Goal: Communication & Community: Share content

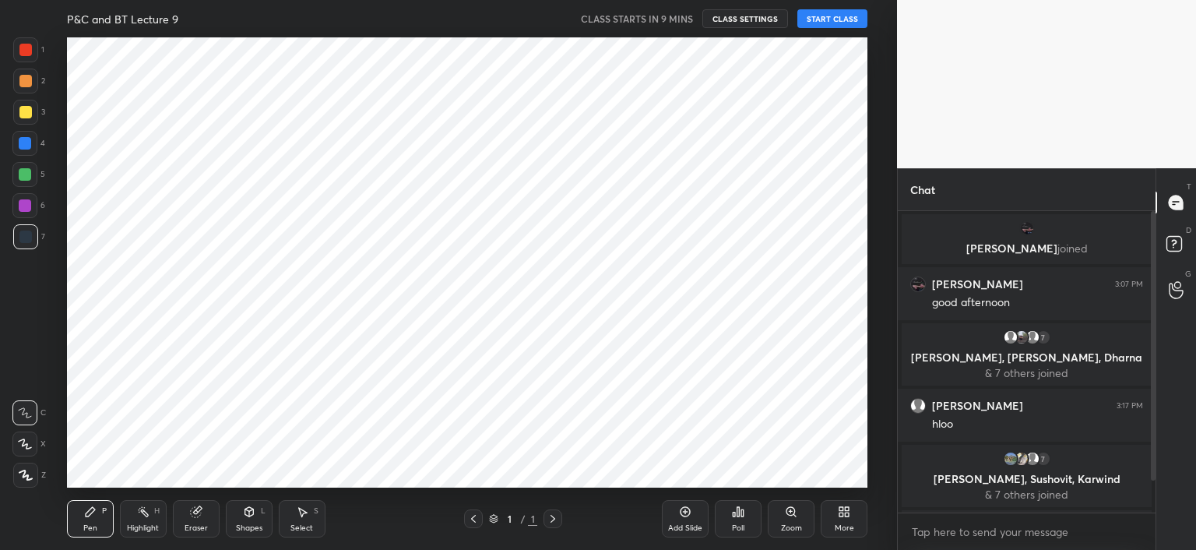
scroll to position [77426, 77042]
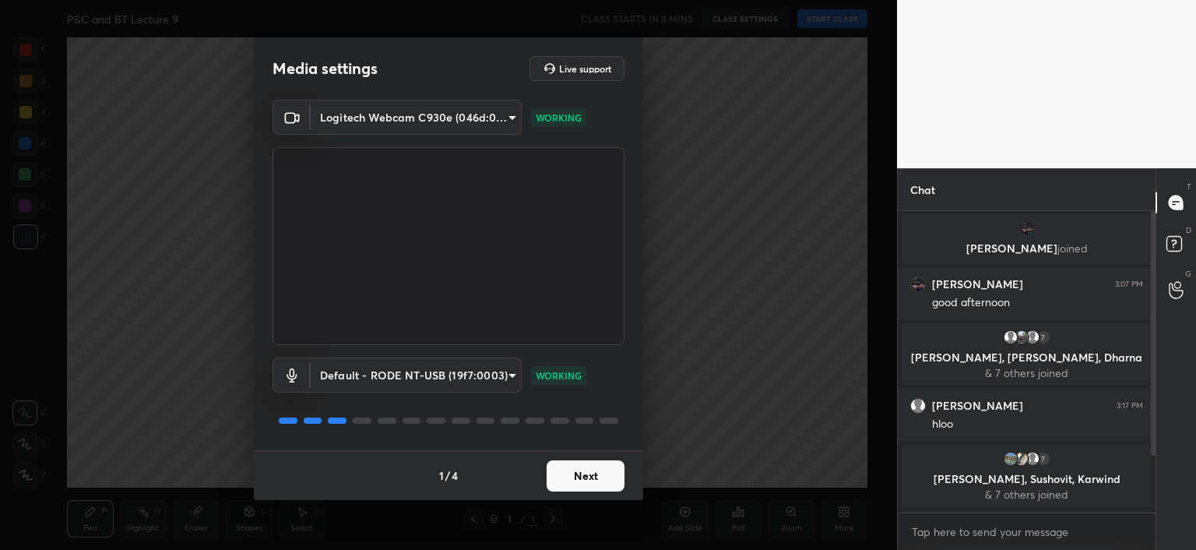
click at [590, 474] on button "Next" at bounding box center [586, 475] width 78 height 31
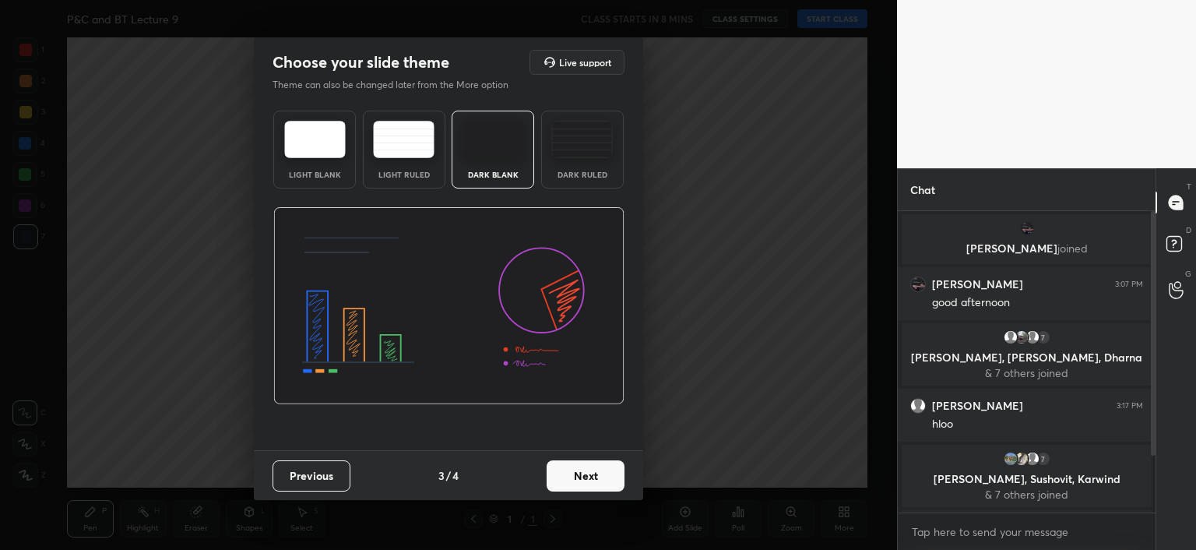
click at [609, 477] on button "Next" at bounding box center [586, 475] width 78 height 31
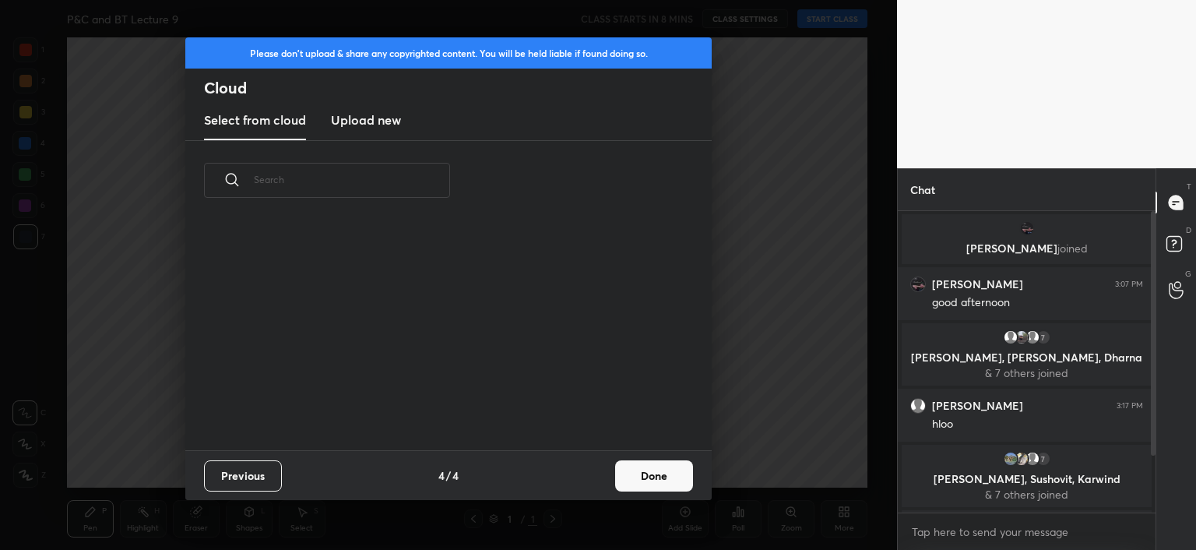
scroll to position [231, 500]
click at [637, 480] on button "Done" at bounding box center [654, 475] width 78 height 31
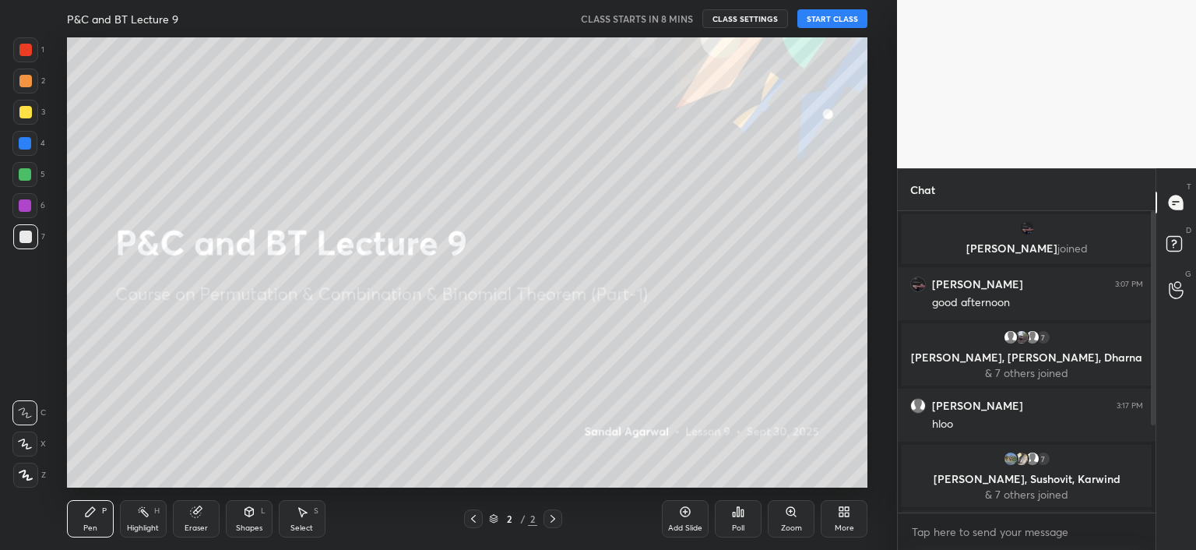
click at [849, 512] on icon at bounding box center [844, 511] width 12 height 12
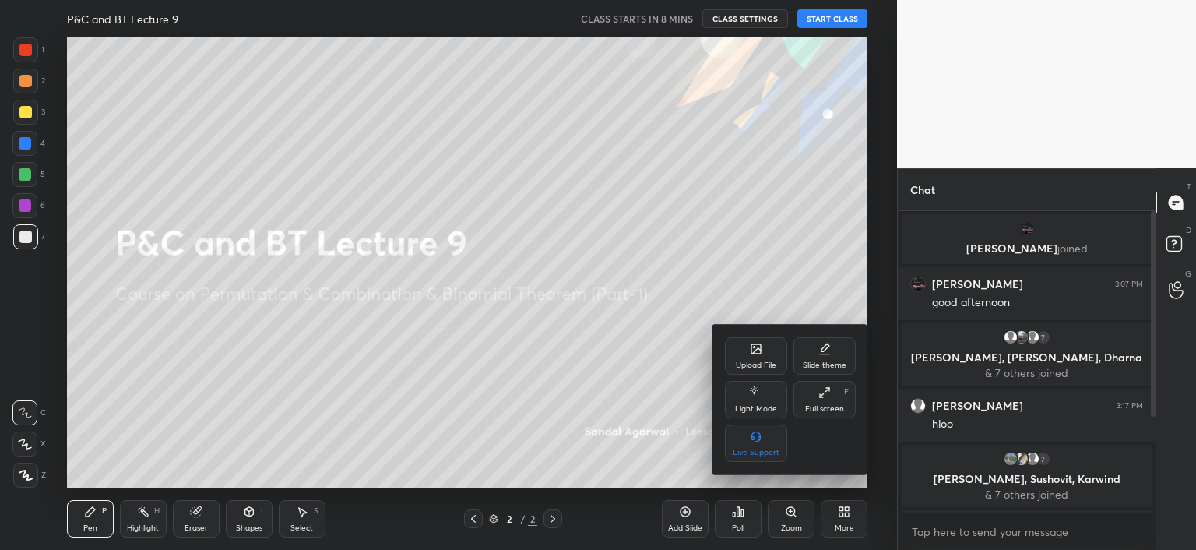
click at [763, 350] on div "Upload File" at bounding box center [756, 355] width 62 height 37
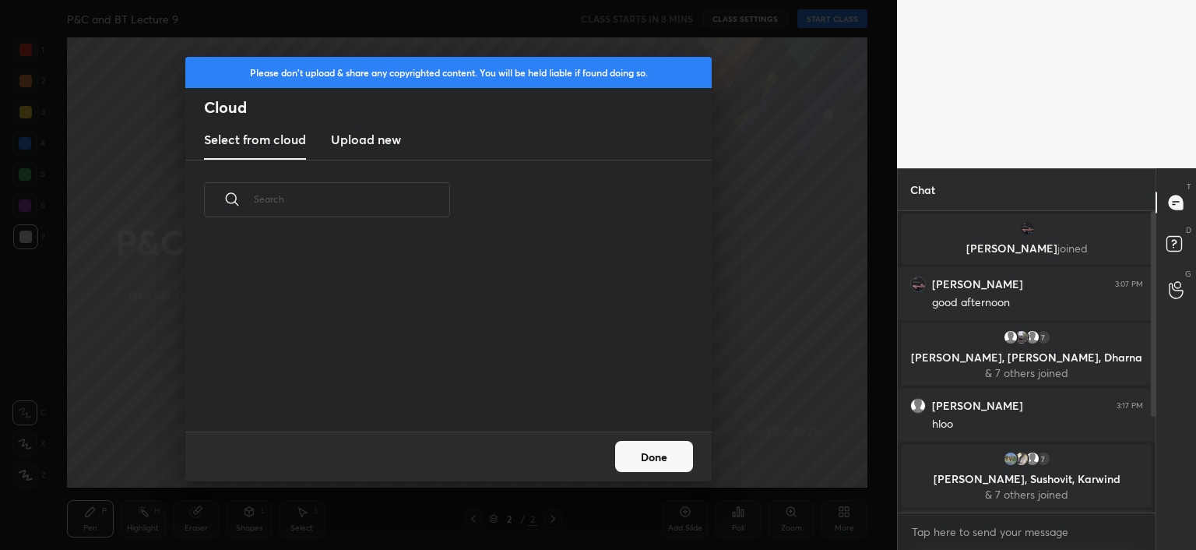
scroll to position [192, 500]
click at [382, 139] on h3 "Upload new" at bounding box center [366, 139] width 70 height 19
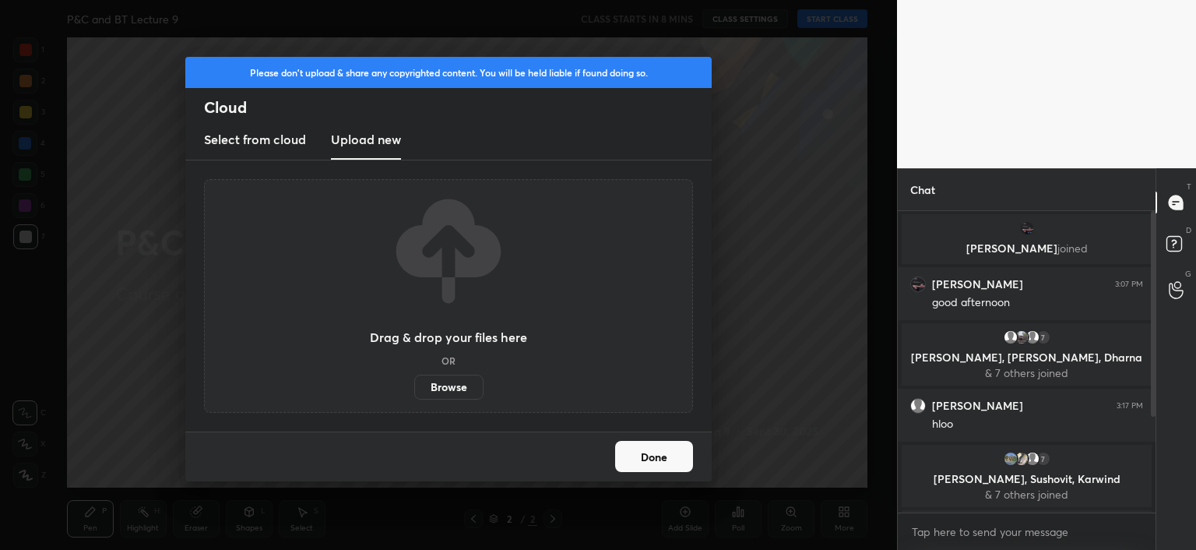
click at [439, 393] on label "Browse" at bounding box center [448, 387] width 69 height 25
click at [414, 393] on input "Browse" at bounding box center [414, 387] width 0 height 25
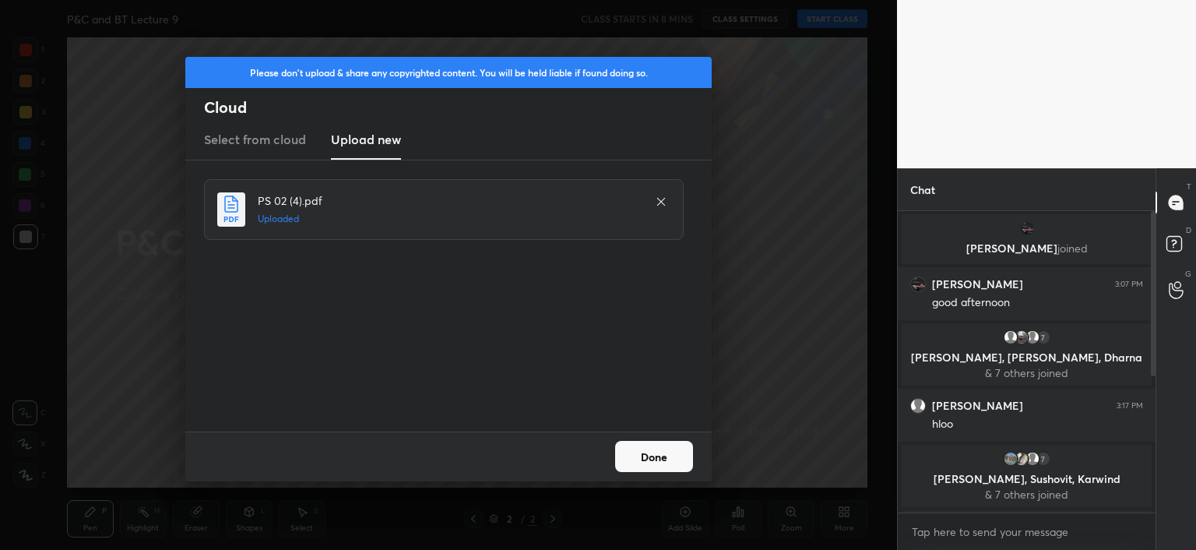
click at [650, 458] on button "Done" at bounding box center [654, 456] width 78 height 31
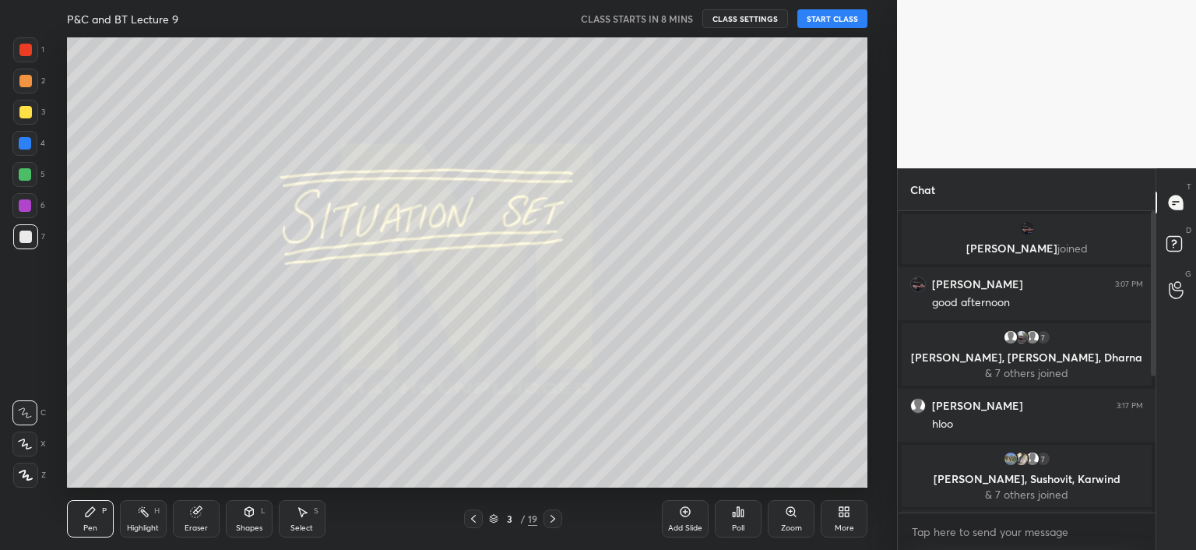
click at [185, 527] on div "Eraser" at bounding box center [196, 528] width 23 height 8
click at [29, 443] on icon at bounding box center [26, 444] width 9 height 8
click at [93, 519] on div "Pen P" at bounding box center [90, 518] width 47 height 37
click at [32, 472] on icon at bounding box center [26, 475] width 14 height 11
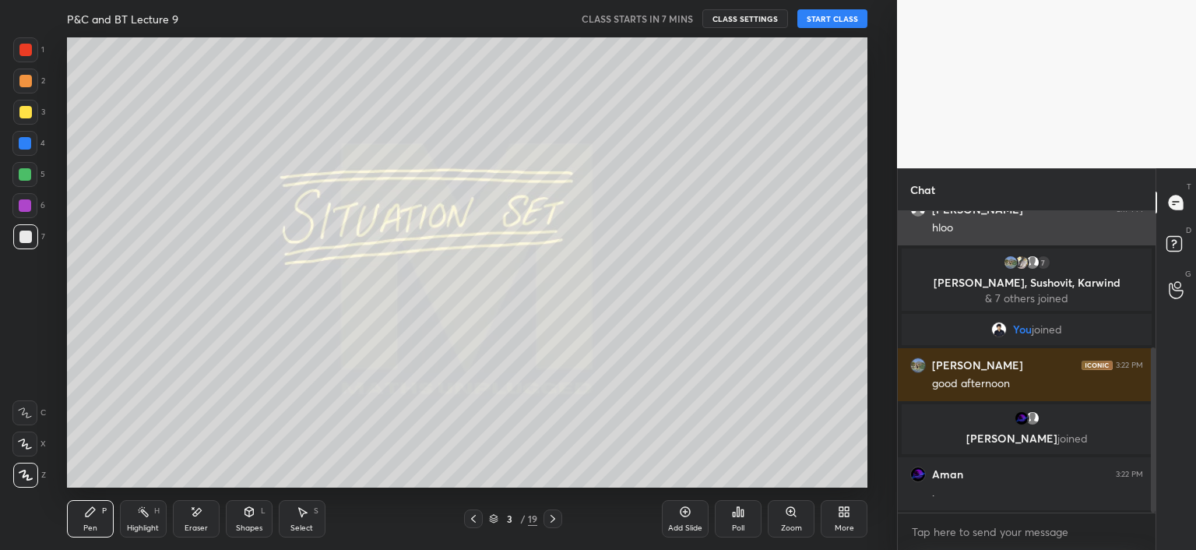
scroll to position [249, 0]
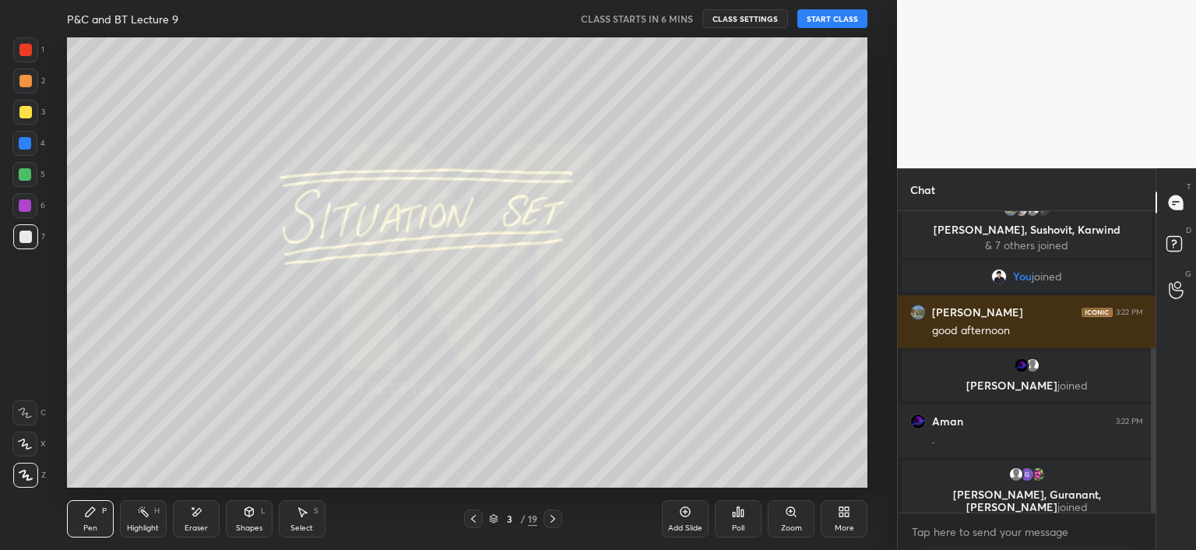
click at [198, 520] on div "Eraser" at bounding box center [196, 518] width 47 height 37
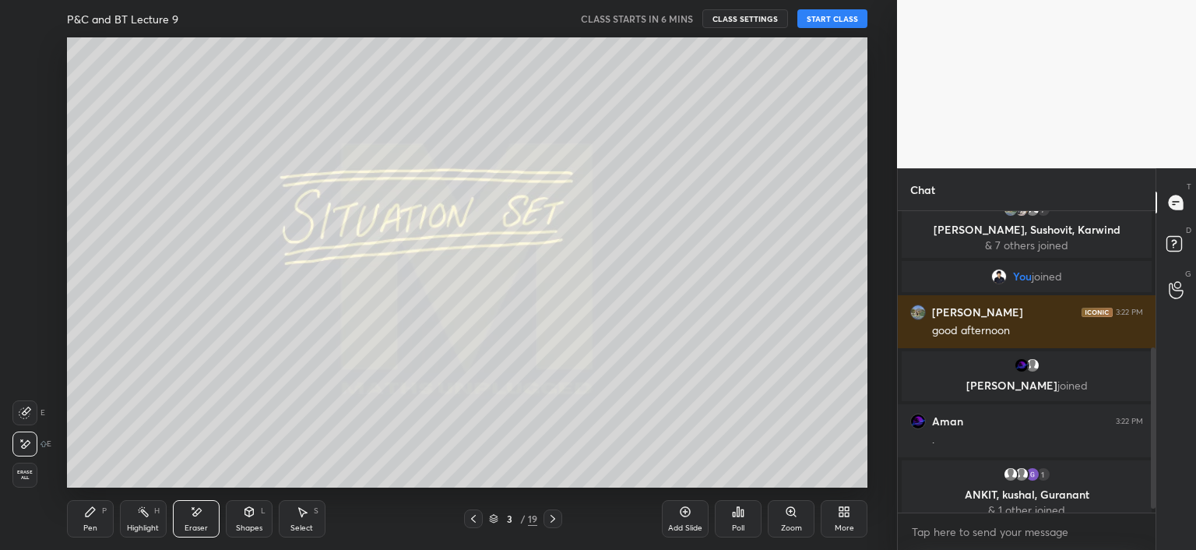
scroll to position [262, 0]
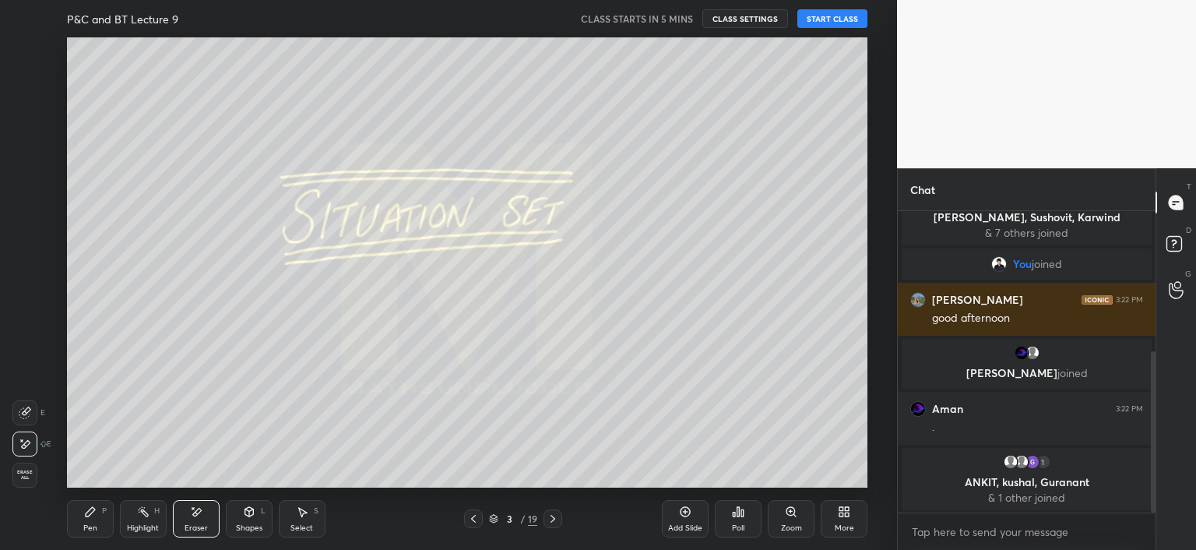
click at [139, 516] on icon at bounding box center [143, 511] width 12 height 12
click at [97, 519] on div "Pen P" at bounding box center [90, 518] width 47 height 37
drag, startPoint x: 193, startPoint y: 511, endPoint x: 195, endPoint y: 488, distance: 22.6
click at [194, 514] on icon at bounding box center [196, 512] width 9 height 8
click at [140, 527] on div "Highlight" at bounding box center [143, 528] width 32 height 8
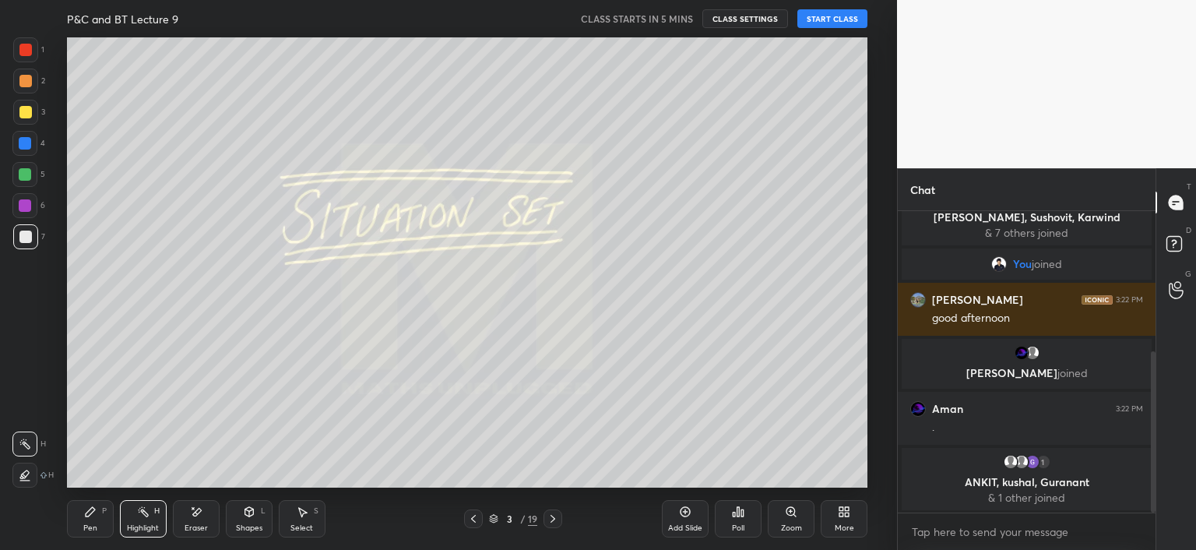
click at [87, 518] on div "Pen P" at bounding box center [90, 518] width 47 height 37
click at [187, 518] on div "Eraser" at bounding box center [196, 518] width 47 height 37
click at [96, 520] on div "Pen P" at bounding box center [90, 518] width 47 height 37
click at [145, 519] on div "Highlight H" at bounding box center [143, 518] width 47 height 37
click at [188, 524] on div "Eraser" at bounding box center [196, 528] width 23 height 8
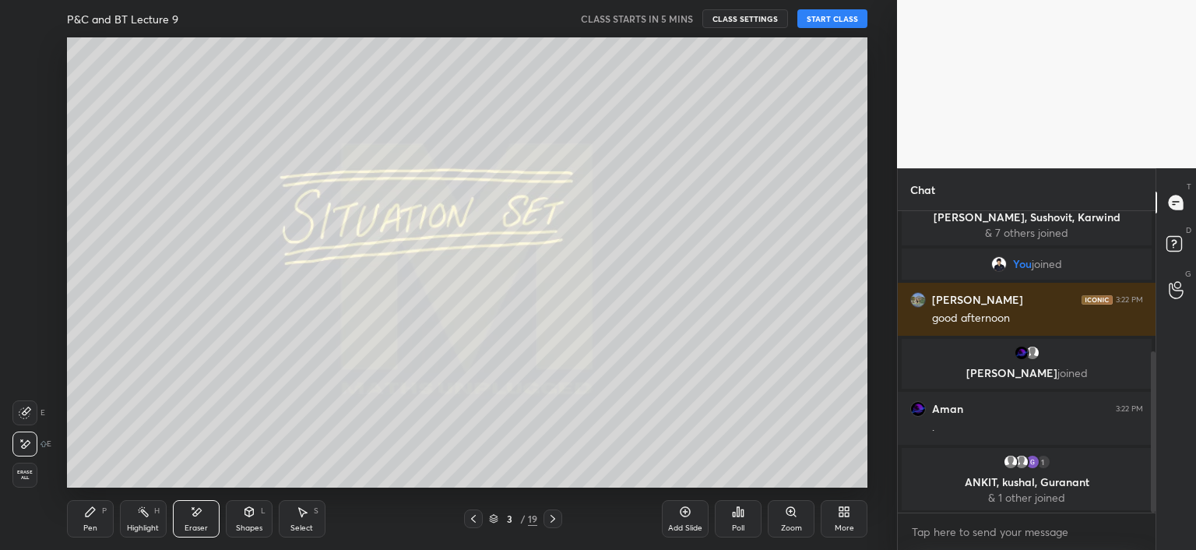
drag, startPoint x: 97, startPoint y: 516, endPoint x: 107, endPoint y: 504, distance: 16.6
click at [97, 519] on div "Pen P" at bounding box center [90, 518] width 47 height 37
click at [548, 521] on icon at bounding box center [553, 518] width 12 height 12
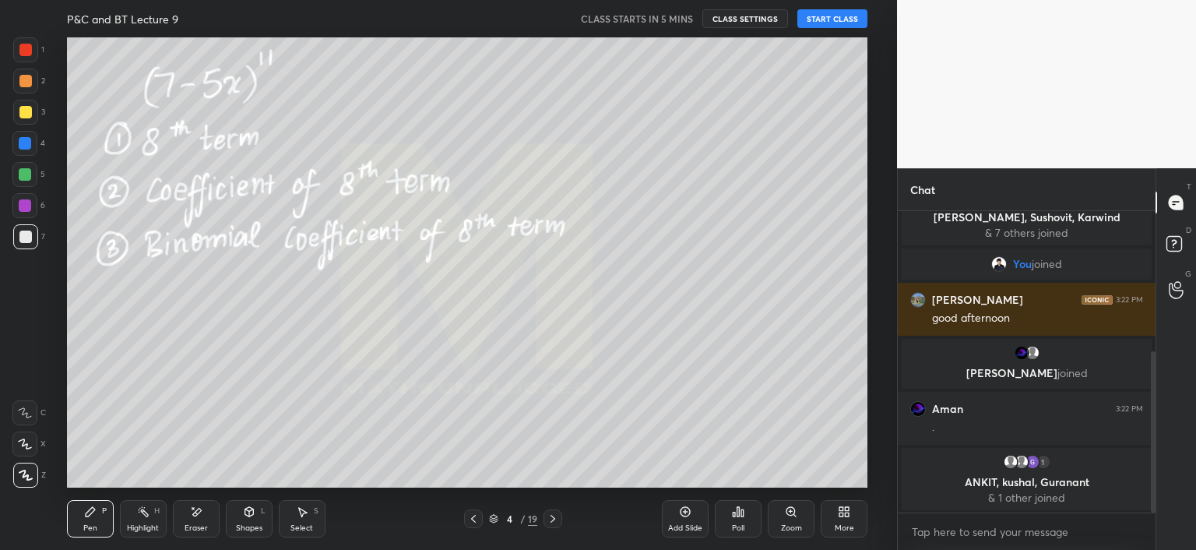
click at [554, 518] on icon at bounding box center [553, 519] width 5 height 8
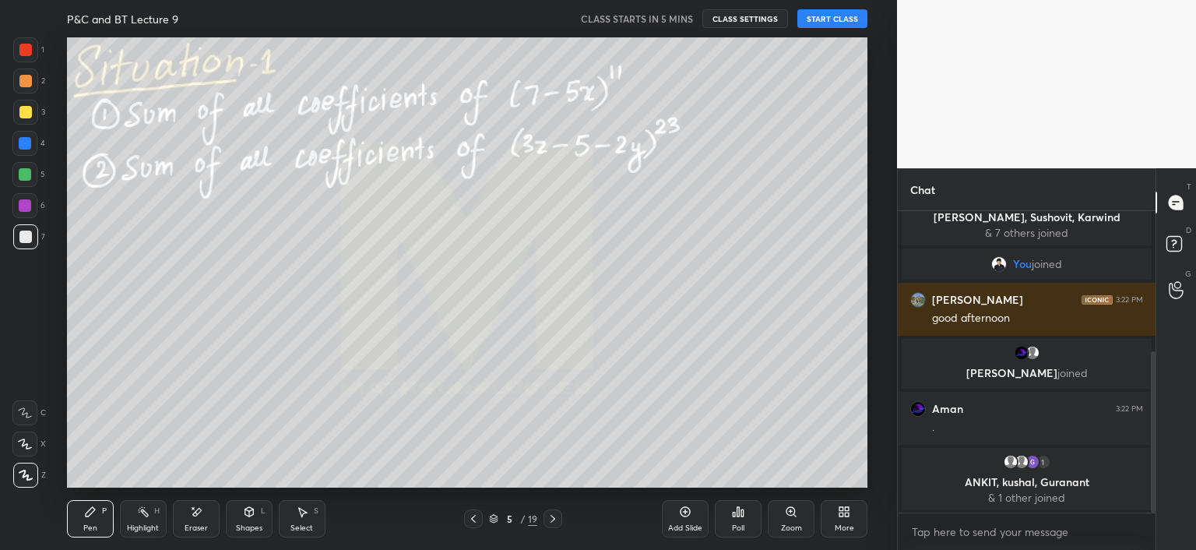
click at [551, 519] on icon at bounding box center [553, 518] width 12 height 12
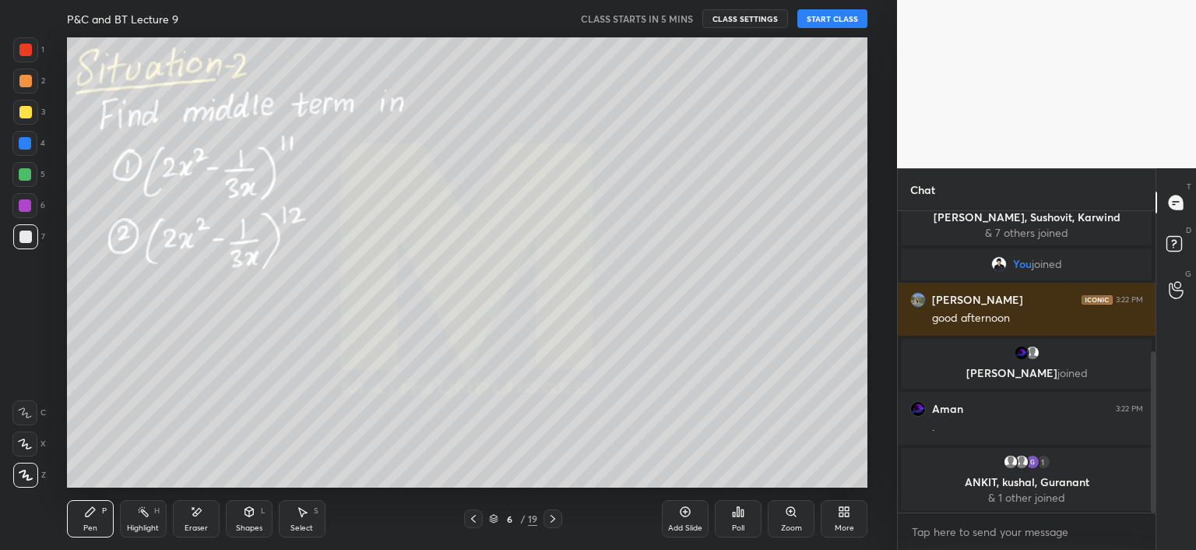
click at [551, 517] on icon at bounding box center [553, 518] width 12 height 12
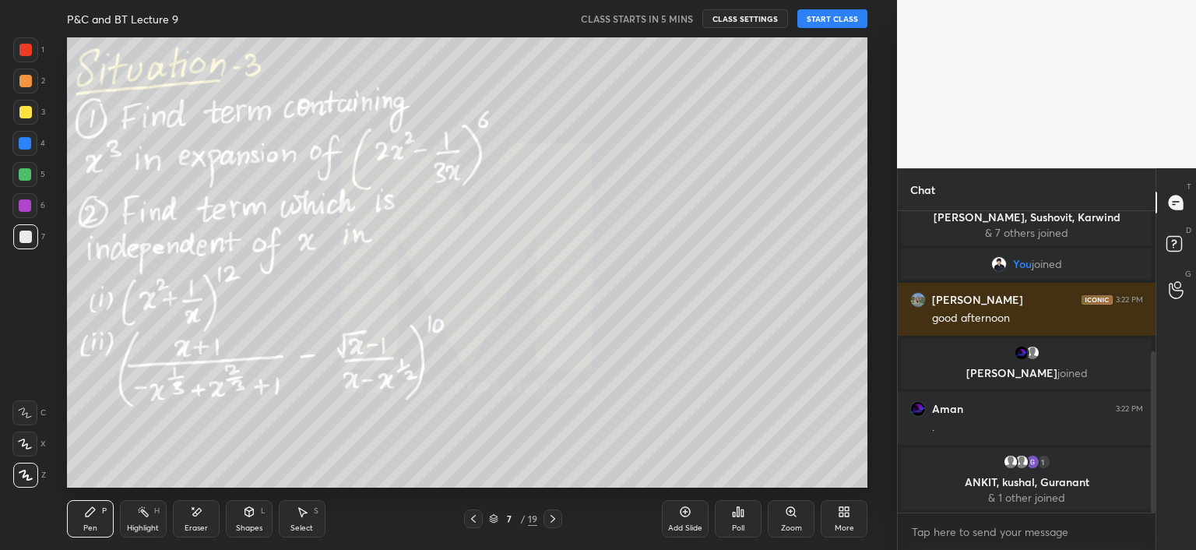
click at [551, 521] on icon at bounding box center [553, 519] width 5 height 8
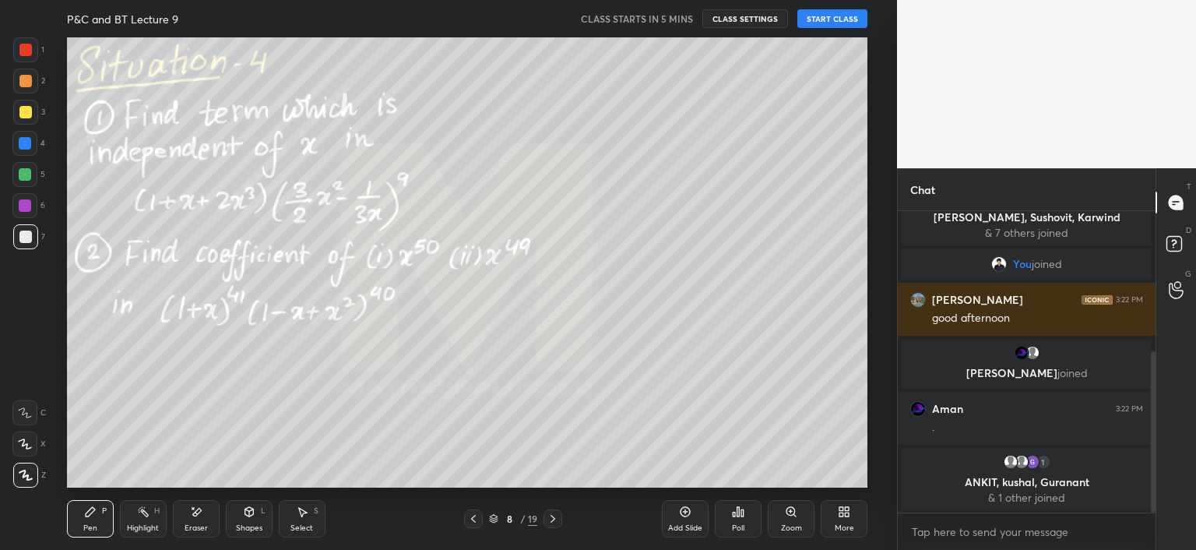
click at [478, 519] on icon at bounding box center [473, 518] width 12 height 12
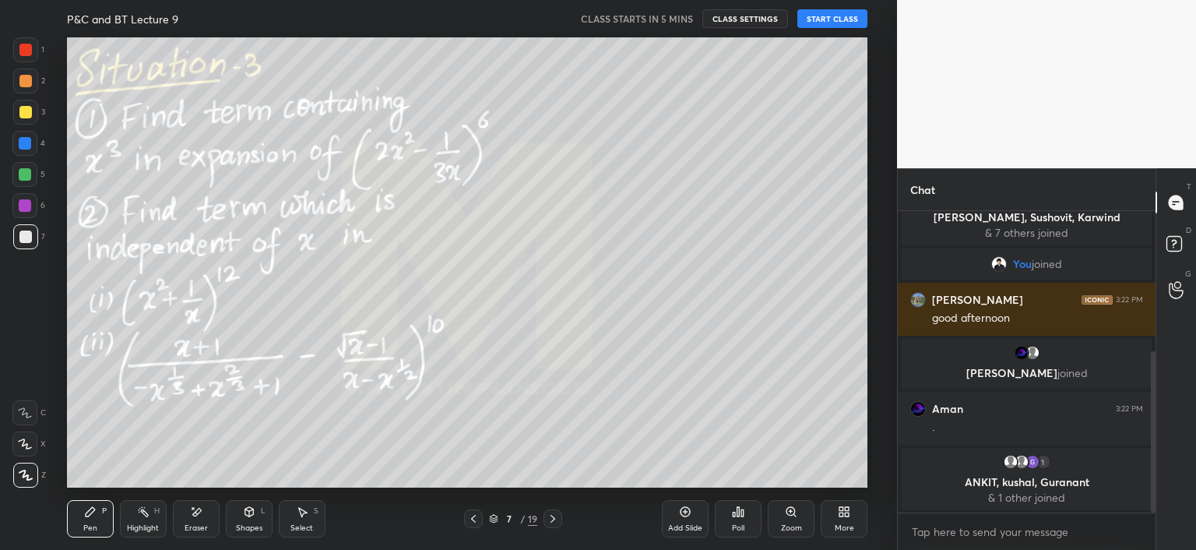
click at [477, 520] on icon at bounding box center [473, 518] width 12 height 12
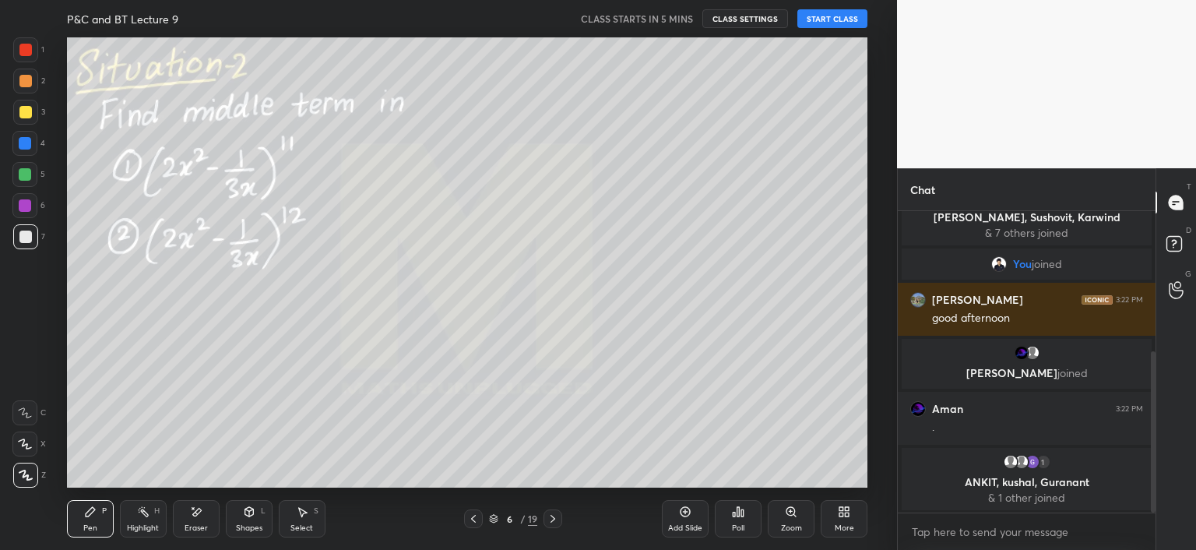
click at [477, 519] on icon at bounding box center [473, 518] width 12 height 12
click at [478, 519] on icon at bounding box center [473, 518] width 12 height 12
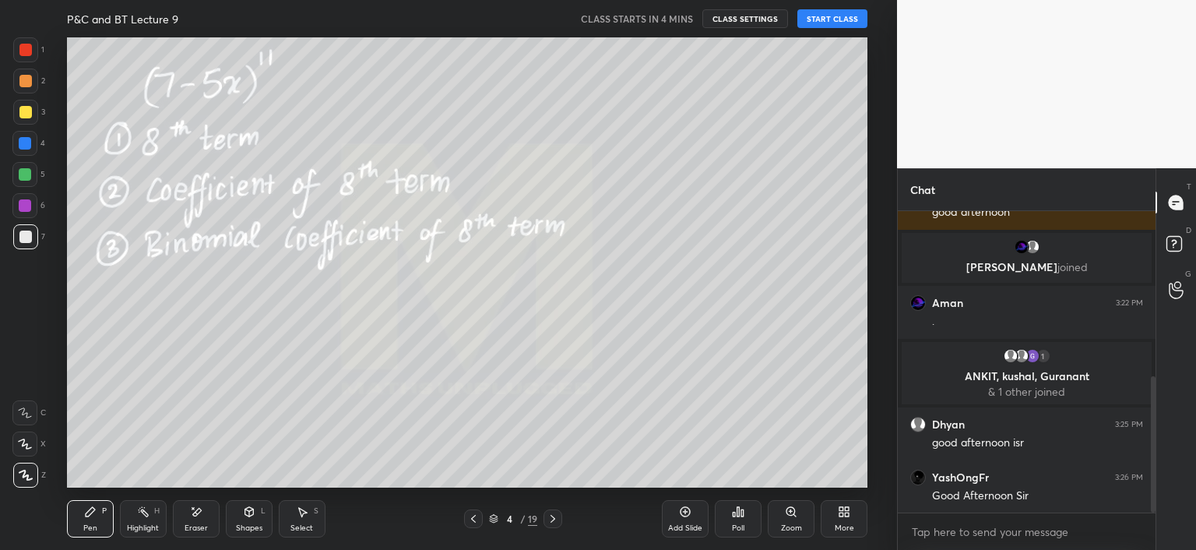
scroll to position [424, 0]
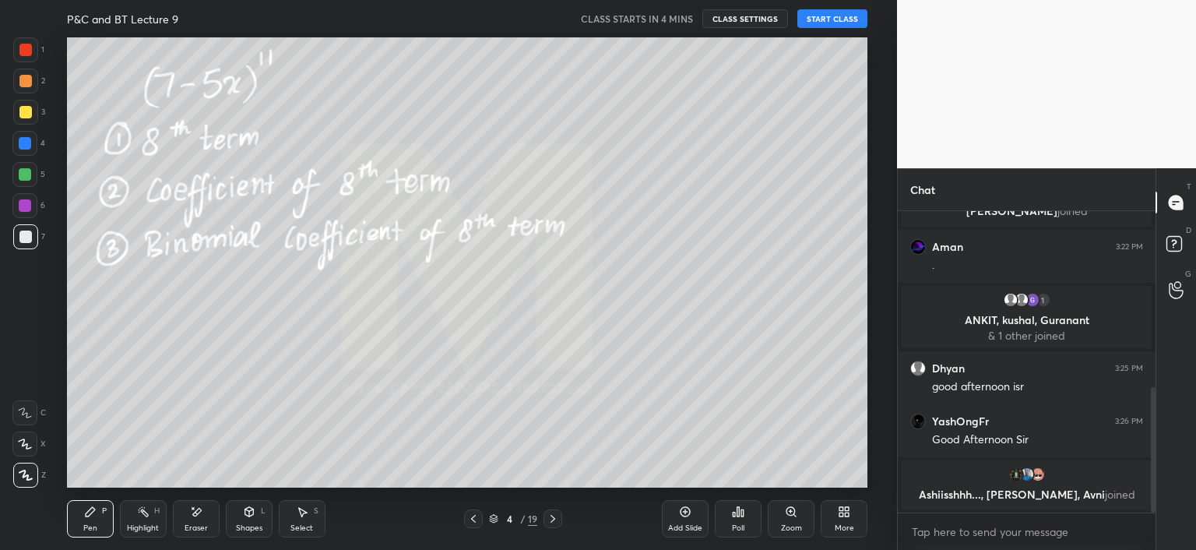
click at [494, 519] on icon at bounding box center [494, 517] width 8 height 4
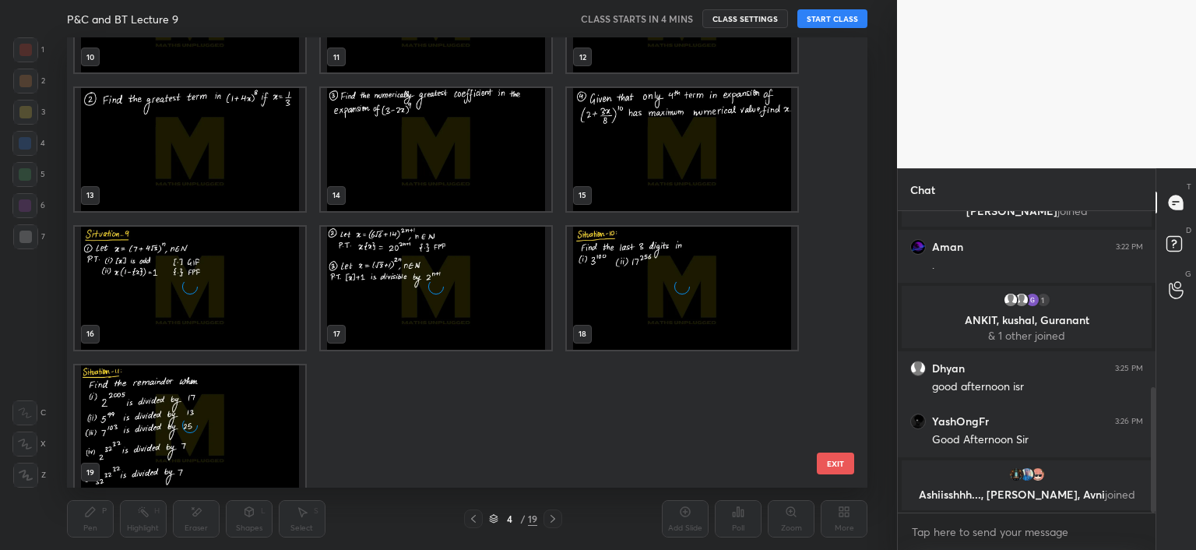
scroll to position [518, 0]
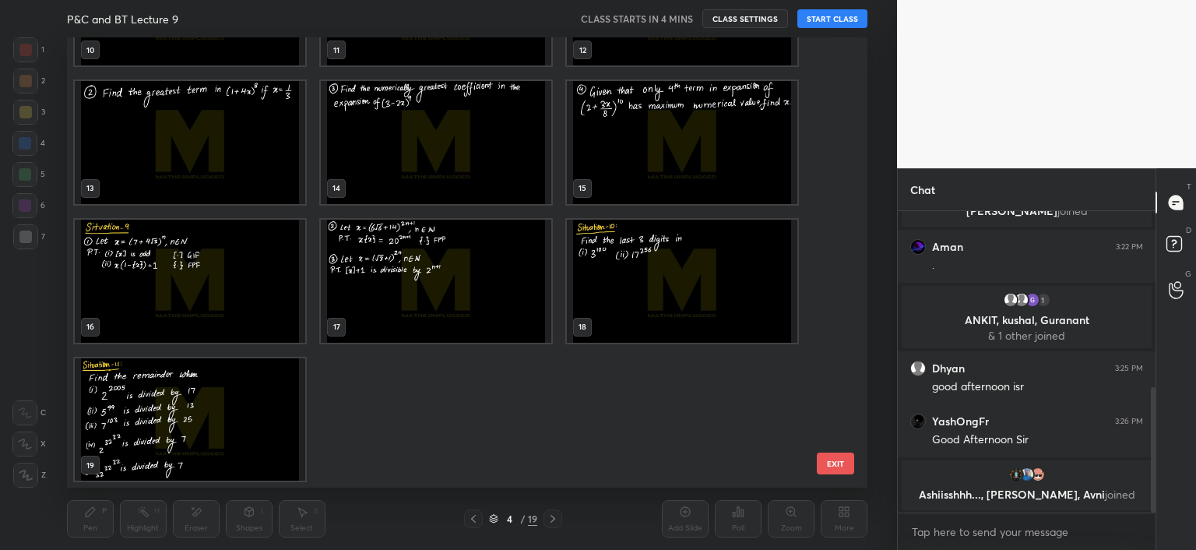
click at [273, 416] on img "grid" at bounding box center [190, 418] width 231 height 123
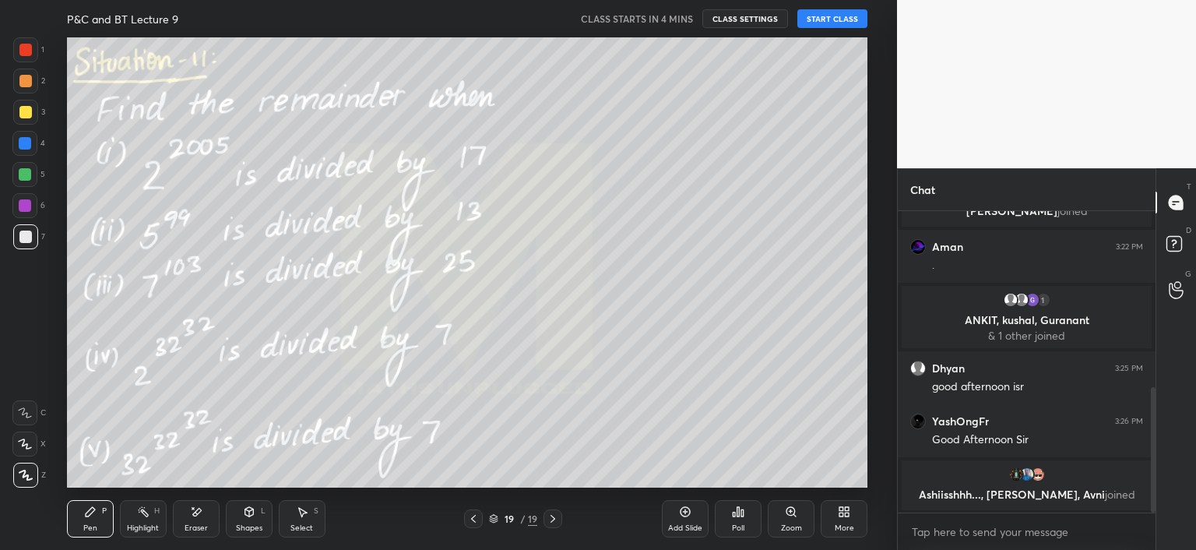
click at [838, 517] on icon at bounding box center [844, 511] width 12 height 12
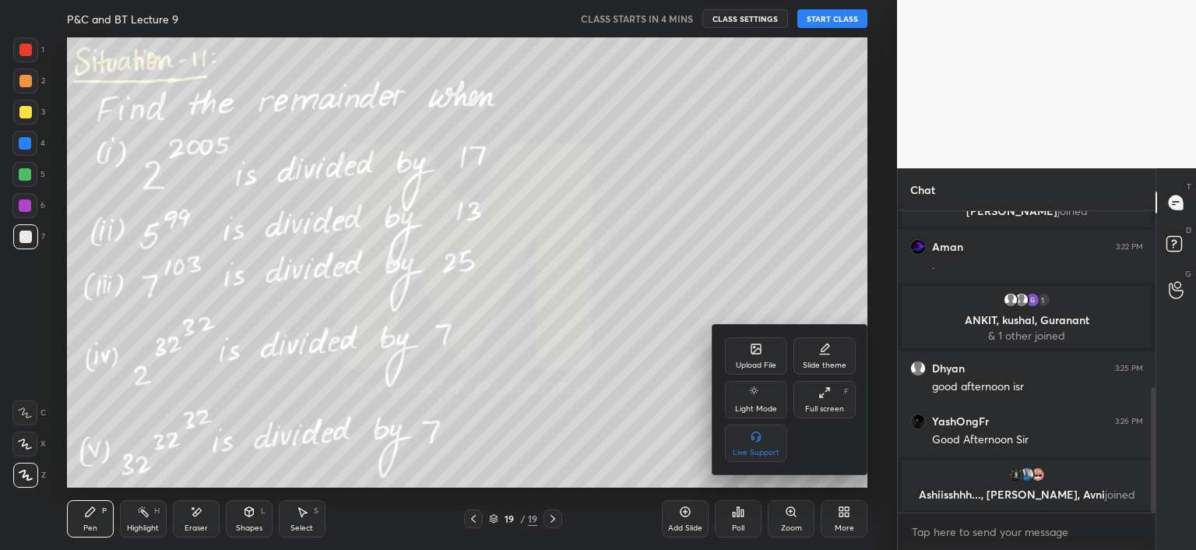
click at [745, 357] on div "Upload File" at bounding box center [756, 355] width 62 height 37
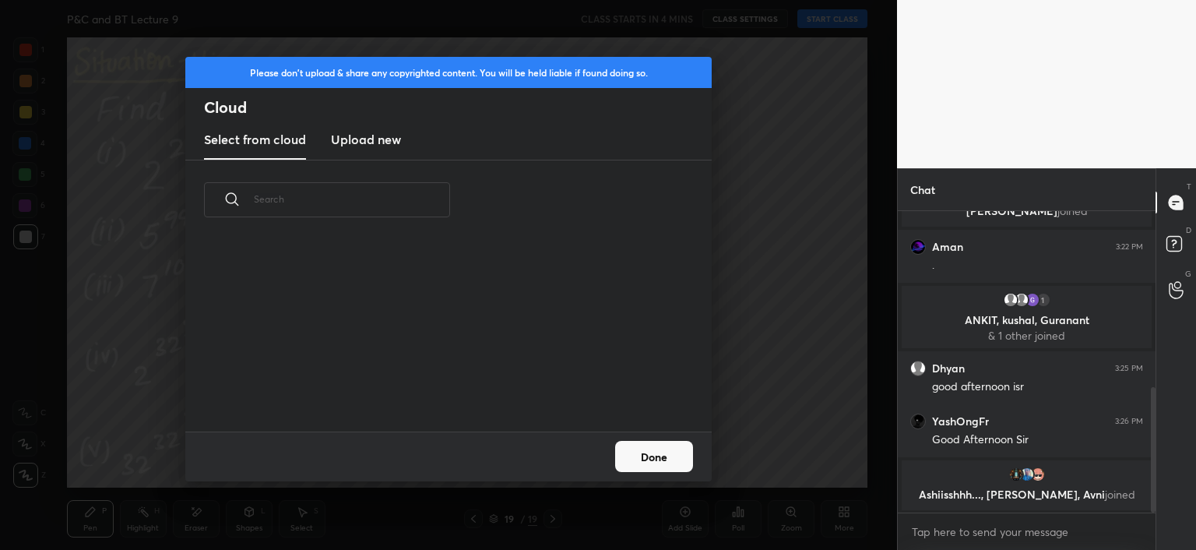
scroll to position [192, 500]
click at [347, 132] on h3 "Upload new" at bounding box center [366, 139] width 70 height 19
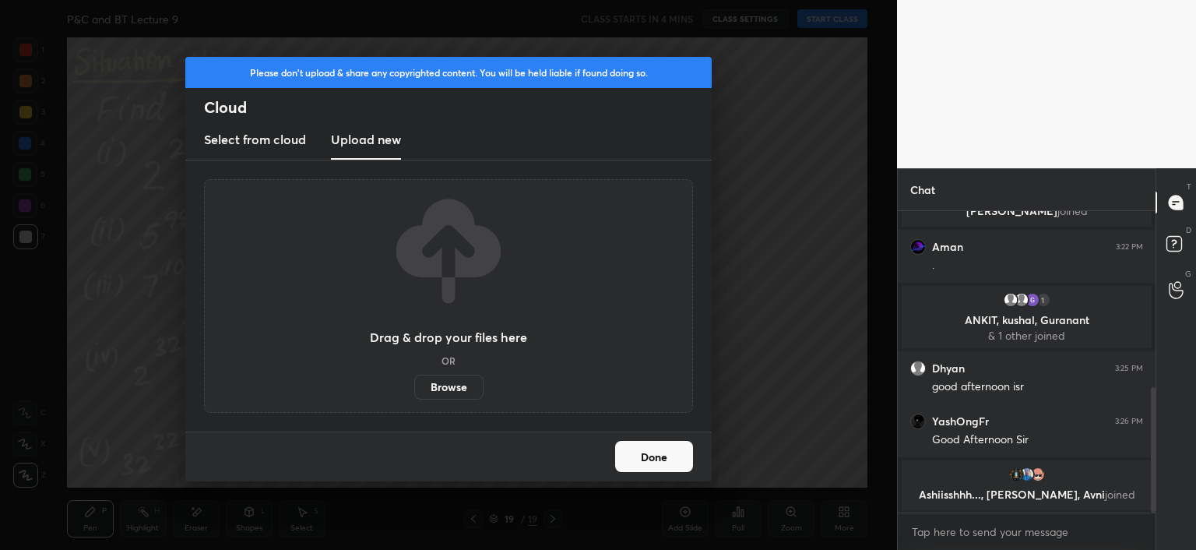
click at [438, 392] on label "Browse" at bounding box center [448, 387] width 69 height 25
click at [414, 392] on input "Browse" at bounding box center [414, 387] width 0 height 25
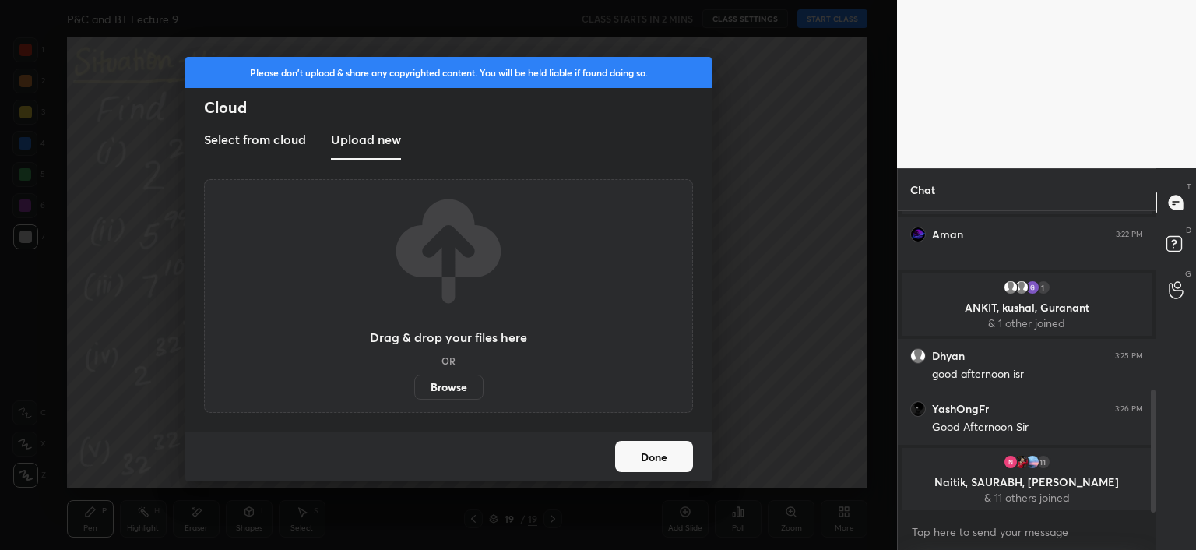
click at [664, 458] on button "Done" at bounding box center [654, 456] width 78 height 31
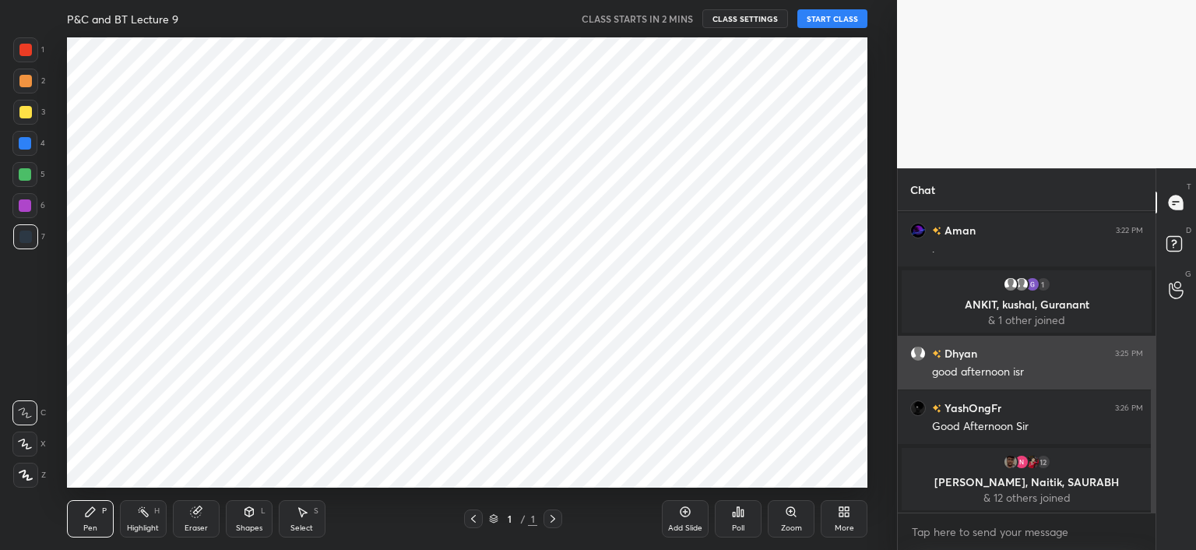
scroll to position [77426, 77042]
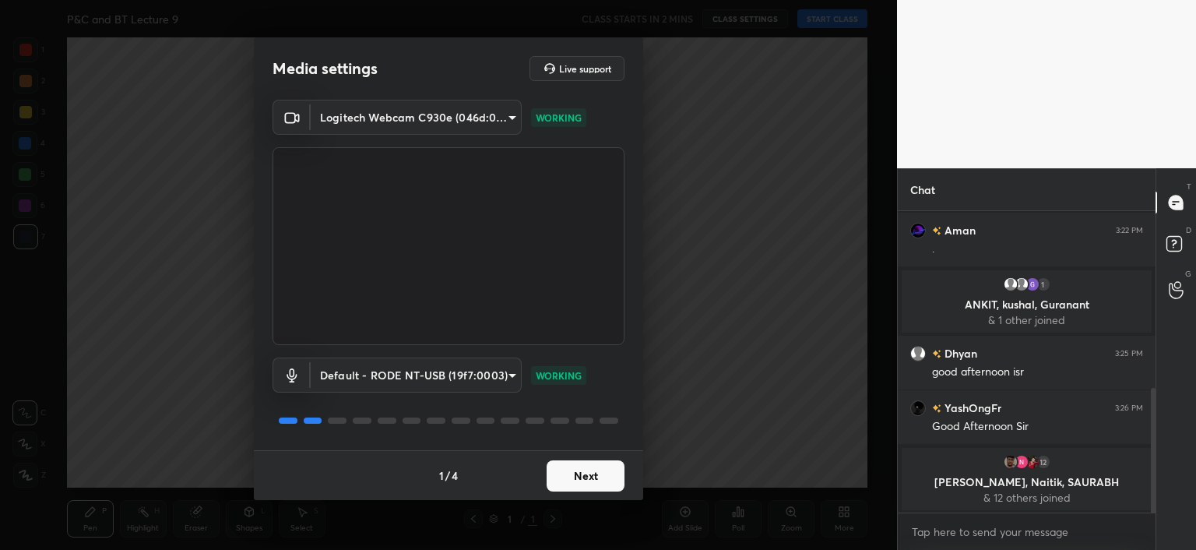
click at [592, 478] on button "Next" at bounding box center [586, 475] width 78 height 31
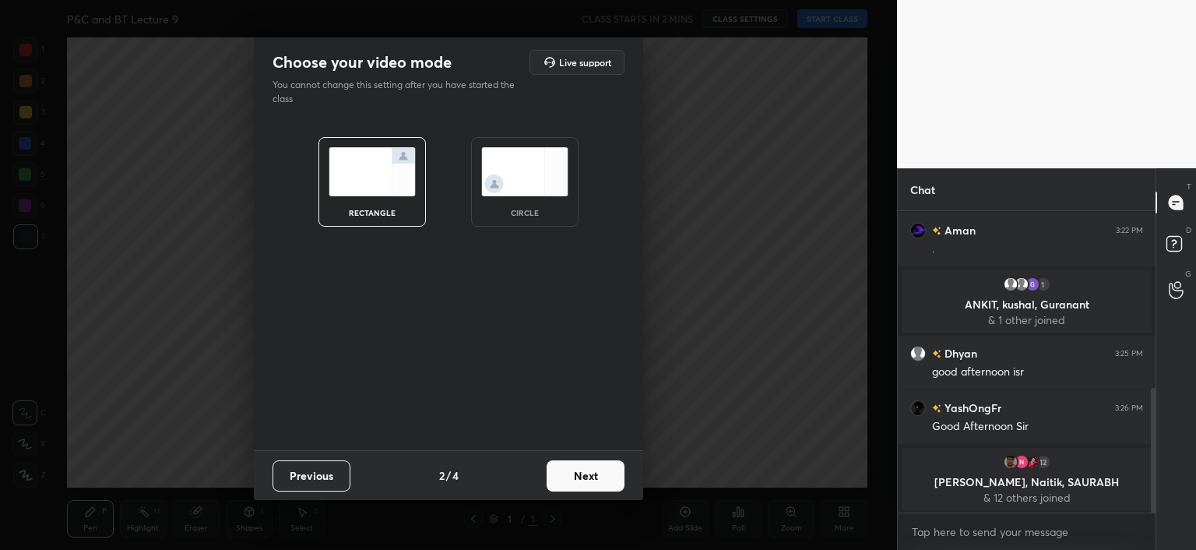
click at [592, 478] on button "Next" at bounding box center [586, 475] width 78 height 31
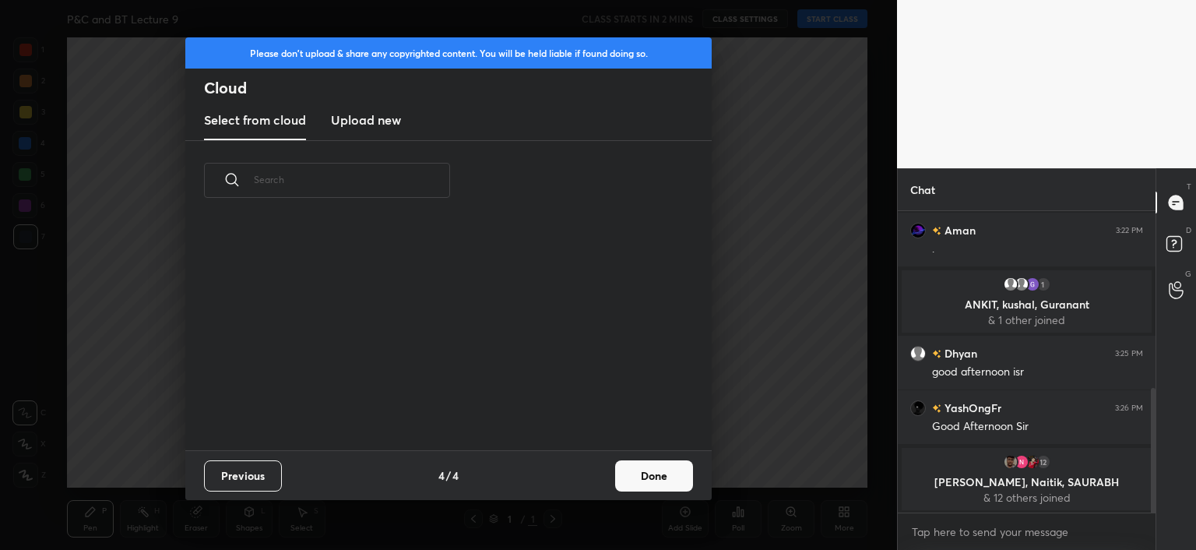
click at [592, 478] on div "Previous 4 / 4 Done" at bounding box center [448, 475] width 526 height 50
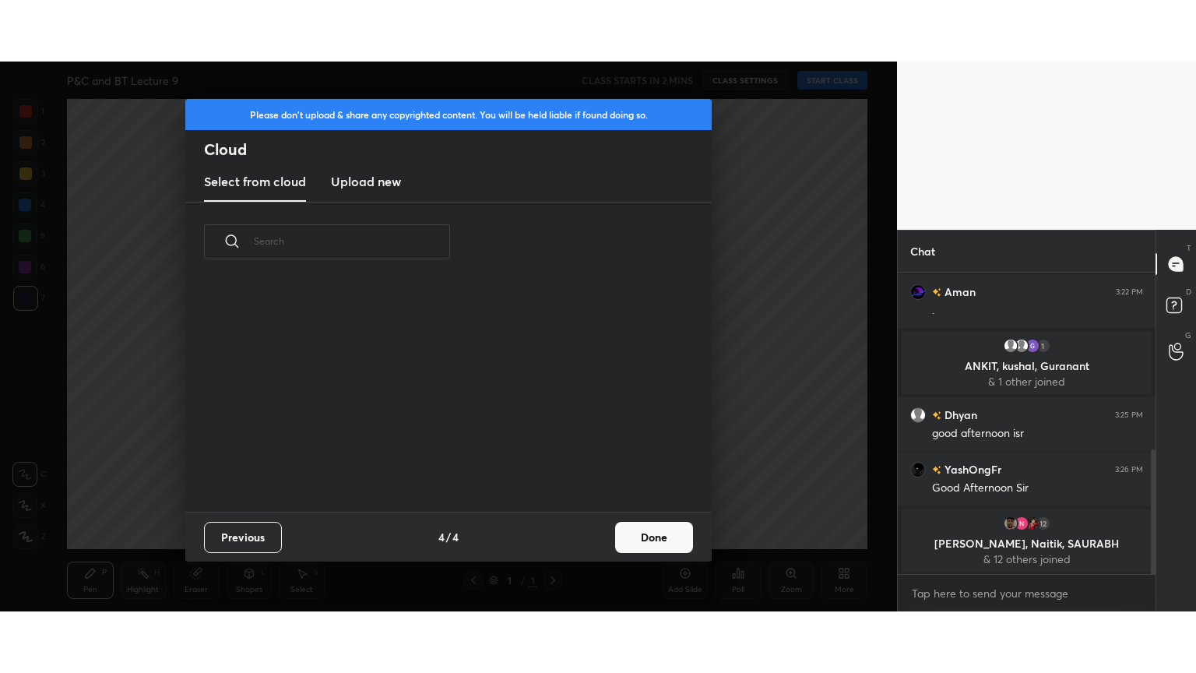
scroll to position [231, 500]
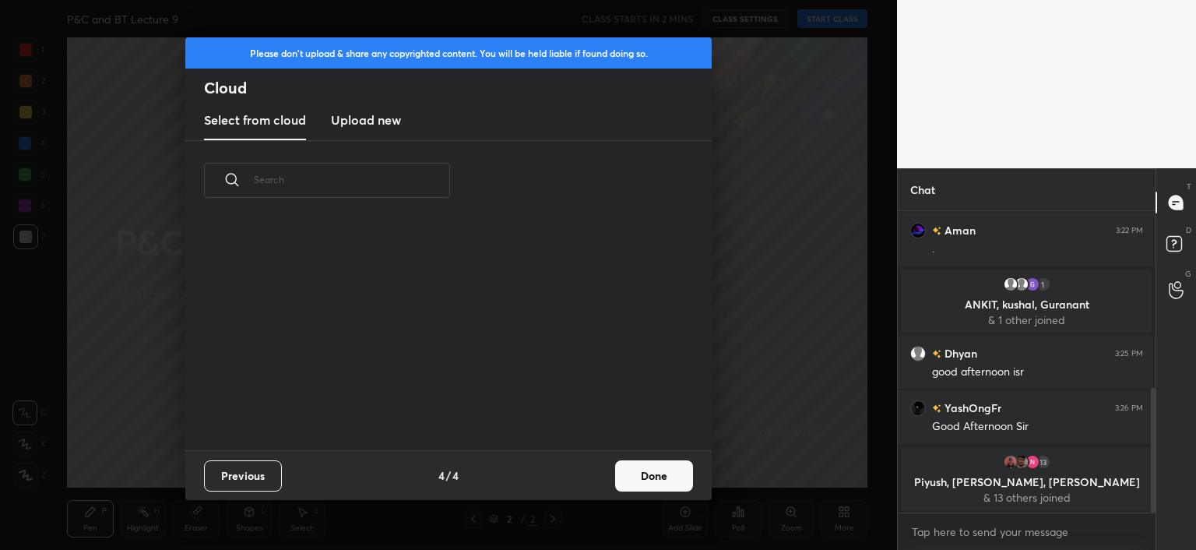
click at [389, 125] on h3 "Upload new" at bounding box center [366, 120] width 70 height 19
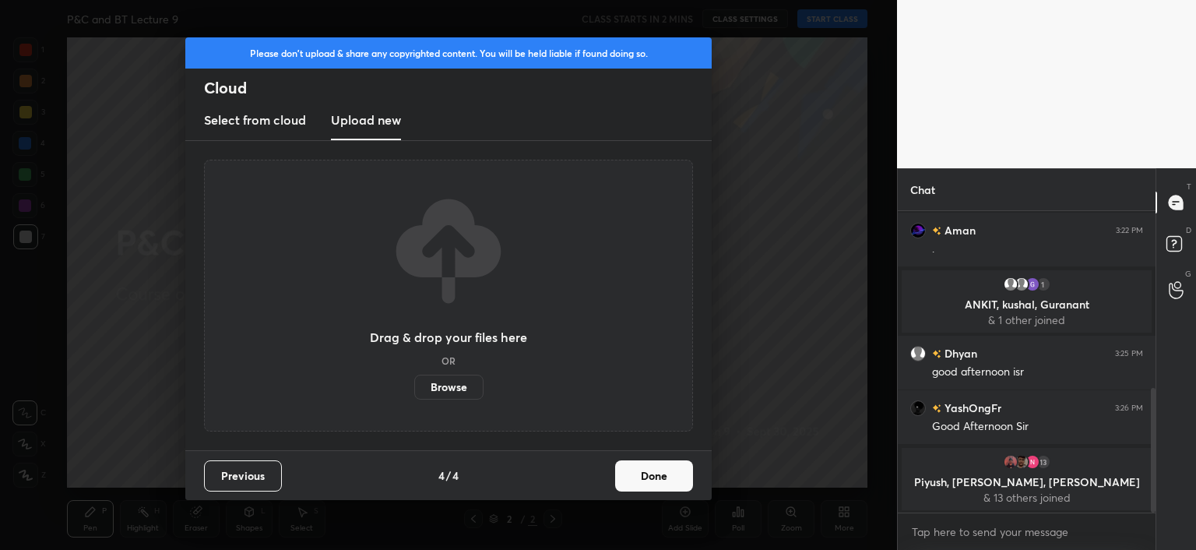
click at [473, 385] on label "Browse" at bounding box center [448, 387] width 69 height 25
click at [414, 385] on input "Browse" at bounding box center [414, 387] width 0 height 25
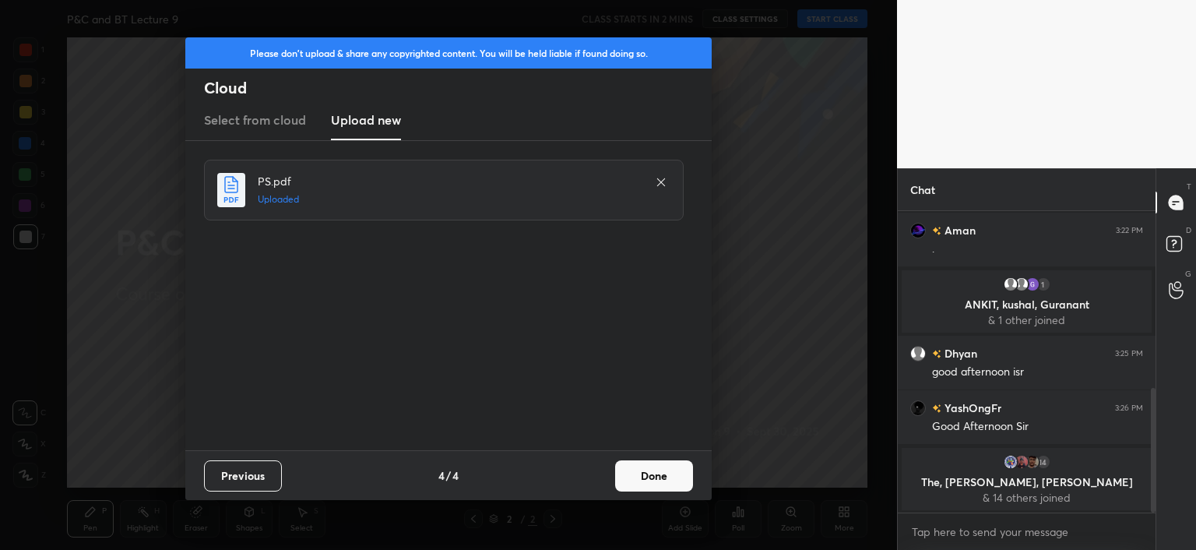
click at [658, 485] on button "Done" at bounding box center [654, 475] width 78 height 31
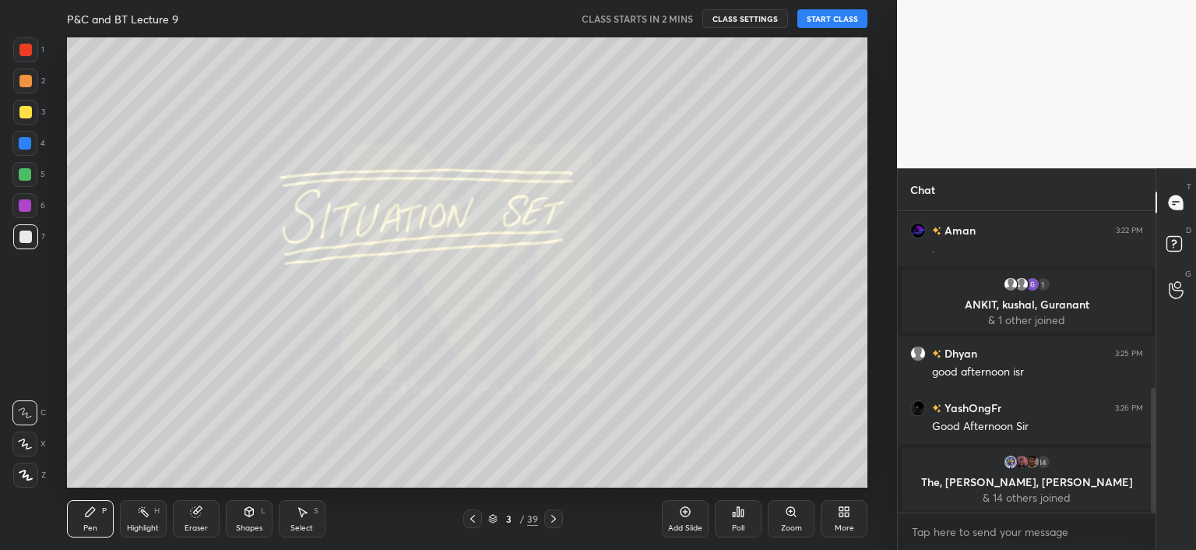
click at [836, 517] on div "More" at bounding box center [844, 518] width 47 height 37
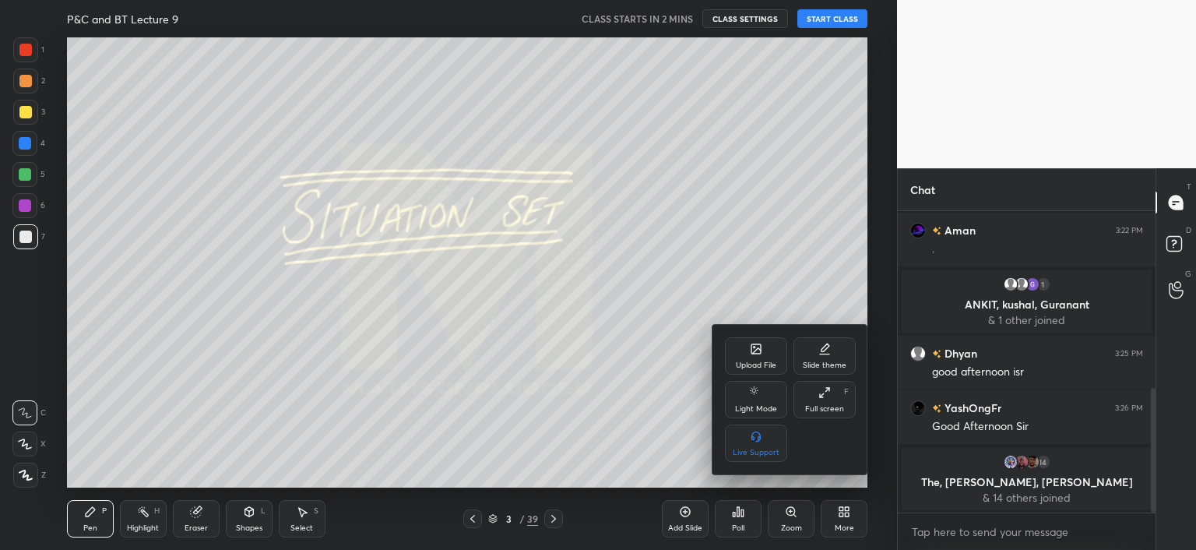
click at [831, 411] on div "Full screen" at bounding box center [824, 409] width 39 height 8
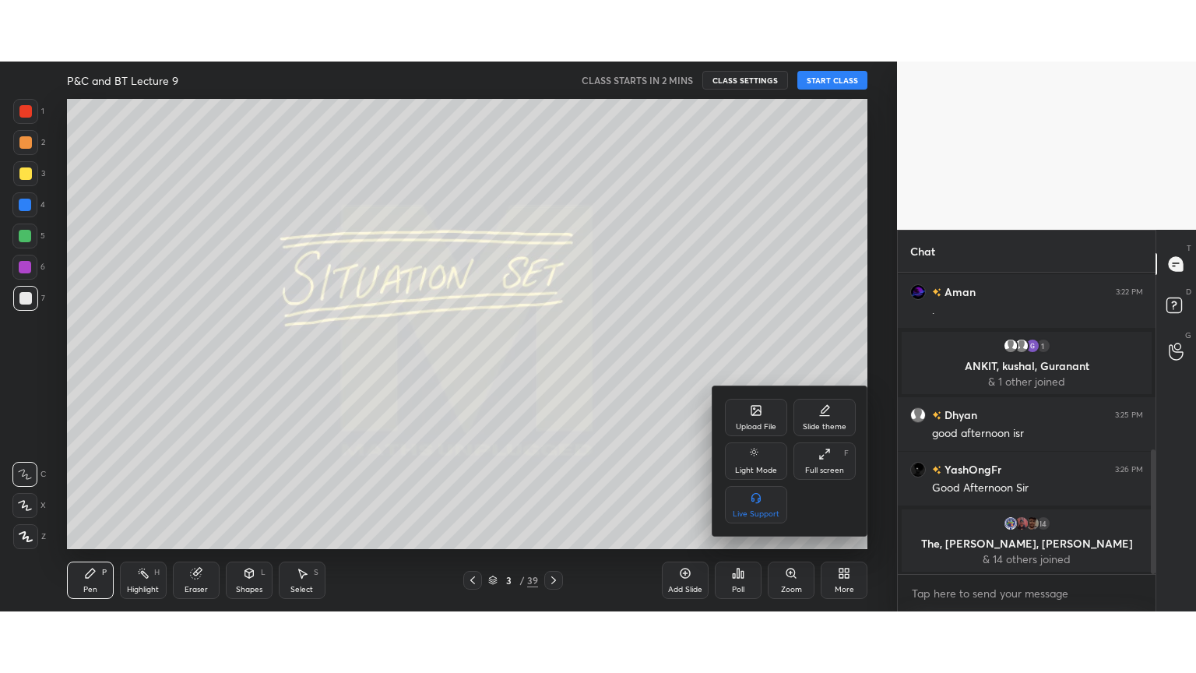
scroll to position [304, 0]
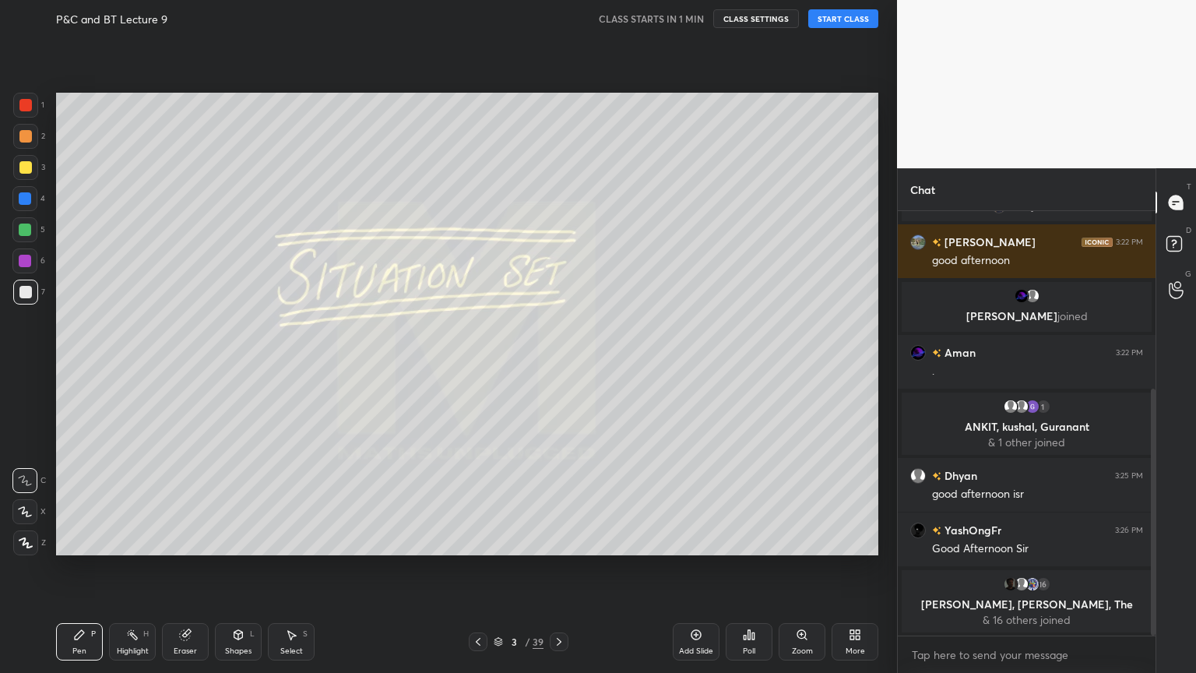
click at [186, 549] on div "Eraser" at bounding box center [185, 641] width 47 height 37
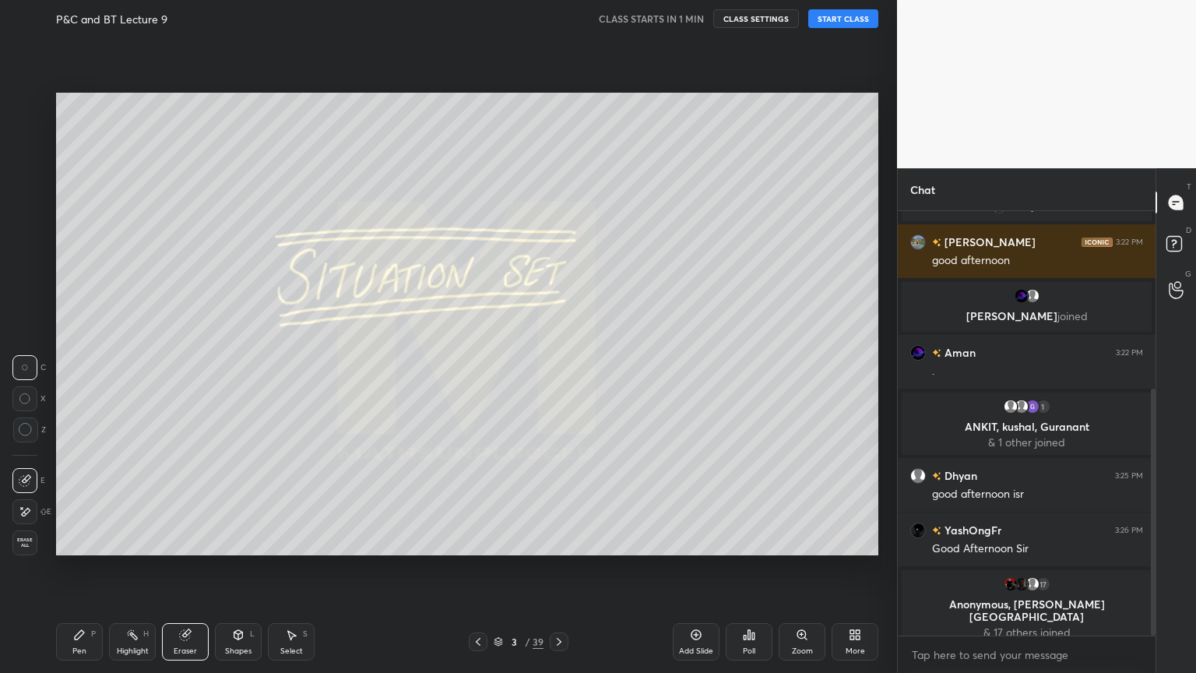
click at [19, 508] on icon at bounding box center [25, 511] width 12 height 13
drag, startPoint x: 87, startPoint y: 646, endPoint x: 90, endPoint y: 582, distance: 64.7
click at [86, 549] on div "Pen P" at bounding box center [79, 641] width 47 height 37
click at [30, 542] on icon at bounding box center [26, 542] width 14 height 11
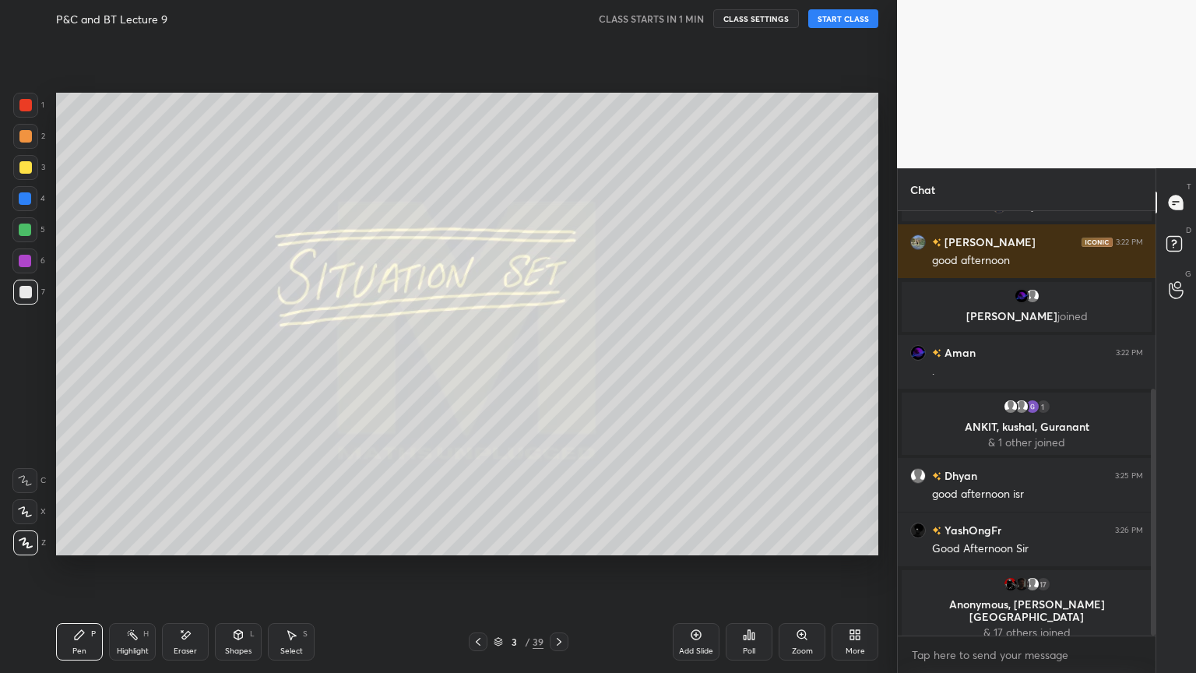
click at [181, 549] on div "Eraser" at bounding box center [185, 641] width 47 height 37
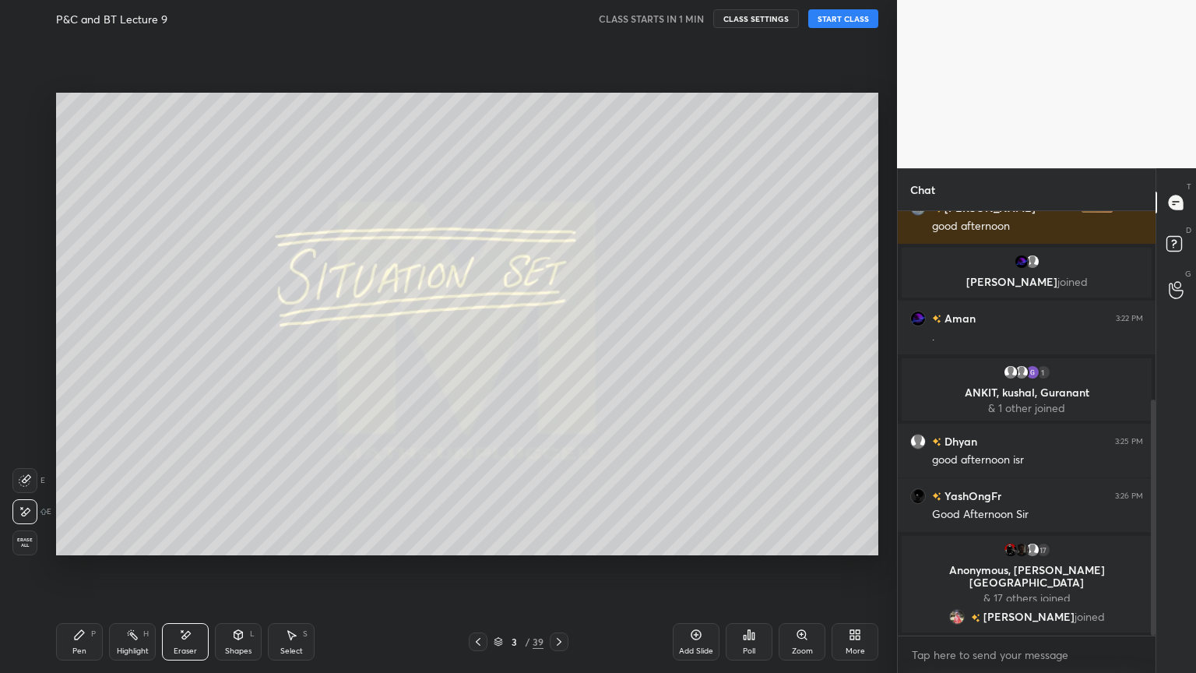
scroll to position [392, 0]
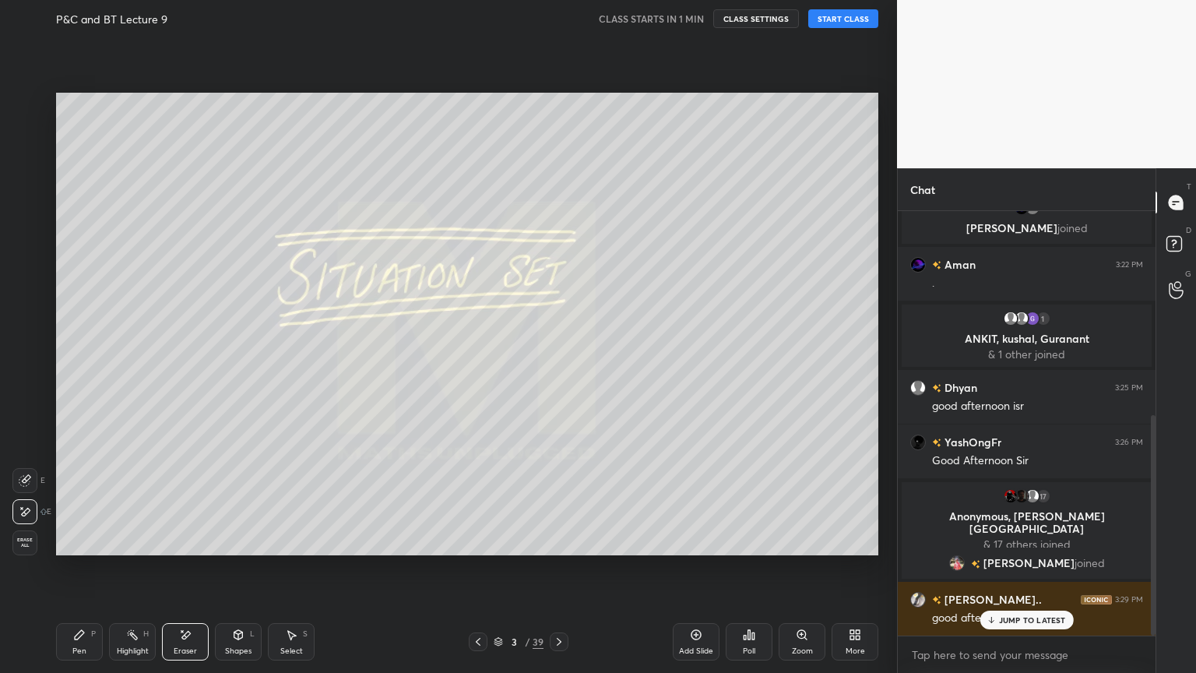
click at [1033, 549] on p "JUMP TO LATEST" at bounding box center [1032, 619] width 67 height 9
click at [856, 20] on button "START CLASS" at bounding box center [843, 18] width 70 height 19
click at [91, 549] on div "P" at bounding box center [93, 634] width 5 height 8
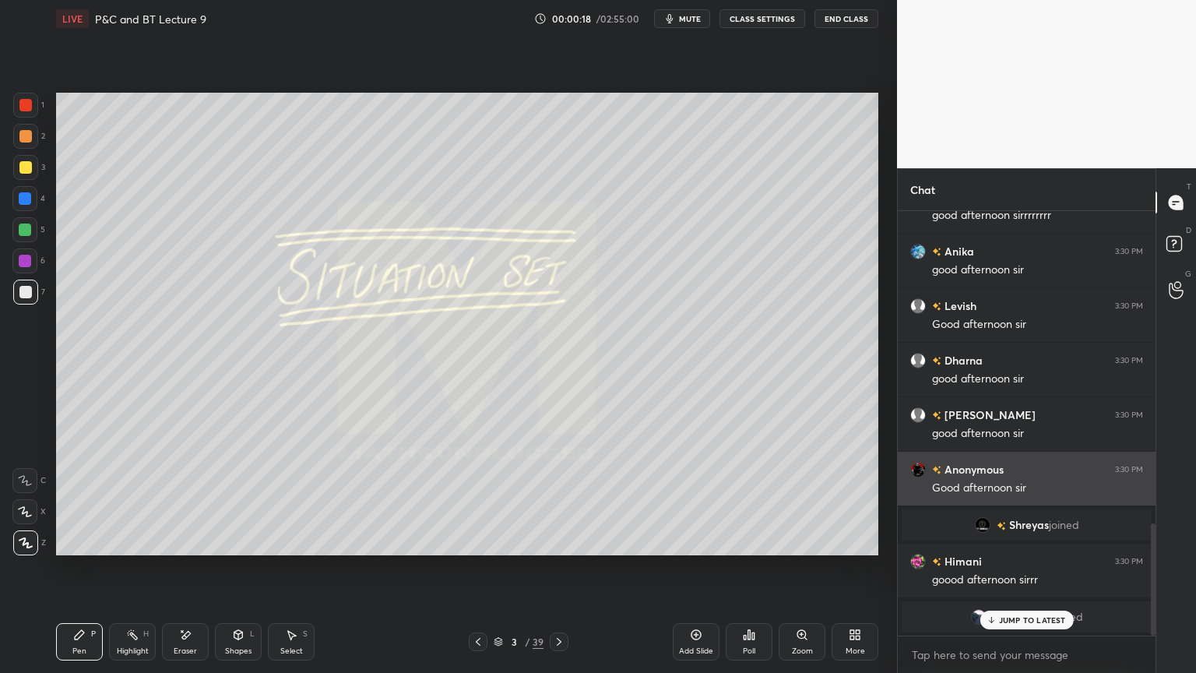
scroll to position [1184, 0]
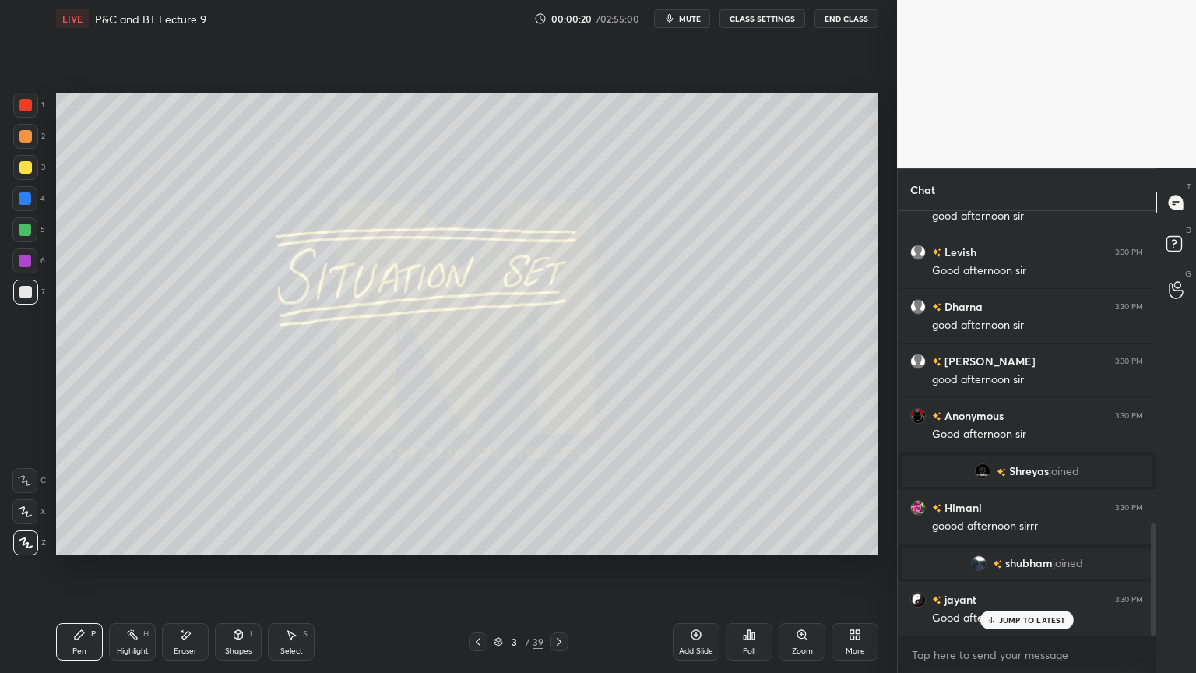
click at [180, 549] on div "Eraser" at bounding box center [185, 651] width 23 height 8
click at [91, 549] on div "Pen P Highlight H Eraser Shapes L Select S 3 / 39 Add Slide Poll Zoom More" at bounding box center [467, 642] width 822 height 62
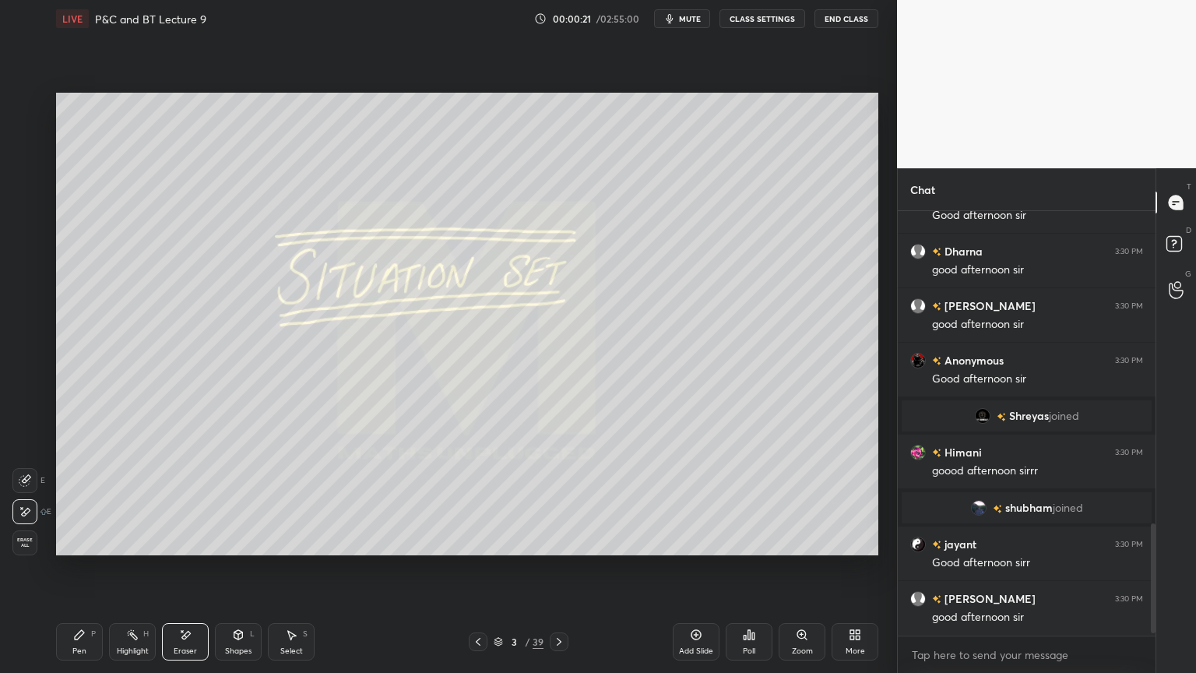
click at [89, 549] on div "Pen P" at bounding box center [79, 641] width 47 height 37
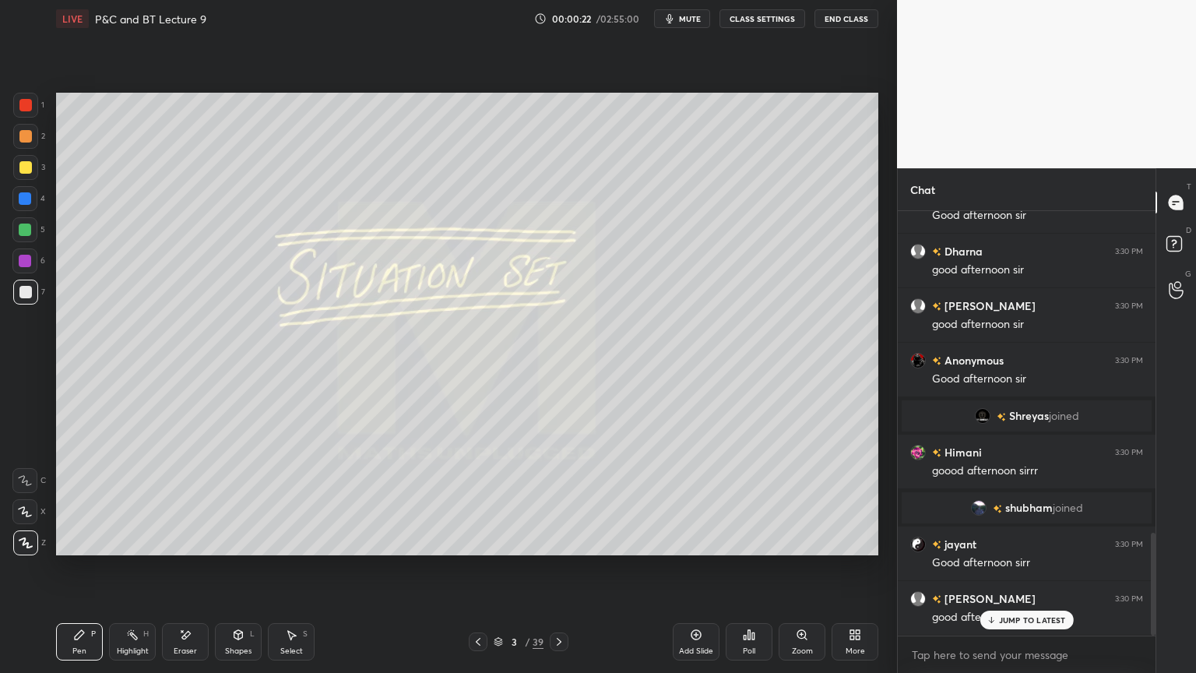
scroll to position [1330, 0]
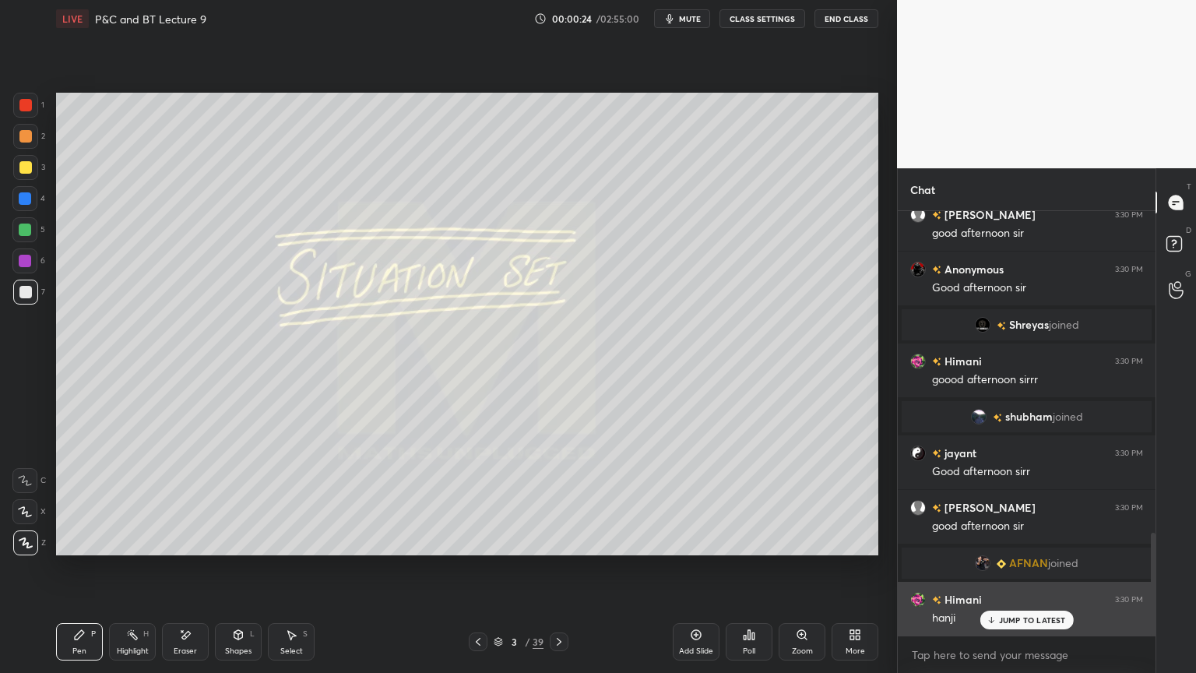
click at [1000, 549] on p "JUMP TO LATEST" at bounding box center [1032, 619] width 67 height 9
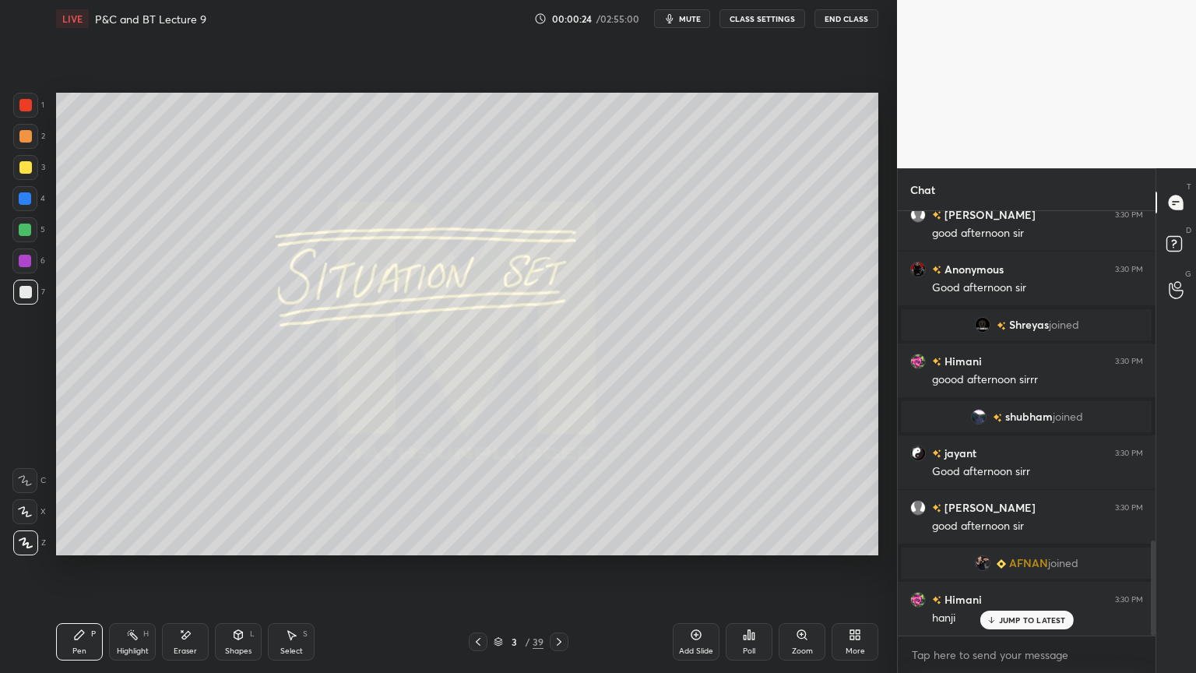
scroll to position [1477, 0]
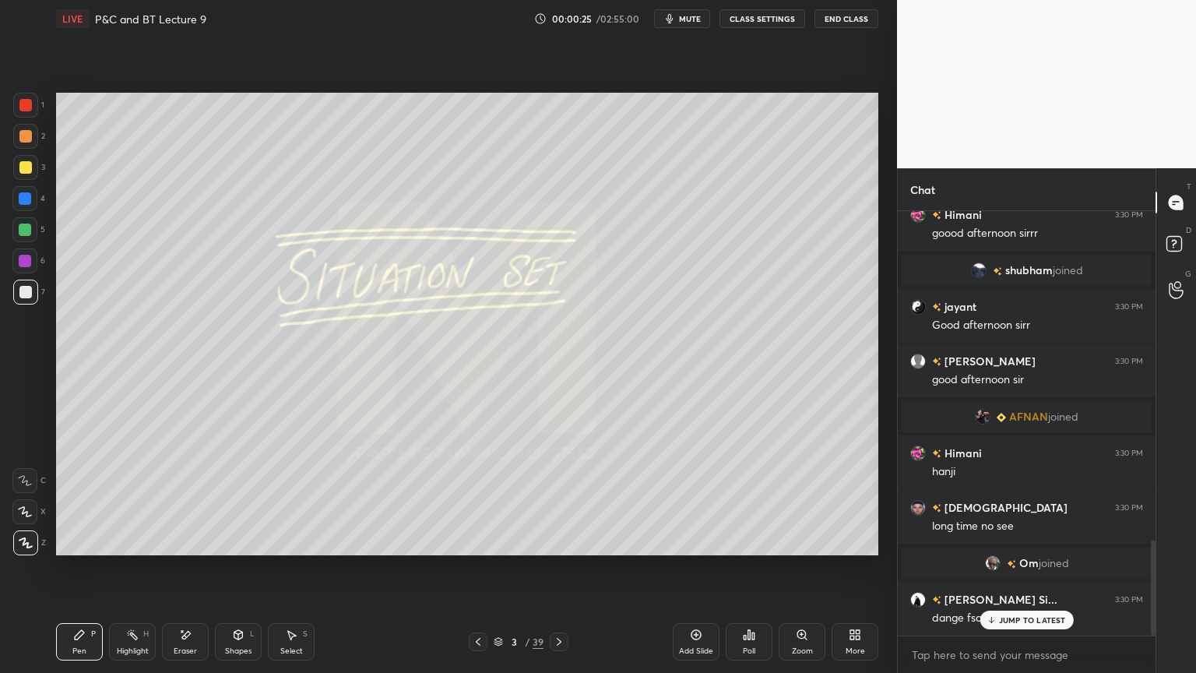
click at [1011, 549] on p "JUMP TO LATEST" at bounding box center [1032, 619] width 67 height 9
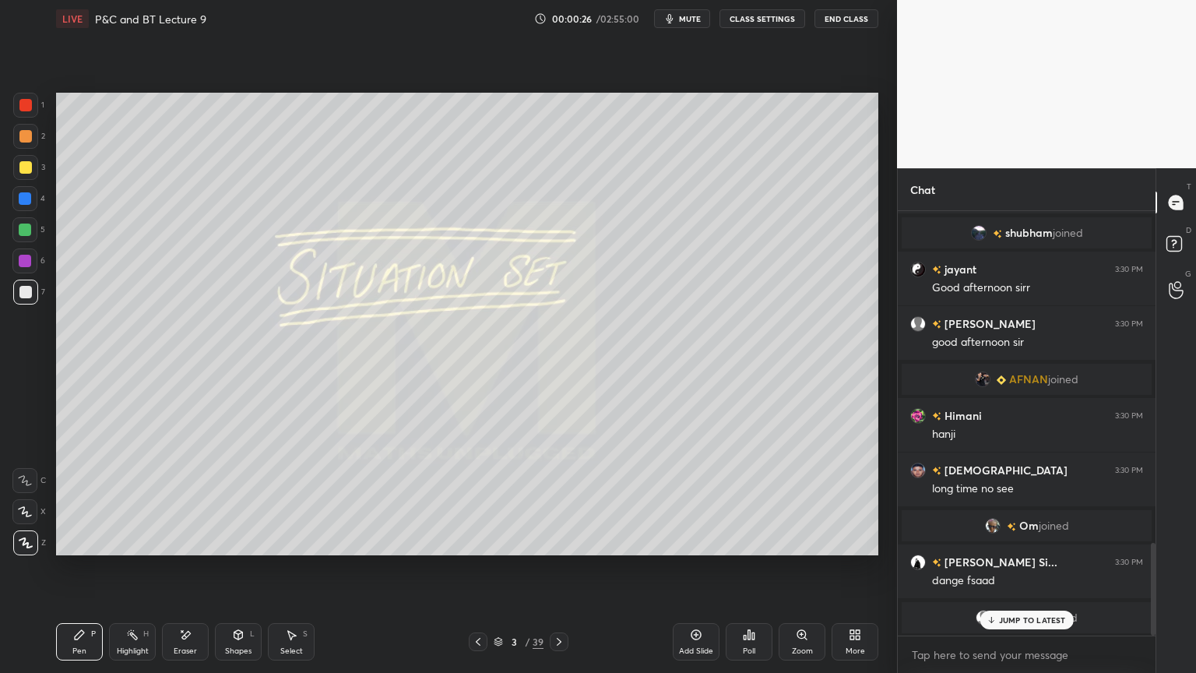
scroll to position [1452, 0]
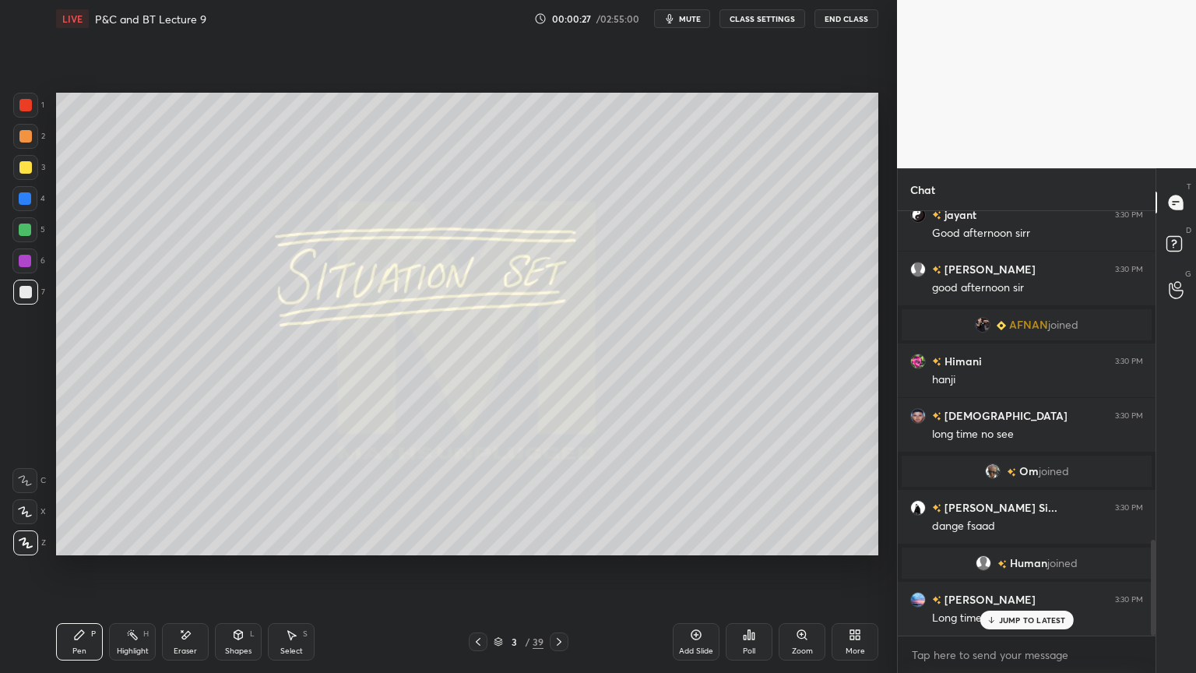
click at [498, 549] on div "3 / 39" at bounding box center [519, 642] width 50 height 14
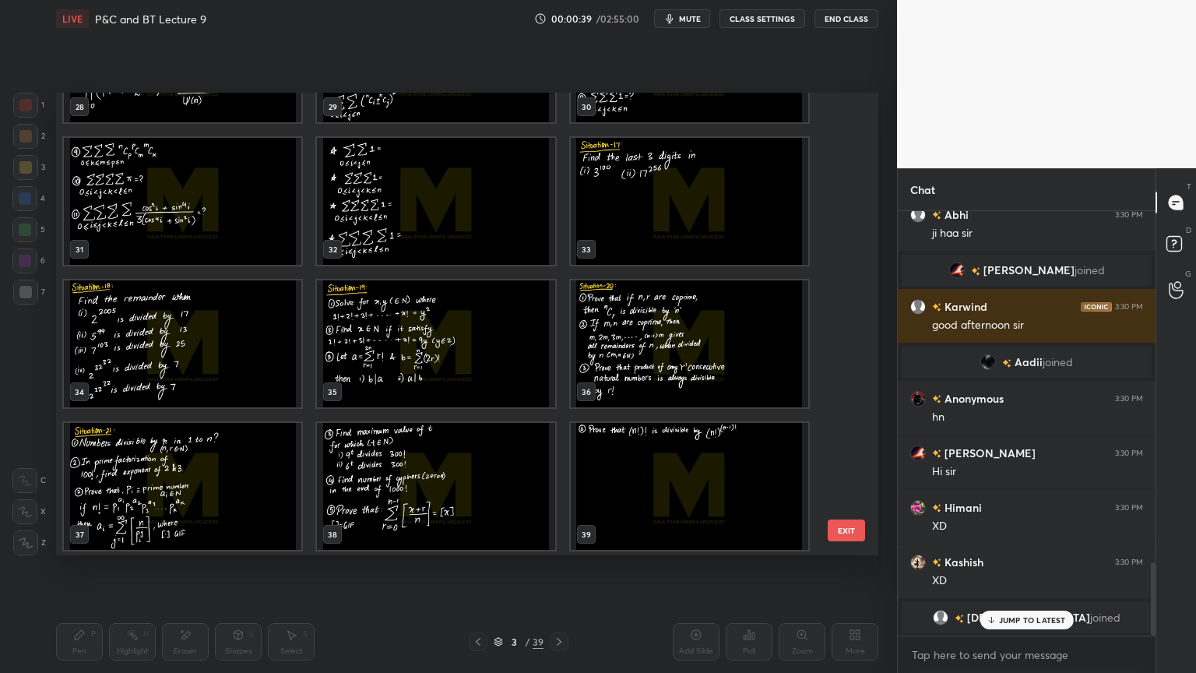
scroll to position [0, 0]
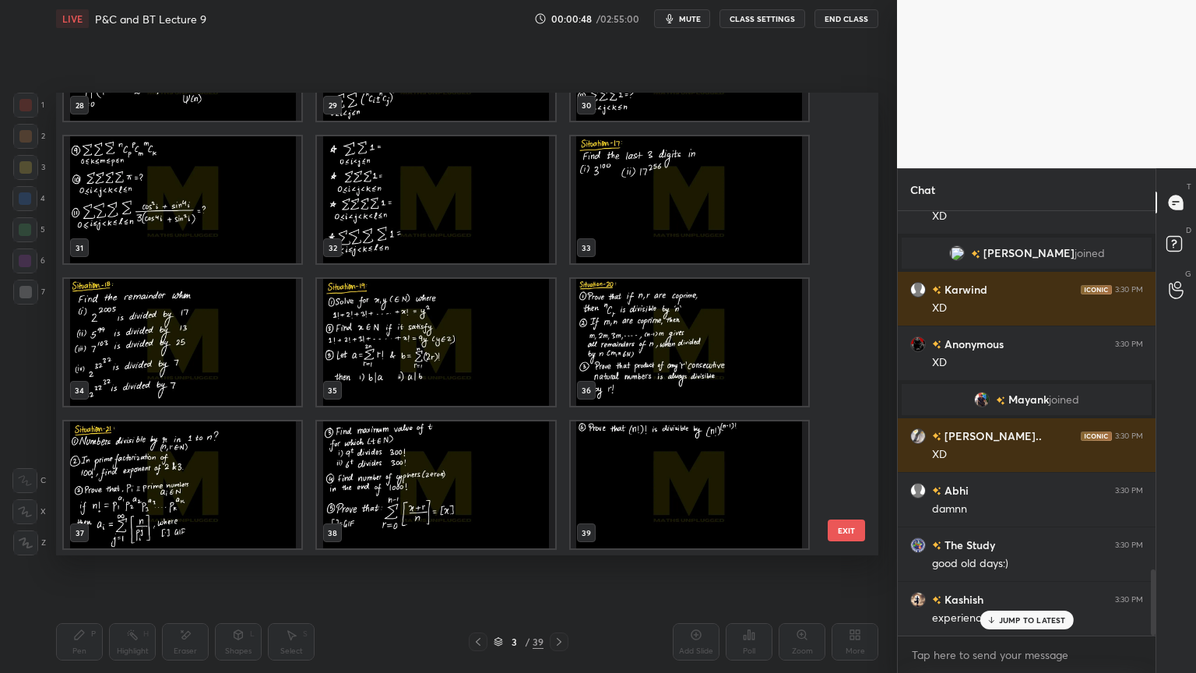
click at [1001, 549] on p "JUMP TO LATEST" at bounding box center [1032, 619] width 67 height 9
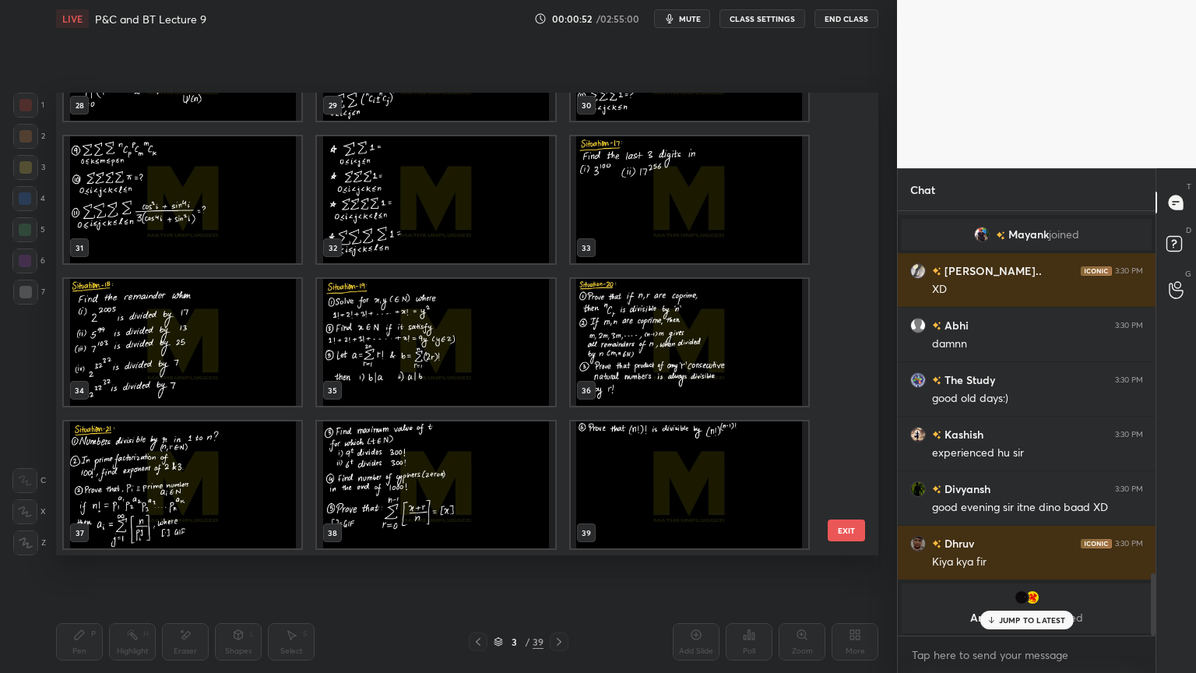
click at [1002, 549] on p "JUMP TO LATEST" at bounding box center [1032, 619] width 67 height 9
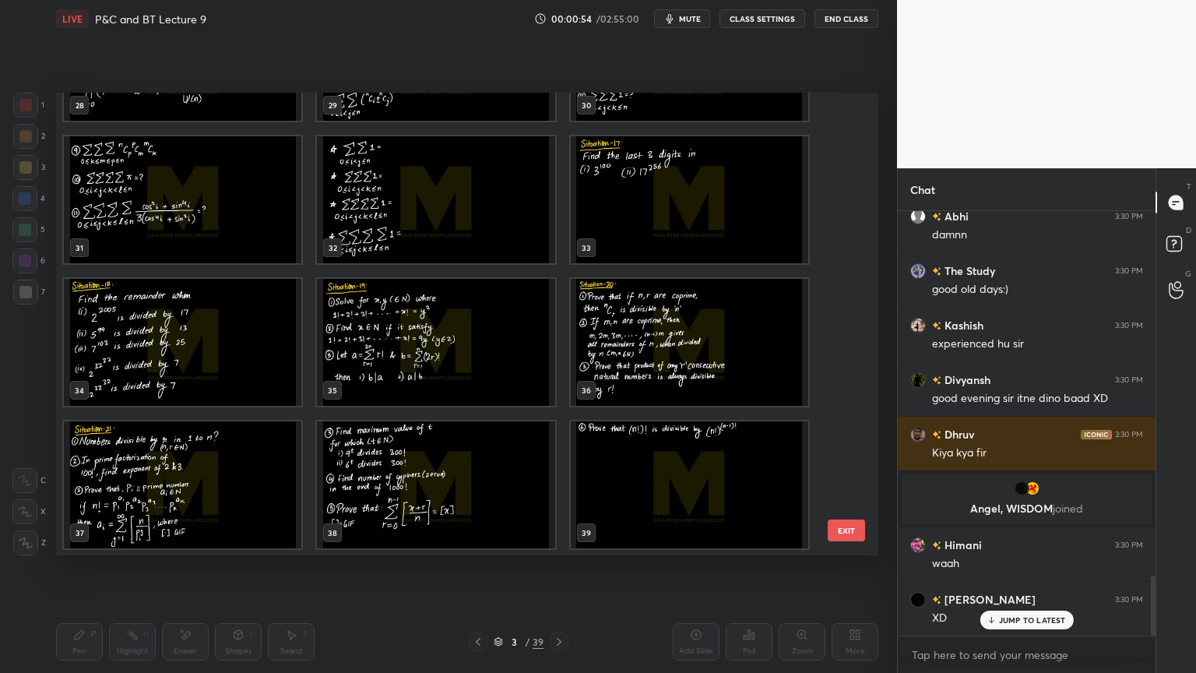
click at [192, 480] on img "grid" at bounding box center [183, 484] width 238 height 127
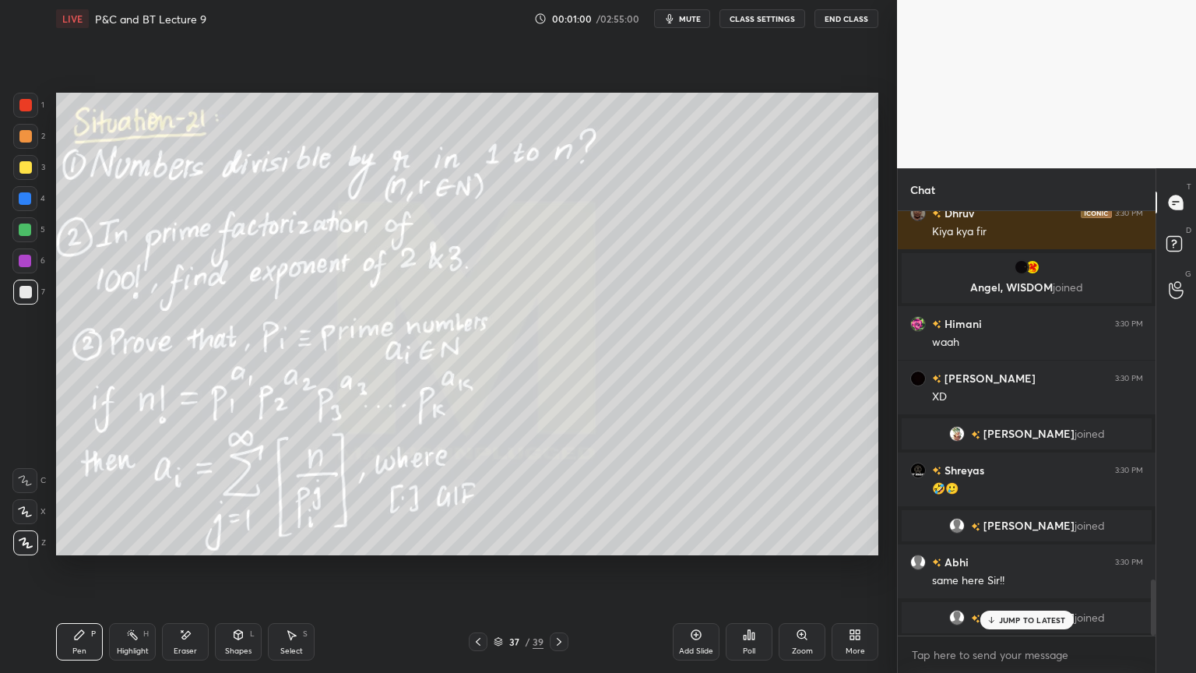
click at [1015, 549] on p "JUMP TO LATEST" at bounding box center [1032, 619] width 67 height 9
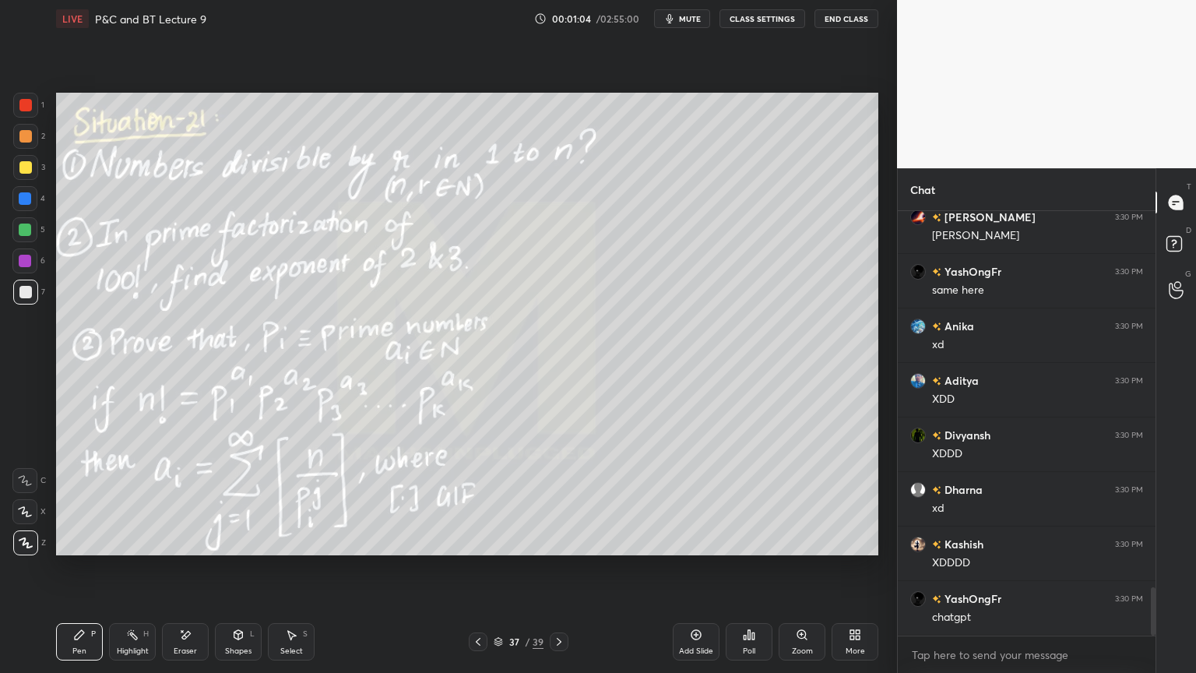
drag, startPoint x: 181, startPoint y: 649, endPoint x: 184, endPoint y: 641, distance: 9.1
click at [182, 549] on div "Eraser" at bounding box center [185, 651] width 23 height 8
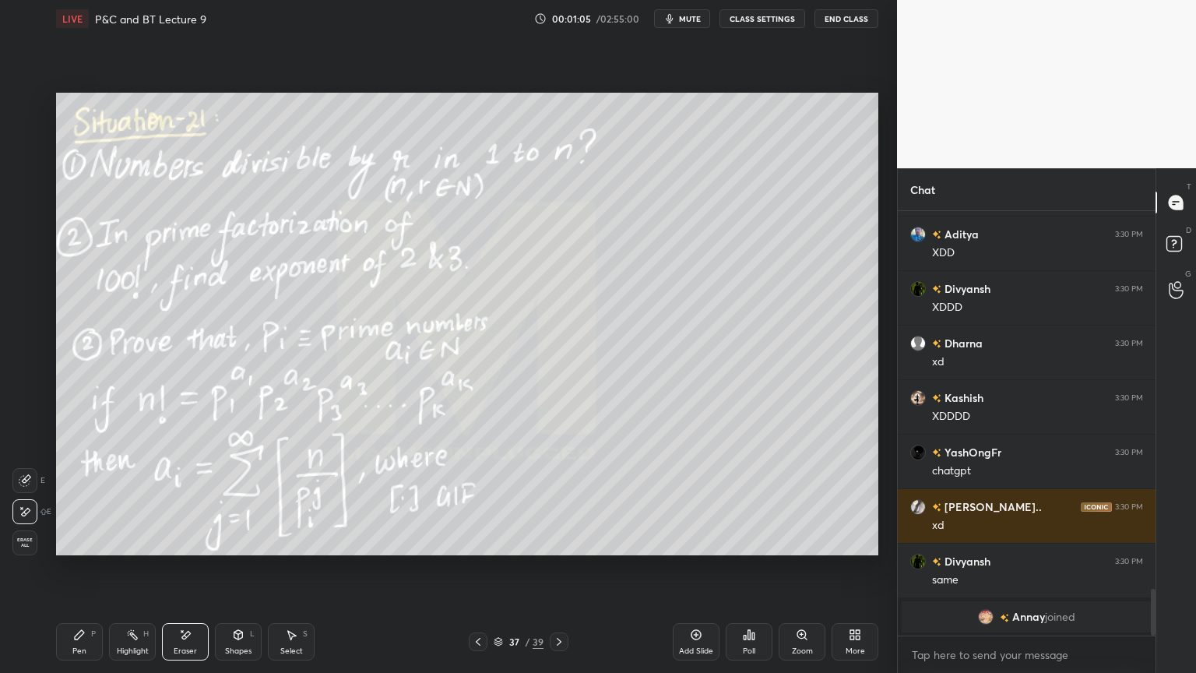
click at [80, 549] on div "Pen" at bounding box center [79, 651] width 14 height 8
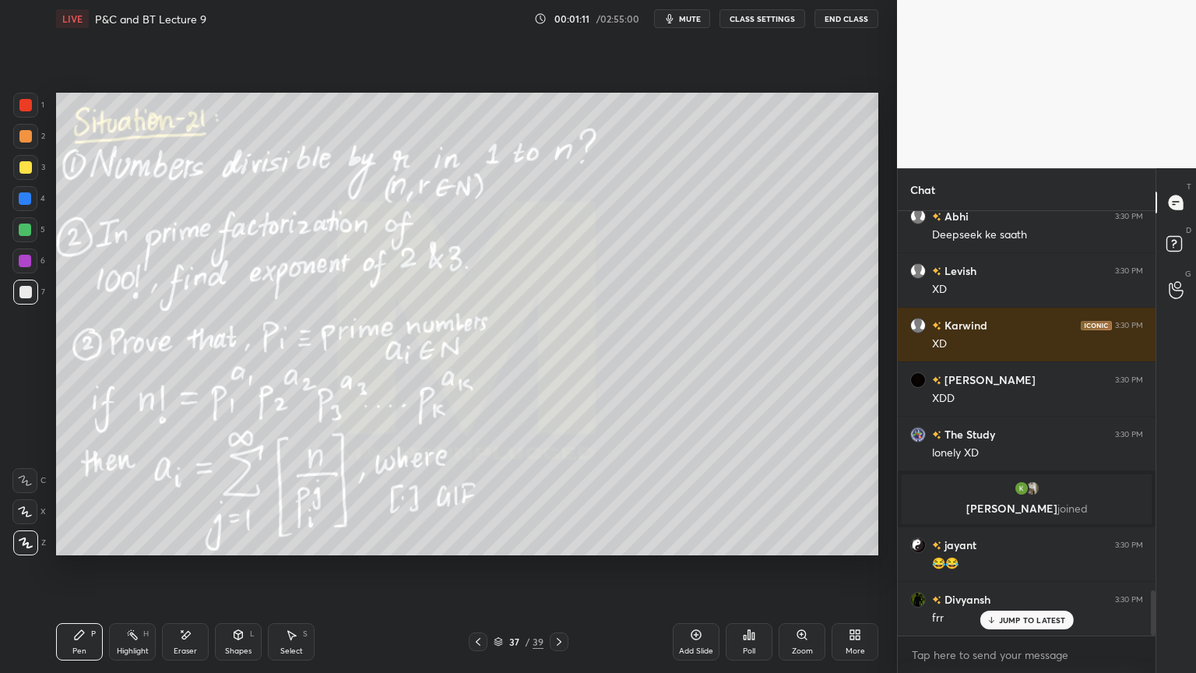
click at [192, 549] on div "Eraser" at bounding box center [185, 641] width 47 height 37
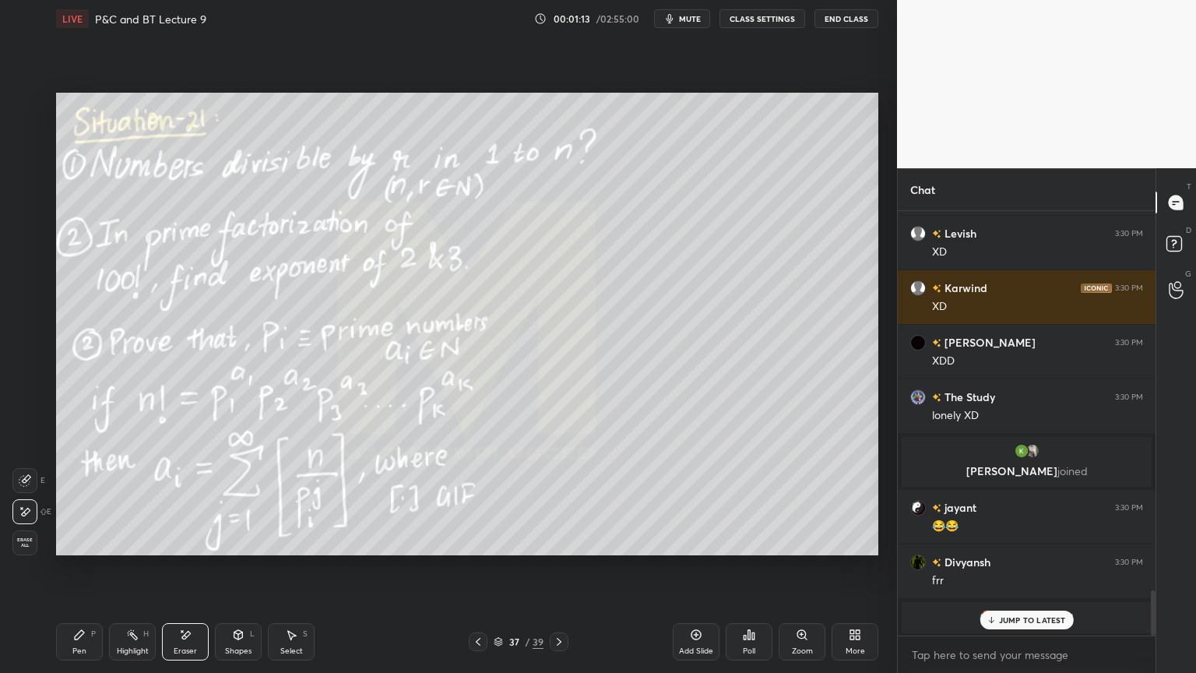
click at [122, 549] on div "Highlight H" at bounding box center [132, 641] width 47 height 37
click at [80, 549] on div "Pen P" at bounding box center [79, 641] width 47 height 37
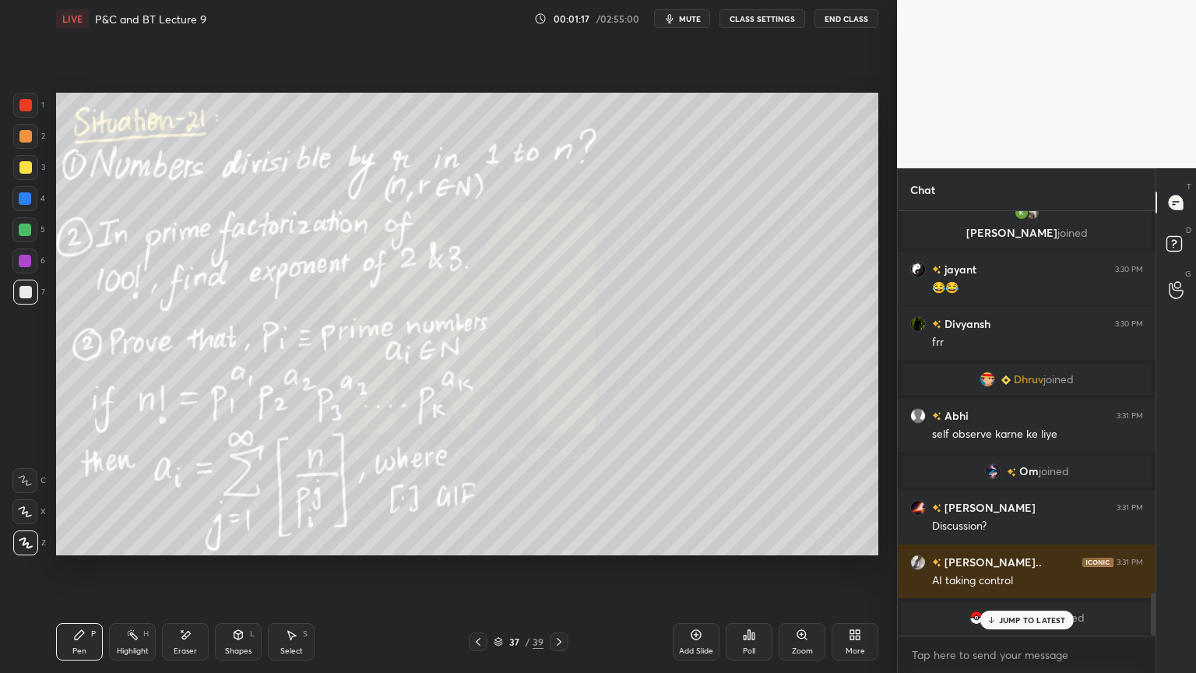
click at [559, 549] on icon at bounding box center [559, 641] width 12 height 12
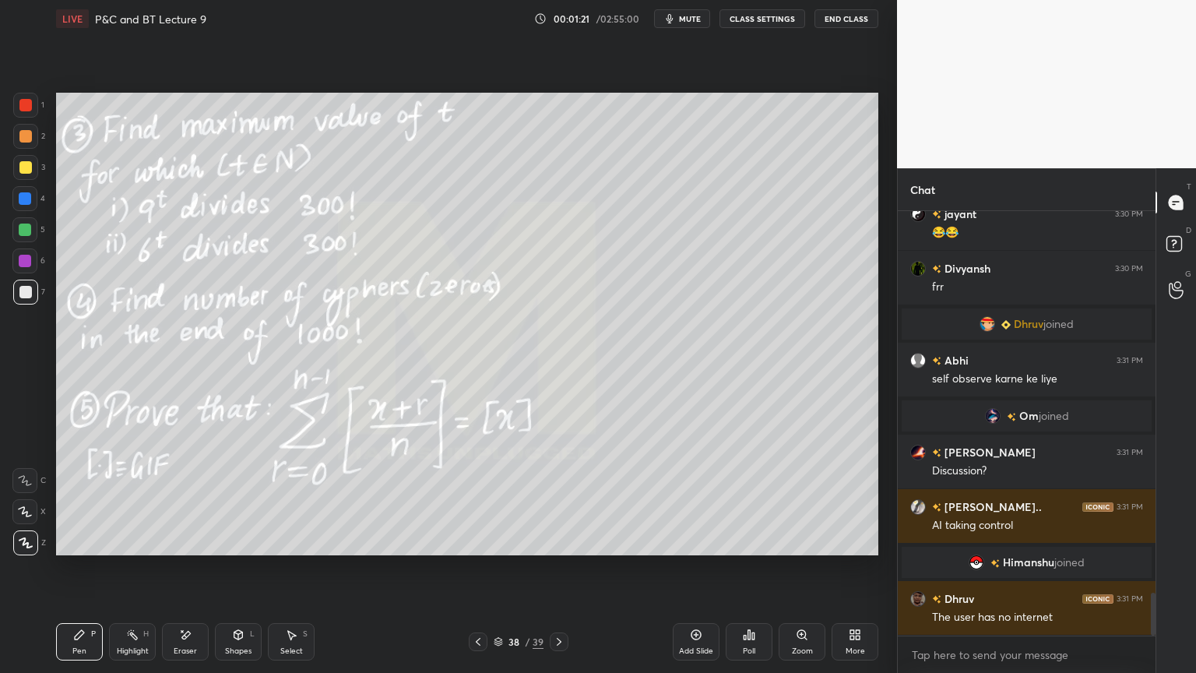
click at [24, 139] on div at bounding box center [25, 136] width 12 height 12
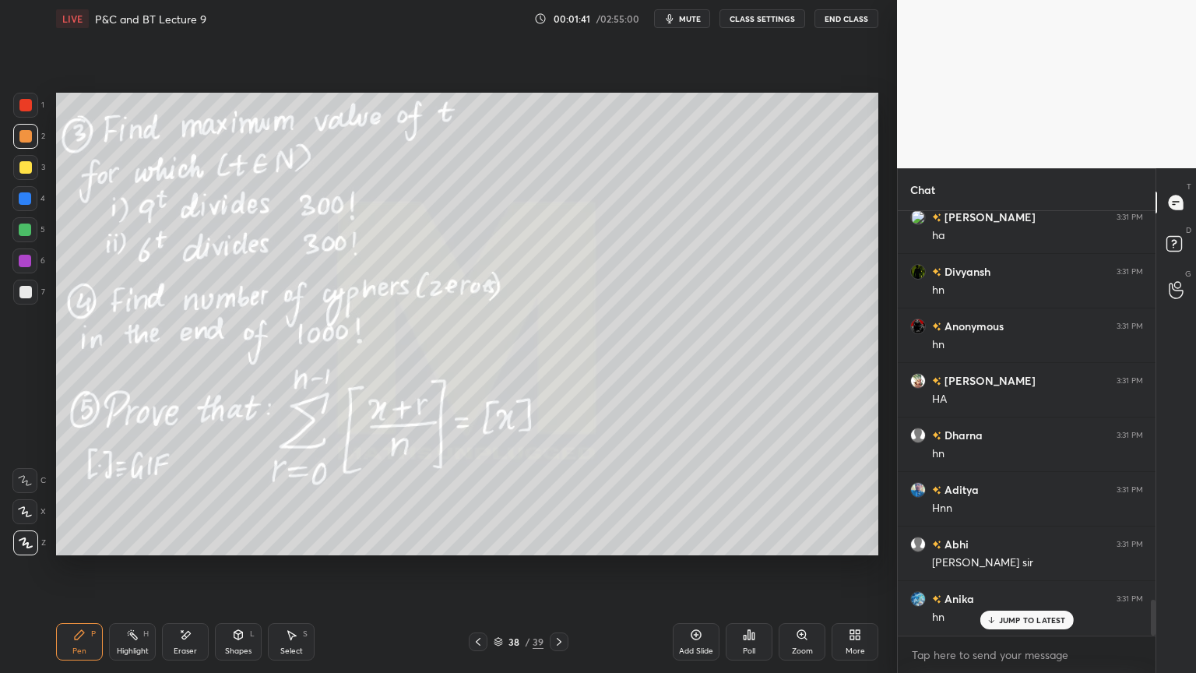
scroll to position [4560, 0]
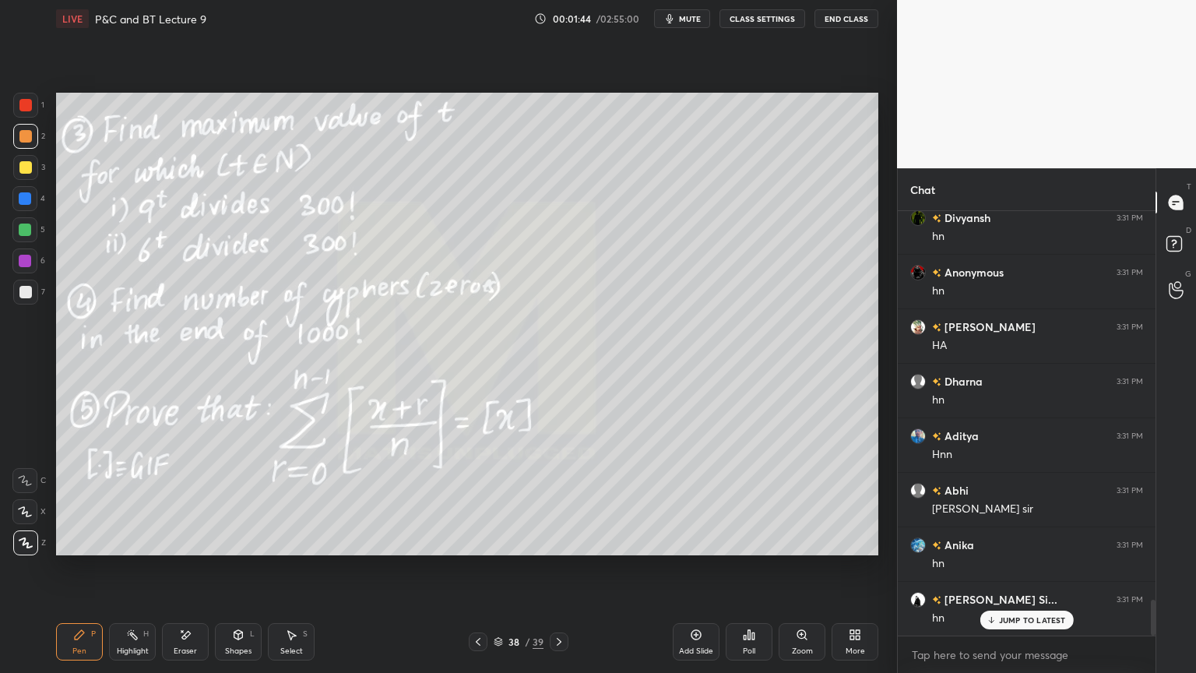
click at [192, 549] on div "Eraser" at bounding box center [185, 641] width 47 height 37
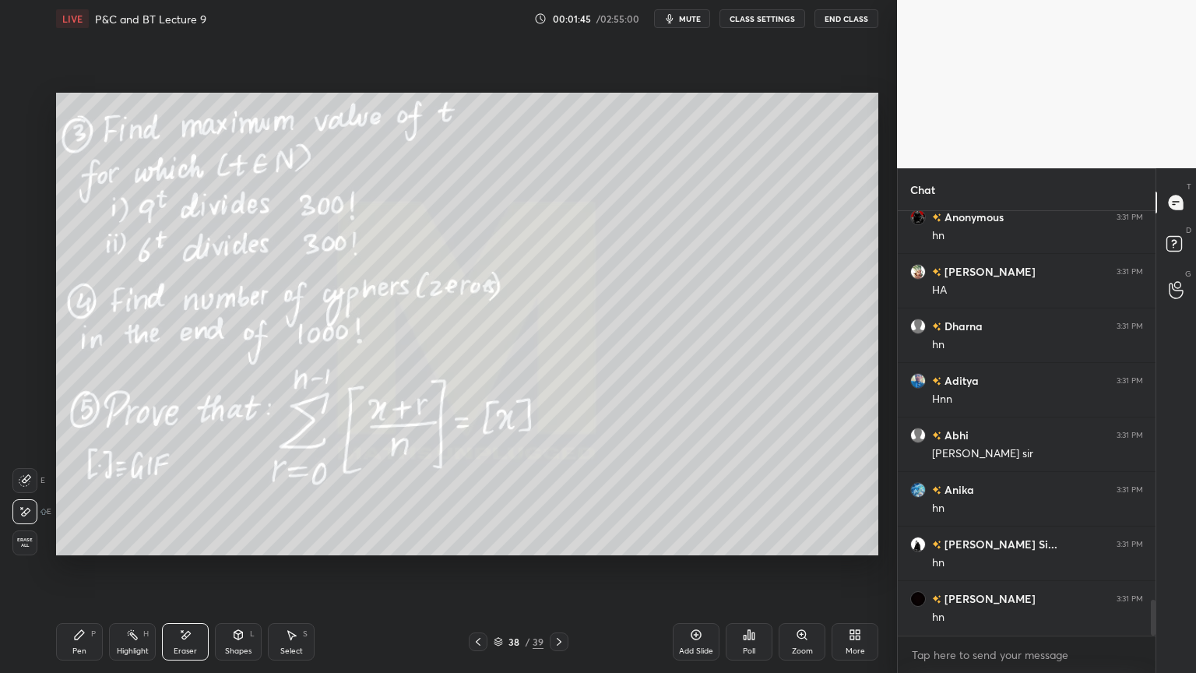
click at [126, 549] on icon at bounding box center [132, 634] width 12 height 12
click at [77, 549] on div "Pen" at bounding box center [79, 651] width 14 height 8
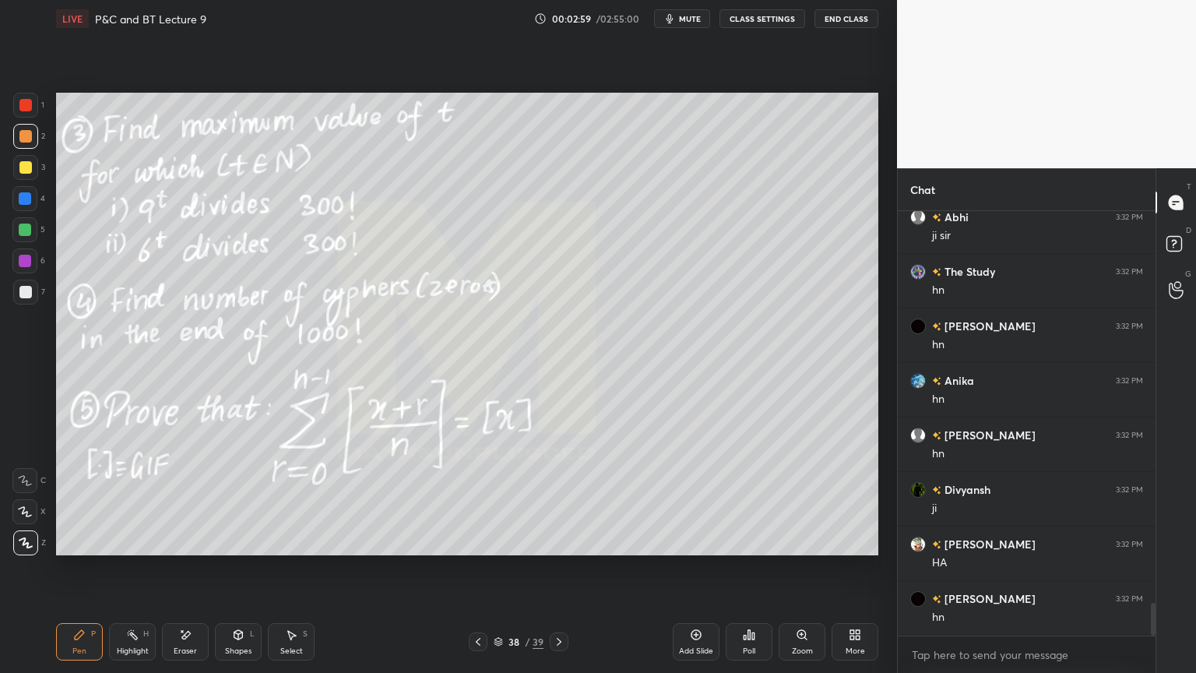
scroll to position [5127, 0]
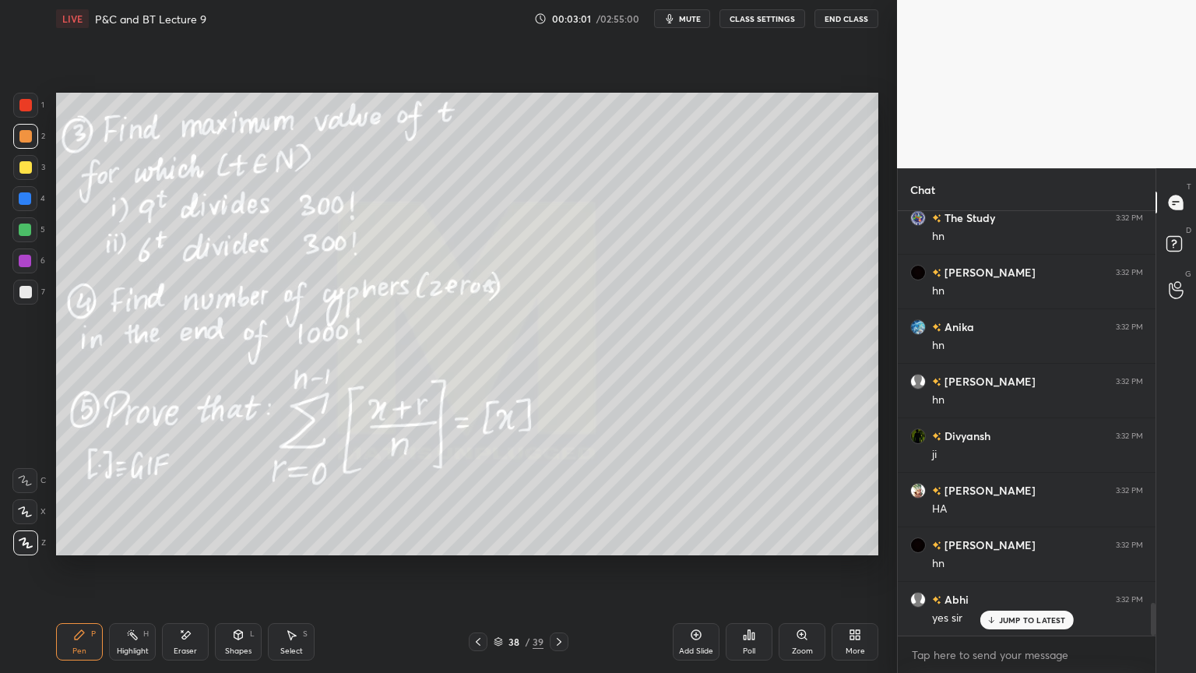
click at [187, 549] on div "Eraser" at bounding box center [185, 641] width 47 height 37
click at [297, 549] on div "Select S" at bounding box center [291, 641] width 47 height 37
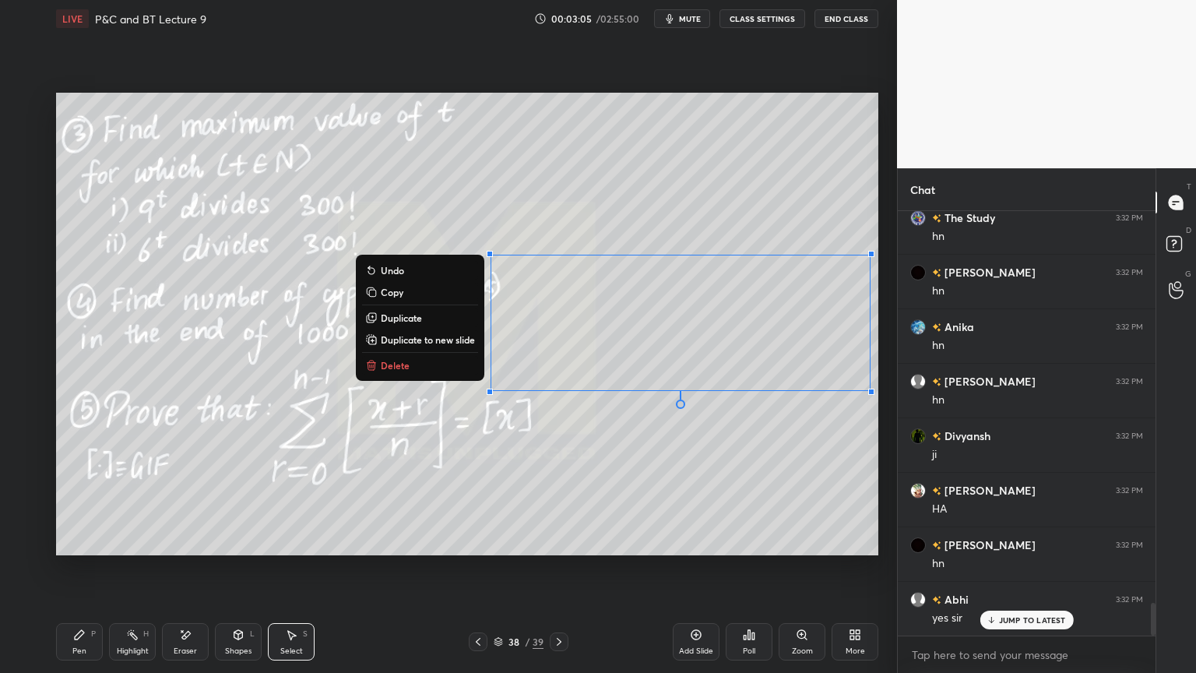
drag, startPoint x: 498, startPoint y: 303, endPoint x: 879, endPoint y: 403, distance: 393.6
click at [879, 403] on div "0 ° Undo Copy Duplicate Duplicate to new slide Delete Setting up your live clas…" at bounding box center [467, 323] width 835 height 573
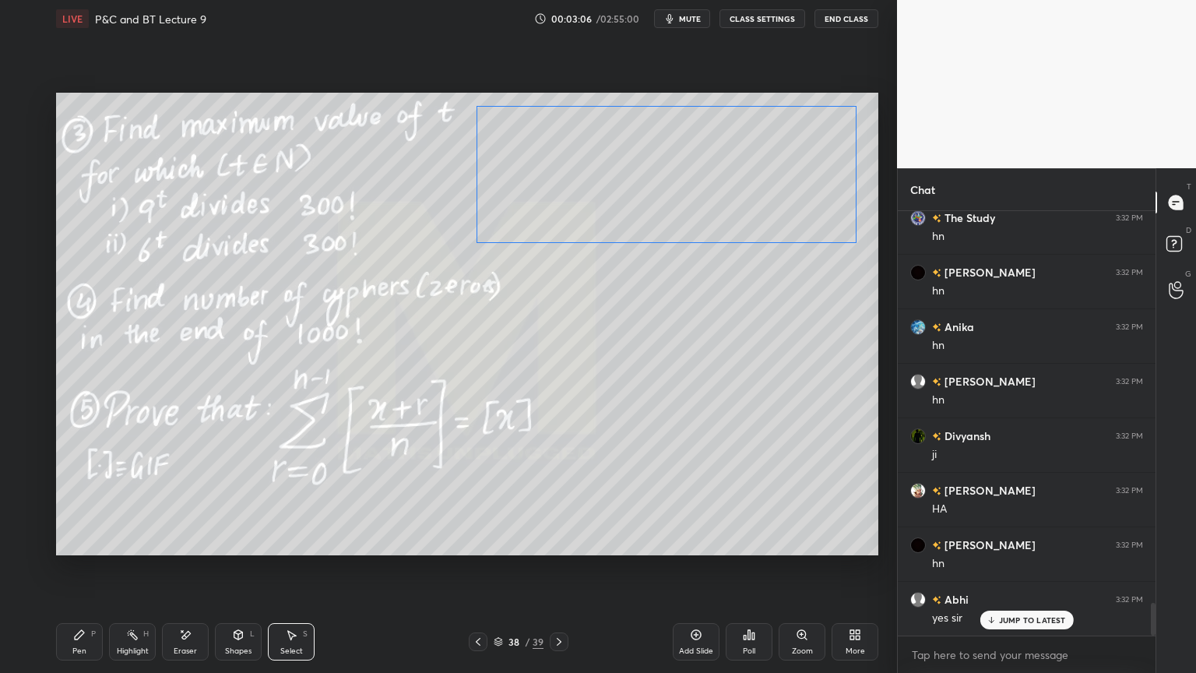
drag, startPoint x: 797, startPoint y: 328, endPoint x: 790, endPoint y: 185, distance: 143.5
click at [790, 185] on div "0 ° Undo Copy Duplicate Duplicate to new slide Delete" at bounding box center [467, 324] width 822 height 463
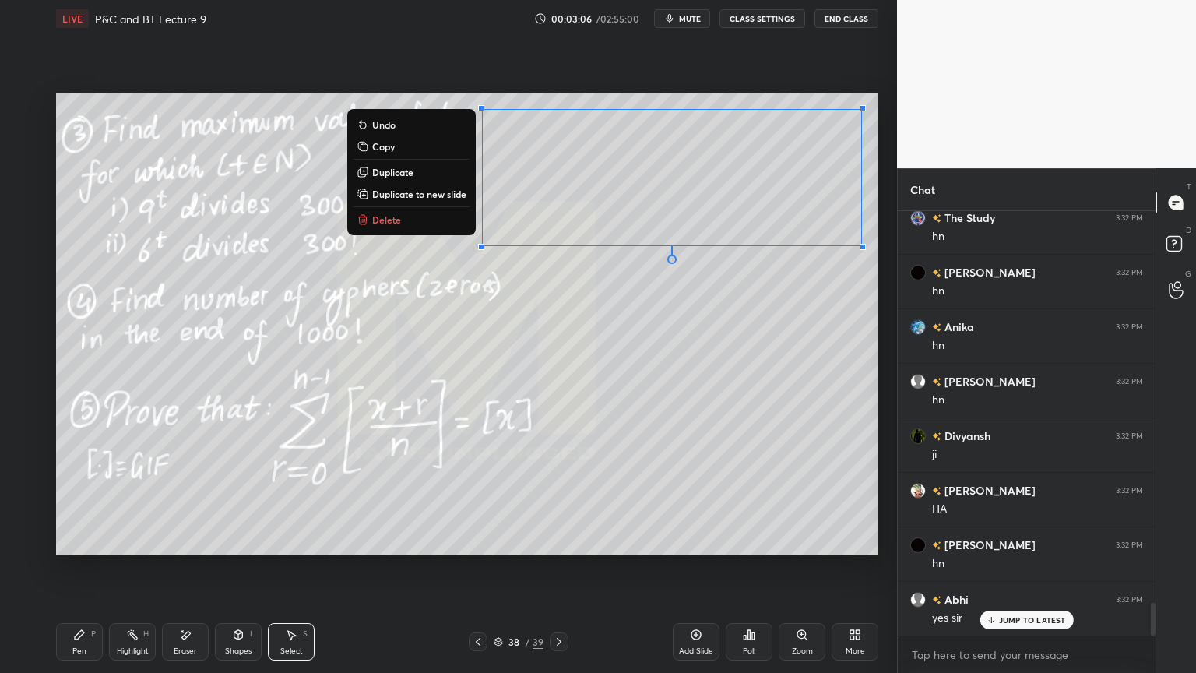
click at [741, 336] on div "0 ° Undo Copy Duplicate Duplicate to new slide Delete" at bounding box center [467, 324] width 822 height 463
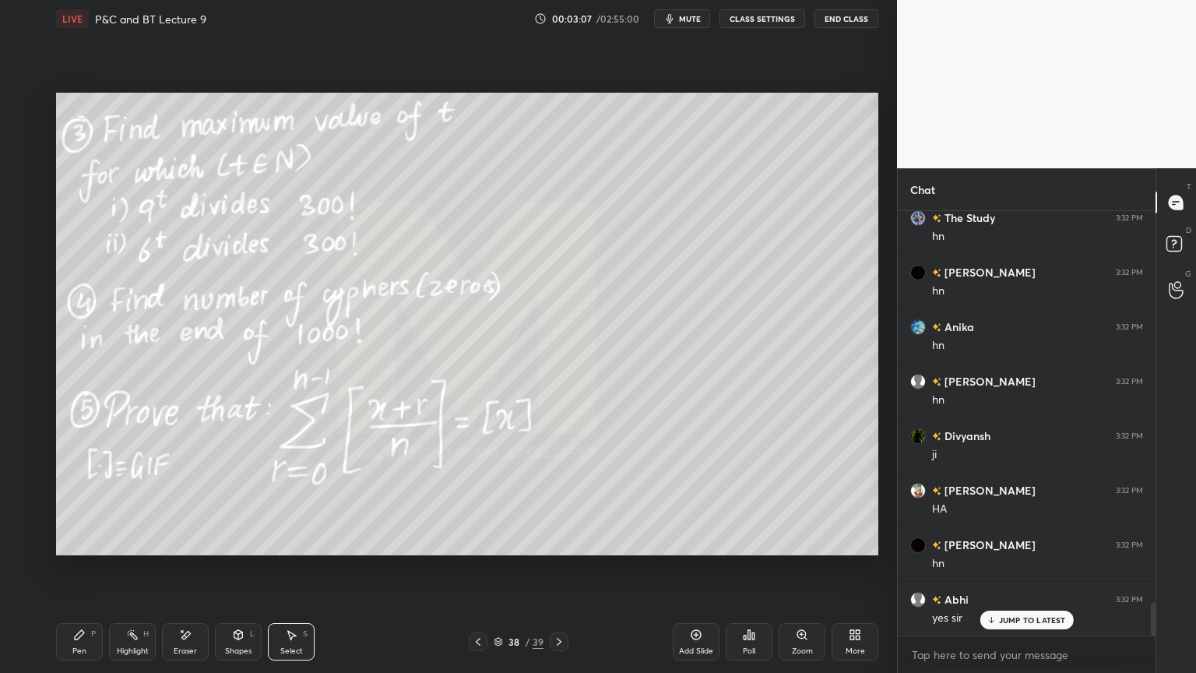
click at [178, 549] on div "Eraser" at bounding box center [185, 641] width 47 height 37
click at [134, 549] on div "Highlight" at bounding box center [133, 651] width 32 height 8
click at [93, 549] on div "Pen P" at bounding box center [79, 641] width 47 height 37
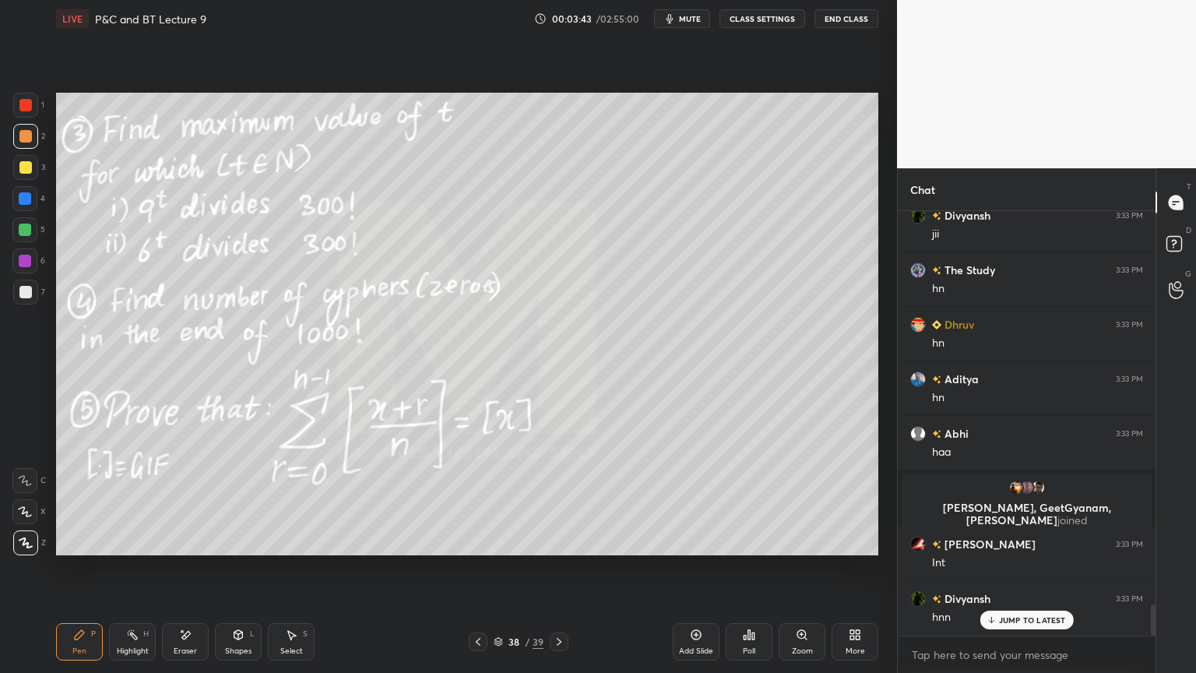
scroll to position [5417, 0]
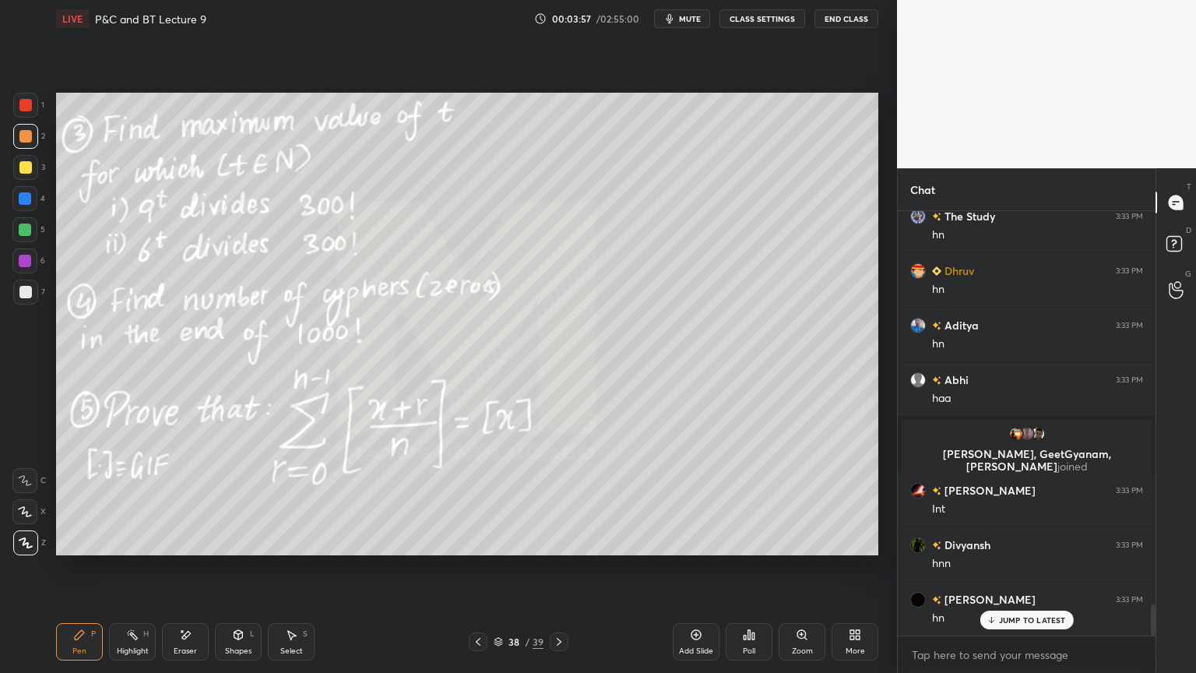
click at [195, 549] on div "Eraser" at bounding box center [185, 641] width 47 height 37
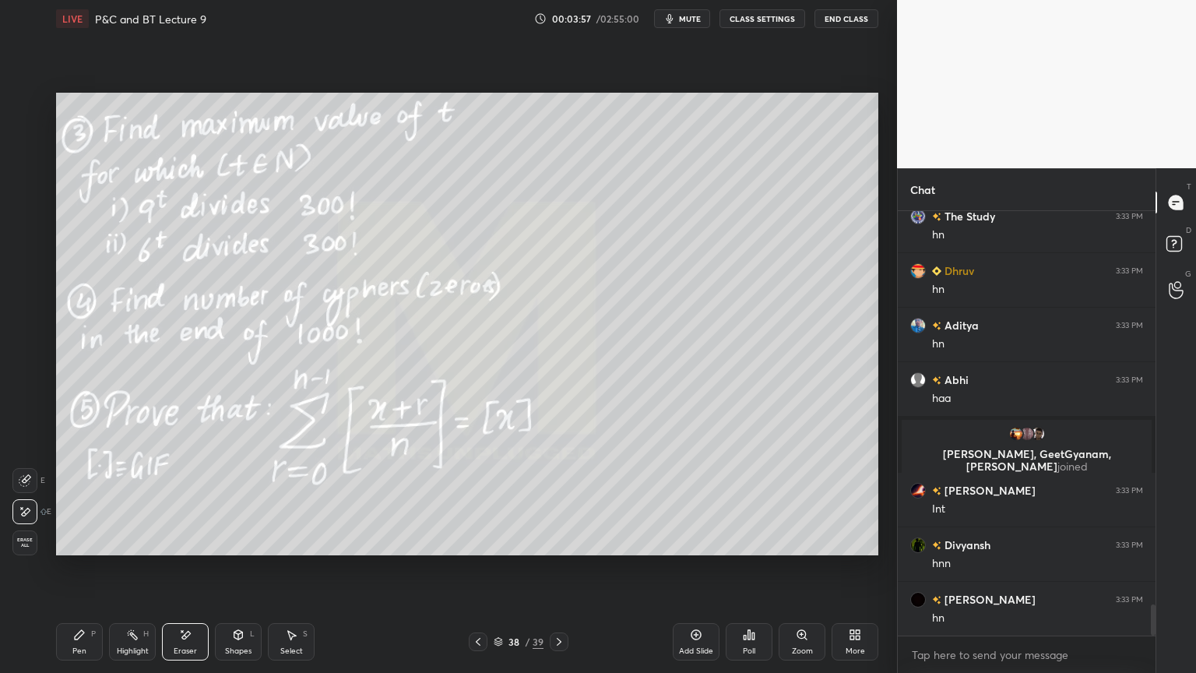
scroll to position [5454, 0]
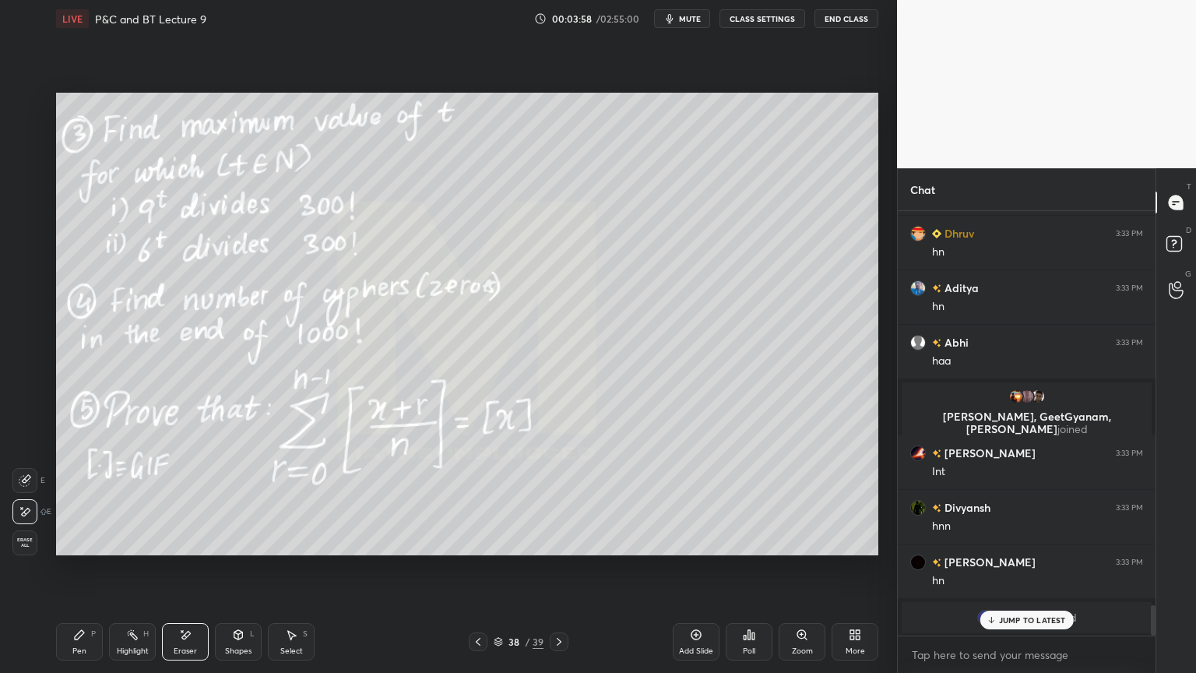
click at [71, 549] on div "Pen P" at bounding box center [79, 641] width 47 height 37
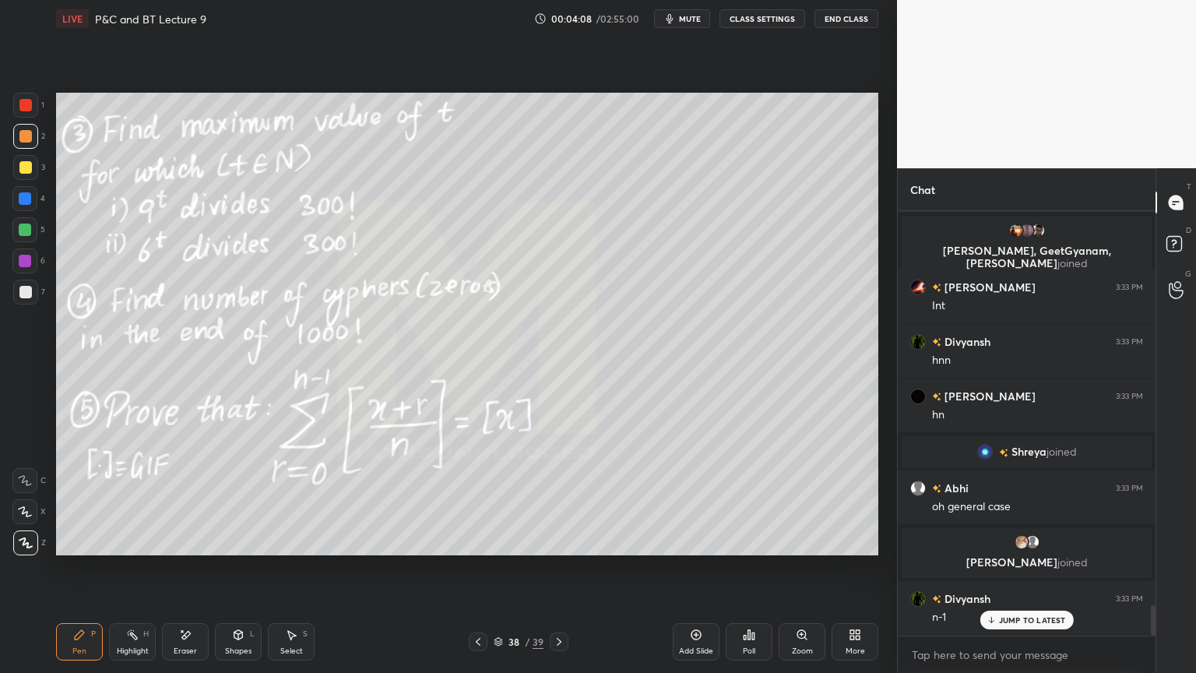
scroll to position [5511, 0]
click at [188, 549] on icon at bounding box center [185, 634] width 12 height 13
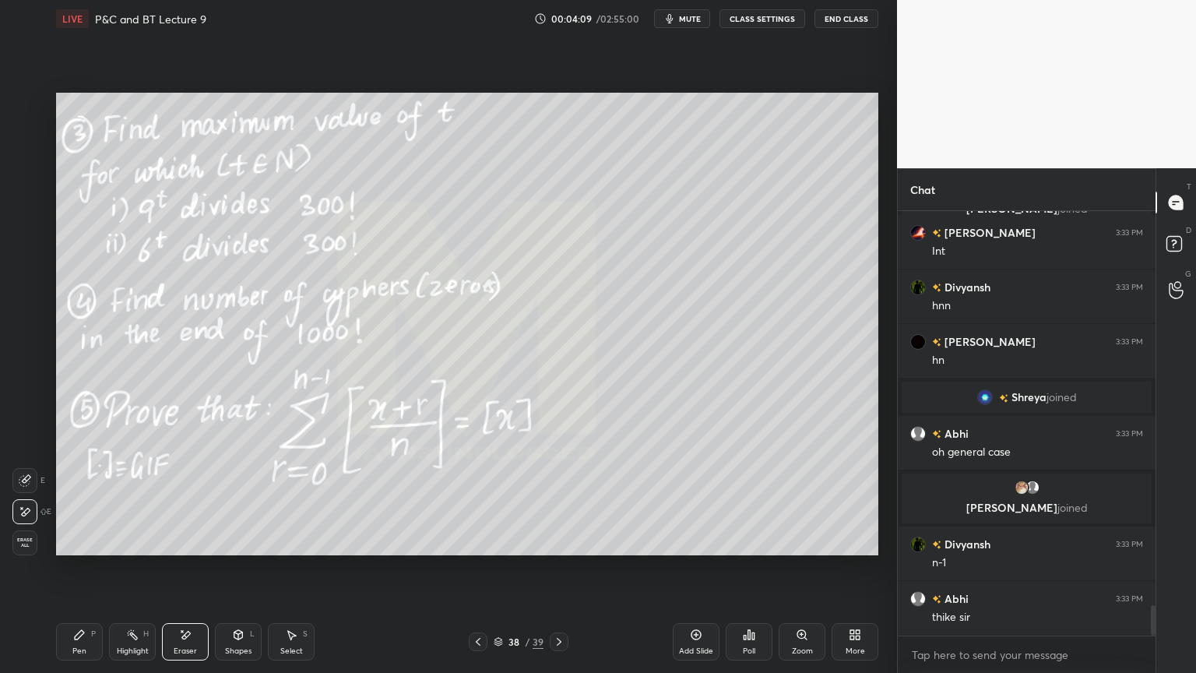
click at [84, 549] on div "Pen P" at bounding box center [79, 641] width 47 height 37
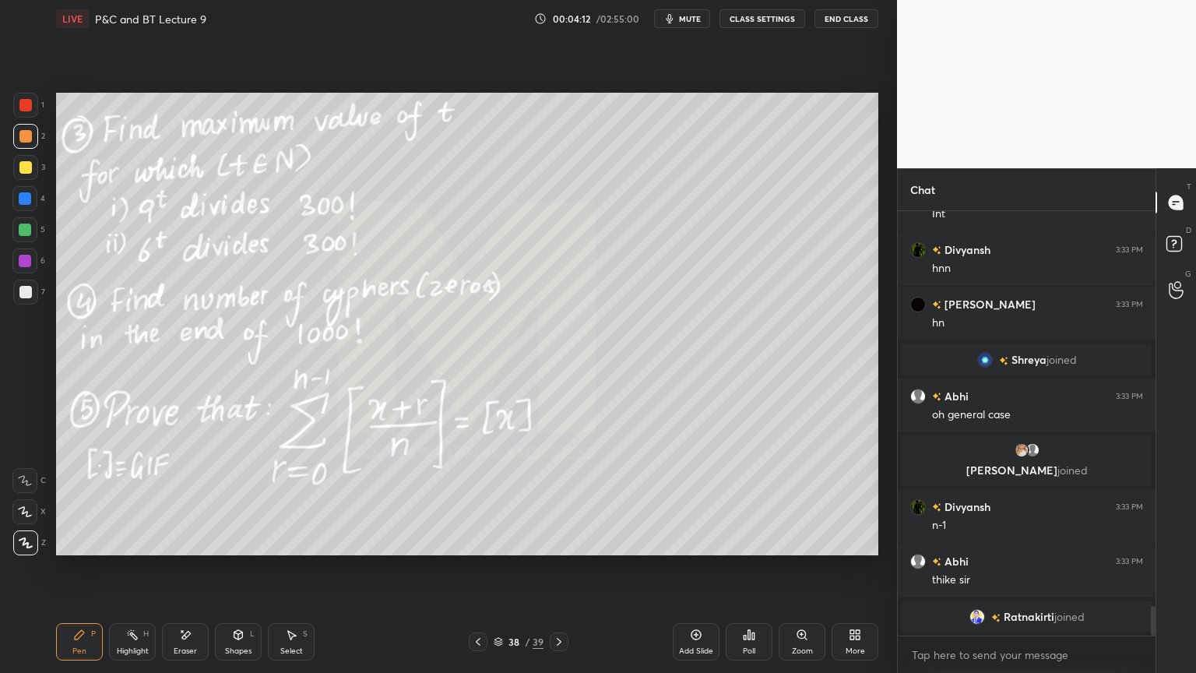
drag, startPoint x: 196, startPoint y: 649, endPoint x: 294, endPoint y: 580, distance: 119.0
click at [197, 549] on div "Eraser" at bounding box center [185, 641] width 47 height 37
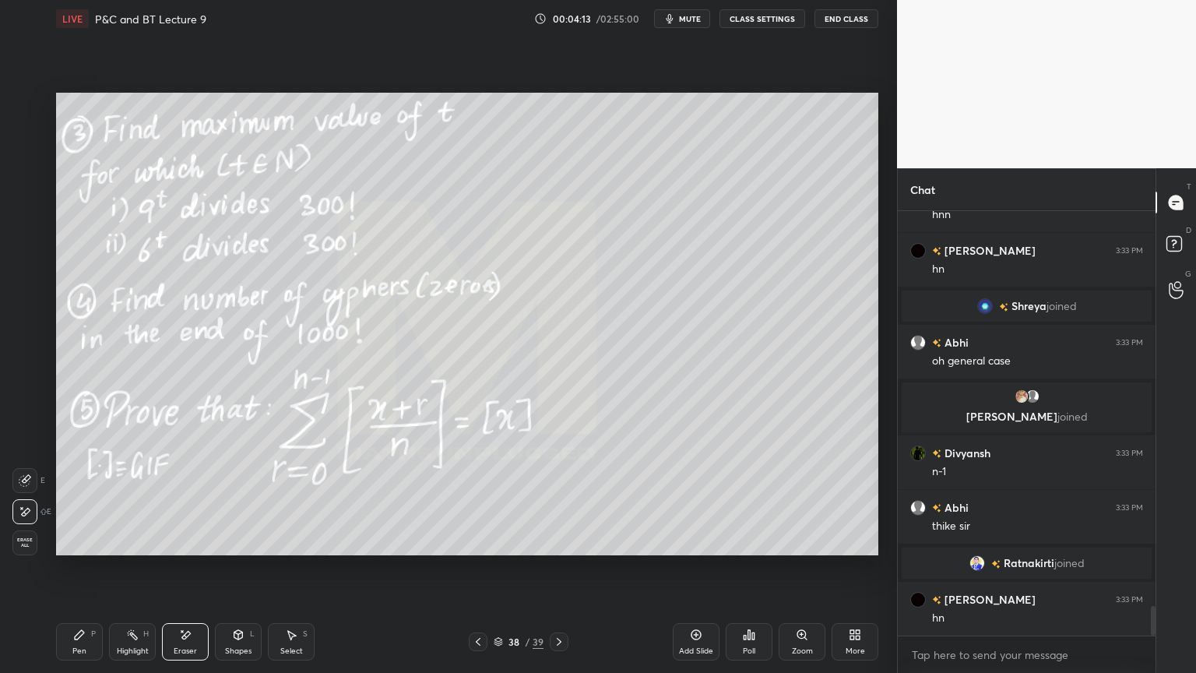
scroll to position [5666, 0]
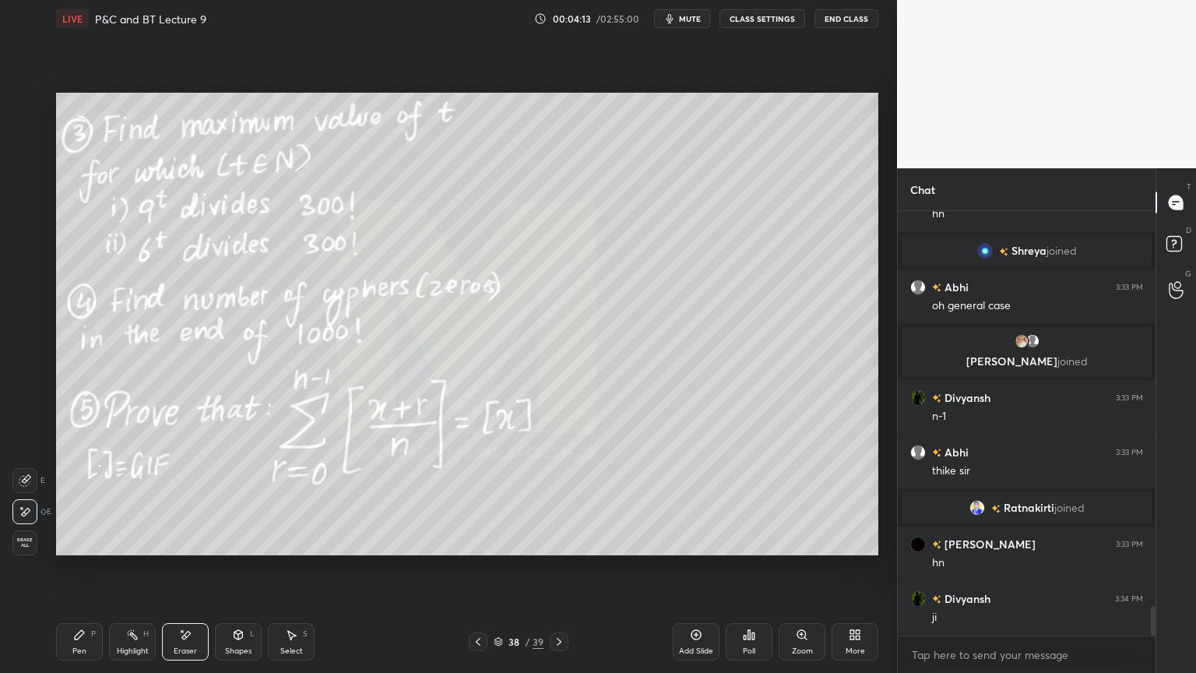
click at [85, 549] on div "Pen" at bounding box center [79, 651] width 14 height 8
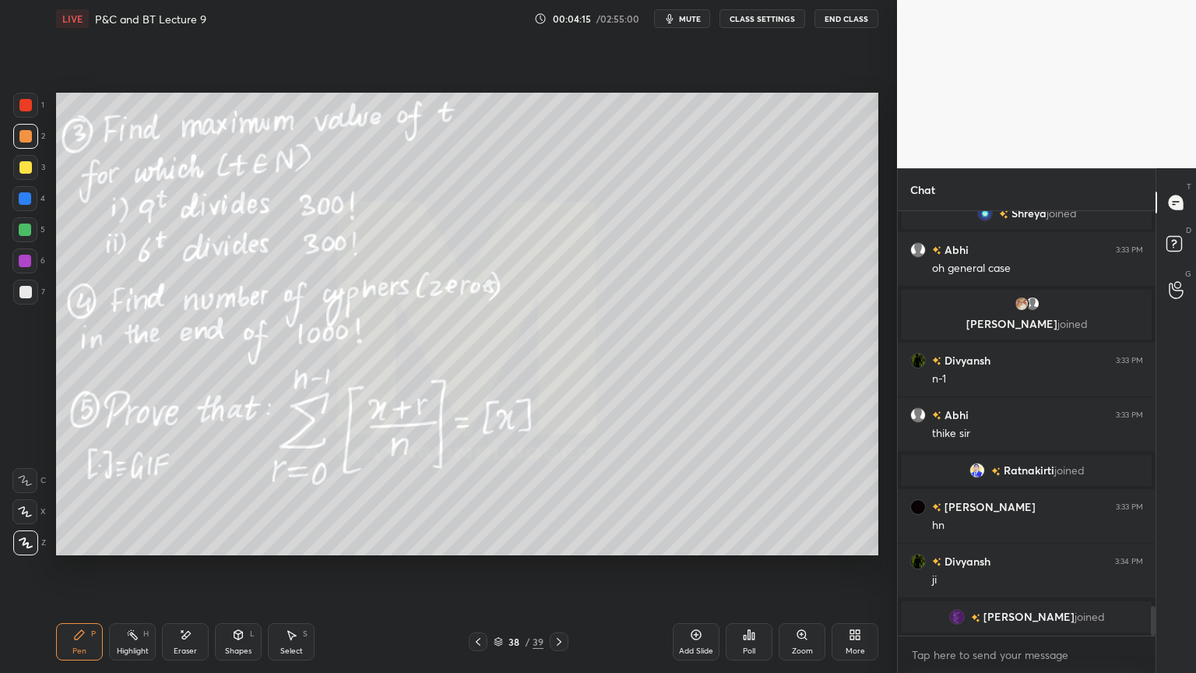
drag, startPoint x: 174, startPoint y: 642, endPoint x: 219, endPoint y: 597, distance: 62.8
click at [174, 549] on div "Eraser" at bounding box center [185, 641] width 47 height 37
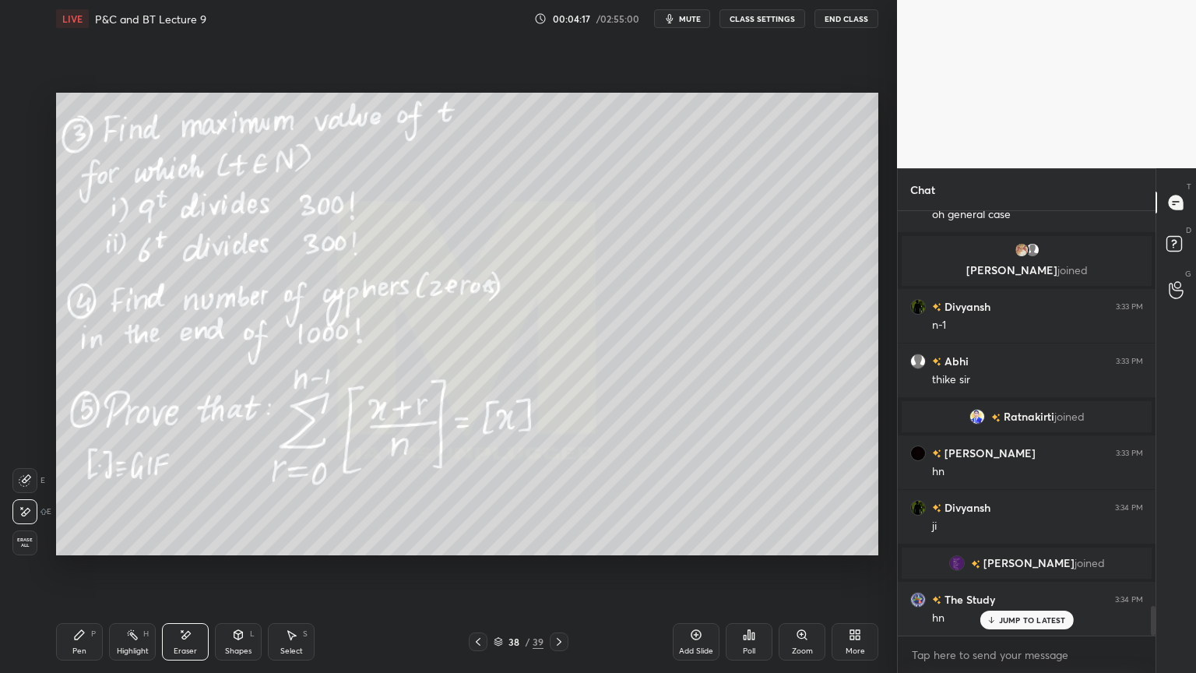
scroll to position [5765, 0]
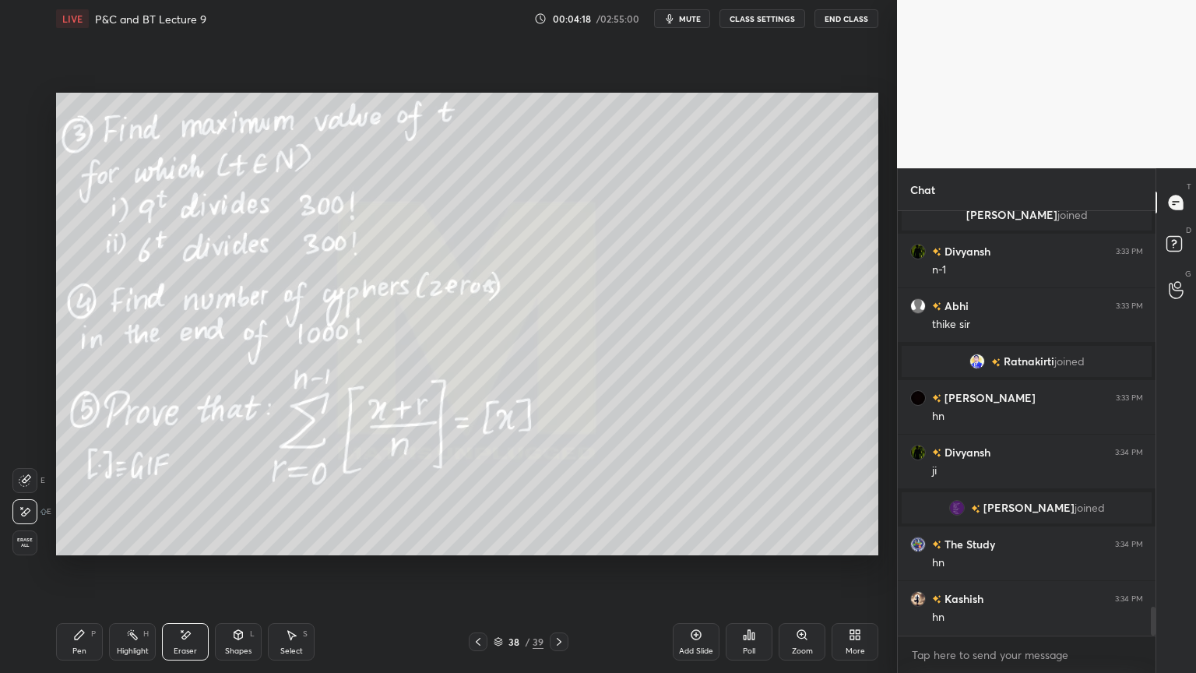
click at [85, 549] on icon at bounding box center [79, 634] width 12 height 12
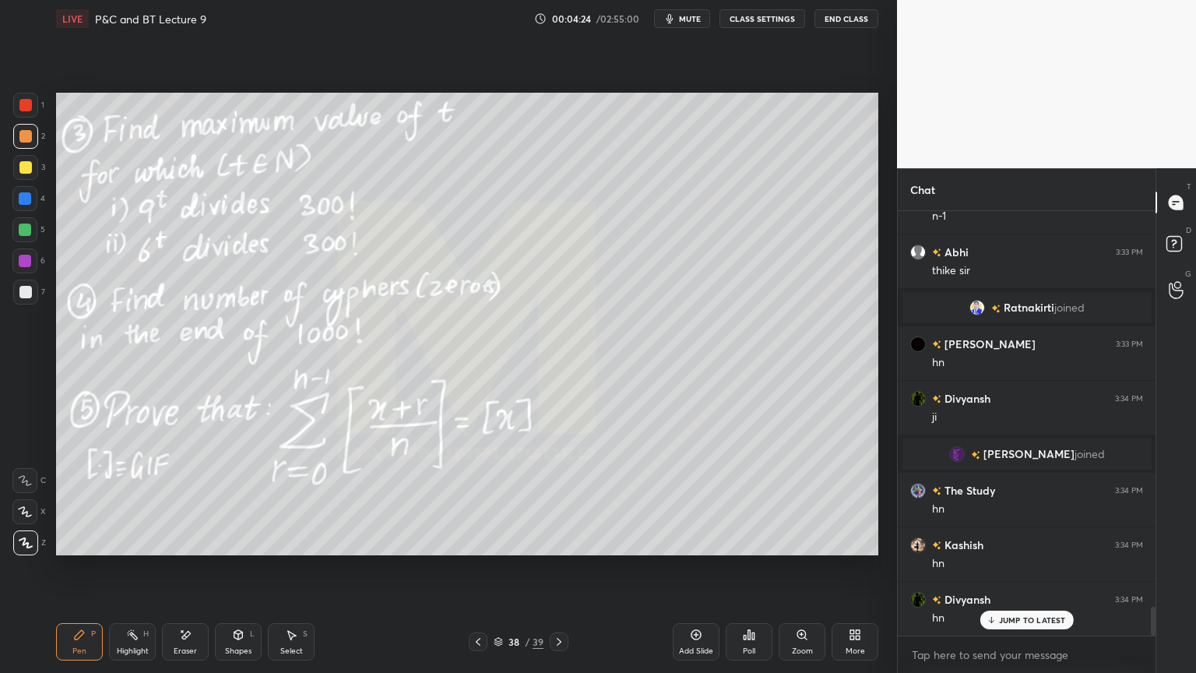
click at [297, 549] on div "Select S" at bounding box center [291, 641] width 47 height 37
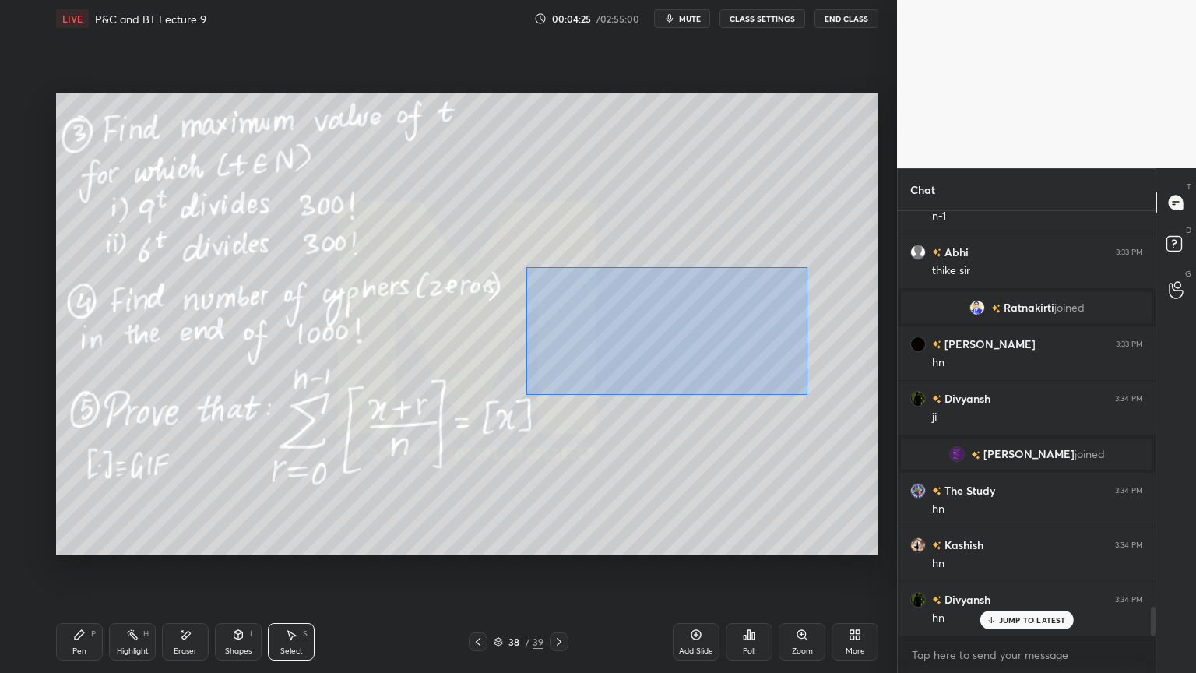
drag, startPoint x: 526, startPoint y: 267, endPoint x: 802, endPoint y: 393, distance: 303.9
click at [806, 394] on div "0 ° Undo Copy Duplicate Duplicate to new slide Delete" at bounding box center [467, 324] width 822 height 463
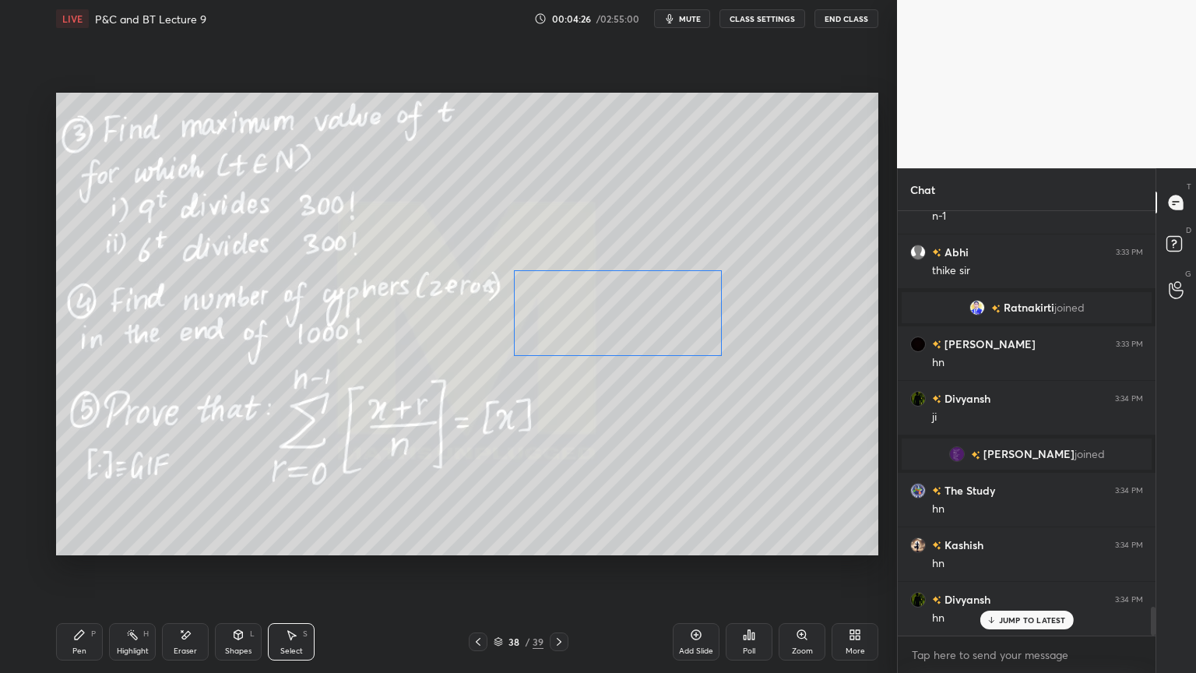
drag, startPoint x: 663, startPoint y: 319, endPoint x: 642, endPoint y: 257, distance: 65.5
click at [639, 321] on div "0 ° Undo Copy Duplicate Duplicate to new slide Delete" at bounding box center [467, 324] width 822 height 463
click at [649, 247] on div "0 ° Undo Copy Duplicate Duplicate to new slide Delete" at bounding box center [467, 324] width 822 height 463
click at [127, 549] on icon at bounding box center [132, 634] width 12 height 12
click at [81, 549] on div "Pen P" at bounding box center [79, 641] width 47 height 37
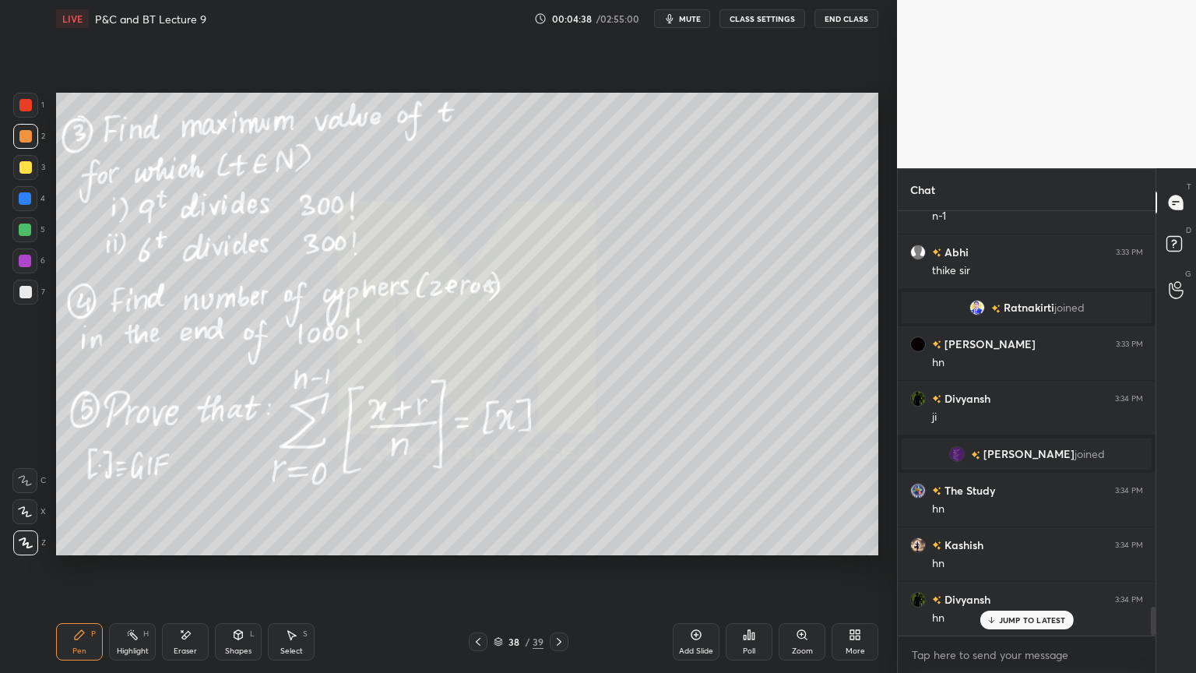
click at [178, 549] on div "Eraser" at bounding box center [185, 641] width 47 height 37
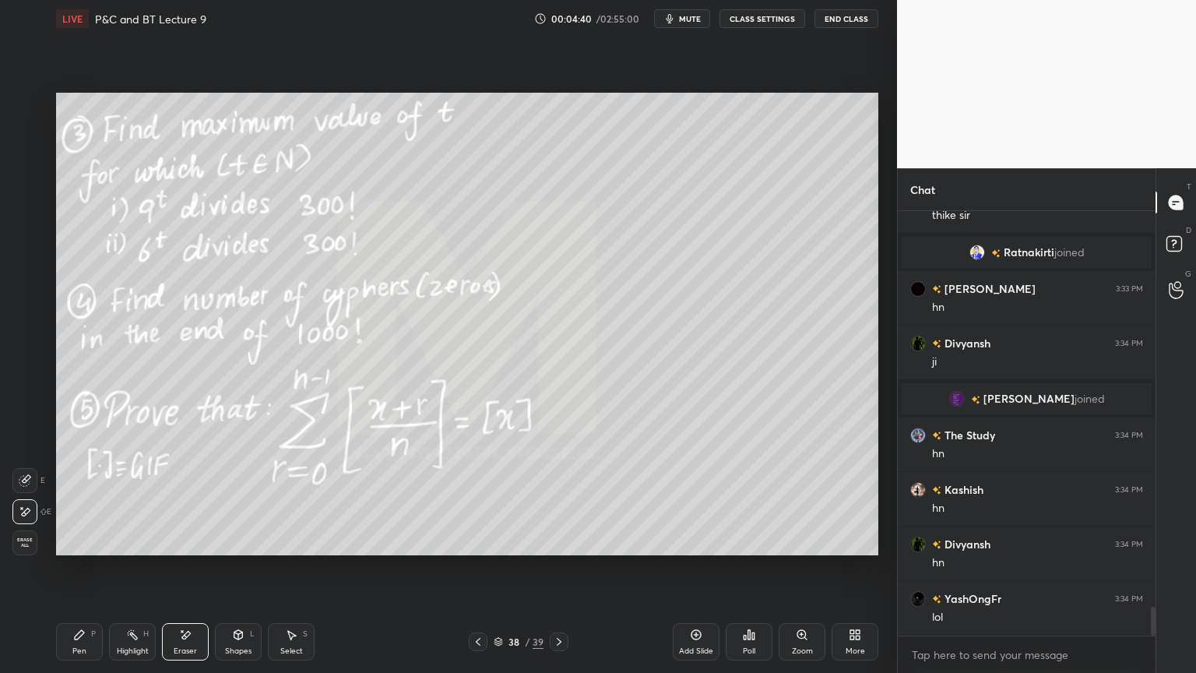
scroll to position [5928, 0]
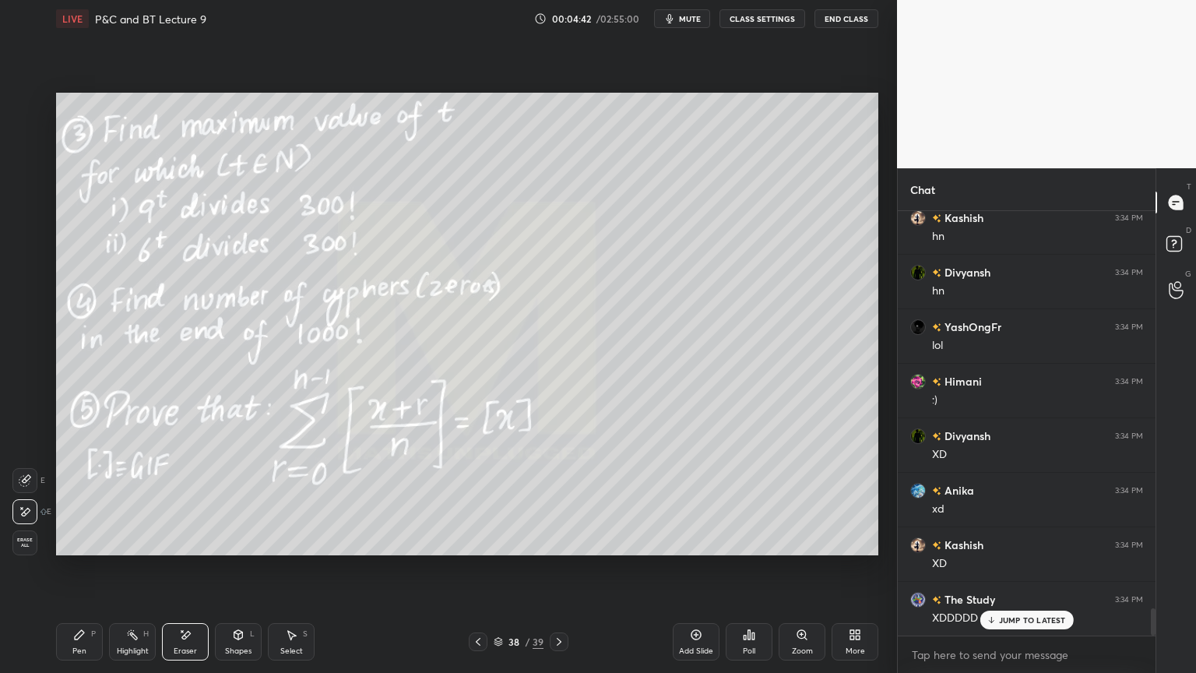
click at [125, 549] on div "Highlight H" at bounding box center [132, 641] width 47 height 37
click at [84, 549] on div "Pen P" at bounding box center [79, 641] width 47 height 37
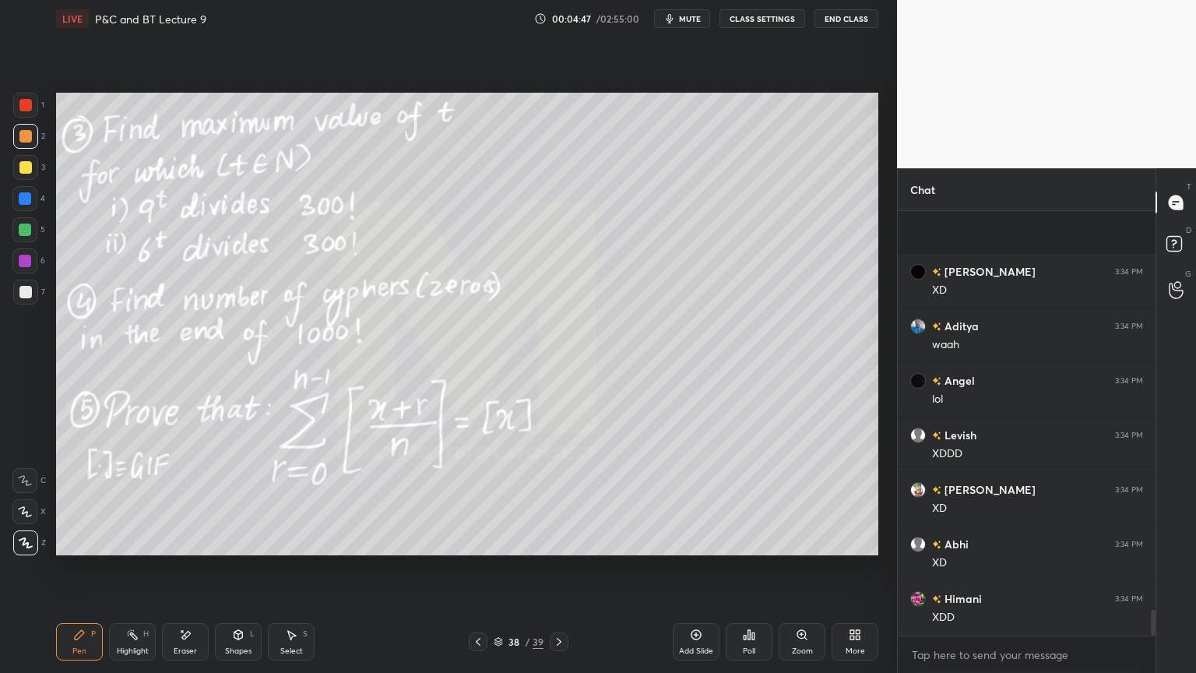
scroll to position [6637, 0]
click at [127, 549] on div "Highlight" at bounding box center [133, 651] width 32 height 8
click at [82, 549] on div "Pen P" at bounding box center [79, 641] width 47 height 37
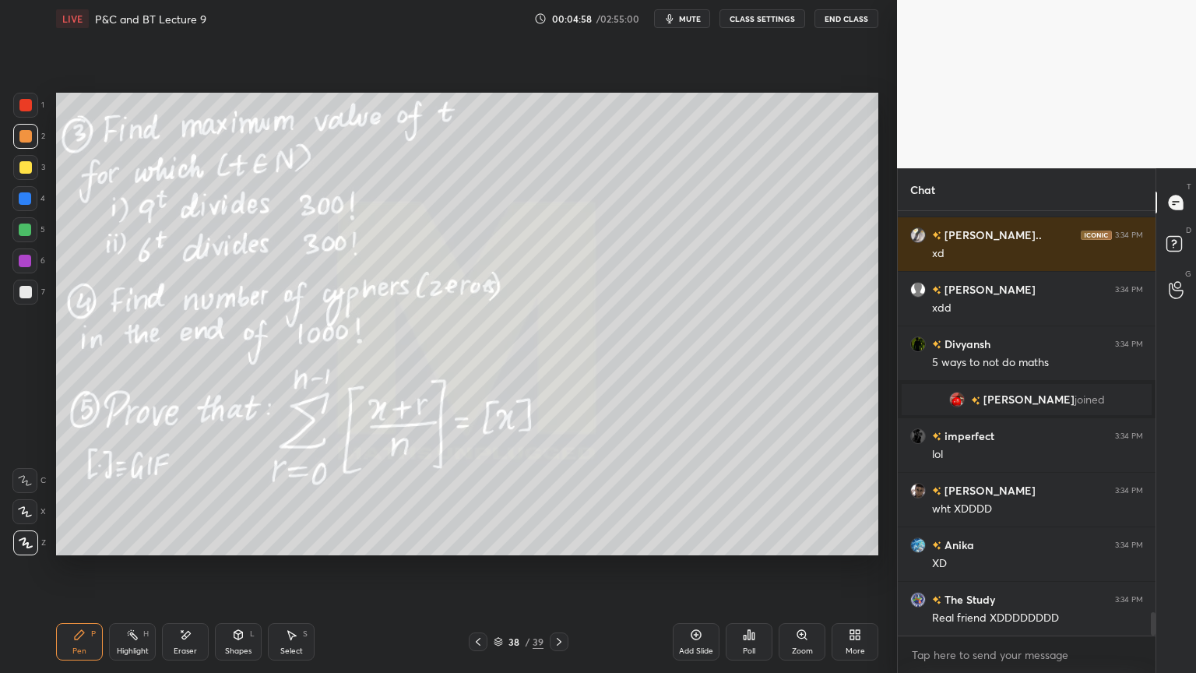
scroll to position [7329, 0]
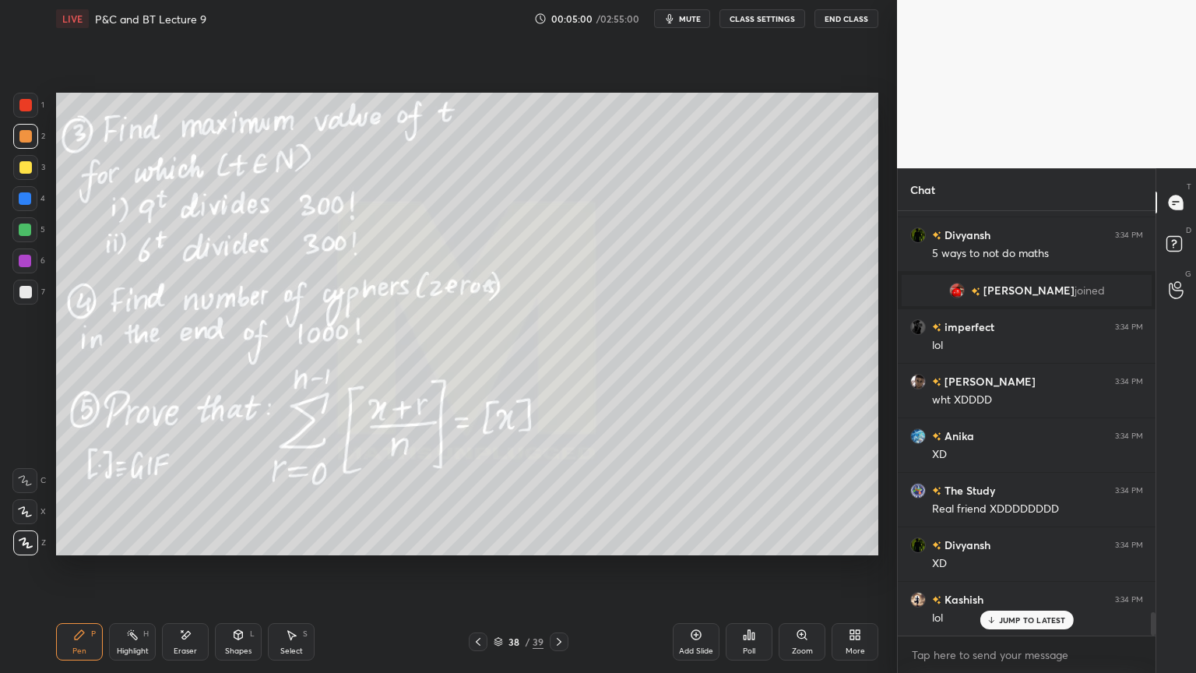
click at [181, 549] on div "Eraser" at bounding box center [185, 651] width 23 height 8
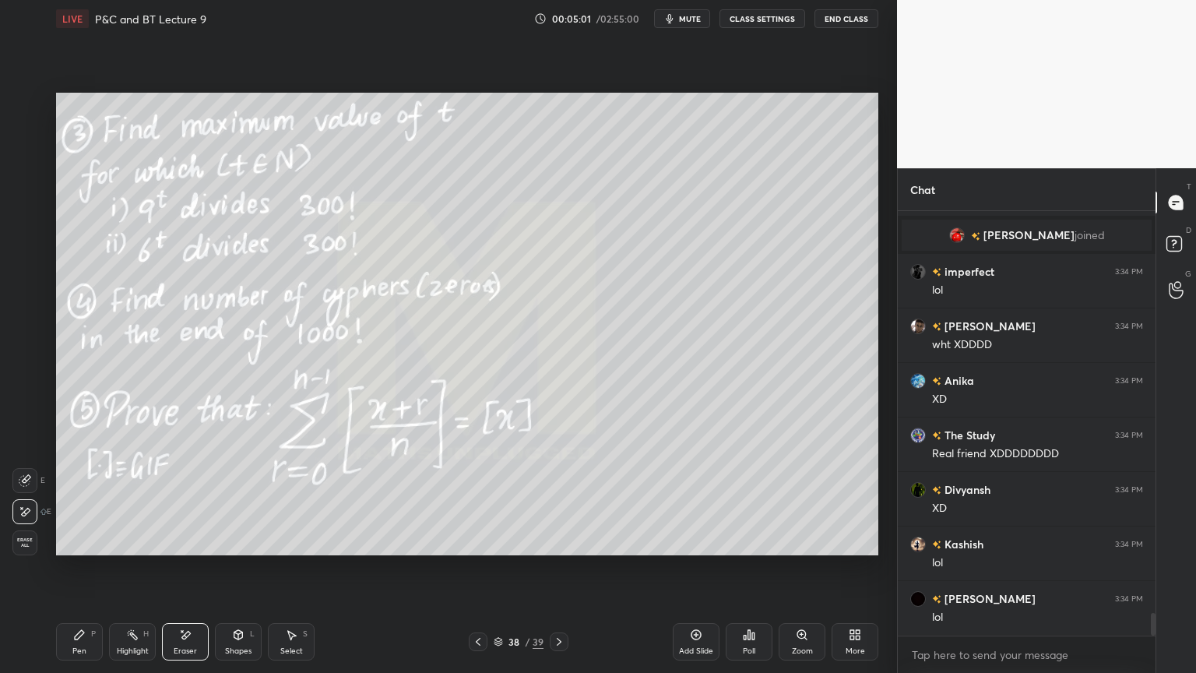
scroll to position [7547, 0]
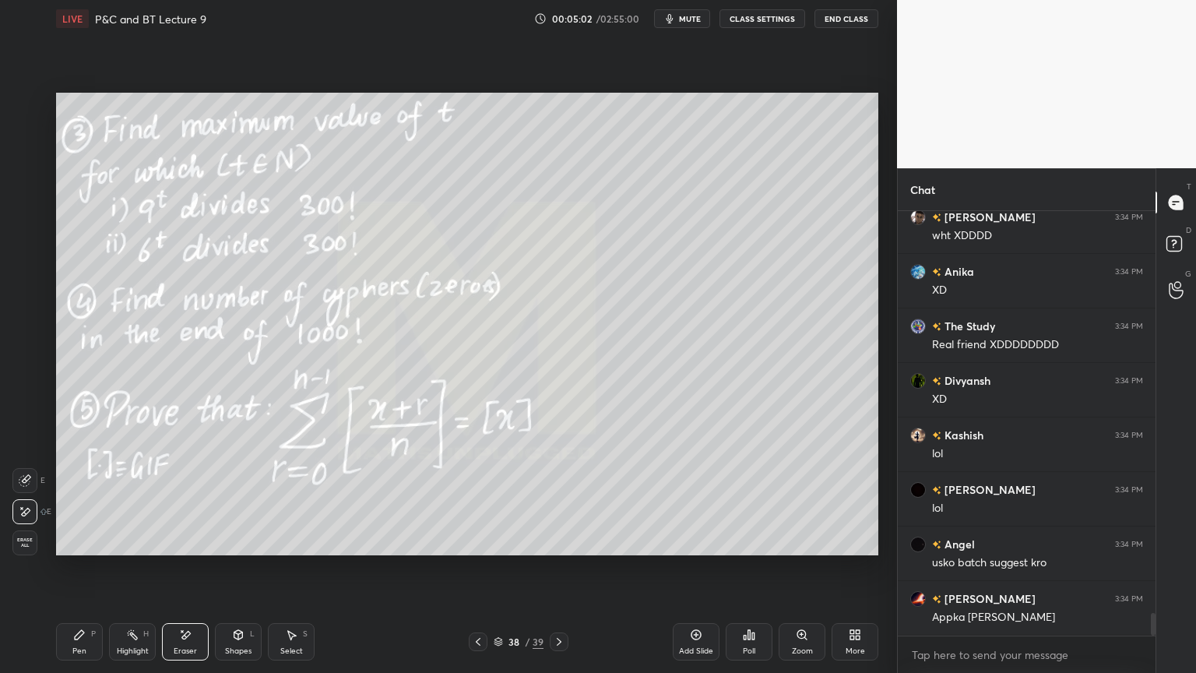
drag, startPoint x: 126, startPoint y: 648, endPoint x: 74, endPoint y: 646, distance: 52.2
click at [124, 549] on div "Highlight" at bounding box center [133, 651] width 32 height 8
drag, startPoint x: 74, startPoint y: 646, endPoint x: 83, endPoint y: 639, distance: 11.1
click at [72, 549] on div "Pen" at bounding box center [79, 651] width 14 height 8
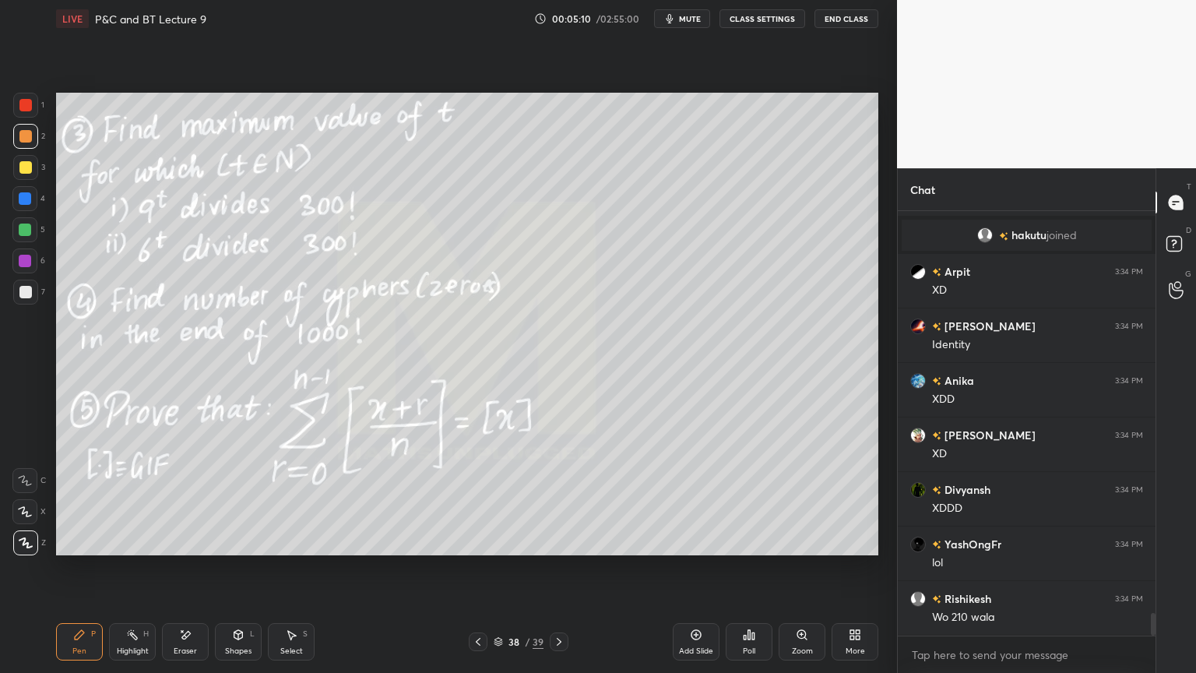
scroll to position [7725, 0]
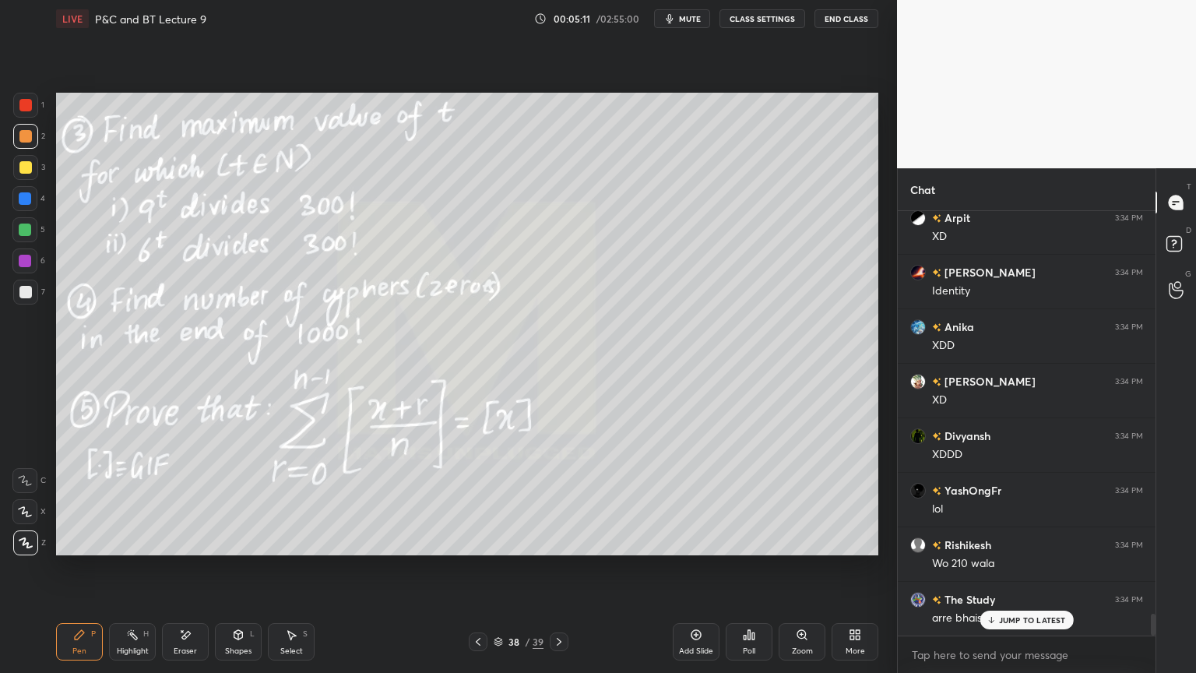
drag, startPoint x: 131, startPoint y: 639, endPoint x: 78, endPoint y: 635, distance: 53.0
click at [129, 549] on icon at bounding box center [132, 634] width 12 height 12
click at [78, 549] on icon at bounding box center [79, 634] width 12 height 12
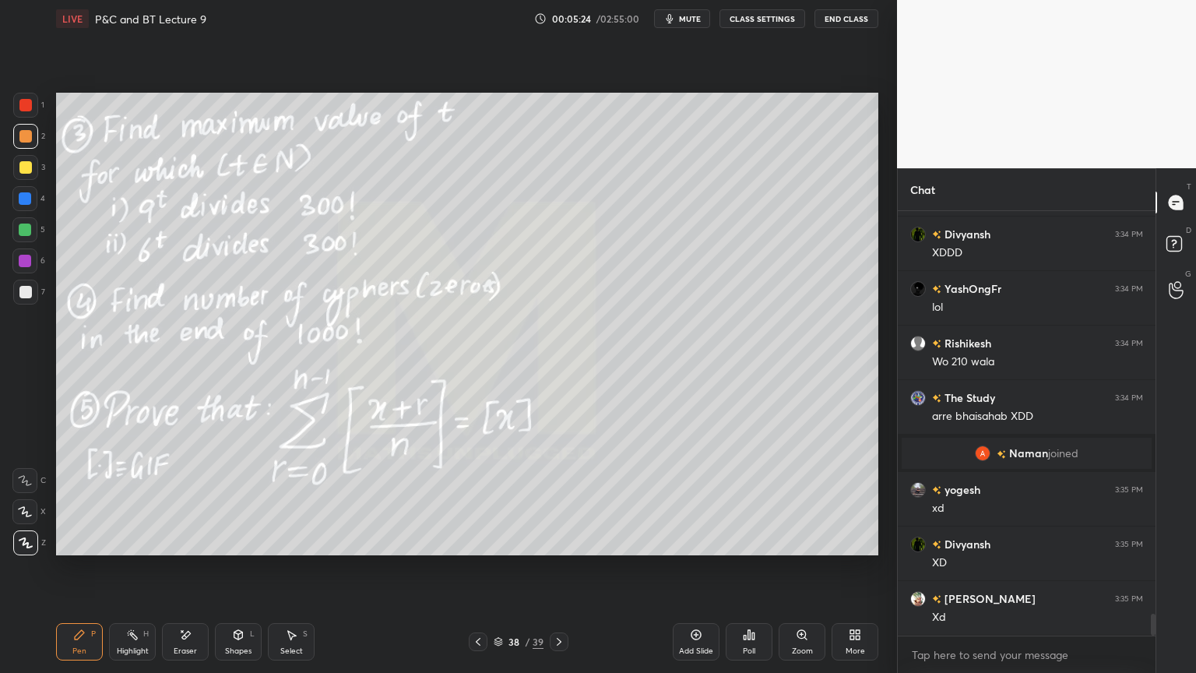
scroll to position [7964, 0]
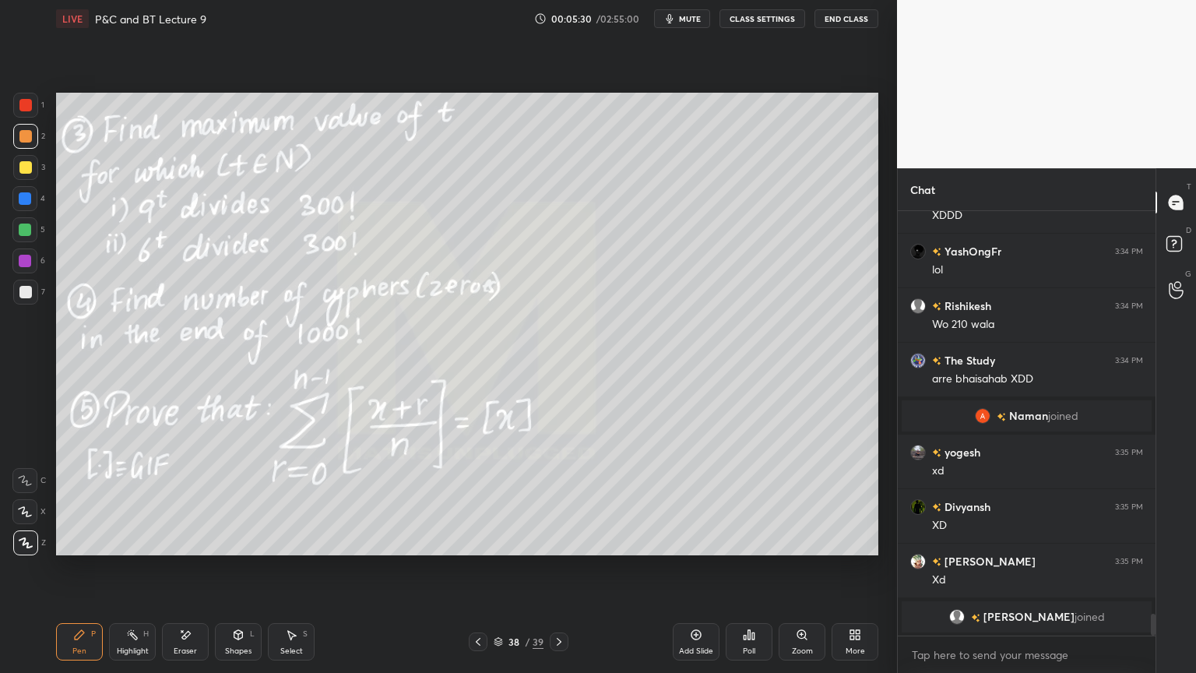
click at [186, 549] on div "Eraser" at bounding box center [185, 641] width 47 height 37
drag, startPoint x: 123, startPoint y: 643, endPoint x: 73, endPoint y: 647, distance: 50.0
click at [118, 549] on div "Highlight H" at bounding box center [132, 641] width 47 height 37
click at [73, 549] on div "Pen" at bounding box center [79, 651] width 14 height 8
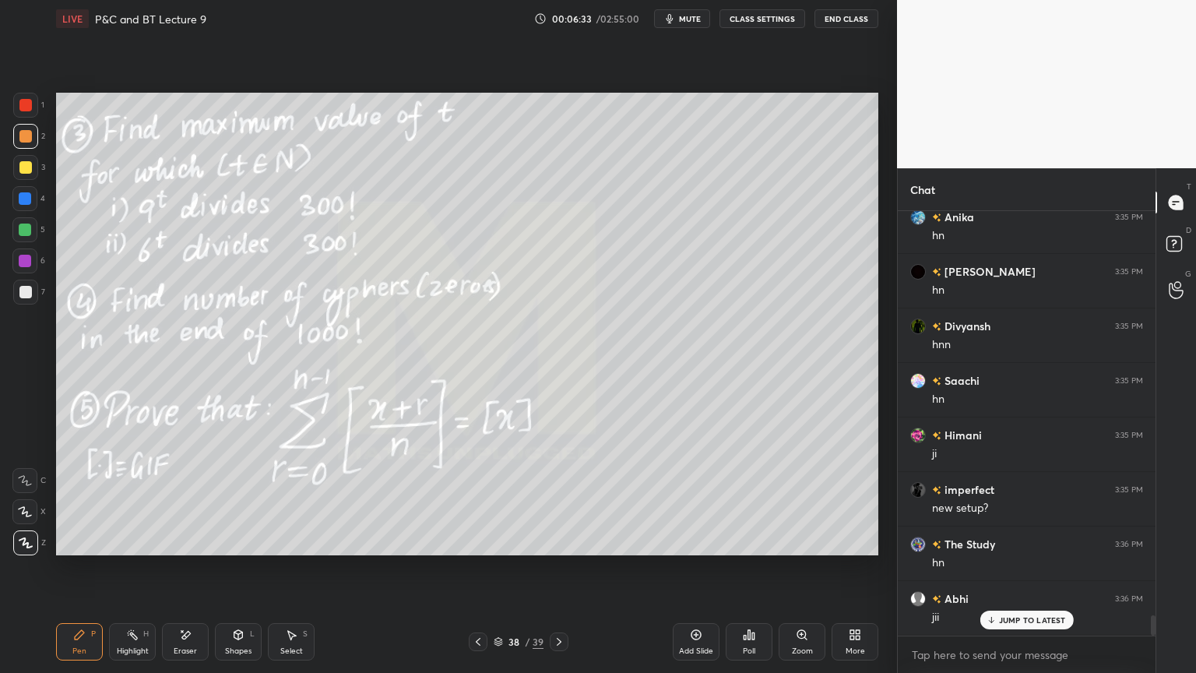
scroll to position [8598, 0]
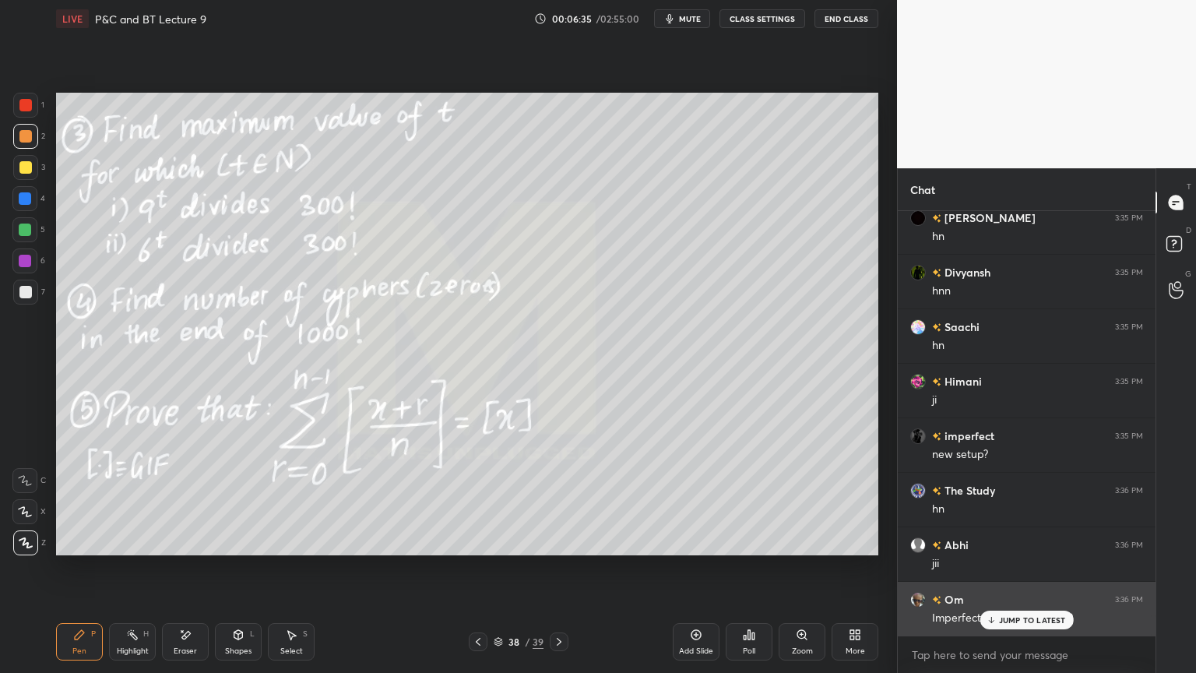
click at [1022, 549] on p "JUMP TO LATEST" at bounding box center [1032, 619] width 67 height 9
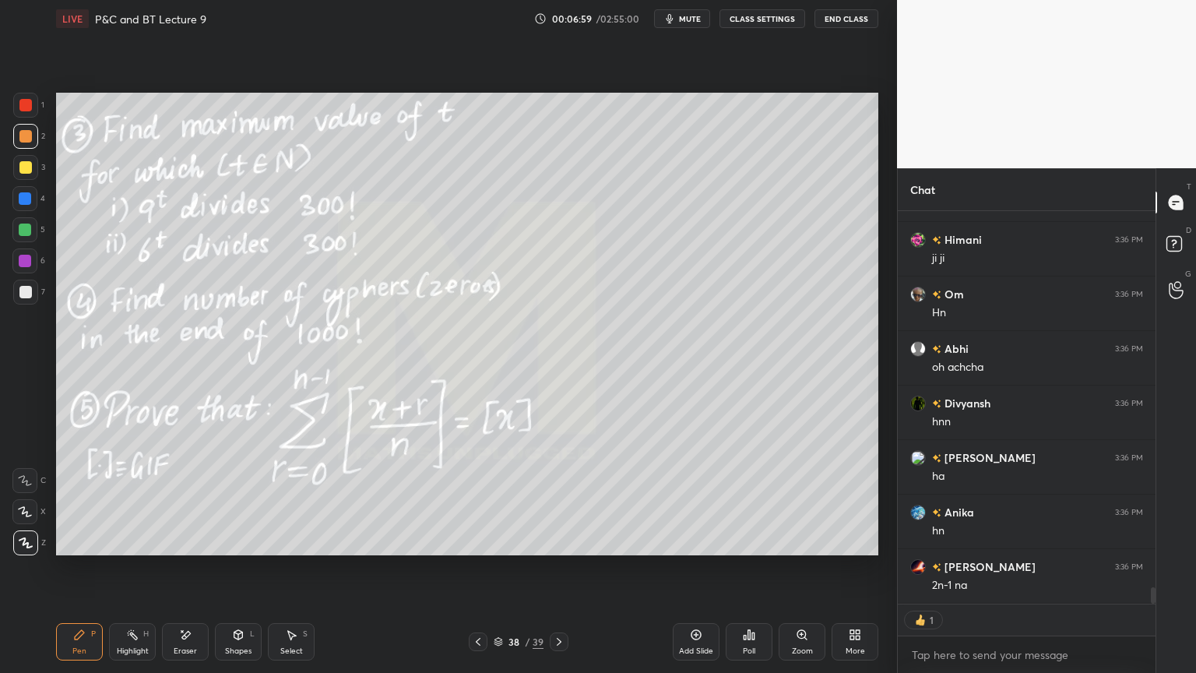
scroll to position [9091, 0]
drag, startPoint x: 184, startPoint y: 648, endPoint x: 304, endPoint y: 629, distance: 121.4
click at [185, 549] on div "Eraser" at bounding box center [185, 651] width 23 height 8
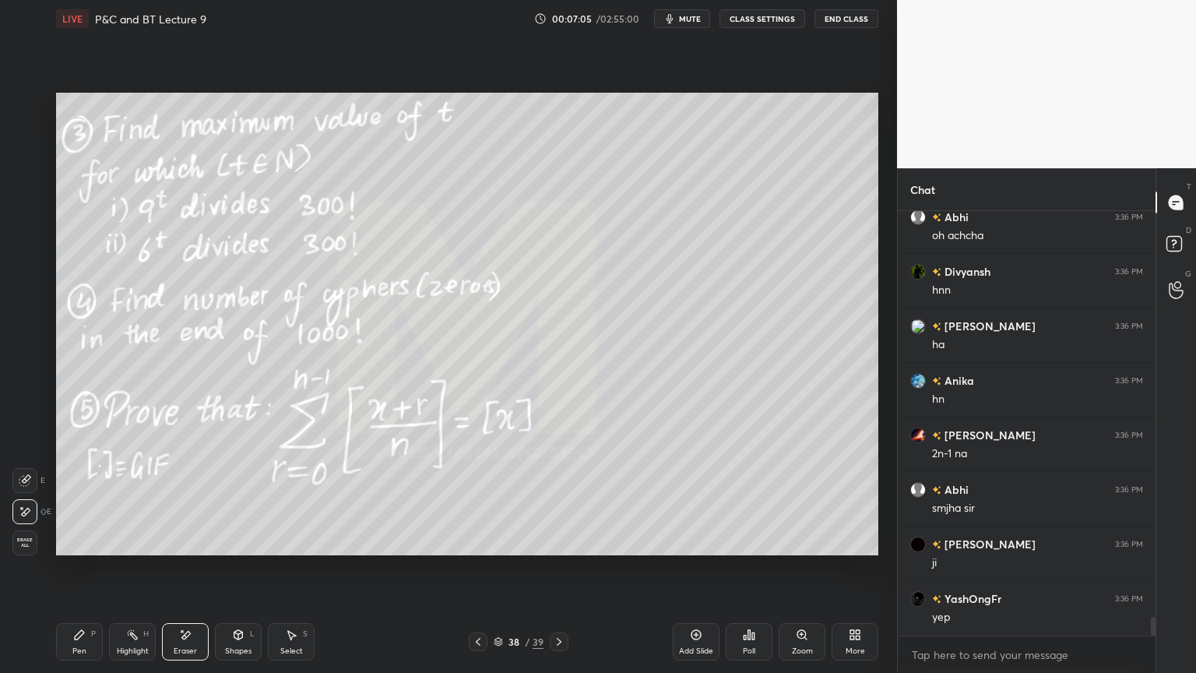
scroll to position [9223, 0]
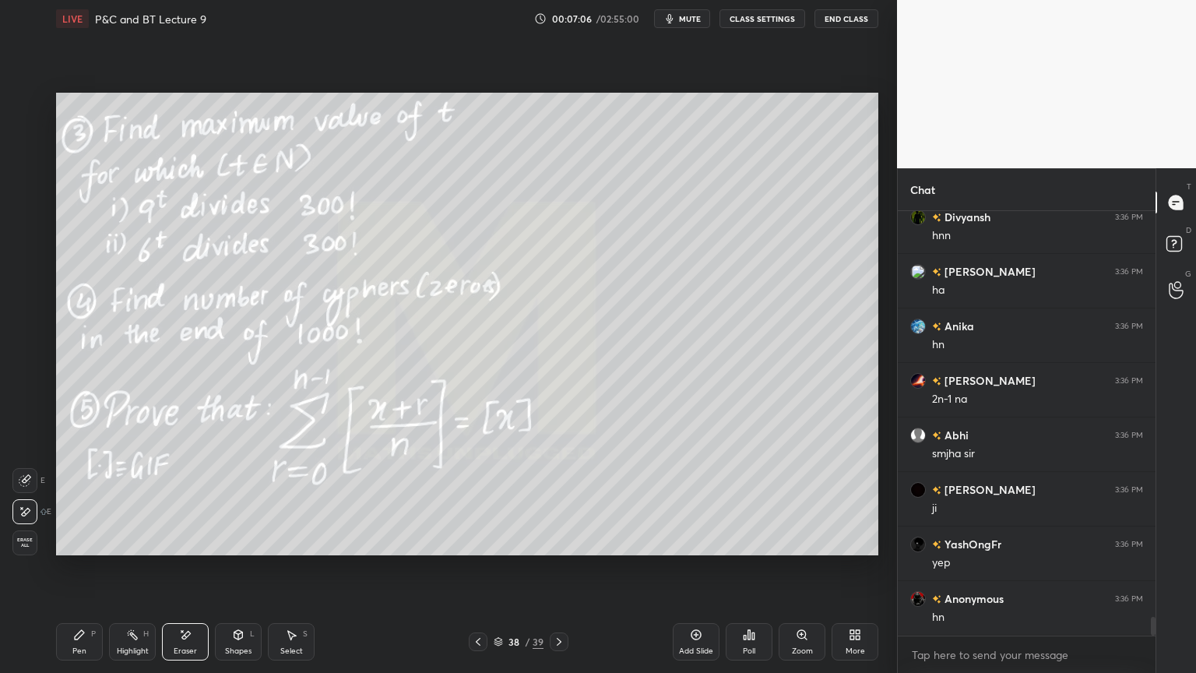
drag, startPoint x: 137, startPoint y: 646, endPoint x: 100, endPoint y: 644, distance: 37.5
click at [137, 549] on div "Highlight" at bounding box center [133, 651] width 32 height 8
drag, startPoint x: 86, startPoint y: 642, endPoint x: 181, endPoint y: 617, distance: 98.2
click at [83, 549] on div "Pen P" at bounding box center [79, 641] width 47 height 37
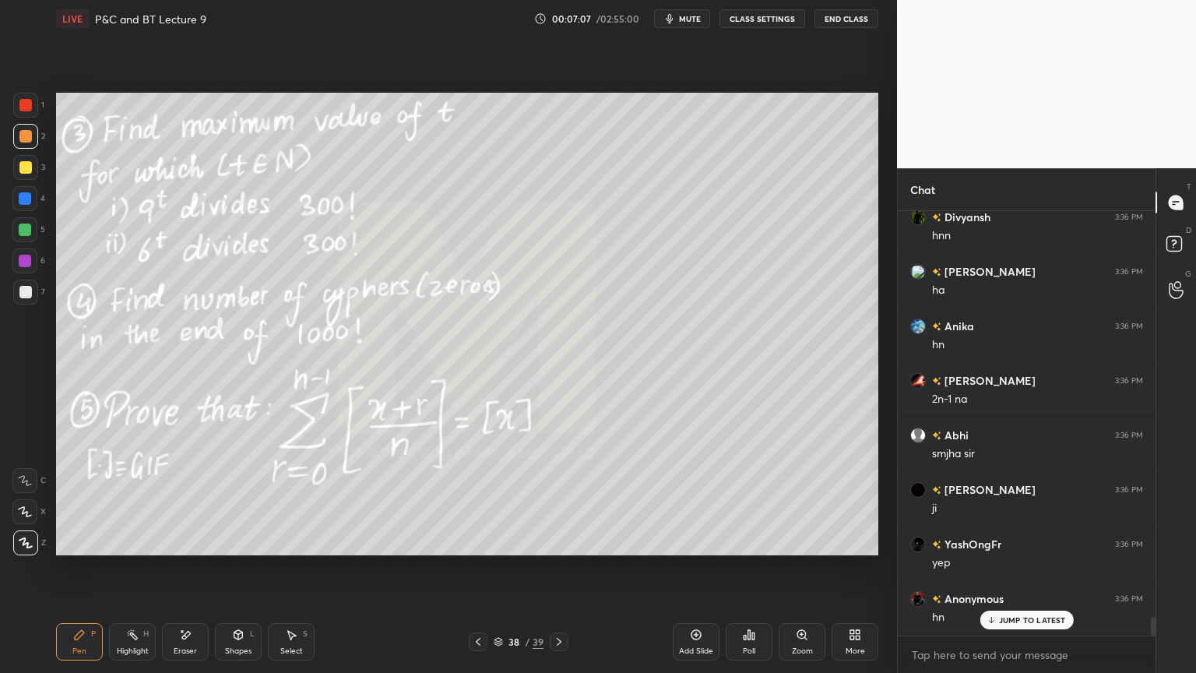
scroll to position [9277, 0]
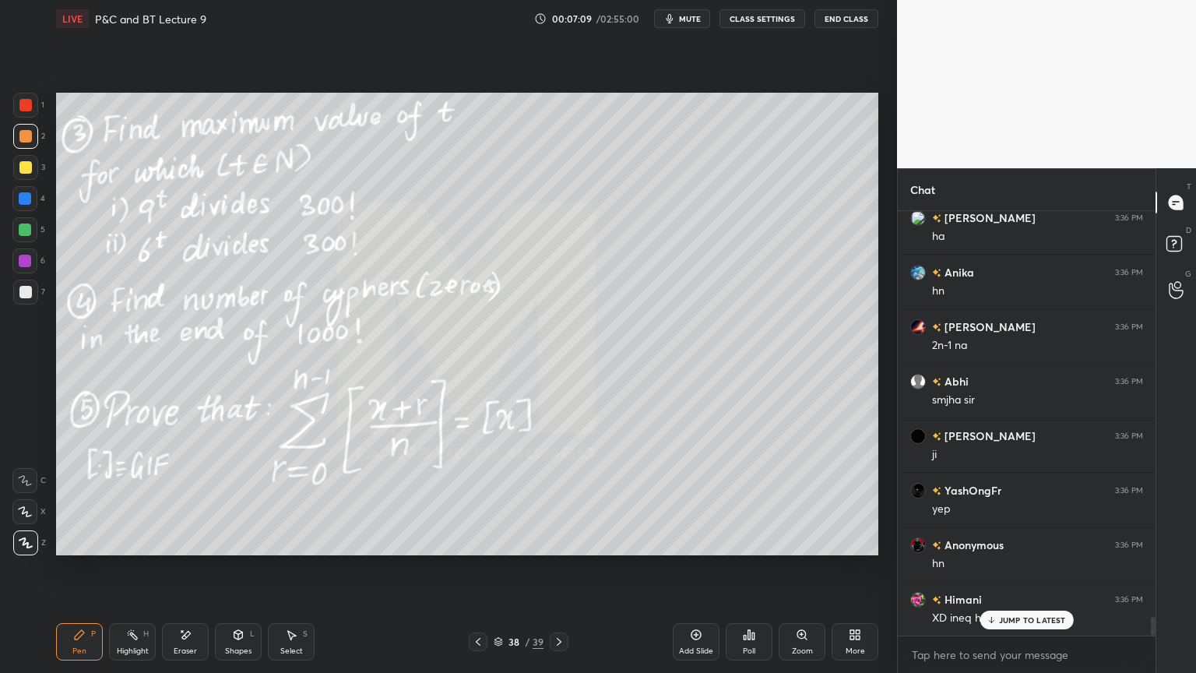
drag, startPoint x: 194, startPoint y: 647, endPoint x: 237, endPoint y: 607, distance: 58.4
click at [193, 549] on div "Eraser" at bounding box center [185, 651] width 23 height 8
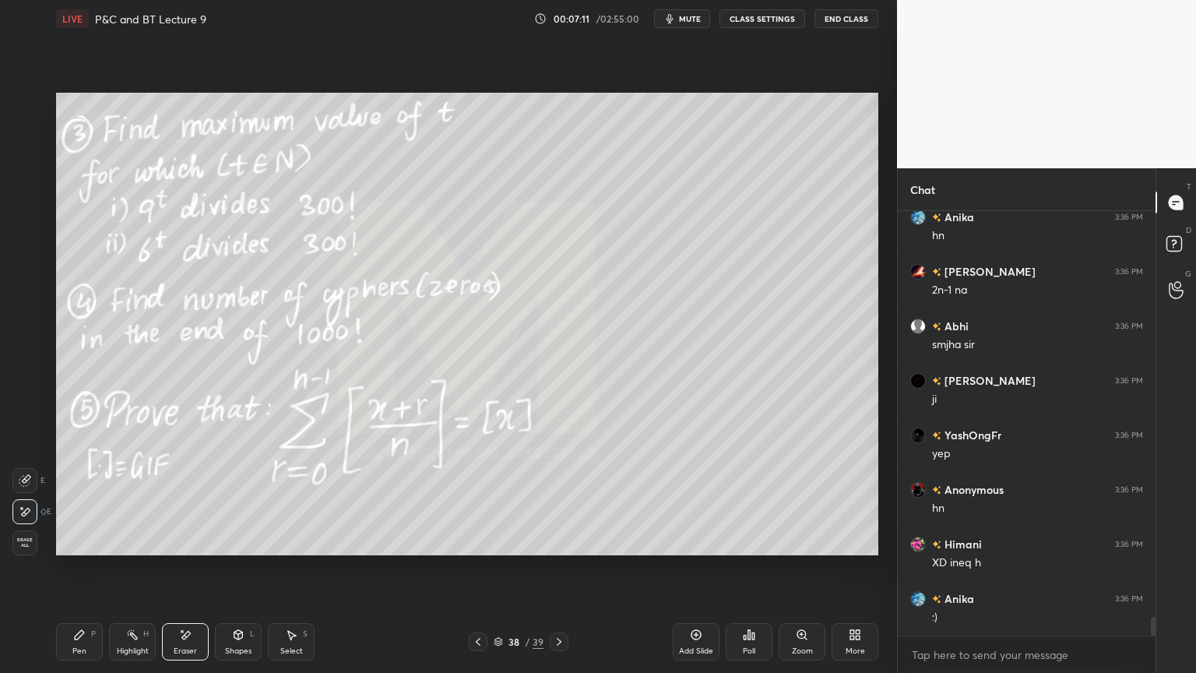
scroll to position [9386, 0]
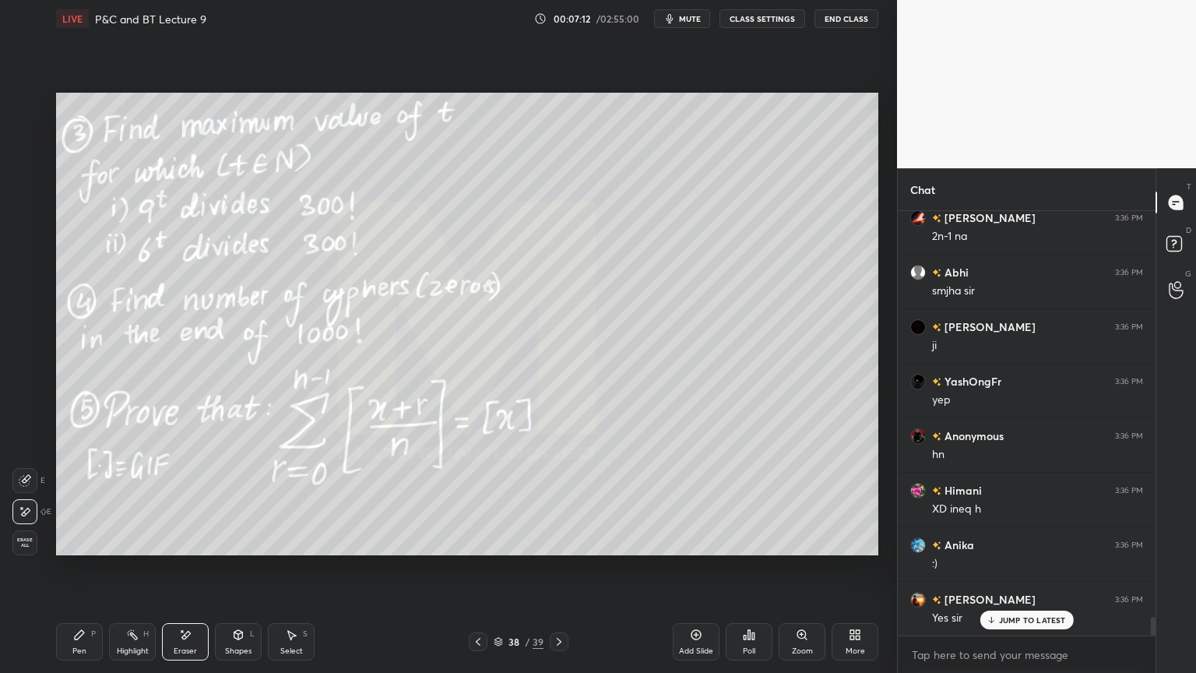
click at [83, 549] on div "Pen" at bounding box center [79, 651] width 14 height 8
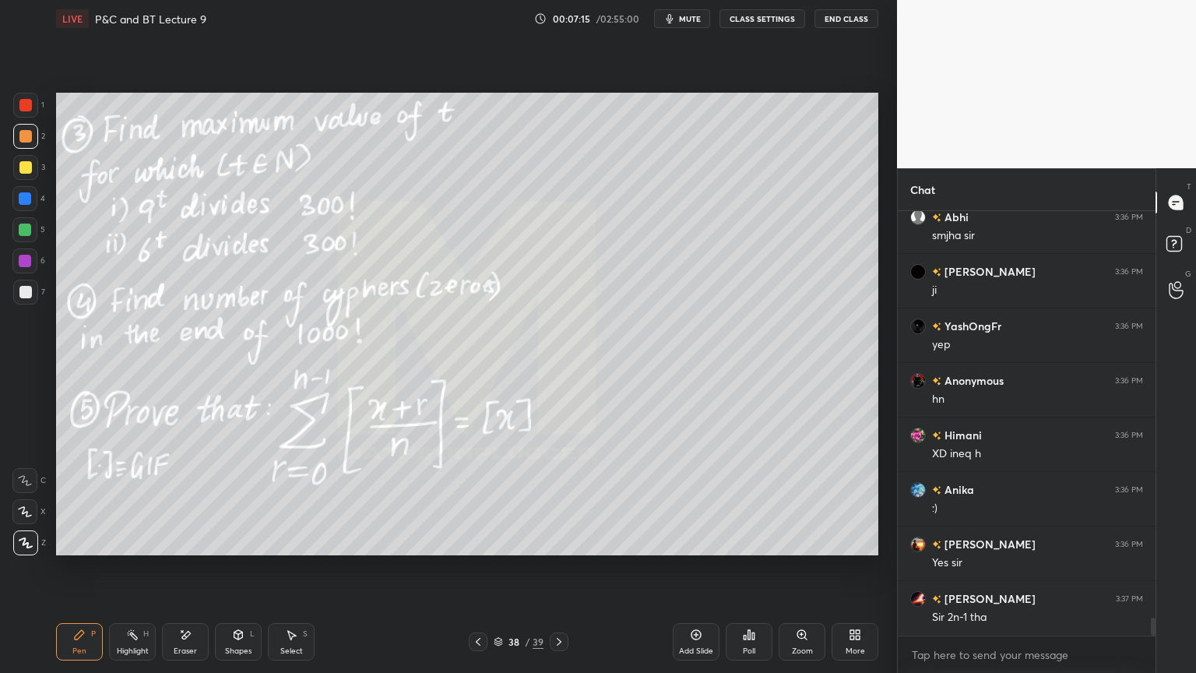
click at [180, 549] on div "Eraser" at bounding box center [185, 641] width 47 height 37
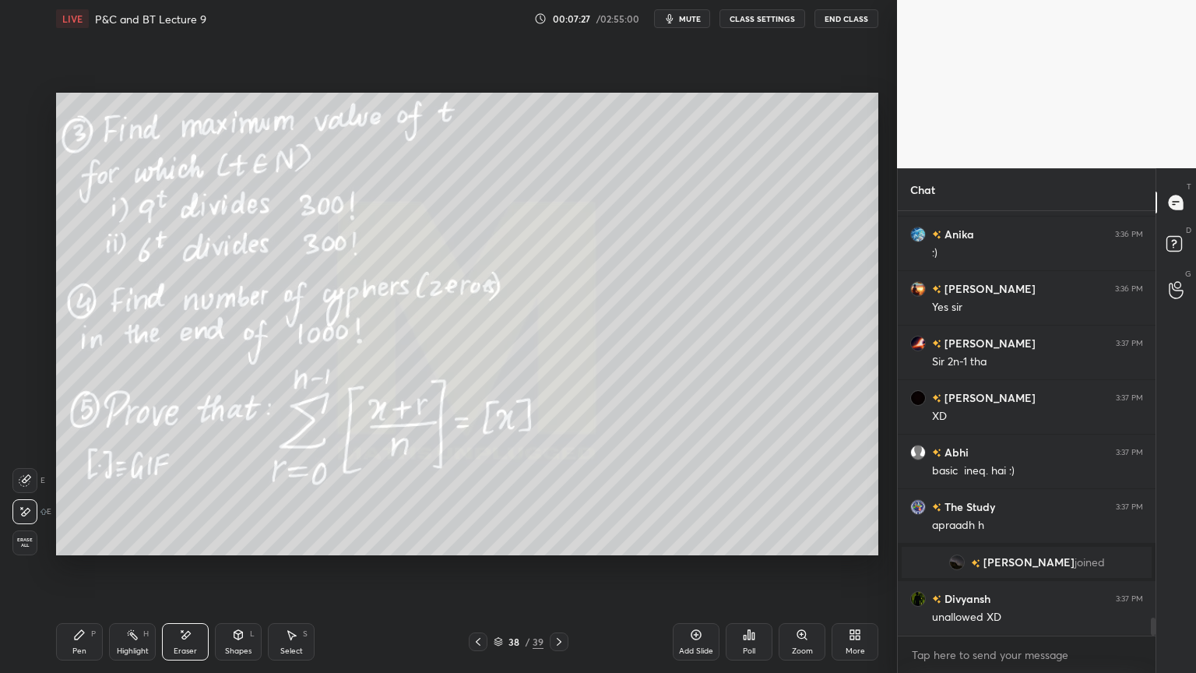
scroll to position [9750, 0]
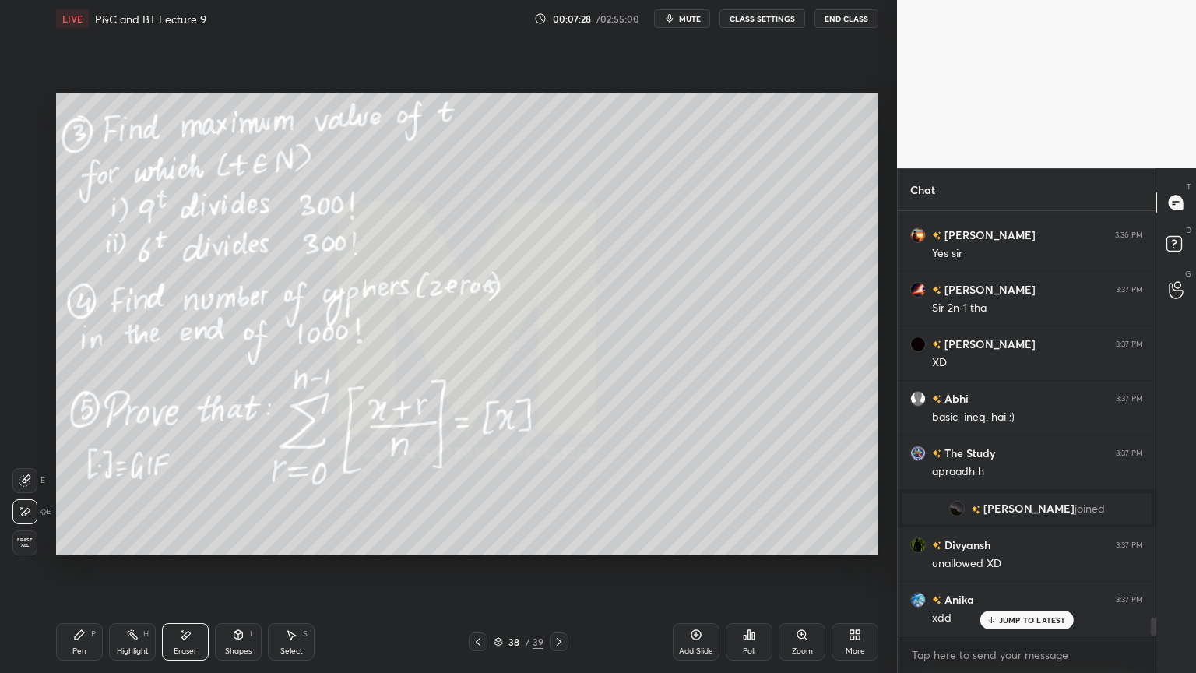
click at [92, 549] on div "Pen P" at bounding box center [79, 641] width 47 height 37
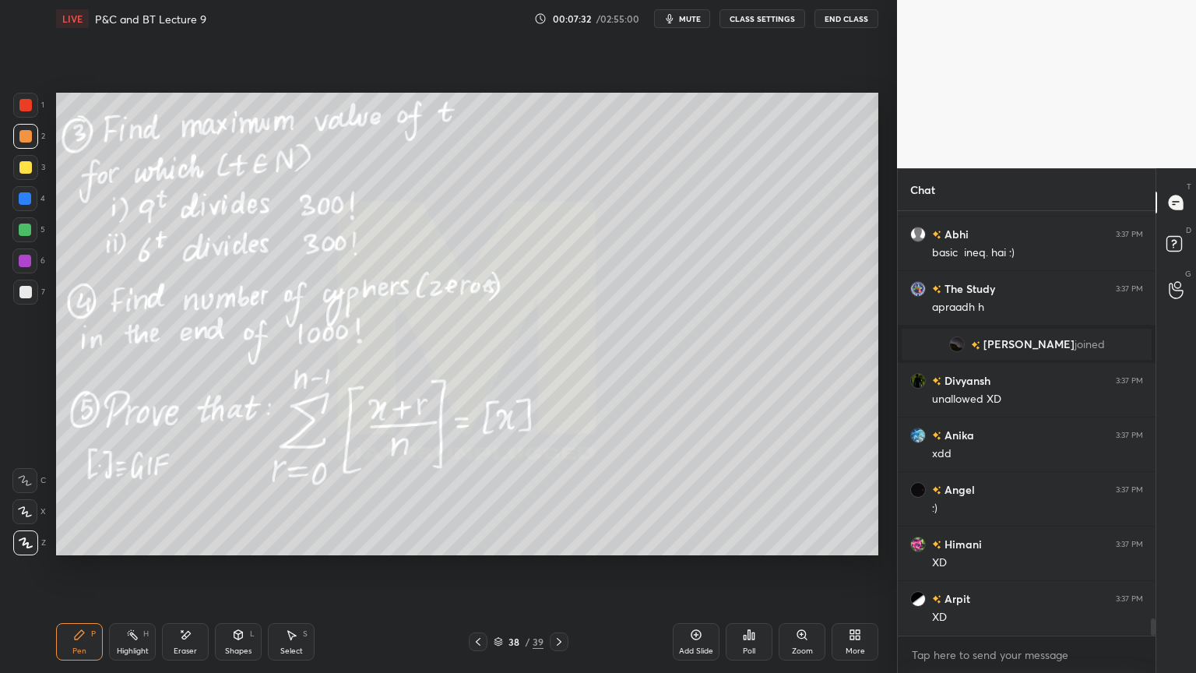
scroll to position [9968, 0]
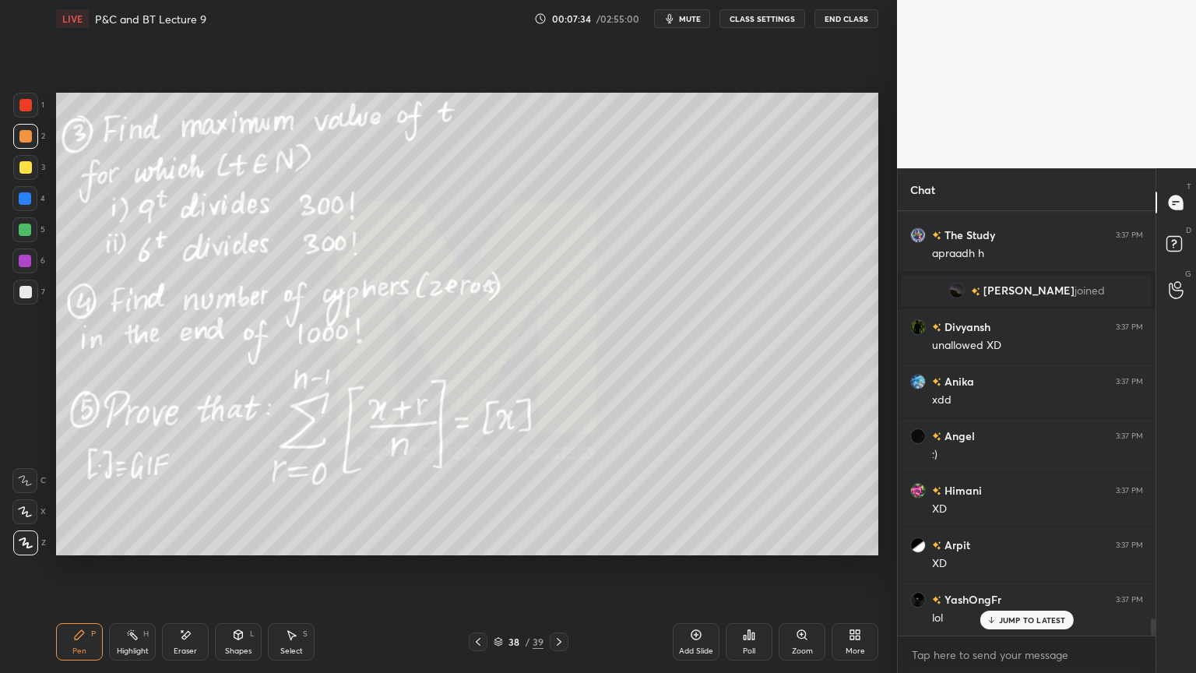
click at [292, 549] on icon at bounding box center [291, 634] width 12 height 12
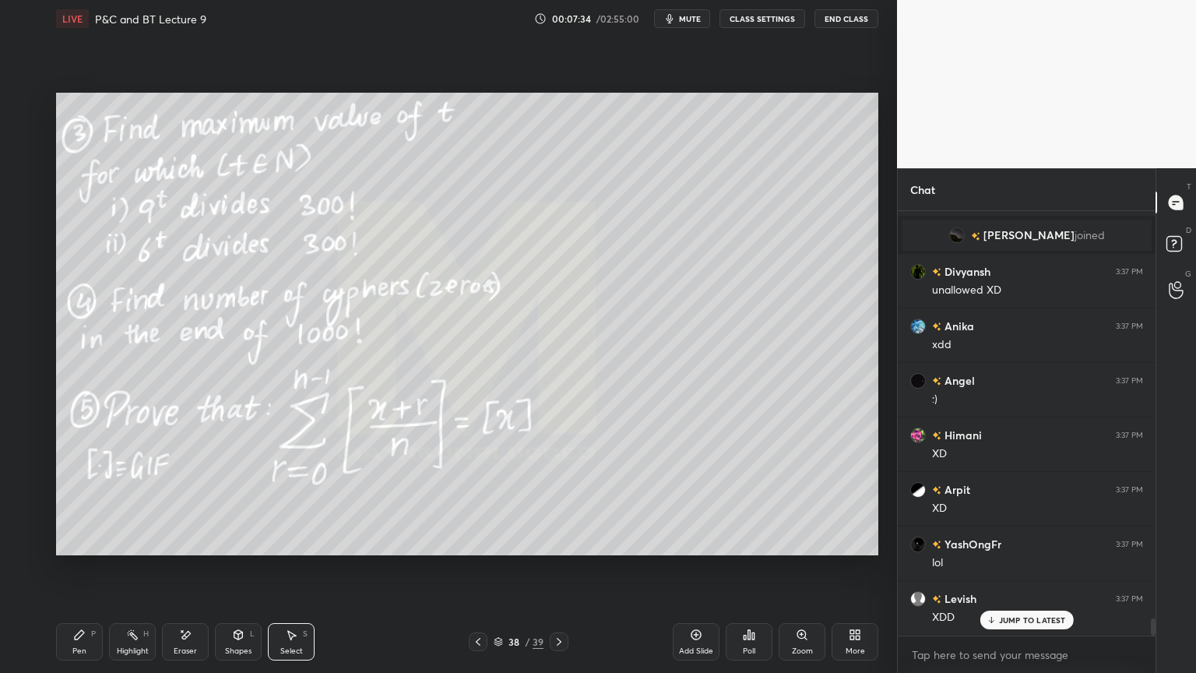
scroll to position [10077, 0]
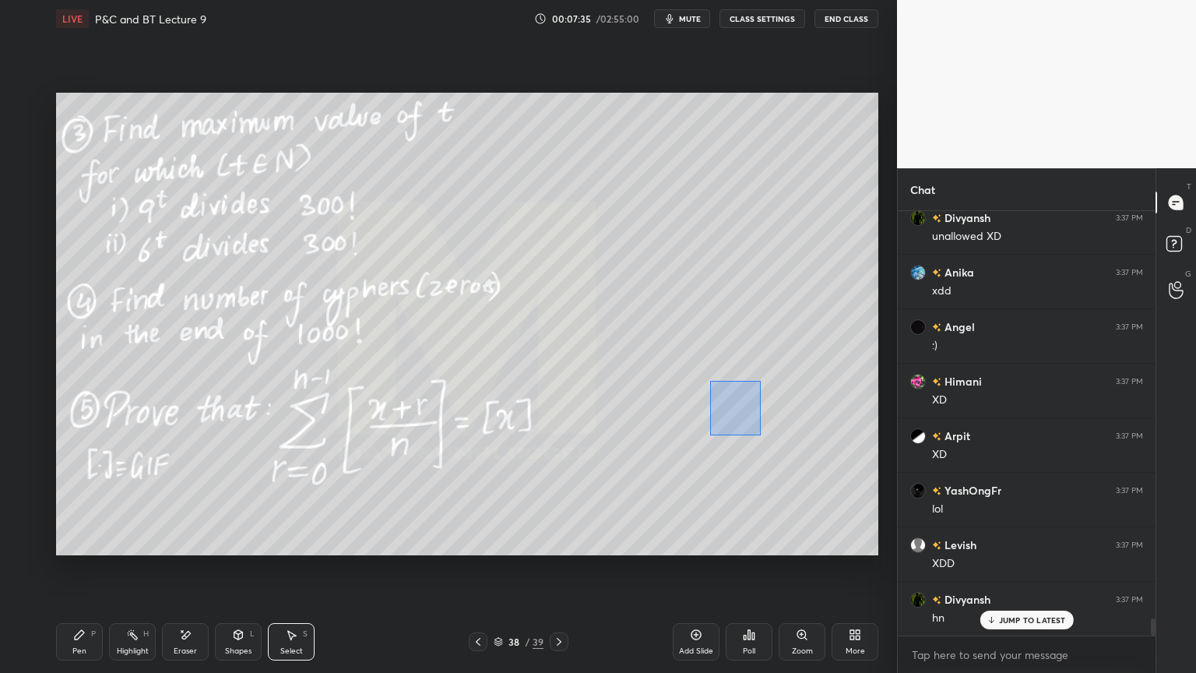
drag, startPoint x: 710, startPoint y: 382, endPoint x: 778, endPoint y: 442, distance: 90.5
click at [804, 459] on div "0 ° Undo Copy Duplicate Duplicate to new slide Delete" at bounding box center [467, 324] width 822 height 463
click at [737, 410] on div "0 ° Undo Copy Duplicate Duplicate to new slide Delete" at bounding box center [467, 324] width 822 height 463
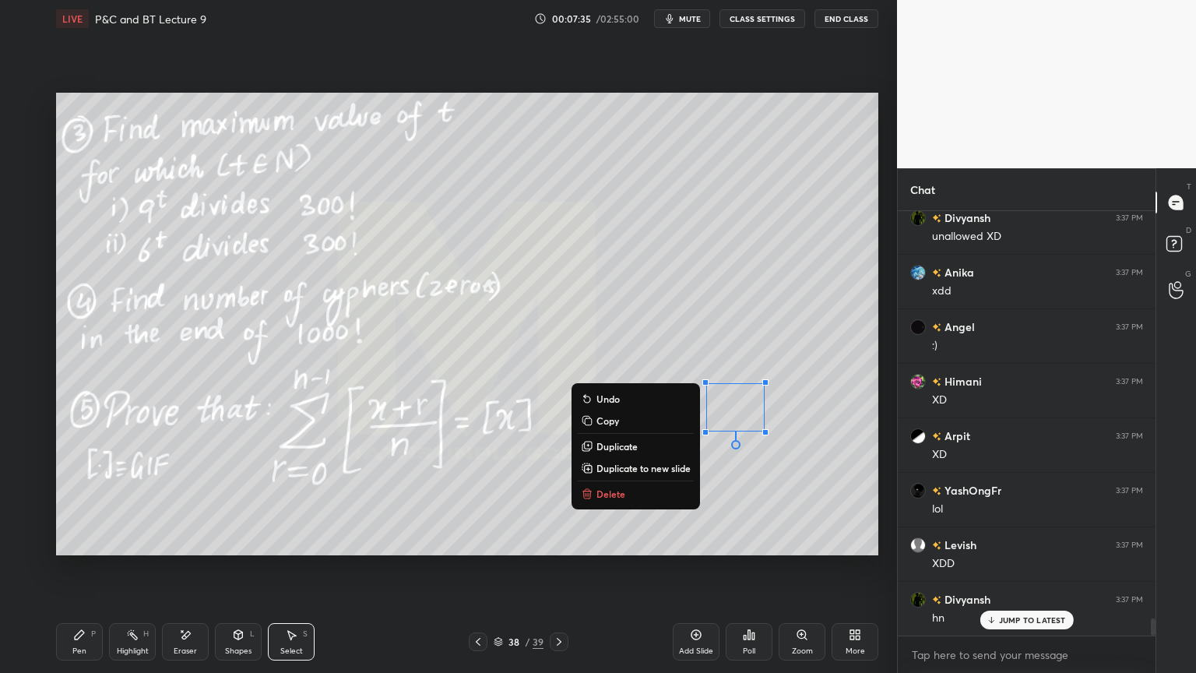
click at [747, 466] on div "0 ° Undo Copy Duplicate Duplicate to new slide Delete" at bounding box center [467, 324] width 822 height 463
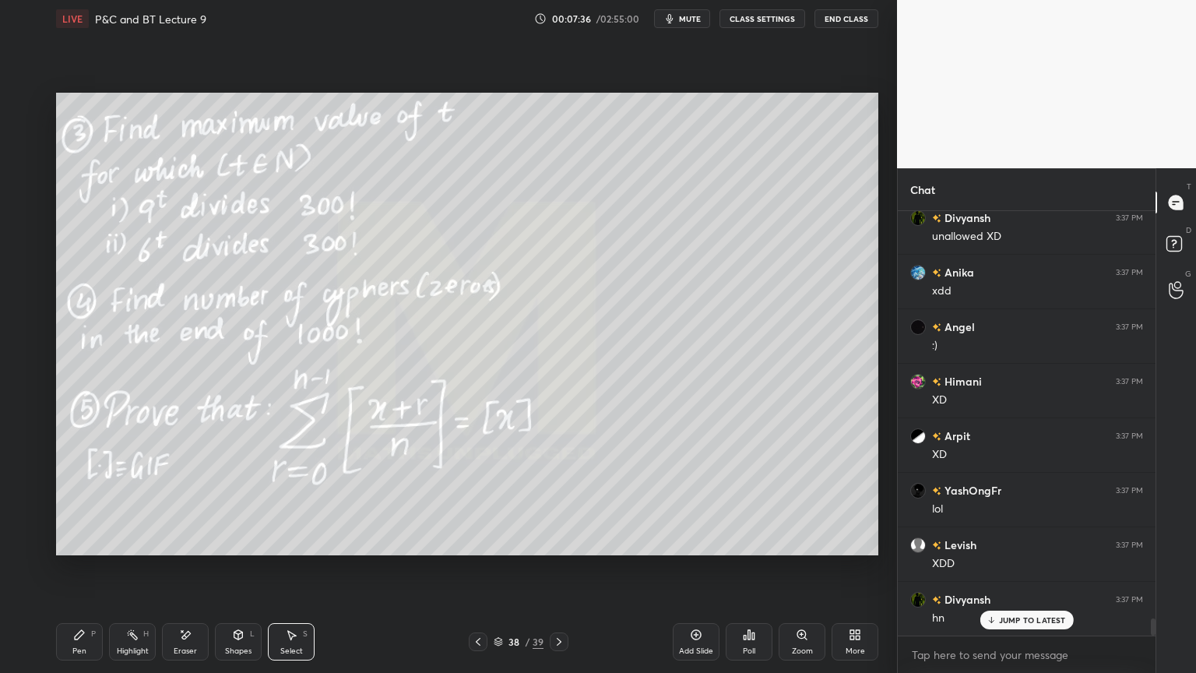
click at [122, 549] on div "Highlight" at bounding box center [133, 651] width 32 height 8
drag, startPoint x: 86, startPoint y: 646, endPoint x: 275, endPoint y: 613, distance: 191.3
click at [86, 549] on div "Pen P" at bounding box center [79, 641] width 47 height 37
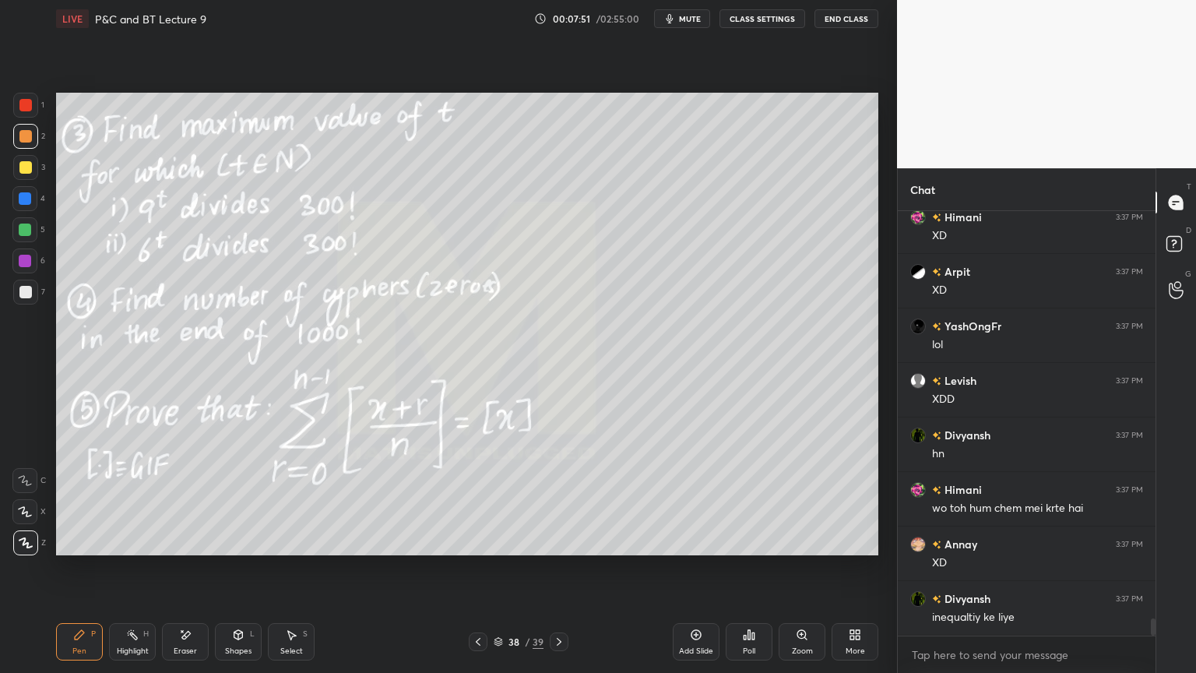
scroll to position [10295, 0]
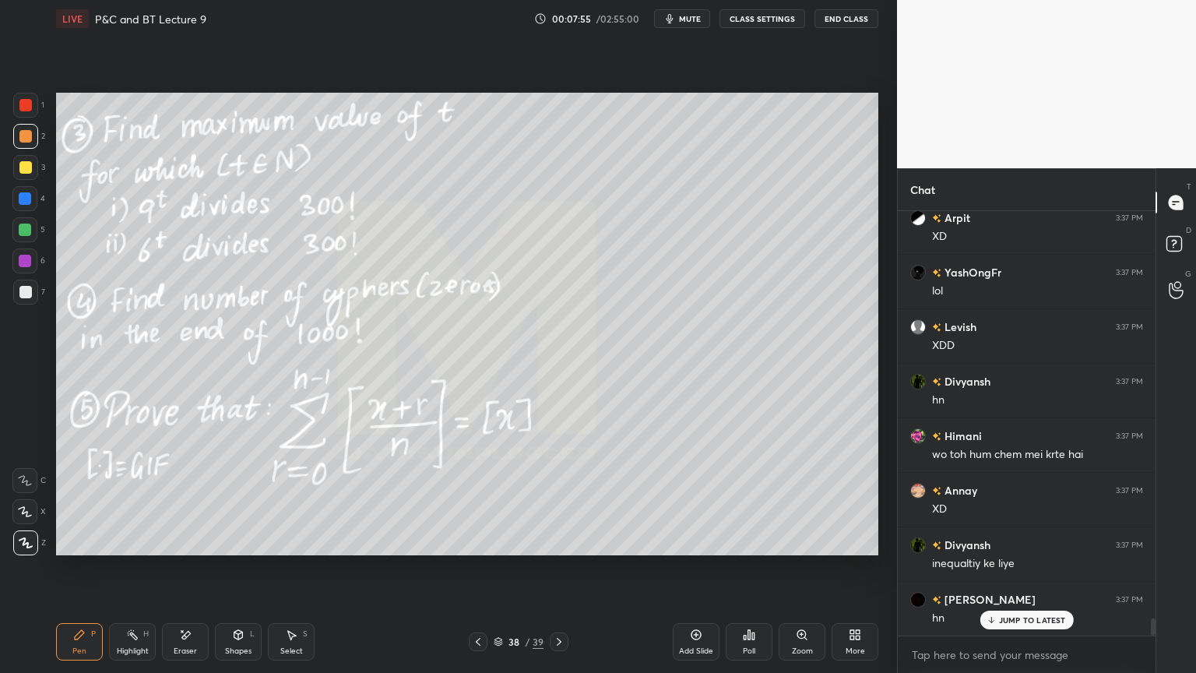
click at [185, 549] on div "Eraser" at bounding box center [185, 641] width 47 height 37
click at [118, 549] on div "Highlight H" at bounding box center [132, 641] width 47 height 37
click at [83, 549] on icon at bounding box center [79, 634] width 12 height 12
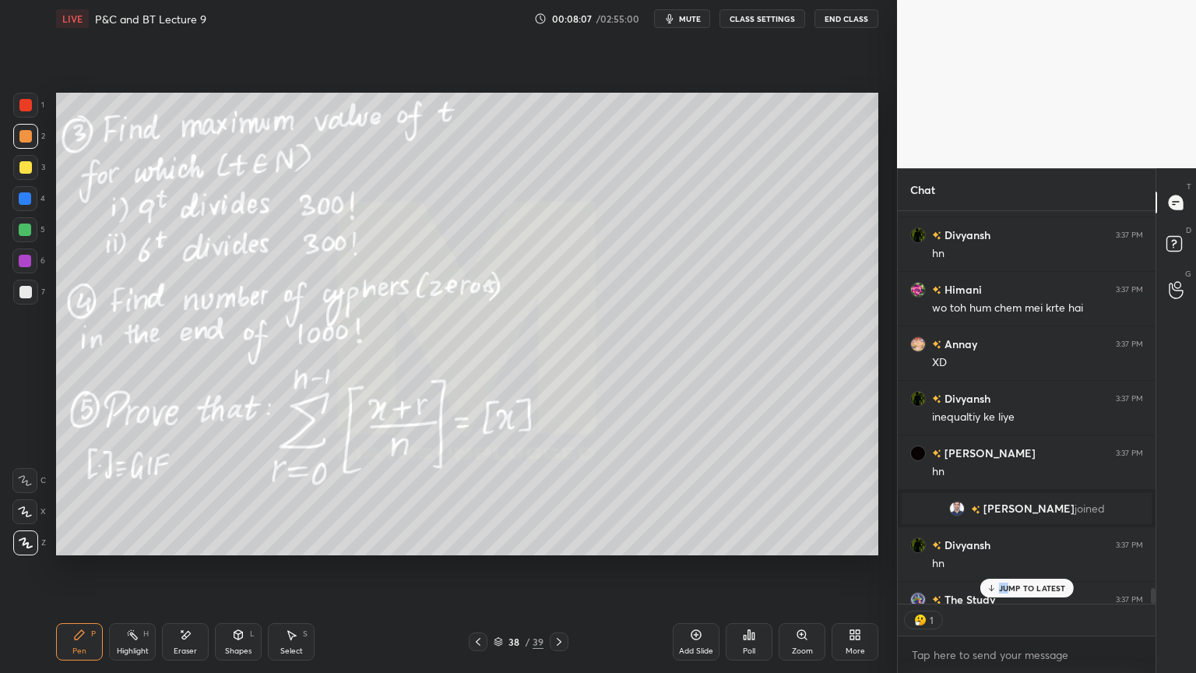
scroll to position [389, 253]
drag, startPoint x: 1011, startPoint y: 617, endPoint x: 1003, endPoint y: 616, distance: 7.8
click at [1011, 549] on div "Harshpreet 3:37 PM XD Abhi 3:37 PM basic ineq. hai :) The Study 3:37 PM apraadh…" at bounding box center [1027, 442] width 258 height 462
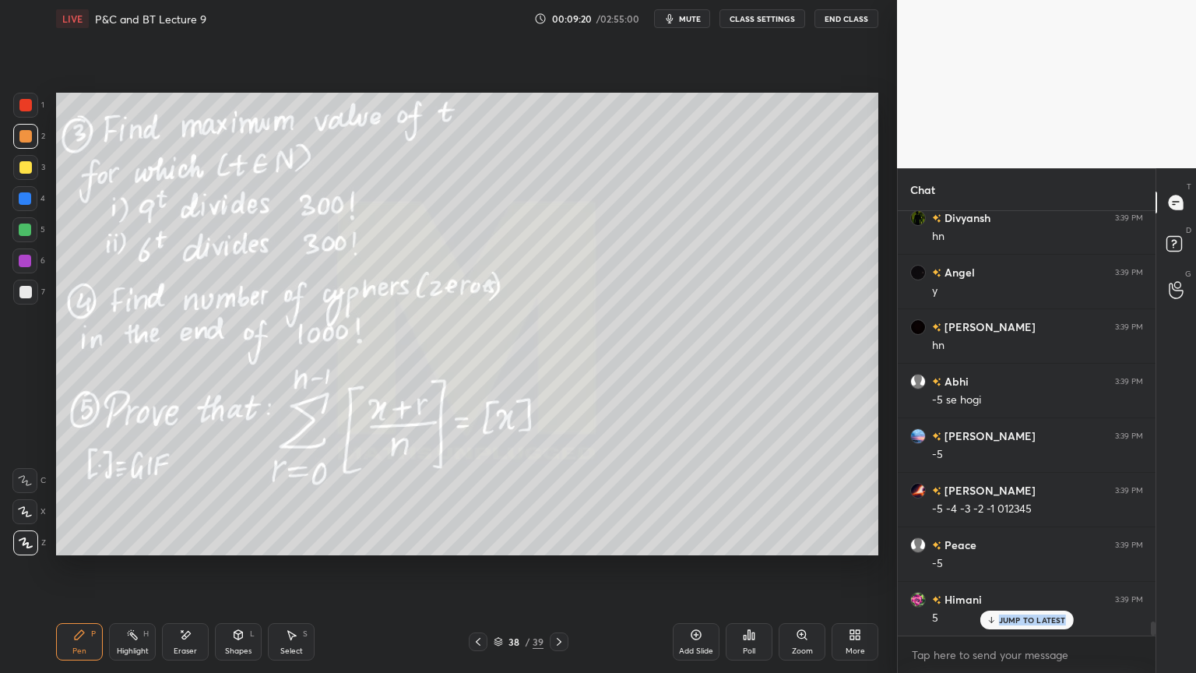
scroll to position [12375, 0]
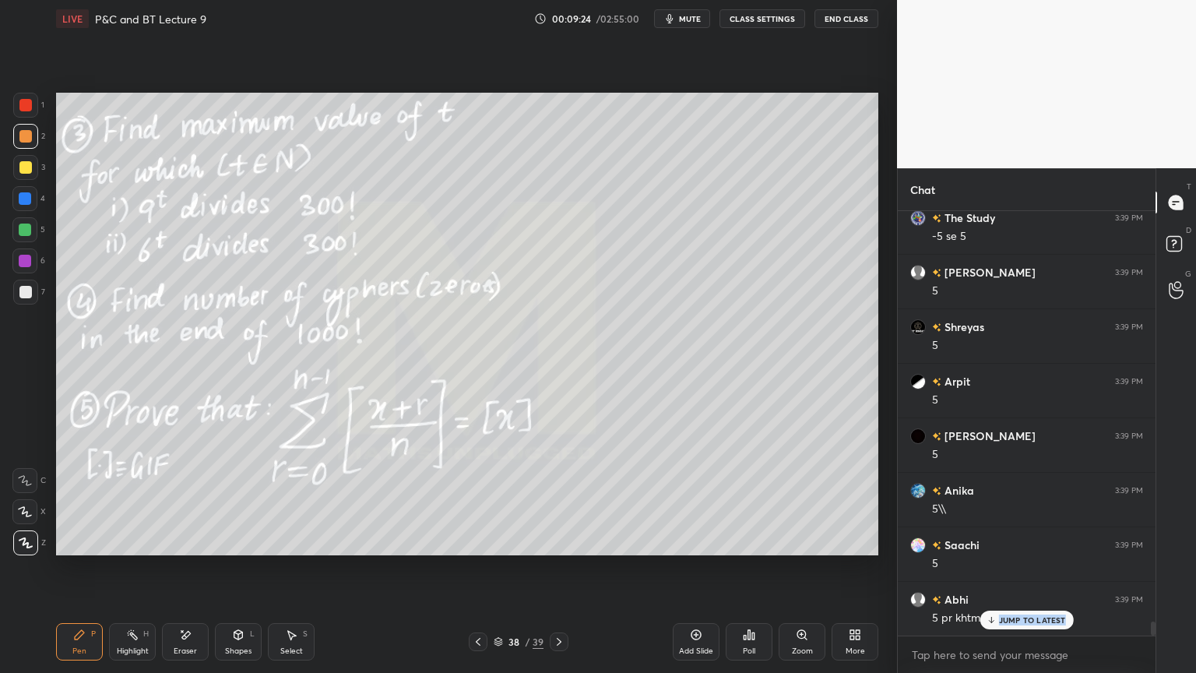
click at [290, 549] on div "Select S" at bounding box center [291, 641] width 47 height 37
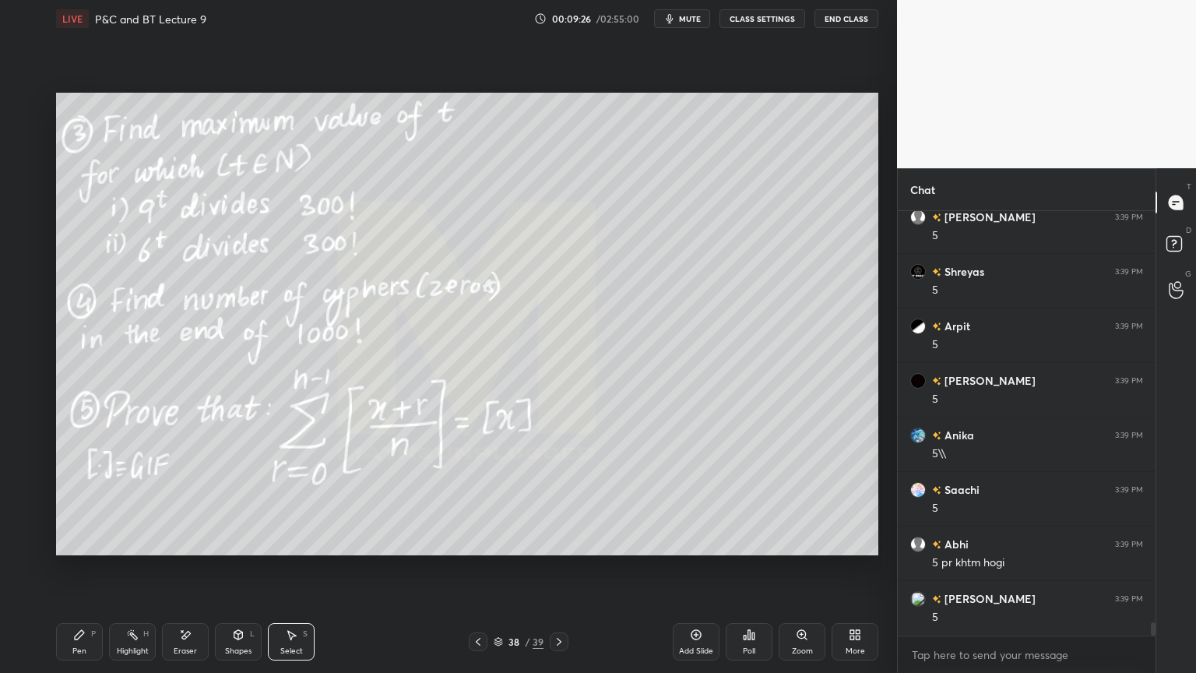
click at [188, 549] on div "Eraser" at bounding box center [185, 651] width 23 height 8
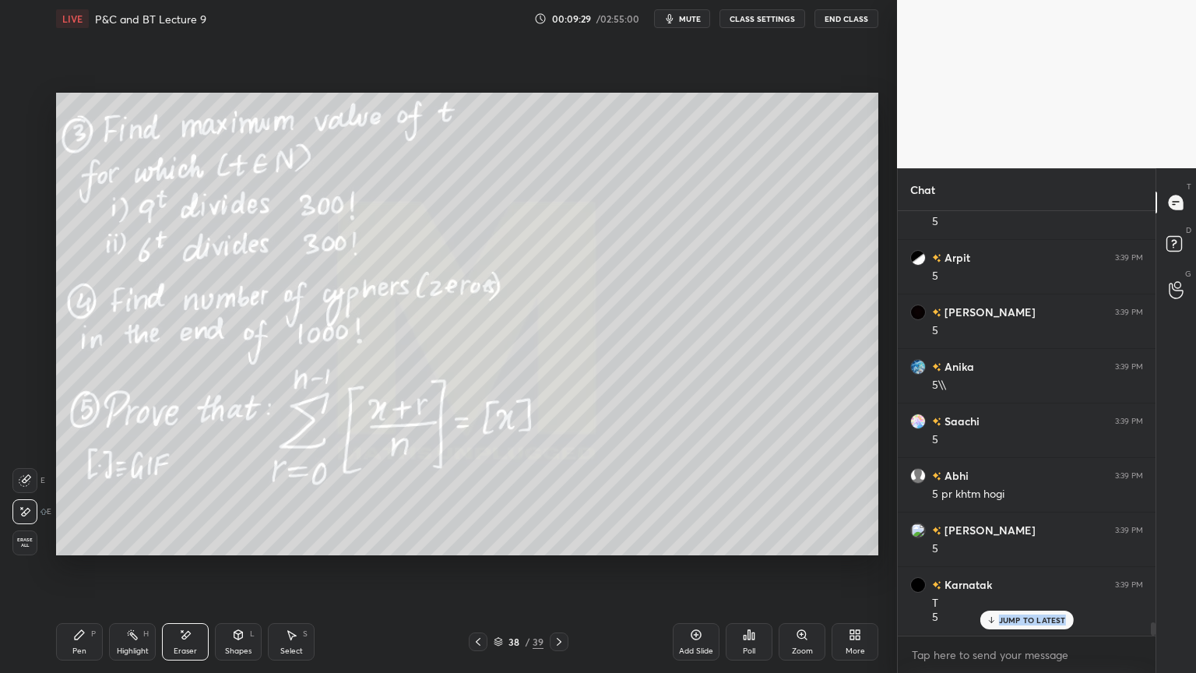
scroll to position [12934, 0]
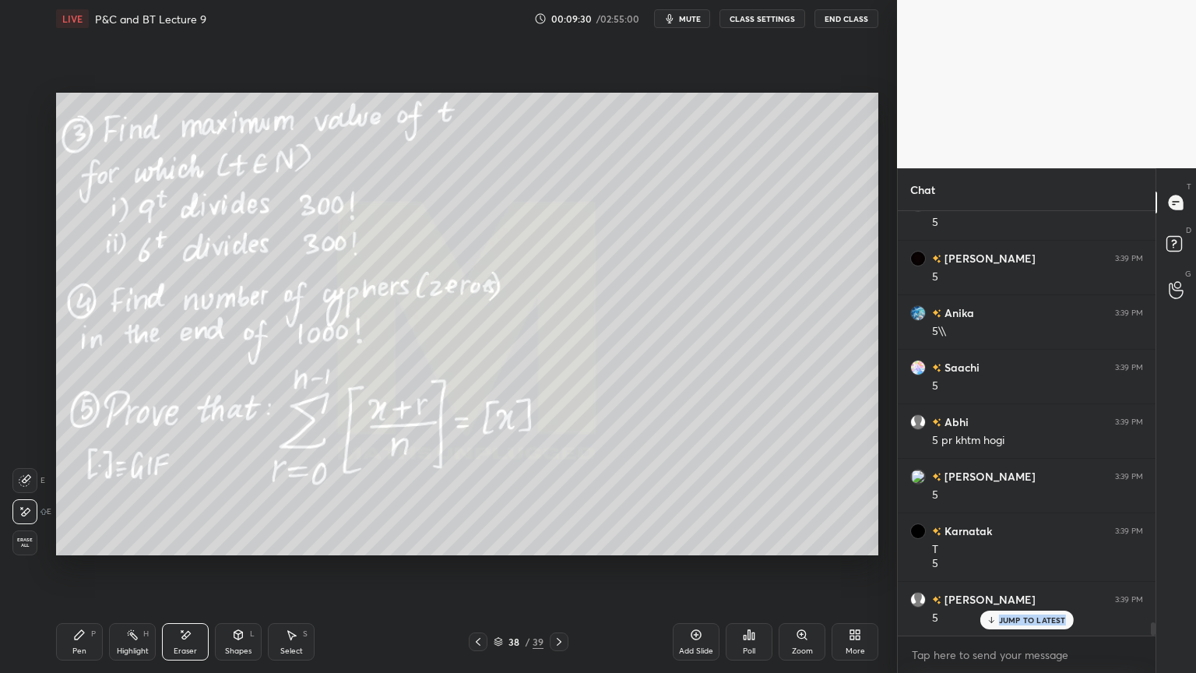
click at [126, 549] on div "Highlight H" at bounding box center [132, 641] width 47 height 37
click at [73, 549] on div "Pen" at bounding box center [79, 651] width 14 height 8
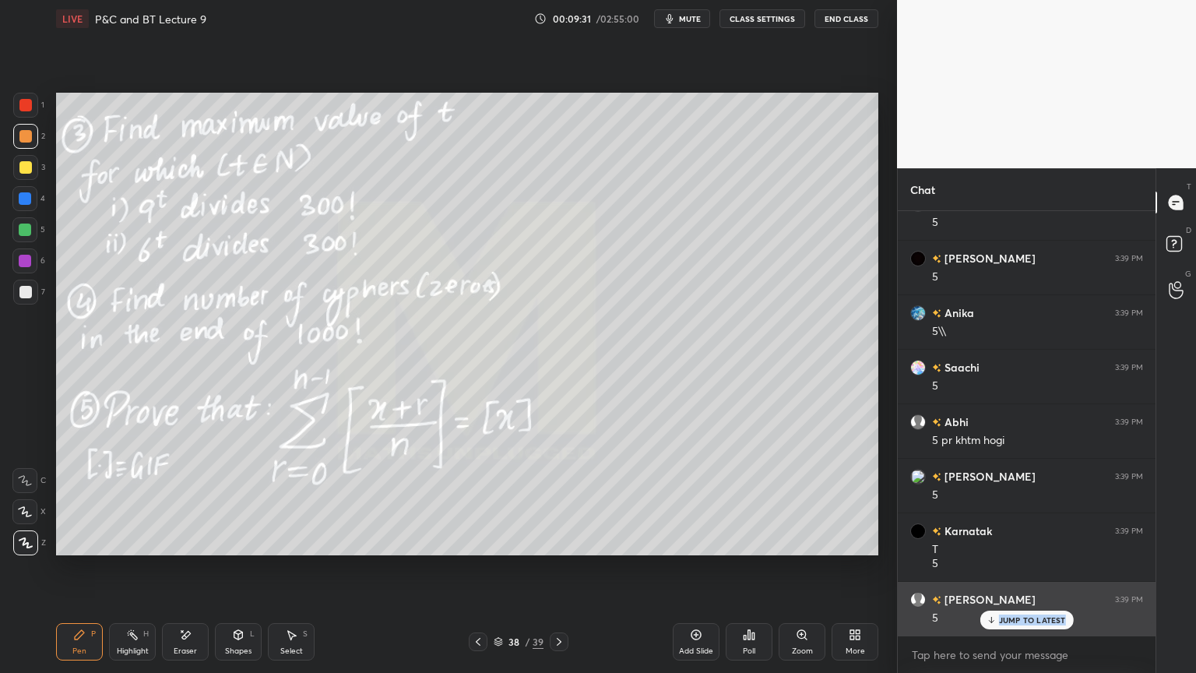
click at [1015, 549] on p "JUMP TO LATEST" at bounding box center [1032, 619] width 67 height 9
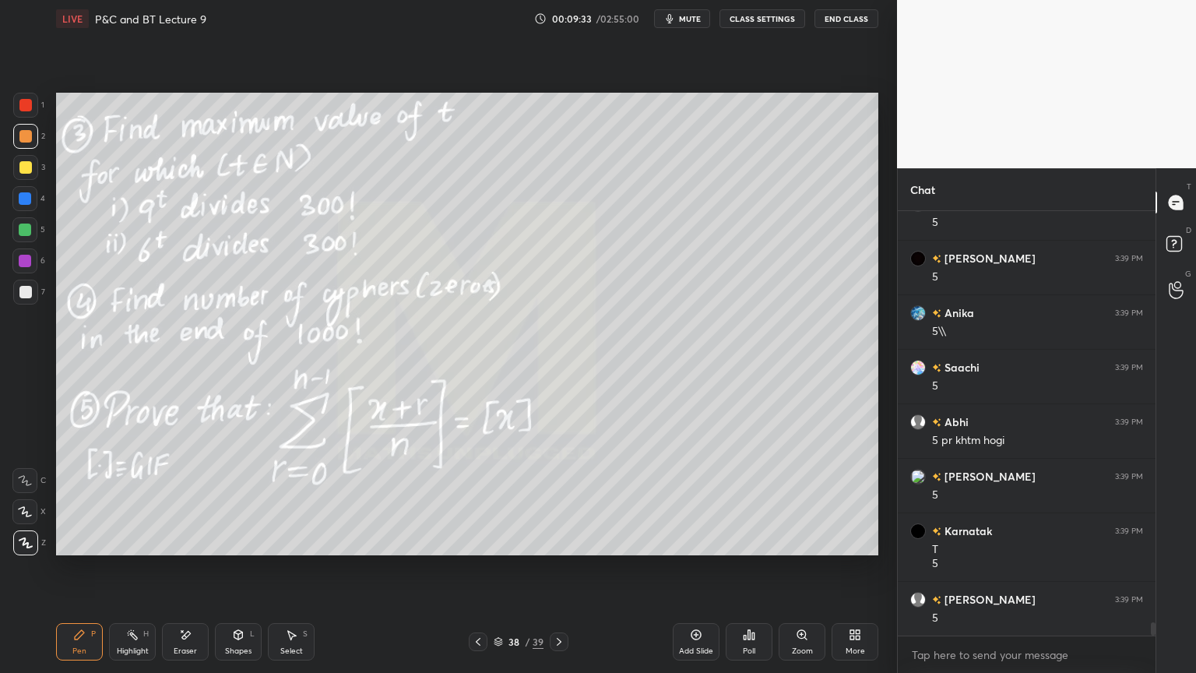
click at [185, 549] on div "Eraser" at bounding box center [185, 651] width 23 height 8
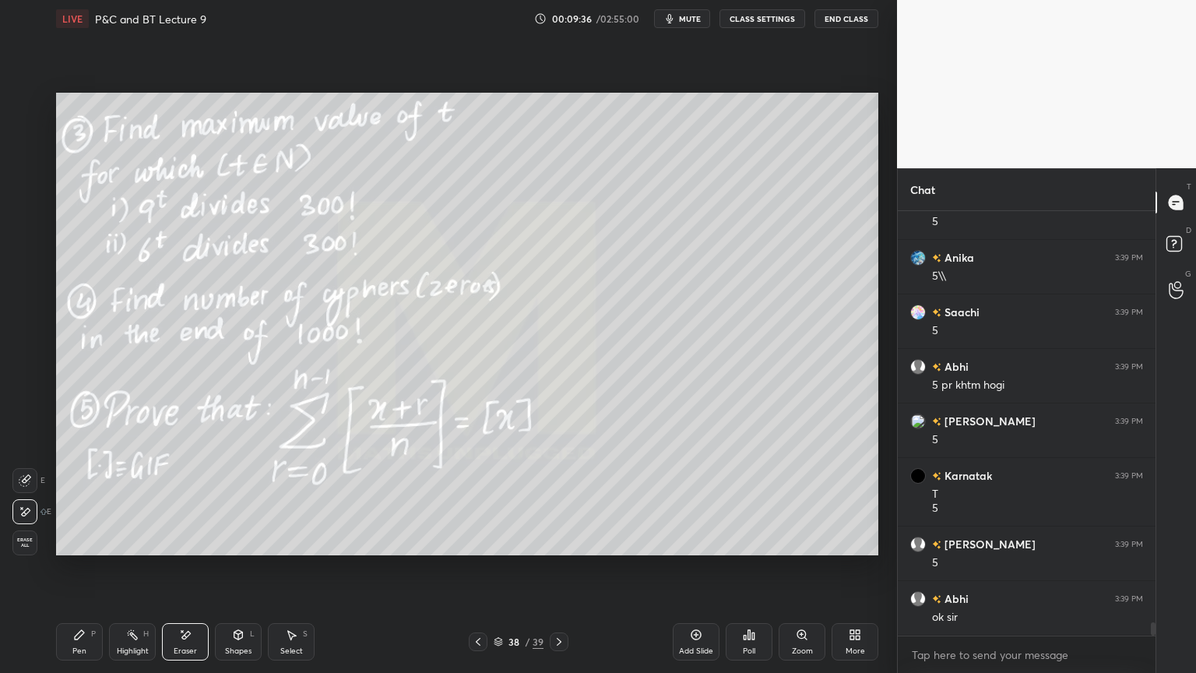
click at [125, 549] on div "Highlight H" at bounding box center [132, 641] width 47 height 37
click at [86, 549] on div "Pen P" at bounding box center [79, 641] width 47 height 37
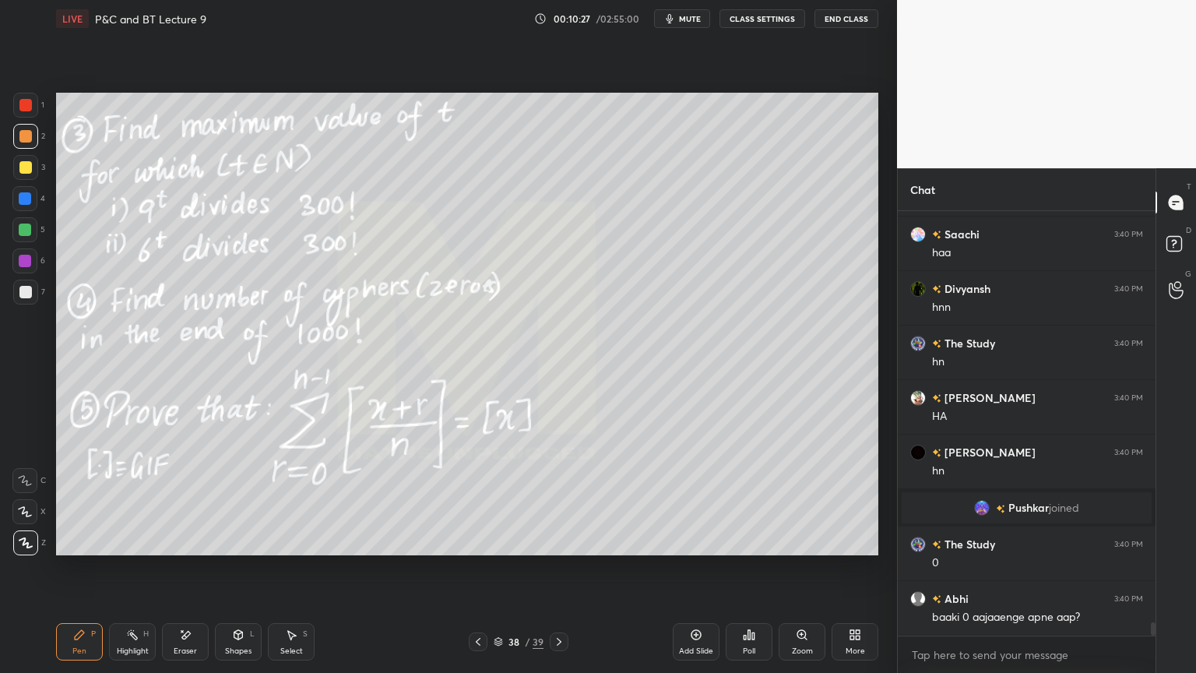
scroll to position [13213, 0]
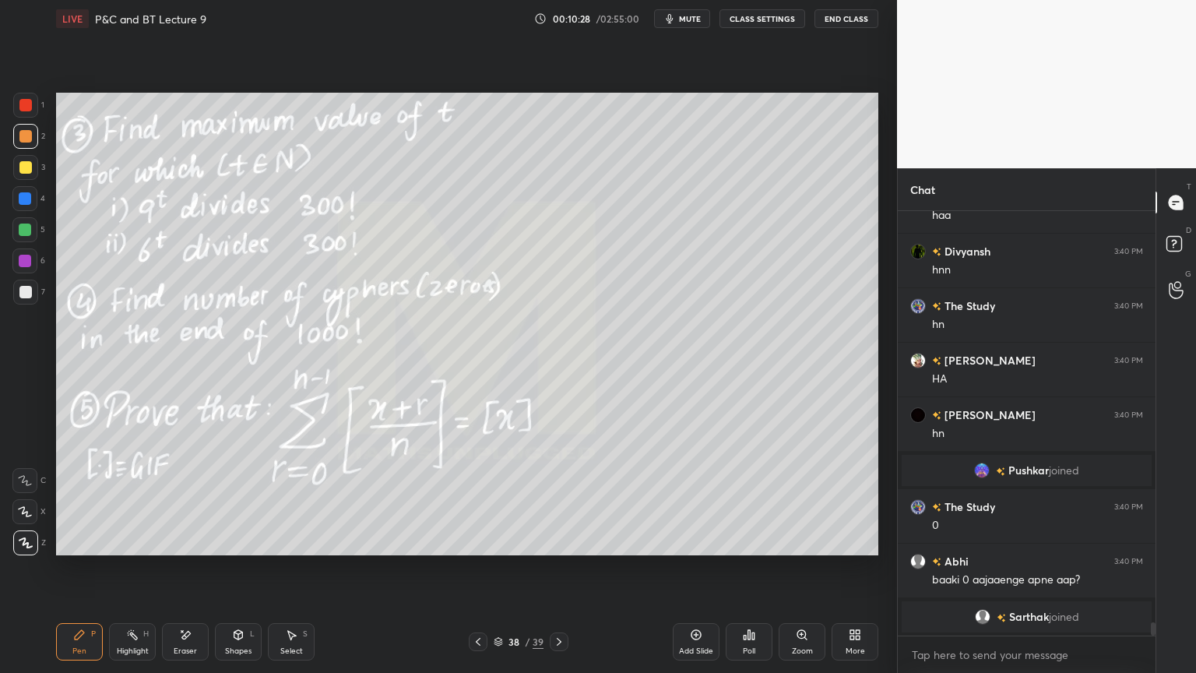
drag, startPoint x: 178, startPoint y: 646, endPoint x: 230, endPoint y: 637, distance: 53.0
click at [179, 549] on div "Eraser" at bounding box center [185, 651] width 23 height 8
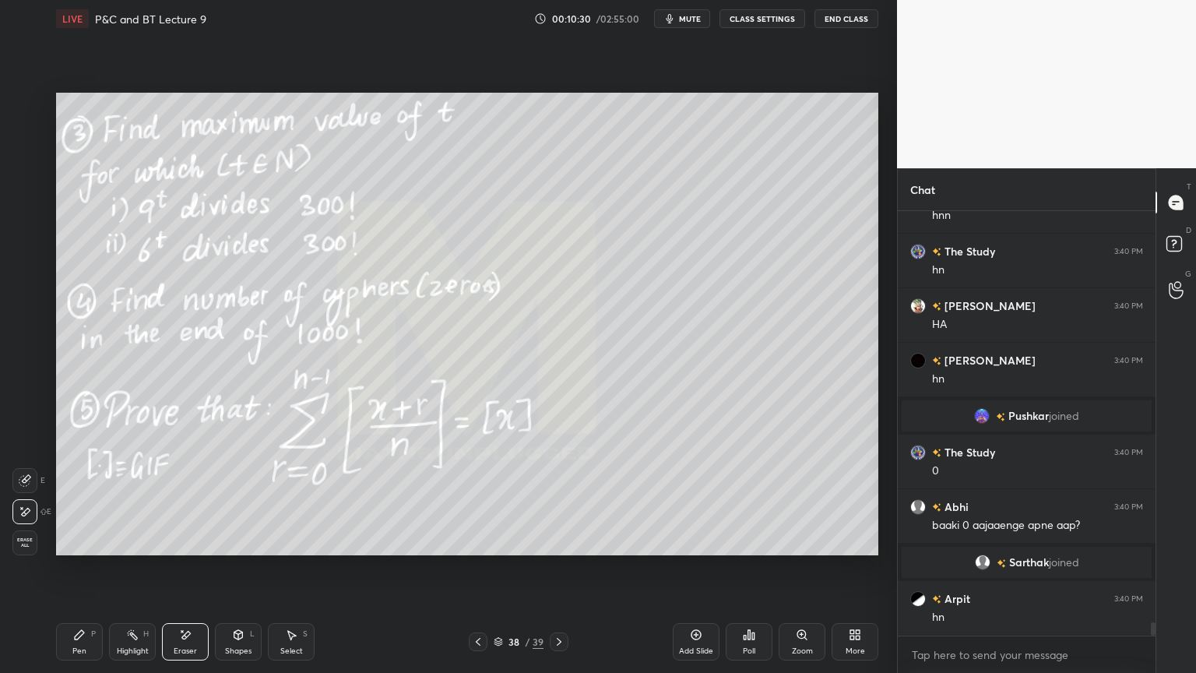
scroll to position [13261, 0]
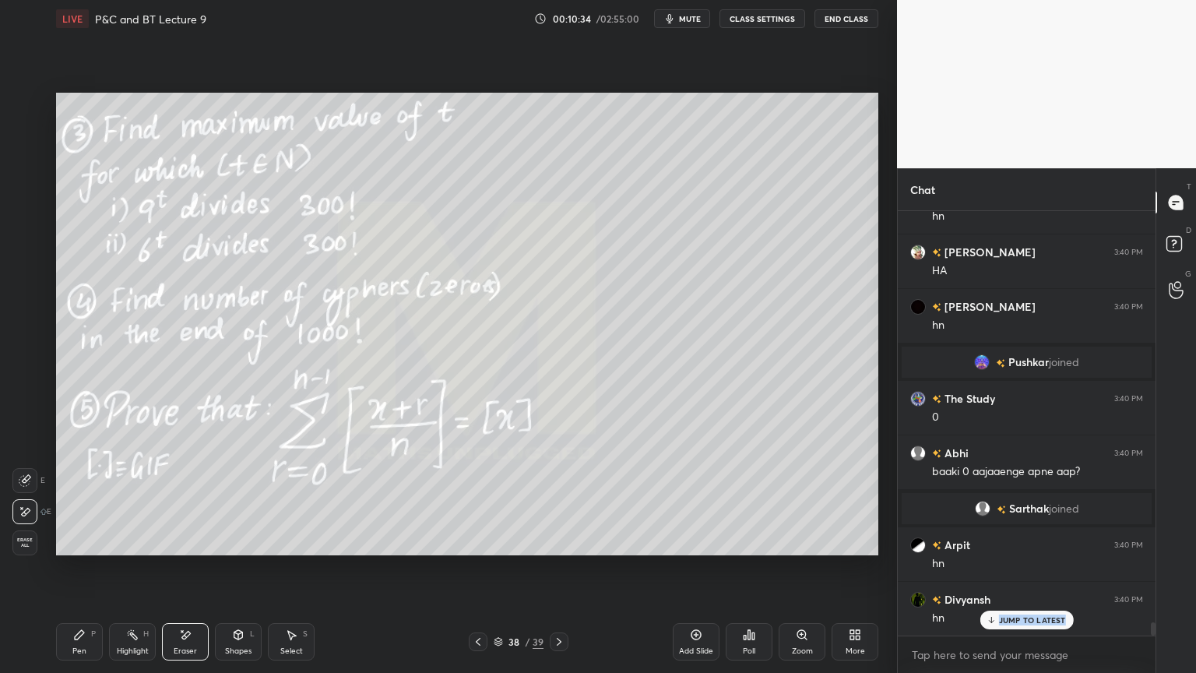
drag, startPoint x: 124, startPoint y: 643, endPoint x: 72, endPoint y: 648, distance: 51.6
click at [117, 549] on div "Highlight H" at bounding box center [132, 641] width 47 height 37
click at [72, 549] on div "Pen" at bounding box center [79, 651] width 14 height 8
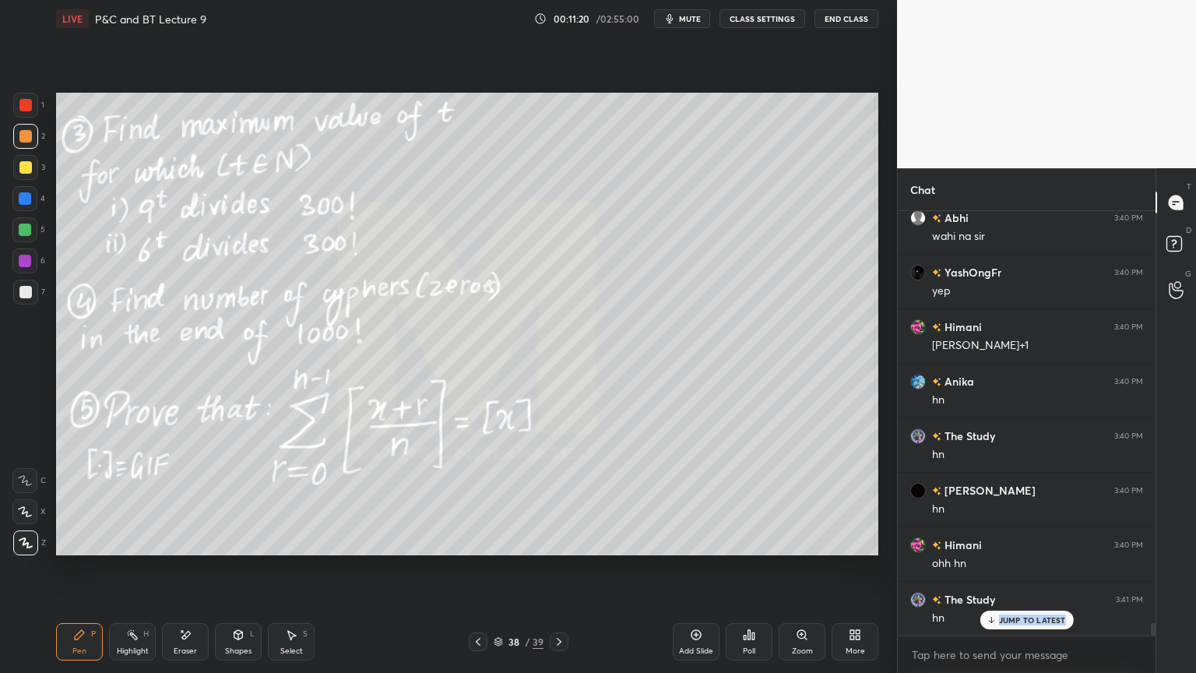
scroll to position [13752, 0]
click at [187, 549] on div "Eraser" at bounding box center [185, 651] width 23 height 8
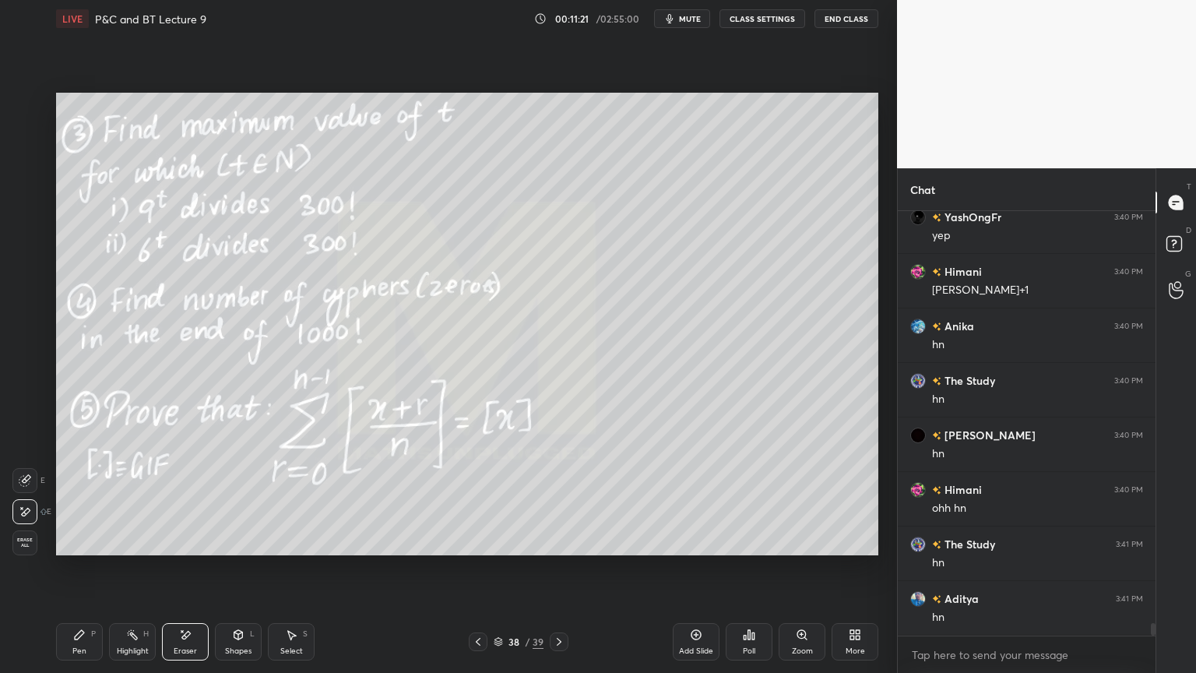
click at [124, 549] on div "Highlight H" at bounding box center [132, 641] width 47 height 37
click at [72, 549] on div "Pen P" at bounding box center [79, 641] width 47 height 37
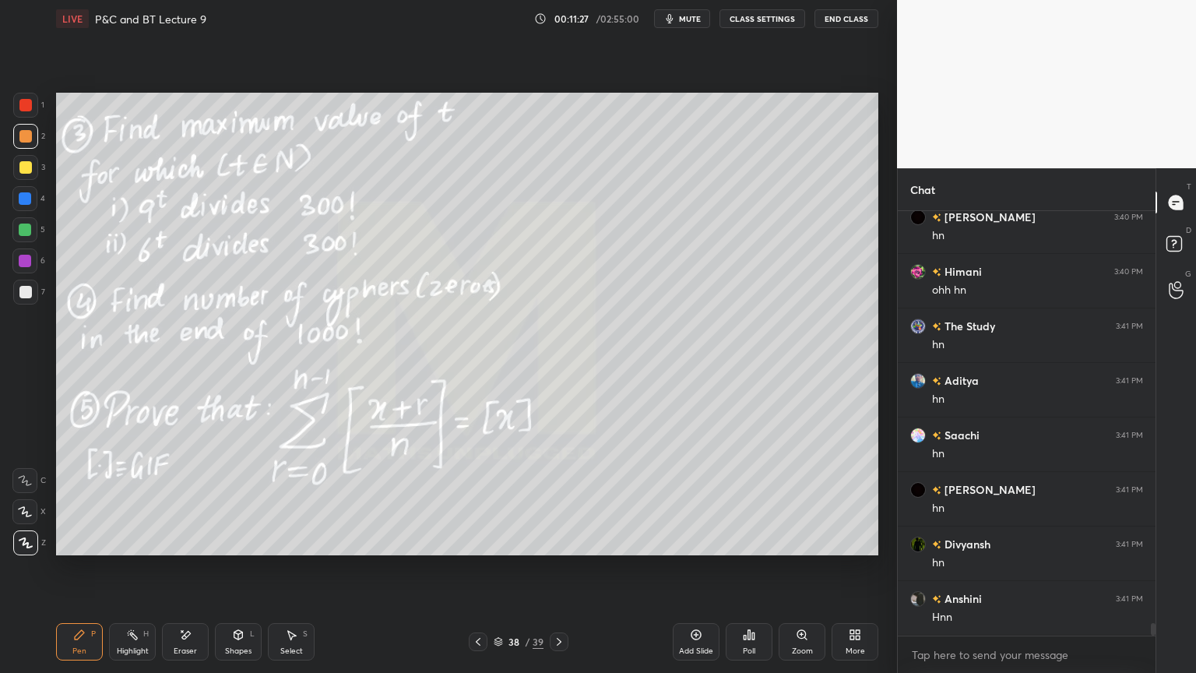
scroll to position [14024, 0]
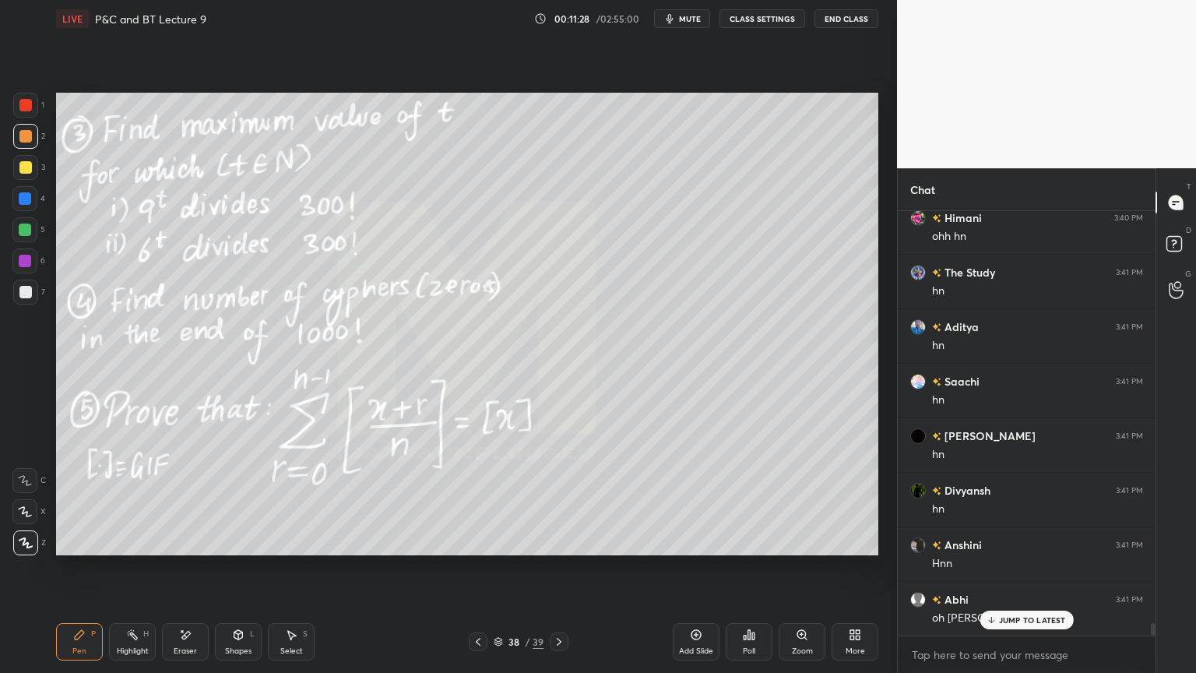
click at [1005, 549] on p "JUMP TO LATEST" at bounding box center [1032, 619] width 67 height 9
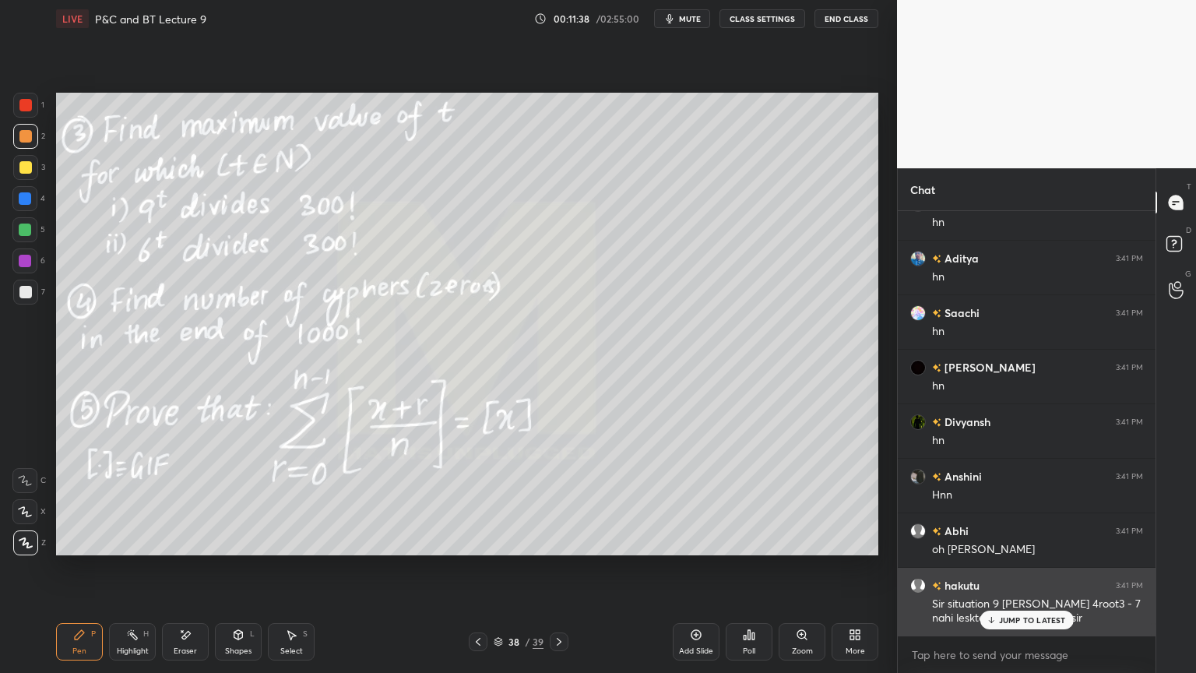
click at [1014, 549] on p "JUMP TO LATEST" at bounding box center [1032, 619] width 67 height 9
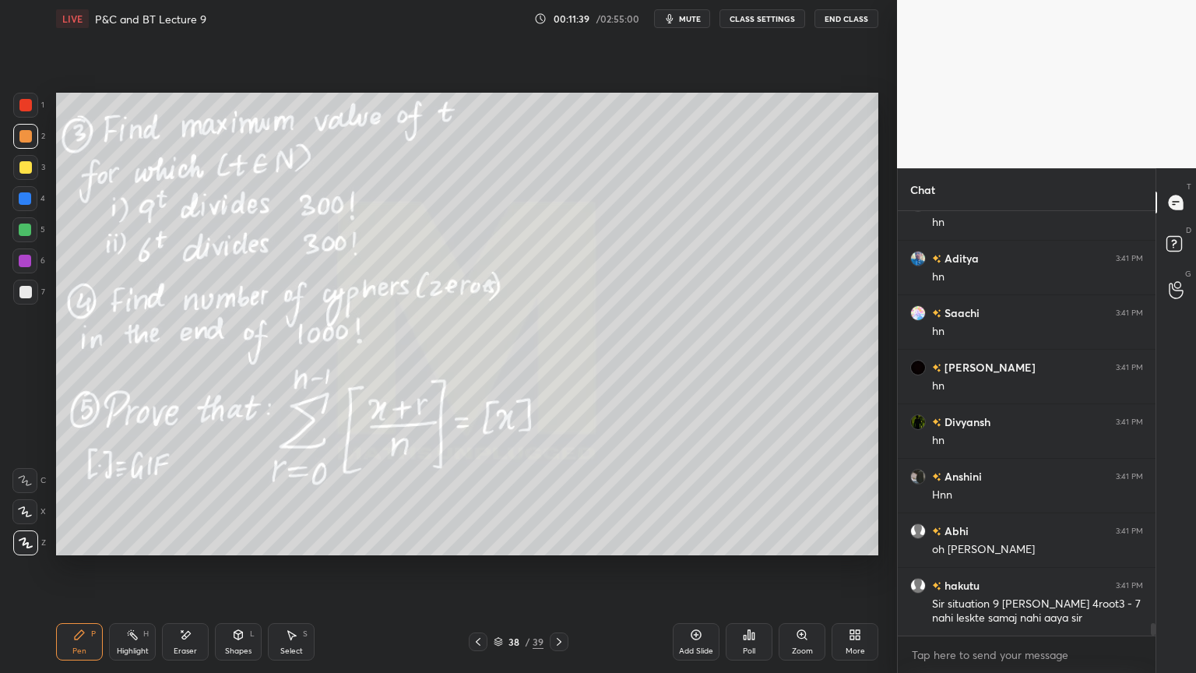
scroll to position [14148, 0]
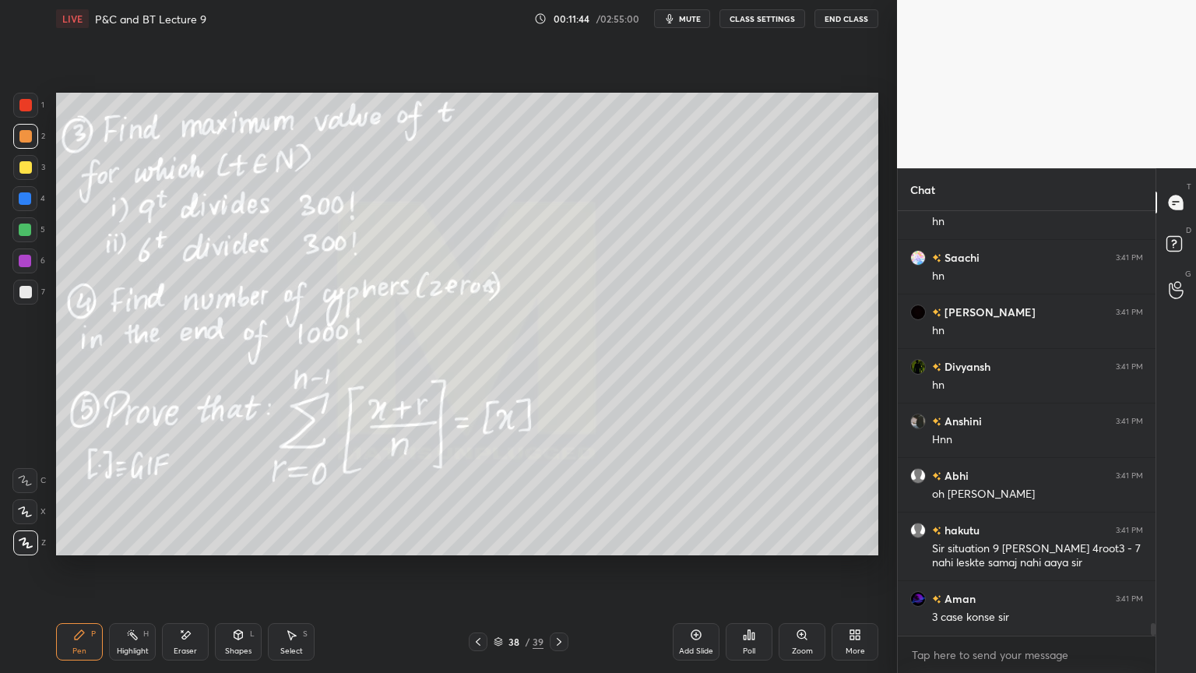
click at [120, 549] on div "Highlight H" at bounding box center [132, 641] width 47 height 37
drag, startPoint x: 71, startPoint y: 636, endPoint x: 110, endPoint y: 635, distance: 38.9
click at [70, 549] on div "Pen P" at bounding box center [79, 641] width 47 height 37
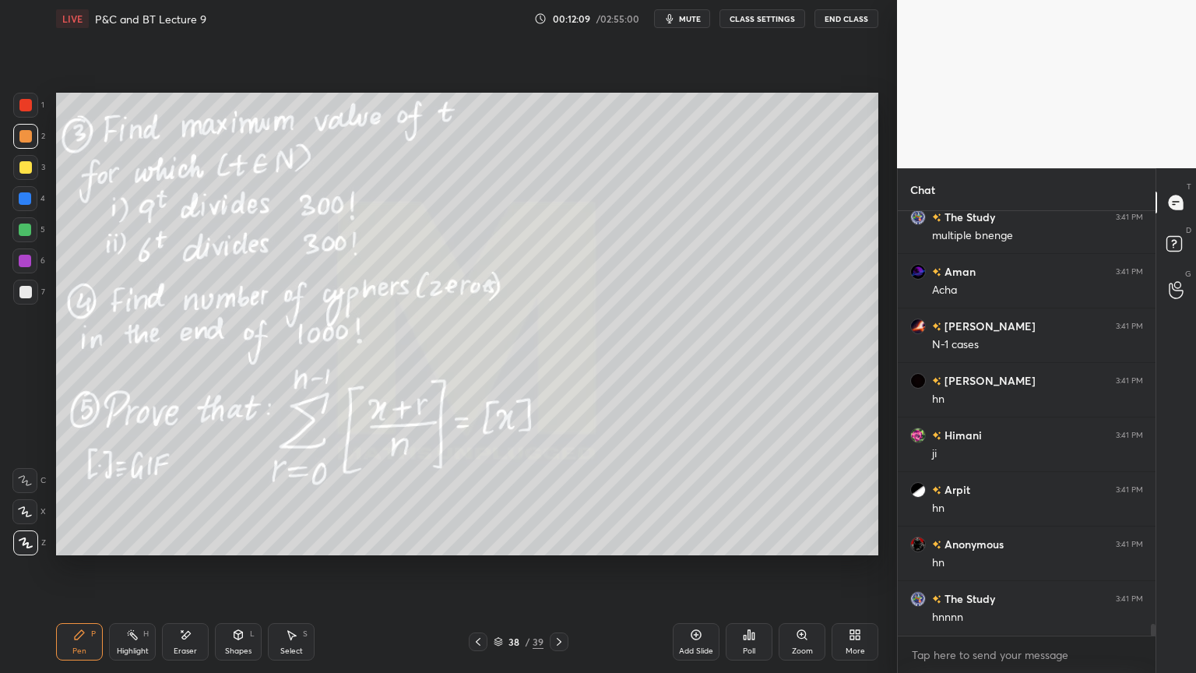
scroll to position [14693, 0]
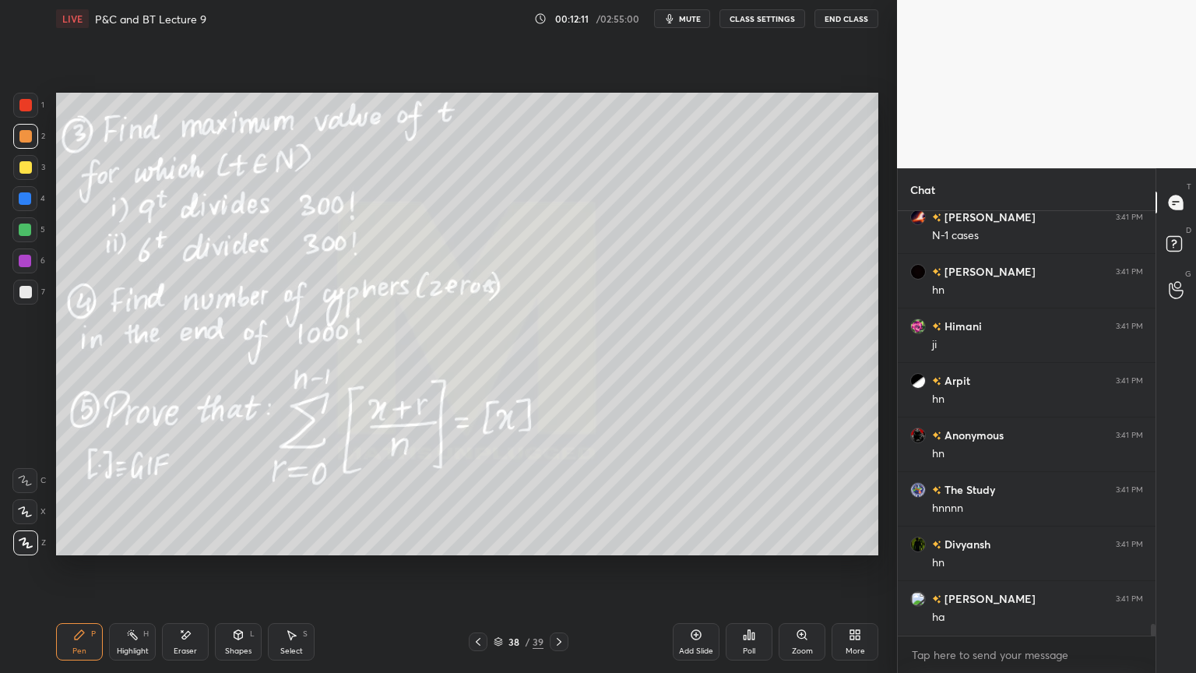
click at [179, 549] on div "Eraser" at bounding box center [185, 651] width 23 height 8
click at [118, 549] on div "Highlight H" at bounding box center [132, 641] width 47 height 37
click at [78, 549] on div "Pen P" at bounding box center [79, 641] width 47 height 37
click at [192, 549] on div "Eraser" at bounding box center [185, 641] width 47 height 37
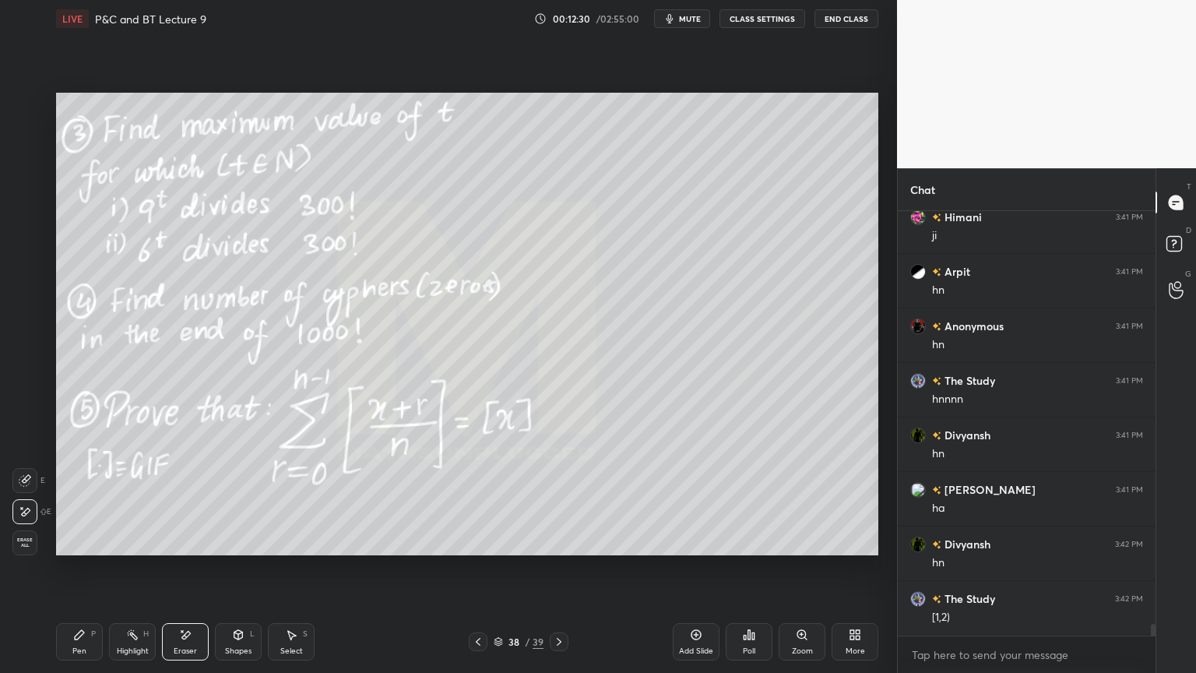
scroll to position [14856, 0]
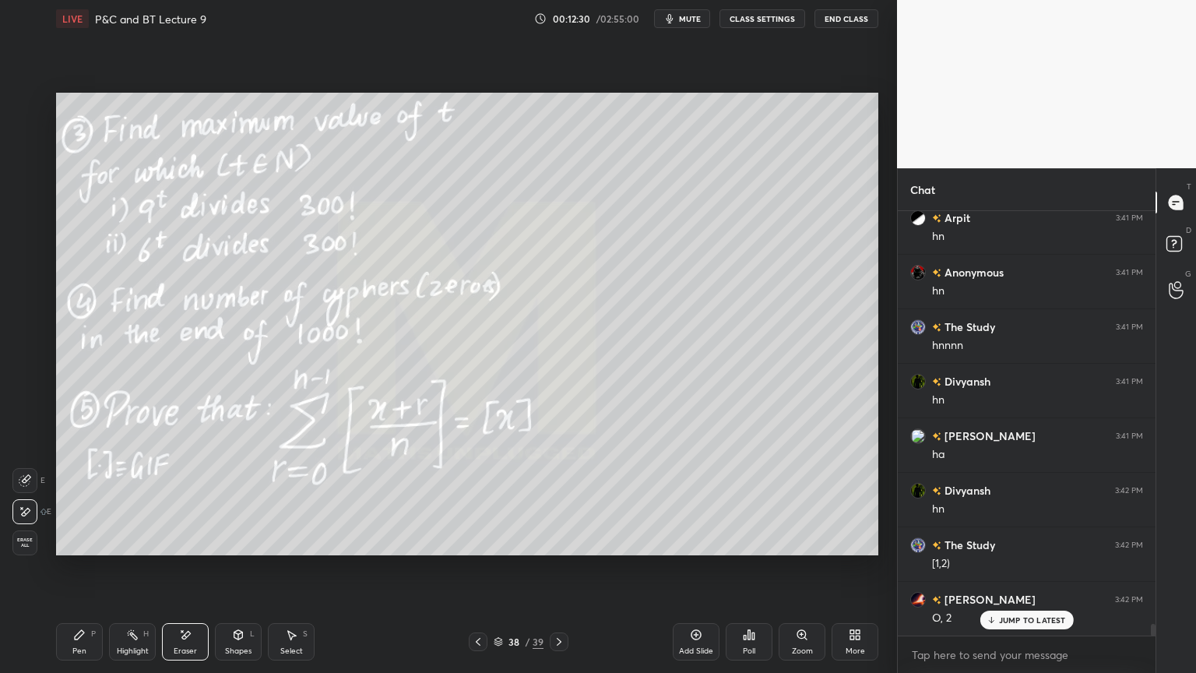
drag, startPoint x: 294, startPoint y: 644, endPoint x: 388, endPoint y: 586, distance: 110.9
click at [294, 549] on div "Select S" at bounding box center [291, 641] width 47 height 37
drag, startPoint x: 612, startPoint y: 470, endPoint x: 653, endPoint y: 496, distance: 49.0
click at [654, 497] on div "0 ° Undo Copy Duplicate Duplicate to new slide Delete" at bounding box center [467, 324] width 822 height 463
drag, startPoint x: 637, startPoint y: 492, endPoint x: 639, endPoint y: 500, distance: 8.1
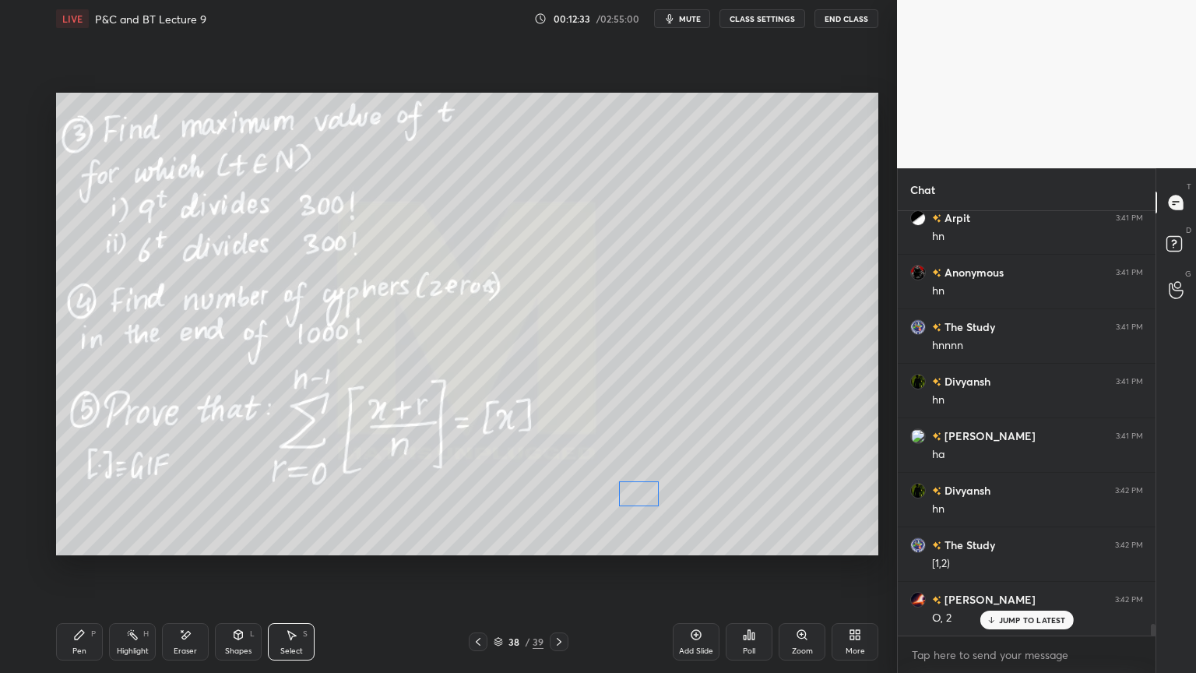
click at [639, 500] on div "0 ° Undo Copy Duplicate Duplicate to new slide Delete" at bounding box center [467, 324] width 822 height 463
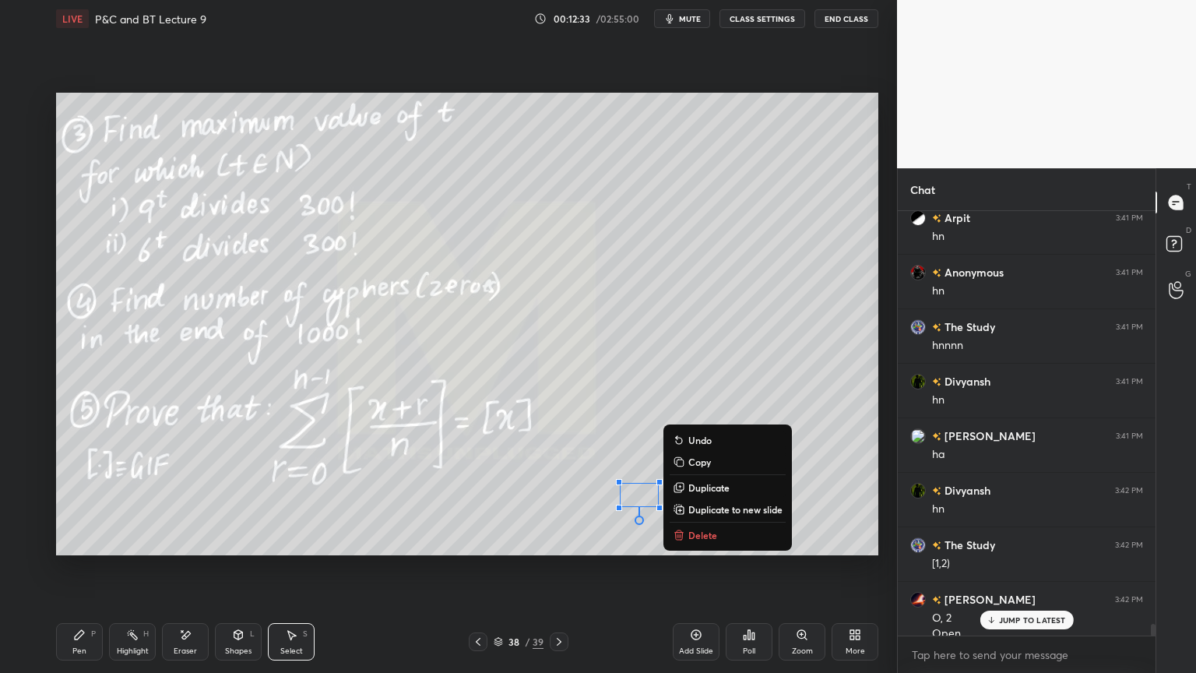
scroll to position [14871, 0]
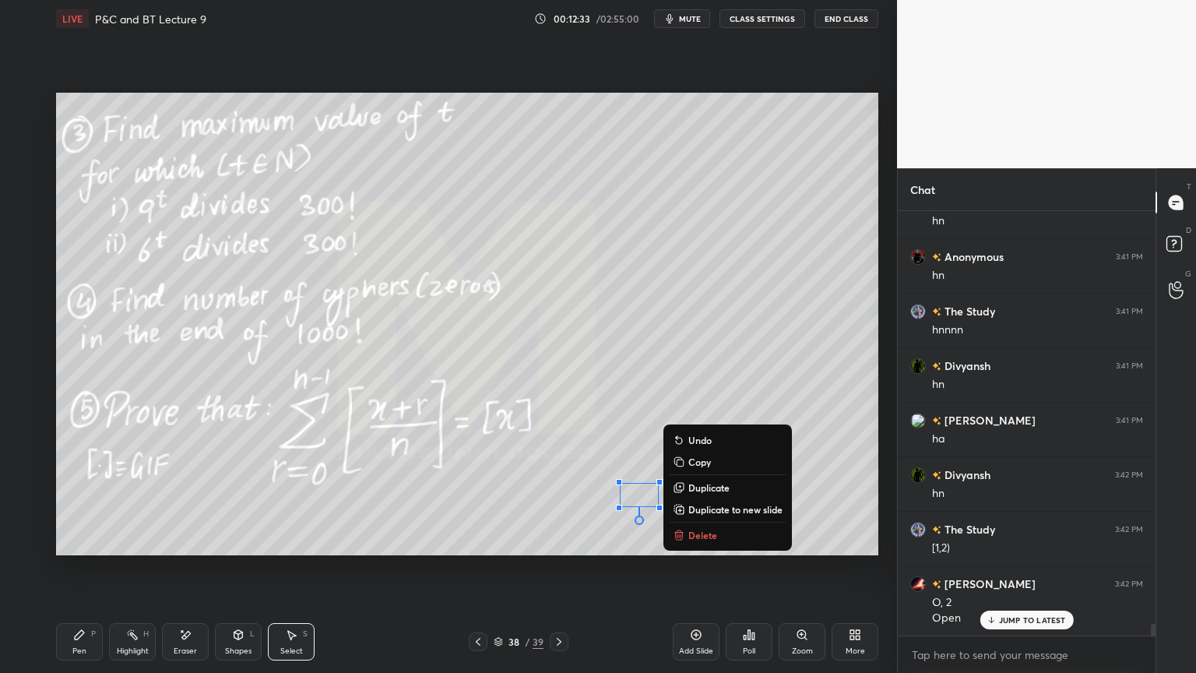
click at [632, 468] on div "0 ° Undo Copy Duplicate Duplicate to new slide Delete" at bounding box center [467, 324] width 822 height 463
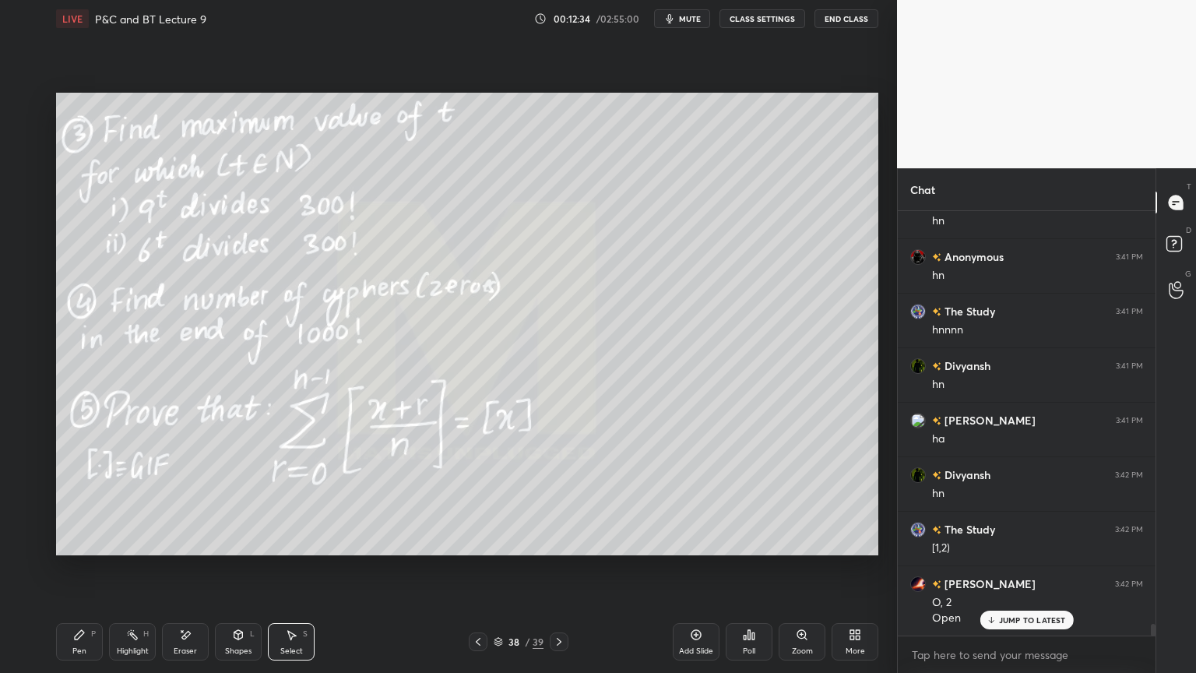
drag, startPoint x: 194, startPoint y: 646, endPoint x: 326, endPoint y: 596, distance: 141.5
click at [194, 549] on div "Eraser" at bounding box center [185, 651] width 23 height 8
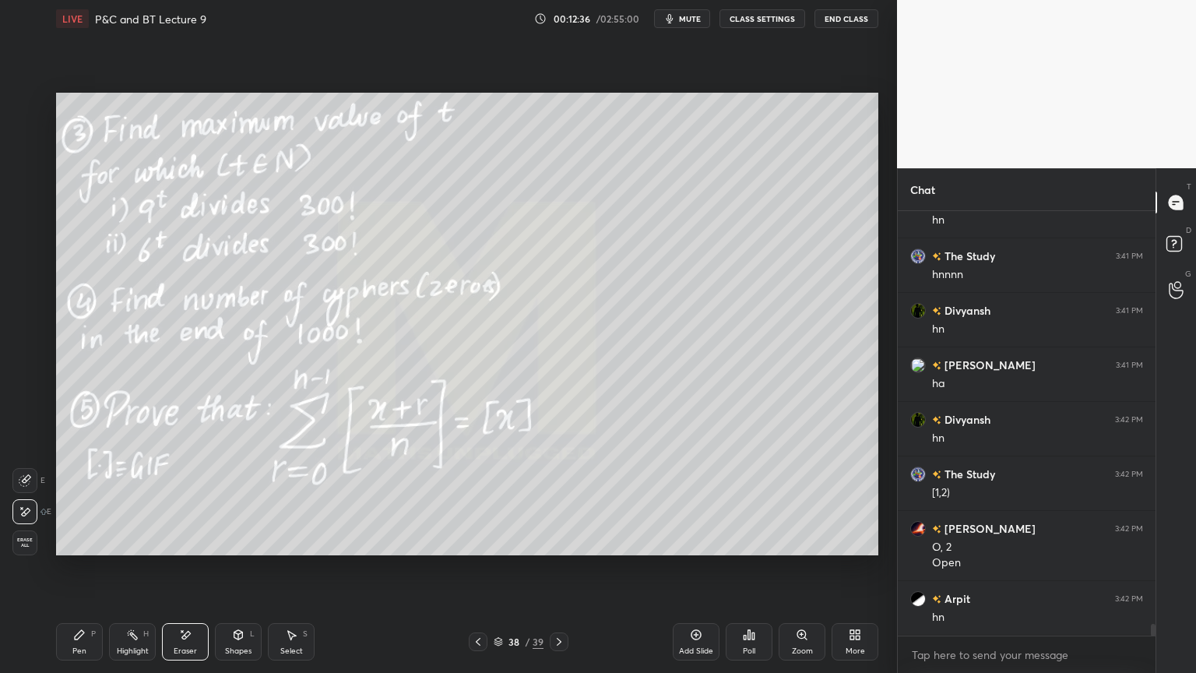
click at [134, 549] on div "Highlight H" at bounding box center [132, 641] width 47 height 37
click at [87, 549] on div "Pen P" at bounding box center [79, 641] width 47 height 37
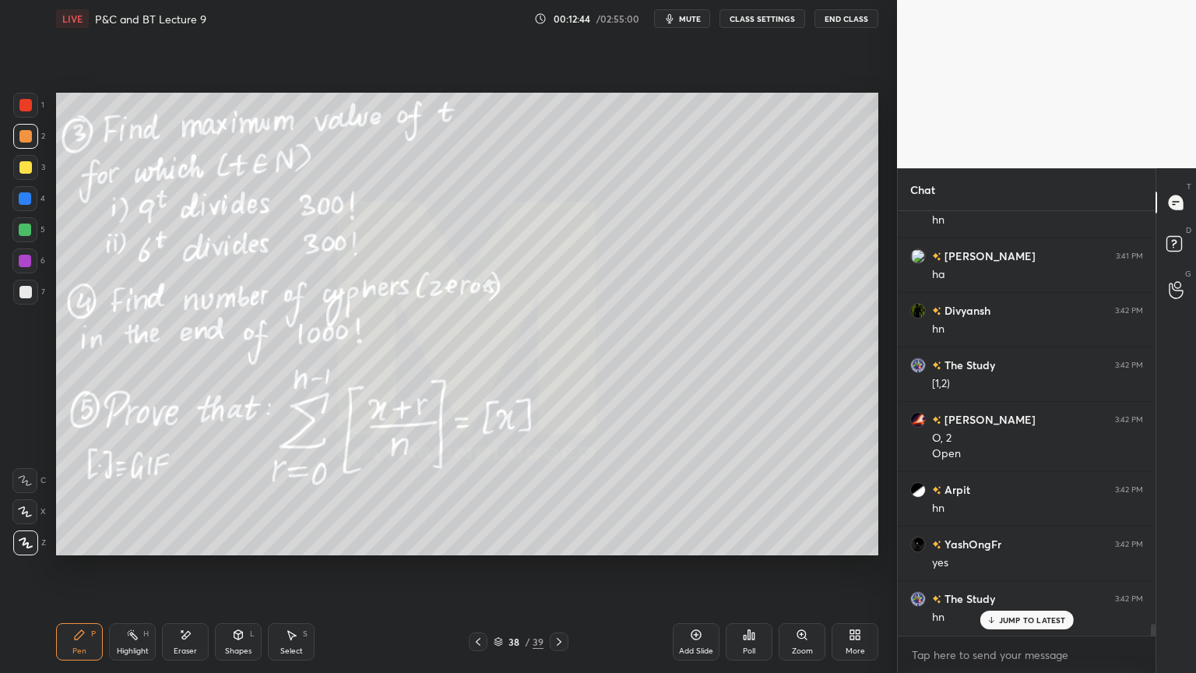
scroll to position [15089, 0]
click at [283, 549] on div "Select S" at bounding box center [291, 641] width 47 height 37
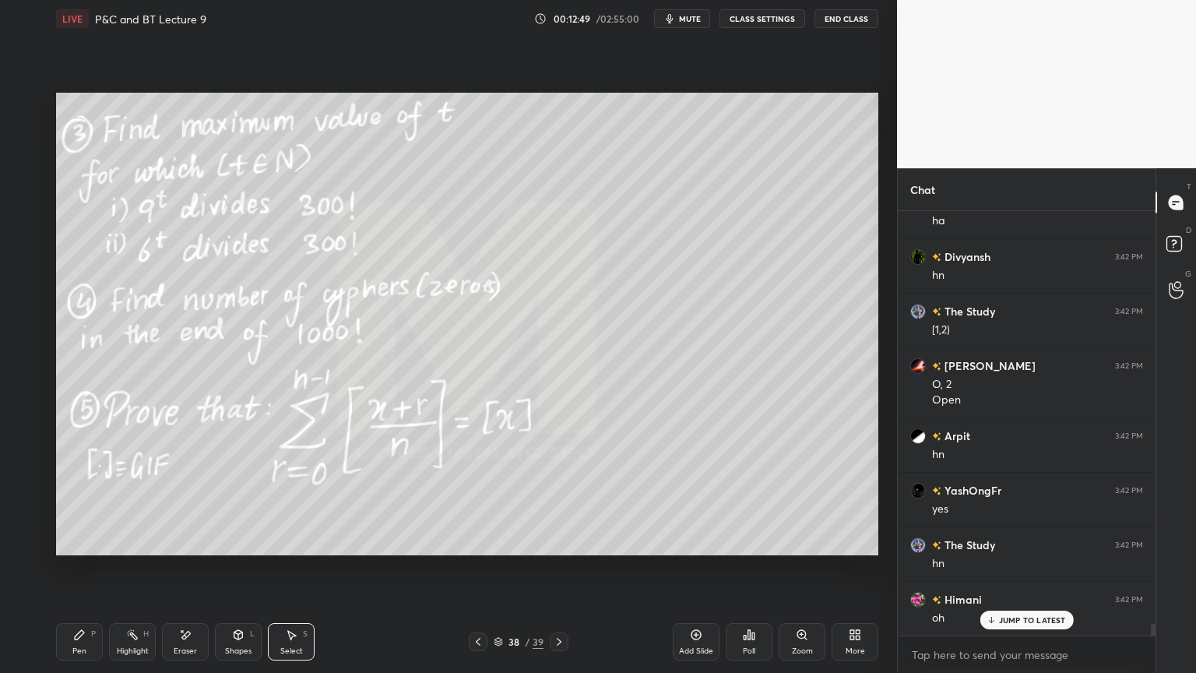
scroll to position [15145, 0]
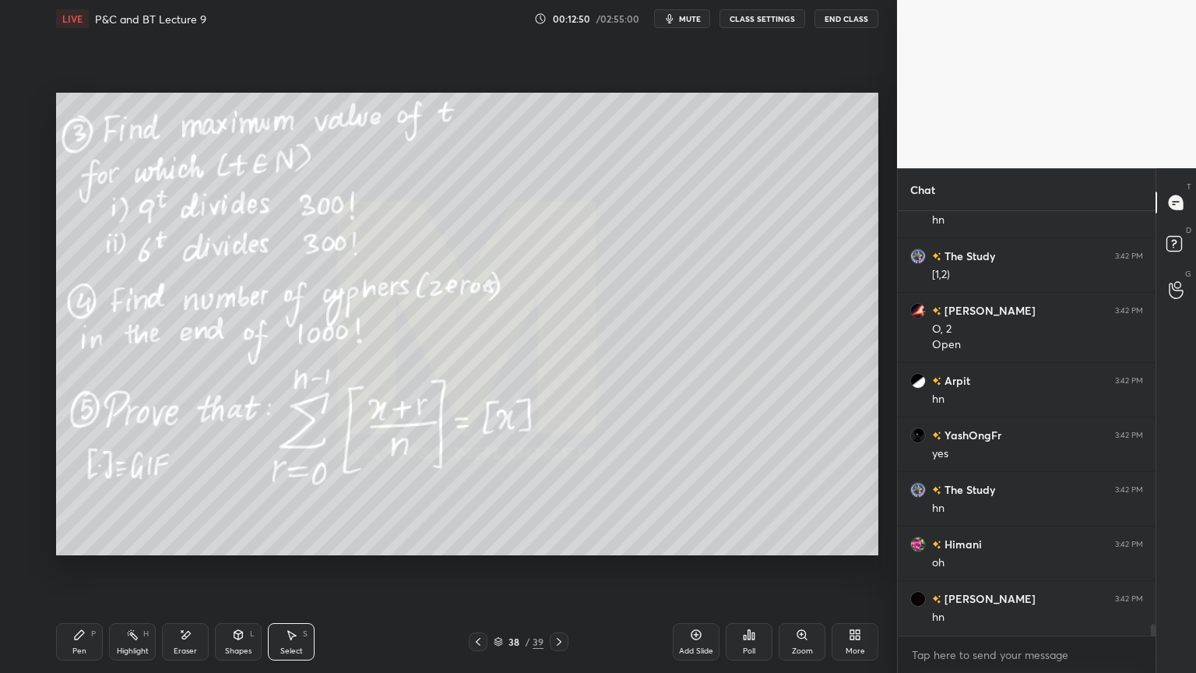
click at [124, 549] on div "Highlight" at bounding box center [133, 651] width 32 height 8
click at [71, 549] on div "Pen P" at bounding box center [79, 641] width 47 height 37
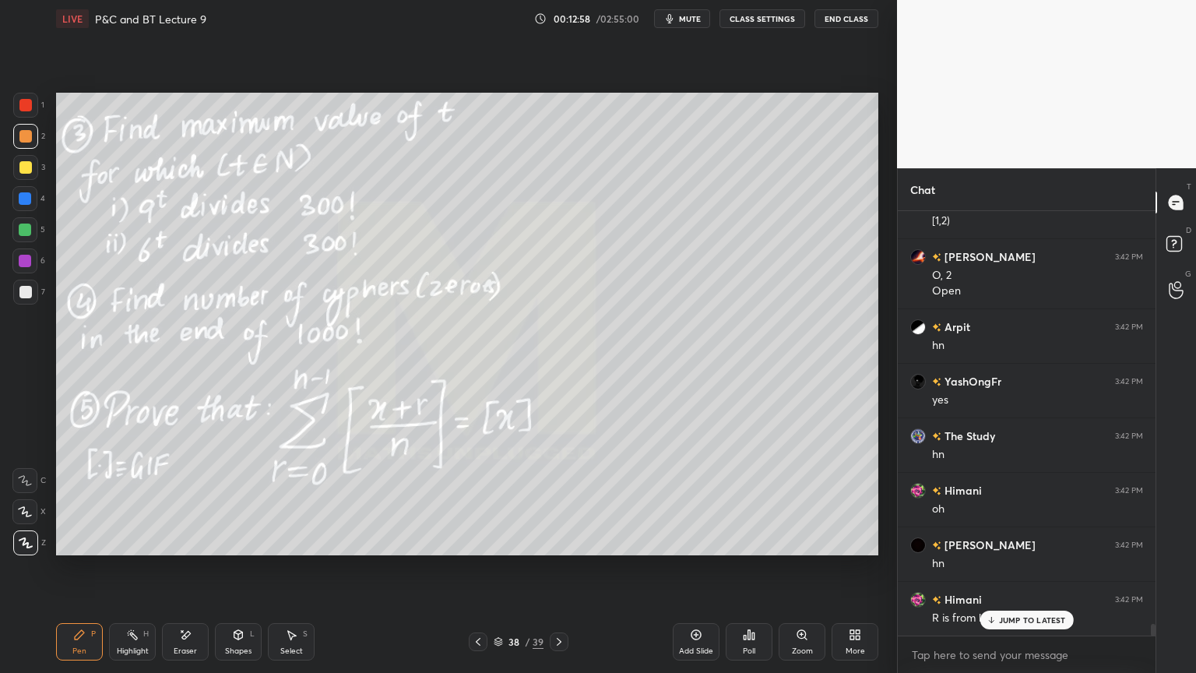
scroll to position [15236, 0]
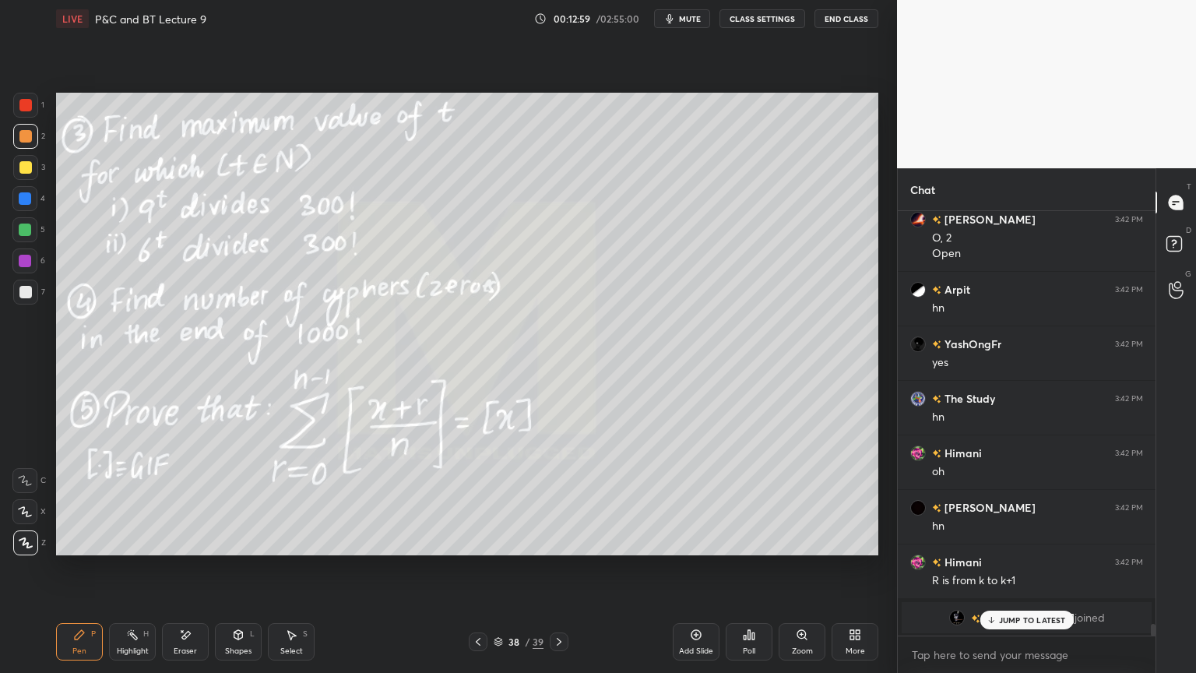
drag, startPoint x: 1010, startPoint y: 620, endPoint x: 882, endPoint y: 619, distance: 127.7
click at [1011, 549] on p "JUMP TO LATEST" at bounding box center [1032, 619] width 67 height 9
click at [289, 549] on div "Select S" at bounding box center [291, 641] width 47 height 37
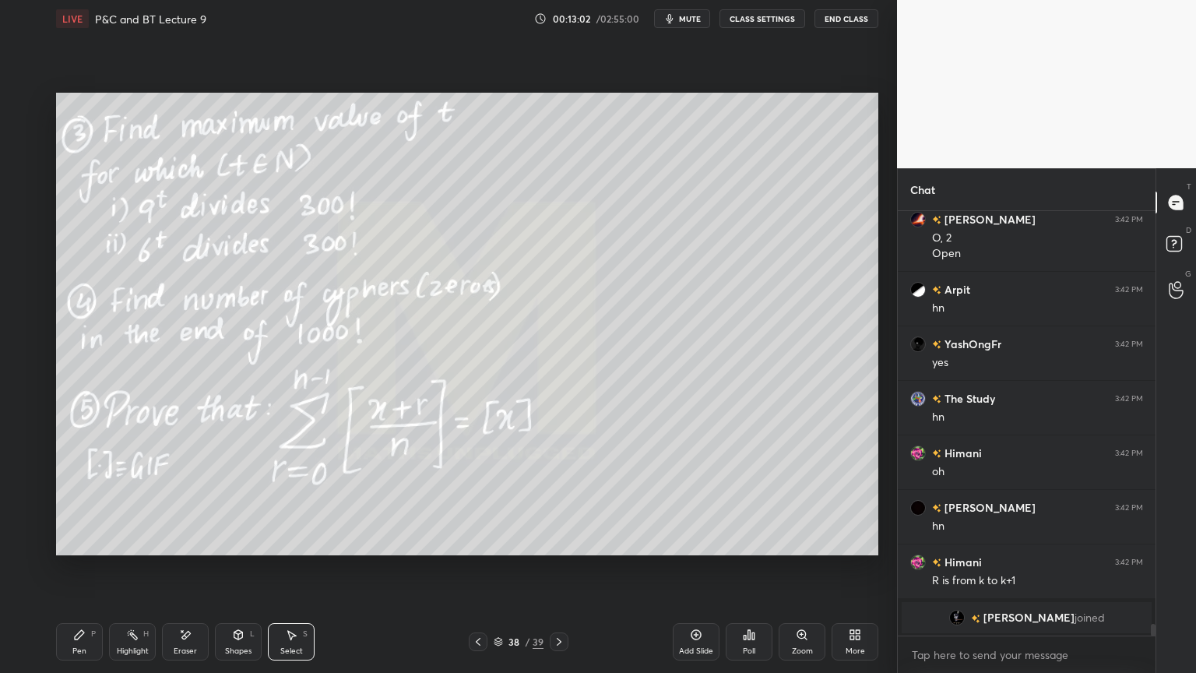
click at [95, 549] on div "Pen P" at bounding box center [79, 641] width 47 height 37
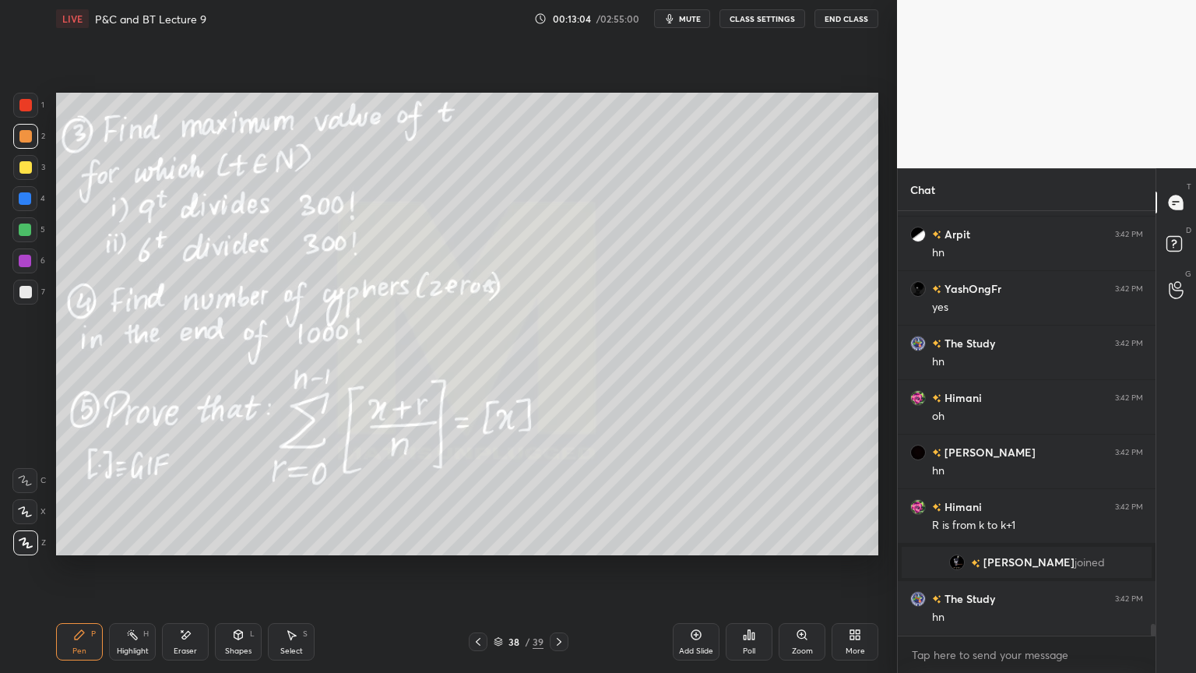
scroll to position [15345, 0]
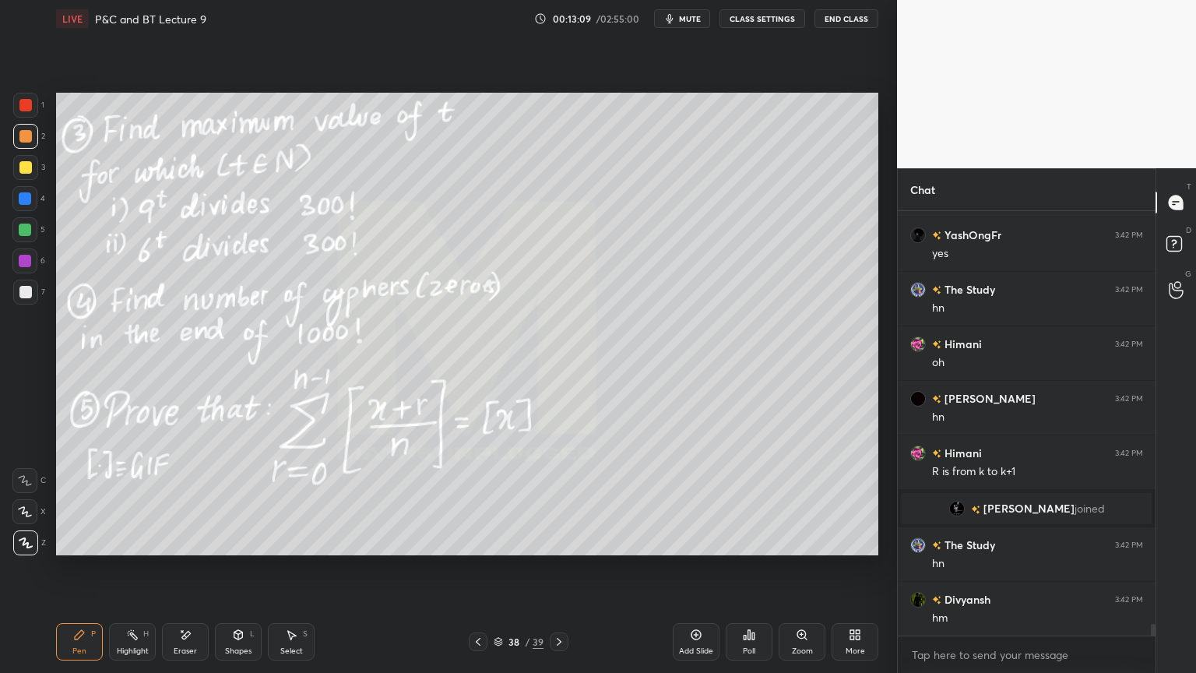
drag, startPoint x: 190, startPoint y: 643, endPoint x: 451, endPoint y: 573, distance: 270.1
click at [191, 549] on div "Eraser" at bounding box center [185, 641] width 47 height 37
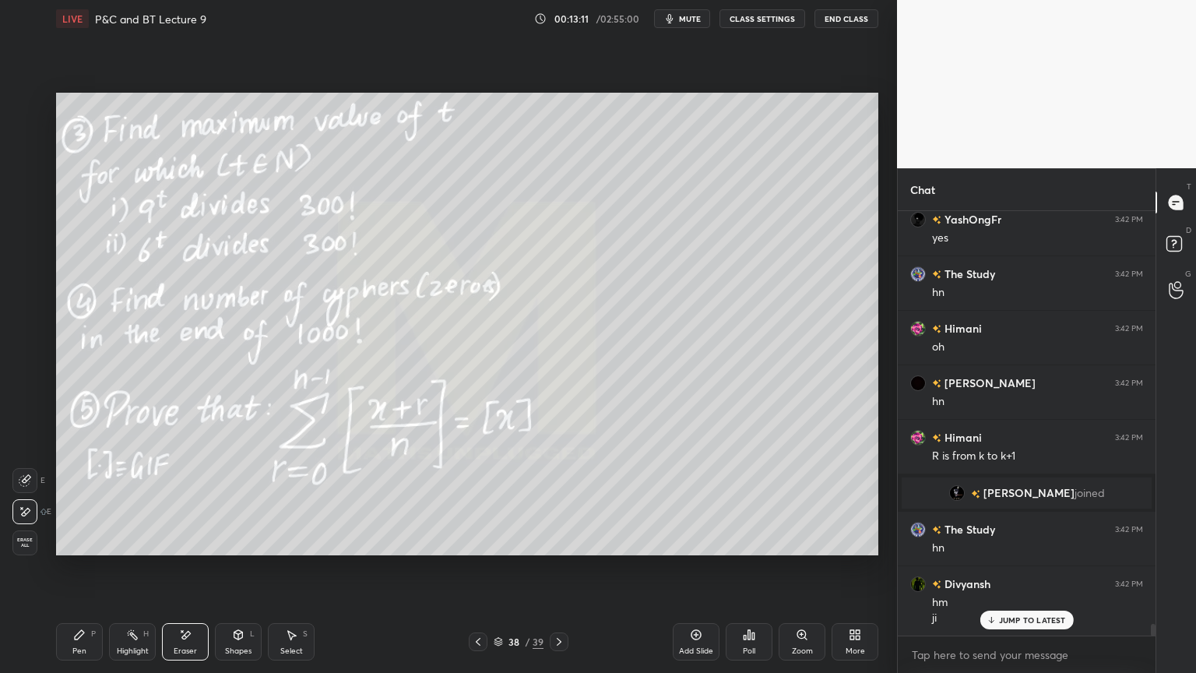
click at [68, 549] on div "Pen P" at bounding box center [79, 641] width 47 height 37
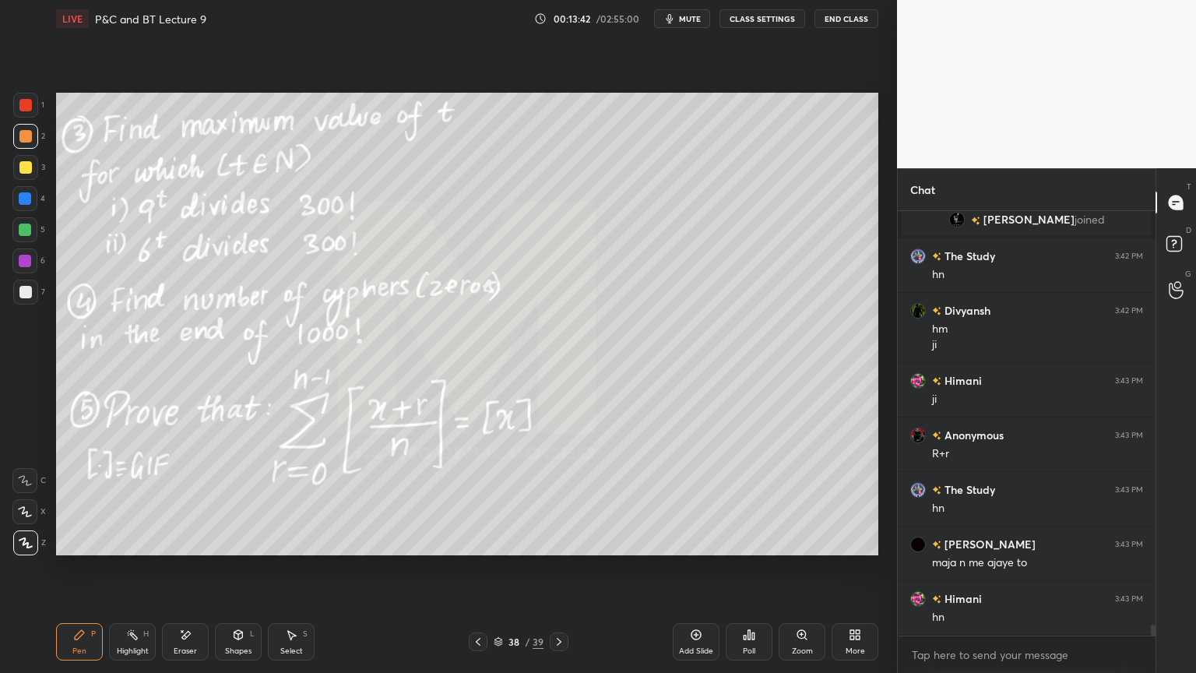
scroll to position [15687, 0]
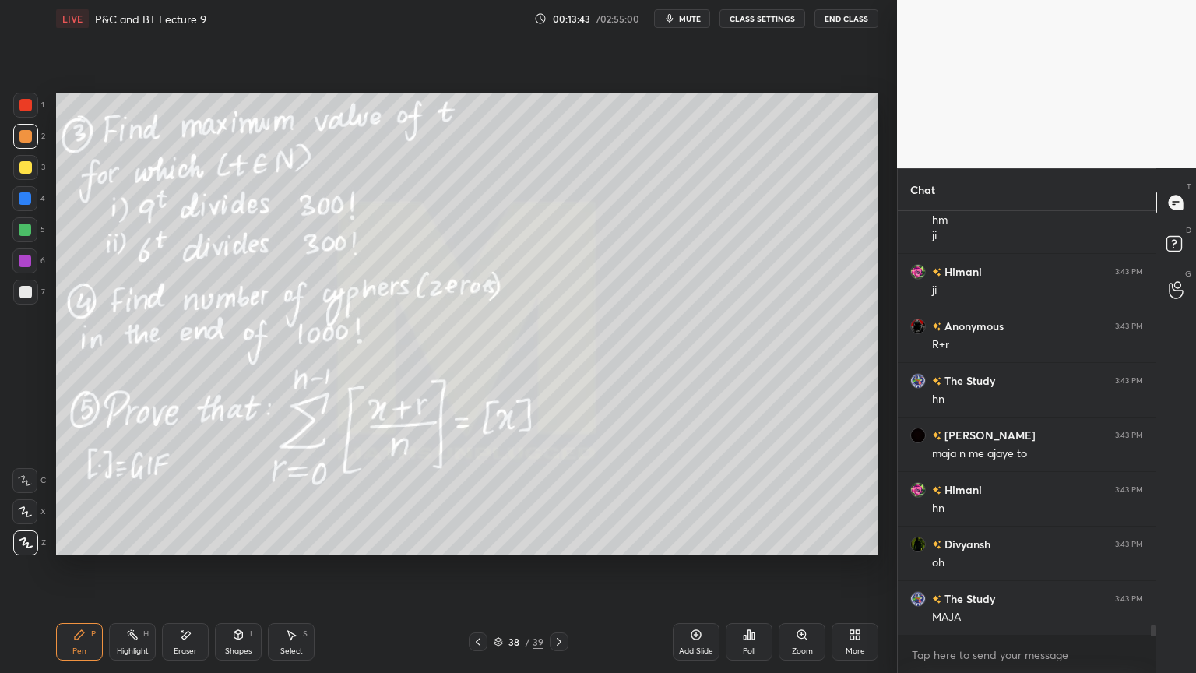
click at [121, 549] on div "Highlight H" at bounding box center [132, 641] width 47 height 37
click at [86, 549] on div "Pen P" at bounding box center [79, 641] width 47 height 37
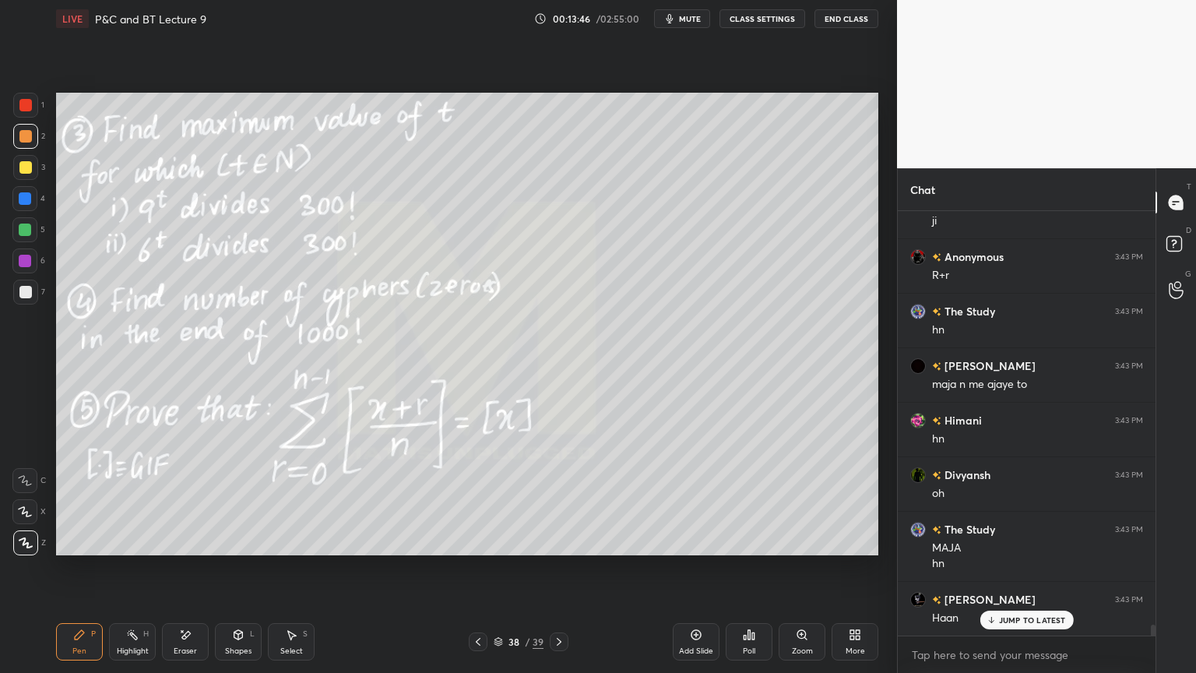
scroll to position [15867, 0]
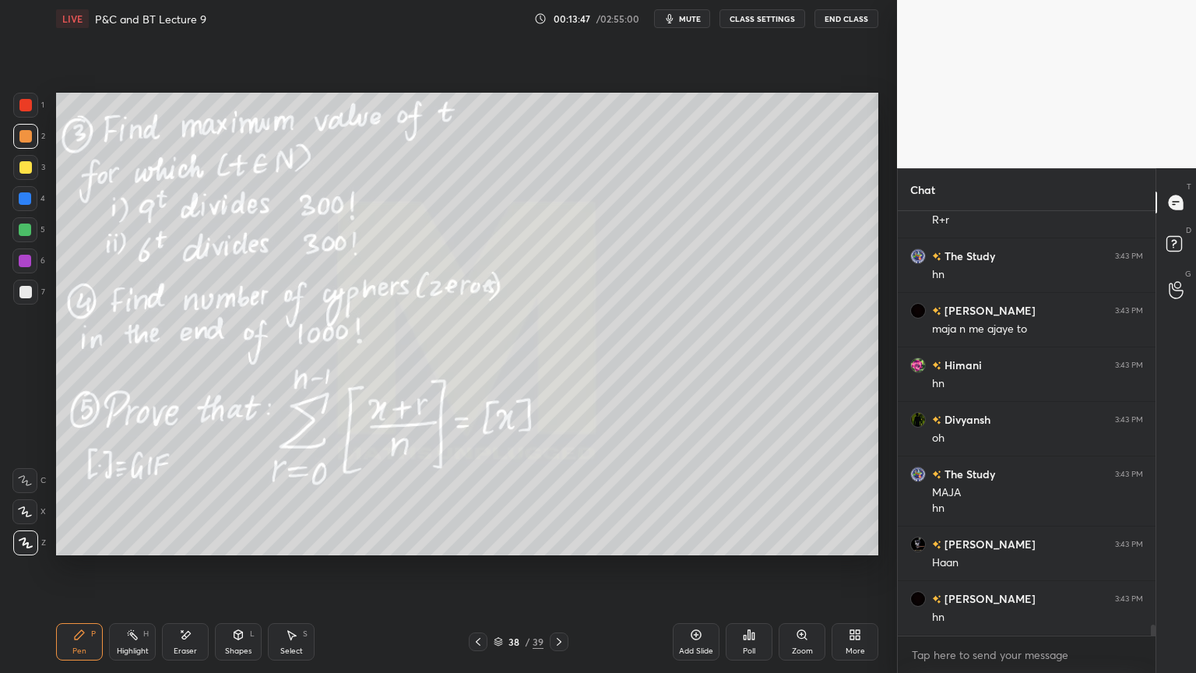
drag, startPoint x: 193, startPoint y: 642, endPoint x: 242, endPoint y: 600, distance: 64.6
click at [192, 549] on div "Eraser" at bounding box center [185, 641] width 47 height 37
click at [87, 549] on div "Pen P" at bounding box center [79, 641] width 47 height 37
drag, startPoint x: 196, startPoint y: 630, endPoint x: 298, endPoint y: 587, distance: 110.6
click at [195, 549] on div "Eraser" at bounding box center [185, 641] width 47 height 37
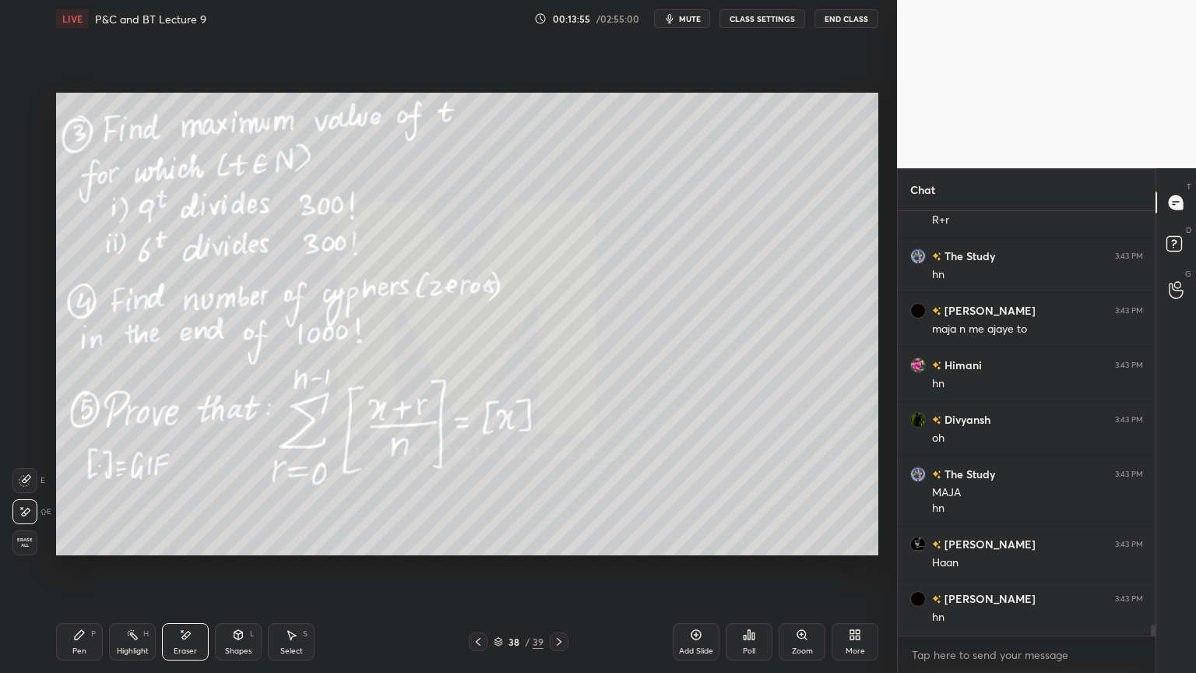
click at [77, 549] on div "Pen P" at bounding box center [79, 641] width 47 height 37
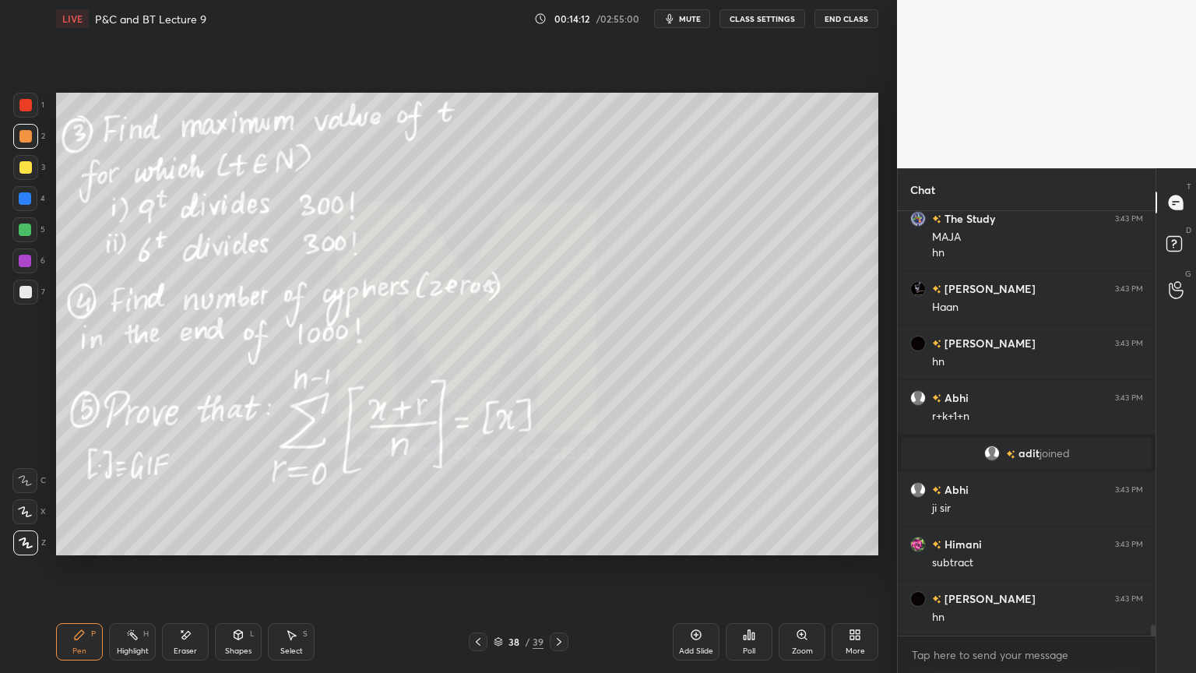
scroll to position [16176, 0]
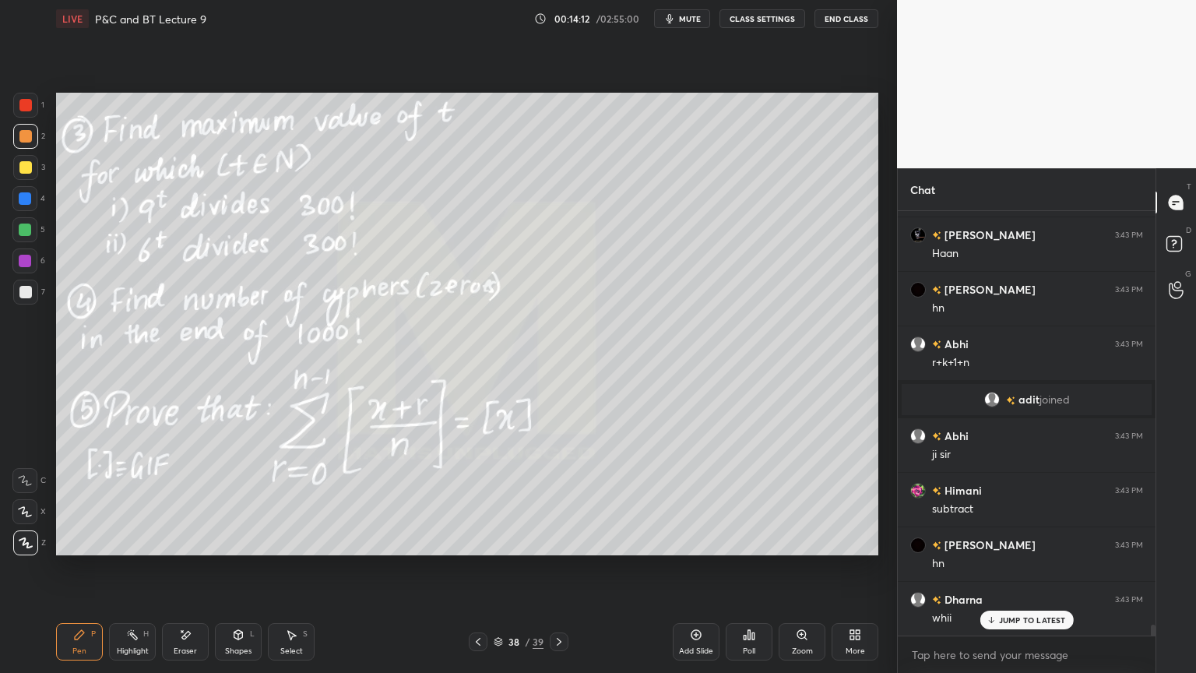
drag, startPoint x: 182, startPoint y: 642, endPoint x: 201, endPoint y: 634, distance: 20.6
click at [185, 549] on div "Eraser" at bounding box center [185, 641] width 47 height 37
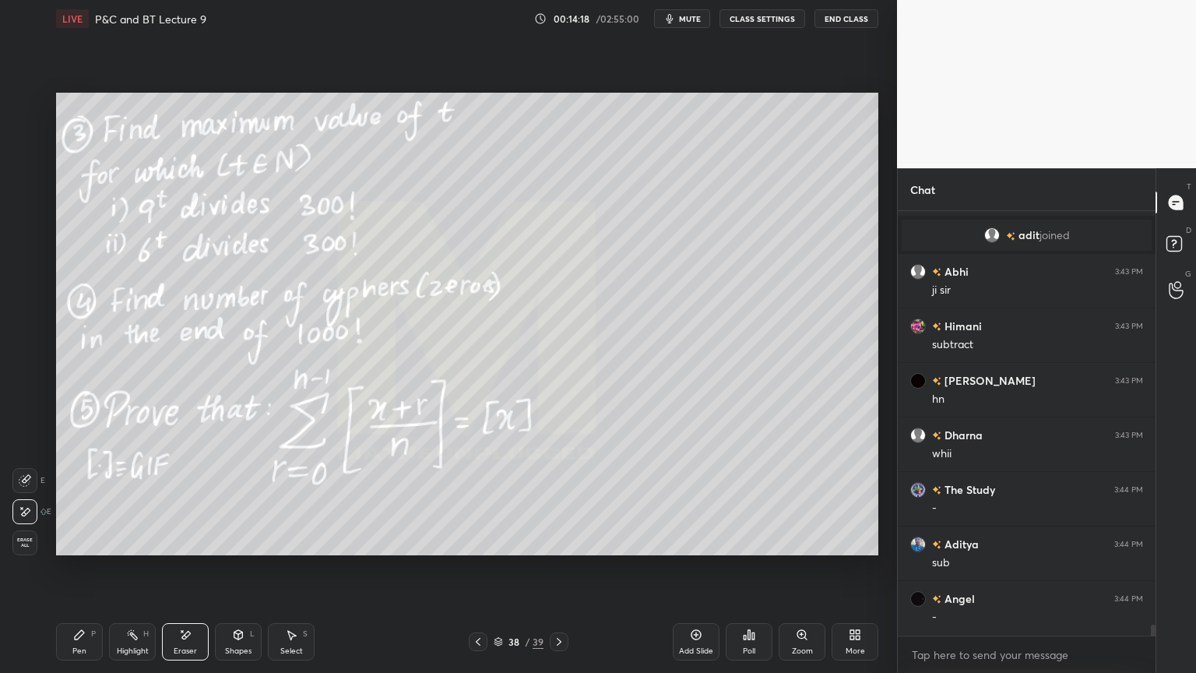
scroll to position [16395, 0]
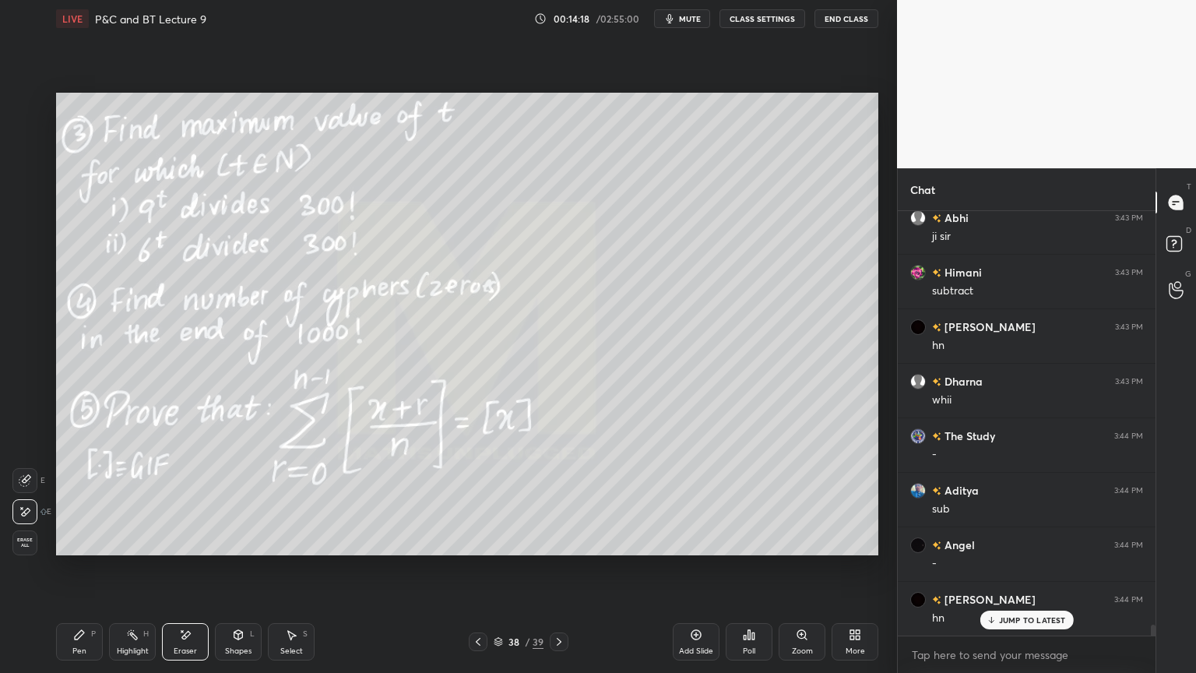
click at [95, 549] on div "Pen P" at bounding box center [79, 641] width 47 height 37
click at [192, 549] on div "Eraser" at bounding box center [185, 641] width 47 height 37
click at [86, 549] on div "Pen P" at bounding box center [79, 641] width 47 height 37
click at [185, 549] on div "Eraser" at bounding box center [185, 651] width 23 height 8
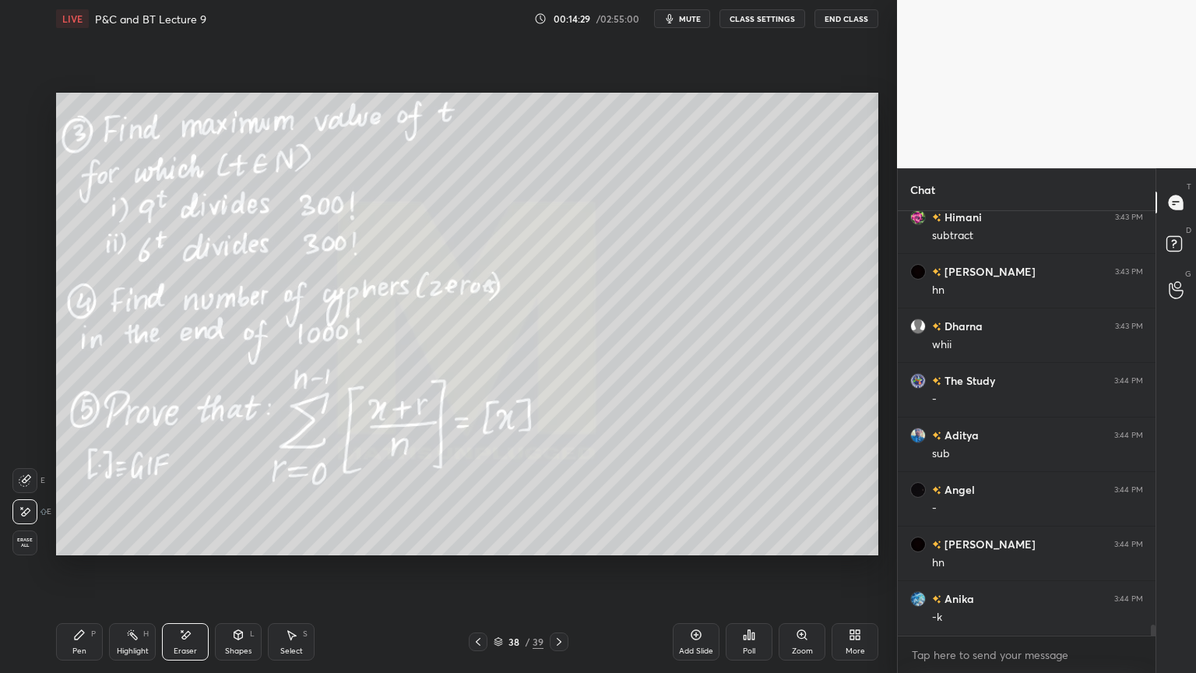
click at [75, 549] on icon at bounding box center [79, 634] width 9 height 9
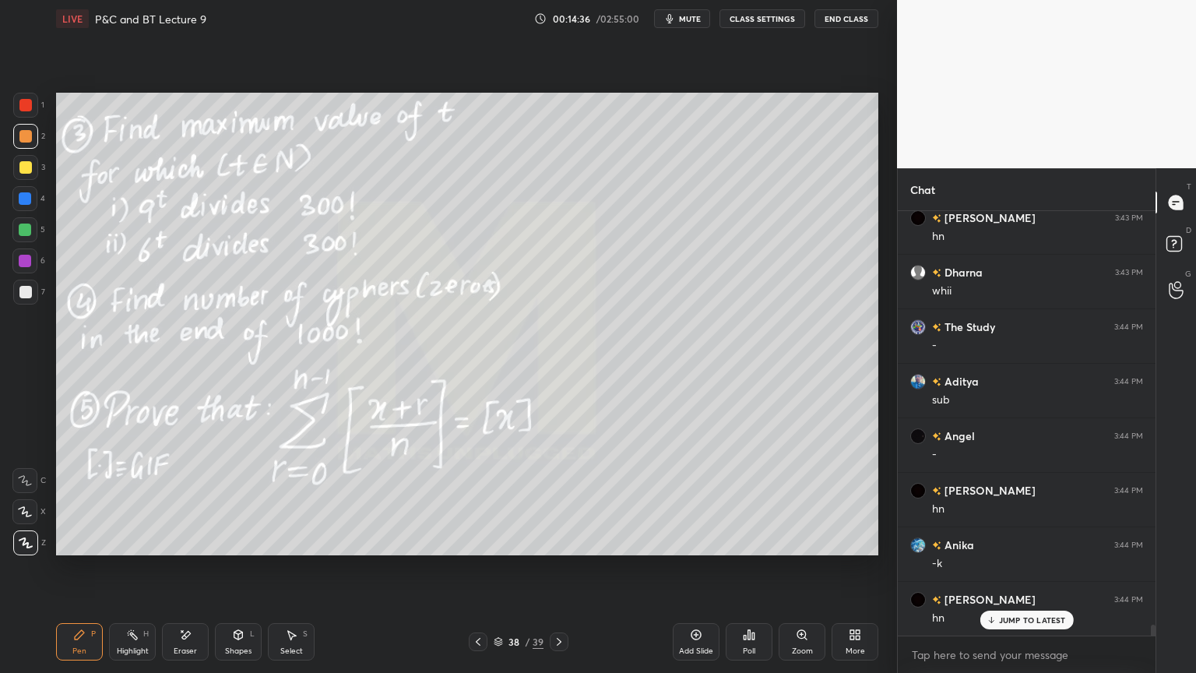
click at [175, 549] on div "Eraser" at bounding box center [185, 641] width 47 height 37
click at [93, 549] on div "Pen P" at bounding box center [79, 641] width 47 height 37
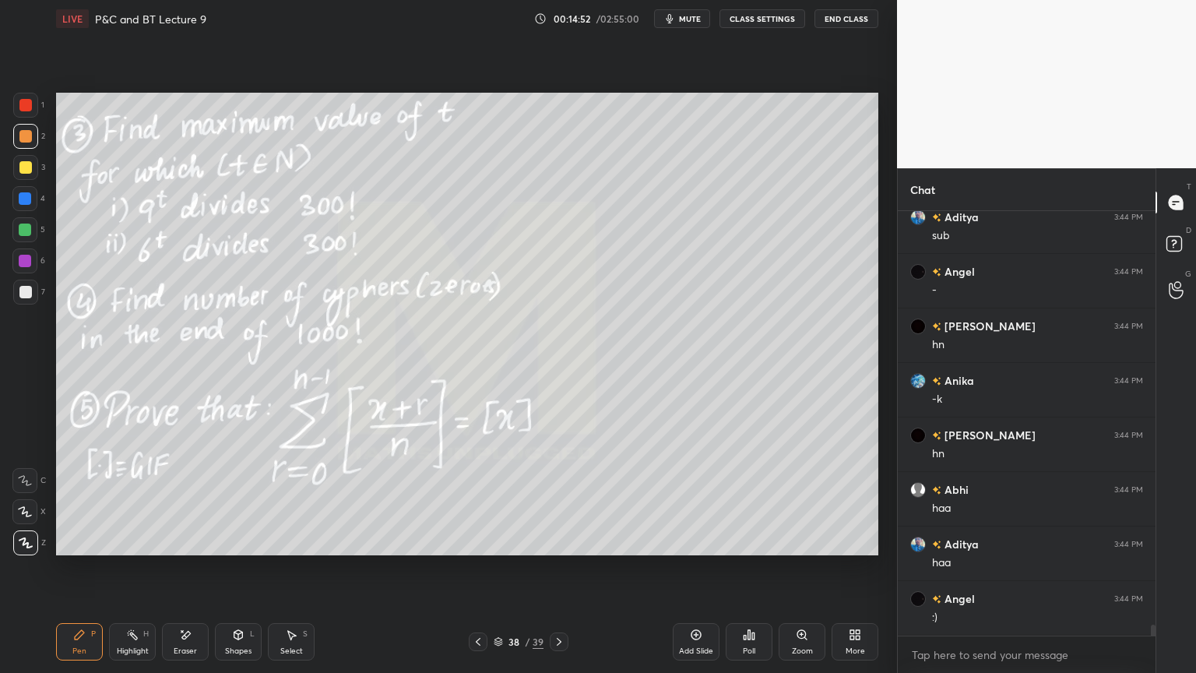
click at [193, 549] on div "Eraser" at bounding box center [185, 651] width 23 height 8
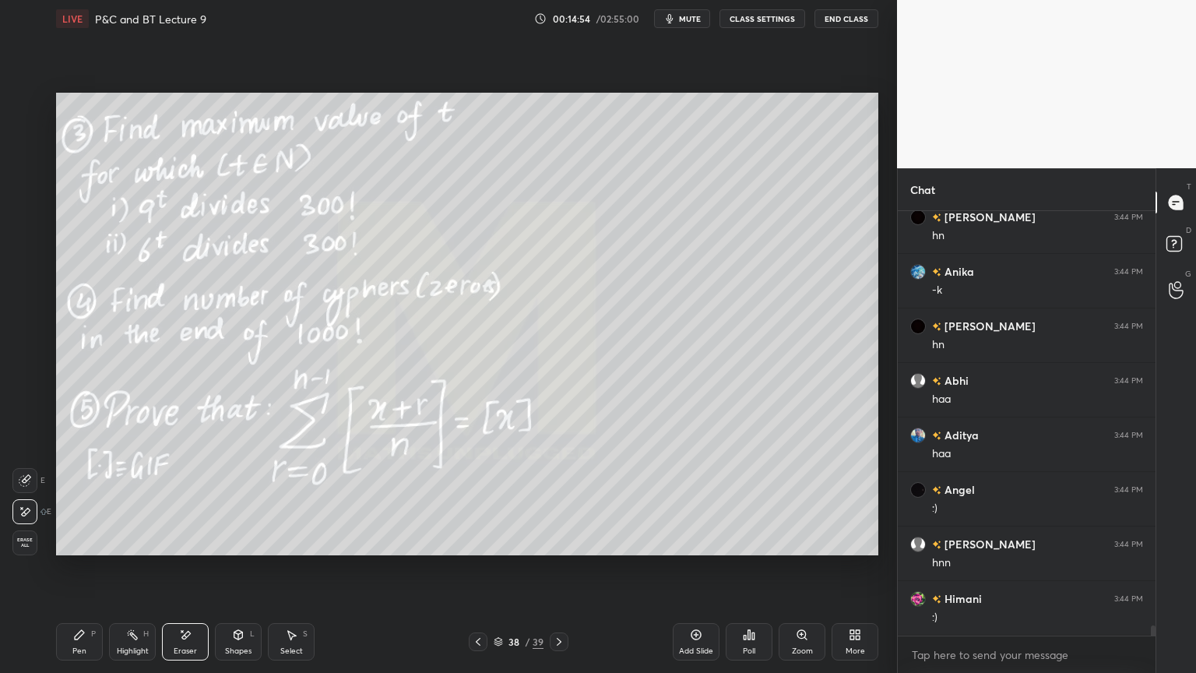
click at [297, 549] on div "Select" at bounding box center [291, 651] width 23 height 8
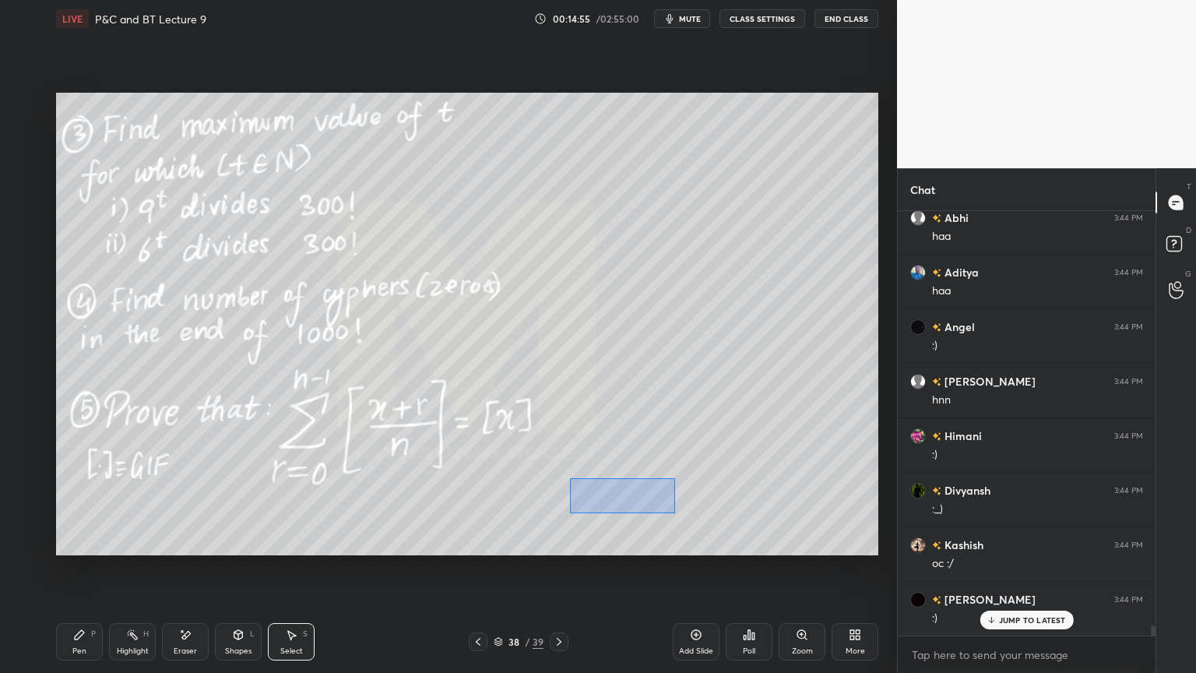
drag, startPoint x: 569, startPoint y: 478, endPoint x: 698, endPoint y: 516, distance: 134.0
click at [735, 520] on div "0 ° Undo Copy Duplicate Duplicate to new slide Delete" at bounding box center [467, 324] width 822 height 463
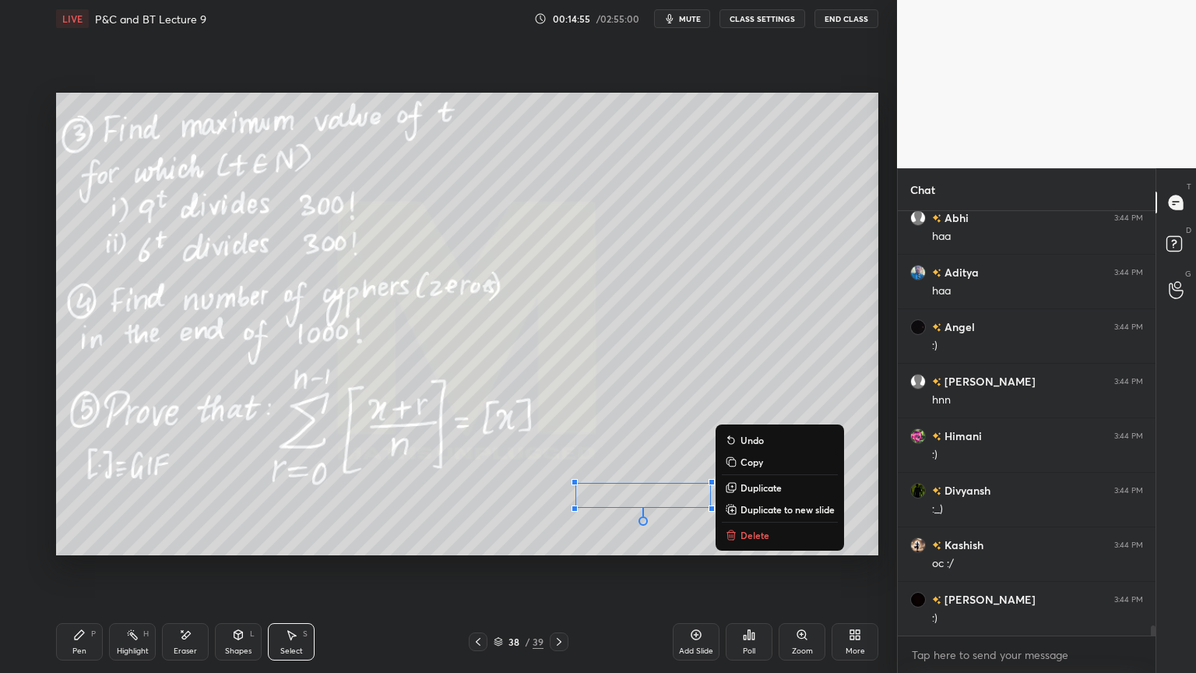
scroll to position [16995, 0]
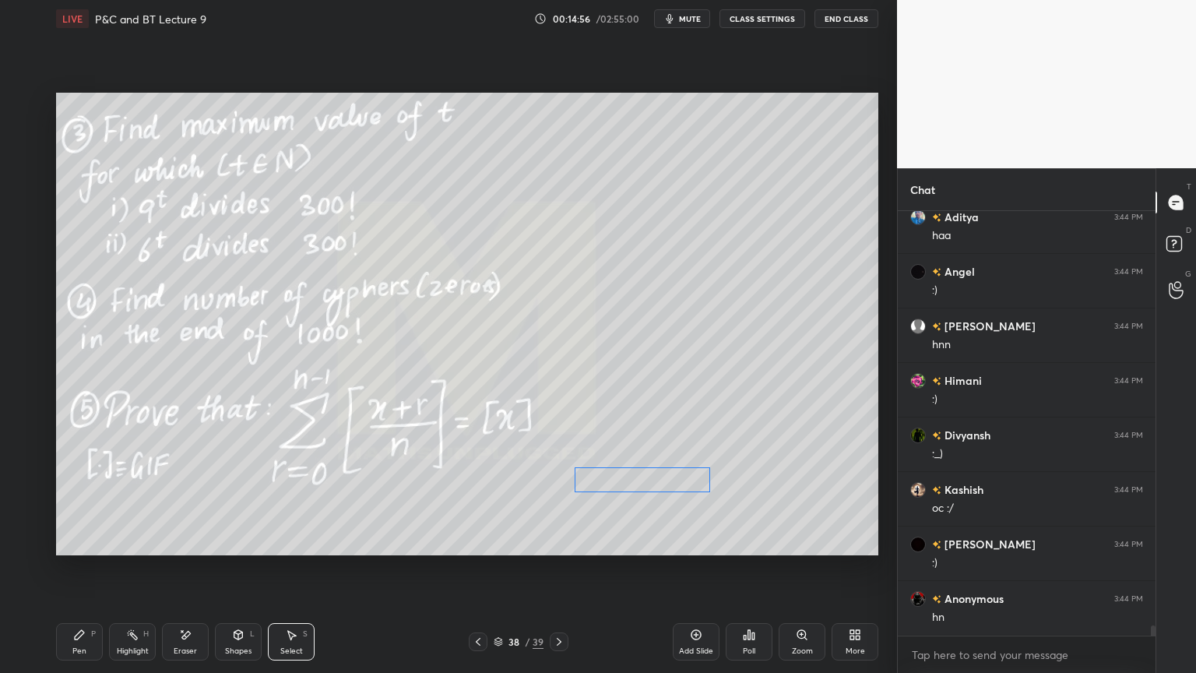
drag, startPoint x: 658, startPoint y: 495, endPoint x: 658, endPoint y: 480, distance: 14.8
click at [658, 480] on div "0 ° Undo Copy Duplicate Duplicate to new slide Delete" at bounding box center [467, 324] width 822 height 463
click at [658, 519] on div "0 ° Undo Copy Duplicate Duplicate to new slide Delete" at bounding box center [467, 324] width 822 height 463
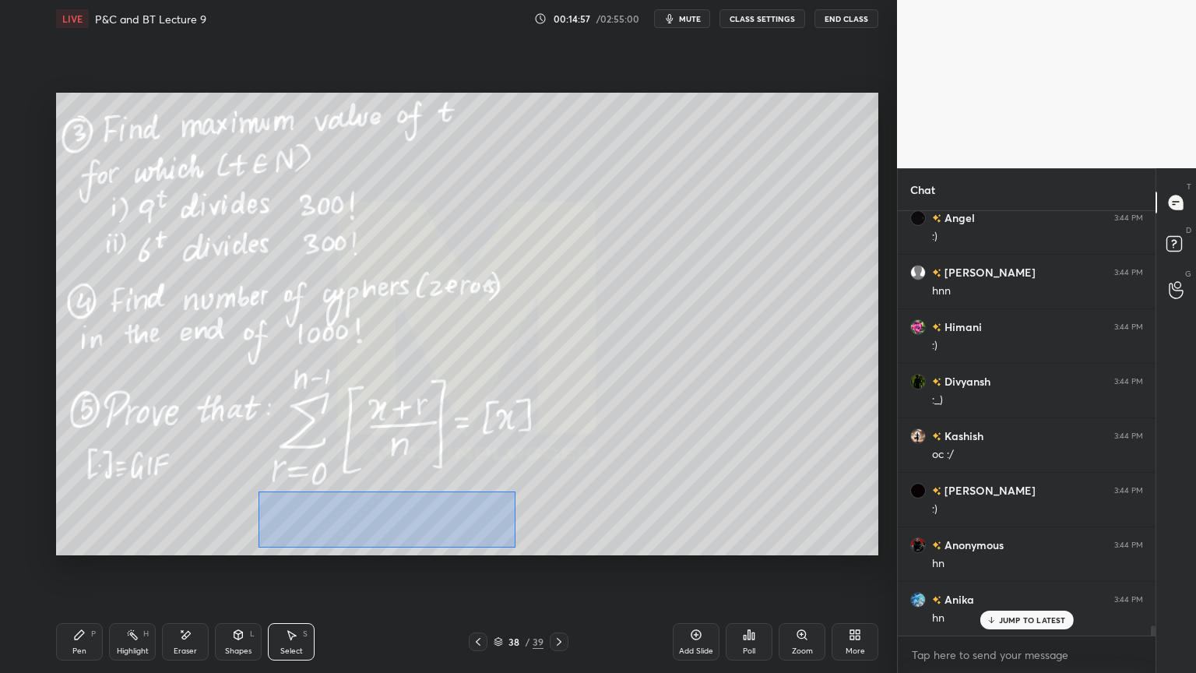
drag, startPoint x: 262, startPoint y: 492, endPoint x: 457, endPoint y: 523, distance: 197.8
click at [514, 544] on div "0 ° Undo Copy Duplicate Duplicate to new slide Delete" at bounding box center [467, 324] width 822 height 463
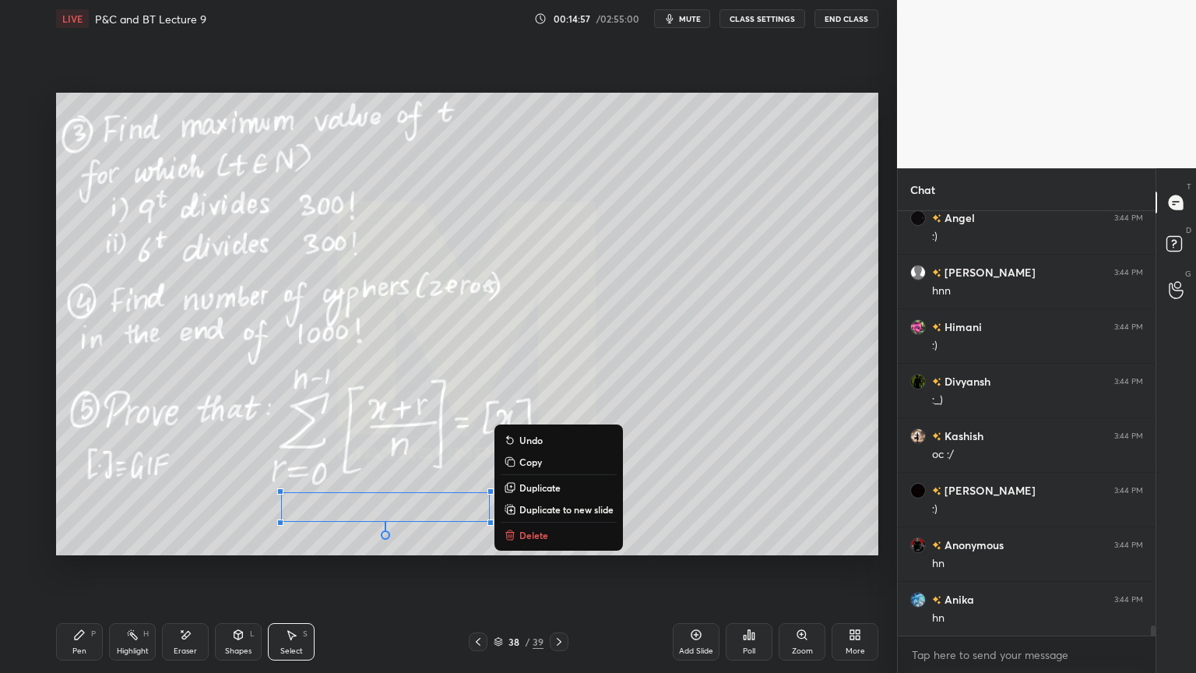
scroll to position [17104, 0]
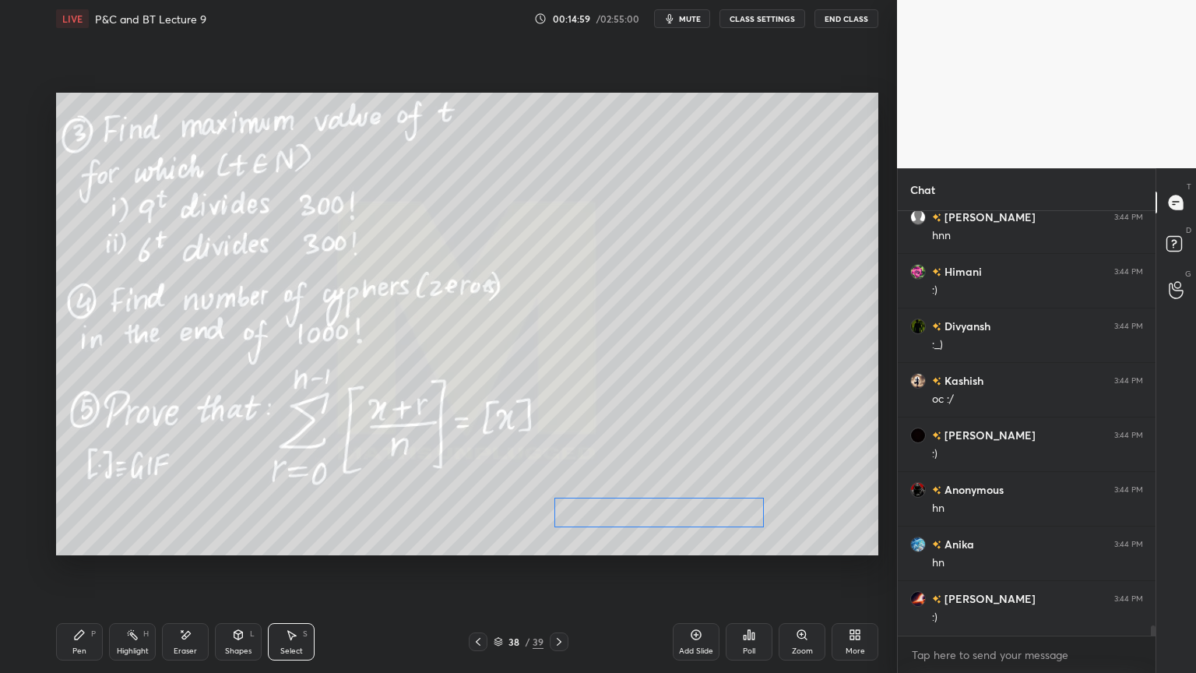
drag, startPoint x: 504, startPoint y: 525, endPoint x: 720, endPoint y: 491, distance: 219.2
click at [706, 518] on div "0 ° Undo Copy Duplicate Duplicate to new slide Delete" at bounding box center [467, 324] width 822 height 463
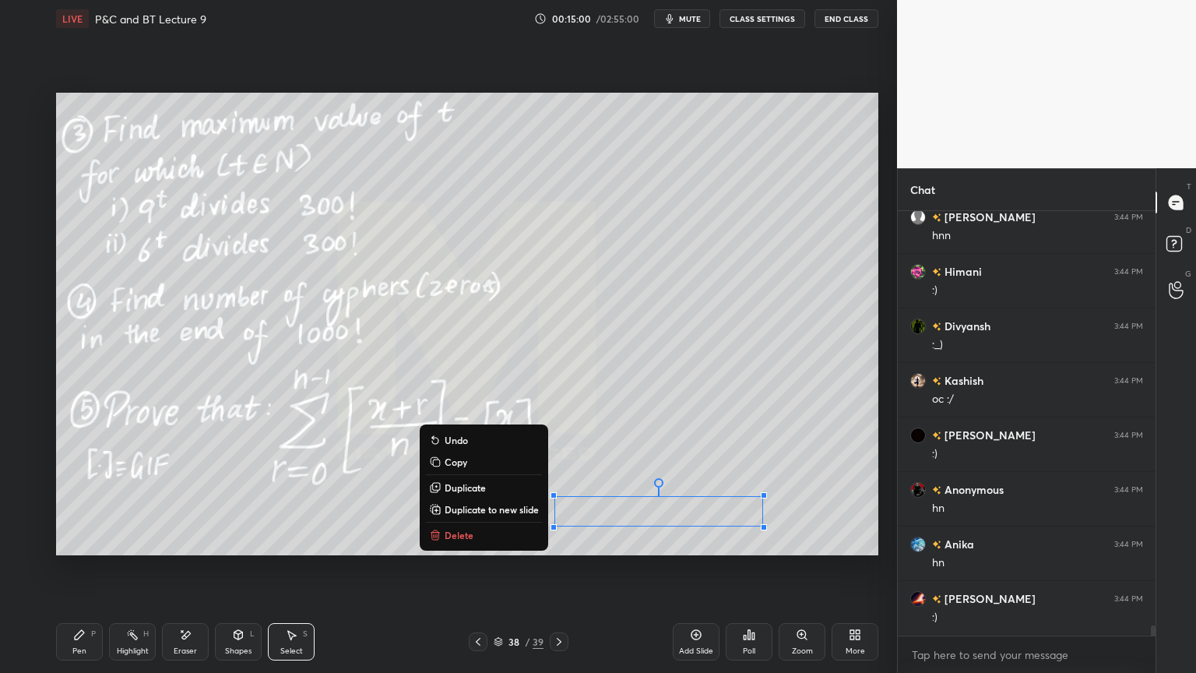
drag, startPoint x: 703, startPoint y: 511, endPoint x: 695, endPoint y: 510, distance: 7.8
click at [695, 511] on div "0 ° Undo Copy Duplicate Duplicate to new slide Delete" at bounding box center [467, 324] width 822 height 463
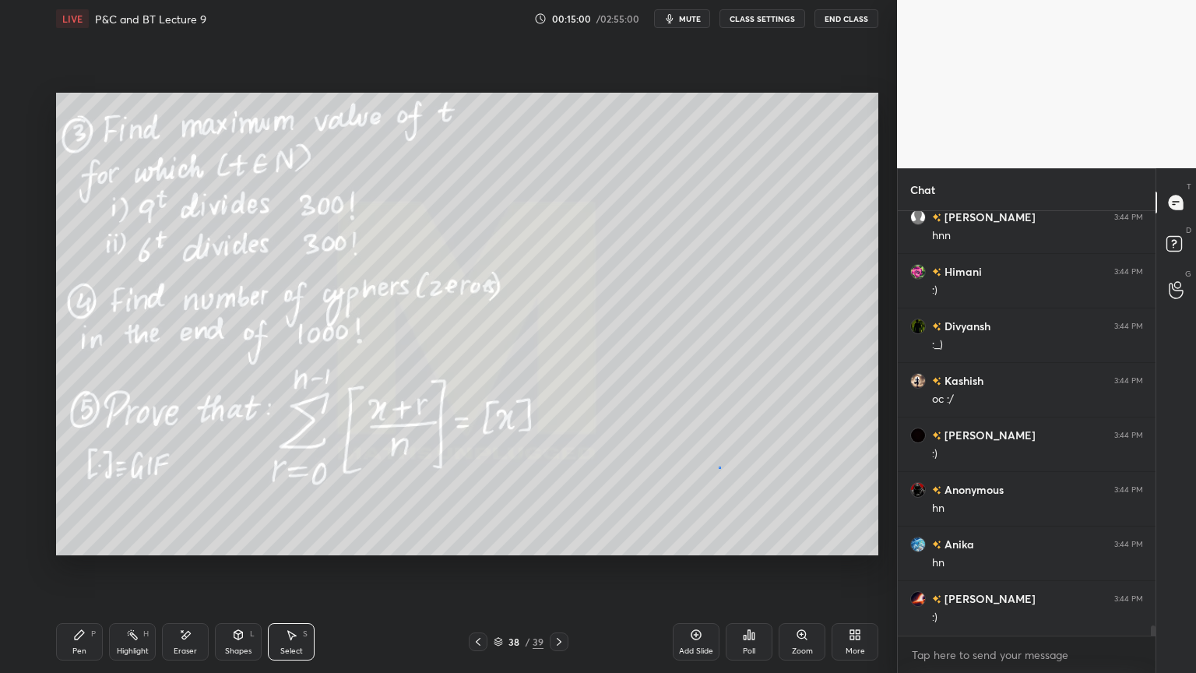
click at [720, 467] on div "0 ° Undo Copy Duplicate Duplicate to new slide Delete" at bounding box center [467, 324] width 822 height 463
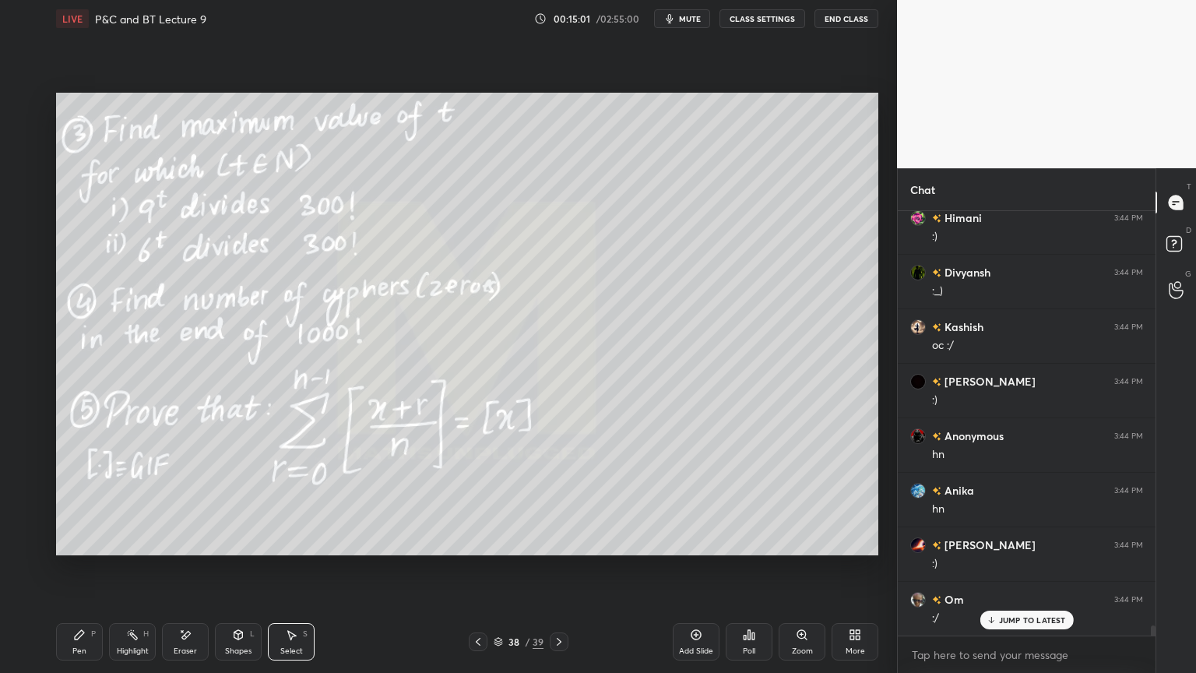
click at [139, 549] on div "Highlight H" at bounding box center [132, 641] width 47 height 37
click at [90, 549] on div "Pen P" at bounding box center [79, 641] width 47 height 37
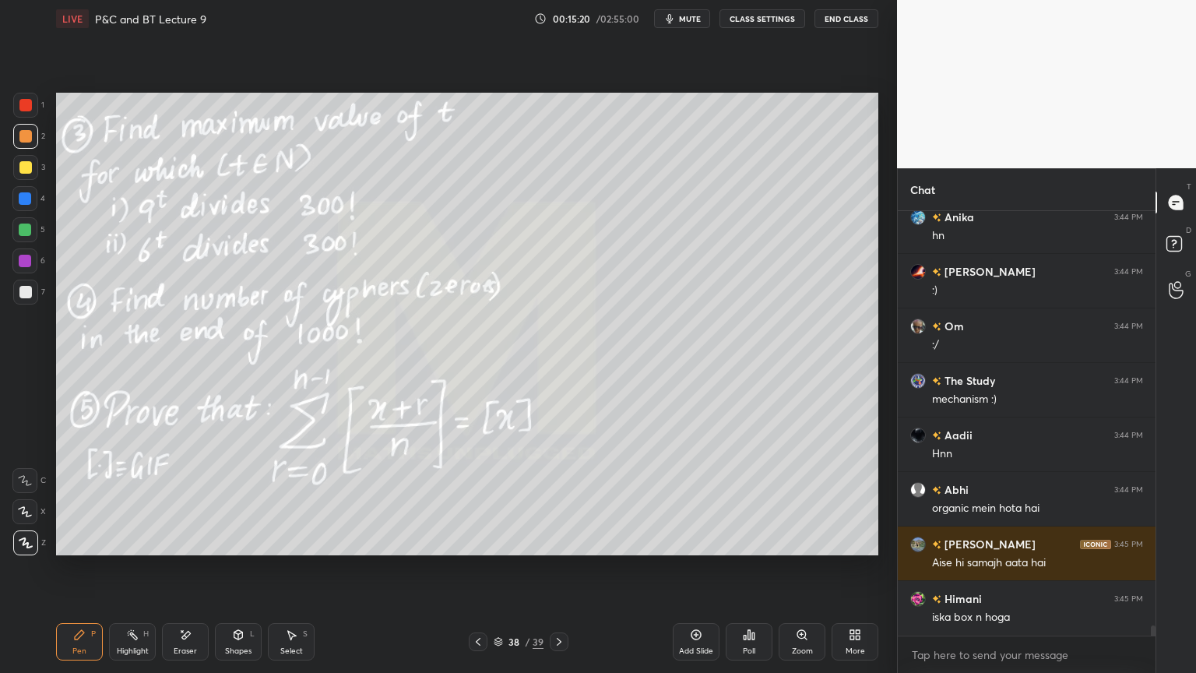
scroll to position [17468, 0]
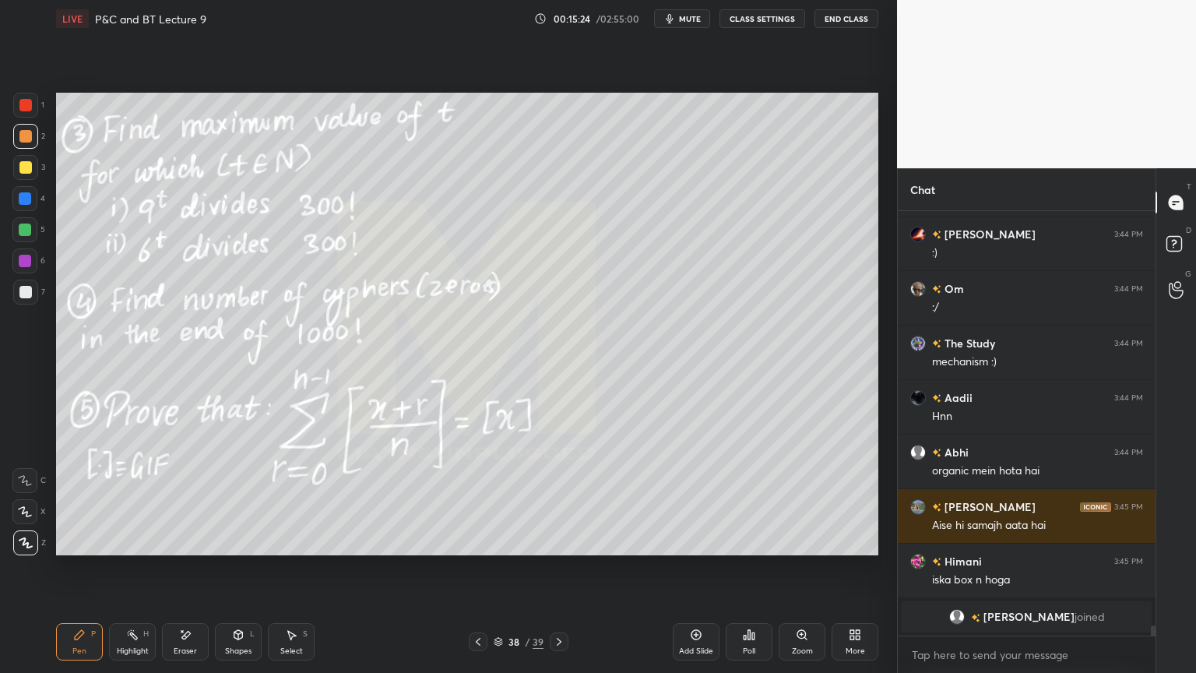
click at [201, 549] on div "Eraser" at bounding box center [185, 641] width 47 height 37
drag, startPoint x: 97, startPoint y: 642, endPoint x: 213, endPoint y: 583, distance: 130.3
click at [97, 549] on div "Pen P" at bounding box center [79, 641] width 47 height 37
click at [192, 549] on div "Eraser" at bounding box center [185, 641] width 47 height 37
click at [79, 549] on div "Pen" at bounding box center [79, 651] width 14 height 8
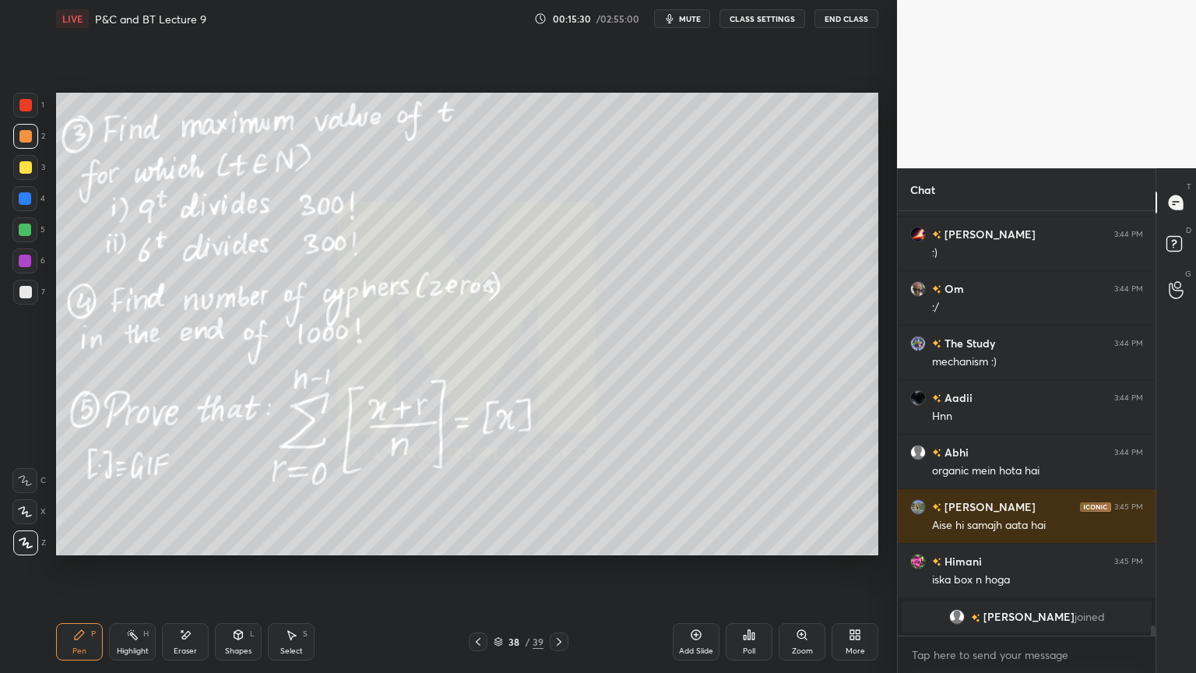
click at [190, 549] on div "Eraser" at bounding box center [185, 641] width 47 height 37
click at [84, 549] on div "Pen P" at bounding box center [79, 641] width 47 height 37
click at [192, 549] on div "Eraser" at bounding box center [185, 641] width 47 height 37
click at [90, 549] on div "Pen P" at bounding box center [79, 641] width 47 height 37
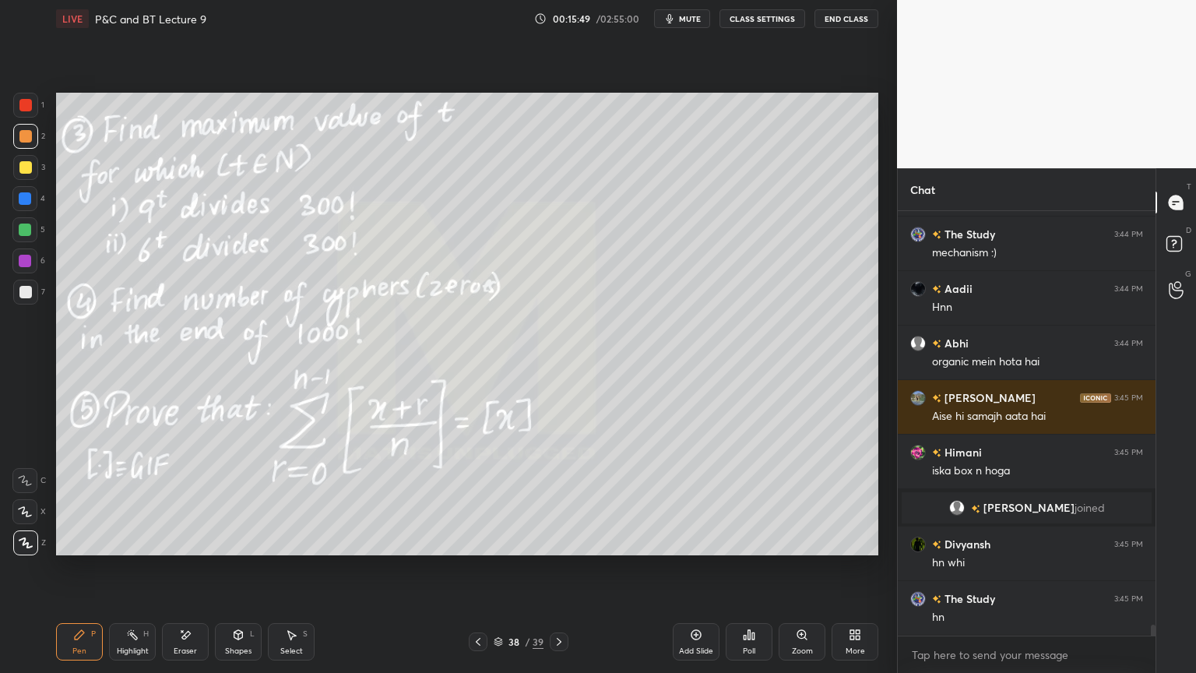
scroll to position [16441, 0]
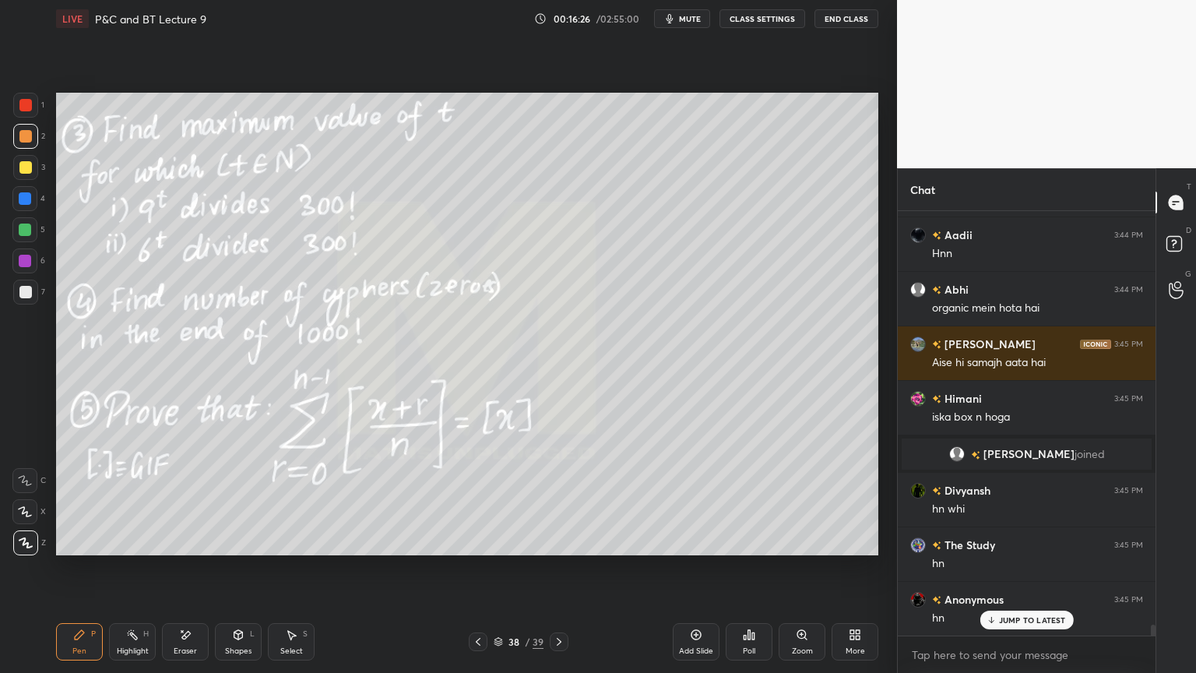
drag, startPoint x: 192, startPoint y: 639, endPoint x: 205, endPoint y: 626, distance: 18.7
click at [191, 549] on div "Eraser" at bounding box center [185, 641] width 47 height 37
click at [120, 549] on div "Highlight" at bounding box center [133, 651] width 32 height 8
click at [77, 549] on div "Pen" at bounding box center [79, 651] width 14 height 8
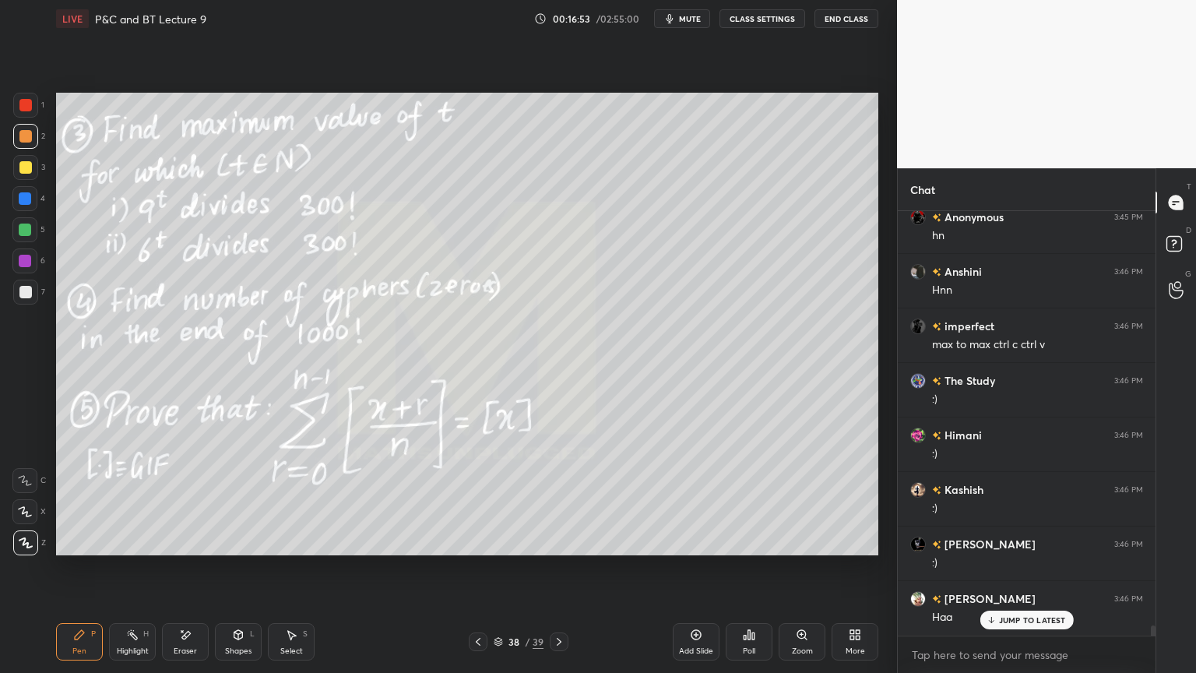
scroll to position [16877, 0]
click at [193, 549] on div "Eraser" at bounding box center [185, 641] width 47 height 37
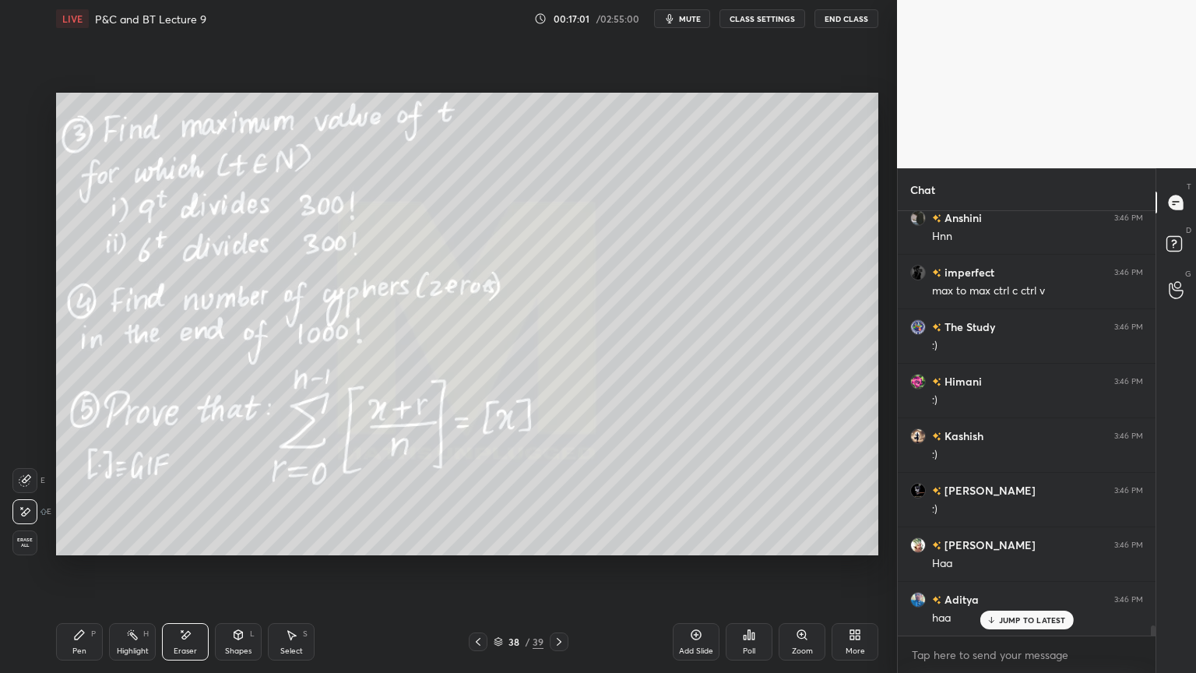
click at [127, 549] on div "Highlight" at bounding box center [133, 651] width 32 height 8
click at [73, 549] on div "Pen" at bounding box center [79, 651] width 14 height 8
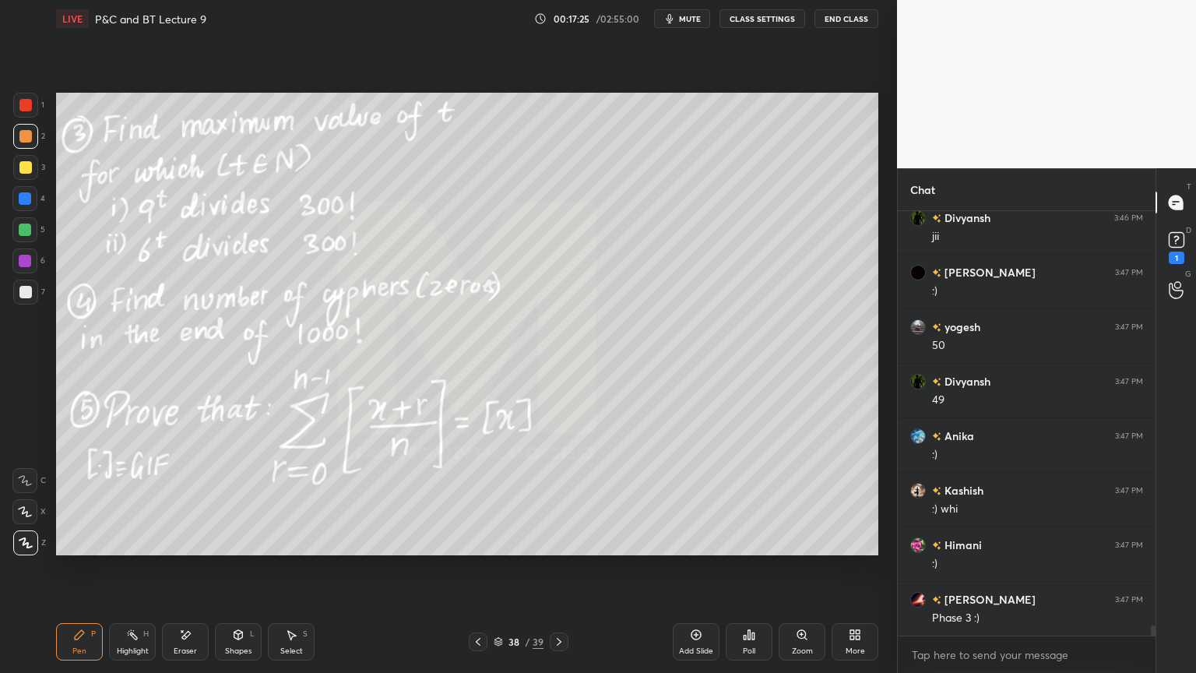
scroll to position [17491, 0]
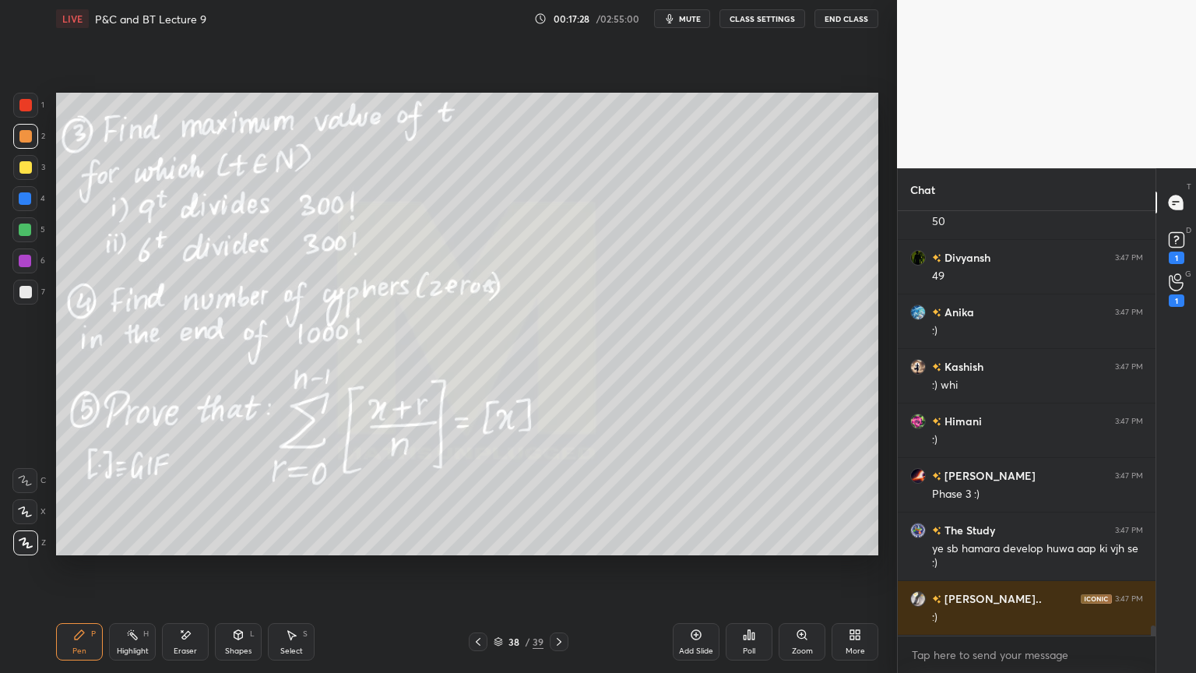
click at [194, 549] on div "Eraser" at bounding box center [185, 641] width 47 height 37
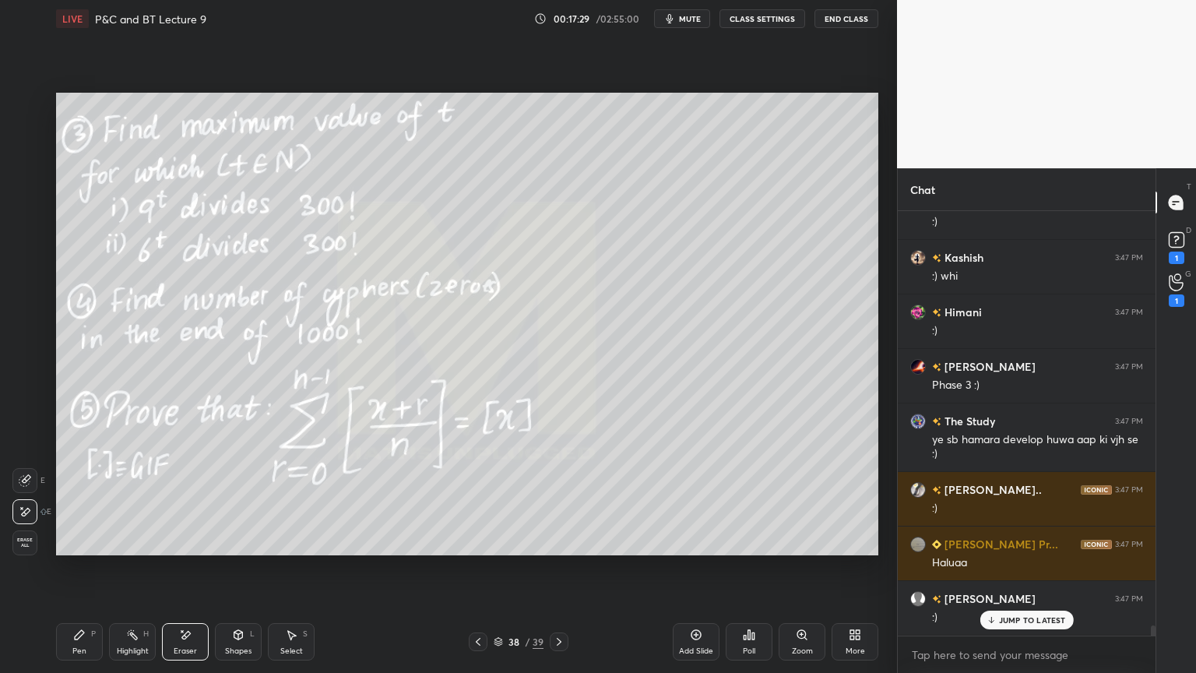
scroll to position [17709, 0]
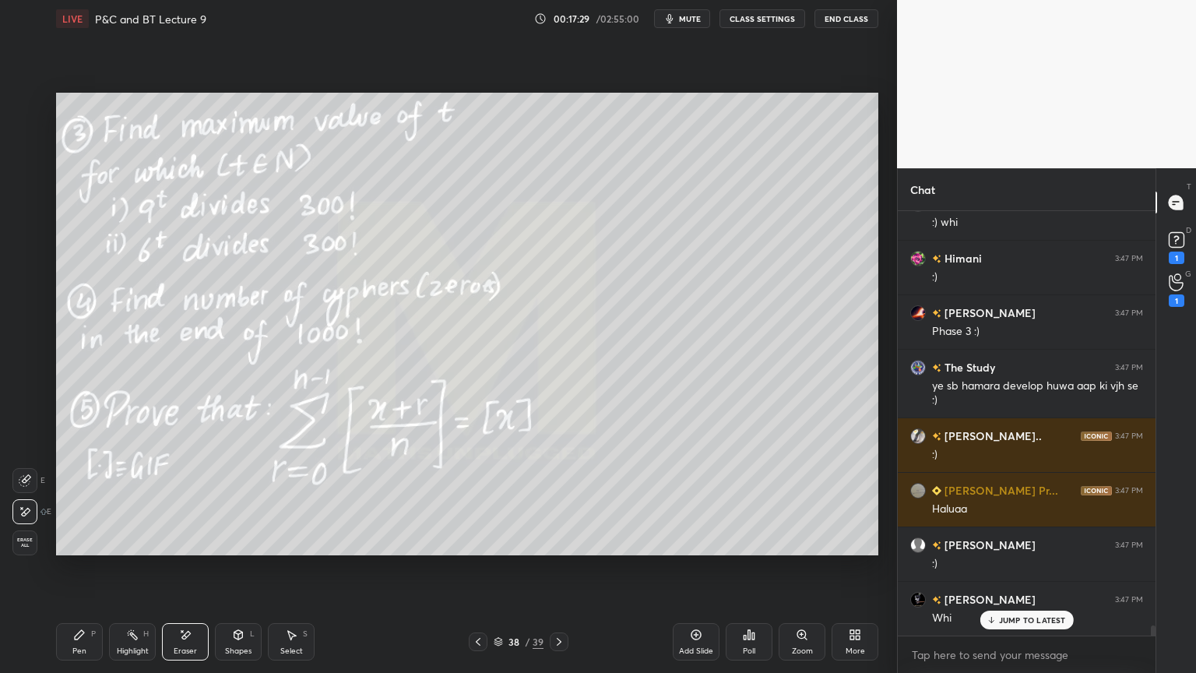
drag, startPoint x: 120, startPoint y: 642, endPoint x: 78, endPoint y: 640, distance: 42.1
click at [115, 549] on div "Highlight H" at bounding box center [132, 641] width 47 height 37
click at [76, 549] on icon at bounding box center [79, 634] width 12 height 12
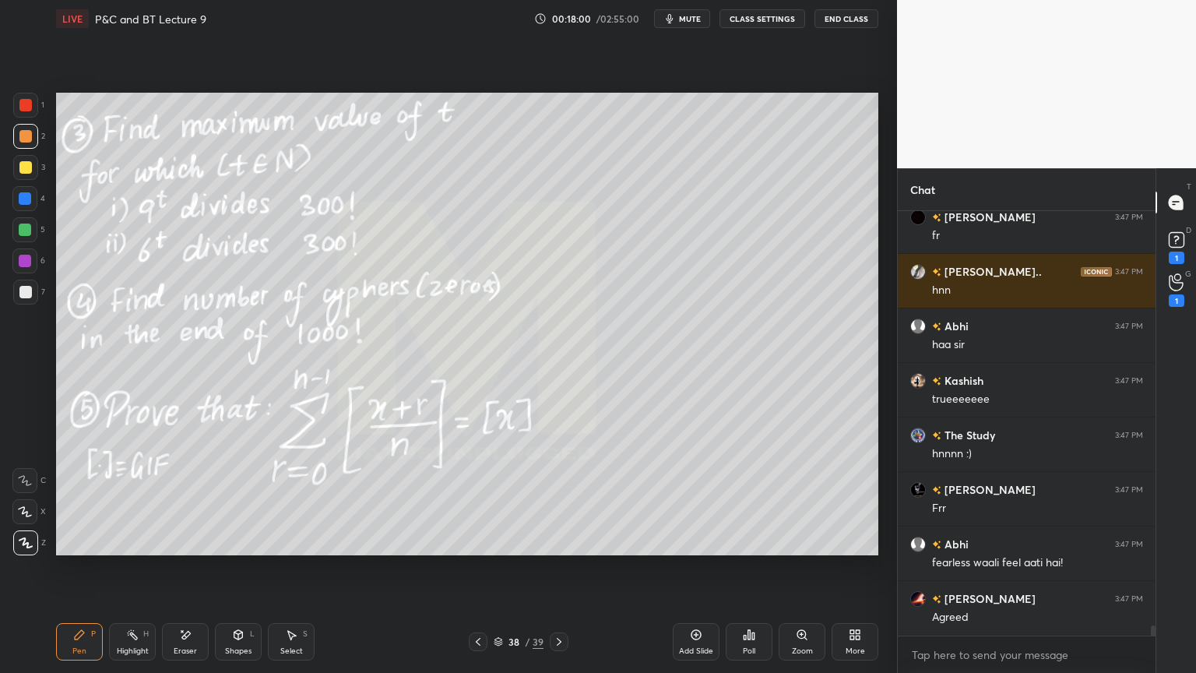
scroll to position [17980, 0]
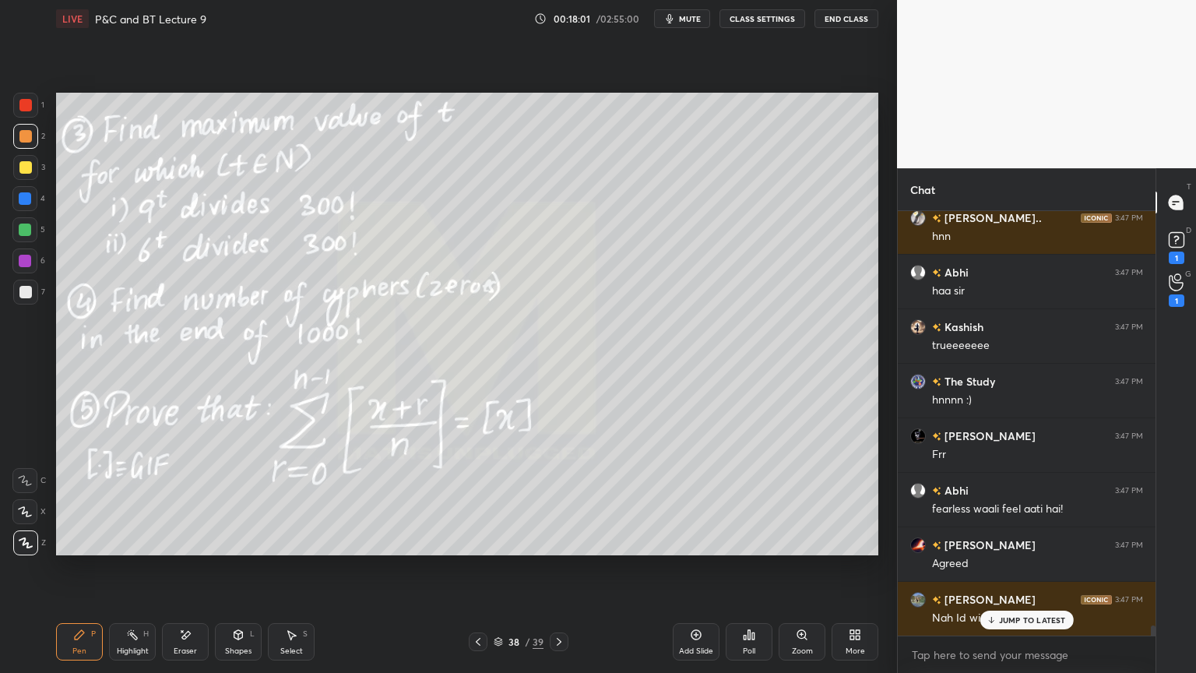
click at [197, 549] on div "Eraser" at bounding box center [185, 641] width 47 height 37
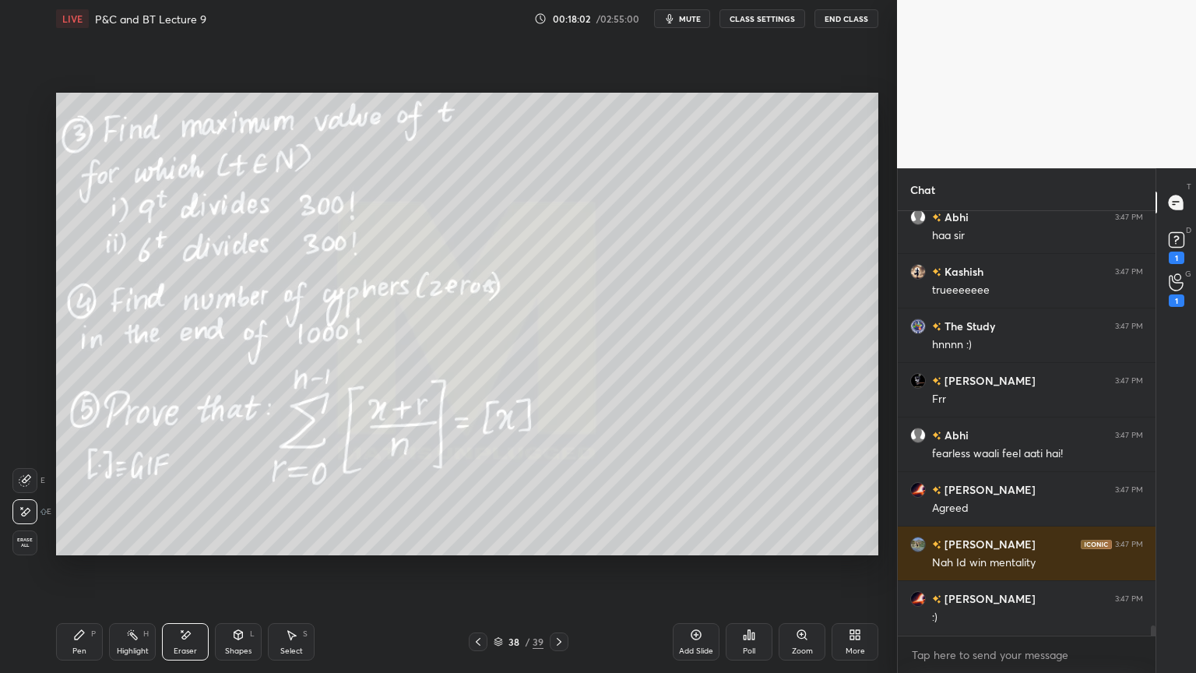
click at [129, 549] on icon at bounding box center [132, 634] width 12 height 12
click at [87, 549] on div "Pen P" at bounding box center [79, 641] width 47 height 37
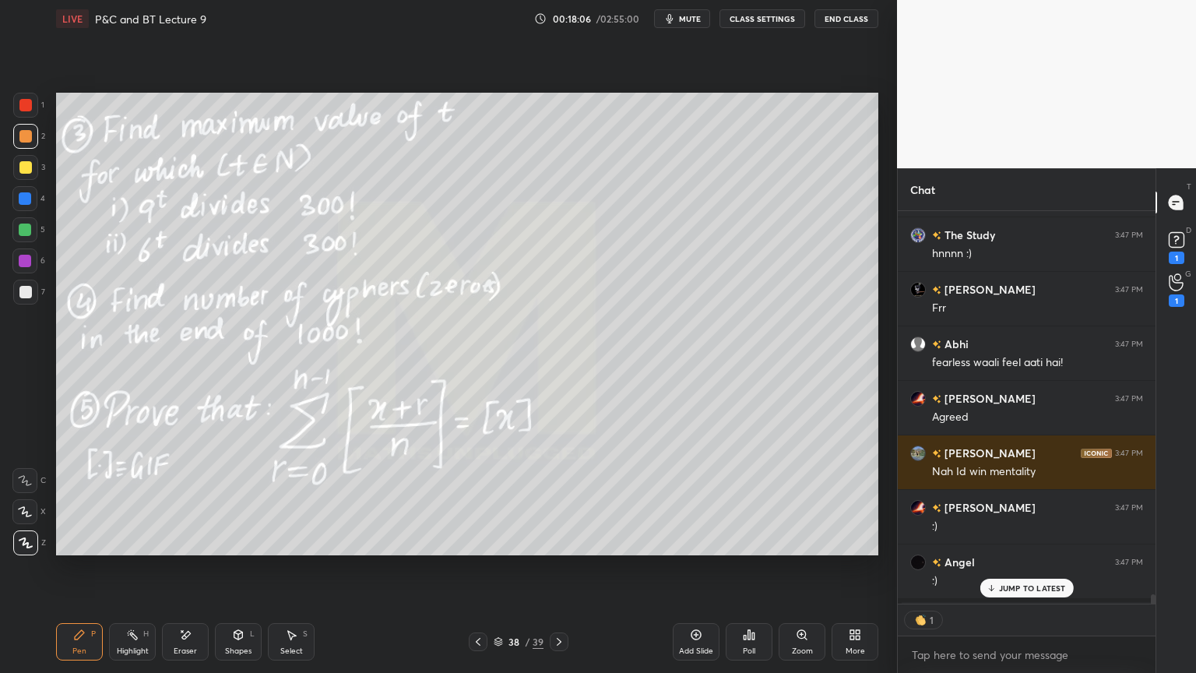
scroll to position [5, 5]
click at [1014, 549] on p "JUMP TO LATEST" at bounding box center [1032, 587] width 67 height 9
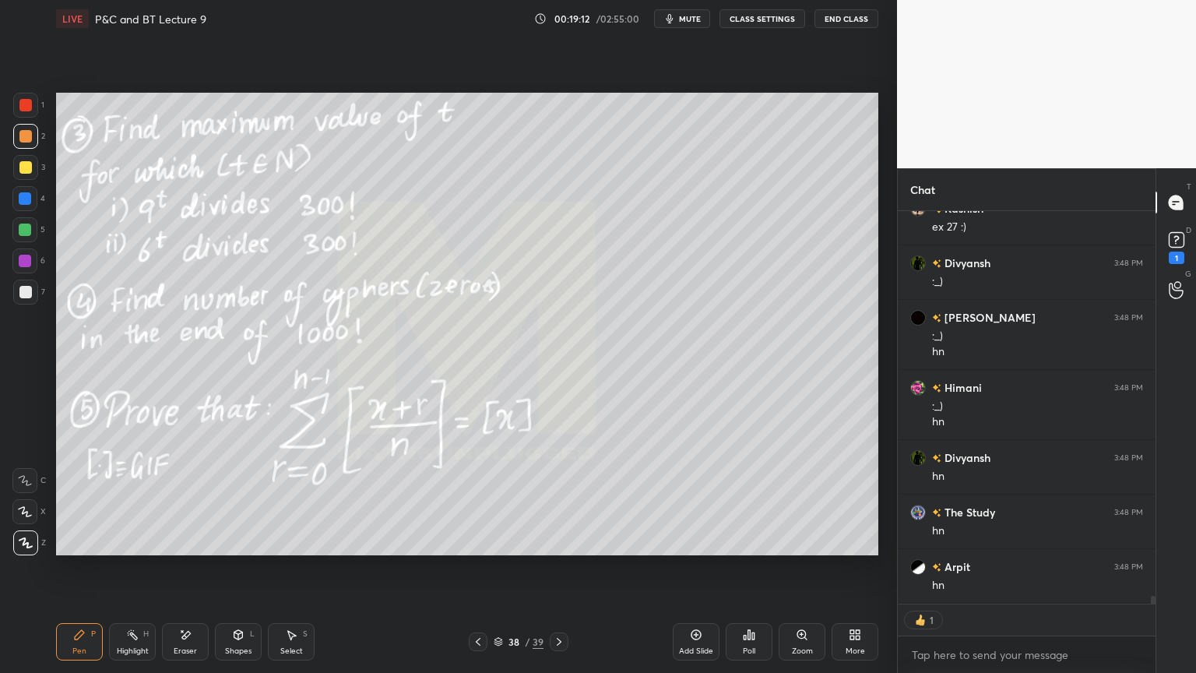
scroll to position [18885, 0]
click at [304, 549] on div "Select S" at bounding box center [291, 641] width 47 height 37
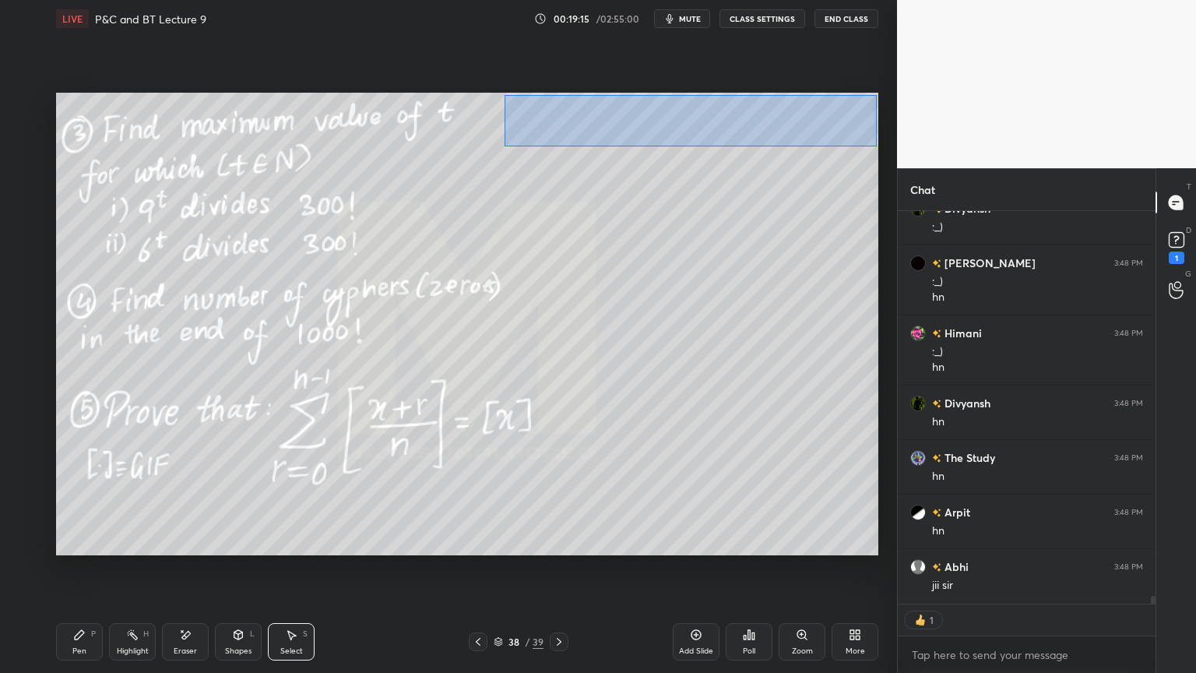
drag, startPoint x: 504, startPoint y: 94, endPoint x: 890, endPoint y: 130, distance: 387.9
click at [876, 146] on div "0 ° Undo Copy Duplicate Duplicate to new slide Delete" at bounding box center [467, 324] width 822 height 463
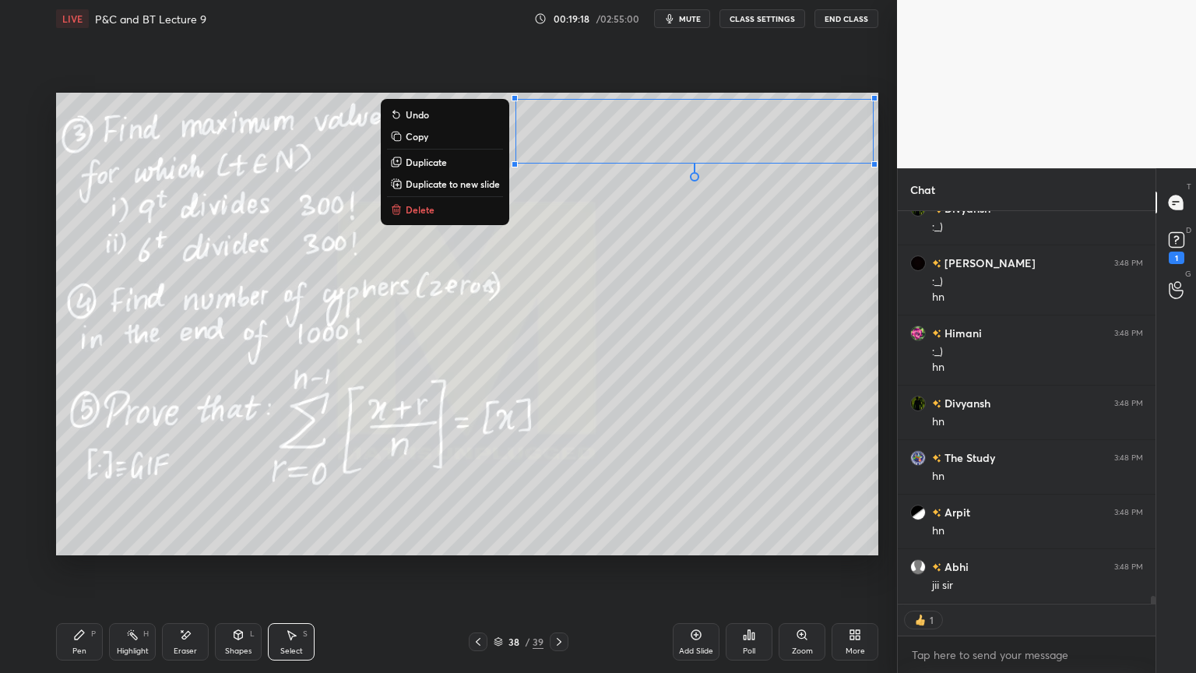
drag, startPoint x: 450, startPoint y: 181, endPoint x: 459, endPoint y: 184, distance: 9.9
click at [450, 183] on p "Duplicate to new slide" at bounding box center [453, 184] width 94 height 12
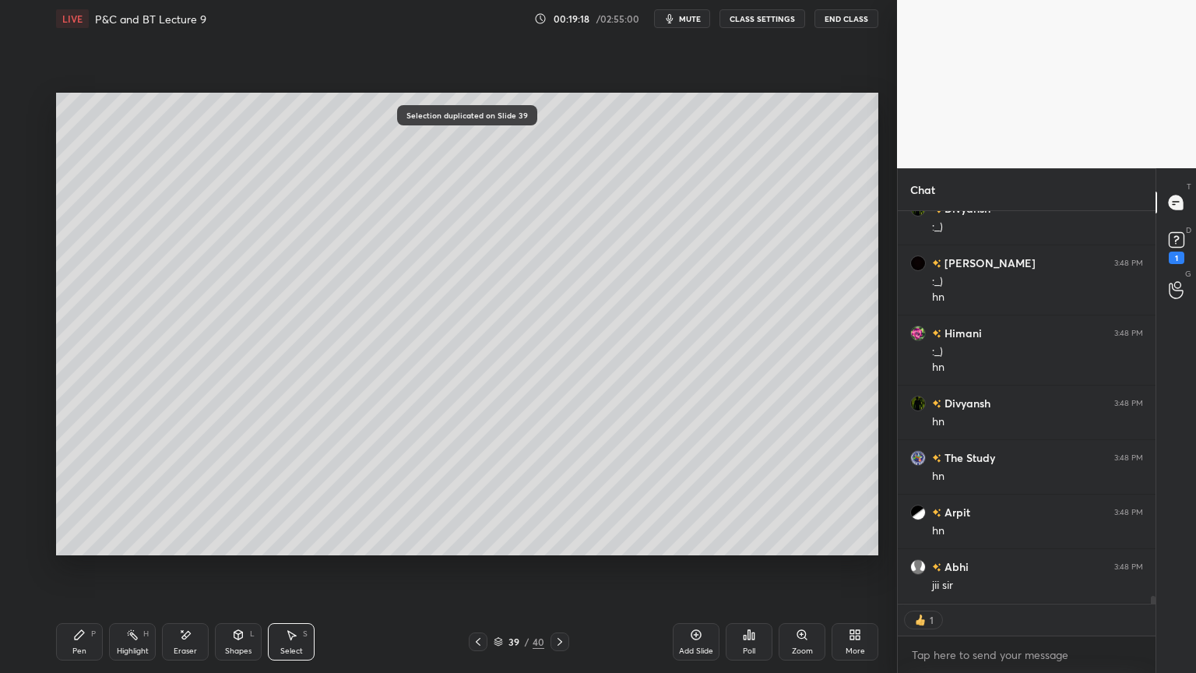
drag, startPoint x: 515, startPoint y: 178, endPoint x: 515, endPoint y: 121, distance: 56.8
click at [515, 178] on div "0 ° Undo Copy Duplicate Duplicate to new slide Delete" at bounding box center [467, 324] width 822 height 463
click at [518, 161] on div "0 ° Undo Copy Duplicate Duplicate to new slide Delete" at bounding box center [467, 324] width 822 height 463
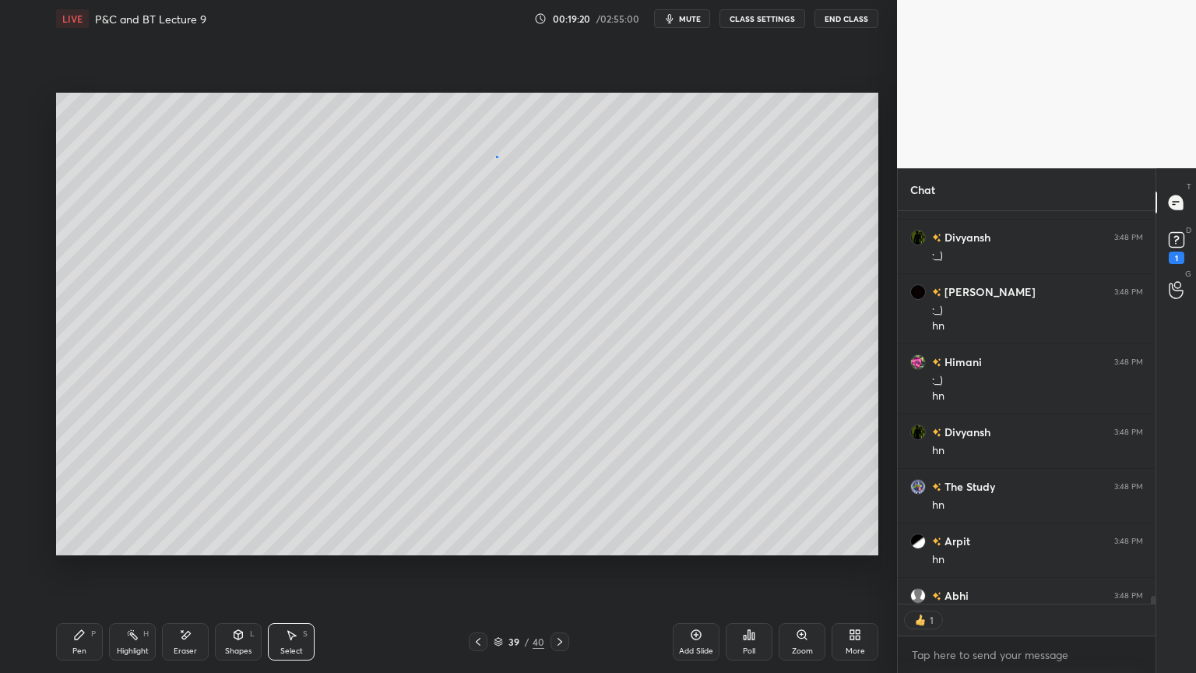
scroll to position [5, 5]
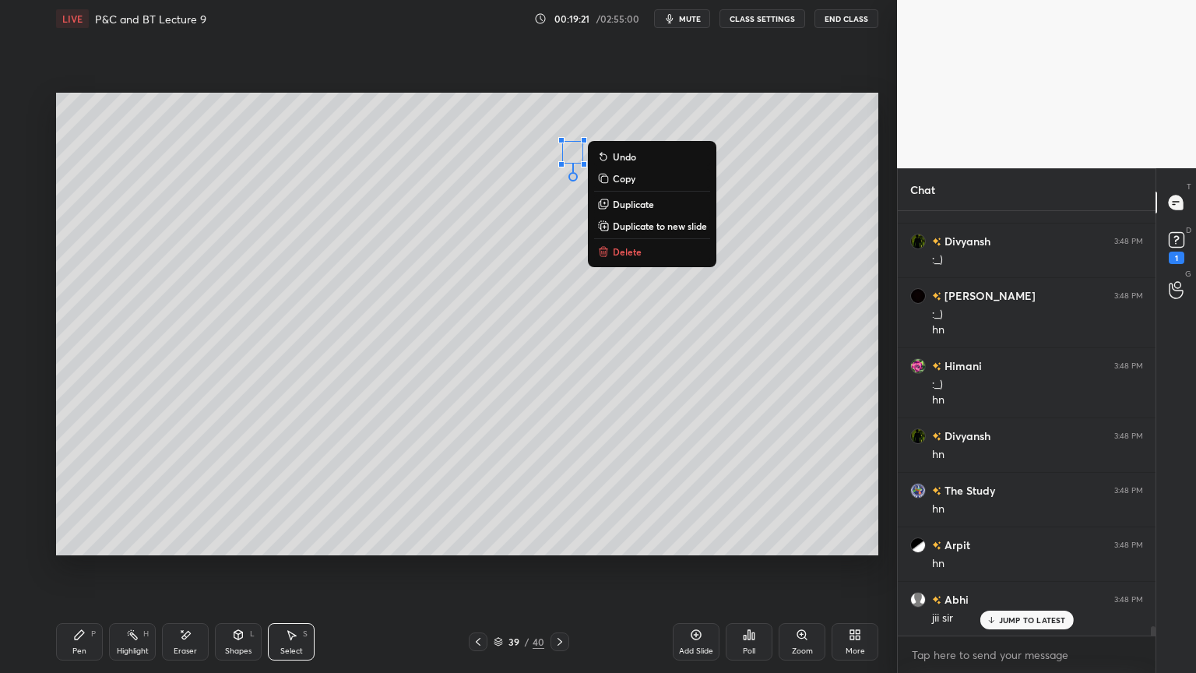
drag, startPoint x: 495, startPoint y: 155, endPoint x: 867, endPoint y: 118, distance: 373.3
click at [874, 106] on div "0 ° Undo Copy Duplicate Duplicate to new slide Delete" at bounding box center [467, 324] width 822 height 463
click at [857, 157] on div "0 ° Undo Copy Duplicate Duplicate to new slide Delete" at bounding box center [467, 324] width 822 height 463
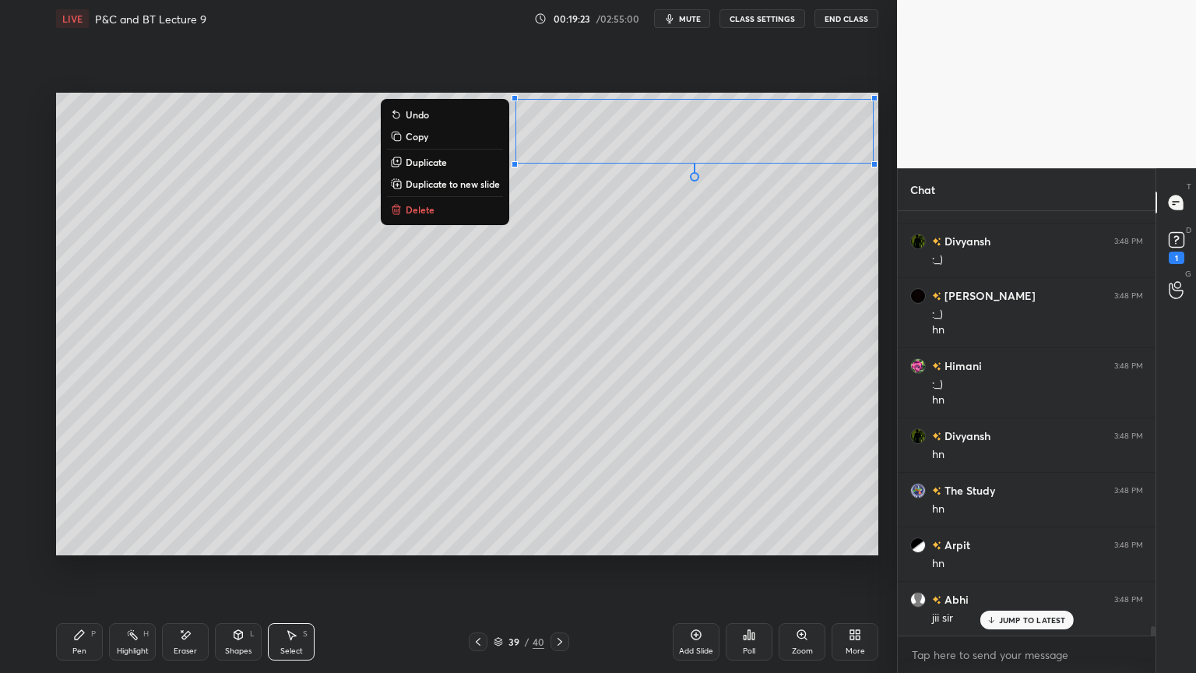
drag, startPoint x: 500, startPoint y: 99, endPoint x: 864, endPoint y: 164, distance: 369.5
click at [878, 165] on div "0 ° Undo Copy Duplicate Duplicate to new slide Delete Setting up your live clas…" at bounding box center [467, 323] width 835 height 573
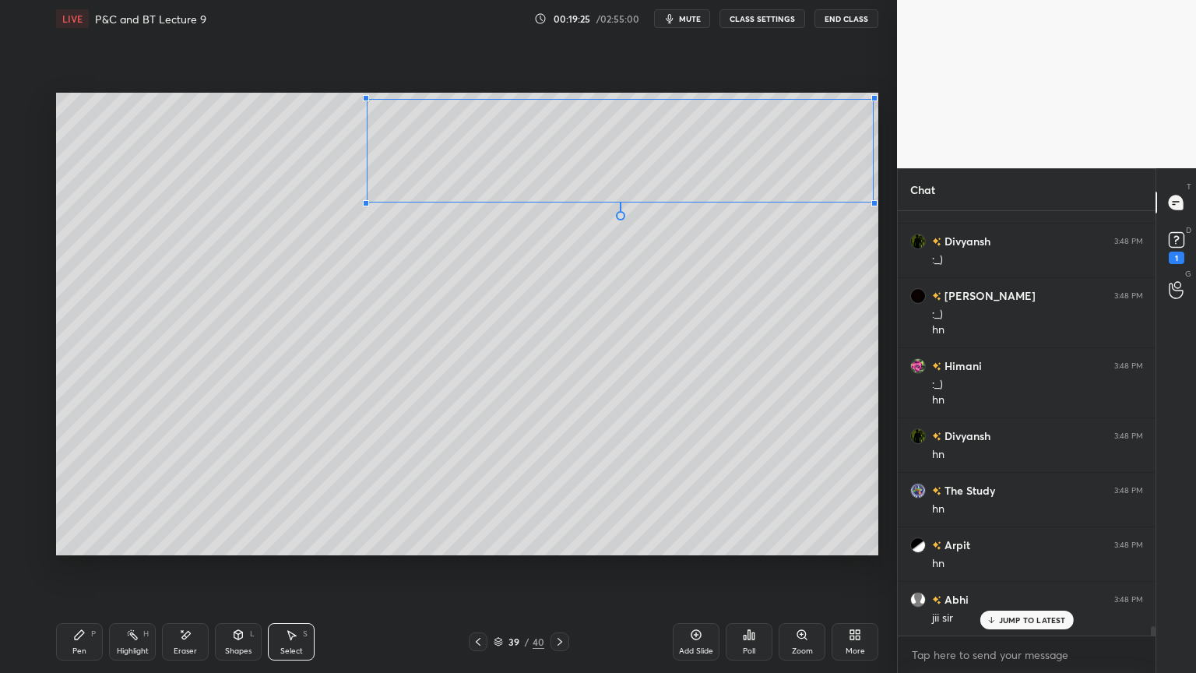
drag, startPoint x: 514, startPoint y: 165, endPoint x: 368, endPoint y: 199, distance: 149.6
click at [366, 201] on div at bounding box center [366, 203] width 6 height 6
drag, startPoint x: 530, startPoint y: 151, endPoint x: 418, endPoint y: 214, distance: 128.0
click at [413, 204] on div "0 ° Undo Copy Duplicate Duplicate to new slide Delete" at bounding box center [467, 324] width 822 height 463
drag, startPoint x: 433, startPoint y: 324, endPoint x: 360, endPoint y: 378, distance: 91.3
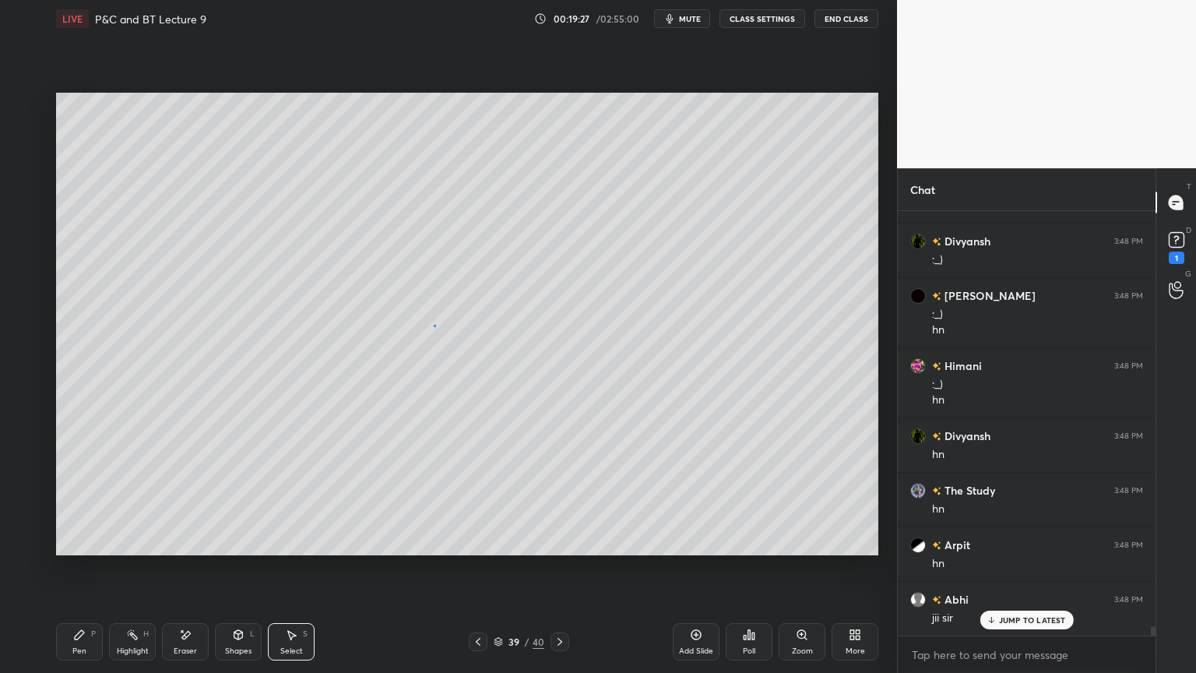
click at [434, 326] on div "0 ° Undo Copy Duplicate Duplicate to new slide Delete" at bounding box center [467, 324] width 822 height 463
click at [197, 549] on div "Eraser" at bounding box center [185, 641] width 47 height 37
click at [120, 549] on div "Highlight H" at bounding box center [132, 641] width 47 height 37
click at [73, 549] on div "Pen" at bounding box center [79, 651] width 14 height 8
drag, startPoint x: 199, startPoint y: 642, endPoint x: 234, endPoint y: 568, distance: 81.2
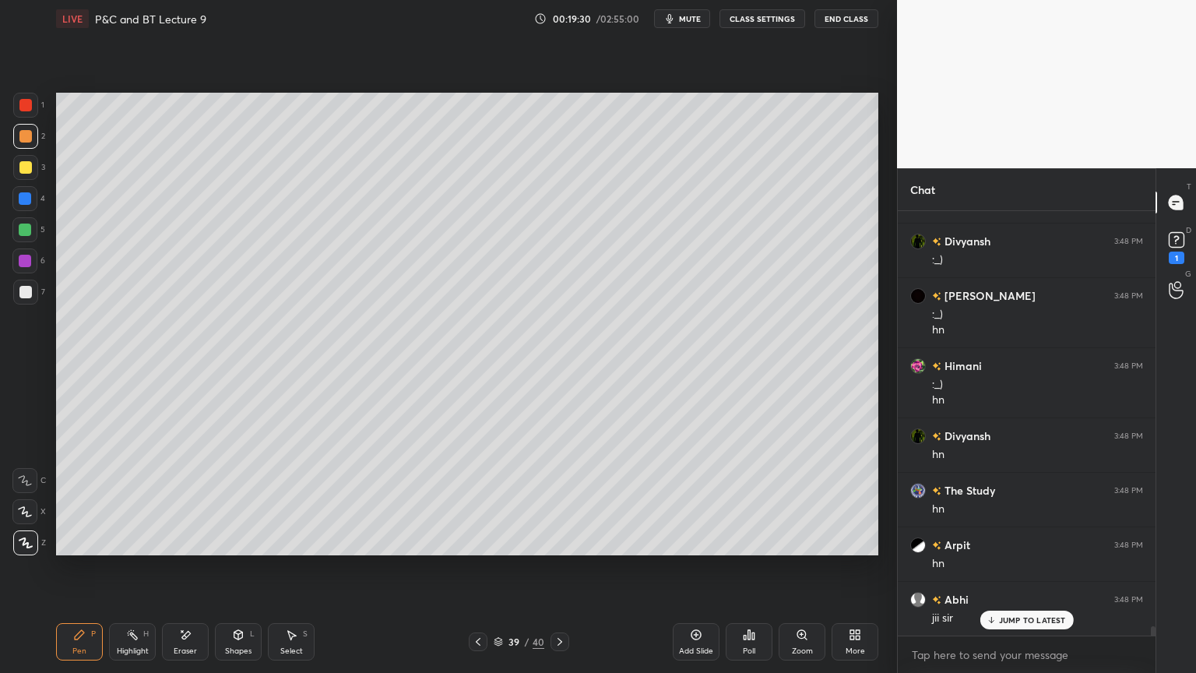
click at [197, 549] on div "Eraser" at bounding box center [185, 641] width 47 height 37
drag, startPoint x: 75, startPoint y: 635, endPoint x: 157, endPoint y: 556, distance: 114.0
click at [79, 549] on icon at bounding box center [79, 634] width 9 height 9
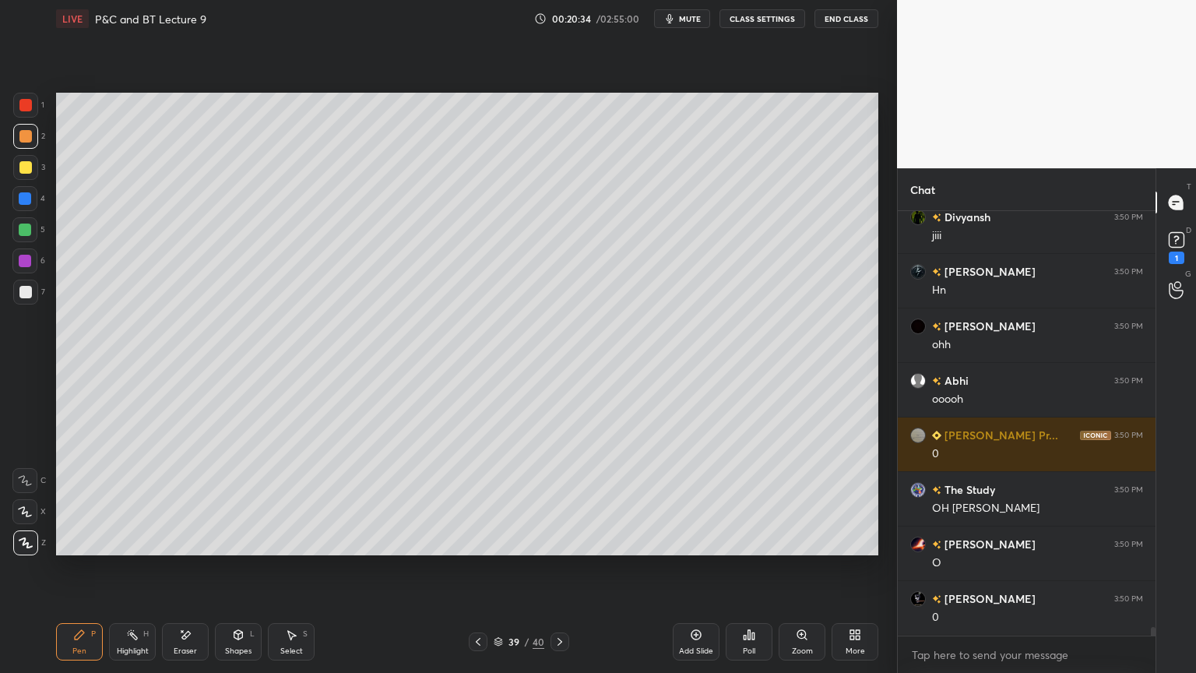
scroll to position [21251, 0]
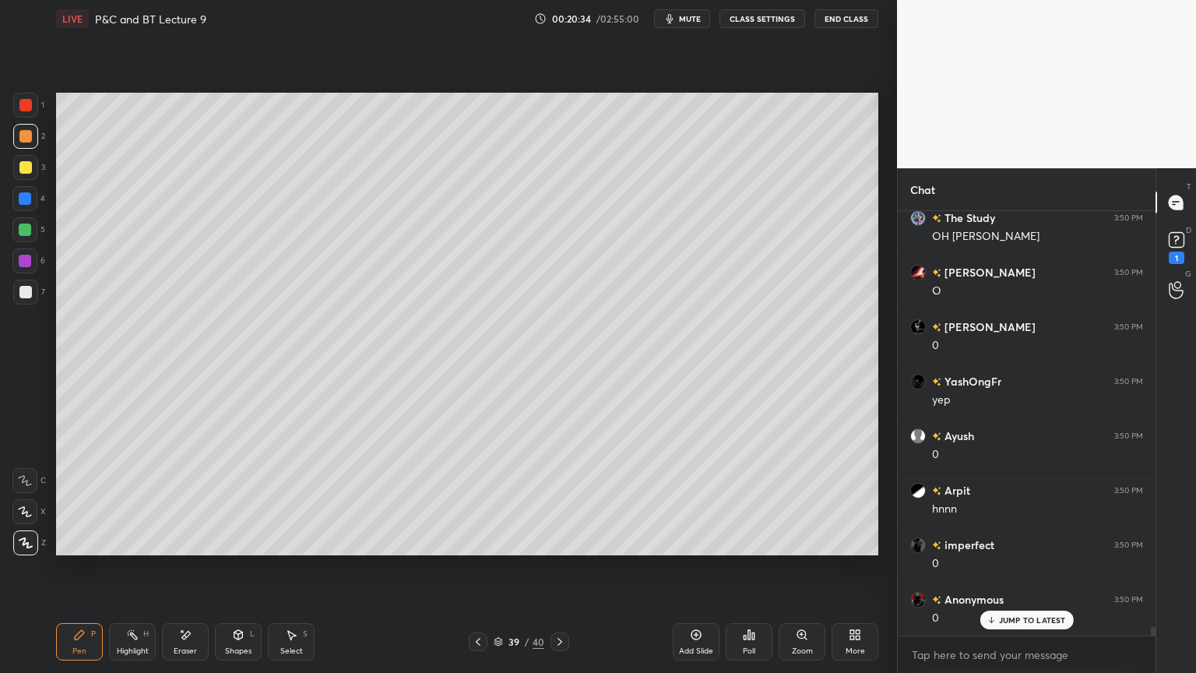
click at [475, 549] on icon at bounding box center [478, 641] width 12 height 12
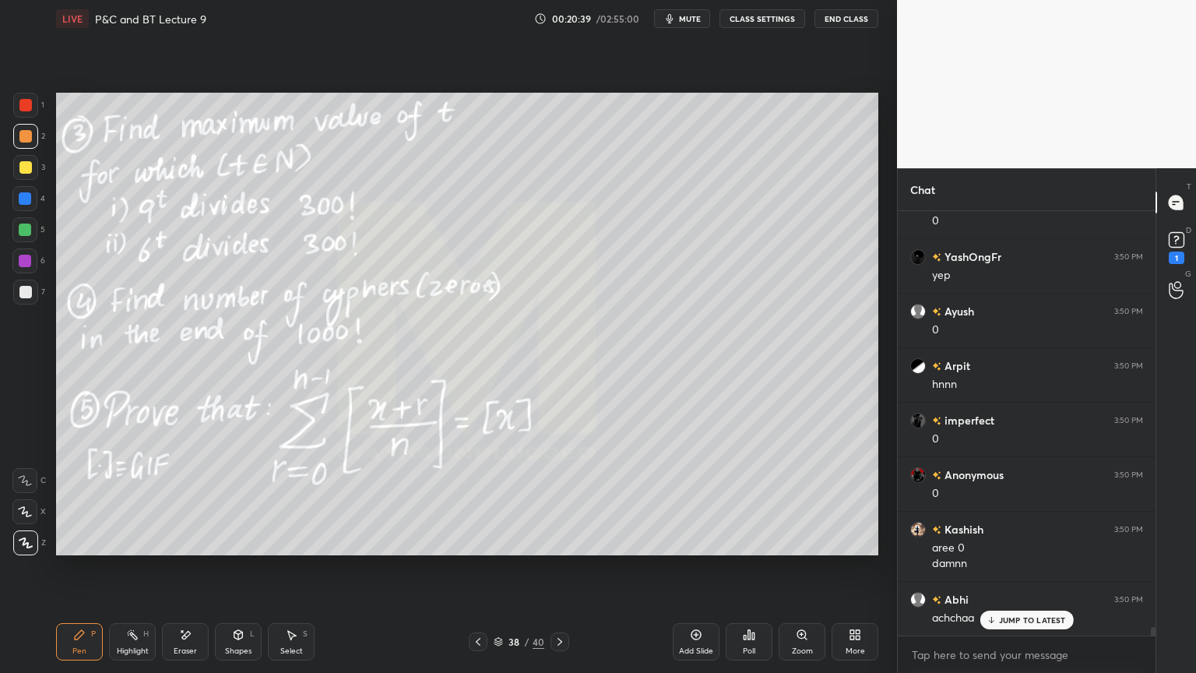
scroll to position [21431, 0]
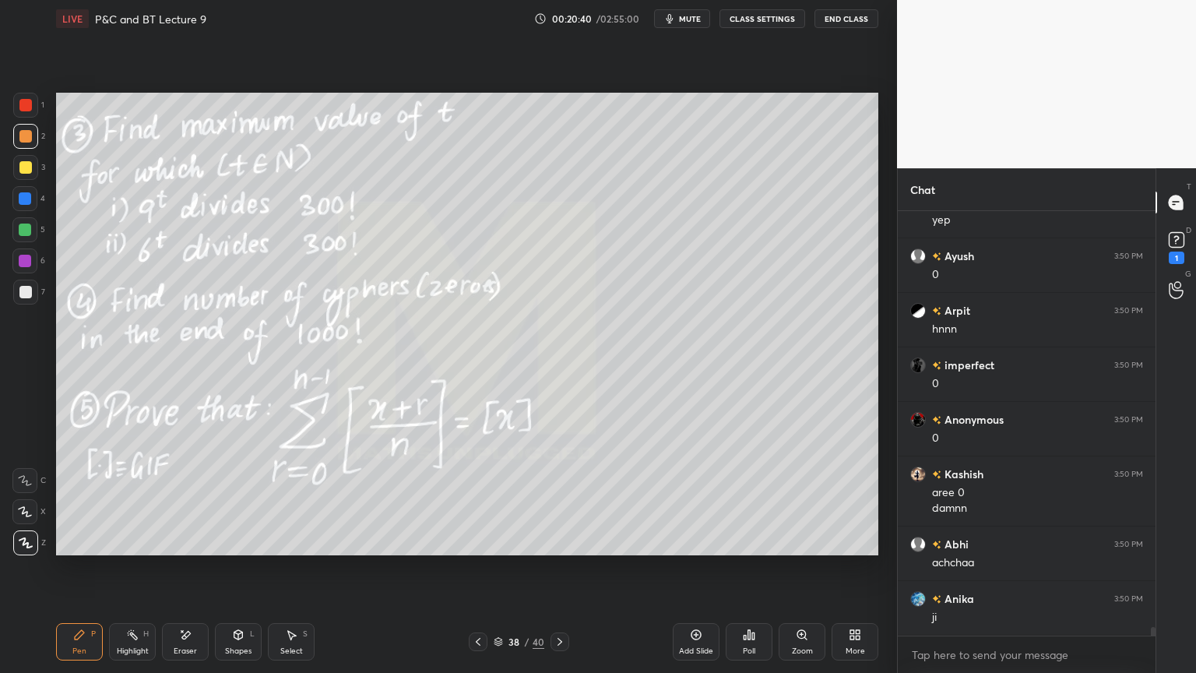
click at [561, 549] on icon at bounding box center [560, 641] width 12 height 12
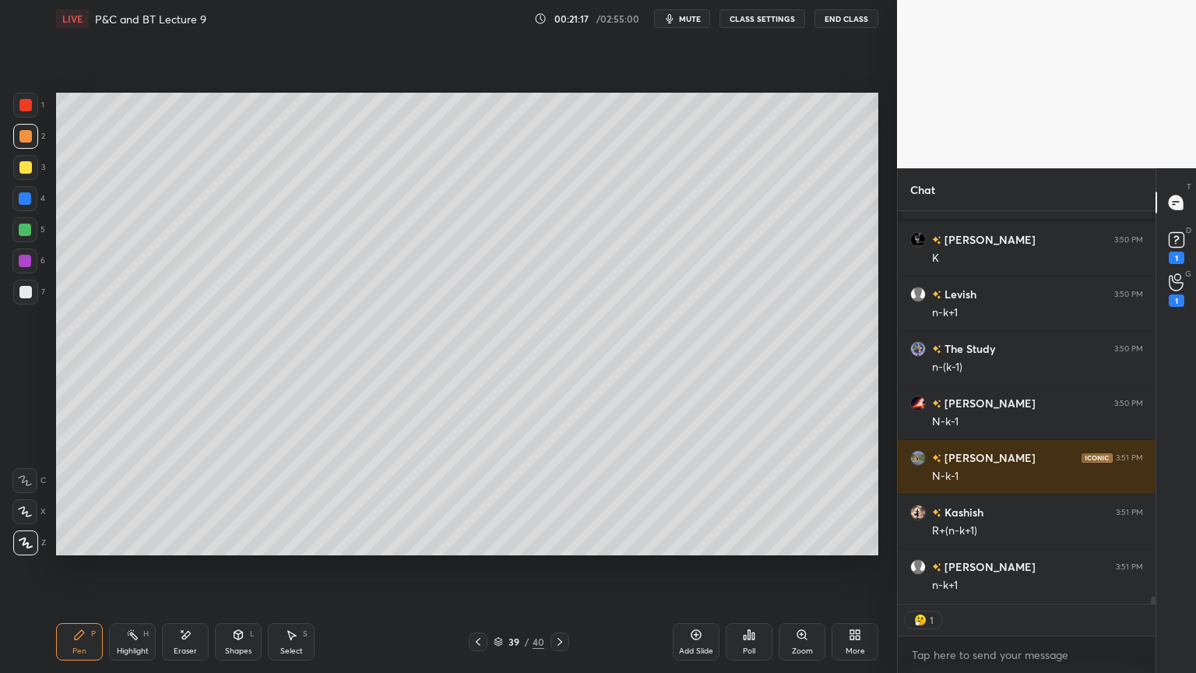
scroll to position [21115, 0]
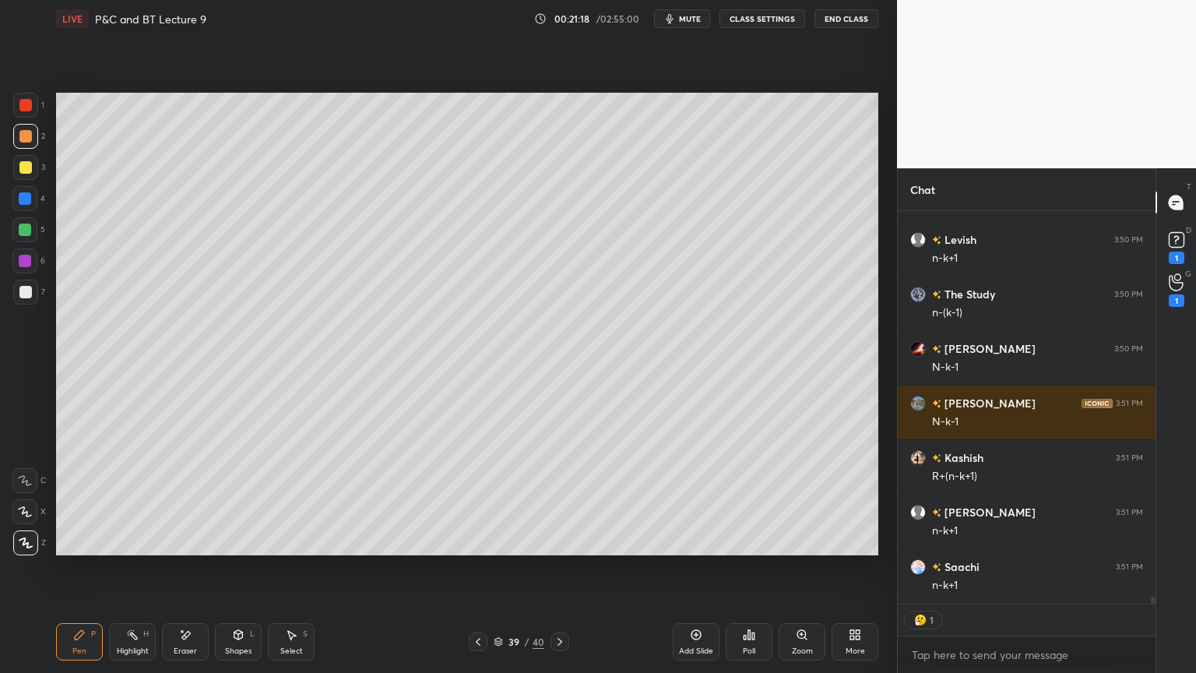
drag, startPoint x: 181, startPoint y: 639, endPoint x: 227, endPoint y: 565, distance: 87.1
click at [182, 549] on icon at bounding box center [185, 634] width 12 height 13
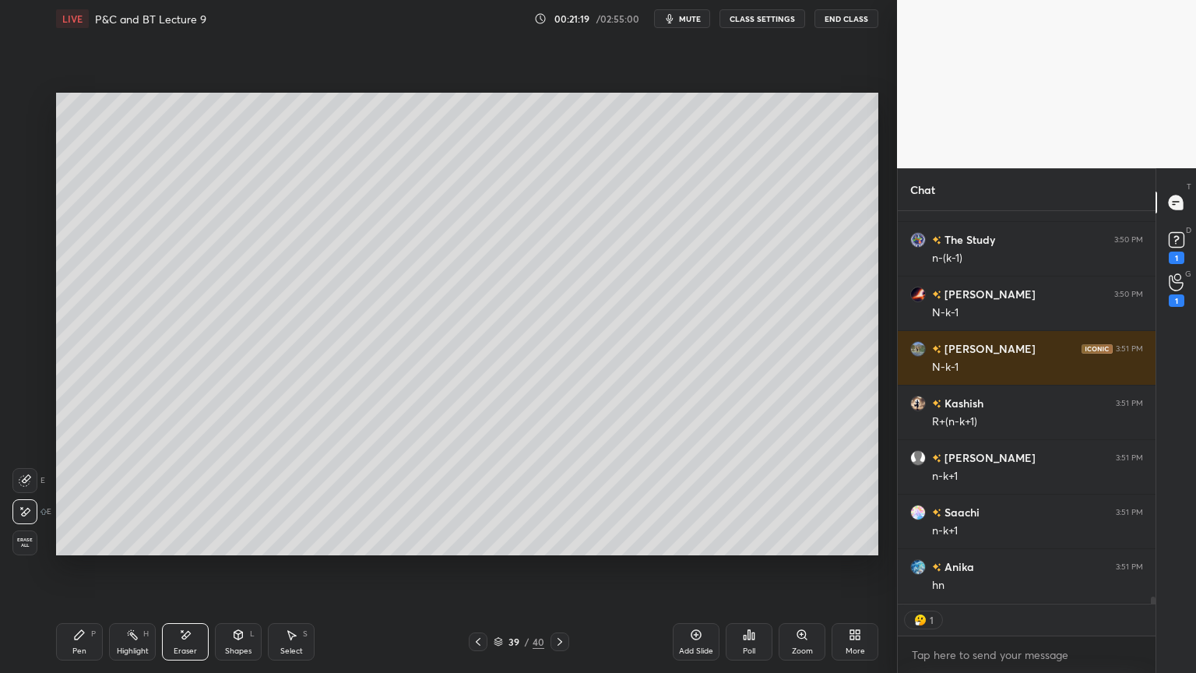
click at [96, 549] on div "Pen P" at bounding box center [79, 641] width 47 height 37
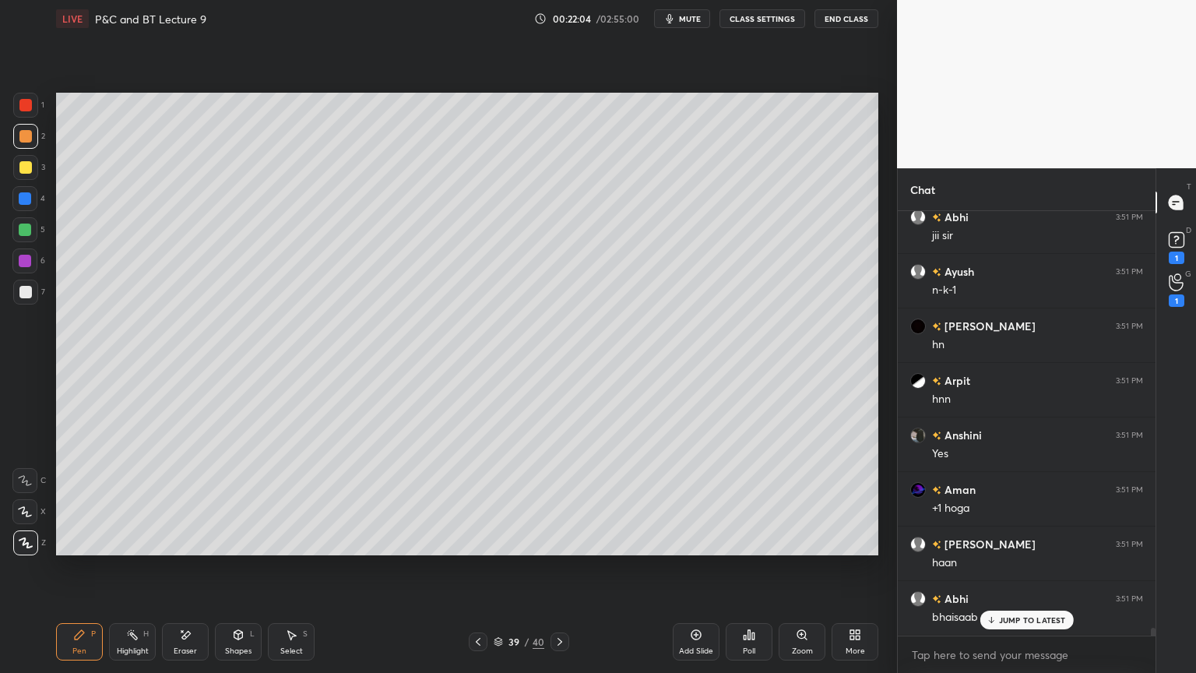
scroll to position [21737, 0]
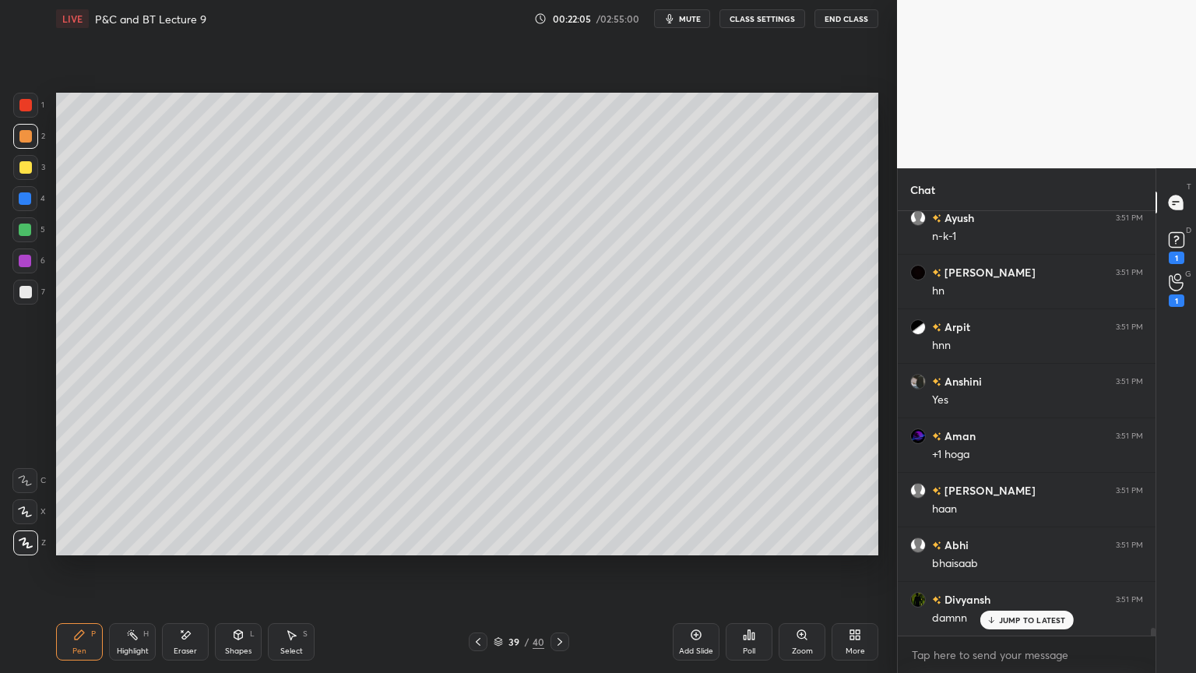
drag, startPoint x: 188, startPoint y: 644, endPoint x: 201, endPoint y: 646, distance: 13.4
click at [188, 549] on div "Eraser" at bounding box center [185, 641] width 47 height 37
drag, startPoint x: 477, startPoint y: 642, endPoint x: 448, endPoint y: 650, distance: 30.8
click at [477, 549] on icon at bounding box center [478, 641] width 12 height 12
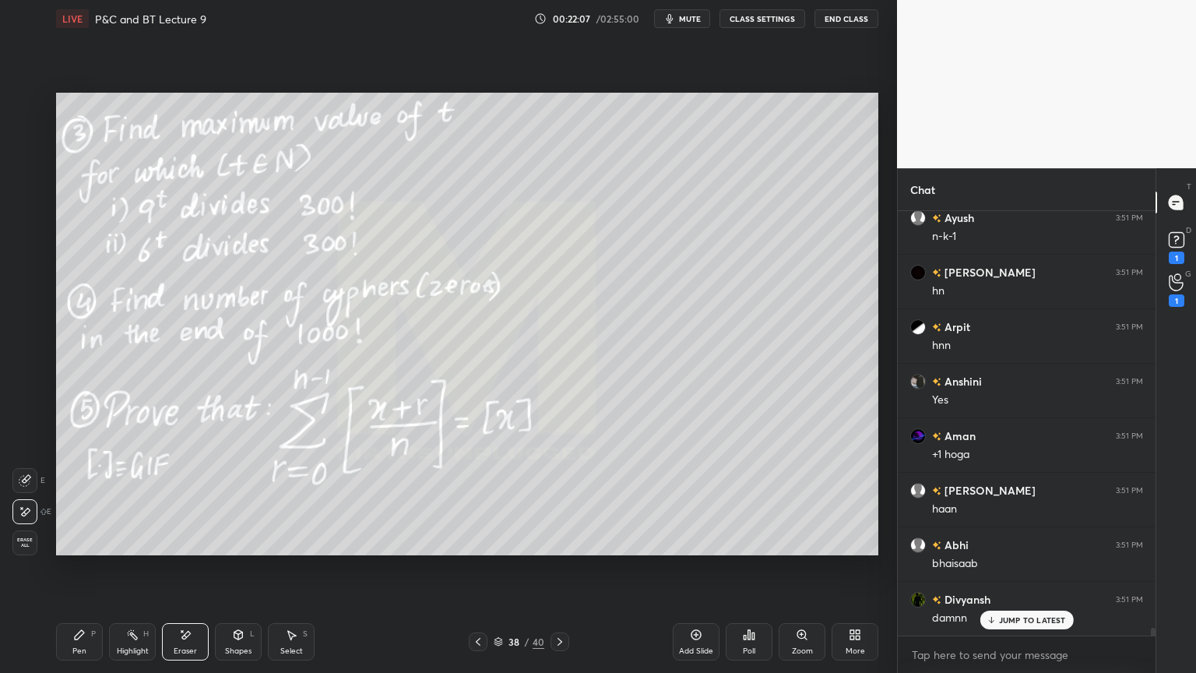
scroll to position [21792, 0]
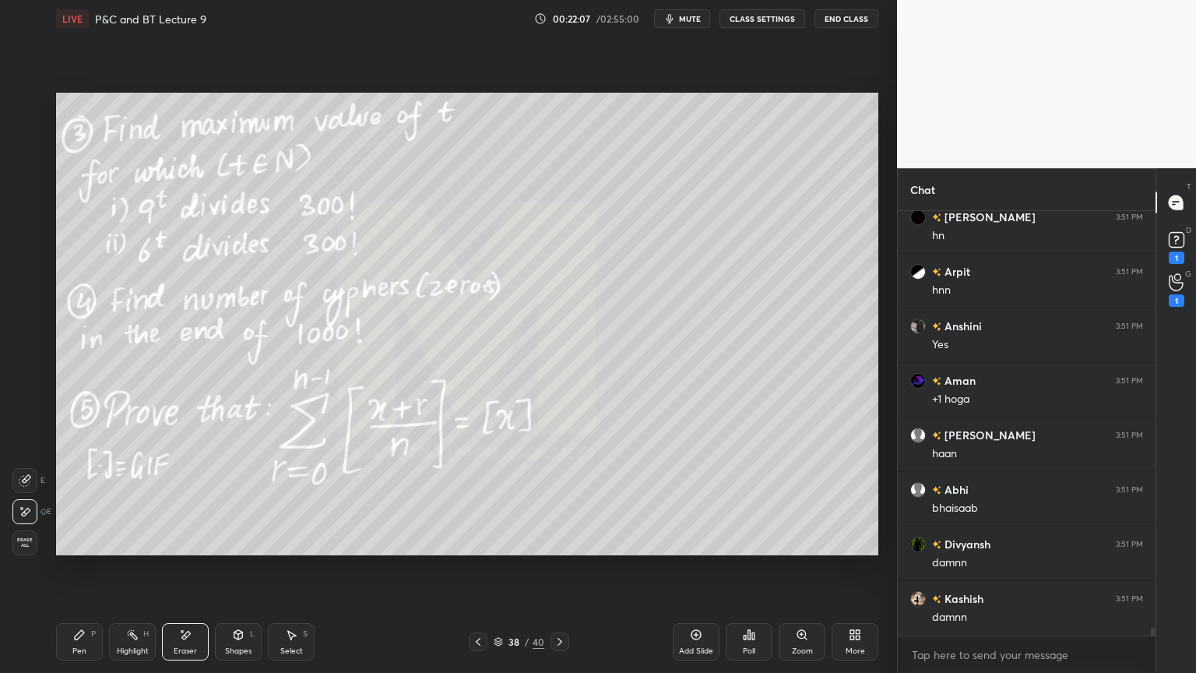
click at [26, 537] on div "Erase all" at bounding box center [24, 542] width 25 height 25
drag, startPoint x: 128, startPoint y: 644, endPoint x: 78, endPoint y: 635, distance: 50.6
click at [121, 549] on div "Highlight H" at bounding box center [132, 641] width 47 height 37
click at [76, 549] on icon at bounding box center [79, 634] width 9 height 9
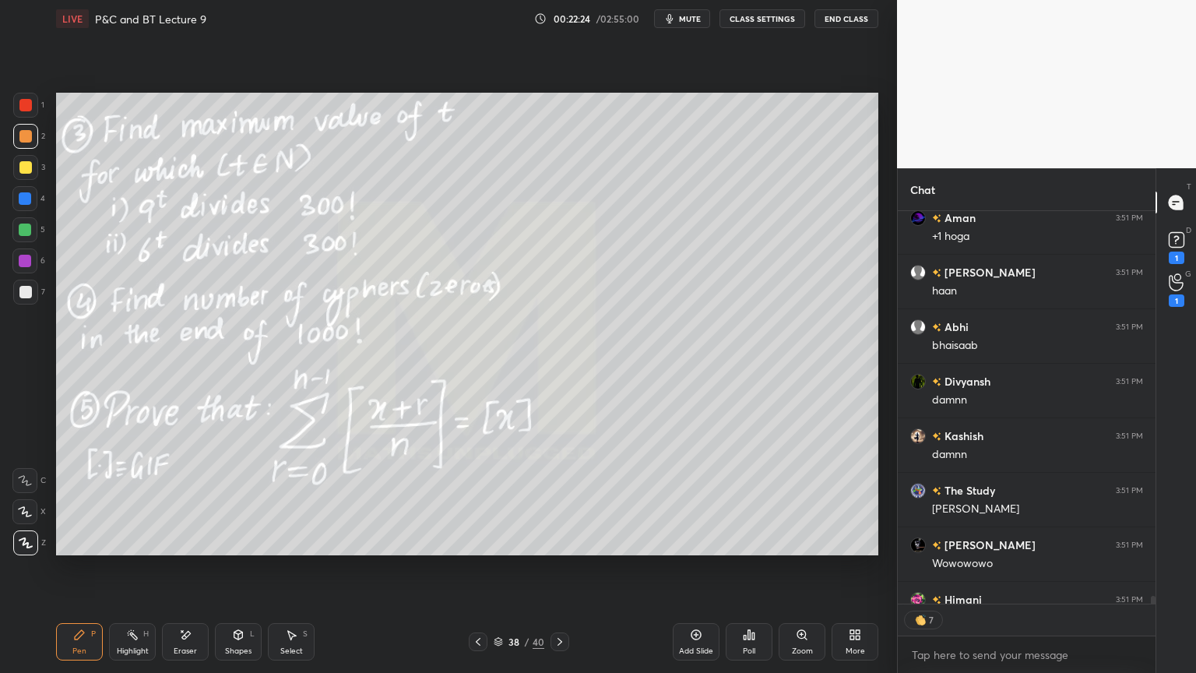
scroll to position [22042, 0]
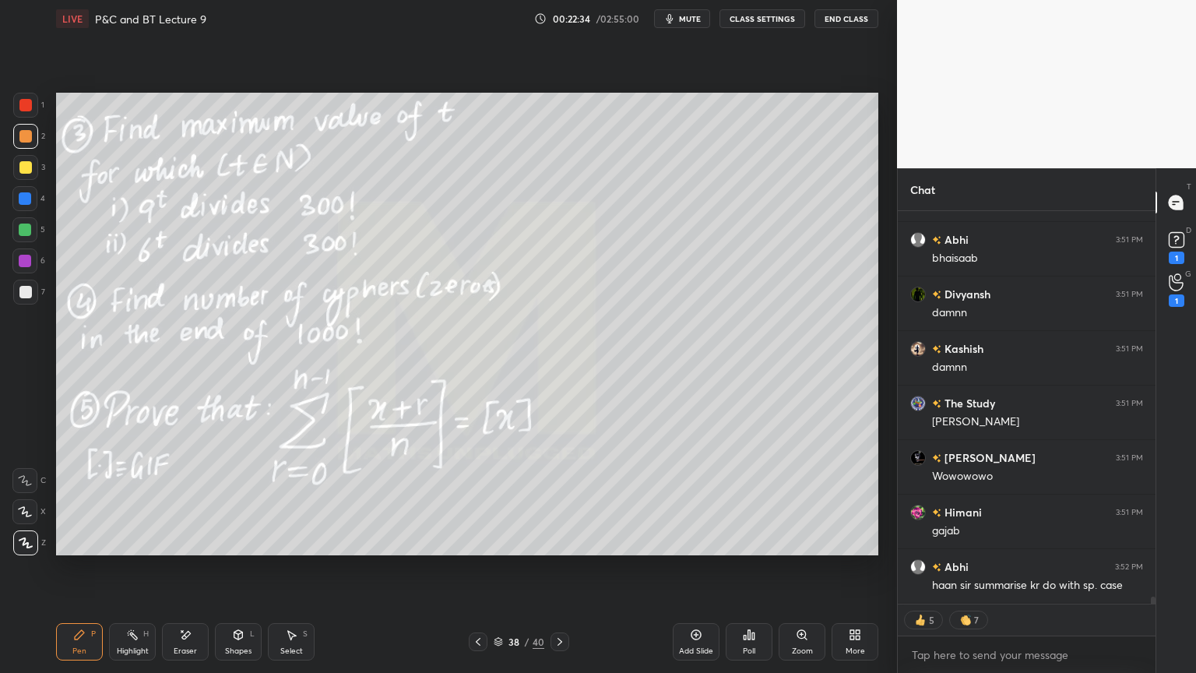
click at [192, 549] on div "Eraser" at bounding box center [185, 641] width 47 height 37
drag, startPoint x: 86, startPoint y: 644, endPoint x: 180, endPoint y: 563, distance: 124.3
click at [84, 549] on div "Pen P" at bounding box center [79, 641] width 47 height 37
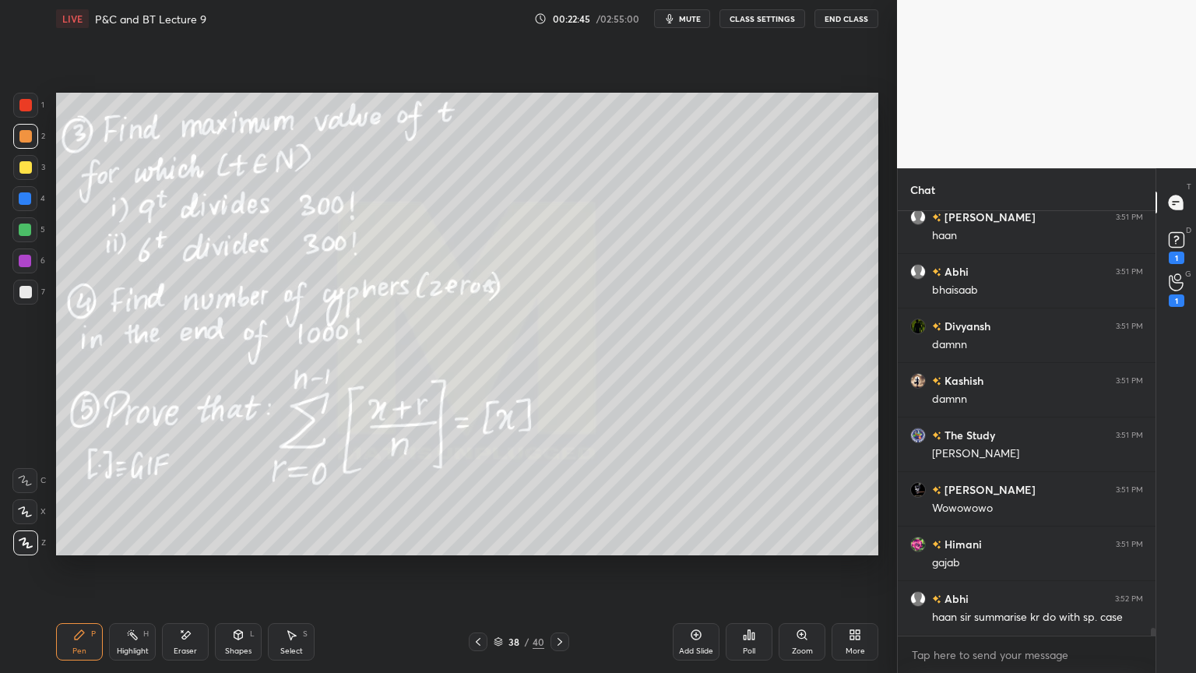
click at [191, 549] on icon at bounding box center [185, 634] width 12 height 13
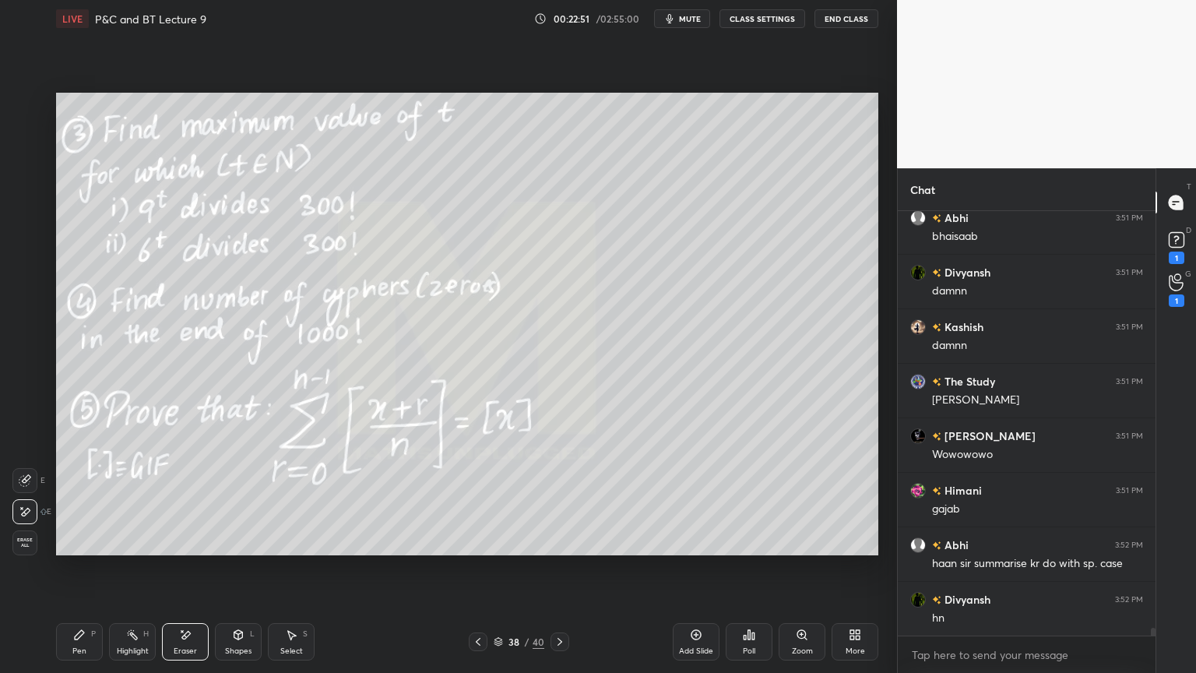
click at [80, 549] on div "Pen" at bounding box center [79, 651] width 14 height 8
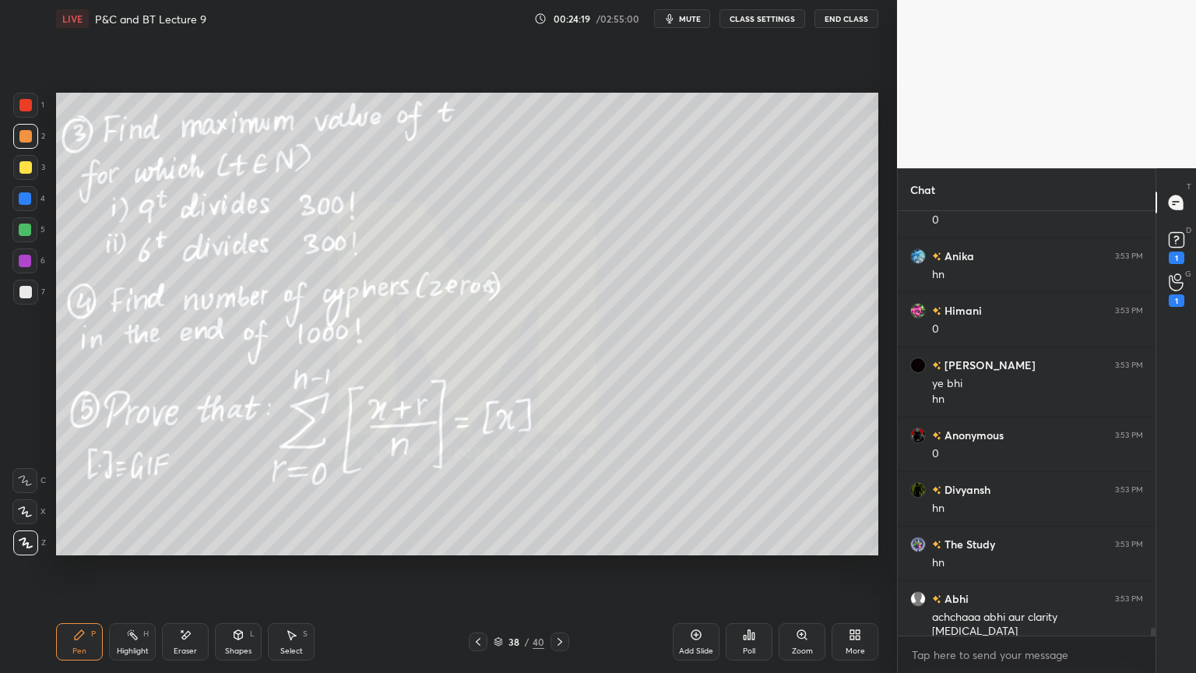
scroll to position [23824, 0]
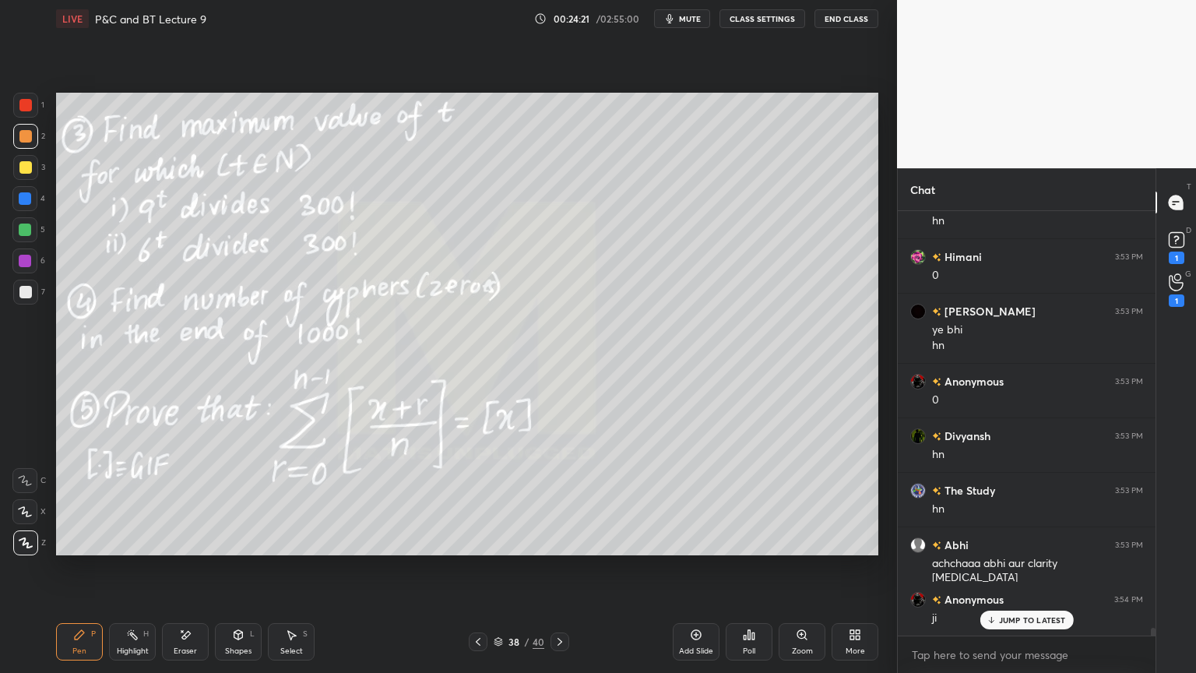
click at [195, 549] on div "Eraser" at bounding box center [185, 651] width 23 height 8
click at [125, 549] on div "Highlight H" at bounding box center [132, 641] width 47 height 37
click at [76, 549] on div "Pen P" at bounding box center [79, 641] width 47 height 37
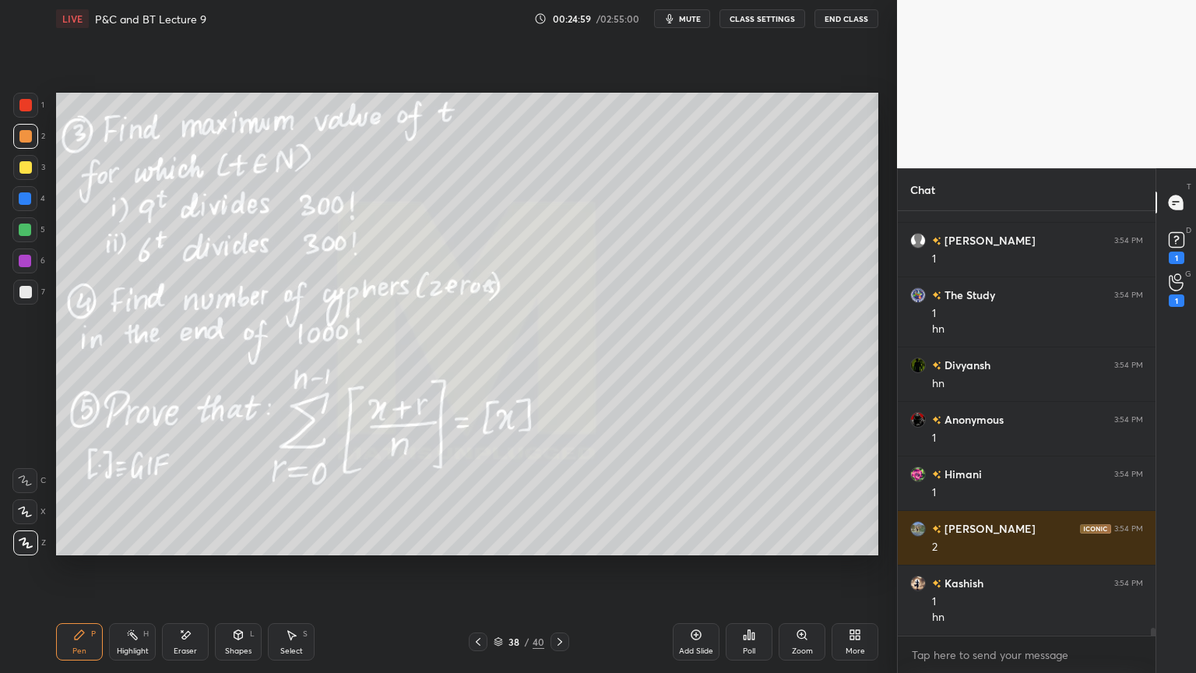
scroll to position [23428, 0]
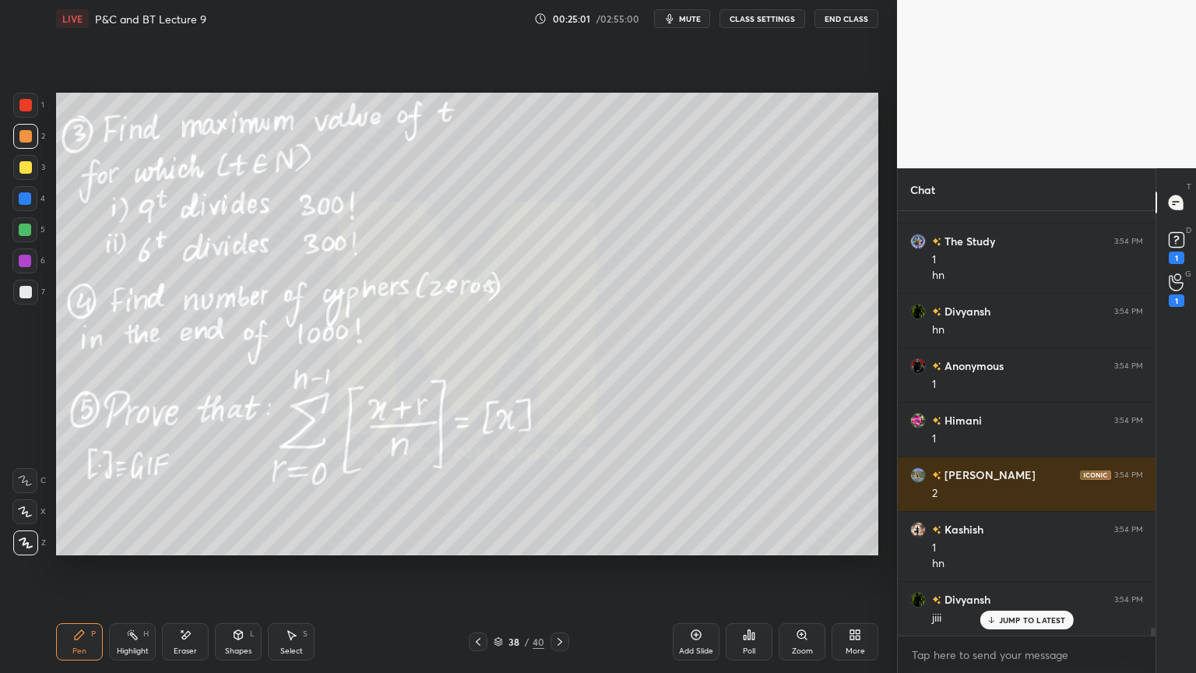
click at [174, 549] on div "Eraser" at bounding box center [185, 641] width 47 height 37
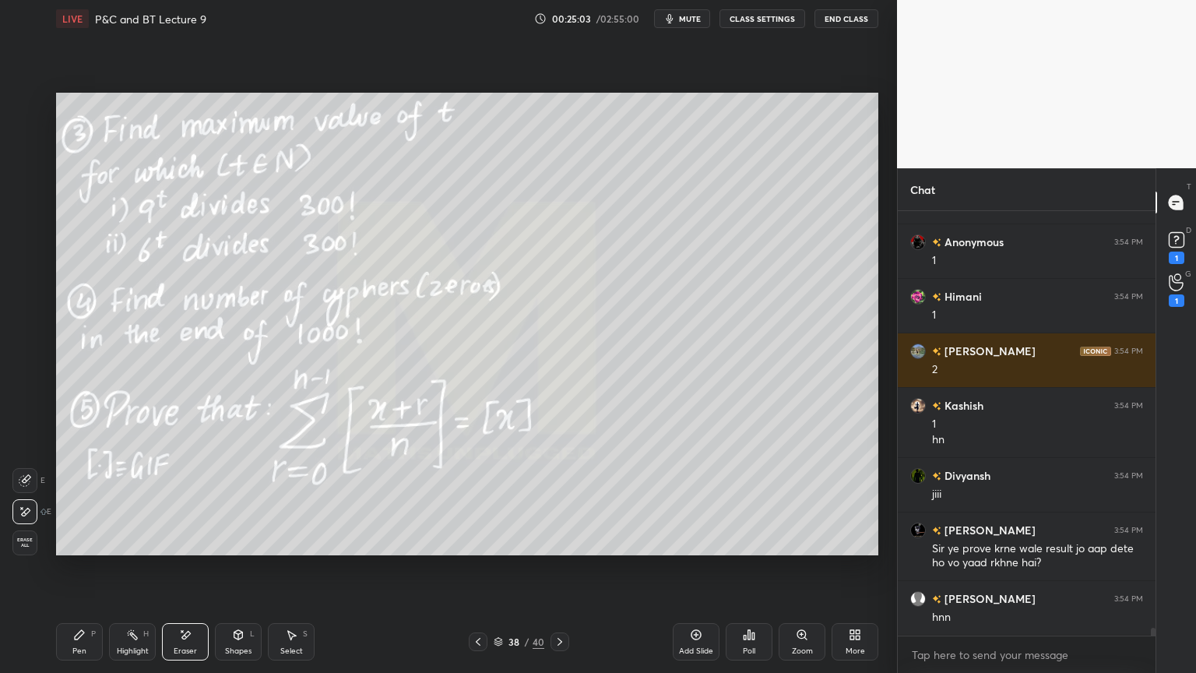
scroll to position [23606, 0]
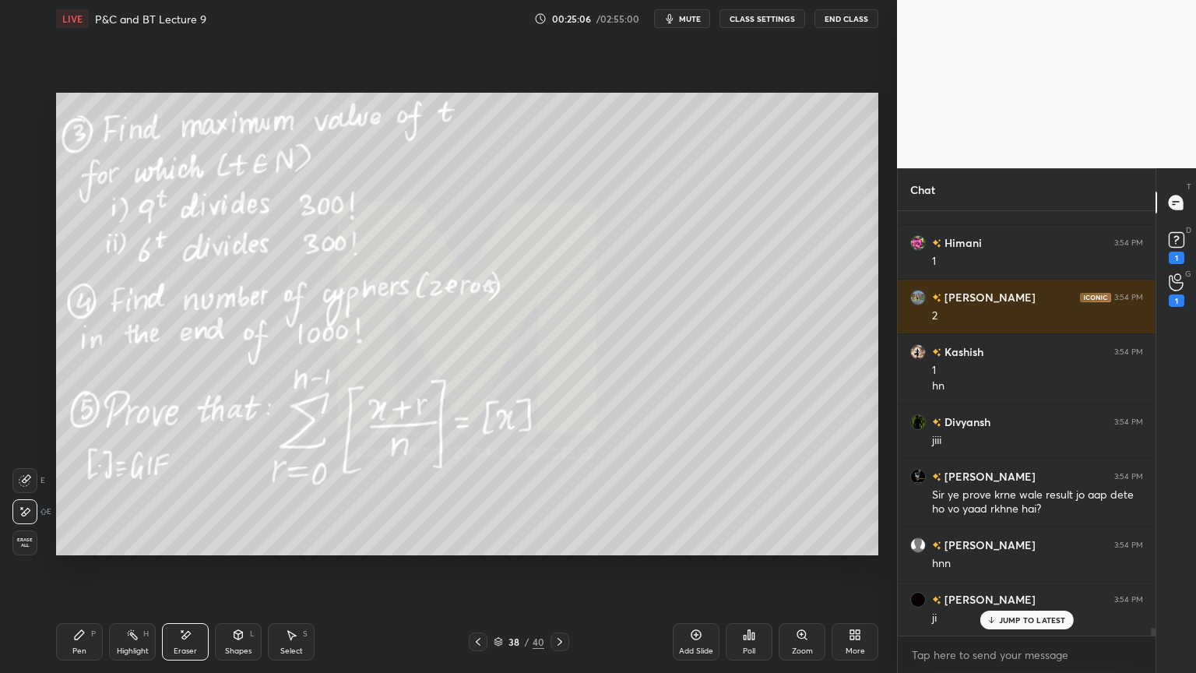
click at [23, 546] on div "Erase all" at bounding box center [24, 542] width 25 height 25
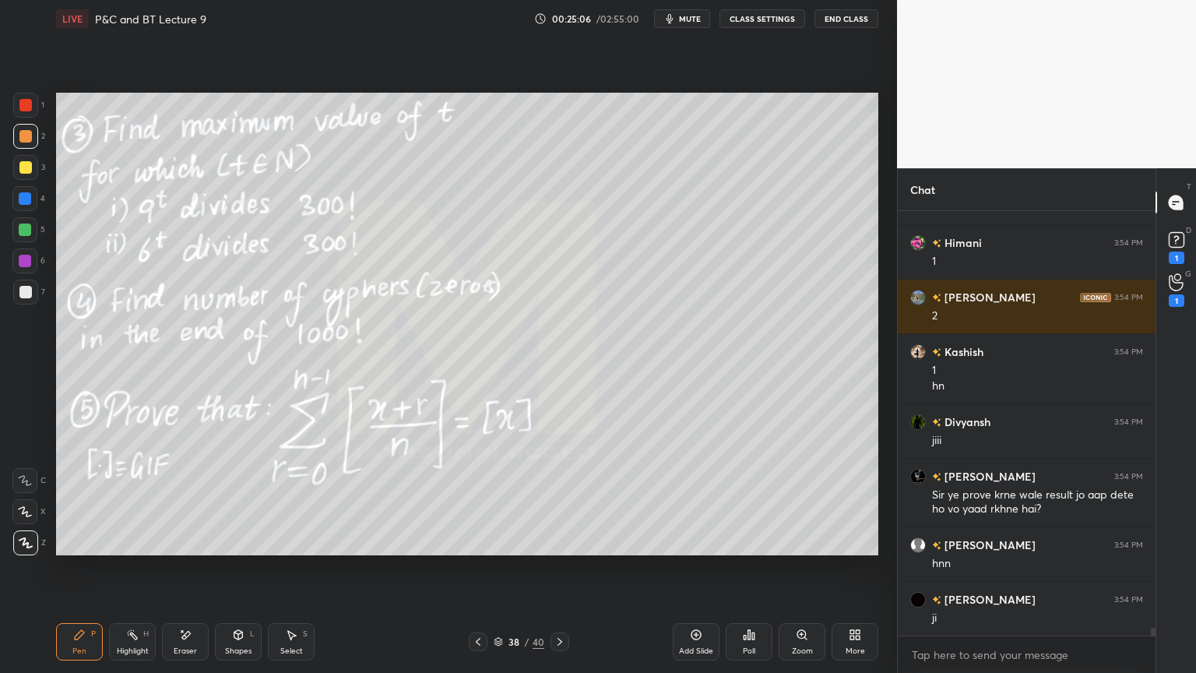
scroll to position [23661, 0]
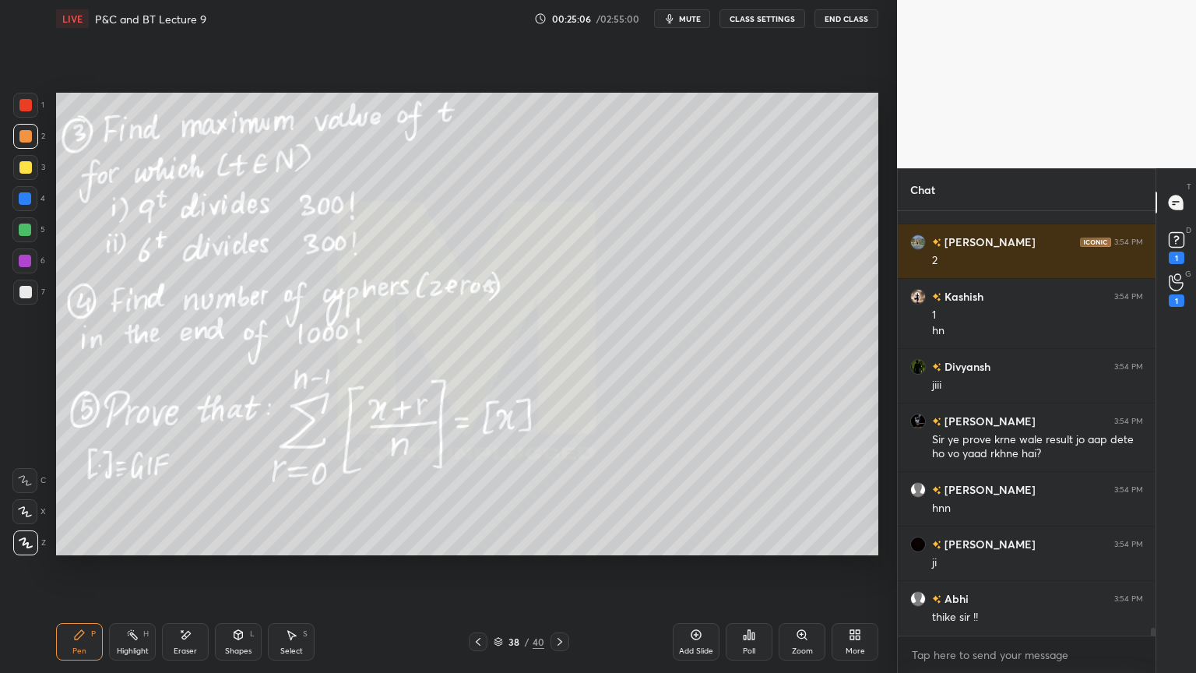
drag, startPoint x: 124, startPoint y: 637, endPoint x: 82, endPoint y: 630, distance: 42.6
click at [122, 549] on div "Highlight H" at bounding box center [132, 641] width 47 height 37
drag, startPoint x: 82, startPoint y: 630, endPoint x: 187, endPoint y: 611, distance: 106.8
click at [79, 549] on icon at bounding box center [79, 634] width 12 height 12
drag, startPoint x: 560, startPoint y: 642, endPoint x: 530, endPoint y: 658, distance: 34.5
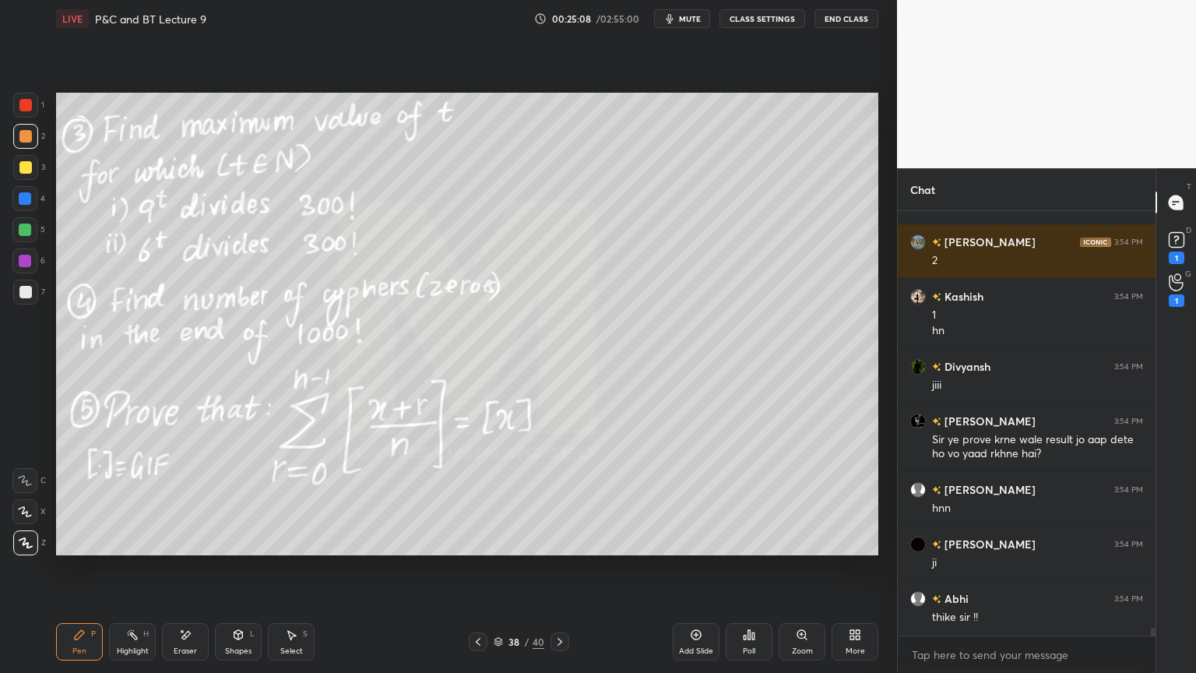
click at [558, 549] on icon at bounding box center [560, 641] width 12 height 12
click at [556, 549] on icon at bounding box center [560, 641] width 12 height 12
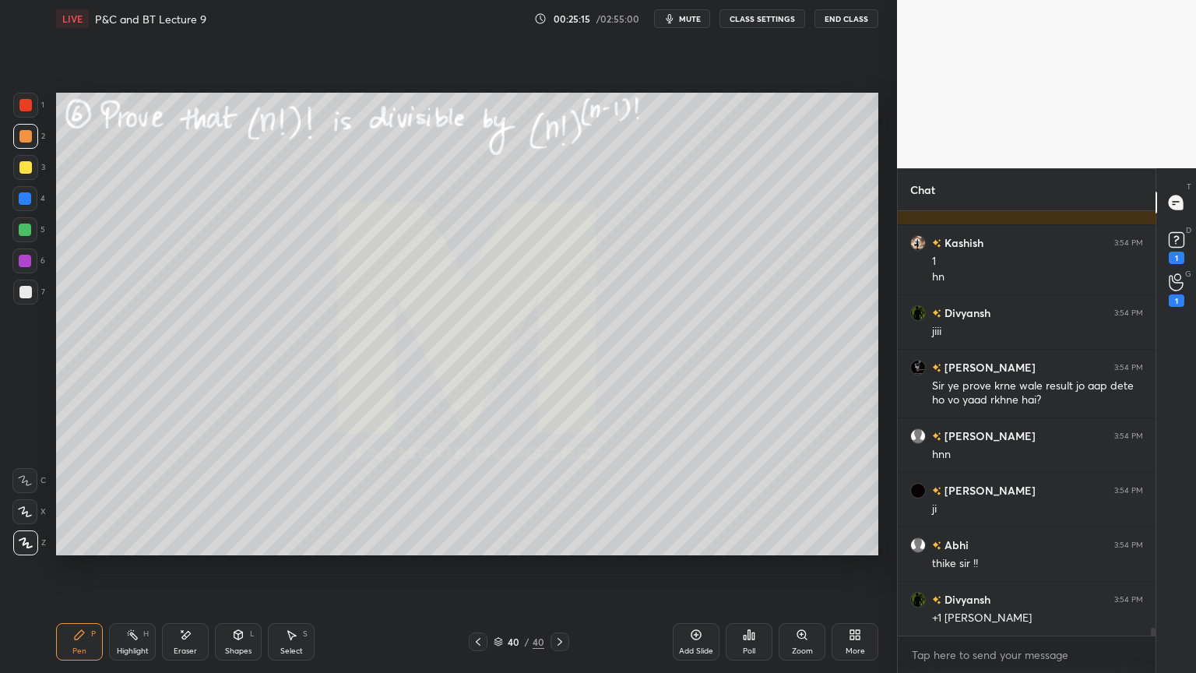
scroll to position [23770, 0]
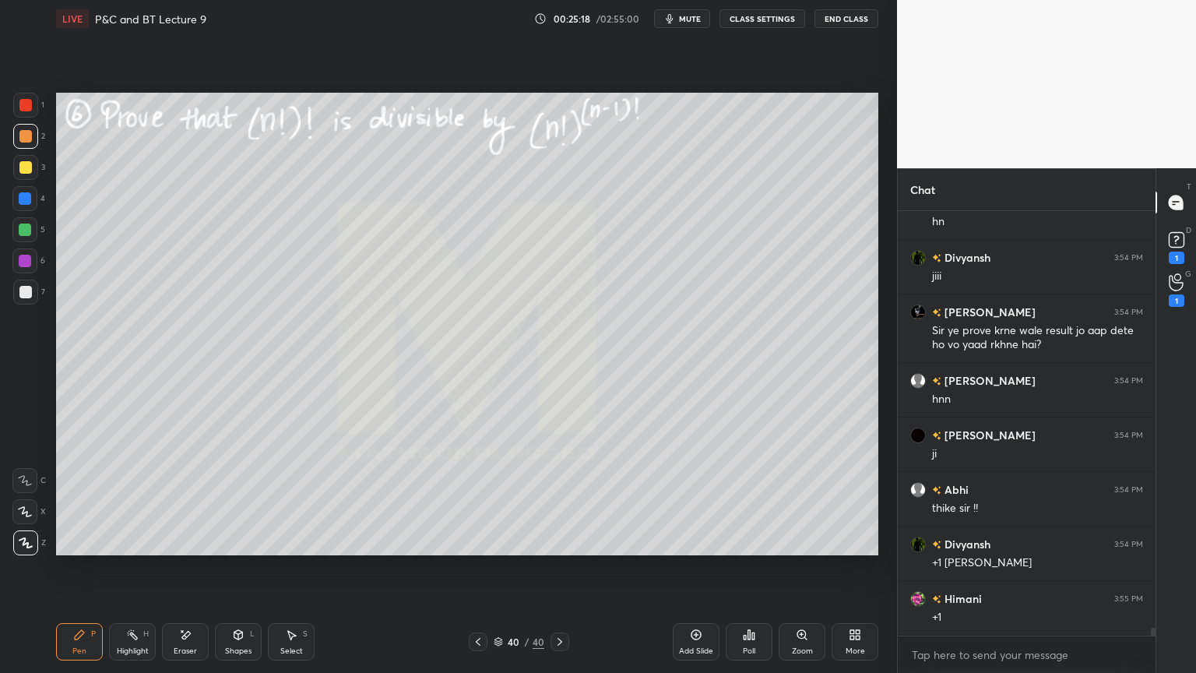
click at [482, 549] on icon at bounding box center [478, 641] width 12 height 12
click at [477, 549] on icon at bounding box center [478, 641] width 12 height 12
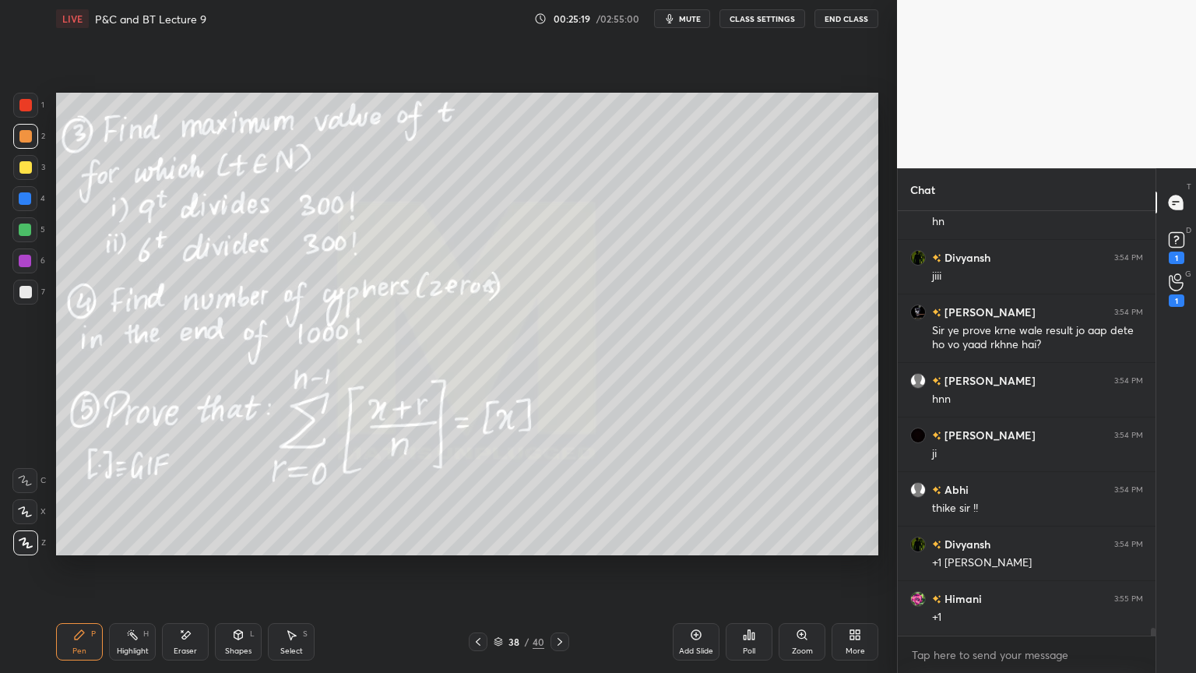
scroll to position [23824, 0]
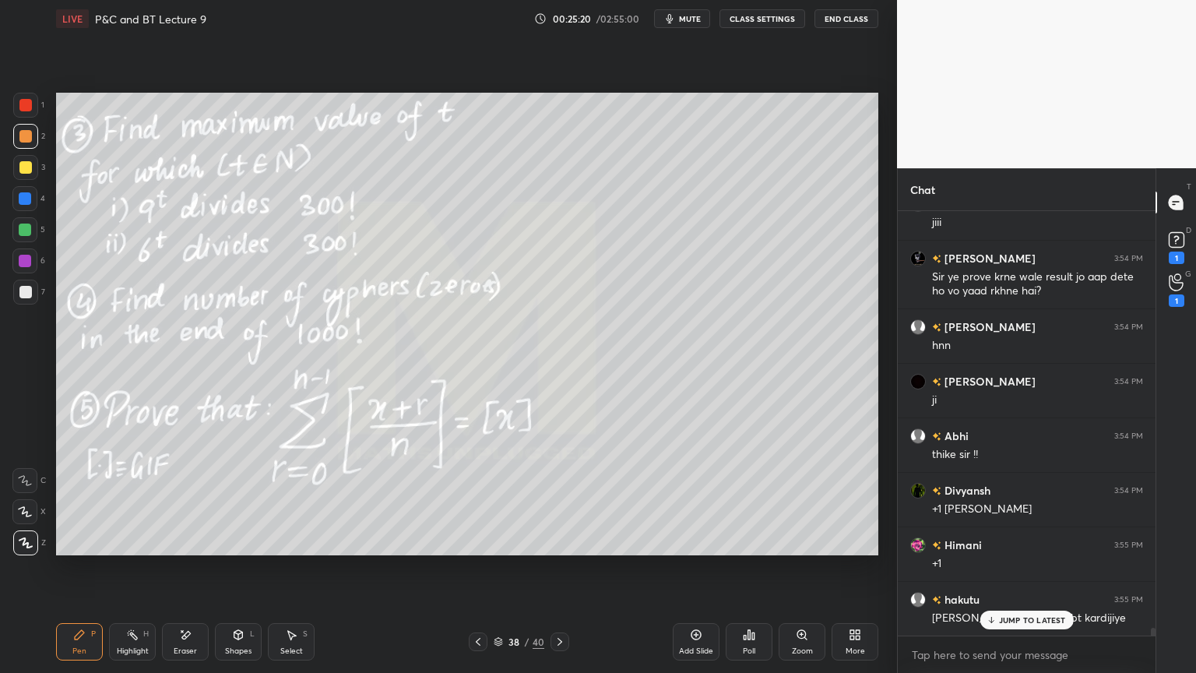
click at [473, 549] on icon at bounding box center [478, 641] width 12 height 12
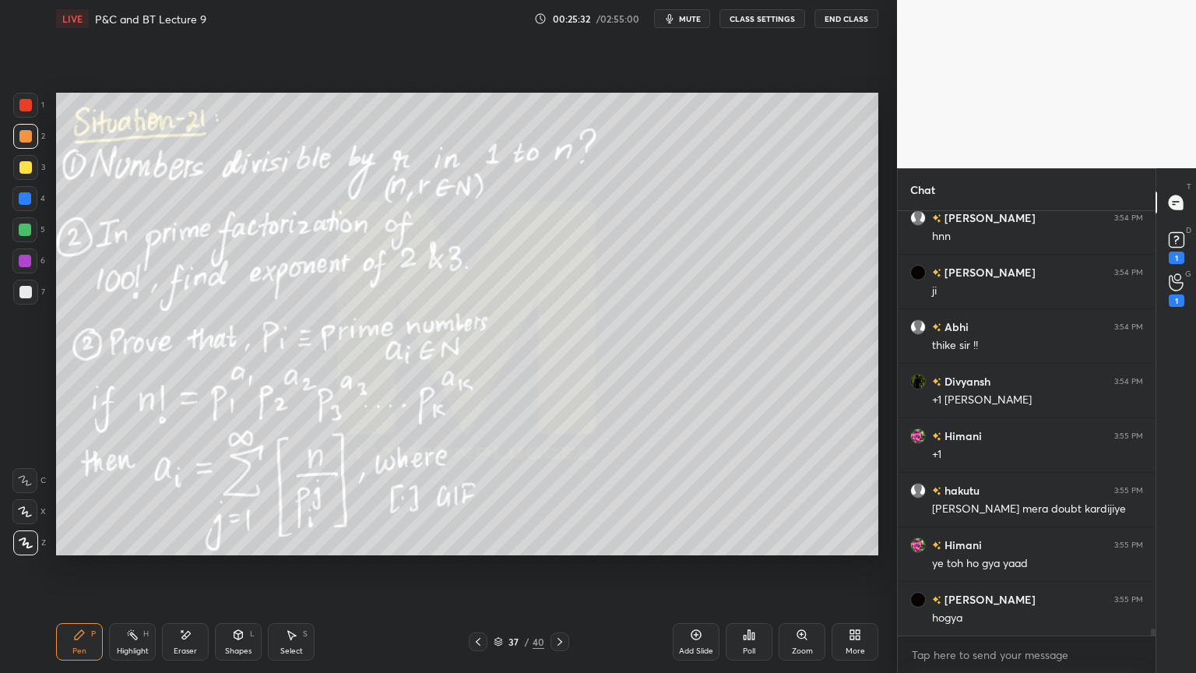
scroll to position [23988, 0]
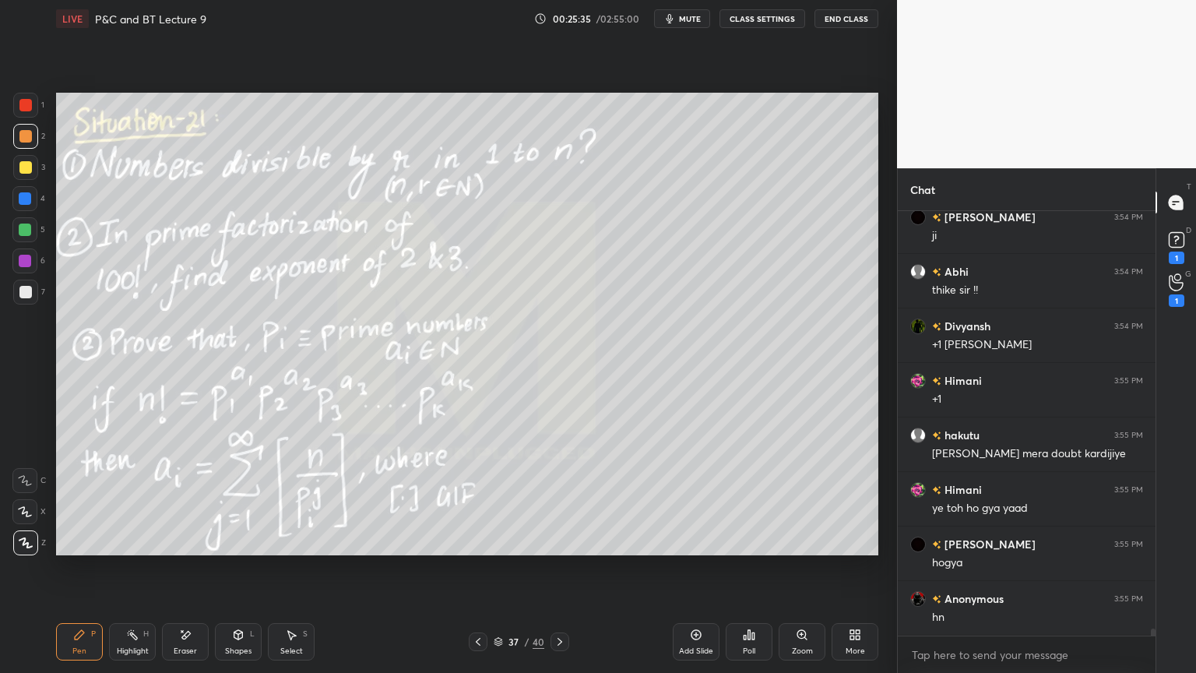
drag, startPoint x: 188, startPoint y: 642, endPoint x: 207, endPoint y: 583, distance: 62.8
click at [188, 549] on div "Eraser" at bounding box center [185, 641] width 47 height 37
click at [559, 549] on icon at bounding box center [560, 641] width 12 height 12
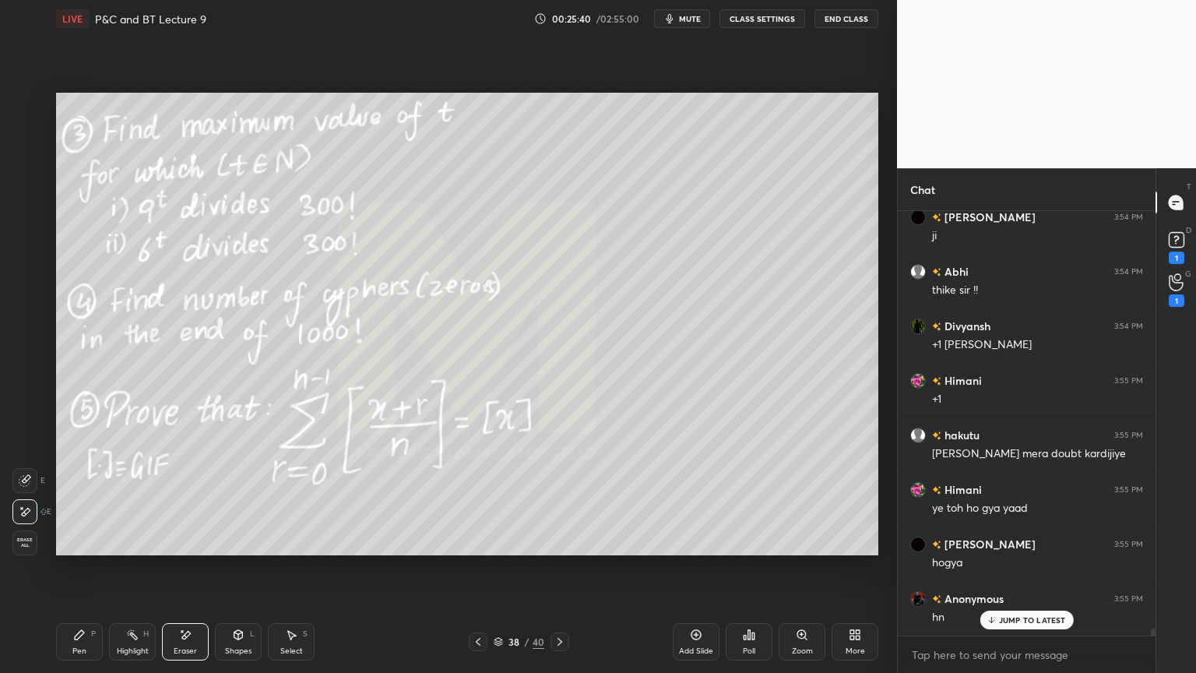
scroll to position [24042, 0]
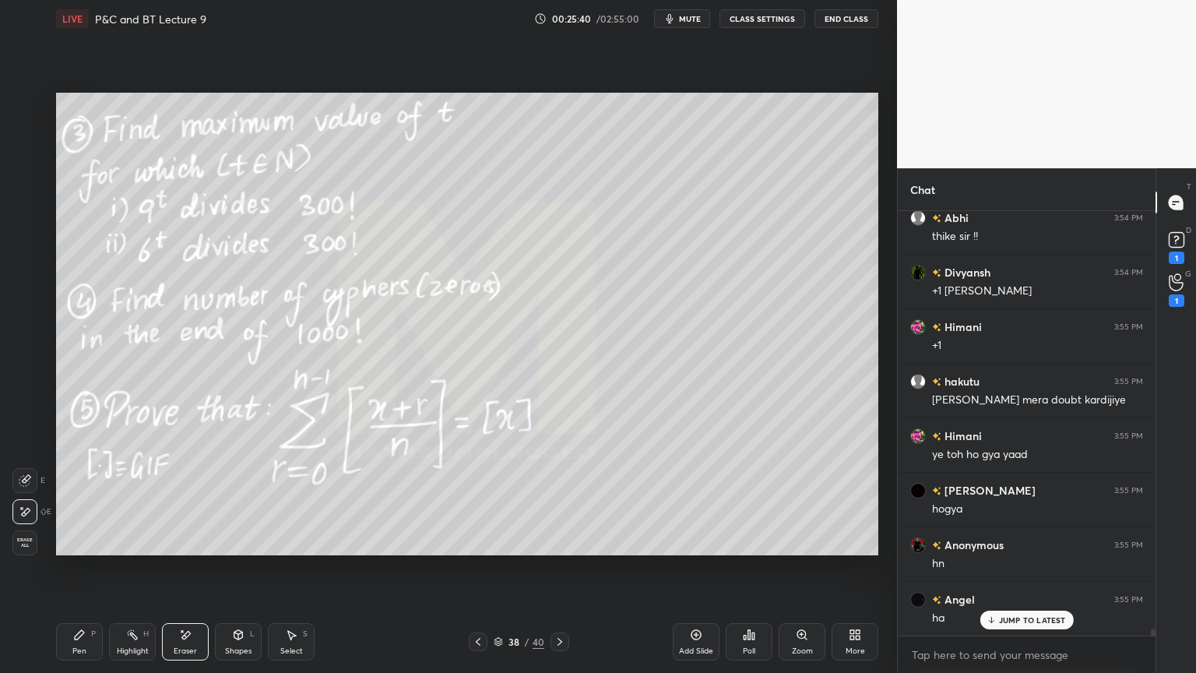
drag, startPoint x: 126, startPoint y: 651, endPoint x: 73, endPoint y: 636, distance: 55.0
click at [127, 549] on div "Highlight" at bounding box center [133, 651] width 32 height 8
click at [69, 549] on div "Pen P" at bounding box center [79, 641] width 47 height 37
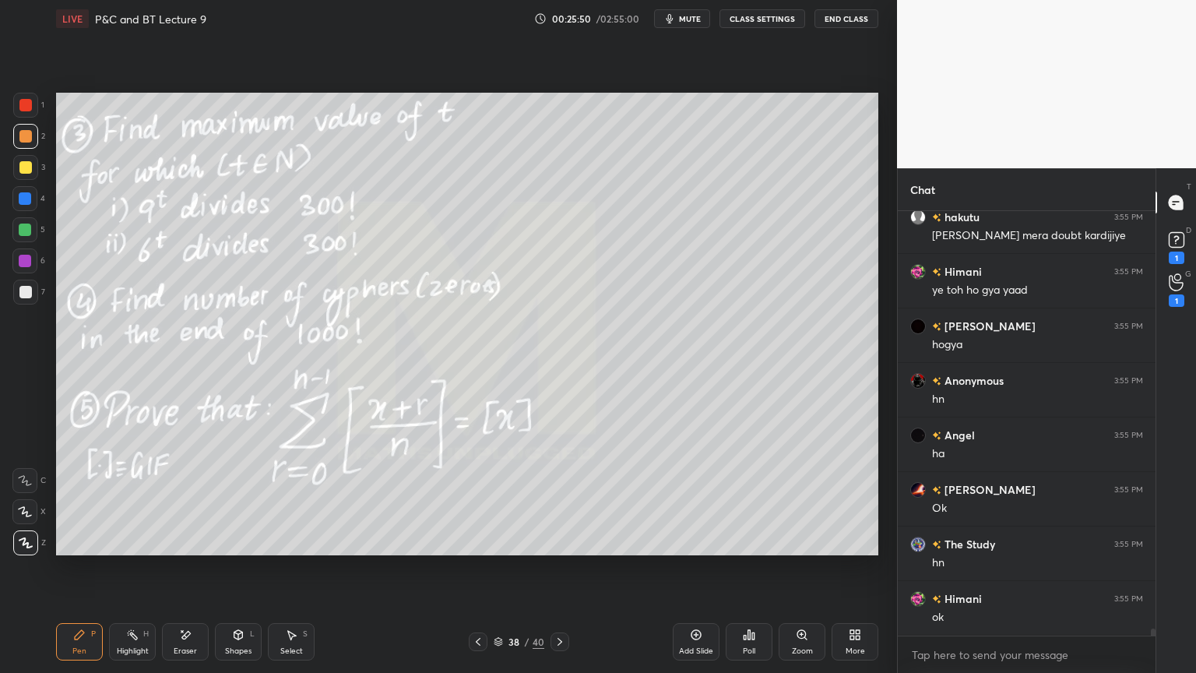
scroll to position [24260, 0]
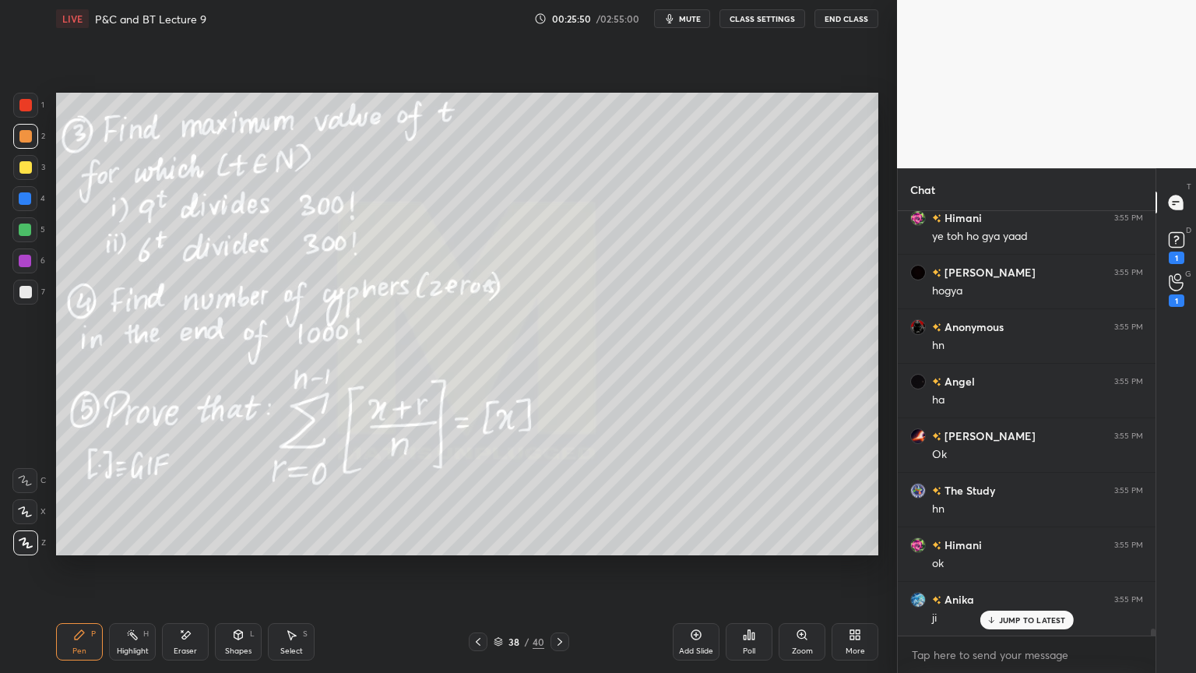
drag, startPoint x: 181, startPoint y: 632, endPoint x: 220, endPoint y: 576, distance: 68.3
click at [181, 549] on icon at bounding box center [185, 634] width 12 height 13
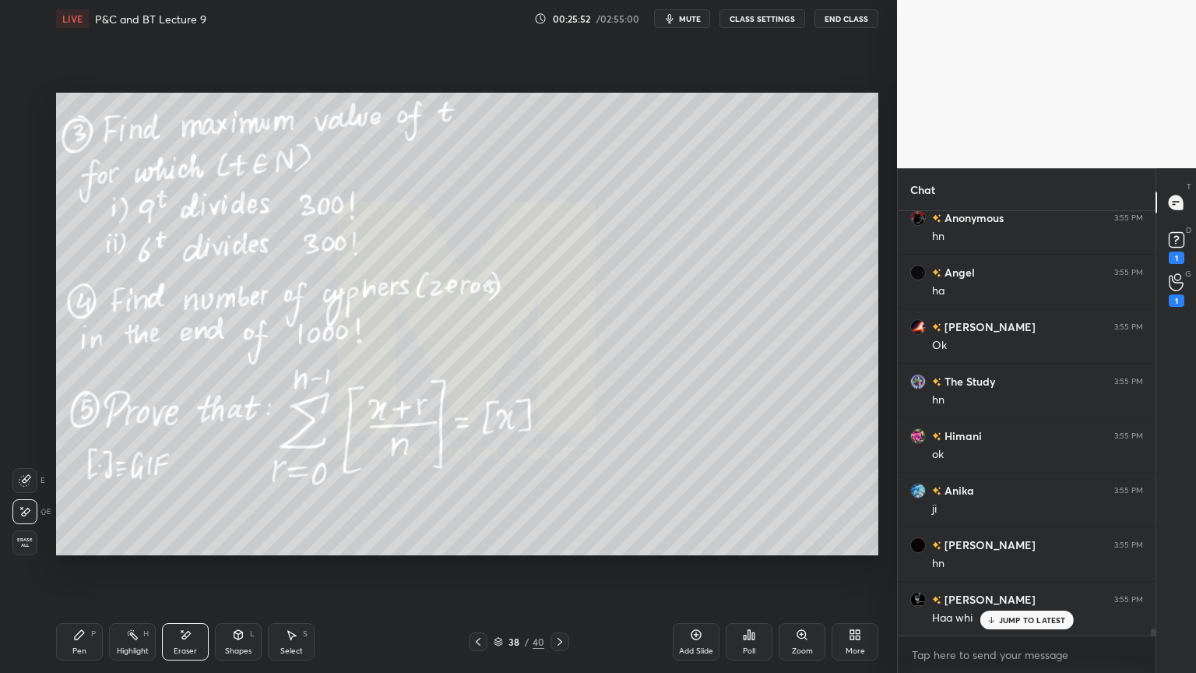
drag, startPoint x: 131, startPoint y: 639, endPoint x: 86, endPoint y: 638, distance: 45.2
click at [129, 549] on div "Highlight H" at bounding box center [132, 641] width 47 height 37
click at [86, 549] on div "Pen P" at bounding box center [79, 641] width 47 height 37
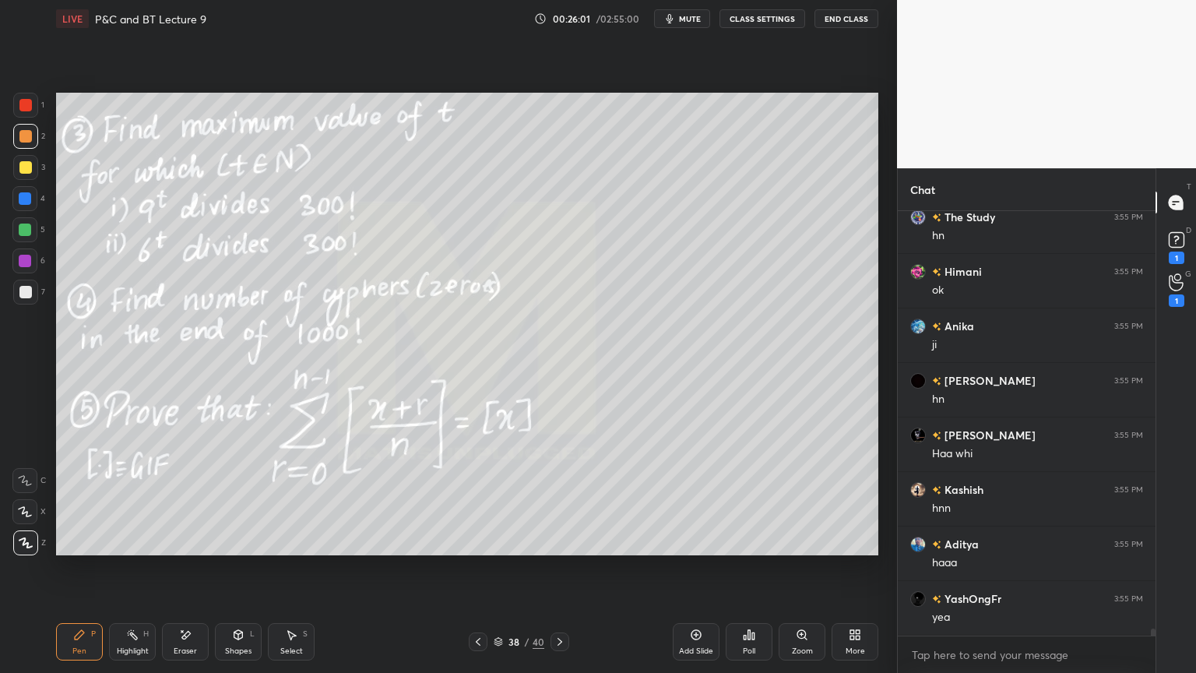
scroll to position [24587, 0]
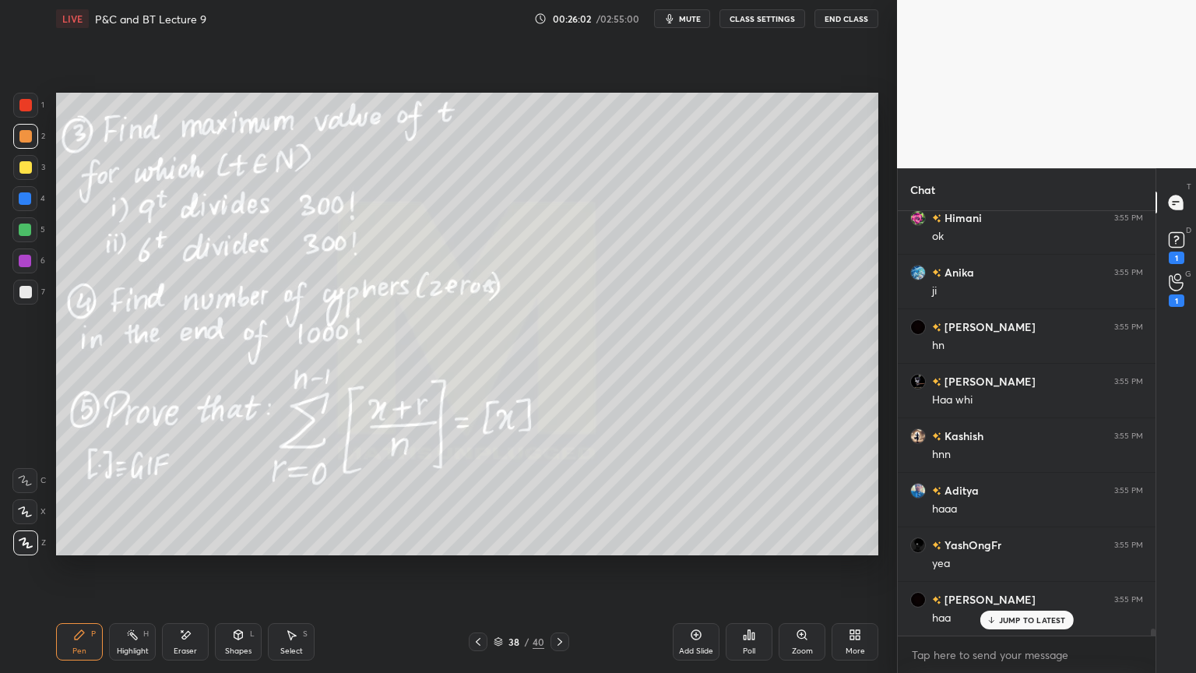
click at [195, 549] on div "Eraser" at bounding box center [185, 651] width 23 height 8
click at [557, 549] on icon at bounding box center [560, 641] width 12 height 12
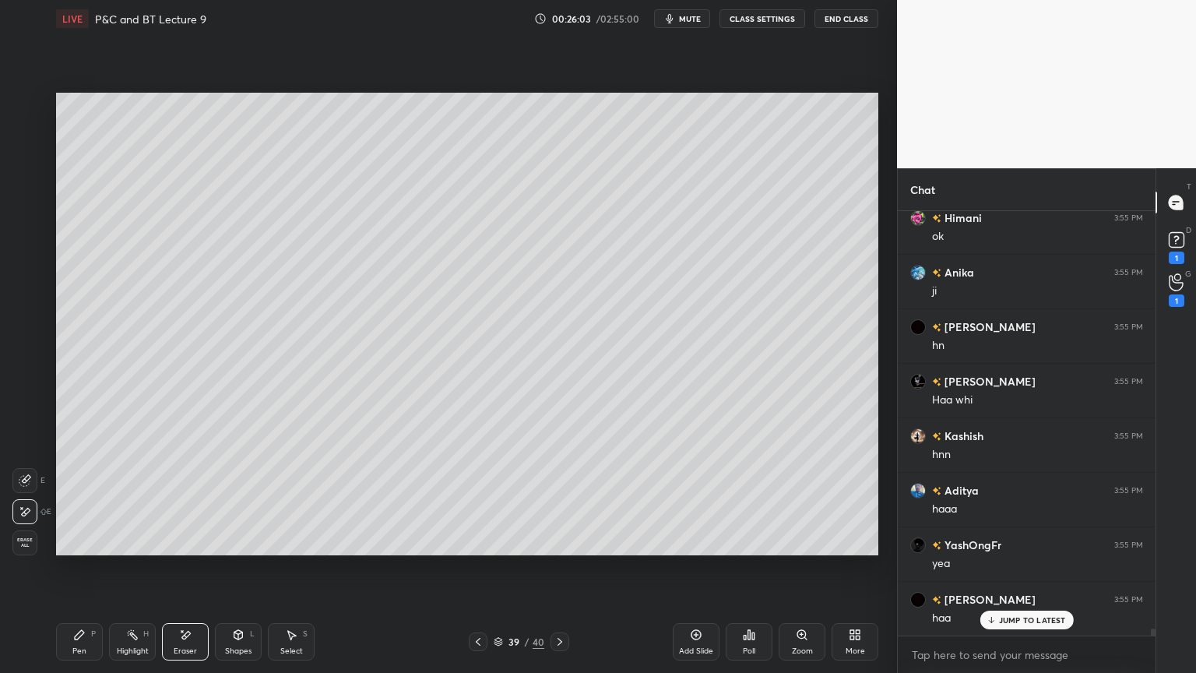
scroll to position [24642, 0]
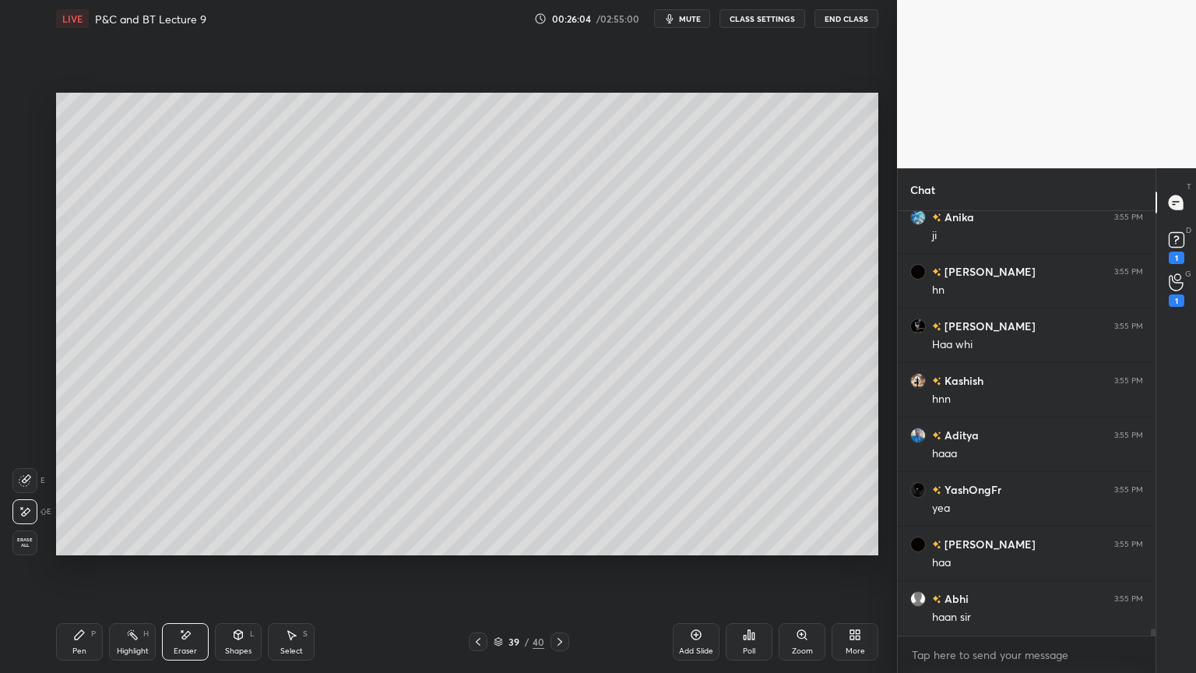
click at [483, 549] on icon at bounding box center [478, 641] width 12 height 12
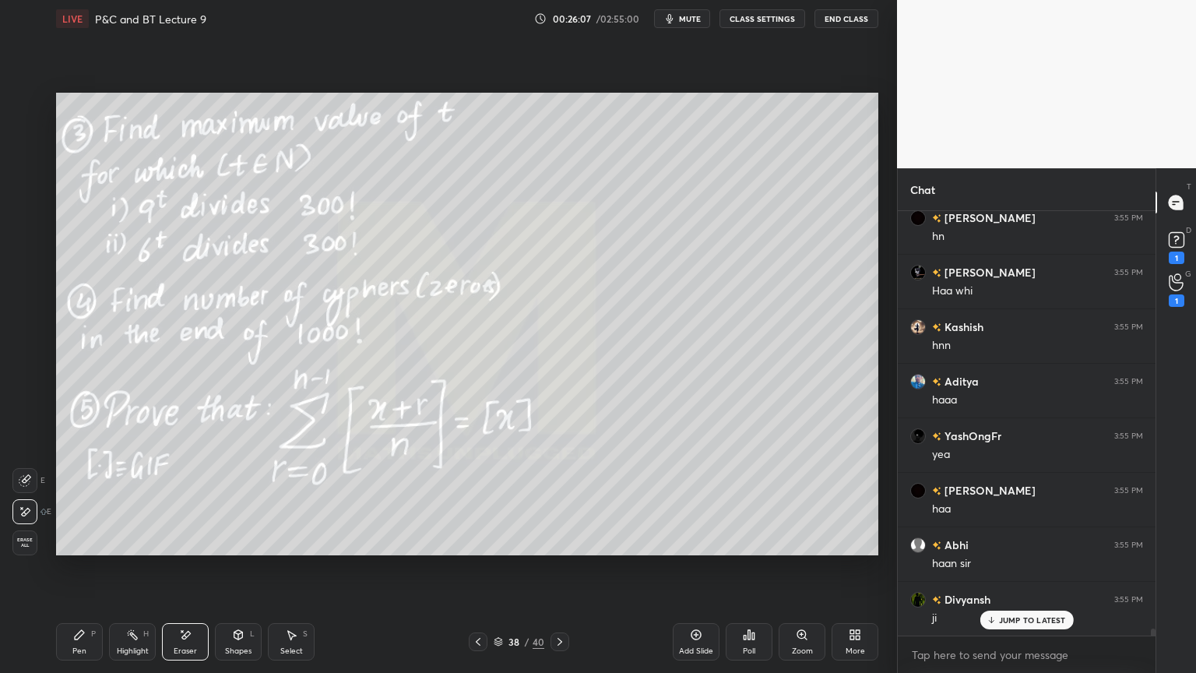
click at [480, 549] on icon at bounding box center [478, 641] width 12 height 12
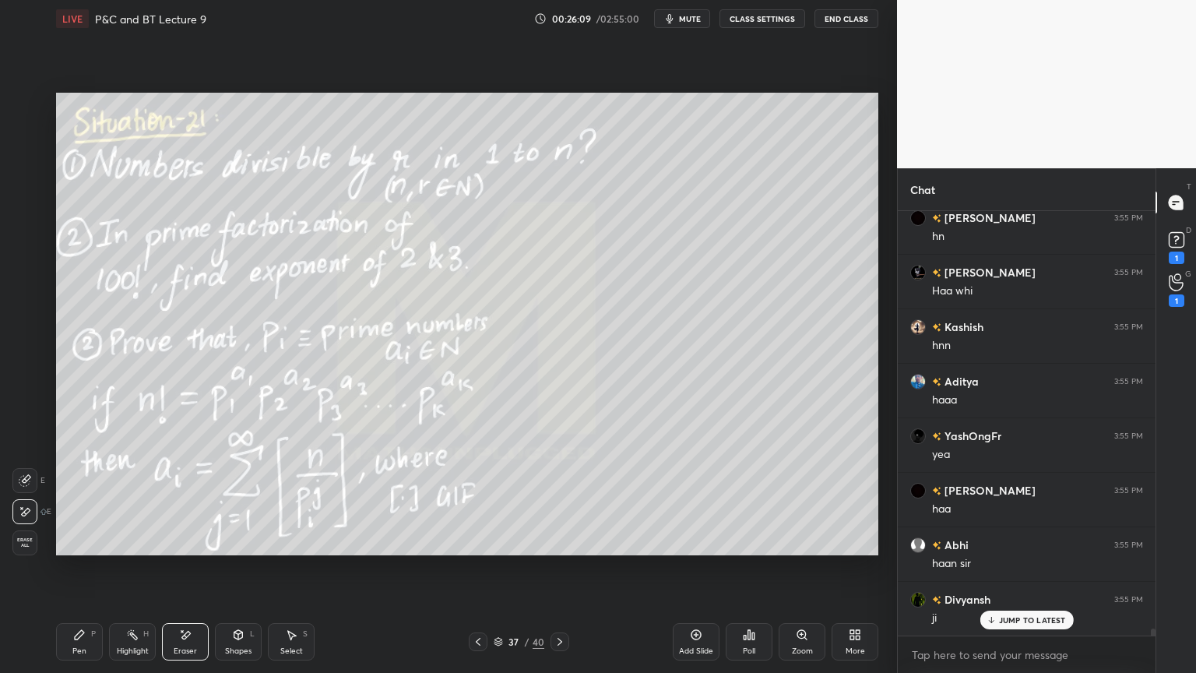
scroll to position [24751, 0]
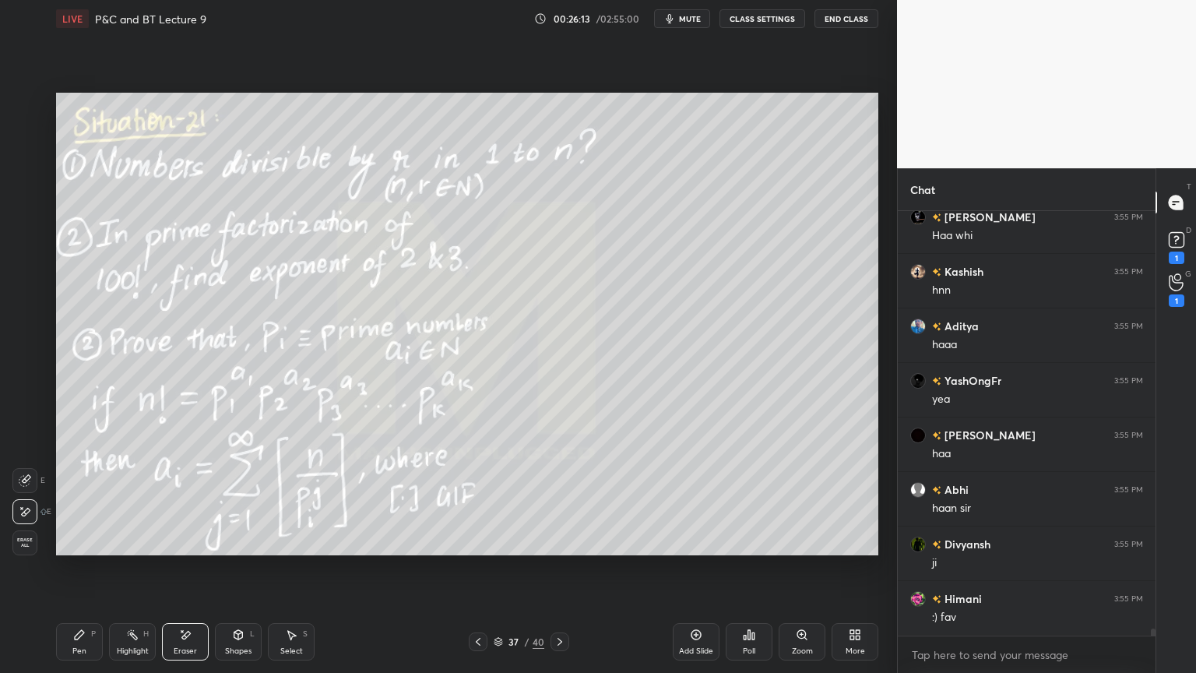
click at [561, 549] on icon at bounding box center [560, 641] width 12 height 12
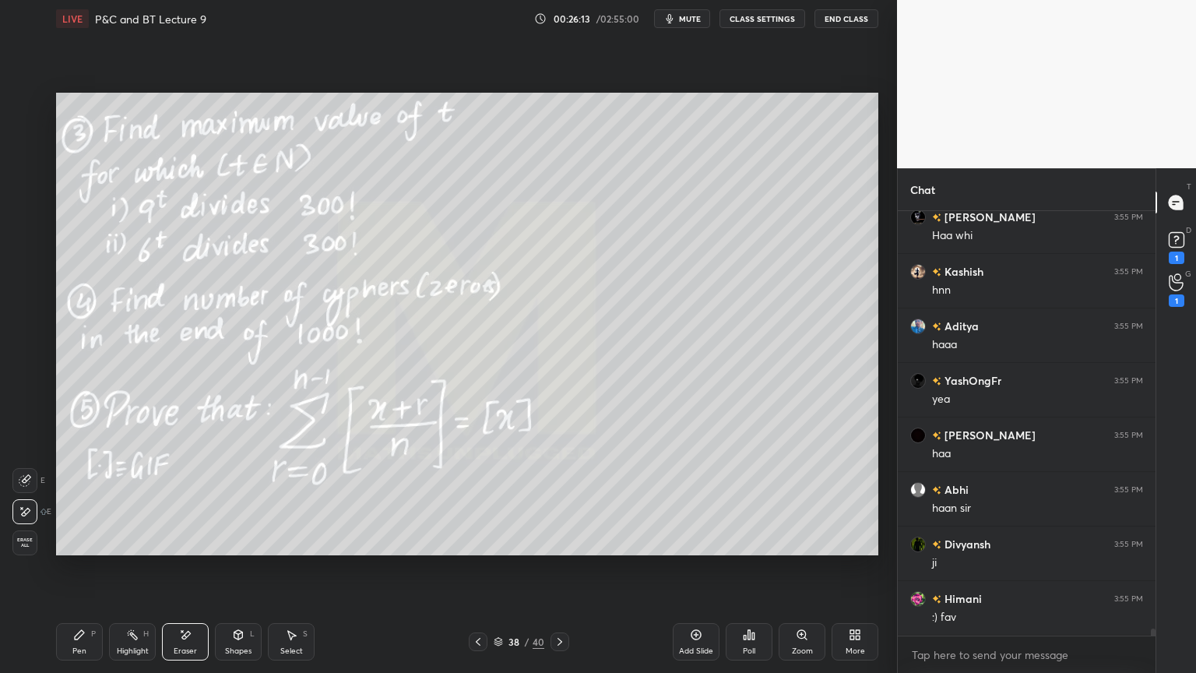
click at [558, 549] on icon at bounding box center [560, 641] width 12 height 12
click at [557, 549] on icon at bounding box center [560, 641] width 12 height 12
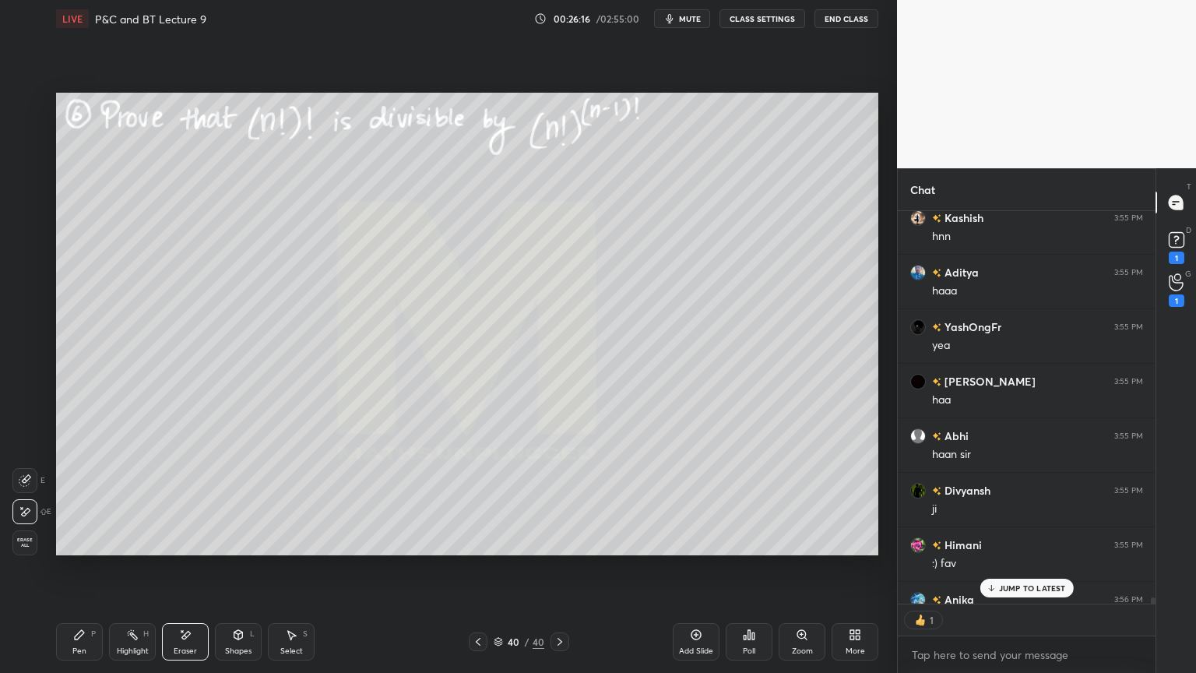
scroll to position [5, 5]
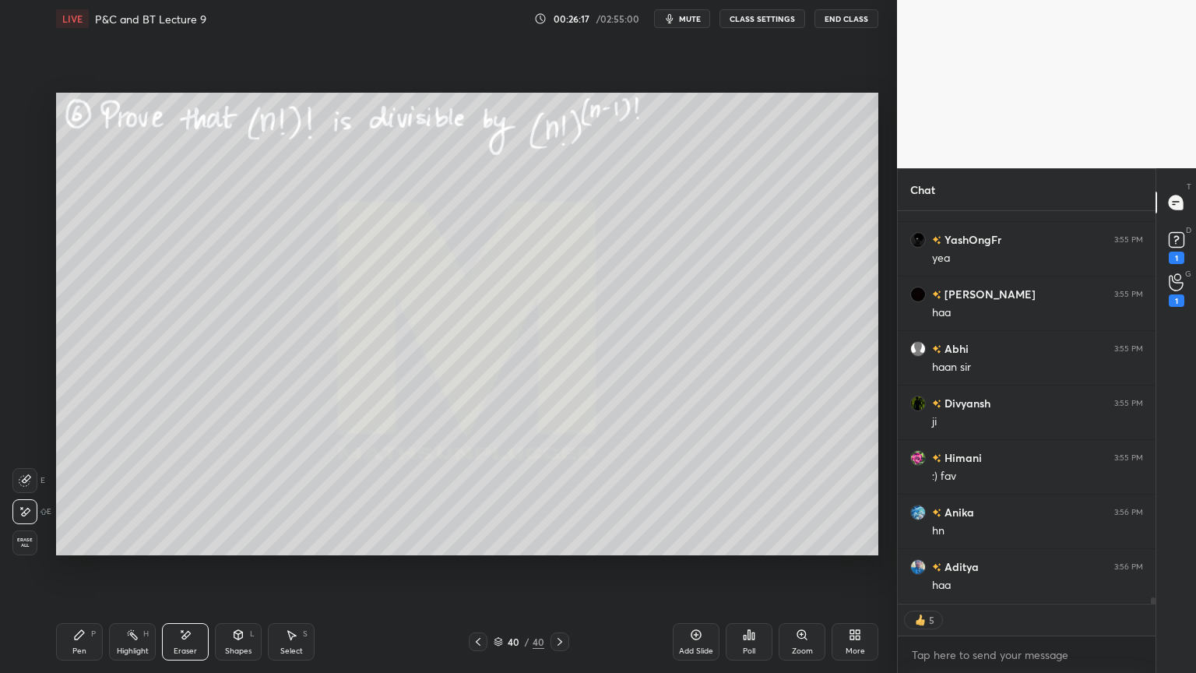
click at [131, 549] on div "Highlight" at bounding box center [133, 651] width 32 height 8
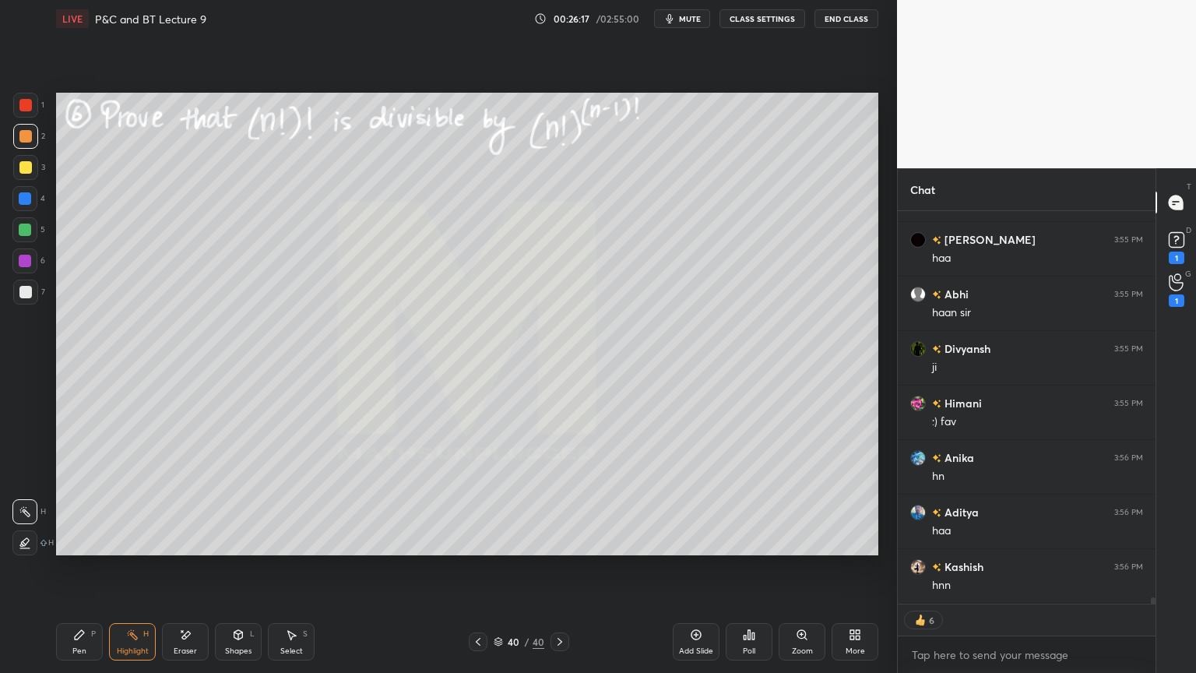
click at [85, 549] on div "Pen P" at bounding box center [79, 641] width 47 height 37
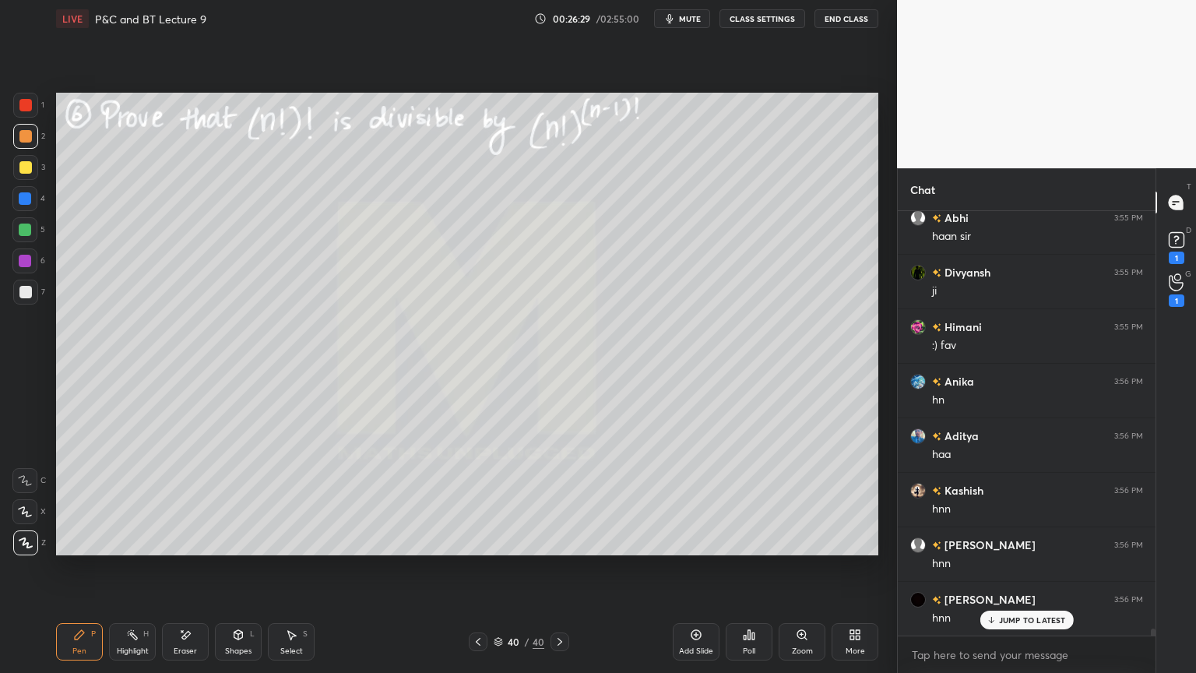
scroll to position [25079, 0]
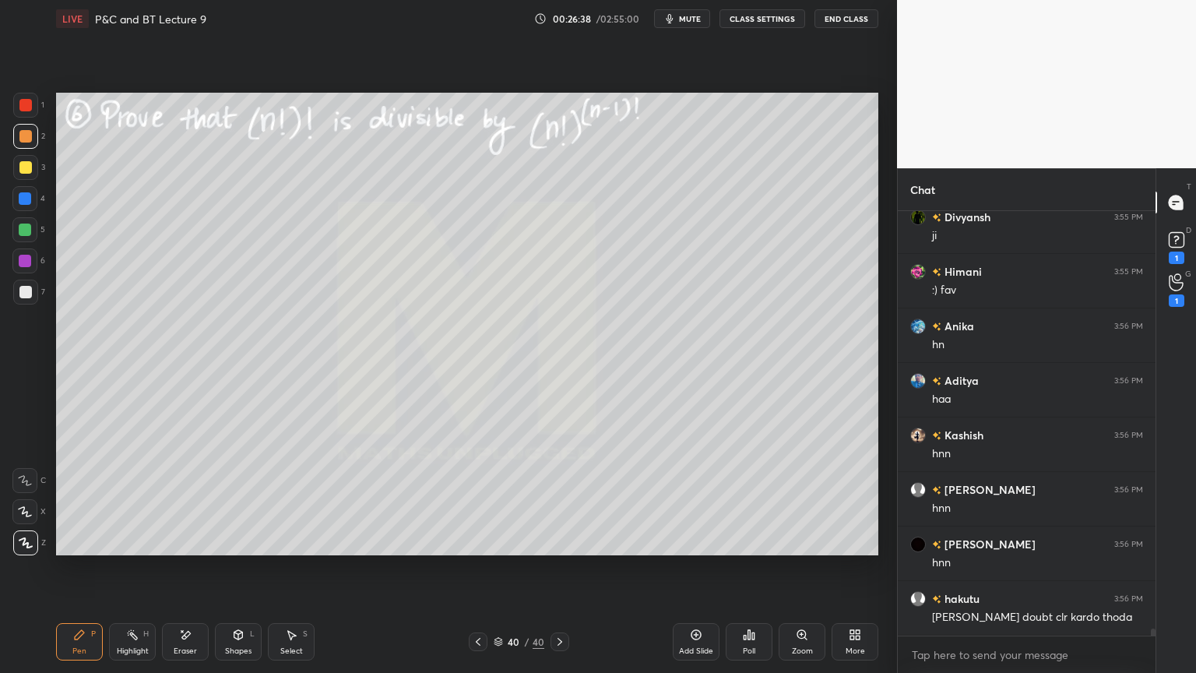
click at [186, 549] on div "Eraser" at bounding box center [185, 641] width 47 height 37
drag, startPoint x: 118, startPoint y: 639, endPoint x: 80, endPoint y: 626, distance: 40.4
click at [116, 549] on div "Highlight H" at bounding box center [132, 641] width 47 height 37
click at [79, 549] on div "Pen P" at bounding box center [79, 641] width 47 height 37
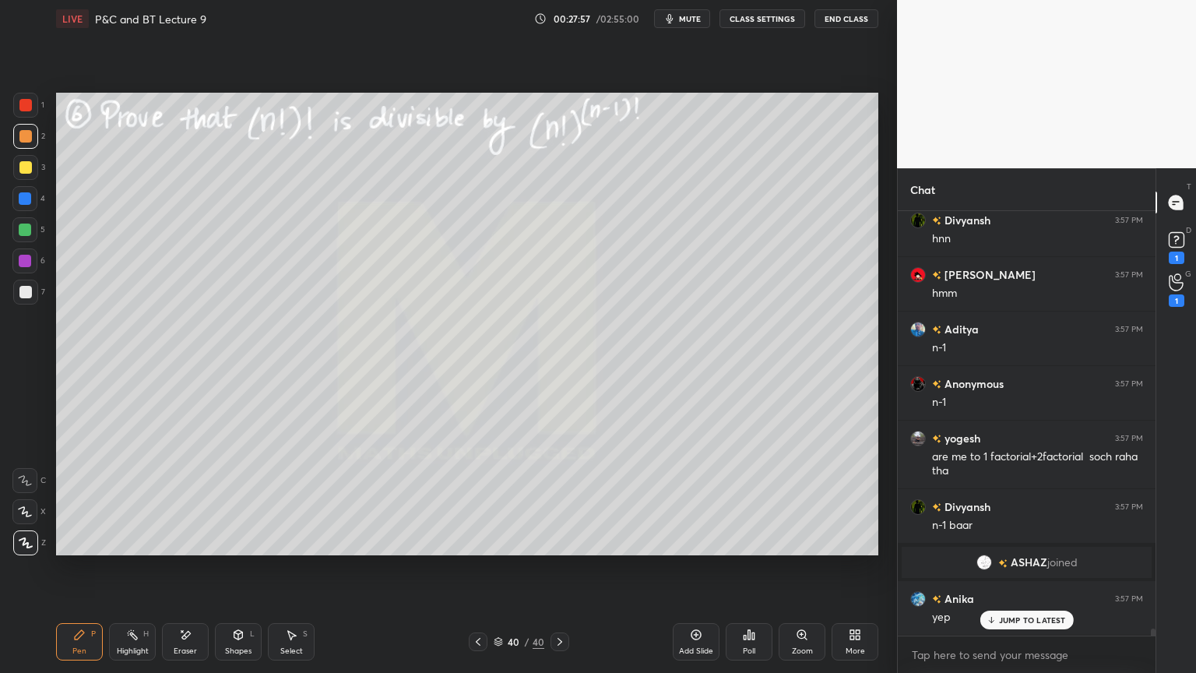
scroll to position [25497, 0]
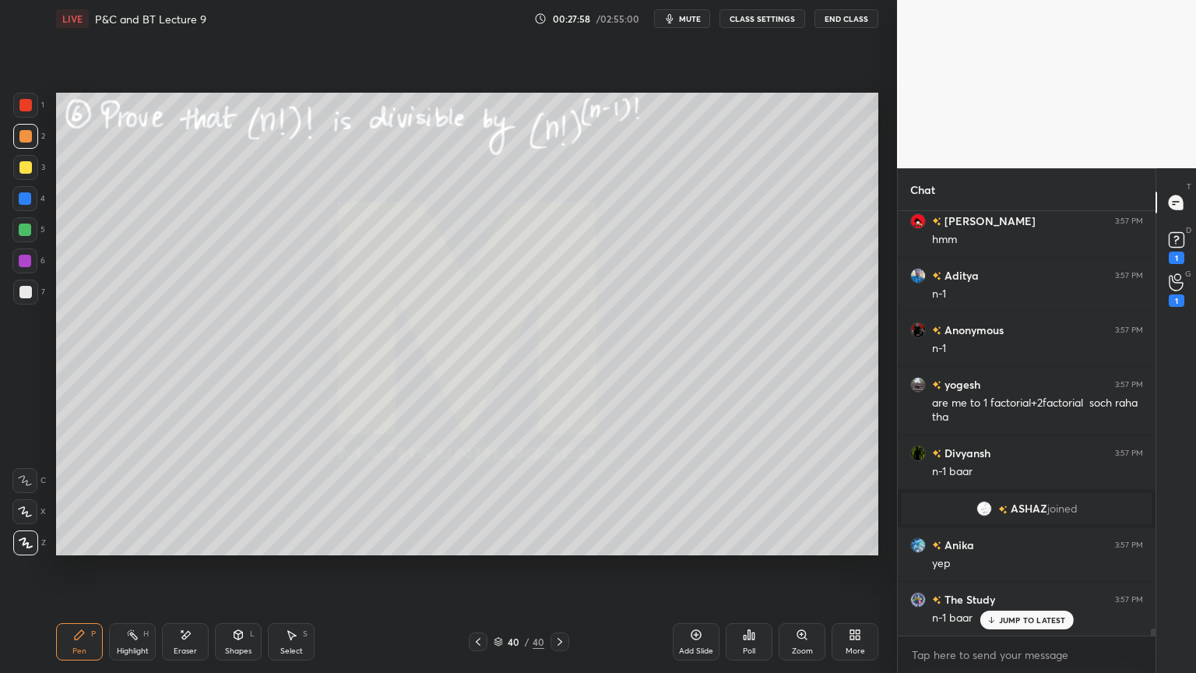
click at [280, 549] on div "Select" at bounding box center [291, 651] width 23 height 8
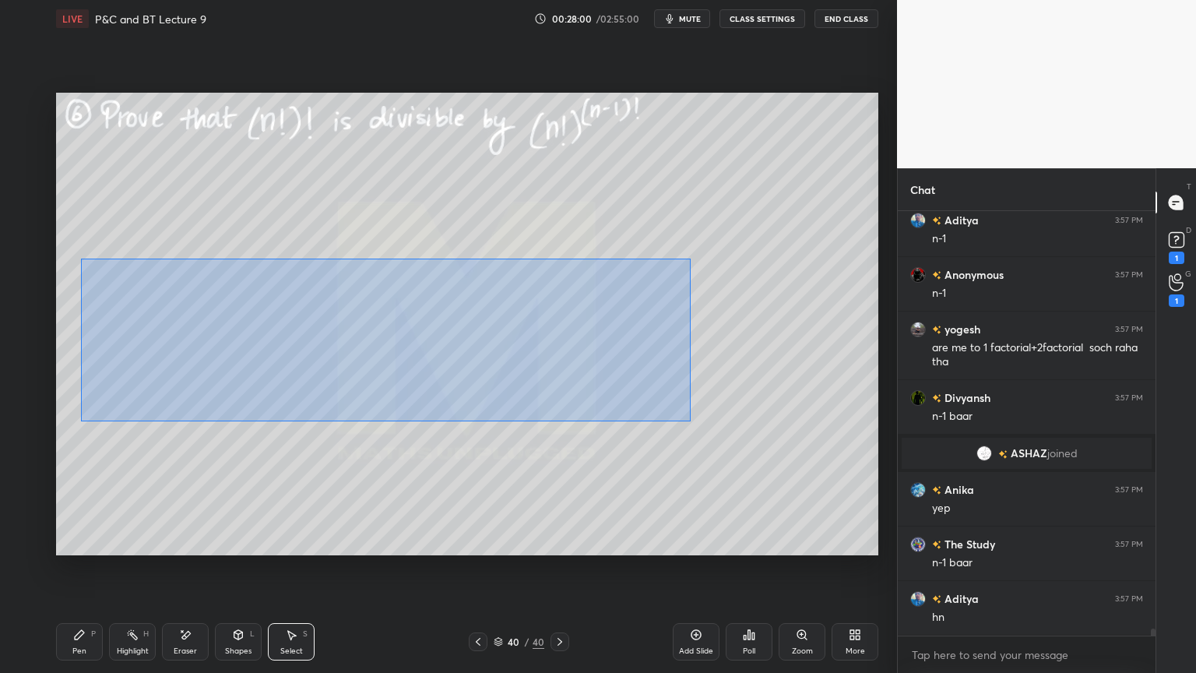
drag, startPoint x: 79, startPoint y: 256, endPoint x: 683, endPoint y: 410, distance: 622.9
click at [692, 421] on div "0 ° Undo Copy Duplicate Duplicate to new slide Delete" at bounding box center [467, 324] width 822 height 463
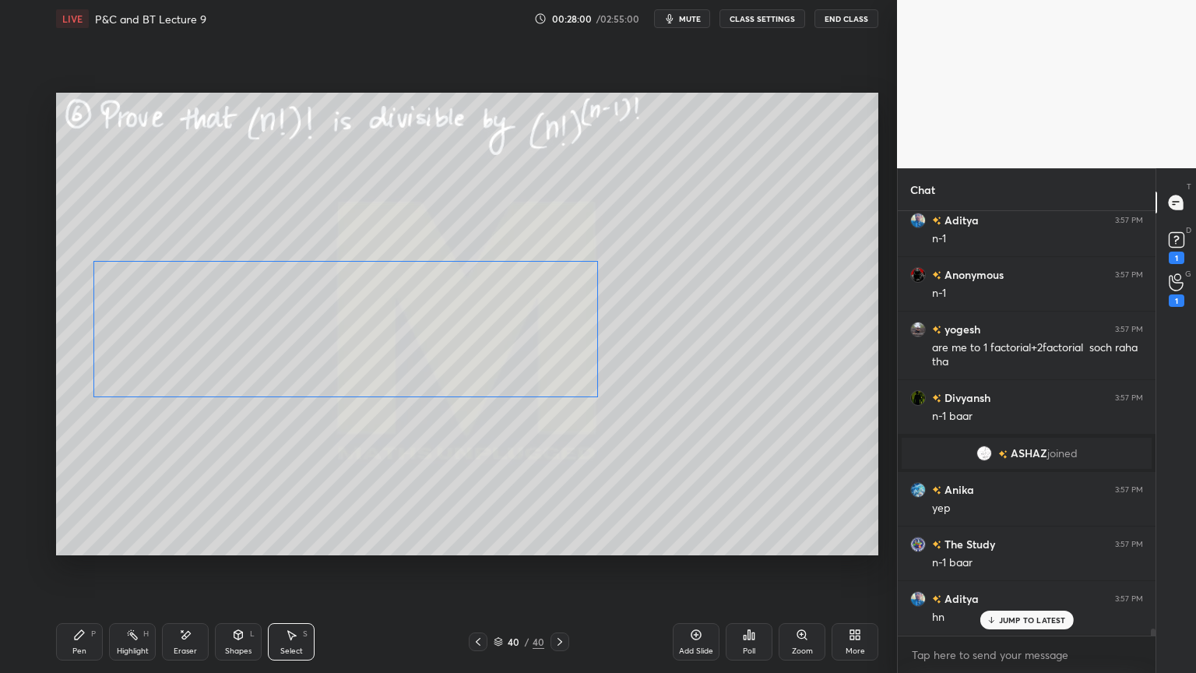
scroll to position [25606, 0]
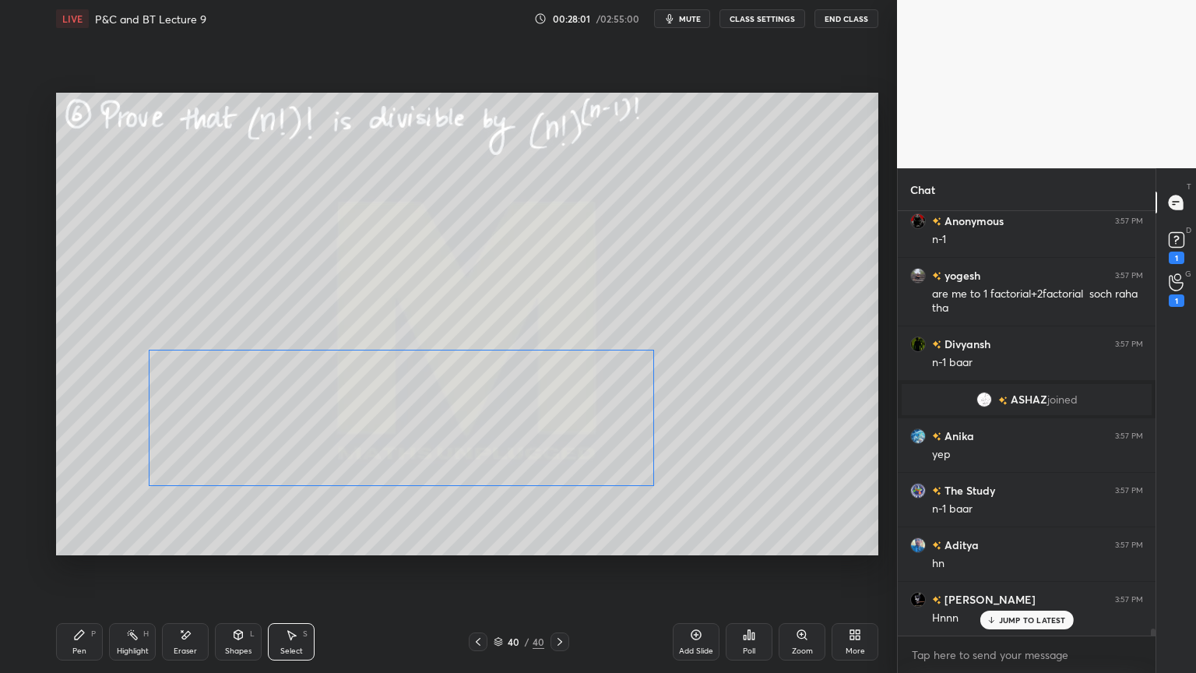
drag, startPoint x: 550, startPoint y: 354, endPoint x: 586, endPoint y: 399, distance: 57.0
click at [588, 444] on div "0 ° Undo Copy Duplicate Duplicate to new slide Delete" at bounding box center [467, 324] width 822 height 463
click at [569, 327] on div "0 ° Undo Copy Duplicate Duplicate to new slide Delete" at bounding box center [467, 324] width 822 height 463
click at [83, 549] on div "Pen P" at bounding box center [79, 641] width 47 height 37
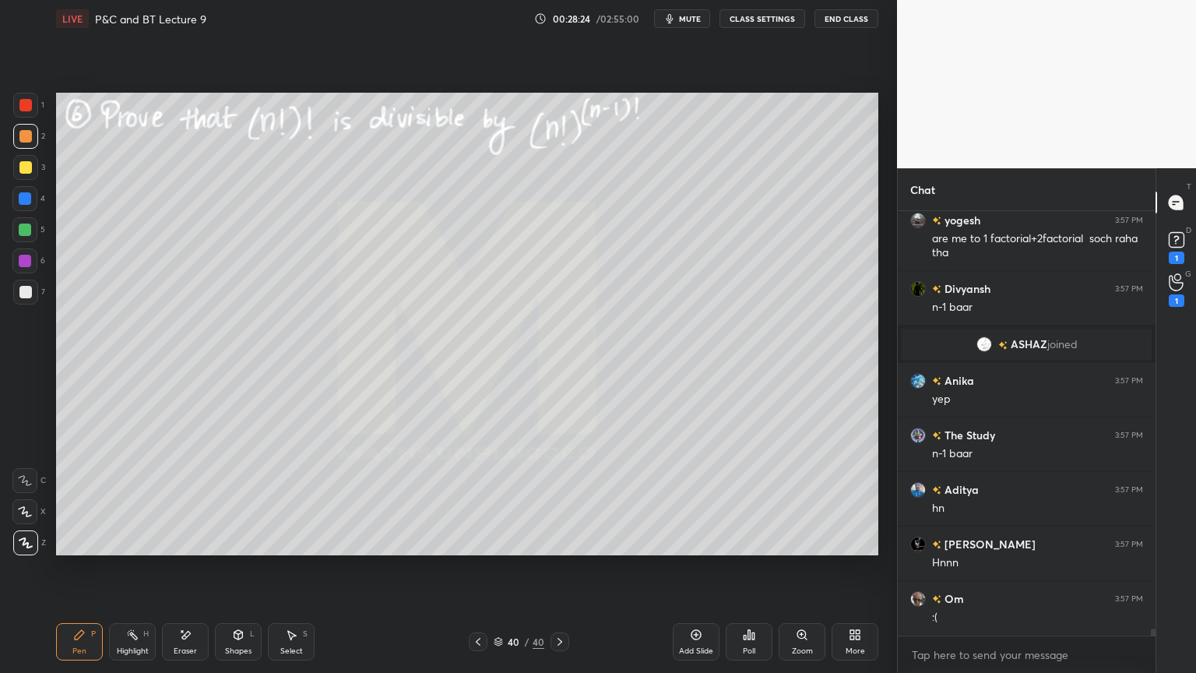
drag, startPoint x: 197, startPoint y: 636, endPoint x: 228, endPoint y: 586, distance: 59.4
click at [199, 549] on div "Eraser" at bounding box center [185, 641] width 47 height 37
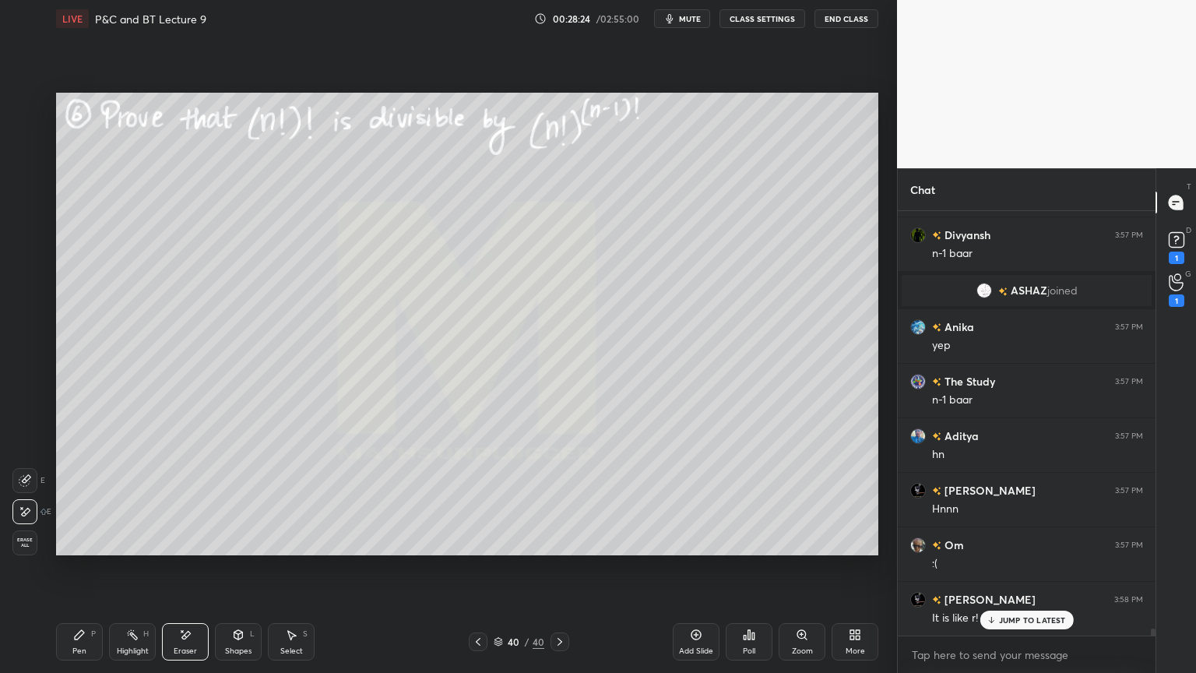
scroll to position [5, 5]
click at [83, 549] on div "Pen P" at bounding box center [79, 641] width 47 height 37
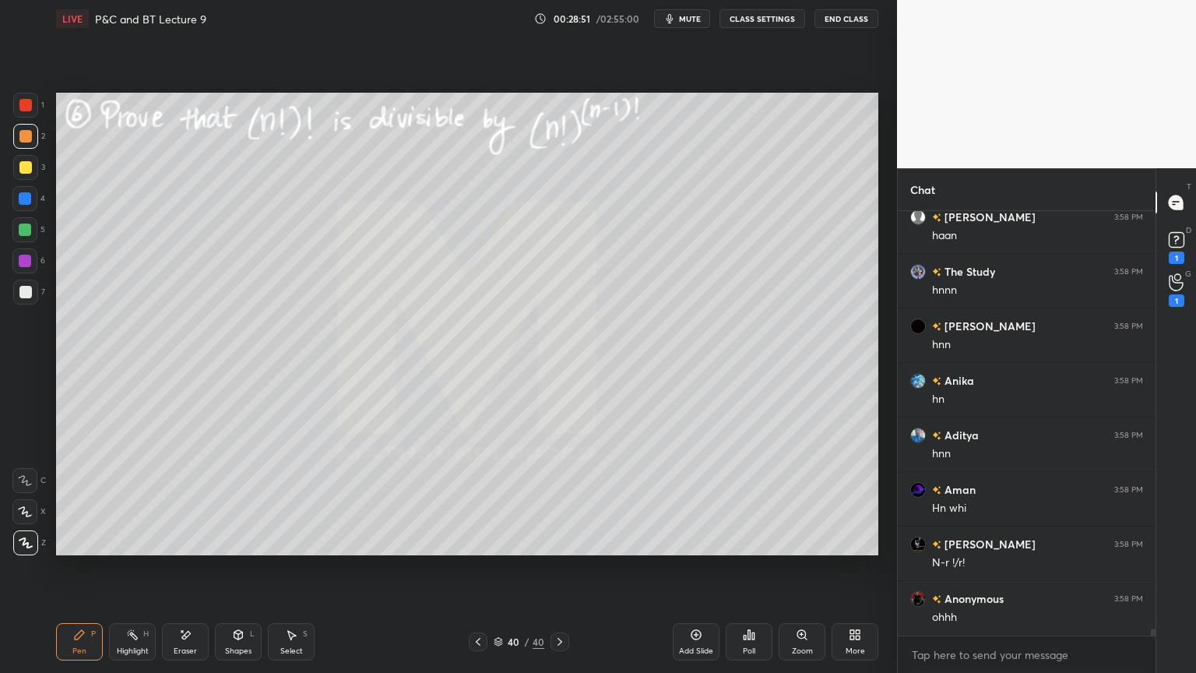
scroll to position [26453, 0]
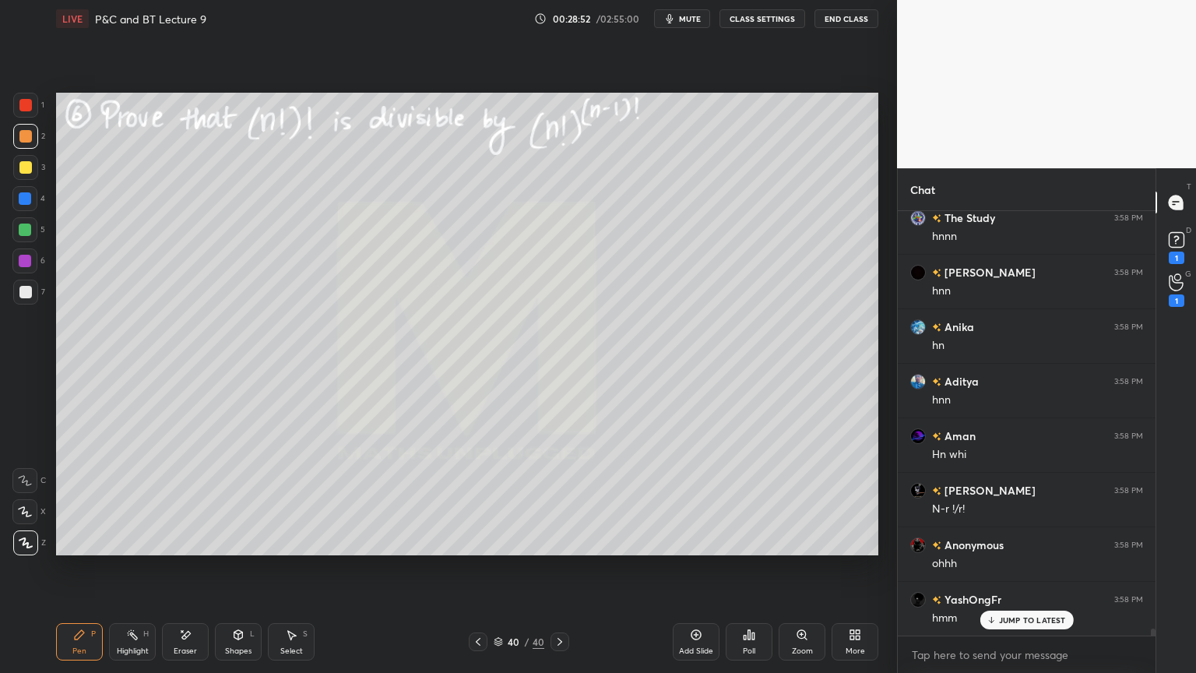
click at [194, 549] on div "Eraser" at bounding box center [185, 641] width 47 height 37
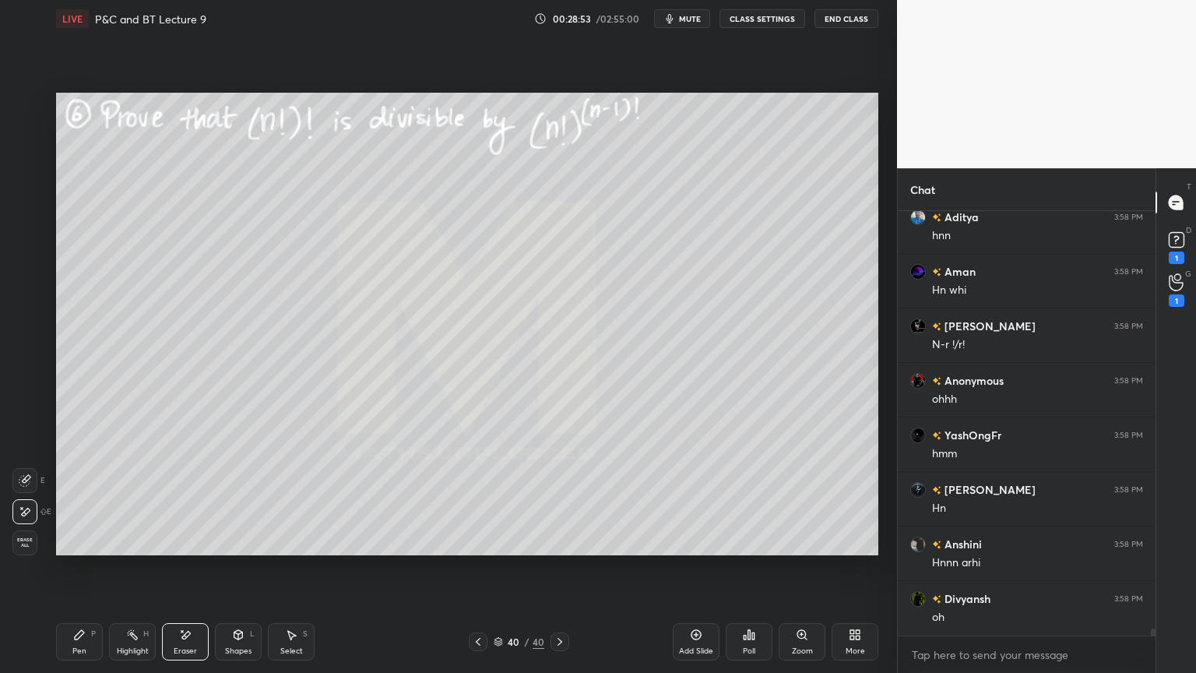
scroll to position [26671, 0]
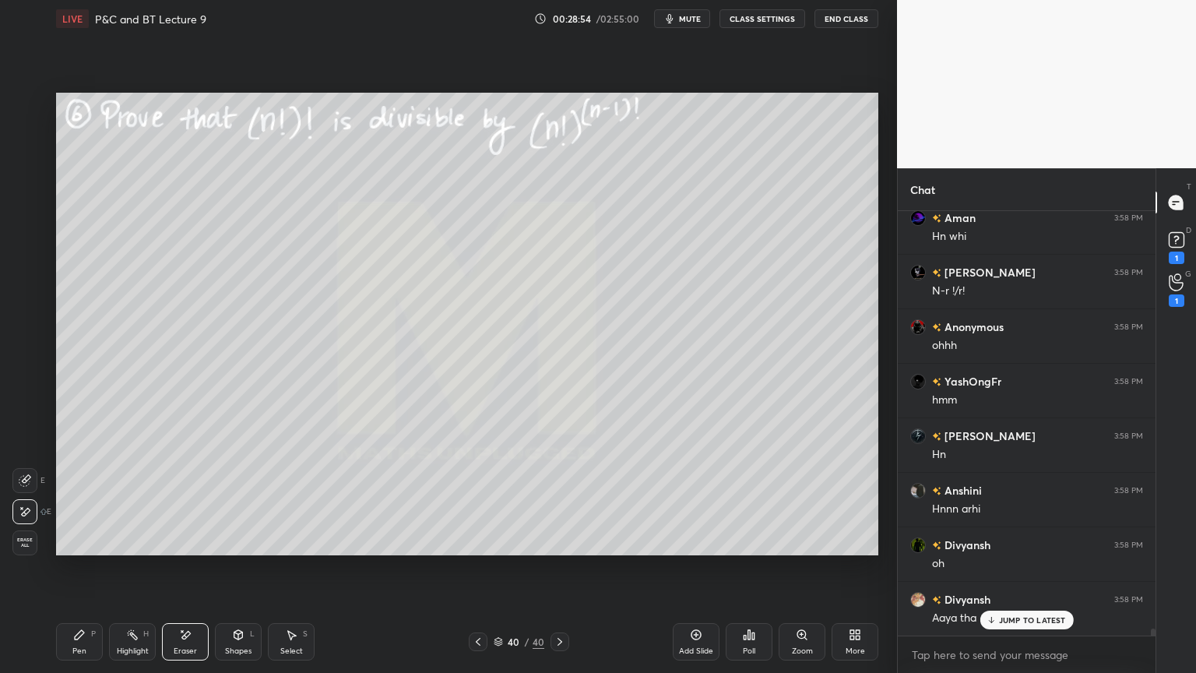
click at [134, 549] on icon at bounding box center [132, 634] width 12 height 12
drag, startPoint x: 89, startPoint y: 628, endPoint x: 87, endPoint y: 636, distance: 7.9
click at [82, 549] on div "Pen P" at bounding box center [79, 641] width 47 height 37
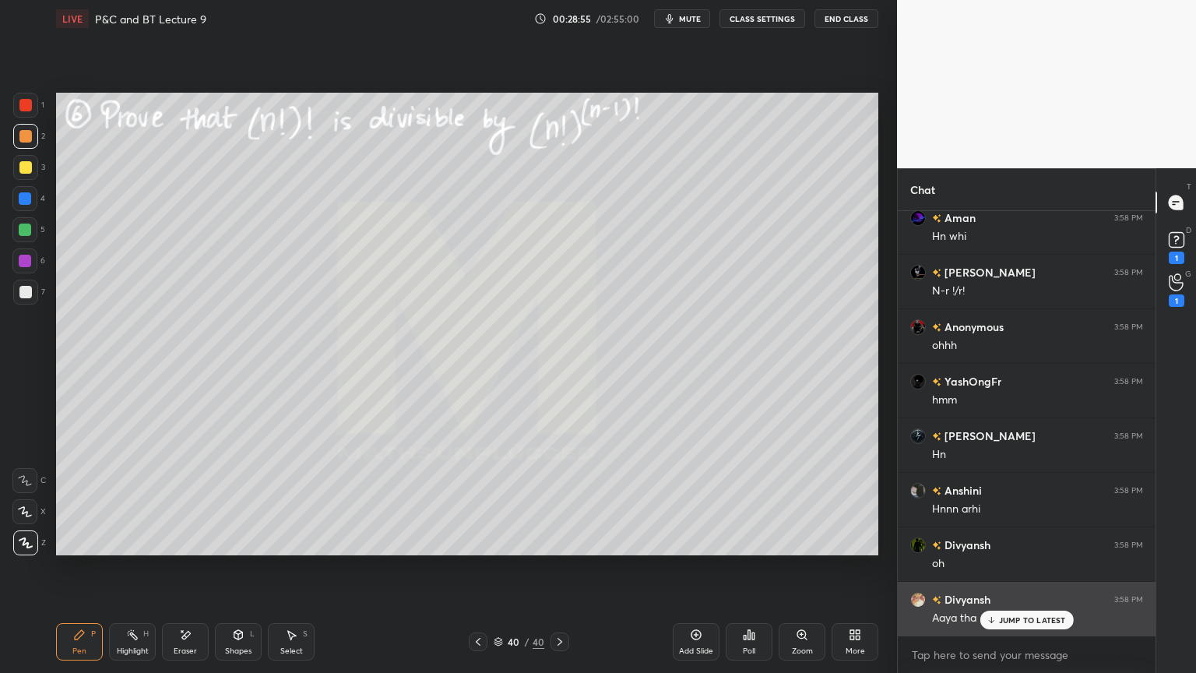
drag, startPoint x: 1009, startPoint y: 621, endPoint x: 993, endPoint y: 614, distance: 17.1
click at [1009, 549] on p "JUMP TO LATEST" at bounding box center [1032, 619] width 67 height 9
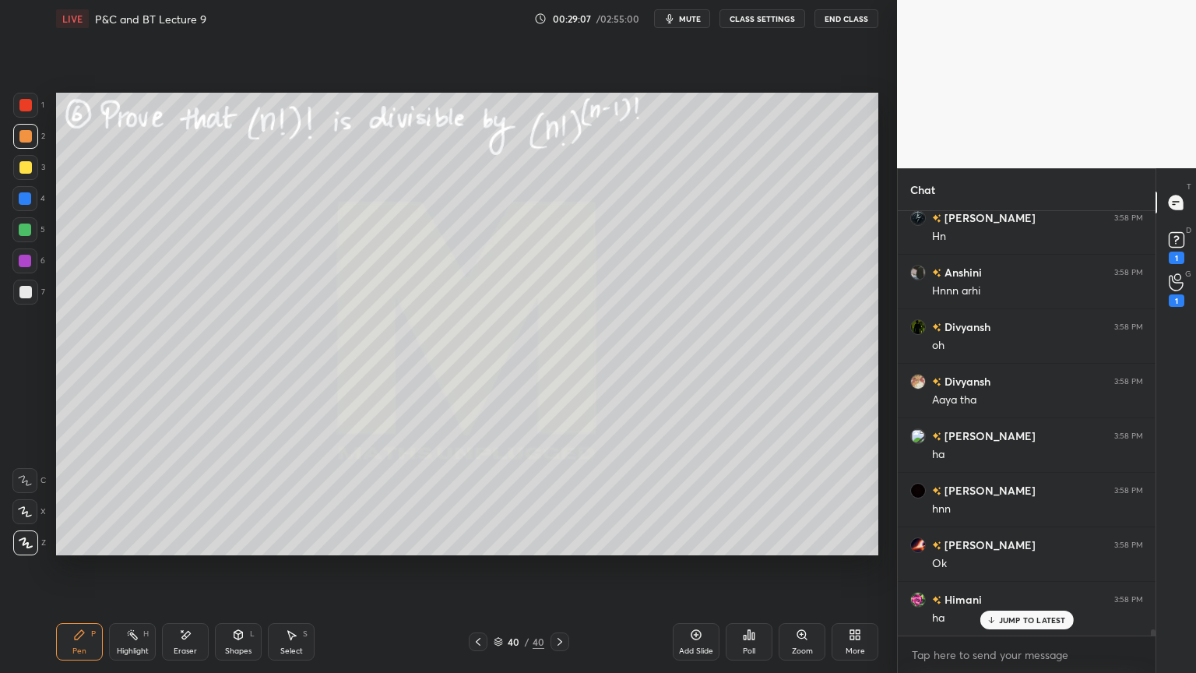
scroll to position [26944, 0]
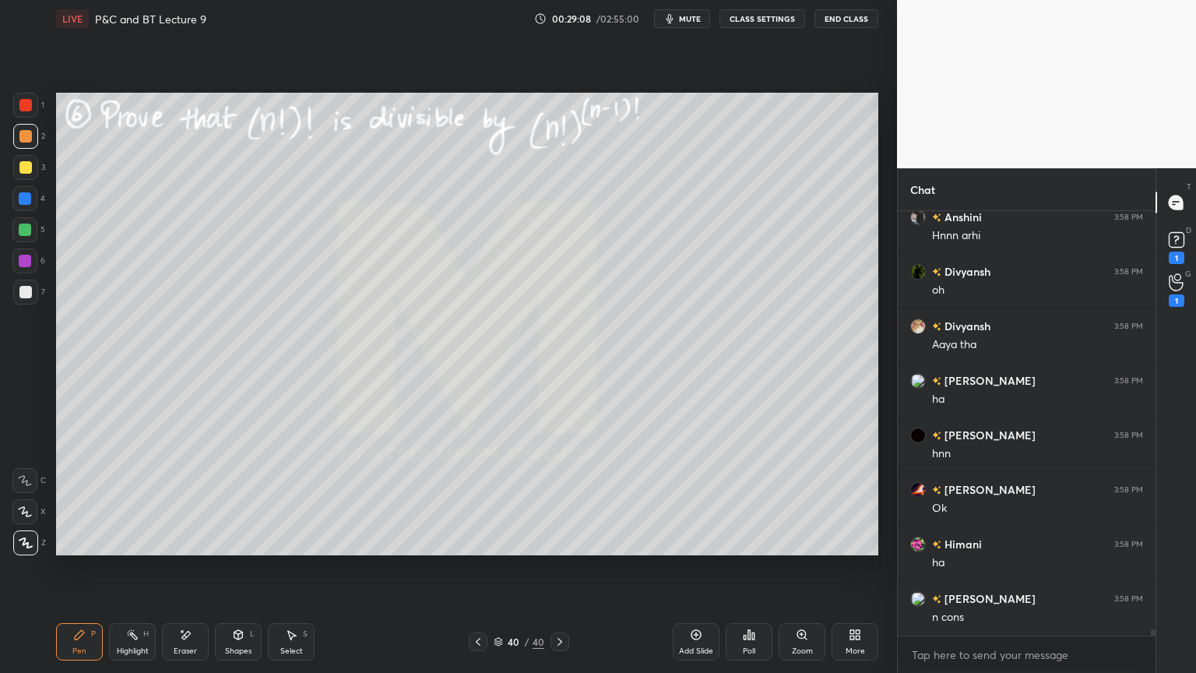
drag, startPoint x: 182, startPoint y: 649, endPoint x: 193, endPoint y: 619, distance: 32.3
click at [182, 549] on div "Eraser" at bounding box center [185, 651] width 23 height 8
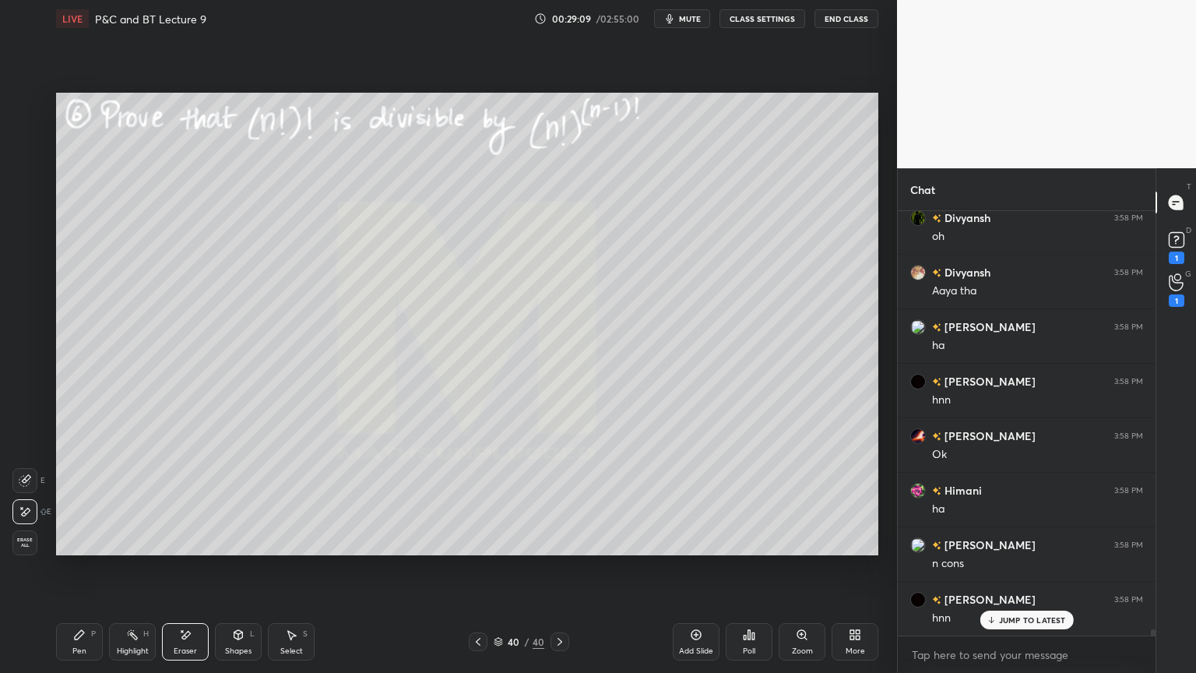
scroll to position [27054, 0]
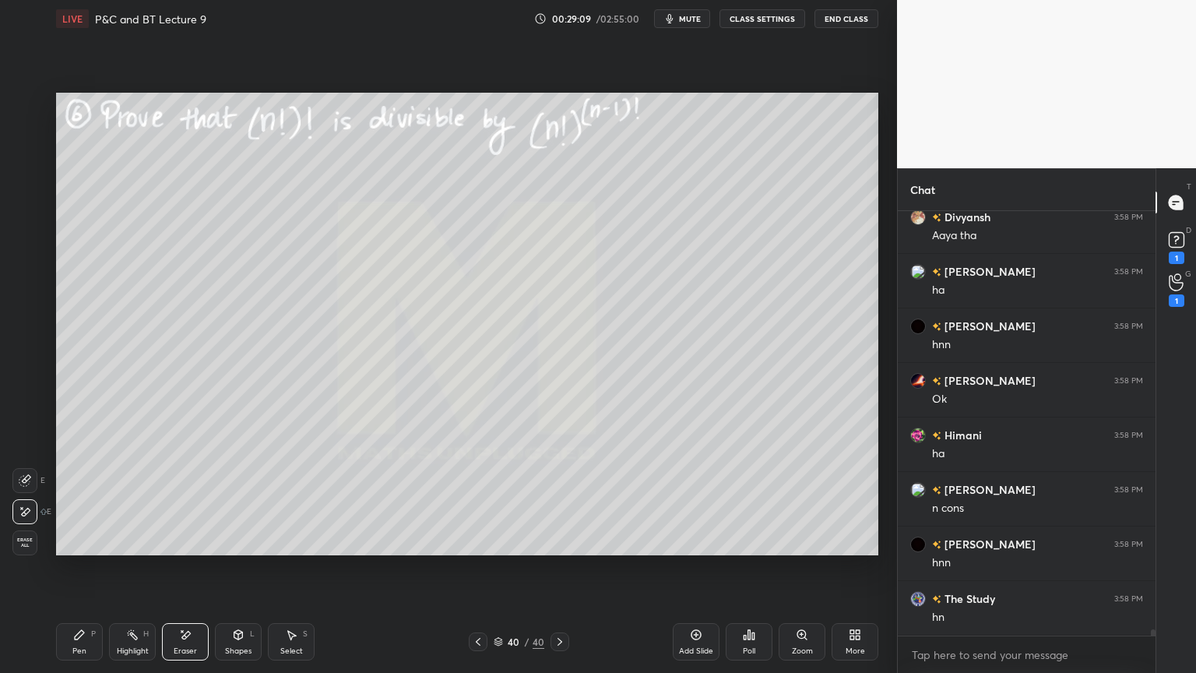
click at [85, 549] on div "Pen" at bounding box center [79, 651] width 14 height 8
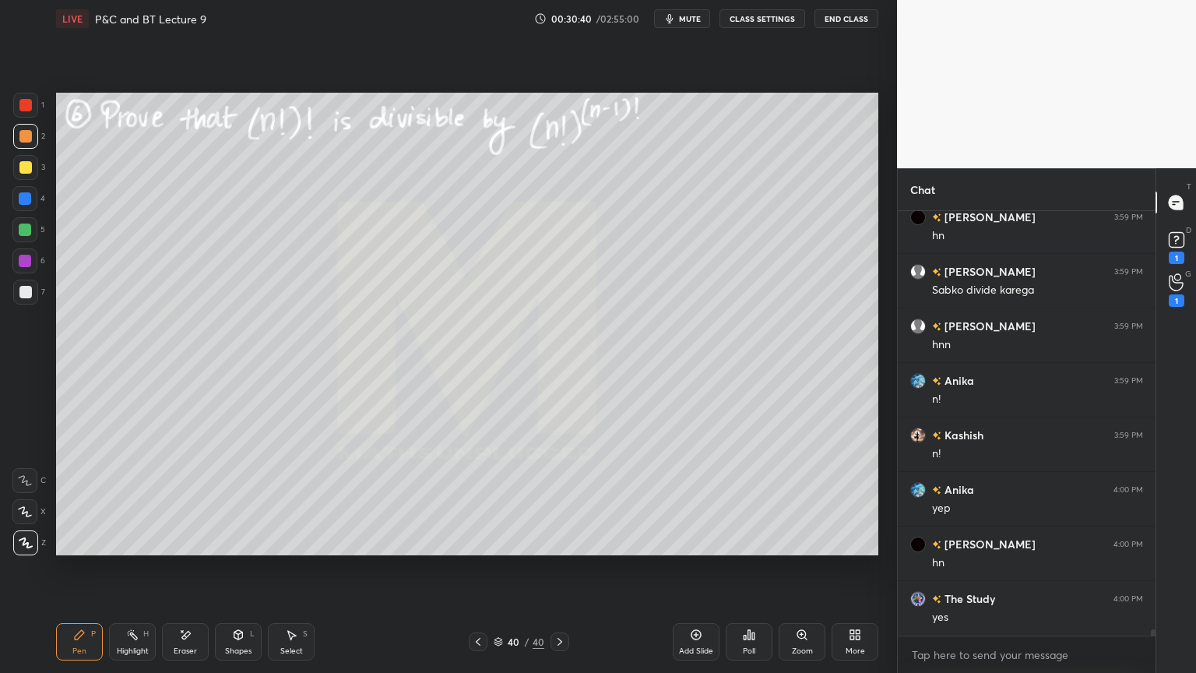
scroll to position [29070, 0]
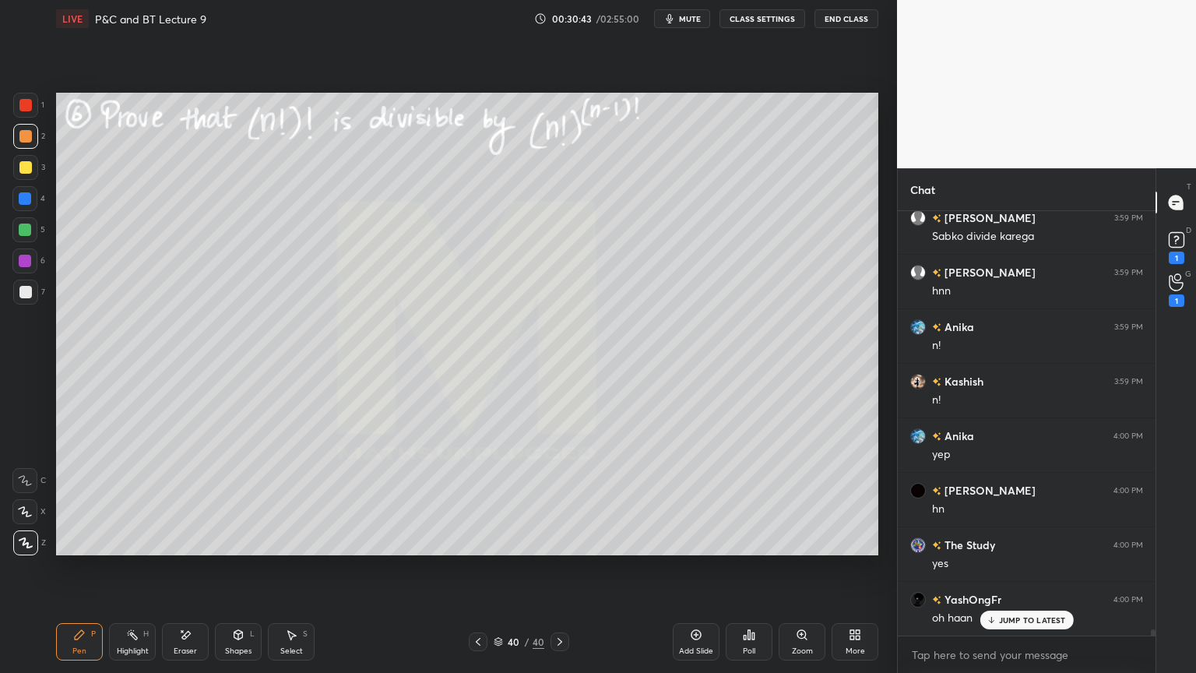
click at [29, 163] on div at bounding box center [25, 167] width 12 height 12
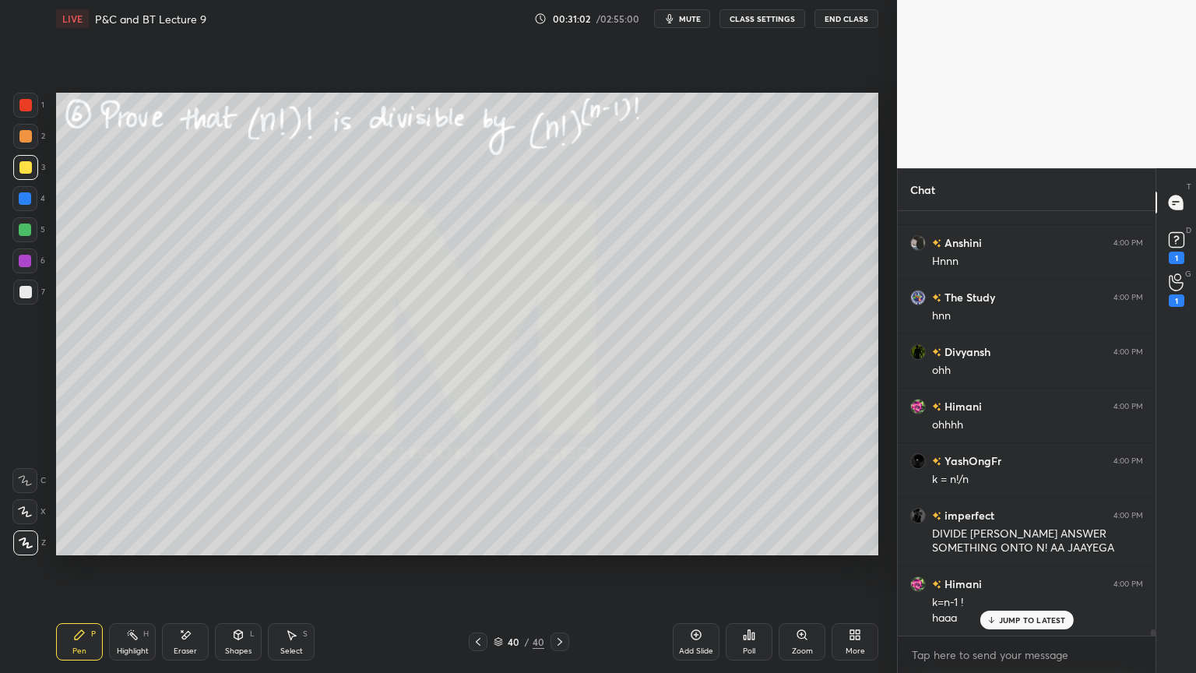
scroll to position [29645, 0]
click at [182, 549] on div "Eraser" at bounding box center [185, 641] width 47 height 37
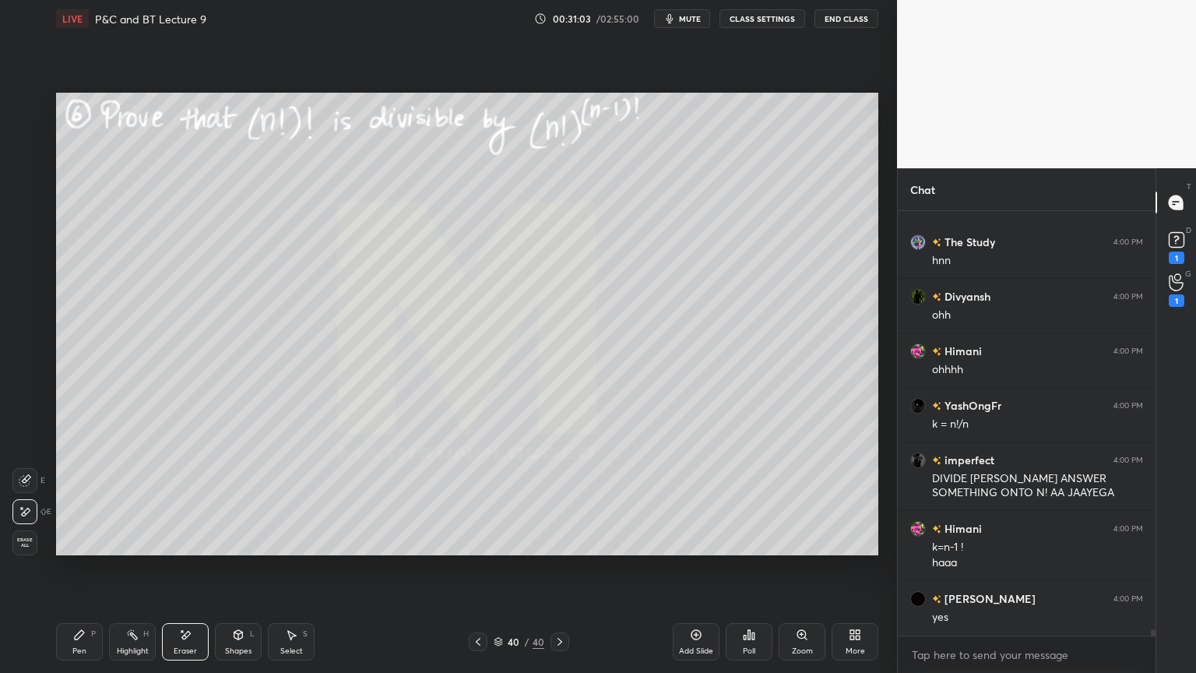
scroll to position [29699, 0]
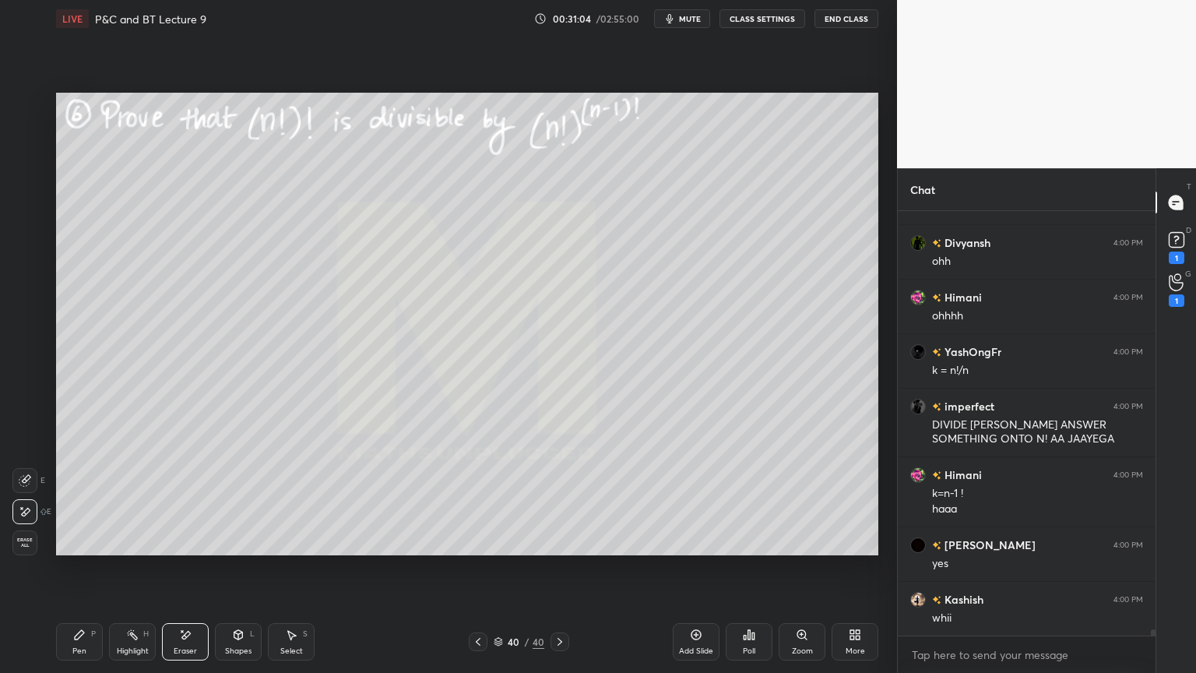
drag, startPoint x: 127, startPoint y: 641, endPoint x: 83, endPoint y: 638, distance: 43.7
click at [121, 549] on div "Highlight H" at bounding box center [132, 641] width 47 height 37
click at [83, 549] on div "Pen P" at bounding box center [79, 641] width 47 height 37
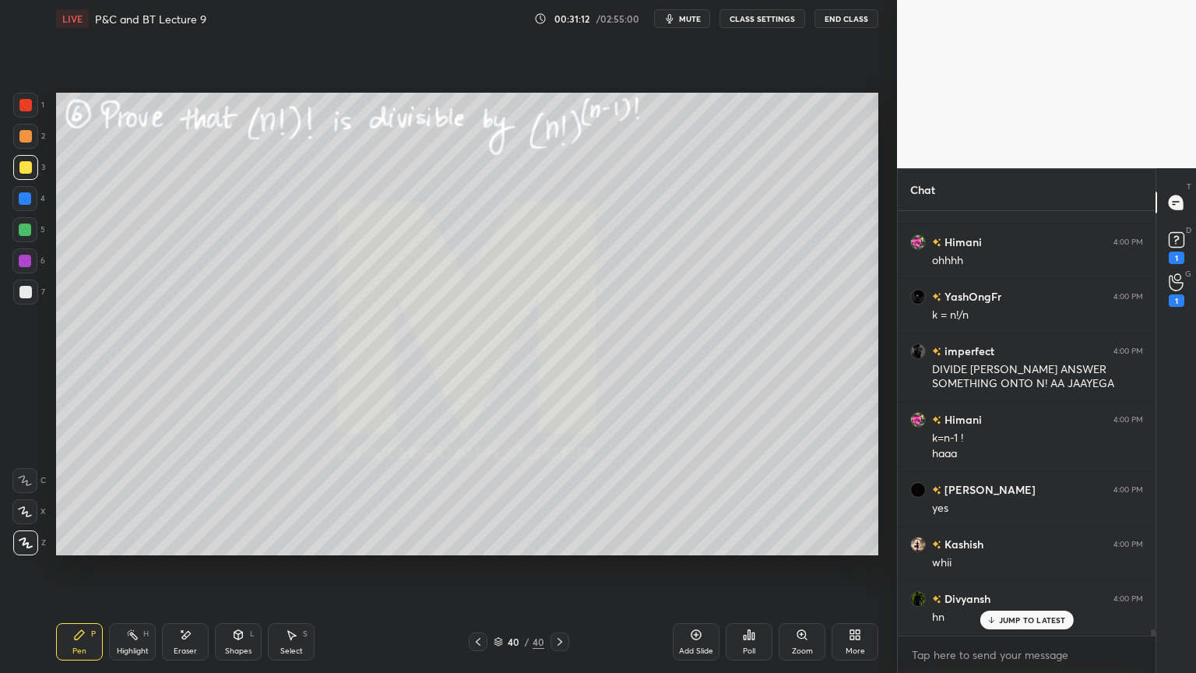
scroll to position [29808, 0]
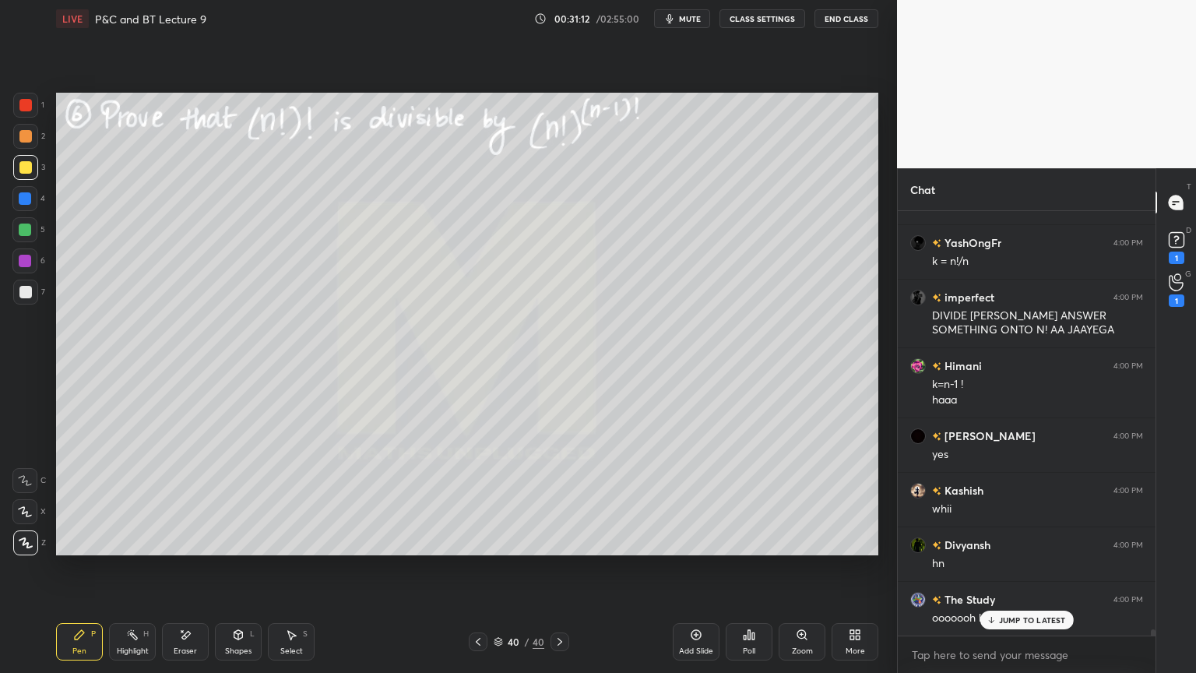
click at [184, 549] on icon at bounding box center [185, 634] width 12 height 13
click at [99, 549] on div "Pen P" at bounding box center [79, 641] width 47 height 37
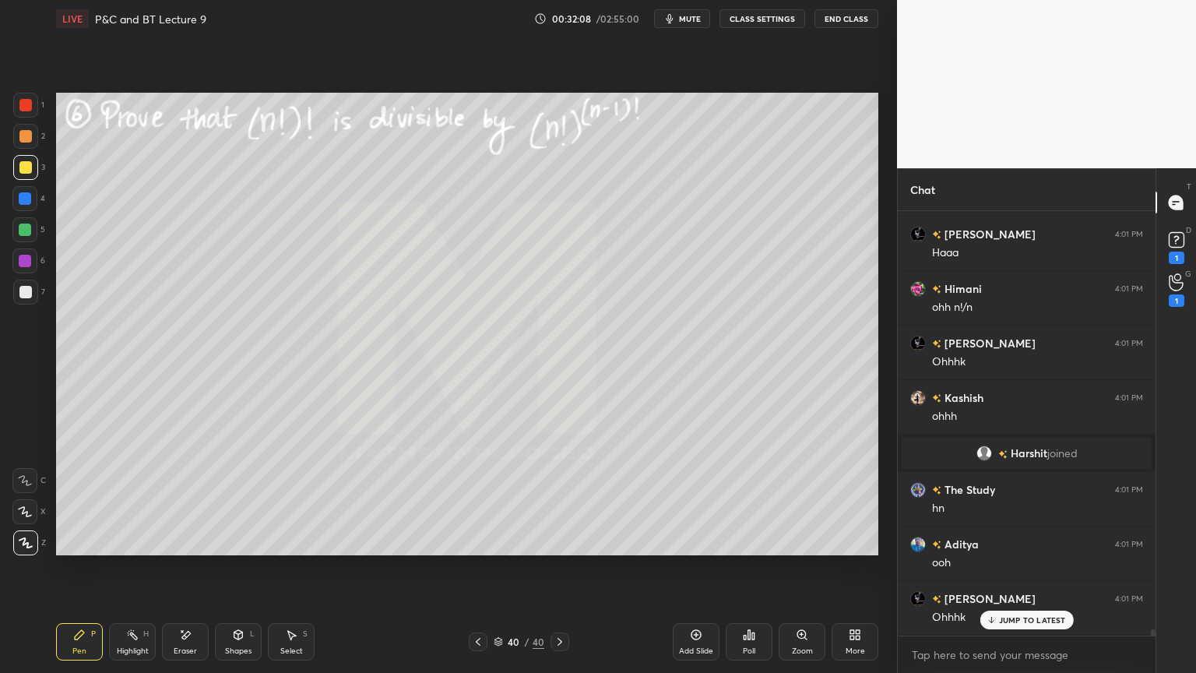
scroll to position [29319, 0]
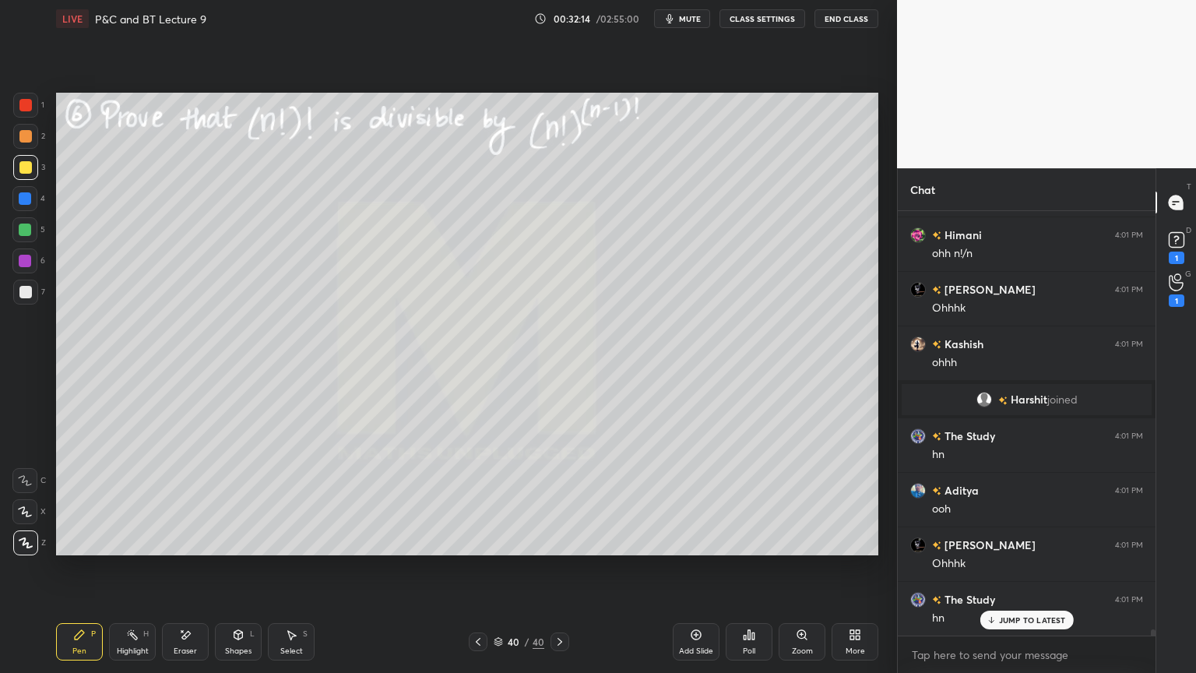
click at [192, 549] on div "Eraser" at bounding box center [185, 651] width 23 height 8
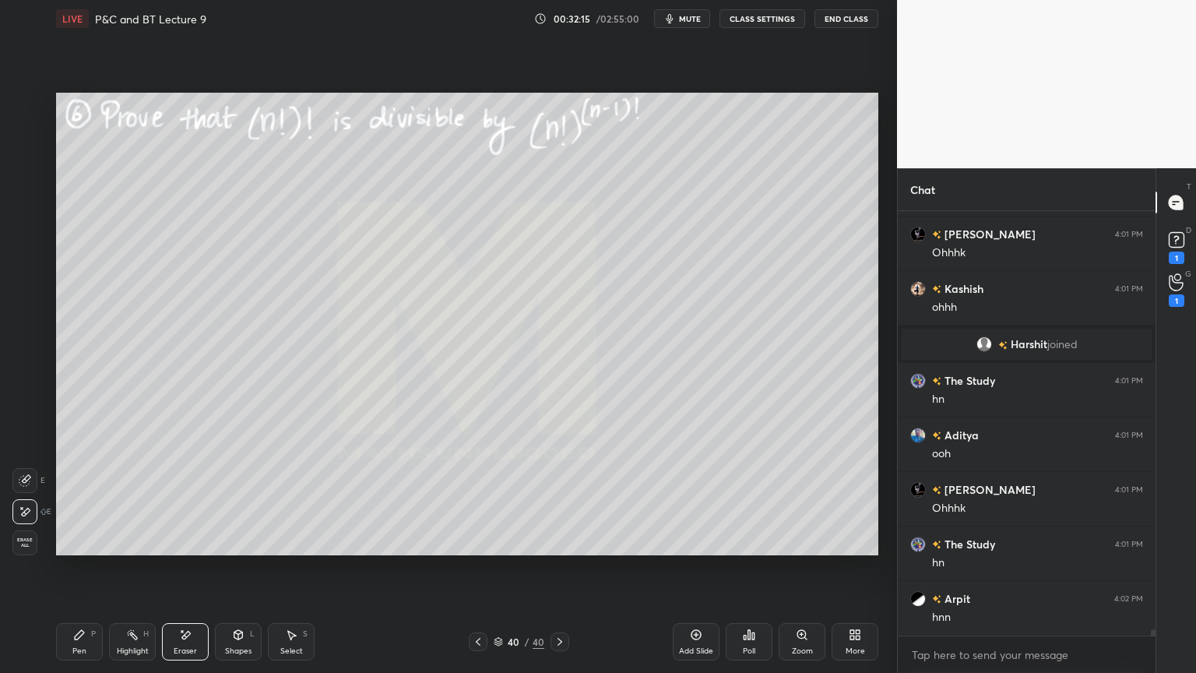
click at [129, 549] on div "Highlight H" at bounding box center [132, 641] width 47 height 37
click at [87, 549] on div "Pen P" at bounding box center [79, 641] width 47 height 37
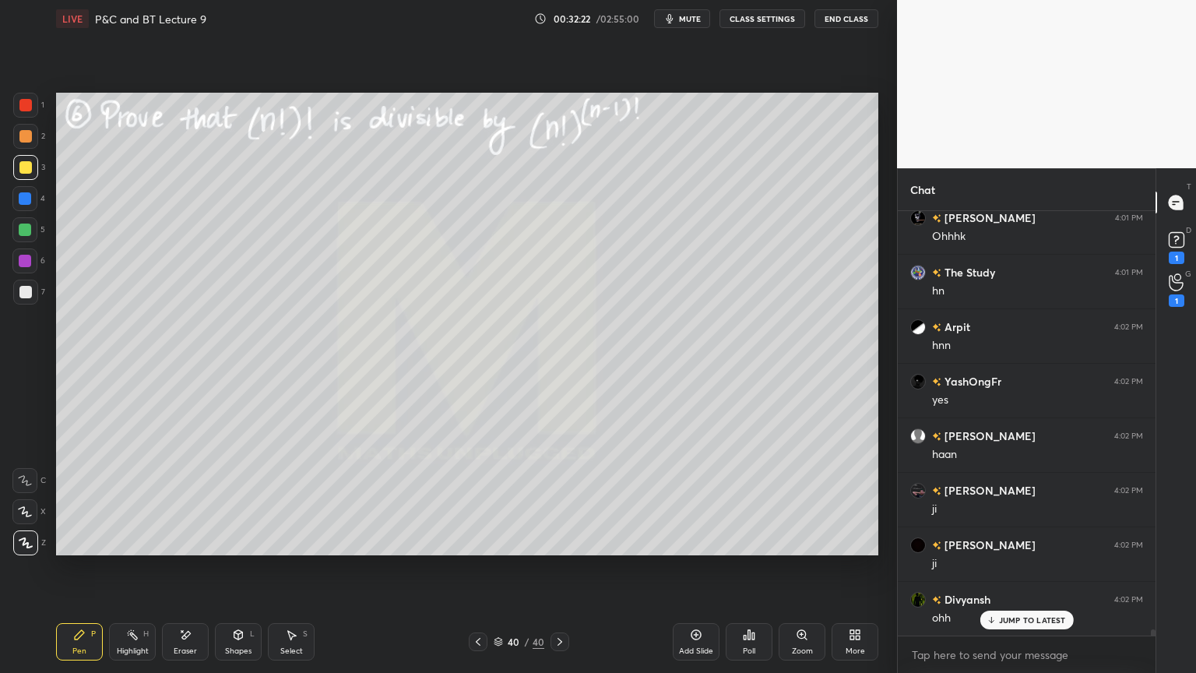
scroll to position [29701, 0]
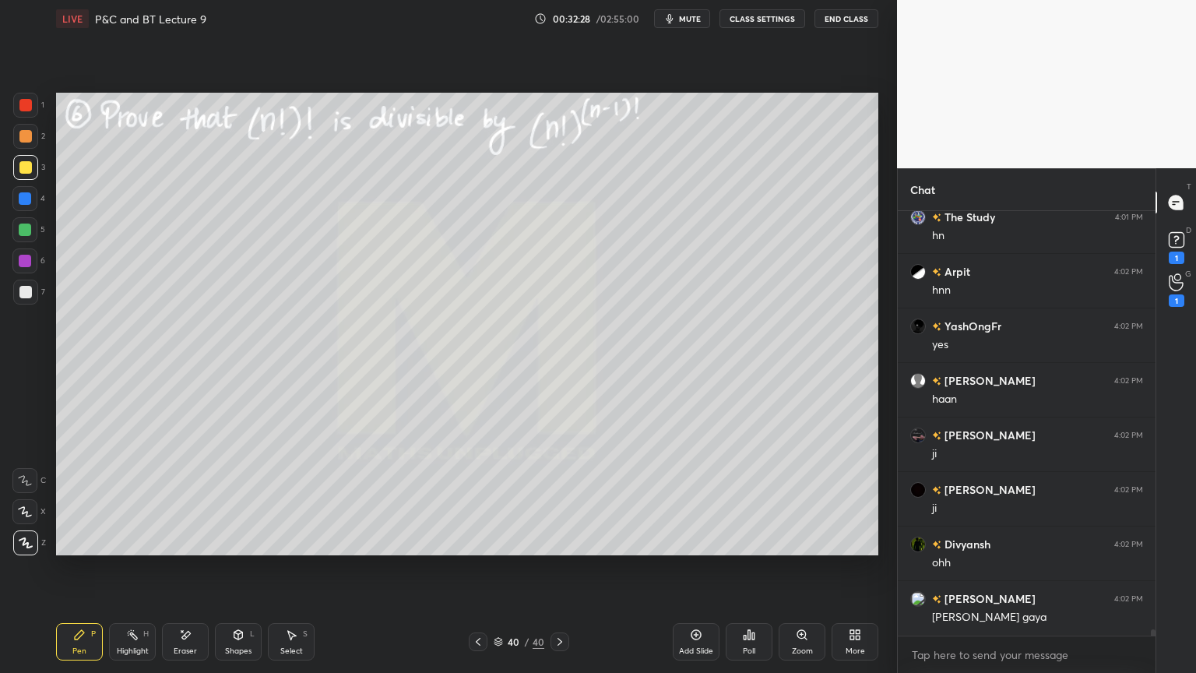
click at [181, 549] on div "Eraser" at bounding box center [185, 641] width 47 height 37
click at [115, 549] on div "Highlight H" at bounding box center [132, 641] width 47 height 37
click at [75, 549] on div "Pen P" at bounding box center [79, 641] width 47 height 37
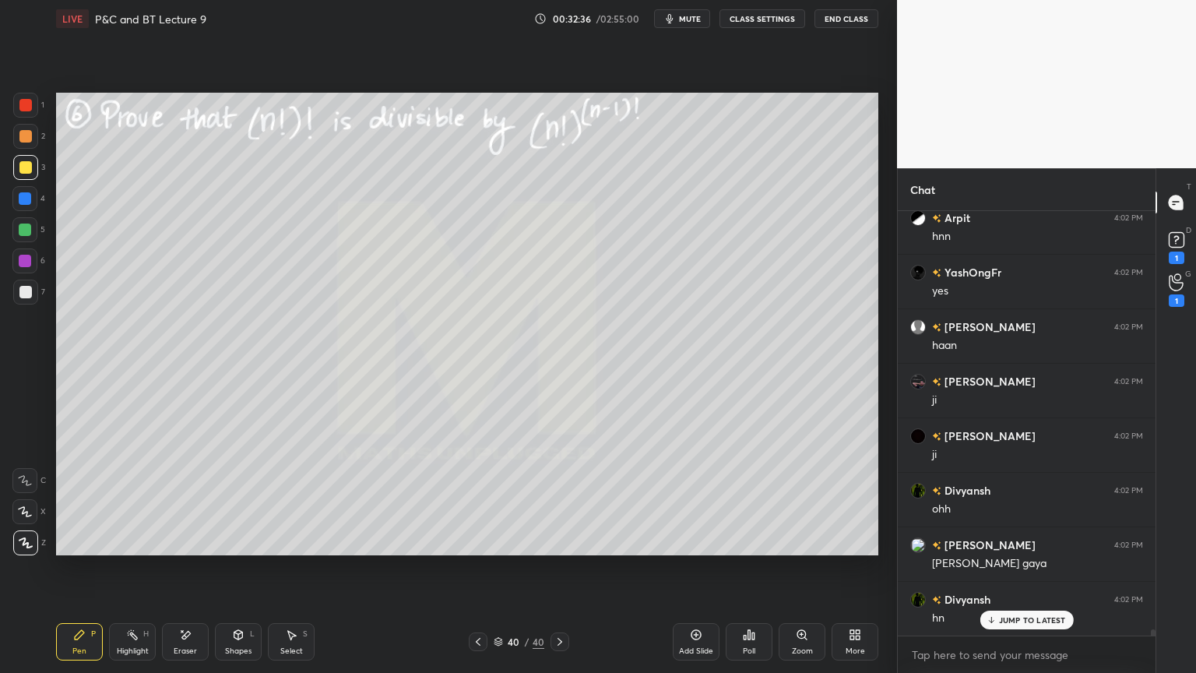
click at [1020, 549] on p "JUMP TO LATEST" at bounding box center [1032, 619] width 67 height 9
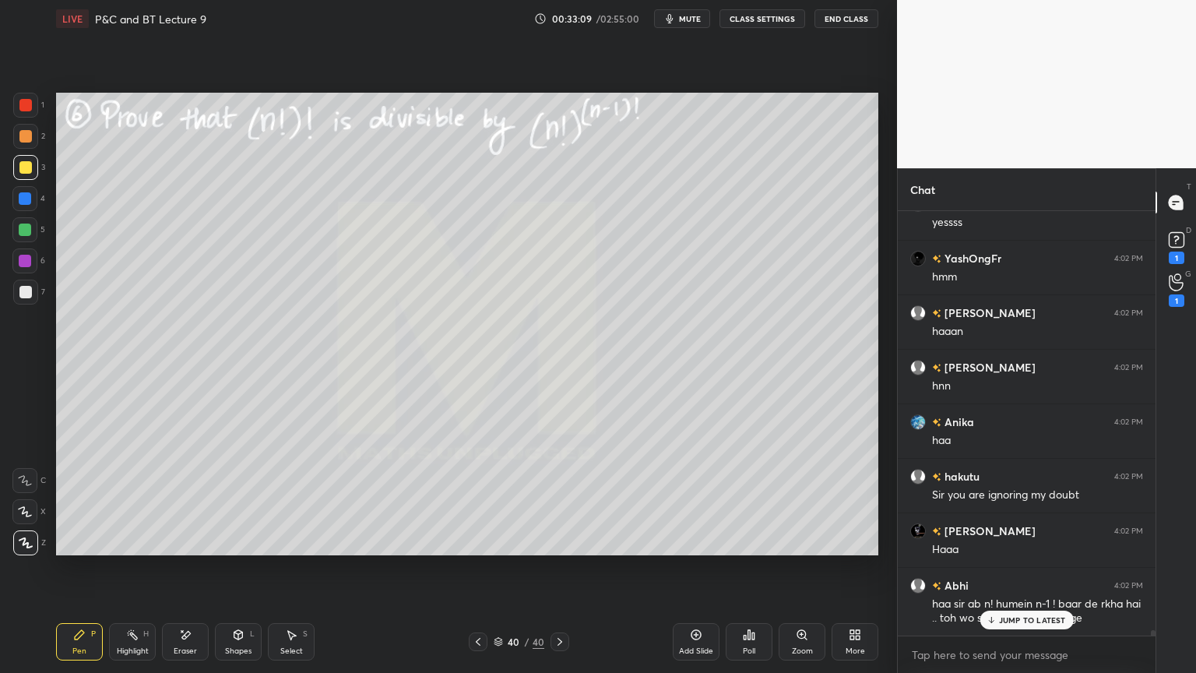
scroll to position [30696, 0]
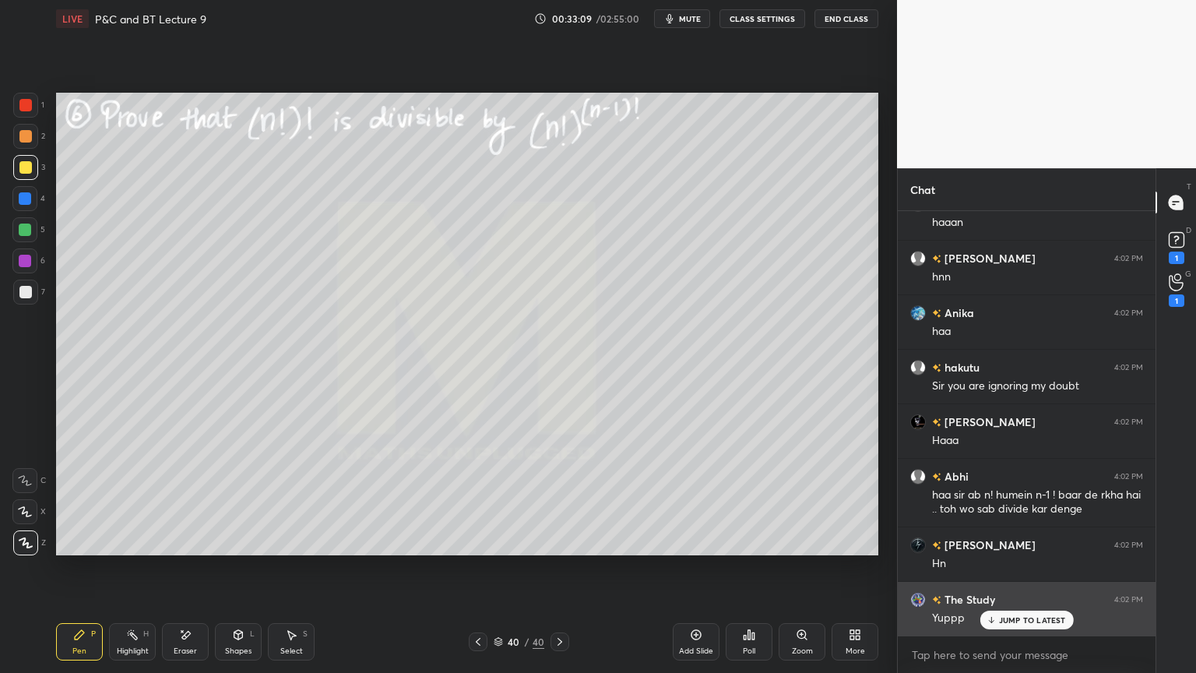
click at [996, 549] on icon at bounding box center [991, 619] width 10 height 9
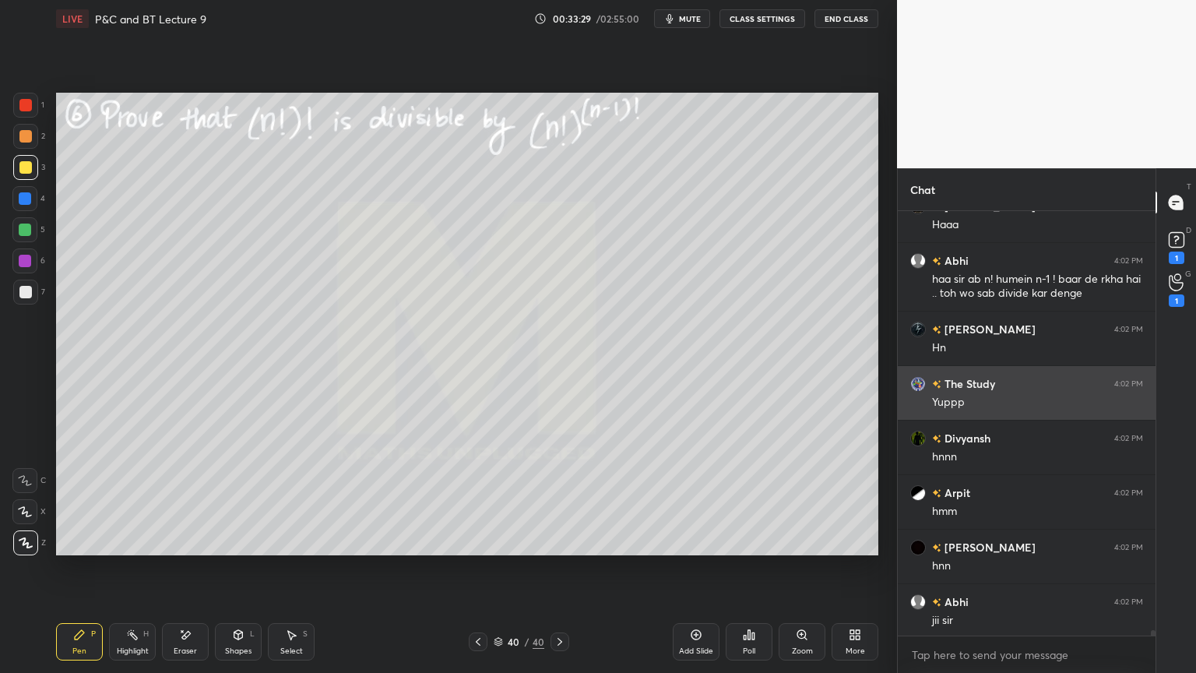
scroll to position [30915, 0]
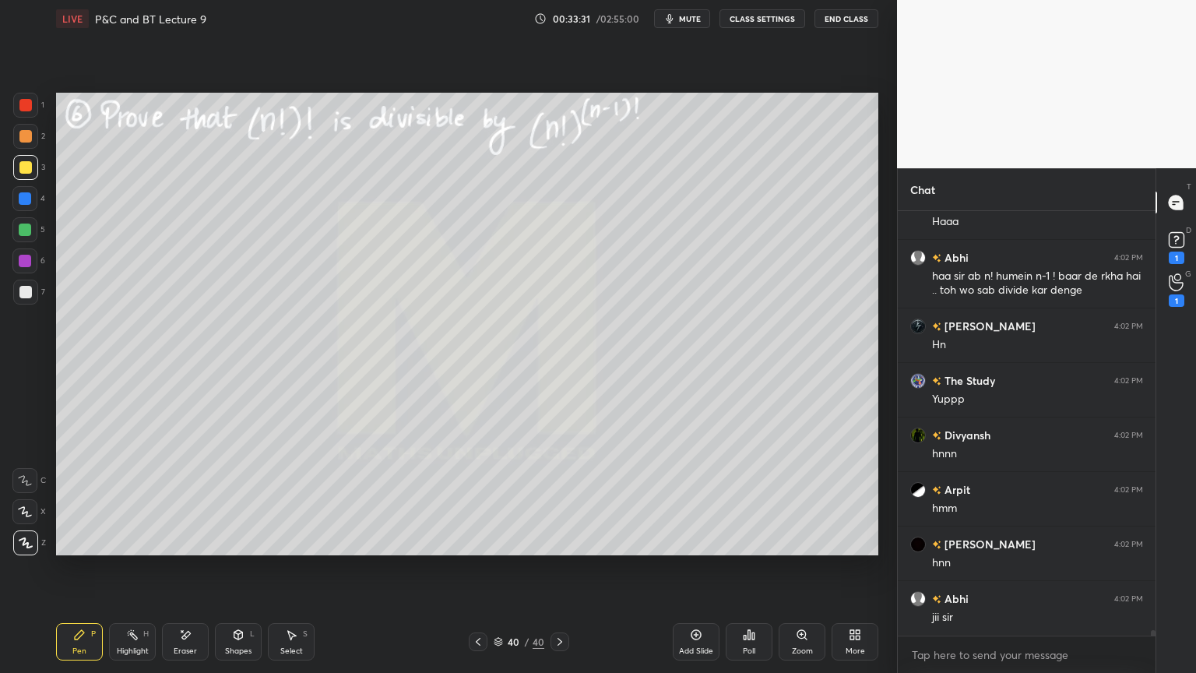
click at [499, 549] on icon at bounding box center [499, 644] width 8 height 2
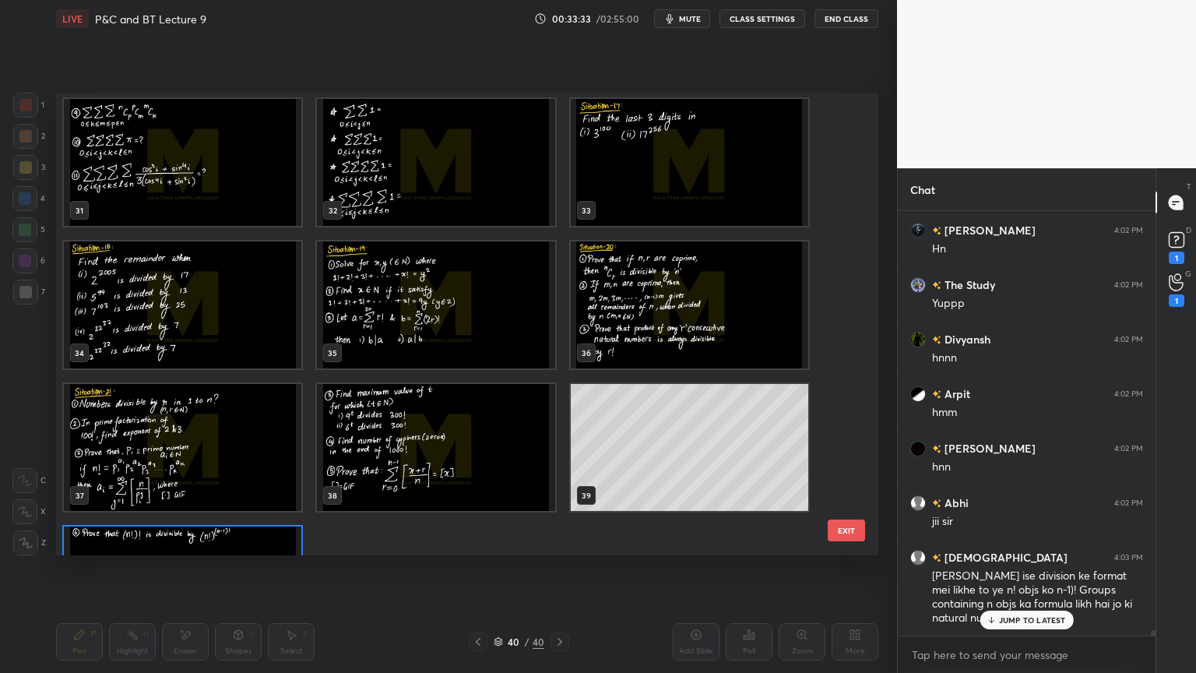
scroll to position [1533, 0]
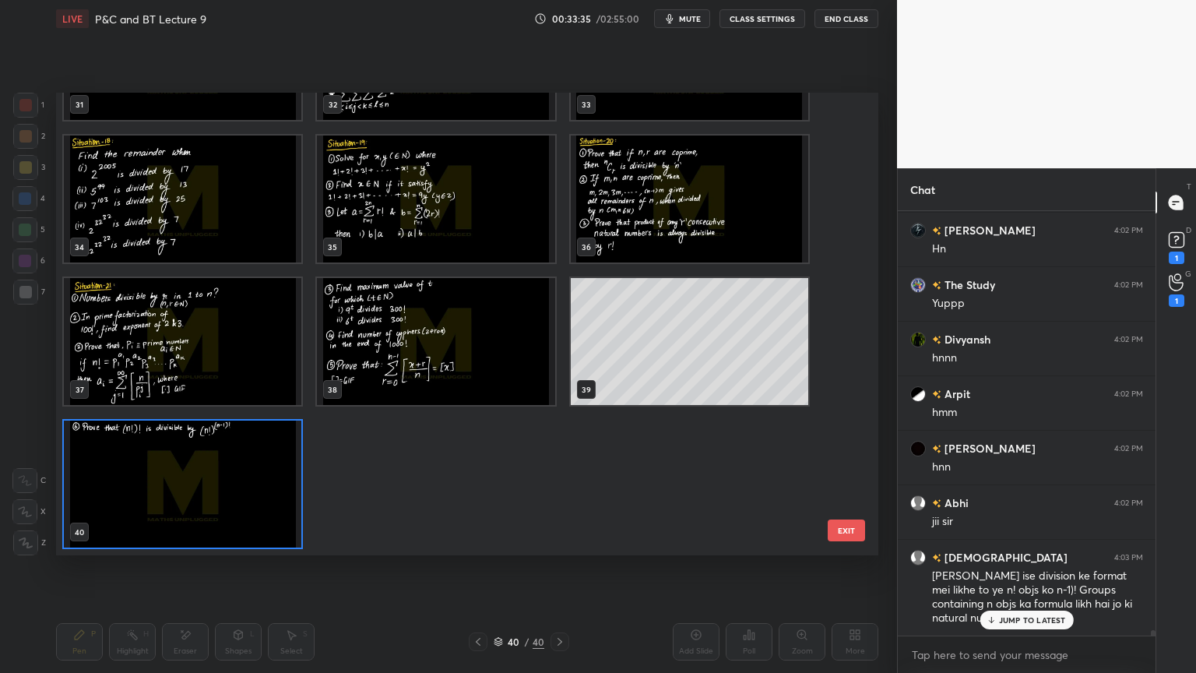
click at [276, 489] on img "grid" at bounding box center [183, 484] width 238 height 127
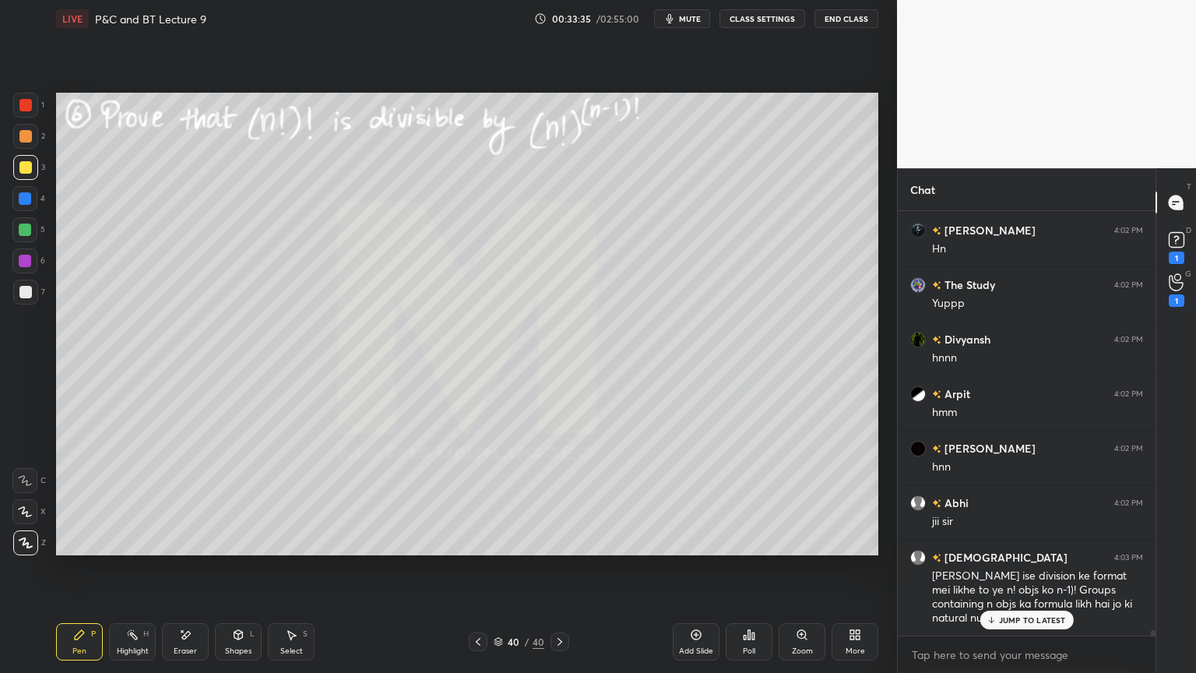
click at [276, 489] on img "grid" at bounding box center [183, 484] width 238 height 127
click at [1023, 549] on p "JUMP TO LATEST" at bounding box center [1032, 619] width 67 height 9
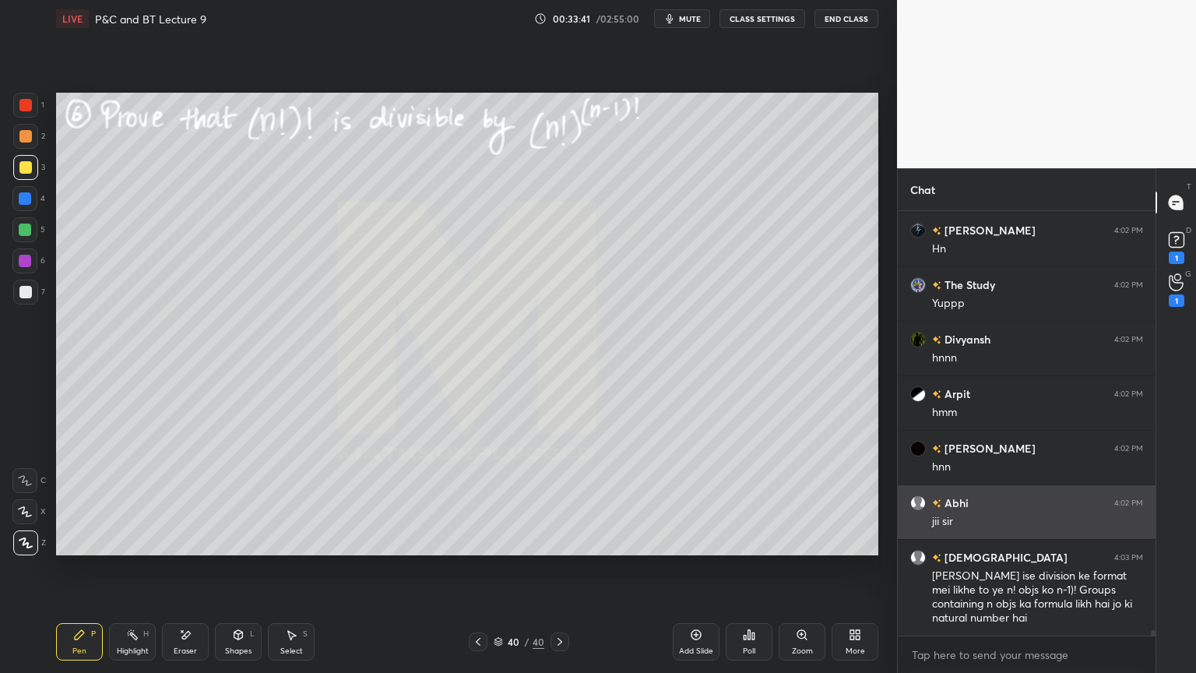
scroll to position [31048, 0]
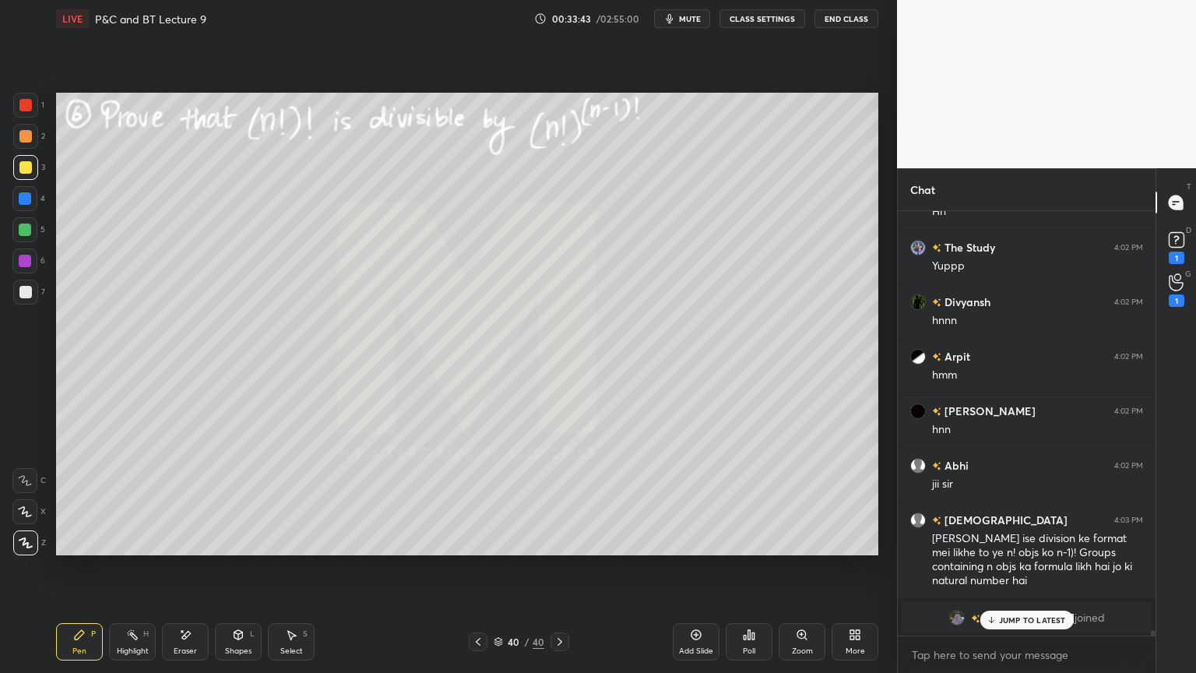
click at [1031, 549] on p "JUMP TO LATEST" at bounding box center [1032, 619] width 67 height 9
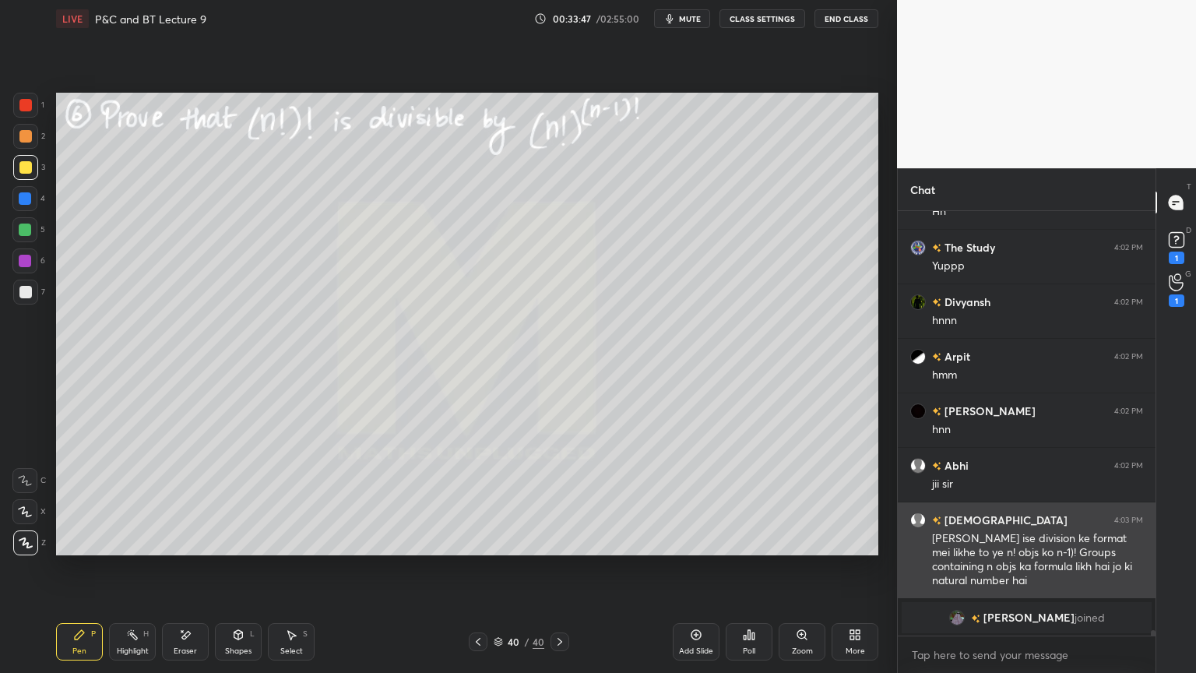
scroll to position [30437, 0]
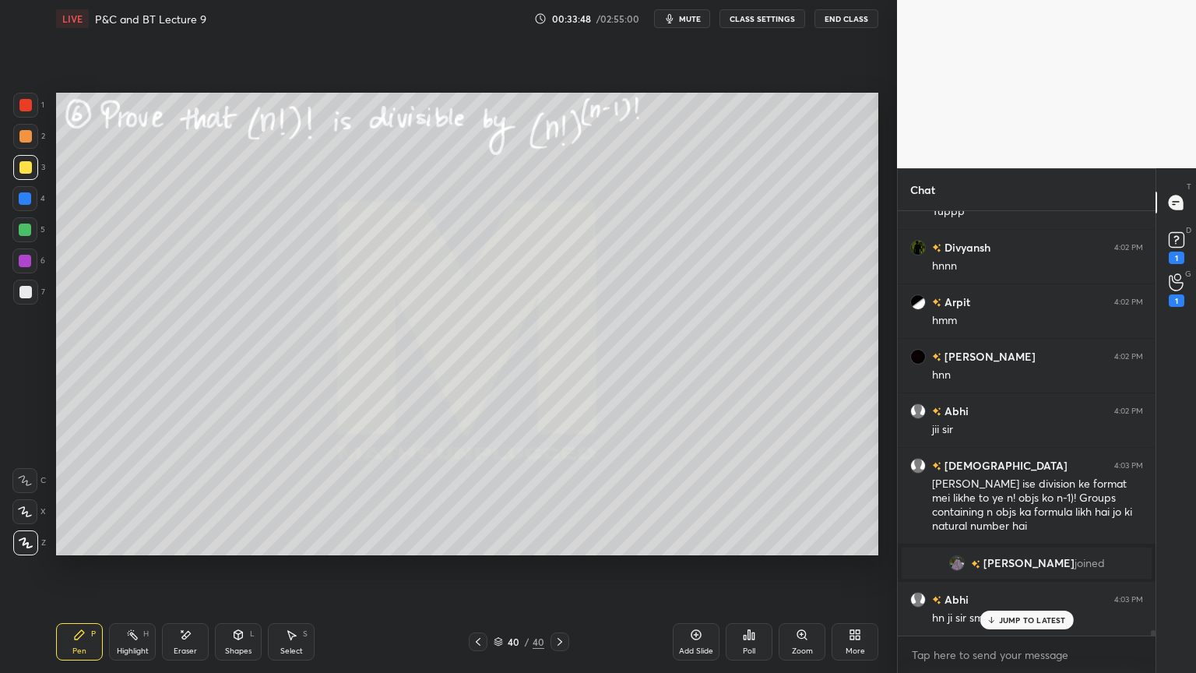
click at [1007, 549] on div "JUMP TO LATEST" at bounding box center [1026, 620] width 93 height 19
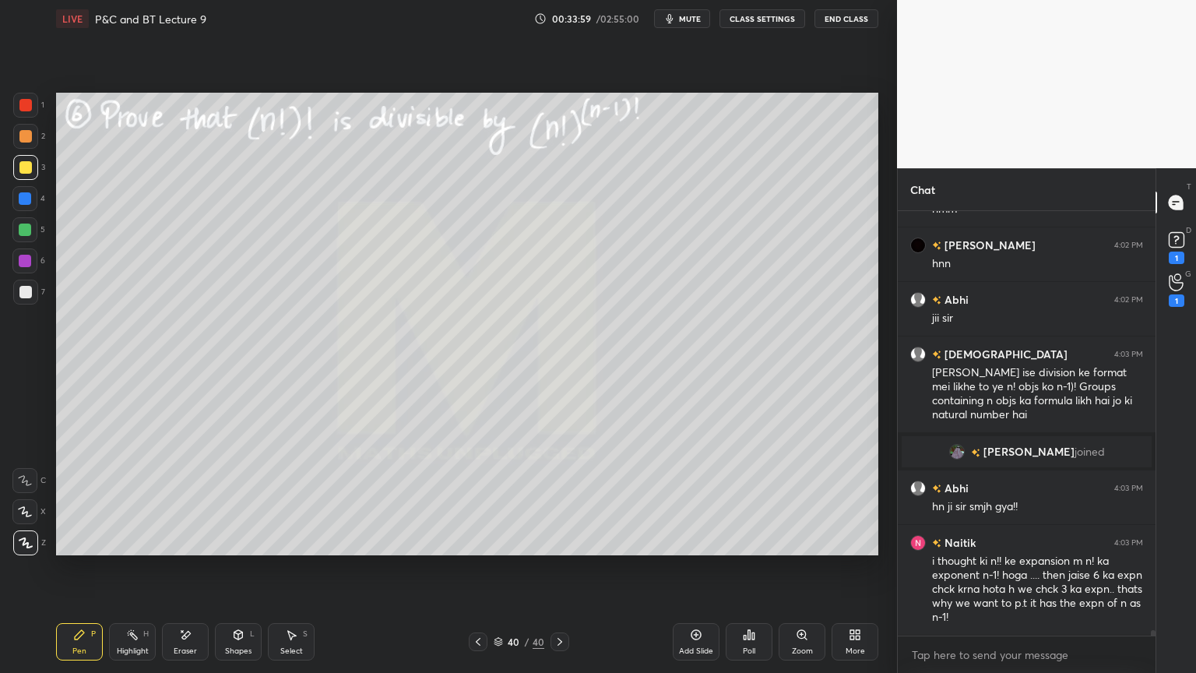
click at [500, 549] on icon at bounding box center [498, 641] width 9 height 9
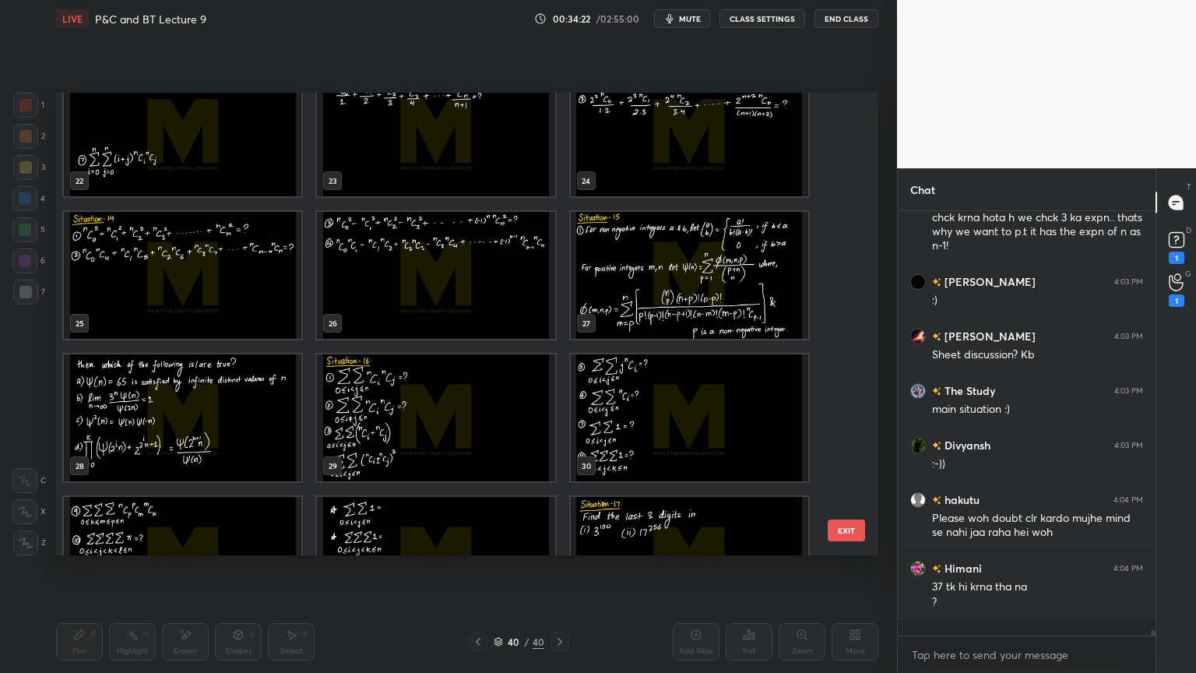
scroll to position [5, 5]
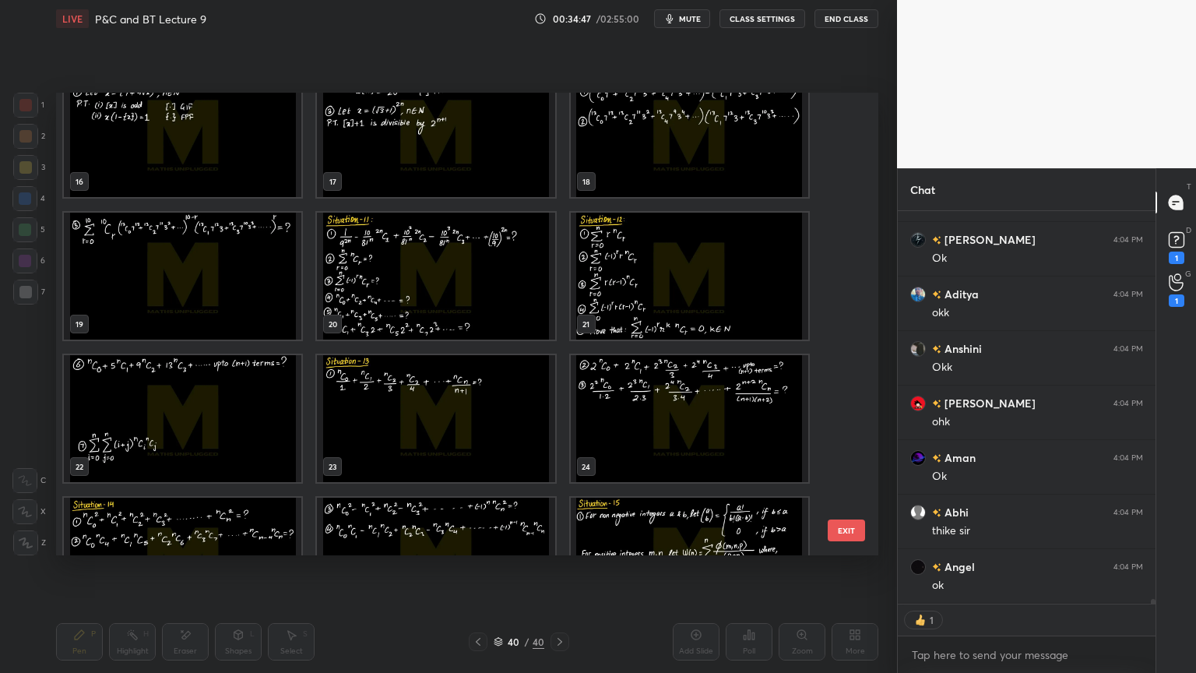
click at [651, 266] on img "grid" at bounding box center [690, 276] width 238 height 127
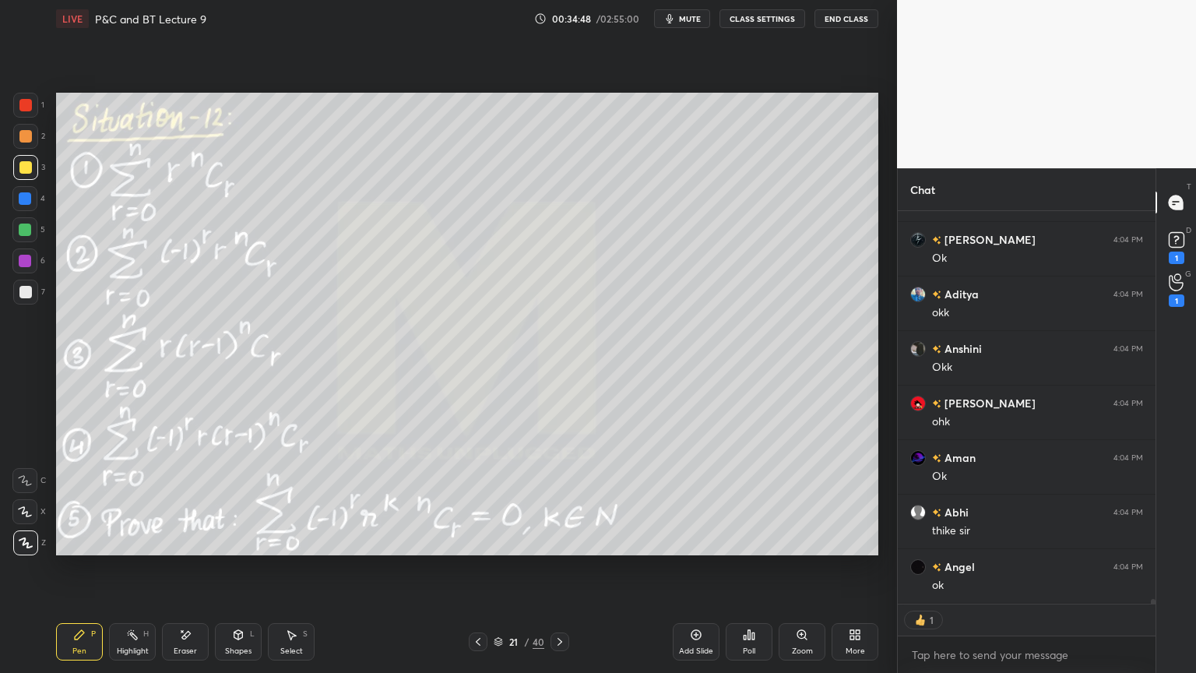
click at [651, 266] on img "grid" at bounding box center [690, 276] width 238 height 127
click at [559, 549] on icon at bounding box center [560, 641] width 12 height 12
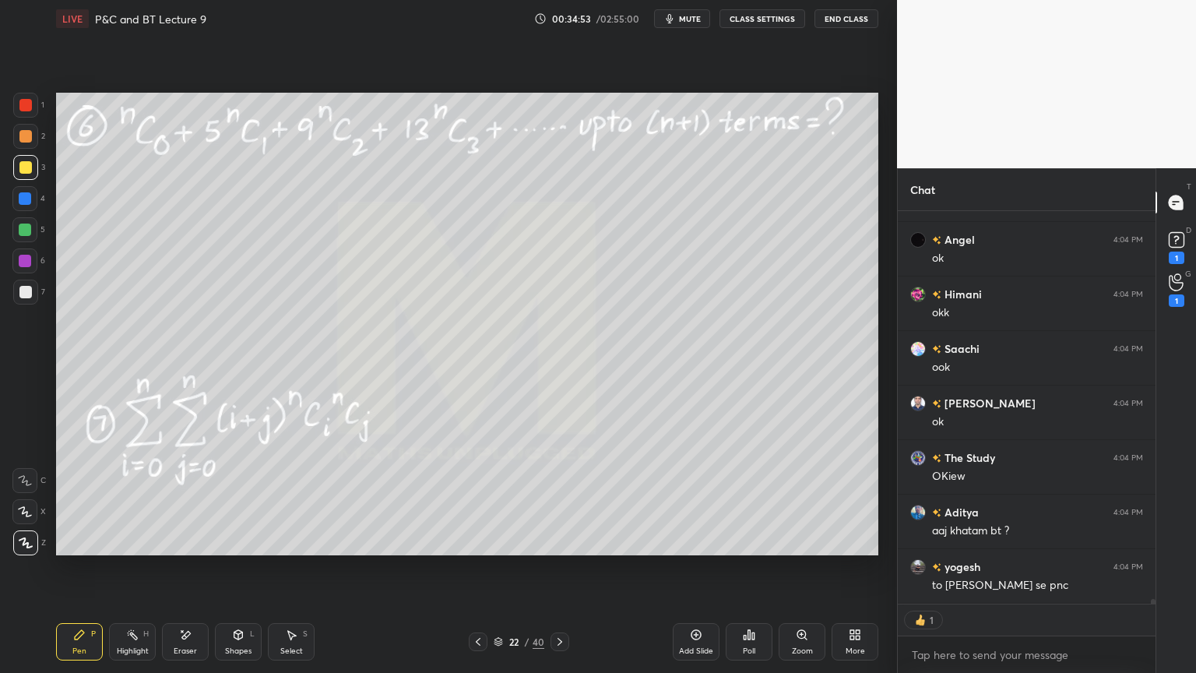
click at [479, 549] on icon at bounding box center [478, 641] width 12 height 12
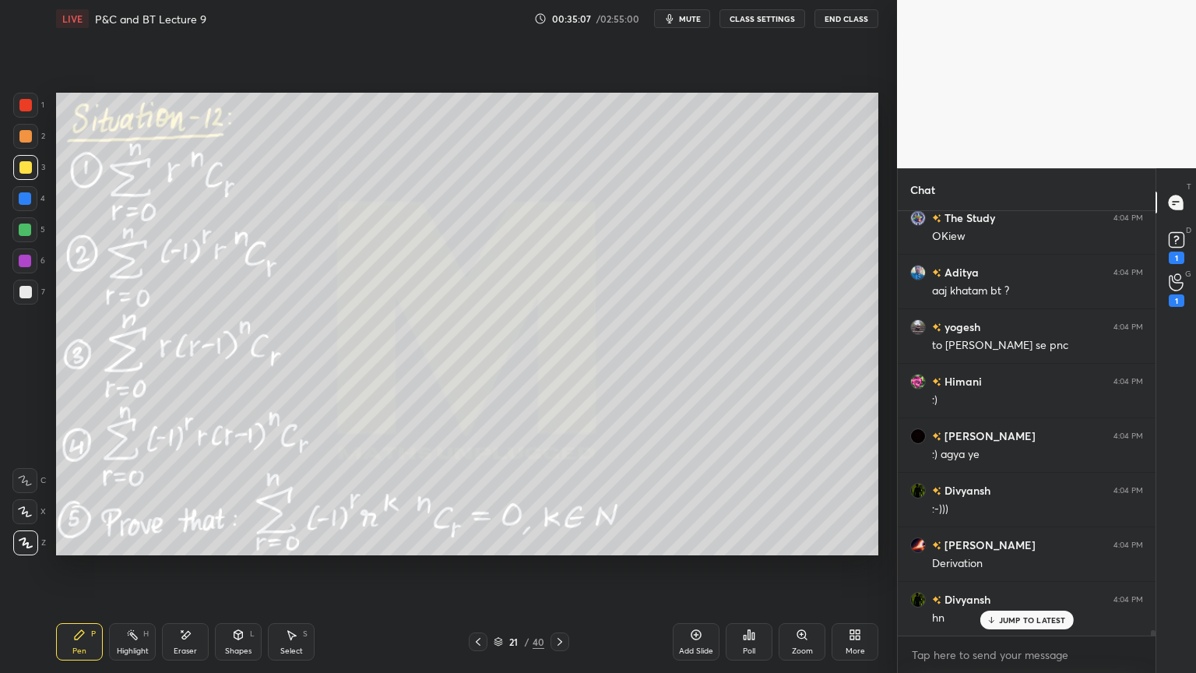
click at [188, 549] on icon at bounding box center [185, 634] width 12 height 13
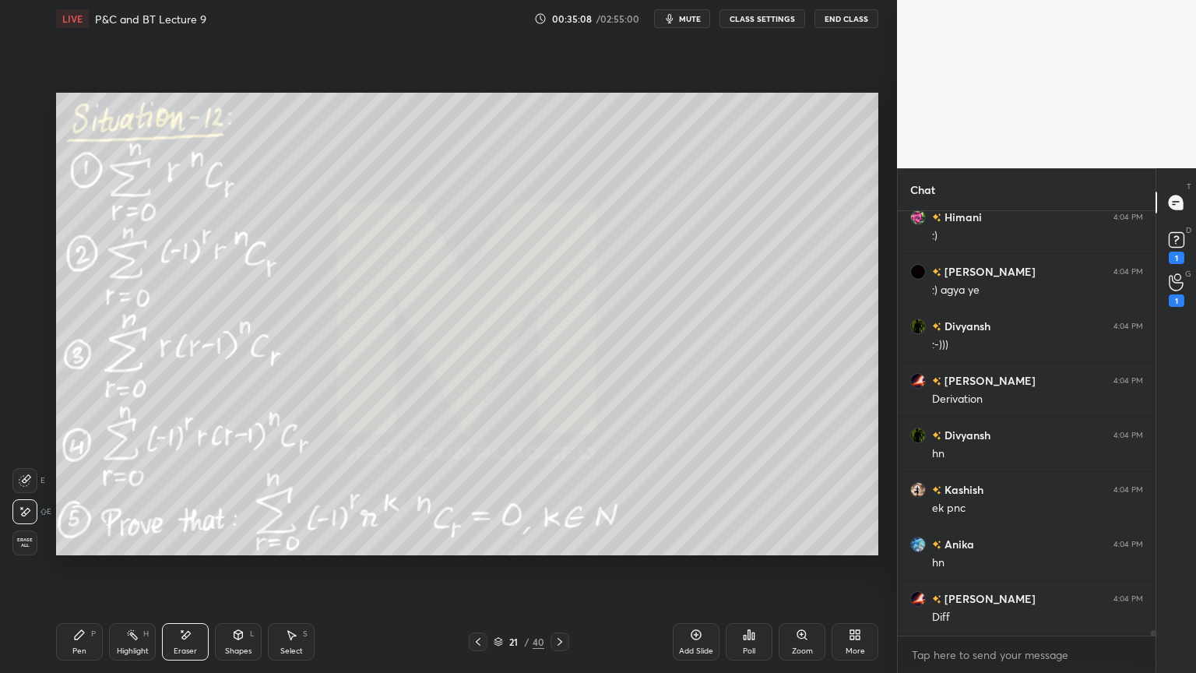
click at [107, 549] on div "Pen P Highlight H Eraser Shapes L Select S" at bounding box center [210, 641] width 308 height 37
click at [76, 549] on icon at bounding box center [79, 634] width 12 height 12
click at [121, 549] on div "Highlight H" at bounding box center [132, 641] width 47 height 37
click at [72, 549] on div "Pen P" at bounding box center [79, 641] width 47 height 37
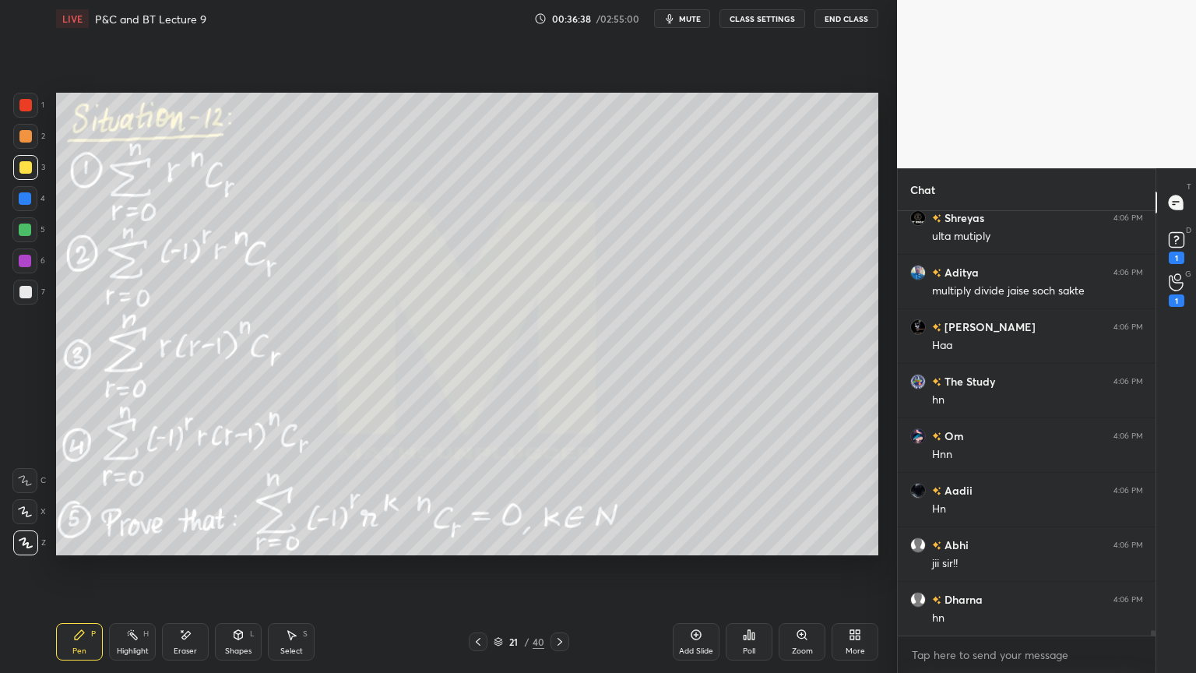
scroll to position [33748, 0]
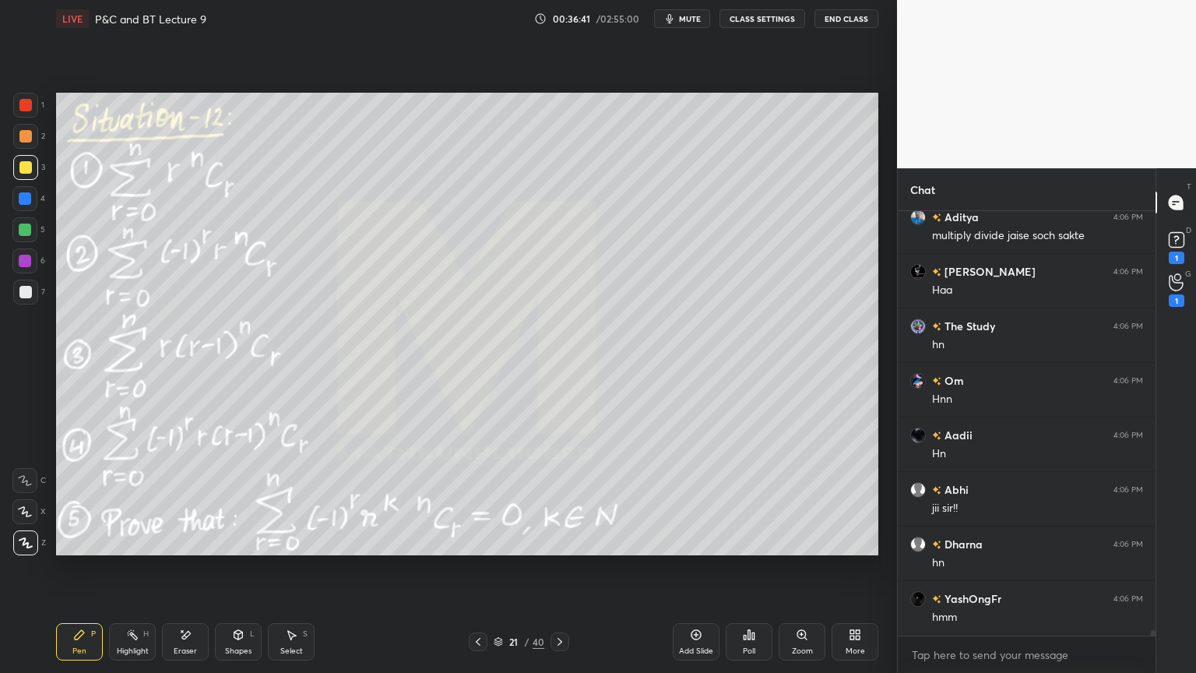
click at [201, 549] on div "Eraser" at bounding box center [185, 641] width 47 height 37
click at [111, 549] on div "Highlight H" at bounding box center [132, 641] width 47 height 37
drag, startPoint x: 78, startPoint y: 653, endPoint x: 111, endPoint y: 645, distance: 33.6
click at [72, 549] on div "Pen" at bounding box center [79, 651] width 14 height 8
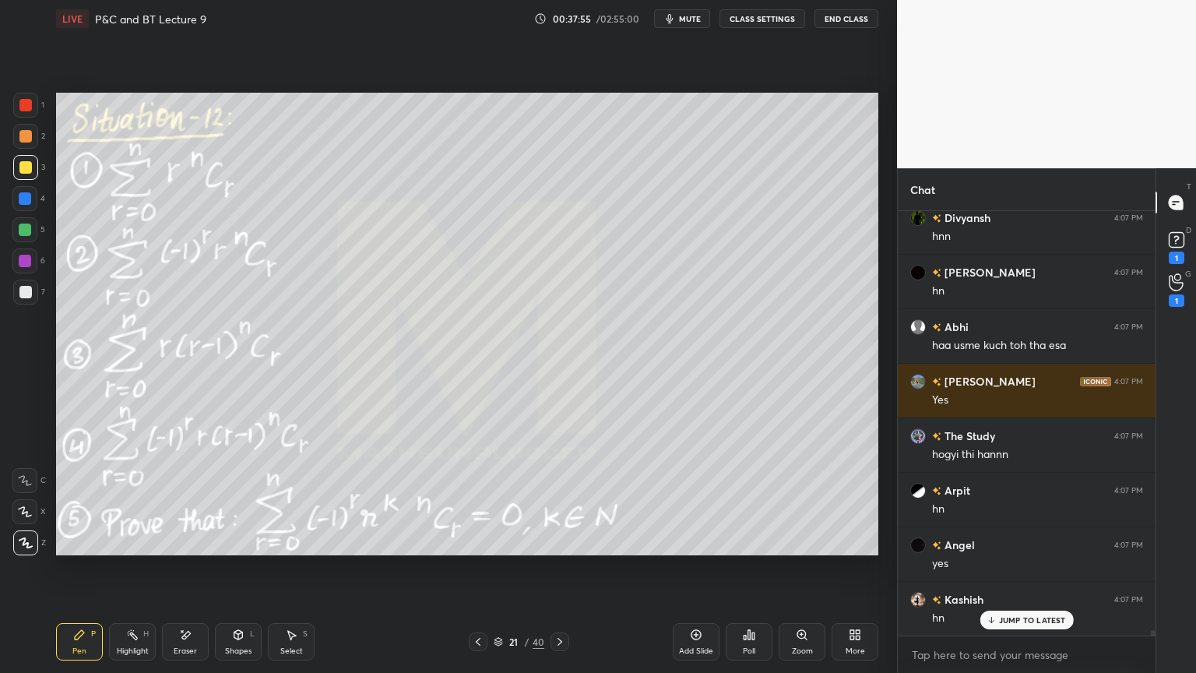
scroll to position [34867, 0]
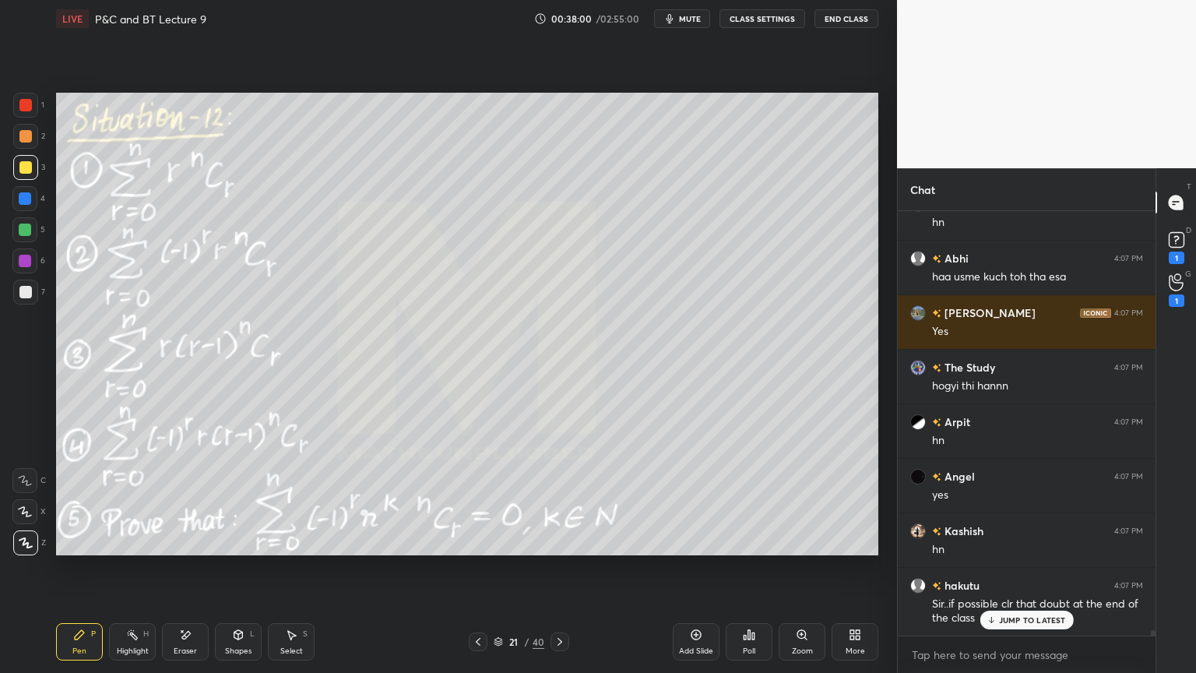
click at [1019, 549] on p "JUMP TO LATEST" at bounding box center [1032, 619] width 67 height 9
click at [195, 549] on div "Eraser" at bounding box center [185, 641] width 47 height 37
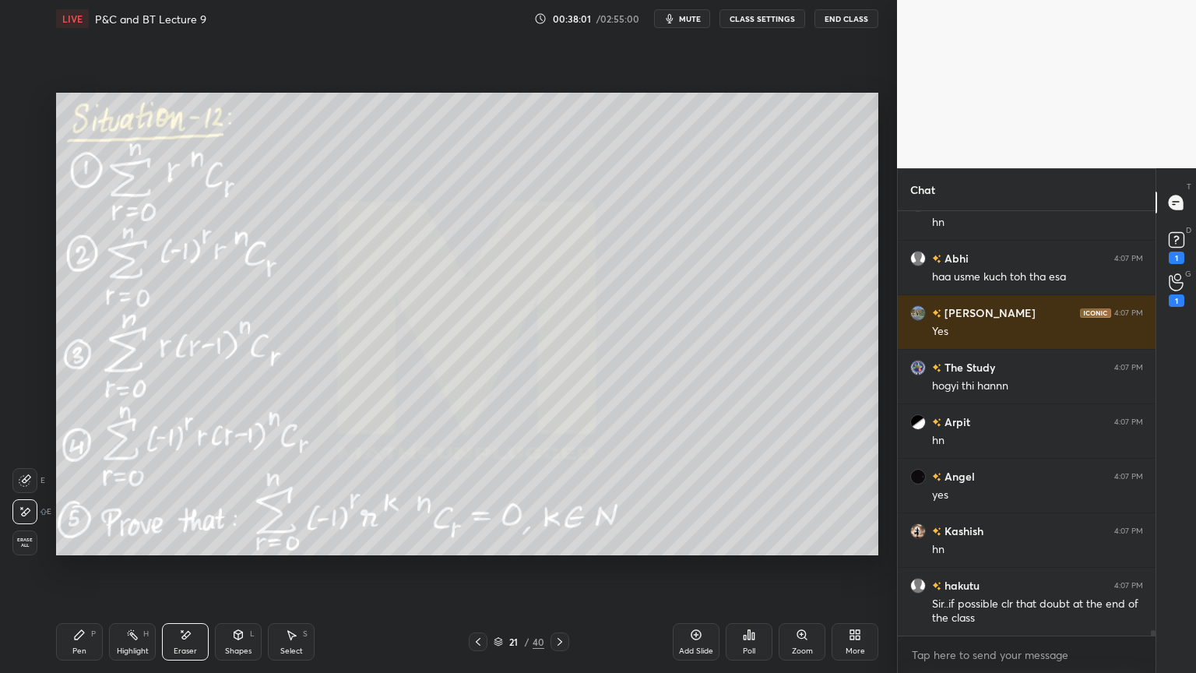
click at [30, 540] on span "Erase all" at bounding box center [24, 542] width 23 height 11
drag, startPoint x: 125, startPoint y: 640, endPoint x: 84, endPoint y: 637, distance: 41.4
click at [123, 549] on div "Highlight H" at bounding box center [132, 641] width 47 height 37
click at [84, 549] on div "Pen P" at bounding box center [79, 641] width 47 height 37
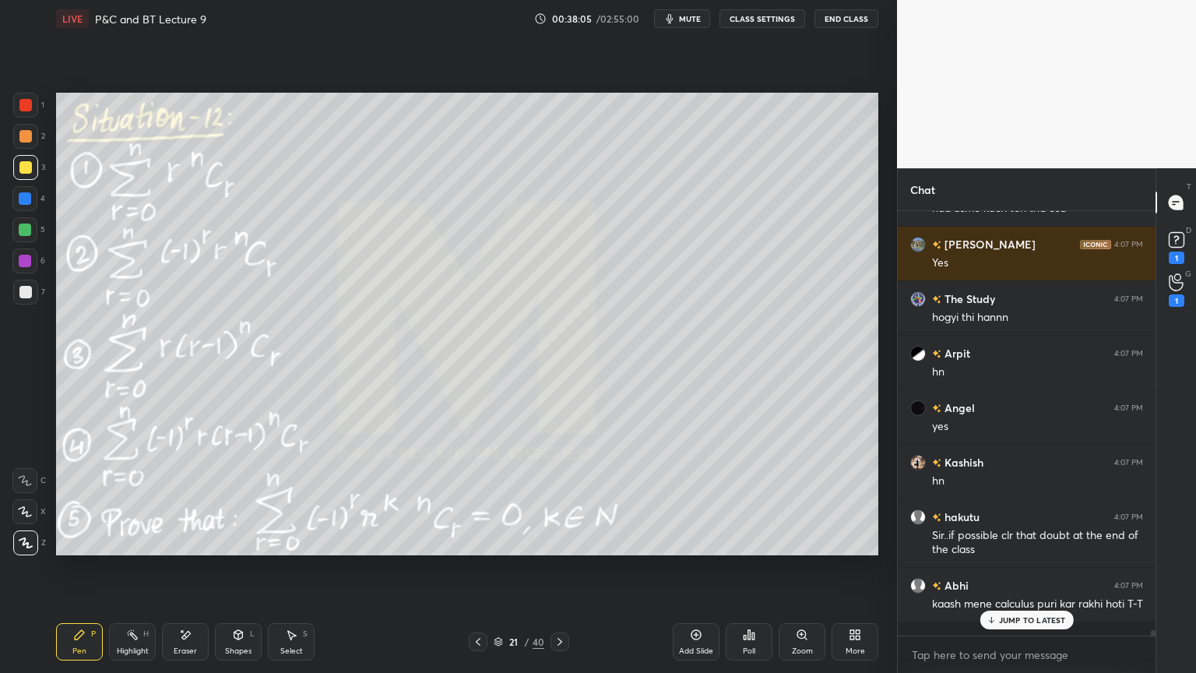
click at [559, 549] on icon at bounding box center [560, 641] width 12 height 12
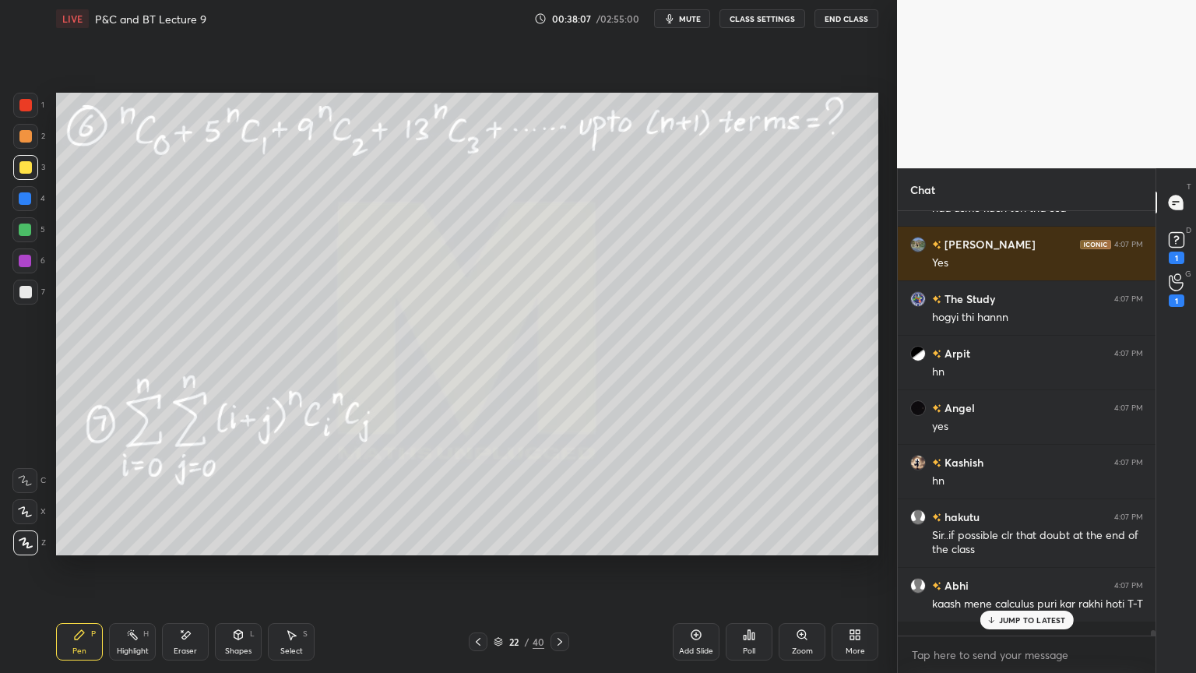
click at [996, 549] on icon at bounding box center [991, 619] width 10 height 9
click at [482, 549] on icon at bounding box center [478, 641] width 12 height 12
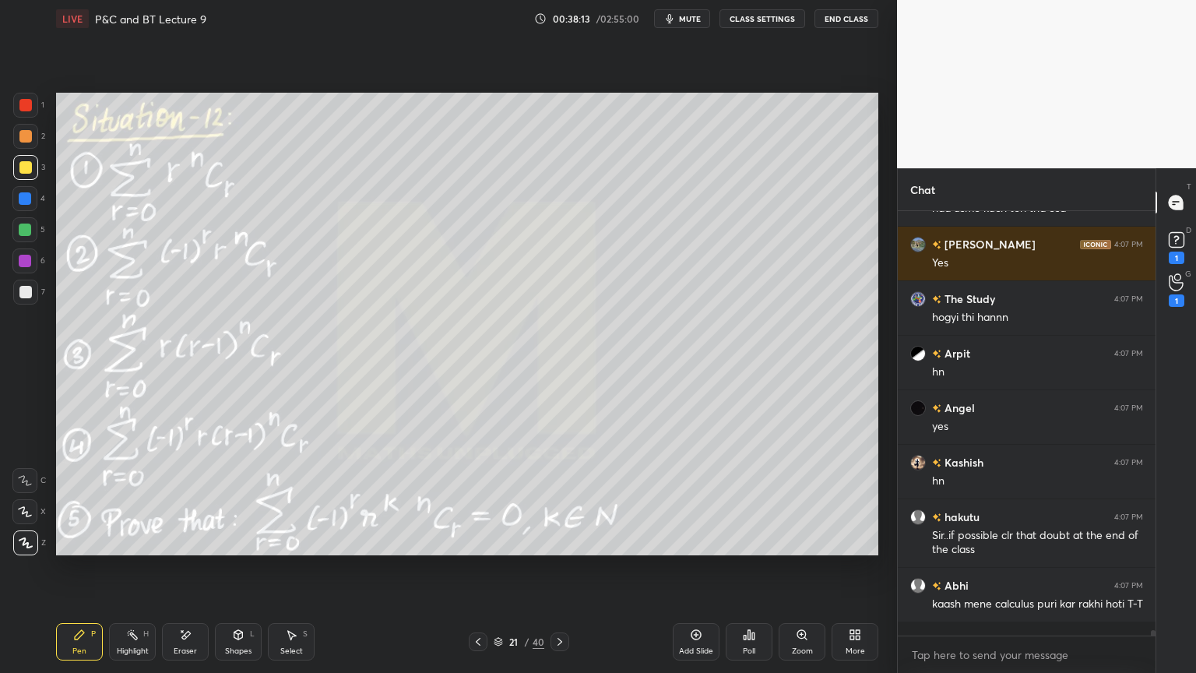
click at [565, 549] on icon at bounding box center [560, 641] width 12 height 12
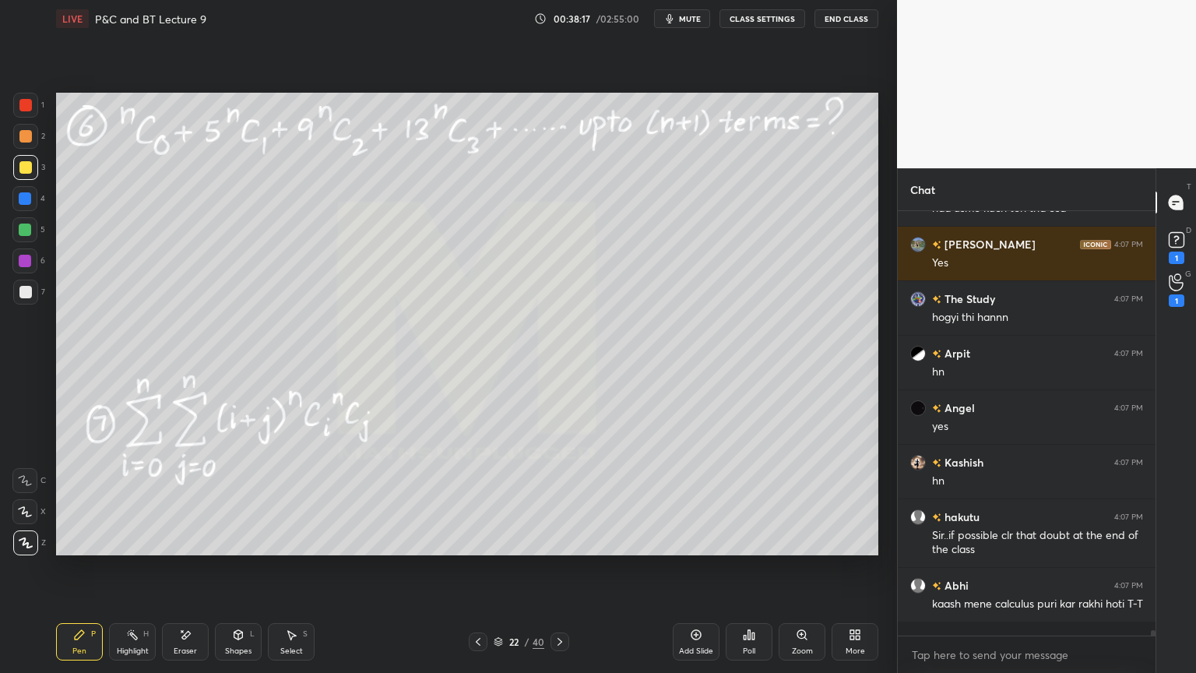
click at [27, 136] on div at bounding box center [25, 136] width 12 height 12
click at [23, 164] on div at bounding box center [25, 167] width 12 height 12
click at [23, 139] on div at bounding box center [25, 136] width 12 height 12
click at [26, 166] on div at bounding box center [25, 167] width 12 height 12
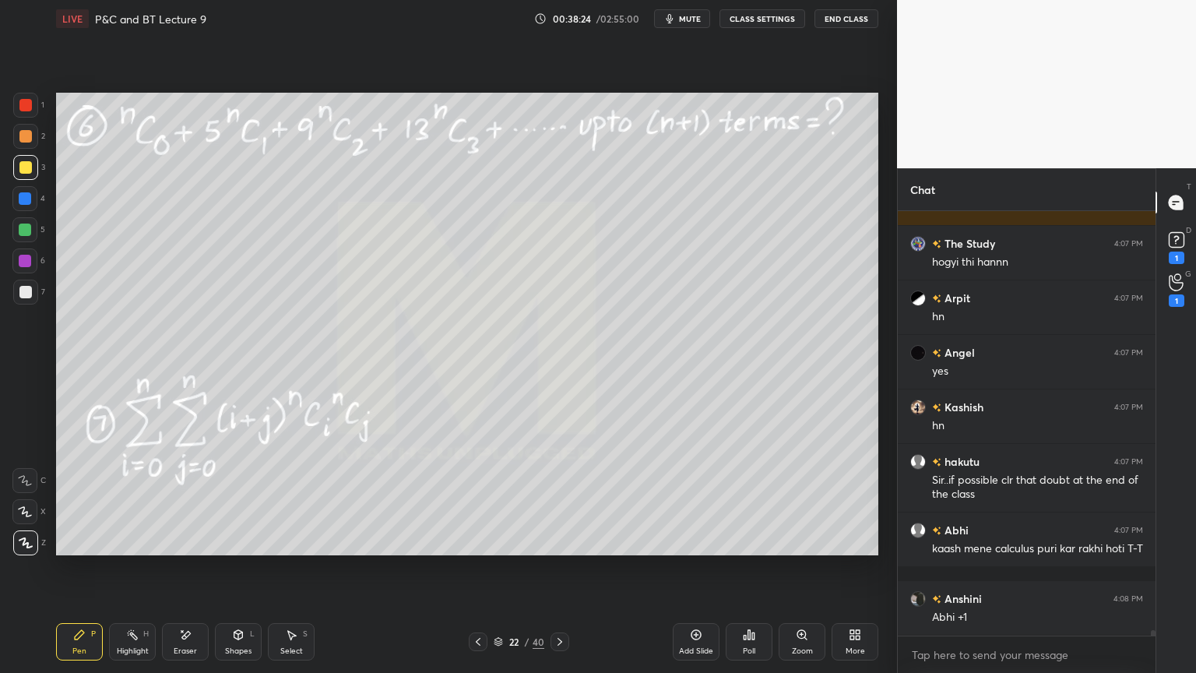
scroll to position [35059, 0]
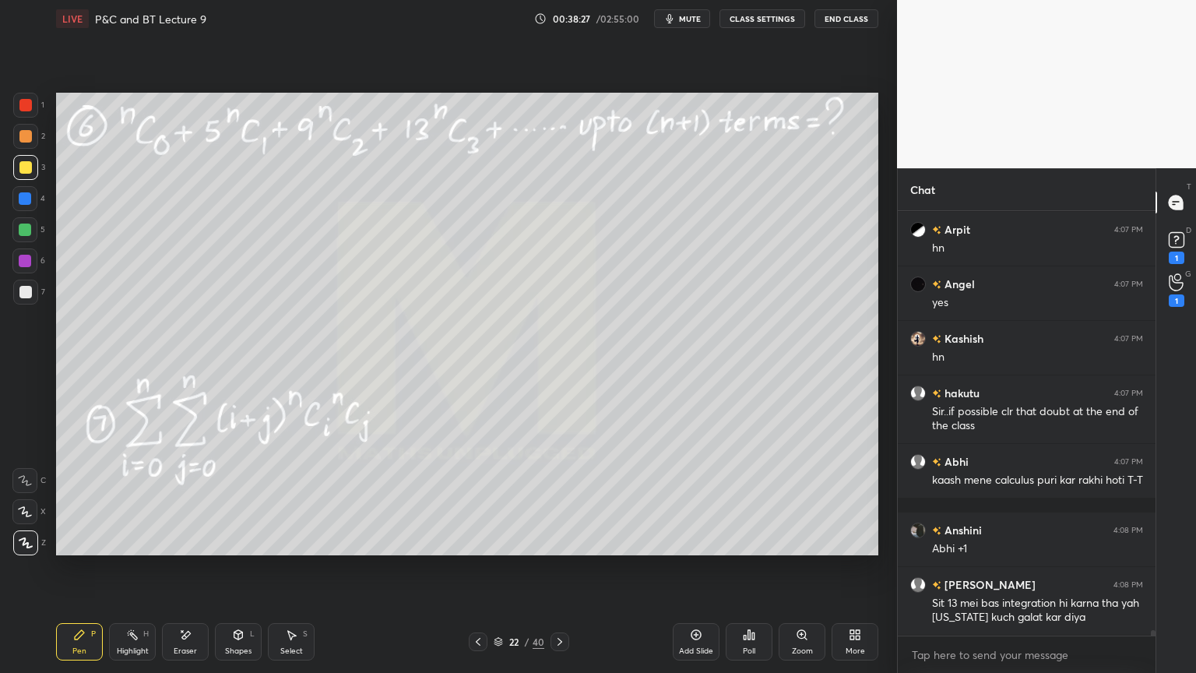
click at [478, 549] on icon at bounding box center [478, 641] width 12 height 12
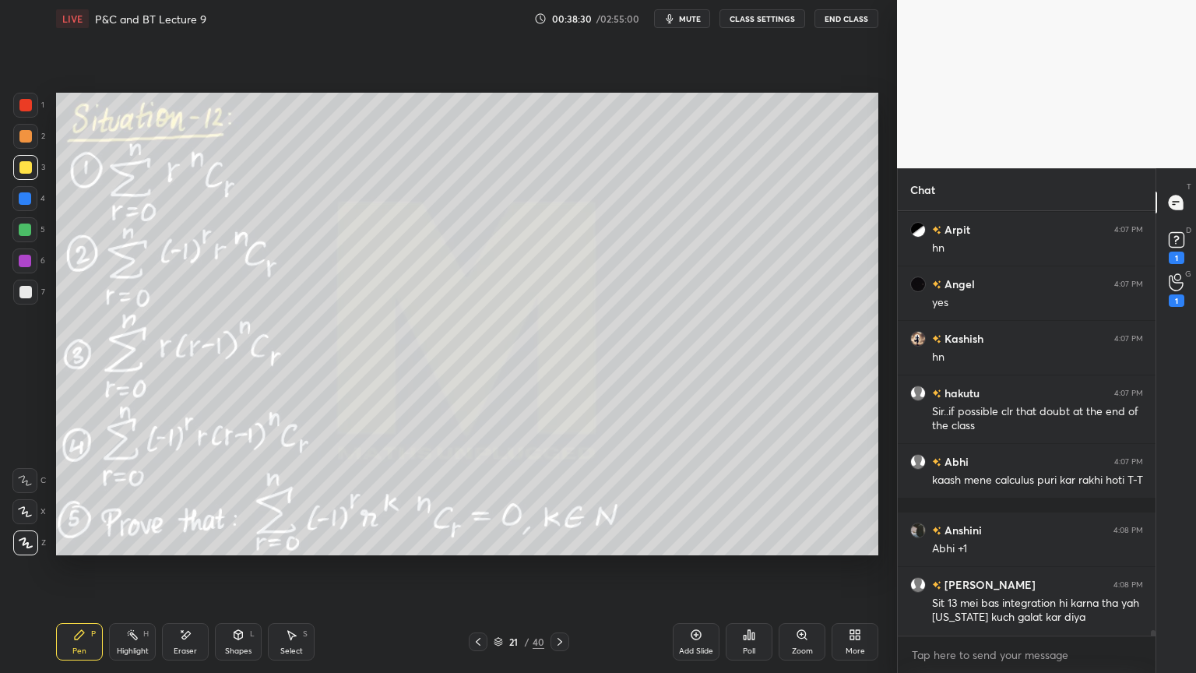
click at [560, 549] on icon at bounding box center [560, 641] width 12 height 12
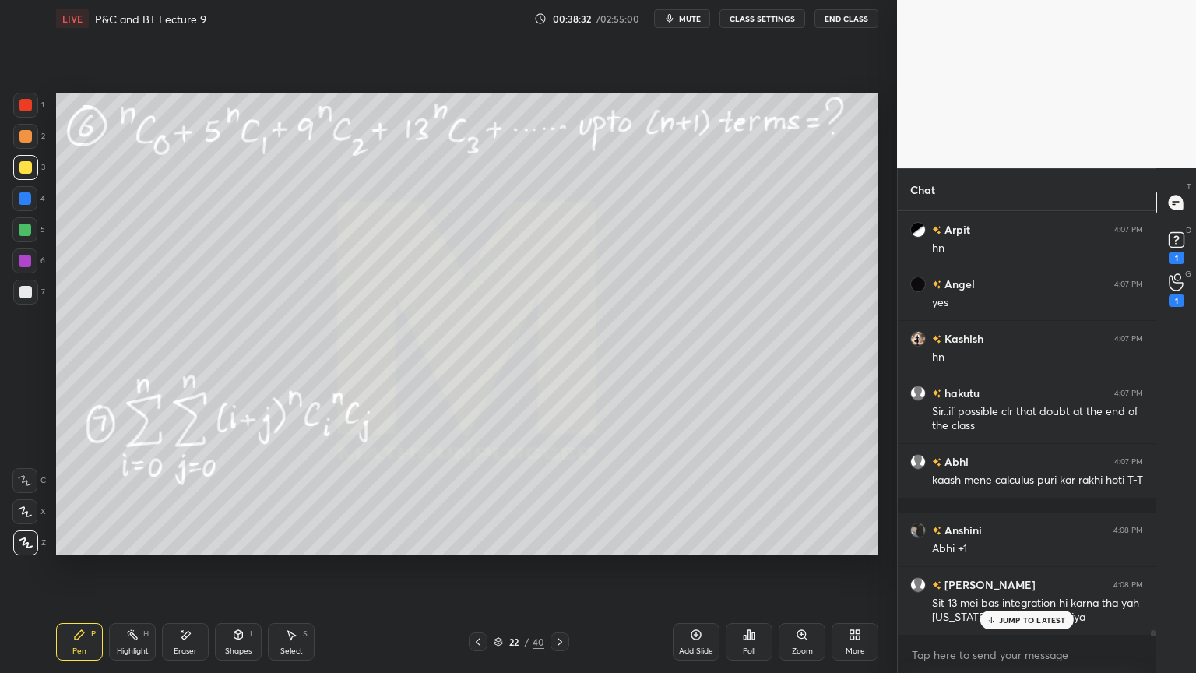
scroll to position [35113, 0]
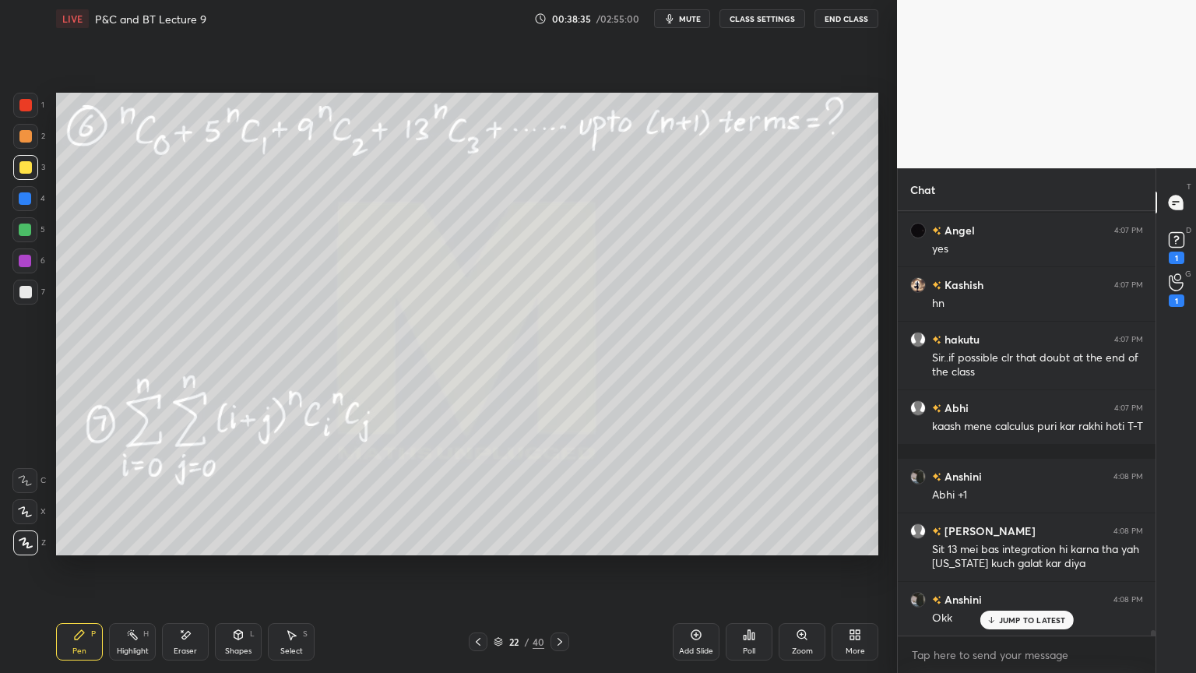
drag, startPoint x: 195, startPoint y: 646, endPoint x: 209, endPoint y: 640, distance: 14.3
click at [195, 549] on div "Eraser" at bounding box center [185, 641] width 47 height 37
click at [115, 549] on div "Highlight H" at bounding box center [132, 641] width 47 height 37
click at [72, 549] on div "Pen" at bounding box center [79, 651] width 14 height 8
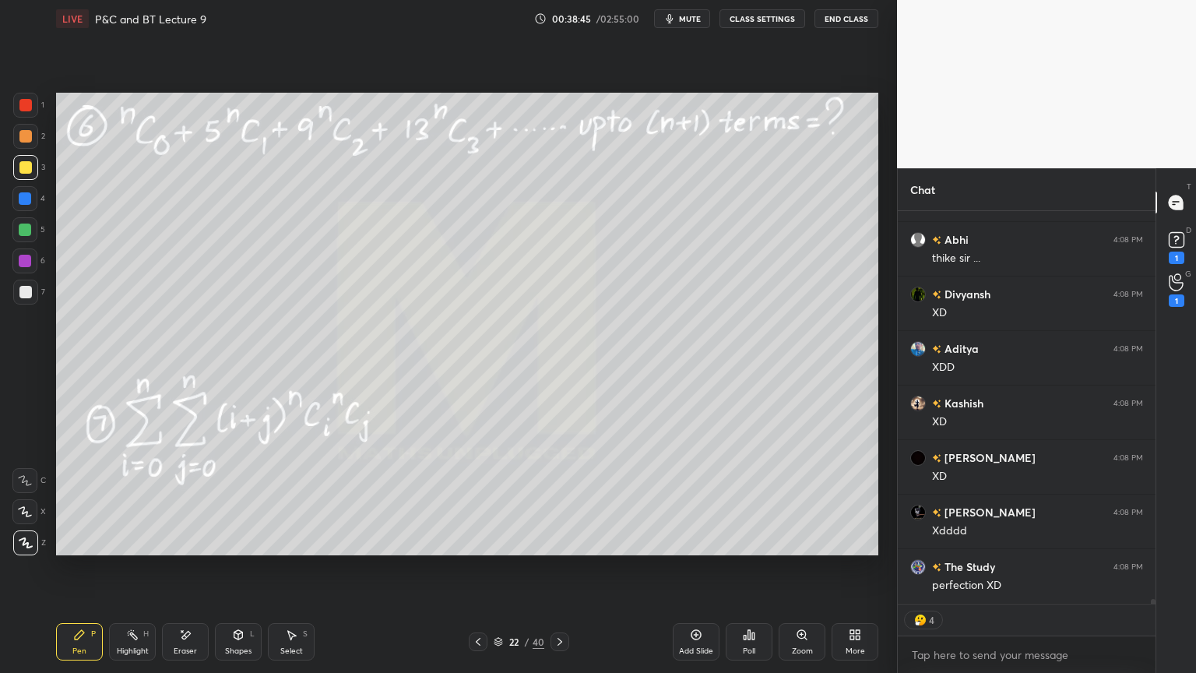
scroll to position [35745, 0]
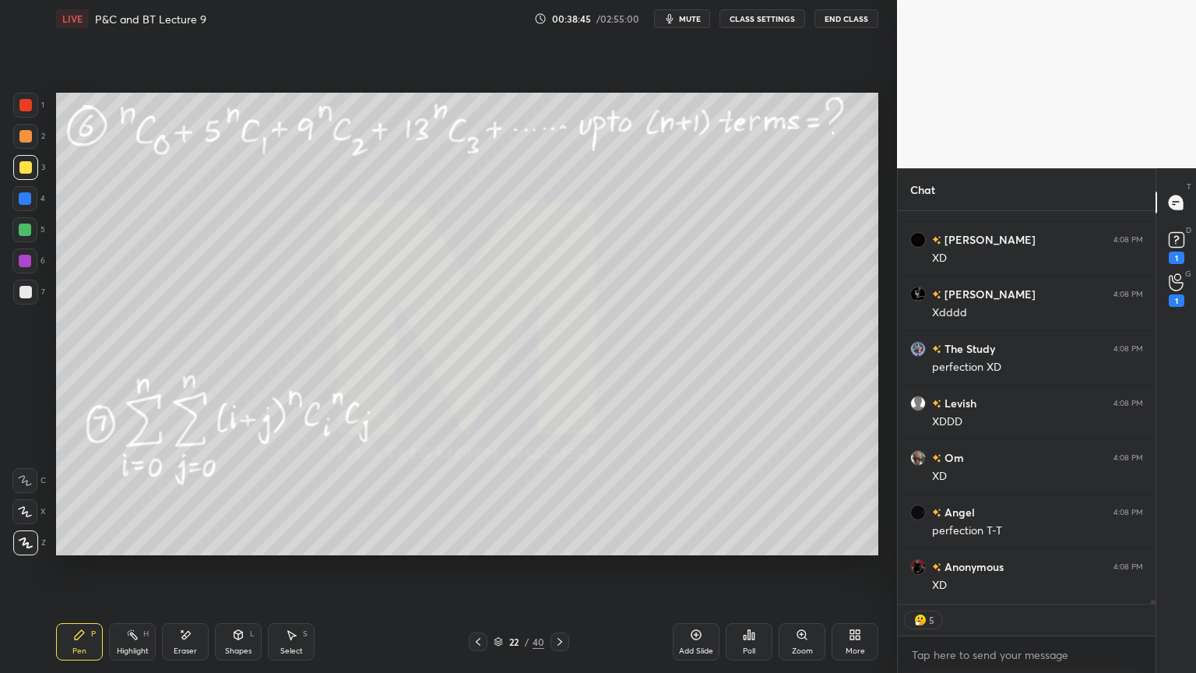
click at [182, 549] on div "Eraser" at bounding box center [185, 651] width 23 height 8
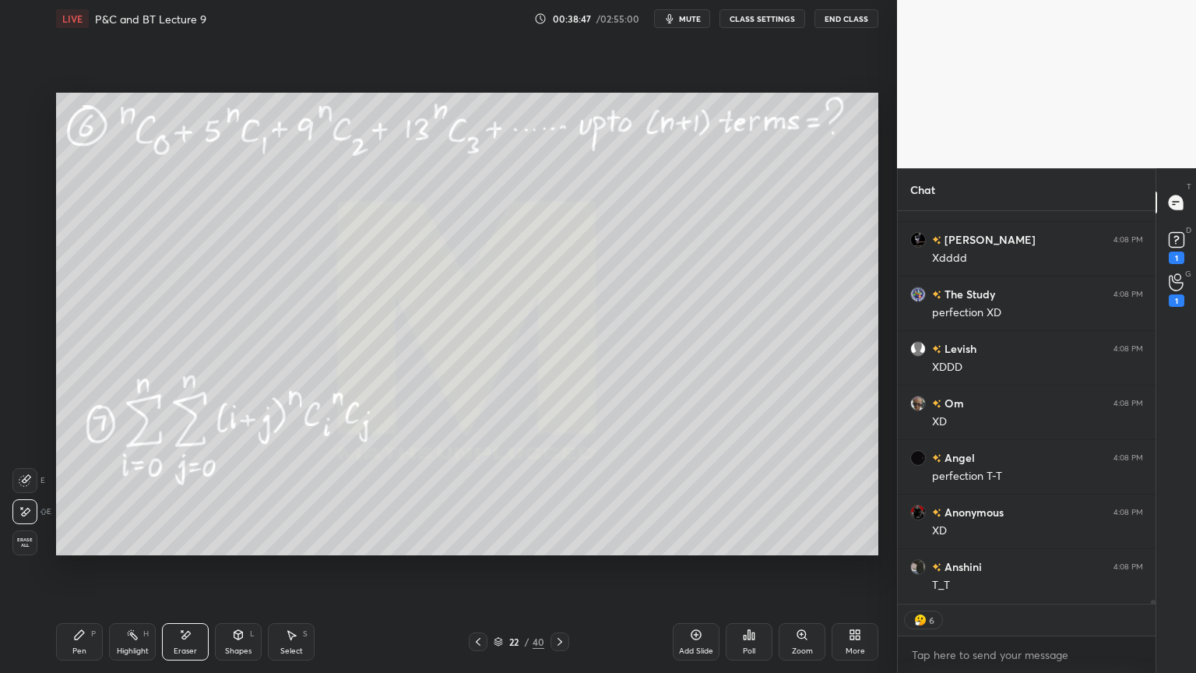
scroll to position [36072, 0]
drag, startPoint x: 136, startPoint y: 646, endPoint x: 90, endPoint y: 643, distance: 46.0
click at [131, 549] on div "Highlight" at bounding box center [133, 651] width 32 height 8
drag, startPoint x: 90, startPoint y: 643, endPoint x: 104, endPoint y: 646, distance: 13.6
click at [88, 549] on div "Pen P" at bounding box center [79, 641] width 47 height 37
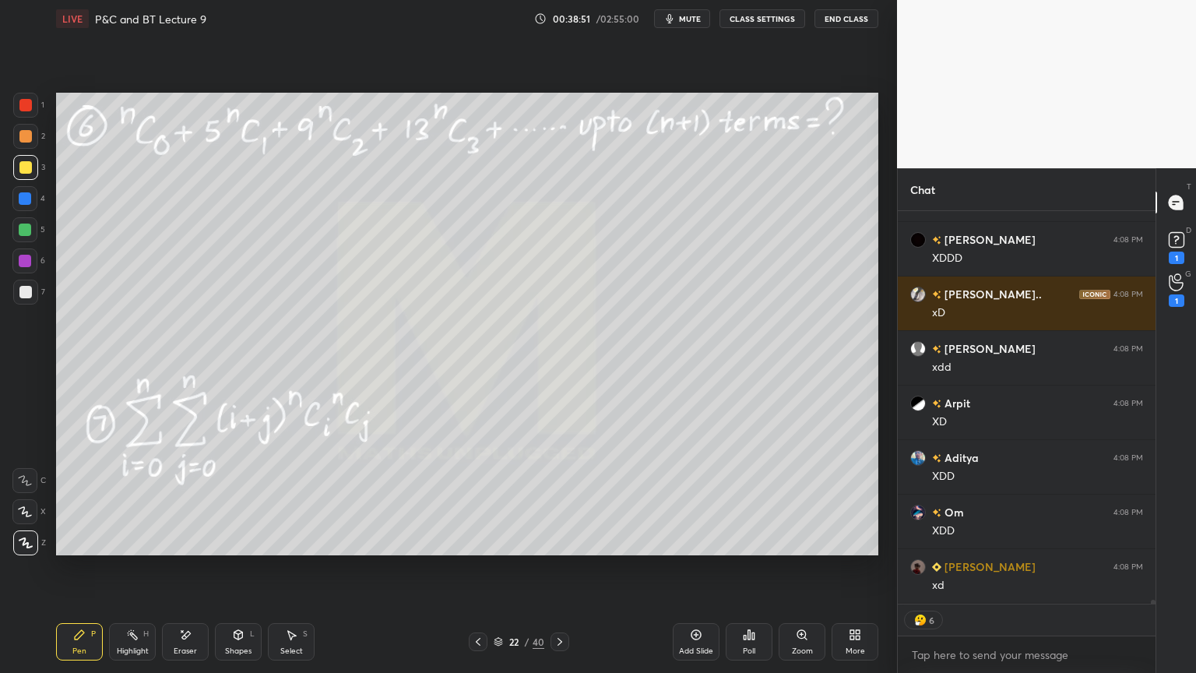
scroll to position [36999, 0]
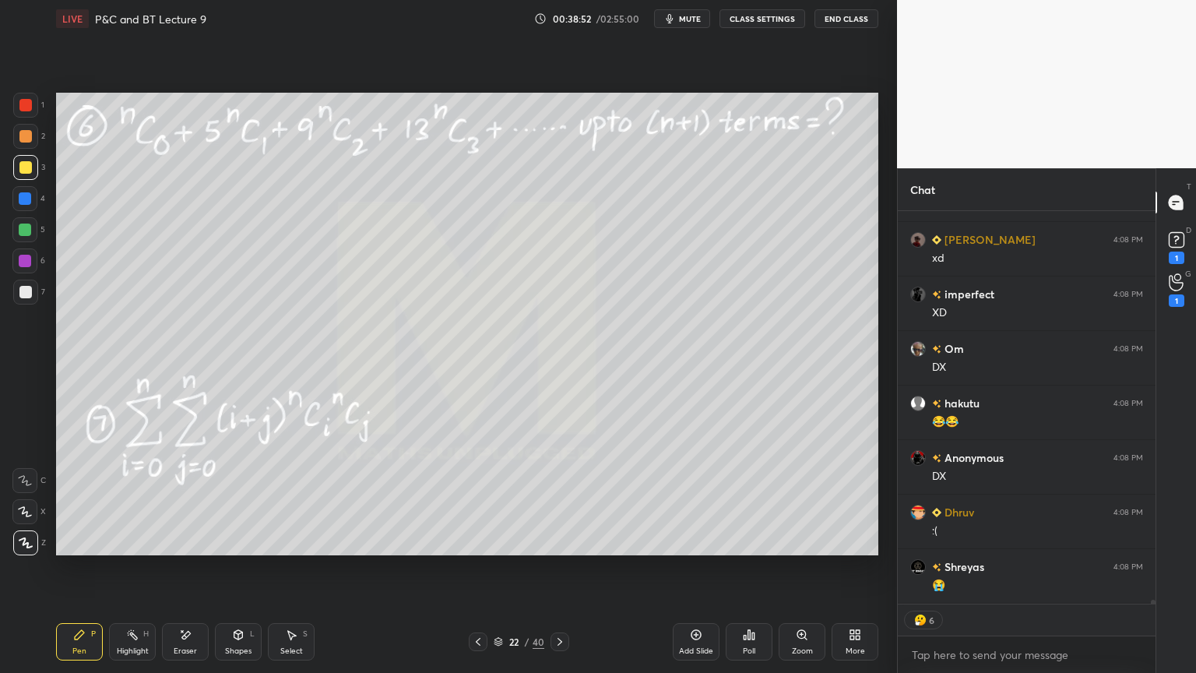
click at [121, 549] on div "Highlight H" at bounding box center [132, 641] width 47 height 37
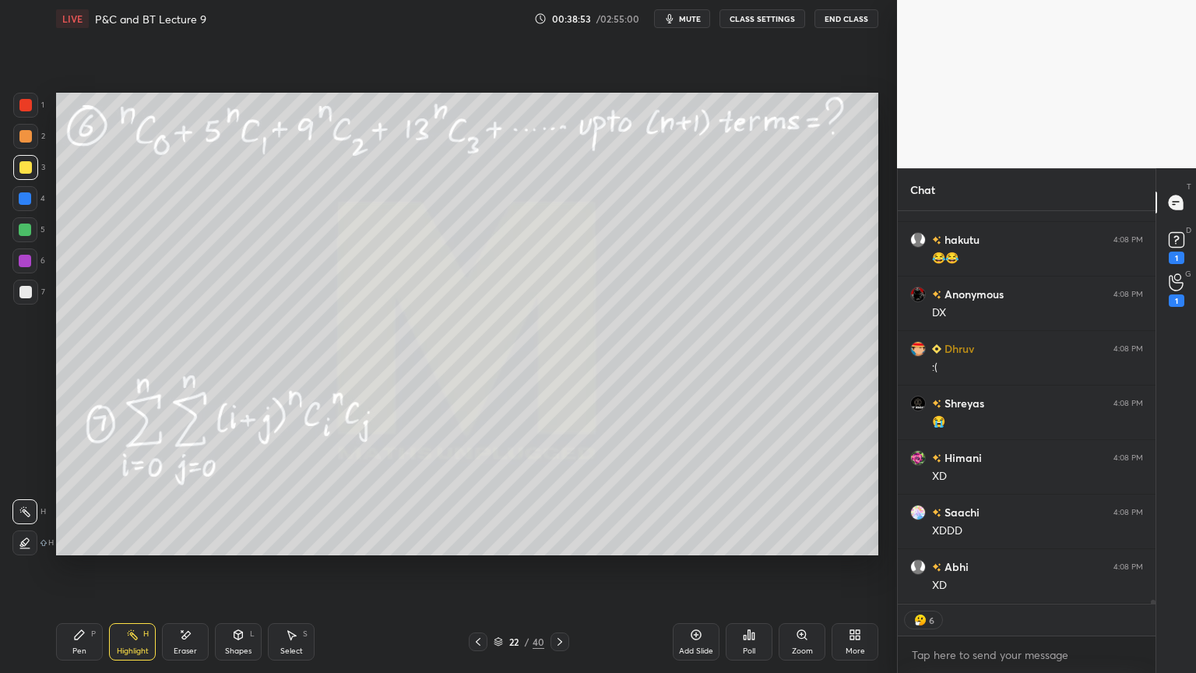
click at [85, 549] on div "Pen P" at bounding box center [79, 641] width 47 height 37
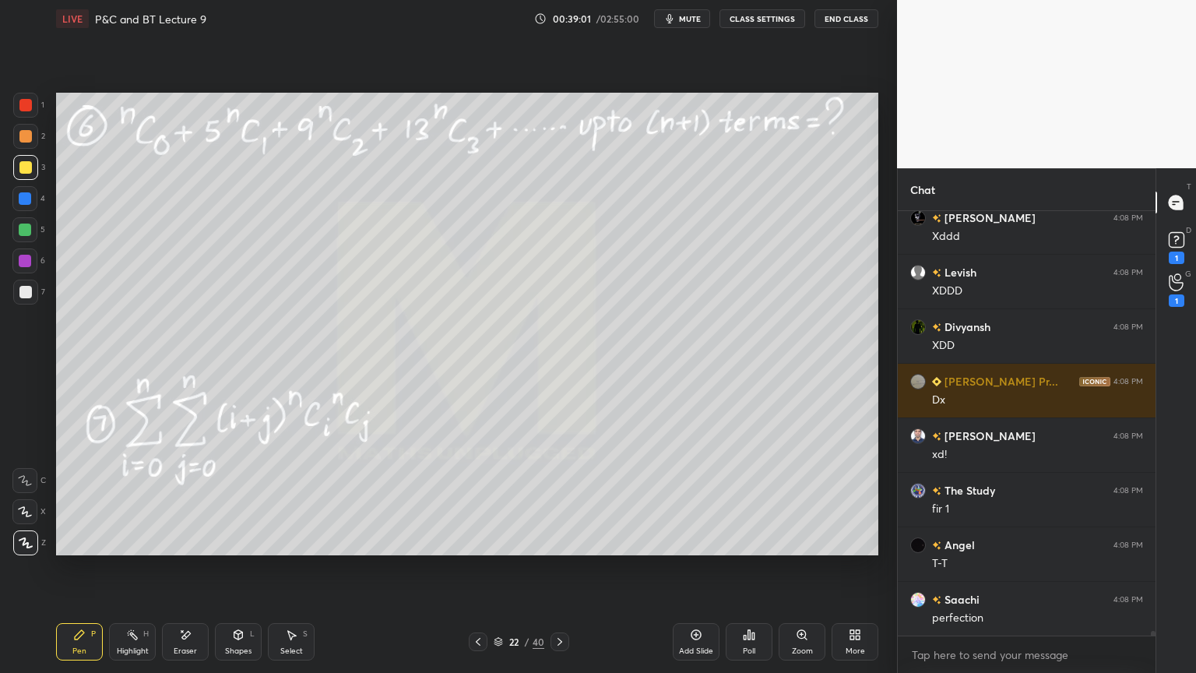
scroll to position [37785, 0]
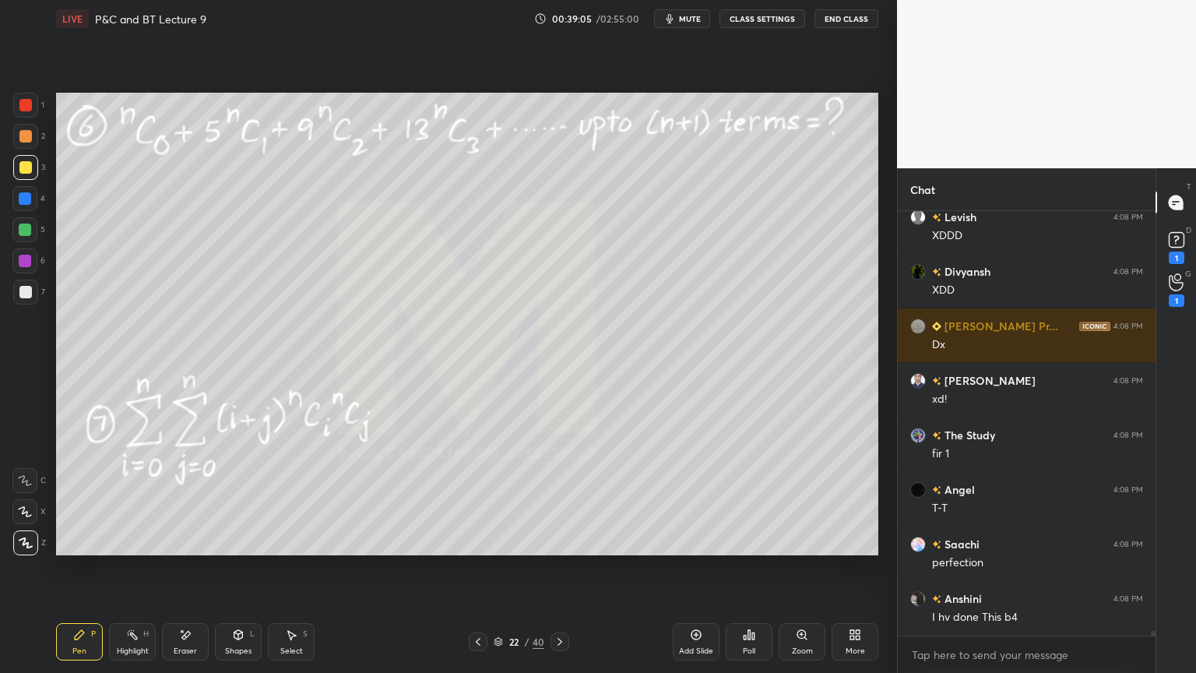
click at [185, 549] on div "Eraser" at bounding box center [185, 641] width 47 height 37
click at [120, 549] on div "Highlight H" at bounding box center [132, 641] width 47 height 37
click at [81, 549] on icon at bounding box center [79, 634] width 12 height 12
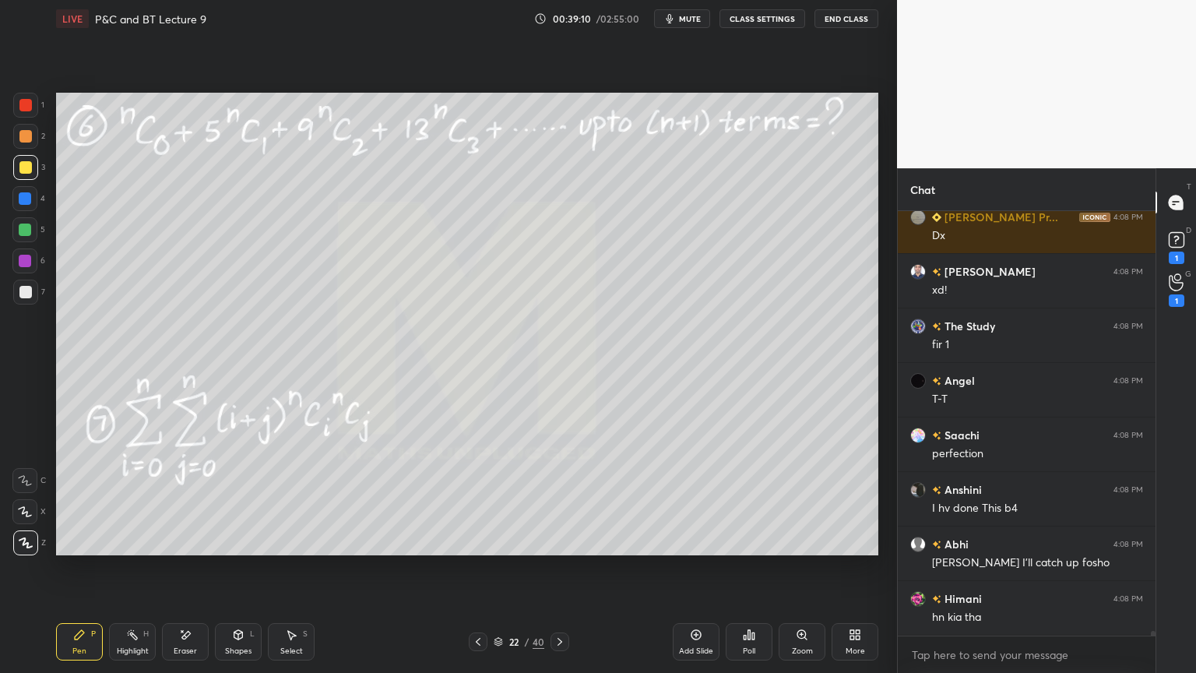
click at [180, 549] on div "Eraser" at bounding box center [185, 651] width 23 height 8
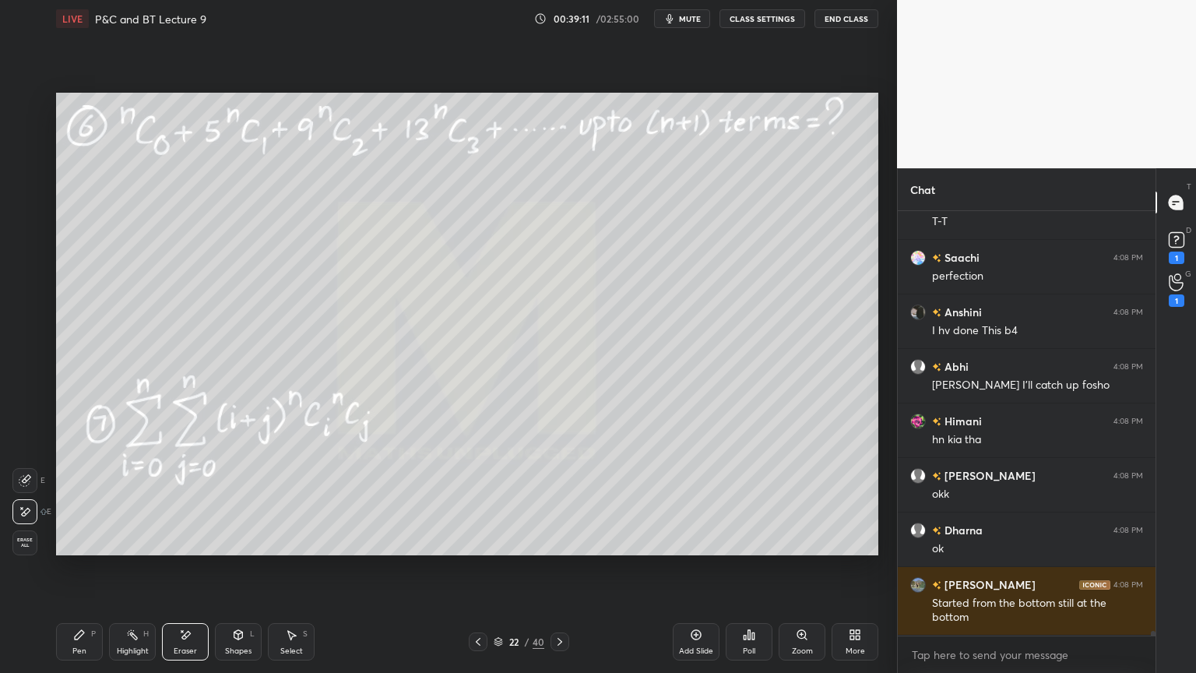
click at [567, 549] on div at bounding box center [560, 641] width 19 height 19
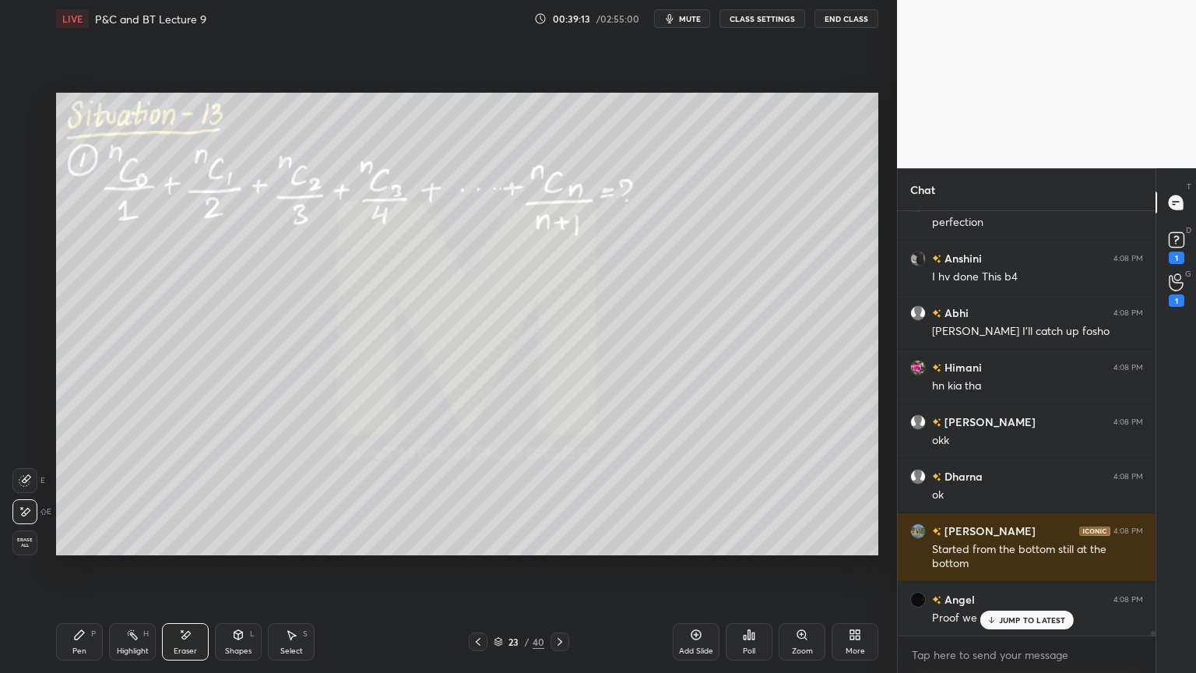
scroll to position [38180, 0]
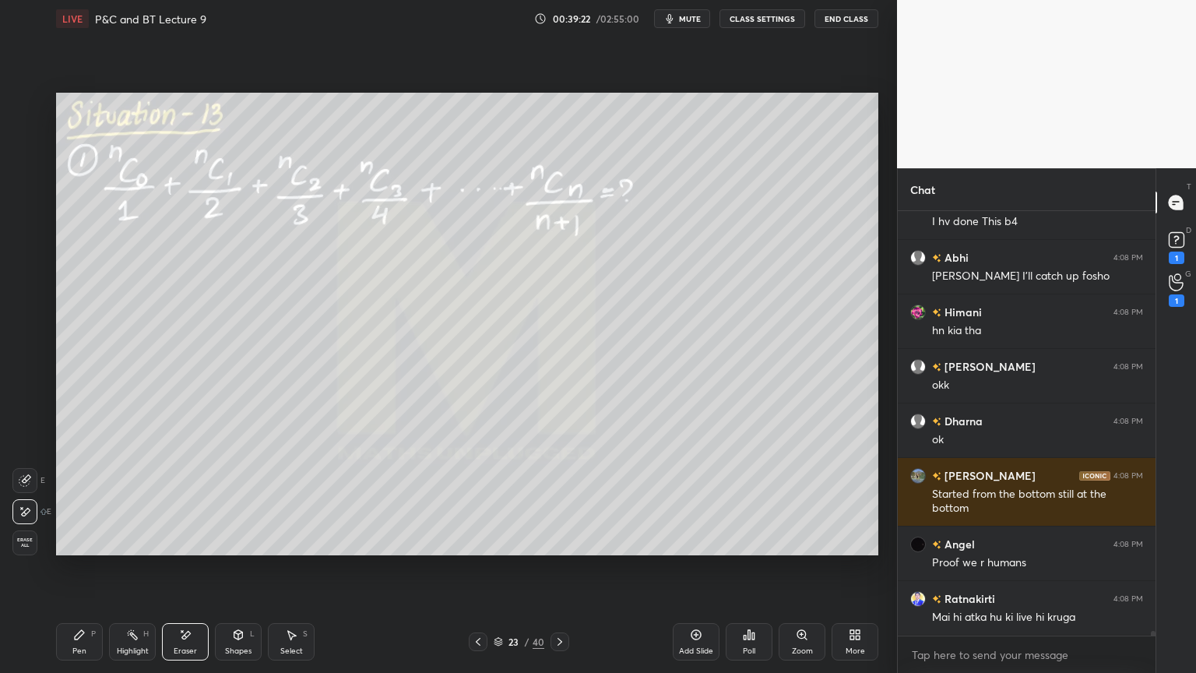
click at [91, 549] on div "Pen P" at bounding box center [79, 641] width 47 height 37
click at [30, 140] on div at bounding box center [25, 136] width 12 height 12
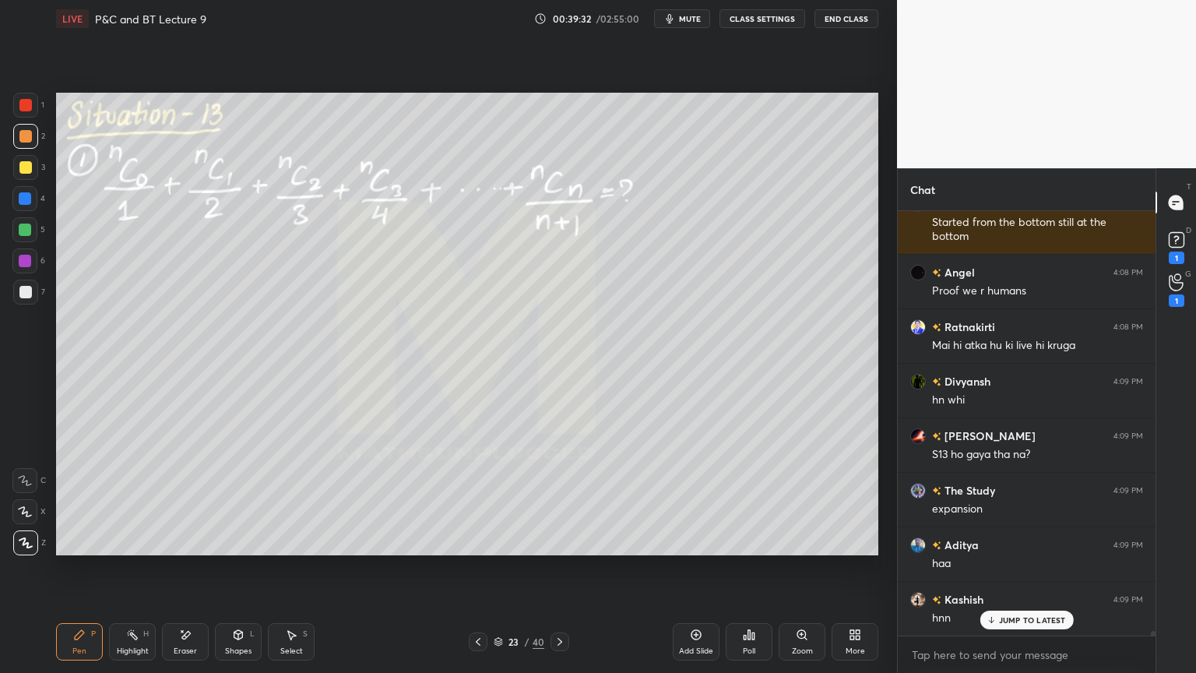
scroll to position [38508, 0]
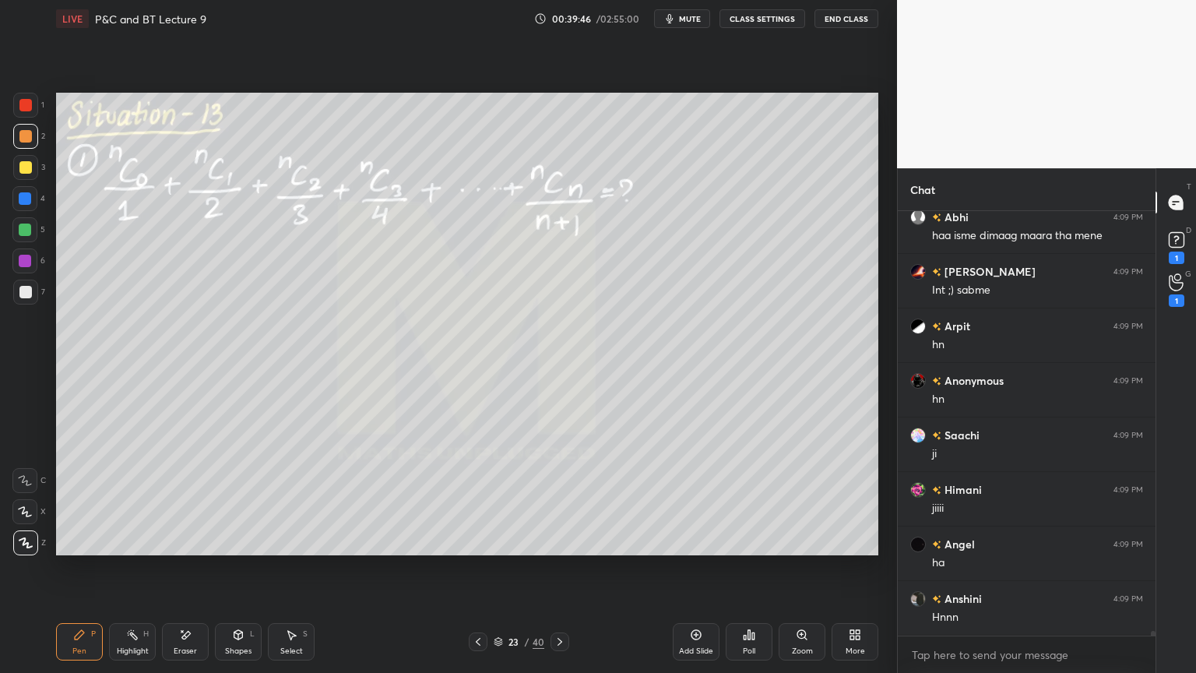
click at [189, 549] on div "Eraser" at bounding box center [185, 651] width 23 height 8
click at [128, 549] on div "Highlight H" at bounding box center [132, 641] width 47 height 37
click at [87, 549] on div "Pen P" at bounding box center [79, 641] width 47 height 37
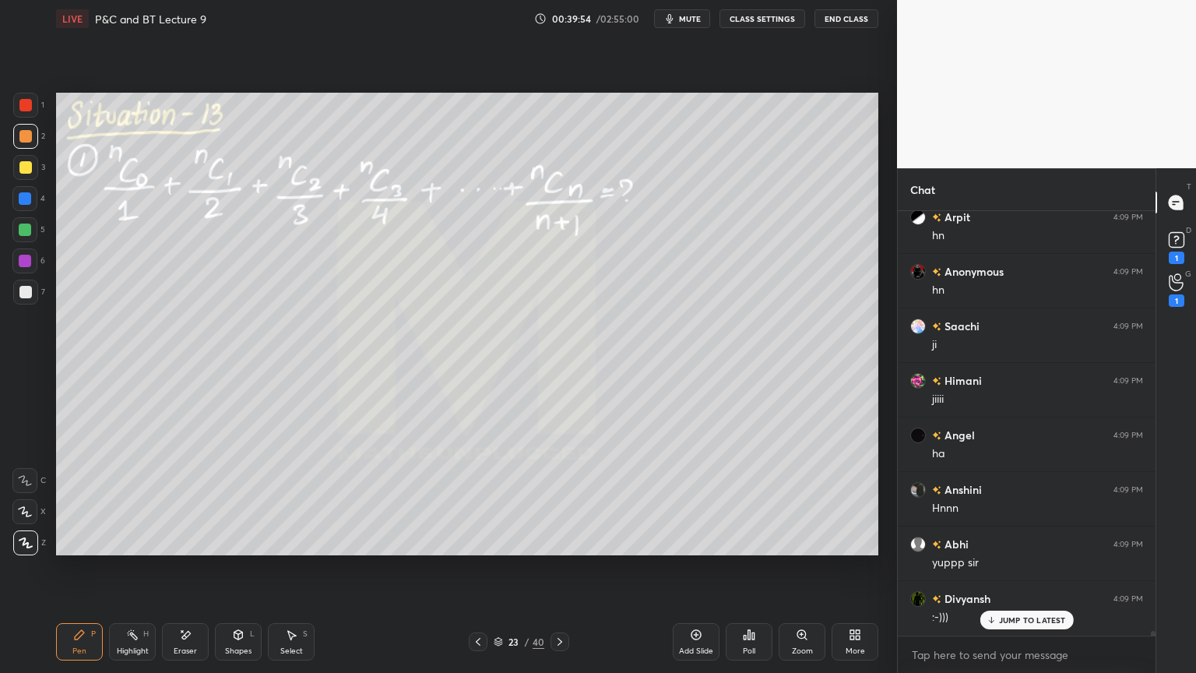
scroll to position [39761, 0]
click at [136, 549] on icon at bounding box center [132, 634] width 12 height 12
click at [85, 549] on div "Pen" at bounding box center [79, 651] width 14 height 8
click at [186, 549] on icon at bounding box center [186, 635] width 9 height 8
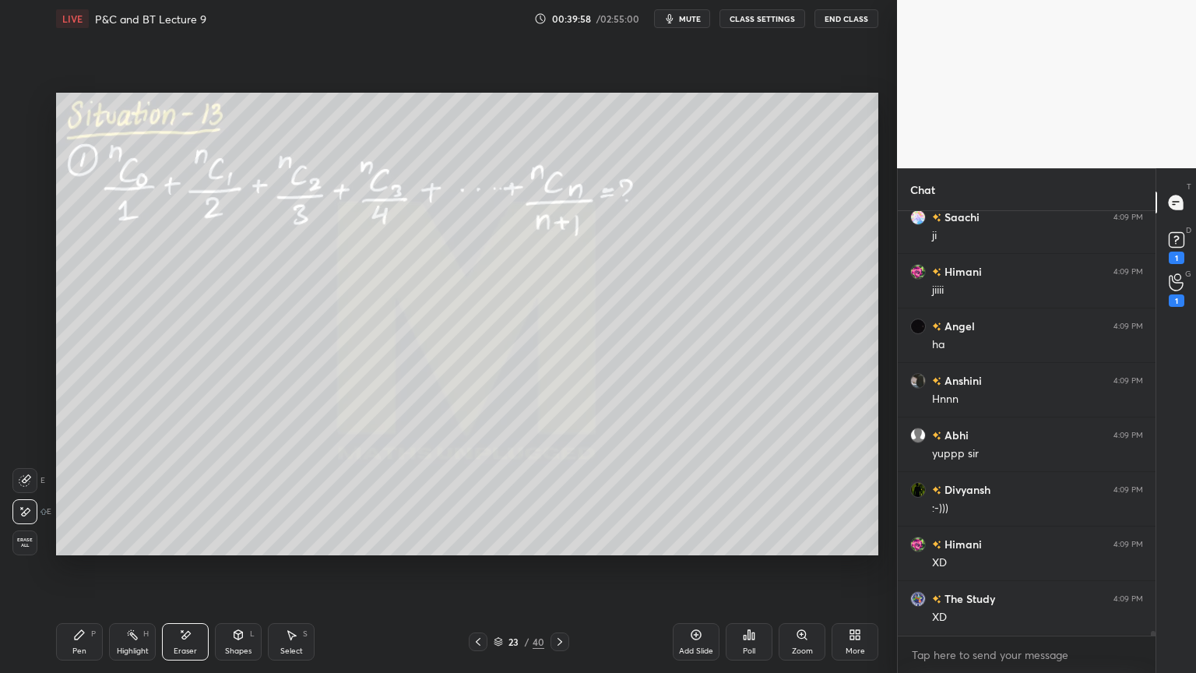
scroll to position [40034, 0]
drag, startPoint x: 138, startPoint y: 647, endPoint x: 93, endPoint y: 644, distance: 44.5
click at [136, 549] on div "Highlight H" at bounding box center [132, 641] width 47 height 37
click at [94, 549] on div "Pen P" at bounding box center [79, 641] width 47 height 37
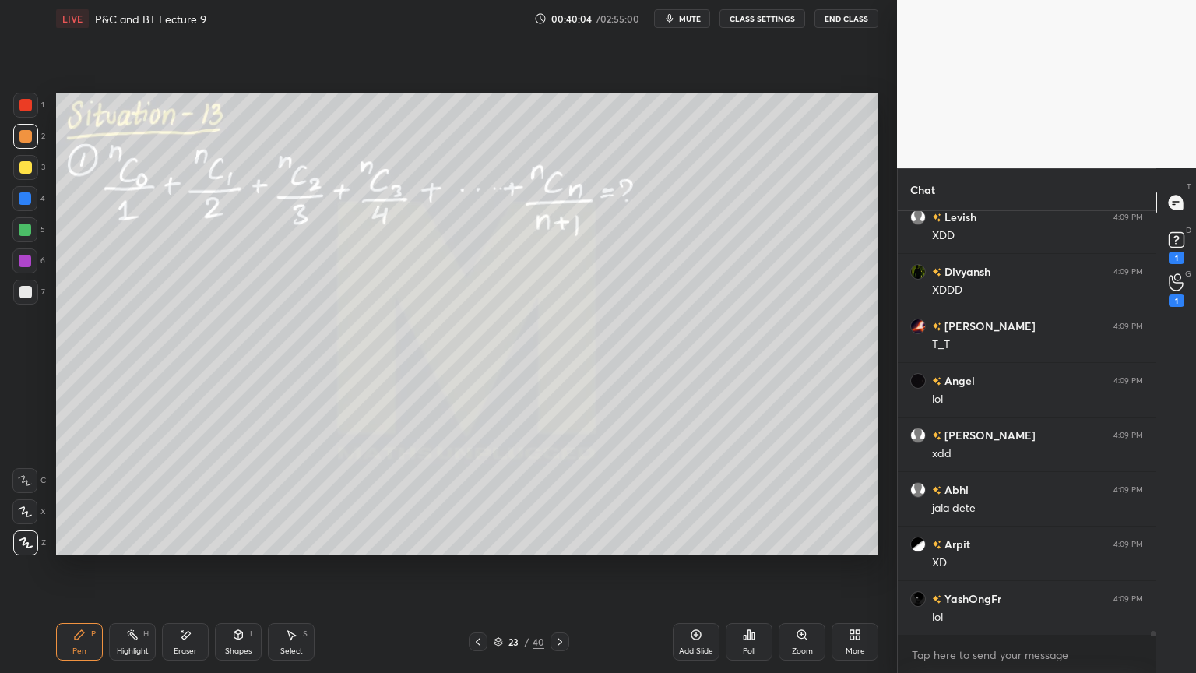
scroll to position [40415, 0]
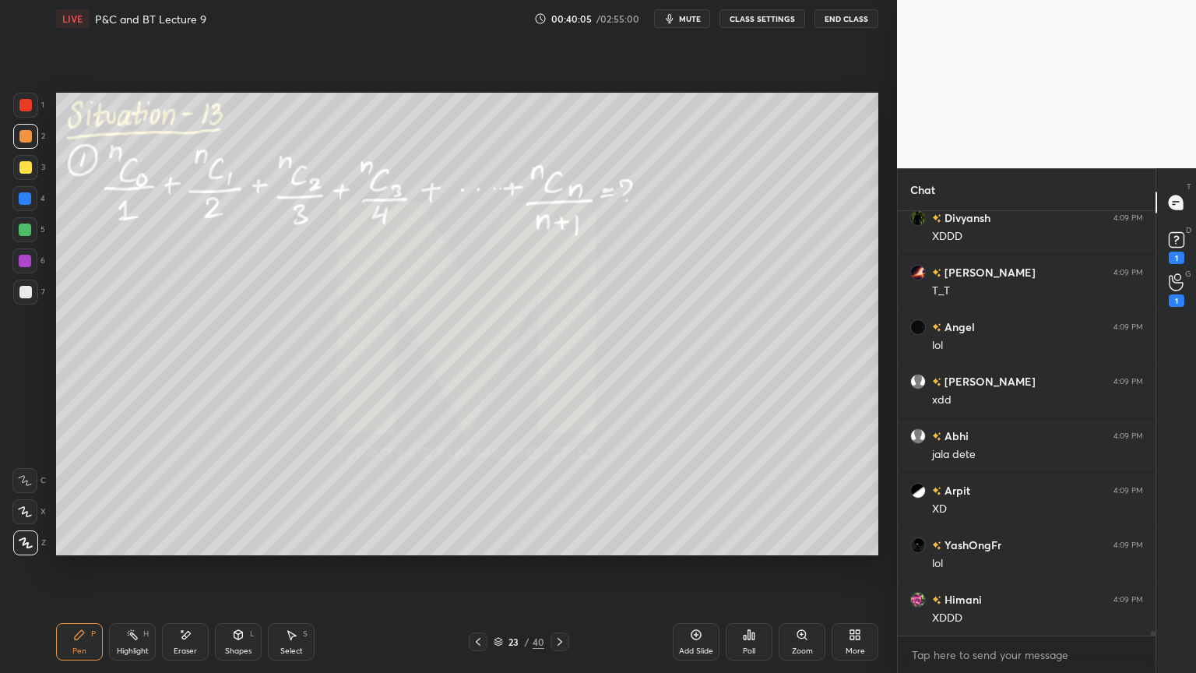
click at [191, 549] on div "Eraser" at bounding box center [185, 651] width 23 height 8
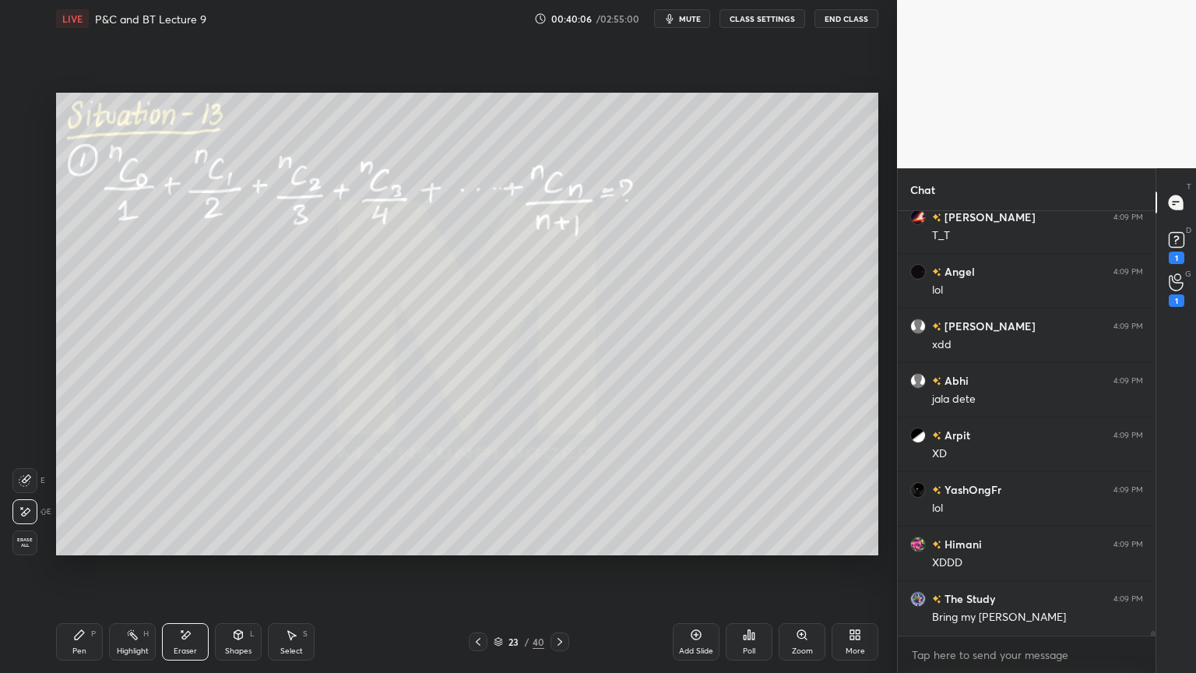
click at [124, 549] on div "Highlight" at bounding box center [133, 651] width 32 height 8
click at [79, 549] on div "Pen P" at bounding box center [79, 641] width 47 height 37
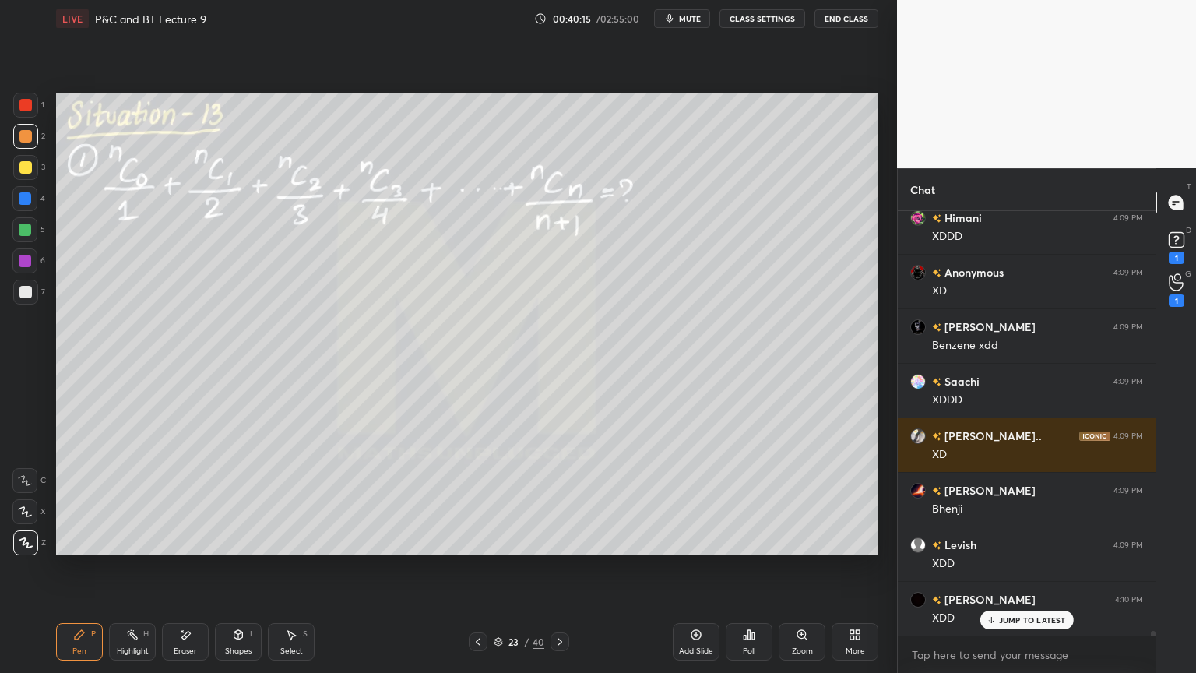
scroll to position [41233, 0]
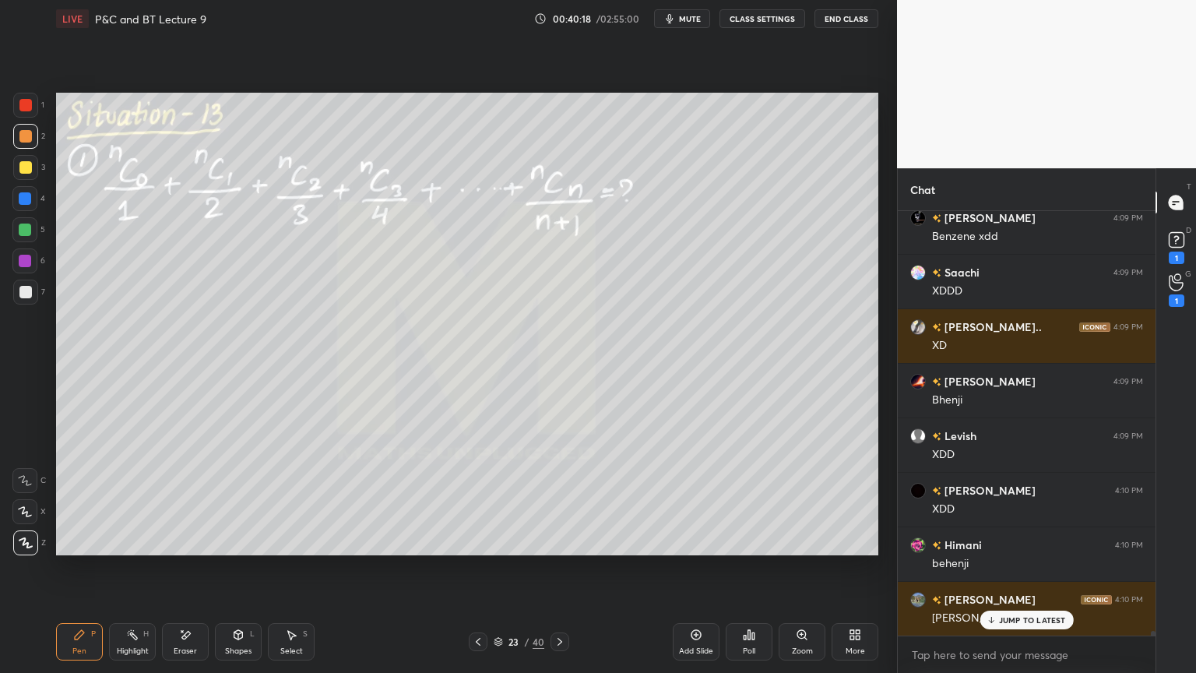
drag, startPoint x: 125, startPoint y: 646, endPoint x: 81, endPoint y: 637, distance: 44.6
click at [121, 549] on div "Highlight" at bounding box center [133, 651] width 32 height 8
click at [76, 549] on icon at bounding box center [79, 634] width 12 height 12
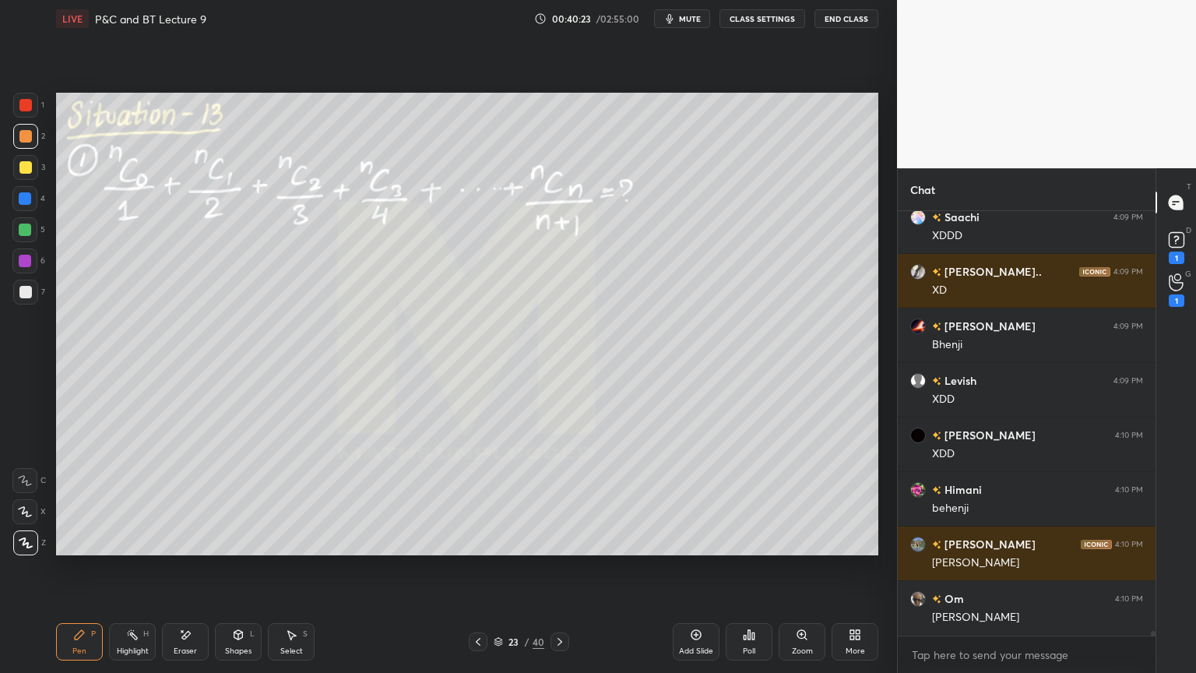
drag, startPoint x: 185, startPoint y: 638, endPoint x: 186, endPoint y: 625, distance: 12.6
click at [185, 549] on icon at bounding box center [185, 634] width 12 height 13
drag, startPoint x: 99, startPoint y: 637, endPoint x: 131, endPoint y: 557, distance: 86.3
click at [98, 549] on div "Pen P" at bounding box center [79, 641] width 47 height 37
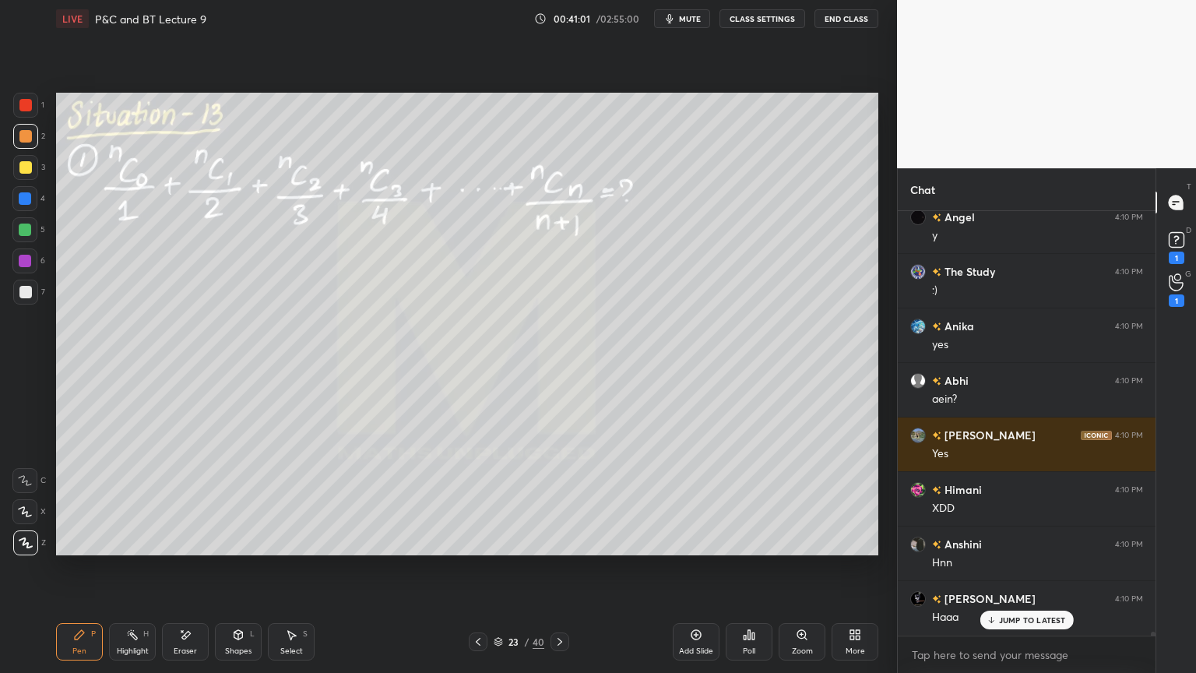
scroll to position [42415, 0]
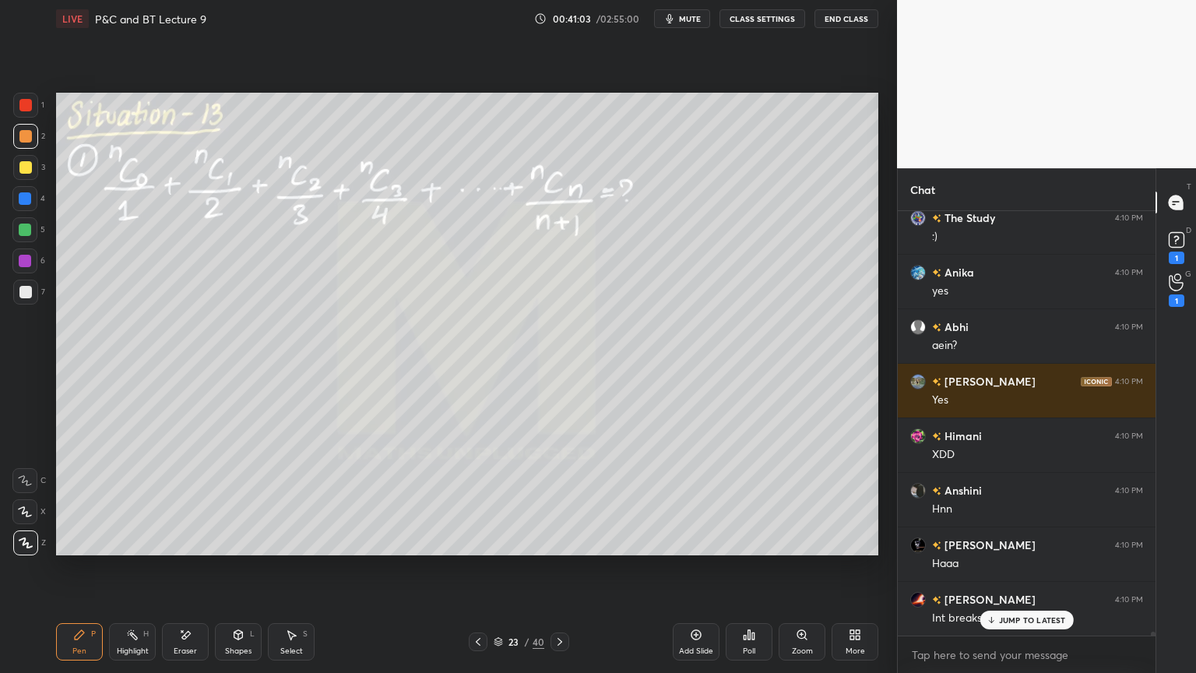
click at [181, 549] on div "Eraser" at bounding box center [185, 641] width 47 height 37
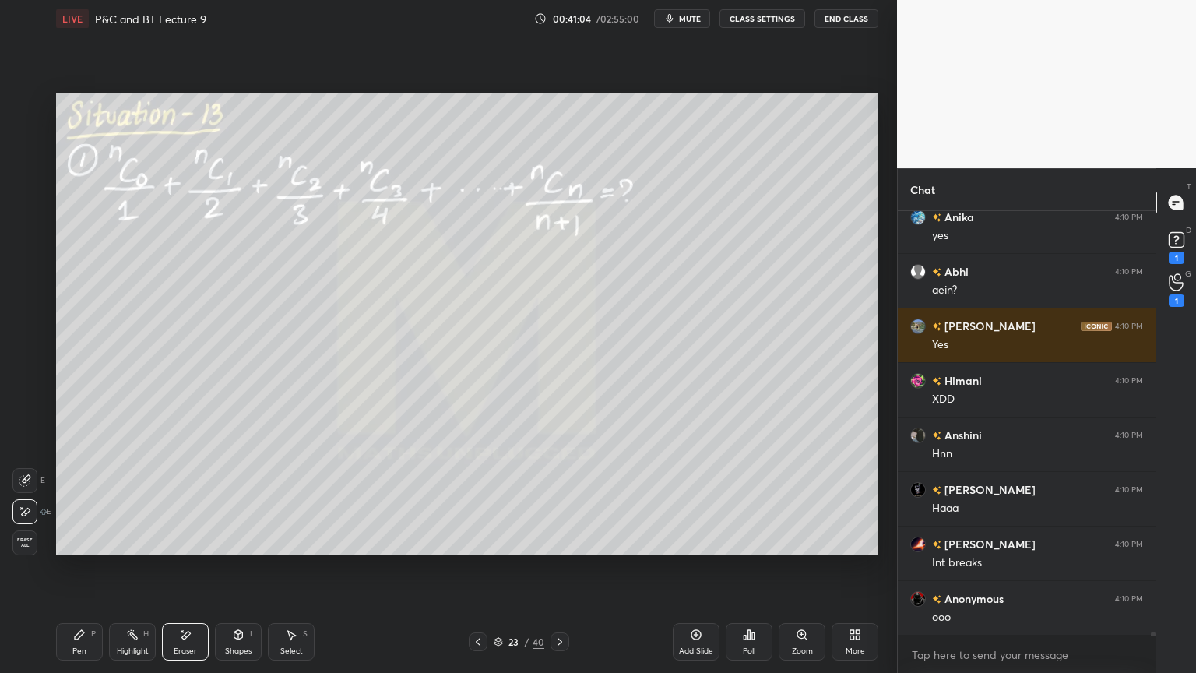
drag, startPoint x: 135, startPoint y: 635, endPoint x: 76, endPoint y: 629, distance: 58.7
click at [129, 549] on icon at bounding box center [132, 634] width 12 height 12
click at [76, 549] on icon at bounding box center [79, 634] width 12 height 12
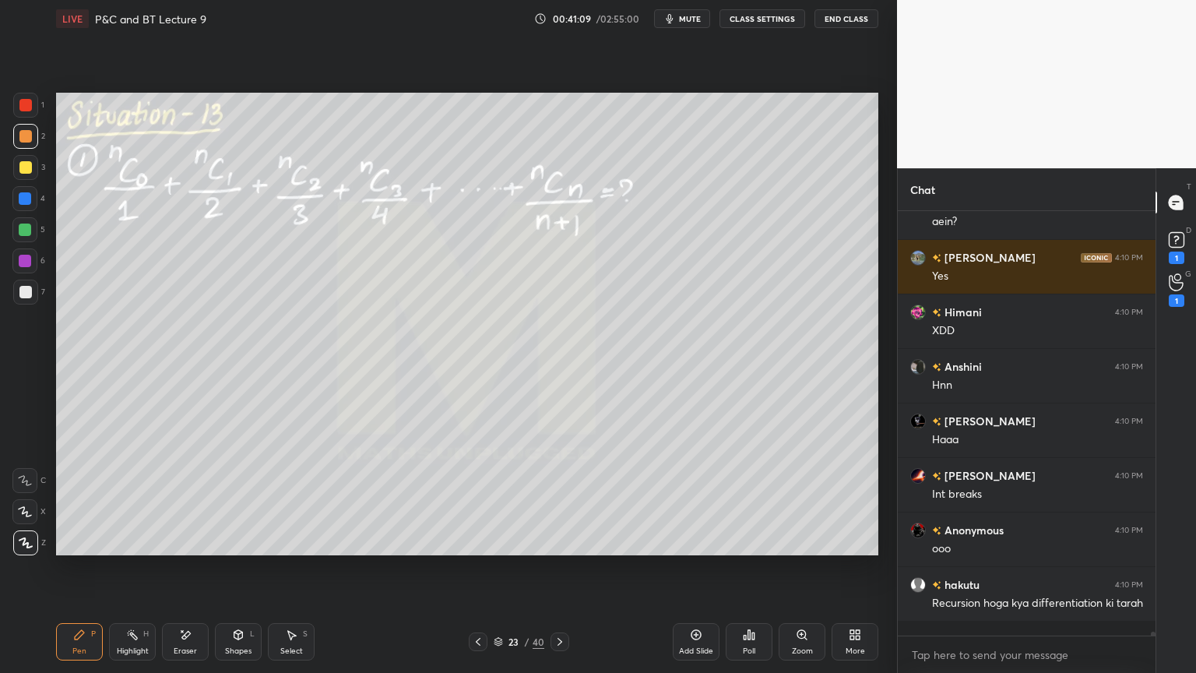
scroll to position [42592, 0]
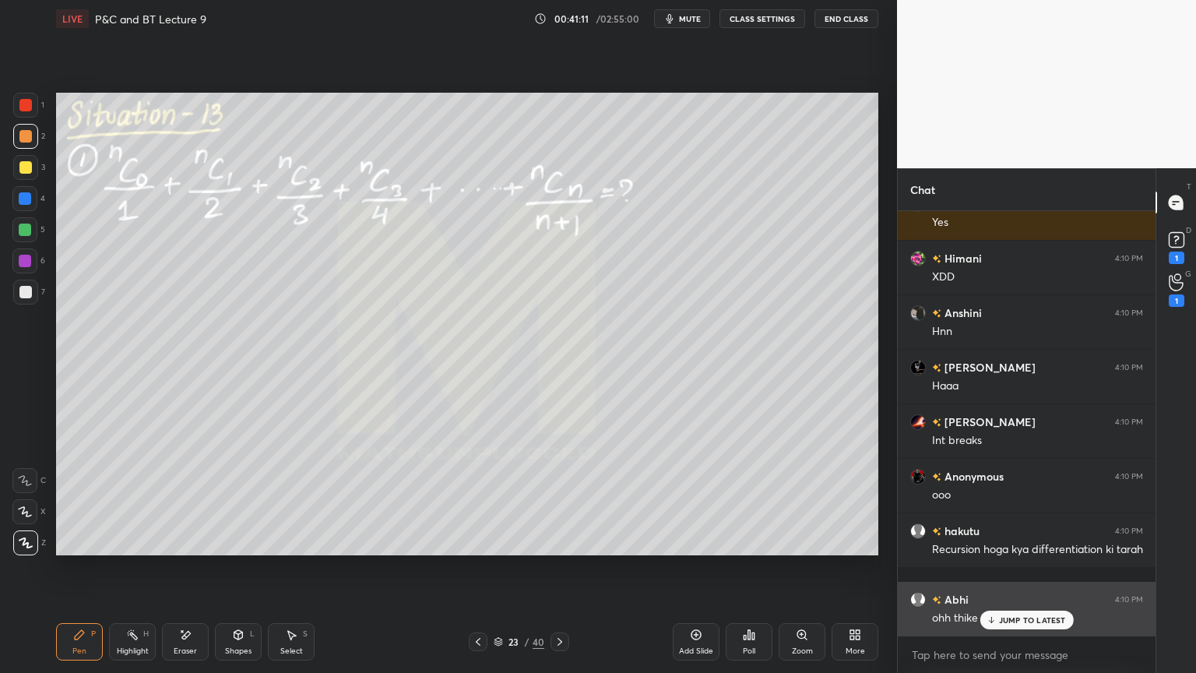
click at [993, 549] on icon at bounding box center [991, 619] width 10 height 9
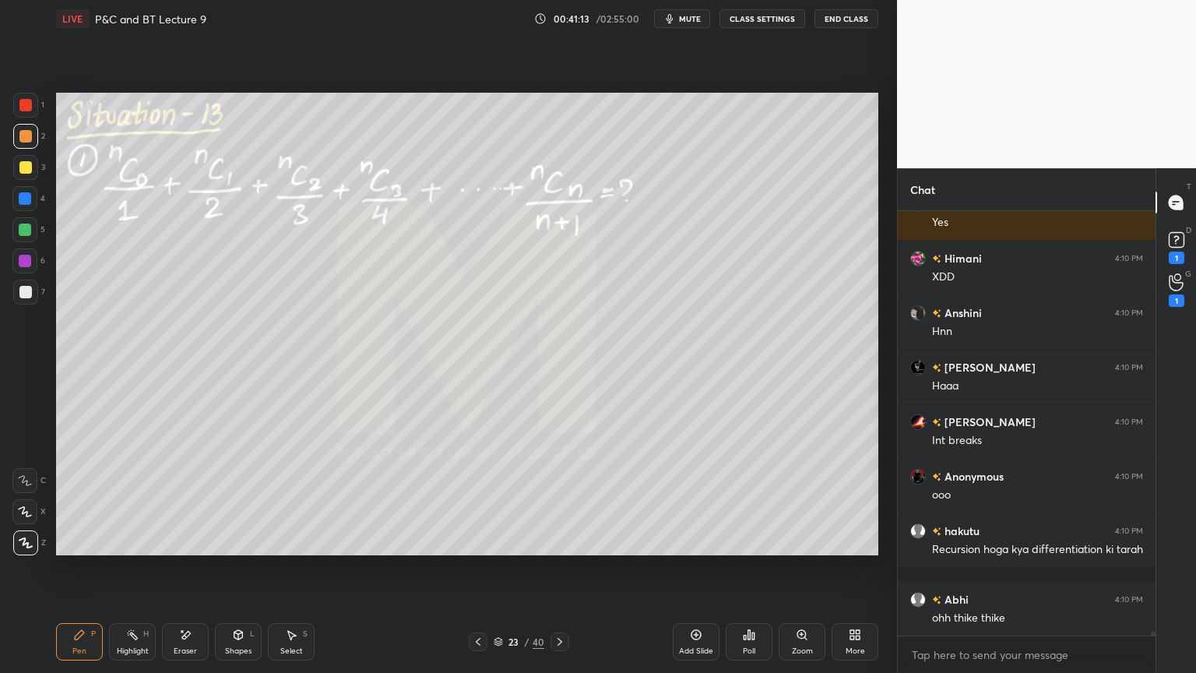
drag, startPoint x: 193, startPoint y: 640, endPoint x: 209, endPoint y: 628, distance: 19.9
click at [195, 549] on div "Eraser" at bounding box center [185, 641] width 47 height 37
drag, startPoint x: 130, startPoint y: 641, endPoint x: 110, endPoint y: 644, distance: 20.5
click at [128, 549] on div "Highlight H" at bounding box center [132, 641] width 47 height 37
click at [83, 549] on div "Pen P" at bounding box center [79, 641] width 47 height 37
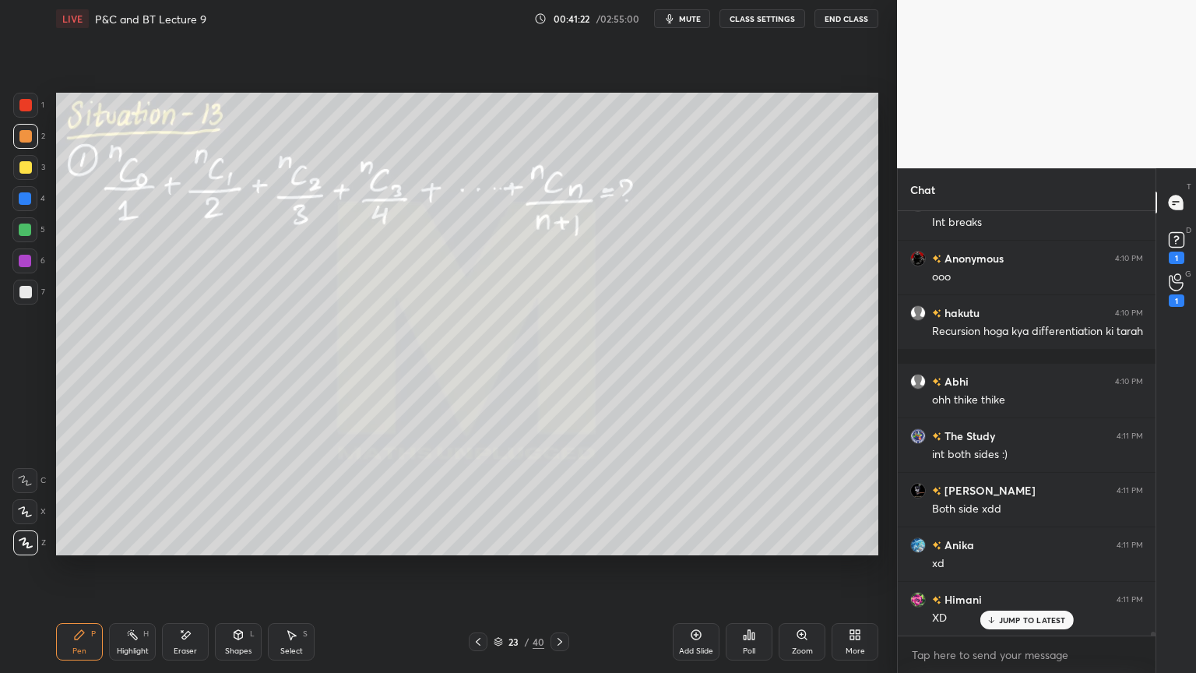
scroll to position [42866, 0]
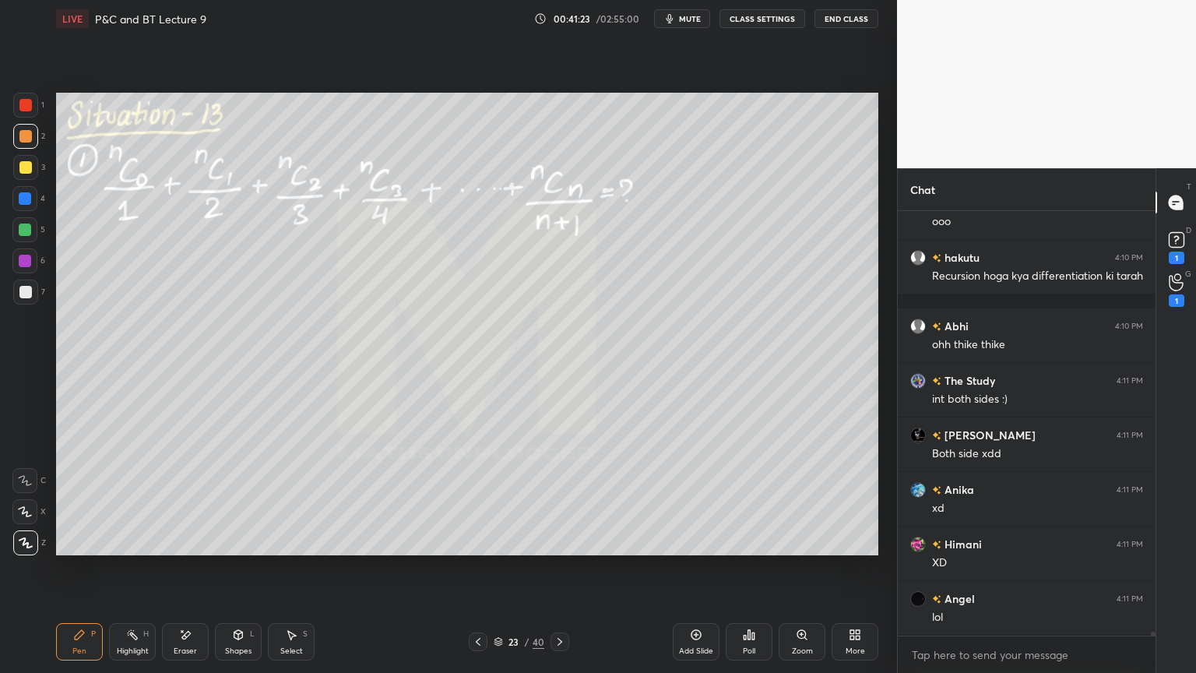
click at [135, 549] on div "Highlight" at bounding box center [133, 651] width 32 height 8
click at [87, 549] on div "Pen P" at bounding box center [79, 641] width 47 height 37
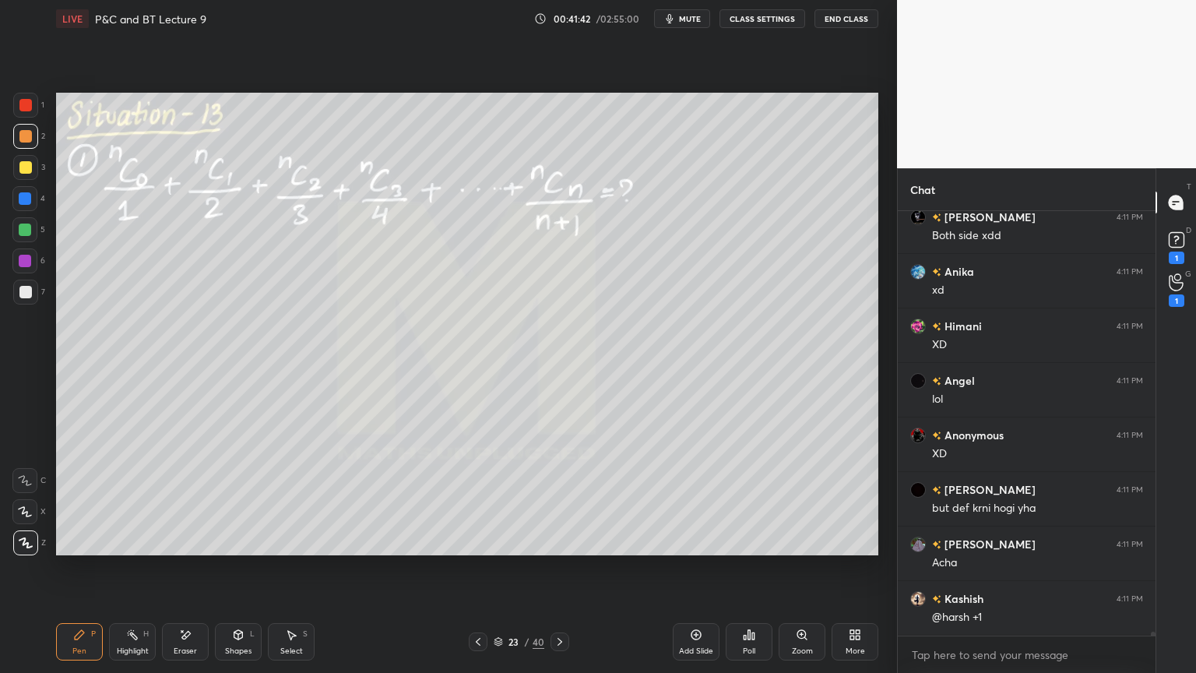
scroll to position [43137, 0]
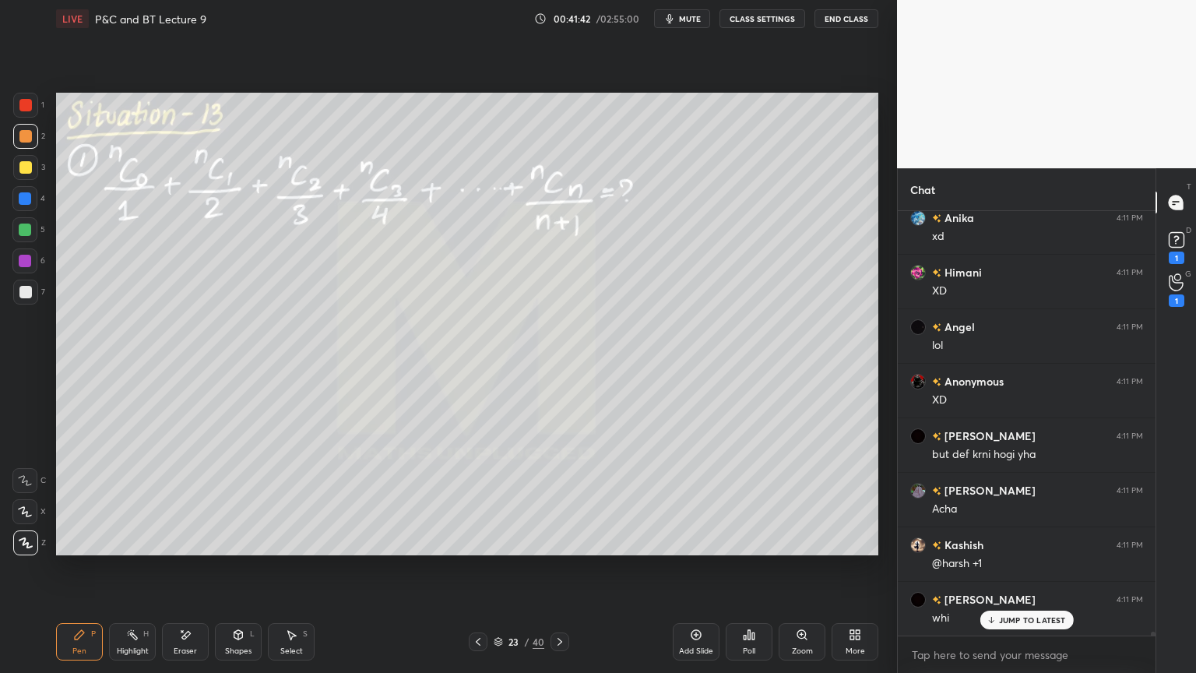
click at [189, 549] on icon at bounding box center [185, 634] width 12 height 13
click at [123, 549] on div "Highlight H" at bounding box center [132, 641] width 47 height 37
click at [86, 549] on div "Pen P" at bounding box center [79, 641] width 47 height 37
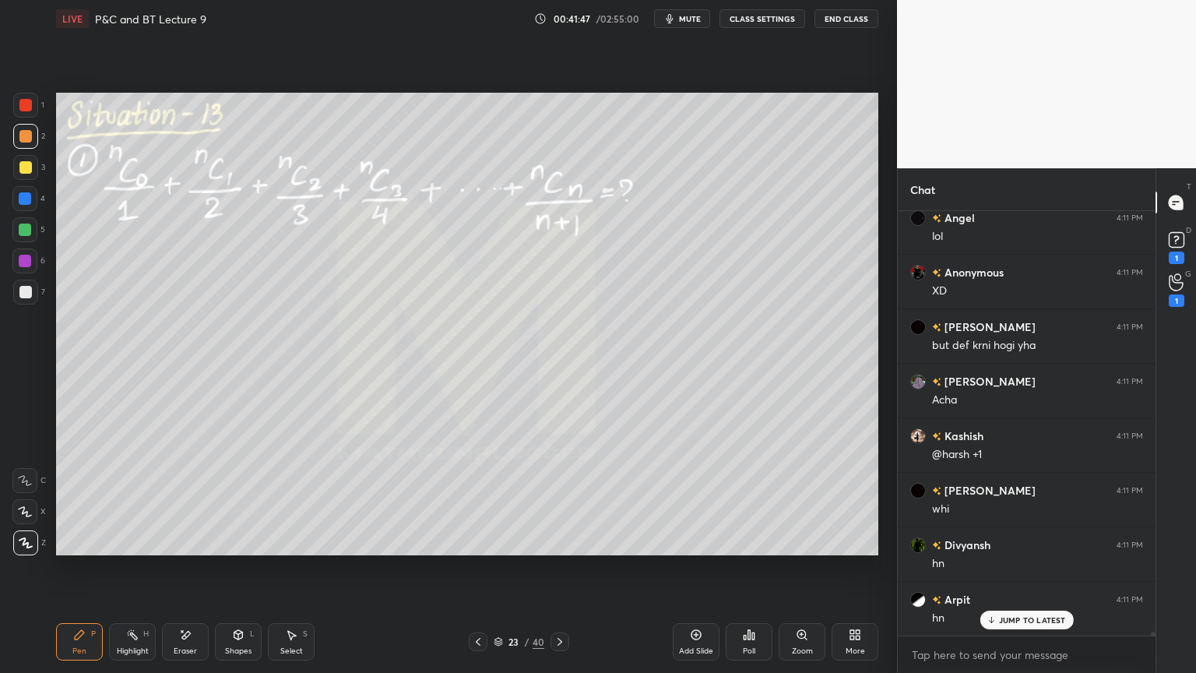
scroll to position [43355, 0]
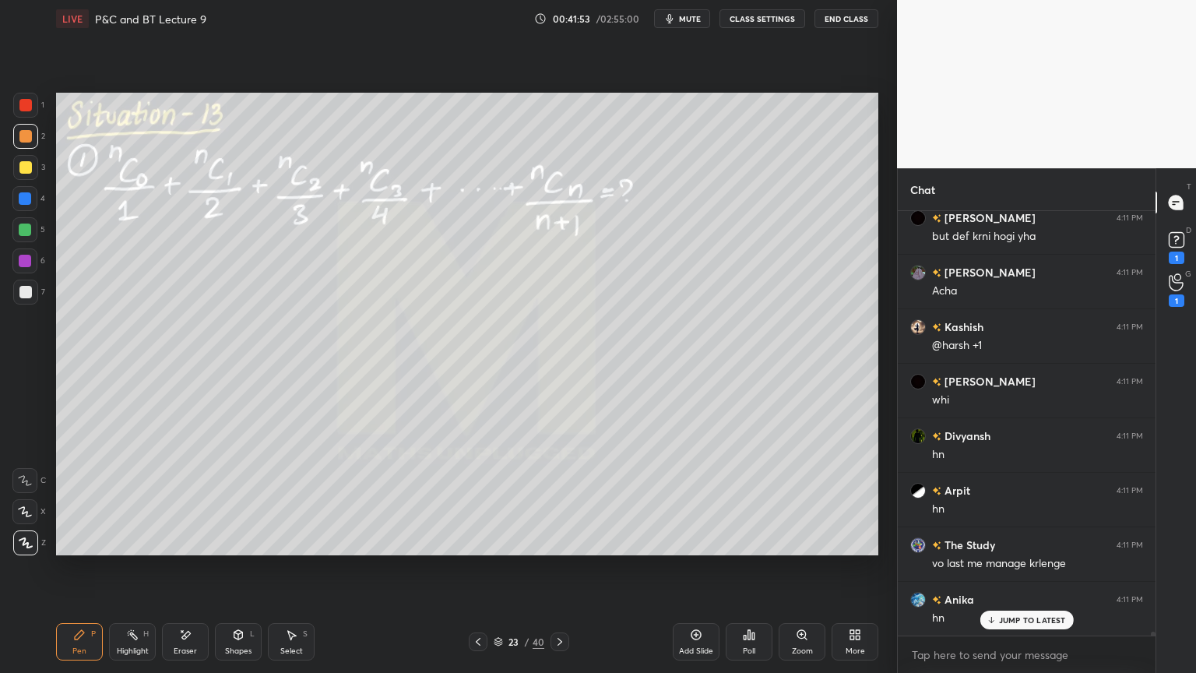
drag, startPoint x: 196, startPoint y: 638, endPoint x: 202, endPoint y: 610, distance: 28.6
click at [196, 549] on div "Eraser" at bounding box center [185, 641] width 47 height 37
click at [127, 549] on div "Highlight" at bounding box center [133, 651] width 32 height 8
click at [84, 549] on div "Pen P" at bounding box center [79, 641] width 47 height 37
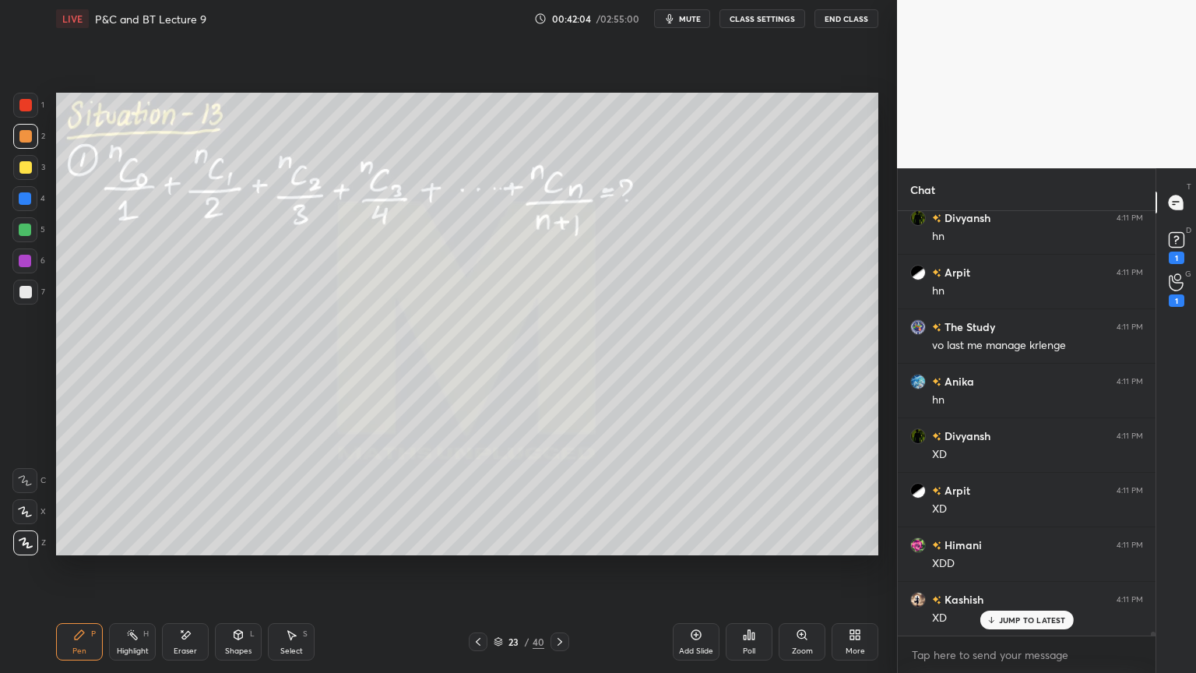
scroll to position [43682, 0]
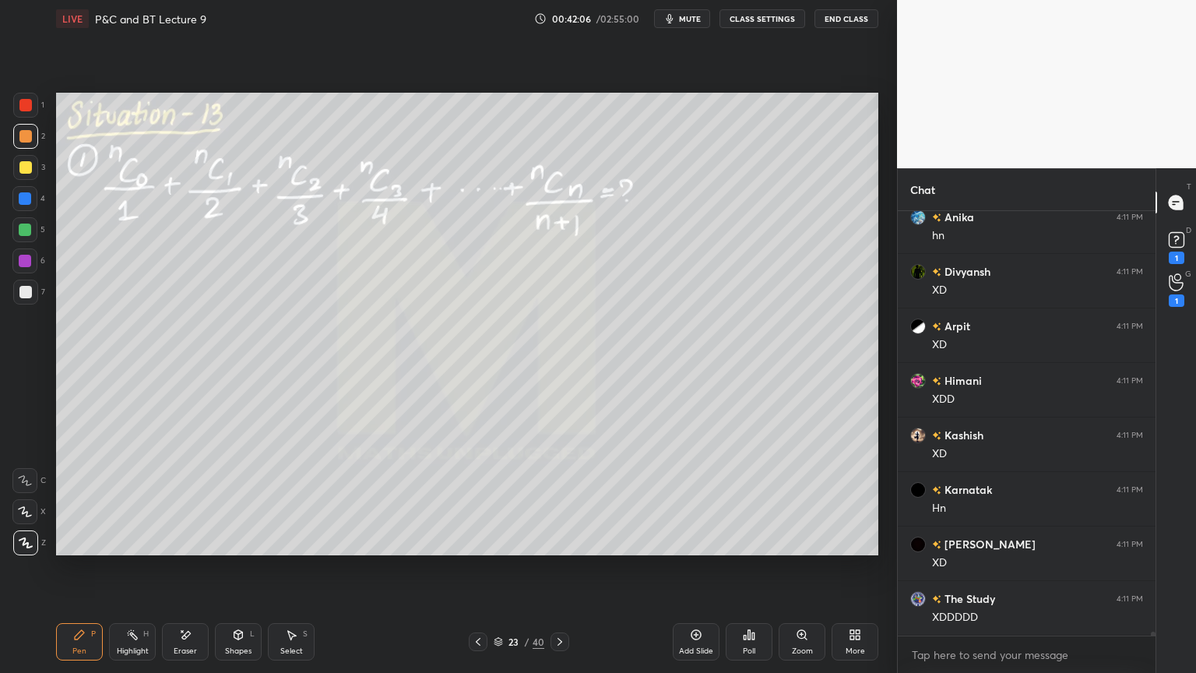
click at [194, 549] on div "Eraser" at bounding box center [185, 641] width 47 height 37
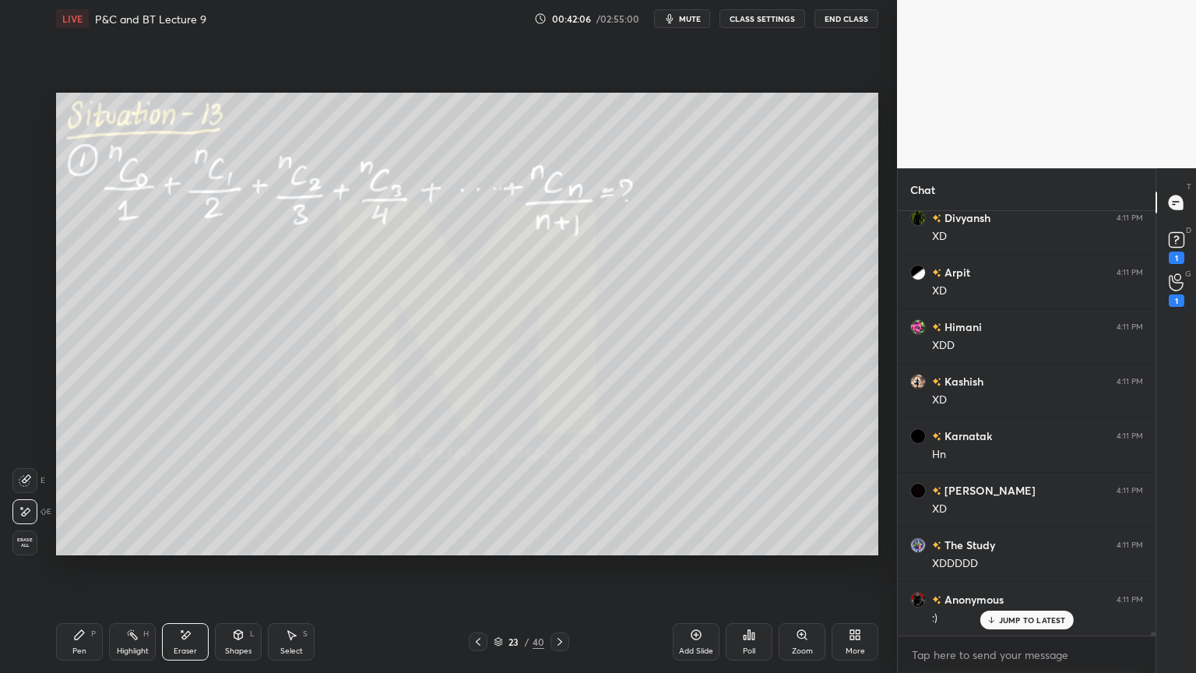
click at [118, 549] on div "Highlight H" at bounding box center [132, 641] width 47 height 37
click at [78, 549] on icon at bounding box center [79, 634] width 12 height 12
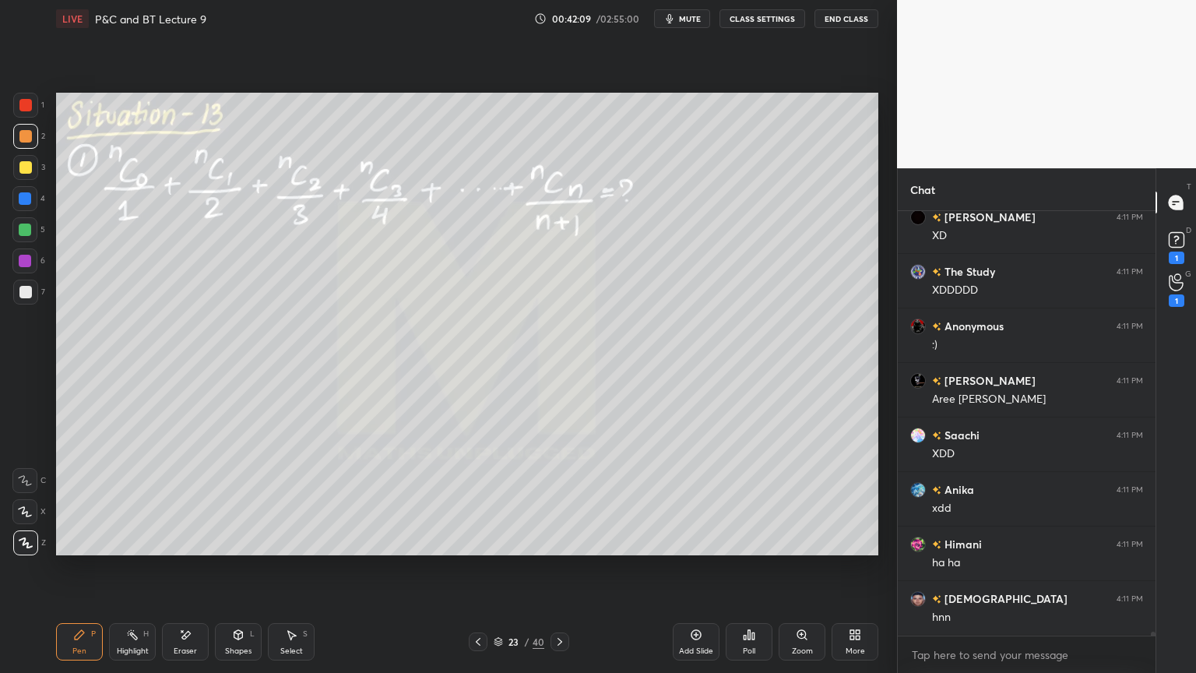
click at [193, 549] on div "Eraser" at bounding box center [185, 651] width 23 height 8
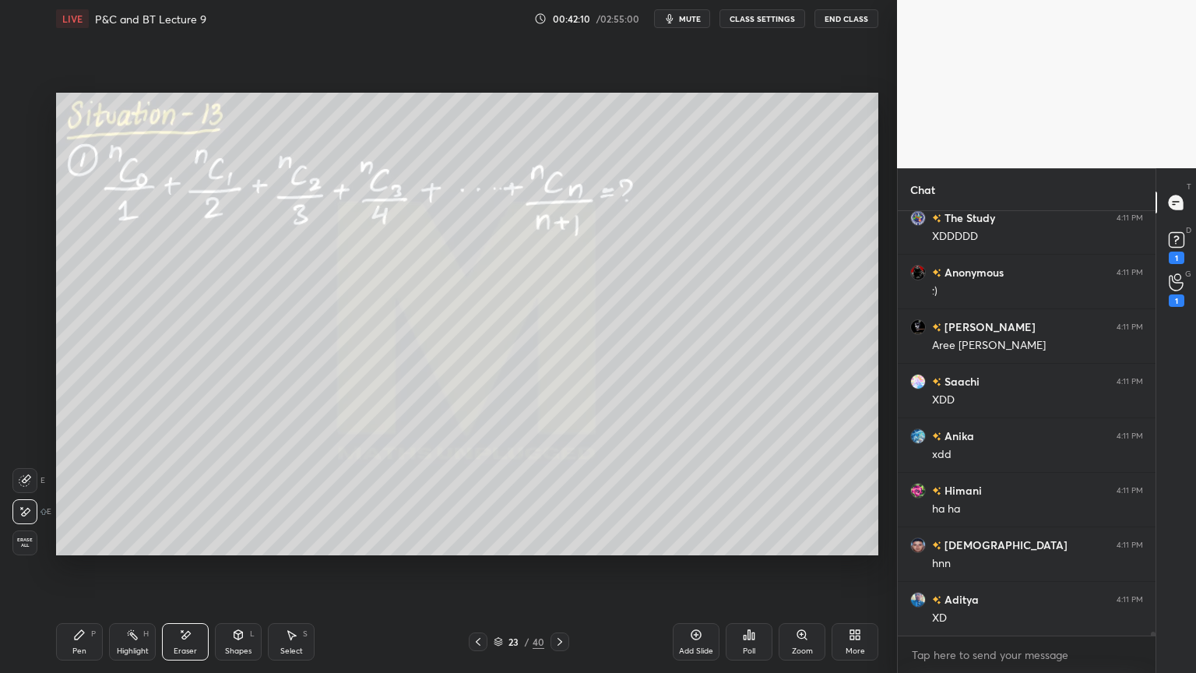
click at [92, 549] on div "Pen P" at bounding box center [79, 641] width 47 height 37
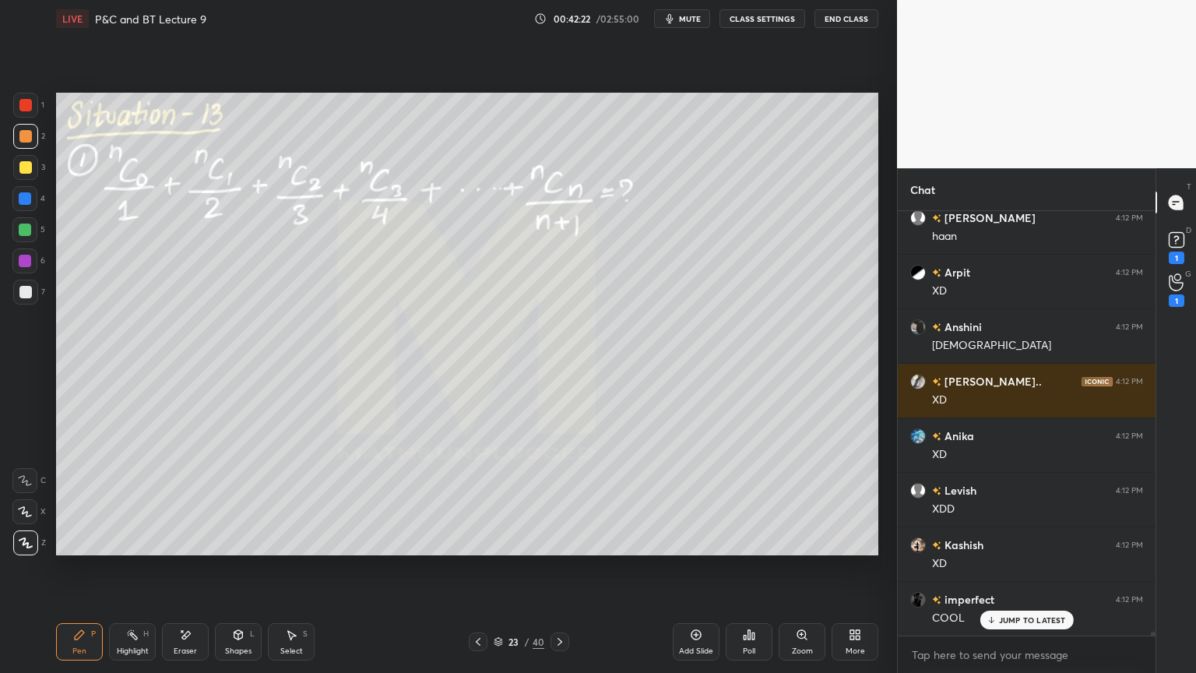
scroll to position [44937, 0]
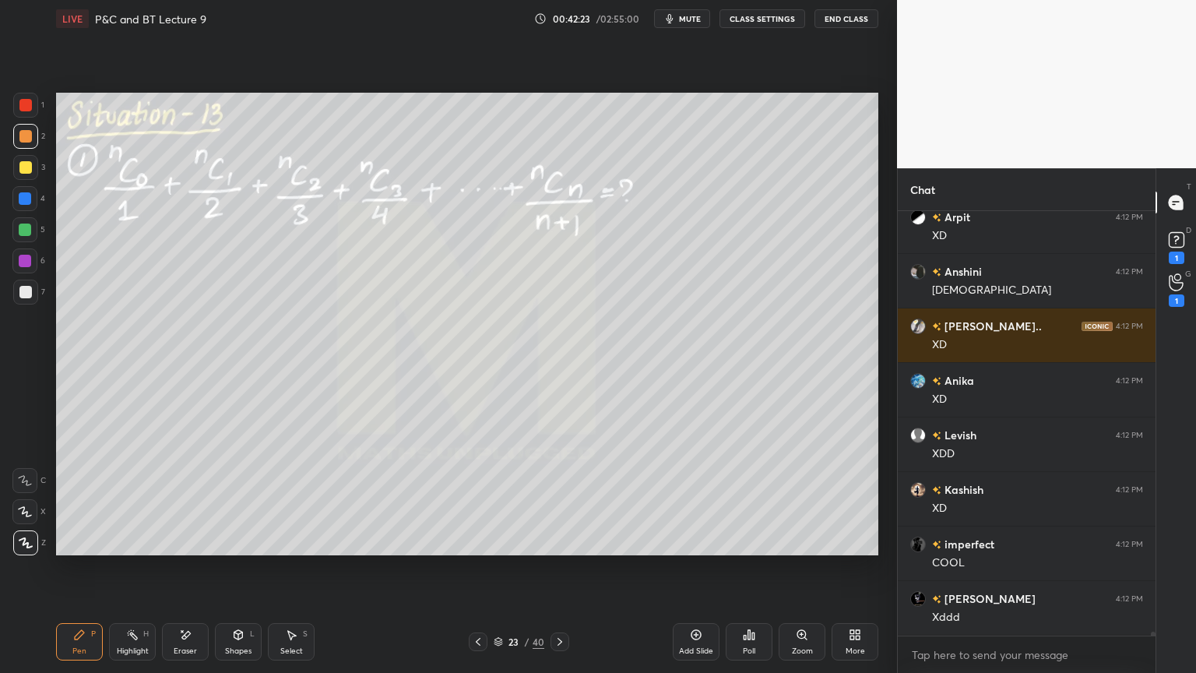
drag, startPoint x: 186, startPoint y: 644, endPoint x: 211, endPoint y: 564, distance: 84.0
click at [186, 549] on div "Eraser" at bounding box center [185, 641] width 47 height 37
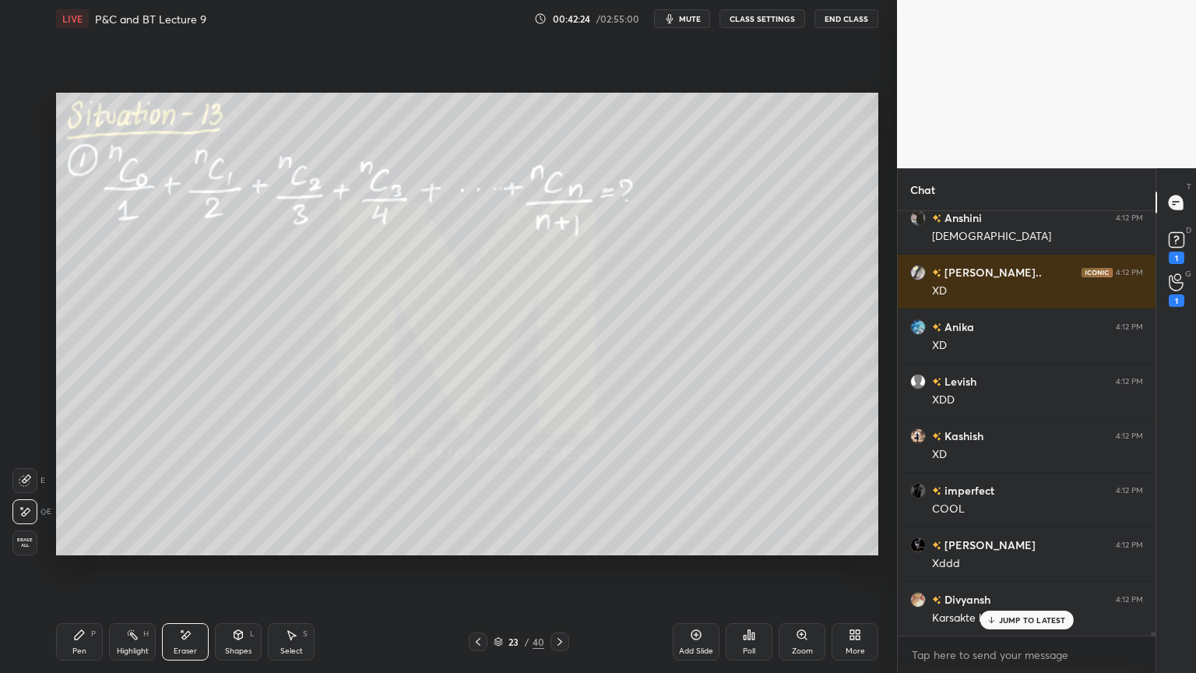
scroll to position [45100, 0]
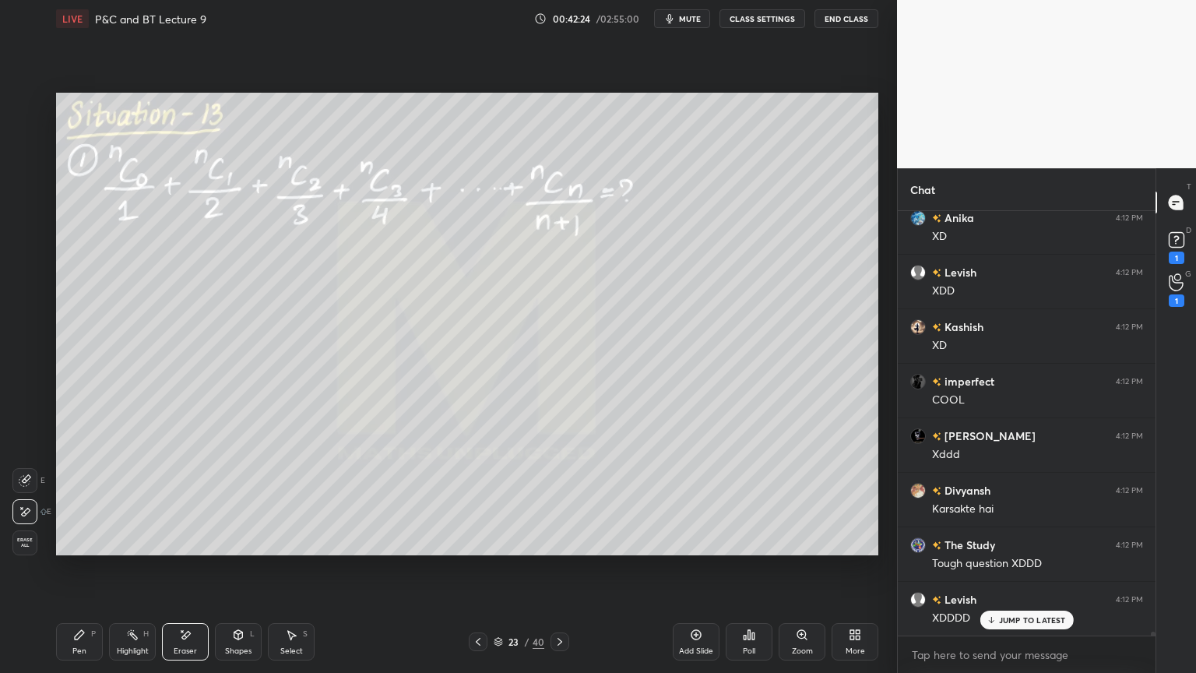
drag, startPoint x: 130, startPoint y: 648, endPoint x: 96, endPoint y: 649, distance: 34.3
click at [128, 549] on div "Highlight H" at bounding box center [132, 641] width 47 height 37
drag, startPoint x: 83, startPoint y: 644, endPoint x: 158, endPoint y: 565, distance: 109.1
click at [83, 549] on div "Pen P" at bounding box center [79, 641] width 47 height 37
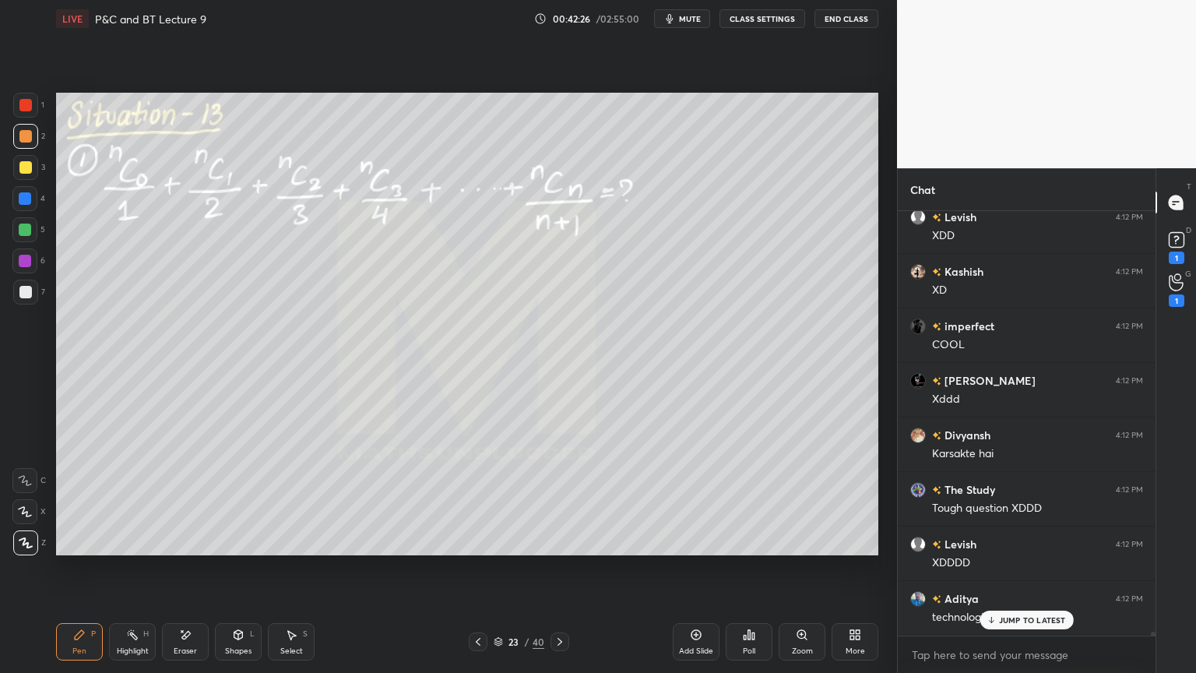
scroll to position [45318, 0]
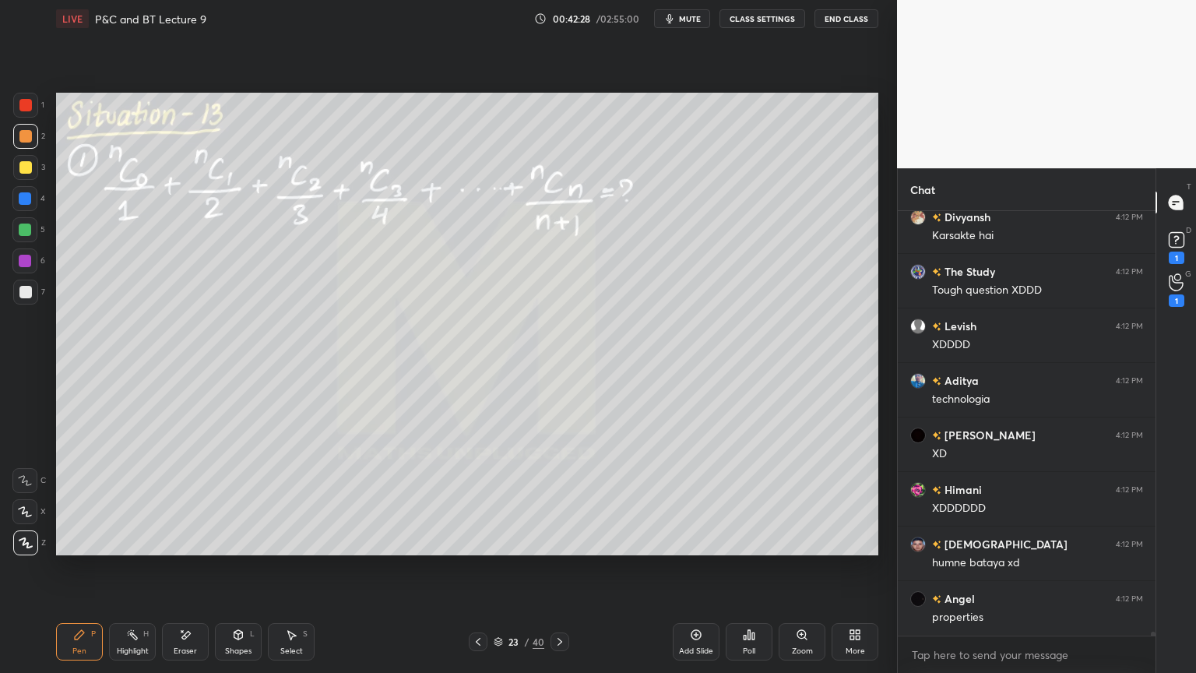
click at [122, 549] on div "Highlight" at bounding box center [133, 651] width 32 height 8
click at [89, 549] on div "Pen P" at bounding box center [79, 641] width 47 height 37
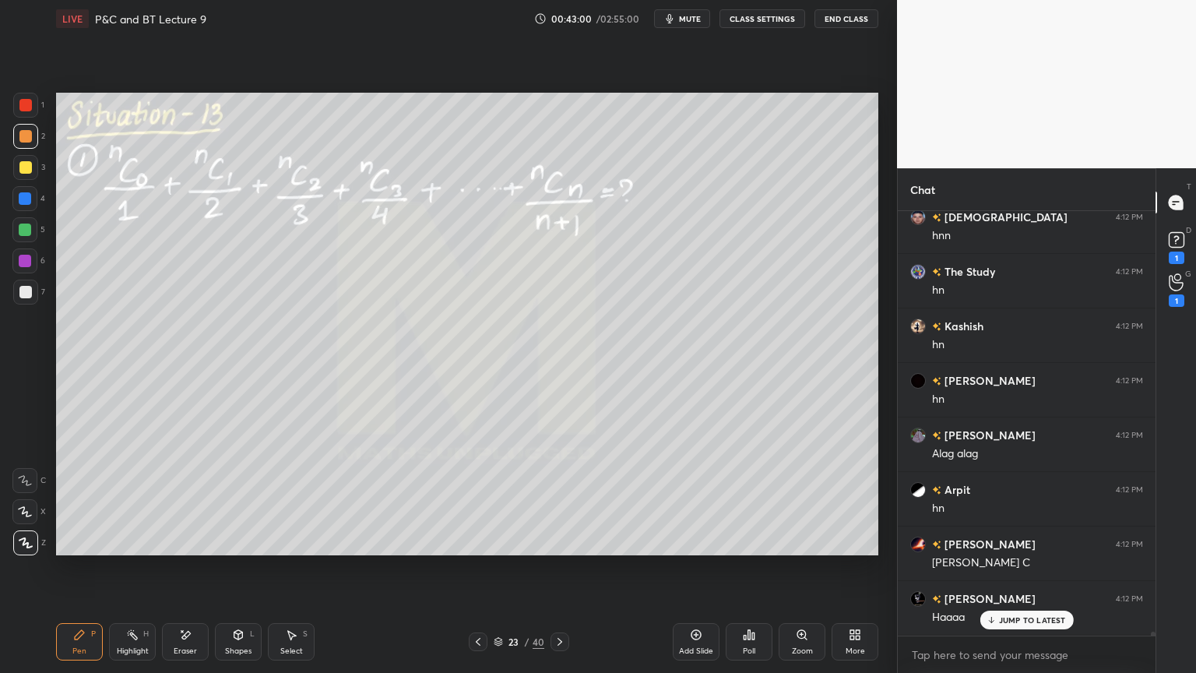
scroll to position [46505, 0]
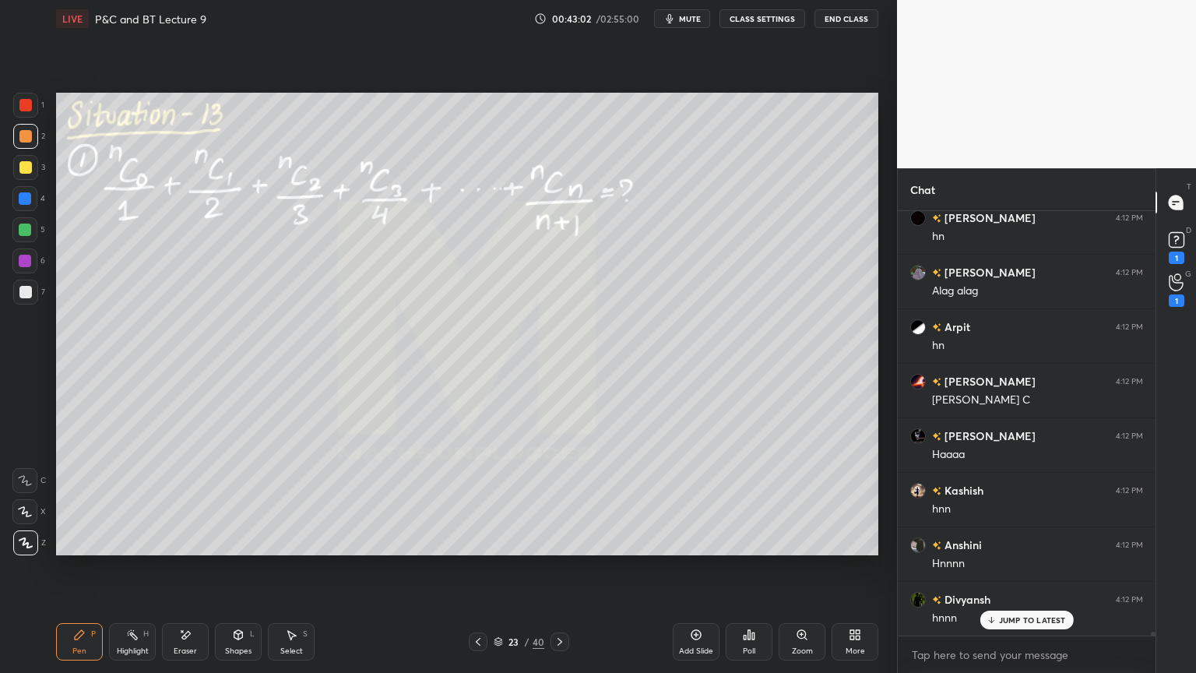
drag, startPoint x: 128, startPoint y: 645, endPoint x: 85, endPoint y: 647, distance: 43.7
click at [125, 549] on div "Highlight H" at bounding box center [132, 641] width 47 height 37
click at [83, 549] on div "Pen P" at bounding box center [79, 641] width 47 height 37
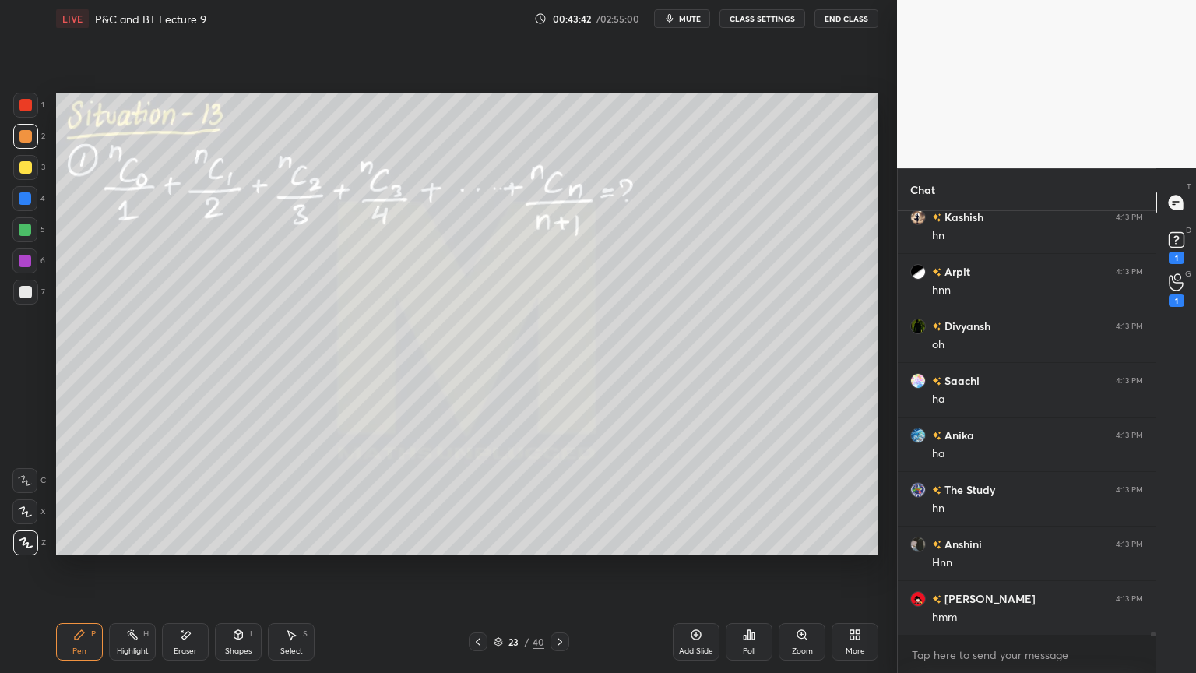
drag, startPoint x: 192, startPoint y: 648, endPoint x: 206, endPoint y: 645, distance: 14.4
click at [193, 549] on div "Eraser" at bounding box center [185, 651] width 23 height 8
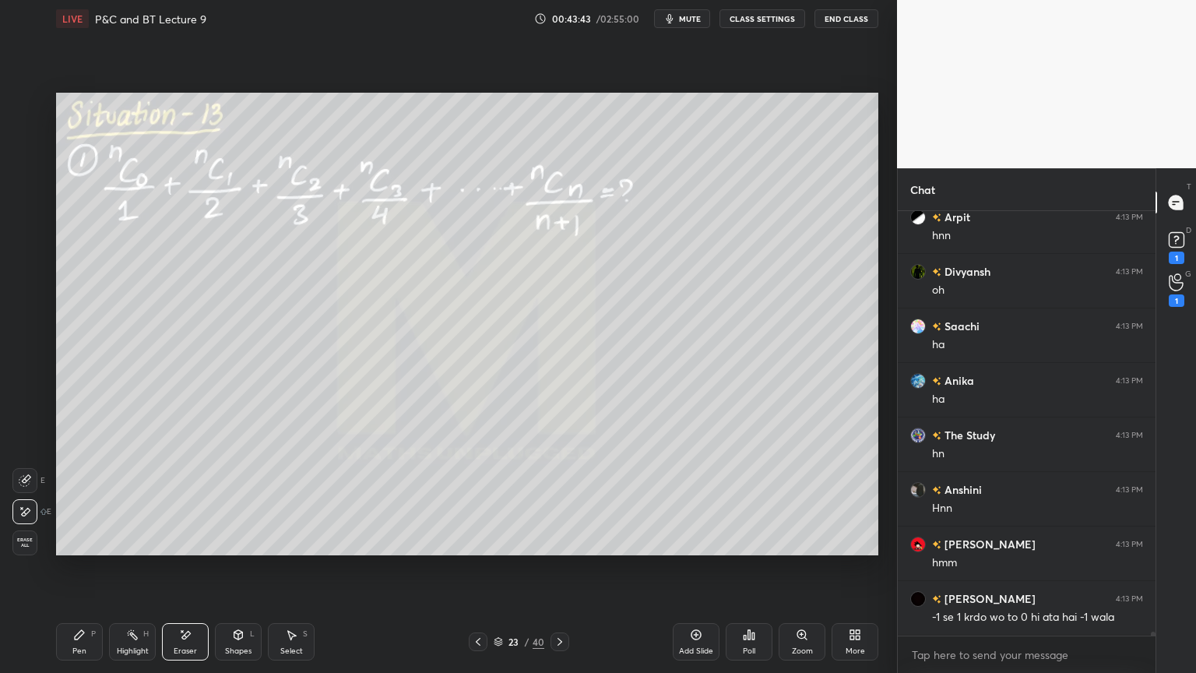
scroll to position [43270, 0]
click at [134, 549] on icon at bounding box center [132, 634] width 12 height 12
click at [90, 549] on div "Pen P" at bounding box center [79, 641] width 47 height 37
drag, startPoint x: 128, startPoint y: 643, endPoint x: 78, endPoint y: 638, distance: 50.9
click at [129, 549] on div "Highlight H" at bounding box center [132, 641] width 47 height 37
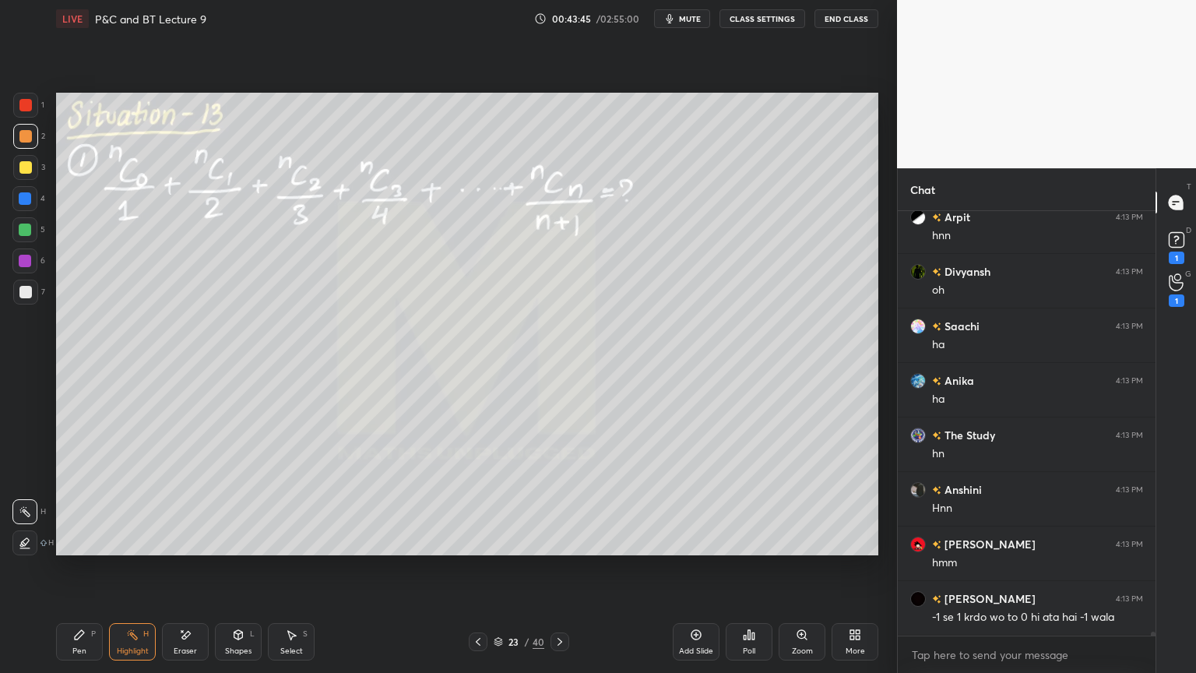
drag, startPoint x: 78, startPoint y: 638, endPoint x: 140, endPoint y: 577, distance: 87.0
click at [76, 549] on icon at bounding box center [79, 634] width 12 height 12
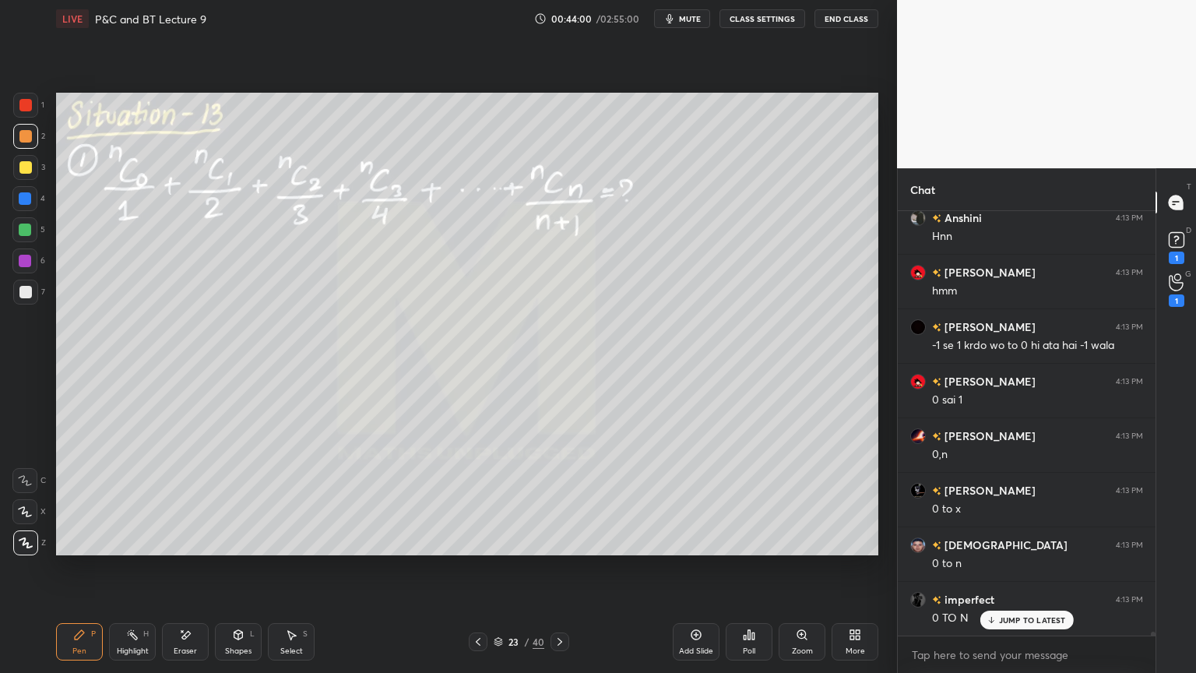
scroll to position [43598, 0]
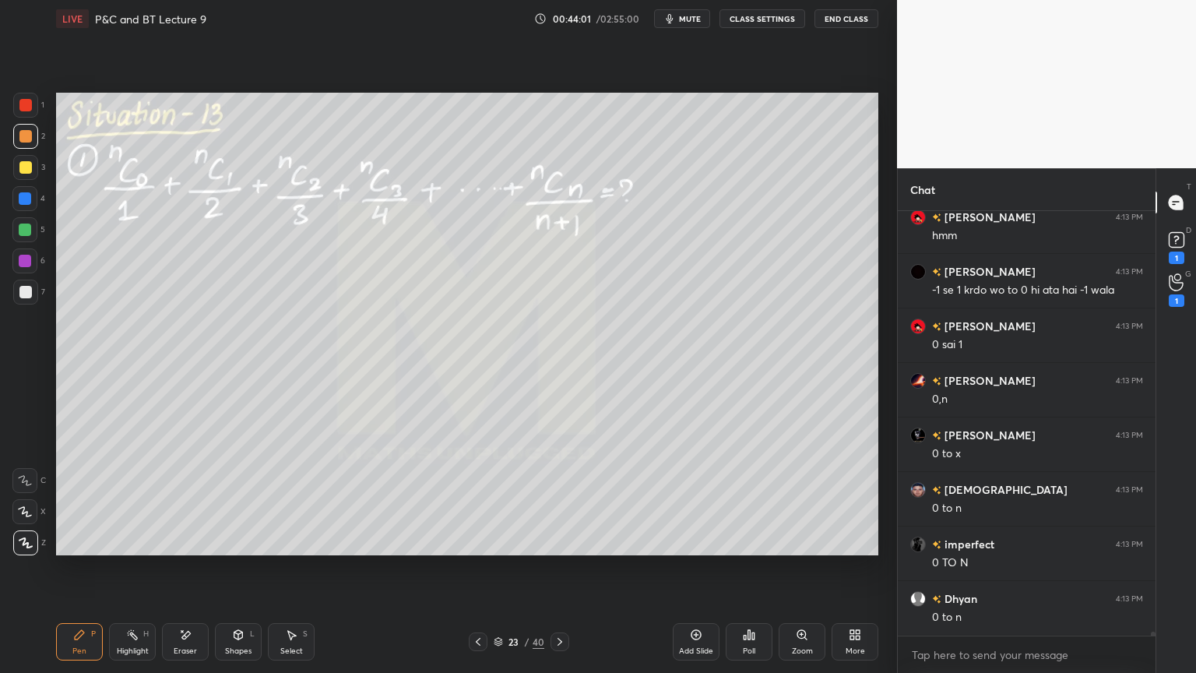
click at [185, 549] on icon at bounding box center [186, 635] width 9 height 8
drag, startPoint x: 115, startPoint y: 642, endPoint x: 79, endPoint y: 645, distance: 35.9
click at [114, 549] on div "Highlight H" at bounding box center [132, 641] width 47 height 37
drag, startPoint x: 79, startPoint y: 645, endPoint x: 88, endPoint y: 632, distance: 15.1
click at [76, 549] on div "Pen P" at bounding box center [79, 641] width 47 height 37
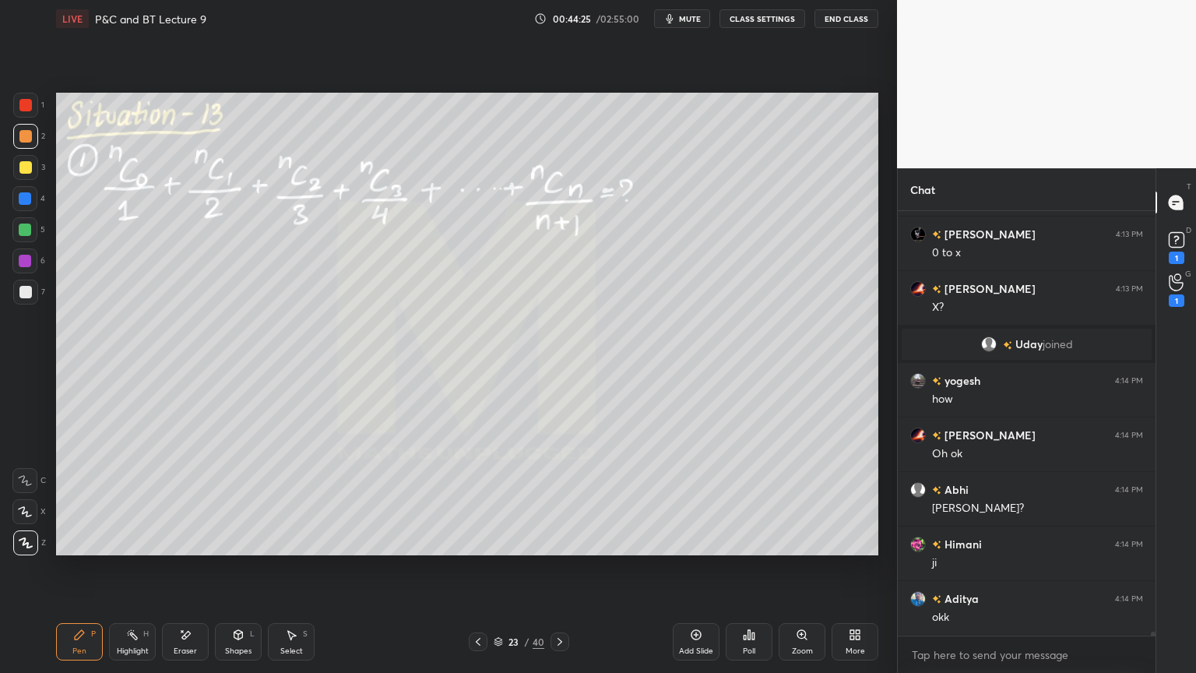
scroll to position [44234, 0]
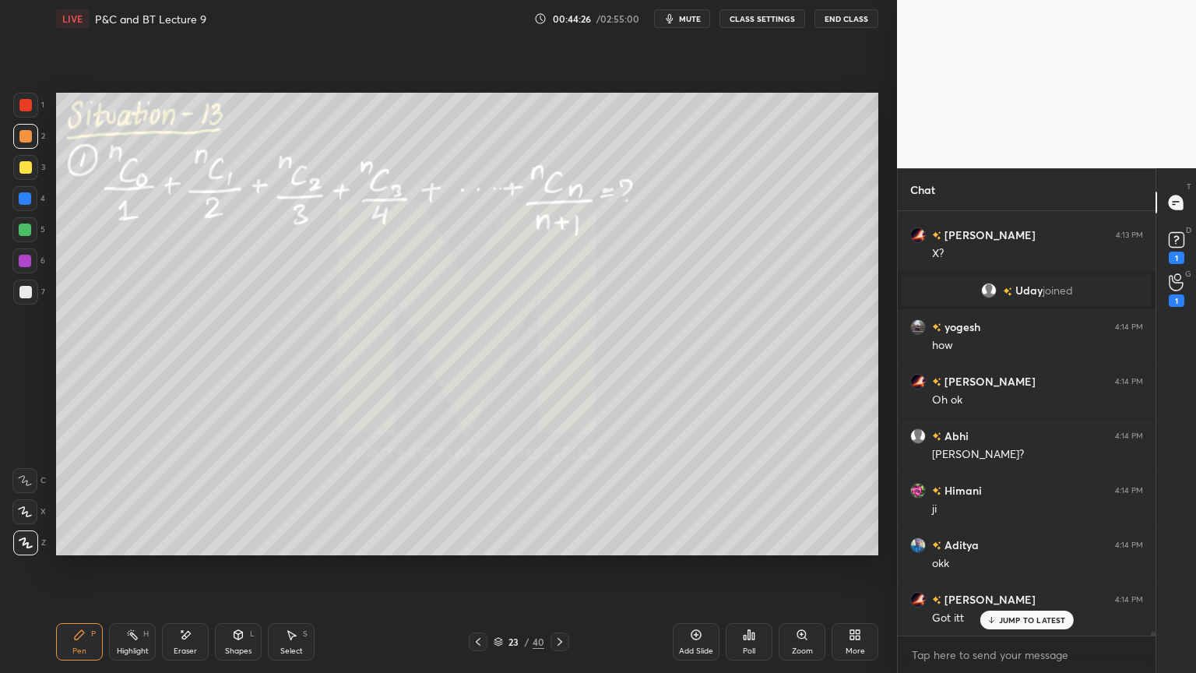
click at [196, 549] on div "Eraser" at bounding box center [185, 641] width 47 height 37
drag, startPoint x: 126, startPoint y: 645, endPoint x: 83, endPoint y: 650, distance: 43.2
click at [124, 549] on div "Highlight H" at bounding box center [132, 641] width 47 height 37
click at [69, 549] on div "Pen P" at bounding box center [79, 641] width 47 height 37
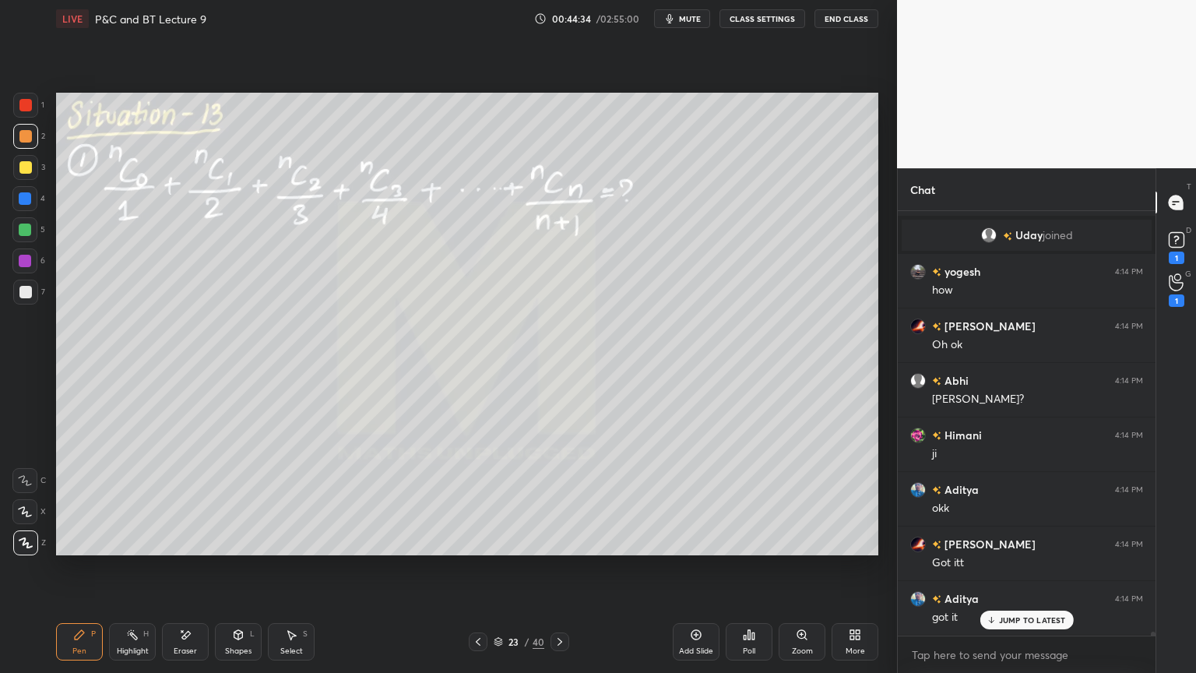
scroll to position [44343, 0]
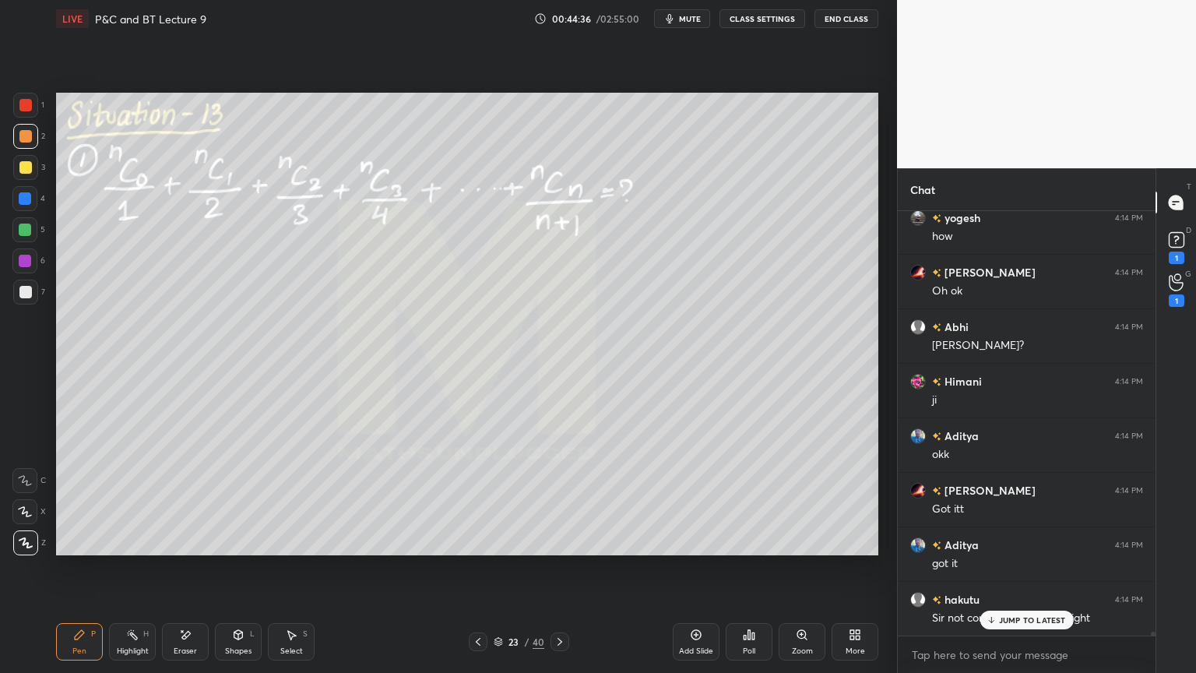
click at [188, 549] on icon at bounding box center [185, 634] width 12 height 13
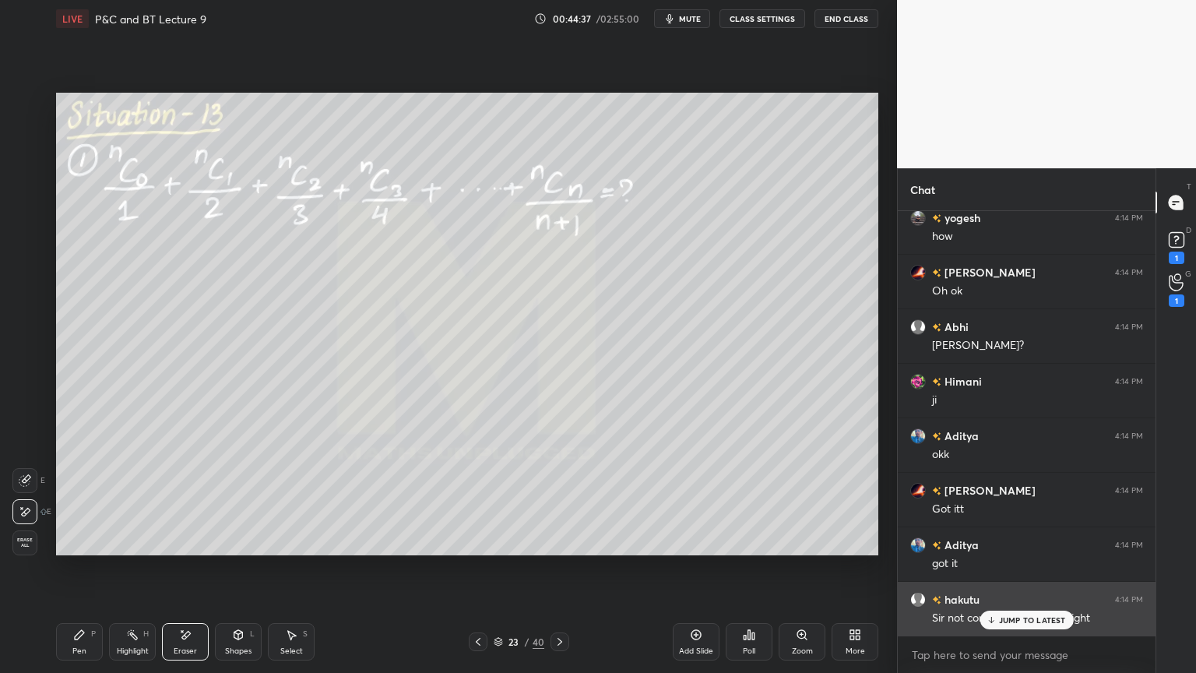
click at [1005, 549] on div "JUMP TO LATEST" at bounding box center [1026, 620] width 93 height 19
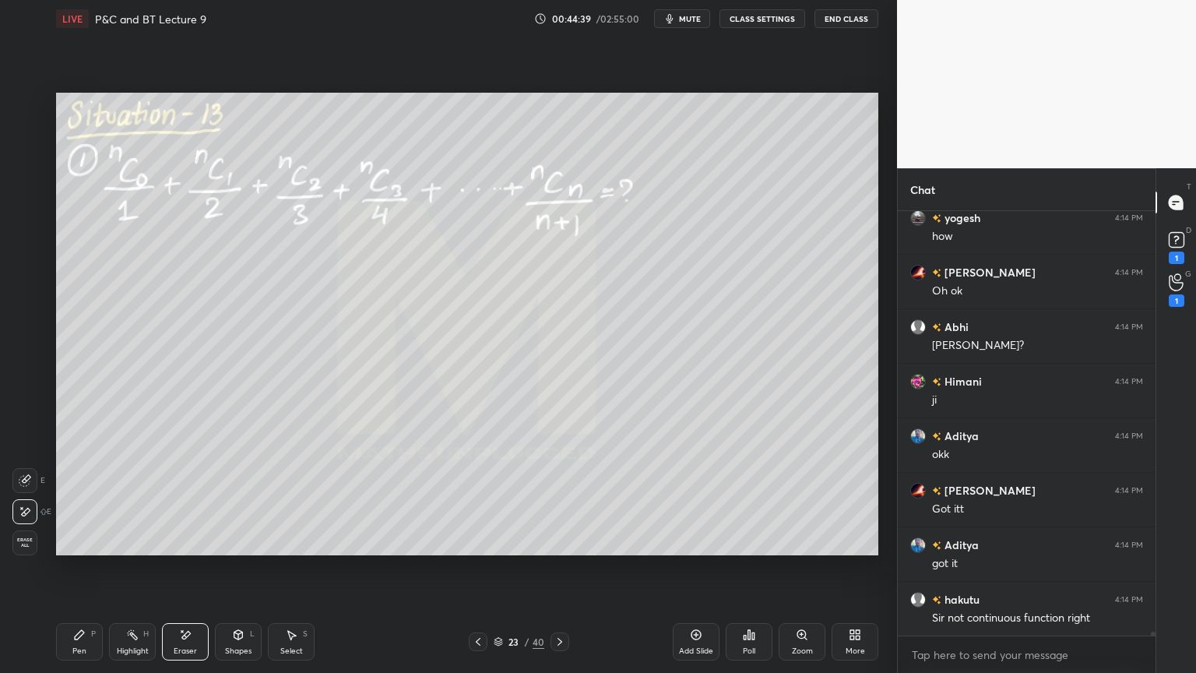
drag, startPoint x: 128, startPoint y: 640, endPoint x: 88, endPoint y: 639, distance: 40.5
click at [126, 549] on div "Highlight H" at bounding box center [132, 641] width 47 height 37
click at [78, 549] on icon at bounding box center [79, 634] width 12 height 12
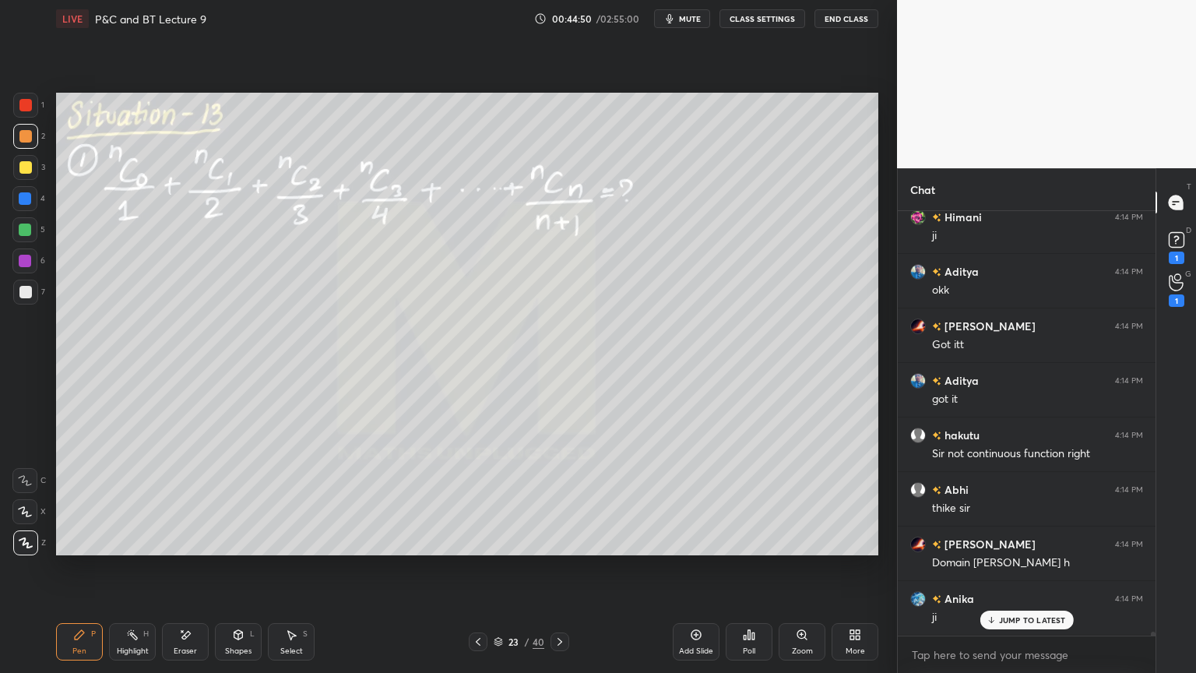
scroll to position [44561, 0]
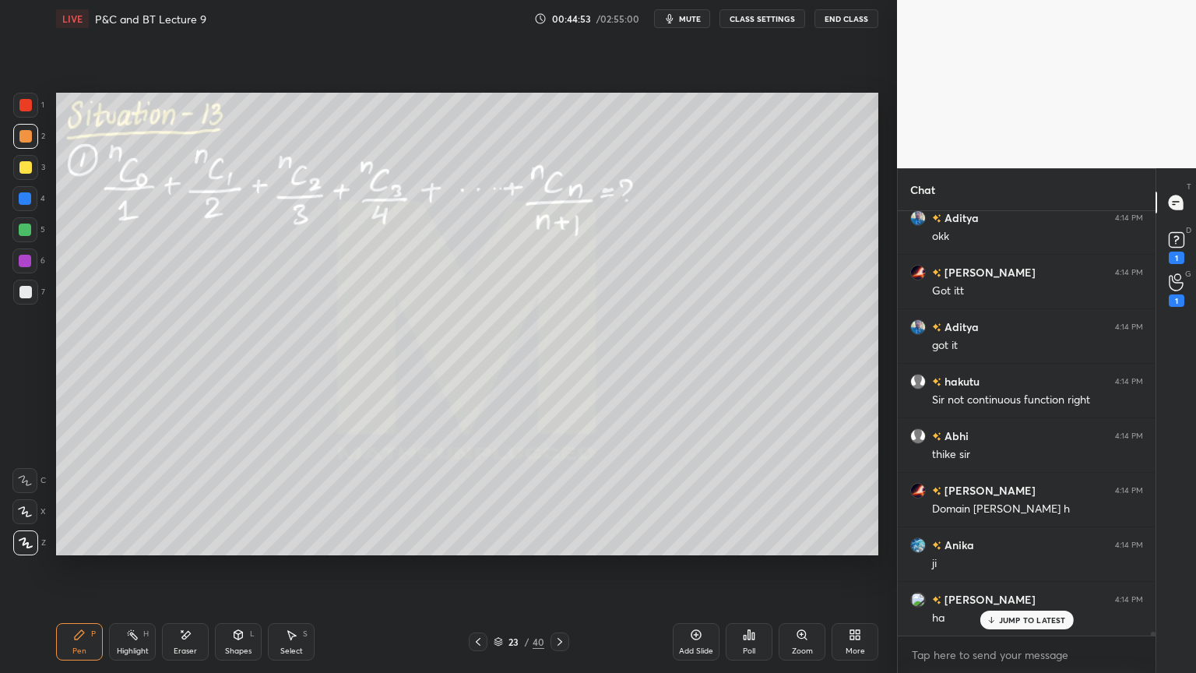
click at [179, 549] on div "Eraser" at bounding box center [185, 641] width 47 height 37
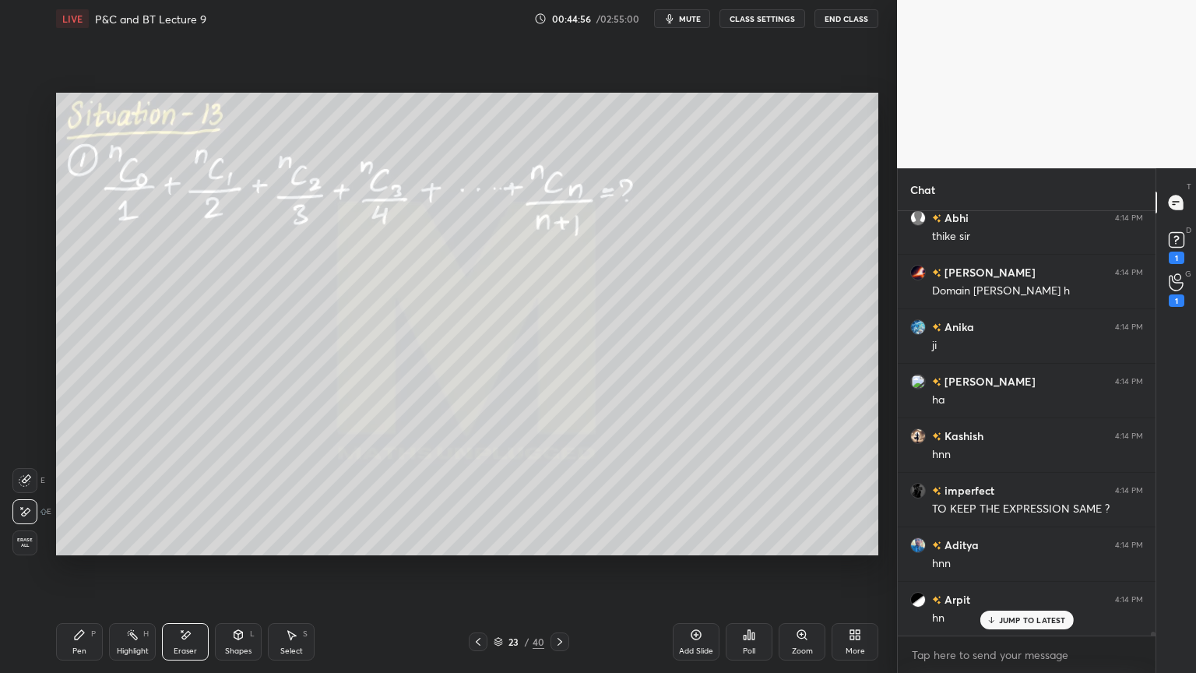
scroll to position [44834, 0]
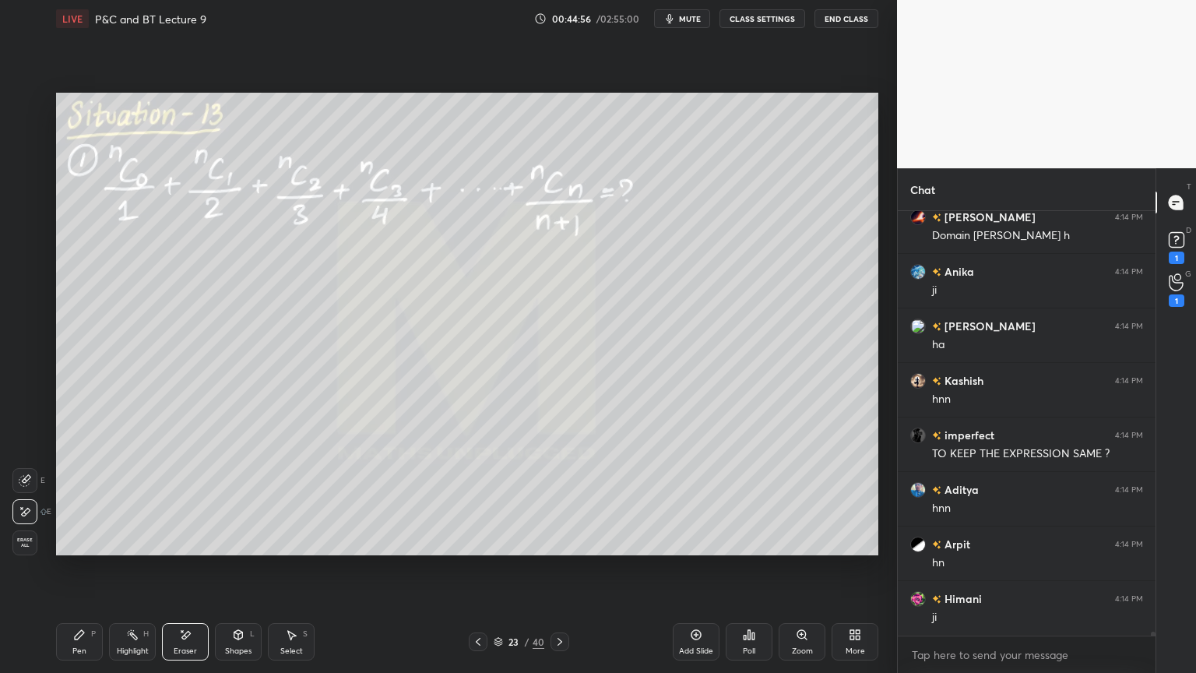
click at [128, 549] on icon at bounding box center [132, 634] width 12 height 12
click at [84, 549] on div "Pen P" at bounding box center [79, 641] width 47 height 37
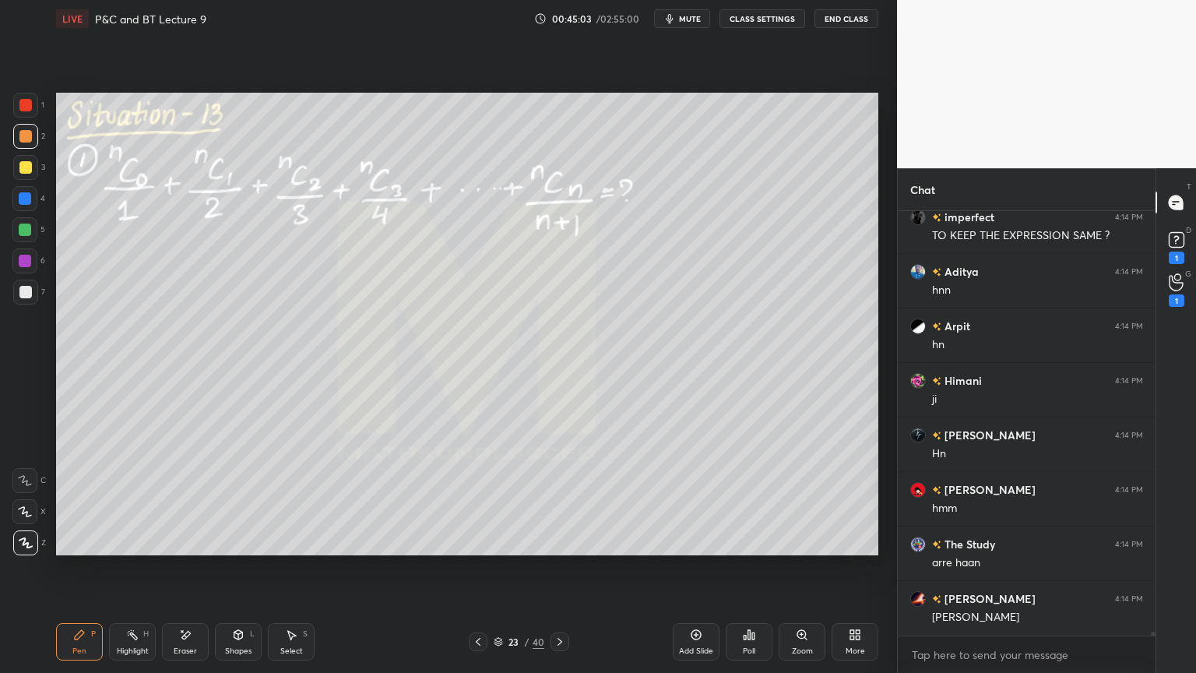
scroll to position [45106, 0]
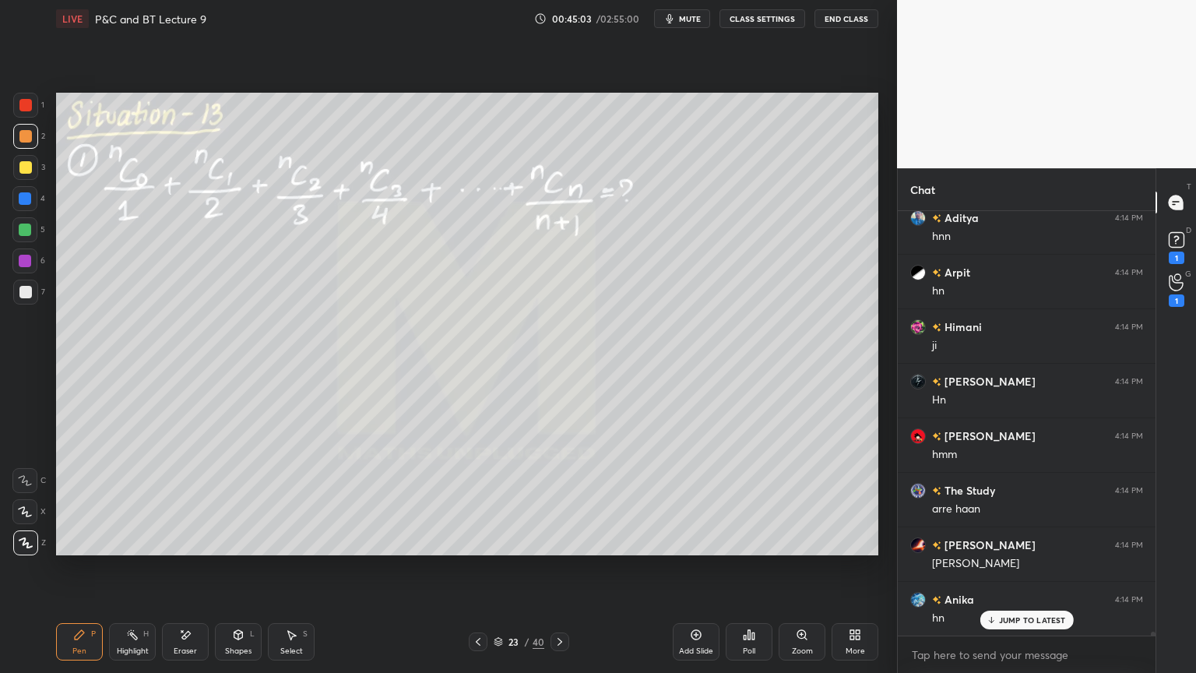
click at [195, 549] on div "Eraser" at bounding box center [185, 651] width 23 height 8
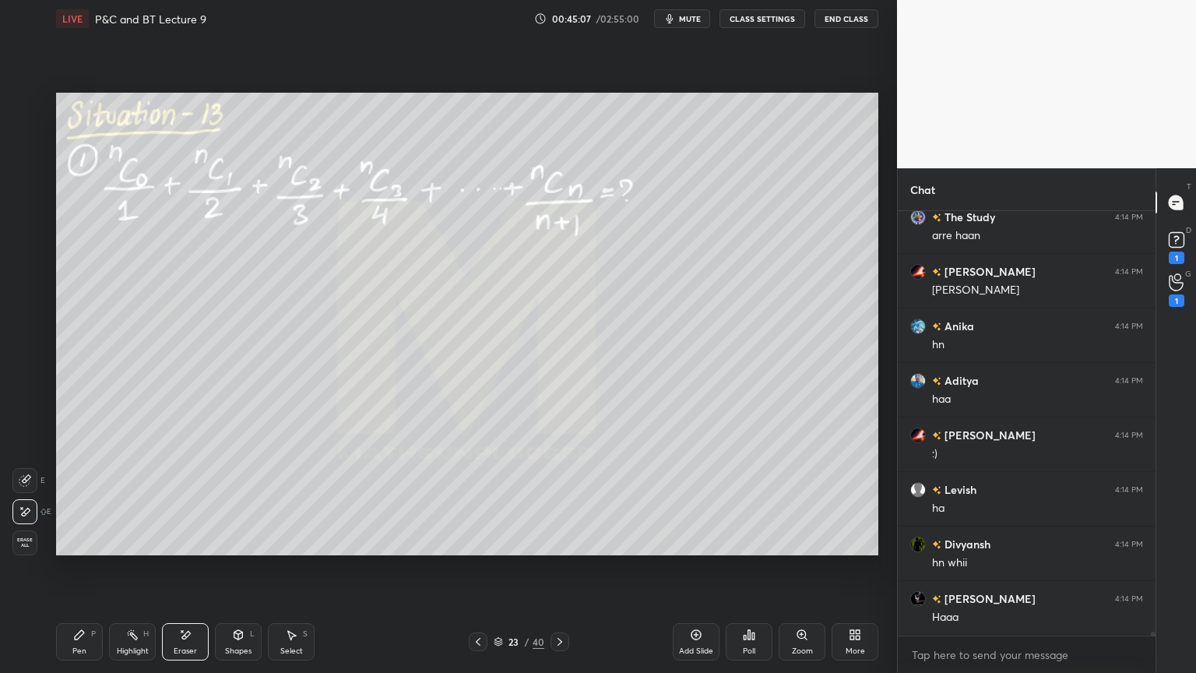
scroll to position [45433, 0]
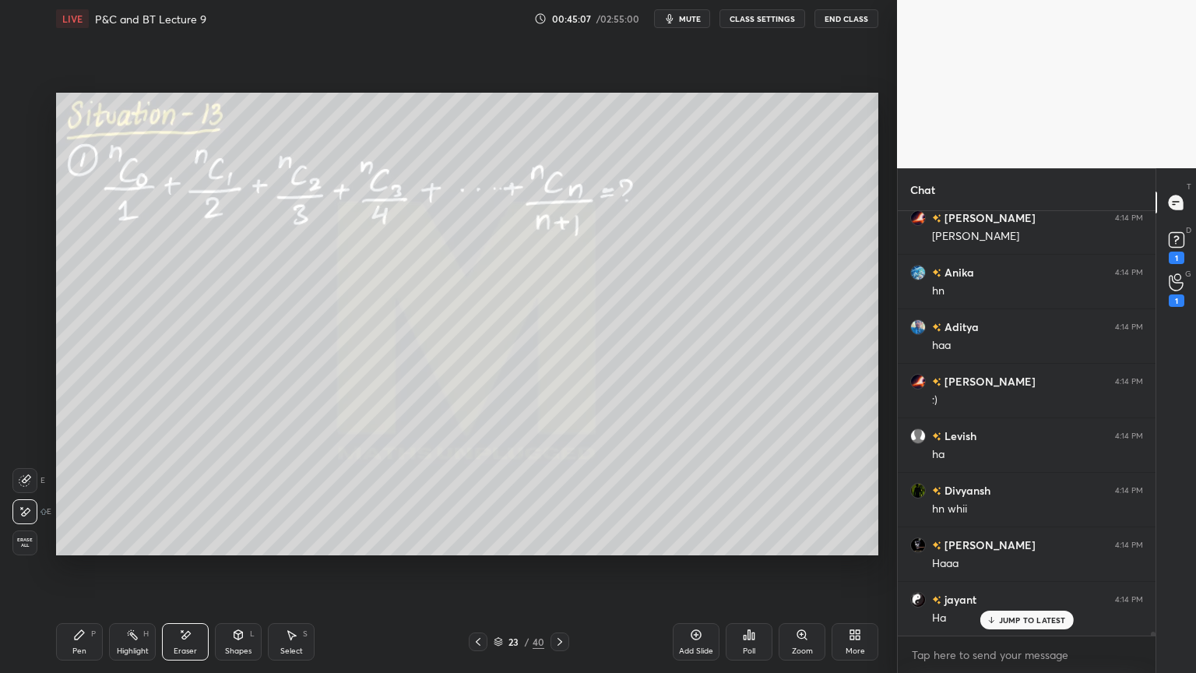
click at [125, 549] on div "Highlight" at bounding box center [133, 651] width 32 height 8
click at [76, 549] on div "Pen" at bounding box center [79, 651] width 14 height 8
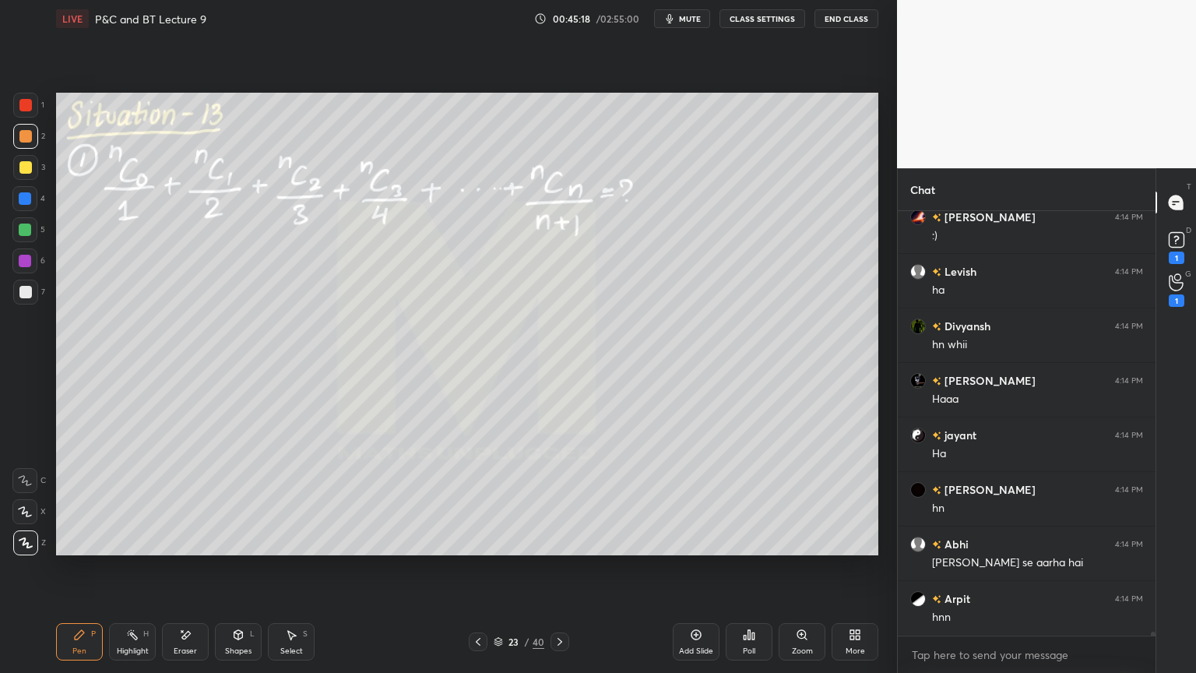
scroll to position [45651, 0]
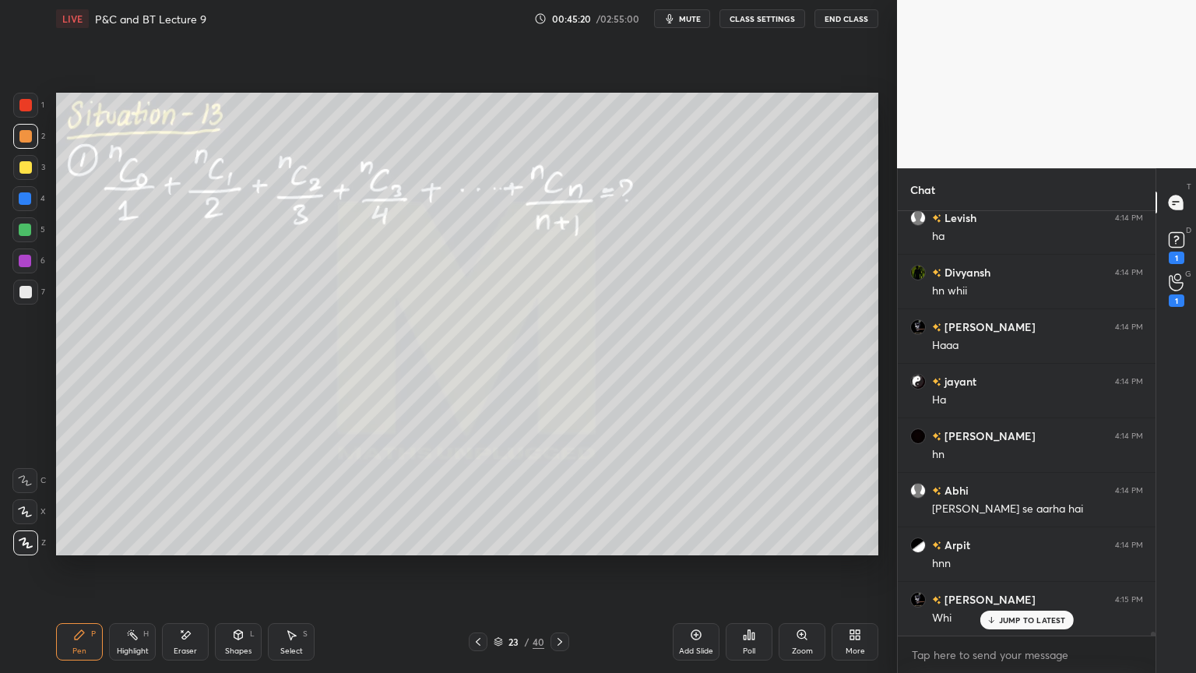
click at [195, 549] on div "Eraser" at bounding box center [185, 641] width 47 height 37
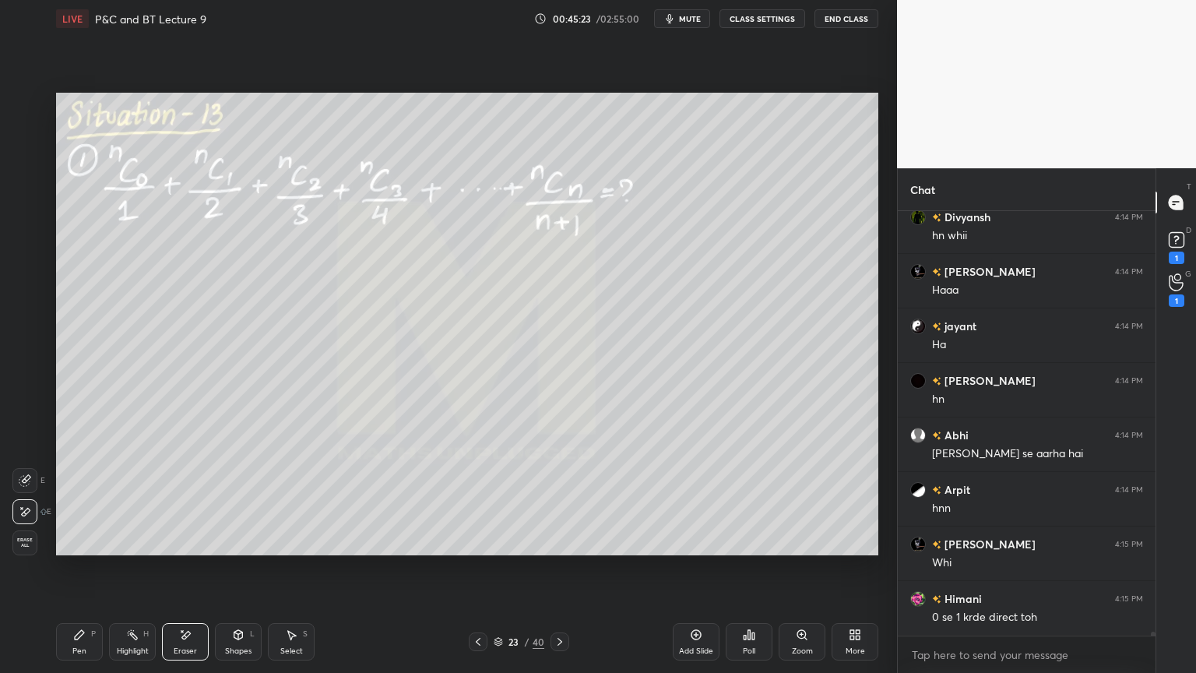
drag, startPoint x: 123, startPoint y: 632, endPoint x: 78, endPoint y: 629, distance: 45.3
click at [114, 549] on div "Highlight H" at bounding box center [132, 641] width 47 height 37
click at [78, 549] on icon at bounding box center [79, 634] width 12 height 12
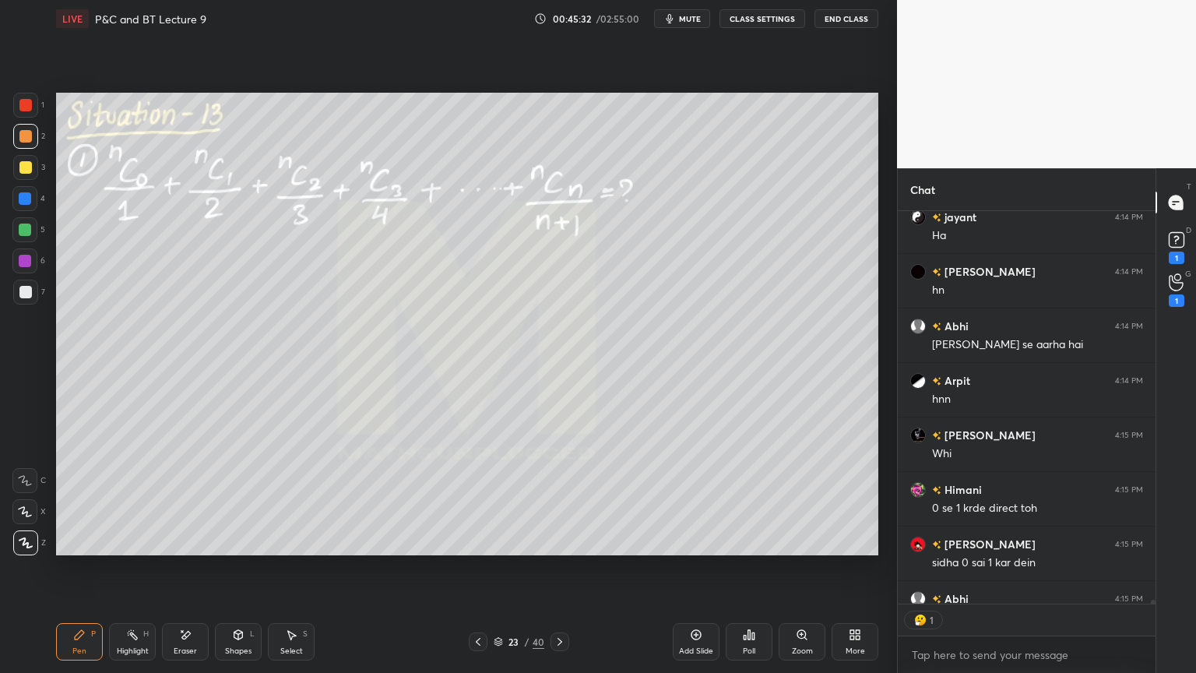
scroll to position [389, 253]
drag, startPoint x: 284, startPoint y: 647, endPoint x: 283, endPoint y: 639, distance: 8.7
click at [285, 549] on div "Select" at bounding box center [291, 651] width 23 height 8
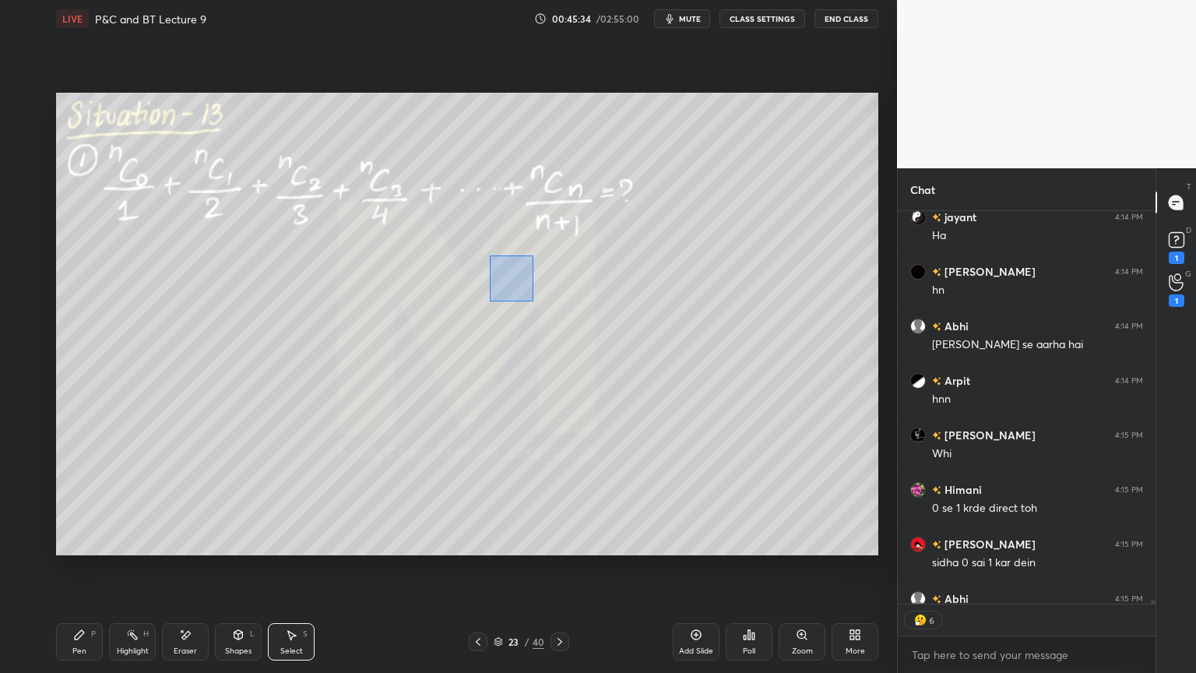
drag, startPoint x: 491, startPoint y: 262, endPoint x: 829, endPoint y: 422, distance: 373.1
click at [829, 422] on div "0 ° Undo Copy Duplicate Duplicate to new slide Delete" at bounding box center [467, 324] width 822 height 463
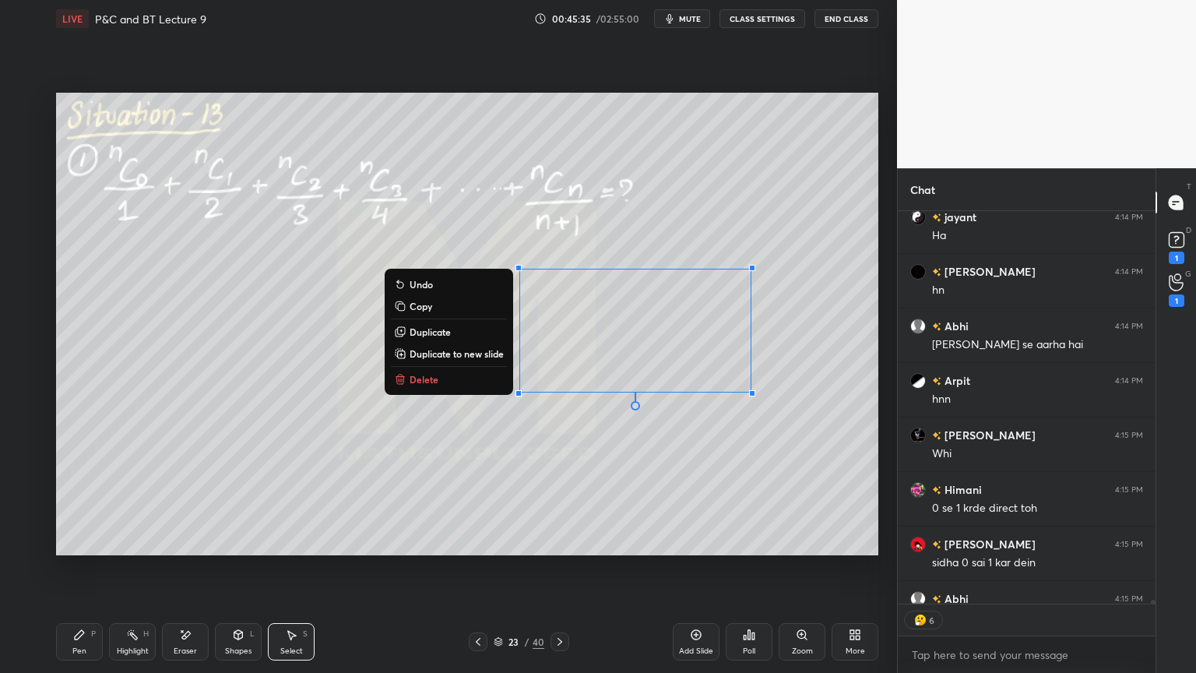
click at [440, 377] on button "Delete" at bounding box center [449, 379] width 116 height 19
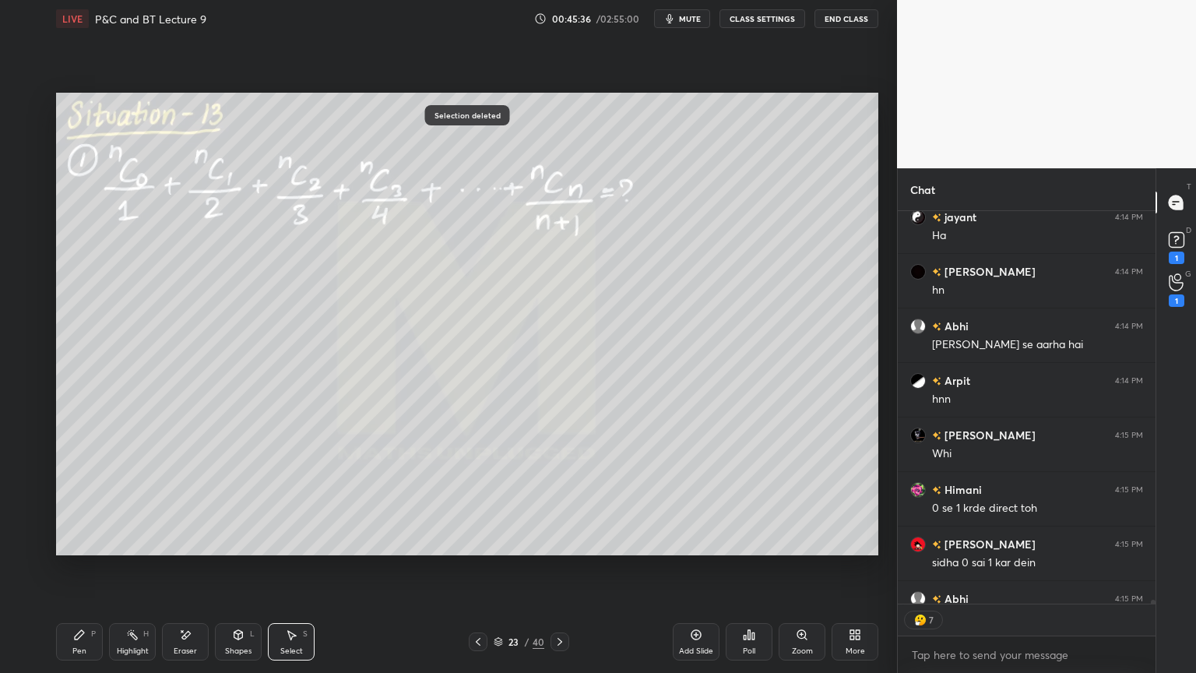
drag, startPoint x: 187, startPoint y: 629, endPoint x: 198, endPoint y: 576, distance: 54.1
click at [188, 549] on icon at bounding box center [185, 634] width 12 height 13
click at [120, 549] on div "Highlight H" at bounding box center [132, 641] width 47 height 37
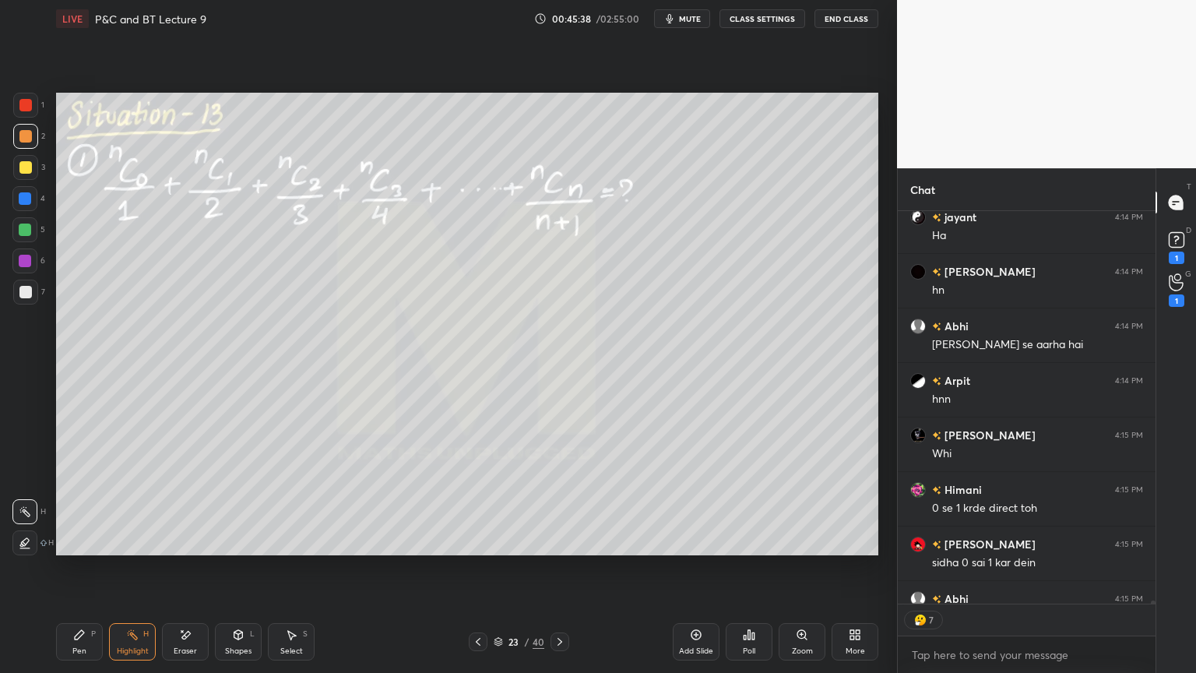
scroll to position [45902, 0]
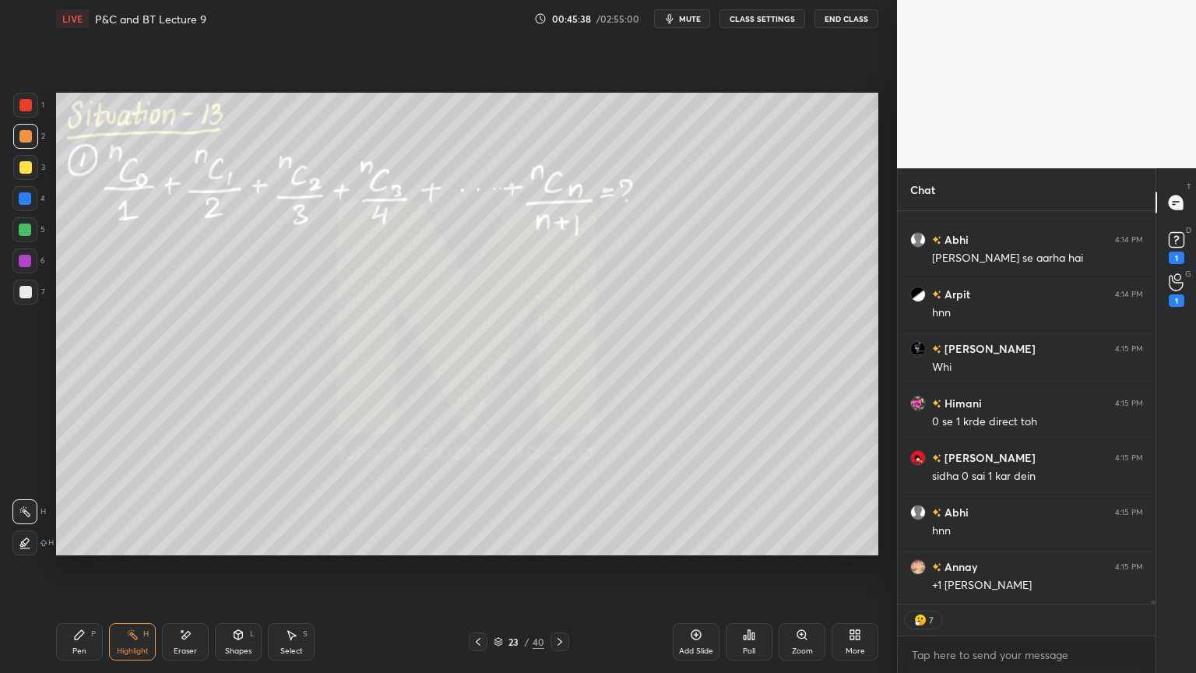
click at [72, 549] on div "Pen P" at bounding box center [79, 641] width 47 height 37
drag, startPoint x: 292, startPoint y: 640, endPoint x: 256, endPoint y: 559, distance: 88.6
click at [293, 549] on div "Select S" at bounding box center [291, 641] width 47 height 37
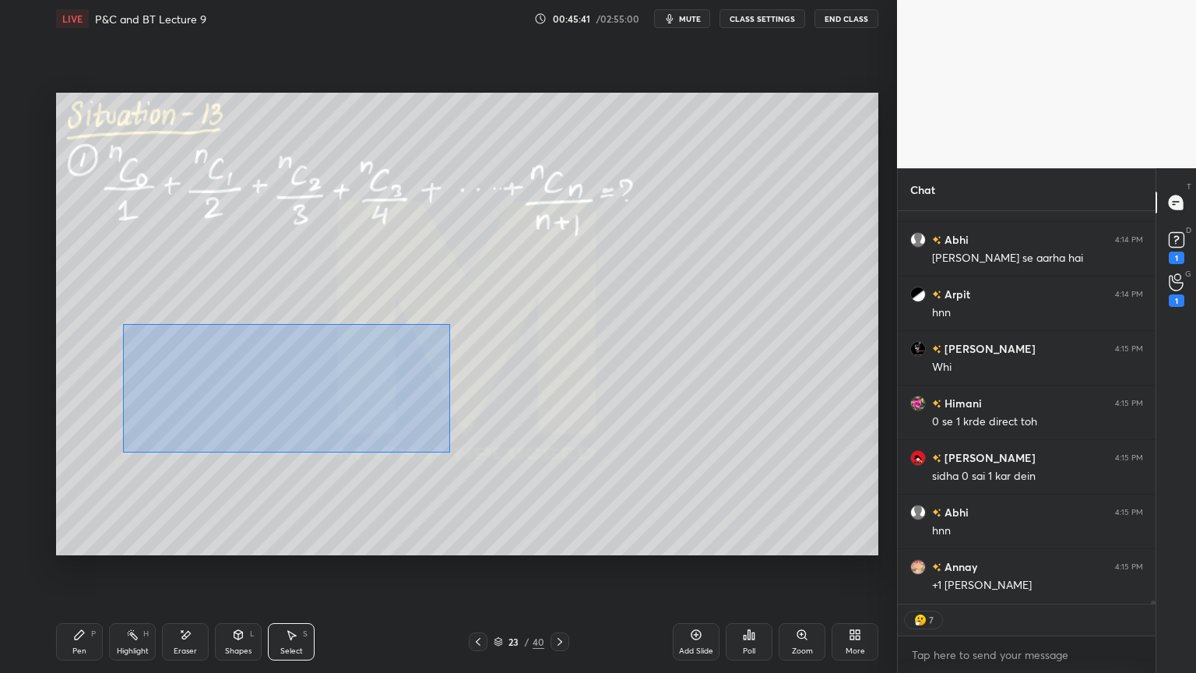
drag, startPoint x: 124, startPoint y: 327, endPoint x: 447, endPoint y: 451, distance: 346.1
click at [449, 452] on div "0 ° Undo Copy Duplicate Duplicate to new slide Delete" at bounding box center [467, 324] width 822 height 463
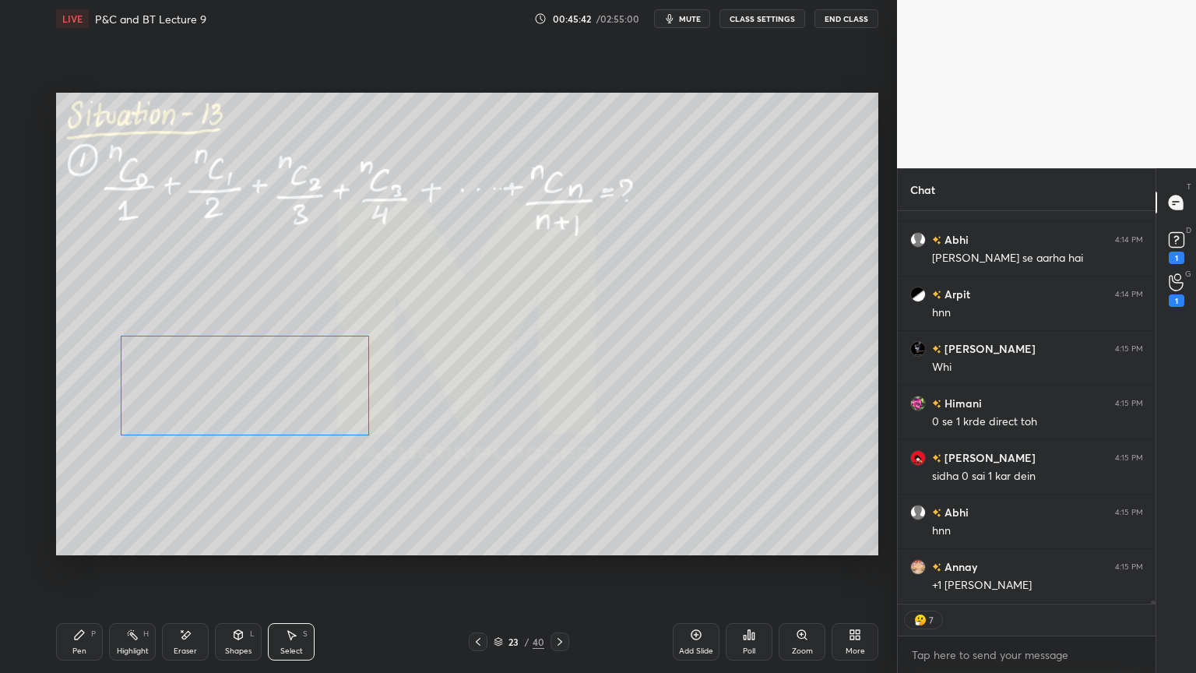
drag, startPoint x: 344, startPoint y: 378, endPoint x: 320, endPoint y: 406, distance: 37.0
click at [321, 414] on div "0 ° Undo Copy Duplicate Duplicate to new slide Delete" at bounding box center [467, 324] width 822 height 463
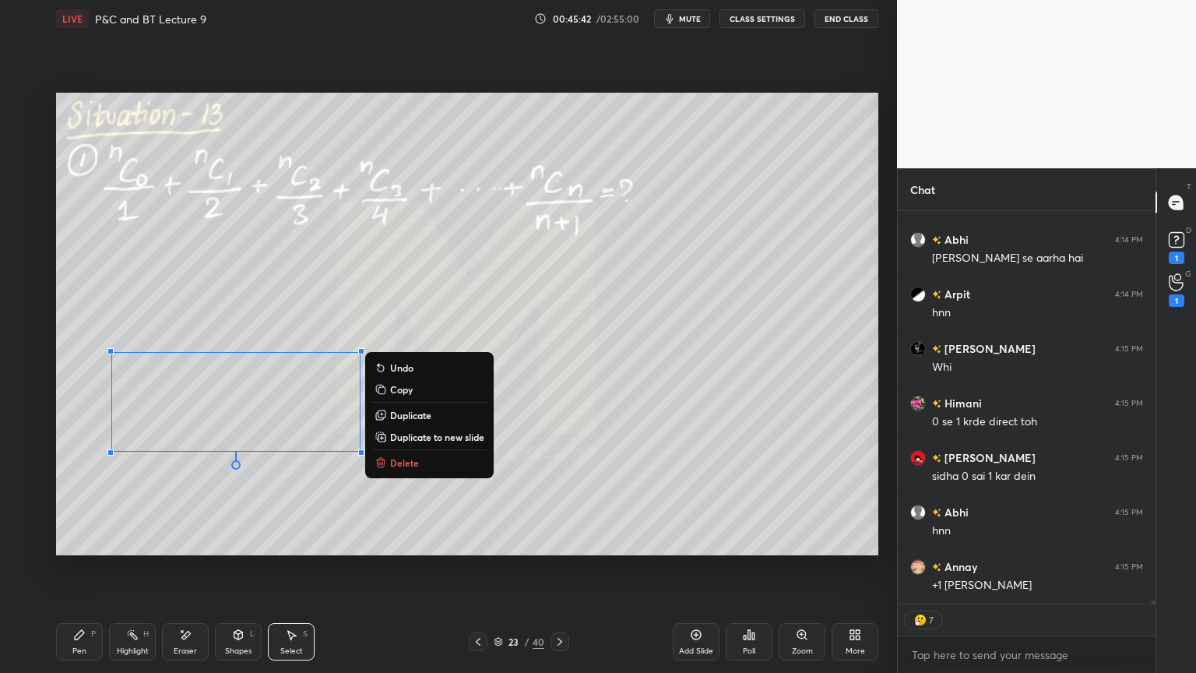
click at [307, 303] on div "0 ° Undo Copy Duplicate Duplicate to new slide Delete" at bounding box center [467, 324] width 822 height 463
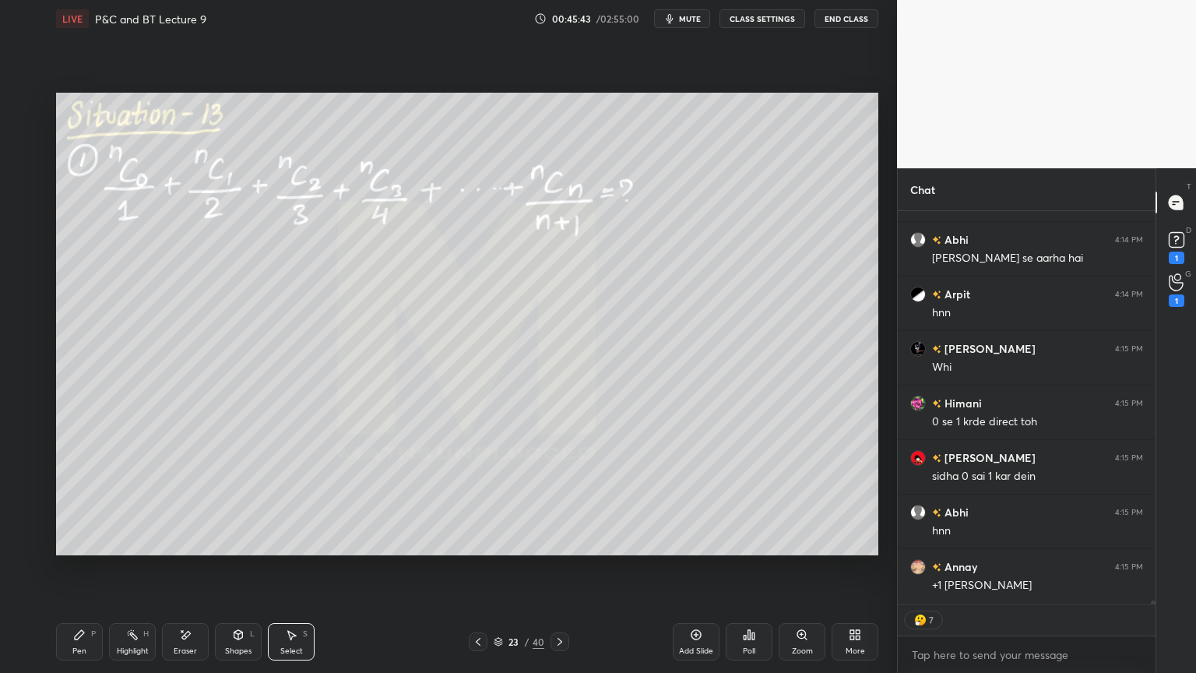
click at [192, 549] on div "Eraser" at bounding box center [185, 641] width 47 height 37
drag, startPoint x: 87, startPoint y: 649, endPoint x: 103, endPoint y: 576, distance: 74.1
click at [87, 549] on div "Pen P" at bounding box center [79, 641] width 47 height 37
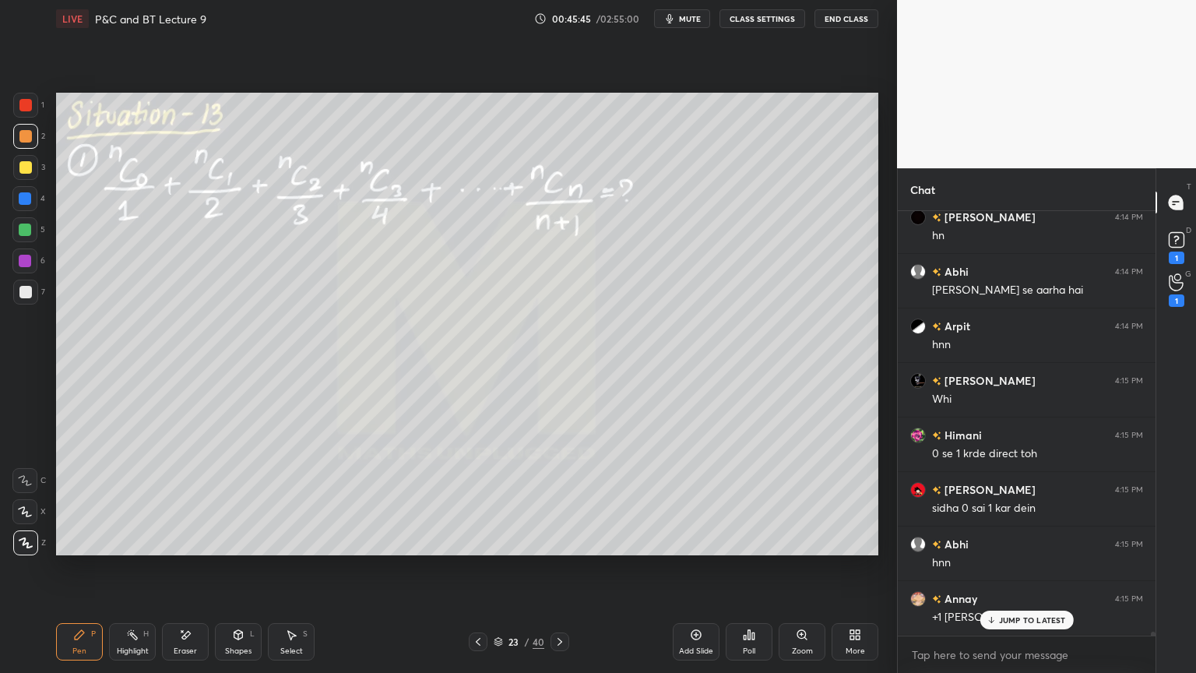
scroll to position [5, 5]
click at [181, 549] on icon at bounding box center [185, 634] width 12 height 13
click at [286, 549] on div "Select S" at bounding box center [291, 641] width 47 height 37
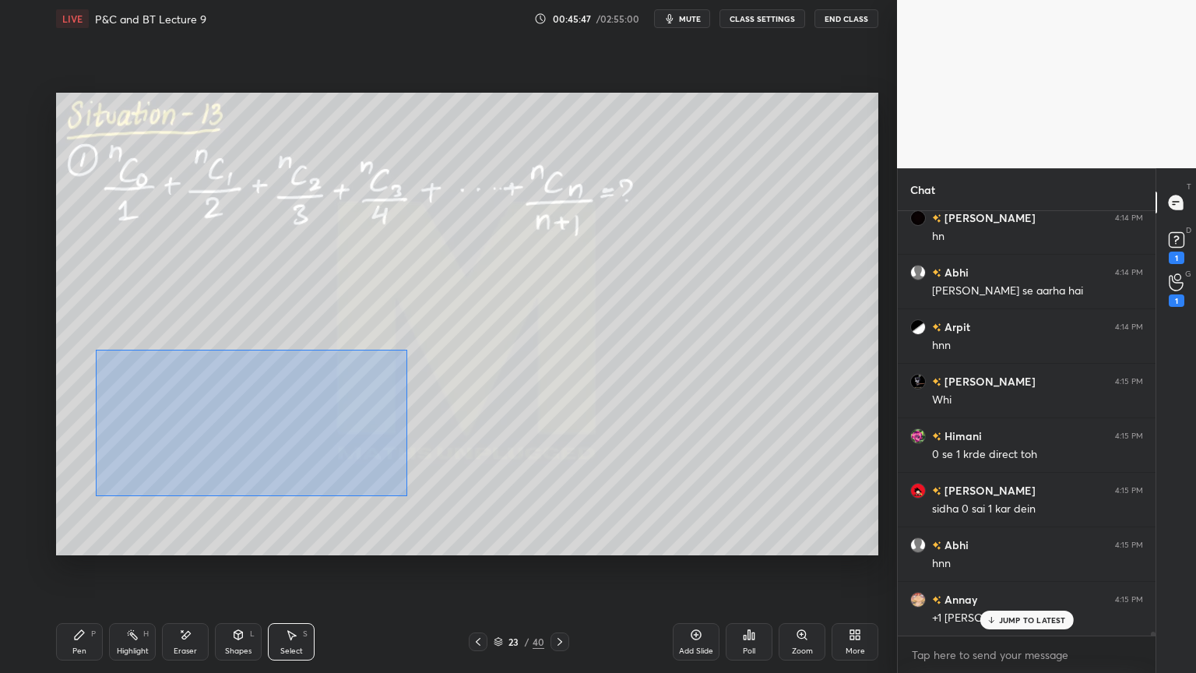
drag, startPoint x: 96, startPoint y: 349, endPoint x: 407, endPoint y: 481, distance: 337.8
click at [431, 506] on div "0 ° Undo Copy Duplicate Duplicate to new slide Delete" at bounding box center [467, 324] width 822 height 463
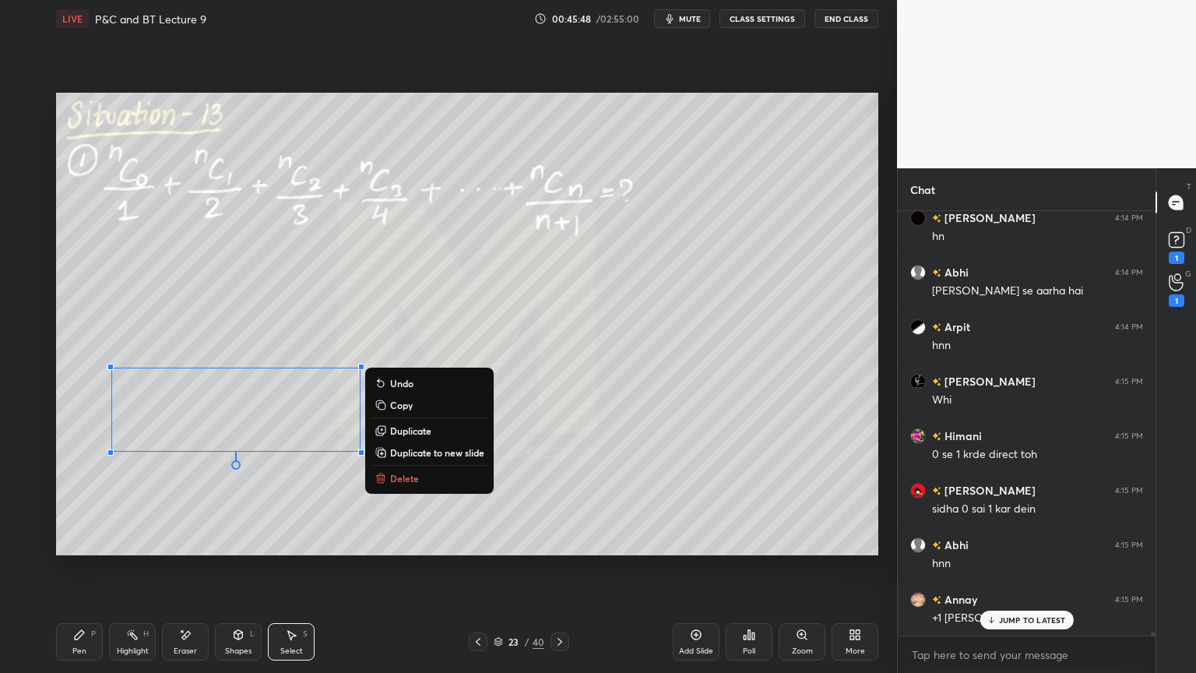
click at [395, 481] on p "Delete" at bounding box center [404, 478] width 29 height 12
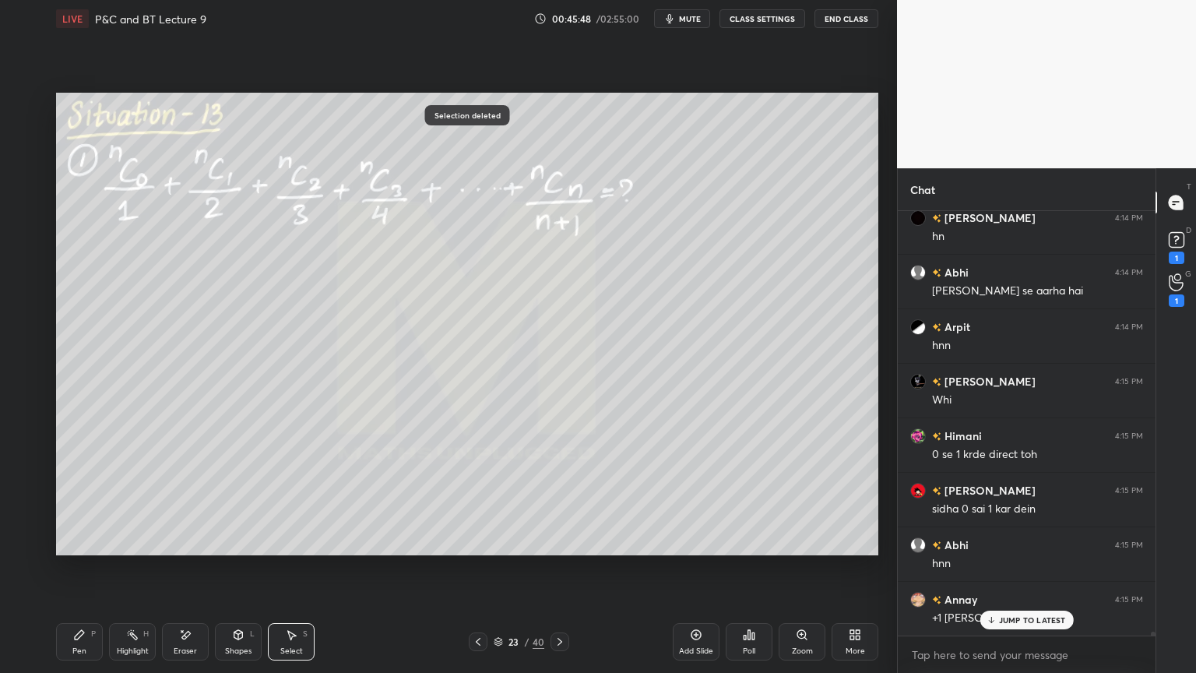
click at [188, 549] on div "Eraser" at bounding box center [185, 651] width 23 height 8
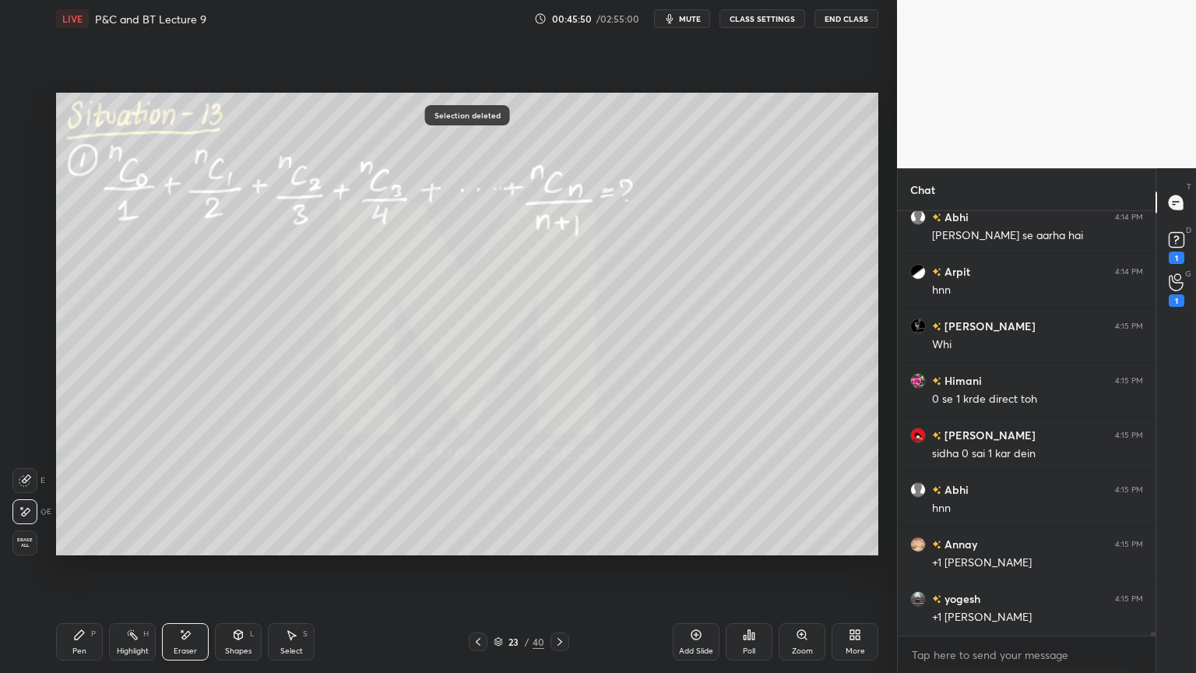
drag, startPoint x: 131, startPoint y: 642, endPoint x: 87, endPoint y: 631, distance: 45.0
click at [130, 549] on div "Highlight H" at bounding box center [132, 641] width 47 height 37
drag, startPoint x: 87, startPoint y: 631, endPoint x: 192, endPoint y: 571, distance: 121.0
click at [86, 549] on div "Pen P" at bounding box center [79, 641] width 47 height 37
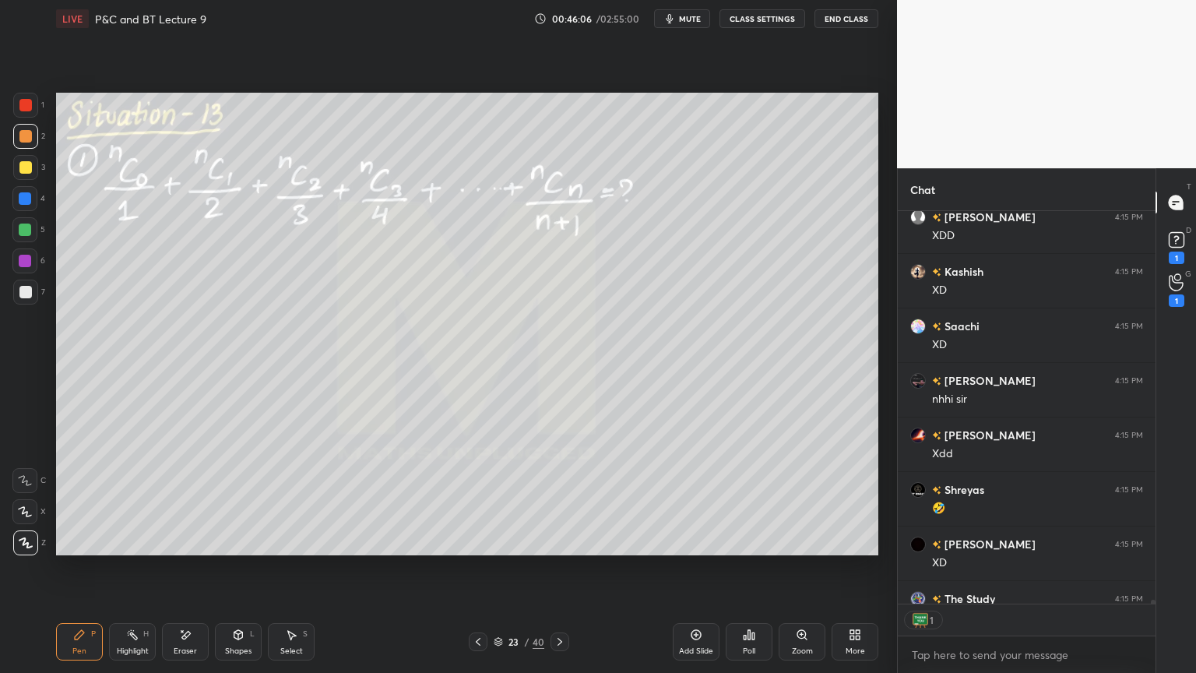
scroll to position [46883, 0]
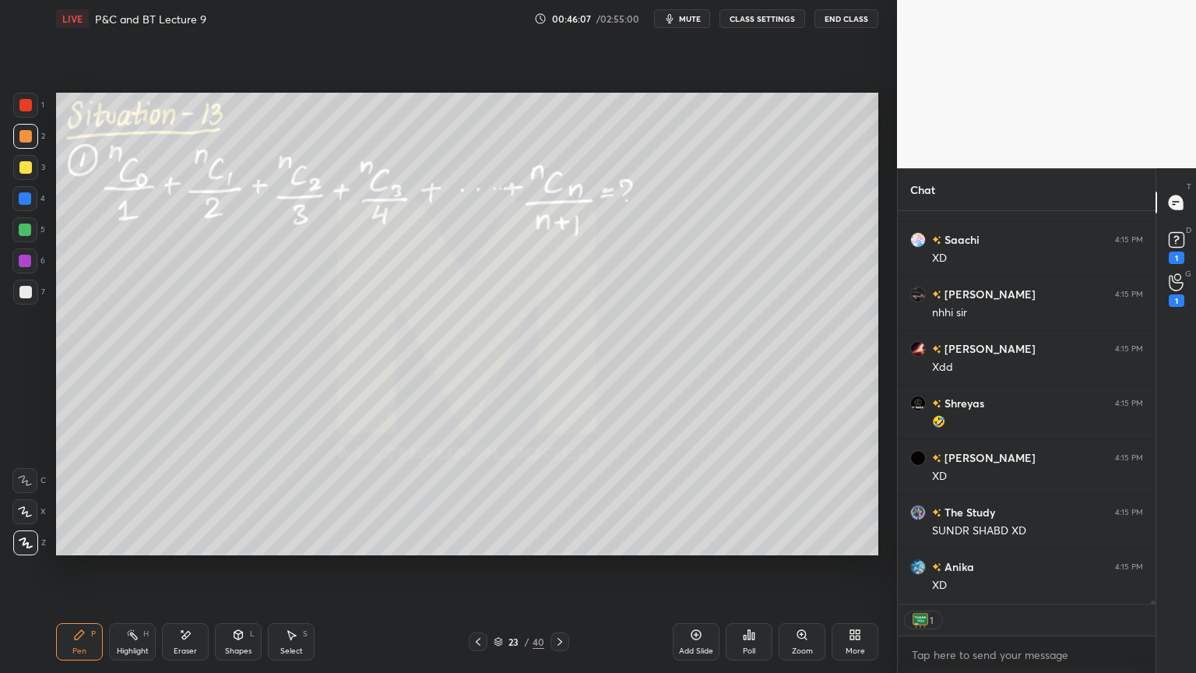
click at [247, 549] on div "Shapes L" at bounding box center [238, 641] width 47 height 37
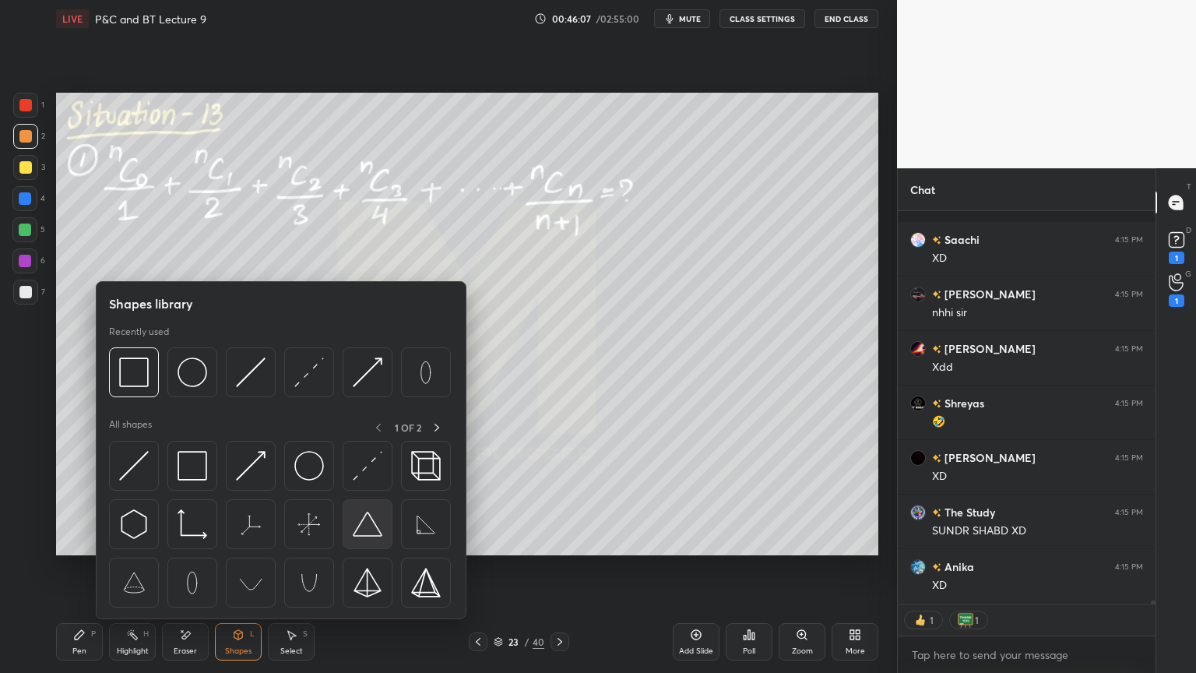
scroll to position [46992, 0]
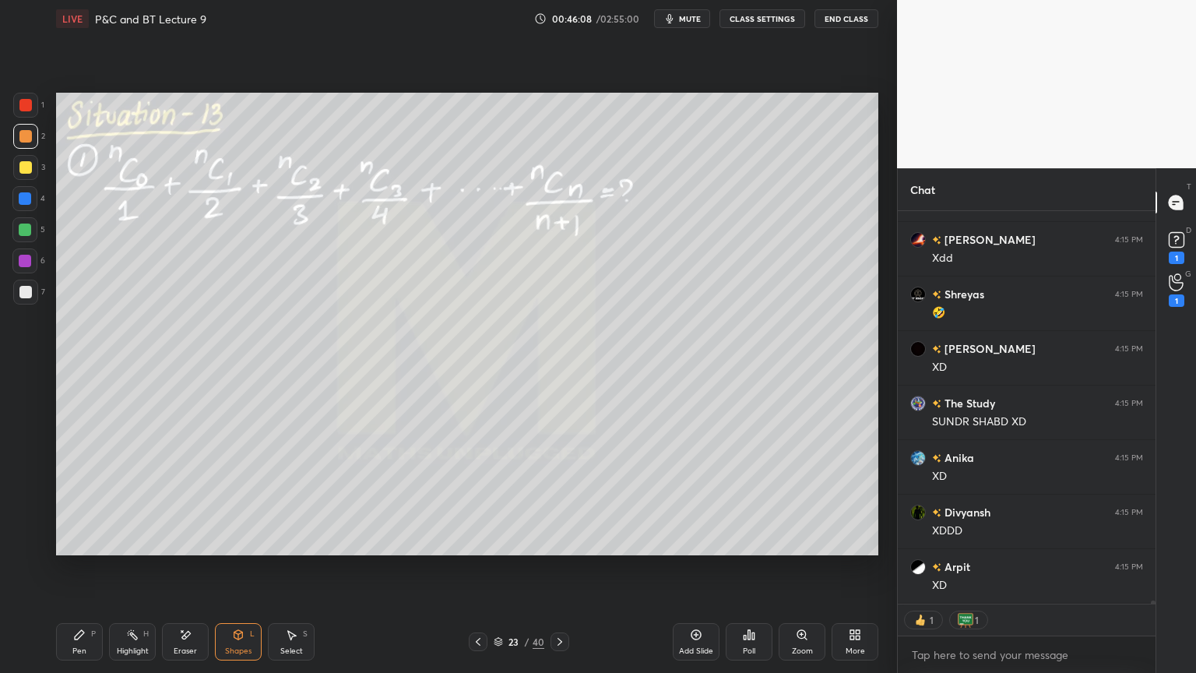
drag, startPoint x: 198, startPoint y: 647, endPoint x: 237, endPoint y: 589, distance: 70.2
click at [198, 549] on div "Eraser" at bounding box center [185, 641] width 47 height 37
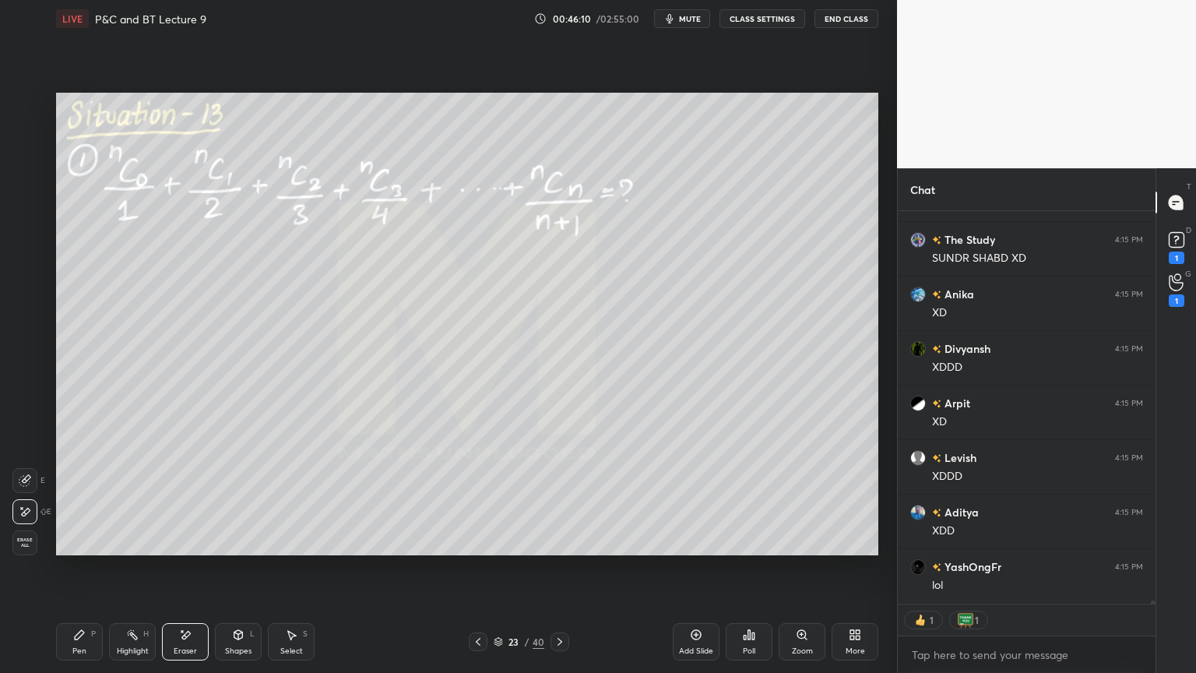
drag, startPoint x: 302, startPoint y: 639, endPoint x: 298, endPoint y: 560, distance: 78.8
click at [302, 549] on div "Select S" at bounding box center [291, 641] width 47 height 37
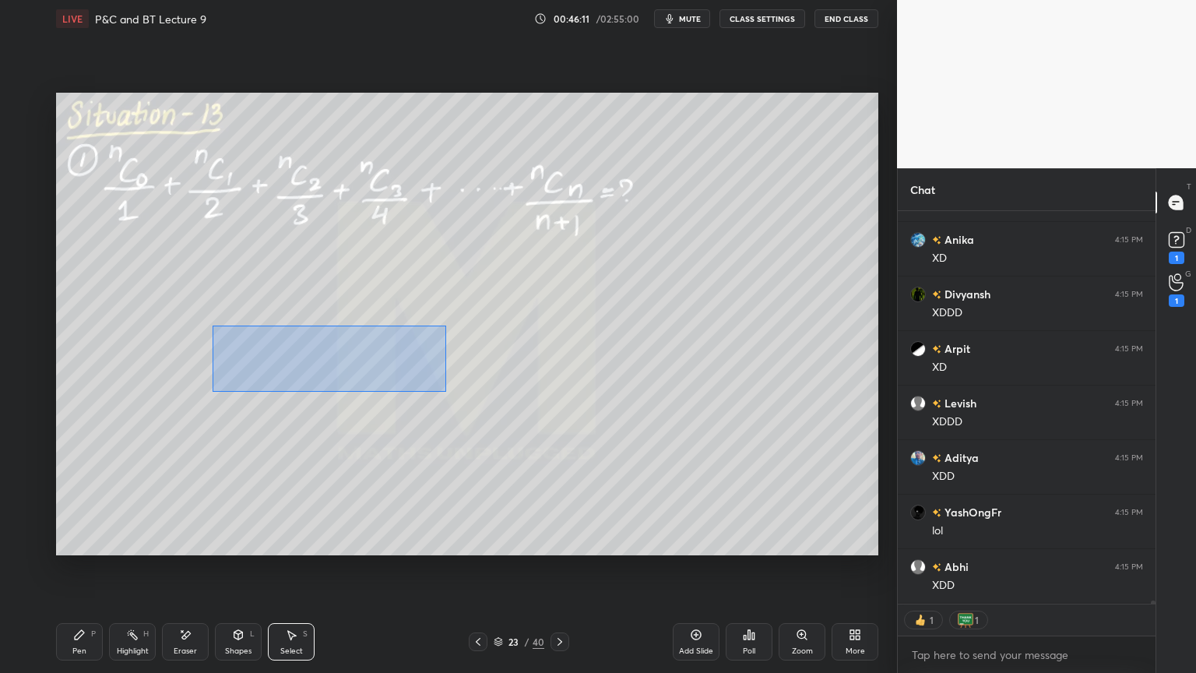
drag, startPoint x: 445, startPoint y: 391, endPoint x: 656, endPoint y: 413, distance: 211.4
click at [766, 455] on div "0 ° Undo Copy Duplicate Duplicate to new slide Delete" at bounding box center [467, 324] width 822 height 463
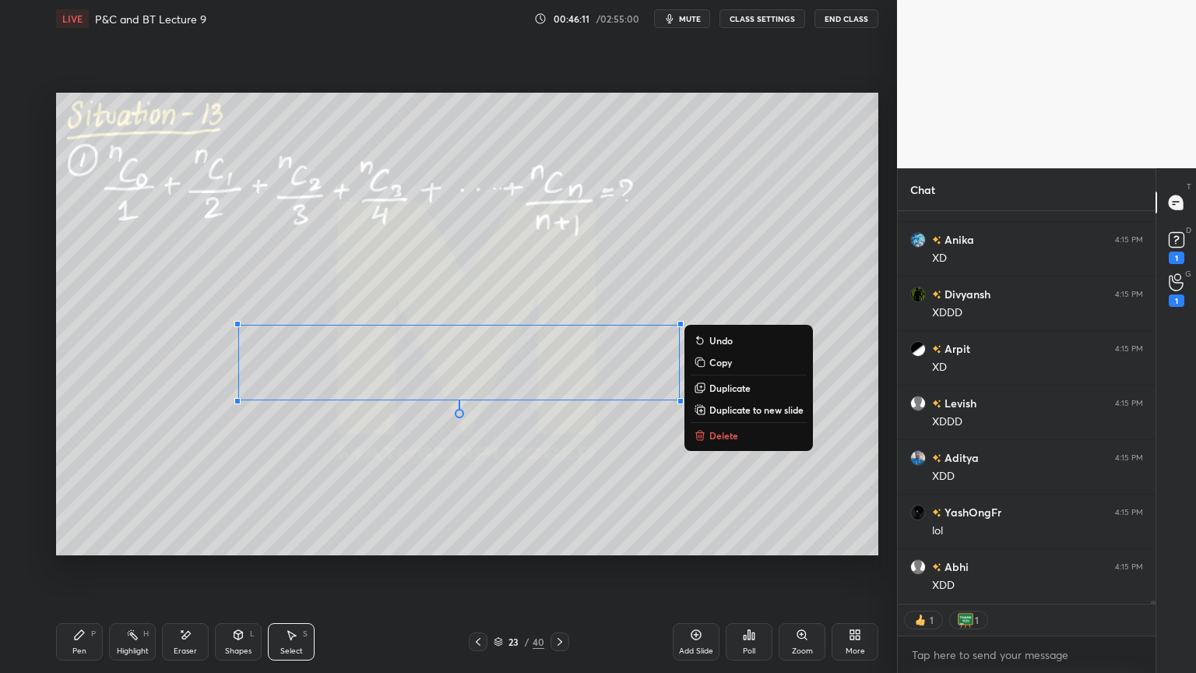
scroll to position [47265, 0]
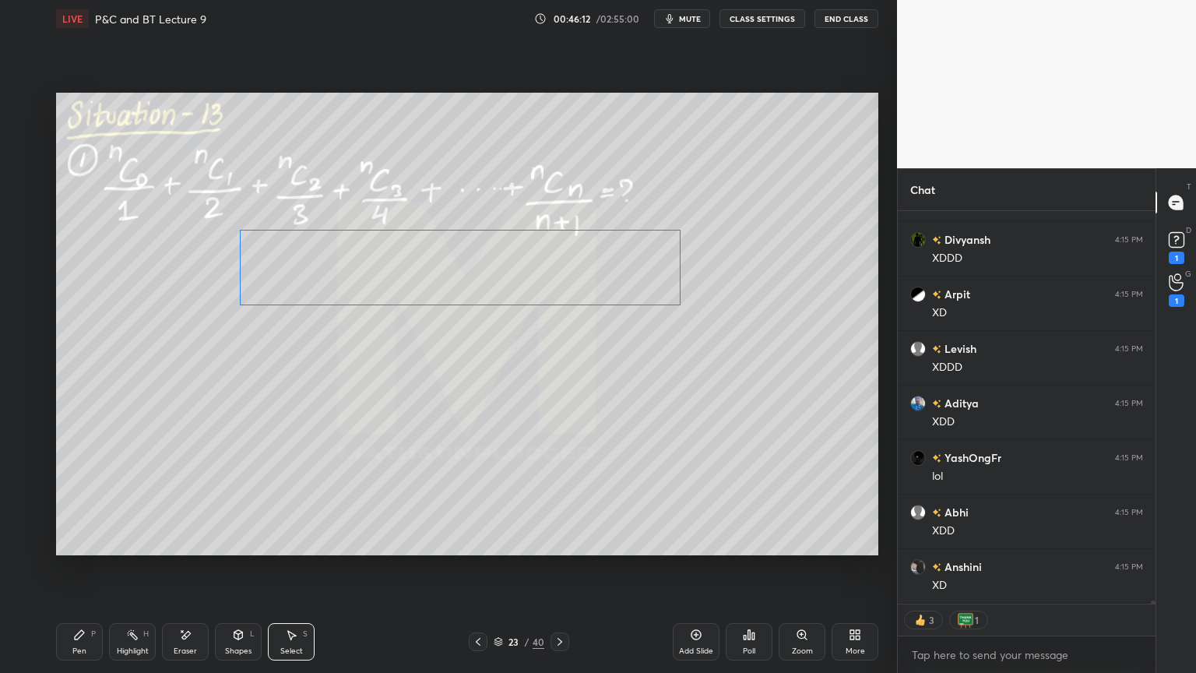
drag, startPoint x: 494, startPoint y: 383, endPoint x: 480, endPoint y: 320, distance: 64.6
click at [496, 290] on div "0 ° Undo Copy Duplicate Duplicate to new slide Delete" at bounding box center [467, 324] width 822 height 463
drag, startPoint x: 460, startPoint y: 389, endPoint x: 329, endPoint y: 462, distance: 149.5
click at [461, 390] on div "0 ° Undo Copy Duplicate Duplicate to new slide Delete" at bounding box center [467, 324] width 822 height 463
click at [87, 549] on div "Pen P" at bounding box center [79, 641] width 47 height 37
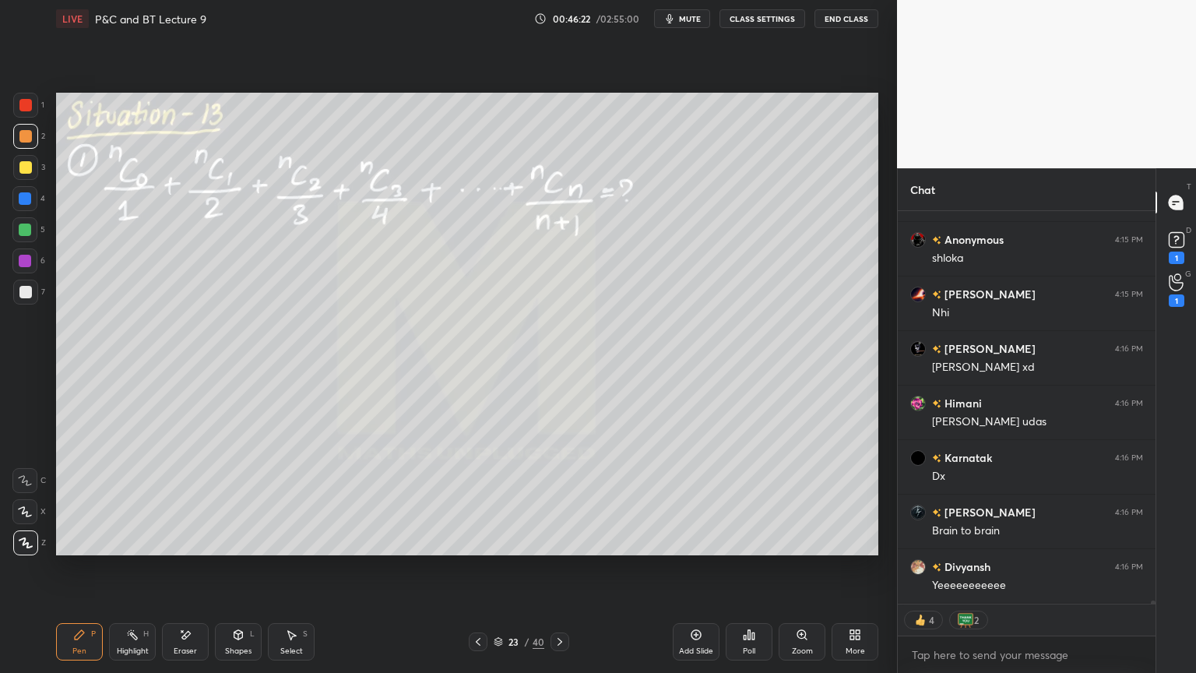
scroll to position [47701, 0]
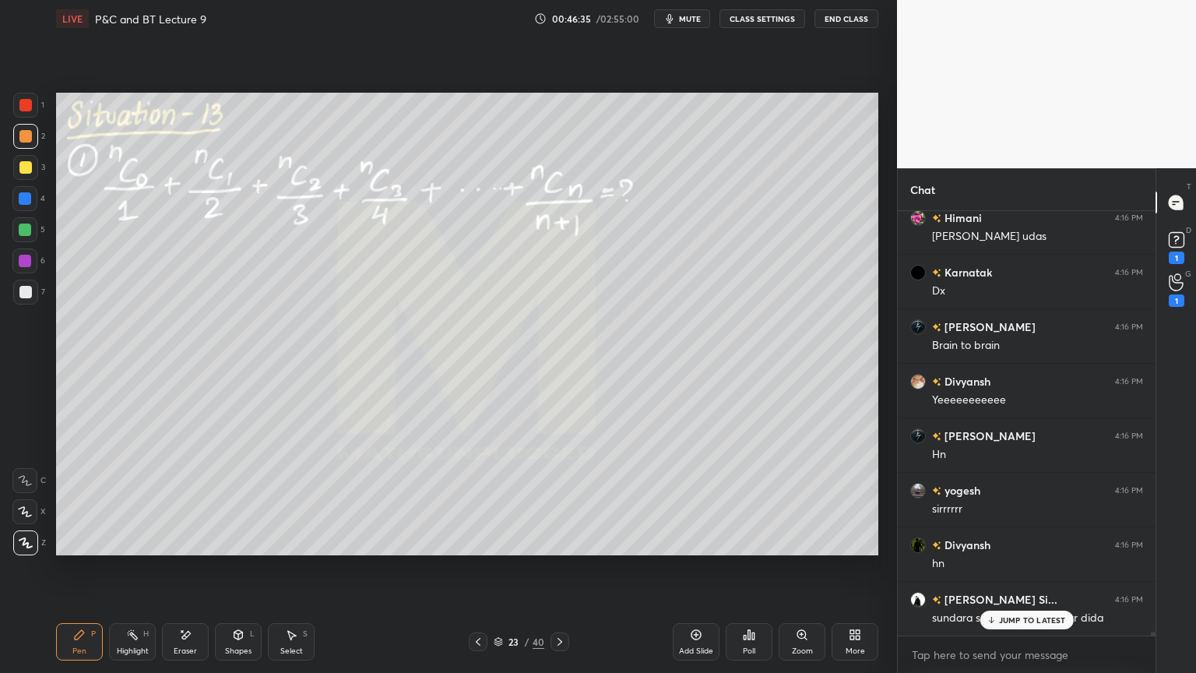
click at [197, 549] on div "Eraser" at bounding box center [185, 641] width 47 height 37
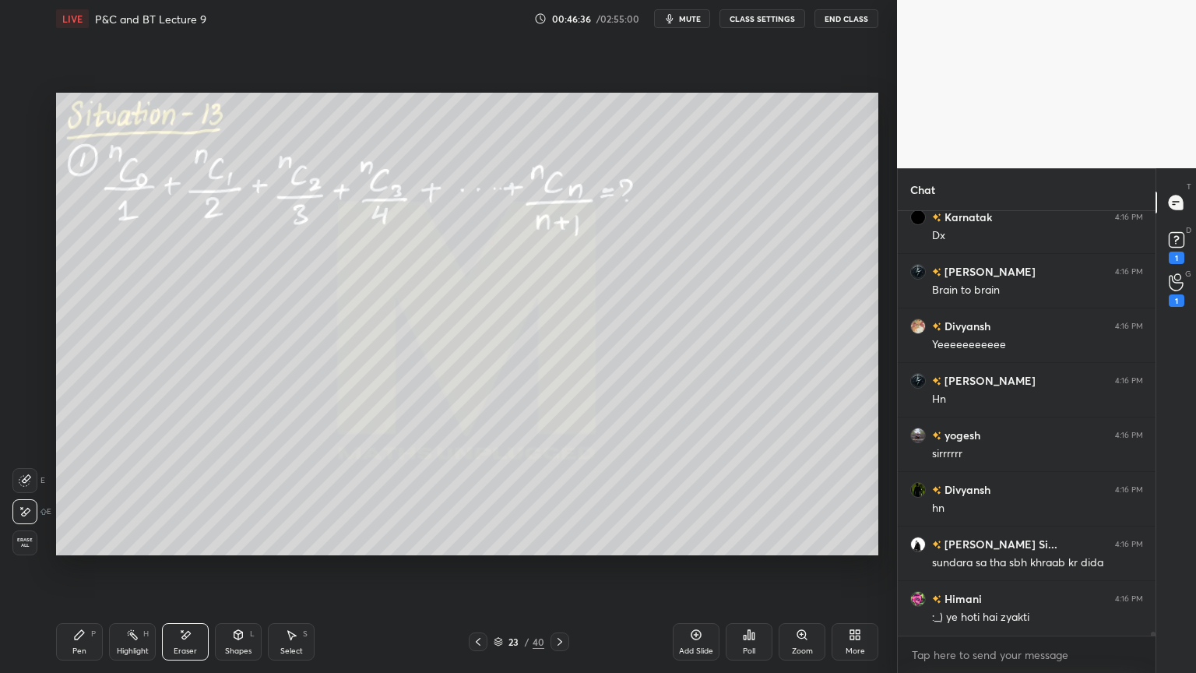
click at [68, 549] on div "Pen P Highlight H Eraser Shapes L Select S 23 / 40 Add Slide Poll Zoom More" at bounding box center [467, 642] width 822 height 62
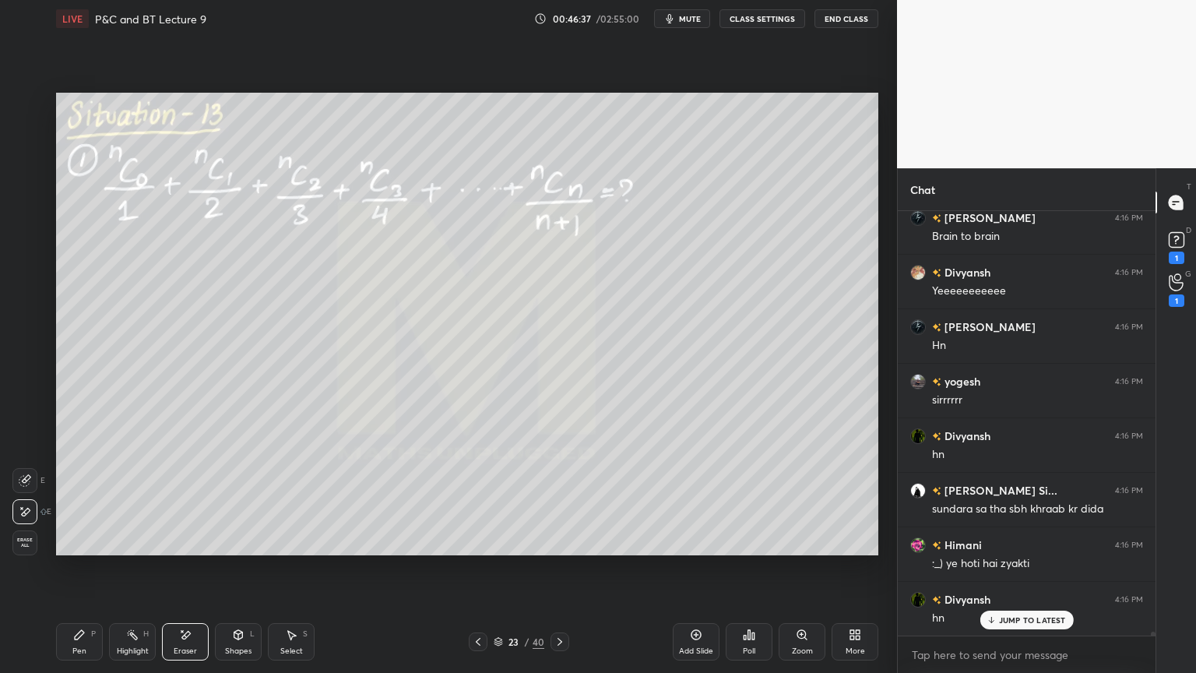
drag, startPoint x: 83, startPoint y: 642, endPoint x: 90, endPoint y: 583, distance: 59.7
click at [83, 549] on div "Pen P" at bounding box center [79, 641] width 47 height 37
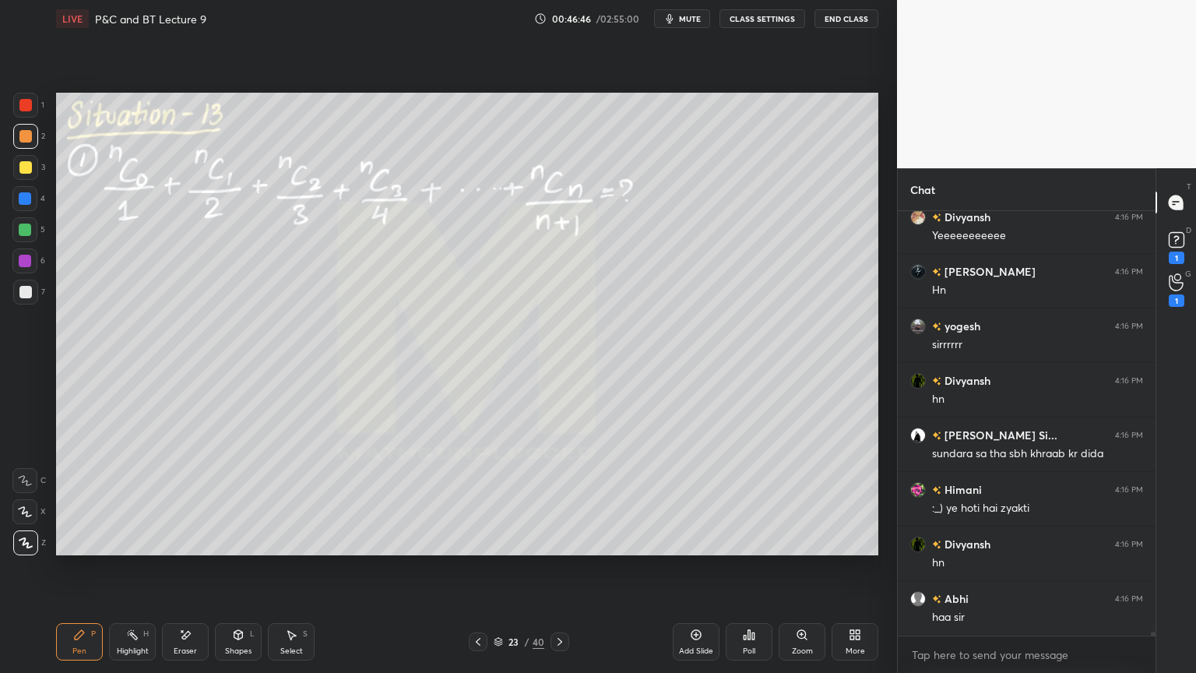
scroll to position [48050, 0]
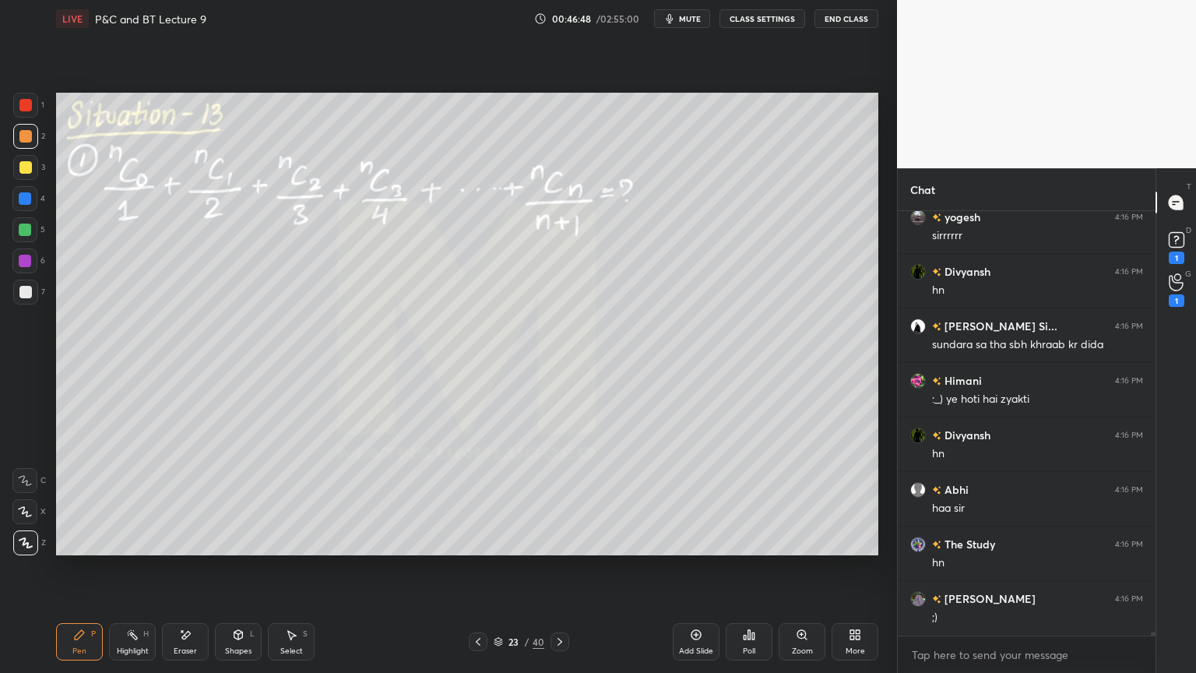
drag, startPoint x: 195, startPoint y: 639, endPoint x: 195, endPoint y: 567, distance: 72.4
click at [195, 549] on div "Eraser" at bounding box center [185, 641] width 47 height 37
click at [136, 549] on div "Highlight H" at bounding box center [132, 641] width 47 height 37
click at [86, 549] on div "Pen P" at bounding box center [79, 641] width 47 height 37
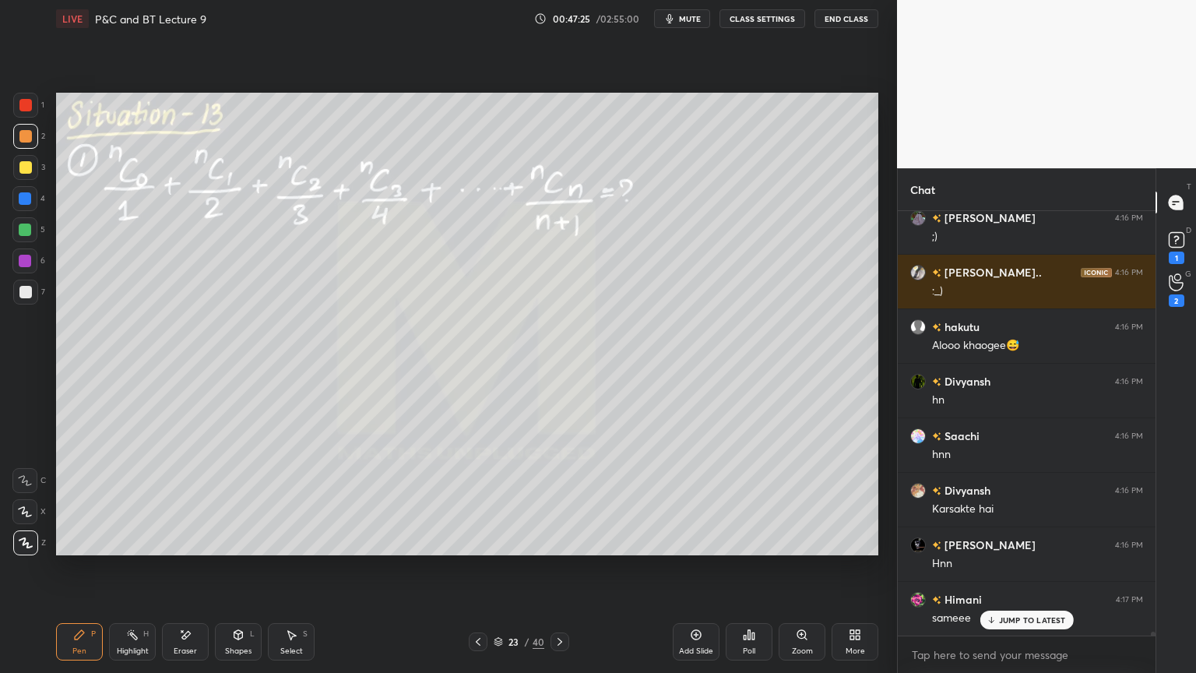
scroll to position [47049, 0]
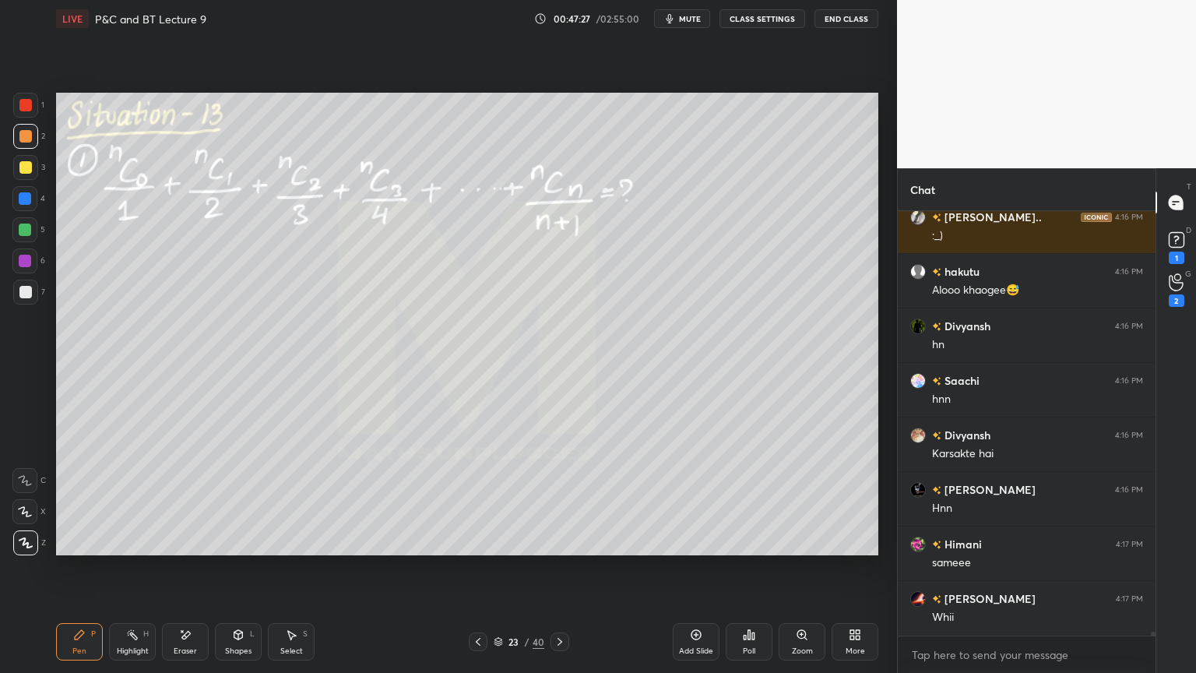
click at [183, 549] on div "Eraser" at bounding box center [185, 641] width 47 height 37
drag, startPoint x: 127, startPoint y: 642, endPoint x: 86, endPoint y: 634, distance: 41.2
click at [128, 549] on div "Highlight H" at bounding box center [132, 641] width 47 height 37
click at [84, 549] on div "Pen P" at bounding box center [79, 641] width 47 height 37
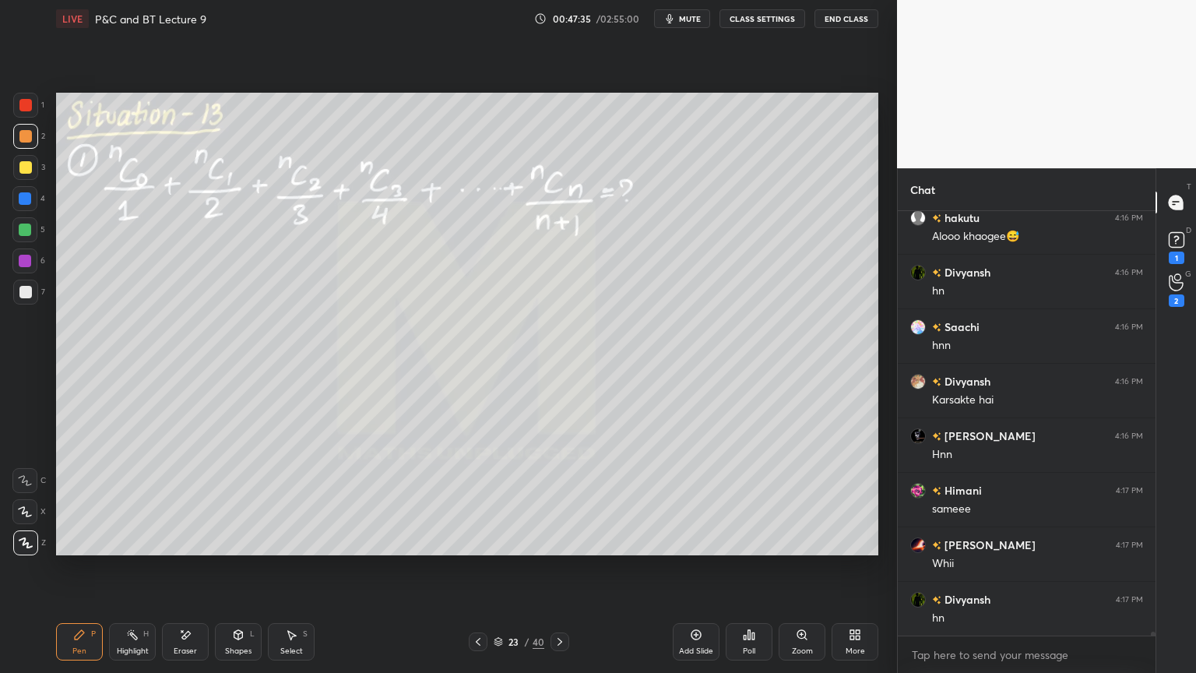
scroll to position [47158, 0]
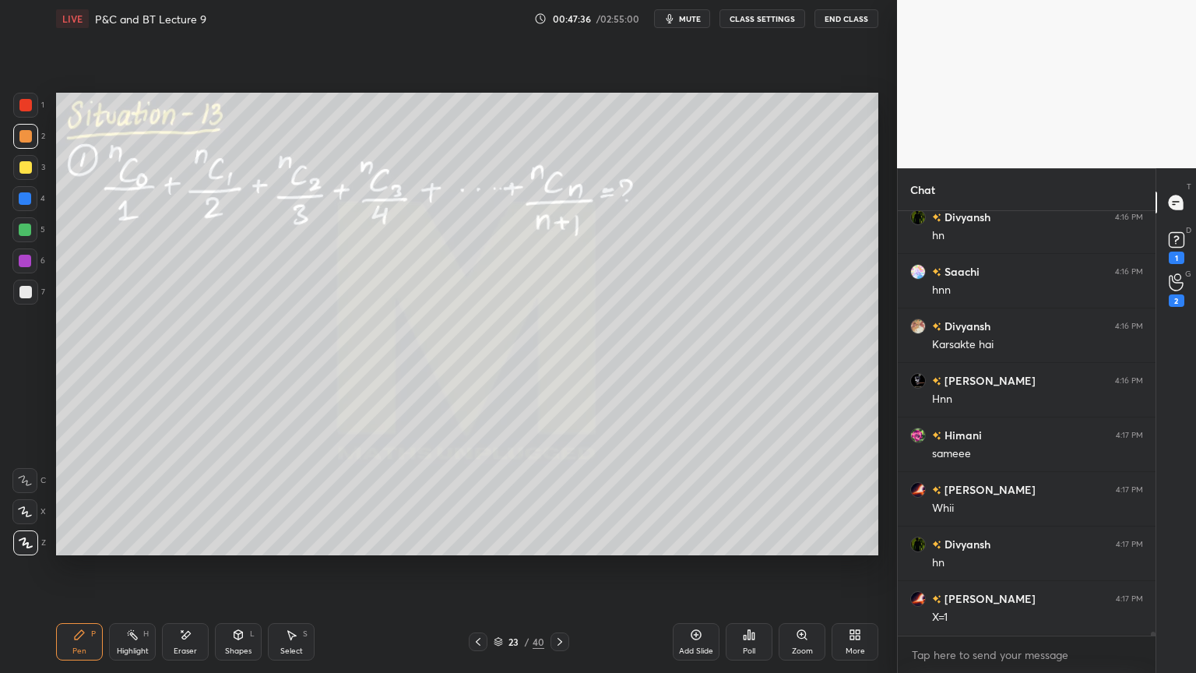
click at [180, 549] on div "Eraser" at bounding box center [185, 651] width 23 height 8
click at [127, 549] on div "Highlight H" at bounding box center [132, 641] width 47 height 37
click at [90, 549] on div "Pen P" at bounding box center [79, 641] width 47 height 37
drag, startPoint x: 188, startPoint y: 642, endPoint x: 233, endPoint y: 575, distance: 81.0
click at [190, 549] on div "Eraser" at bounding box center [185, 641] width 47 height 37
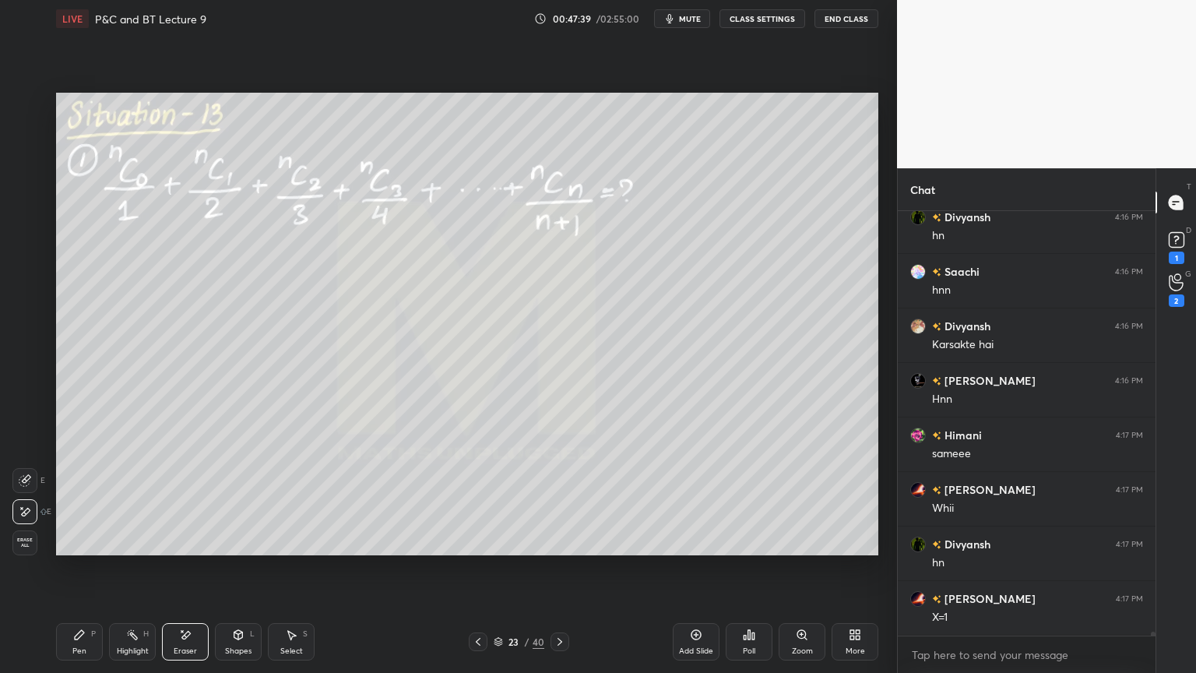
scroll to position [47212, 0]
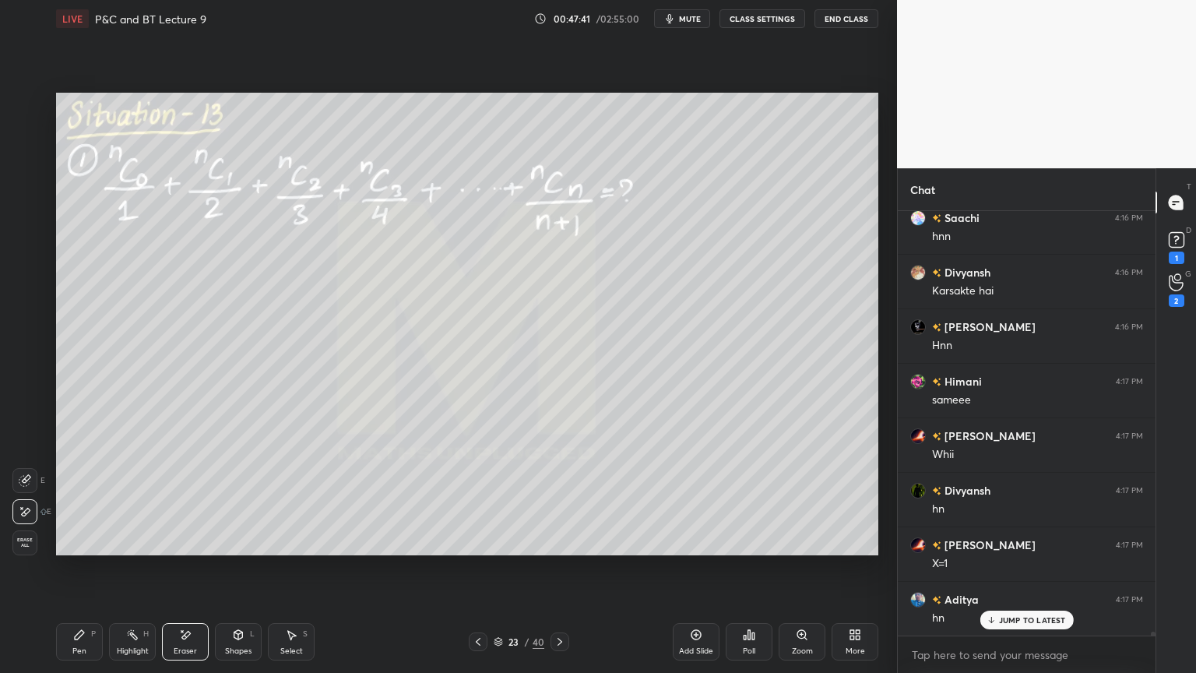
click at [77, 549] on icon at bounding box center [79, 634] width 12 height 12
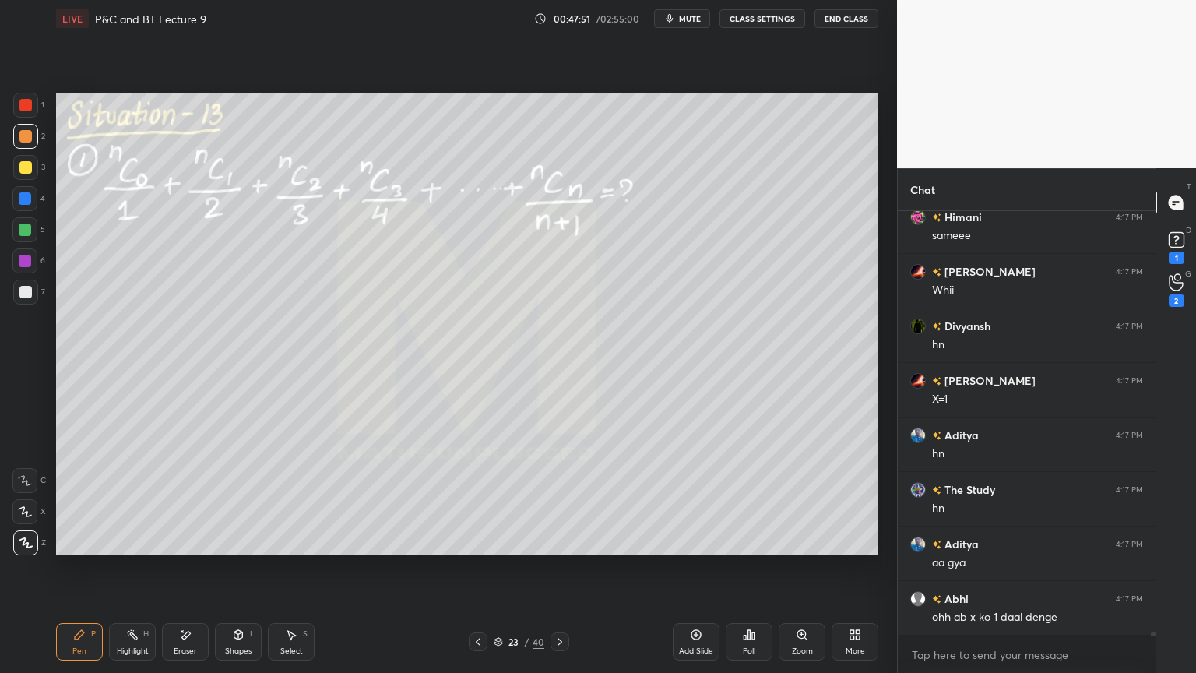
scroll to position [47430, 0]
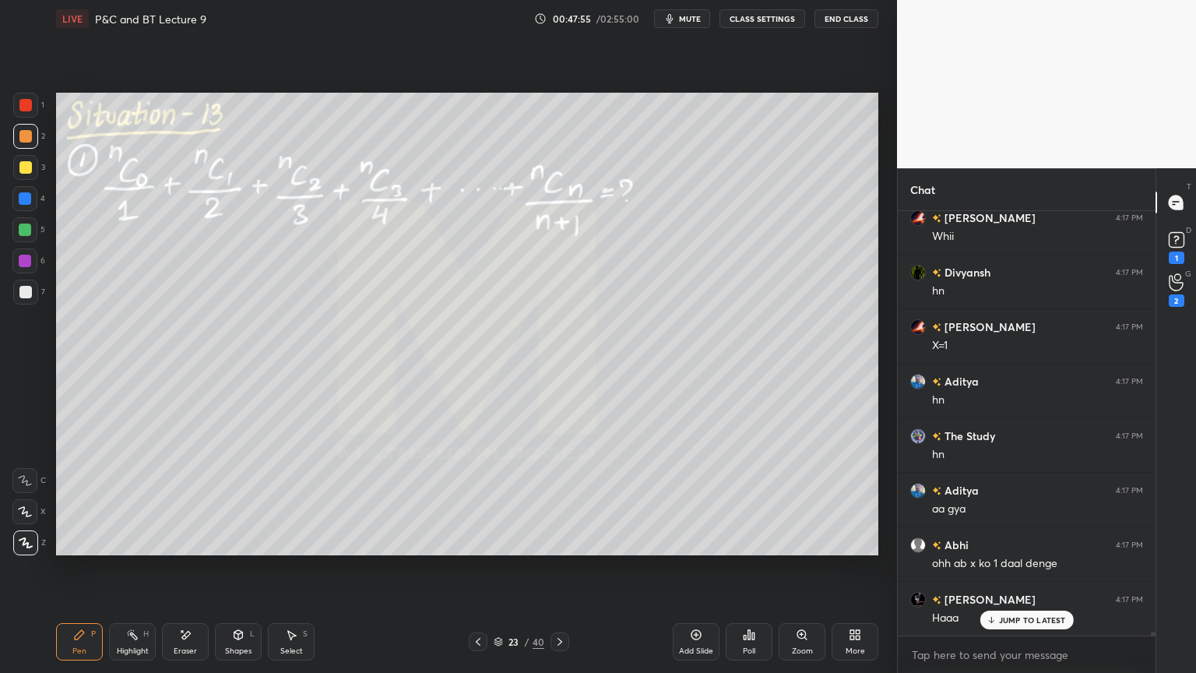
click at [564, 549] on icon at bounding box center [560, 641] width 12 height 12
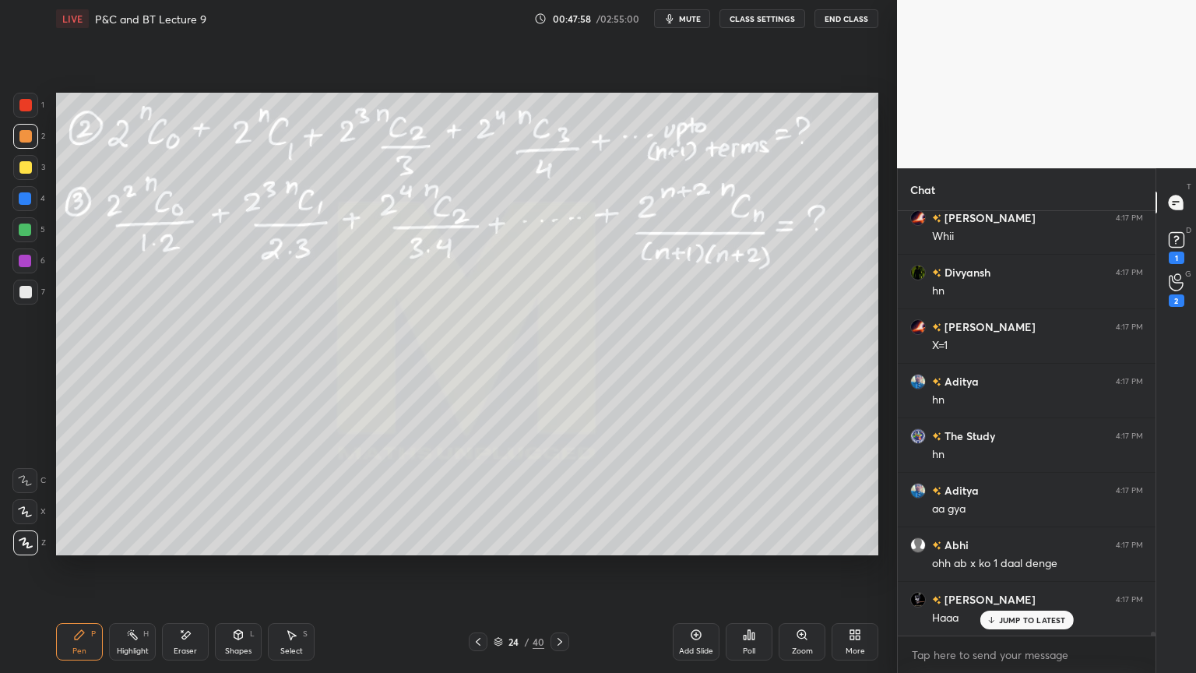
drag, startPoint x: 199, startPoint y: 634, endPoint x: 248, endPoint y: 564, distance: 85.1
click at [200, 549] on div "Eraser" at bounding box center [185, 641] width 47 height 37
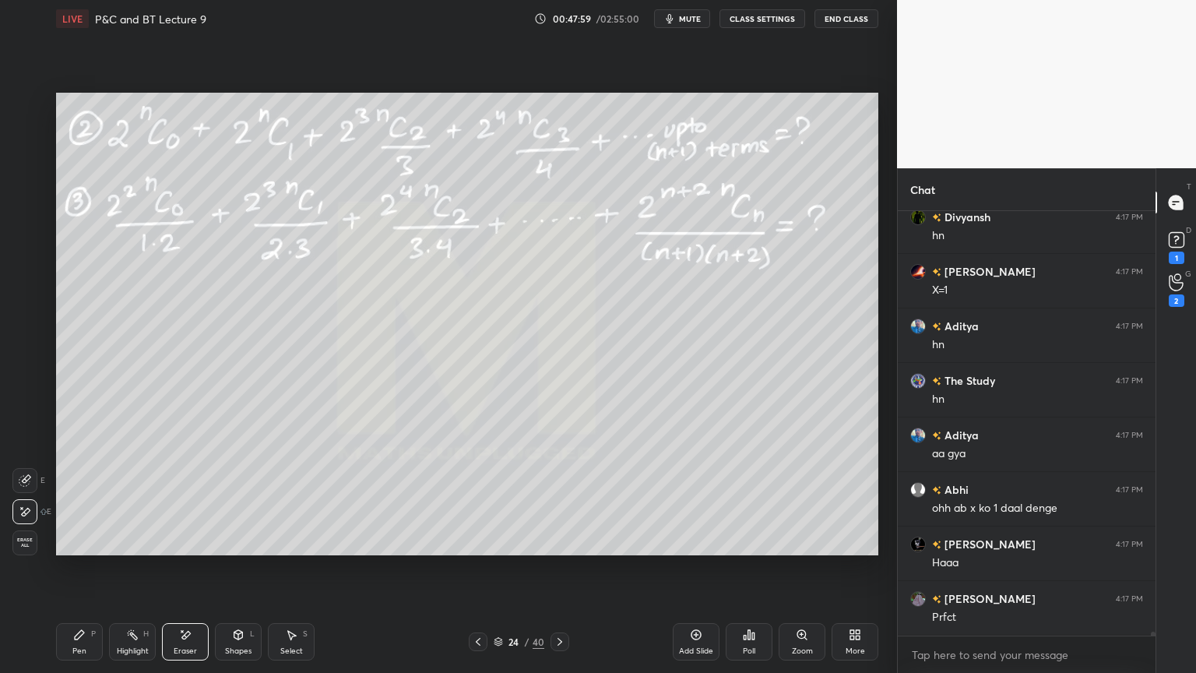
drag, startPoint x: 138, startPoint y: 646, endPoint x: 88, endPoint y: 641, distance: 50.1
click at [135, 549] on div "Highlight" at bounding box center [133, 651] width 32 height 8
click at [76, 549] on icon at bounding box center [79, 634] width 12 height 12
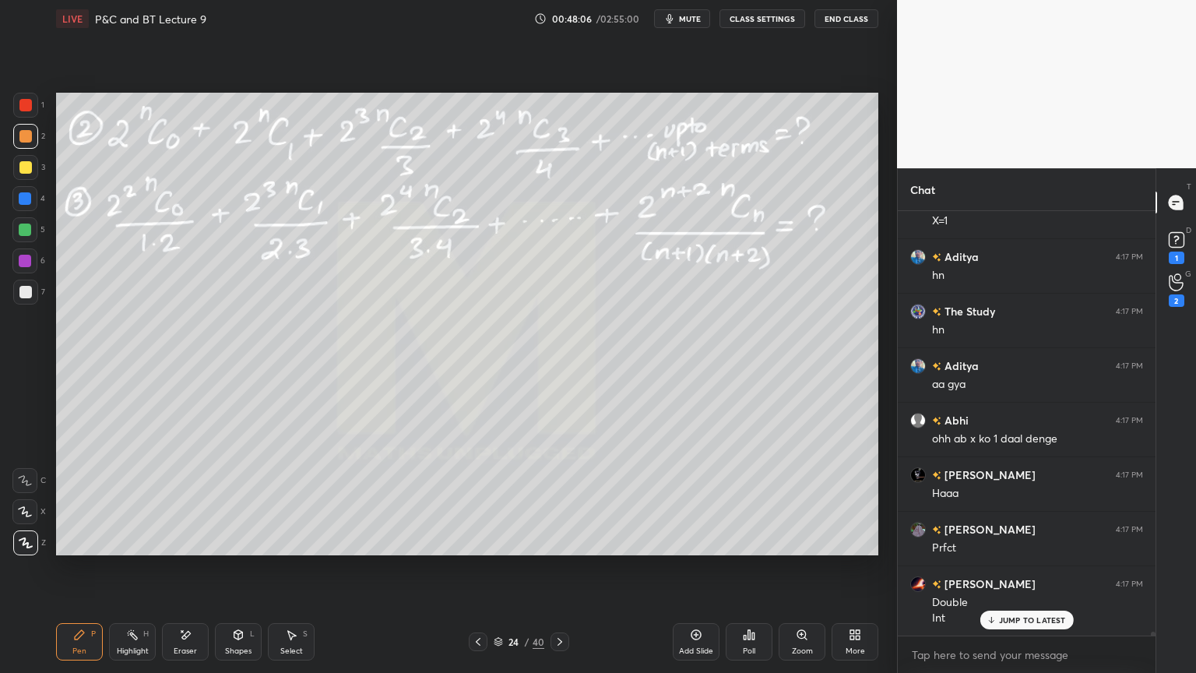
scroll to position [47610, 0]
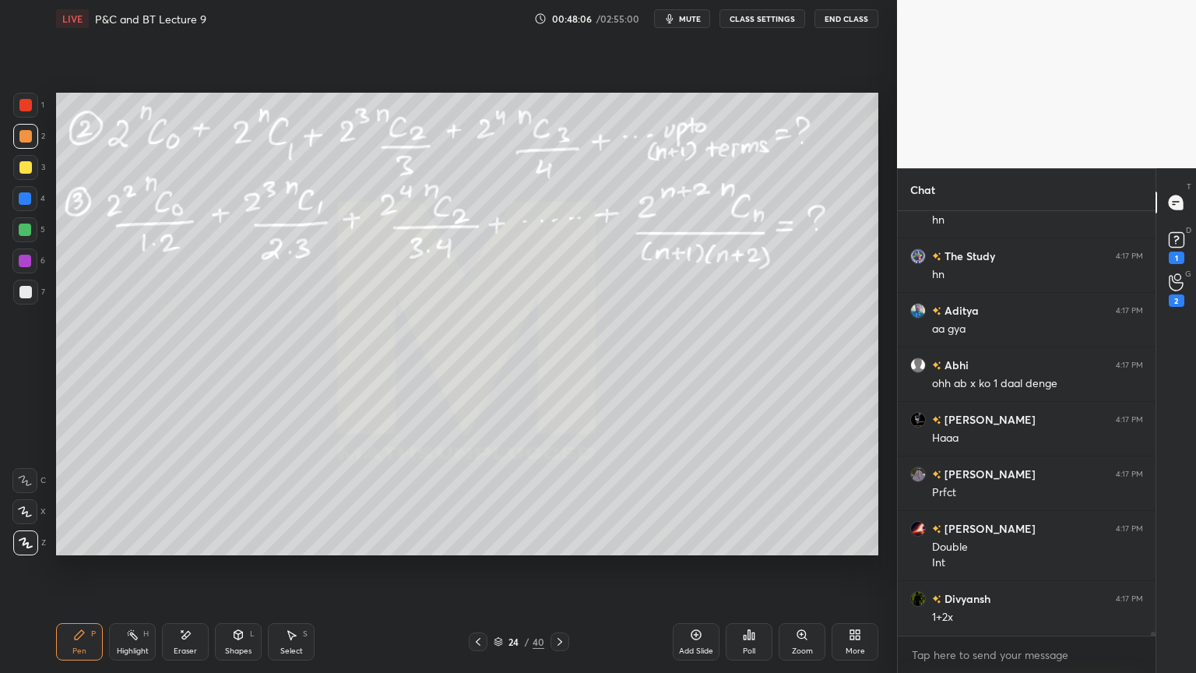
drag, startPoint x: 195, startPoint y: 647, endPoint x: 174, endPoint y: 576, distance: 74.7
click at [194, 549] on div "Eraser" at bounding box center [185, 651] width 23 height 8
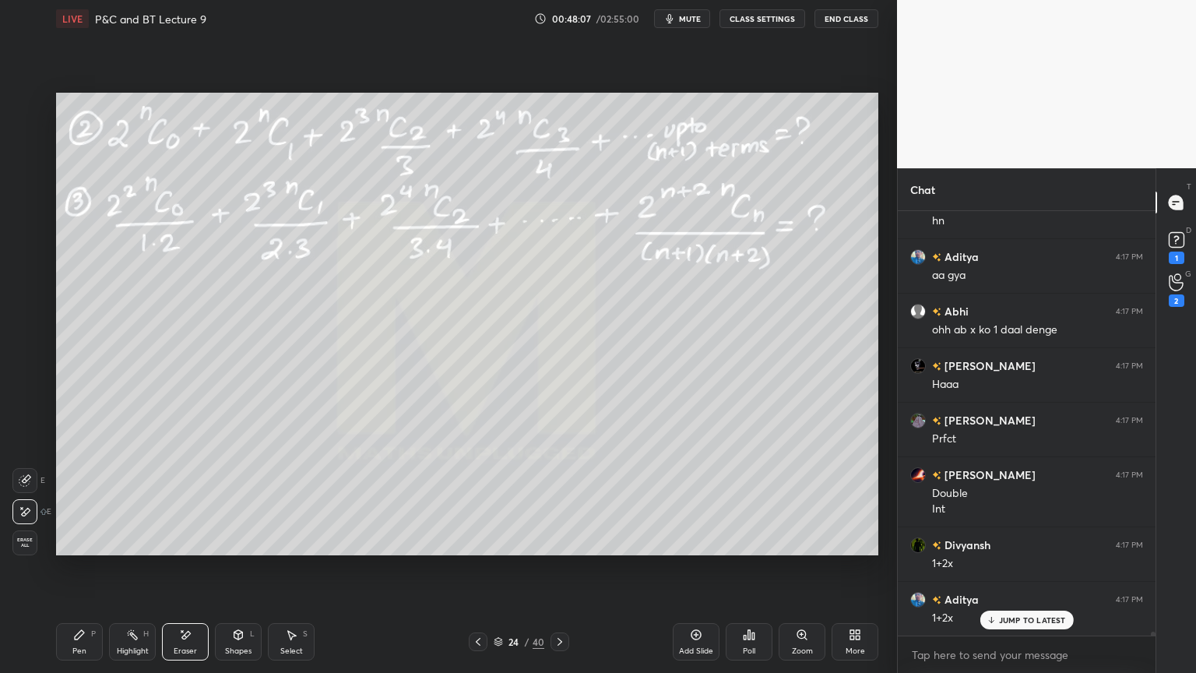
drag, startPoint x: 131, startPoint y: 643, endPoint x: 115, endPoint y: 641, distance: 15.7
click at [131, 549] on div "Highlight H" at bounding box center [132, 641] width 47 height 37
click at [88, 549] on div "Pen P" at bounding box center [79, 641] width 47 height 37
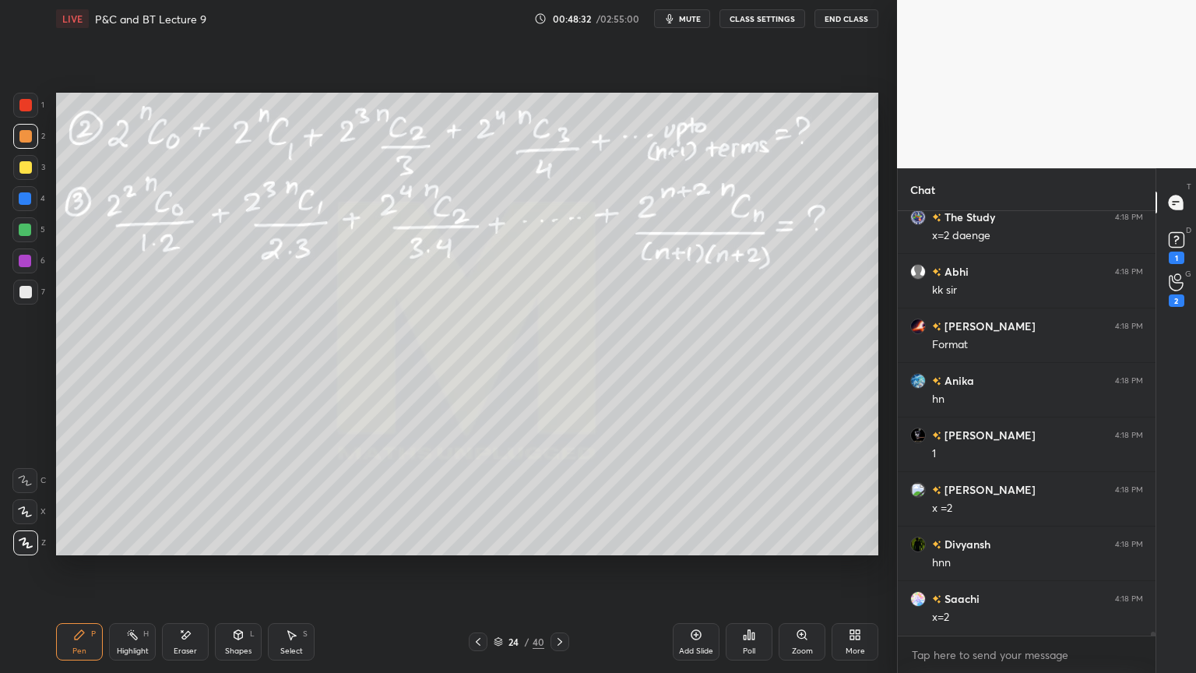
scroll to position [48645, 0]
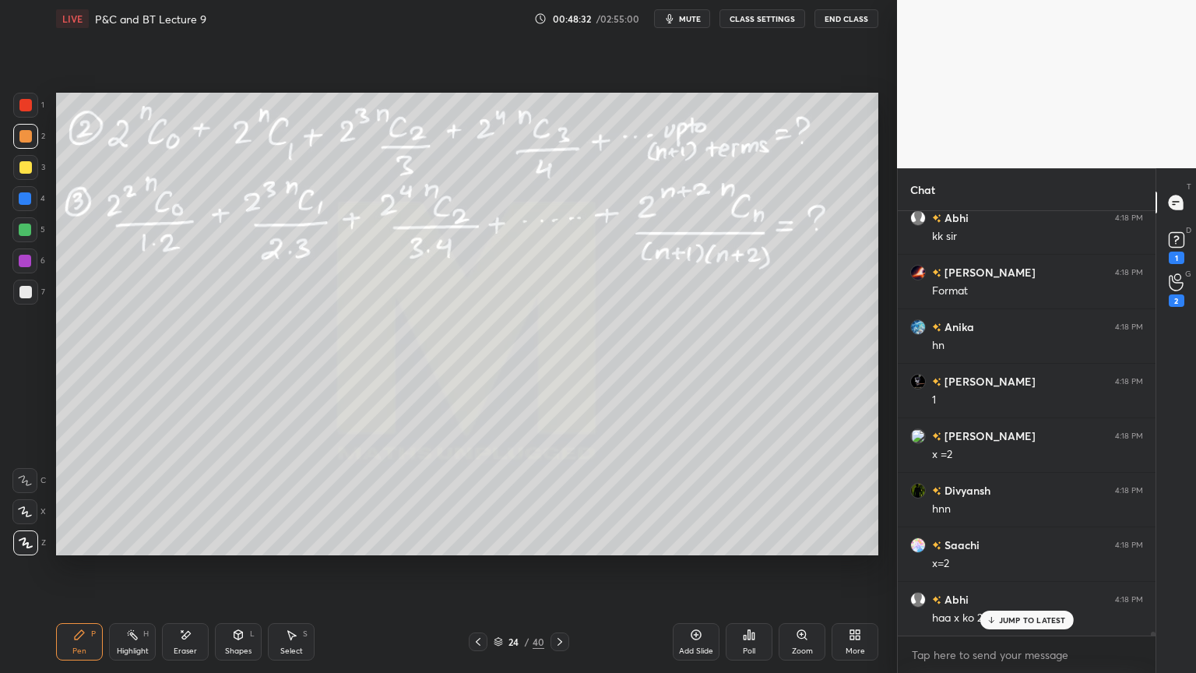
drag, startPoint x: 477, startPoint y: 641, endPoint x: 488, endPoint y: 640, distance: 10.9
click at [476, 549] on icon at bounding box center [478, 641] width 12 height 12
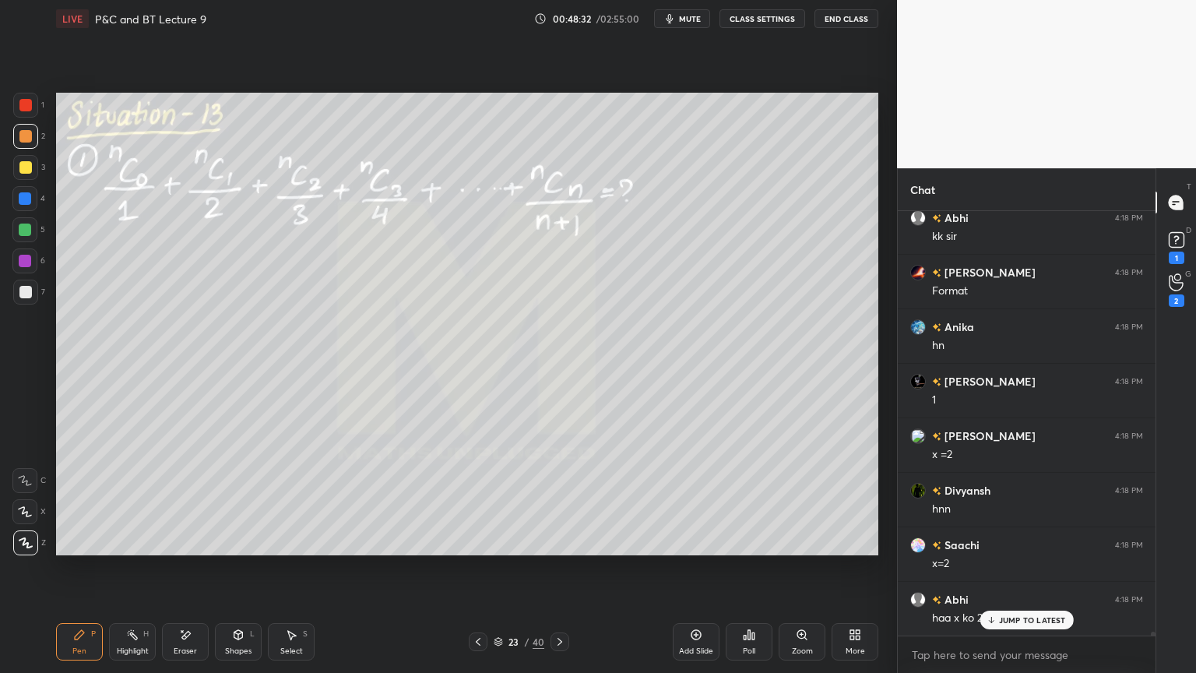
click at [561, 549] on icon at bounding box center [560, 641] width 12 height 12
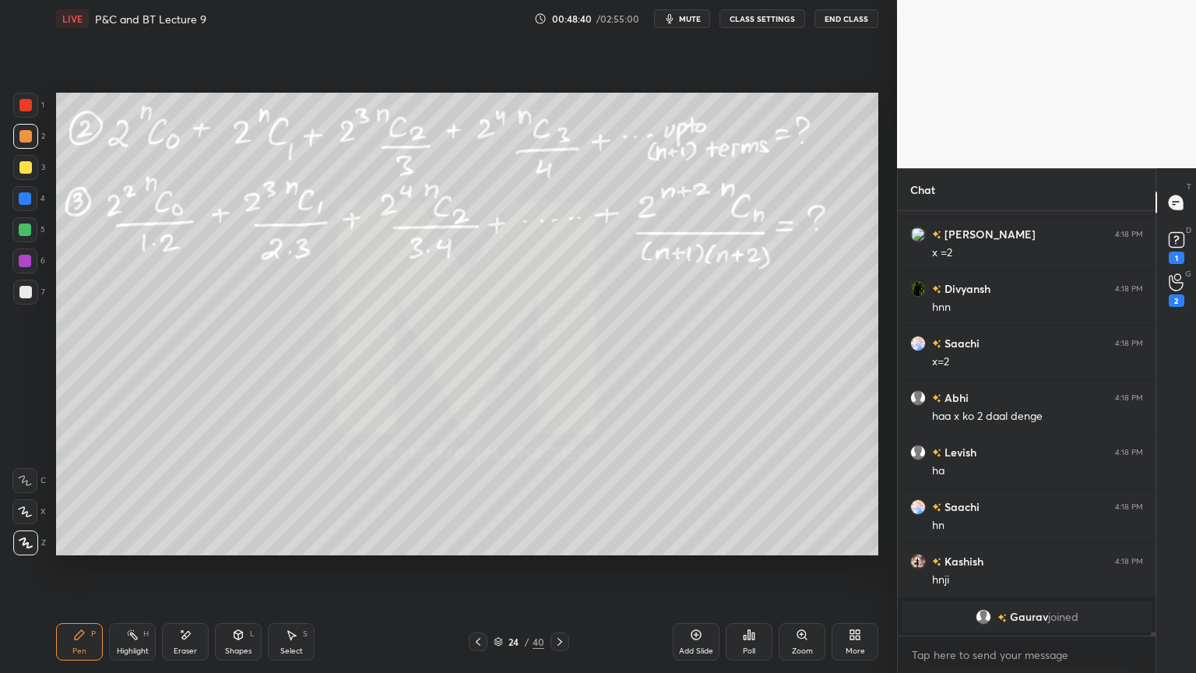
scroll to position [48339, 0]
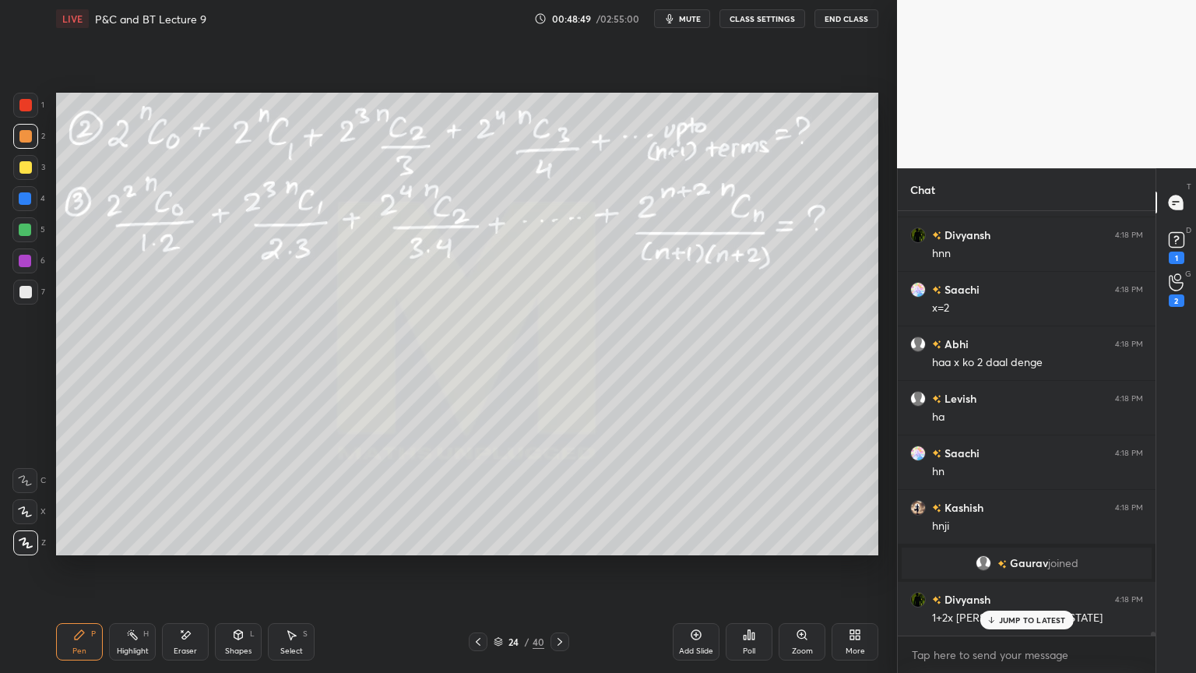
drag, startPoint x: 184, startPoint y: 642, endPoint x: 180, endPoint y: 577, distance: 64.8
click at [184, 549] on div "Eraser" at bounding box center [185, 641] width 47 height 37
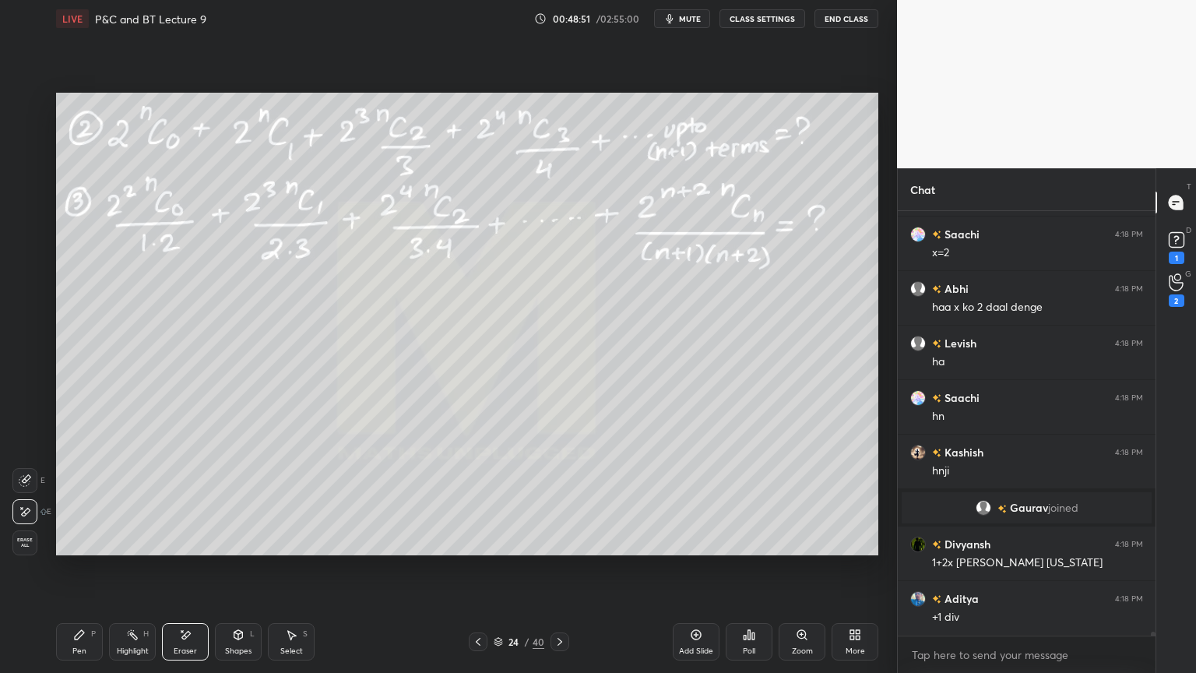
click at [126, 549] on div "Highlight" at bounding box center [133, 651] width 32 height 8
drag, startPoint x: 79, startPoint y: 642, endPoint x: 94, endPoint y: 616, distance: 29.7
click at [77, 549] on div "Pen P" at bounding box center [79, 641] width 47 height 37
drag, startPoint x: 188, startPoint y: 643, endPoint x: 170, endPoint y: 560, distance: 85.2
click at [187, 549] on div "Eraser" at bounding box center [185, 641] width 47 height 37
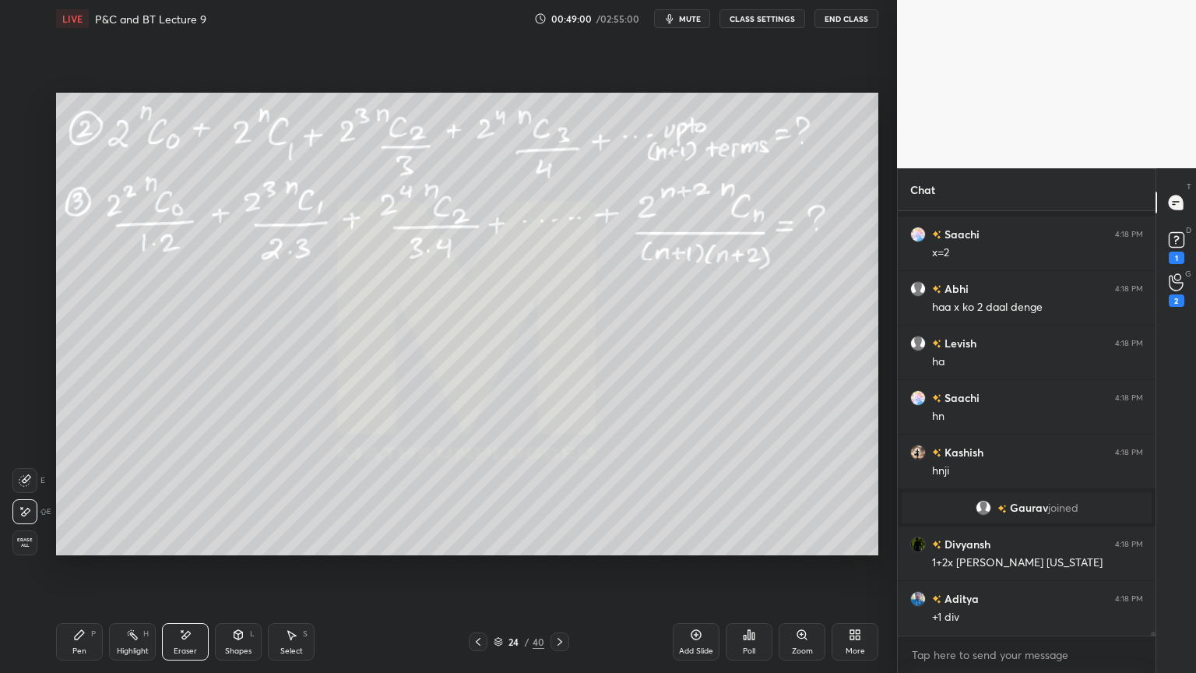
scroll to position [48463, 0]
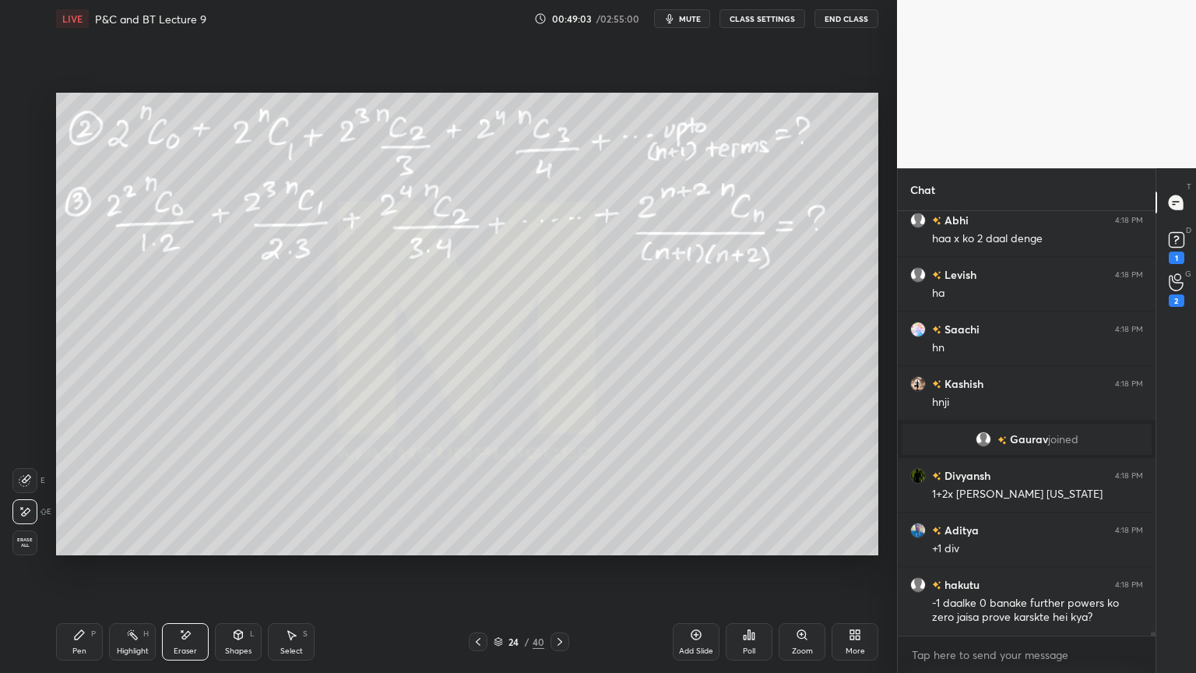
drag, startPoint x: 89, startPoint y: 648, endPoint x: 113, endPoint y: 565, distance: 86.0
click at [89, 549] on div "Pen P" at bounding box center [79, 641] width 47 height 37
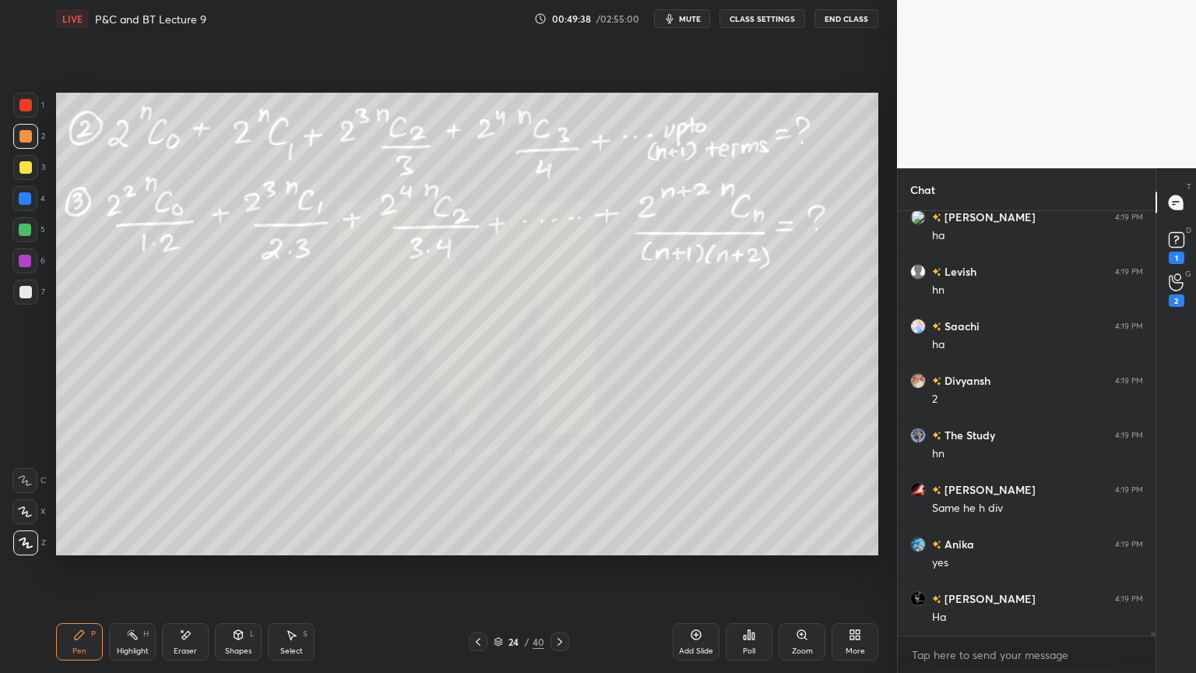
scroll to position [49280, 0]
click at [195, 549] on div "Eraser" at bounding box center [185, 641] width 47 height 37
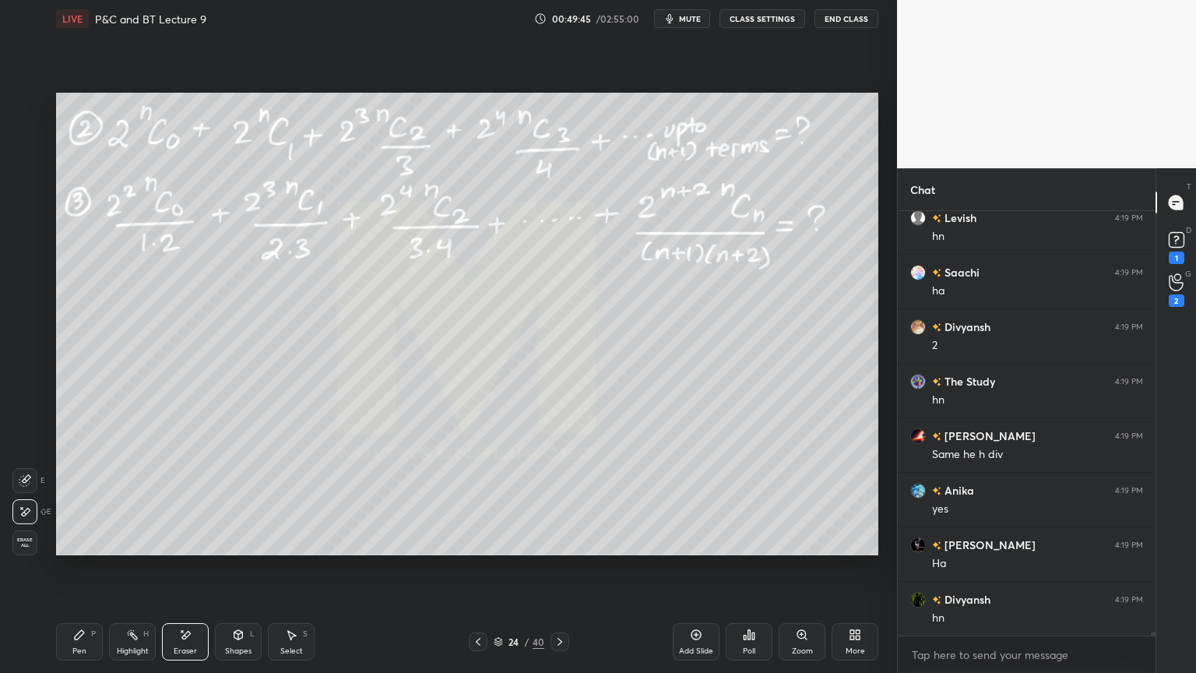
drag, startPoint x: 31, startPoint y: 542, endPoint x: 100, endPoint y: 598, distance: 88.5
click at [30, 547] on span "Erase all" at bounding box center [24, 542] width 23 height 11
click at [121, 549] on div "Highlight H" at bounding box center [132, 641] width 47 height 37
click at [79, 549] on icon at bounding box center [79, 634] width 9 height 9
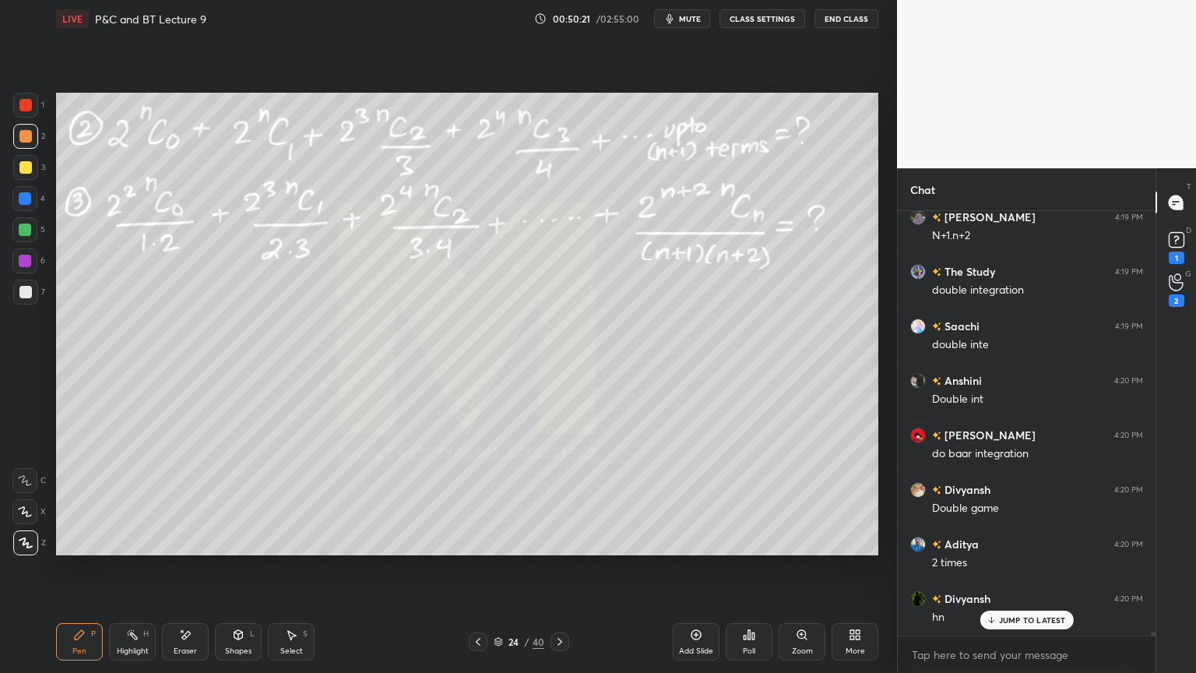
scroll to position [49844, 0]
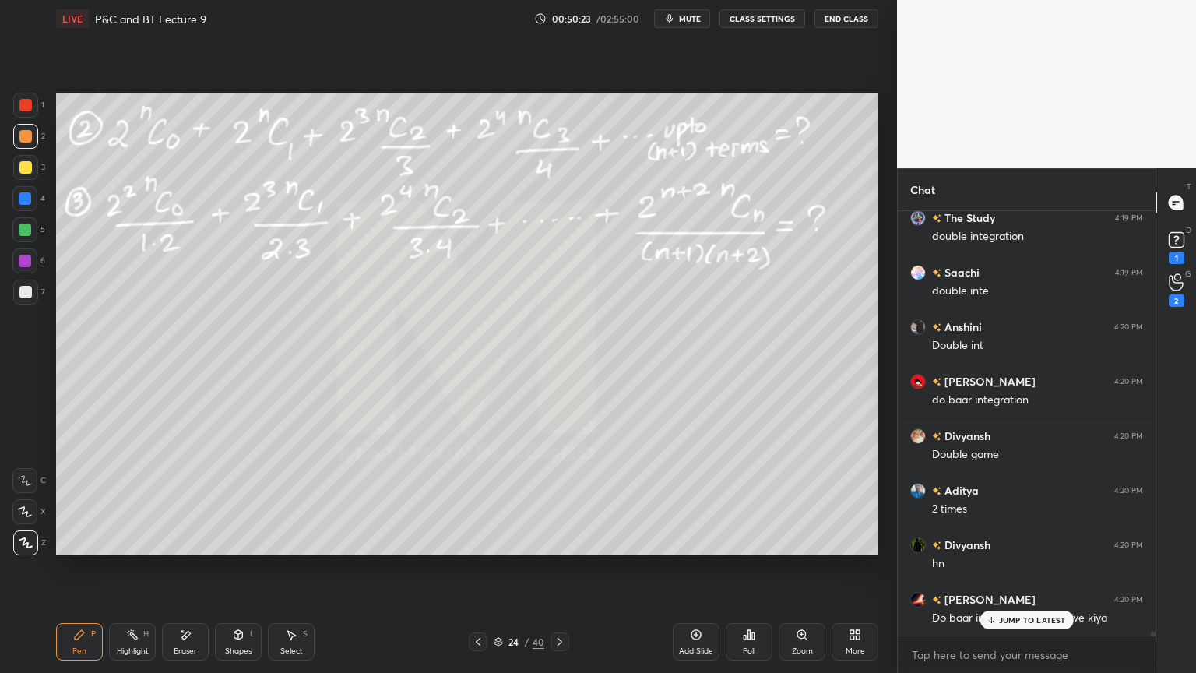
click at [129, 549] on icon at bounding box center [132, 634] width 12 height 12
click at [75, 549] on icon at bounding box center [79, 634] width 12 height 12
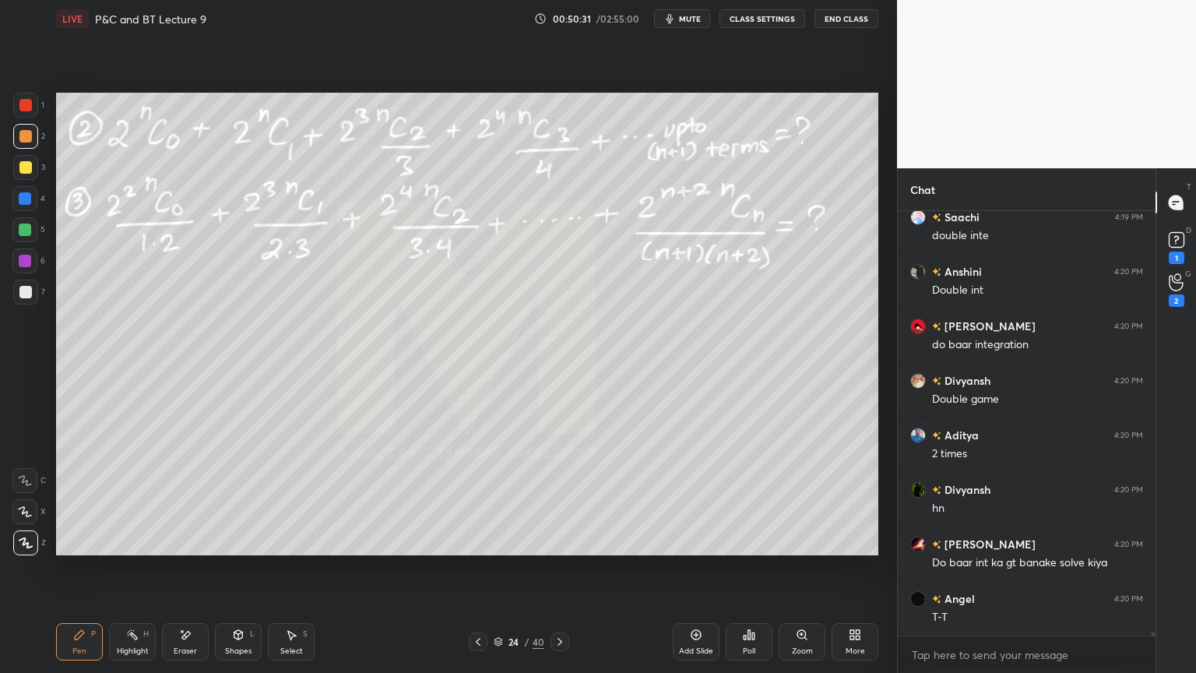
scroll to position [49953, 0]
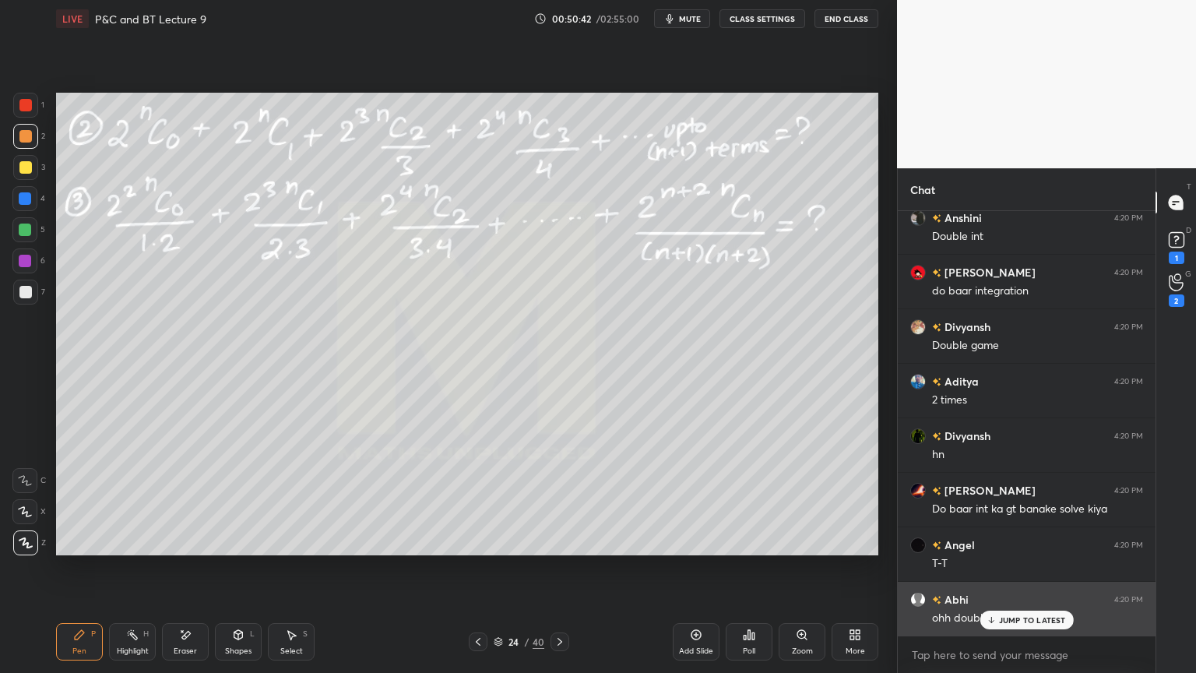
click at [994, 549] on icon at bounding box center [991, 619] width 10 height 9
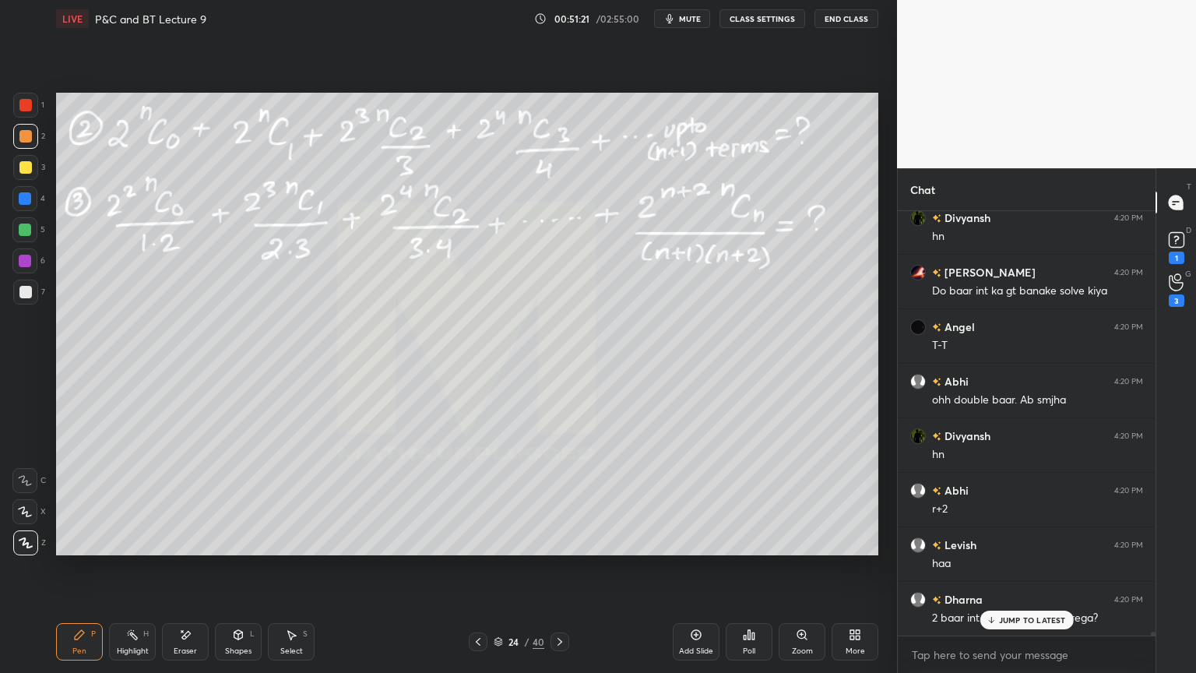
scroll to position [50226, 0]
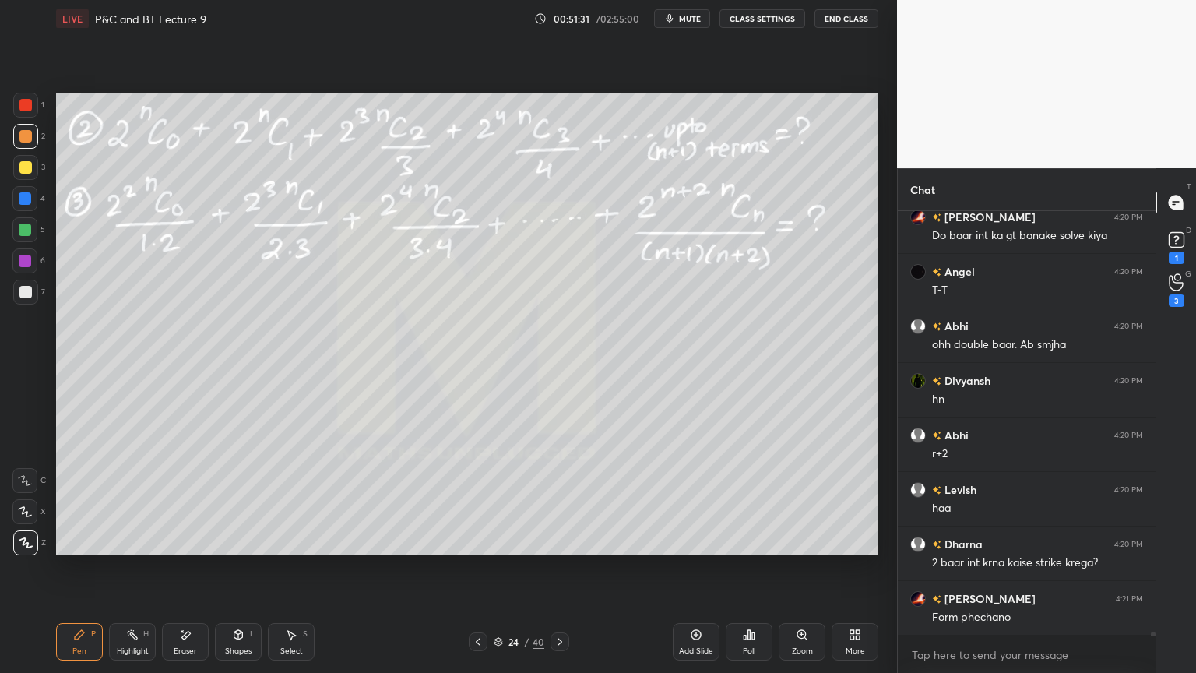
click at [183, 549] on div "Eraser" at bounding box center [185, 641] width 47 height 37
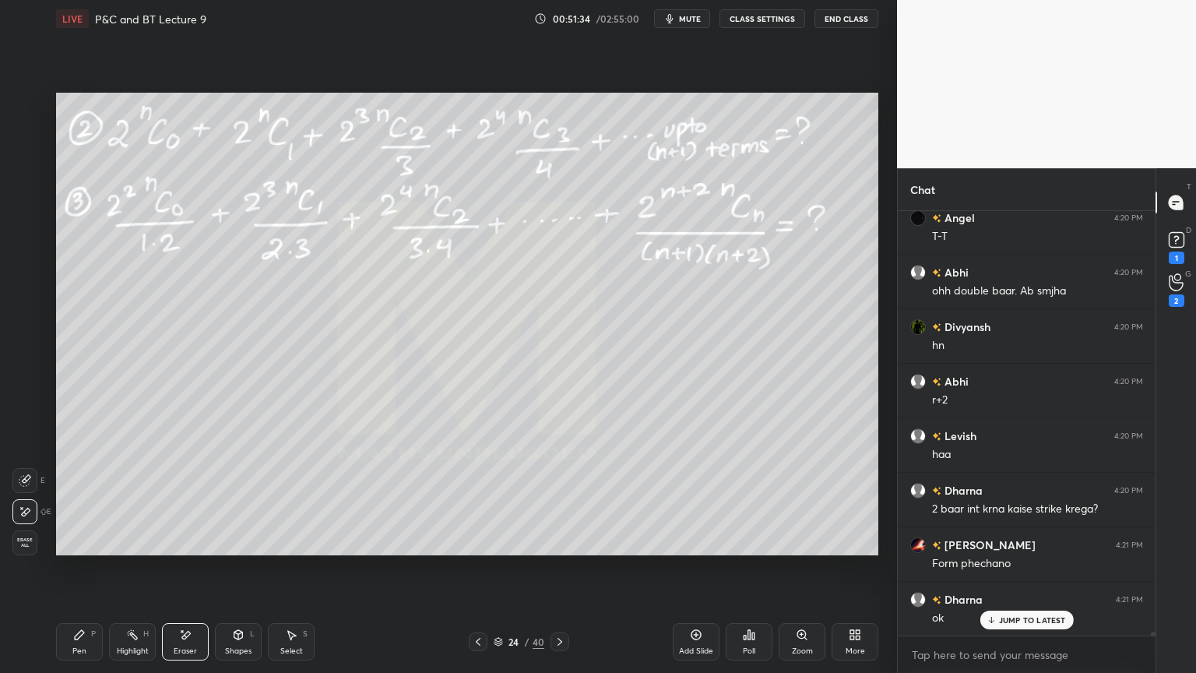
click at [85, 549] on icon at bounding box center [79, 634] width 12 height 12
click at [174, 549] on div "Eraser" at bounding box center [185, 641] width 47 height 37
click at [87, 549] on div "Pen P" at bounding box center [79, 641] width 47 height 37
click at [92, 549] on div "Setting up your live class Poll for secs No correct answer Start poll" at bounding box center [467, 323] width 835 height 573
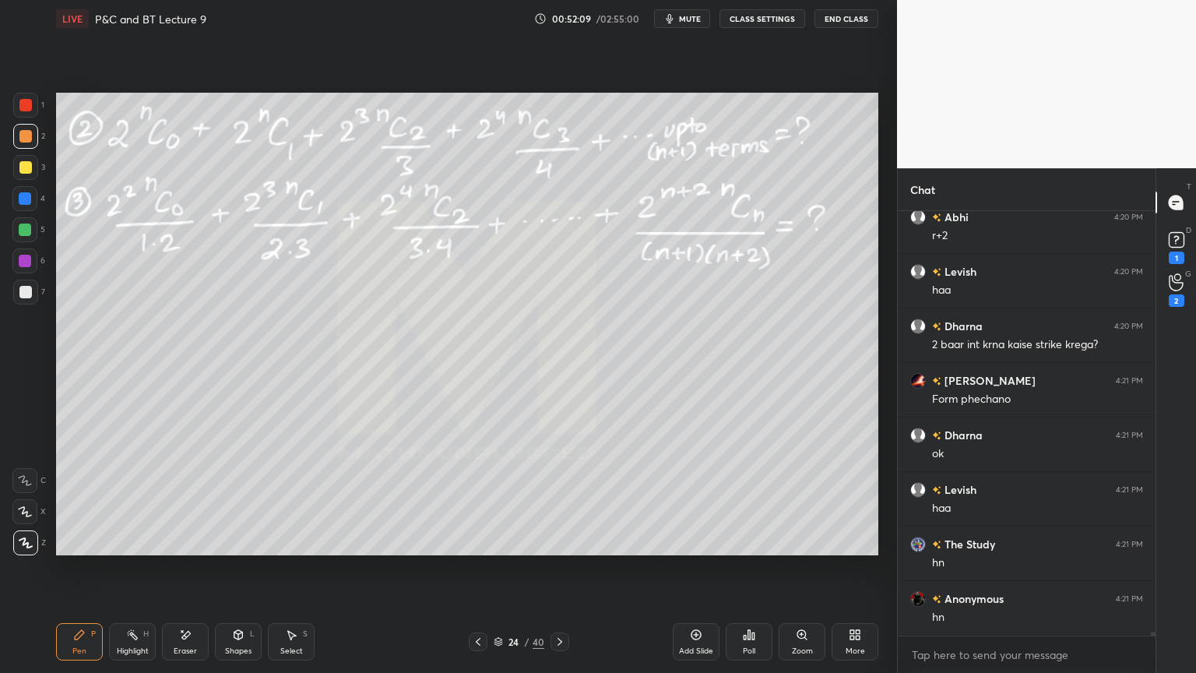
scroll to position [50249, 0]
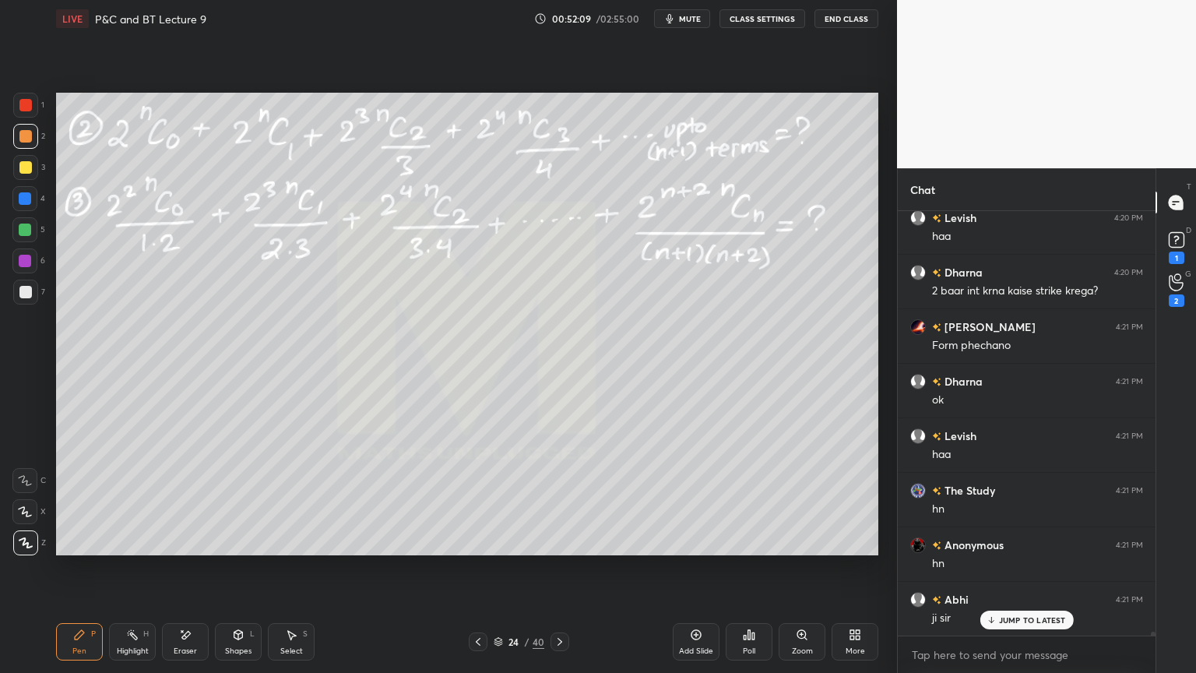
click at [176, 549] on div "Eraser" at bounding box center [185, 651] width 23 height 8
click at [23, 543] on span "Erase all" at bounding box center [24, 542] width 23 height 11
drag, startPoint x: 121, startPoint y: 642, endPoint x: 86, endPoint y: 638, distance: 35.3
click at [121, 549] on div "Highlight H" at bounding box center [132, 641] width 47 height 37
click at [86, 549] on div "Pen P" at bounding box center [79, 641] width 47 height 37
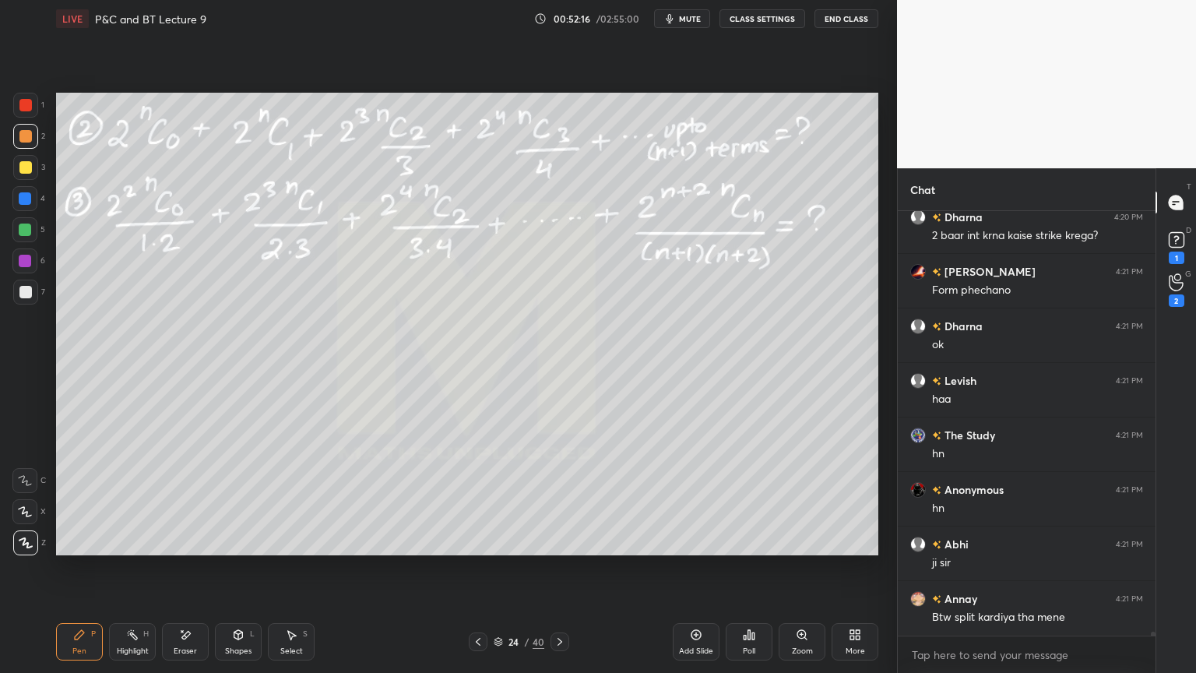
scroll to position [50358, 0]
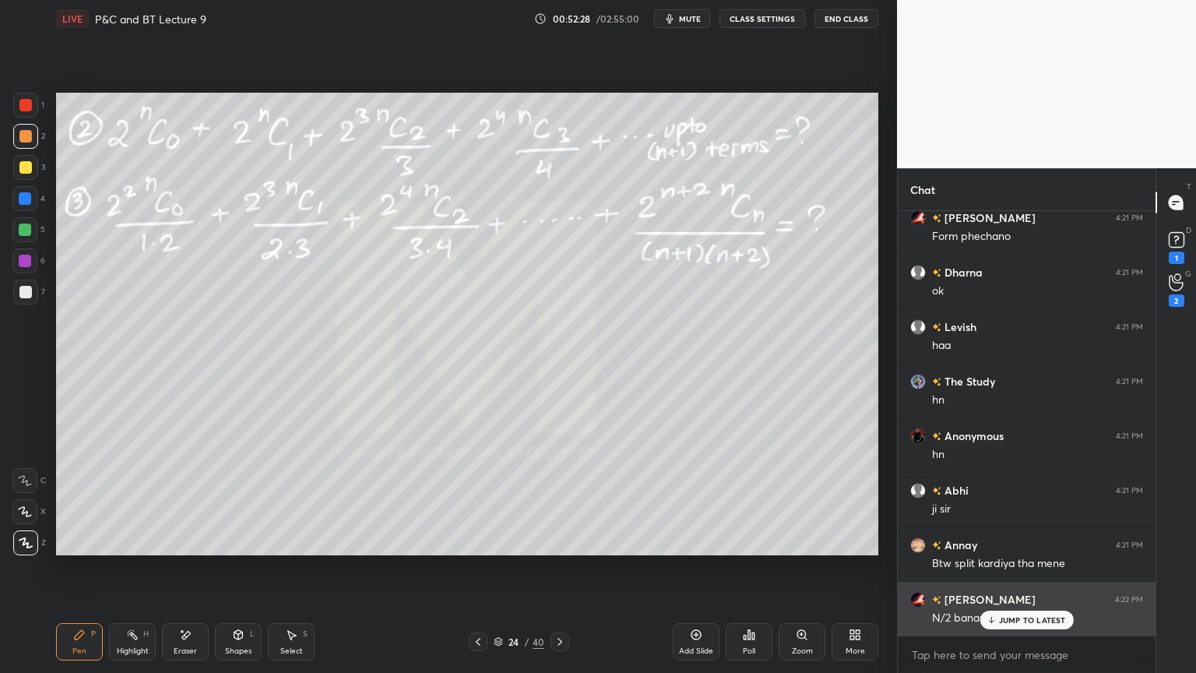
click at [996, 549] on div "JUMP TO LATEST" at bounding box center [1026, 620] width 93 height 19
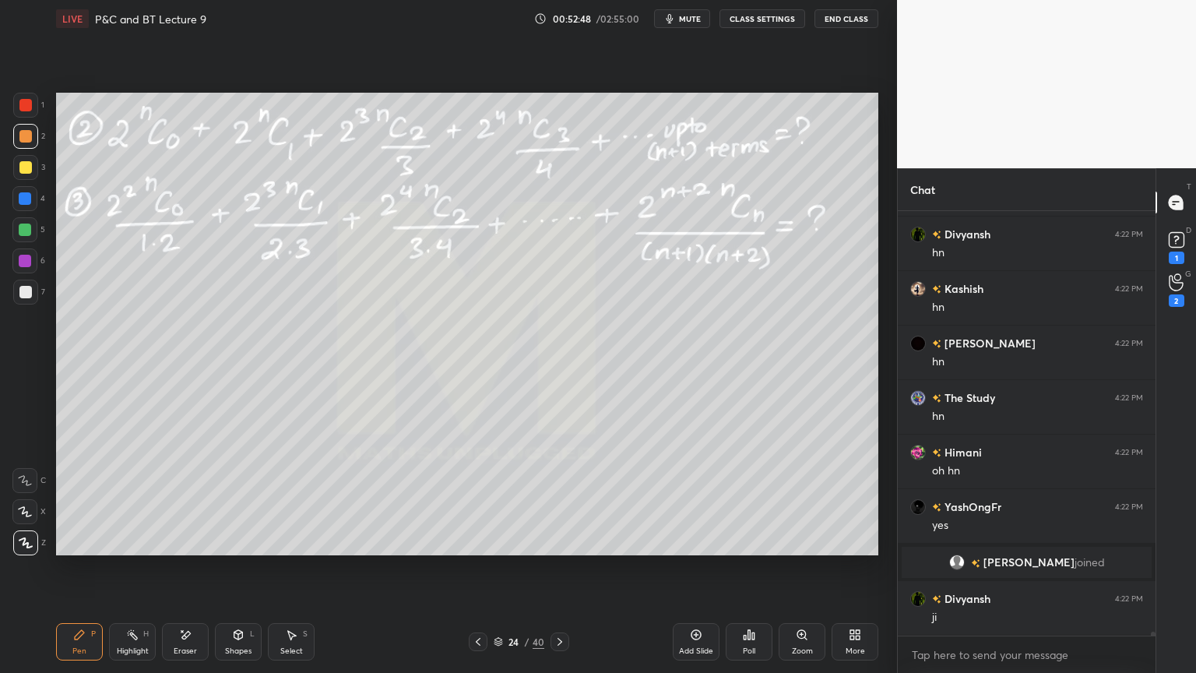
scroll to position [50832, 0]
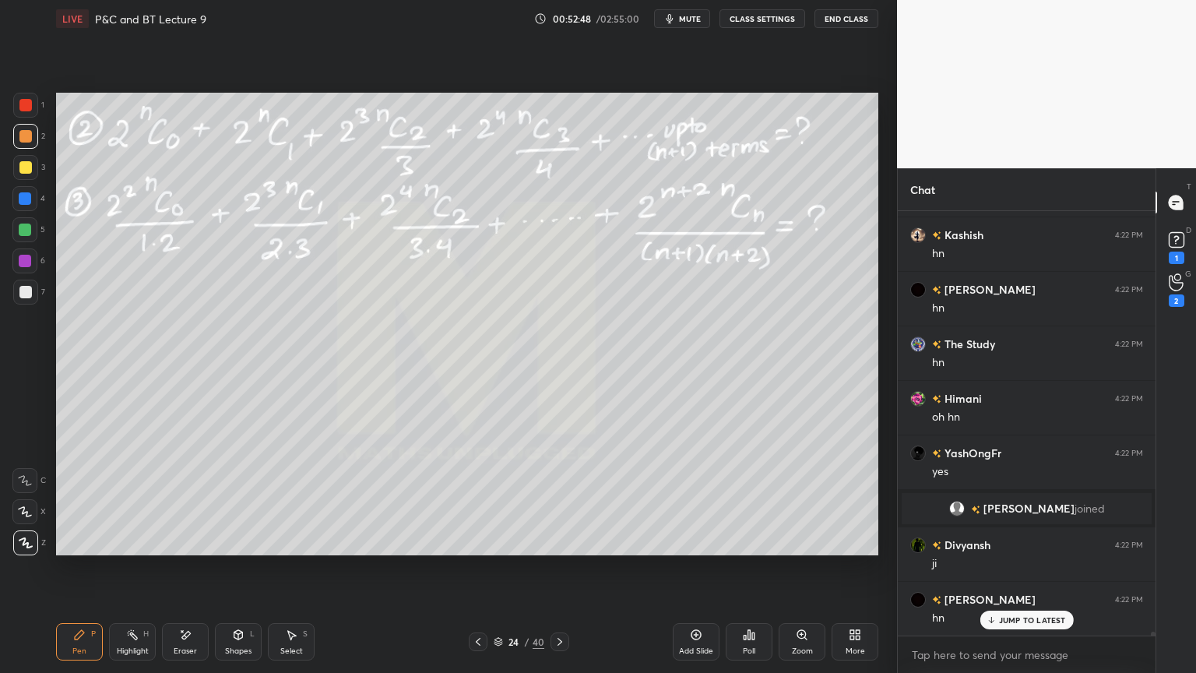
click at [190, 549] on div "Eraser" at bounding box center [185, 651] width 23 height 8
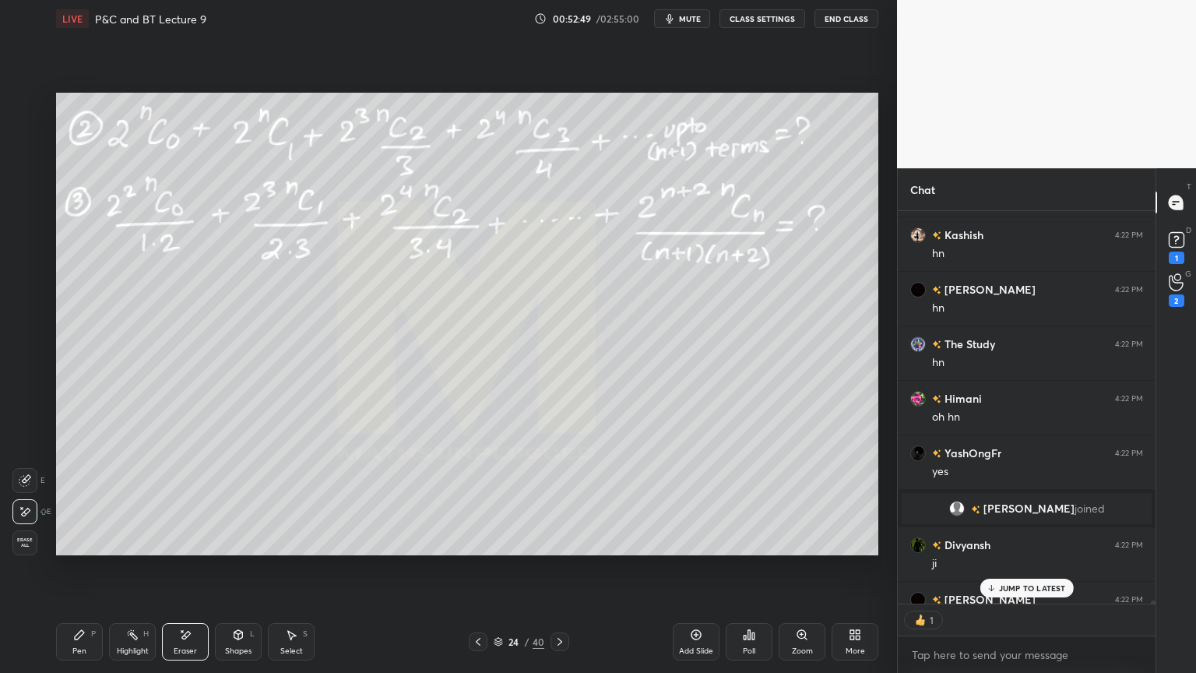
click at [85, 549] on div "Pen P" at bounding box center [79, 641] width 47 height 37
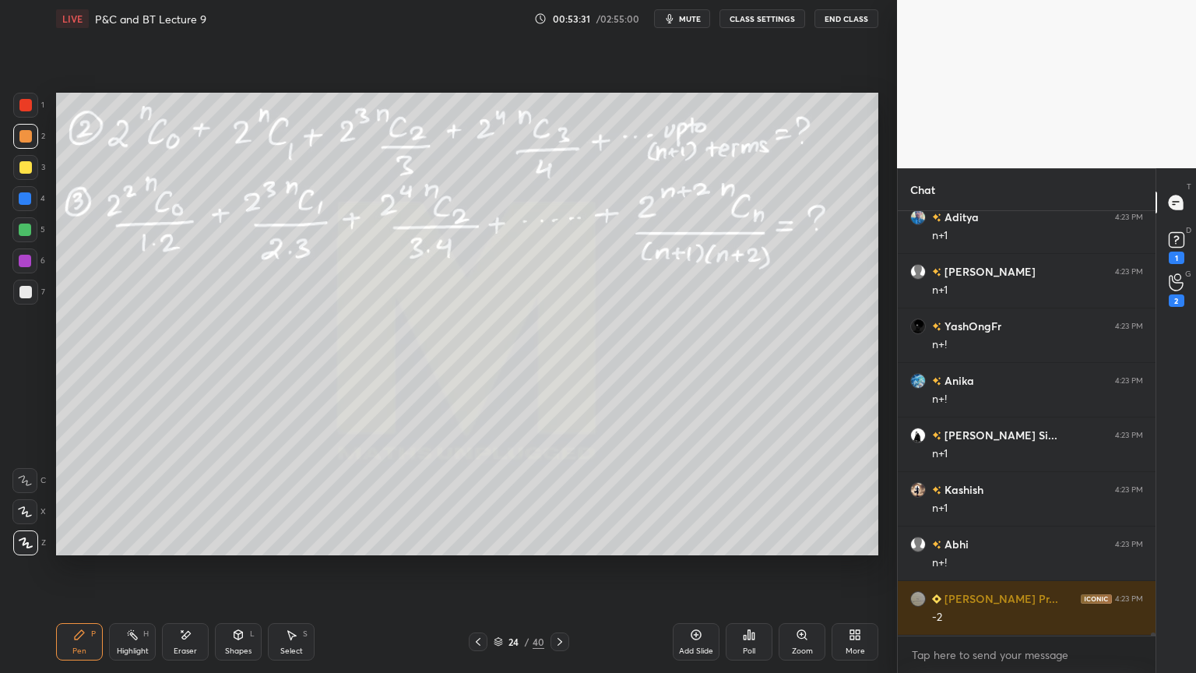
scroll to position [52264, 0]
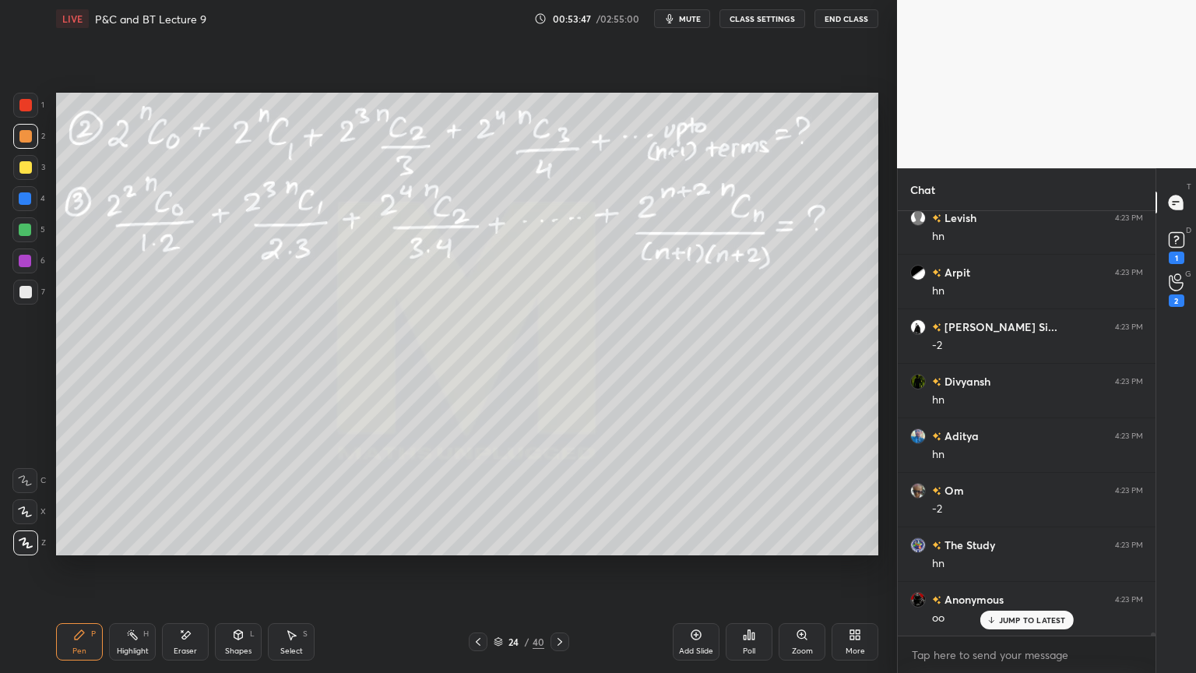
click at [189, 549] on div "Eraser" at bounding box center [185, 651] width 23 height 8
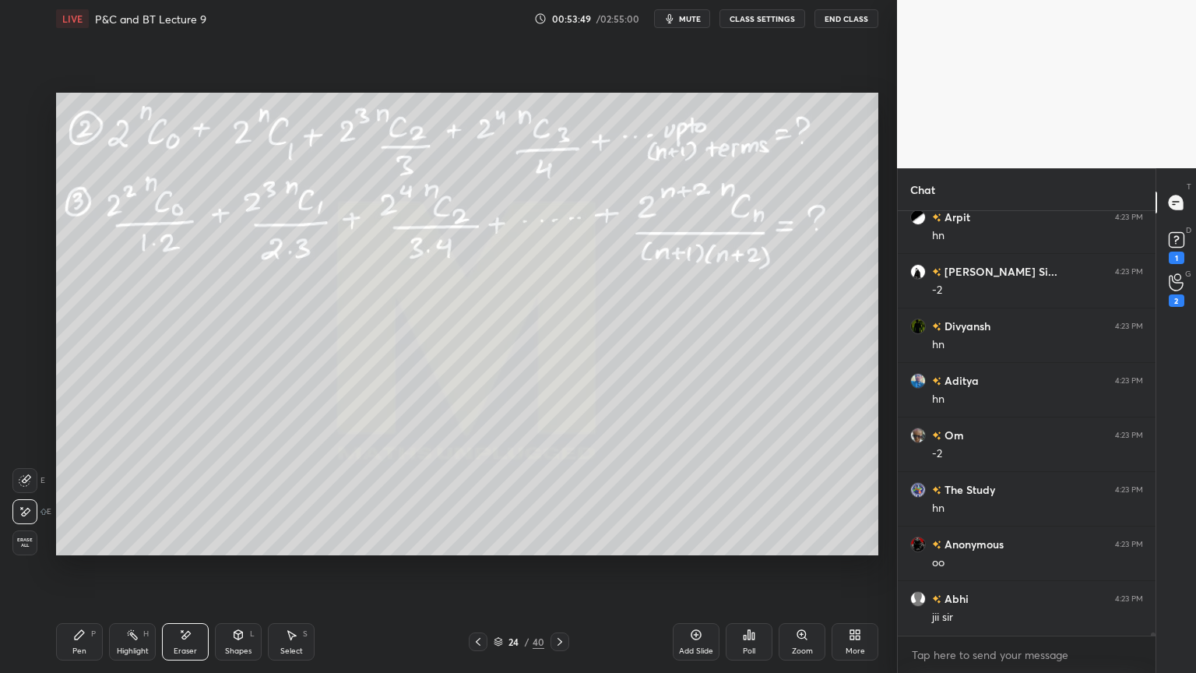
click at [132, 549] on div "Highlight H" at bounding box center [132, 641] width 47 height 37
click at [91, 549] on div "Pen P" at bounding box center [79, 641] width 47 height 37
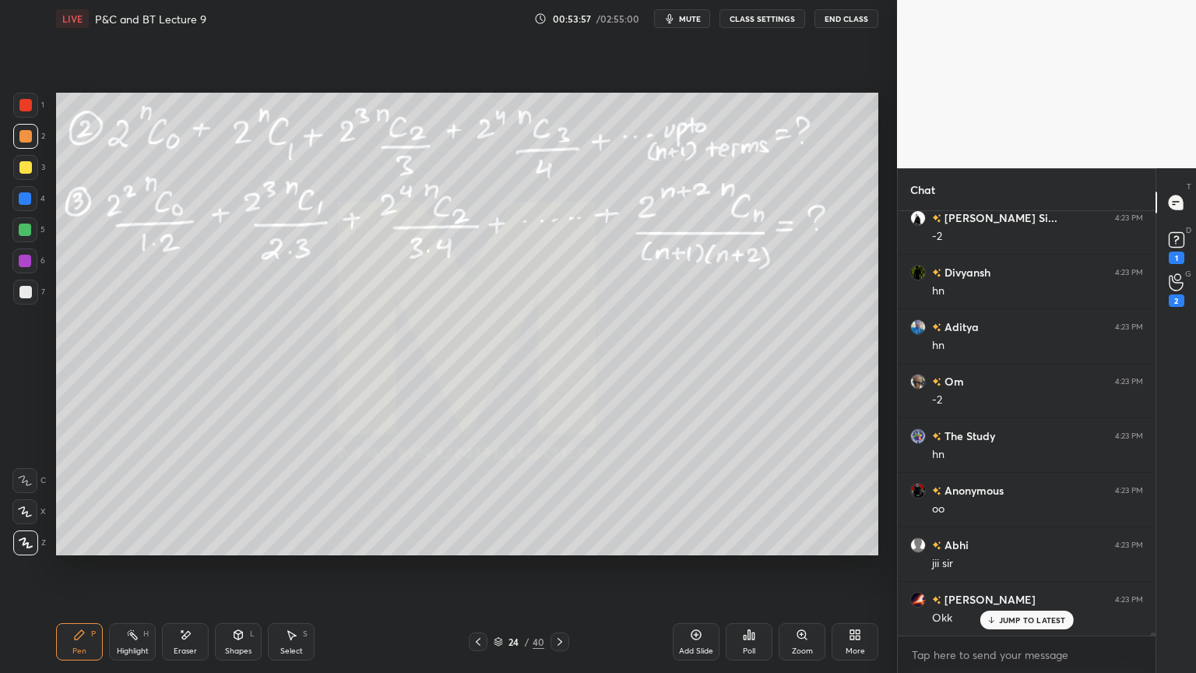
click at [191, 549] on div "Eraser" at bounding box center [185, 651] width 23 height 8
click at [138, 549] on div "Highlight" at bounding box center [133, 651] width 32 height 8
click at [91, 549] on div "Pen P" at bounding box center [79, 641] width 47 height 37
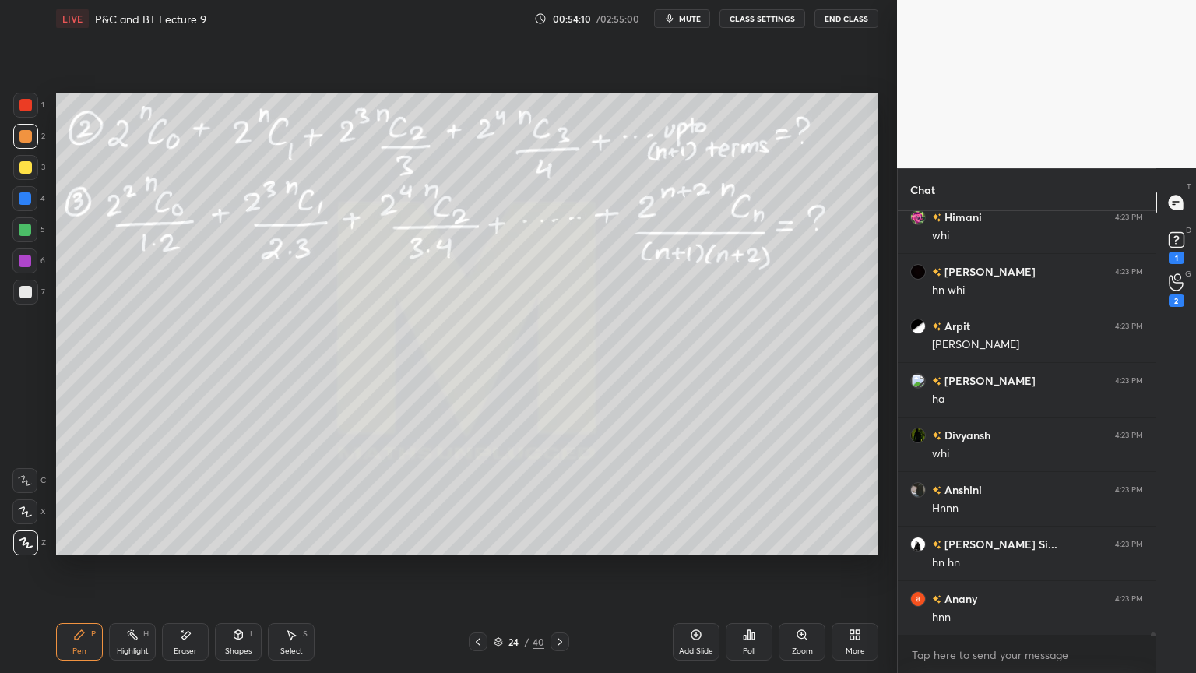
click at [189, 549] on div "Eraser" at bounding box center [185, 641] width 47 height 37
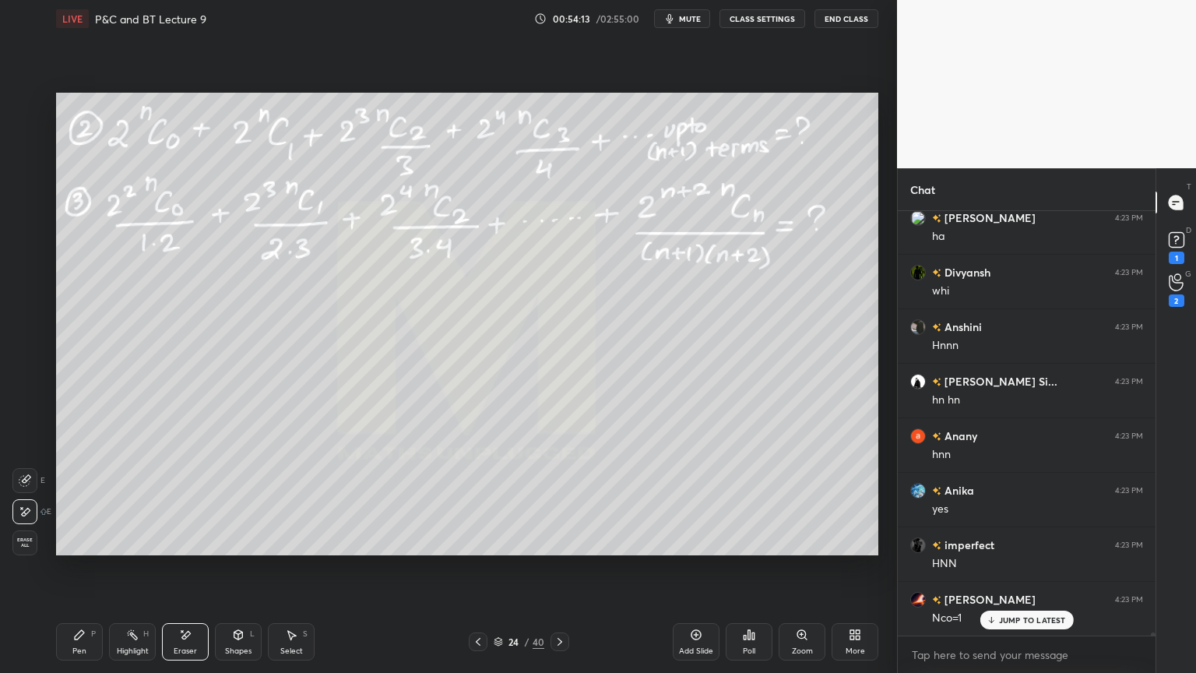
drag, startPoint x: 78, startPoint y: 639, endPoint x: 212, endPoint y: 579, distance: 146.8
click at [79, 549] on icon at bounding box center [79, 634] width 12 height 12
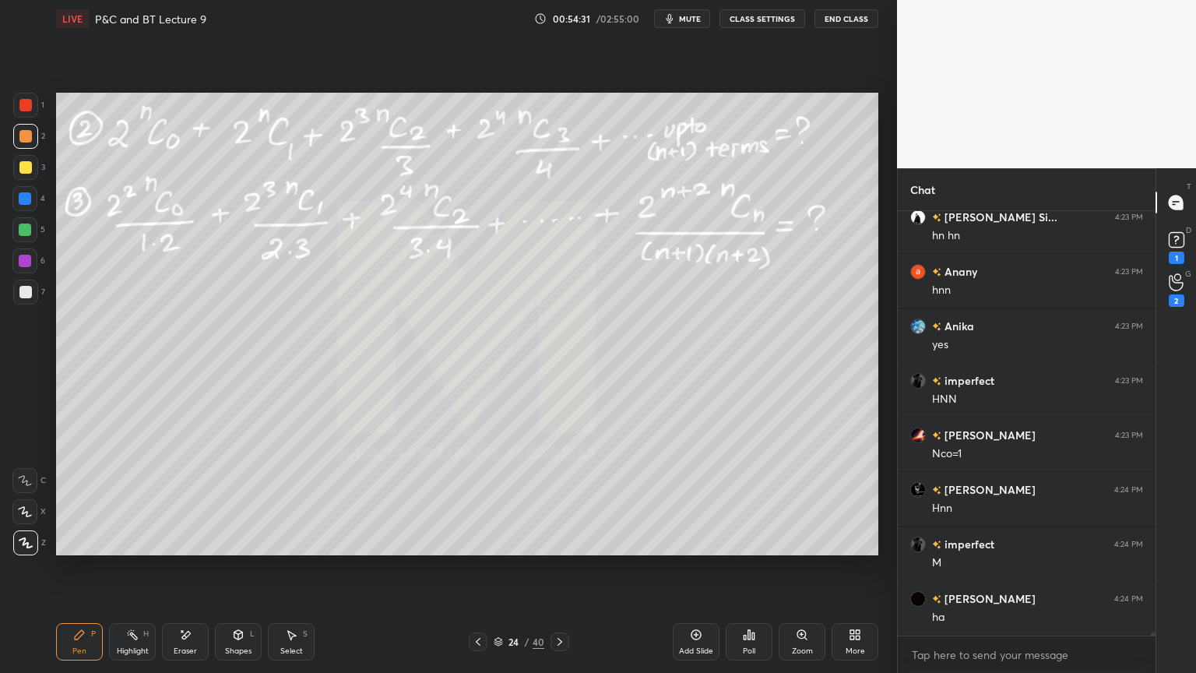
scroll to position [54062, 0]
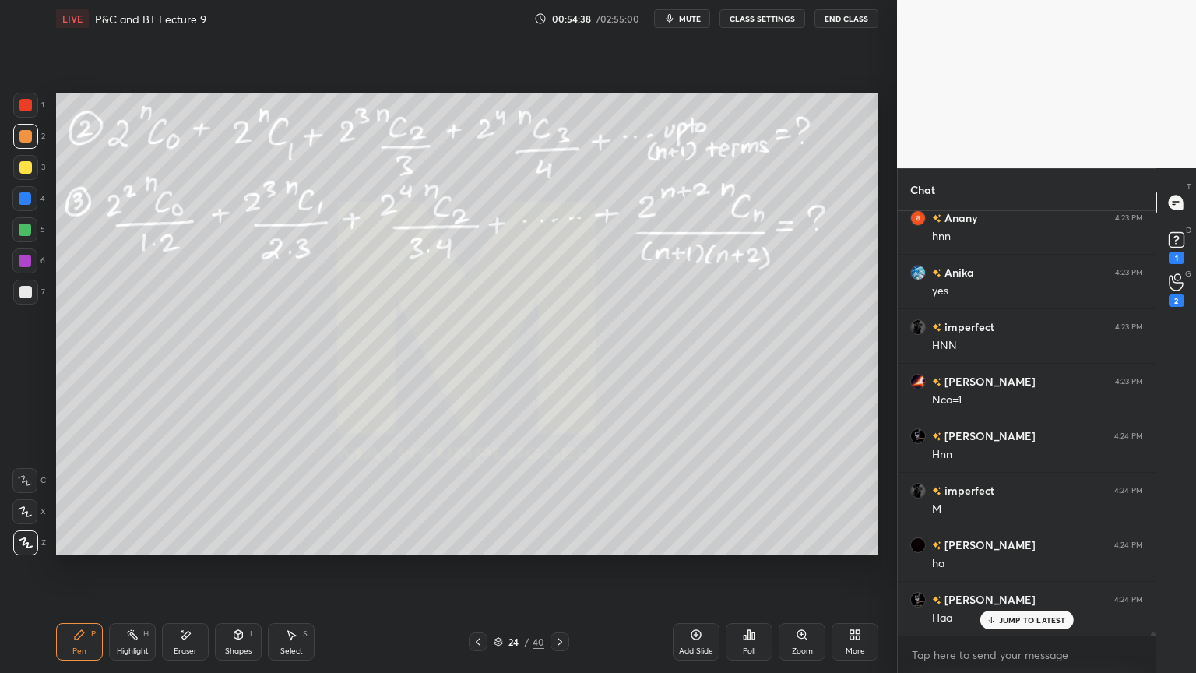
click at [189, 549] on div "Eraser" at bounding box center [185, 651] width 23 height 8
click at [27, 544] on span "Erase all" at bounding box center [24, 542] width 23 height 11
click at [124, 549] on div "Highlight" at bounding box center [133, 651] width 32 height 8
drag, startPoint x: 81, startPoint y: 649, endPoint x: 73, endPoint y: 651, distance: 7.9
click at [73, 549] on div "Pen" at bounding box center [79, 651] width 14 height 8
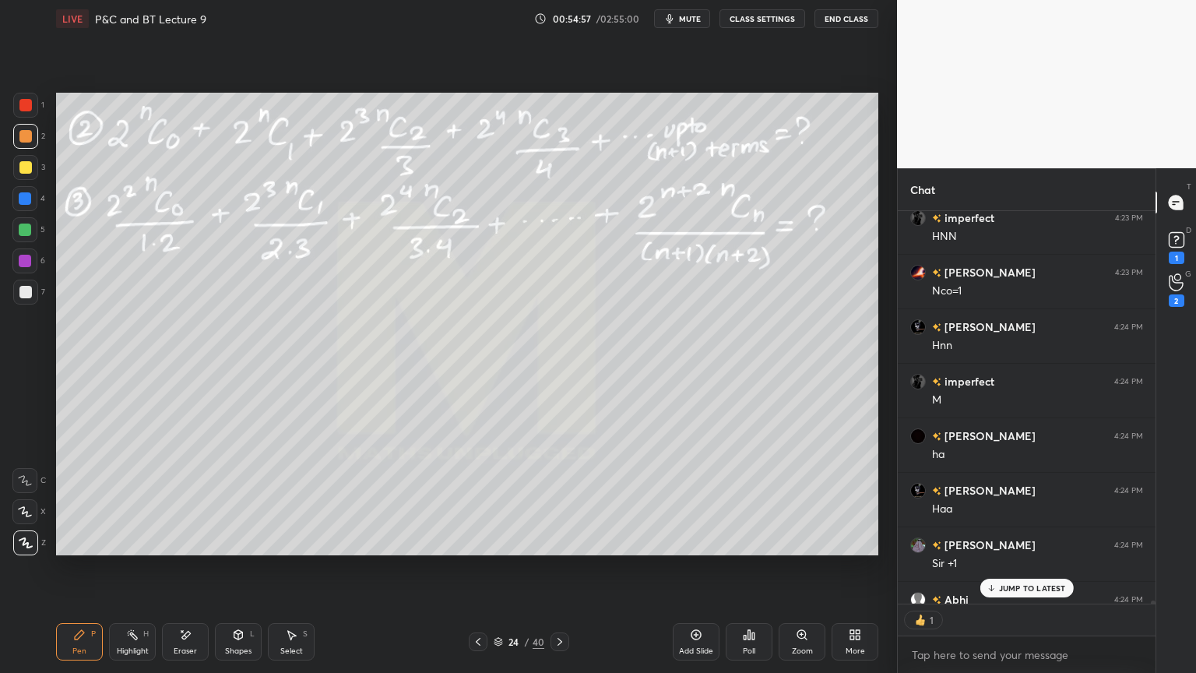
scroll to position [420, 253]
click at [185, 549] on div "Eraser" at bounding box center [185, 651] width 23 height 8
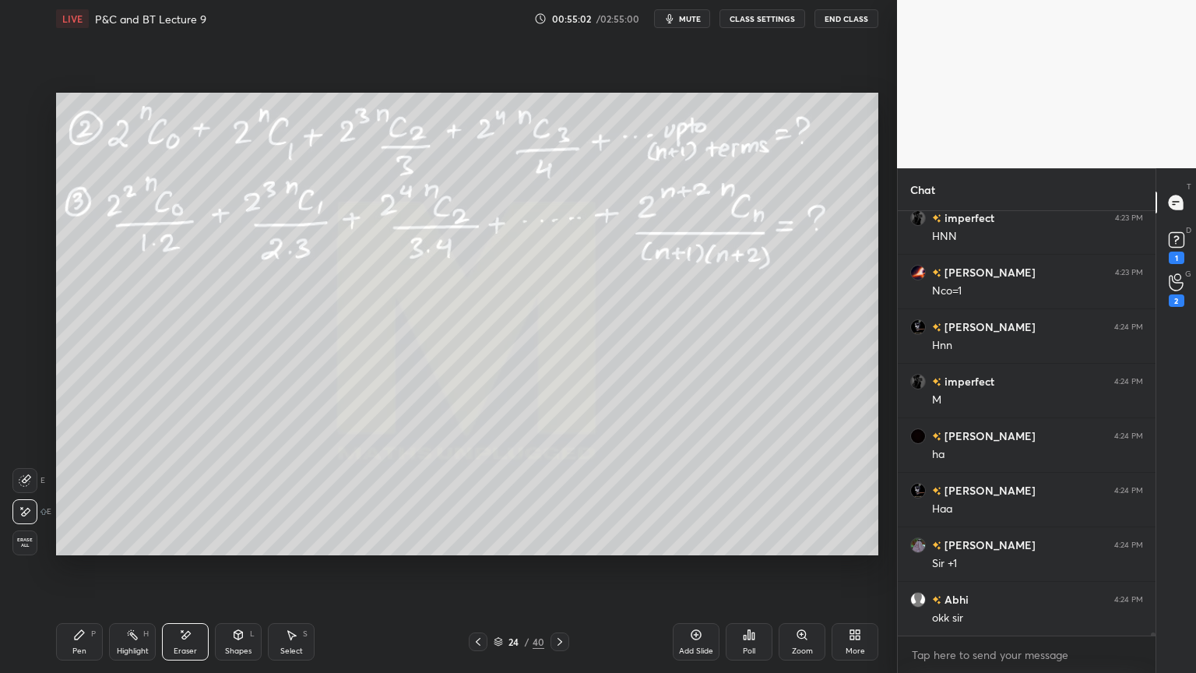
click at [117, 549] on div "Highlight H" at bounding box center [132, 641] width 47 height 37
click at [90, 549] on div "Pen P" at bounding box center [79, 641] width 47 height 37
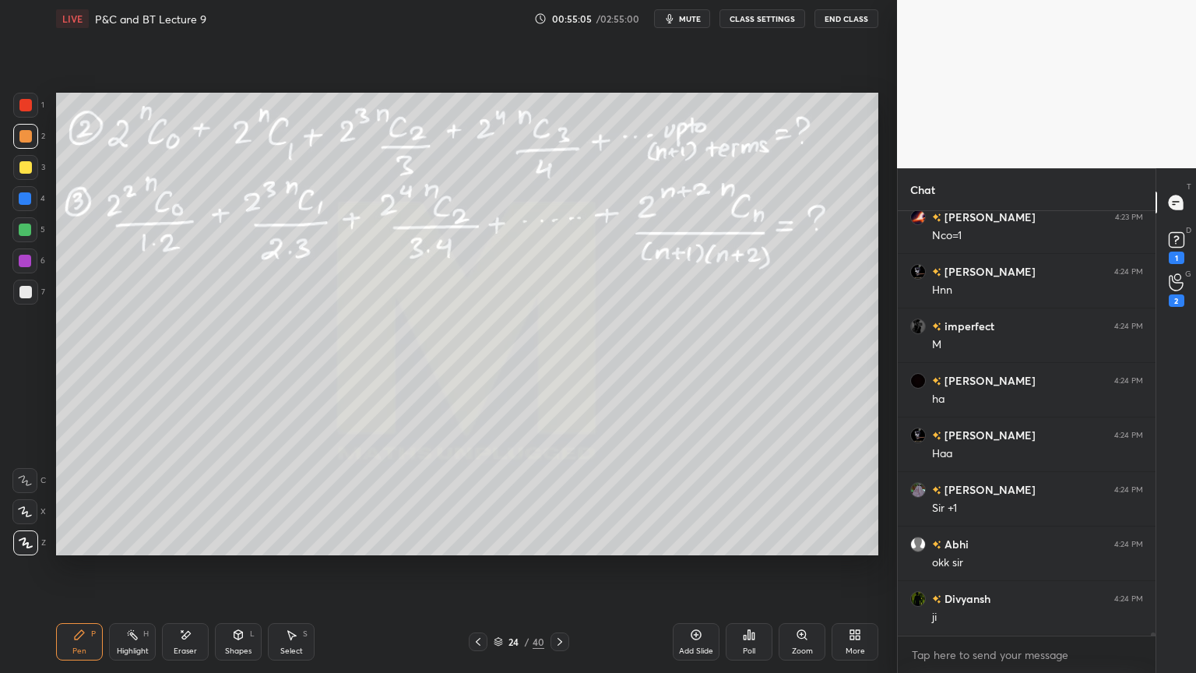
drag, startPoint x: 191, startPoint y: 645, endPoint x: 221, endPoint y: 585, distance: 67.2
click at [191, 549] on div "Eraser" at bounding box center [185, 651] width 23 height 8
click at [93, 549] on div "P" at bounding box center [93, 634] width 5 height 8
click at [185, 549] on div "Eraser" at bounding box center [185, 651] width 23 height 8
click at [89, 549] on div "Pen P" at bounding box center [79, 641] width 47 height 37
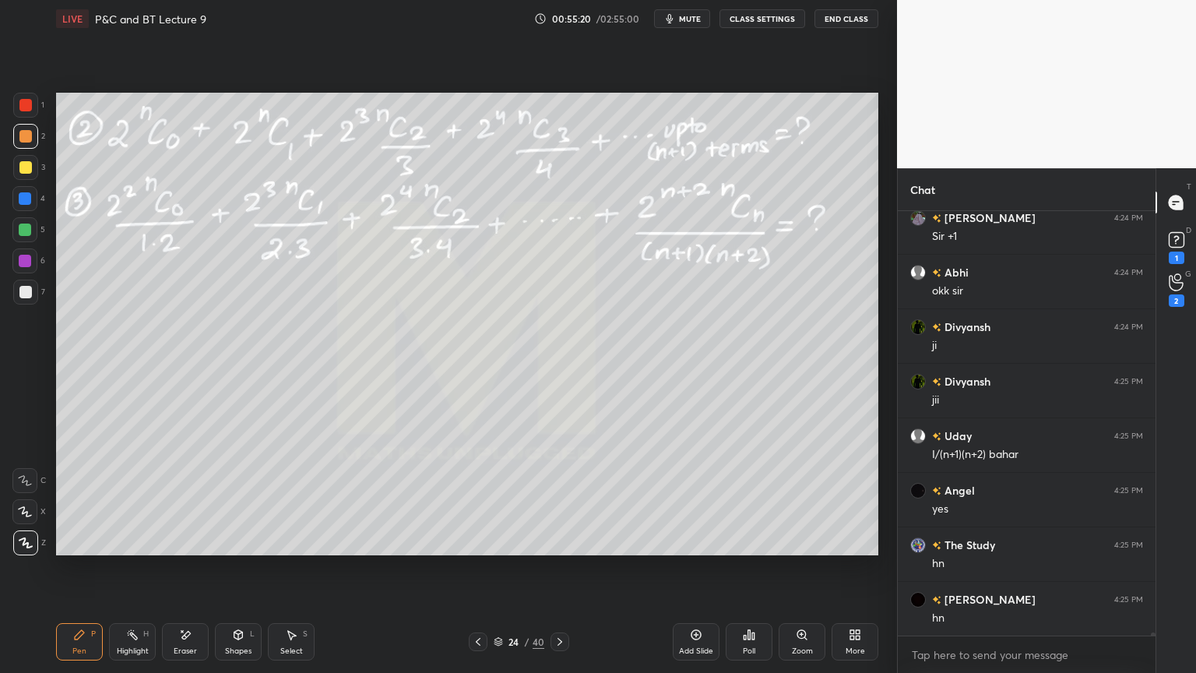
scroll to position [54553, 0]
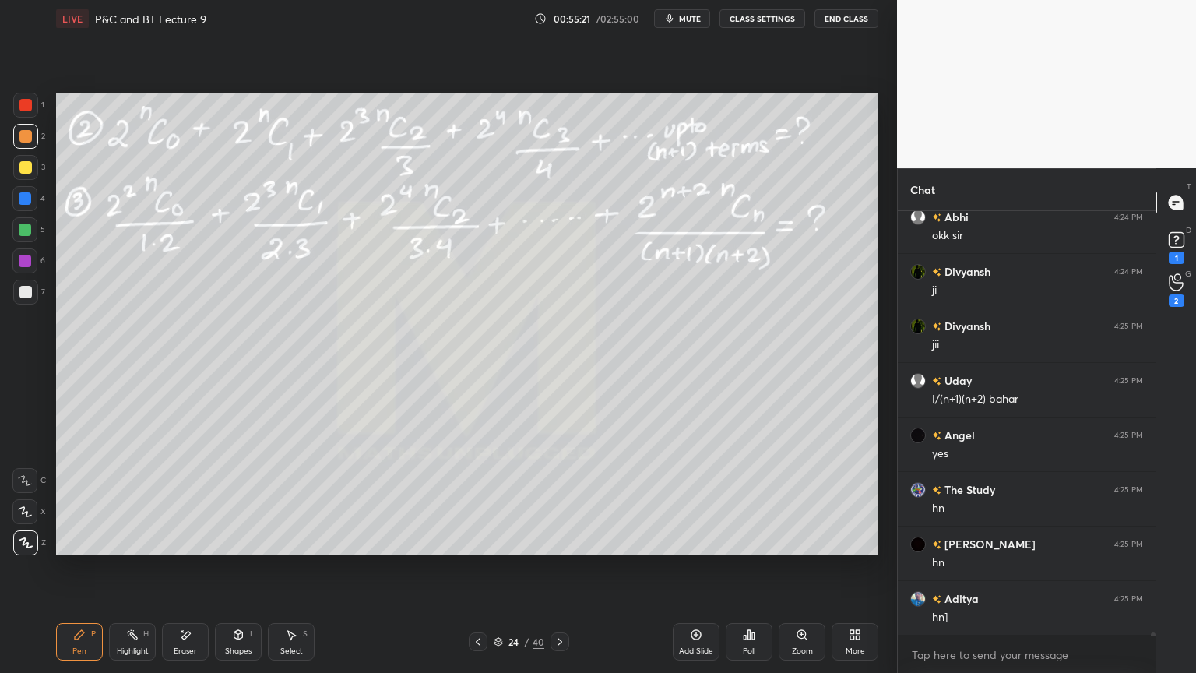
click at [175, 549] on div "Eraser" at bounding box center [185, 641] width 47 height 37
click at [69, 549] on div "Pen P" at bounding box center [79, 641] width 47 height 37
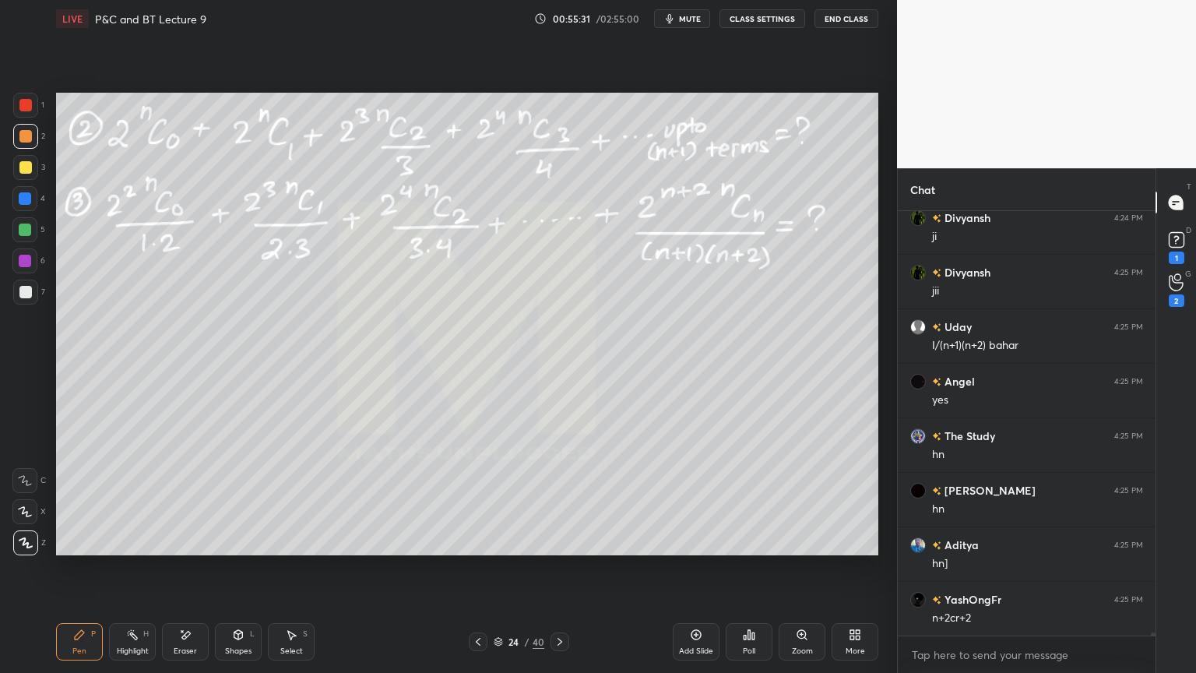
scroll to position [54662, 0]
click at [304, 549] on div "Select S" at bounding box center [291, 641] width 47 height 37
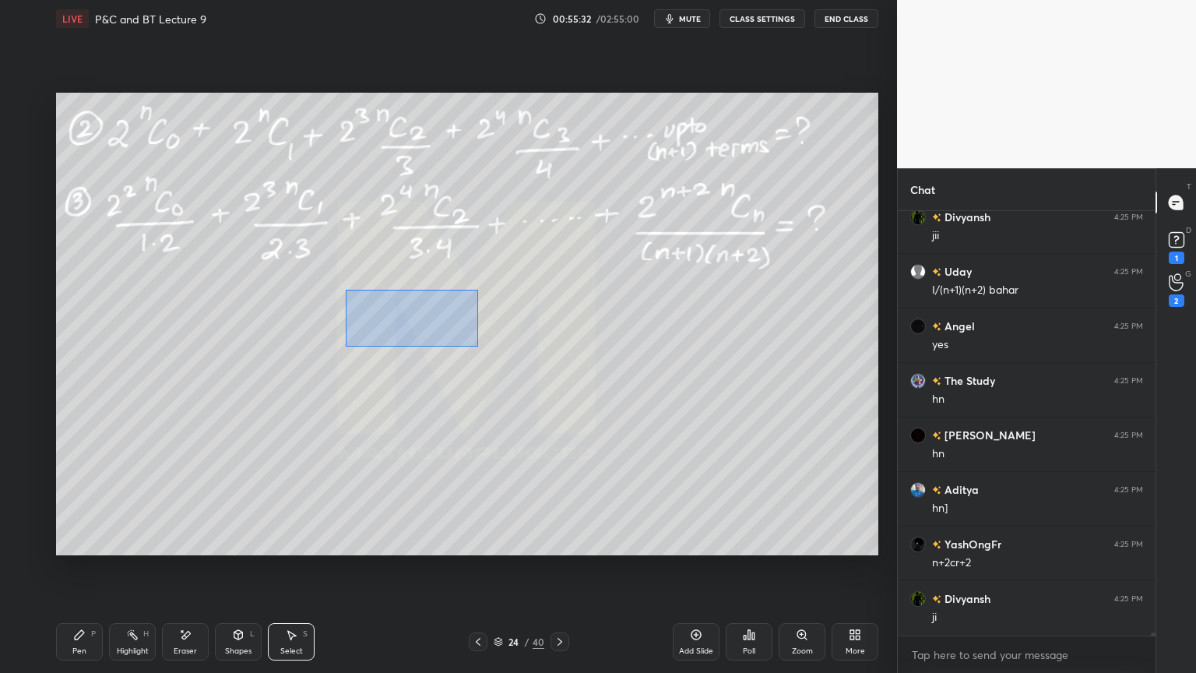
drag, startPoint x: 366, startPoint y: 310, endPoint x: 539, endPoint y: 359, distance: 179.7
click at [552, 367] on div "0 ° Undo Copy Duplicate Duplicate to new slide Delete" at bounding box center [467, 324] width 822 height 463
drag, startPoint x: 471, startPoint y: 333, endPoint x: 470, endPoint y: 354, distance: 20.3
click at [470, 356] on div "0 ° Undo Copy Duplicate Duplicate to new slide Delete" at bounding box center [467, 324] width 822 height 463
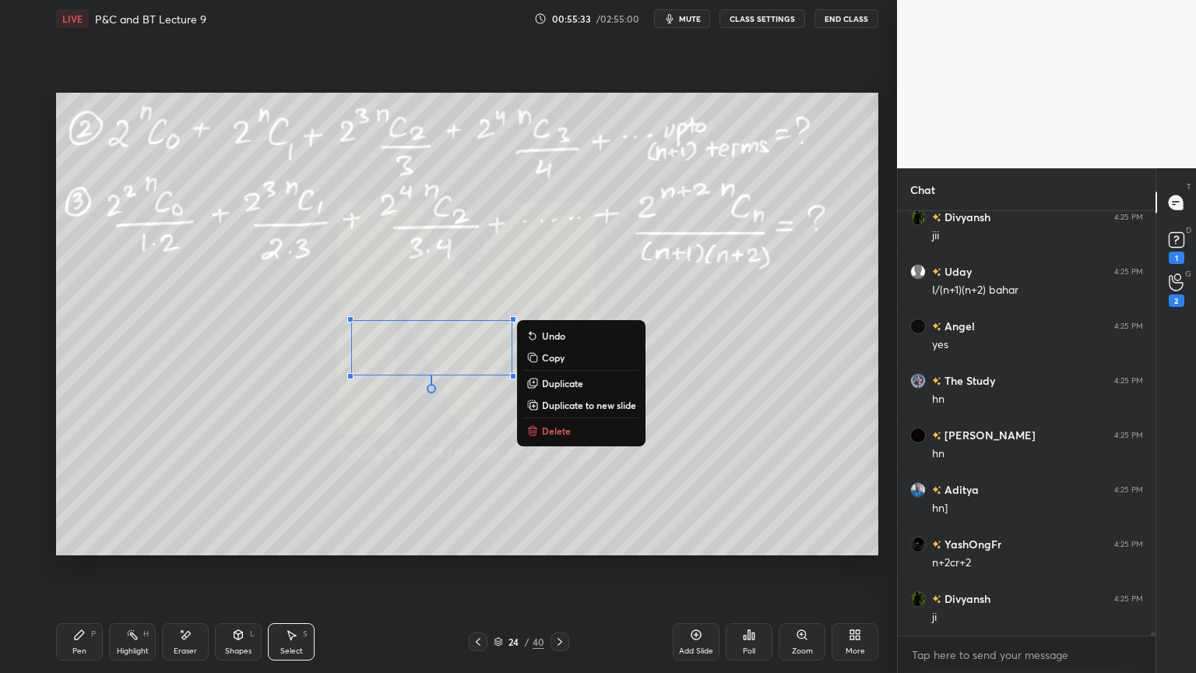
drag, startPoint x: 466, startPoint y: 291, endPoint x: 441, endPoint y: 319, distance: 37.5
click at [465, 290] on div "0 ° Undo Copy Duplicate Duplicate to new slide Delete" at bounding box center [467, 324] width 822 height 463
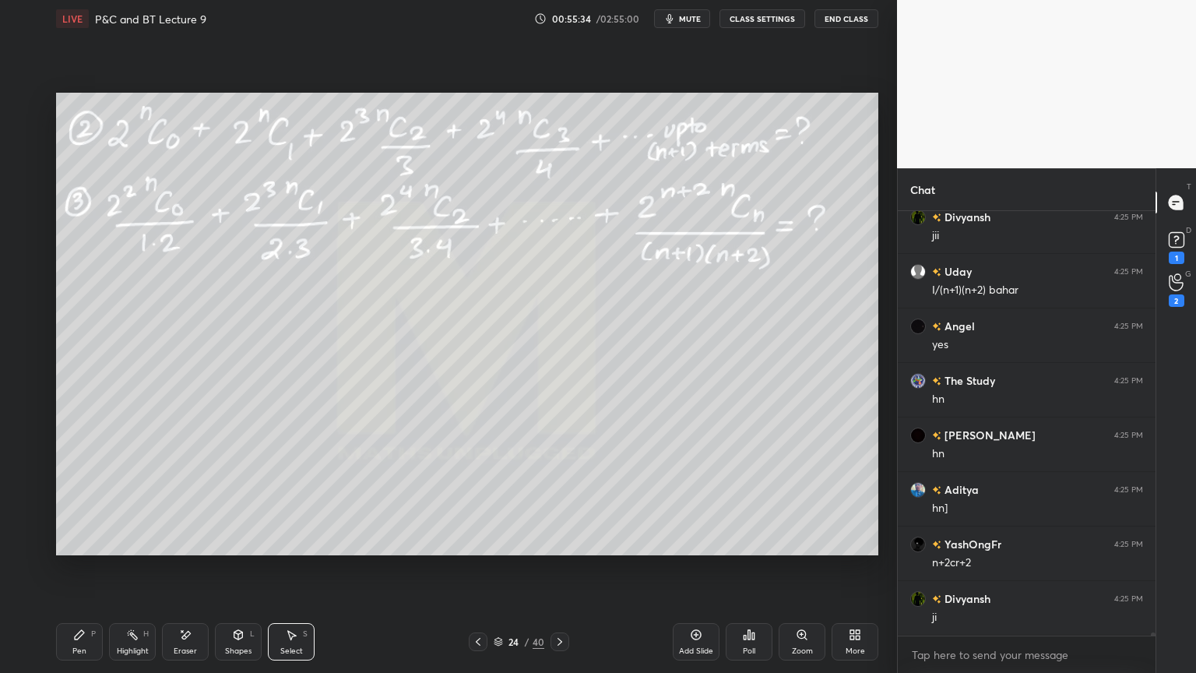
click at [91, 549] on div "P" at bounding box center [93, 634] width 5 height 8
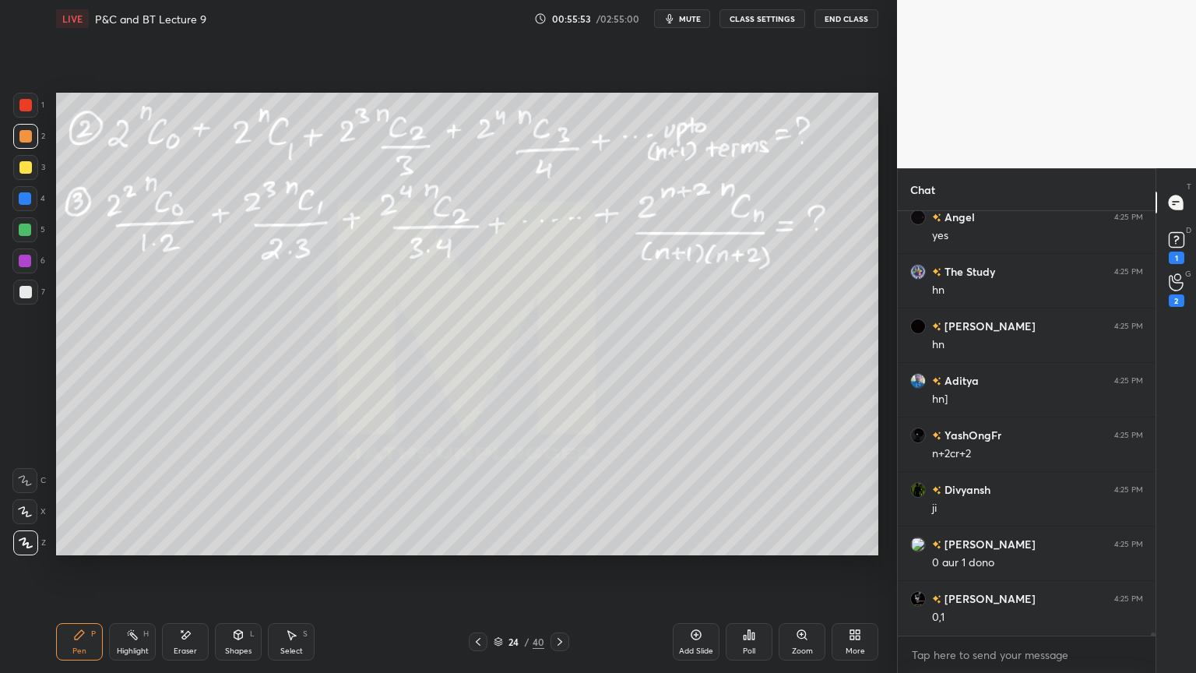
scroll to position [54825, 0]
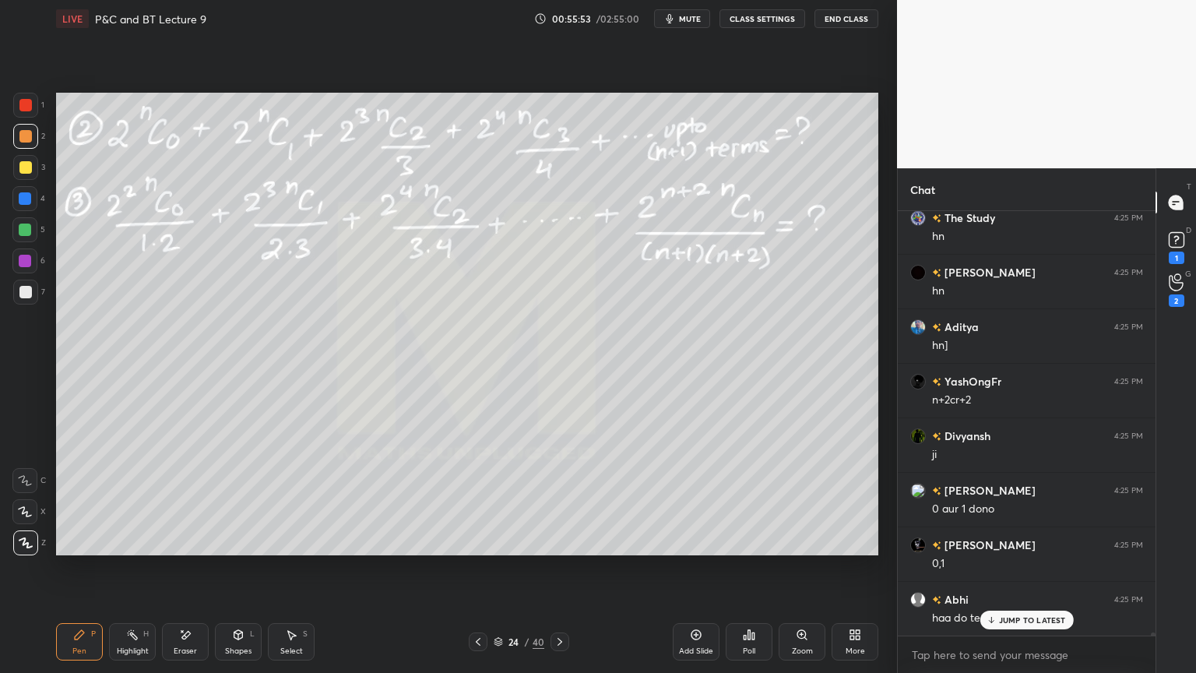
click at [199, 549] on div "Eraser" at bounding box center [185, 641] width 47 height 37
drag, startPoint x: 126, startPoint y: 641, endPoint x: 84, endPoint y: 646, distance: 42.4
click at [123, 549] on div "Highlight H" at bounding box center [132, 641] width 47 height 37
click at [80, 549] on div "Pen" at bounding box center [79, 651] width 14 height 8
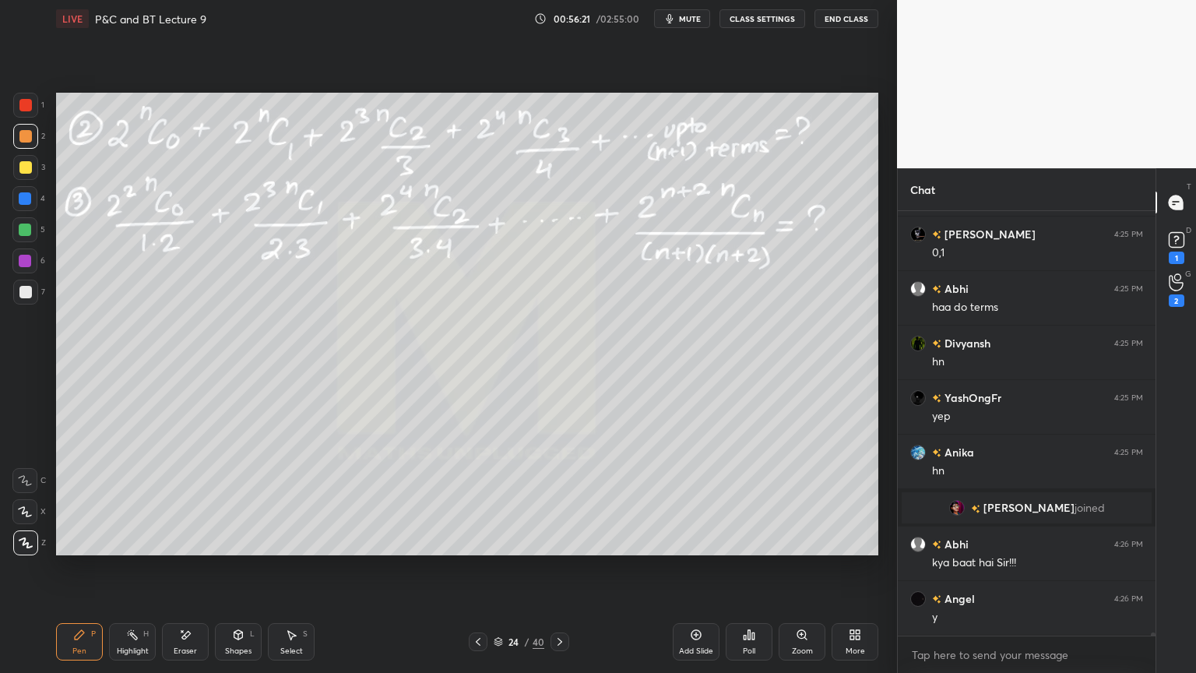
scroll to position [53744, 0]
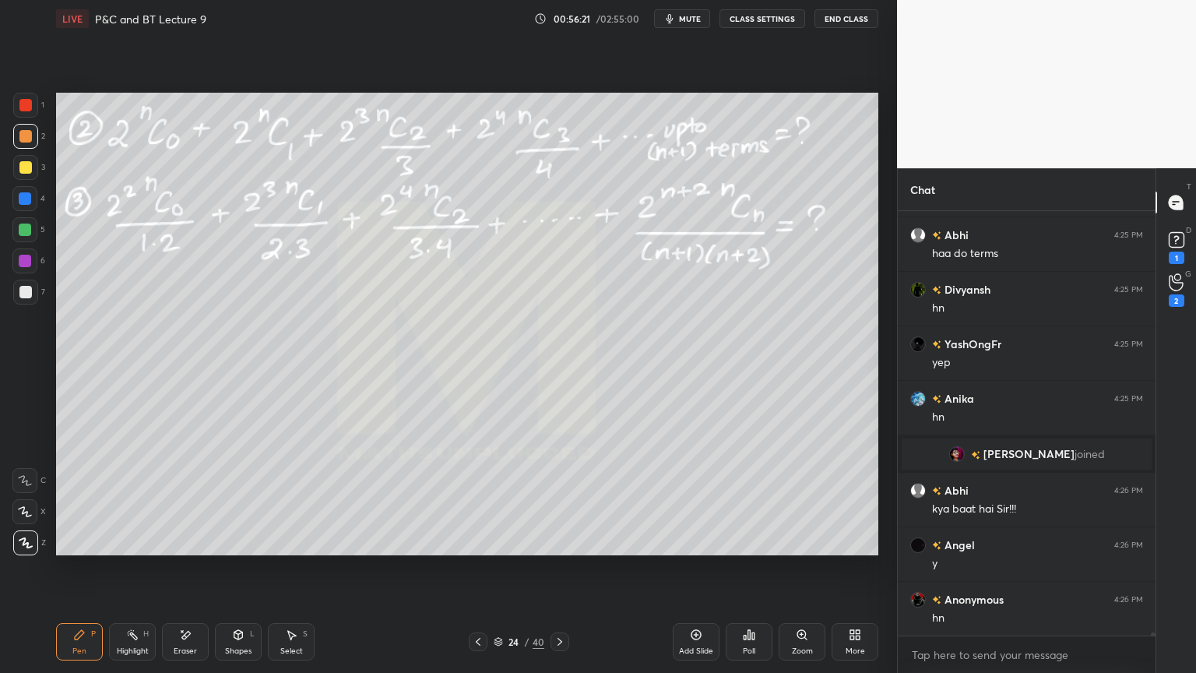
click at [176, 549] on div "Eraser" at bounding box center [185, 641] width 47 height 37
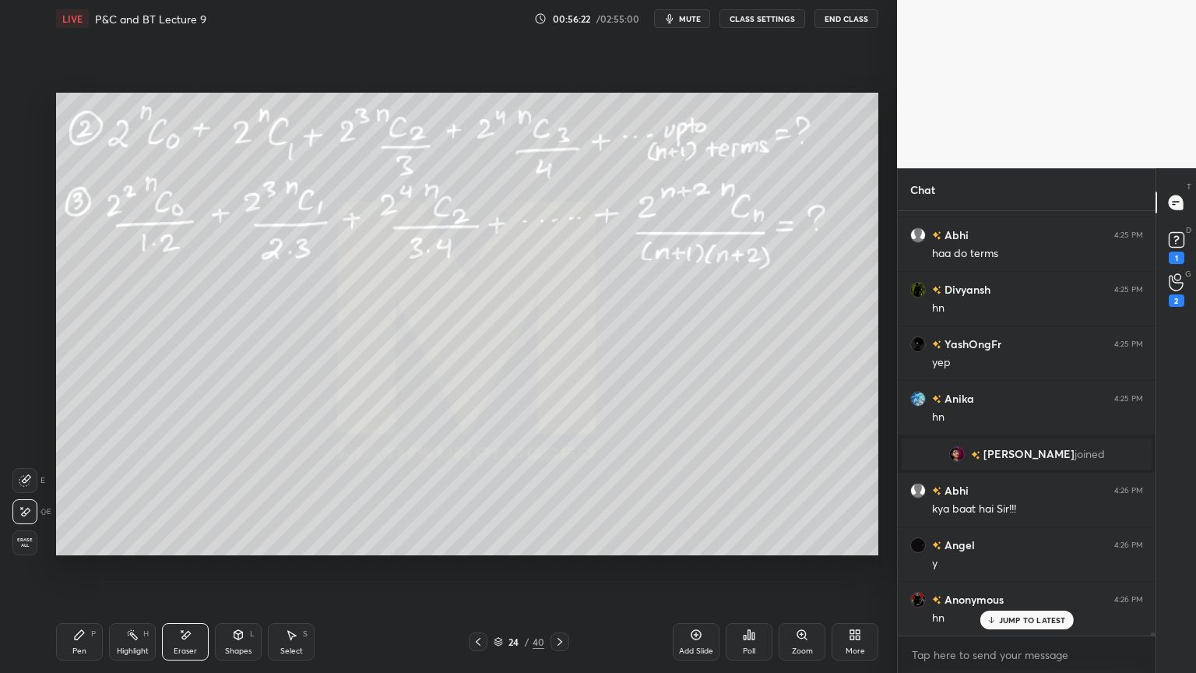
click at [23, 537] on span "Erase all" at bounding box center [24, 542] width 23 height 11
click at [560, 549] on icon at bounding box center [560, 641] width 12 height 12
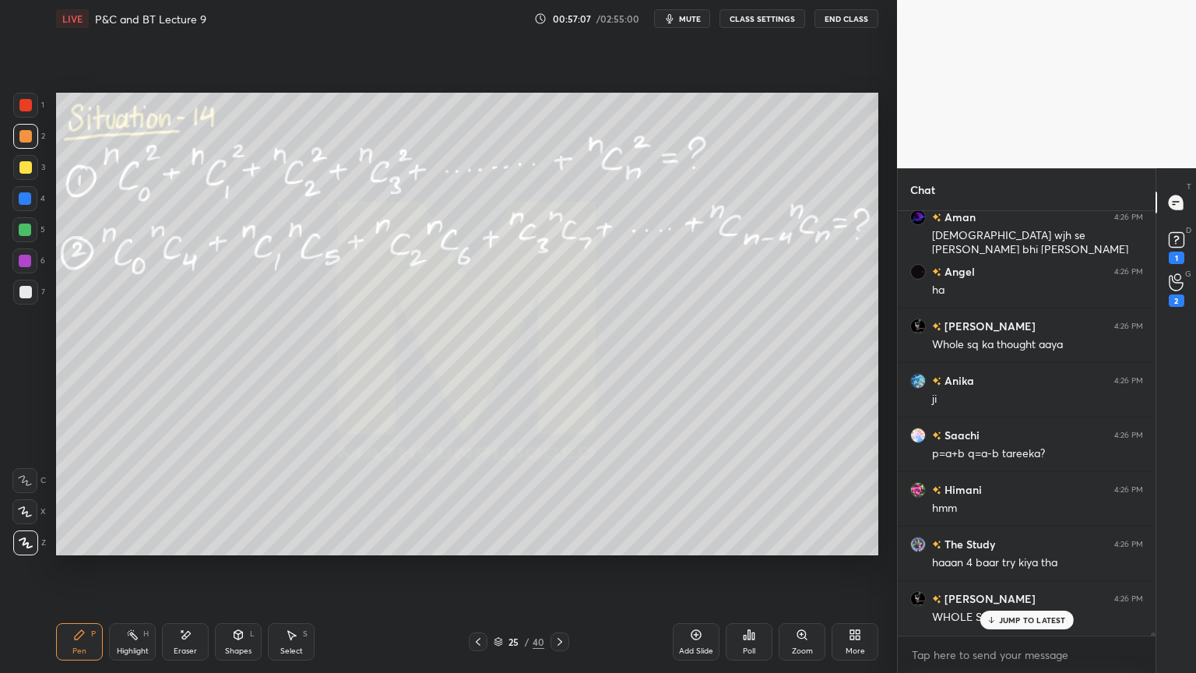
scroll to position [55161, 0]
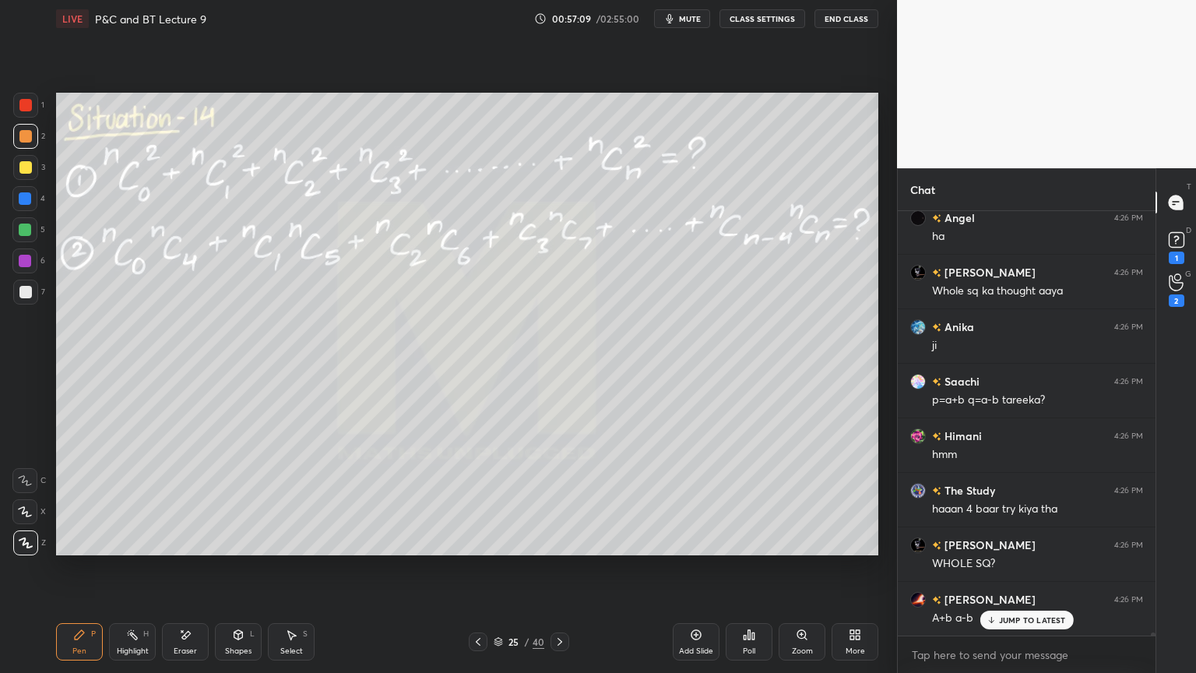
click at [191, 549] on div "Eraser" at bounding box center [185, 651] width 23 height 8
click at [86, 549] on div "Pen P" at bounding box center [79, 641] width 47 height 37
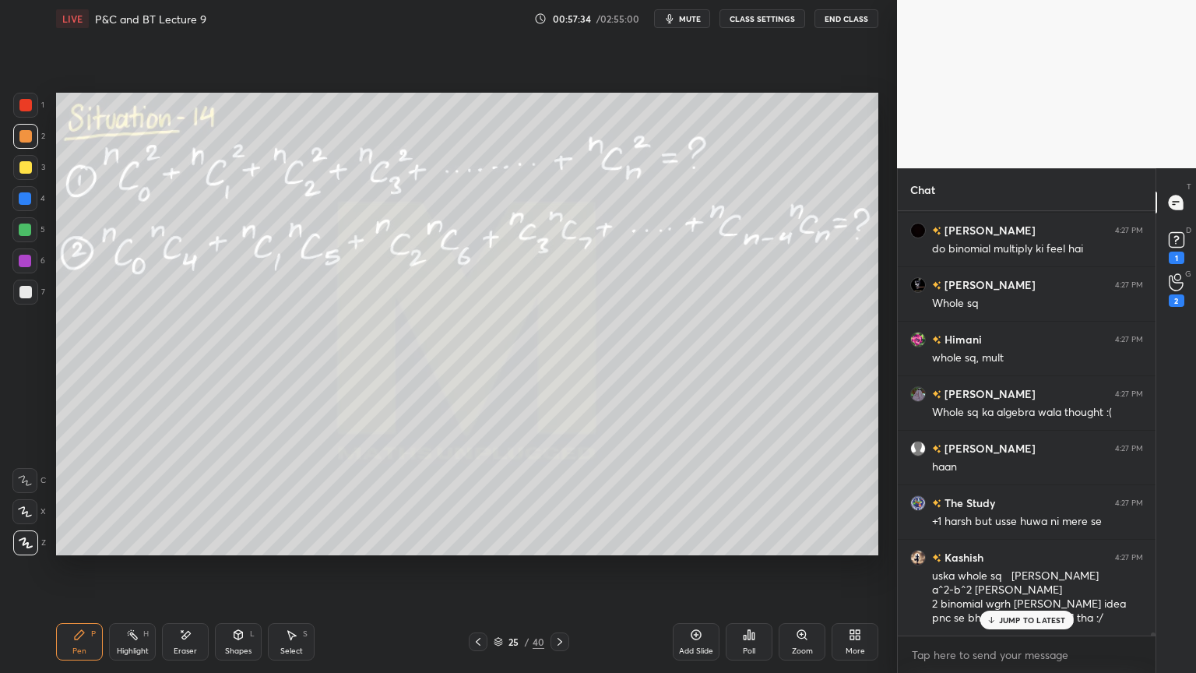
scroll to position [55640, 0]
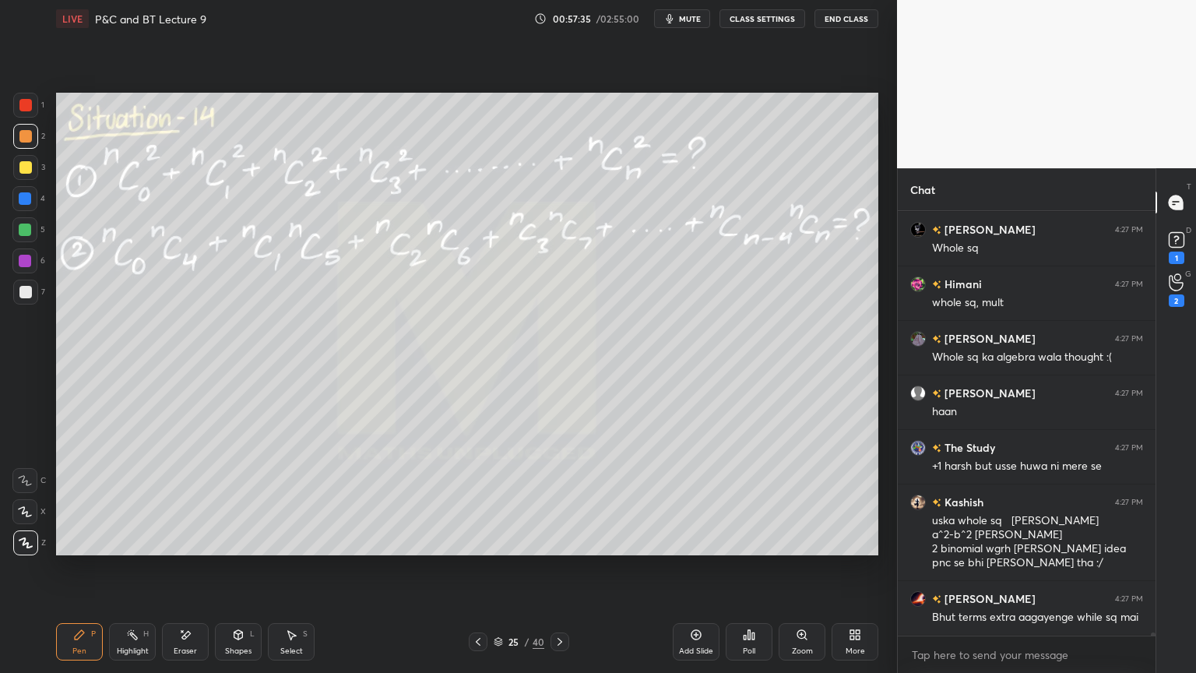
drag, startPoint x: 190, startPoint y: 642, endPoint x: 179, endPoint y: 588, distance: 55.6
click at [188, 549] on div "Eraser" at bounding box center [185, 641] width 47 height 37
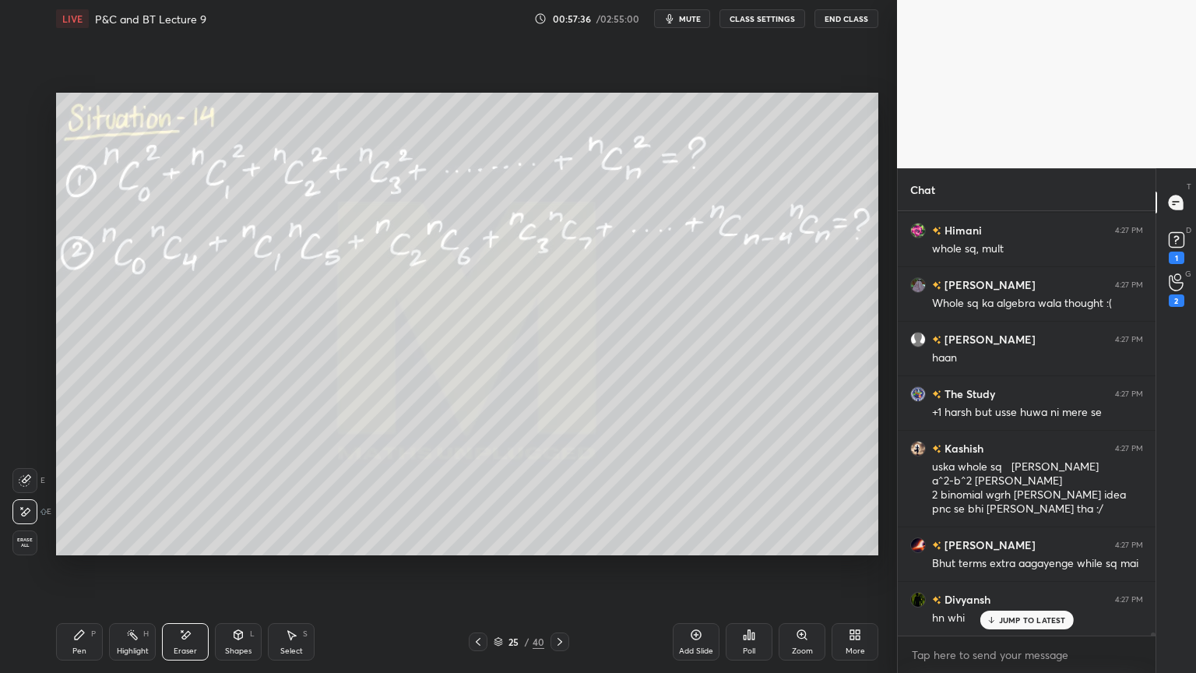
drag, startPoint x: 299, startPoint y: 644, endPoint x: 271, endPoint y: 572, distance: 77.7
click at [299, 549] on div "Select S" at bounding box center [291, 641] width 47 height 37
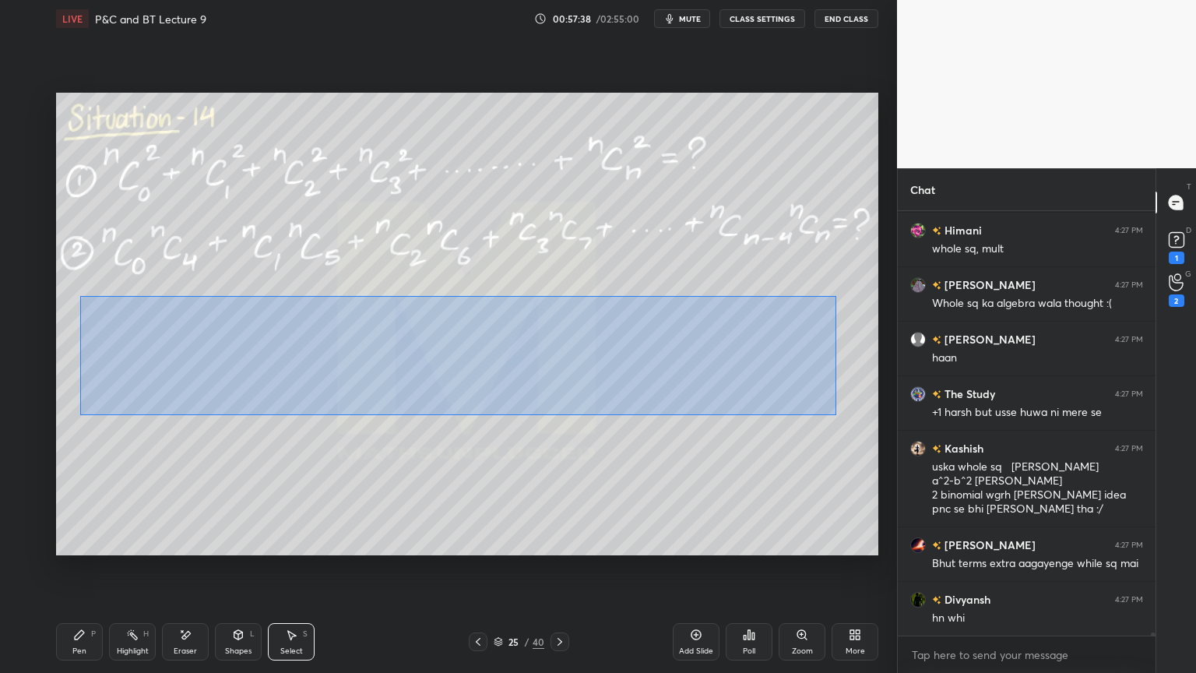
scroll to position [55749, 0]
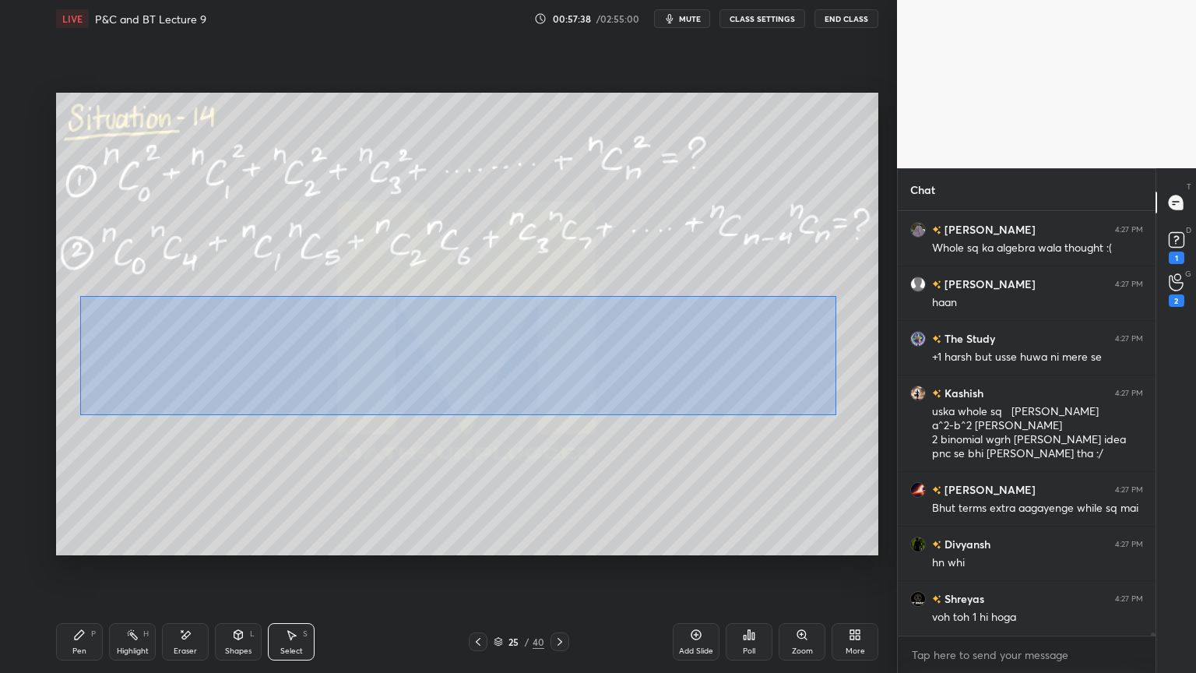
drag, startPoint x: 95, startPoint y: 306, endPoint x: 832, endPoint y: 403, distance: 743.0
click at [834, 415] on div "0 ° Undo Copy Duplicate Duplicate to new slide Delete" at bounding box center [467, 324] width 822 height 463
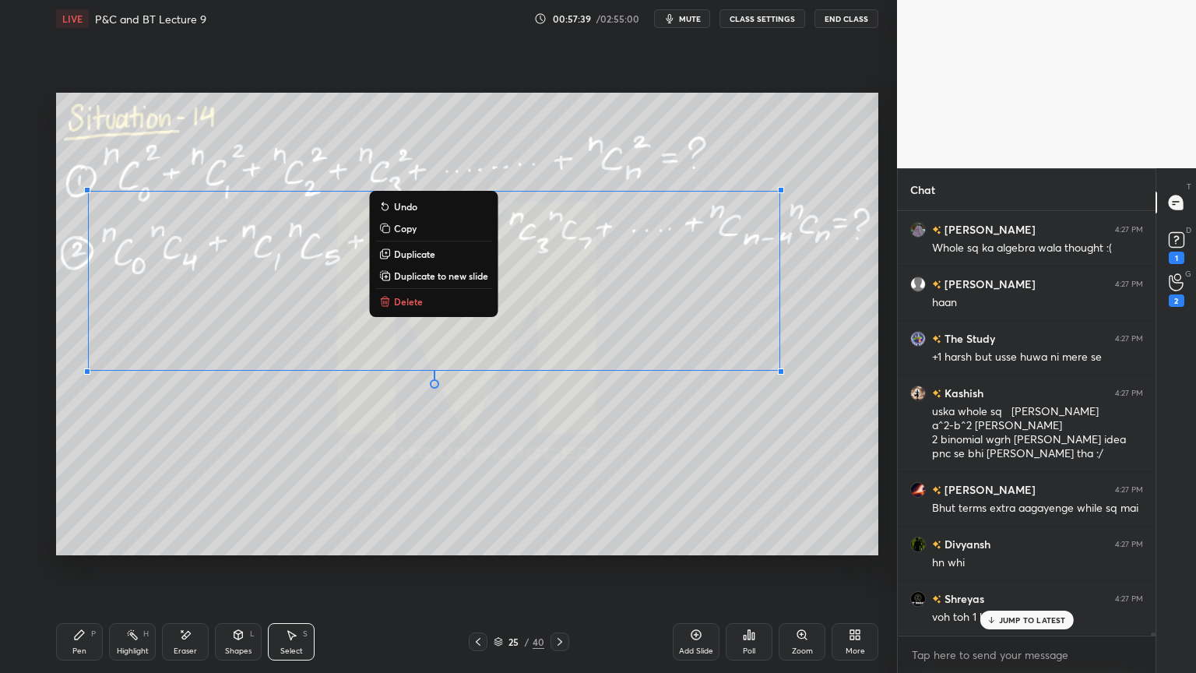
scroll to position [55803, 0]
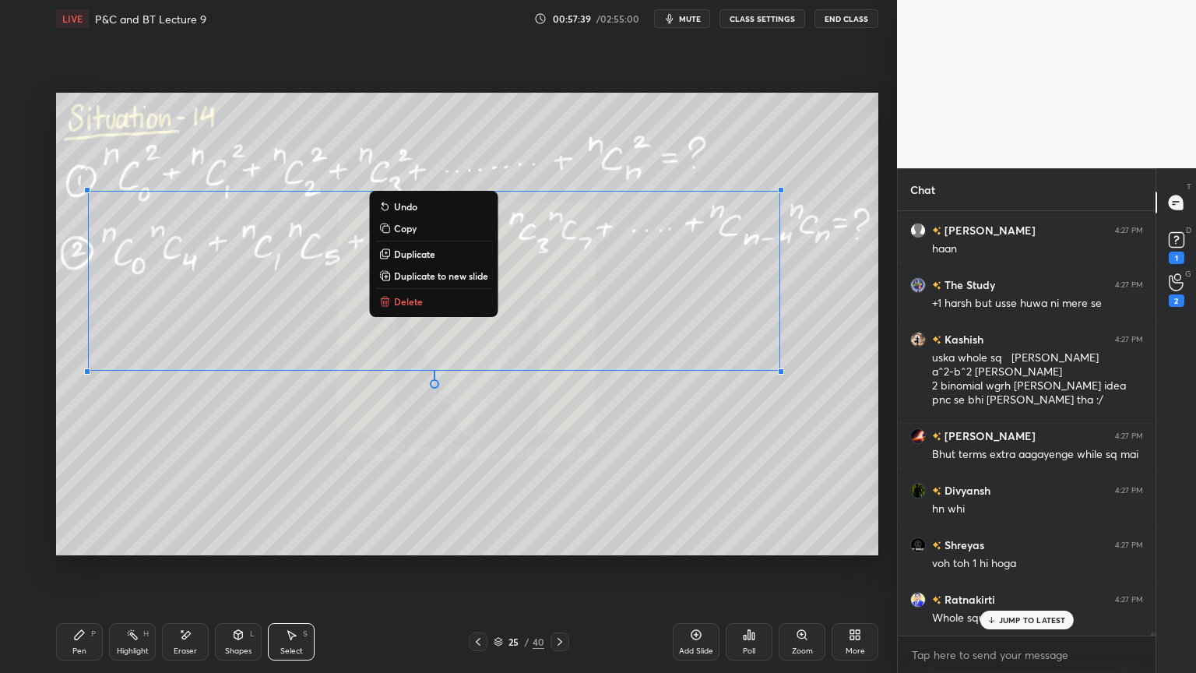
click at [424, 255] on p "Duplicate" at bounding box center [414, 254] width 41 height 12
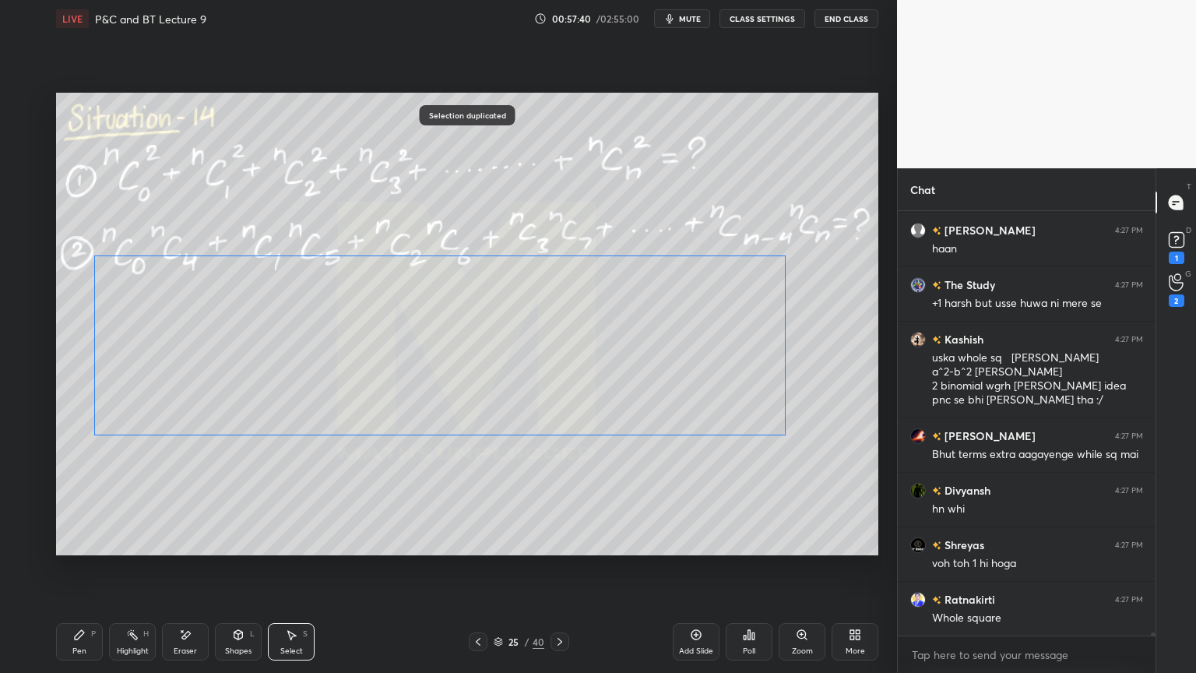
scroll to position [55858, 0]
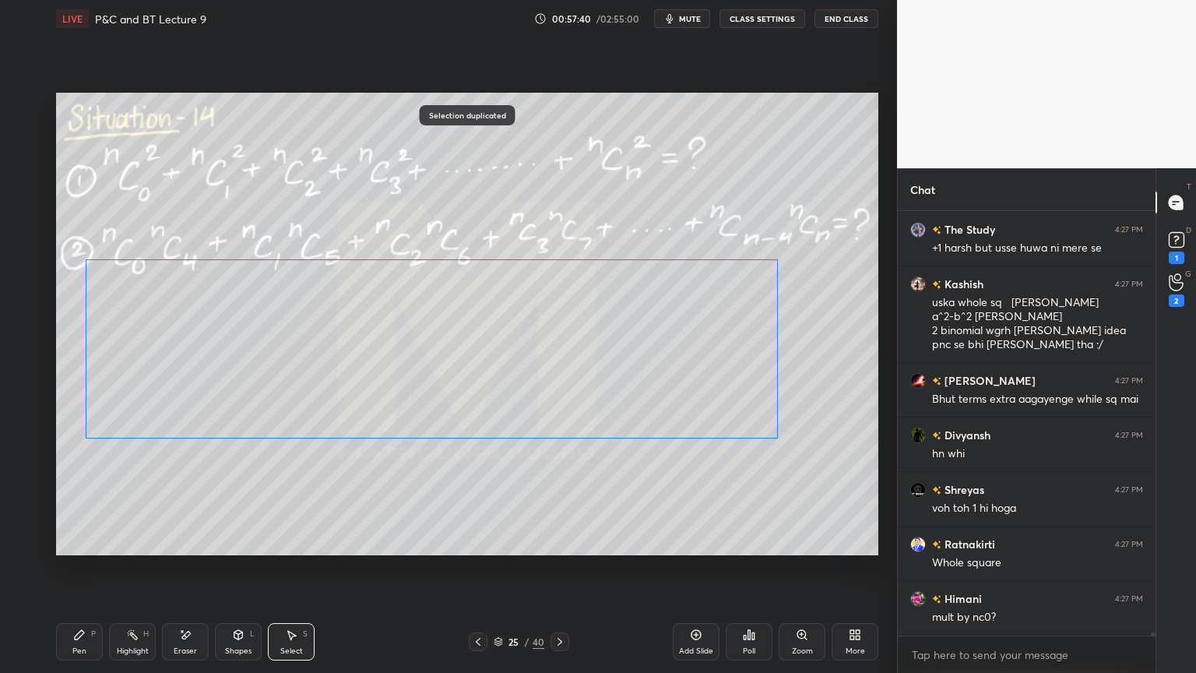
drag, startPoint x: 350, startPoint y: 304, endPoint x: 335, endPoint y: 299, distance: 16.3
click at [330, 352] on div "0 ° Undo Copy Duplicate Duplicate to new slide Delete" at bounding box center [467, 324] width 822 height 463
drag, startPoint x: 328, startPoint y: 318, endPoint x: 336, endPoint y: 292, distance: 26.9
click at [329, 313] on div "0 ° Undo Copy Duplicate Duplicate to new slide Delete" at bounding box center [467, 324] width 822 height 463
drag, startPoint x: 319, startPoint y: 215, endPoint x: 280, endPoint y: 356, distance: 146.2
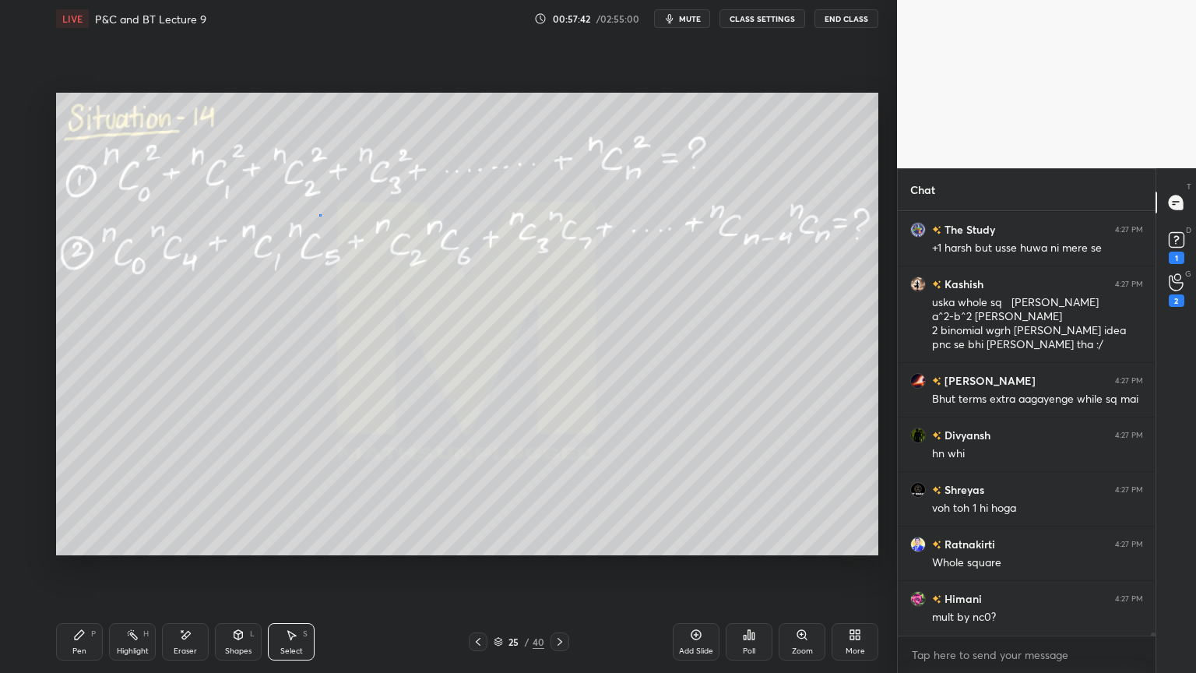
click at [319, 216] on div "0 ° Undo Copy Duplicate Duplicate to new slide Delete" at bounding box center [467, 324] width 822 height 463
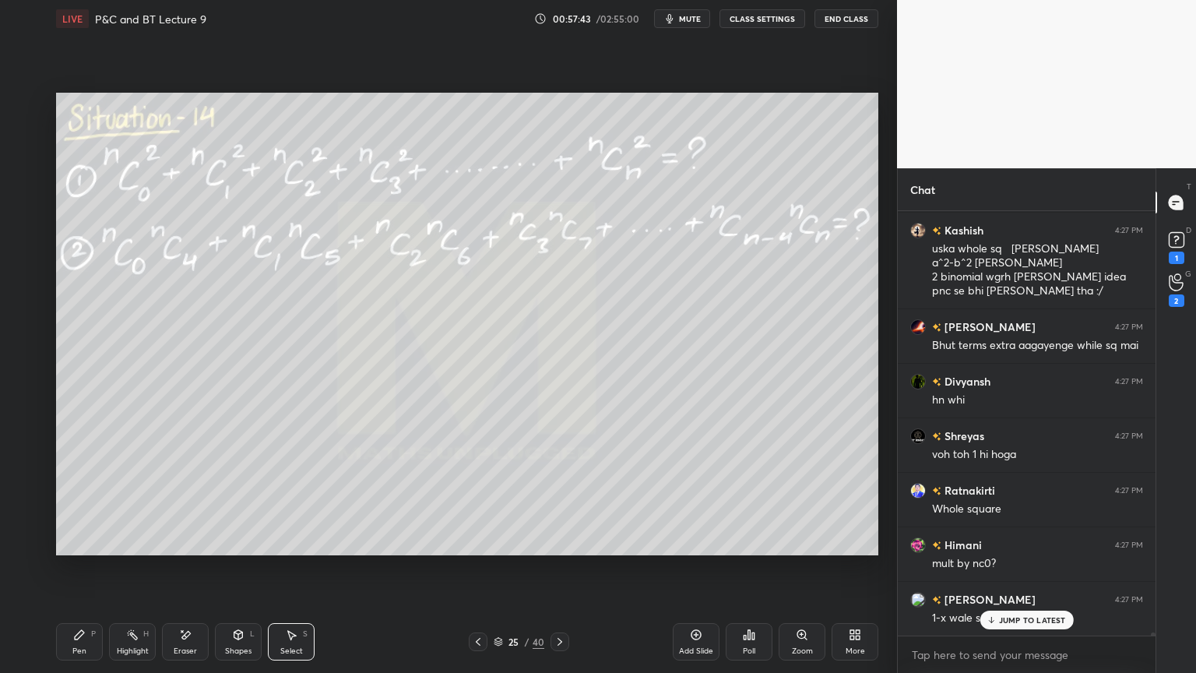
click at [179, 549] on div "Eraser" at bounding box center [185, 641] width 47 height 37
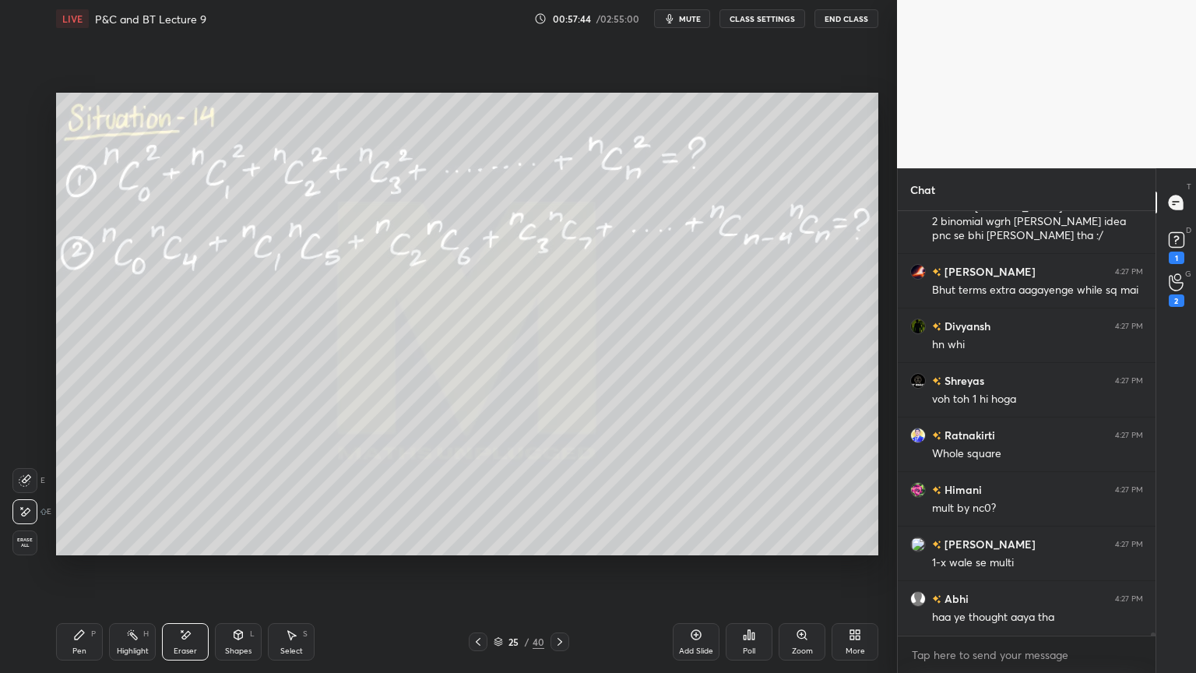
drag, startPoint x: 126, startPoint y: 639, endPoint x: 102, endPoint y: 635, distance: 24.3
click at [126, 549] on icon at bounding box center [132, 634] width 12 height 12
drag, startPoint x: 95, startPoint y: 637, endPoint x: 114, endPoint y: 611, distance: 31.8
click at [93, 549] on div "Pen P" at bounding box center [79, 641] width 47 height 37
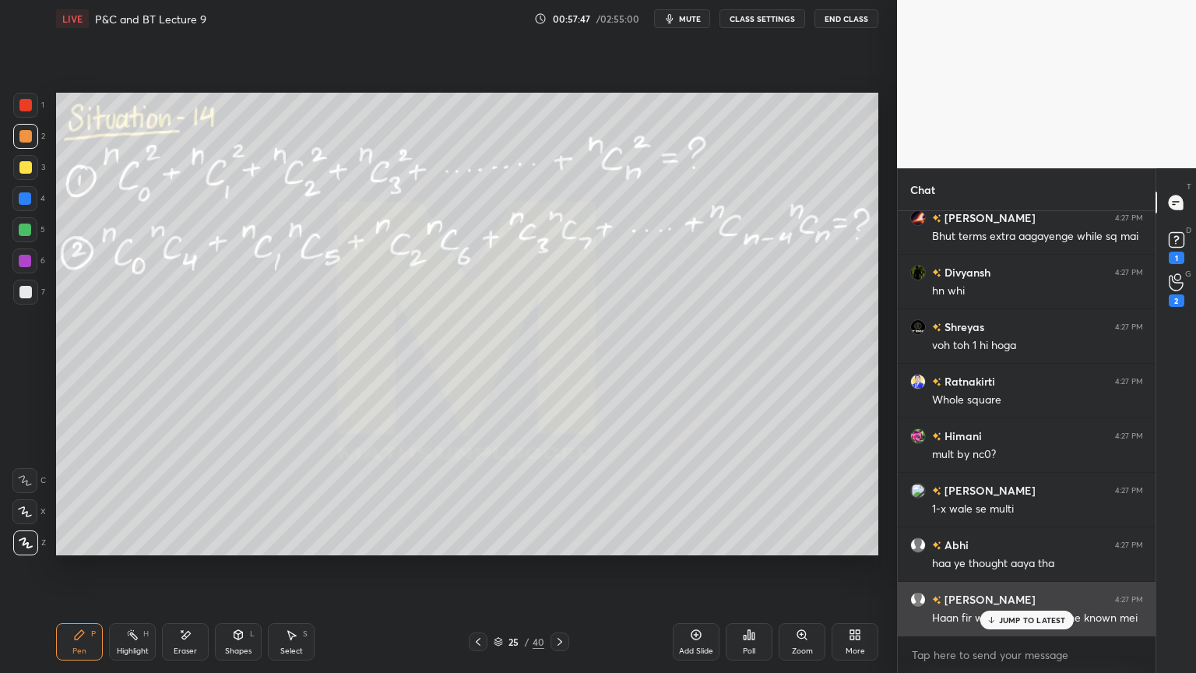
click at [998, 549] on div "JUMP TO LATEST" at bounding box center [1026, 620] width 93 height 19
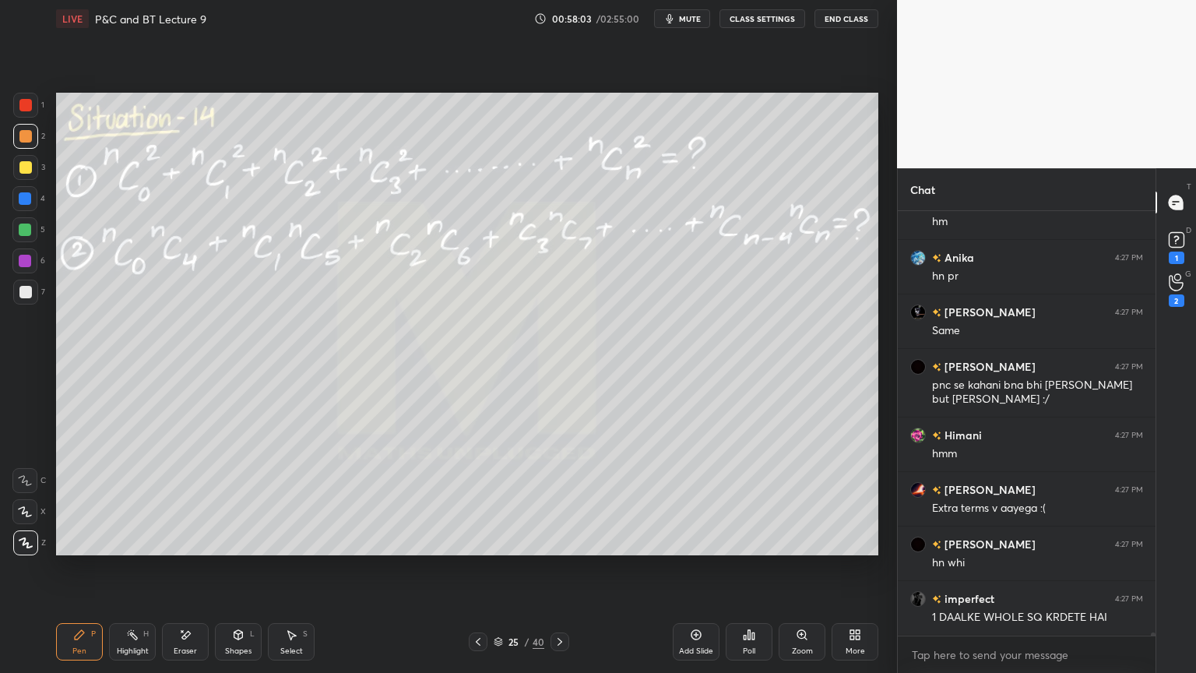
scroll to position [56744, 0]
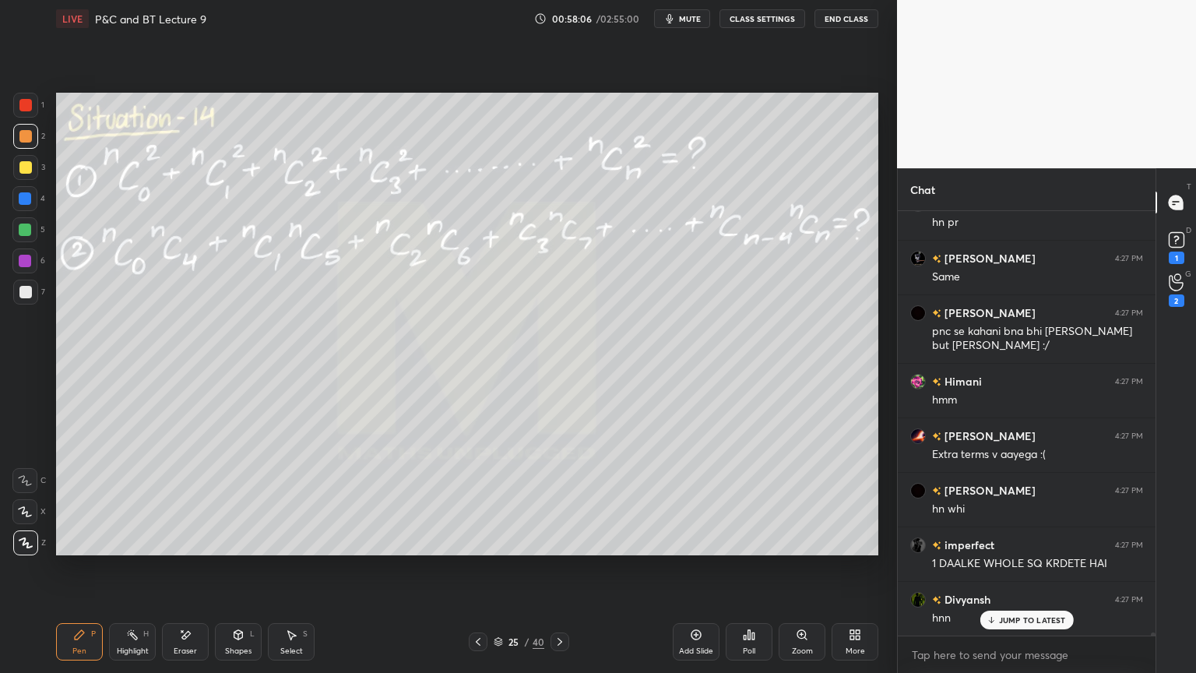
drag, startPoint x: 185, startPoint y: 649, endPoint x: 199, endPoint y: 638, distance: 18.4
click at [185, 549] on div "Eraser" at bounding box center [185, 651] width 23 height 8
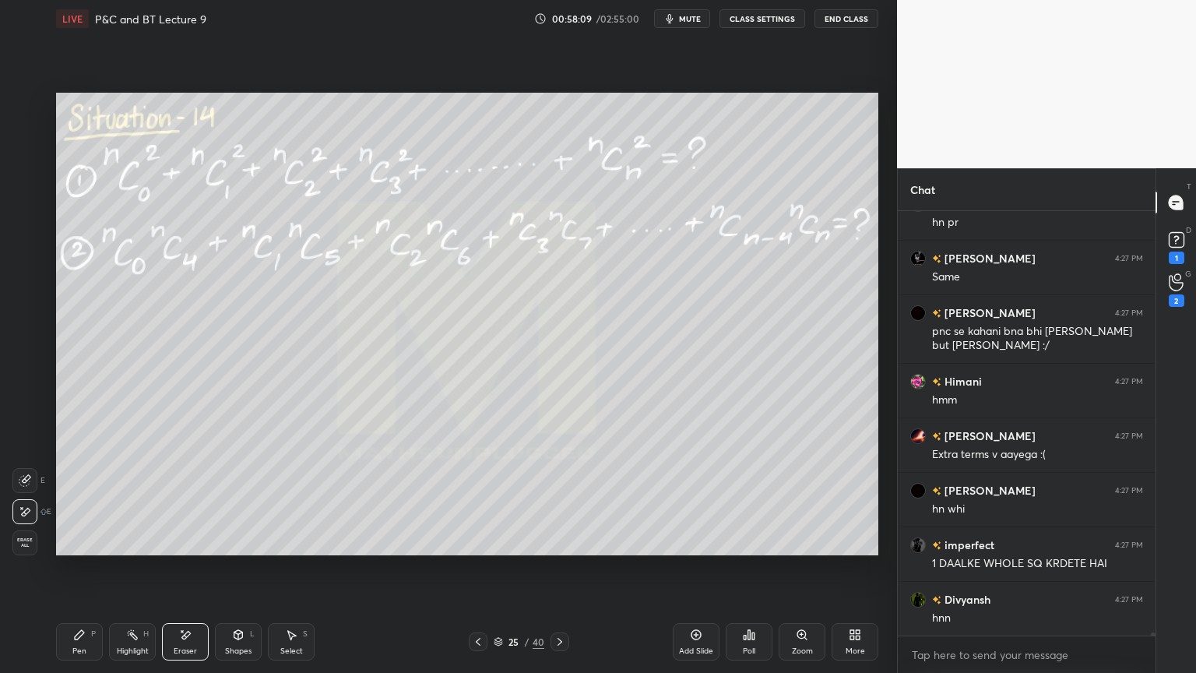
scroll to position [56799, 0]
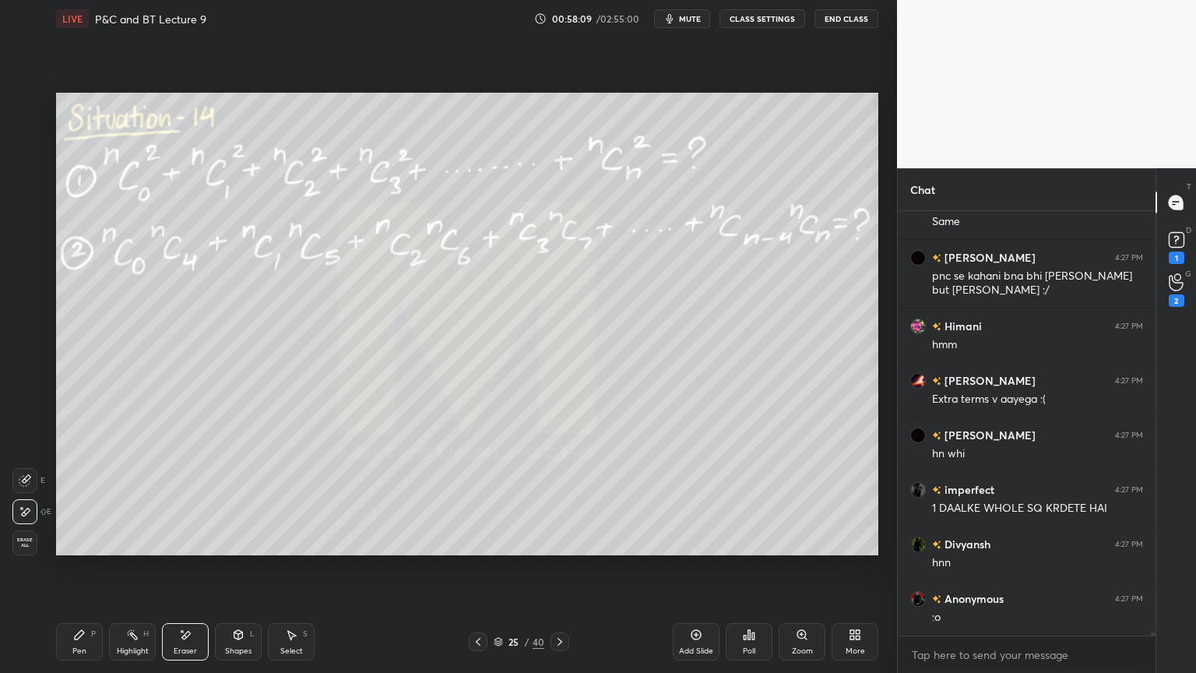
click at [124, 549] on div "Highlight H" at bounding box center [132, 641] width 47 height 37
click at [74, 549] on div "Pen" at bounding box center [79, 651] width 14 height 8
click at [123, 549] on div "Highlight H" at bounding box center [132, 641] width 47 height 37
click at [74, 549] on div "Pen" at bounding box center [79, 651] width 14 height 8
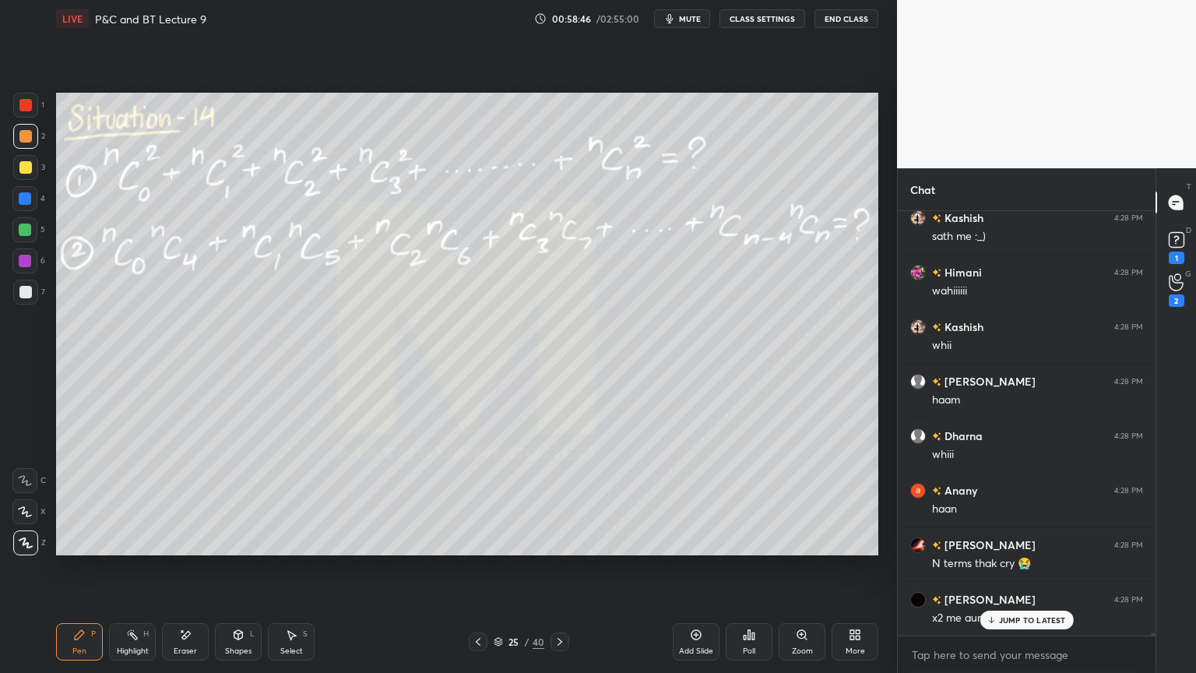
scroll to position [57958, 0]
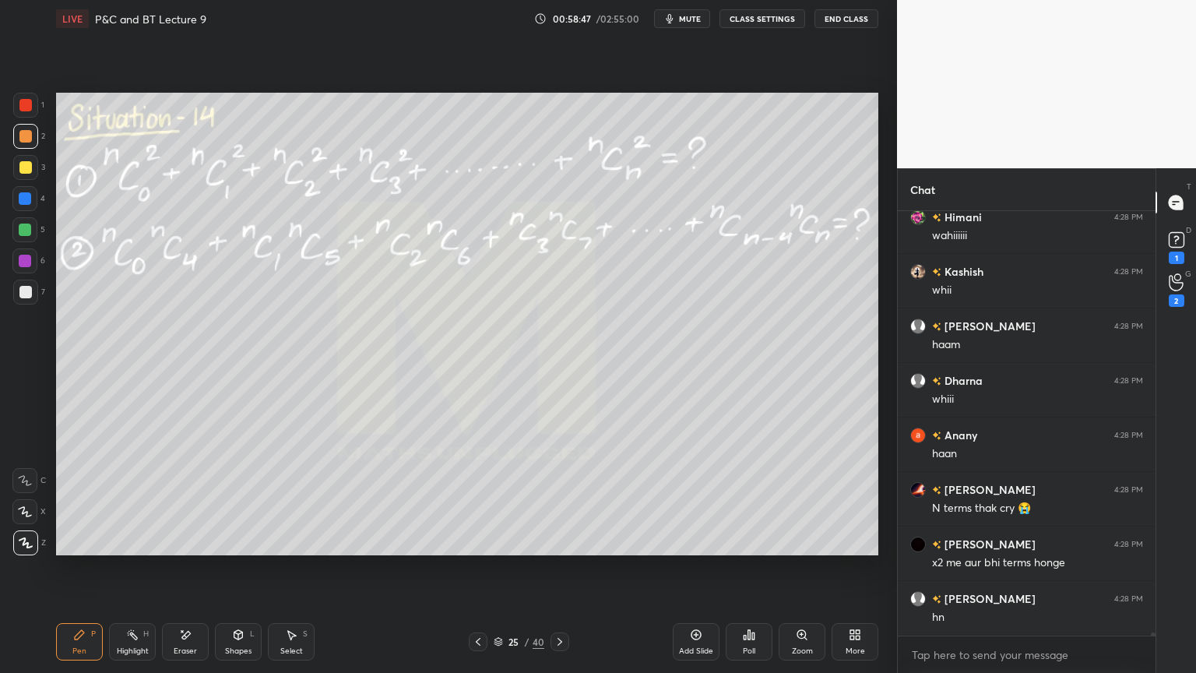
click at [189, 549] on div "Eraser" at bounding box center [185, 641] width 47 height 37
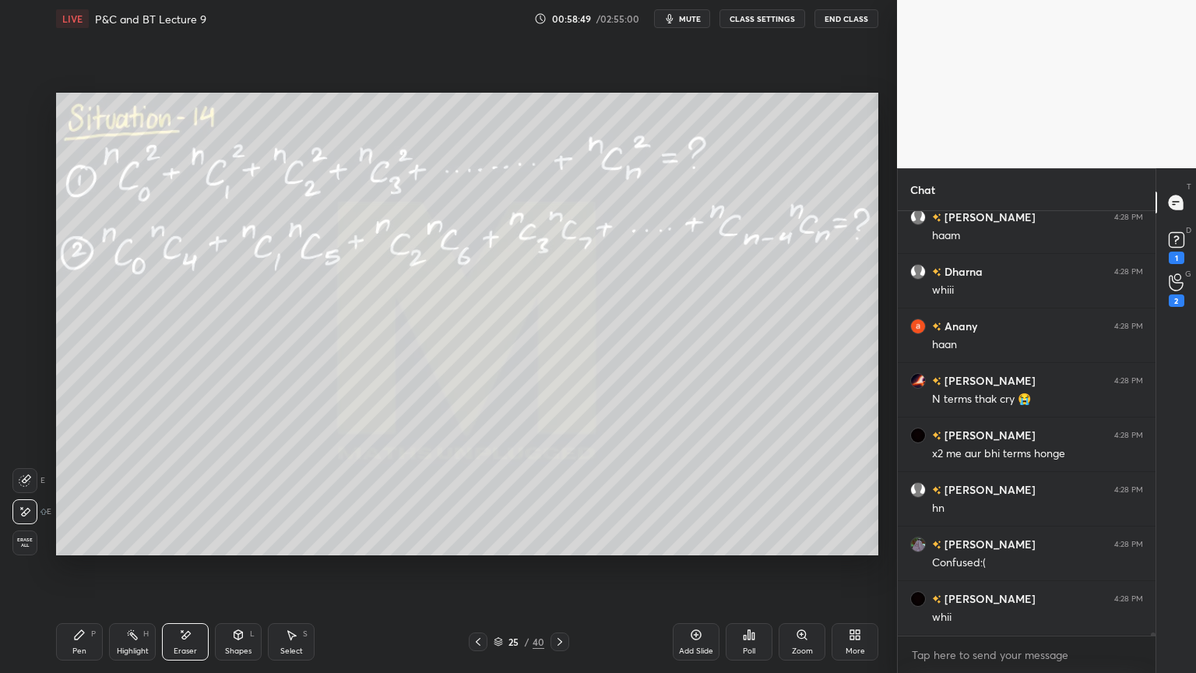
scroll to position [58121, 0]
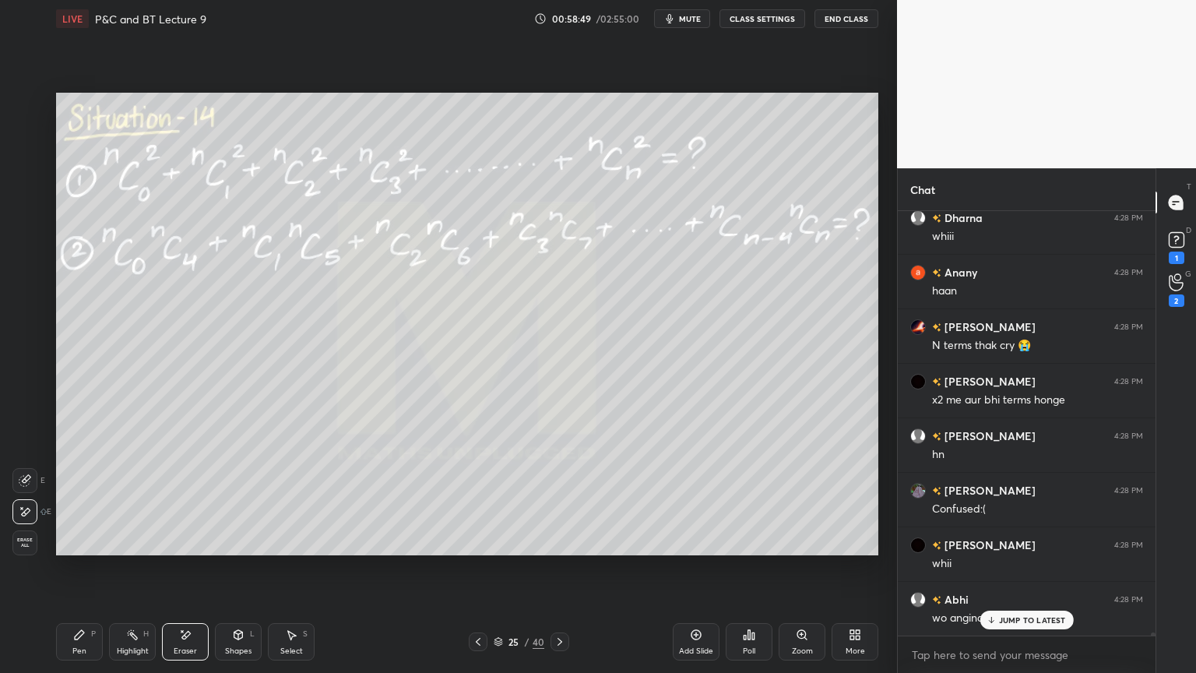
click at [134, 549] on div "Highlight H" at bounding box center [132, 641] width 47 height 37
click at [78, 549] on div "Pen P" at bounding box center [79, 641] width 47 height 37
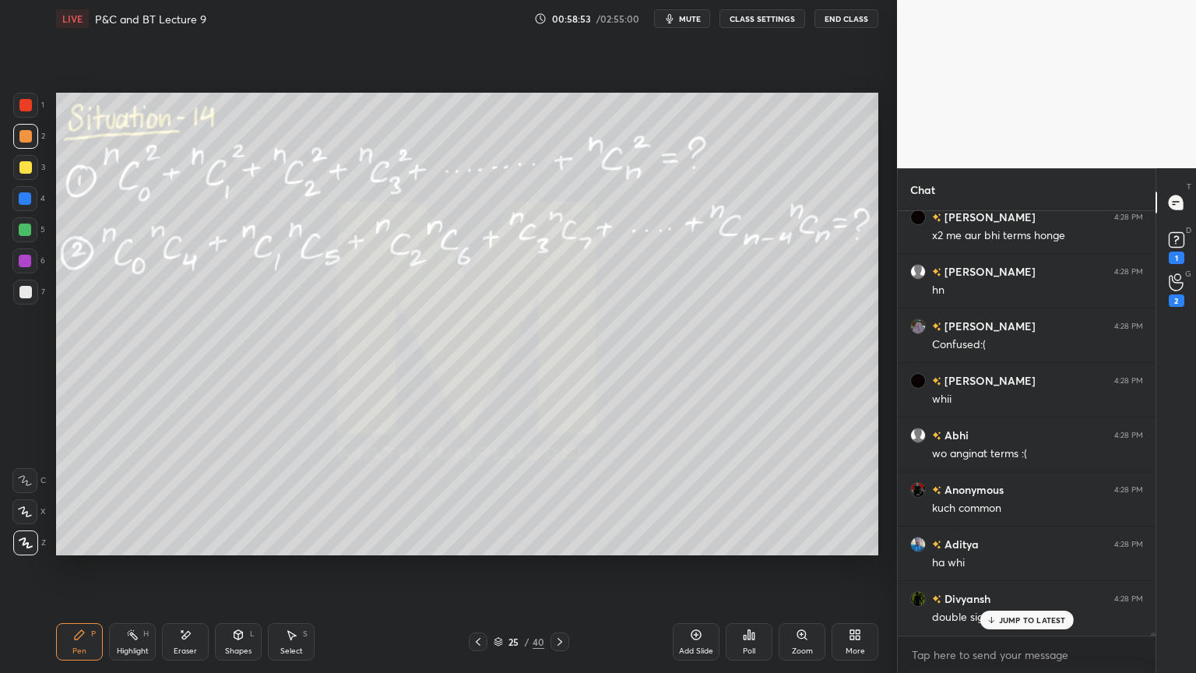
scroll to position [58339, 0]
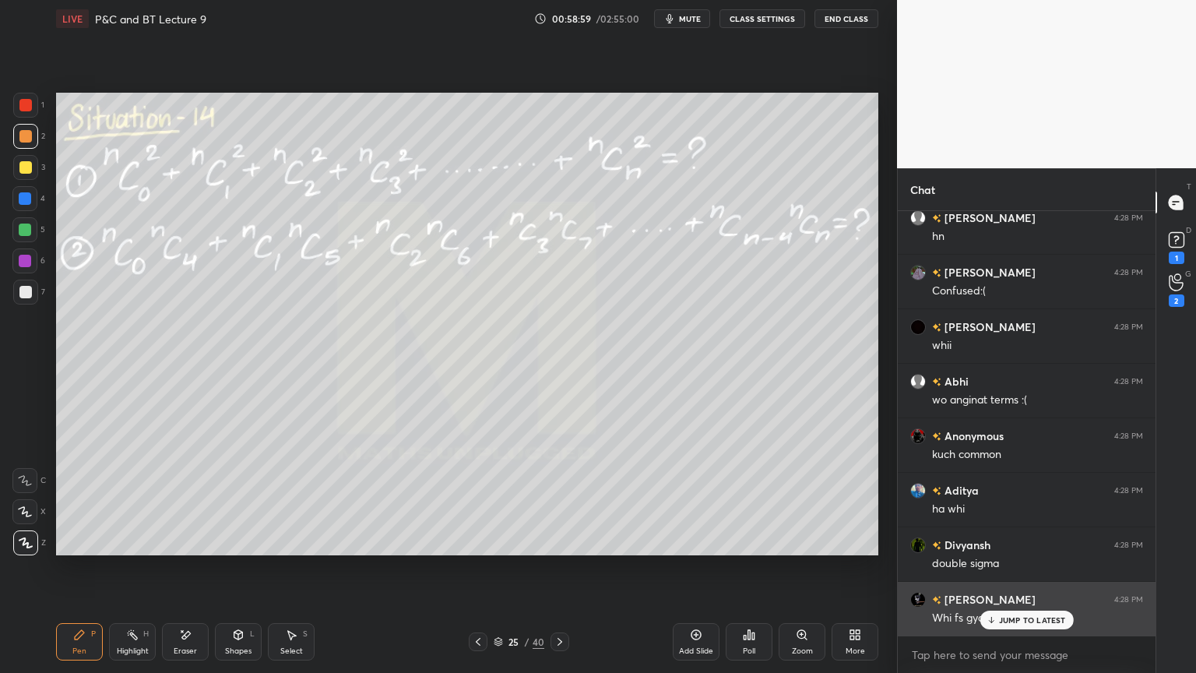
drag, startPoint x: 1014, startPoint y: 628, endPoint x: 999, endPoint y: 628, distance: 14.8
click at [1013, 549] on div "JUMP TO LATEST" at bounding box center [1026, 620] width 93 height 19
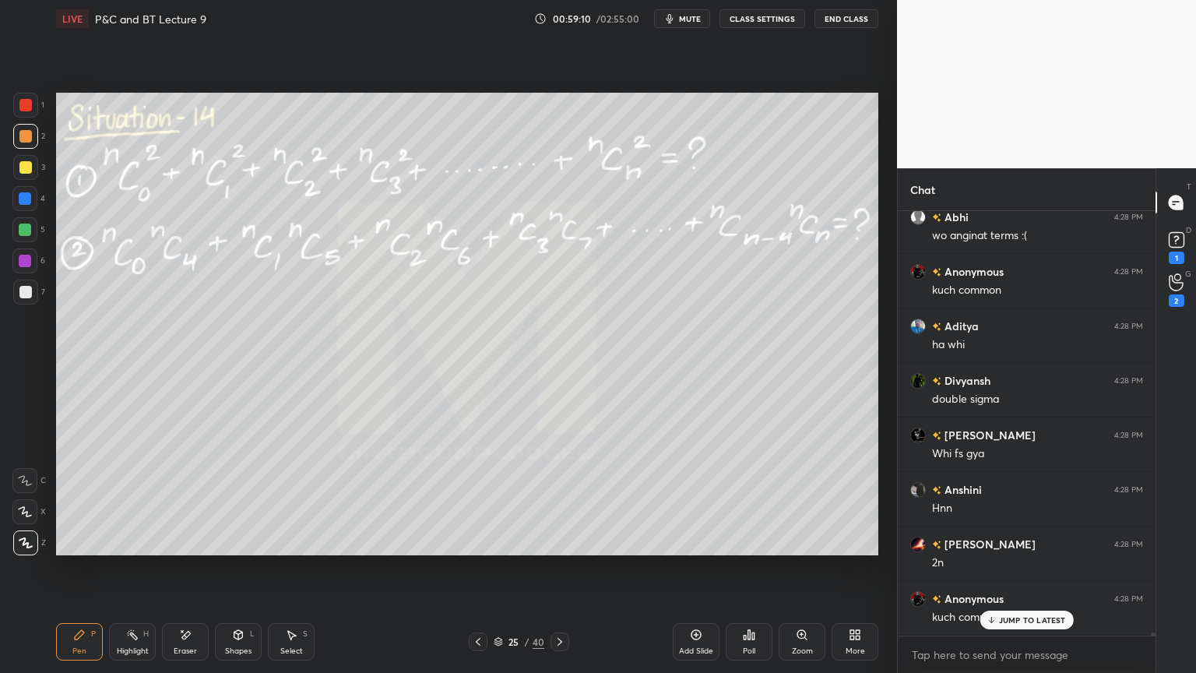
scroll to position [58557, 0]
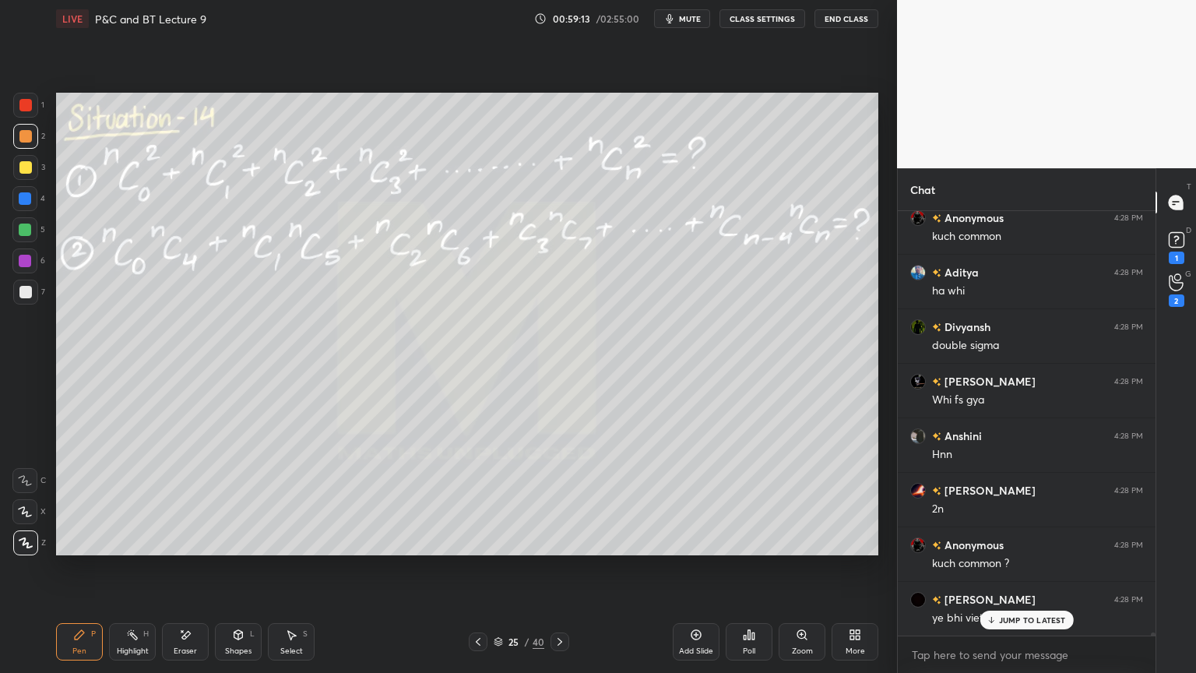
click at [1001, 549] on p "JUMP TO LATEST" at bounding box center [1032, 619] width 67 height 9
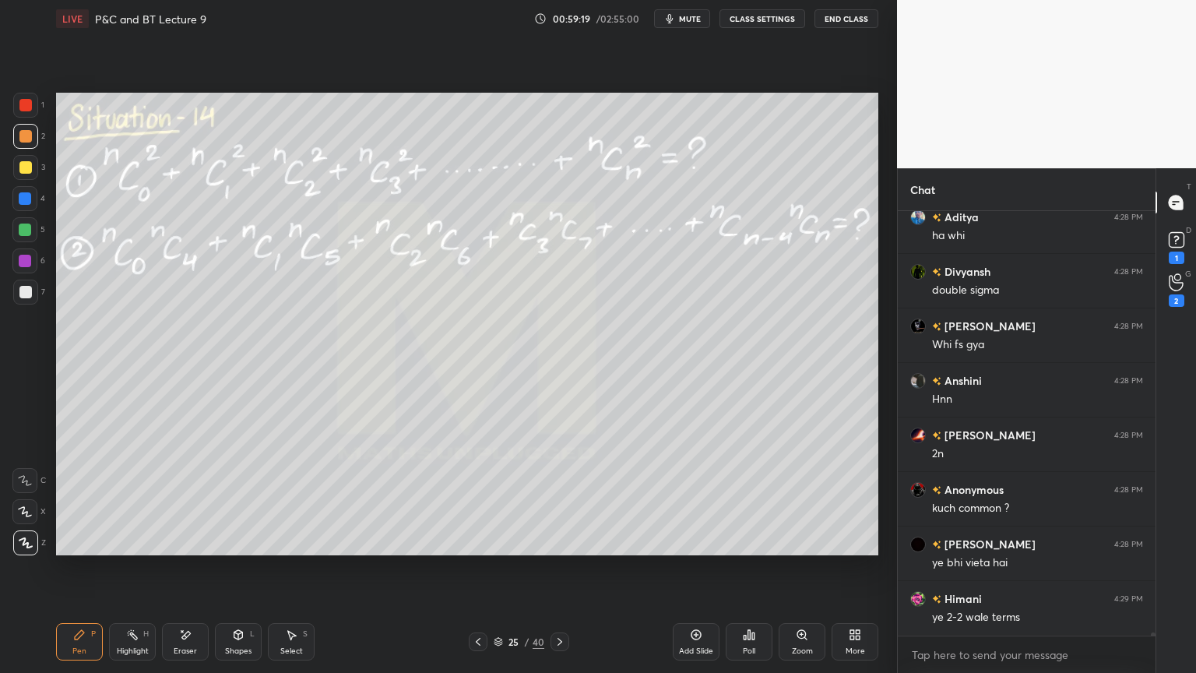
scroll to position [58666, 0]
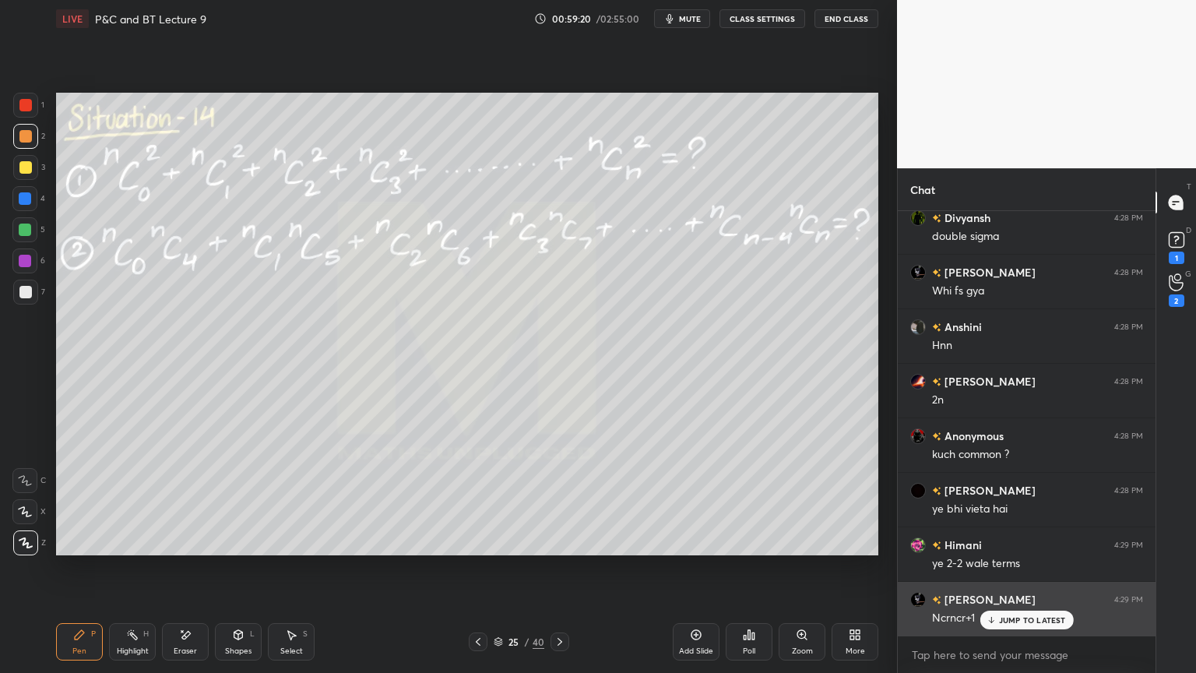
drag, startPoint x: 1018, startPoint y: 619, endPoint x: 979, endPoint y: 610, distance: 40.0
click at [1017, 549] on p "JUMP TO LATEST" at bounding box center [1032, 619] width 67 height 9
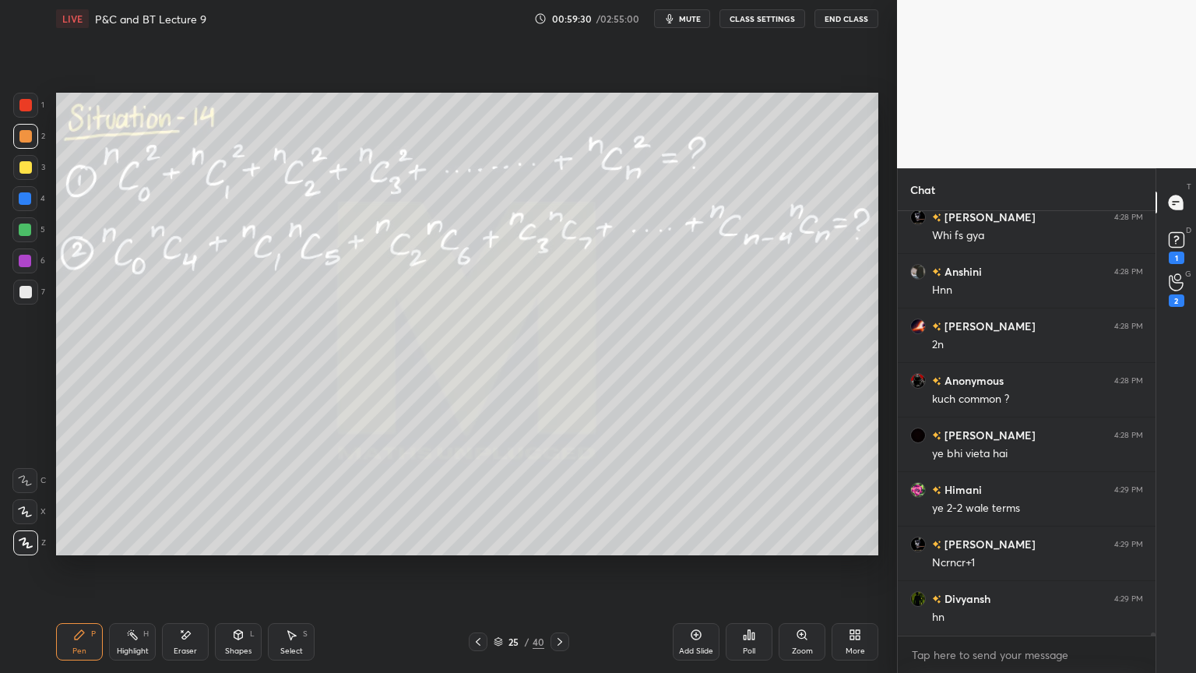
scroll to position [58775, 0]
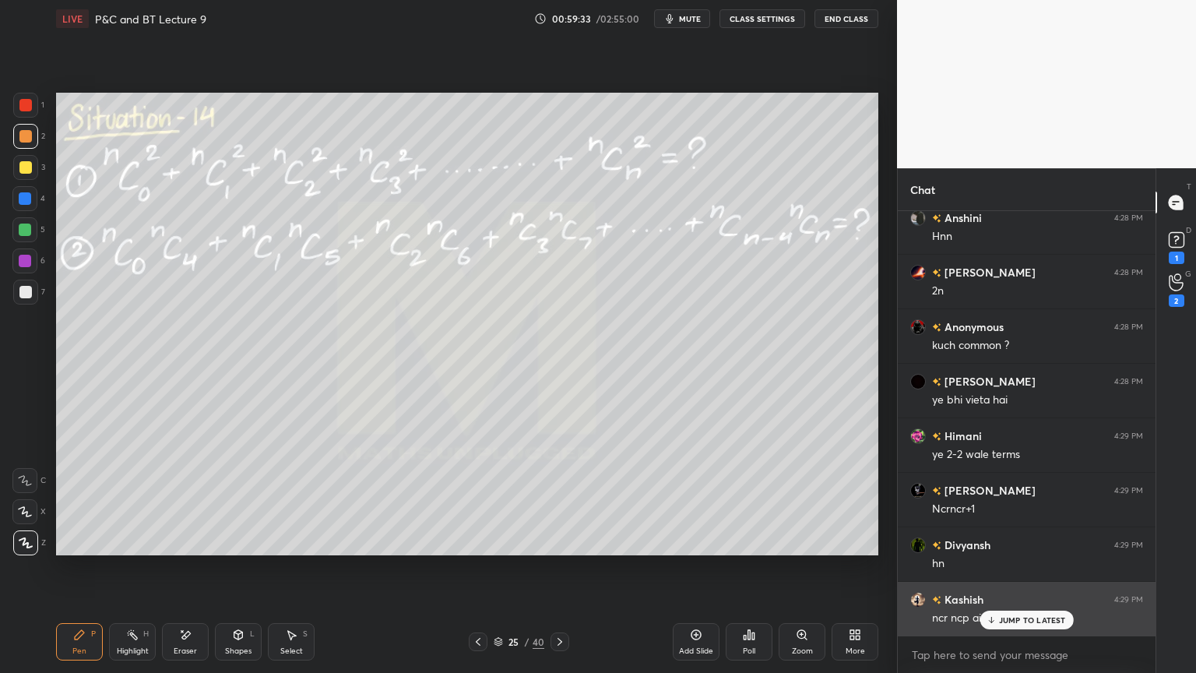
click at [994, 549] on icon at bounding box center [991, 619] width 10 height 9
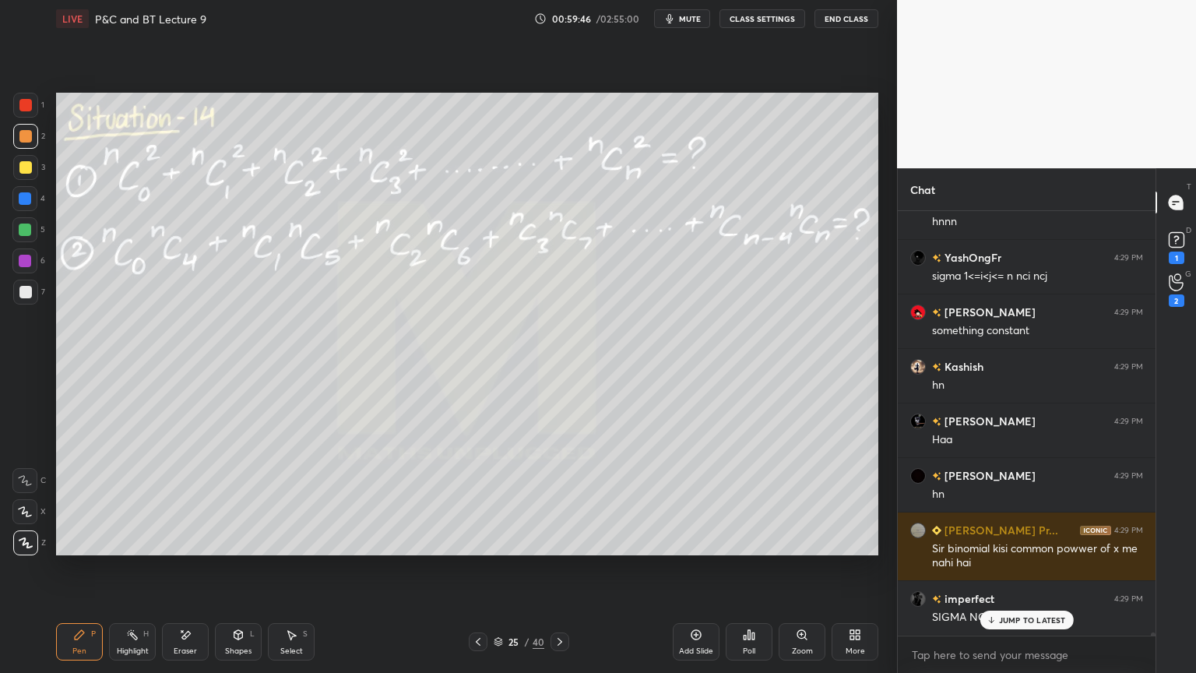
scroll to position [59498, 0]
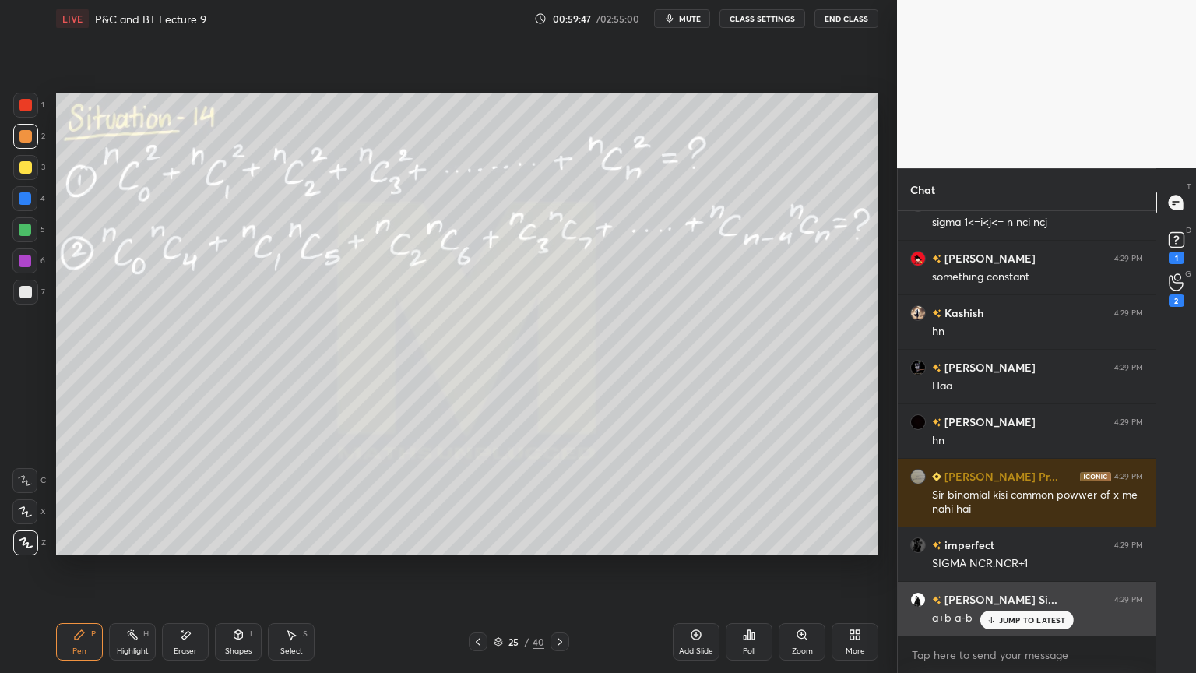
click at [1006, 549] on div "JUMP TO LATEST" at bounding box center [1026, 620] width 93 height 19
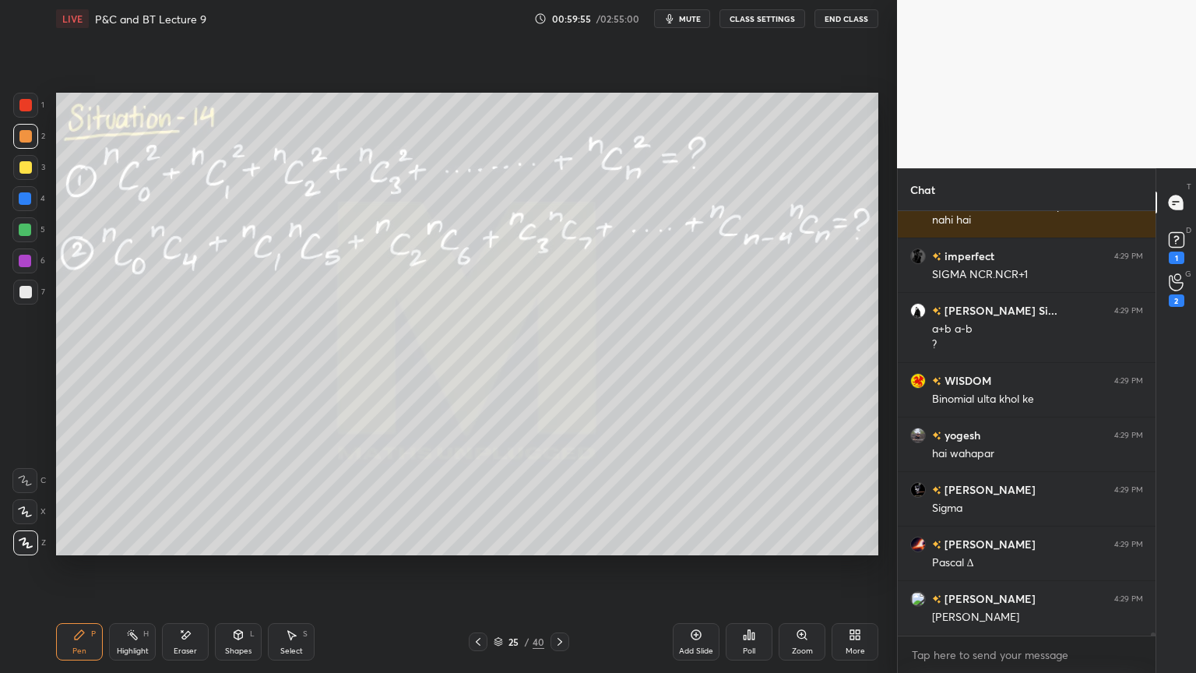
scroll to position [59840, 0]
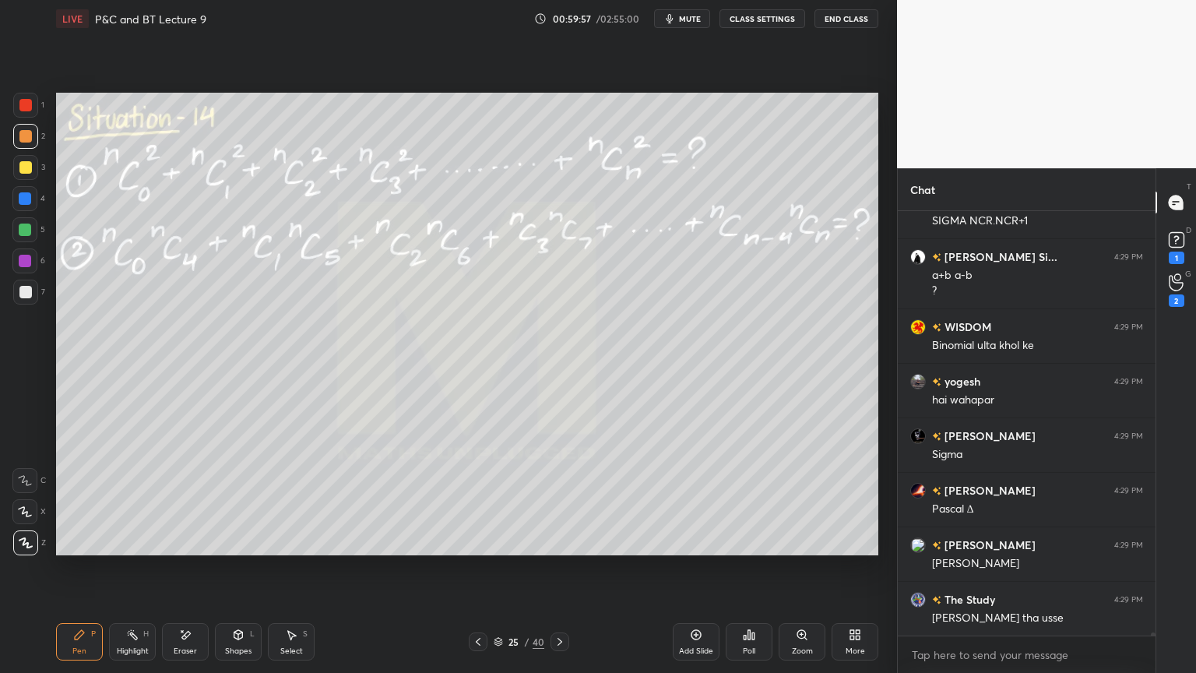
click at [190, 549] on div "Eraser" at bounding box center [185, 641] width 47 height 37
drag, startPoint x: 121, startPoint y: 647, endPoint x: 111, endPoint y: 650, distance: 9.9
click at [117, 549] on div "Highlight" at bounding box center [133, 651] width 32 height 8
click at [75, 549] on div "Pen" at bounding box center [79, 651] width 14 height 8
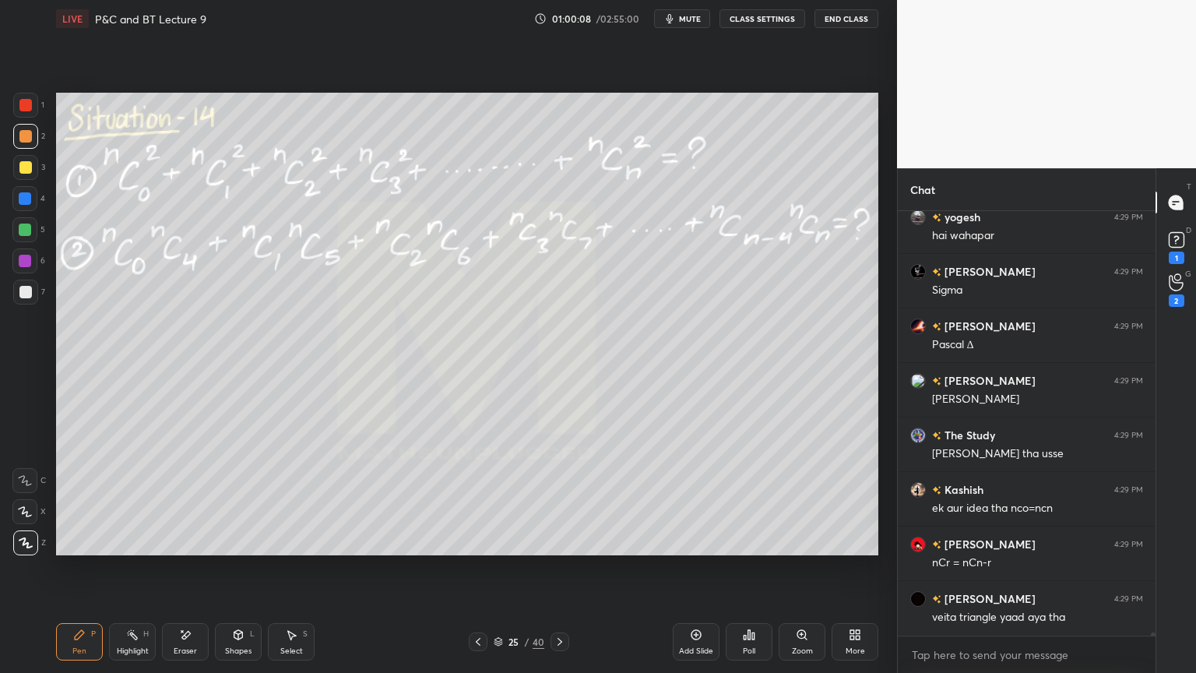
scroll to position [60058, 0]
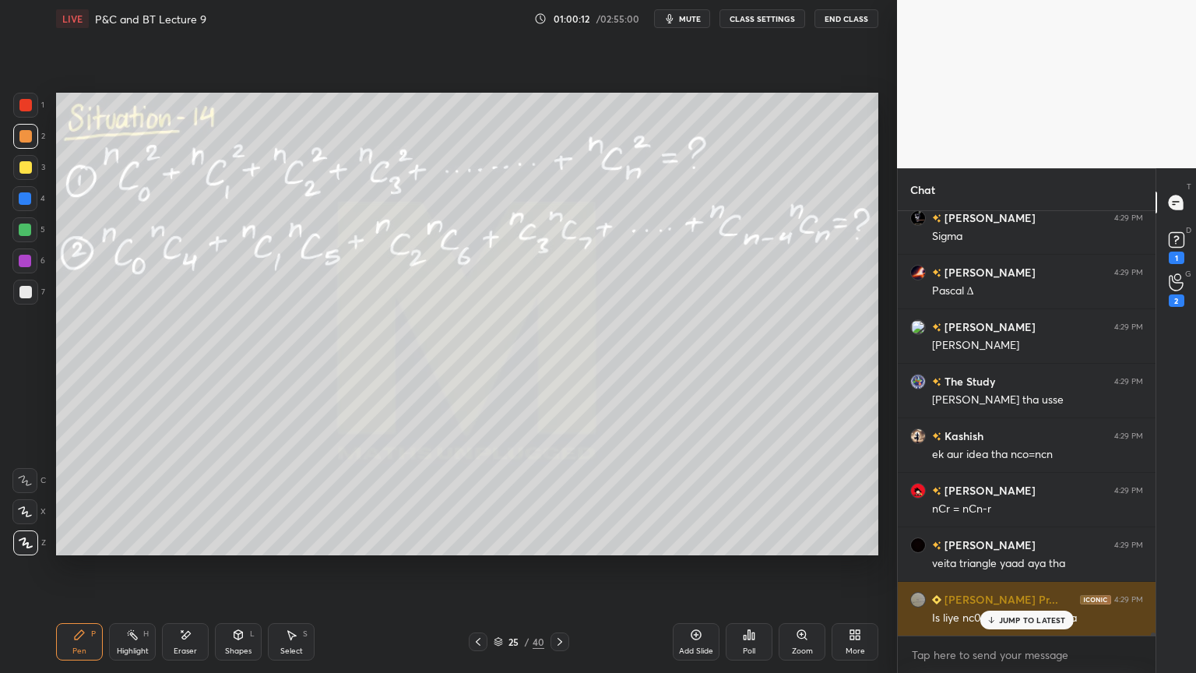
click at [1027, 549] on div "JUMP TO LATEST" at bounding box center [1026, 620] width 93 height 19
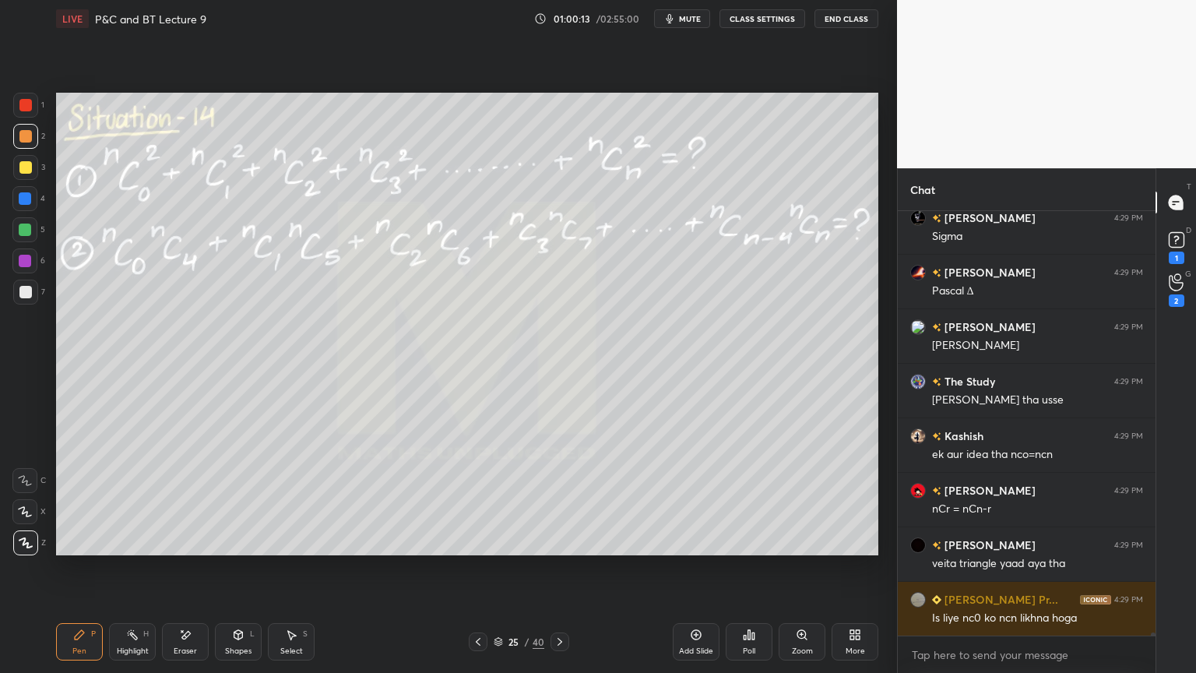
click at [186, 549] on div "Eraser" at bounding box center [185, 651] width 23 height 8
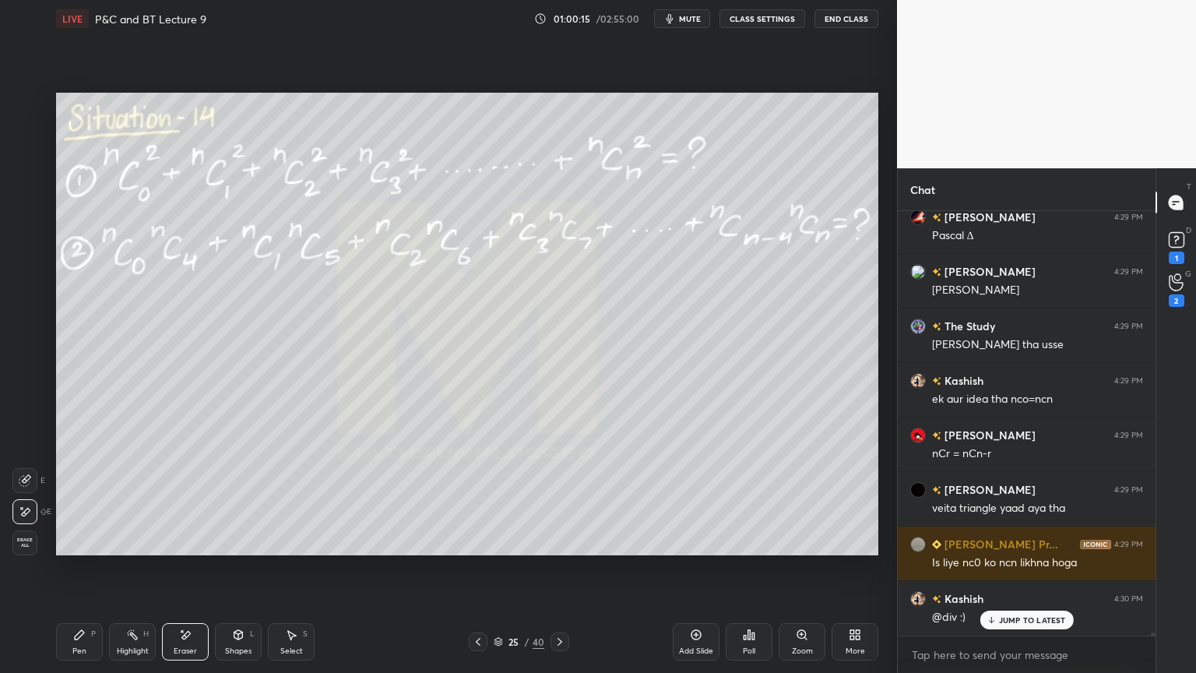
scroll to position [60167, 0]
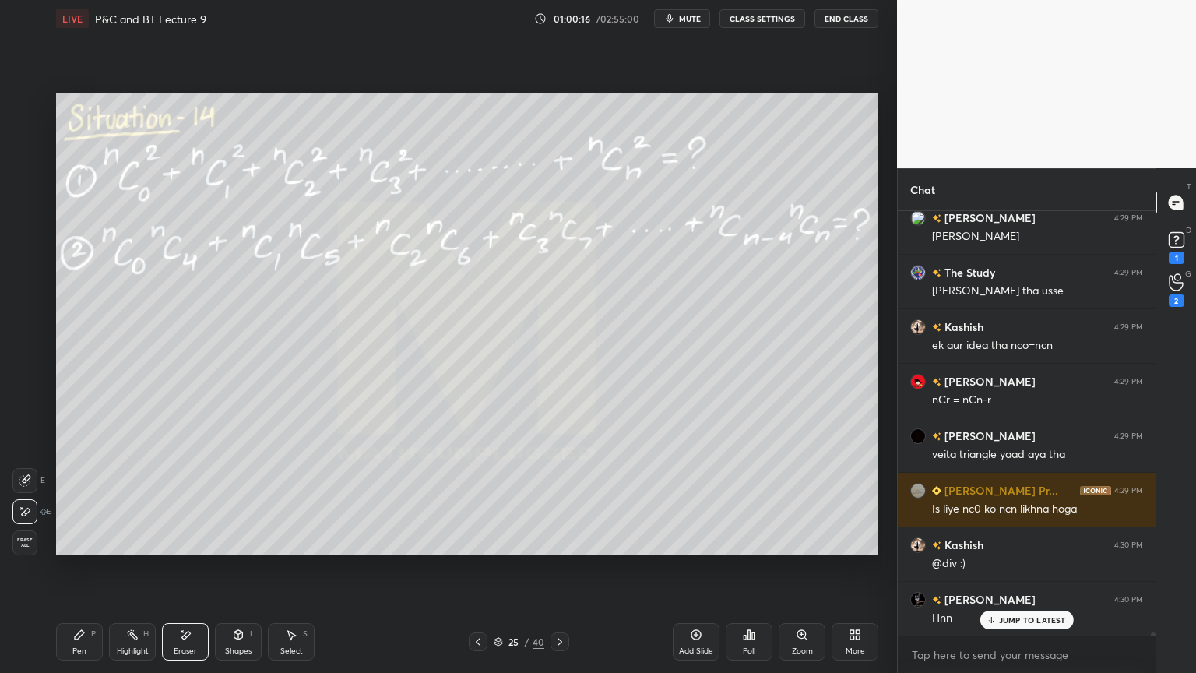
drag, startPoint x: 116, startPoint y: 643, endPoint x: 70, endPoint y: 649, distance: 46.4
click at [114, 549] on div "Highlight H" at bounding box center [132, 641] width 47 height 37
click at [70, 549] on div "Pen P" at bounding box center [79, 641] width 47 height 37
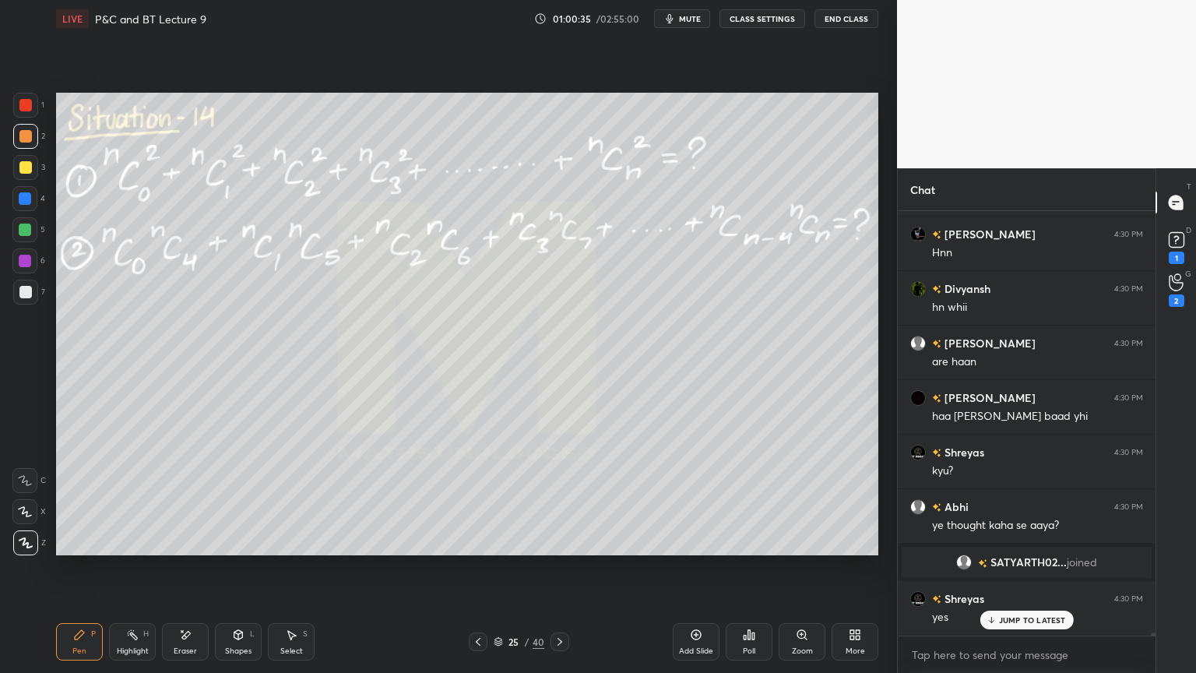
scroll to position [58548, 0]
click at [185, 549] on div "Eraser" at bounding box center [185, 651] width 23 height 8
click at [125, 549] on div "Highlight H" at bounding box center [132, 641] width 47 height 37
drag, startPoint x: 86, startPoint y: 646, endPoint x: 170, endPoint y: 593, distance: 99.8
click at [84, 549] on div "Pen P" at bounding box center [79, 641] width 47 height 37
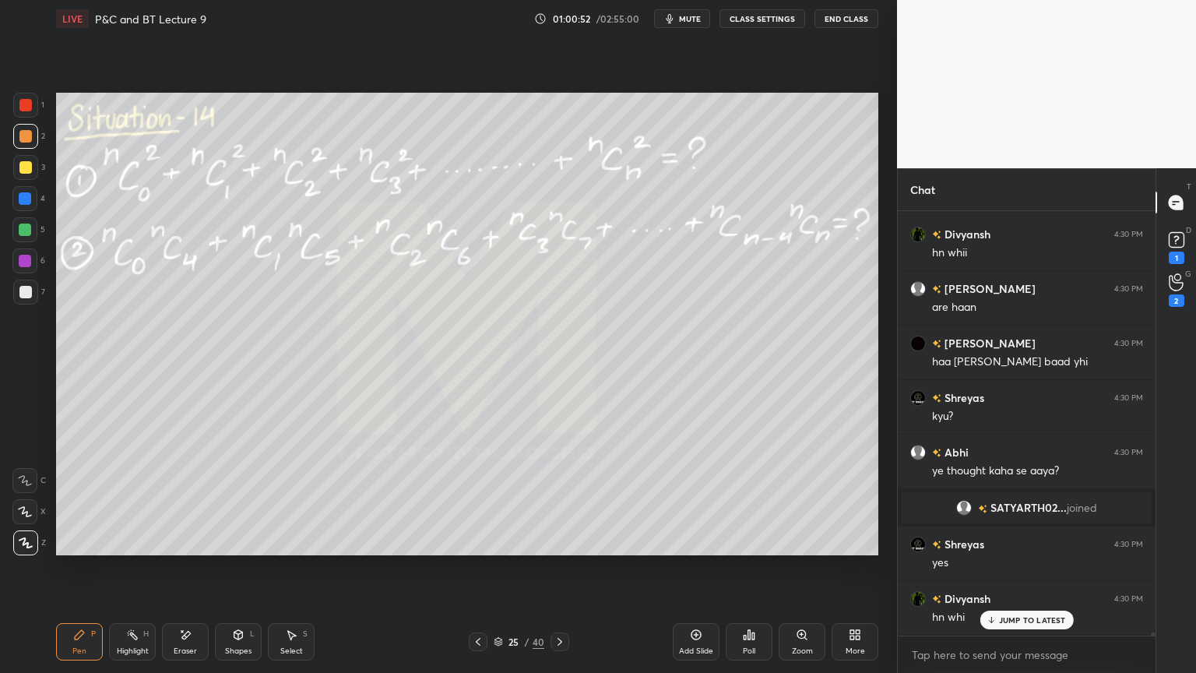
scroll to position [58657, 0]
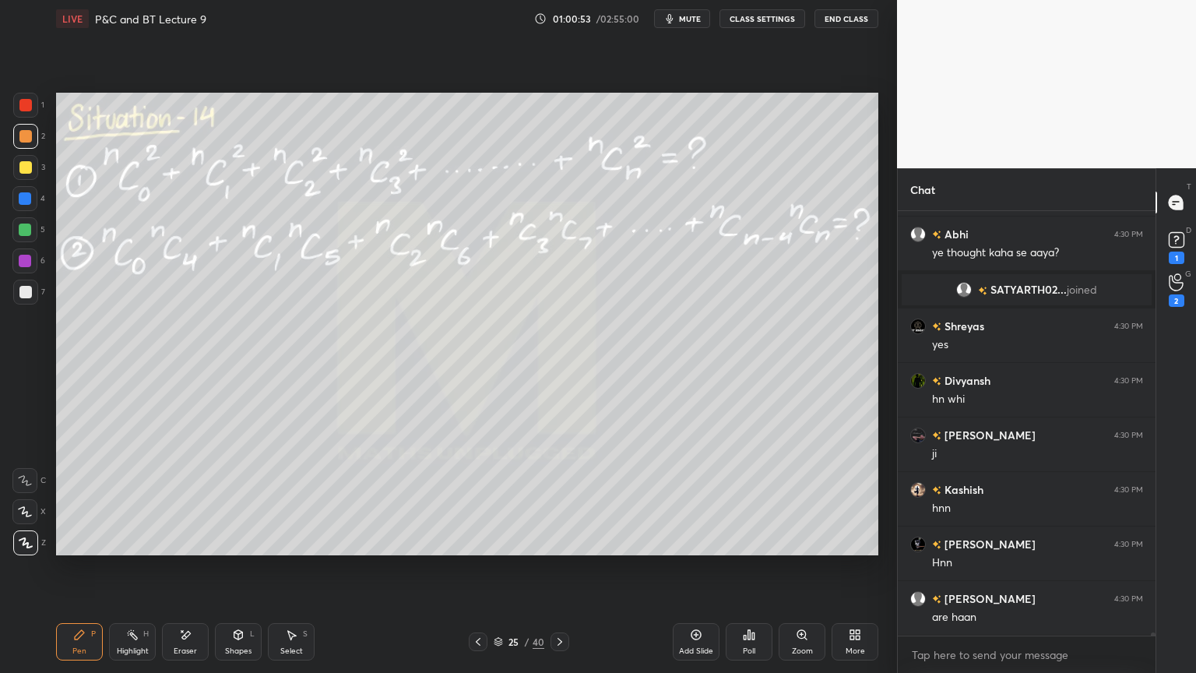
drag, startPoint x: 181, startPoint y: 652, endPoint x: 243, endPoint y: 611, distance: 74.1
click at [182, 549] on div "Eraser" at bounding box center [185, 651] width 23 height 8
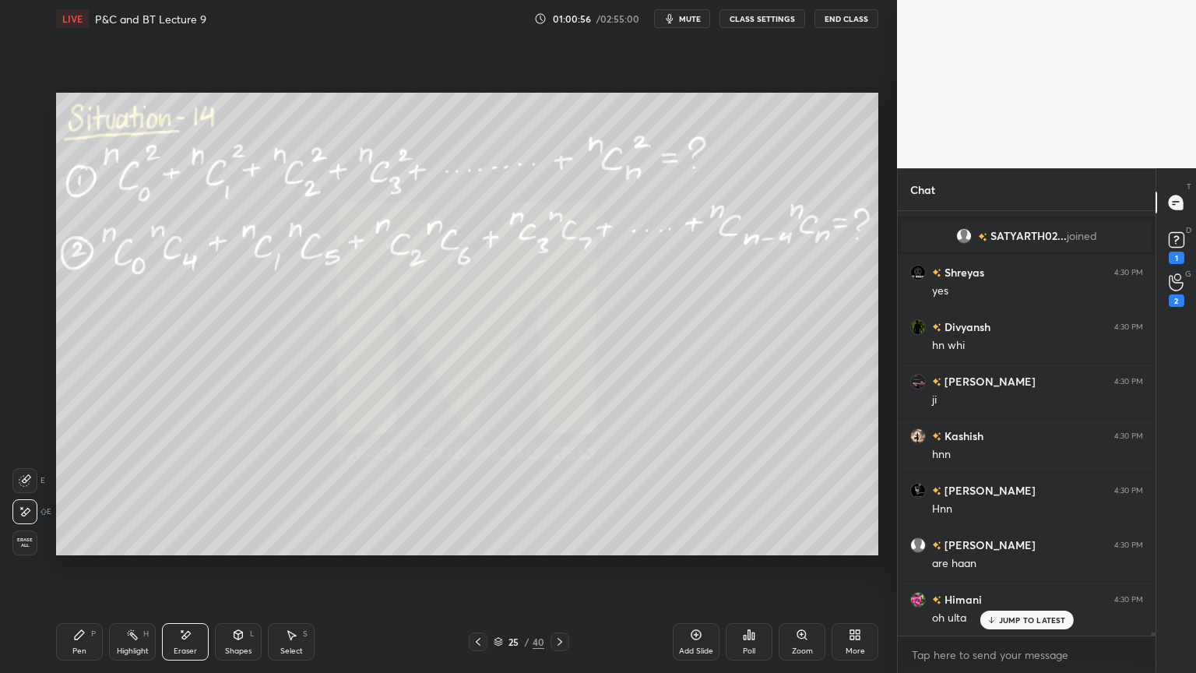
drag, startPoint x: 128, startPoint y: 640, endPoint x: 76, endPoint y: 648, distance: 52.8
click at [126, 549] on div "Highlight H" at bounding box center [132, 641] width 47 height 37
click at [78, 549] on div "Pen" at bounding box center [79, 651] width 14 height 8
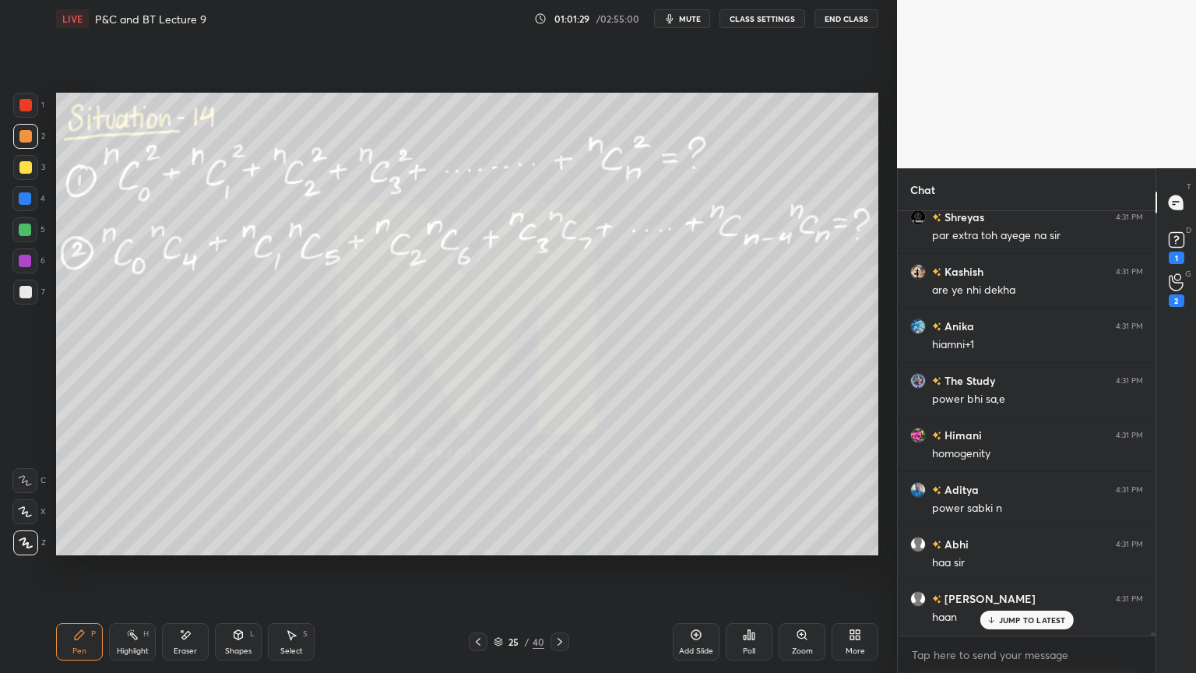
scroll to position [60183, 0]
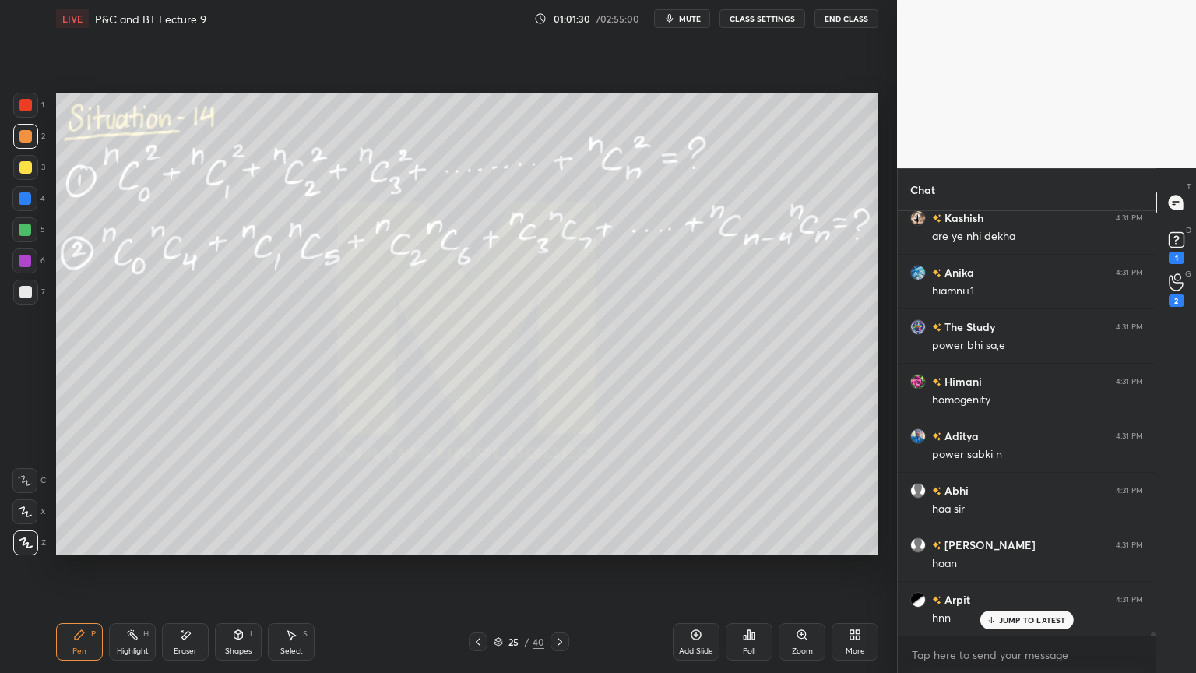
click at [194, 549] on div "Eraser" at bounding box center [185, 641] width 47 height 37
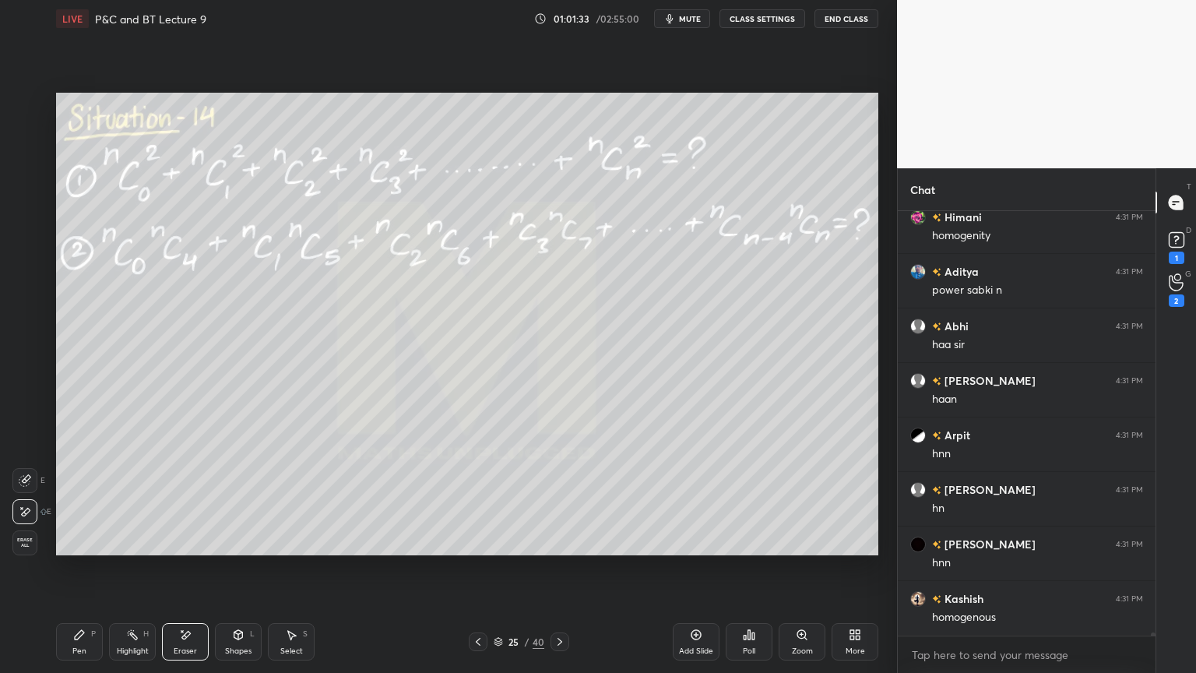
scroll to position [60401, 0]
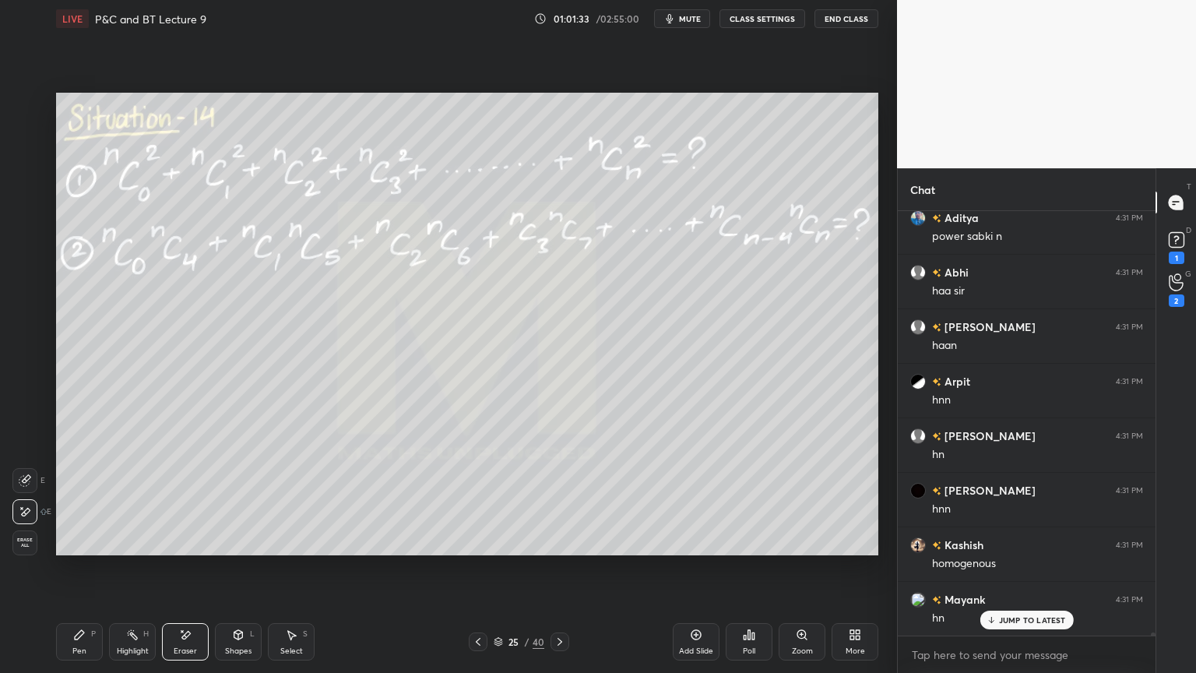
click at [90, 549] on div "Pen P" at bounding box center [79, 641] width 47 height 37
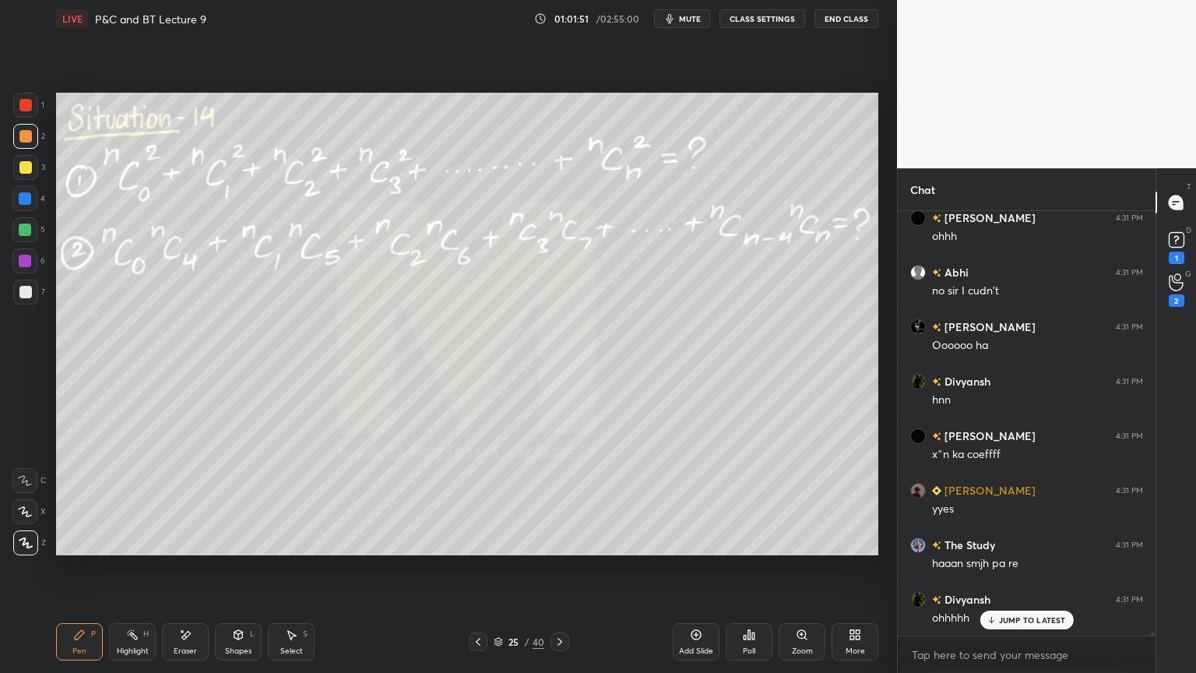
scroll to position [60892, 0]
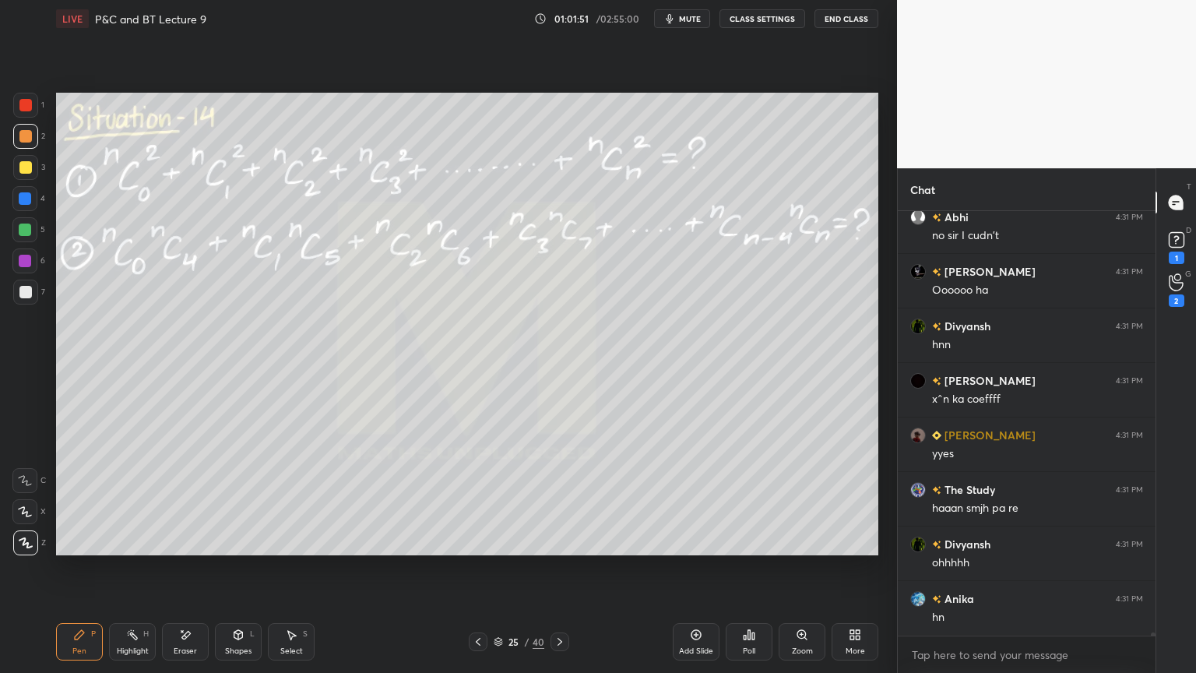
click at [287, 549] on div "Select S" at bounding box center [291, 641] width 47 height 37
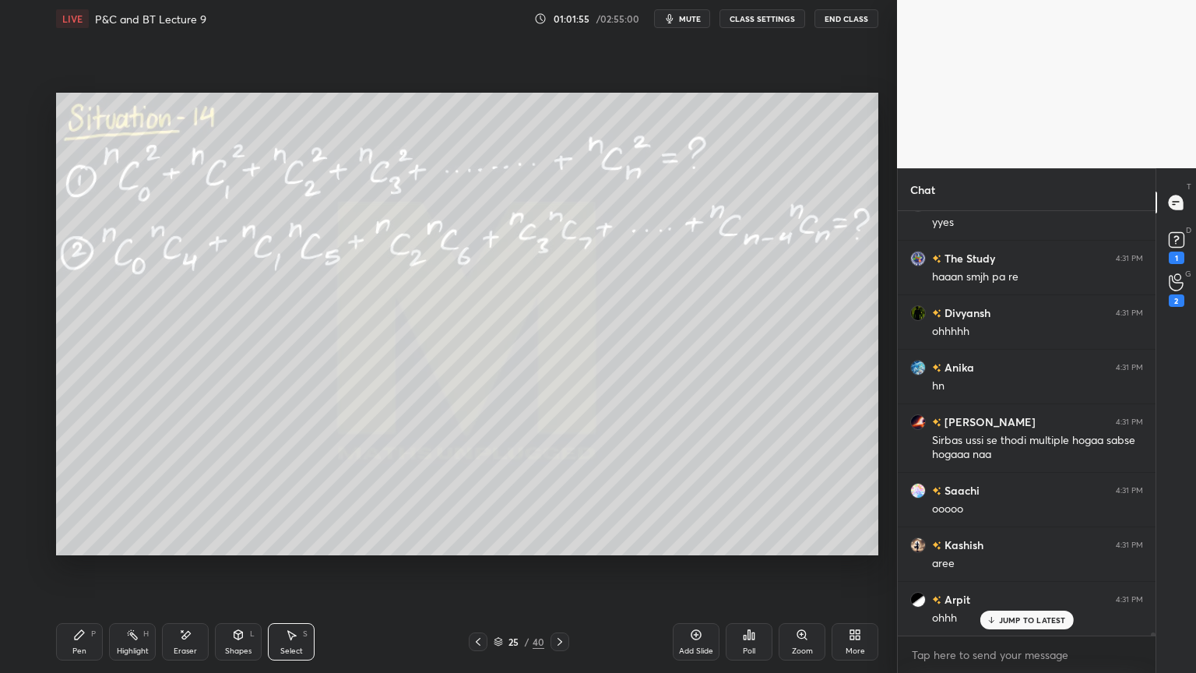
scroll to position [61179, 0]
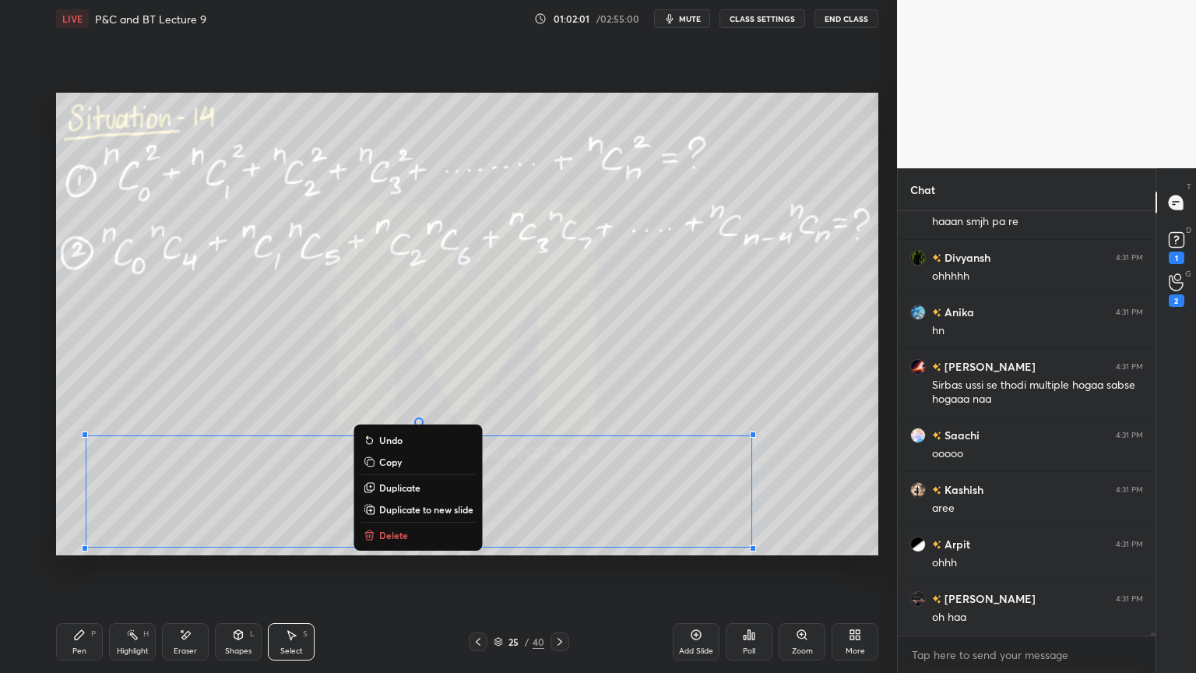
drag, startPoint x: 97, startPoint y: 442, endPoint x: 771, endPoint y: 496, distance: 675.8
click at [841, 549] on div "0 ° Undo Copy Duplicate Duplicate to new slide Delete Setting up your live clas…" at bounding box center [467, 323] width 835 height 573
drag, startPoint x: 787, startPoint y: 477, endPoint x: 625, endPoint y: 491, distance: 163.4
click at [787, 477] on div "0 ° Undo Copy Duplicate Duplicate to new slide Delete" at bounding box center [467, 324] width 822 height 463
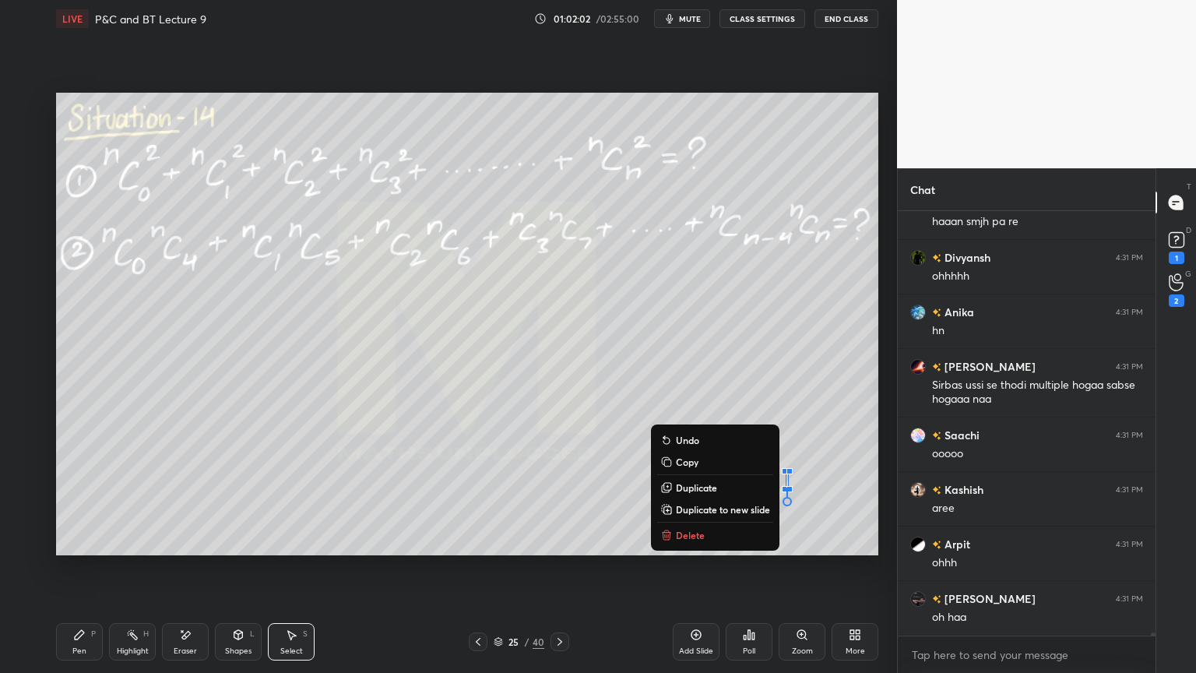
click at [81, 455] on div "0 ° Undo Copy Duplicate Duplicate to new slide Delete" at bounding box center [467, 324] width 822 height 463
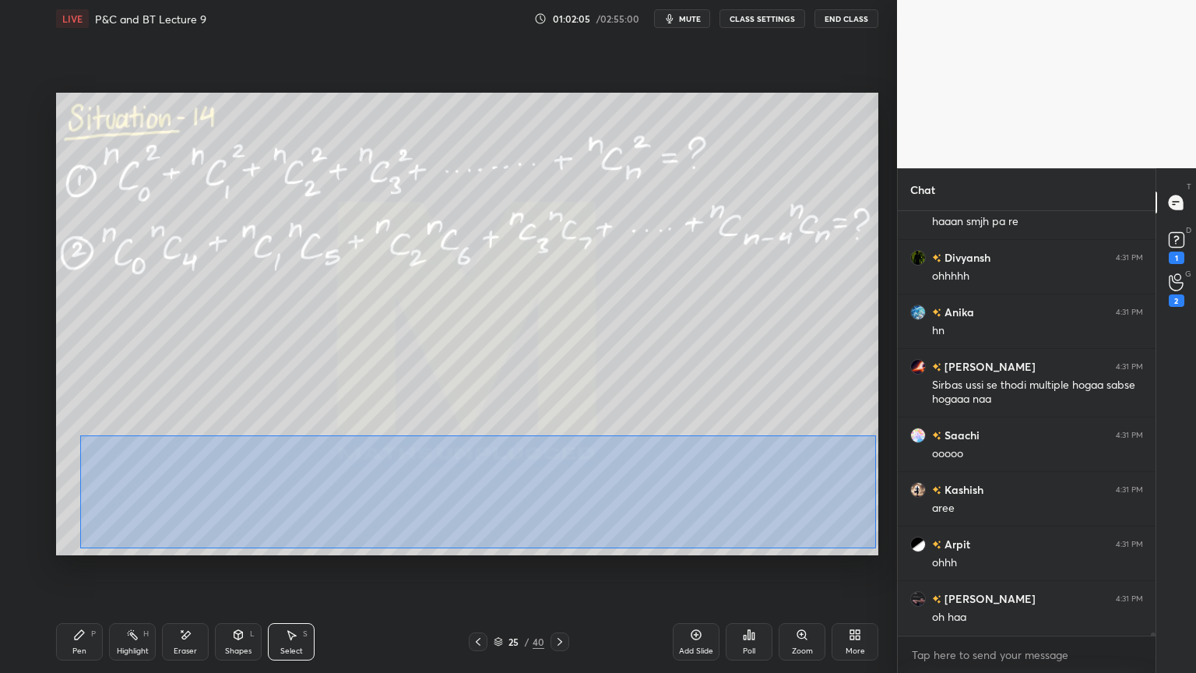
drag, startPoint x: 79, startPoint y: 435, endPoint x: 871, endPoint y: 539, distance: 798.0
click at [875, 549] on div "0 ° Undo Copy Duplicate Duplicate to new slide Delete" at bounding box center [467, 324] width 822 height 463
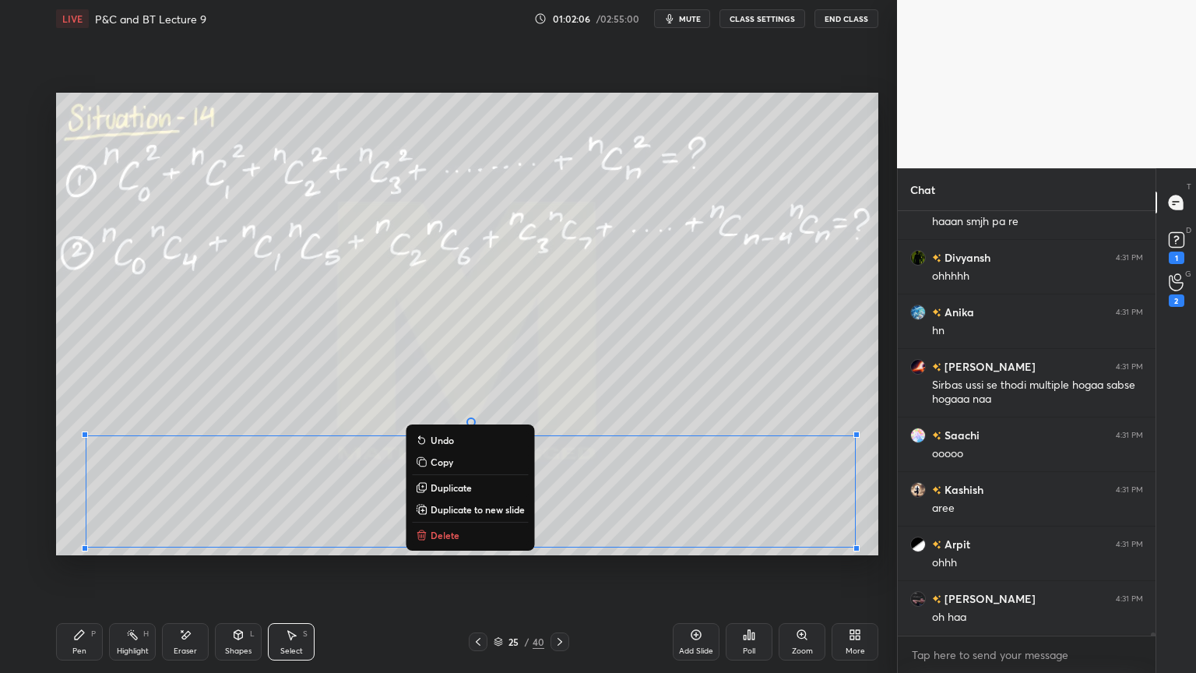
click at [435, 538] on p "Delete" at bounding box center [445, 535] width 29 height 12
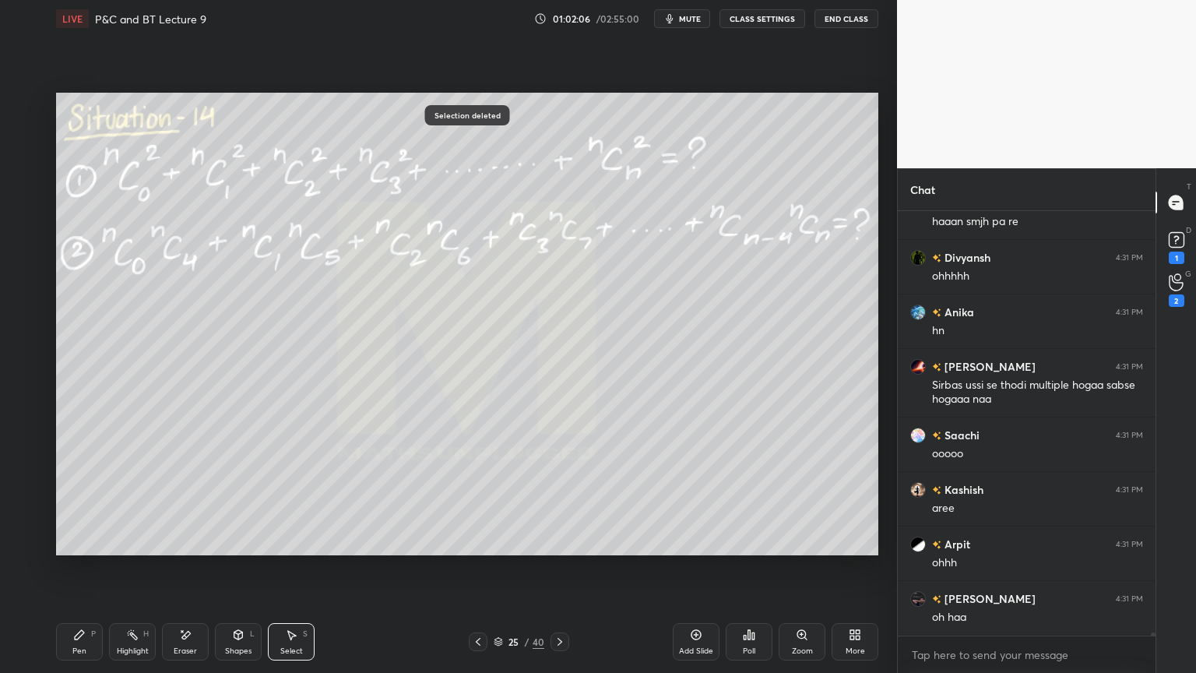
click at [122, 549] on div "Highlight" at bounding box center [133, 651] width 32 height 8
click at [80, 549] on div "Pen P" at bounding box center [79, 641] width 47 height 37
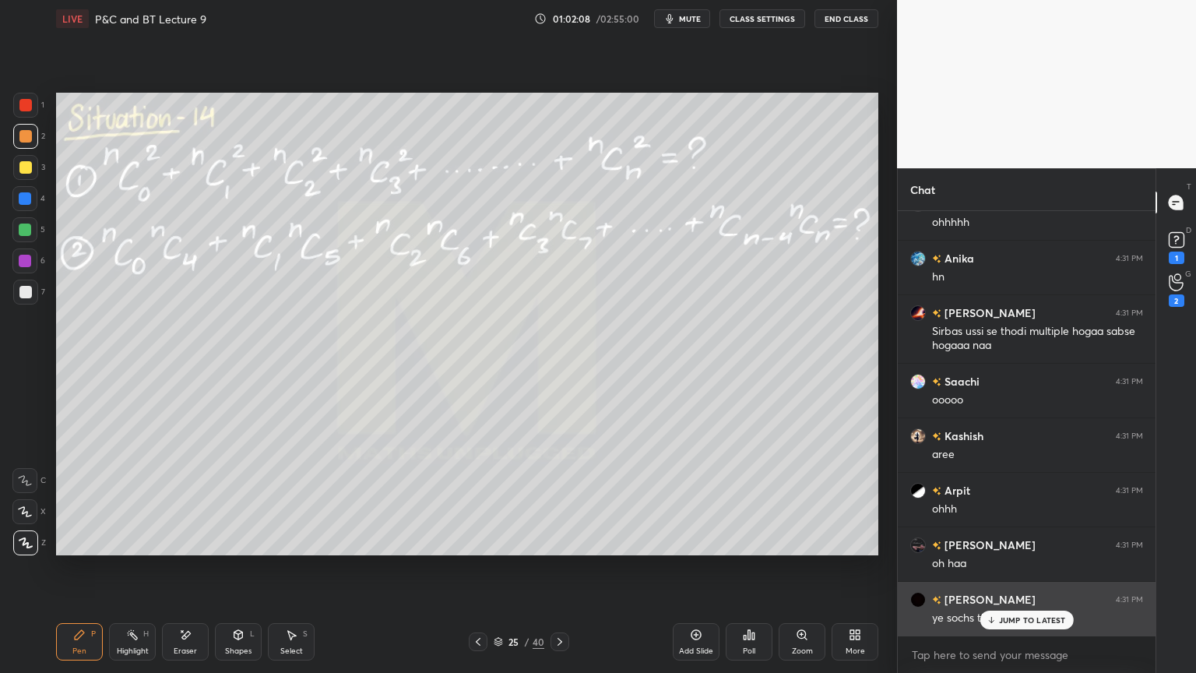
click at [998, 549] on div "JUMP TO LATEST" at bounding box center [1026, 620] width 93 height 19
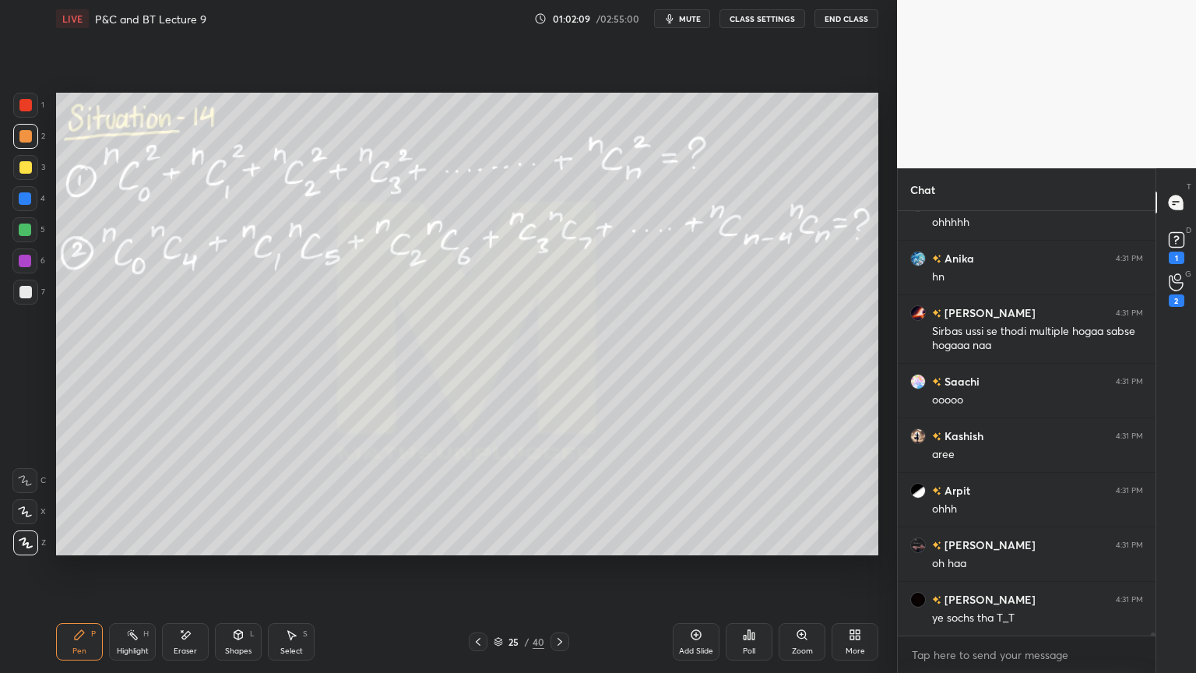
scroll to position [61288, 0]
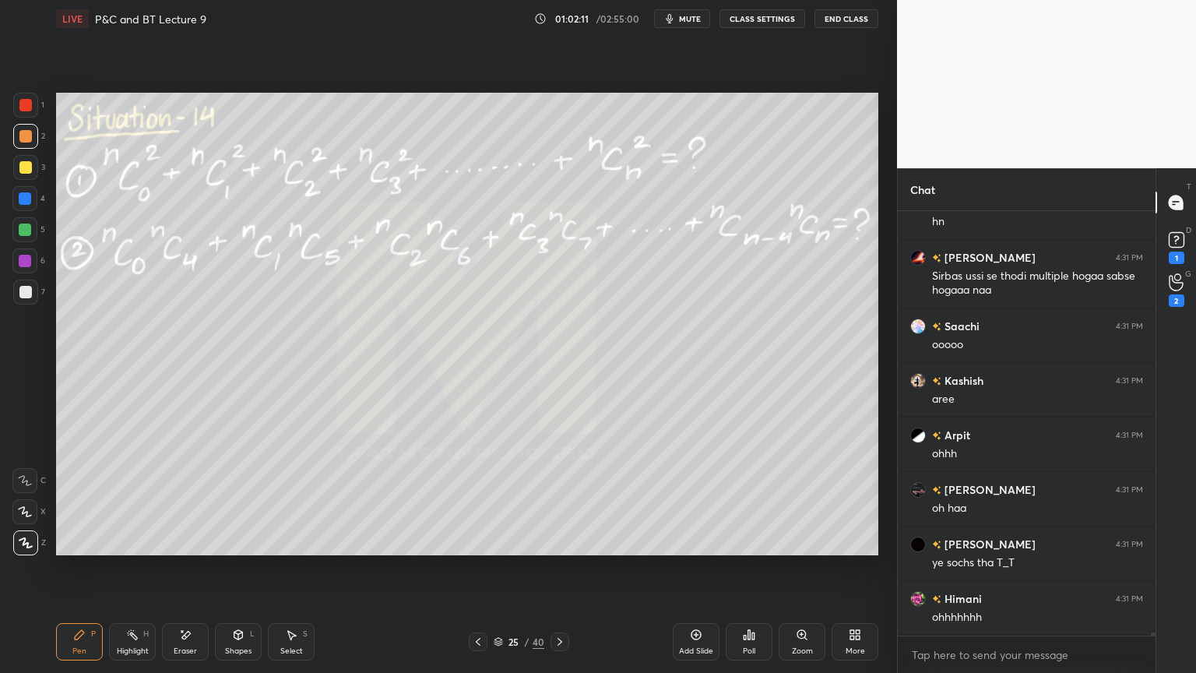
click at [125, 549] on div "Highlight" at bounding box center [133, 651] width 32 height 8
click at [71, 549] on div "Pen P" at bounding box center [79, 641] width 47 height 37
click at [176, 549] on div "Eraser" at bounding box center [185, 641] width 47 height 37
click at [118, 549] on div "Highlight H" at bounding box center [132, 641] width 47 height 37
click at [82, 549] on div "Pen P" at bounding box center [79, 641] width 47 height 37
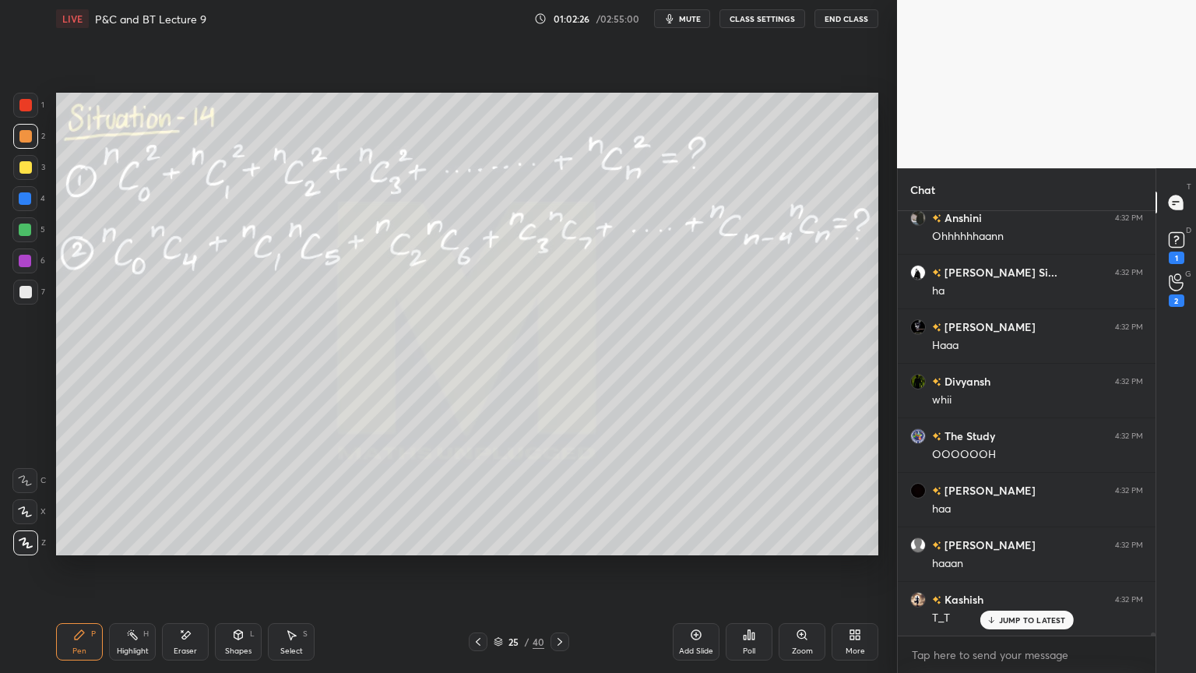
scroll to position [61942, 0]
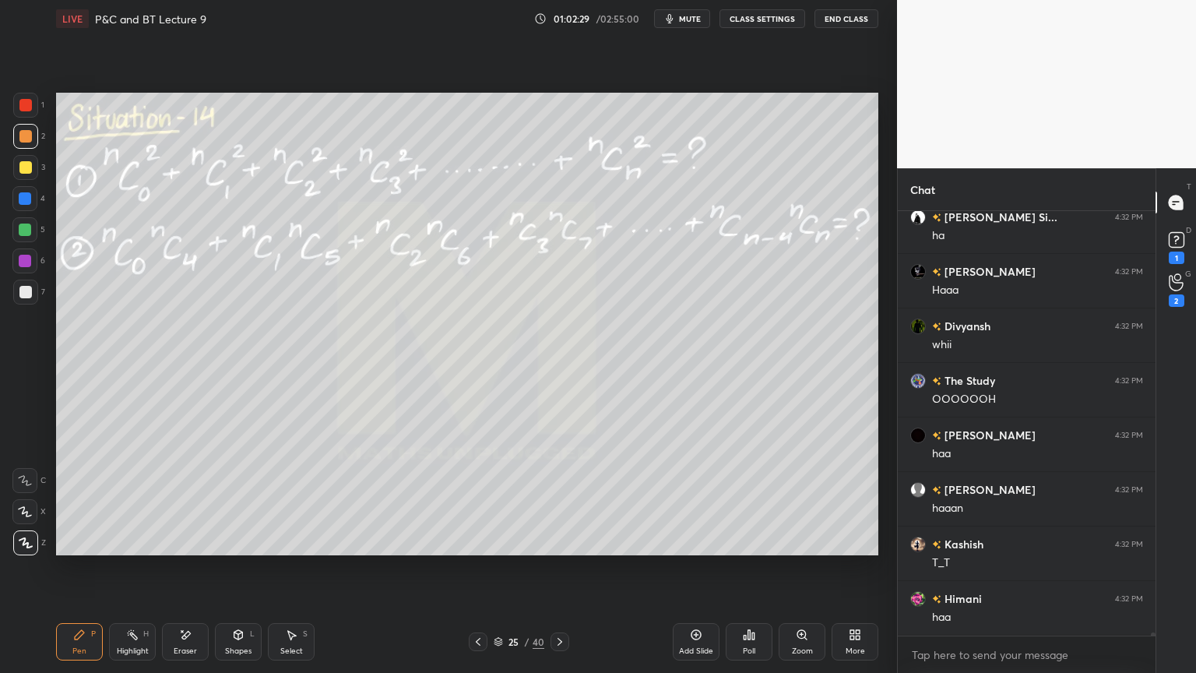
drag, startPoint x: 179, startPoint y: 639, endPoint x: 189, endPoint y: 608, distance: 32.0
click at [179, 549] on icon at bounding box center [185, 634] width 12 height 13
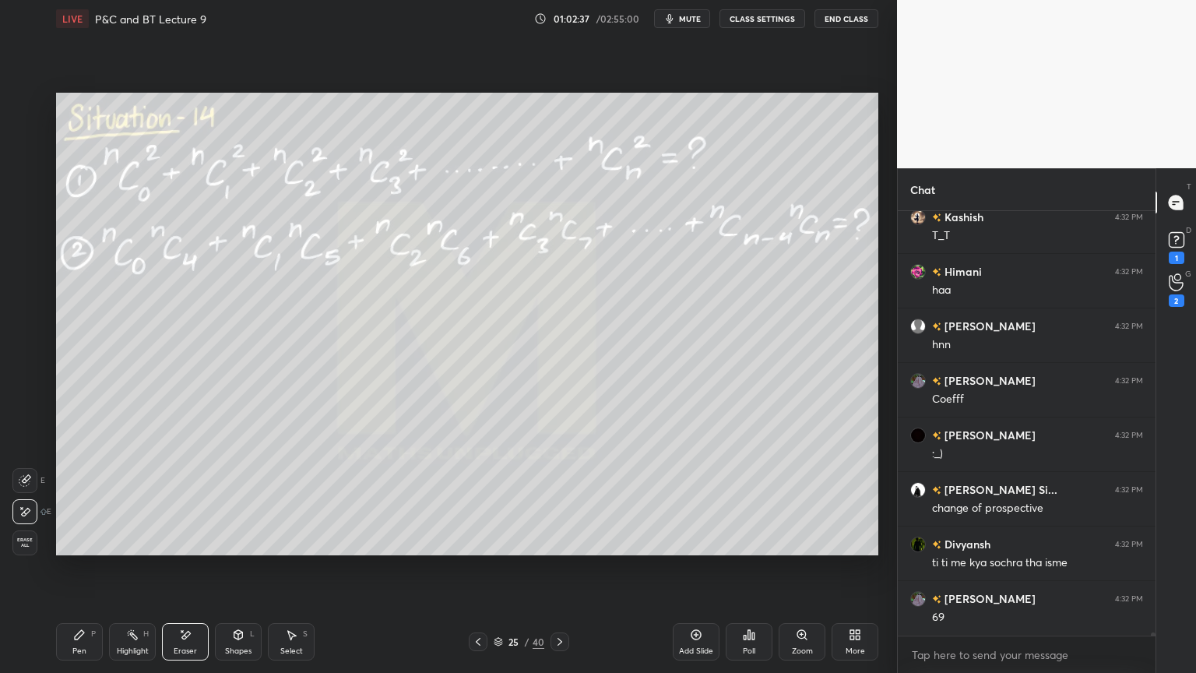
scroll to position [62323, 0]
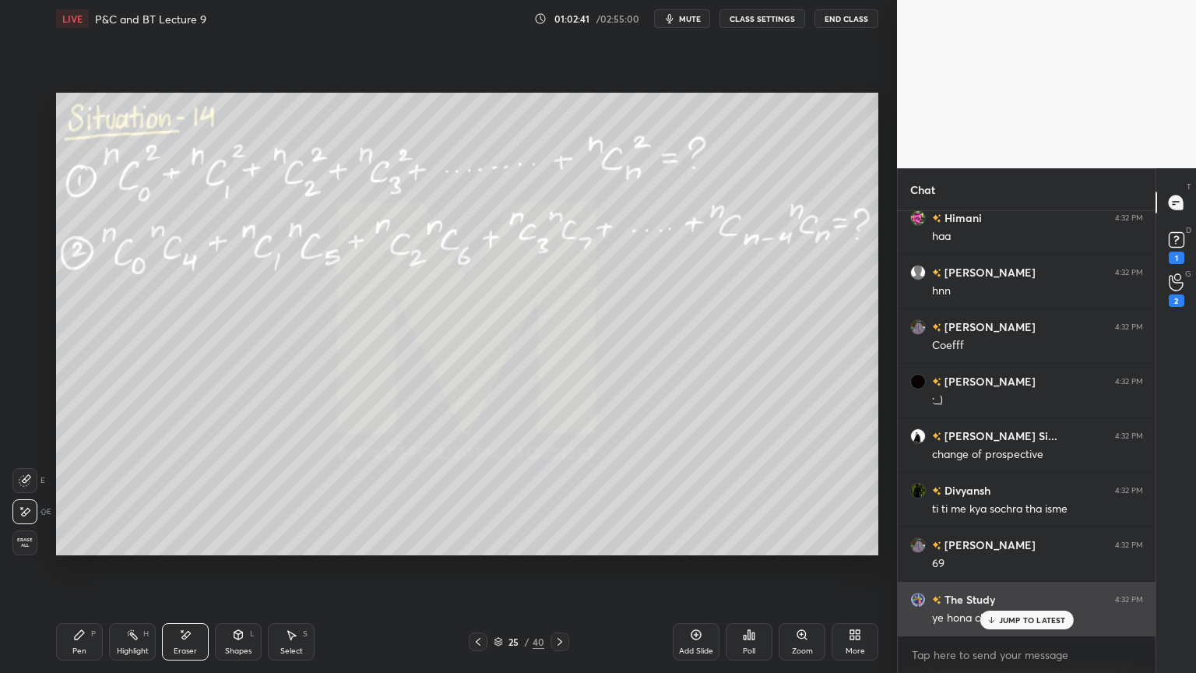
click at [1001, 549] on p "JUMP TO LATEST" at bounding box center [1032, 619] width 67 height 9
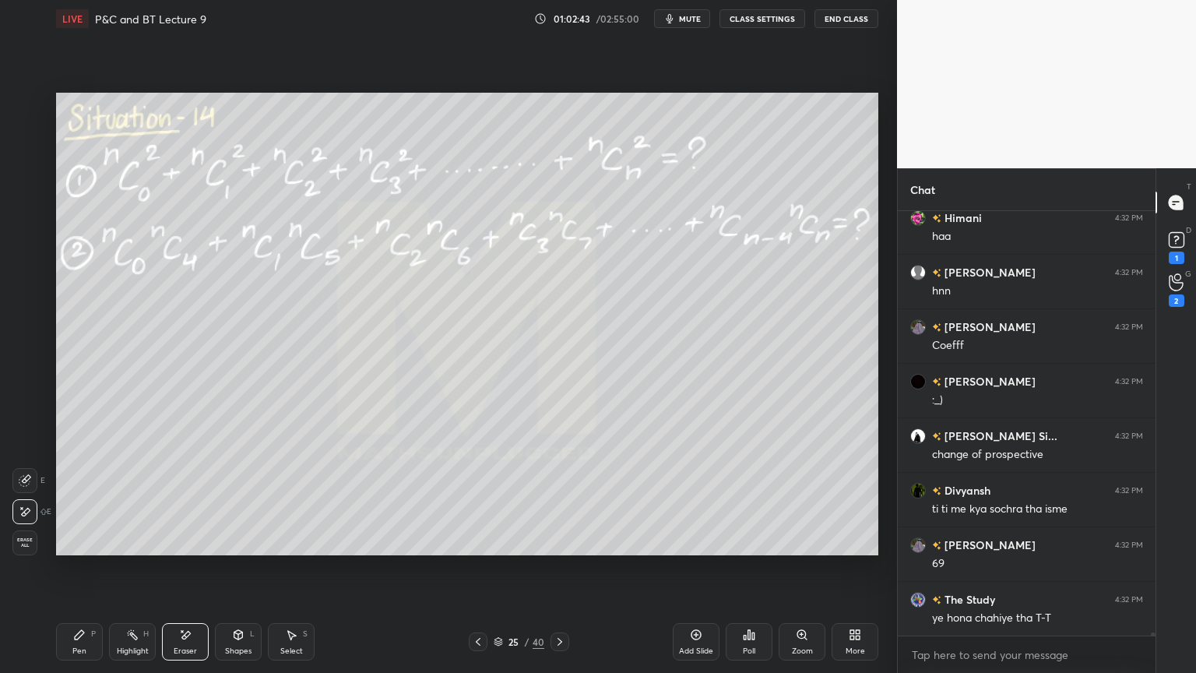
drag, startPoint x: 132, startPoint y: 644, endPoint x: 78, endPoint y: 649, distance: 54.8
click at [129, 549] on div "Highlight H" at bounding box center [132, 641] width 47 height 37
drag, startPoint x: 78, startPoint y: 649, endPoint x: 111, endPoint y: 639, distance: 35.2
click at [78, 549] on div "Pen" at bounding box center [79, 651] width 14 height 8
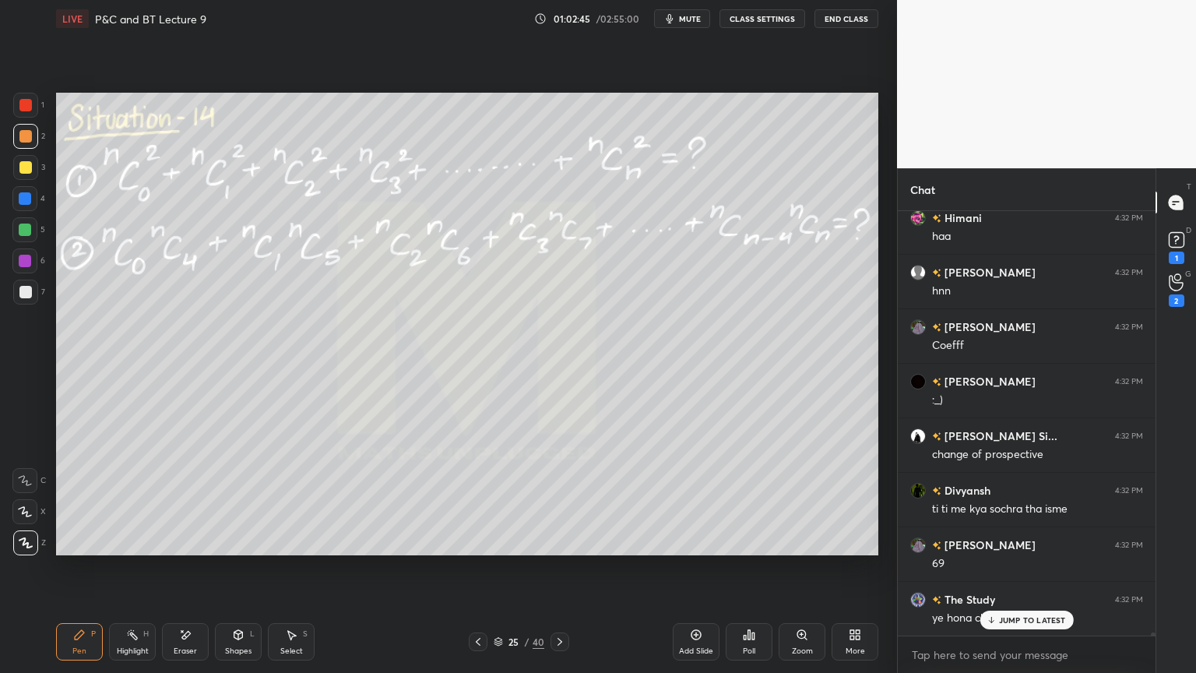
scroll to position [62392, 0]
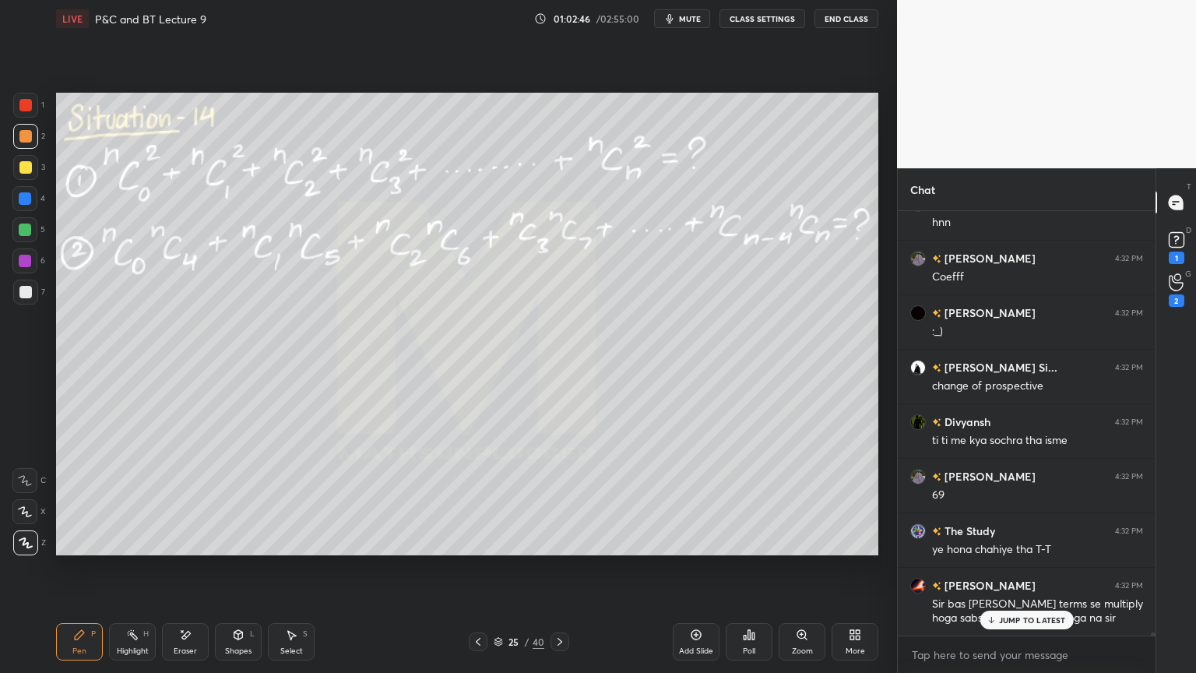
click at [185, 549] on div "Eraser" at bounding box center [185, 641] width 47 height 37
click at [115, 549] on div "Highlight H" at bounding box center [132, 641] width 47 height 37
click at [75, 549] on icon at bounding box center [79, 634] width 9 height 9
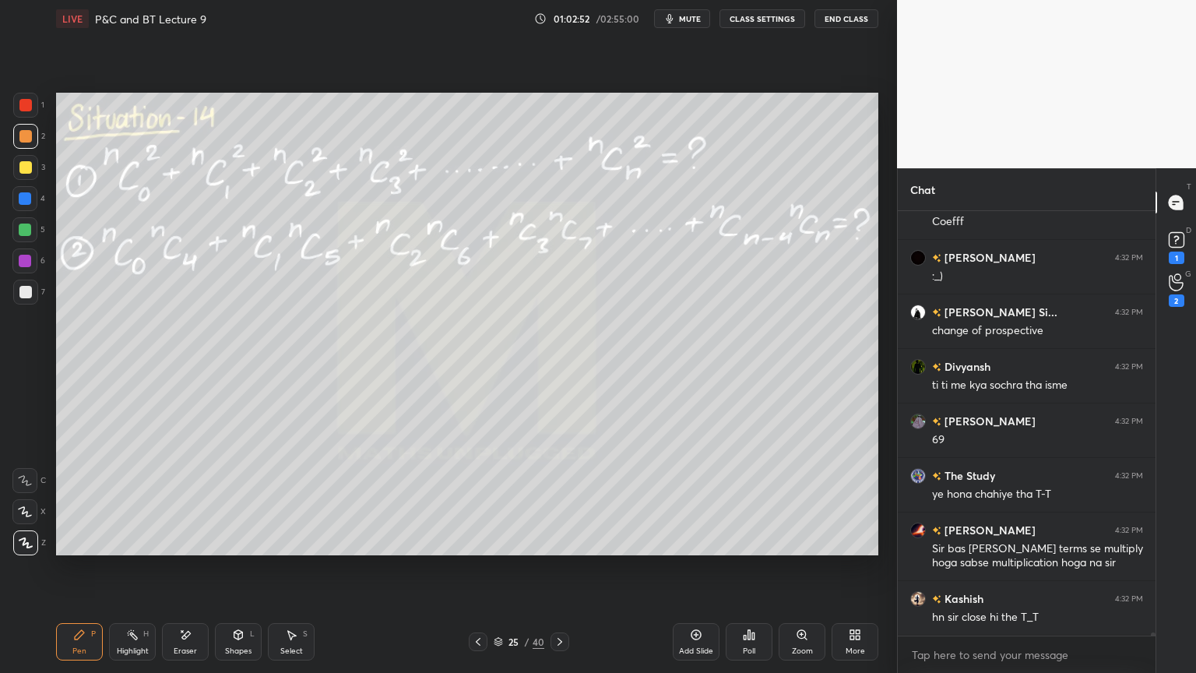
scroll to position [62501, 0]
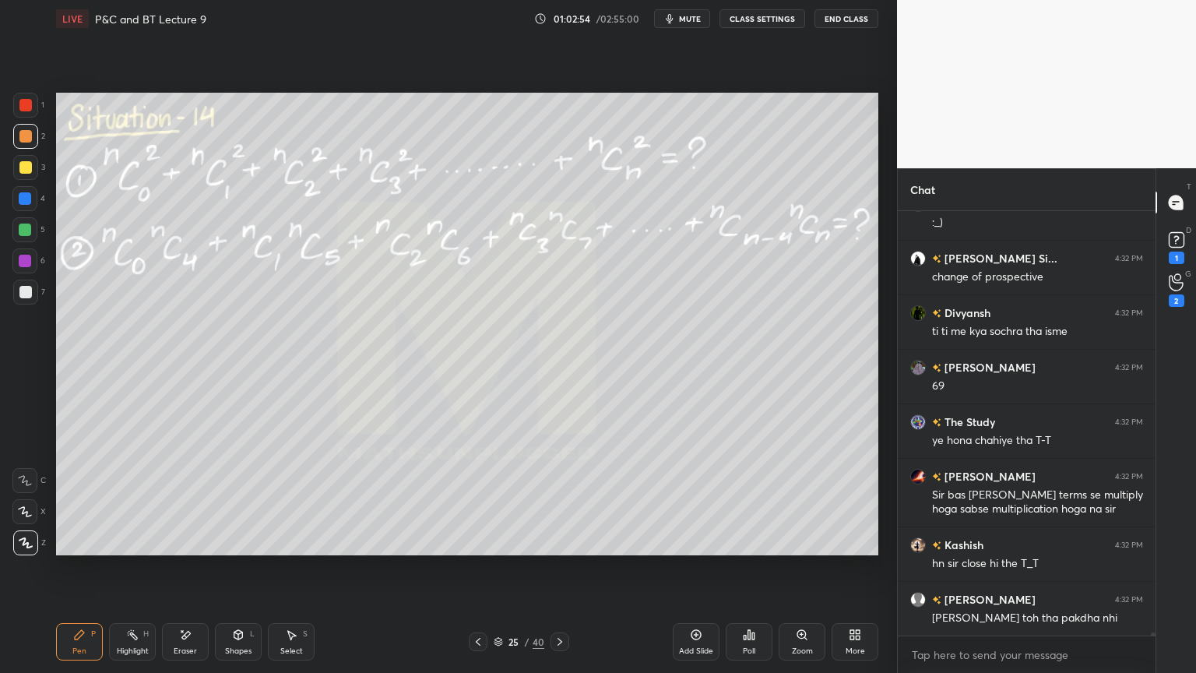
click at [178, 549] on div "Eraser" at bounding box center [185, 641] width 47 height 37
drag, startPoint x: 118, startPoint y: 636, endPoint x: 86, endPoint y: 636, distance: 32.7
click at [117, 549] on div "Highlight H" at bounding box center [132, 641] width 47 height 37
click at [83, 549] on div "Pen P" at bounding box center [79, 641] width 47 height 37
click at [187, 549] on icon at bounding box center [186, 635] width 9 height 8
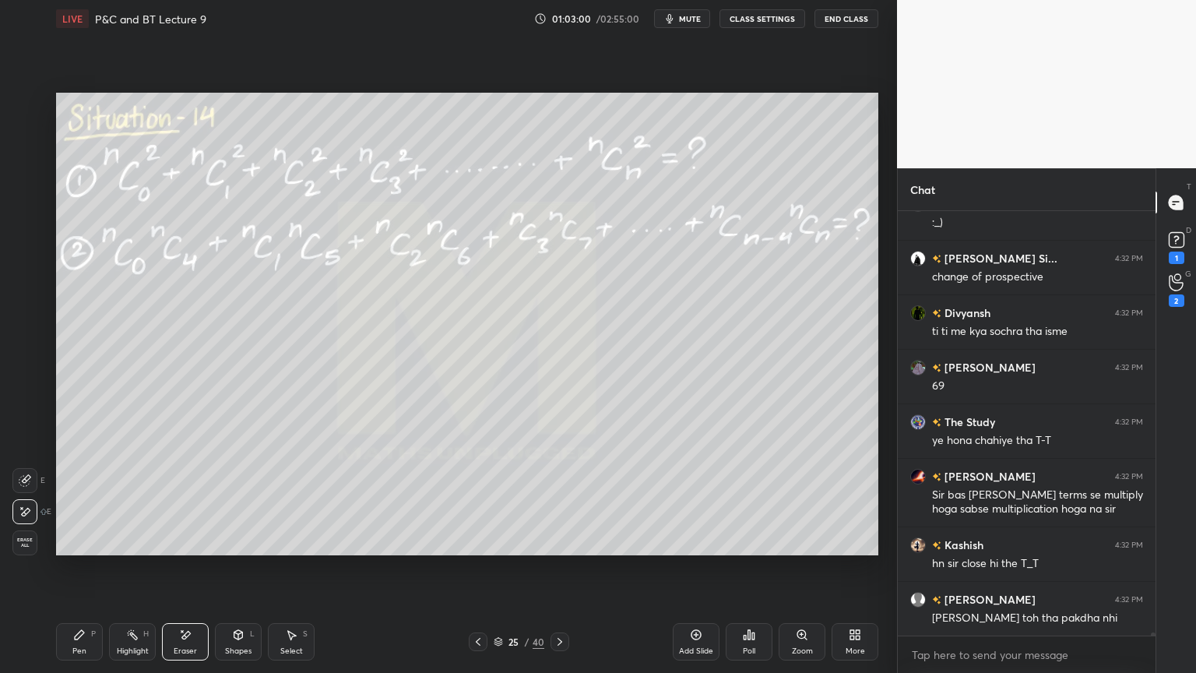
click at [86, 549] on div "Pen P" at bounding box center [79, 641] width 47 height 37
click at [192, 549] on div "Eraser" at bounding box center [185, 641] width 47 height 37
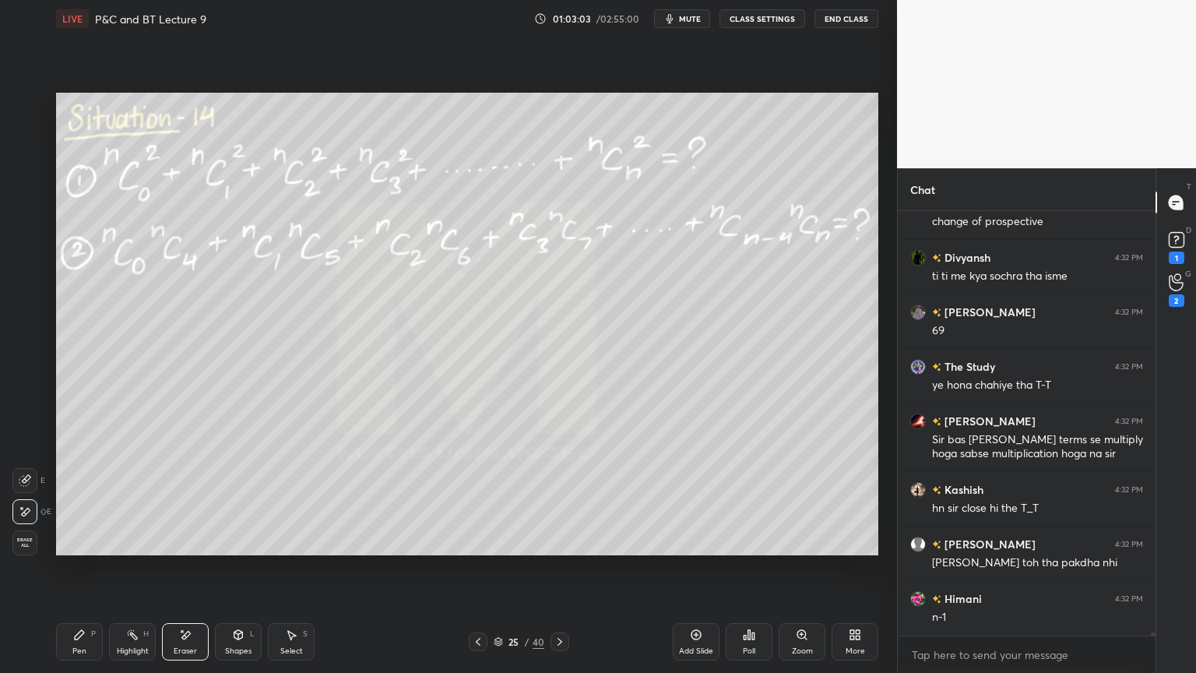
click at [90, 549] on div "Pen P" at bounding box center [79, 641] width 47 height 37
drag, startPoint x: 181, startPoint y: 653, endPoint x: 259, endPoint y: 599, distance: 94.4
click at [182, 549] on div "Eraser" at bounding box center [185, 651] width 23 height 8
click at [80, 549] on div "Pen P" at bounding box center [79, 641] width 47 height 37
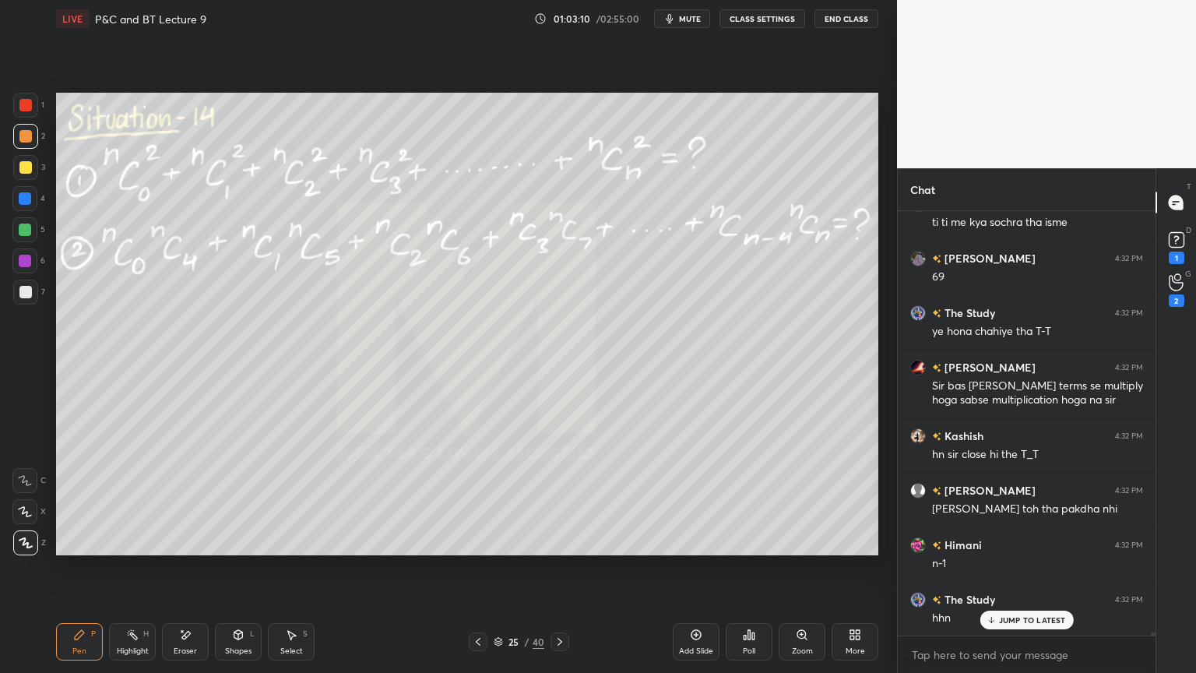
click at [199, 549] on div "Eraser" at bounding box center [185, 641] width 47 height 37
click at [84, 549] on div "Pen P" at bounding box center [79, 641] width 47 height 37
click at [188, 549] on div "Eraser" at bounding box center [185, 641] width 47 height 37
click at [81, 549] on div "Pen P" at bounding box center [79, 641] width 47 height 37
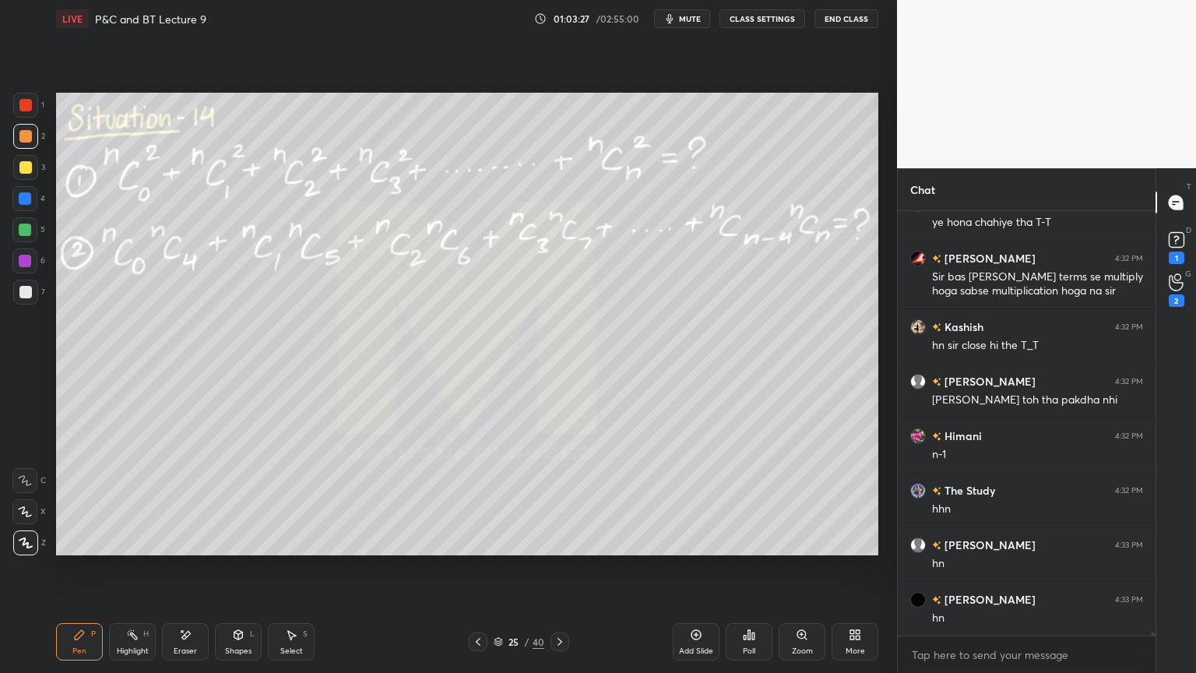
scroll to position [62774, 0]
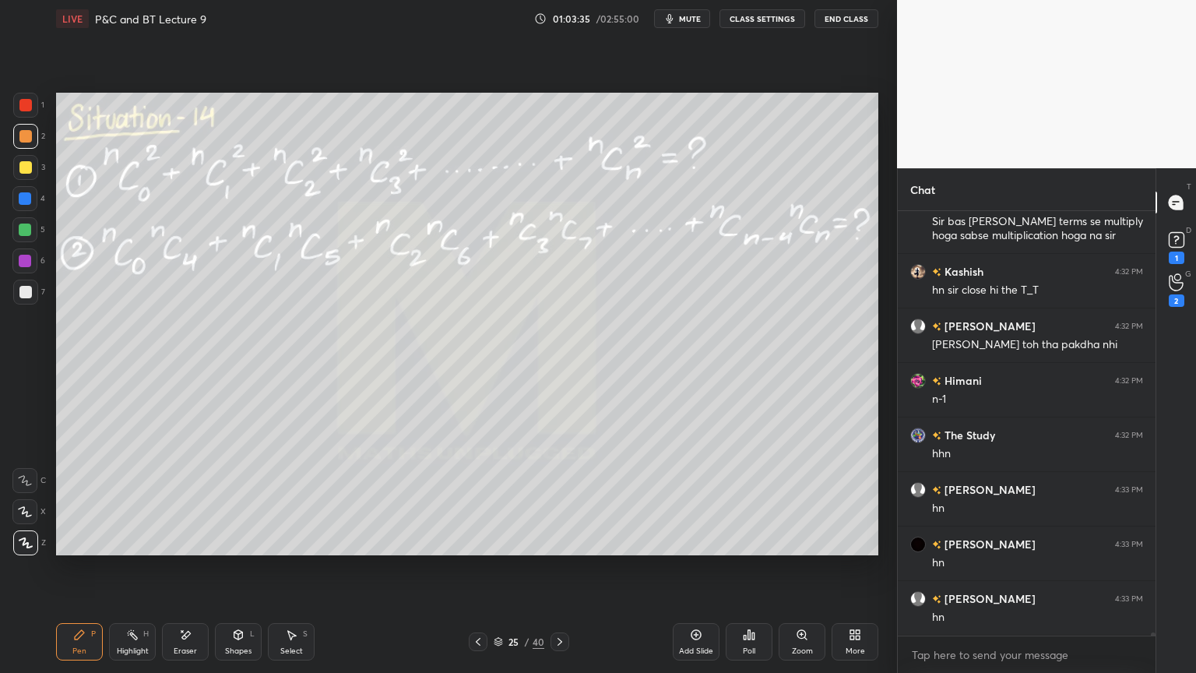
drag, startPoint x: 188, startPoint y: 642, endPoint x: 216, endPoint y: 561, distance: 86.0
click at [187, 549] on div "Eraser" at bounding box center [185, 641] width 47 height 37
click at [129, 549] on icon at bounding box center [132, 634] width 12 height 12
click at [79, 549] on icon at bounding box center [79, 634] width 9 height 9
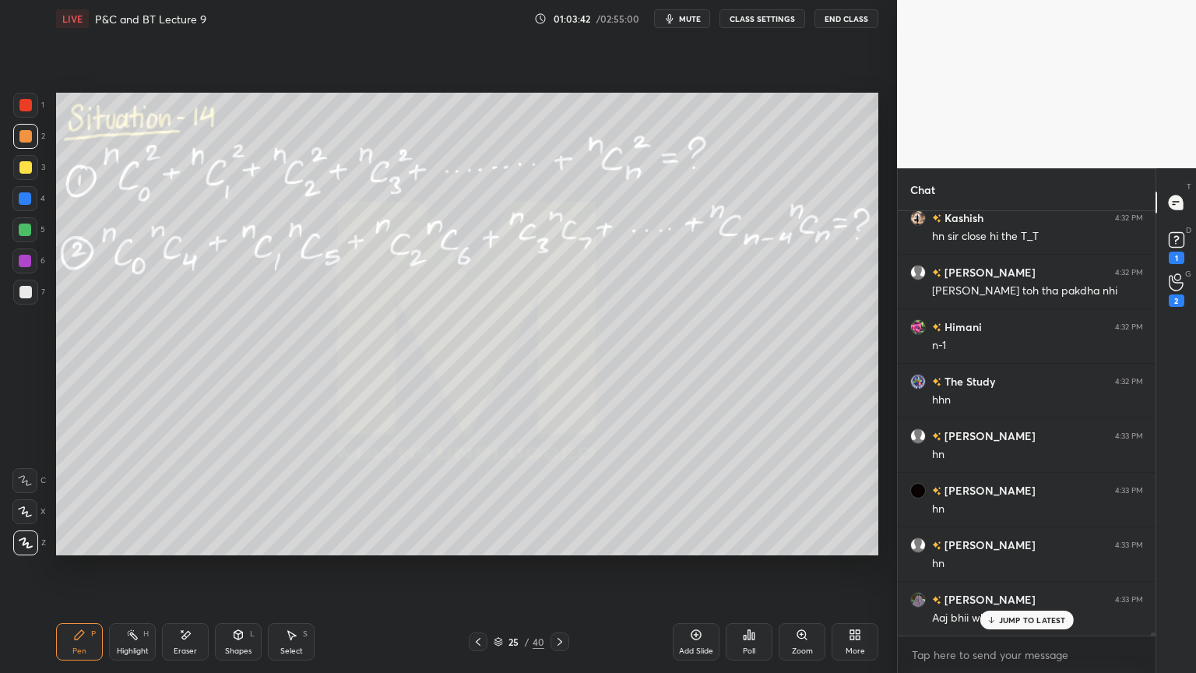
click at [1001, 549] on p "JUMP TO LATEST" at bounding box center [1032, 619] width 67 height 9
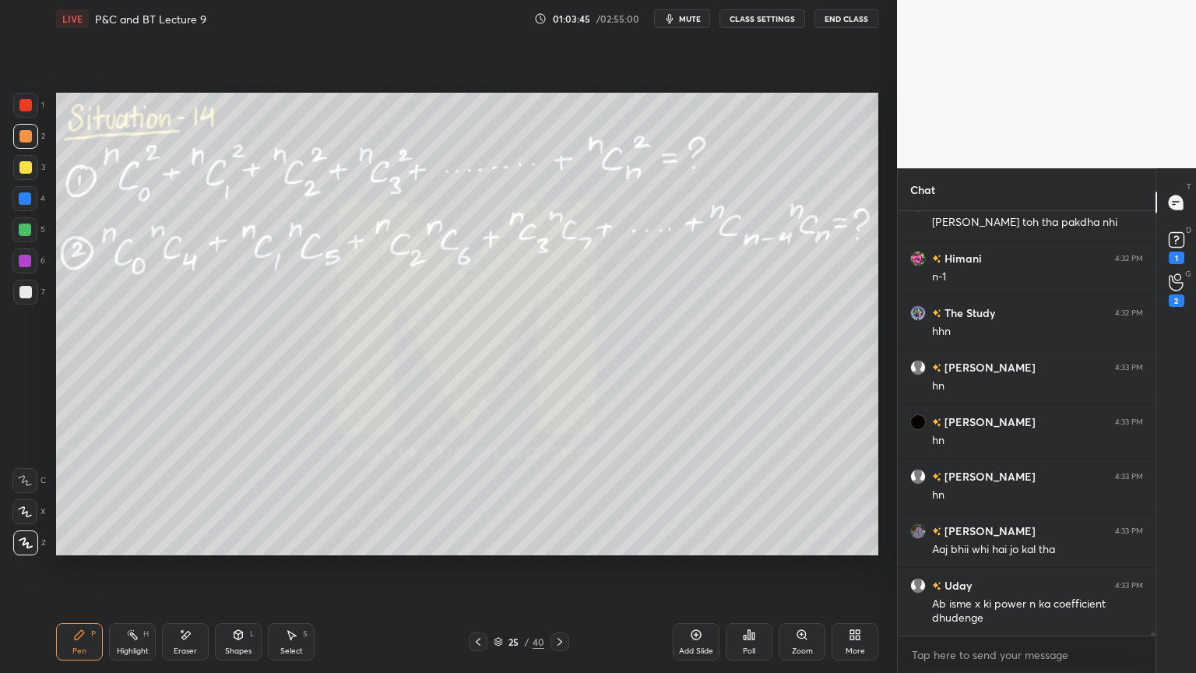
drag, startPoint x: 192, startPoint y: 642, endPoint x: 221, endPoint y: 575, distance: 73.2
click at [190, 549] on div "Eraser" at bounding box center [185, 641] width 47 height 37
click at [123, 549] on div "Highlight" at bounding box center [133, 651] width 32 height 8
drag, startPoint x: 78, startPoint y: 642, endPoint x: 161, endPoint y: 604, distance: 92.0
click at [76, 549] on div "Pen P" at bounding box center [79, 641] width 47 height 37
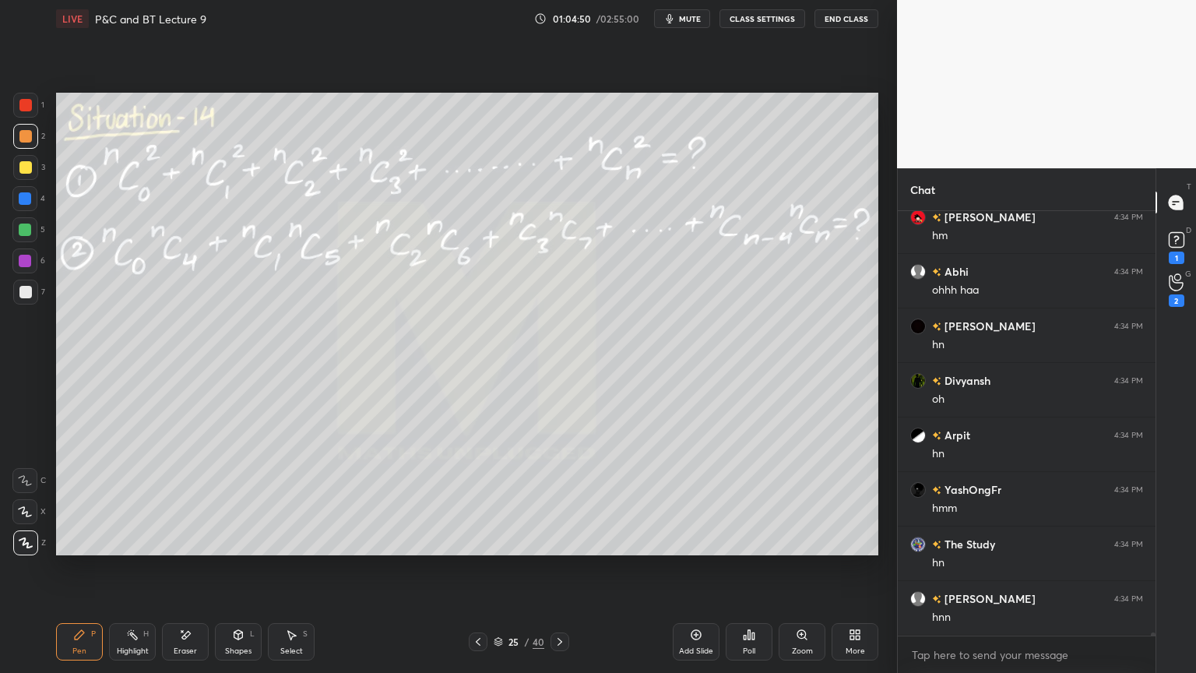
scroll to position [64968, 0]
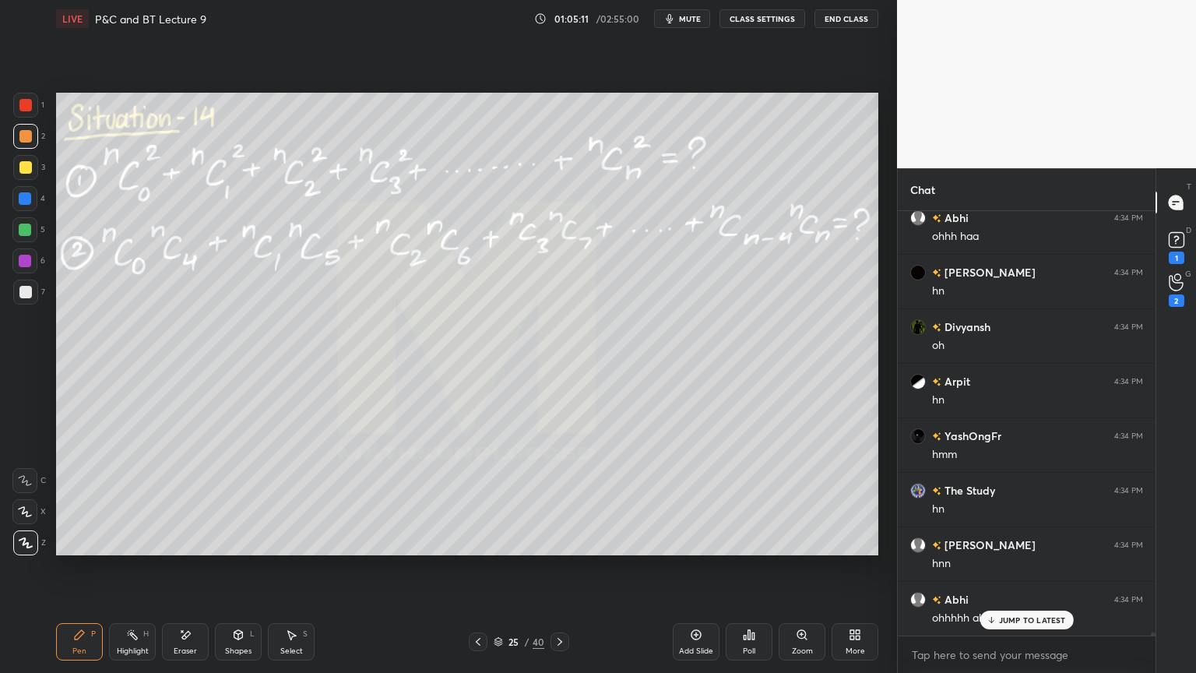
click at [1004, 549] on div "JUMP TO LATEST" at bounding box center [1026, 620] width 93 height 19
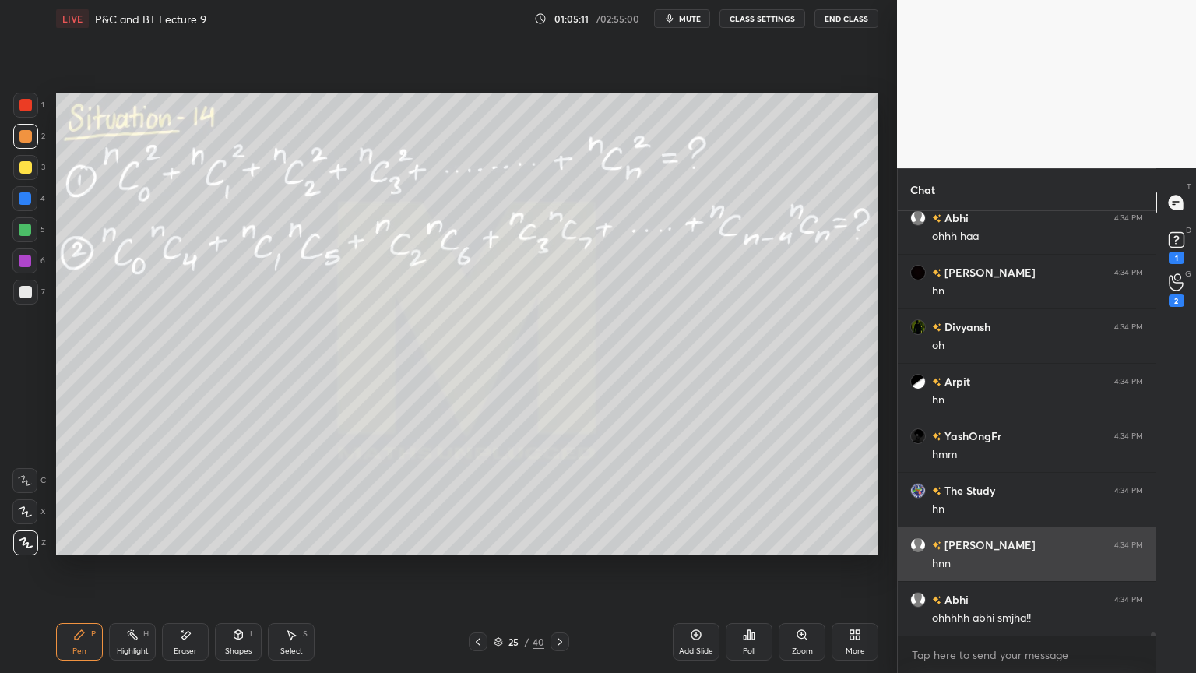
scroll to position [64983, 0]
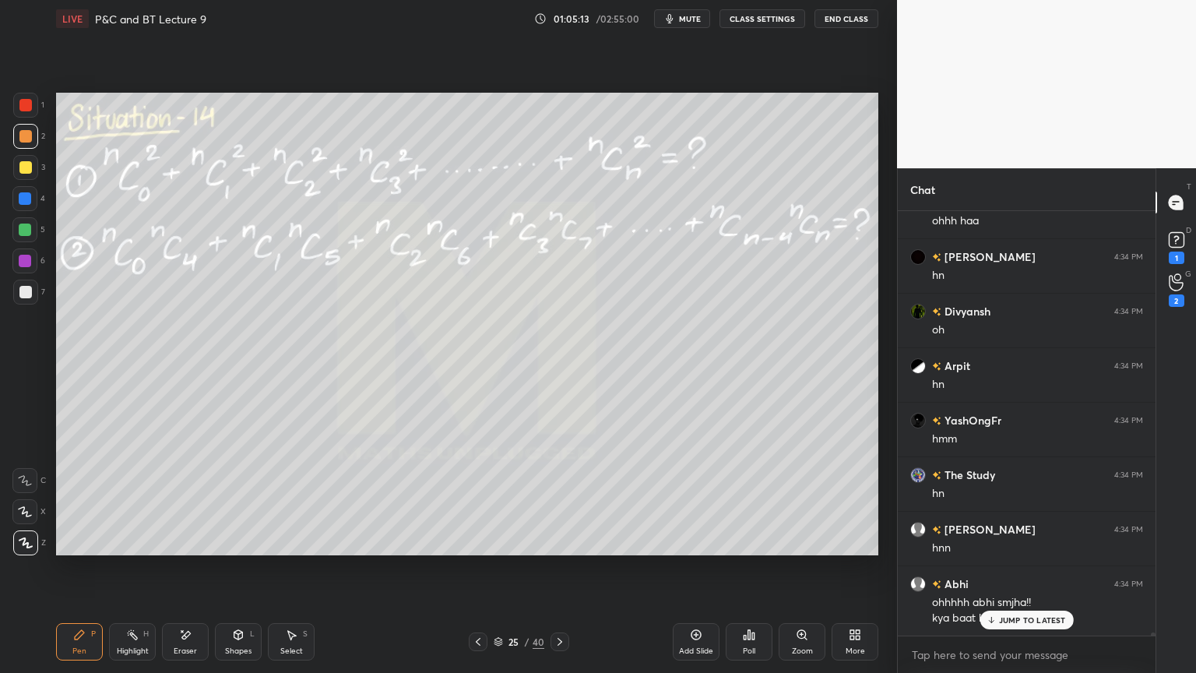
click at [994, 549] on div "JUMP TO LATEST" at bounding box center [1026, 620] width 93 height 19
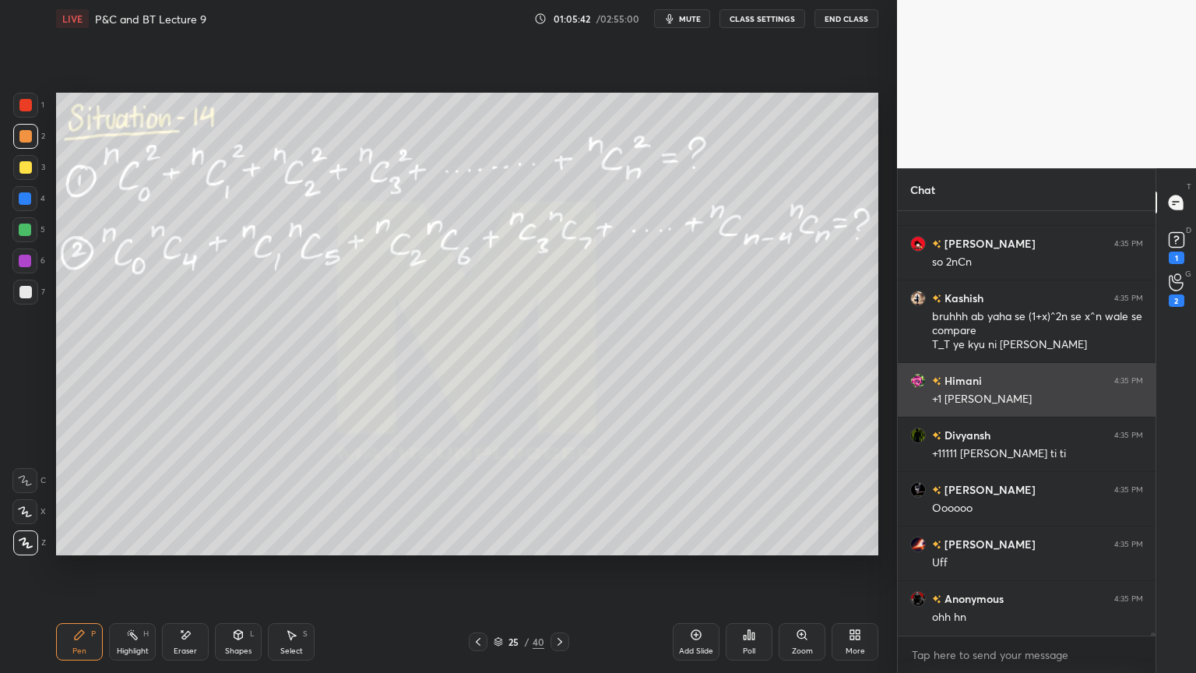
scroll to position [65556, 0]
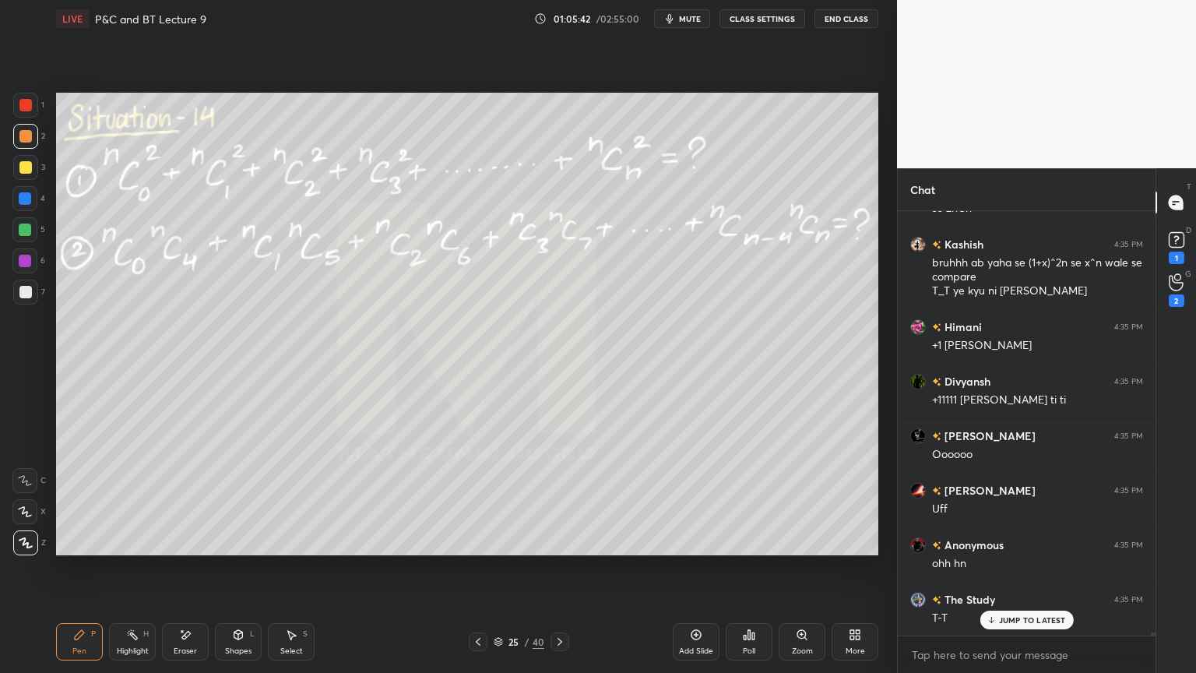
click at [192, 549] on div "Eraser" at bounding box center [185, 651] width 23 height 8
drag, startPoint x: 297, startPoint y: 644, endPoint x: 293, endPoint y: 635, distance: 9.8
click at [297, 549] on div "Select S" at bounding box center [291, 641] width 47 height 37
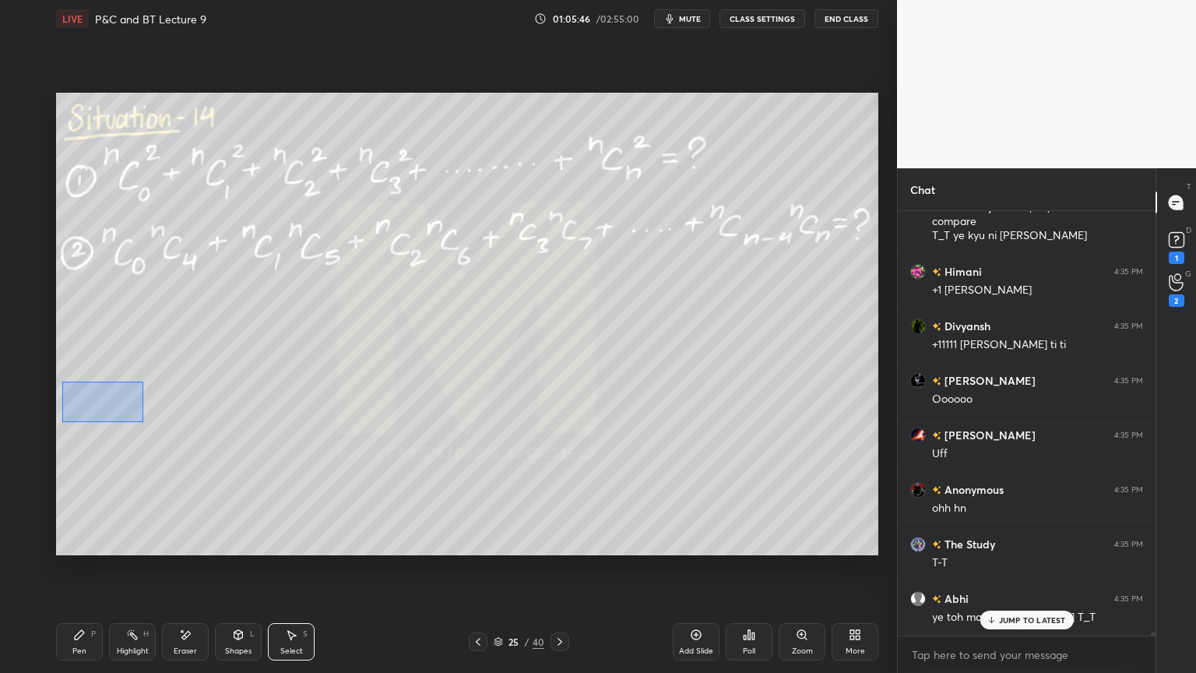
scroll to position [65665, 0]
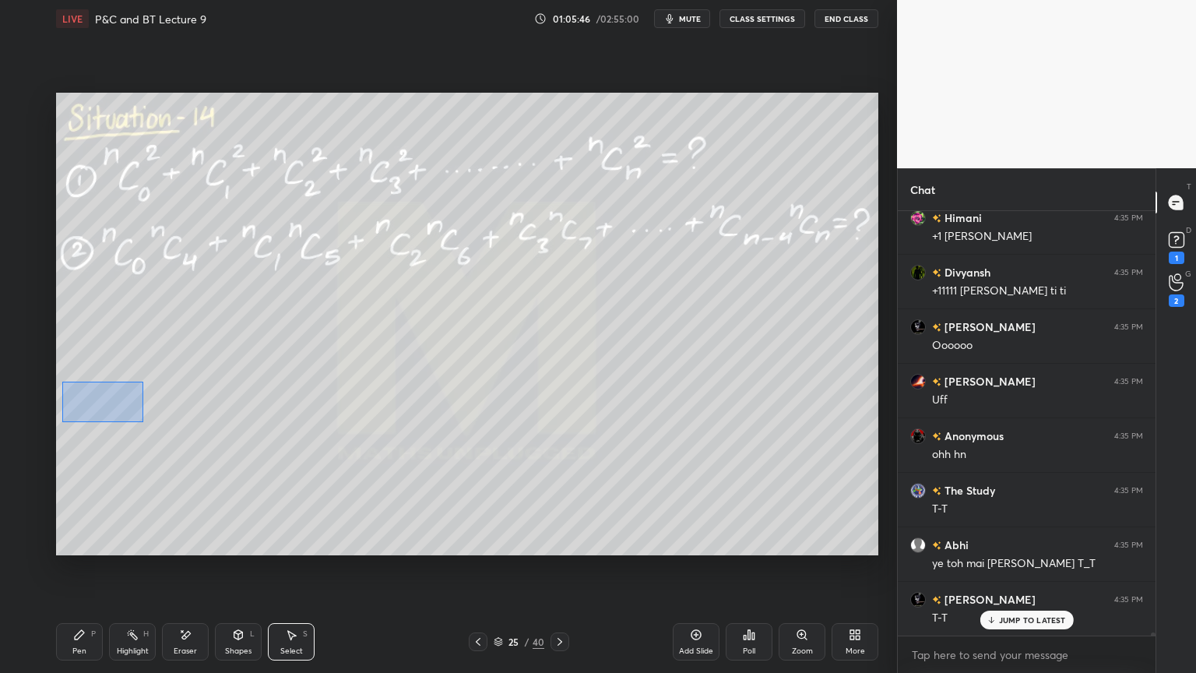
drag, startPoint x: 59, startPoint y: 381, endPoint x: 152, endPoint y: 427, distance: 103.4
click at [153, 428] on div "0 ° Undo Copy Duplicate Duplicate to new slide Delete" at bounding box center [467, 324] width 822 height 463
drag, startPoint x: 122, startPoint y: 413, endPoint x: 134, endPoint y: 409, distance: 12.3
click at [134, 409] on div "0 ° Undo Copy Duplicate Duplicate to new slide Delete" at bounding box center [467, 324] width 822 height 463
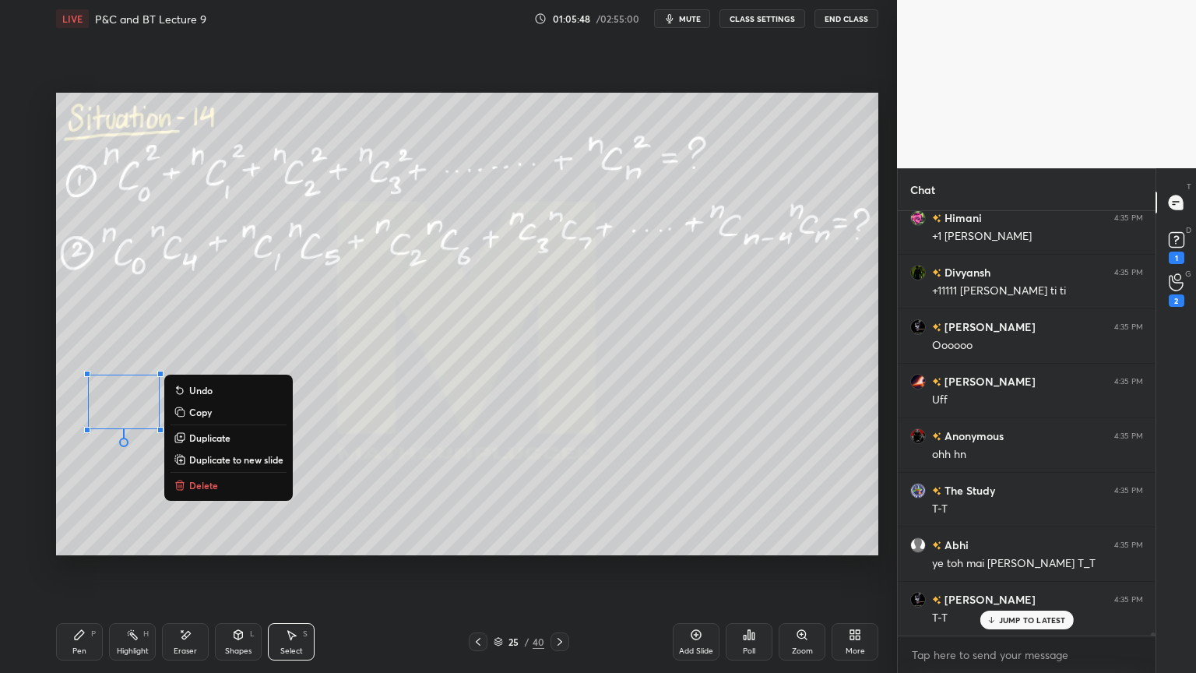
scroll to position [65721, 0]
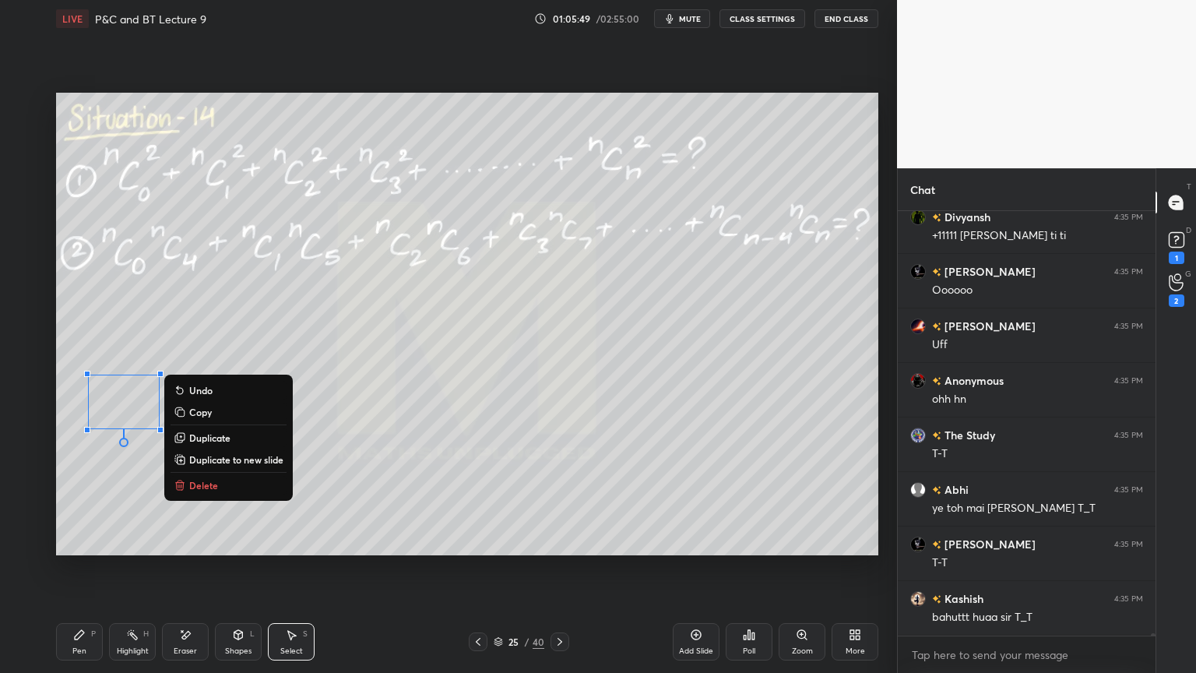
click at [154, 347] on div "0 ° Undo Copy Duplicate Duplicate to new slide Delete" at bounding box center [467, 324] width 822 height 463
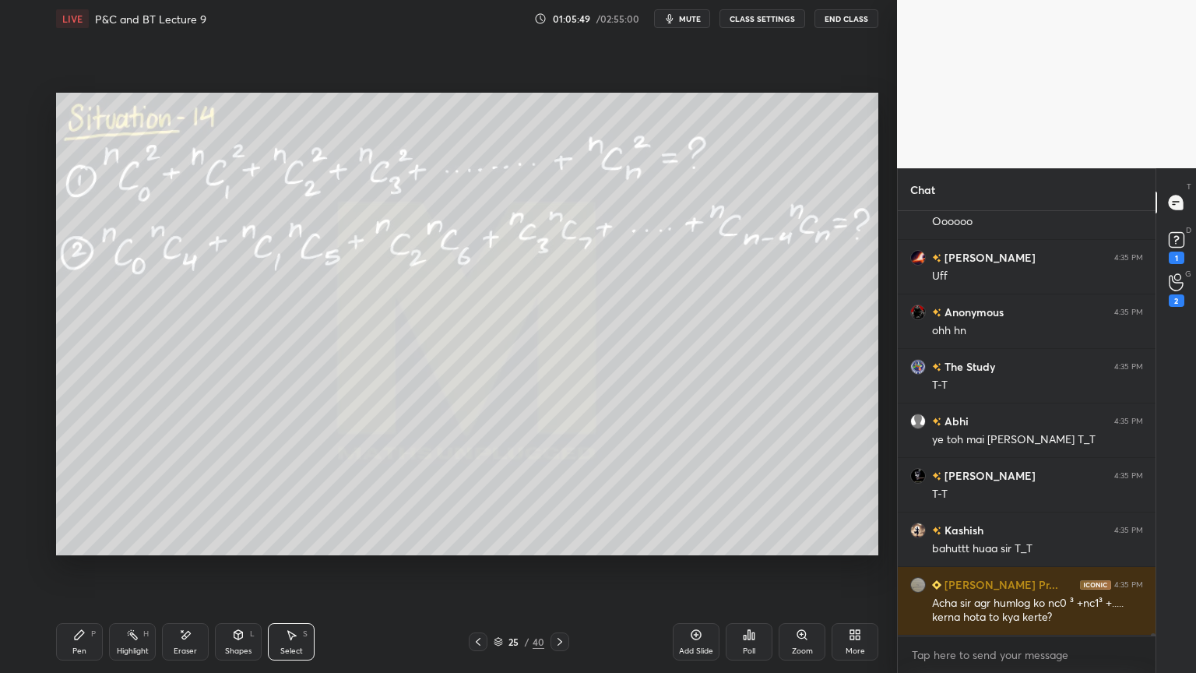
scroll to position [65843, 0]
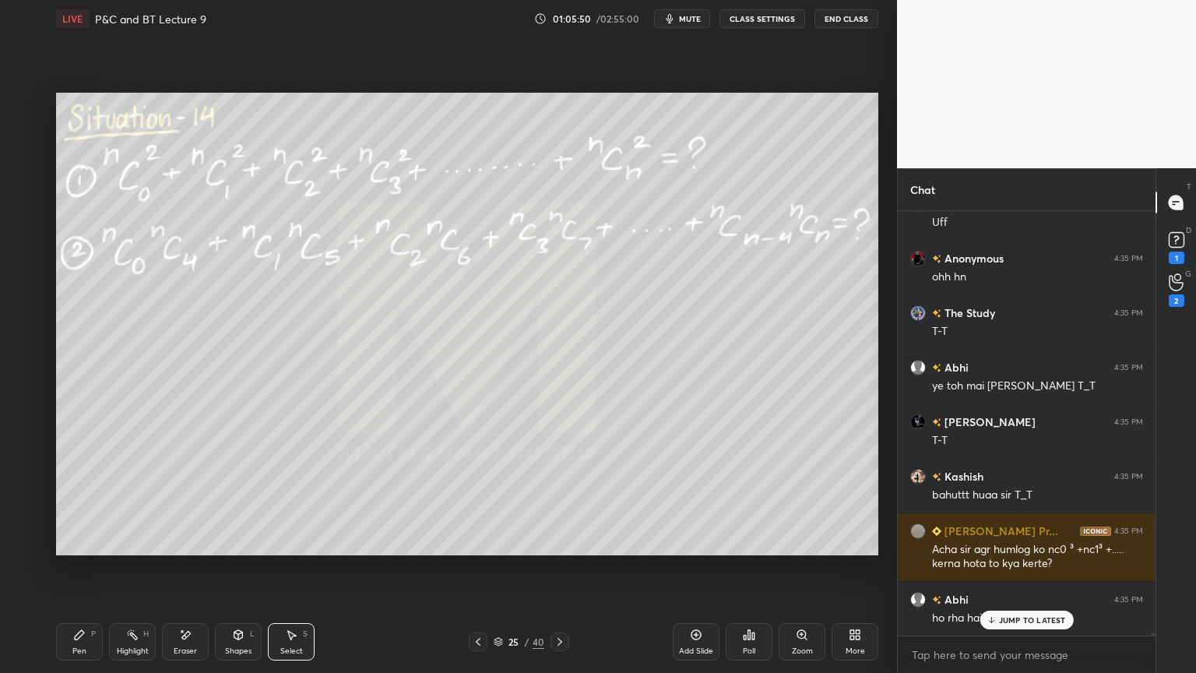
click at [88, 549] on div "Pen P" at bounding box center [79, 641] width 47 height 37
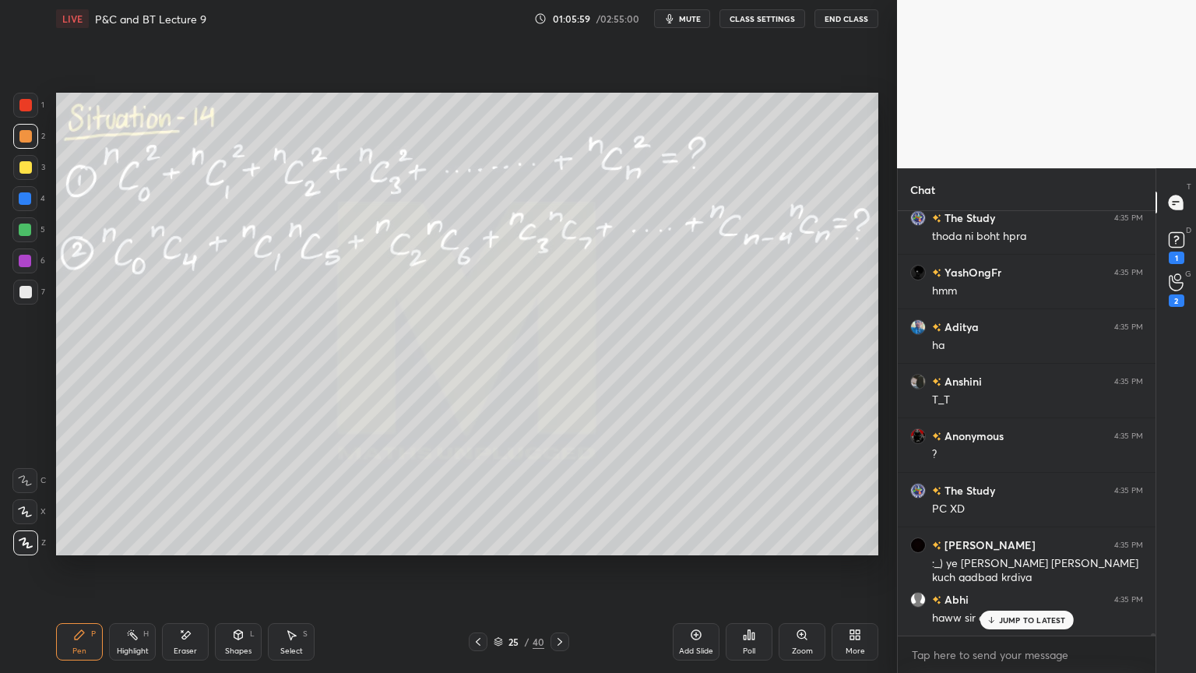
scroll to position [66334, 0]
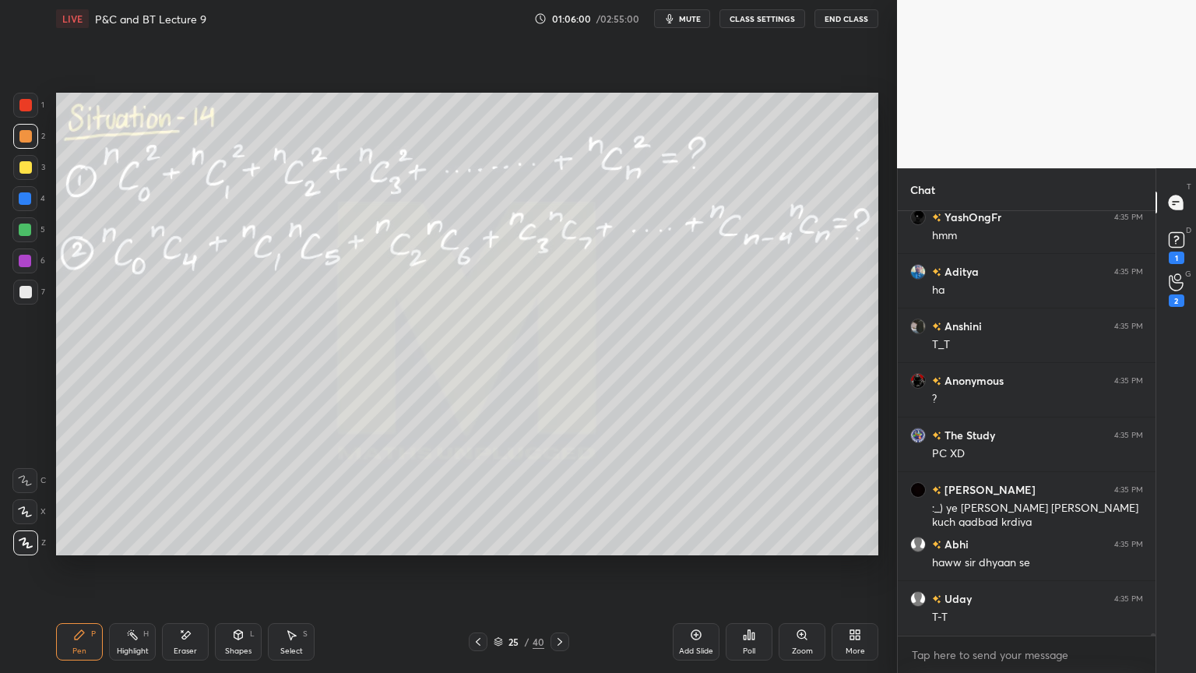
click at [694, 21] on span "mute" at bounding box center [690, 18] width 22 height 11
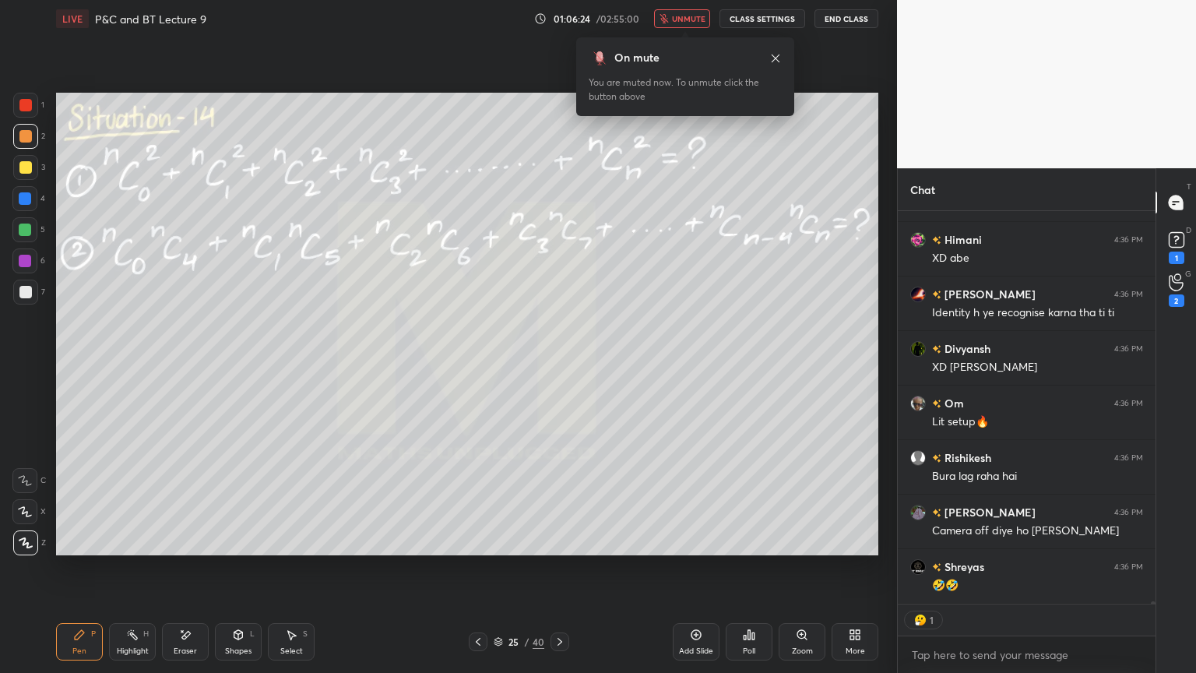
scroll to position [67144, 0]
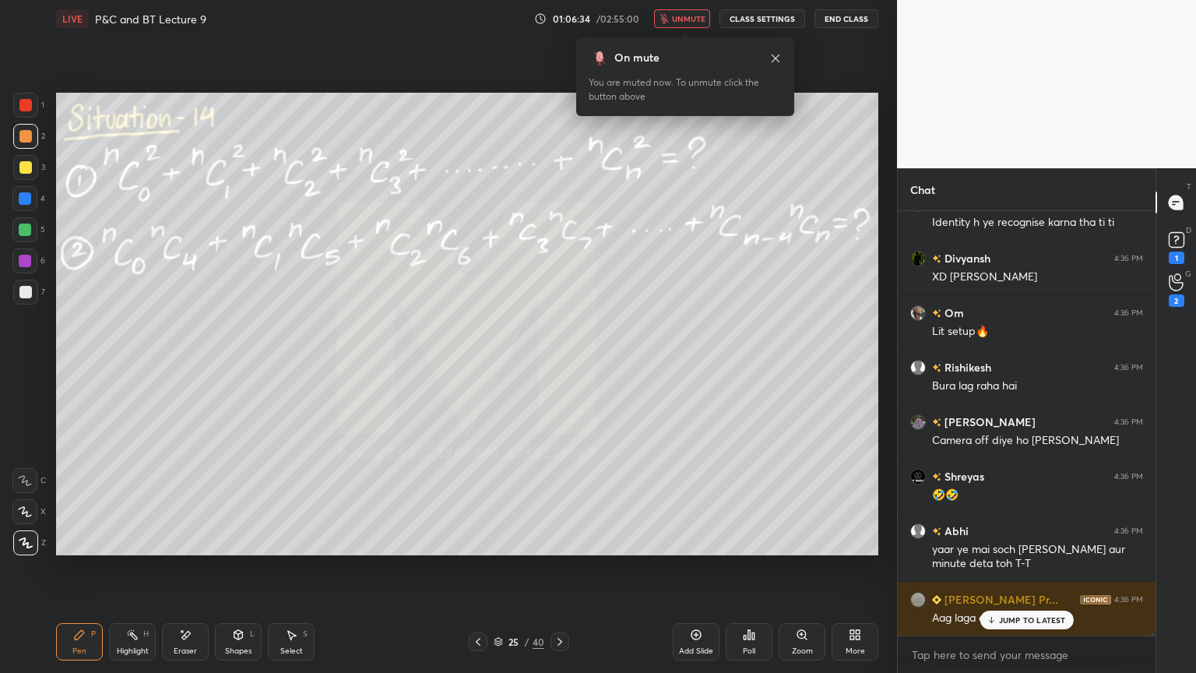
click at [687, 20] on span "unmute" at bounding box center [688, 18] width 33 height 11
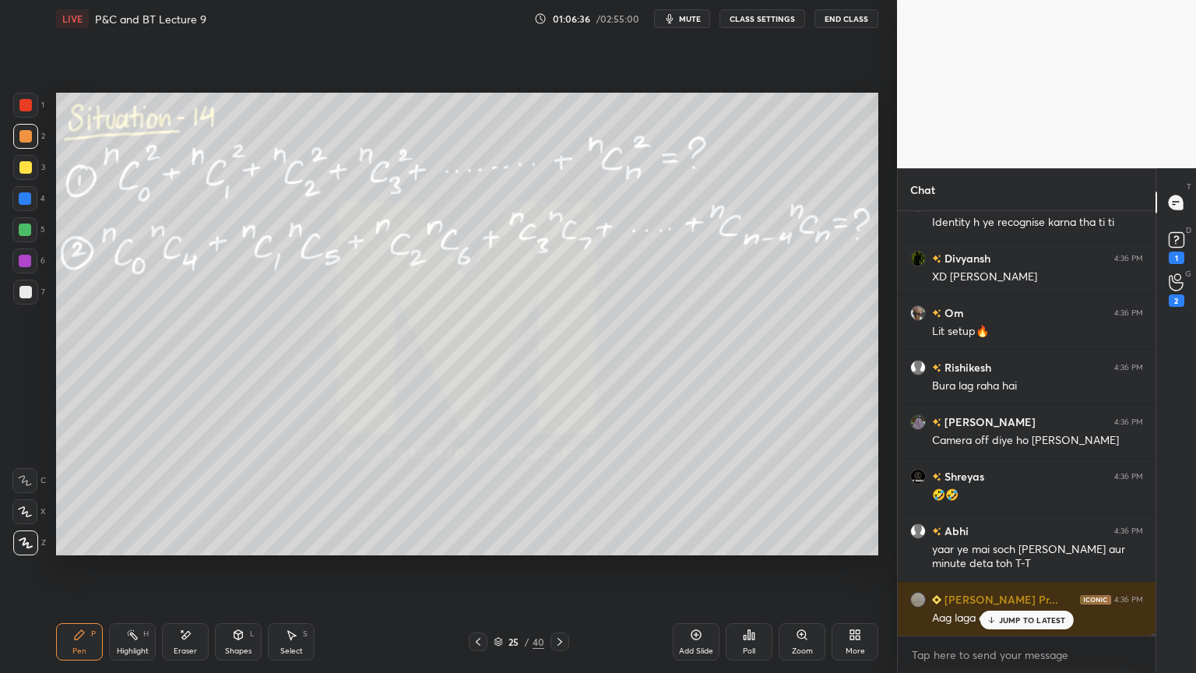
click at [1016, 549] on p "JUMP TO LATEST" at bounding box center [1032, 619] width 67 height 9
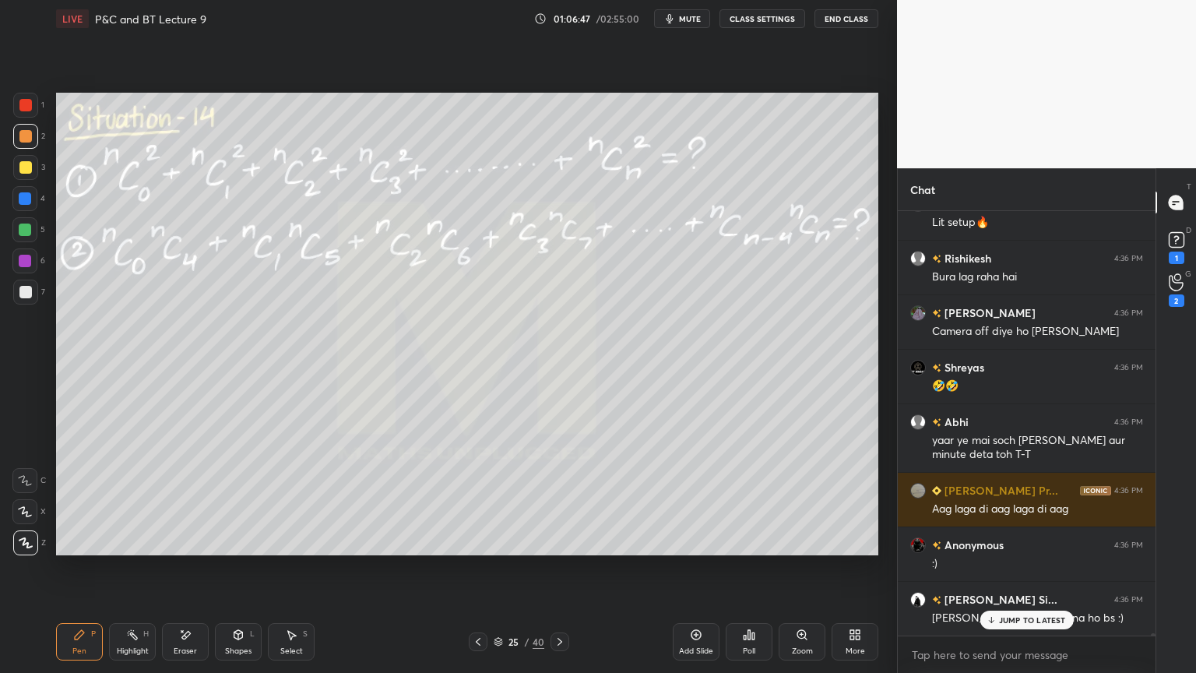
click at [1042, 549] on p "JUMP TO LATEST" at bounding box center [1032, 619] width 67 height 9
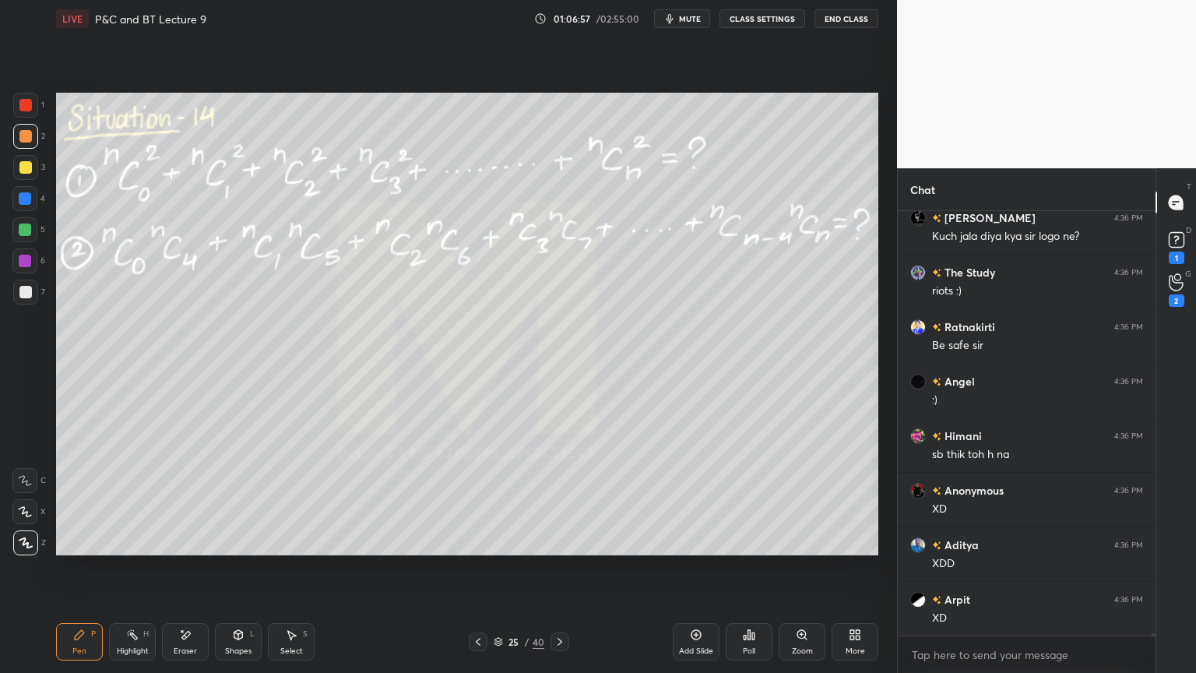
click at [186, 549] on div "Eraser" at bounding box center [185, 641] width 47 height 37
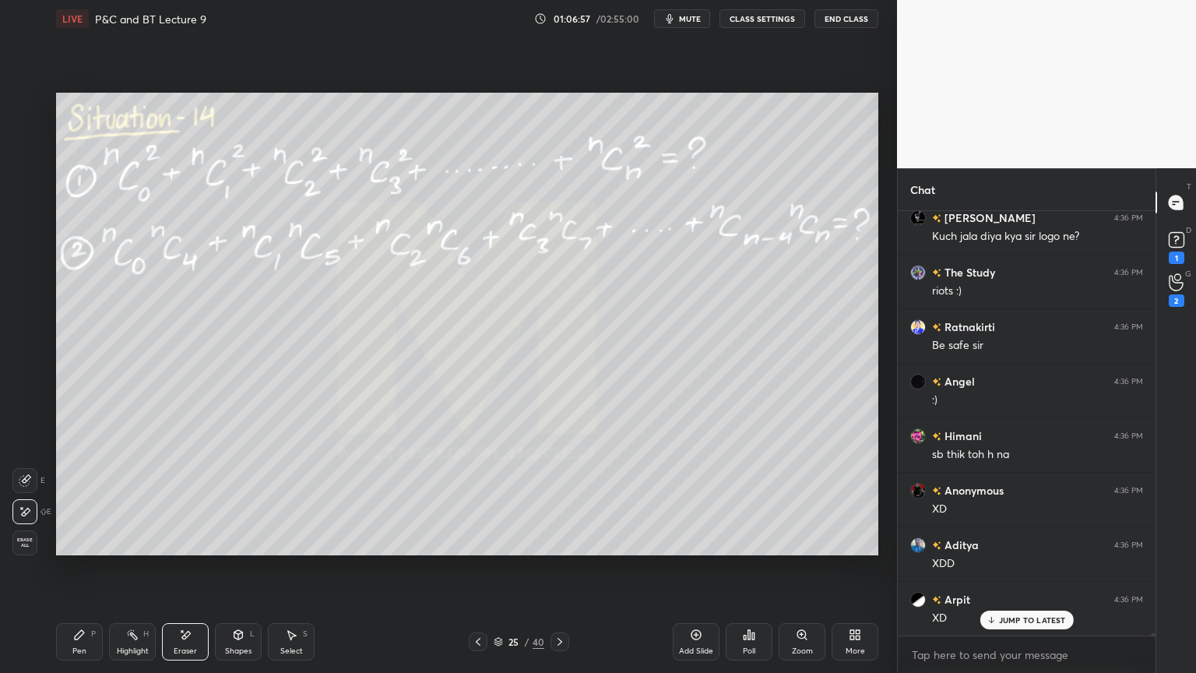
drag, startPoint x: 143, startPoint y: 641, endPoint x: 128, endPoint y: 639, distance: 14.2
click at [129, 549] on div "Highlight H" at bounding box center [132, 641] width 47 height 37
drag, startPoint x: 91, startPoint y: 647, endPoint x: 134, endPoint y: 642, distance: 43.2
click at [90, 549] on div "Pen P" at bounding box center [79, 641] width 47 height 37
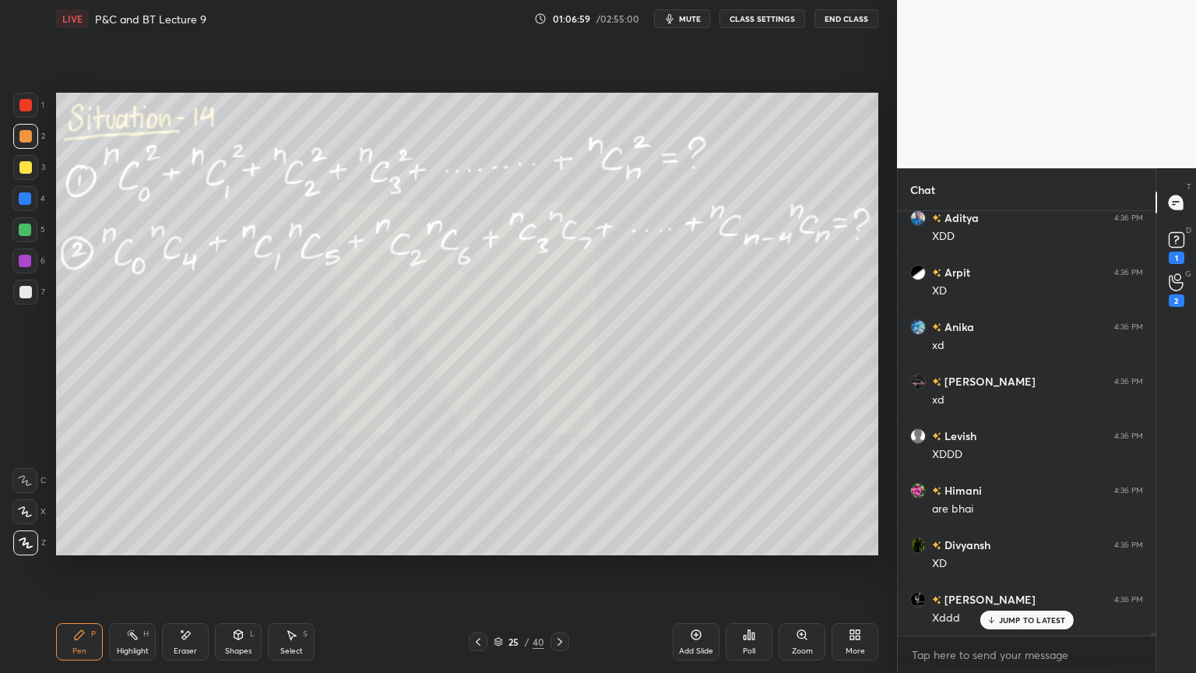
drag, startPoint x: 128, startPoint y: 642, endPoint x: 81, endPoint y: 646, distance: 47.0
click at [125, 549] on div "Highlight H" at bounding box center [132, 641] width 47 height 37
drag, startPoint x: 73, startPoint y: 648, endPoint x: 125, endPoint y: 626, distance: 55.8
click at [72, 549] on div "Pen" at bounding box center [79, 651] width 14 height 8
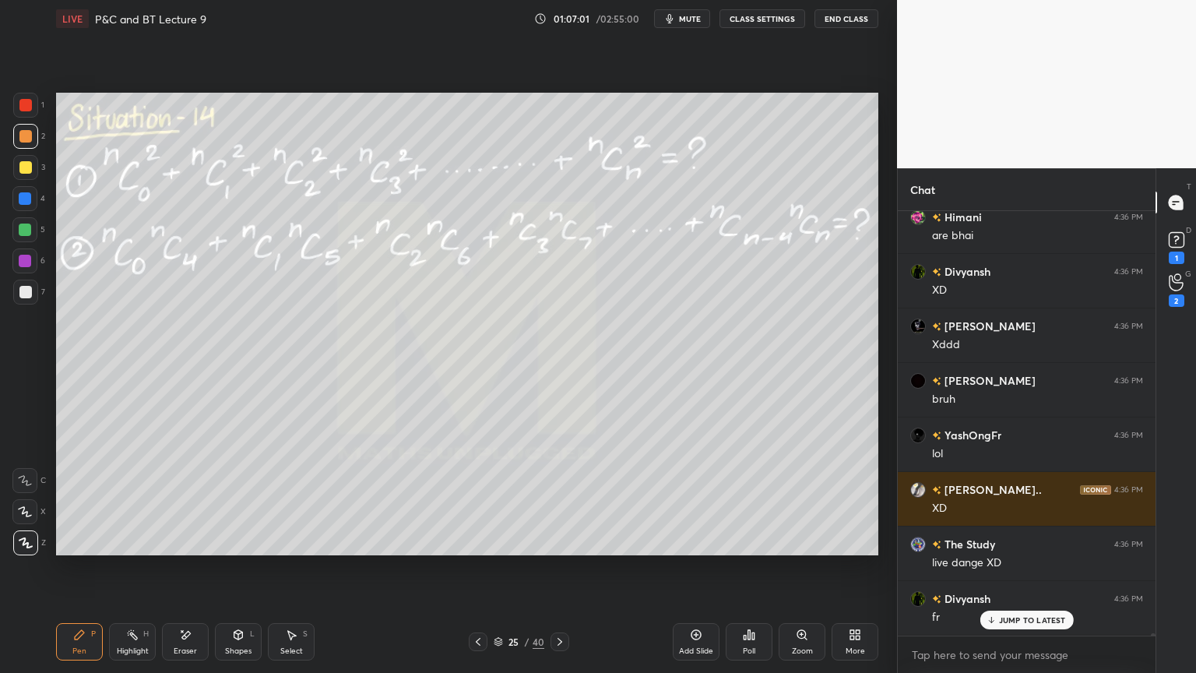
drag, startPoint x: 135, startPoint y: 640, endPoint x: 90, endPoint y: 642, distance: 44.5
click at [125, 549] on div "Highlight H" at bounding box center [132, 641] width 47 height 37
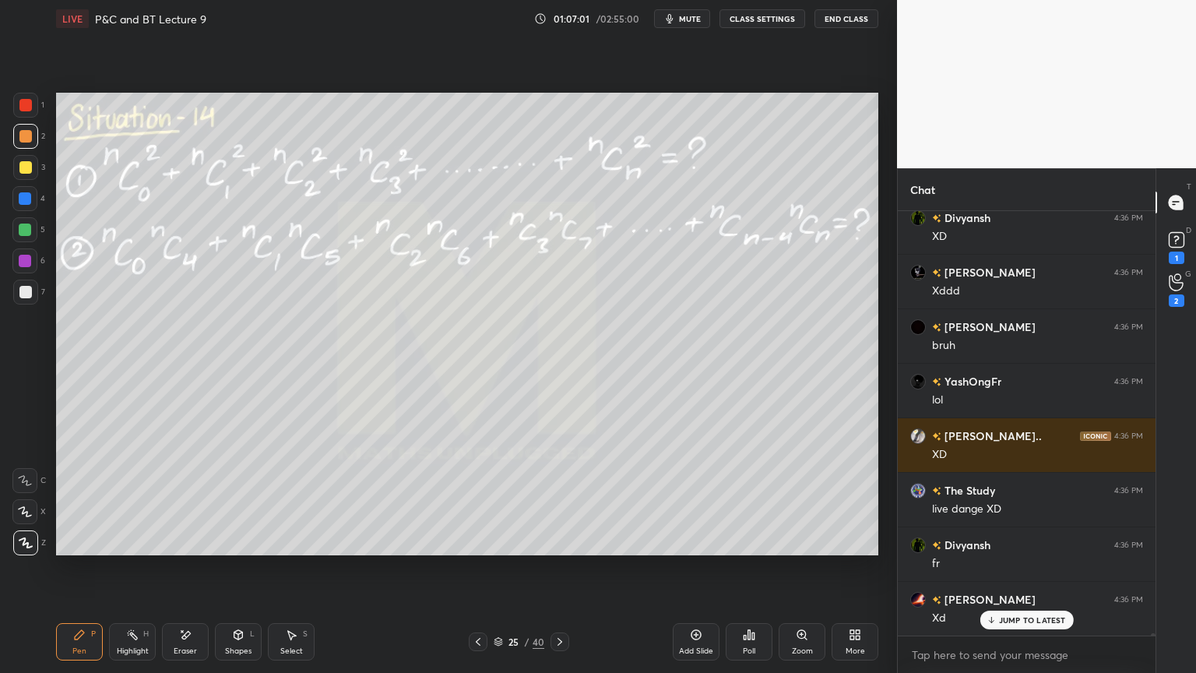
click at [66, 549] on div "Pen P" at bounding box center [79, 641] width 47 height 37
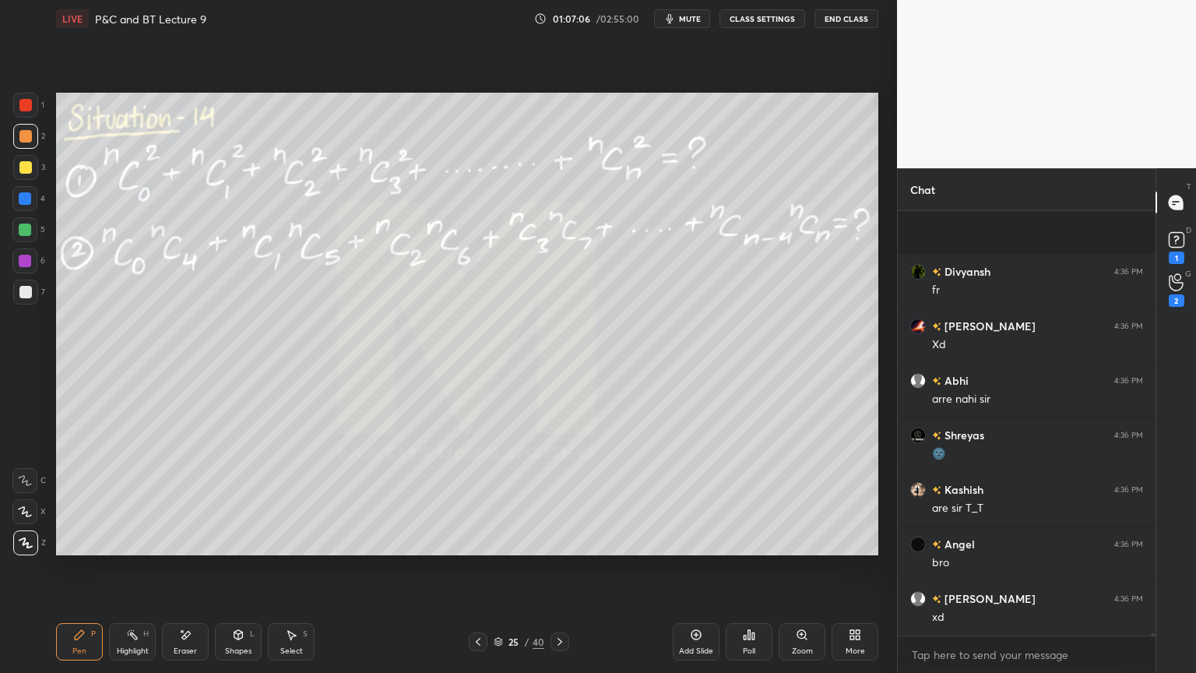
scroll to position [68948, 0]
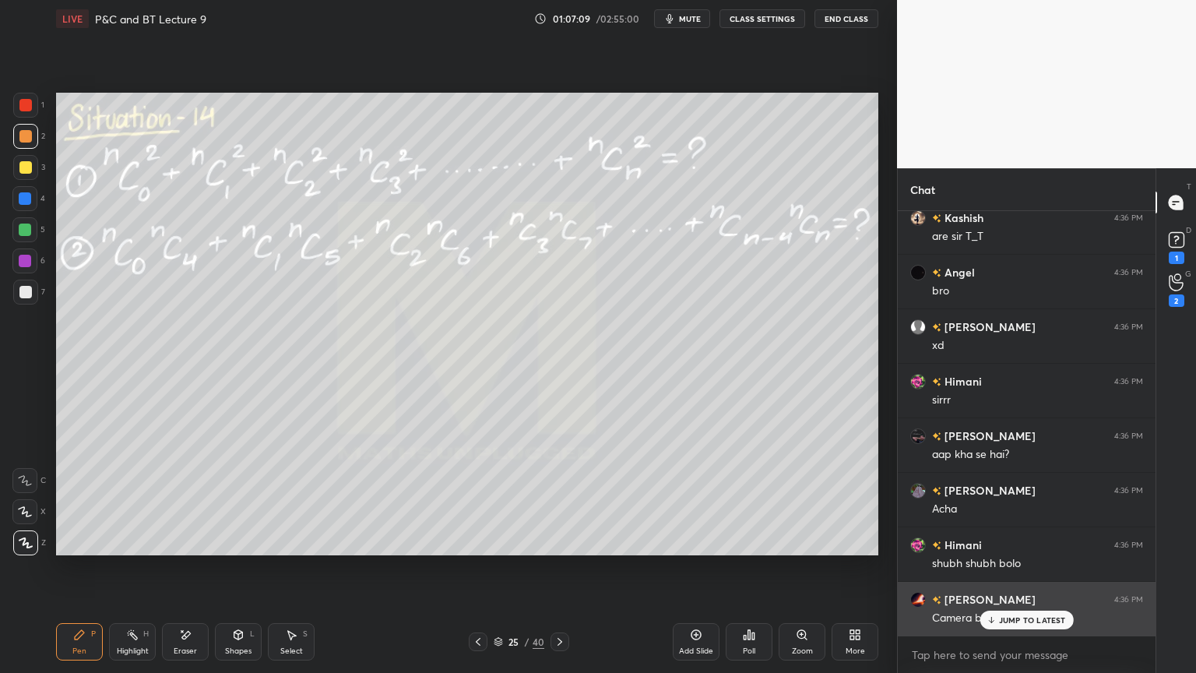
click at [1025, 549] on p "JUMP TO LATEST" at bounding box center [1032, 619] width 67 height 9
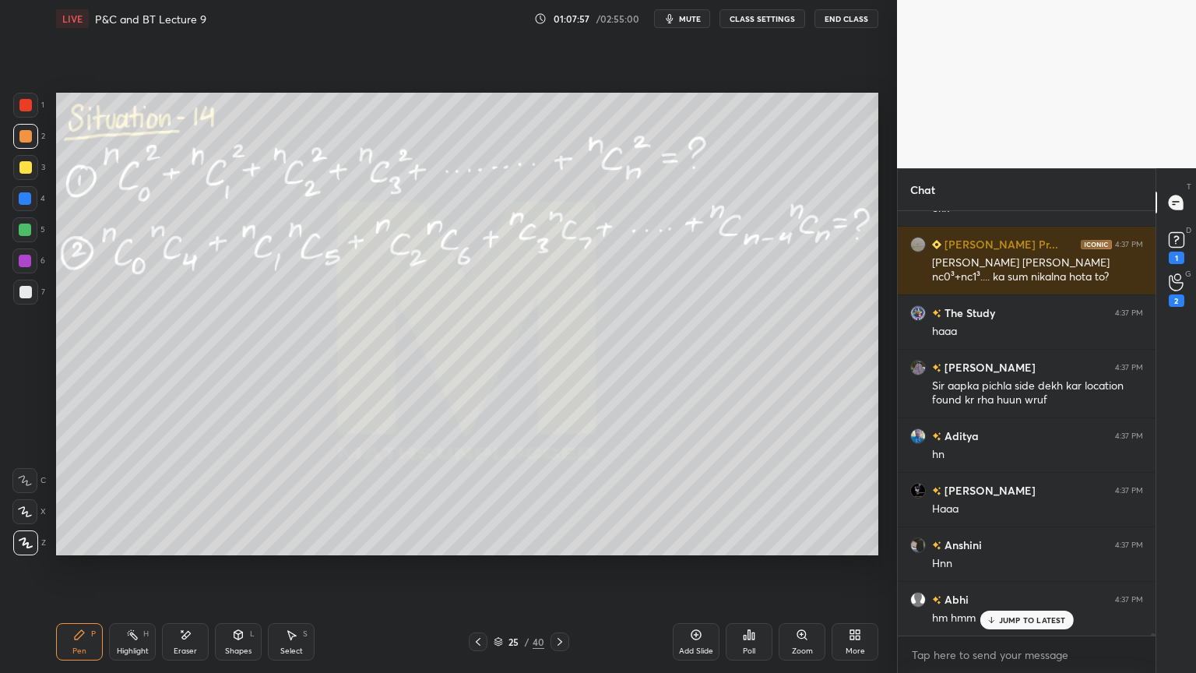
scroll to position [69932, 0]
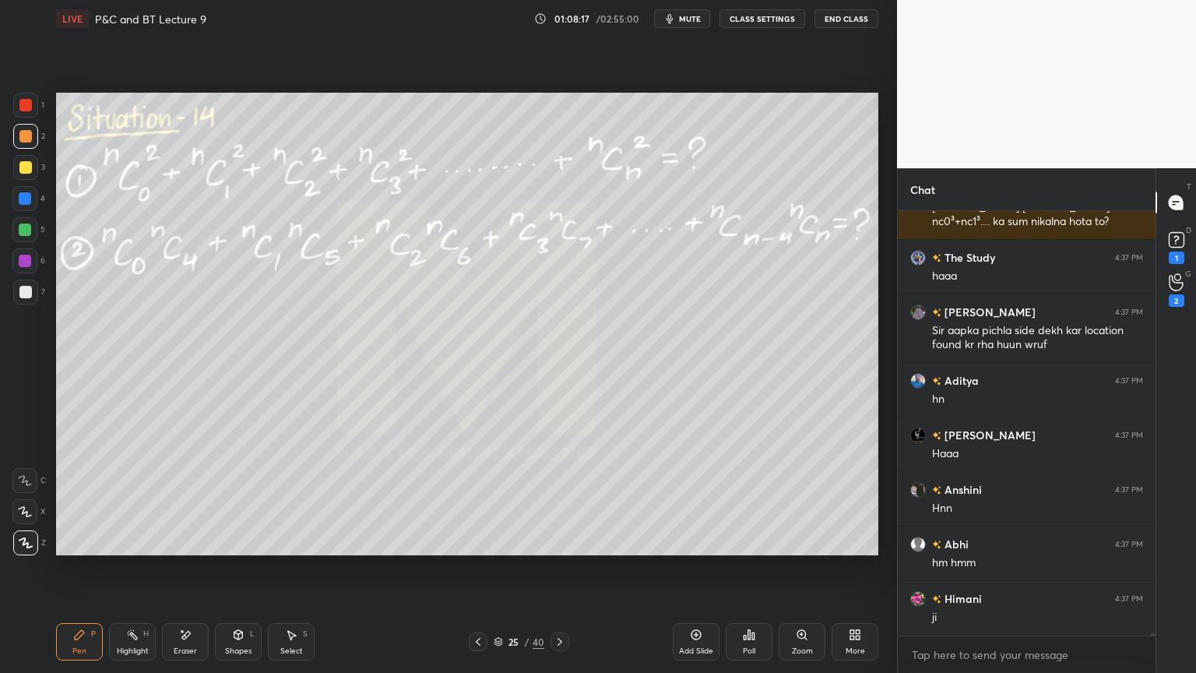
drag, startPoint x: 181, startPoint y: 654, endPoint x: 224, endPoint y: 617, distance: 56.8
click at [182, 549] on div "Eraser" at bounding box center [185, 651] width 23 height 8
click at [137, 549] on div "Highlight H" at bounding box center [132, 641] width 47 height 37
click at [83, 549] on icon at bounding box center [79, 634] width 12 height 12
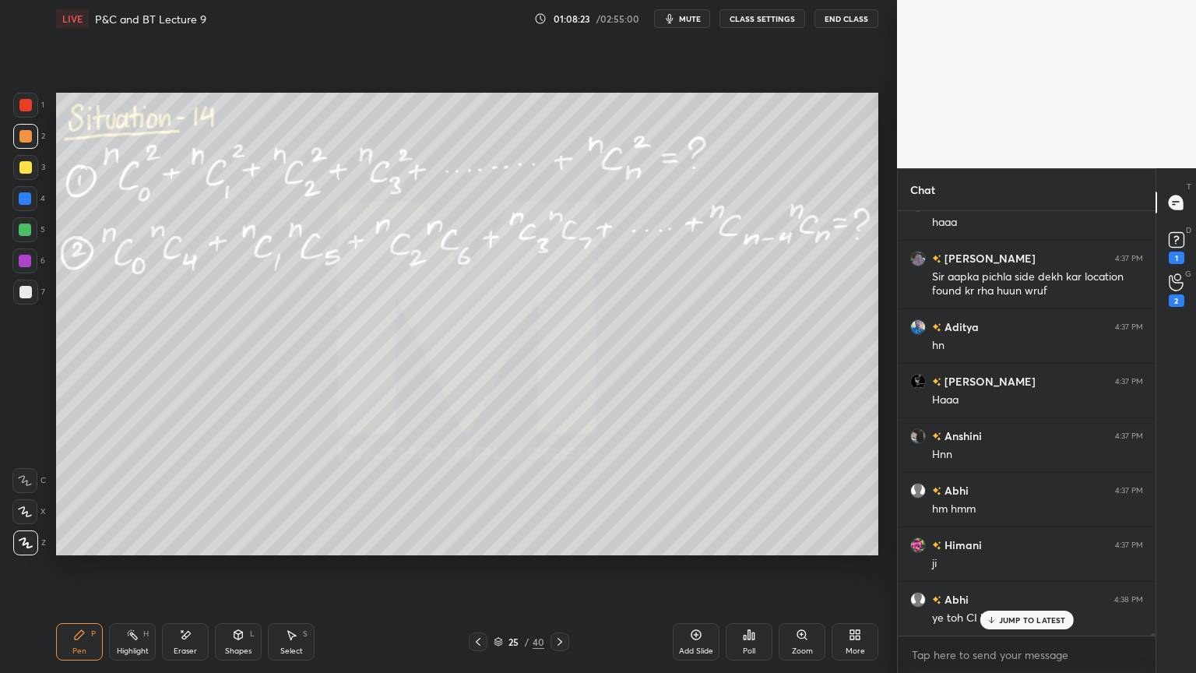
scroll to position [70041, 0]
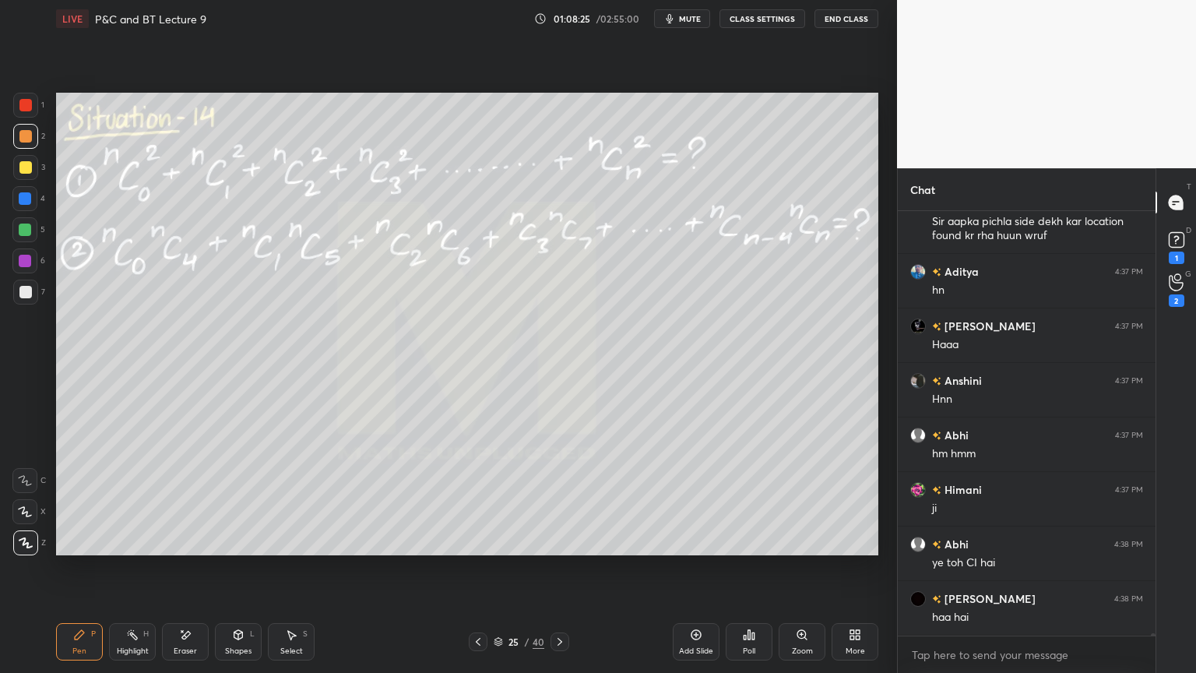
drag, startPoint x: 195, startPoint y: 647, endPoint x: 206, endPoint y: 639, distance: 13.3
click at [194, 549] on div "Eraser" at bounding box center [185, 651] width 23 height 8
click at [127, 549] on div "Highlight" at bounding box center [133, 651] width 32 height 8
click at [81, 549] on div "Pen P" at bounding box center [79, 641] width 47 height 37
drag, startPoint x: 187, startPoint y: 635, endPoint x: 192, endPoint y: 627, distance: 10.2
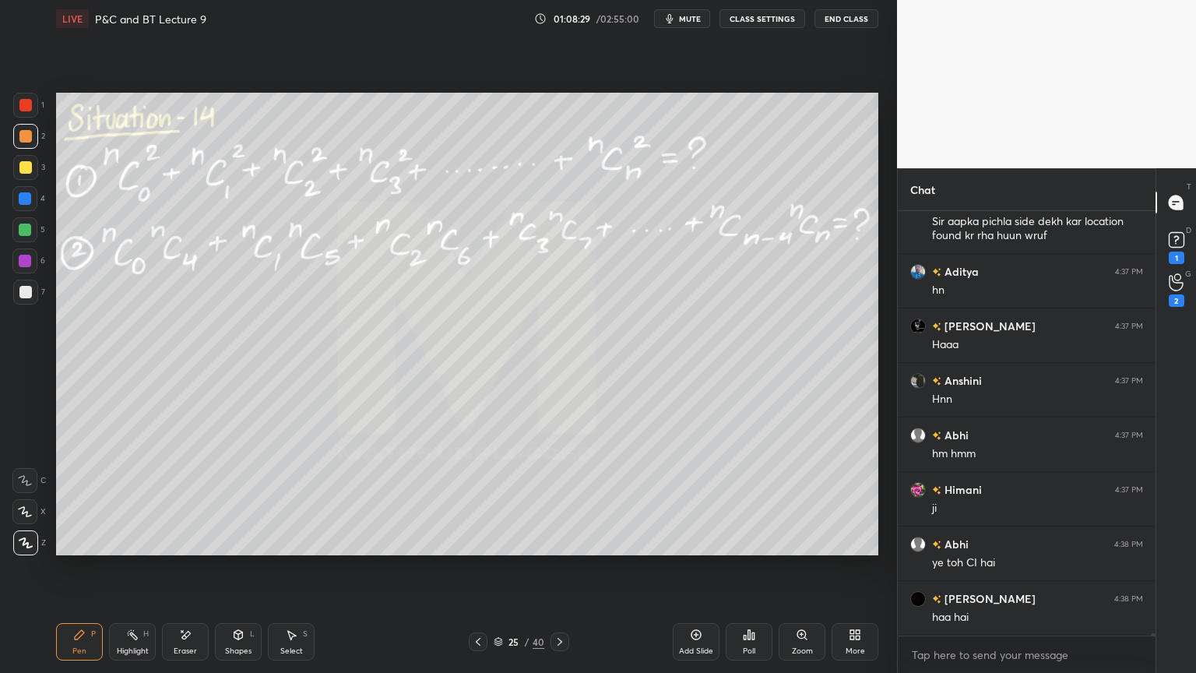
click at [188, 549] on icon at bounding box center [186, 635] width 9 height 8
click at [130, 549] on div "Highlight H" at bounding box center [132, 641] width 47 height 37
click at [79, 549] on div "Pen" at bounding box center [79, 651] width 14 height 8
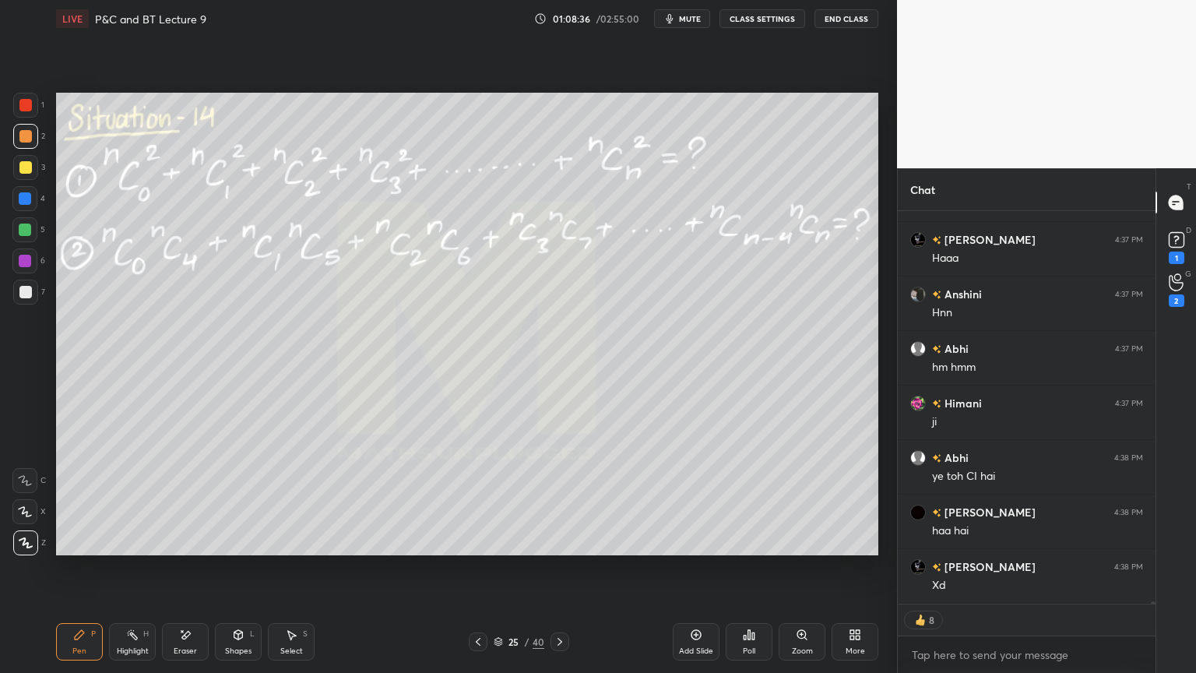
click at [121, 549] on div "Highlight H" at bounding box center [132, 641] width 47 height 37
click at [89, 549] on div "Pen P" at bounding box center [79, 641] width 47 height 37
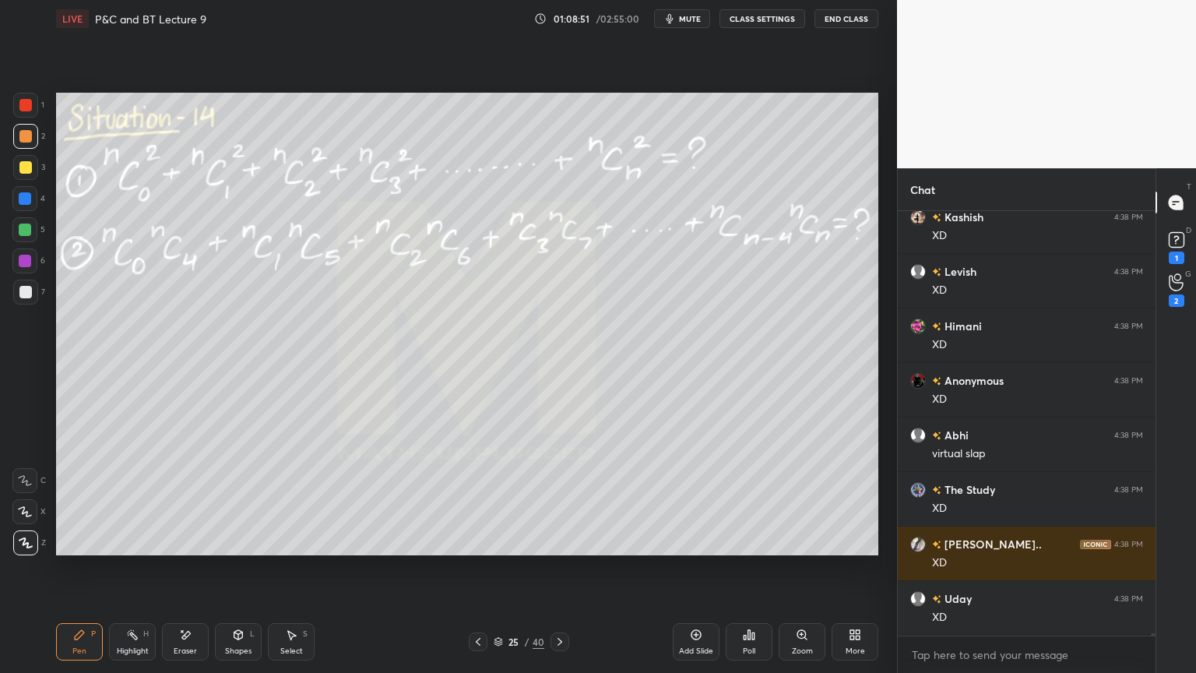
scroll to position [70640, 0]
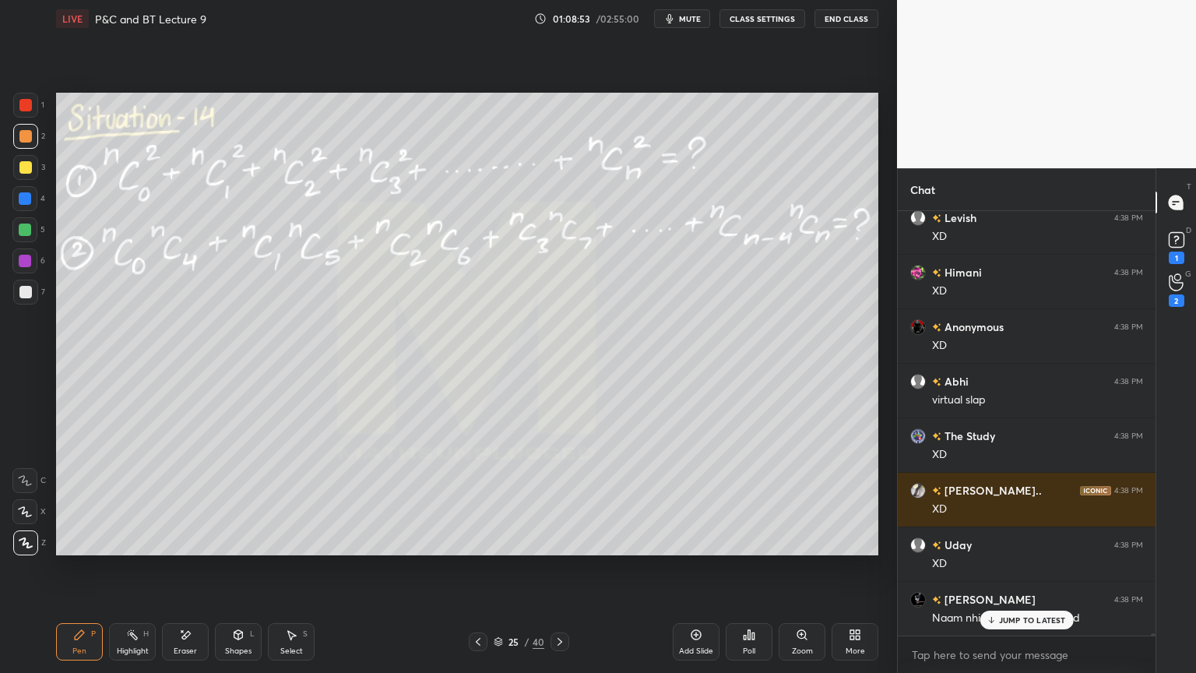
click at [195, 549] on div "Eraser" at bounding box center [185, 641] width 47 height 37
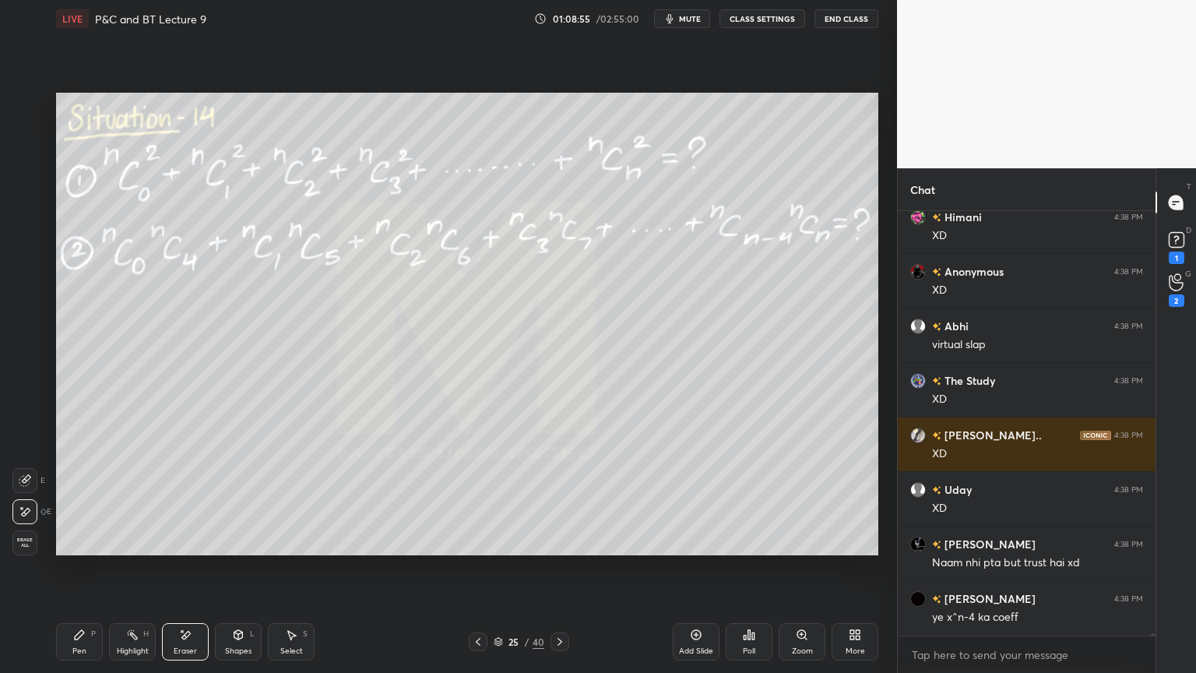
scroll to position [70749, 0]
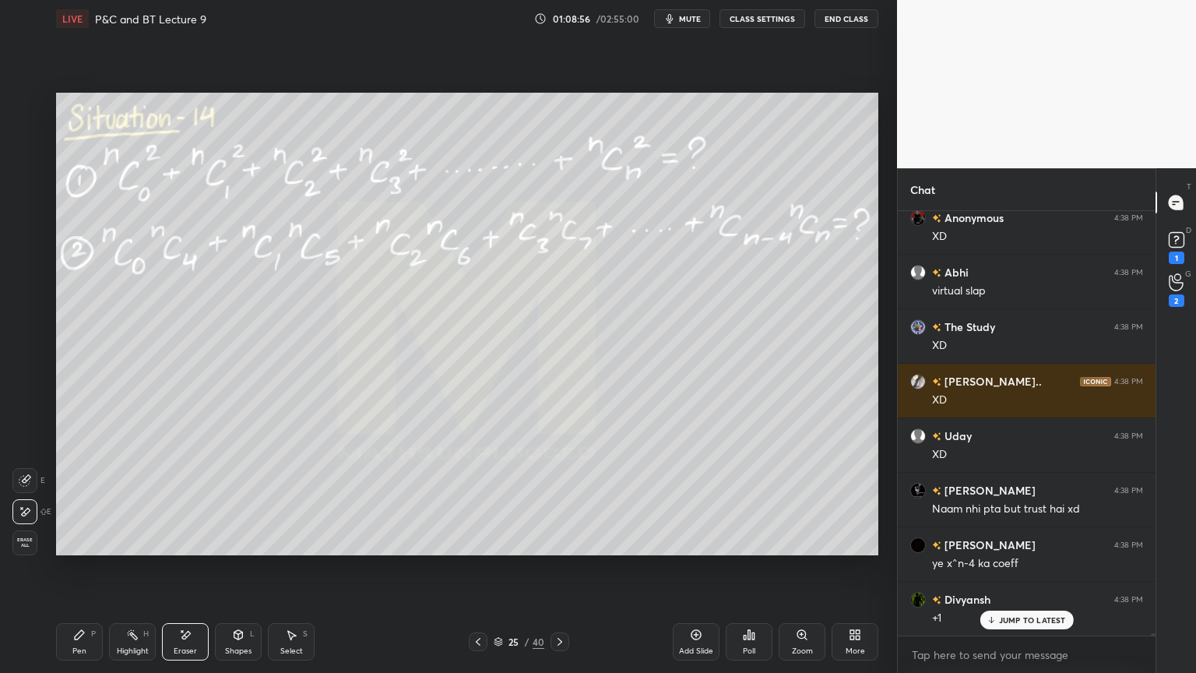
drag, startPoint x: 125, startPoint y: 647, endPoint x: 90, endPoint y: 653, distance: 36.2
click at [121, 549] on div "Highlight" at bounding box center [133, 651] width 32 height 8
drag, startPoint x: 90, startPoint y: 653, endPoint x: 99, endPoint y: 651, distance: 9.5
click at [89, 549] on div "Pen P" at bounding box center [79, 641] width 47 height 37
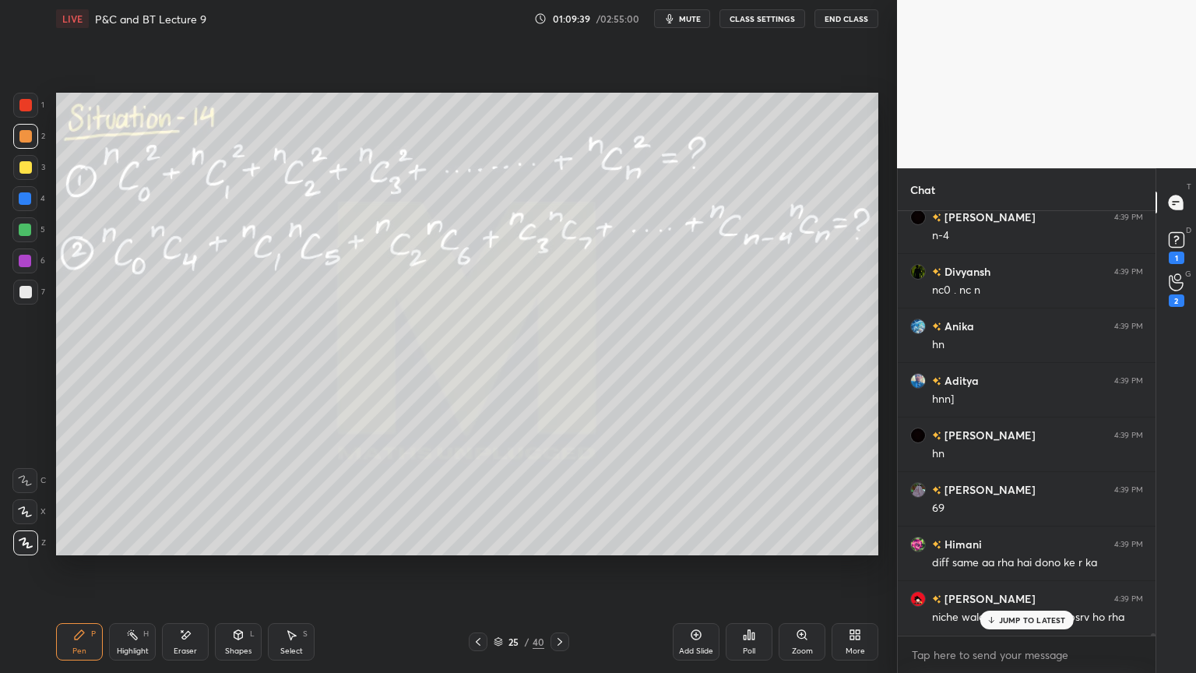
scroll to position [71637, 0]
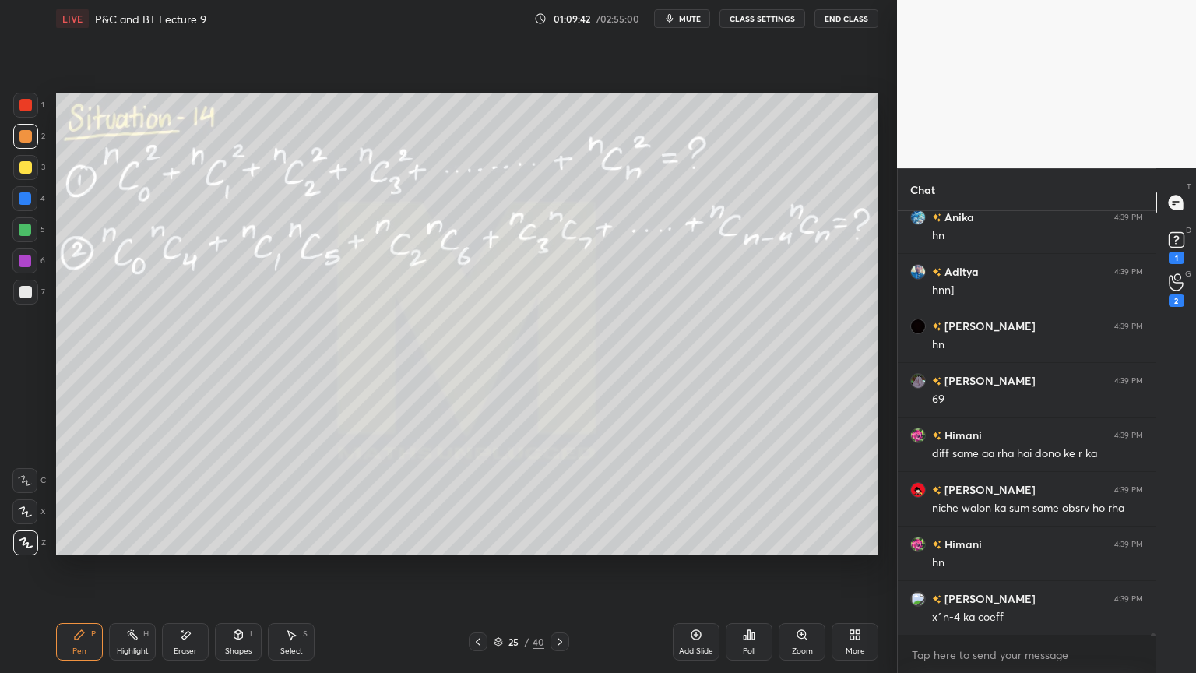
drag, startPoint x: 185, startPoint y: 645, endPoint x: 229, endPoint y: 574, distance: 83.2
click at [186, 549] on div "Eraser" at bounding box center [185, 641] width 47 height 37
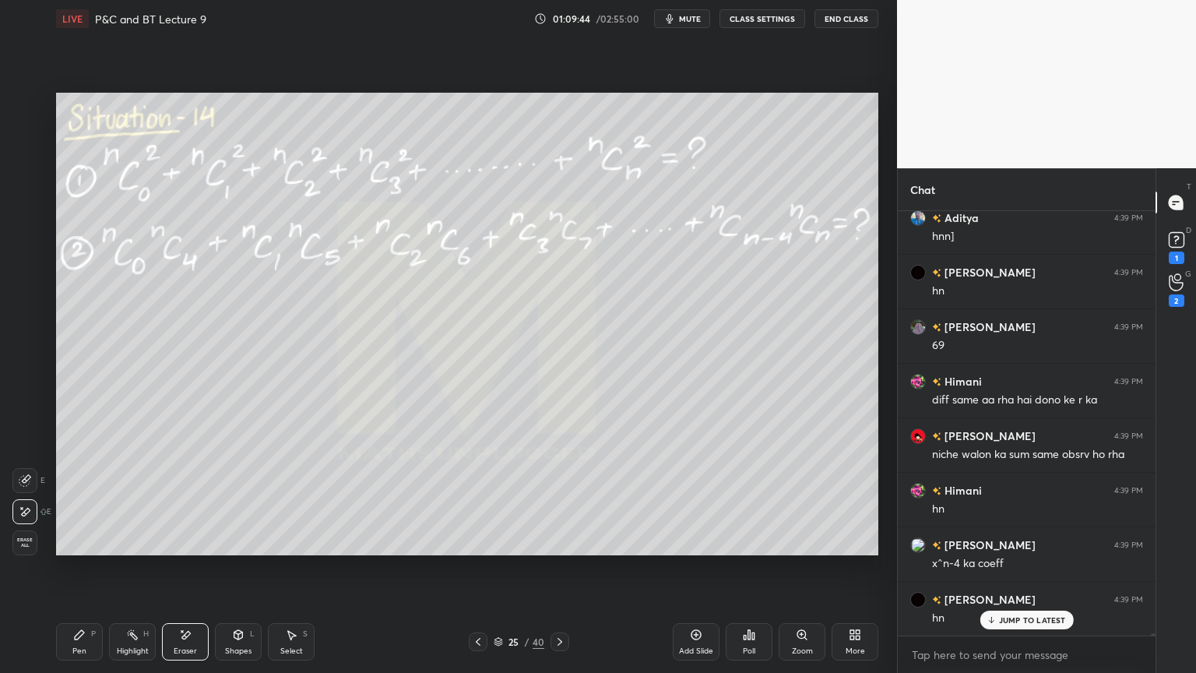
click at [128, 549] on div "Highlight H" at bounding box center [132, 641] width 47 height 37
click at [77, 549] on div "Pen P" at bounding box center [79, 641] width 47 height 37
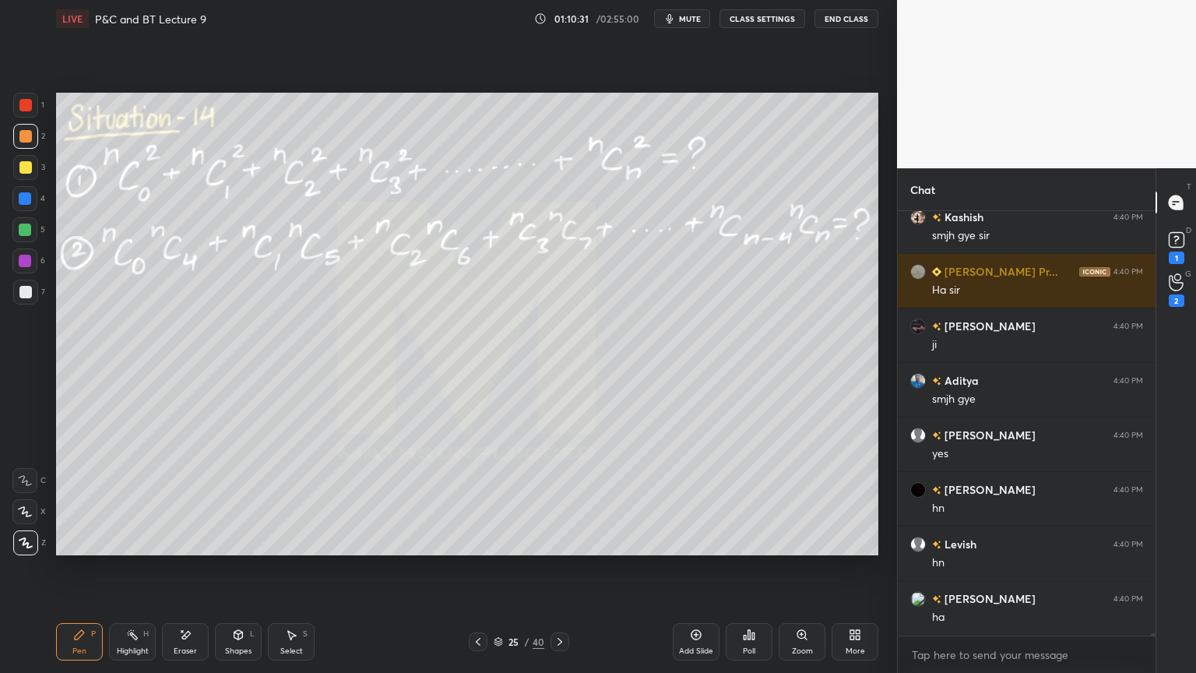
scroll to position [420, 253]
drag, startPoint x: 193, startPoint y: 646, endPoint x: 202, endPoint y: 626, distance: 21.6
click at [194, 549] on div "Eraser" at bounding box center [185, 651] width 23 height 8
drag, startPoint x: 118, startPoint y: 634, endPoint x: 96, endPoint y: 636, distance: 21.9
click at [116, 549] on div "Highlight H" at bounding box center [132, 641] width 47 height 37
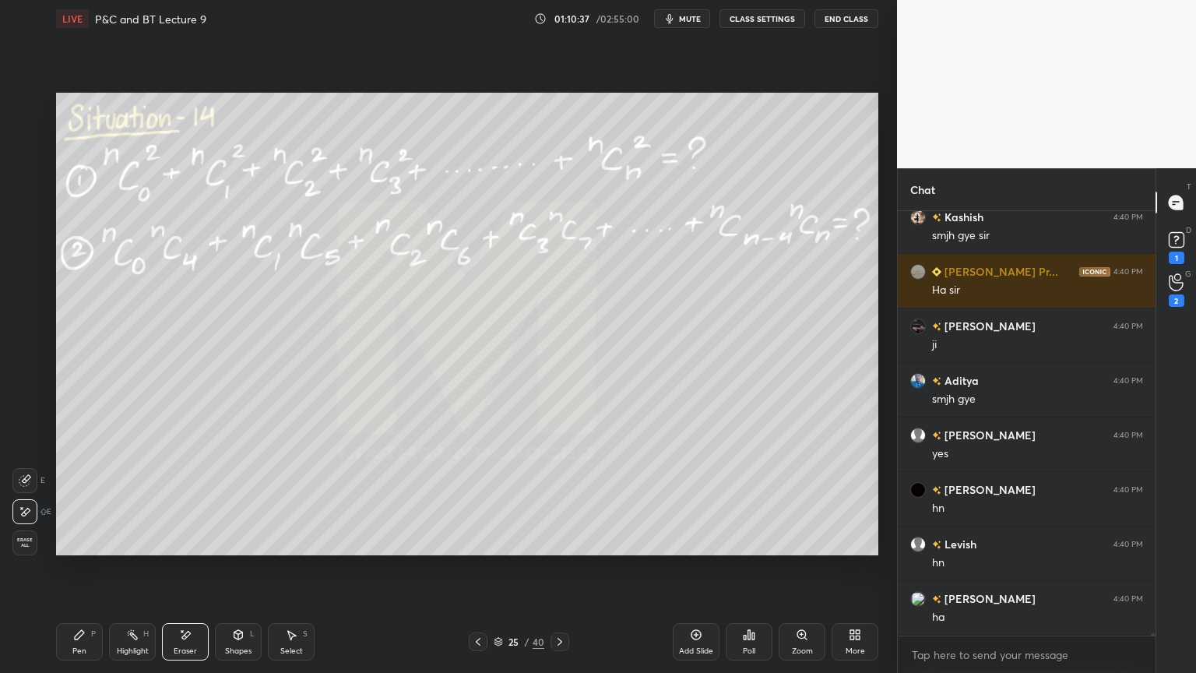
click at [88, 549] on div "Pen P" at bounding box center [79, 641] width 47 height 37
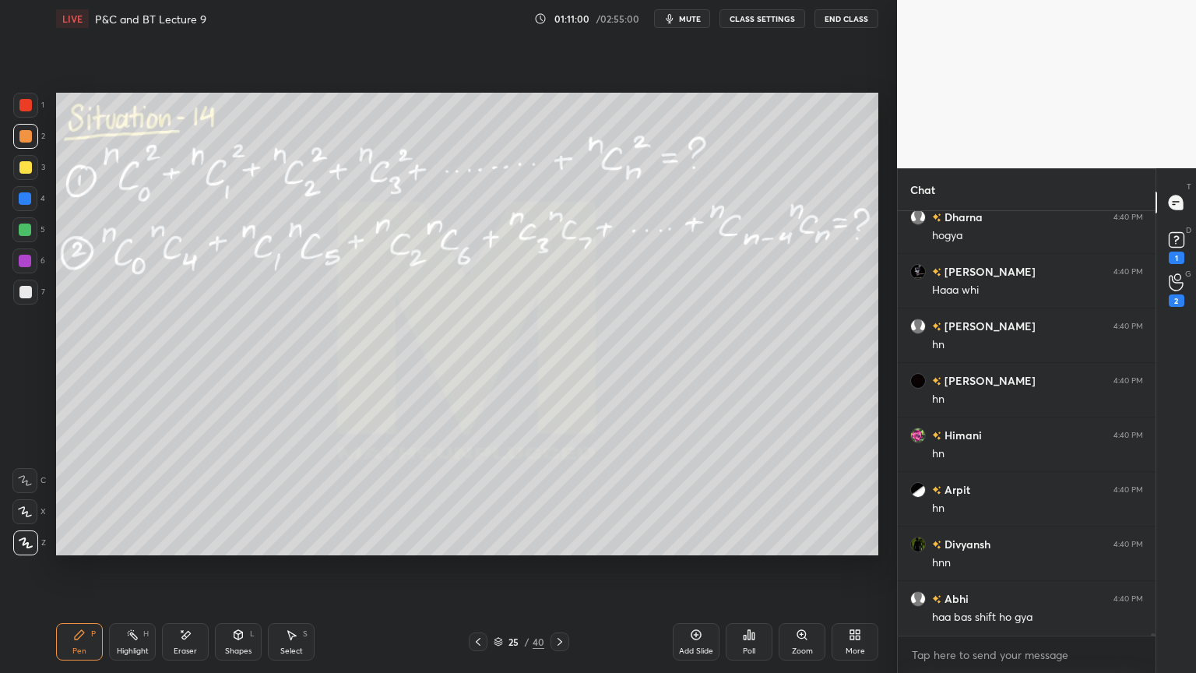
scroll to position [73615, 0]
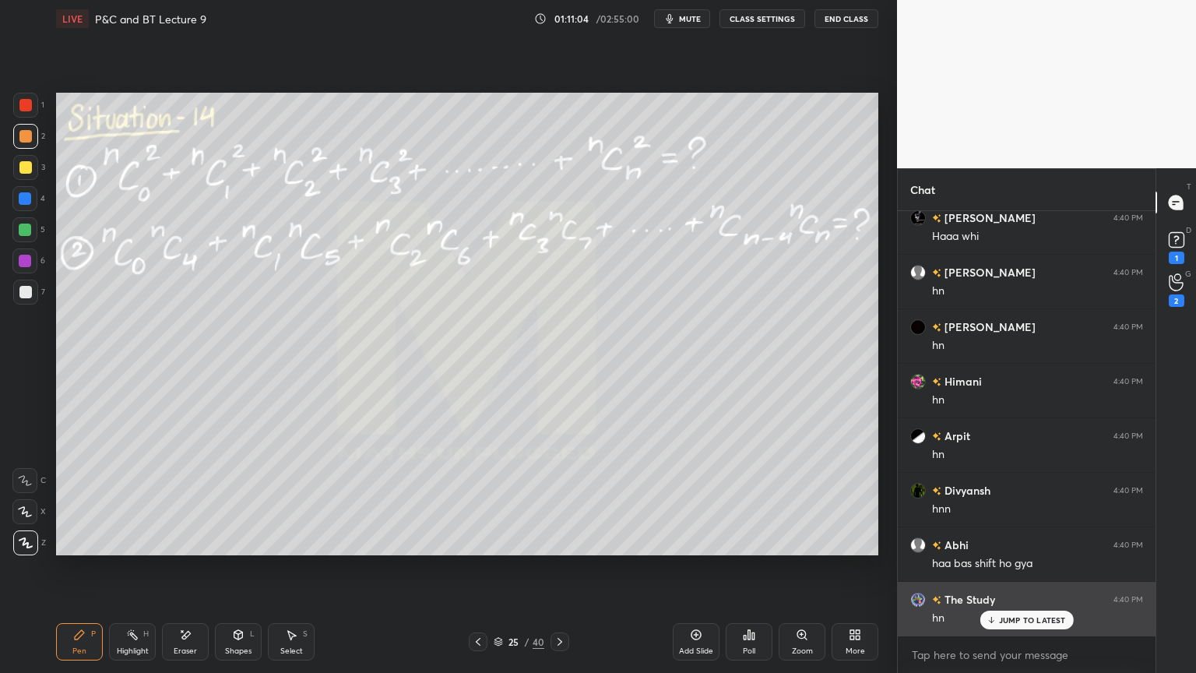
click at [1007, 549] on div "JUMP TO LATEST" at bounding box center [1026, 620] width 93 height 19
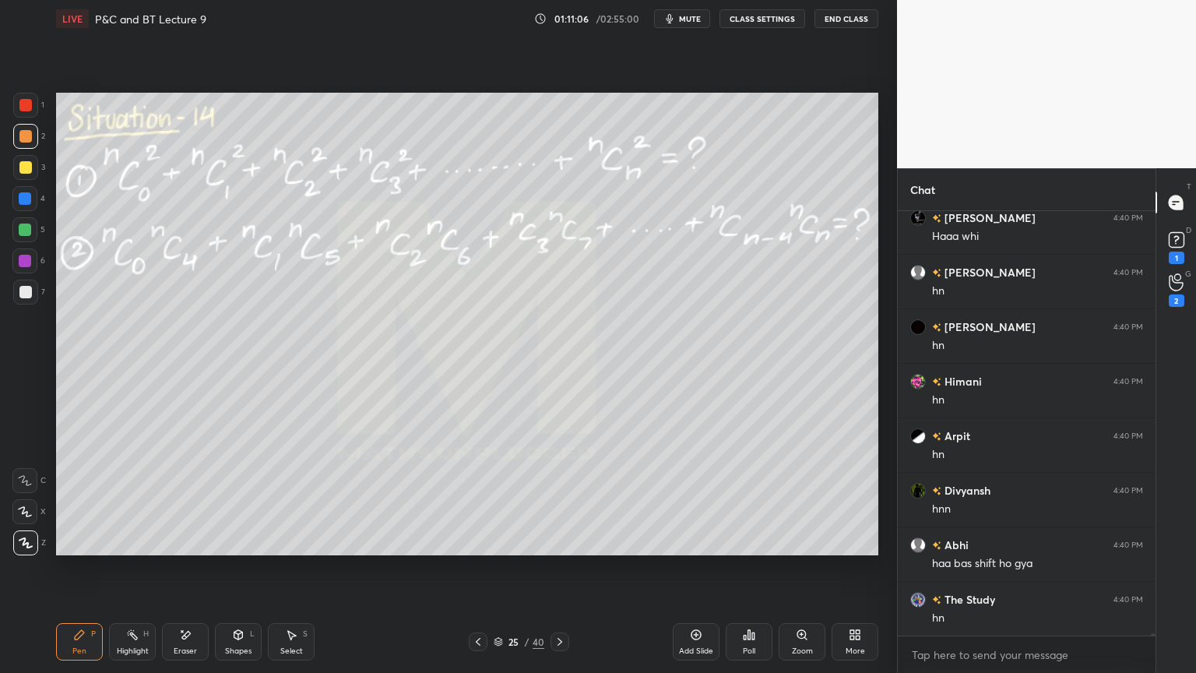
scroll to position [73670, 0]
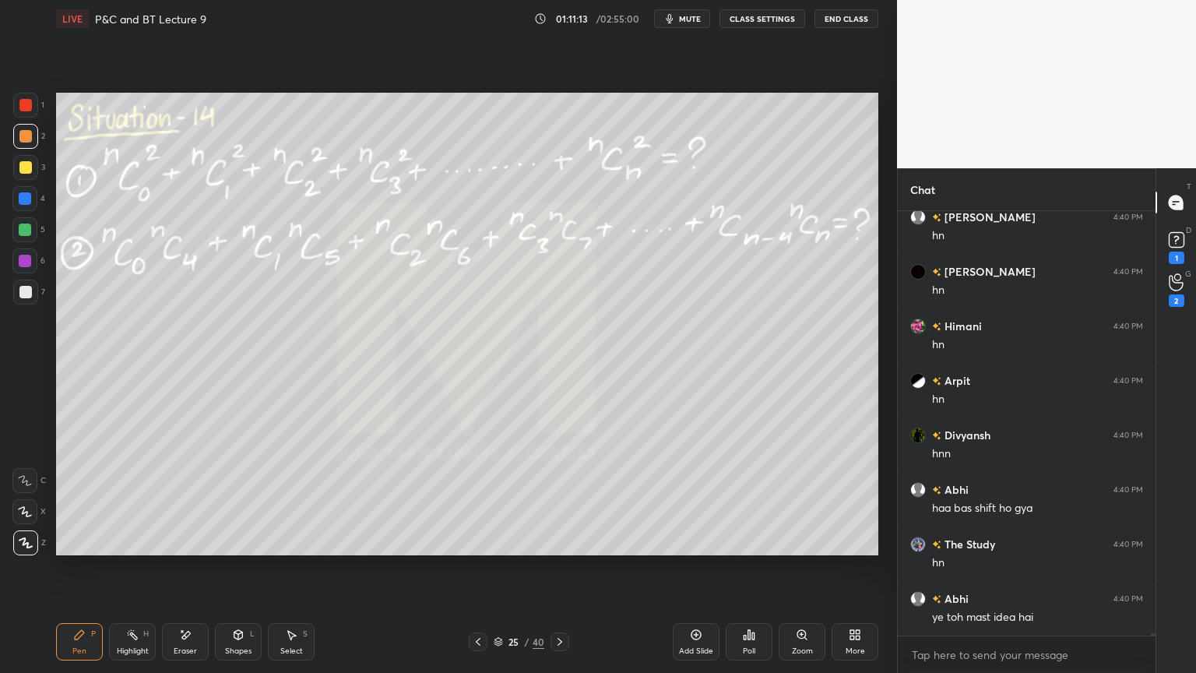
click at [195, 549] on div "Eraser" at bounding box center [185, 641] width 47 height 37
click at [26, 542] on span "Erase all" at bounding box center [24, 542] width 23 height 11
click at [111, 549] on div "Highlight H" at bounding box center [132, 641] width 47 height 37
drag, startPoint x: 69, startPoint y: 654, endPoint x: 97, endPoint y: 657, distance: 27.4
click at [69, 549] on div "Pen P" at bounding box center [79, 641] width 47 height 37
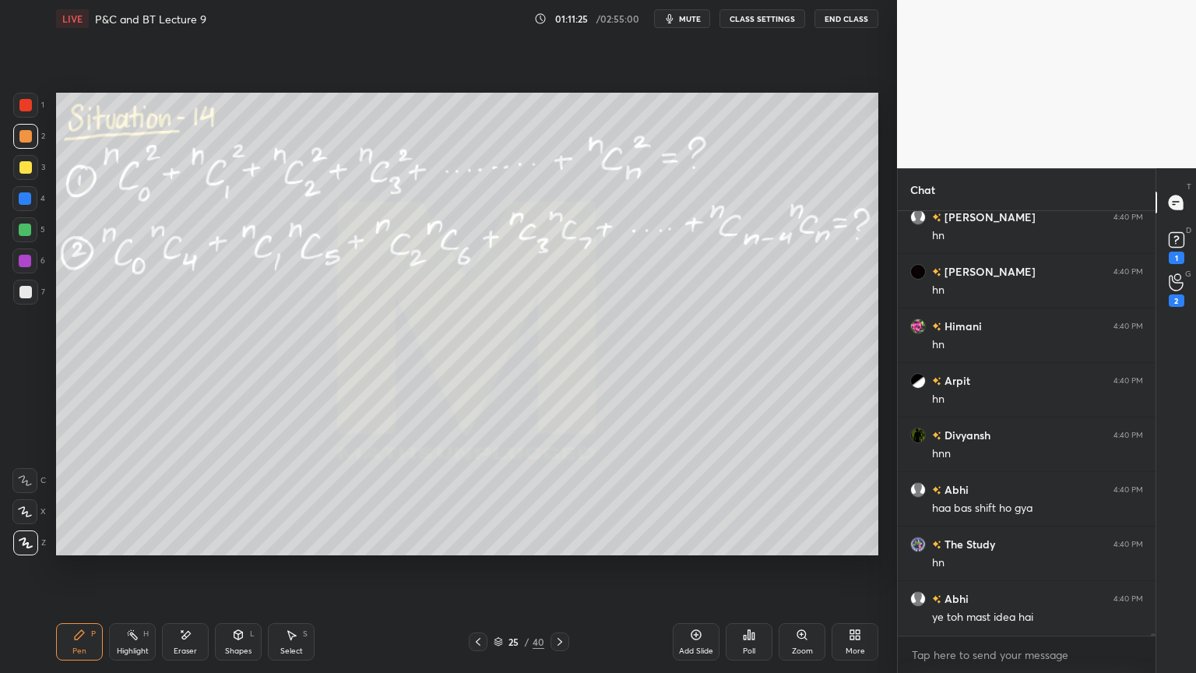
click at [125, 549] on div "Highlight H" at bounding box center [132, 641] width 47 height 37
click at [87, 549] on div "Pen P" at bounding box center [79, 641] width 47 height 37
drag, startPoint x: 121, startPoint y: 643, endPoint x: 93, endPoint y: 645, distance: 28.1
click at [120, 549] on div "Highlight H" at bounding box center [132, 641] width 47 height 37
click at [79, 549] on div "Pen P" at bounding box center [79, 641] width 47 height 37
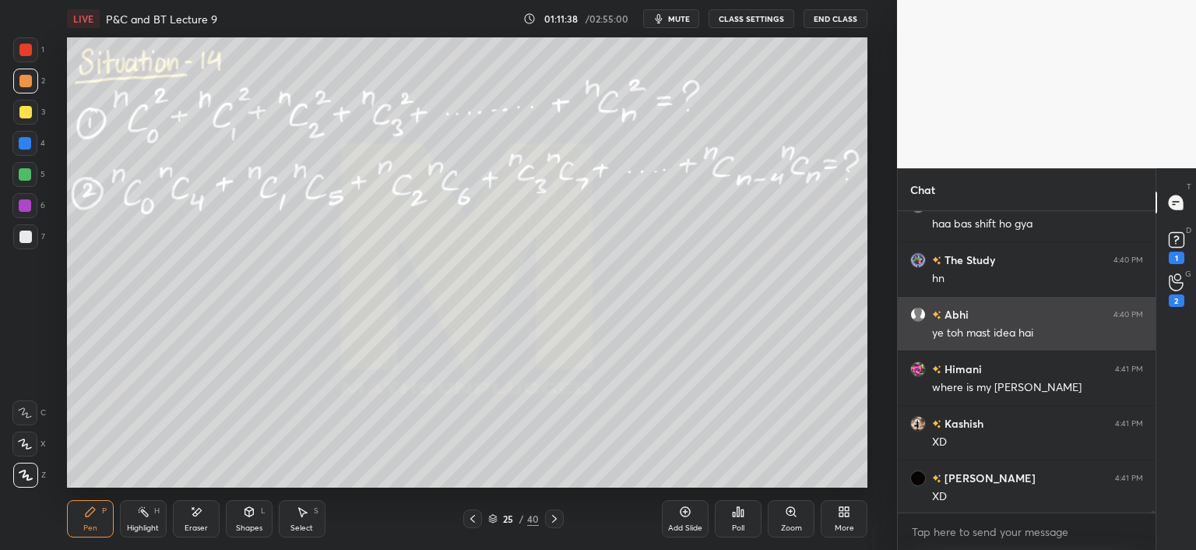
scroll to position [73956, 0]
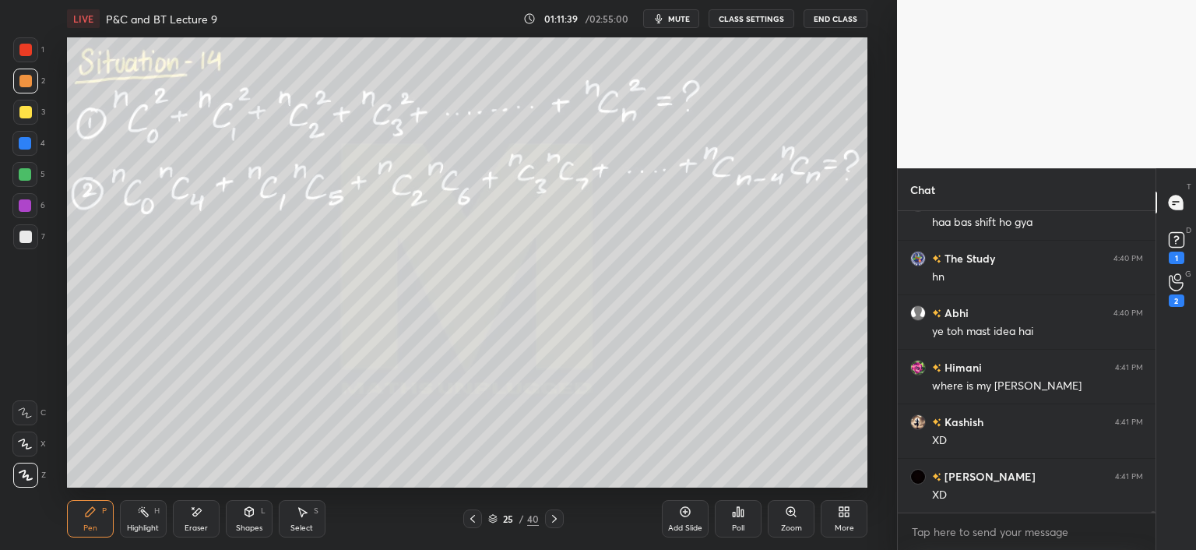
click at [844, 519] on div "More" at bounding box center [844, 518] width 47 height 37
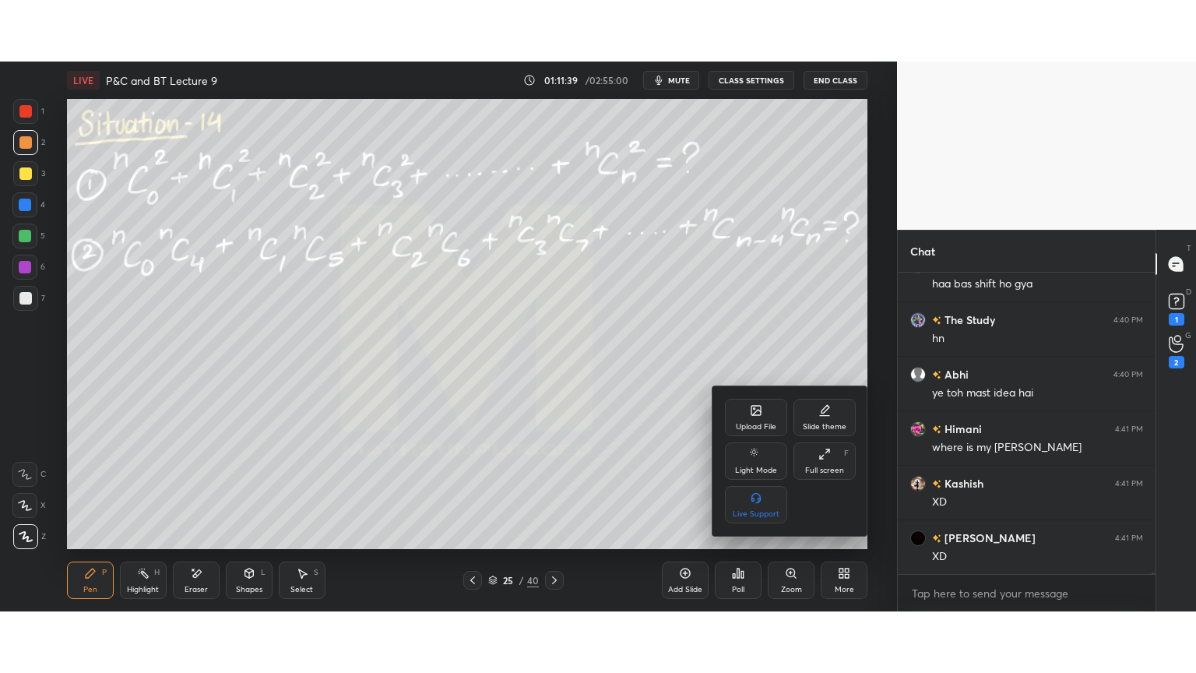
scroll to position [74011, 0]
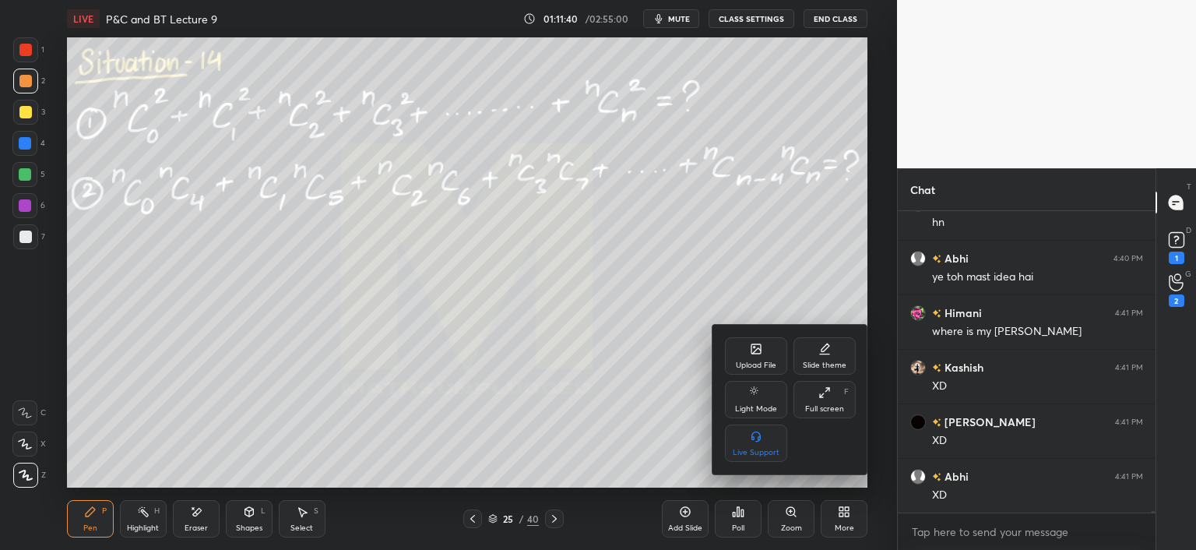
click at [838, 410] on div "Full screen" at bounding box center [824, 409] width 39 height 8
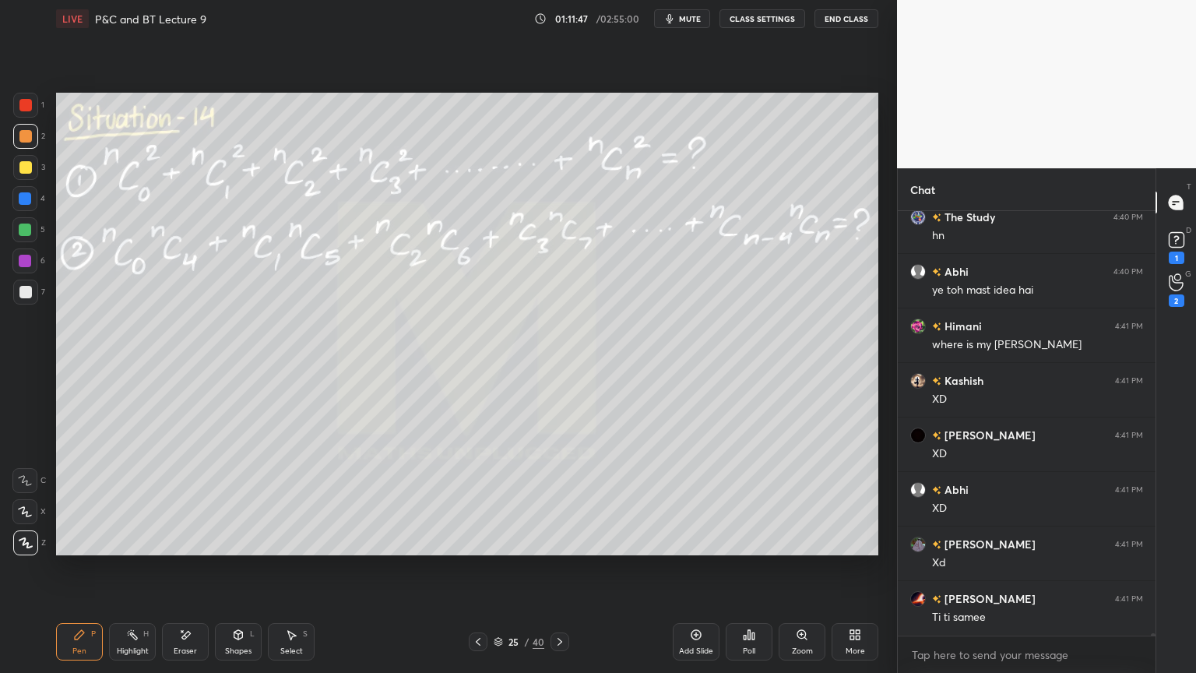
scroll to position [74051, 0]
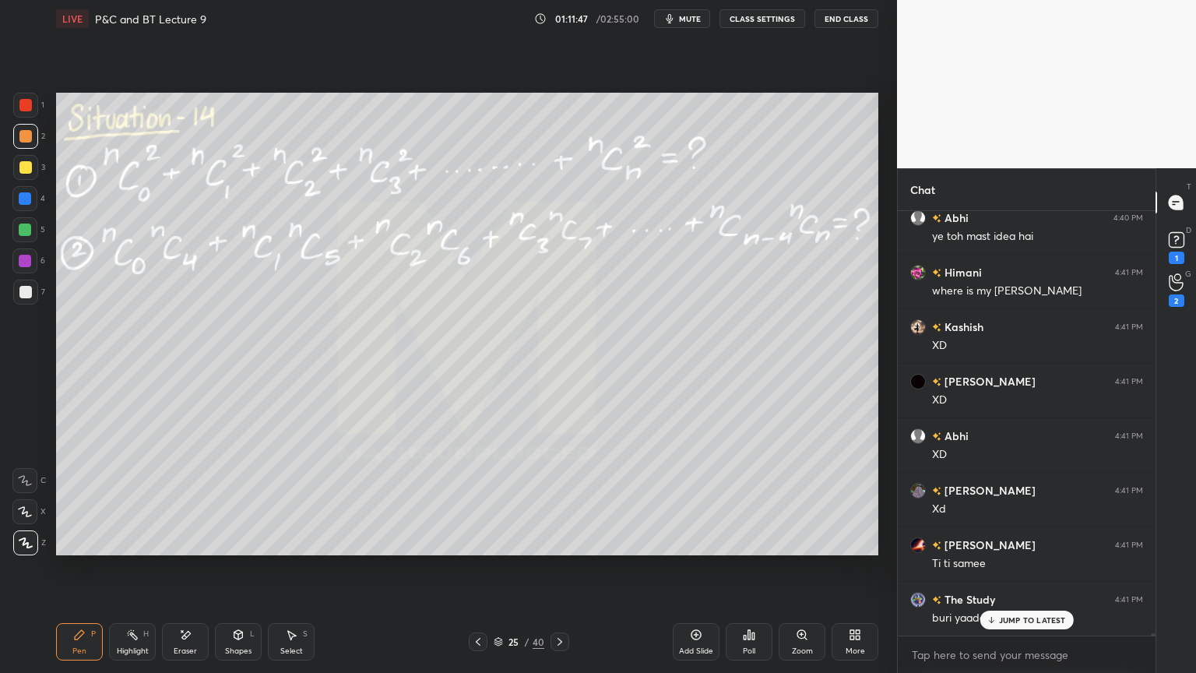
drag, startPoint x: 134, startPoint y: 646, endPoint x: 125, endPoint y: 645, distance: 8.7
click at [133, 549] on div "Highlight" at bounding box center [133, 651] width 32 height 8
click at [89, 549] on div "Pen P" at bounding box center [79, 641] width 47 height 37
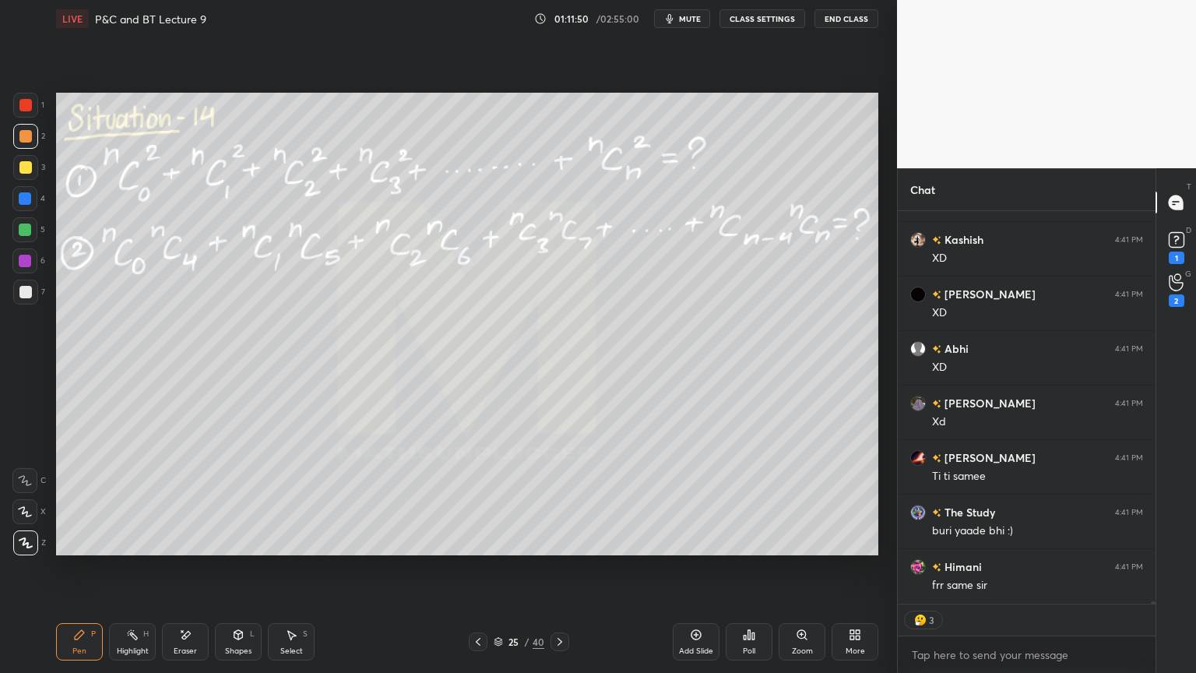
drag, startPoint x: 123, startPoint y: 642, endPoint x: 93, endPoint y: 639, distance: 29.8
click at [122, 549] on div "Highlight H" at bounding box center [132, 641] width 47 height 37
click at [83, 549] on div "Pen P" at bounding box center [79, 641] width 47 height 37
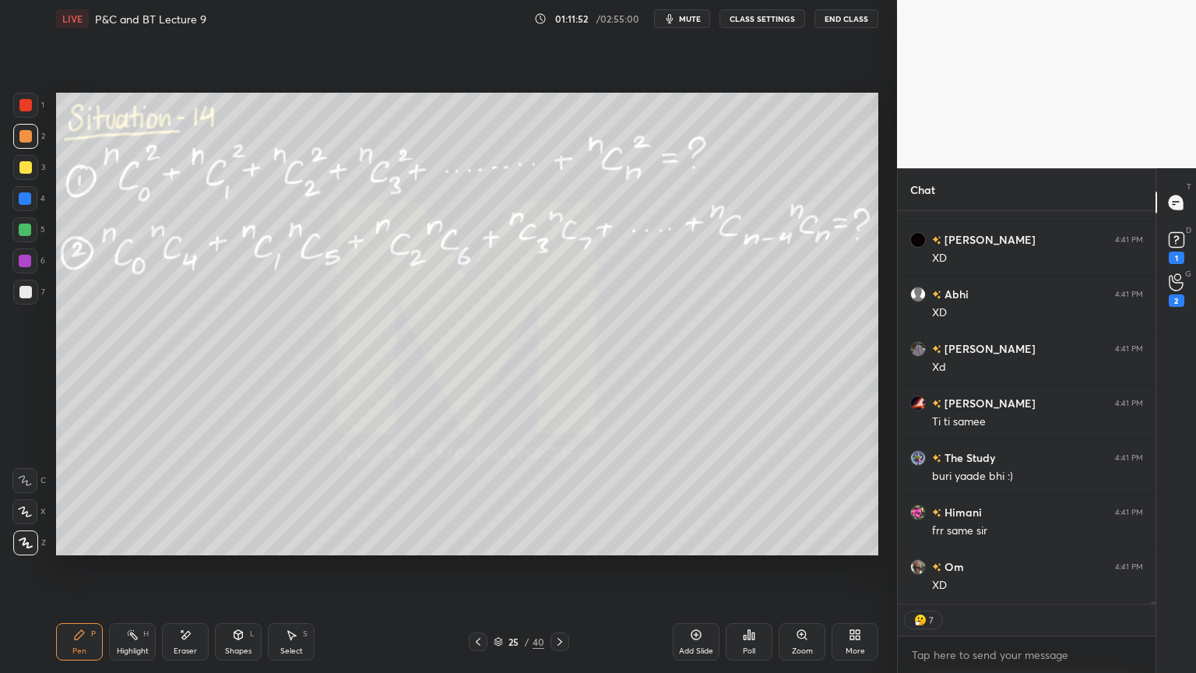
scroll to position [74247, 0]
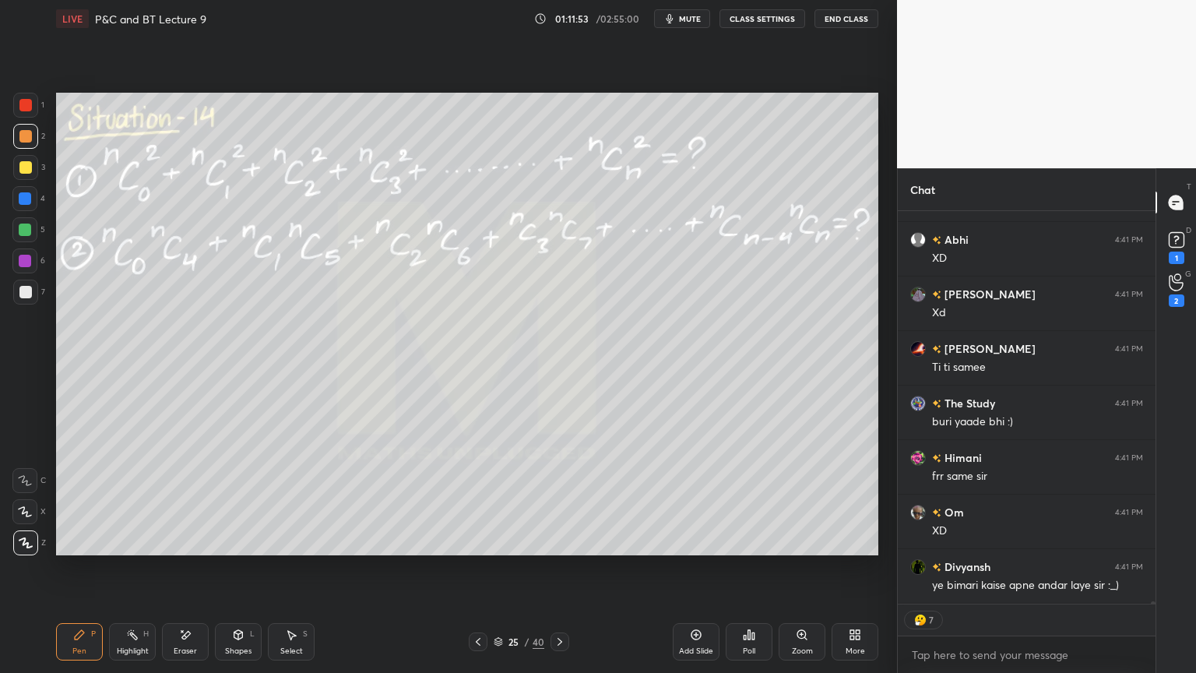
drag, startPoint x: 130, startPoint y: 639, endPoint x: 116, endPoint y: 641, distance: 14.1
click at [129, 549] on icon at bounding box center [132, 634] width 12 height 12
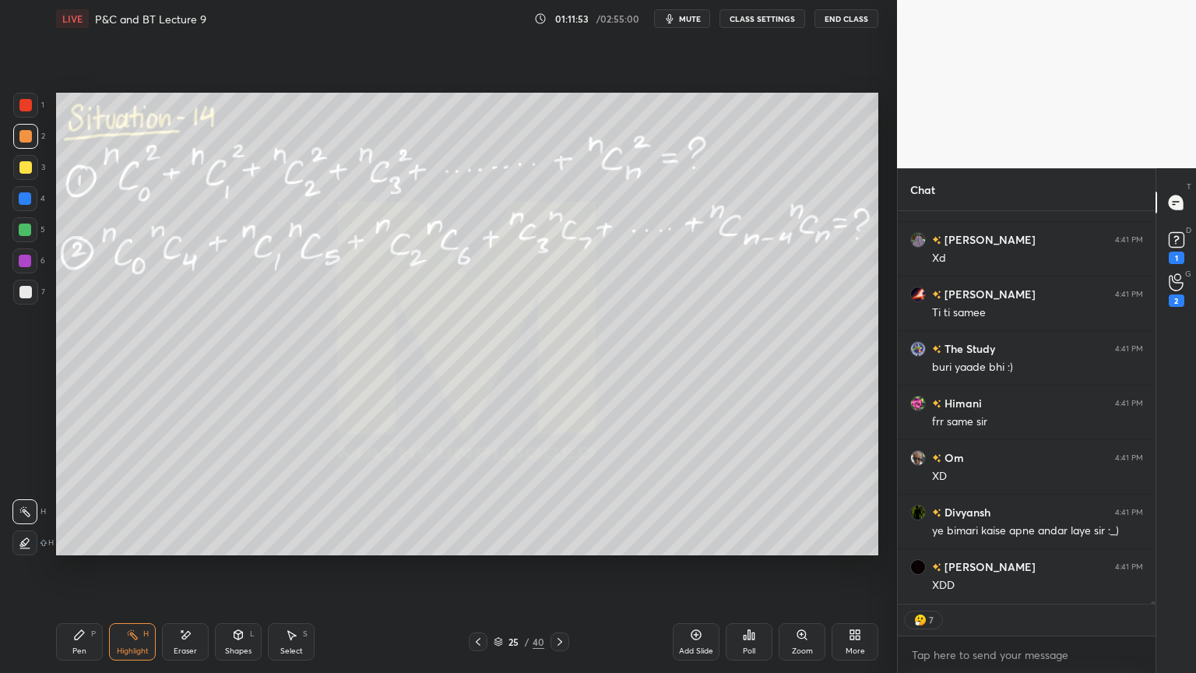
drag, startPoint x: 69, startPoint y: 639, endPoint x: 131, endPoint y: 621, distance: 64.1
click at [67, 549] on div "Pen P" at bounding box center [79, 641] width 47 height 37
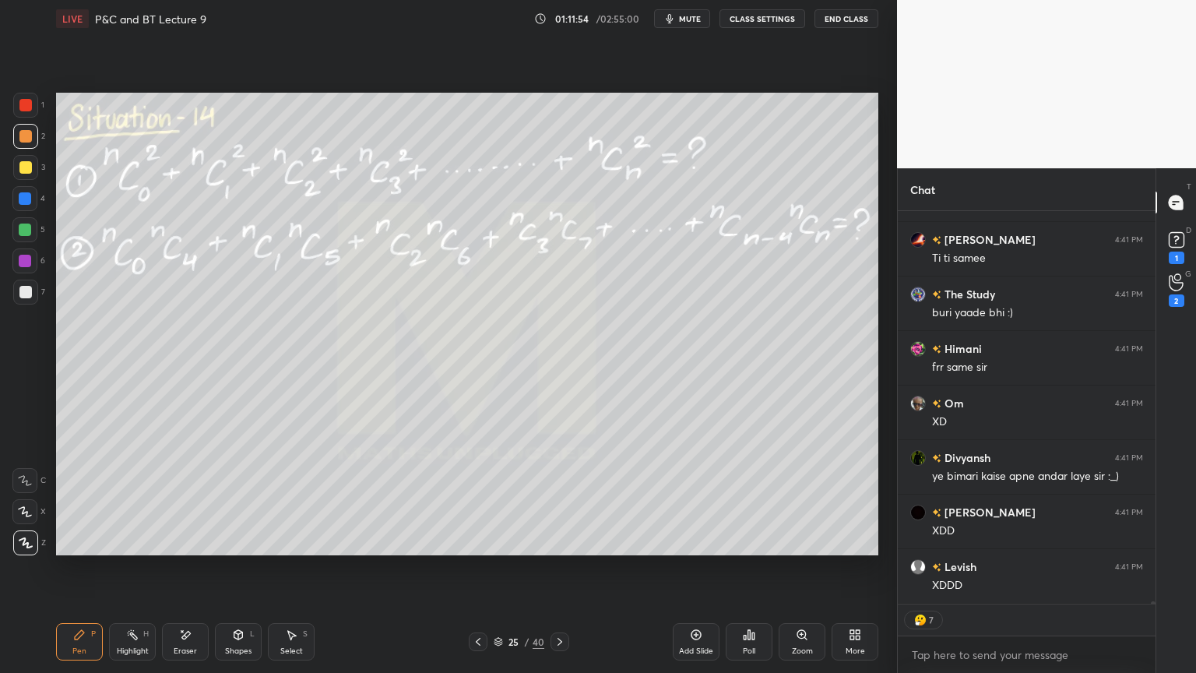
scroll to position [74411, 0]
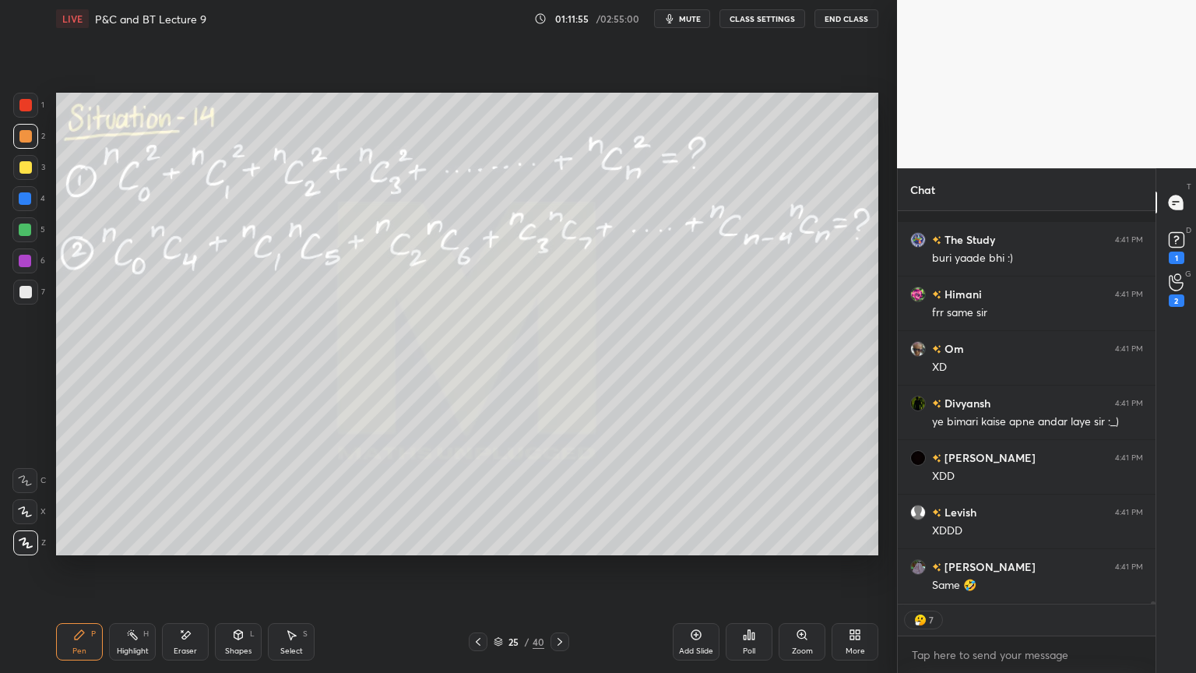
drag, startPoint x: 132, startPoint y: 643, endPoint x: 84, endPoint y: 646, distance: 47.6
click at [127, 549] on div "Highlight H" at bounding box center [132, 641] width 47 height 37
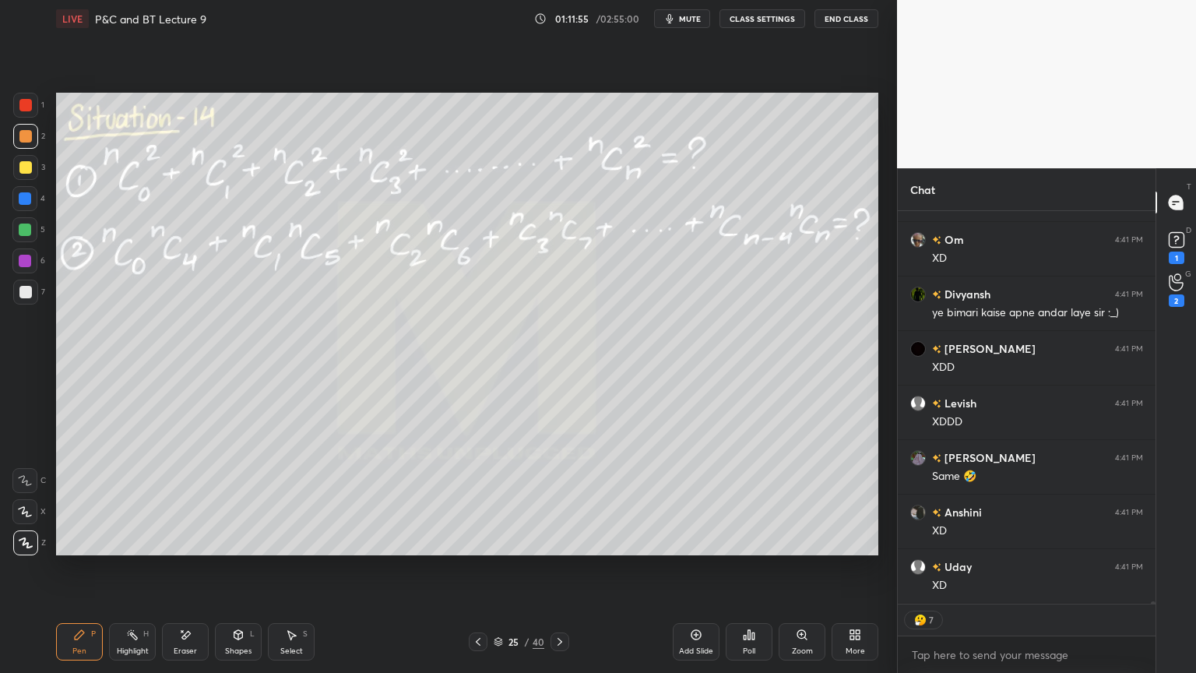
click at [82, 549] on div "Pen P" at bounding box center [79, 641] width 47 height 37
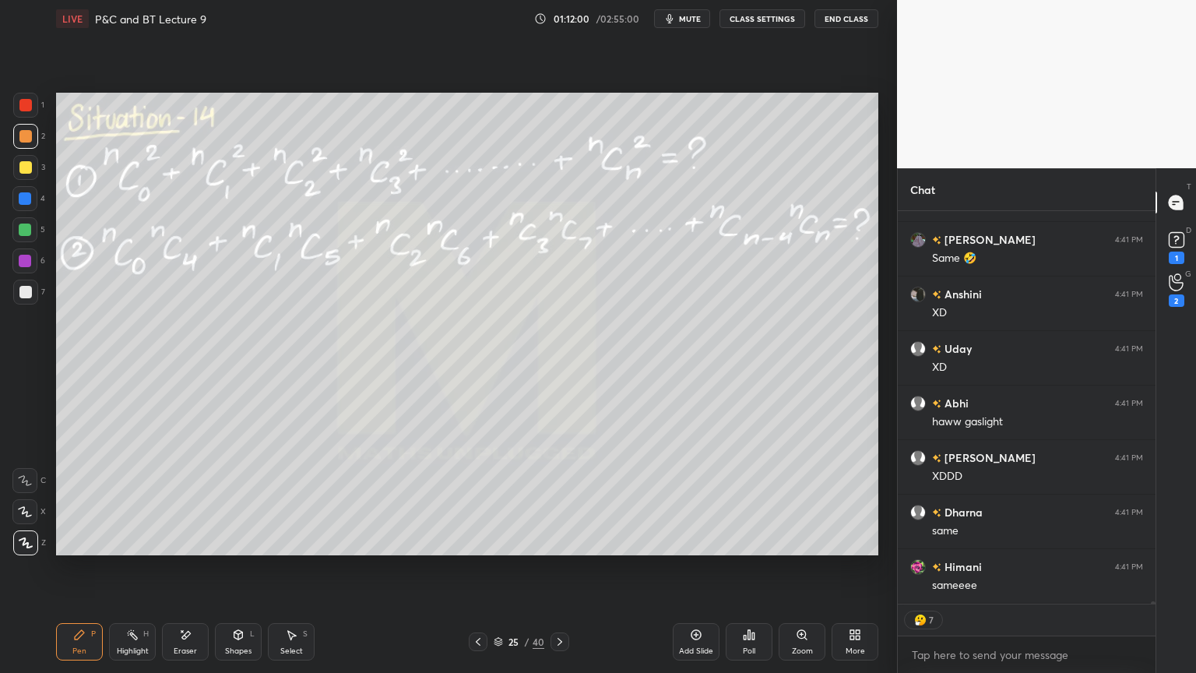
scroll to position [420, 253]
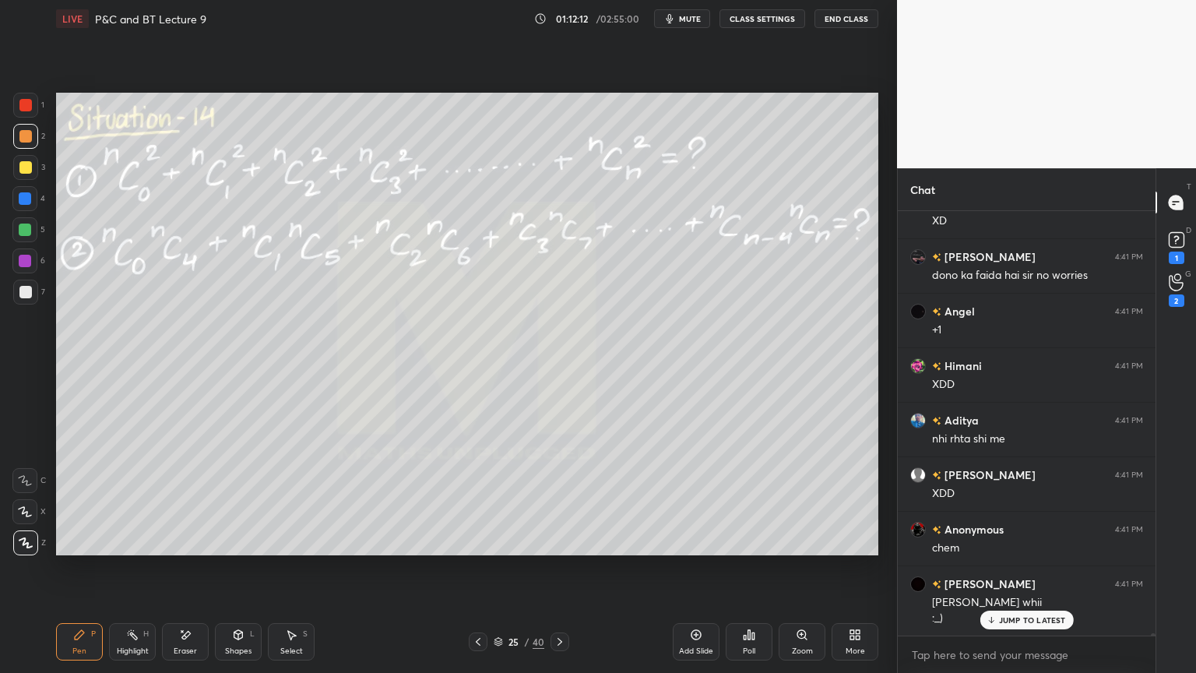
click at [498, 549] on div "25 / 40" at bounding box center [519, 642] width 51 height 14
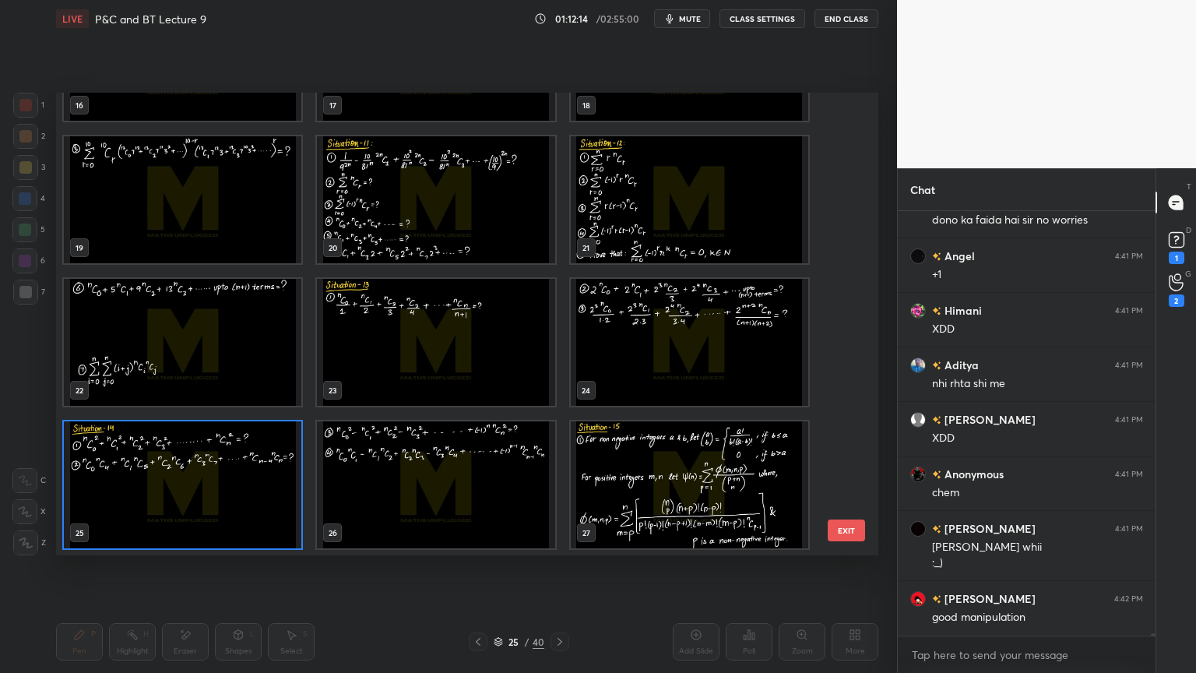
click at [221, 457] on img "grid" at bounding box center [183, 484] width 238 height 127
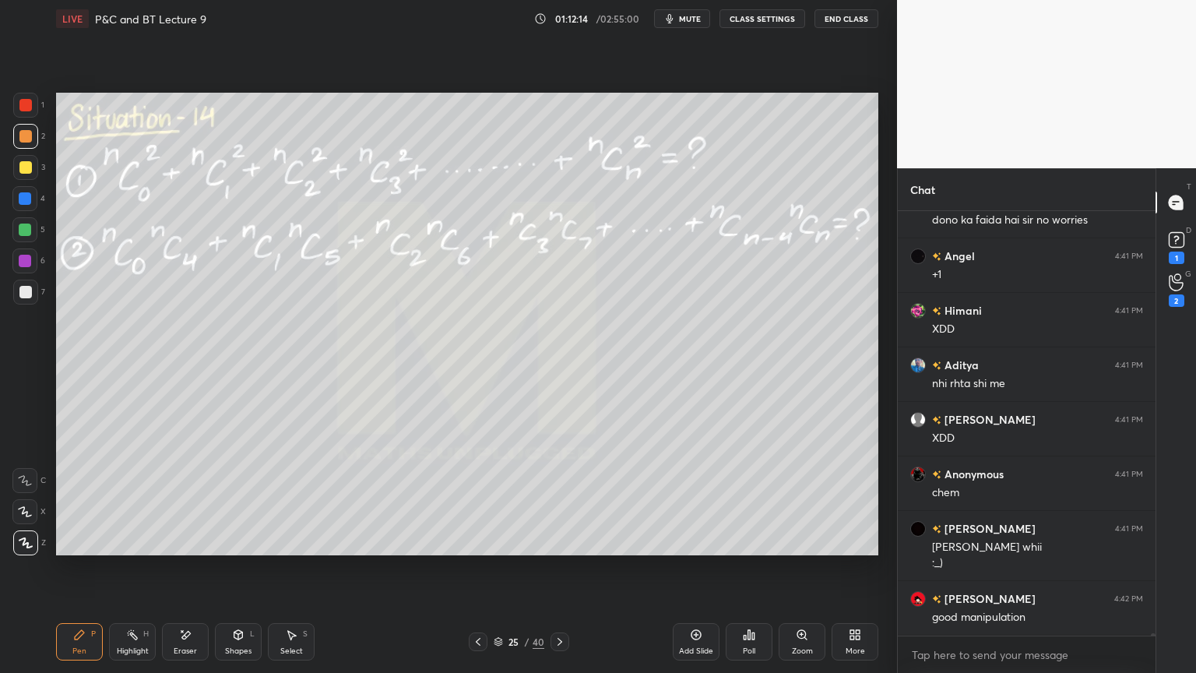
click at [221, 457] on img "grid" at bounding box center [183, 484] width 238 height 127
click at [26, 294] on div at bounding box center [25, 292] width 12 height 12
click at [30, 167] on div at bounding box center [25, 167] width 25 height 25
click at [33, 234] on div at bounding box center [24, 229] width 25 height 25
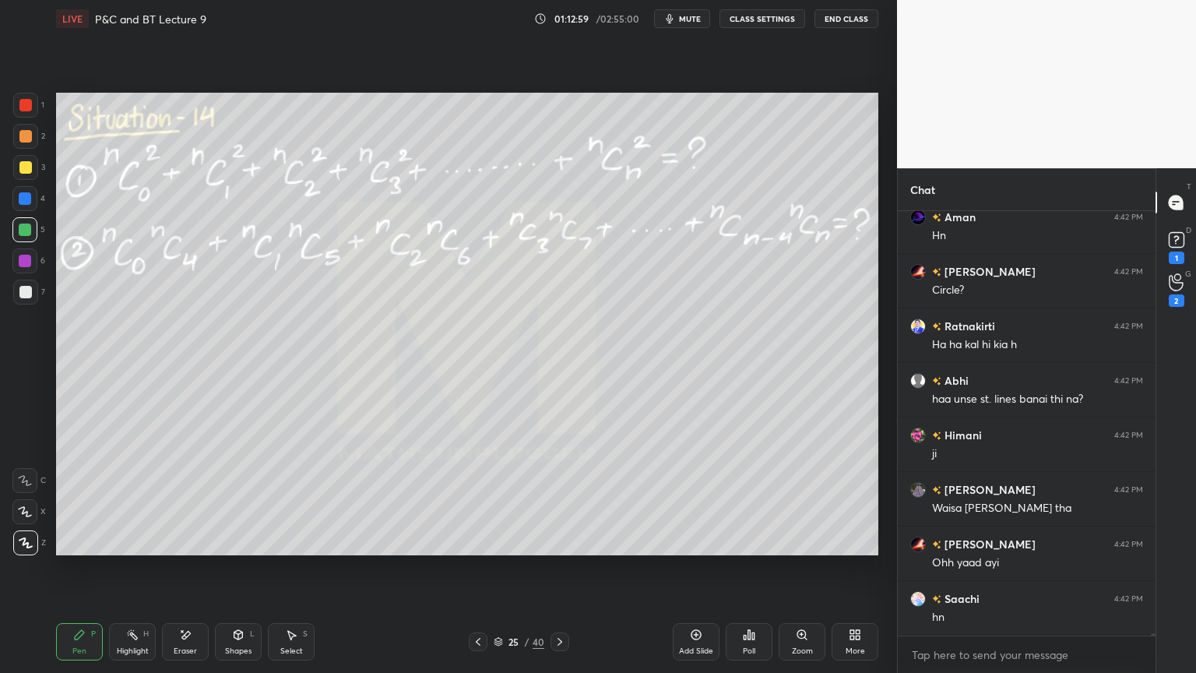
scroll to position [77039, 0]
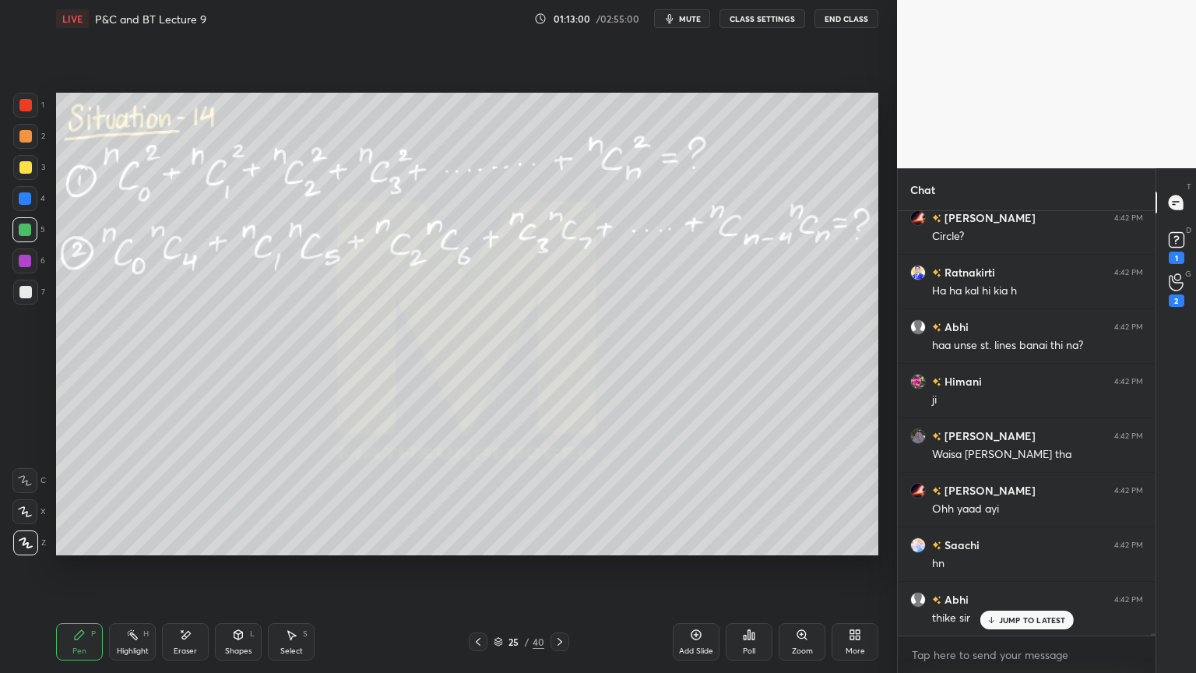
click at [130, 549] on div "Highlight H" at bounding box center [132, 641] width 47 height 37
drag, startPoint x: 86, startPoint y: 644, endPoint x: 100, endPoint y: 635, distance: 16.4
click at [84, 549] on div "Pen P" at bounding box center [79, 641] width 47 height 37
click at [26, 302] on div at bounding box center [25, 292] width 25 height 25
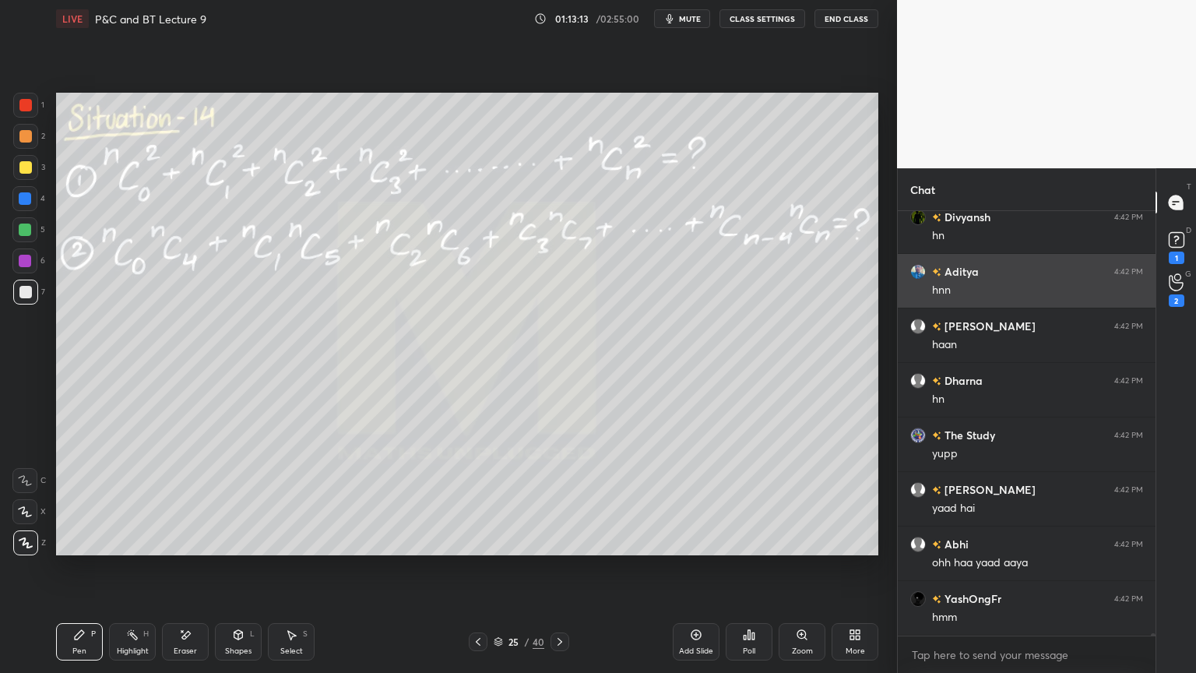
scroll to position [77693, 0]
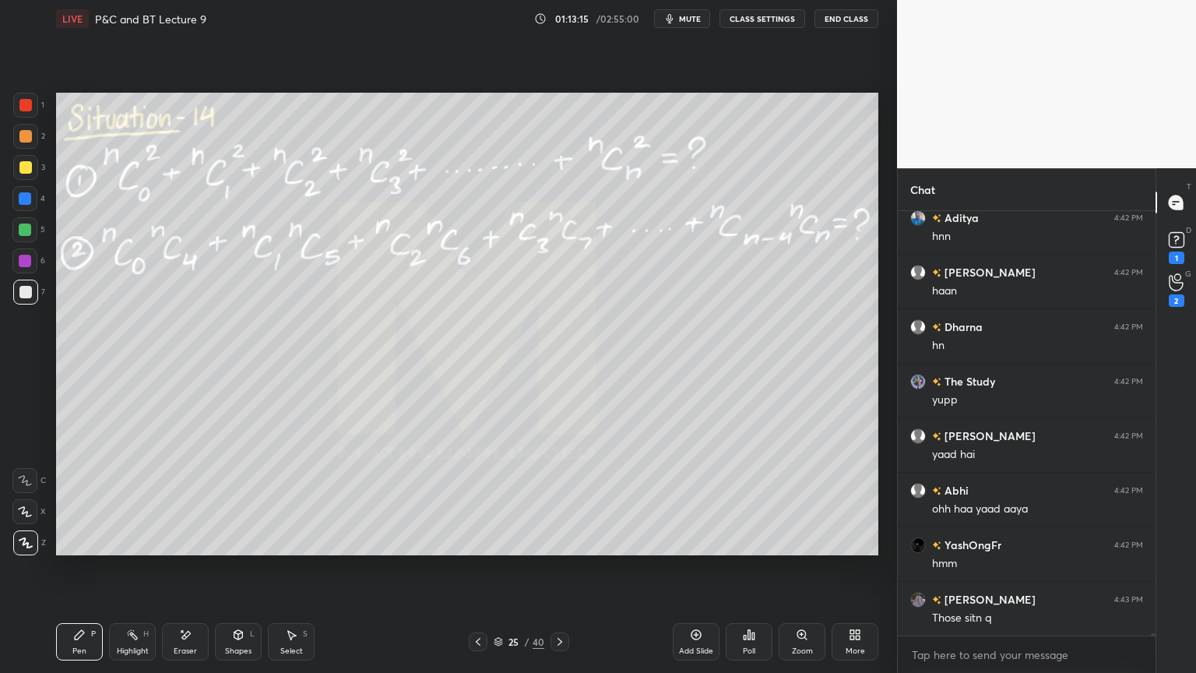
click at [193, 549] on div "Eraser" at bounding box center [185, 641] width 47 height 37
click at [122, 549] on div "Highlight" at bounding box center [133, 651] width 32 height 8
click at [71, 549] on div "Pen P" at bounding box center [79, 641] width 47 height 37
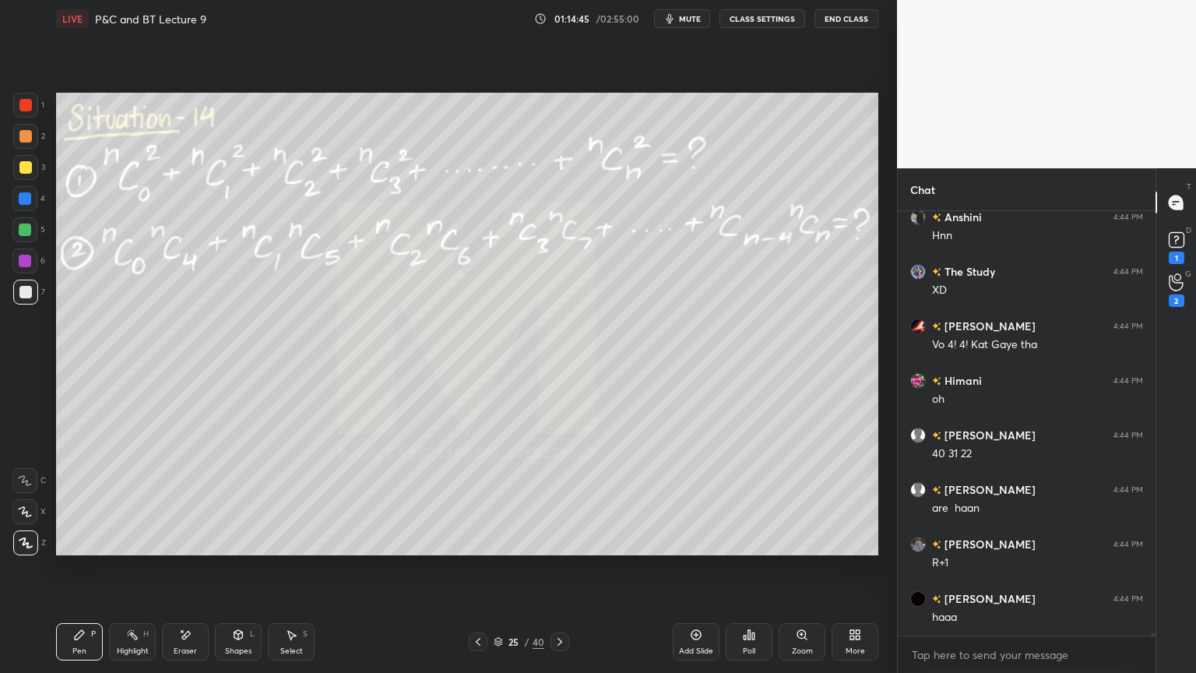
scroll to position [73671, 0]
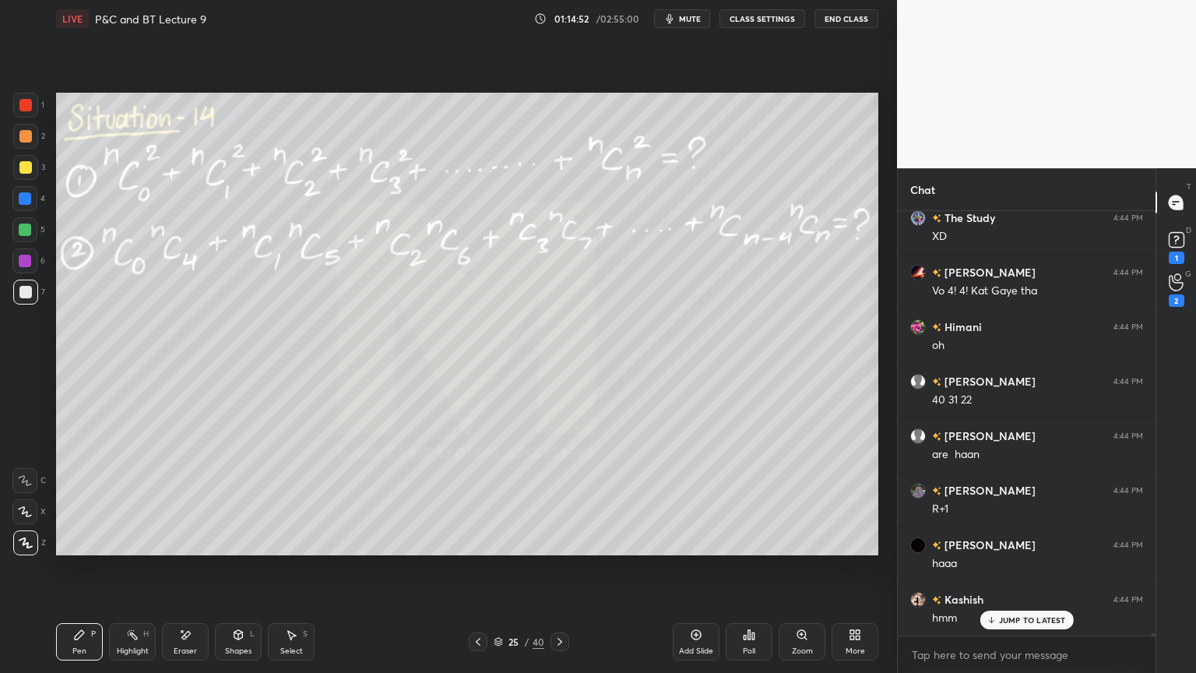
click at [181, 549] on icon at bounding box center [185, 634] width 12 height 13
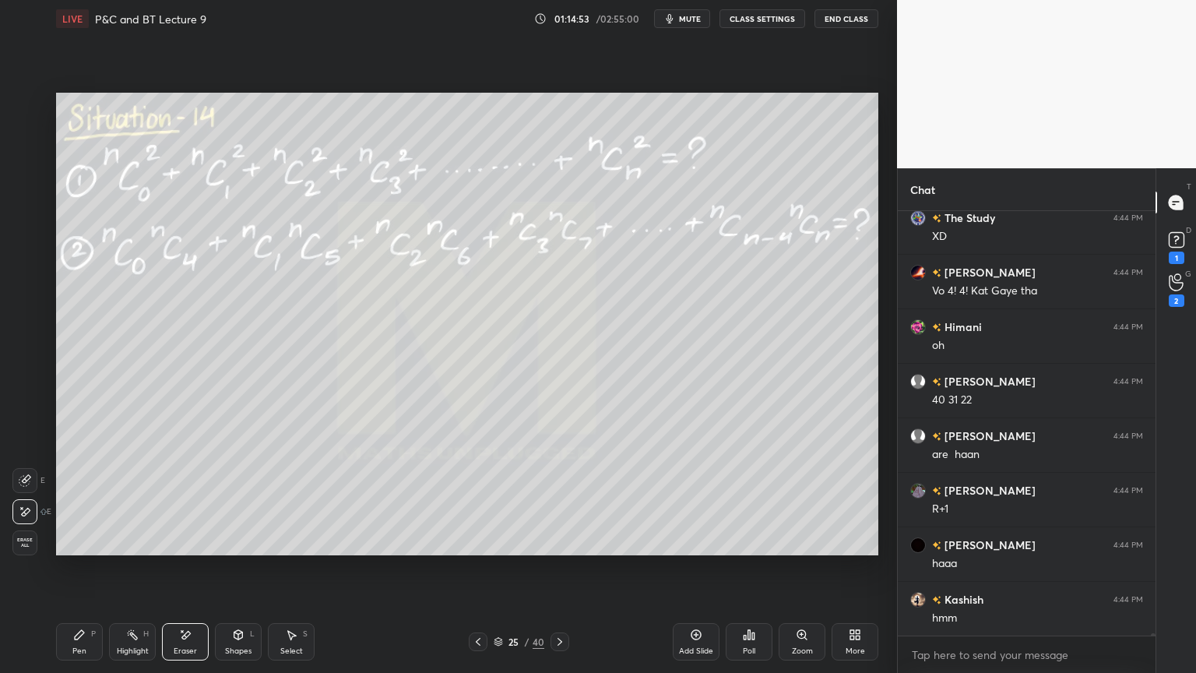
scroll to position [73726, 0]
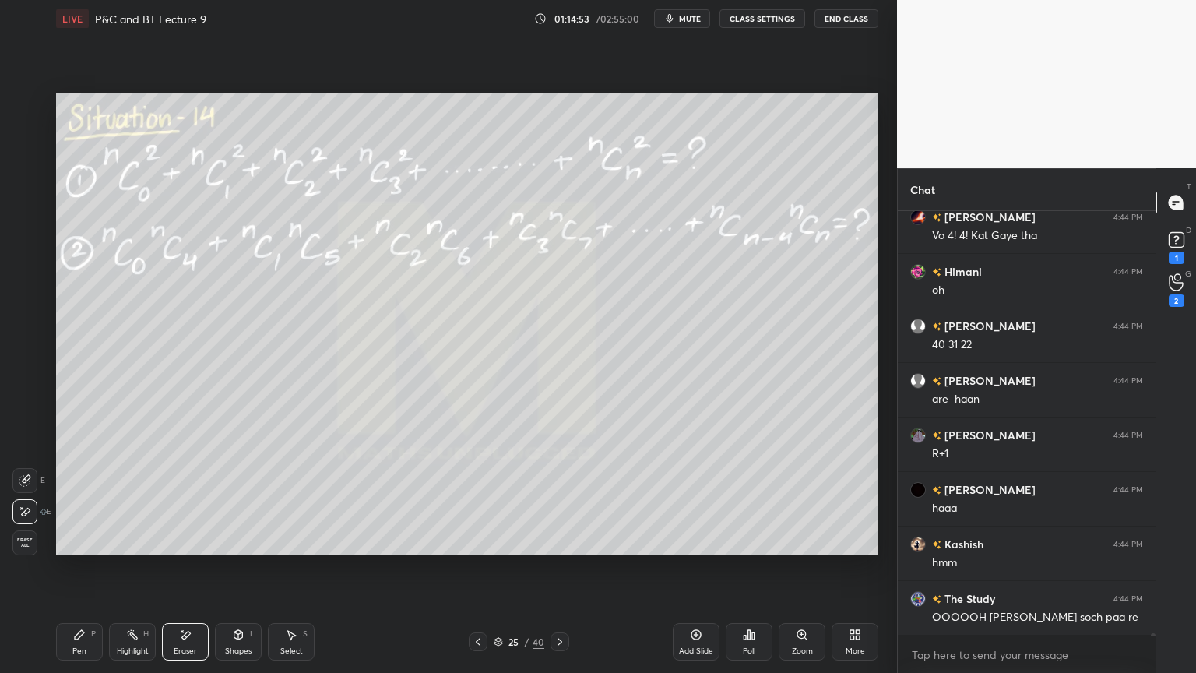
drag, startPoint x: 121, startPoint y: 638, endPoint x: 89, endPoint y: 630, distance: 32.9
click at [122, 549] on div "Highlight H" at bounding box center [132, 641] width 47 height 37
click at [88, 549] on div "Pen P" at bounding box center [79, 641] width 47 height 37
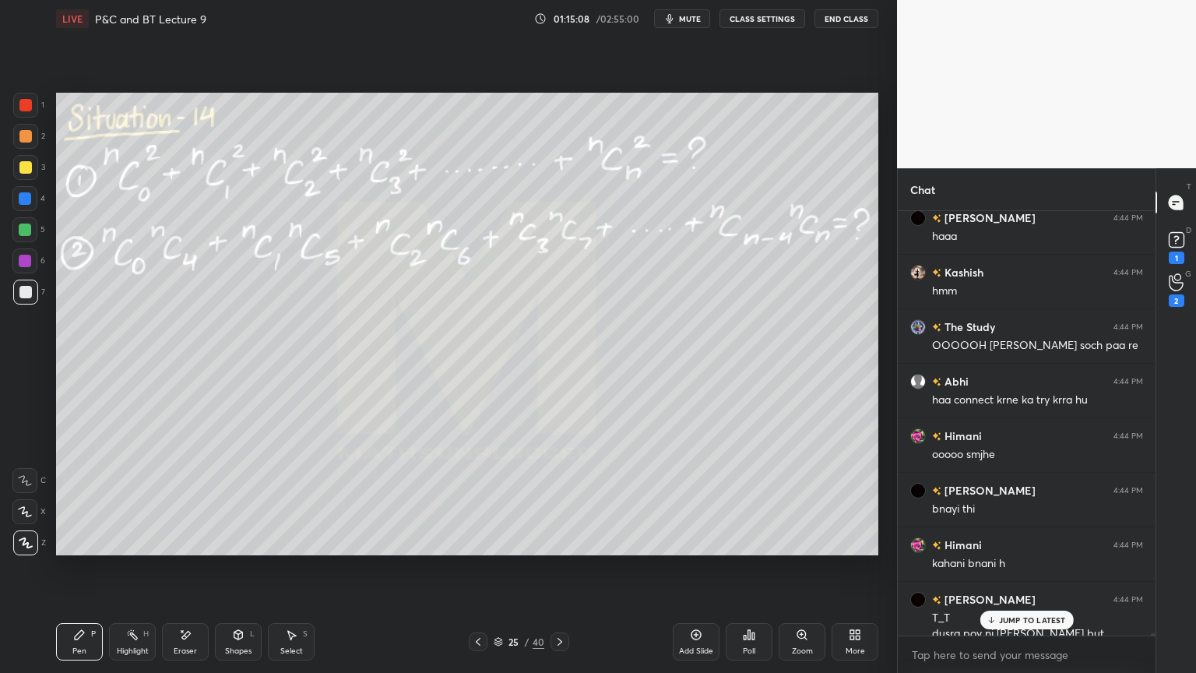
scroll to position [74014, 0]
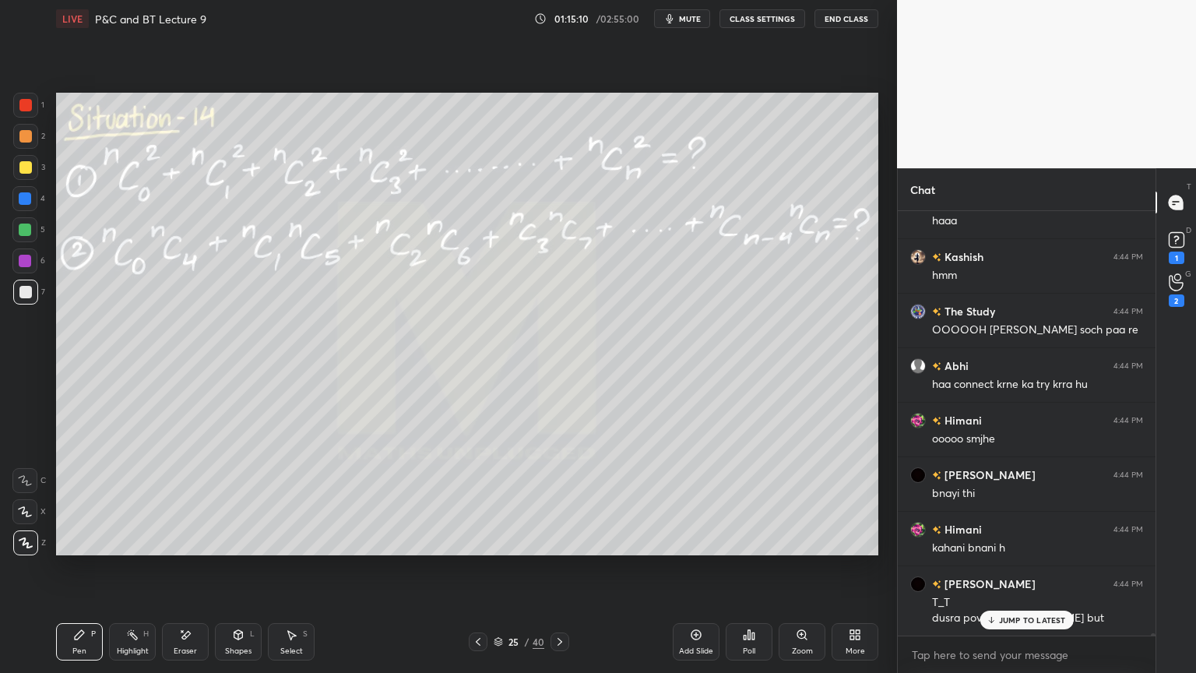
click at [1033, 549] on p "JUMP TO LATEST" at bounding box center [1032, 619] width 67 height 9
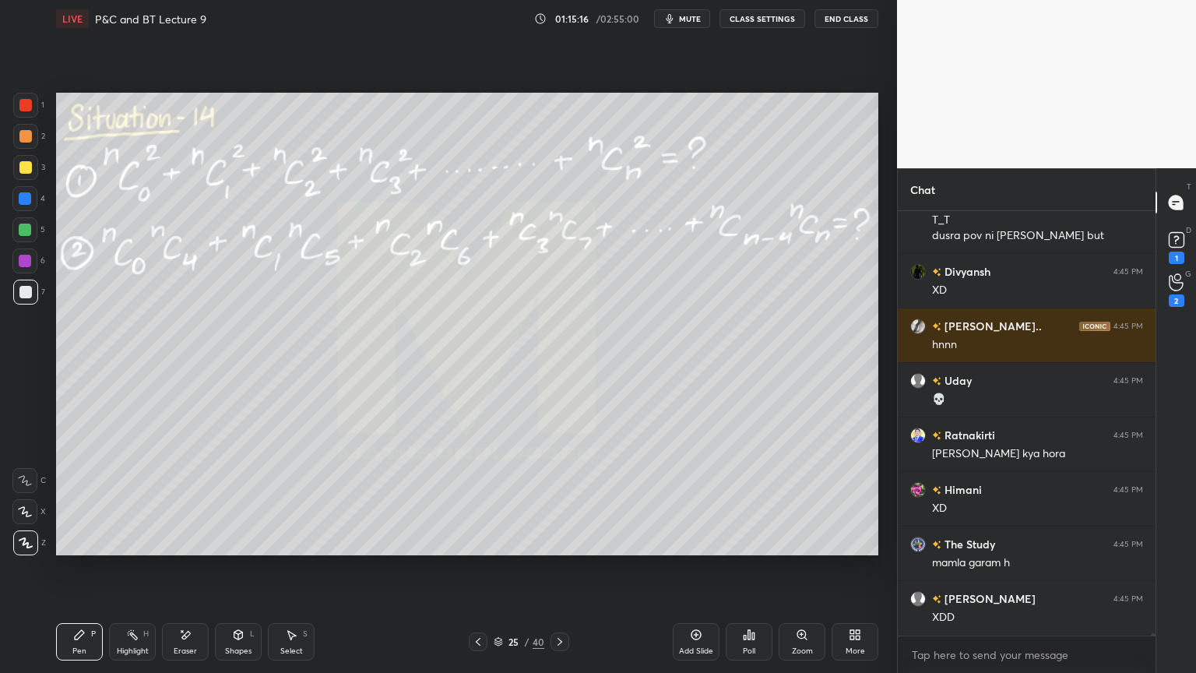
scroll to position [74627, 0]
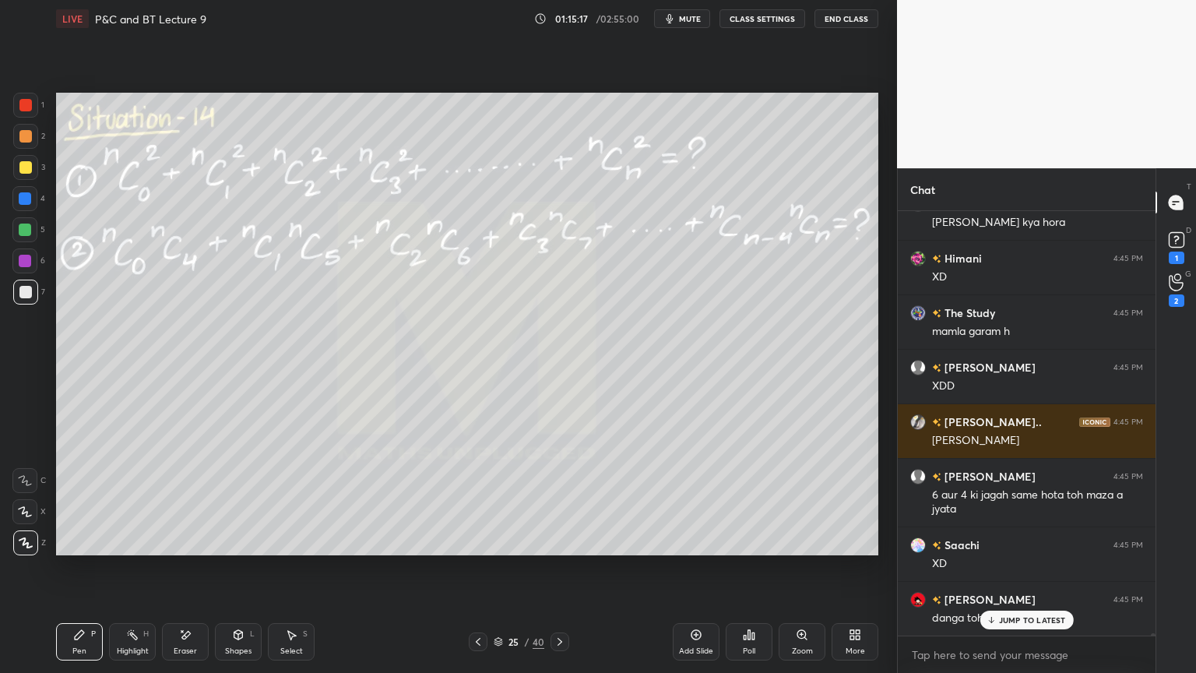
click at [700, 21] on span "mute" at bounding box center [690, 18] width 22 height 11
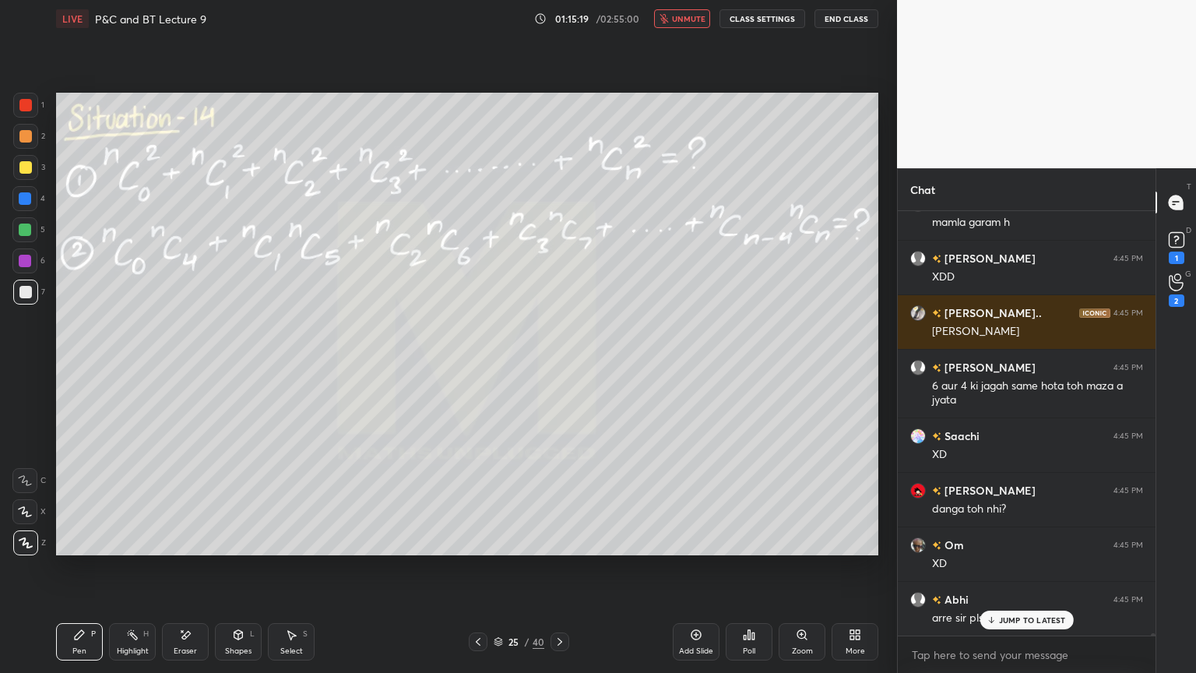
scroll to position [74846, 0]
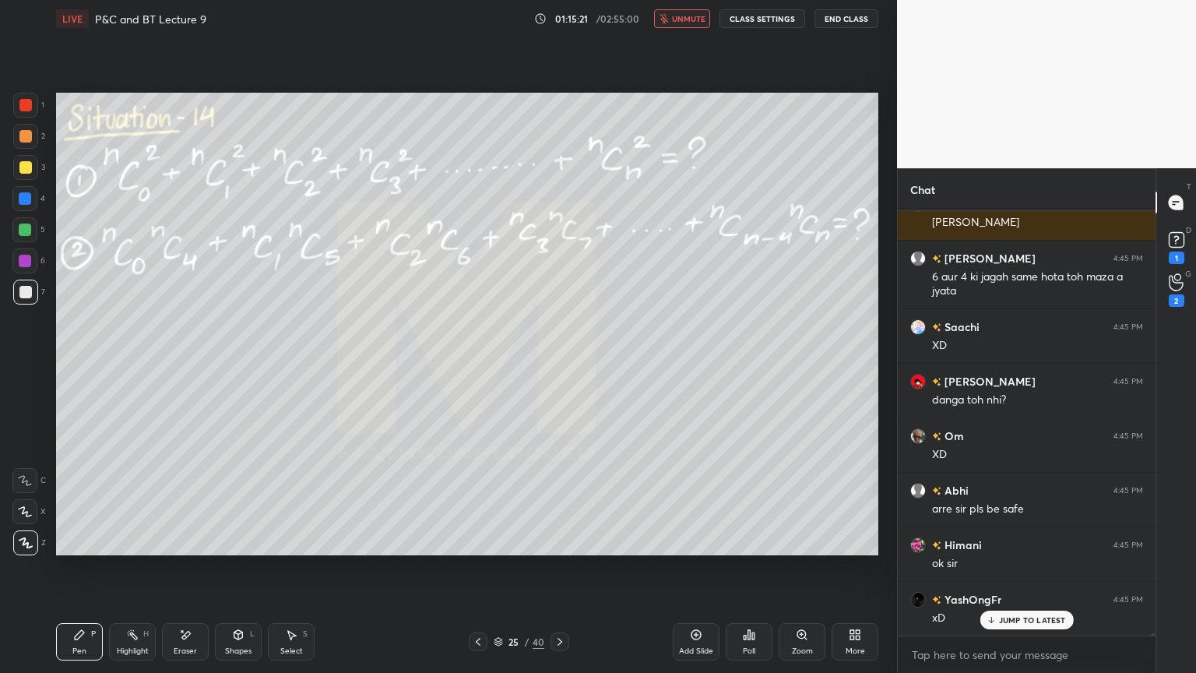
click at [1000, 549] on p "JUMP TO LATEST" at bounding box center [1032, 619] width 67 height 9
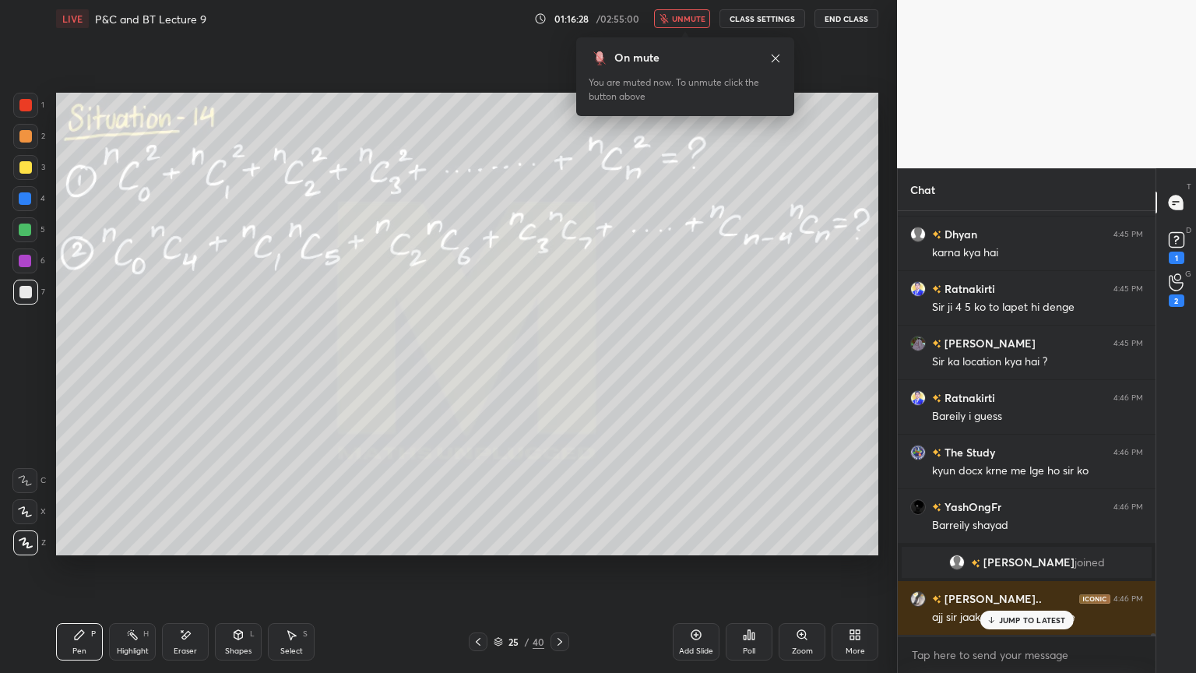
scroll to position [75039, 0]
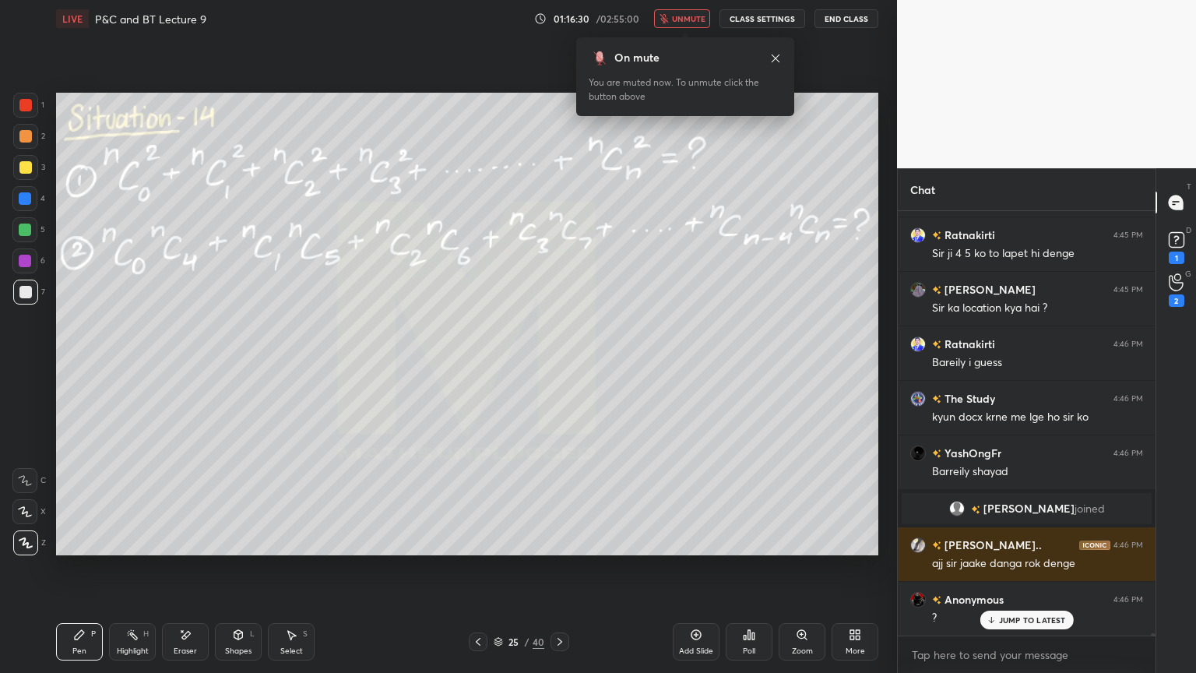
click at [1020, 549] on p "JUMP TO LATEST" at bounding box center [1032, 619] width 67 height 9
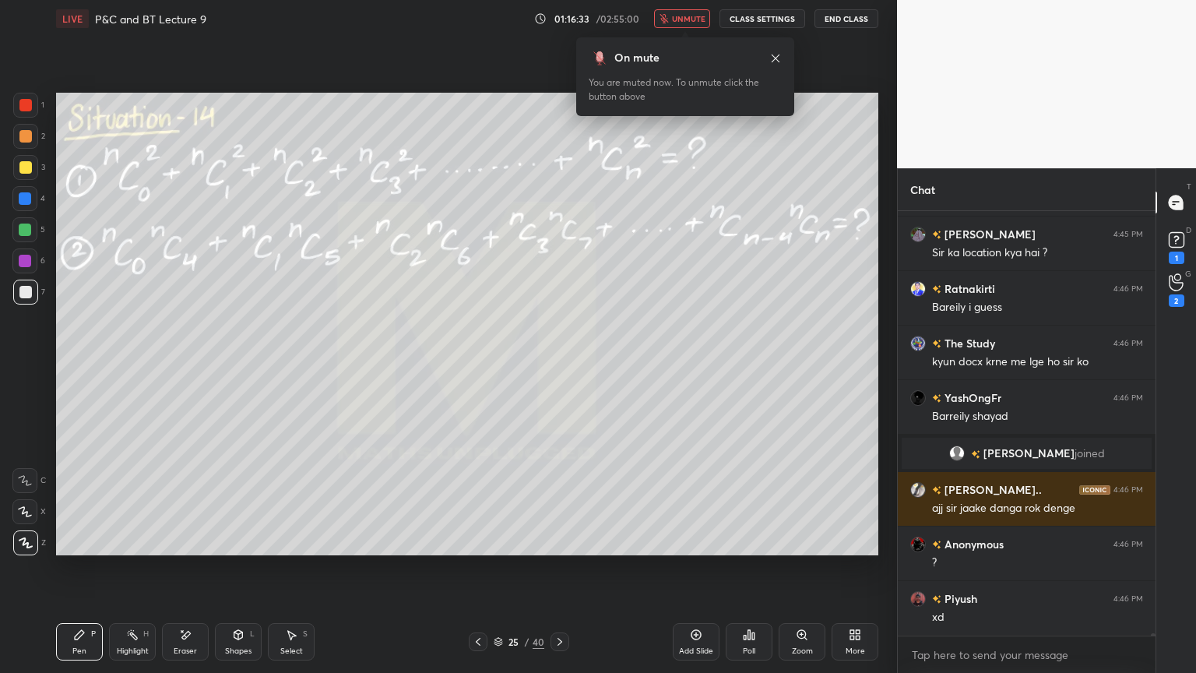
click at [181, 549] on div "Eraser" at bounding box center [185, 651] width 23 height 8
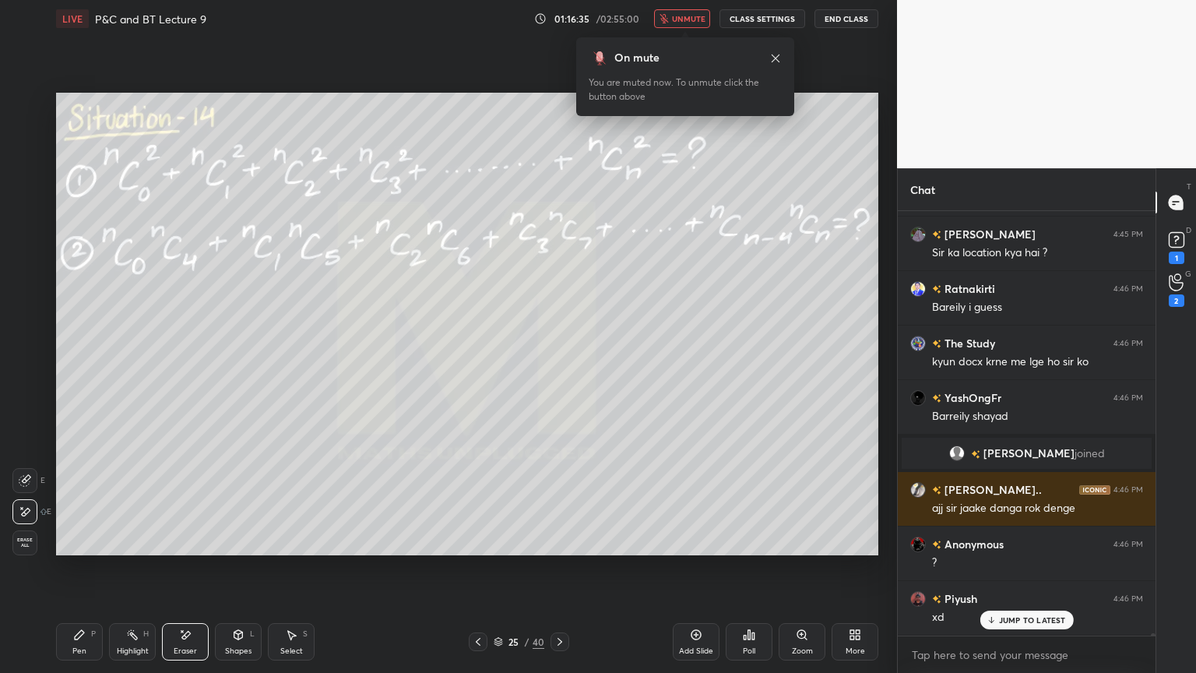
scroll to position [75176, 0]
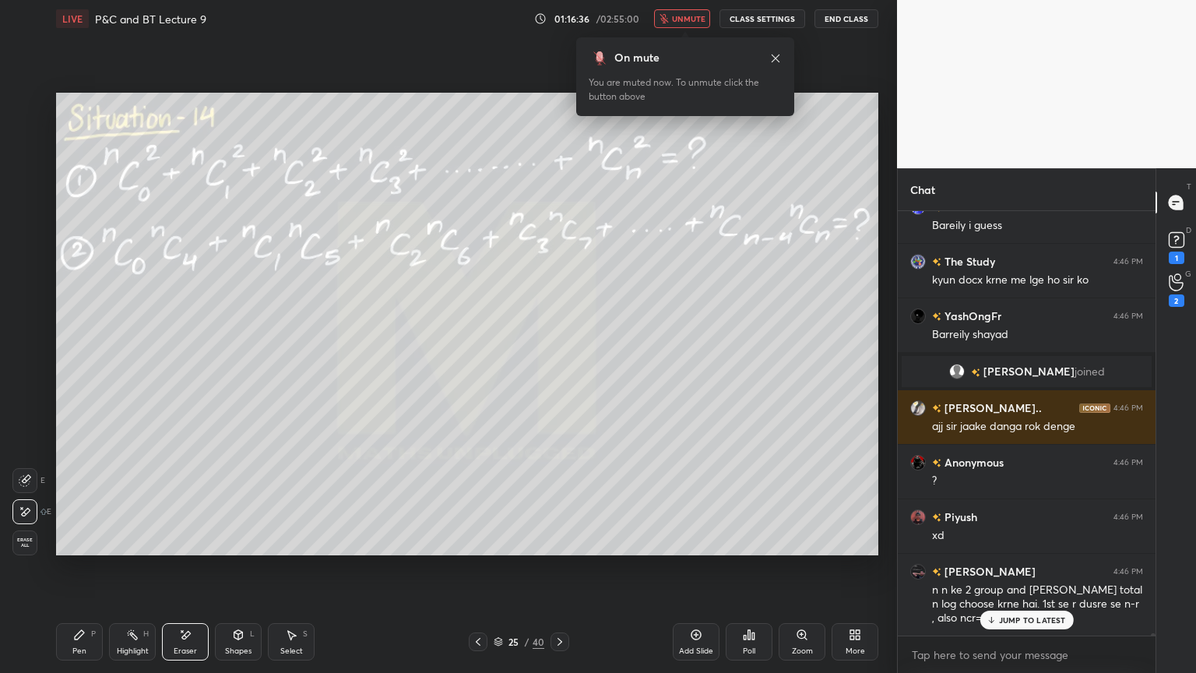
click at [692, 26] on body "1 2 3 4 5 6 7 C X Z E E Erase all H H LIVE P&C and BT Lecture 9 01:16:36 / 02:5…" at bounding box center [598, 336] width 1196 height 673
click at [695, 19] on span "unmute" at bounding box center [688, 18] width 33 height 11
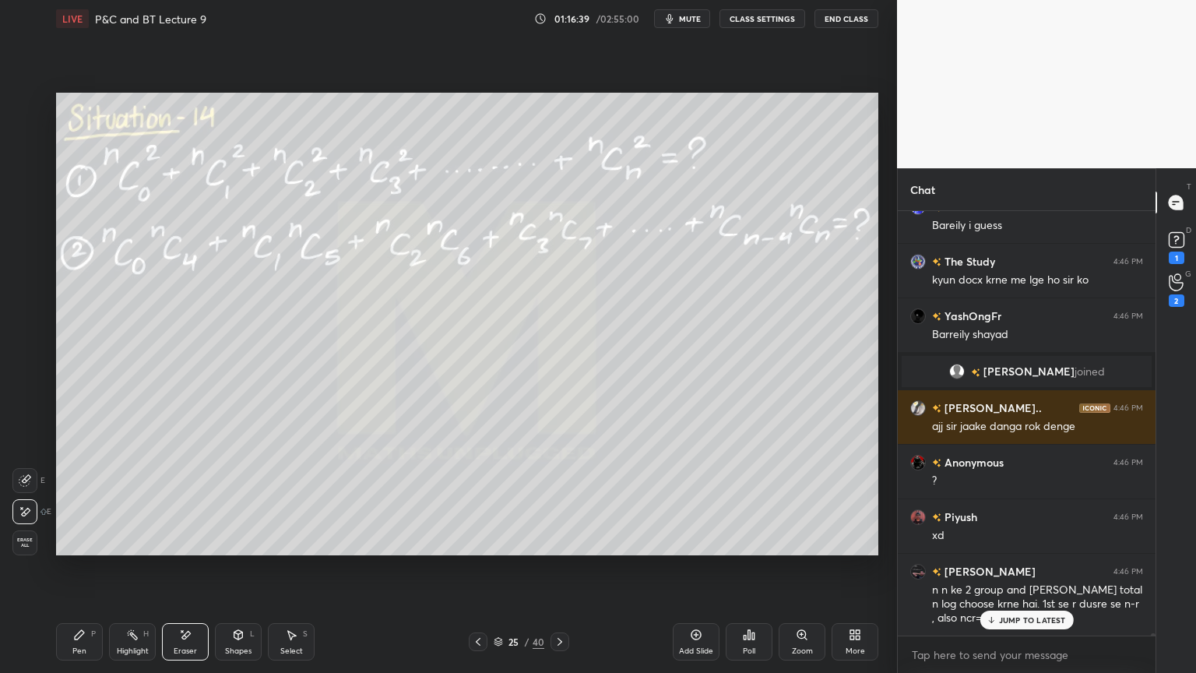
click at [1030, 549] on p "JUMP TO LATEST" at bounding box center [1032, 619] width 67 height 9
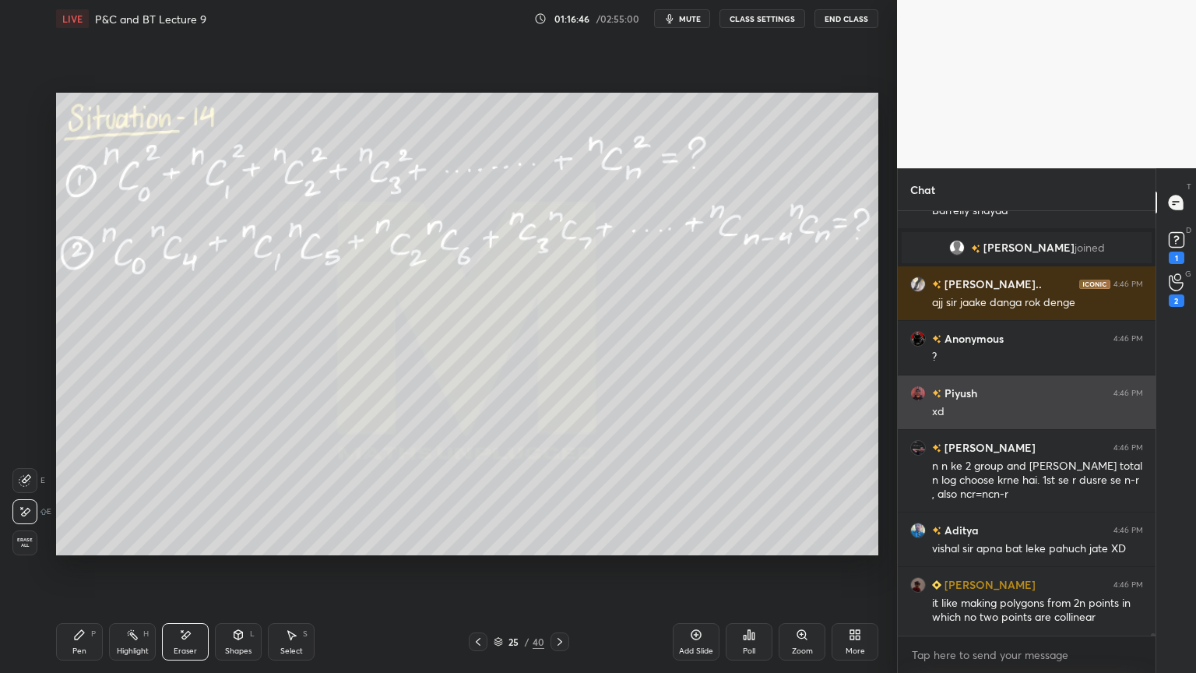
scroll to position [75353, 0]
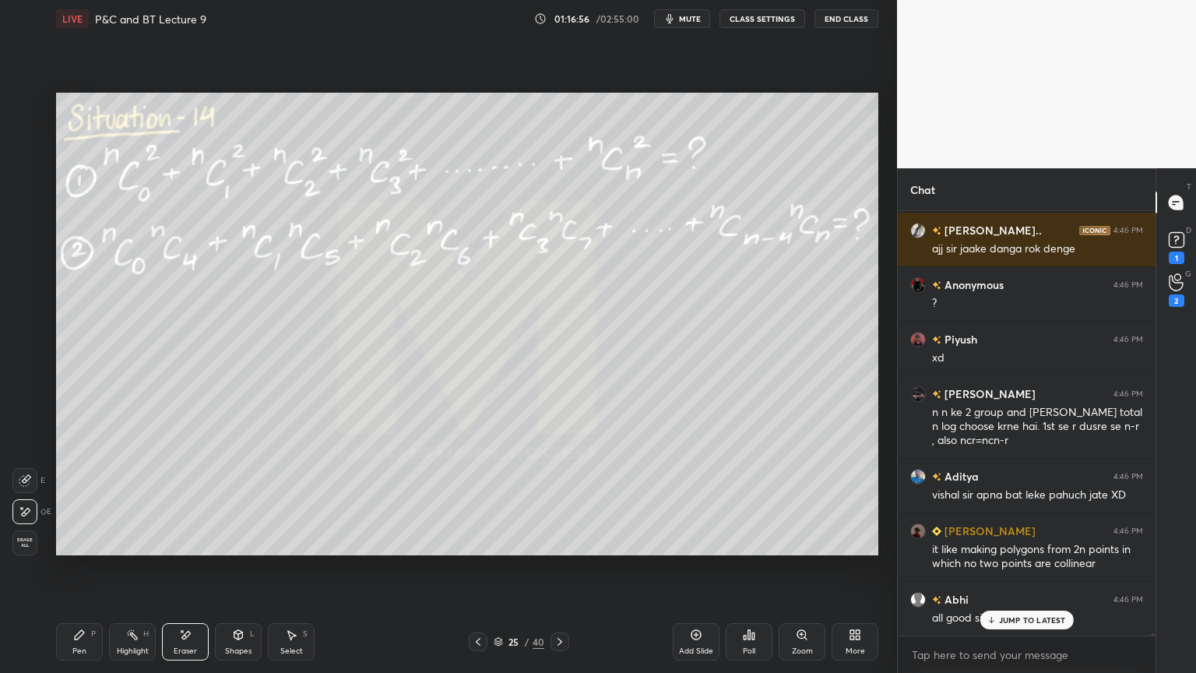
click at [123, 549] on div "Highlight" at bounding box center [133, 651] width 32 height 8
click at [75, 549] on icon at bounding box center [79, 634] width 12 height 12
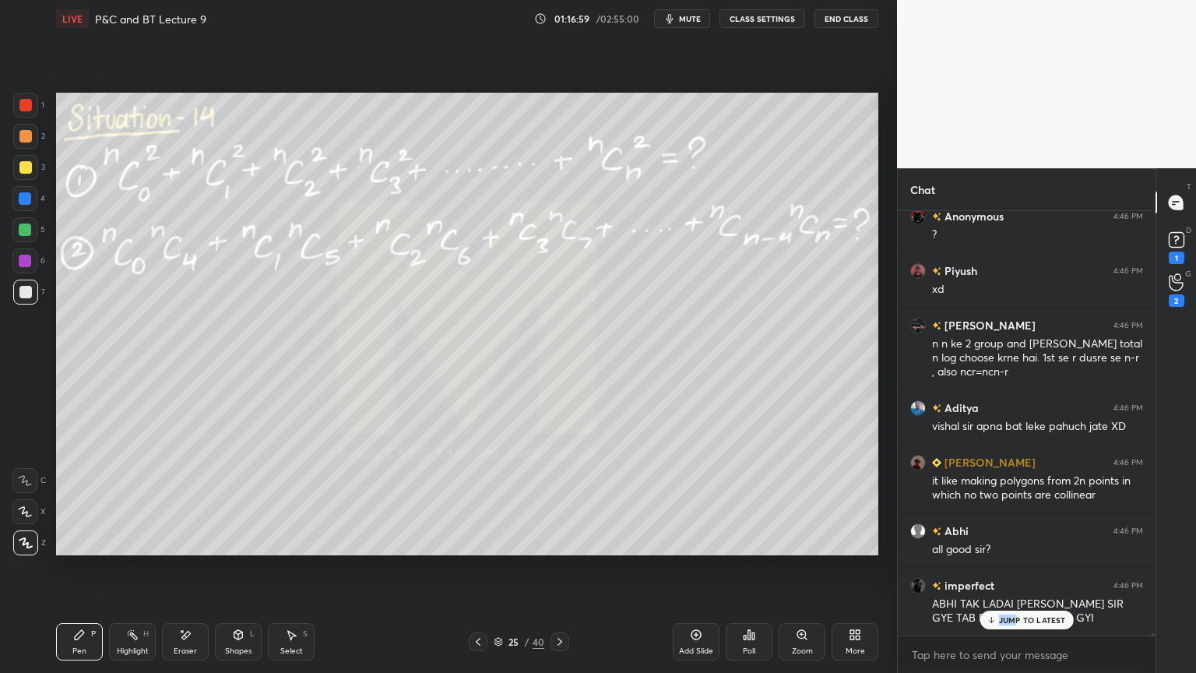
click at [1014, 549] on p "JUMP TO LATEST" at bounding box center [1032, 619] width 67 height 9
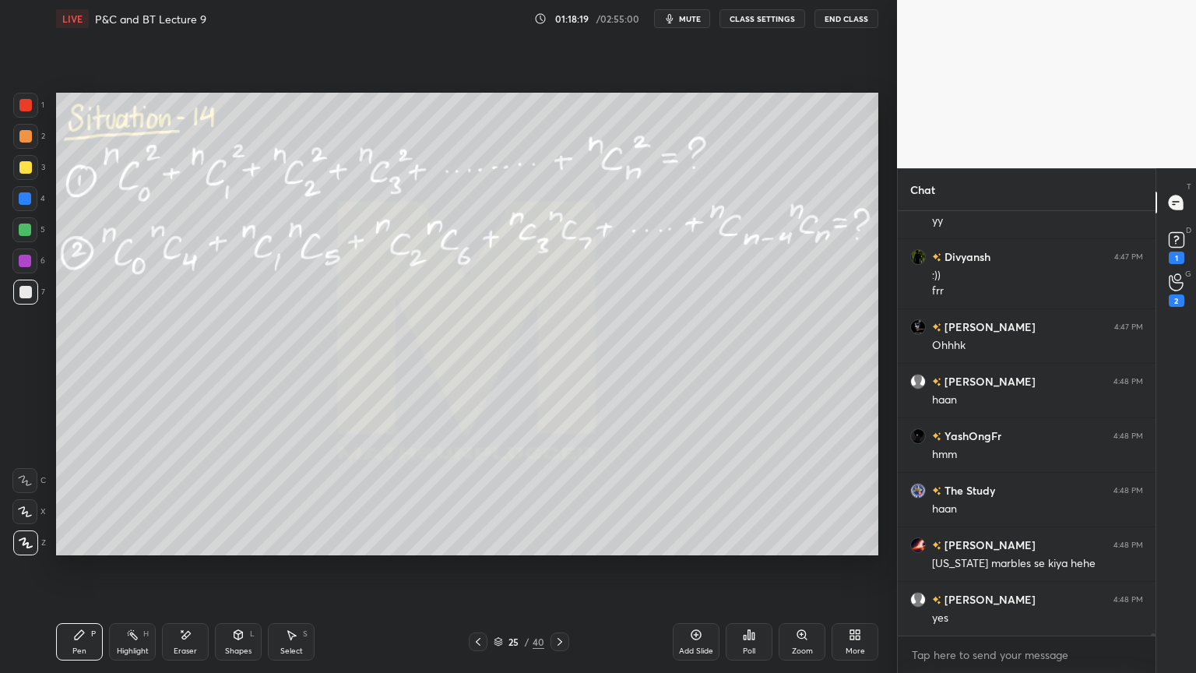
scroll to position [77131, 0]
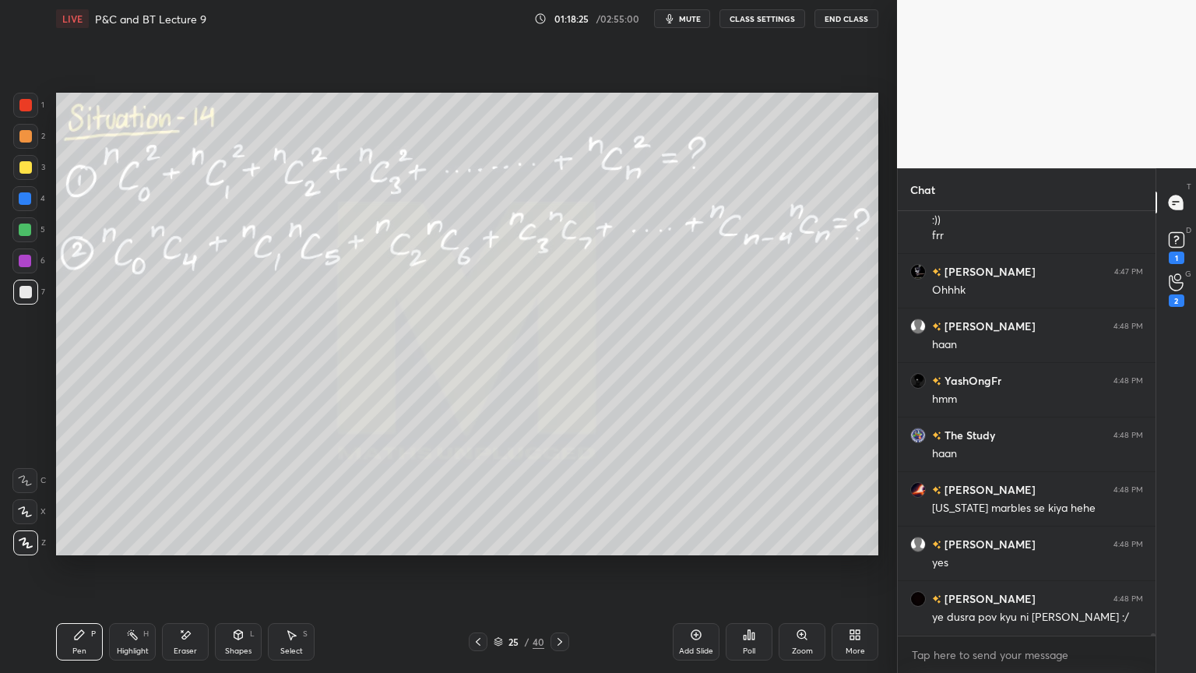
click at [290, 549] on div "Setting up your live class Poll for secs No correct answer Start poll" at bounding box center [467, 323] width 835 height 573
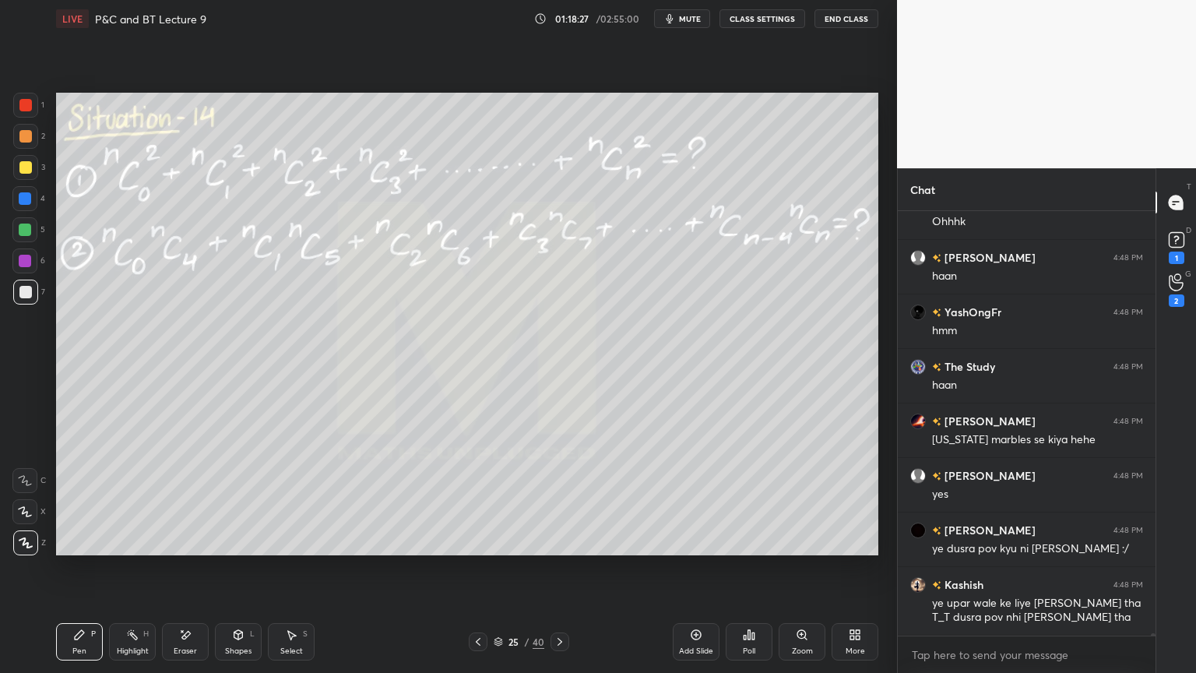
scroll to position [77253, 0]
click at [186, 549] on icon at bounding box center [186, 635] width 9 height 8
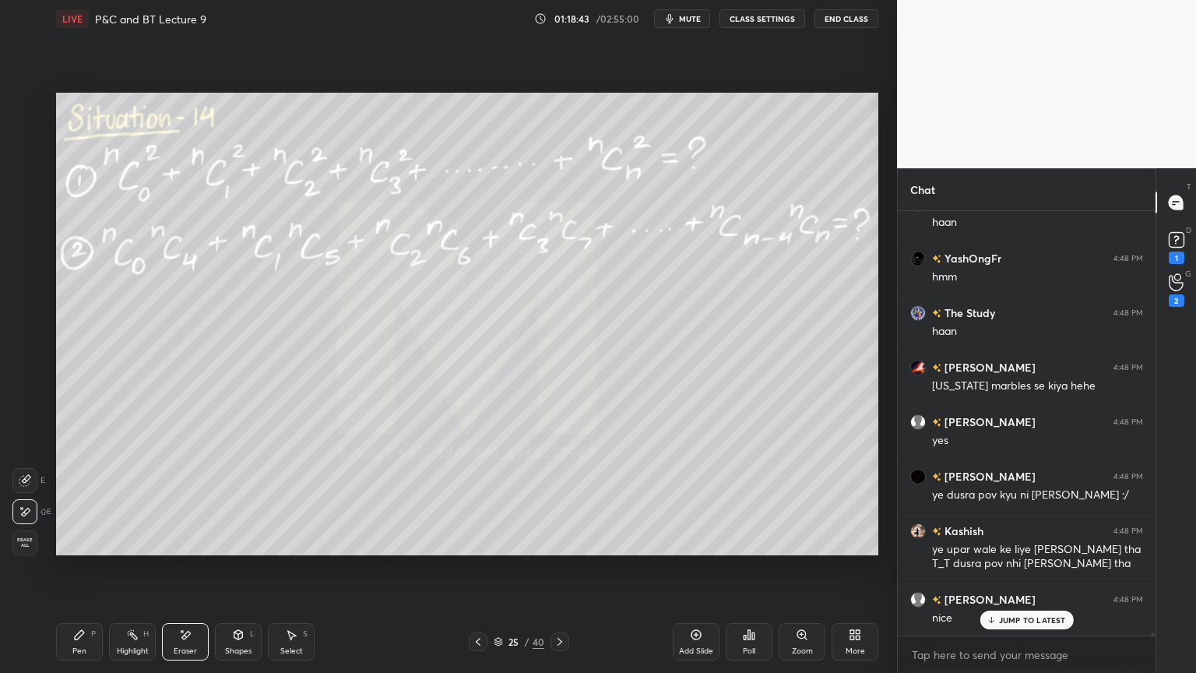
click at [1011, 549] on p "JUMP TO LATEST" at bounding box center [1032, 619] width 67 height 9
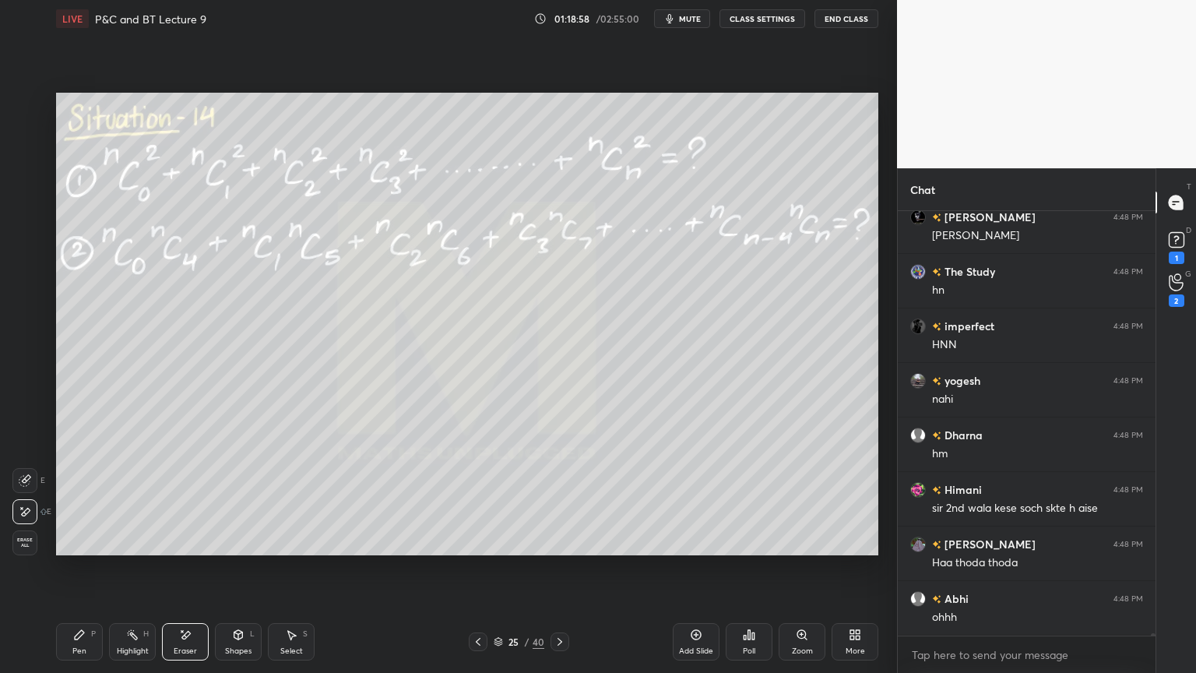
scroll to position [78290, 0]
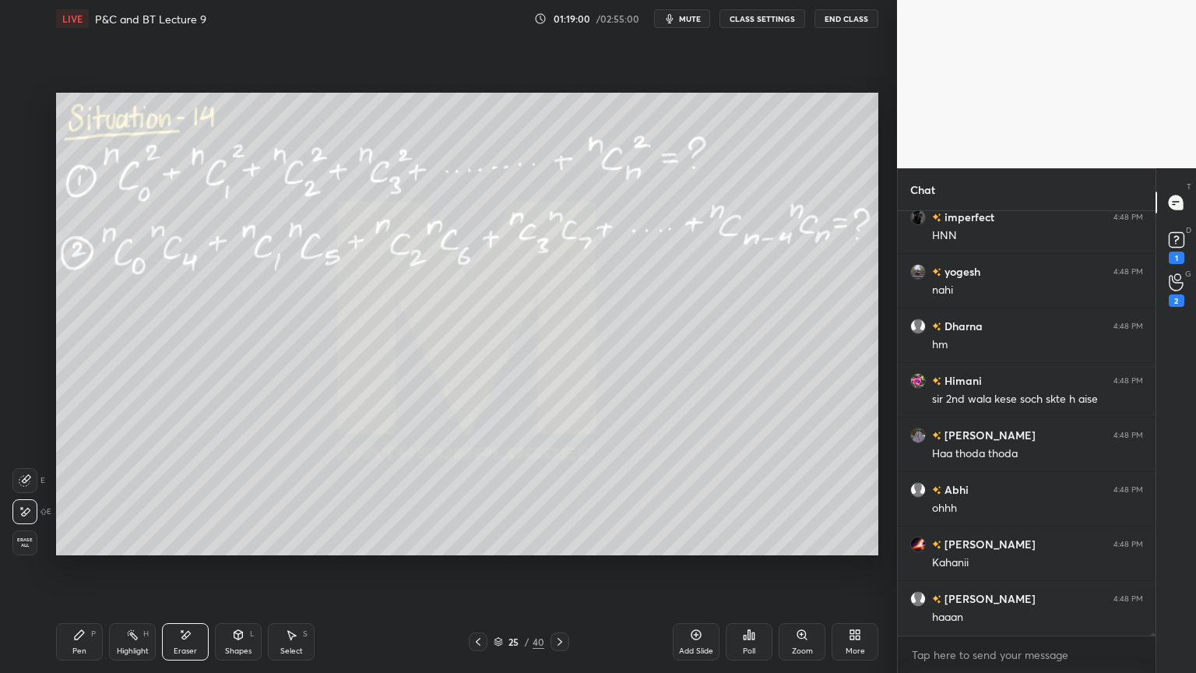
drag, startPoint x: 117, startPoint y: 639, endPoint x: 75, endPoint y: 644, distance: 42.4
click at [117, 549] on div "Highlight H" at bounding box center [132, 641] width 47 height 37
drag, startPoint x: 75, startPoint y: 644, endPoint x: 103, endPoint y: 581, distance: 69.0
click at [72, 549] on div "Pen P" at bounding box center [79, 641] width 47 height 37
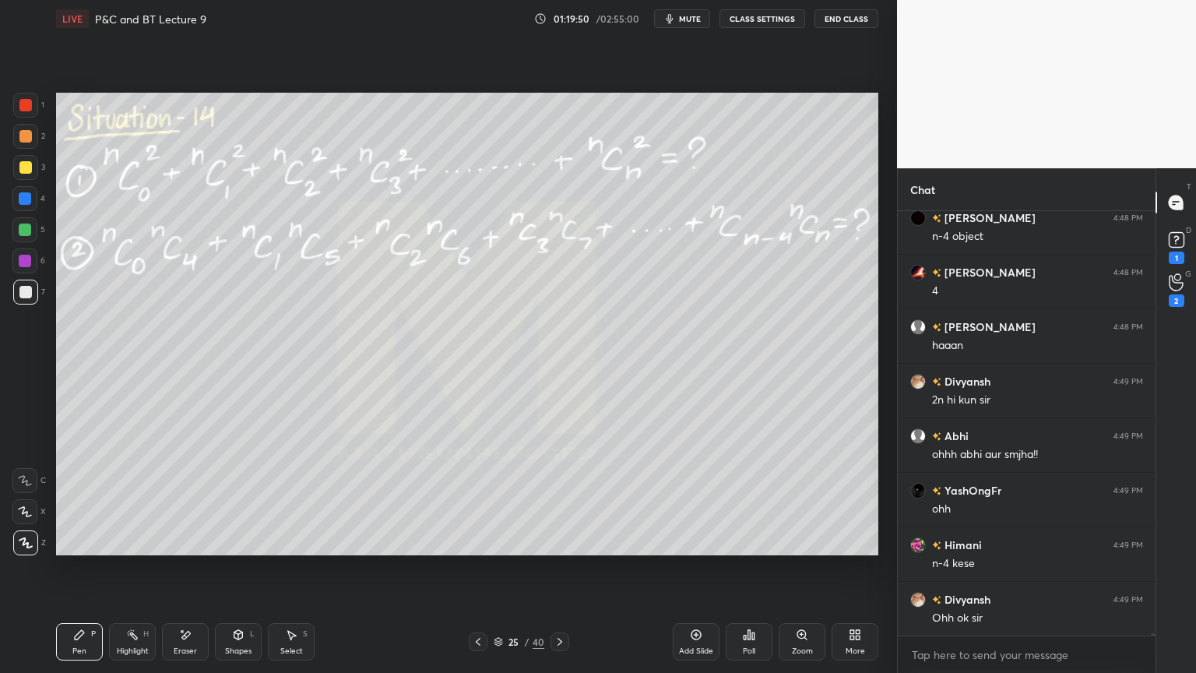
scroll to position [78835, 0]
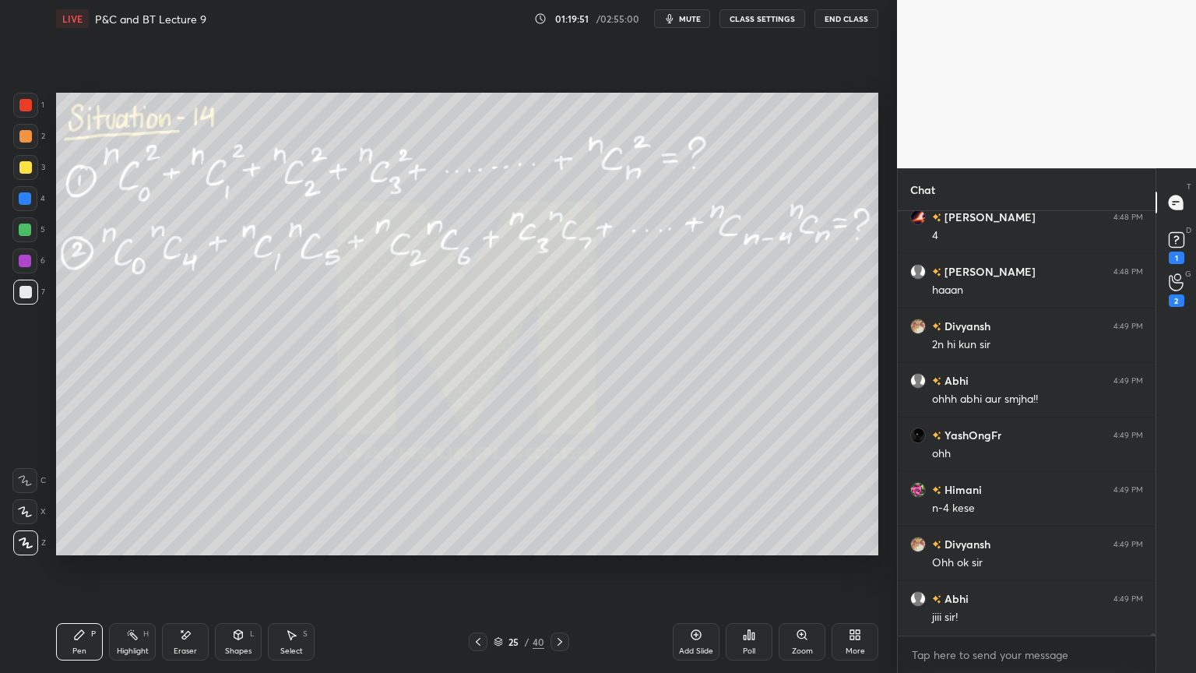
click at [691, 549] on icon at bounding box center [696, 634] width 12 height 12
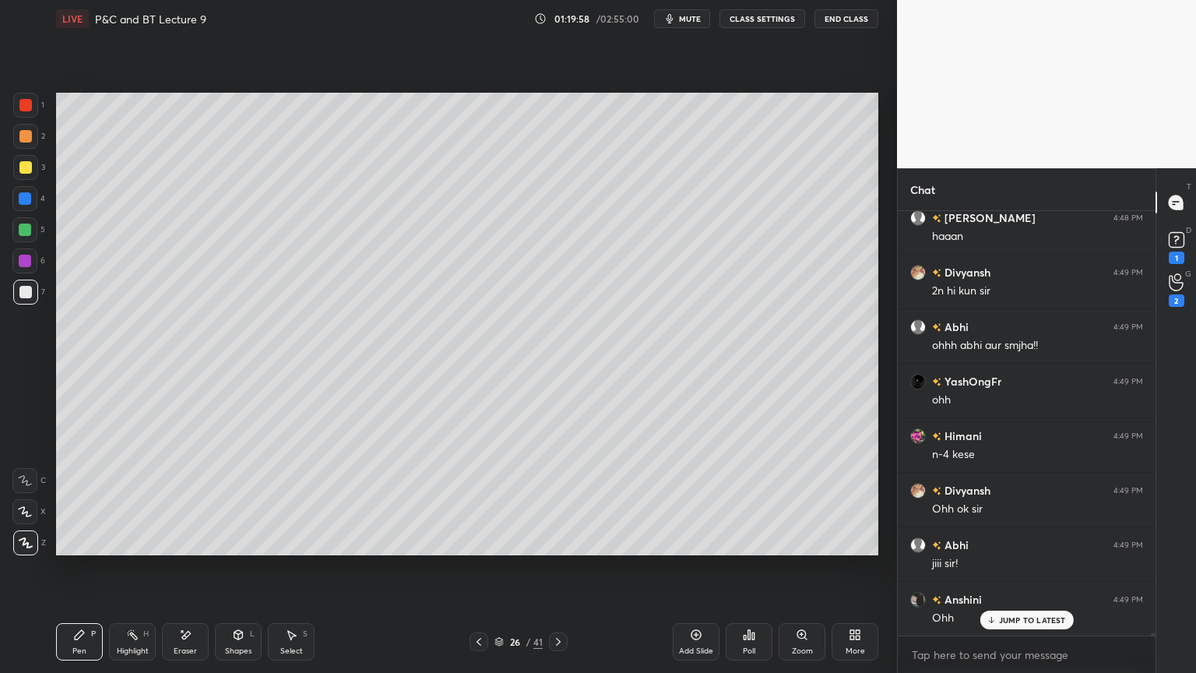
click at [181, 549] on div "Eraser" at bounding box center [185, 641] width 47 height 37
click at [91, 549] on div "P" at bounding box center [93, 634] width 5 height 8
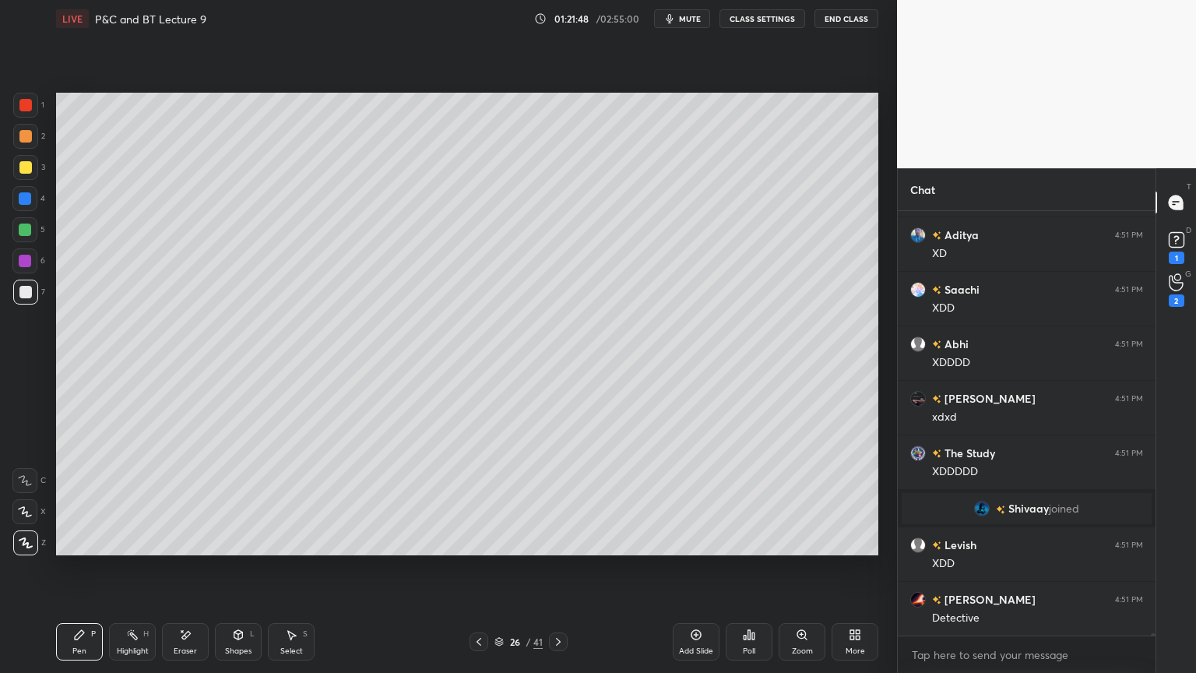
scroll to position [78985, 0]
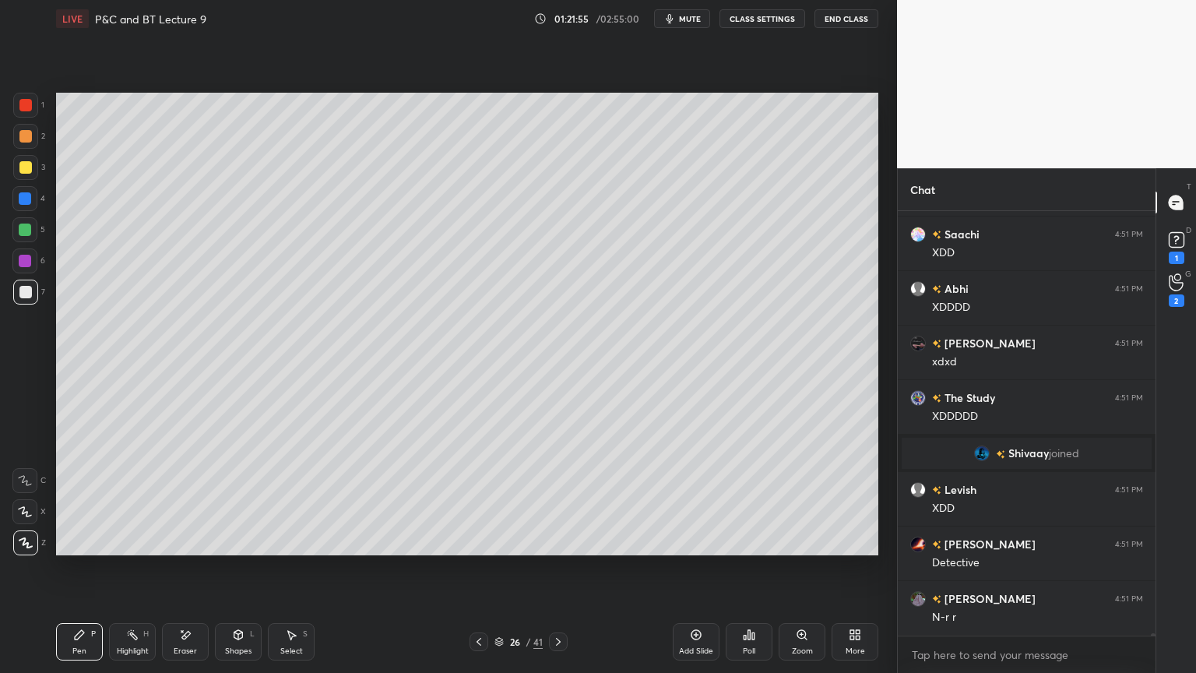
click at [484, 549] on icon at bounding box center [479, 641] width 12 height 12
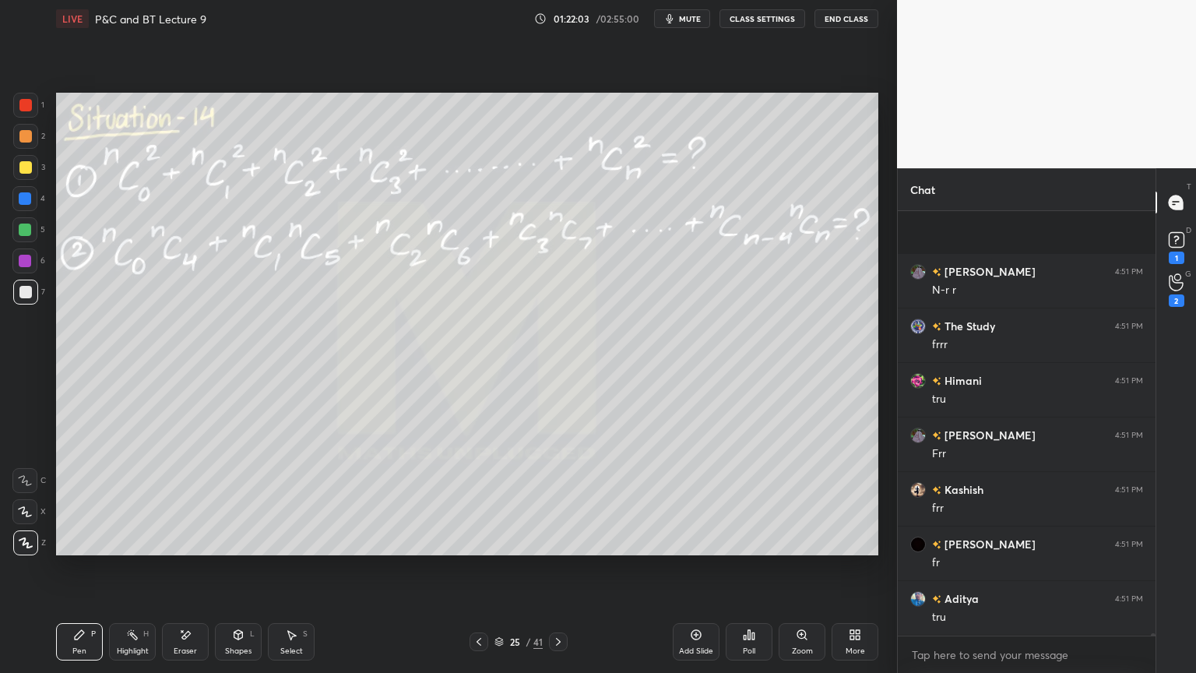
scroll to position [79421, 0]
click at [554, 549] on icon at bounding box center [558, 641] width 12 height 12
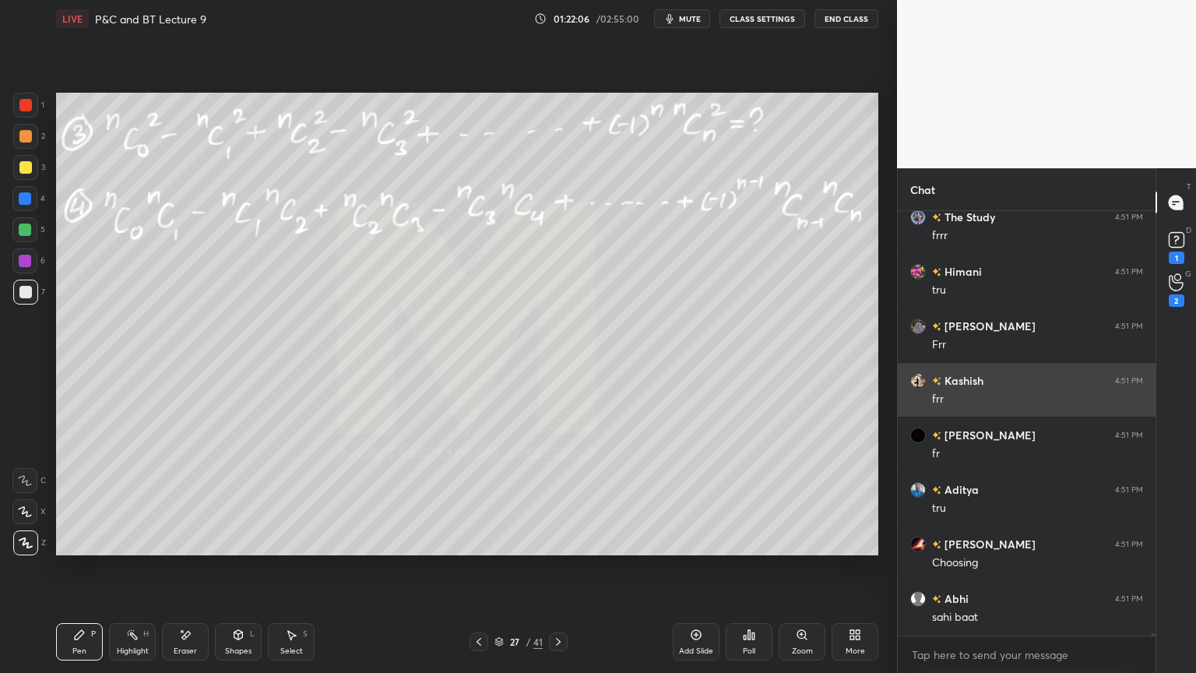
scroll to position [79474, 0]
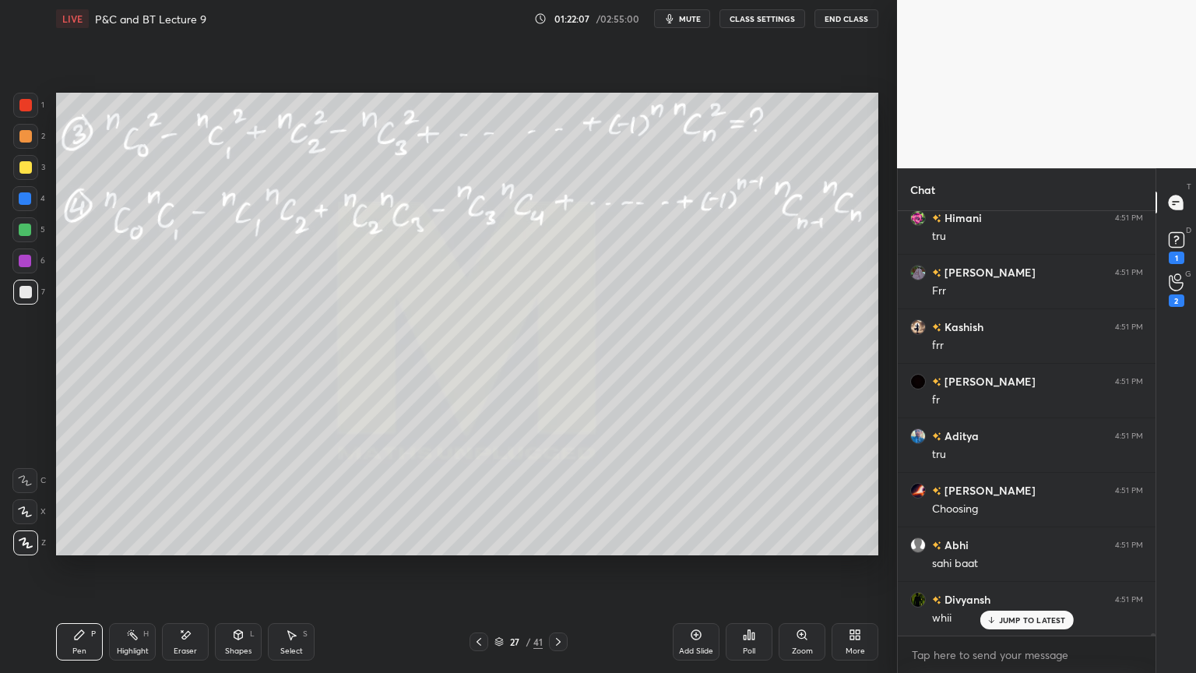
click at [1020, 549] on p "JUMP TO LATEST" at bounding box center [1032, 619] width 67 height 9
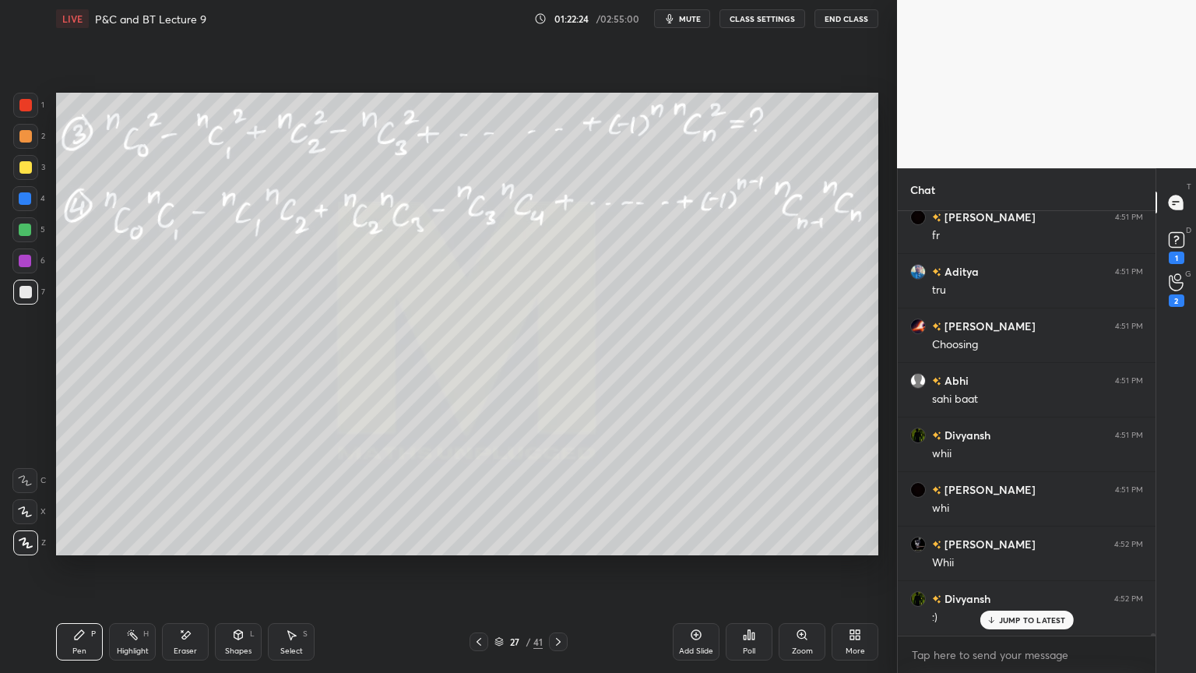
scroll to position [79693, 0]
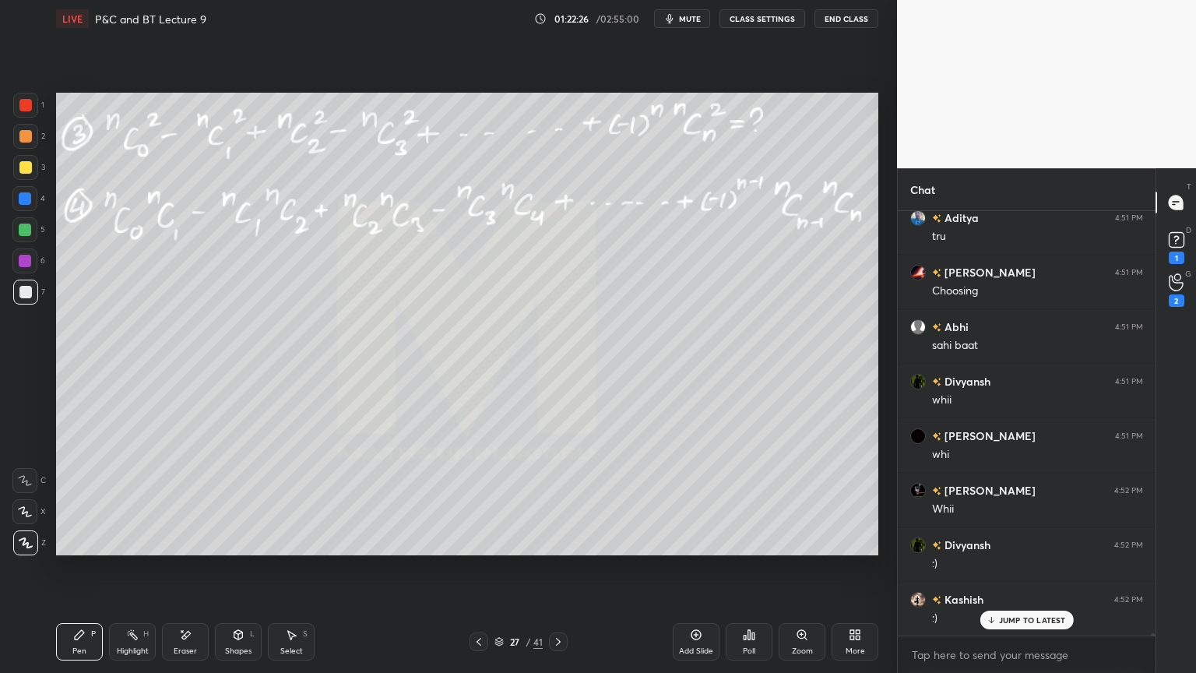
click at [1056, 549] on div "JUMP TO LATEST" at bounding box center [1026, 620] width 93 height 19
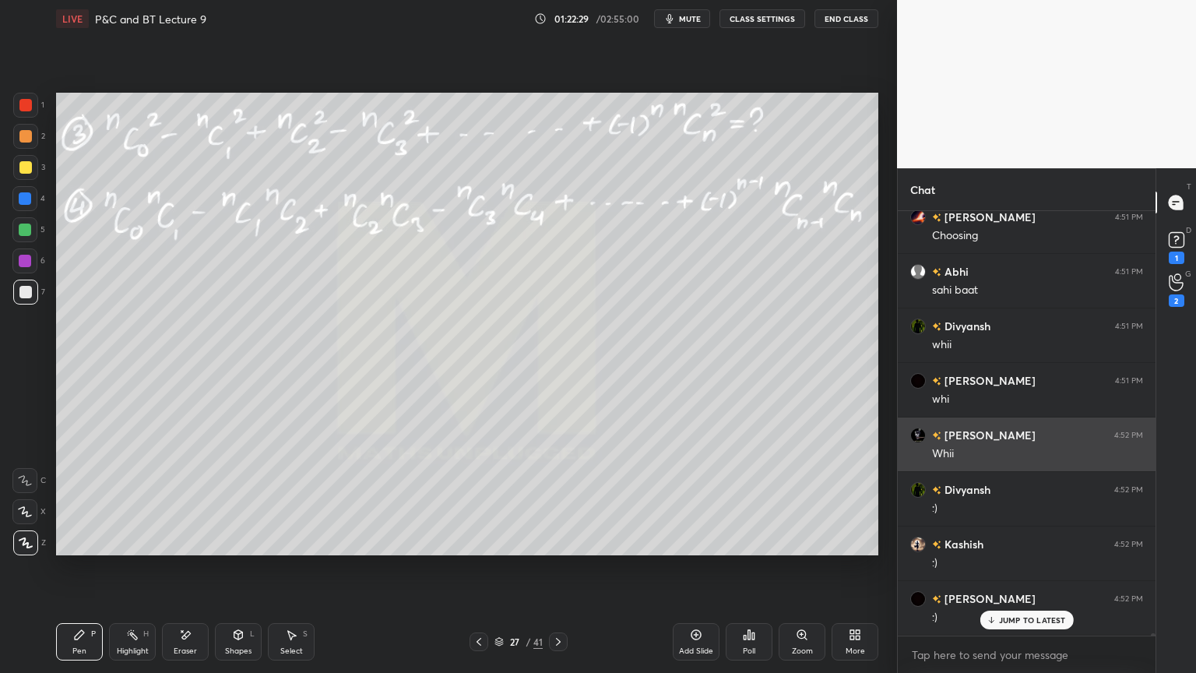
scroll to position [79802, 0]
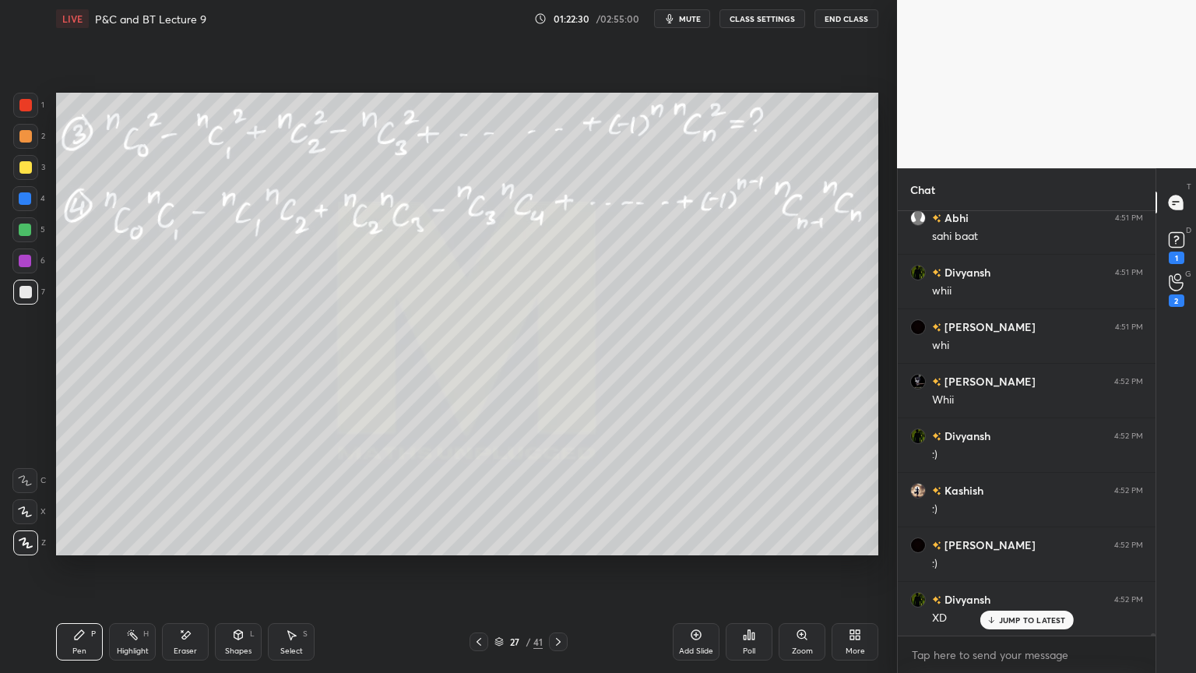
drag, startPoint x: 28, startPoint y: 135, endPoint x: 51, endPoint y: 162, distance: 35.4
click at [27, 133] on div at bounding box center [25, 136] width 12 height 12
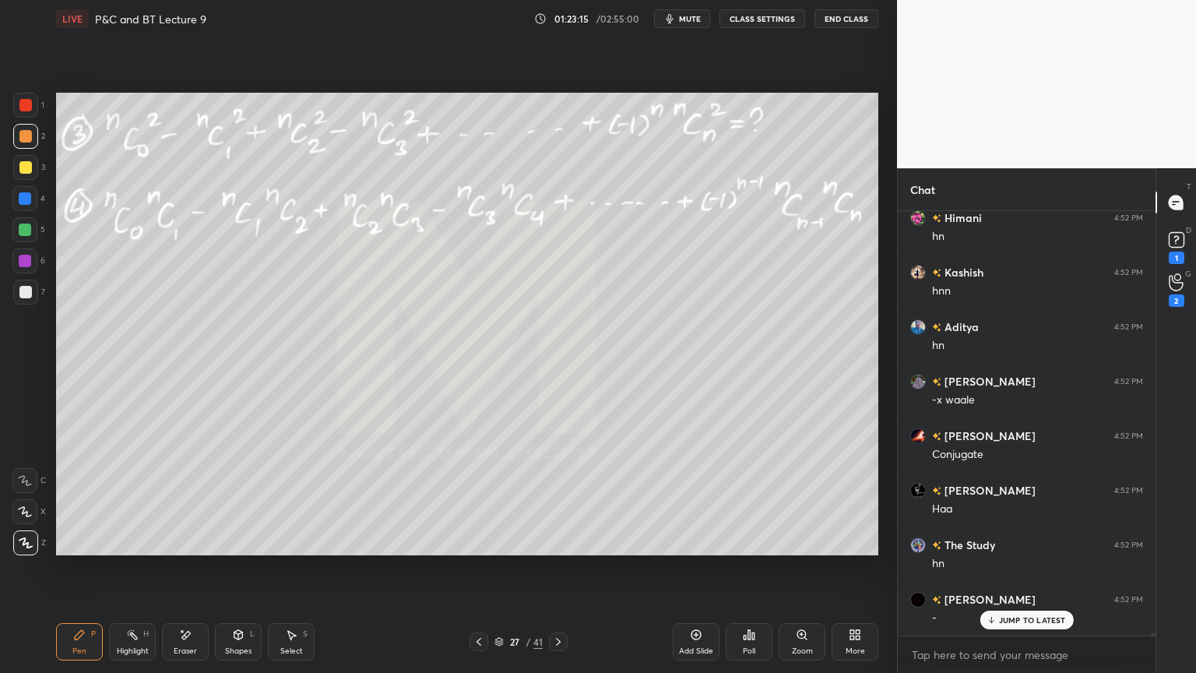
scroll to position [80985, 0]
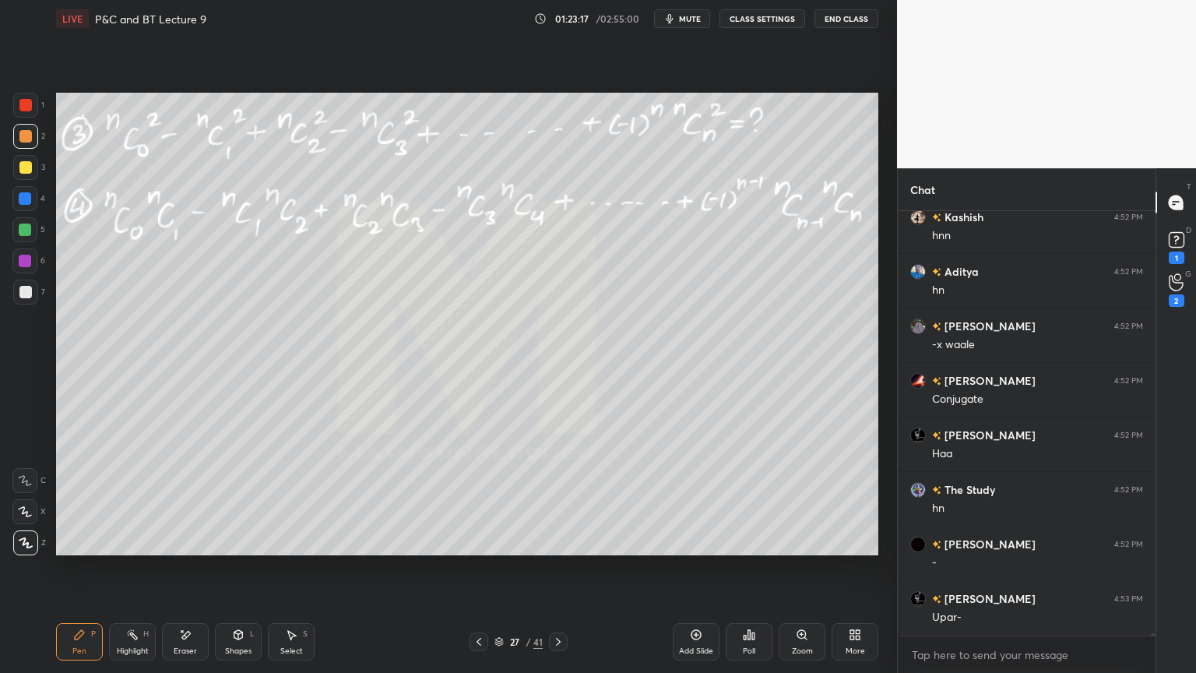
click at [192, 549] on div "Eraser" at bounding box center [185, 641] width 47 height 37
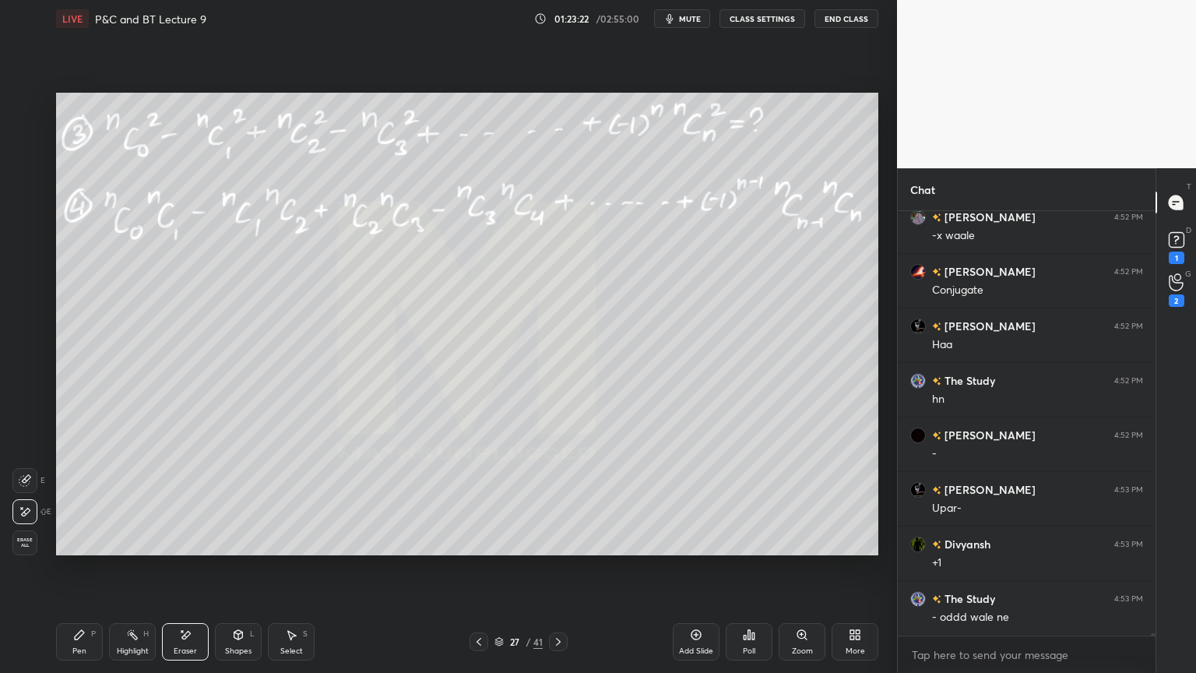
scroll to position [81147, 0]
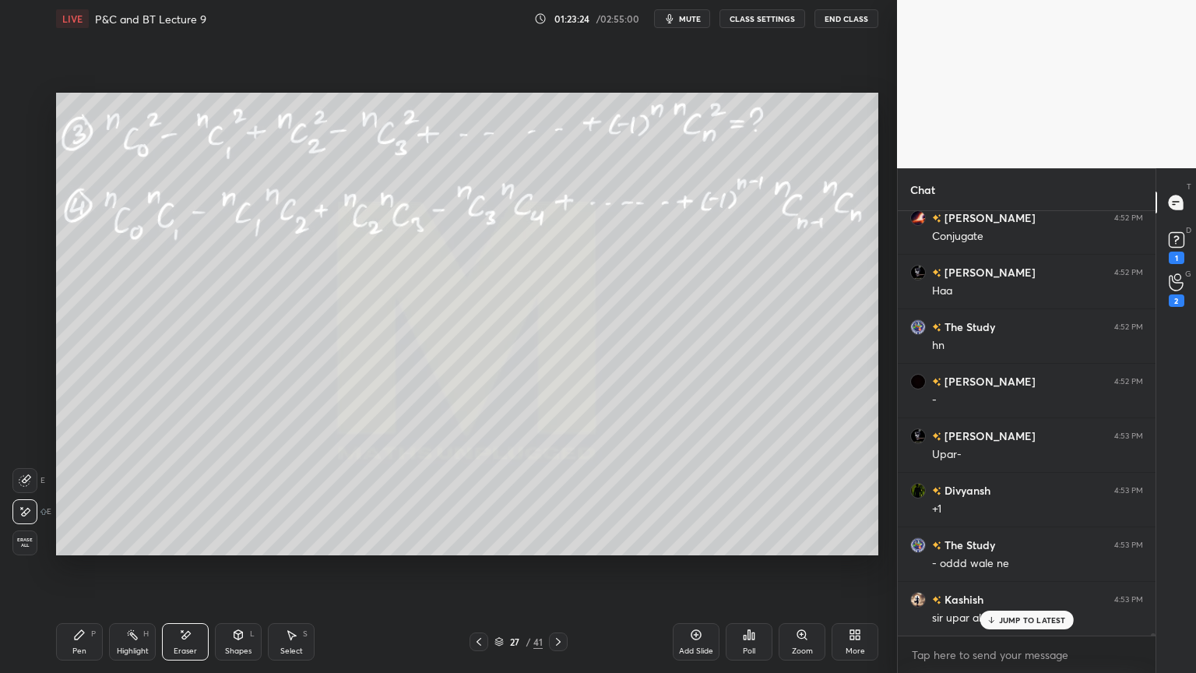
click at [91, 549] on div "Pen P" at bounding box center [79, 641] width 47 height 37
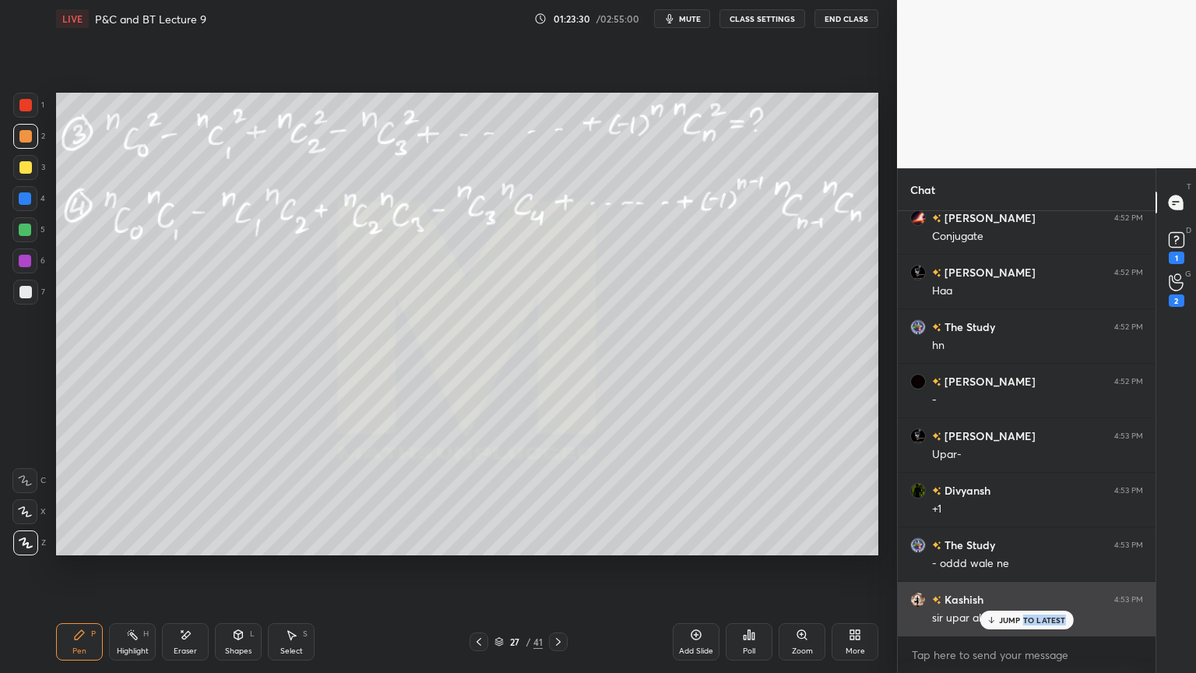
click at [1022, 549] on div "JUMP TO LATEST" at bounding box center [1026, 620] width 93 height 19
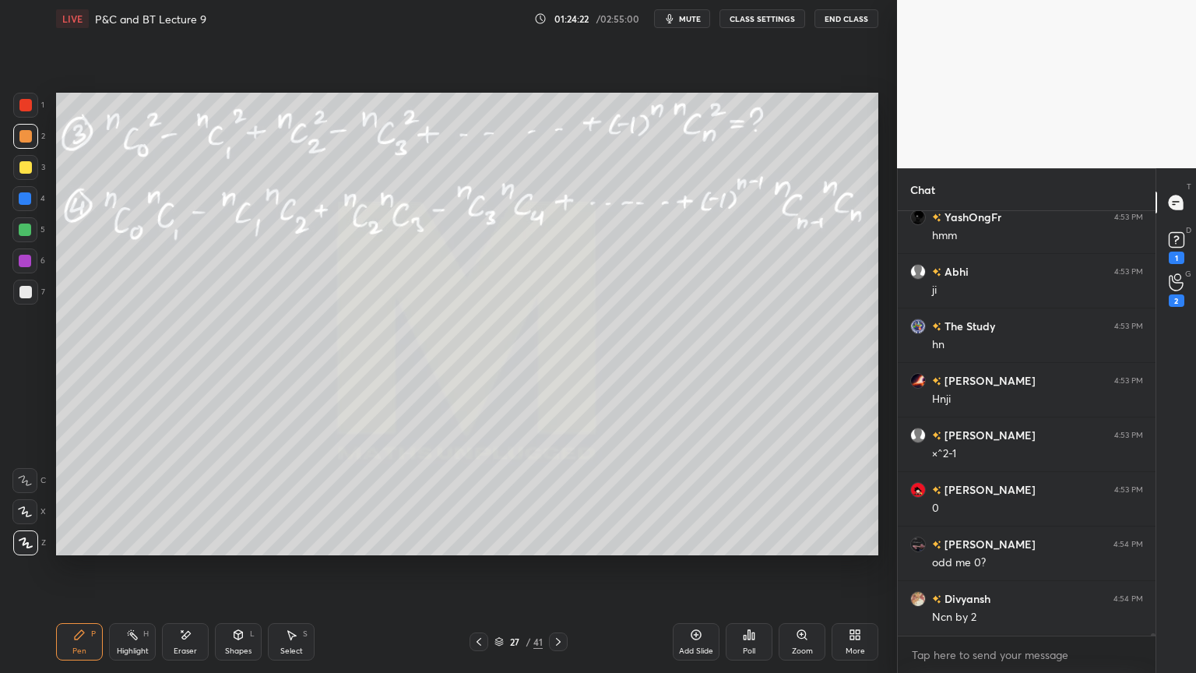
scroll to position [81910, 0]
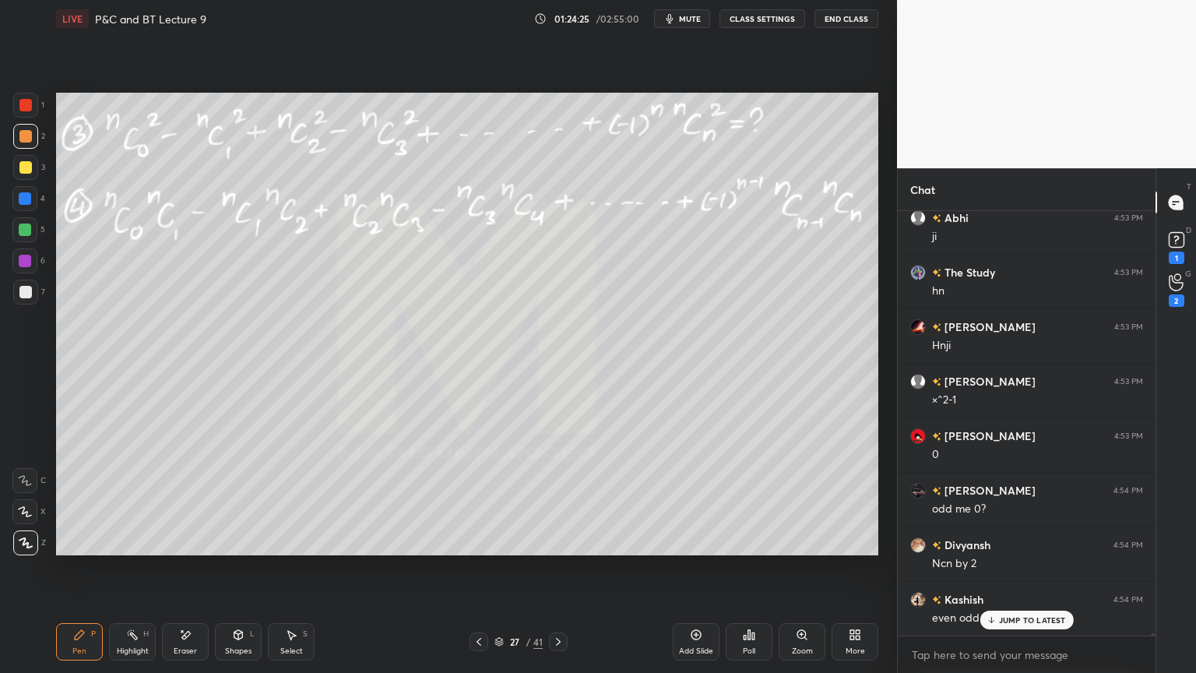
click at [202, 549] on div "Eraser" at bounding box center [185, 641] width 47 height 37
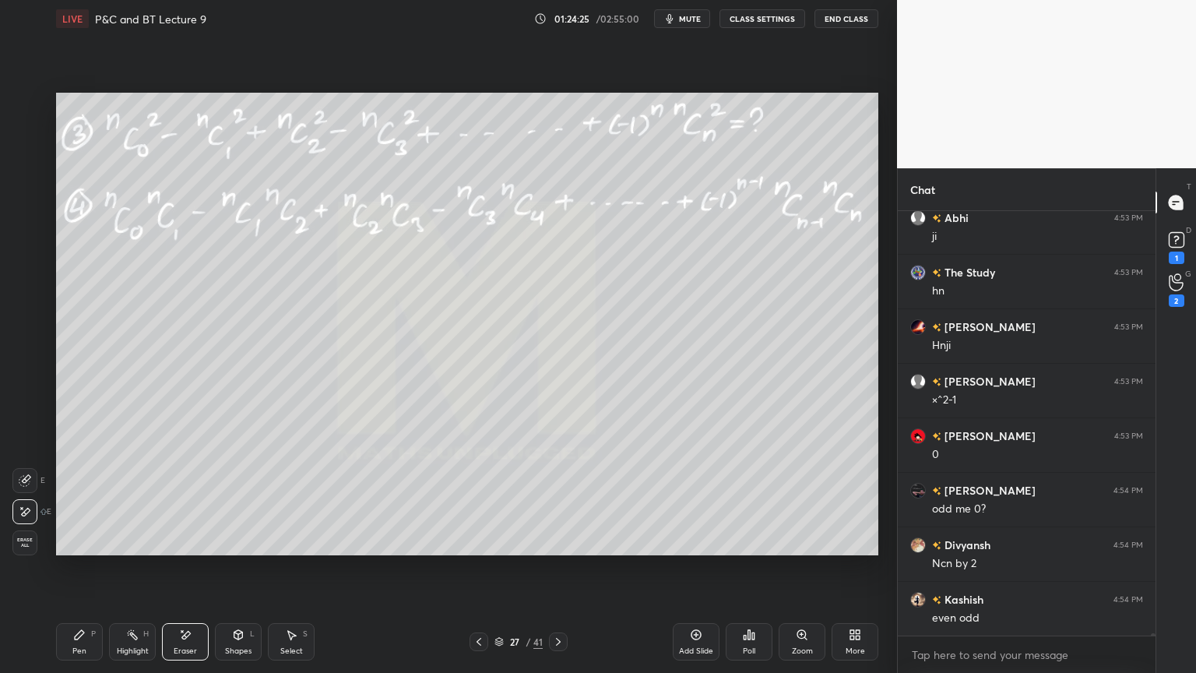
scroll to position [81966, 0]
drag, startPoint x: 72, startPoint y: 647, endPoint x: 302, endPoint y: 581, distance: 239.1
click at [73, 549] on div "Pen" at bounding box center [79, 651] width 14 height 8
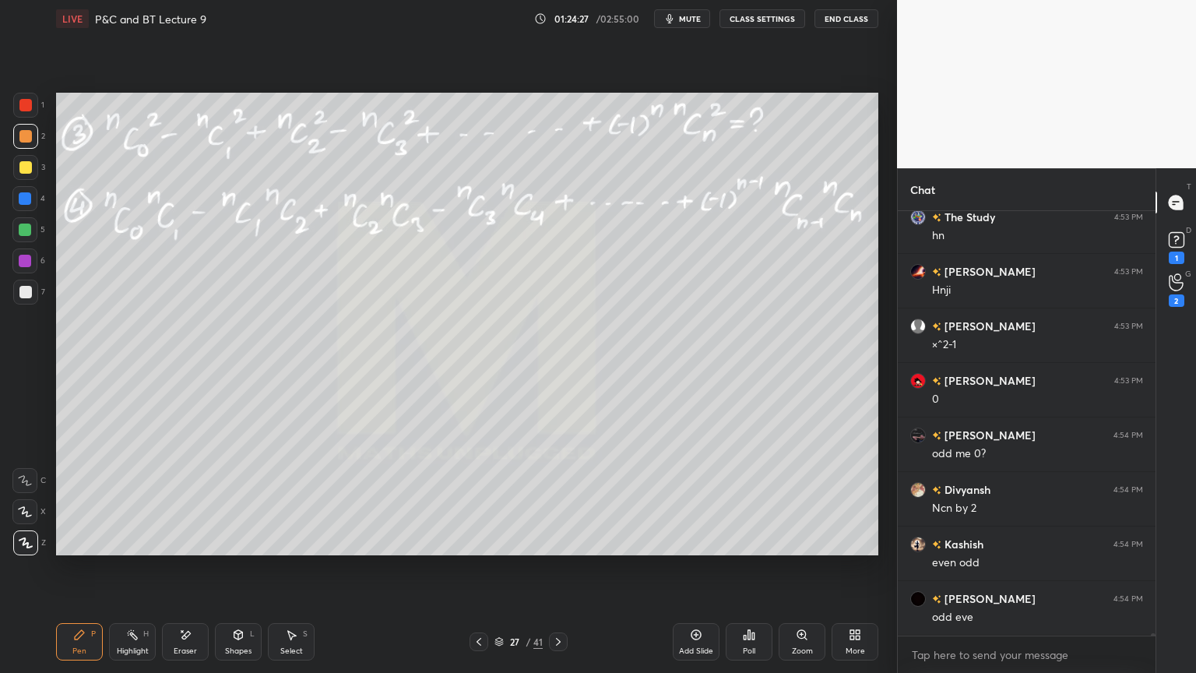
scroll to position [82019, 0]
click at [175, 549] on div "Eraser" at bounding box center [185, 651] width 23 height 8
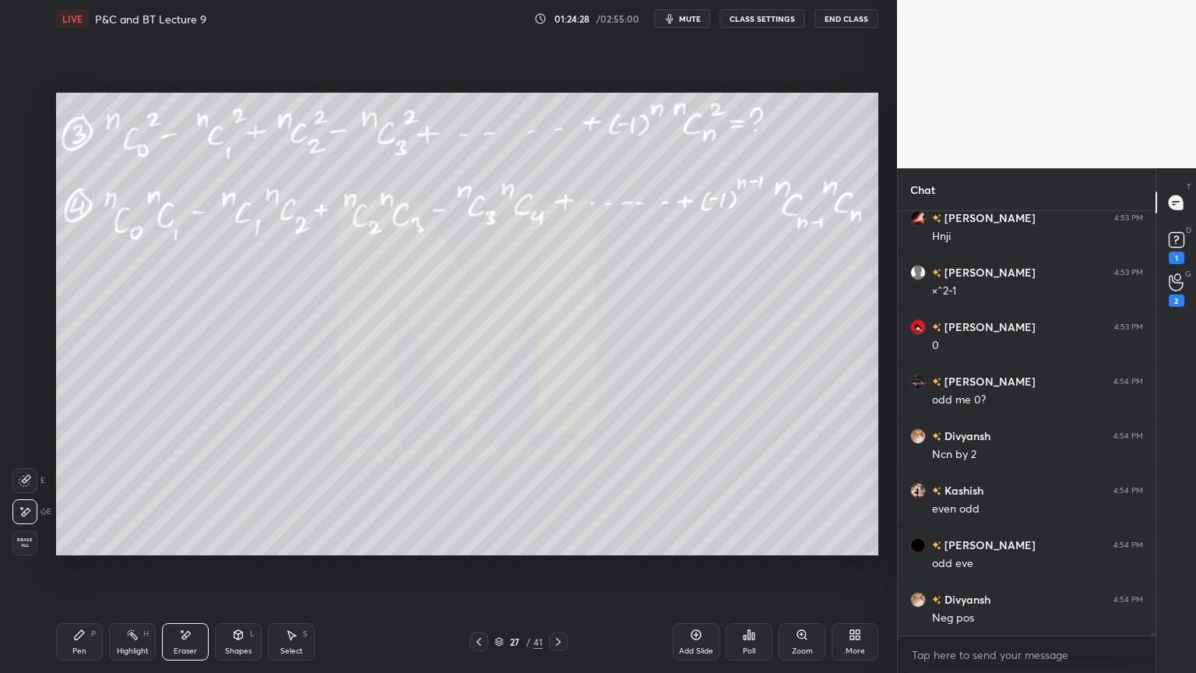
scroll to position [82075, 0]
click at [84, 549] on div "Pen P" at bounding box center [79, 641] width 47 height 37
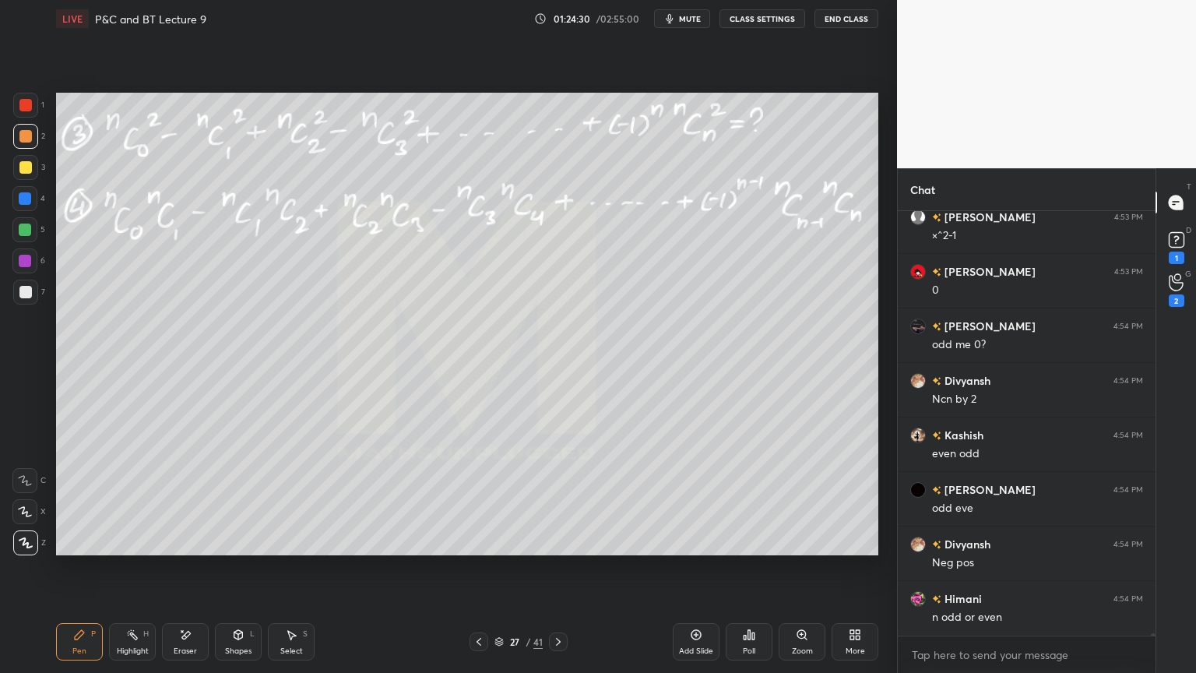
scroll to position [82129, 0]
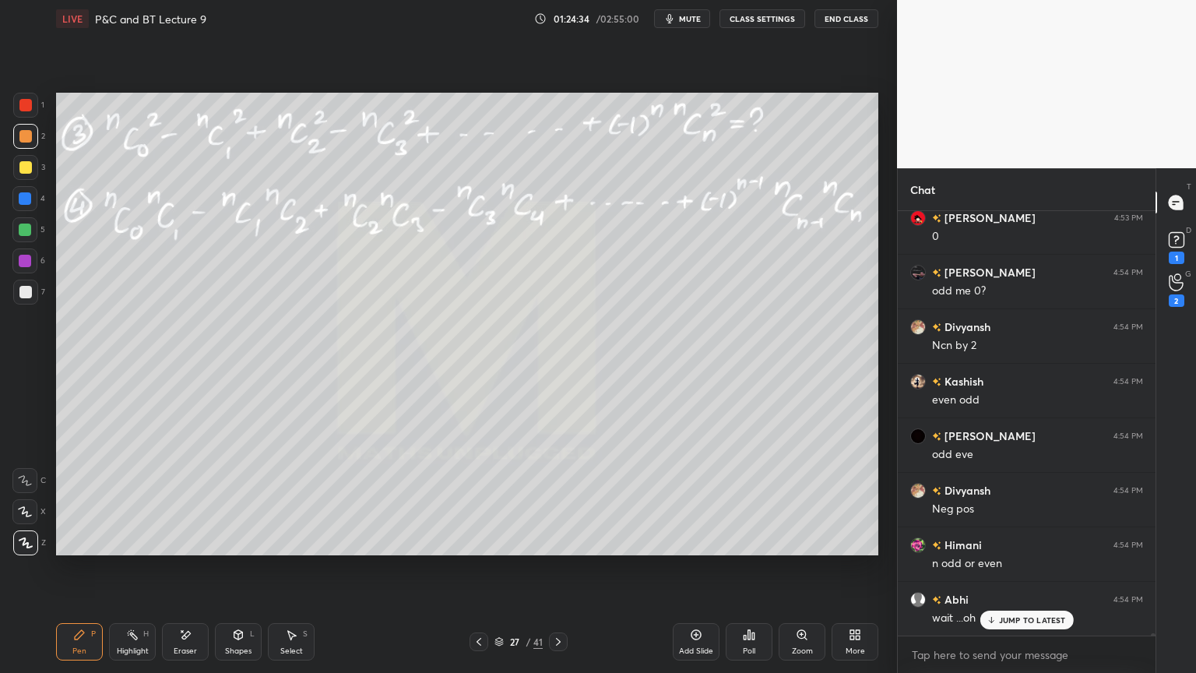
click at [199, 549] on div "Eraser" at bounding box center [185, 641] width 47 height 37
click at [81, 549] on div "Pen" at bounding box center [79, 651] width 14 height 8
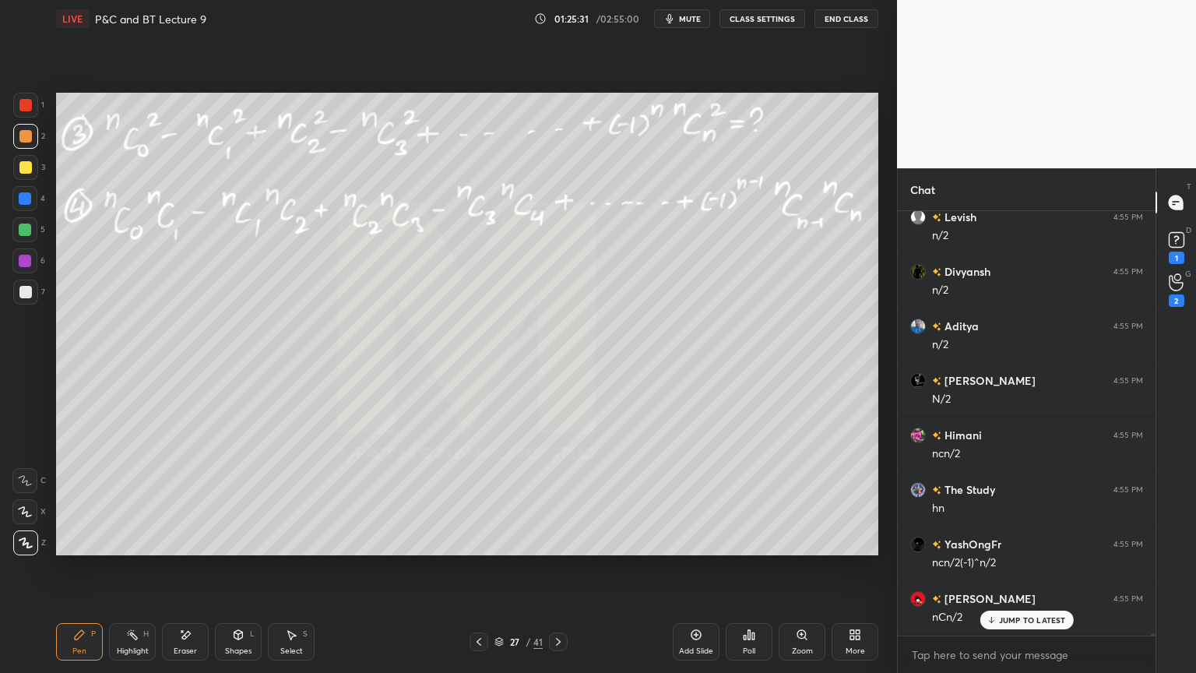
scroll to position [83546, 0]
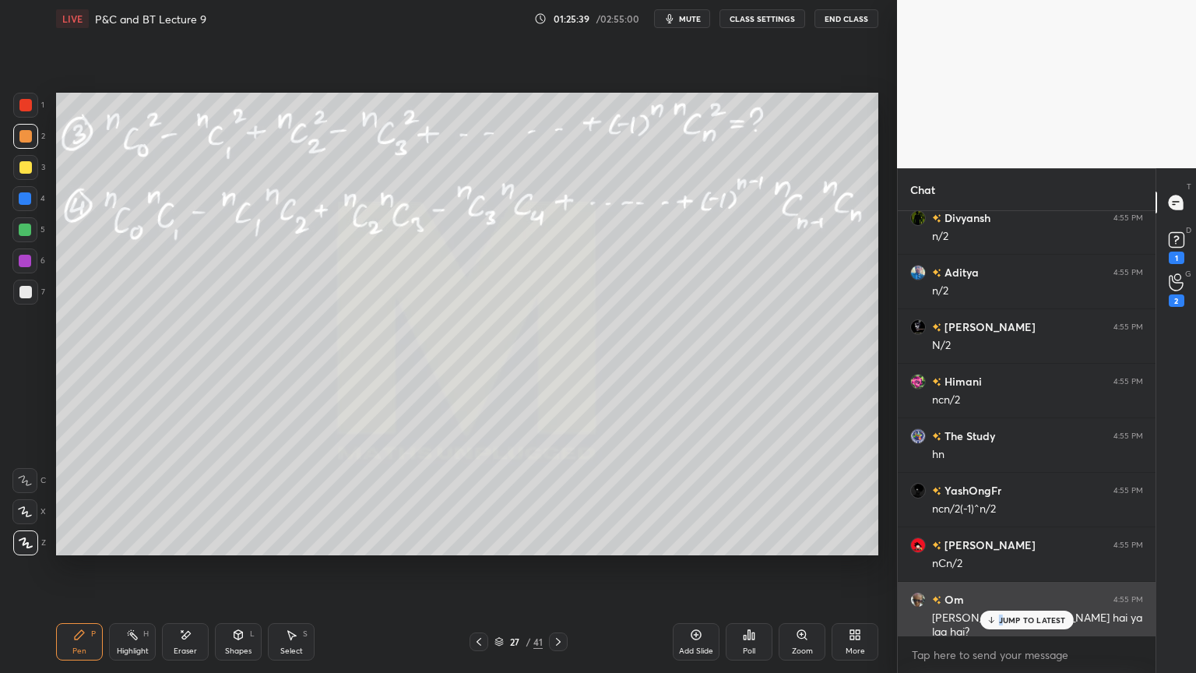
click at [999, 549] on p "JUMP TO LATEST" at bounding box center [1032, 619] width 67 height 9
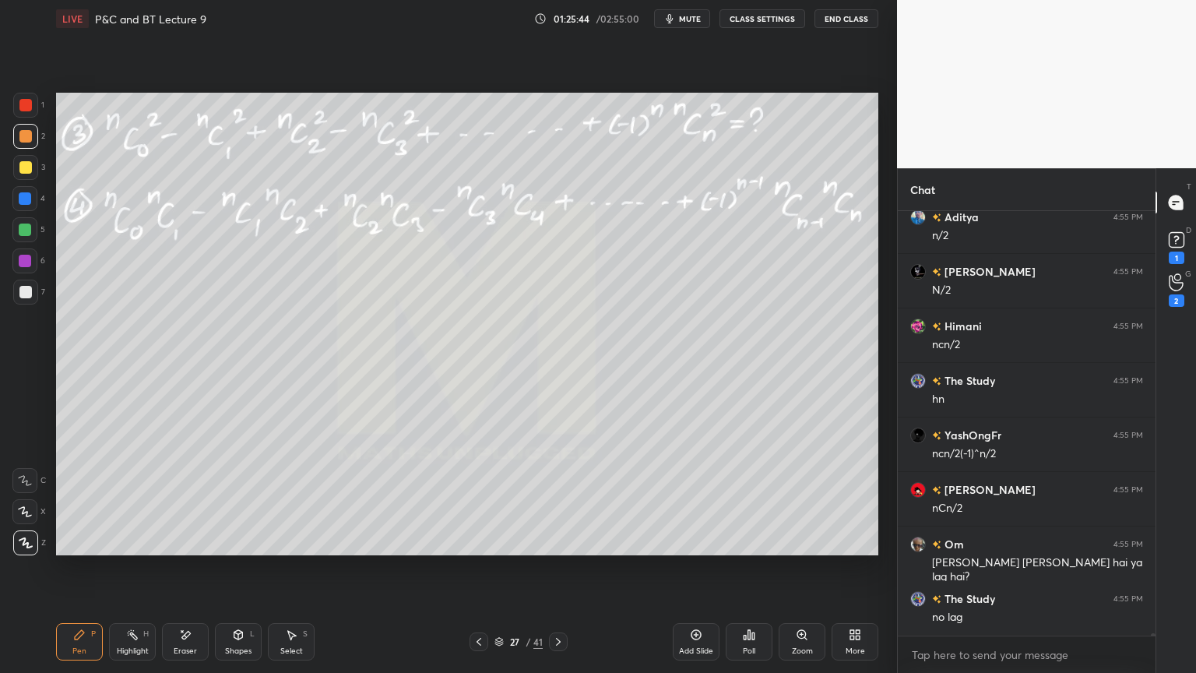
scroll to position [83683, 0]
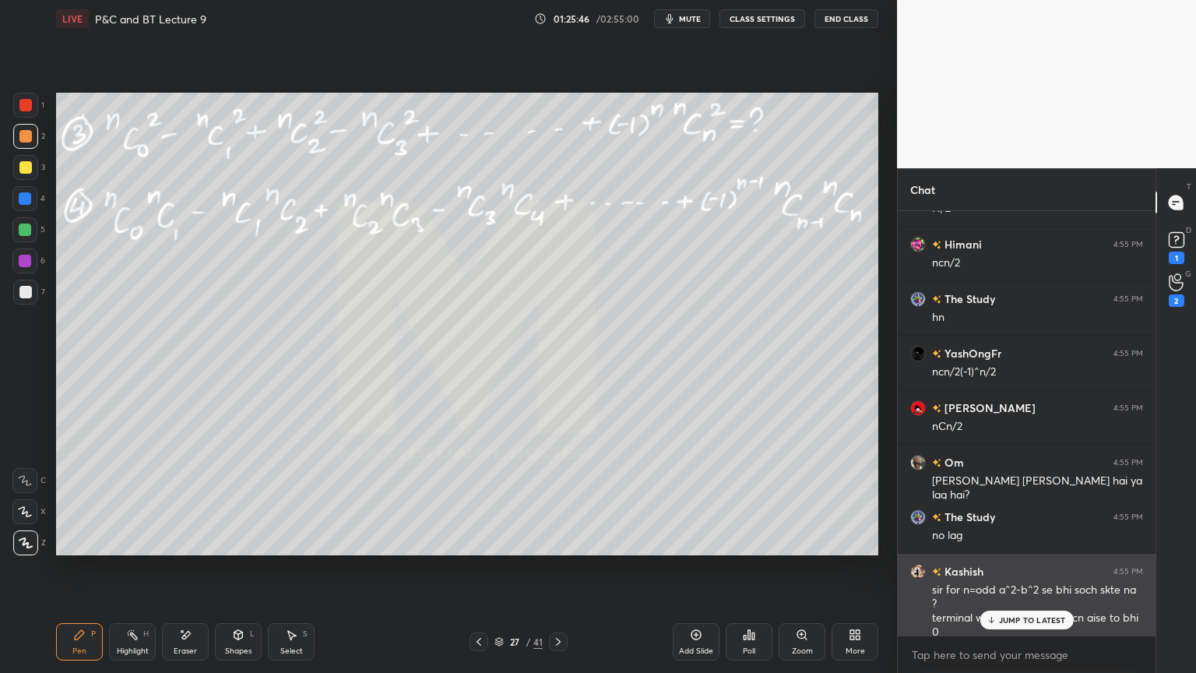
click at [1001, 549] on p "JUMP TO LATEST" at bounding box center [1032, 619] width 67 height 9
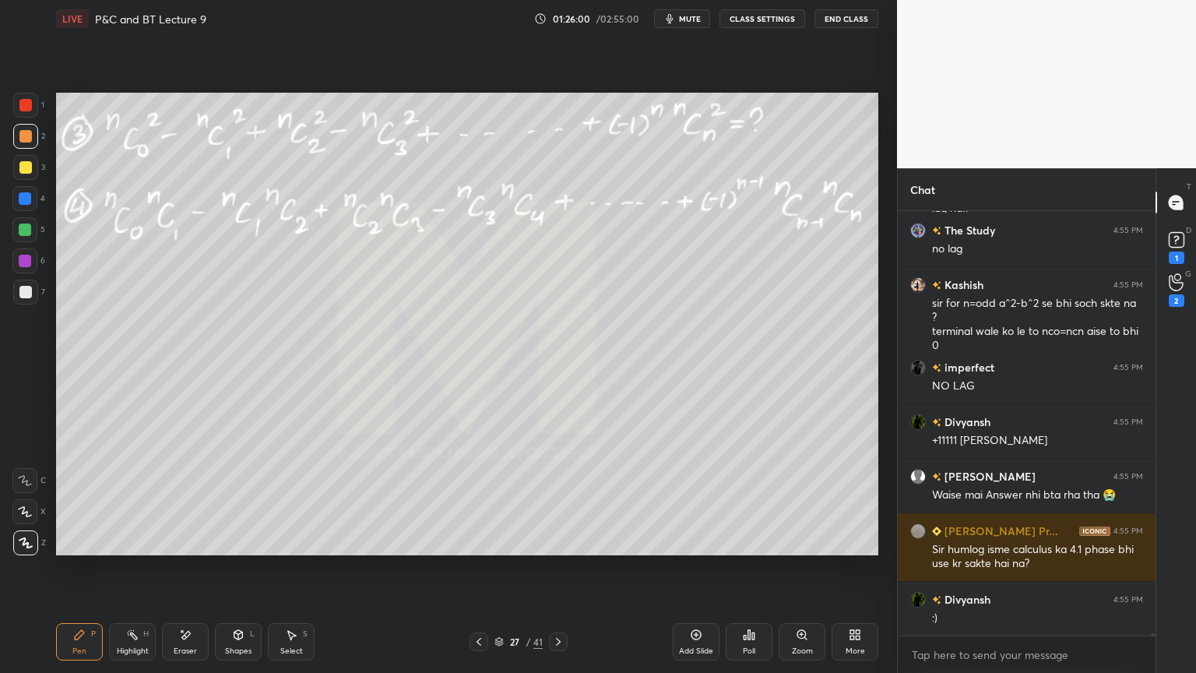
scroll to position [84025, 0]
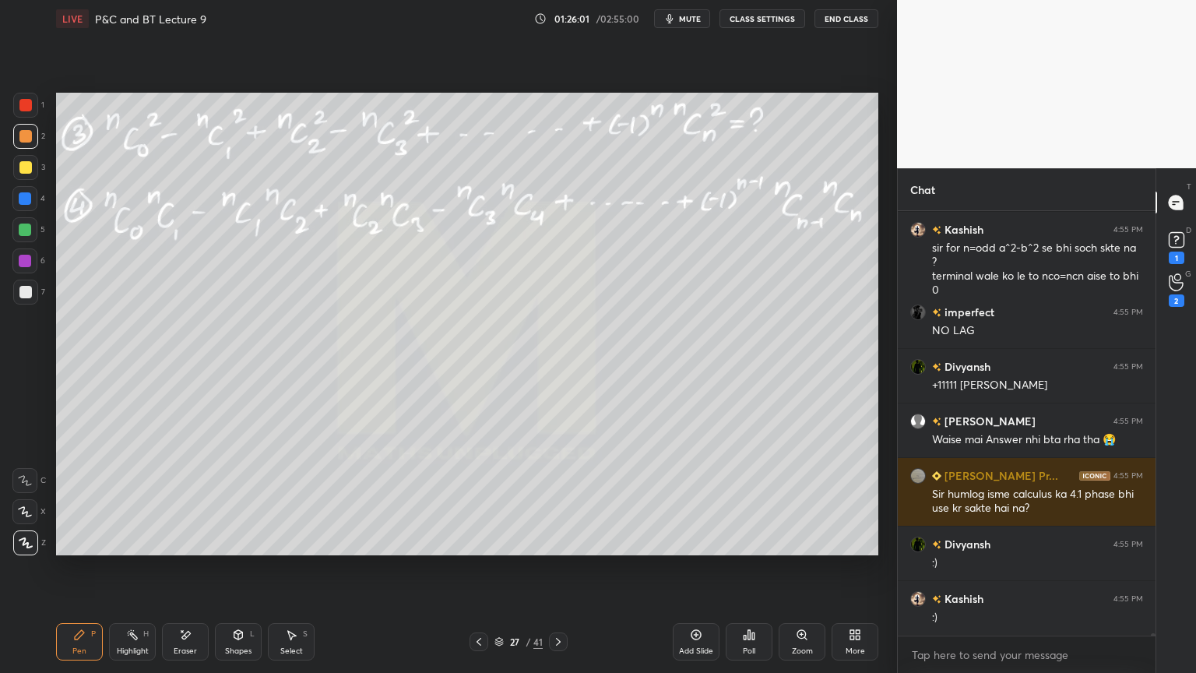
click at [195, 549] on div "Eraser" at bounding box center [185, 641] width 47 height 37
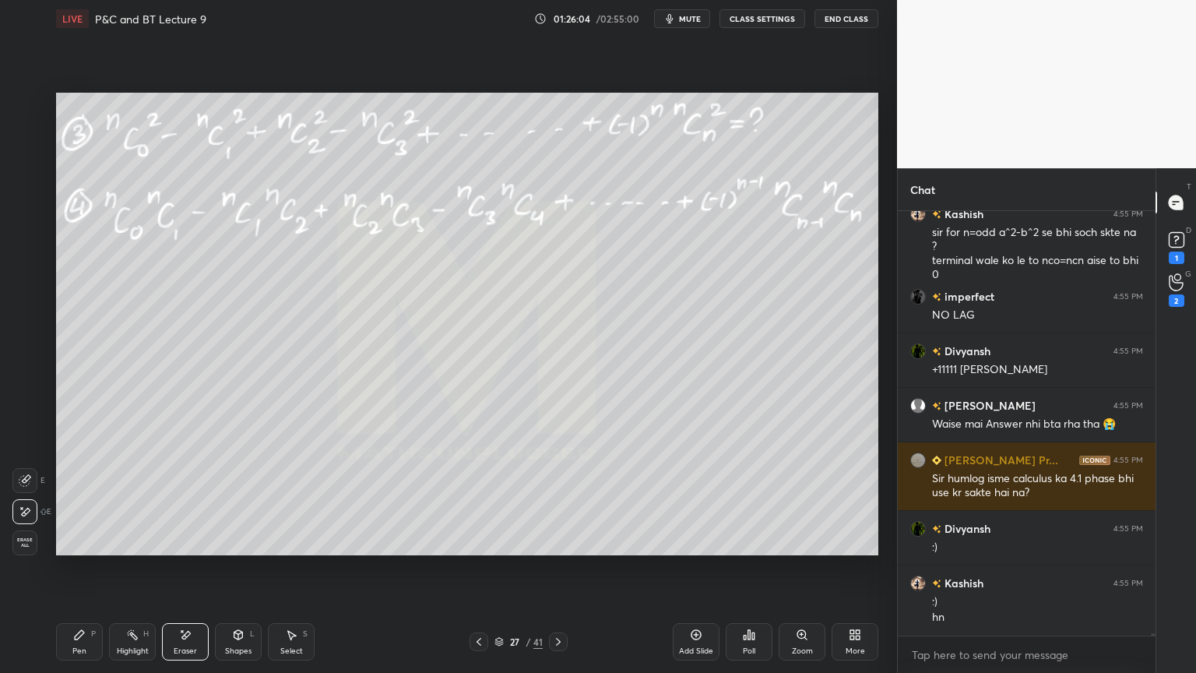
drag, startPoint x: 129, startPoint y: 642, endPoint x: 107, endPoint y: 641, distance: 22.6
click at [128, 549] on div "Highlight H" at bounding box center [132, 641] width 47 height 37
click at [77, 549] on div "Pen P" at bounding box center [79, 641] width 47 height 37
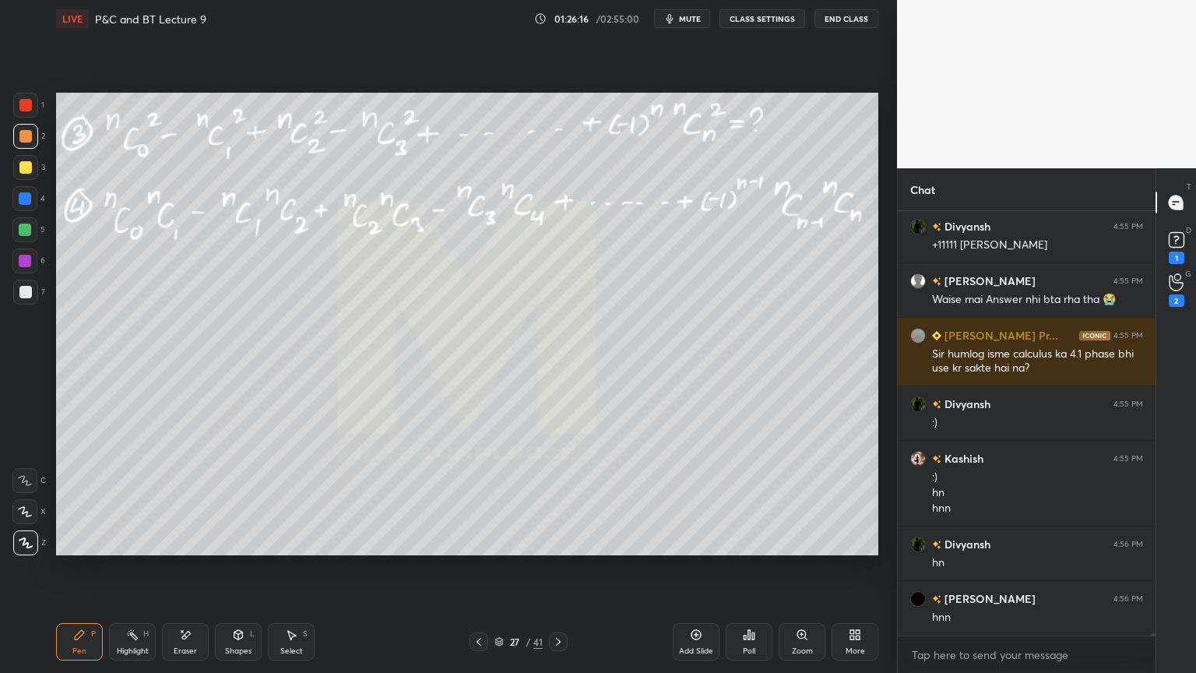
scroll to position [84219, 0]
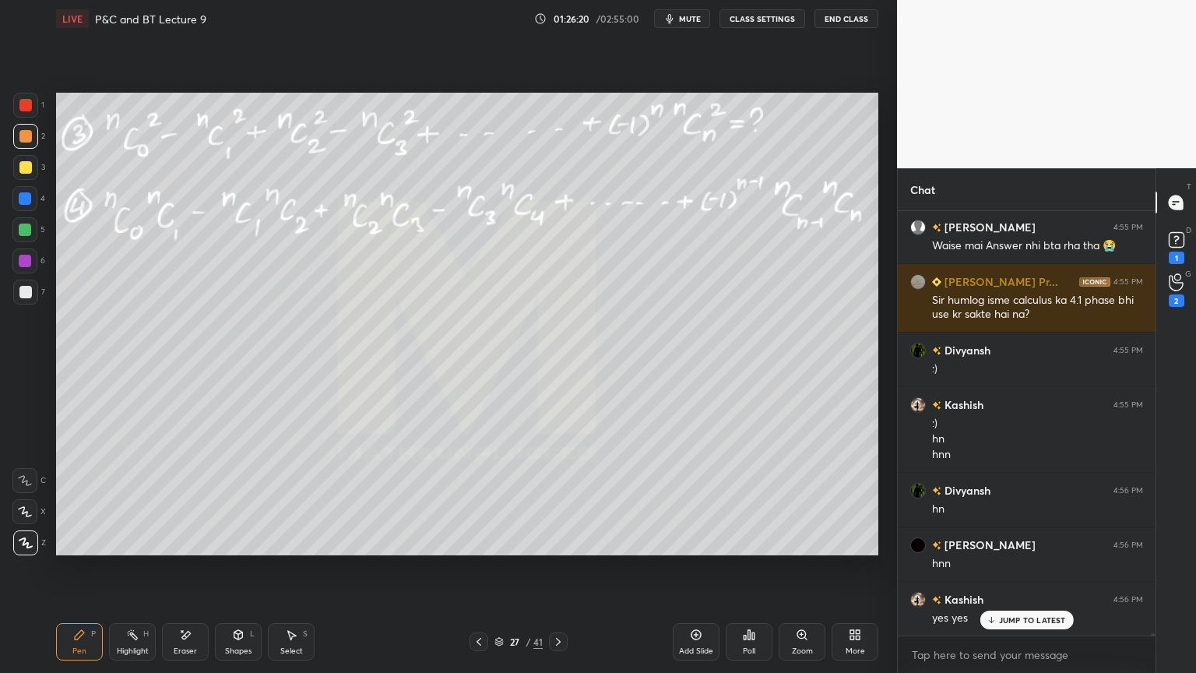
click at [192, 549] on div "Eraser" at bounding box center [185, 641] width 47 height 37
click at [77, 549] on icon at bounding box center [79, 634] width 9 height 9
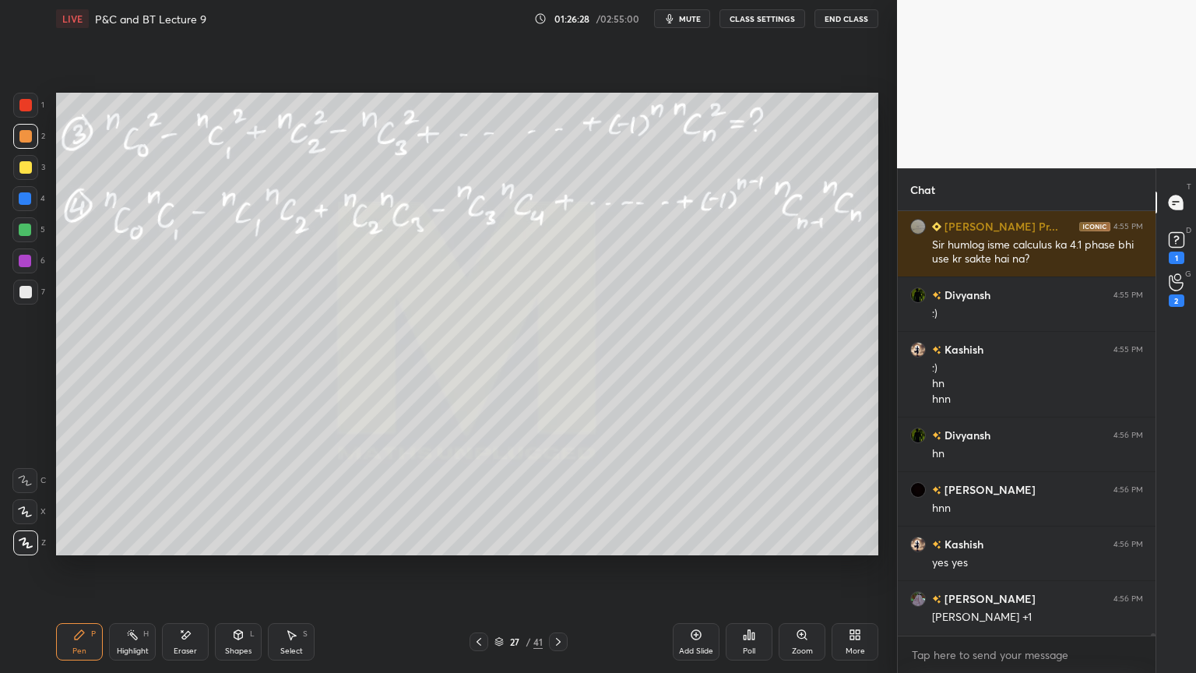
click at [188, 549] on icon at bounding box center [185, 634] width 12 height 13
click at [130, 549] on icon at bounding box center [132, 634] width 12 height 12
click at [86, 549] on div "Pen P" at bounding box center [79, 641] width 47 height 37
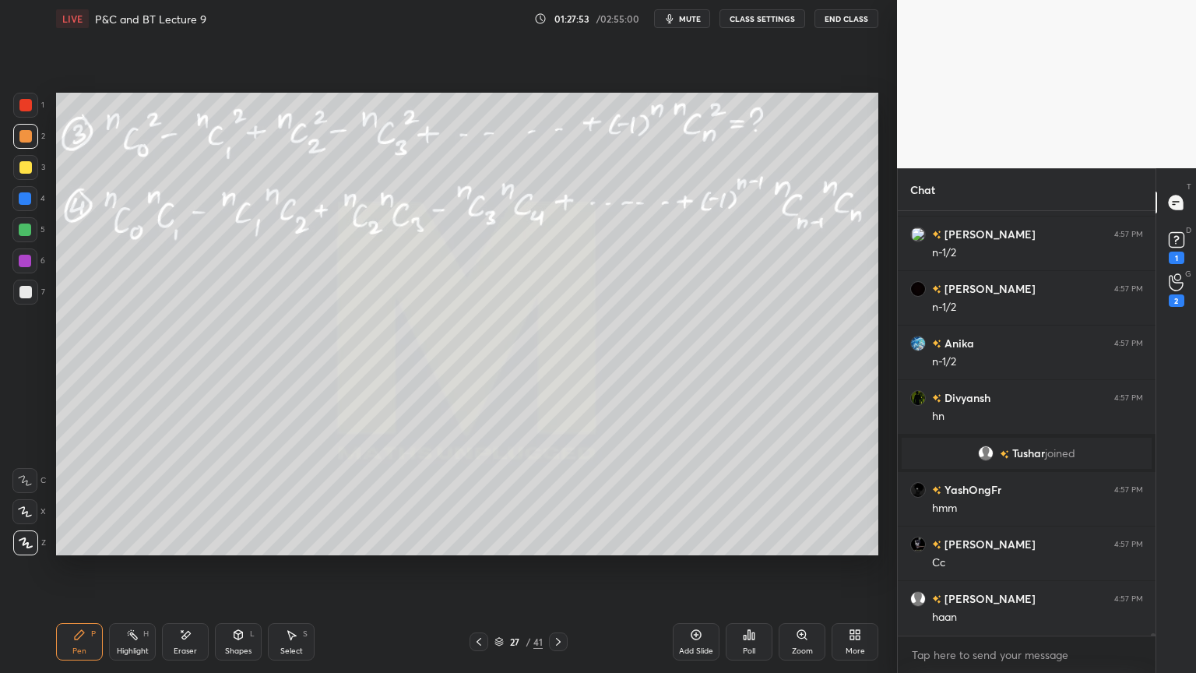
scroll to position [85689, 0]
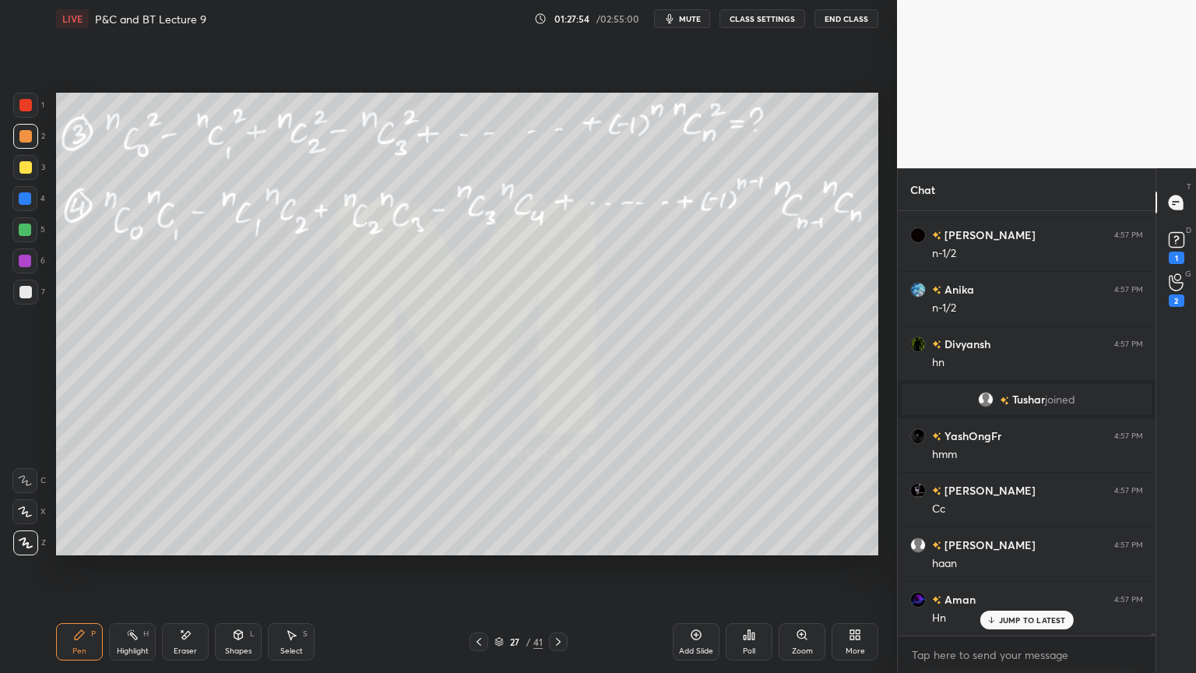
click at [498, 549] on icon at bounding box center [499, 641] width 9 height 9
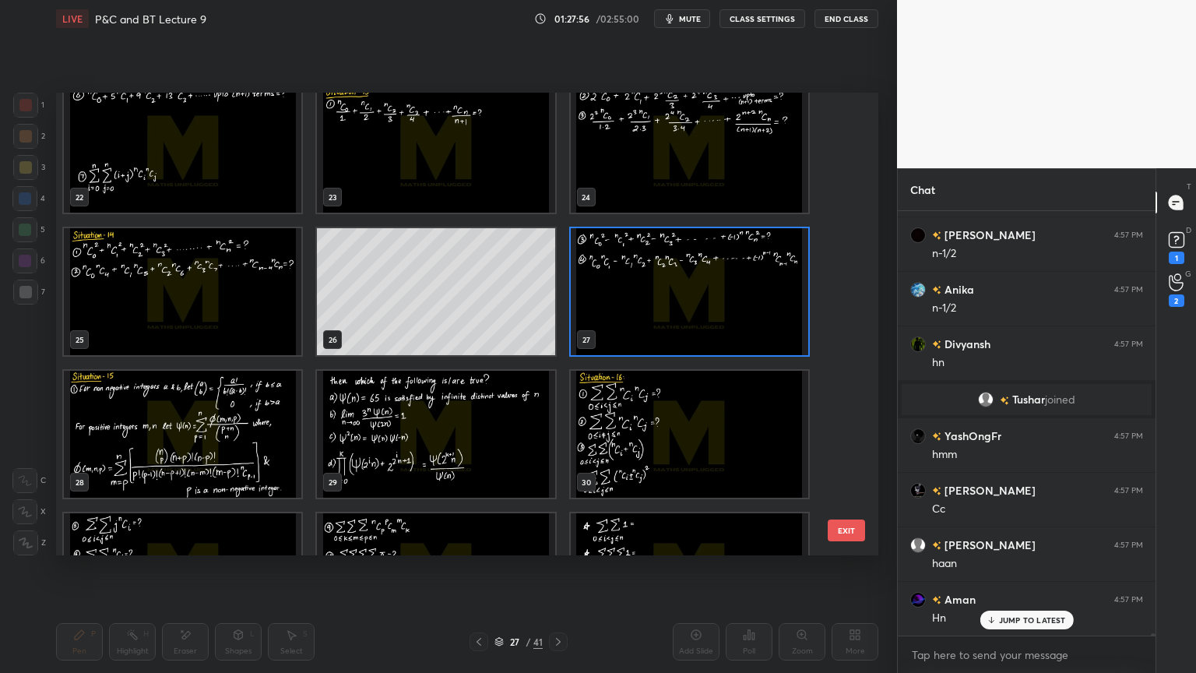
scroll to position [1031, 0]
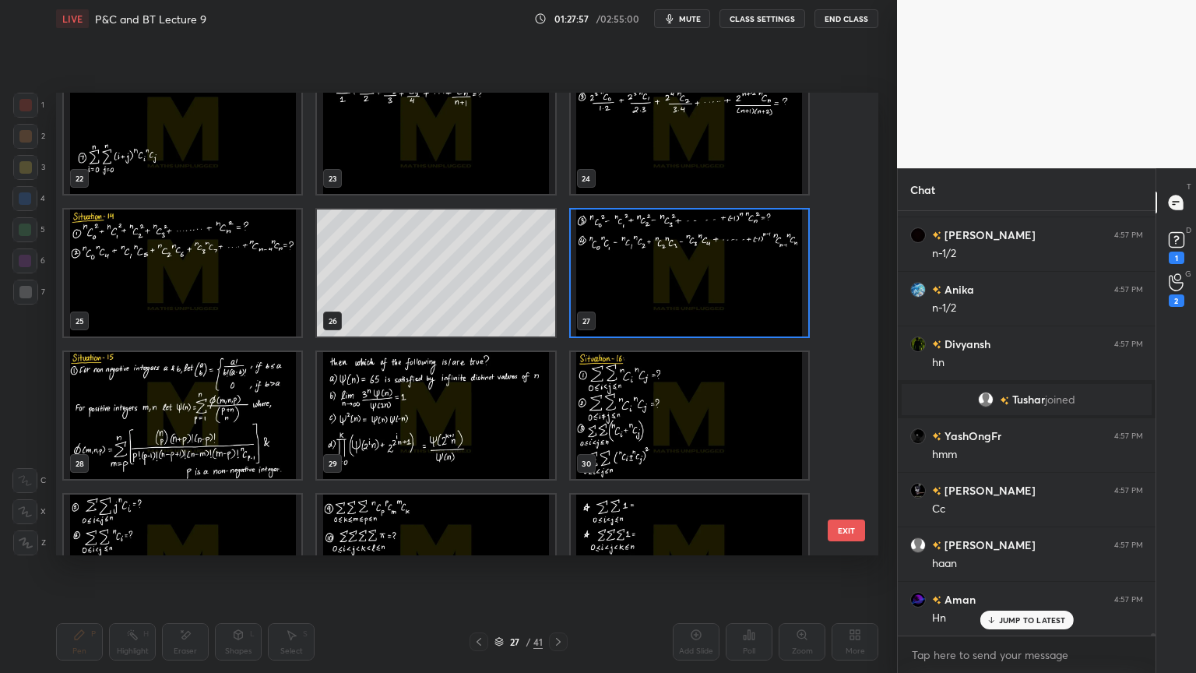
click at [244, 448] on img "grid" at bounding box center [183, 415] width 238 height 127
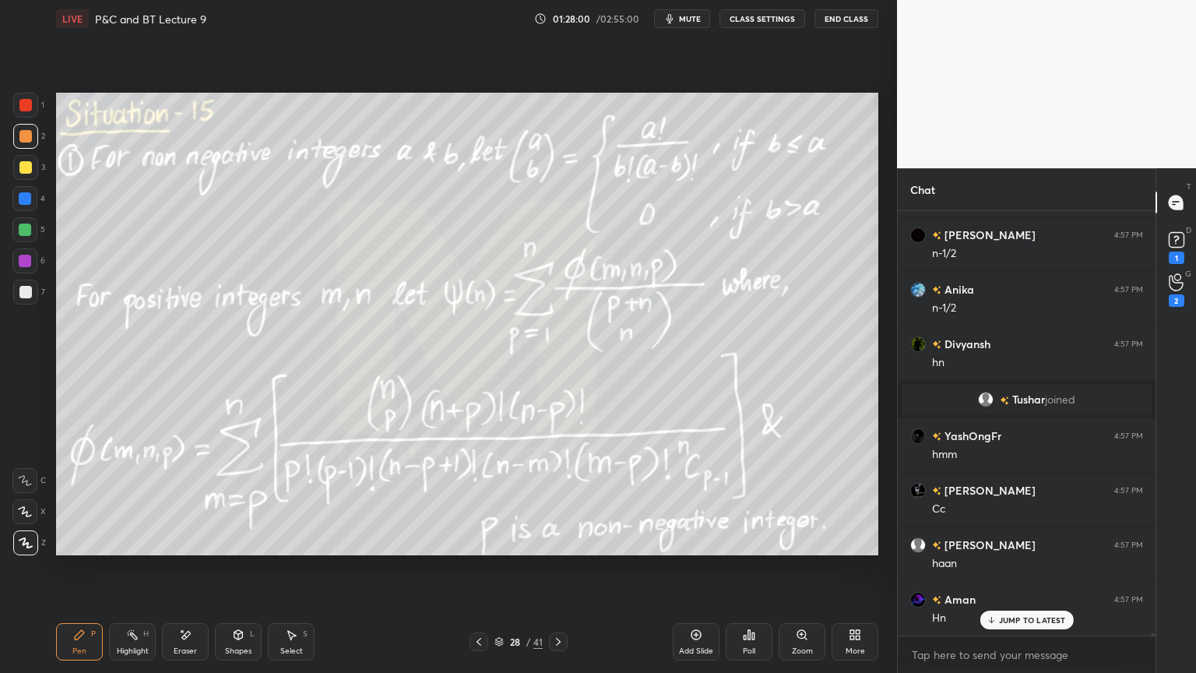
click at [1018, 549] on p "JUMP TO LATEST" at bounding box center [1032, 619] width 67 height 9
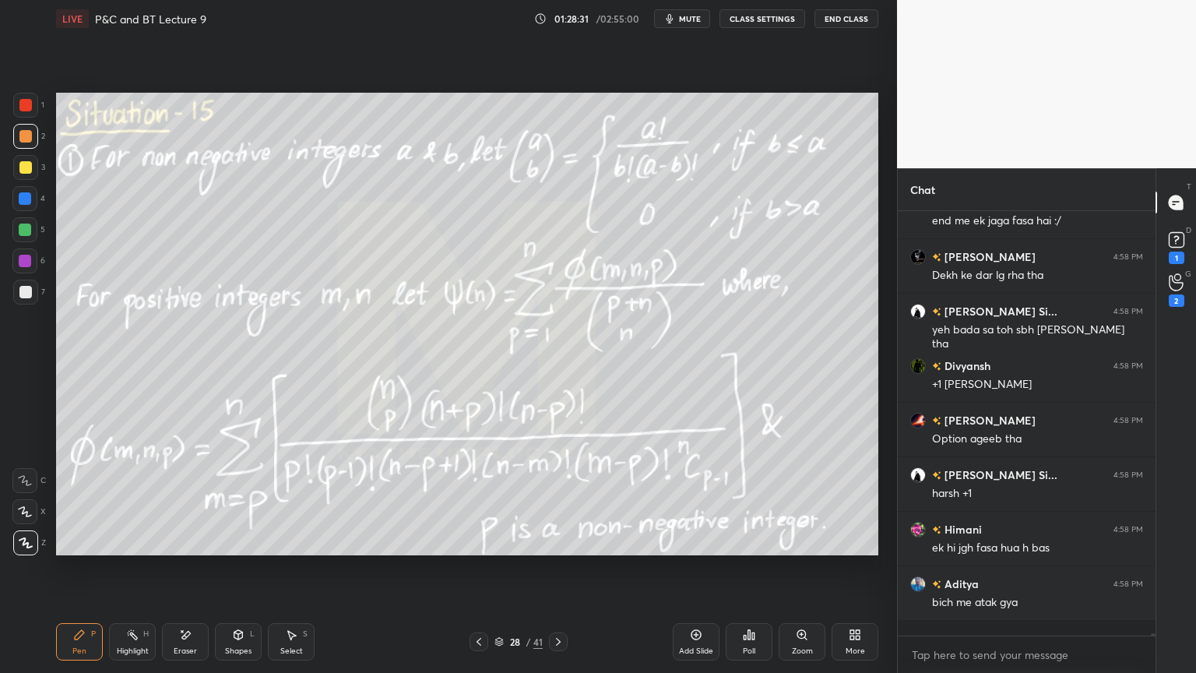
scroll to position [86780, 0]
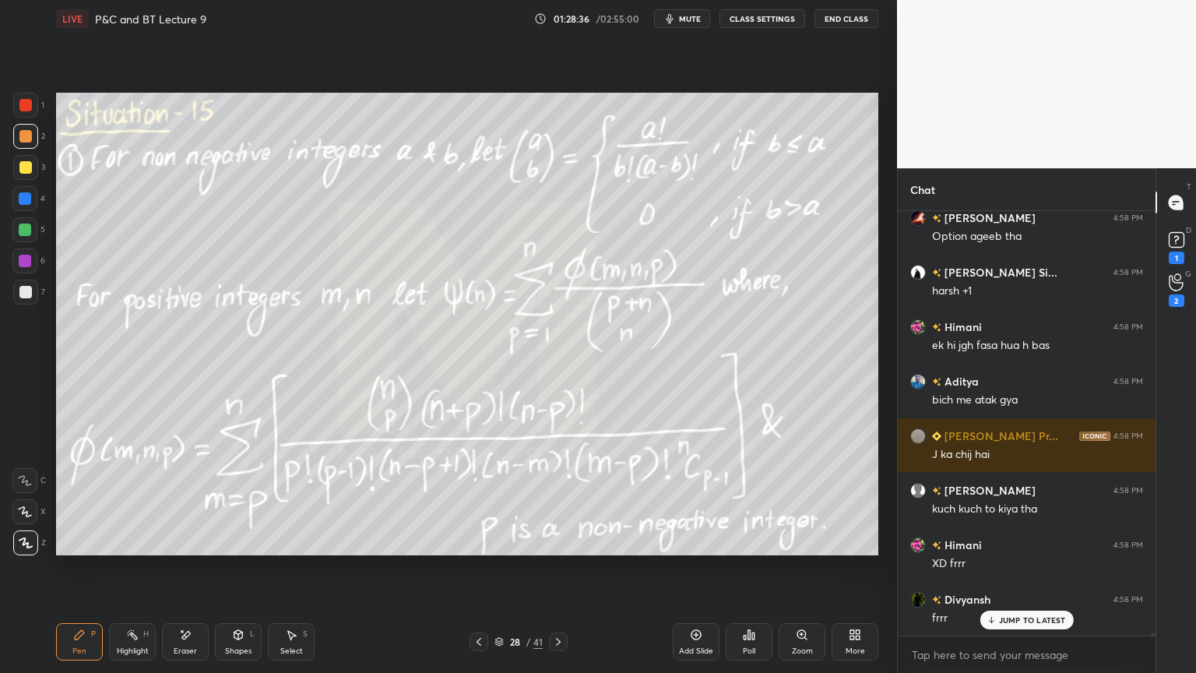
click at [181, 549] on div "Eraser" at bounding box center [185, 651] width 23 height 8
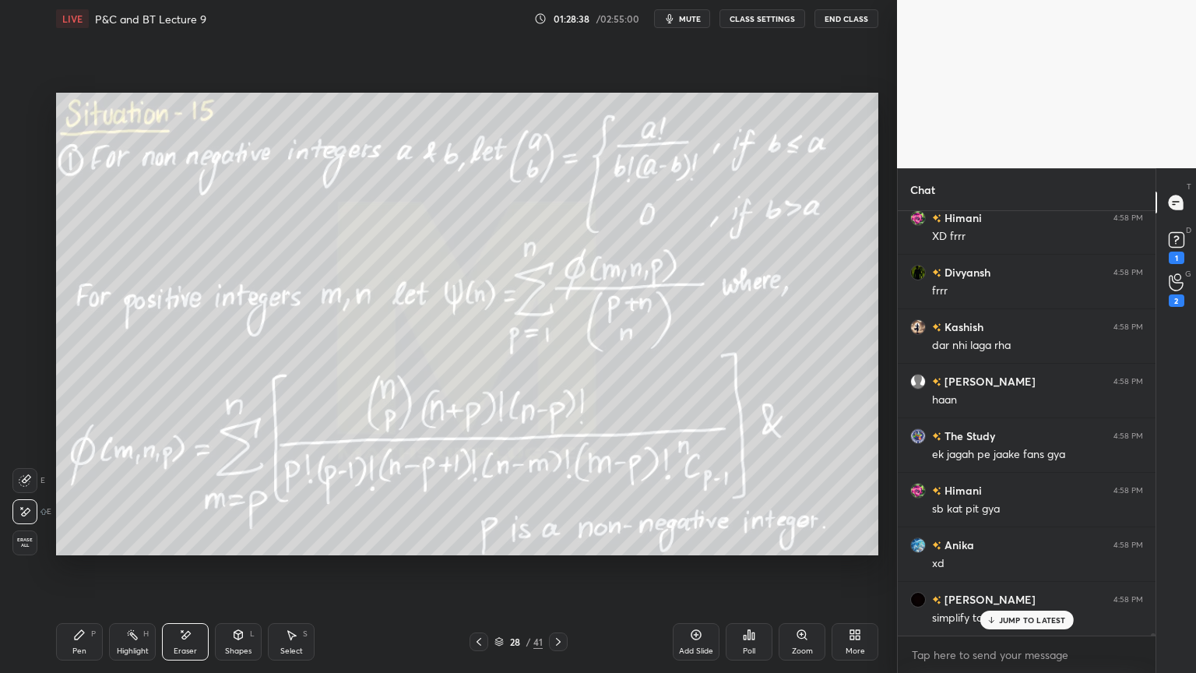
click at [141, 549] on div "Highlight H" at bounding box center [132, 641] width 47 height 37
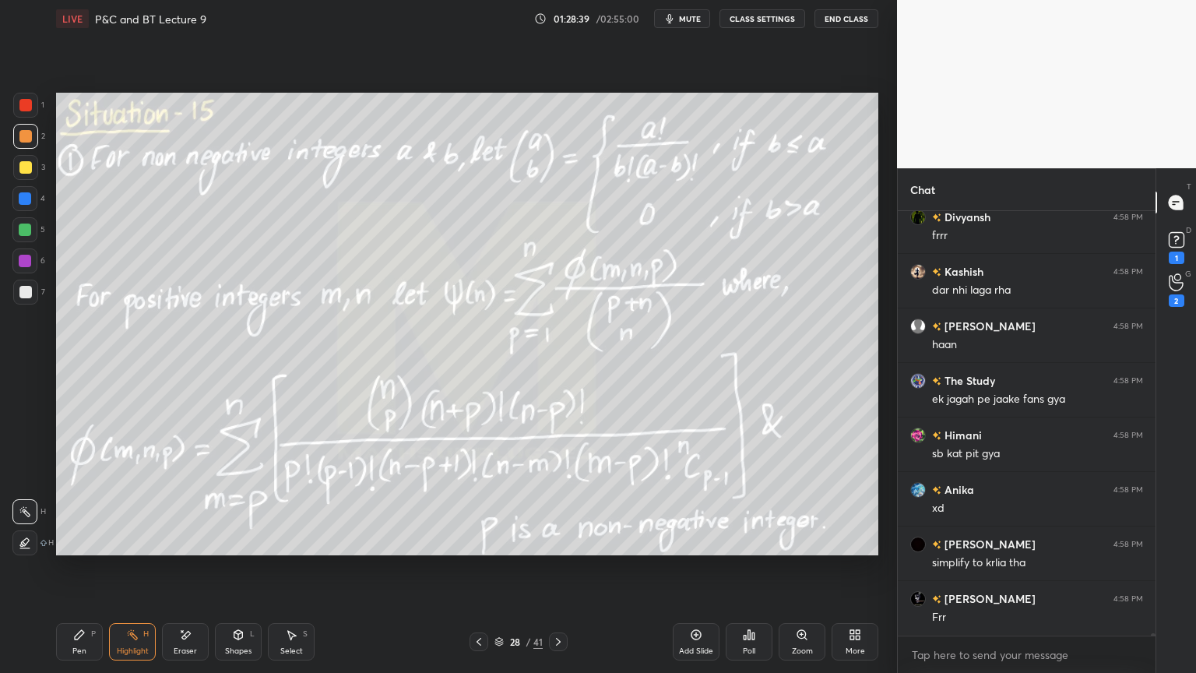
click at [78, 549] on div "Pen" at bounding box center [79, 651] width 14 height 8
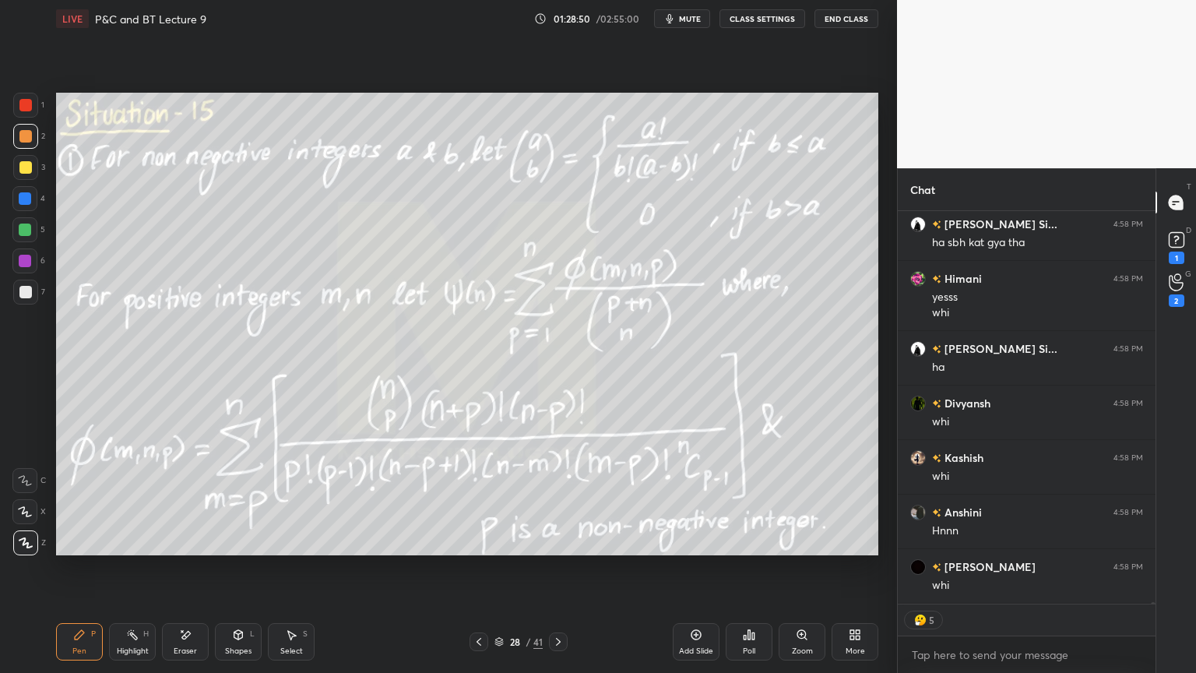
drag, startPoint x: 183, startPoint y: 648, endPoint x: 187, endPoint y: 635, distance: 13.1
click at [183, 549] on div "Eraser" at bounding box center [185, 651] width 23 height 8
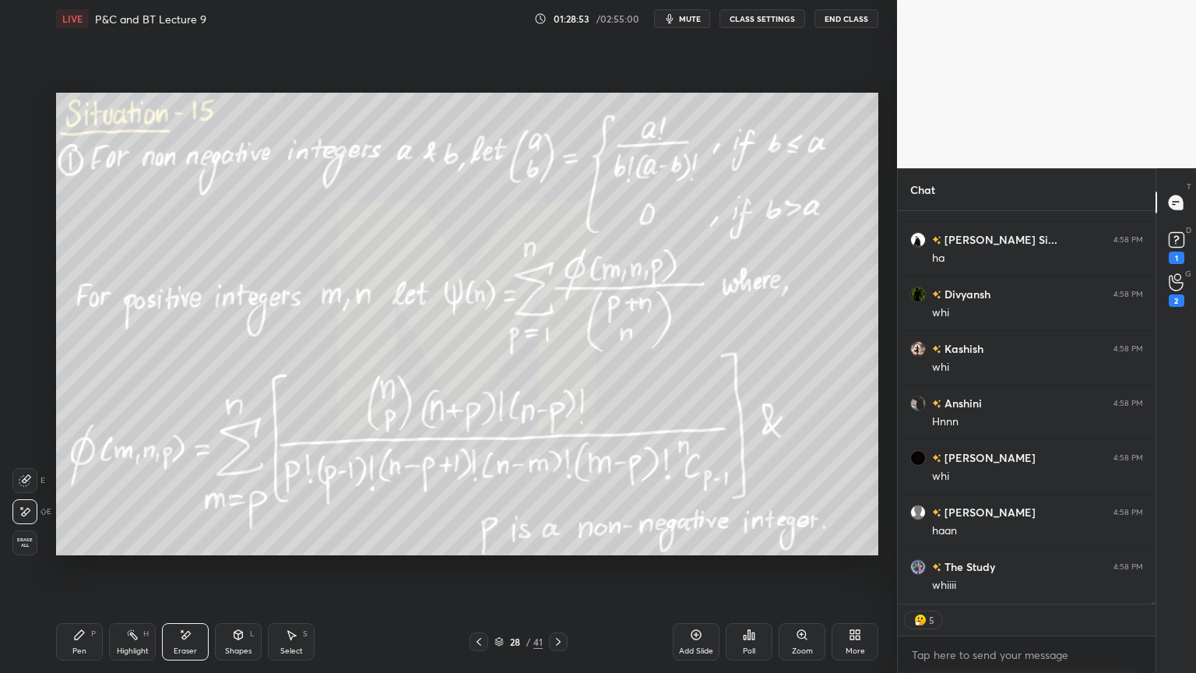
click at [118, 549] on div "Highlight H" at bounding box center [132, 641] width 47 height 37
click at [82, 549] on icon at bounding box center [79, 634] width 12 height 12
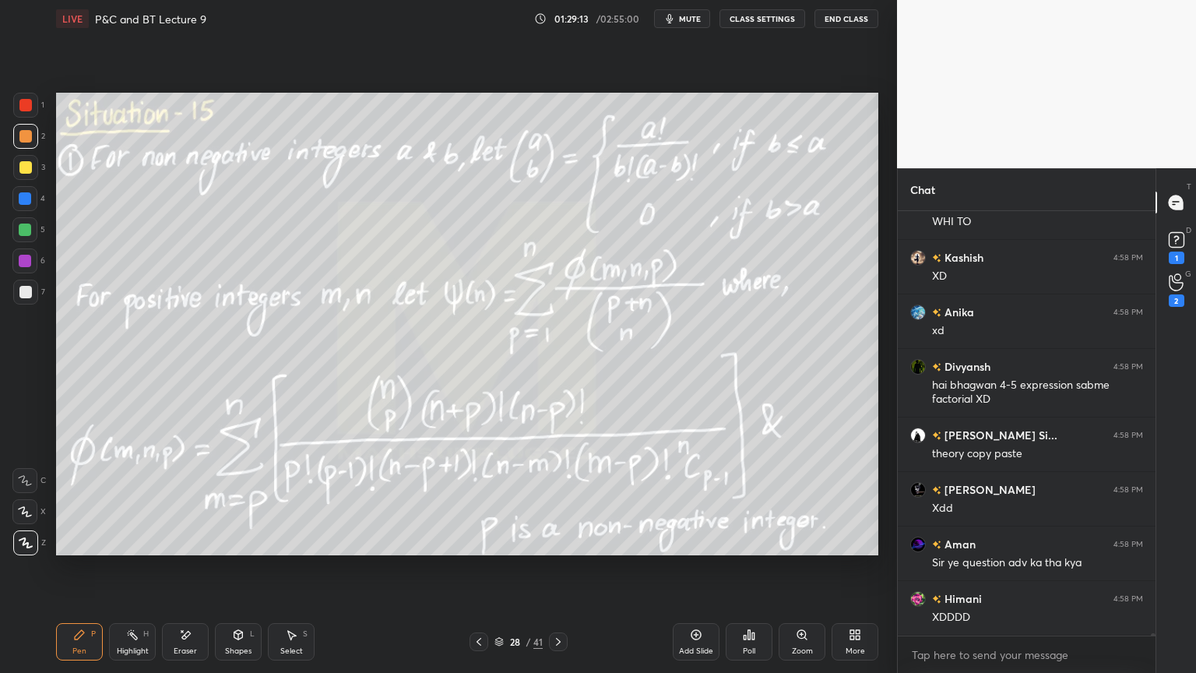
click at [185, 549] on div "Eraser" at bounding box center [185, 641] width 47 height 37
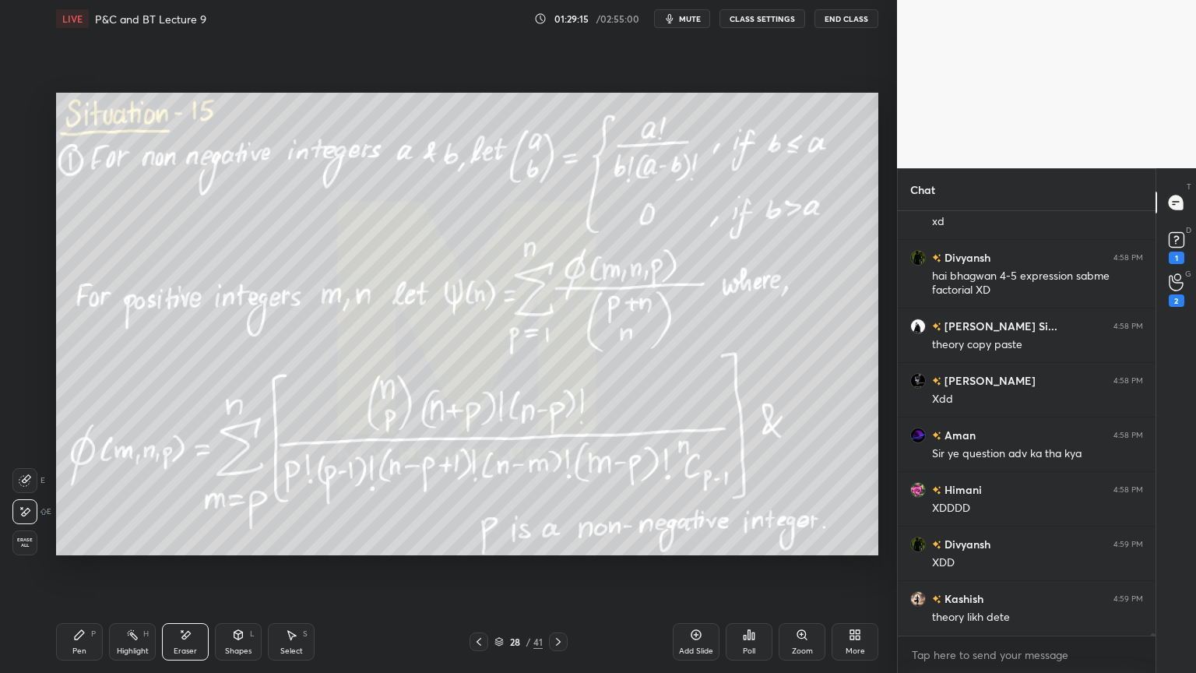
drag, startPoint x: 125, startPoint y: 646, endPoint x: 97, endPoint y: 649, distance: 28.3
click at [124, 549] on div "Highlight" at bounding box center [133, 651] width 32 height 8
drag, startPoint x: 73, startPoint y: 648, endPoint x: 158, endPoint y: 625, distance: 87.8
click at [72, 549] on div "Pen" at bounding box center [79, 651] width 14 height 8
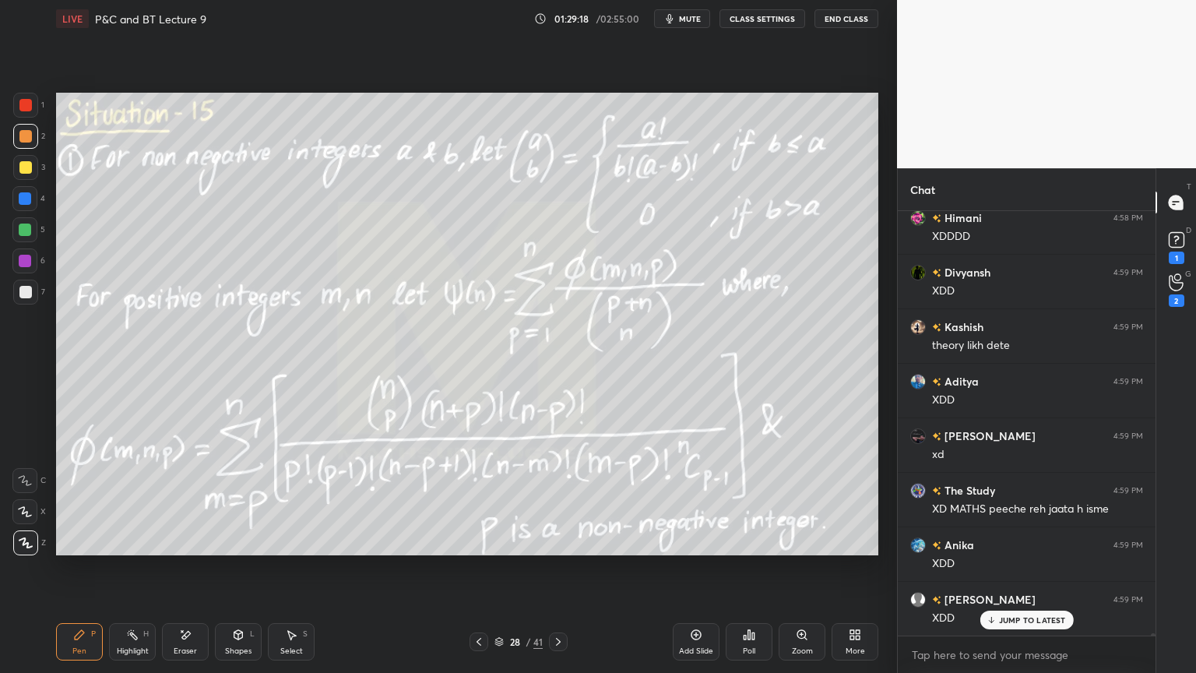
click at [193, 549] on div "Eraser" at bounding box center [185, 641] width 47 height 37
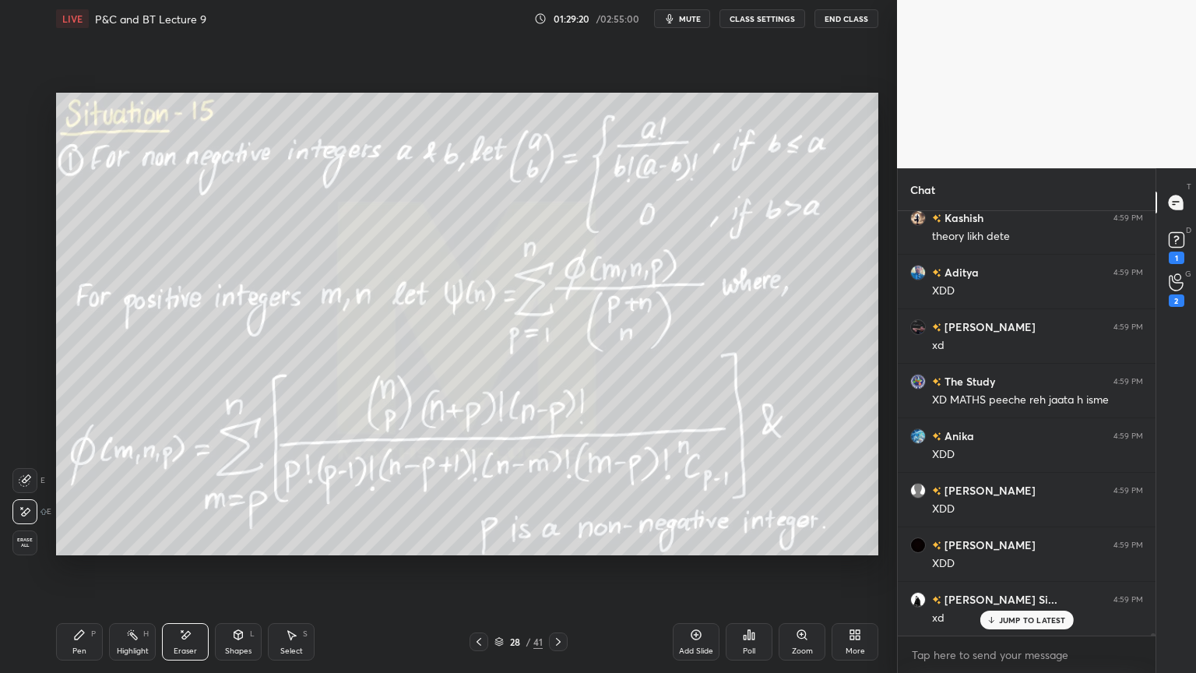
click at [116, 549] on div "Highlight H" at bounding box center [132, 641] width 47 height 37
click at [70, 549] on div "Pen P" at bounding box center [79, 641] width 47 height 37
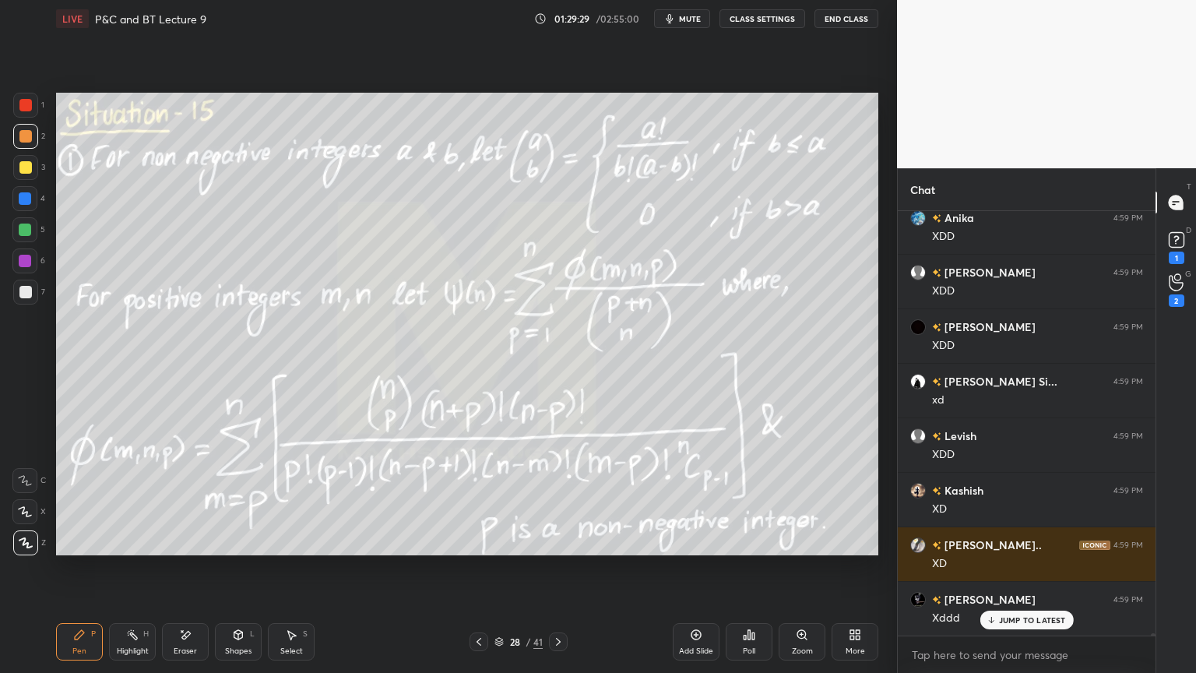
drag, startPoint x: 193, startPoint y: 640, endPoint x: 204, endPoint y: 635, distance: 11.9
click at [195, 549] on div "Eraser" at bounding box center [185, 641] width 47 height 37
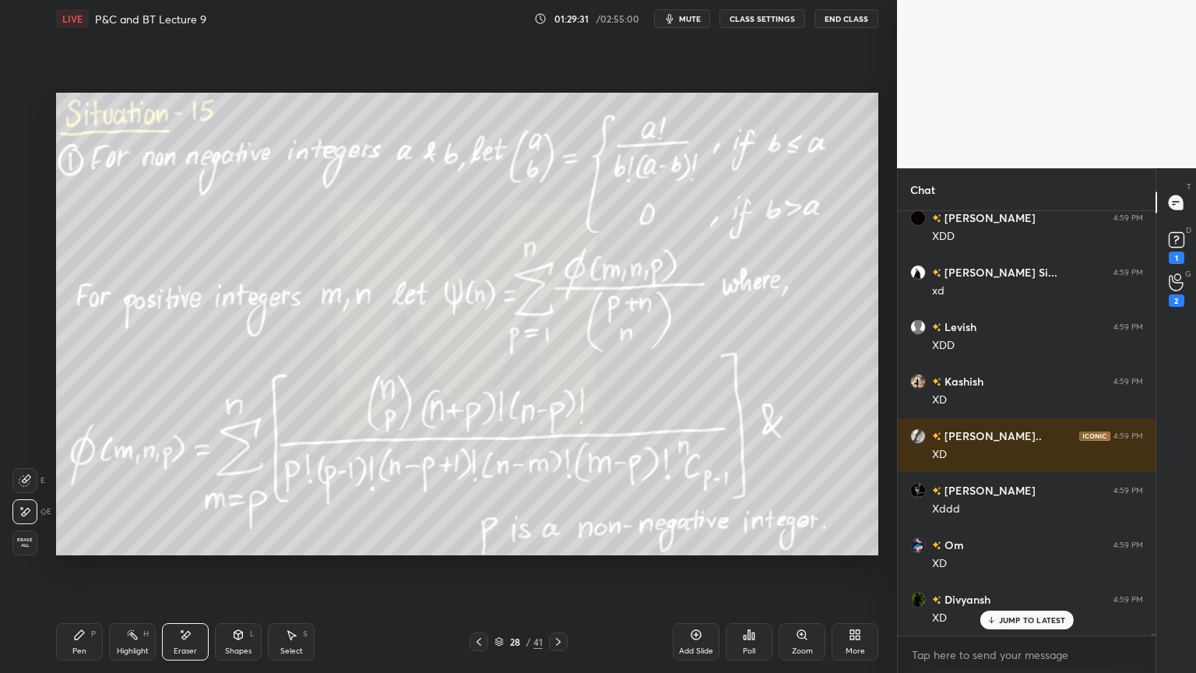
click at [128, 549] on icon at bounding box center [132, 634] width 12 height 12
click at [89, 549] on div "Pen P" at bounding box center [79, 641] width 47 height 37
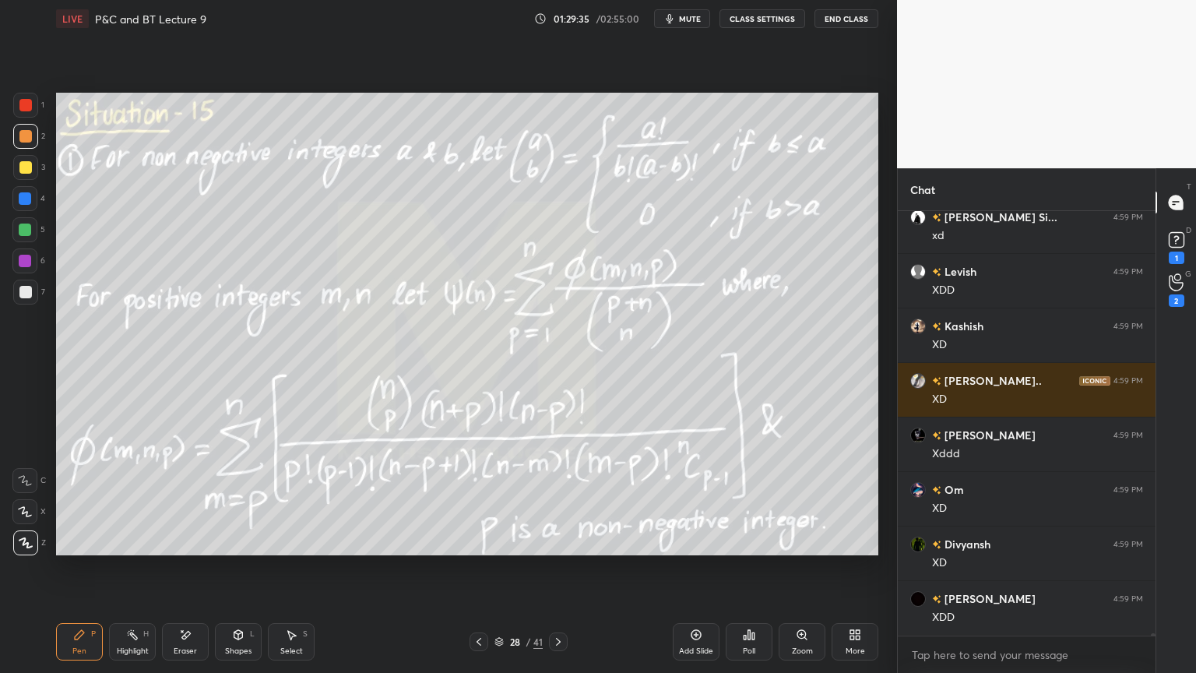
click at [185, 549] on icon at bounding box center [185, 634] width 12 height 13
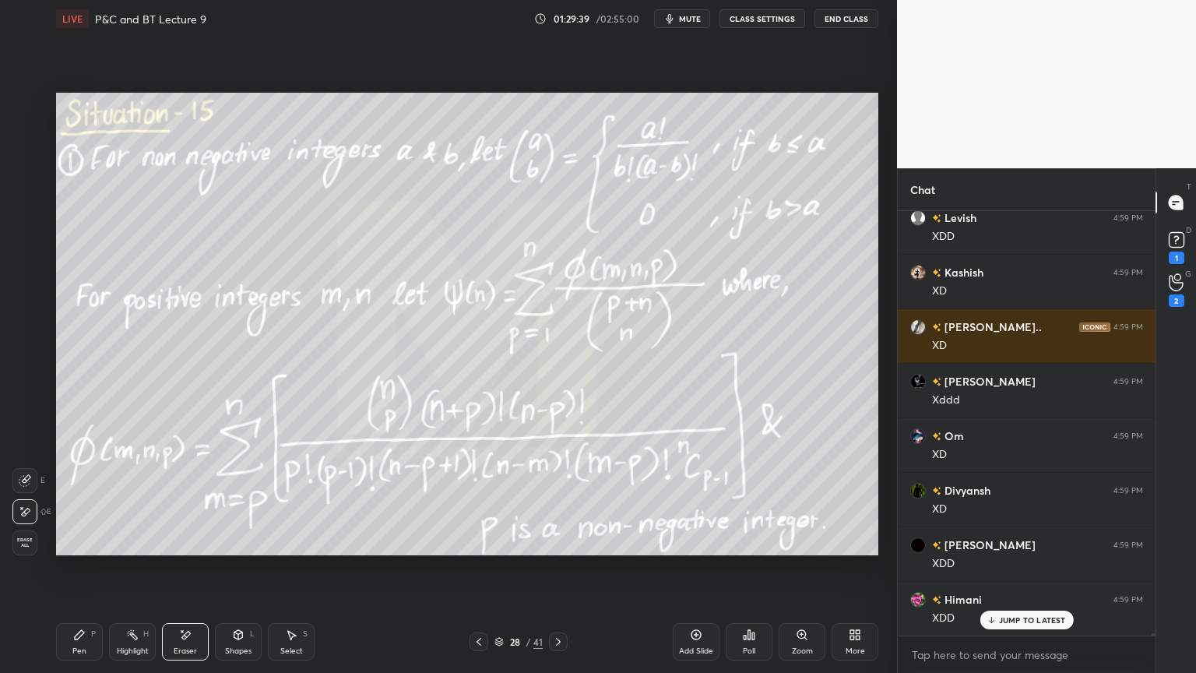
drag, startPoint x: 129, startPoint y: 639, endPoint x: 73, endPoint y: 625, distance: 57.6
click at [128, 549] on icon at bounding box center [132, 634] width 12 height 12
click at [72, 549] on div "Pen P" at bounding box center [79, 641] width 47 height 37
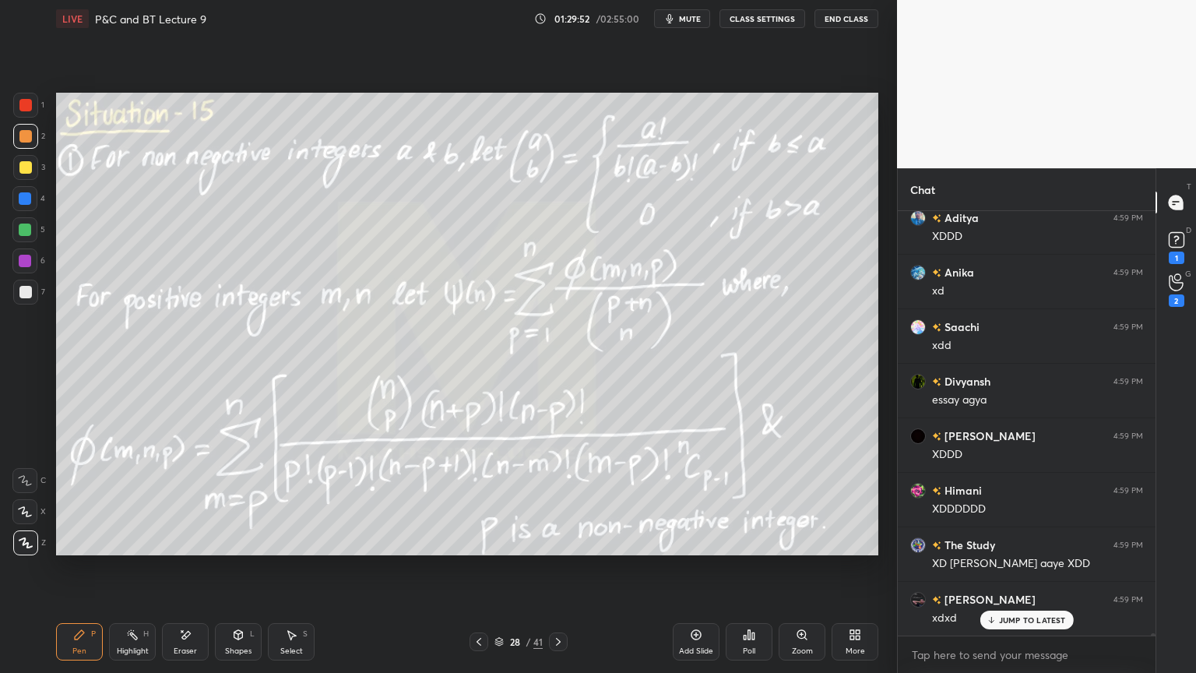
click at [1003, 549] on p "JUMP TO LATEST" at bounding box center [1032, 619] width 67 height 9
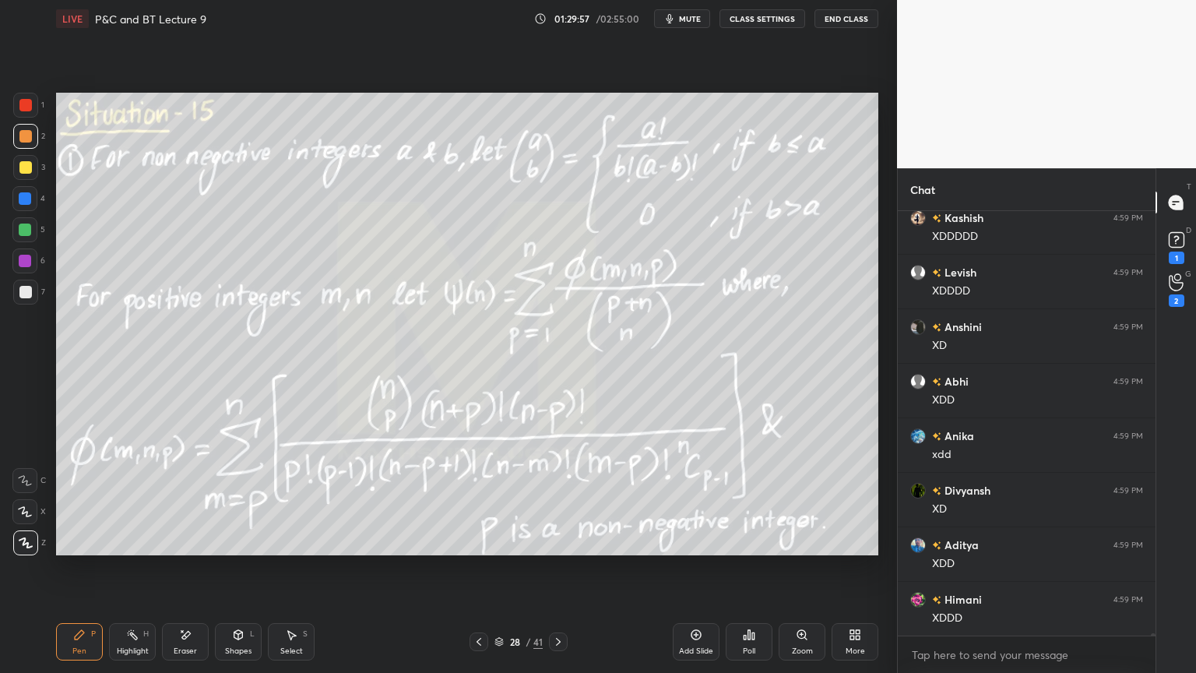
scroll to position [90408, 0]
drag, startPoint x: 133, startPoint y: 650, endPoint x: 87, endPoint y: 644, distance: 46.4
click at [133, 549] on div "Highlight" at bounding box center [133, 651] width 32 height 8
click at [85, 549] on div "Pen P" at bounding box center [79, 641] width 47 height 37
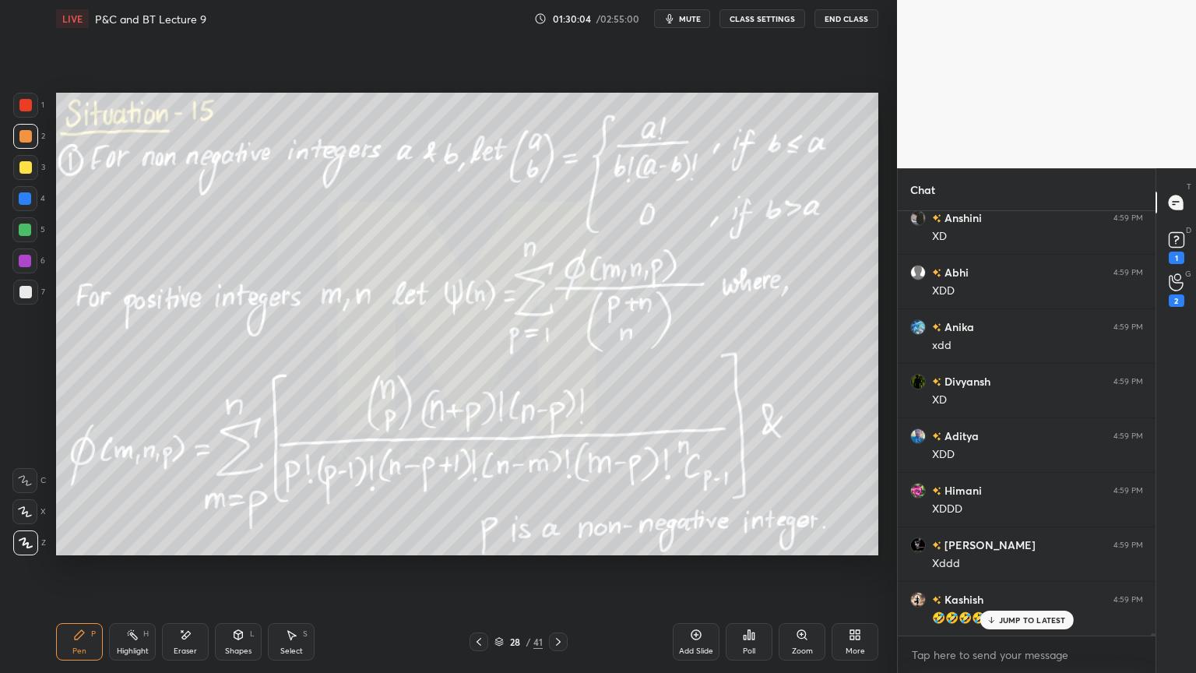
scroll to position [90517, 0]
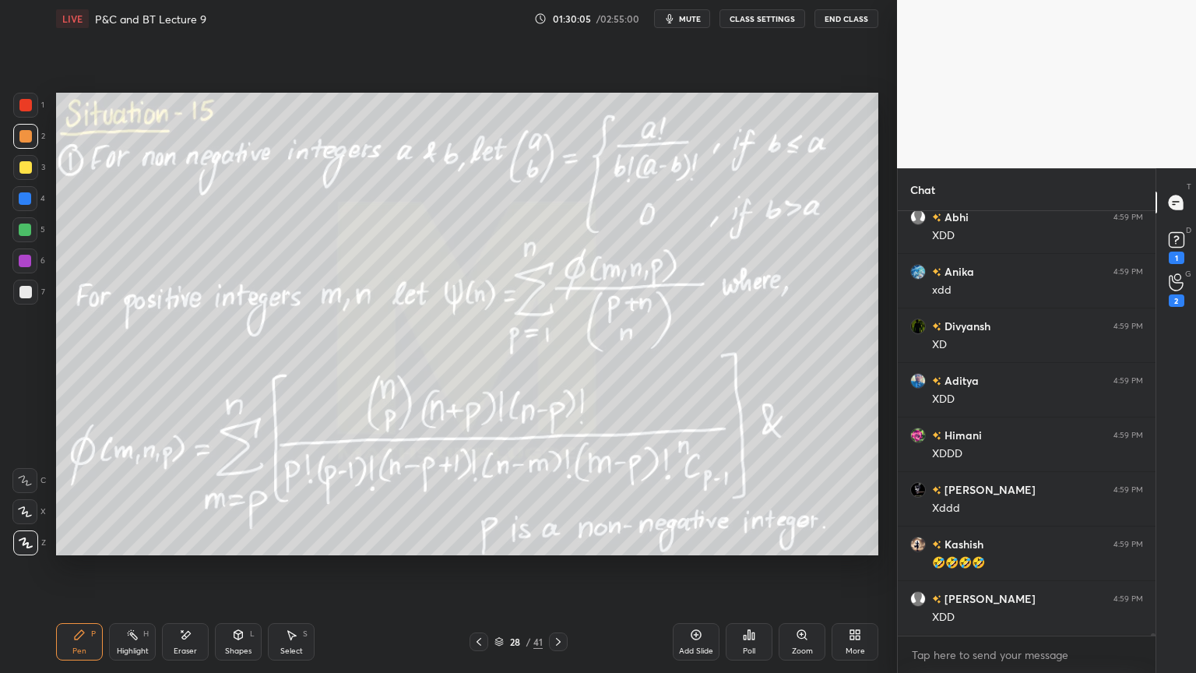
drag, startPoint x: 131, startPoint y: 638, endPoint x: 107, endPoint y: 646, distance: 25.4
click at [127, 549] on icon at bounding box center [132, 634] width 12 height 12
drag, startPoint x: 93, startPoint y: 649, endPoint x: 111, endPoint y: 634, distance: 23.8
click at [88, 549] on div "Pen P" at bounding box center [79, 641] width 47 height 37
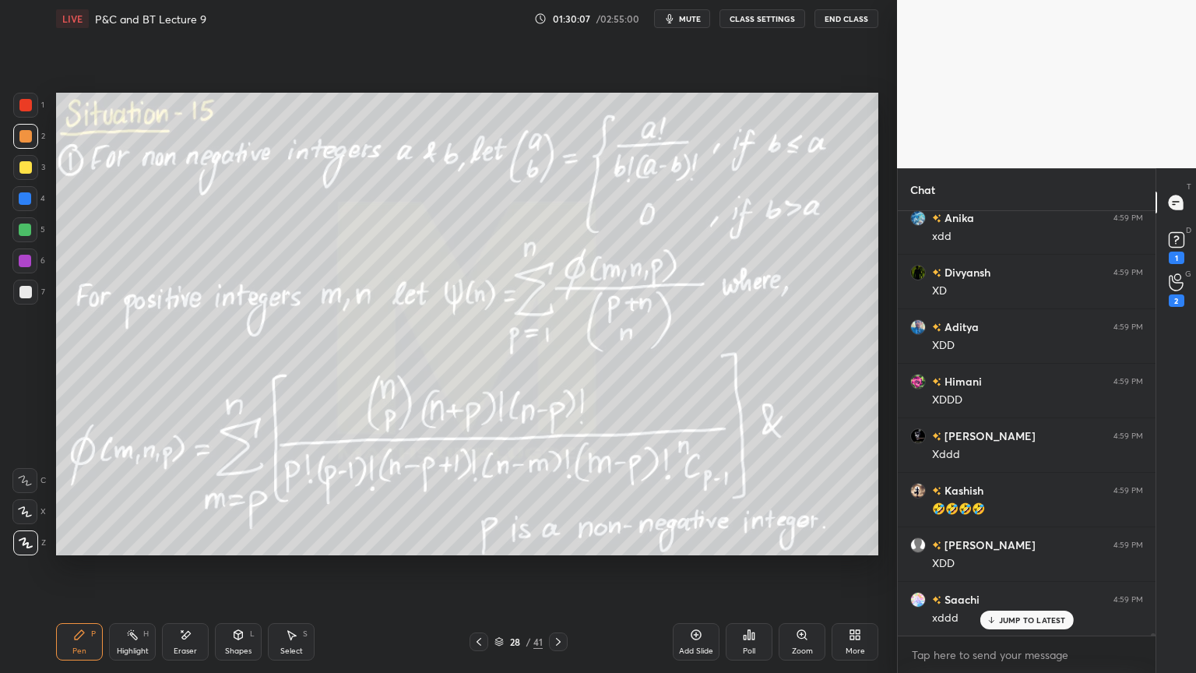
scroll to position [90679, 0]
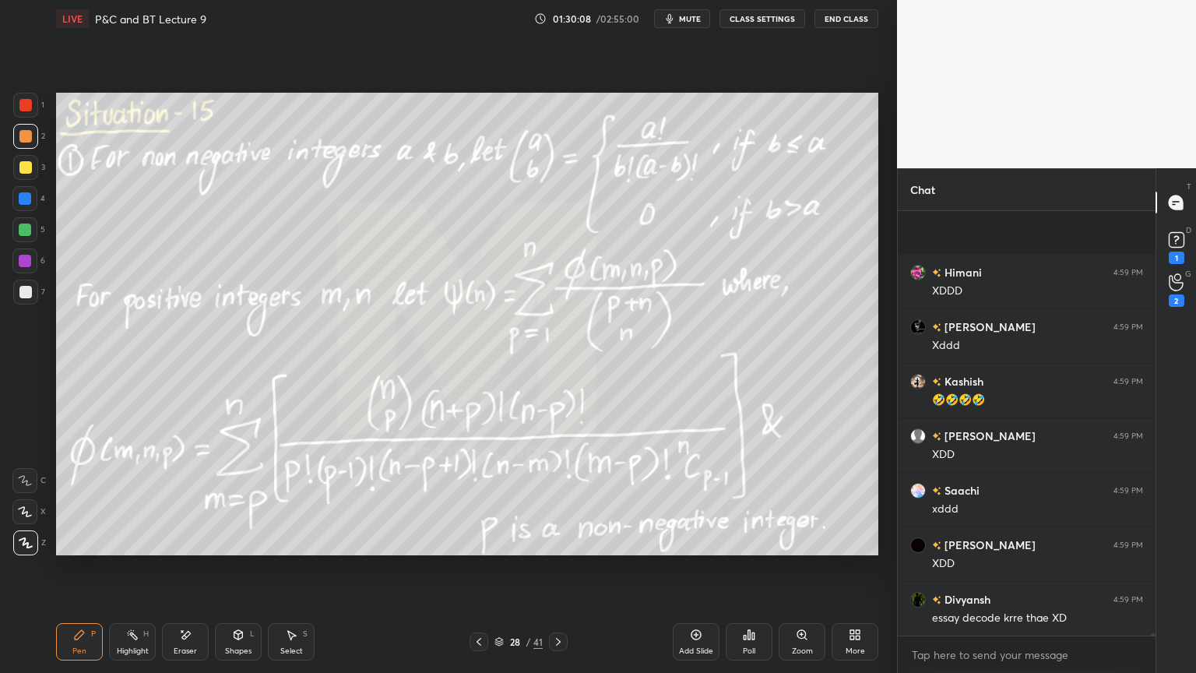
drag, startPoint x: 23, startPoint y: 199, endPoint x: 22, endPoint y: 168, distance: 30.4
click at [23, 199] on div at bounding box center [25, 198] width 12 height 12
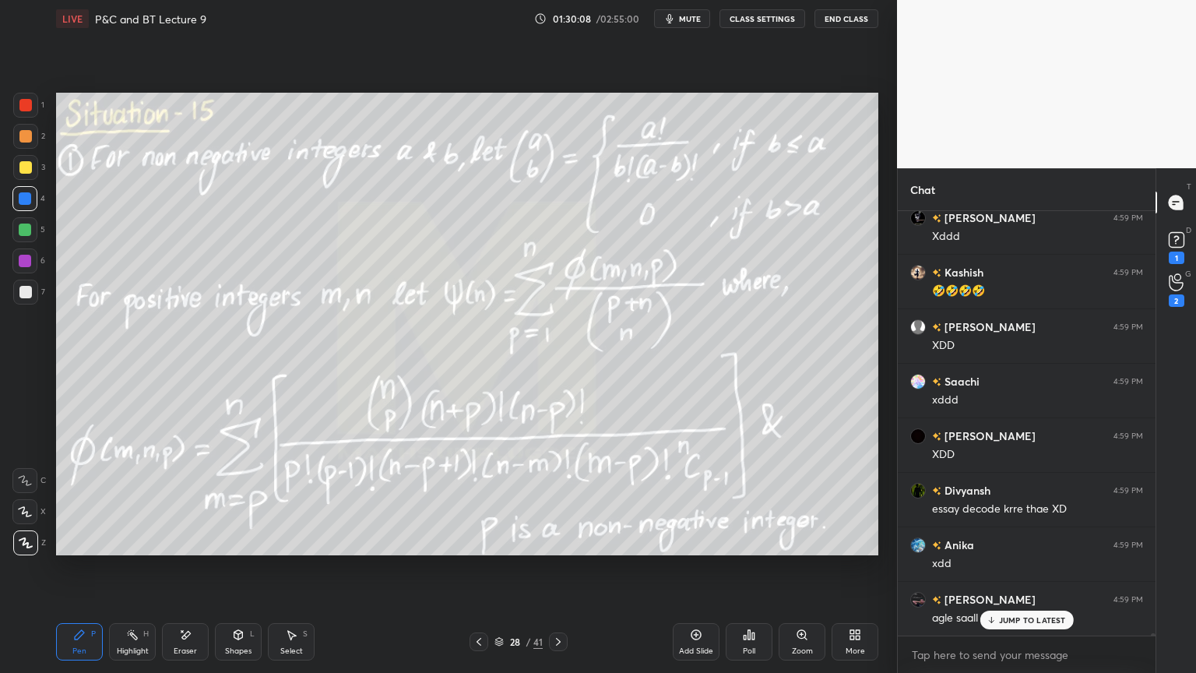
click at [19, 163] on div at bounding box center [25, 167] width 12 height 12
click at [26, 132] on div at bounding box center [25, 136] width 12 height 12
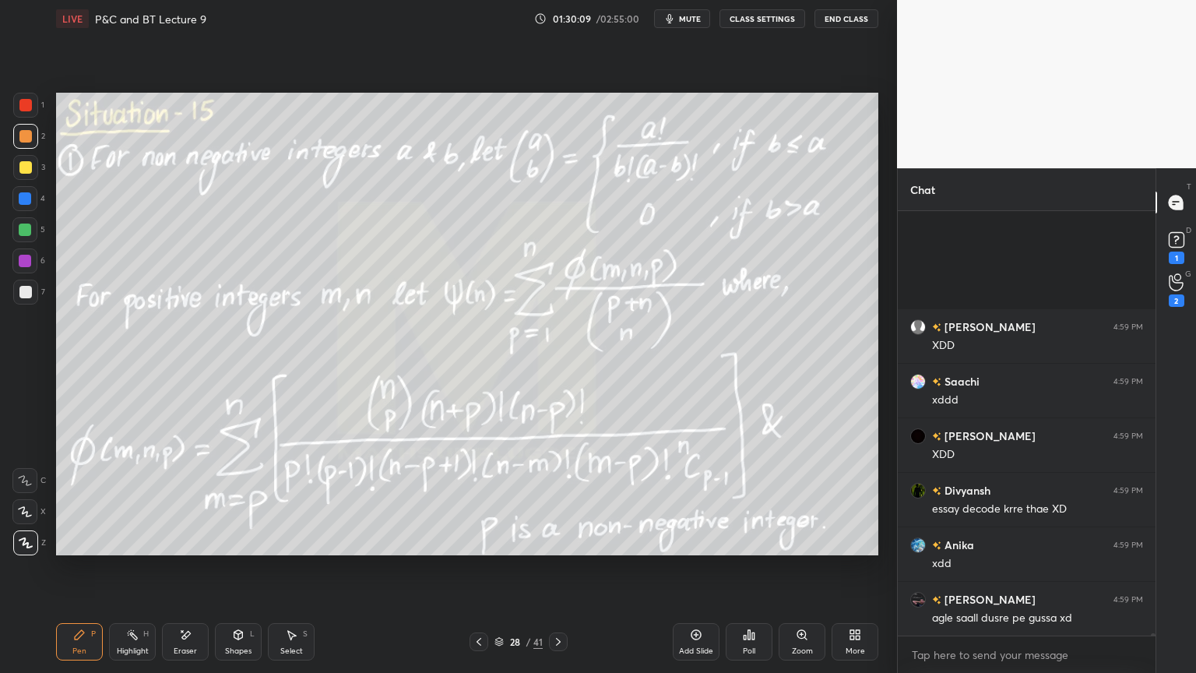
scroll to position [90953, 0]
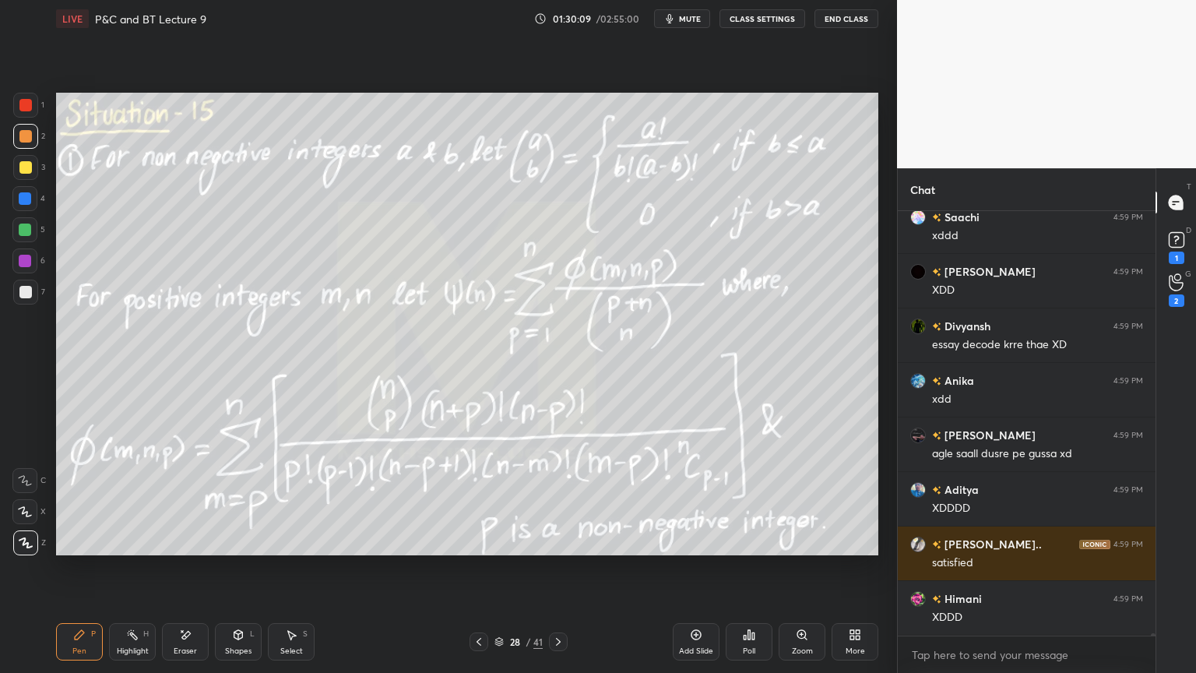
drag, startPoint x: 25, startPoint y: 164, endPoint x: 26, endPoint y: 143, distance: 21.0
click at [24, 164] on div at bounding box center [25, 167] width 12 height 12
click at [26, 143] on div at bounding box center [25, 136] width 25 height 25
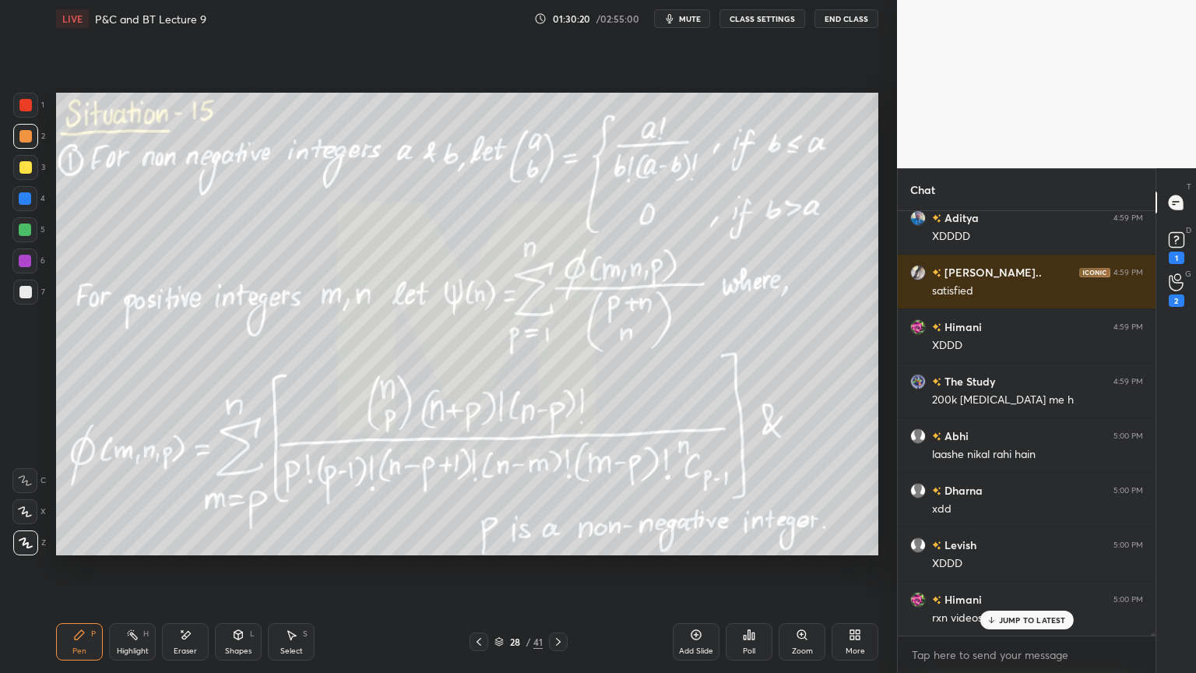
scroll to position [91240, 0]
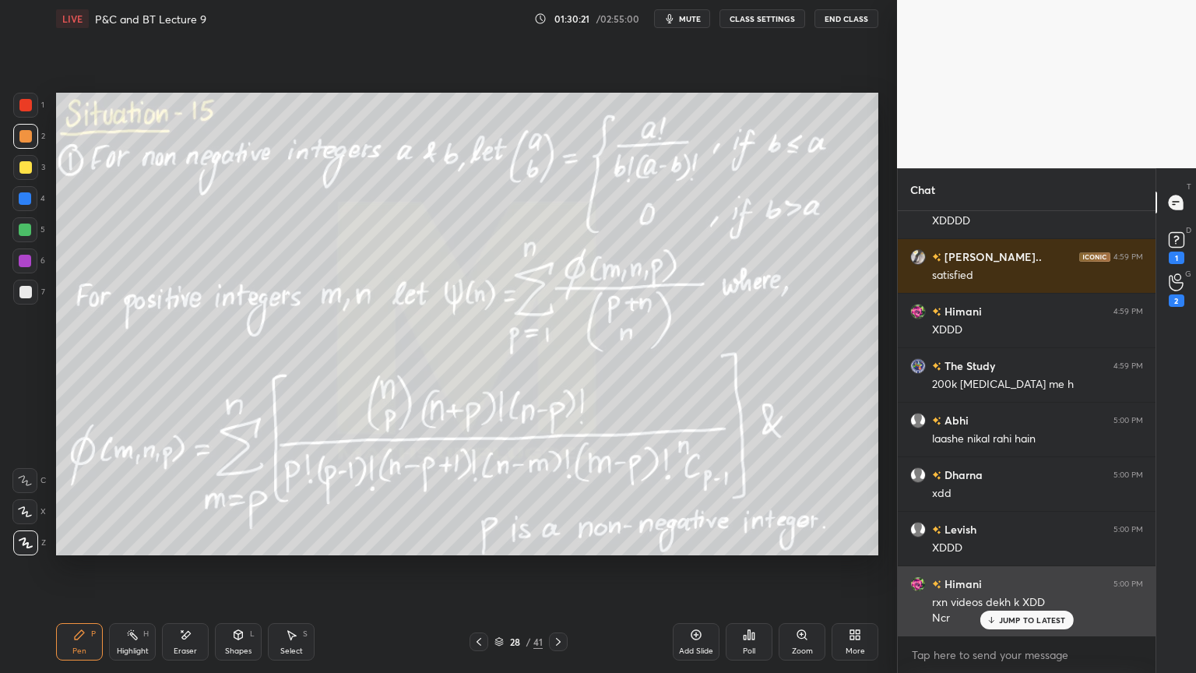
click at [1008, 549] on p "JUMP TO LATEST" at bounding box center [1032, 619] width 67 height 9
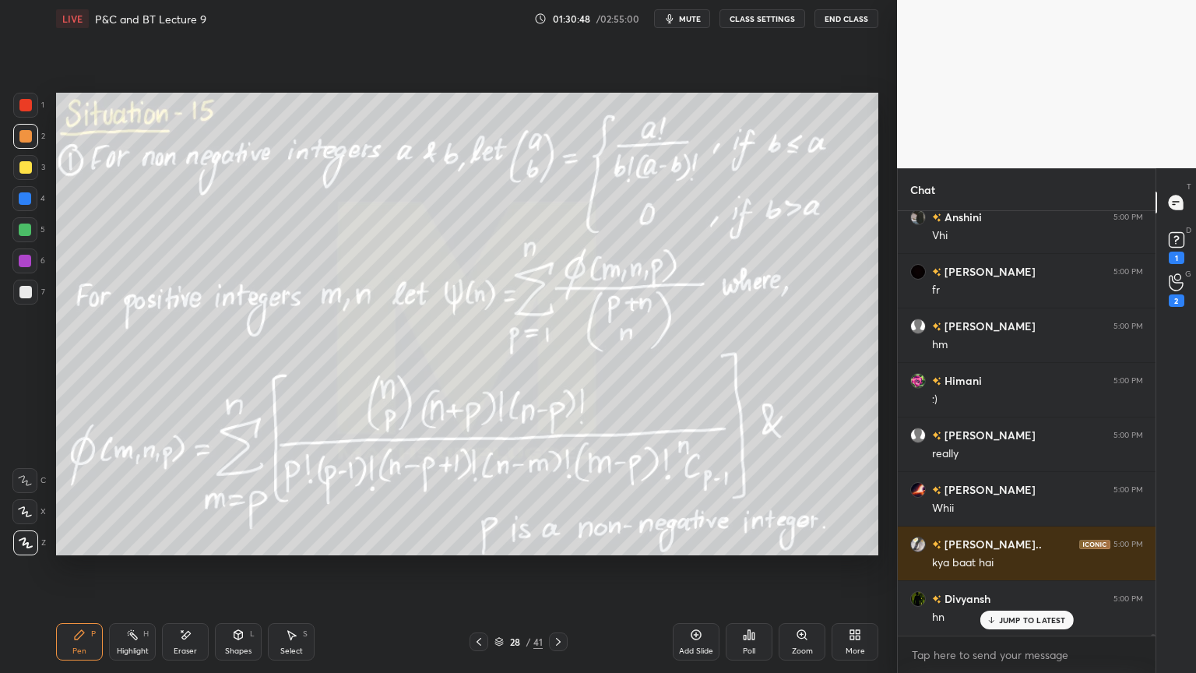
scroll to position [92657, 0]
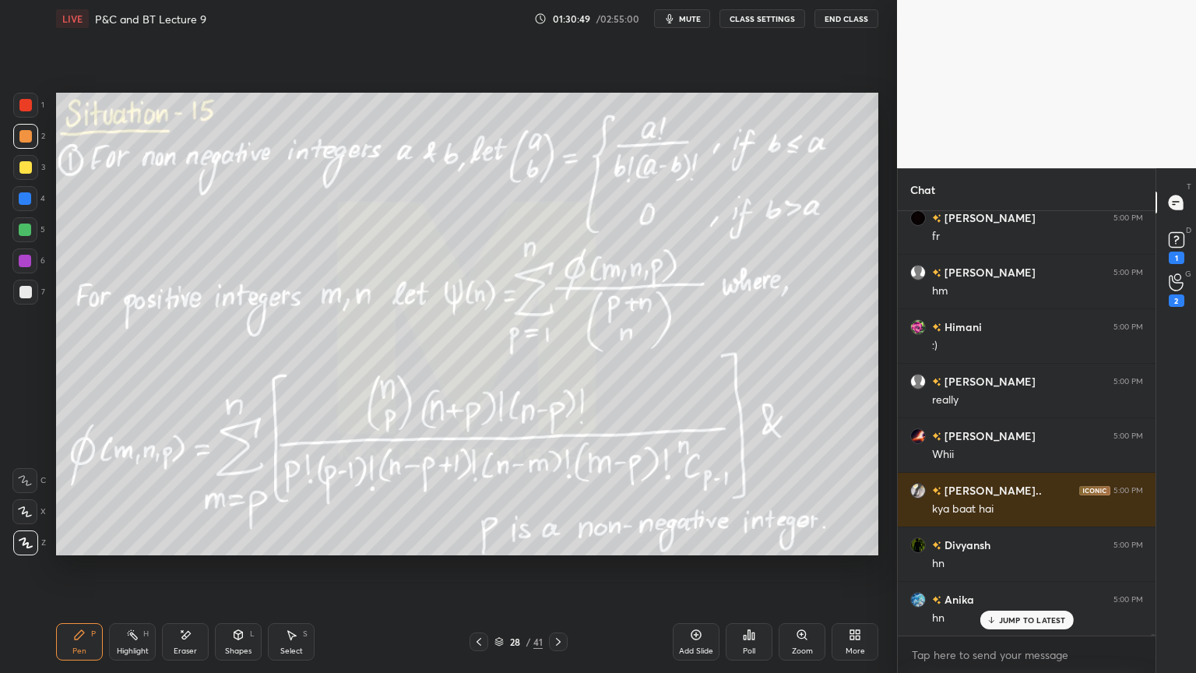
click at [191, 549] on div "Eraser" at bounding box center [185, 651] width 23 height 8
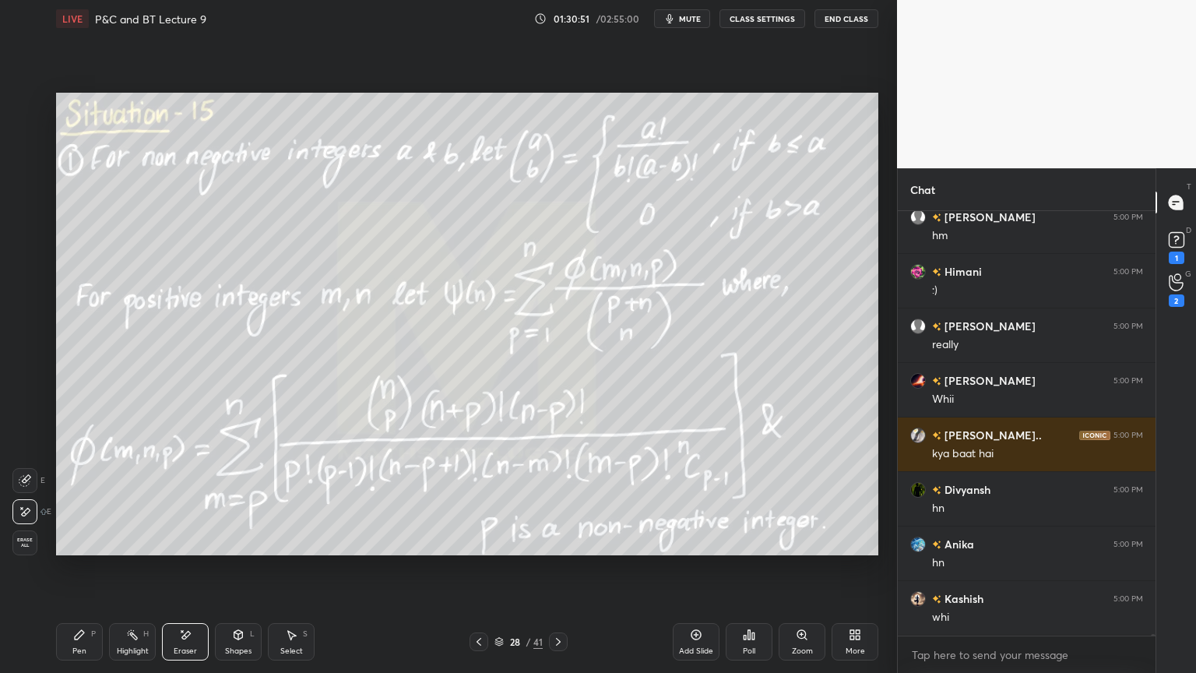
scroll to position [92766, 0]
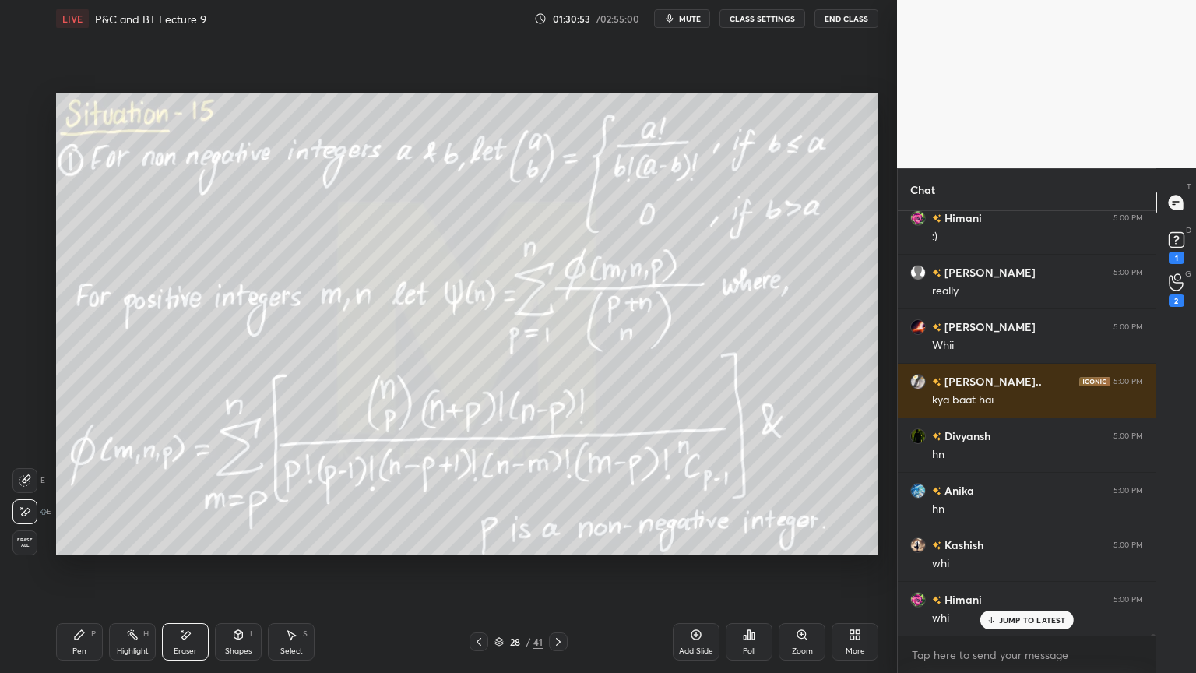
click at [85, 549] on div "Pen P" at bounding box center [79, 641] width 47 height 37
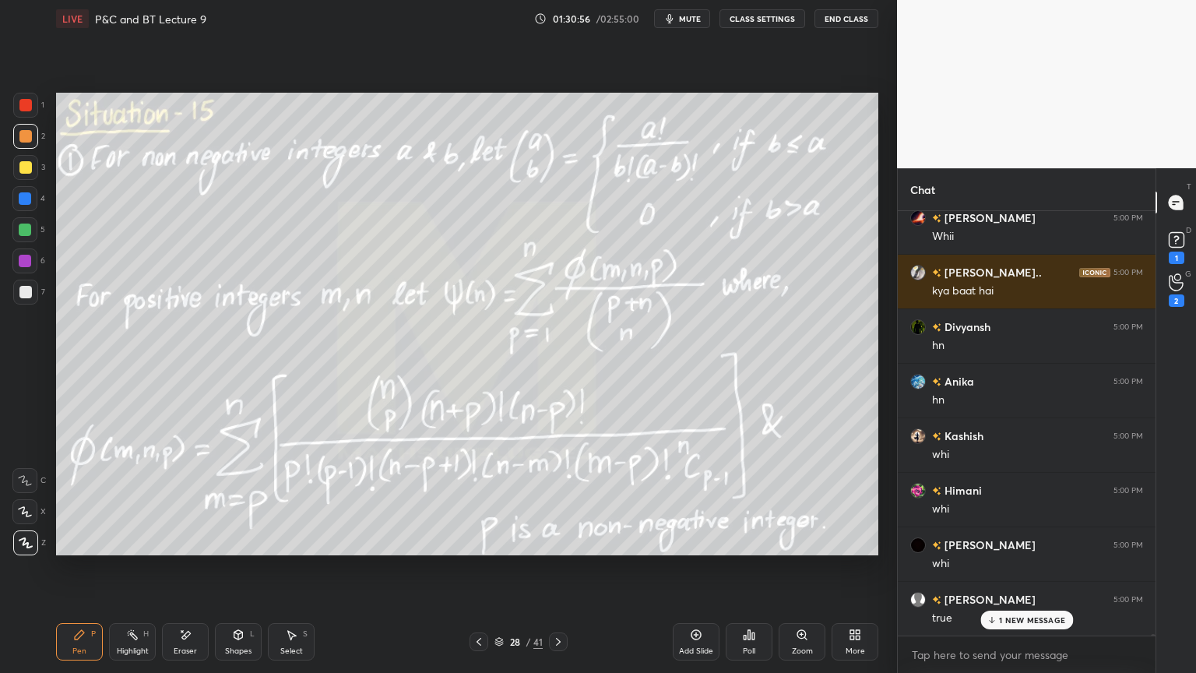
scroll to position [92931, 0]
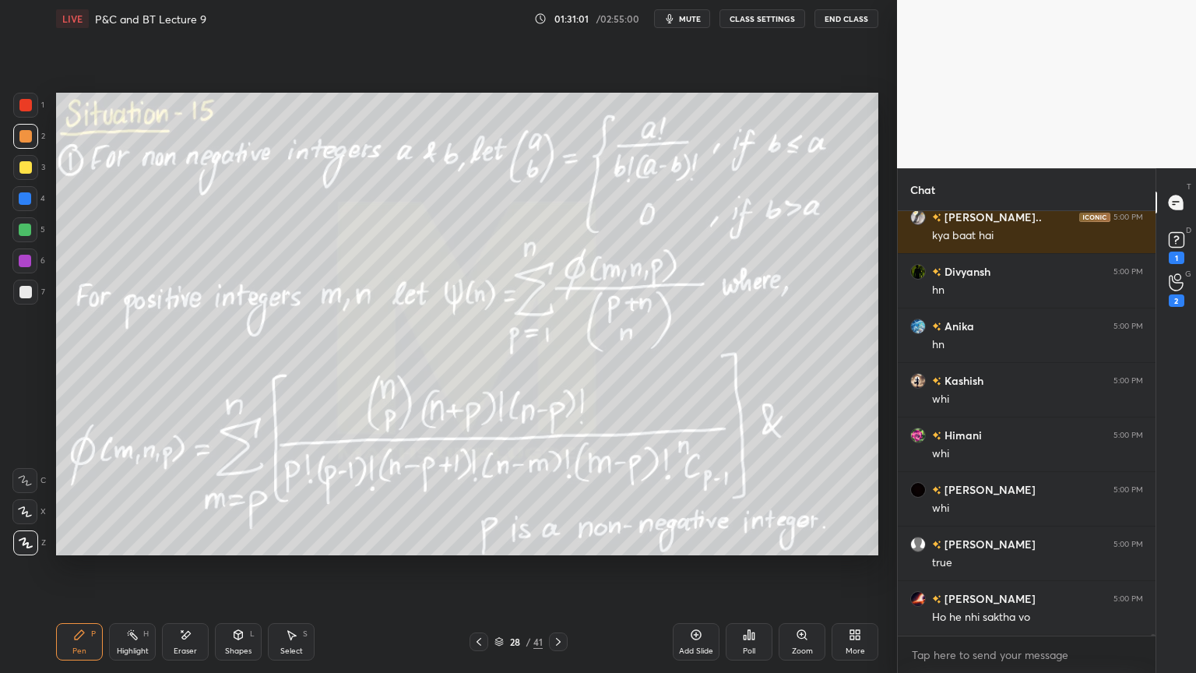
click at [194, 549] on div "Eraser" at bounding box center [185, 651] width 23 height 8
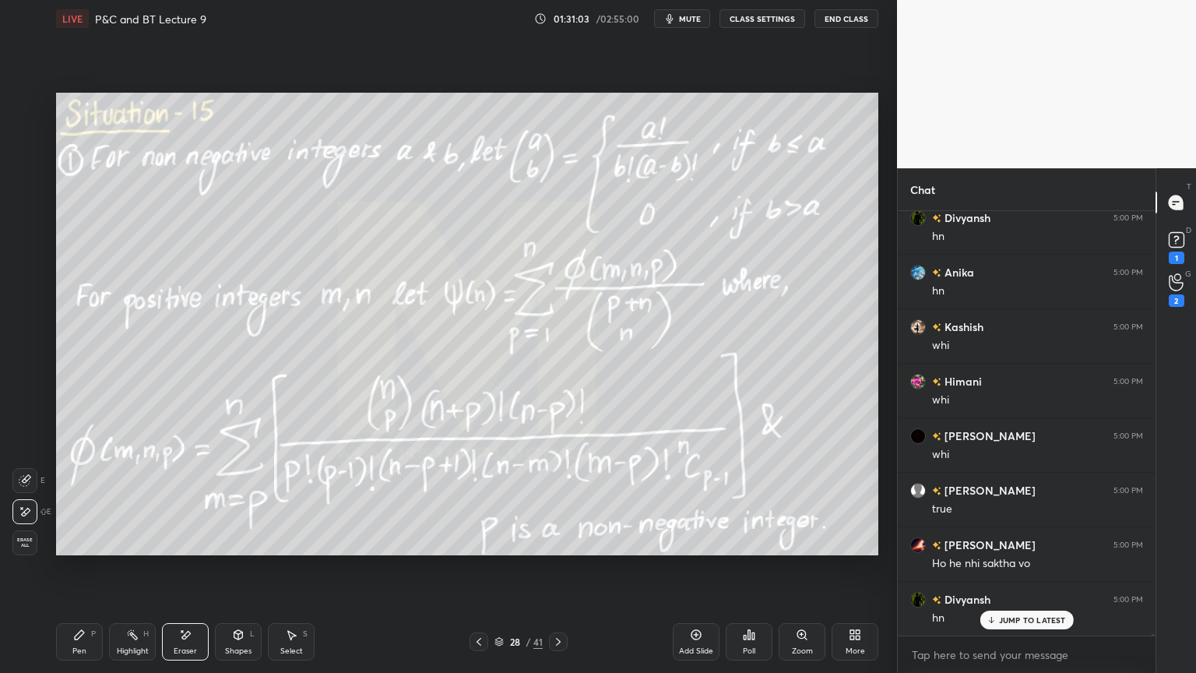
click at [80, 549] on icon at bounding box center [79, 634] width 12 height 12
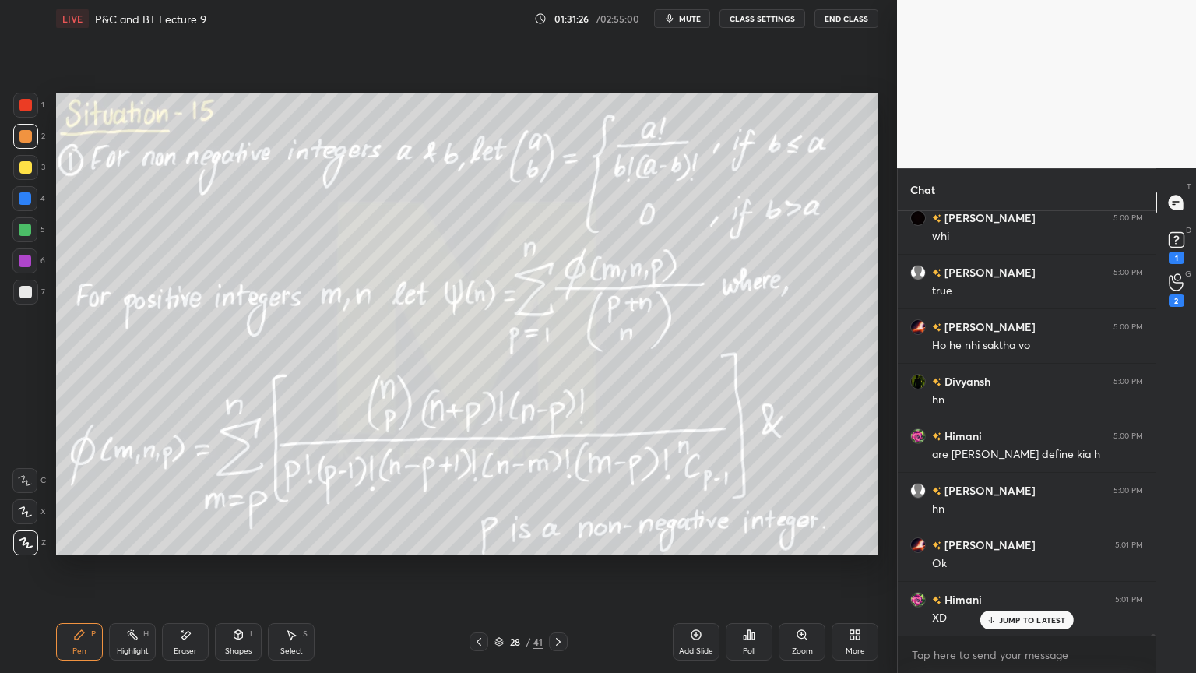
scroll to position [93258, 0]
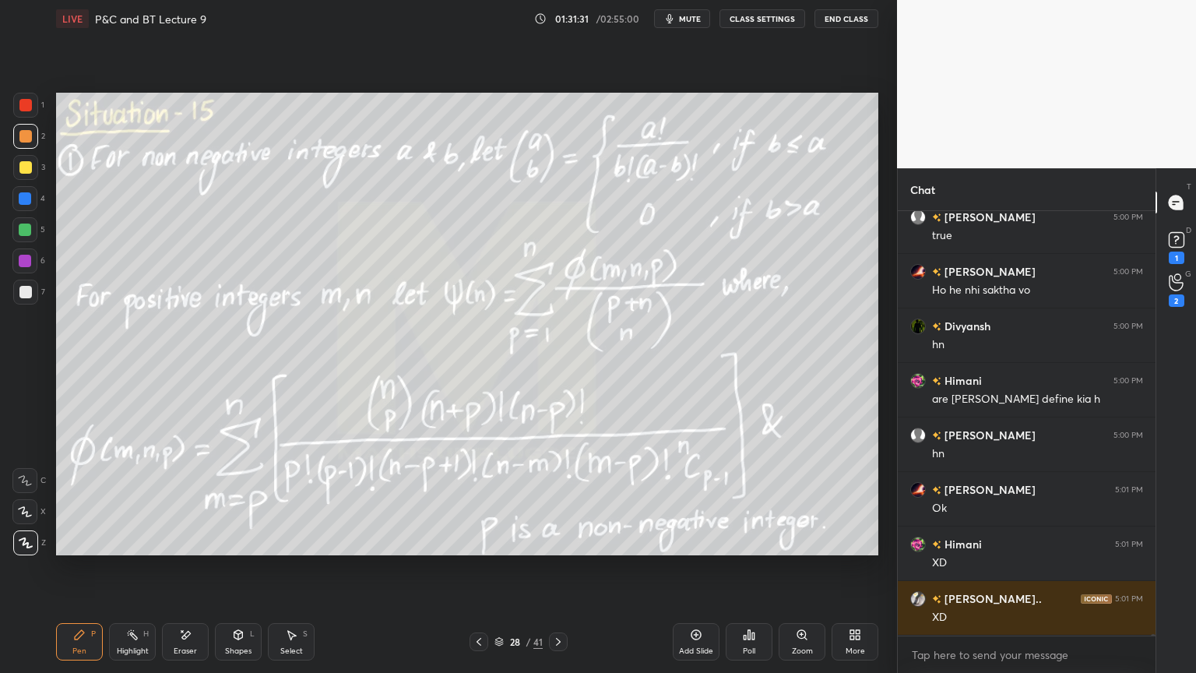
drag, startPoint x: 195, startPoint y: 637, endPoint x: 203, endPoint y: 632, distance: 9.8
click at [195, 549] on div "Eraser" at bounding box center [185, 641] width 47 height 37
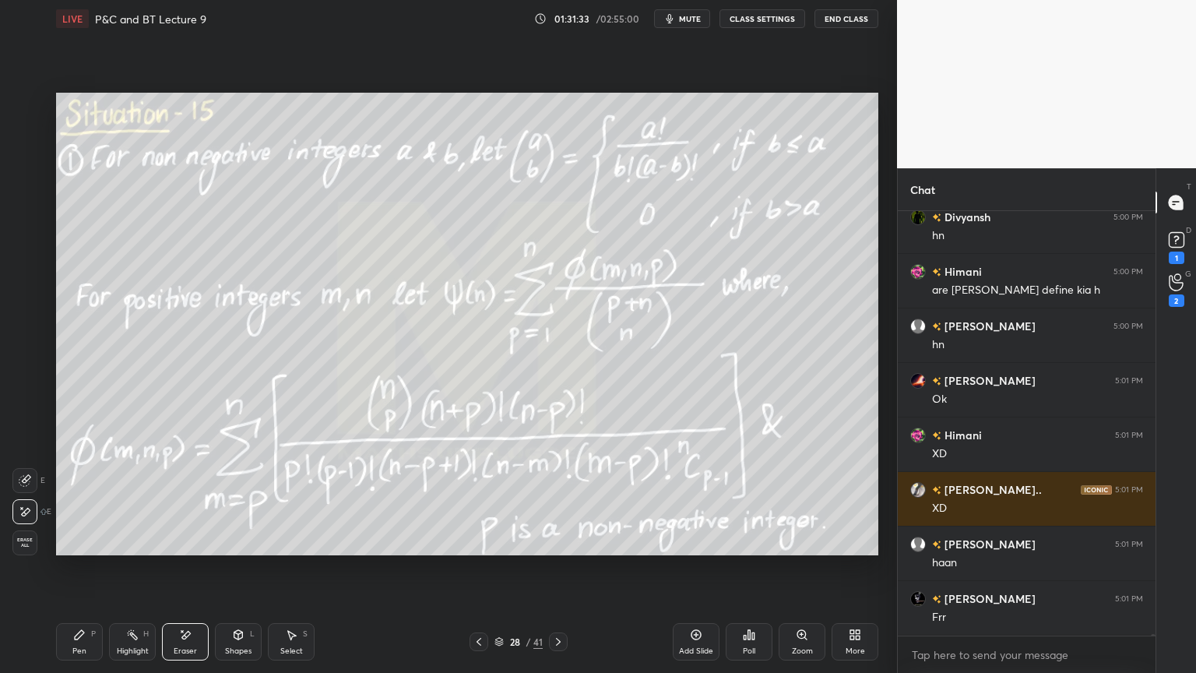
scroll to position [93421, 0]
drag, startPoint x: 121, startPoint y: 637, endPoint x: 108, endPoint y: 644, distance: 15.0
click at [120, 549] on div "Highlight H" at bounding box center [132, 641] width 47 height 37
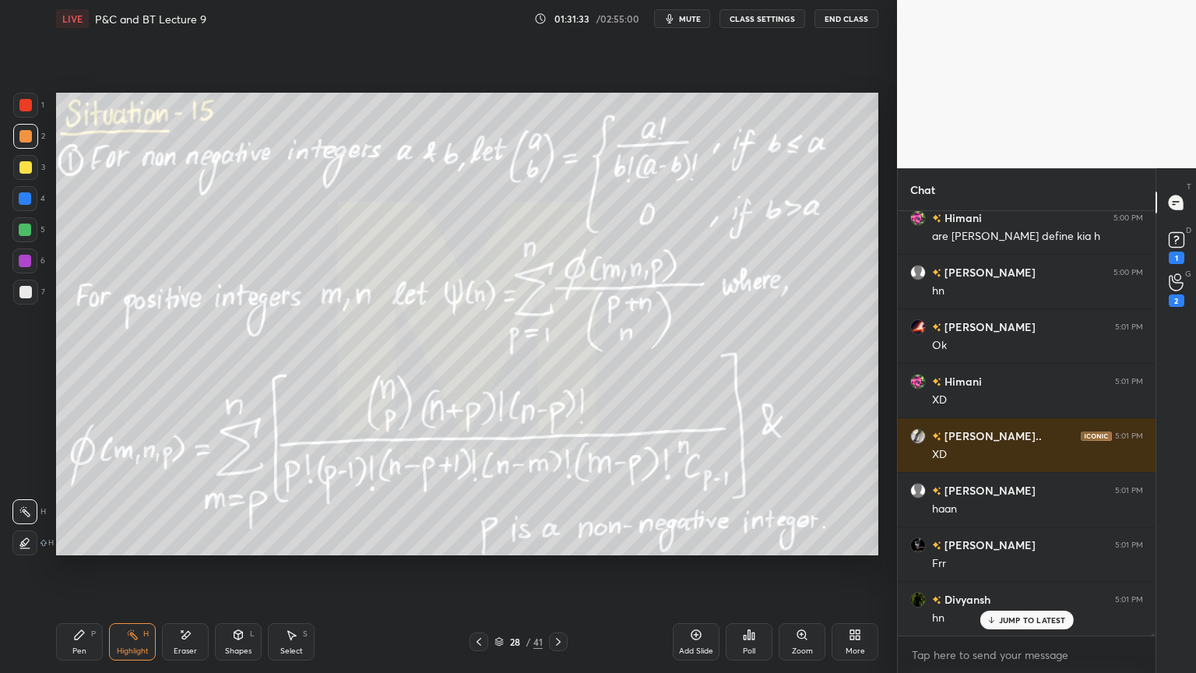
click at [77, 549] on div "Pen" at bounding box center [79, 651] width 14 height 8
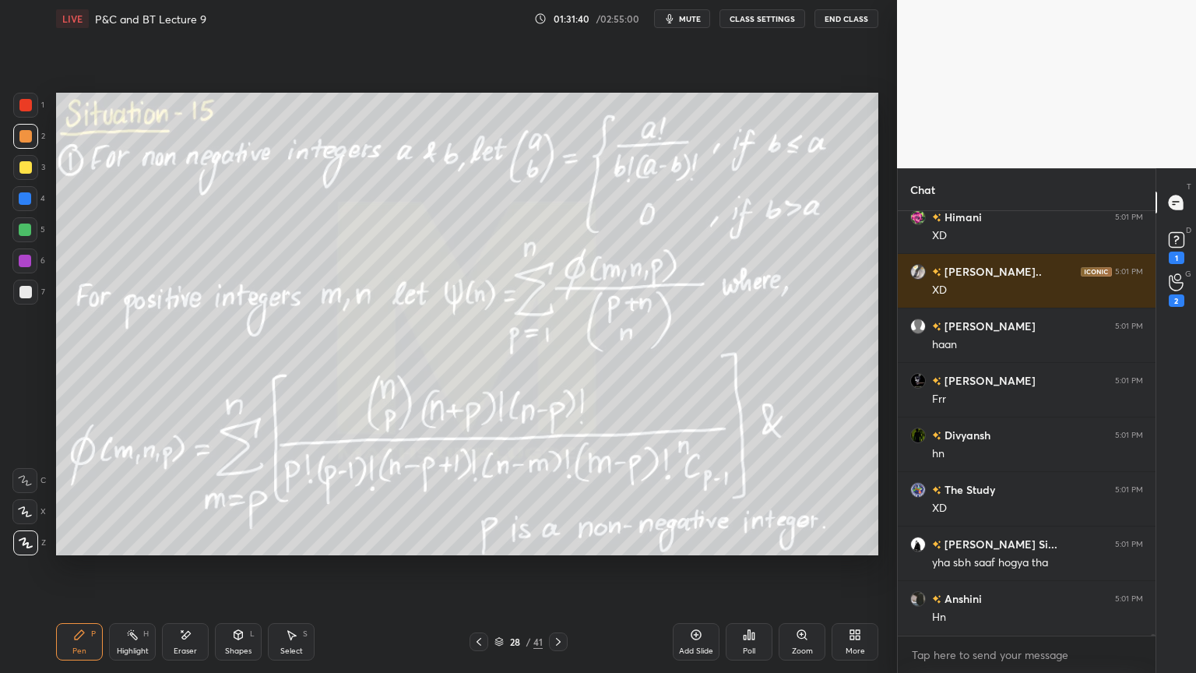
scroll to position [93639, 0]
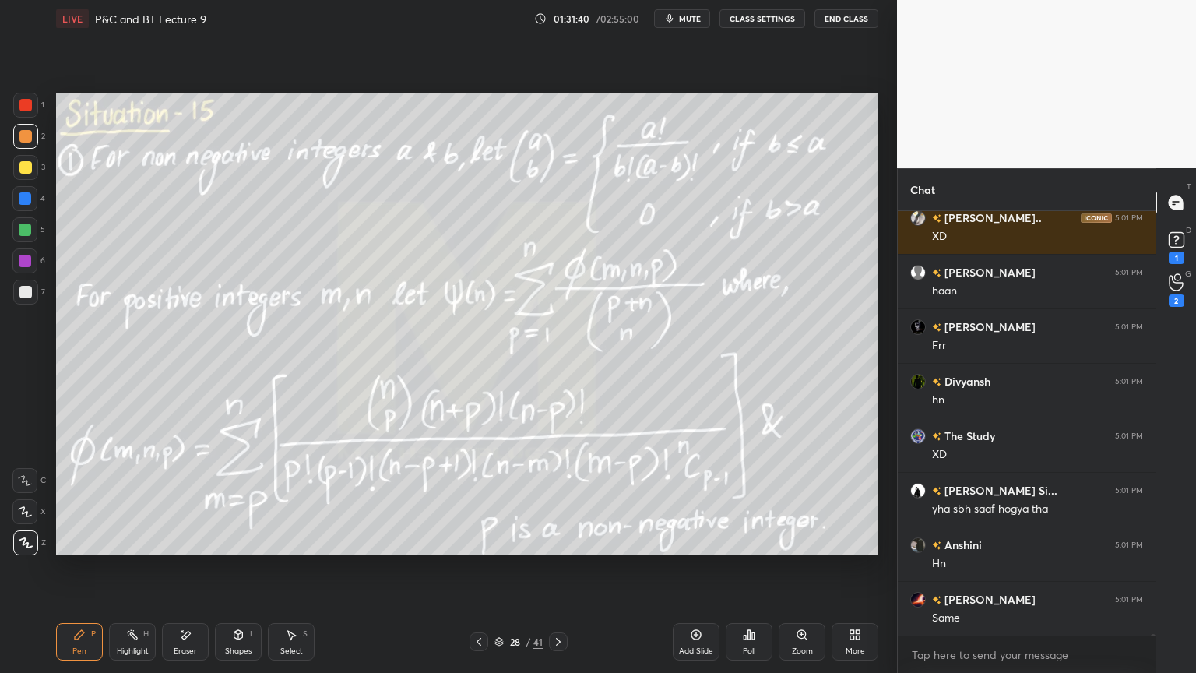
click at [192, 549] on div "Eraser" at bounding box center [185, 651] width 23 height 8
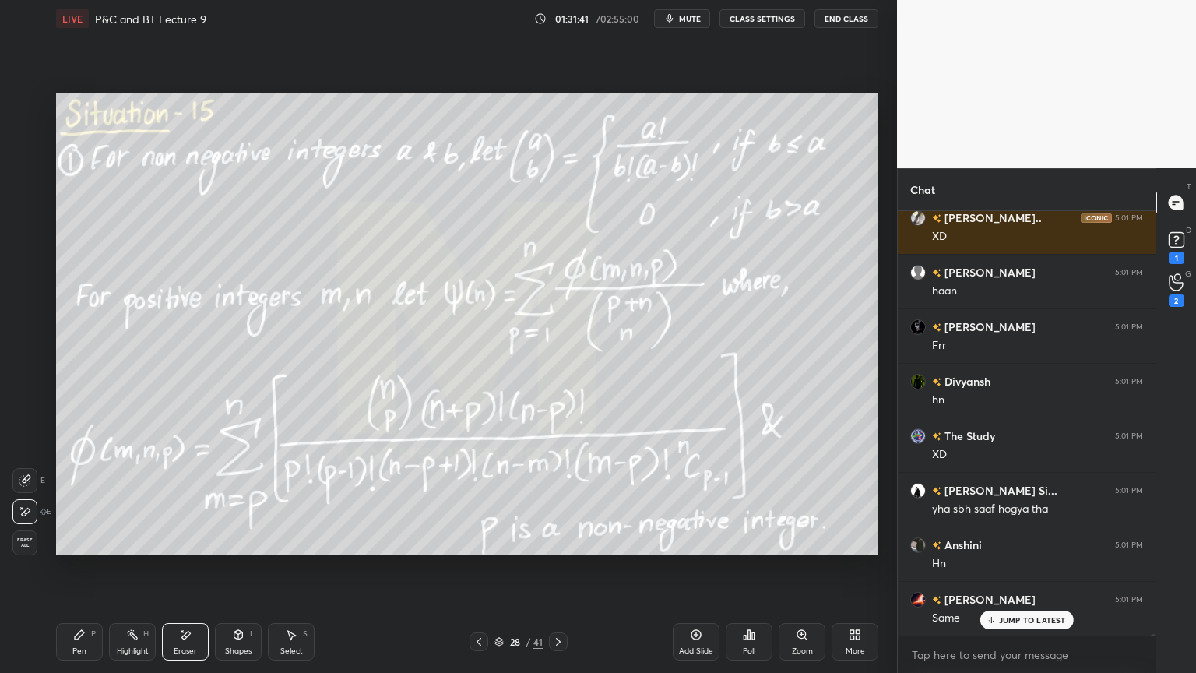
scroll to position [93694, 0]
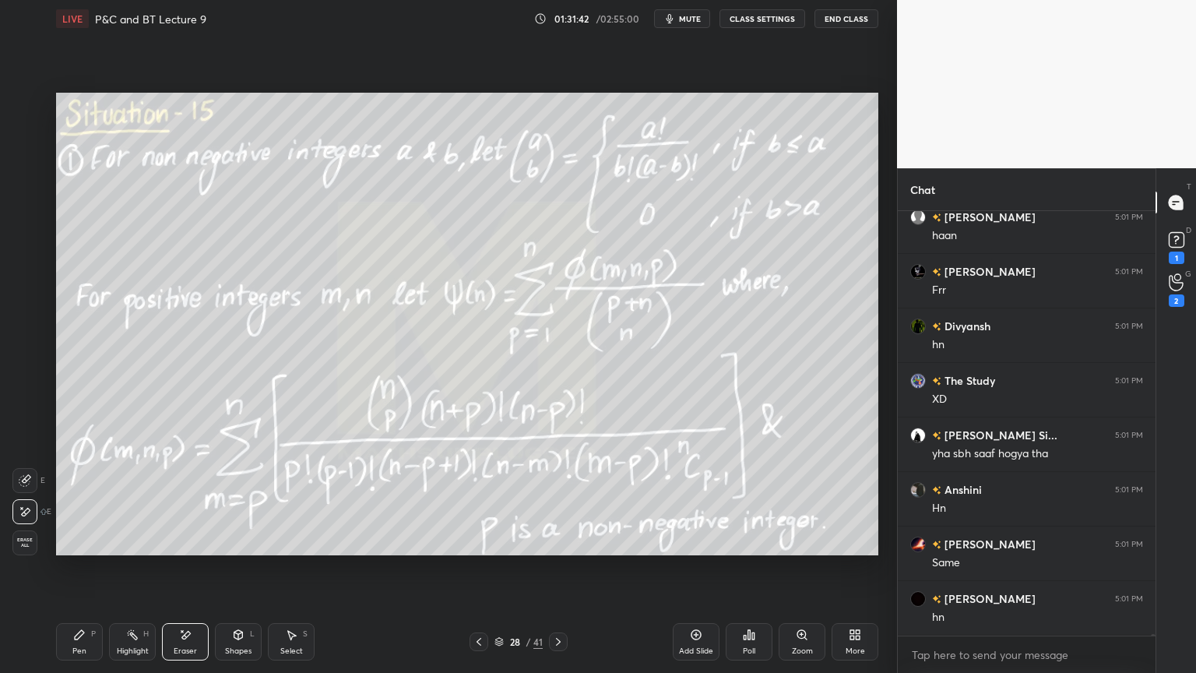
click at [124, 549] on div "Highlight H" at bounding box center [132, 641] width 47 height 37
click at [80, 549] on div "Pen P" at bounding box center [79, 641] width 47 height 37
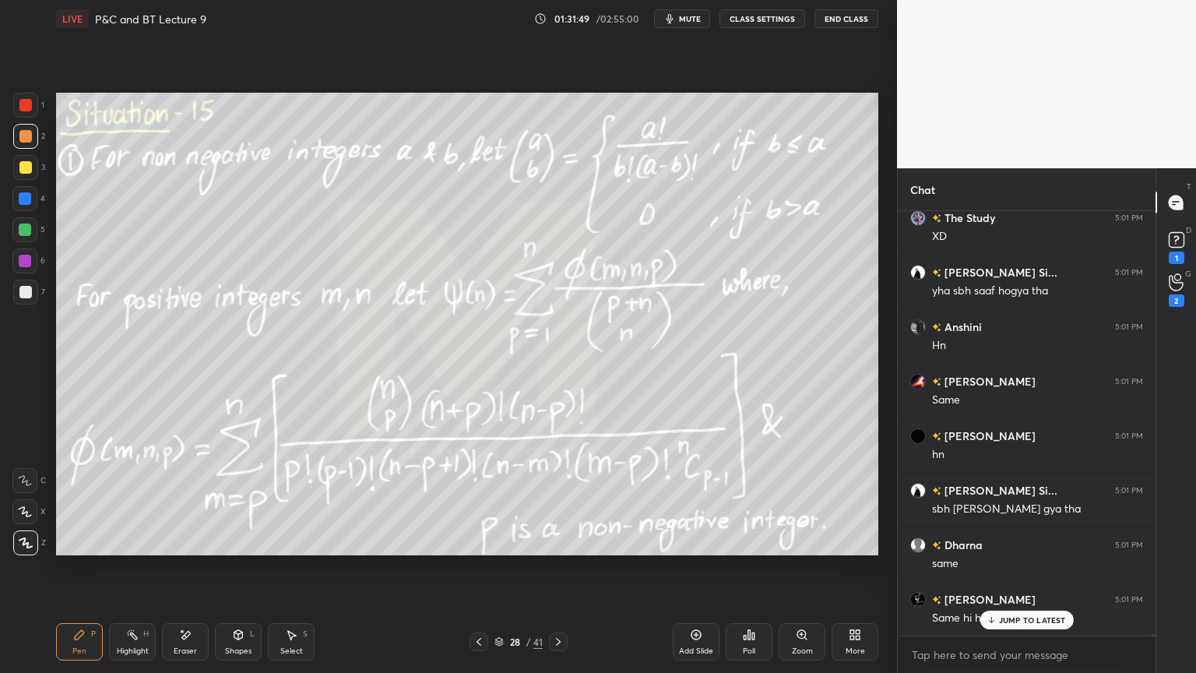
scroll to position [93912, 0]
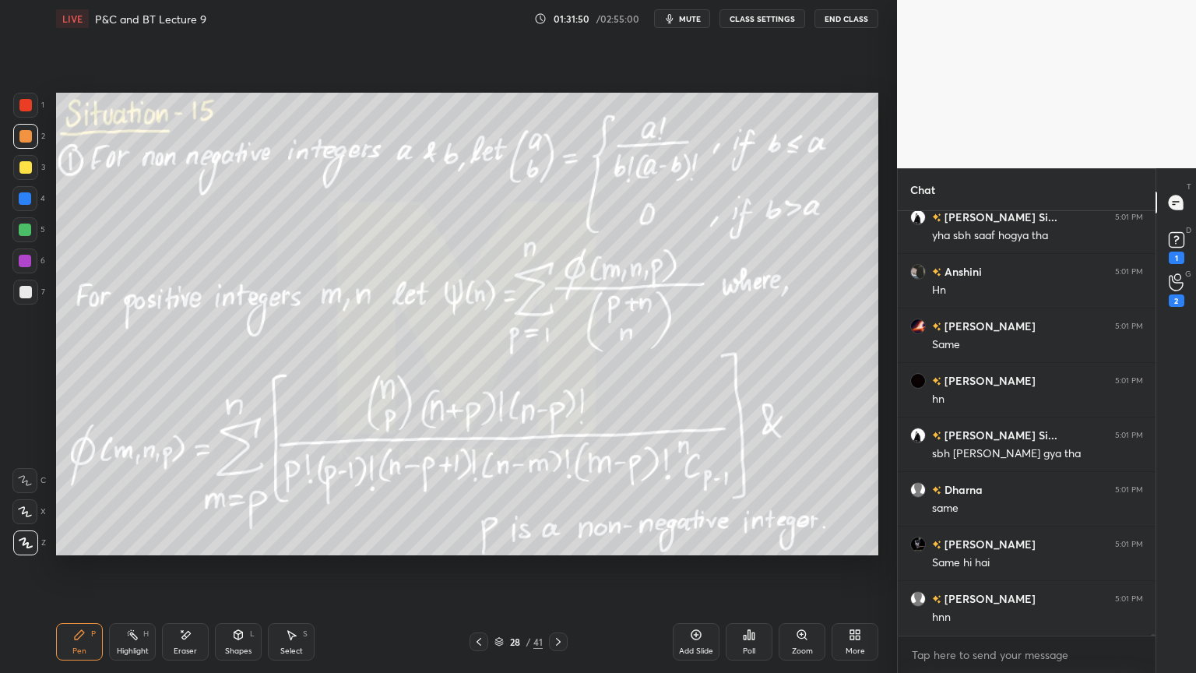
click at [192, 549] on div "Eraser" at bounding box center [185, 641] width 47 height 37
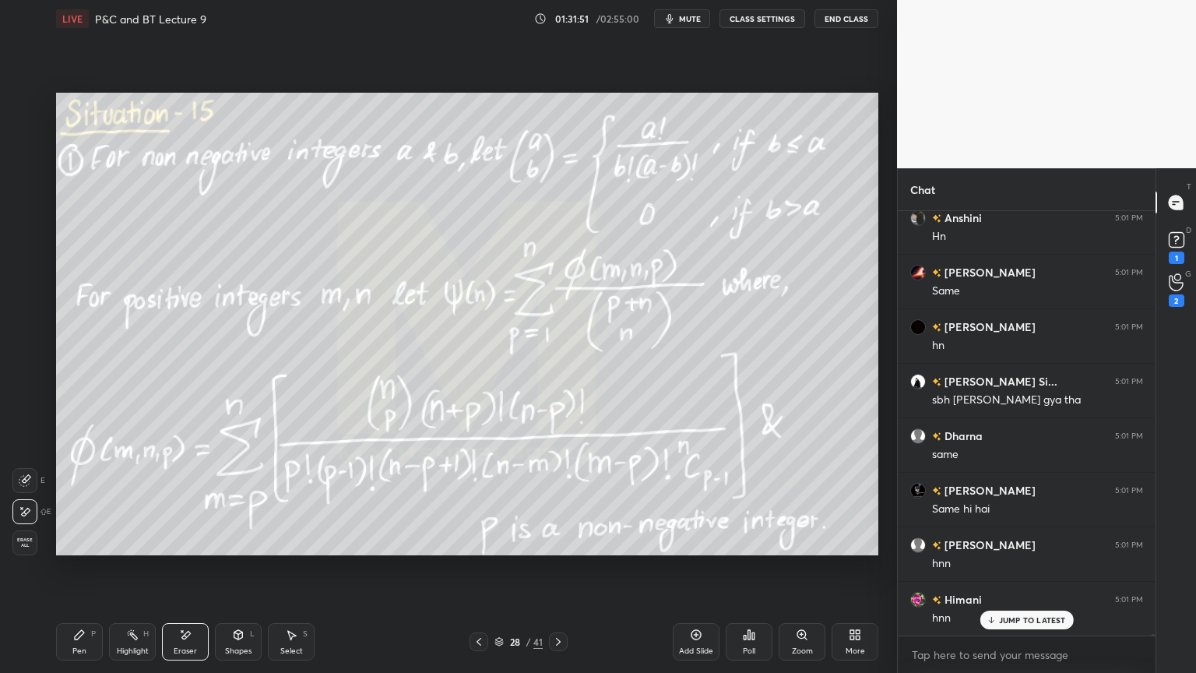
scroll to position [94021, 0]
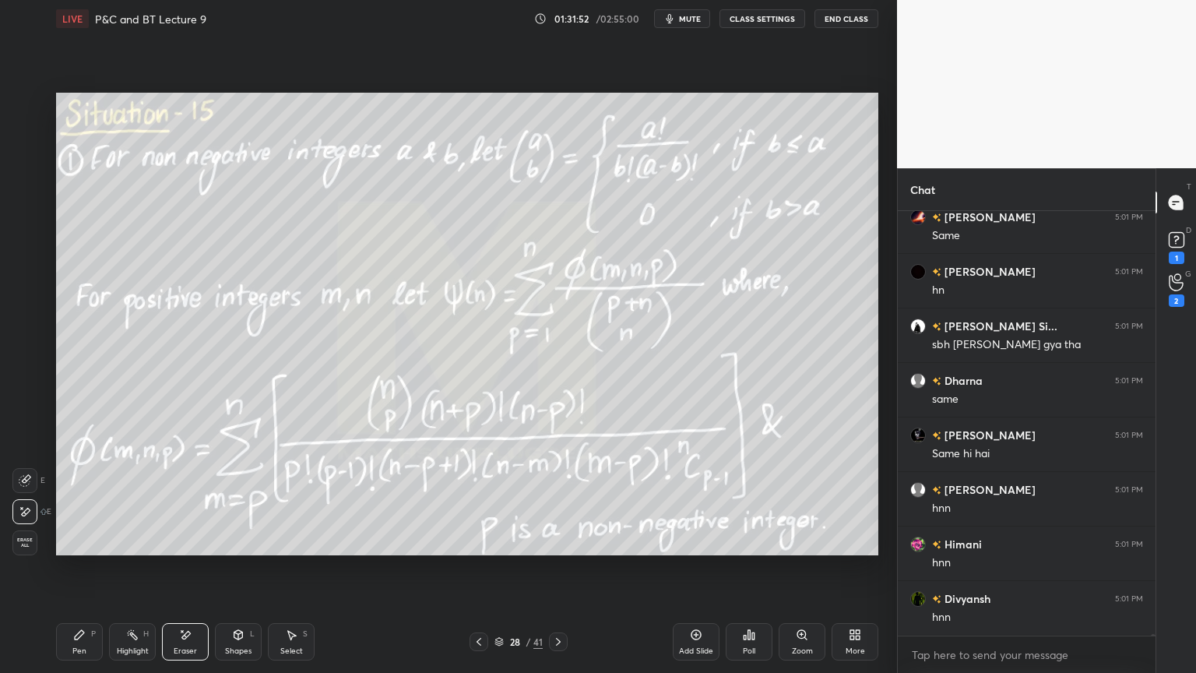
click at [121, 549] on div "Highlight H" at bounding box center [132, 641] width 47 height 37
click at [76, 549] on div "Pen P" at bounding box center [79, 641] width 47 height 37
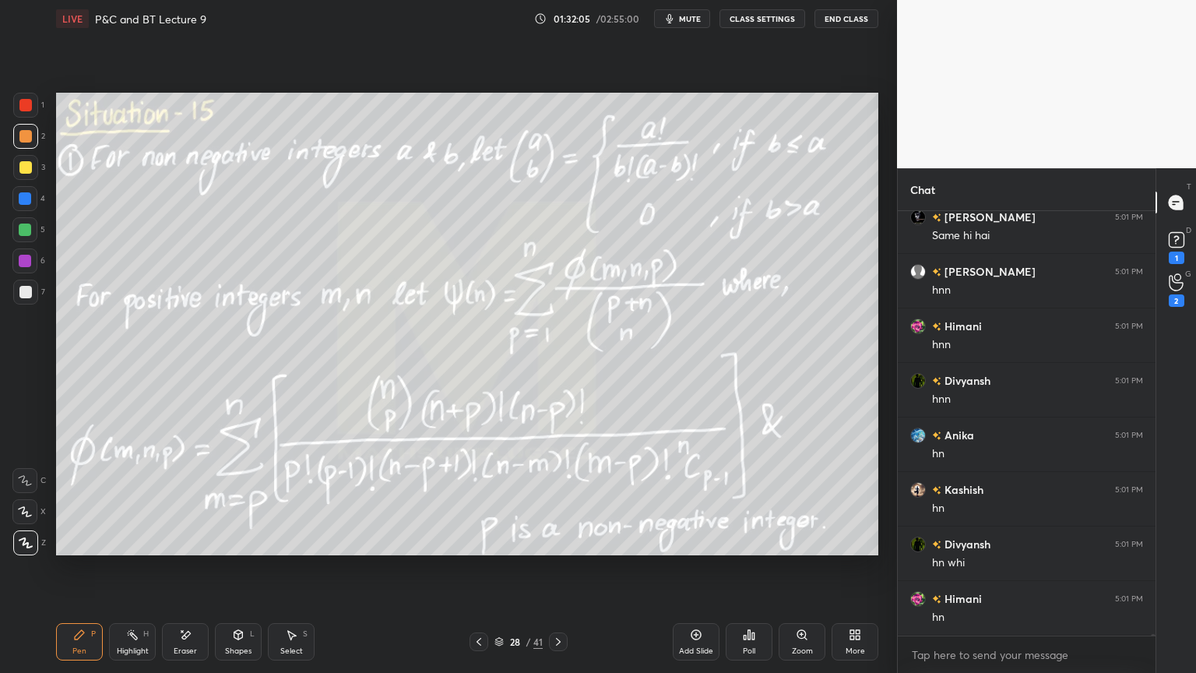
scroll to position [94293, 0]
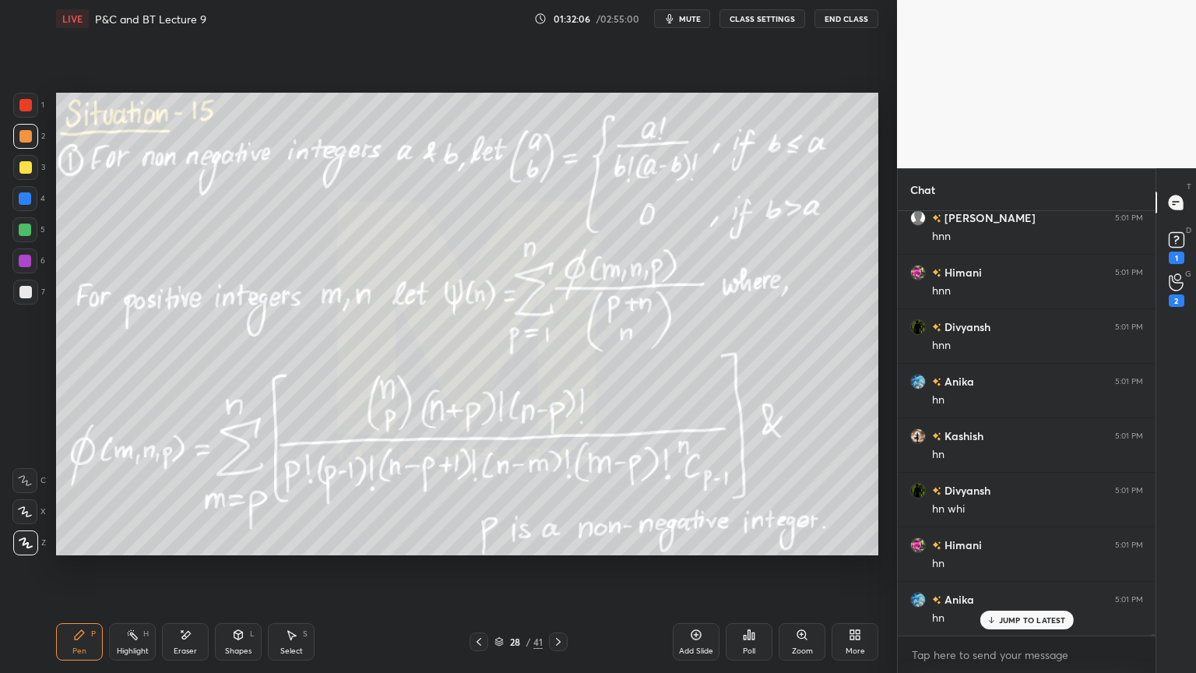
drag, startPoint x: 189, startPoint y: 641, endPoint x: 231, endPoint y: 557, distance: 93.7
click at [190, 549] on icon at bounding box center [185, 634] width 12 height 13
click at [120, 549] on div "Highlight H" at bounding box center [132, 641] width 47 height 37
click at [79, 549] on div "Pen P" at bounding box center [79, 641] width 47 height 37
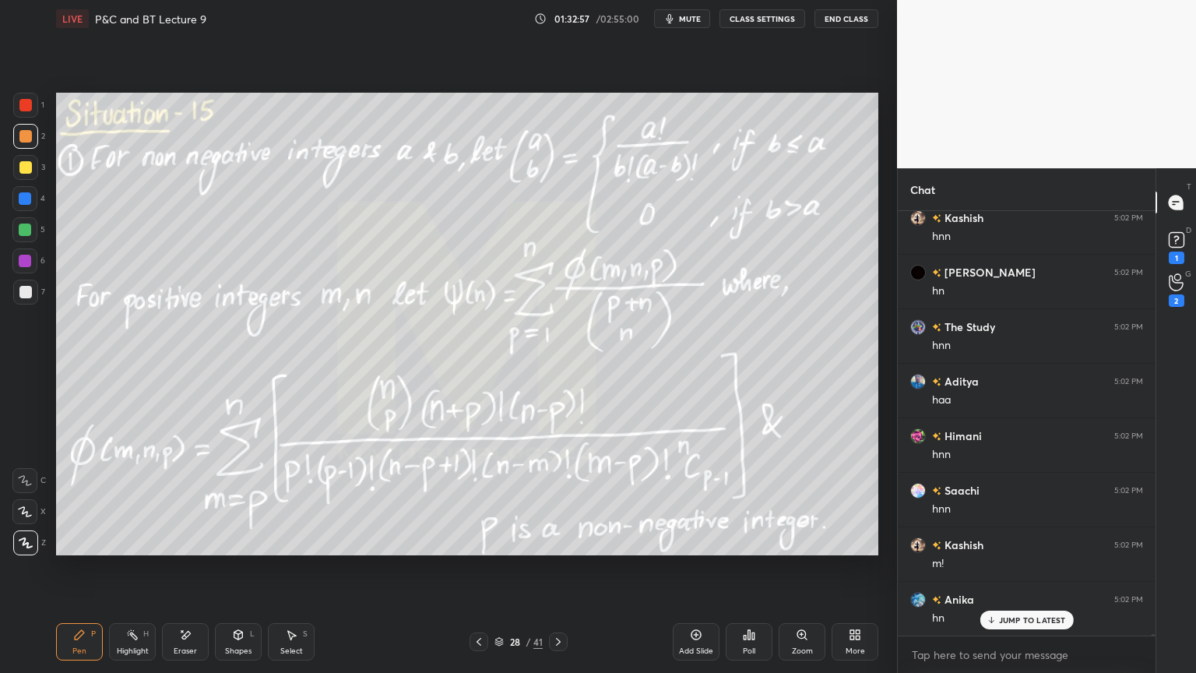
click at [191, 549] on icon at bounding box center [185, 634] width 12 height 13
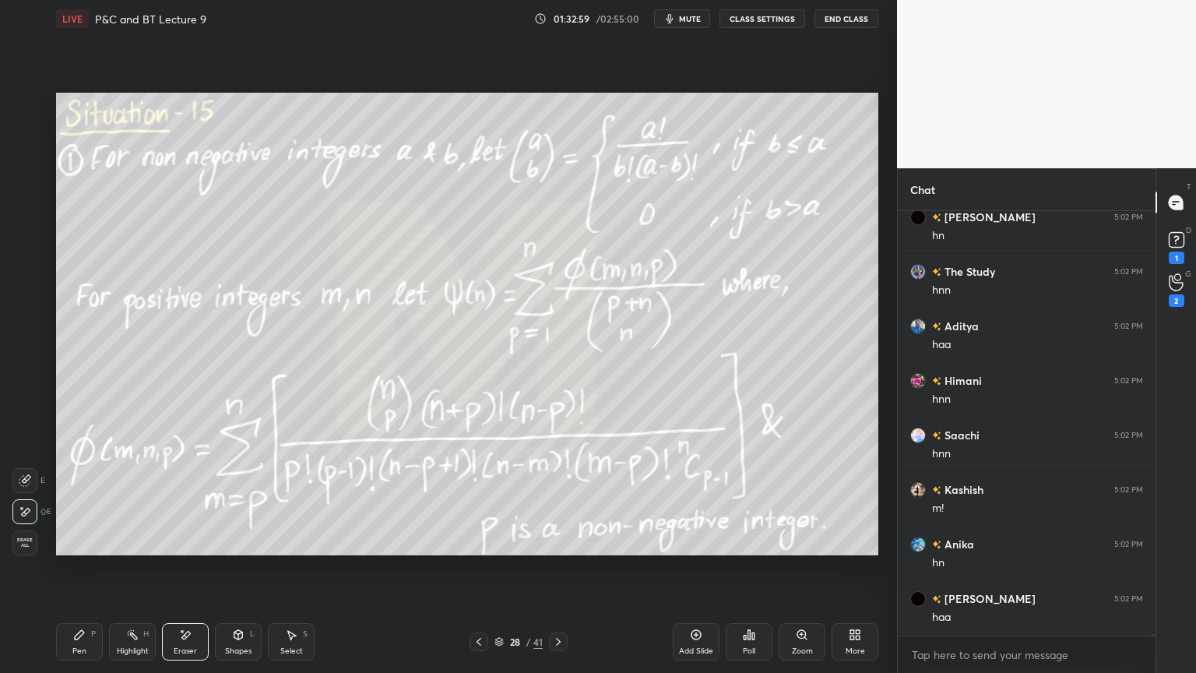
scroll to position [96435, 0]
click at [129, 549] on div "Highlight H" at bounding box center [132, 641] width 47 height 37
click at [83, 549] on div "Pen P" at bounding box center [79, 641] width 47 height 37
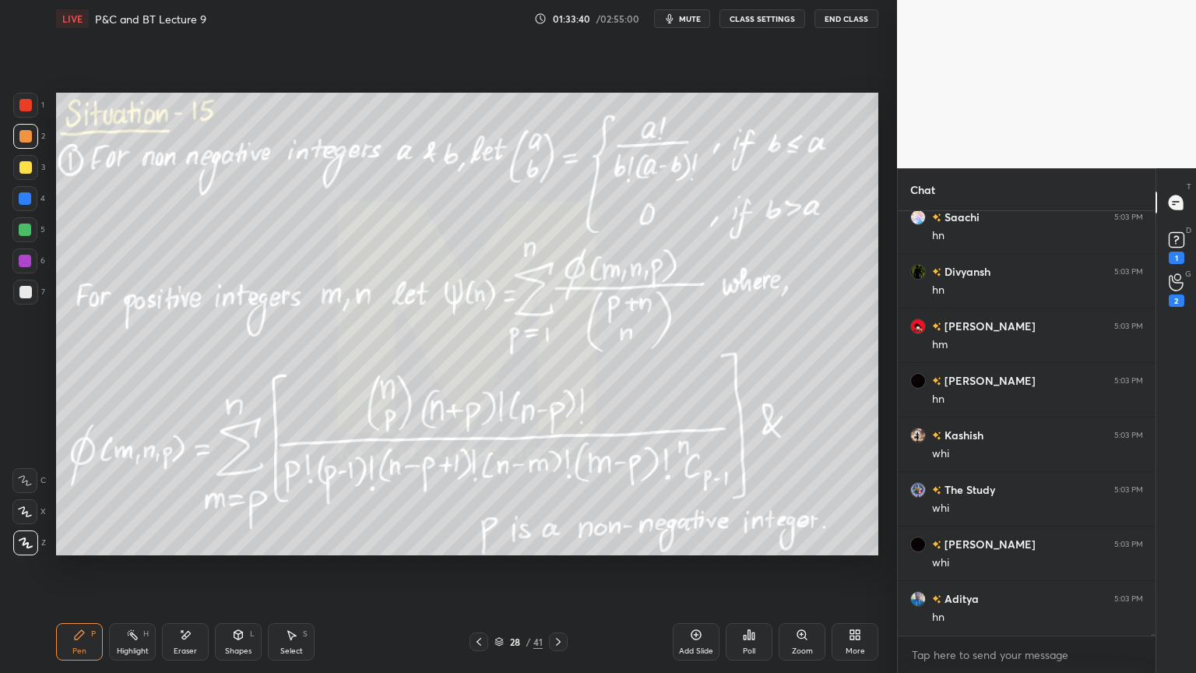
scroll to position [97252, 0]
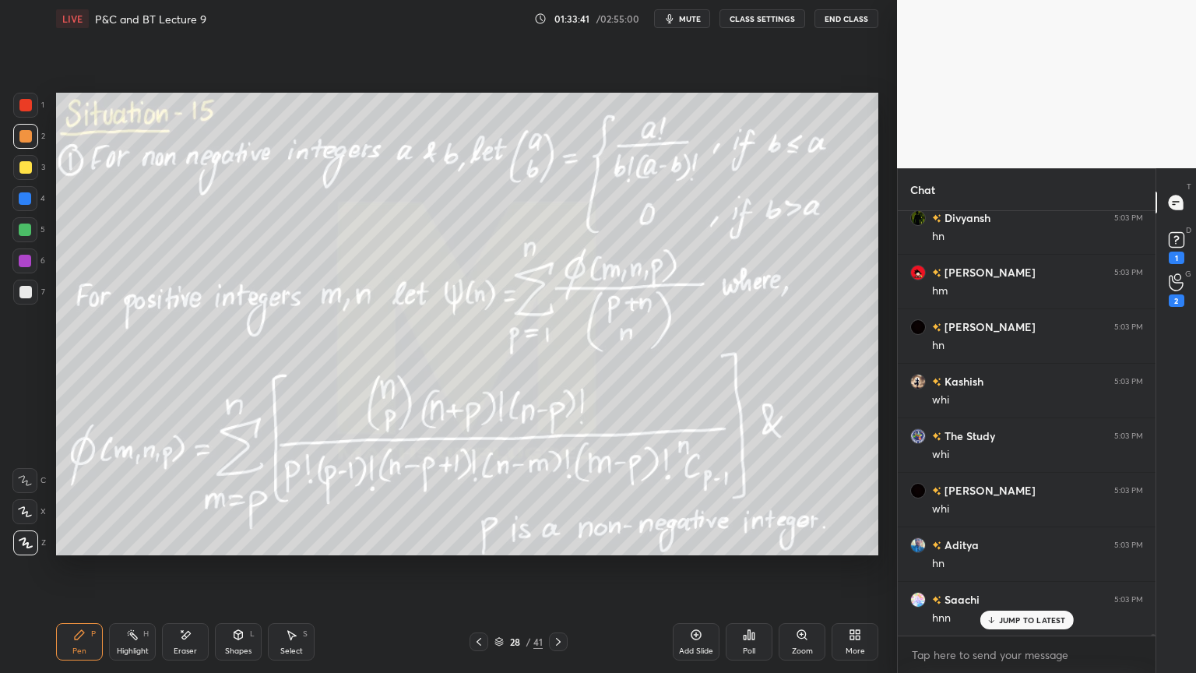
drag, startPoint x: 181, startPoint y: 642, endPoint x: 215, endPoint y: 581, distance: 69.7
click at [181, 549] on div "Eraser" at bounding box center [185, 641] width 47 height 37
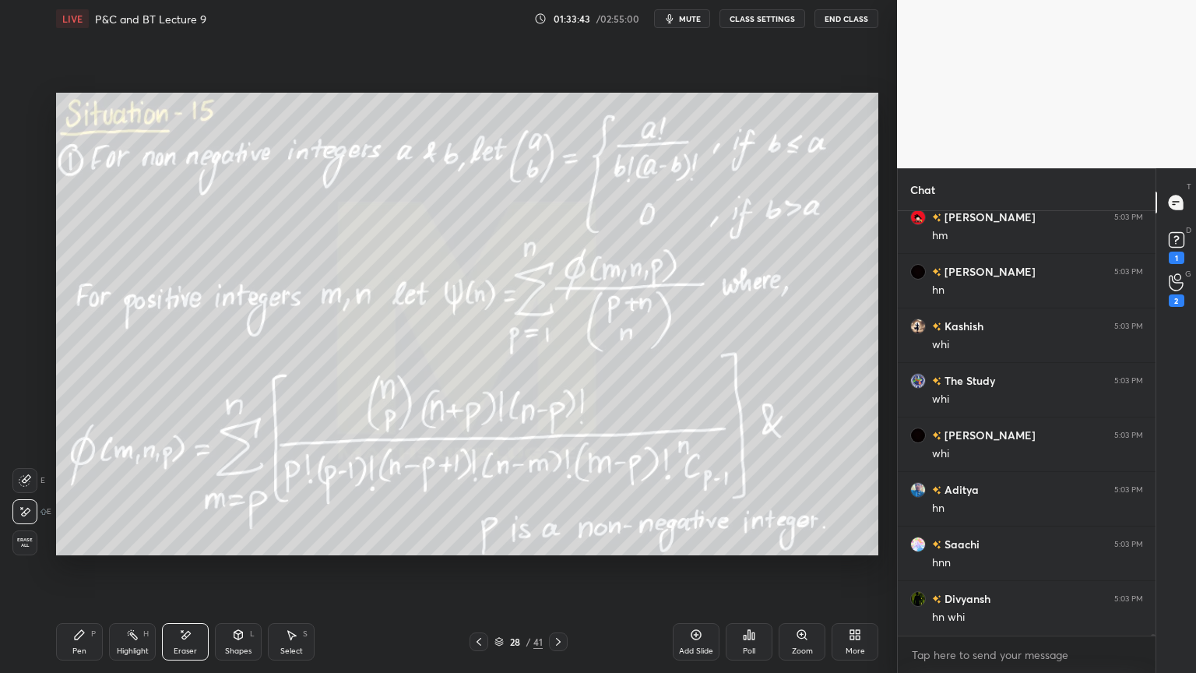
scroll to position [97361, 0]
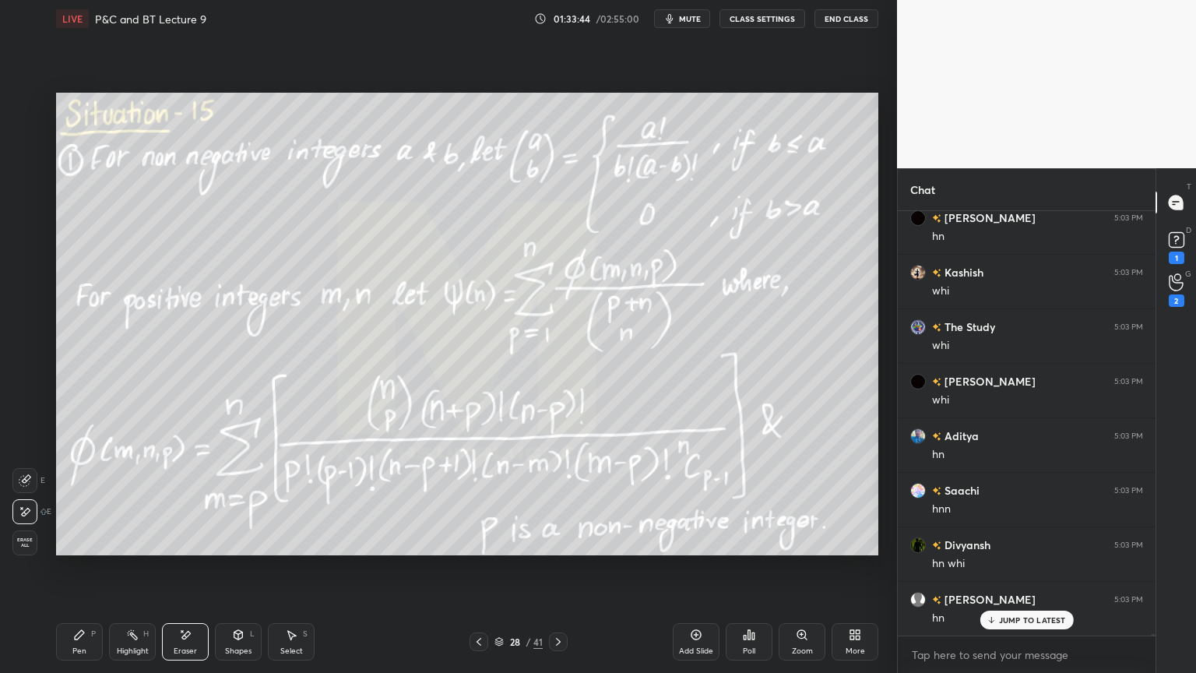
drag, startPoint x: 82, startPoint y: 632, endPoint x: 261, endPoint y: 583, distance: 185.9
click at [79, 549] on icon at bounding box center [79, 634] width 9 height 9
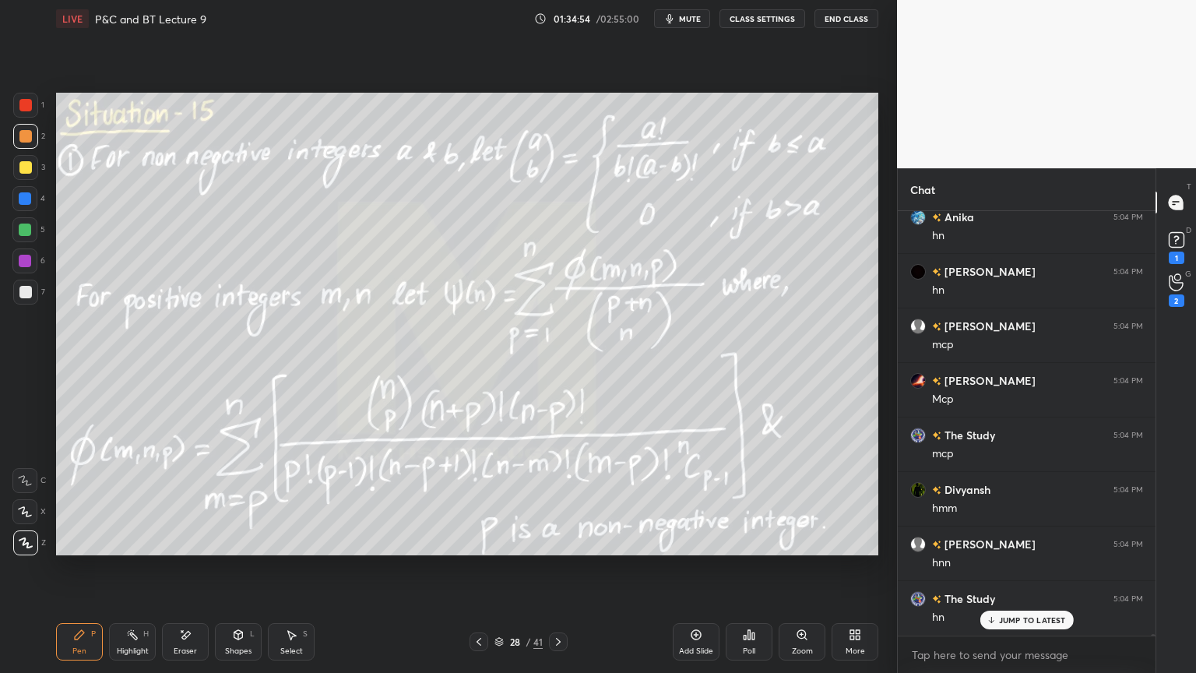
scroll to position [99230, 0]
click at [698, 549] on div "Add Slide" at bounding box center [696, 651] width 34 height 8
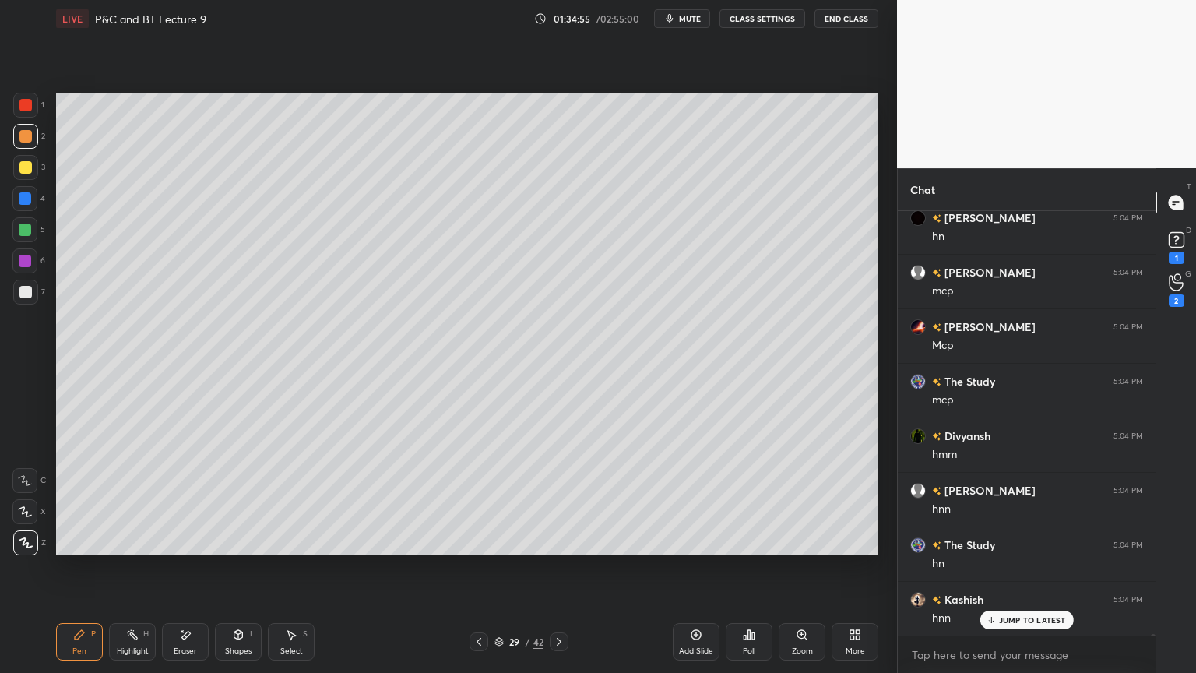
scroll to position [99339, 0]
drag, startPoint x: 477, startPoint y: 639, endPoint x: 488, endPoint y: 635, distance: 12.1
click at [477, 549] on icon at bounding box center [479, 641] width 12 height 12
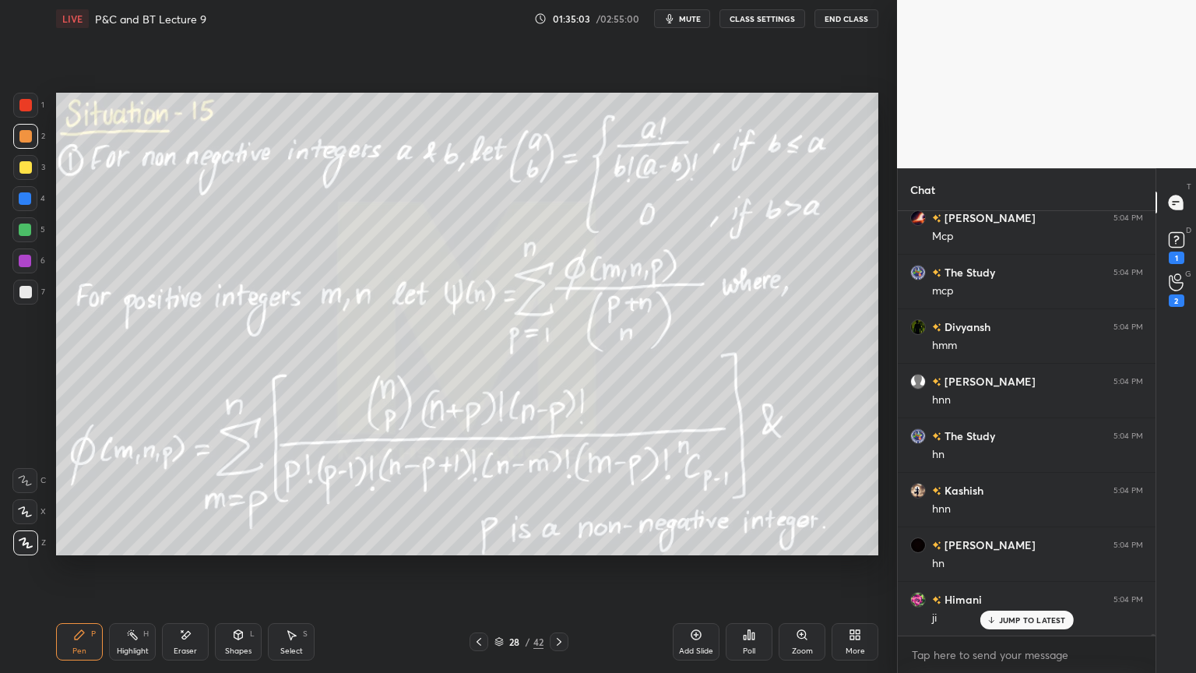
click at [555, 549] on icon at bounding box center [559, 641] width 12 height 12
click at [194, 549] on div "Eraser" at bounding box center [185, 641] width 47 height 37
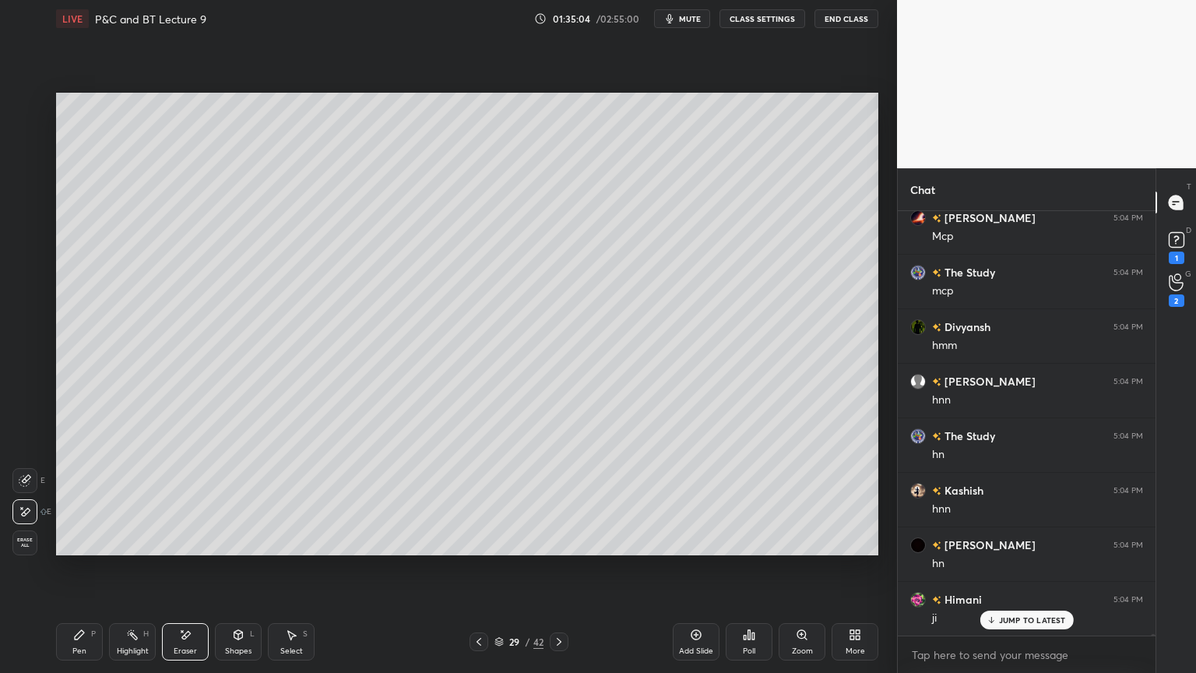
drag, startPoint x: 84, startPoint y: 637, endPoint x: 143, endPoint y: 560, distance: 97.2
click at [83, 549] on icon at bounding box center [79, 634] width 12 height 12
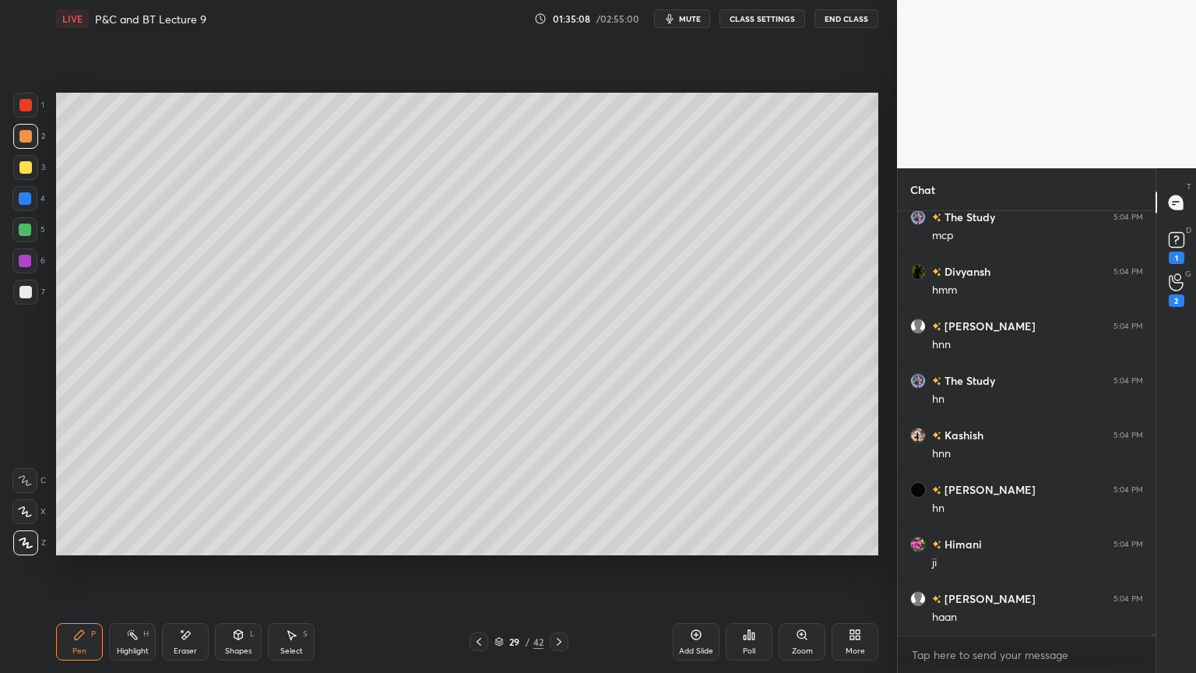
click at [481, 549] on icon at bounding box center [479, 641] width 12 height 12
click at [561, 549] on icon at bounding box center [559, 641] width 12 height 12
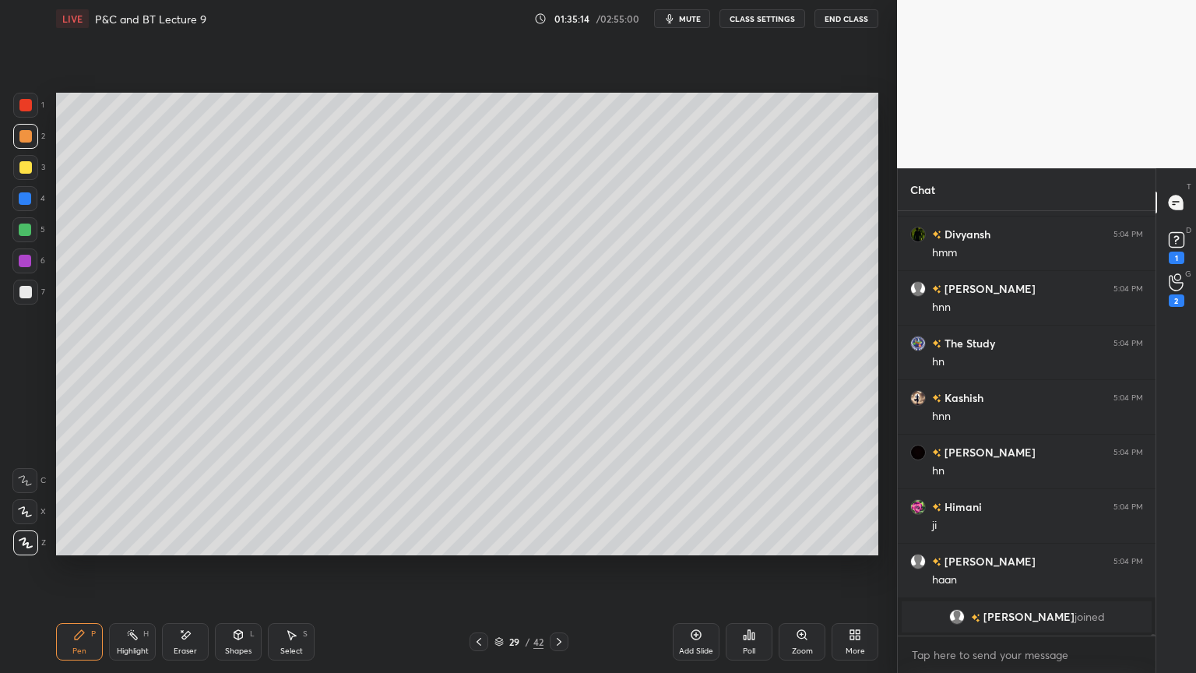
click at [297, 549] on div "Select S" at bounding box center [291, 641] width 47 height 37
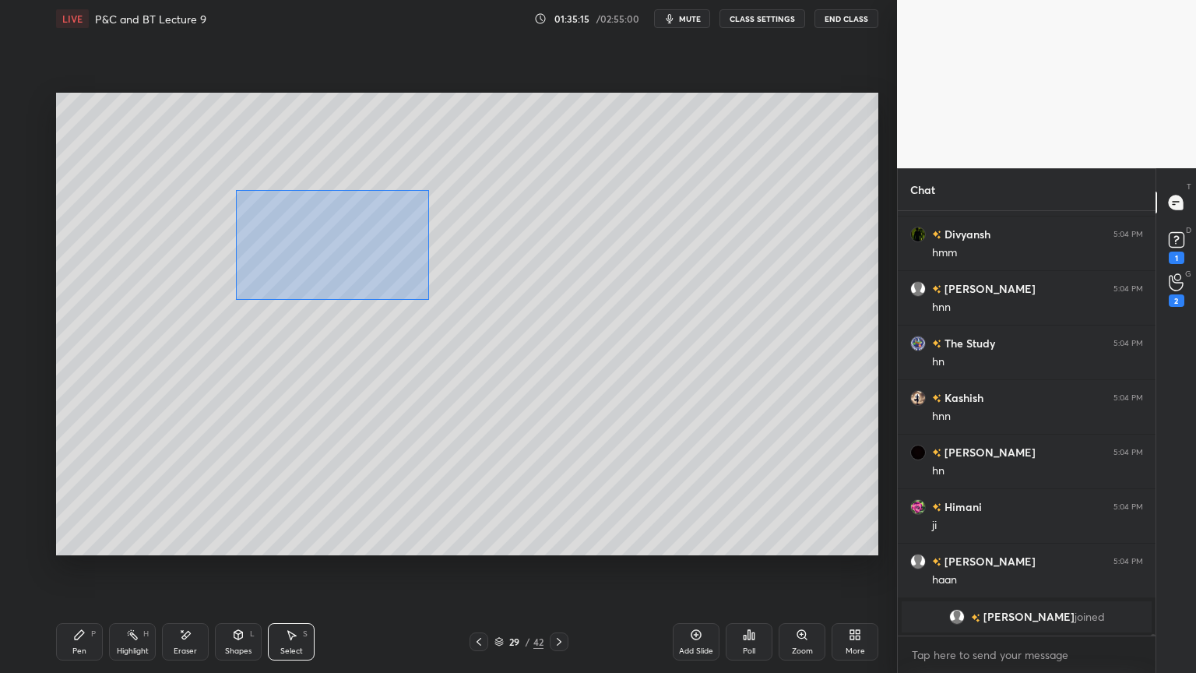
drag, startPoint x: 313, startPoint y: 242, endPoint x: 399, endPoint y: 267, distance: 89.2
click at [425, 297] on div "0 ° Undo Copy Duplicate Duplicate to new slide Delete" at bounding box center [467, 324] width 822 height 463
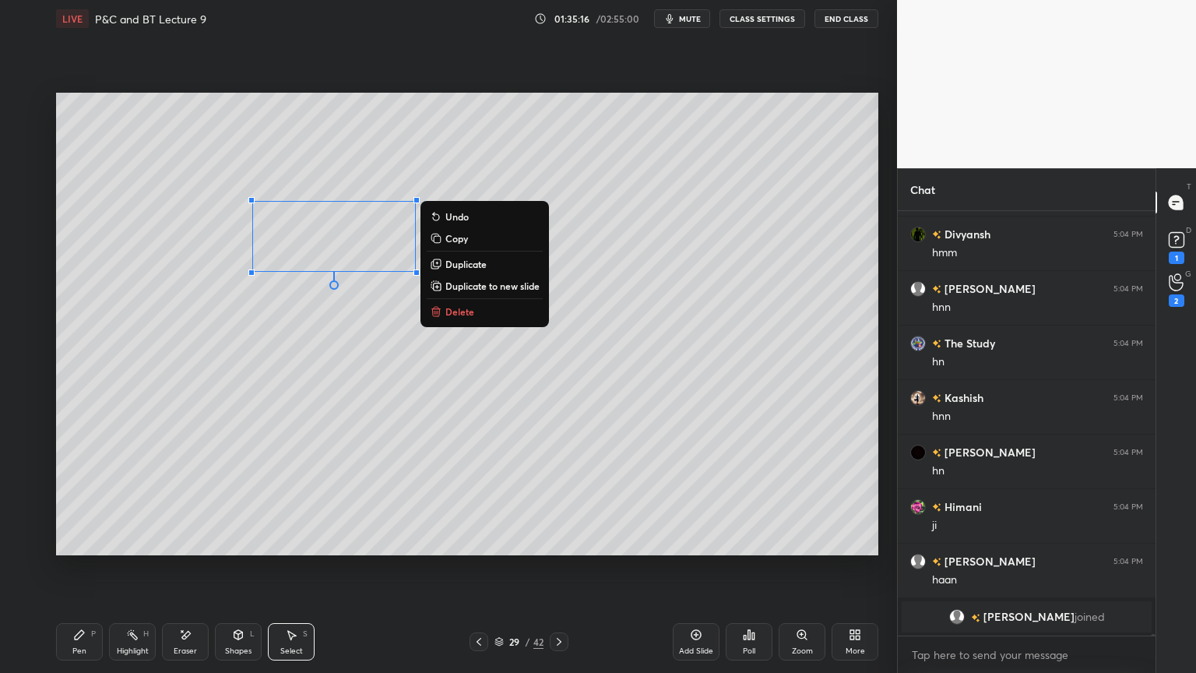
drag, startPoint x: 353, startPoint y: 245, endPoint x: 295, endPoint y: 251, distance: 57.9
click at [295, 249] on div "0 ° Undo Copy Duplicate Duplicate to new slide Delete" at bounding box center [467, 324] width 822 height 463
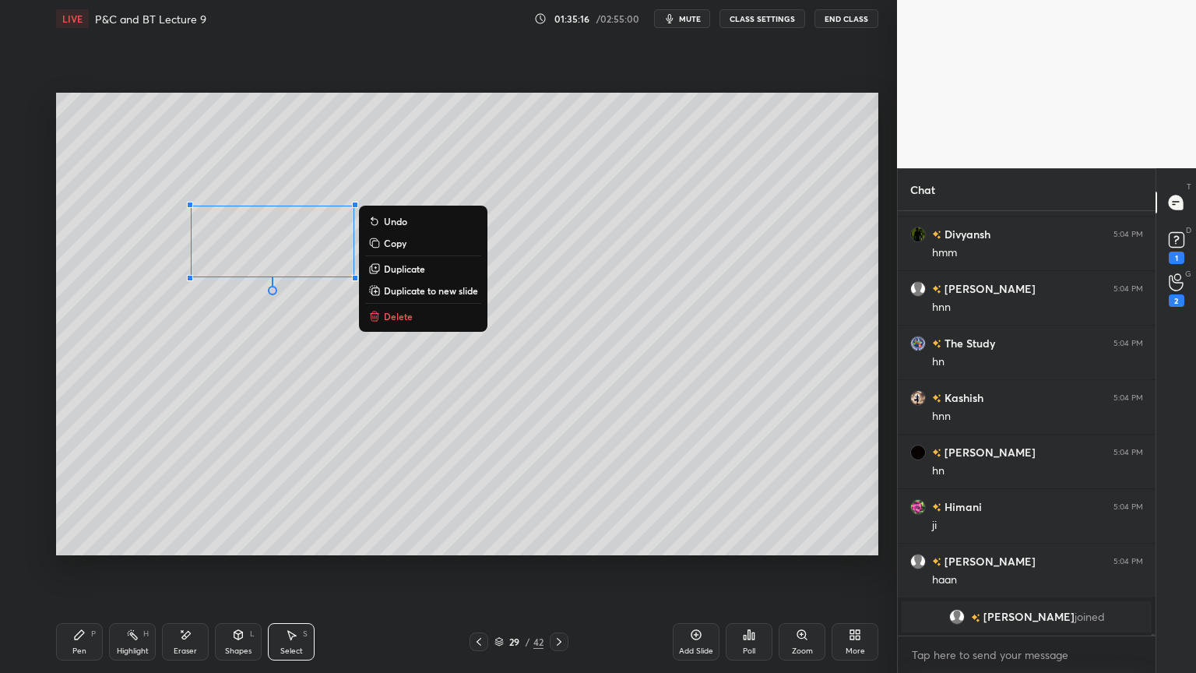
drag, startPoint x: 281, startPoint y: 332, endPoint x: 212, endPoint y: 417, distance: 109.6
click at [280, 337] on div "0 ° Undo Copy Duplicate Duplicate to new slide Delete" at bounding box center [467, 324] width 822 height 463
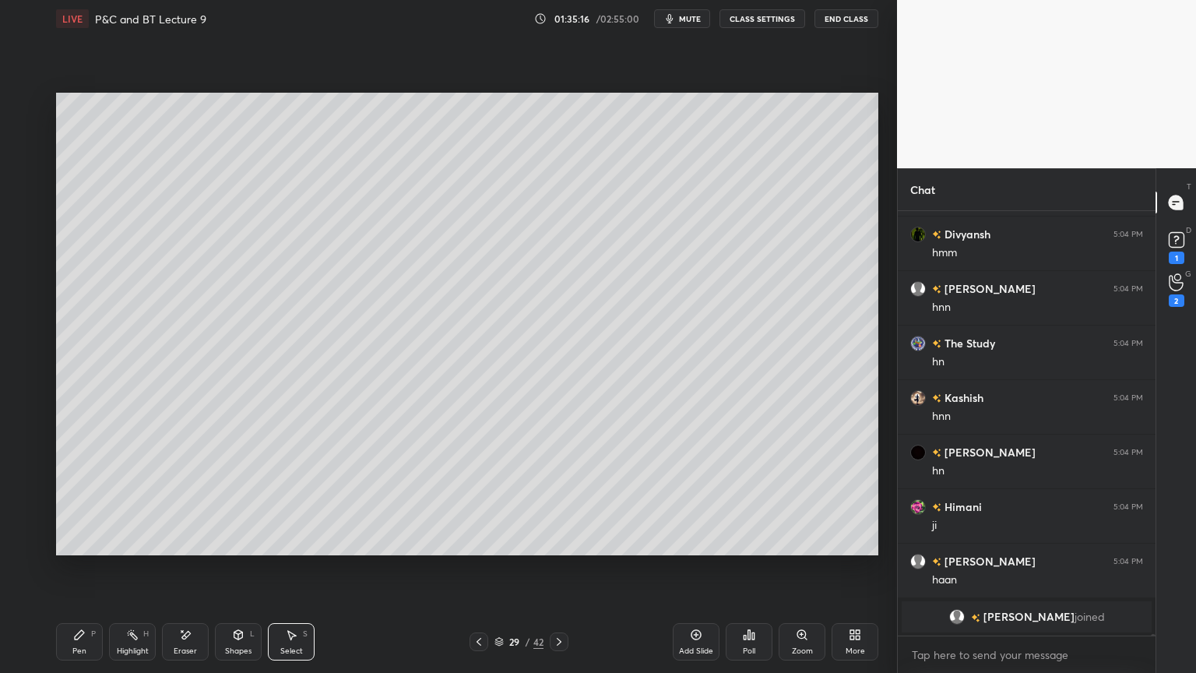
click at [86, 549] on div "Pen P" at bounding box center [79, 641] width 47 height 37
click at [483, 549] on div at bounding box center [479, 641] width 19 height 19
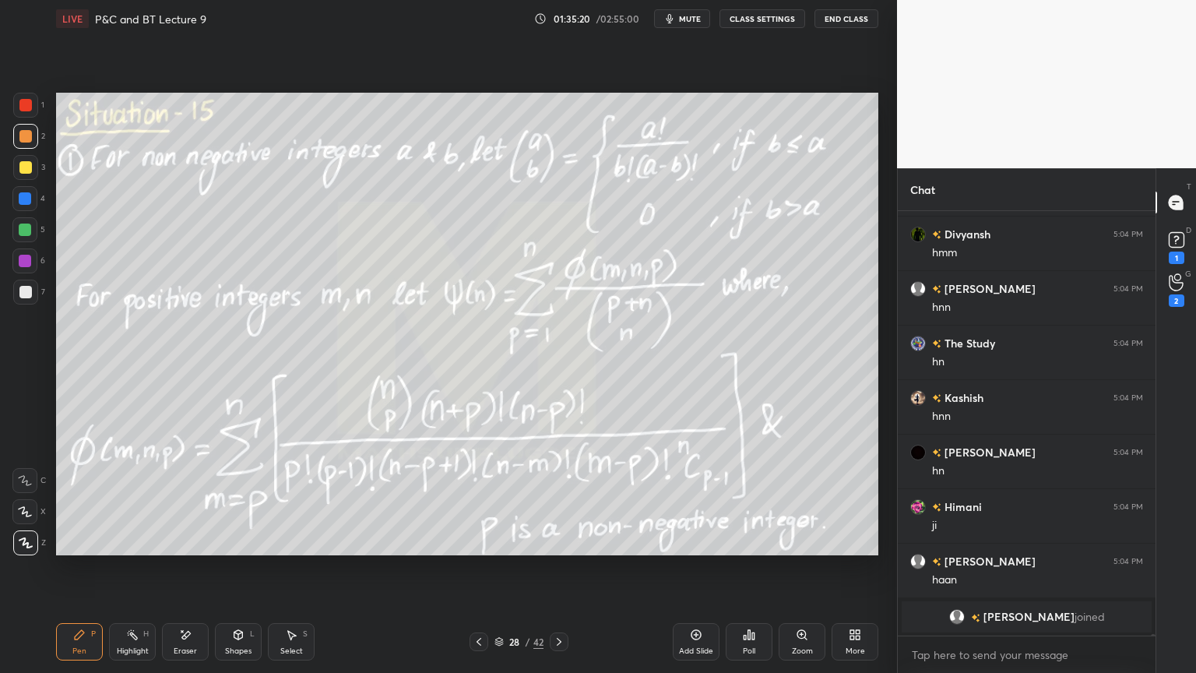
drag, startPoint x: 561, startPoint y: 646, endPoint x: 558, endPoint y: 628, distance: 18.2
click at [562, 549] on icon at bounding box center [559, 641] width 12 height 12
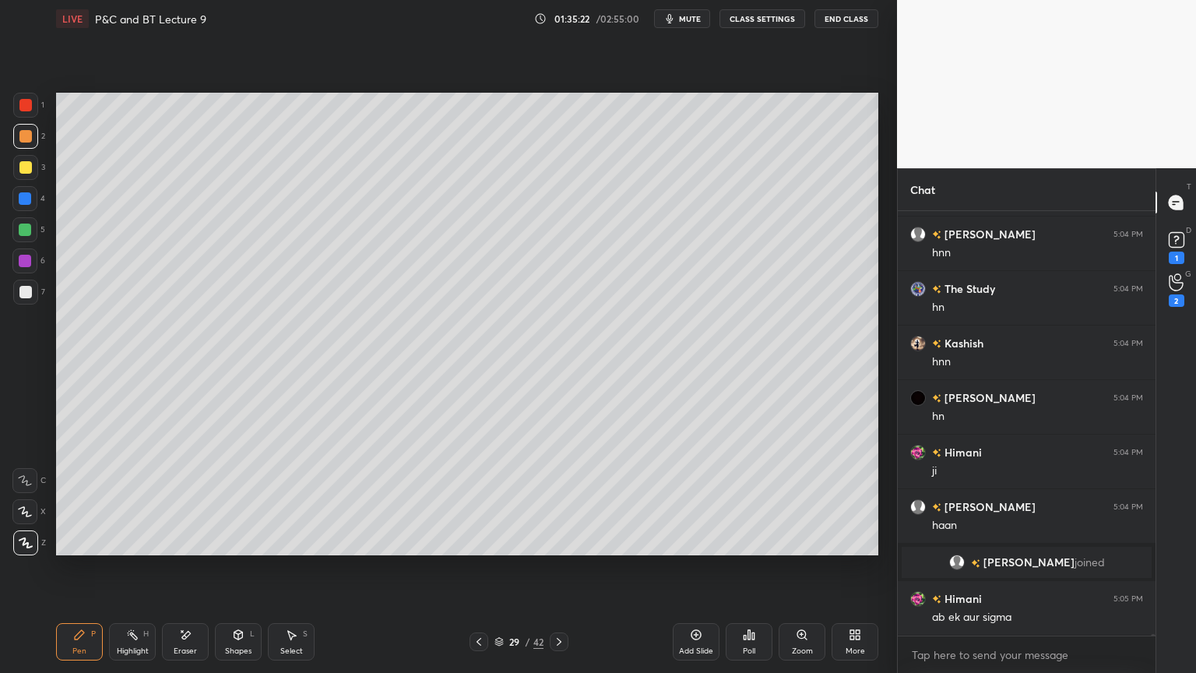
scroll to position [93548, 0]
click at [484, 549] on icon at bounding box center [479, 641] width 12 height 12
drag, startPoint x: 565, startPoint y: 647, endPoint x: 561, endPoint y: 639, distance: 8.7
click at [565, 549] on div at bounding box center [559, 641] width 19 height 19
drag, startPoint x: 298, startPoint y: 644, endPoint x: 318, endPoint y: 561, distance: 84.8
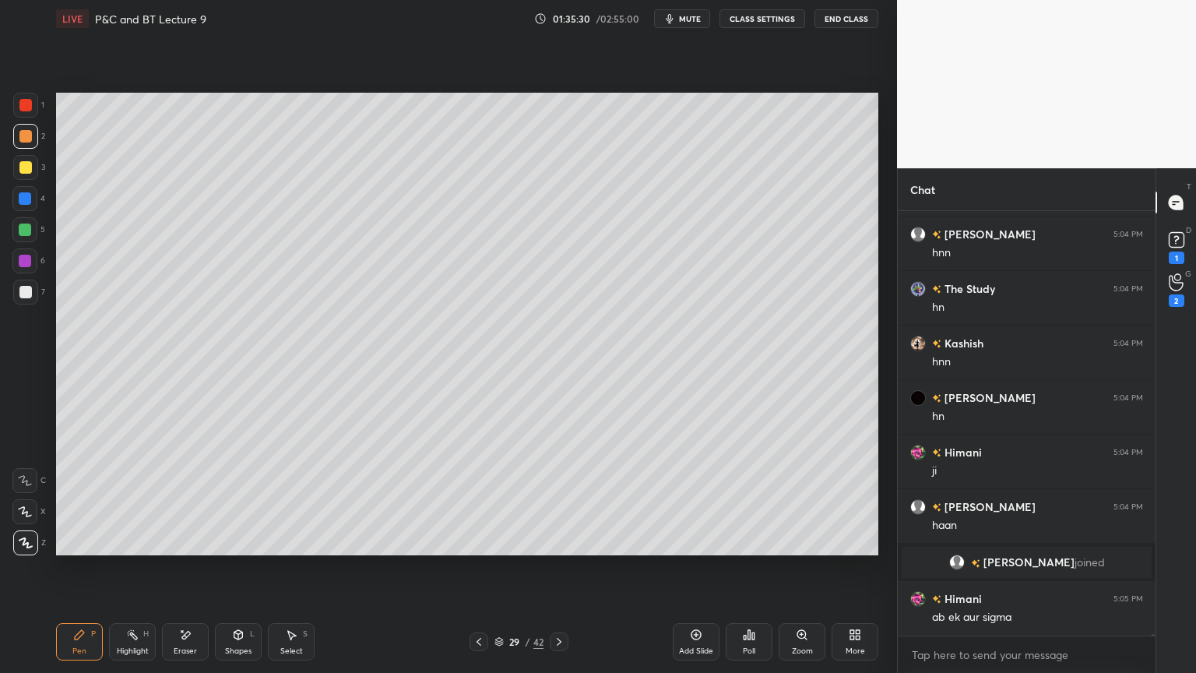
click at [299, 549] on div "Select S" at bounding box center [291, 641] width 47 height 37
click at [435, 201] on div "0 ° Undo Copy Duplicate Duplicate to new slide Delete" at bounding box center [467, 324] width 822 height 463
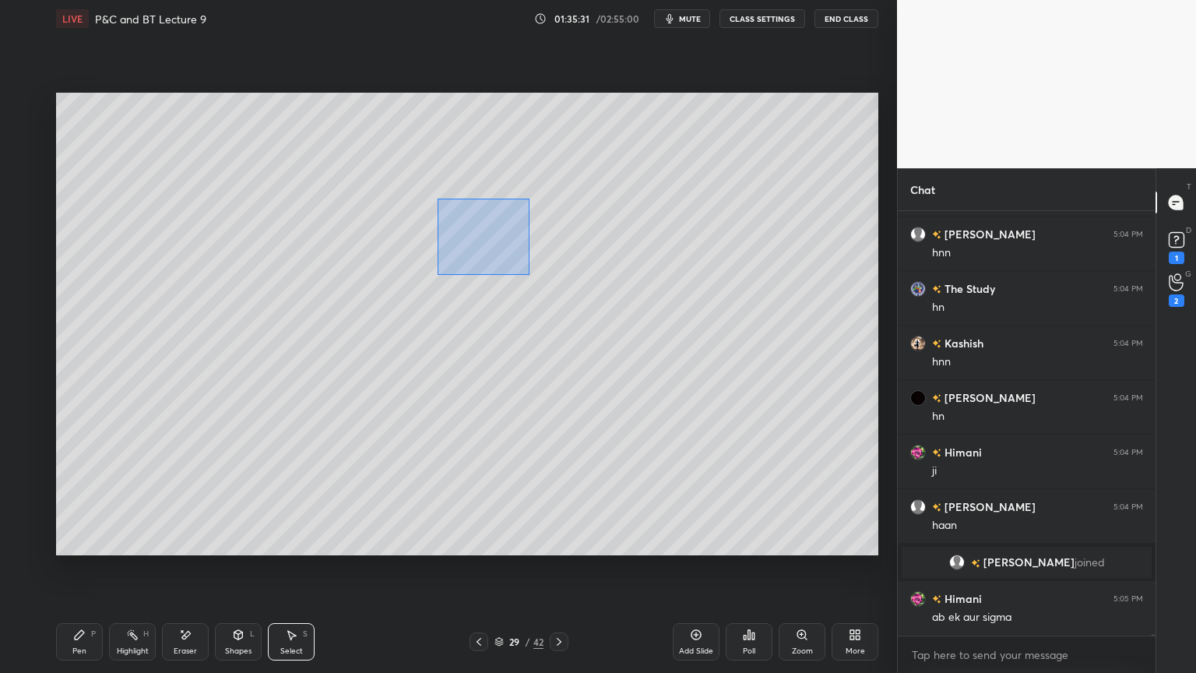
drag, startPoint x: 437, startPoint y: 198, endPoint x: 529, endPoint y: 274, distance: 119.5
click at [529, 274] on div "0 ° Undo Copy Duplicate Duplicate to new slide Delete" at bounding box center [467, 324] width 822 height 463
drag, startPoint x: 497, startPoint y: 263, endPoint x: 362, endPoint y: 315, distance: 144.2
click at [326, 404] on div "0 ° Undo Copy Duplicate Duplicate to new slide Delete" at bounding box center [467, 324] width 822 height 463
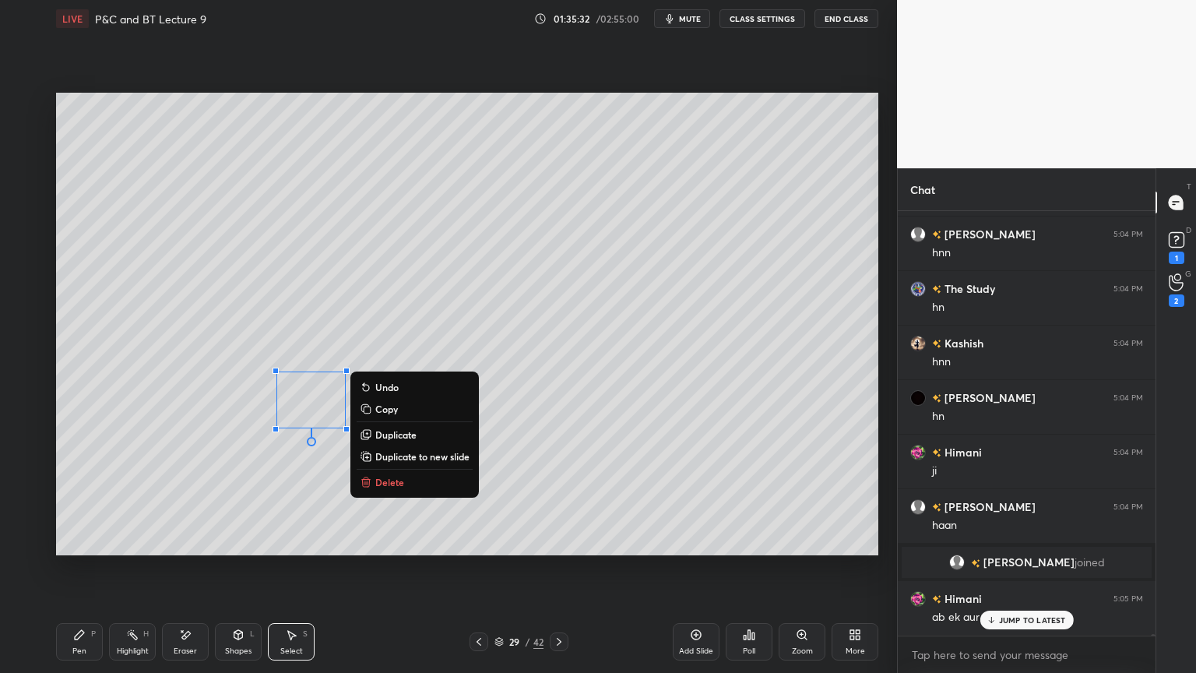
scroll to position [93601, 0]
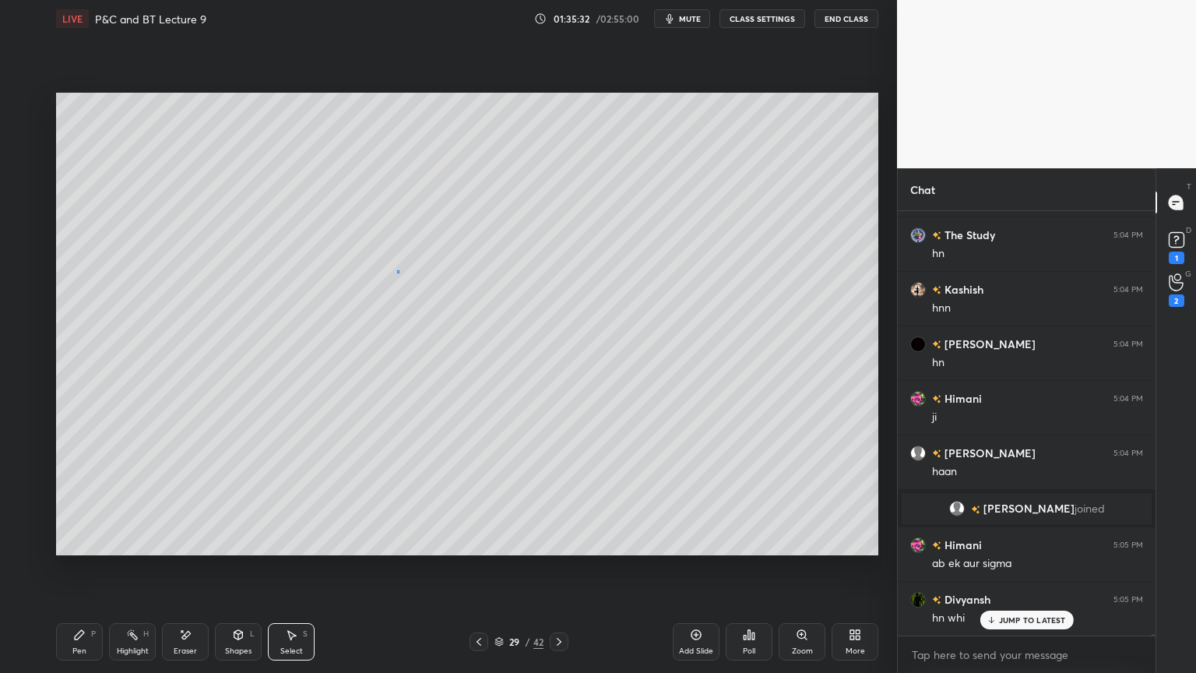
drag, startPoint x: 398, startPoint y: 272, endPoint x: 399, endPoint y: 252, distance: 19.5
click at [399, 270] on div "0 ° Undo Copy Duplicate Duplicate to new slide Delete" at bounding box center [467, 324] width 822 height 463
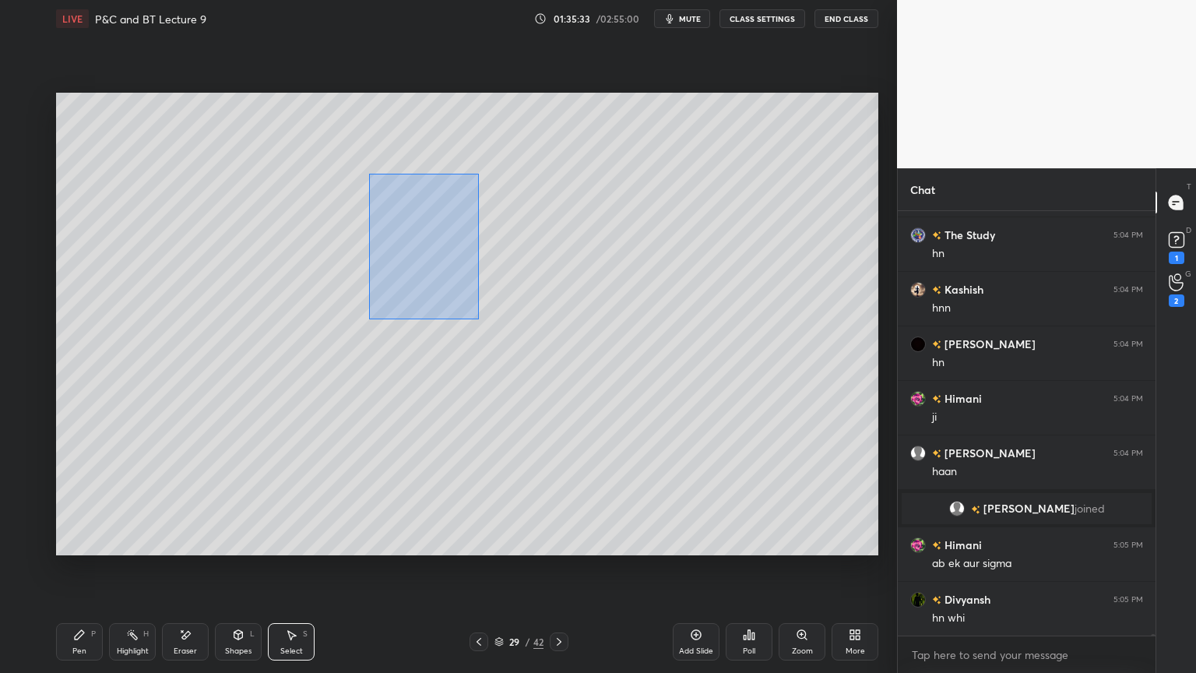
drag, startPoint x: 368, startPoint y: 172, endPoint x: 470, endPoint y: 304, distance: 167.6
click at [480, 319] on div "0 ° Undo Copy Duplicate Duplicate to new slide Delete" at bounding box center [467, 324] width 822 height 463
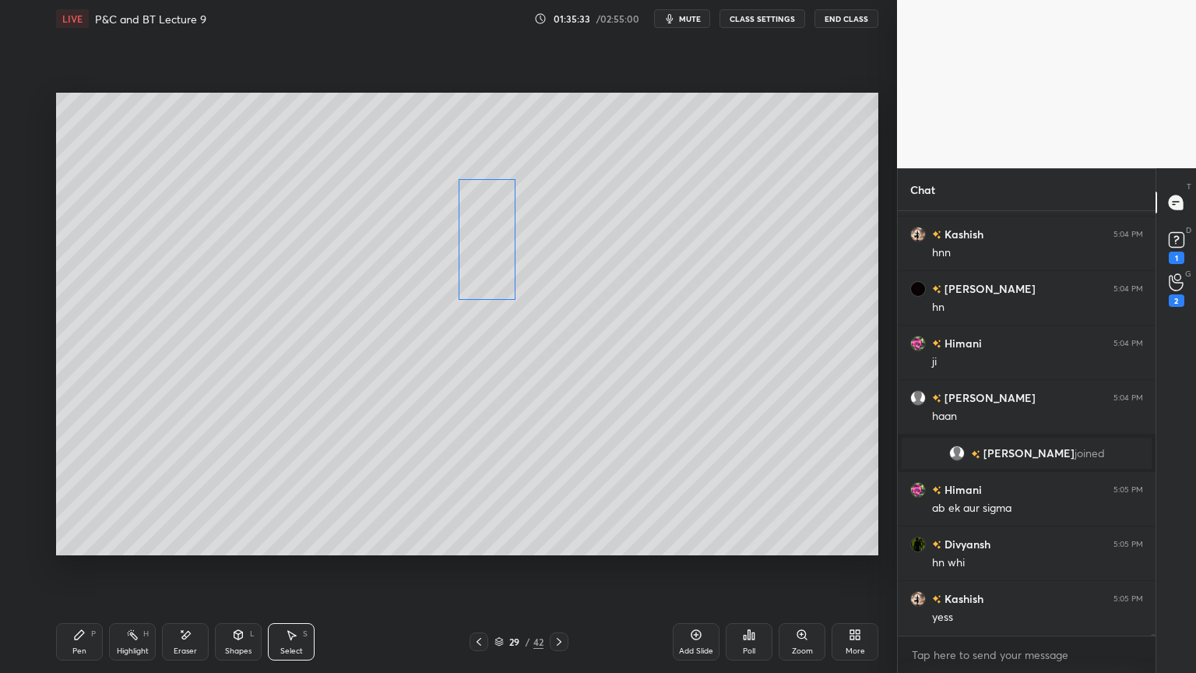
drag, startPoint x: 425, startPoint y: 263, endPoint x: 508, endPoint y: 255, distance: 82.9
click at [508, 255] on div "0 ° Undo Copy Duplicate Duplicate to new slide Delete" at bounding box center [467, 324] width 822 height 463
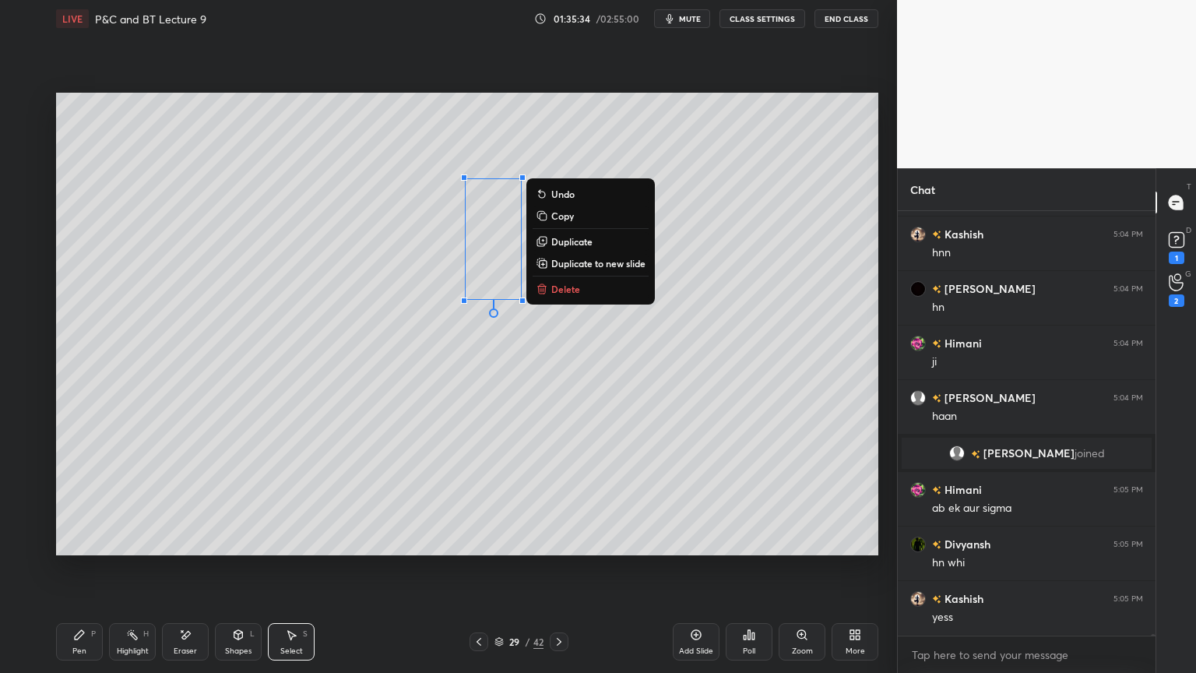
click at [431, 348] on div "0 ° Undo Copy Duplicate Duplicate to new slide Delete" at bounding box center [467, 324] width 822 height 463
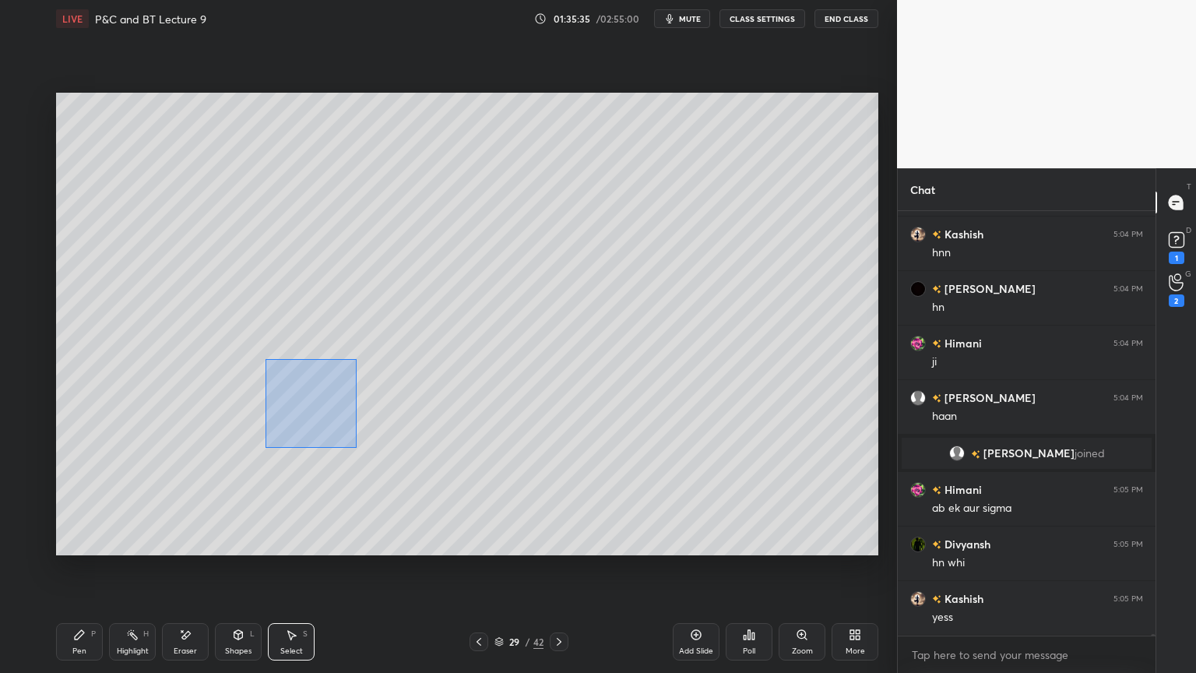
drag, startPoint x: 265, startPoint y: 358, endPoint x: 343, endPoint y: 422, distance: 101.3
click at [387, 471] on div "0 ° Undo Copy Duplicate Duplicate to new slide Delete" at bounding box center [467, 324] width 822 height 463
drag, startPoint x: 325, startPoint y: 393, endPoint x: 402, endPoint y: 263, distance: 151.2
click at [403, 260] on div "0 ° Undo Copy Duplicate Duplicate to new slide Delete" at bounding box center [467, 324] width 822 height 463
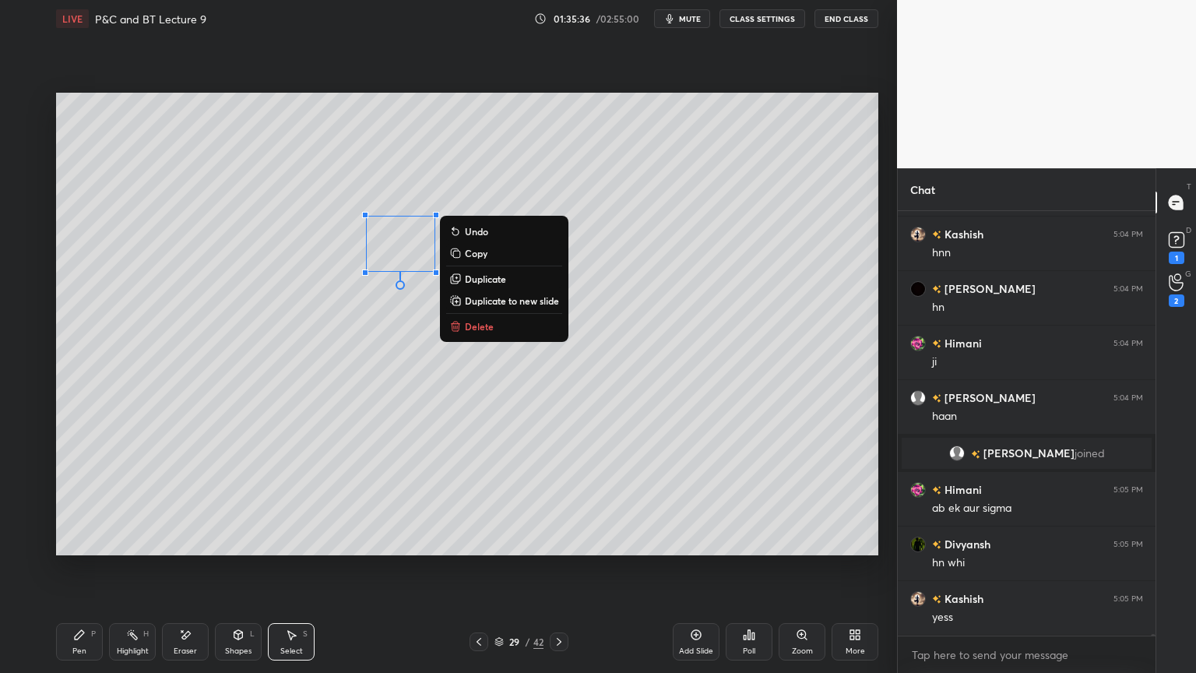
click at [393, 350] on div "0 ° Undo Copy Duplicate Duplicate to new slide Delete" at bounding box center [467, 324] width 822 height 463
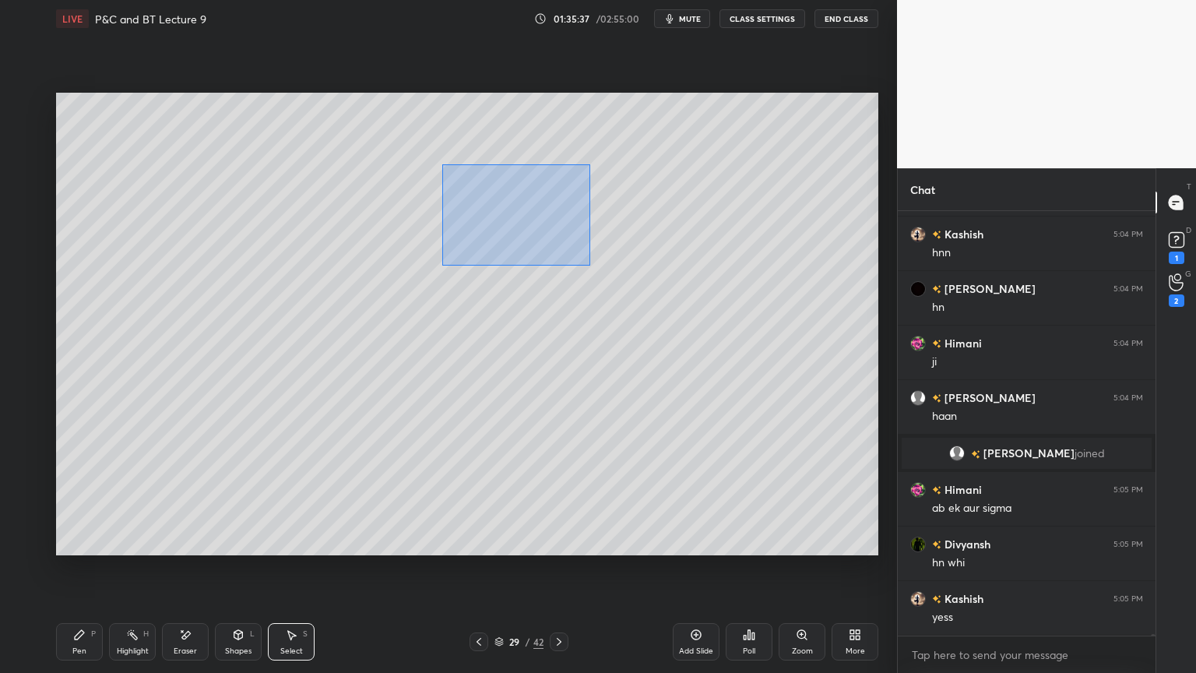
drag, startPoint x: 452, startPoint y: 171, endPoint x: 712, endPoint y: 328, distance: 303.6
click at [716, 332] on div "0 ° Undo Copy Duplicate Duplicate to new slide Delete" at bounding box center [467, 324] width 822 height 463
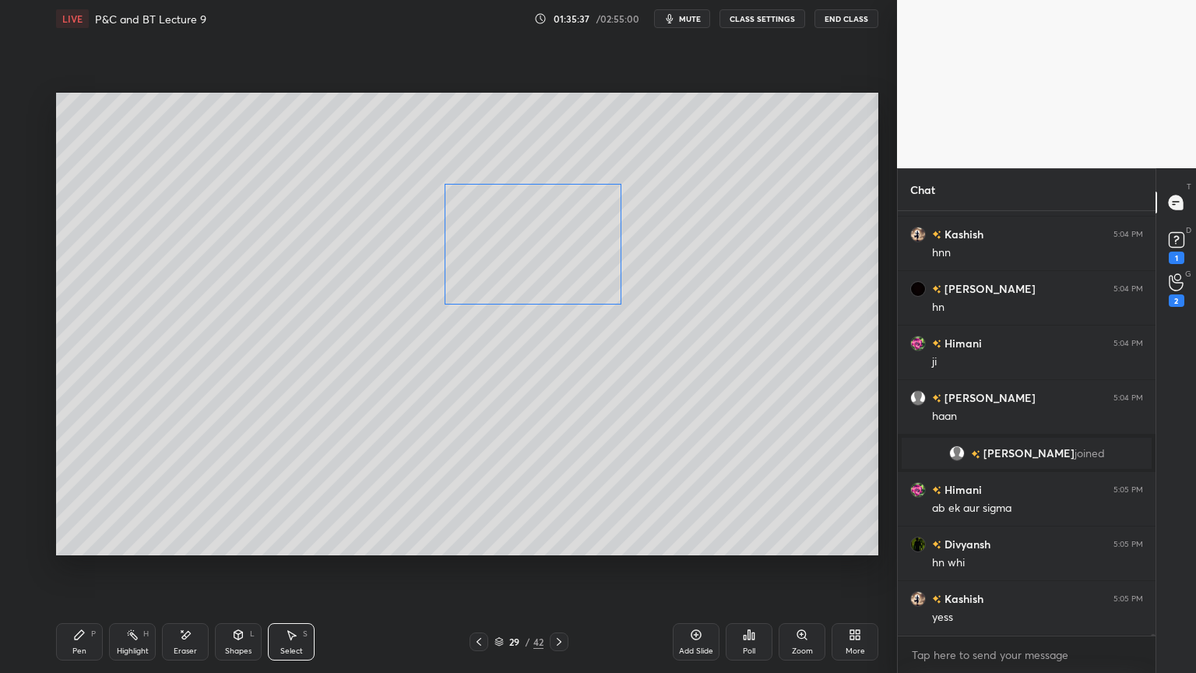
drag, startPoint x: 575, startPoint y: 248, endPoint x: 515, endPoint y: 358, distance: 125.8
click at [559, 254] on div "0 ° Undo Copy Duplicate Duplicate to new slide Delete" at bounding box center [467, 324] width 822 height 463
drag, startPoint x: 510, startPoint y: 384, endPoint x: 486, endPoint y: 397, distance: 27.5
click at [511, 385] on div "0 ° Undo Copy Duplicate Duplicate to new slide Delete" at bounding box center [467, 324] width 822 height 463
drag, startPoint x: 81, startPoint y: 632, endPoint x: 108, endPoint y: 598, distance: 43.8
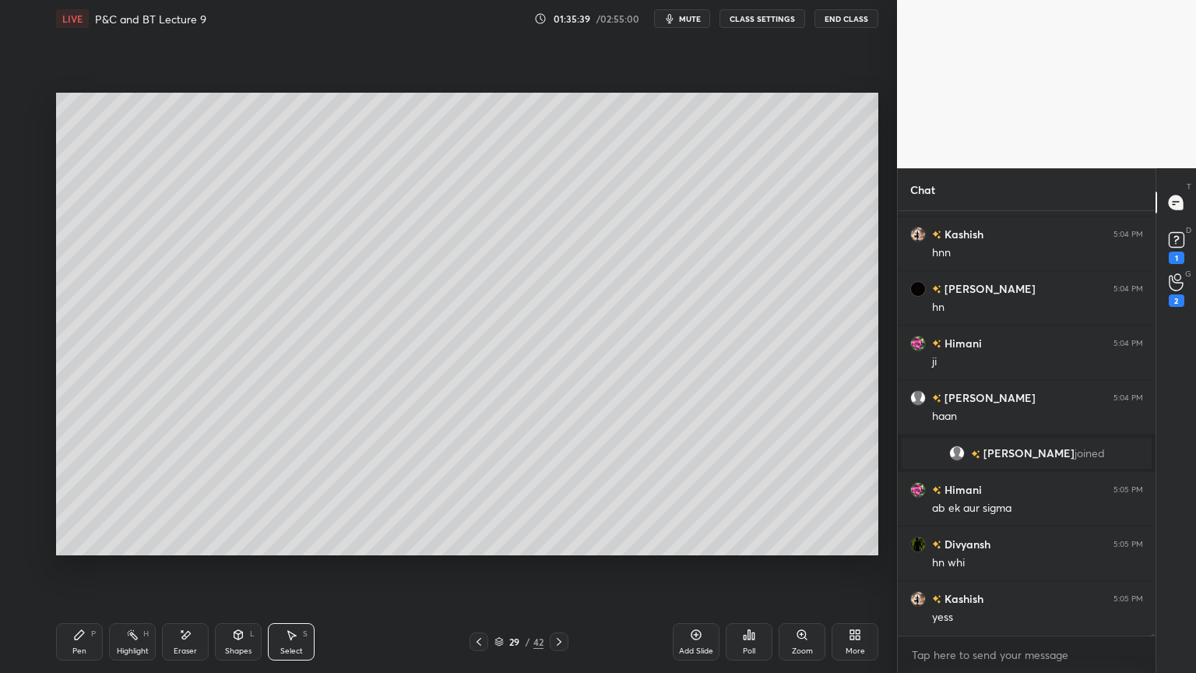
click at [83, 549] on icon at bounding box center [79, 634] width 12 height 12
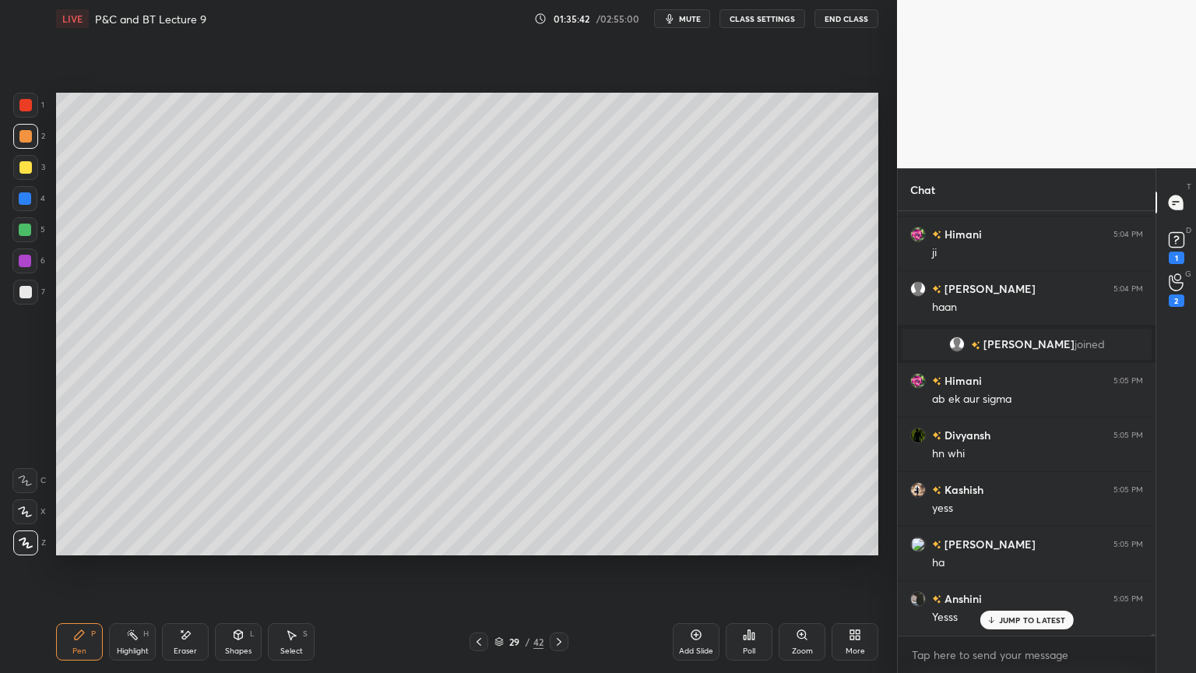
scroll to position [93819, 0]
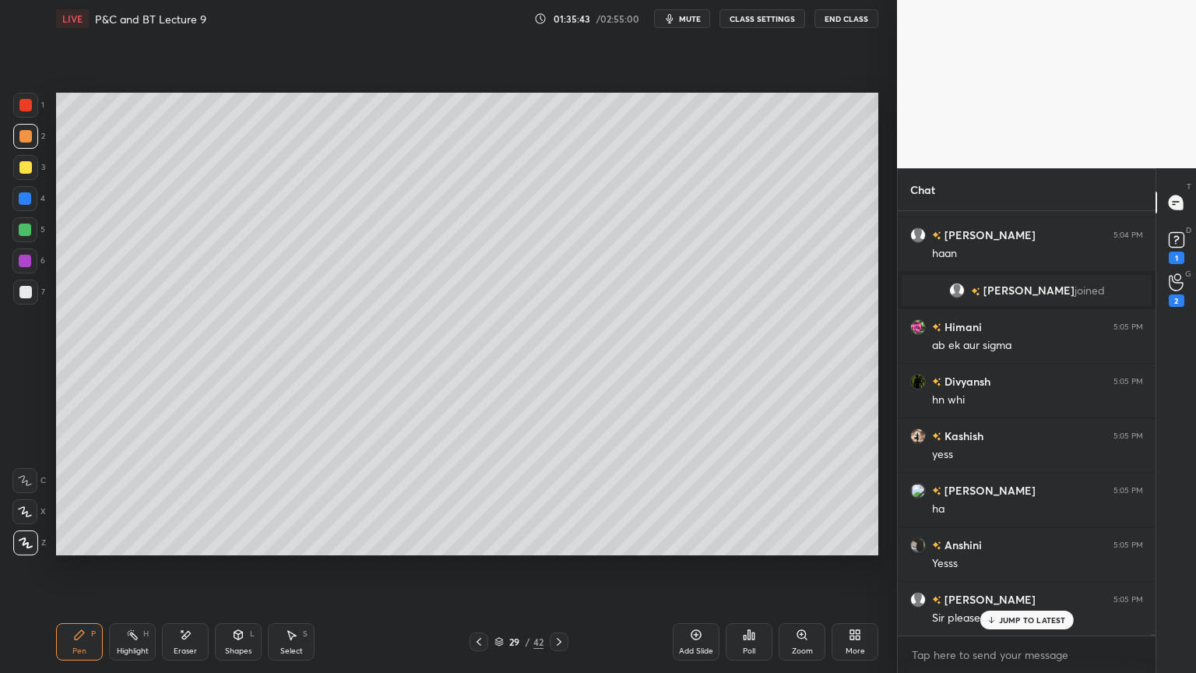
drag, startPoint x: 289, startPoint y: 644, endPoint x: 277, endPoint y: 574, distance: 71.1
click at [289, 549] on div "Select S" at bounding box center [291, 641] width 47 height 37
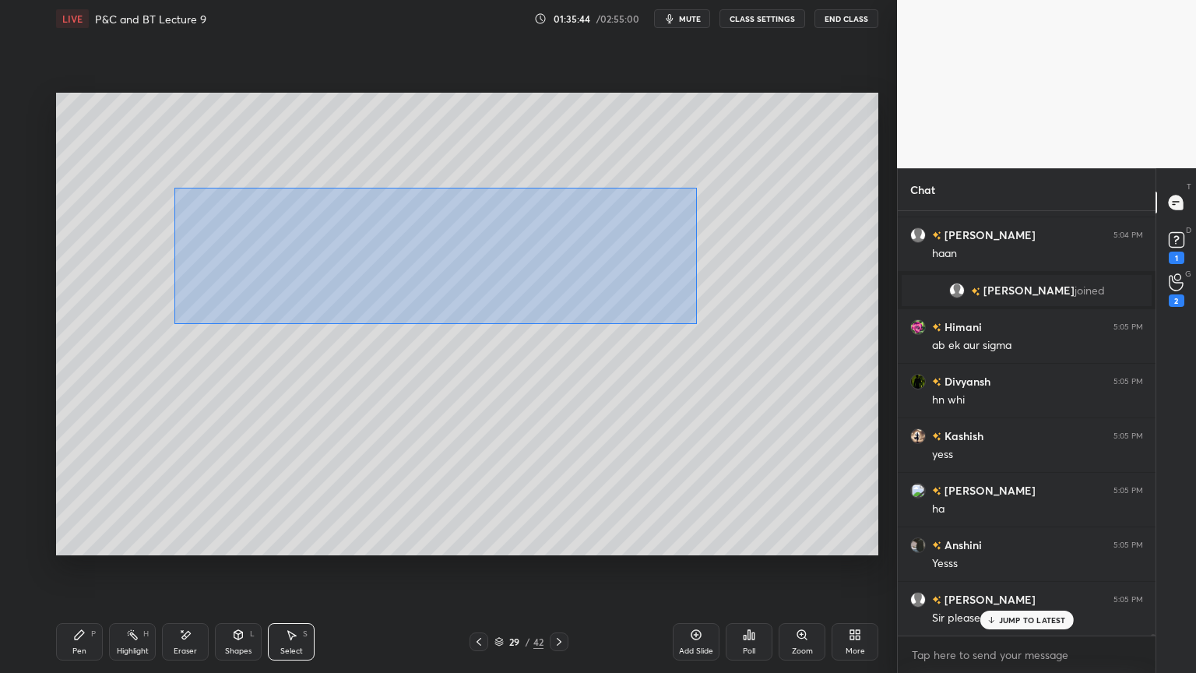
drag, startPoint x: 174, startPoint y: 188, endPoint x: 560, endPoint y: 280, distance: 396.5
click at [699, 327] on div "0 ° Undo Copy Duplicate Duplicate to new slide Delete" at bounding box center [467, 324] width 822 height 463
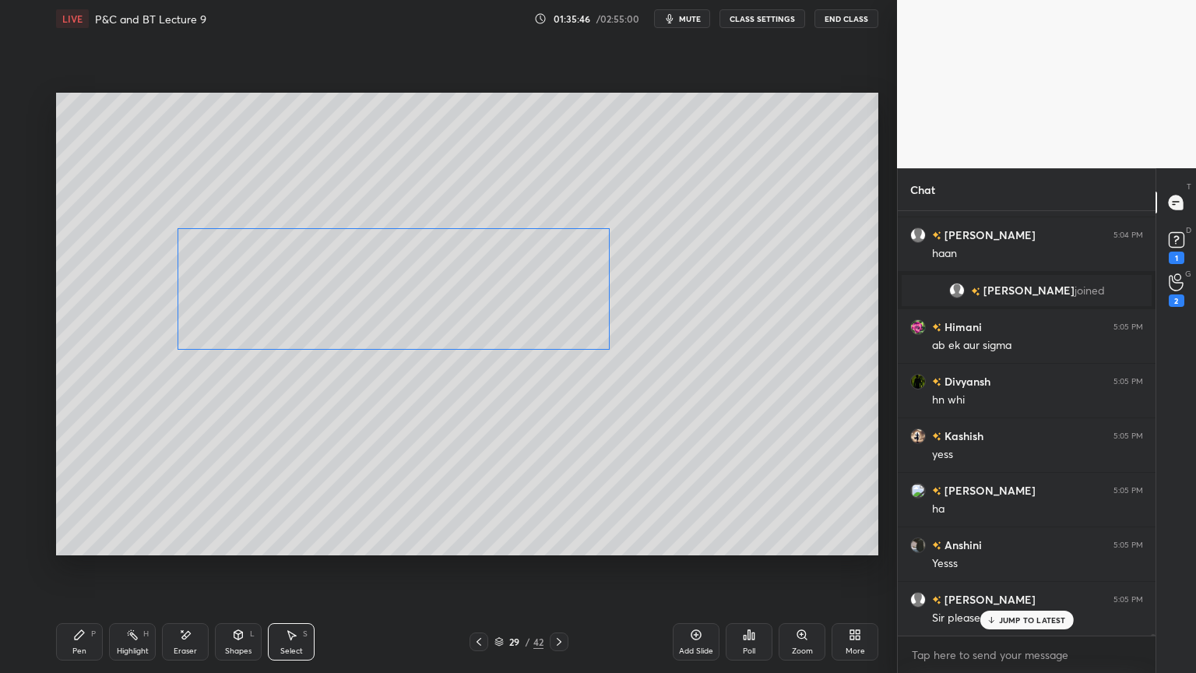
drag, startPoint x: 488, startPoint y: 263, endPoint x: 445, endPoint y: 398, distance: 141.6
click at [476, 309] on div "0 ° Undo Copy Duplicate Duplicate to new slide Delete" at bounding box center [467, 324] width 822 height 463
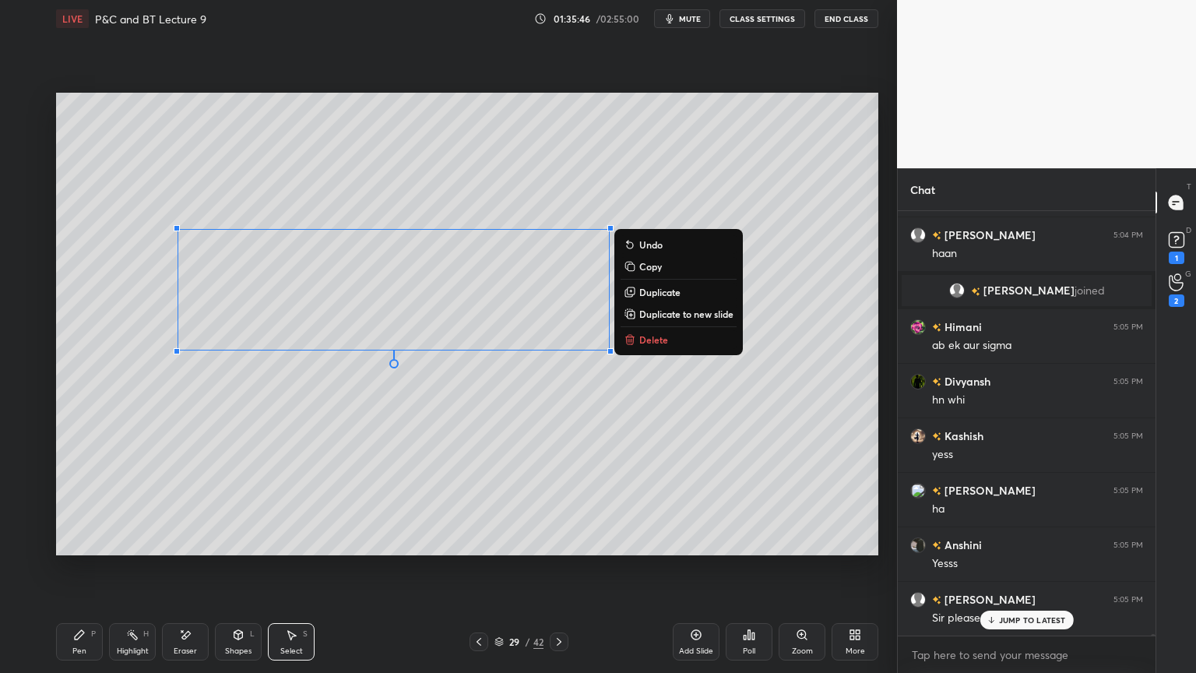
drag, startPoint x: 431, startPoint y: 440, endPoint x: 262, endPoint y: 526, distance: 188.8
click at [431, 440] on div "0 ° Undo Copy Duplicate Duplicate to new slide Delete" at bounding box center [467, 324] width 822 height 463
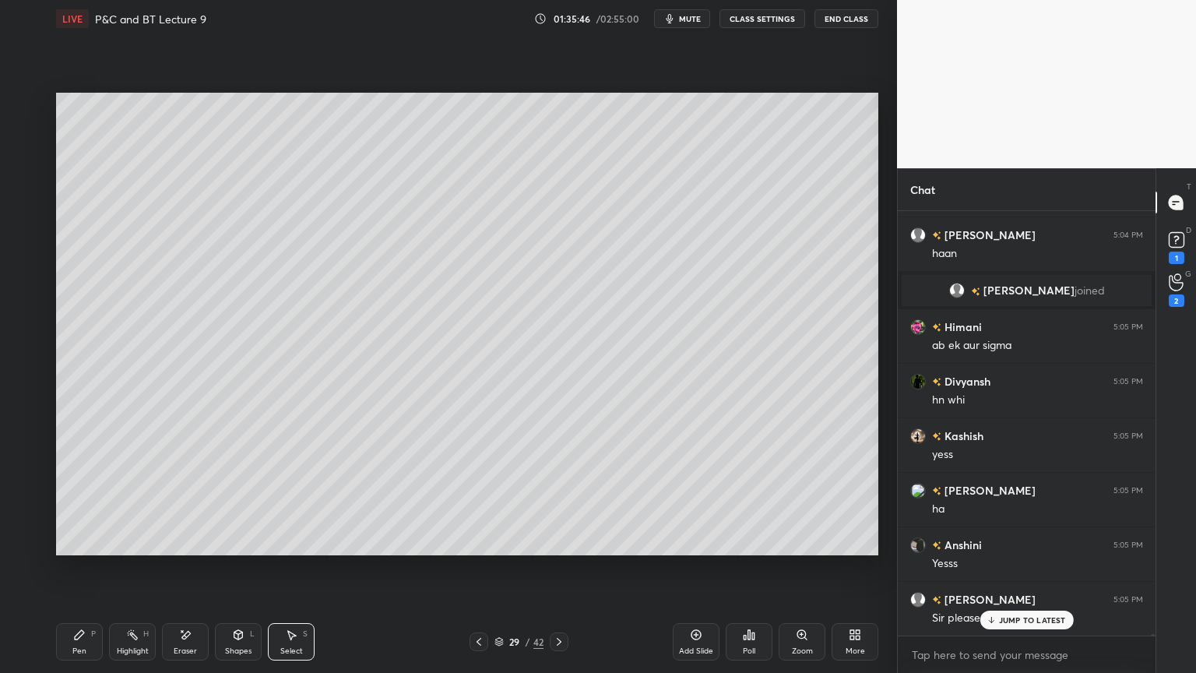
drag, startPoint x: 90, startPoint y: 632, endPoint x: 107, endPoint y: 575, distance: 60.1
click at [90, 549] on div "Pen P" at bounding box center [79, 641] width 47 height 37
drag, startPoint x: 199, startPoint y: 644, endPoint x: 195, endPoint y: 619, distance: 25.1
click at [199, 549] on div "Eraser" at bounding box center [185, 641] width 47 height 37
click at [86, 549] on div "Pen P" at bounding box center [79, 641] width 47 height 37
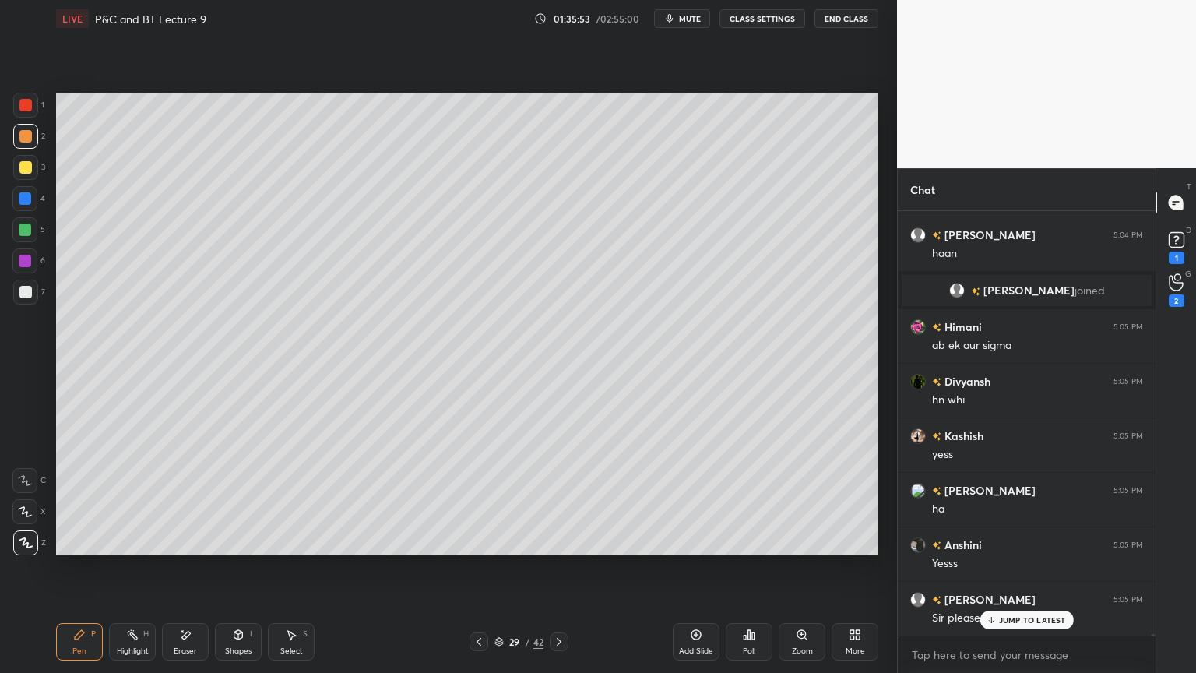
scroll to position [93835, 0]
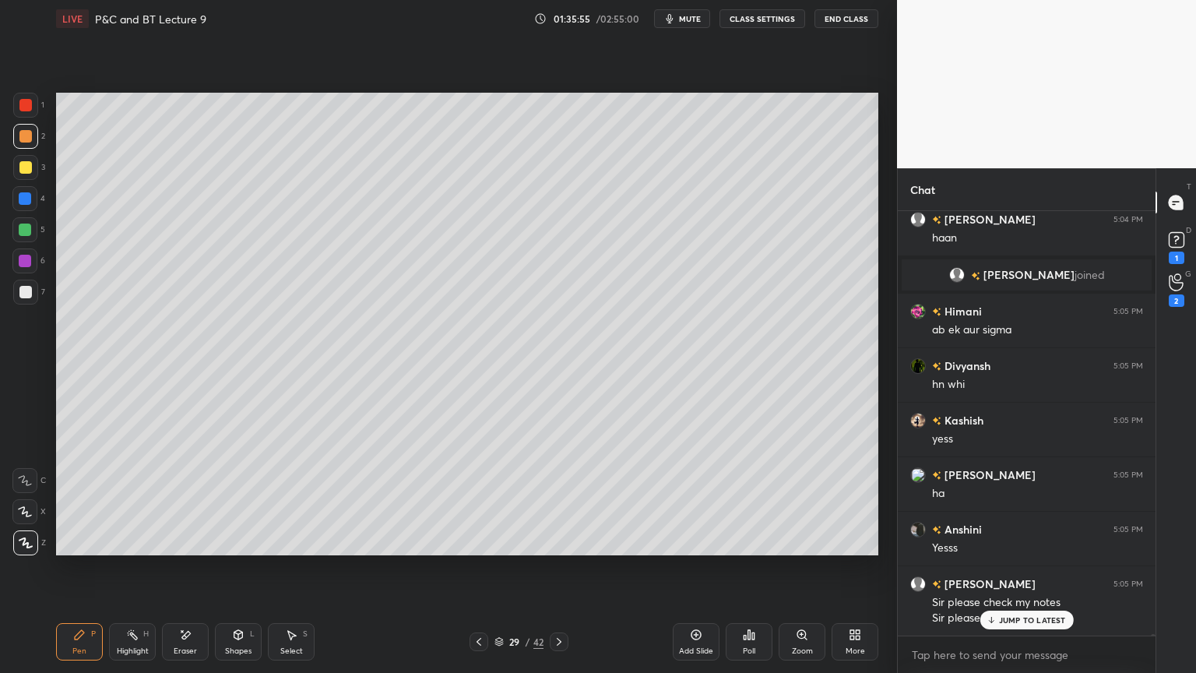
click at [287, 549] on div "Select S" at bounding box center [291, 641] width 47 height 37
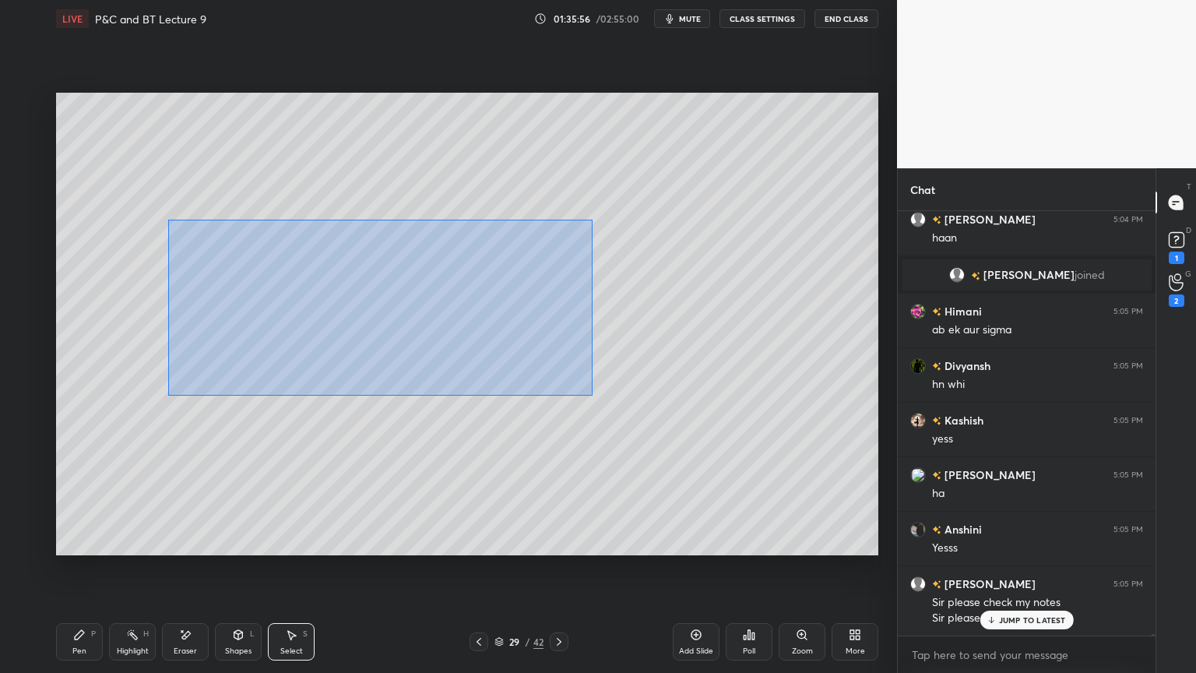
drag, startPoint x: 171, startPoint y: 220, endPoint x: 504, endPoint y: 351, distance: 358.1
click at [681, 424] on div "0 ° Undo Copy Duplicate Duplicate to new slide Delete" at bounding box center [467, 324] width 822 height 463
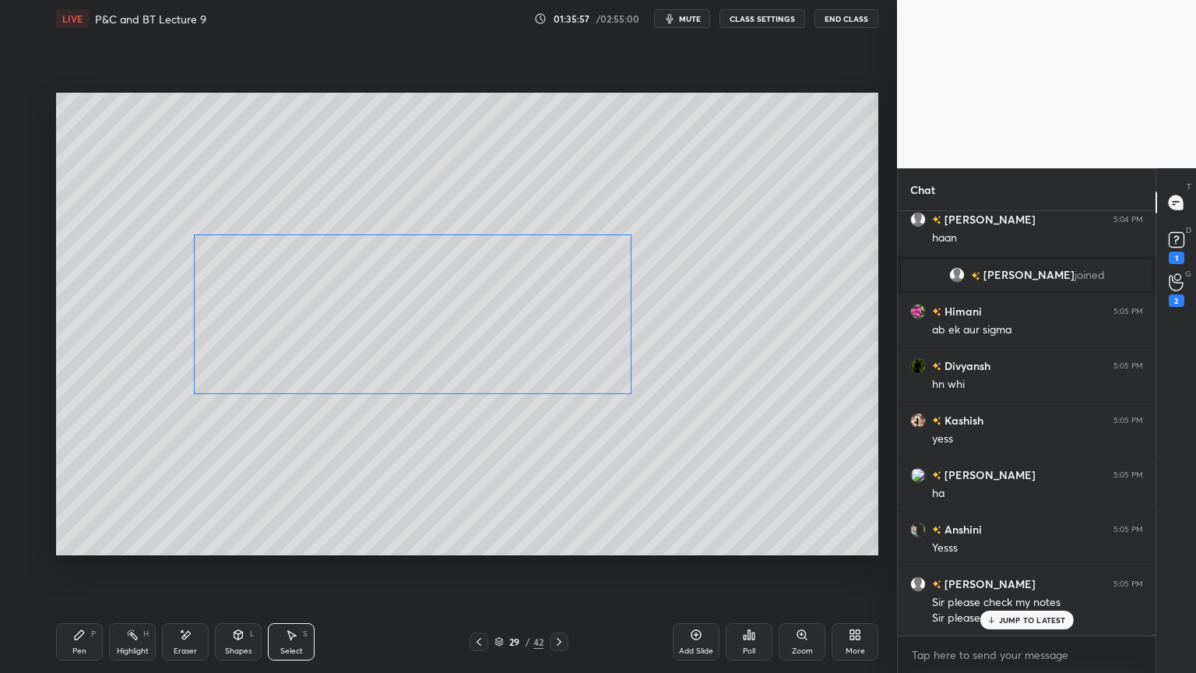
drag, startPoint x: 460, startPoint y: 331, endPoint x: 428, endPoint y: 389, distance: 65.9
click at [480, 336] on div "0 ° Undo Copy Duplicate Duplicate to new slide Delete" at bounding box center [467, 324] width 822 height 463
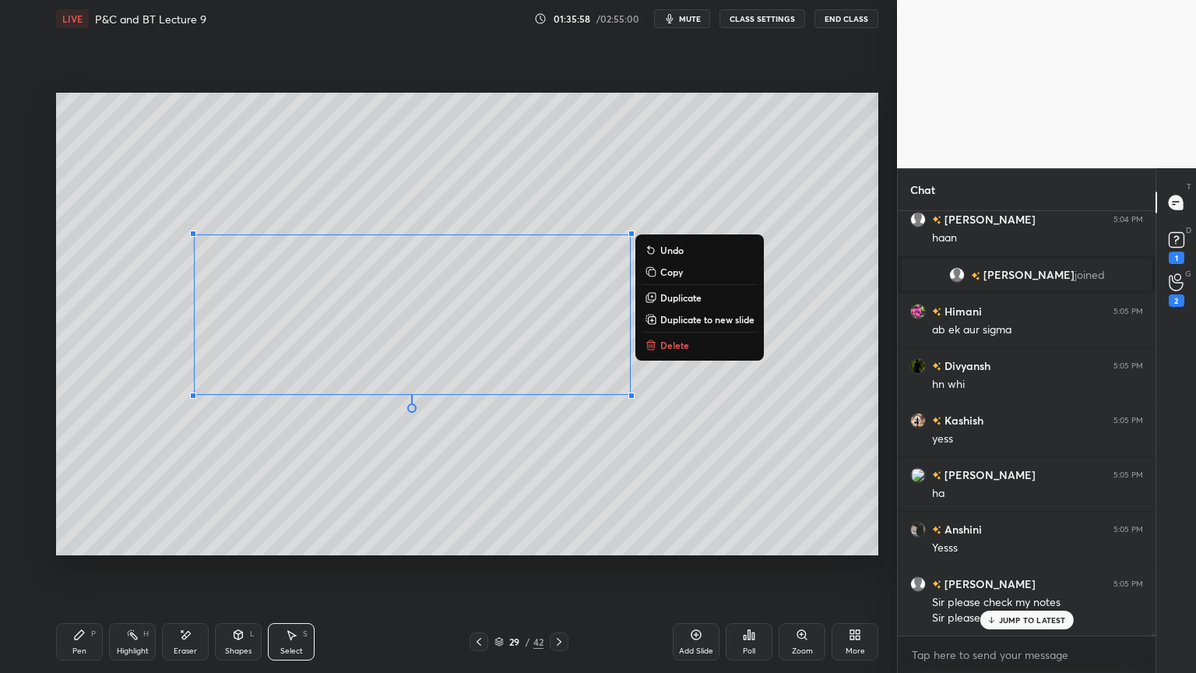
click at [151, 549] on div "0 ° Undo Copy Duplicate Duplicate to new slide Delete Setting up your live clas…" at bounding box center [467, 323] width 835 height 573
click at [76, 549] on div "Pen P" at bounding box center [79, 641] width 47 height 37
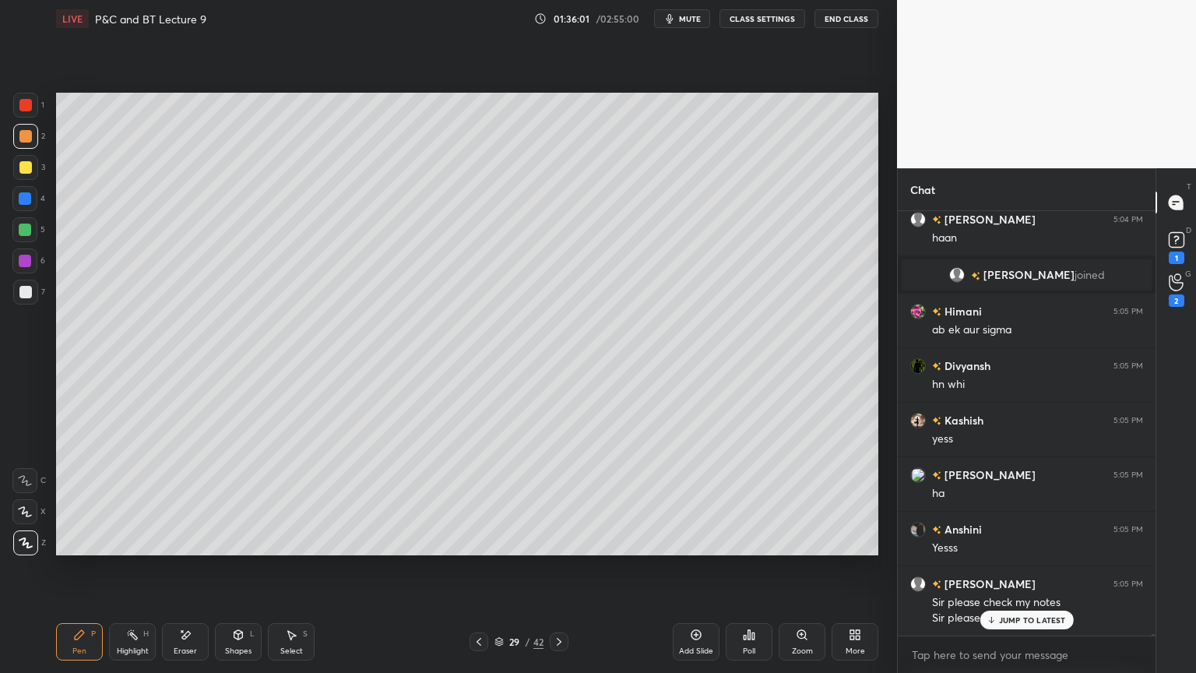
click at [477, 549] on icon at bounding box center [479, 641] width 12 height 12
click at [561, 549] on div at bounding box center [559, 641] width 19 height 19
click at [297, 549] on div "Select S" at bounding box center [291, 641] width 47 height 37
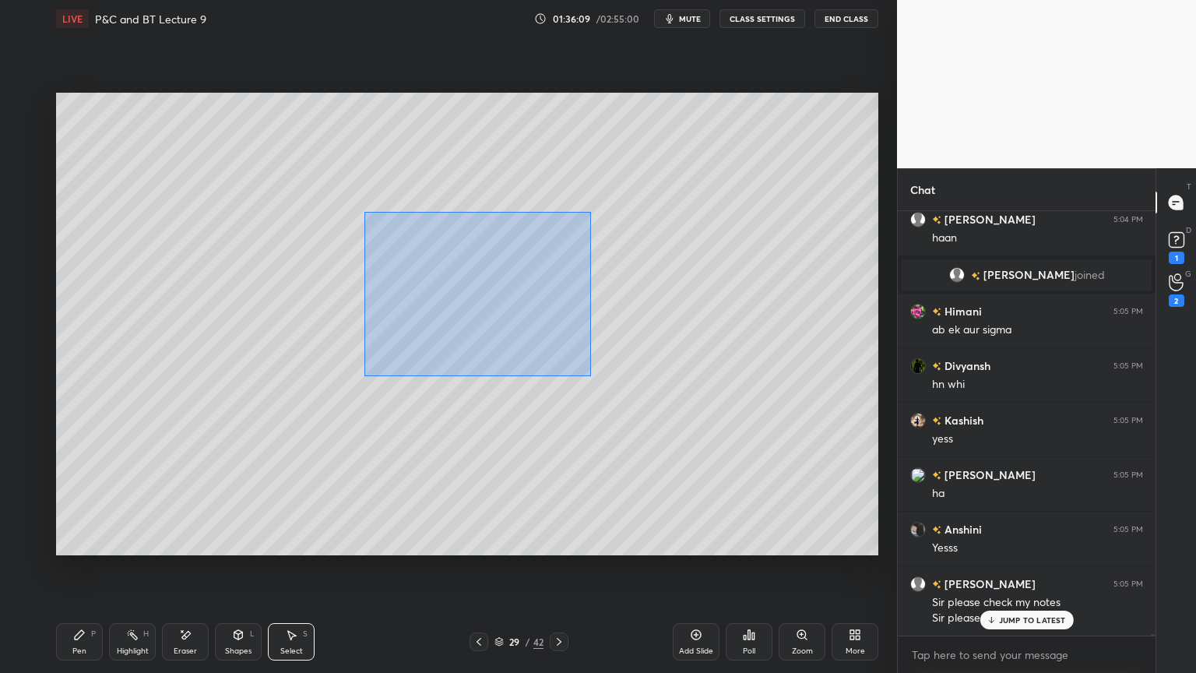
drag, startPoint x: 370, startPoint y: 231, endPoint x: 579, endPoint y: 342, distance: 236.9
click at [678, 400] on div "0 ° Undo Copy Duplicate Duplicate to new slide Delete" at bounding box center [467, 324] width 822 height 463
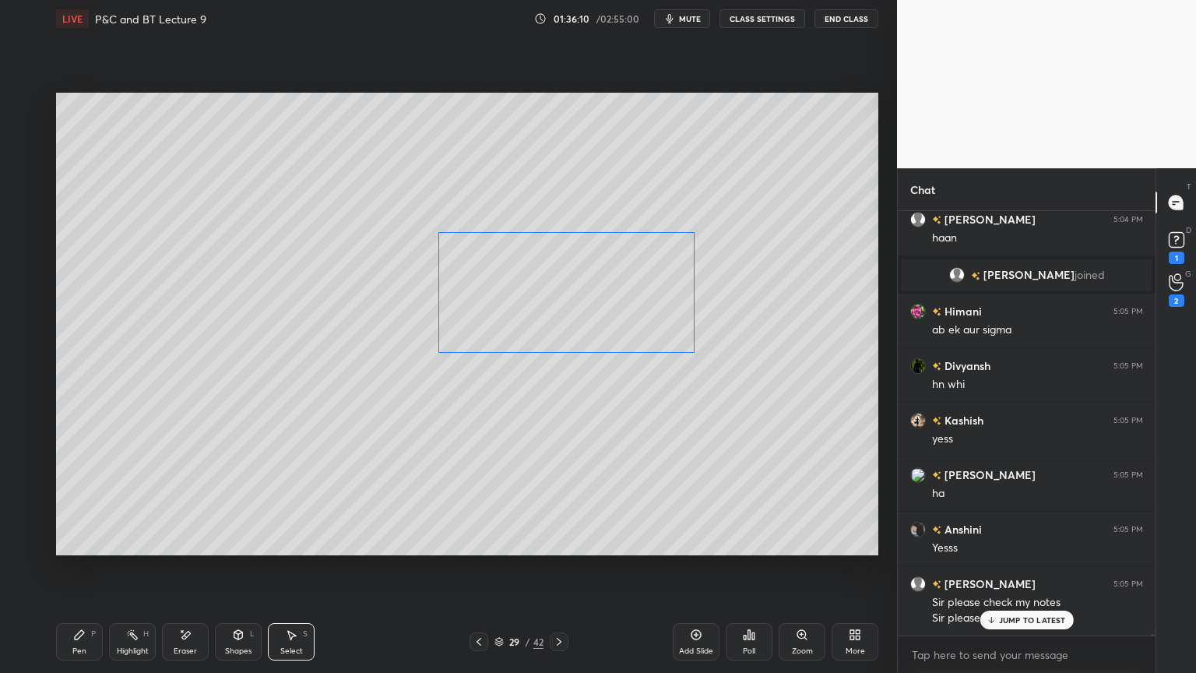
drag, startPoint x: 553, startPoint y: 315, endPoint x: 609, endPoint y: 333, distance: 58.9
click at [617, 315] on div "0 ° Undo Copy Duplicate Duplicate to new slide Delete" at bounding box center [467, 324] width 822 height 463
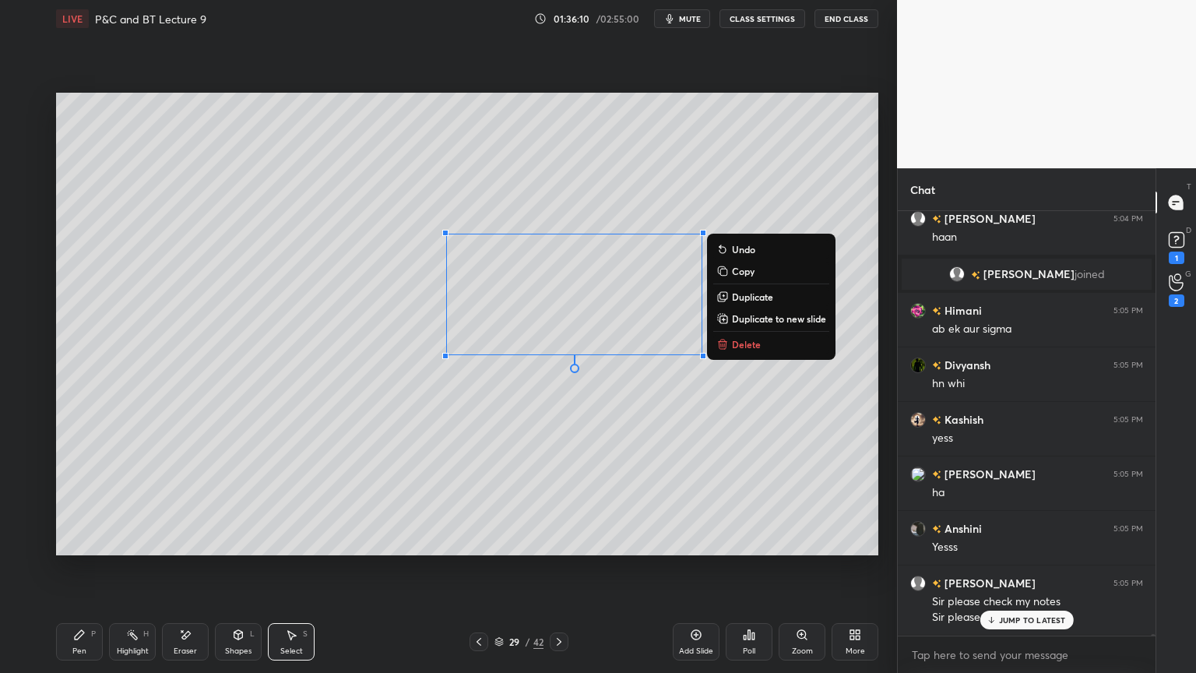
click at [586, 414] on div "0 ° Undo Copy Duplicate Duplicate to new slide Delete" at bounding box center [467, 324] width 822 height 463
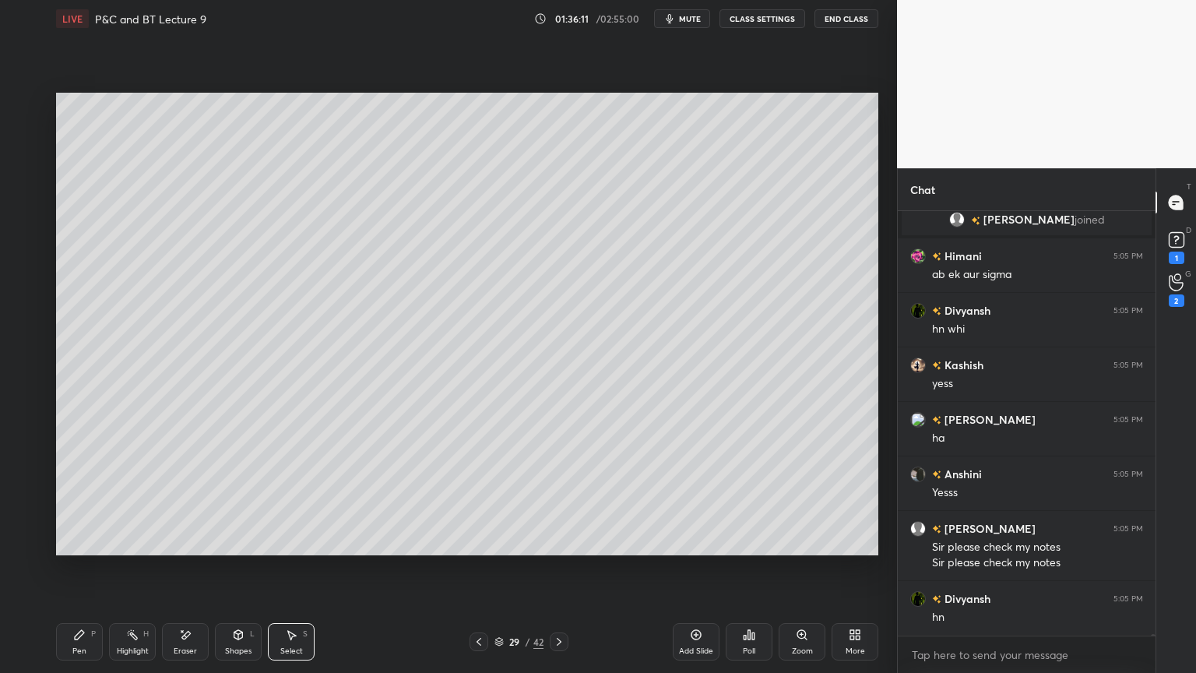
click at [84, 549] on div "Pen P" at bounding box center [79, 641] width 47 height 37
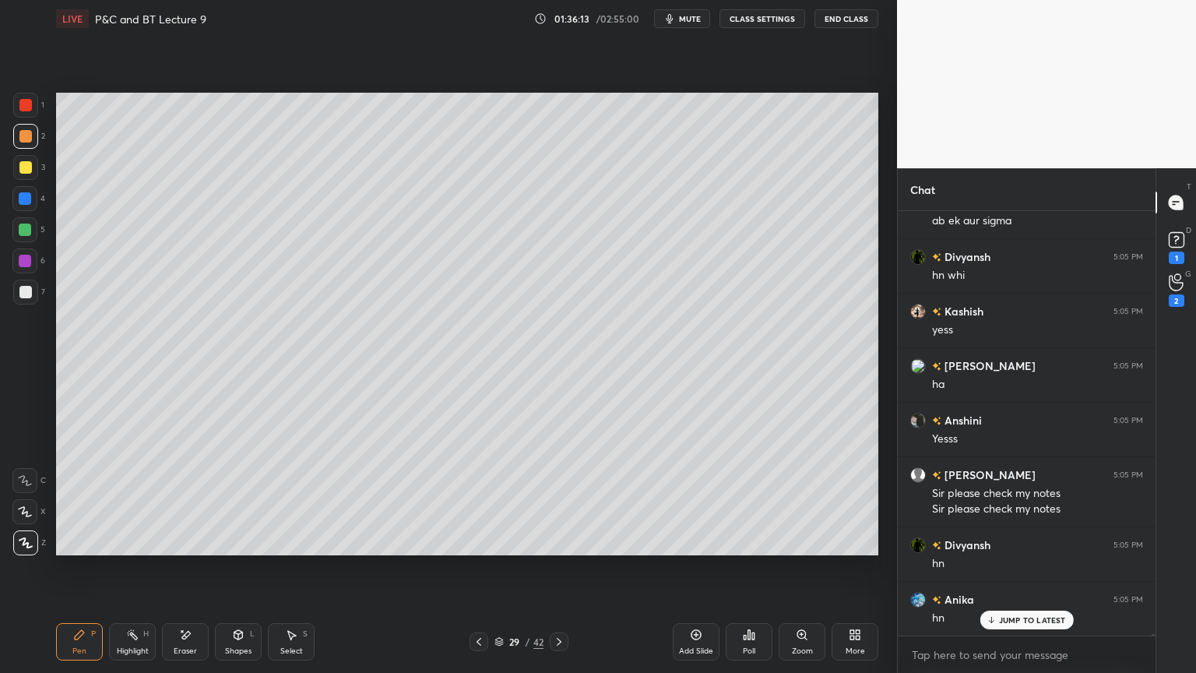
click at [480, 549] on div at bounding box center [479, 641] width 19 height 19
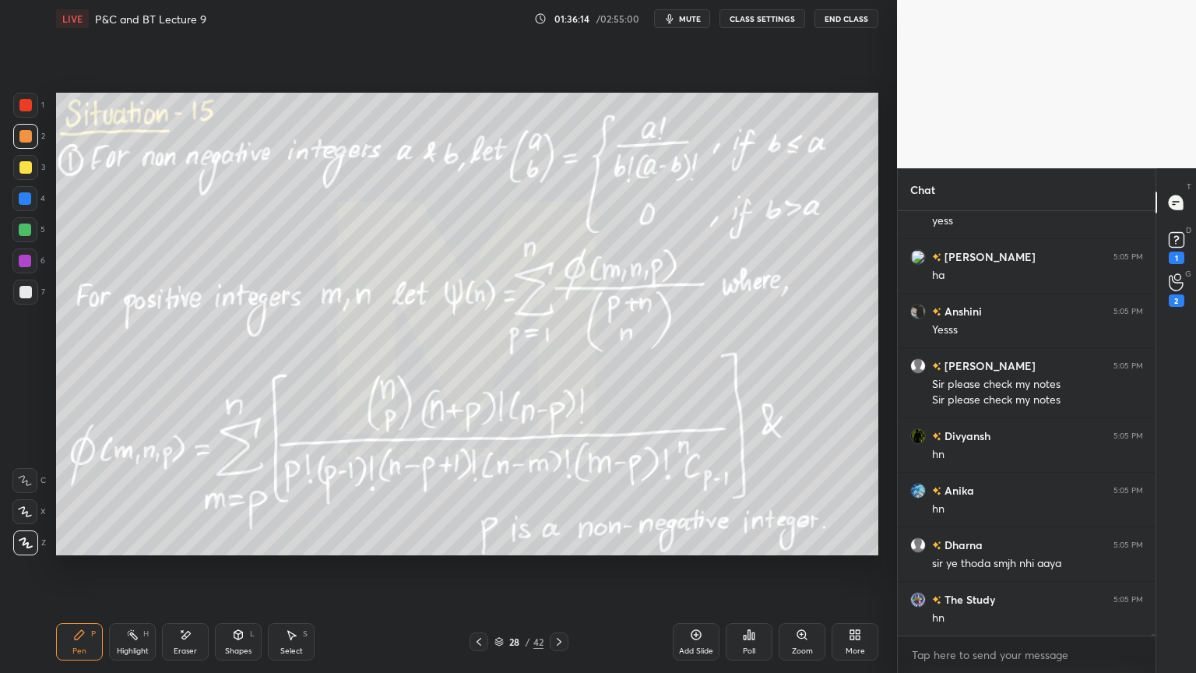
scroll to position [94108, 0]
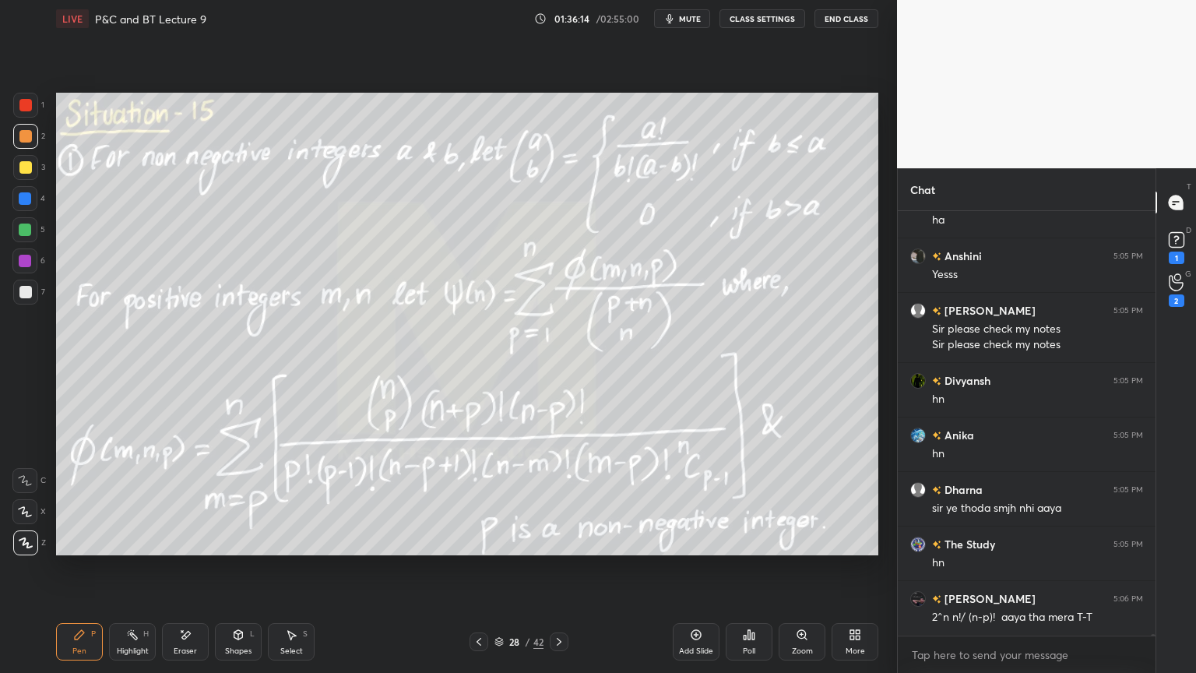
click at [565, 549] on icon at bounding box center [559, 641] width 12 height 12
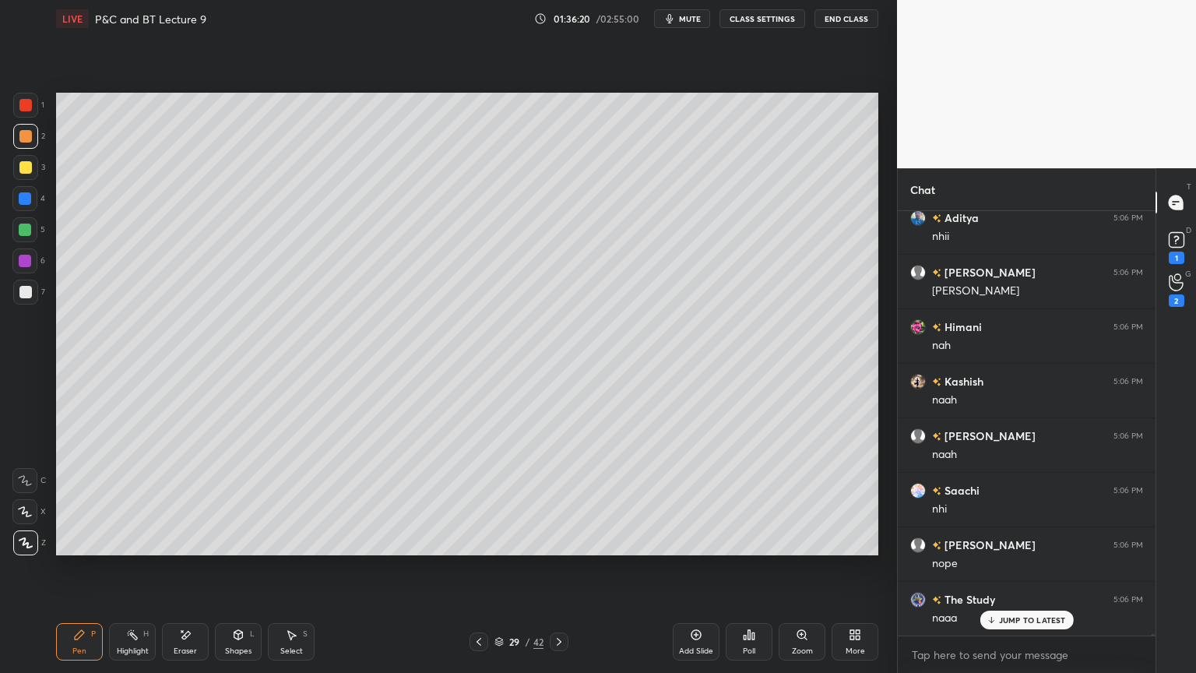
scroll to position [94762, 0]
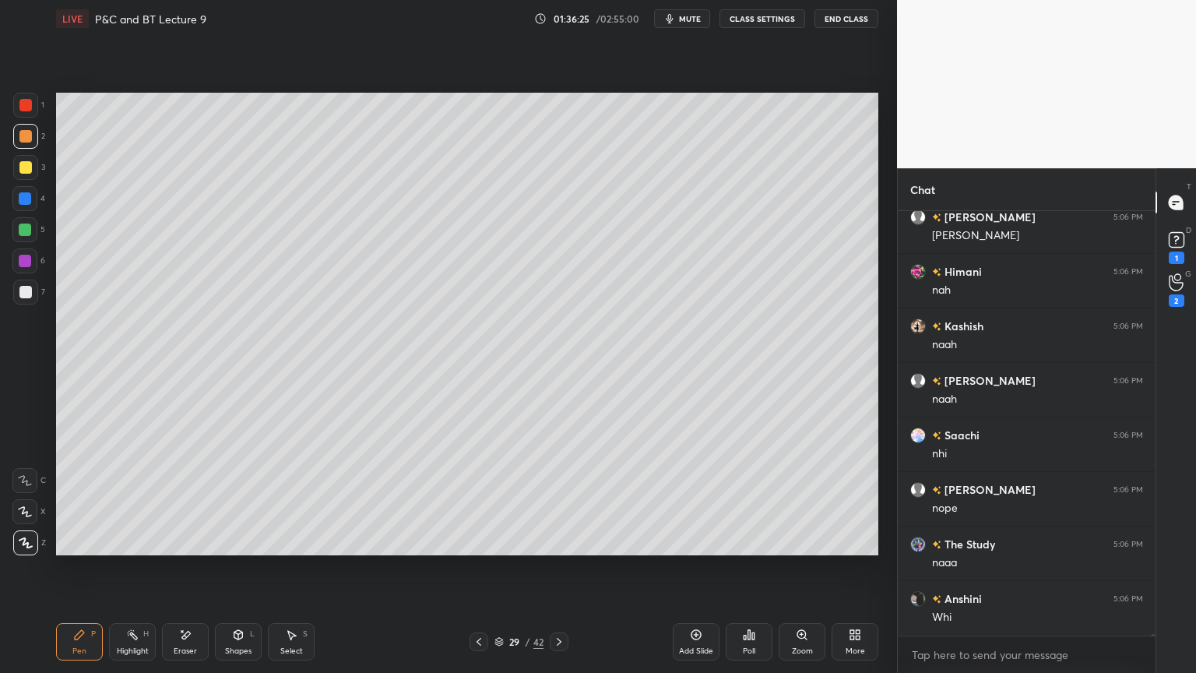
click at [477, 549] on icon at bounding box center [479, 642] width 5 height 8
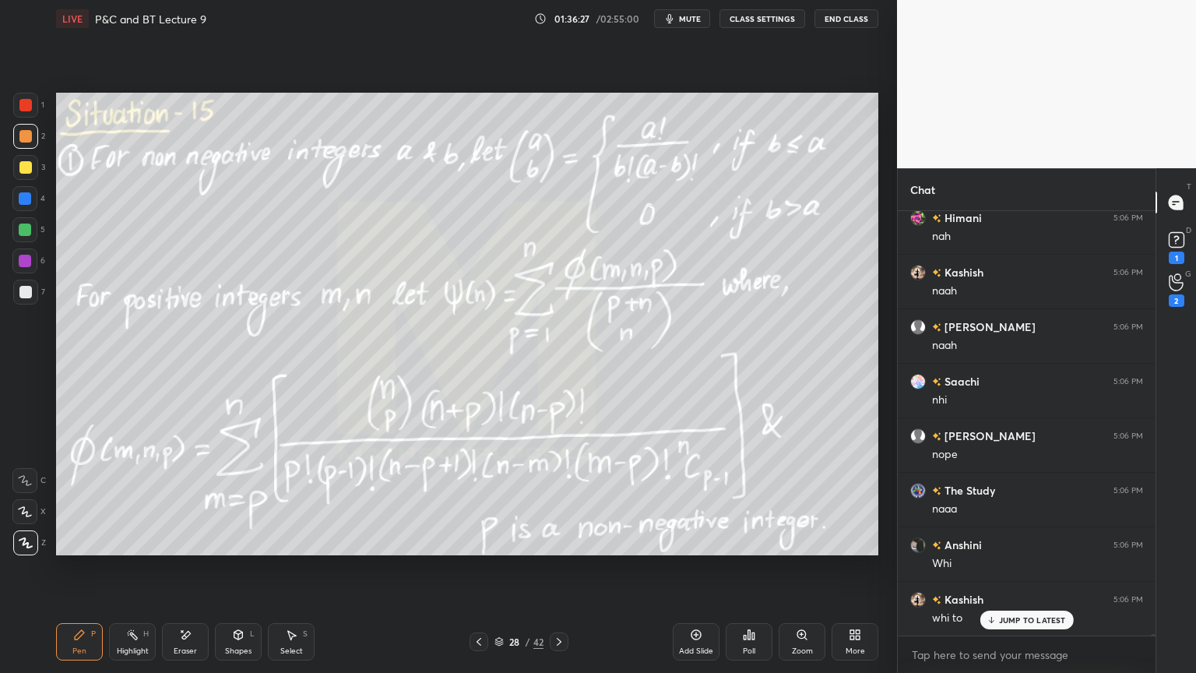
click at [565, 549] on icon at bounding box center [559, 641] width 12 height 12
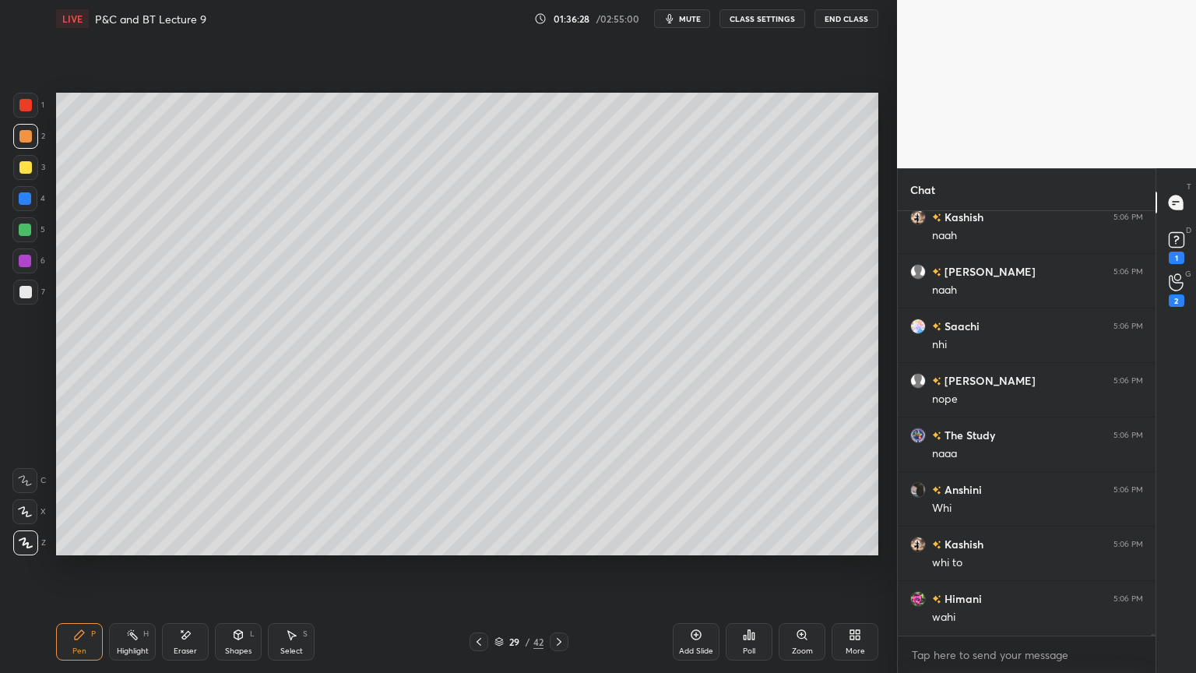
click at [480, 549] on icon at bounding box center [479, 641] width 12 height 12
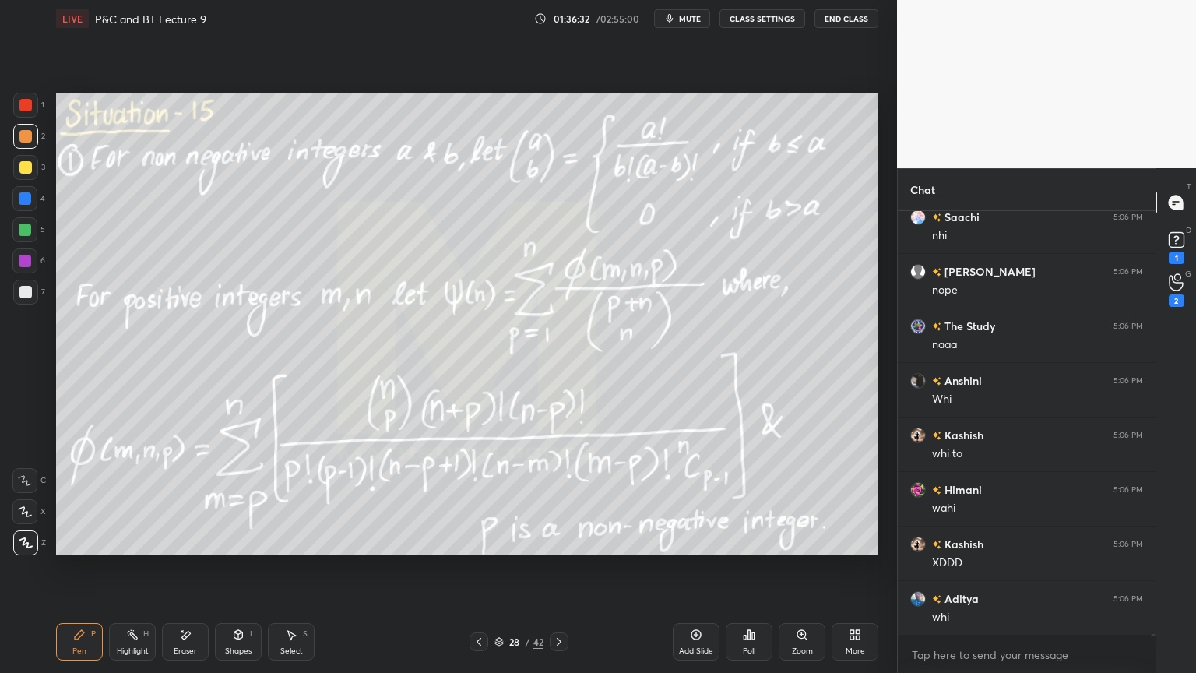
scroll to position [95034, 0]
click at [562, 549] on icon at bounding box center [559, 641] width 12 height 12
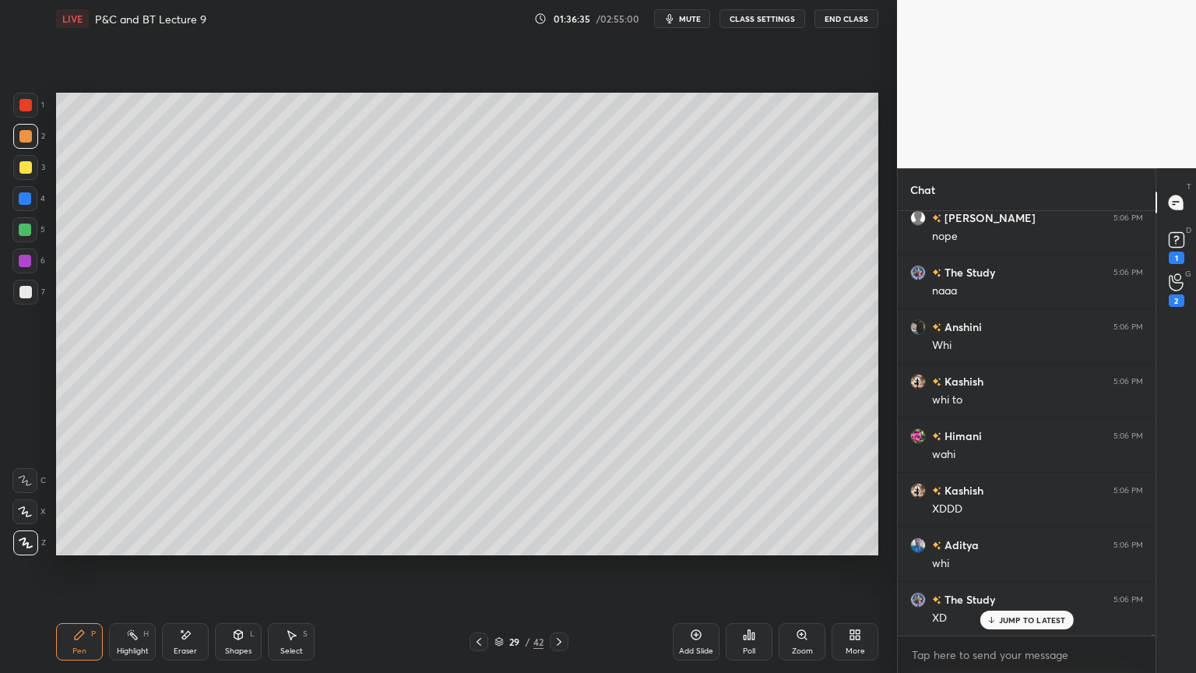
drag, startPoint x: 192, startPoint y: 635, endPoint x: 295, endPoint y: 561, distance: 126.2
click at [198, 549] on div "Eraser" at bounding box center [185, 641] width 47 height 37
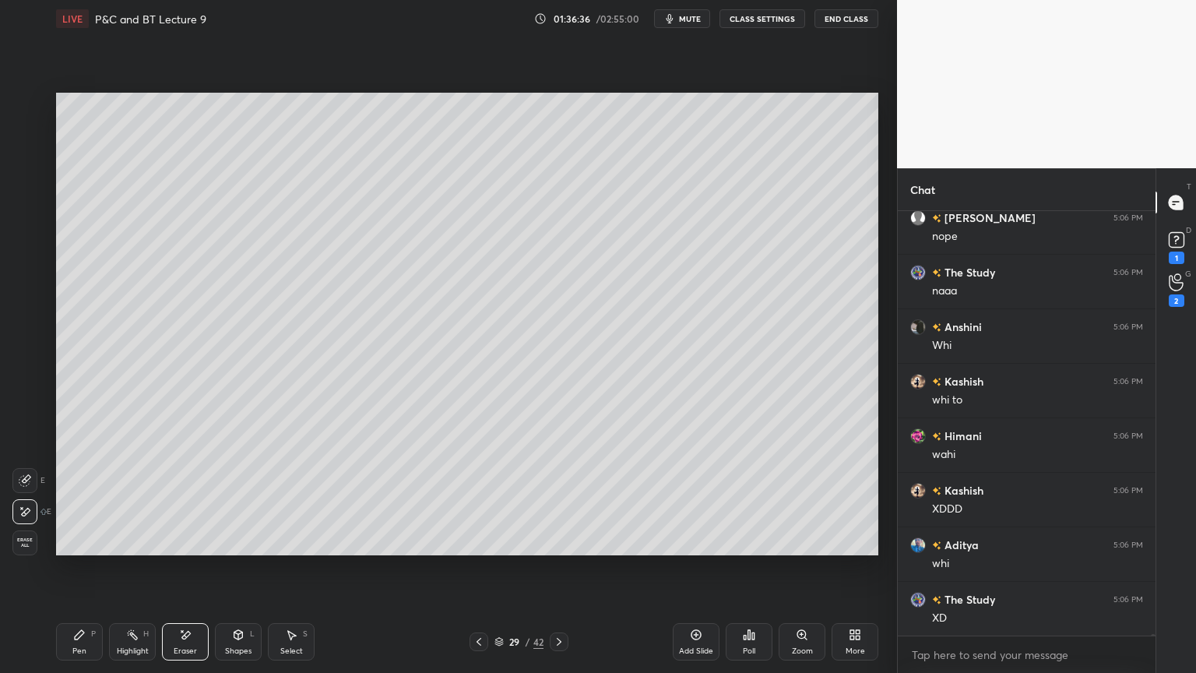
scroll to position [95089, 0]
click at [299, 549] on div "Select S" at bounding box center [291, 641] width 47 height 37
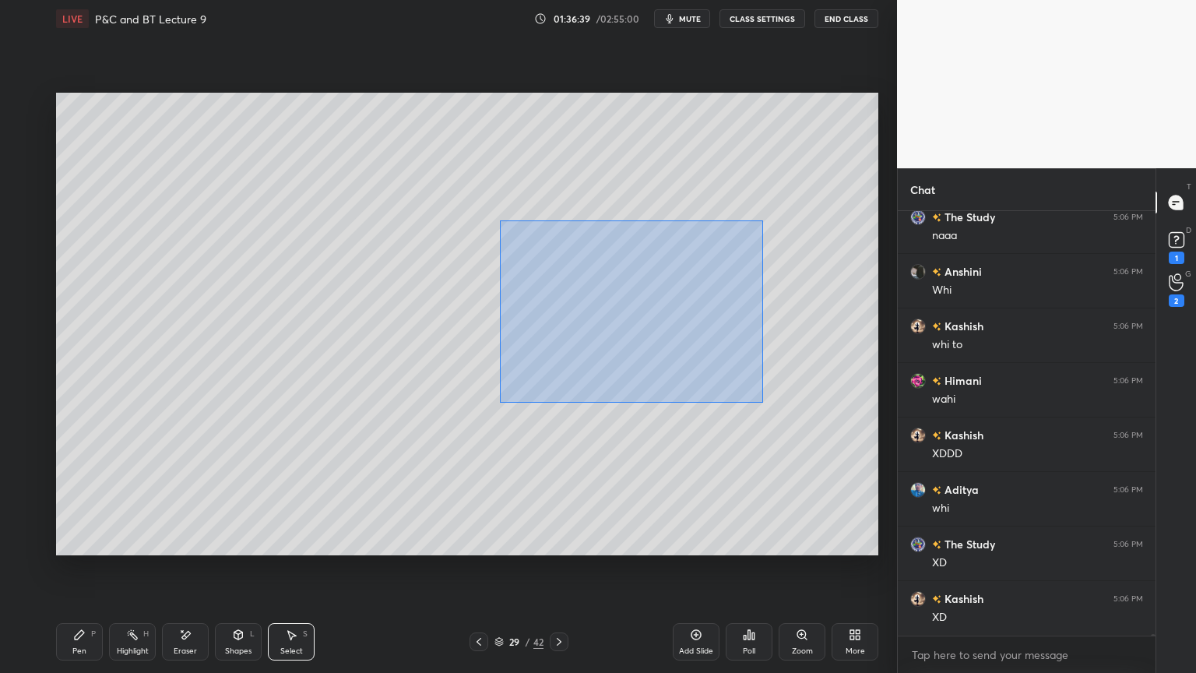
drag, startPoint x: 498, startPoint y: 219, endPoint x: 648, endPoint y: 348, distance: 197.7
click at [788, 413] on div "0 ° Undo Copy Duplicate Duplicate to new slide Delete" at bounding box center [467, 324] width 822 height 463
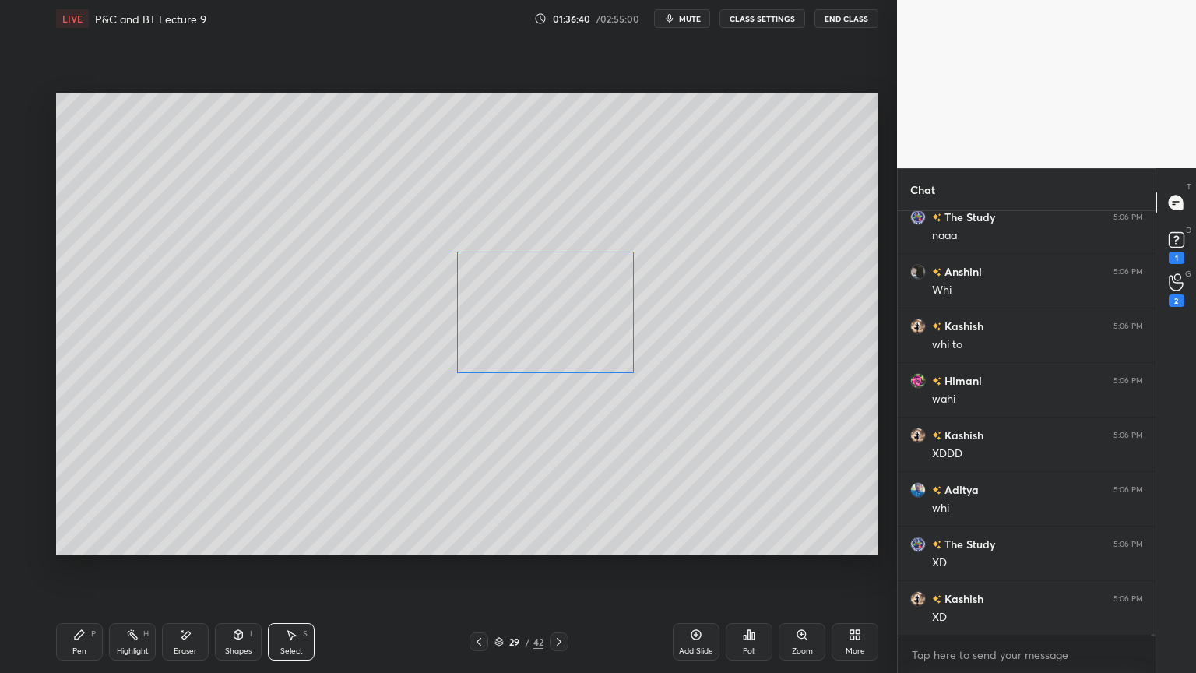
drag, startPoint x: 586, startPoint y: 332, endPoint x: 510, endPoint y: 401, distance: 102.5
click at [541, 340] on div "0 ° Undo Copy Duplicate Duplicate to new slide Delete" at bounding box center [467, 324] width 822 height 463
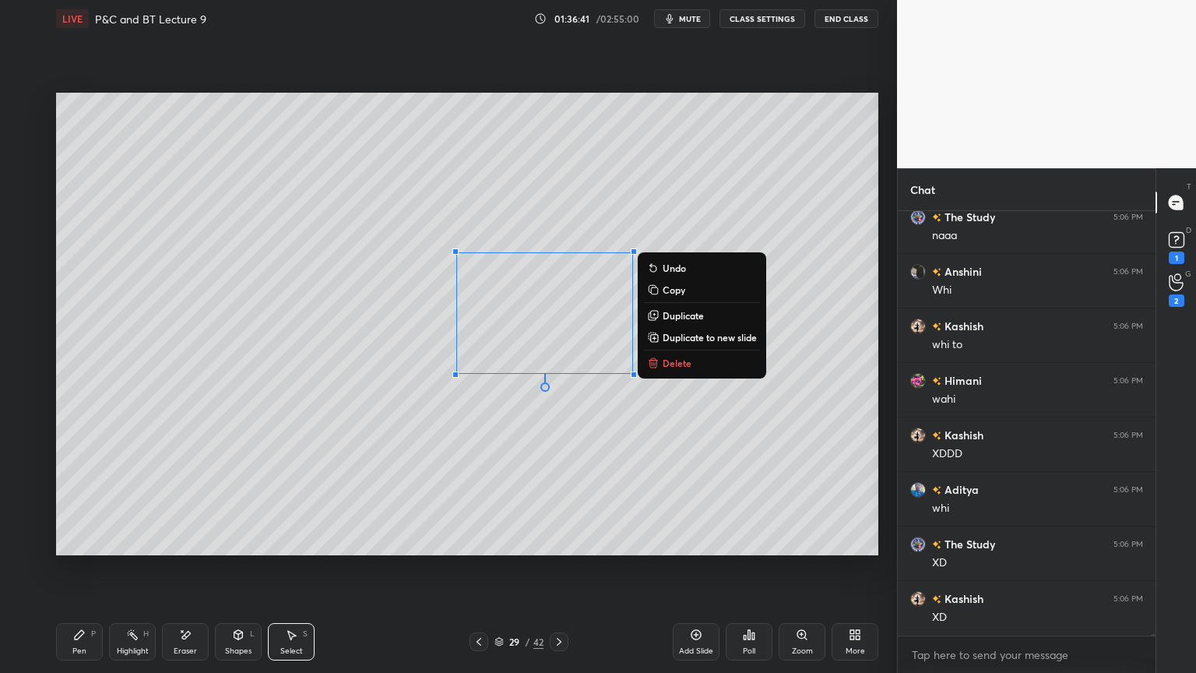
click at [431, 481] on div "0 ° Undo Copy Duplicate Duplicate to new slide Delete" at bounding box center [467, 324] width 822 height 463
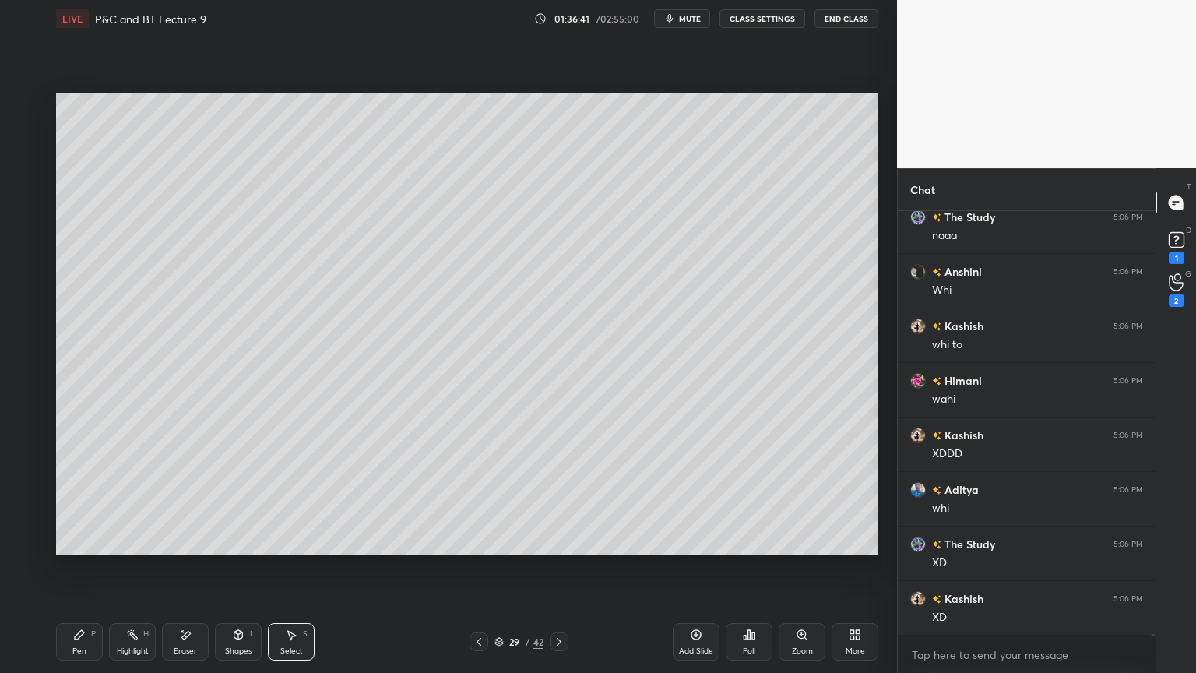
click at [192, 549] on div "Eraser" at bounding box center [185, 641] width 47 height 37
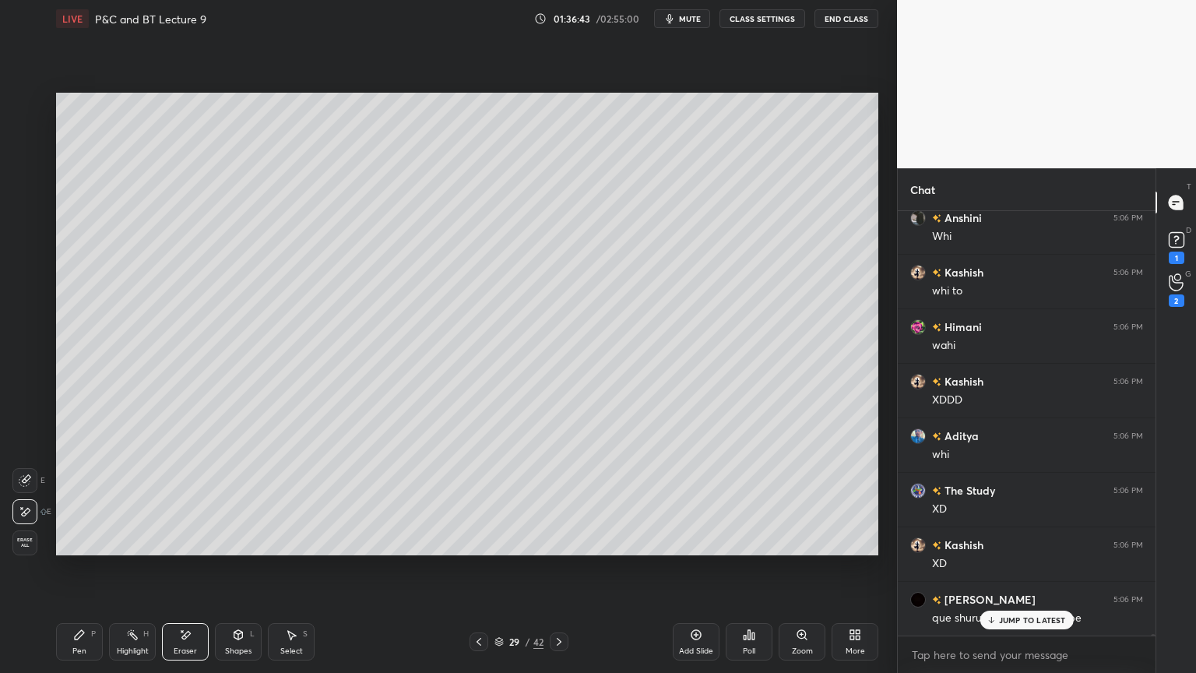
click at [299, 549] on div "Select S" at bounding box center [291, 641] width 47 height 37
drag, startPoint x: 467, startPoint y: 301, endPoint x: 679, endPoint y: 424, distance: 245.0
click at [681, 424] on div "0 ° Undo Copy Duplicate Duplicate to new slide Delete" at bounding box center [467, 324] width 822 height 463
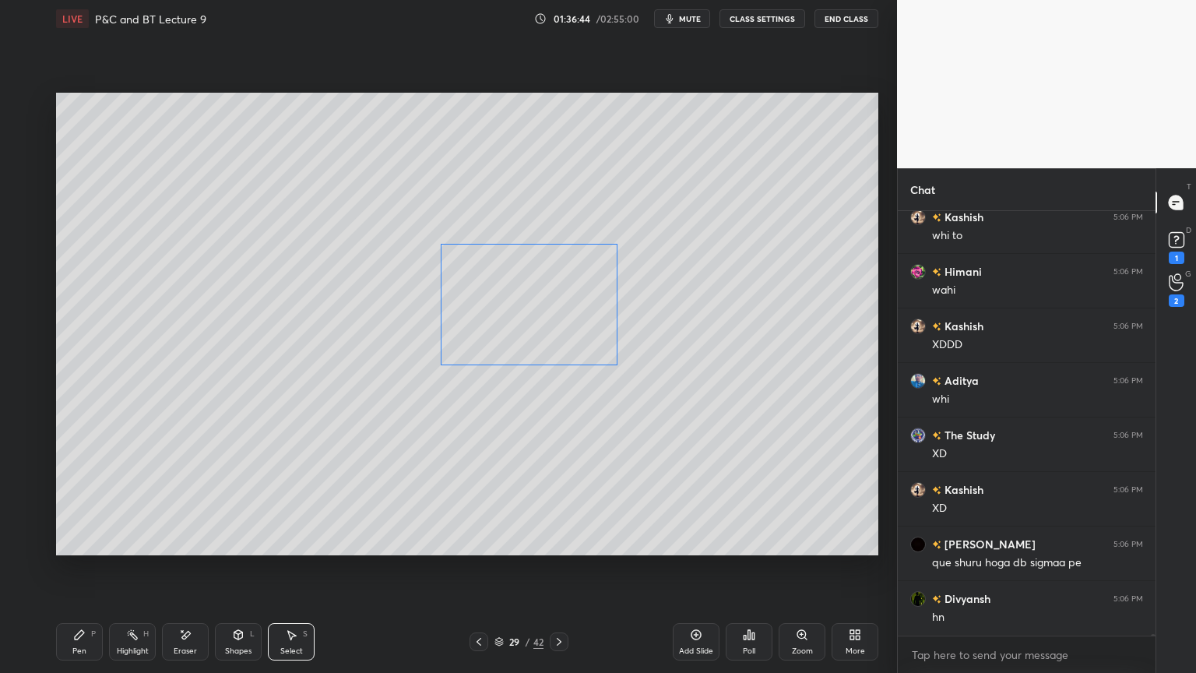
drag, startPoint x: 516, startPoint y: 336, endPoint x: 493, endPoint y: 392, distance: 60.0
click at [507, 329] on div "0 ° Undo Copy Duplicate Duplicate to new slide Delete" at bounding box center [467, 324] width 822 height 463
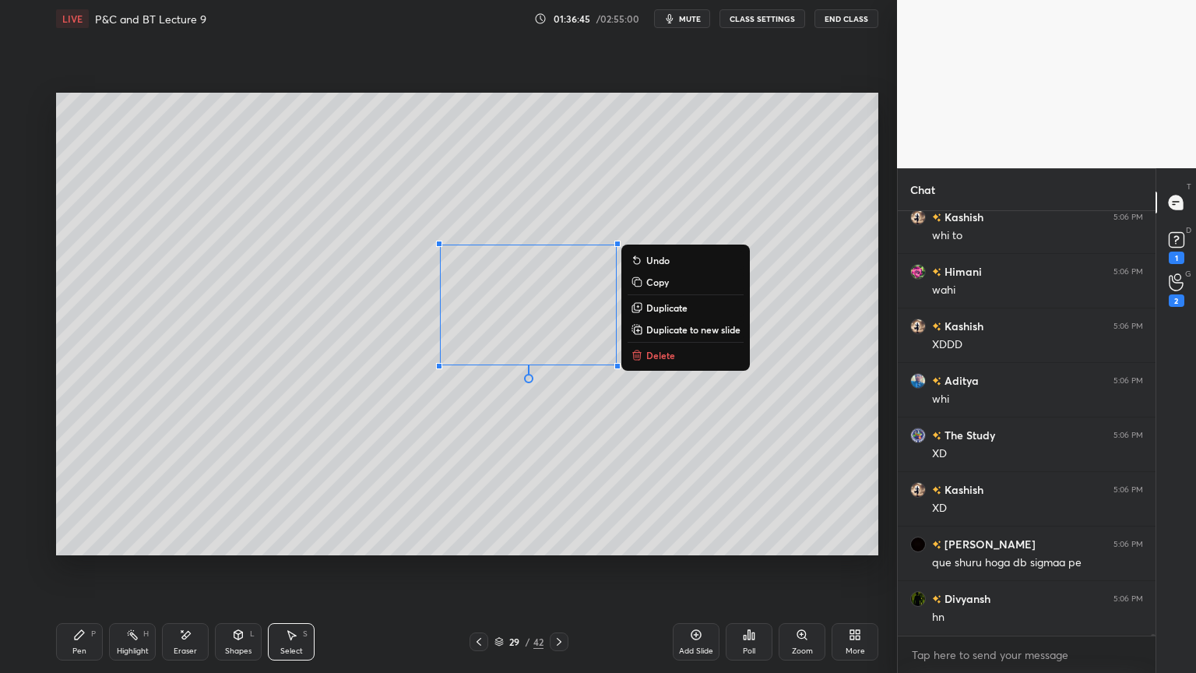
drag, startPoint x: 490, startPoint y: 432, endPoint x: 380, endPoint y: 448, distance: 110.9
click at [490, 432] on div "0 ° Undo Copy Duplicate Duplicate to new slide Delete" at bounding box center [467, 324] width 822 height 463
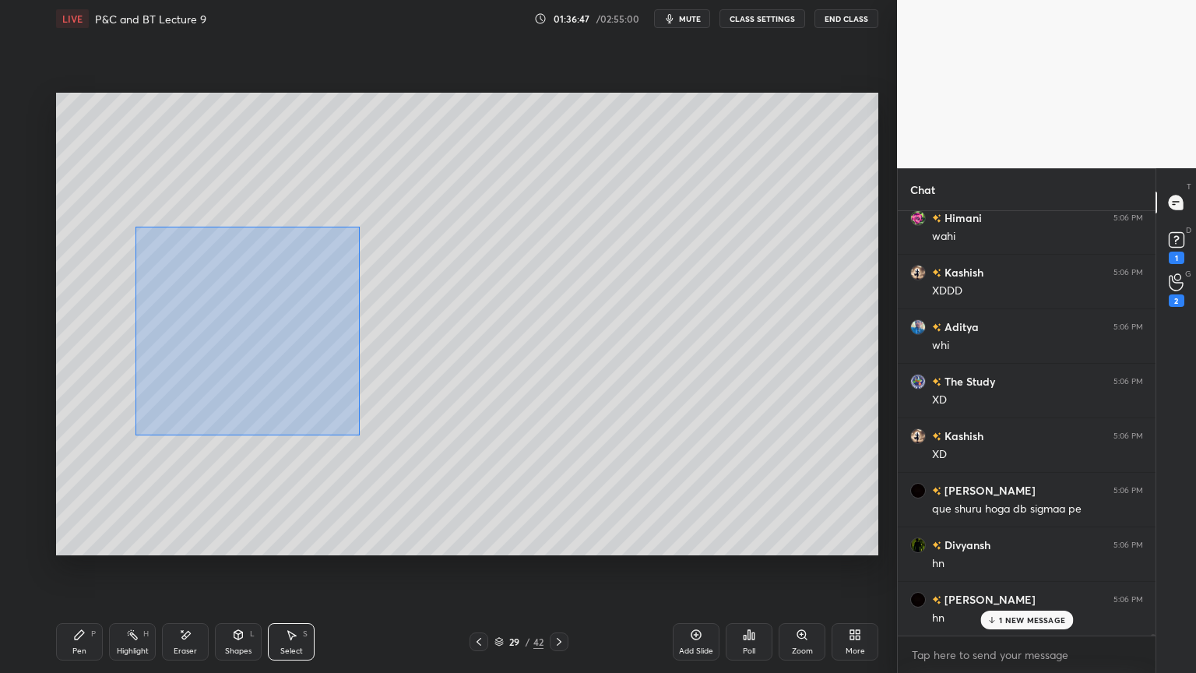
scroll to position [95308, 0]
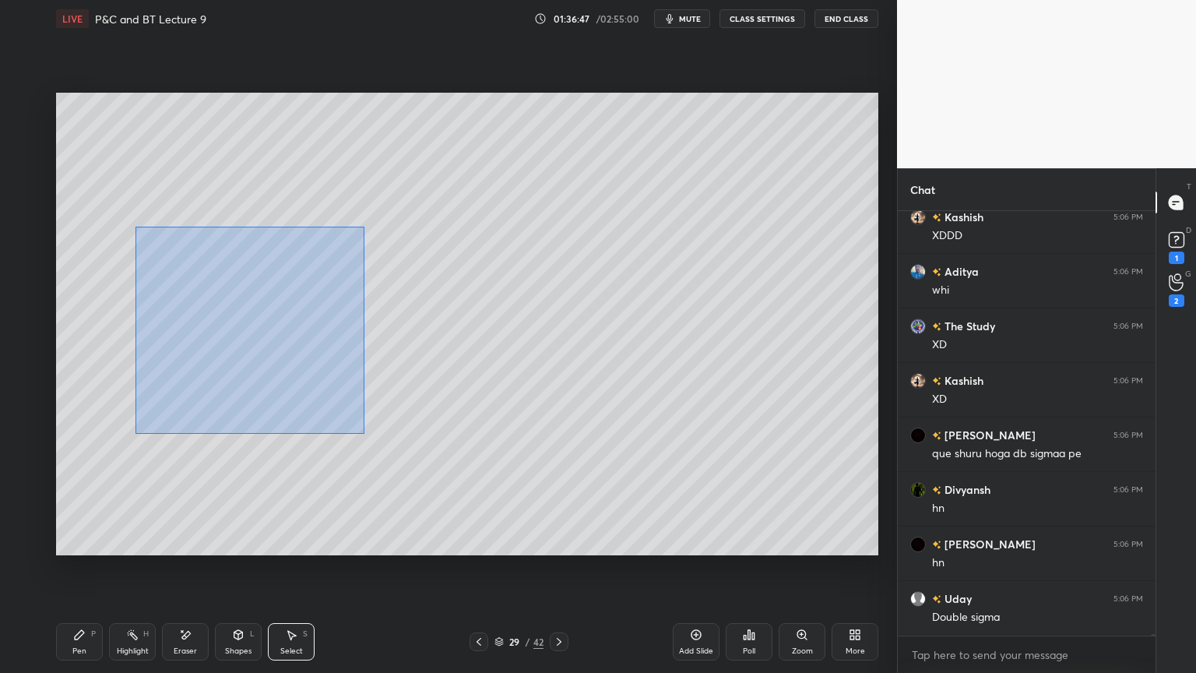
drag, startPoint x: 138, startPoint y: 228, endPoint x: 364, endPoint y: 434, distance: 306.0
click at [364, 434] on div "0 ° Undo Copy Duplicate Duplicate to new slide Delete" at bounding box center [467, 324] width 822 height 463
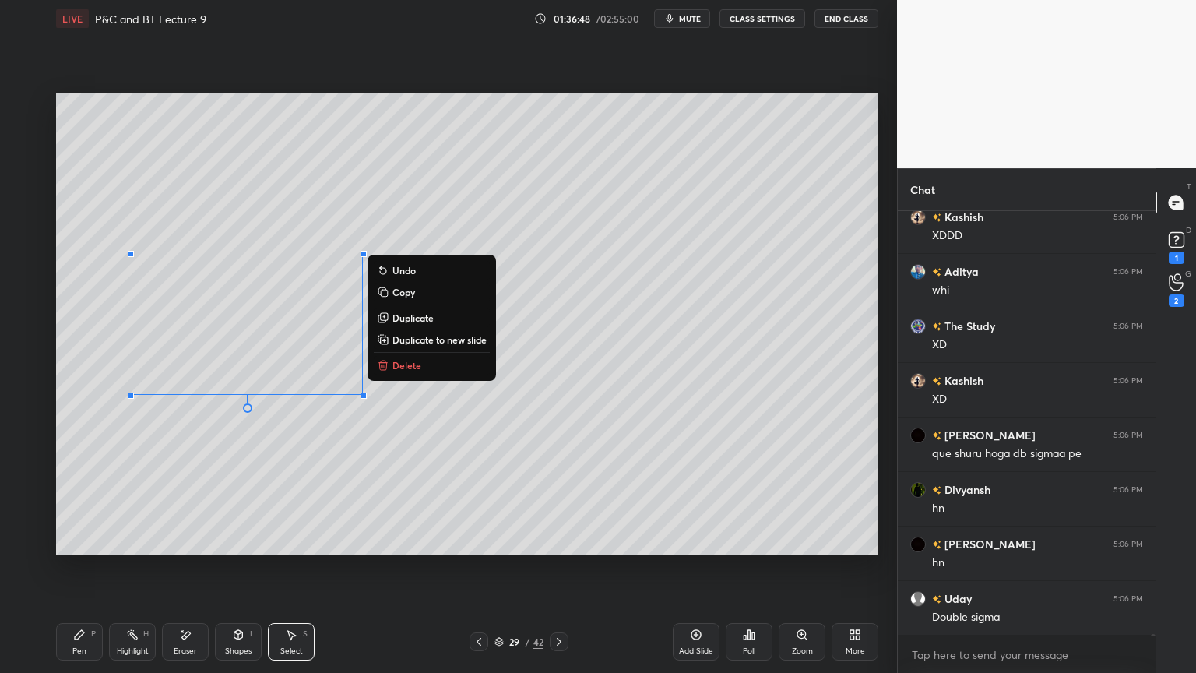
click at [396, 364] on p "Delete" at bounding box center [406, 365] width 29 height 12
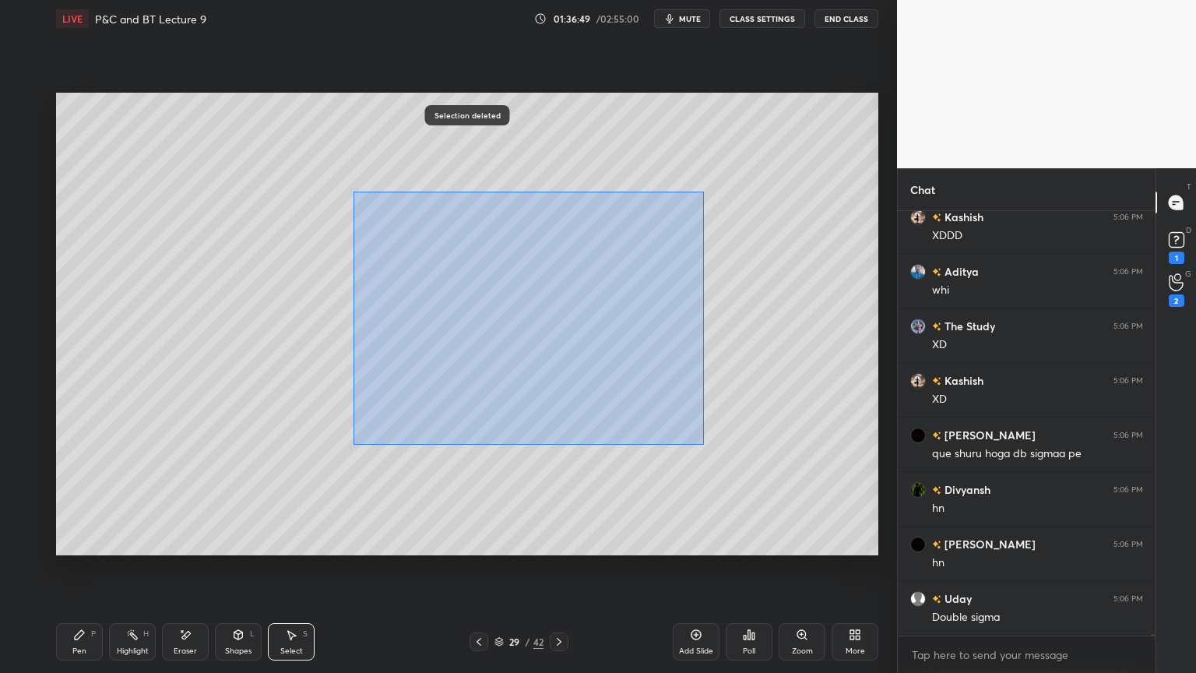
drag, startPoint x: 383, startPoint y: 252, endPoint x: 733, endPoint y: 441, distance: 397.2
click at [734, 442] on div "0 ° Undo Copy Duplicate Duplicate to new slide Delete" at bounding box center [467, 324] width 822 height 463
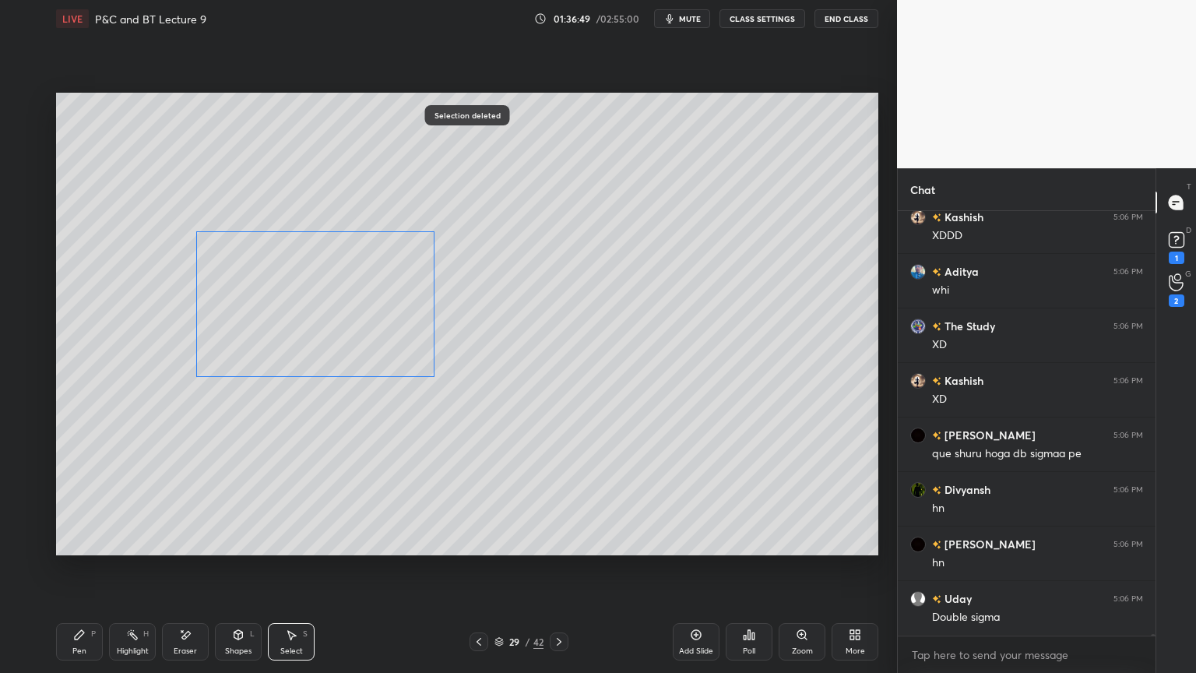
drag, startPoint x: 502, startPoint y: 337, endPoint x: 336, endPoint y: 336, distance: 166.7
click at [336, 329] on div "0 ° Undo Copy Duplicate Duplicate to new slide Delete" at bounding box center [467, 324] width 822 height 463
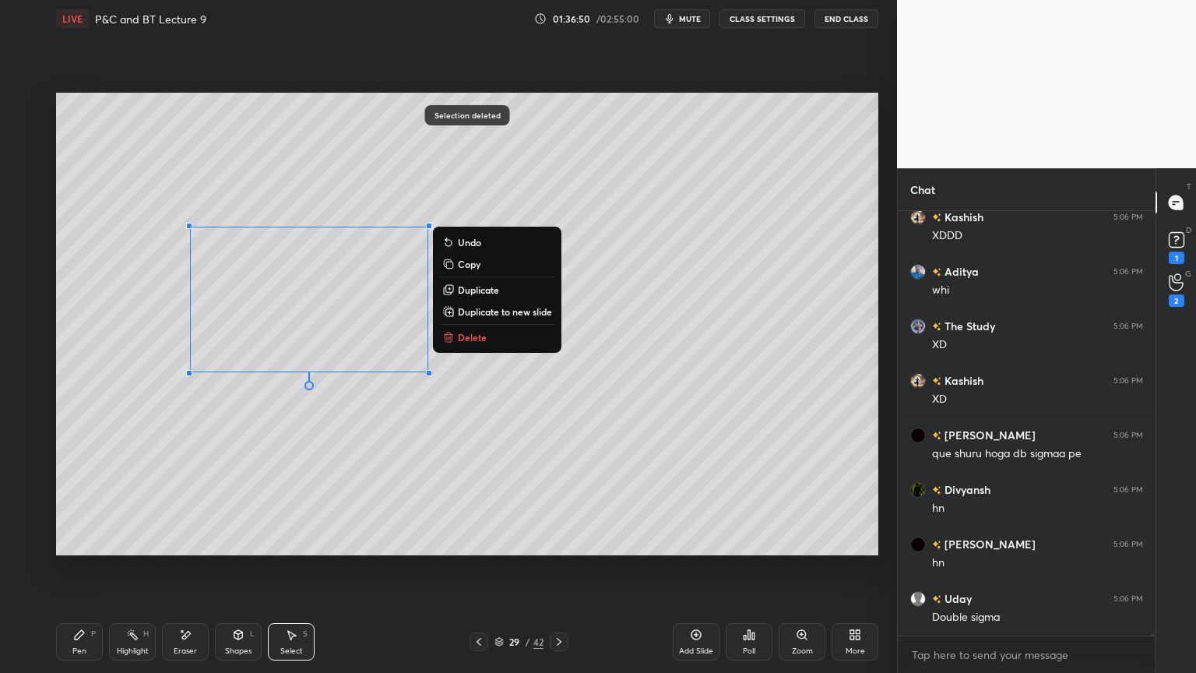
click at [269, 493] on div "0 ° Undo Copy Duplicate Duplicate to new slide Delete" at bounding box center [467, 324] width 822 height 463
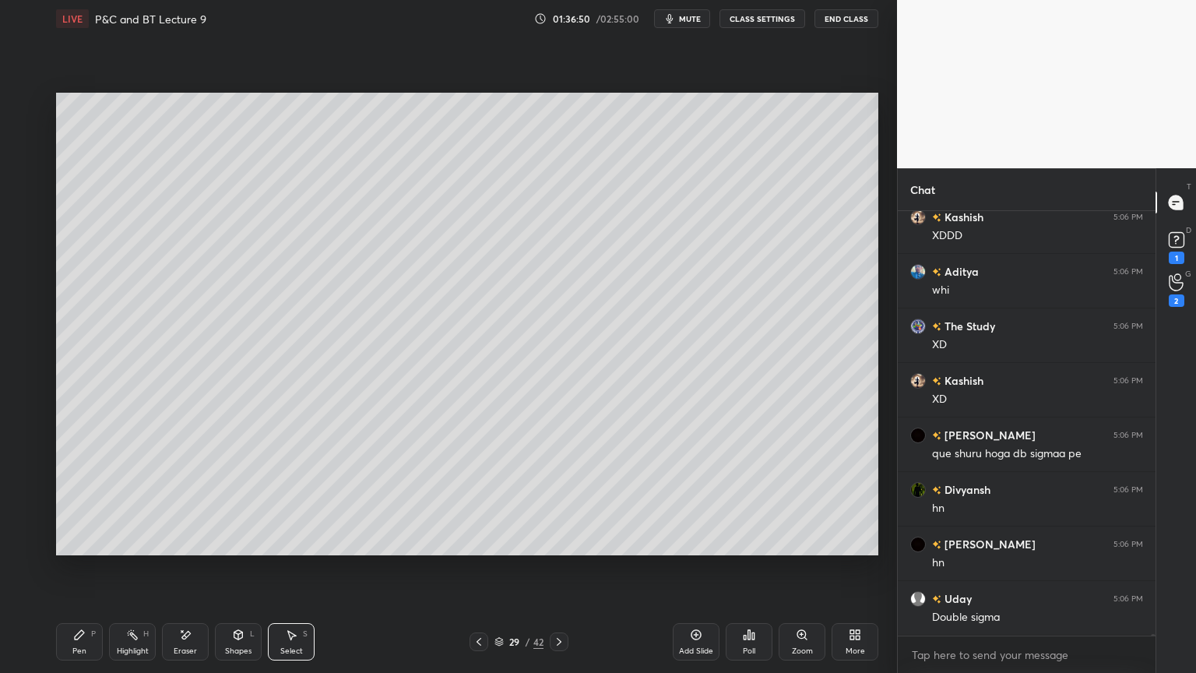
click at [84, 549] on div "Pen P" at bounding box center [79, 641] width 47 height 37
click at [296, 549] on div "Pen P Highlight H Eraser Shapes L Select S 29 / 42 Add Slide Poll Zoom More" at bounding box center [467, 642] width 822 height 62
drag, startPoint x: 301, startPoint y: 631, endPoint x: 287, endPoint y: 574, distance: 58.4
click at [301, 549] on div "Select S" at bounding box center [291, 641] width 47 height 37
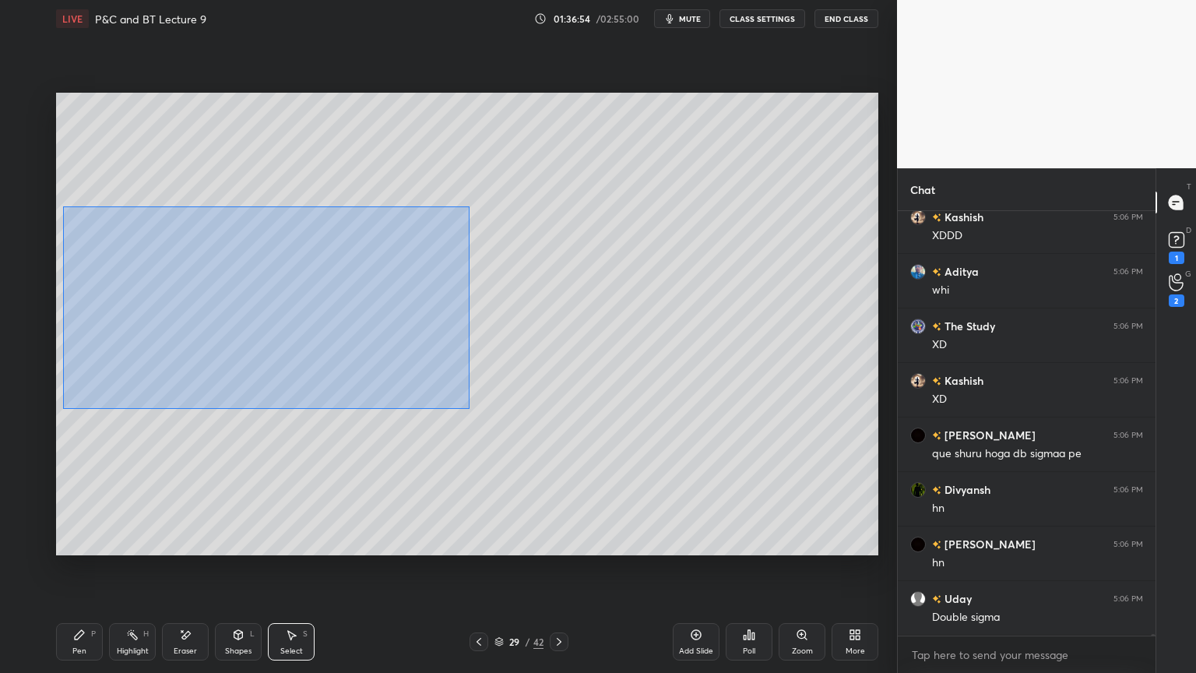
drag, startPoint x: 64, startPoint y: 206, endPoint x: 466, endPoint y: 381, distance: 438.8
click at [492, 408] on div "0 ° Undo Copy Duplicate Duplicate to new slide Delete" at bounding box center [467, 324] width 822 height 463
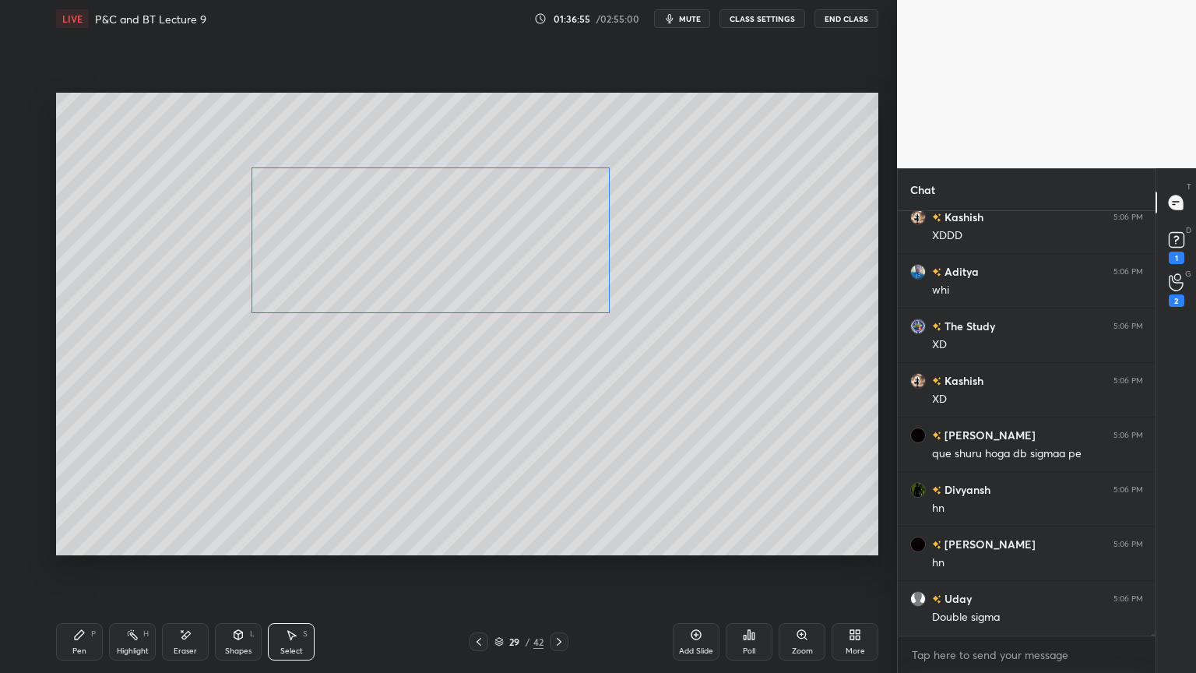
drag, startPoint x: 336, startPoint y: 321, endPoint x: 451, endPoint y: 308, distance: 115.9
click at [510, 264] on div "0 ° Undo Copy Duplicate Duplicate to new slide Delete" at bounding box center [467, 324] width 822 height 463
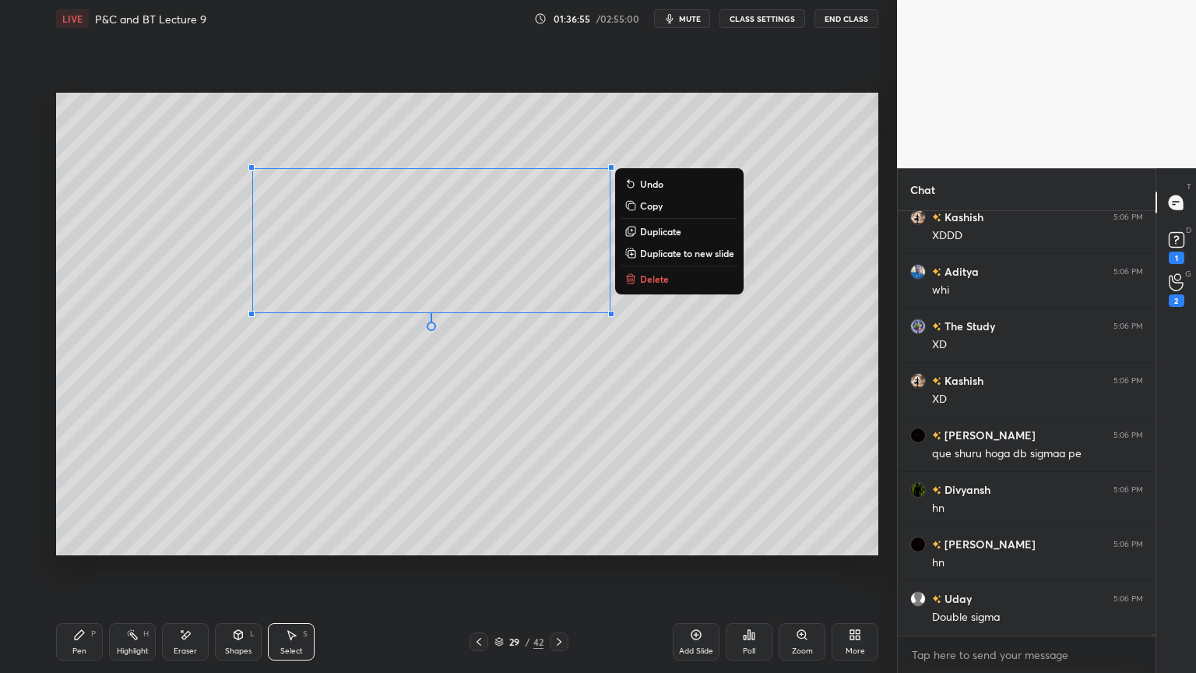
drag, startPoint x: 423, startPoint y: 388, endPoint x: 389, endPoint y: 392, distance: 33.7
click at [422, 387] on div "0 ° Undo Copy Duplicate Duplicate to new slide Delete" at bounding box center [467, 324] width 822 height 463
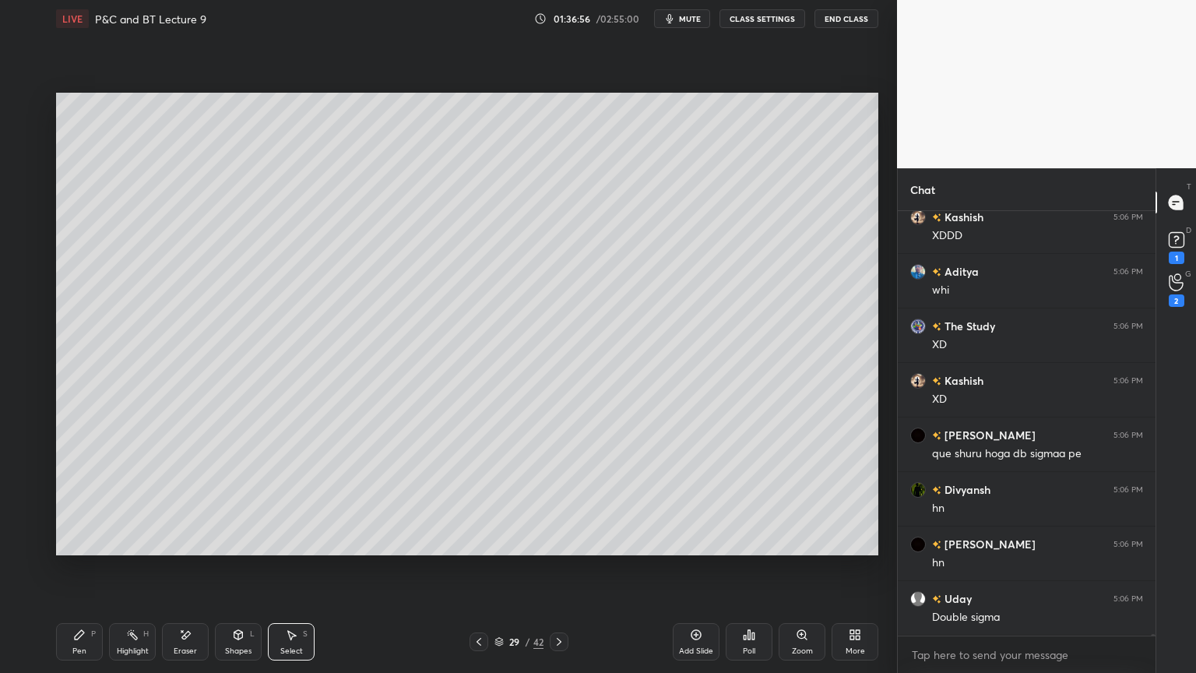
drag, startPoint x: 86, startPoint y: 642, endPoint x: 247, endPoint y: 611, distance: 164.3
click at [86, 549] on div "Pen P" at bounding box center [79, 641] width 47 height 37
drag, startPoint x: 479, startPoint y: 641, endPoint x: 464, endPoint y: 649, distance: 17.1
click at [480, 549] on icon at bounding box center [479, 641] width 12 height 12
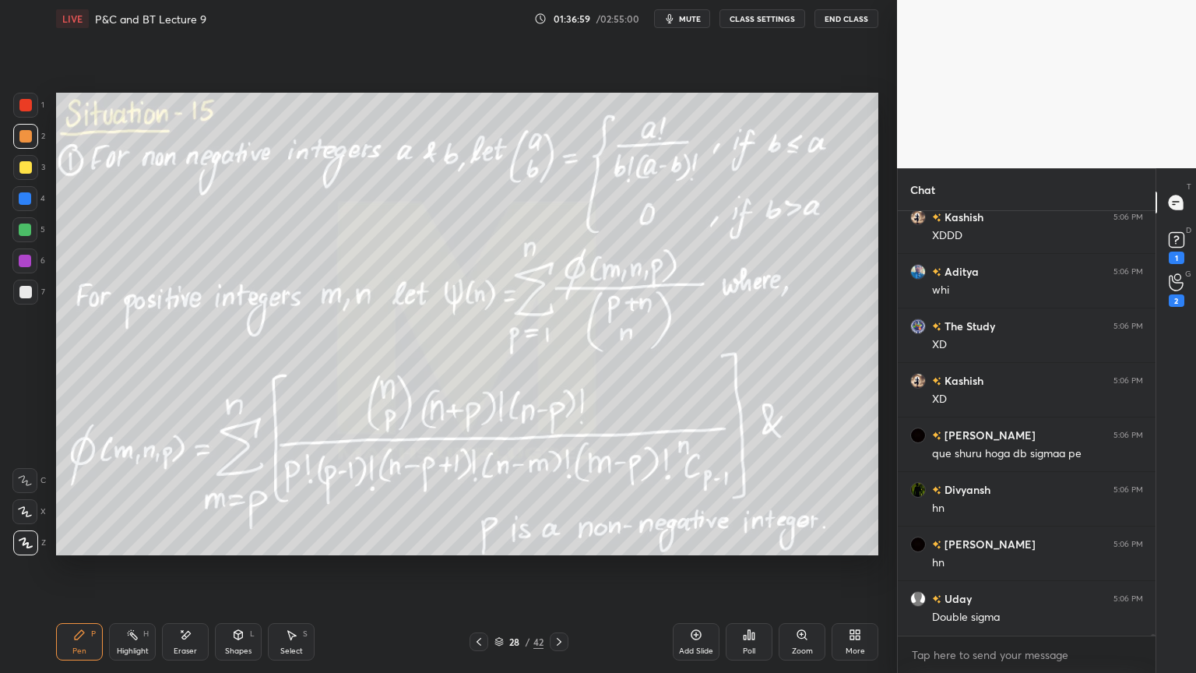
click at [560, 549] on icon at bounding box center [559, 641] width 12 height 12
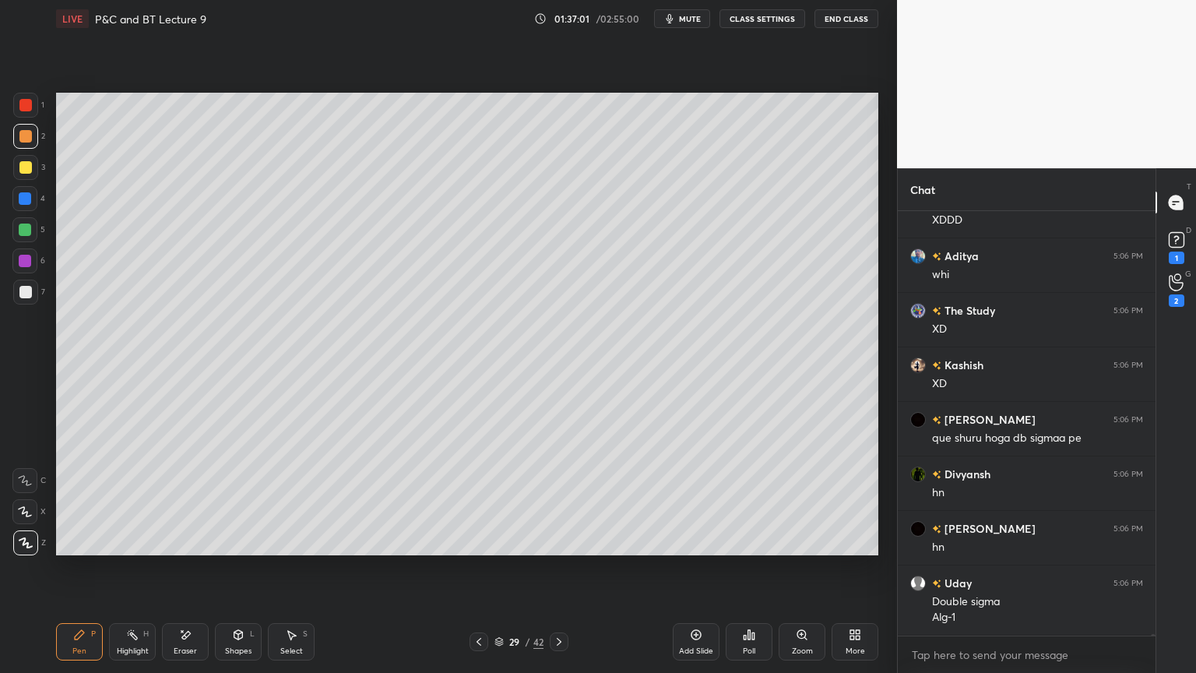
drag, startPoint x: 192, startPoint y: 646, endPoint x: 210, endPoint y: 580, distance: 67.8
click at [192, 549] on div "Eraser" at bounding box center [185, 651] width 23 height 8
drag, startPoint x: 140, startPoint y: 630, endPoint x: 92, endPoint y: 627, distance: 48.4
click at [138, 549] on div "Highlight H" at bounding box center [132, 641] width 47 height 37
drag, startPoint x: 92, startPoint y: 627, endPoint x: 116, endPoint y: 566, distance: 65.4
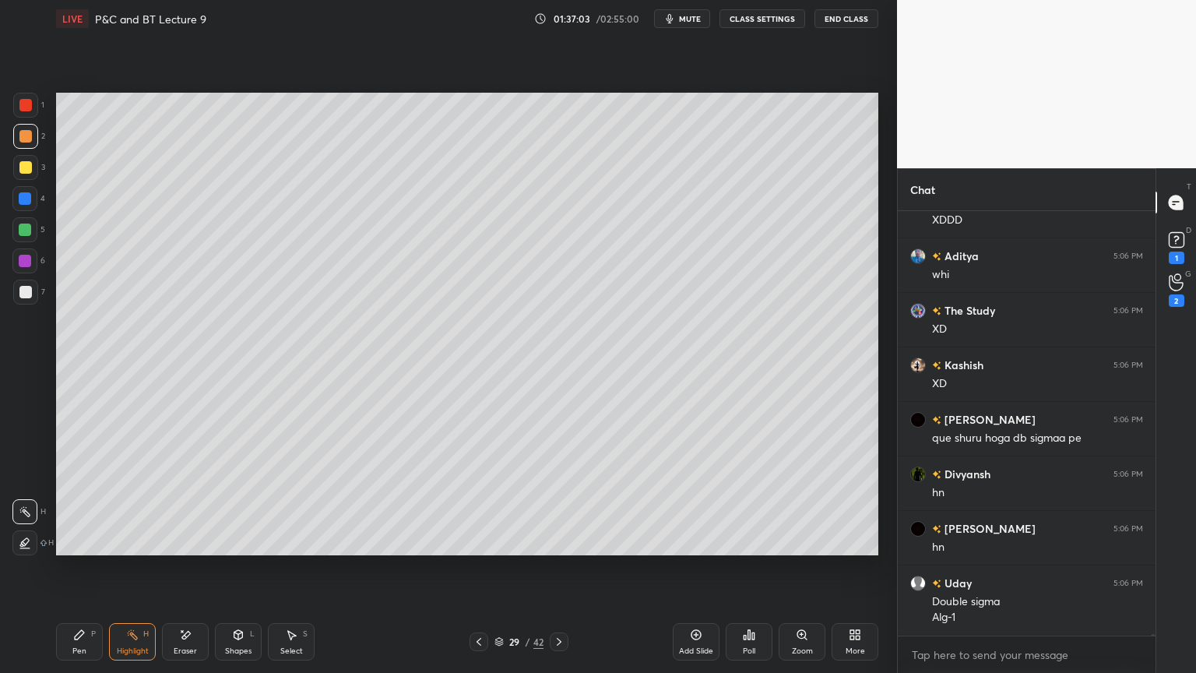
click at [88, 549] on div "Pen P" at bounding box center [79, 641] width 47 height 37
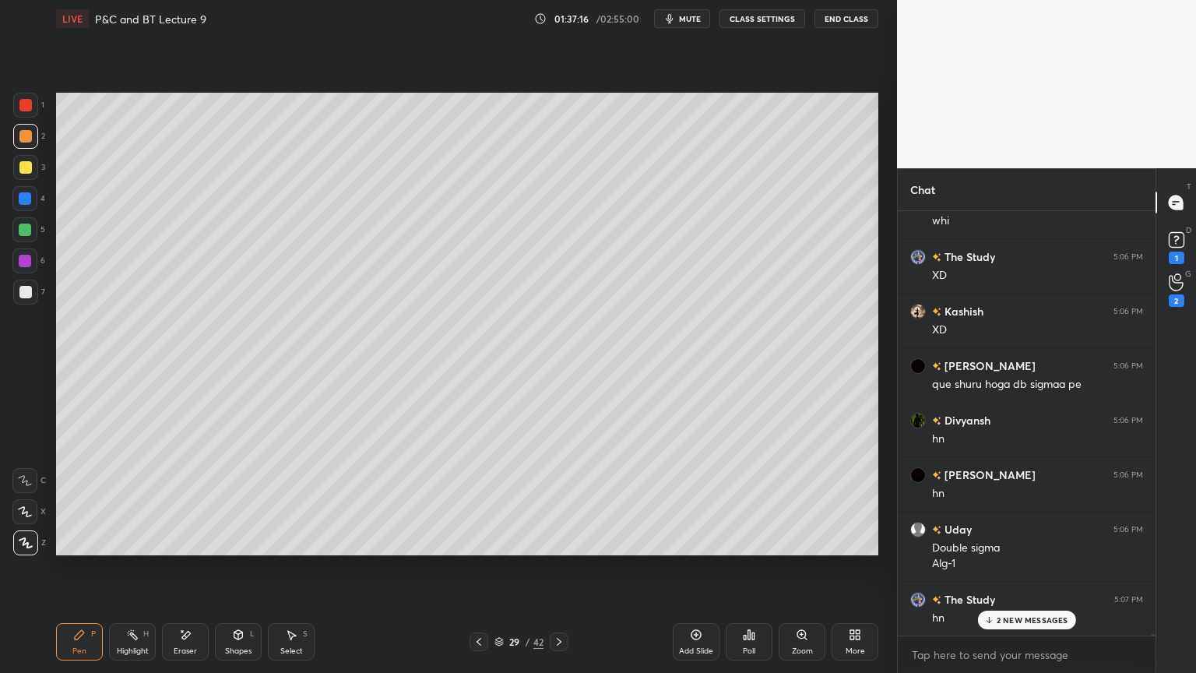
scroll to position [95486, 0]
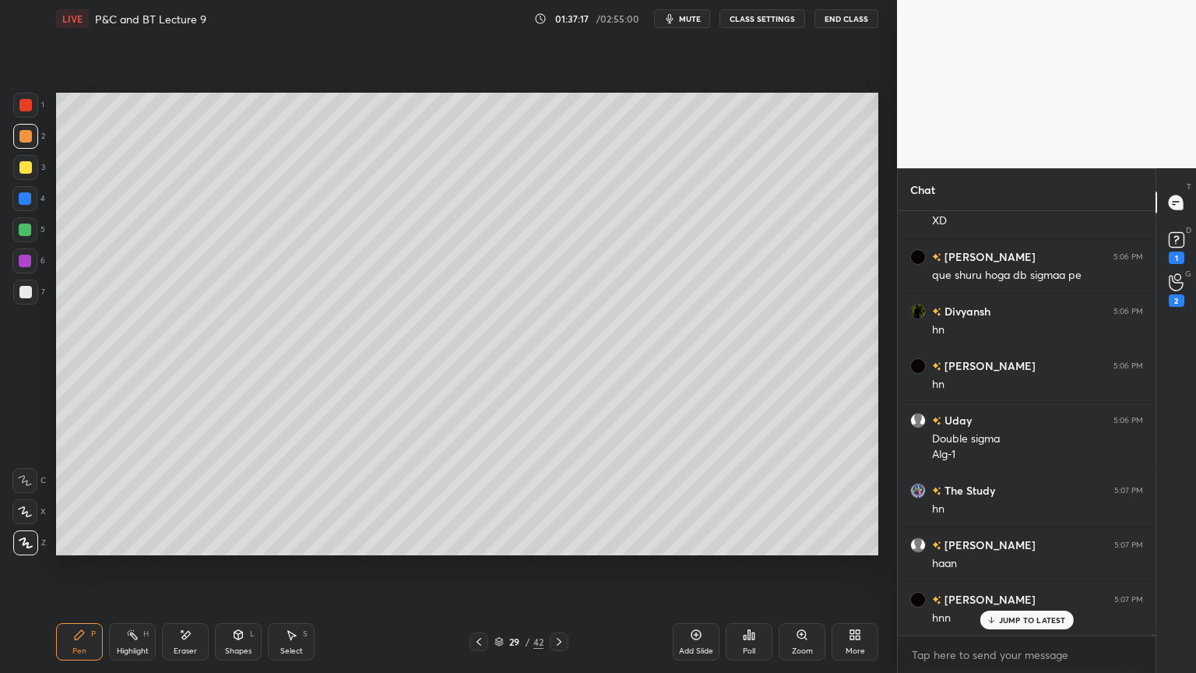
click at [188, 549] on icon at bounding box center [186, 635] width 9 height 8
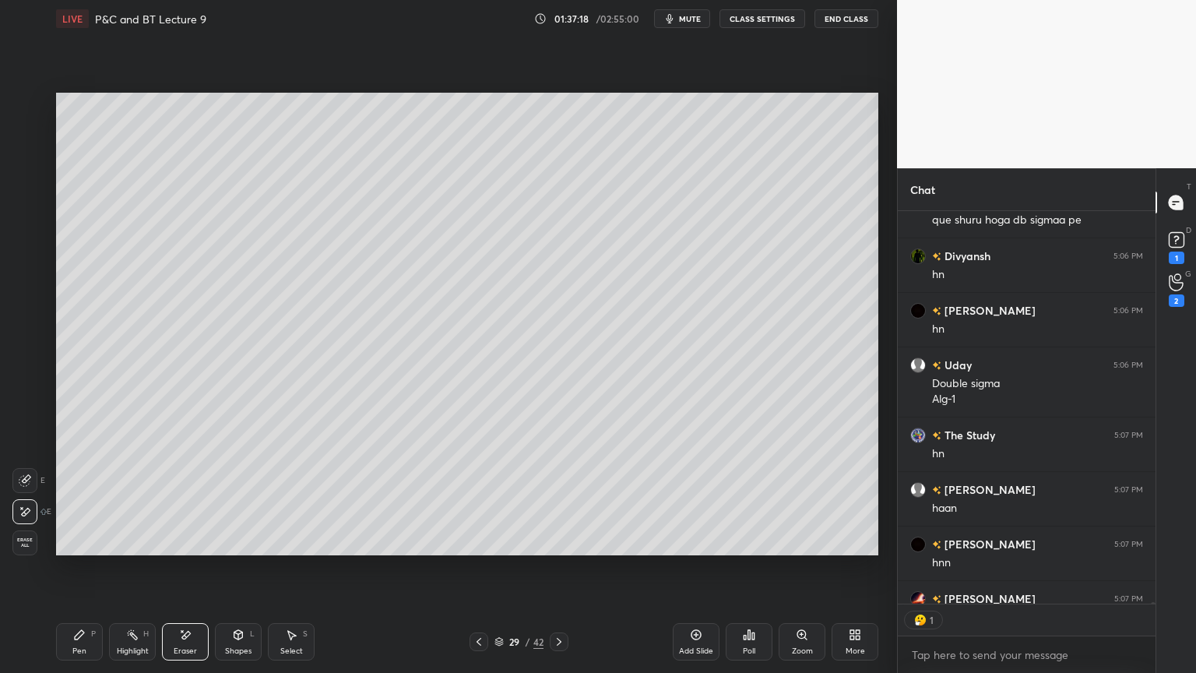
scroll to position [95682, 0]
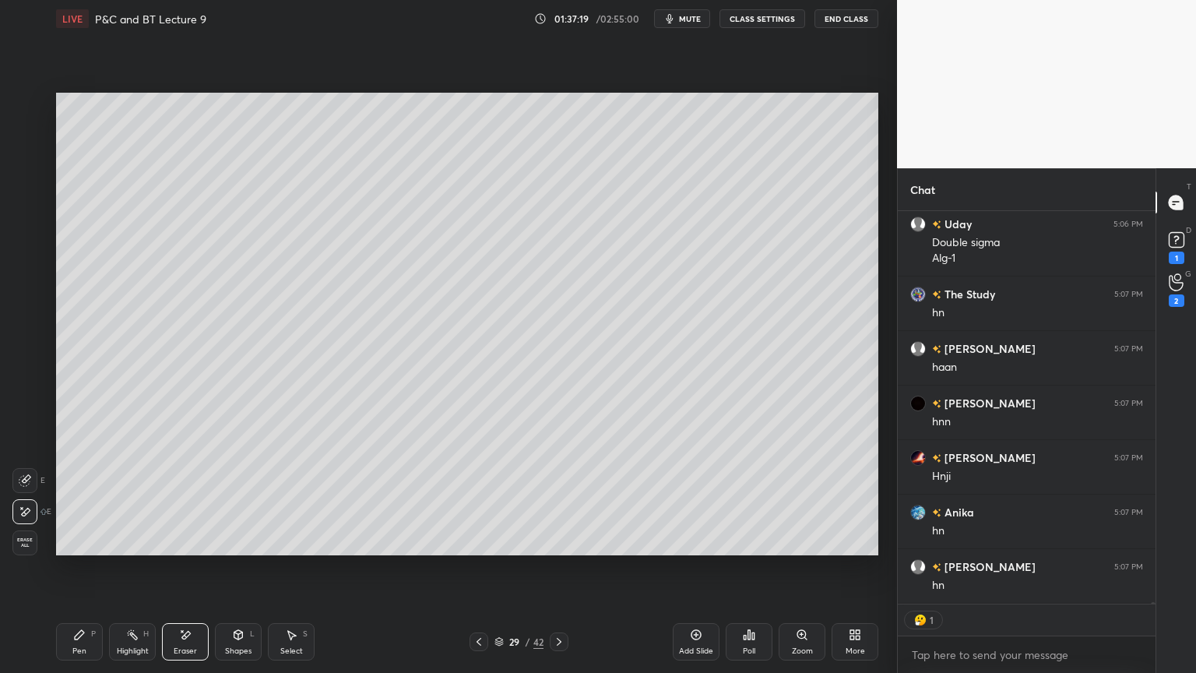
drag, startPoint x: 135, startPoint y: 636, endPoint x: 76, endPoint y: 642, distance: 59.4
click at [133, 549] on rect at bounding box center [134, 636] width 8 height 8
drag, startPoint x: 76, startPoint y: 642, endPoint x: 121, endPoint y: 604, distance: 59.2
click at [76, 549] on div "Pen P" at bounding box center [79, 641] width 47 height 37
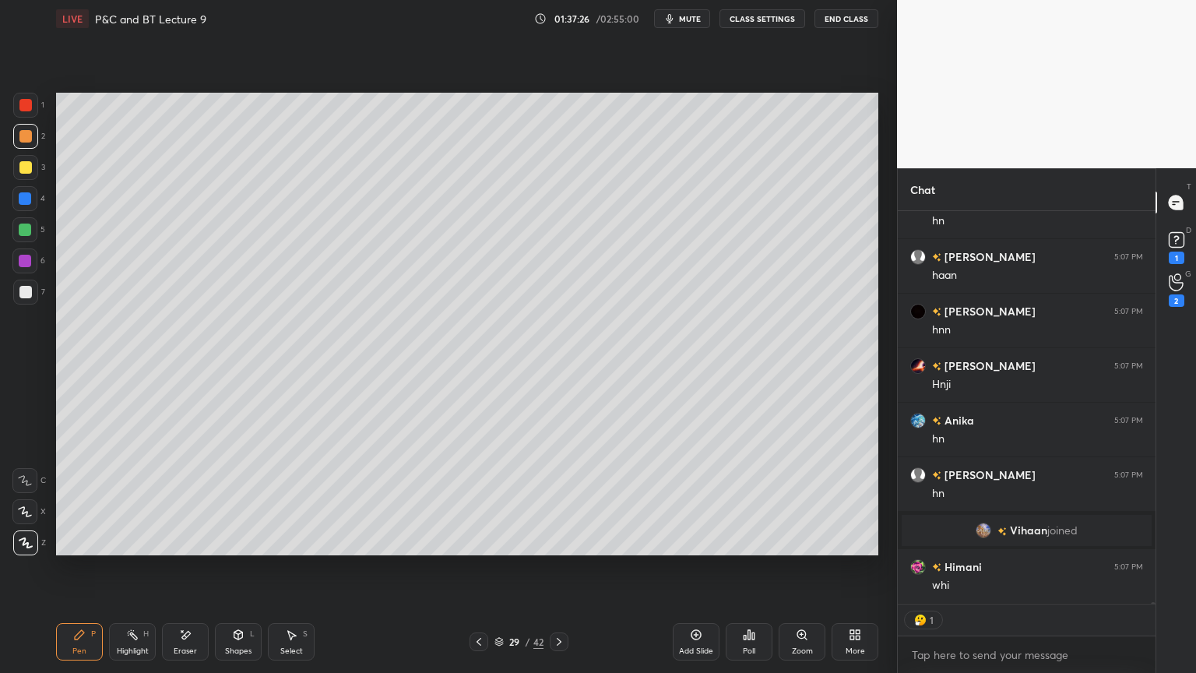
scroll to position [95192, 0]
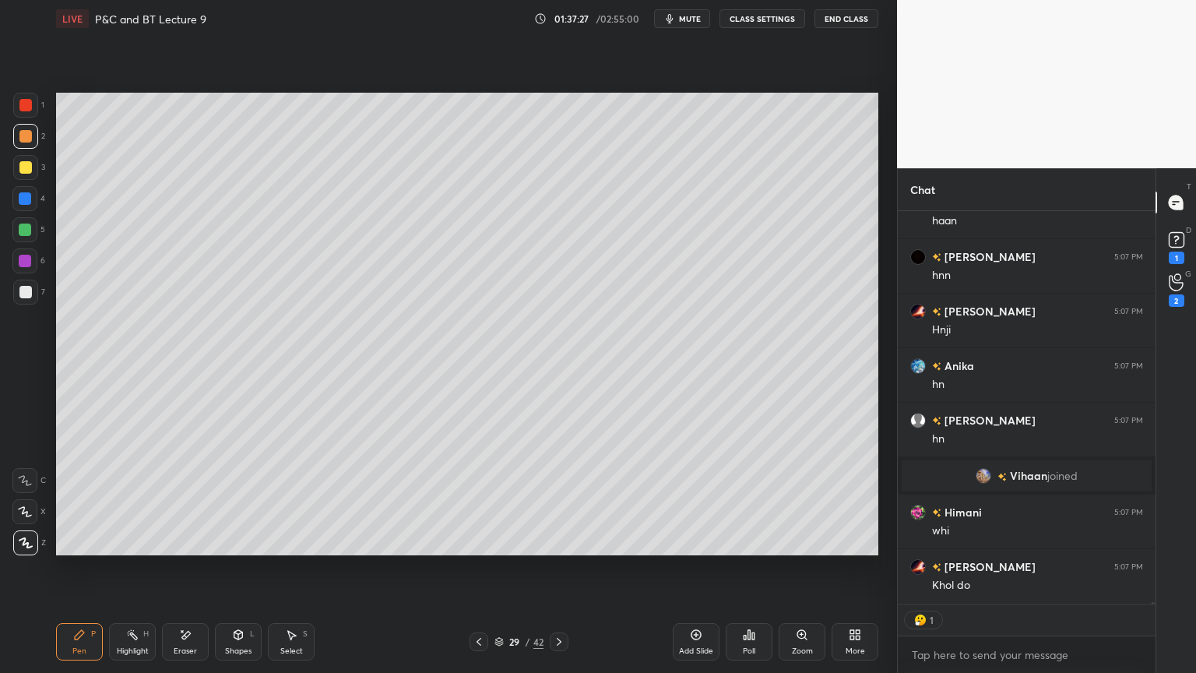
drag, startPoint x: 199, startPoint y: 642, endPoint x: 211, endPoint y: 628, distance: 18.2
click at [198, 549] on div "Eraser" at bounding box center [185, 641] width 47 height 37
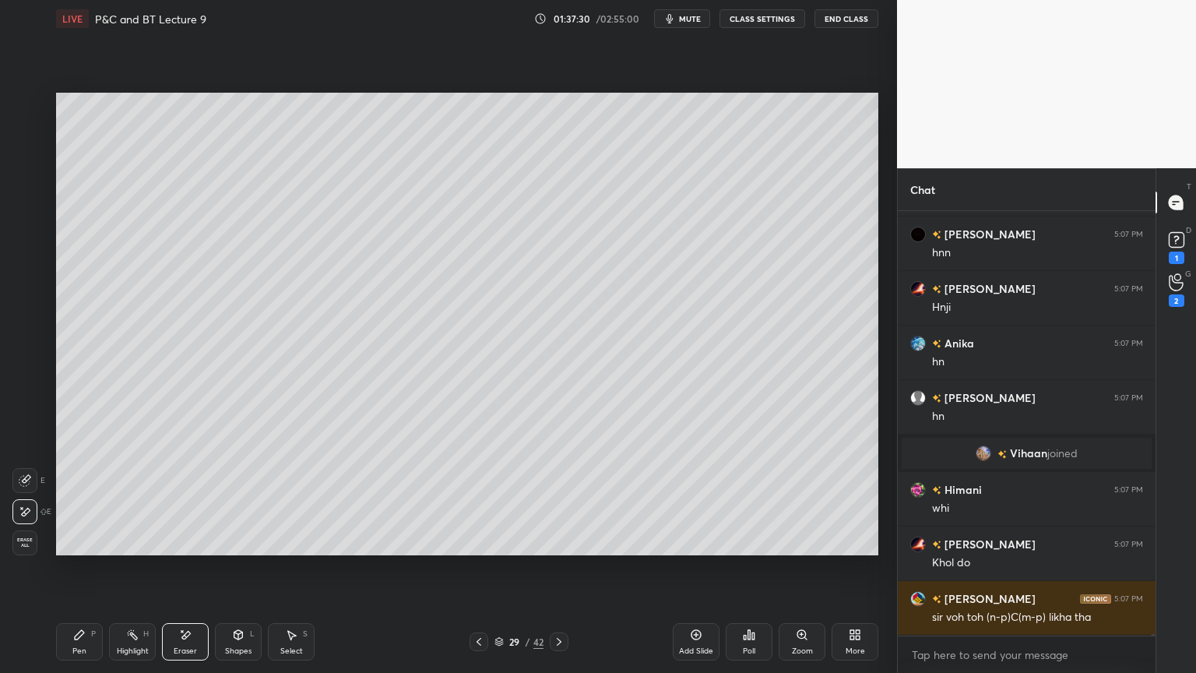
scroll to position [95268, 0]
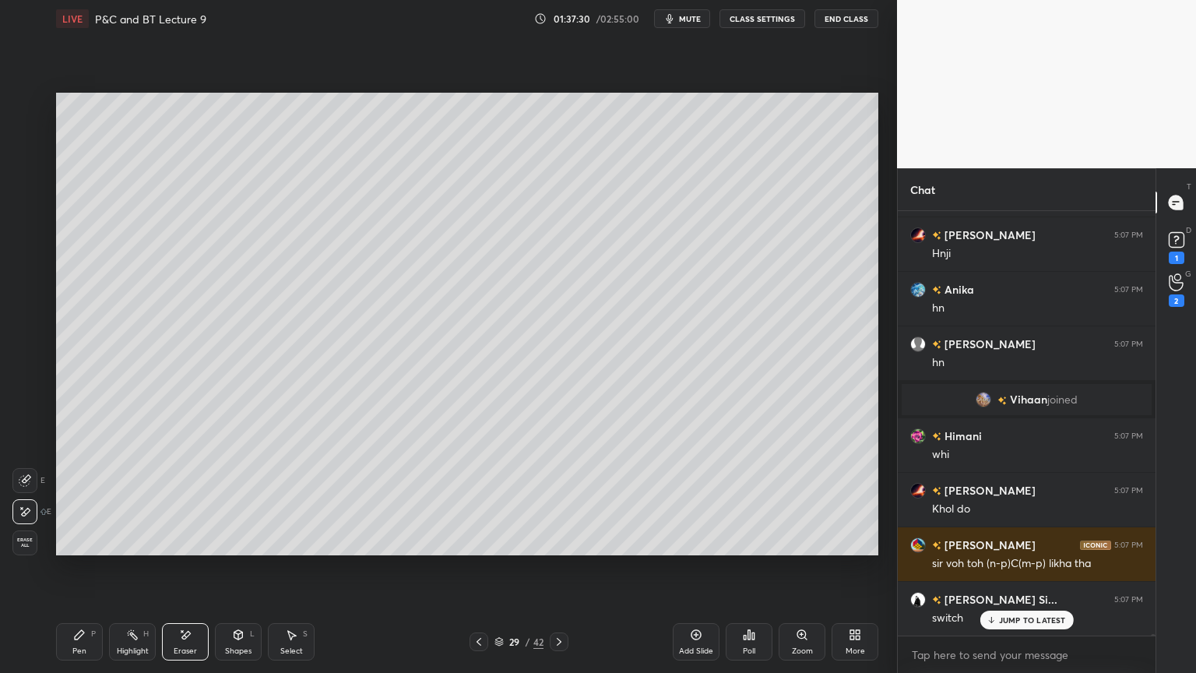
drag, startPoint x: 133, startPoint y: 638, endPoint x: 86, endPoint y: 635, distance: 46.8
click at [129, 549] on icon at bounding box center [132, 634] width 12 height 12
drag, startPoint x: 86, startPoint y: 635, endPoint x: 109, endPoint y: 629, distance: 23.2
click at [85, 549] on div "Pen P" at bounding box center [79, 641] width 47 height 37
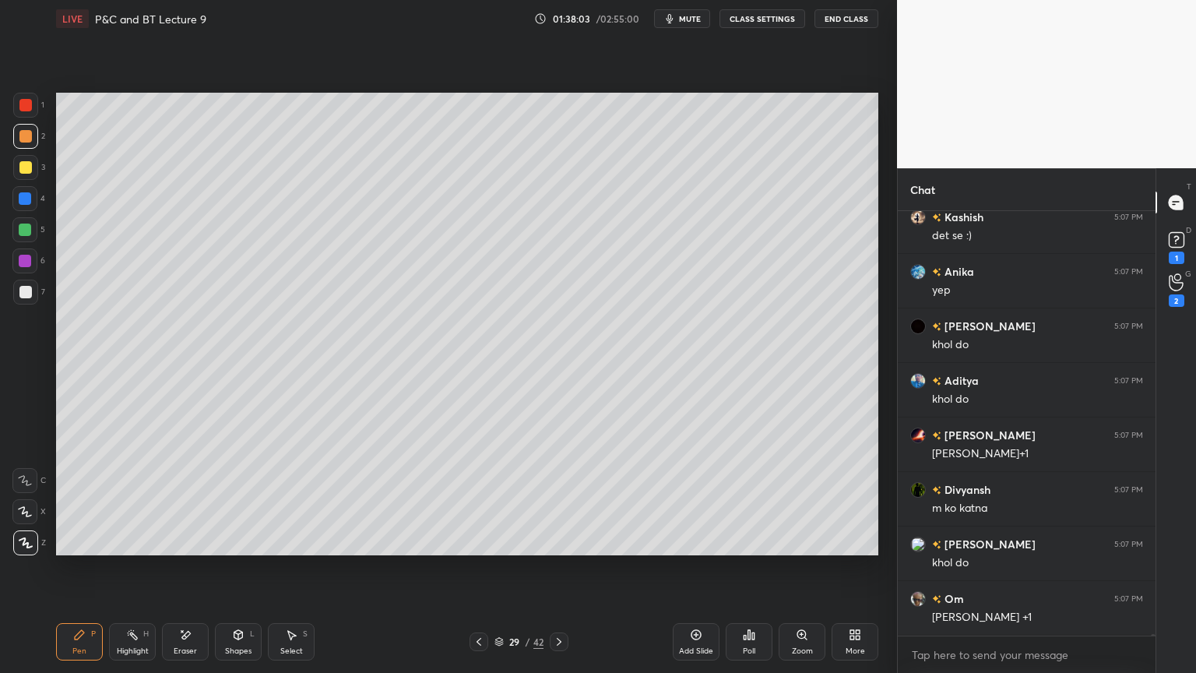
scroll to position [96115, 0]
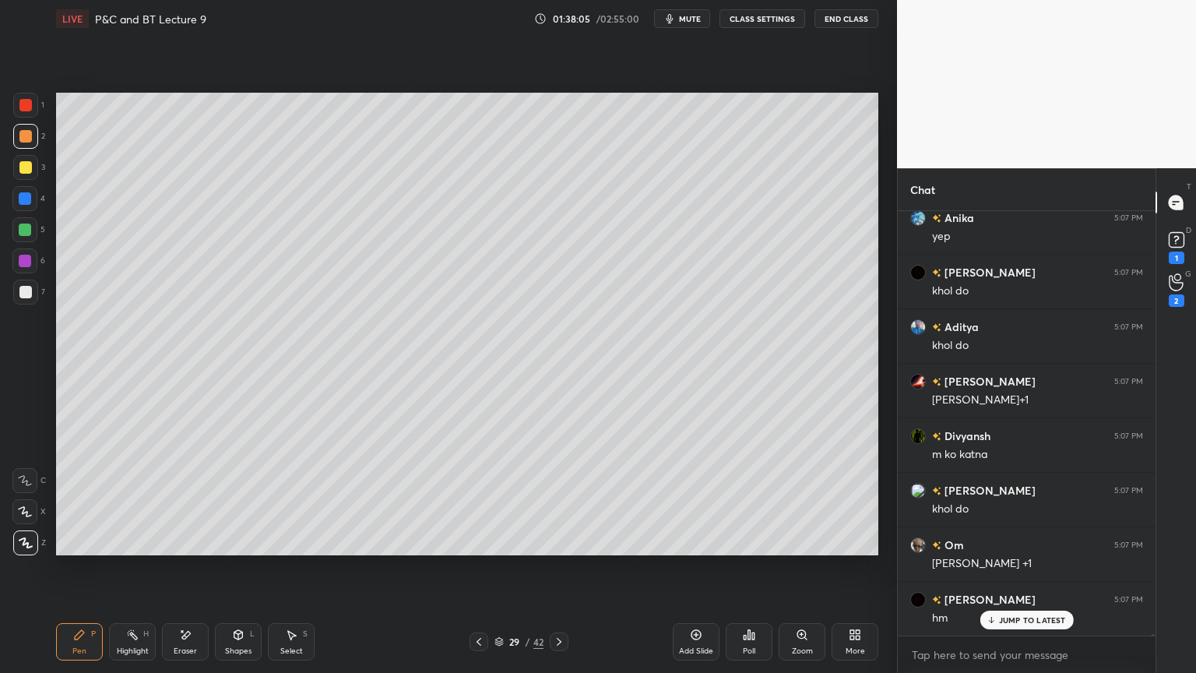
click at [197, 549] on div "Eraser" at bounding box center [185, 641] width 47 height 37
click at [291, 549] on div "Select" at bounding box center [291, 651] width 23 height 8
drag, startPoint x: 188, startPoint y: 638, endPoint x: 368, endPoint y: 561, distance: 194.7
click at [189, 549] on icon at bounding box center [185, 634] width 12 height 13
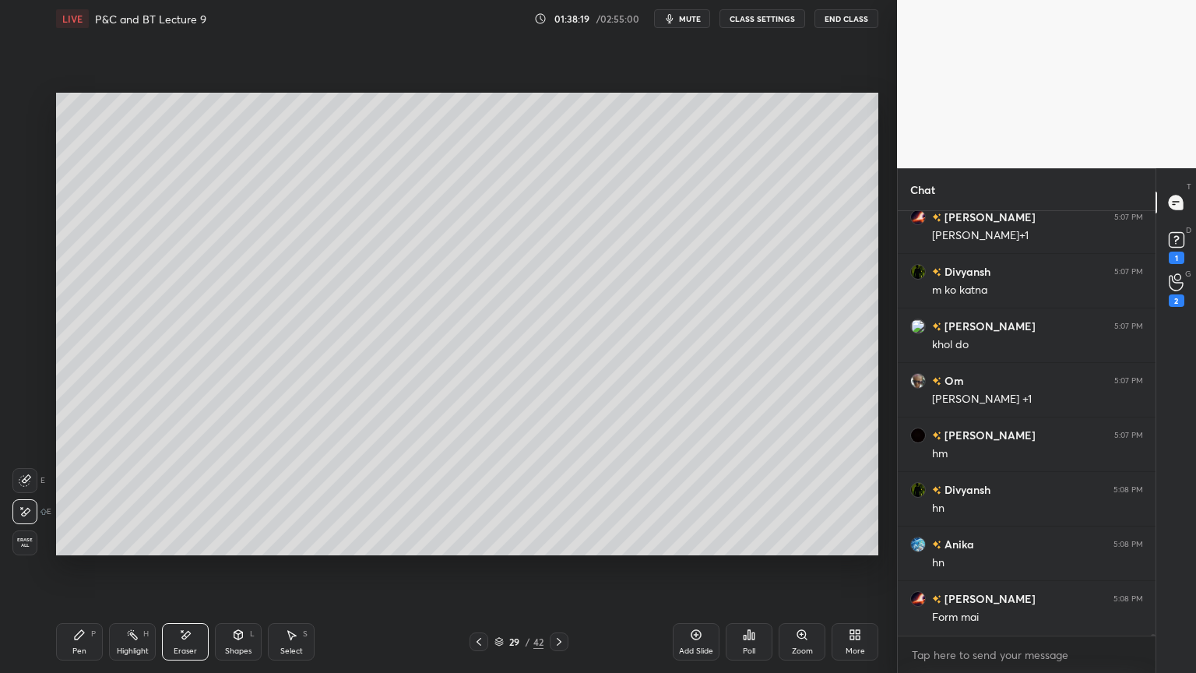
scroll to position [96333, 0]
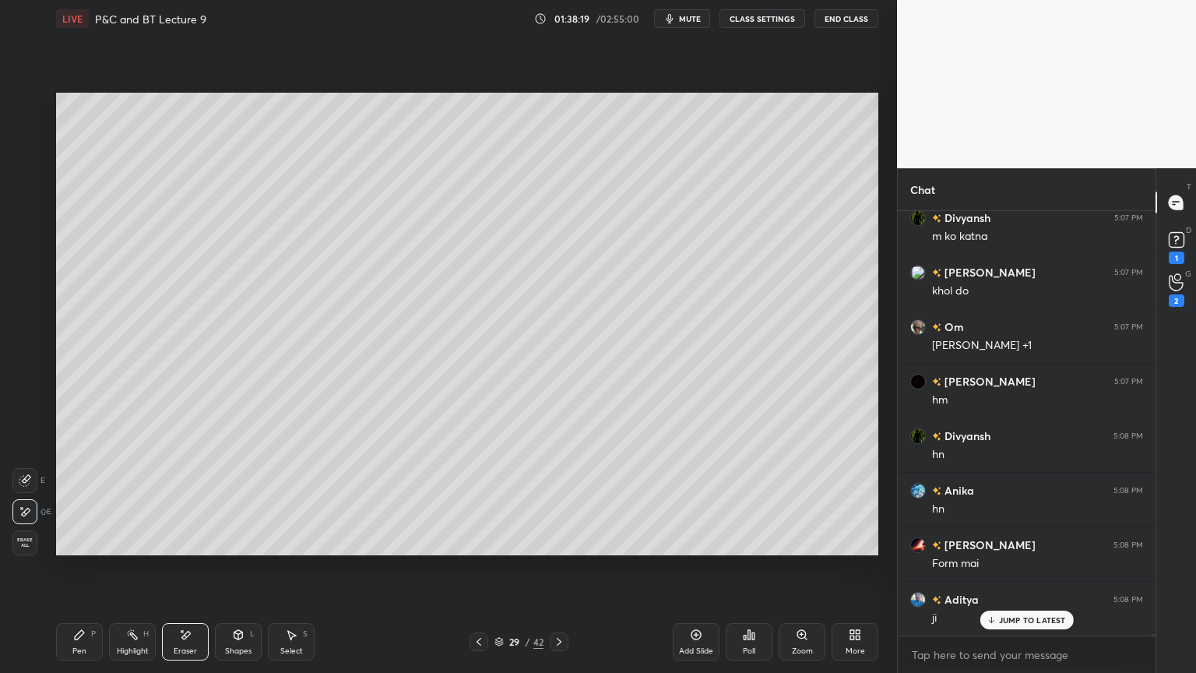
drag, startPoint x: 76, startPoint y: 652, endPoint x: 174, endPoint y: 567, distance: 129.2
click at [76, 549] on div "Pen" at bounding box center [79, 651] width 14 height 8
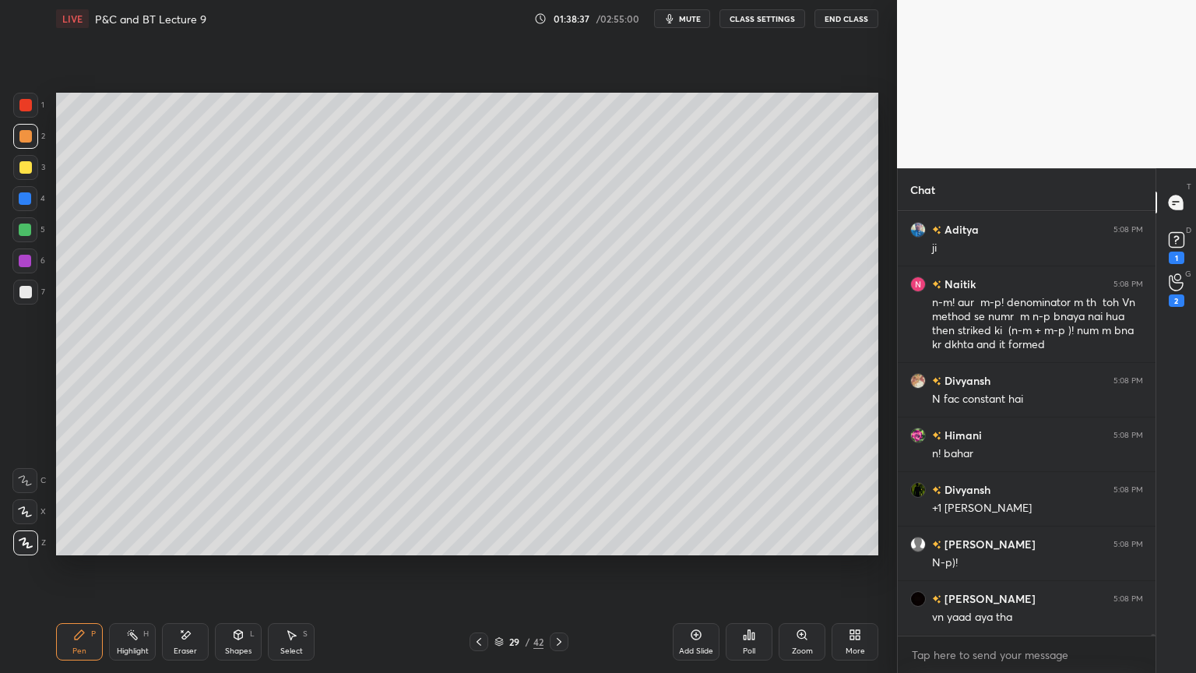
scroll to position [96757, 0]
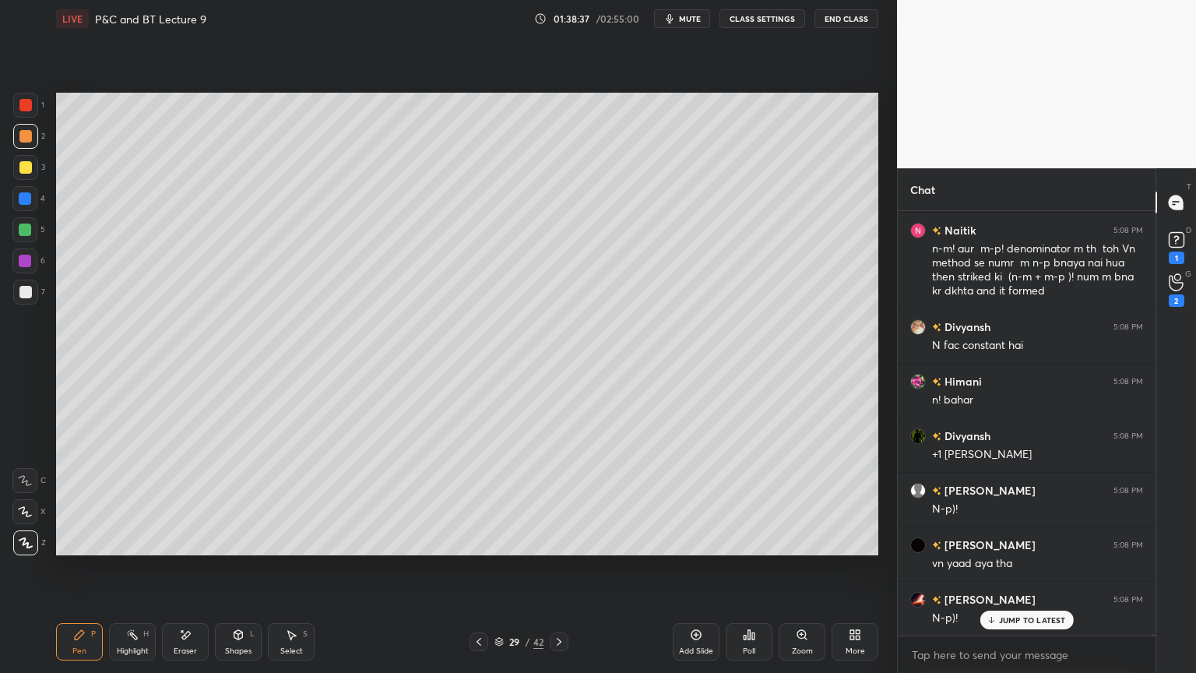
drag, startPoint x: 292, startPoint y: 635, endPoint x: 297, endPoint y: 576, distance: 59.4
click at [292, 549] on icon at bounding box center [292, 635] width 9 height 9
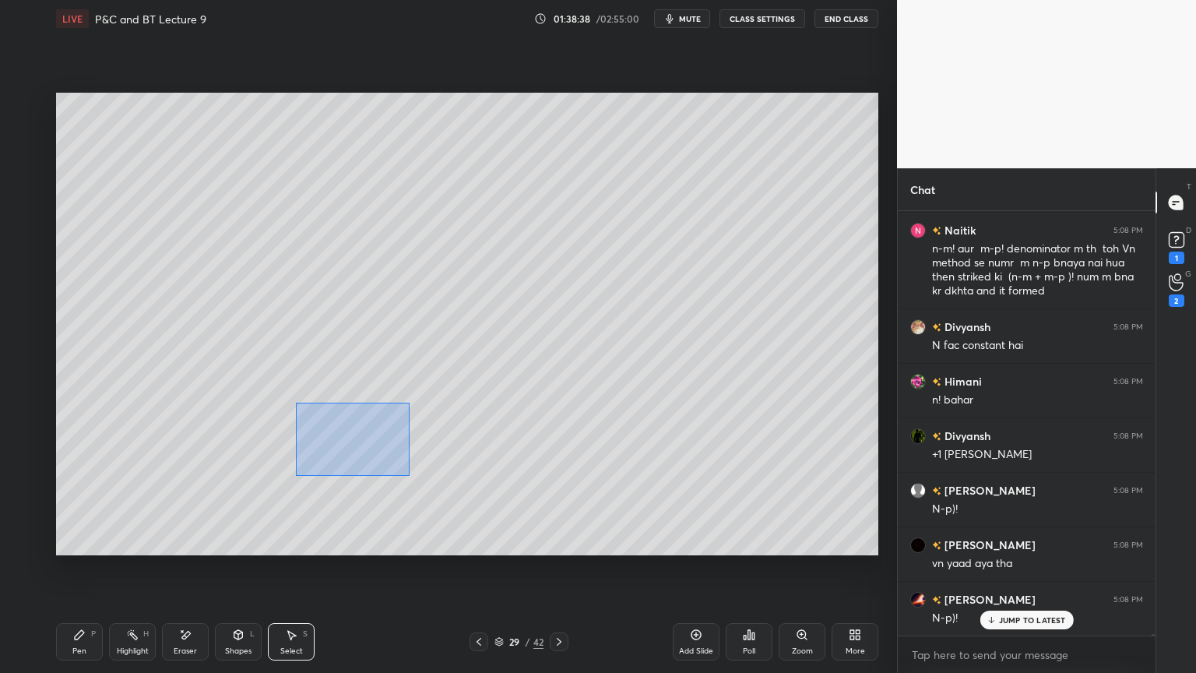
drag, startPoint x: 387, startPoint y: 468, endPoint x: 372, endPoint y: 462, distance: 16.1
click at [420, 480] on div "0 ° Undo Copy Duplicate Duplicate to new slide Delete" at bounding box center [467, 324] width 822 height 463
drag, startPoint x: 338, startPoint y: 466, endPoint x: 330, endPoint y: 458, distance: 11.6
click at [333, 473] on div "0 ° Undo Copy Duplicate Duplicate to new slide Delete" at bounding box center [467, 324] width 822 height 463
drag, startPoint x: 338, startPoint y: 395, endPoint x: 336, endPoint y: 415, distance: 20.3
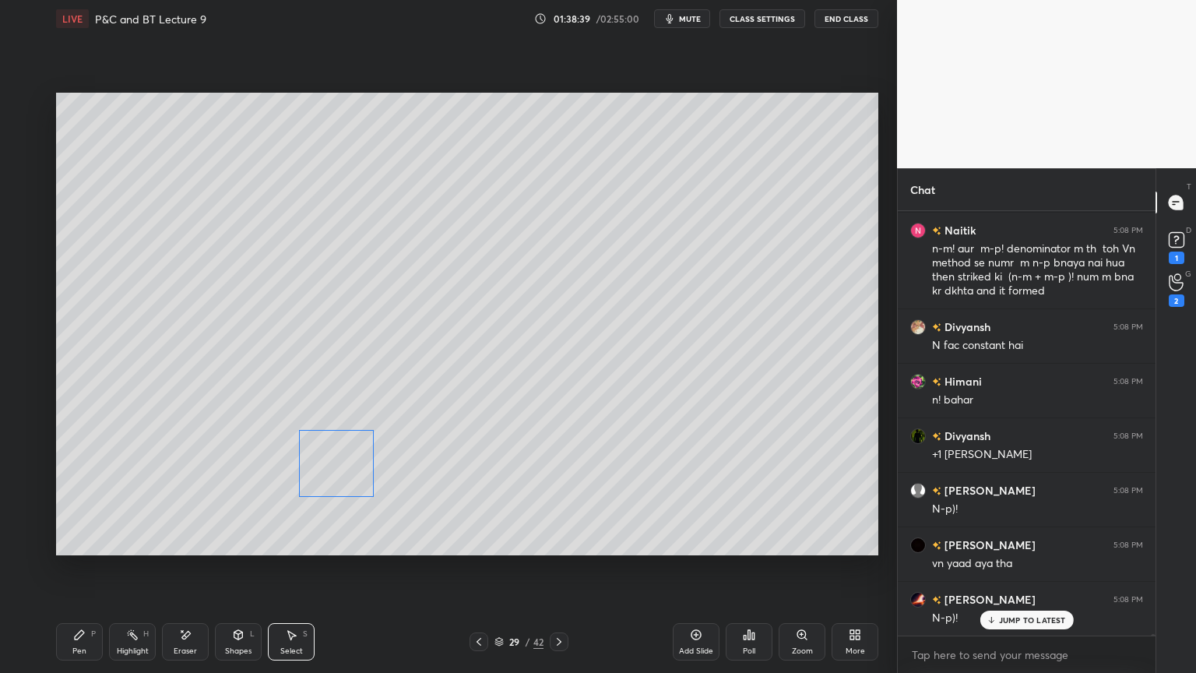
click at [339, 398] on div "0 ° Undo Copy Duplicate Duplicate to new slide Delete" at bounding box center [467, 324] width 822 height 463
click at [76, 549] on icon at bounding box center [79, 634] width 9 height 9
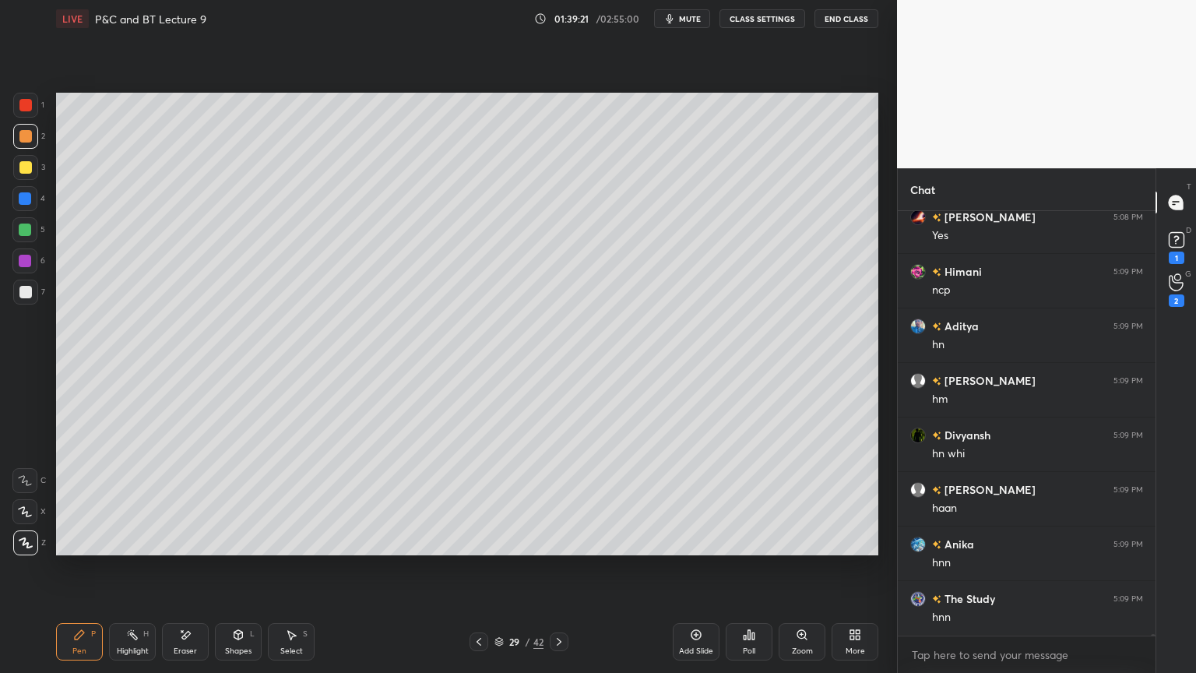
scroll to position [98174, 0]
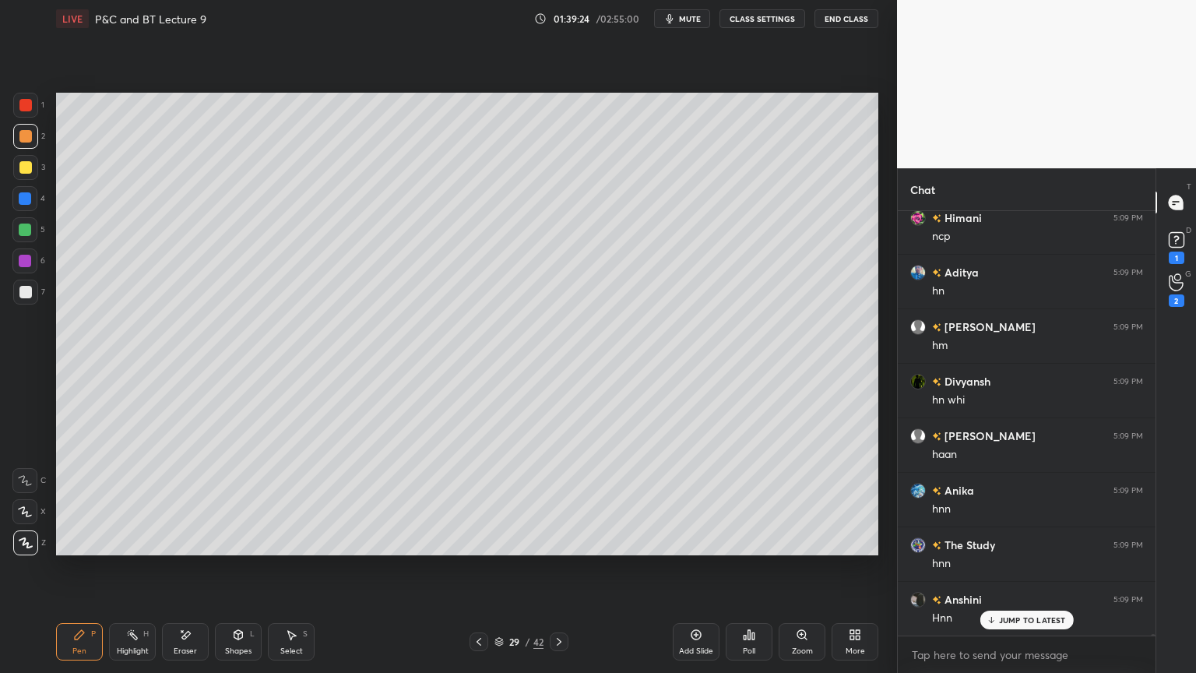
click at [191, 549] on div "Eraser" at bounding box center [185, 641] width 47 height 37
click at [292, 549] on icon at bounding box center [291, 634] width 12 height 12
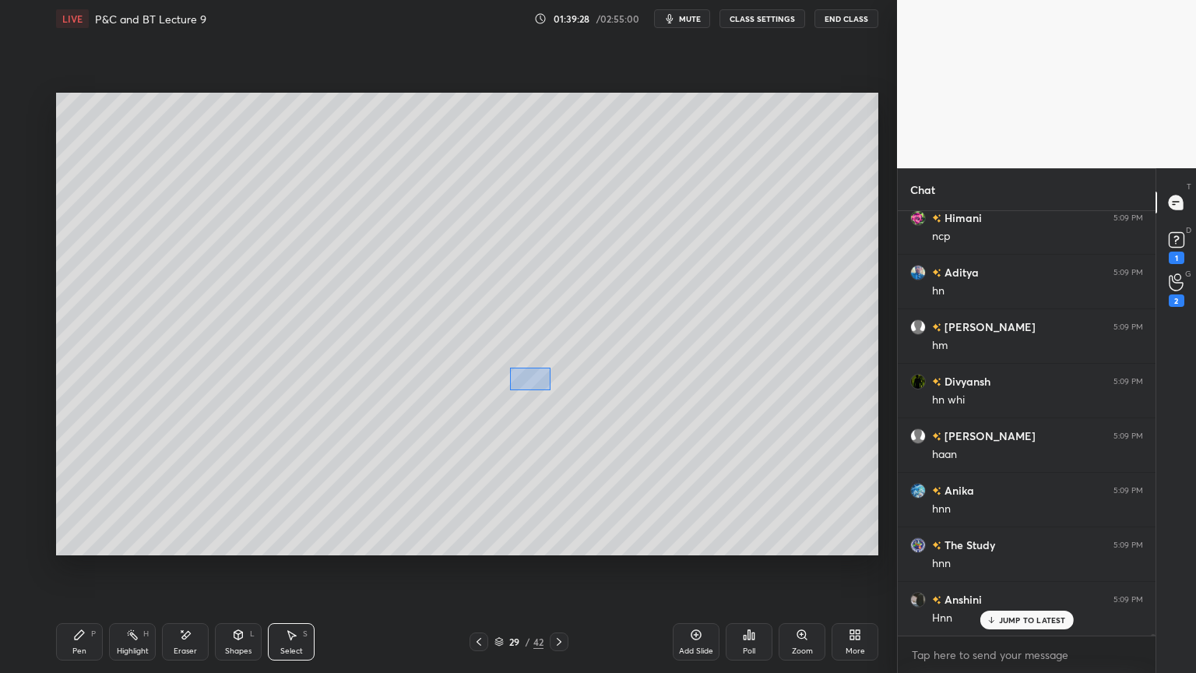
drag, startPoint x: 510, startPoint y: 368, endPoint x: 603, endPoint y: 417, distance: 105.2
click at [604, 418] on div "0 ° Undo Copy Duplicate Duplicate to new slide Delete" at bounding box center [467, 324] width 822 height 463
drag, startPoint x: 571, startPoint y: 394, endPoint x: 626, endPoint y: 388, distance: 55.6
click at [626, 388] on div "0 ° Undo Copy Duplicate Duplicate to new slide Delete" at bounding box center [467, 324] width 822 height 463
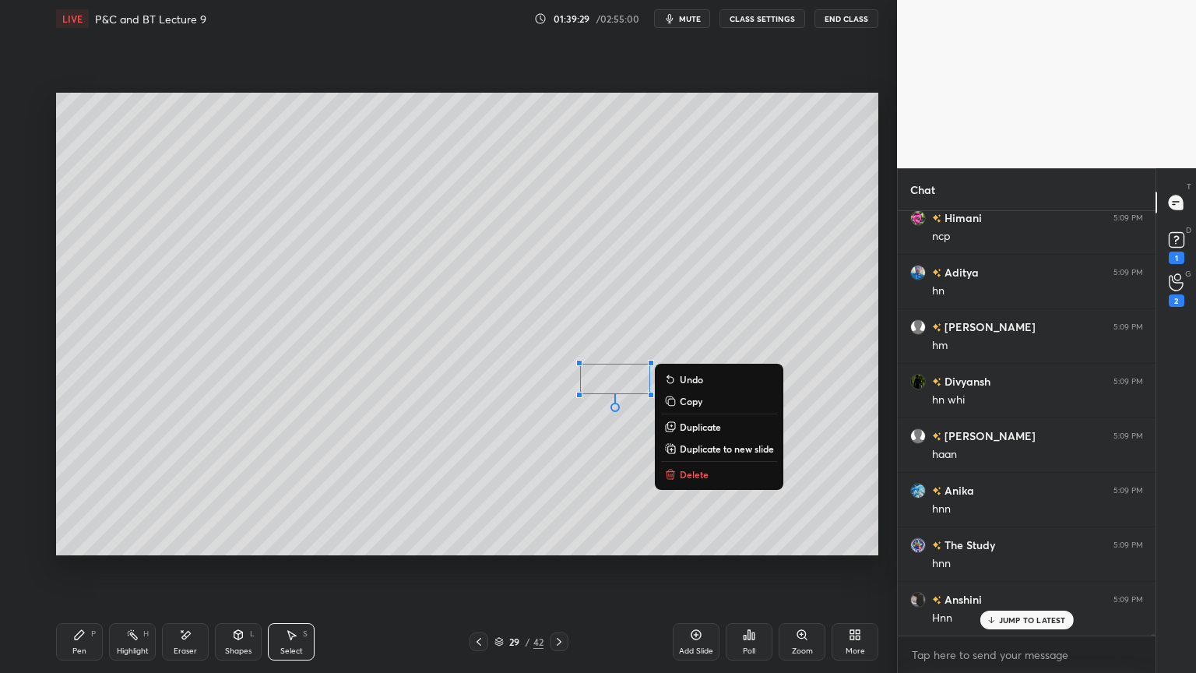
drag, startPoint x: 600, startPoint y: 424, endPoint x: 716, endPoint y: 386, distance: 122.6
click at [600, 424] on div "0 ° Undo Copy Duplicate Duplicate to new slide Delete" at bounding box center [467, 324] width 822 height 463
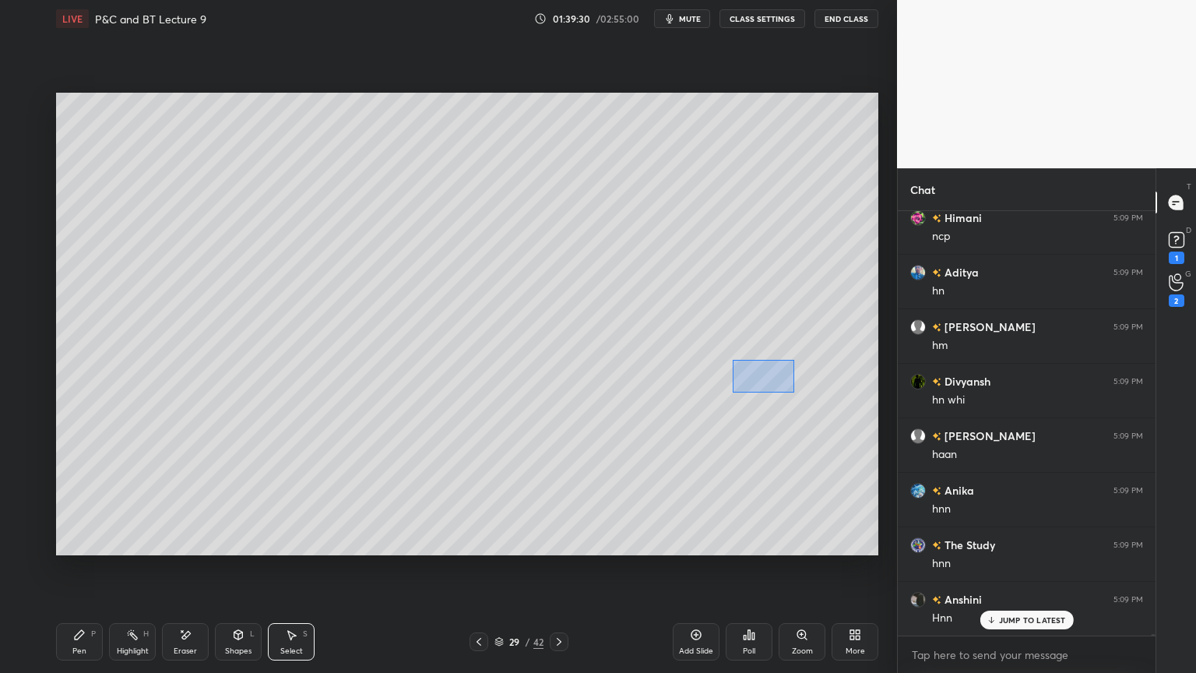
drag, startPoint x: 731, startPoint y: 359, endPoint x: 798, endPoint y: 407, distance: 82.1
click at [811, 407] on div "0 ° Undo Copy Duplicate Duplicate to new slide Delete" at bounding box center [467, 324] width 822 height 463
click at [774, 379] on div "0 ° Undo Copy Duplicate Duplicate to new slide Delete" at bounding box center [467, 324] width 822 height 463
drag, startPoint x: 759, startPoint y: 449, endPoint x: 751, endPoint y: 404, distance: 45.1
click at [759, 449] on div "0 ° Undo Copy Duplicate Duplicate to new slide Delete" at bounding box center [467, 324] width 822 height 463
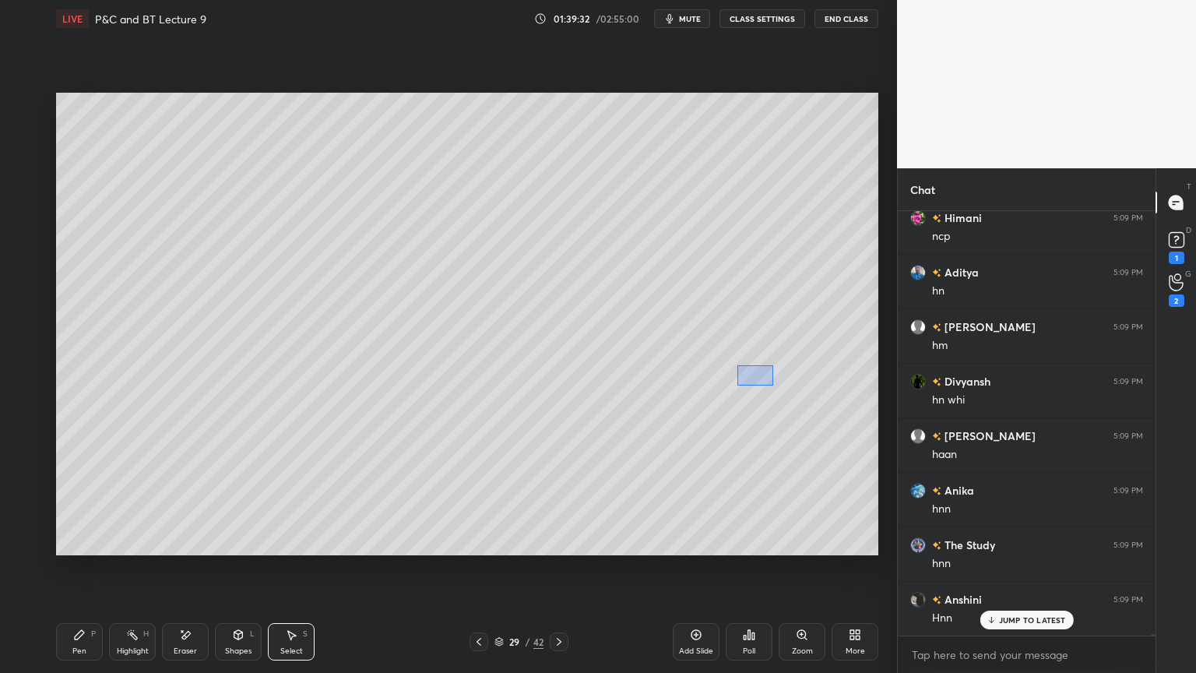
drag, startPoint x: 773, startPoint y: 385, endPoint x: 804, endPoint y: 405, distance: 37.4
click at [828, 412] on div "0 ° Undo Copy Duplicate Duplicate to new slide Delete" at bounding box center [467, 324] width 822 height 463
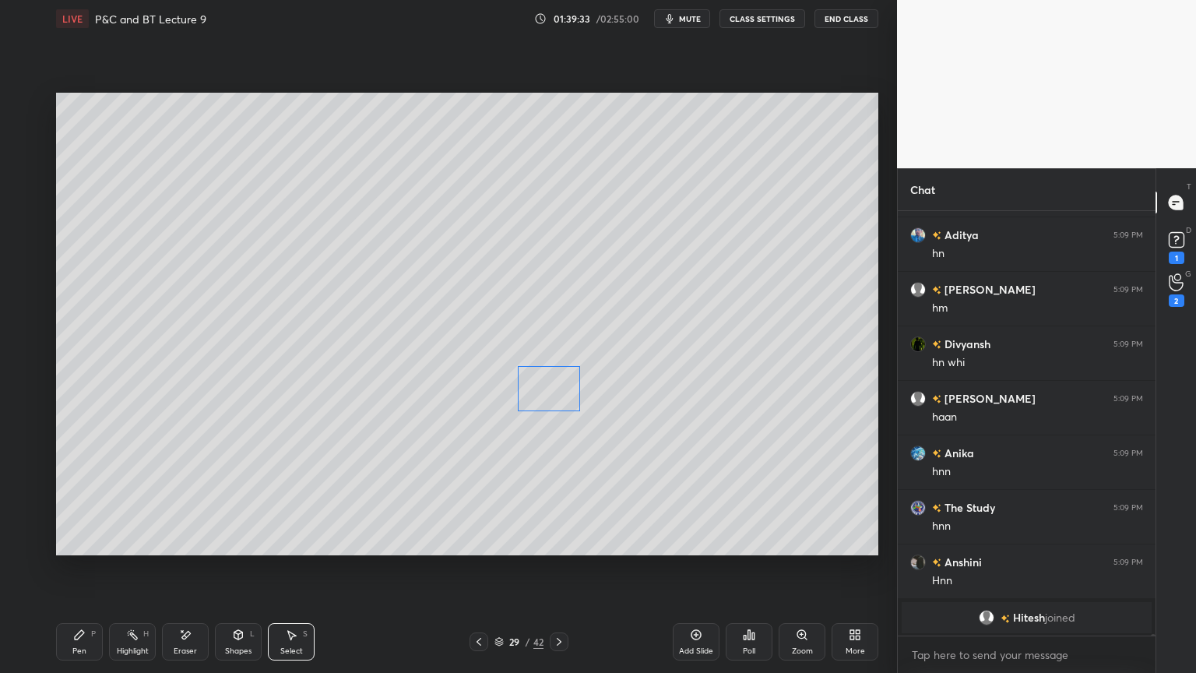
drag, startPoint x: 780, startPoint y: 381, endPoint x: 558, endPoint y: 386, distance: 222.8
click at [558, 385] on div "0 ° Undo Copy Duplicate Duplicate to new slide Delete" at bounding box center [467, 324] width 822 height 463
drag, startPoint x: 568, startPoint y: 452, endPoint x: 558, endPoint y: 459, distance: 13.0
click at [569, 455] on div "0 ° Undo Copy Duplicate Duplicate to new slide Delete" at bounding box center [467, 324] width 822 height 463
click at [81, 549] on div "Pen P" at bounding box center [79, 641] width 47 height 37
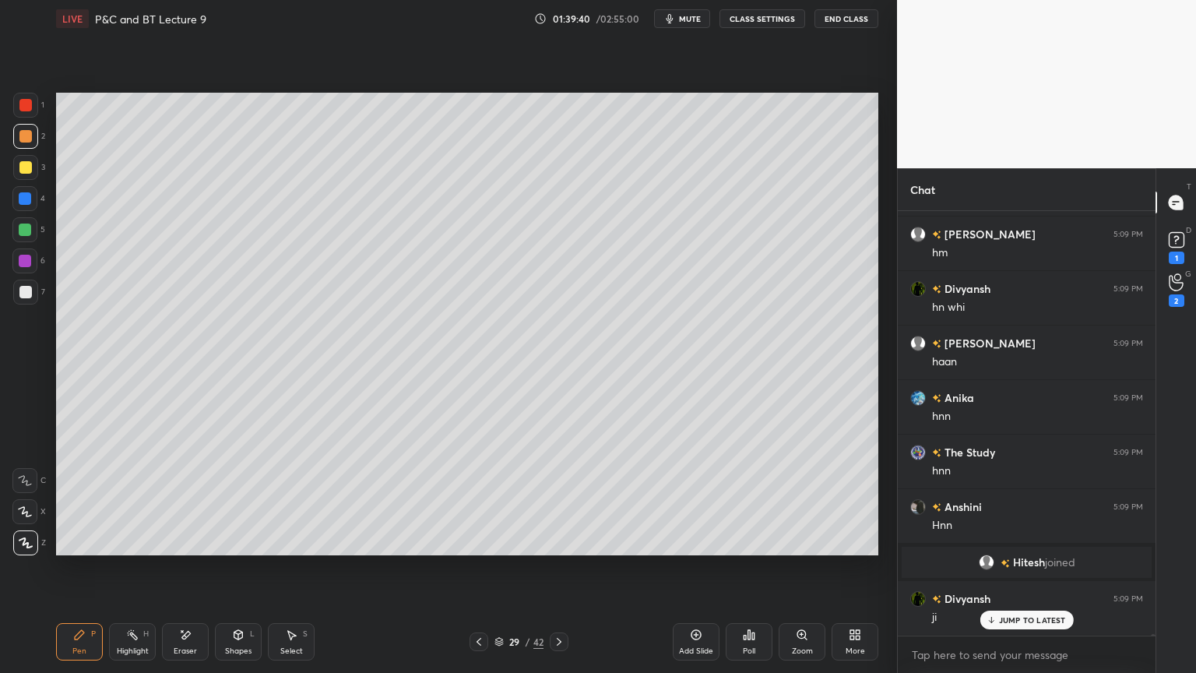
scroll to position [98321, 0]
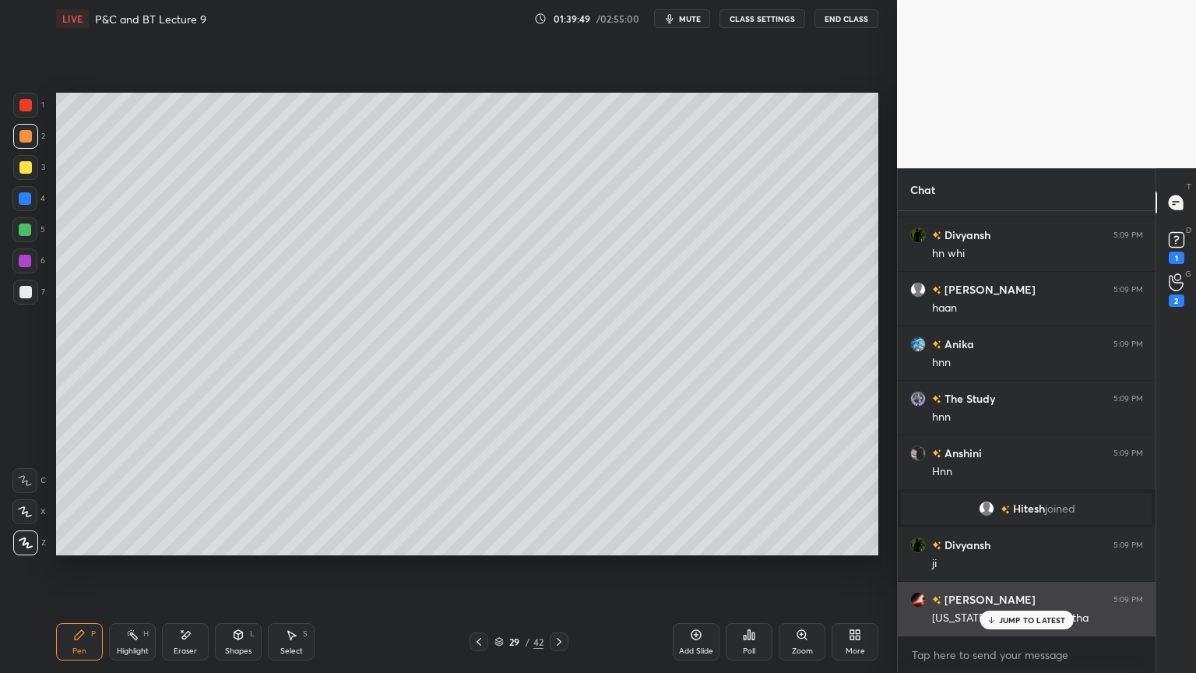
click at [1005, 549] on p "JUMP TO LATEST" at bounding box center [1032, 619] width 67 height 9
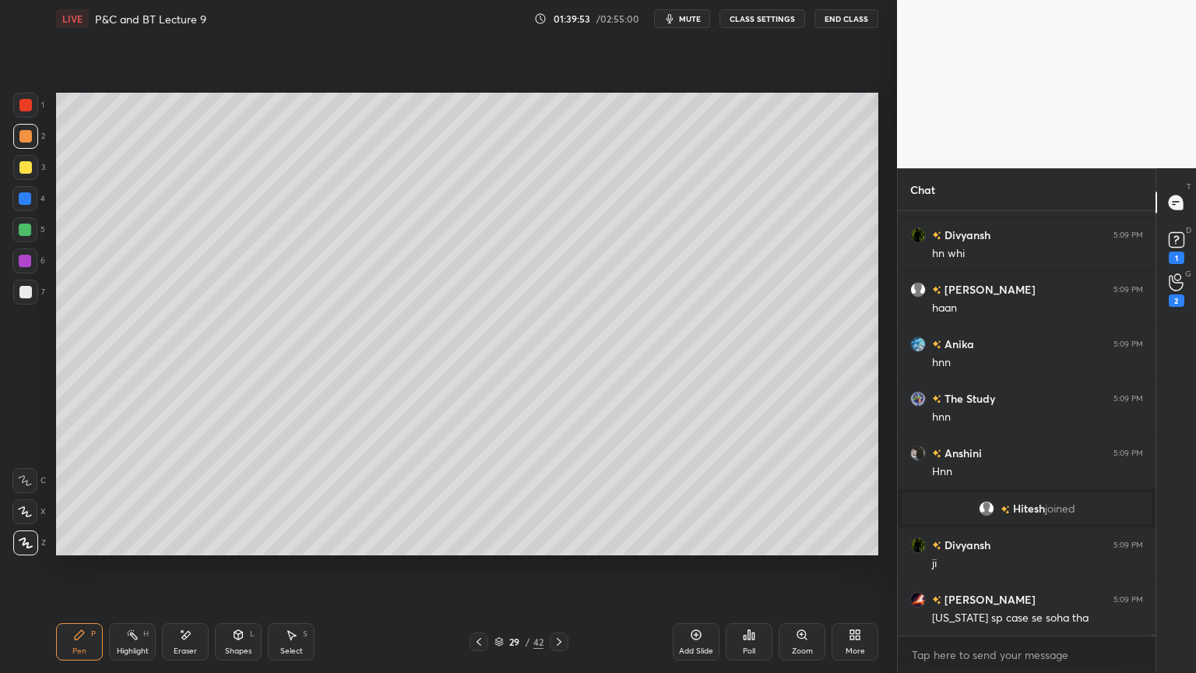
scroll to position [98376, 0]
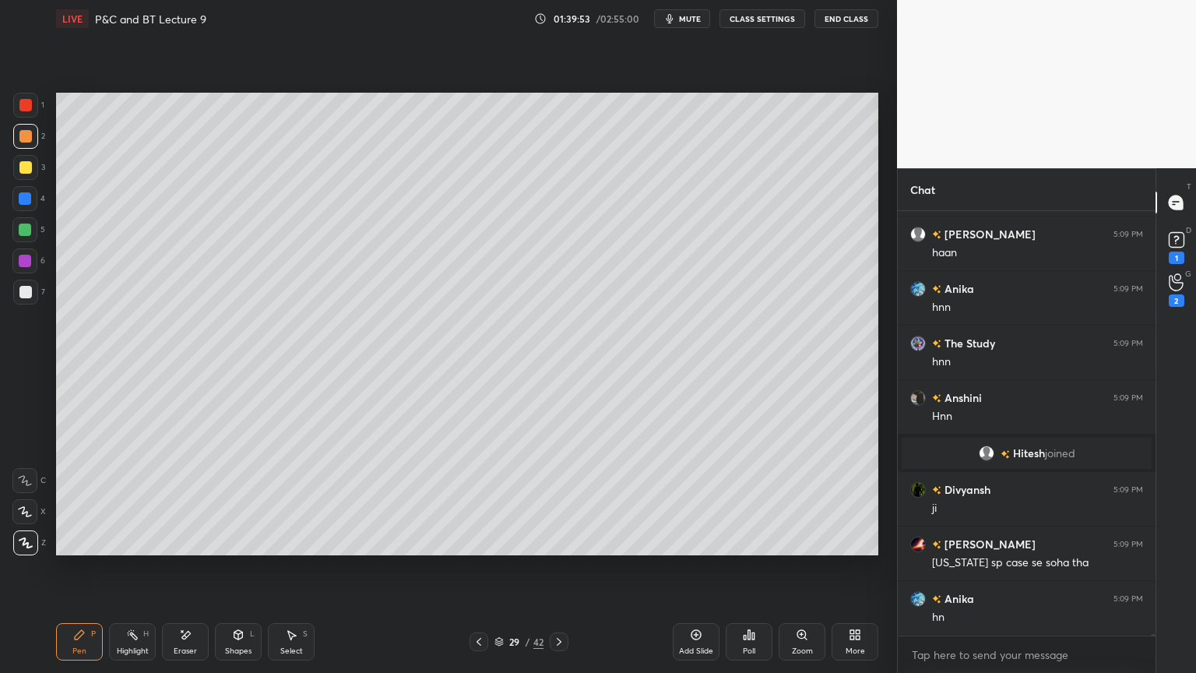
click at [476, 549] on icon at bounding box center [479, 641] width 12 height 12
drag, startPoint x: 193, startPoint y: 646, endPoint x: 141, endPoint y: 594, distance: 73.8
click at [192, 549] on div "Eraser" at bounding box center [185, 651] width 23 height 8
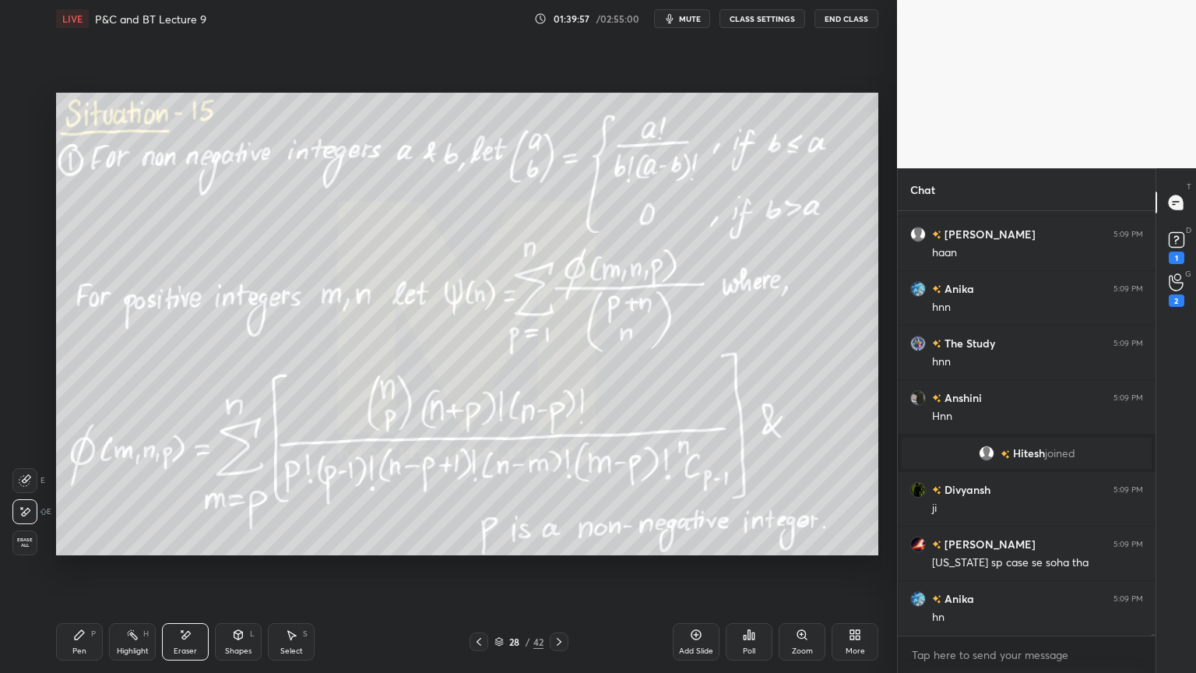
drag, startPoint x: 23, startPoint y: 543, endPoint x: 121, endPoint y: 600, distance: 113.8
click at [23, 542] on span "Erase all" at bounding box center [24, 542] width 23 height 11
click at [136, 549] on div "Highlight" at bounding box center [133, 651] width 32 height 8
drag, startPoint x: 82, startPoint y: 639, endPoint x: 91, endPoint y: 632, distance: 11.7
click at [79, 549] on icon at bounding box center [79, 634] width 12 height 12
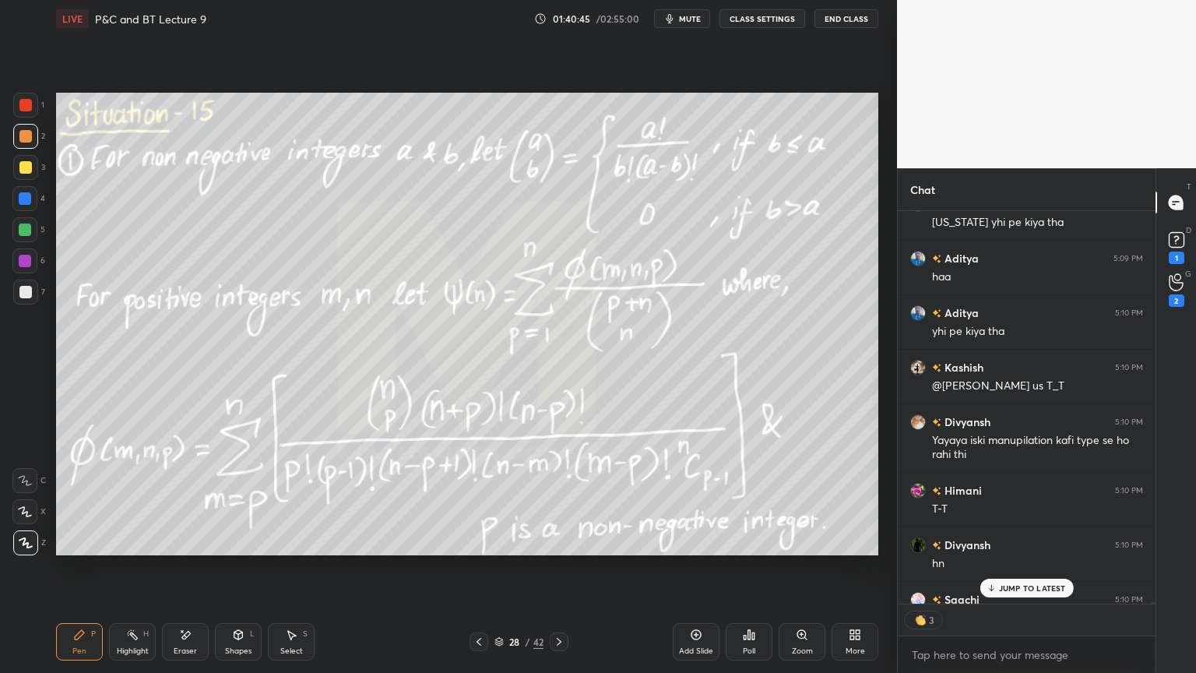
scroll to position [99090, 0]
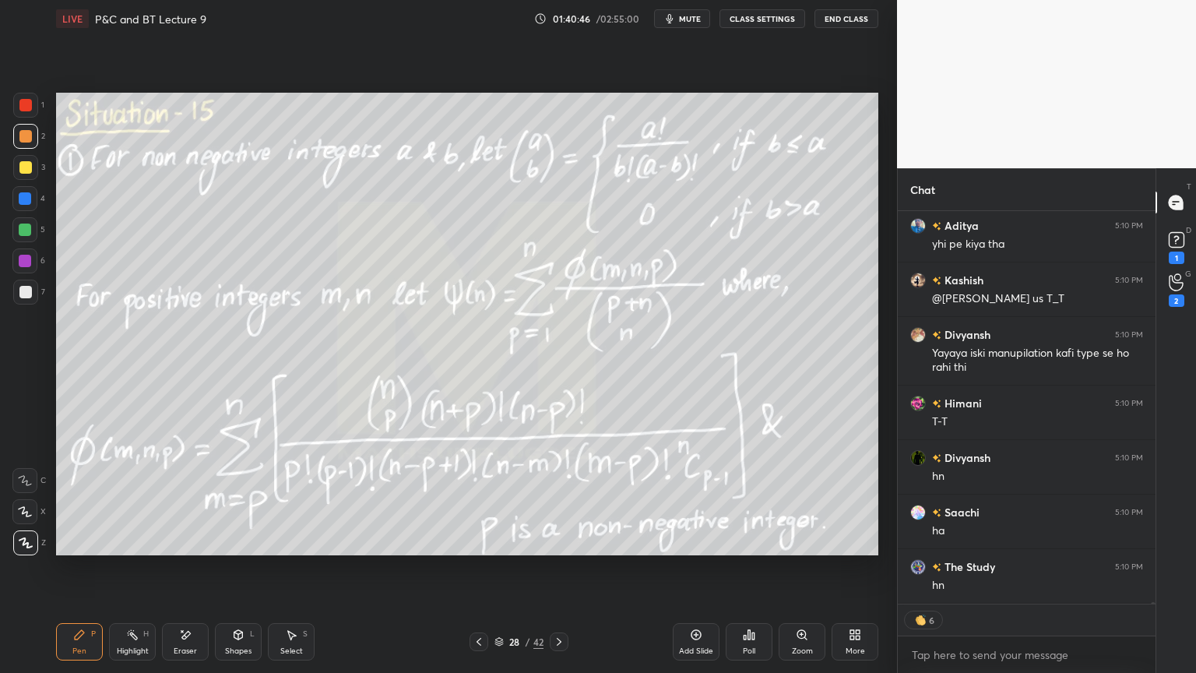
click at [195, 549] on div "Eraser" at bounding box center [185, 641] width 47 height 37
click at [30, 540] on span "Erase all" at bounding box center [24, 542] width 23 height 11
click at [567, 549] on div at bounding box center [559, 641] width 19 height 19
click at [299, 549] on div "Select S" at bounding box center [291, 641] width 47 height 37
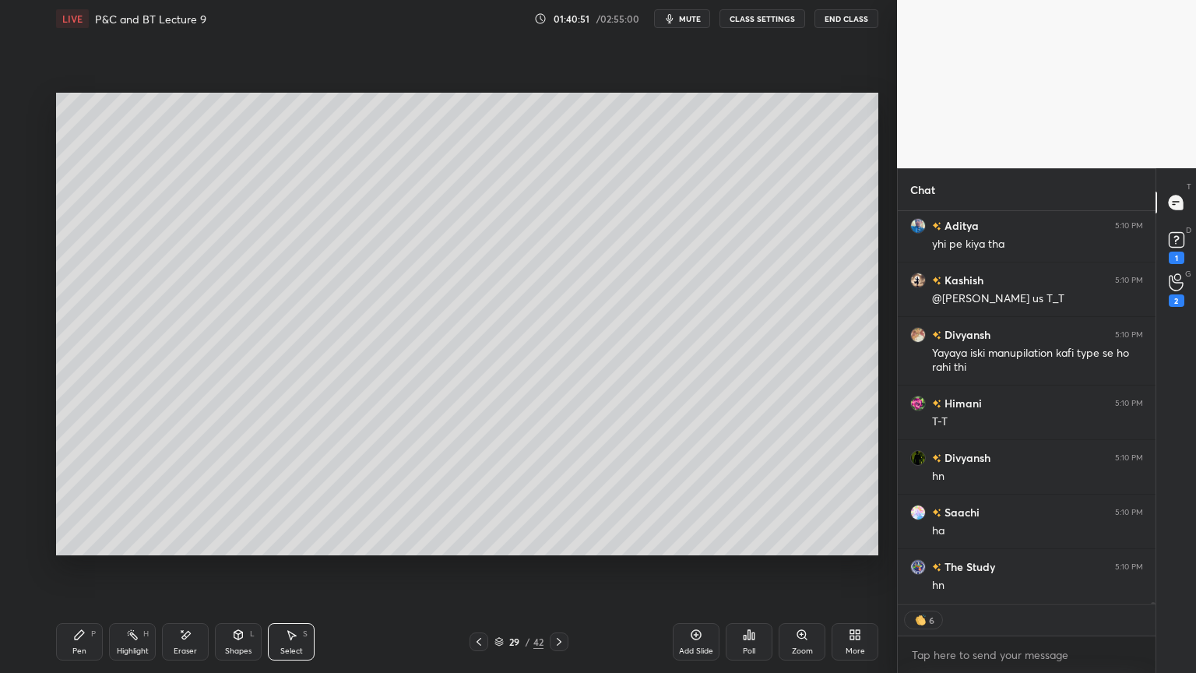
click at [271, 336] on div "0 ° Undo Copy Duplicate Duplicate to new slide Delete" at bounding box center [467, 324] width 822 height 463
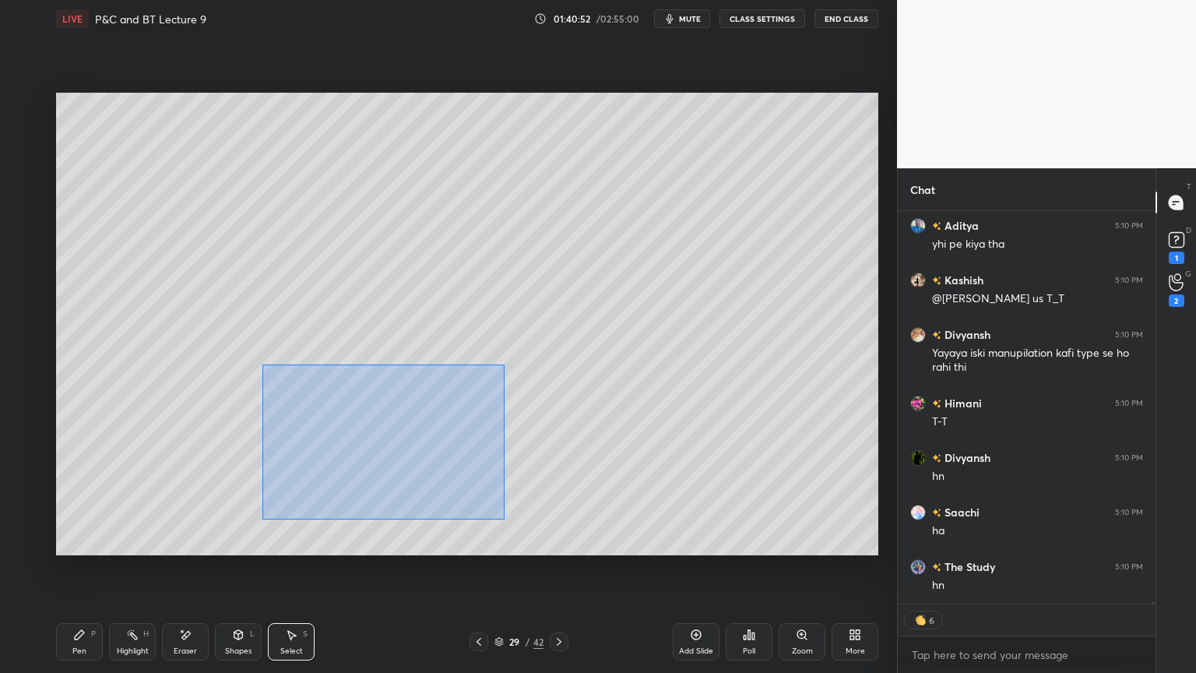
drag, startPoint x: 293, startPoint y: 397, endPoint x: 520, endPoint y: 529, distance: 262.7
click at [522, 531] on div "0 ° Undo Copy Duplicate Duplicate to new slide Delete" at bounding box center [467, 324] width 822 height 463
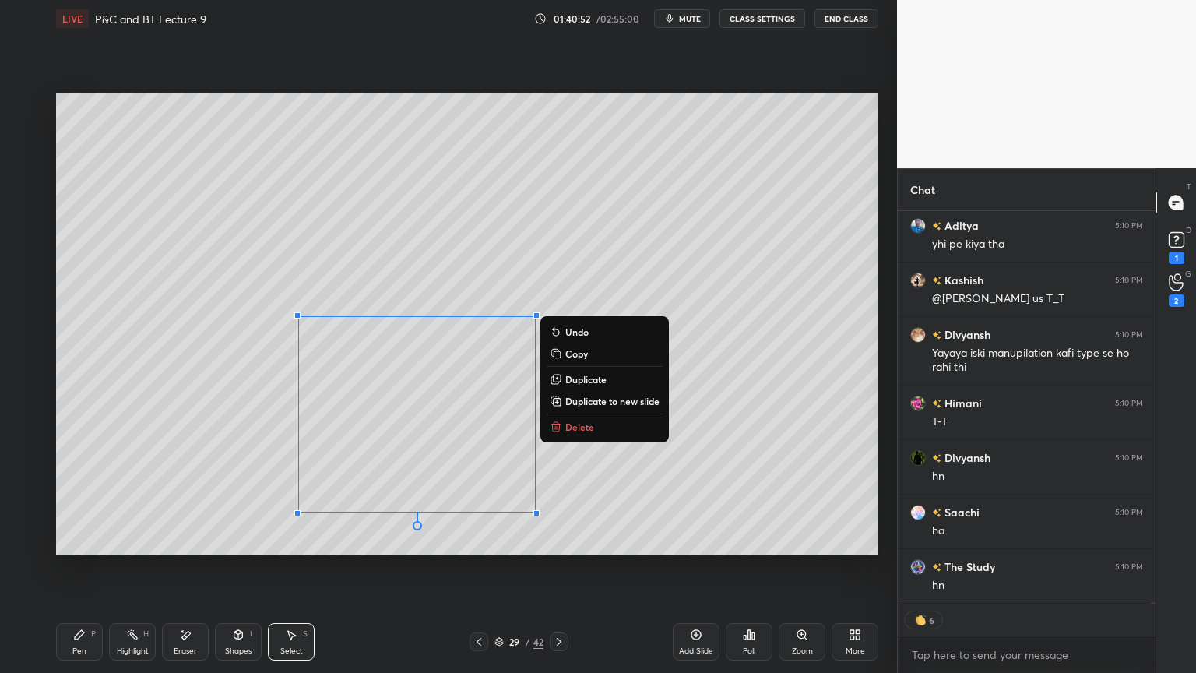
click at [568, 426] on p "Delete" at bounding box center [579, 427] width 29 height 12
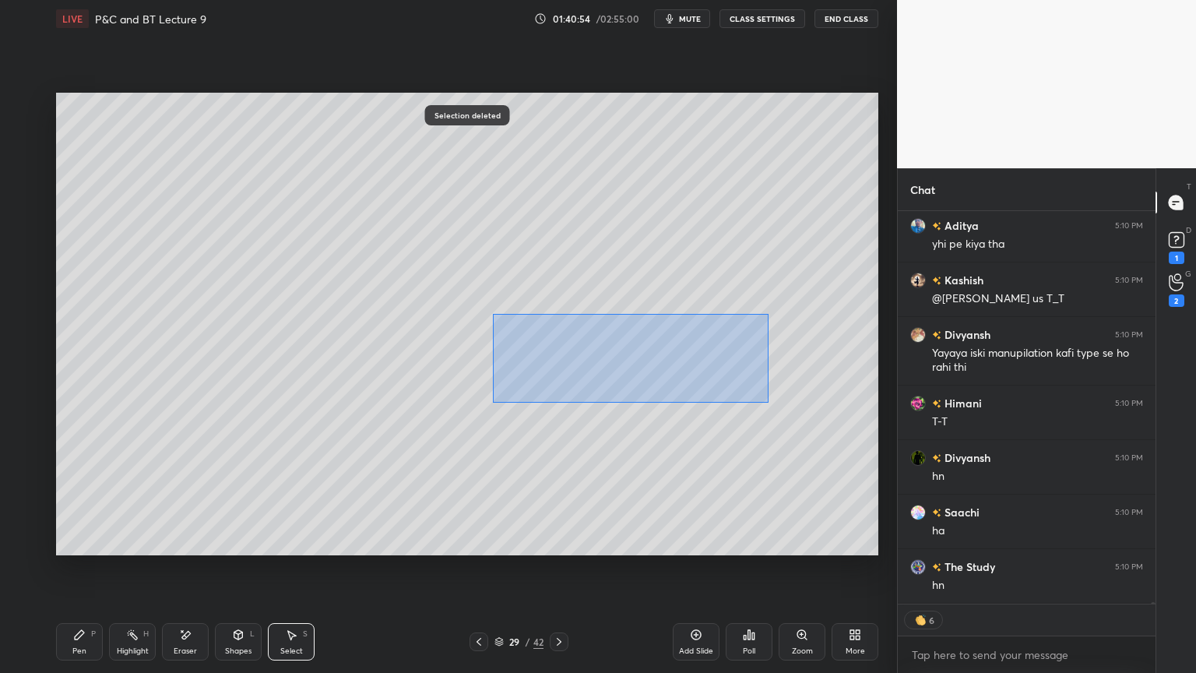
drag, startPoint x: 493, startPoint y: 314, endPoint x: 775, endPoint y: 402, distance: 295.3
click at [771, 407] on div "0 ° Undo Copy Duplicate Duplicate to new slide Delete" at bounding box center [467, 324] width 822 height 463
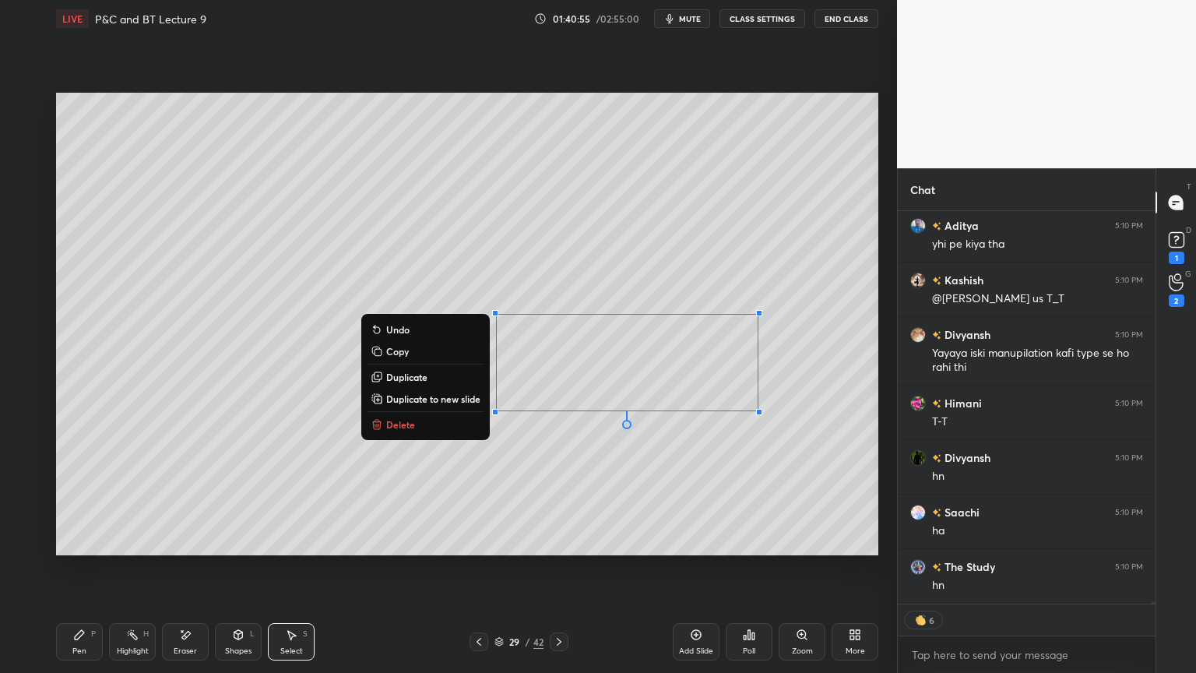
click at [431, 425] on button "Delete" at bounding box center [426, 424] width 116 height 19
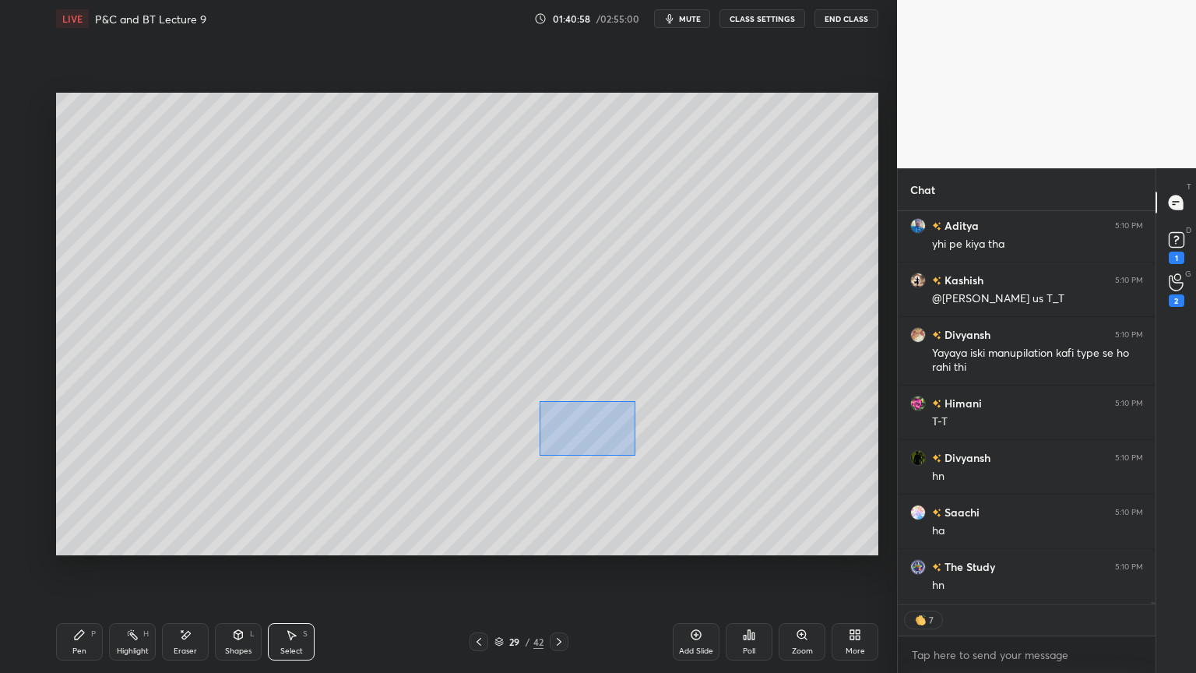
drag, startPoint x: 562, startPoint y: 415, endPoint x: 747, endPoint y: 518, distance: 211.3
click at [759, 525] on div "0 ° Undo Copy Duplicate Duplicate to new slide Delete" at bounding box center [467, 324] width 822 height 463
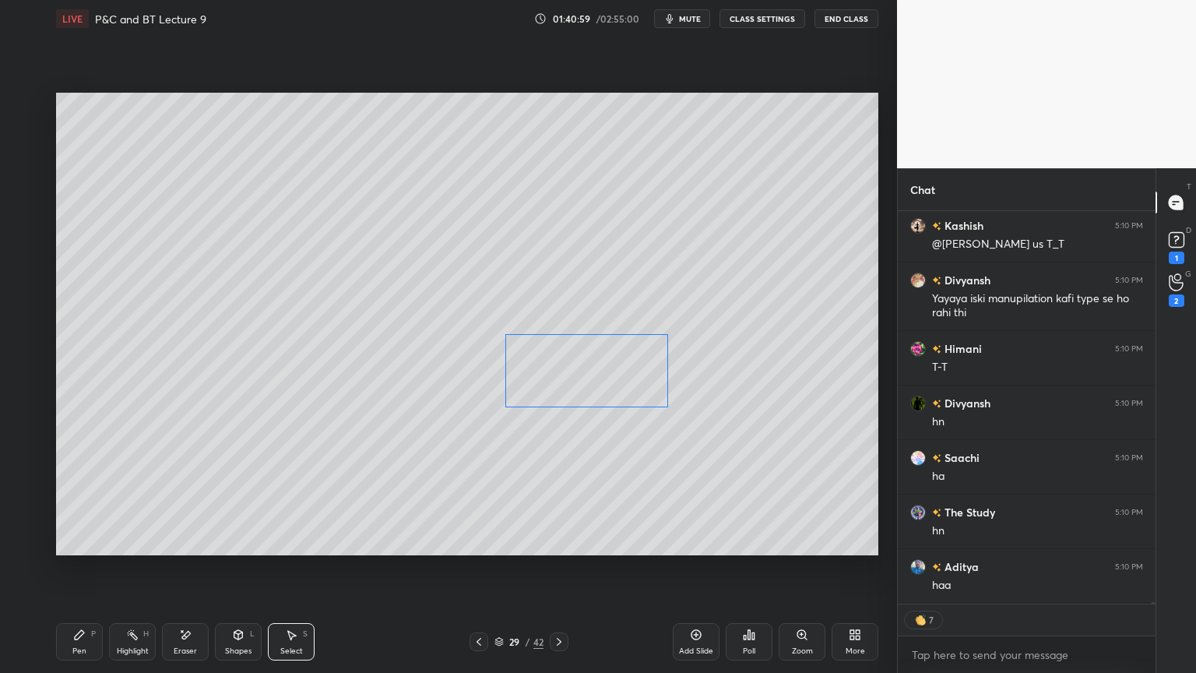
drag, startPoint x: 634, startPoint y: 458, endPoint x: 586, endPoint y: 367, distance: 103.1
click at [586, 367] on div "0 ° Undo Copy Duplicate Duplicate to new slide Delete" at bounding box center [467, 324] width 822 height 463
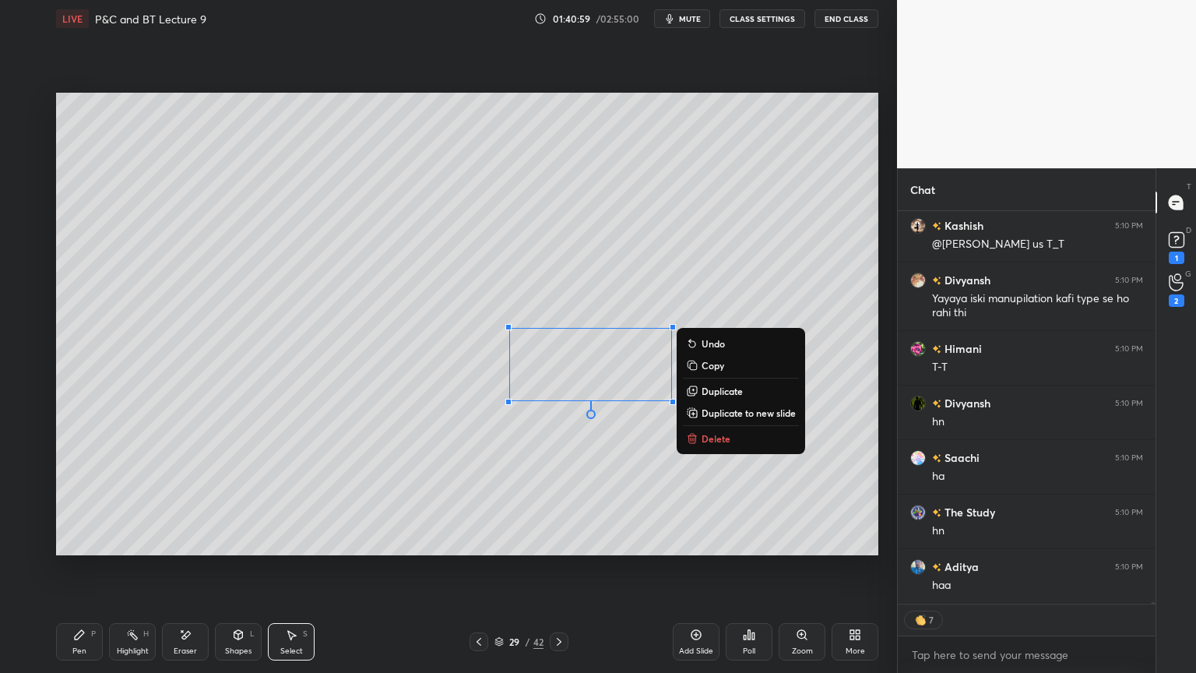
click at [587, 447] on div "0 ° Undo Copy Duplicate Duplicate to new slide Delete" at bounding box center [467, 324] width 822 height 463
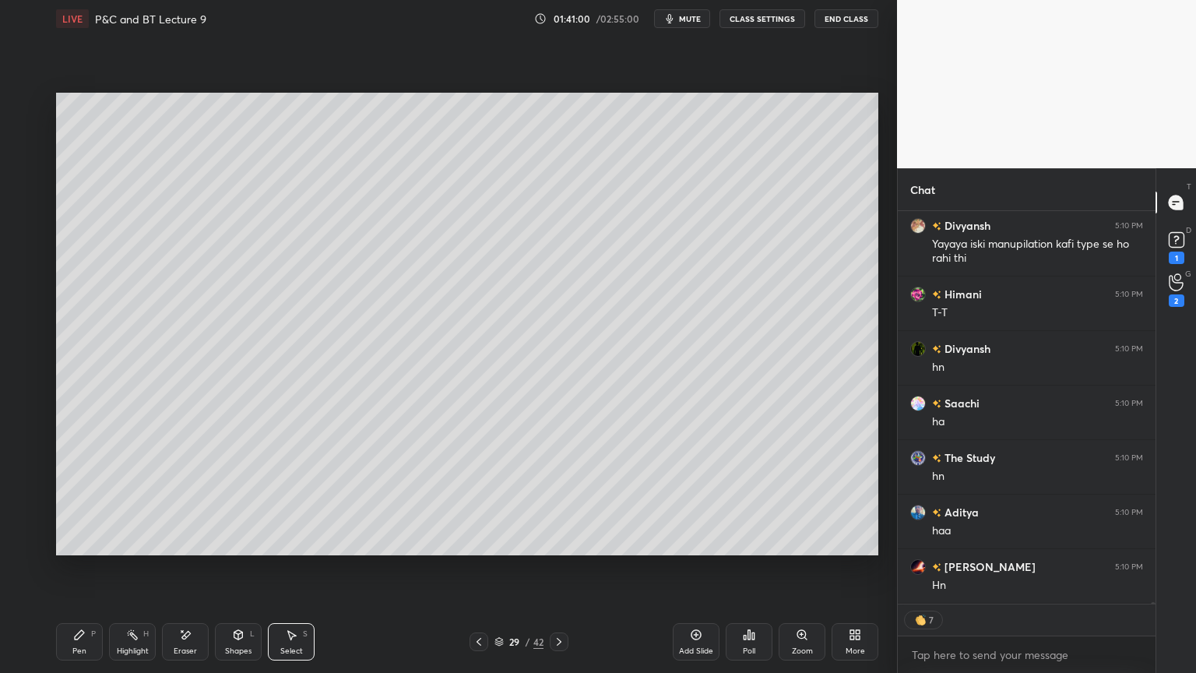
drag, startPoint x: 128, startPoint y: 643, endPoint x: 104, endPoint y: 645, distance: 23.4
click at [125, 549] on div "Highlight H" at bounding box center [132, 641] width 47 height 37
click at [83, 549] on div "Pen P" at bounding box center [79, 641] width 47 height 37
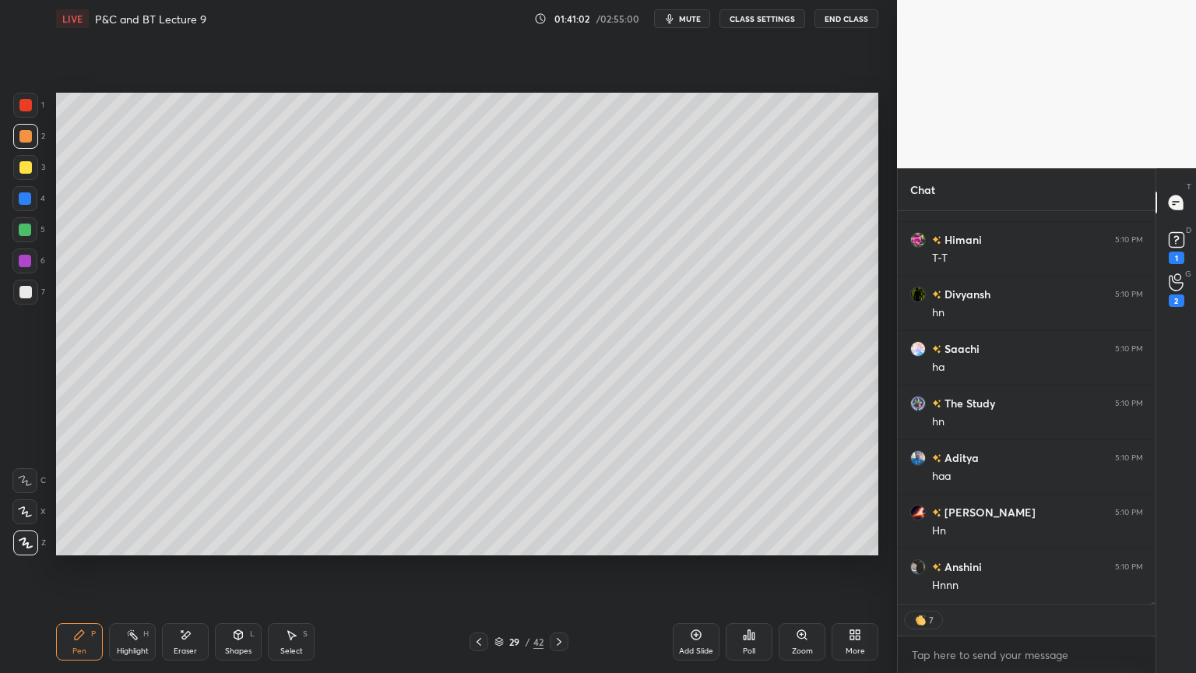
click at [26, 293] on div at bounding box center [25, 292] width 12 height 12
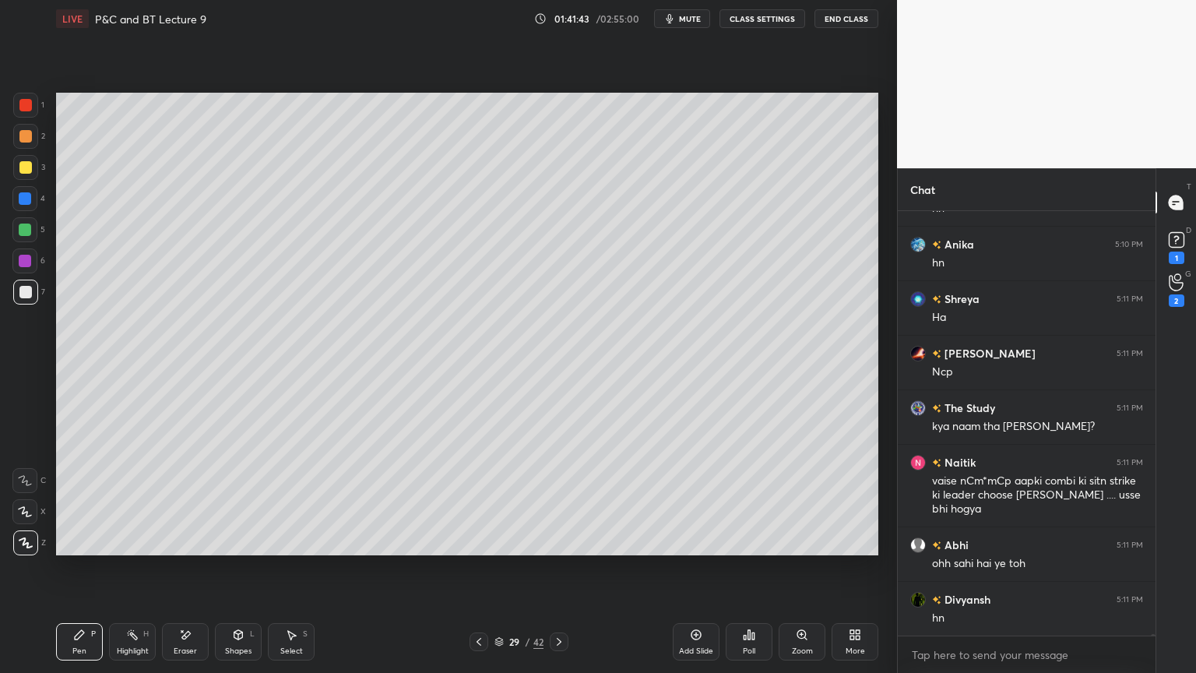
scroll to position [99740, 0]
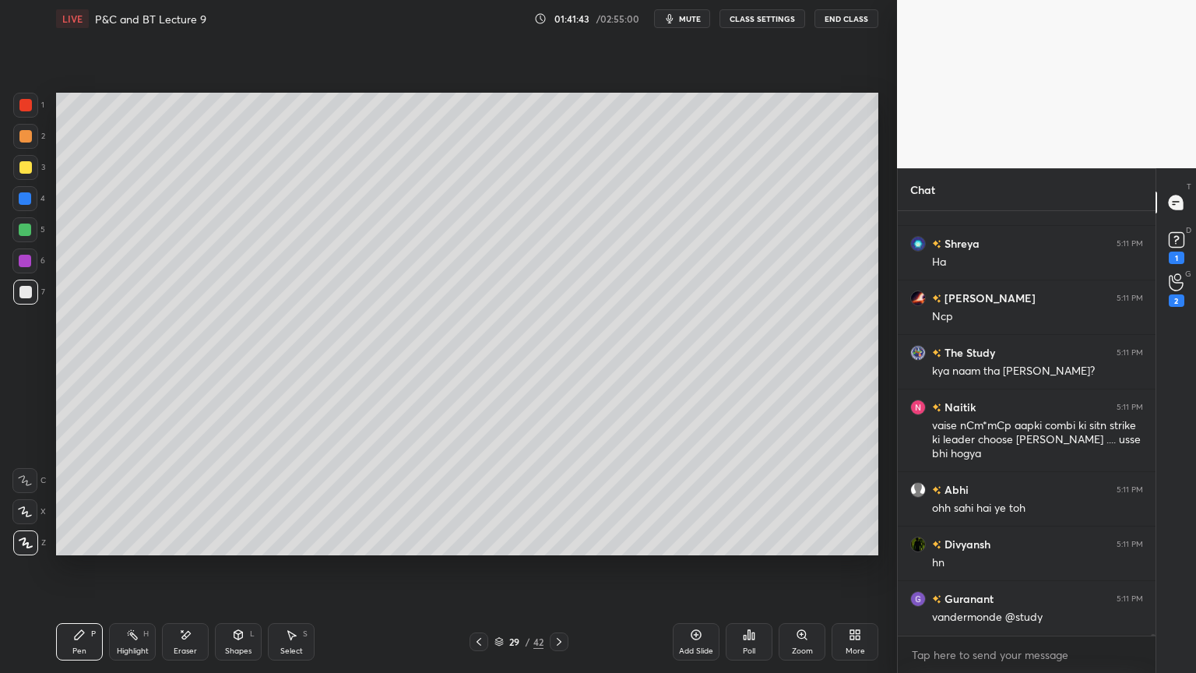
drag, startPoint x: 26, startPoint y: 138, endPoint x: 31, endPoint y: 152, distance: 14.8
click at [26, 138] on div at bounding box center [25, 136] width 12 height 12
drag, startPoint x: 19, startPoint y: 267, endPoint x: 37, endPoint y: 279, distance: 21.4
click at [19, 267] on div at bounding box center [24, 260] width 25 height 25
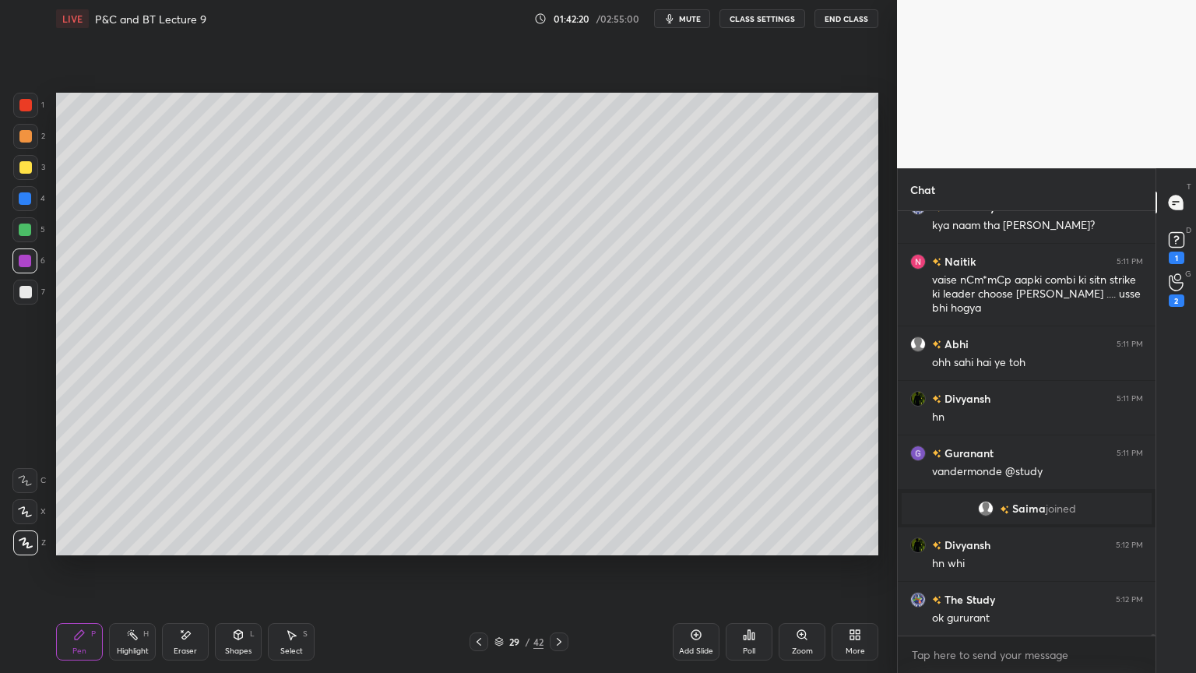
scroll to position [98628, 0]
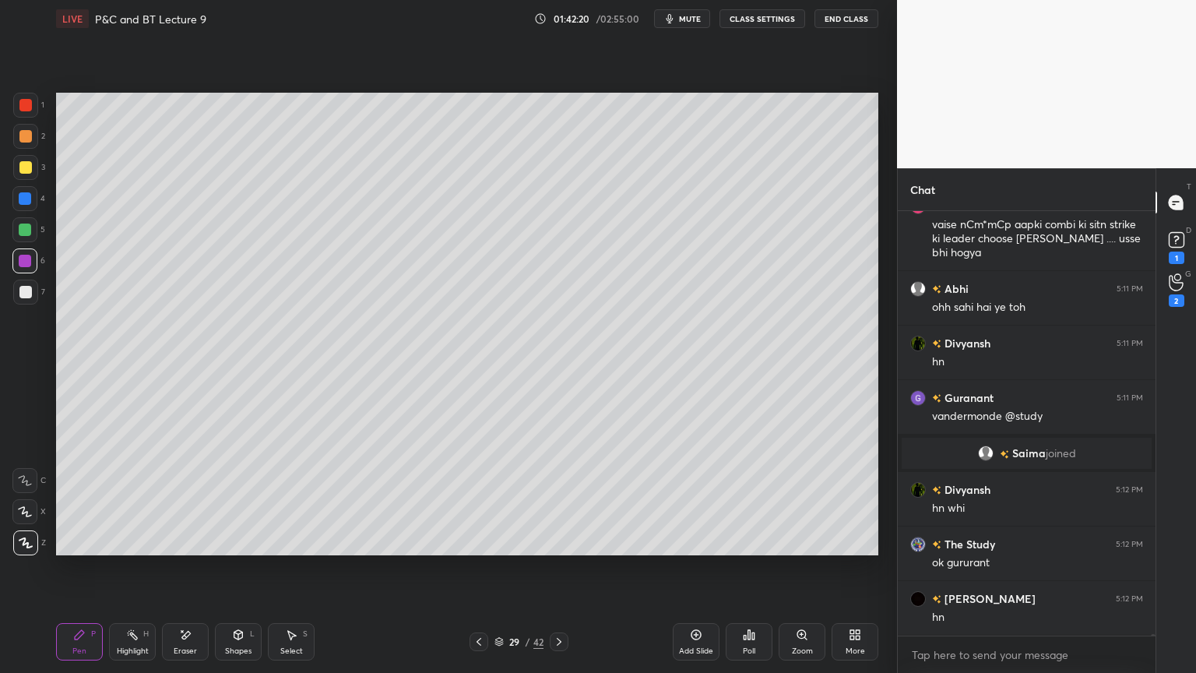
drag, startPoint x: 192, startPoint y: 649, endPoint x: 227, endPoint y: 598, distance: 62.0
click at [193, 549] on div "Eraser" at bounding box center [185, 651] width 23 height 8
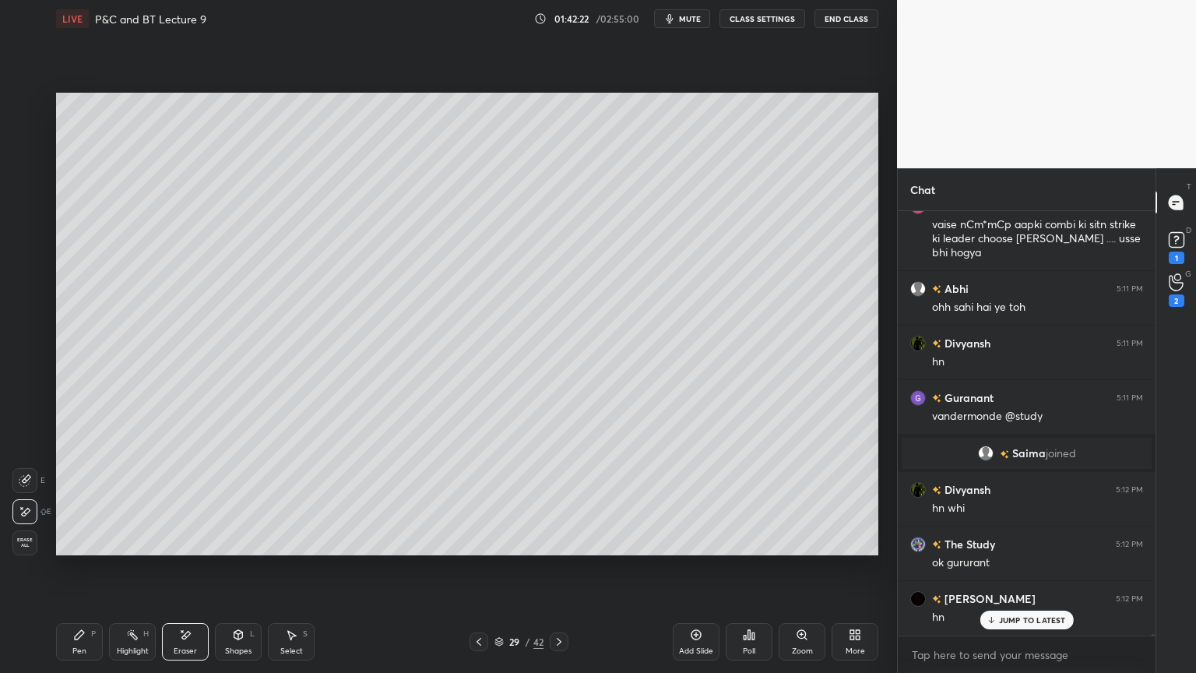
scroll to position [98682, 0]
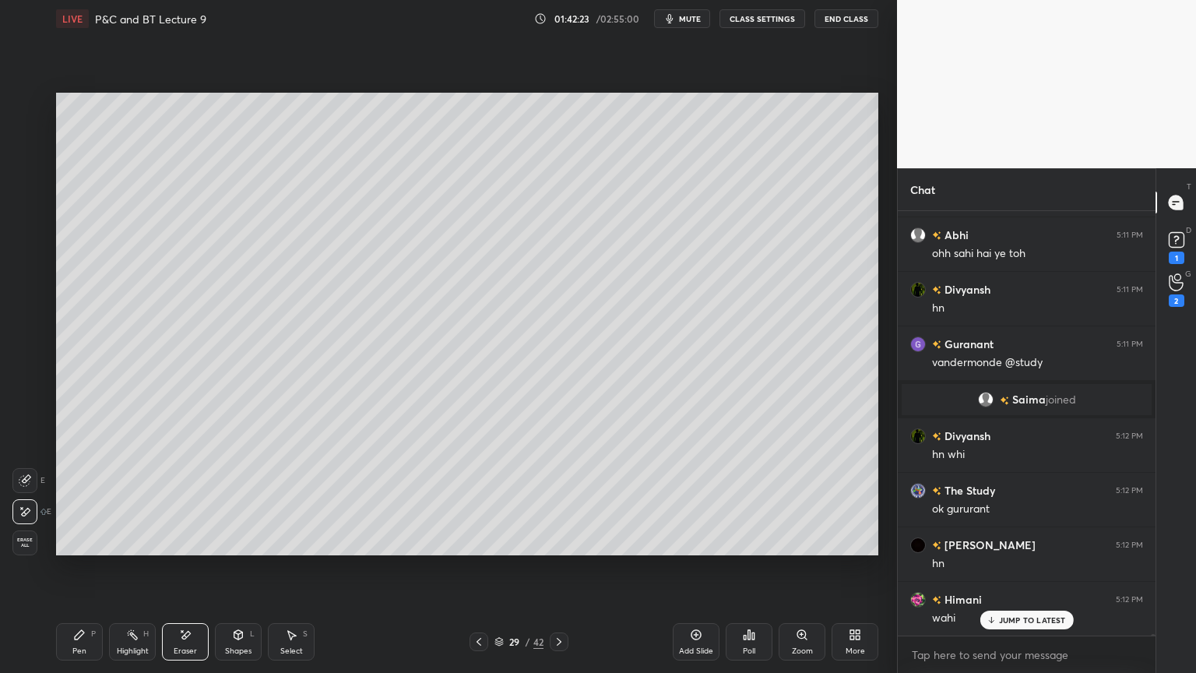
drag, startPoint x: 294, startPoint y: 639, endPoint x: 281, endPoint y: 570, distance: 70.6
click at [295, 549] on icon at bounding box center [291, 634] width 12 height 12
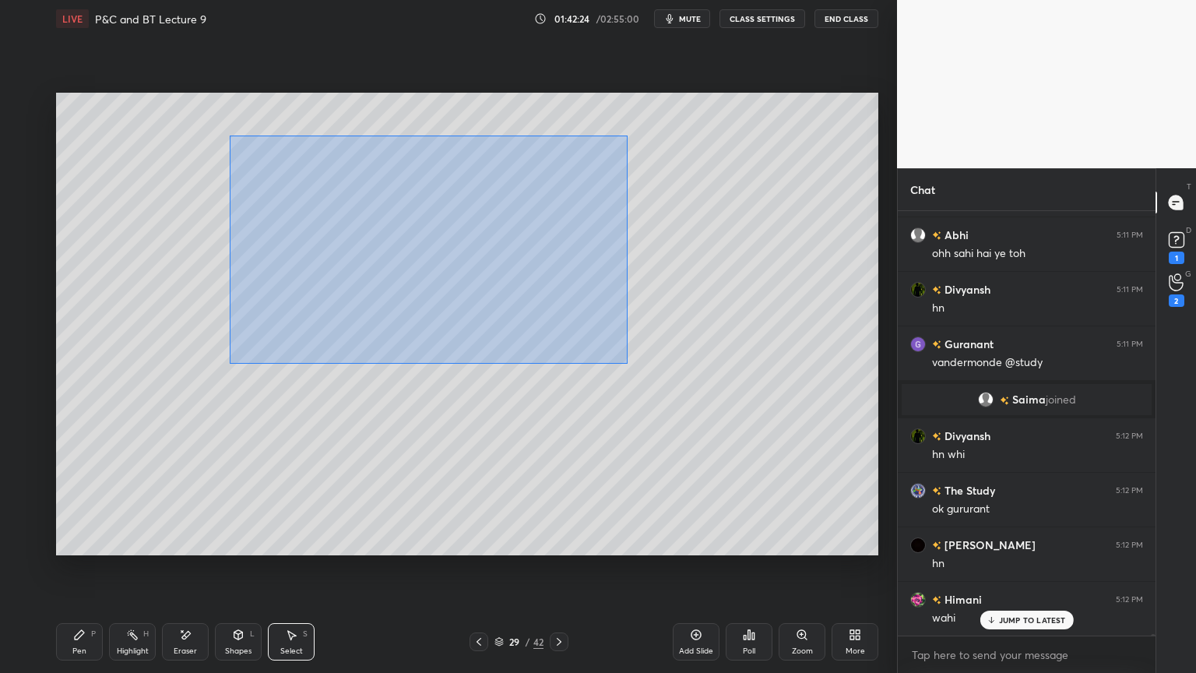
drag, startPoint x: 273, startPoint y: 195, endPoint x: 651, endPoint y: 357, distance: 411.0
click at [679, 379] on div "0 ° Undo Copy Duplicate Duplicate to new slide Delete" at bounding box center [467, 324] width 822 height 463
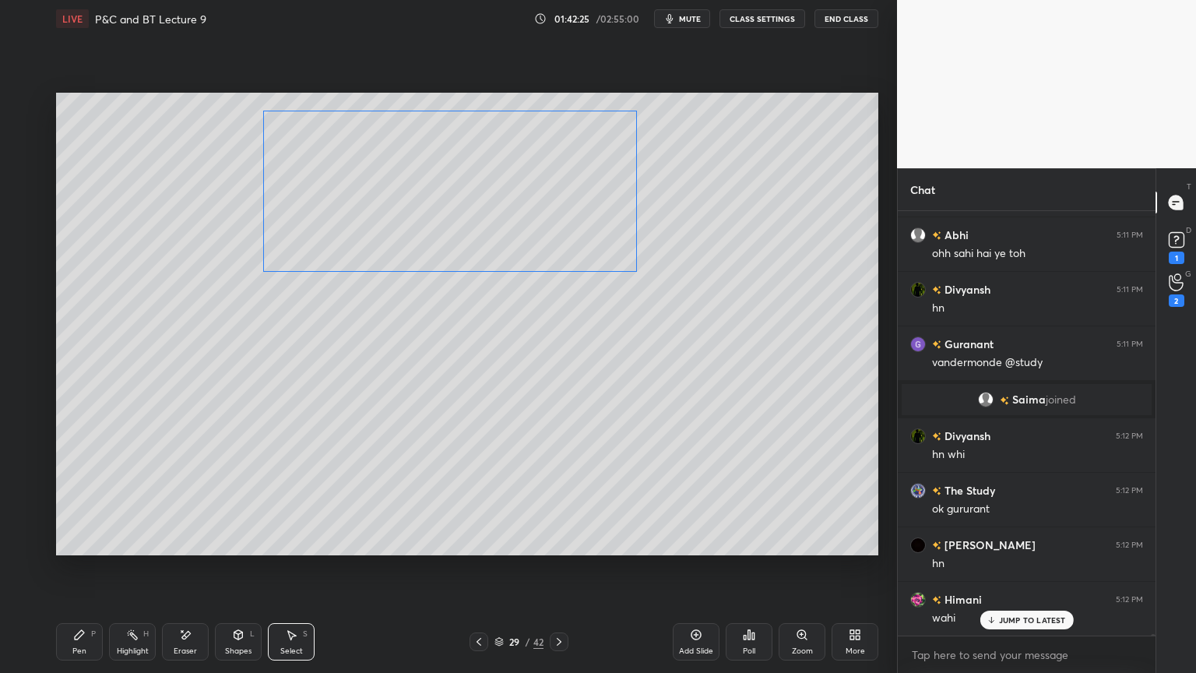
drag, startPoint x: 509, startPoint y: 267, endPoint x: 519, endPoint y: 224, distance: 43.8
click at [520, 221] on div "0 ° Undo Copy Duplicate Duplicate to new slide Delete" at bounding box center [467, 324] width 822 height 463
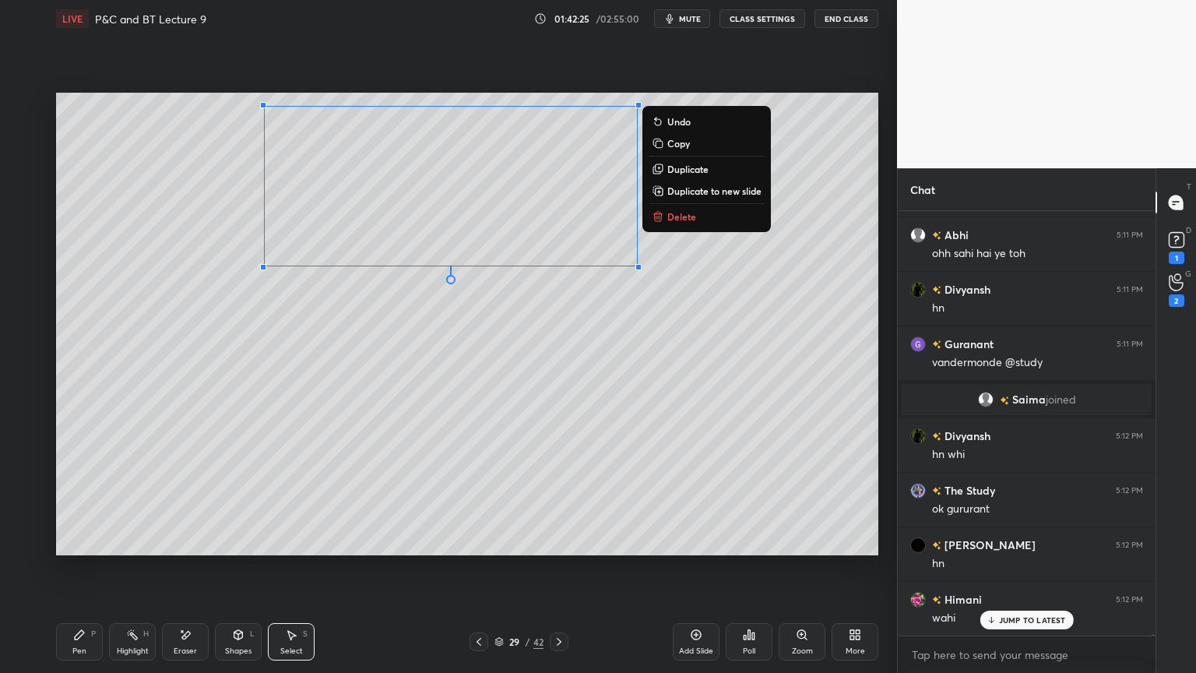
click at [514, 342] on div "0 ° Undo Copy Duplicate Duplicate to new slide Delete" at bounding box center [467, 324] width 822 height 463
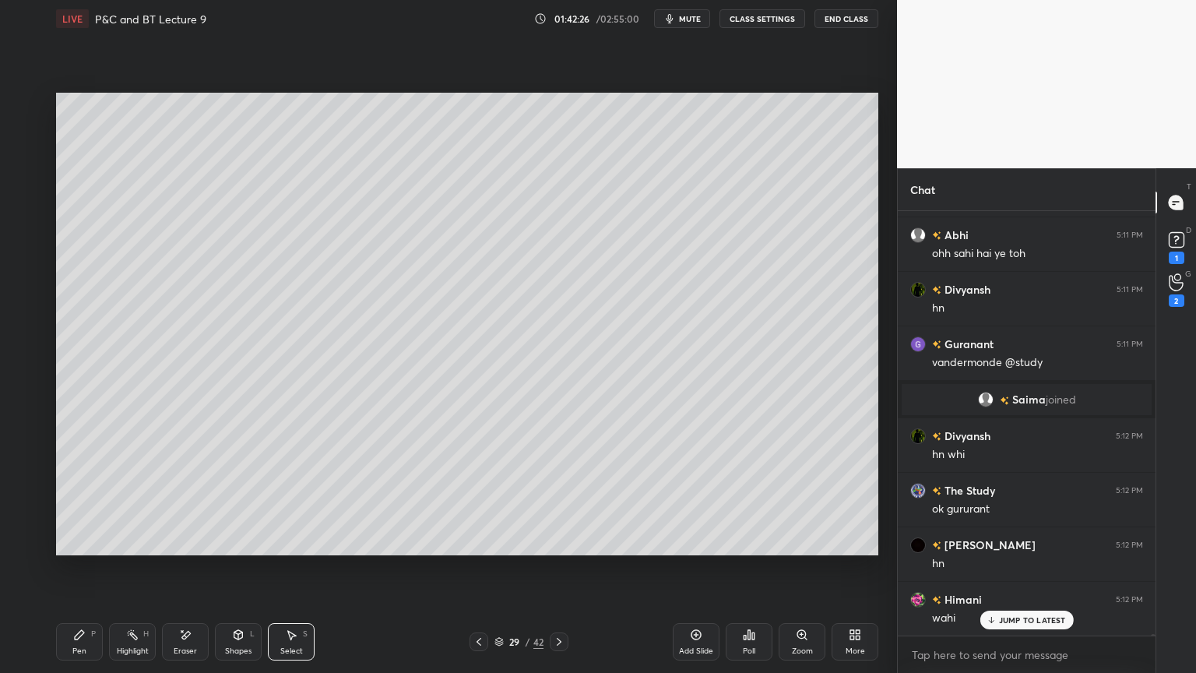
click at [84, 549] on icon at bounding box center [79, 634] width 12 height 12
click at [19, 283] on div at bounding box center [25, 292] width 25 height 25
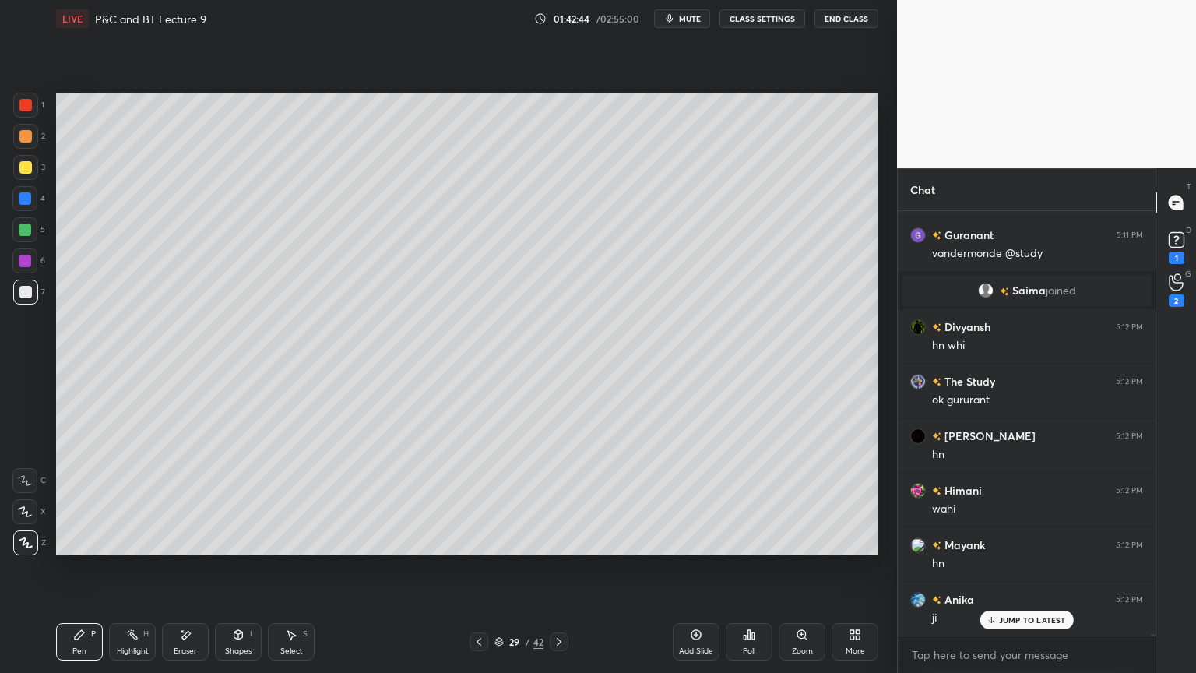
scroll to position [98846, 0]
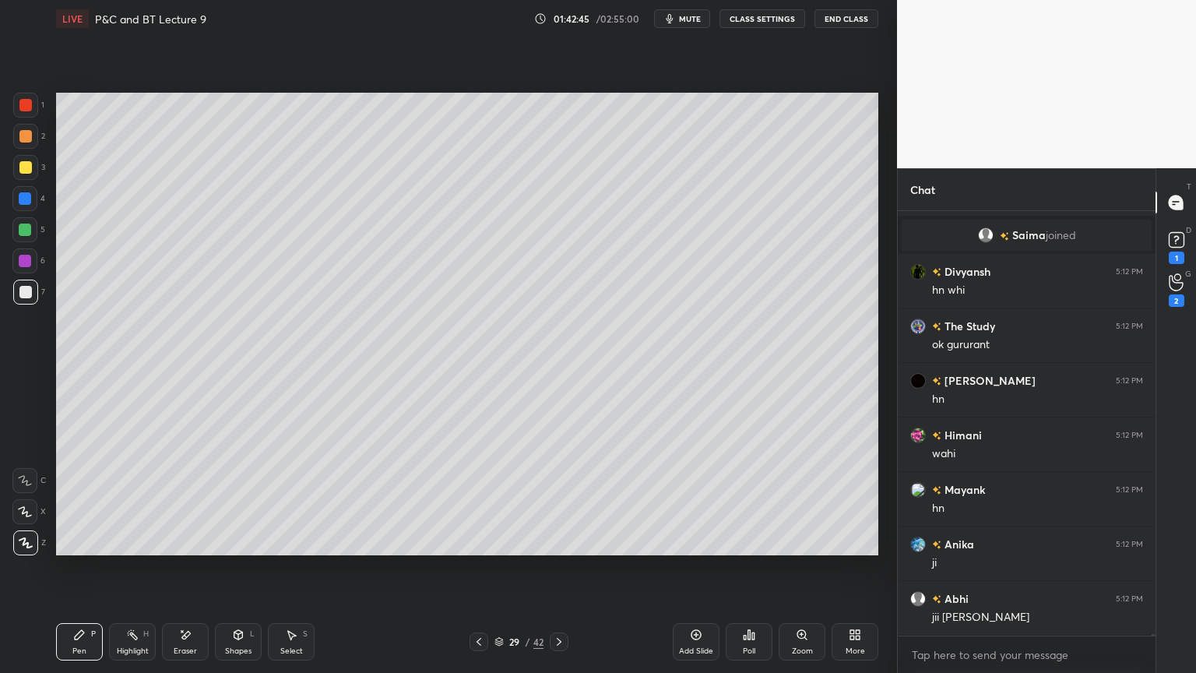
click at [299, 549] on div "Select" at bounding box center [291, 651] width 23 height 8
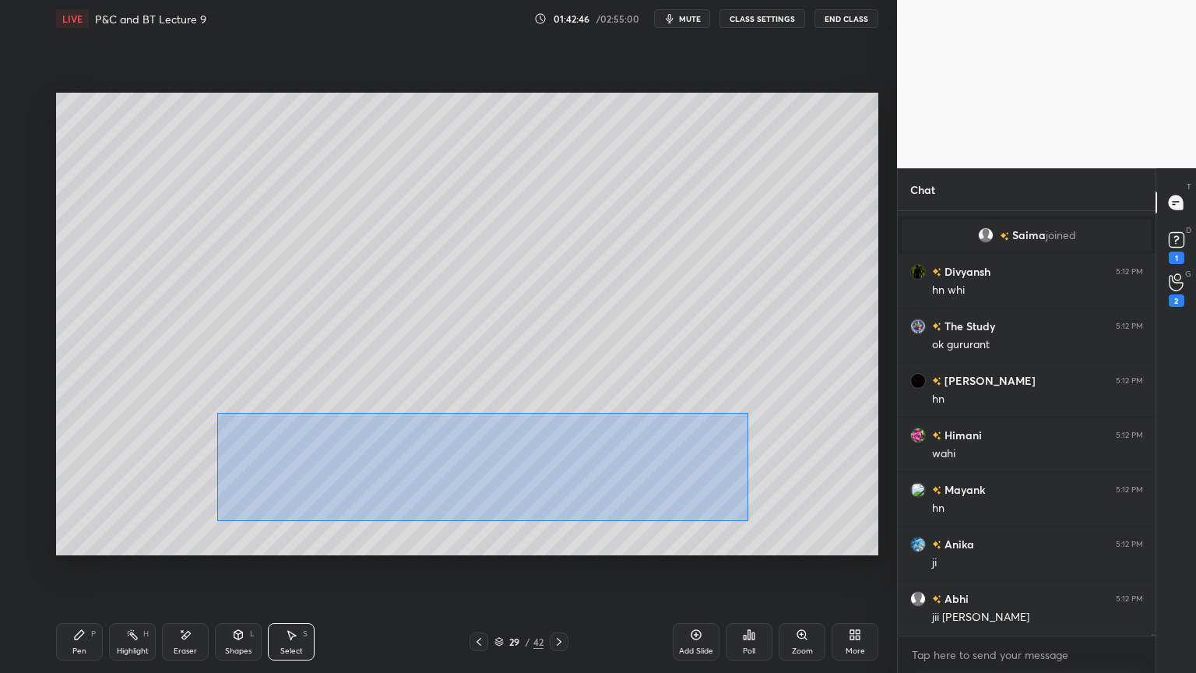
drag, startPoint x: 217, startPoint y: 412, endPoint x: 729, endPoint y: 539, distance: 527.2
click at [736, 541] on div "0 ° Undo Copy Duplicate Duplicate to new slide Delete" at bounding box center [467, 324] width 822 height 463
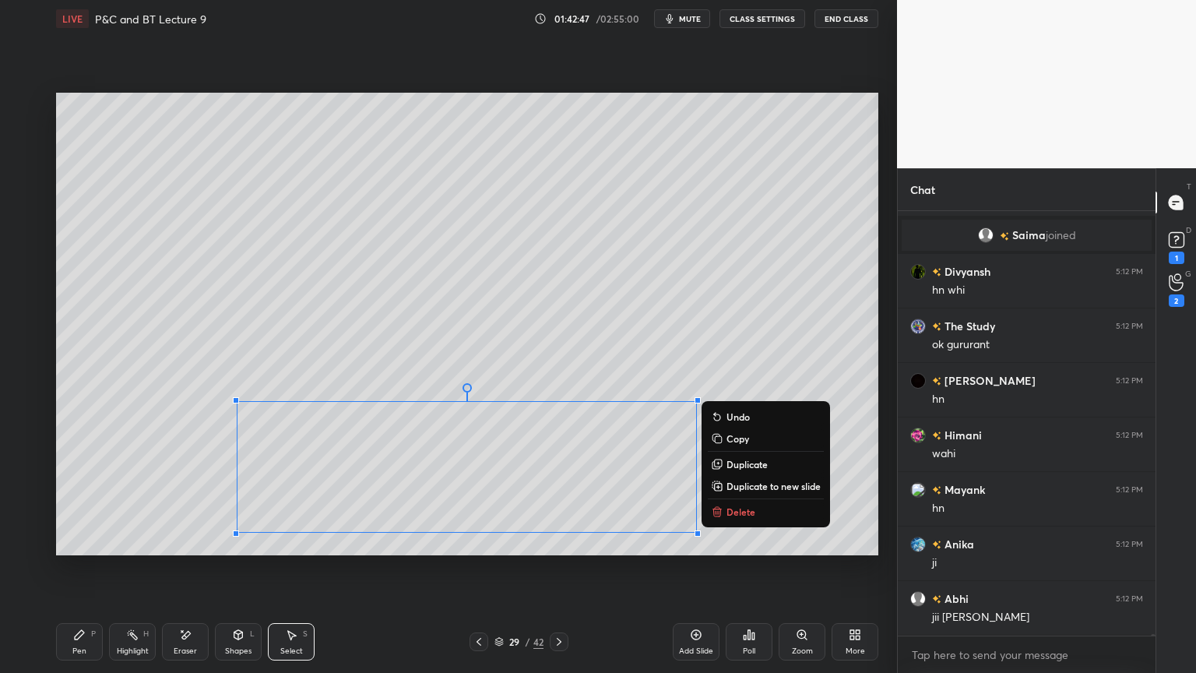
click at [747, 512] on p "Delete" at bounding box center [741, 511] width 29 height 12
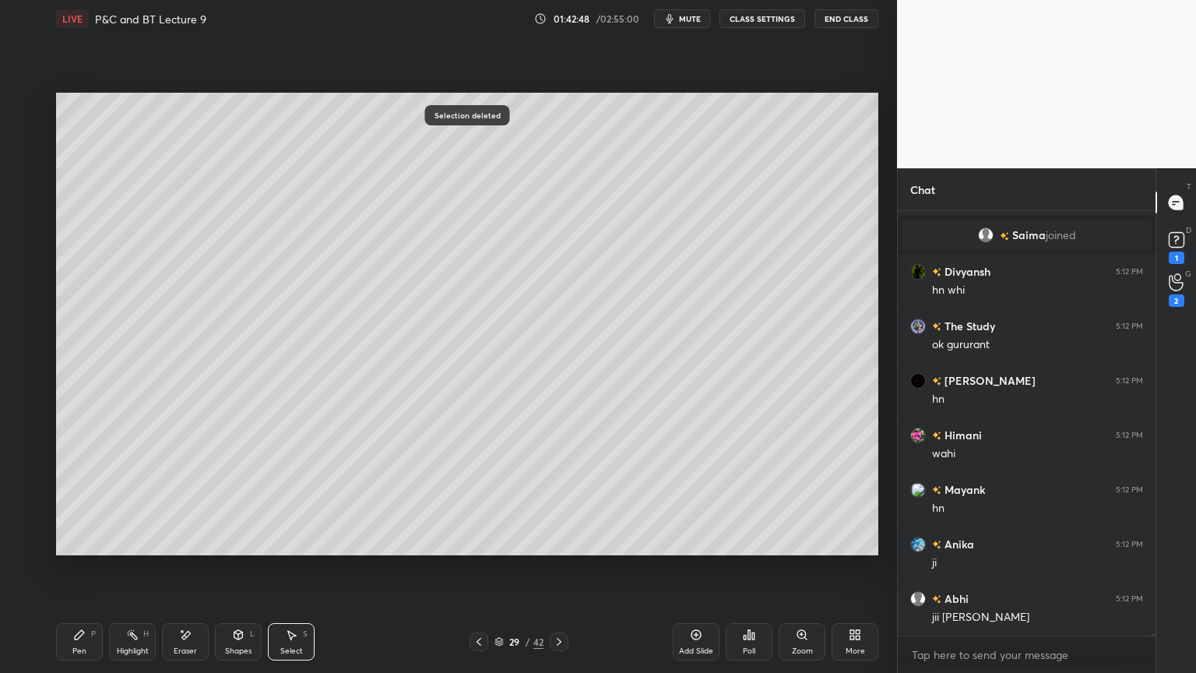
drag, startPoint x: 128, startPoint y: 644, endPoint x: 83, endPoint y: 647, distance: 45.3
click at [125, 549] on div "Highlight H" at bounding box center [132, 641] width 47 height 37
click at [59, 549] on div "Pen P" at bounding box center [79, 641] width 47 height 37
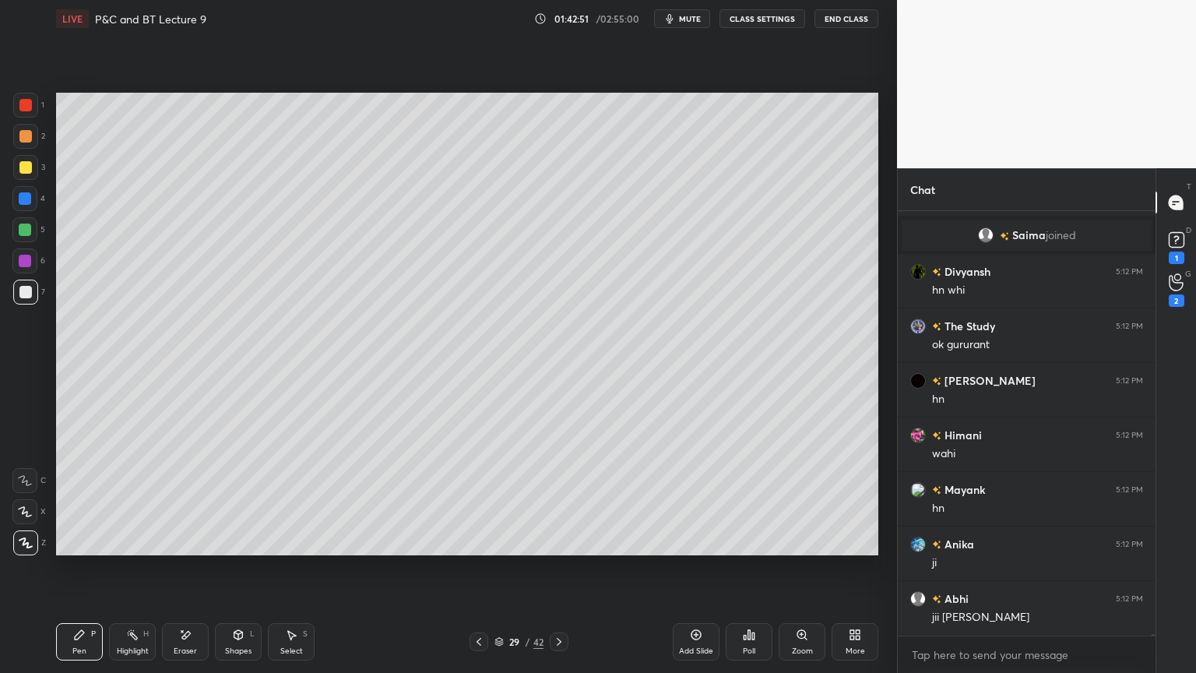
scroll to position [98884, 0]
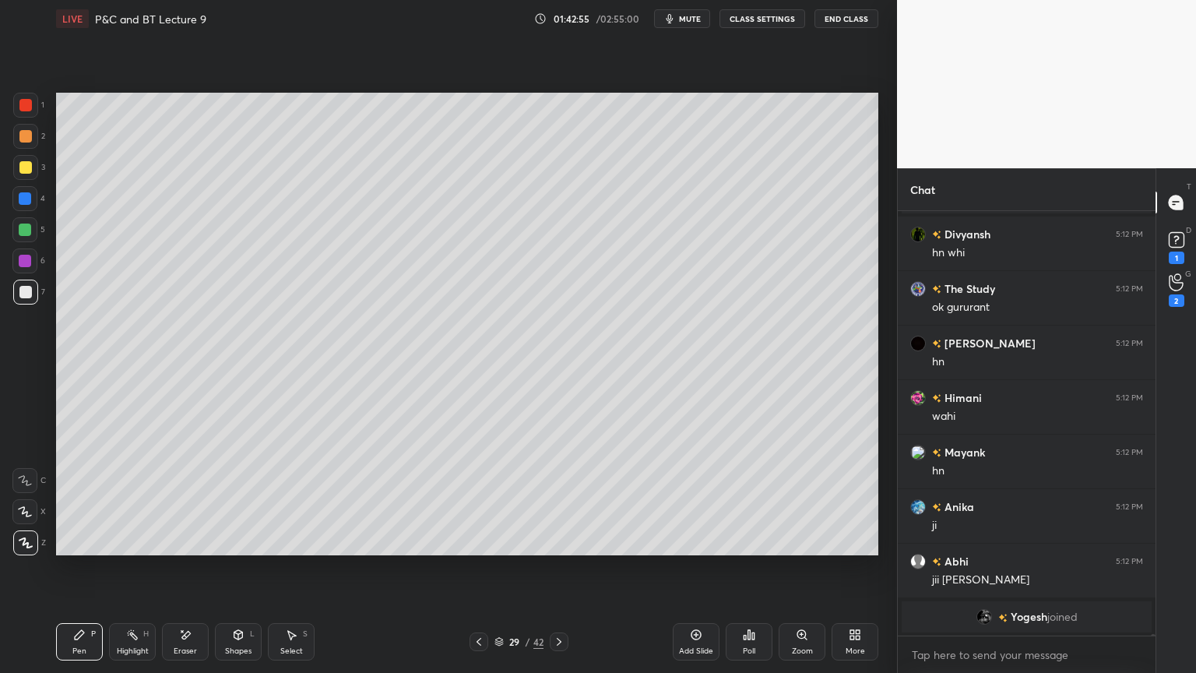
drag, startPoint x: 206, startPoint y: 634, endPoint x: 267, endPoint y: 556, distance: 99.2
click at [206, 549] on div "Eraser" at bounding box center [185, 641] width 47 height 37
click at [308, 549] on div "Select S" at bounding box center [291, 641] width 47 height 37
drag, startPoint x: 414, startPoint y: 263, endPoint x: 516, endPoint y: 400, distance: 170.9
click at [518, 401] on div "0 ° Undo Copy Duplicate Duplicate to new slide Delete" at bounding box center [467, 324] width 822 height 463
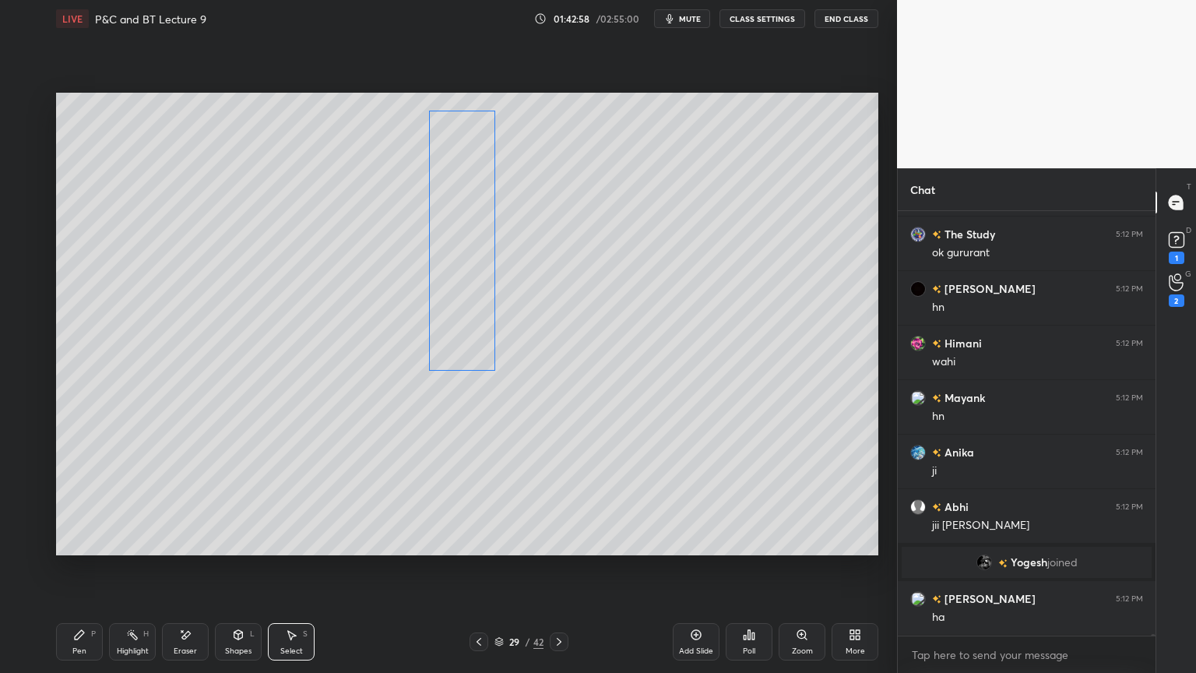
drag, startPoint x: 464, startPoint y: 339, endPoint x: 464, endPoint y: 361, distance: 22.6
click at [466, 339] on div "0 ° Undo Copy Duplicate Duplicate to new slide Delete" at bounding box center [467, 324] width 822 height 463
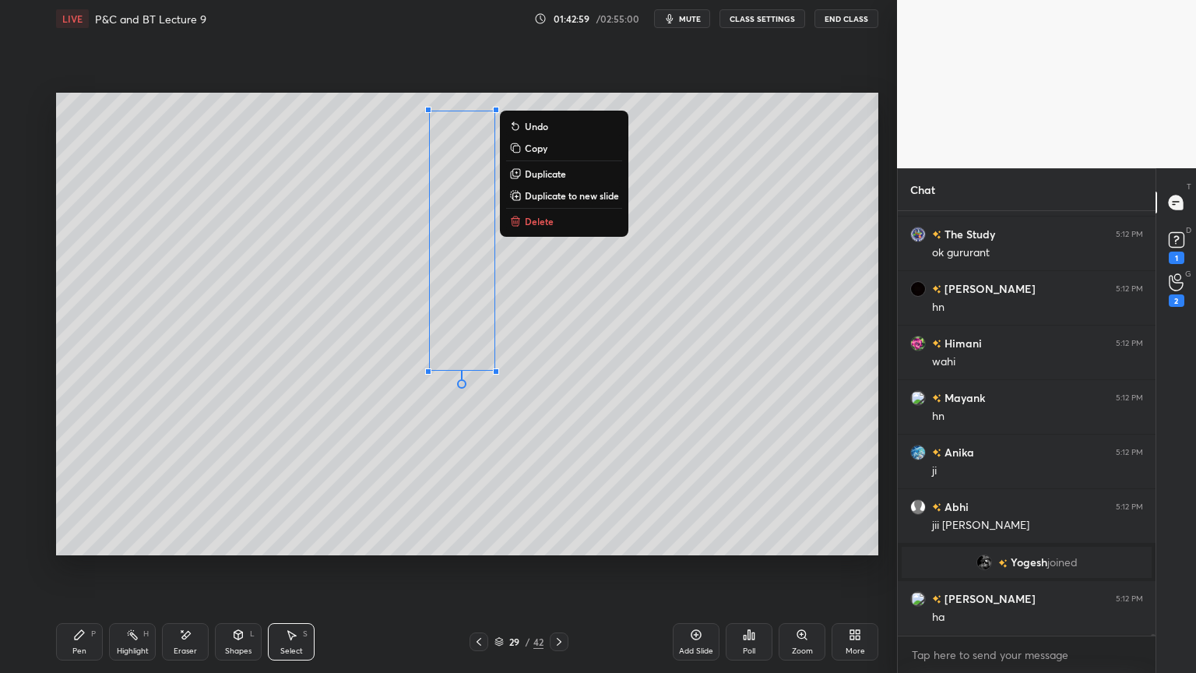
click at [445, 469] on div "0 ° Undo Copy Duplicate Duplicate to new slide Delete" at bounding box center [467, 324] width 822 height 463
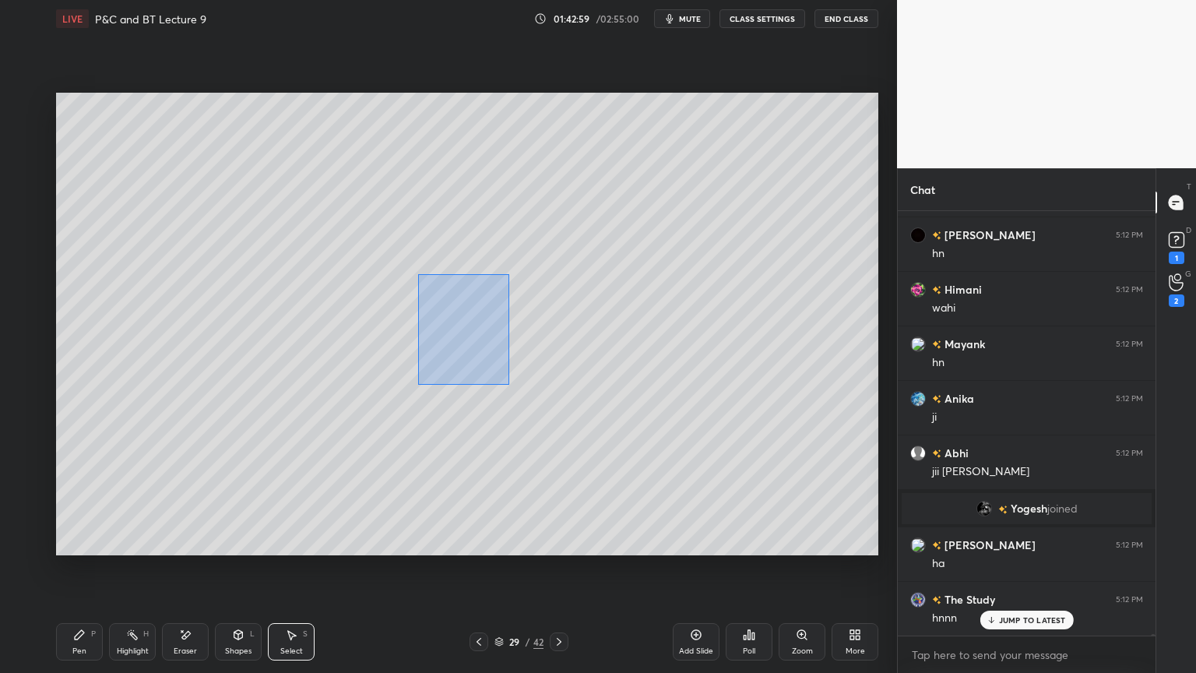
drag, startPoint x: 431, startPoint y: 293, endPoint x: 513, endPoint y: 396, distance: 132.0
click at [513, 396] on div "0 ° Undo Copy Duplicate Duplicate to new slide Delete" at bounding box center [467, 324] width 822 height 463
drag, startPoint x: 464, startPoint y: 329, endPoint x: 495, endPoint y: 354, distance: 40.4
click at [511, 339] on div "0 ° Undo Copy Duplicate Duplicate to new slide Delete" at bounding box center [467, 324] width 822 height 463
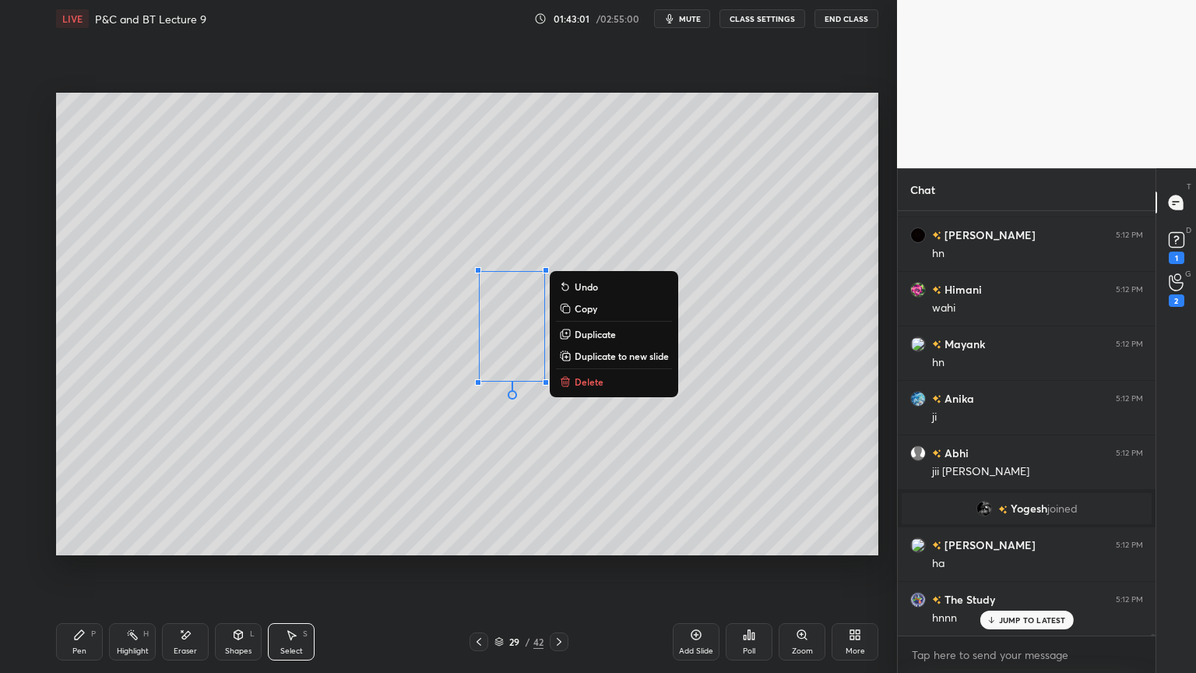
drag, startPoint x: 411, startPoint y: 406, endPoint x: 428, endPoint y: 375, distance: 35.2
click at [412, 405] on div "0 ° Undo Copy Duplicate Duplicate to new slide Delete" at bounding box center [467, 324] width 822 height 463
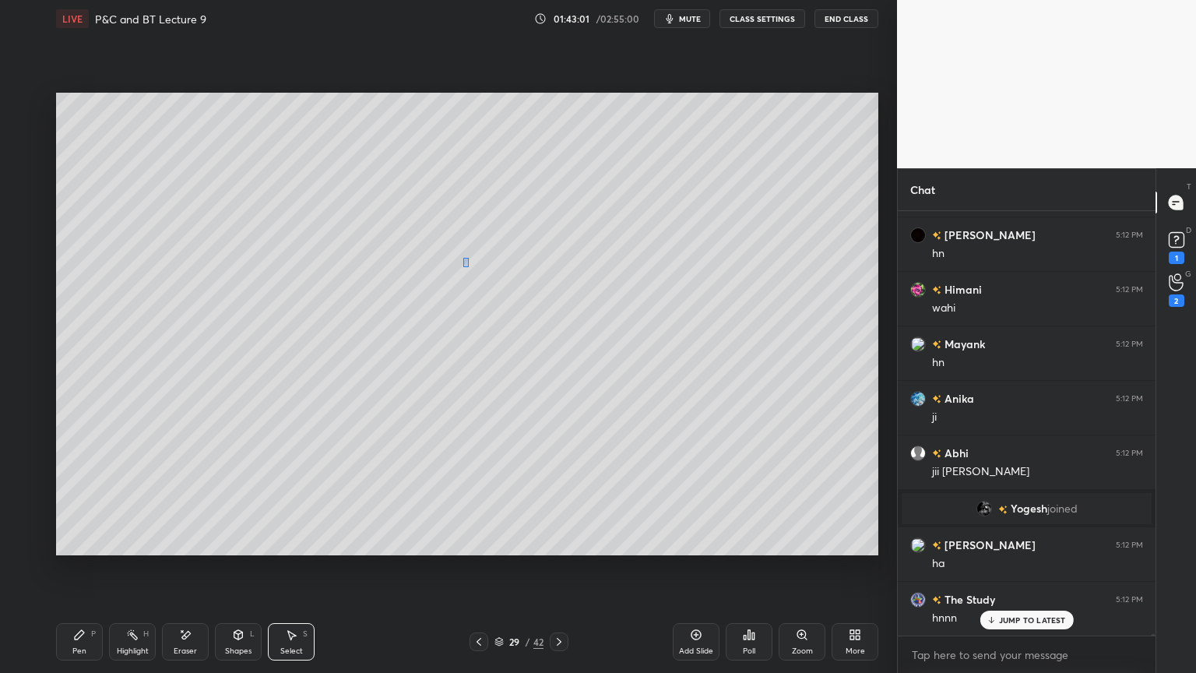
click at [473, 272] on div "0 ° Undo Copy Duplicate Duplicate to new slide Delete" at bounding box center [467, 324] width 822 height 463
drag, startPoint x: 470, startPoint y: 268, endPoint x: 516, endPoint y: 282, distance: 48.0
click at [522, 276] on div "0 ° Undo Copy Duplicate Duplicate to new slide Delete" at bounding box center [467, 324] width 822 height 463
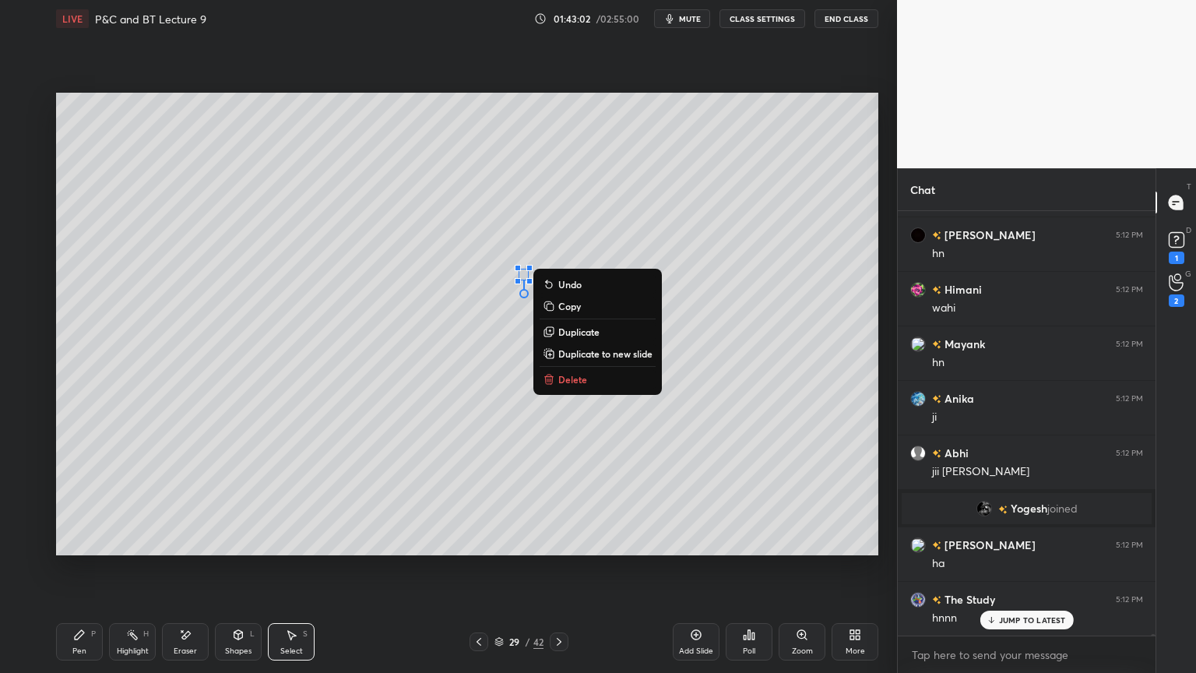
click at [424, 345] on div "0 ° Undo Copy Duplicate Duplicate to new slide Delete" at bounding box center [467, 324] width 822 height 463
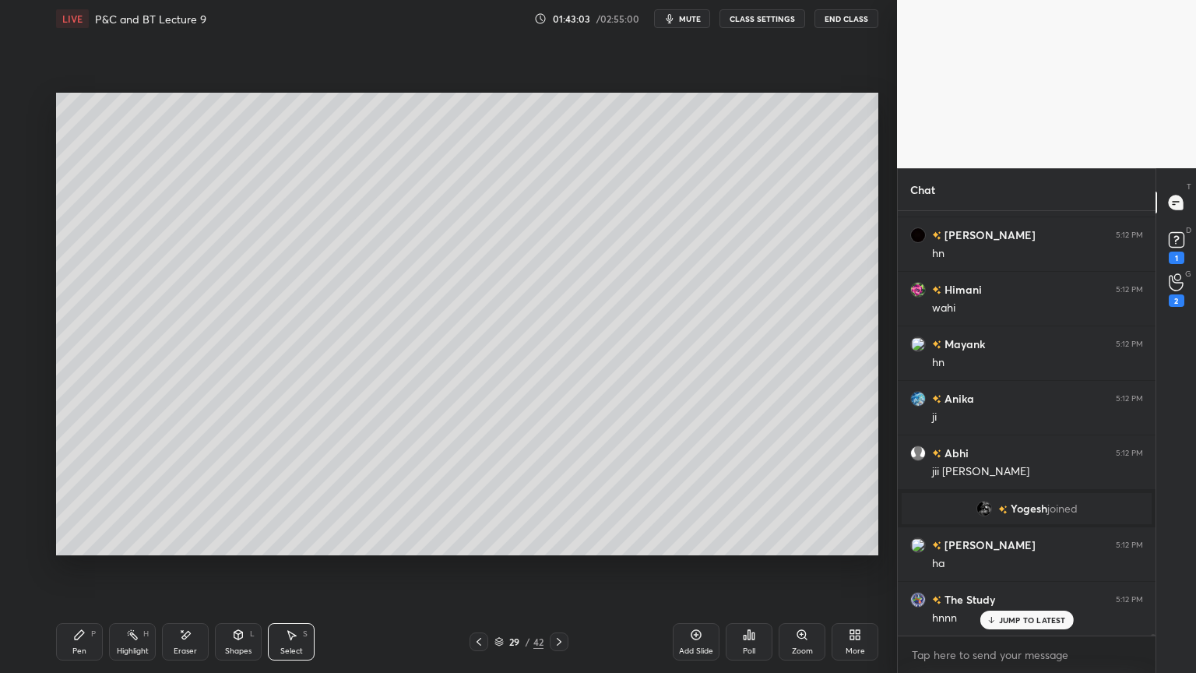
click at [89, 549] on div "Pen P" at bounding box center [79, 641] width 47 height 37
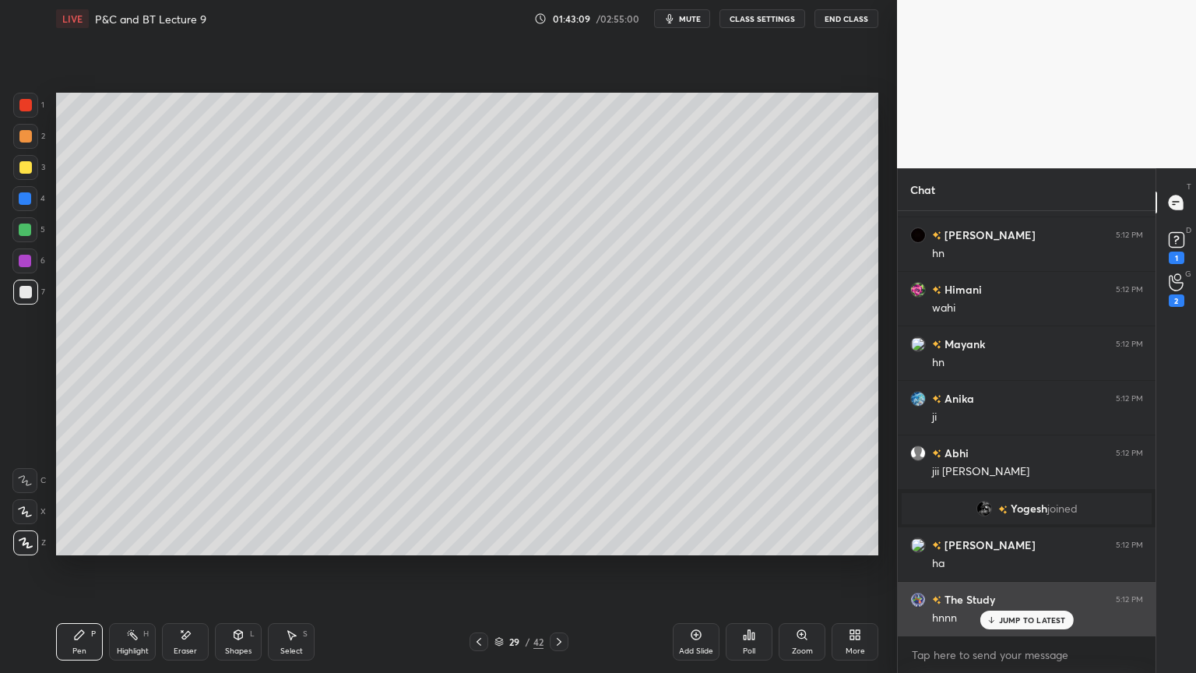
click at [1010, 549] on p "JUMP TO LATEST" at bounding box center [1032, 619] width 67 height 9
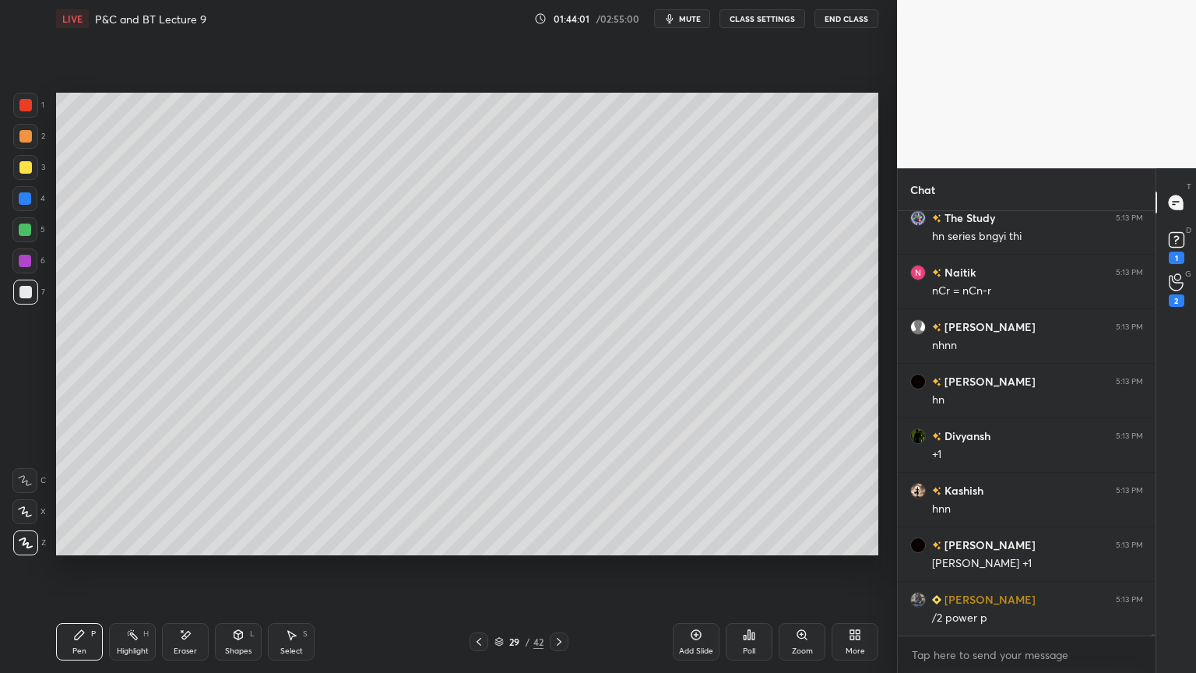
scroll to position [99594, 0]
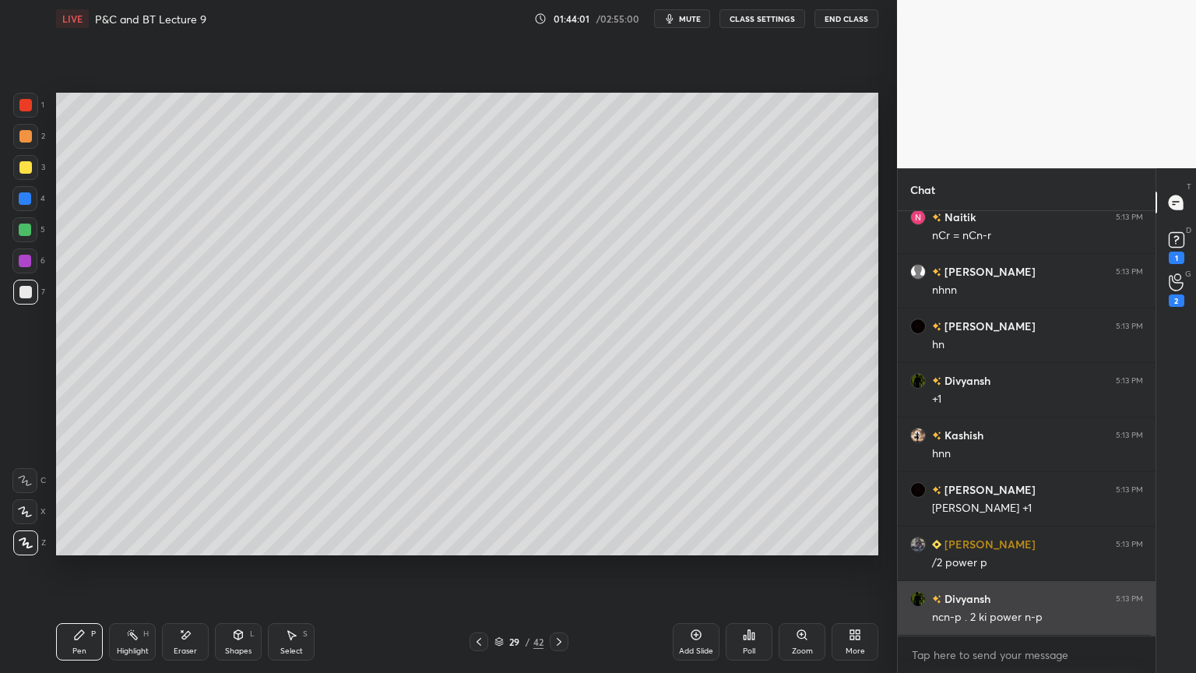
click at [1019, 549] on div "The Study 5:13 PM hn series bngyi thi Naitik 5:13 PM nCr = nCn-r suprit 5:13 PM…" at bounding box center [1027, 423] width 258 height 424
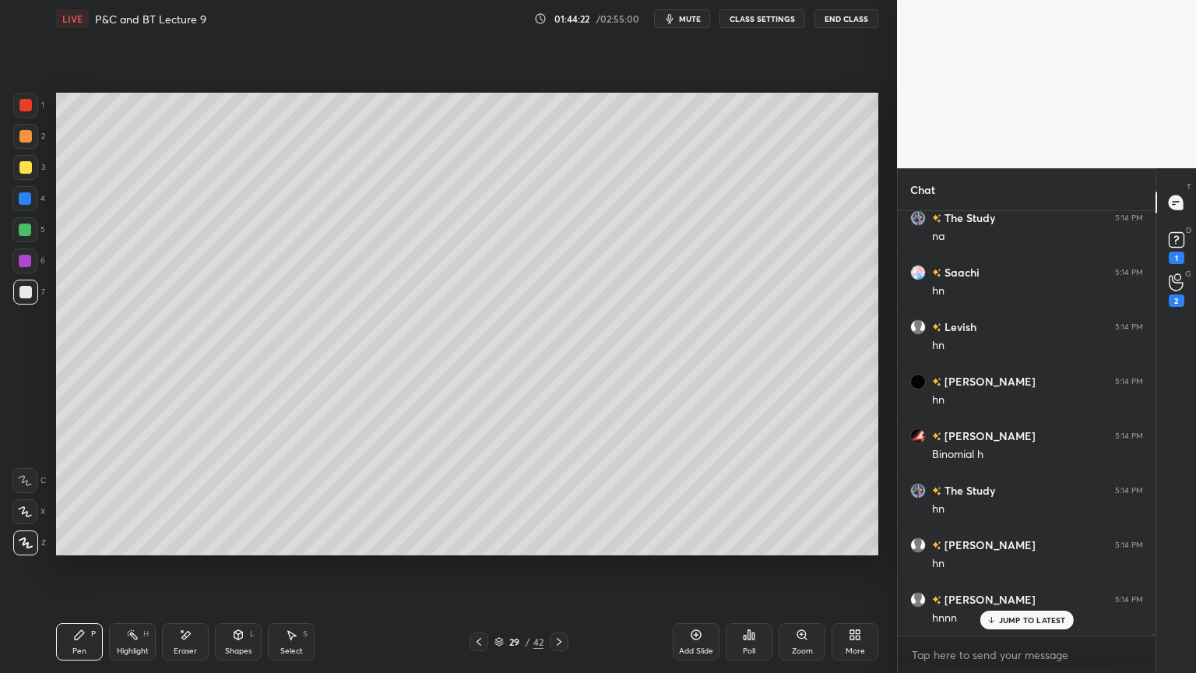
scroll to position [100248, 0]
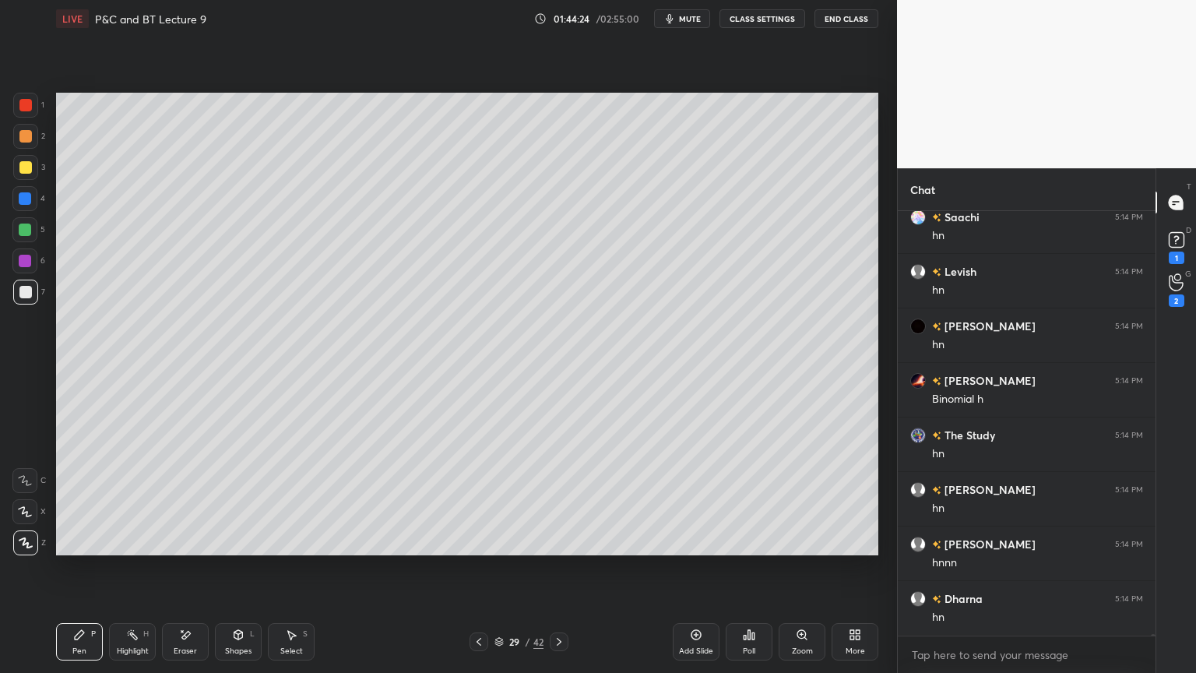
click at [300, 549] on div "Select" at bounding box center [291, 651] width 23 height 8
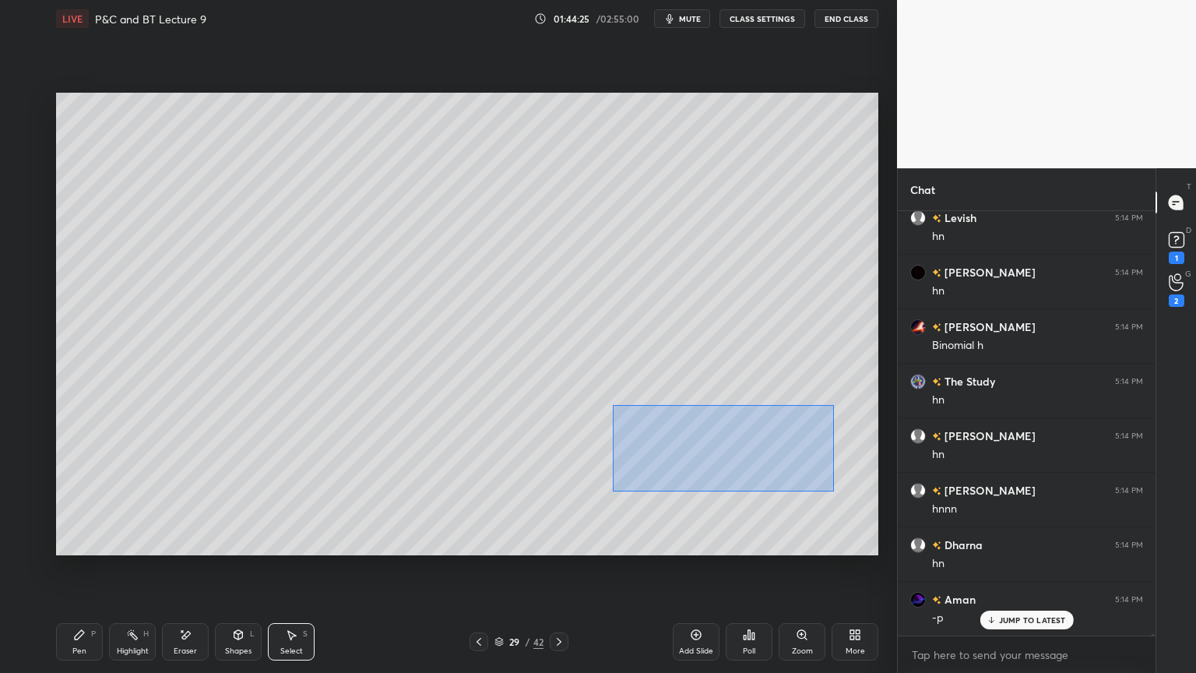
drag, startPoint x: 613, startPoint y: 404, endPoint x: 818, endPoint y: 480, distance: 218.3
click at [853, 496] on div "0 ° Undo Copy Duplicate Duplicate to new slide Delete" at bounding box center [467, 324] width 822 height 463
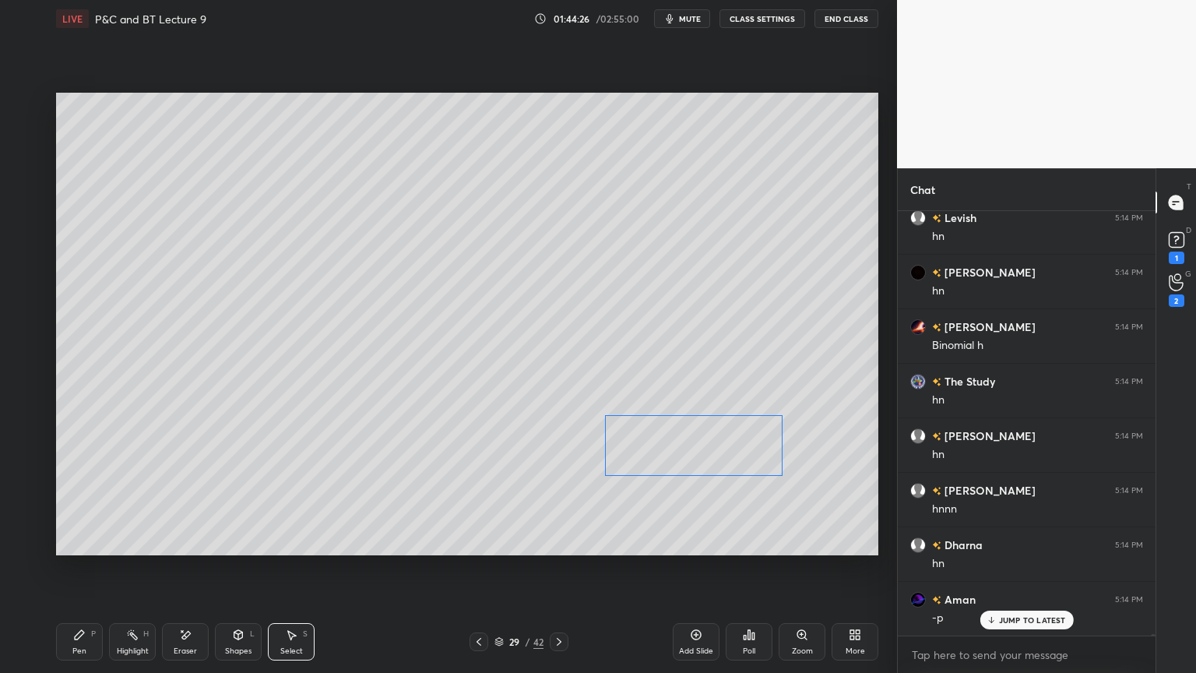
drag, startPoint x: 741, startPoint y: 449, endPoint x: 729, endPoint y: 458, distance: 15.0
click at [724, 452] on div "0 ° Undo Copy Duplicate Duplicate to new slide Delete" at bounding box center [467, 324] width 822 height 463
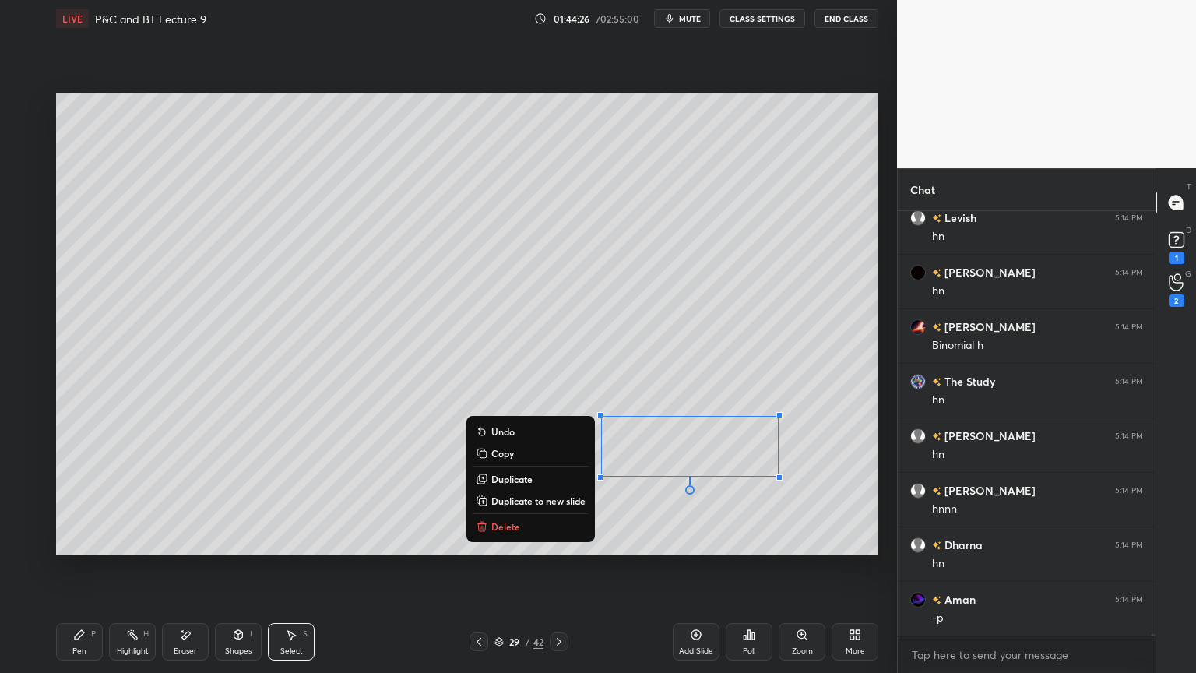
scroll to position [100357, 0]
click at [730, 528] on div "0 ° Undo Copy Duplicate Duplicate to new slide Delete" at bounding box center [467, 324] width 822 height 463
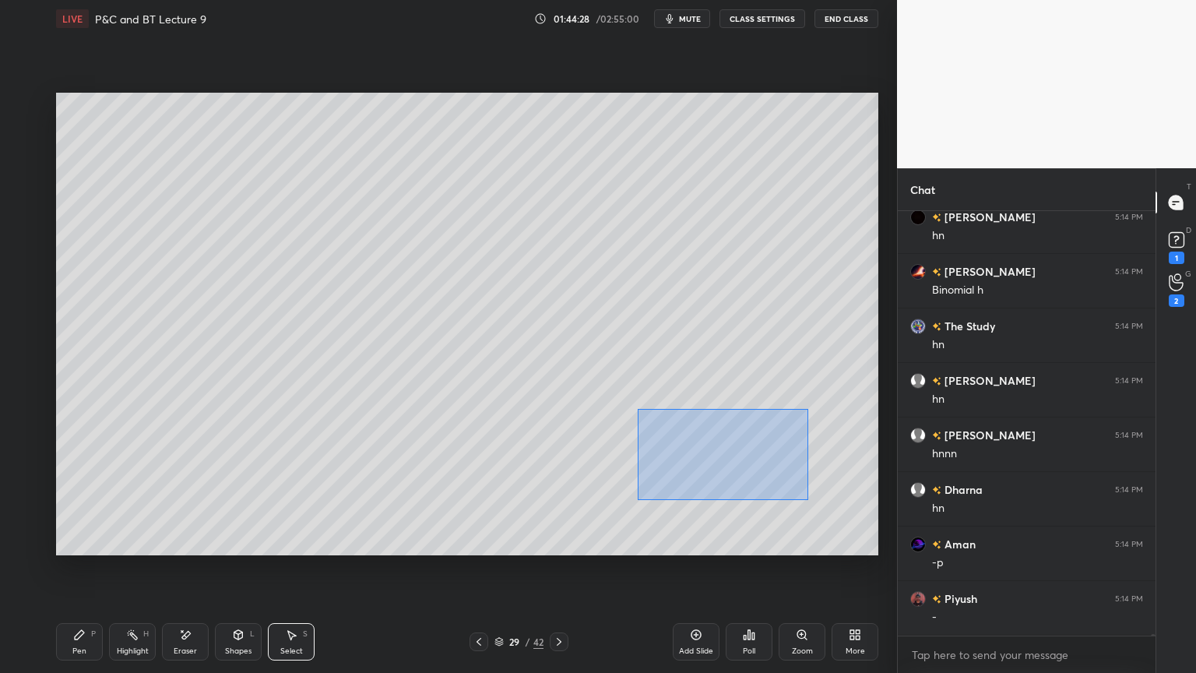
drag, startPoint x: 637, startPoint y: 408, endPoint x: 775, endPoint y: 478, distance: 154.6
click at [810, 501] on div "0 ° Undo Copy Duplicate Duplicate to new slide Delete" at bounding box center [467, 324] width 822 height 463
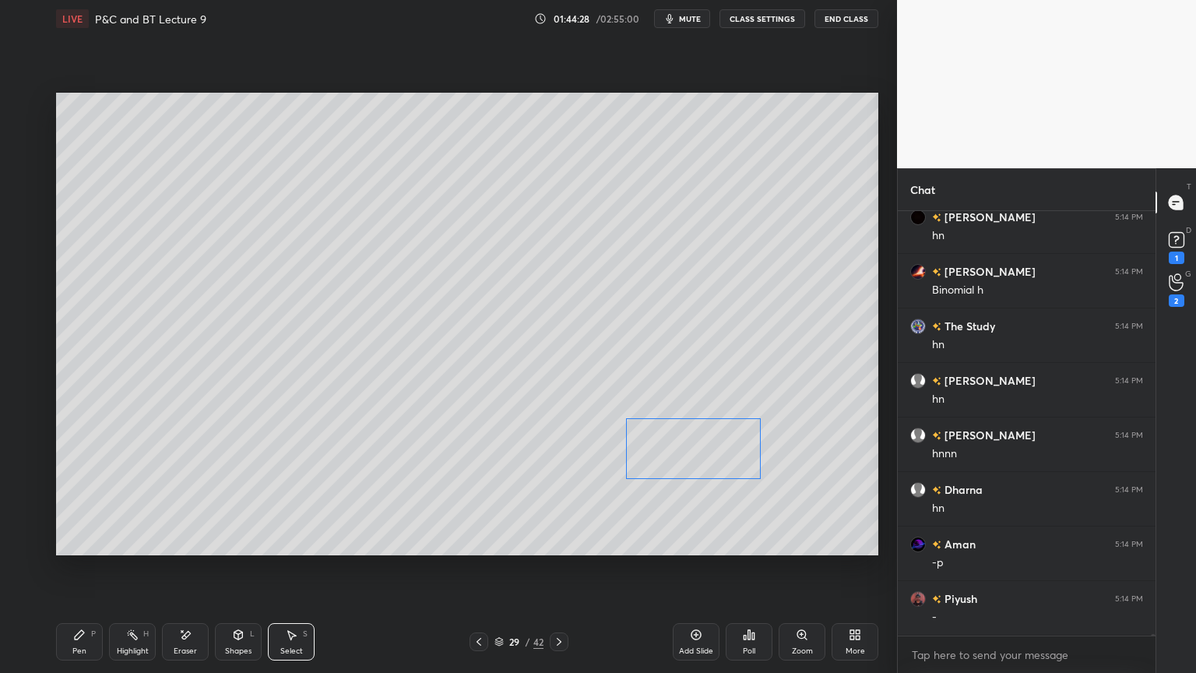
drag, startPoint x: 711, startPoint y: 447, endPoint x: 698, endPoint y: 449, distance: 13.4
click at [698, 449] on div "0 ° Undo Copy Duplicate Duplicate to new slide Delete" at bounding box center [467, 324] width 822 height 463
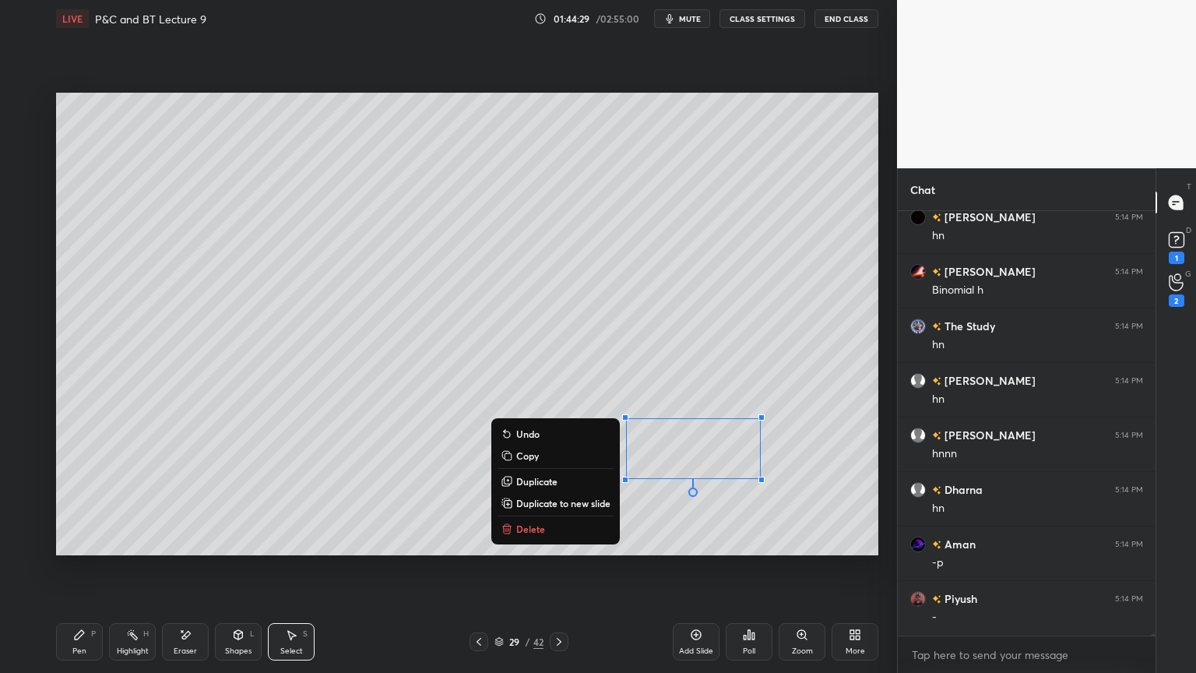
click at [713, 518] on div "0 ° Undo Copy Duplicate Duplicate to new slide Delete" at bounding box center [467, 324] width 822 height 463
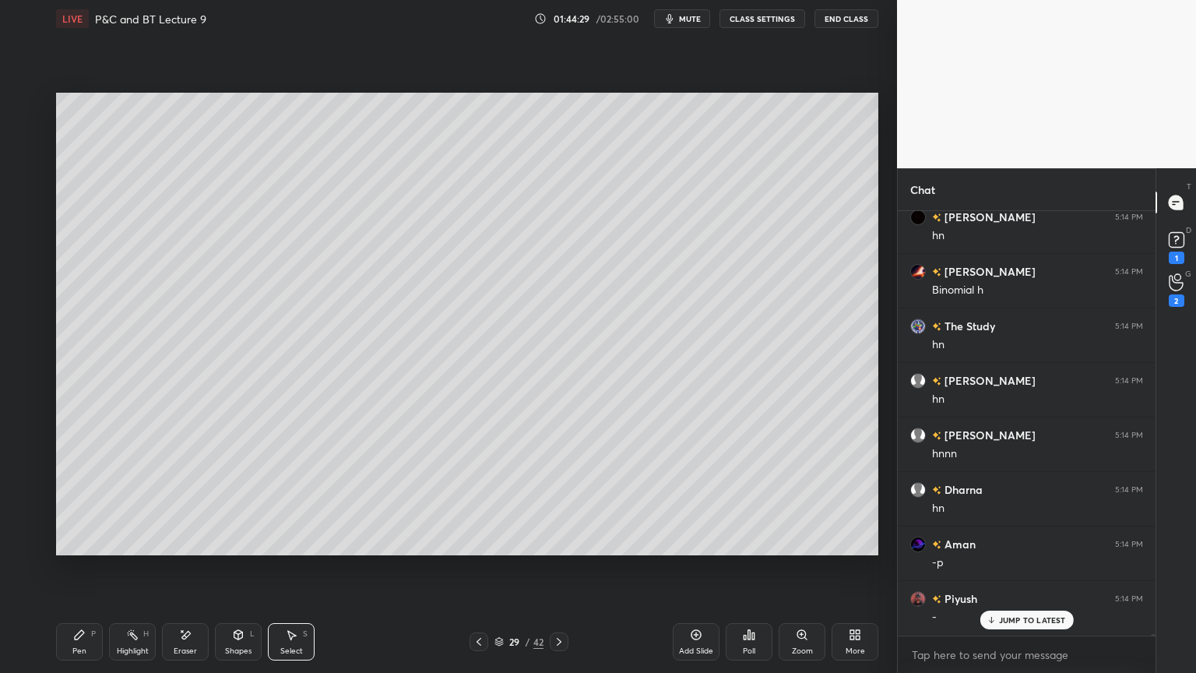
scroll to position [100411, 0]
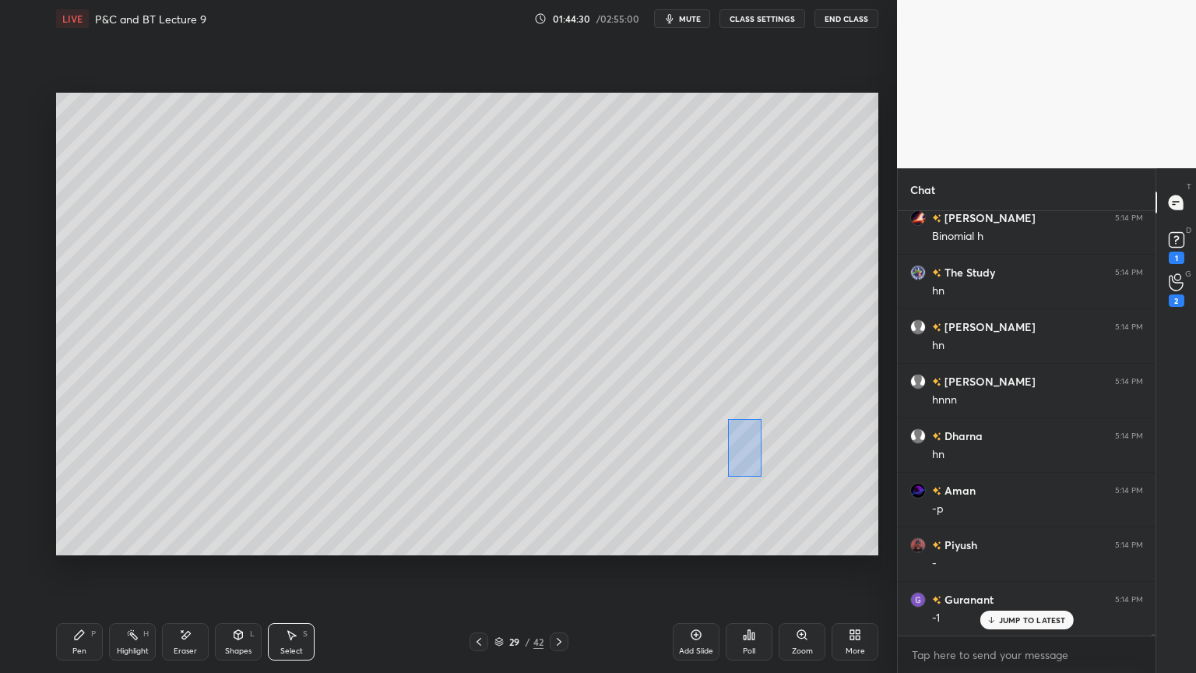
drag, startPoint x: 762, startPoint y: 422, endPoint x: 714, endPoint y: 479, distance: 74.1
click at [714, 480] on div "0 ° Undo Copy Duplicate Duplicate to new slide Delete" at bounding box center [467, 324] width 822 height 463
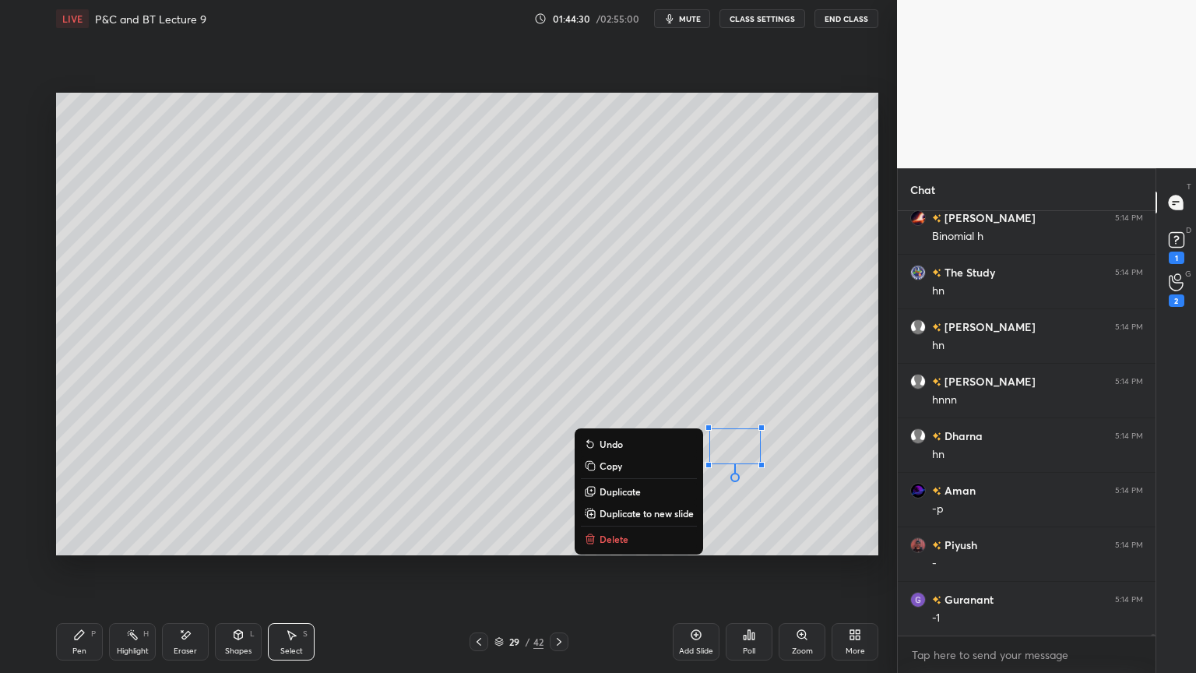
scroll to position [100466, 0]
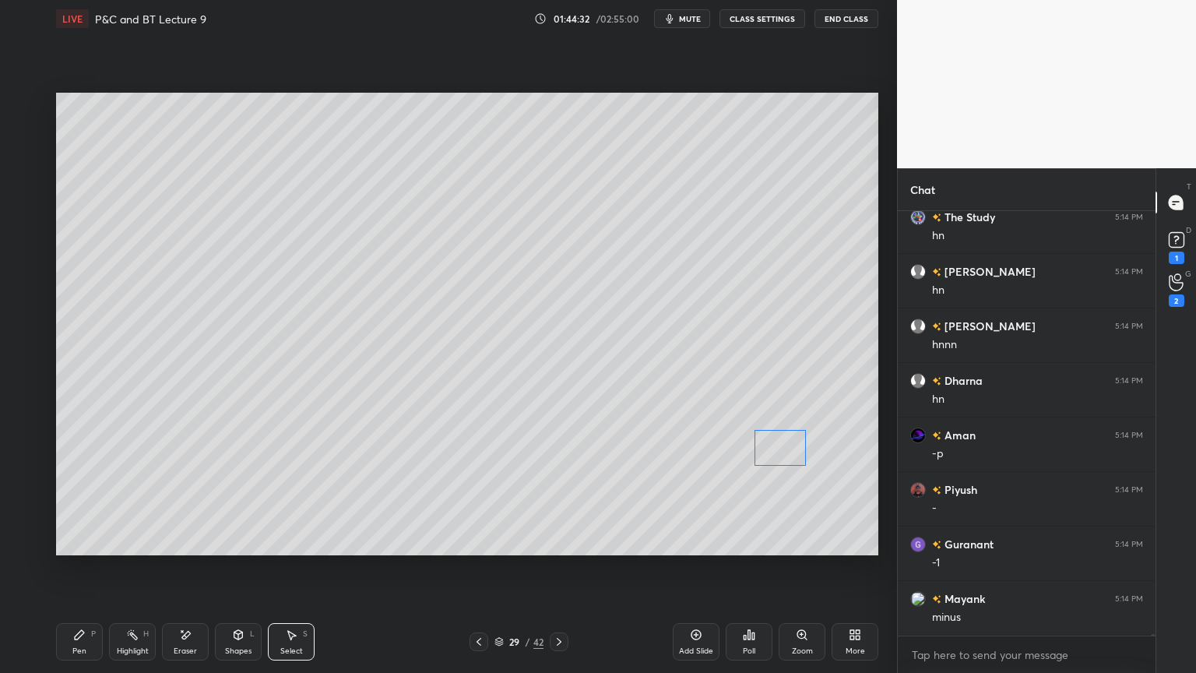
drag, startPoint x: 741, startPoint y: 452, endPoint x: 779, endPoint y: 454, distance: 38.2
click at [779, 454] on div "0 ° Undo Copy Duplicate Duplicate to new slide Delete" at bounding box center [467, 324] width 822 height 463
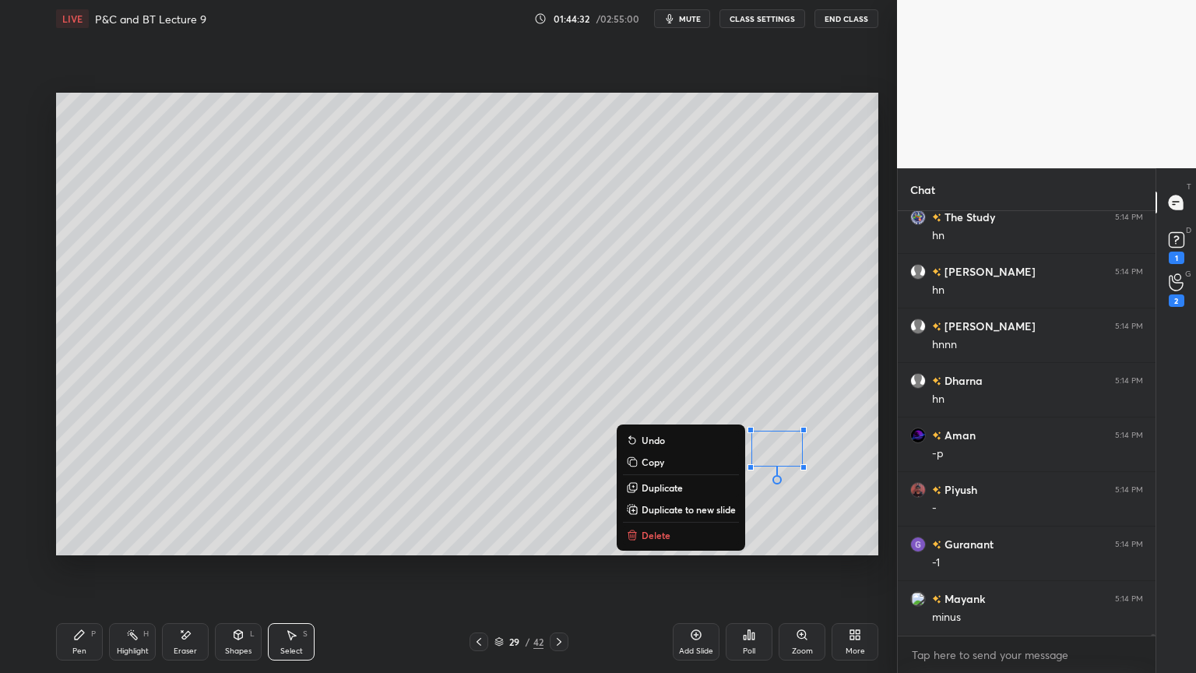
click at [767, 504] on div "0 ° Undo Copy Duplicate Duplicate to new slide Delete" at bounding box center [467, 324] width 822 height 463
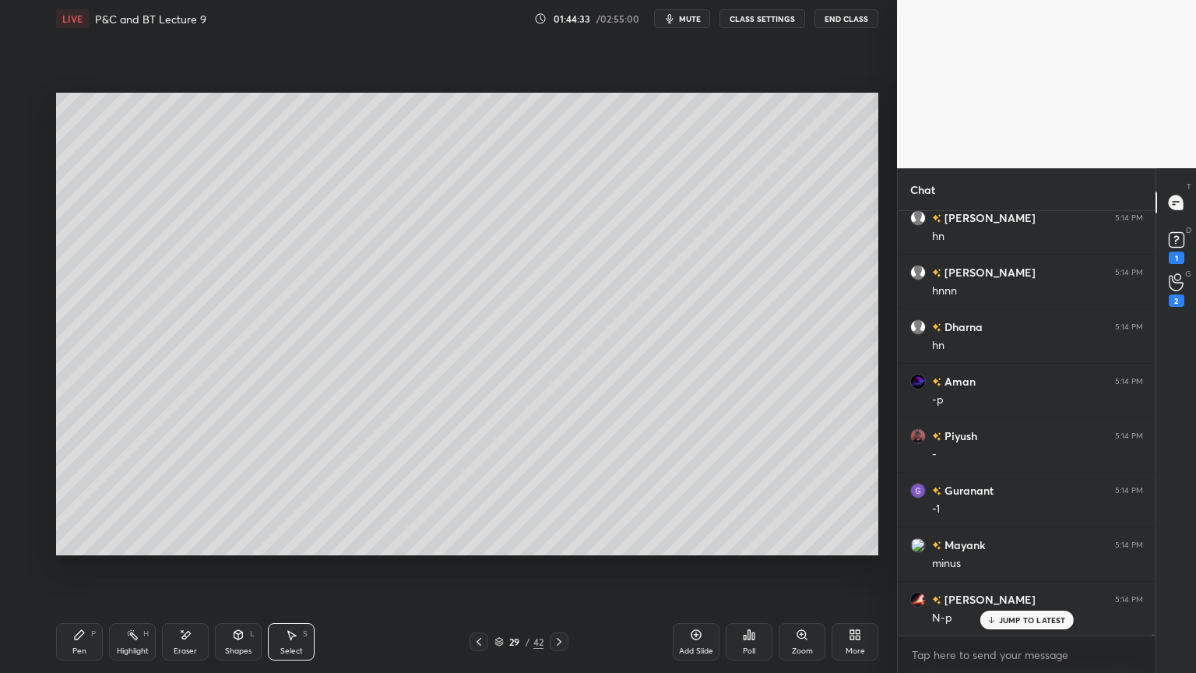
click at [125, 549] on div "Highlight" at bounding box center [133, 651] width 32 height 8
click at [79, 549] on div "Pen P" at bounding box center [79, 641] width 47 height 37
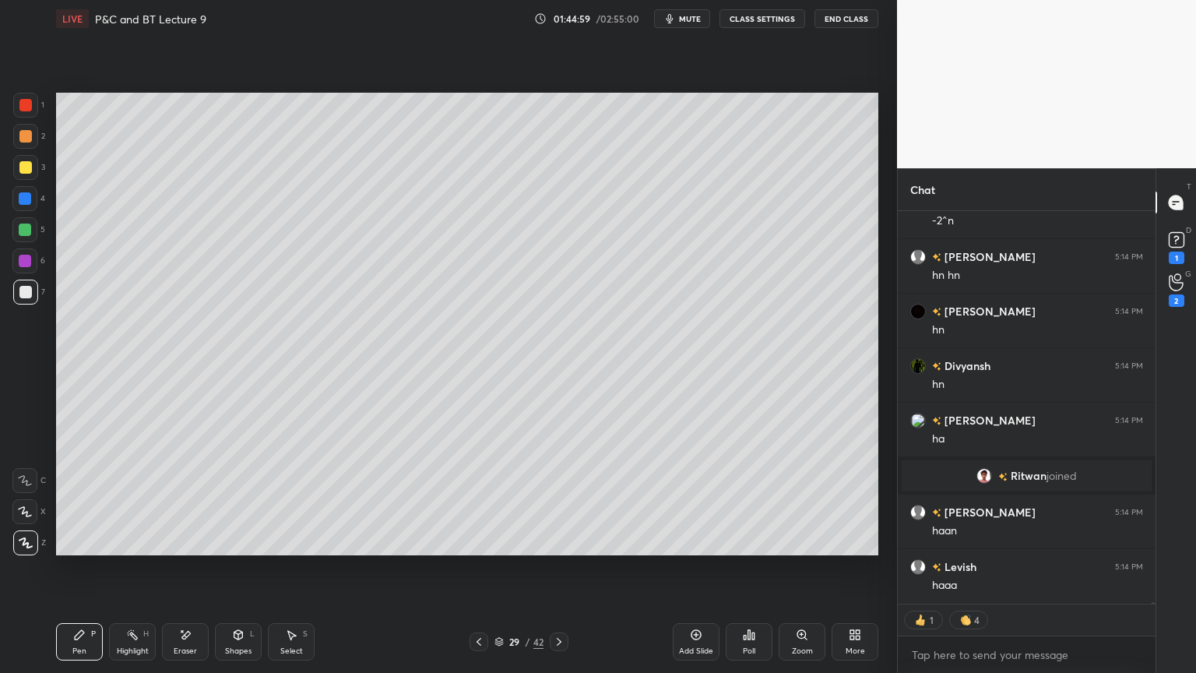
scroll to position [100581, 0]
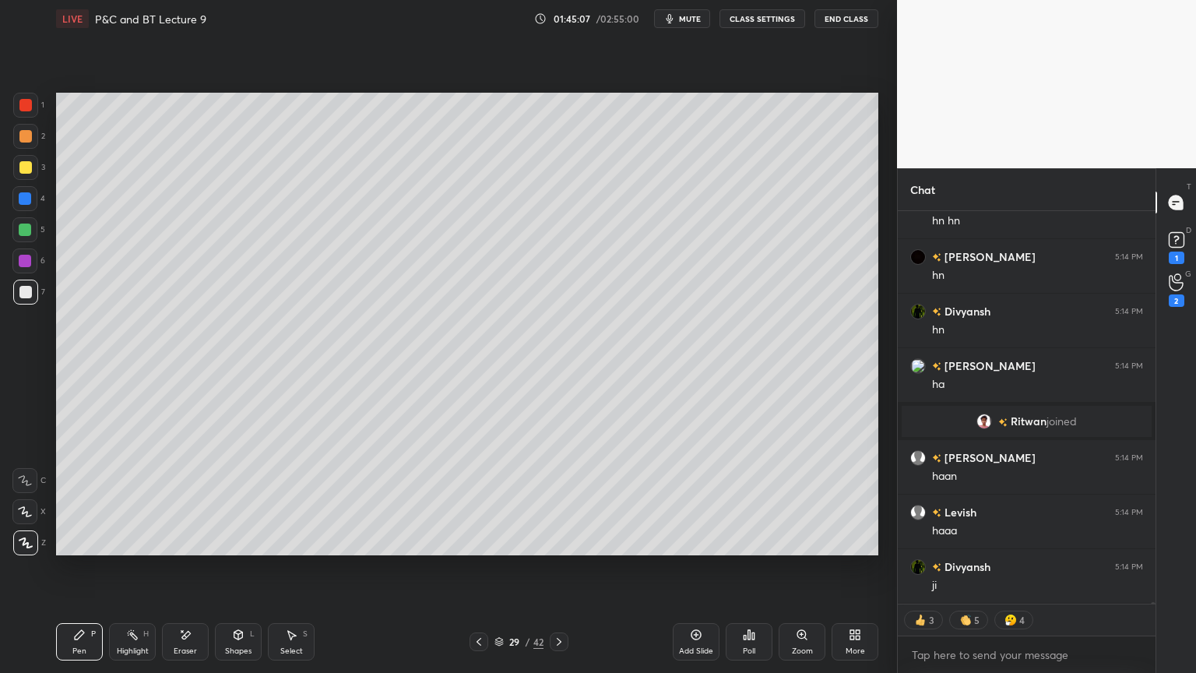
click at [477, 549] on icon at bounding box center [479, 642] width 5 height 8
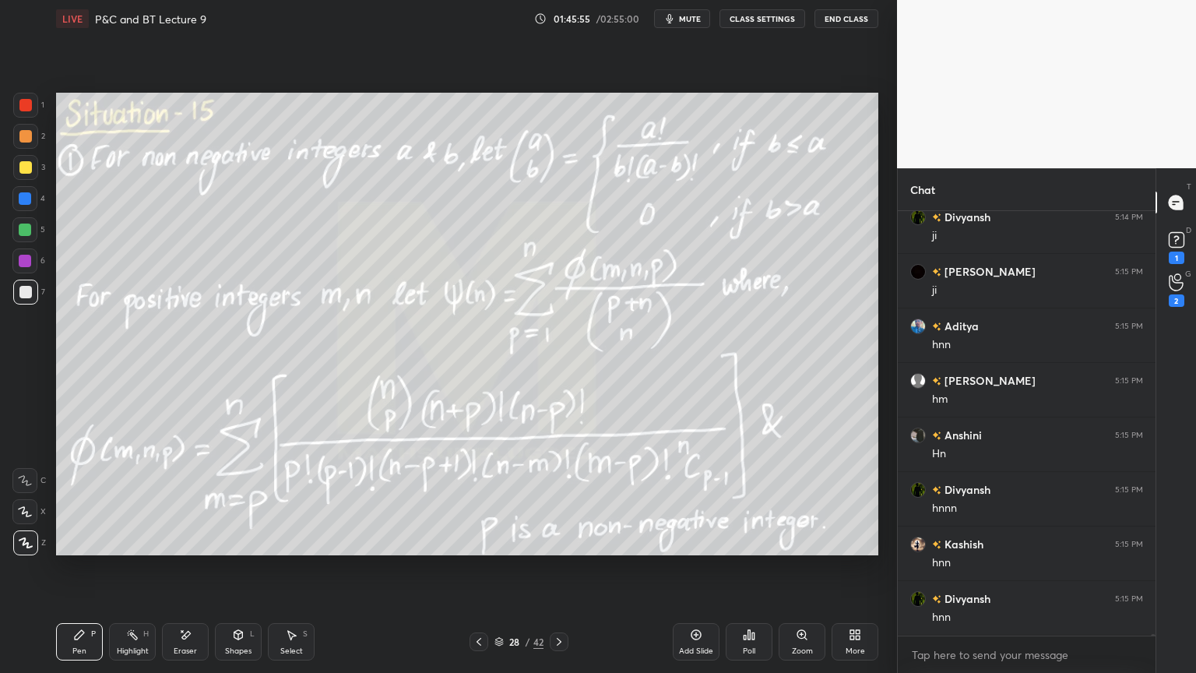
scroll to position [101039, 0]
drag, startPoint x: 558, startPoint y: 644, endPoint x: 621, endPoint y: 564, distance: 102.5
click at [558, 549] on icon at bounding box center [559, 641] width 12 height 12
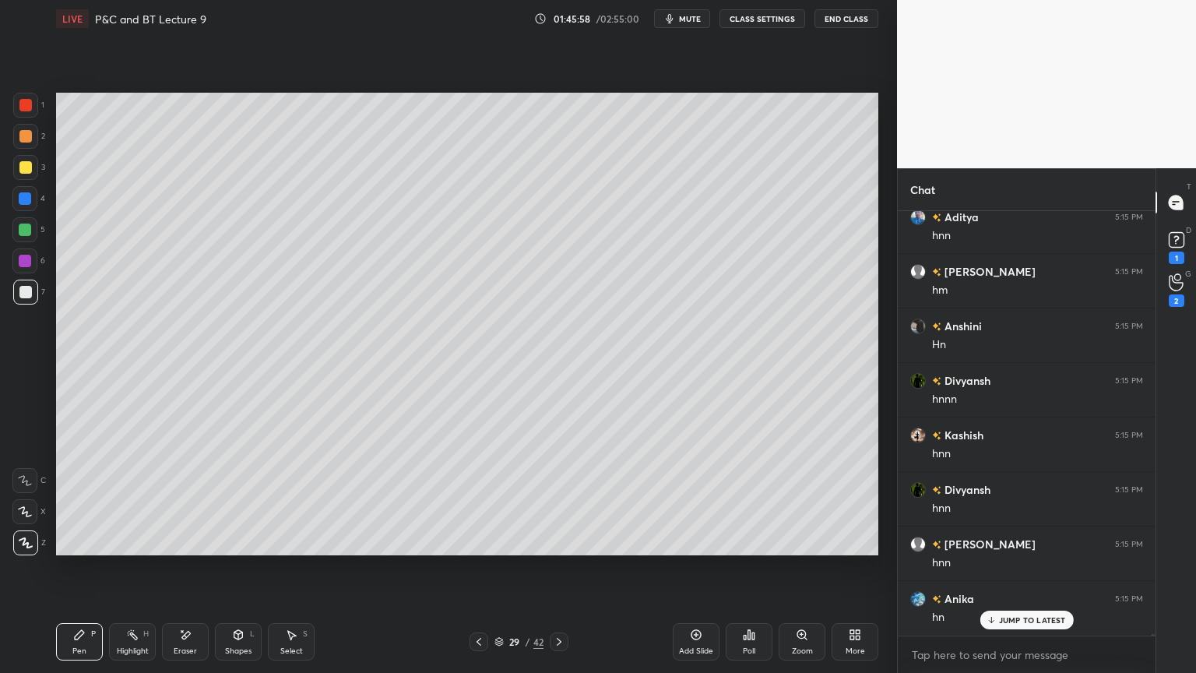
scroll to position [101093, 0]
click at [687, 549] on div "Add Slide" at bounding box center [696, 641] width 47 height 37
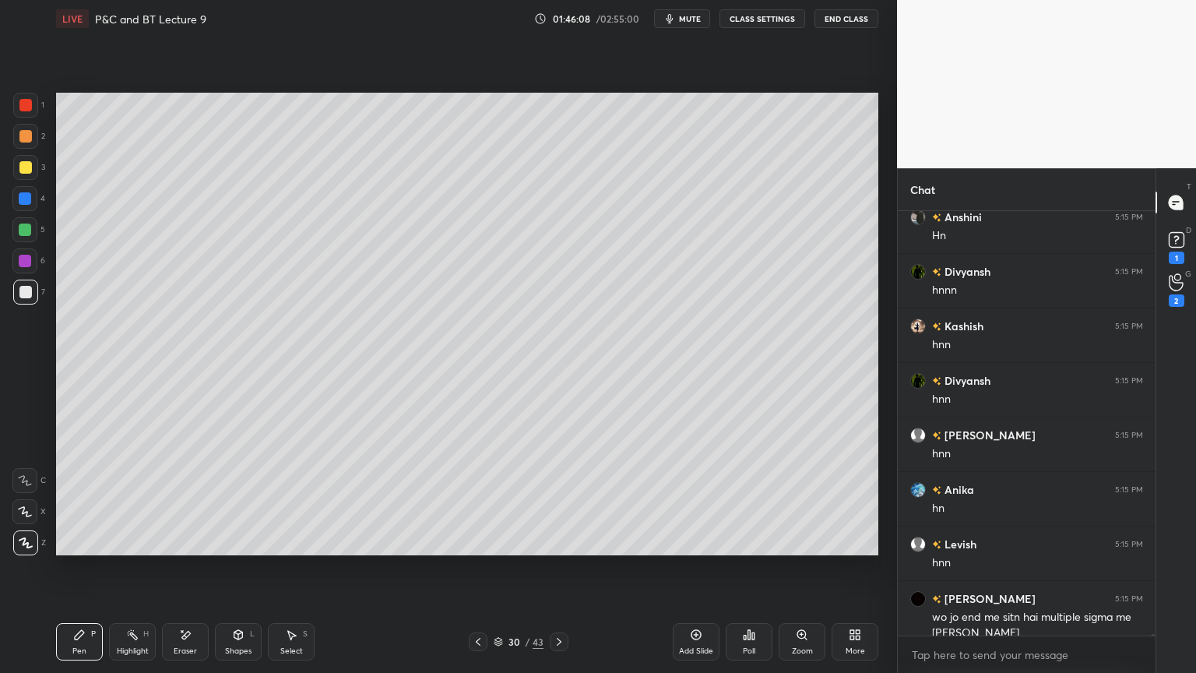
scroll to position [101164, 0]
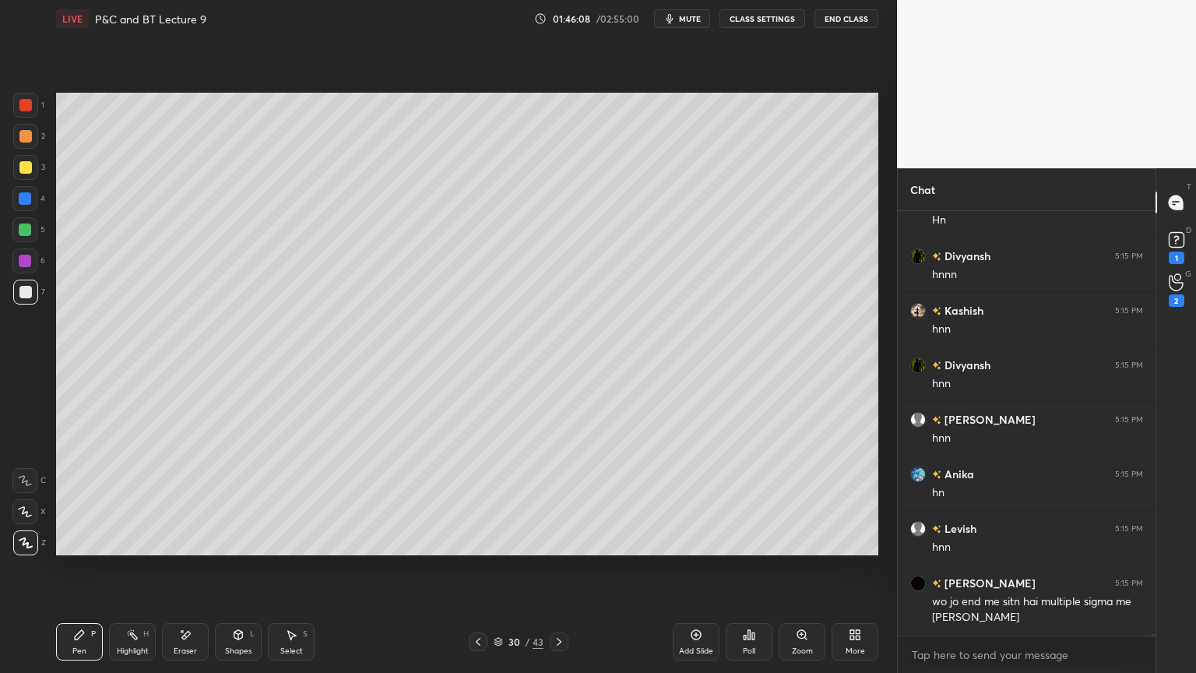
click at [566, 549] on div at bounding box center [559, 641] width 19 height 19
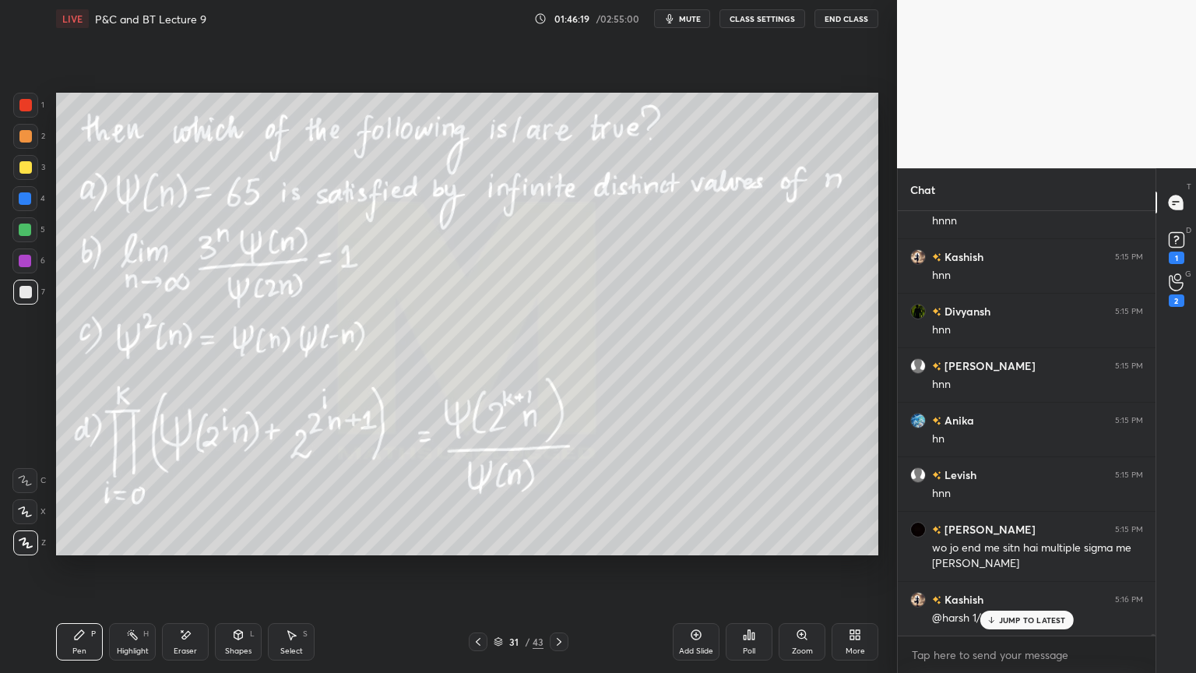
scroll to position [101273, 0]
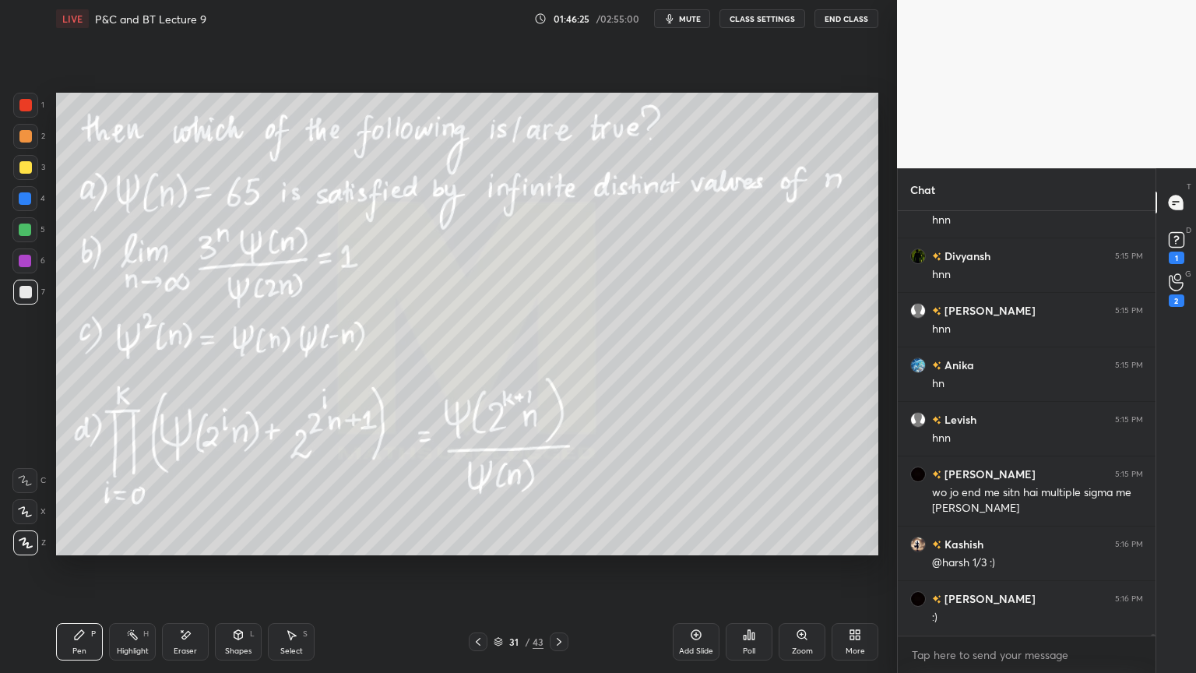
click at [477, 549] on icon at bounding box center [478, 641] width 12 height 12
click at [478, 549] on icon at bounding box center [478, 641] width 12 height 12
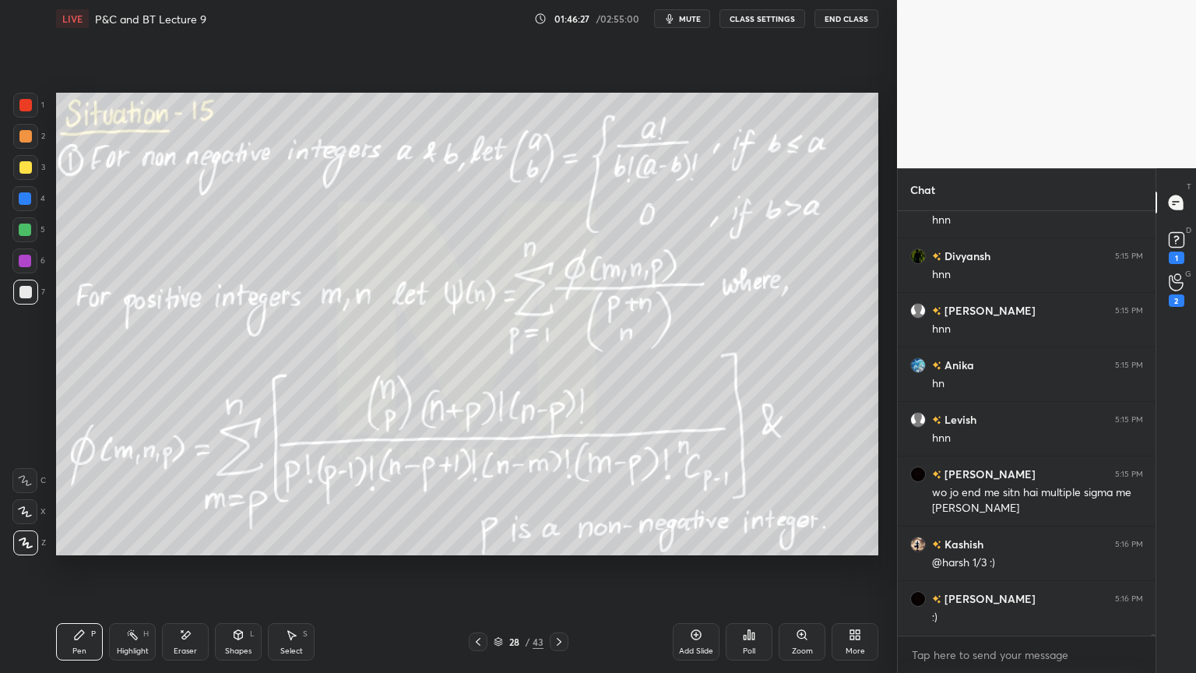
drag, startPoint x: 188, startPoint y: 655, endPoint x: 124, endPoint y: 572, distance: 105.0
click at [188, 549] on div "Eraser" at bounding box center [185, 641] width 47 height 37
click at [31, 535] on div "Erase all" at bounding box center [24, 542] width 25 height 25
click at [139, 549] on div "Highlight" at bounding box center [133, 651] width 32 height 8
drag, startPoint x: 85, startPoint y: 639, endPoint x: 195, endPoint y: 652, distance: 111.3
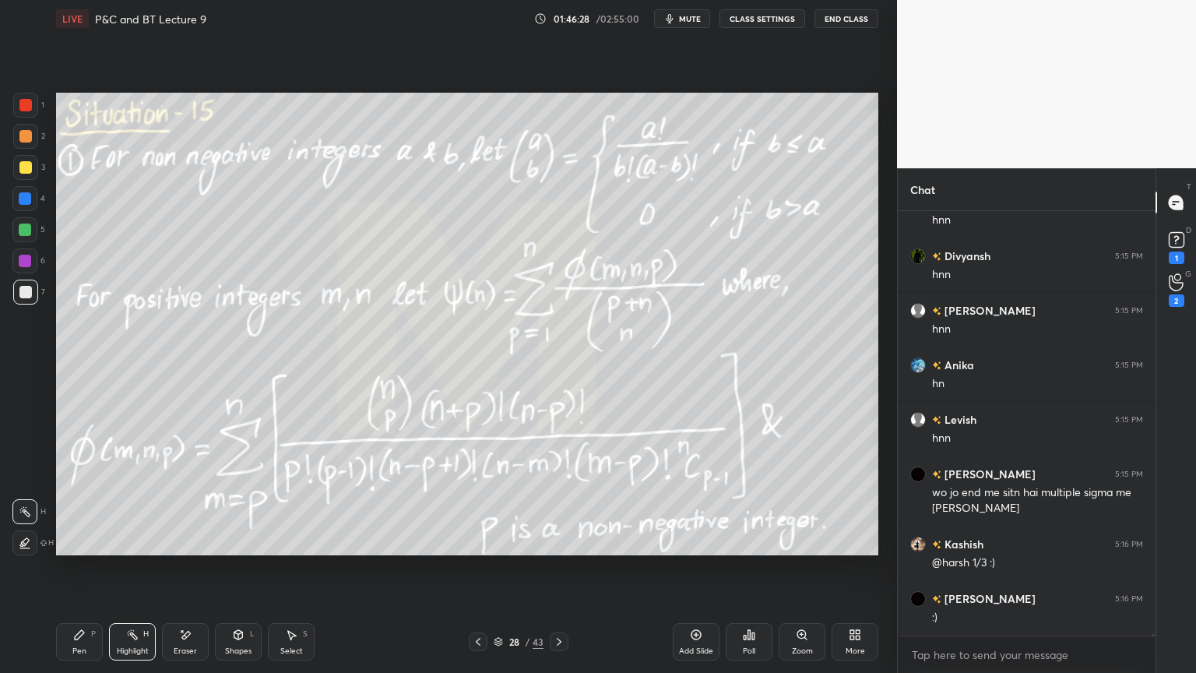
click at [83, 549] on div "Pen P" at bounding box center [79, 641] width 47 height 37
drag, startPoint x: 502, startPoint y: 640, endPoint x: 514, endPoint y: 622, distance: 21.4
click at [502, 549] on icon at bounding box center [498, 641] width 9 height 9
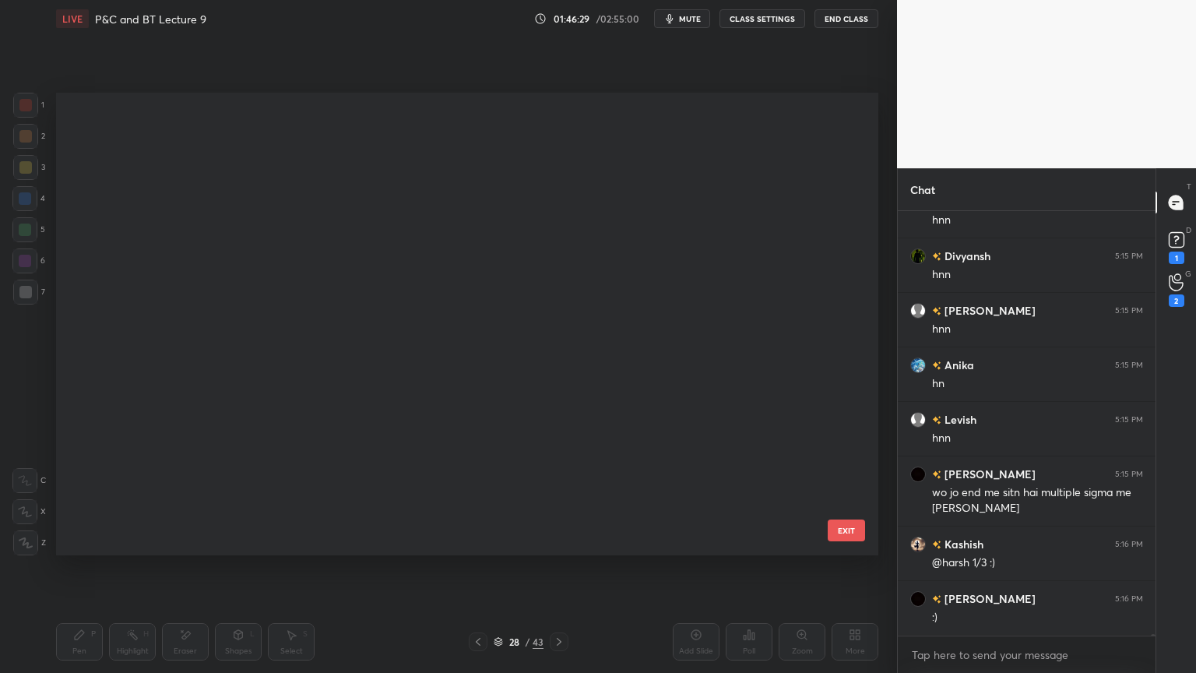
scroll to position [458, 815]
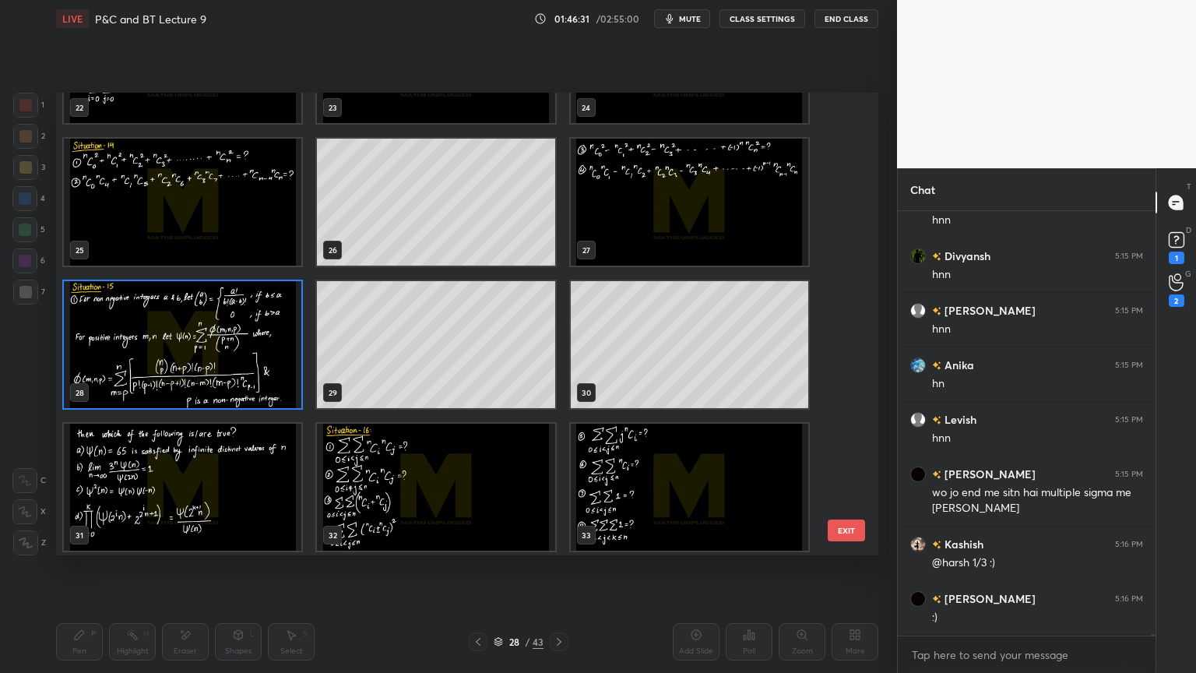
click at [212, 498] on img "grid" at bounding box center [183, 487] width 238 height 127
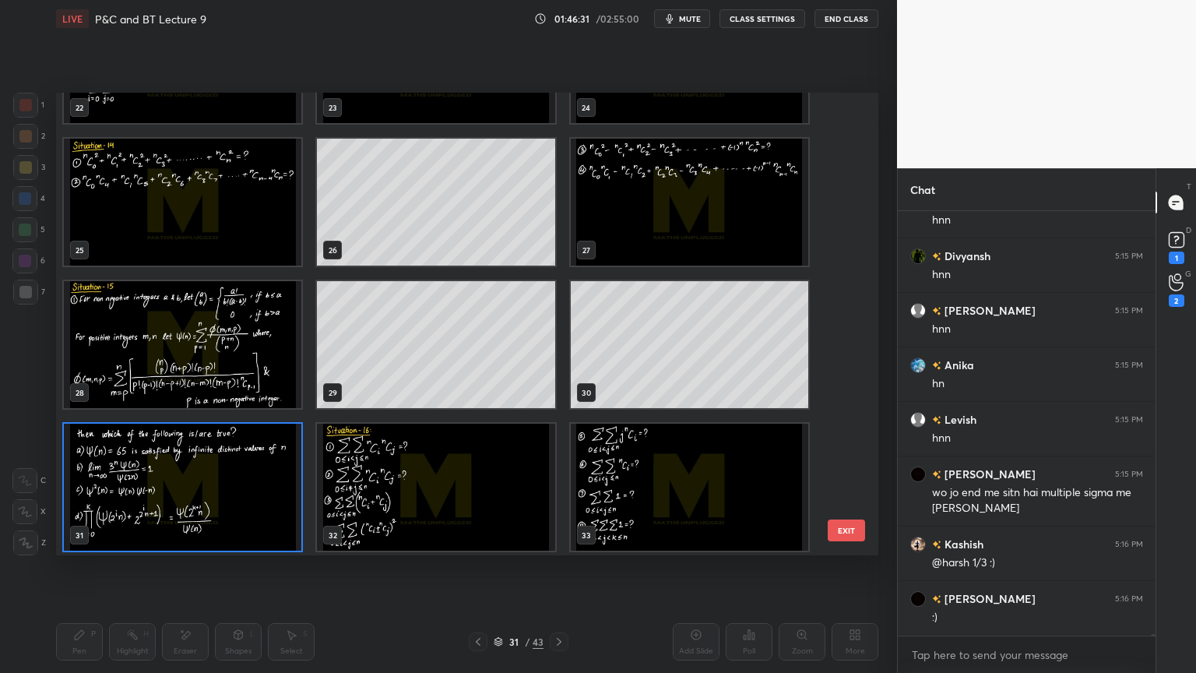
scroll to position [1105, 0]
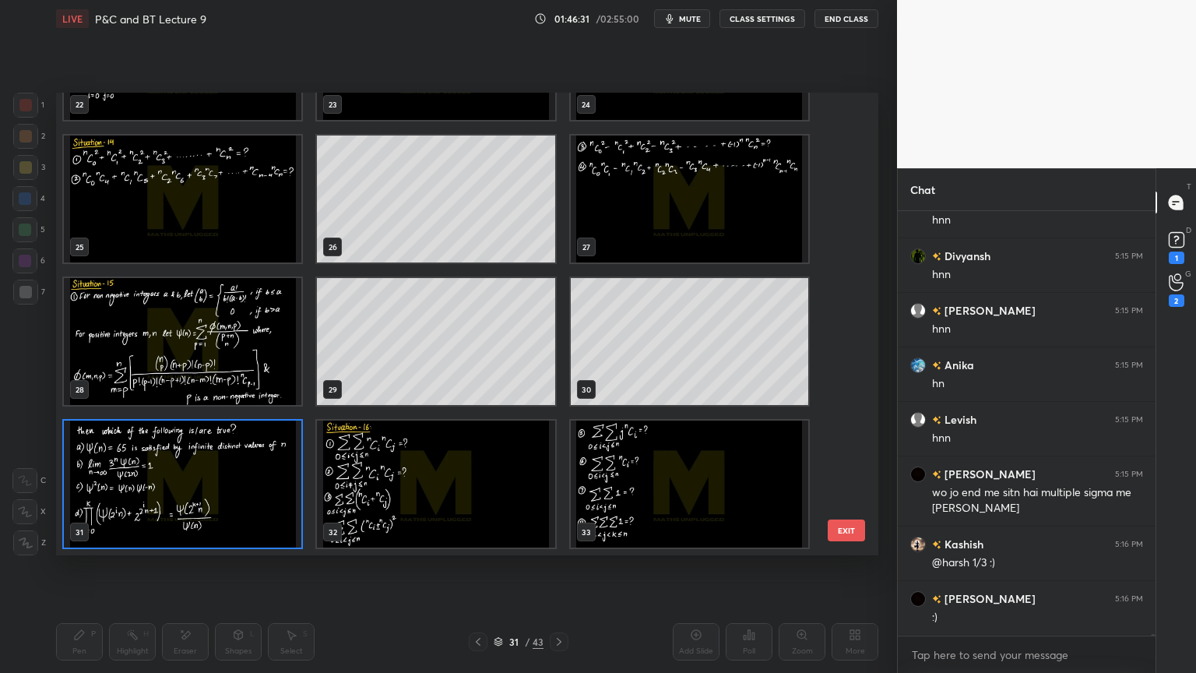
click at [213, 498] on div "22 23 24 25 26 27 28 29 30 31 32 33 34 35 36 37 38 39" at bounding box center [453, 324] width 795 height 463
click at [242, 354] on img "grid" at bounding box center [183, 341] width 238 height 127
click at [242, 356] on img "grid" at bounding box center [183, 341] width 238 height 127
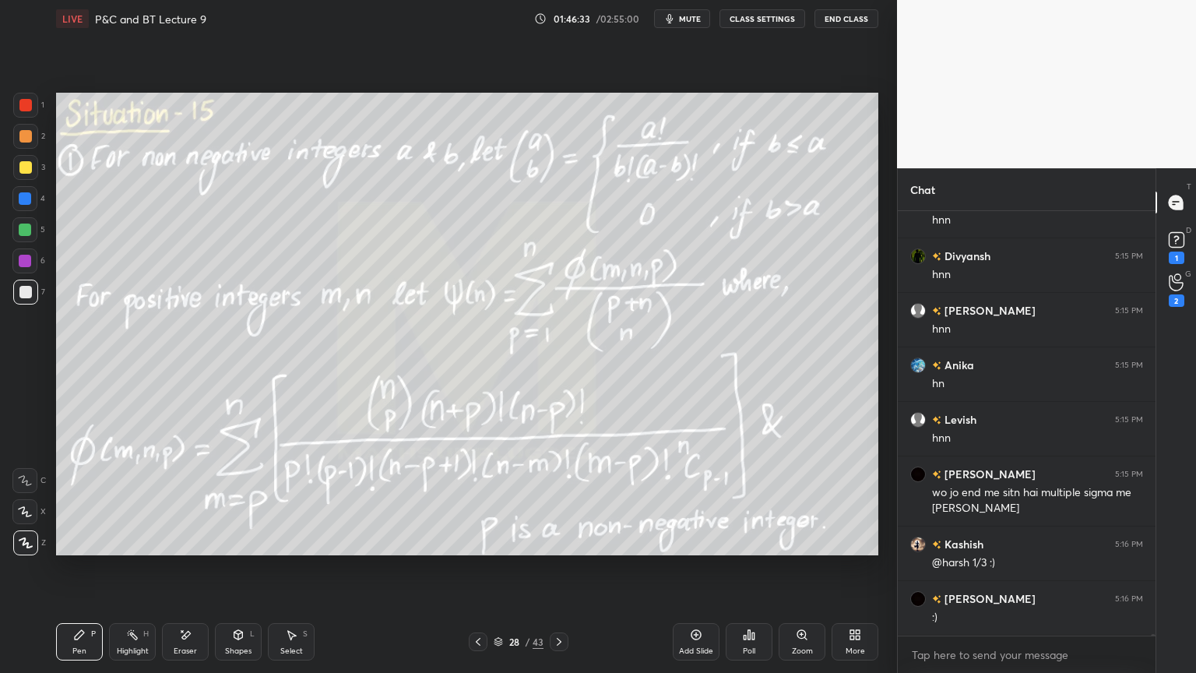
click at [195, 356] on img "grid" at bounding box center [183, 341] width 238 height 127
click at [195, 549] on div "Eraser" at bounding box center [185, 651] width 23 height 8
click at [561, 549] on icon at bounding box center [559, 641] width 12 height 12
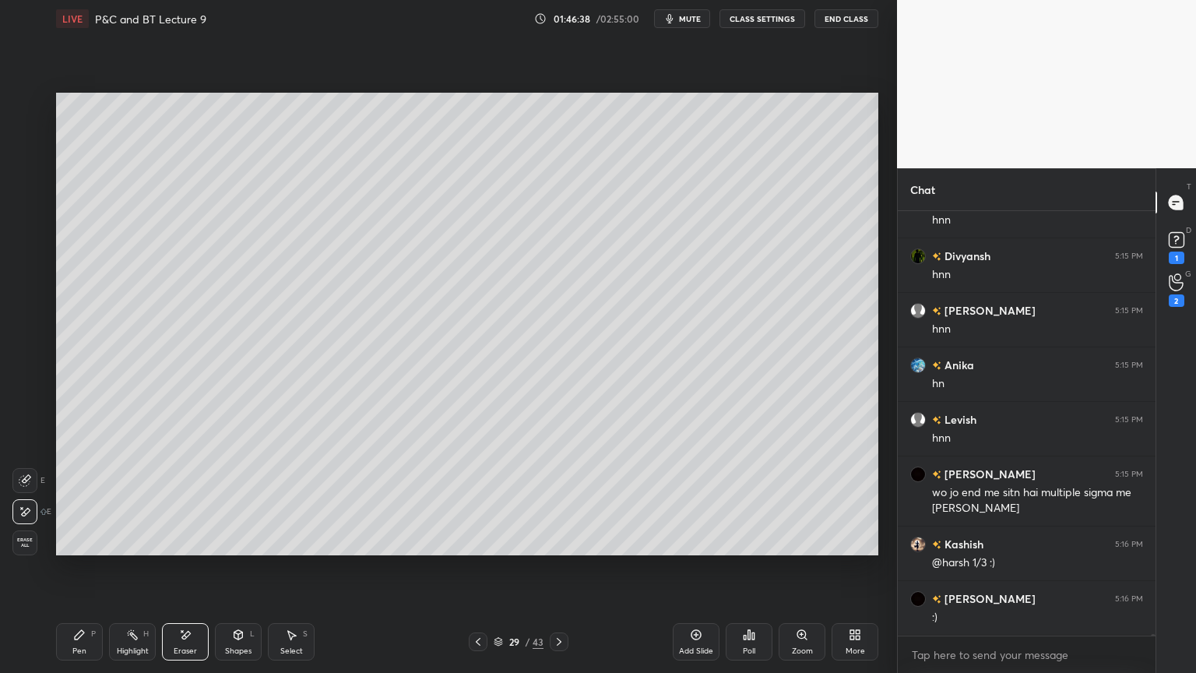
click at [560, 549] on icon at bounding box center [559, 641] width 12 height 12
click at [559, 549] on icon at bounding box center [559, 641] width 12 height 12
click at [93, 549] on div "Pen P" at bounding box center [79, 641] width 47 height 37
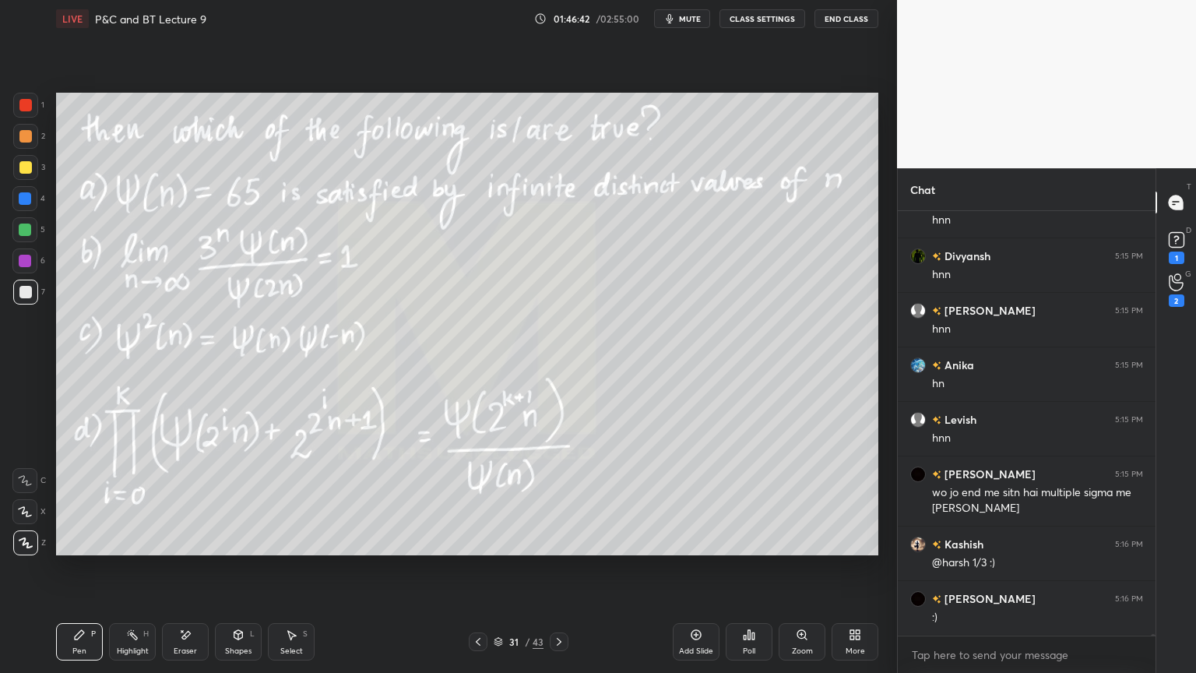
click at [26, 140] on div at bounding box center [25, 136] width 12 height 12
click at [1178, 246] on rect at bounding box center [1176, 240] width 15 height 15
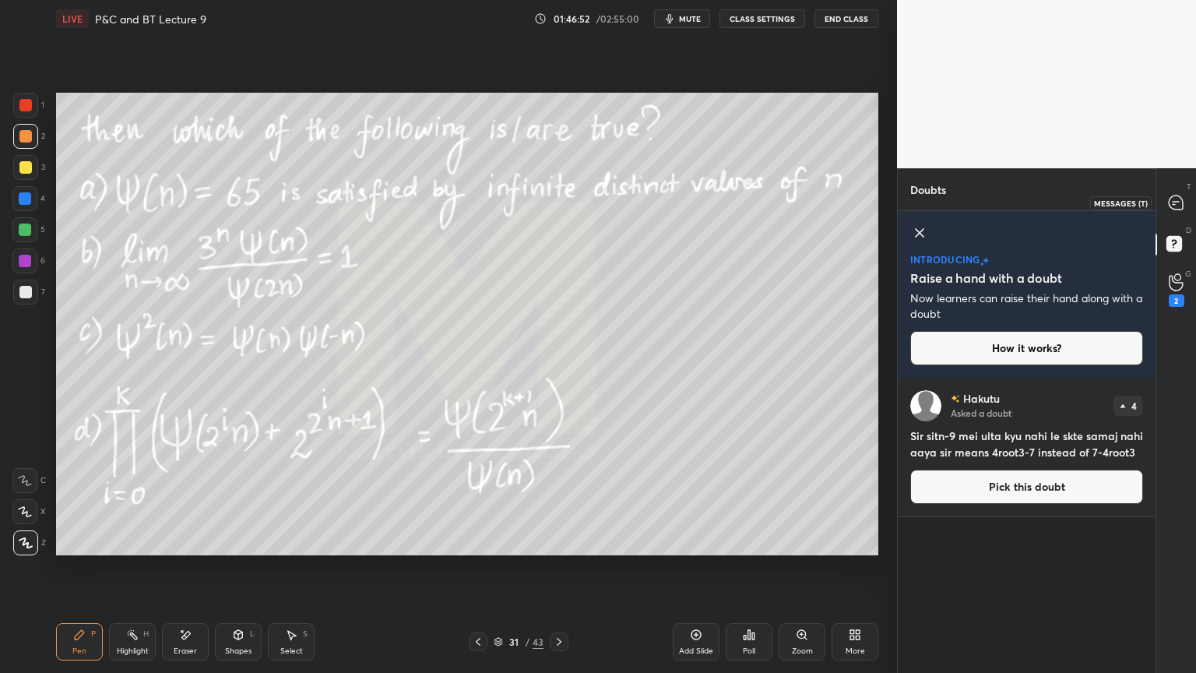
click at [1178, 197] on icon at bounding box center [1176, 202] width 14 height 14
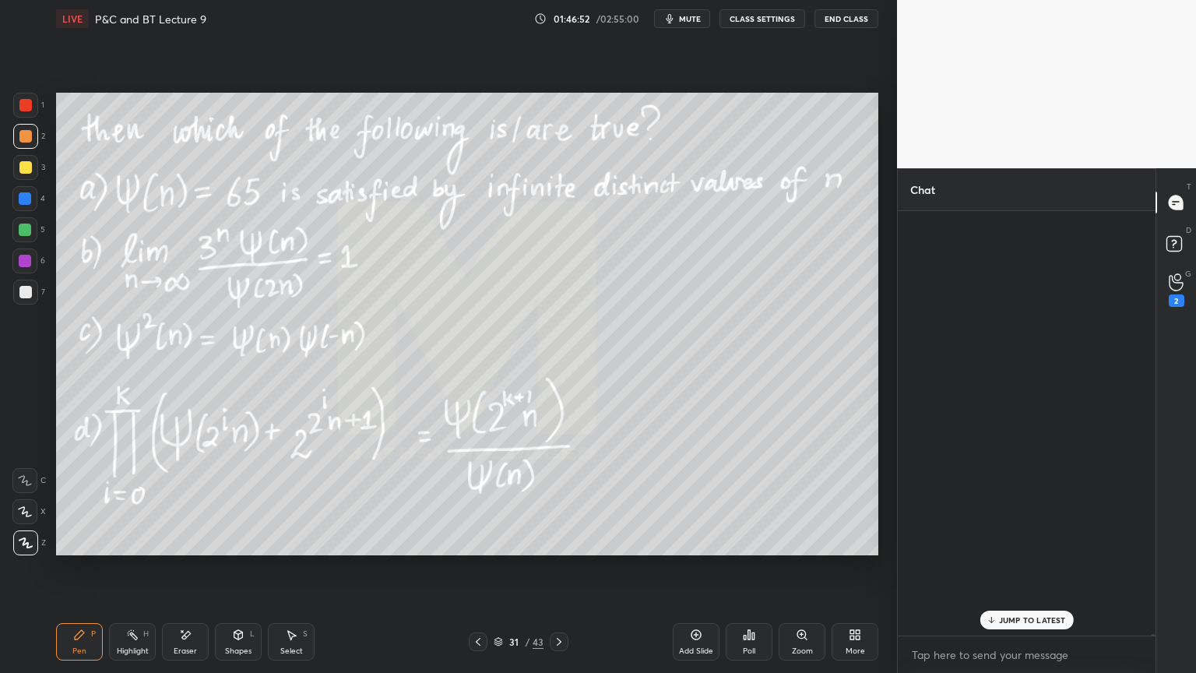
scroll to position [420, 253]
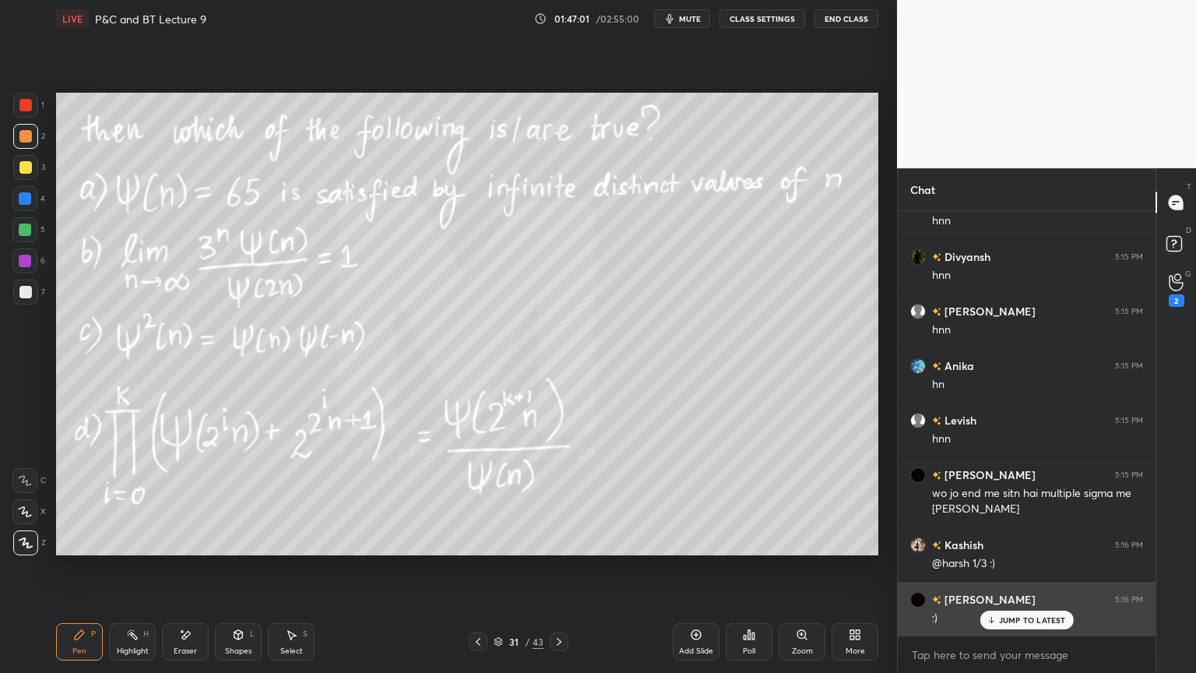
click at [998, 549] on div "JUMP TO LATEST" at bounding box center [1026, 620] width 93 height 19
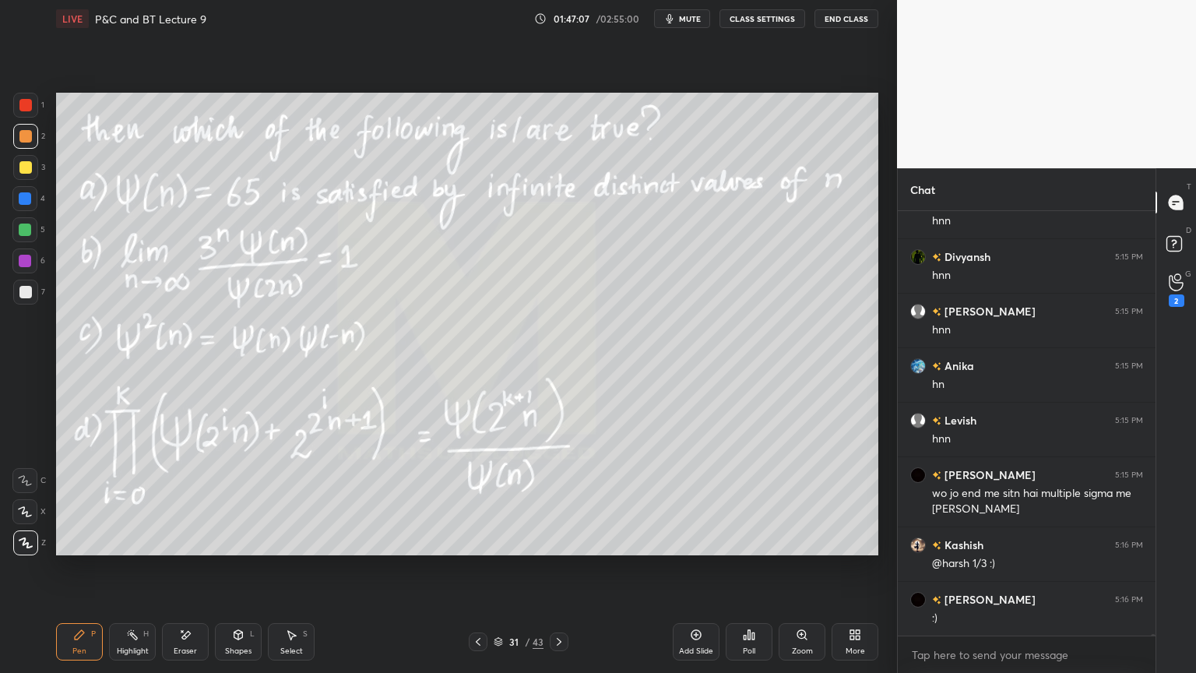
click at [480, 549] on icon at bounding box center [478, 641] width 12 height 12
click at [482, 549] on icon at bounding box center [478, 641] width 12 height 12
click at [565, 549] on div at bounding box center [559, 641] width 19 height 19
click at [568, 549] on div "30 / 43" at bounding box center [518, 641] width 308 height 19
click at [560, 549] on icon at bounding box center [559, 641] width 12 height 12
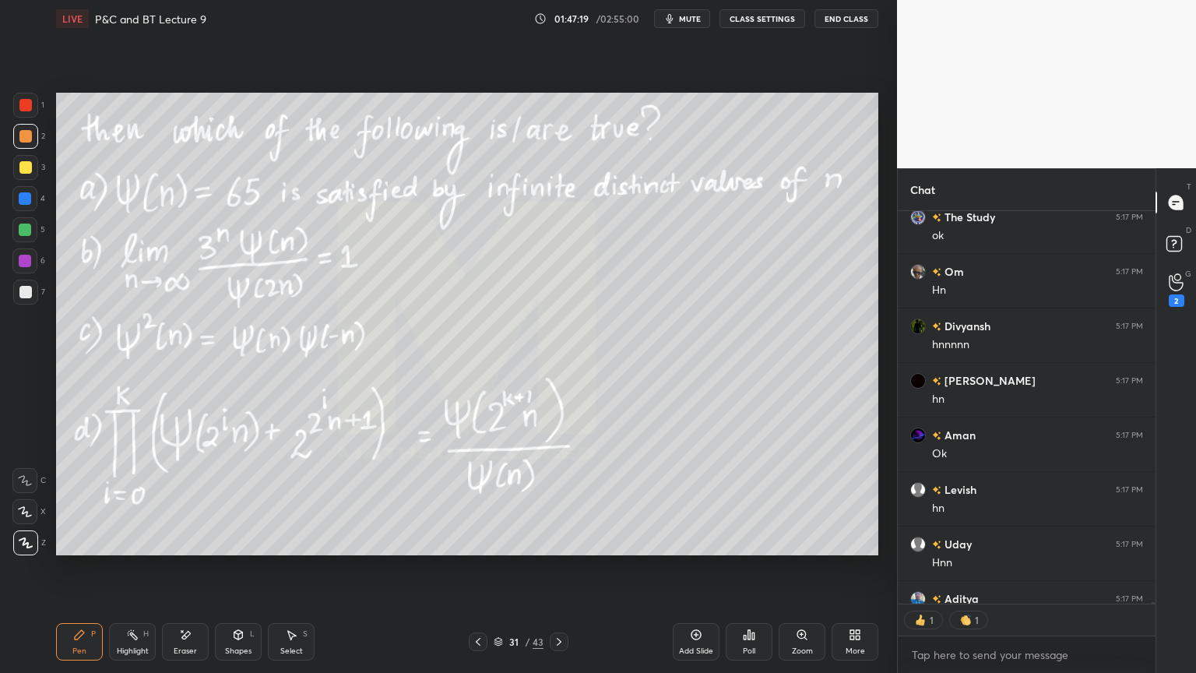
scroll to position [102378, 0]
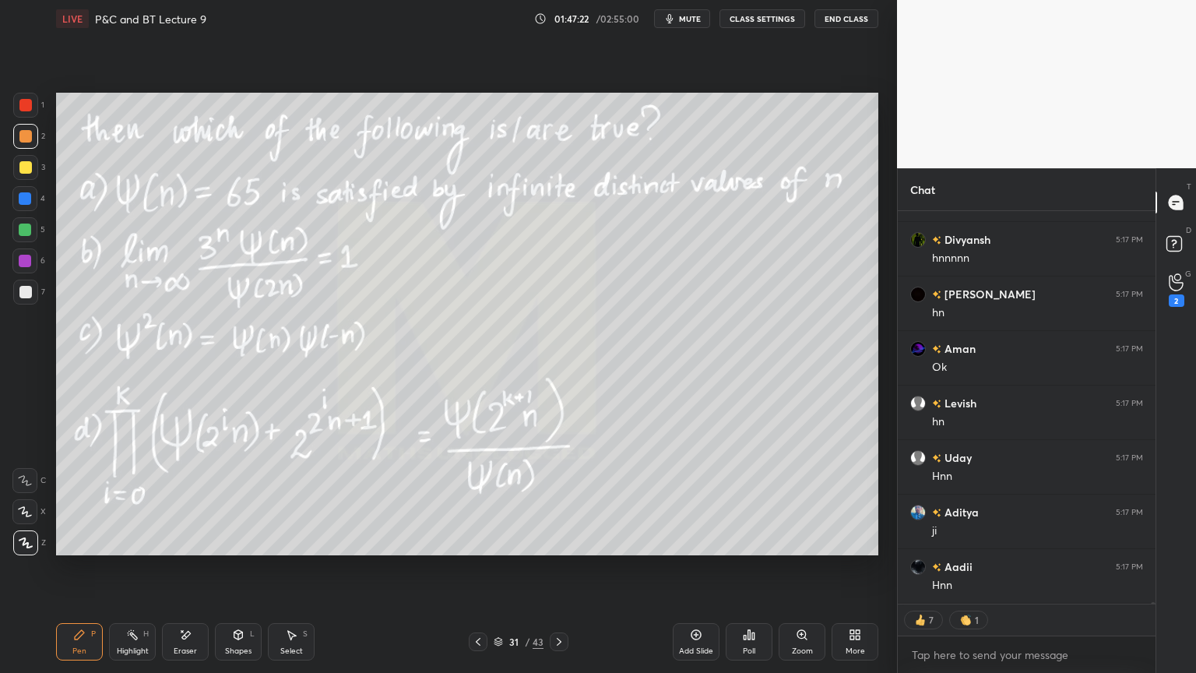
click at [191, 549] on icon at bounding box center [185, 634] width 12 height 13
click at [128, 549] on div "Highlight" at bounding box center [133, 651] width 32 height 8
click at [85, 549] on div "Pen P" at bounding box center [79, 641] width 47 height 37
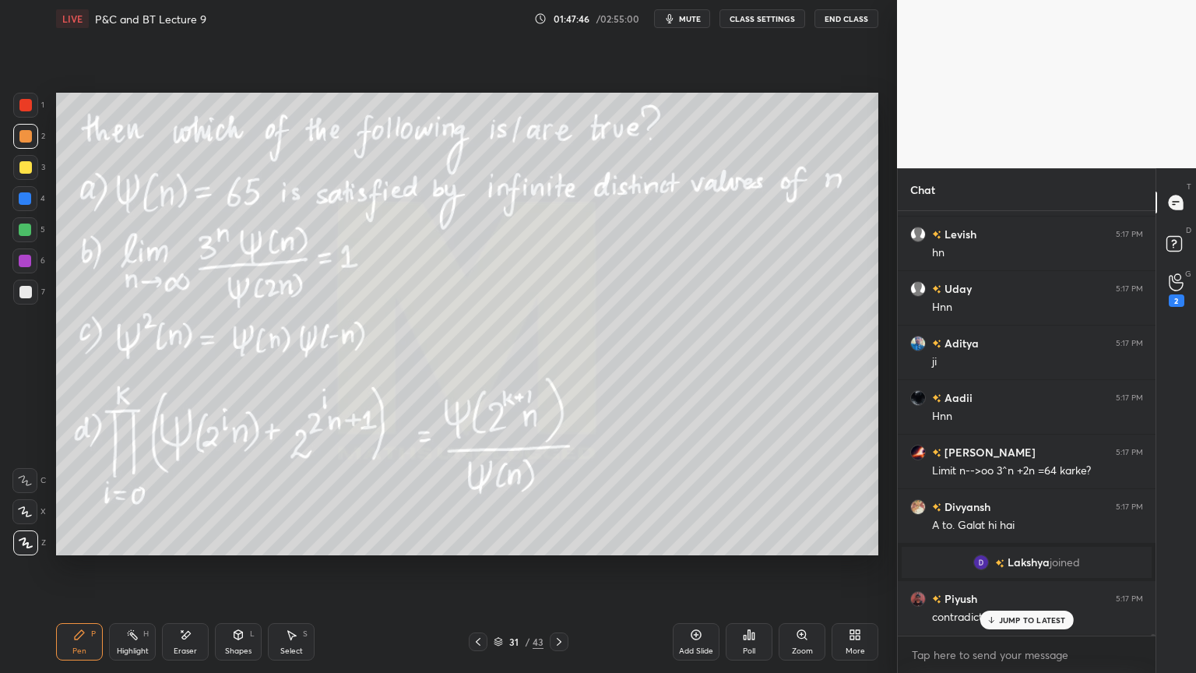
scroll to position [101747, 0]
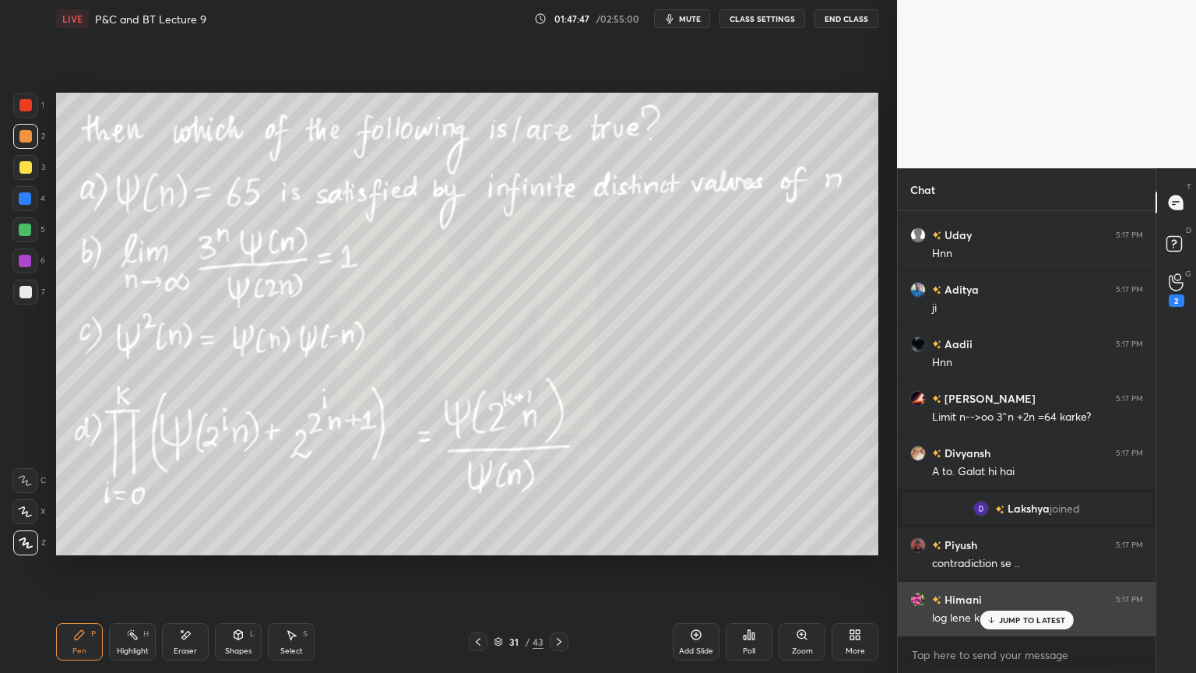
click at [1002, 549] on p "JUMP TO LATEST" at bounding box center [1032, 619] width 67 height 9
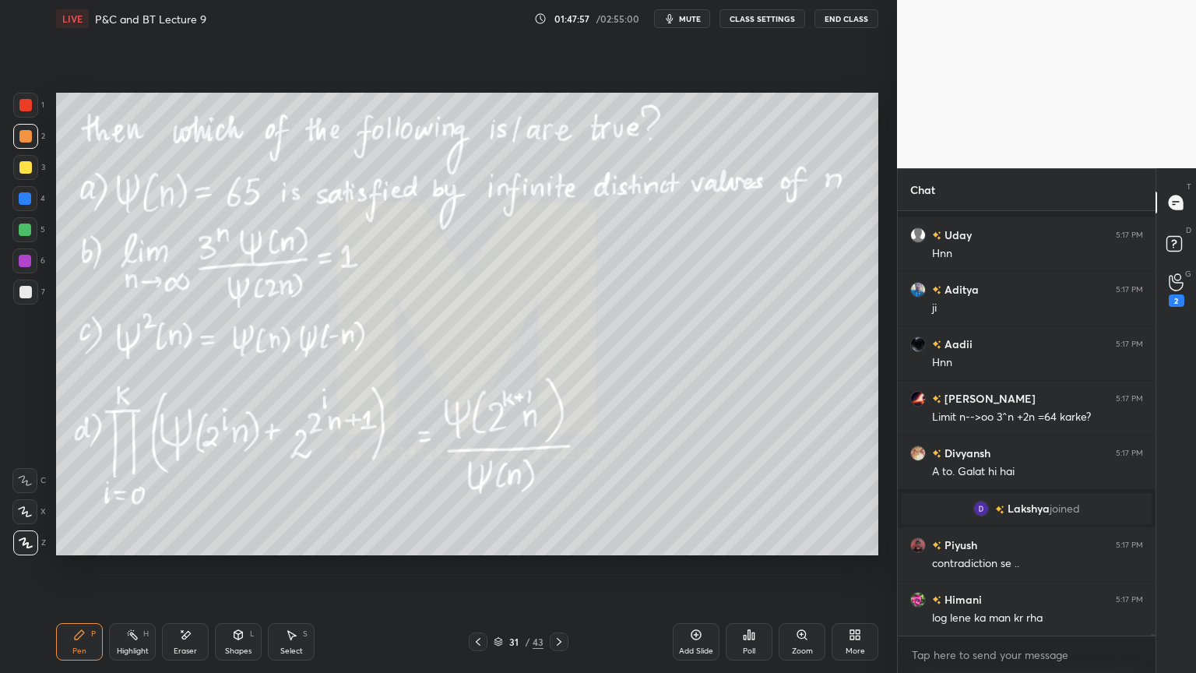
scroll to position [101816, 0]
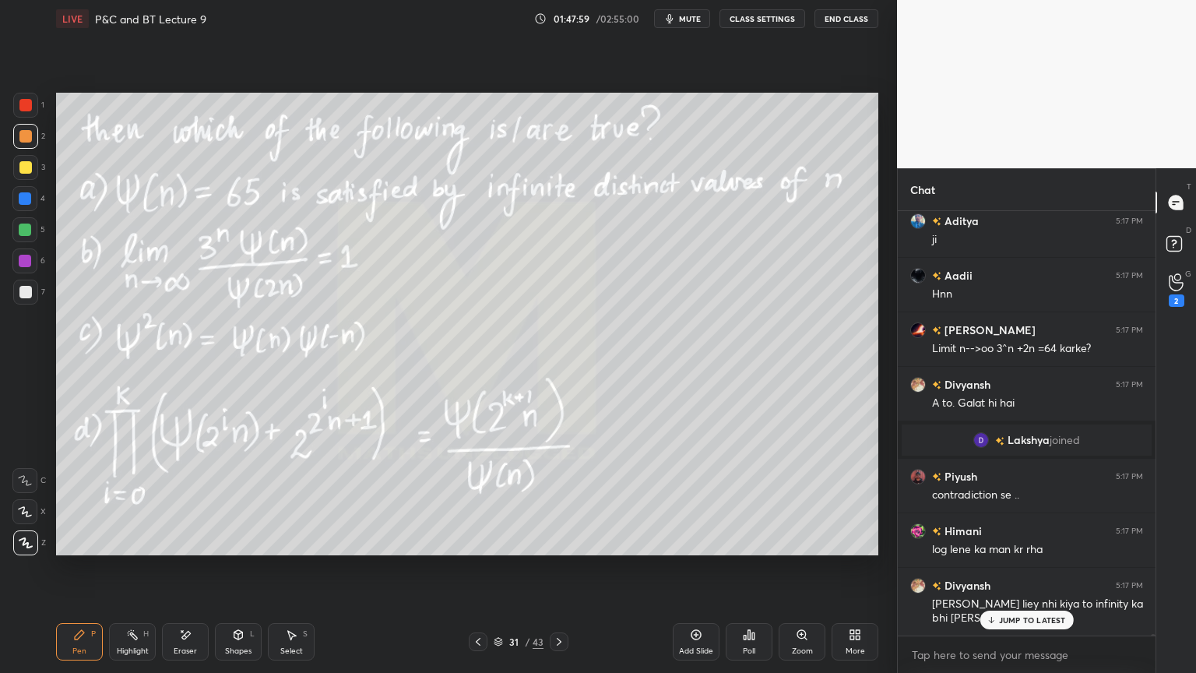
click at [479, 549] on icon at bounding box center [478, 641] width 12 height 12
click at [478, 549] on icon at bounding box center [478, 641] width 12 height 12
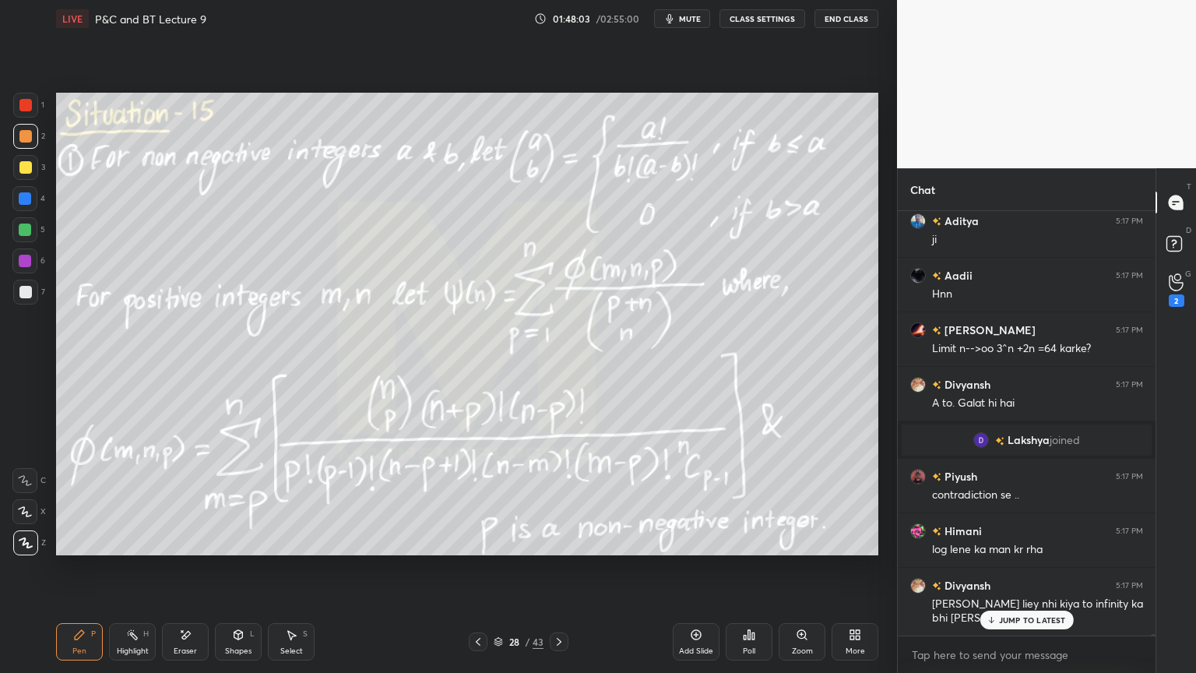
click at [559, 549] on icon at bounding box center [559, 641] width 12 height 12
click at [561, 549] on icon at bounding box center [559, 641] width 12 height 12
click at [563, 549] on icon at bounding box center [559, 641] width 12 height 12
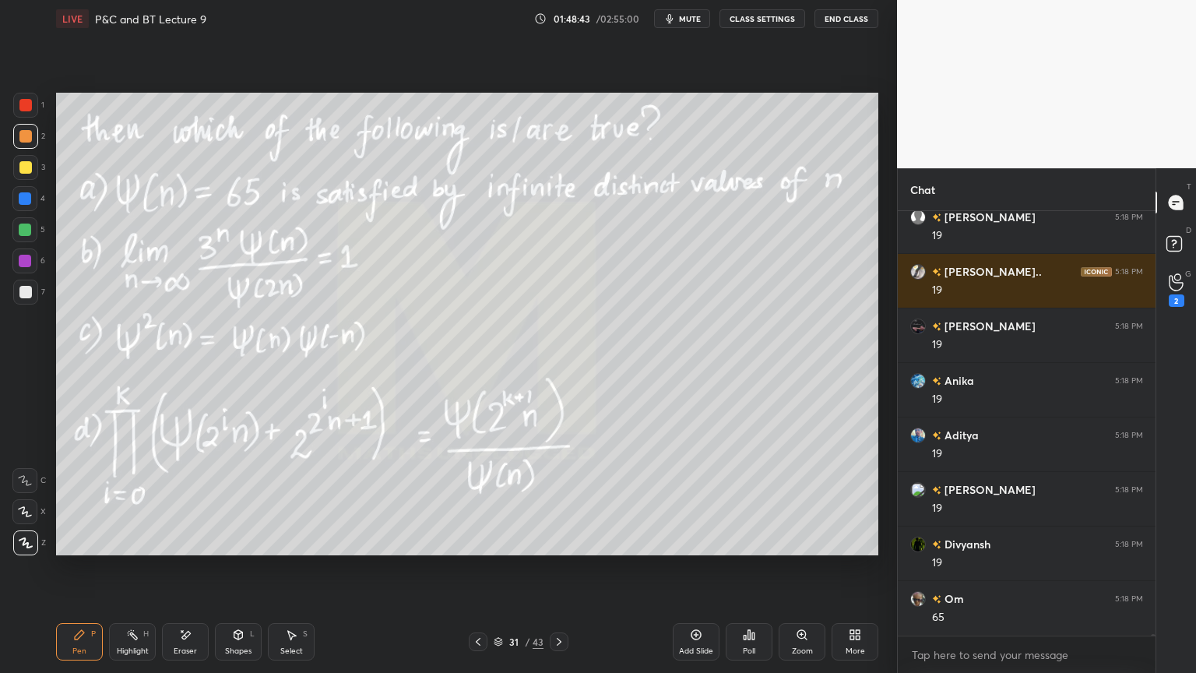
scroll to position [102834, 0]
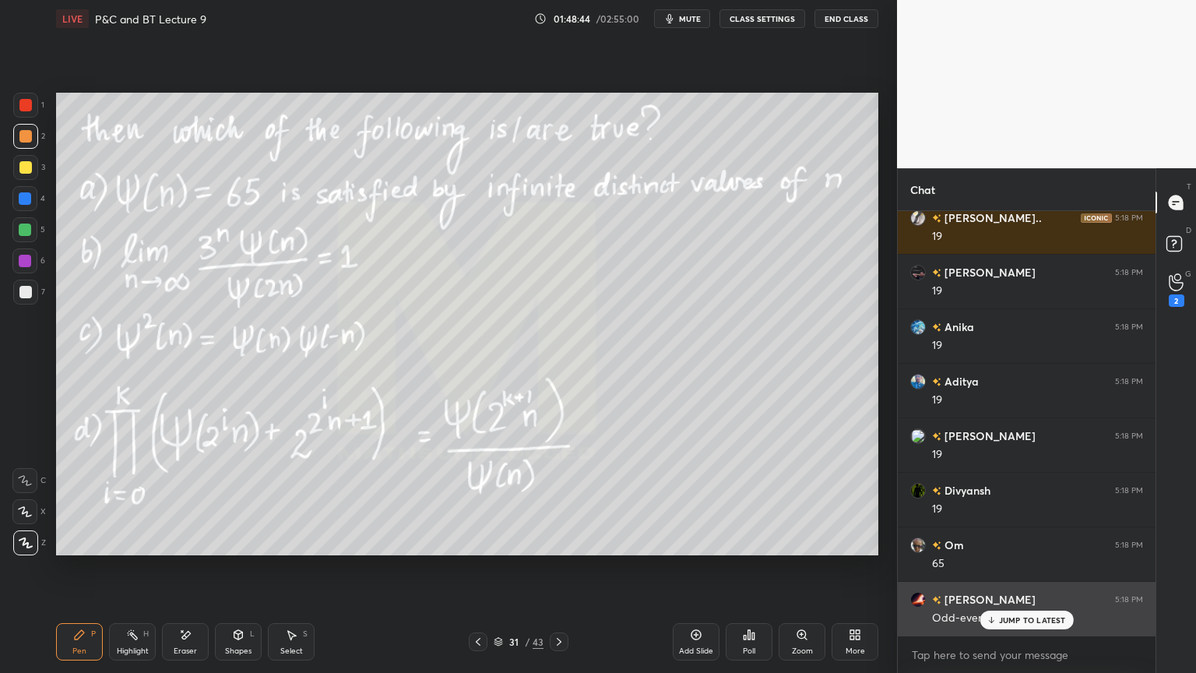
drag, startPoint x: 1014, startPoint y: 614, endPoint x: 1001, endPoint y: 616, distance: 12.7
click at [1016, 549] on p "JUMP TO LATEST" at bounding box center [1032, 619] width 67 height 9
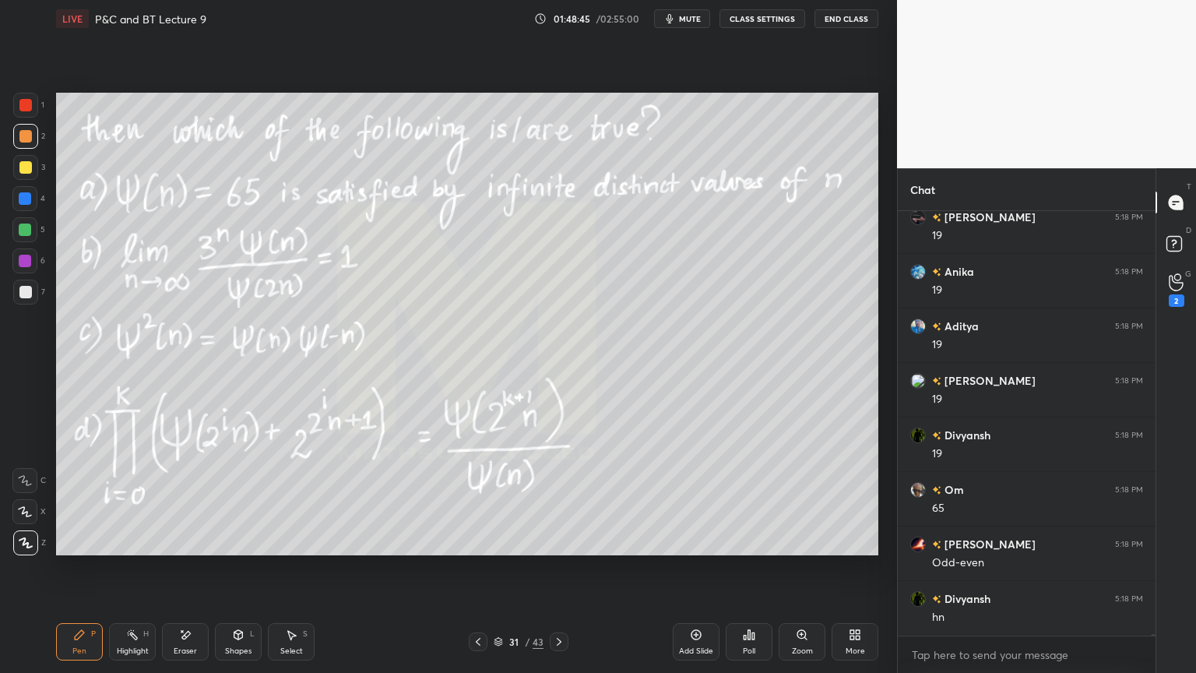
scroll to position [102943, 0]
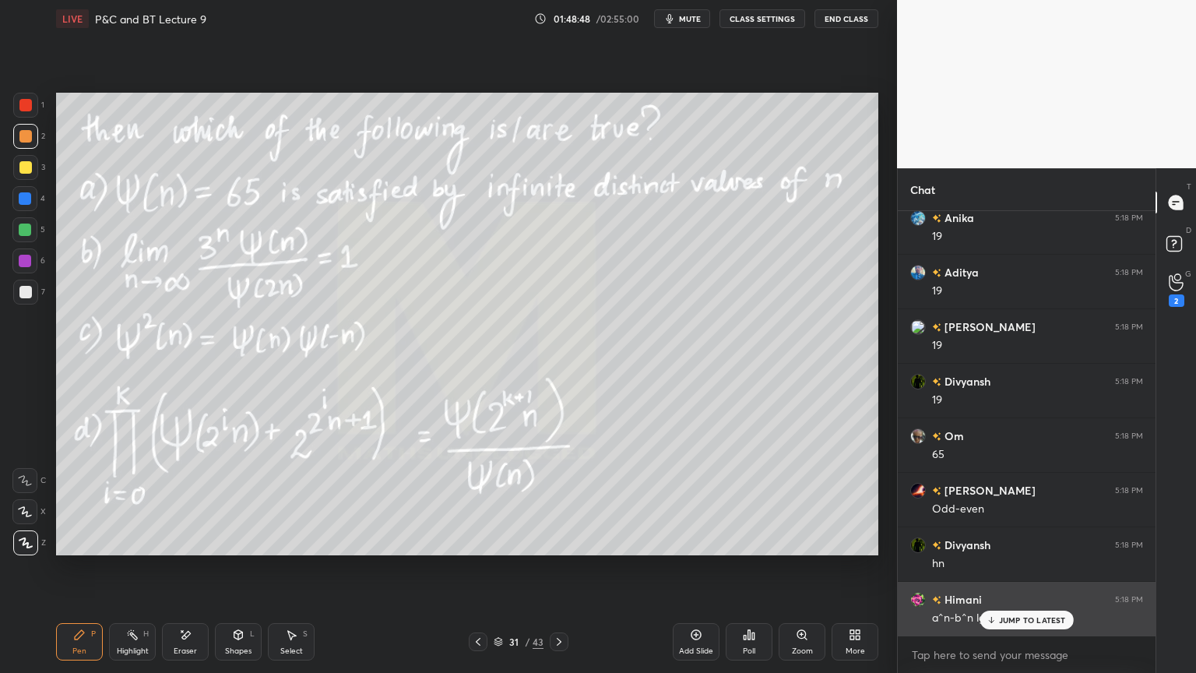
click at [1026, 549] on p "JUMP TO LATEST" at bounding box center [1032, 619] width 67 height 9
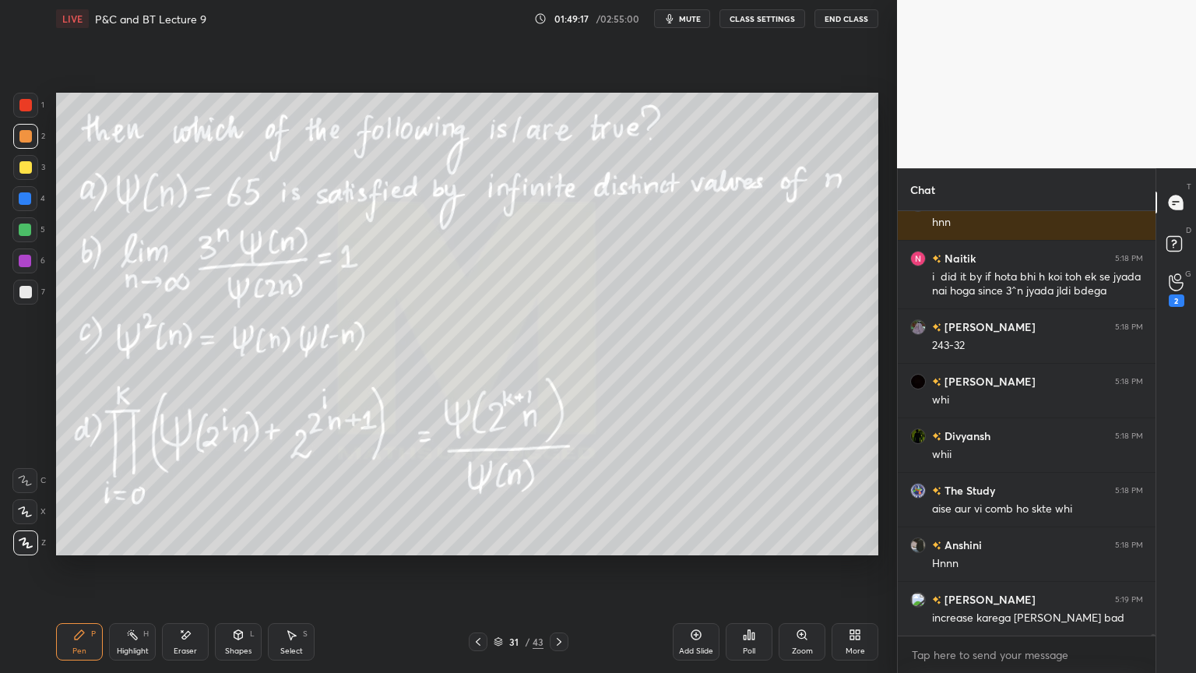
scroll to position [103612, 0]
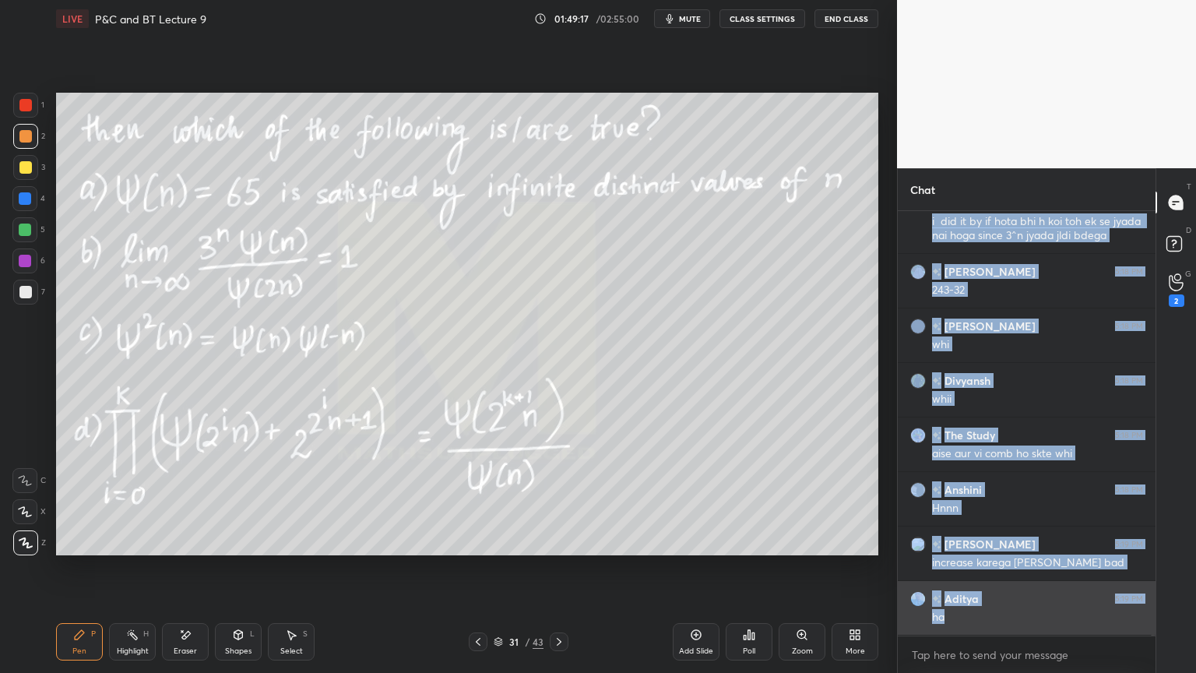
click at [1004, 549] on div "Sushovit J... 5:18 PM hnn Naitik 5:18 PM i did it by if hota bhi h koi toh ek s…" at bounding box center [1027, 423] width 258 height 424
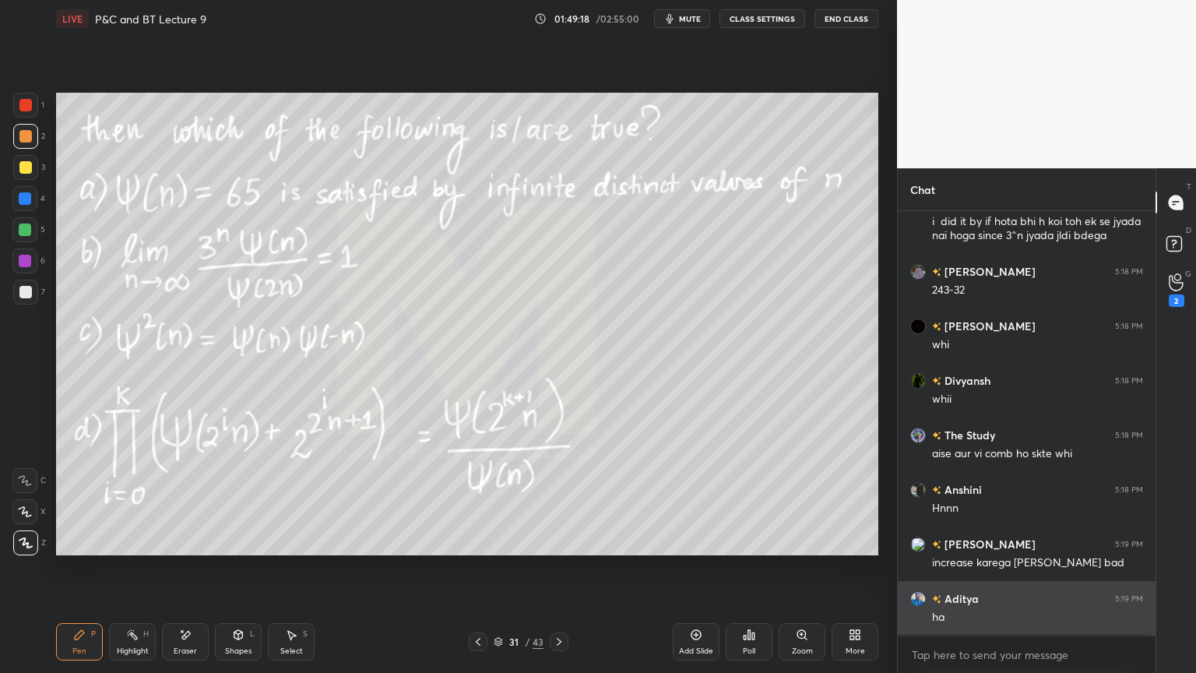
click at [998, 549] on div "ha" at bounding box center [1037, 618] width 211 height 16
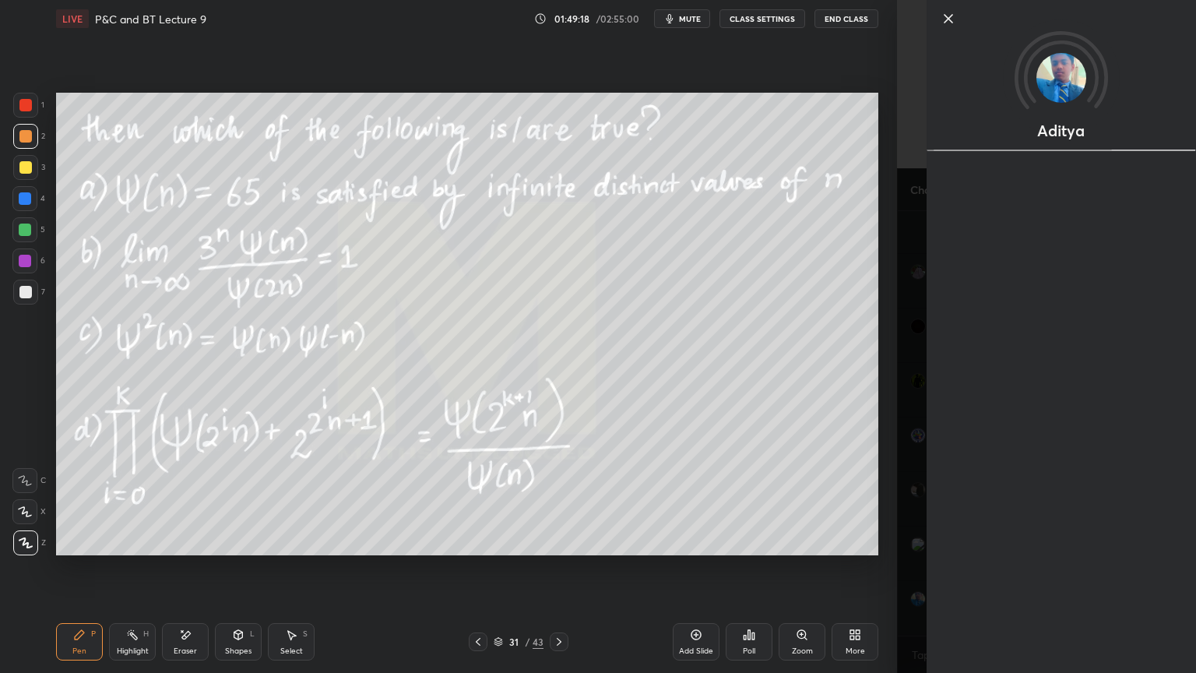
drag, startPoint x: 903, startPoint y: 571, endPoint x: 832, endPoint y: 611, distance: 81.9
click at [903, 549] on div "Aditya" at bounding box center [1046, 336] width 299 height 673
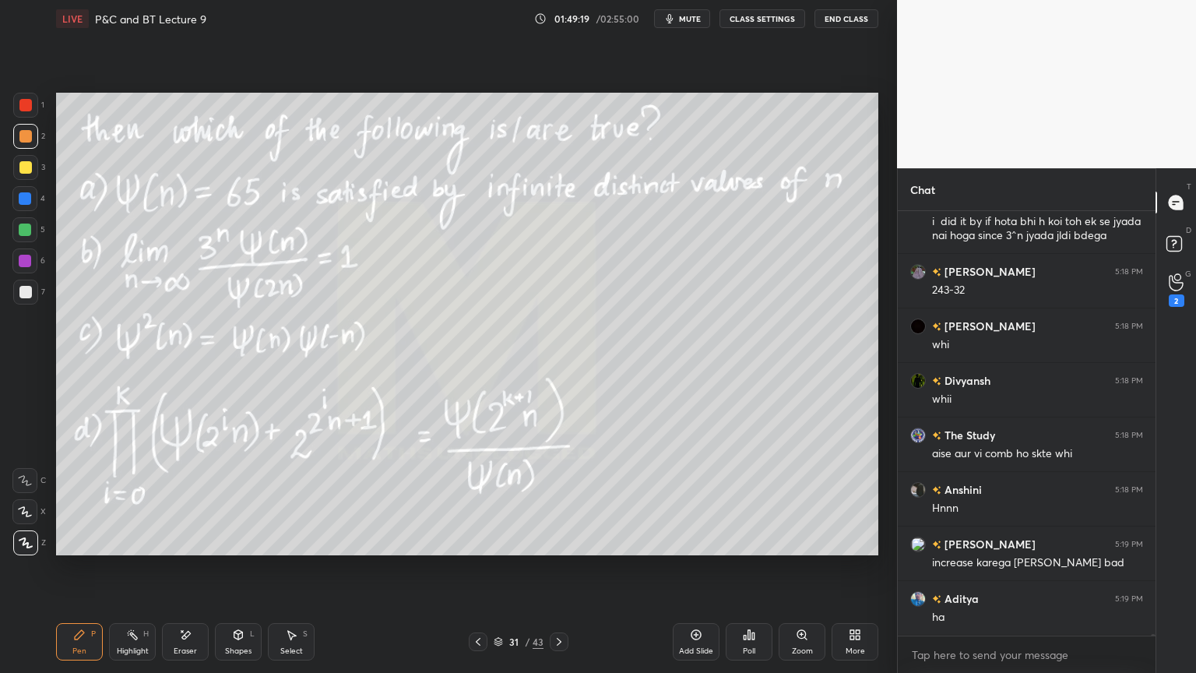
scroll to position [103681, 0]
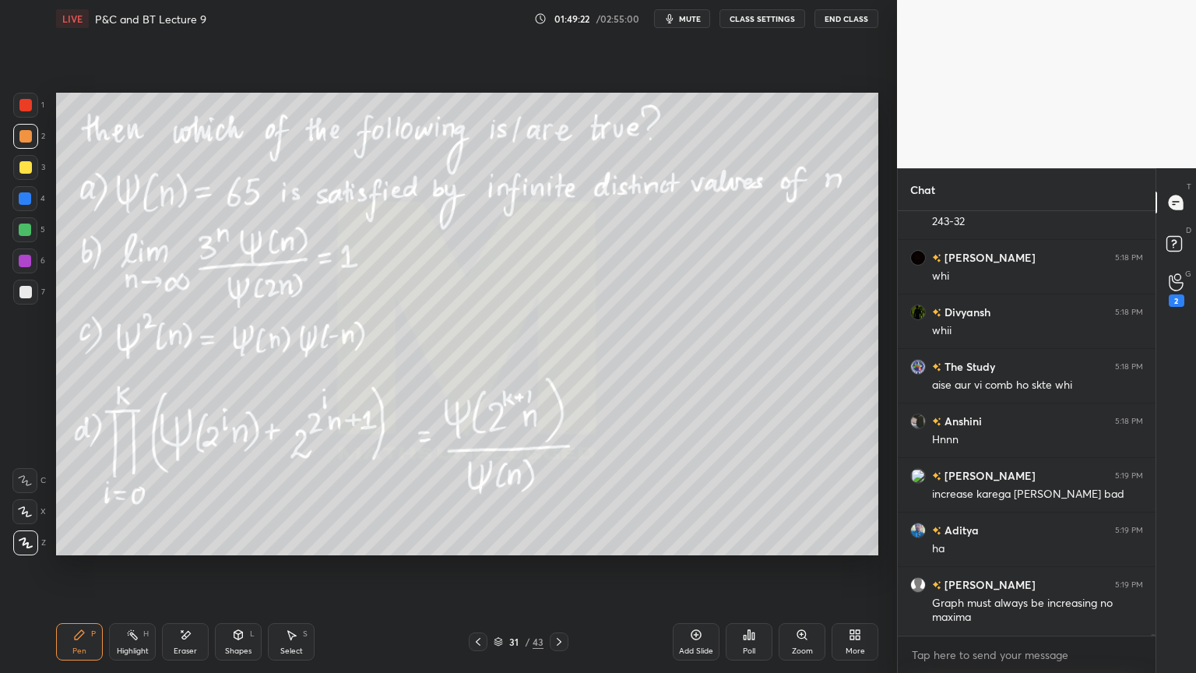
click at [135, 549] on div "Highlight H" at bounding box center [132, 641] width 47 height 37
click at [88, 549] on div "Pen P" at bounding box center [79, 641] width 47 height 37
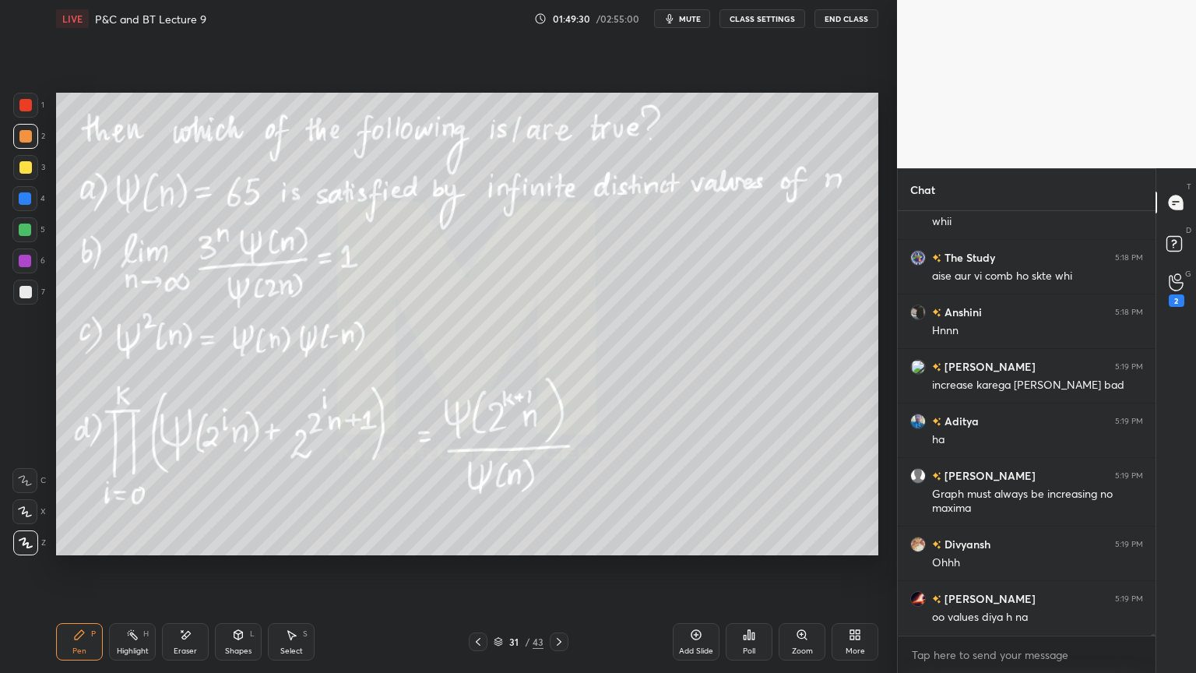
scroll to position [103844, 0]
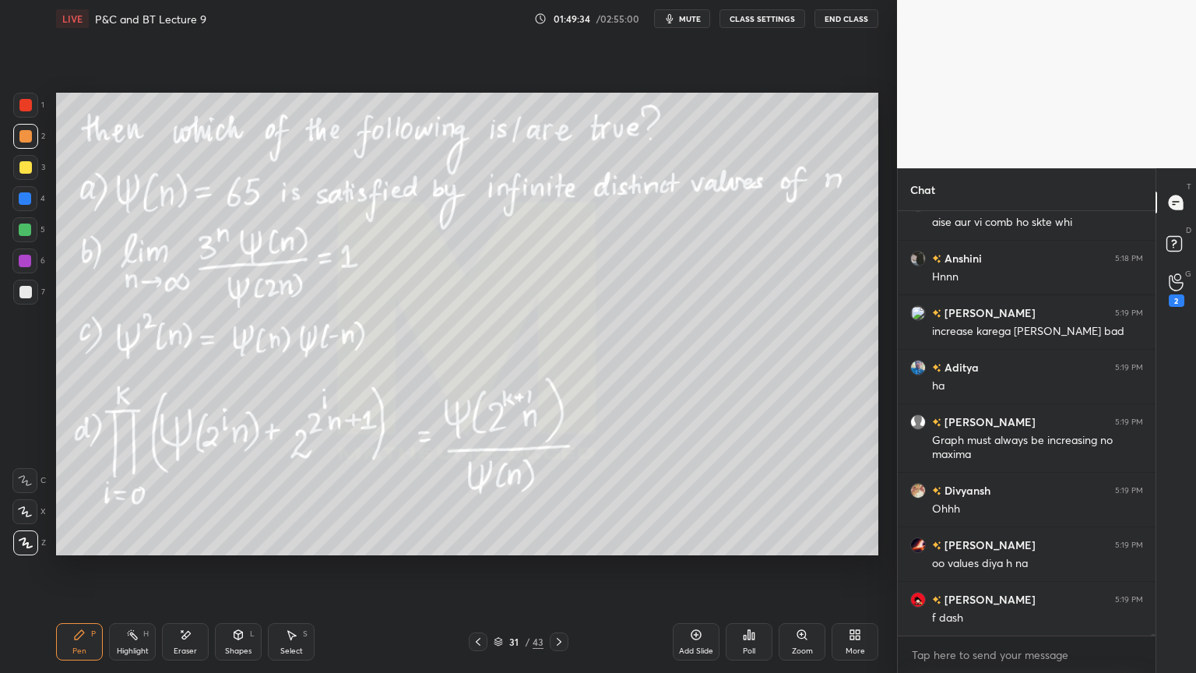
drag, startPoint x: 199, startPoint y: 640, endPoint x: 220, endPoint y: 626, distance: 25.3
click at [199, 549] on div "Eraser" at bounding box center [185, 641] width 47 height 37
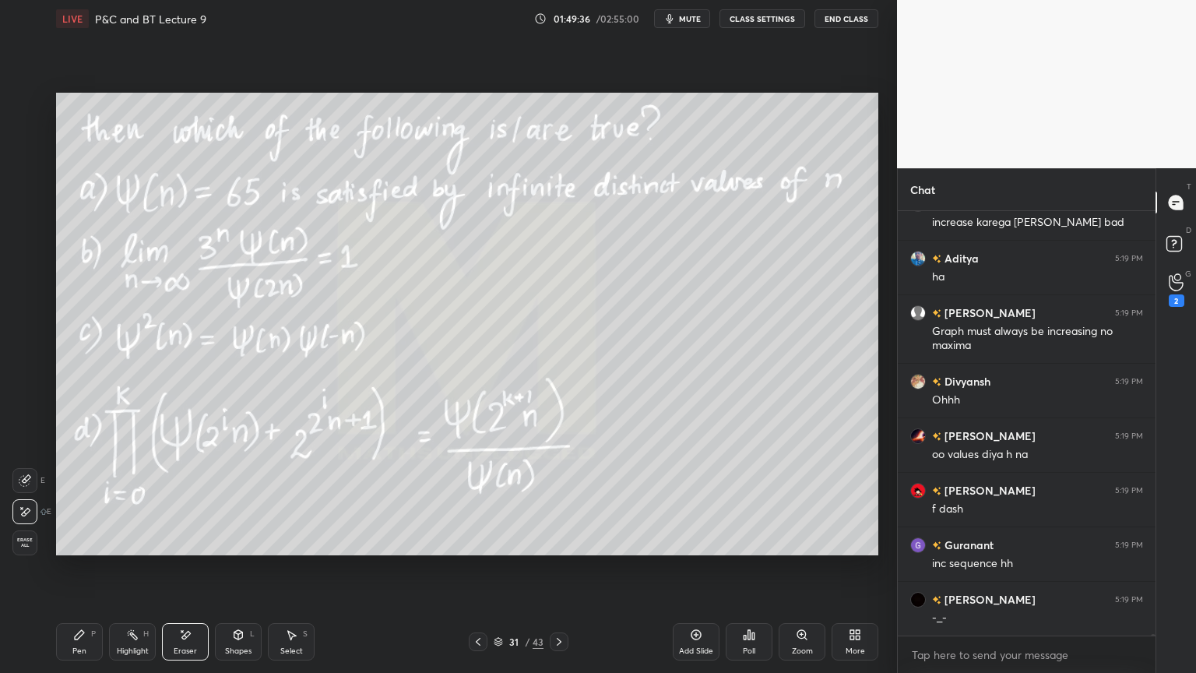
scroll to position [104008, 0]
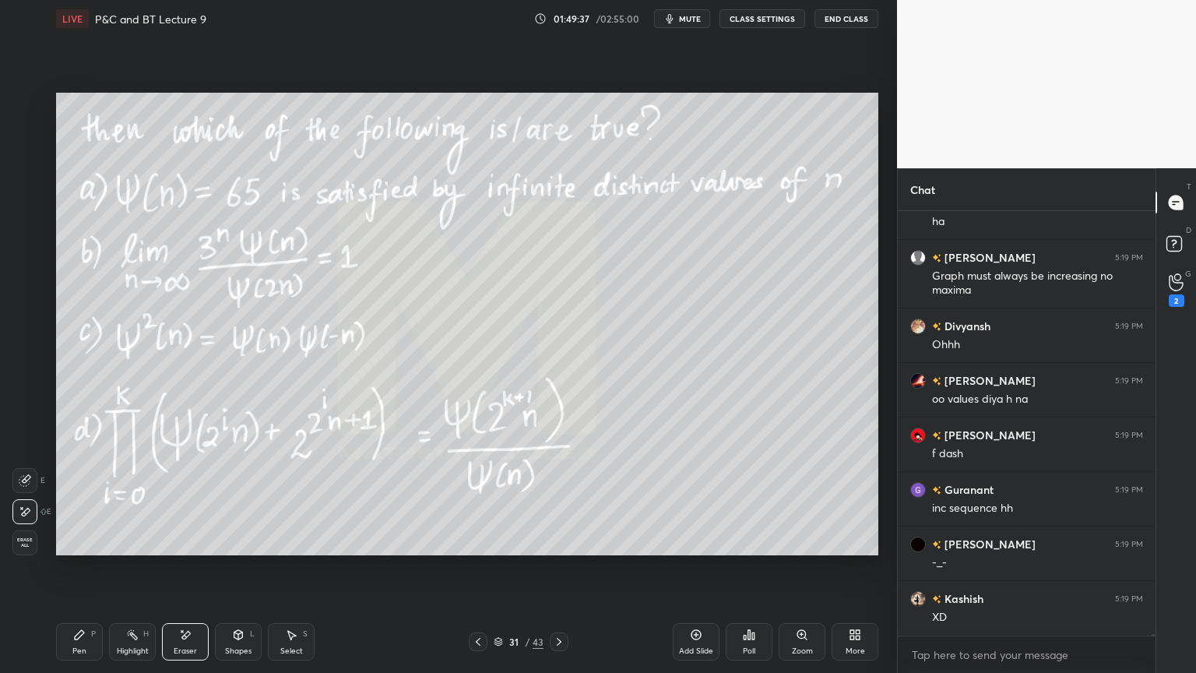
click at [136, 549] on rect at bounding box center [134, 636] width 8 height 8
click at [86, 549] on div "Pen P" at bounding box center [79, 641] width 47 height 37
click at [699, 549] on div "Add Slide" at bounding box center [696, 651] width 34 height 8
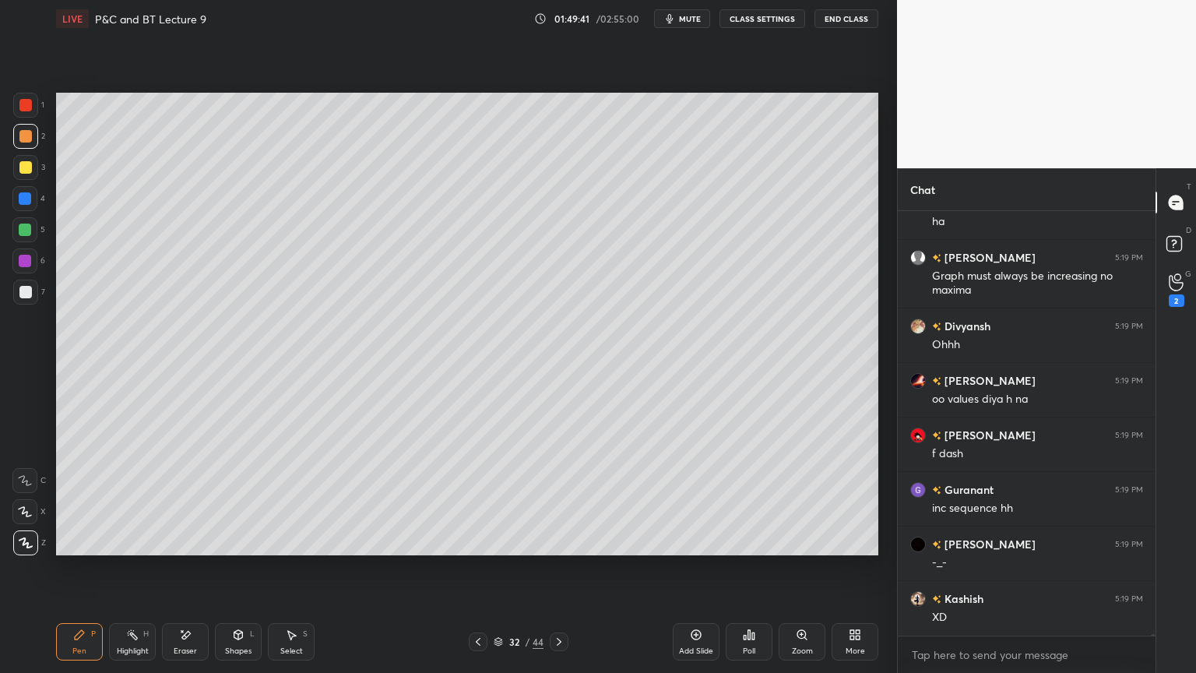
scroll to position [104062, 0]
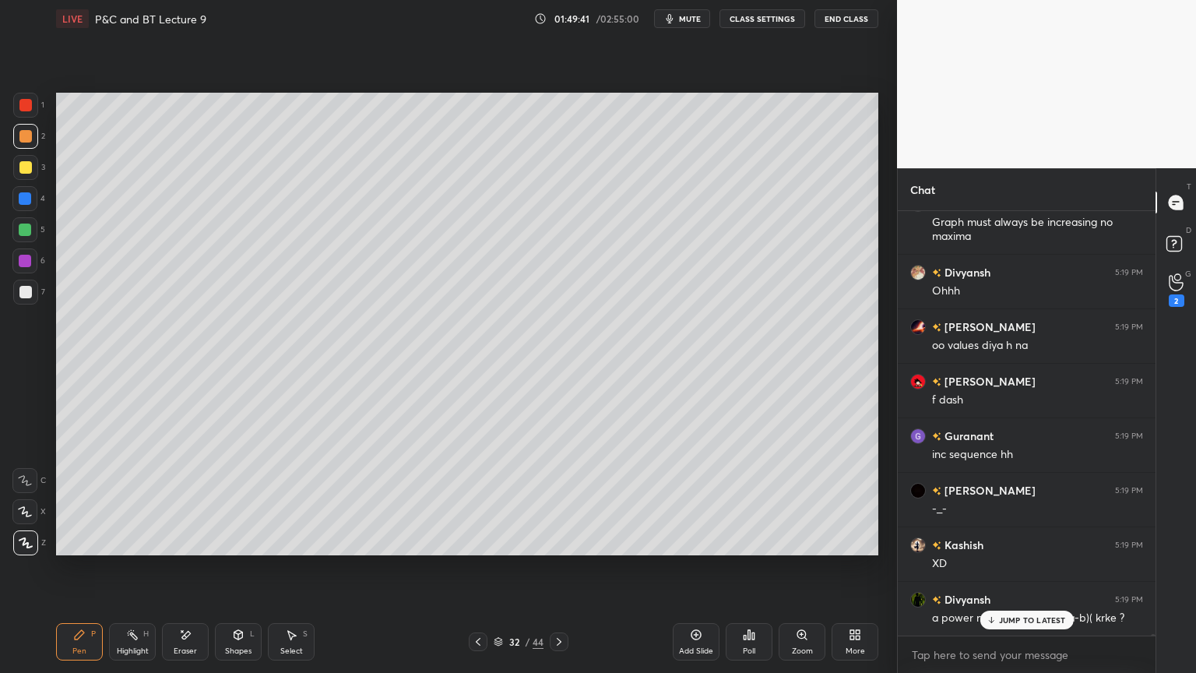
click at [29, 290] on div at bounding box center [25, 292] width 12 height 12
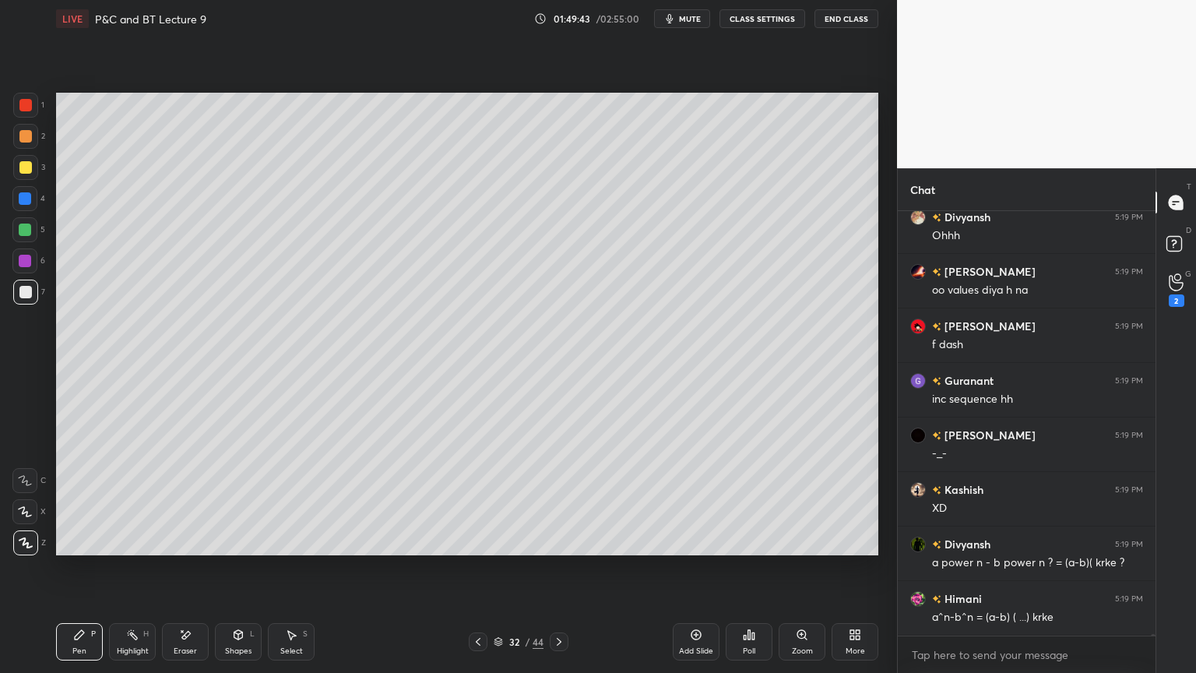
drag, startPoint x: 475, startPoint y: 639, endPoint x: 487, endPoint y: 633, distance: 12.9
click at [475, 549] on icon at bounding box center [478, 641] width 12 height 12
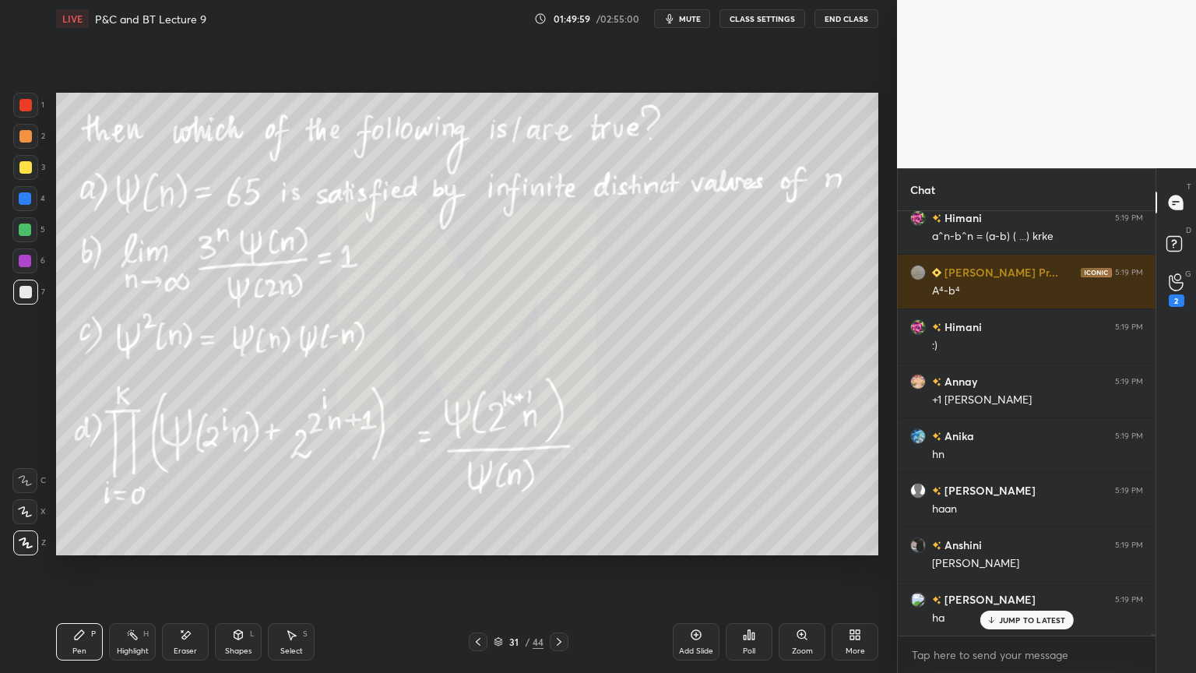
scroll to position [104553, 0]
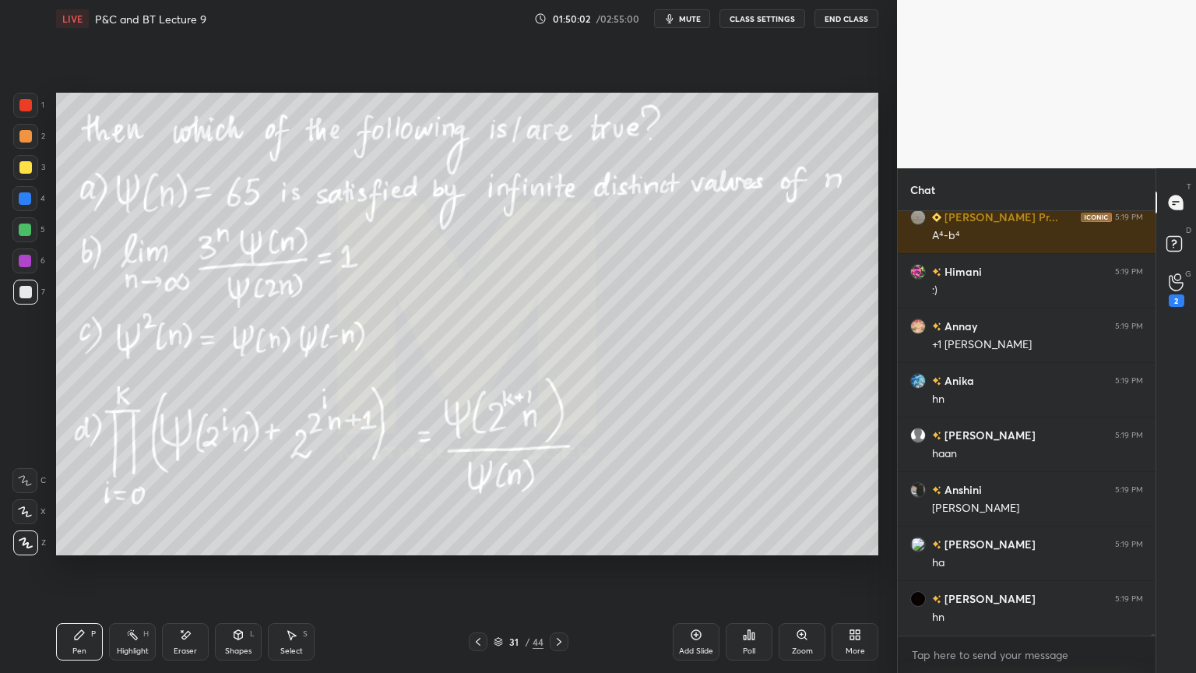
drag, startPoint x: 181, startPoint y: 642, endPoint x: 206, endPoint y: 576, distance: 70.0
click at [181, 549] on div "Eraser" at bounding box center [185, 641] width 47 height 37
drag, startPoint x: 125, startPoint y: 641, endPoint x: 80, endPoint y: 638, distance: 44.5
click at [121, 549] on div "Highlight H" at bounding box center [132, 641] width 47 height 37
drag, startPoint x: 80, startPoint y: 638, endPoint x: 93, endPoint y: 639, distance: 12.5
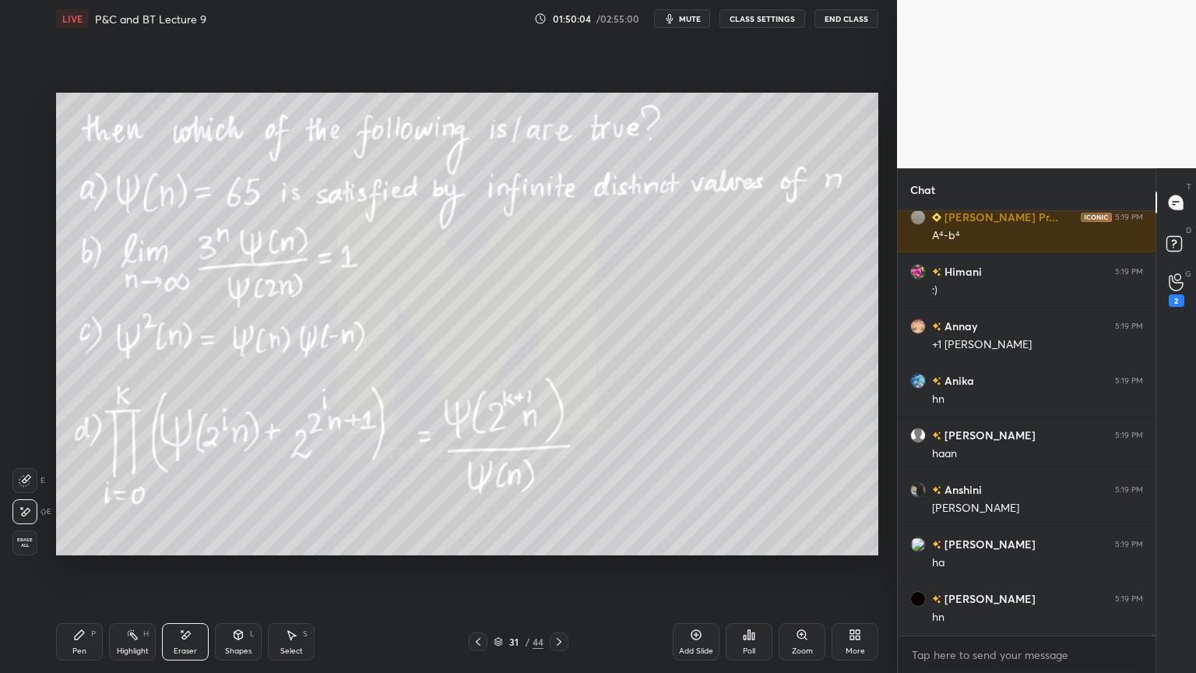
click at [79, 549] on icon at bounding box center [79, 634] width 12 height 12
click at [567, 549] on div at bounding box center [559, 641] width 19 height 19
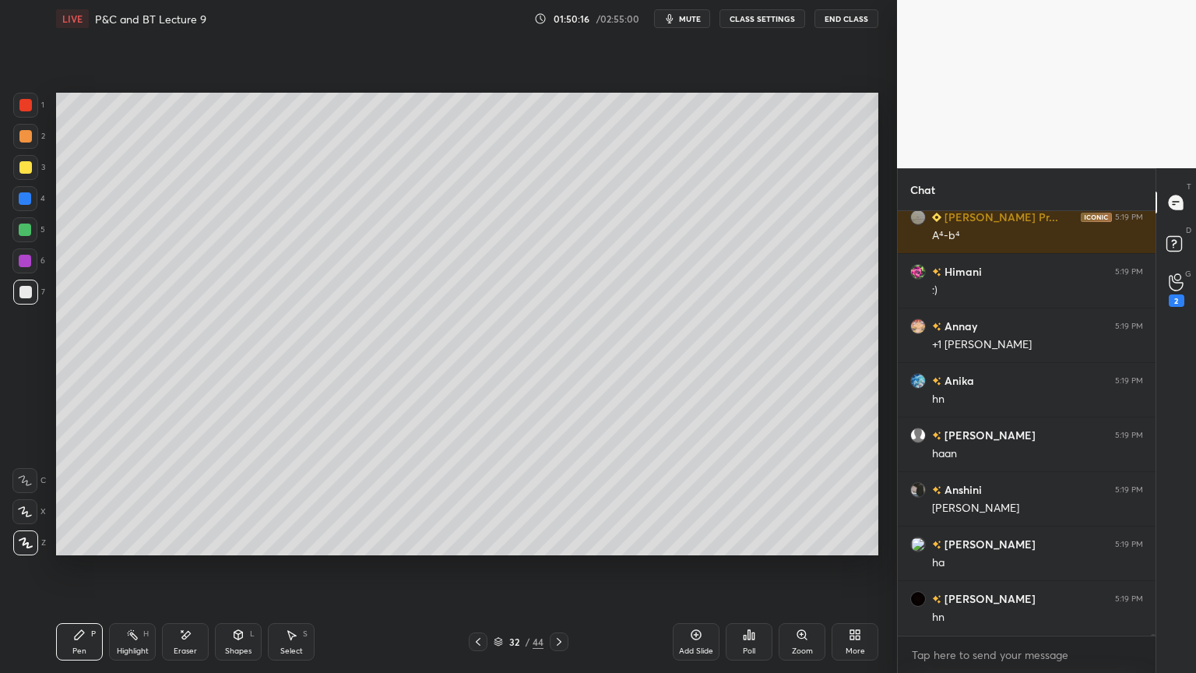
scroll to position [104607, 0]
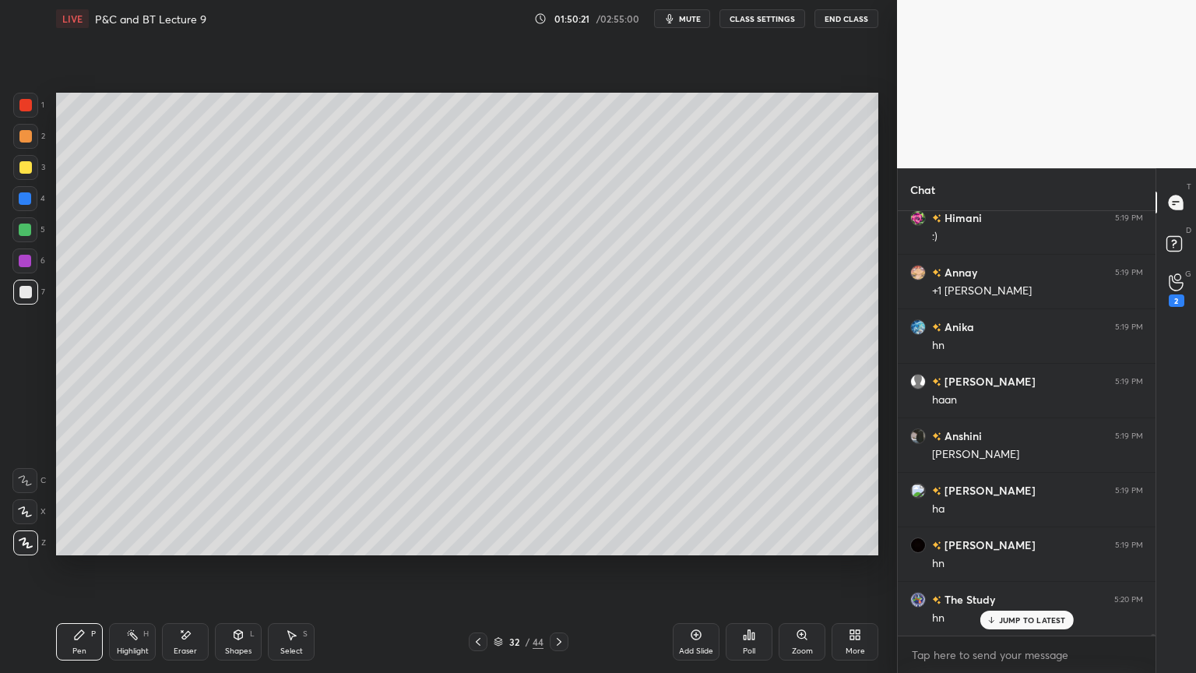
click at [25, 135] on div at bounding box center [25, 136] width 12 height 12
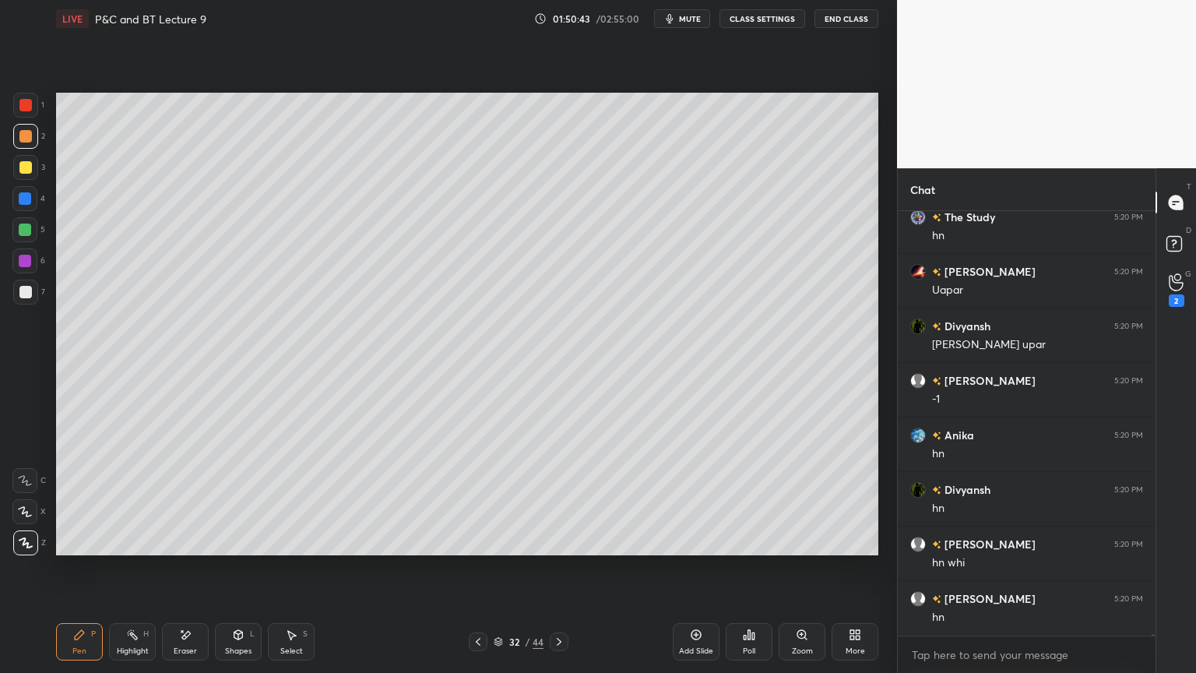
scroll to position [105027, 0]
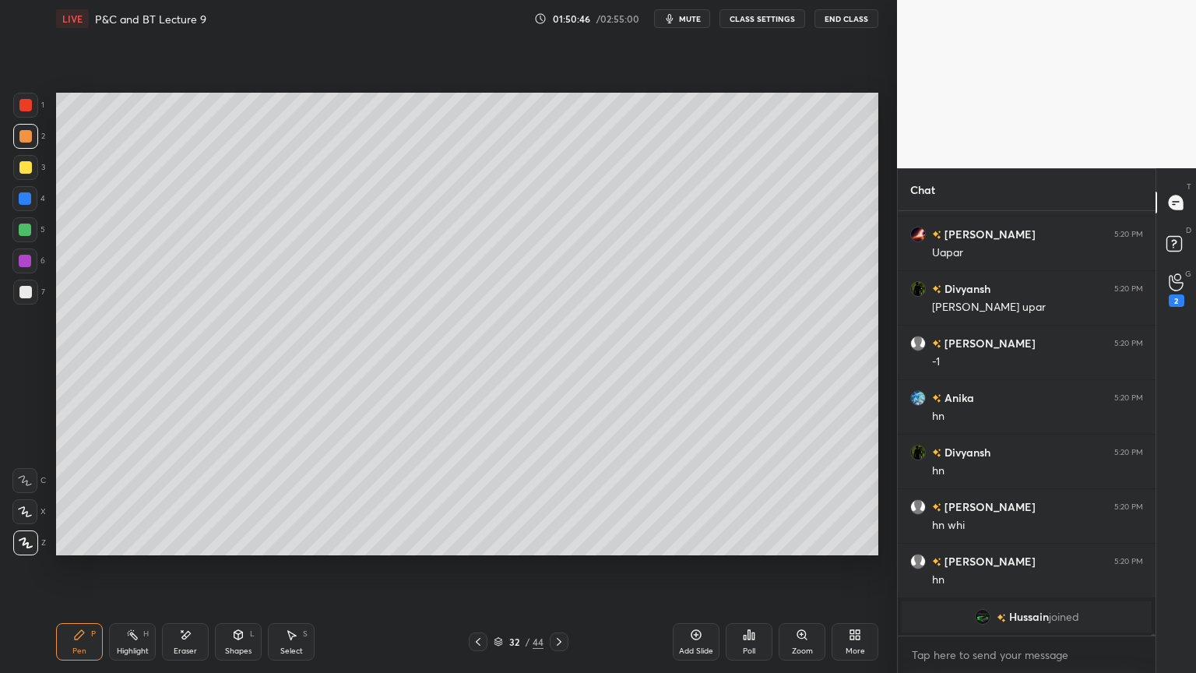
click at [478, 549] on icon at bounding box center [478, 641] width 12 height 12
click at [564, 549] on icon at bounding box center [559, 641] width 12 height 12
click at [483, 549] on icon at bounding box center [478, 641] width 12 height 12
click at [558, 549] on icon at bounding box center [559, 642] width 5 height 8
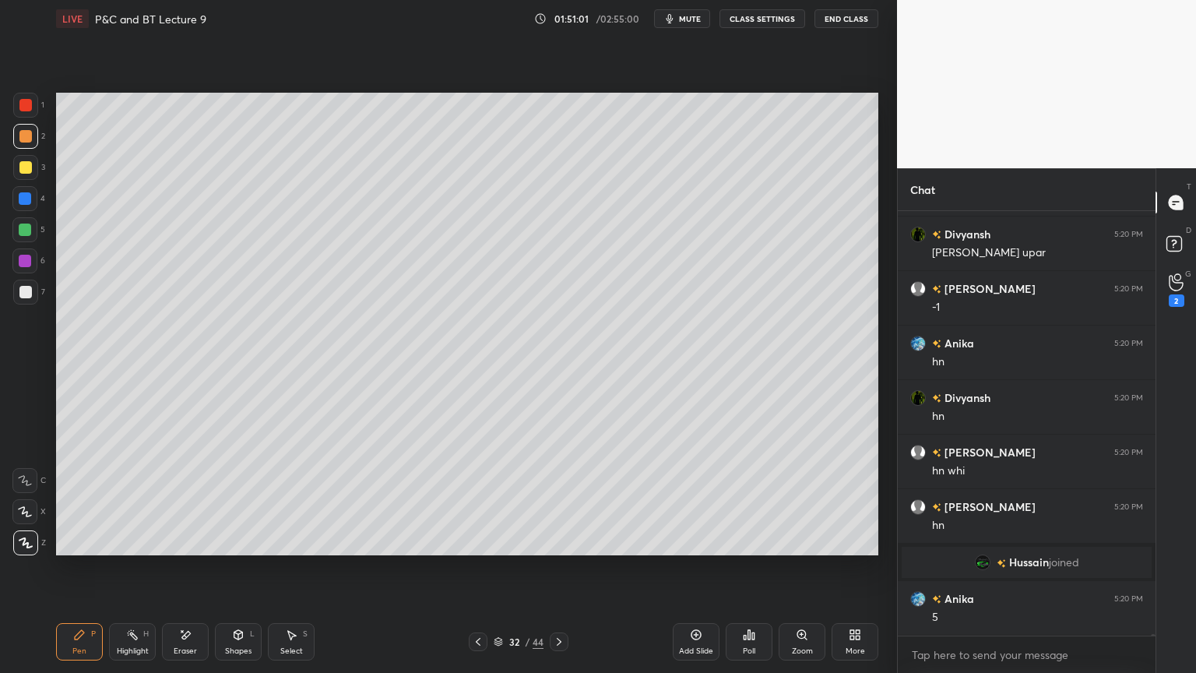
scroll to position [104139, 0]
drag, startPoint x: 302, startPoint y: 639, endPoint x: 294, endPoint y: 579, distance: 60.5
click at [303, 549] on div "Select S" at bounding box center [291, 641] width 47 height 37
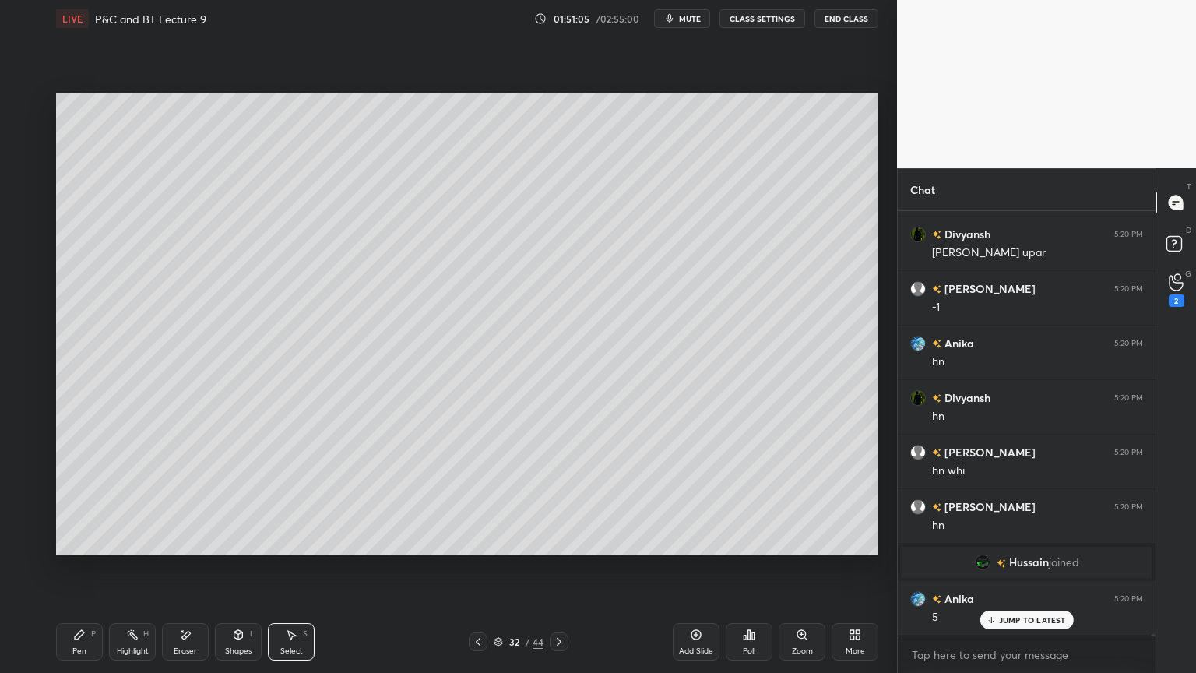
scroll to position [104192, 0]
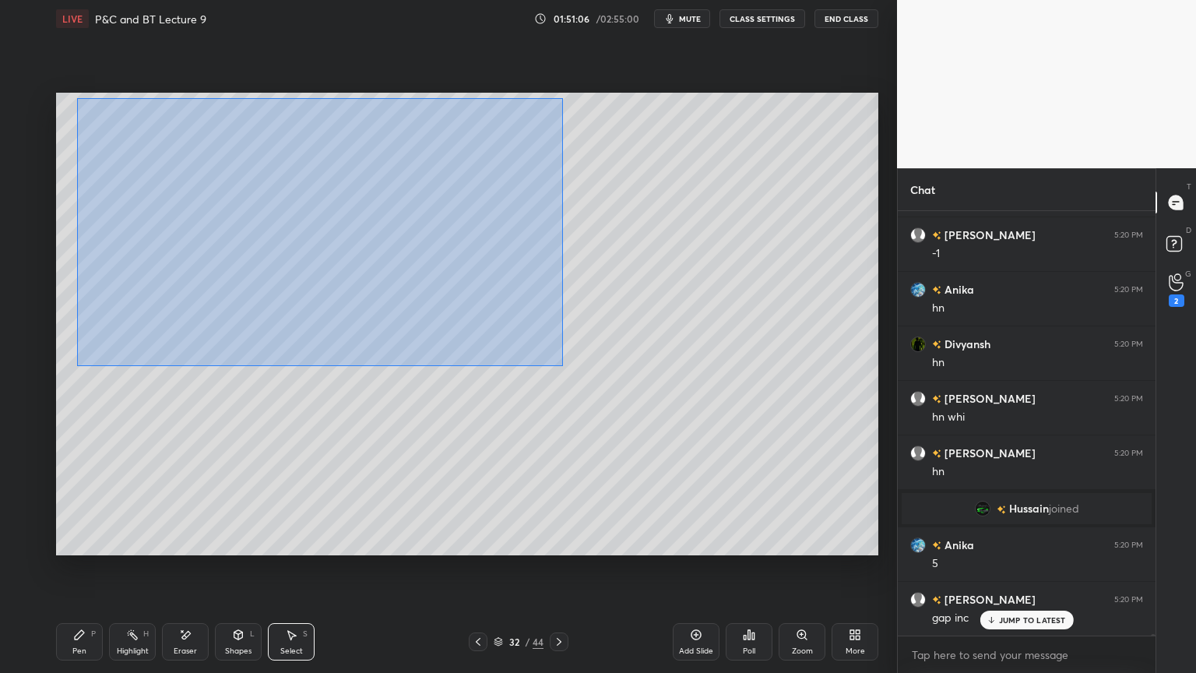
drag, startPoint x: 77, startPoint y: 101, endPoint x: 644, endPoint y: 452, distance: 666.9
click at [653, 459] on div "0 ° Undo Copy Duplicate Duplicate to new slide Delete" at bounding box center [467, 324] width 822 height 463
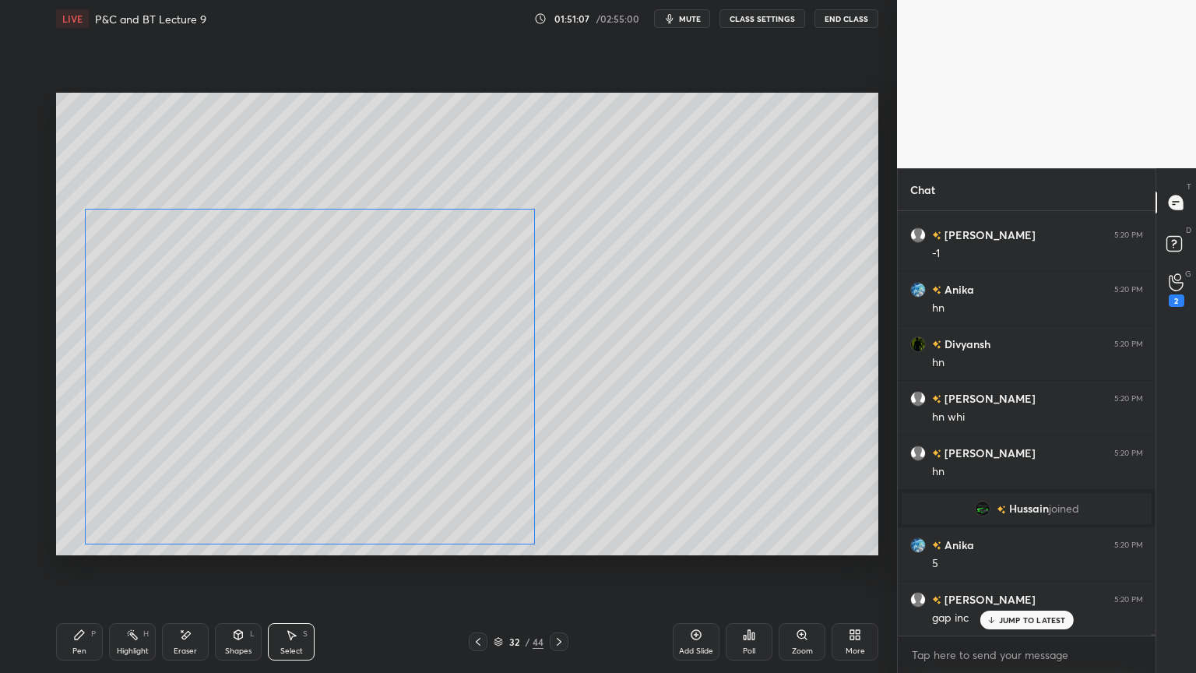
drag, startPoint x: 473, startPoint y: 292, endPoint x: 452, endPoint y: 349, distance: 60.6
click at [446, 400] on div "0 ° Undo Copy Duplicate Duplicate to new slide Delete" at bounding box center [467, 324] width 822 height 463
drag, startPoint x: 464, startPoint y: 151, endPoint x: 370, endPoint y: 273, distance: 153.7
click at [463, 154] on div "0 ° Undo Copy Duplicate Duplicate to new slide Delete" at bounding box center [467, 324] width 822 height 463
drag, startPoint x: 83, startPoint y: 653, endPoint x: 133, endPoint y: 568, distance: 98.2
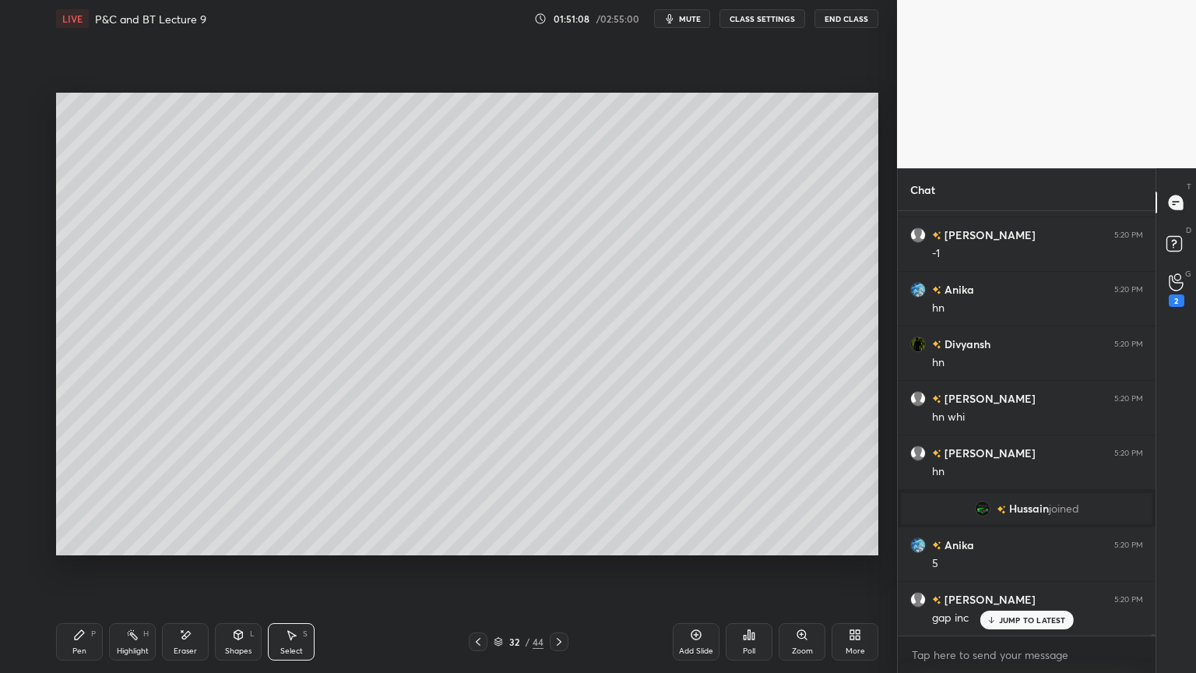
click at [83, 549] on div "Pen" at bounding box center [79, 651] width 14 height 8
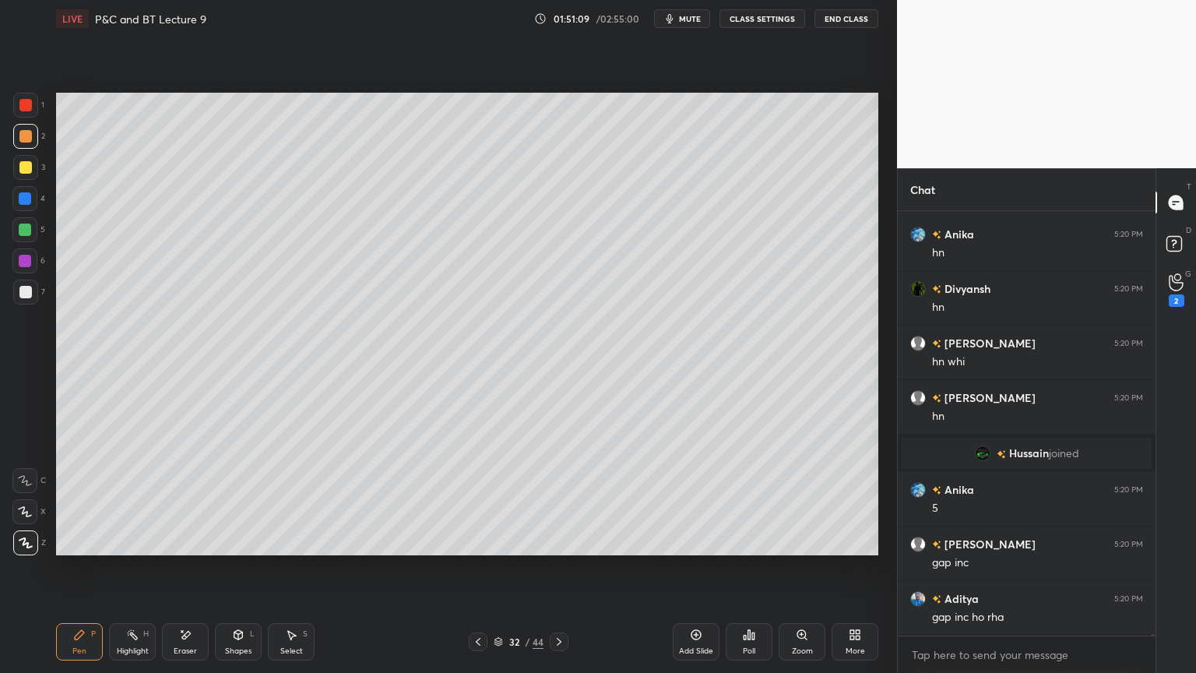
click at [192, 549] on div "Eraser" at bounding box center [185, 641] width 47 height 37
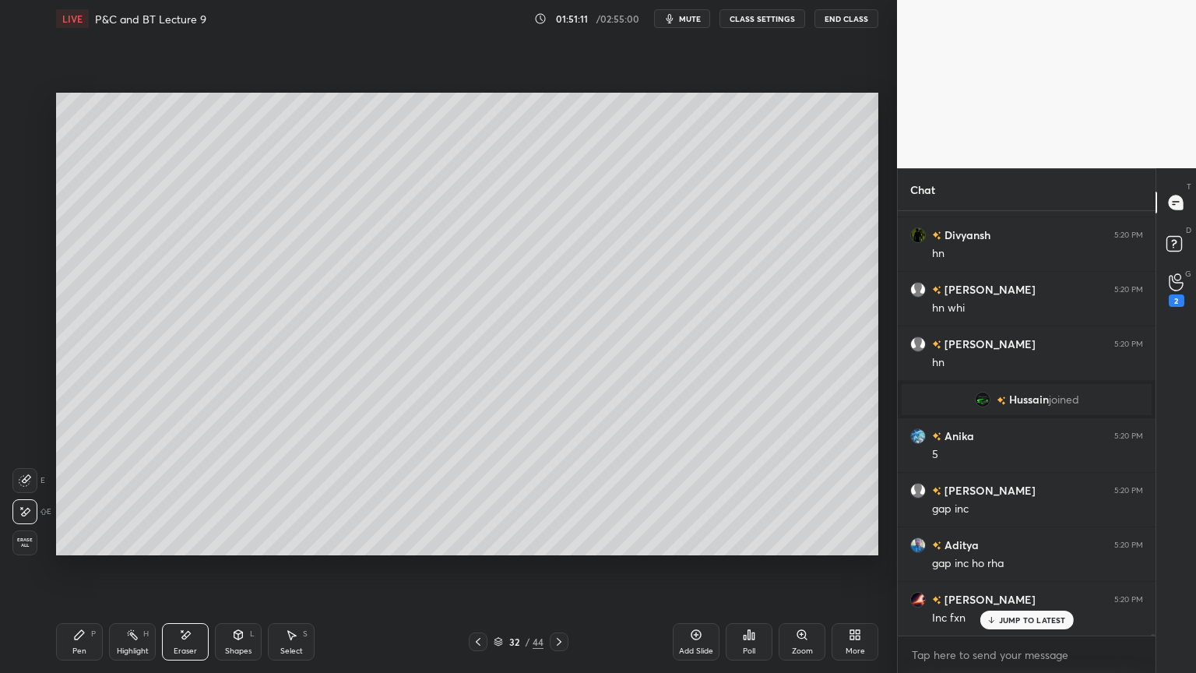
click at [79, 549] on div "Pen" at bounding box center [79, 651] width 14 height 8
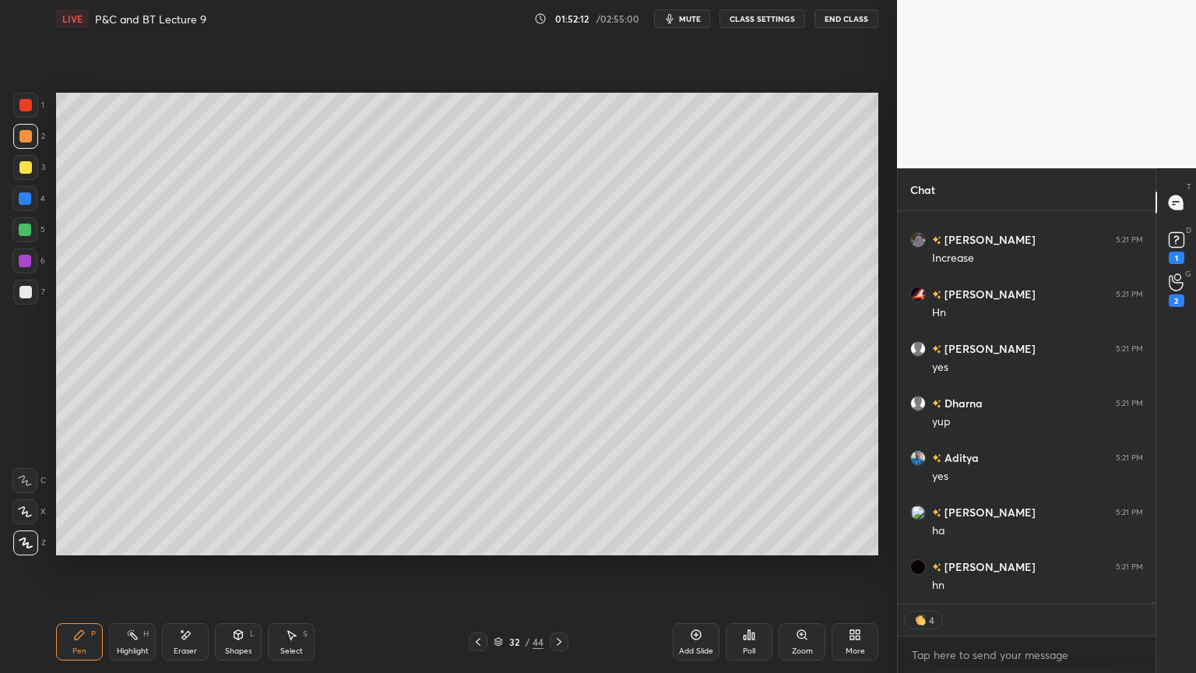
scroll to position [105970, 0]
click at [190, 549] on div "Eraser" at bounding box center [185, 651] width 23 height 8
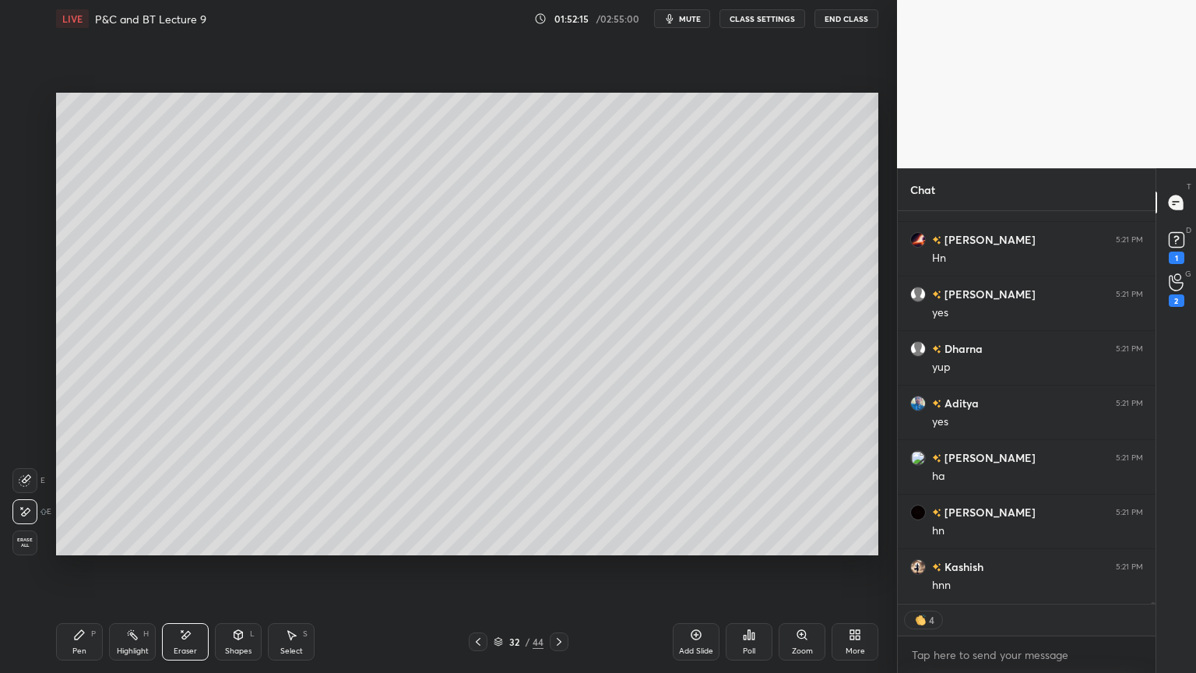
drag, startPoint x: 123, startPoint y: 640, endPoint x: 91, endPoint y: 642, distance: 32.0
click at [121, 549] on div "Highlight H" at bounding box center [132, 641] width 47 height 37
drag, startPoint x: 91, startPoint y: 642, endPoint x: 187, endPoint y: 583, distance: 112.2
click at [88, 549] on div "Pen P" at bounding box center [79, 641] width 47 height 37
click at [481, 549] on icon at bounding box center [478, 641] width 12 height 12
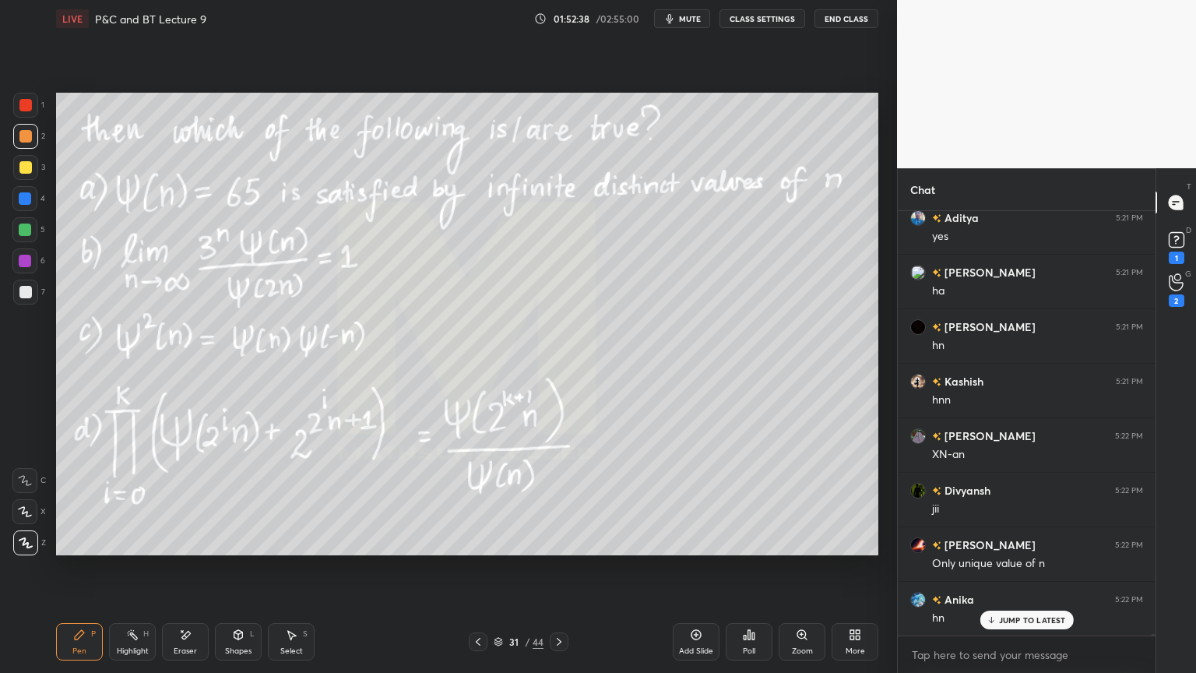
scroll to position [106210, 0]
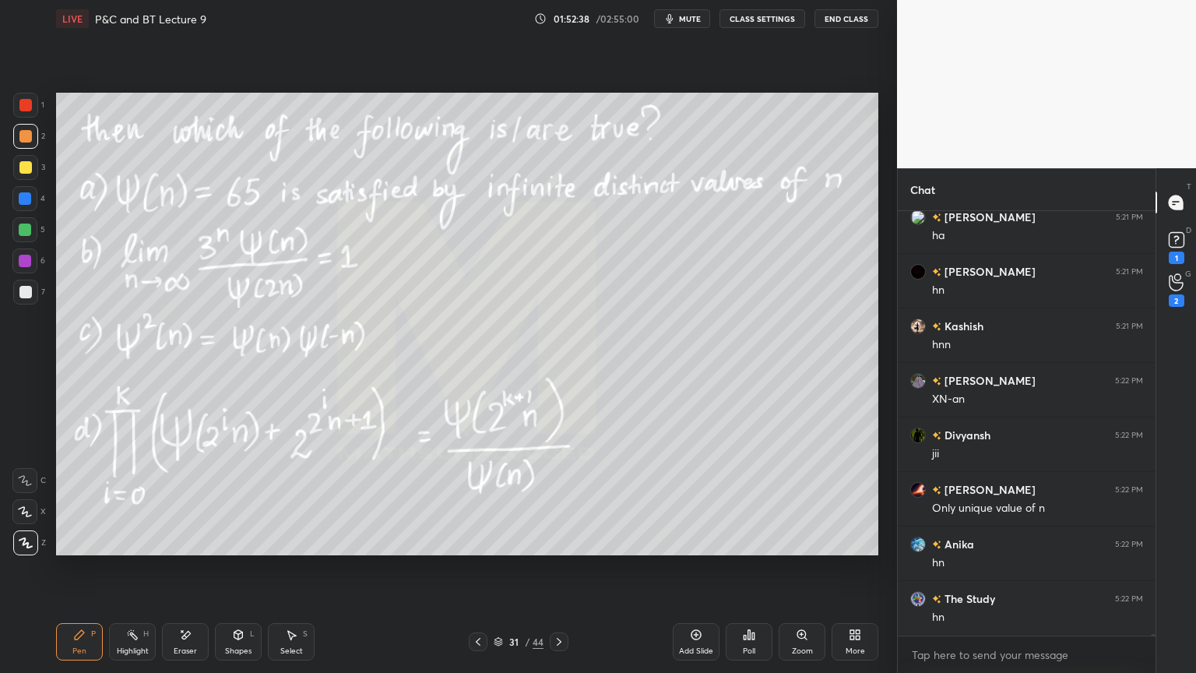
click at [184, 549] on div "Eraser" at bounding box center [185, 651] width 23 height 8
click at [119, 549] on div "Highlight" at bounding box center [133, 651] width 32 height 8
click at [79, 549] on div "Pen" at bounding box center [79, 651] width 14 height 8
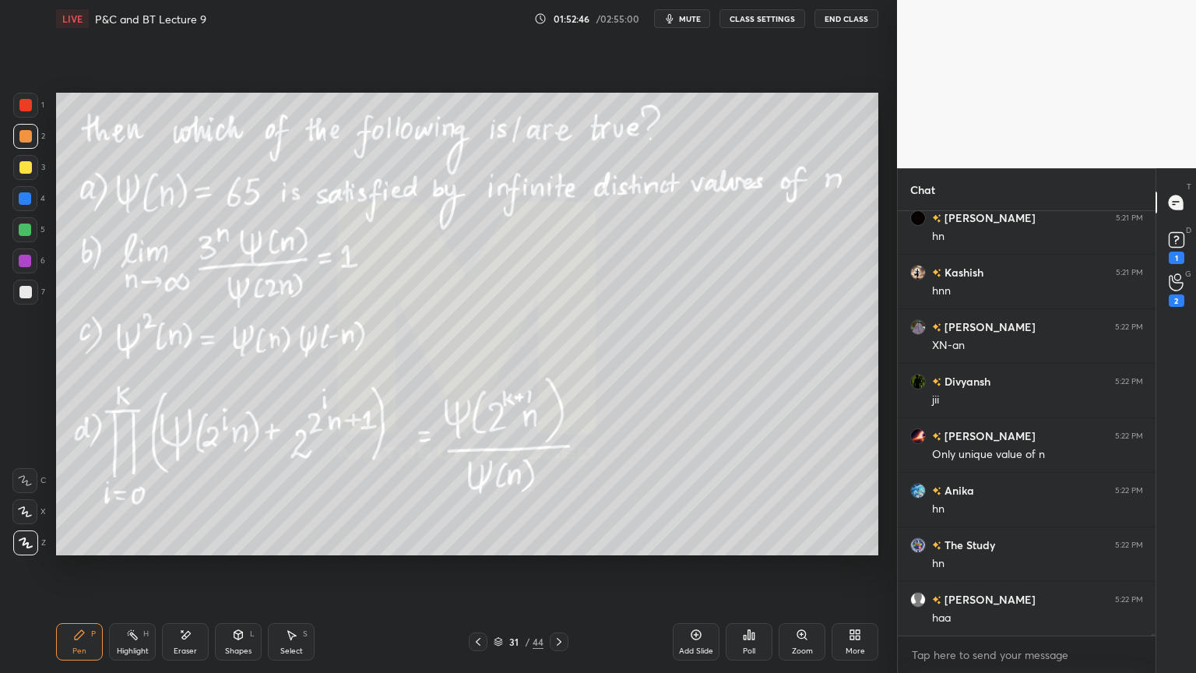
scroll to position [106319, 0]
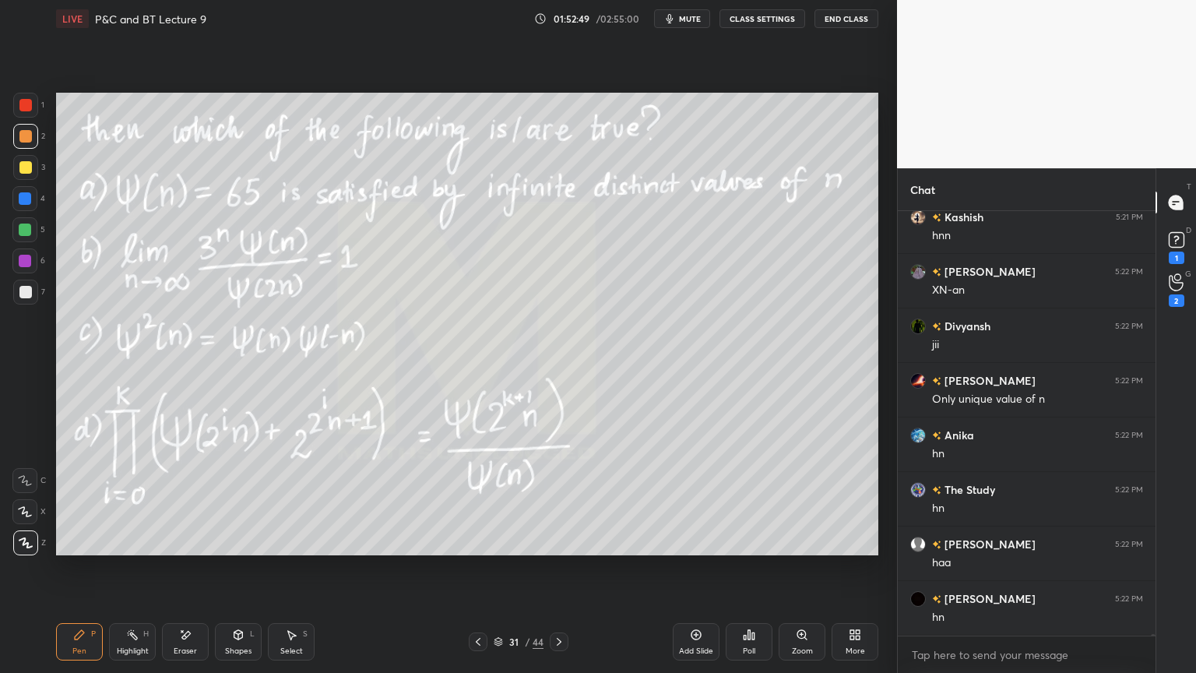
click at [185, 549] on div "Eraser" at bounding box center [185, 651] width 23 height 8
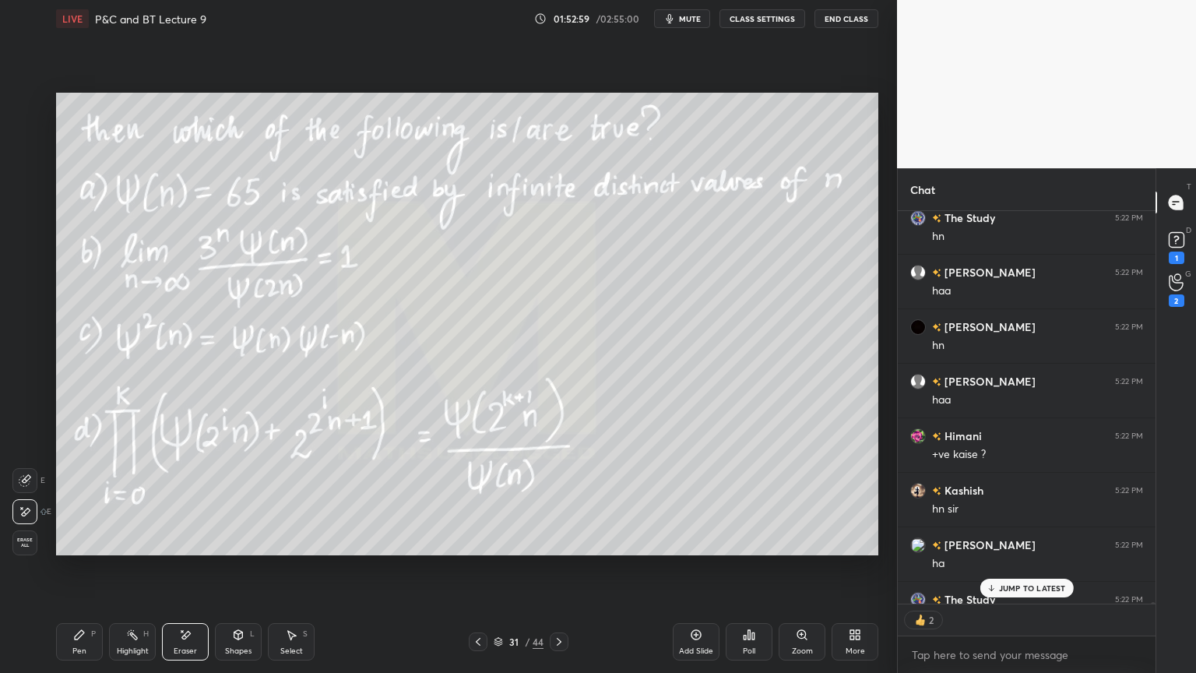
scroll to position [389, 253]
click at [1030, 549] on p "JUMP TO LATEST" at bounding box center [1032, 587] width 67 height 9
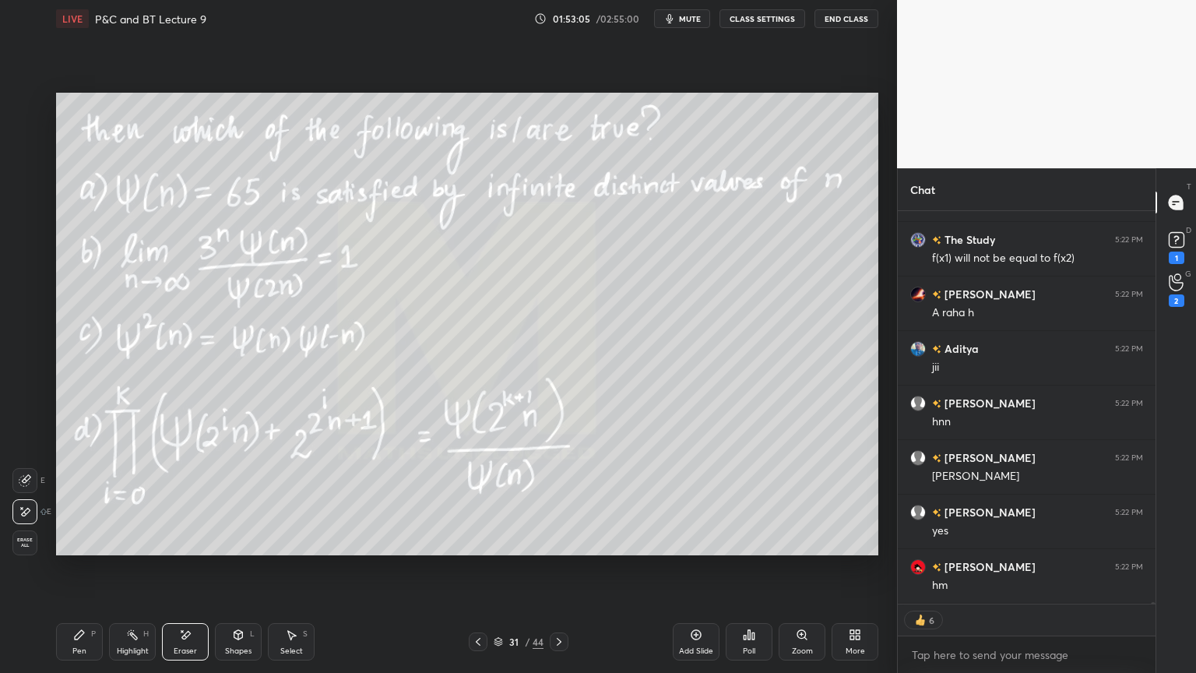
scroll to position [107005, 0]
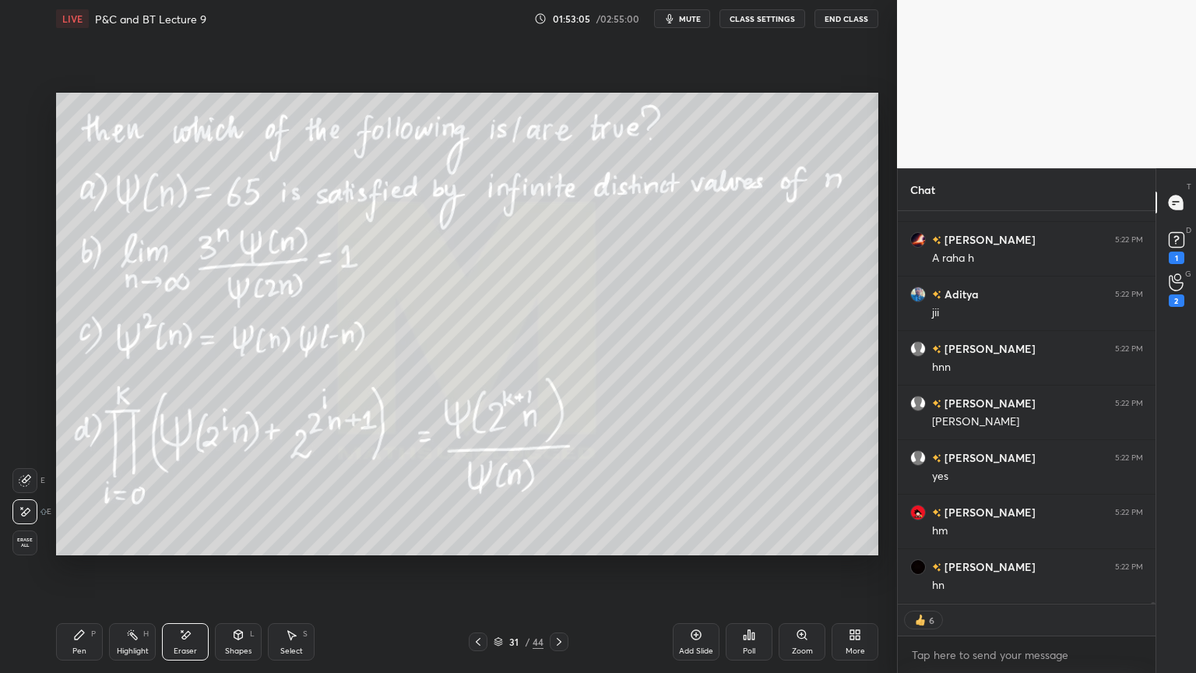
click at [560, 549] on icon at bounding box center [559, 641] width 12 height 12
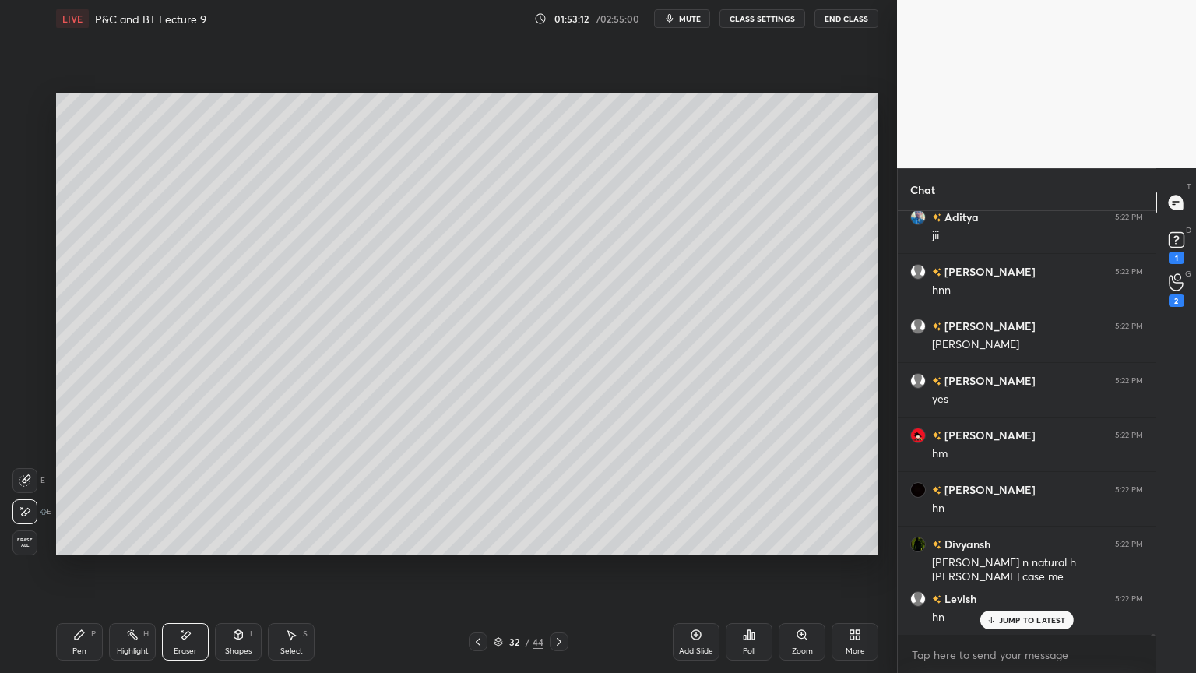
scroll to position [107136, 0]
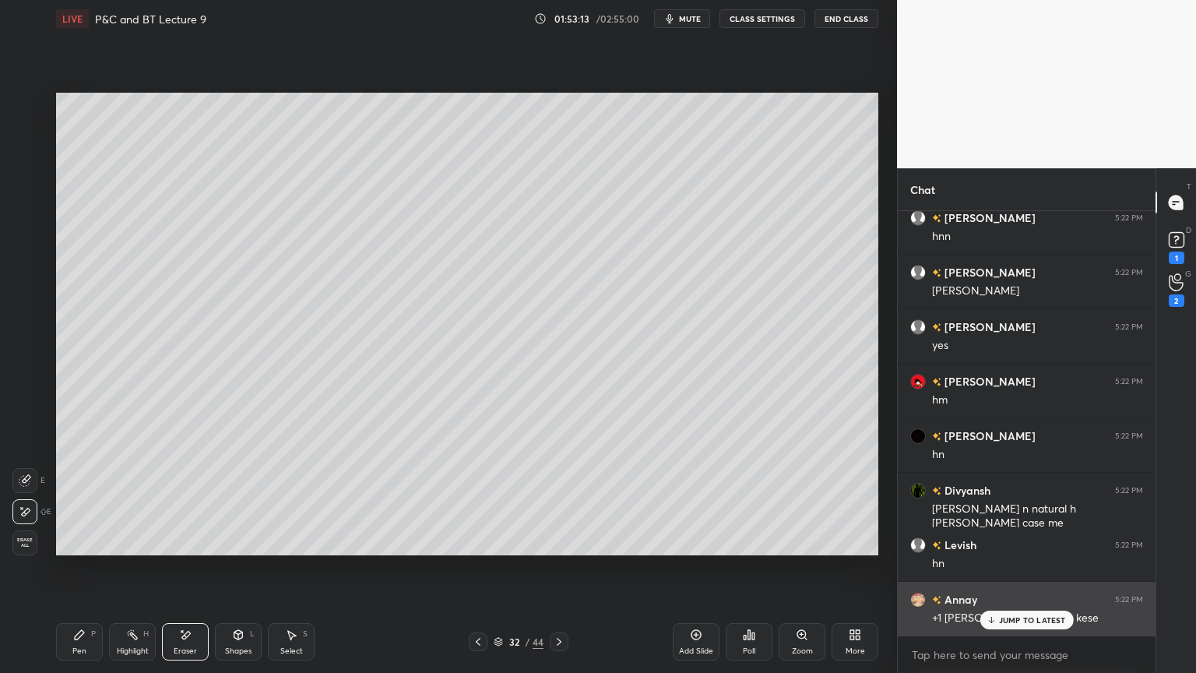
click at [1003, 549] on p "JUMP TO LATEST" at bounding box center [1032, 619] width 67 height 9
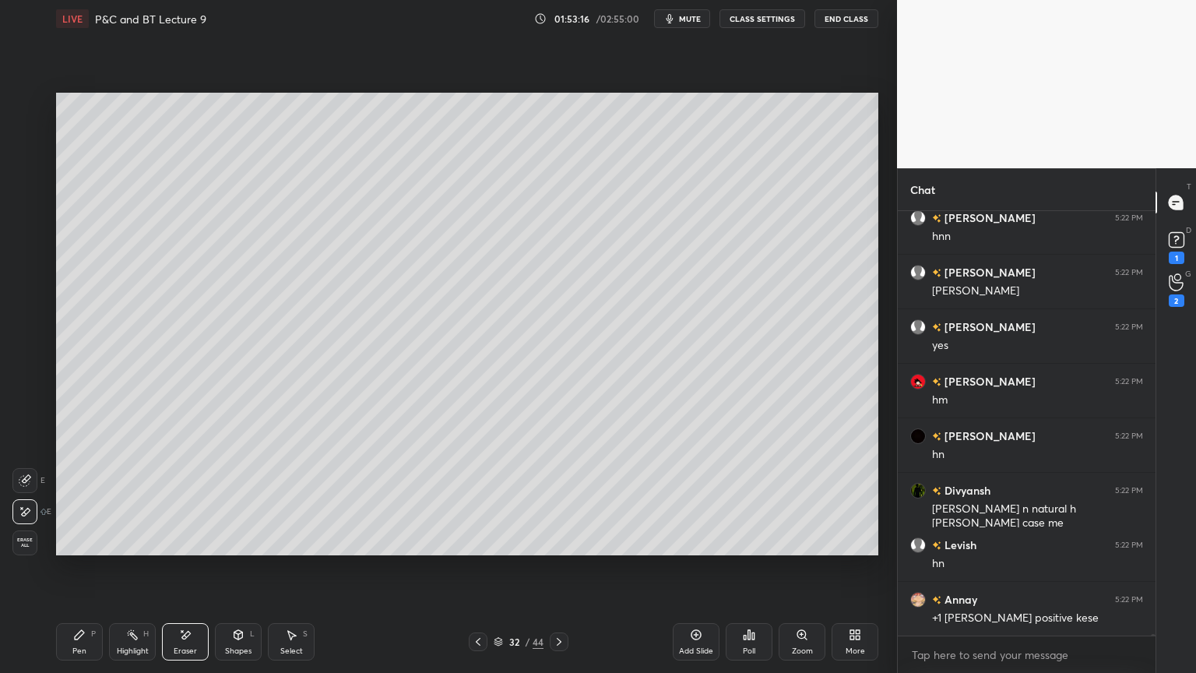
click at [135, 549] on div "Highlight H" at bounding box center [132, 641] width 47 height 37
click at [81, 549] on div "Pen P" at bounding box center [79, 641] width 47 height 37
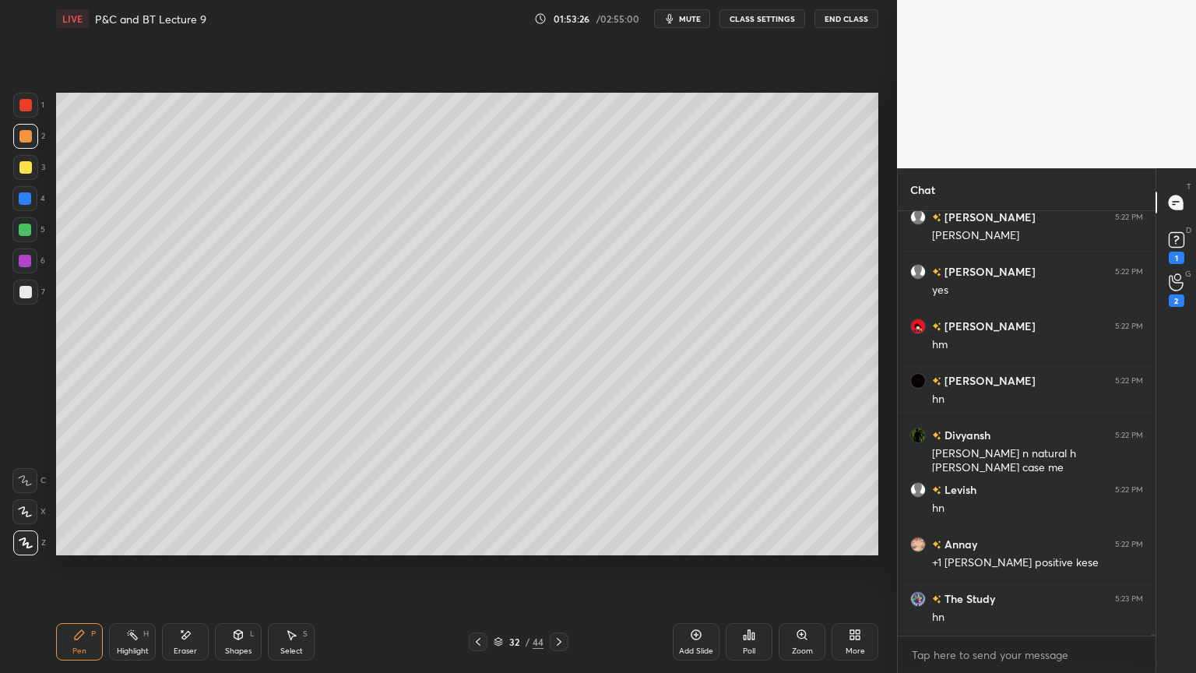
click at [193, 549] on div "Eraser" at bounding box center [185, 641] width 47 height 37
click at [130, 549] on icon at bounding box center [132, 634] width 12 height 12
drag, startPoint x: 93, startPoint y: 638, endPoint x: 190, endPoint y: 569, distance: 119.0
click at [91, 549] on div "Pen P" at bounding box center [79, 641] width 47 height 37
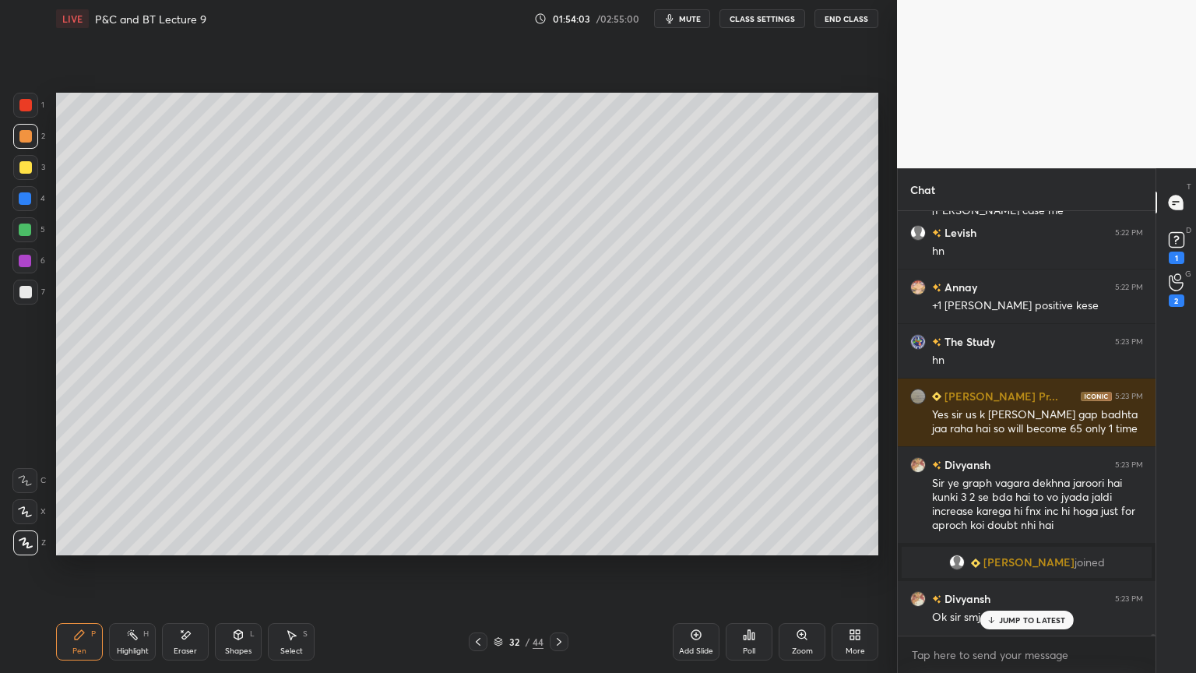
scroll to position [106554, 0]
click at [1013, 549] on p "JUMP TO LATEST" at bounding box center [1032, 619] width 67 height 9
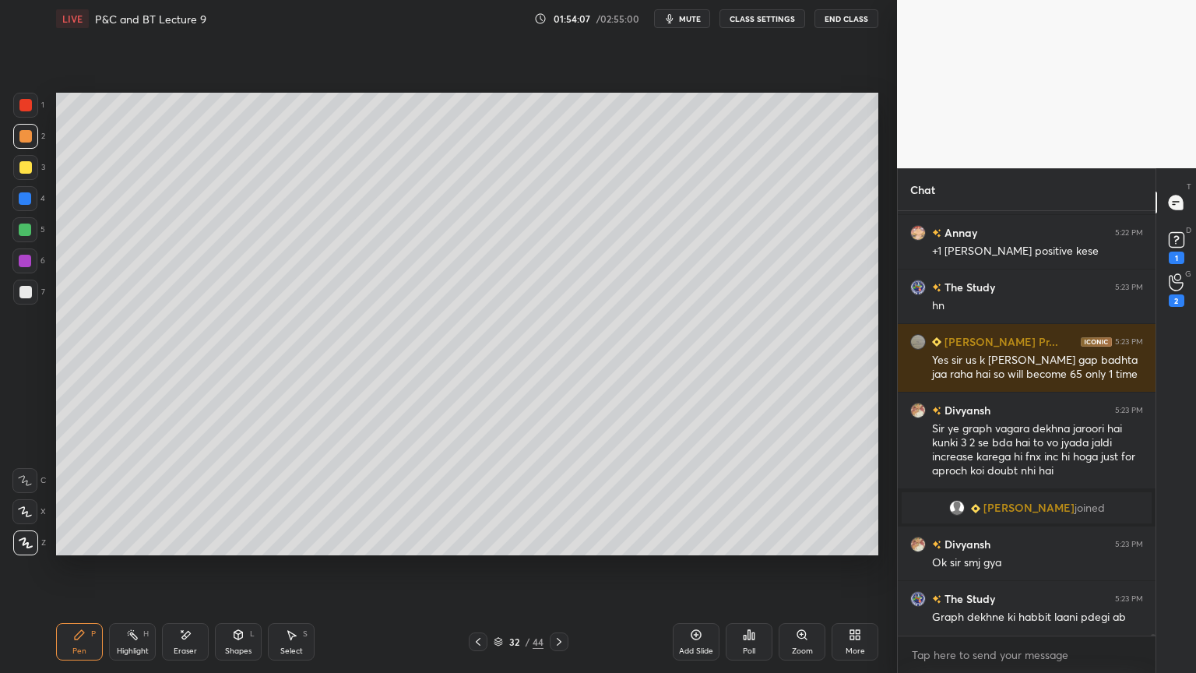
scroll to position [106663, 0]
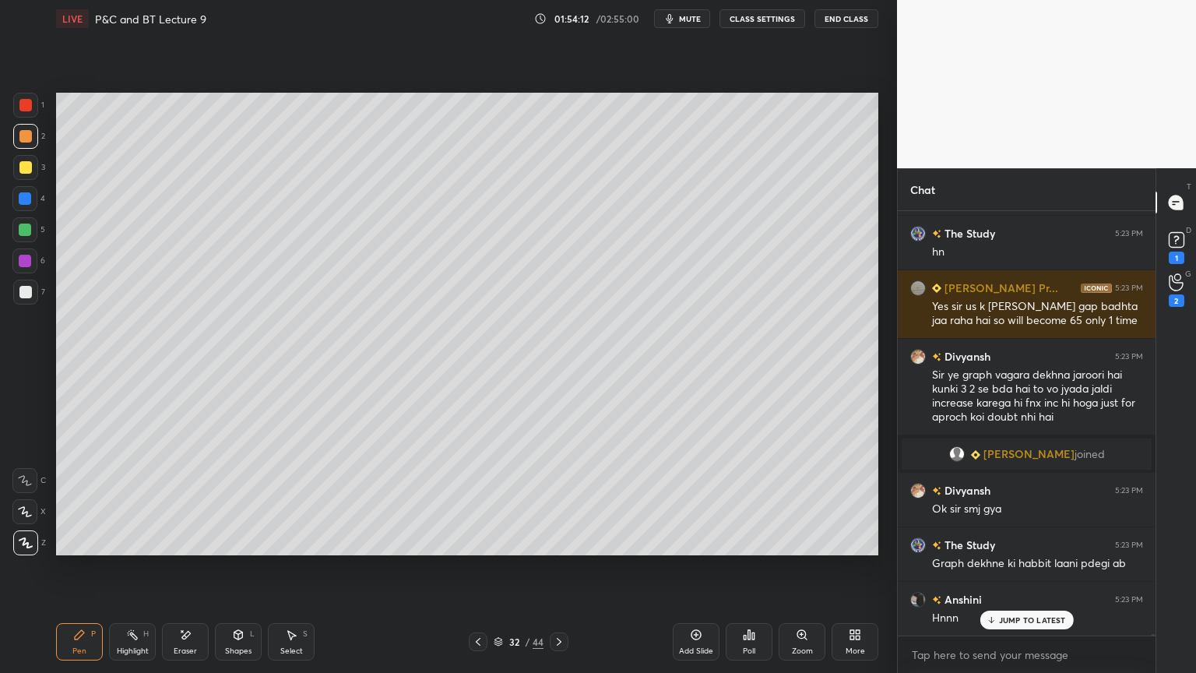
click at [480, 549] on icon at bounding box center [478, 641] width 12 height 12
click at [561, 549] on icon at bounding box center [559, 641] width 12 height 12
click at [475, 549] on icon at bounding box center [478, 641] width 12 height 12
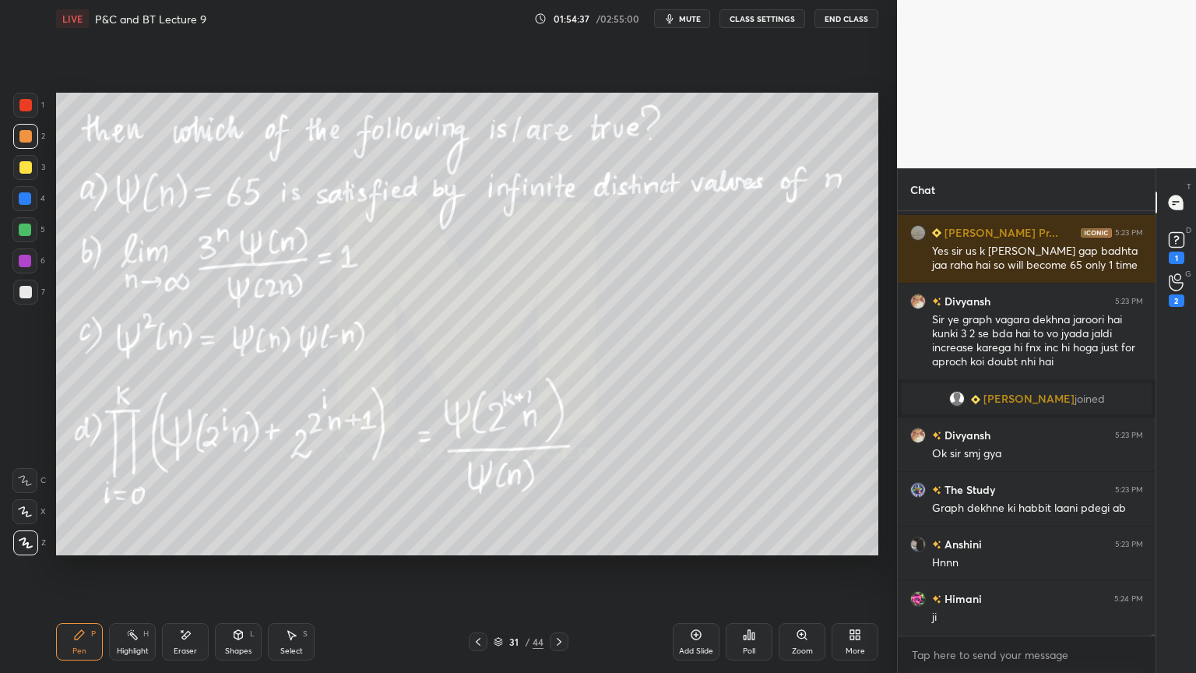
drag, startPoint x: 560, startPoint y: 635, endPoint x: 574, endPoint y: 586, distance: 51.8
click at [560, 549] on icon at bounding box center [559, 641] width 12 height 12
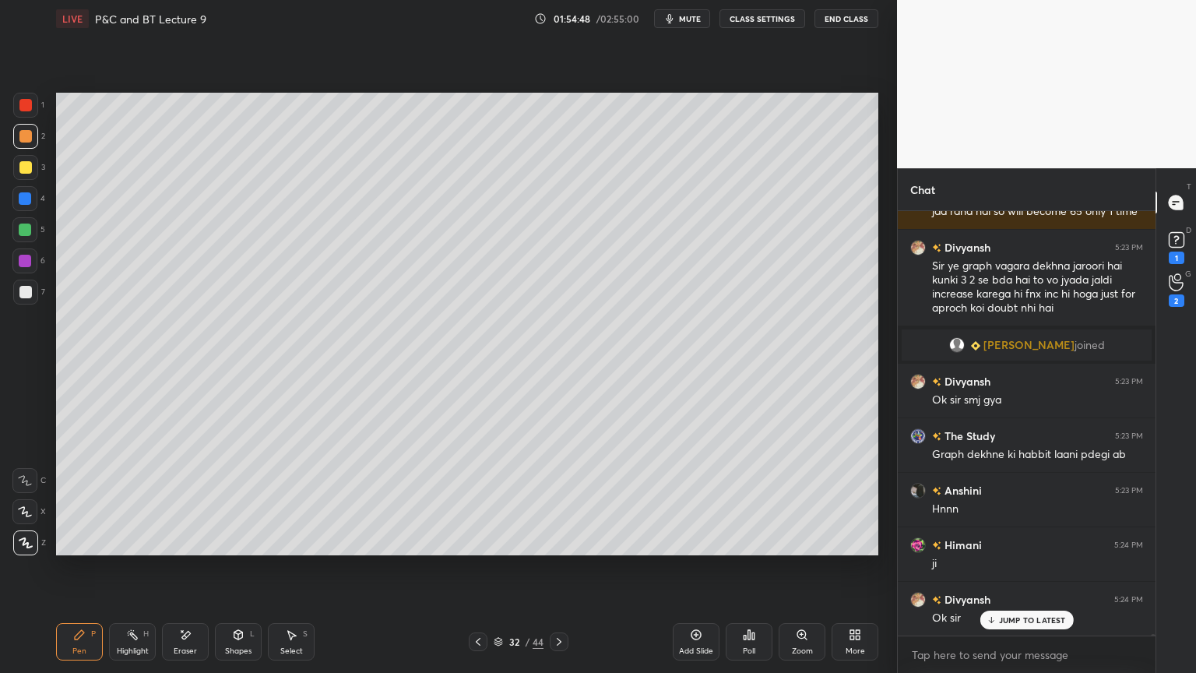
click at [205, 549] on div "Eraser" at bounding box center [185, 641] width 47 height 37
click at [478, 549] on icon at bounding box center [478, 642] width 5 height 8
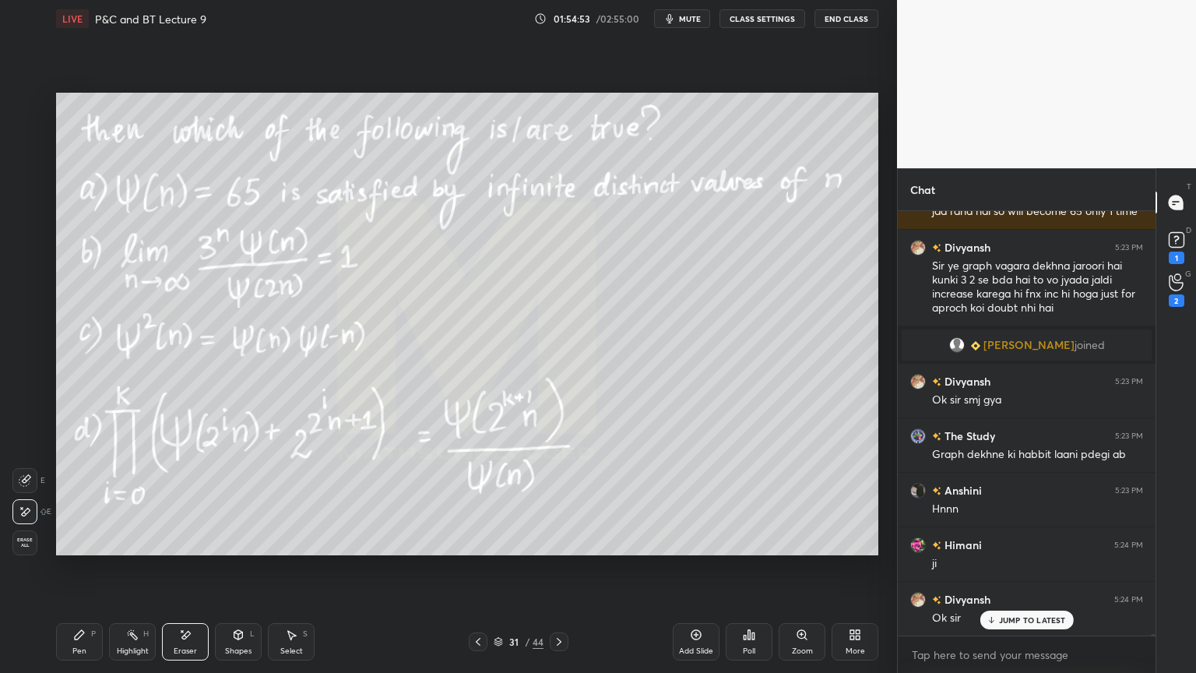
drag, startPoint x: 566, startPoint y: 644, endPoint x: 561, endPoint y: 597, distance: 47.0
click at [565, 549] on div at bounding box center [559, 641] width 19 height 19
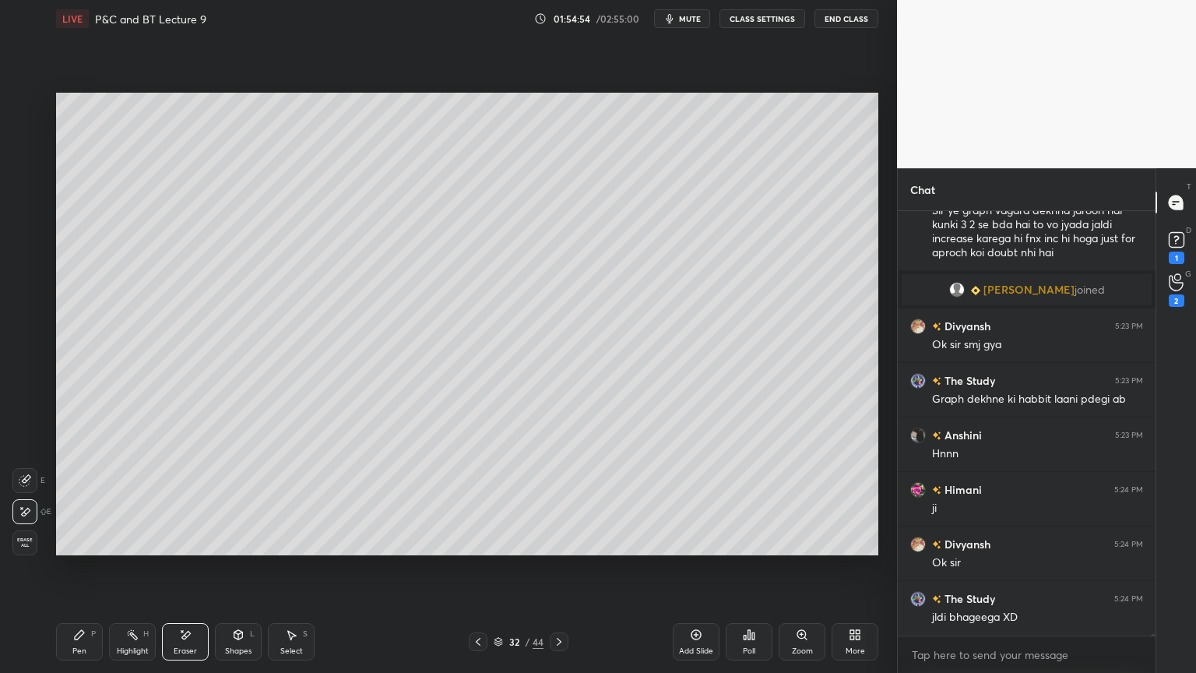
drag, startPoint x: 476, startPoint y: 648, endPoint x: 481, endPoint y: 641, distance: 8.9
click at [477, 549] on div at bounding box center [478, 641] width 19 height 19
drag, startPoint x: 121, startPoint y: 636, endPoint x: 116, endPoint y: 643, distance: 8.9
click at [119, 549] on div "Highlight H" at bounding box center [132, 641] width 47 height 37
click at [81, 549] on div "Pen P" at bounding box center [79, 641] width 47 height 37
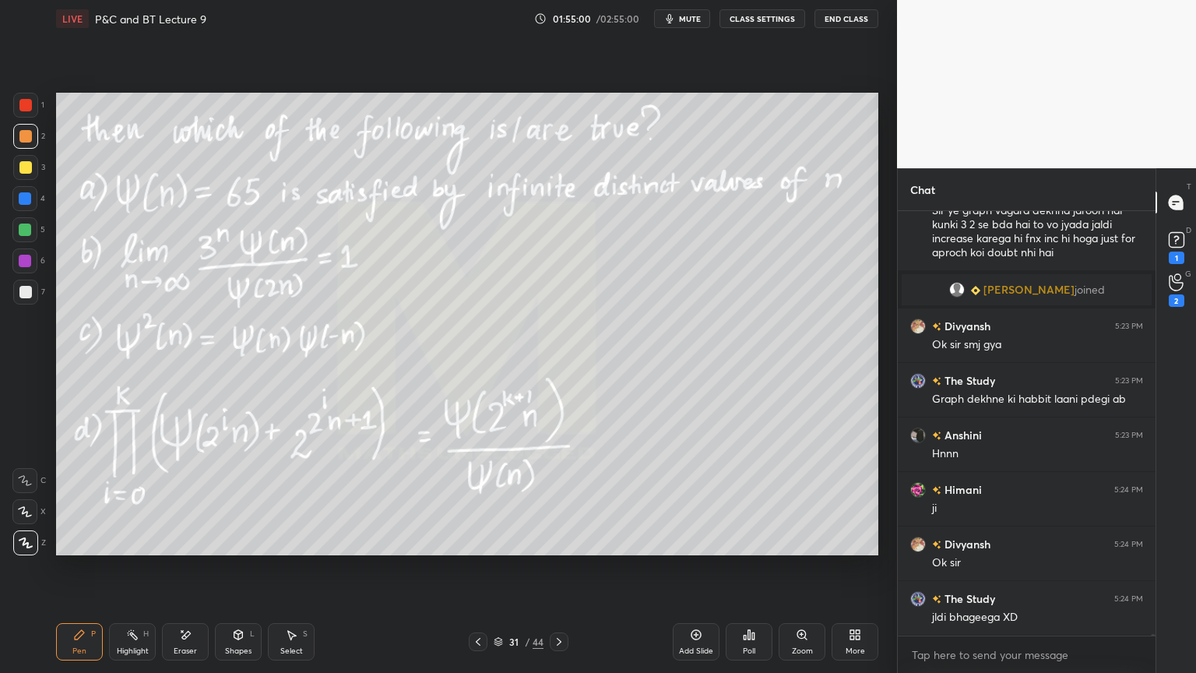
drag, startPoint x: 565, startPoint y: 642, endPoint x: 573, endPoint y: 614, distance: 28.6
click at [565, 549] on div at bounding box center [559, 641] width 19 height 19
click at [481, 549] on icon at bounding box center [478, 641] width 12 height 12
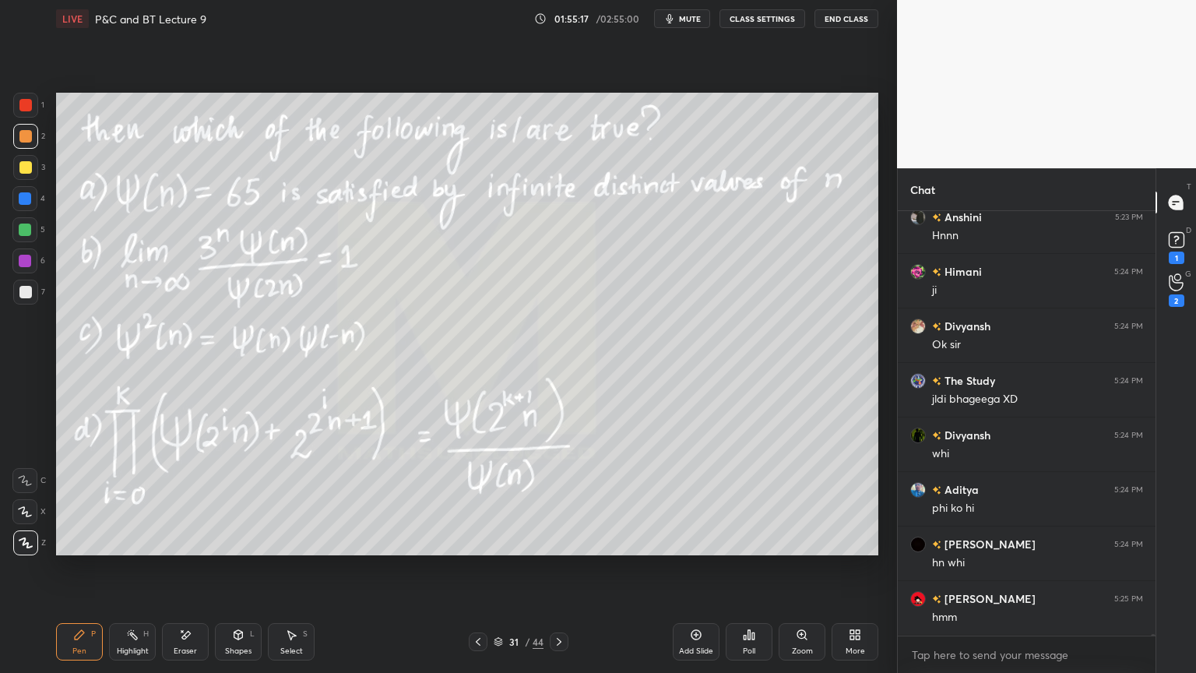
scroll to position [107082, 0]
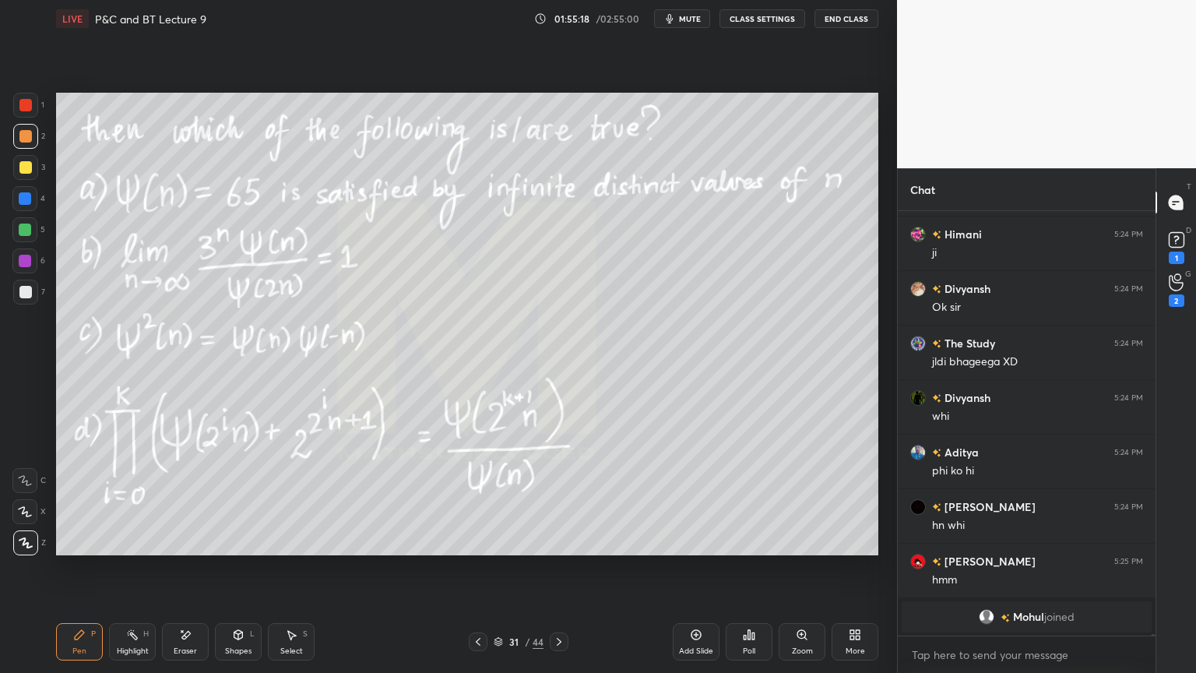
drag, startPoint x: 195, startPoint y: 635, endPoint x: 293, endPoint y: 617, distance: 99.9
click at [194, 549] on div "Eraser" at bounding box center [185, 641] width 47 height 37
drag, startPoint x: 125, startPoint y: 645, endPoint x: 93, endPoint y: 645, distance: 31.9
click at [123, 549] on div "Highlight H" at bounding box center [132, 641] width 47 height 37
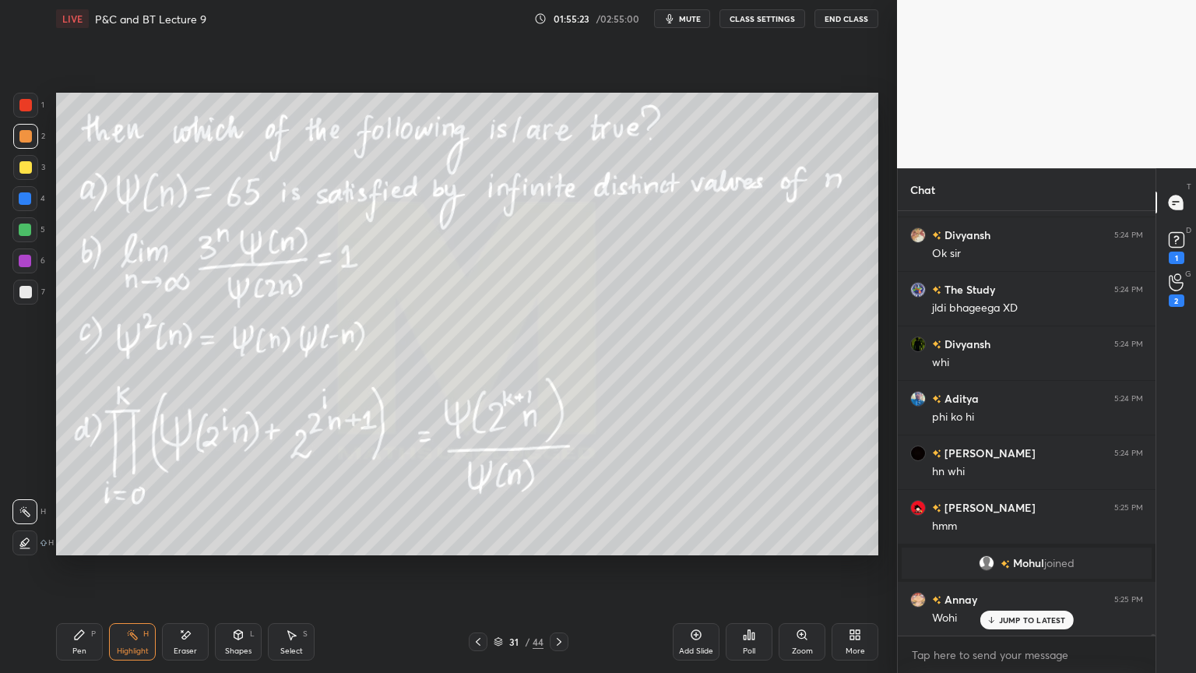
click at [73, 549] on div "Pen P" at bounding box center [79, 641] width 47 height 37
click at [75, 549] on div "Pen P" at bounding box center [79, 641] width 47 height 37
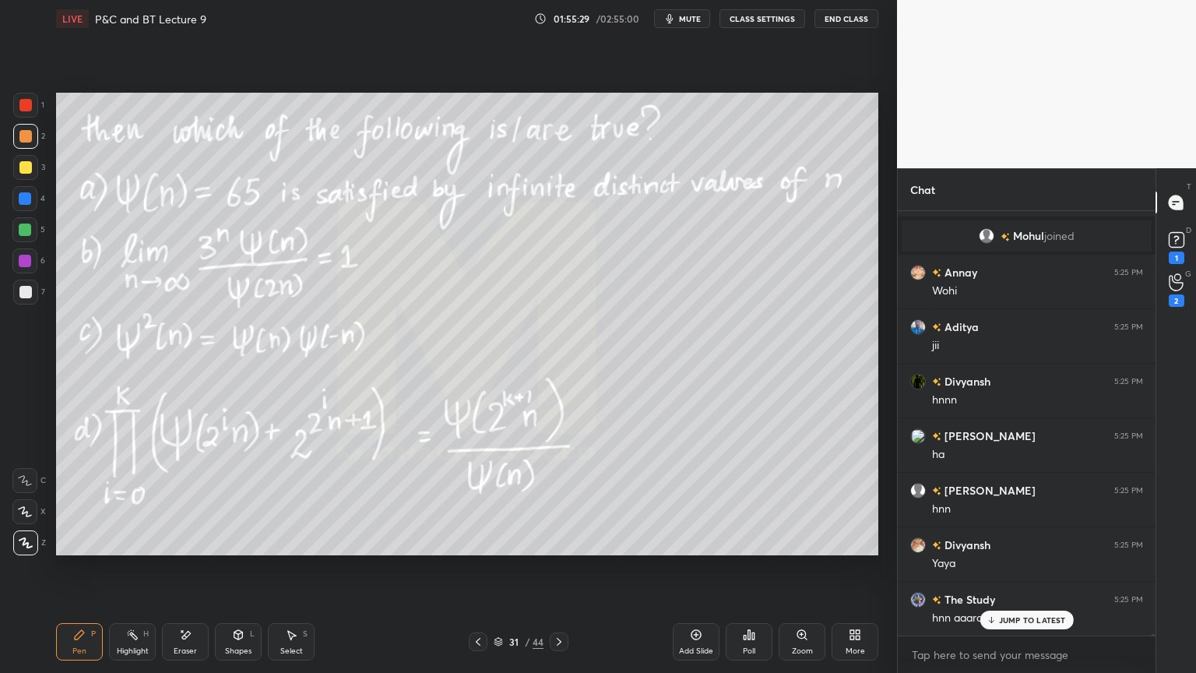
scroll to position [107432, 0]
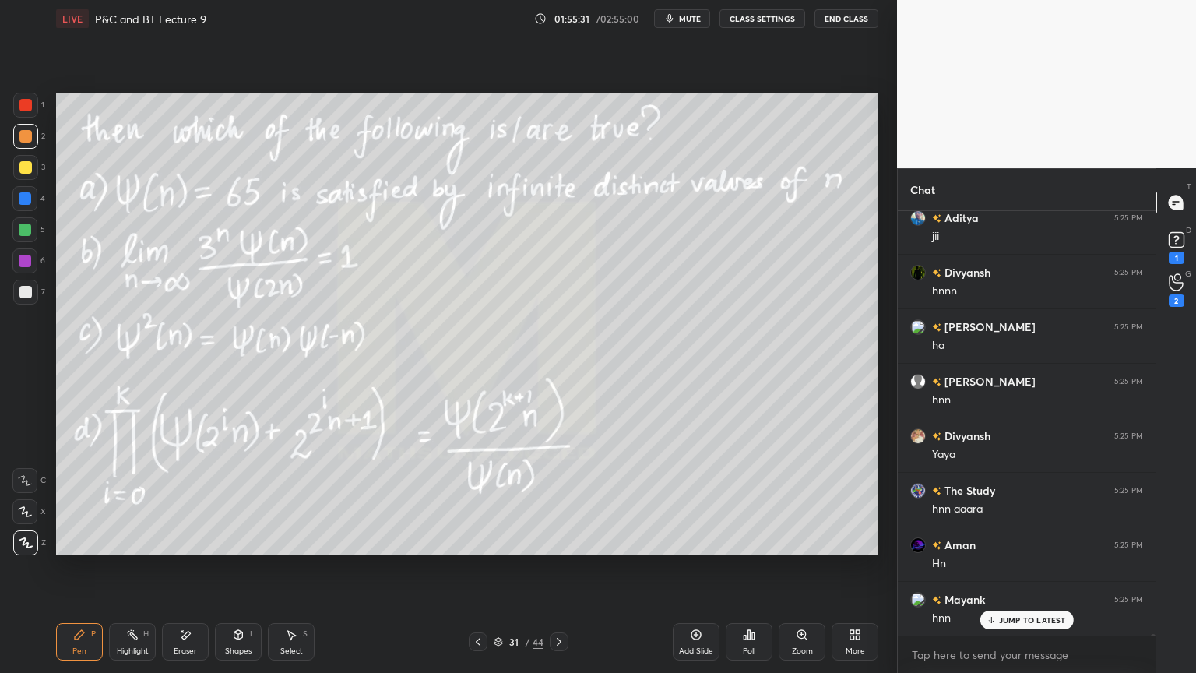
click at [181, 549] on div "Eraser" at bounding box center [185, 651] width 23 height 8
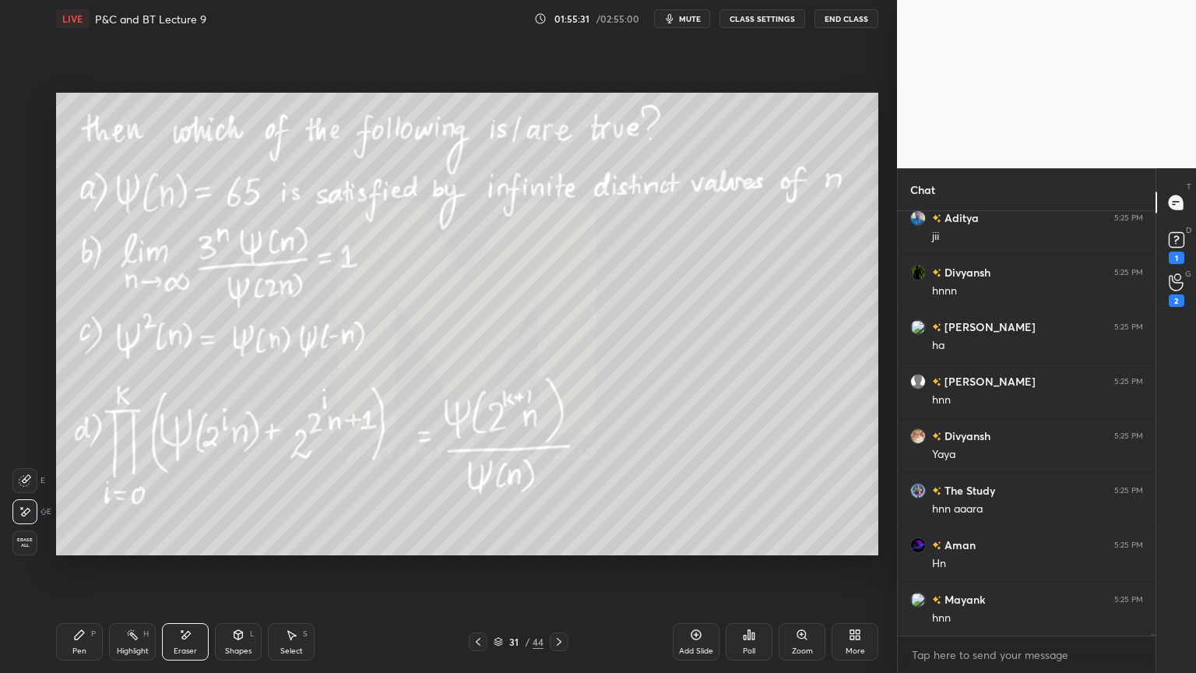
scroll to position [107487, 0]
click at [117, 549] on div "Highlight" at bounding box center [133, 651] width 32 height 8
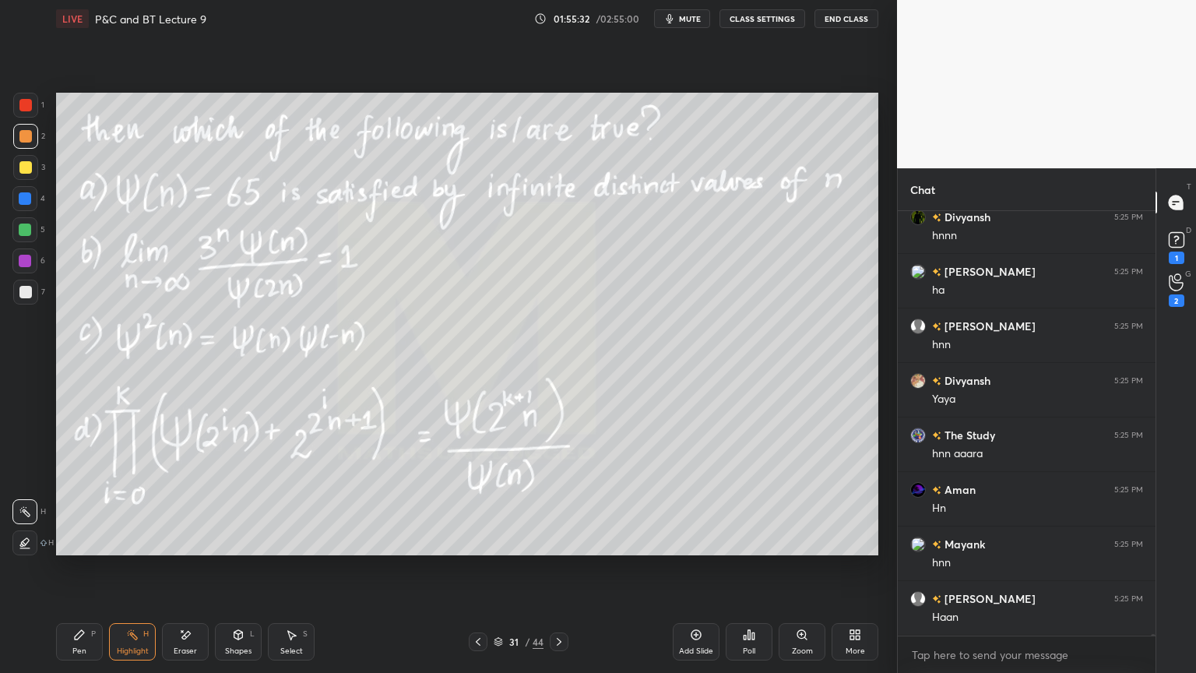
click at [85, 549] on div "Pen P" at bounding box center [79, 641] width 47 height 37
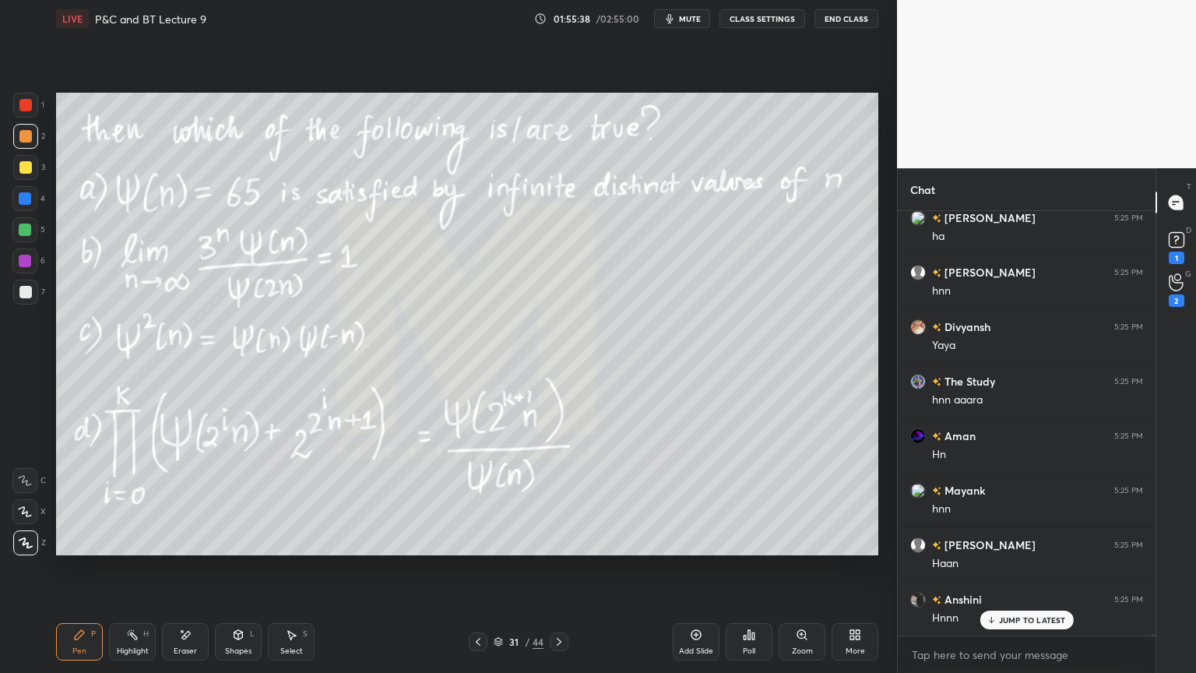
drag, startPoint x: 185, startPoint y: 657, endPoint x: 219, endPoint y: 595, distance: 70.7
click at [185, 549] on div "Eraser" at bounding box center [185, 641] width 47 height 37
drag, startPoint x: 139, startPoint y: 638, endPoint x: 86, endPoint y: 656, distance: 56.6
click at [136, 549] on div "Highlight H" at bounding box center [132, 641] width 47 height 37
drag, startPoint x: 86, startPoint y: 656, endPoint x: 146, endPoint y: 617, distance: 72.2
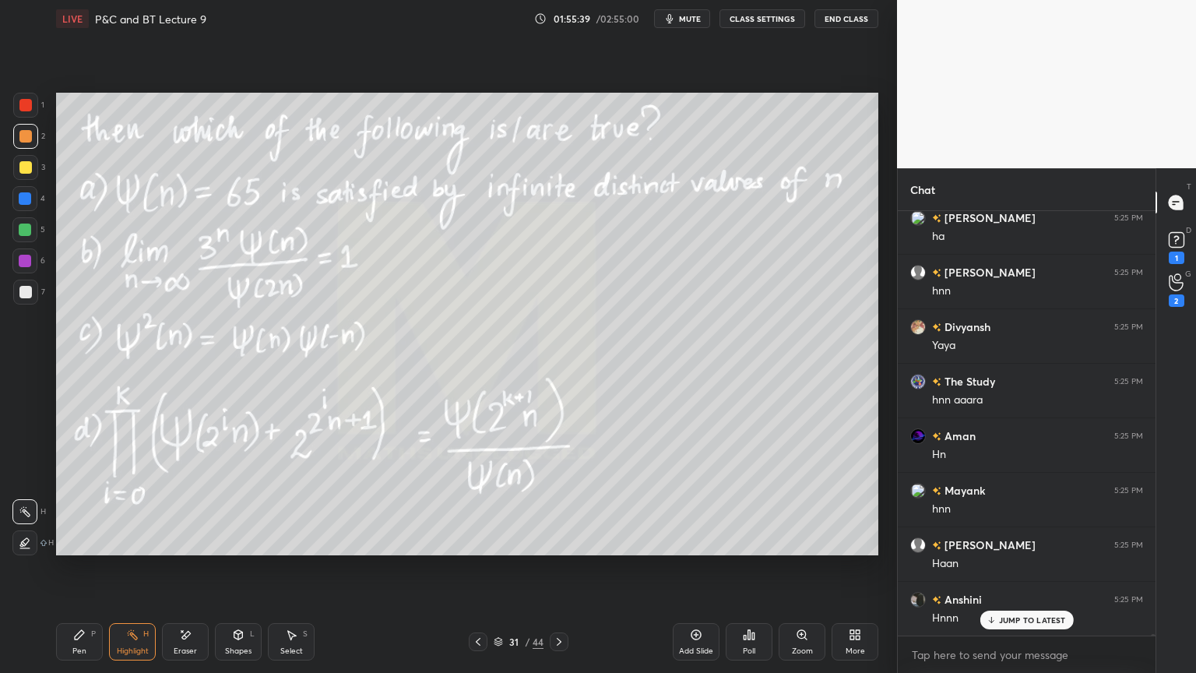
click at [84, 549] on div "Pen P" at bounding box center [79, 641] width 47 height 37
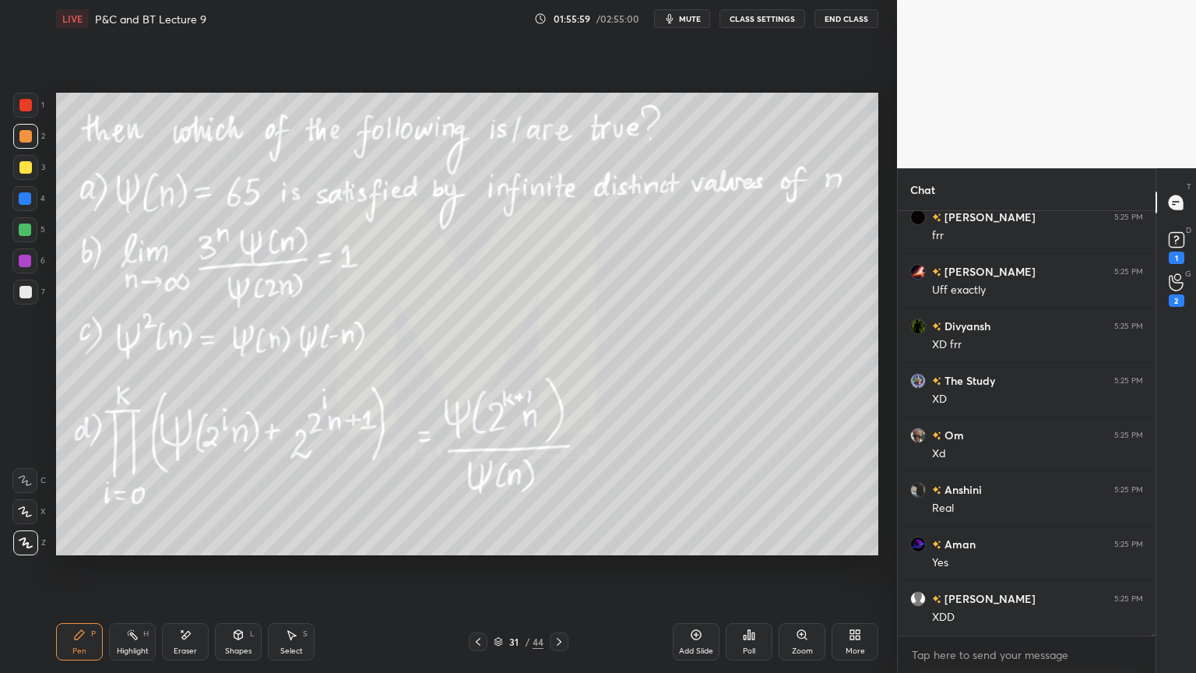
scroll to position [108251, 0]
drag, startPoint x: 183, startPoint y: 640, endPoint x: 191, endPoint y: 629, distance: 13.4
click at [185, 549] on icon at bounding box center [185, 634] width 12 height 13
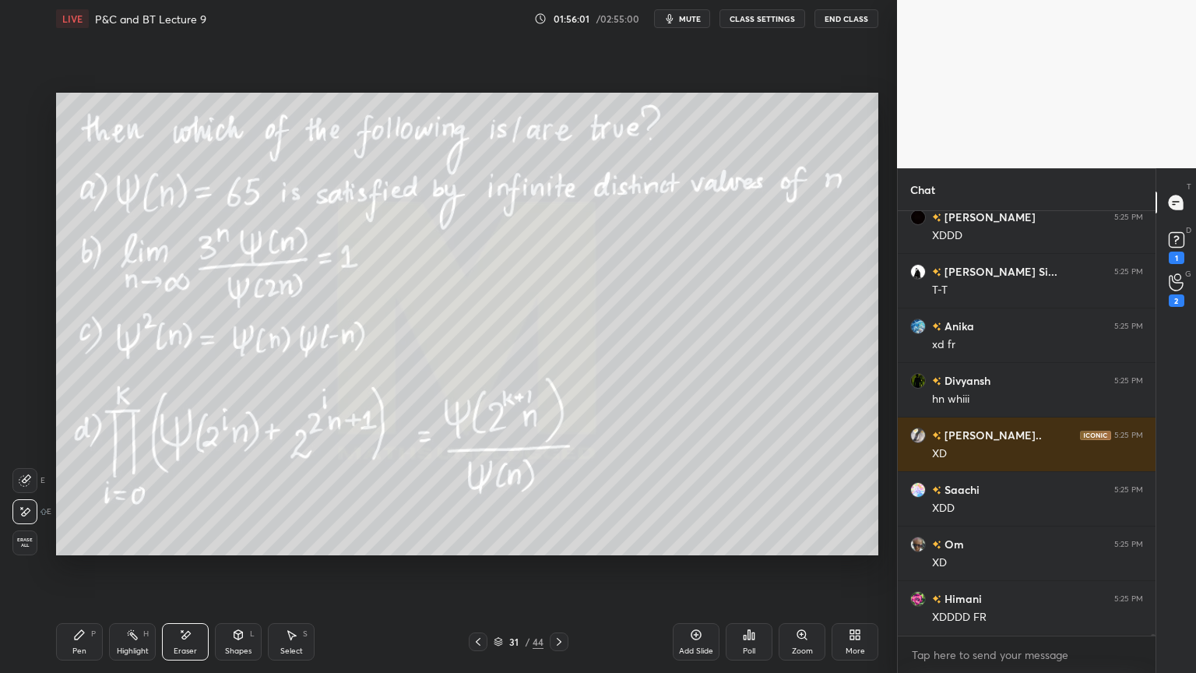
scroll to position [108740, 0]
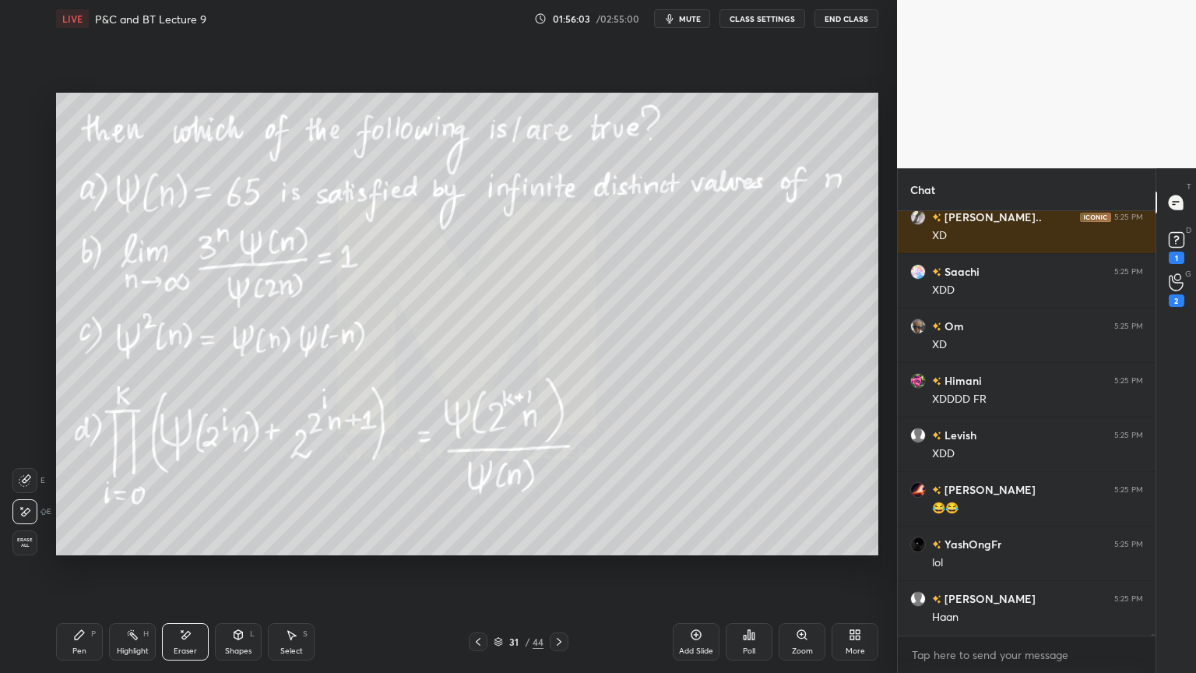
click at [125, 549] on div "Highlight" at bounding box center [133, 651] width 32 height 8
click at [76, 549] on div "Pen" at bounding box center [79, 651] width 14 height 8
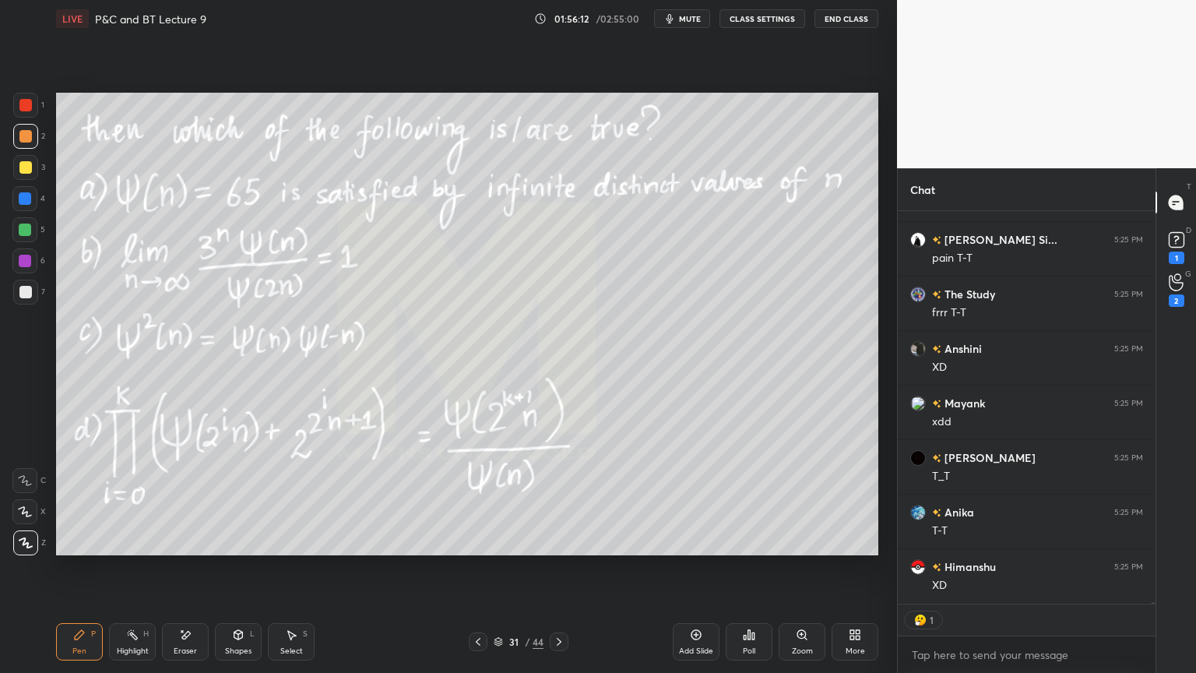
scroll to position [109318, 0]
click at [183, 549] on icon at bounding box center [186, 635] width 9 height 8
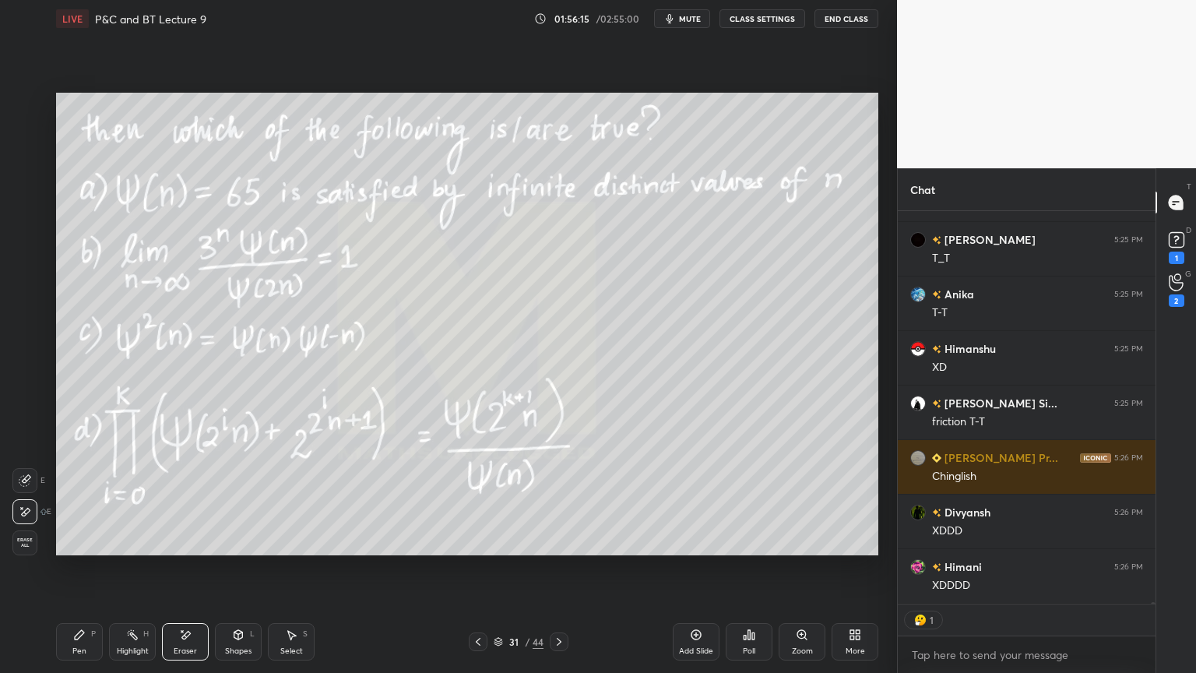
scroll to position [5, 5]
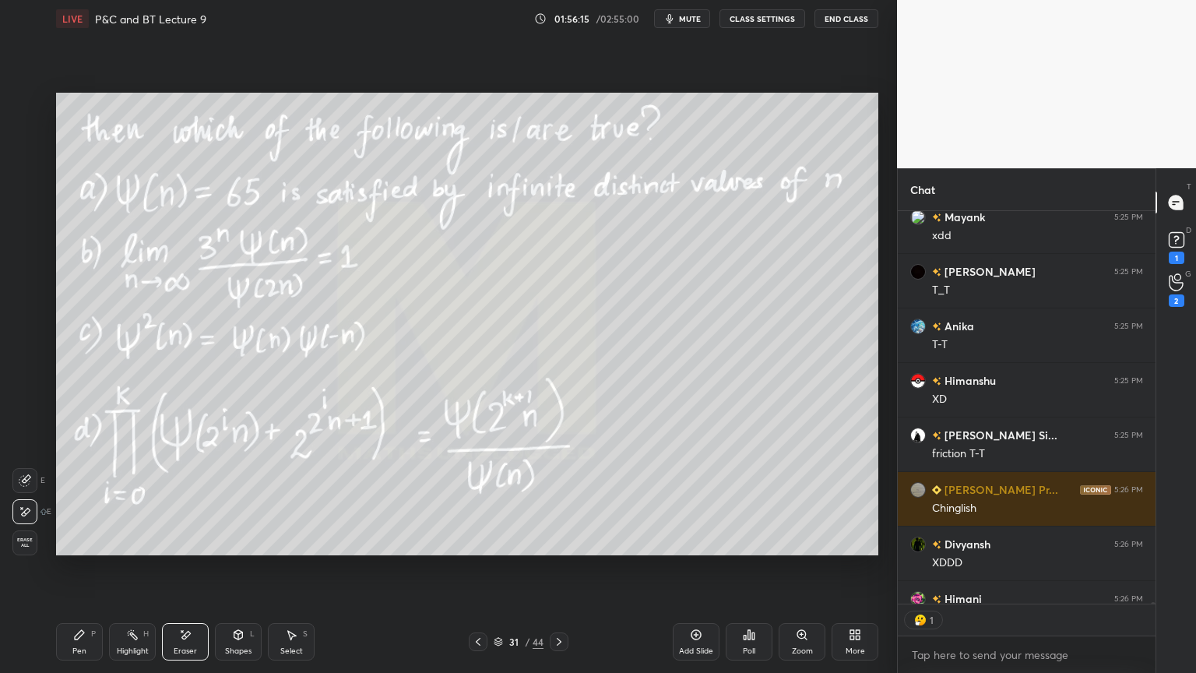
click at [127, 549] on icon at bounding box center [132, 634] width 12 height 12
click at [76, 549] on div "Pen" at bounding box center [79, 651] width 14 height 8
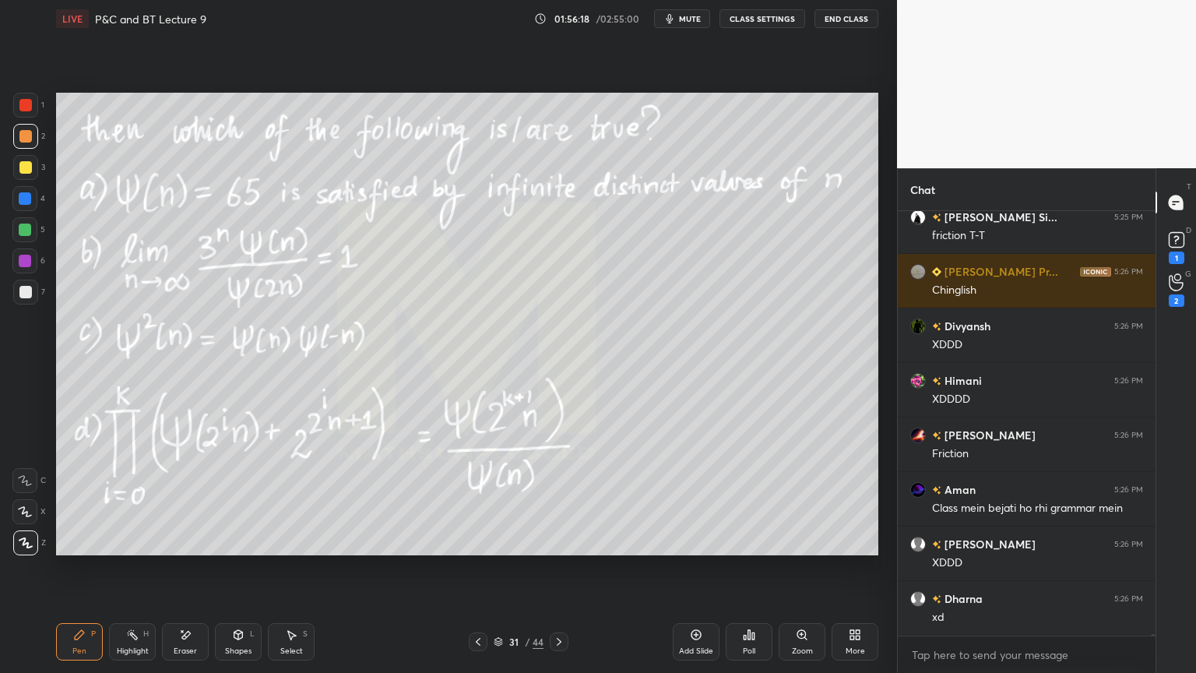
click at [186, 549] on icon at bounding box center [185, 634] width 12 height 13
drag, startPoint x: 125, startPoint y: 628, endPoint x: 88, endPoint y: 628, distance: 36.6
click at [122, 549] on div "Highlight H" at bounding box center [132, 641] width 47 height 37
drag, startPoint x: 88, startPoint y: 628, endPoint x: 167, endPoint y: 598, distance: 84.3
click at [85, 549] on div "Pen P" at bounding box center [79, 641] width 47 height 37
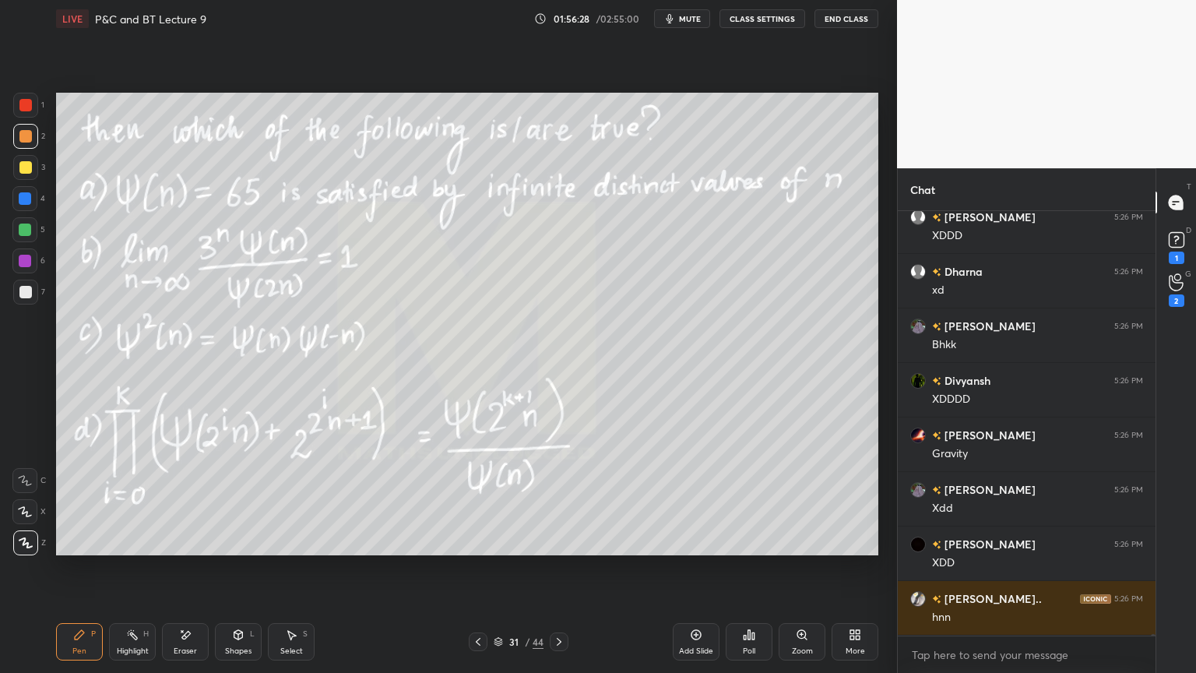
click at [183, 549] on icon at bounding box center [185, 634] width 12 height 13
drag, startPoint x: 89, startPoint y: 648, endPoint x: 147, endPoint y: 583, distance: 87.7
click at [88, 549] on div "Pen P" at bounding box center [79, 641] width 47 height 37
click at [184, 549] on div "Eraser" at bounding box center [185, 641] width 47 height 37
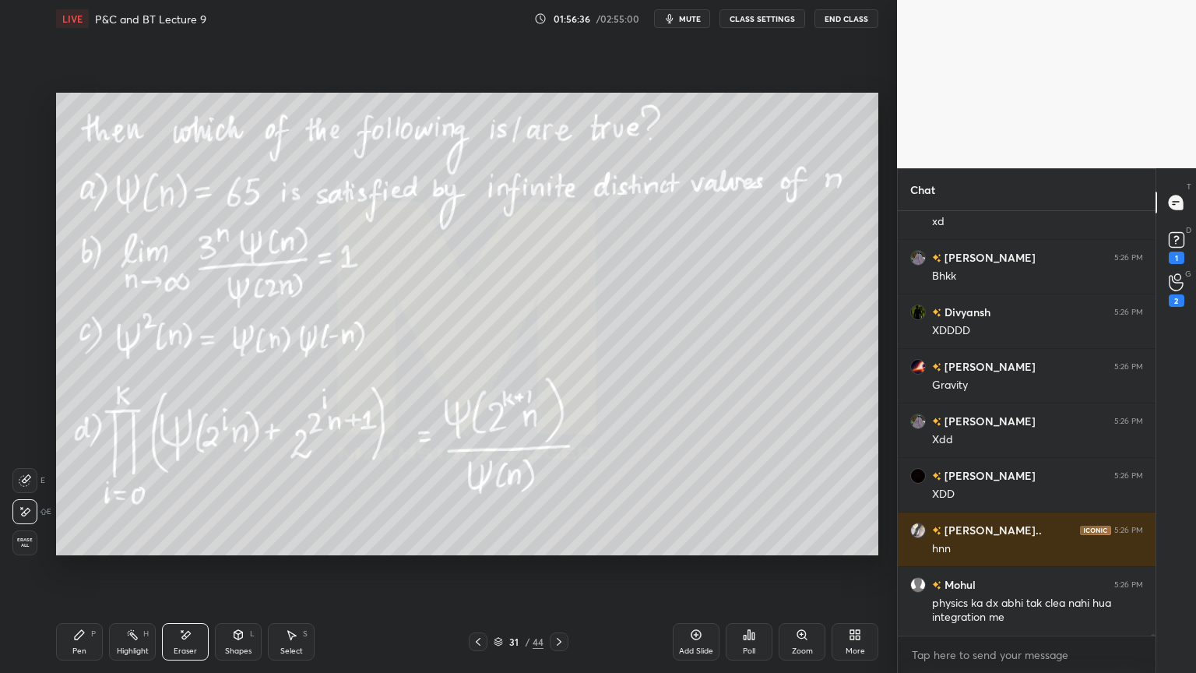
click at [79, 549] on div "Pen P" at bounding box center [79, 641] width 47 height 37
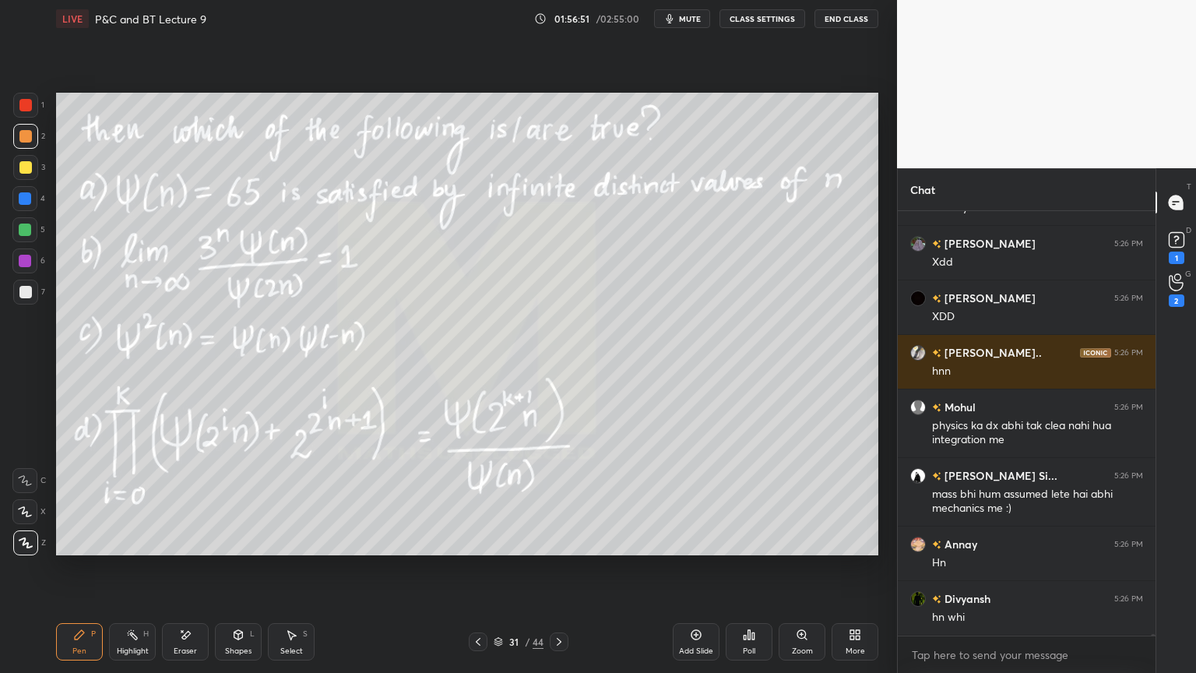
click at [186, 549] on div "Eraser" at bounding box center [185, 651] width 23 height 8
click at [88, 549] on div "Pen P" at bounding box center [79, 641] width 47 height 37
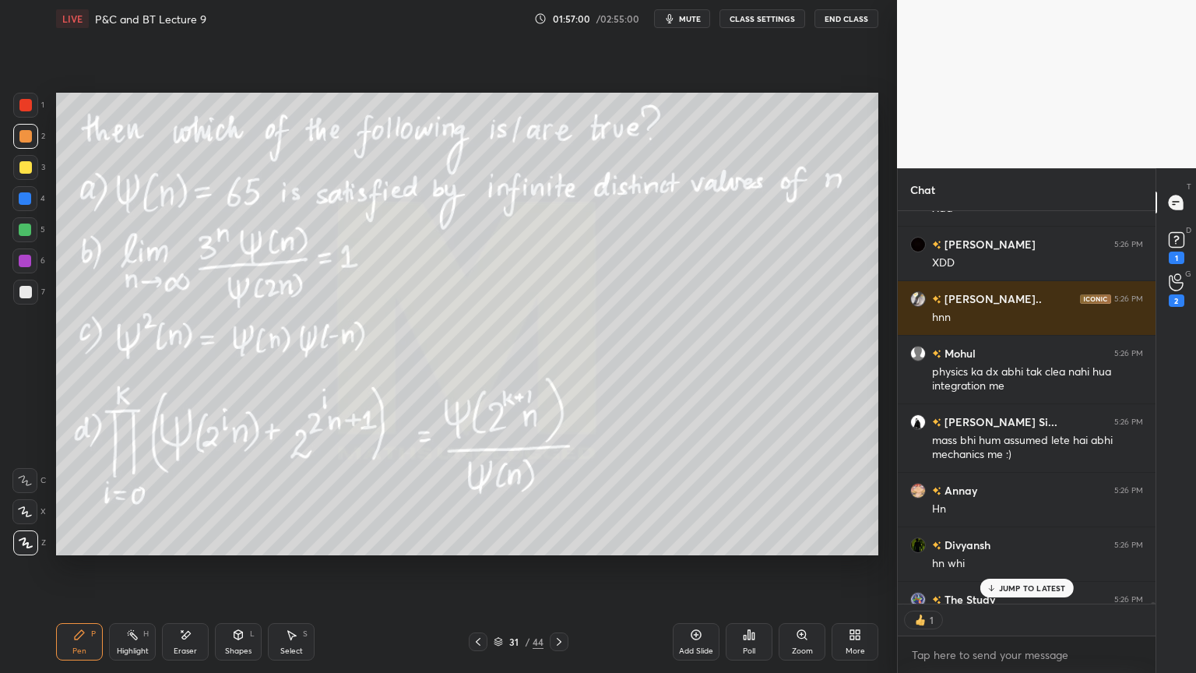
scroll to position [389, 253]
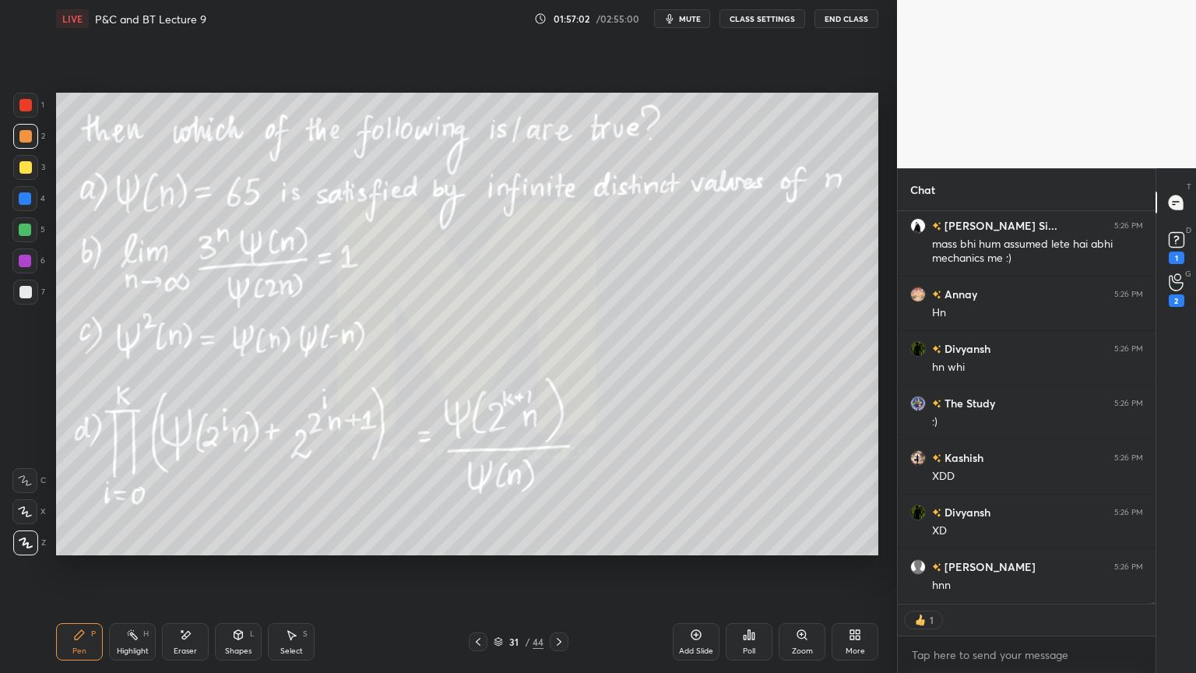
click at [183, 549] on div "Eraser" at bounding box center [185, 651] width 23 height 8
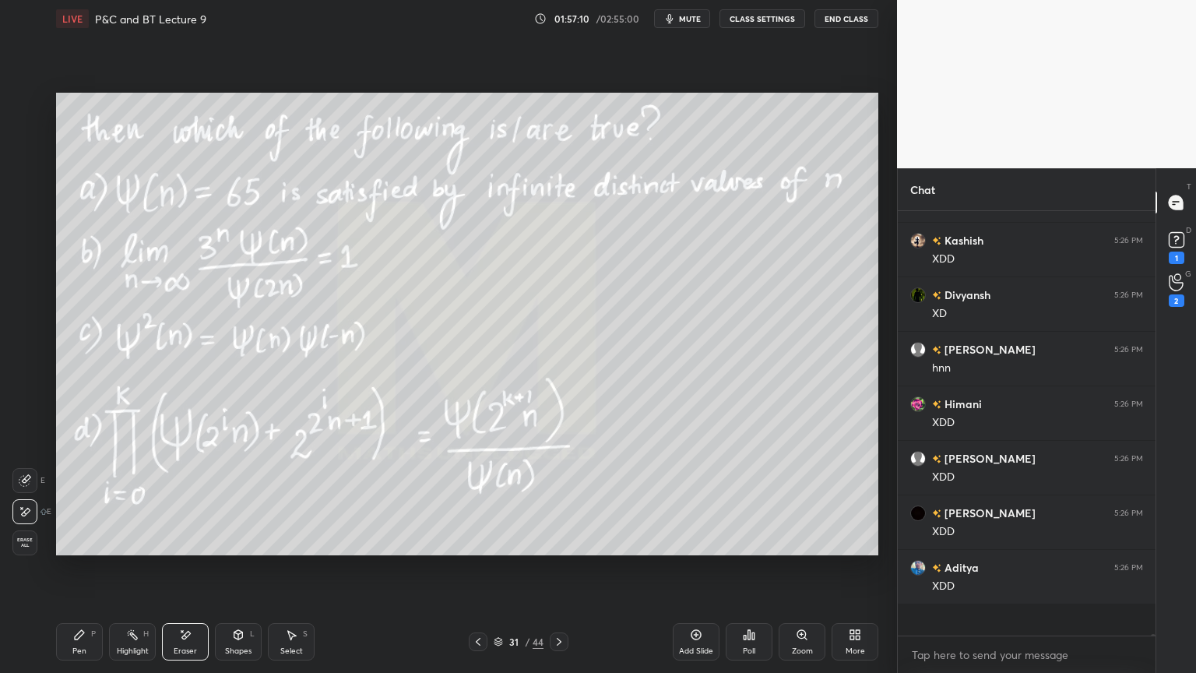
scroll to position [5, 5]
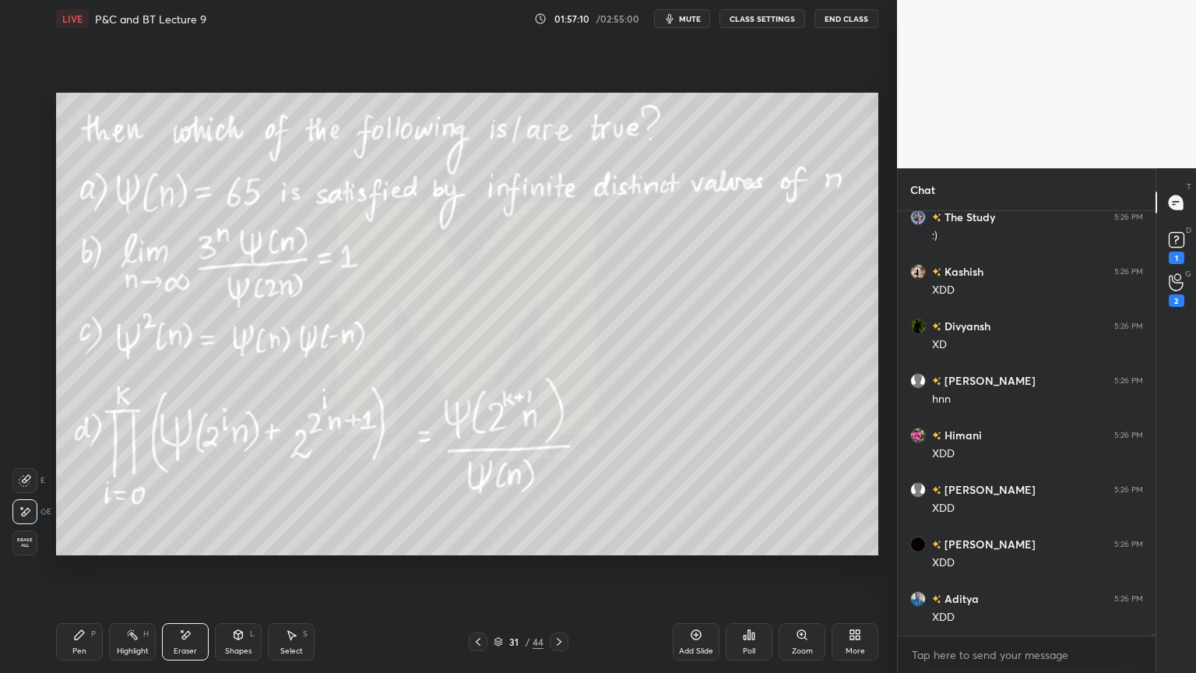
click at [22, 537] on span "Erase all" at bounding box center [24, 542] width 23 height 11
click at [106, 549] on div "Pen P Highlight H Eraser Shapes L Select S" at bounding box center [210, 641] width 308 height 37
drag, startPoint x: 80, startPoint y: 655, endPoint x: 126, endPoint y: 632, distance: 51.5
click at [79, 549] on div "Pen" at bounding box center [79, 651] width 14 height 8
drag, startPoint x: 118, startPoint y: 646, endPoint x: 78, endPoint y: 646, distance: 39.7
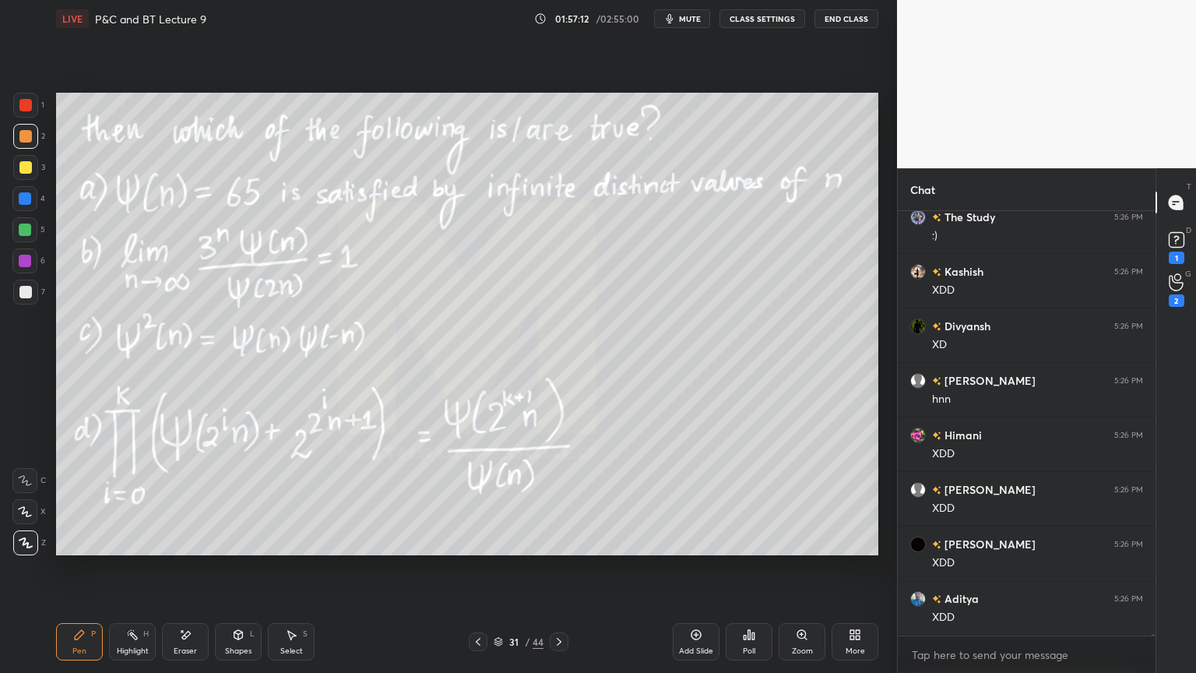
click at [115, 549] on div "Highlight H" at bounding box center [132, 641] width 47 height 37
drag, startPoint x: 78, startPoint y: 646, endPoint x: 87, endPoint y: 635, distance: 14.4
click at [78, 549] on div "Pen P" at bounding box center [79, 641] width 47 height 37
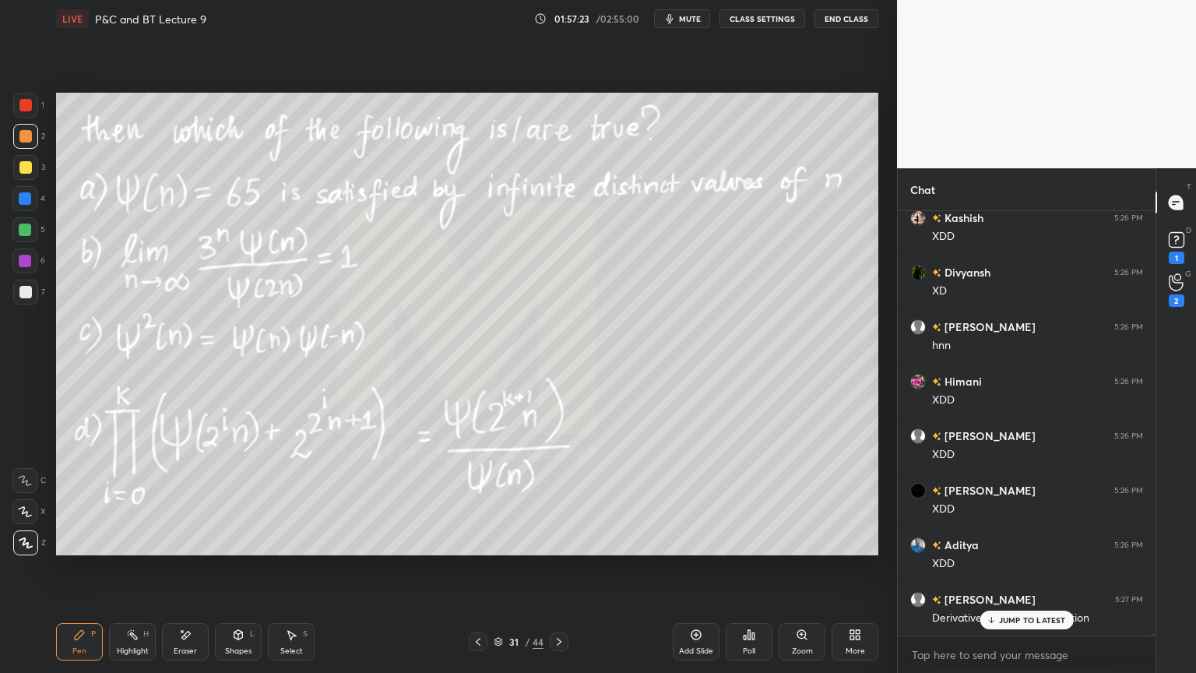
click at [180, 549] on div "Eraser" at bounding box center [185, 651] width 23 height 8
click at [134, 549] on div "Highlight H" at bounding box center [132, 641] width 47 height 37
click at [84, 549] on div "Pen P" at bounding box center [79, 641] width 47 height 37
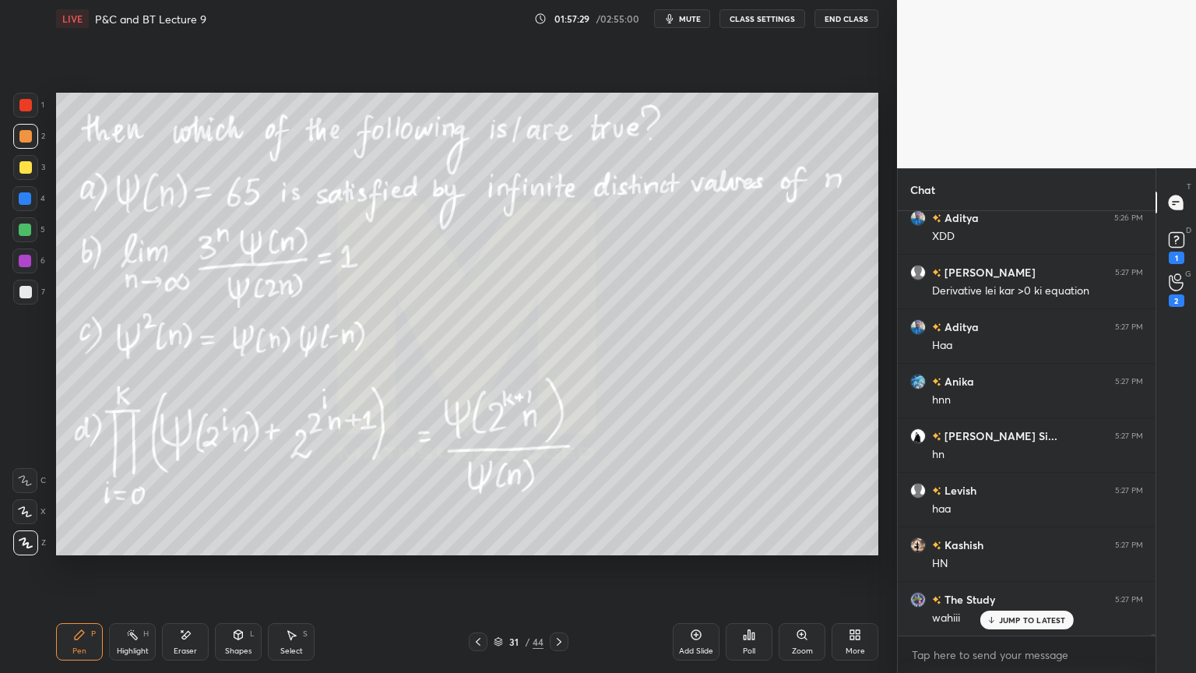
scroll to position [111113, 0]
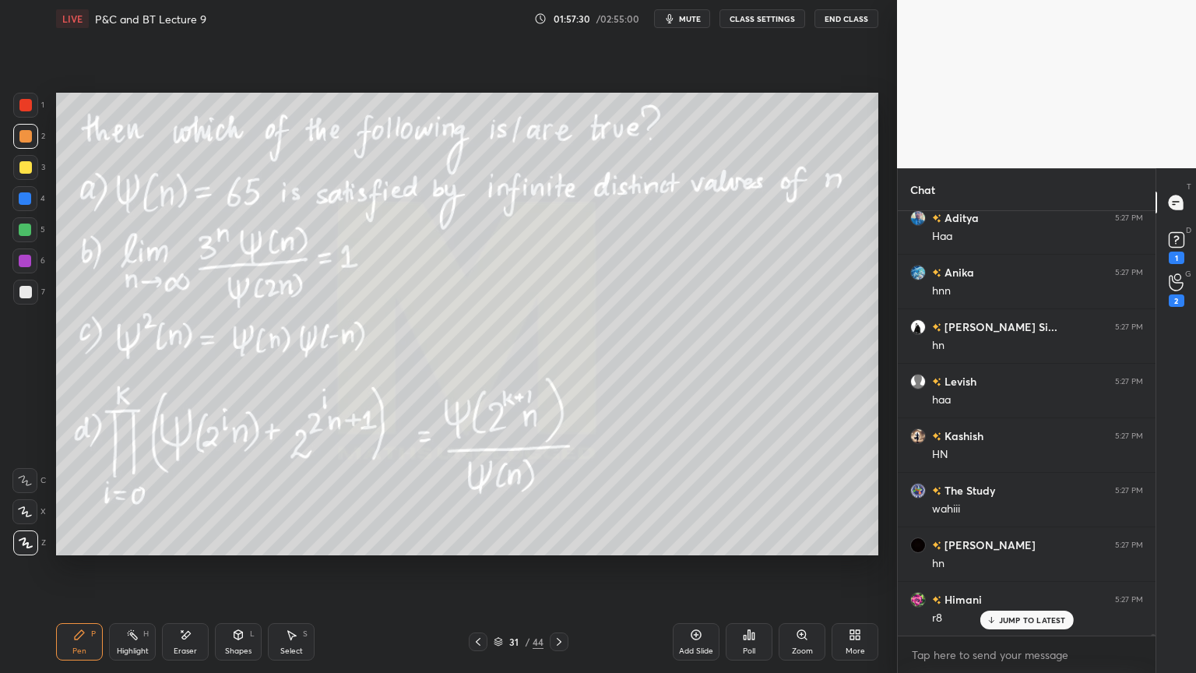
click at [197, 549] on div "Eraser" at bounding box center [185, 641] width 47 height 37
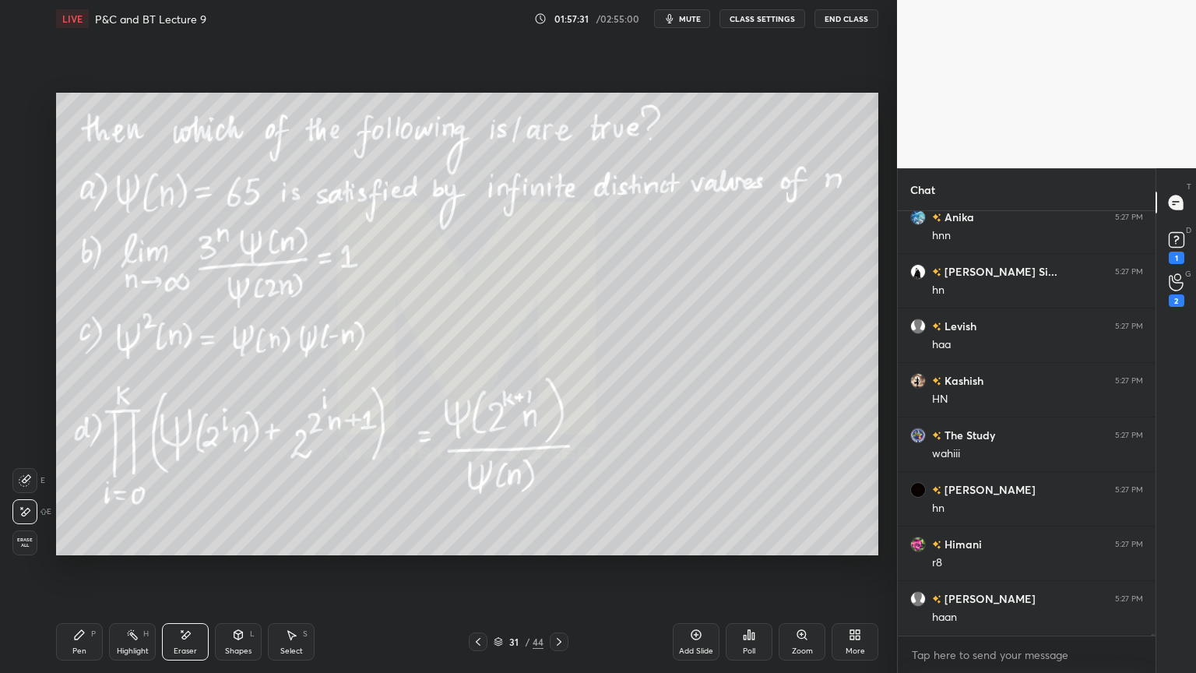
drag, startPoint x: 480, startPoint y: 636, endPoint x: 495, endPoint y: 626, distance: 18.6
click at [480, 549] on icon at bounding box center [478, 641] width 12 height 12
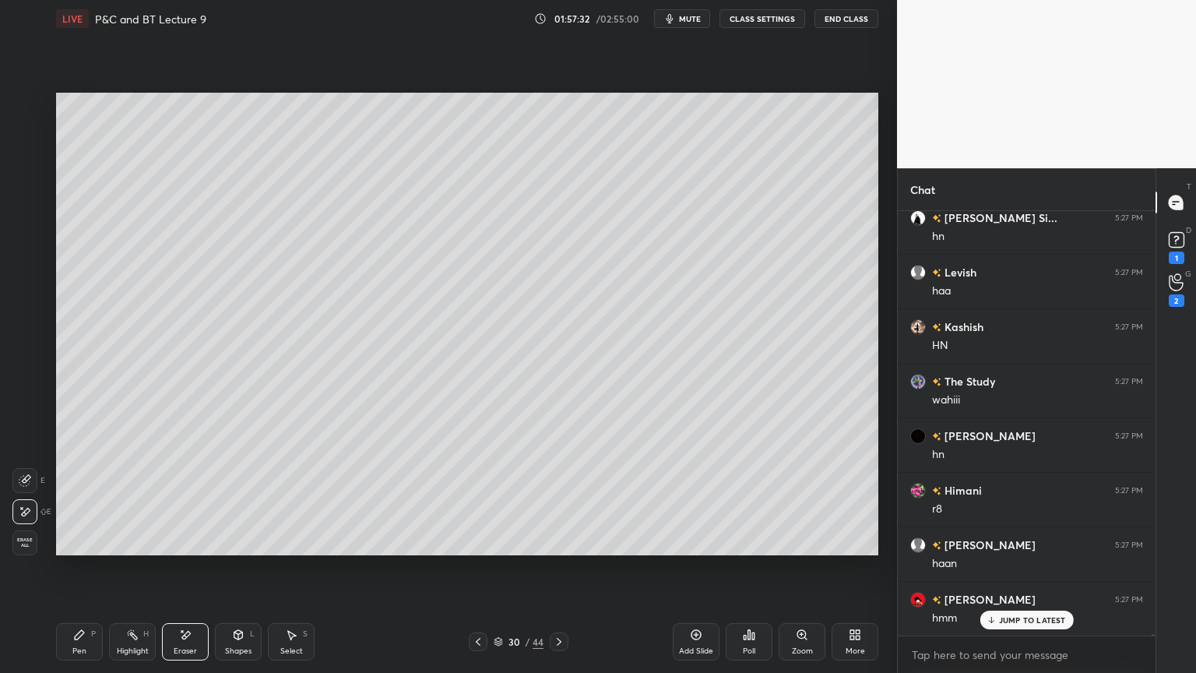
drag, startPoint x: 481, startPoint y: 646, endPoint x: 509, endPoint y: 631, distance: 31.4
click at [480, 549] on icon at bounding box center [478, 641] width 12 height 12
click at [563, 549] on icon at bounding box center [559, 641] width 12 height 12
click at [561, 549] on icon at bounding box center [559, 641] width 12 height 12
click at [564, 549] on icon at bounding box center [559, 641] width 12 height 12
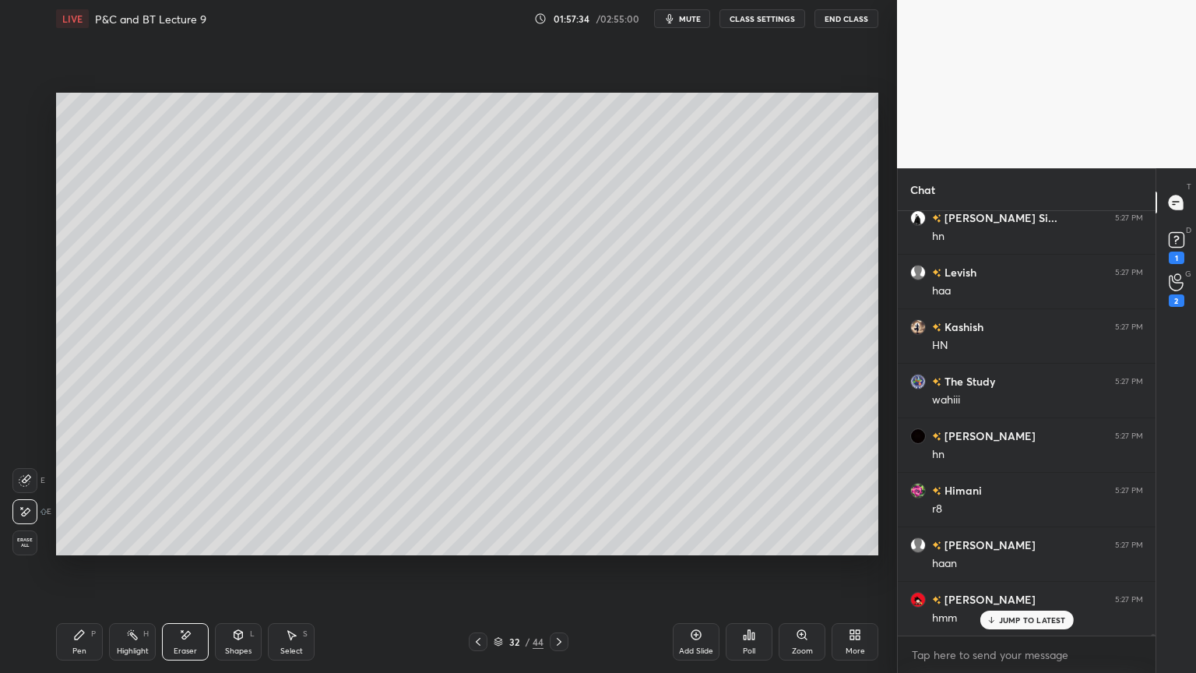
click at [480, 549] on icon at bounding box center [478, 641] width 12 height 12
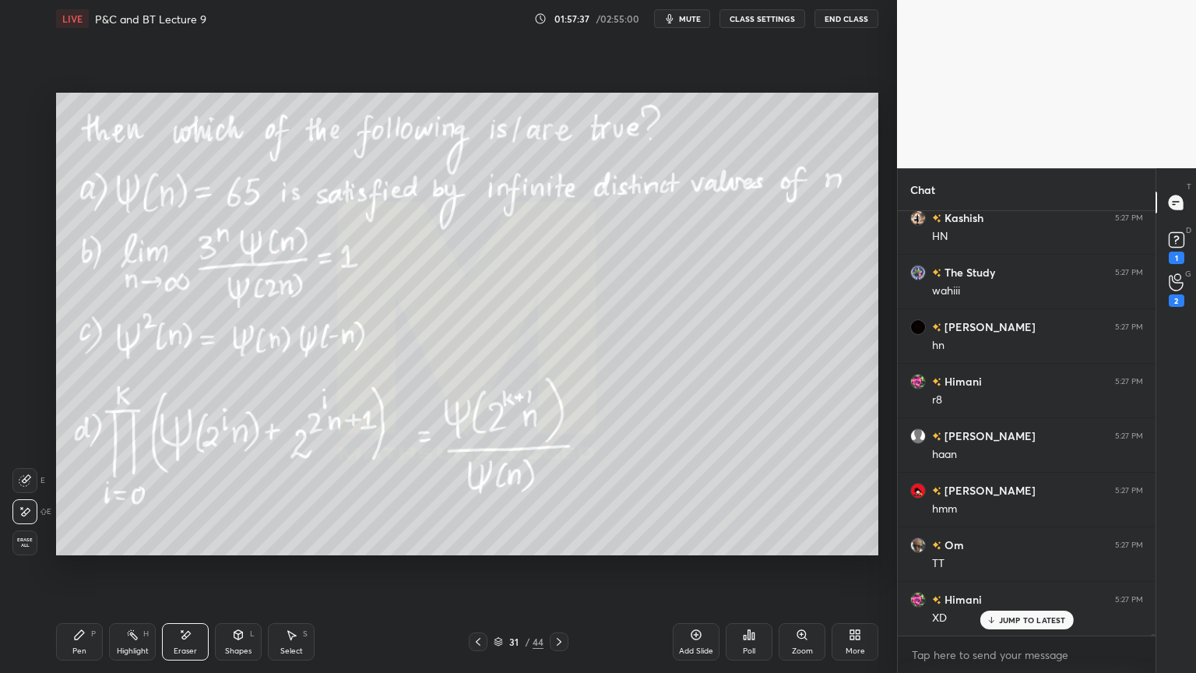
scroll to position [111440, 0]
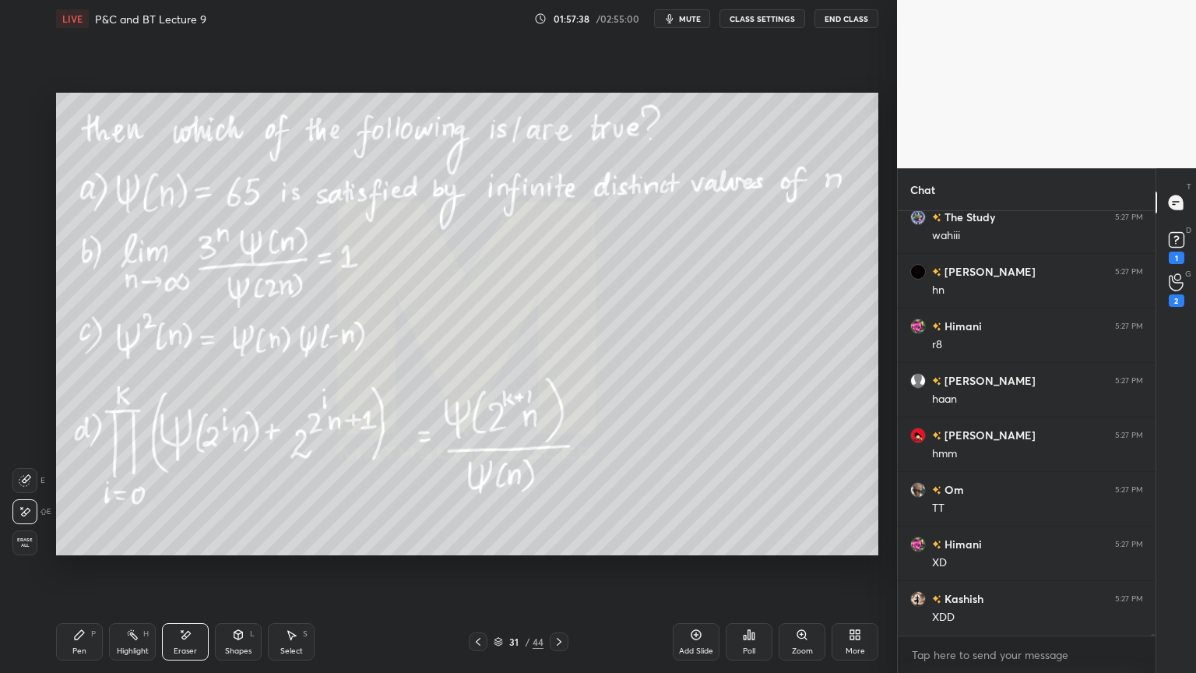
click at [132, 549] on div "Highlight H" at bounding box center [132, 641] width 47 height 37
click at [88, 549] on div "Pen P" at bounding box center [79, 641] width 47 height 37
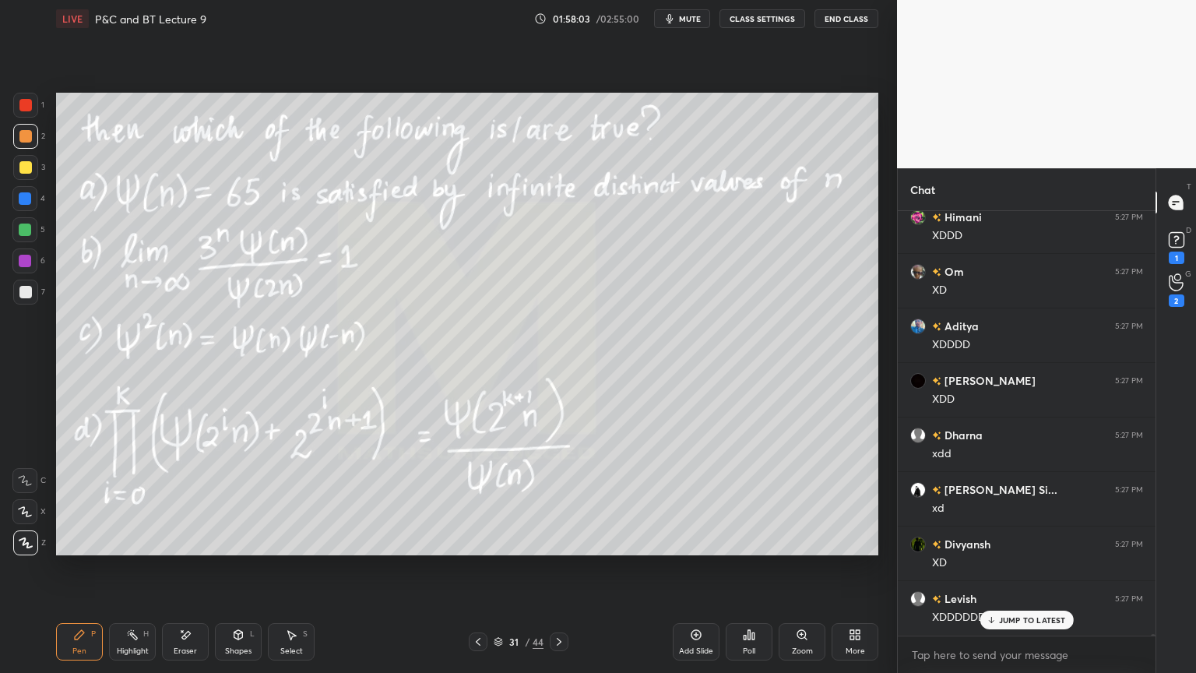
scroll to position [112404, 0]
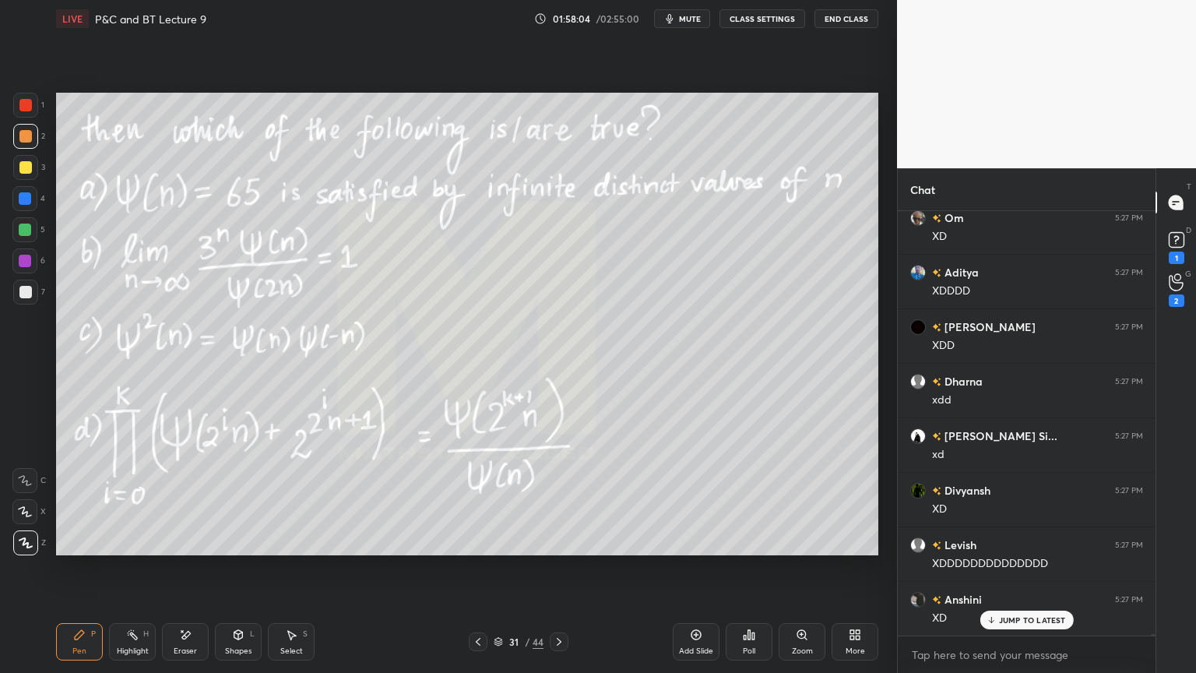
click at [194, 549] on div "Eraser" at bounding box center [185, 641] width 47 height 37
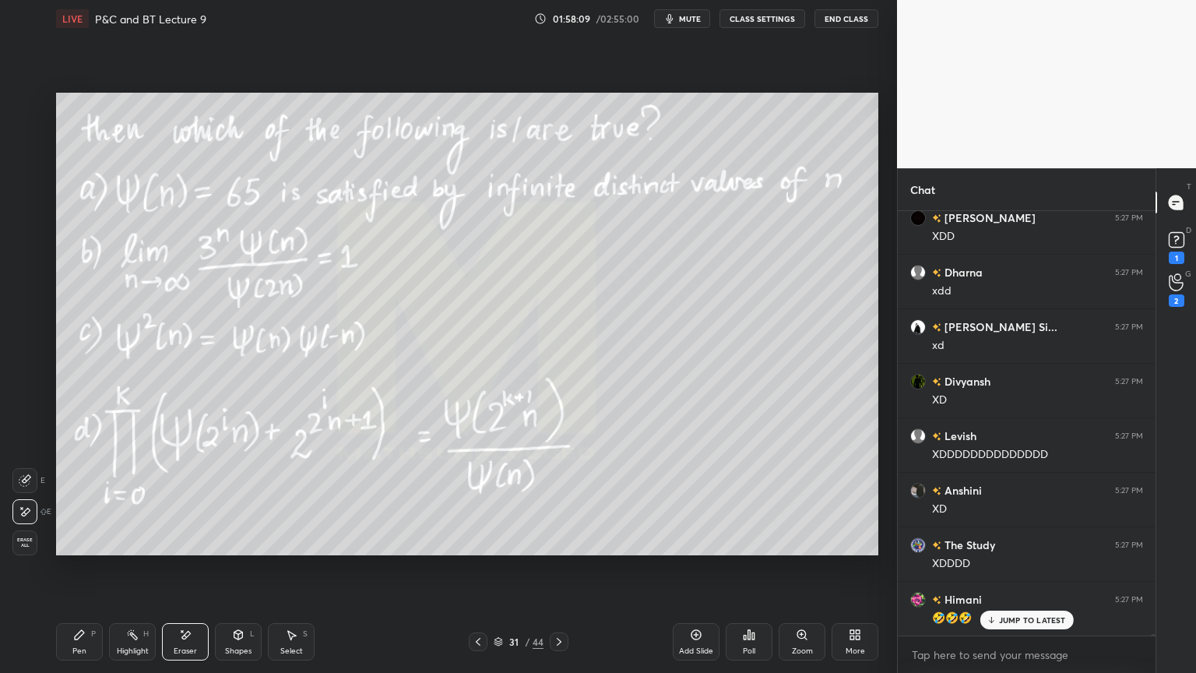
scroll to position [112568, 0]
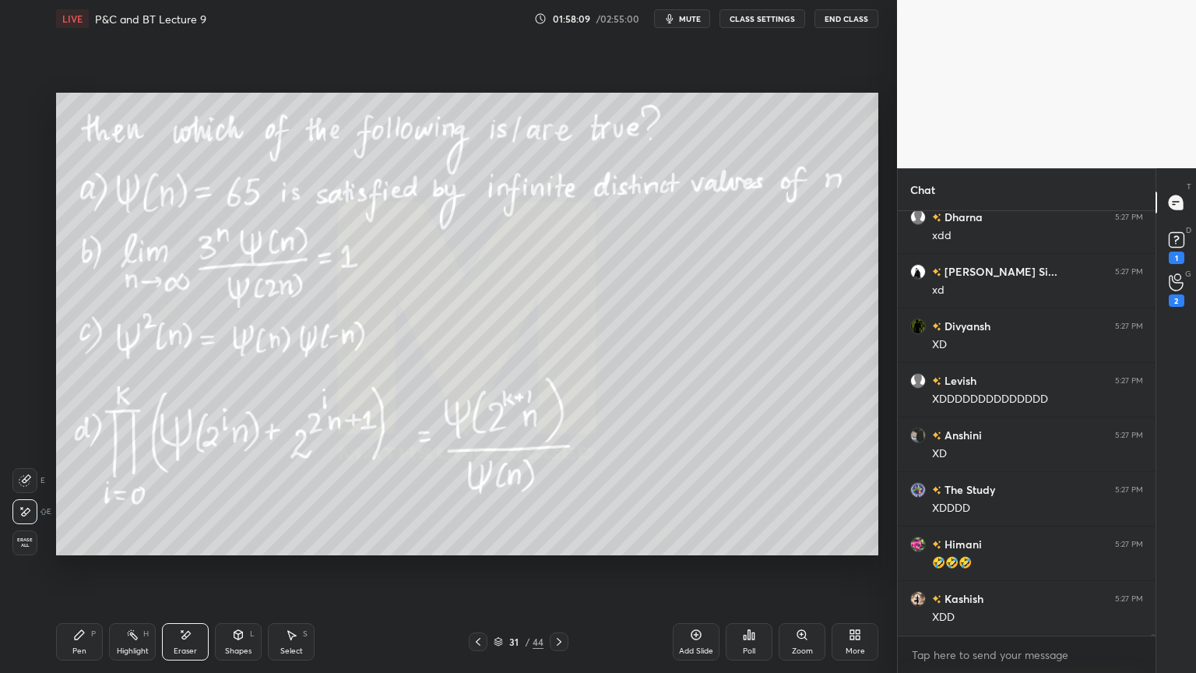
click at [143, 549] on div "Highlight" at bounding box center [133, 651] width 32 height 8
click at [76, 549] on icon at bounding box center [79, 634] width 12 height 12
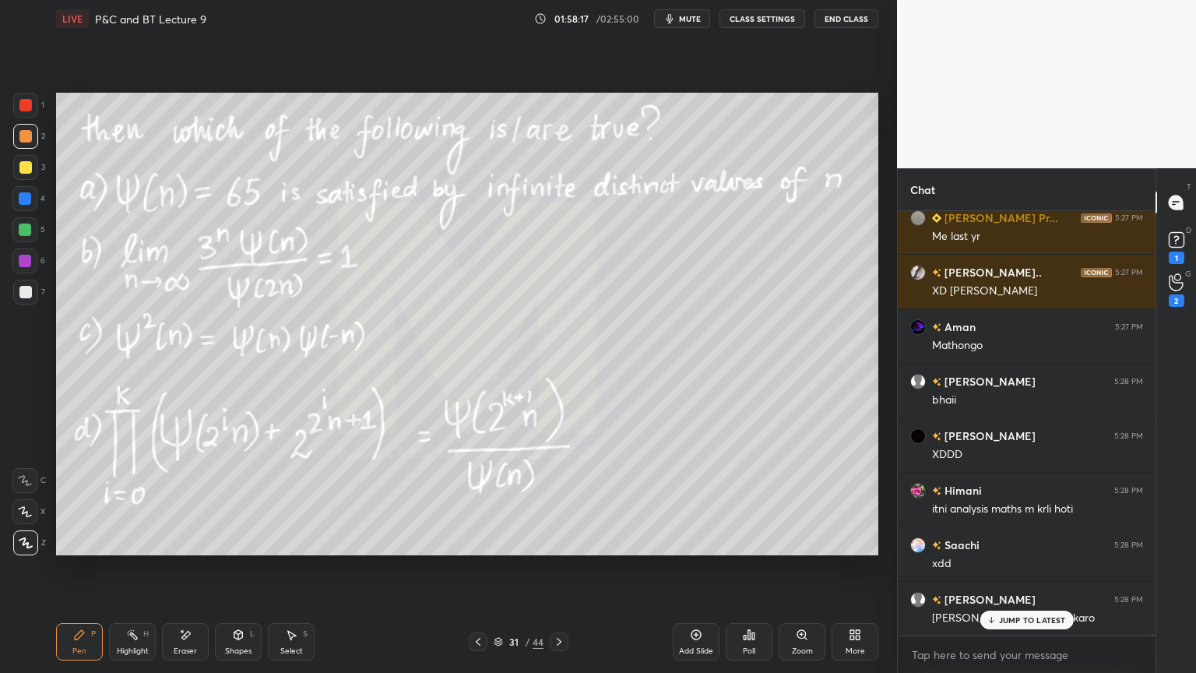
scroll to position [113113, 0]
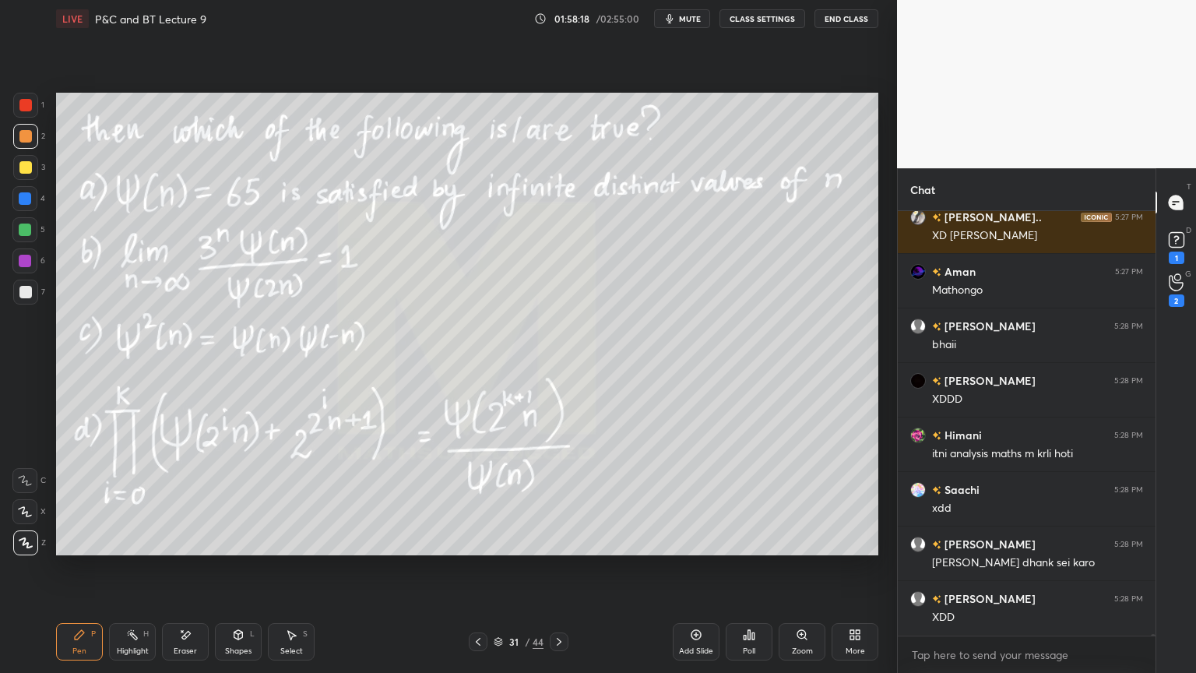
click at [180, 549] on div "Eraser" at bounding box center [185, 641] width 47 height 37
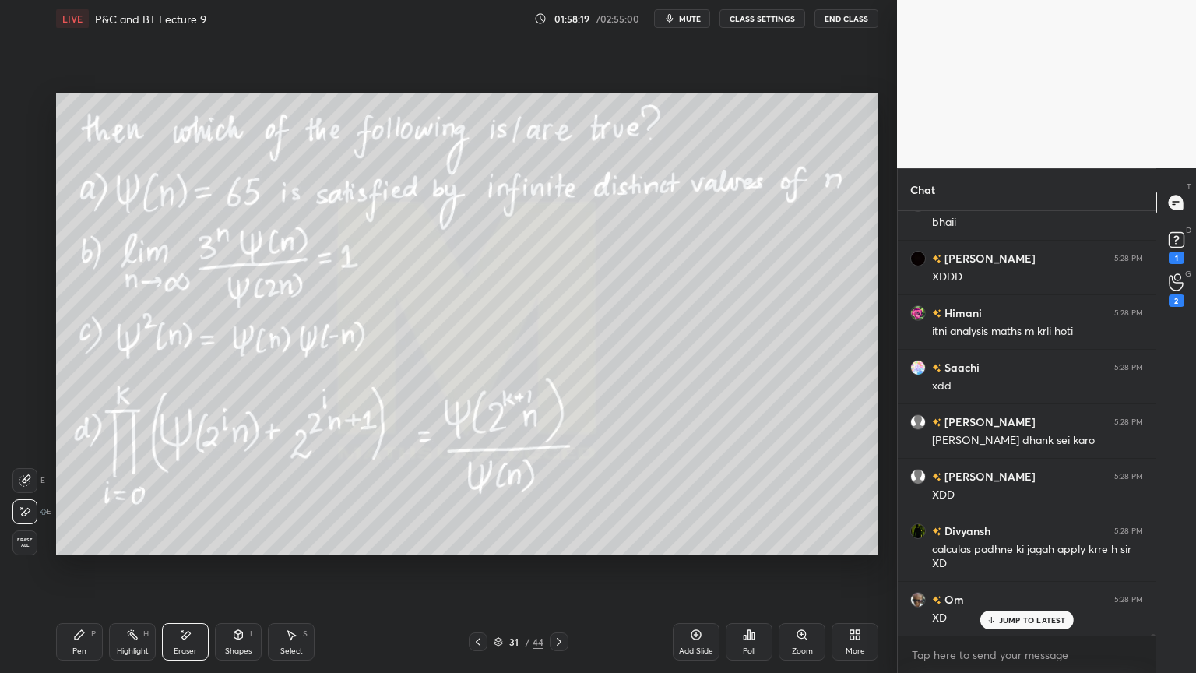
click at [122, 549] on div "Highlight H" at bounding box center [132, 641] width 47 height 37
click at [90, 549] on div "Pen P" at bounding box center [79, 641] width 47 height 37
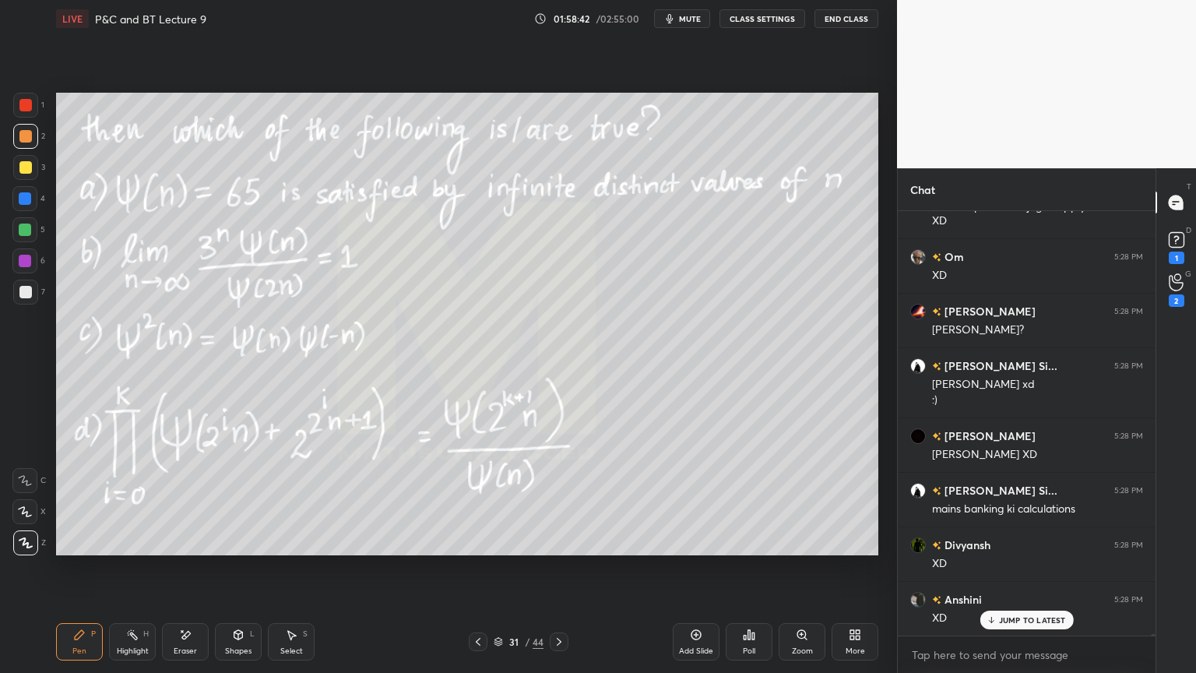
scroll to position [113633, 0]
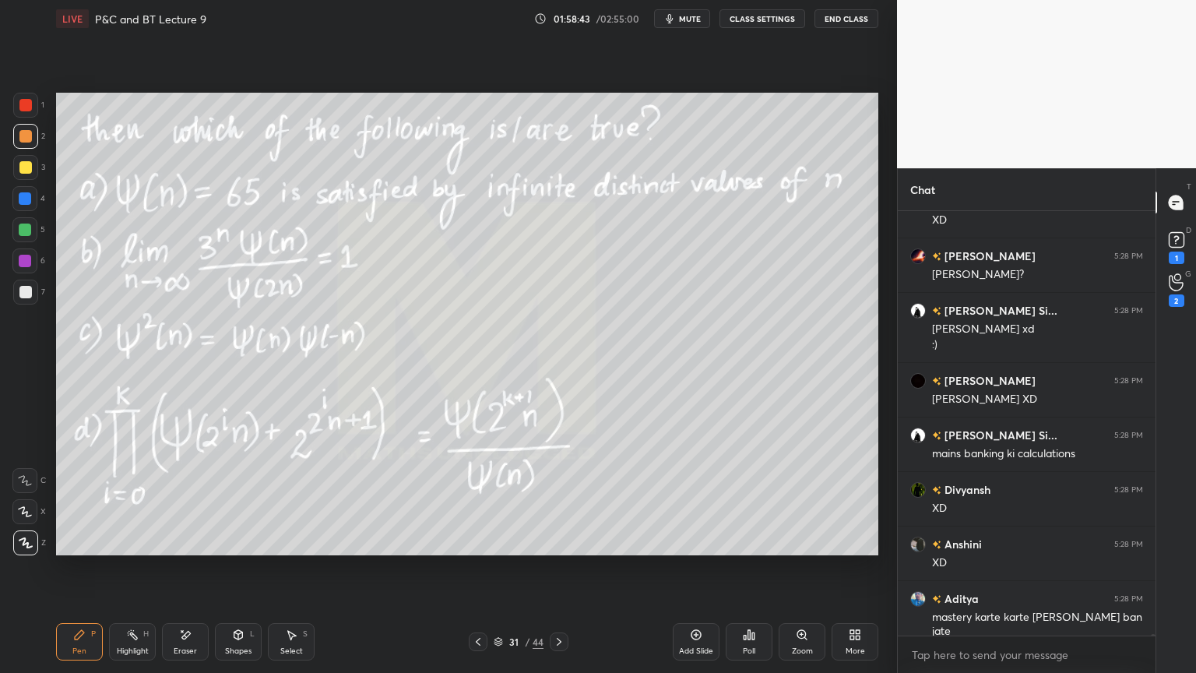
click at [194, 549] on div "Eraser" at bounding box center [185, 651] width 23 height 8
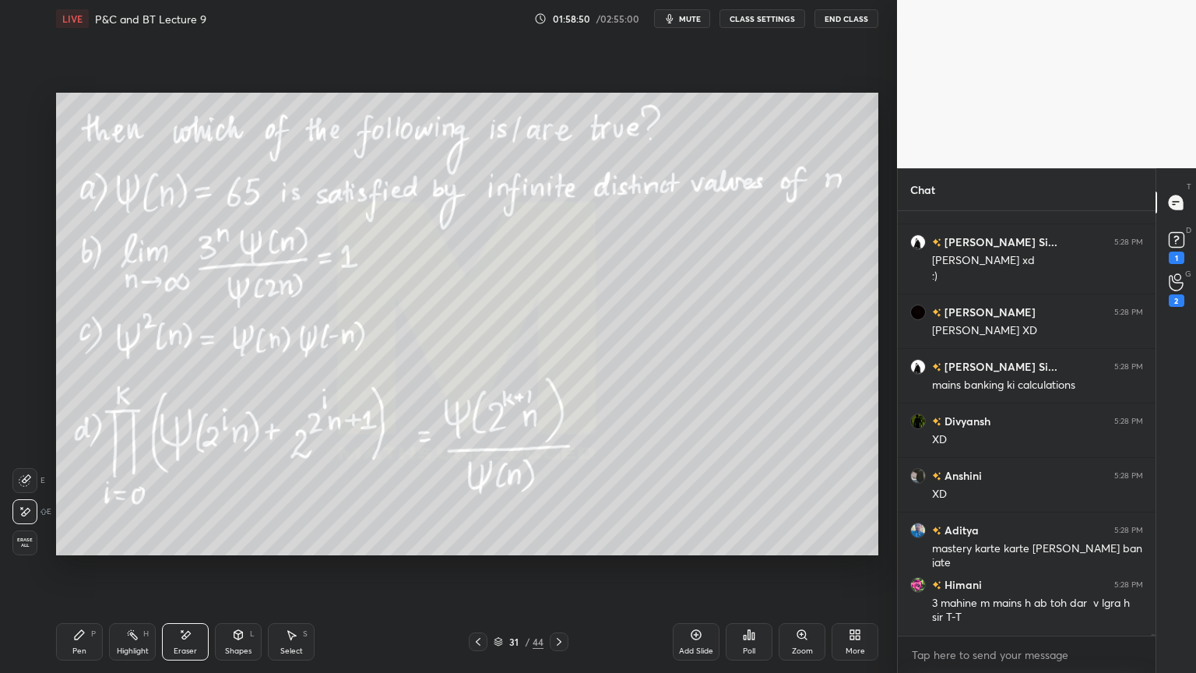
click at [126, 549] on div "Highlight H" at bounding box center [132, 641] width 47 height 37
click at [86, 549] on div "Pen P" at bounding box center [79, 641] width 47 height 37
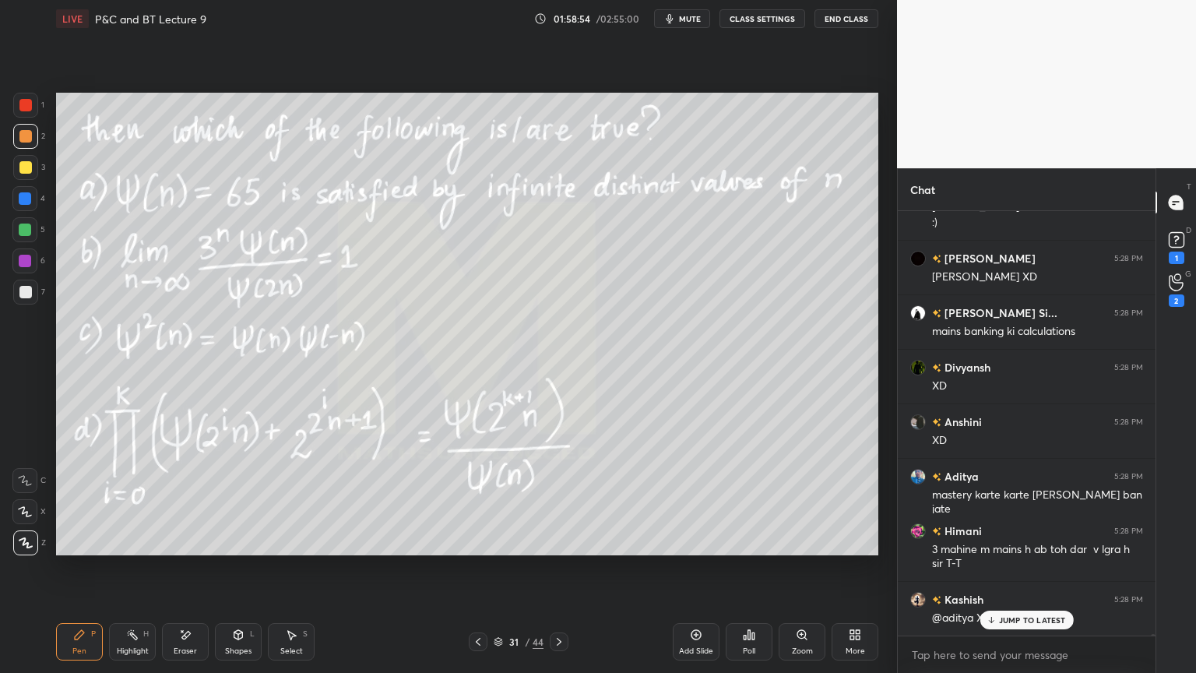
click at [1036, 549] on p "JUMP TO LATEST" at bounding box center [1032, 619] width 67 height 9
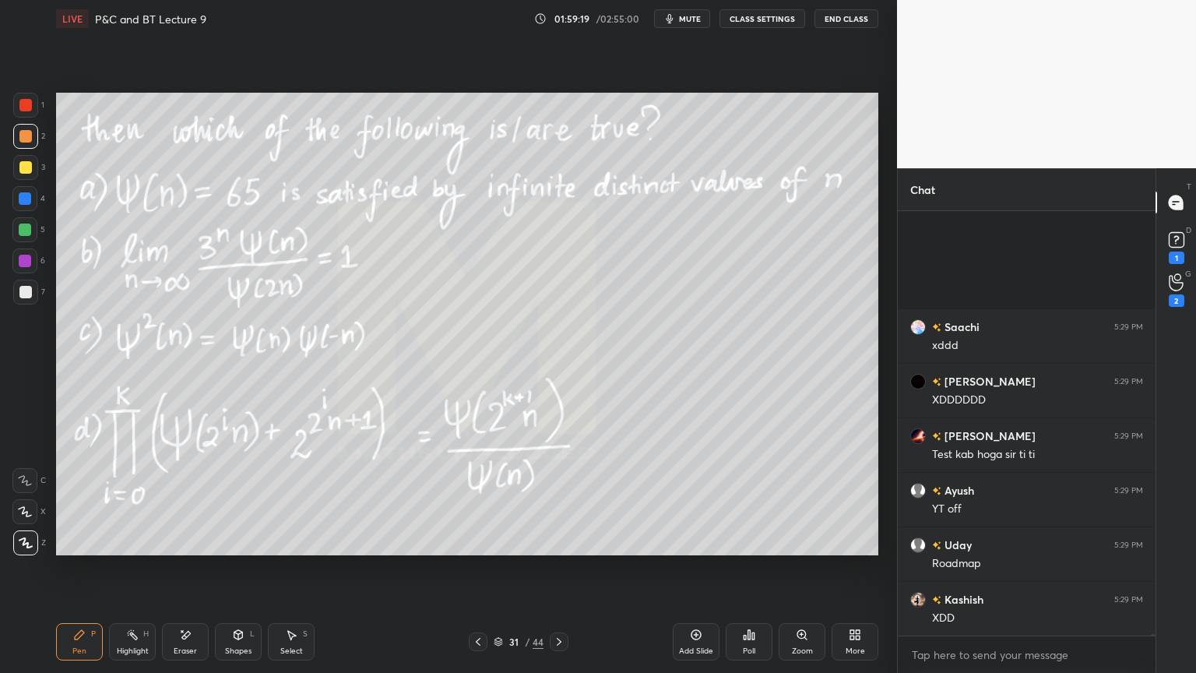
scroll to position [115911, 0]
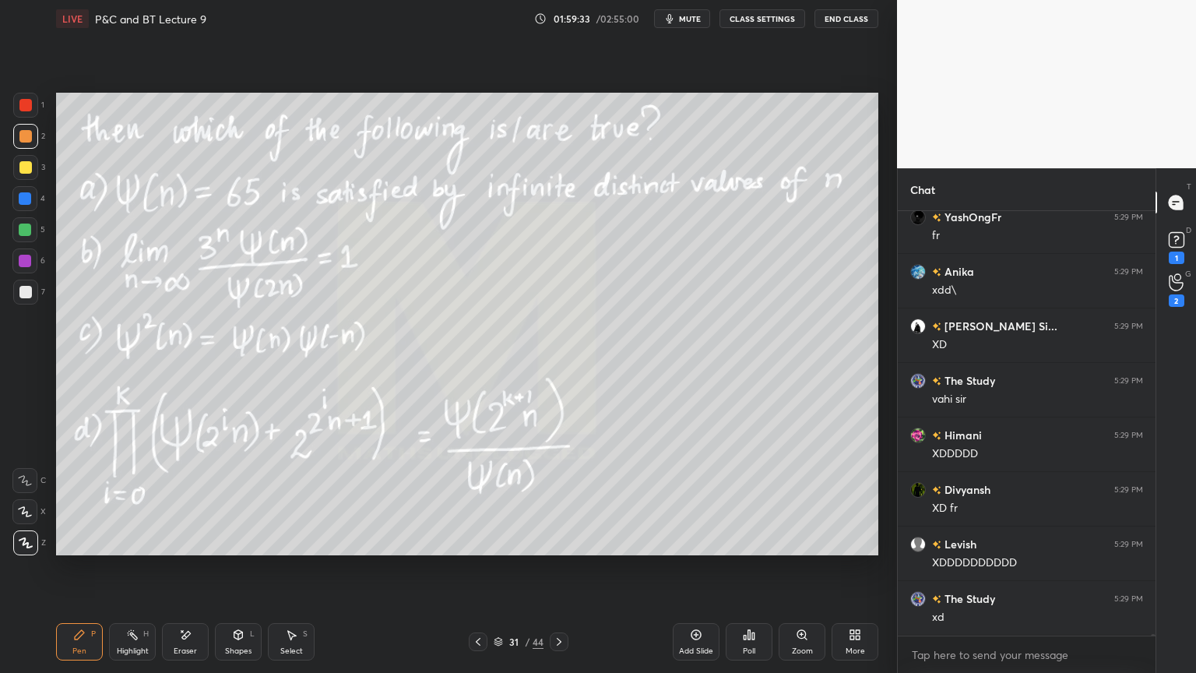
drag, startPoint x: 137, startPoint y: 646, endPoint x: 86, endPoint y: 655, distance: 52.1
click at [136, 549] on div "Highlight" at bounding box center [133, 651] width 32 height 8
click at [86, 549] on div "Pen P" at bounding box center [79, 641] width 47 height 37
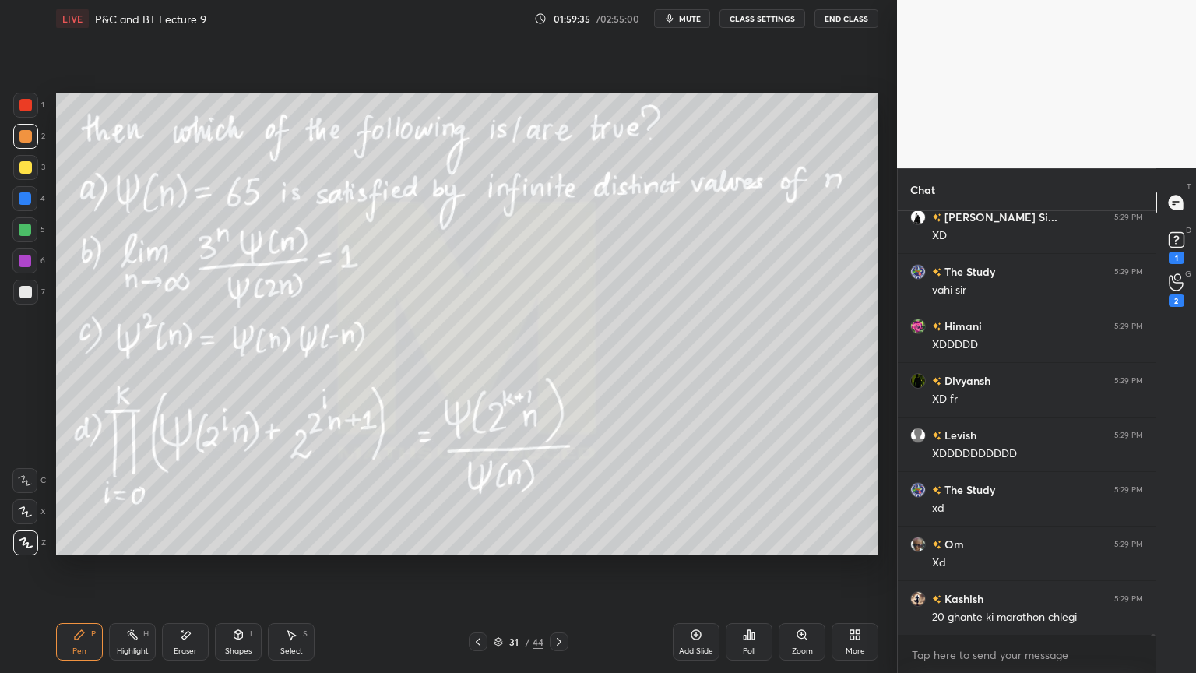
drag, startPoint x: 129, startPoint y: 644, endPoint x: 115, endPoint y: 644, distance: 14.0
click at [129, 549] on div "Highlight H" at bounding box center [132, 641] width 47 height 37
click at [87, 549] on div "Pen P" at bounding box center [79, 641] width 47 height 37
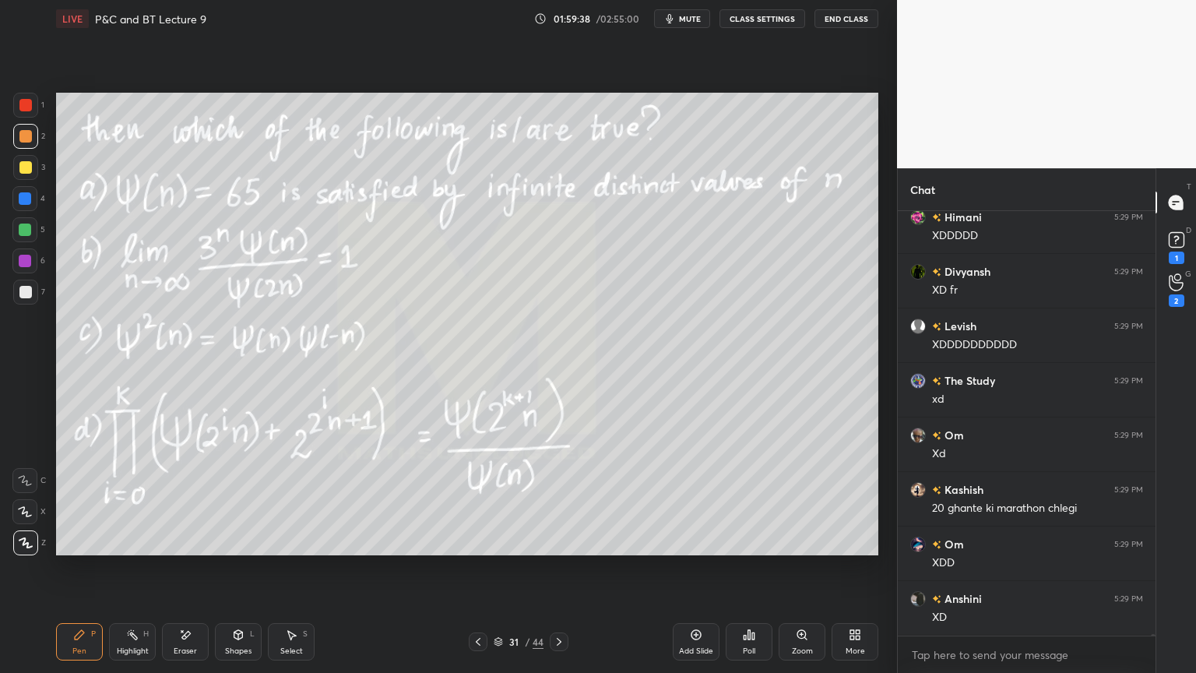
click at [199, 549] on div "Eraser" at bounding box center [185, 641] width 47 height 37
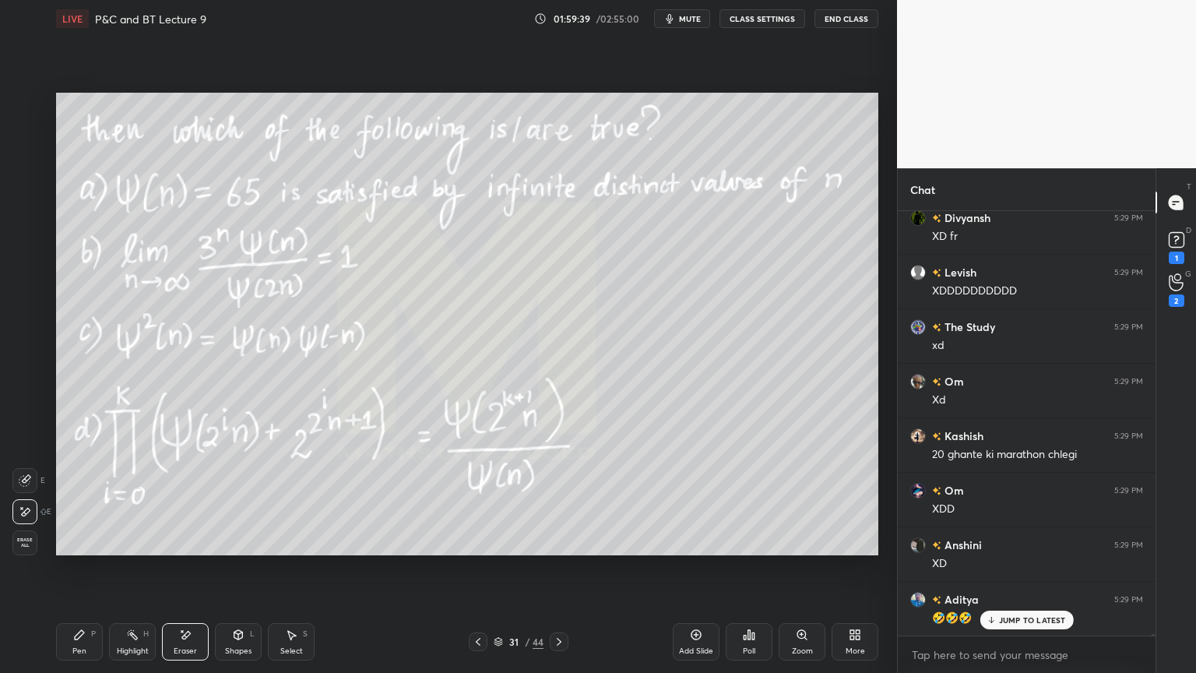
click at [133, 549] on div "Highlight H" at bounding box center [132, 641] width 47 height 37
click at [86, 549] on div "Pen P" at bounding box center [79, 641] width 47 height 37
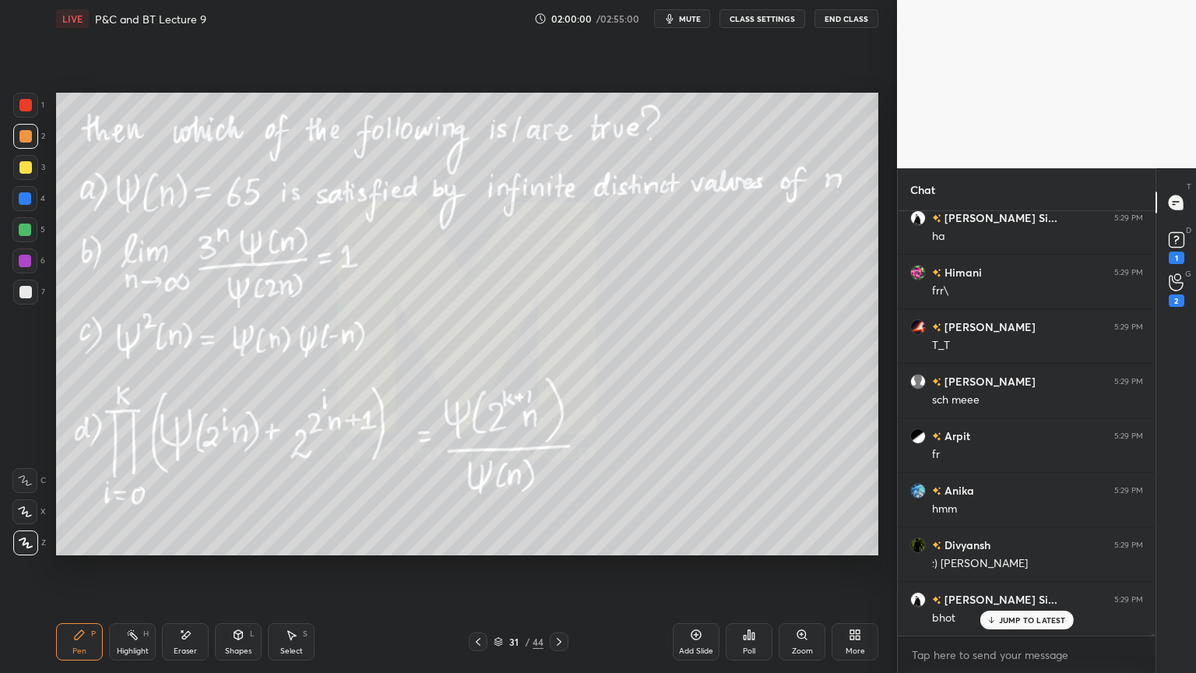
click at [147, 549] on div "Highlight" at bounding box center [133, 651] width 32 height 8
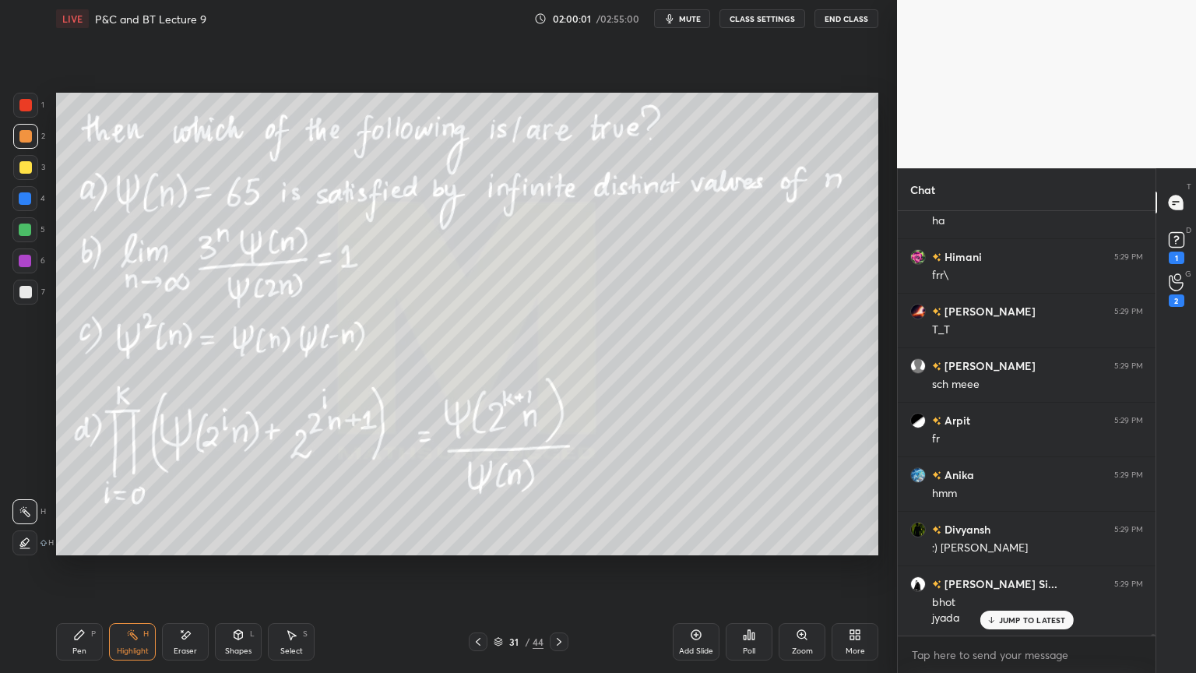
click at [1037, 549] on p "JUMP TO LATEST" at bounding box center [1032, 619] width 67 height 9
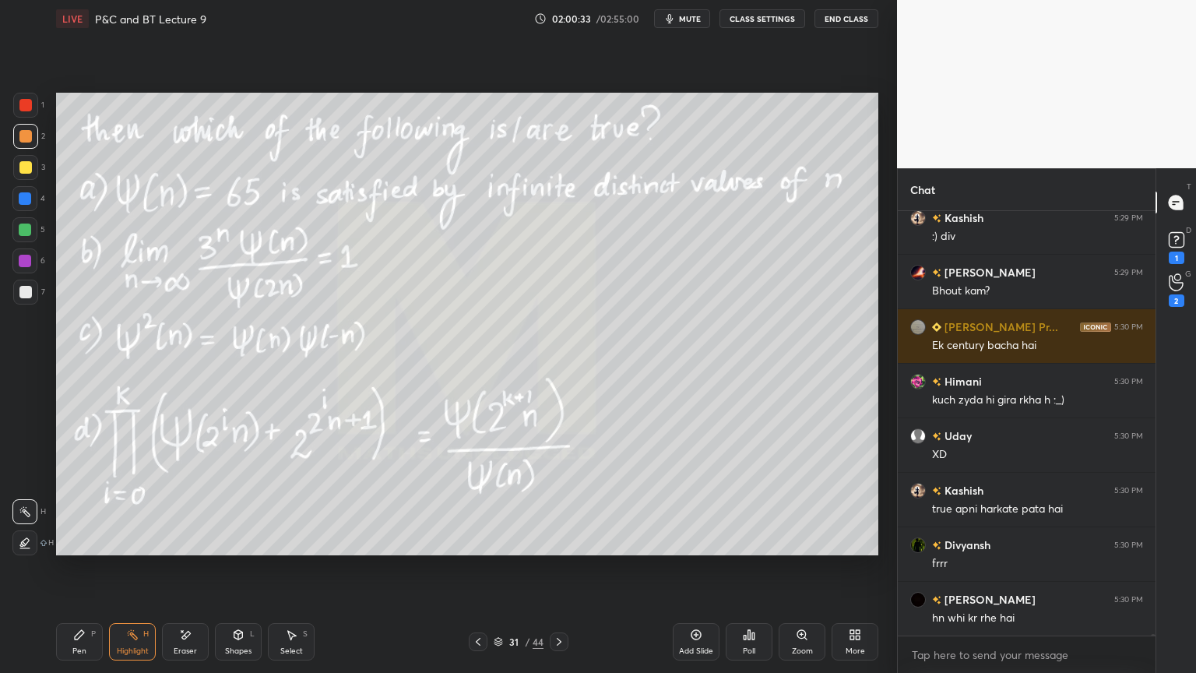
scroll to position [118667, 0]
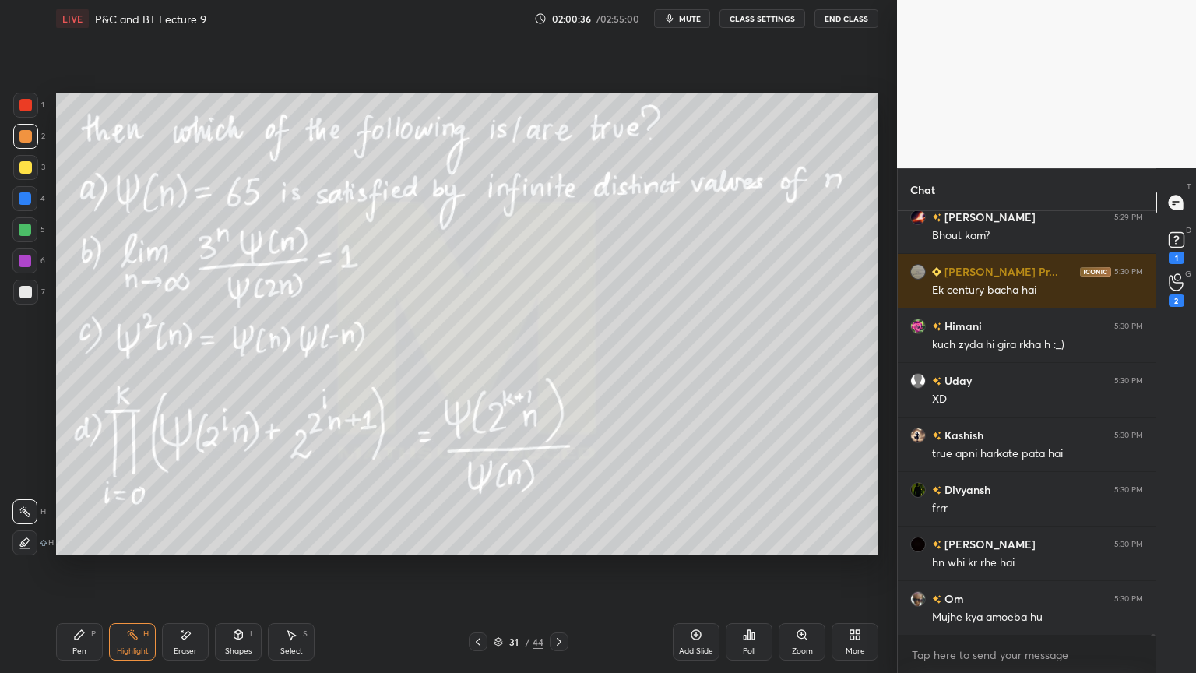
click at [128, 549] on div "Highlight" at bounding box center [133, 651] width 32 height 8
click at [85, 549] on div "Pen P" at bounding box center [79, 641] width 47 height 37
drag, startPoint x: 190, startPoint y: 639, endPoint x: 255, endPoint y: 586, distance: 83.6
click at [189, 549] on icon at bounding box center [185, 634] width 12 height 13
click at [121, 549] on div "Highlight H" at bounding box center [132, 641] width 47 height 37
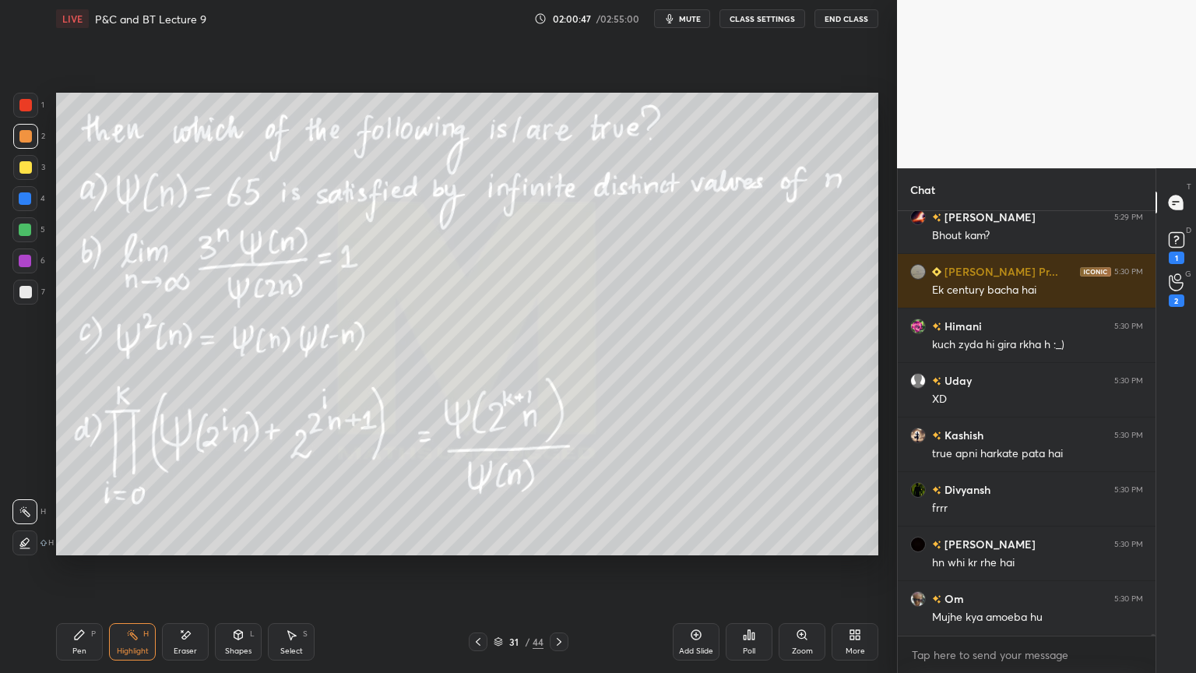
click at [83, 549] on div "Pen P" at bounding box center [79, 641] width 47 height 37
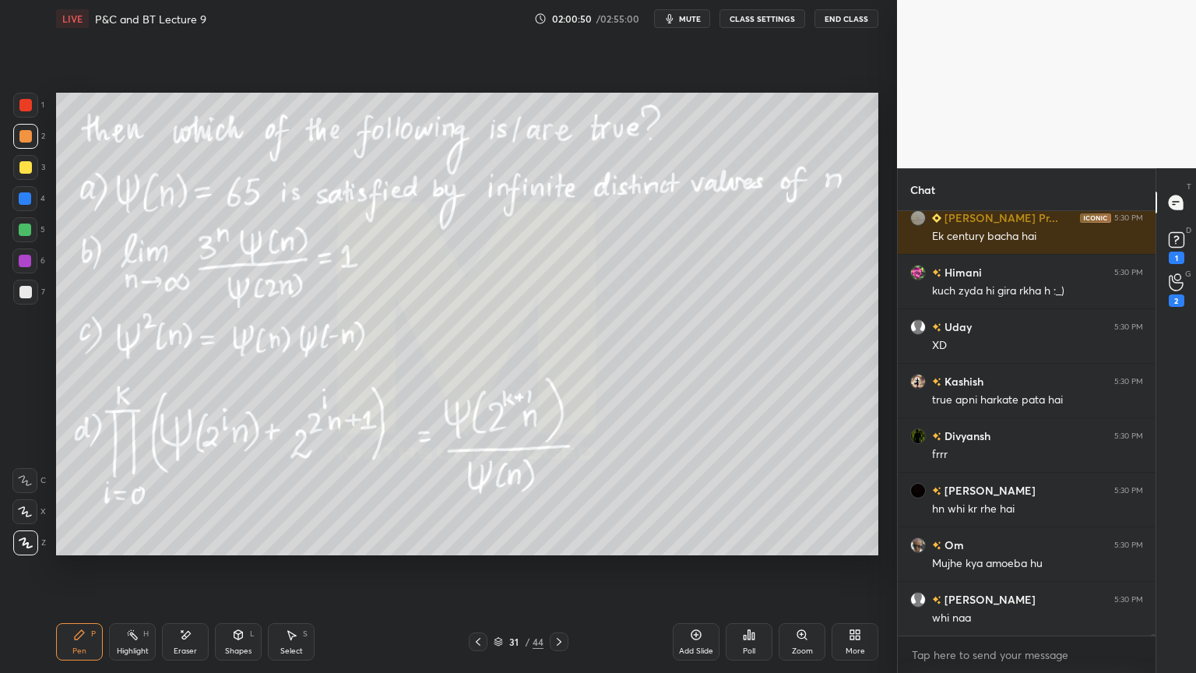
scroll to position [118776, 0]
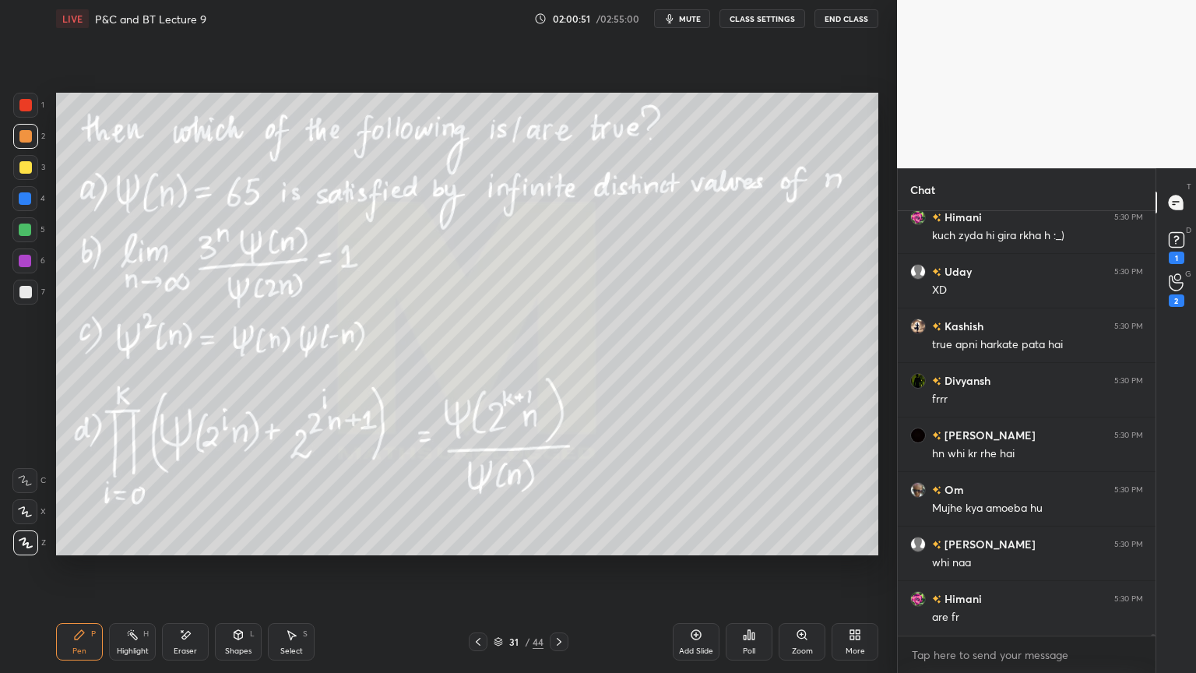
click at [195, 549] on div "Eraser" at bounding box center [185, 641] width 47 height 37
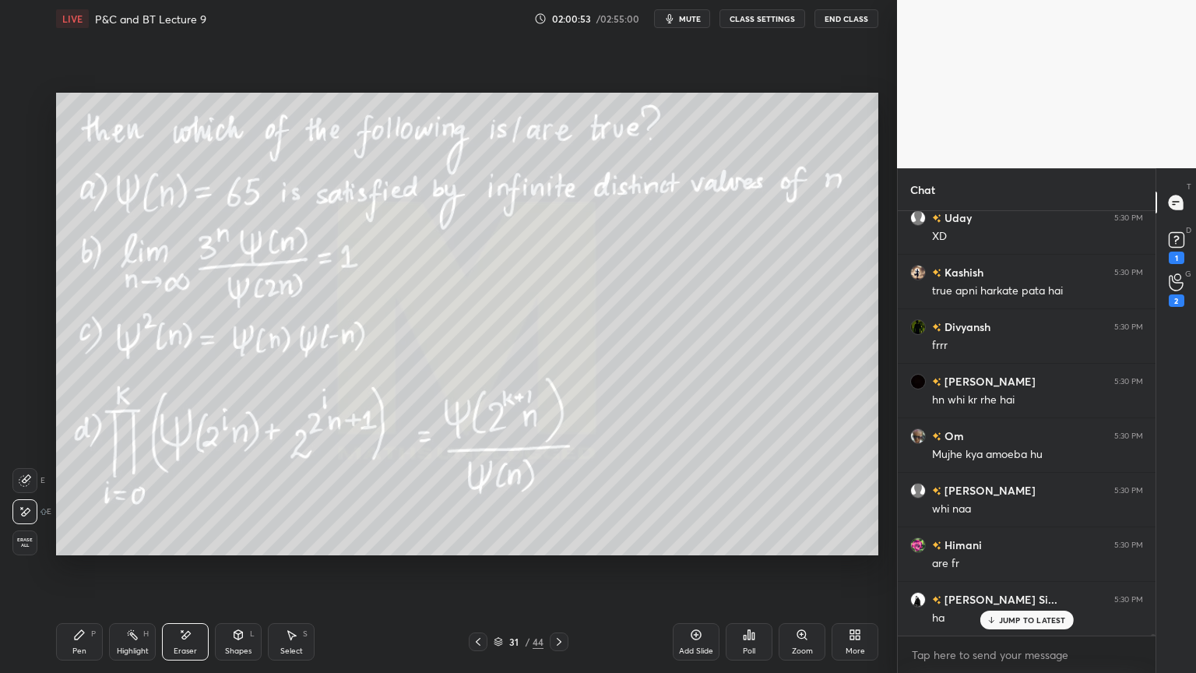
click at [121, 549] on div "Highlight" at bounding box center [133, 651] width 32 height 8
click at [76, 549] on div "Pen" at bounding box center [79, 651] width 14 height 8
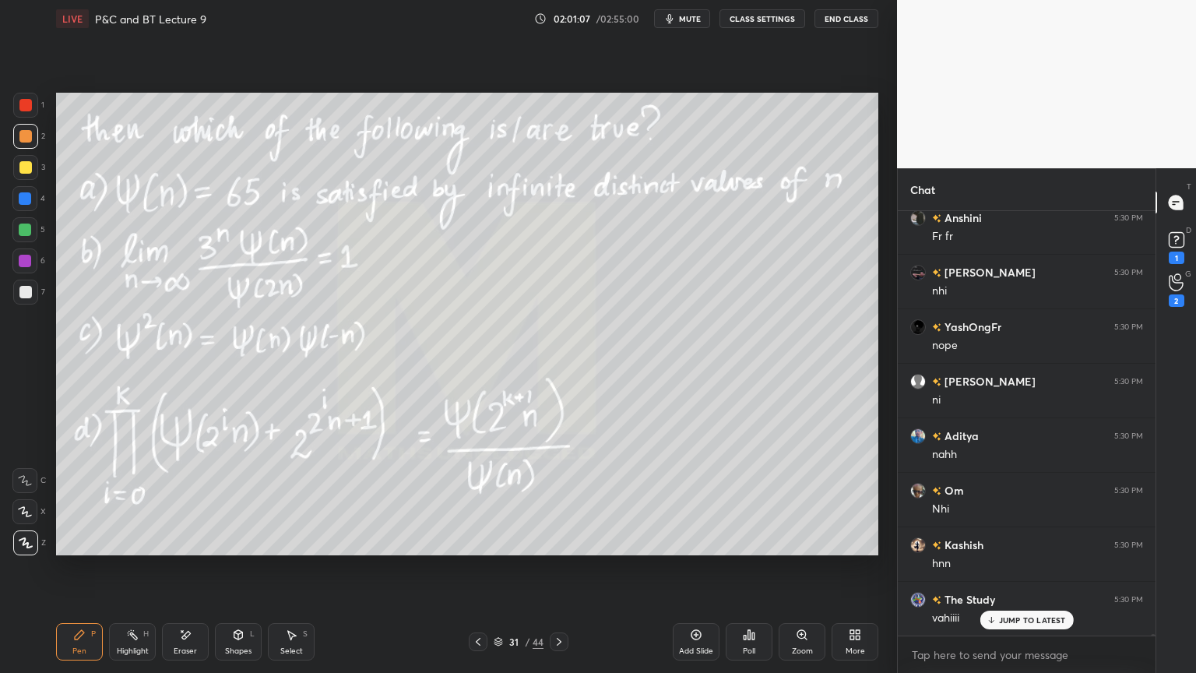
scroll to position [119322, 0]
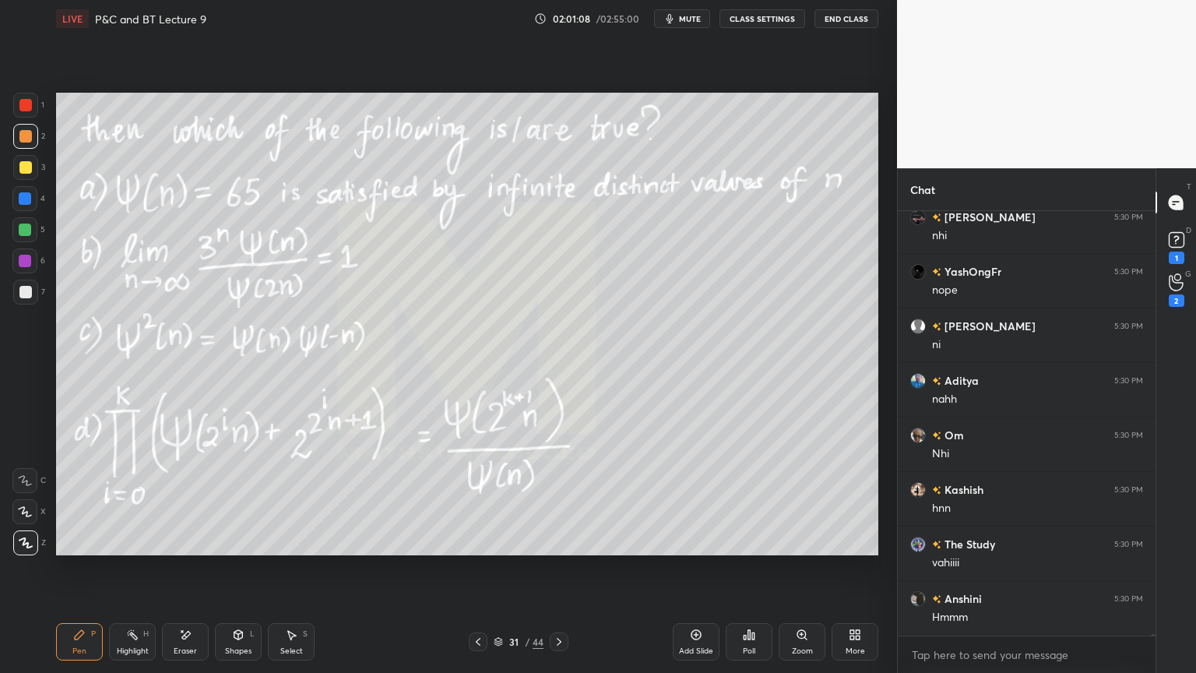
drag, startPoint x: 186, startPoint y: 636, endPoint x: 280, endPoint y: 563, distance: 119.3
click at [187, 549] on icon at bounding box center [186, 635] width 9 height 8
drag, startPoint x: 132, startPoint y: 642, endPoint x: 84, endPoint y: 639, distance: 47.6
click at [129, 549] on div "Highlight H" at bounding box center [132, 641] width 47 height 37
click at [80, 549] on div "Pen P" at bounding box center [79, 641] width 47 height 37
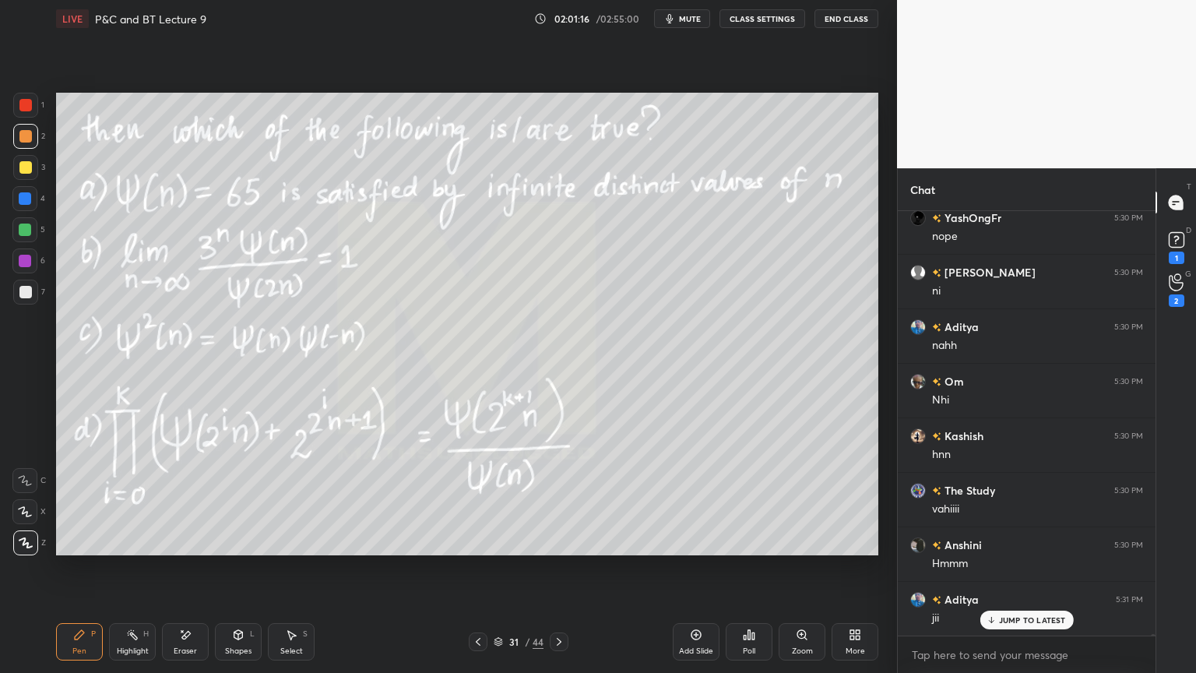
scroll to position [119431, 0]
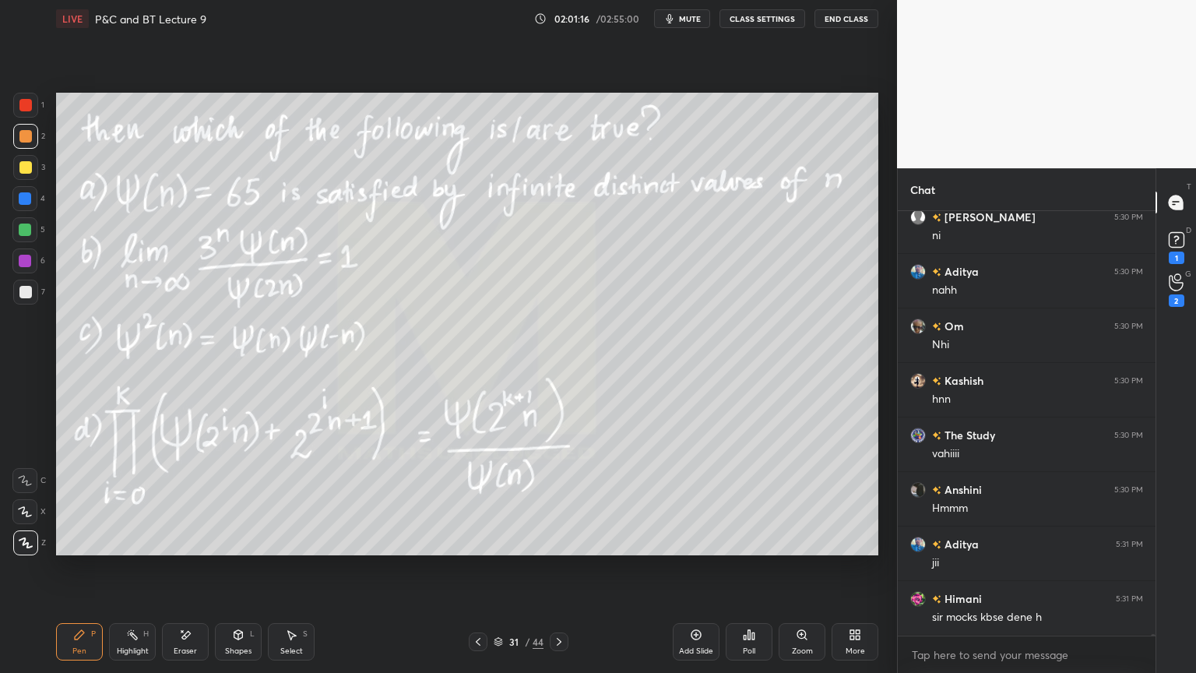
click at [128, 549] on div "Highlight H" at bounding box center [132, 641] width 47 height 37
click at [92, 549] on div "Pen P" at bounding box center [79, 641] width 47 height 37
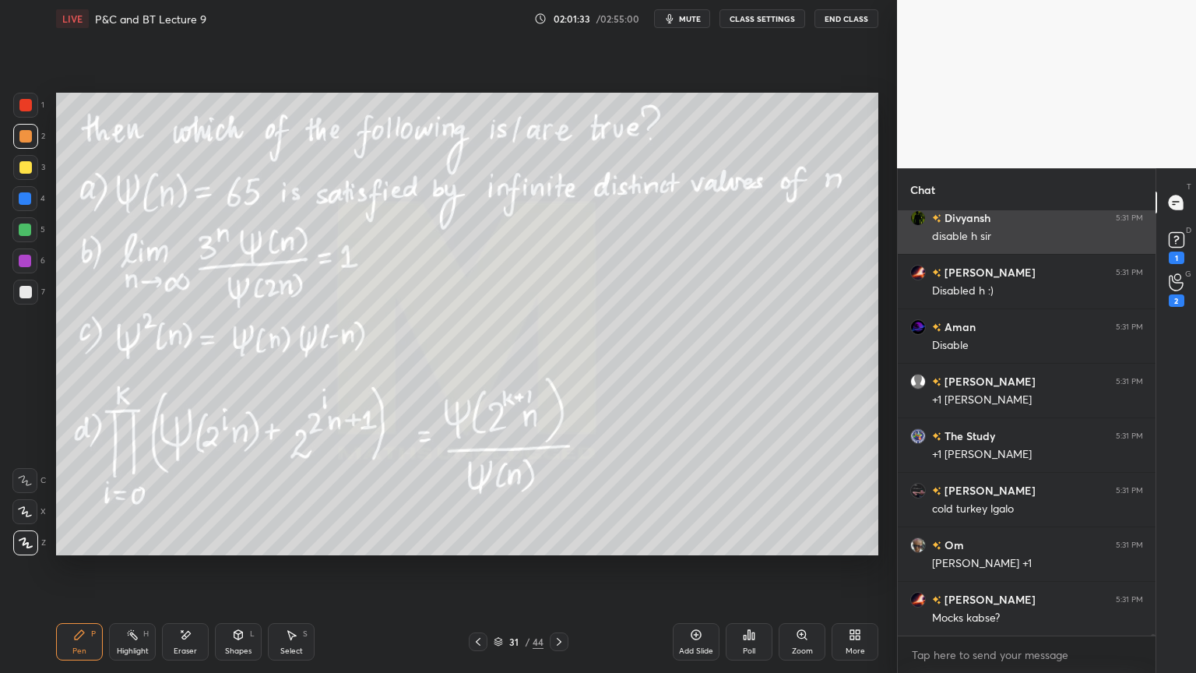
scroll to position [119991, 0]
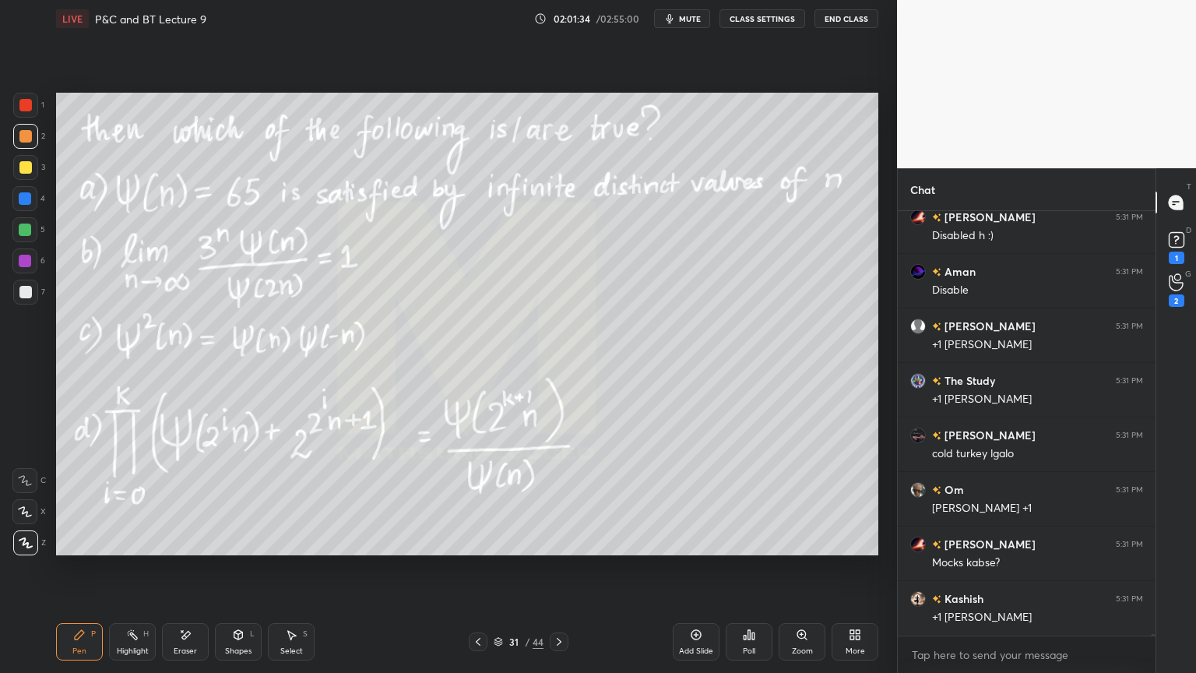
drag, startPoint x: 188, startPoint y: 634, endPoint x: 223, endPoint y: 583, distance: 62.2
click at [186, 549] on icon at bounding box center [186, 635] width 9 height 8
drag, startPoint x: 93, startPoint y: 639, endPoint x: 178, endPoint y: 568, distance: 111.1
click at [93, 549] on div "Pen P" at bounding box center [79, 641] width 47 height 37
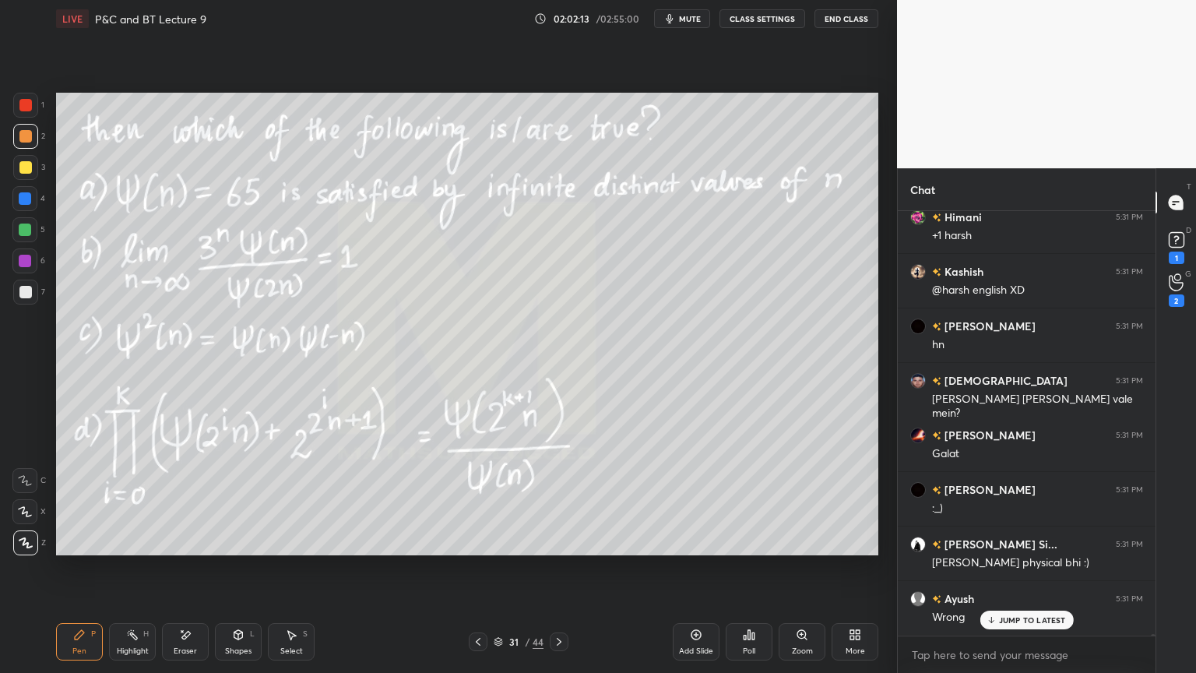
scroll to position [120715, 0]
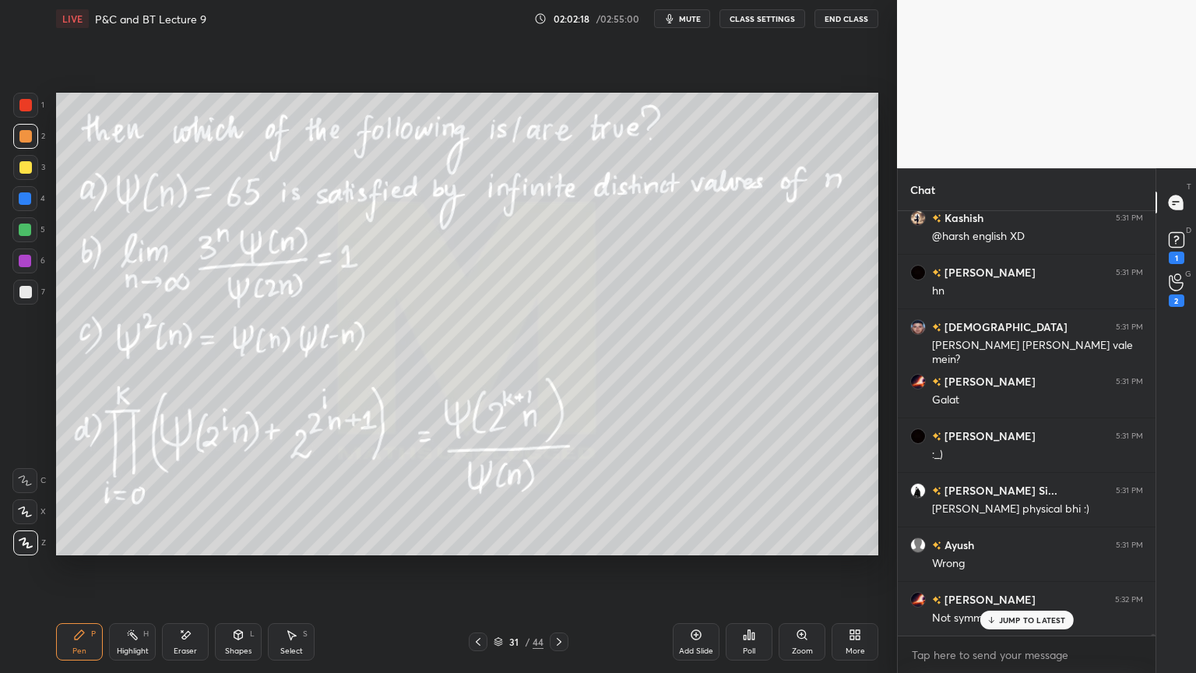
click at [478, 549] on icon at bounding box center [478, 641] width 12 height 12
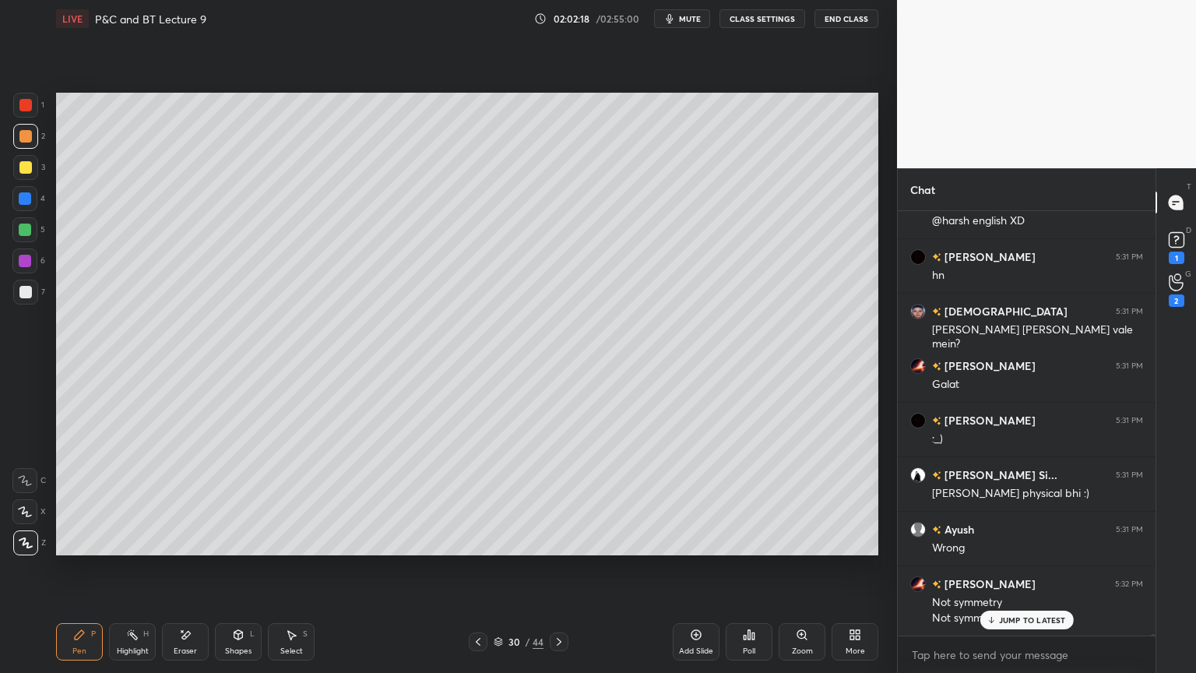
click at [523, 549] on div "30 / 44" at bounding box center [519, 641] width 100 height 19
drag, startPoint x: 483, startPoint y: 643, endPoint x: 482, endPoint y: 607, distance: 36.6
click at [483, 549] on icon at bounding box center [478, 641] width 12 height 12
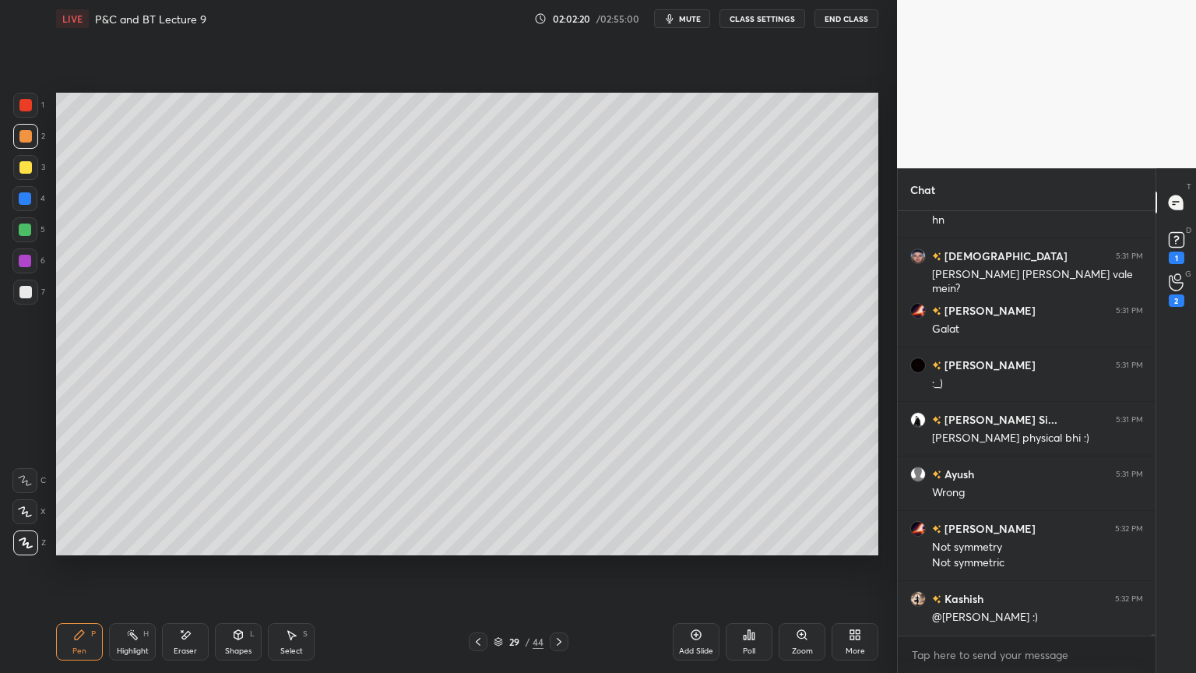
click at [480, 549] on icon at bounding box center [478, 641] width 12 height 12
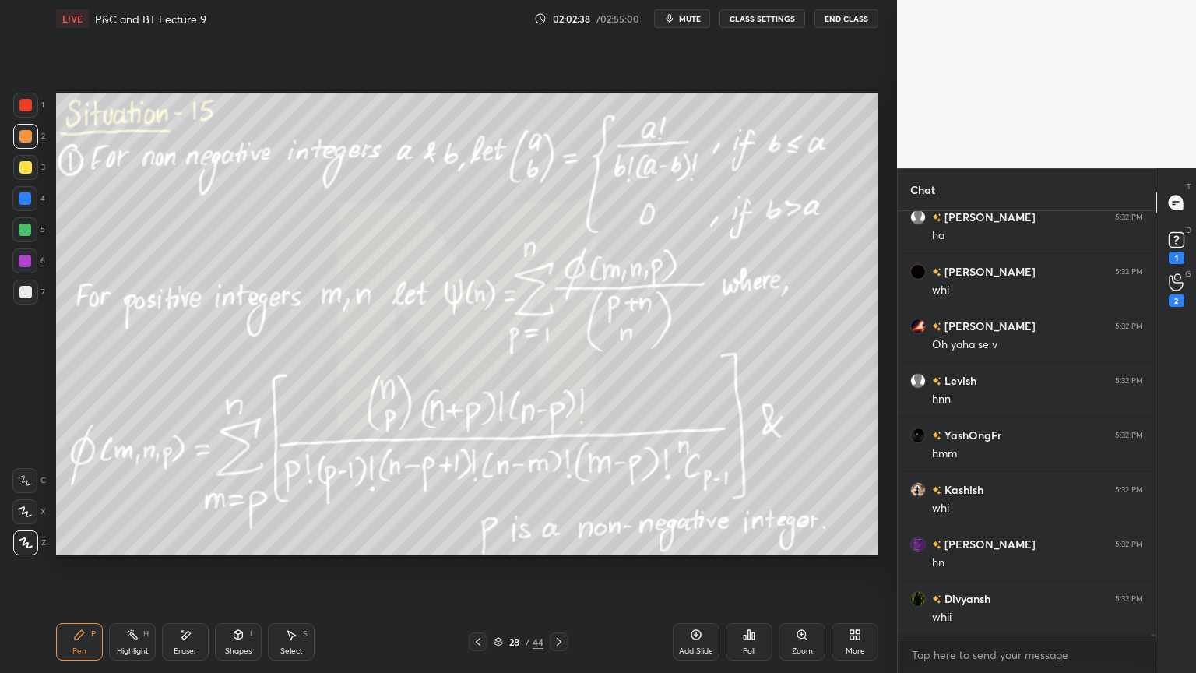
scroll to position [121712, 0]
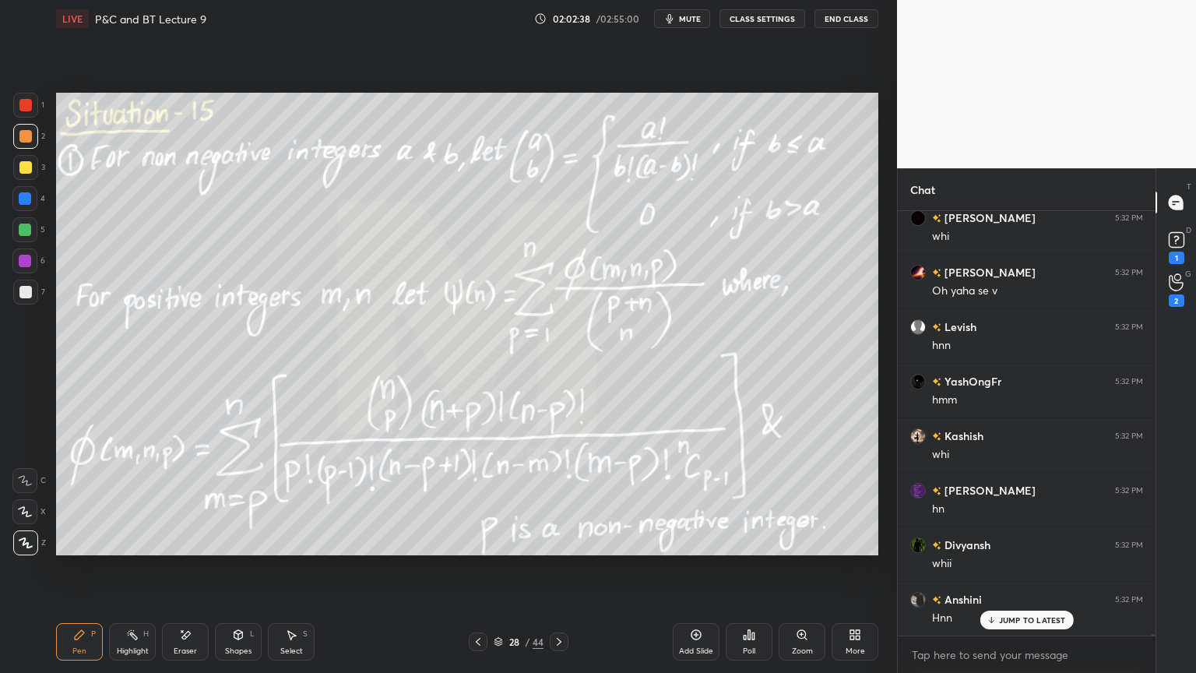
click at [561, 549] on icon at bounding box center [559, 641] width 12 height 12
click at [563, 549] on icon at bounding box center [559, 641] width 12 height 12
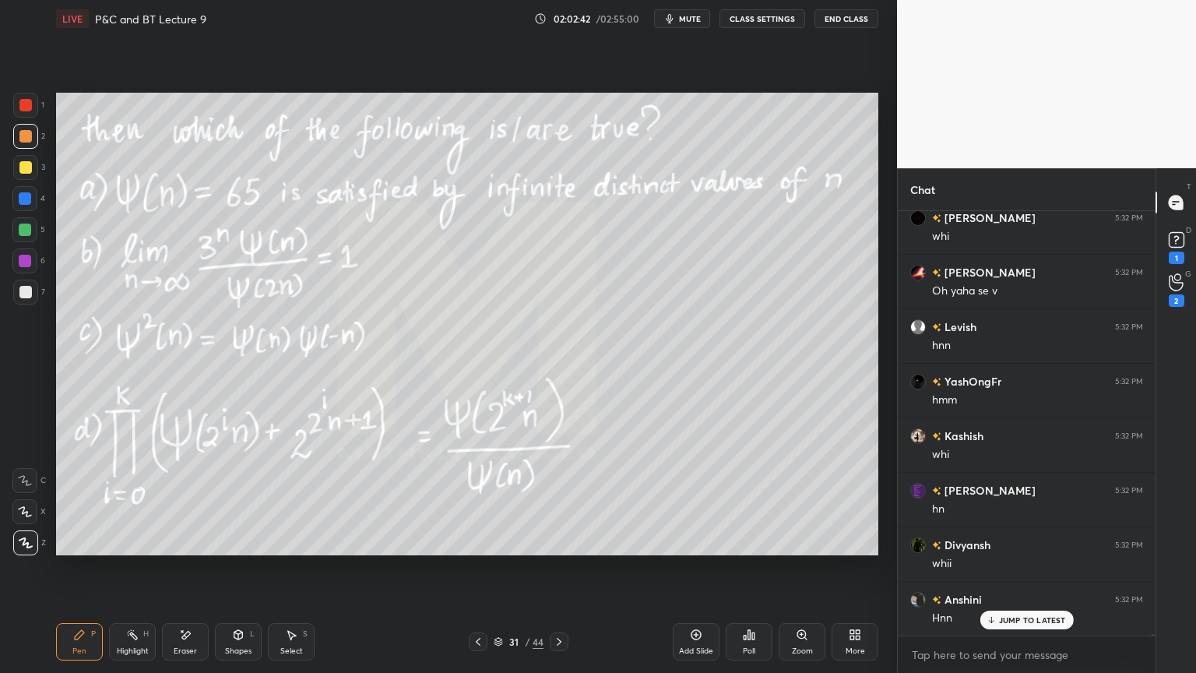
drag, startPoint x: 183, startPoint y: 634, endPoint x: 233, endPoint y: 569, distance: 81.6
click at [185, 549] on icon at bounding box center [185, 634] width 12 height 13
click at [119, 549] on div "Highlight H" at bounding box center [132, 641] width 47 height 37
drag, startPoint x: 84, startPoint y: 628, endPoint x: 152, endPoint y: 576, distance: 86.0
click at [80, 549] on div "Pen P" at bounding box center [79, 641] width 47 height 37
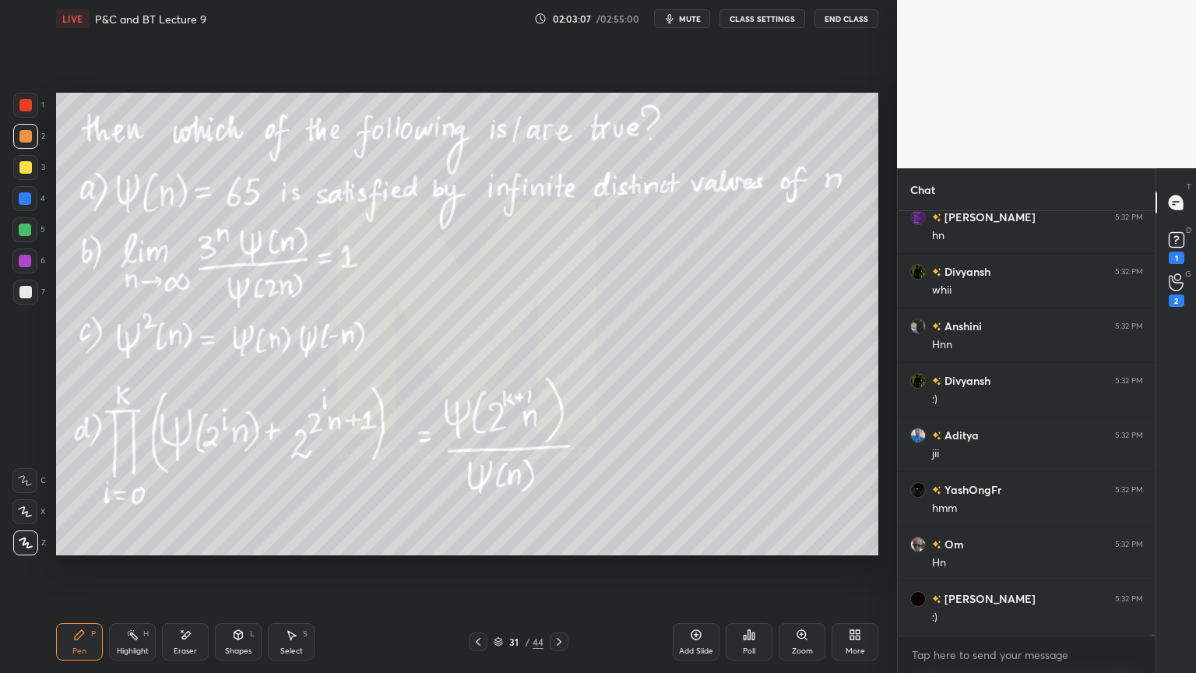
scroll to position [122039, 0]
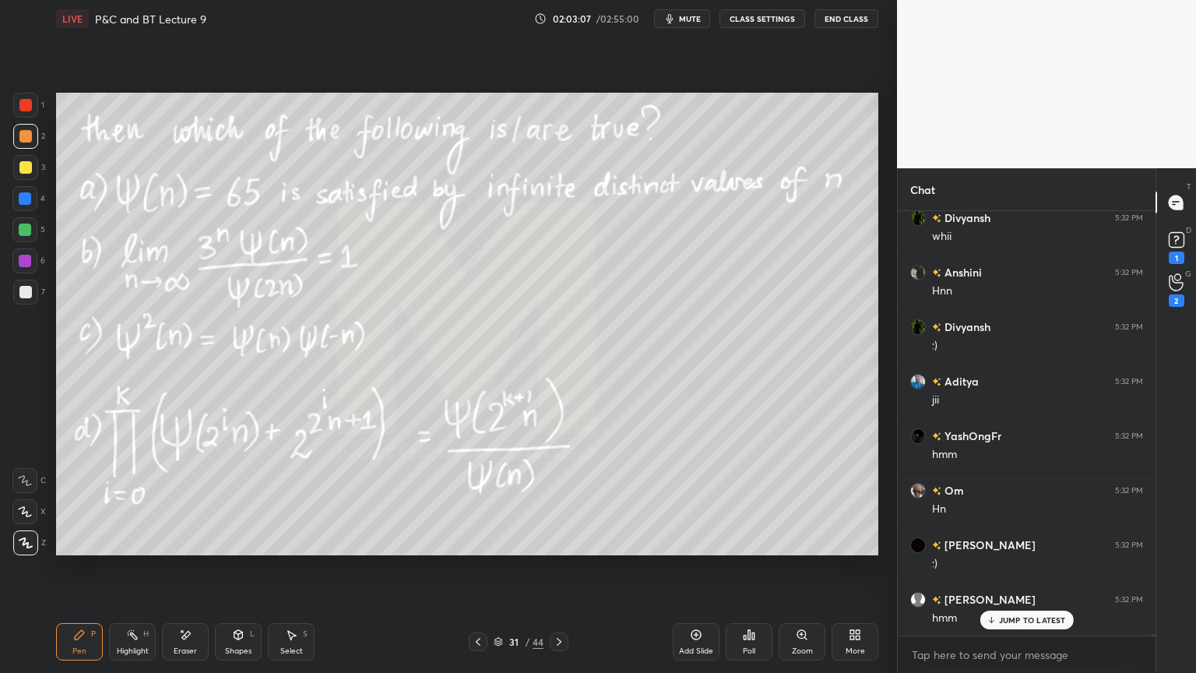
drag, startPoint x: 473, startPoint y: 640, endPoint x: 439, endPoint y: 655, distance: 37.3
click at [473, 549] on icon at bounding box center [478, 641] width 12 height 12
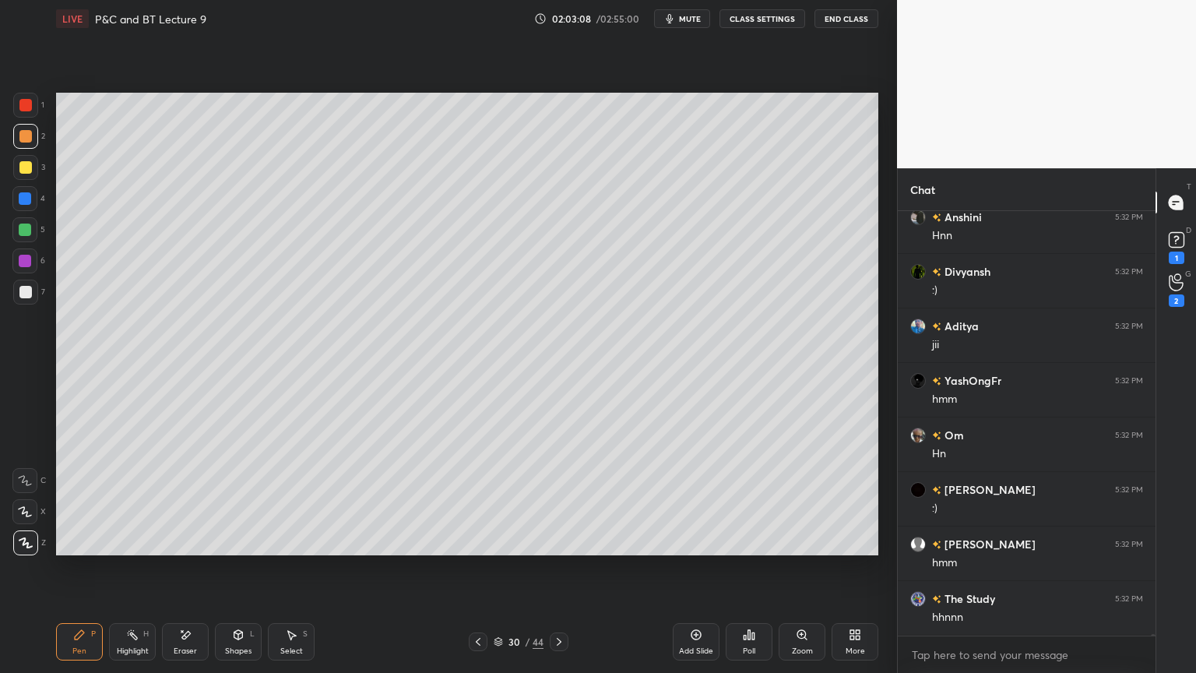
click at [479, 549] on icon at bounding box center [478, 641] width 12 height 12
drag, startPoint x: 479, startPoint y: 642, endPoint x: 471, endPoint y: 624, distance: 19.5
click at [478, 549] on icon at bounding box center [478, 641] width 12 height 12
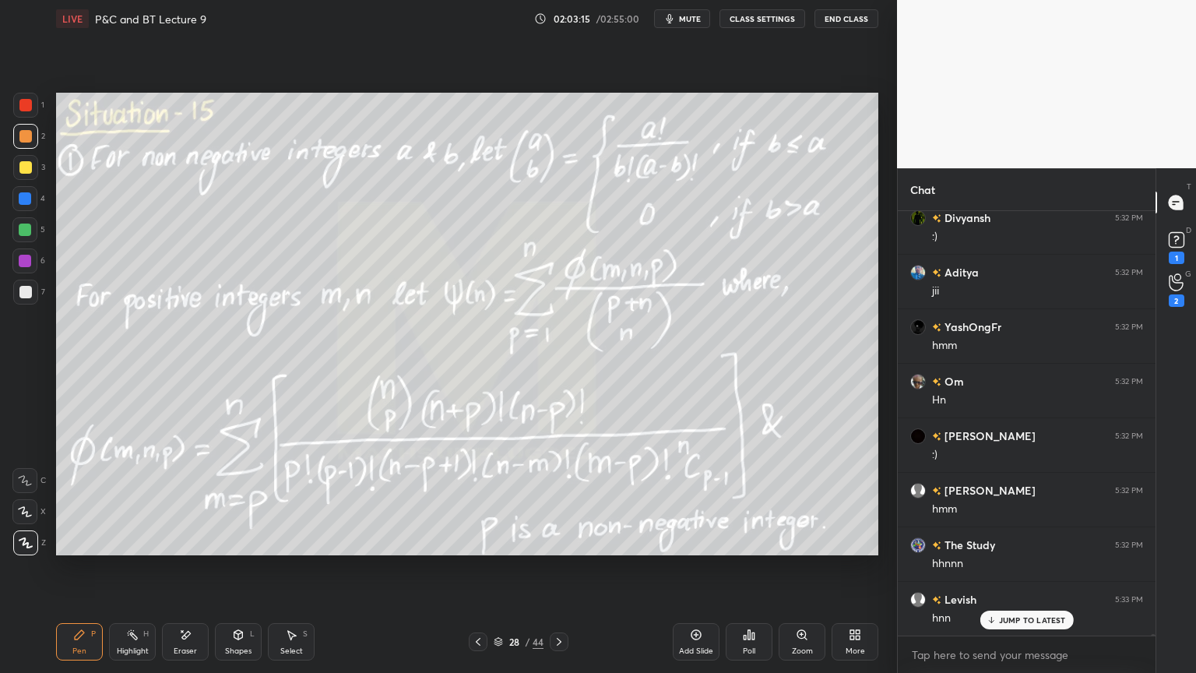
click at [188, 549] on icon at bounding box center [185, 634] width 12 height 13
click at [25, 538] on span "Erase all" at bounding box center [24, 542] width 23 height 11
click at [562, 549] on icon at bounding box center [559, 641] width 12 height 12
click at [563, 549] on icon at bounding box center [559, 641] width 12 height 12
click at [565, 549] on icon at bounding box center [559, 641] width 12 height 12
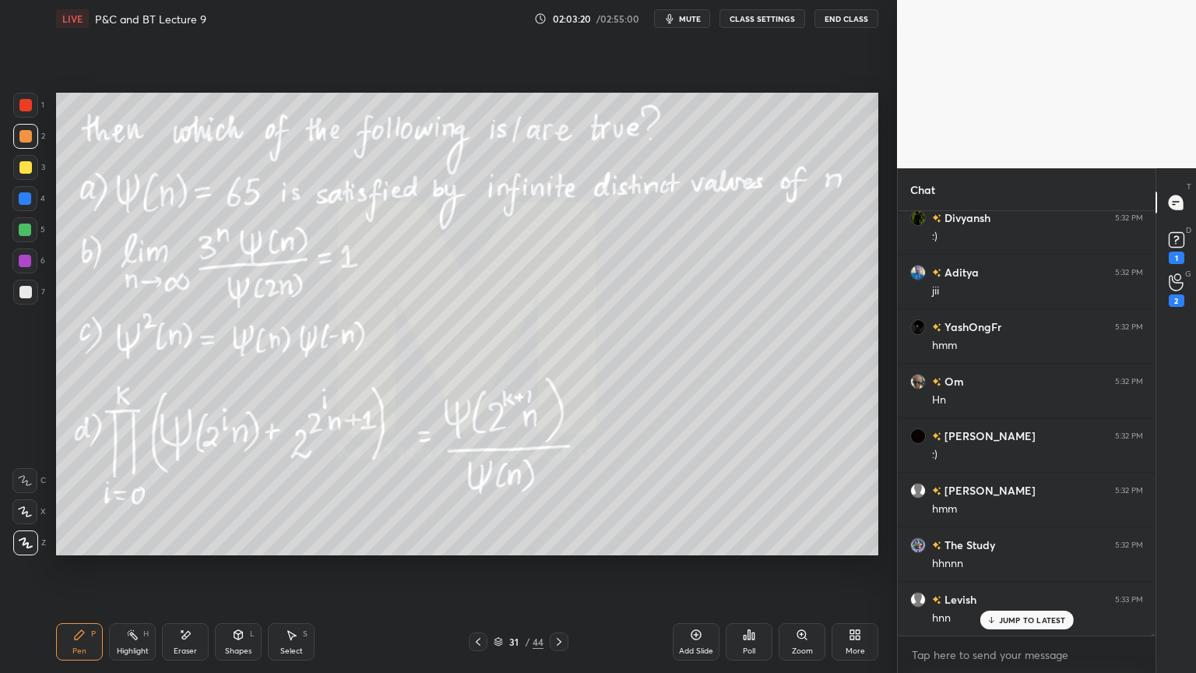
click at [175, 549] on div "Eraser" at bounding box center [185, 641] width 47 height 37
drag, startPoint x: 36, startPoint y: 537, endPoint x: 109, endPoint y: 597, distance: 94.6
click at [36, 537] on div "Erase all" at bounding box center [26, 542] width 28 height 25
drag, startPoint x: 133, startPoint y: 642, endPoint x: 106, endPoint y: 646, distance: 27.4
click at [125, 549] on div "Highlight H" at bounding box center [132, 641] width 47 height 37
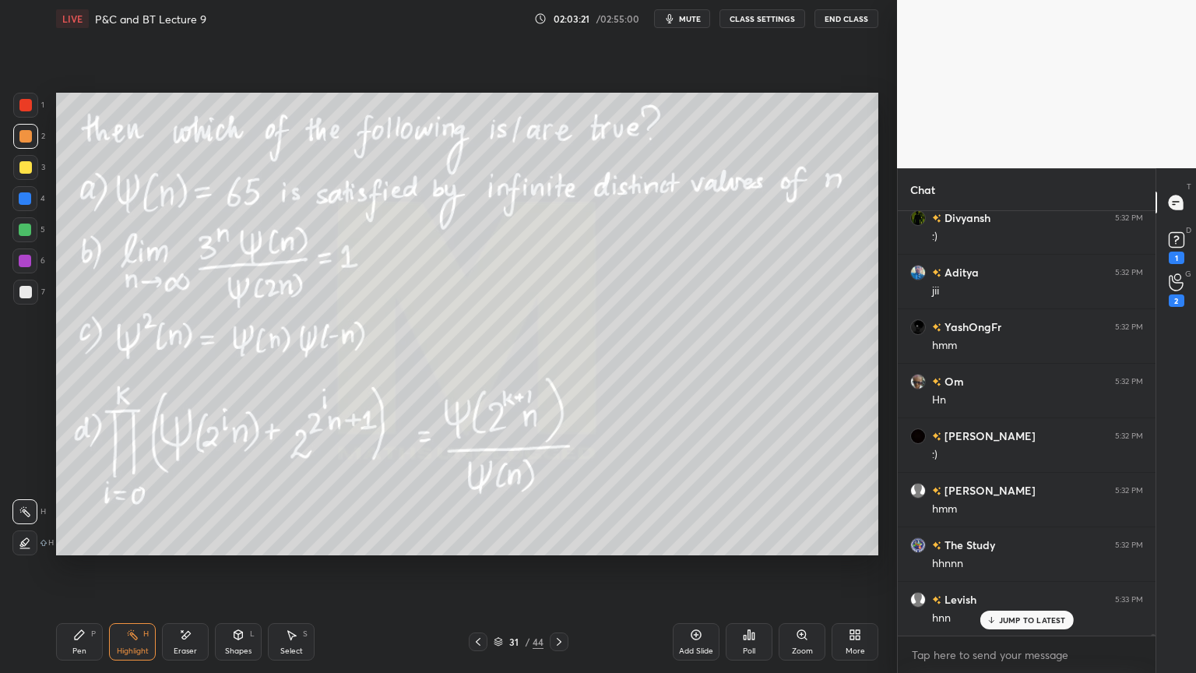
drag, startPoint x: 79, startPoint y: 642, endPoint x: 176, endPoint y: 579, distance: 116.4
click at [78, 549] on div "Pen P" at bounding box center [79, 641] width 47 height 37
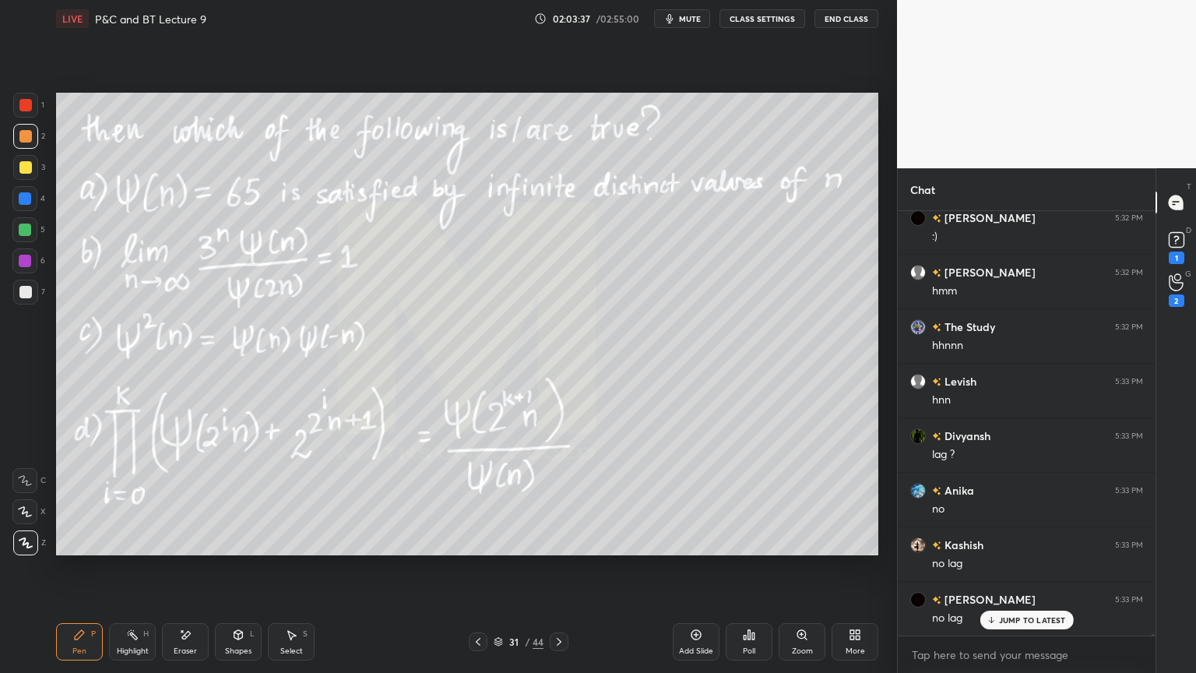
scroll to position [122421, 0]
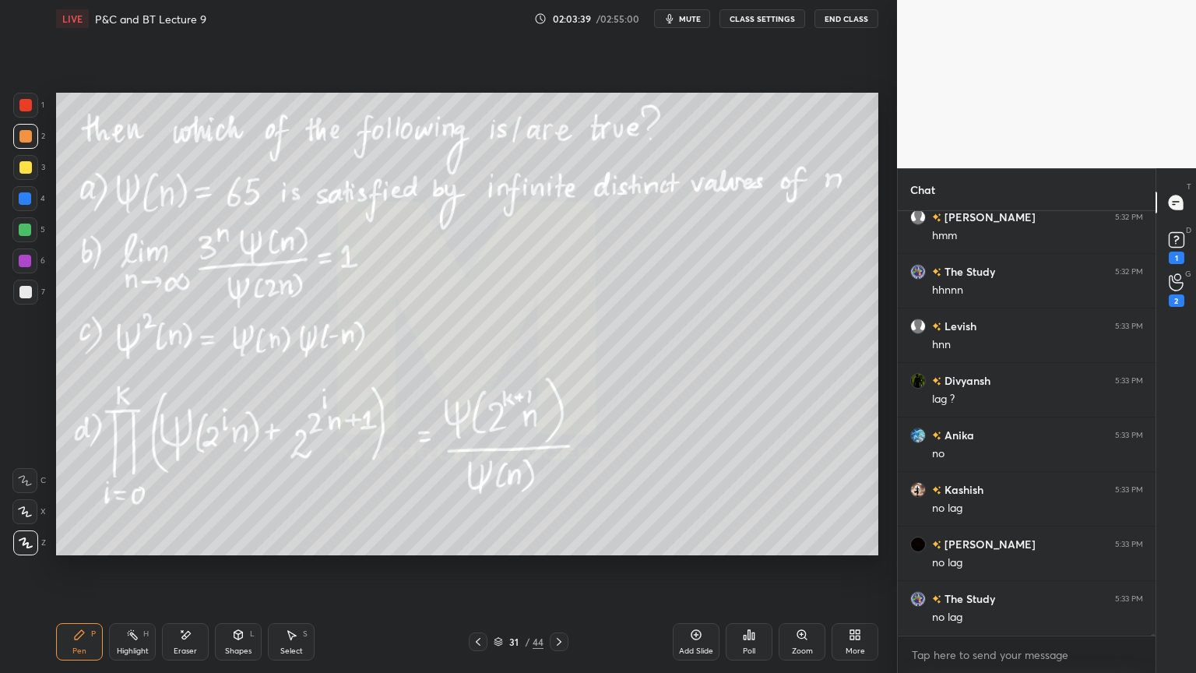
drag, startPoint x: 194, startPoint y: 640, endPoint x: 308, endPoint y: 557, distance: 141.6
click at [193, 549] on div "Eraser" at bounding box center [185, 641] width 47 height 37
drag, startPoint x: 76, startPoint y: 651, endPoint x: 174, endPoint y: 590, distance: 115.4
click at [76, 549] on div "Pen" at bounding box center [79, 651] width 14 height 8
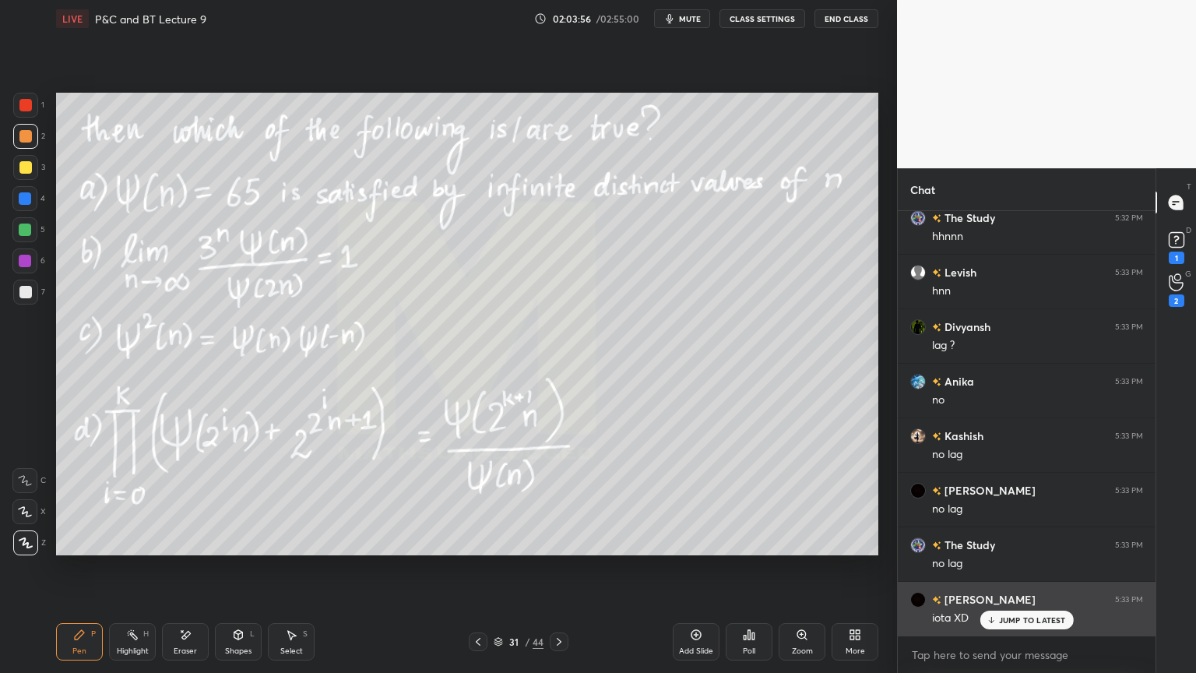
click at [1001, 549] on div "JUMP TO LATEST" at bounding box center [1026, 620] width 93 height 19
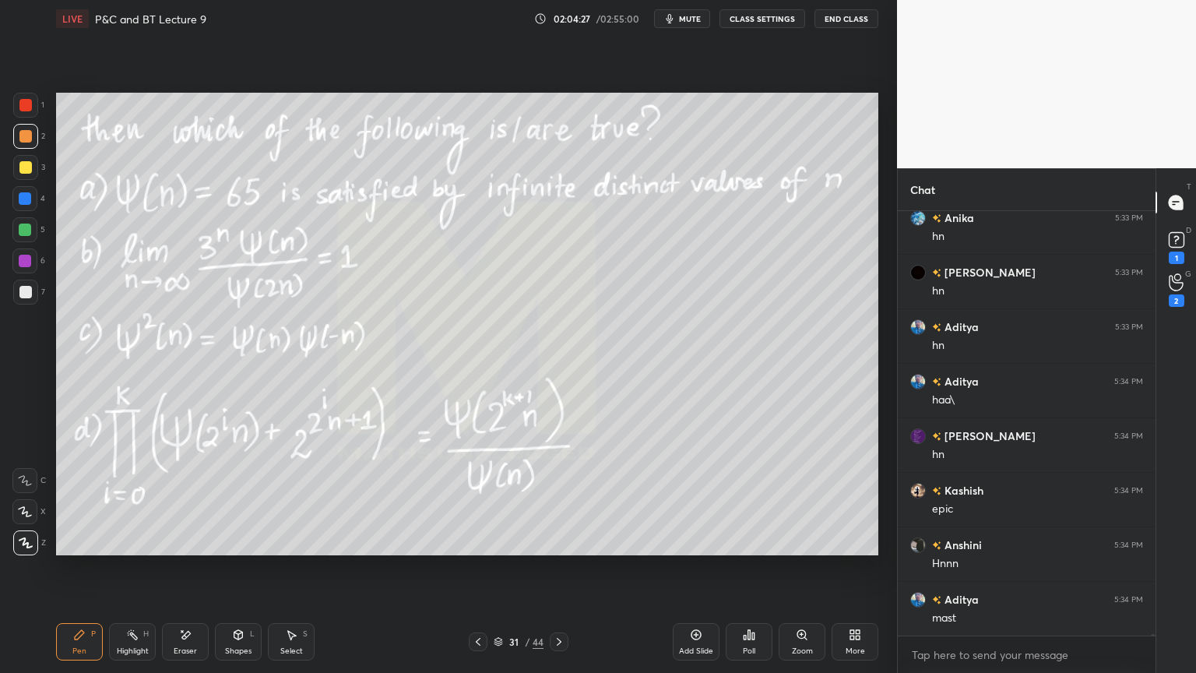
scroll to position [123075, 0]
click at [189, 549] on div "Eraser" at bounding box center [185, 641] width 47 height 37
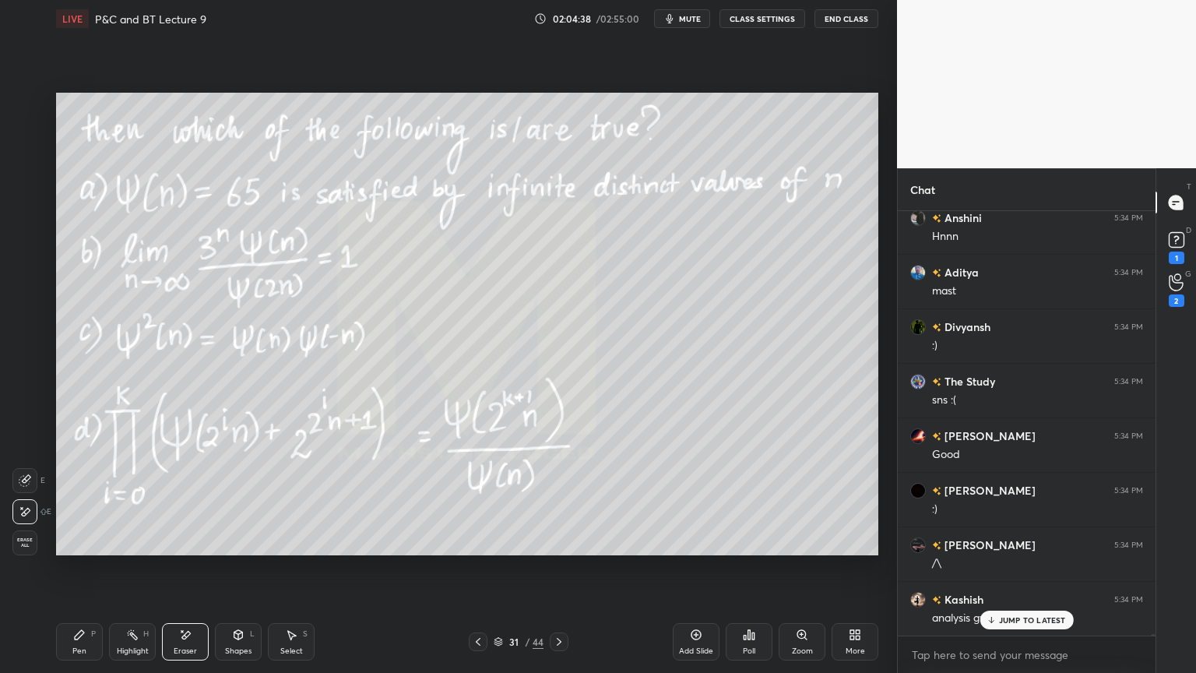
scroll to position [123363, 0]
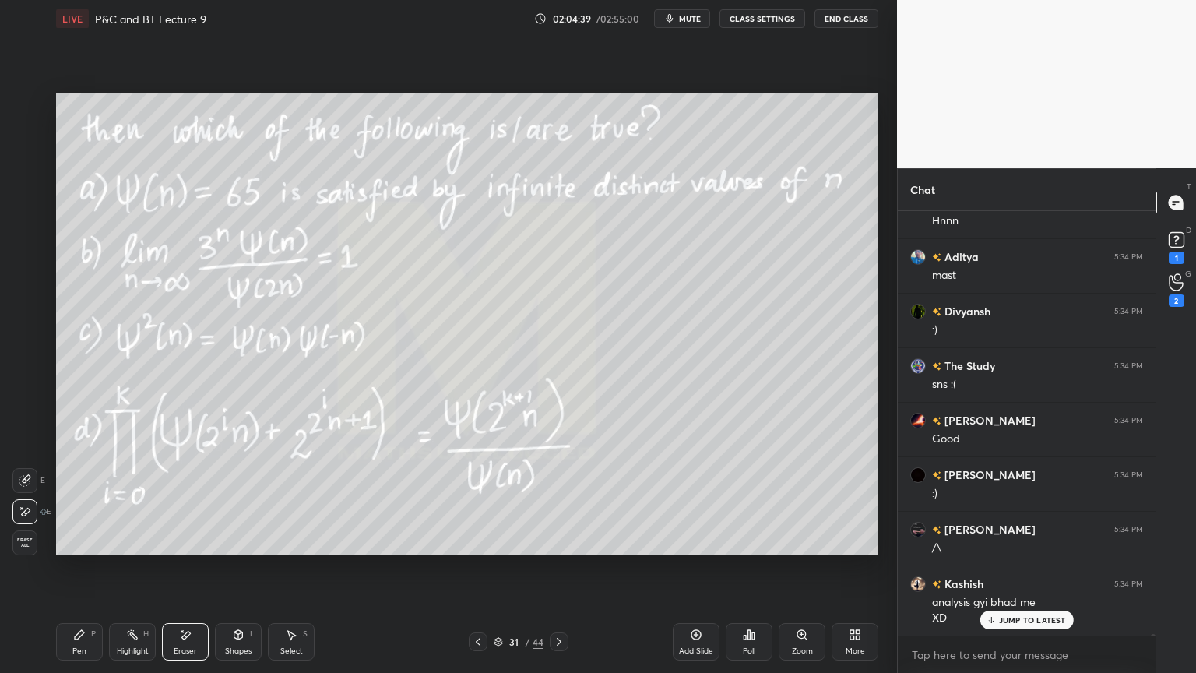
click at [1022, 549] on p "JUMP TO LATEST" at bounding box center [1032, 619] width 67 height 9
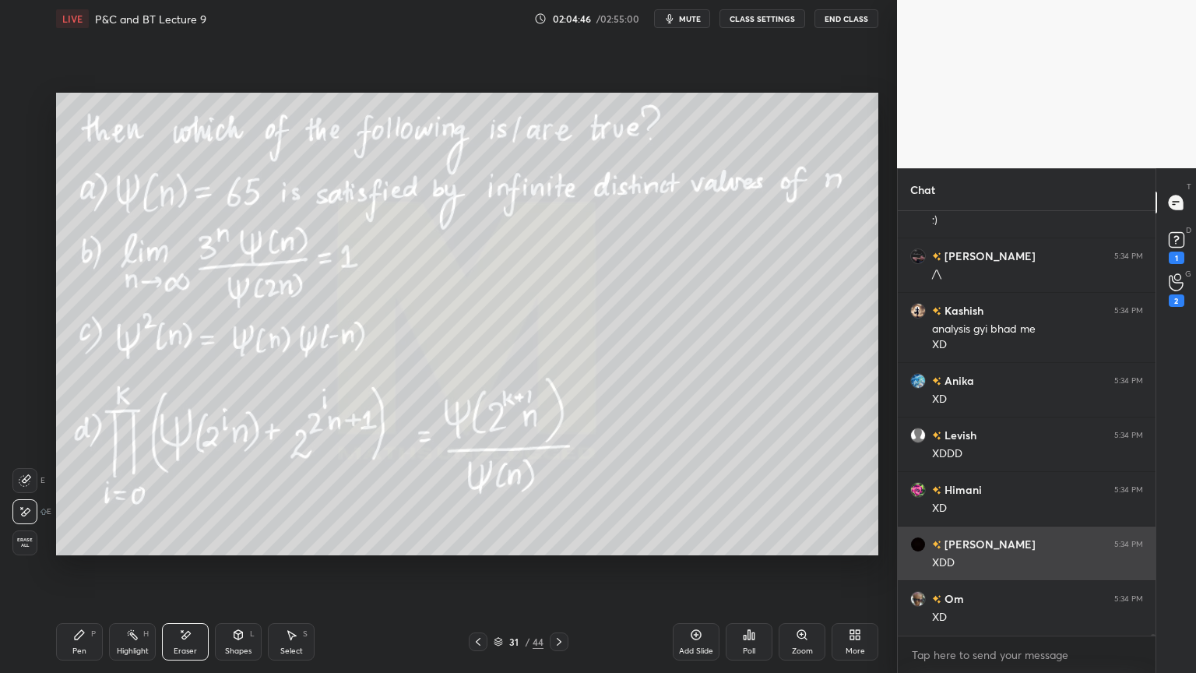
scroll to position [123690, 0]
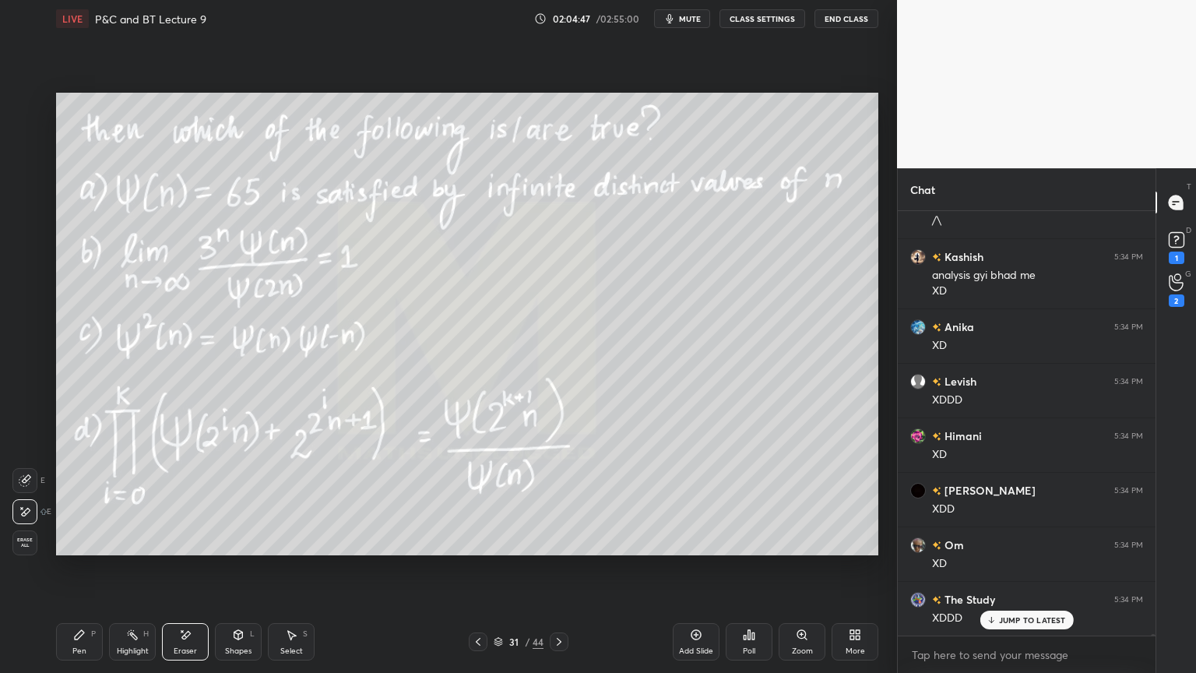
click at [1008, 549] on p "JUMP TO LATEST" at bounding box center [1032, 619] width 67 height 9
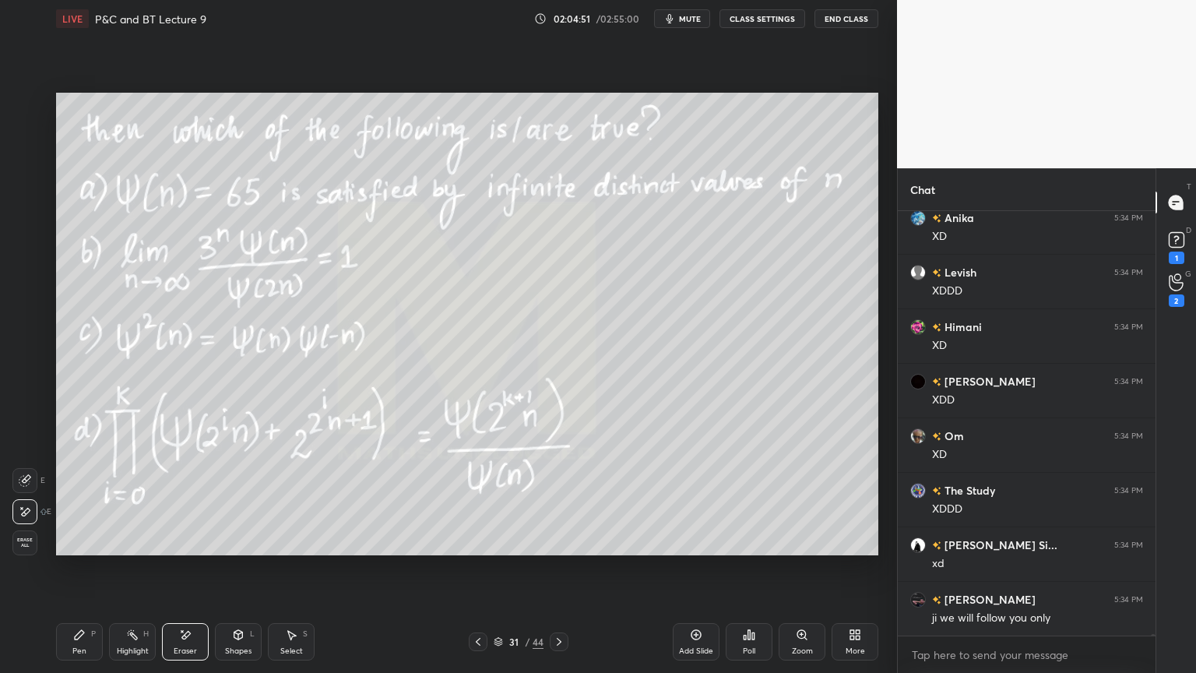
scroll to position [123854, 0]
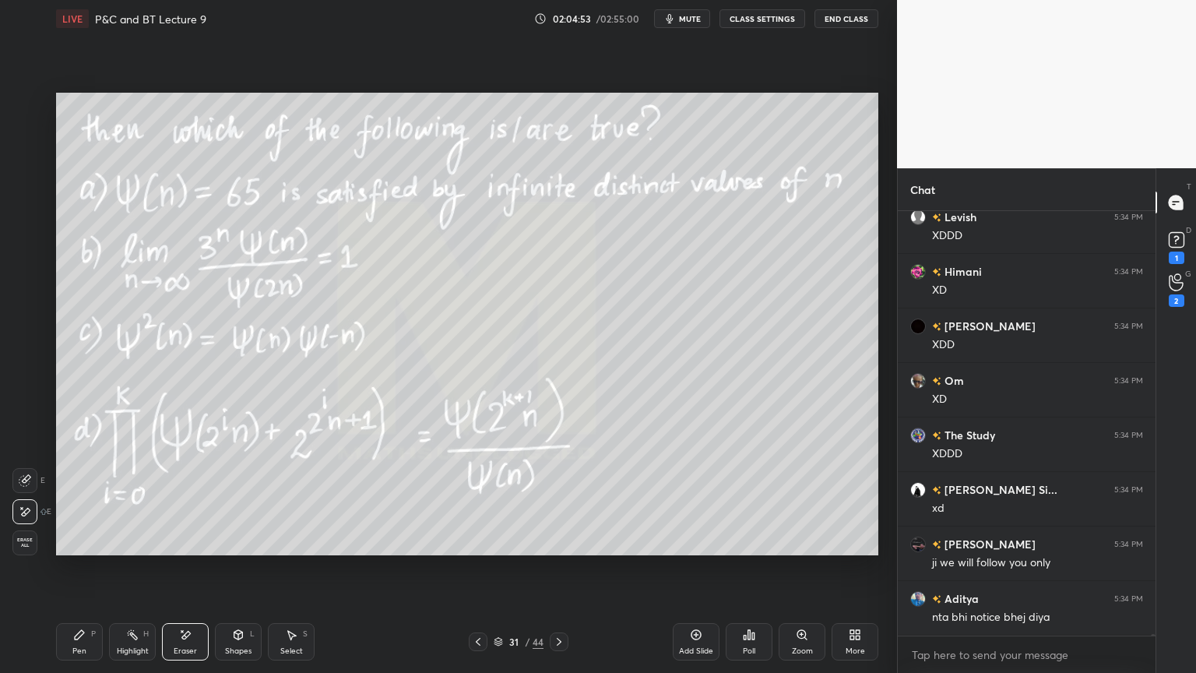
drag, startPoint x: 301, startPoint y: 646, endPoint x: 378, endPoint y: 564, distance: 113.0
click at [300, 549] on div "Select S" at bounding box center [291, 641] width 47 height 37
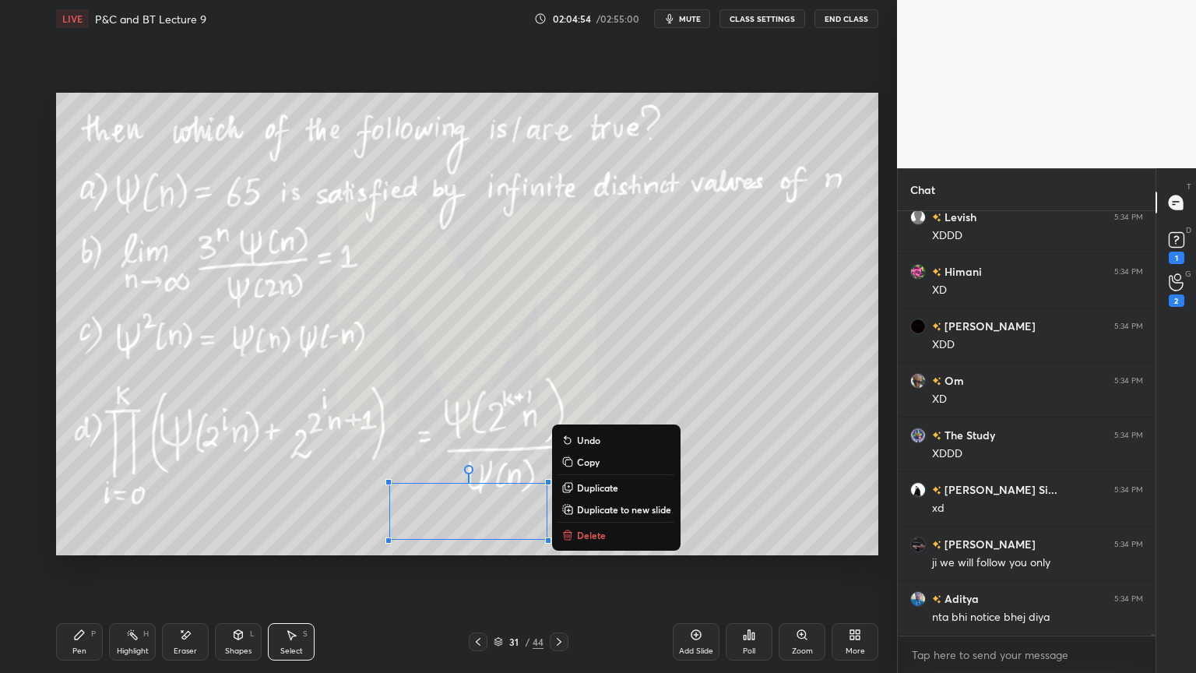
drag, startPoint x: 400, startPoint y: 488, endPoint x: 571, endPoint y: 533, distance: 176.2
click at [573, 549] on div "0 ° Undo Copy Duplicate Duplicate to new slide Delete" at bounding box center [467, 324] width 822 height 463
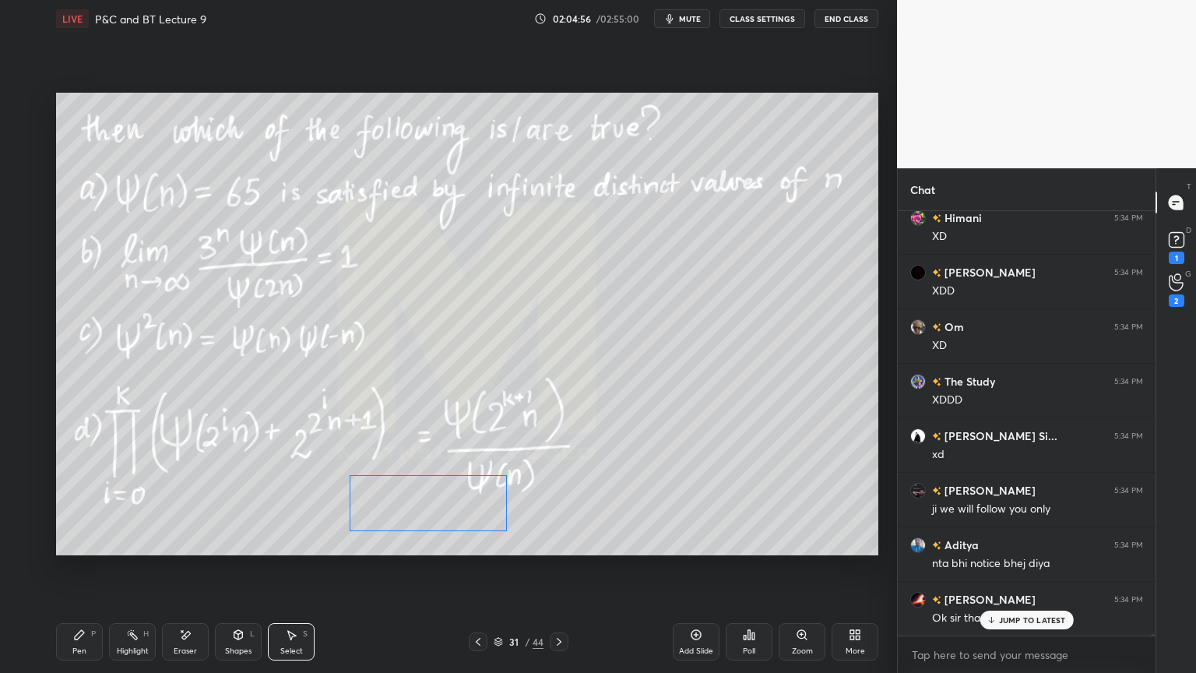
drag, startPoint x: 481, startPoint y: 516, endPoint x: 442, endPoint y: 502, distance: 42.1
click at [442, 509] on div "0 ° Undo Copy Duplicate Duplicate to new slide Delete" at bounding box center [467, 324] width 822 height 463
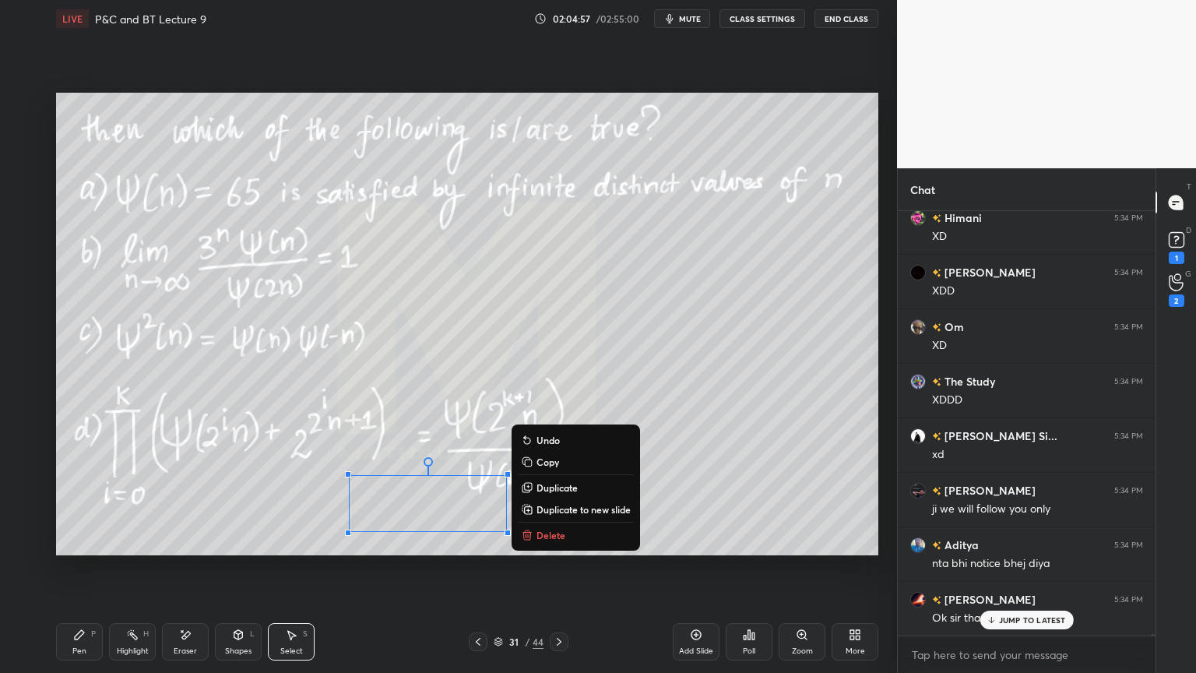
click at [426, 430] on div "0 ° Undo Copy Duplicate Duplicate to new slide Delete" at bounding box center [467, 324] width 822 height 463
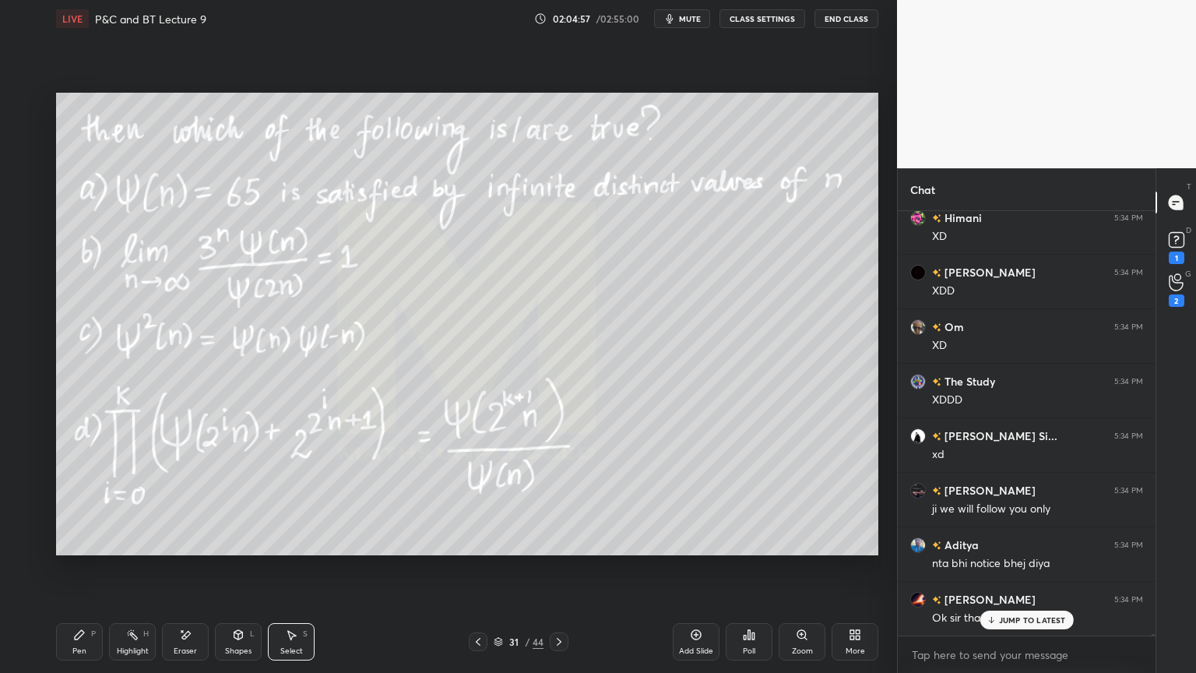
drag, startPoint x: 137, startPoint y: 637, endPoint x: 107, endPoint y: 647, distance: 32.0
click at [132, 549] on div "Highlight H" at bounding box center [132, 641] width 47 height 37
drag, startPoint x: 83, startPoint y: 643, endPoint x: 231, endPoint y: 586, distance: 158.8
click at [83, 549] on div "Pen P" at bounding box center [79, 641] width 47 height 37
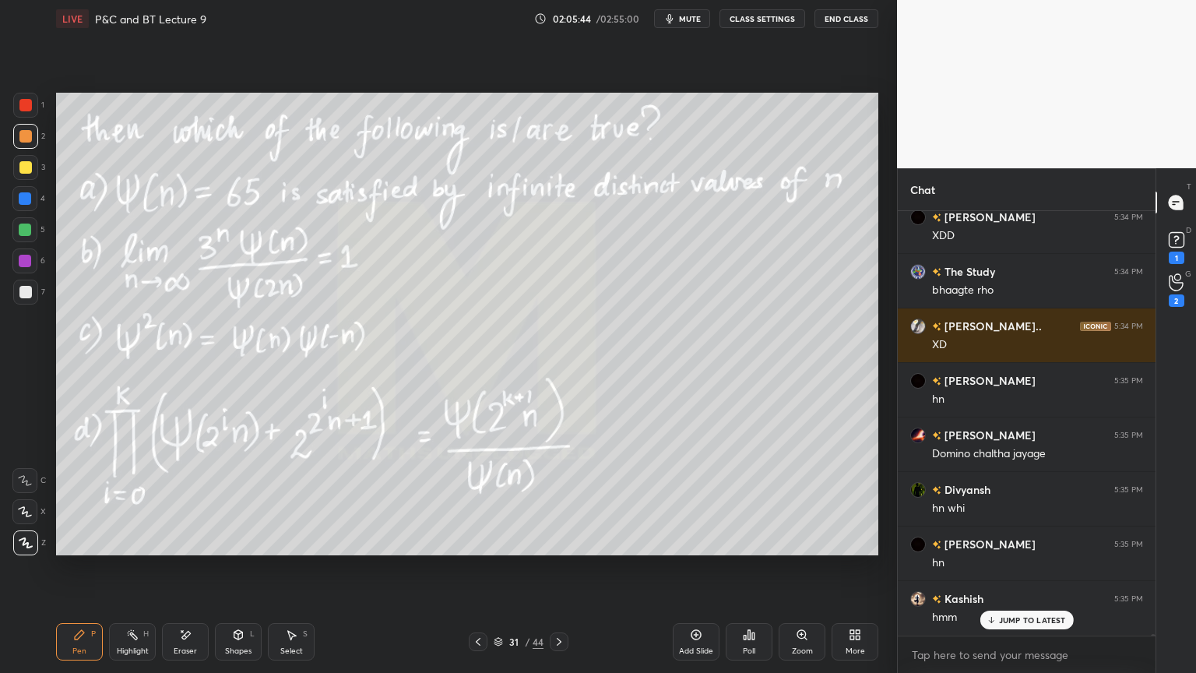
scroll to position [124562, 0]
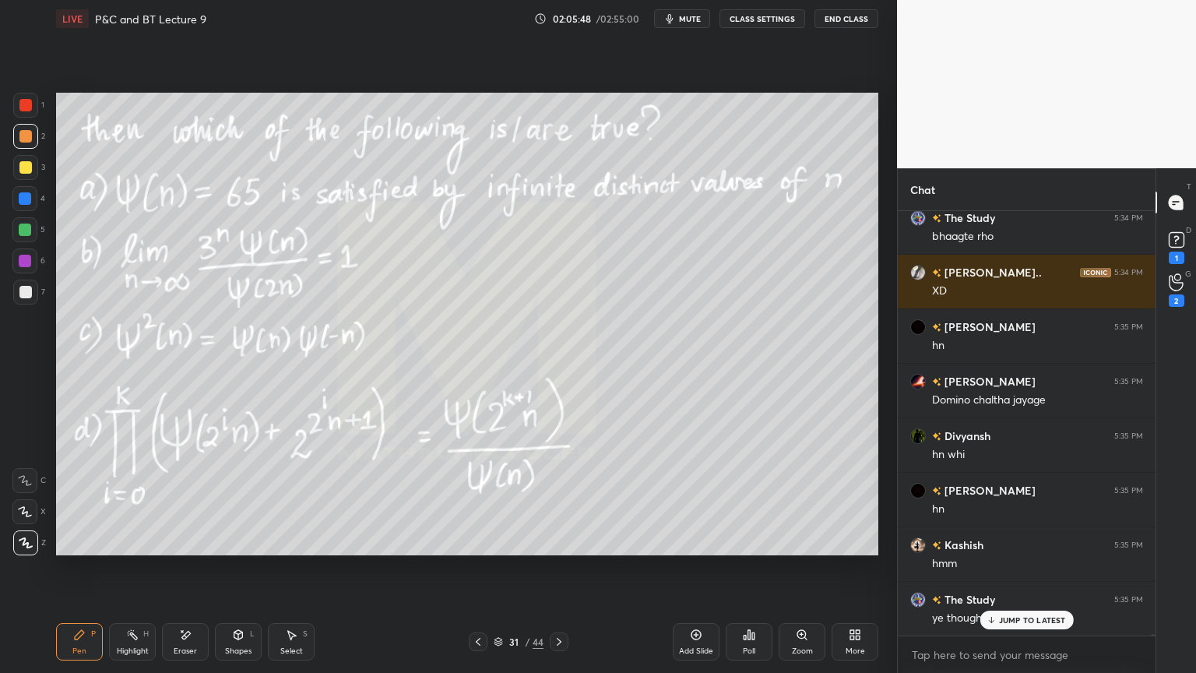
click at [193, 549] on div "Eraser" at bounding box center [185, 641] width 47 height 37
click at [27, 540] on span "Erase all" at bounding box center [24, 542] width 23 height 11
click at [122, 549] on div "Highlight H" at bounding box center [132, 641] width 47 height 37
click at [76, 549] on icon at bounding box center [79, 634] width 12 height 12
click at [192, 549] on div "Eraser" at bounding box center [185, 641] width 47 height 37
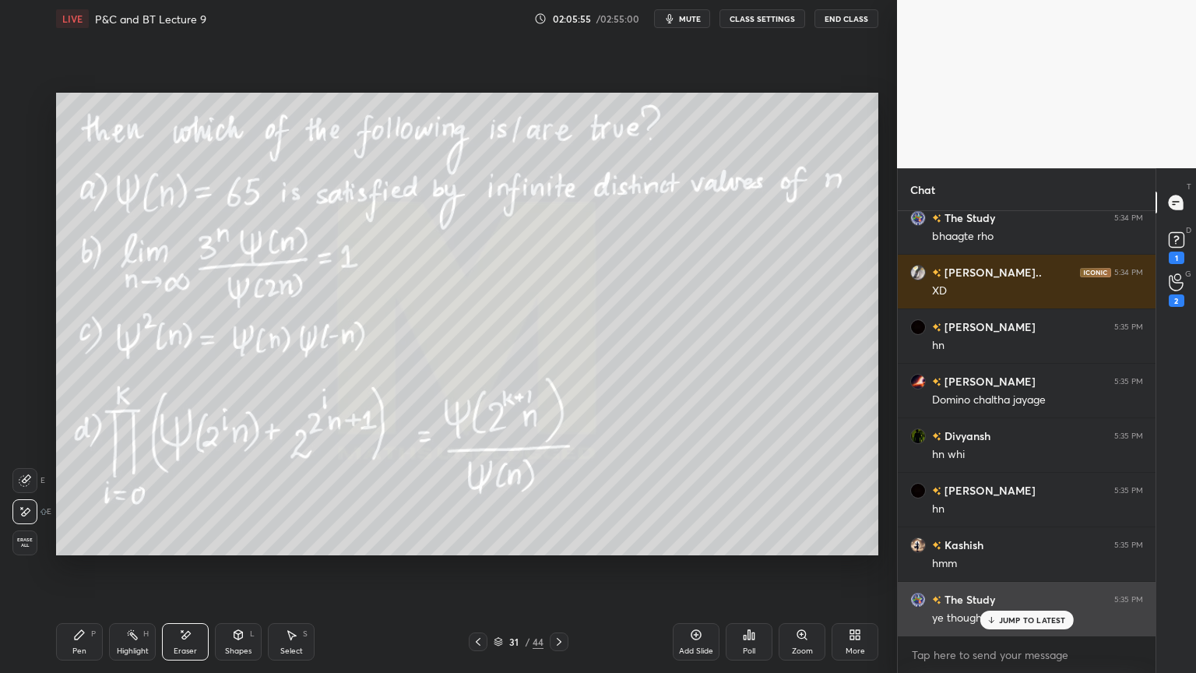
click at [1014, 549] on p "JUMP TO LATEST" at bounding box center [1032, 619] width 67 height 9
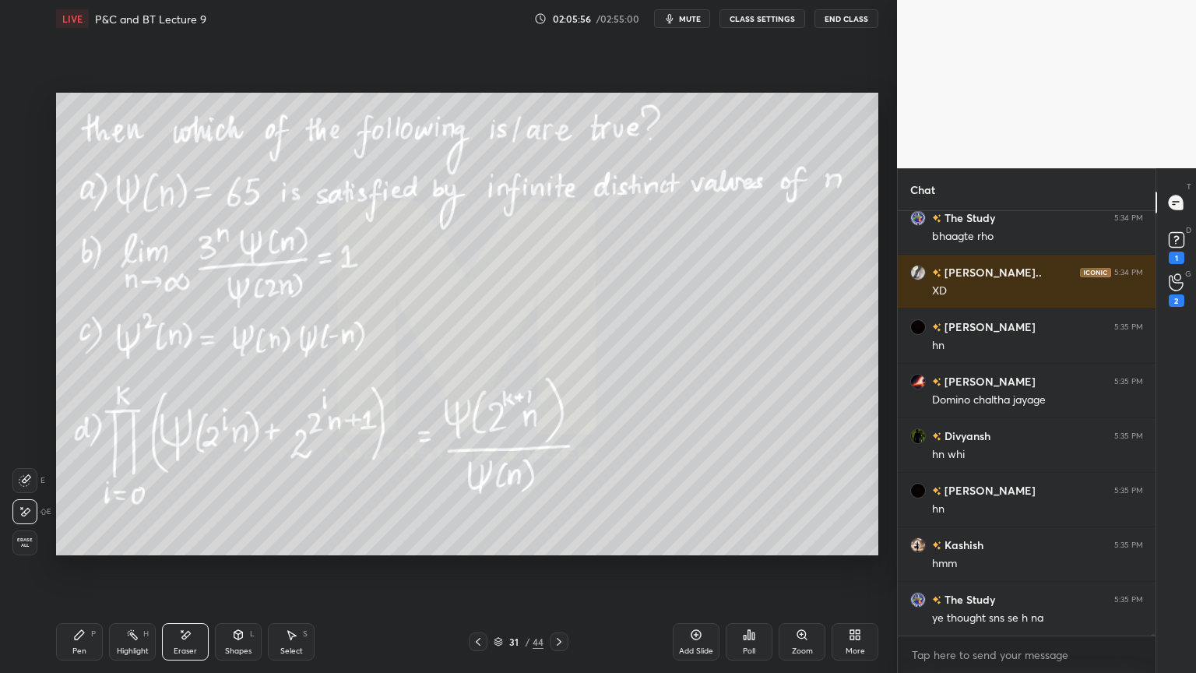
click at [31, 547] on span "Erase all" at bounding box center [24, 542] width 23 height 11
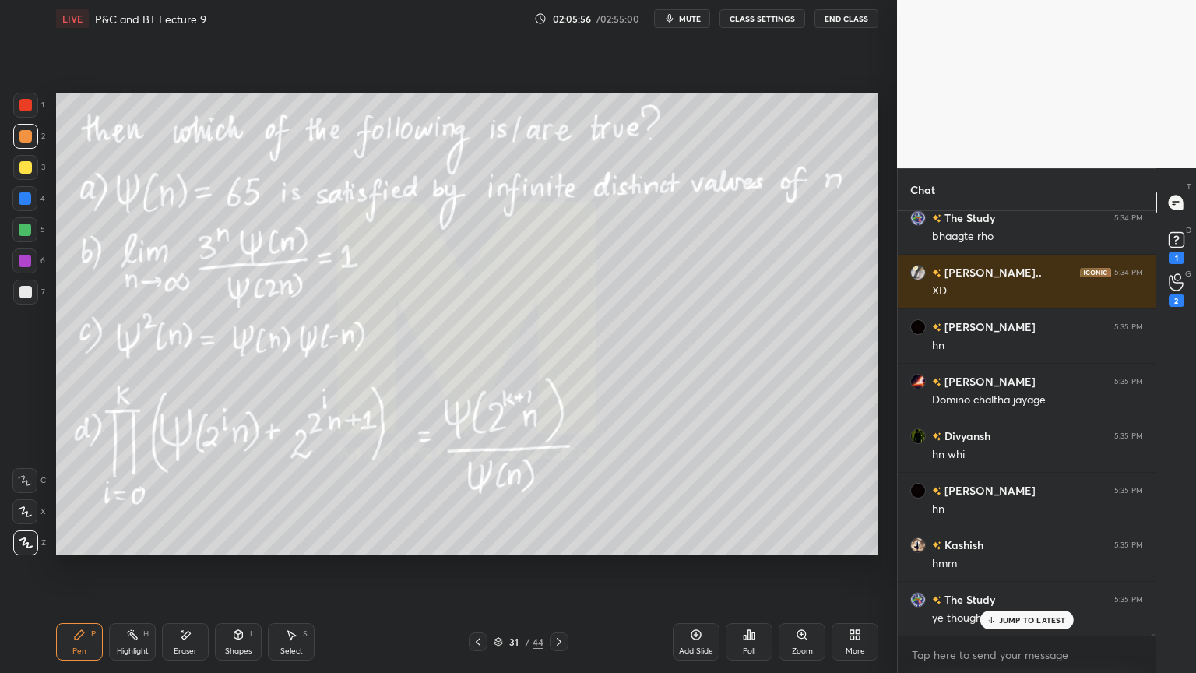
scroll to position [124630, 0]
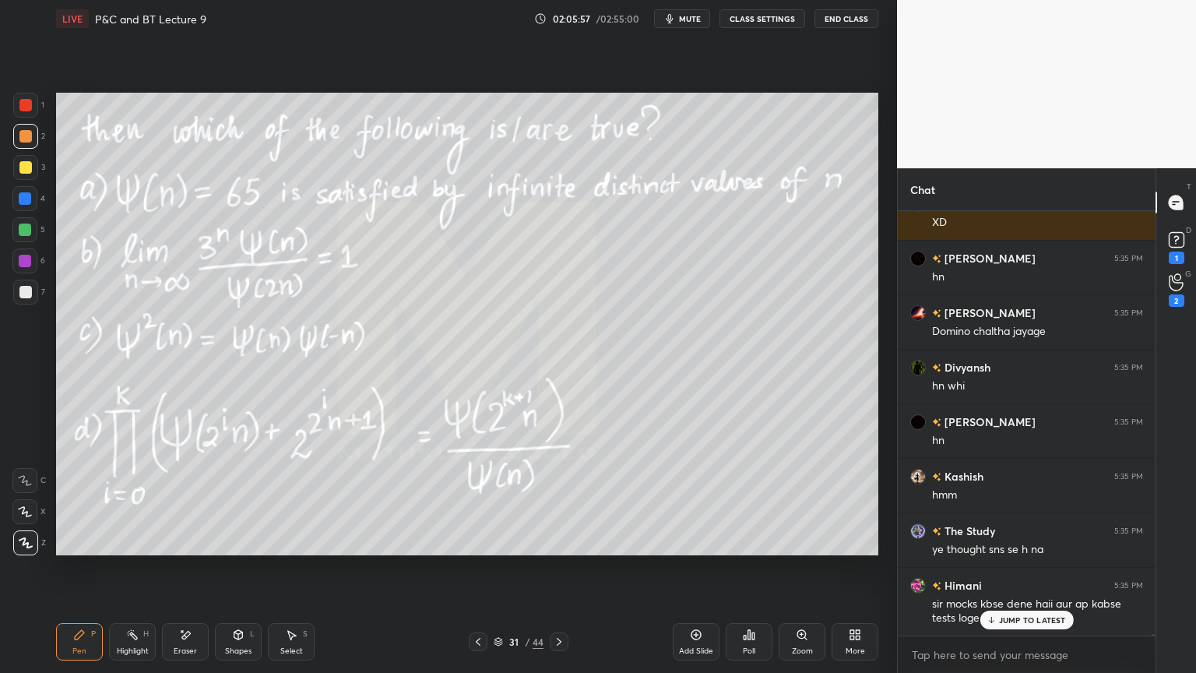
click at [137, 549] on div "Highlight H" at bounding box center [132, 641] width 47 height 37
click at [100, 549] on div "Pen P Highlight H Eraser Shapes L Select S" at bounding box center [210, 641] width 308 height 37
click at [1005, 549] on p "JUMP TO LATEST" at bounding box center [1032, 619] width 67 height 9
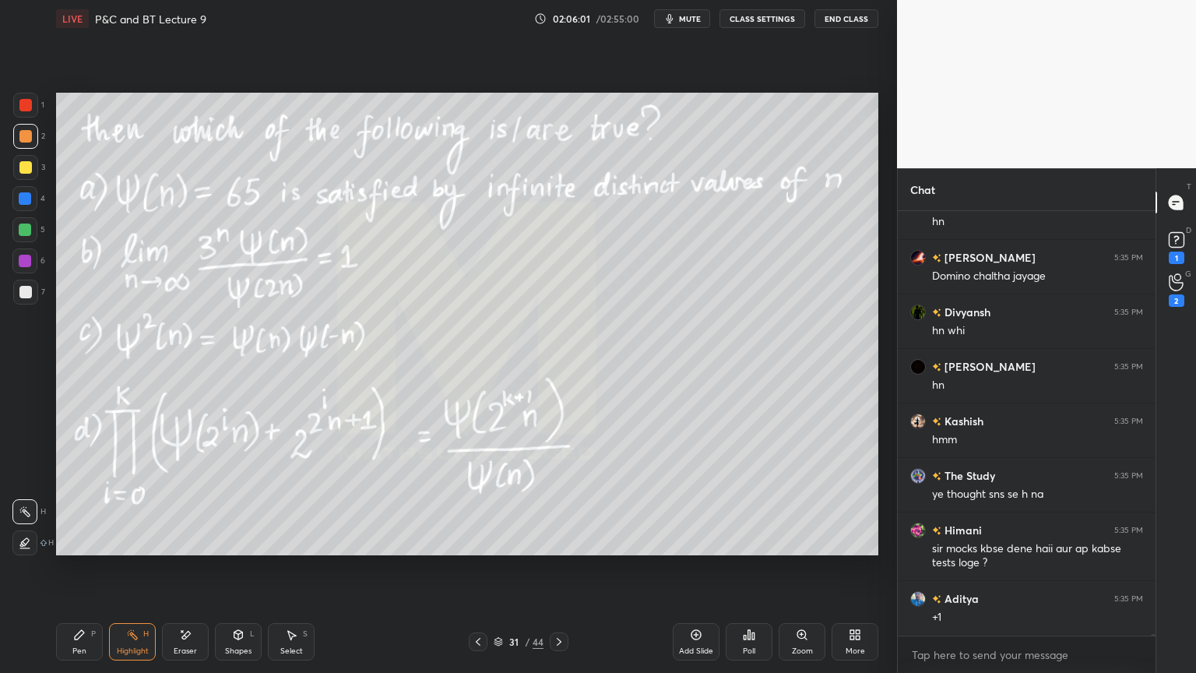
scroll to position [124739, 0]
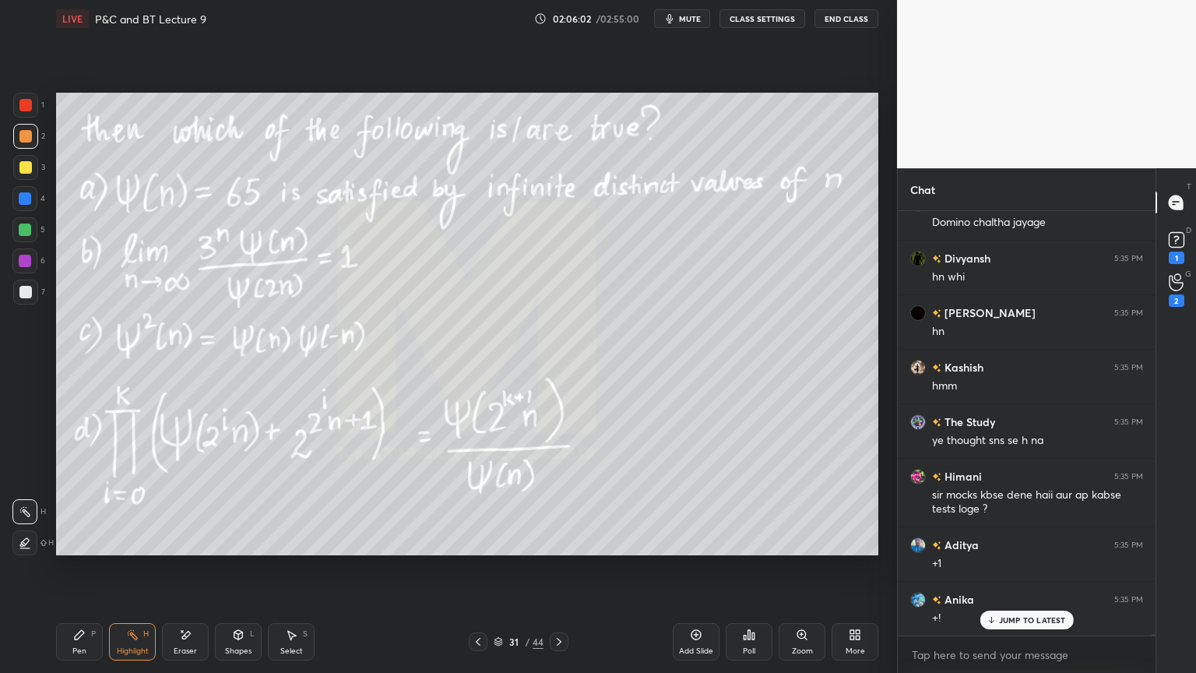
click at [560, 549] on icon at bounding box center [559, 641] width 12 height 12
click at [560, 549] on icon at bounding box center [559, 642] width 5 height 8
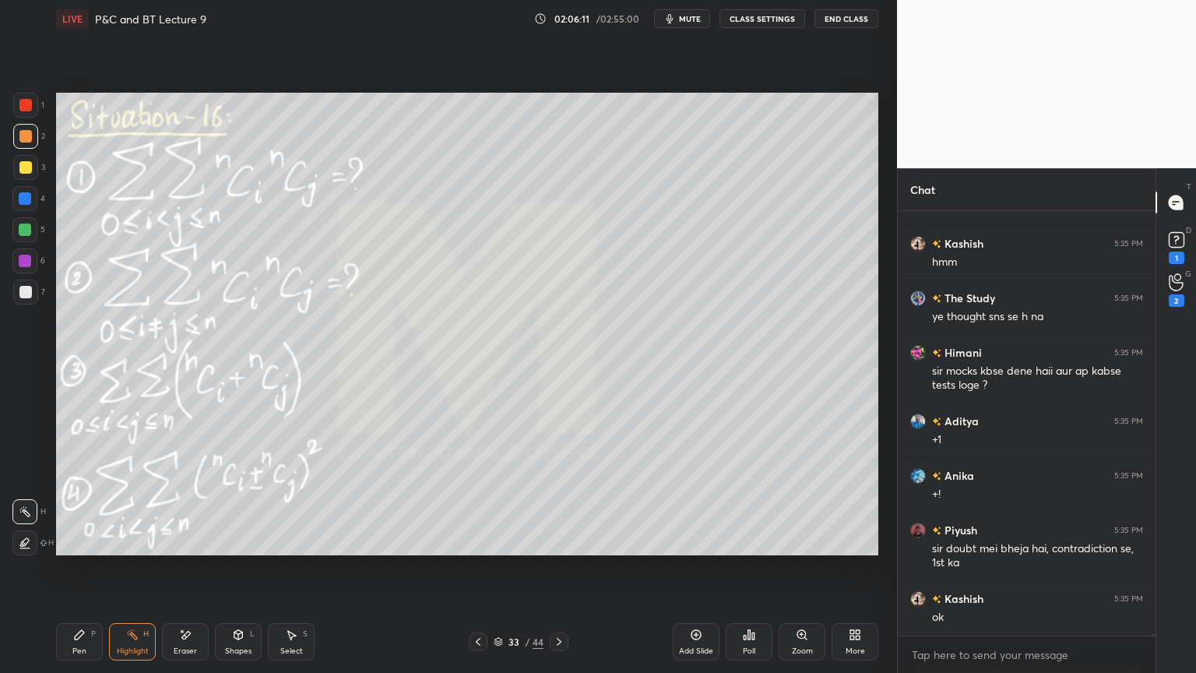
scroll to position [124917, 0]
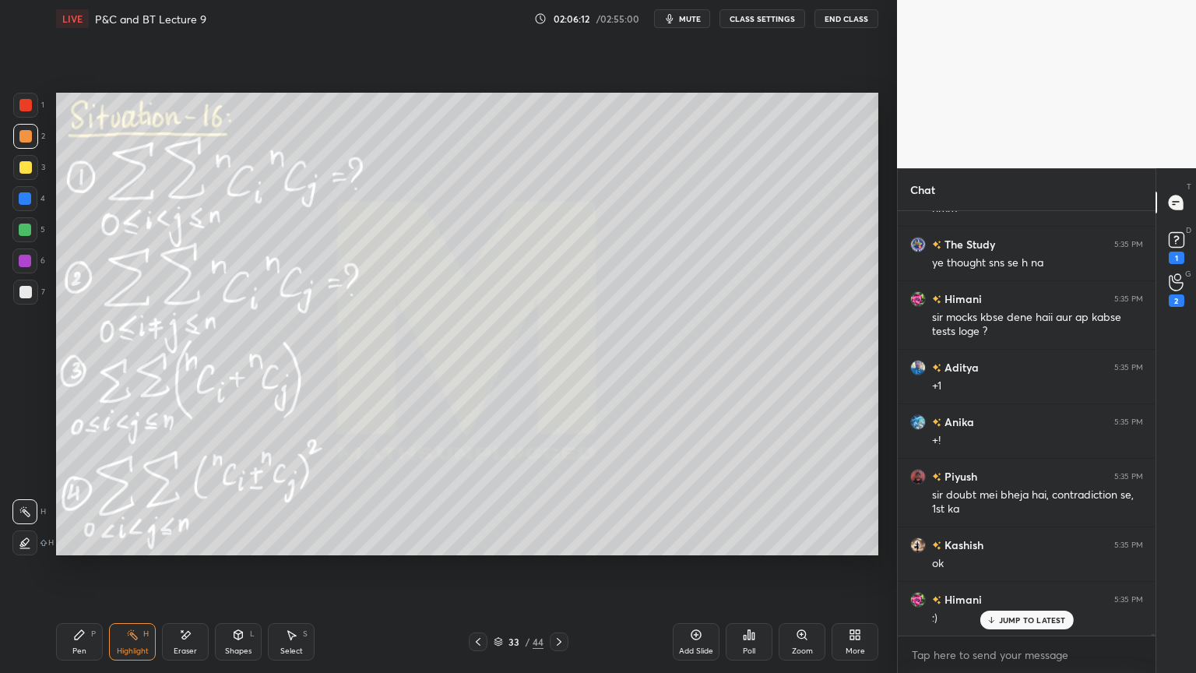
click at [495, 549] on icon at bounding box center [498, 641] width 9 height 9
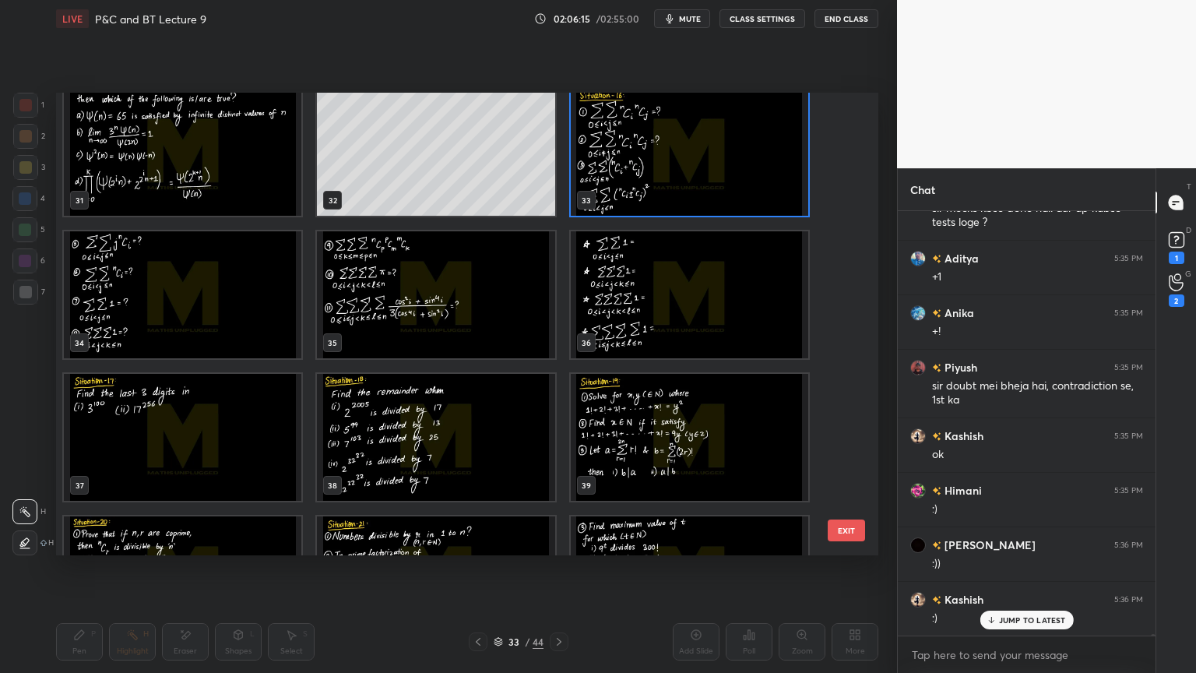
scroll to position [125081, 0]
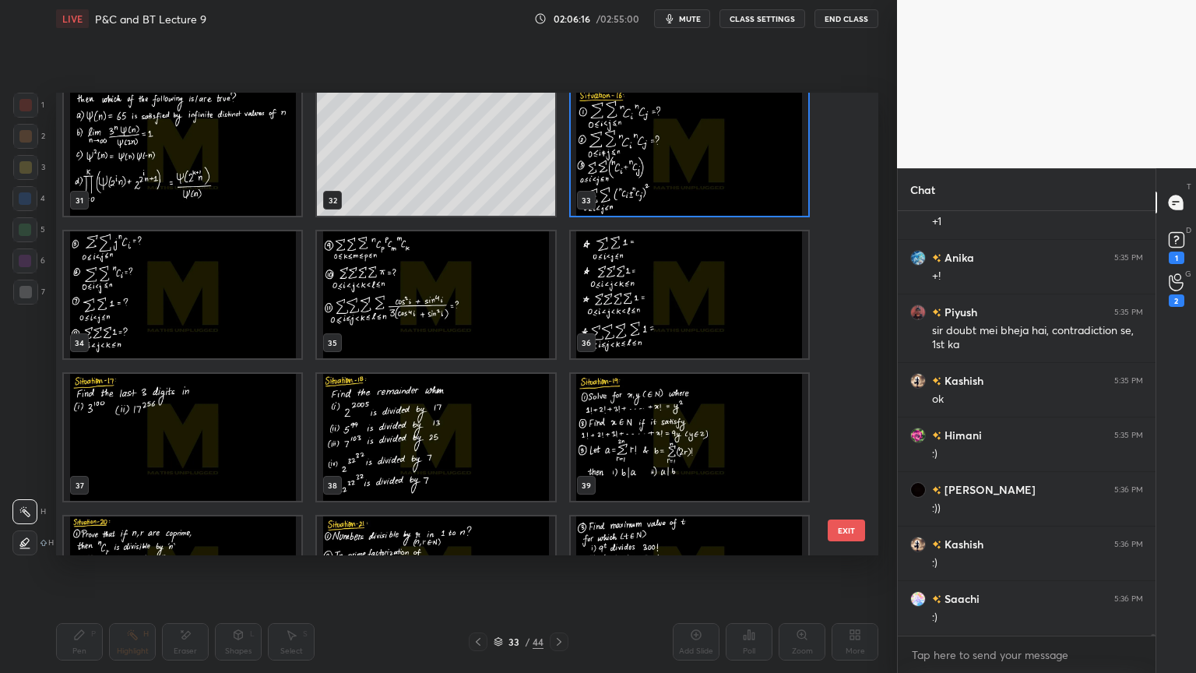
click at [685, 163] on img "grid" at bounding box center [690, 152] width 238 height 127
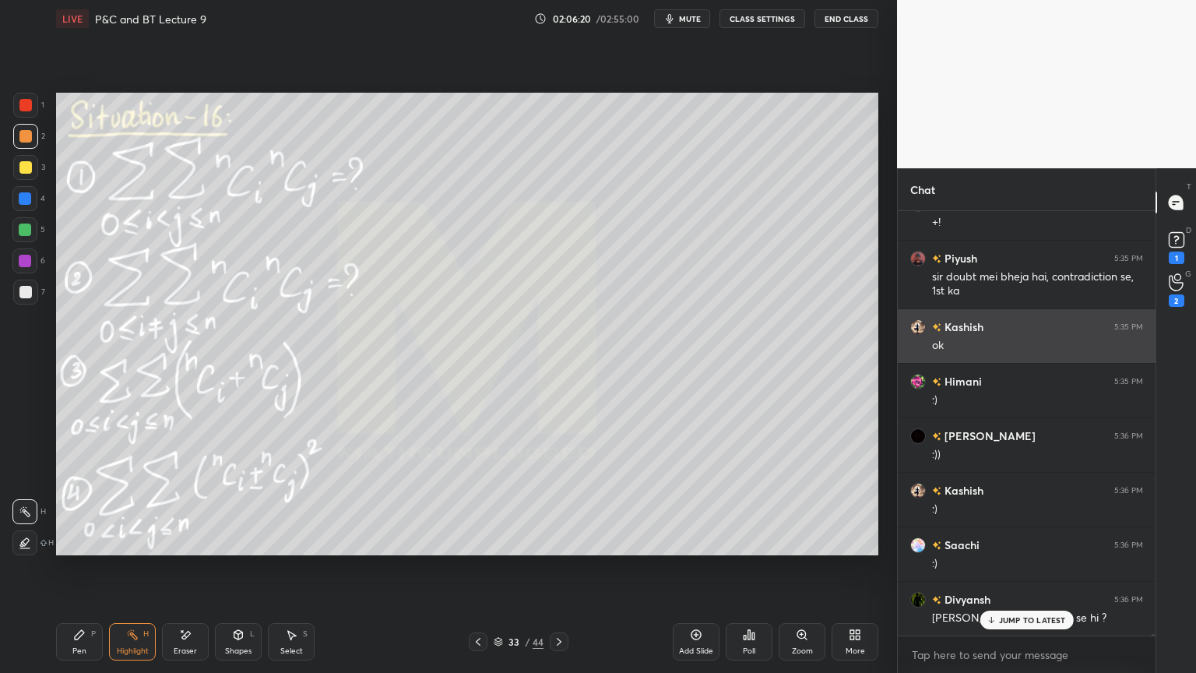
scroll to position [125190, 0]
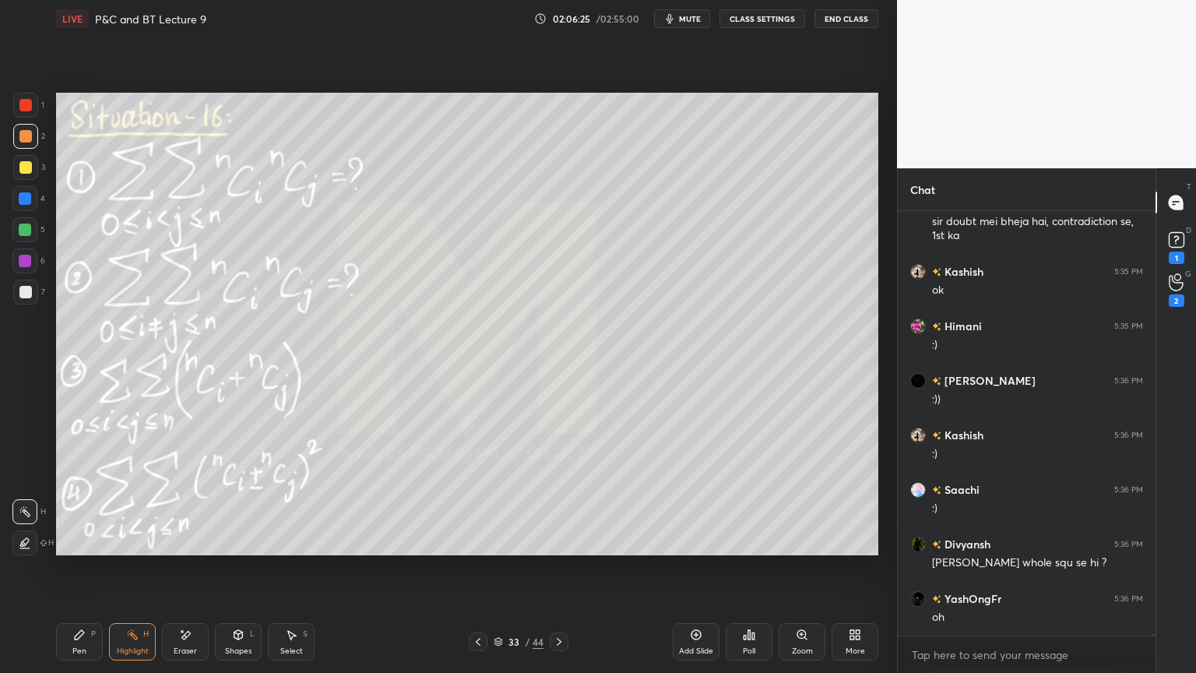
click at [90, 549] on div "Pen P" at bounding box center [79, 641] width 47 height 37
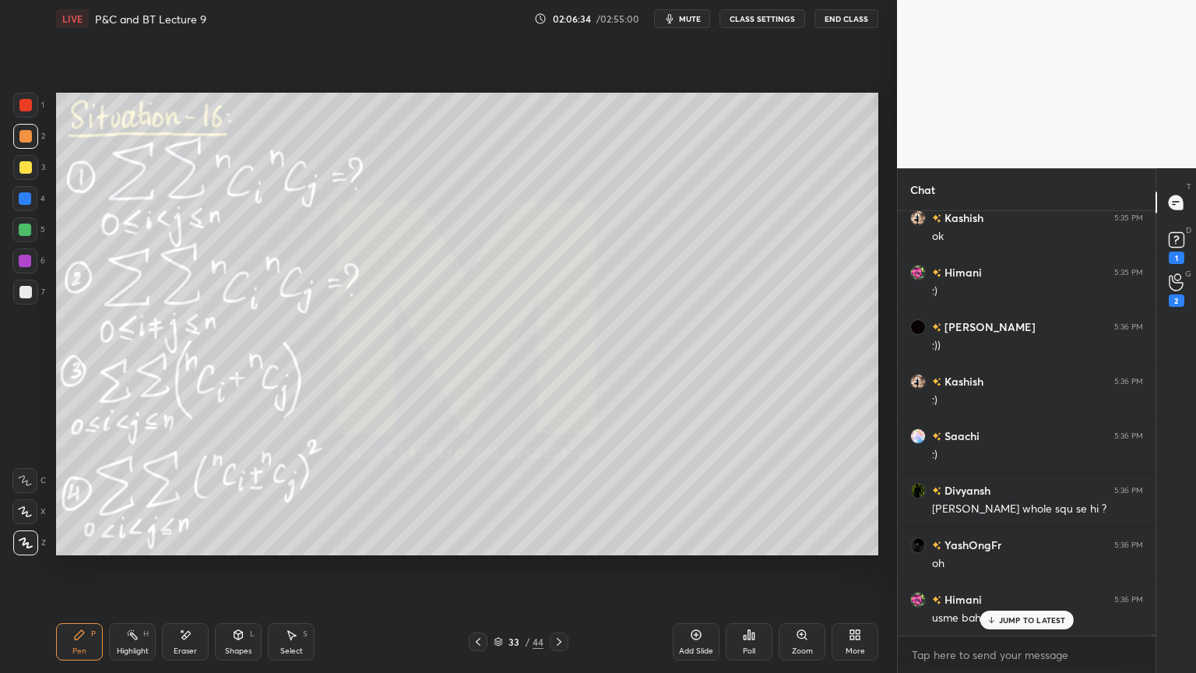
drag, startPoint x: 195, startPoint y: 641, endPoint x: 252, endPoint y: 617, distance: 61.0
click at [194, 549] on div "Eraser" at bounding box center [185, 641] width 47 height 37
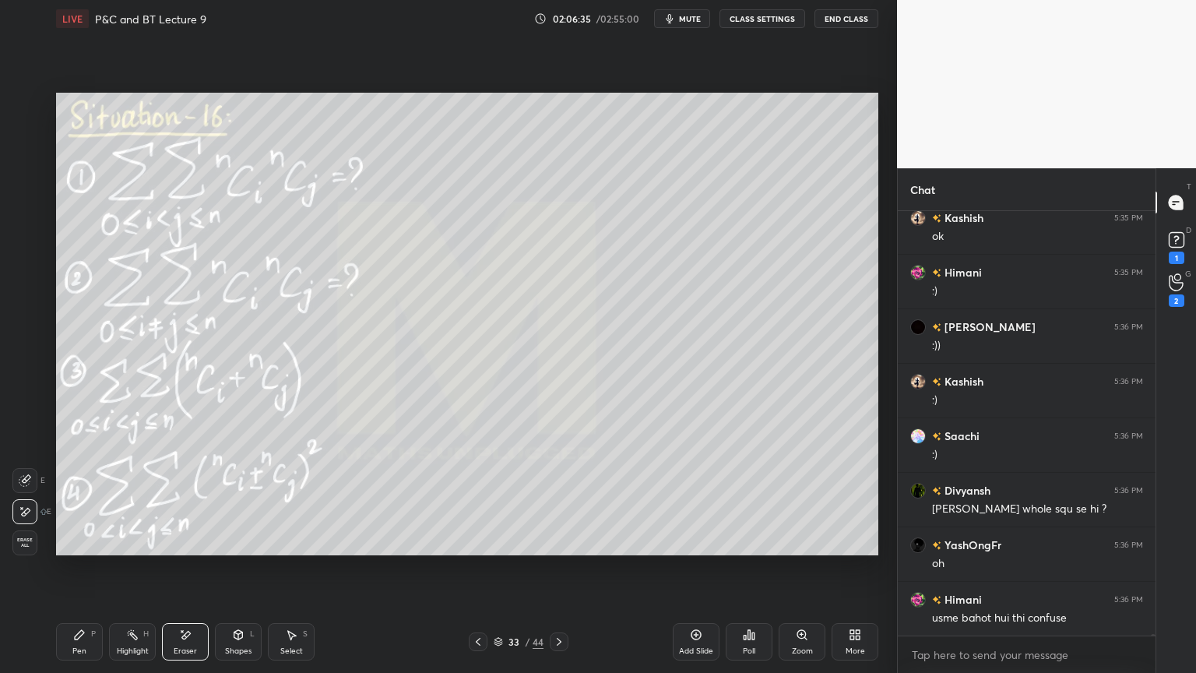
click at [999, 549] on div "Kashish 5:35 PM ok Himani 5:35 PM :) Harshpreet 5:36 PM :)) Kashish 5:36 PM :) …" at bounding box center [1027, 423] width 258 height 424
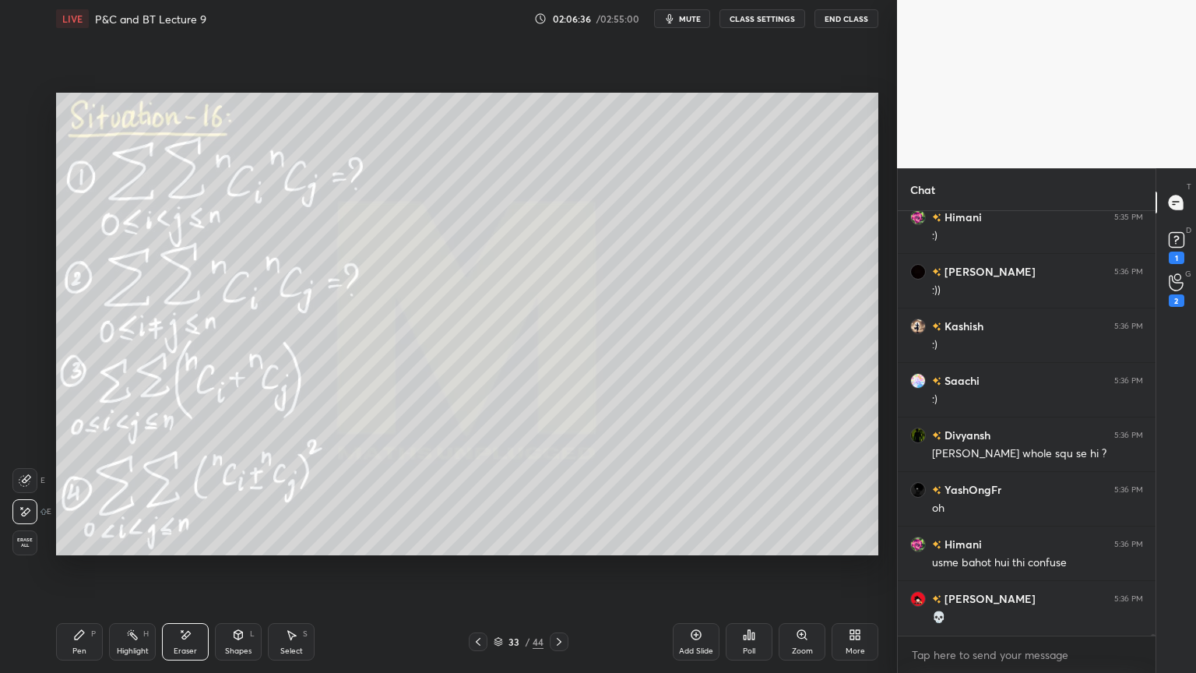
scroll to position [125353, 0]
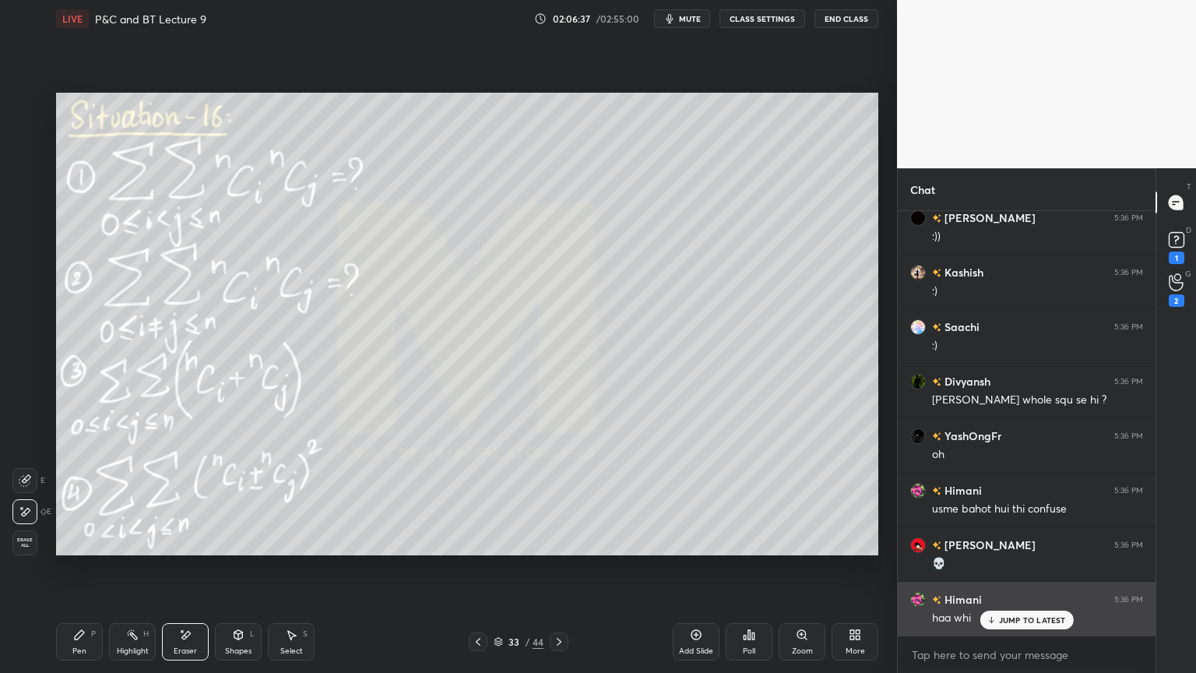
click at [1008, 549] on p "JUMP TO LATEST" at bounding box center [1032, 619] width 67 height 9
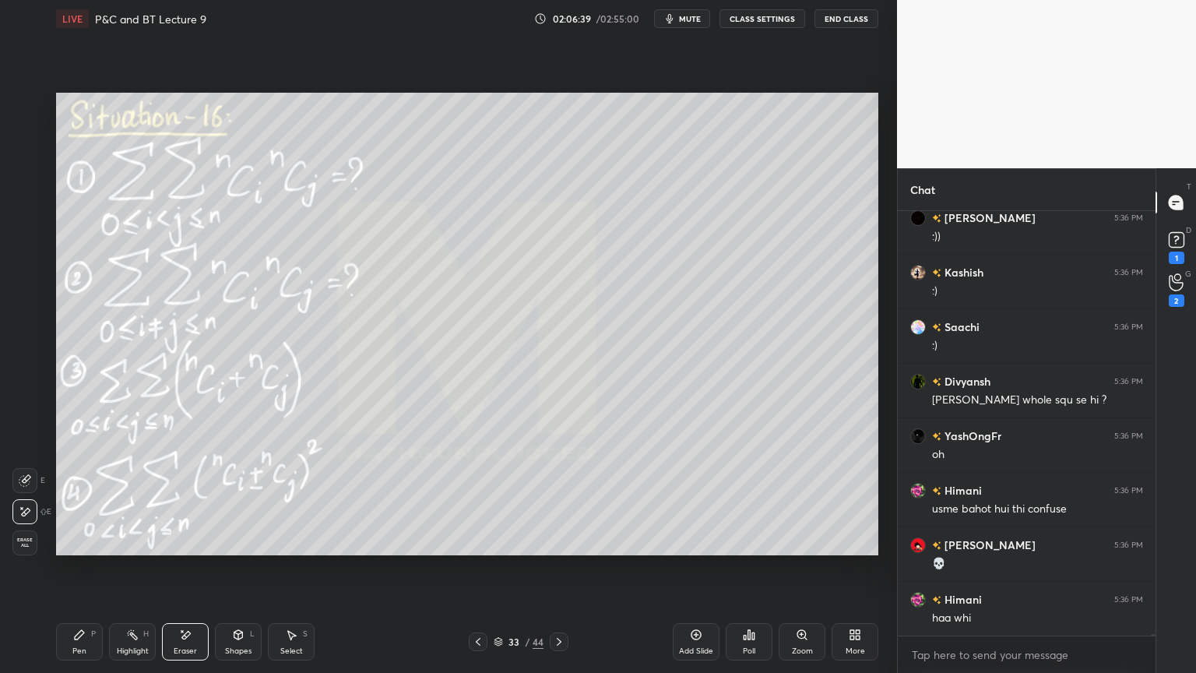
drag, startPoint x: 25, startPoint y: 542, endPoint x: 74, endPoint y: 589, distance: 67.8
click at [24, 542] on span "Erase all" at bounding box center [24, 542] width 23 height 11
drag, startPoint x: 124, startPoint y: 646, endPoint x: 89, endPoint y: 644, distance: 35.1
click at [120, 549] on div "Highlight" at bounding box center [133, 651] width 32 height 8
click at [72, 549] on div "Pen P" at bounding box center [79, 641] width 47 height 37
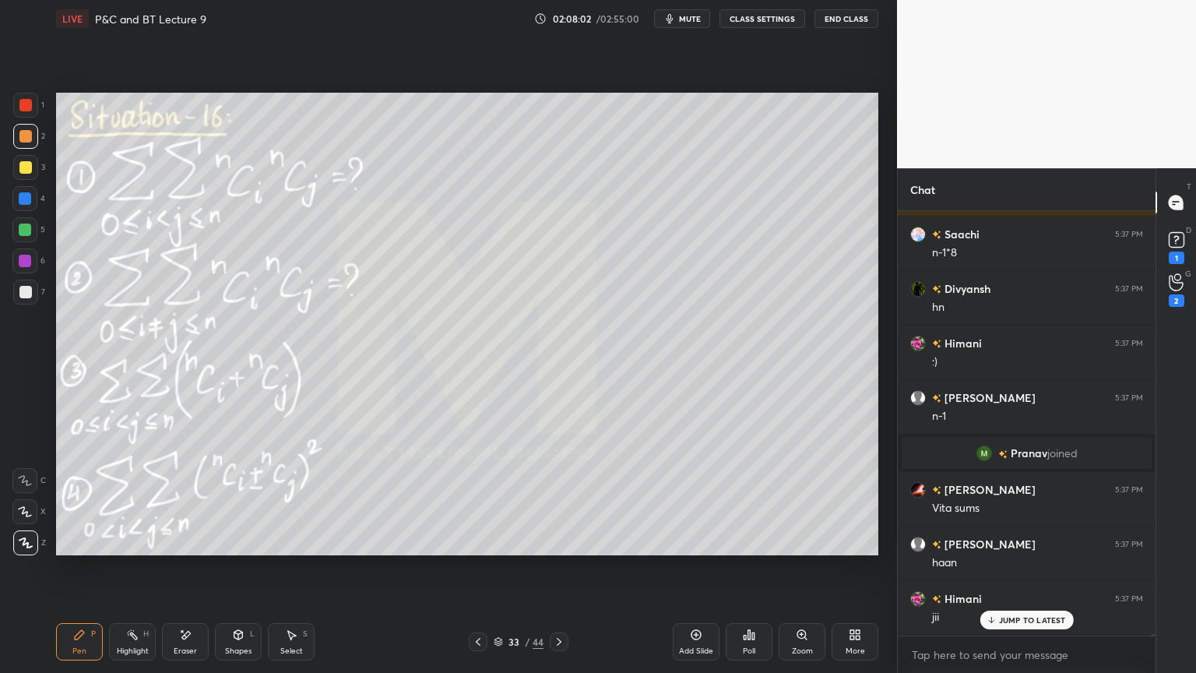
scroll to position [127421, 0]
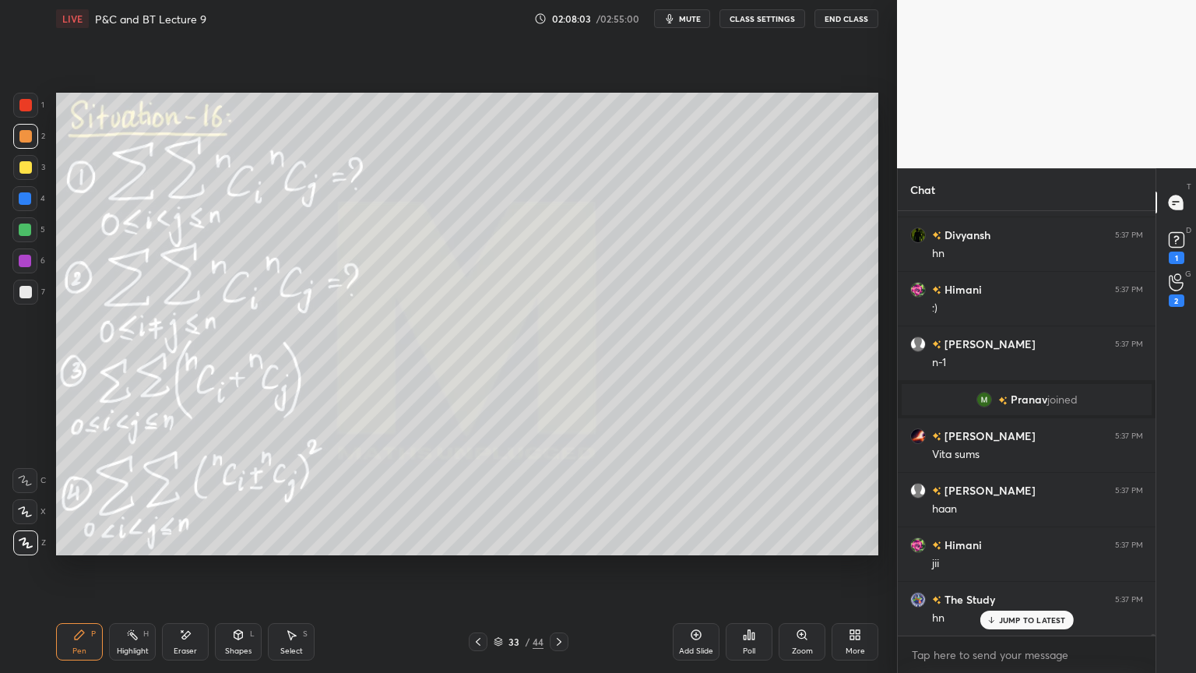
drag, startPoint x: 678, startPoint y: 648, endPoint x: 631, endPoint y: 625, distance: 52.2
click at [677, 549] on div "Add Slide" at bounding box center [696, 641] width 47 height 37
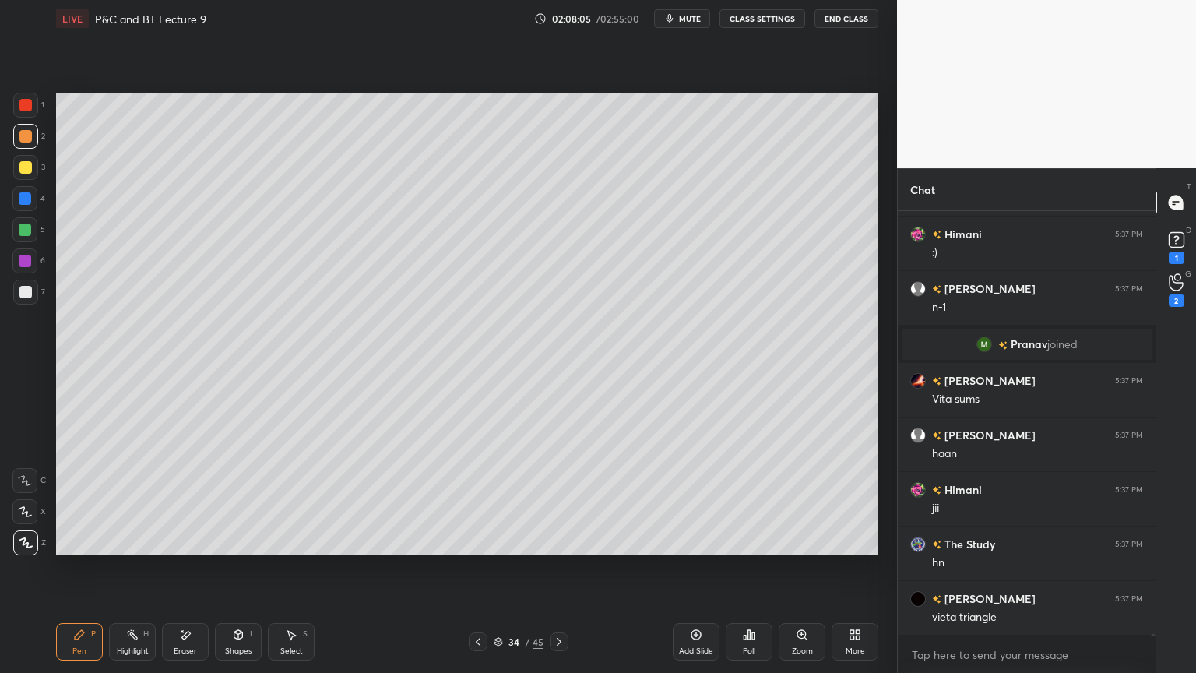
scroll to position [127530, 0]
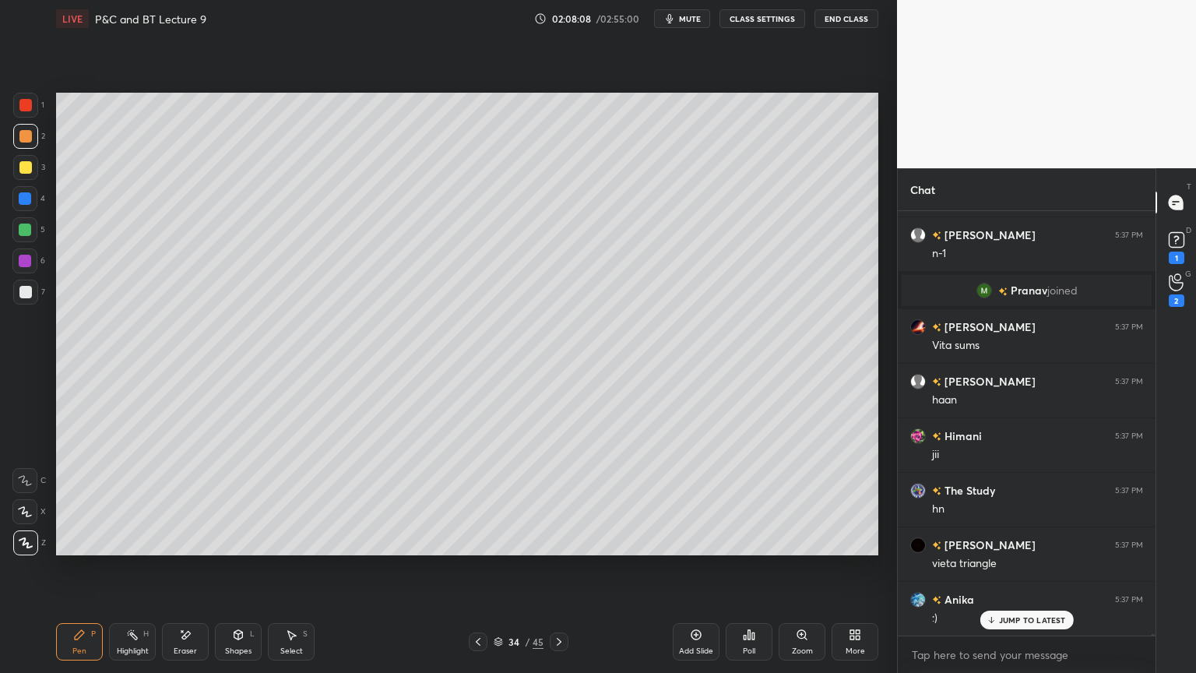
click at [190, 549] on div "Eraser" at bounding box center [185, 651] width 23 height 8
click at [118, 549] on div "Highlight H" at bounding box center [132, 641] width 47 height 37
click at [79, 549] on icon at bounding box center [79, 634] width 9 height 9
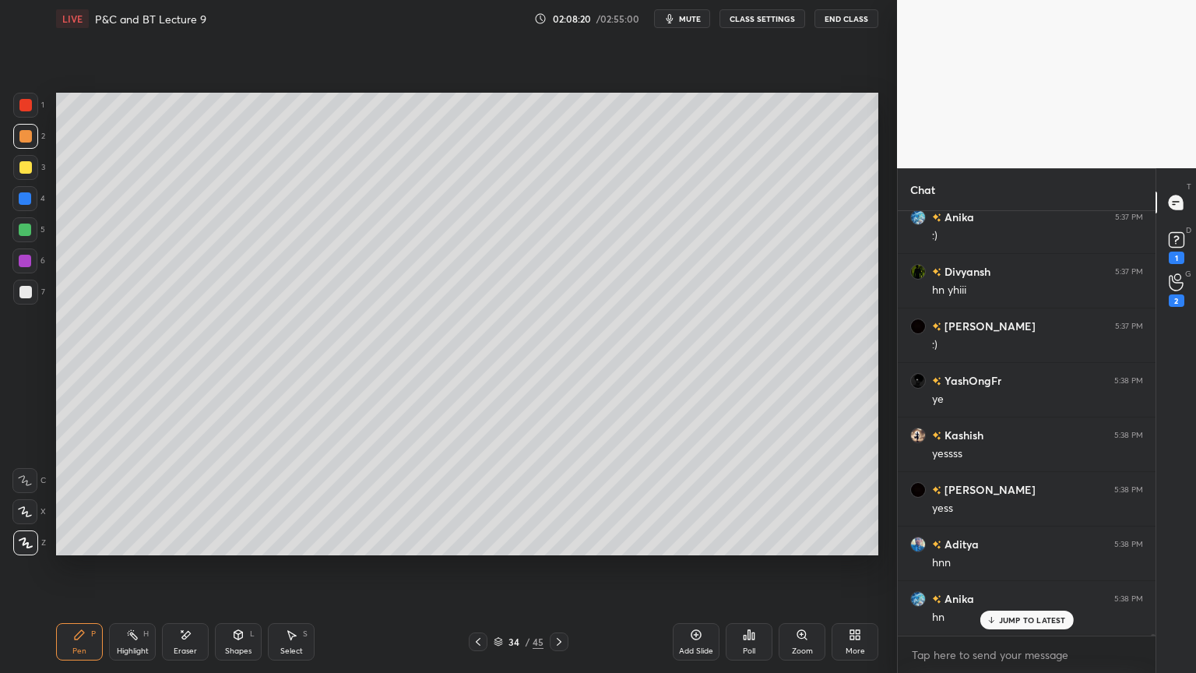
scroll to position [127967, 0]
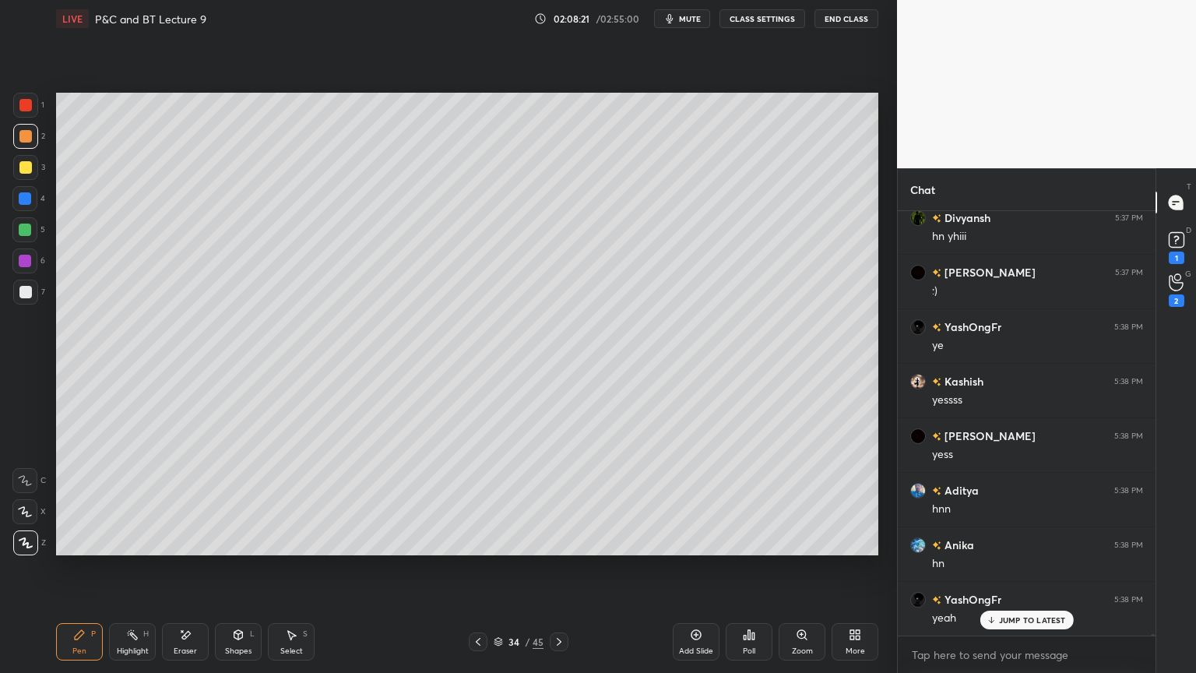
click at [480, 549] on icon at bounding box center [478, 641] width 12 height 12
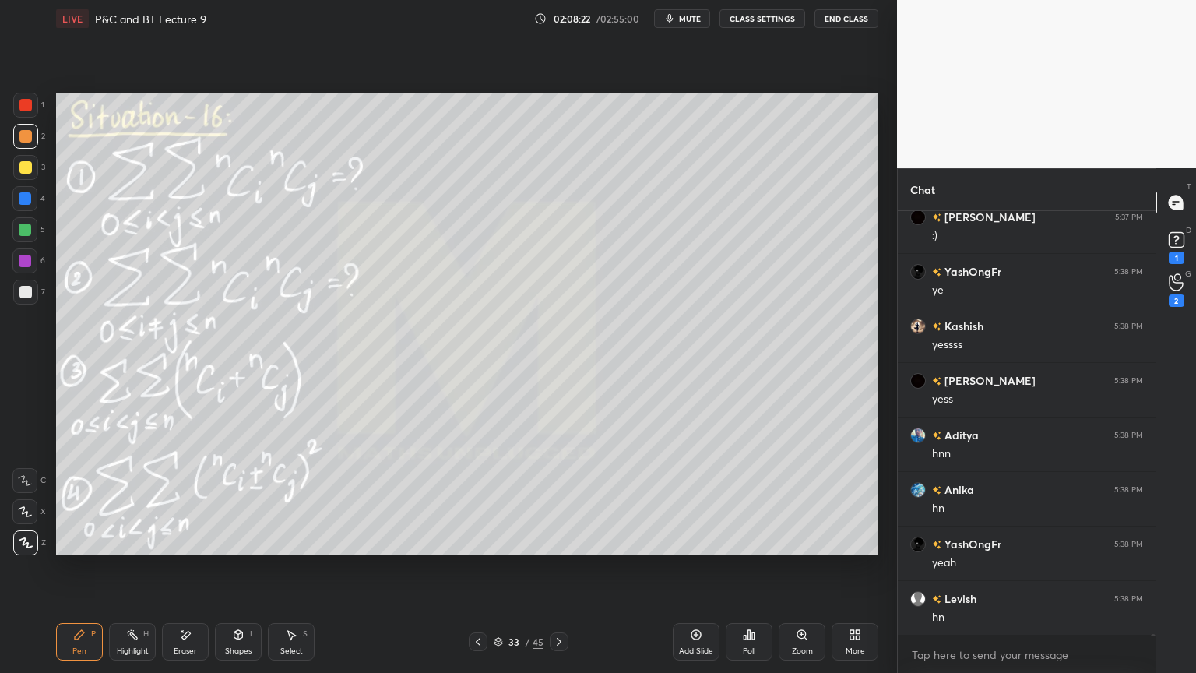
drag, startPoint x: 200, startPoint y: 641, endPoint x: 167, endPoint y: 615, distance: 41.6
click at [201, 549] on div "Eraser" at bounding box center [185, 641] width 47 height 37
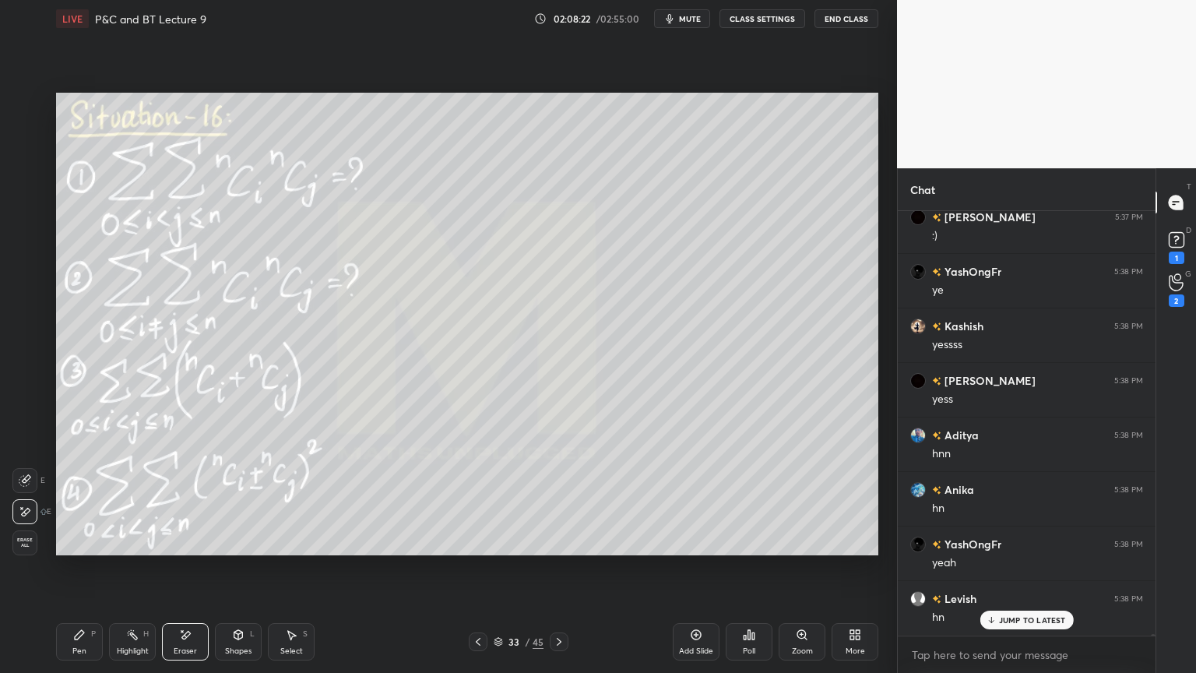
scroll to position [128076, 0]
click at [30, 542] on span "Erase all" at bounding box center [24, 542] width 23 height 11
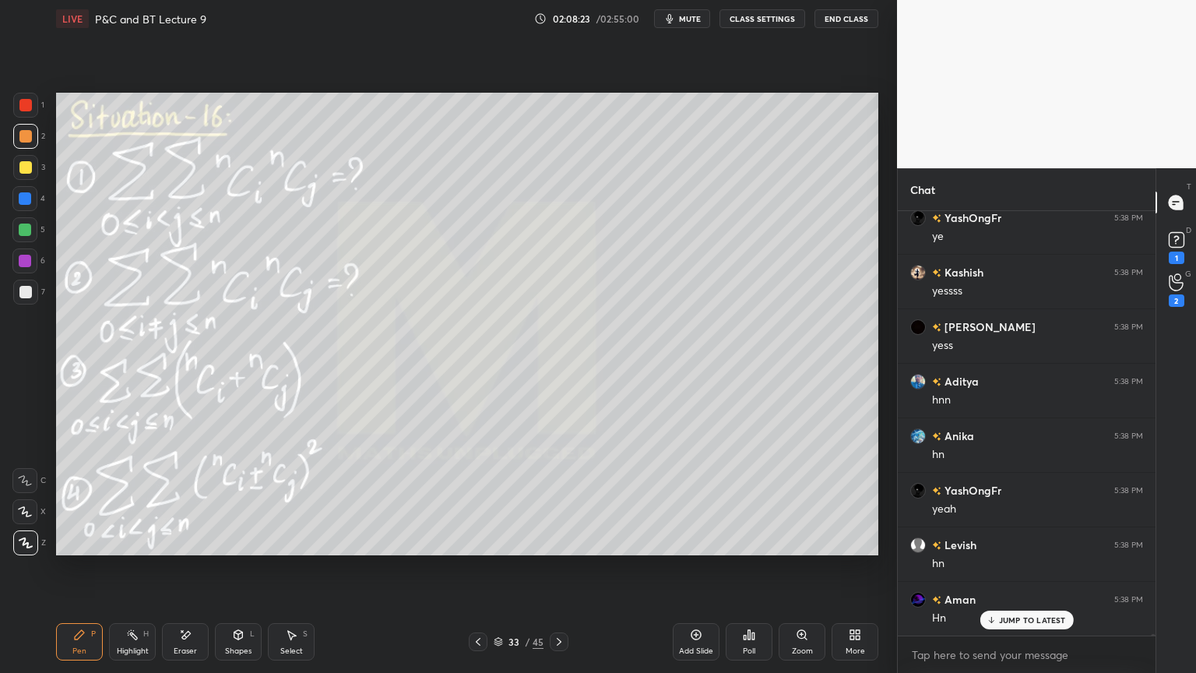
click at [133, 549] on div "Highlight" at bounding box center [133, 651] width 32 height 8
click at [84, 549] on div "Pen P" at bounding box center [79, 641] width 47 height 37
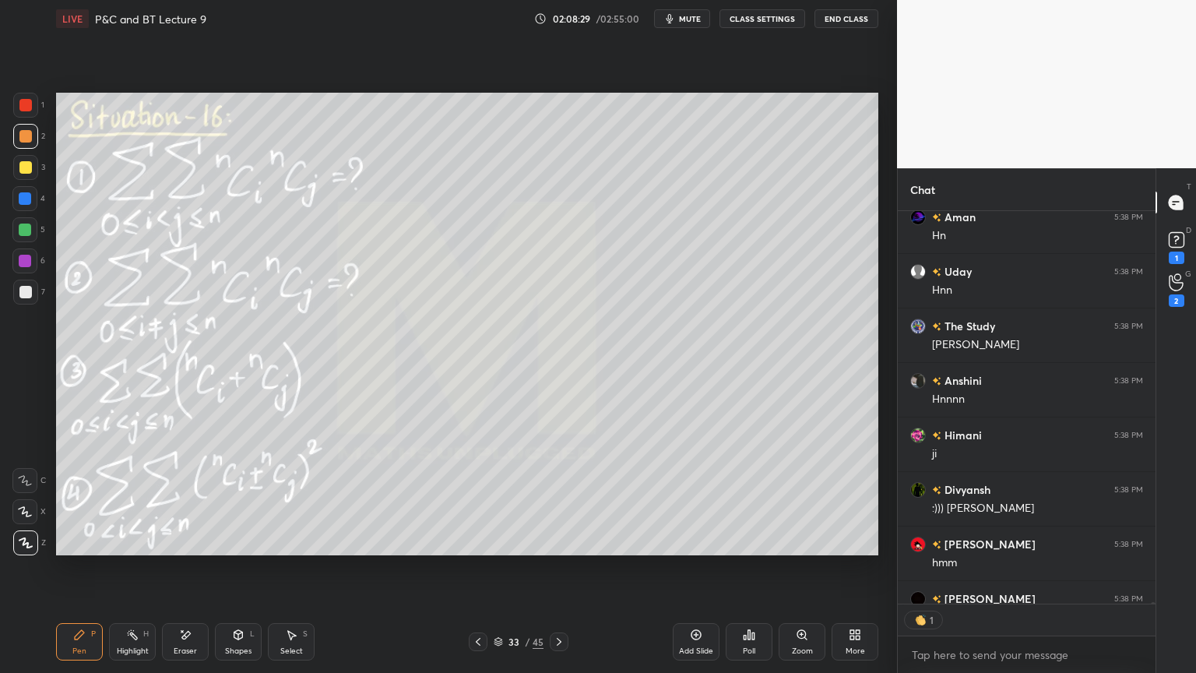
scroll to position [389, 253]
click at [564, 549] on icon at bounding box center [559, 641] width 12 height 12
click at [481, 549] on icon at bounding box center [478, 641] width 12 height 12
click at [181, 549] on div "Eraser" at bounding box center [185, 641] width 47 height 37
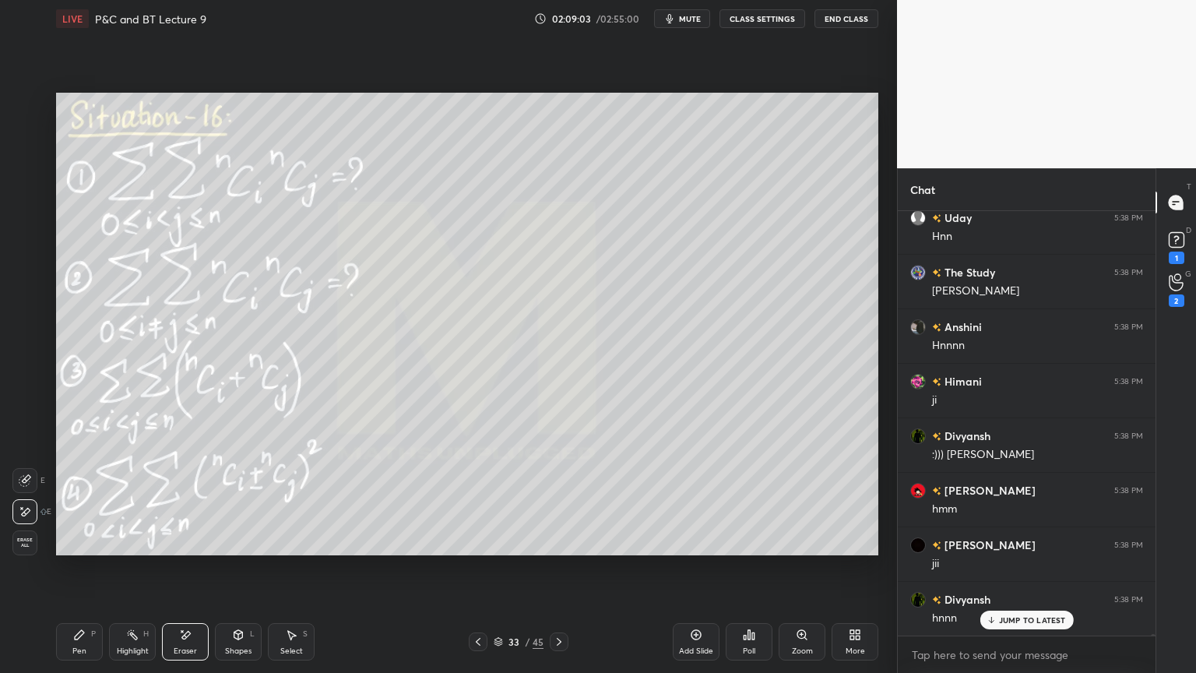
scroll to position [128549, 0]
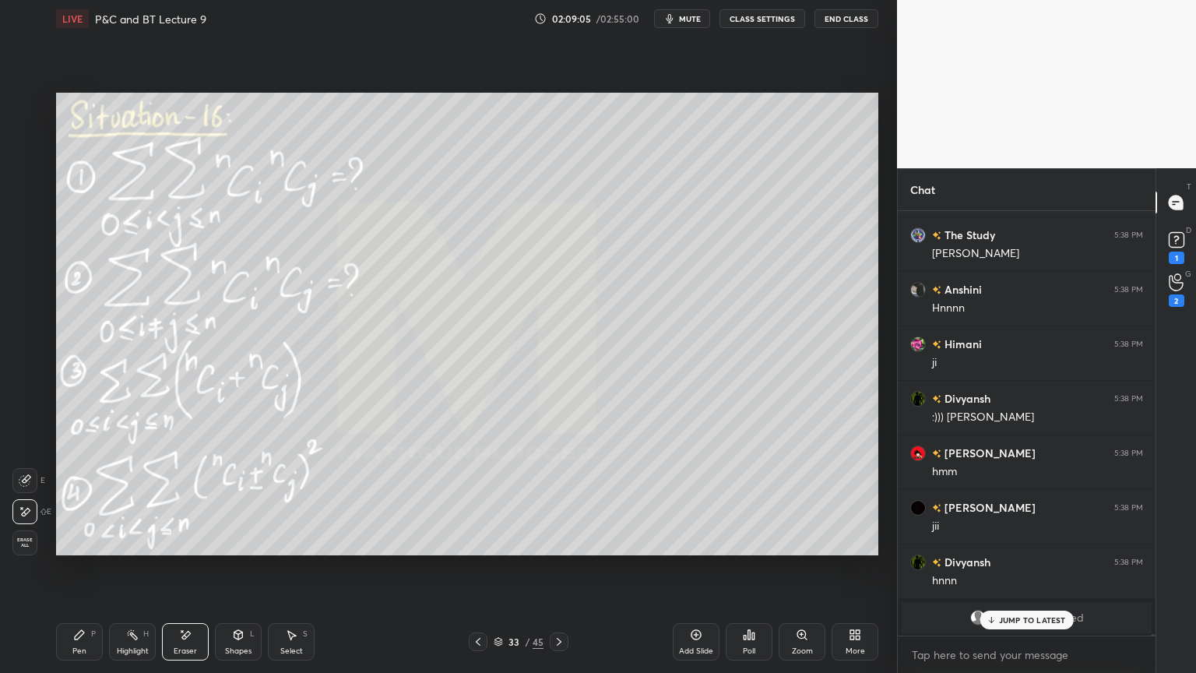
click at [72, 549] on div "Pen P" at bounding box center [79, 641] width 47 height 37
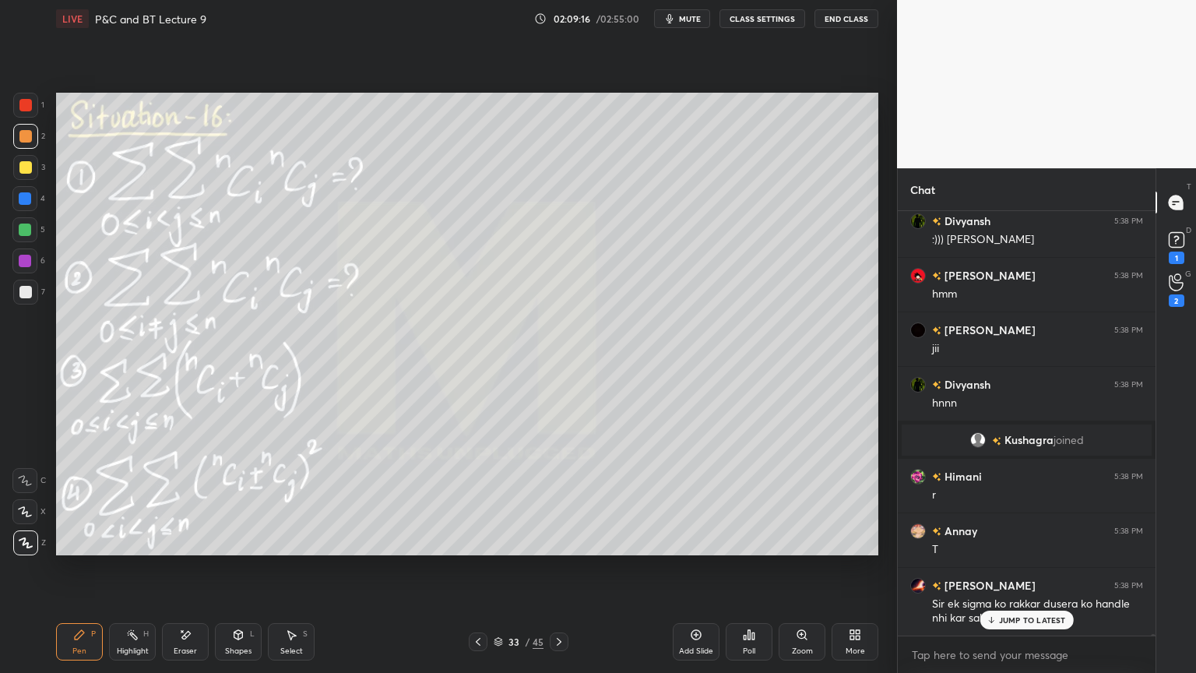
scroll to position [128782, 0]
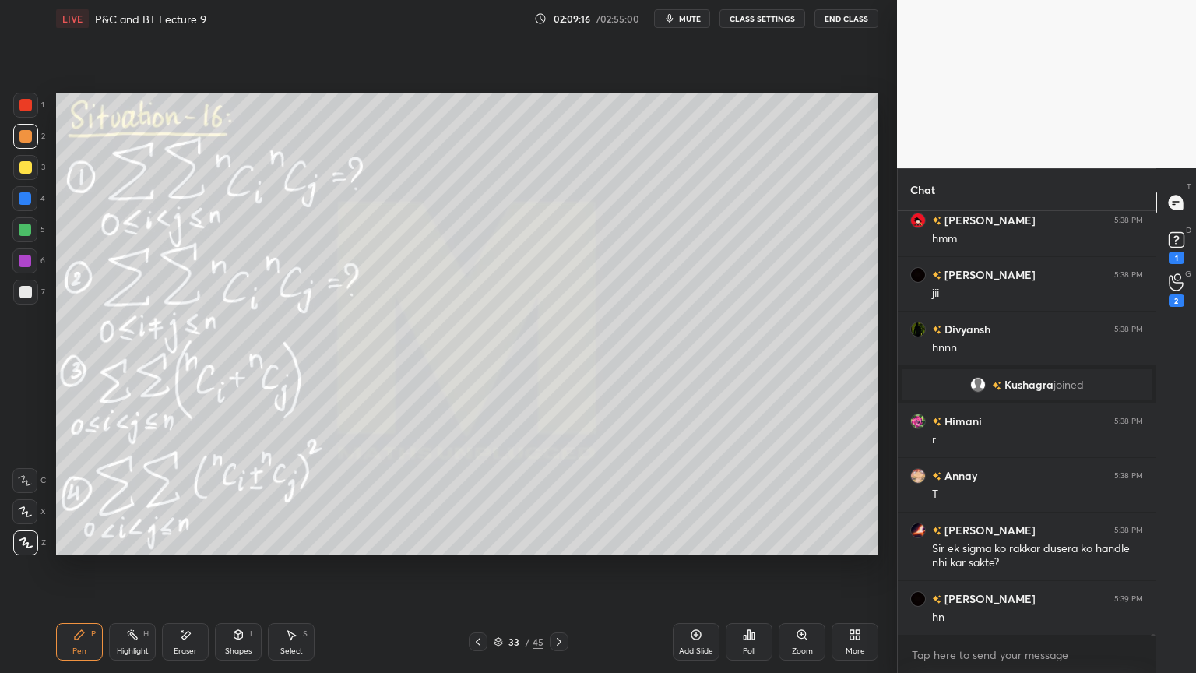
click at [1021, 549] on div "Divyansh 5:38 PM :))) isko kon bhulega AKHIL 5:38 PM hmm Harshpreet 5:38 PM jii…" at bounding box center [1027, 423] width 258 height 424
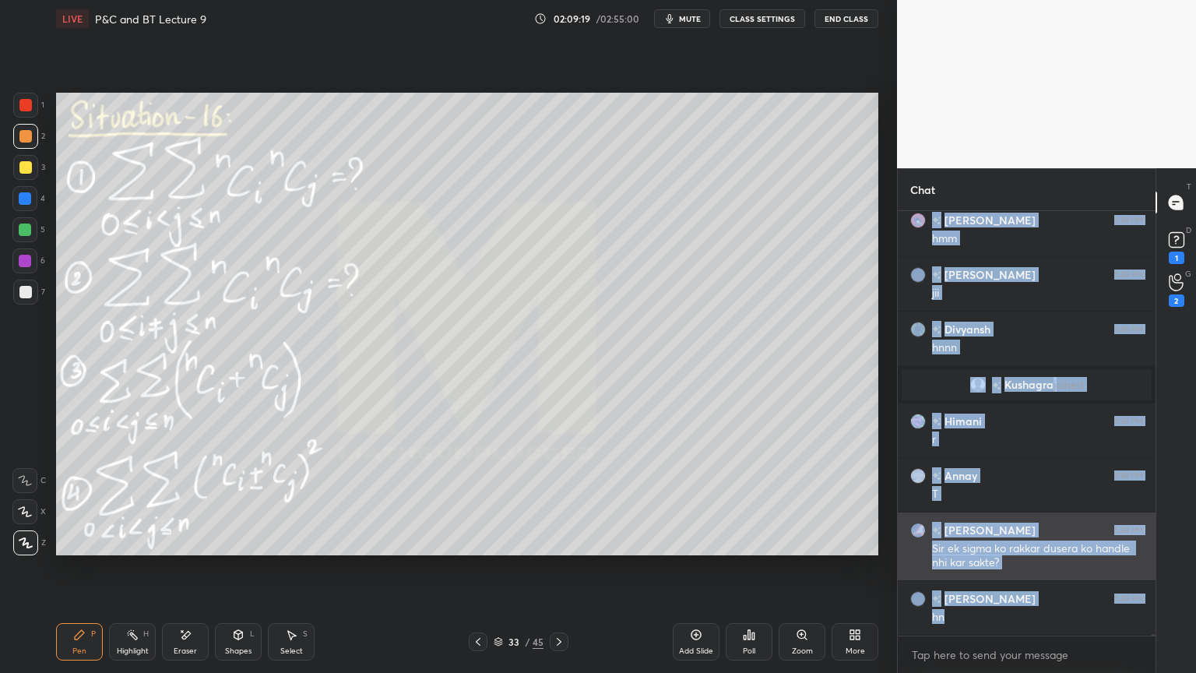
click at [1011, 549] on div "Keerthana 5:38 PM Sir ek sigma ko rakkar dusera ko handle nhi kar sakte?" at bounding box center [1027, 546] width 258 height 68
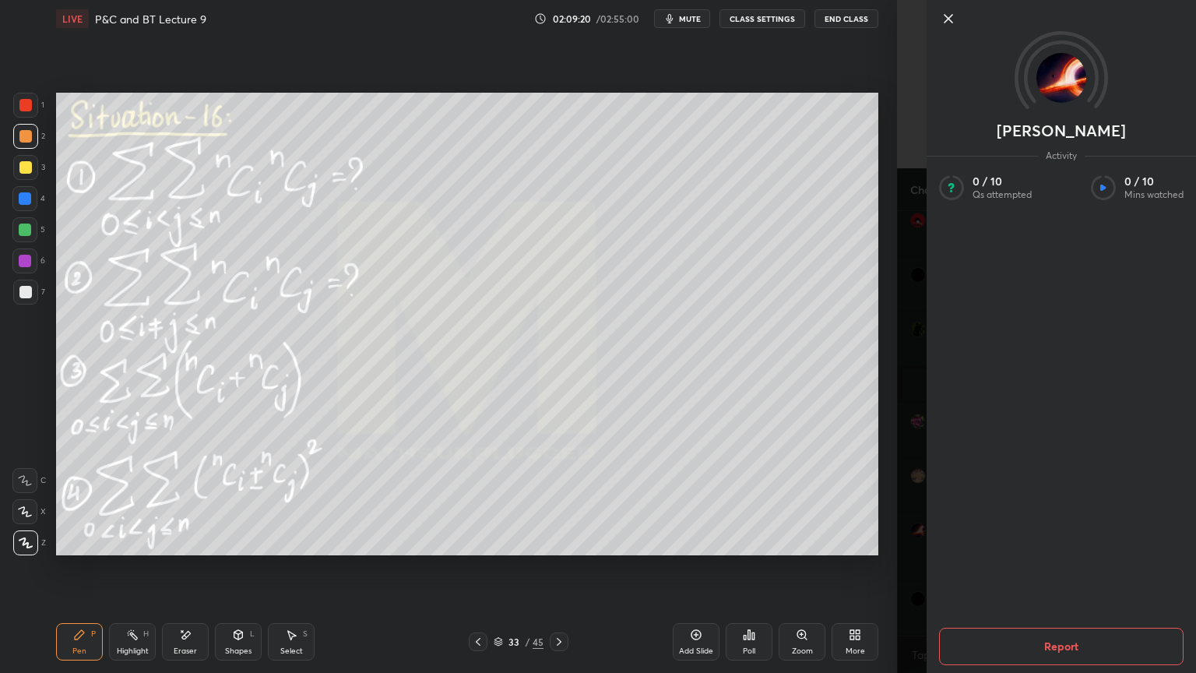
click at [905, 549] on div "Keerthana Activity 0 / 10 Qs attempted 0 / 10 Mins watched Report" at bounding box center [1046, 336] width 299 height 673
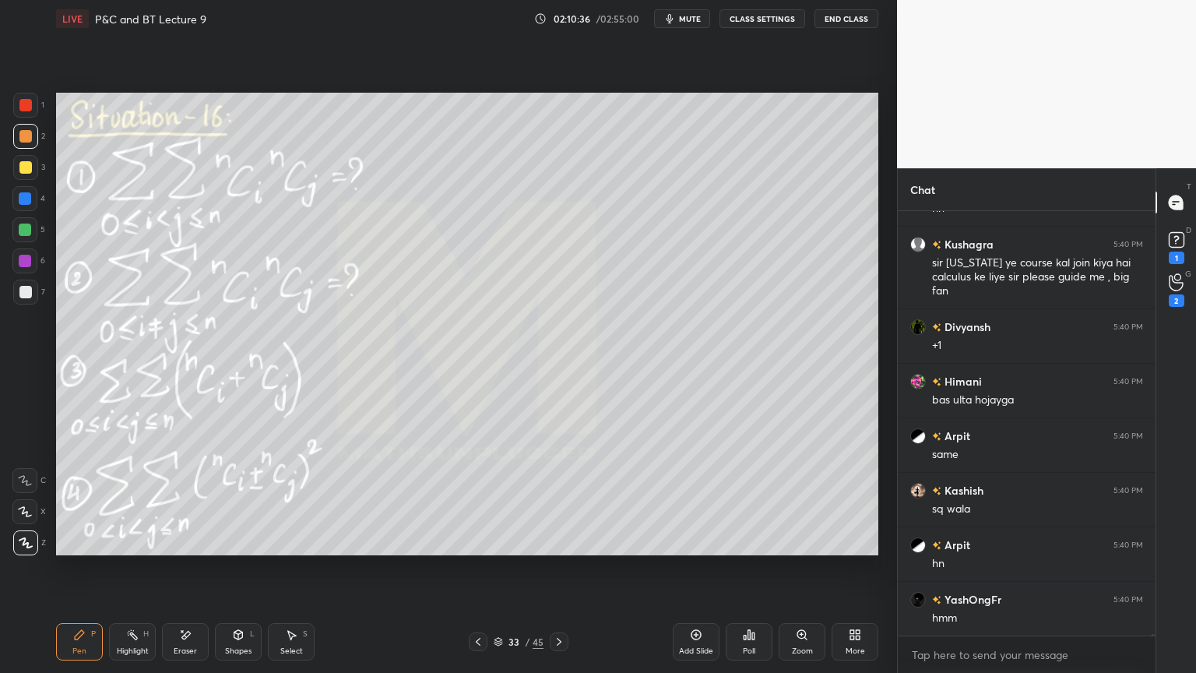
scroll to position [130243, 0]
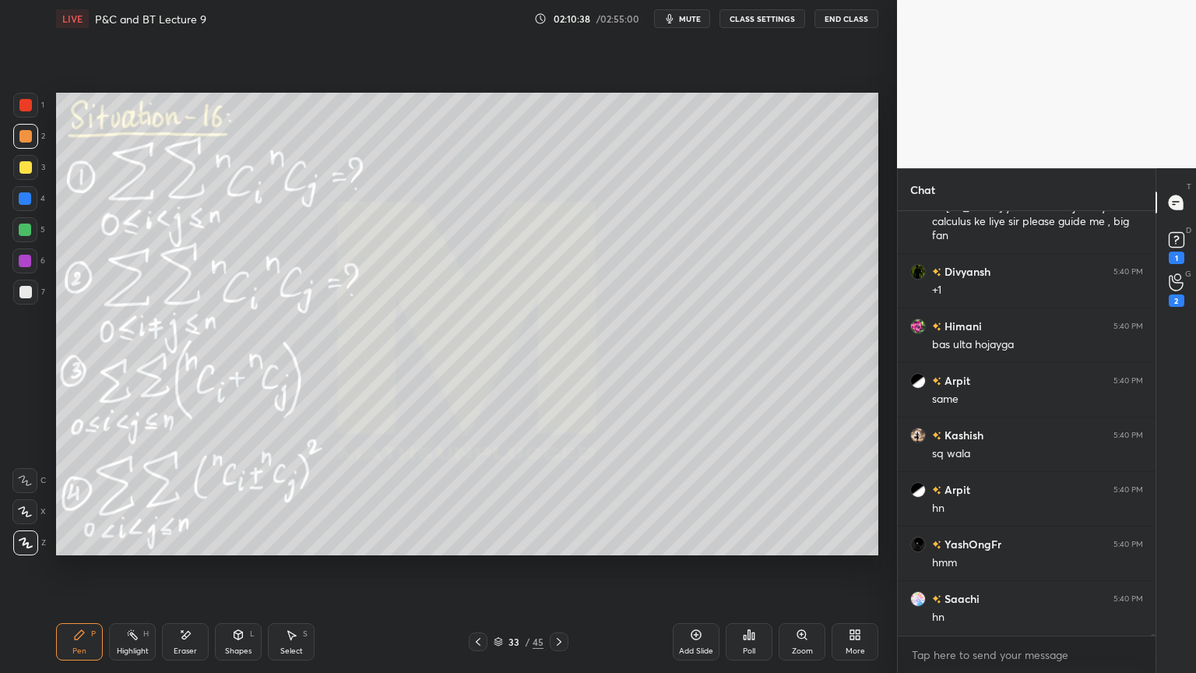
click at [191, 549] on icon at bounding box center [185, 634] width 12 height 13
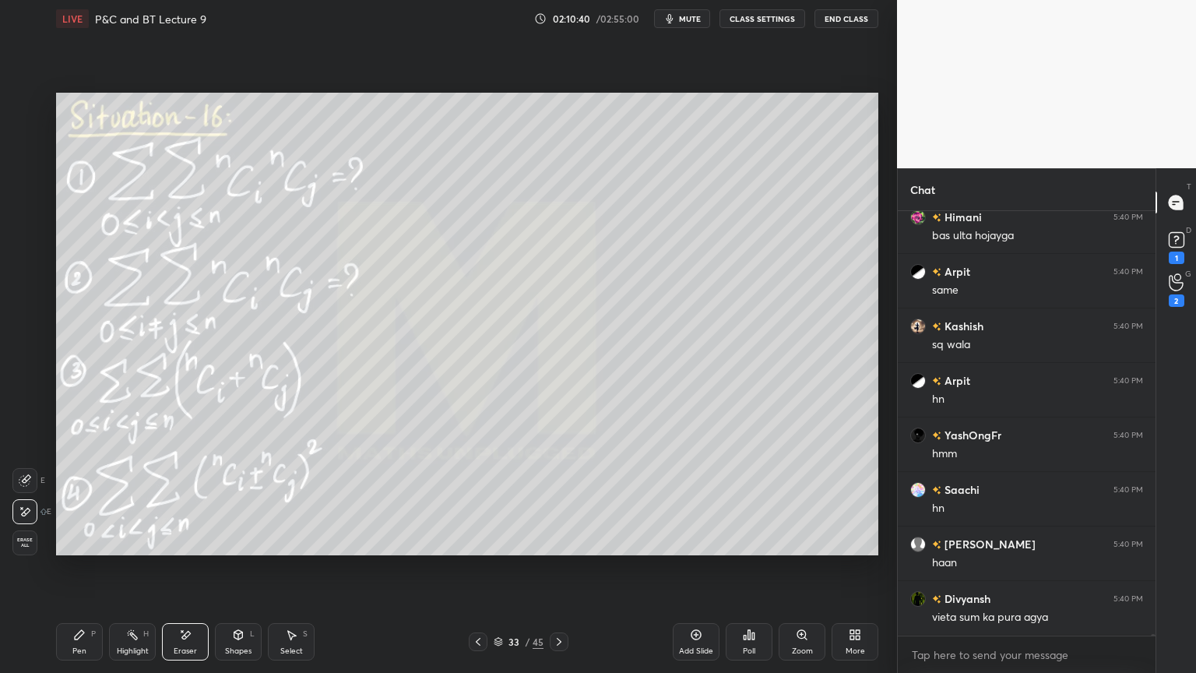
scroll to position [130406, 0]
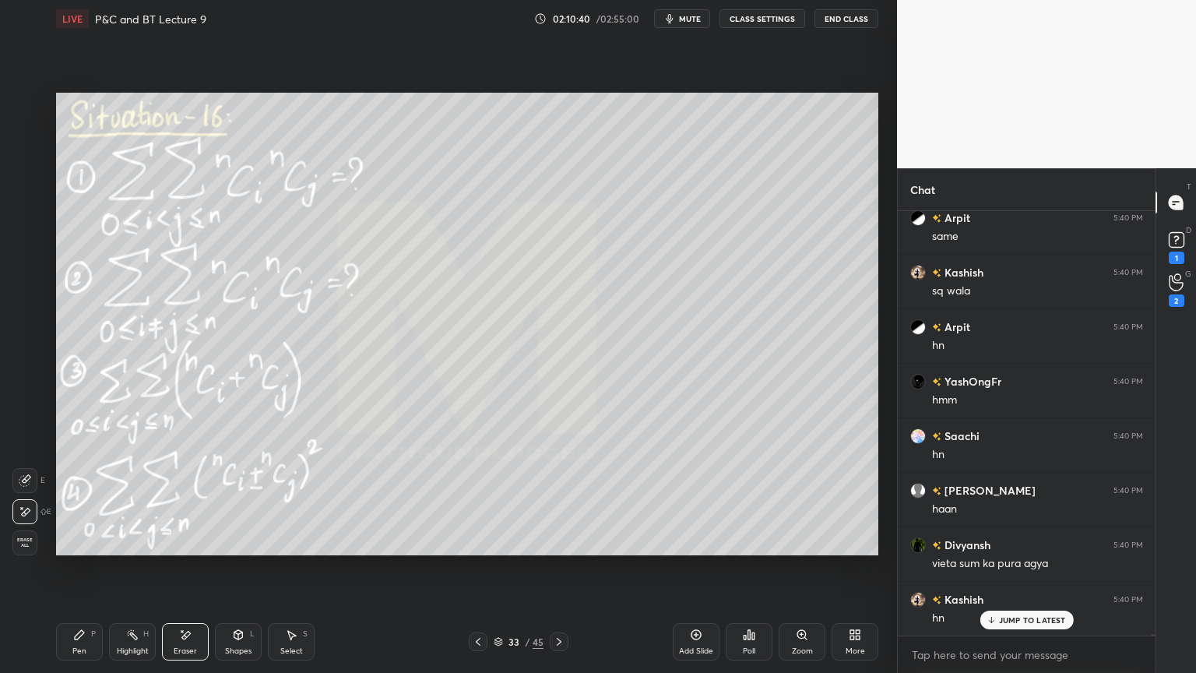
click at [95, 549] on div "Pen P" at bounding box center [79, 641] width 47 height 37
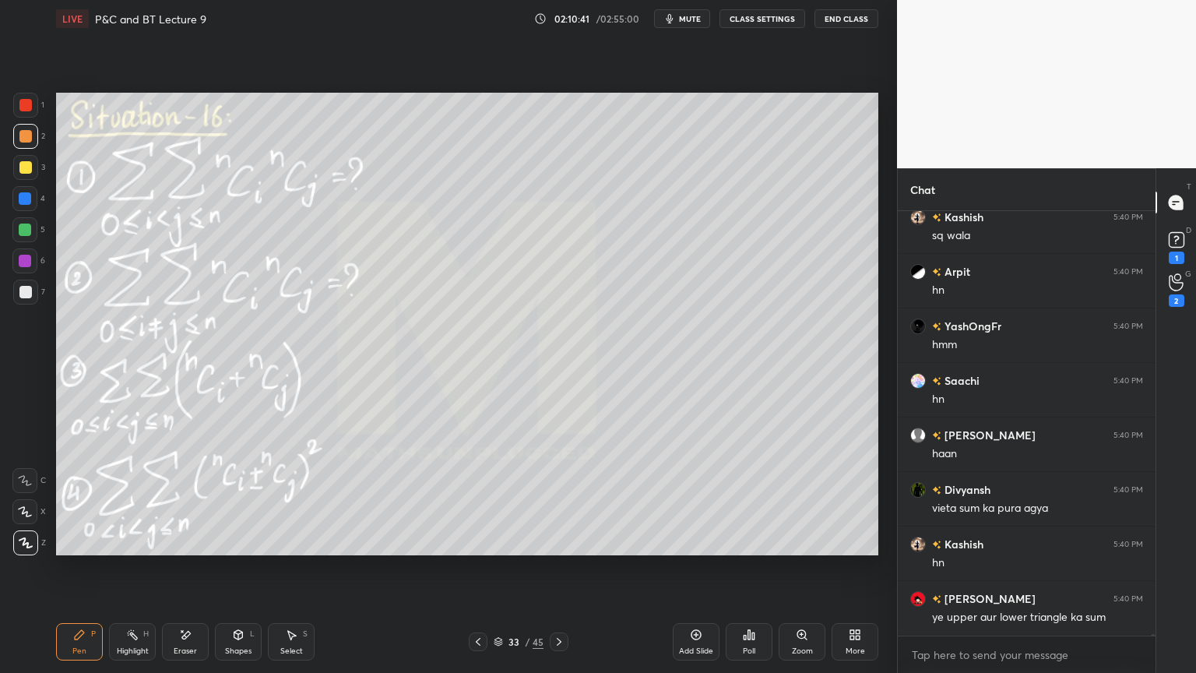
scroll to position [130515, 0]
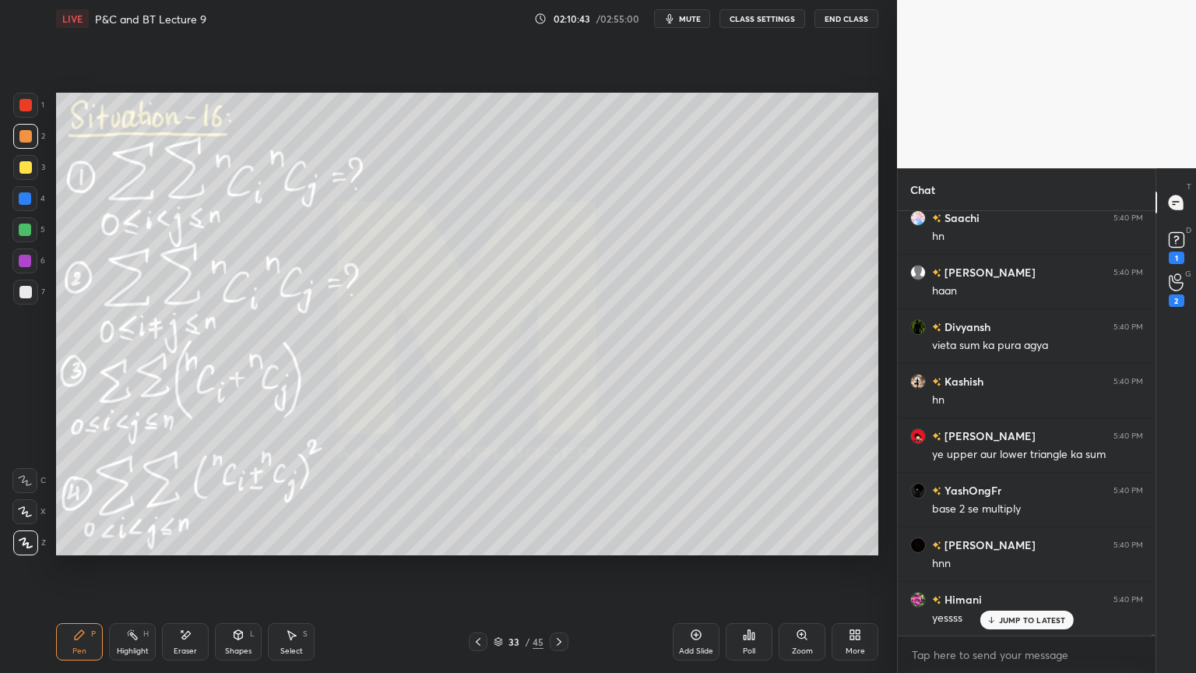
drag, startPoint x: 179, startPoint y: 645, endPoint x: 176, endPoint y: 636, distance: 9.1
click at [180, 549] on div "Eraser" at bounding box center [185, 641] width 47 height 37
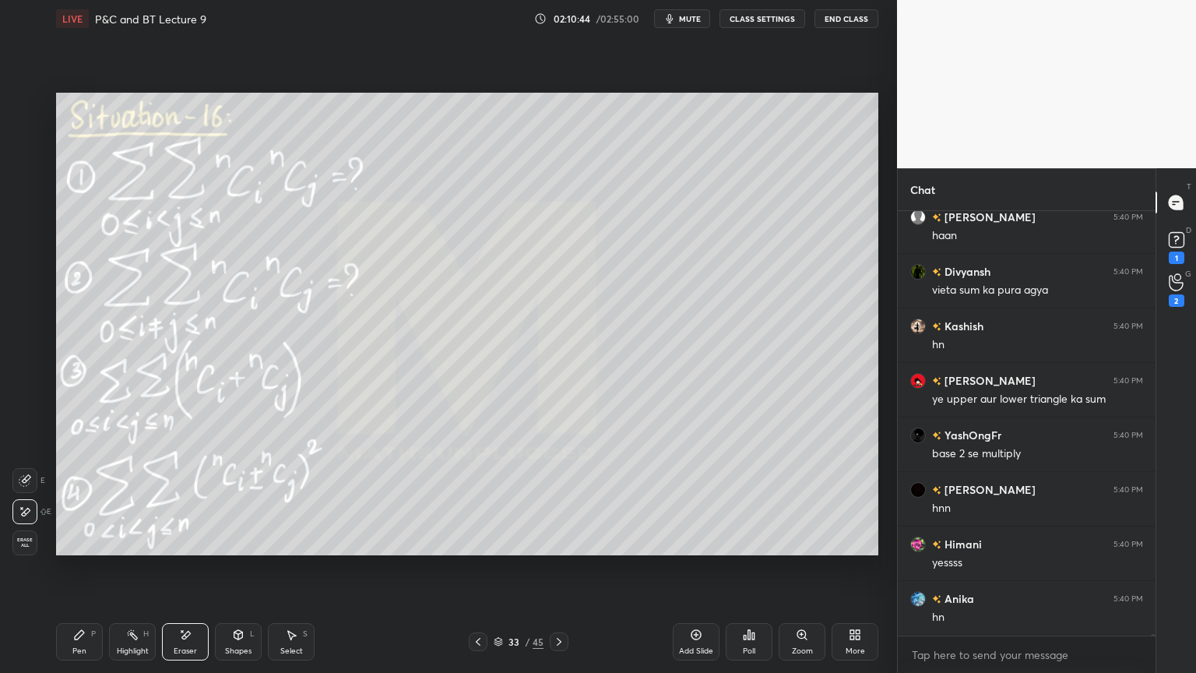
drag, startPoint x: 97, startPoint y: 644, endPoint x: 101, endPoint y: 564, distance: 80.3
click at [96, 549] on div "Pen P" at bounding box center [79, 641] width 47 height 37
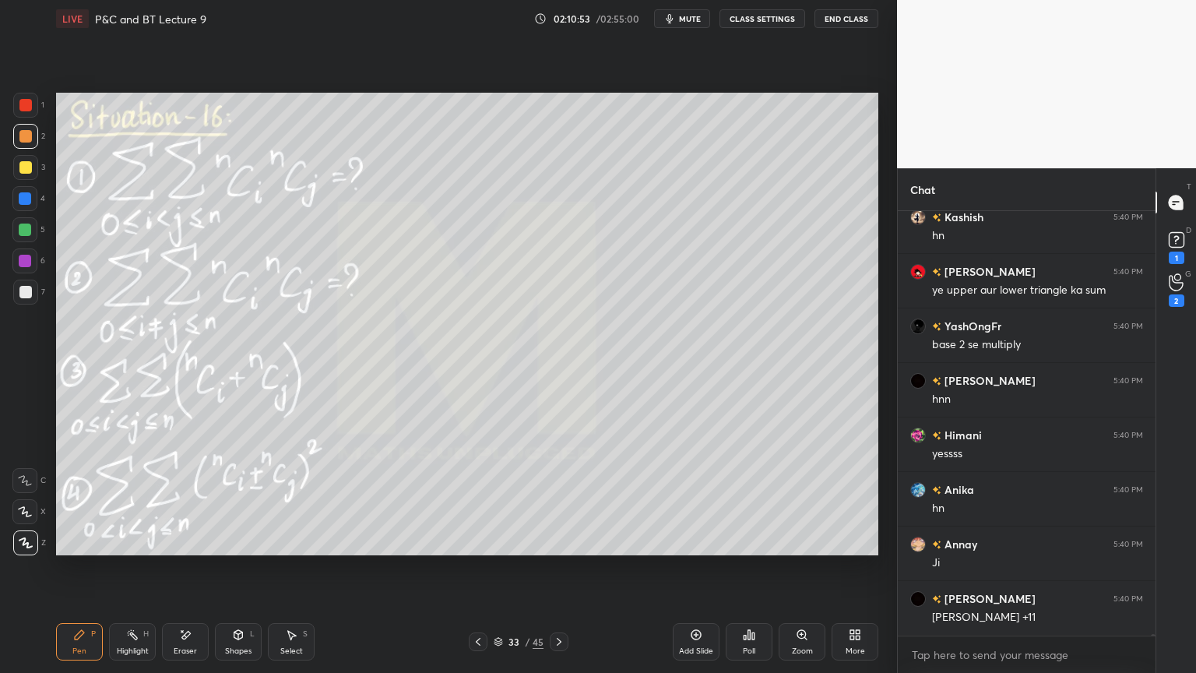
scroll to position [130857, 0]
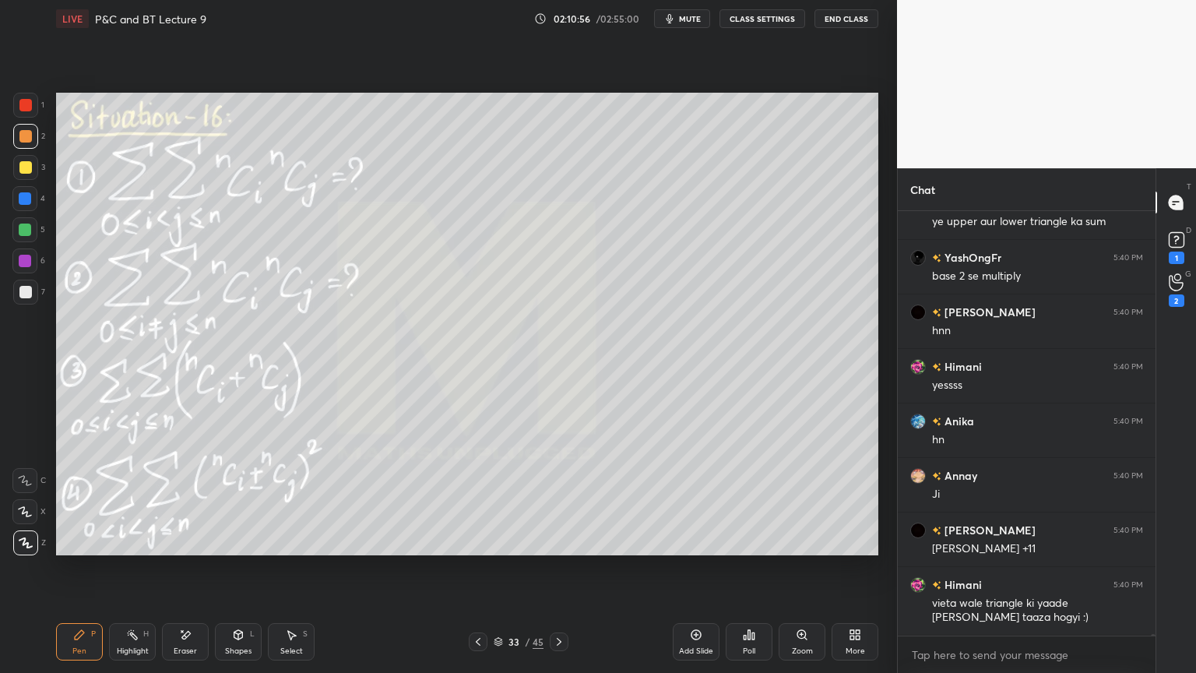
drag, startPoint x: 187, startPoint y: 639, endPoint x: 190, endPoint y: 607, distance: 31.3
click at [185, 549] on icon at bounding box center [185, 634] width 12 height 13
drag, startPoint x: 26, startPoint y: 544, endPoint x: 51, endPoint y: 554, distance: 26.9
click at [28, 545] on span "Erase all" at bounding box center [24, 542] width 23 height 11
click at [127, 549] on icon at bounding box center [132, 634] width 12 height 12
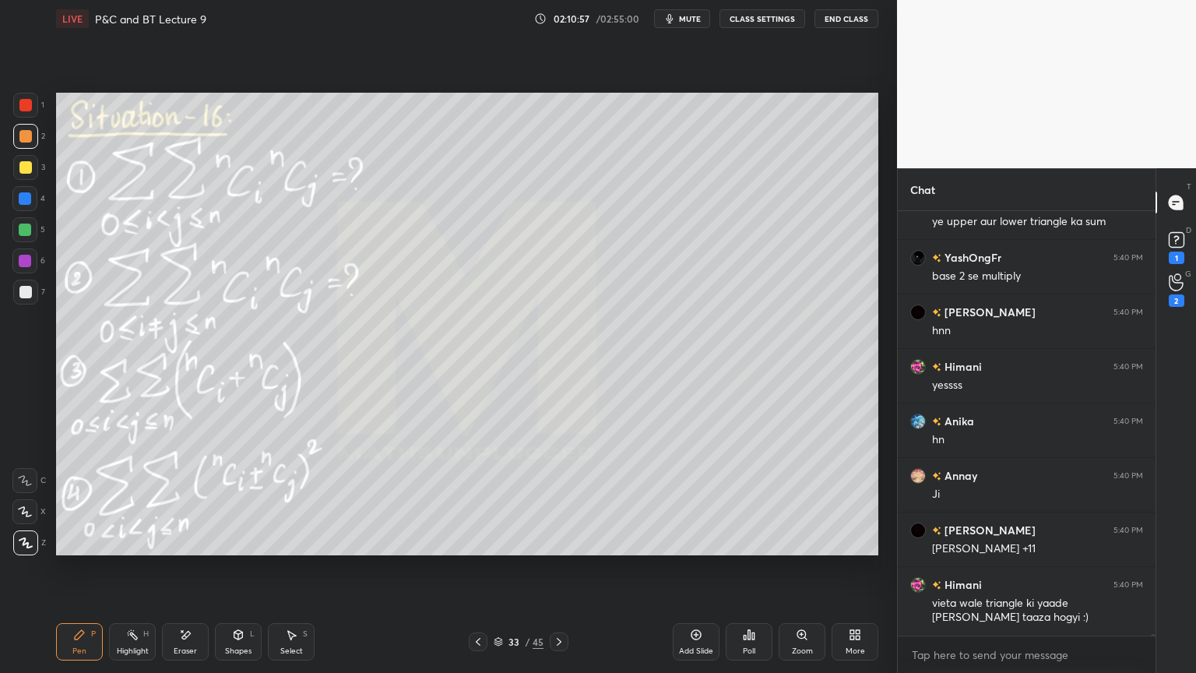
click at [86, 549] on div "Pen P" at bounding box center [79, 641] width 47 height 37
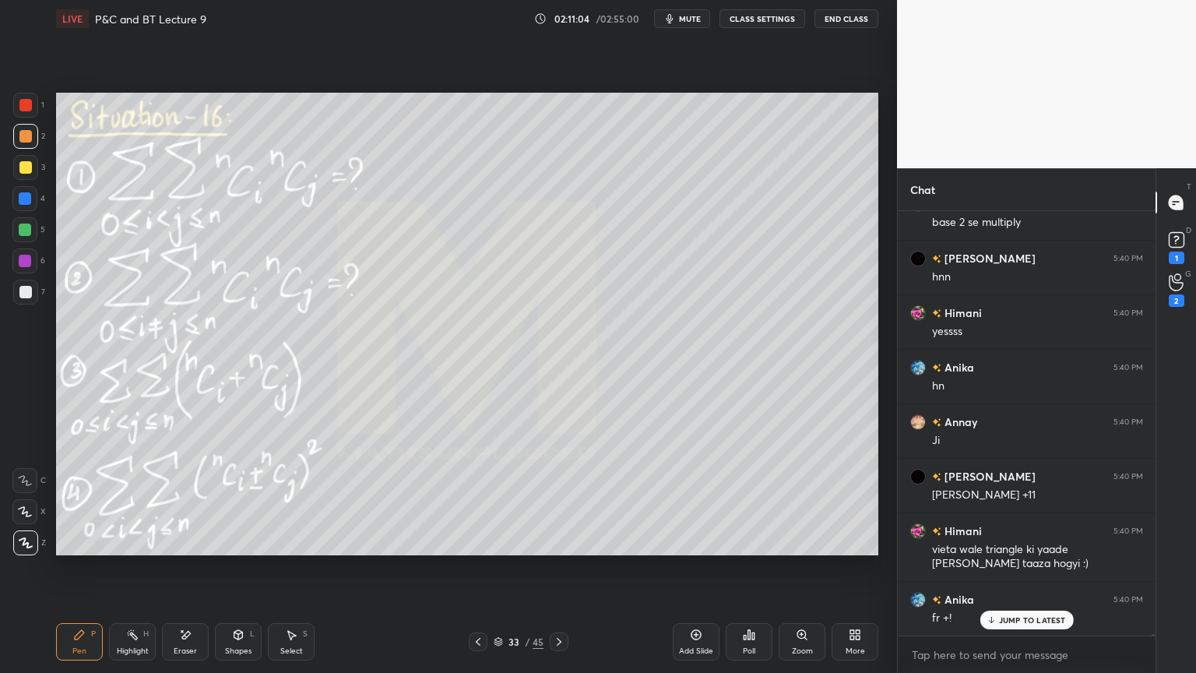
click at [692, 549] on icon at bounding box center [696, 634] width 12 height 12
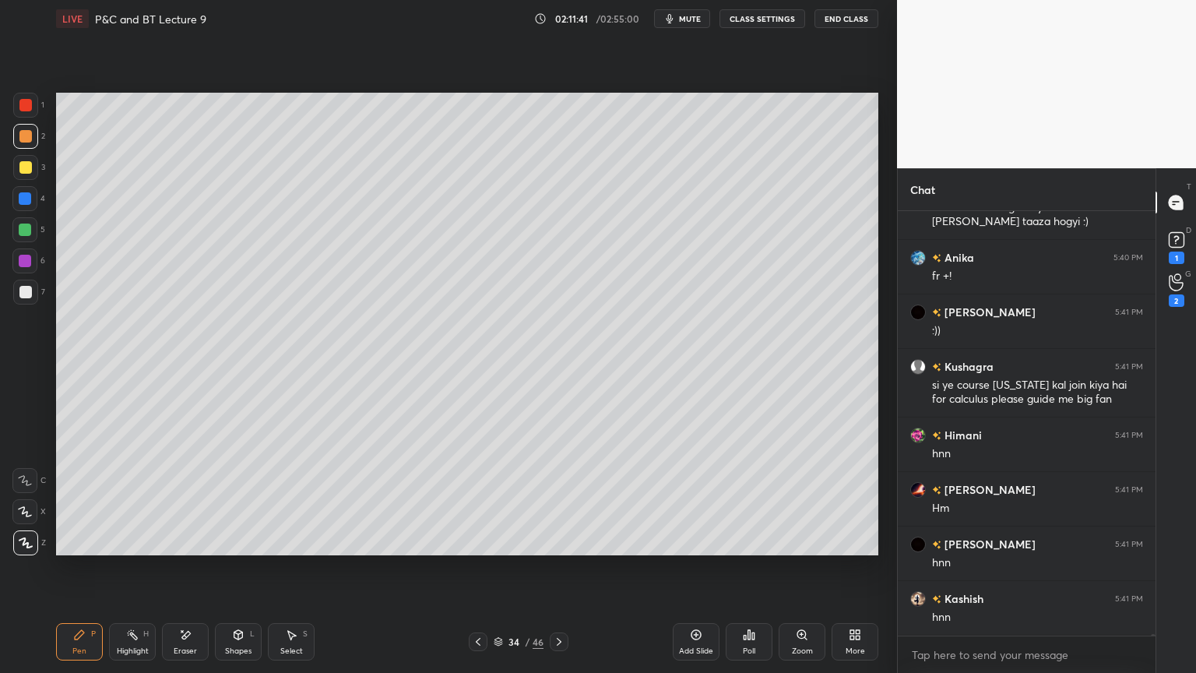
scroll to position [131306, 0]
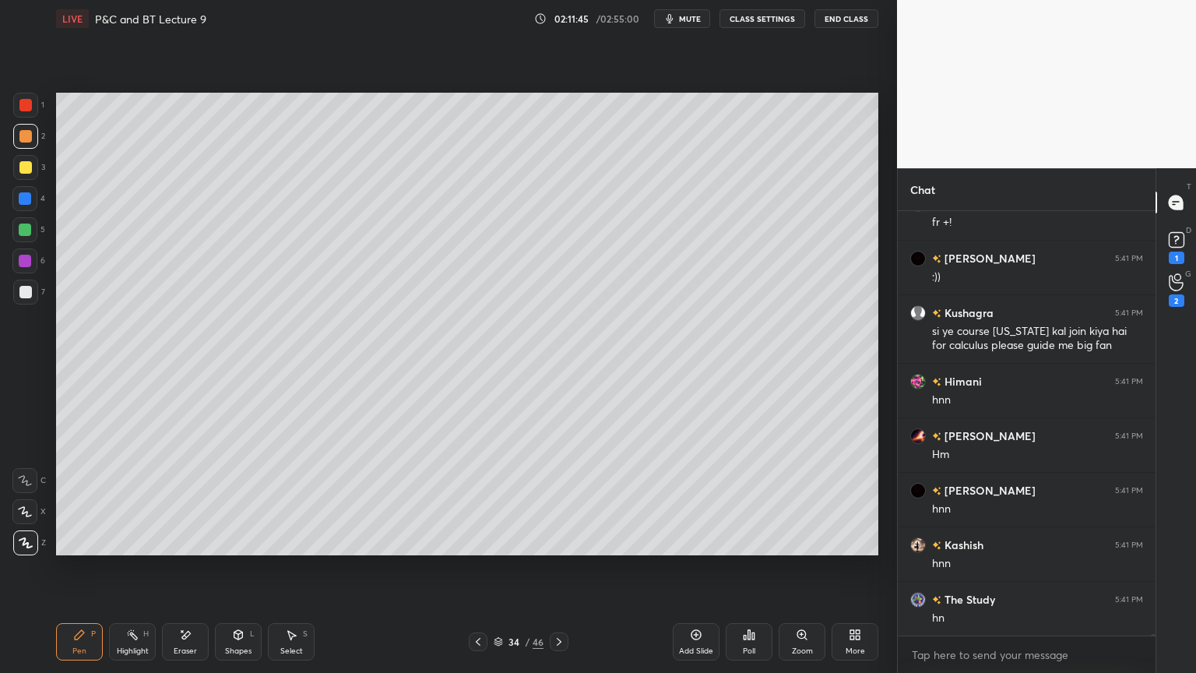
click at [189, 549] on icon at bounding box center [185, 634] width 12 height 13
drag, startPoint x: 134, startPoint y: 641, endPoint x: 92, endPoint y: 629, distance: 43.6
click at [132, 549] on div "Highlight H" at bounding box center [132, 641] width 47 height 37
click at [93, 549] on div "P" at bounding box center [93, 634] width 5 height 8
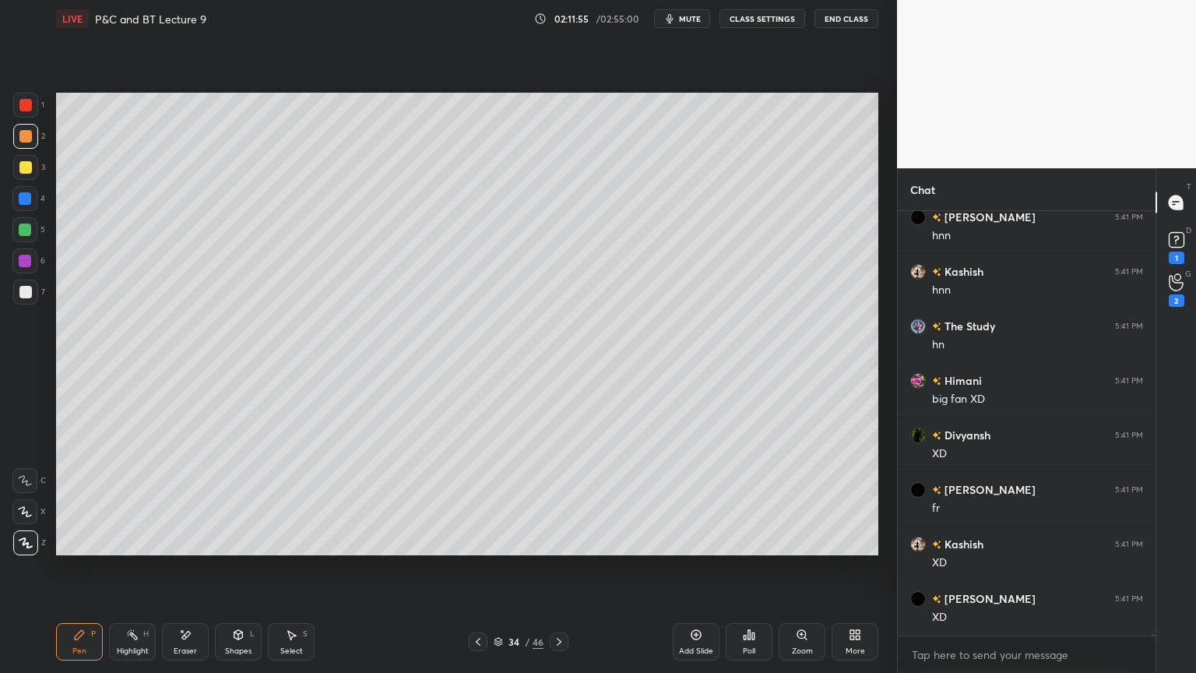
scroll to position [131633, 0]
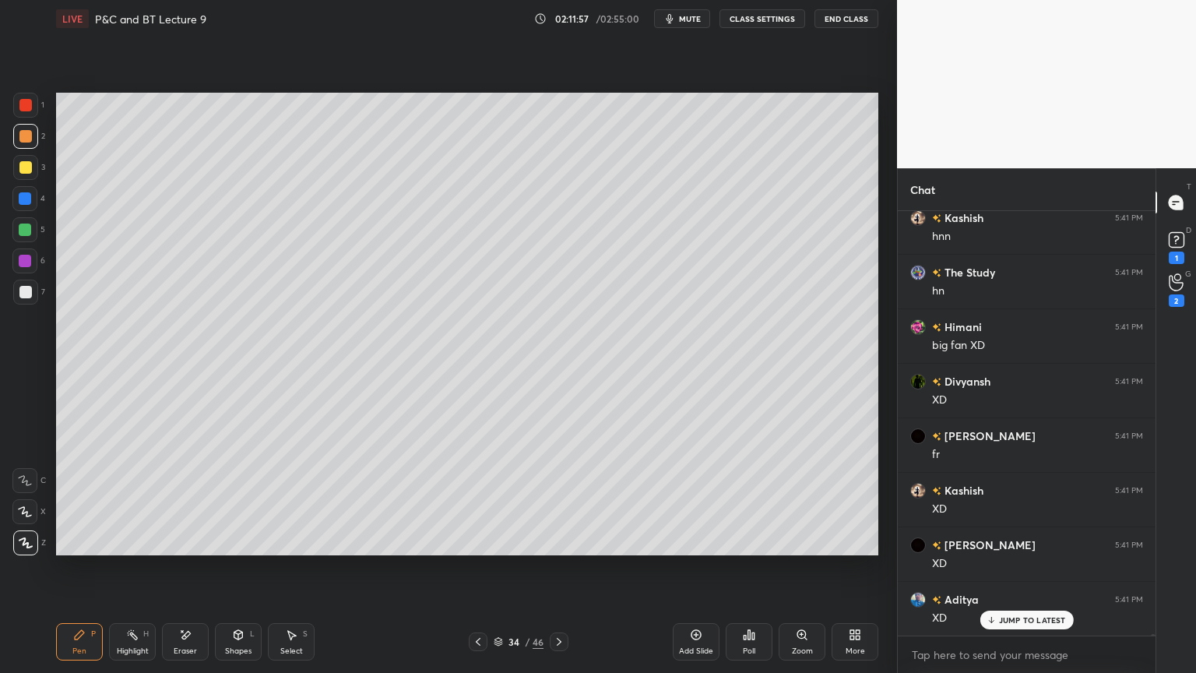
drag, startPoint x: 194, startPoint y: 644, endPoint x: 198, endPoint y: 627, distance: 17.6
click at [194, 549] on div "Eraser" at bounding box center [185, 641] width 47 height 37
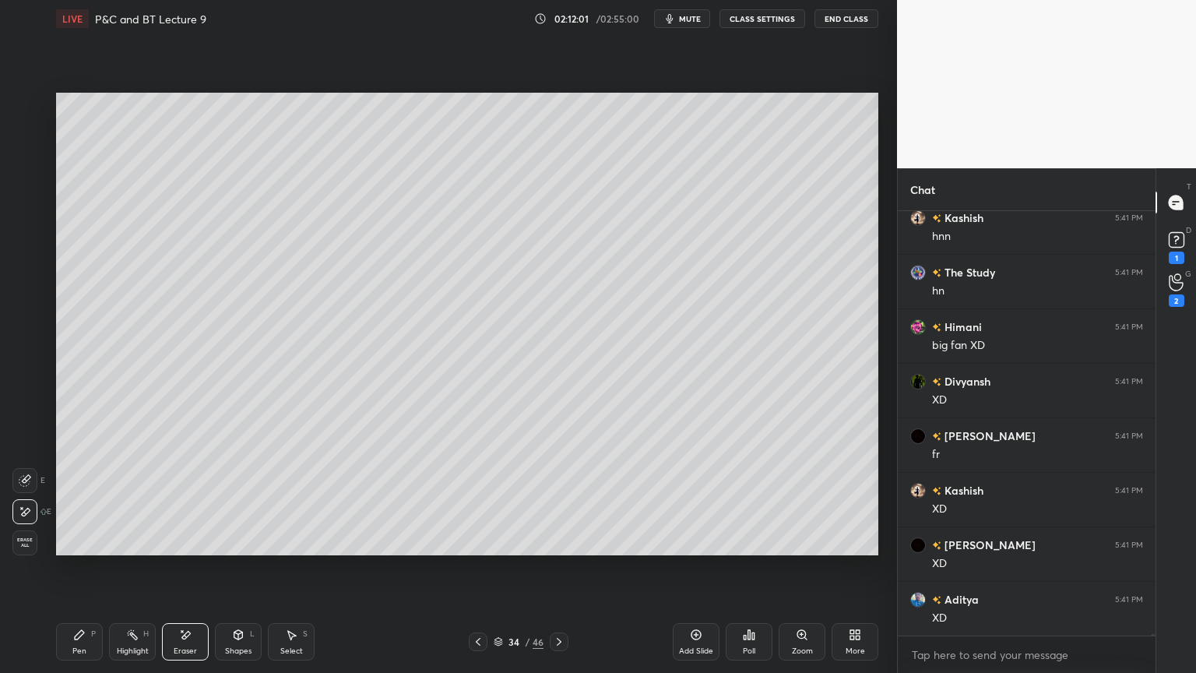
scroll to position [131688, 0]
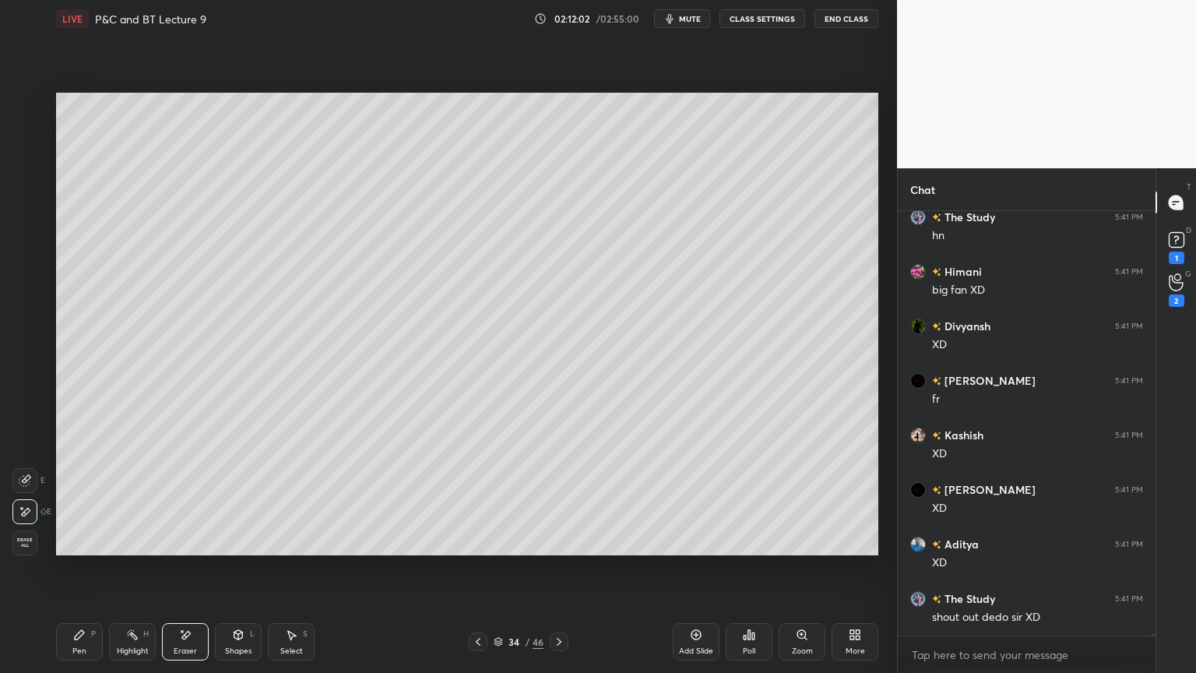
drag, startPoint x: 297, startPoint y: 629, endPoint x: 272, endPoint y: 580, distance: 55.0
click at [295, 549] on div "Select S" at bounding box center [291, 641] width 47 height 37
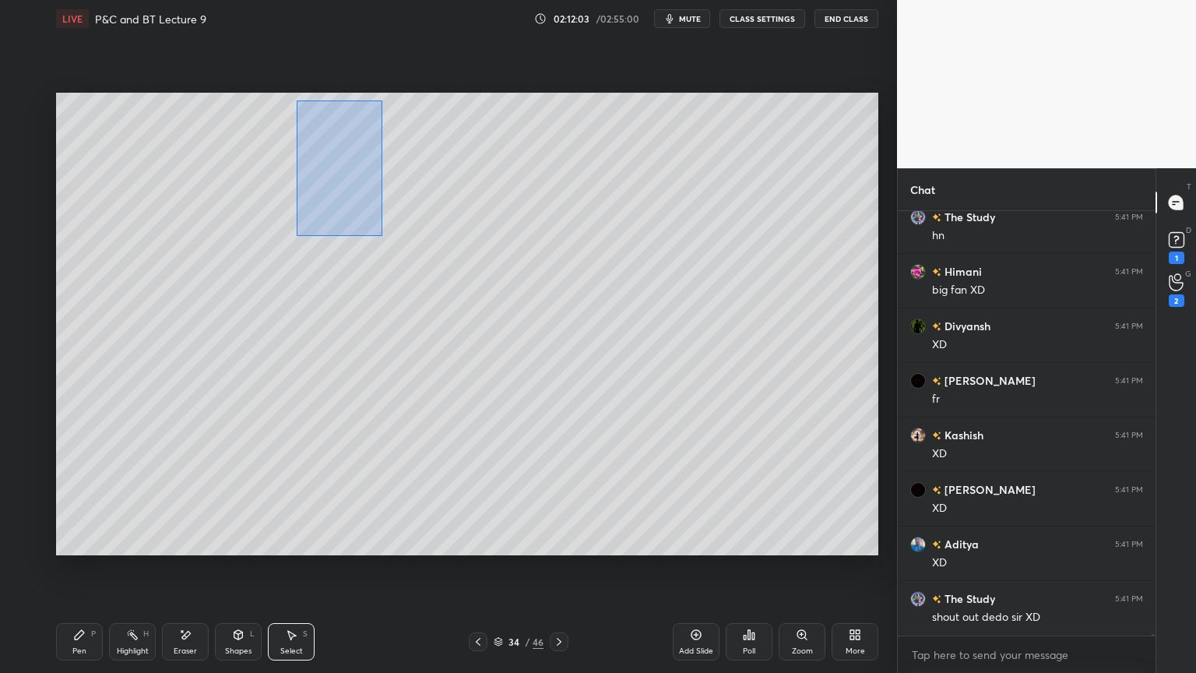
drag, startPoint x: 296, startPoint y: 101, endPoint x: 387, endPoint y: 237, distance: 163.3
click at [388, 238] on div "0 ° Undo Copy Duplicate Duplicate to new slide Delete" at bounding box center [467, 324] width 822 height 463
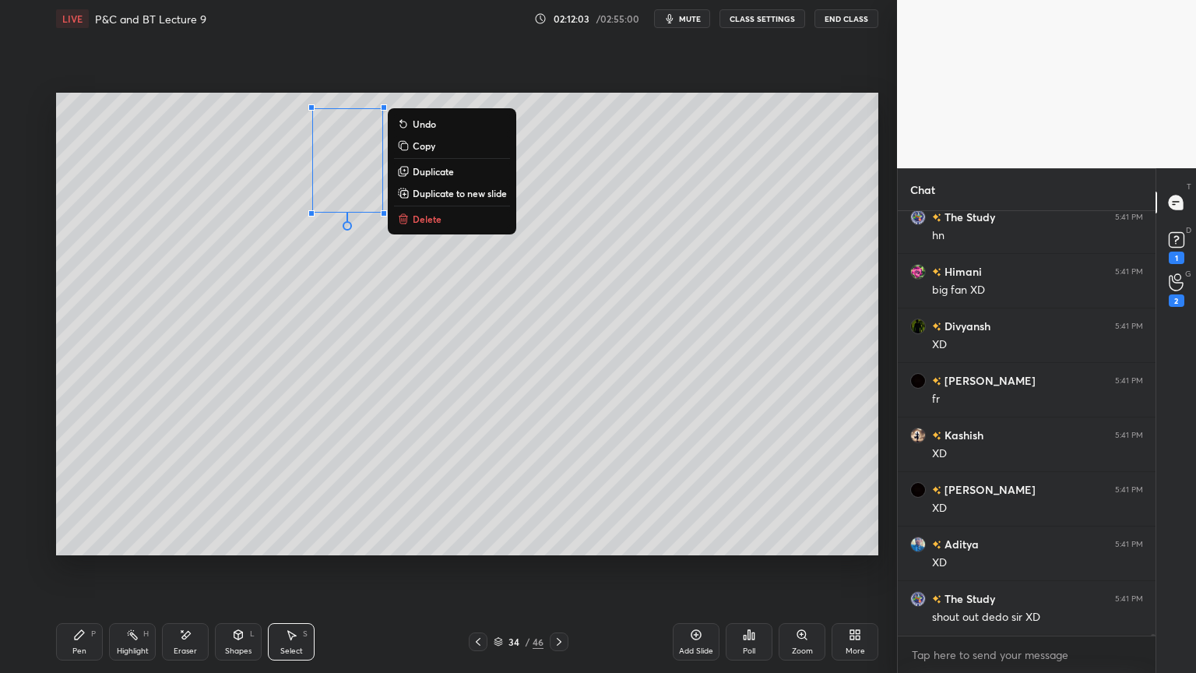
scroll to position [131726, 0]
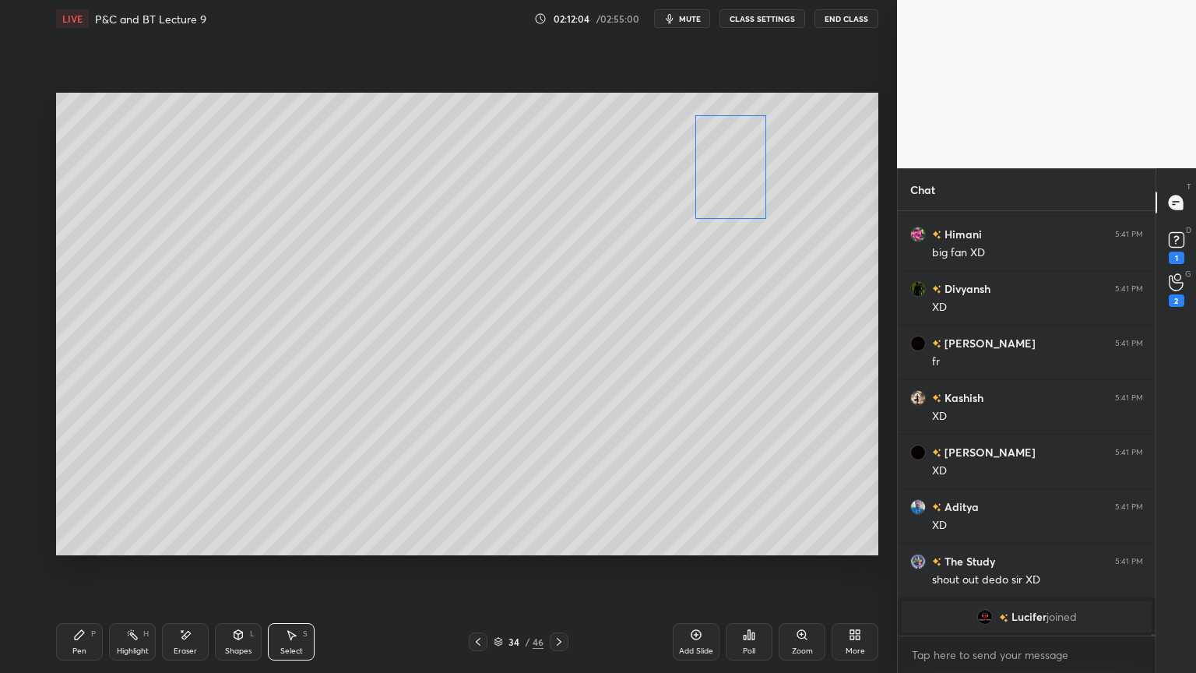
drag, startPoint x: 353, startPoint y: 172, endPoint x: 712, endPoint y: 192, distance: 359.6
click at [737, 178] on div "0 ° Undo Copy Duplicate Duplicate to new slide Delete" at bounding box center [467, 324] width 822 height 463
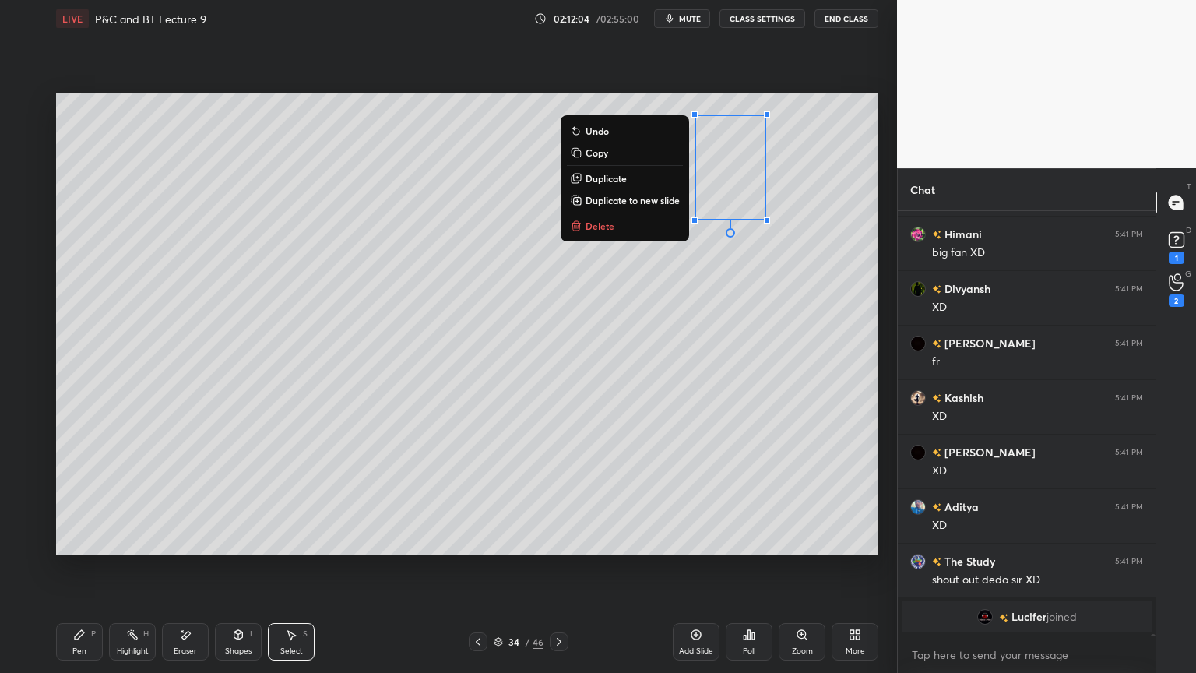
click at [625, 297] on div "0 ° Undo Copy Duplicate Duplicate to new slide Delete" at bounding box center [467, 324] width 822 height 463
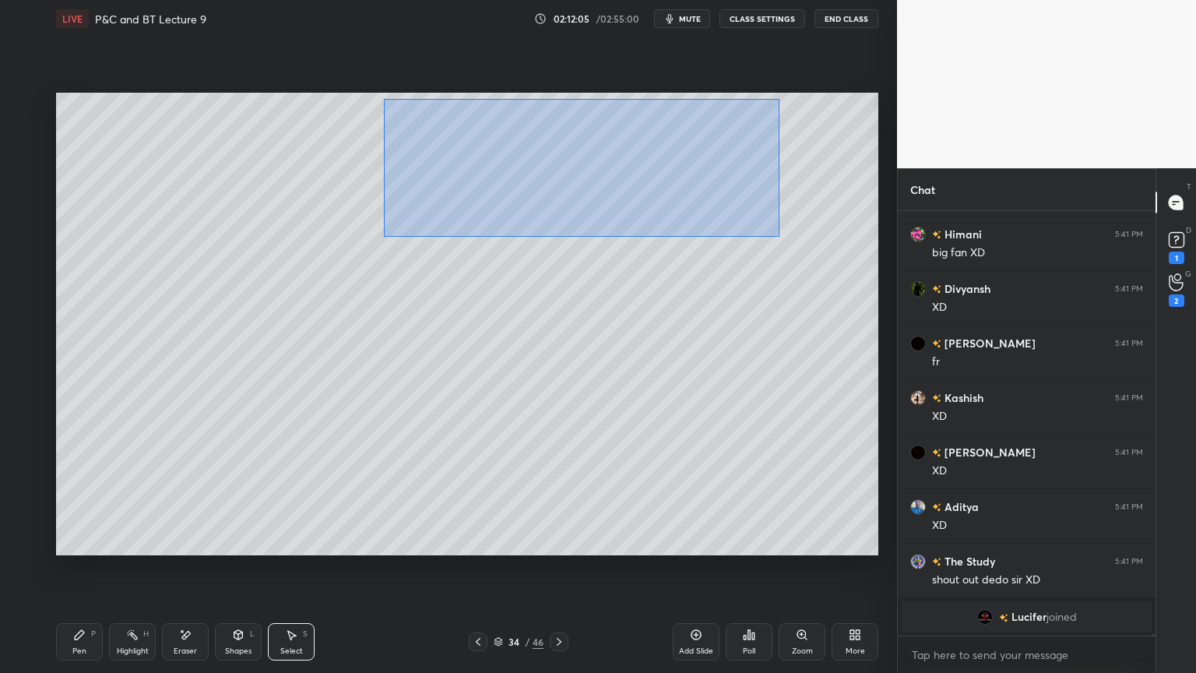
drag, startPoint x: 384, startPoint y: 100, endPoint x: 812, endPoint y: 239, distance: 450.4
click at [820, 249] on div "0 ° Undo Copy Duplicate Duplicate to new slide Delete" at bounding box center [467, 324] width 822 height 463
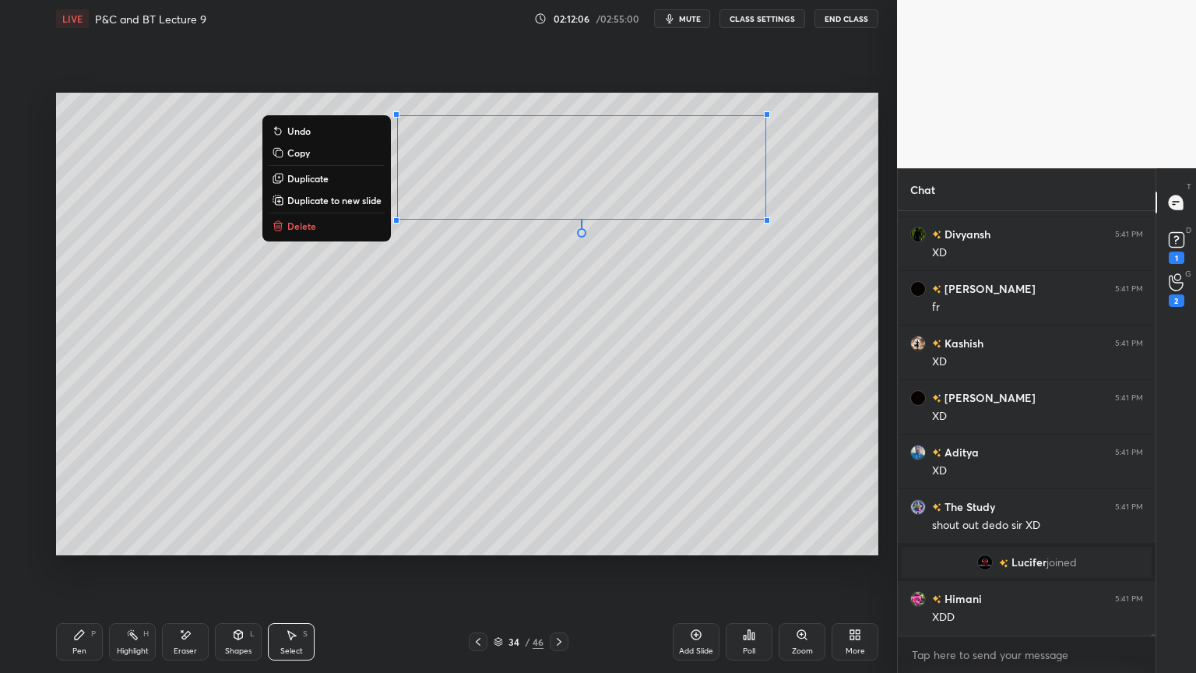
scroll to position [124508, 0]
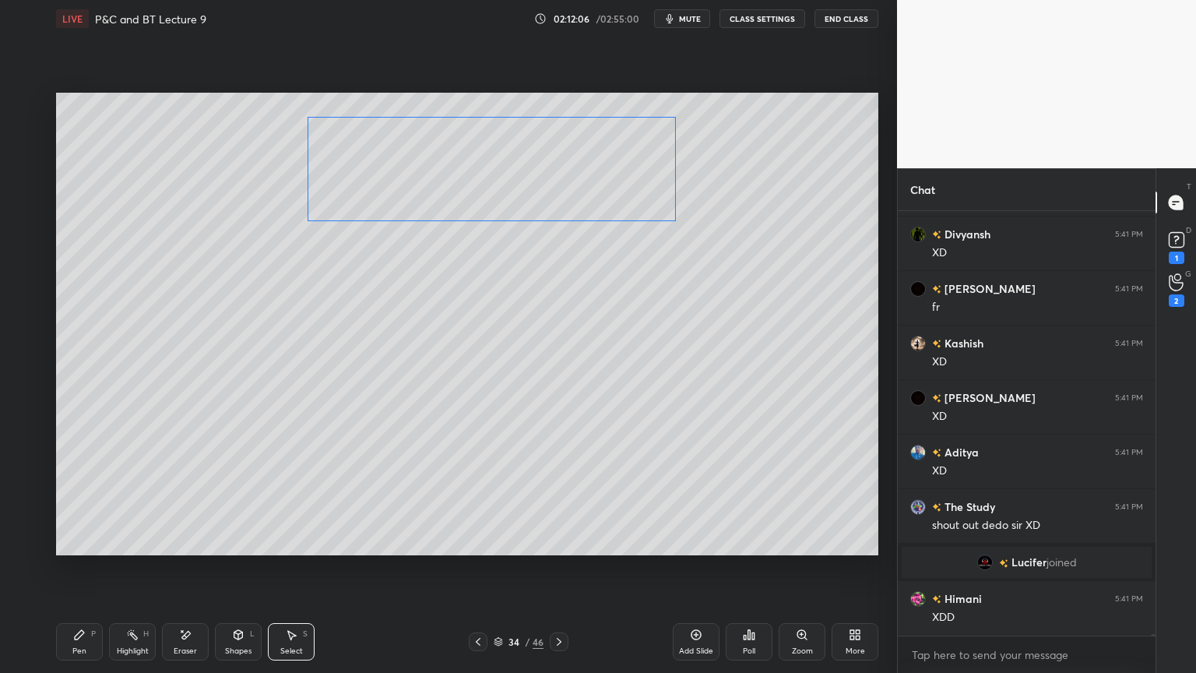
drag, startPoint x: 648, startPoint y: 174, endPoint x: 584, endPoint y: 181, distance: 64.2
click at [583, 171] on div "0 ° Undo Copy Duplicate Duplicate to new slide Delete" at bounding box center [467, 324] width 822 height 463
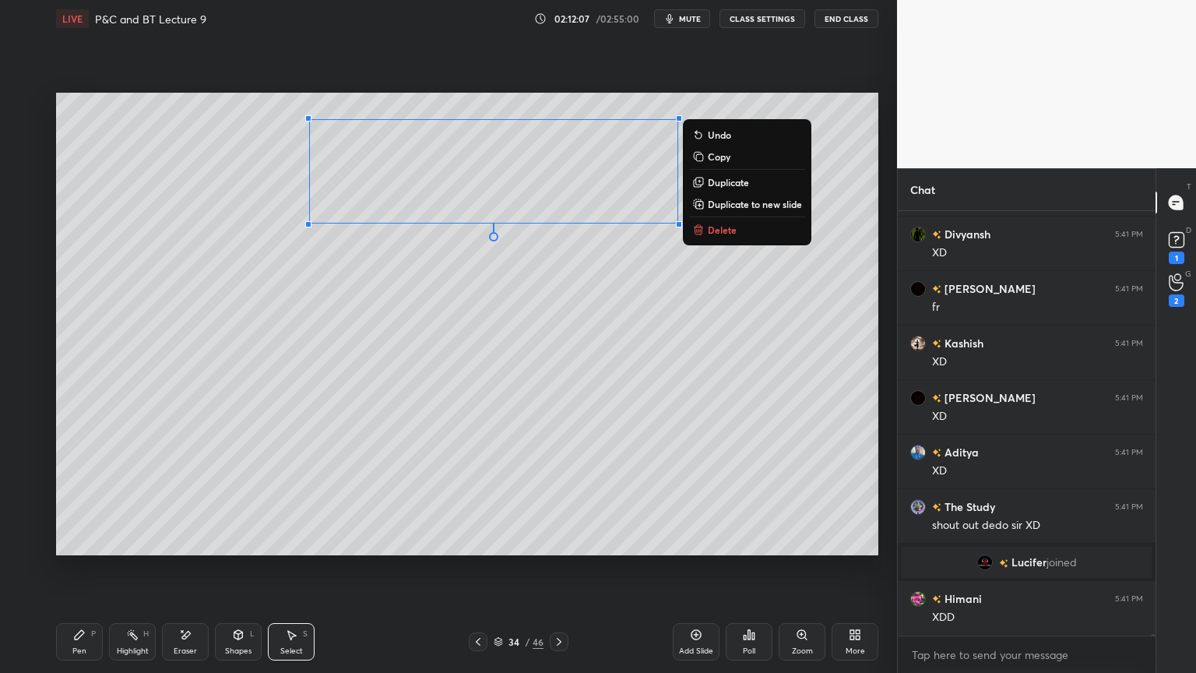
scroll to position [124671, 0]
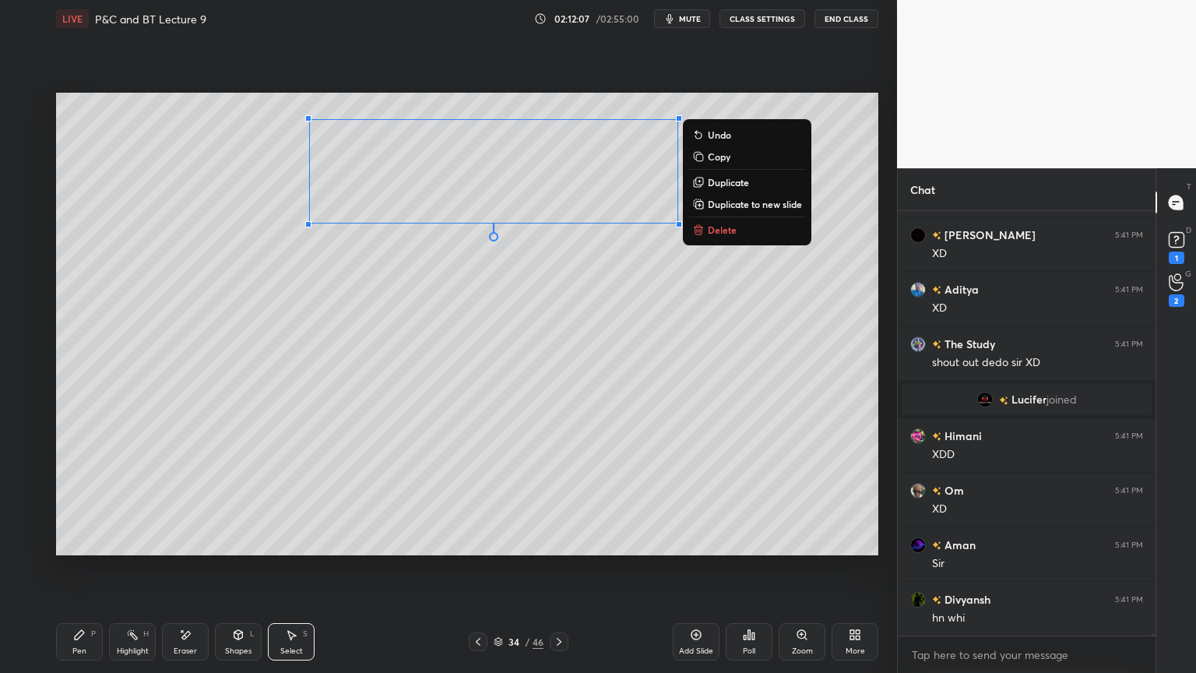
click at [594, 311] on div "0 ° Undo Copy Duplicate Duplicate to new slide Delete" at bounding box center [467, 324] width 822 height 463
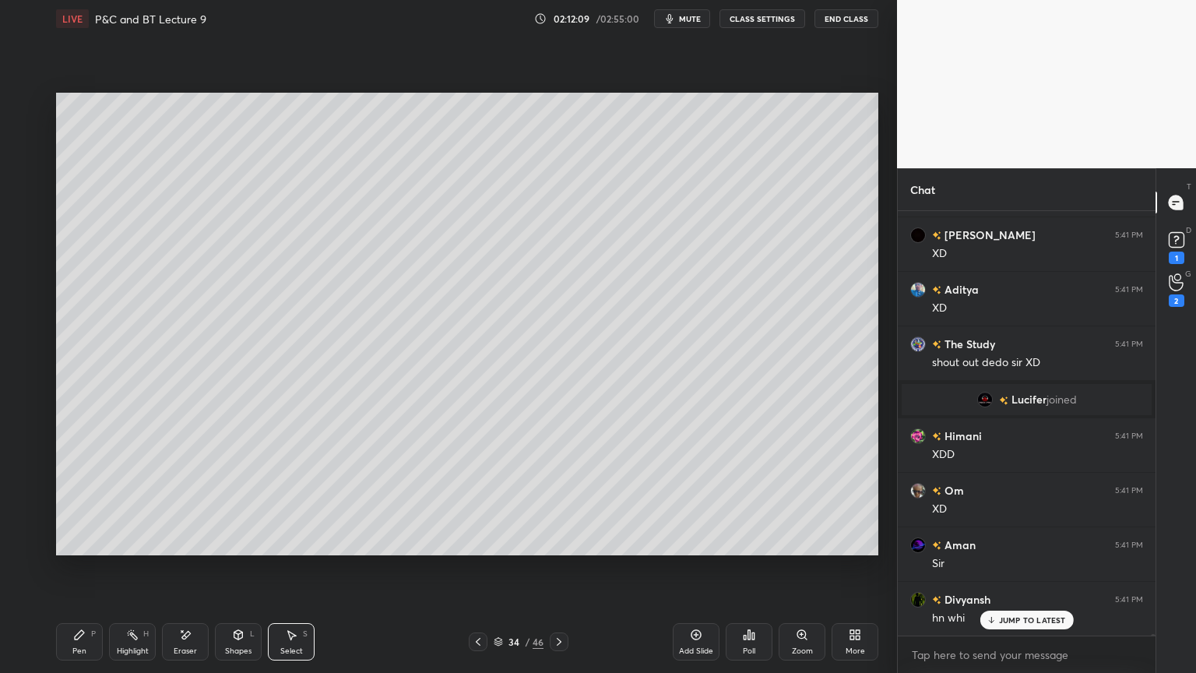
click at [191, 549] on div "Eraser" at bounding box center [185, 641] width 47 height 37
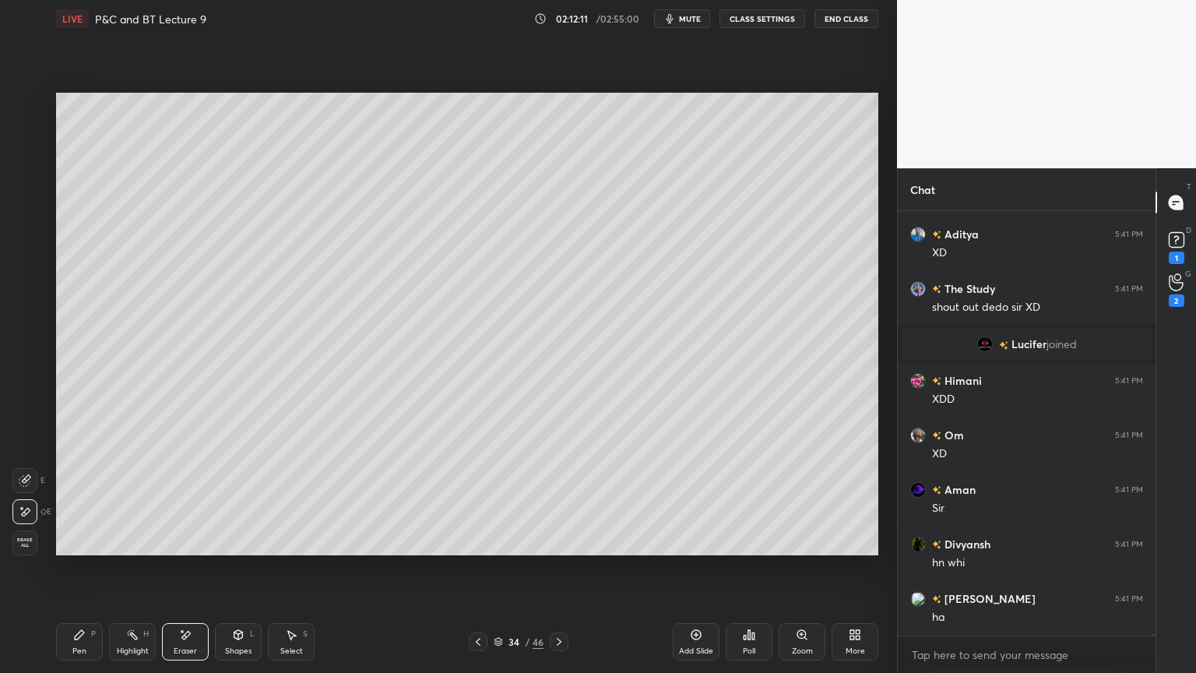
click at [91, 549] on div "P" at bounding box center [93, 634] width 5 height 8
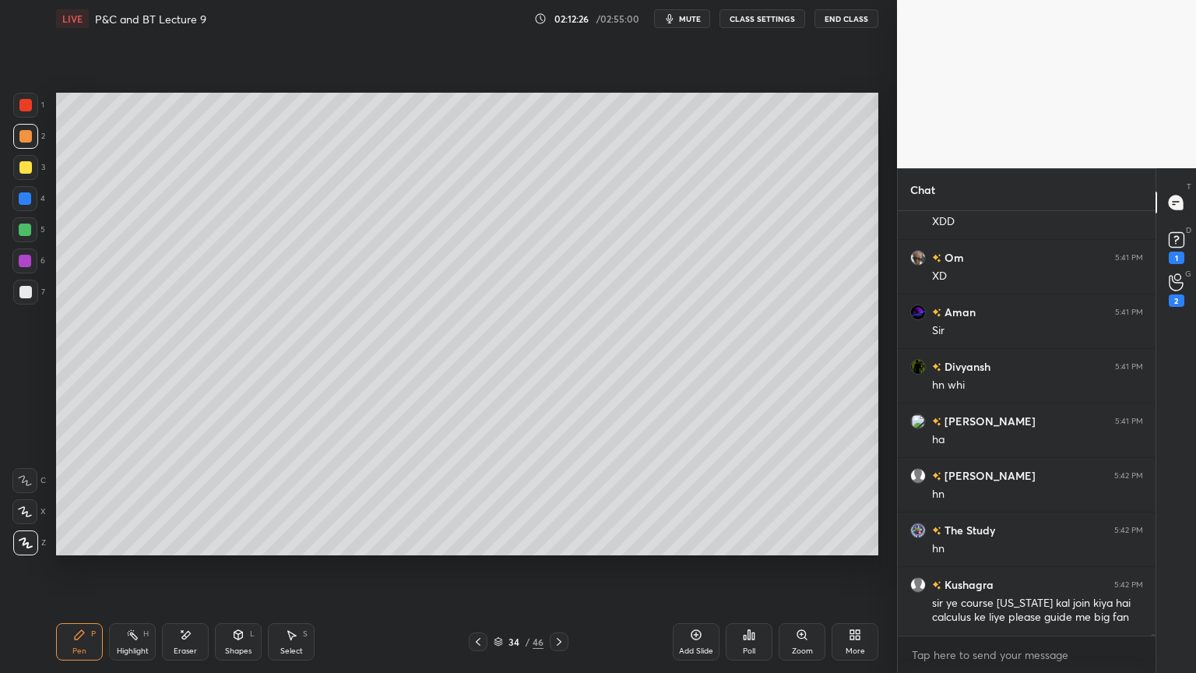
scroll to position [125013, 0]
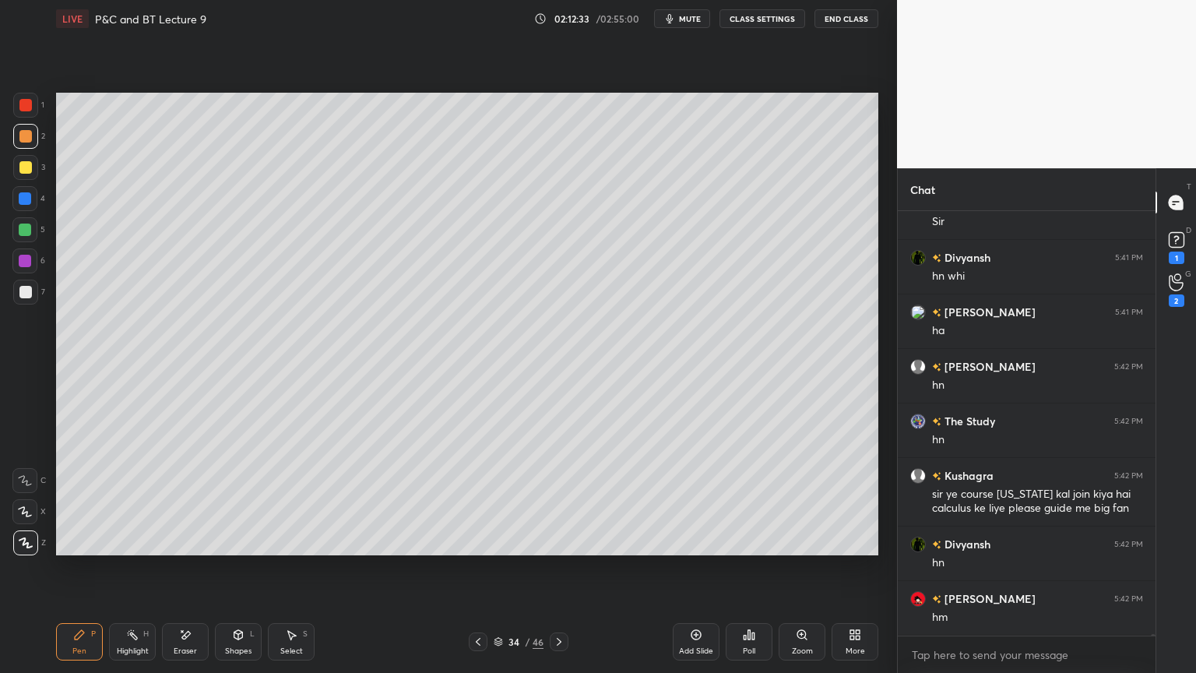
click at [26, 287] on div at bounding box center [25, 292] width 12 height 12
click at [302, 549] on div "Select S" at bounding box center [291, 641] width 47 height 37
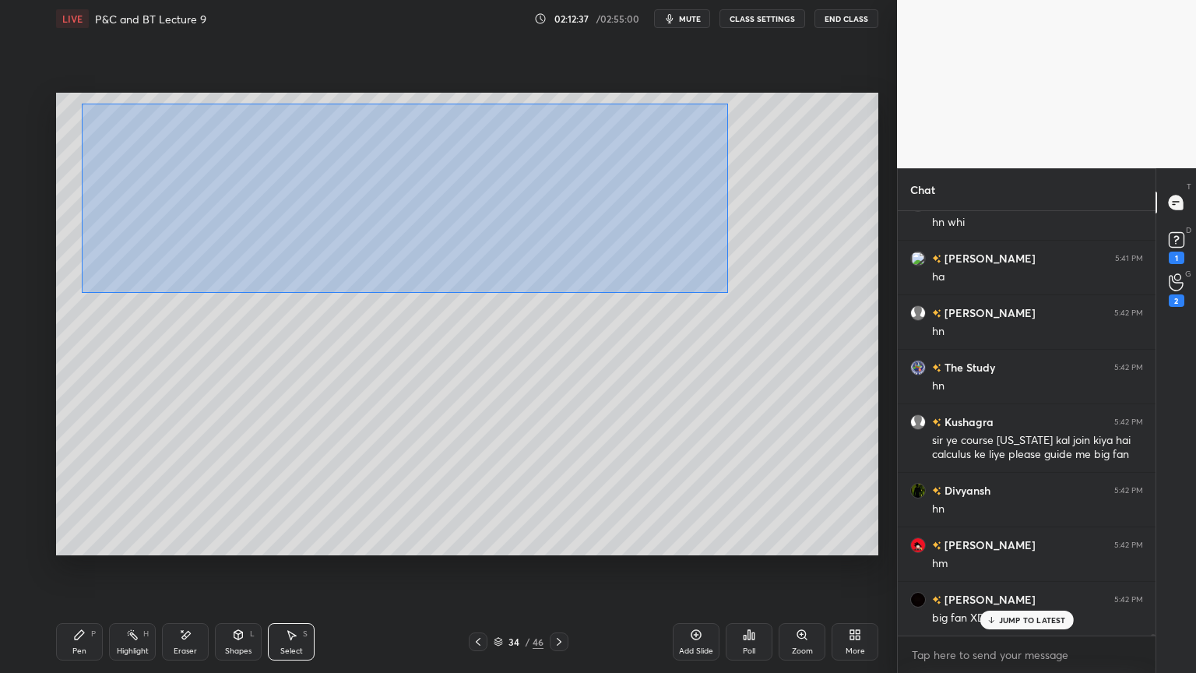
scroll to position [125122, 0]
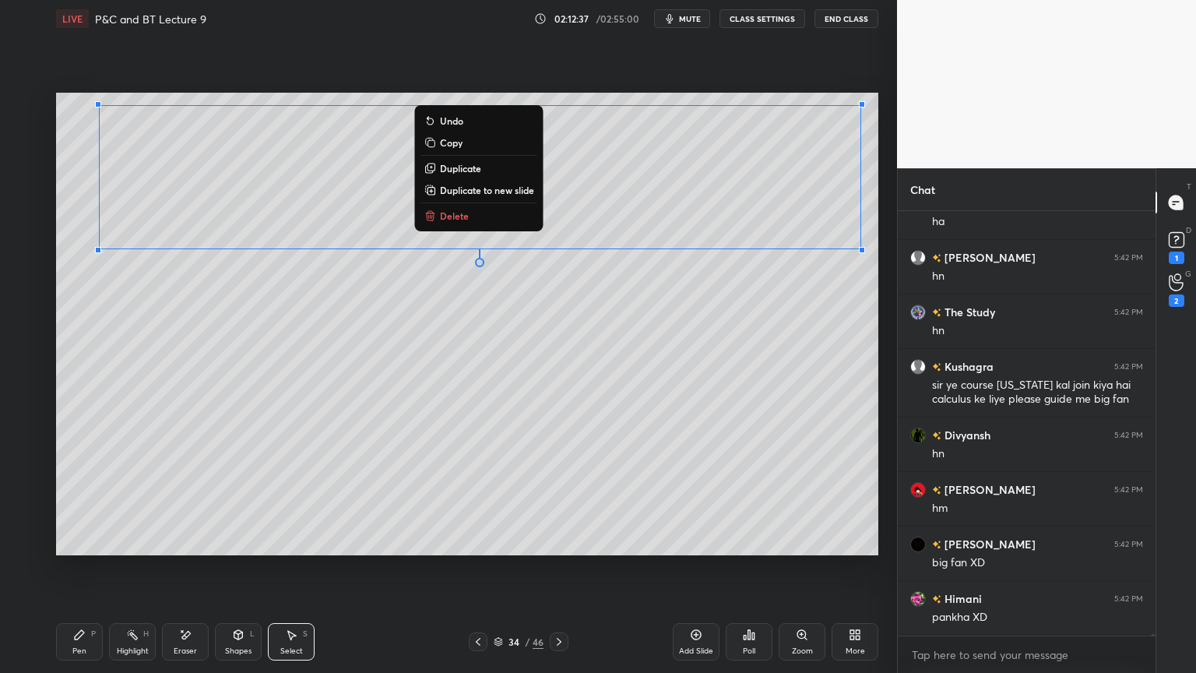
drag, startPoint x: 81, startPoint y: 103, endPoint x: 859, endPoint y: 280, distance: 798.0
click at [879, 292] on div "0 ° Undo Copy Duplicate Duplicate to new slide Delete Setting up your live clas…" at bounding box center [467, 323] width 835 height 573
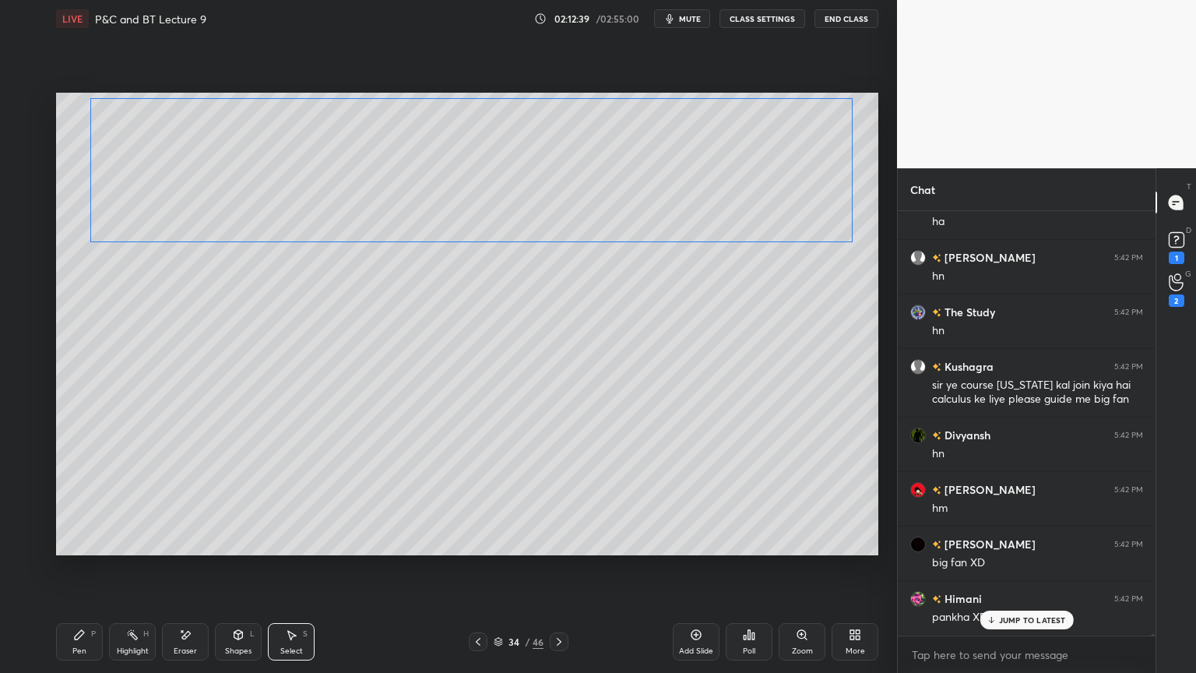
scroll to position [125176, 0]
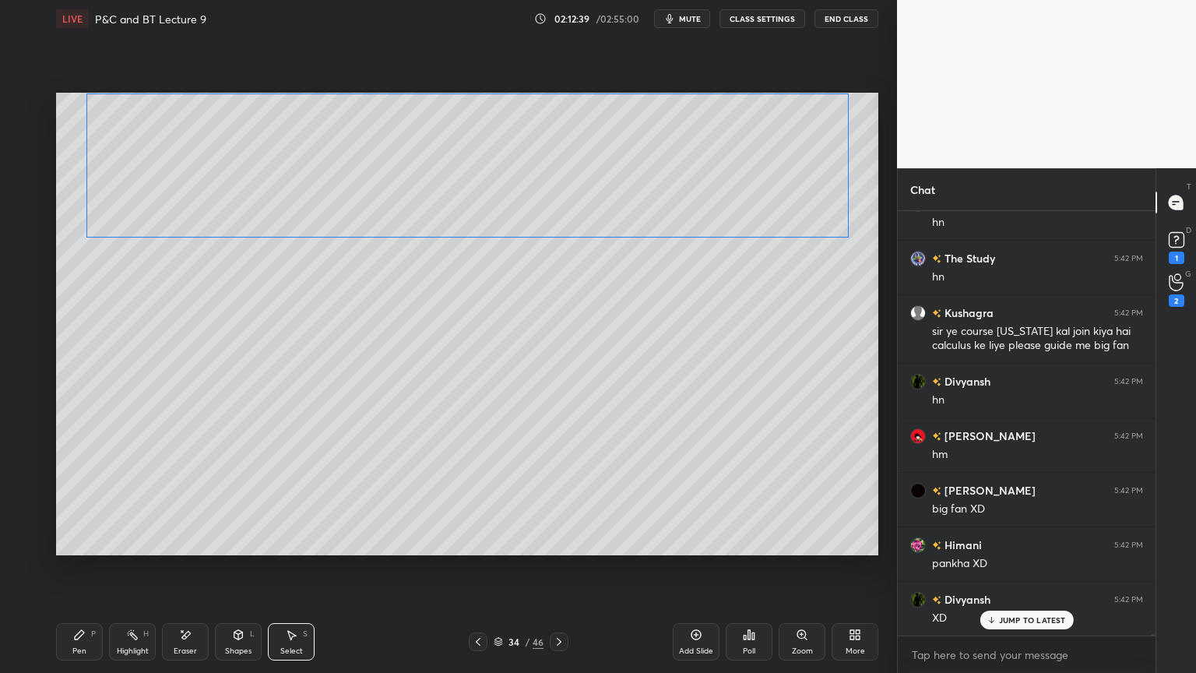
drag, startPoint x: 743, startPoint y: 192, endPoint x: 730, endPoint y: 181, distance: 16.6
click at [730, 181] on div "0 ° Undo Copy Duplicate Duplicate to new slide Delete" at bounding box center [467, 324] width 822 height 463
drag, startPoint x: 729, startPoint y: 283, endPoint x: 620, endPoint y: 329, distance: 118.3
click at [729, 285] on div "0 ° Undo Copy Duplicate Duplicate to new slide Delete" at bounding box center [467, 324] width 822 height 463
drag, startPoint x: 124, startPoint y: 644, endPoint x: 83, endPoint y: 634, distance: 41.7
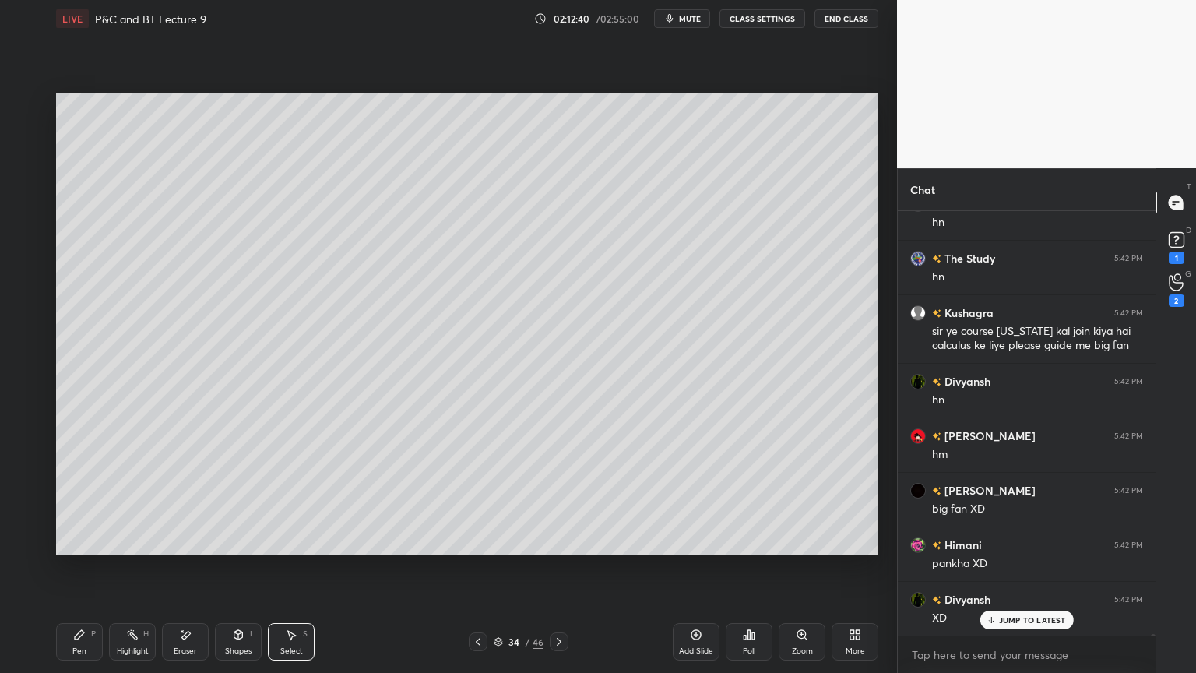
click at [123, 549] on div "Highlight H" at bounding box center [132, 641] width 47 height 37
click at [83, 549] on div "Pen P" at bounding box center [79, 641] width 47 height 37
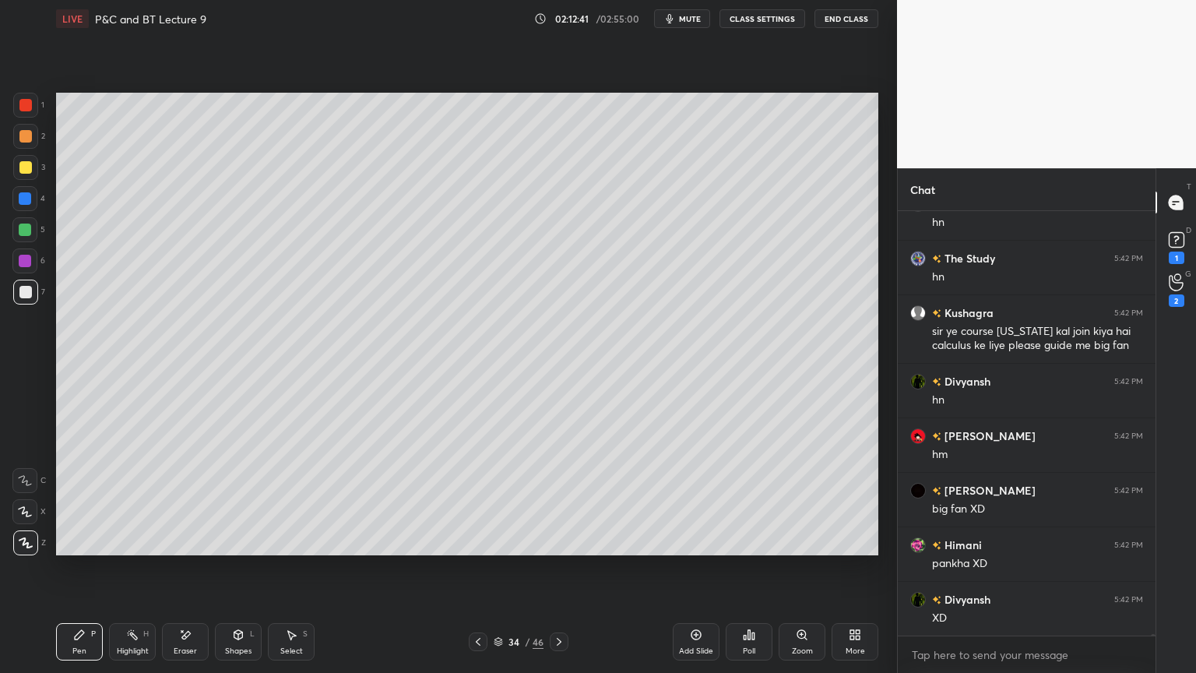
scroll to position [125231, 0]
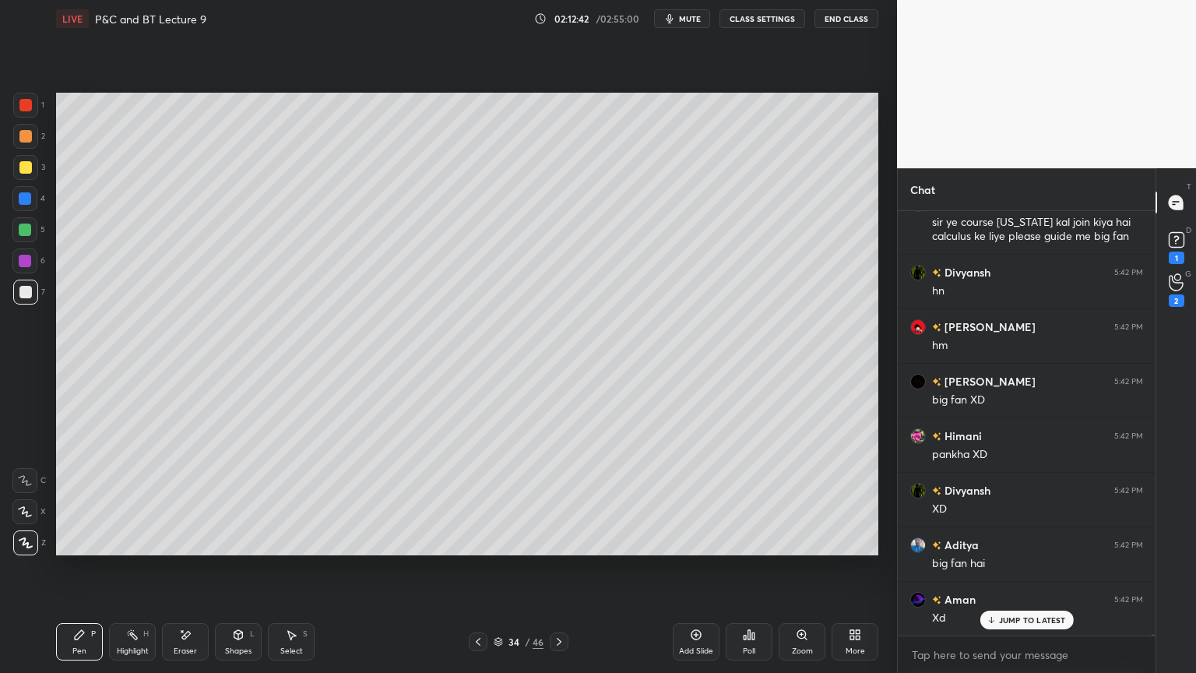
drag, startPoint x: 188, startPoint y: 638, endPoint x: 168, endPoint y: 605, distance: 38.1
click at [188, 549] on icon at bounding box center [185, 634] width 12 height 13
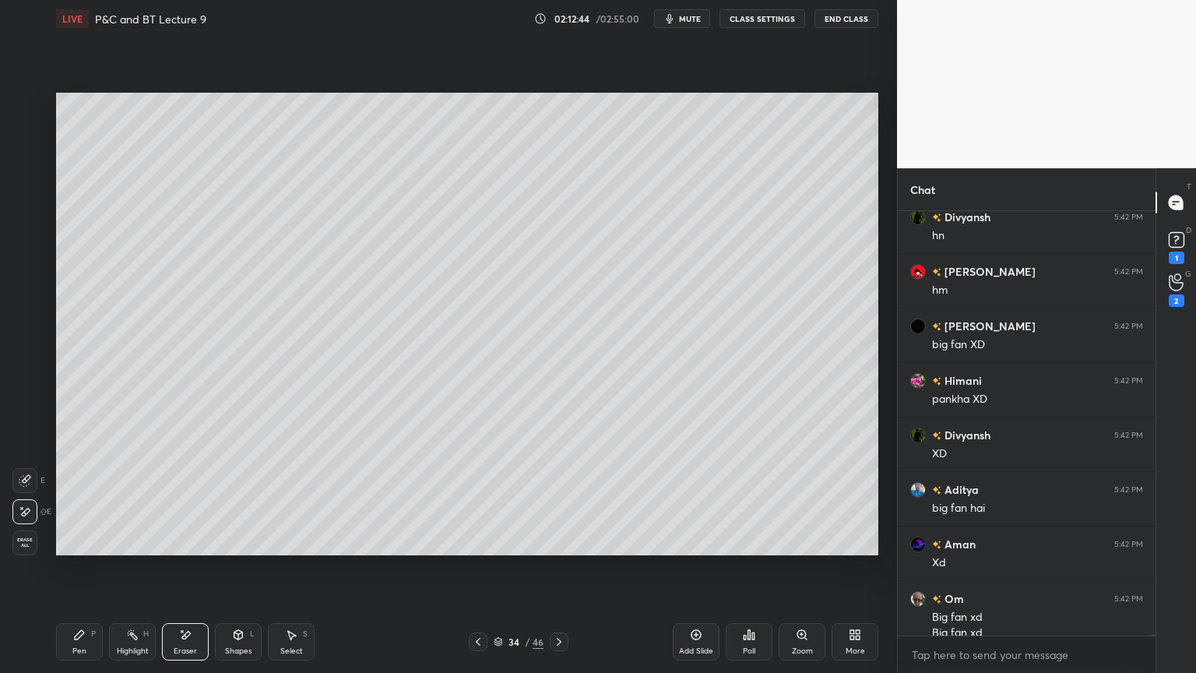
scroll to position [125355, 0]
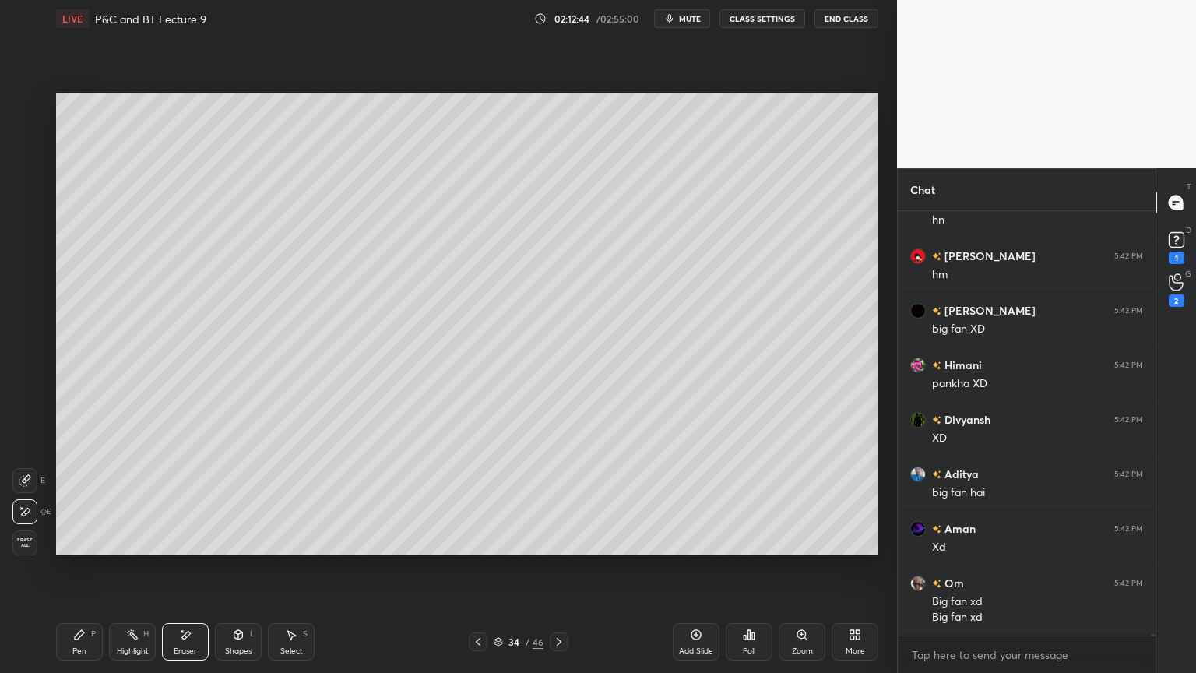
drag, startPoint x: 126, startPoint y: 645, endPoint x: 84, endPoint y: 644, distance: 42.1
click at [126, 549] on div "Highlight H" at bounding box center [132, 641] width 47 height 37
click at [80, 549] on div "Pen P" at bounding box center [79, 641] width 47 height 37
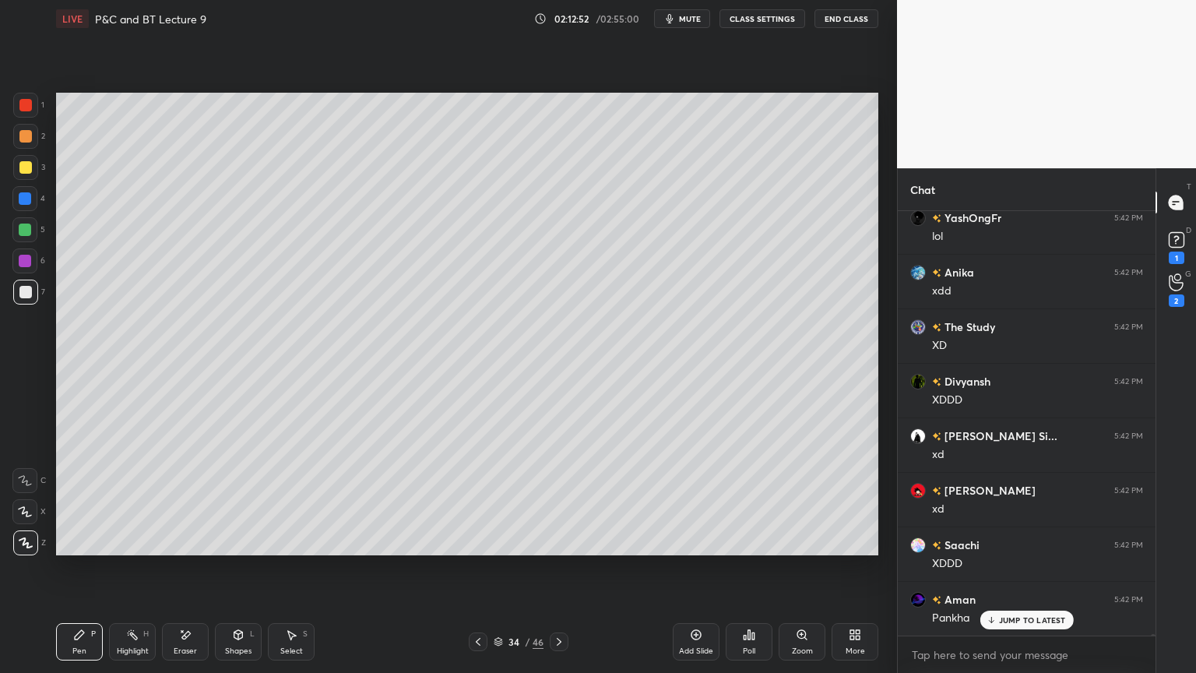
scroll to position [126172, 0]
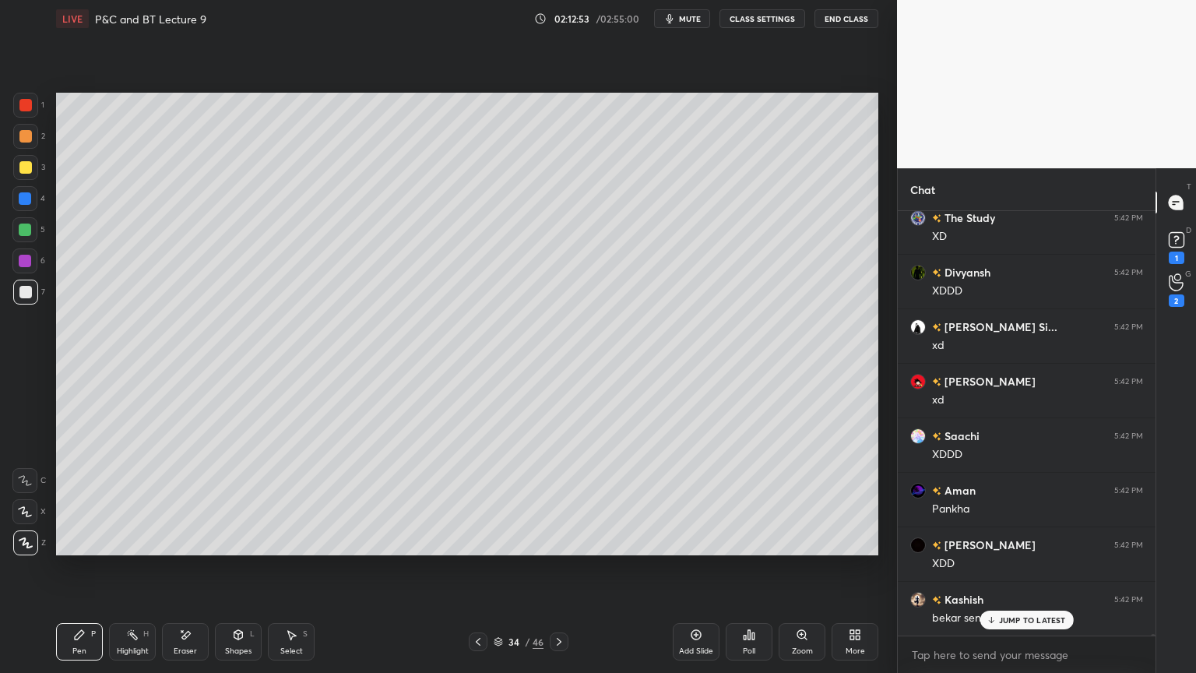
click at [191, 549] on icon at bounding box center [185, 634] width 12 height 13
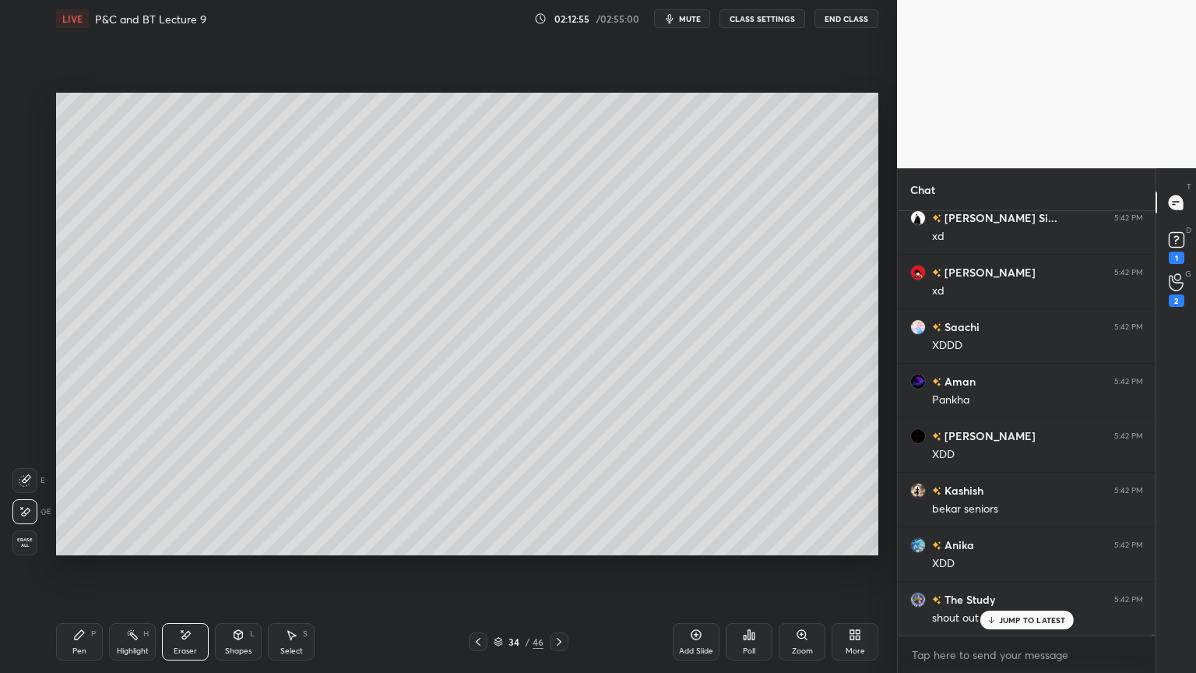
scroll to position [126390, 0]
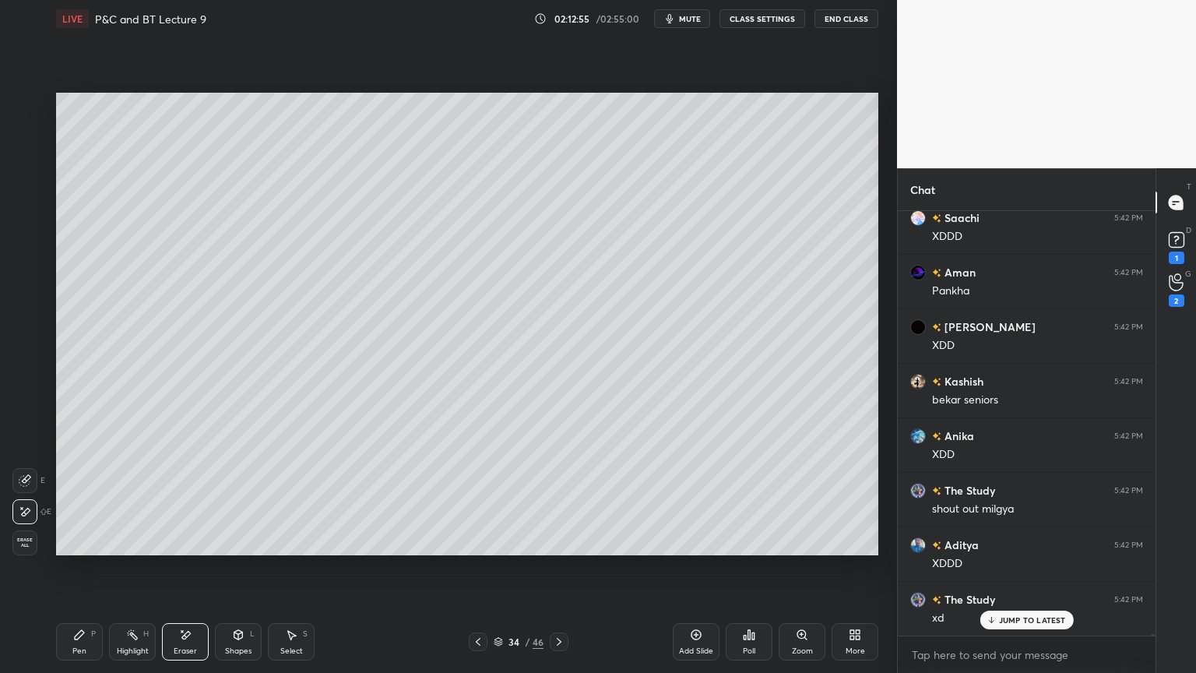
click at [128, 549] on div "Highlight" at bounding box center [133, 651] width 32 height 8
drag, startPoint x: 77, startPoint y: 639, endPoint x: 90, endPoint y: 639, distance: 12.5
click at [75, 549] on icon at bounding box center [79, 634] width 12 height 12
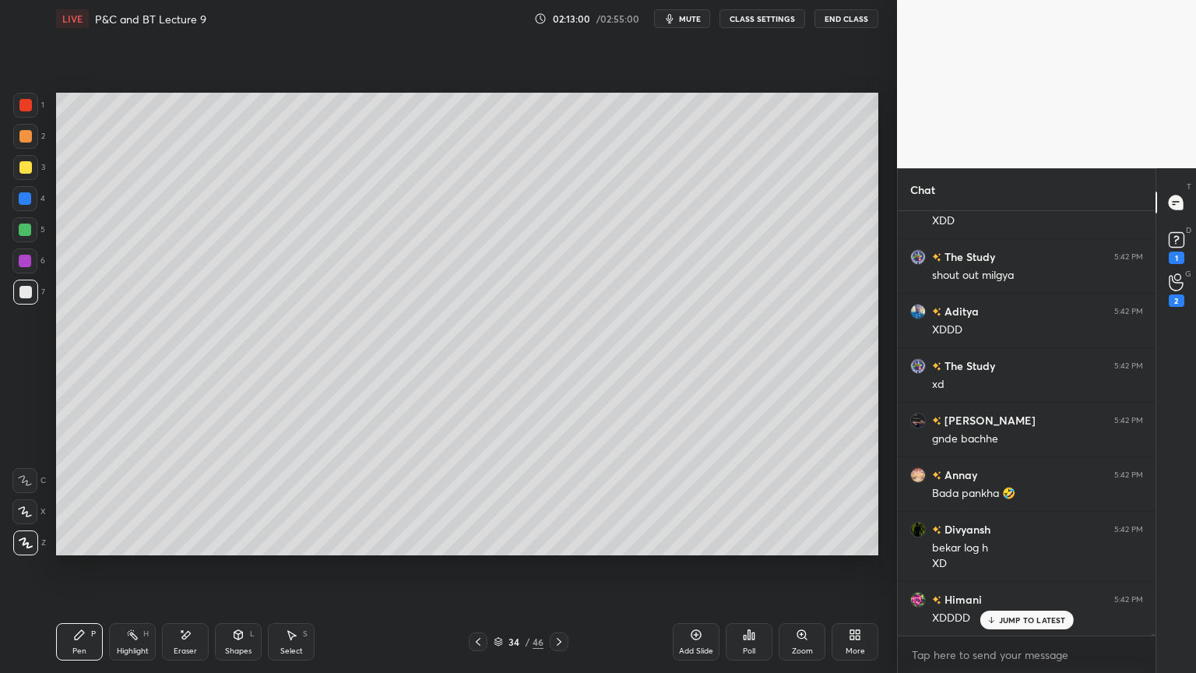
scroll to position [126679, 0]
click at [125, 549] on div "Highlight H" at bounding box center [132, 641] width 47 height 37
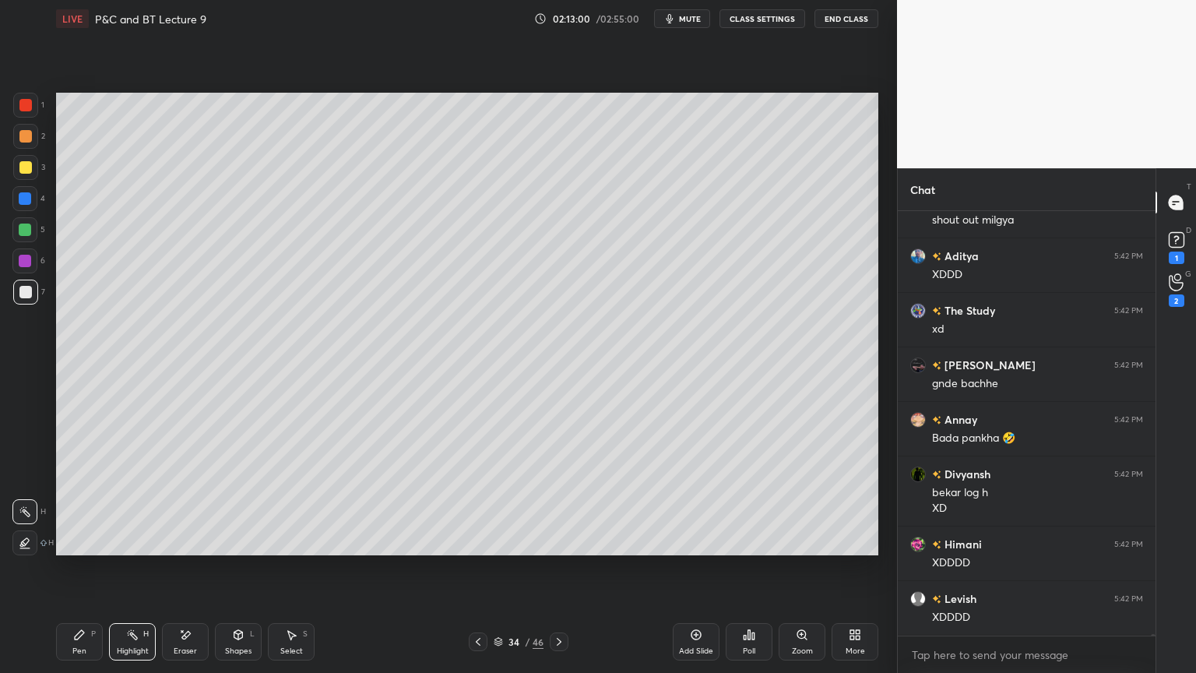
drag, startPoint x: 97, startPoint y: 646, endPoint x: 109, endPoint y: 632, distance: 18.8
click at [96, 549] on div "Pen P" at bounding box center [79, 641] width 47 height 37
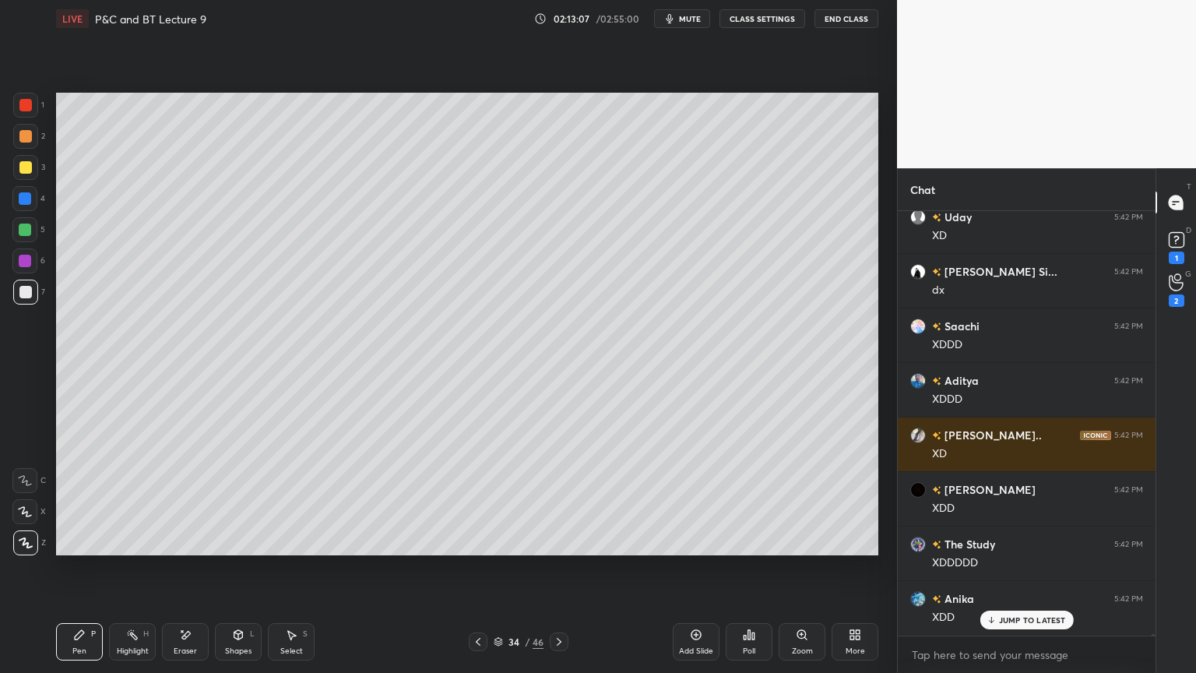
scroll to position [127169, 0]
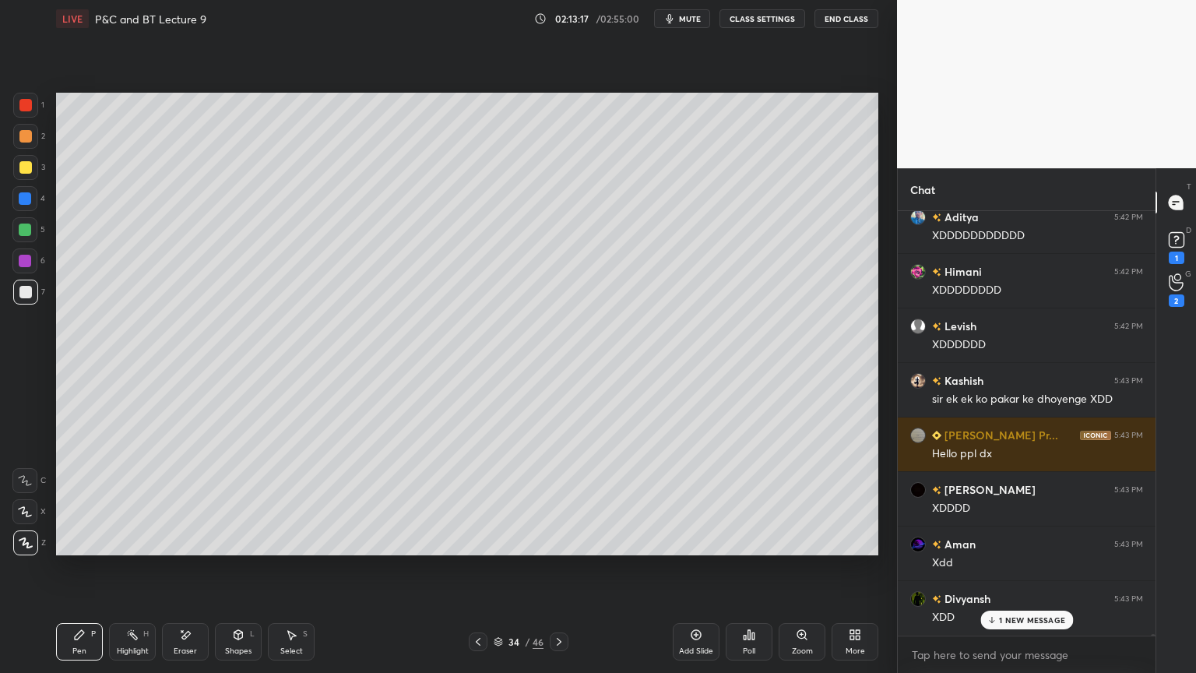
click at [130, 549] on div "Highlight H" at bounding box center [132, 641] width 47 height 37
click at [89, 549] on div "Pen P" at bounding box center [79, 641] width 47 height 37
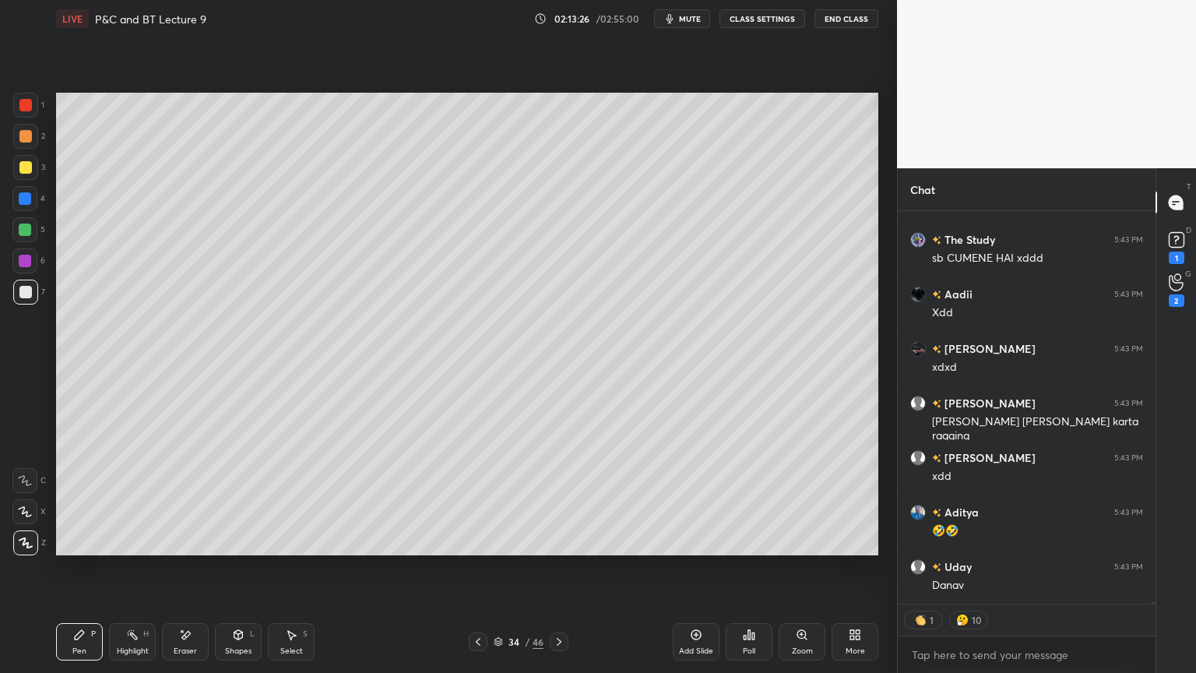
click at [187, 549] on div "Pen P Highlight H Eraser Shapes L Select S 34 / 46 Add Slide Poll Zoom More" at bounding box center [467, 642] width 822 height 62
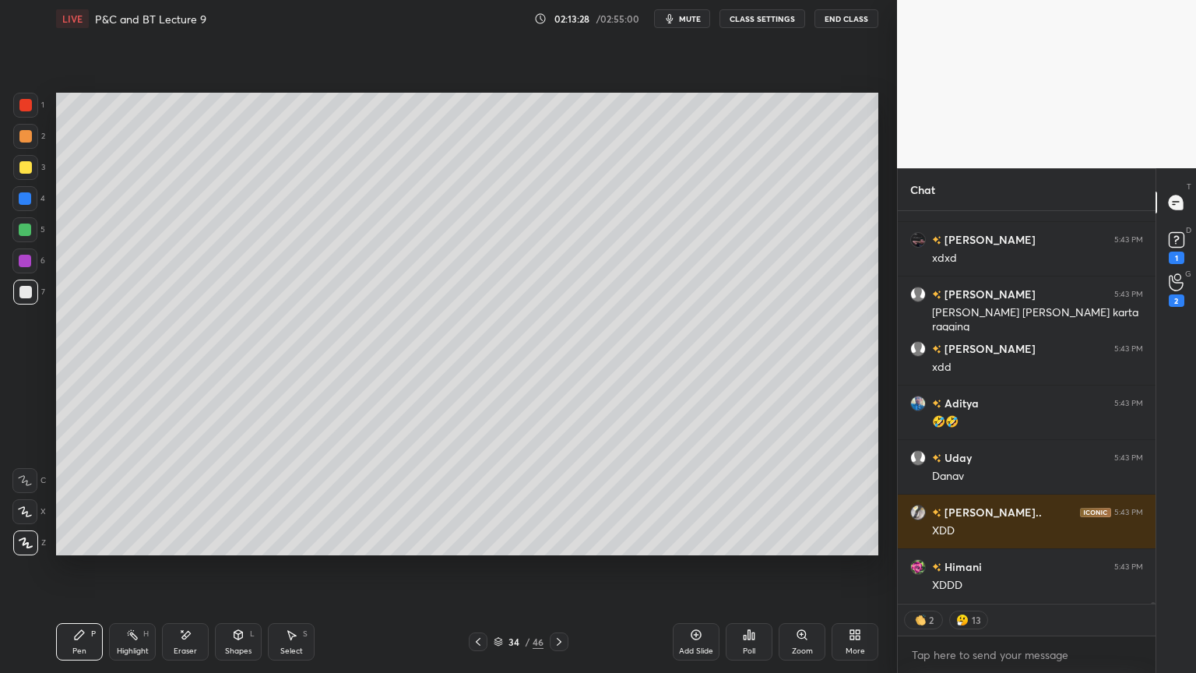
click at [171, 549] on div "Eraser" at bounding box center [185, 641] width 47 height 37
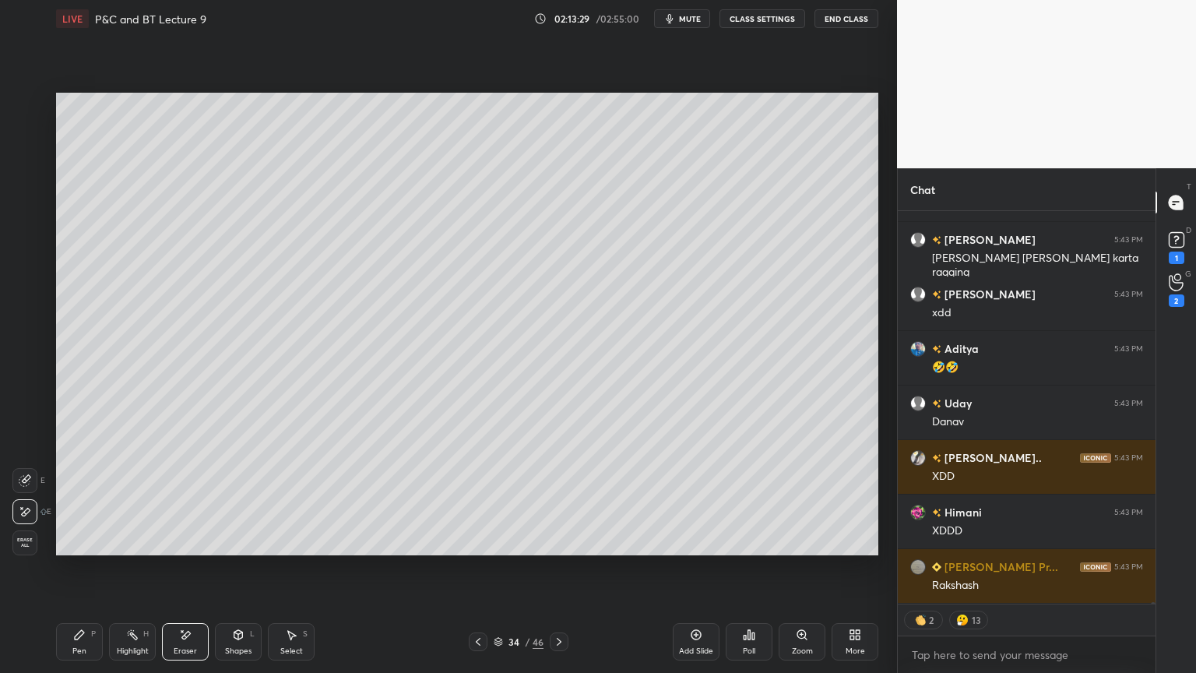
drag, startPoint x: 135, startPoint y: 637, endPoint x: 90, endPoint y: 631, distance: 45.6
click at [133, 549] on icon at bounding box center [132, 634] width 12 height 12
drag, startPoint x: 83, startPoint y: 628, endPoint x: 124, endPoint y: 576, distance: 66.0
click at [83, 549] on div "Pen P" at bounding box center [79, 641] width 47 height 37
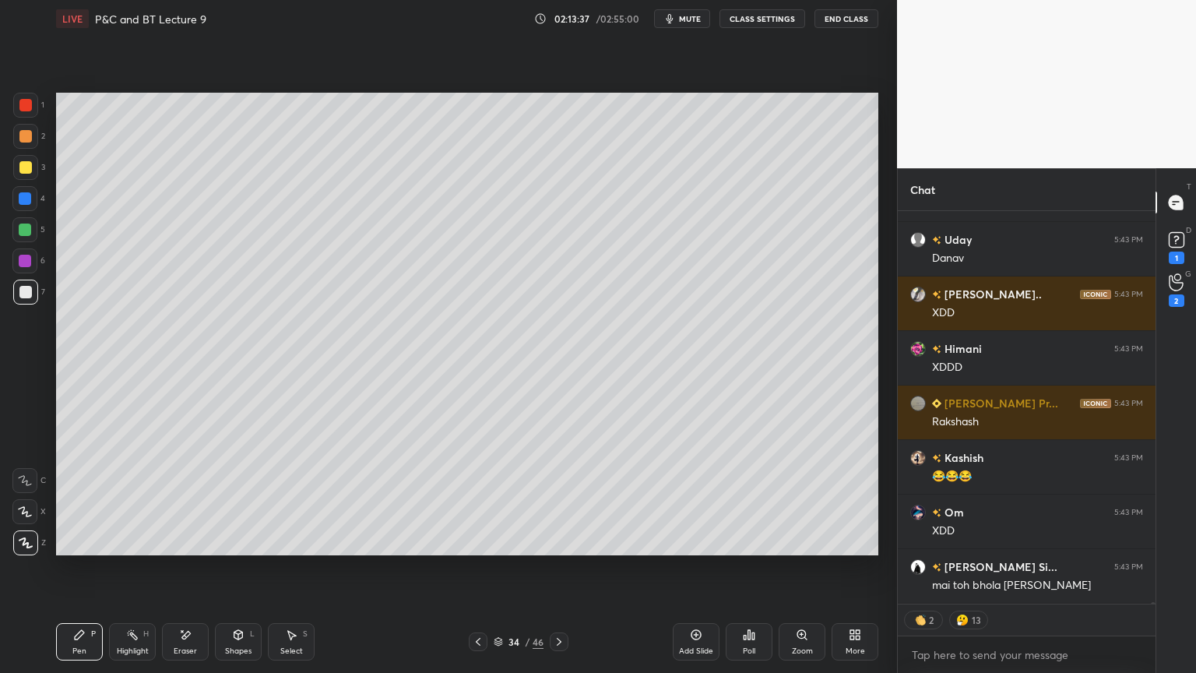
type textarea "x"
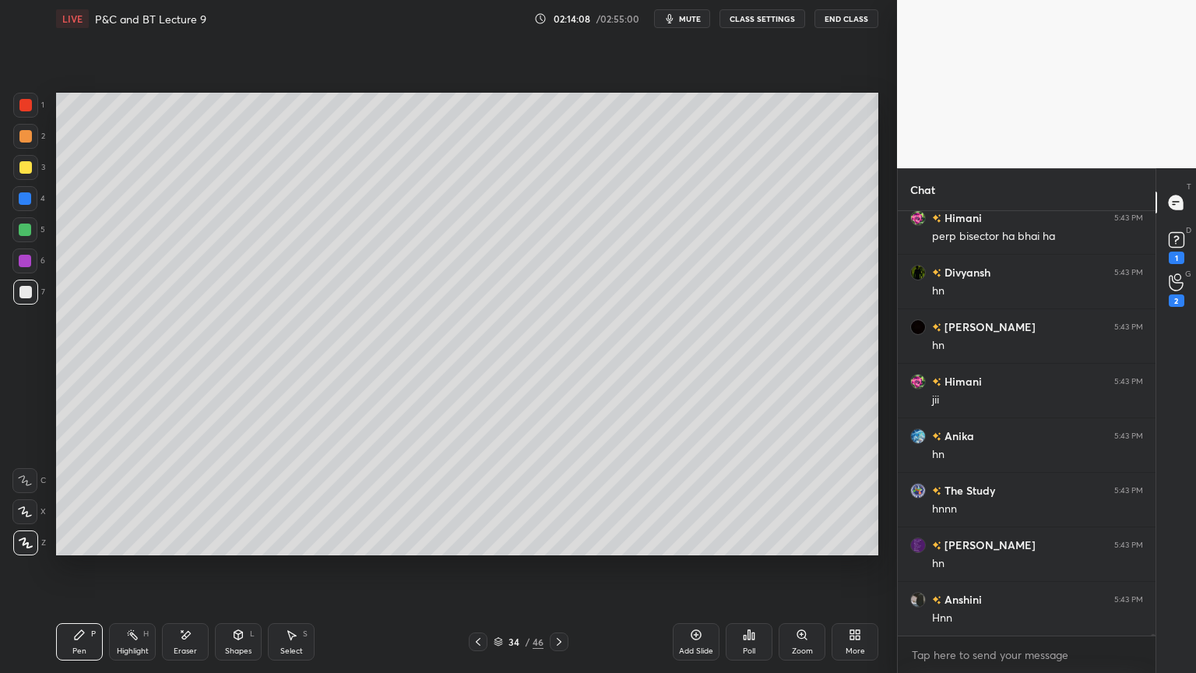
click at [294, 549] on icon at bounding box center [292, 635] width 9 height 9
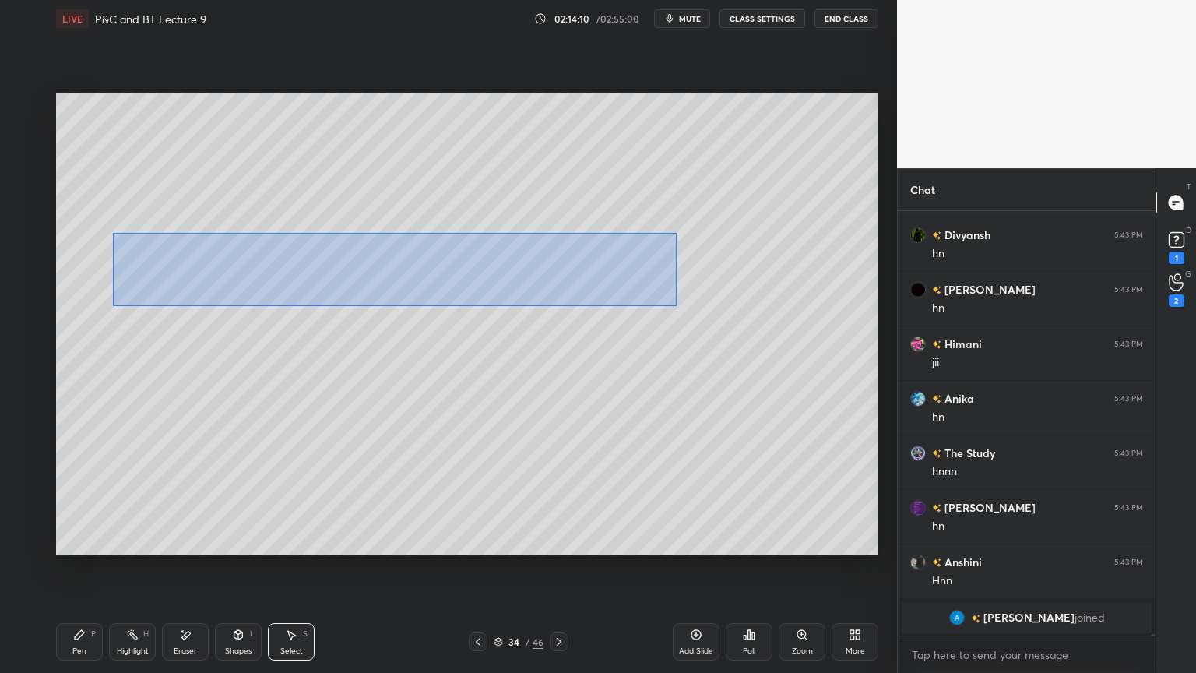
drag, startPoint x: 112, startPoint y: 232, endPoint x: 672, endPoint y: 305, distance: 564.7
click at [676, 306] on div "0 ° Undo Copy Duplicate Duplicate to new slide Delete" at bounding box center [467, 324] width 822 height 463
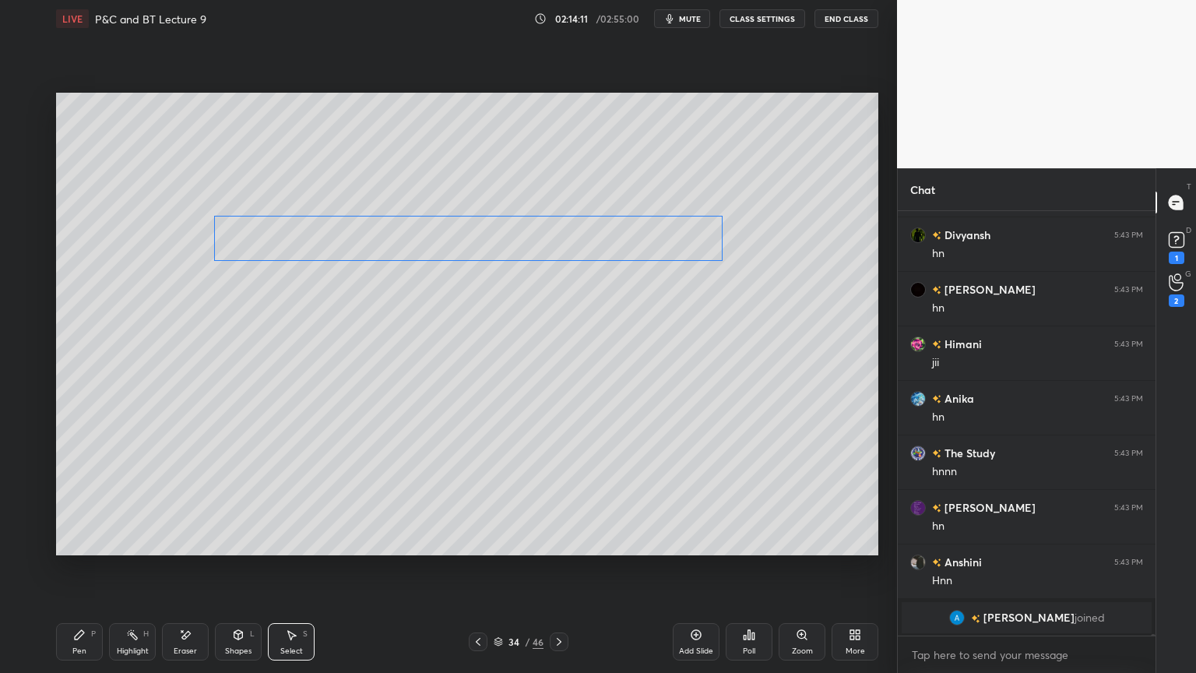
drag, startPoint x: 571, startPoint y: 257, endPoint x: 653, endPoint y: 242, distance: 83.1
click at [653, 242] on div "0 ° Undo Copy Duplicate Duplicate to new slide Delete" at bounding box center [467, 324] width 822 height 463
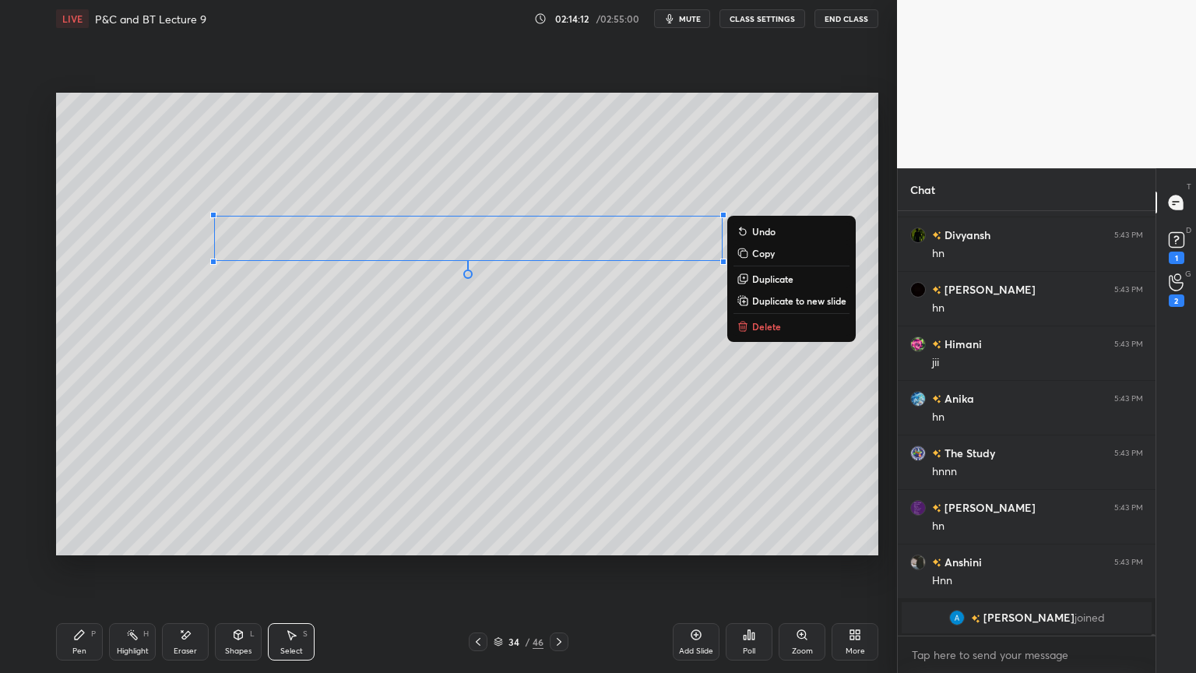
click at [762, 280] on p "Duplicate" at bounding box center [772, 279] width 41 height 12
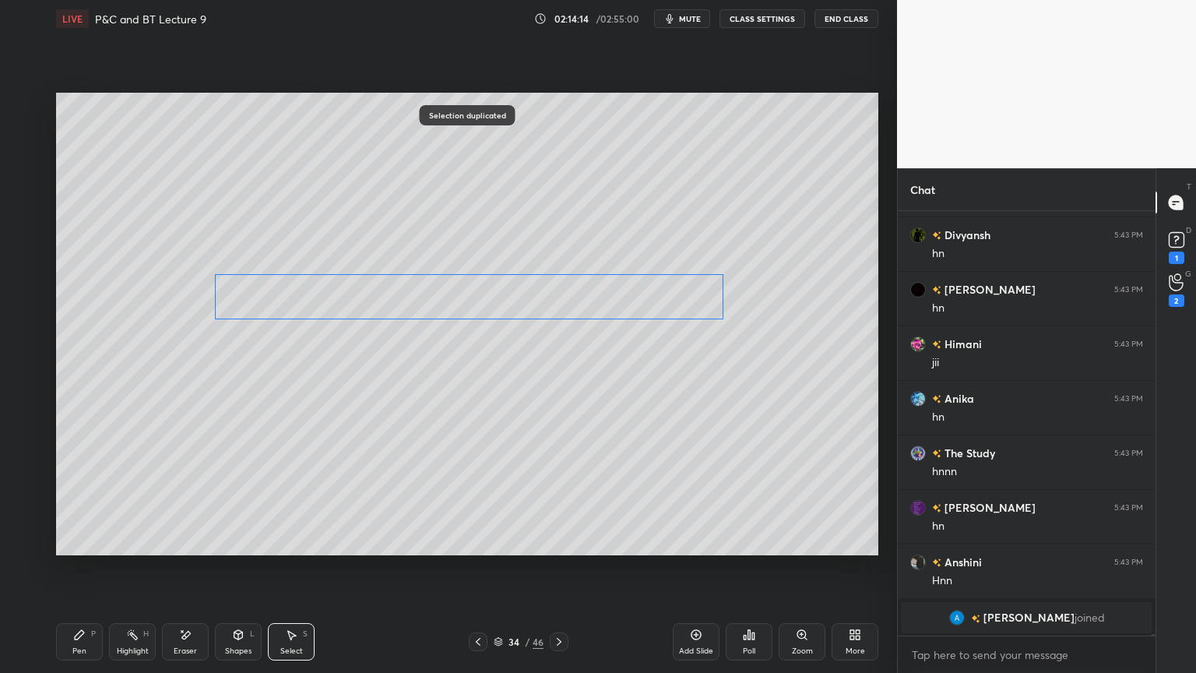
drag, startPoint x: 671, startPoint y: 272, endPoint x: 659, endPoint y: 301, distance: 31.8
click at [660, 299] on div "0 ° Undo Copy Duplicate Duplicate to new slide Delete" at bounding box center [467, 324] width 822 height 463
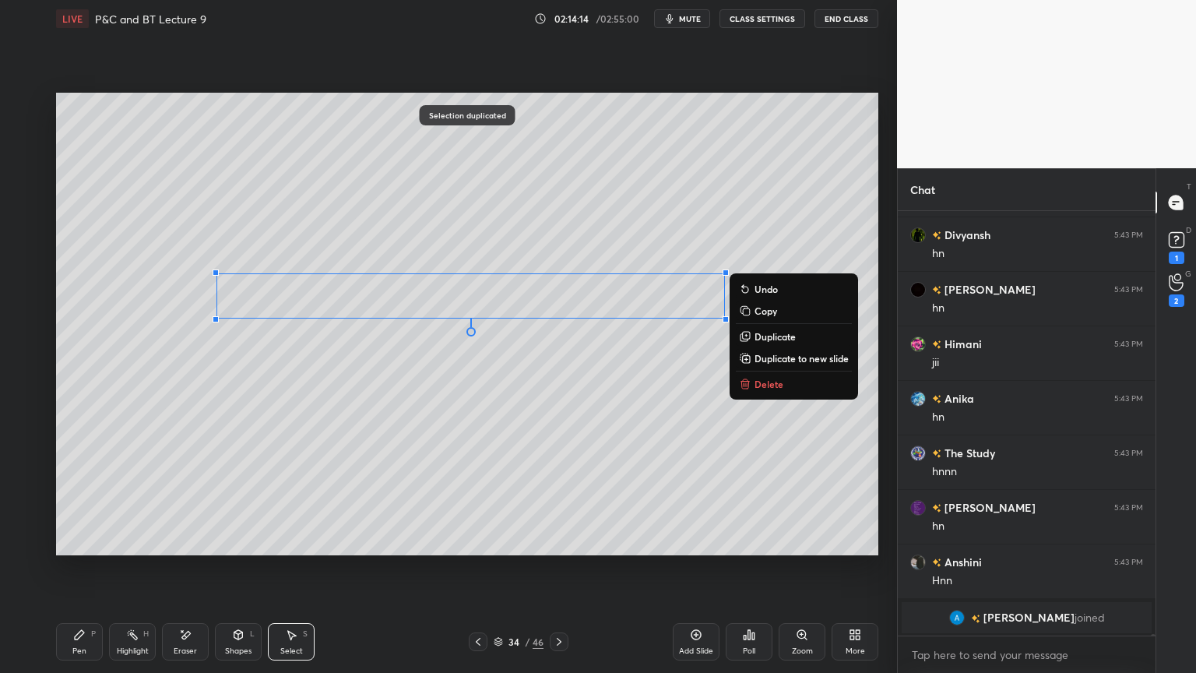
click at [645, 355] on div "0 ° Undo Copy Duplicate Duplicate to new slide Delete" at bounding box center [467, 324] width 822 height 463
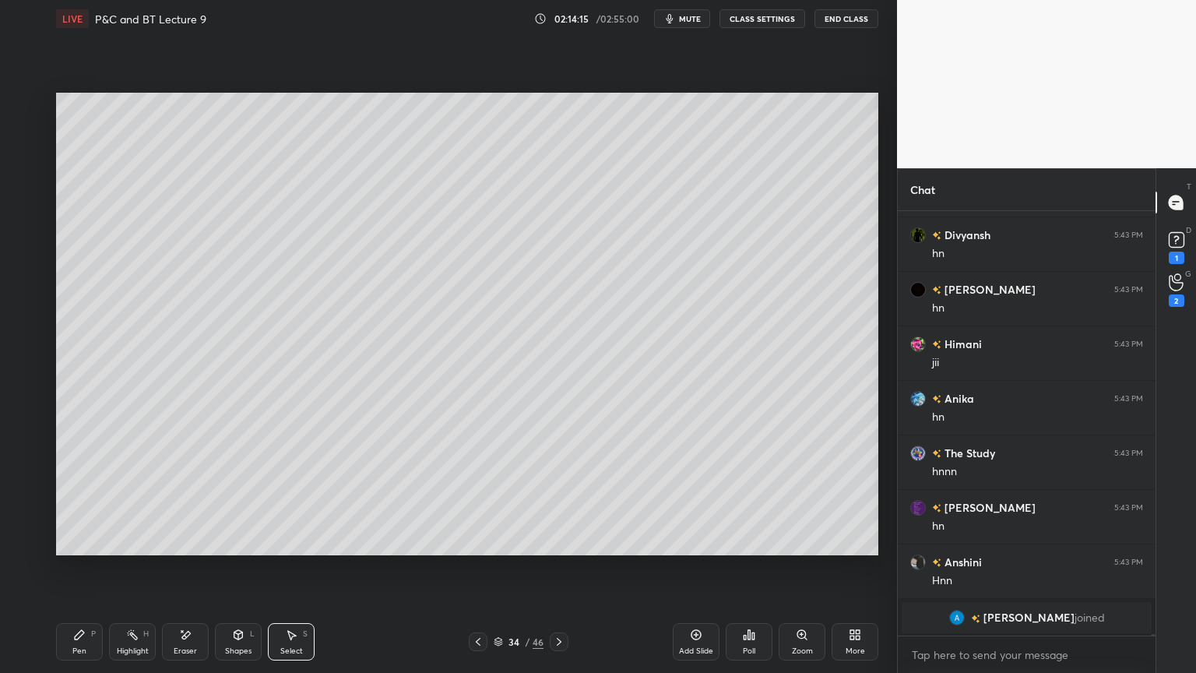
click at [185, 549] on div "Eraser" at bounding box center [185, 641] width 47 height 37
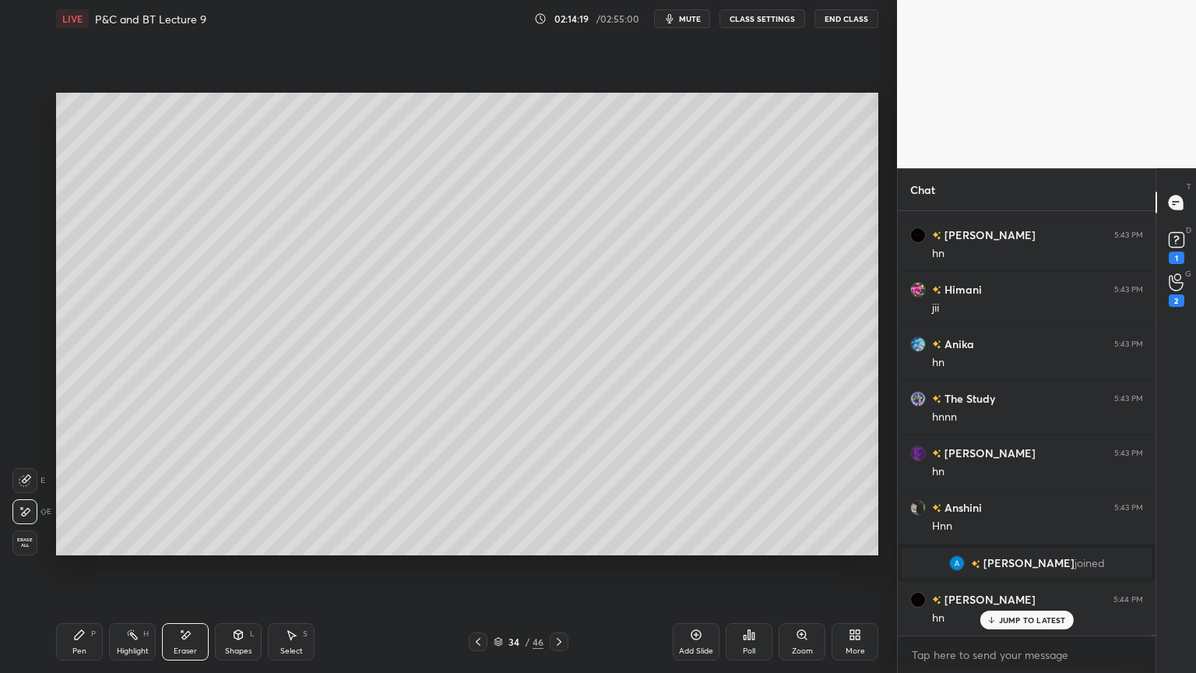
drag, startPoint x: 86, startPoint y: 635, endPoint x: 113, endPoint y: 574, distance: 66.6
click at [86, 549] on div "Pen P" at bounding box center [79, 641] width 47 height 37
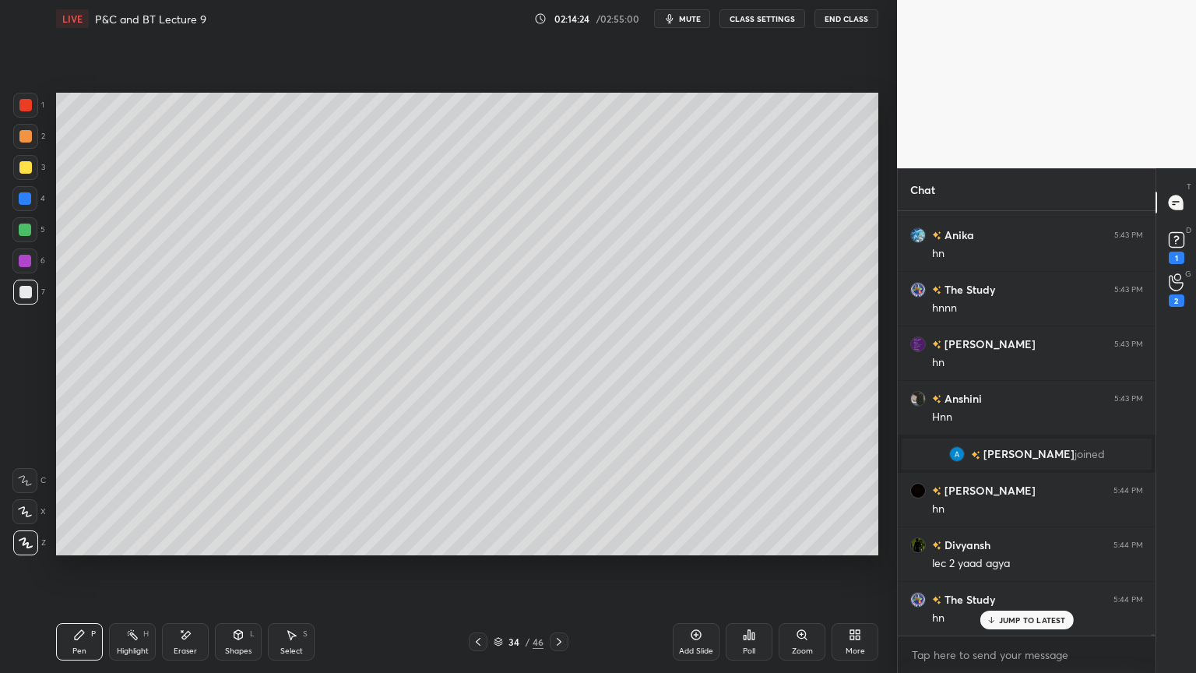
scroll to position [128140, 0]
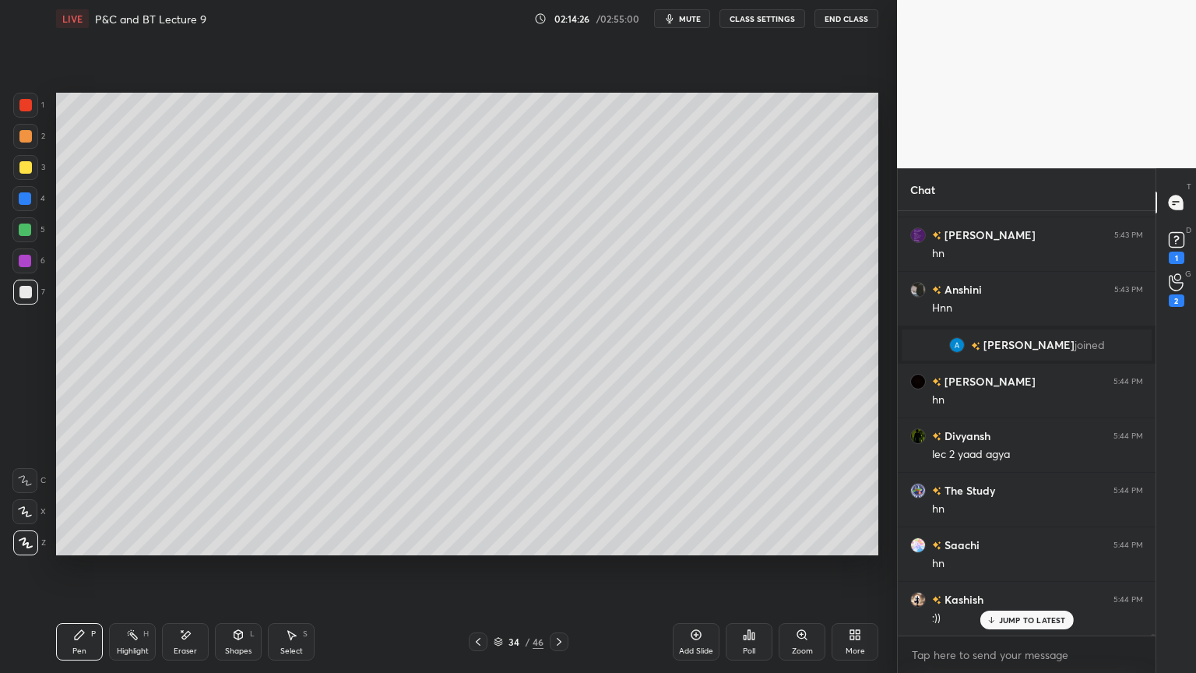
drag, startPoint x: 299, startPoint y: 642, endPoint x: 283, endPoint y: 557, distance: 87.1
click at [300, 549] on div "Select S" at bounding box center [291, 641] width 47 height 37
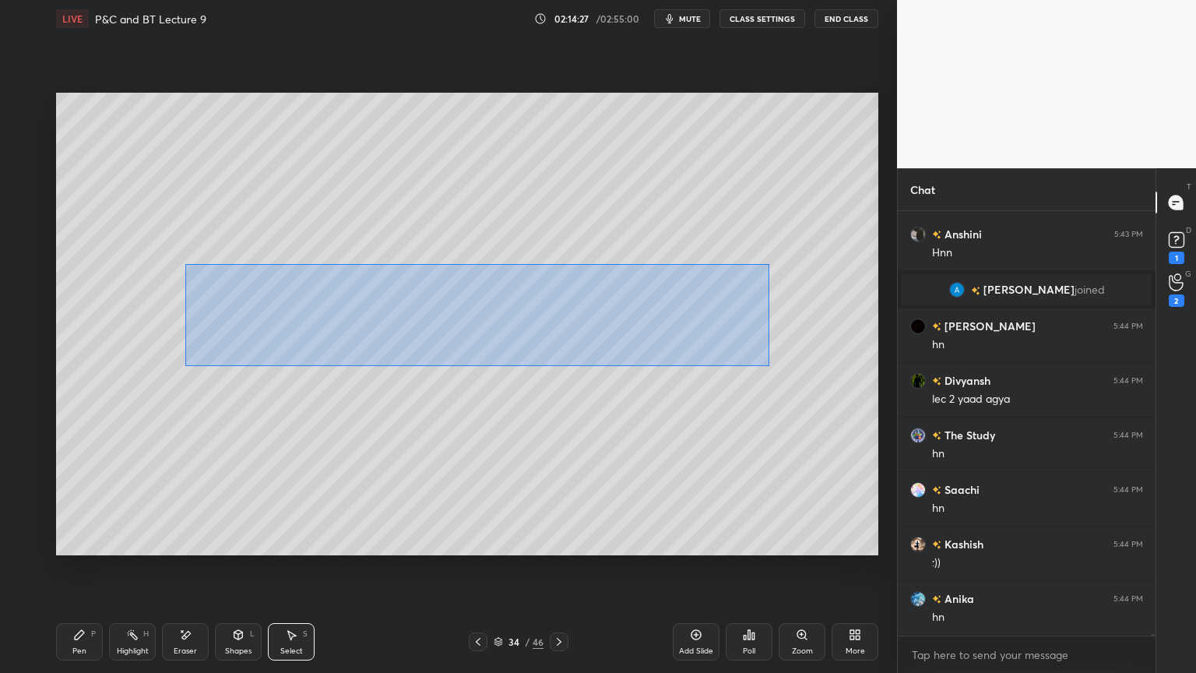
drag, startPoint x: 185, startPoint y: 262, endPoint x: 766, endPoint y: 361, distance: 589.2
click at [769, 366] on div "0 ° Undo Copy Duplicate Duplicate to new slide Delete" at bounding box center [467, 324] width 822 height 463
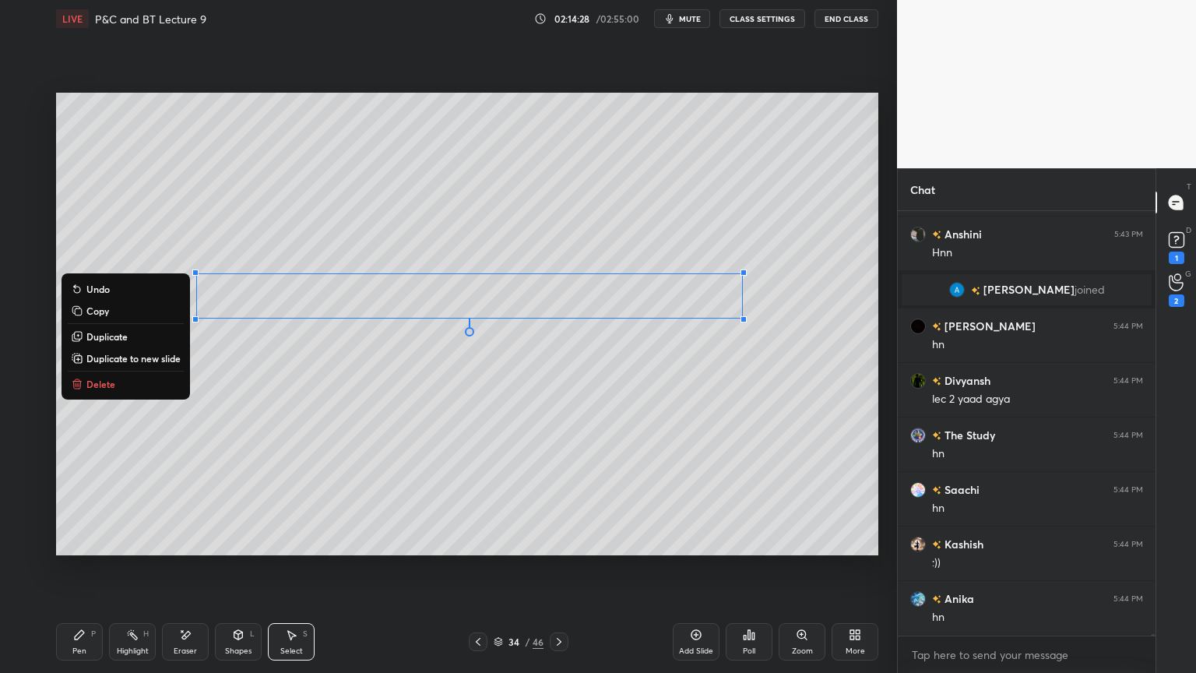
scroll to position [128303, 0]
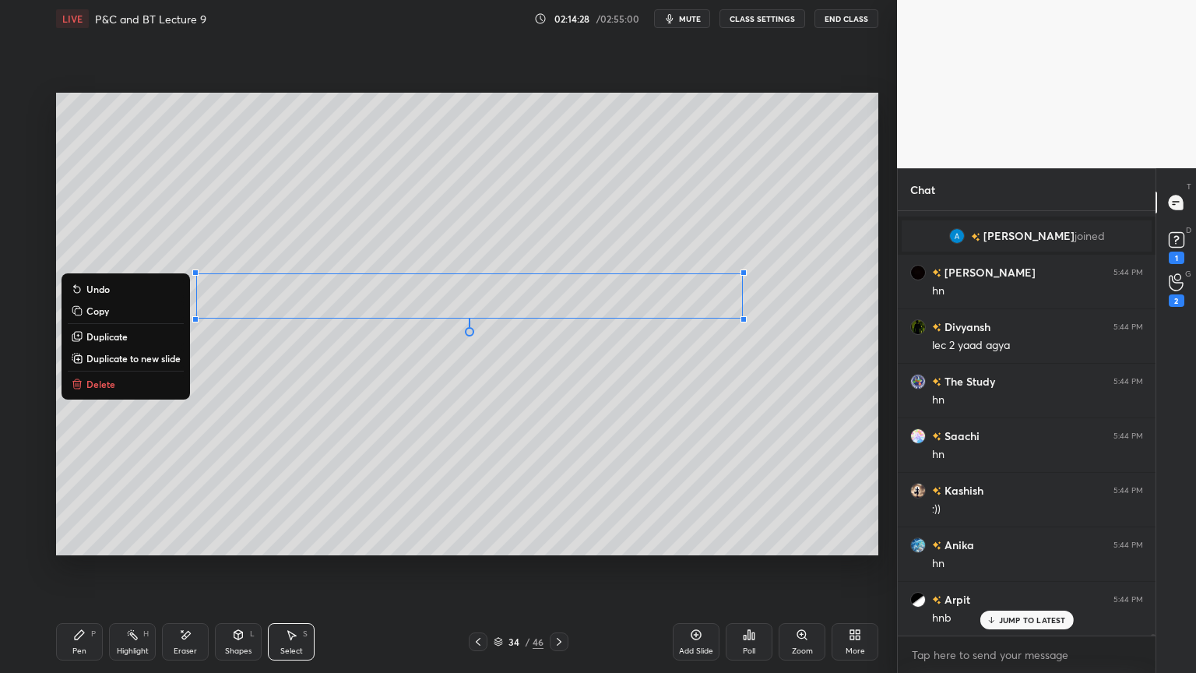
drag, startPoint x: 128, startPoint y: 336, endPoint x: 333, endPoint y: 334, distance: 204.8
click at [129, 336] on button "Duplicate" at bounding box center [126, 336] width 116 height 19
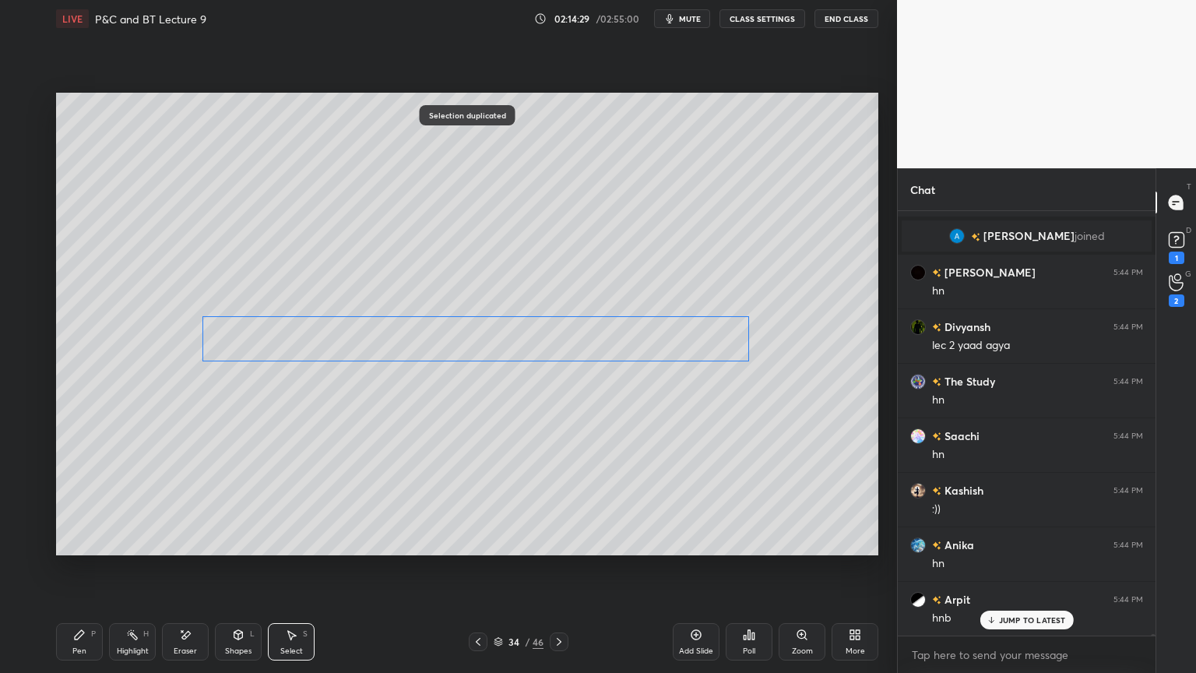
scroll to position [128358, 0]
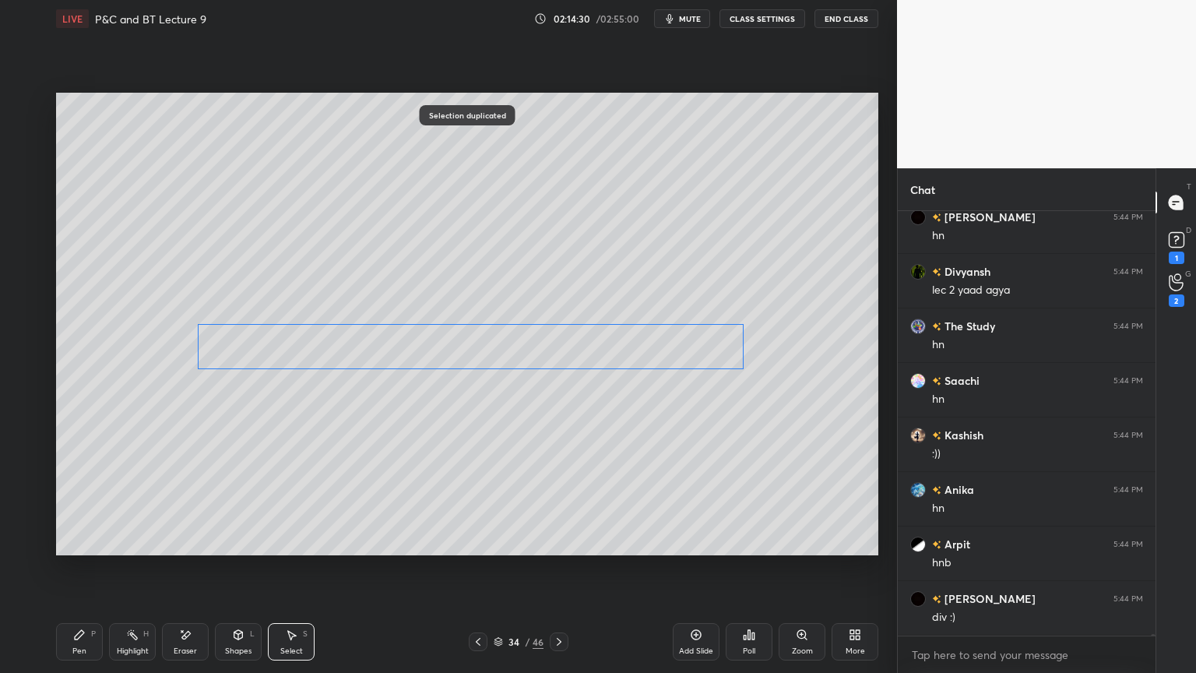
drag, startPoint x: 431, startPoint y: 331, endPoint x: 422, endPoint y: 347, distance: 17.8
click at [422, 347] on div "0 ° Undo Copy Duplicate Duplicate to new slide Delete" at bounding box center [467, 324] width 822 height 463
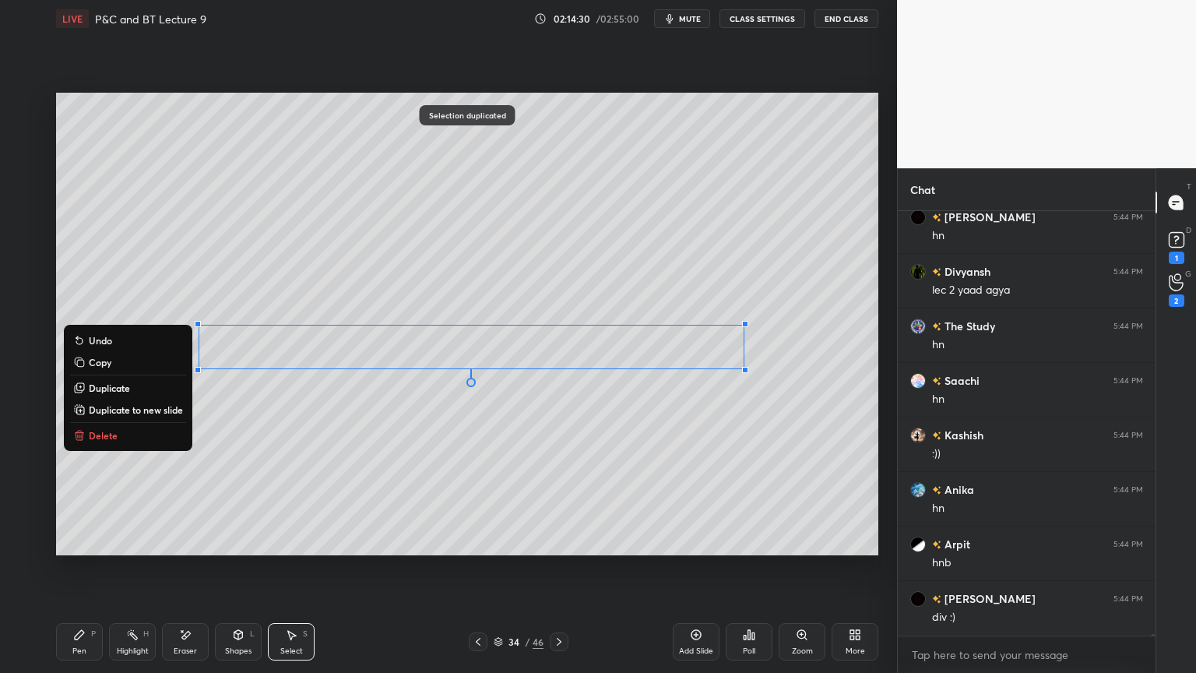
click at [343, 428] on div "0 ° Undo Copy Duplicate Duplicate to new slide Delete" at bounding box center [467, 324] width 822 height 463
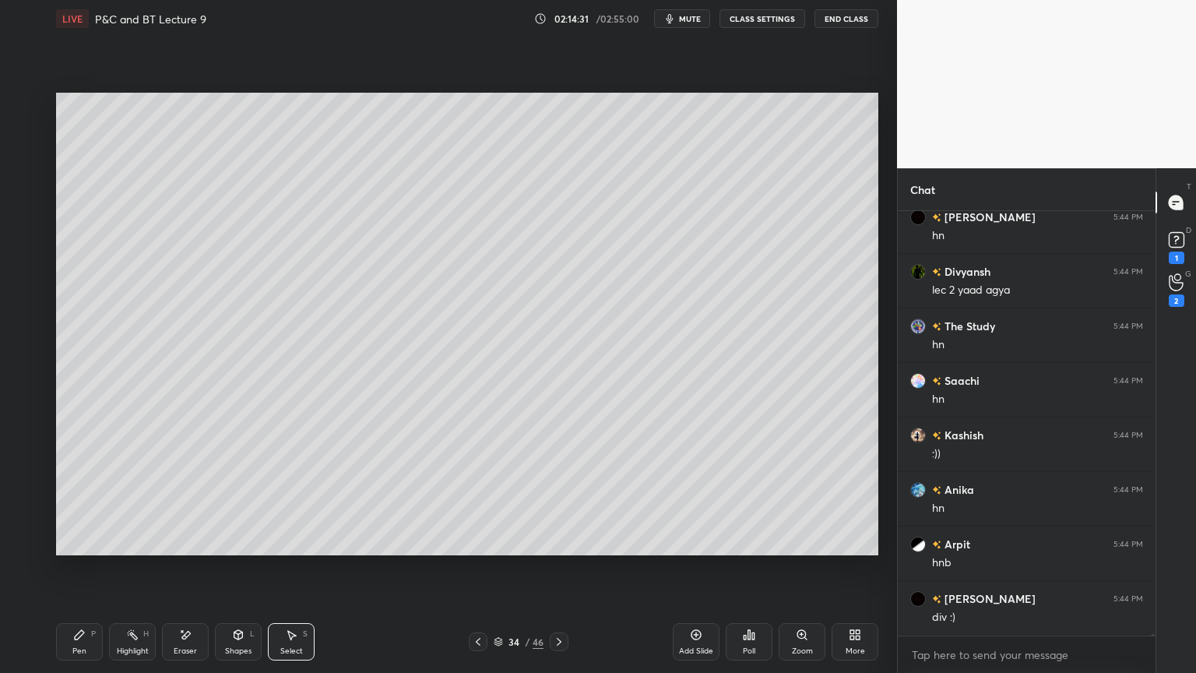
click at [195, 549] on div "Eraser" at bounding box center [185, 651] width 23 height 8
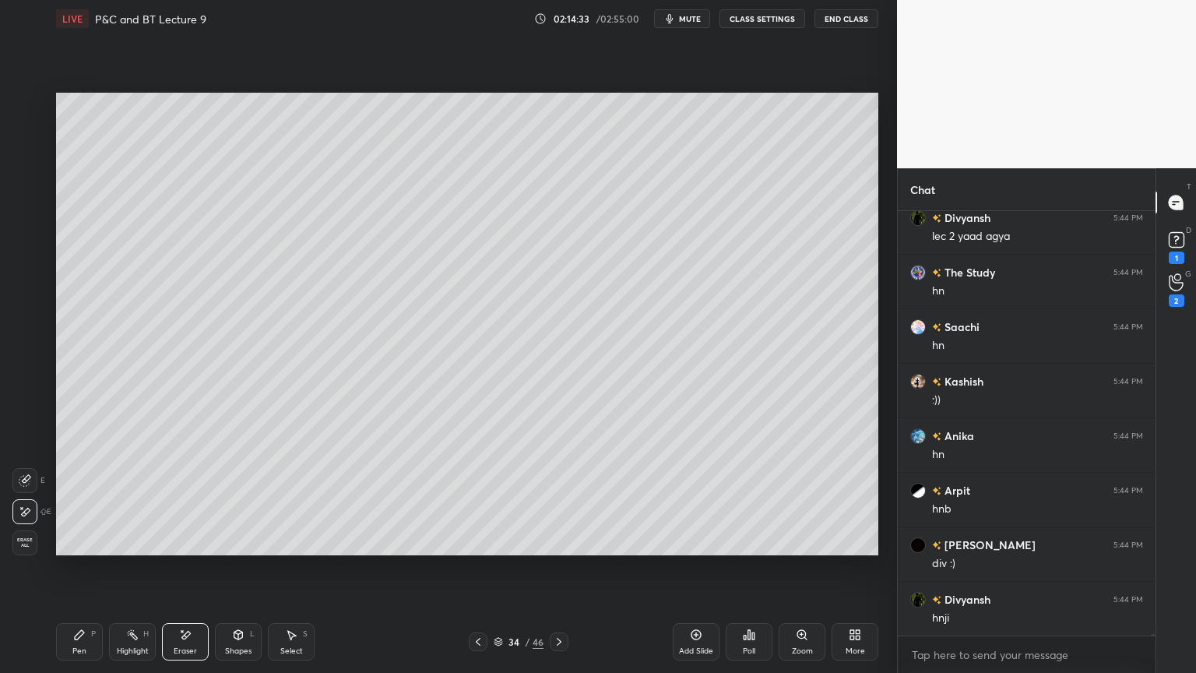
scroll to position [128467, 0]
click at [79, 549] on div "Pen" at bounding box center [79, 651] width 14 height 8
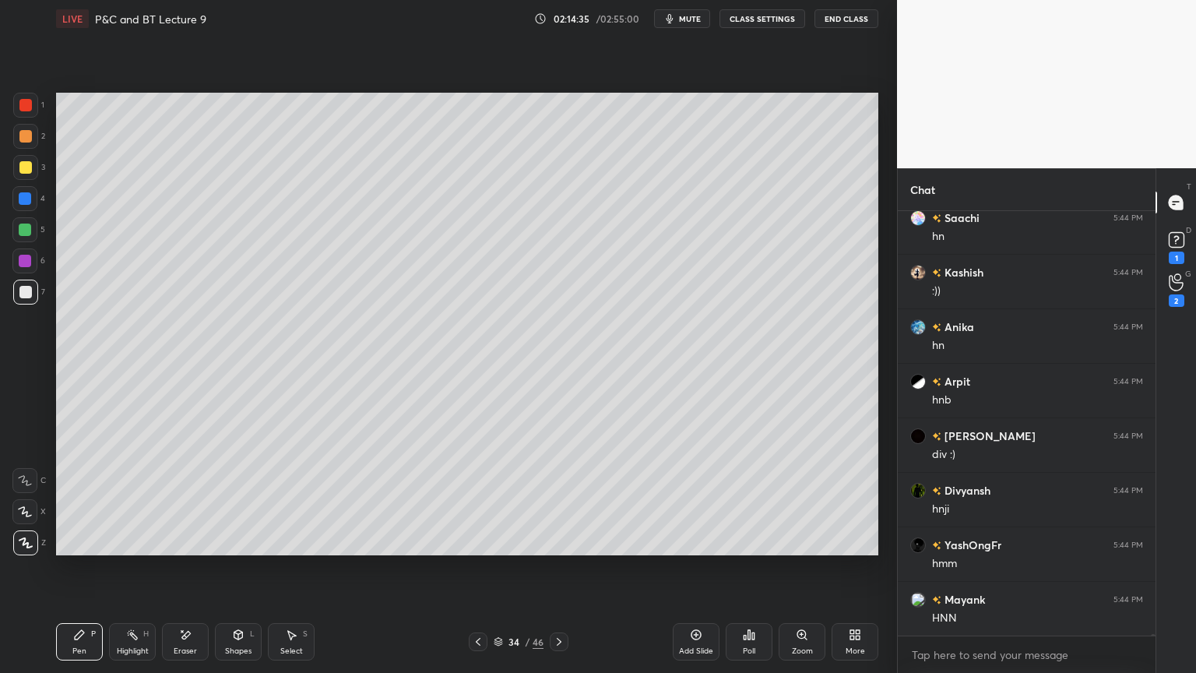
scroll to position [128576, 0]
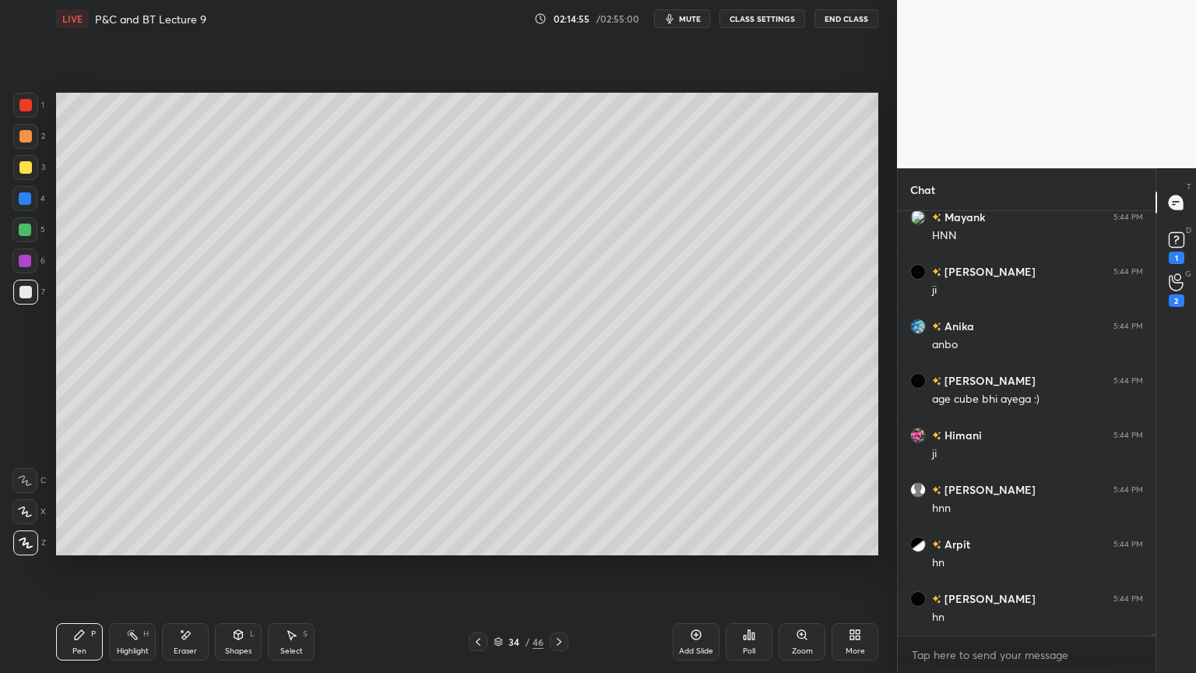
scroll to position [128957, 0]
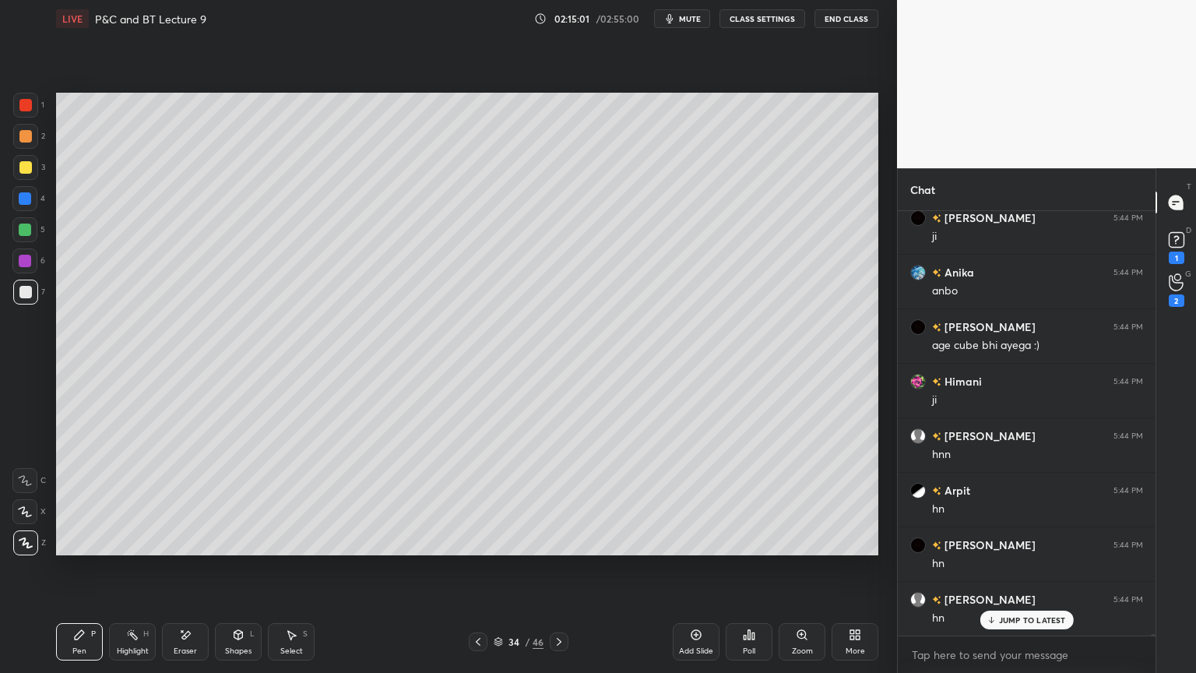
click at [257, 638] on div "Shapes L" at bounding box center [238, 641] width 47 height 37
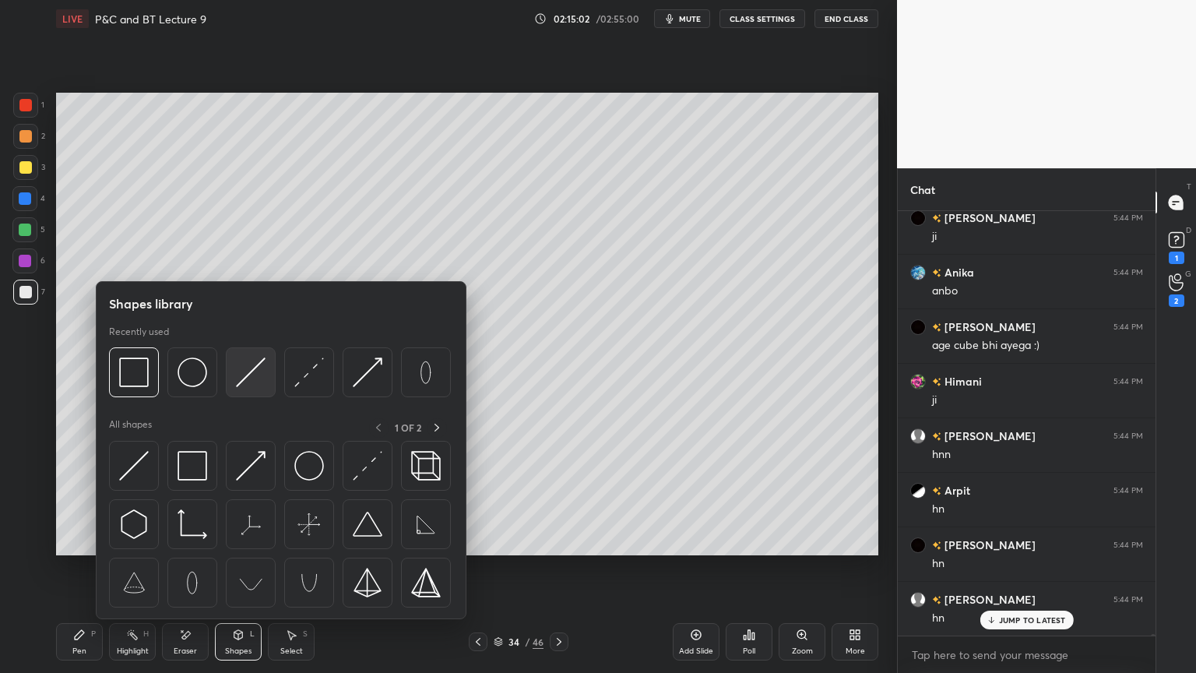
scroll to position [129012, 0]
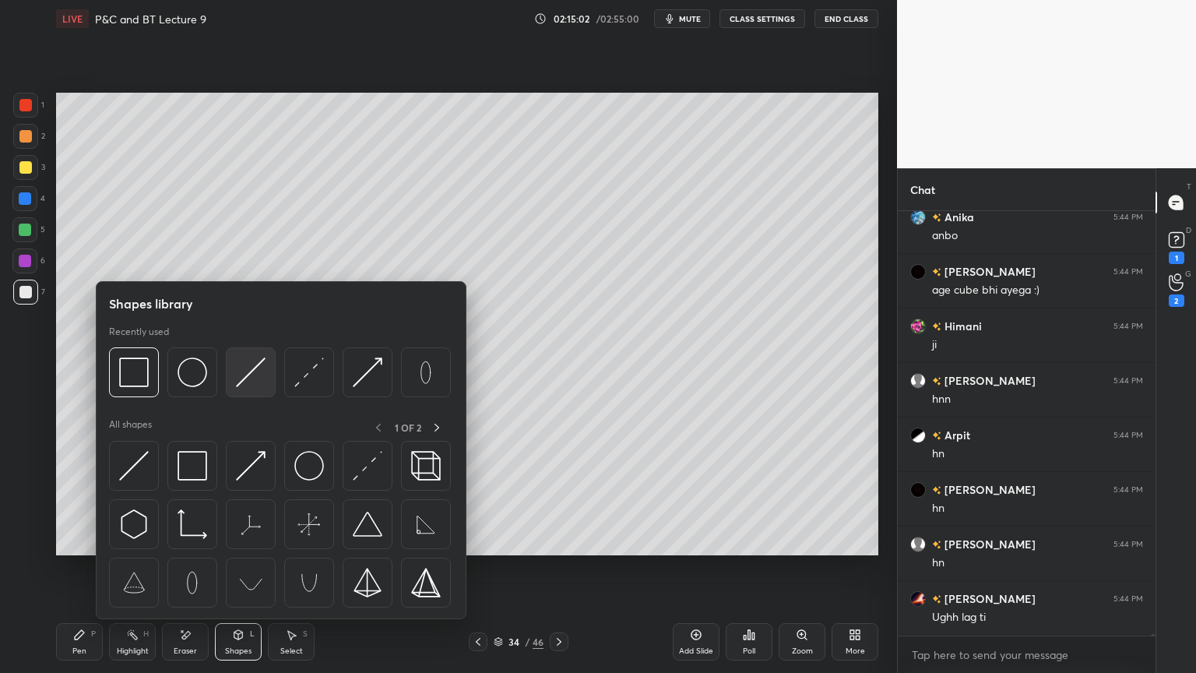
click at [256, 375] on img at bounding box center [251, 372] width 30 height 30
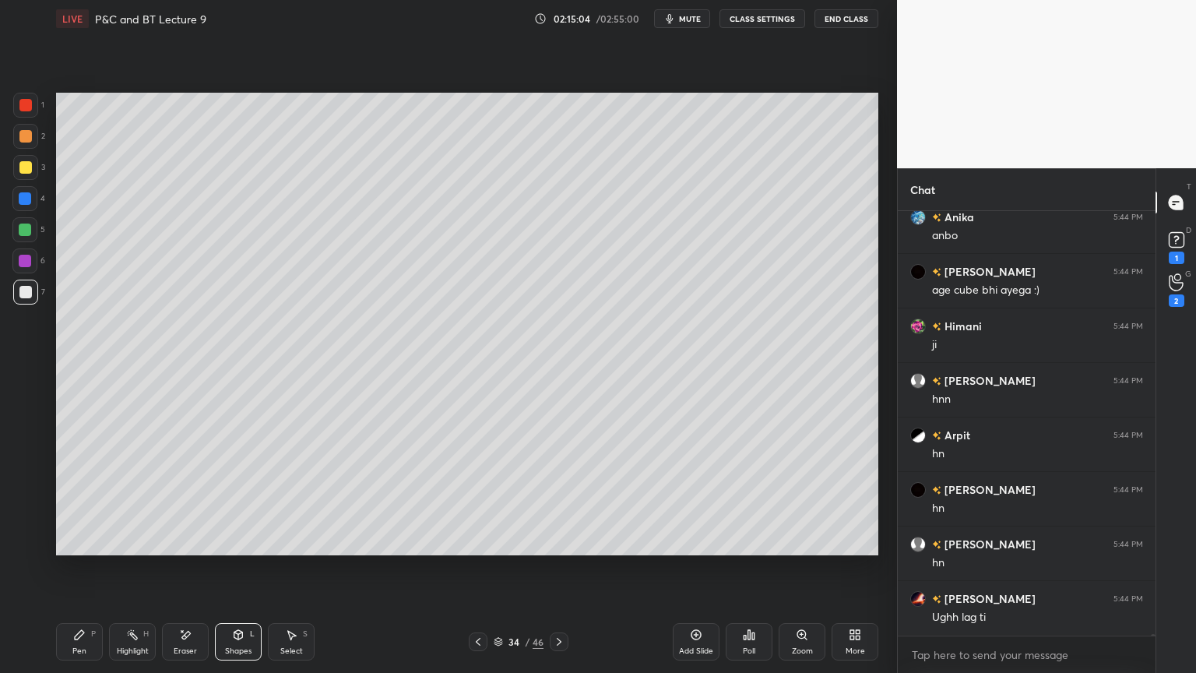
click at [30, 138] on div at bounding box center [25, 136] width 12 height 12
click at [30, 109] on div at bounding box center [25, 105] width 12 height 12
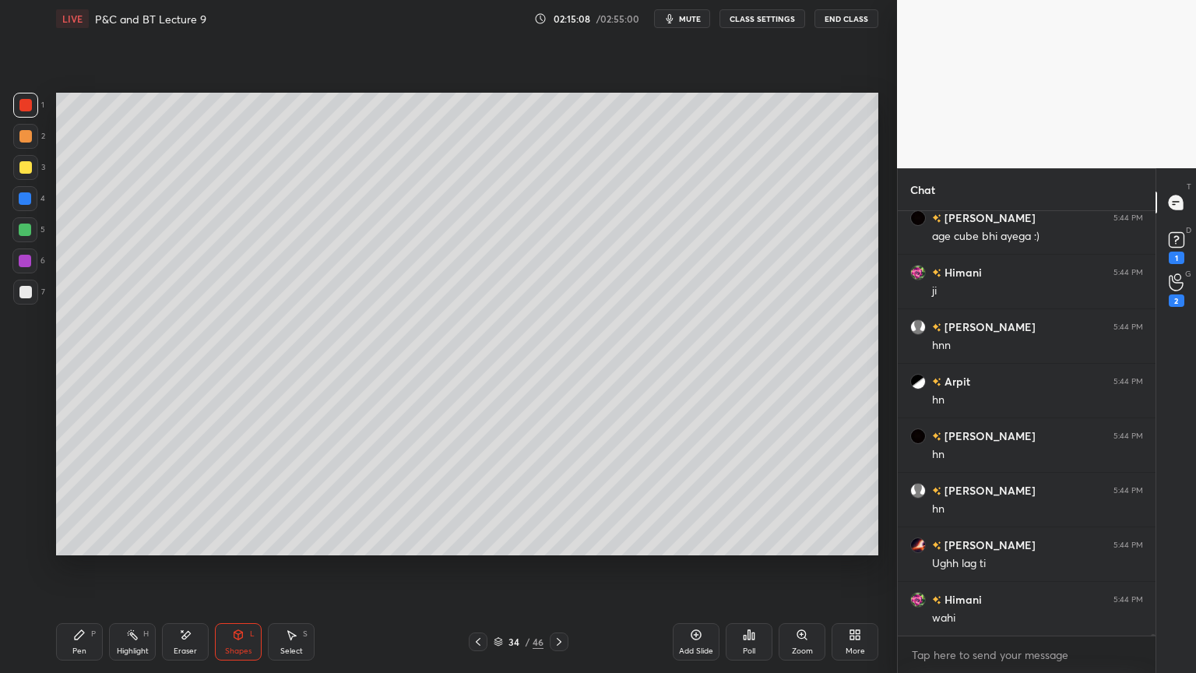
scroll to position [129122, 0]
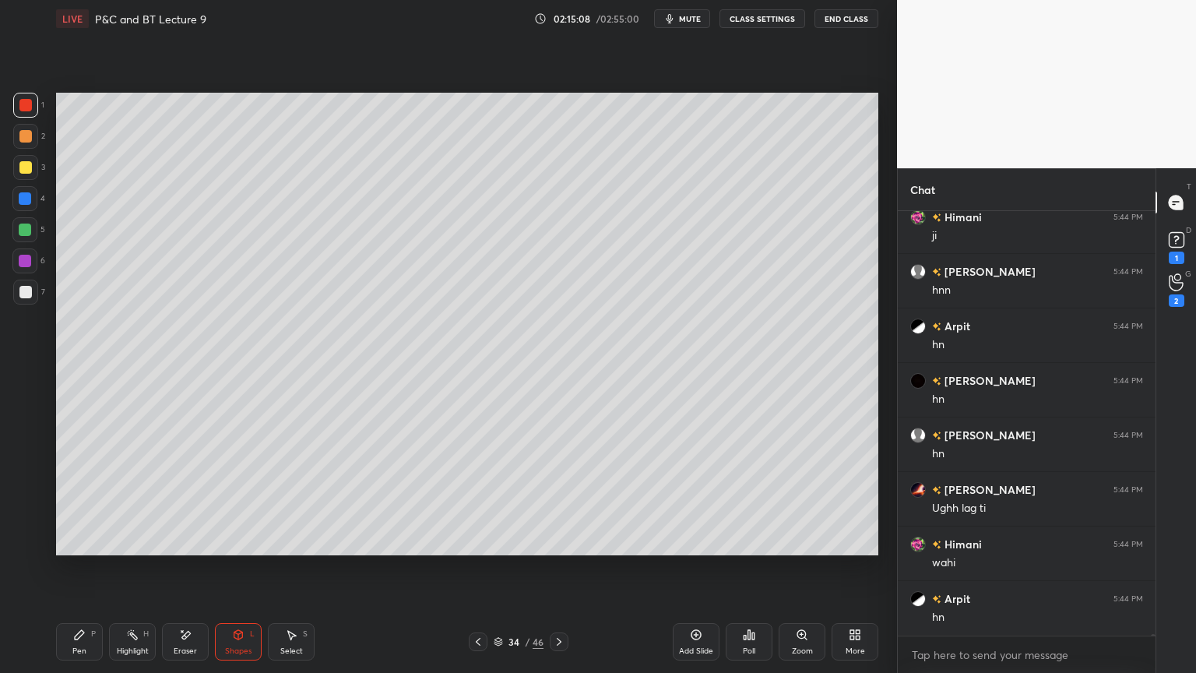
click at [195, 642] on div "Eraser" at bounding box center [185, 641] width 47 height 37
drag, startPoint x: 79, startPoint y: 645, endPoint x: 165, endPoint y: 564, distance: 117.9
click at [76, 643] on div "Pen P" at bounding box center [79, 641] width 47 height 37
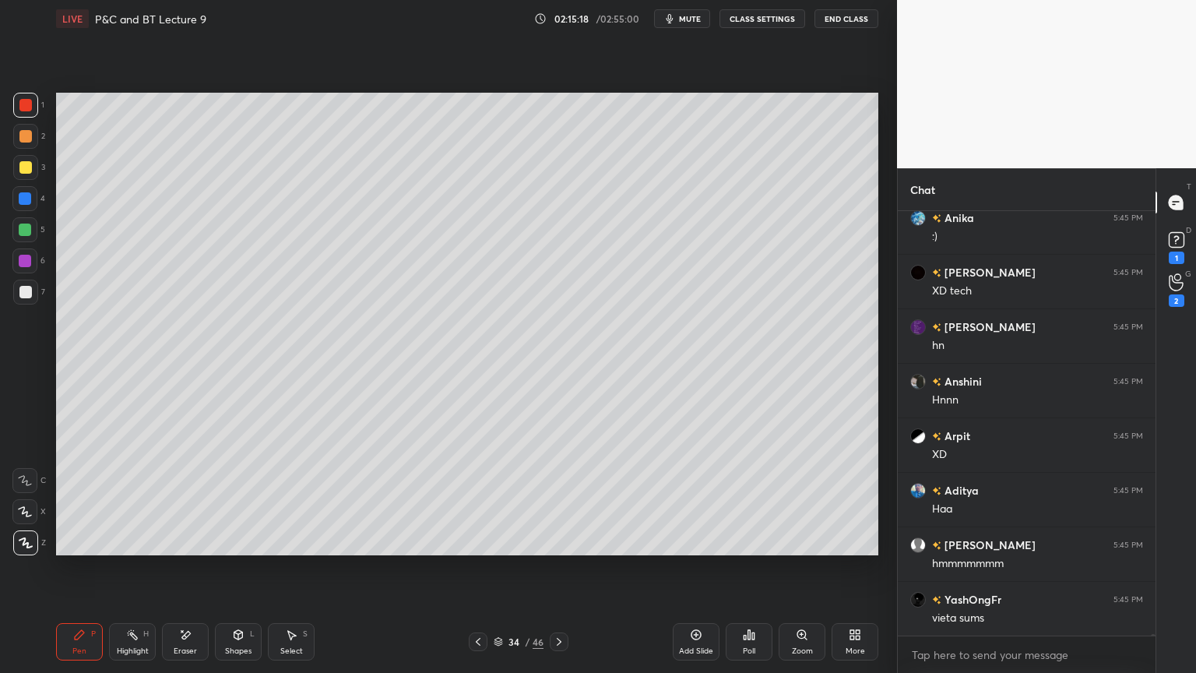
scroll to position [129667, 0]
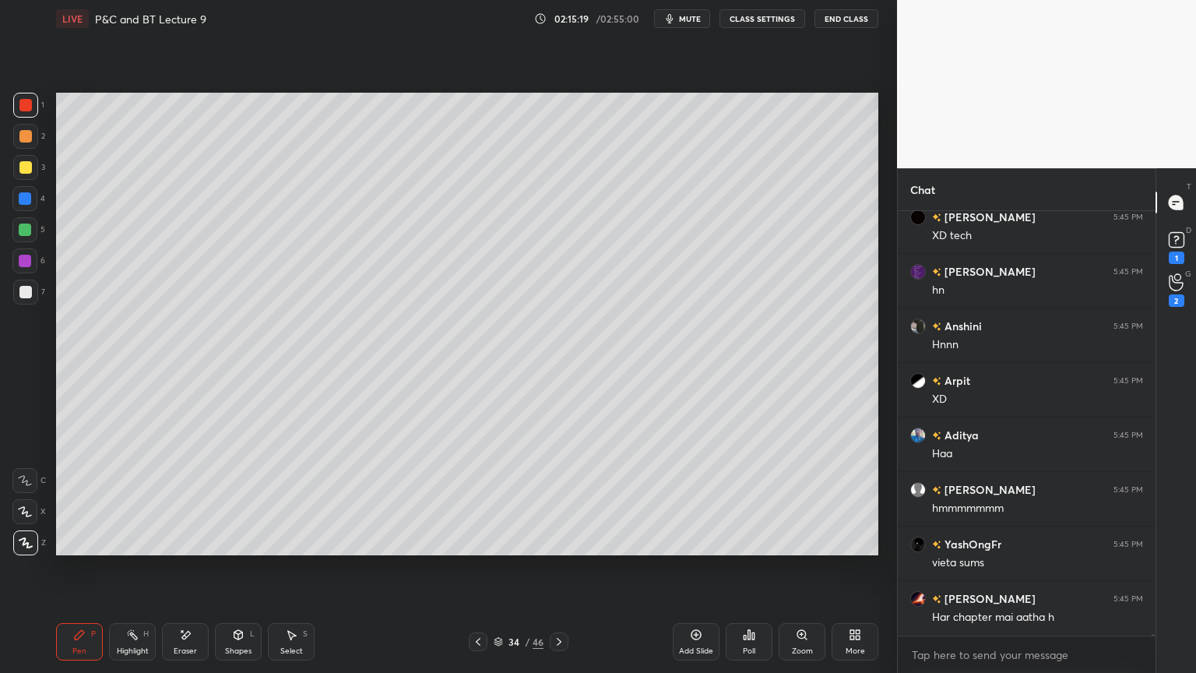
click at [26, 167] on div at bounding box center [25, 167] width 12 height 12
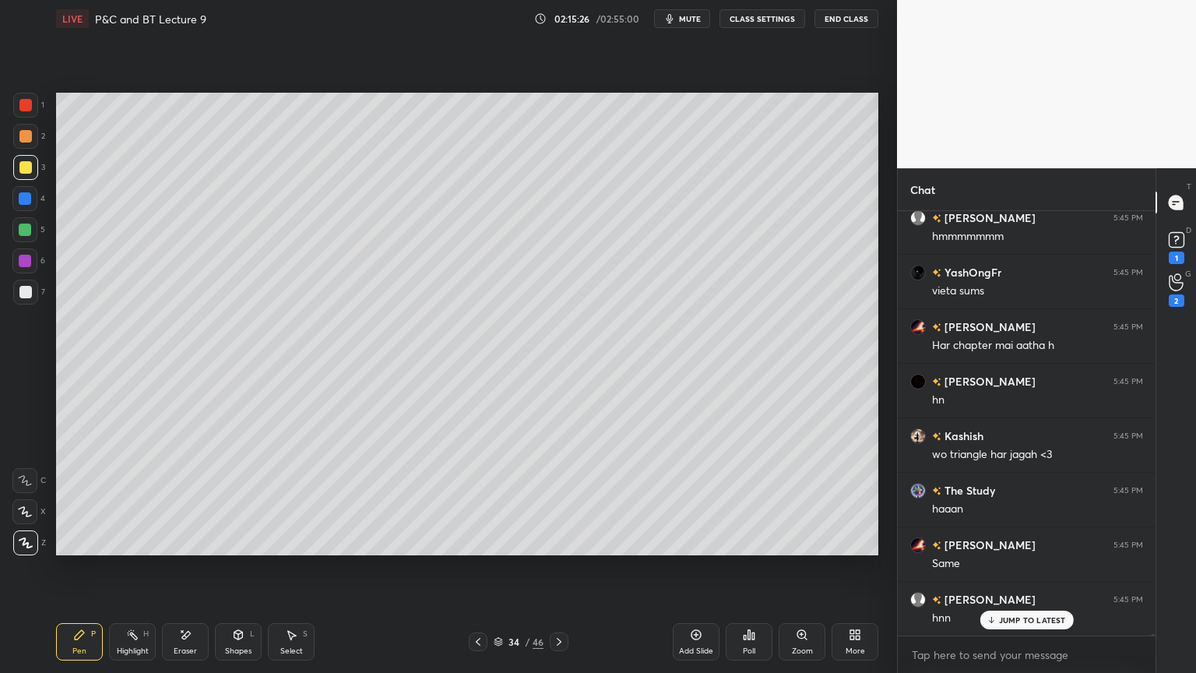
scroll to position [129994, 0]
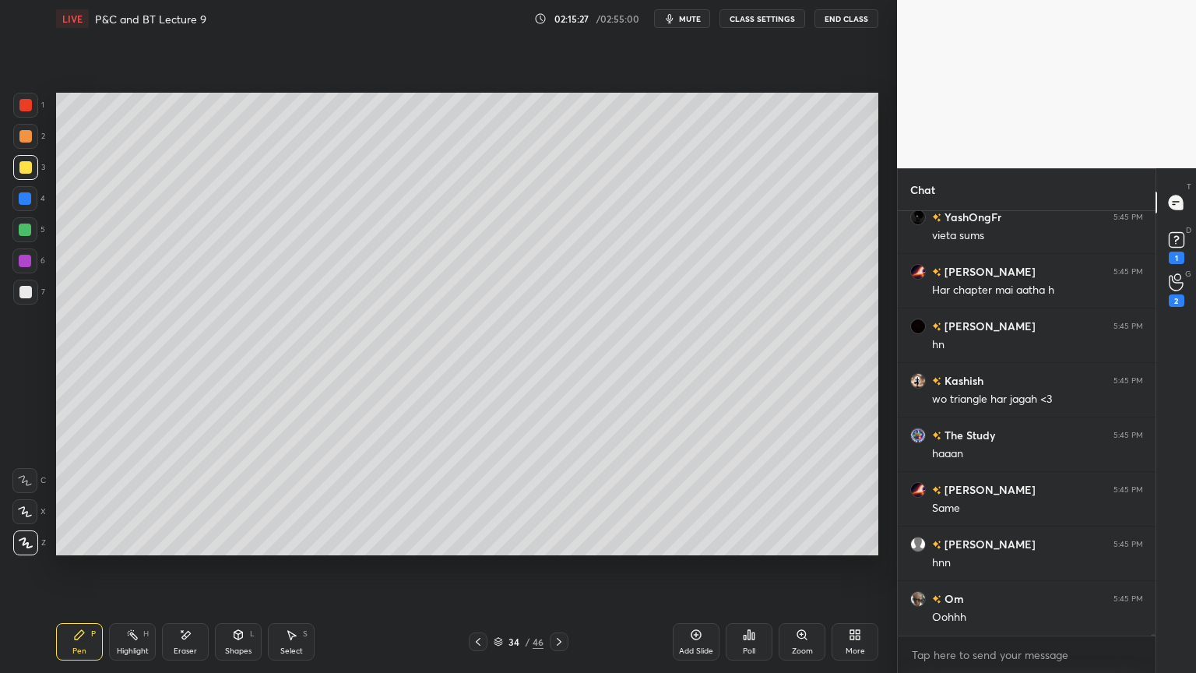
click at [128, 642] on div "Highlight H" at bounding box center [132, 641] width 47 height 37
click at [83, 646] on div "Pen P" at bounding box center [79, 641] width 47 height 37
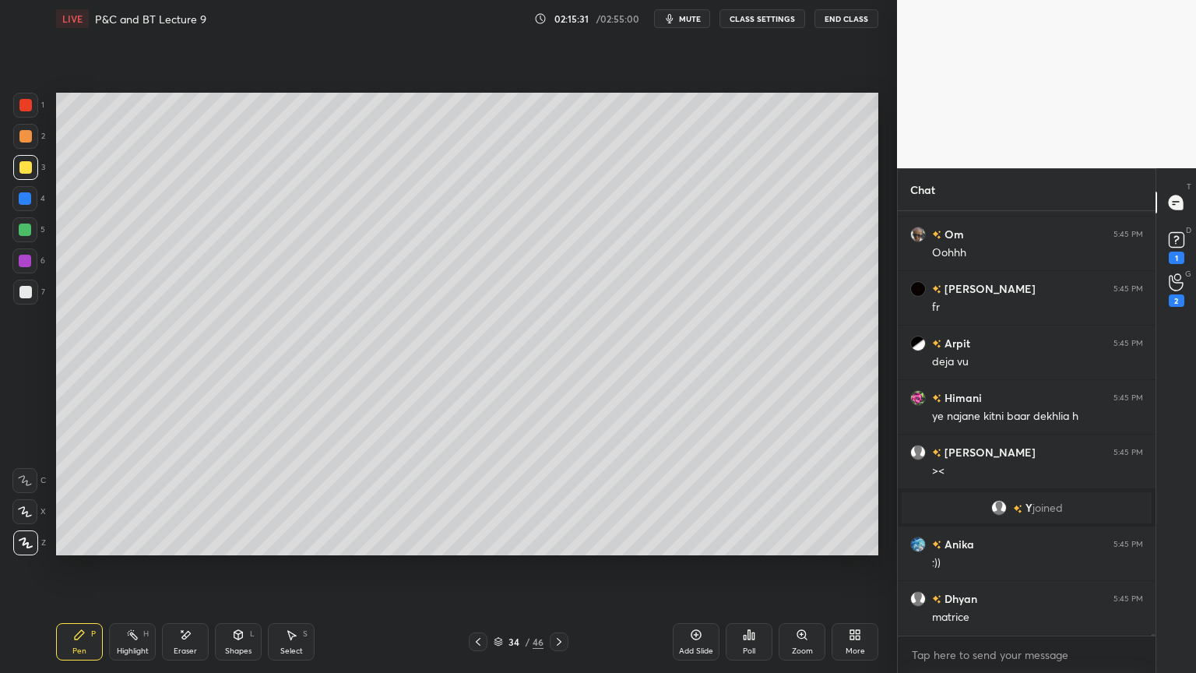
drag, startPoint x: 303, startPoint y: 651, endPoint x: 308, endPoint y: 644, distance: 8.9
click at [304, 651] on div "Select S" at bounding box center [291, 641] width 47 height 37
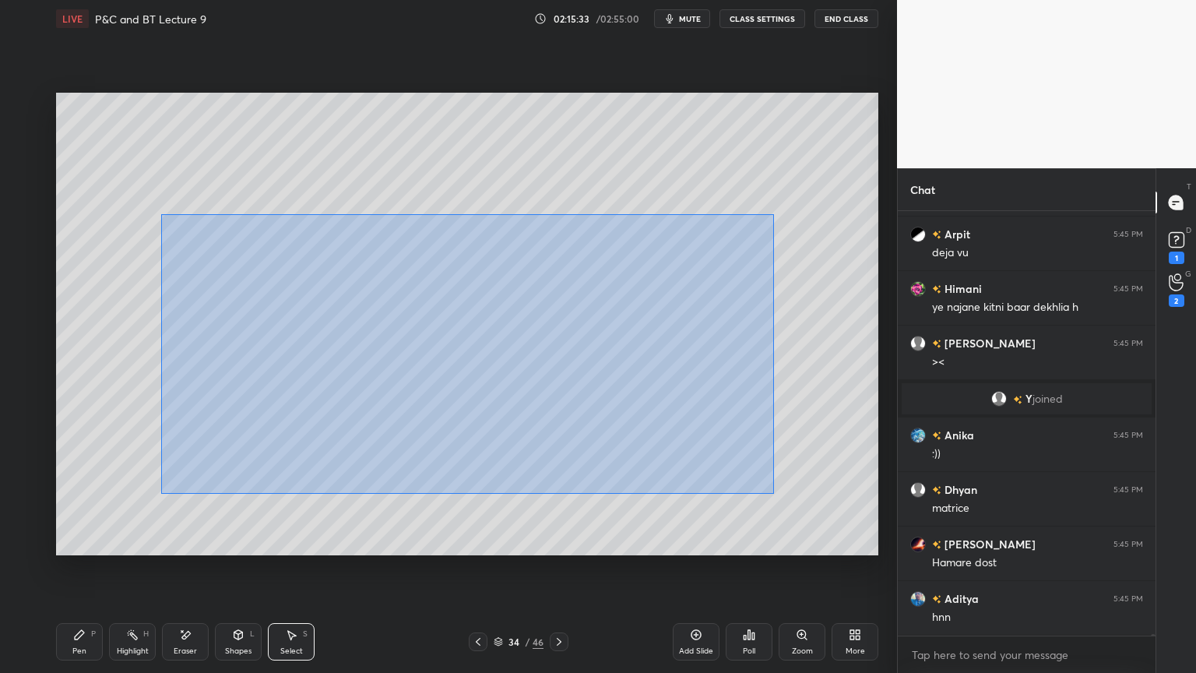
drag, startPoint x: 160, startPoint y: 215, endPoint x: 804, endPoint y: 514, distance: 710.1
click at [813, 523] on div "0 ° Undo Copy Duplicate Duplicate to new slide Delete" at bounding box center [467, 324] width 822 height 463
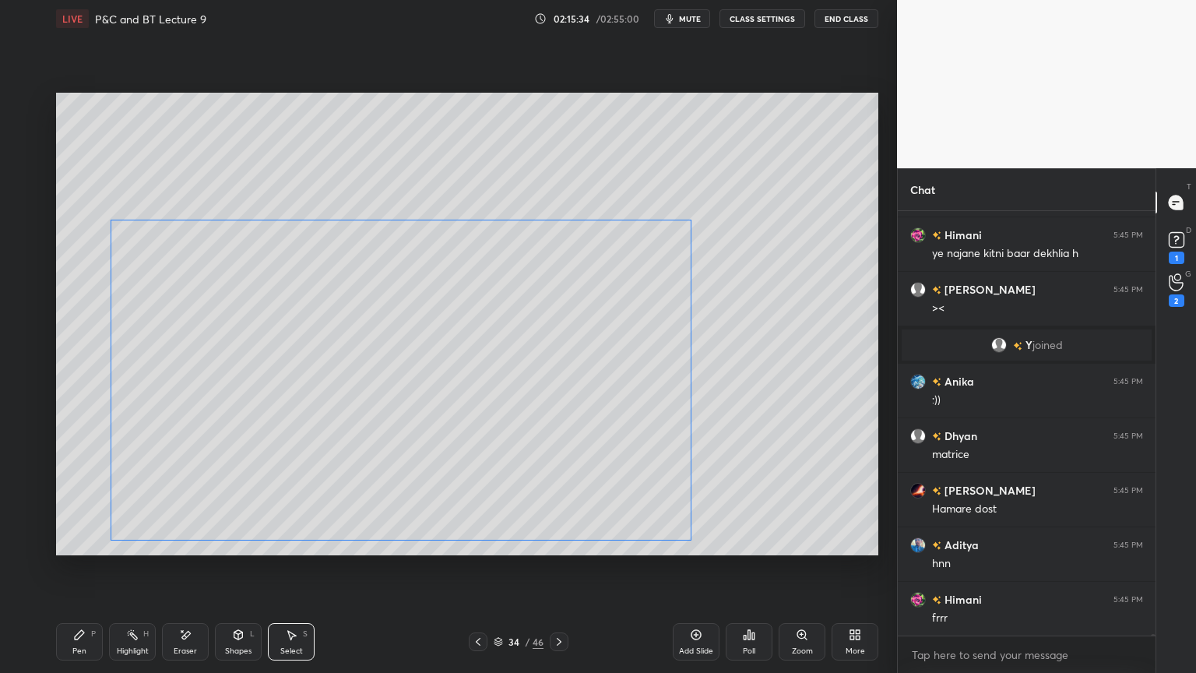
scroll to position [130576, 0]
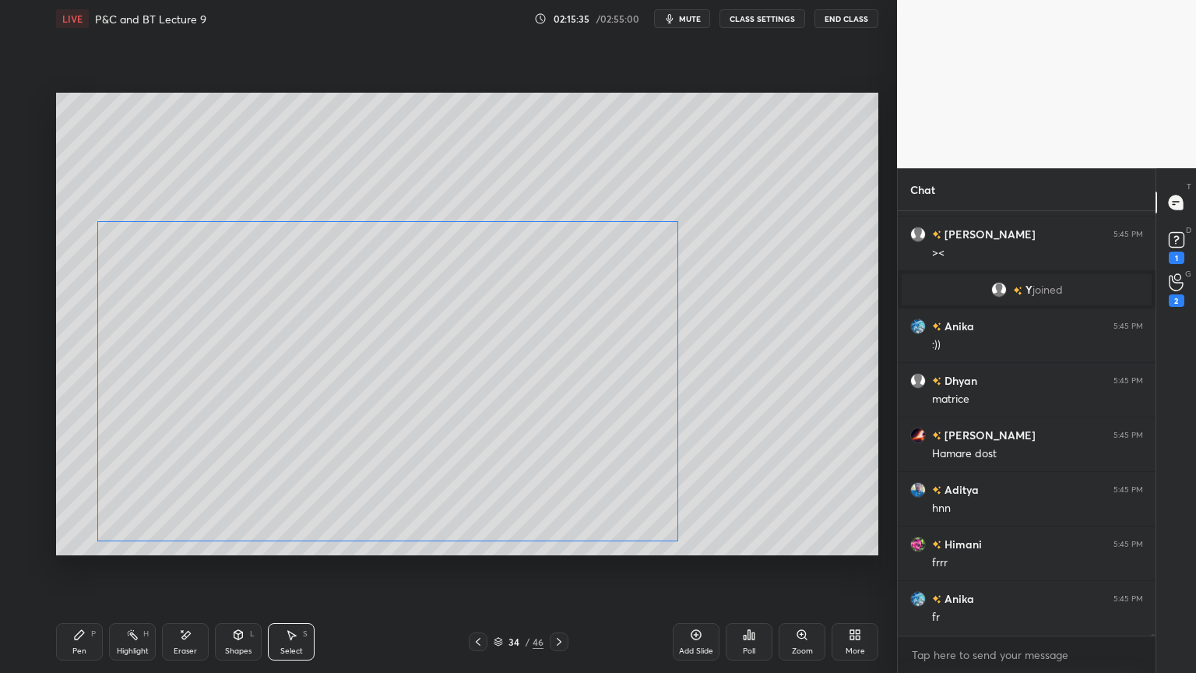
drag, startPoint x: 633, startPoint y: 402, endPoint x: 570, endPoint y: 411, distance: 63.8
click at [559, 415] on div "0 ° Undo Copy Duplicate Duplicate to new slide Delete" at bounding box center [467, 324] width 822 height 463
drag, startPoint x: 721, startPoint y: 442, endPoint x: 631, endPoint y: 466, distance: 93.5
click at [720, 443] on div "0 ° Undo Copy Duplicate Duplicate to new slide Delete" at bounding box center [467, 324] width 822 height 463
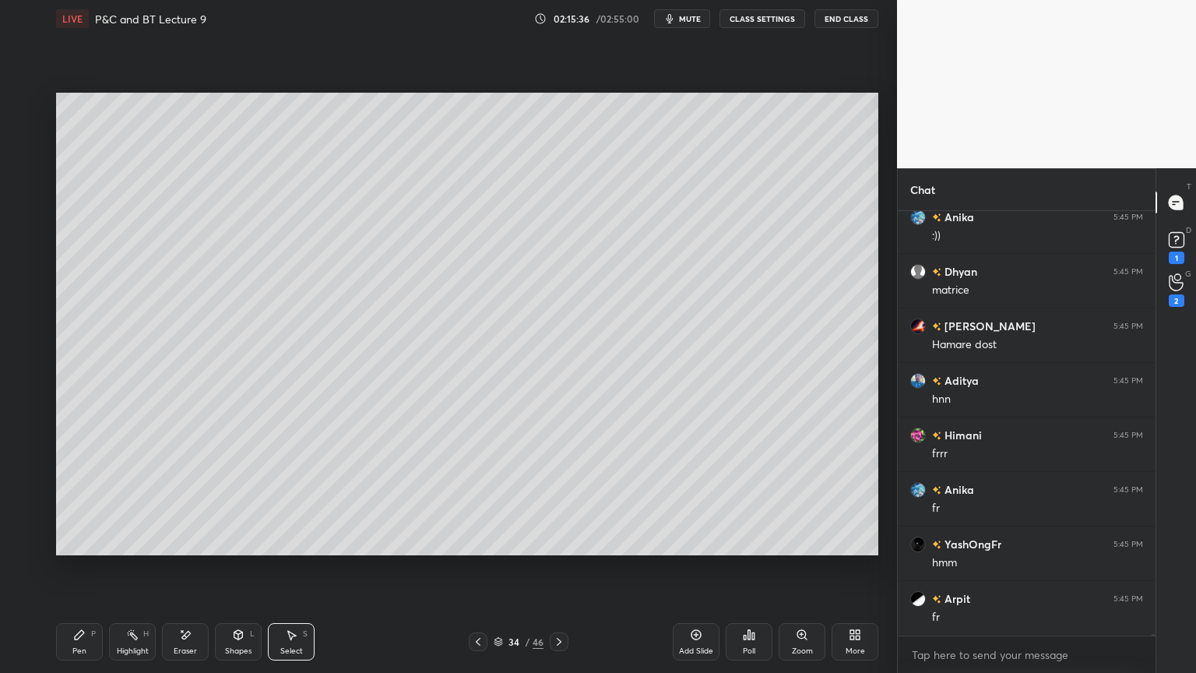
click at [137, 654] on div "Highlight" at bounding box center [133, 651] width 32 height 8
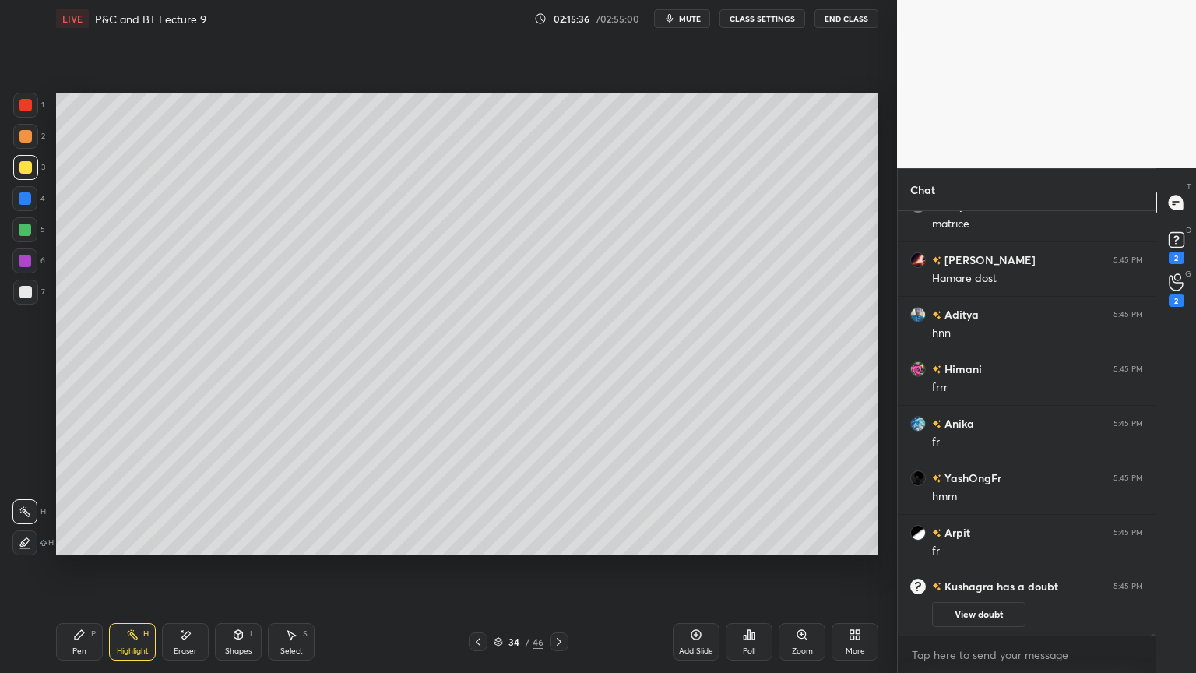
drag, startPoint x: 85, startPoint y: 642, endPoint x: 143, endPoint y: 628, distance: 59.9
click at [85, 642] on div "Pen P" at bounding box center [79, 641] width 47 height 37
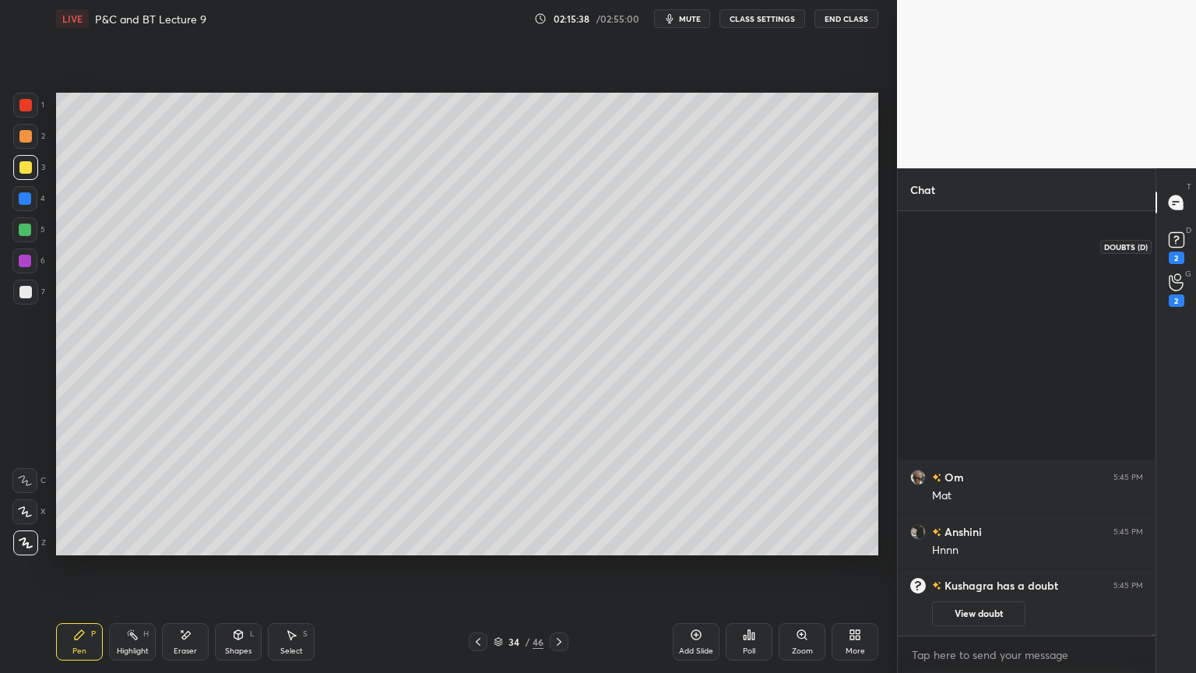
click at [1177, 245] on rect at bounding box center [1176, 240] width 15 height 15
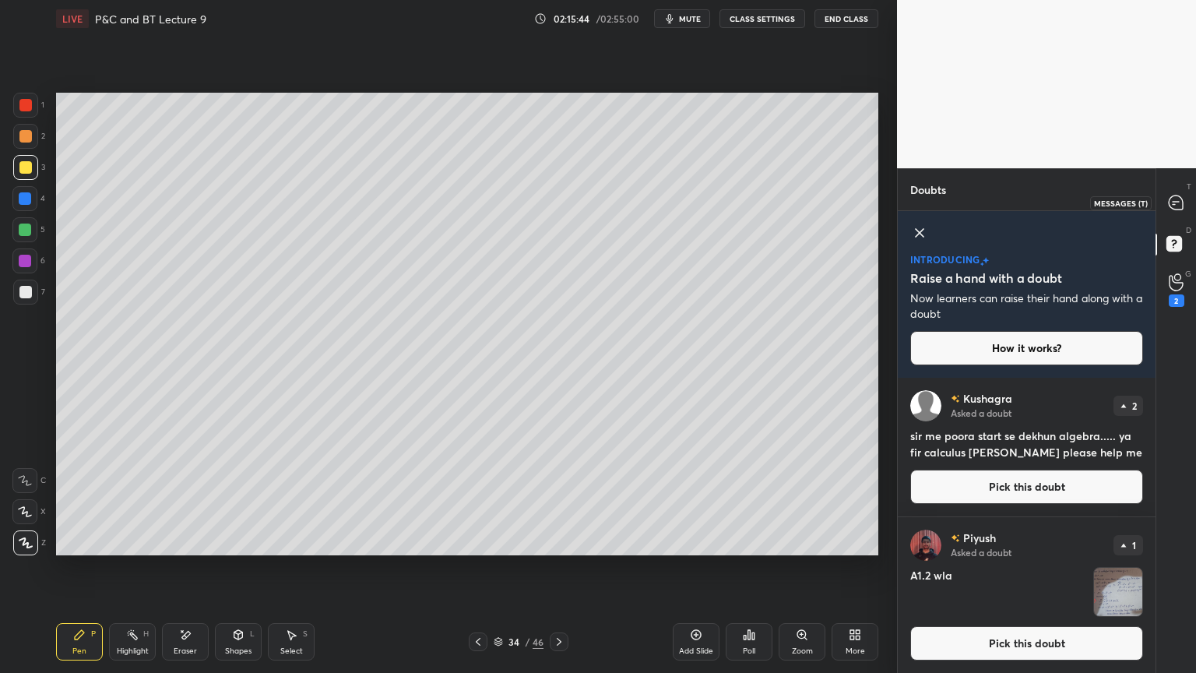
click at [1181, 199] on icon at bounding box center [1176, 202] width 14 height 14
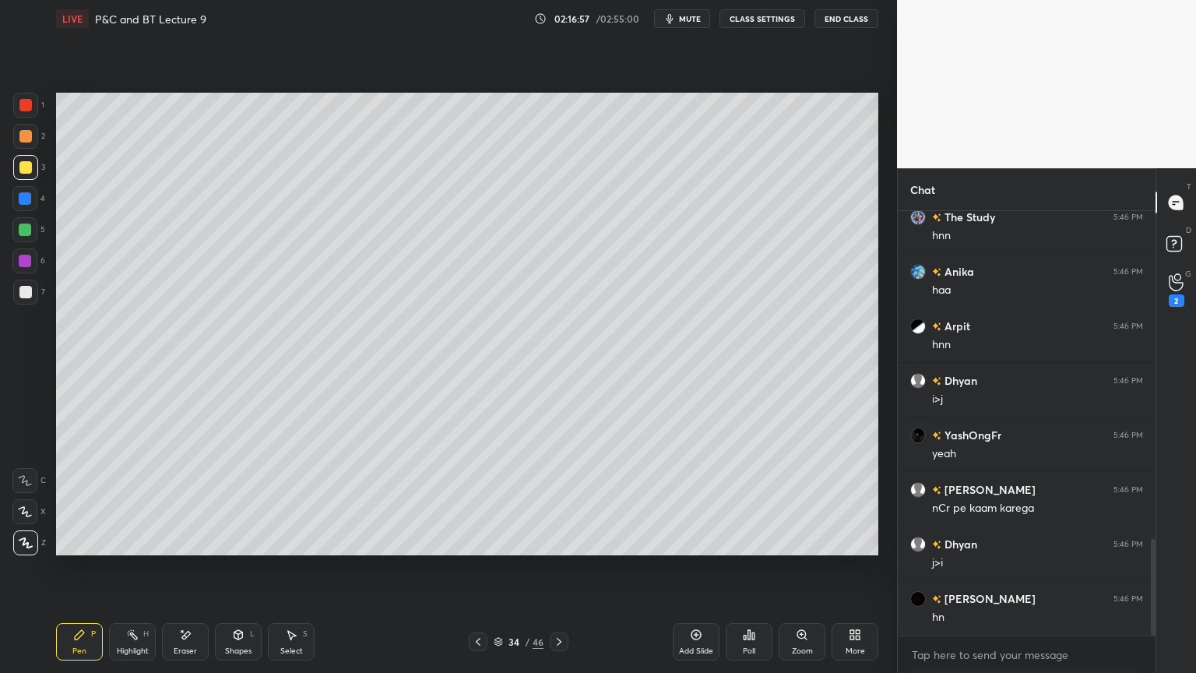
scroll to position [1495, 0]
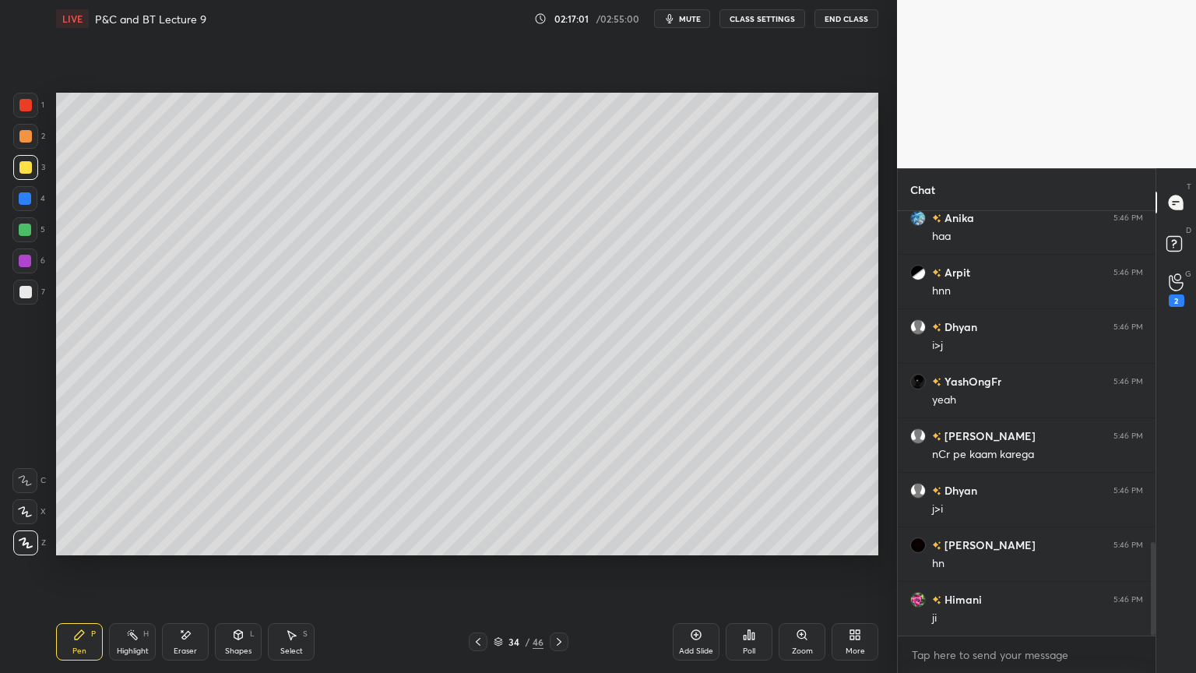
click at [484, 639] on div at bounding box center [478, 641] width 19 height 19
click at [199, 649] on div "Eraser" at bounding box center [185, 641] width 47 height 37
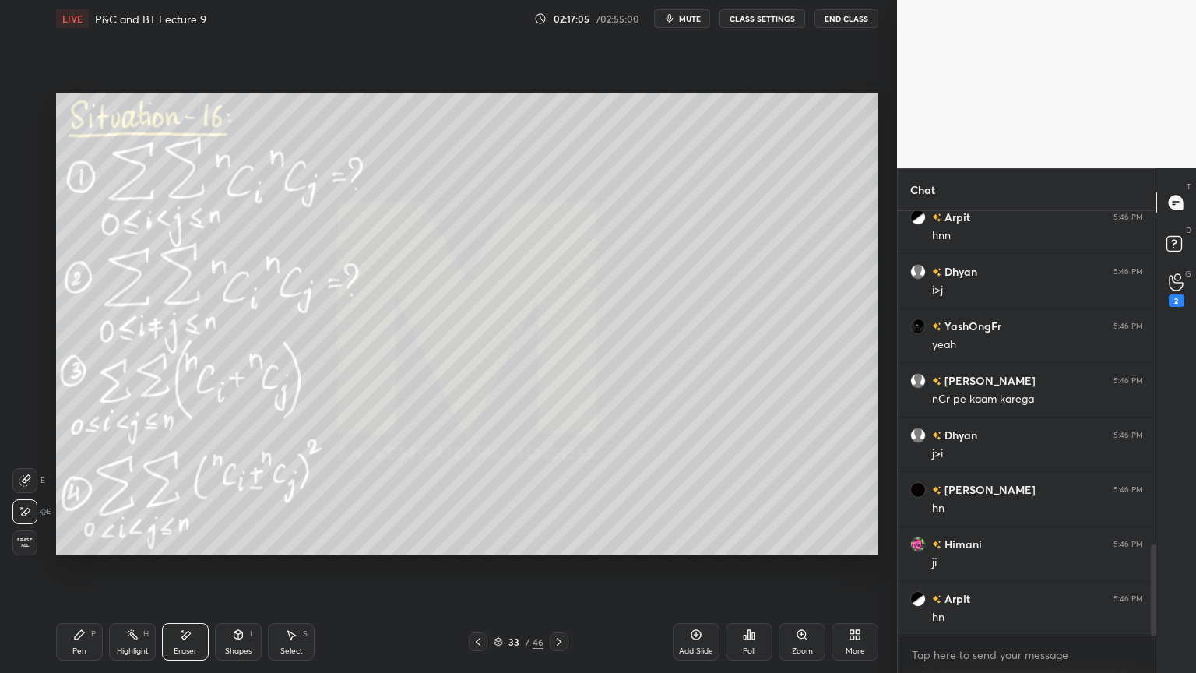
click at [561, 646] on icon at bounding box center [559, 641] width 12 height 12
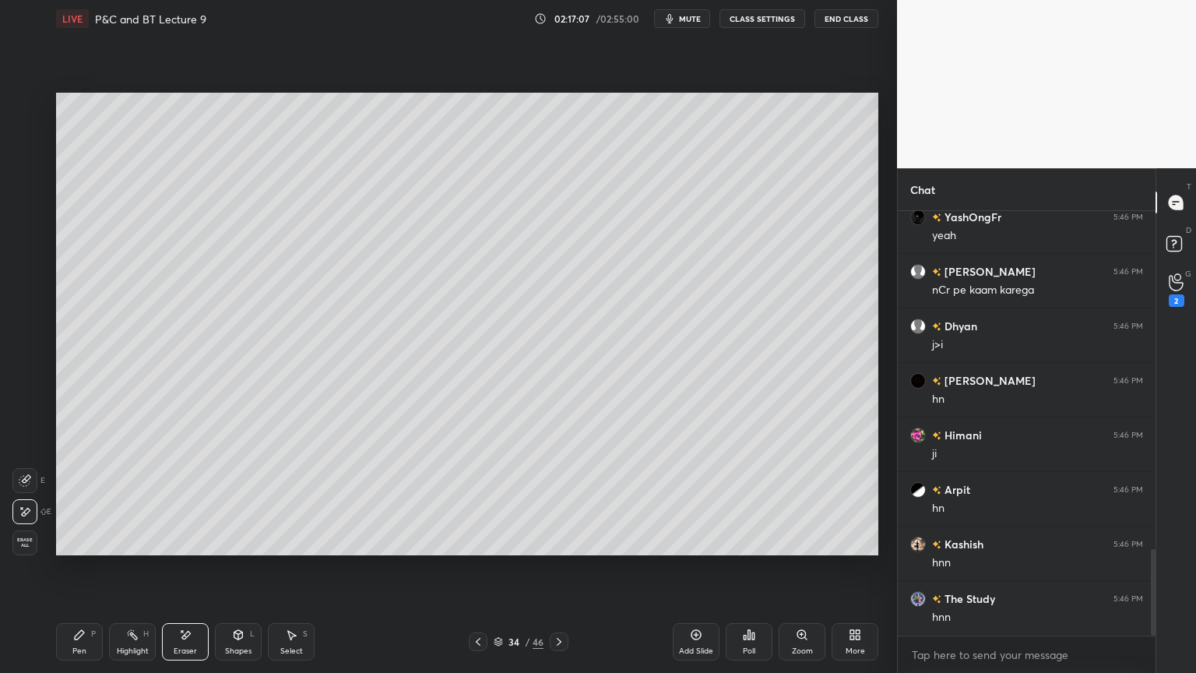
scroll to position [1822, 0]
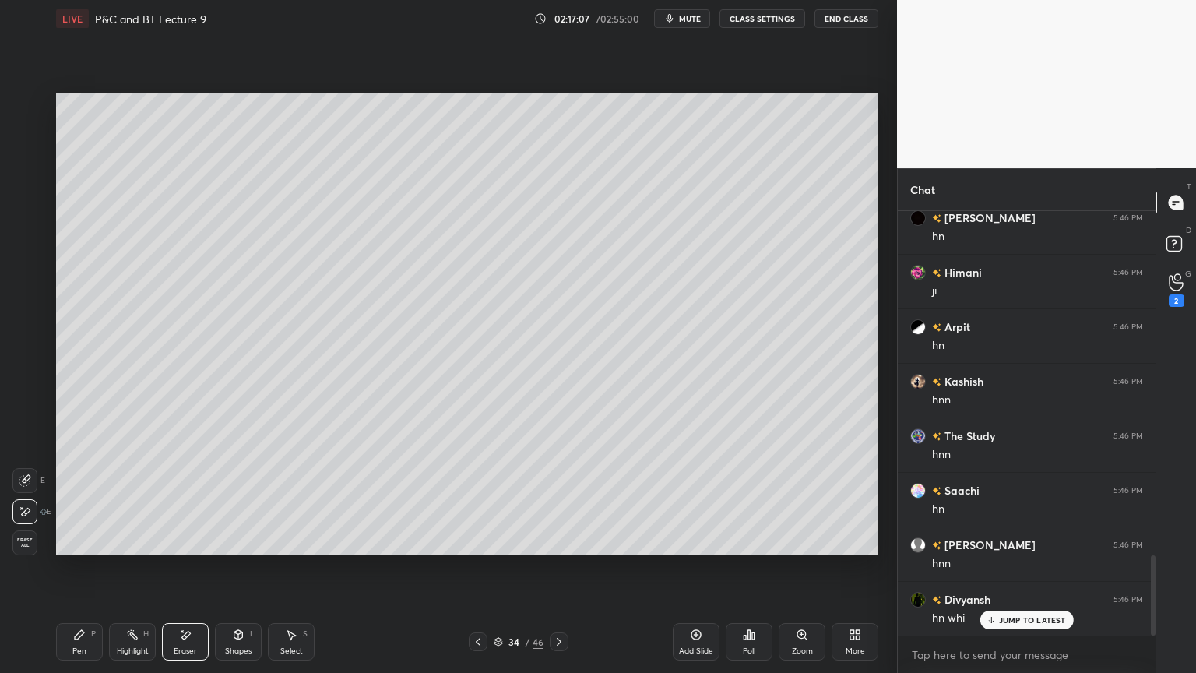
drag, startPoint x: 86, startPoint y: 639, endPoint x: 224, endPoint y: 592, distance: 145.5
click at [86, 639] on div "Pen P" at bounding box center [79, 641] width 47 height 37
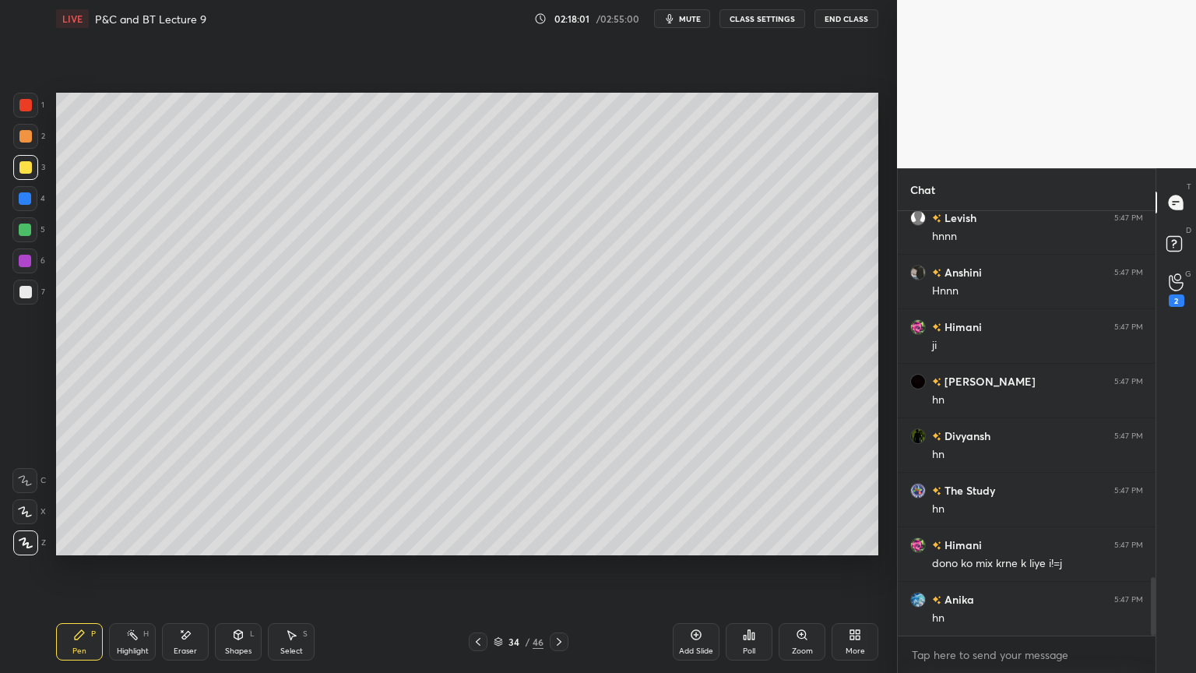
scroll to position [2641, 0]
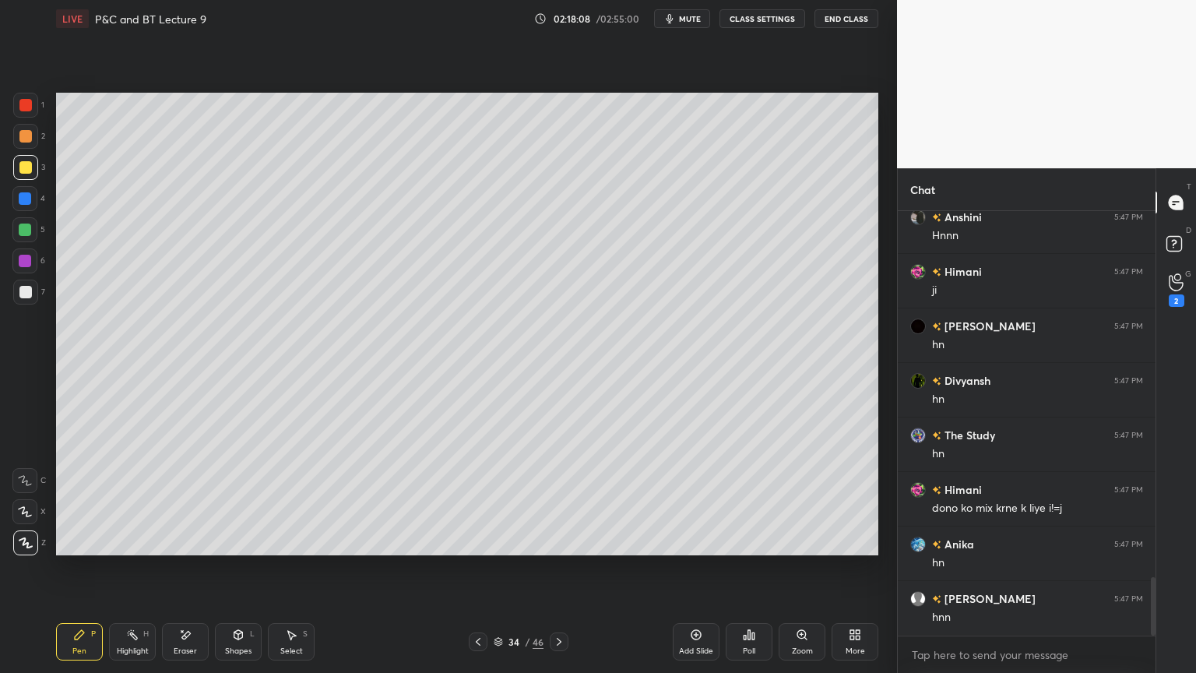
click at [199, 646] on div "Eraser" at bounding box center [185, 641] width 47 height 37
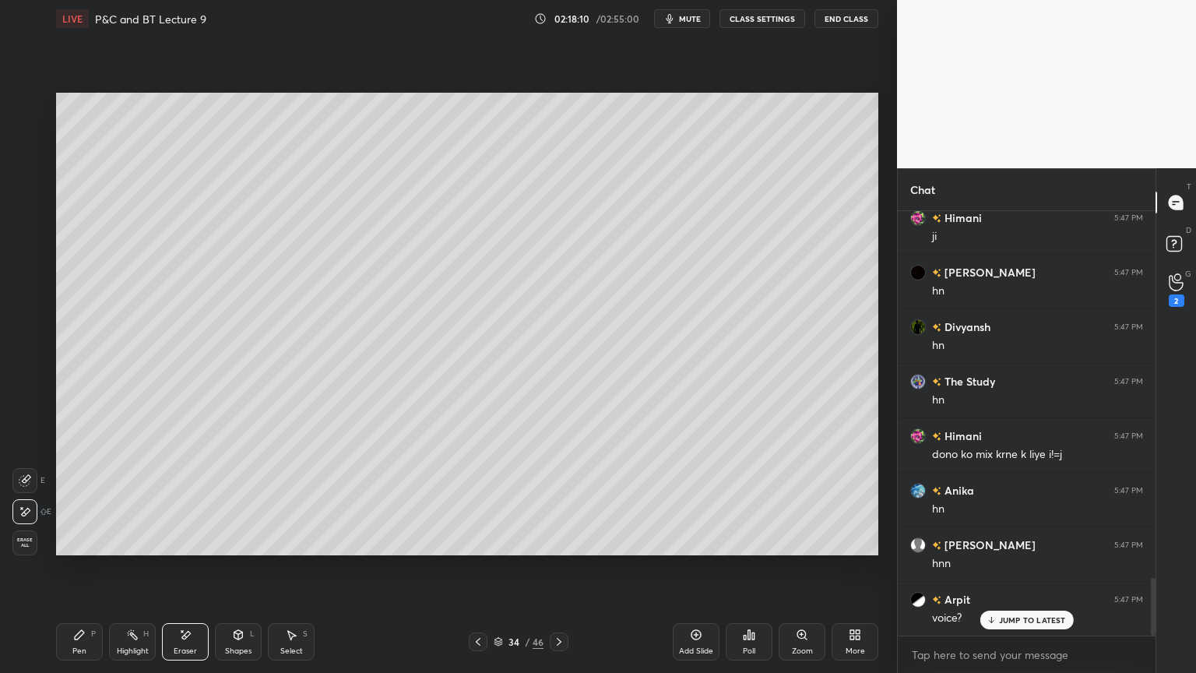
drag, startPoint x: 125, startPoint y: 636, endPoint x: 93, endPoint y: 646, distance: 33.5
click at [123, 637] on div "Highlight H" at bounding box center [132, 641] width 47 height 37
drag, startPoint x: 93, startPoint y: 646, endPoint x: 93, endPoint y: 632, distance: 14.8
click at [92, 647] on div "Pen P" at bounding box center [79, 641] width 47 height 37
click at [26, 140] on div at bounding box center [25, 136] width 12 height 12
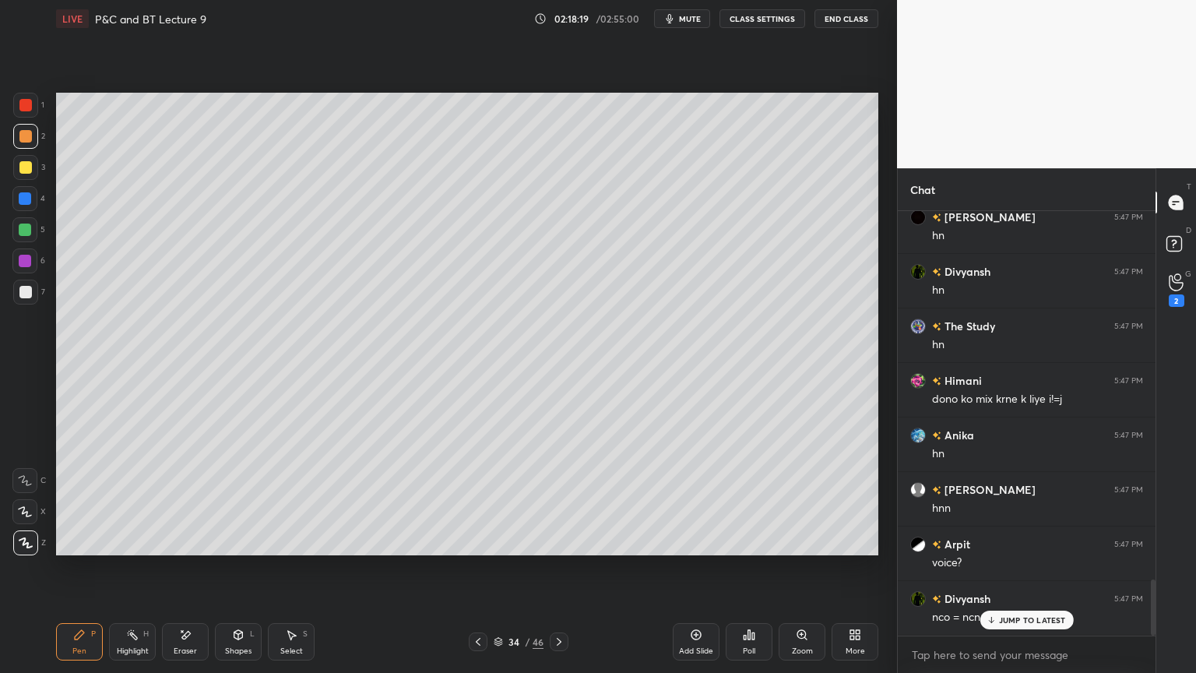
scroll to position [2804, 0]
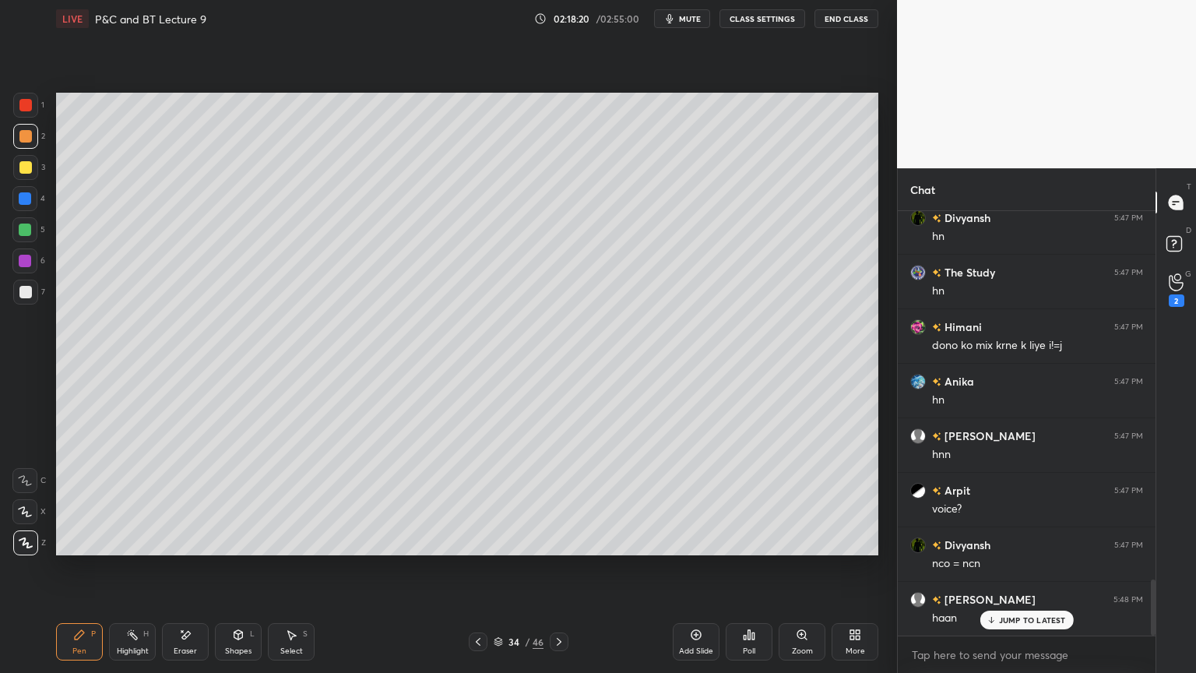
click at [174, 642] on div "Eraser" at bounding box center [185, 641] width 47 height 37
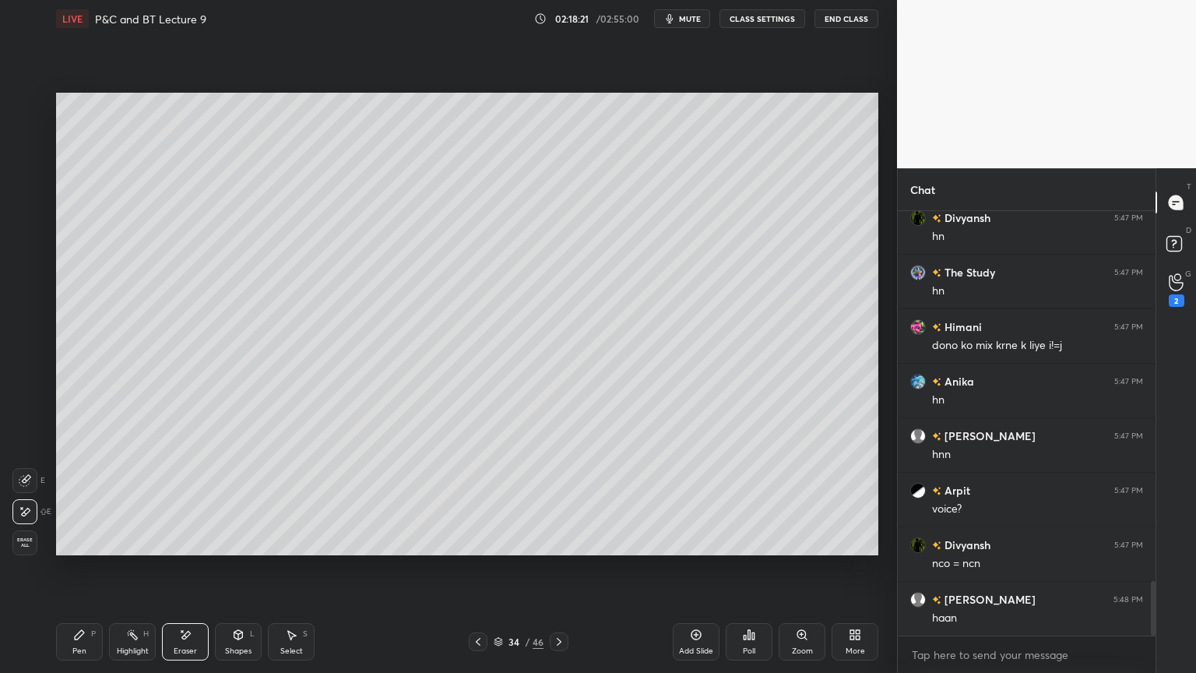
scroll to position [2859, 0]
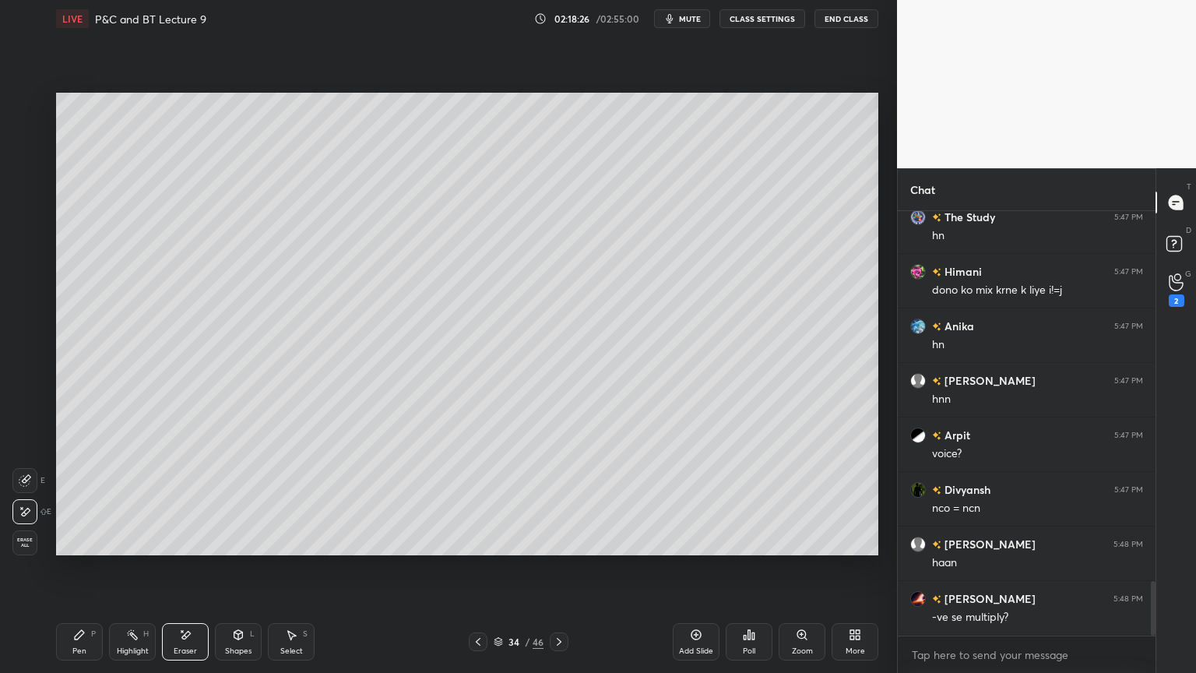
drag, startPoint x: 297, startPoint y: 630, endPoint x: 299, endPoint y: 622, distance: 8.1
click at [299, 632] on div "Select S" at bounding box center [291, 641] width 47 height 37
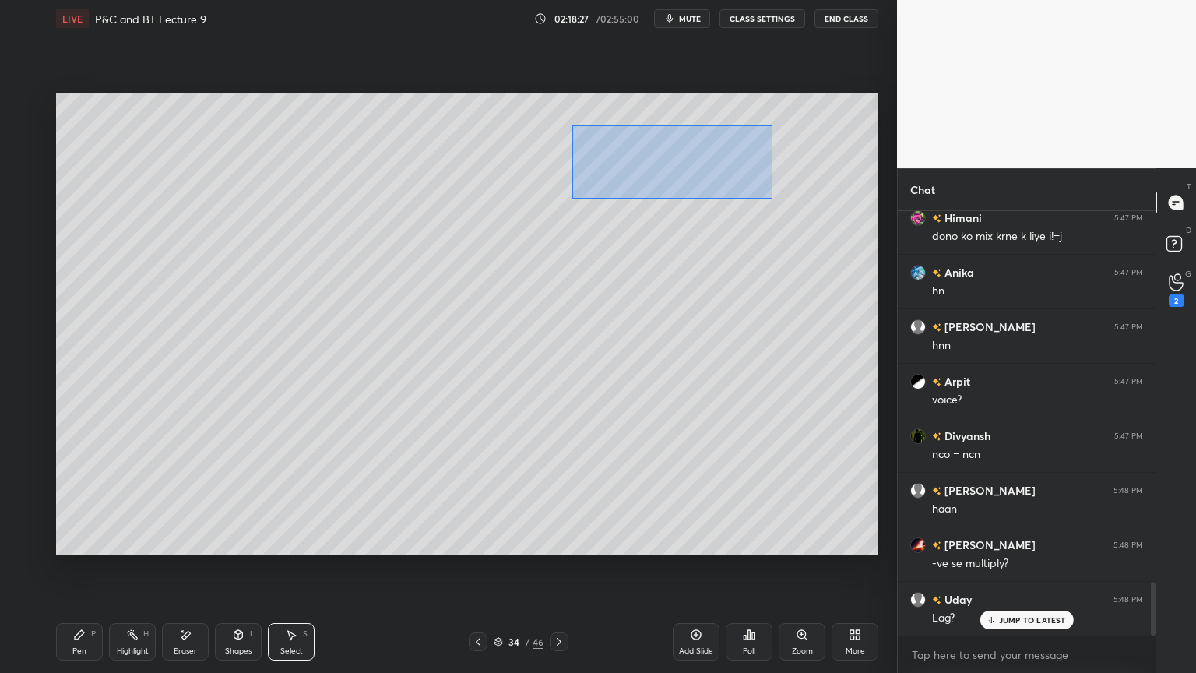
drag, startPoint x: 572, startPoint y: 125, endPoint x: 857, endPoint y: 213, distance: 297.6
click at [858, 215] on div "0 ° Undo Copy Duplicate Duplicate to new slide Delete" at bounding box center [467, 324] width 822 height 463
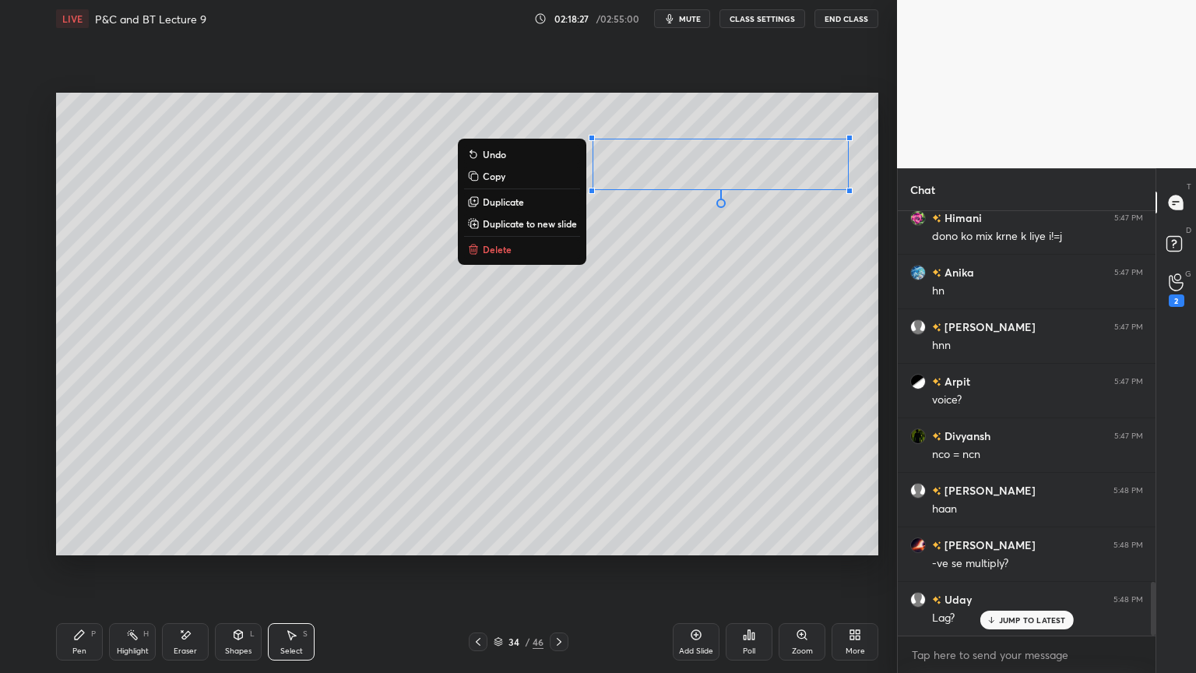
scroll to position [2968, 0]
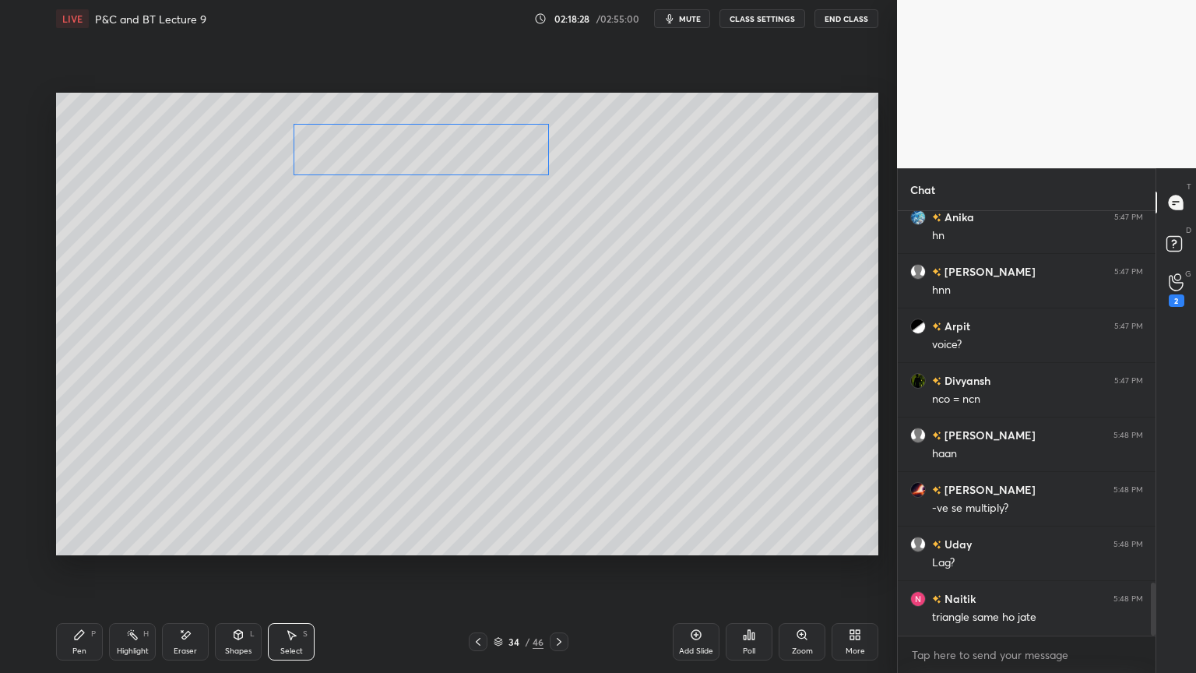
drag, startPoint x: 776, startPoint y: 157, endPoint x: 480, endPoint y: 161, distance: 296.7
click at [482, 143] on div "0 ° Undo Copy Duplicate Duplicate to new slide Delete" at bounding box center [467, 324] width 822 height 463
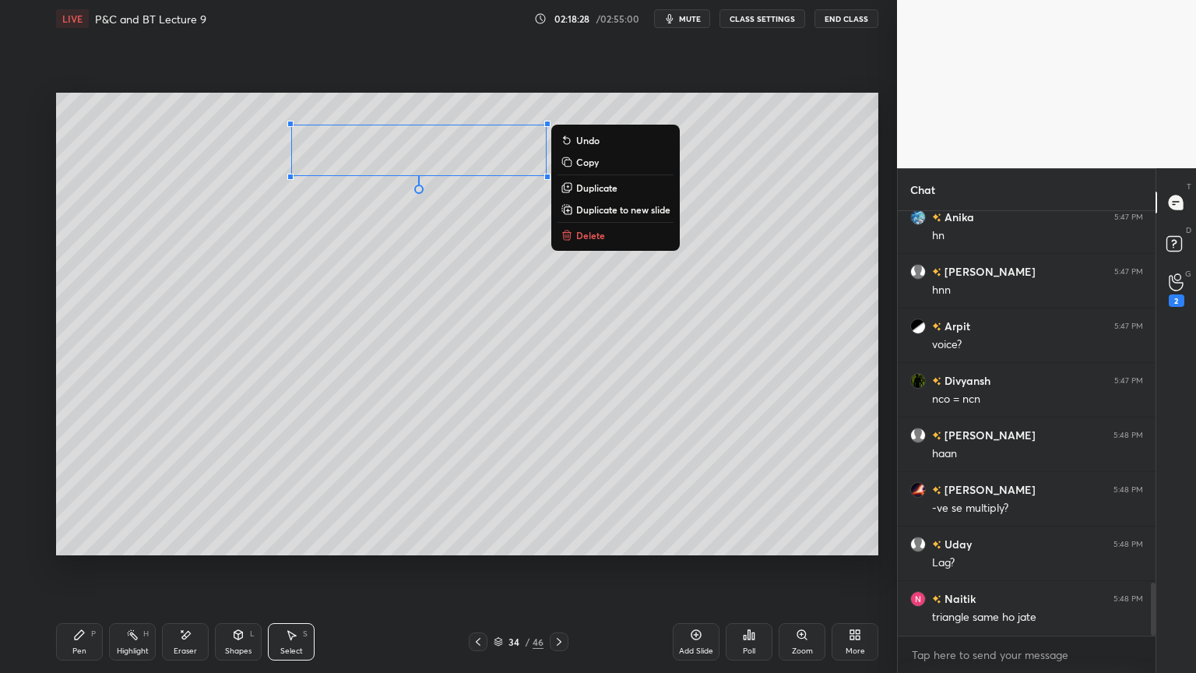
drag, startPoint x: 470, startPoint y: 196, endPoint x: 266, endPoint y: 368, distance: 265.8
click at [470, 197] on div "0 ° Undo Copy Duplicate Duplicate to new slide Delete" at bounding box center [467, 324] width 822 height 463
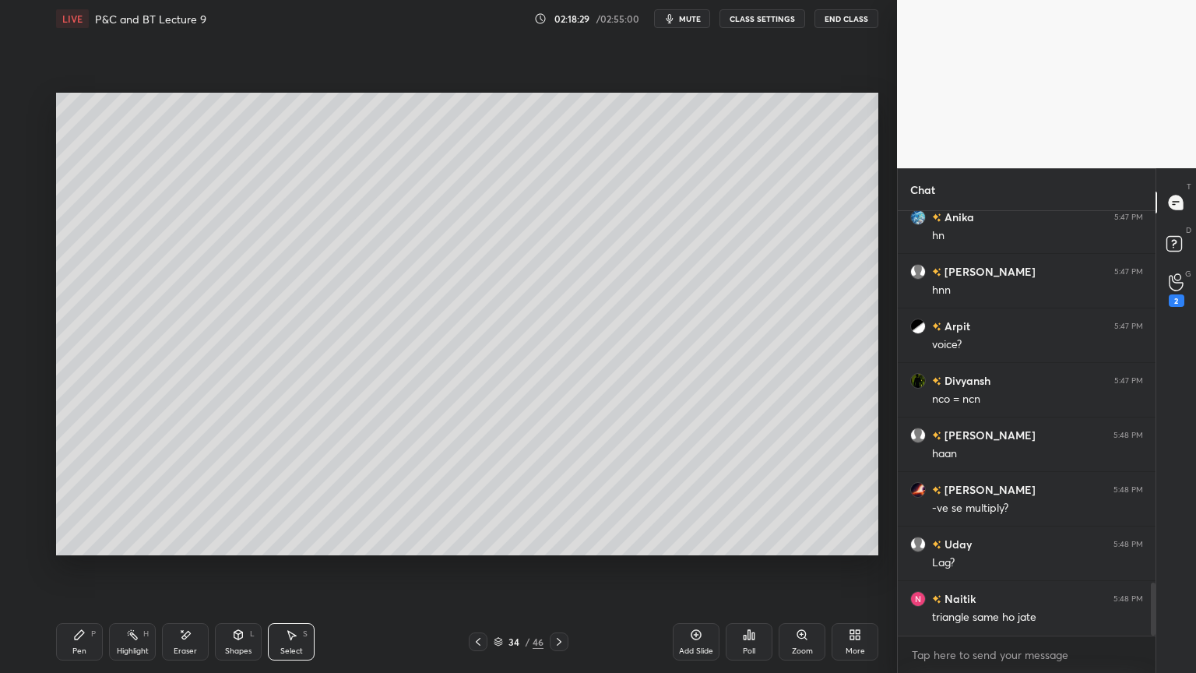
click at [76, 630] on icon at bounding box center [79, 634] width 12 height 12
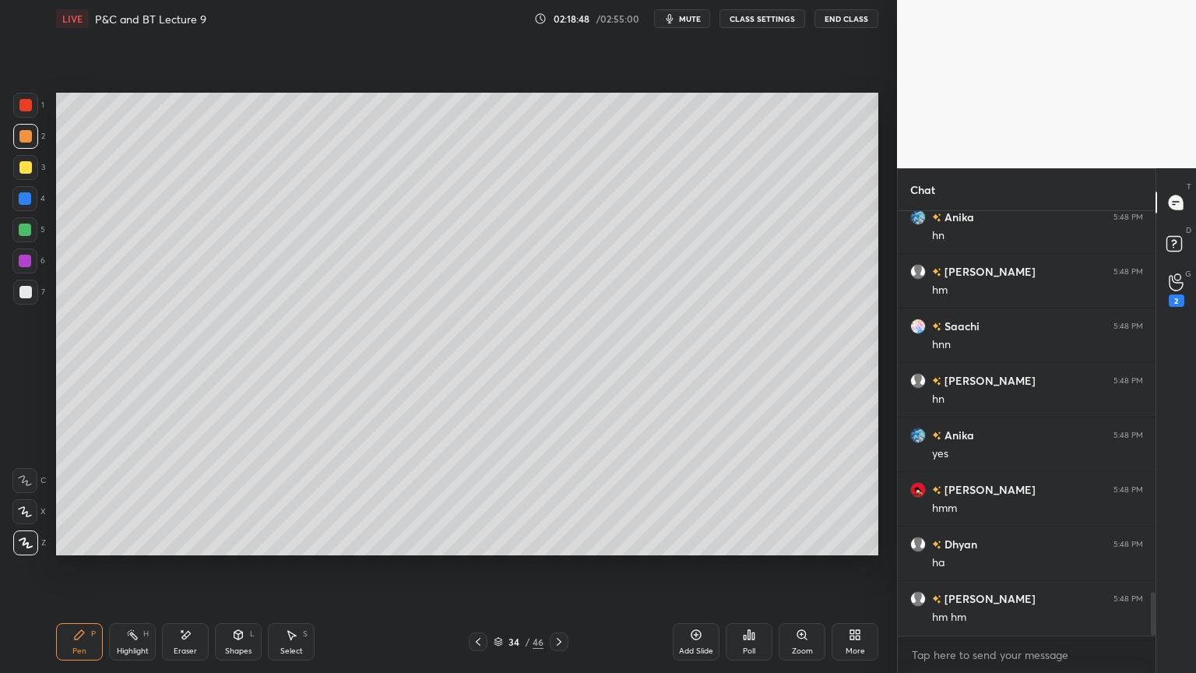
scroll to position [3785, 0]
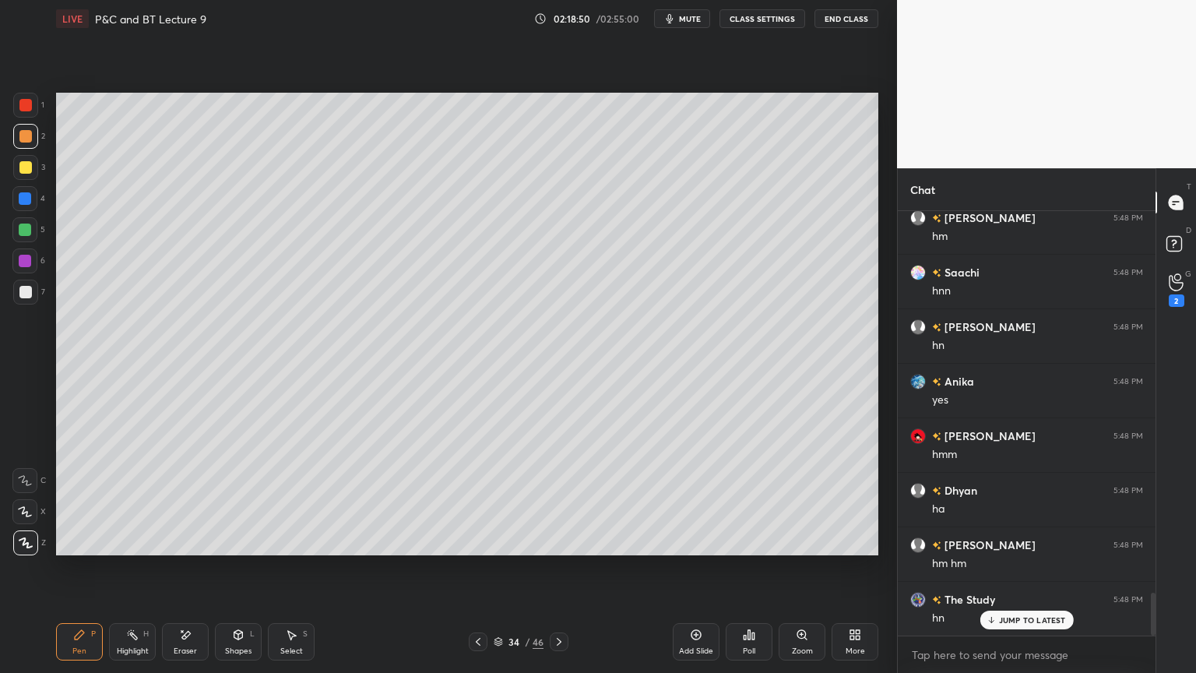
click at [24, 169] on div at bounding box center [25, 167] width 12 height 12
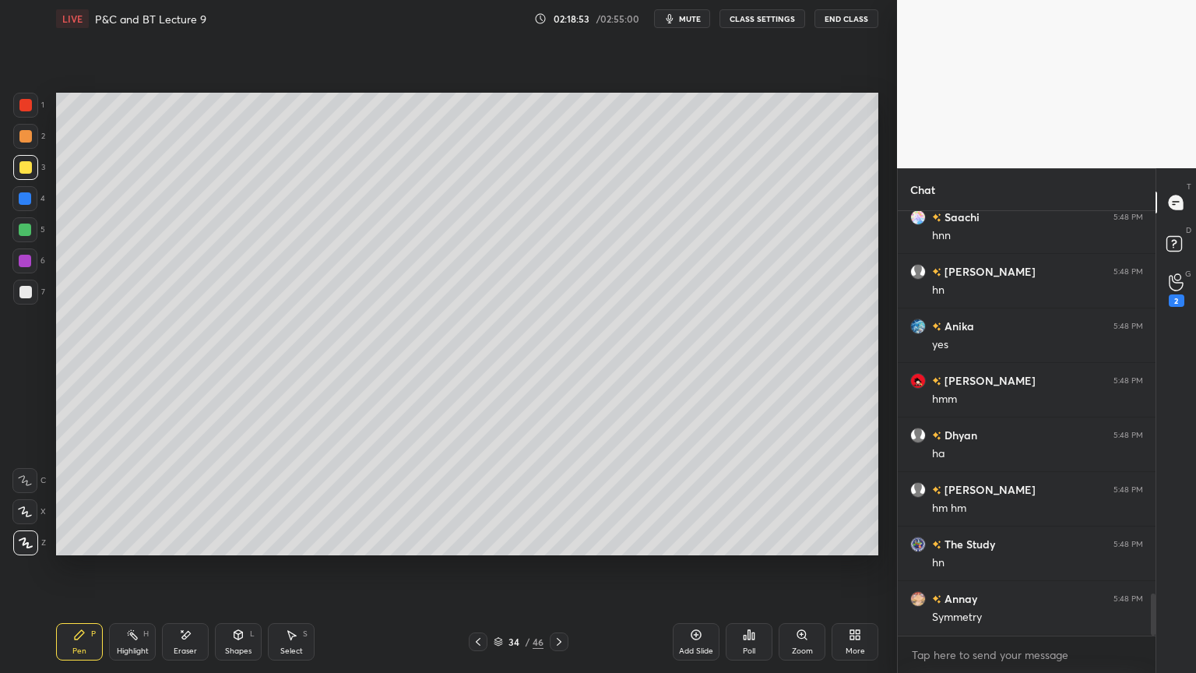
drag, startPoint x: 20, startPoint y: 105, endPoint x: 35, endPoint y: 104, distance: 14.9
click at [20, 106] on div at bounding box center [25, 105] width 12 height 12
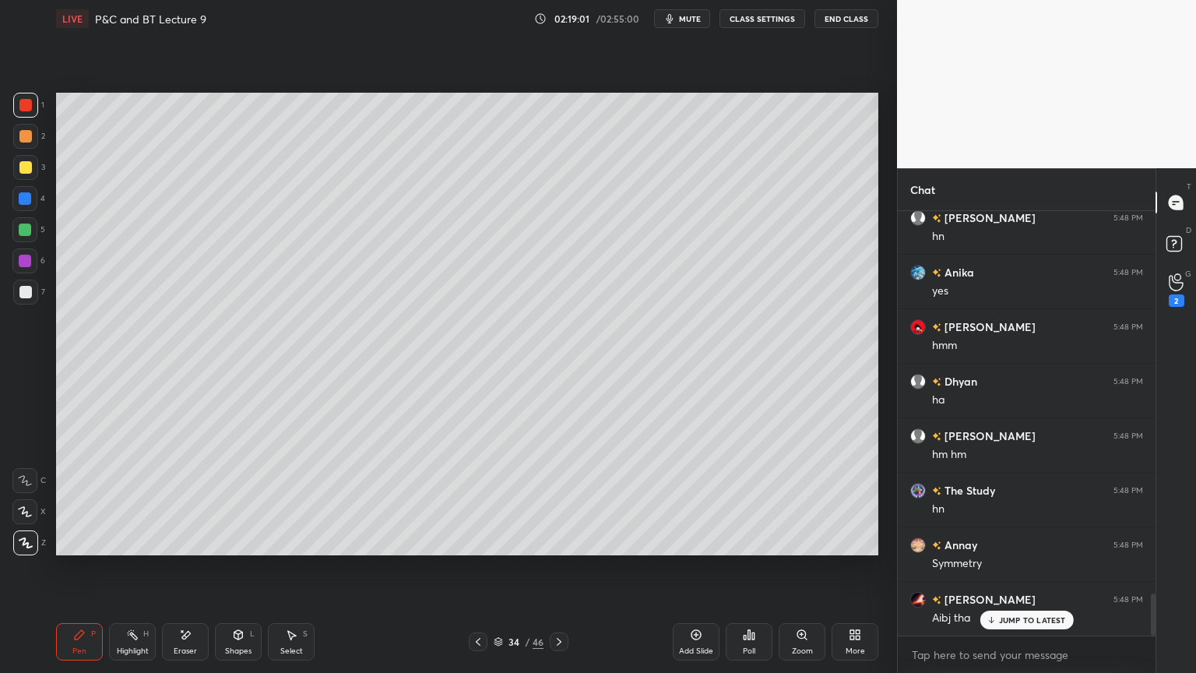
click at [1023, 621] on p "JUMP TO LATEST" at bounding box center [1032, 619] width 67 height 9
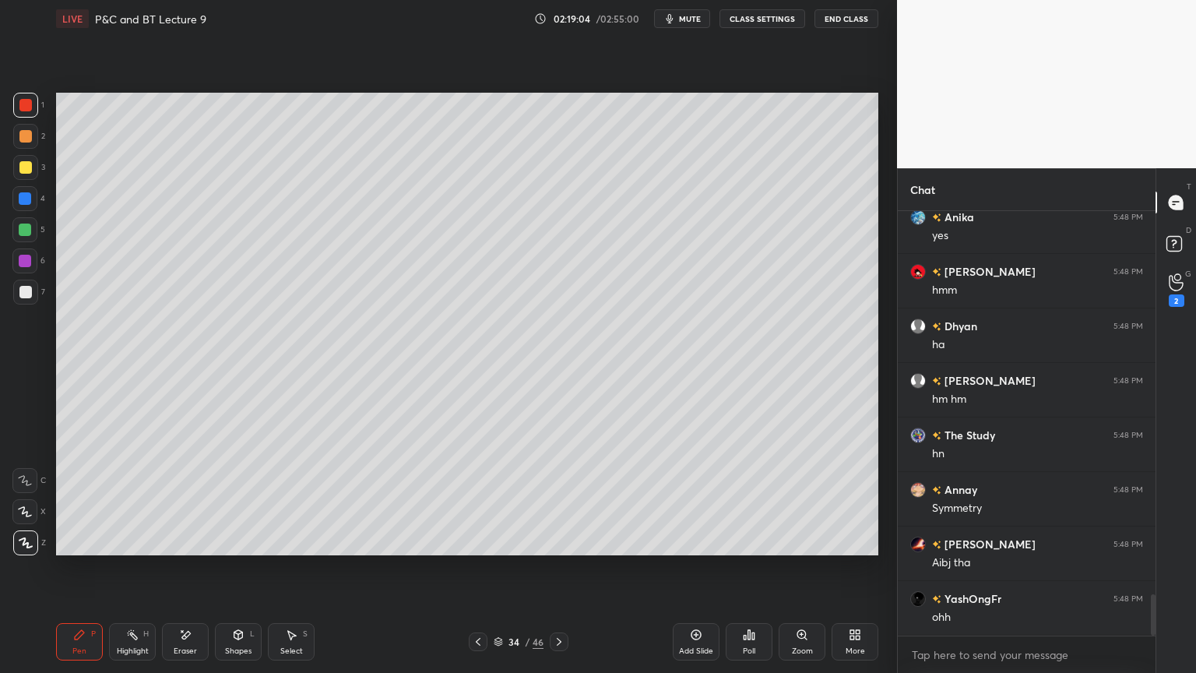
click at [0, 176] on div "1 2 3 4 5 6 7 C X Z E E Erase all H H" at bounding box center [25, 324] width 50 height 463
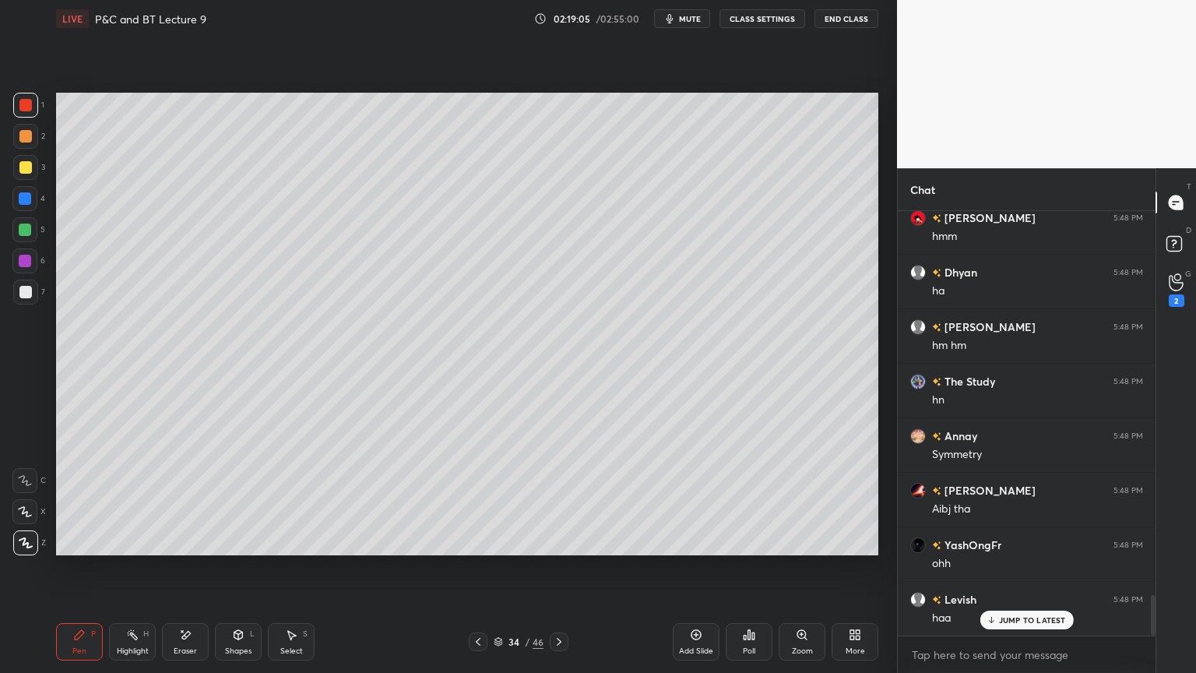
click at [25, 168] on div at bounding box center [25, 167] width 12 height 12
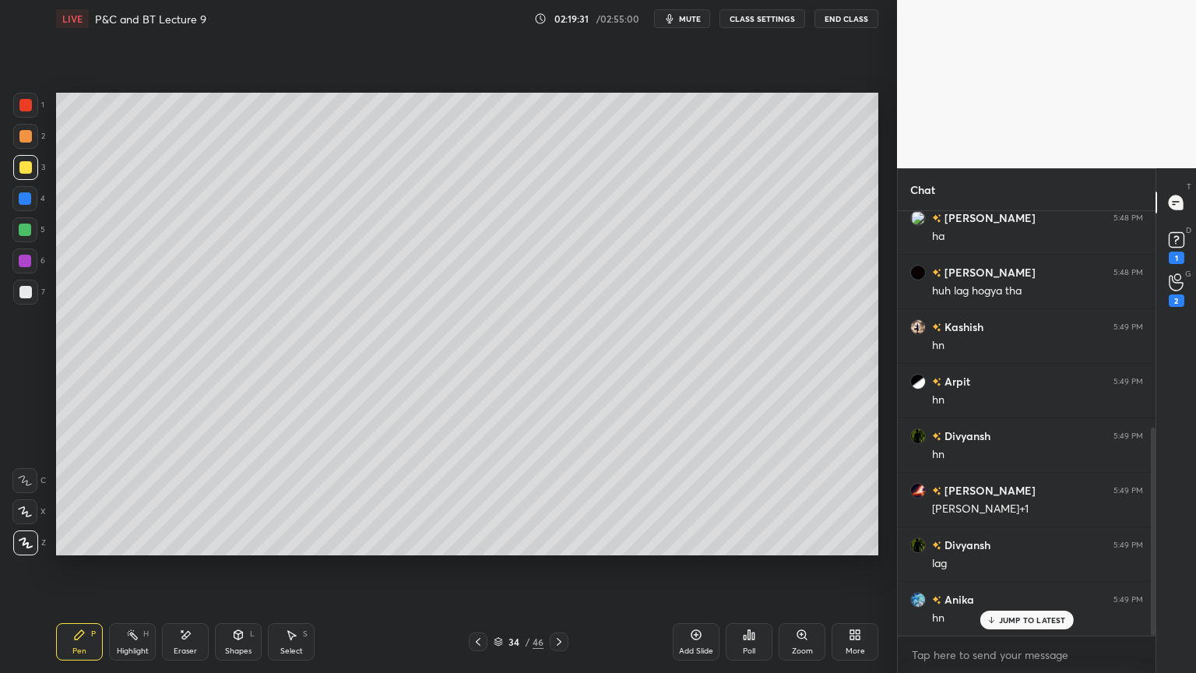
scroll to position [442, 0]
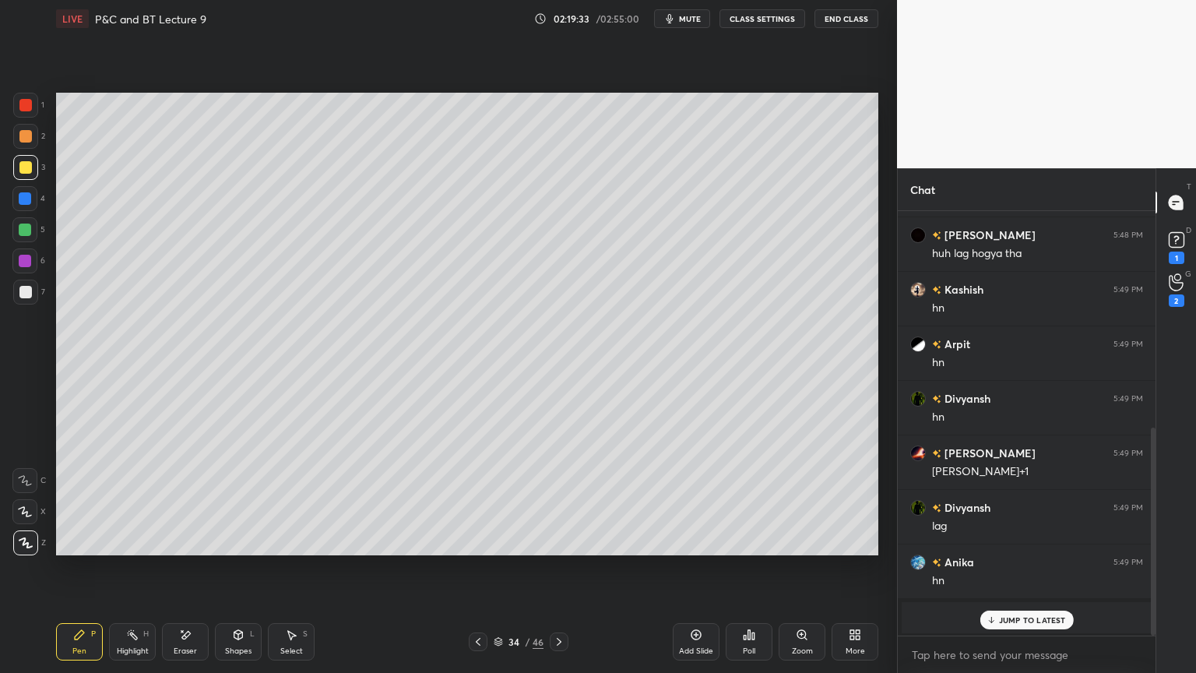
click at [304, 647] on div "Select S" at bounding box center [291, 641] width 47 height 37
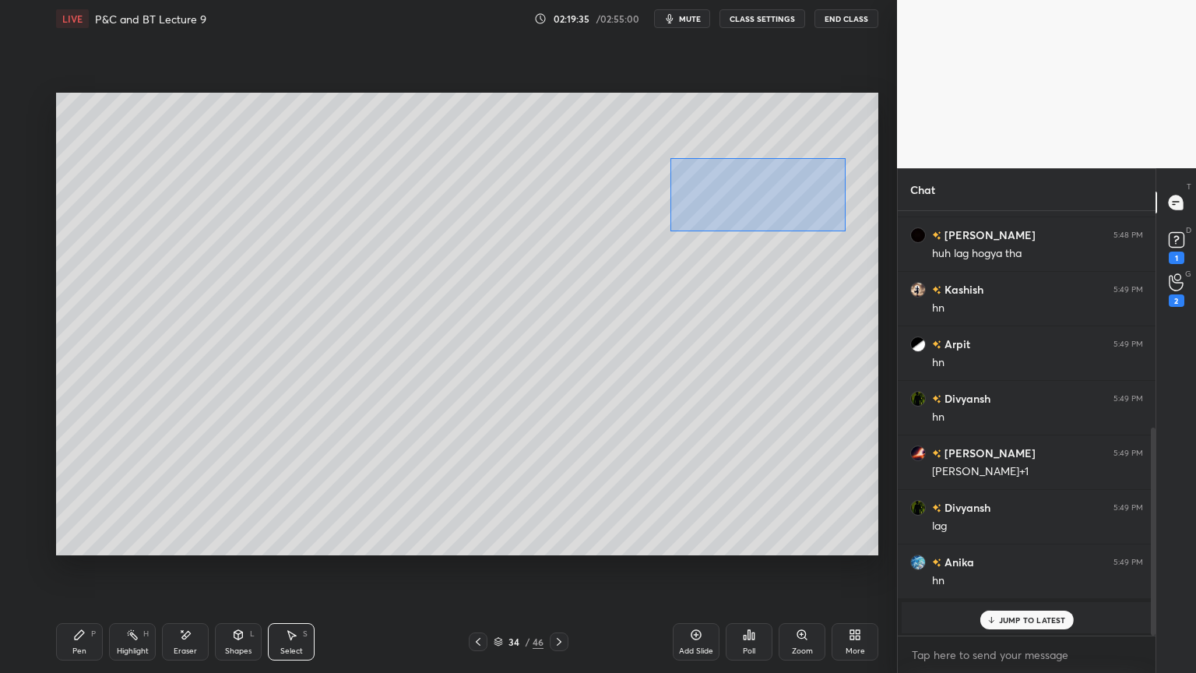
drag, startPoint x: 670, startPoint y: 157, endPoint x: 848, endPoint y: 234, distance: 194.3
click at [848, 233] on div "0 ° Undo Copy Duplicate Duplicate to new slide Delete" at bounding box center [467, 324] width 822 height 463
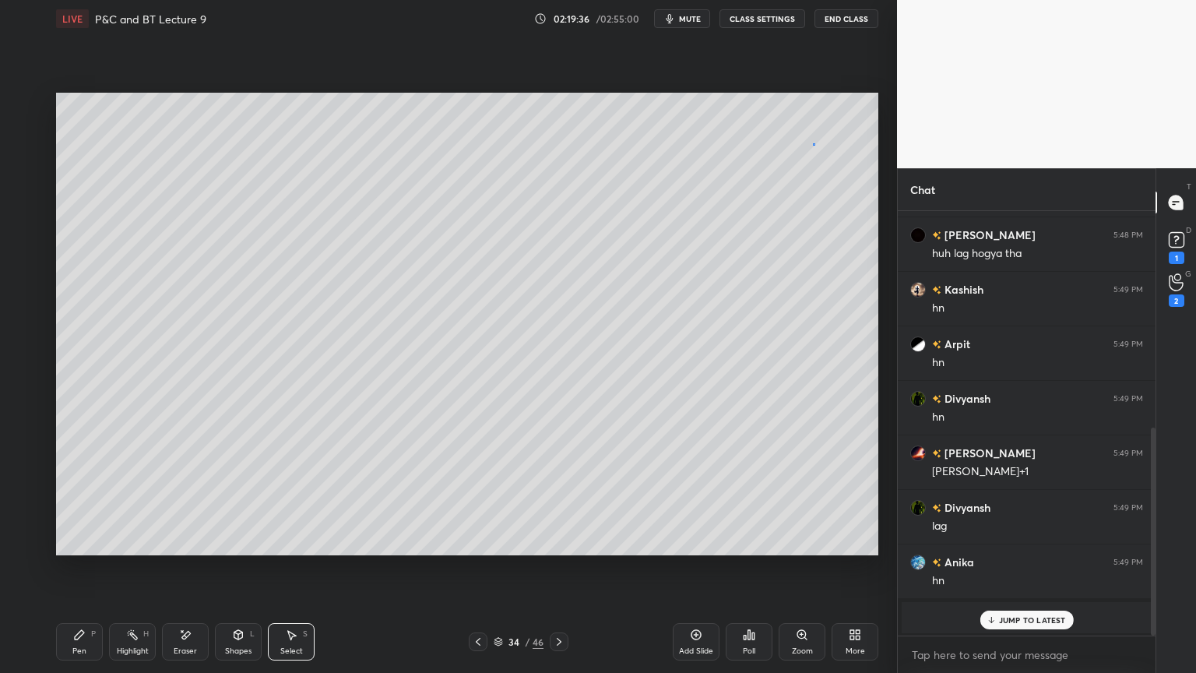
click at [813, 144] on div "0 ° Undo Copy Duplicate Duplicate to new slide Delete" at bounding box center [467, 324] width 822 height 463
drag, startPoint x: 128, startPoint y: 635, endPoint x: 85, endPoint y: 632, distance: 43.7
click at [127, 637] on icon at bounding box center [132, 634] width 12 height 12
click at [85, 633] on div "Pen P" at bounding box center [79, 641] width 47 height 37
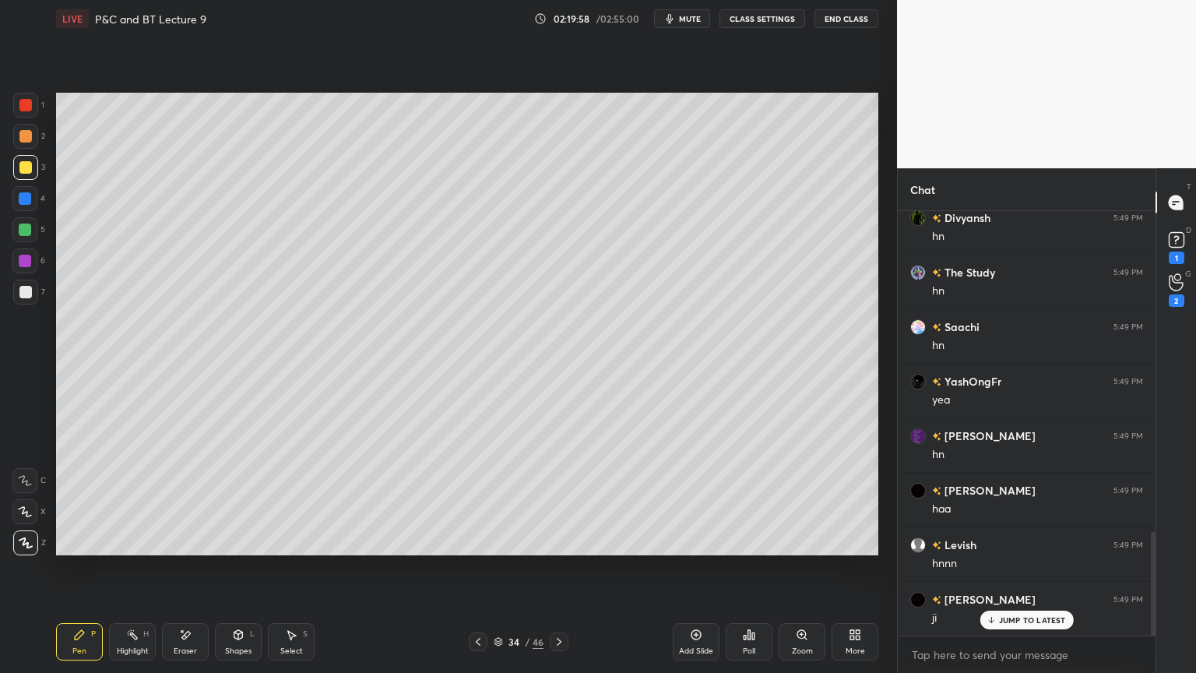
scroll to position [1370, 0]
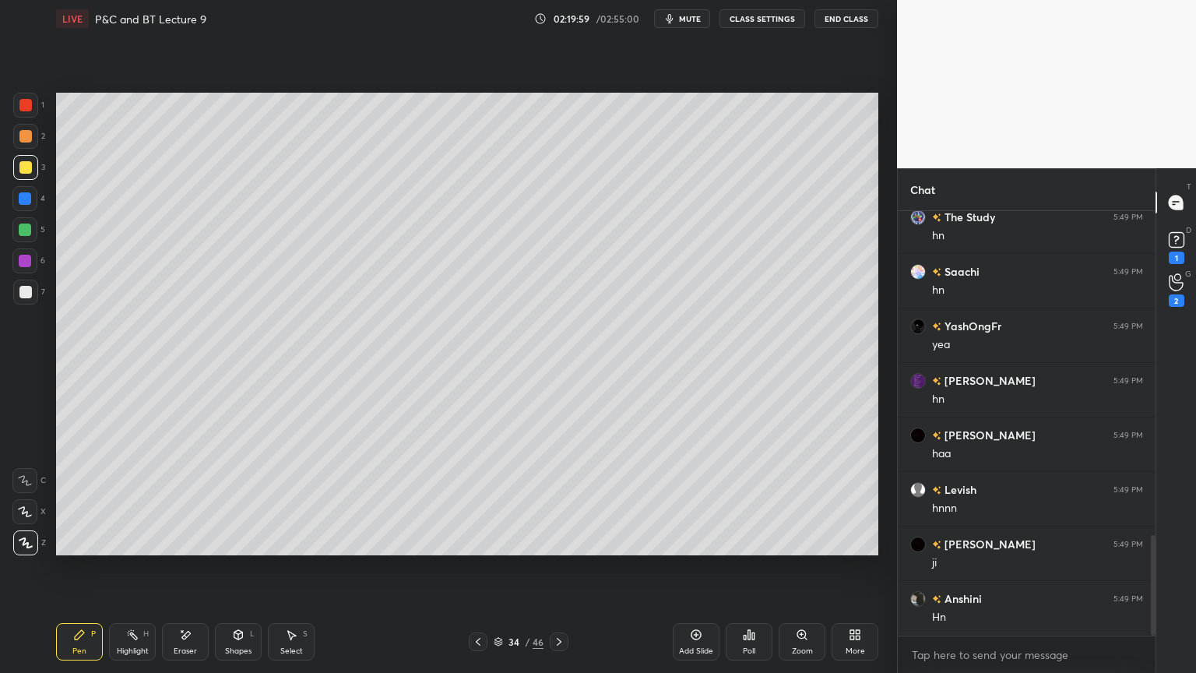
drag, startPoint x: 480, startPoint y: 639, endPoint x: 445, endPoint y: 621, distance: 39.7
click at [479, 639] on icon at bounding box center [478, 641] width 12 height 12
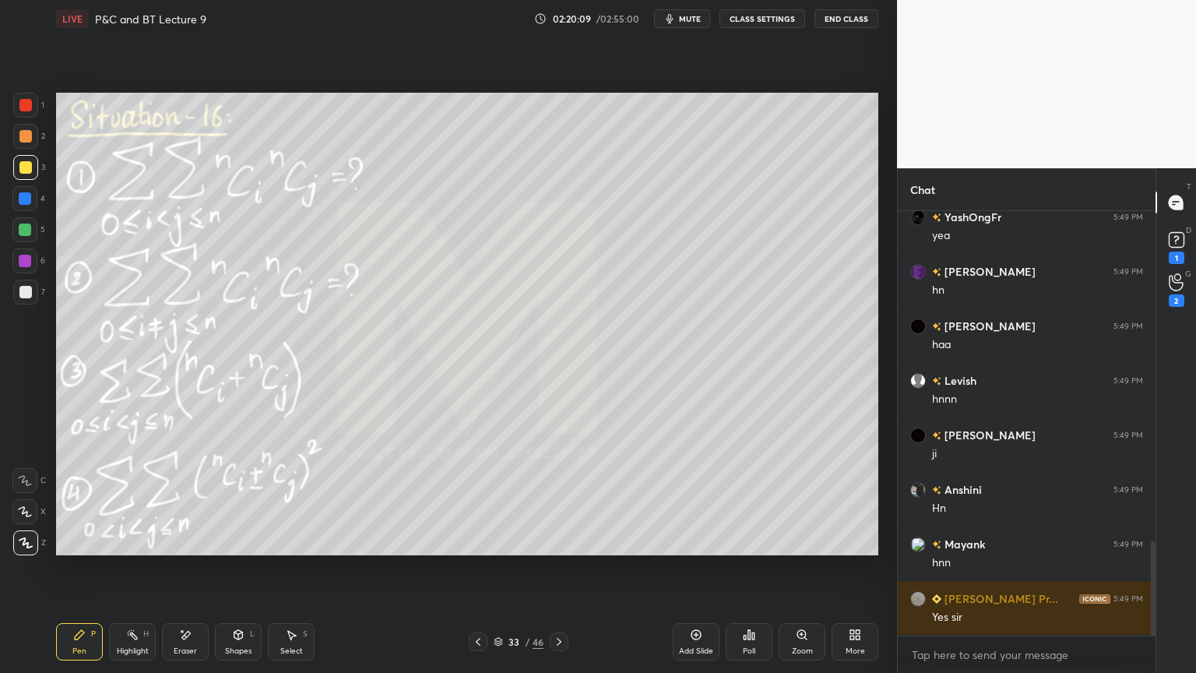
scroll to position [1533, 0]
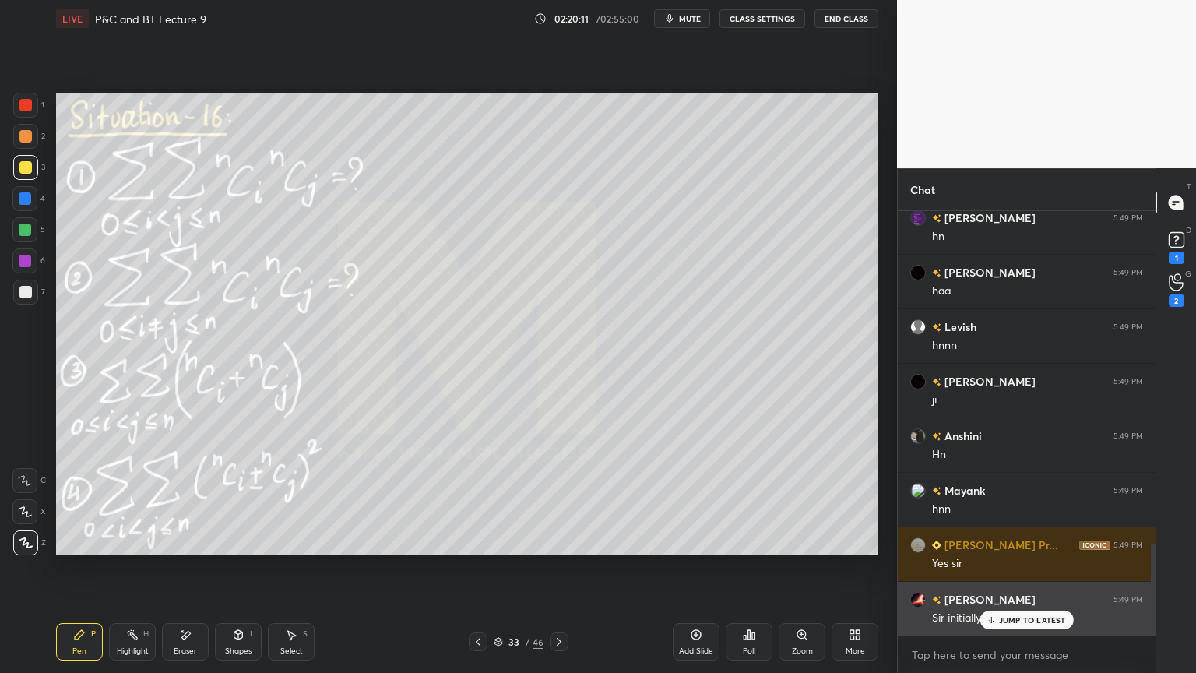
click at [1010, 608] on div "Keerthana 5:49 PM Sir initially aibi tha" at bounding box center [1027, 609] width 258 height 54
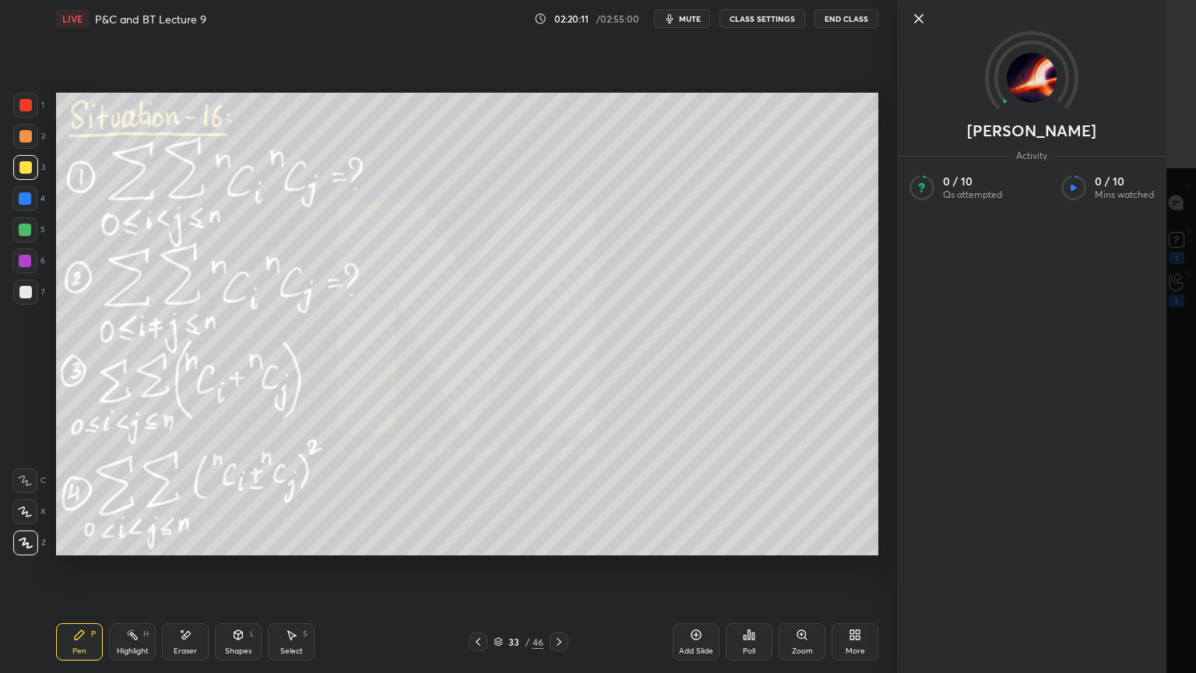
click at [1009, 613] on div "Keerthana Activity 0 / 10 Qs attempted 0 / 10 Mins watched" at bounding box center [1046, 336] width 299 height 673
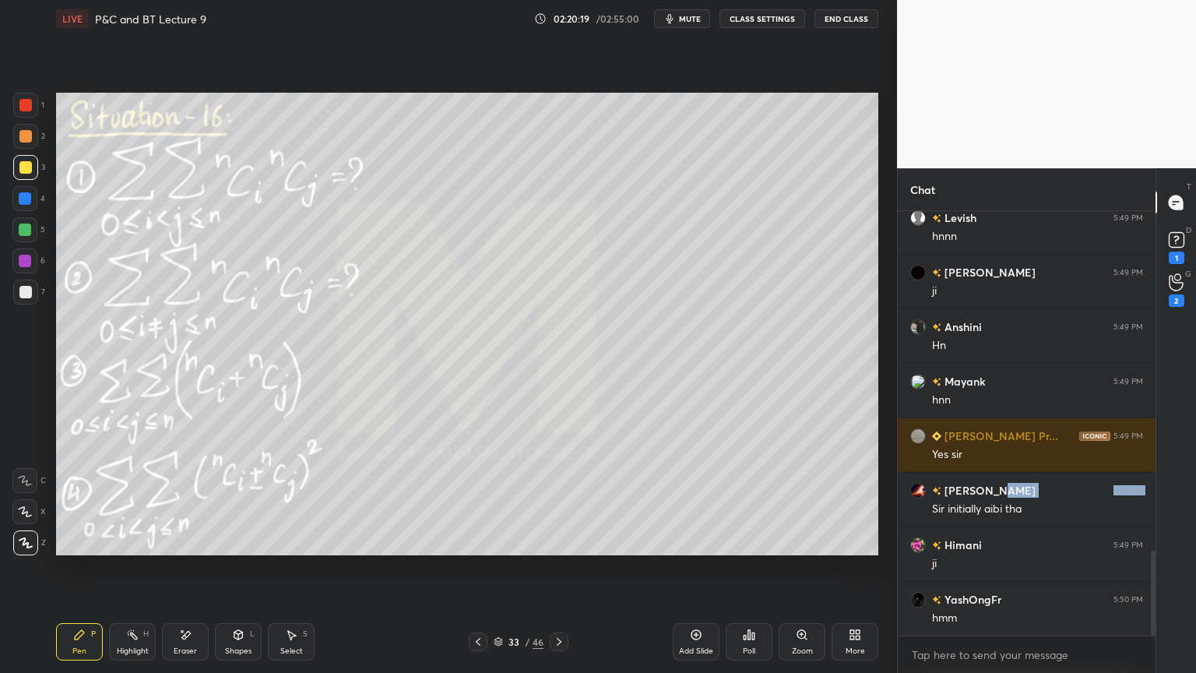
scroll to position [1697, 0]
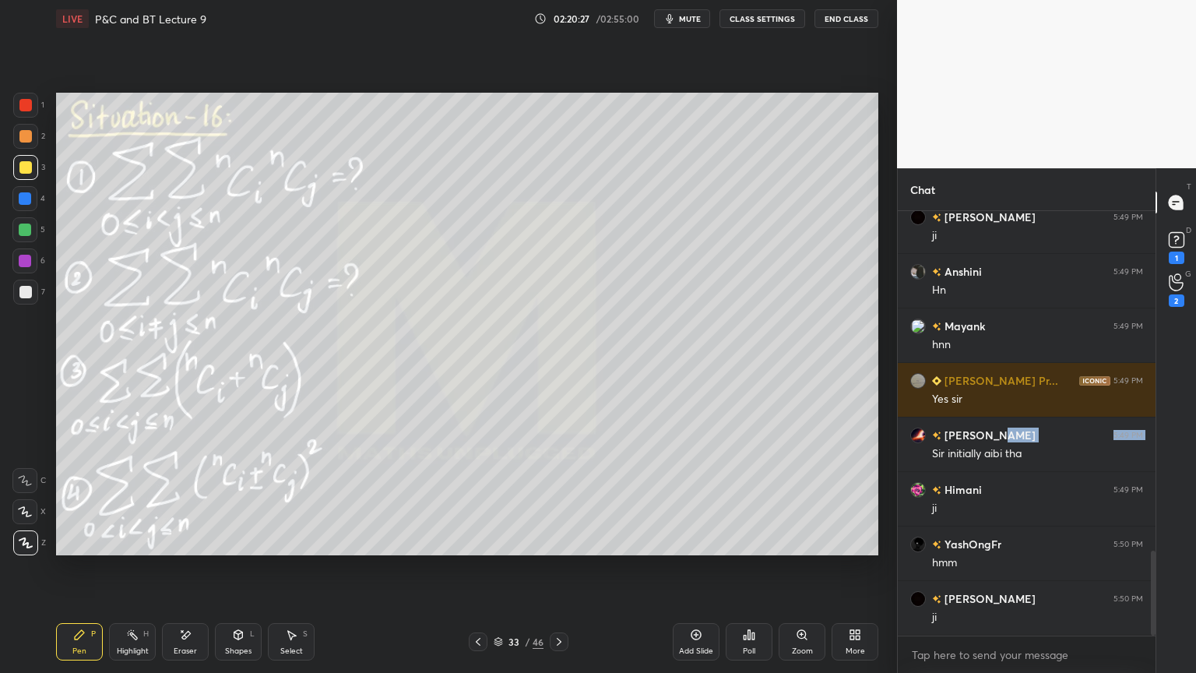
click at [563, 642] on icon at bounding box center [559, 641] width 12 height 12
click at [479, 642] on icon at bounding box center [478, 641] width 12 height 12
click at [193, 646] on div "Eraser" at bounding box center [185, 641] width 47 height 37
drag, startPoint x: 86, startPoint y: 643, endPoint x: 128, endPoint y: 589, distance: 68.4
click at [86, 644] on div "Pen P" at bounding box center [79, 641] width 47 height 37
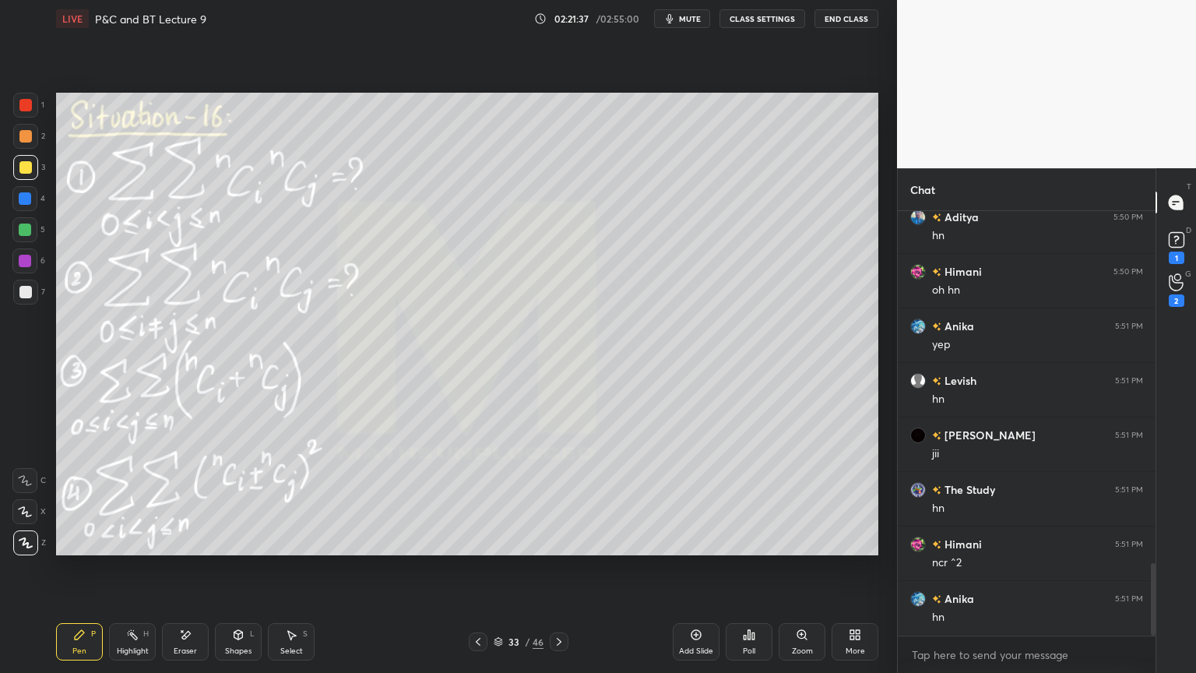
scroll to position [5, 5]
drag, startPoint x: 195, startPoint y: 648, endPoint x: 200, endPoint y: 629, distance: 19.3
click at [195, 649] on div "Eraser" at bounding box center [185, 651] width 23 height 8
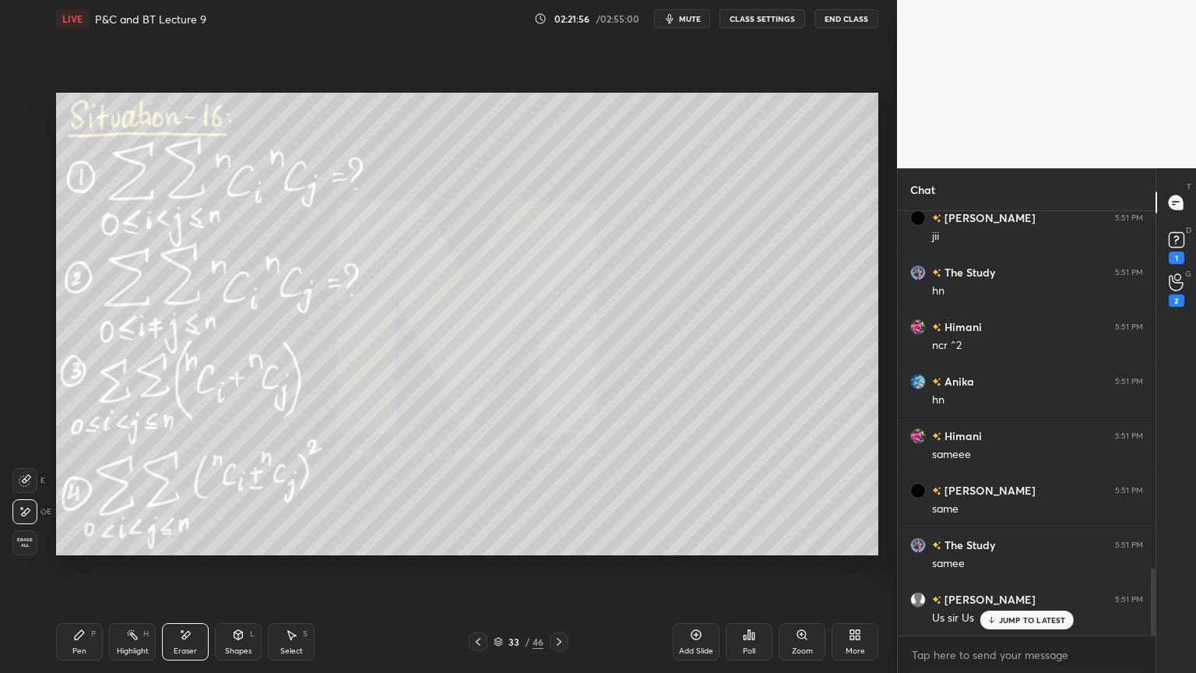
scroll to position [2332, 0]
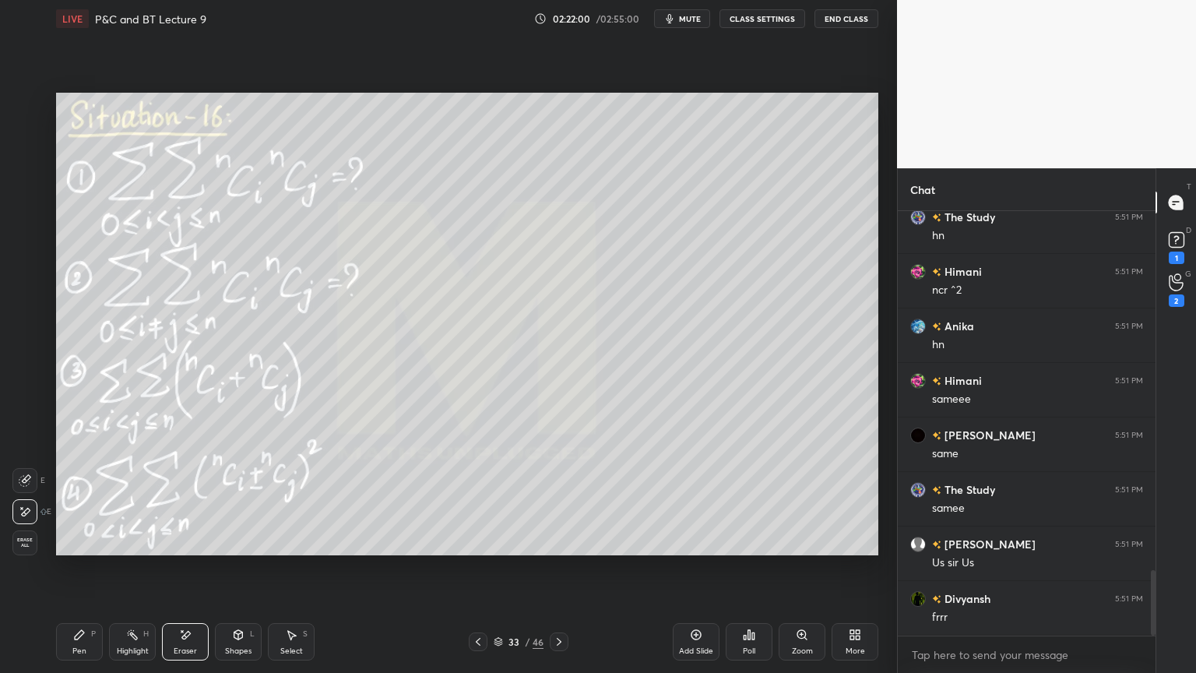
click at [20, 540] on span "Erase all" at bounding box center [24, 542] width 23 height 11
drag, startPoint x: 129, startPoint y: 638, endPoint x: 87, endPoint y: 642, distance: 42.3
click at [125, 639] on div "Highlight H" at bounding box center [132, 641] width 47 height 37
click at [84, 642] on div "Pen P" at bounding box center [79, 641] width 47 height 37
click at [195, 642] on div "Eraser" at bounding box center [185, 641] width 47 height 37
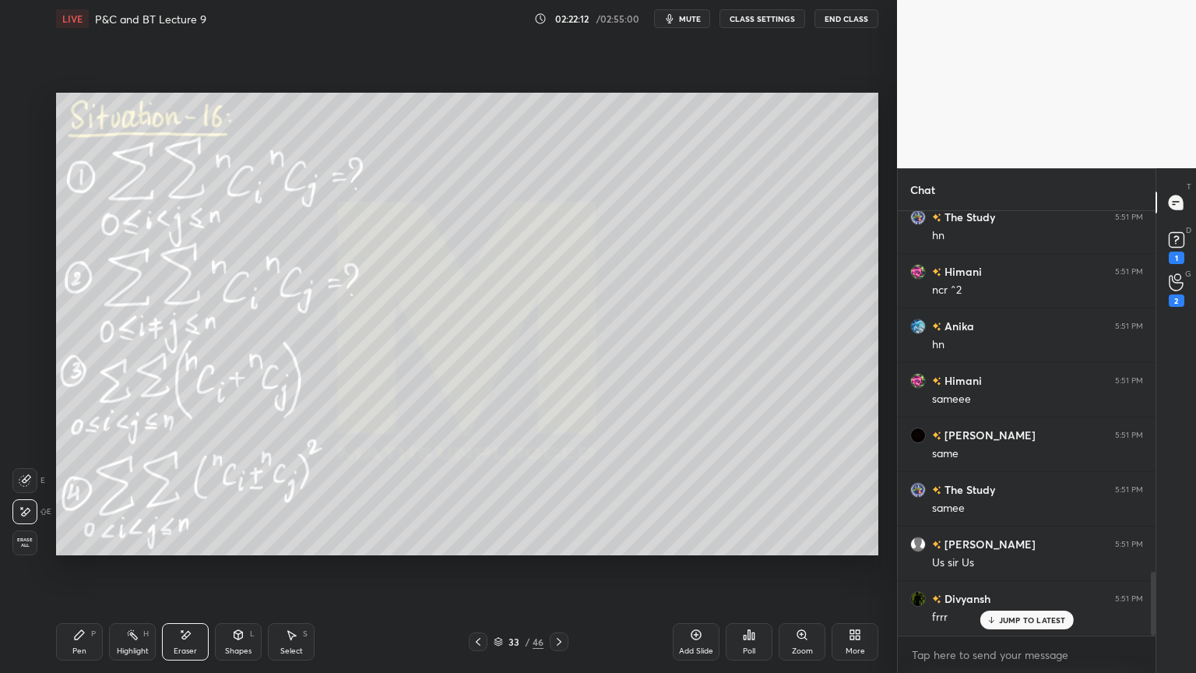
drag, startPoint x: 112, startPoint y: 641, endPoint x: 80, endPoint y: 646, distance: 32.3
click at [114, 641] on div "Highlight H" at bounding box center [132, 641] width 47 height 37
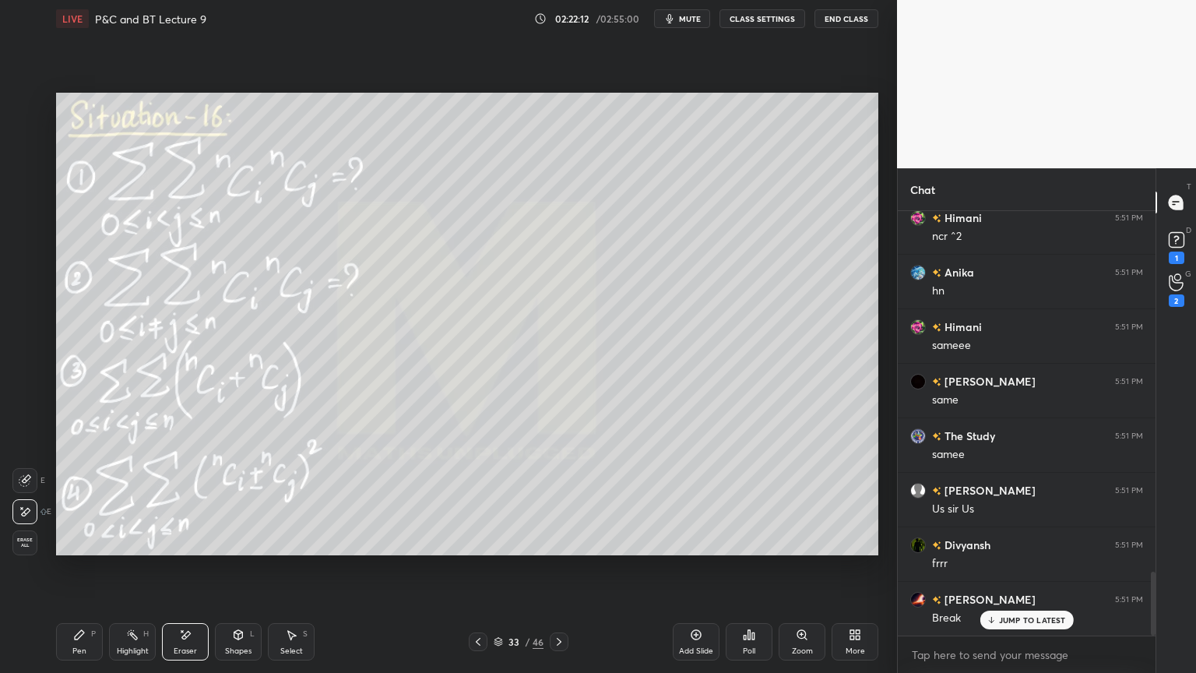
drag, startPoint x: 80, startPoint y: 646, endPoint x: 133, endPoint y: 614, distance: 61.8
click at [79, 647] on div "Pen" at bounding box center [79, 651] width 14 height 8
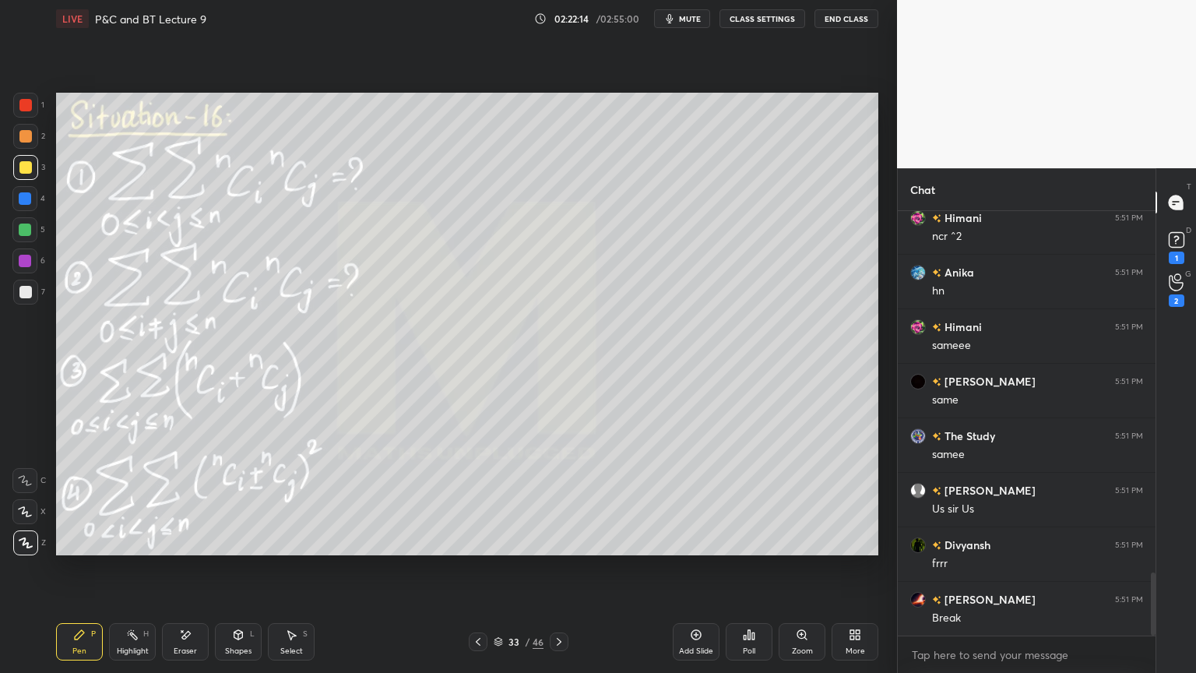
scroll to position [2441, 0]
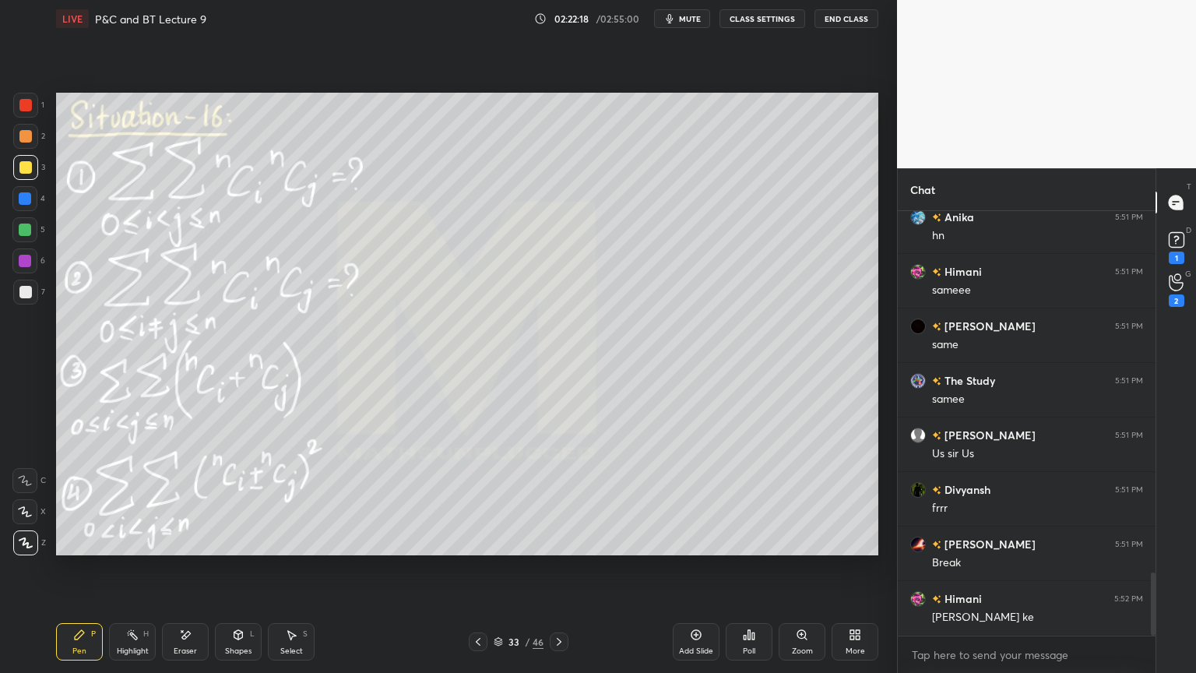
click at [129, 642] on div "Highlight H" at bounding box center [132, 641] width 47 height 37
click at [81, 643] on div "Pen P" at bounding box center [79, 641] width 47 height 37
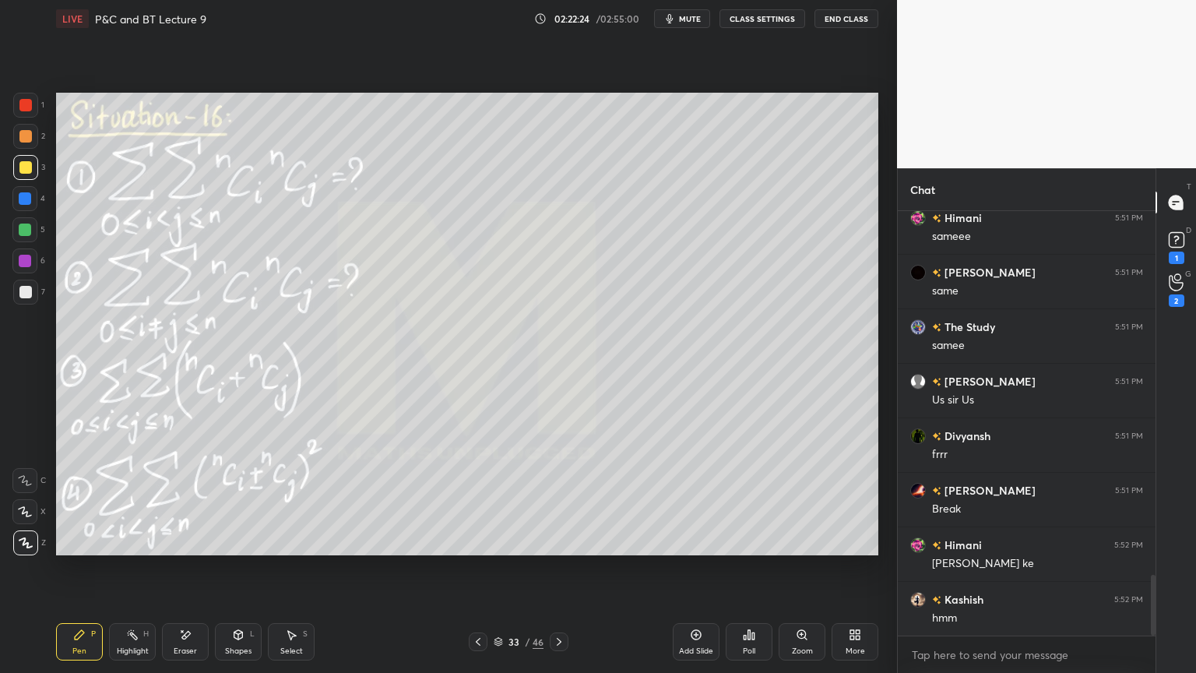
scroll to position [2550, 0]
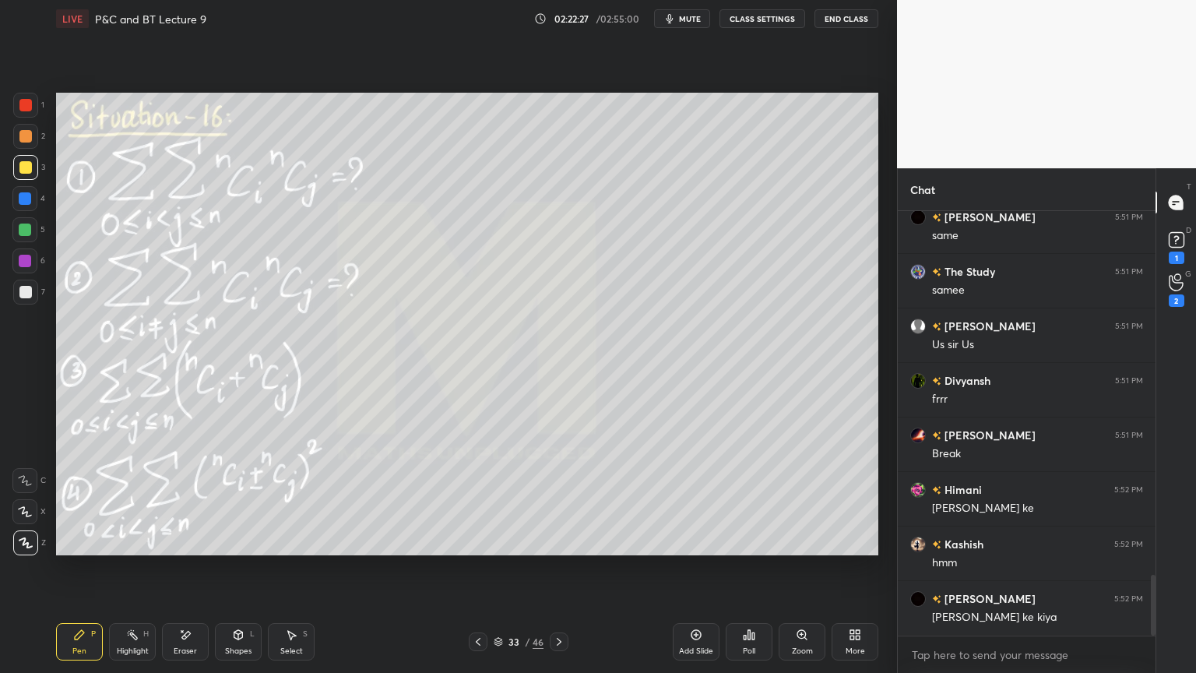
drag, startPoint x: 167, startPoint y: 623, endPoint x: 152, endPoint y: 572, distance: 53.7
click at [167, 623] on div "Eraser" at bounding box center [185, 641] width 47 height 37
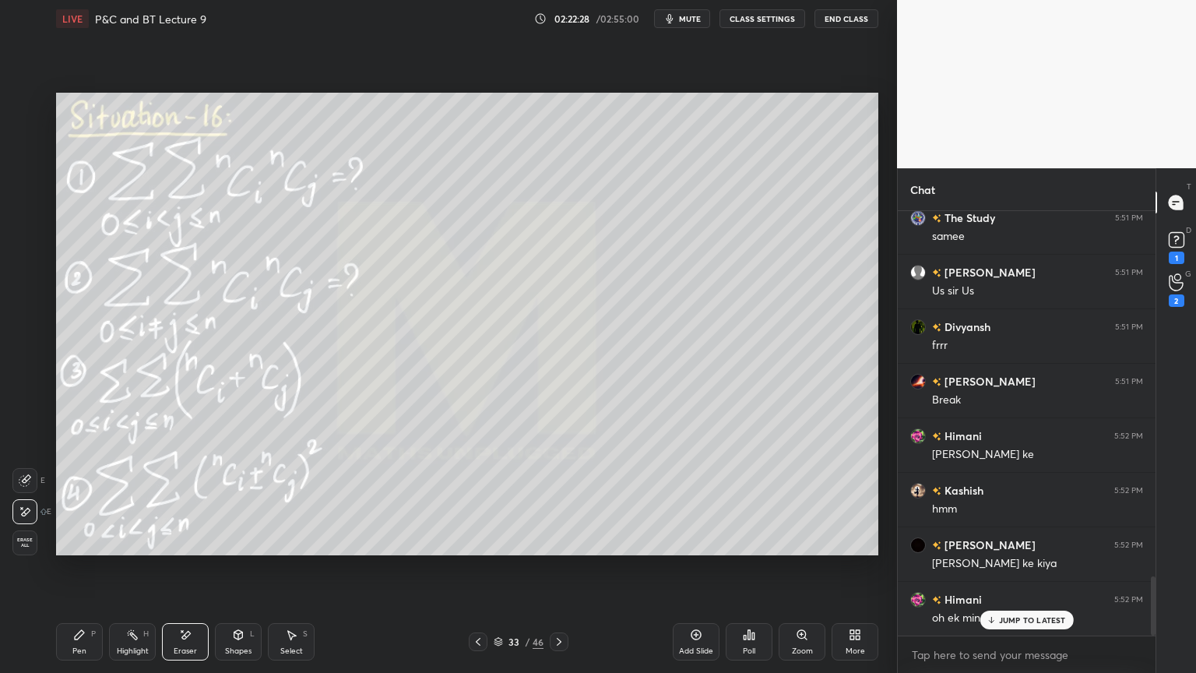
drag, startPoint x: 92, startPoint y: 645, endPoint x: 141, endPoint y: 589, distance: 74.5
click at [92, 642] on div "Pen P" at bounding box center [79, 641] width 47 height 37
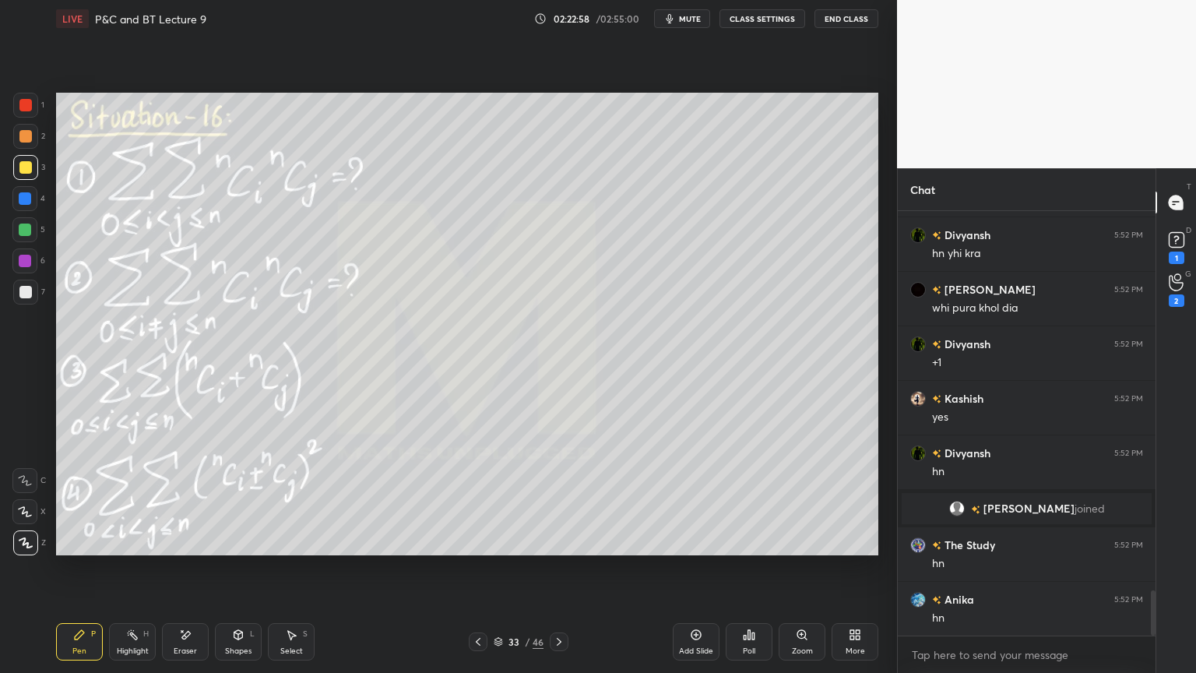
scroll to position [3585, 0]
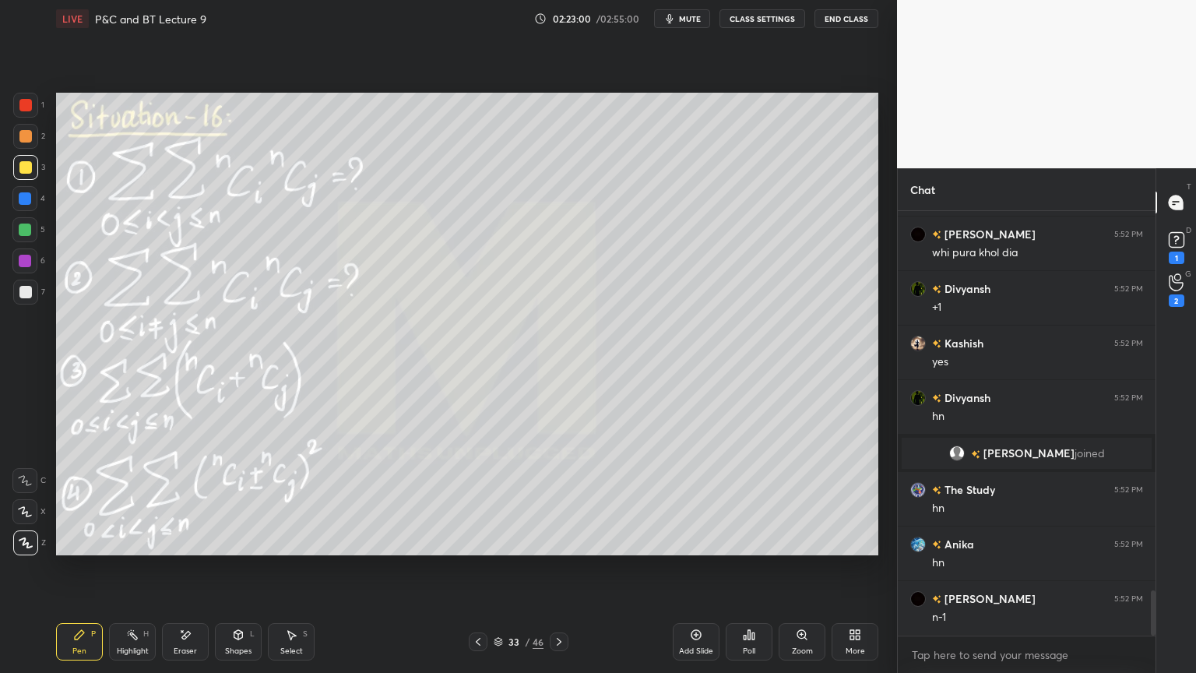
drag, startPoint x: 187, startPoint y: 657, endPoint x: 192, endPoint y: 639, distance: 19.3
click at [187, 658] on div "Eraser" at bounding box center [185, 641] width 47 height 37
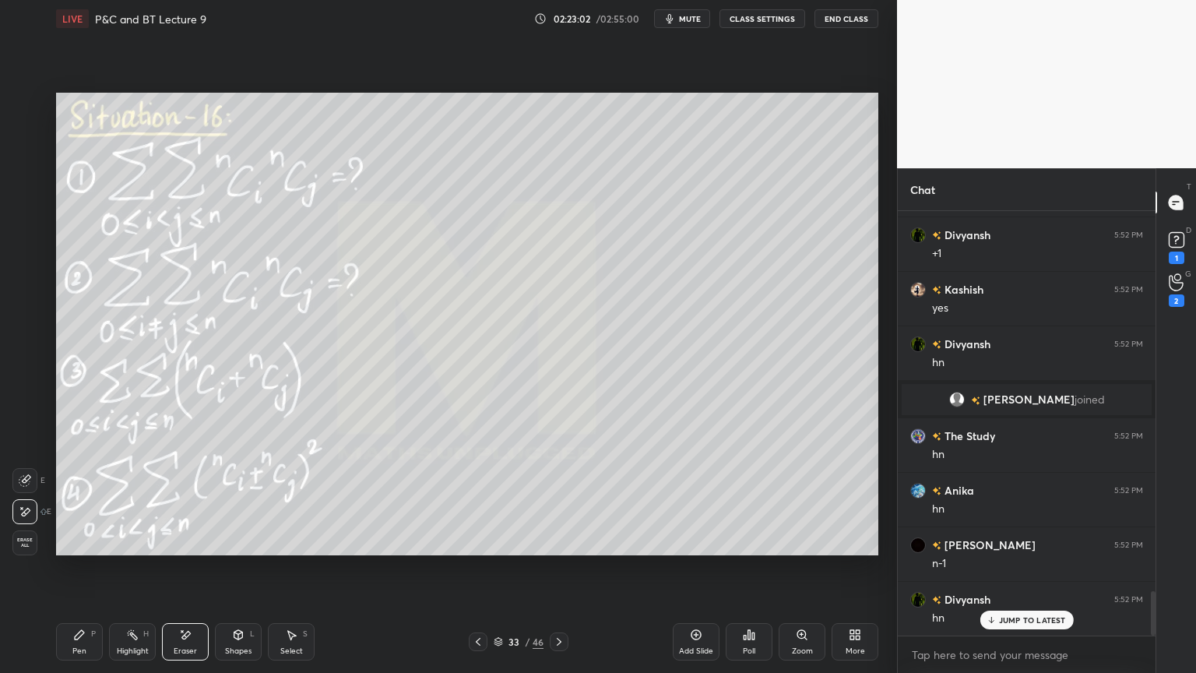
drag, startPoint x: 75, startPoint y: 651, endPoint x: 77, endPoint y: 641, distance: 10.4
click at [72, 649] on div "Pen" at bounding box center [79, 651] width 14 height 8
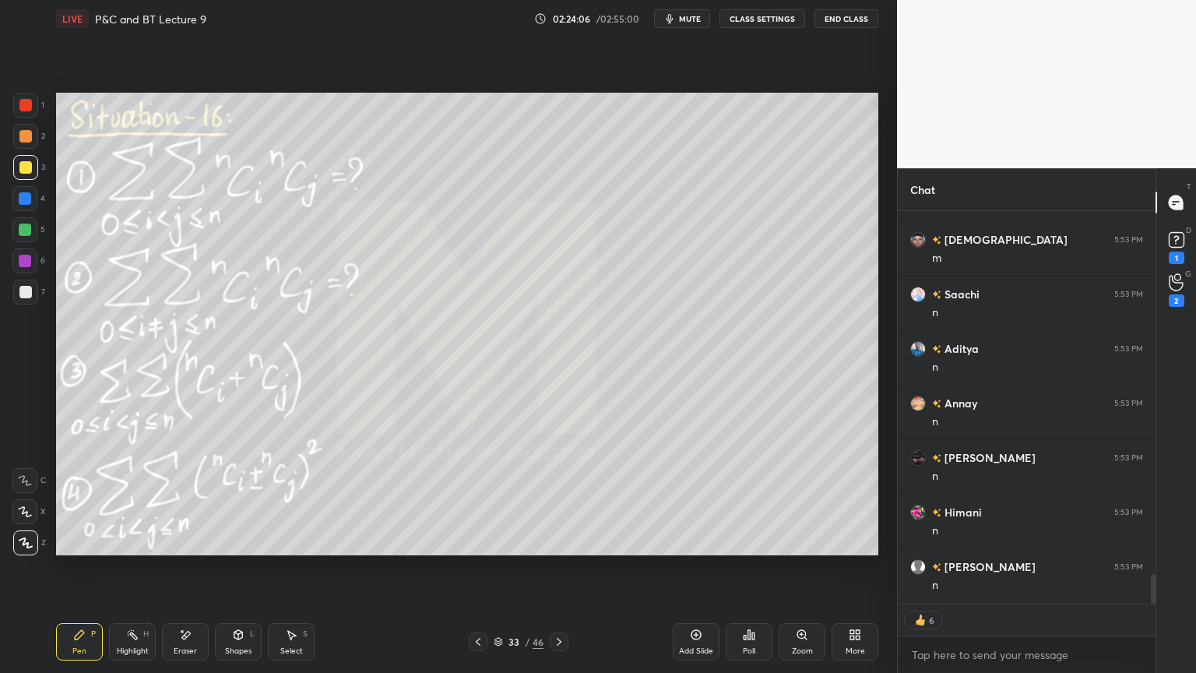
scroll to position [4775, 0]
drag, startPoint x: 290, startPoint y: 651, endPoint x: 308, endPoint y: 595, distance: 59.1
click at [290, 650] on div "Select" at bounding box center [291, 651] width 23 height 8
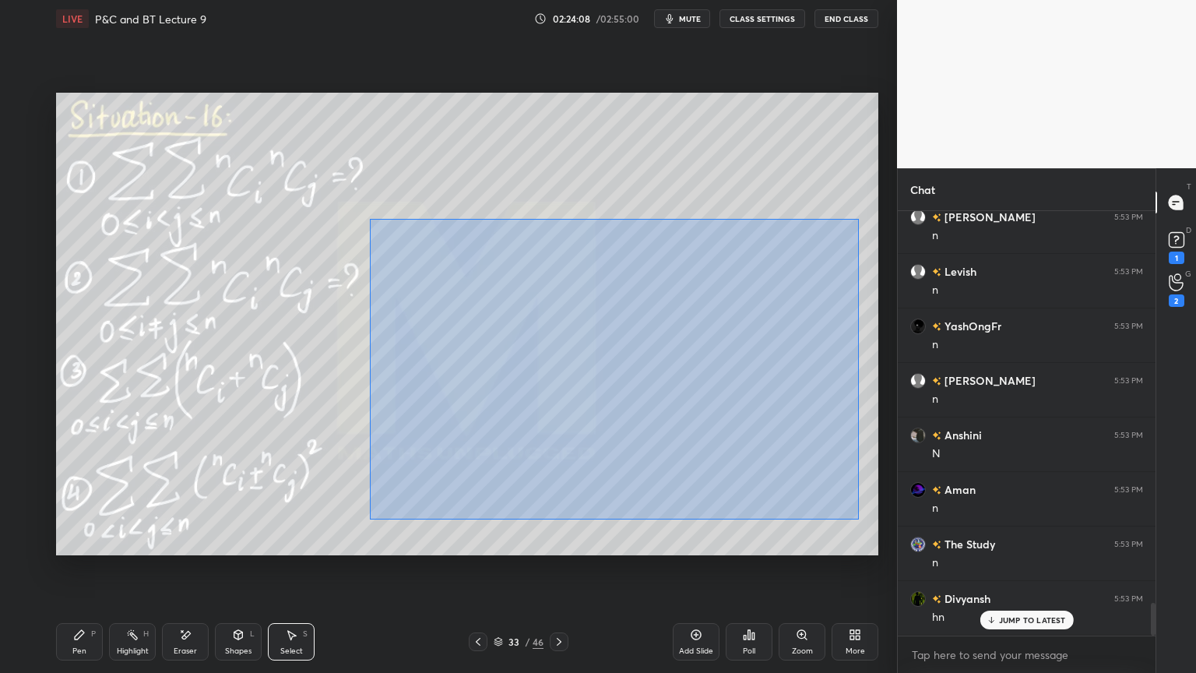
scroll to position [5124, 0]
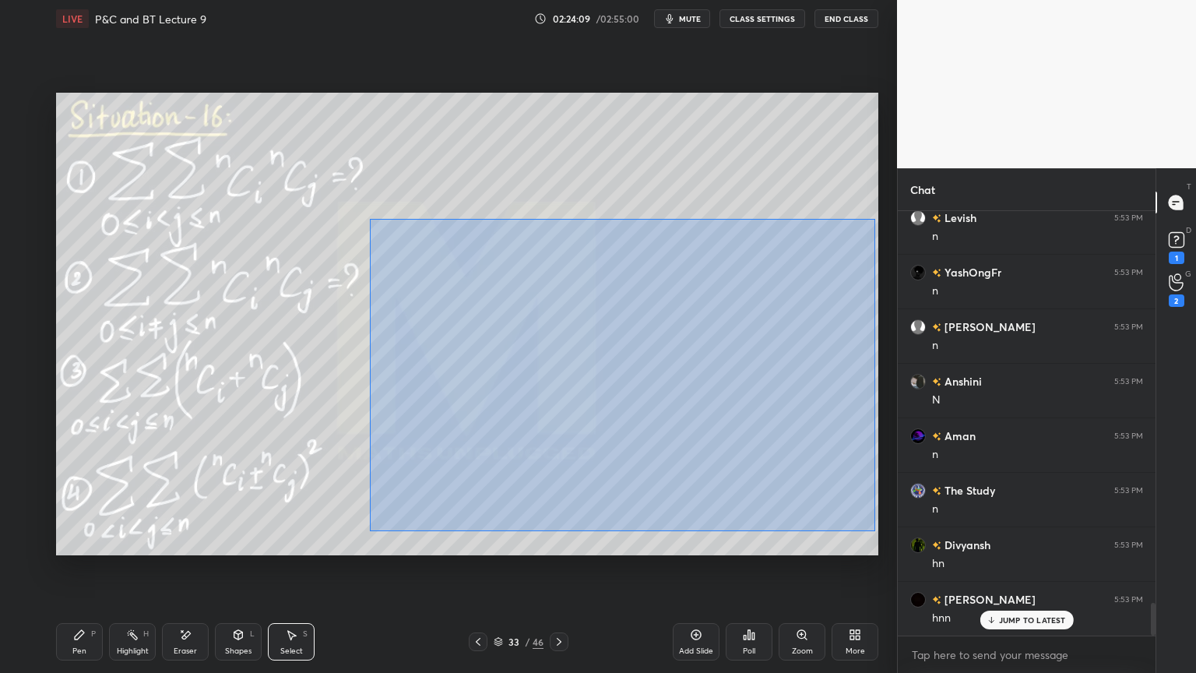
drag, startPoint x: 371, startPoint y: 217, endPoint x: 822, endPoint y: 475, distance: 520.1
click at [875, 530] on div "0 ° Undo Copy Duplicate Duplicate to new slide Delete" at bounding box center [467, 324] width 822 height 463
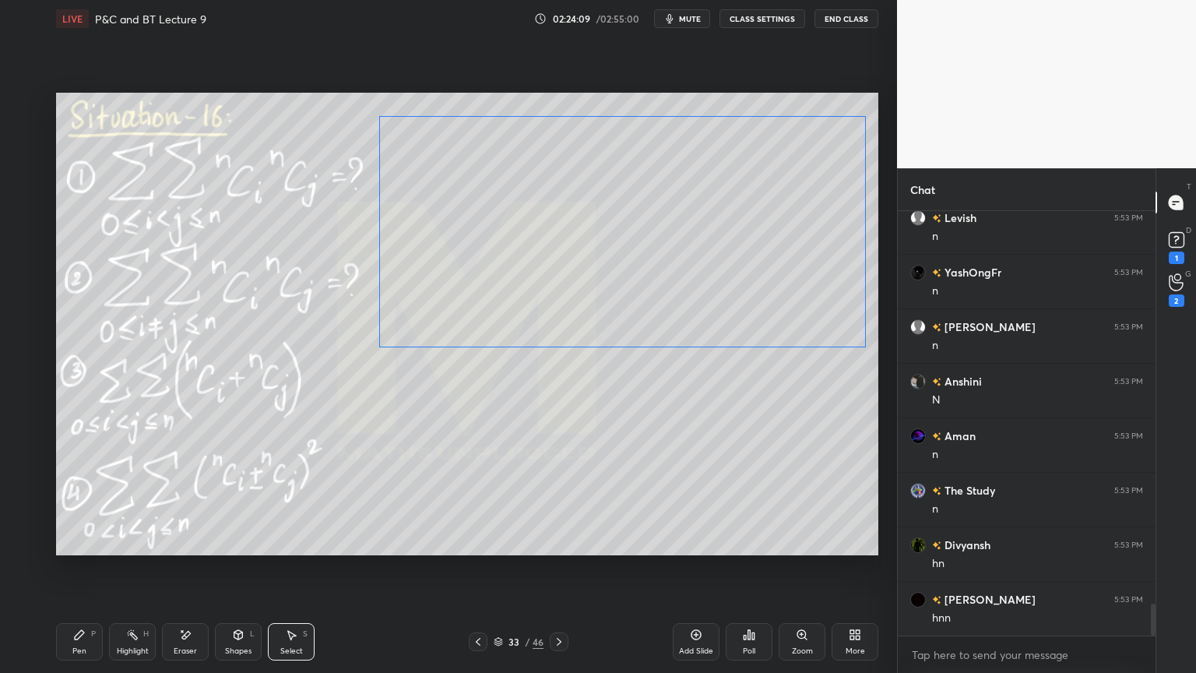
scroll to position [5180, 0]
drag, startPoint x: 784, startPoint y: 426, endPoint x: 748, endPoint y: 361, distance: 75.0
click at [780, 274] on div "0 ° Undo Copy Duplicate Duplicate to new slide Delete" at bounding box center [467, 324] width 822 height 463
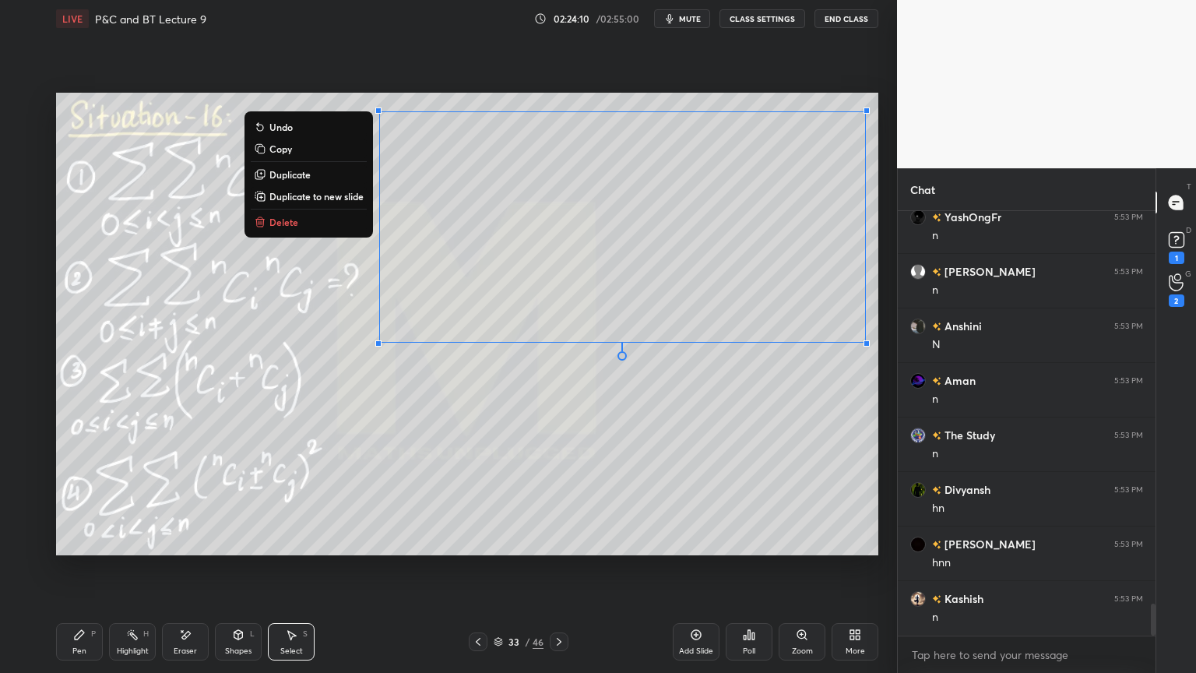
drag, startPoint x: 745, startPoint y: 428, endPoint x: 716, endPoint y: 430, distance: 28.9
click at [746, 428] on div "0 ° Undo Copy Duplicate Duplicate to new slide Delete" at bounding box center [467, 324] width 822 height 463
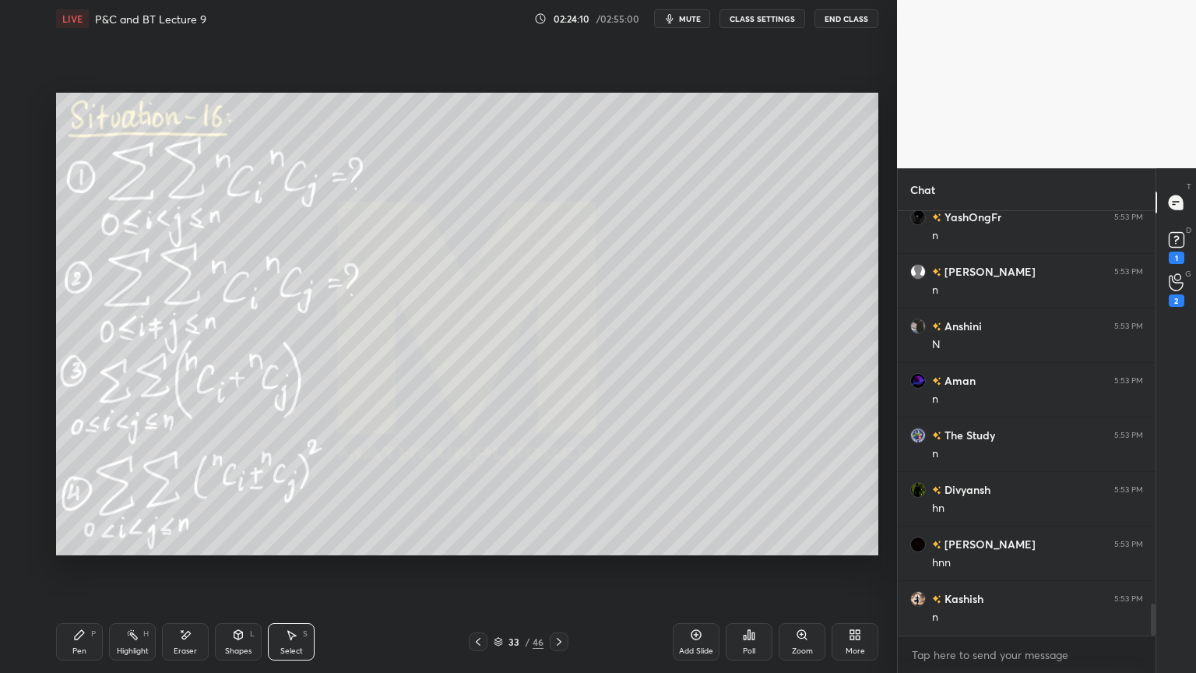
click at [75, 649] on div "Pen" at bounding box center [79, 651] width 14 height 8
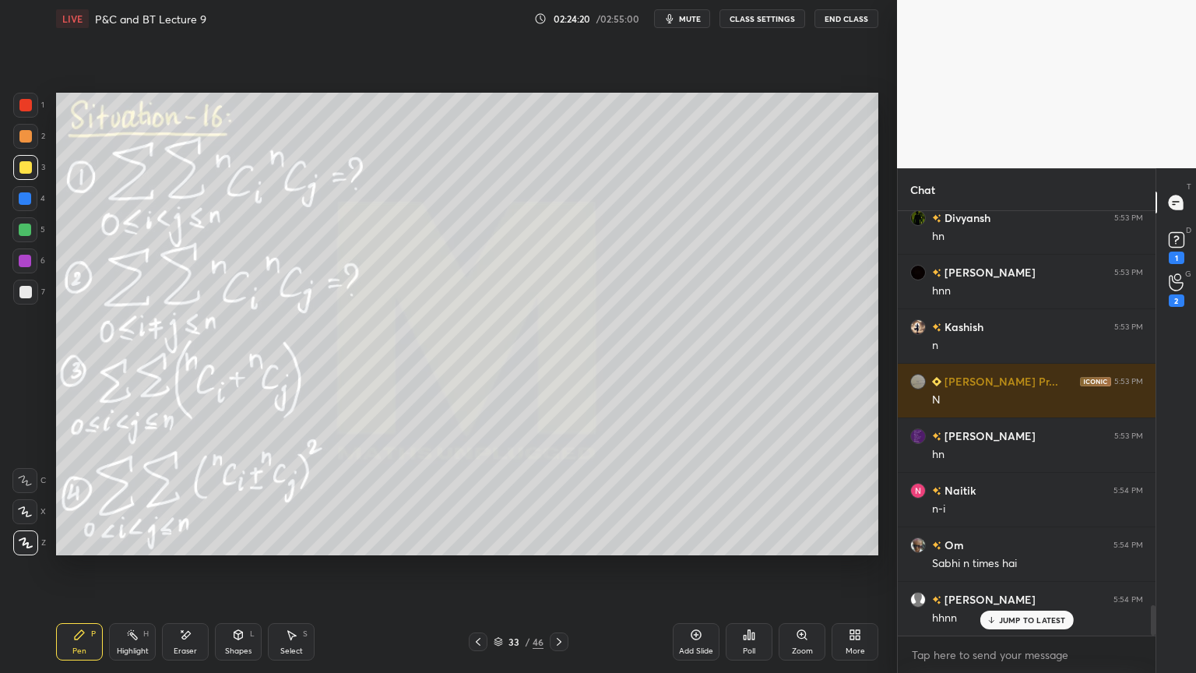
scroll to position [5560, 0]
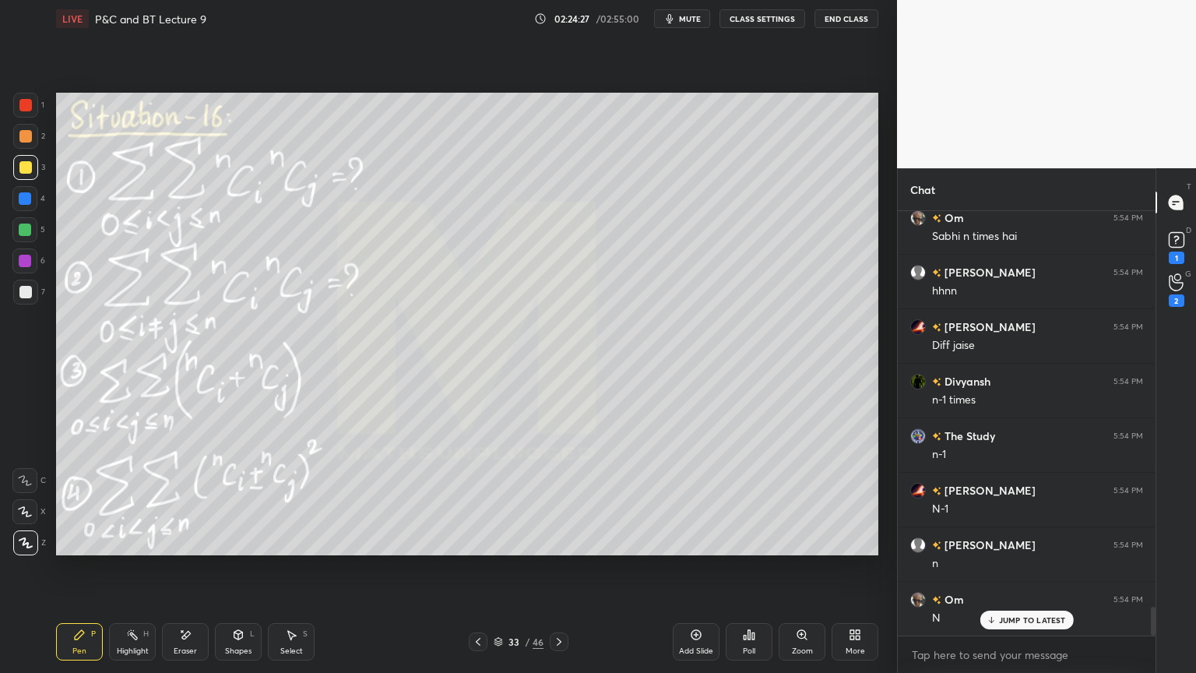
click at [204, 640] on div "Eraser" at bounding box center [185, 641] width 47 height 37
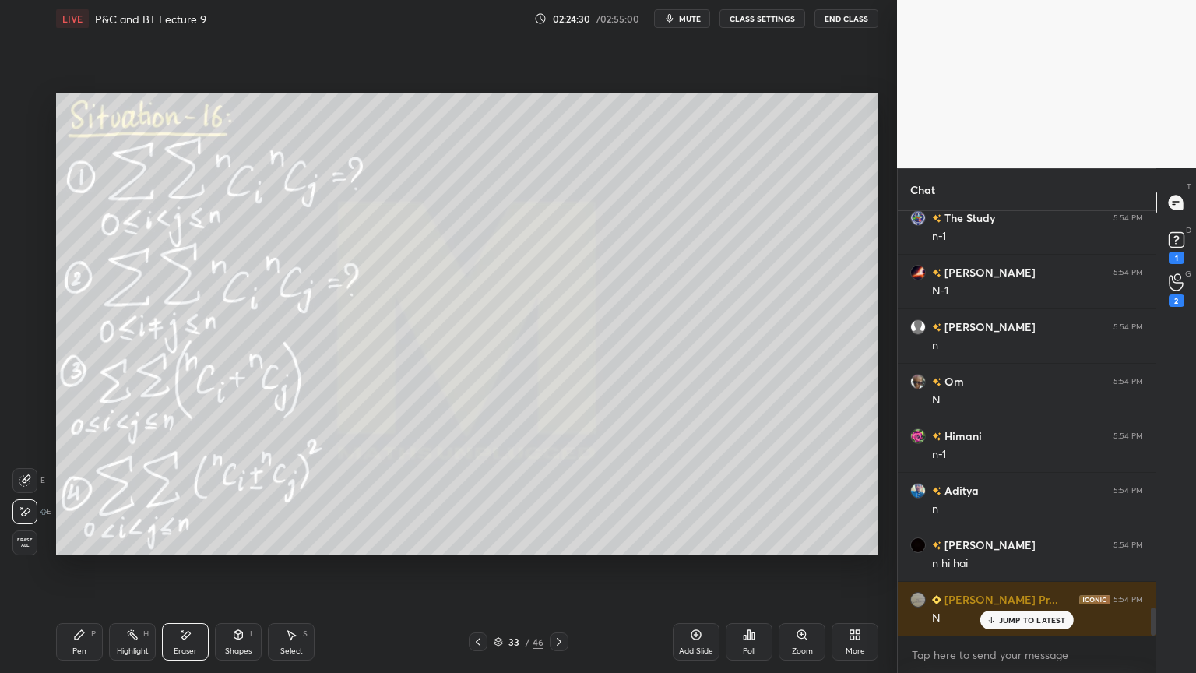
click at [123, 649] on div "Highlight" at bounding box center [133, 651] width 32 height 8
drag, startPoint x: 91, startPoint y: 649, endPoint x: 100, endPoint y: 651, distance: 8.9
click at [87, 649] on div "Pen P" at bounding box center [79, 641] width 47 height 37
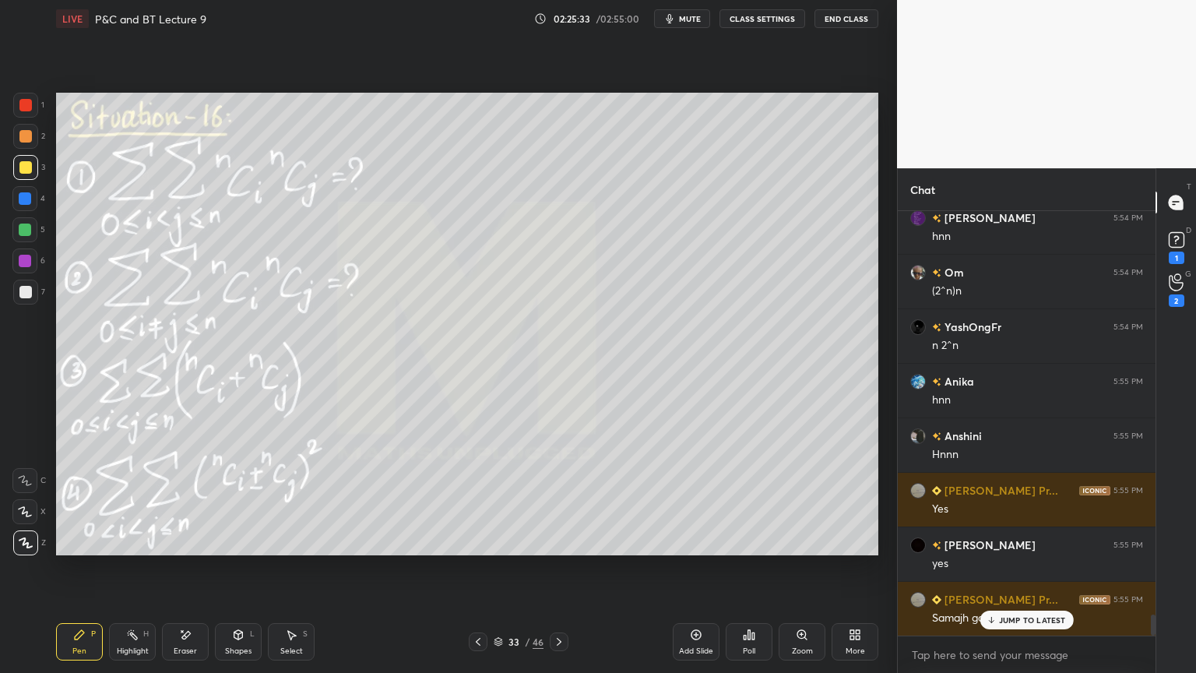
scroll to position [8341, 0]
click at [1018, 619] on div "Sanidhya 5:54 PM ji The Study 5:54 PM OOOOOH bhaiiiii Arpit 5:54 PM yup Annay 5…" at bounding box center [1027, 423] width 258 height 424
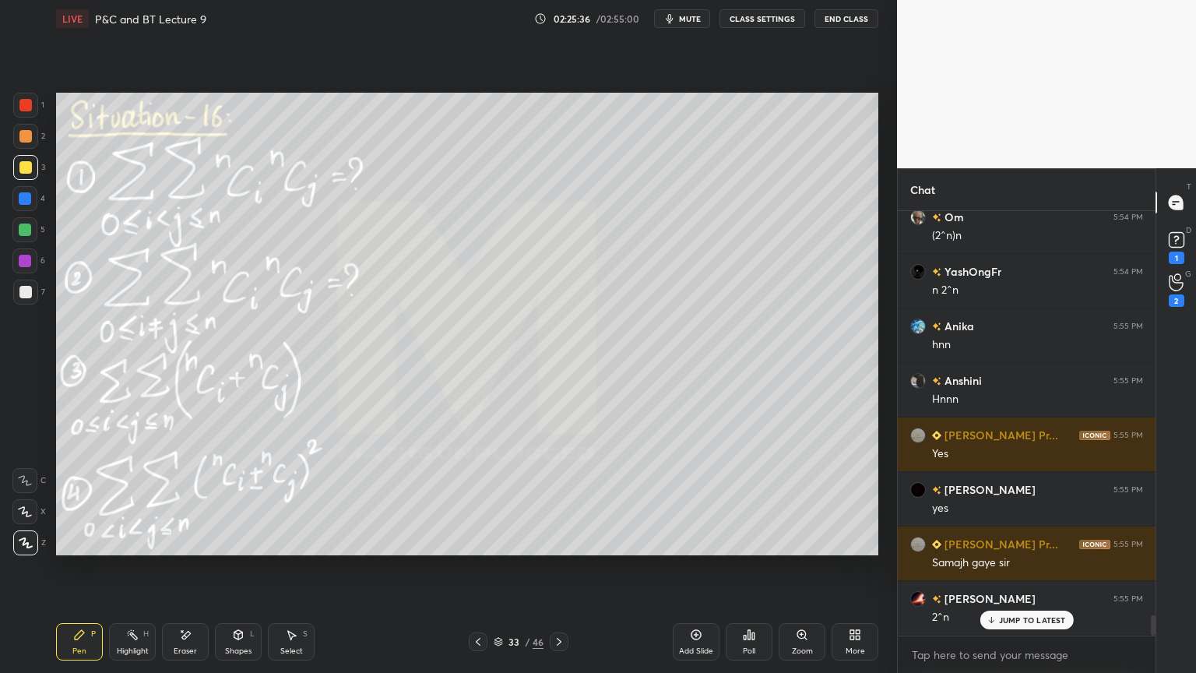
scroll to position [8395, 0]
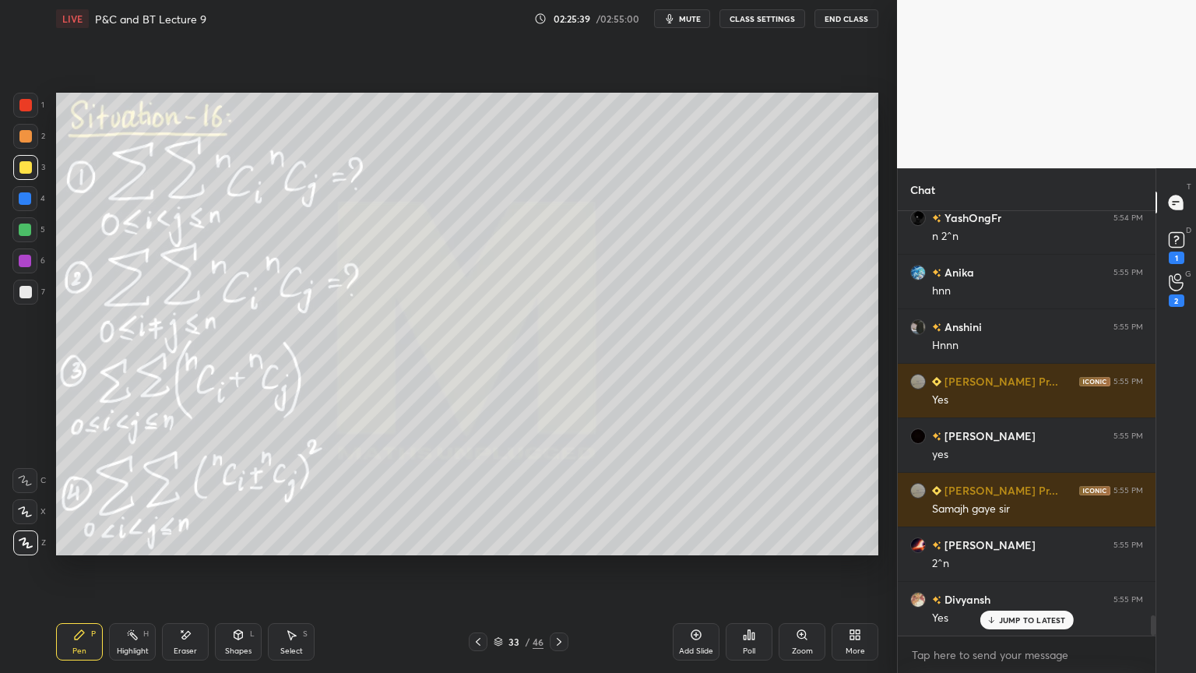
drag, startPoint x: 290, startPoint y: 650, endPoint x: 296, endPoint y: 635, distance: 15.8
click at [290, 649] on div "Select" at bounding box center [291, 651] width 23 height 8
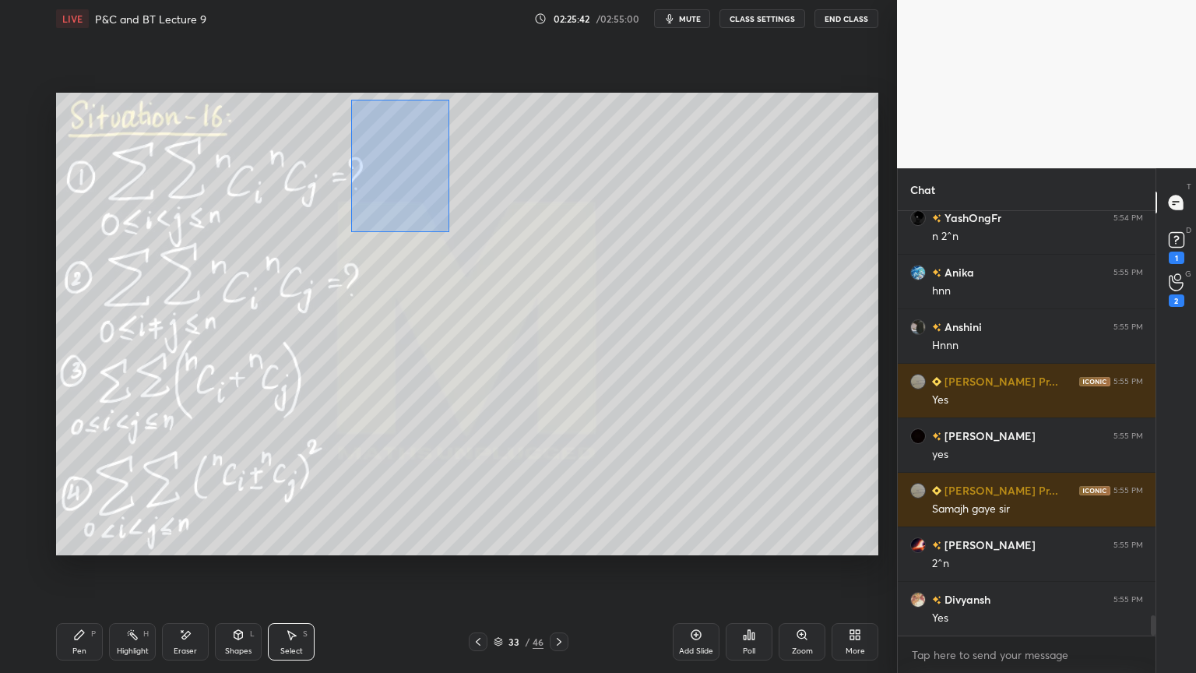
scroll to position [8450, 0]
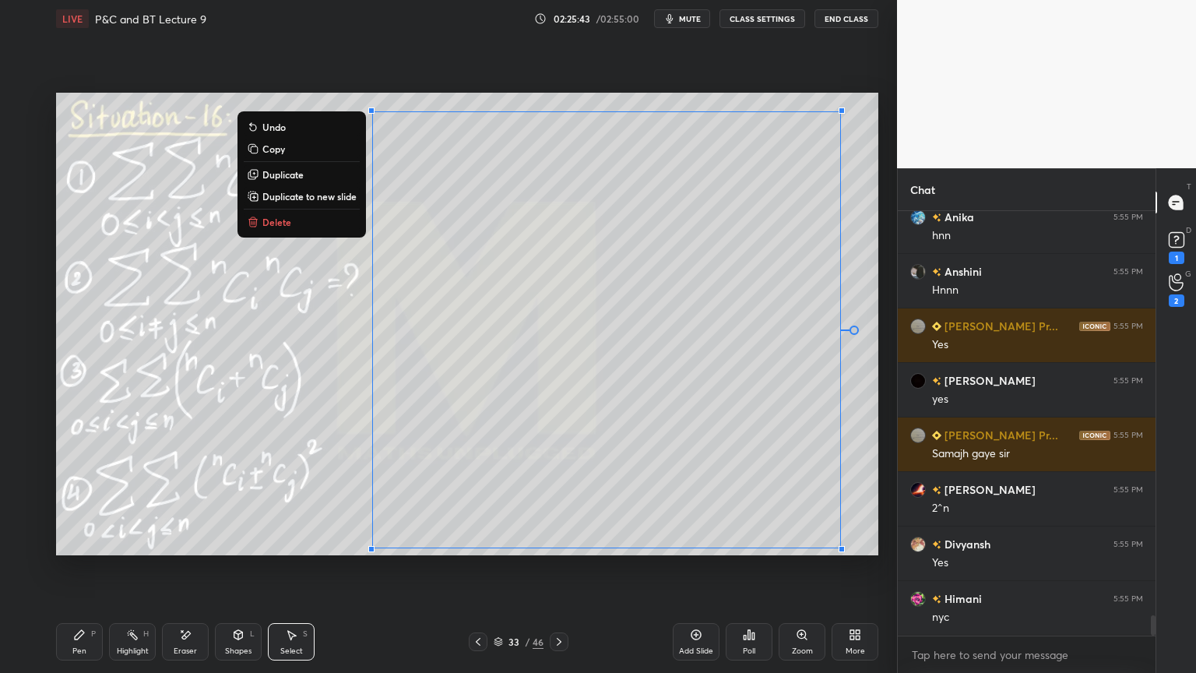
drag, startPoint x: 350, startPoint y: 103, endPoint x: 855, endPoint y: 542, distance: 669.6
click at [856, 547] on div "0 ° Undo Copy Duplicate Duplicate to new slide Delete" at bounding box center [467, 324] width 822 height 463
click at [864, 497] on div "0 ° Undo Copy Duplicate Duplicate to new slide Delete" at bounding box center [467, 324] width 822 height 463
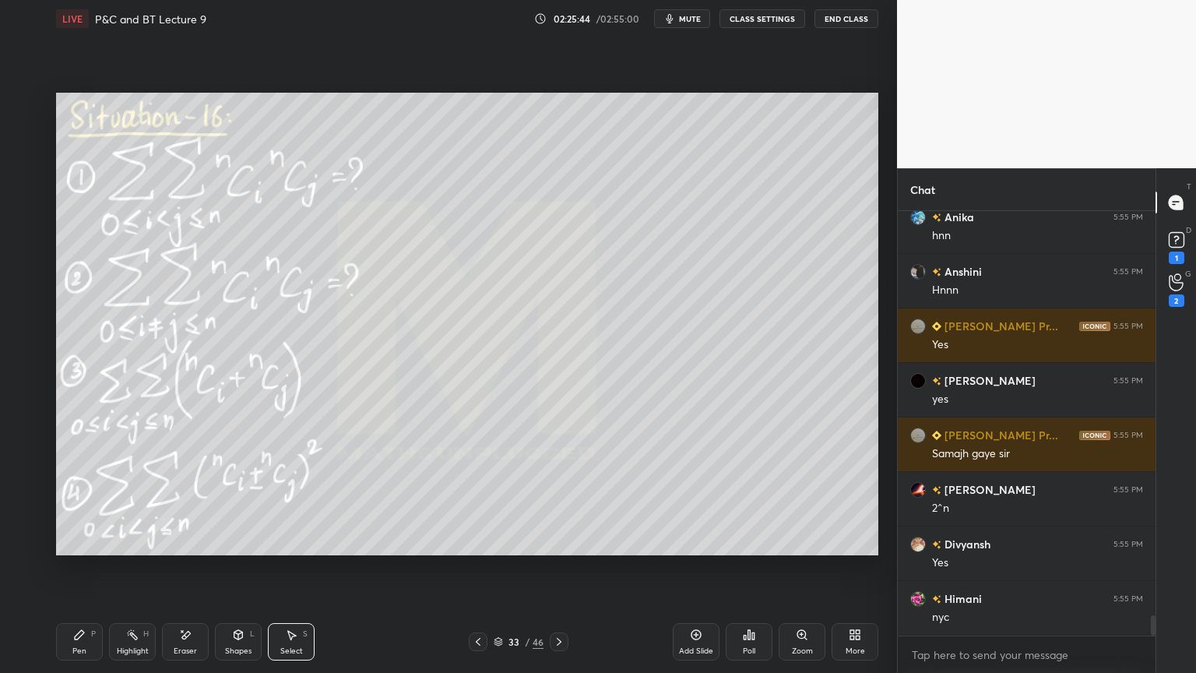
drag, startPoint x: 185, startPoint y: 642, endPoint x: 116, endPoint y: 617, distance: 73.9
click at [186, 642] on div "Eraser" at bounding box center [185, 641] width 47 height 37
click at [28, 540] on span "Erase all" at bounding box center [24, 542] width 23 height 11
click at [124, 648] on div "Highlight" at bounding box center [133, 651] width 32 height 8
click at [80, 649] on div "Pen" at bounding box center [79, 651] width 14 height 8
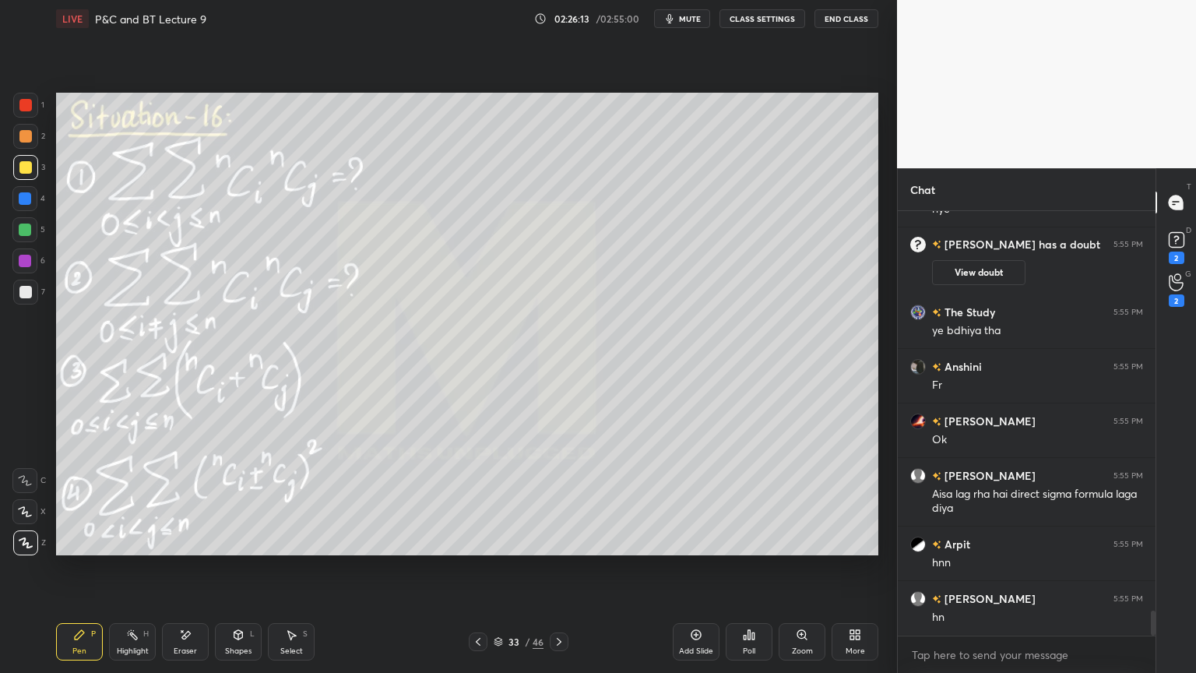
scroll to position [6797, 0]
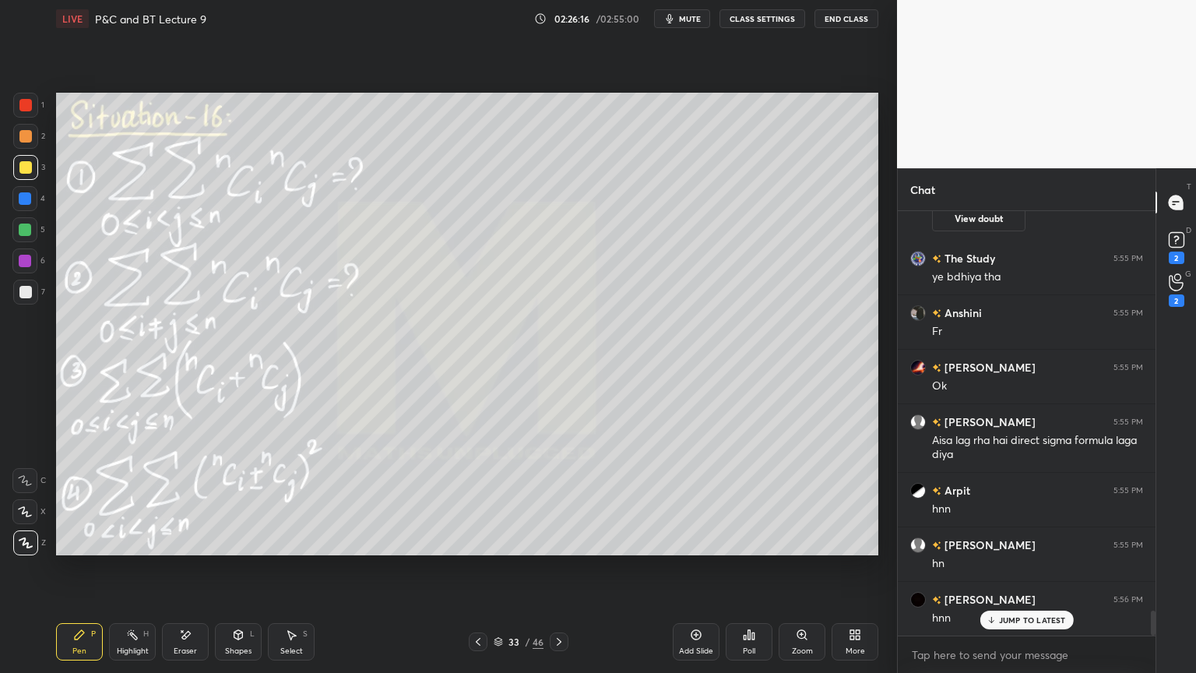
drag, startPoint x: 172, startPoint y: 638, endPoint x: 287, endPoint y: 559, distance: 138.9
click at [174, 639] on div "Eraser" at bounding box center [185, 641] width 47 height 37
drag, startPoint x: 126, startPoint y: 632, endPoint x: 102, endPoint y: 636, distance: 24.6
click at [122, 632] on div "Highlight H" at bounding box center [132, 641] width 47 height 37
click at [87, 632] on div "Pen P" at bounding box center [79, 641] width 47 height 37
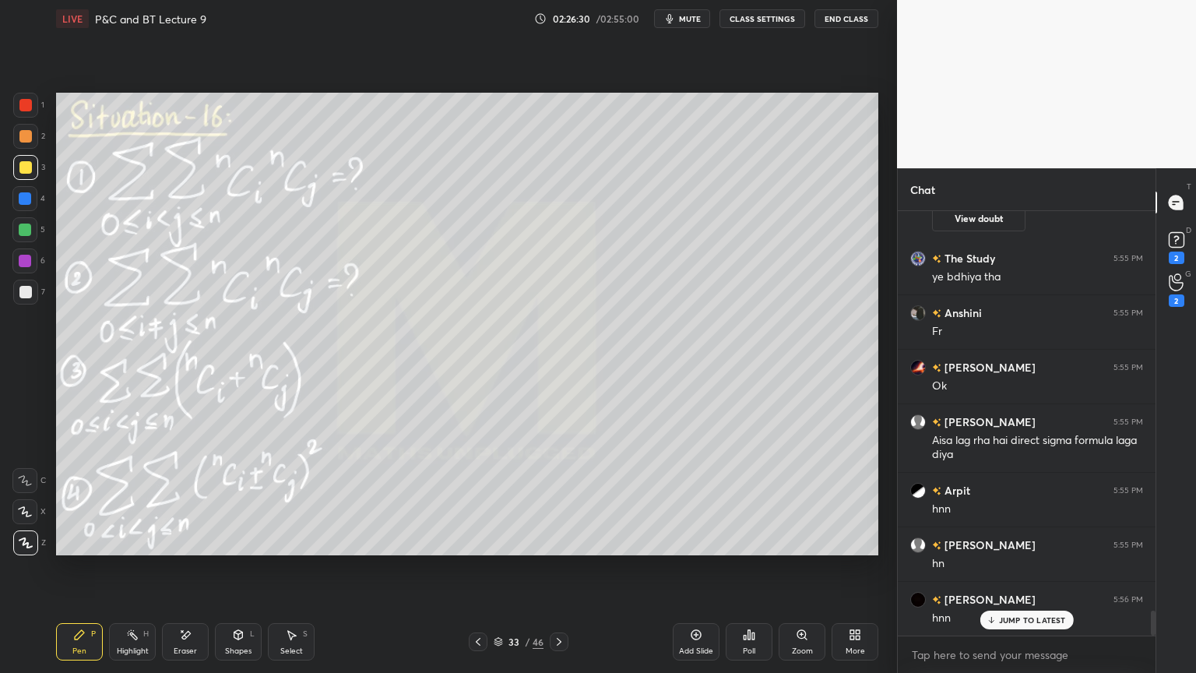
click at [191, 633] on icon at bounding box center [185, 634] width 12 height 13
drag, startPoint x: 98, startPoint y: 626, endPoint x: 153, endPoint y: 558, distance: 88.1
click at [97, 628] on div "Pen P" at bounding box center [79, 641] width 47 height 37
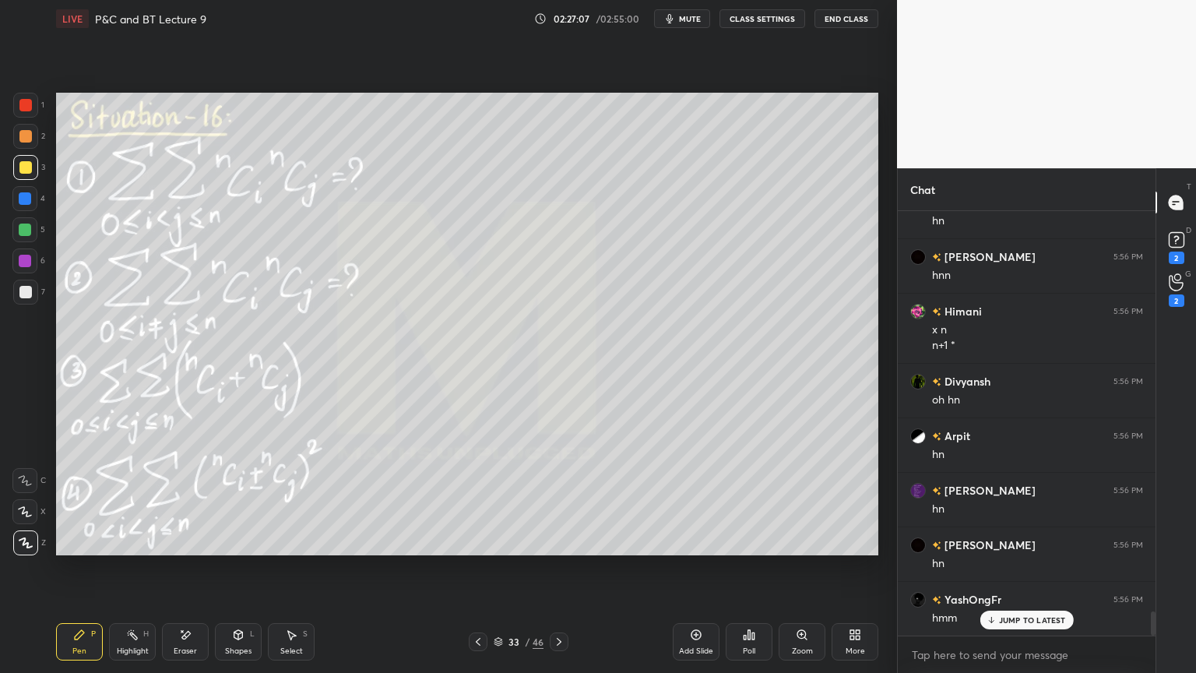
scroll to position [7195, 0]
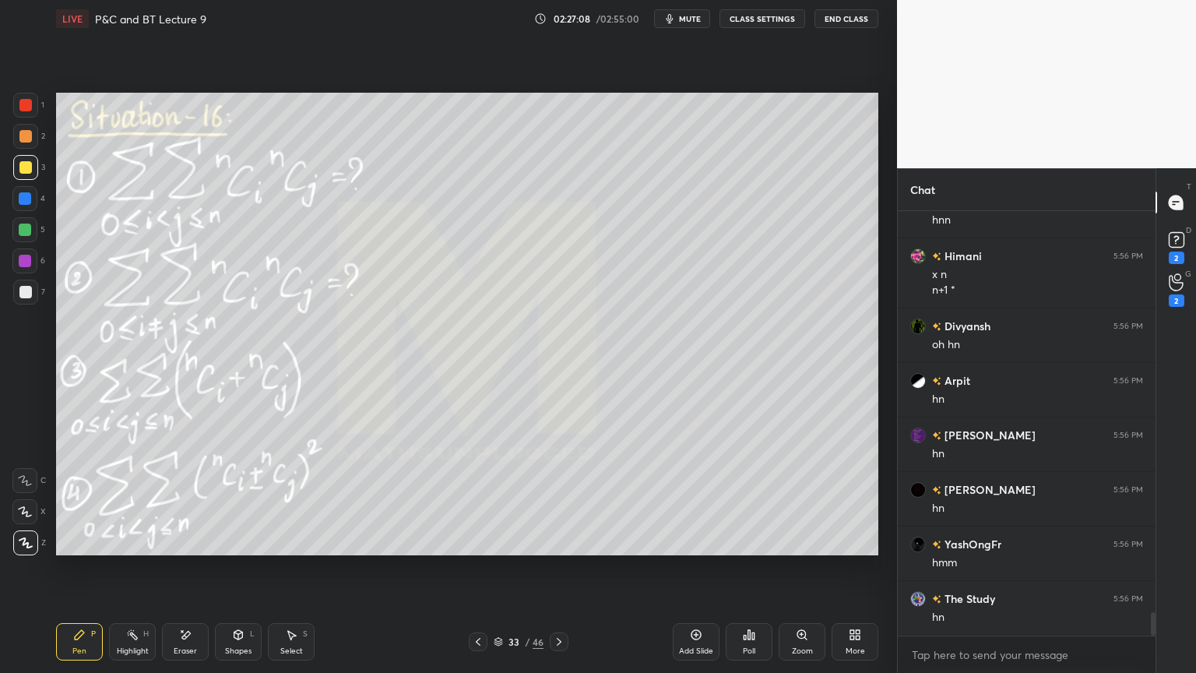
drag, startPoint x: 561, startPoint y: 644, endPoint x: 543, endPoint y: 566, distance: 80.1
click at [561, 644] on icon at bounding box center [559, 641] width 12 height 12
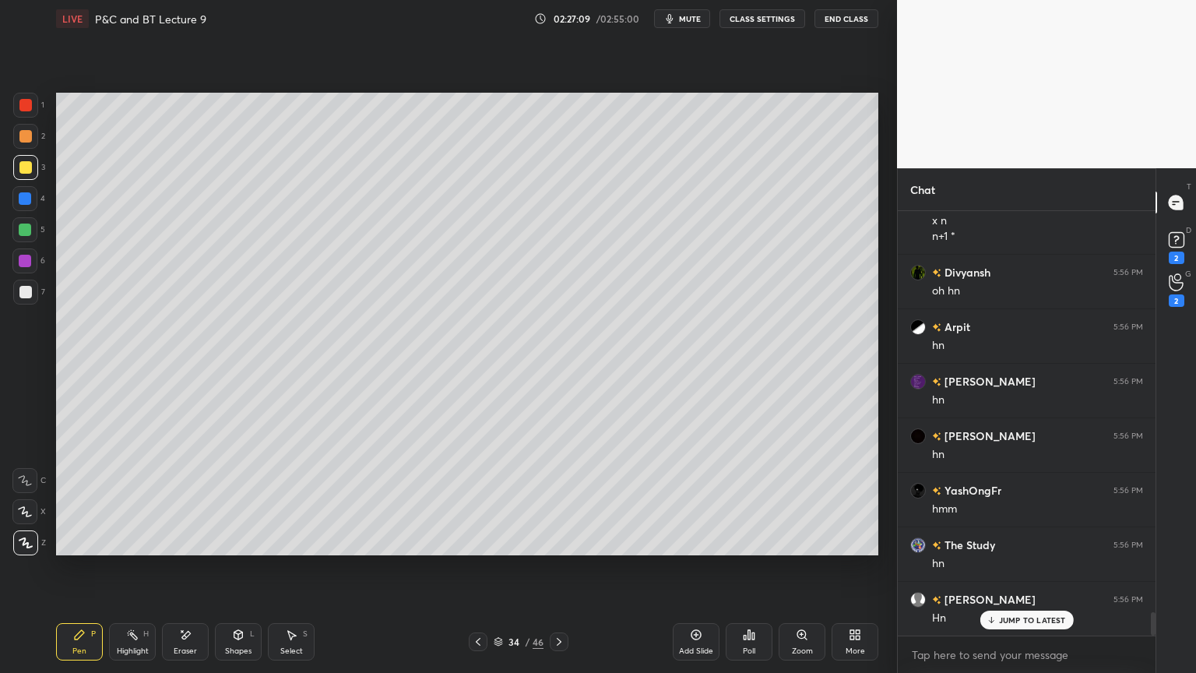
click at [481, 641] on icon at bounding box center [478, 641] width 12 height 12
click at [563, 644] on icon at bounding box center [559, 641] width 12 height 12
click at [184, 625] on div "Pen P Highlight H Eraser Shapes L Select S 34 / 46 Add Slide Poll Zoom More" at bounding box center [467, 642] width 822 height 62
click at [190, 642] on div "Eraser" at bounding box center [185, 641] width 47 height 37
click at [93, 643] on div "Pen P" at bounding box center [79, 641] width 47 height 37
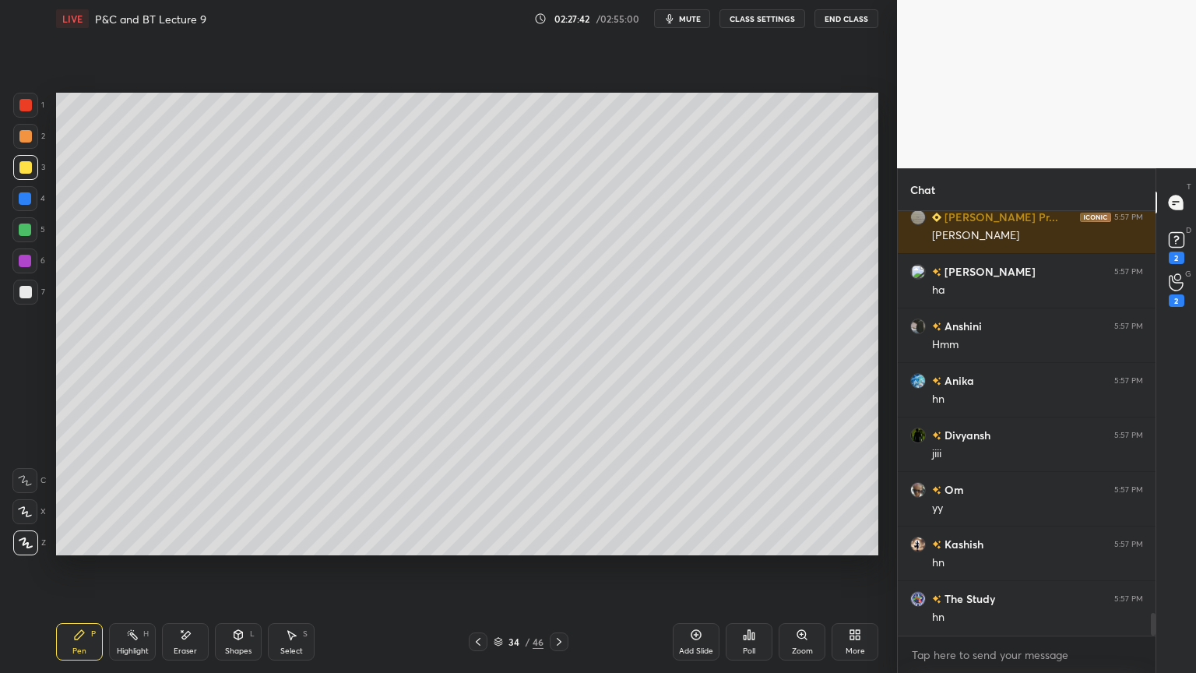
scroll to position [7566, 0]
click at [478, 638] on icon at bounding box center [478, 641] width 12 height 12
click at [186, 649] on div "Eraser" at bounding box center [185, 651] width 23 height 8
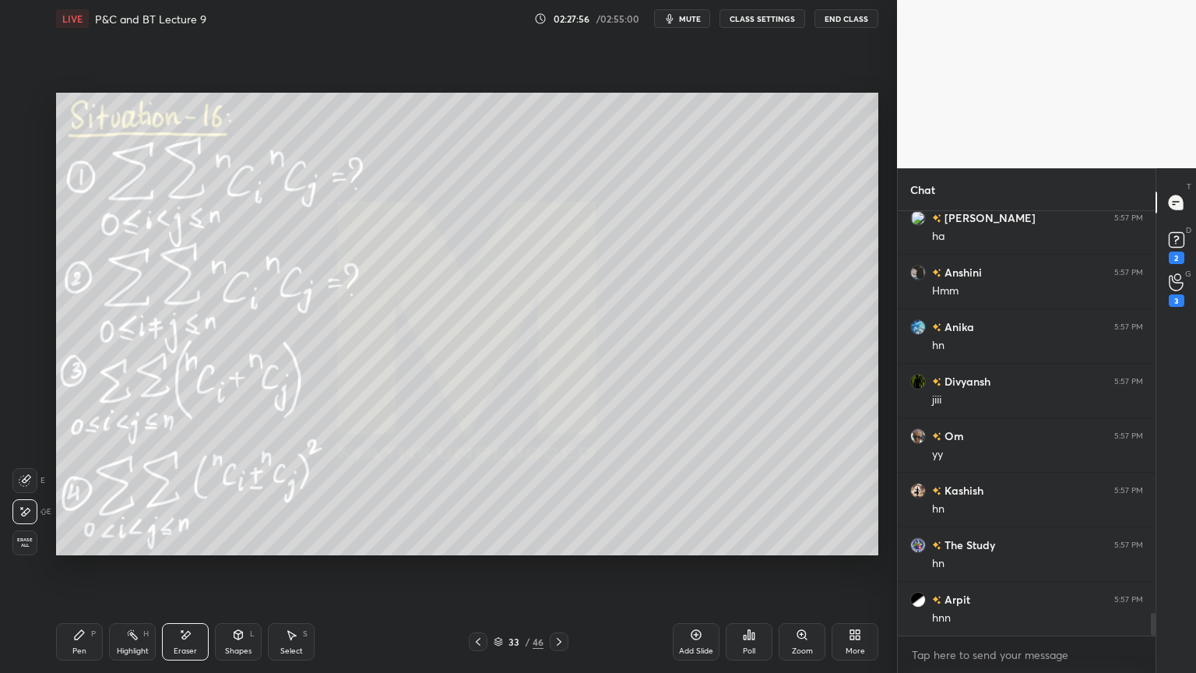
drag, startPoint x: 117, startPoint y: 632, endPoint x: 89, endPoint y: 632, distance: 28.0
click at [114, 632] on div "Highlight H" at bounding box center [132, 641] width 47 height 37
drag, startPoint x: 83, startPoint y: 629, endPoint x: 136, endPoint y: 590, distance: 66.2
click at [82, 628] on icon at bounding box center [79, 634] width 12 height 12
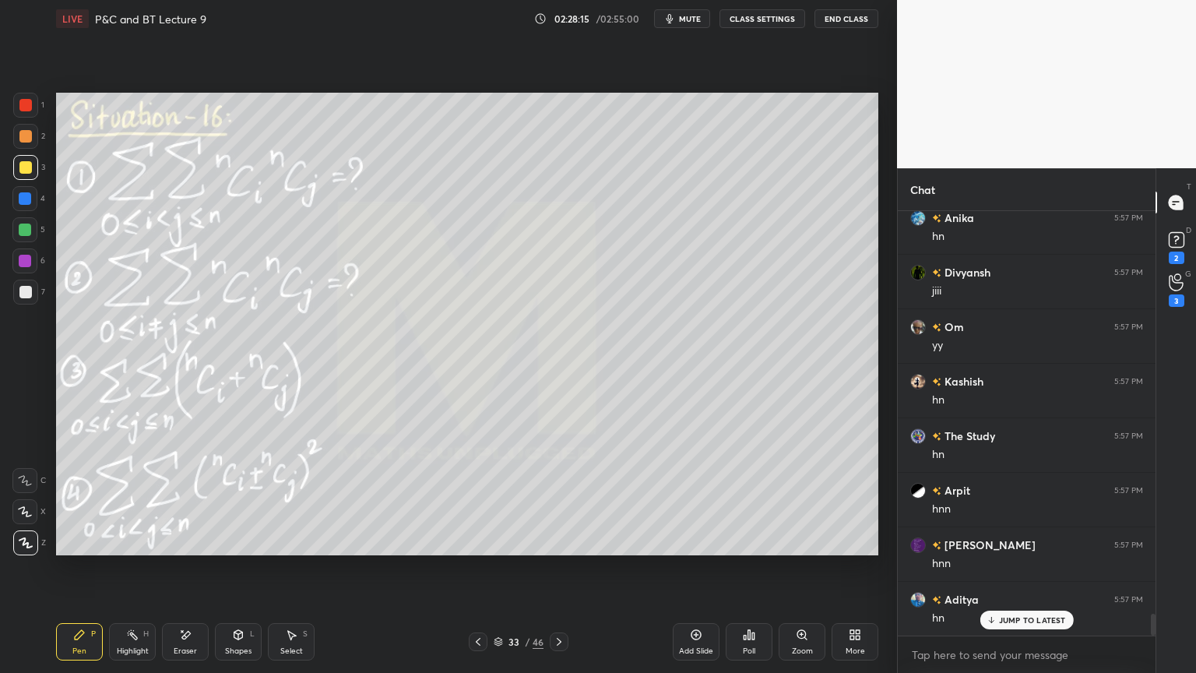
scroll to position [7768, 0]
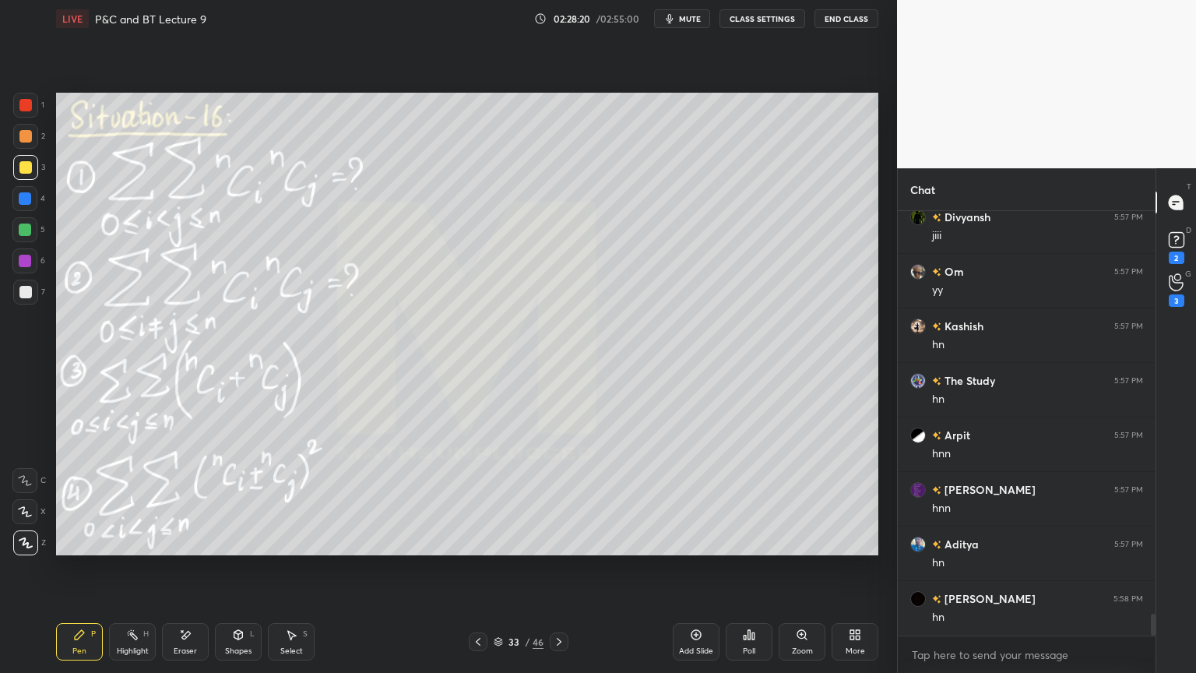
drag, startPoint x: 186, startPoint y: 642, endPoint x: 265, endPoint y: 574, distance: 103.8
click at [187, 642] on div "Eraser" at bounding box center [185, 641] width 47 height 37
click at [132, 640] on icon at bounding box center [132, 634] width 12 height 12
click at [73, 640] on icon at bounding box center [79, 634] width 12 height 12
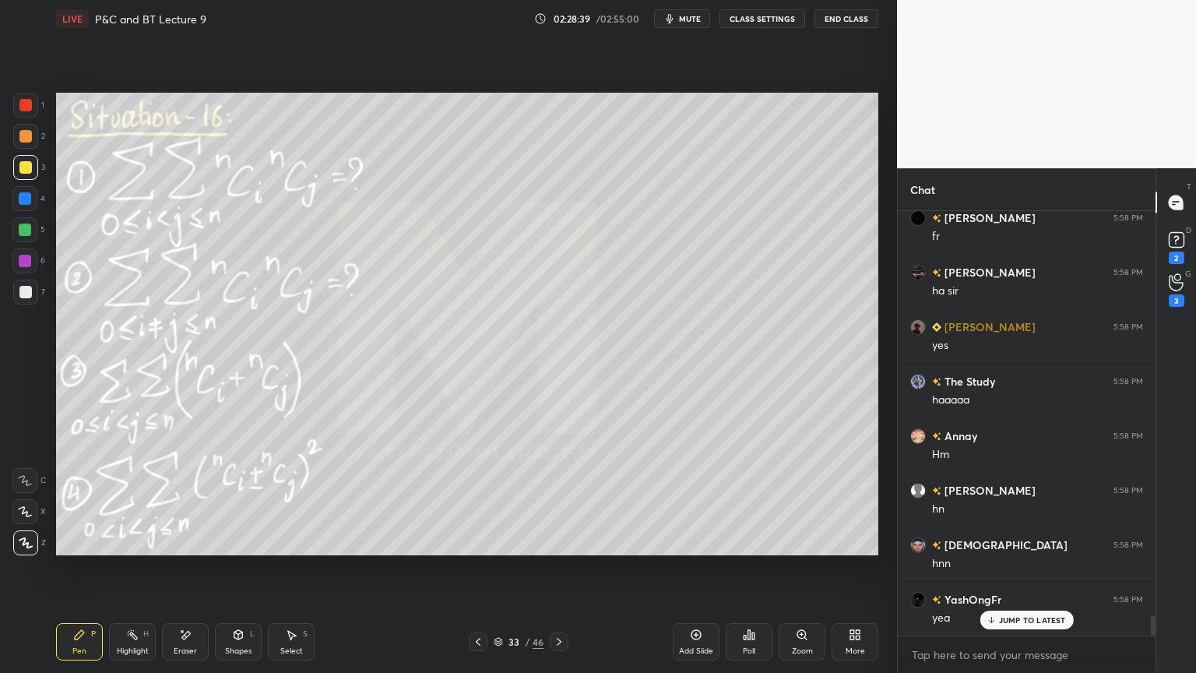
scroll to position [8476, 0]
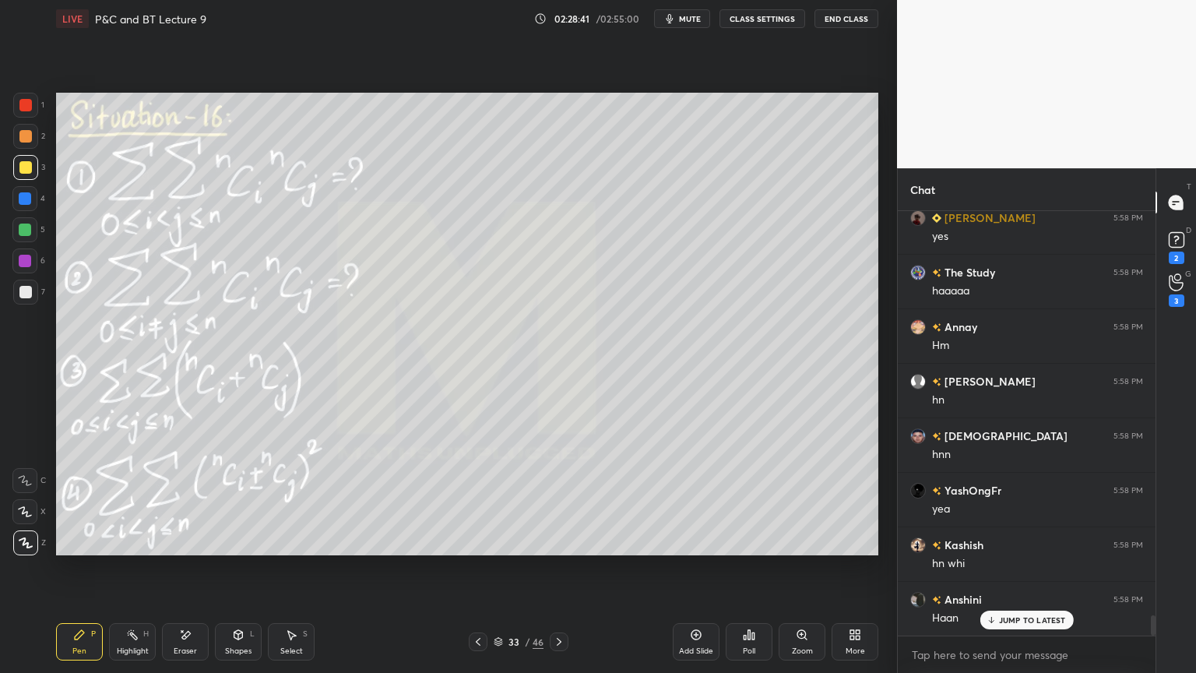
drag, startPoint x: 560, startPoint y: 645, endPoint x: 498, endPoint y: 621, distance: 66.5
click at [561, 644] on icon at bounding box center [559, 641] width 12 height 12
click at [191, 635] on icon at bounding box center [185, 634] width 12 height 13
drag, startPoint x: 90, startPoint y: 636, endPoint x: 83, endPoint y: 617, distance: 21.0
click at [90, 635] on div "Pen P" at bounding box center [79, 641] width 47 height 37
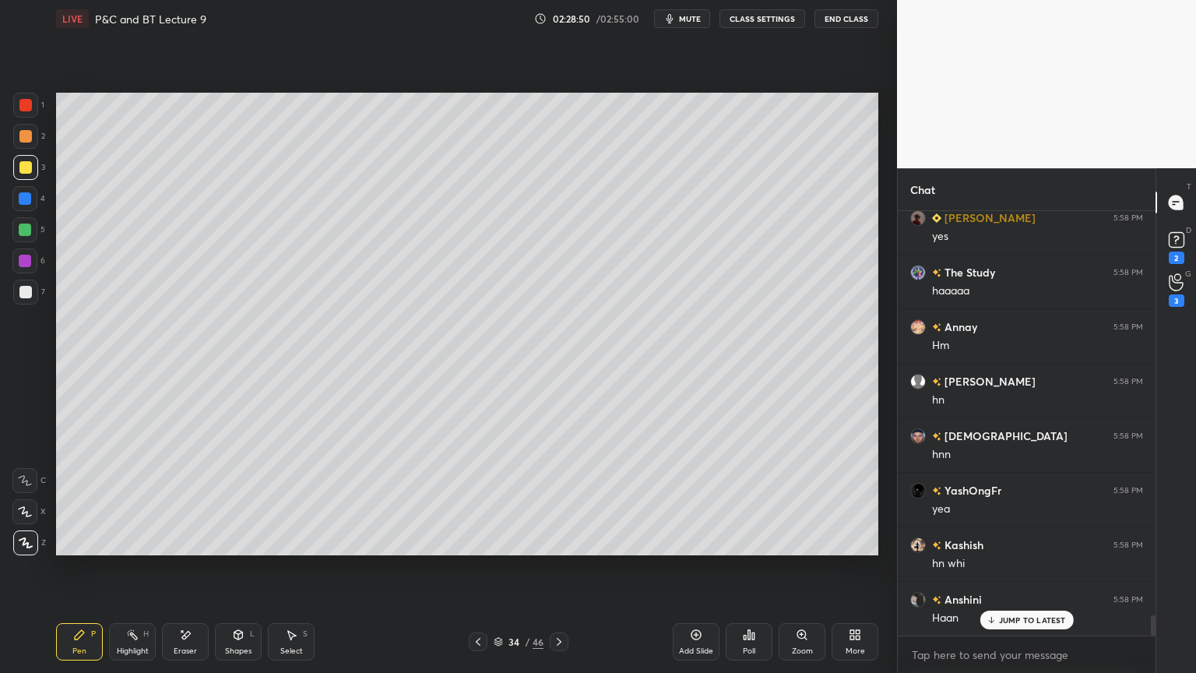
click at [483, 642] on icon at bounding box center [478, 641] width 12 height 12
click at [195, 650] on div "Eraser" at bounding box center [185, 651] width 23 height 8
click at [295, 639] on div "Select S" at bounding box center [291, 641] width 47 height 37
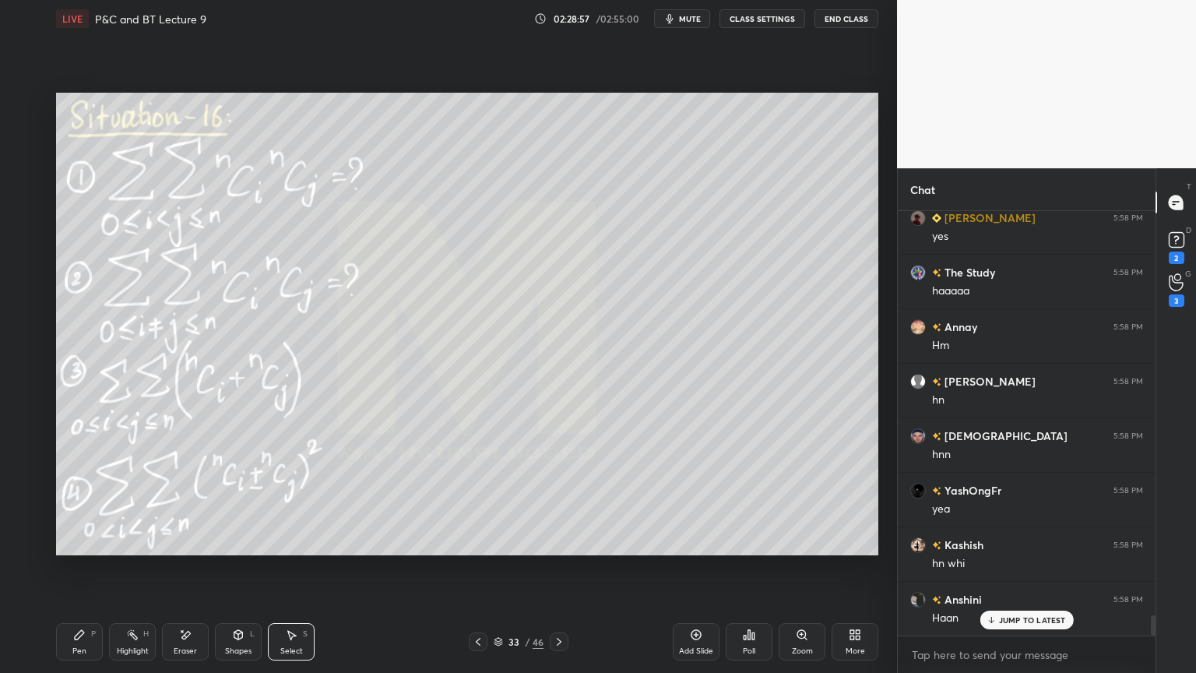
scroll to position [8531, 0]
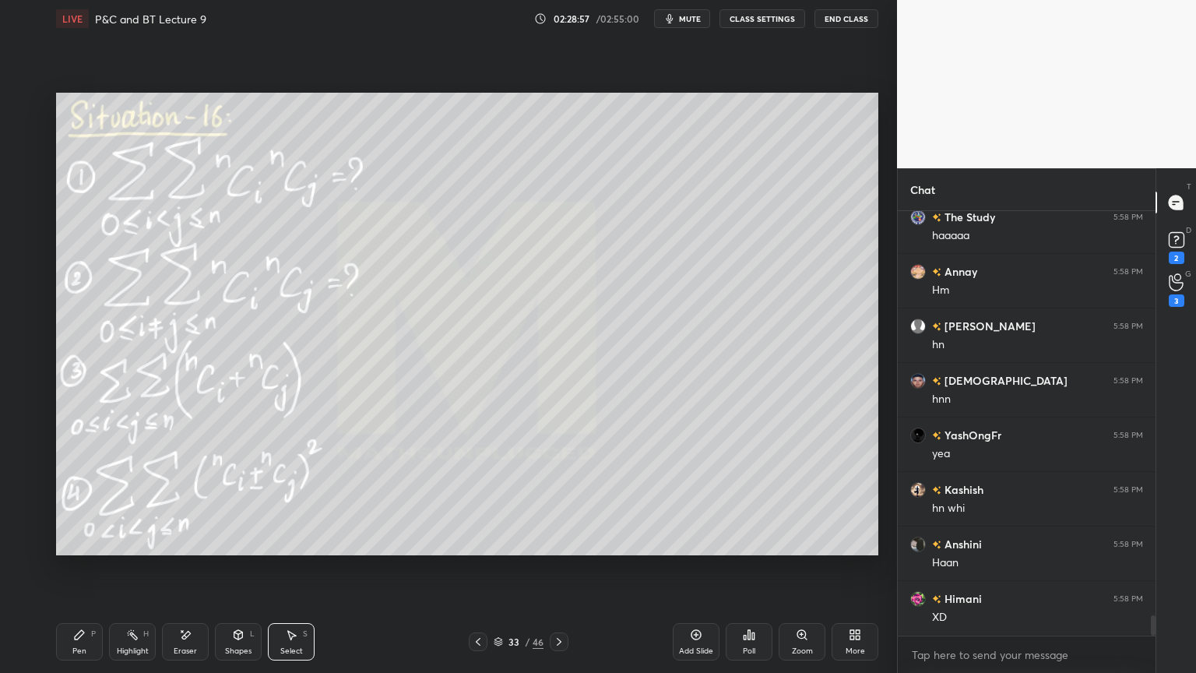
drag, startPoint x: 178, startPoint y: 639, endPoint x: 165, endPoint y: 608, distance: 33.1
click at [181, 639] on div "Eraser" at bounding box center [185, 641] width 47 height 37
click at [31, 547] on span "Erase all" at bounding box center [24, 542] width 23 height 11
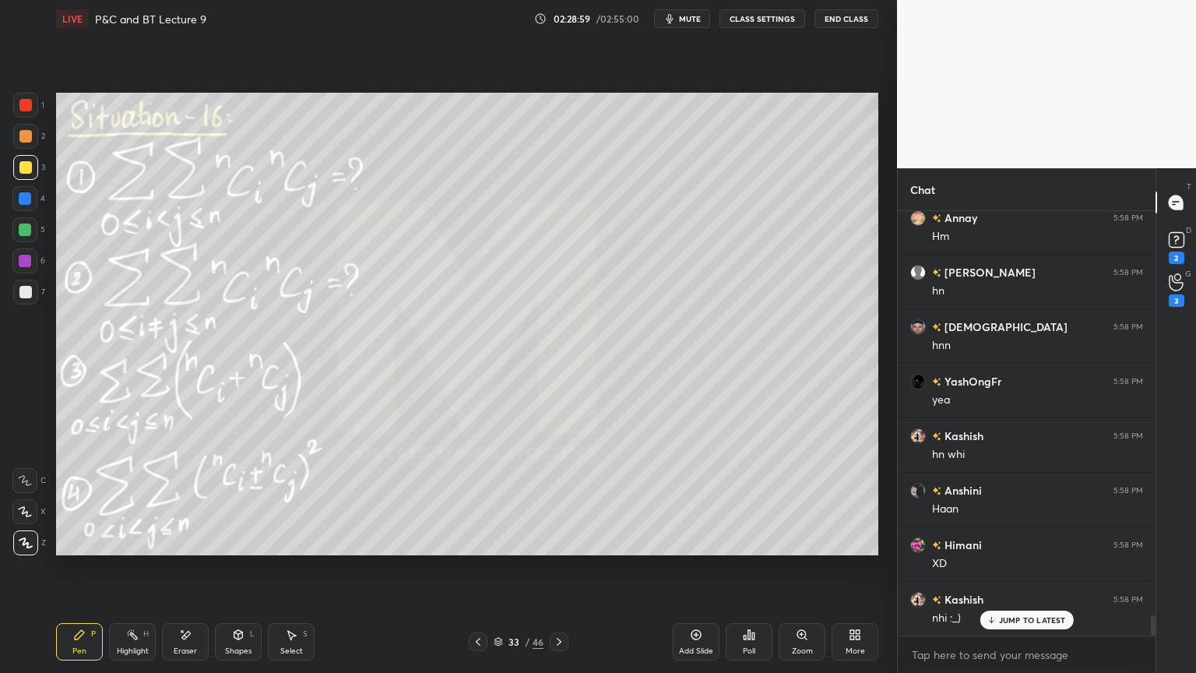
click at [114, 632] on div "Highlight H" at bounding box center [132, 641] width 47 height 37
drag, startPoint x: 86, startPoint y: 637, endPoint x: 89, endPoint y: 626, distance: 11.2
click at [84, 635] on div "Pen P" at bounding box center [79, 641] width 47 height 37
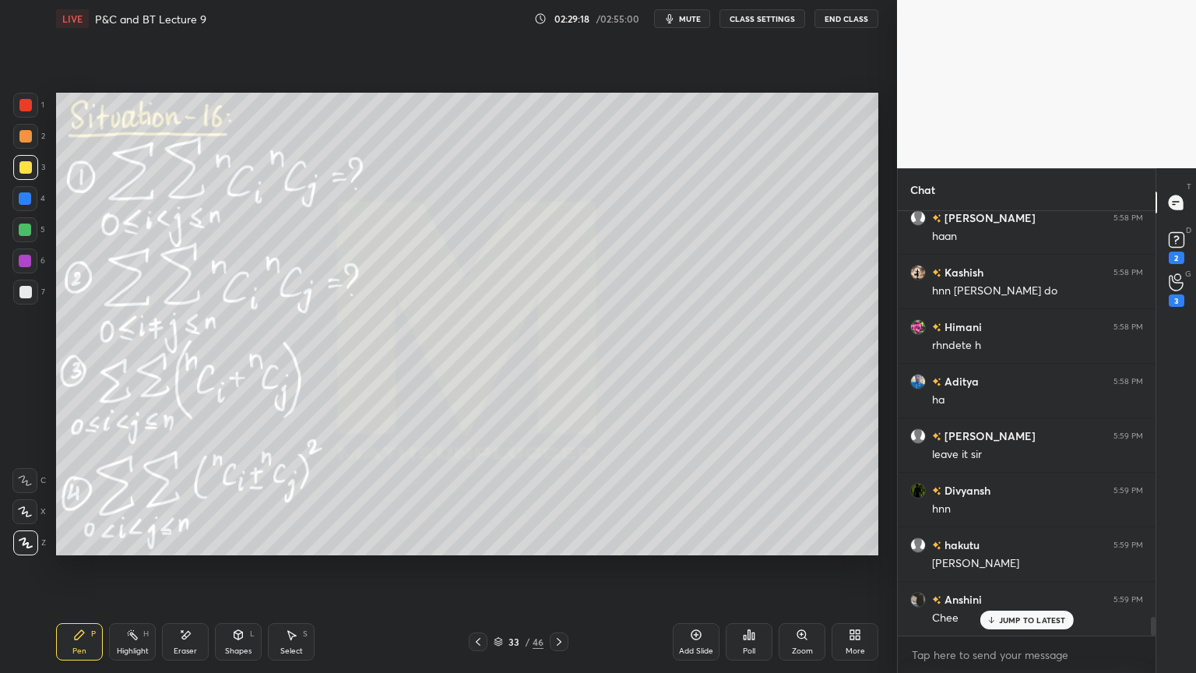
drag, startPoint x: 194, startPoint y: 640, endPoint x: 133, endPoint y: 627, distance: 62.2
click at [195, 641] on div "Eraser" at bounding box center [185, 641] width 47 height 37
drag, startPoint x: 25, startPoint y: 544, endPoint x: 87, endPoint y: 601, distance: 84.9
click at [28, 544] on span "Erase all" at bounding box center [24, 542] width 23 height 11
click at [126, 635] on icon at bounding box center [132, 634] width 12 height 12
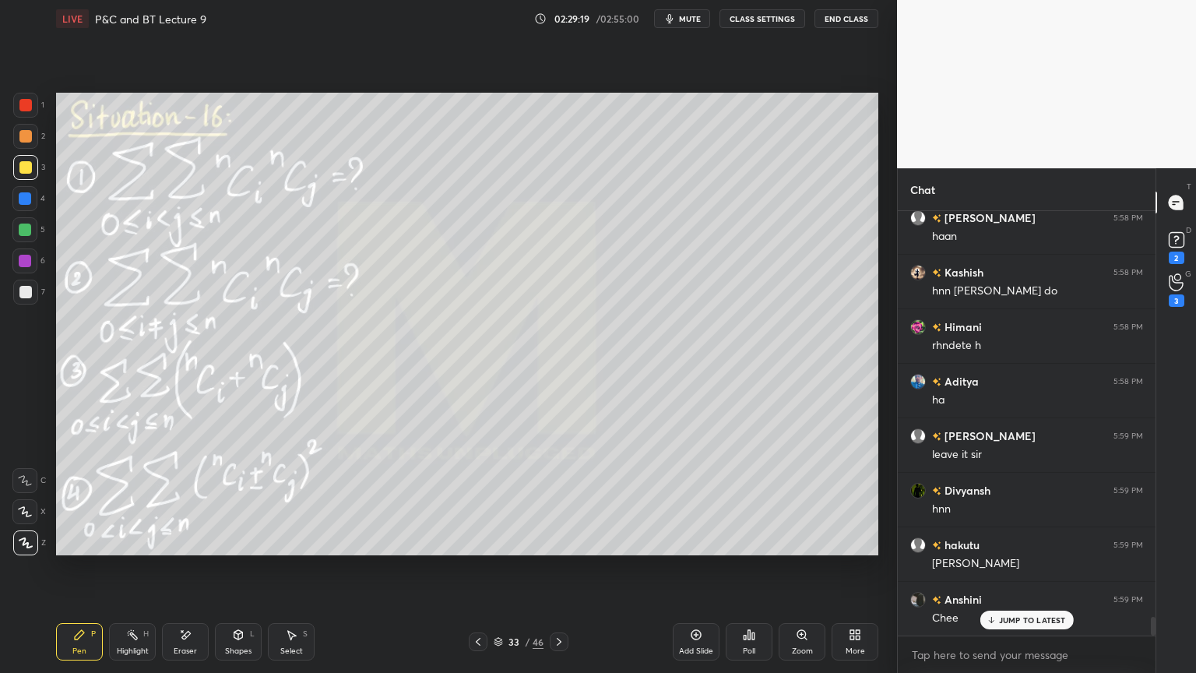
click at [79, 634] on icon at bounding box center [79, 634] width 12 height 12
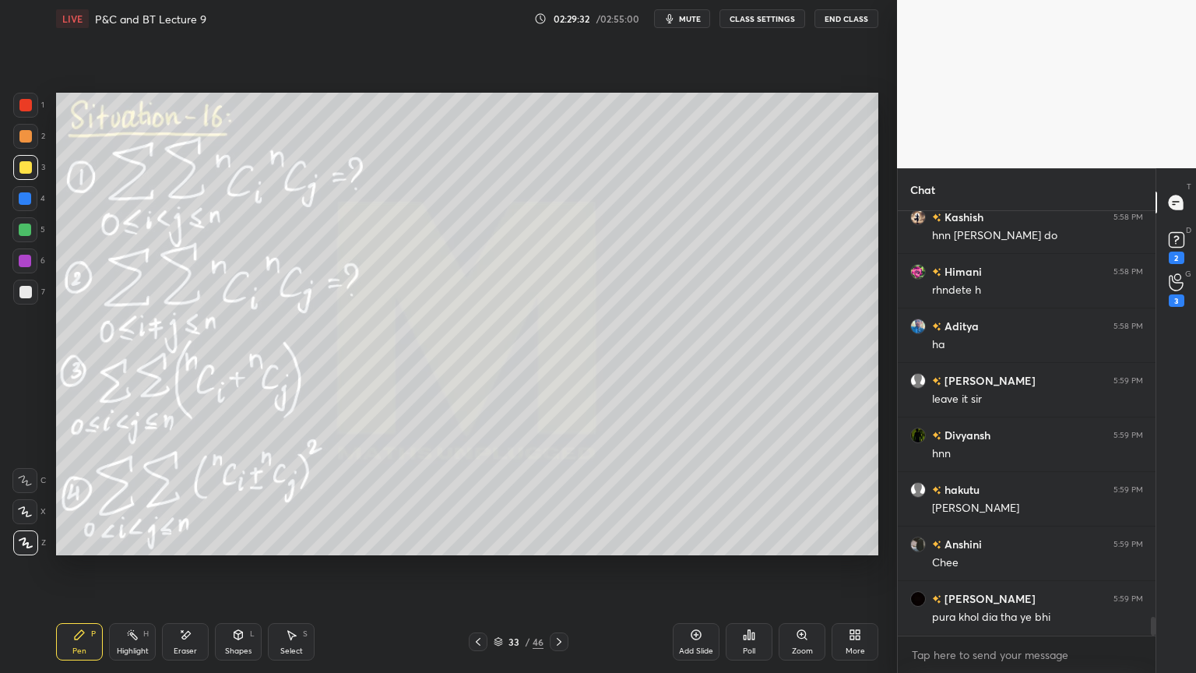
scroll to position [9130, 0]
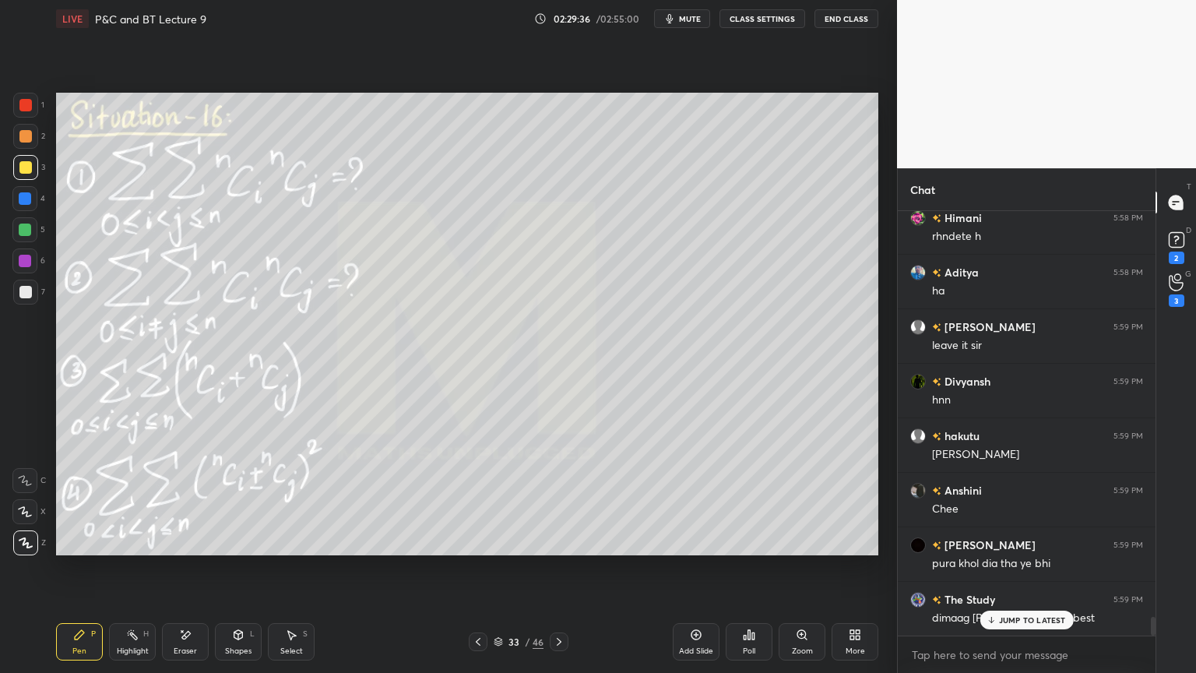
drag, startPoint x: 197, startPoint y: 639, endPoint x: 213, endPoint y: 593, distance: 47.8
click at [195, 639] on div "Eraser" at bounding box center [185, 641] width 47 height 37
click at [133, 638] on rect at bounding box center [134, 636] width 8 height 8
click at [86, 634] on div "Pen P" at bounding box center [79, 641] width 47 height 37
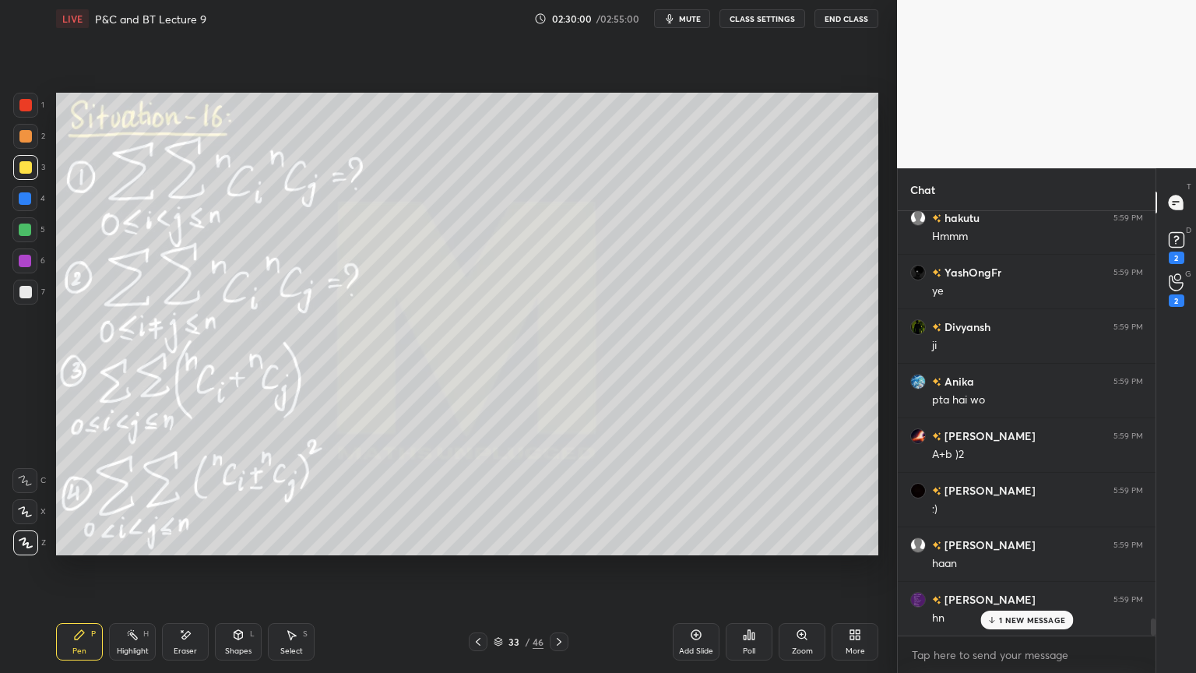
scroll to position [9949, 0]
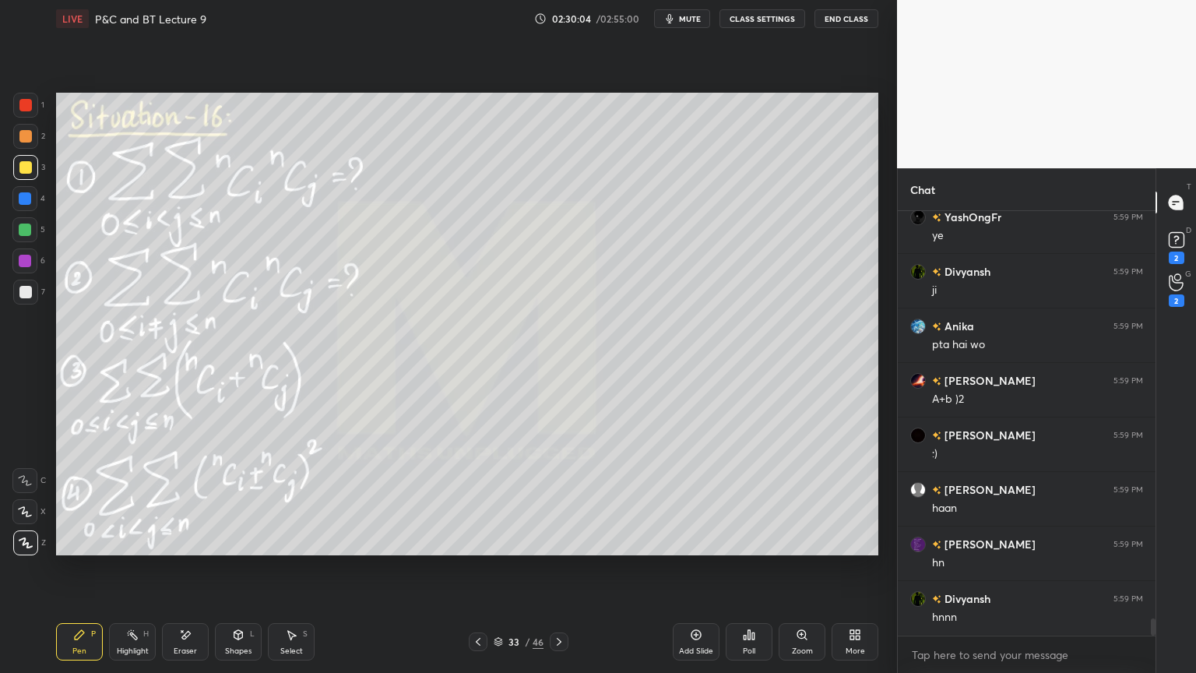
drag, startPoint x: 197, startPoint y: 645, endPoint x: 319, endPoint y: 596, distance: 131.7
click at [195, 645] on div "Eraser" at bounding box center [185, 641] width 47 height 37
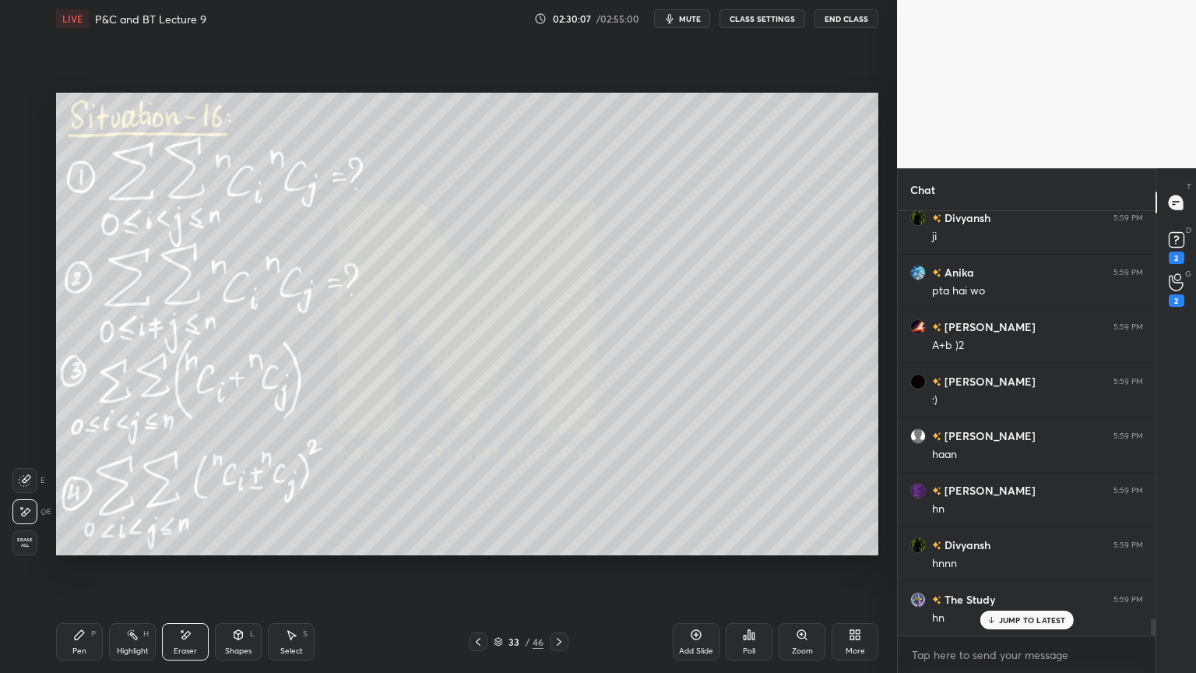
drag, startPoint x: 304, startPoint y: 645, endPoint x: 310, endPoint y: 591, distance: 54.0
click at [306, 645] on div "Select S" at bounding box center [291, 641] width 47 height 37
drag, startPoint x: 372, startPoint y: 452, endPoint x: 625, endPoint y: 517, distance: 260.7
click at [641, 524] on div "0 ° Undo Copy Duplicate Duplicate to new slide Delete" at bounding box center [467, 324] width 822 height 463
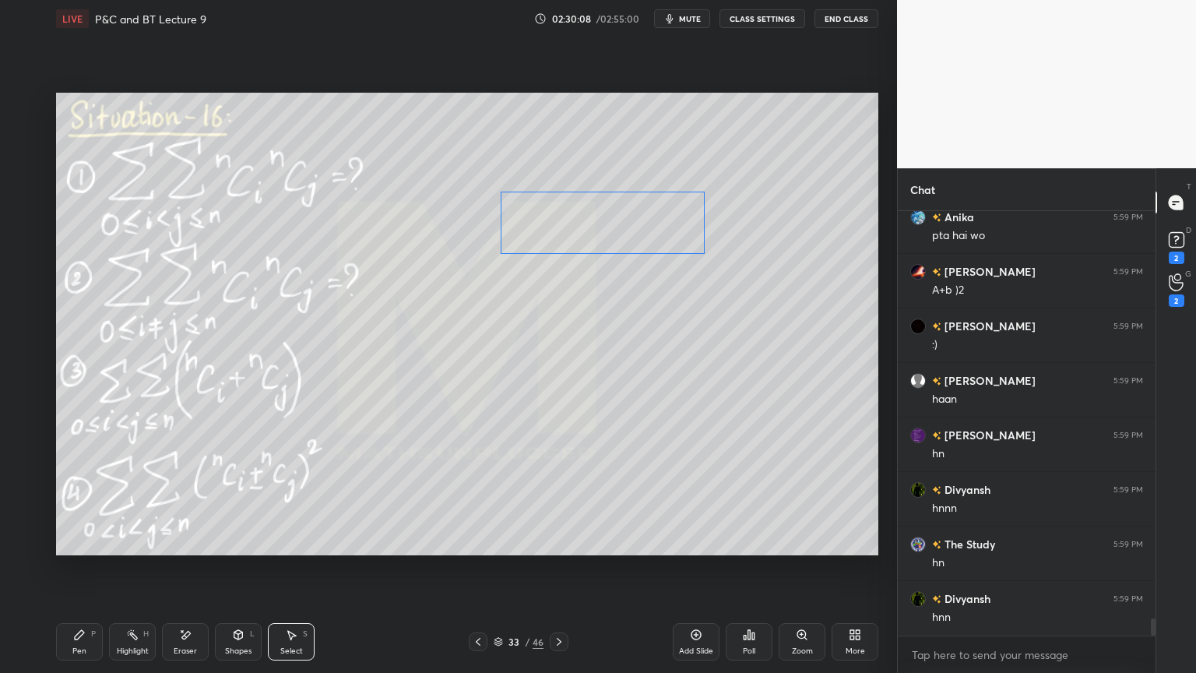
drag, startPoint x: 489, startPoint y: 463, endPoint x: 635, endPoint y: 199, distance: 302.2
click at [642, 192] on div "0 ° Undo Copy Duplicate Duplicate to new slide Delete" at bounding box center [467, 324] width 822 height 463
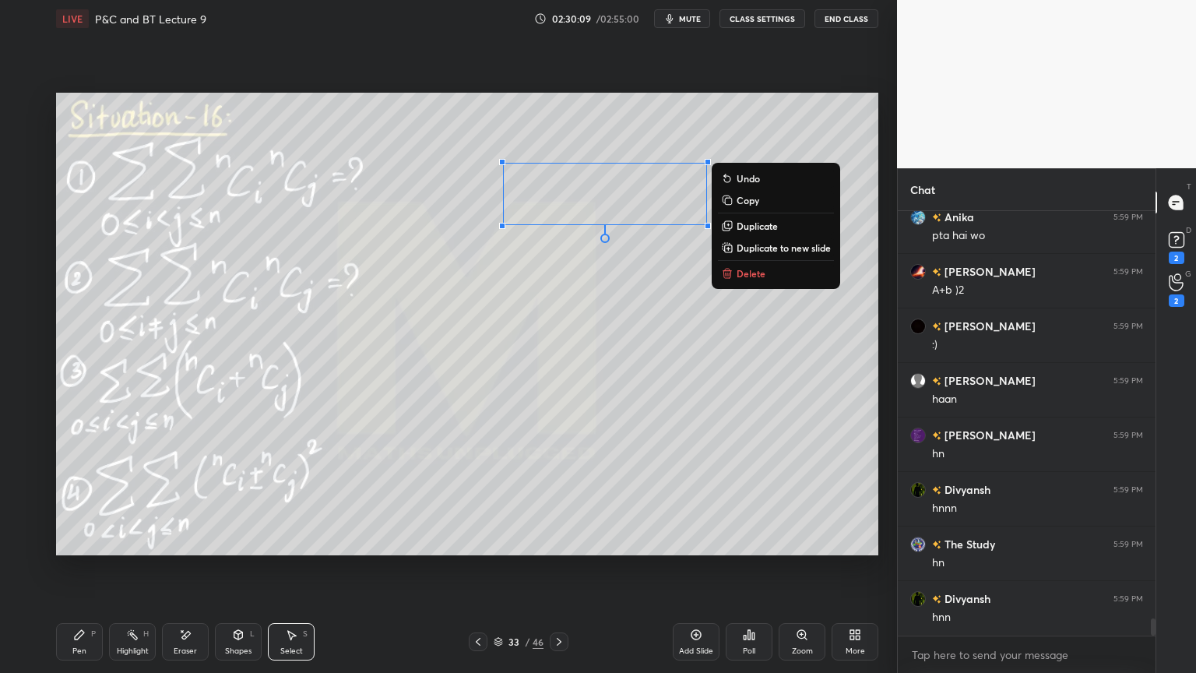
click at [624, 297] on div "0 ° Undo Copy Duplicate Duplicate to new slide Delete" at bounding box center [467, 324] width 822 height 463
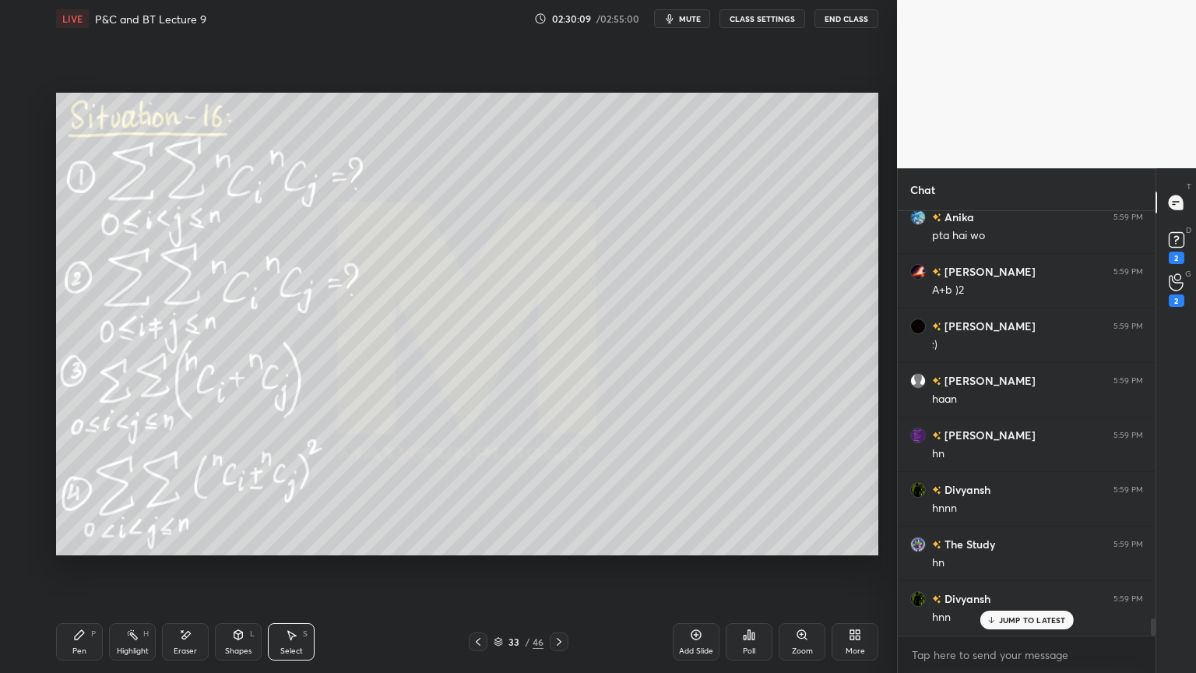
scroll to position [10111, 0]
click at [187, 647] on div "Eraser" at bounding box center [185, 651] width 23 height 8
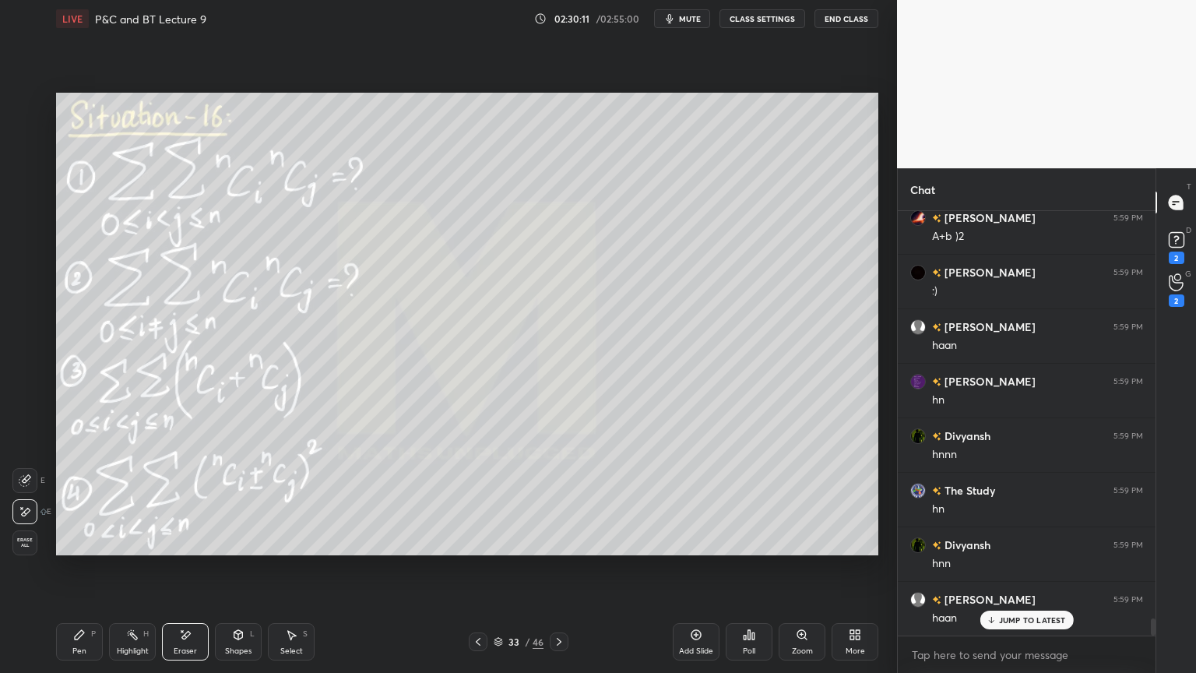
drag, startPoint x: 122, startPoint y: 658, endPoint x: 83, endPoint y: 638, distance: 44.6
click at [119, 655] on div "Highlight H" at bounding box center [132, 641] width 47 height 37
drag, startPoint x: 79, startPoint y: 635, endPoint x: 153, endPoint y: 586, distance: 88.8
click at [76, 634] on icon at bounding box center [79, 634] width 12 height 12
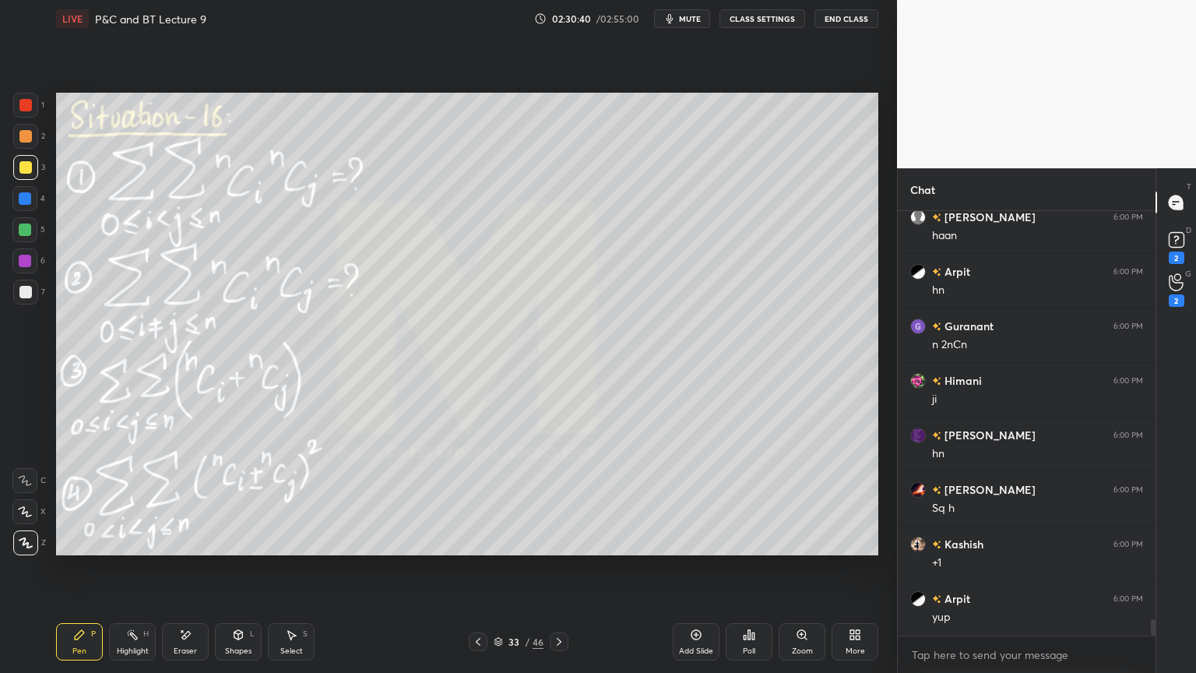
scroll to position [10766, 0]
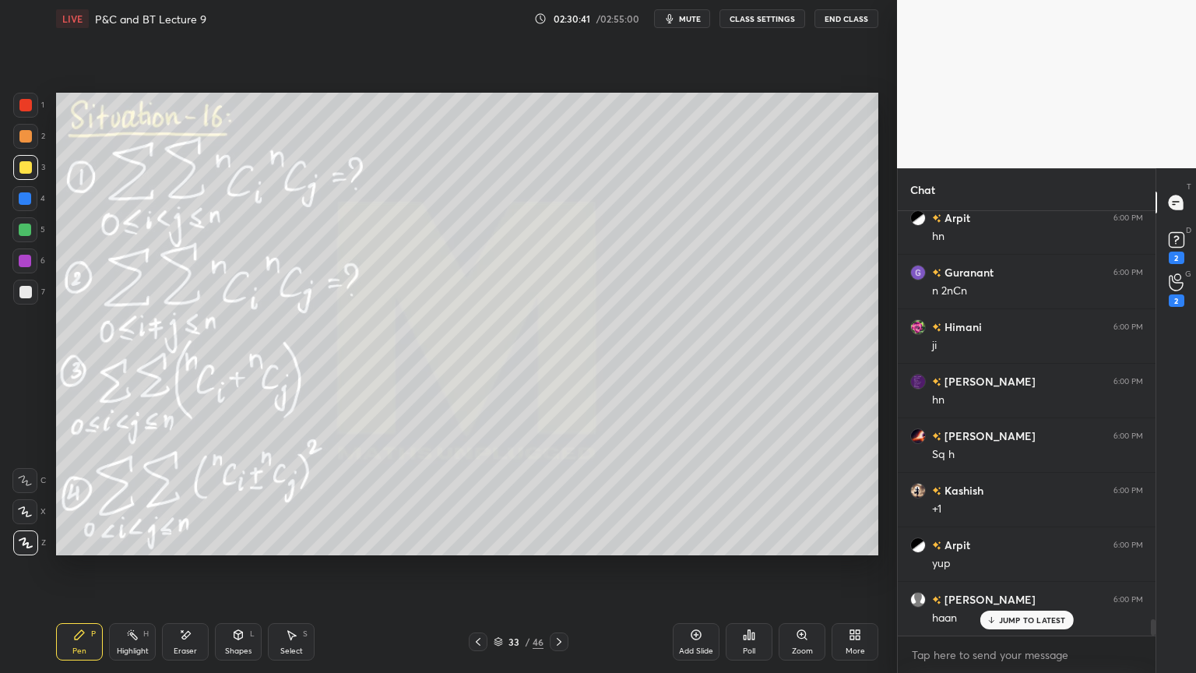
click at [181, 641] on icon at bounding box center [185, 634] width 12 height 13
click at [129, 623] on div "Highlight H" at bounding box center [132, 641] width 47 height 37
click at [83, 631] on div "Pen P" at bounding box center [79, 641] width 47 height 37
click at [199, 628] on div "Eraser" at bounding box center [185, 641] width 47 height 37
click at [118, 659] on div "Pen P Highlight H Eraser Shapes L Select S 33 / 46 Add Slide Poll Zoom More" at bounding box center [467, 642] width 822 height 62
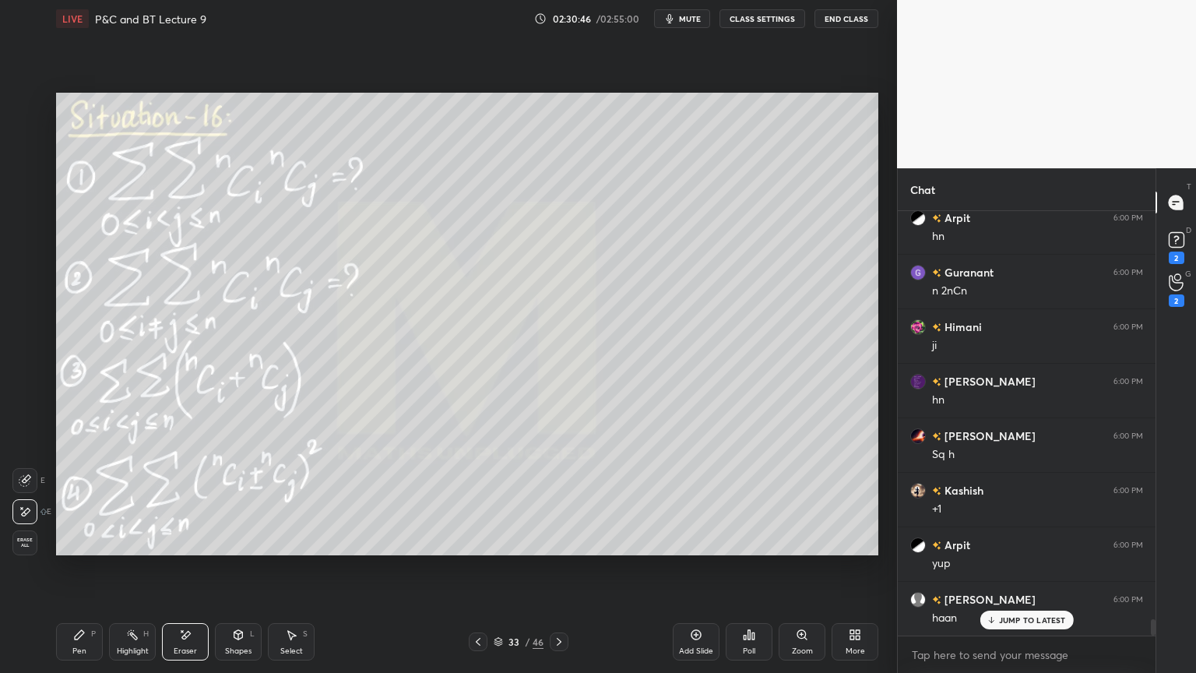
drag, startPoint x: 95, startPoint y: 652, endPoint x: 144, endPoint y: 623, distance: 56.9
click at [90, 654] on div "Pen P" at bounding box center [79, 641] width 47 height 37
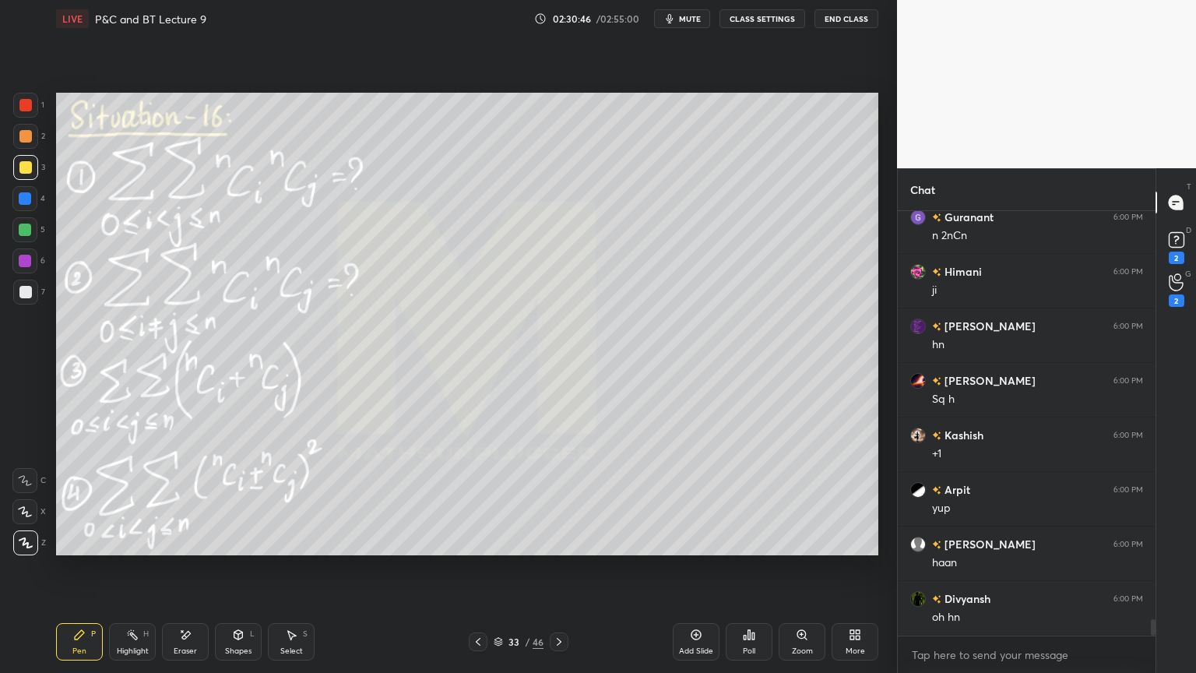
click at [131, 639] on icon at bounding box center [132, 634] width 12 height 12
click at [90, 639] on div "Pen P" at bounding box center [79, 641] width 47 height 37
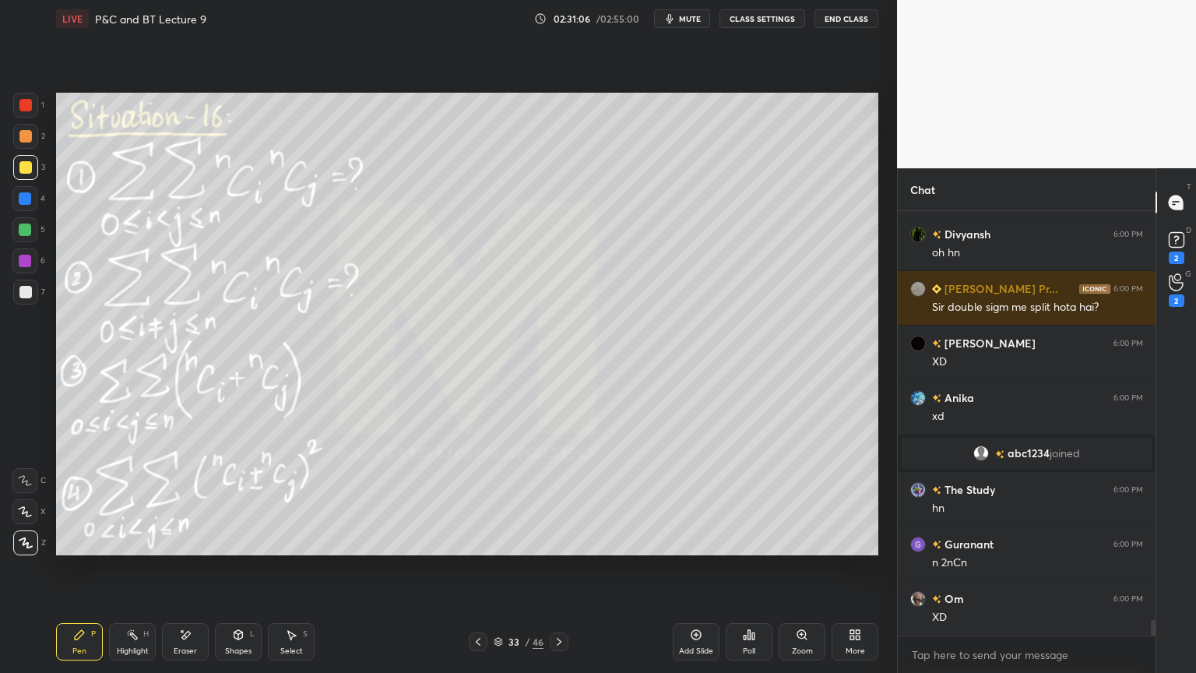
scroll to position [11239, 0]
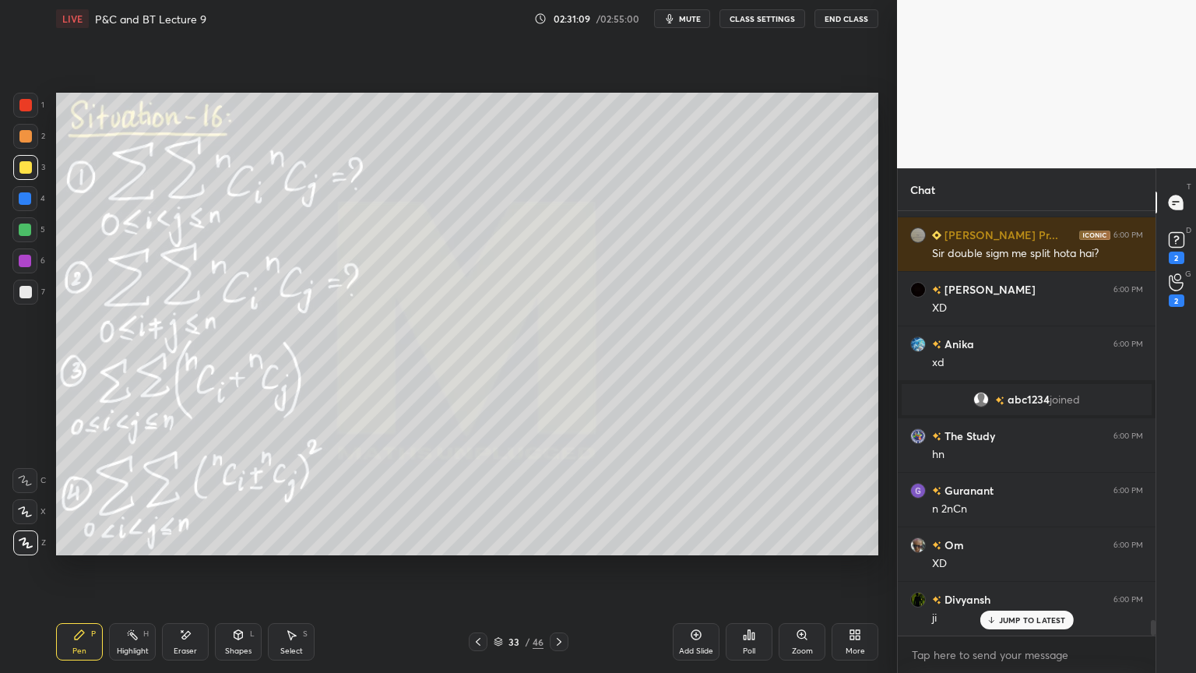
click at [180, 641] on div "Eraser" at bounding box center [185, 641] width 47 height 37
click at [27, 549] on div "Erase all" at bounding box center [24, 542] width 25 height 25
drag, startPoint x: 132, startPoint y: 640, endPoint x: 84, endPoint y: 635, distance: 48.5
click at [125, 641] on div "Highlight H" at bounding box center [132, 641] width 47 height 37
click at [83, 635] on icon at bounding box center [79, 634] width 12 height 12
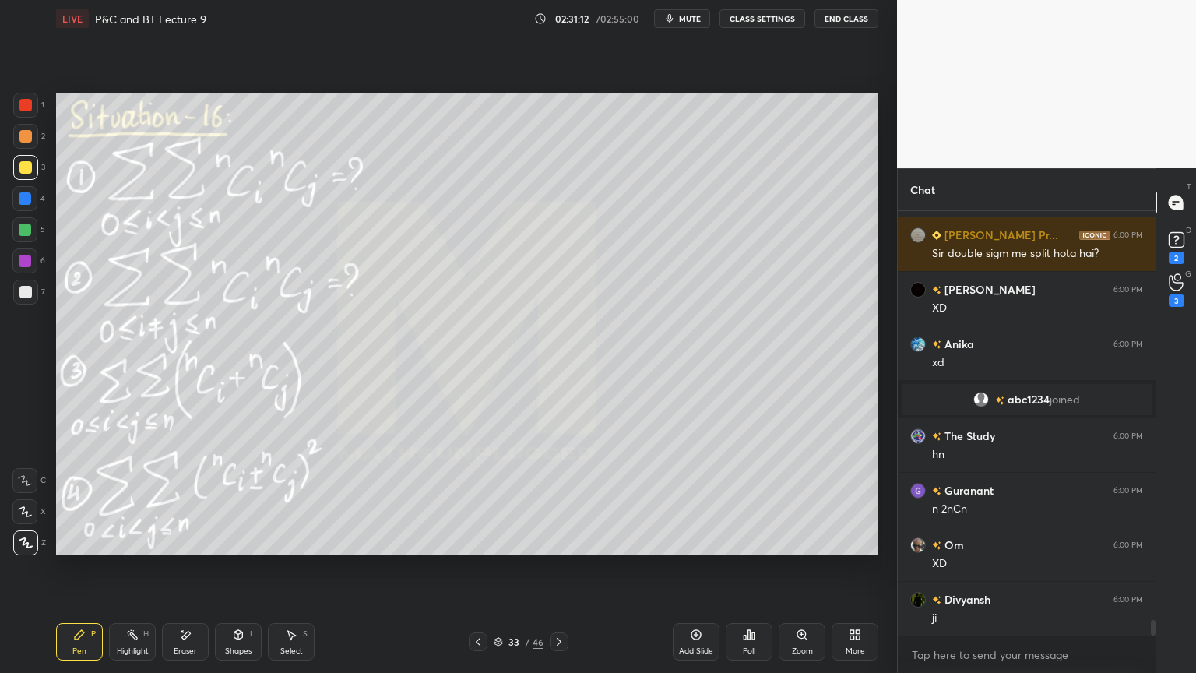
scroll to position [11294, 0]
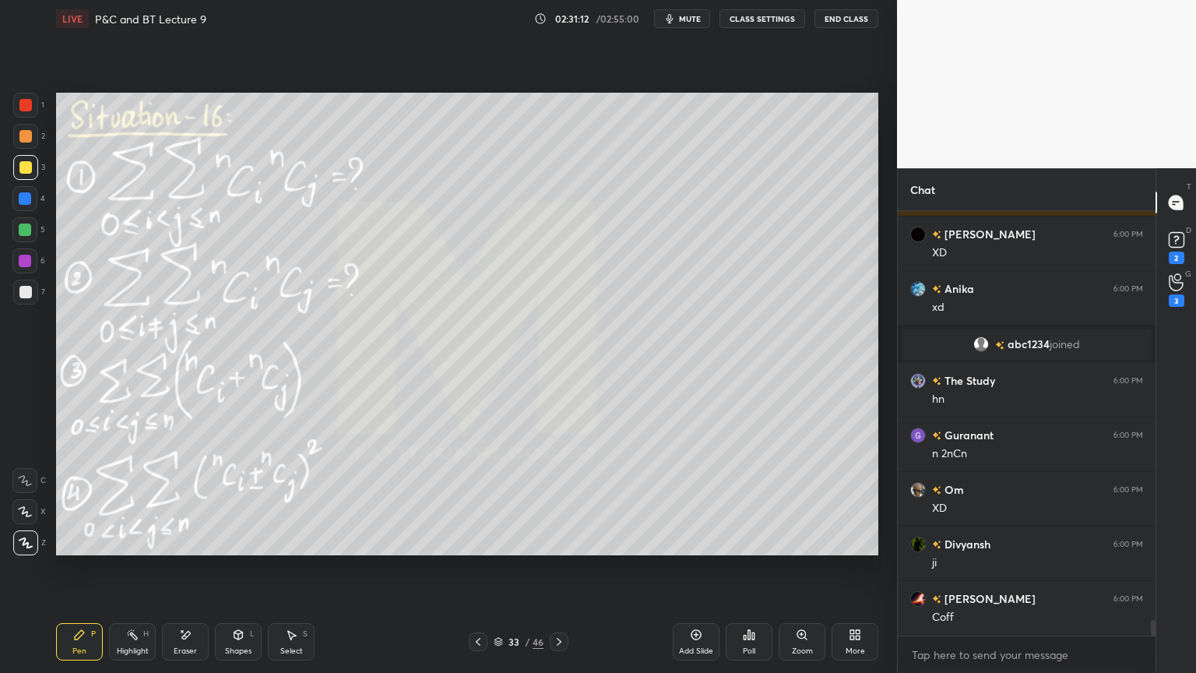
click at [566, 644] on div at bounding box center [559, 641] width 19 height 19
click at [560, 648] on div at bounding box center [559, 641] width 19 height 19
click at [561, 653] on div "Pen P Highlight H Eraser Shapes L Select S 35 / 46 Add Slide Poll Zoom More" at bounding box center [467, 642] width 822 height 62
click at [564, 638] on icon at bounding box center [559, 641] width 12 height 12
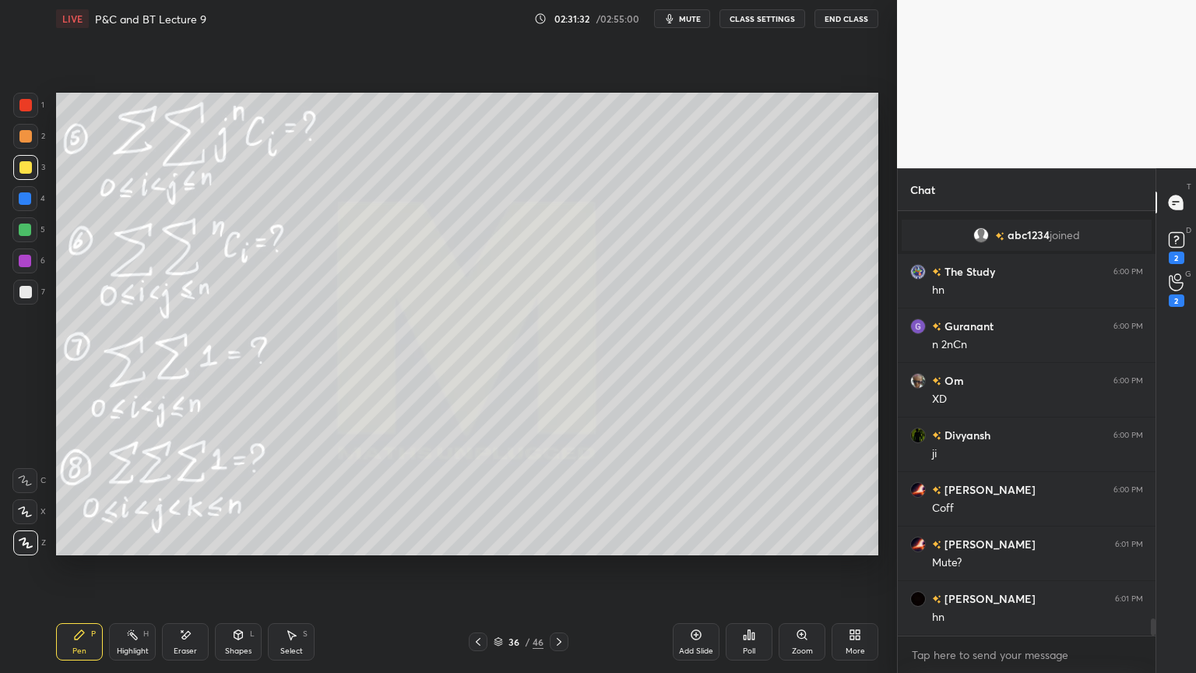
scroll to position [10367, 0]
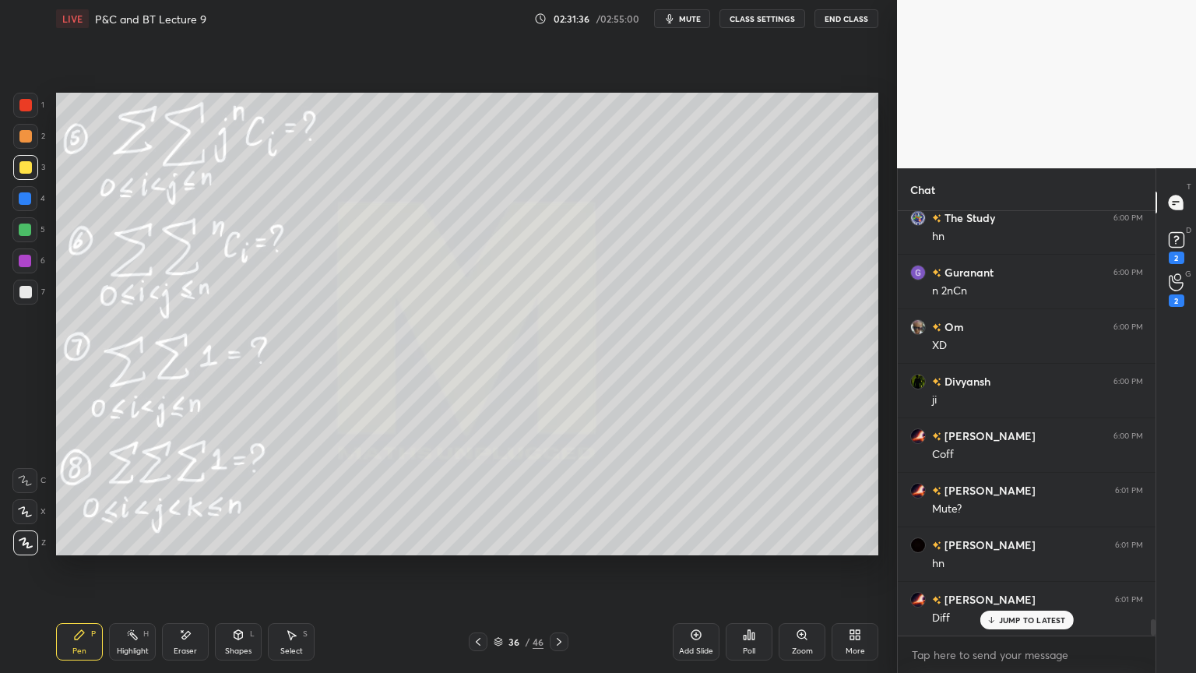
drag, startPoint x: 501, startPoint y: 636, endPoint x: 507, endPoint y: 646, distance: 11.9
click at [501, 636] on div "36 / 46" at bounding box center [519, 642] width 50 height 14
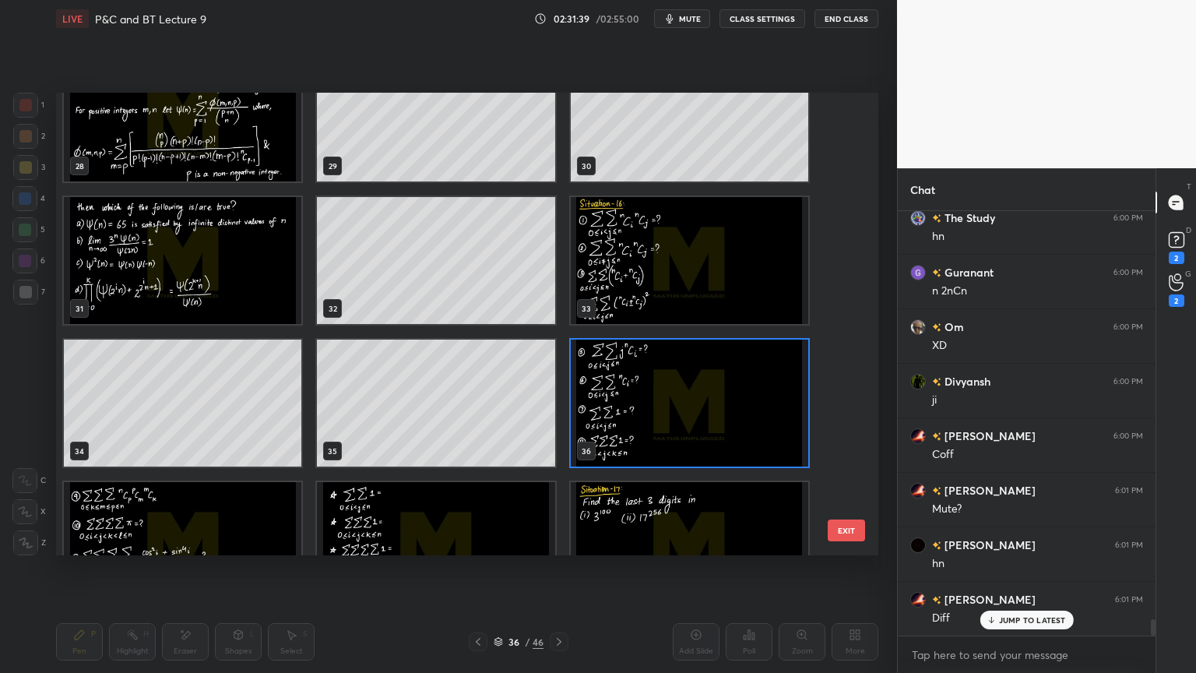
scroll to position [1336, 0]
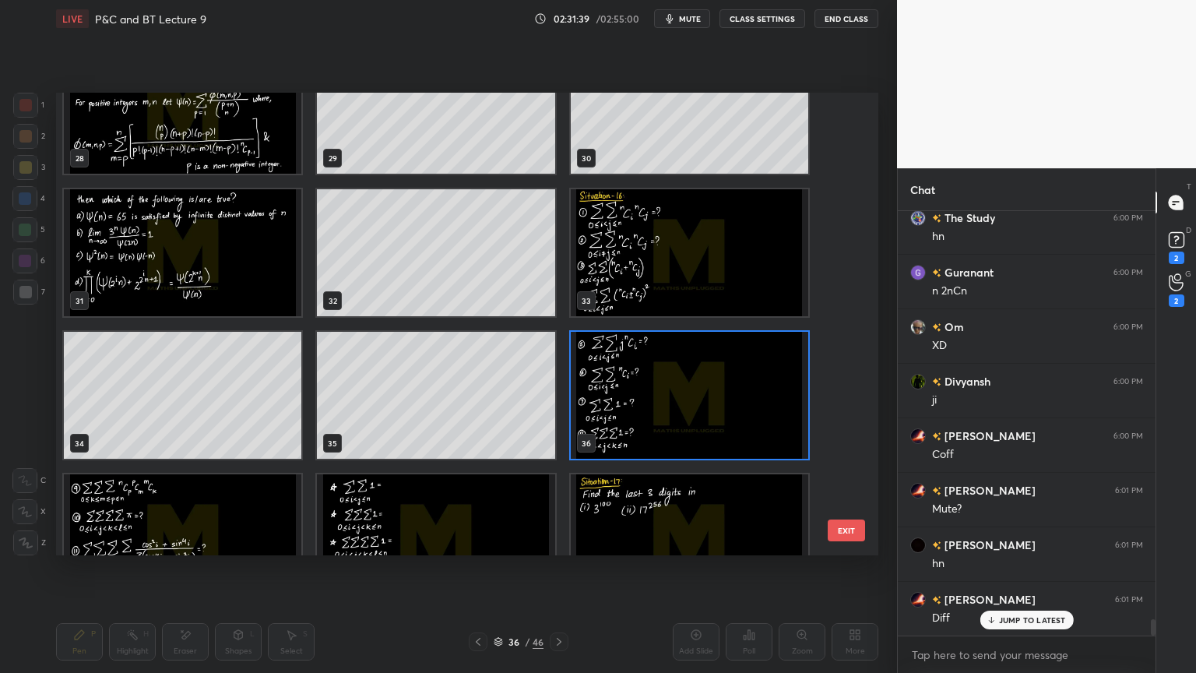
click at [621, 363] on img "grid" at bounding box center [690, 395] width 238 height 127
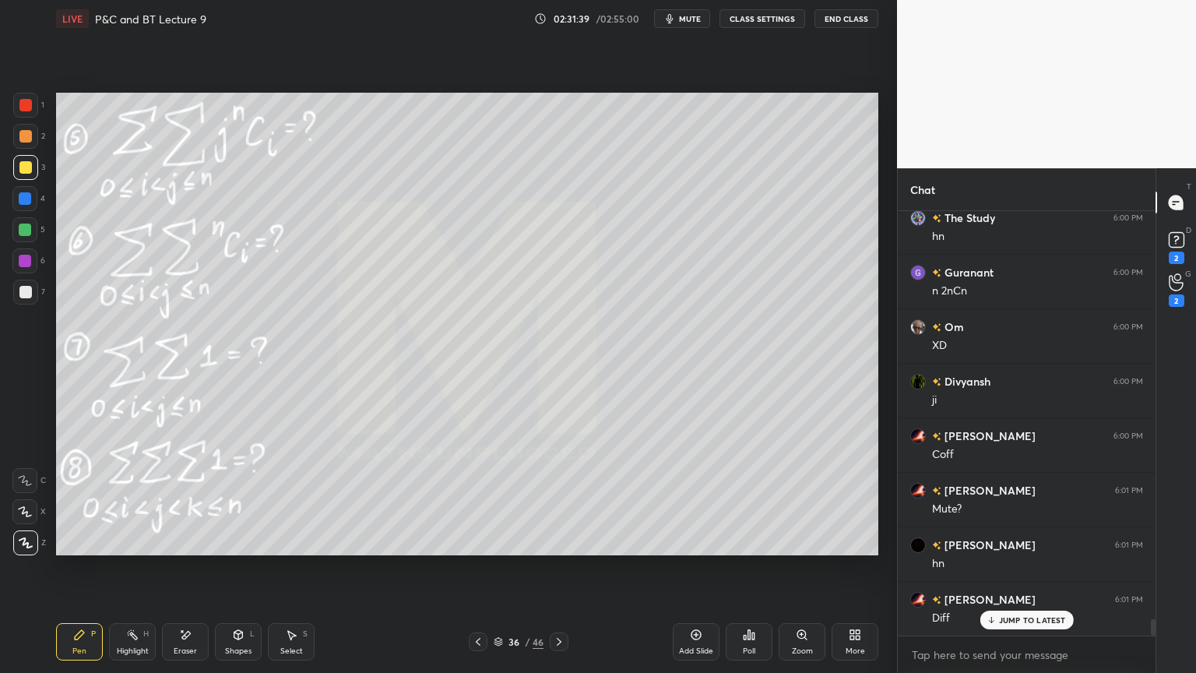
click at [621, 363] on img "grid" at bounding box center [690, 395] width 238 height 127
click at [993, 617] on icon at bounding box center [991, 619] width 10 height 9
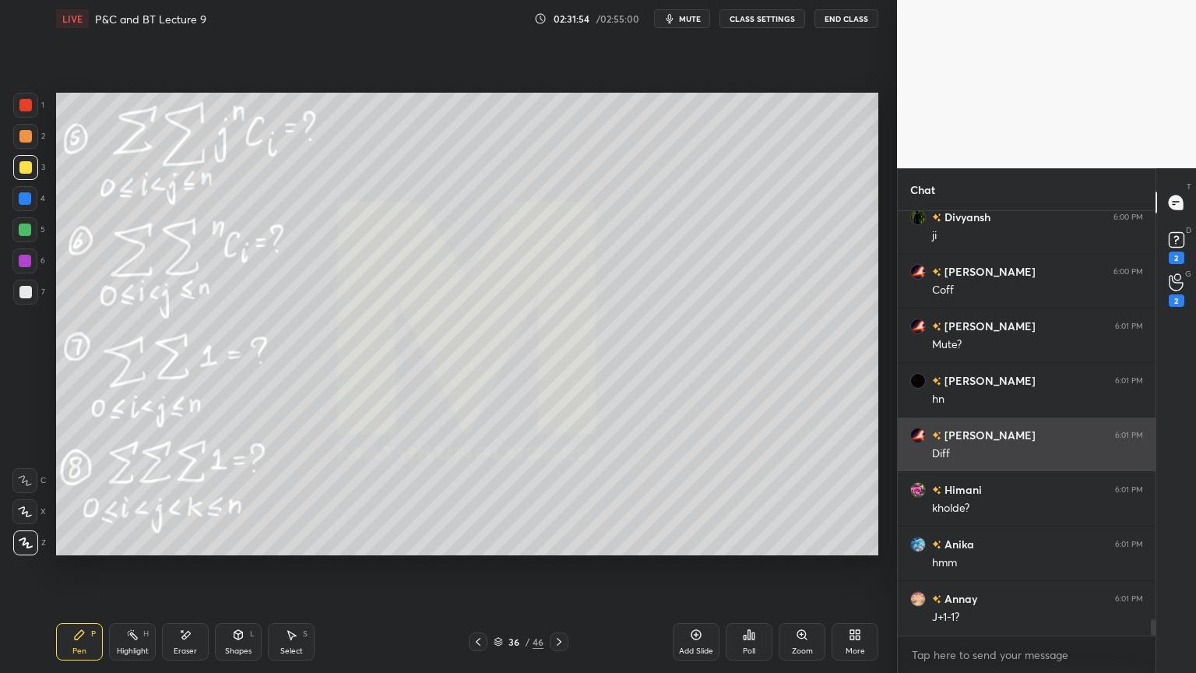
scroll to position [10585, 0]
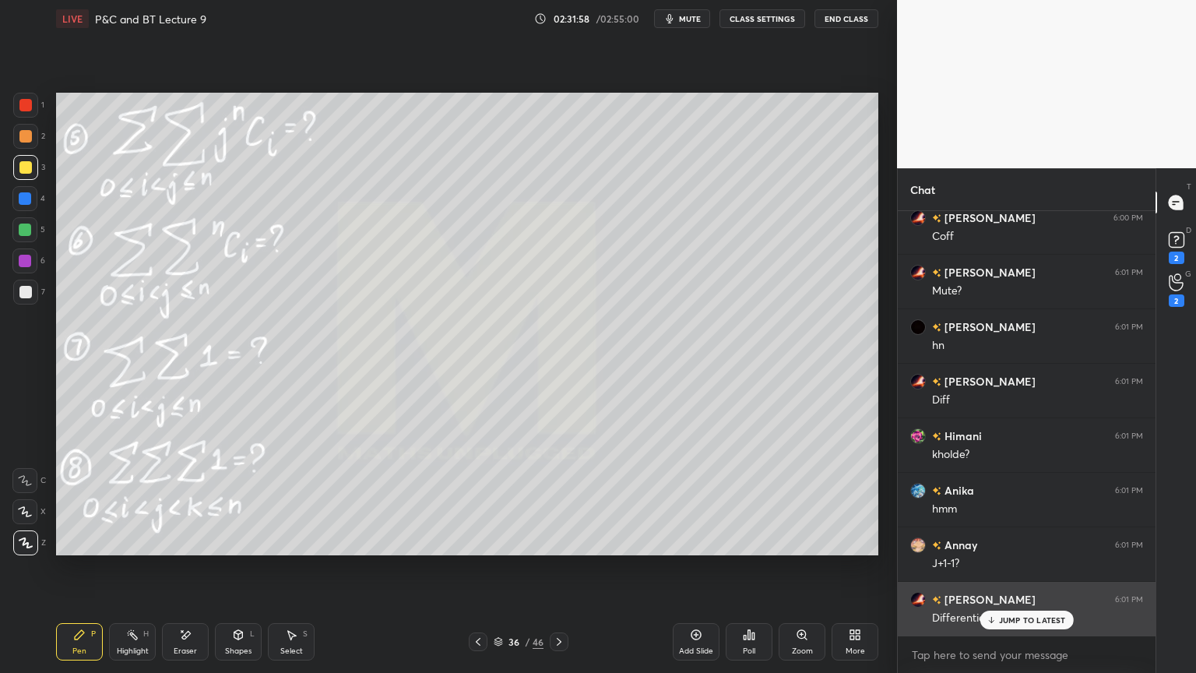
drag, startPoint x: 1000, startPoint y: 619, endPoint x: 965, endPoint y: 620, distance: 35.1
click at [1000, 619] on p "JUMP TO LATEST" at bounding box center [1032, 619] width 67 height 9
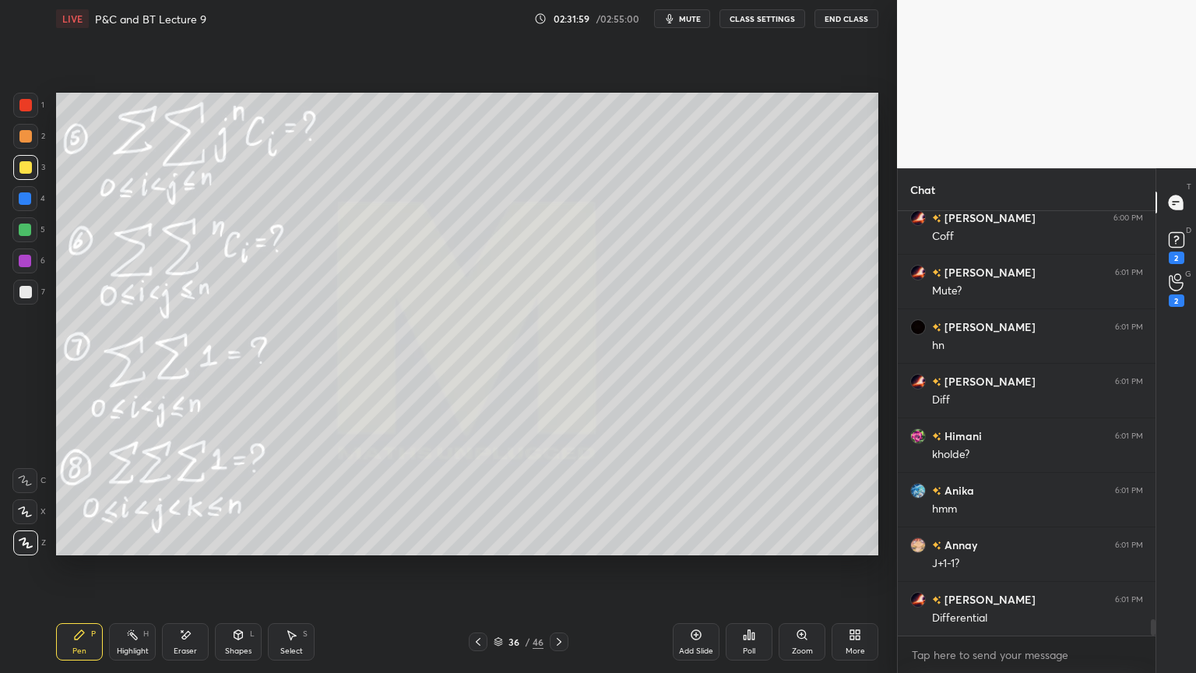
click at [185, 649] on div "Eraser" at bounding box center [185, 651] width 23 height 8
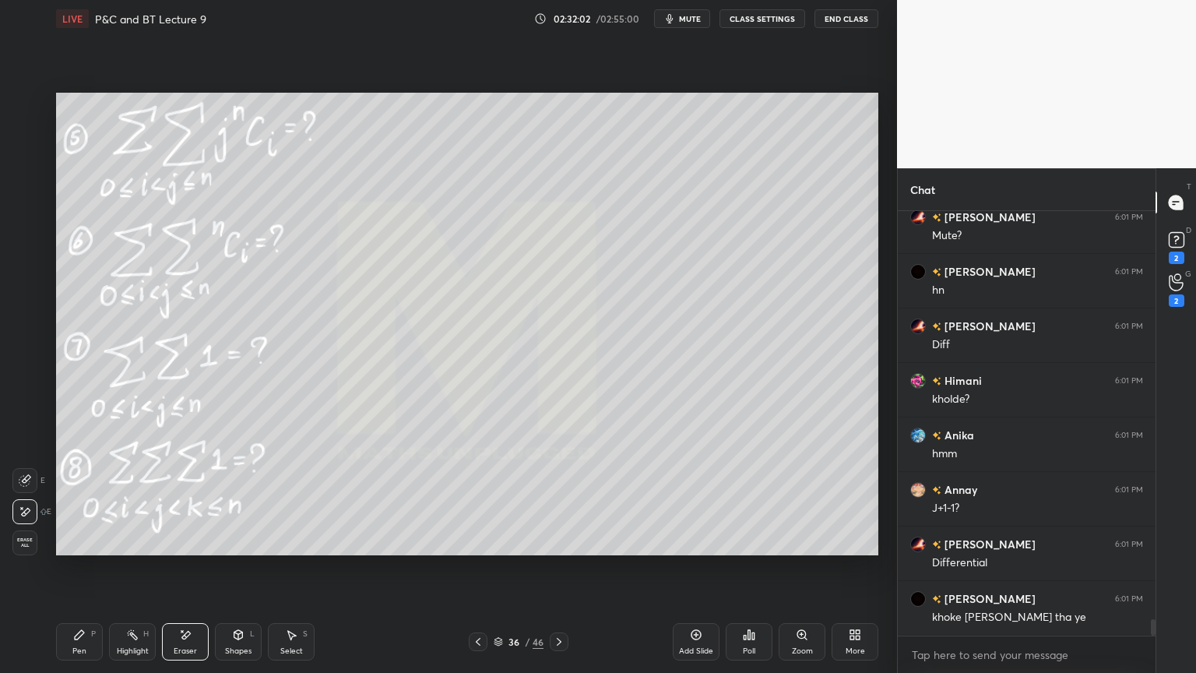
click at [130, 649] on div "Highlight" at bounding box center [133, 651] width 32 height 8
drag, startPoint x: 89, startPoint y: 649, endPoint x: 104, endPoint y: 648, distance: 14.9
click at [90, 649] on div "Pen P" at bounding box center [79, 641] width 47 height 37
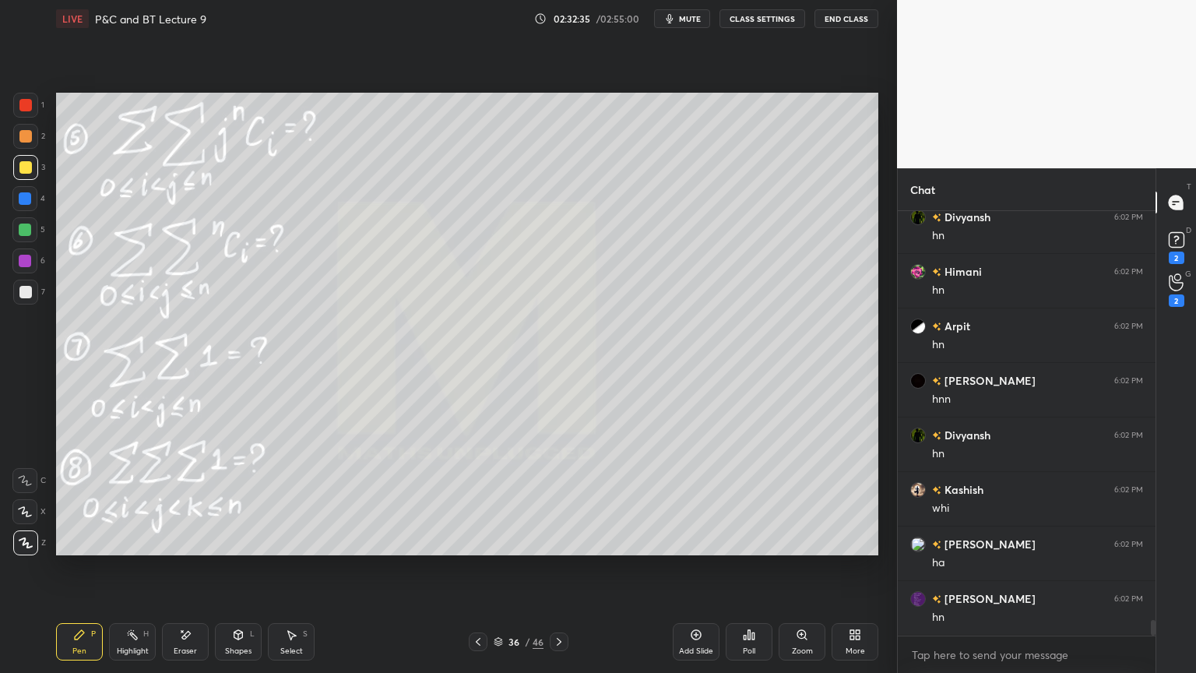
scroll to position [11199, 0]
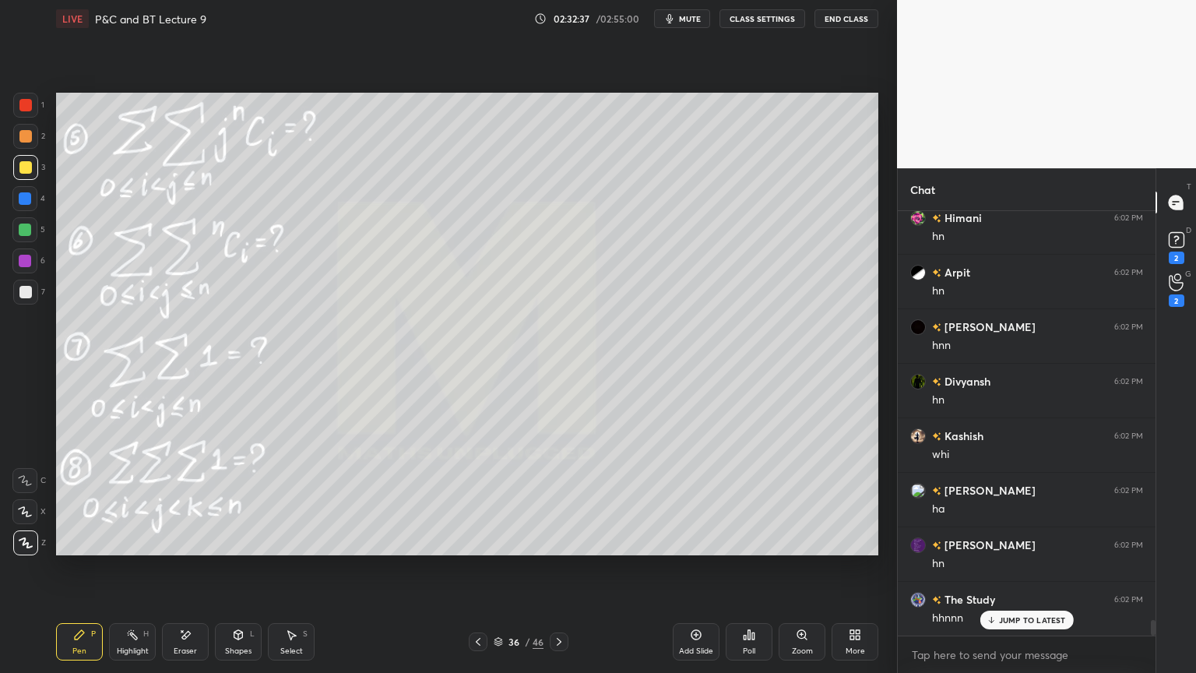
click at [192, 641] on div "Eraser" at bounding box center [185, 641] width 47 height 37
click at [126, 647] on div "Highlight" at bounding box center [133, 651] width 32 height 8
click at [80, 639] on div "Pen P" at bounding box center [79, 641] width 47 height 37
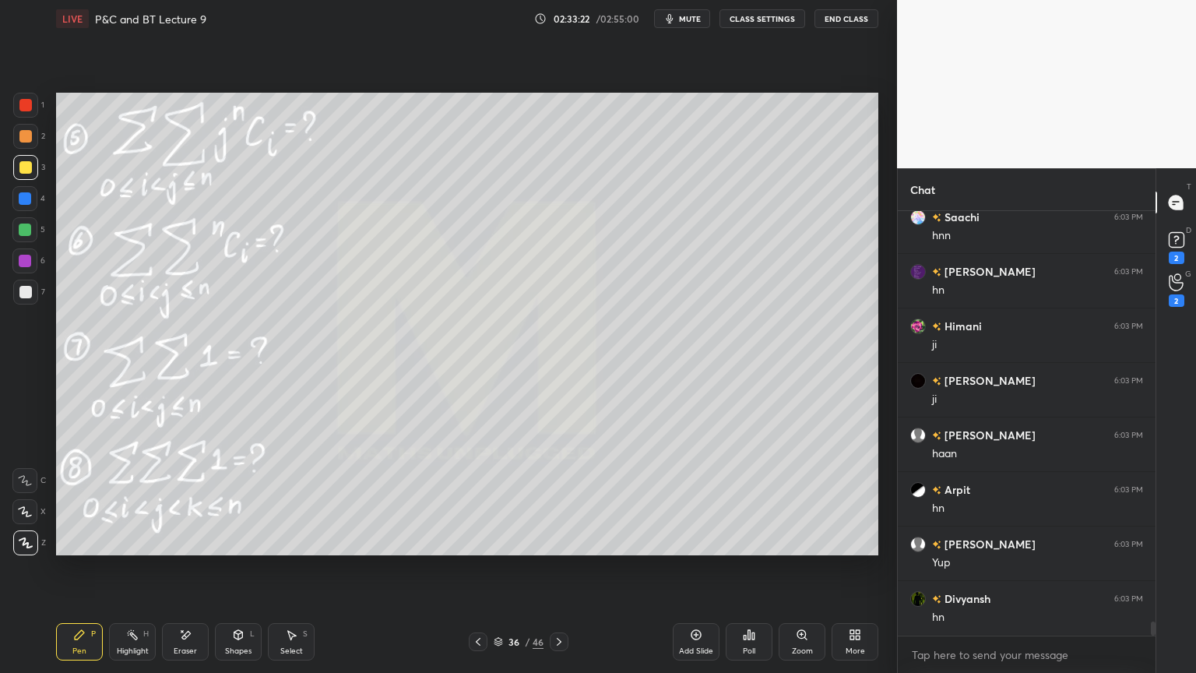
scroll to position [12414, 0]
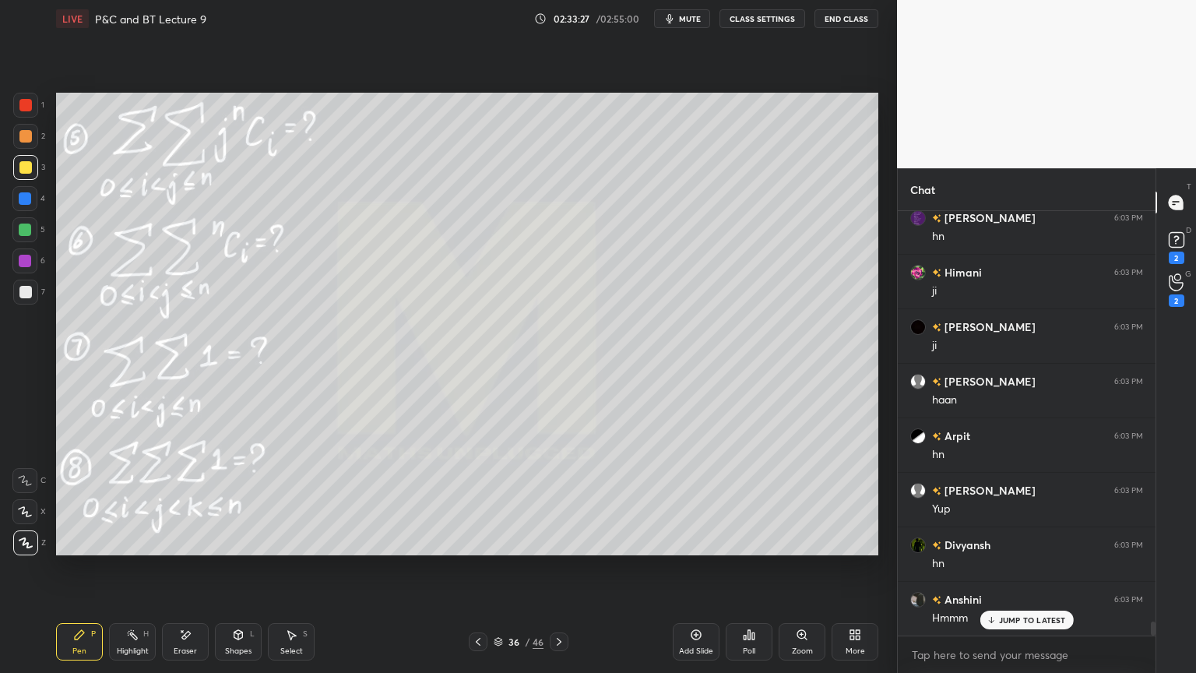
click at [188, 645] on div "Eraser" at bounding box center [185, 641] width 47 height 37
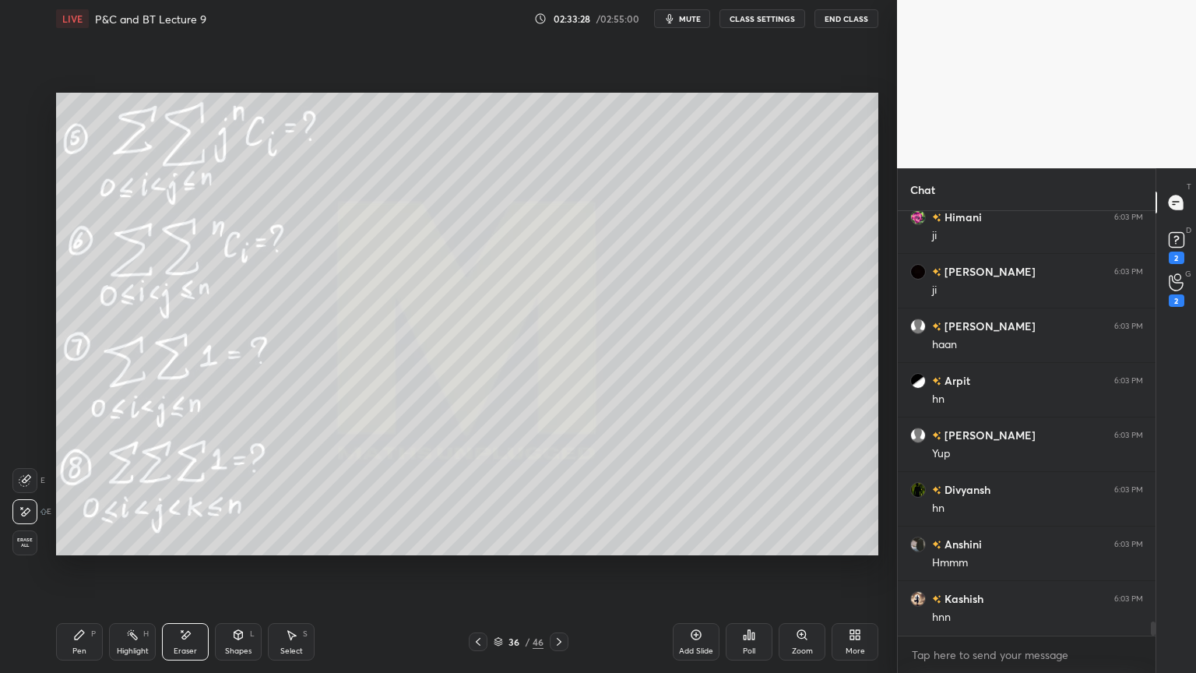
scroll to position [12578, 0]
click at [132, 644] on div "Highlight H" at bounding box center [132, 641] width 47 height 37
click at [80, 647] on div "Pen" at bounding box center [79, 651] width 14 height 8
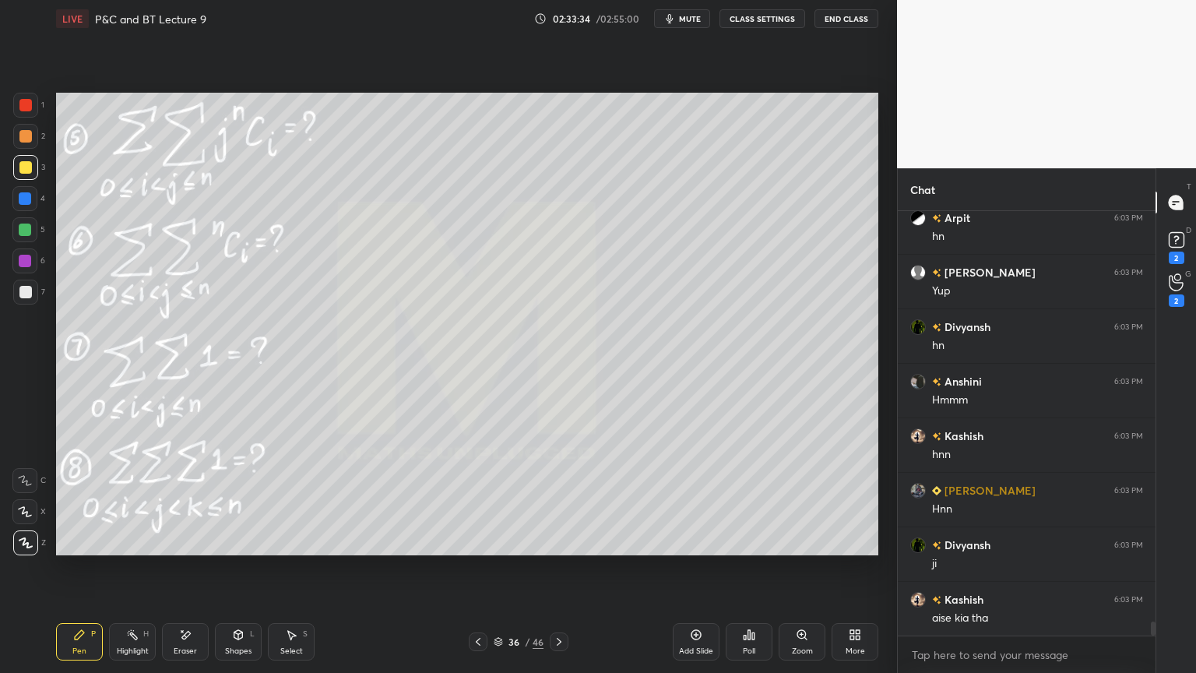
scroll to position [12687, 0]
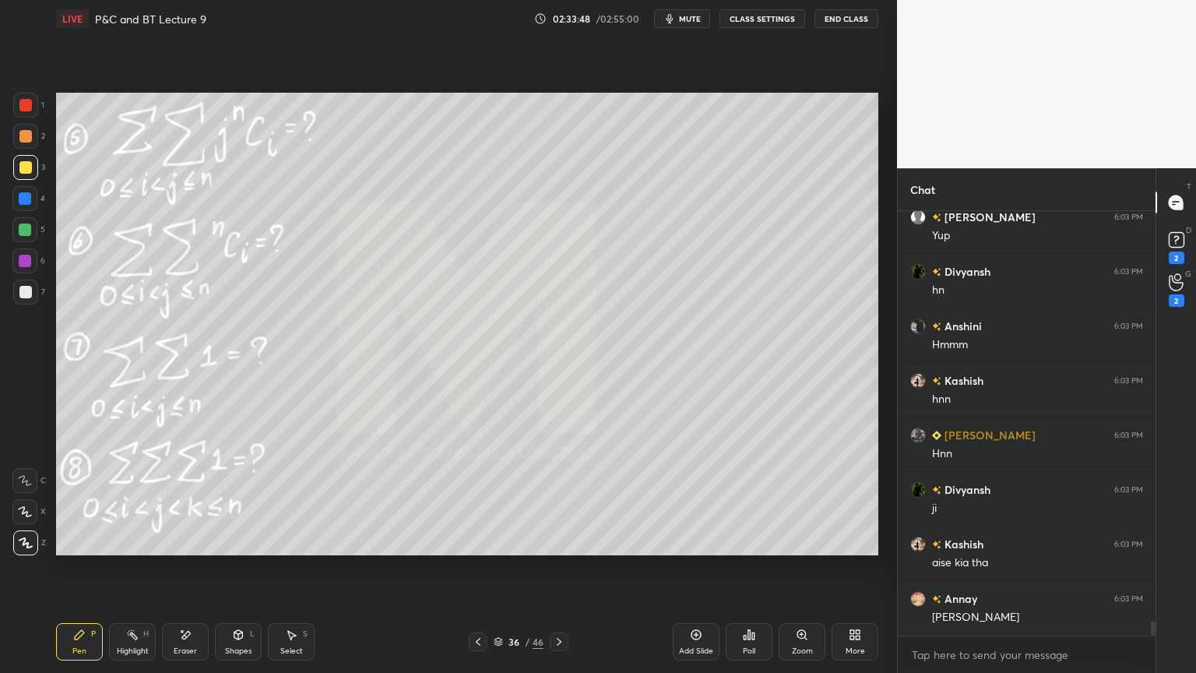
click at [309, 632] on div "Select S" at bounding box center [291, 641] width 47 height 37
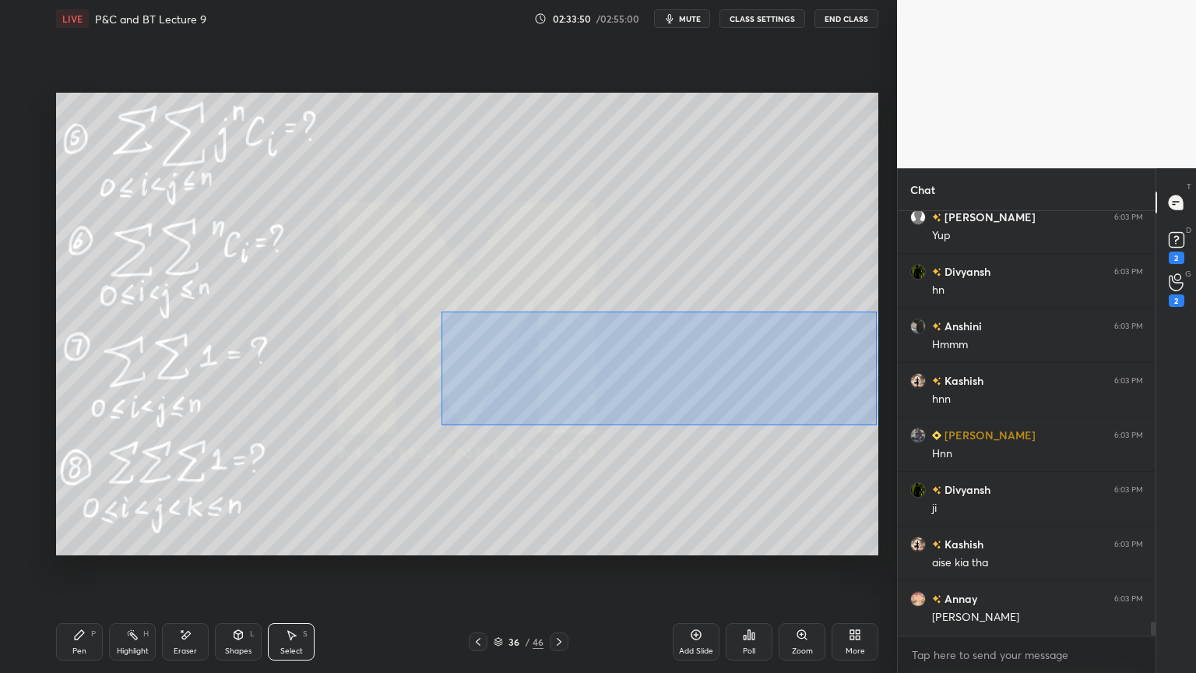
drag, startPoint x: 445, startPoint y: 315, endPoint x: 868, endPoint y: 417, distance: 435.0
click at [876, 424] on div "0 ° Undo Copy Duplicate Duplicate to new slide Delete" at bounding box center [467, 324] width 822 height 463
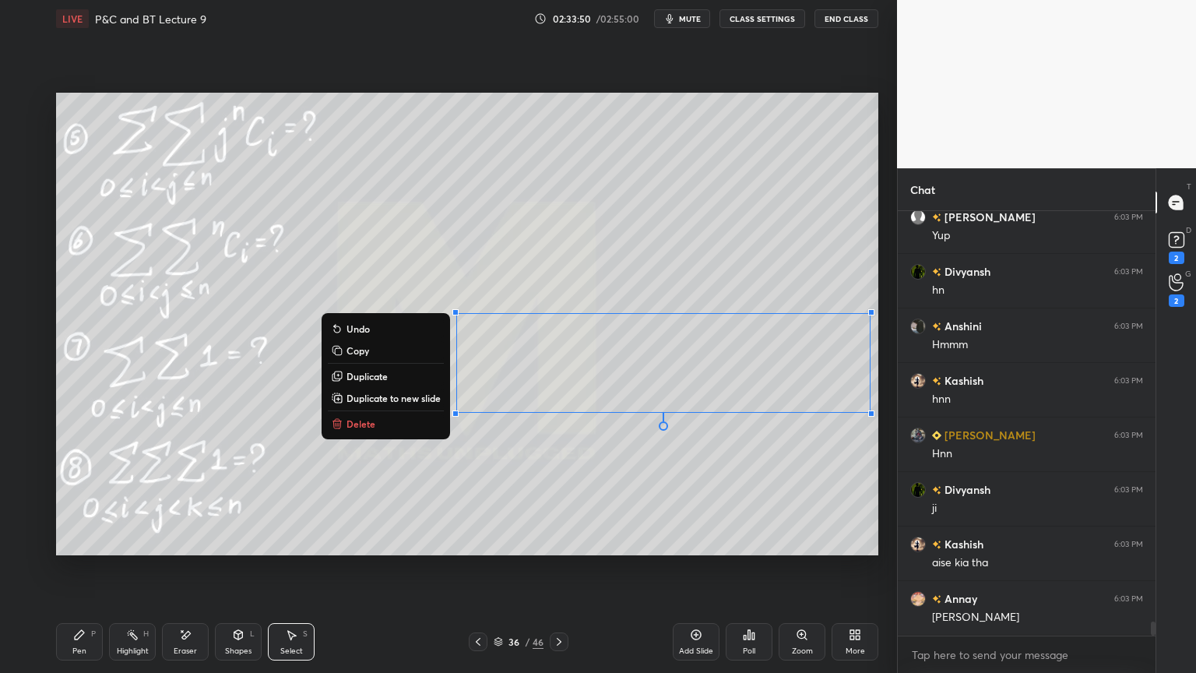
scroll to position [12741, 0]
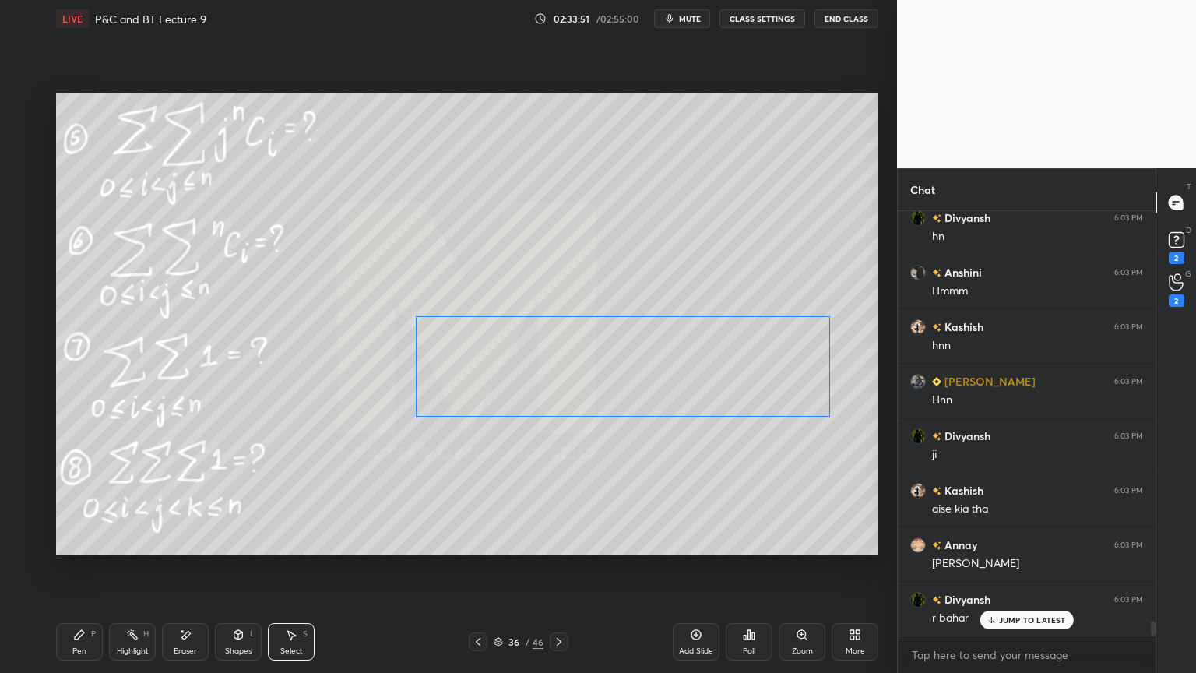
drag, startPoint x: 784, startPoint y: 363, endPoint x: 735, endPoint y: 369, distance: 49.5
click at [737, 368] on div "0 ° Undo Copy Duplicate Duplicate to new slide Delete" at bounding box center [467, 324] width 822 height 463
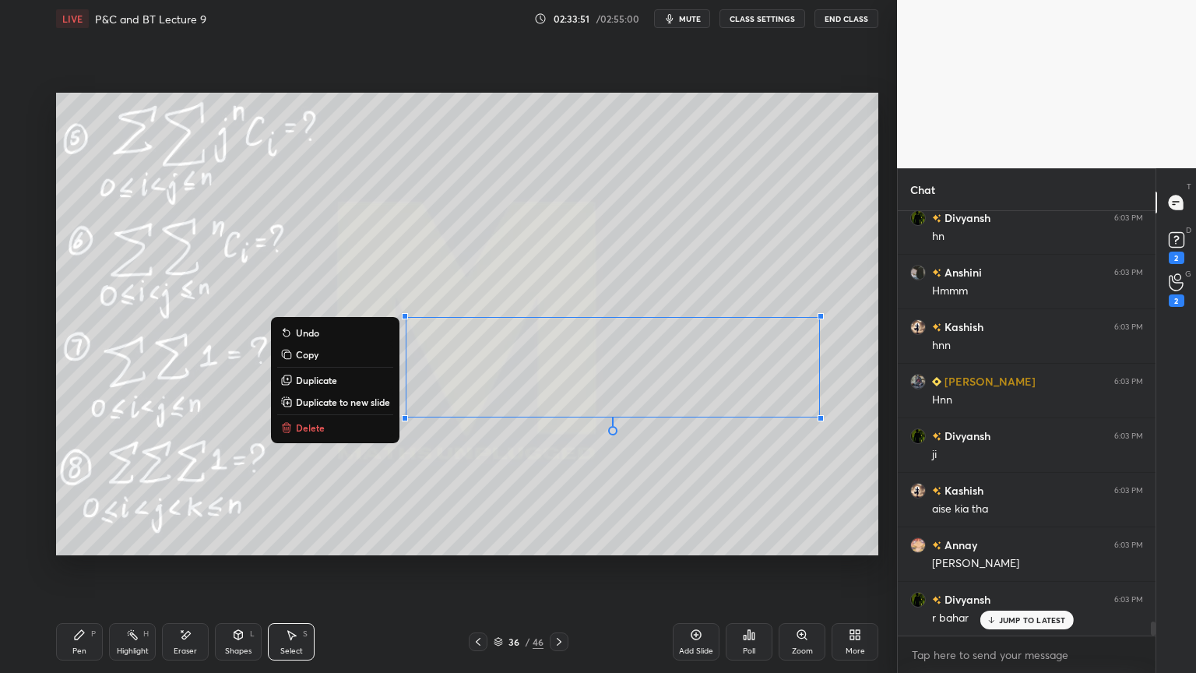
click at [728, 463] on div "0 ° Undo Copy Duplicate Duplicate to new slide Delete" at bounding box center [467, 324] width 822 height 463
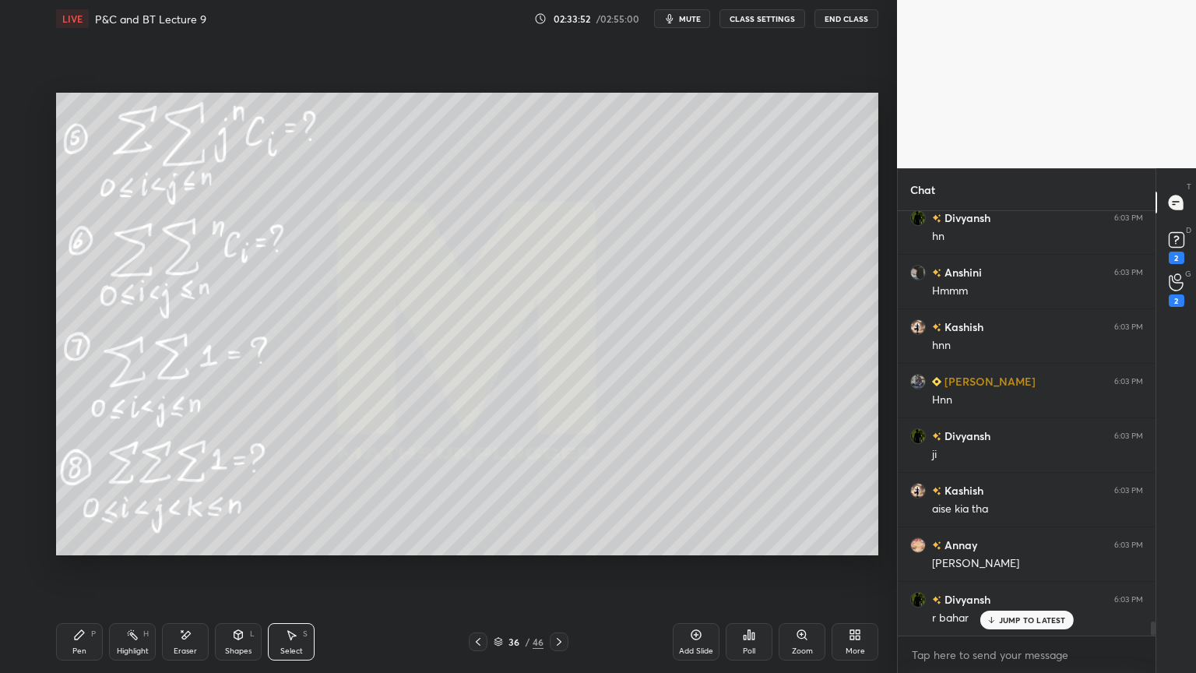
drag, startPoint x: 124, startPoint y: 653, endPoint x: 104, endPoint y: 653, distance: 20.3
click at [119, 652] on div "Highlight" at bounding box center [133, 651] width 32 height 8
click at [76, 653] on div "Pen" at bounding box center [79, 651] width 14 height 8
click at [192, 637] on div "Eraser" at bounding box center [185, 641] width 47 height 37
click at [82, 647] on div "Pen" at bounding box center [79, 651] width 14 height 8
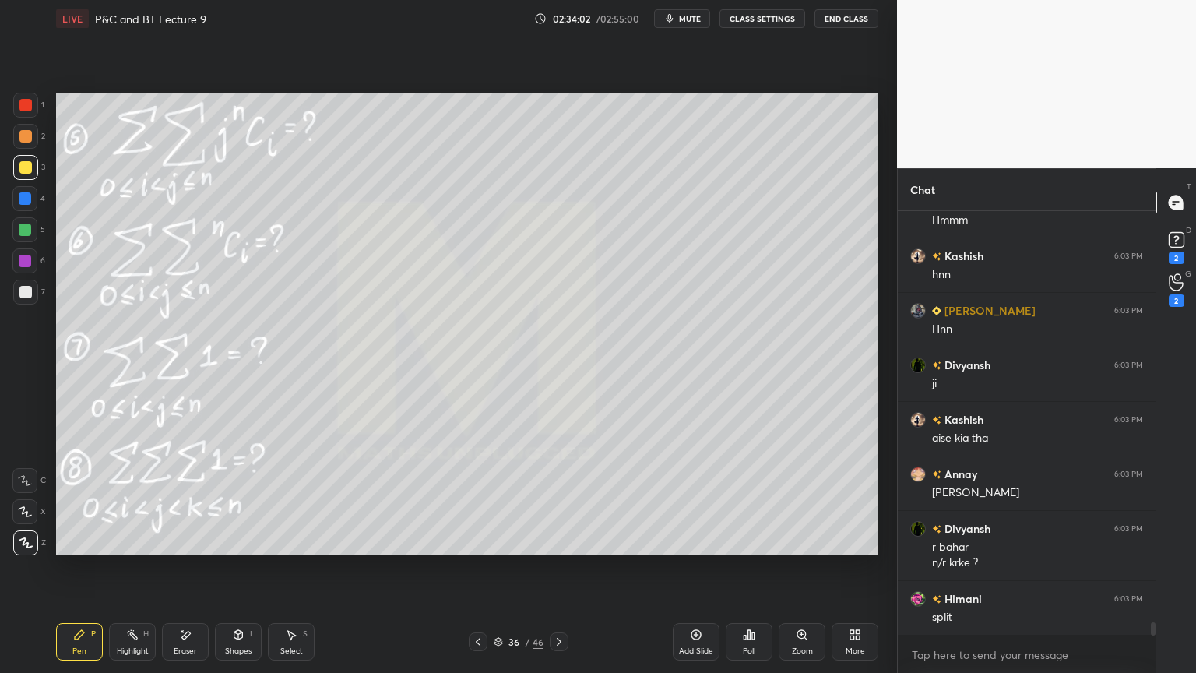
scroll to position [12827, 0]
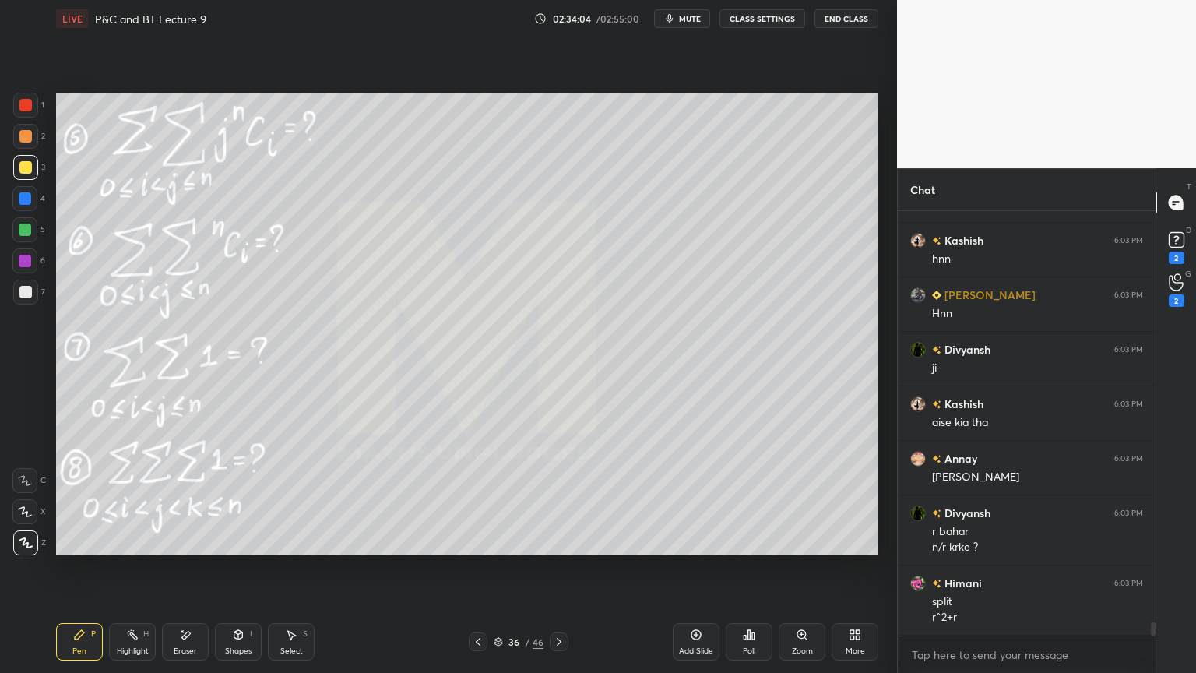
click at [186, 641] on div "Eraser" at bounding box center [185, 641] width 47 height 37
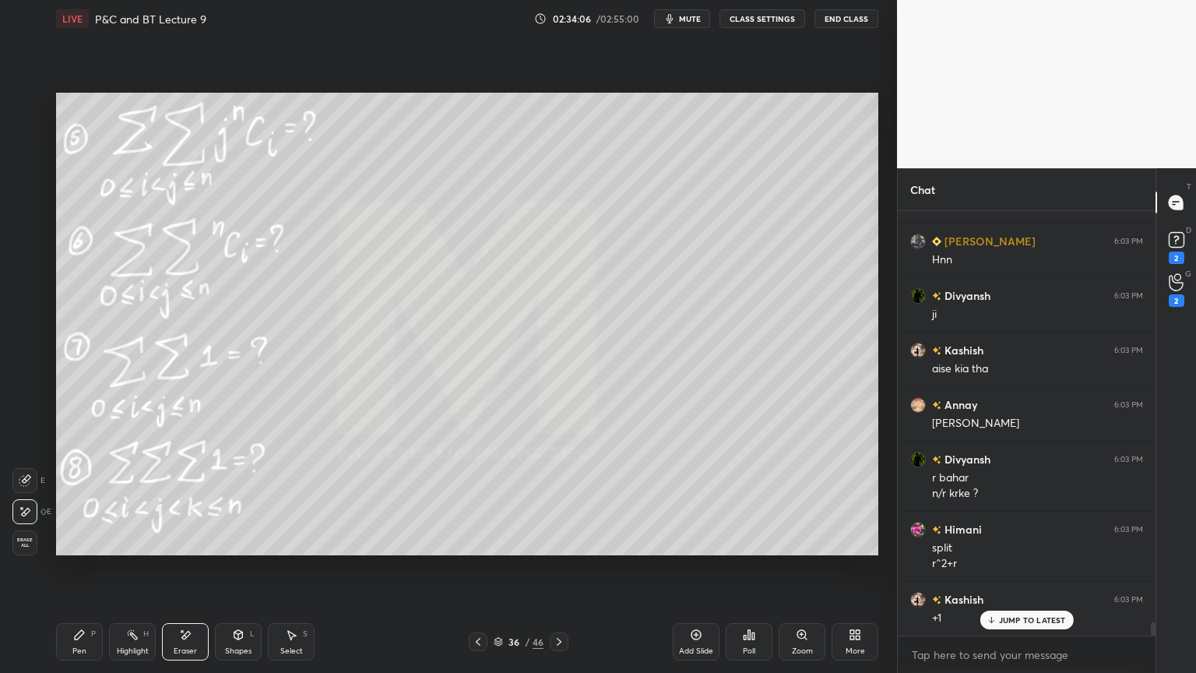
scroll to position [12990, 0]
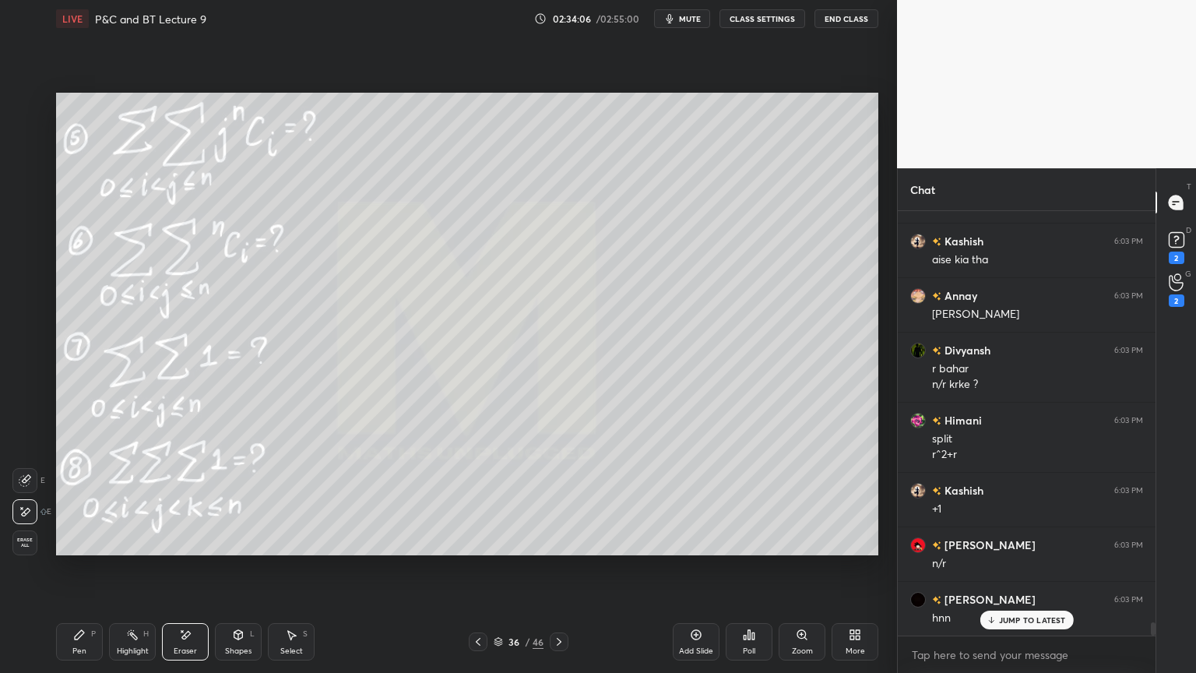
click at [128, 643] on div "Highlight H" at bounding box center [132, 641] width 47 height 37
click at [90, 643] on div "Pen P" at bounding box center [79, 641] width 47 height 37
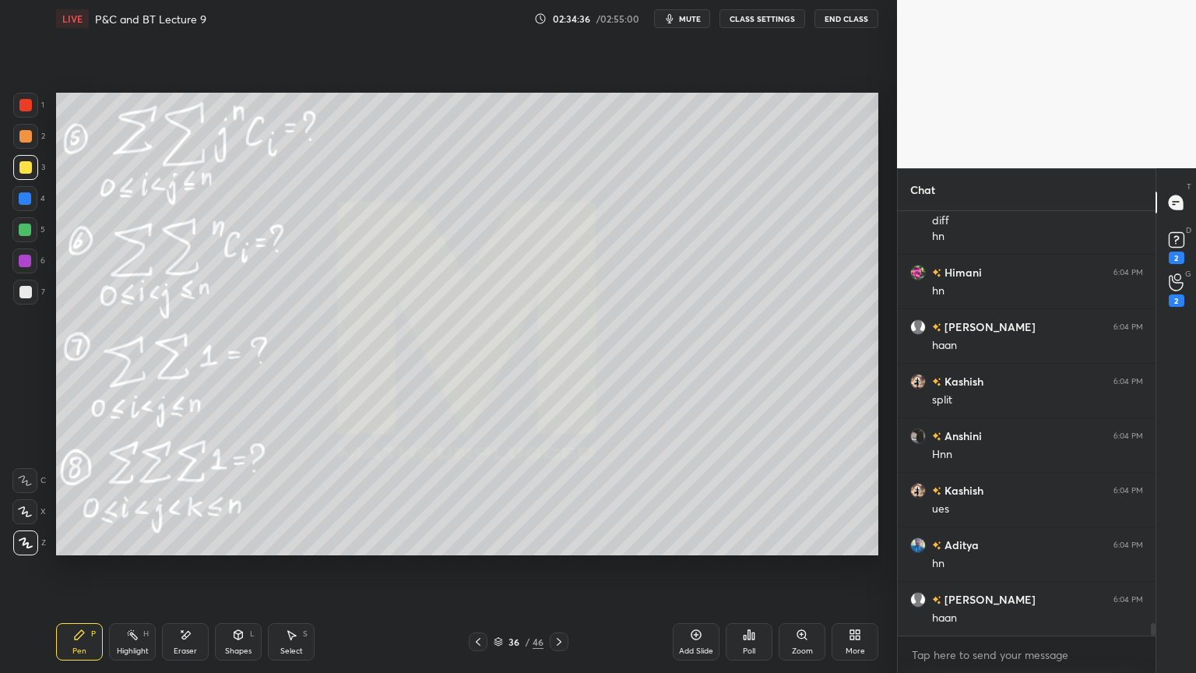
scroll to position [13715, 0]
click at [181, 648] on div "Eraser" at bounding box center [185, 651] width 23 height 8
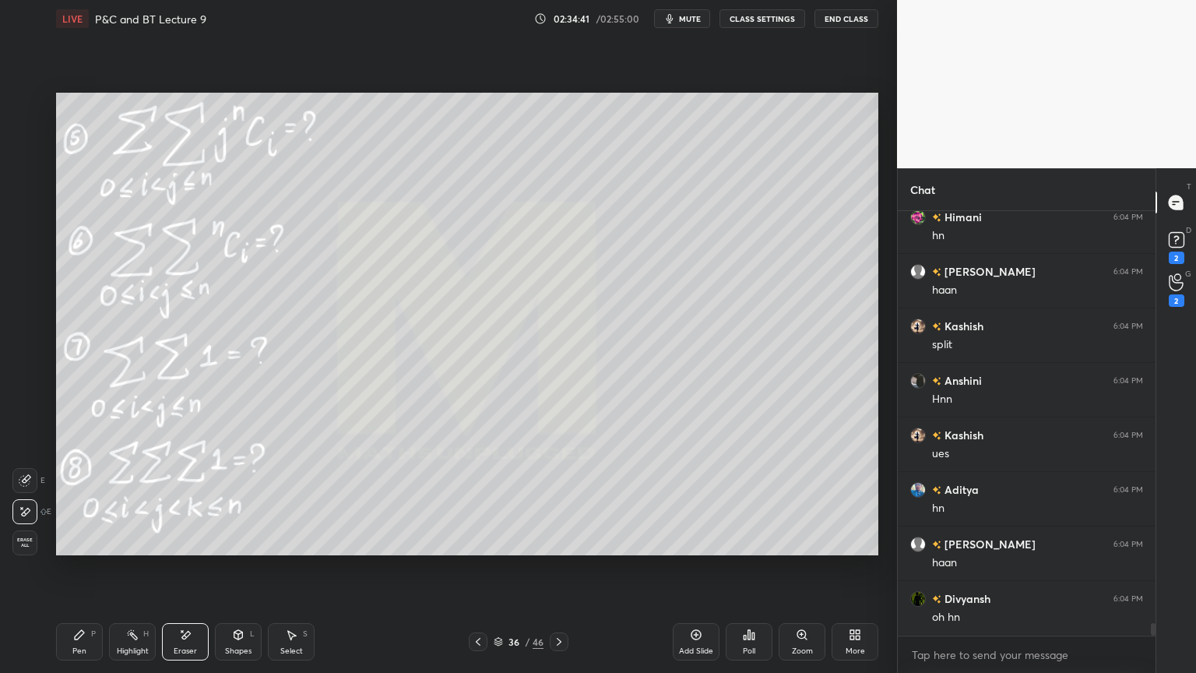
drag, startPoint x: 93, startPoint y: 643, endPoint x: 253, endPoint y: 555, distance: 182.3
click at [91, 643] on div "Pen P" at bounding box center [79, 641] width 47 height 37
click at [185, 639] on icon at bounding box center [185, 634] width 12 height 13
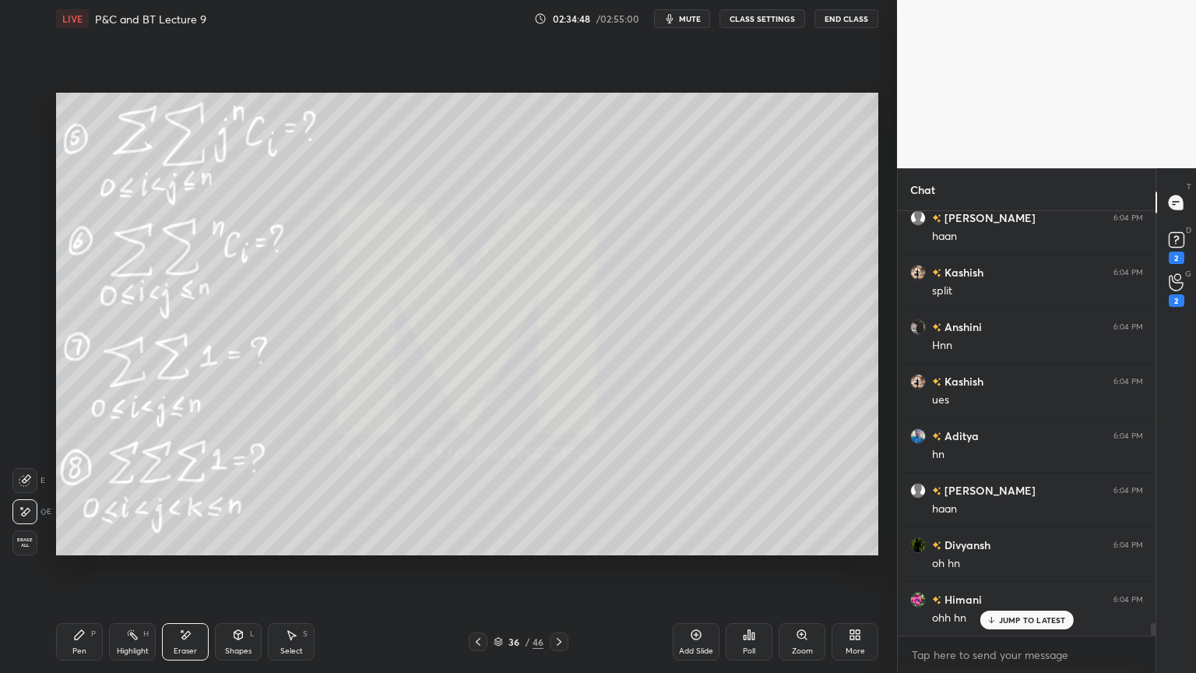
click at [79, 644] on div "Pen P" at bounding box center [79, 641] width 47 height 37
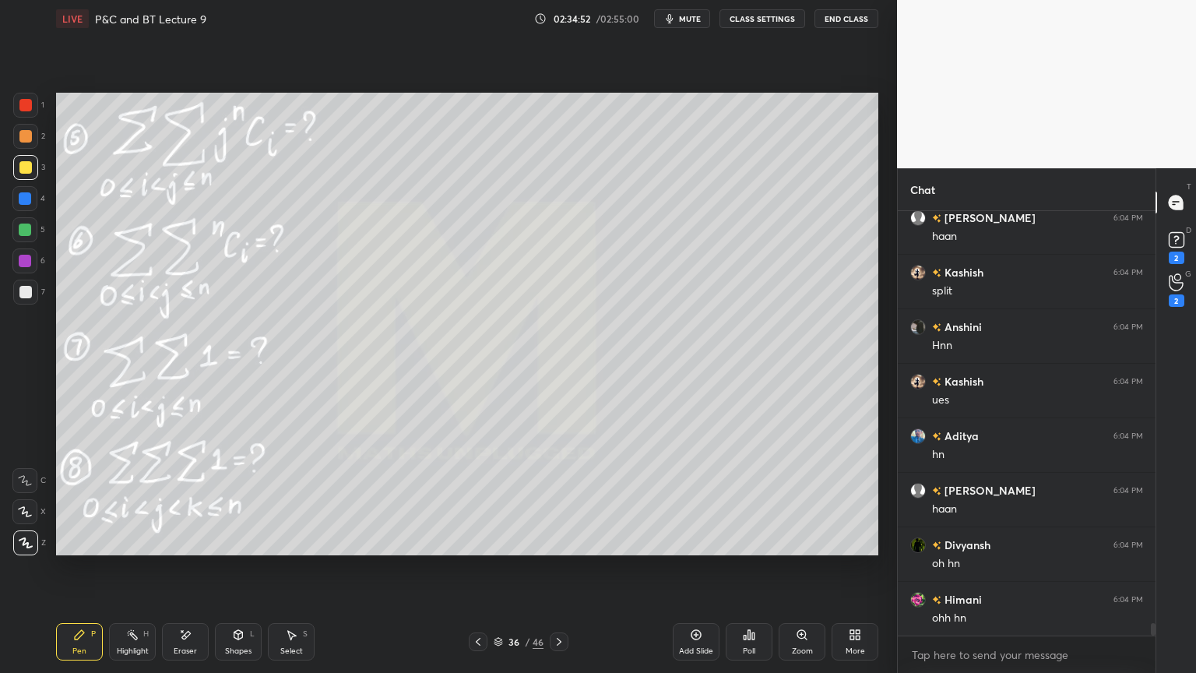
scroll to position [13824, 0]
drag, startPoint x: 294, startPoint y: 639, endPoint x: 321, endPoint y: 621, distance: 32.6
click at [293, 640] on div "Select S" at bounding box center [291, 641] width 47 height 37
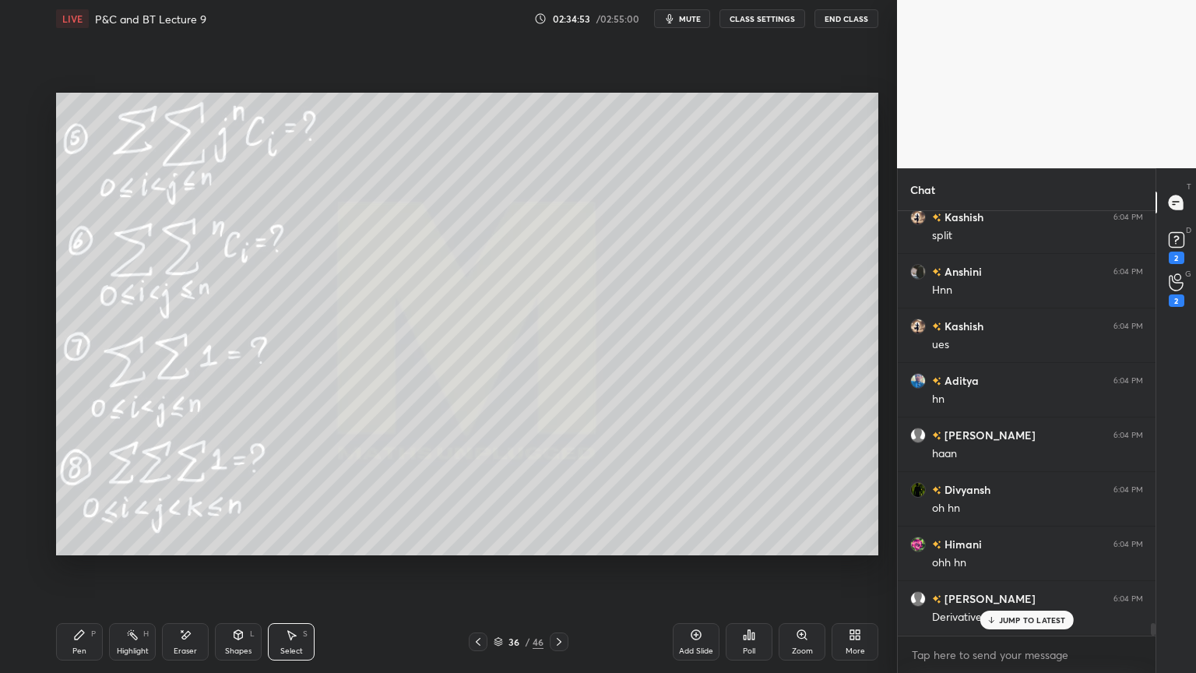
scroll to position [13878, 0]
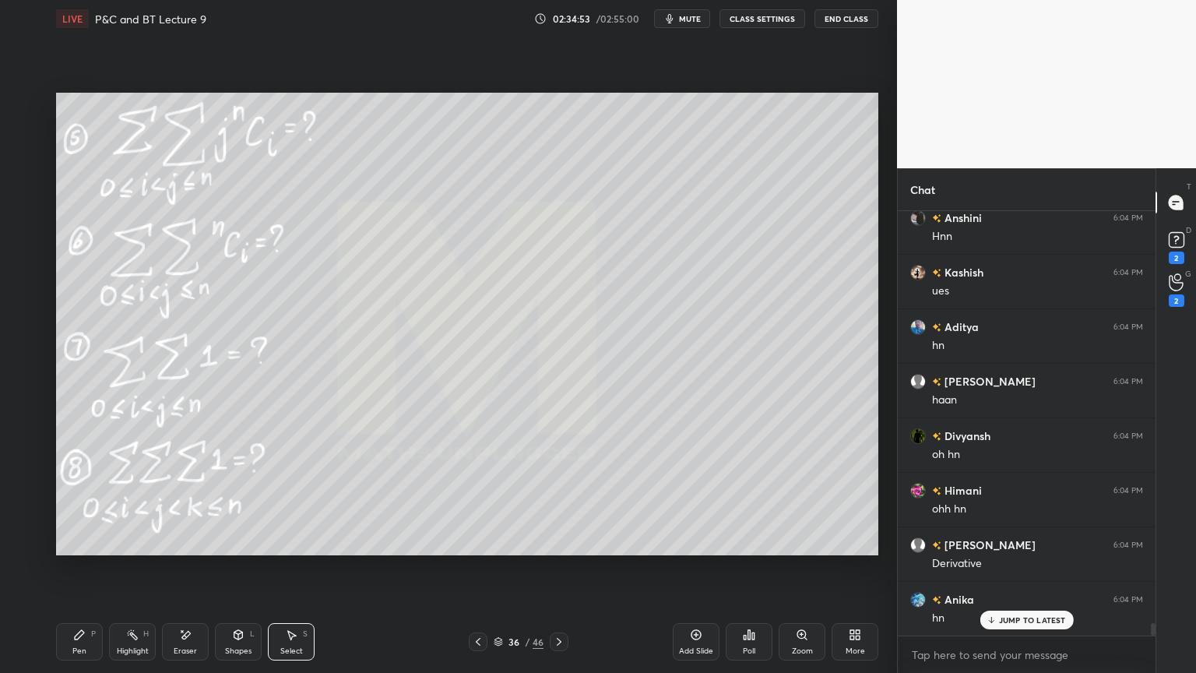
click at [548, 502] on div "0 ° Undo Copy Duplicate Duplicate to new slide Delete" at bounding box center [467, 324] width 822 height 463
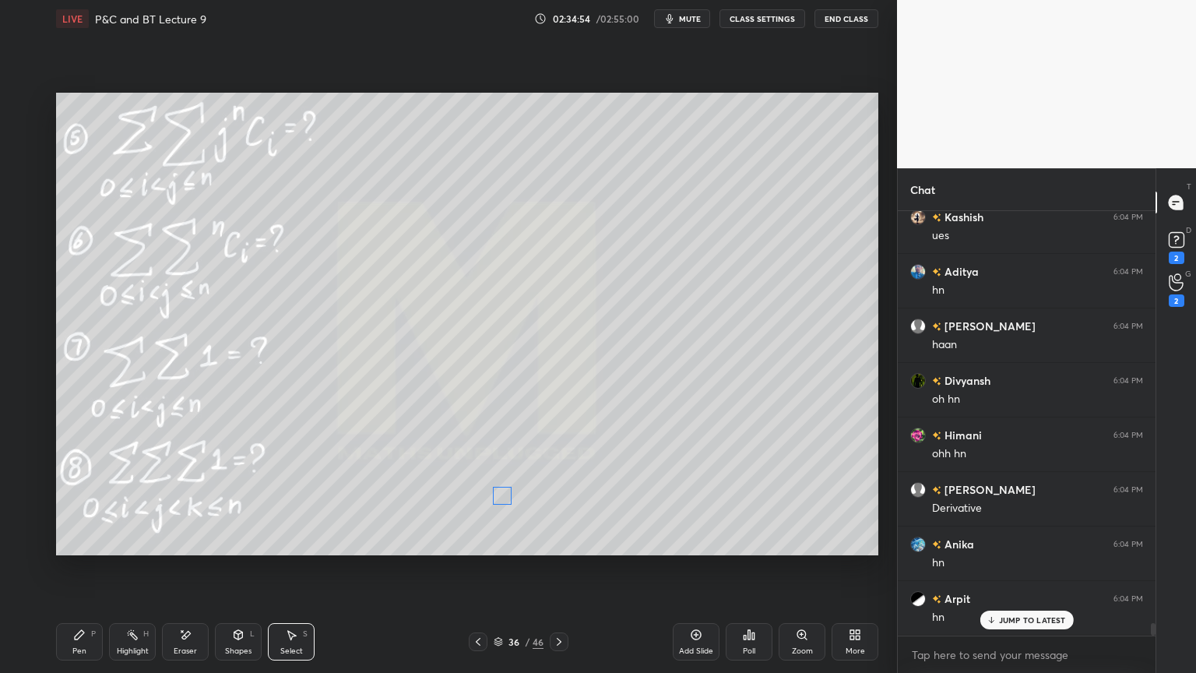
scroll to position [13987, 0]
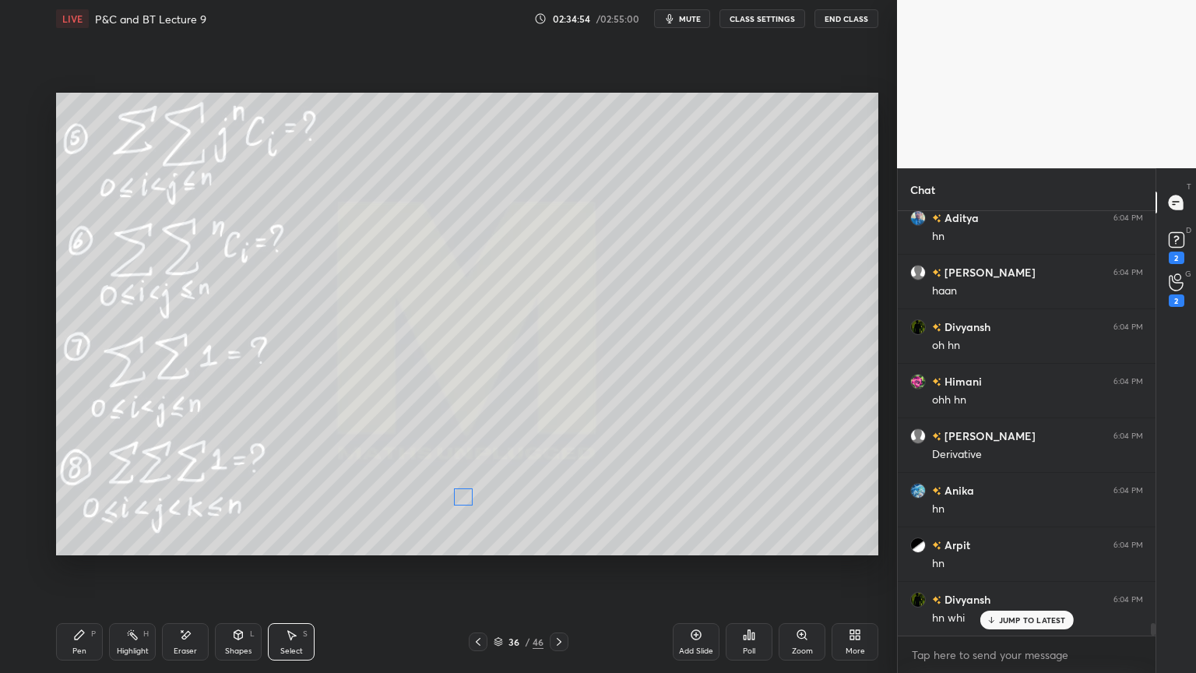
drag, startPoint x: 504, startPoint y: 497, endPoint x: 458, endPoint y: 499, distance: 46.0
click at [457, 500] on div "0 ° Undo Copy Duplicate Duplicate to new slide Delete" at bounding box center [467, 324] width 822 height 463
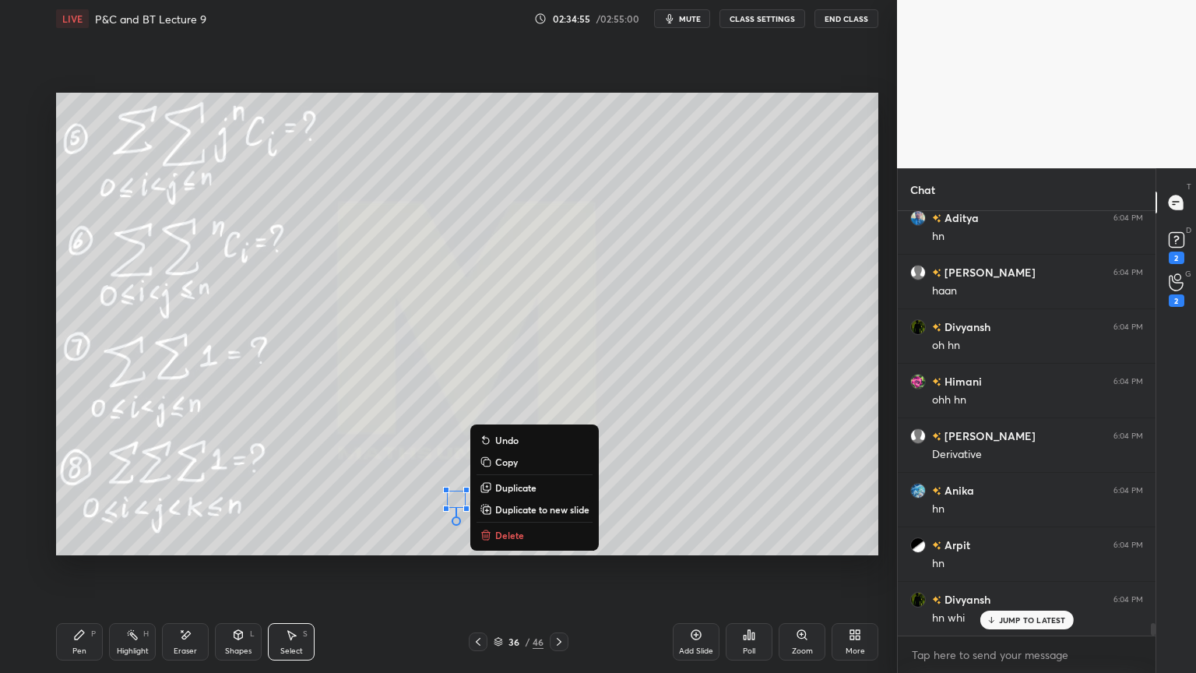
click at [445, 435] on div "0 ° Undo Copy Duplicate Duplicate to new slide Delete" at bounding box center [467, 324] width 822 height 463
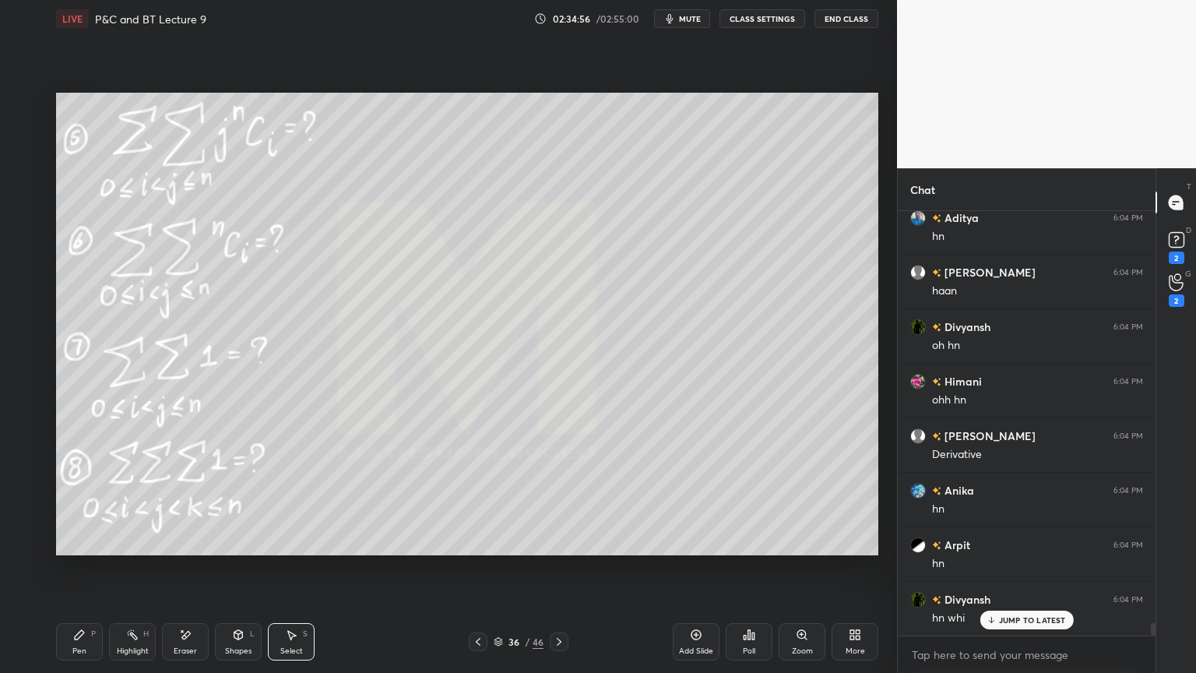
drag, startPoint x: 171, startPoint y: 648, endPoint x: 126, endPoint y: 649, distance: 45.2
click at [171, 649] on div "Eraser" at bounding box center [185, 641] width 47 height 37
click at [101, 653] on div "Pen P" at bounding box center [79, 641] width 47 height 37
click at [82, 642] on div "Pen P" at bounding box center [79, 641] width 47 height 37
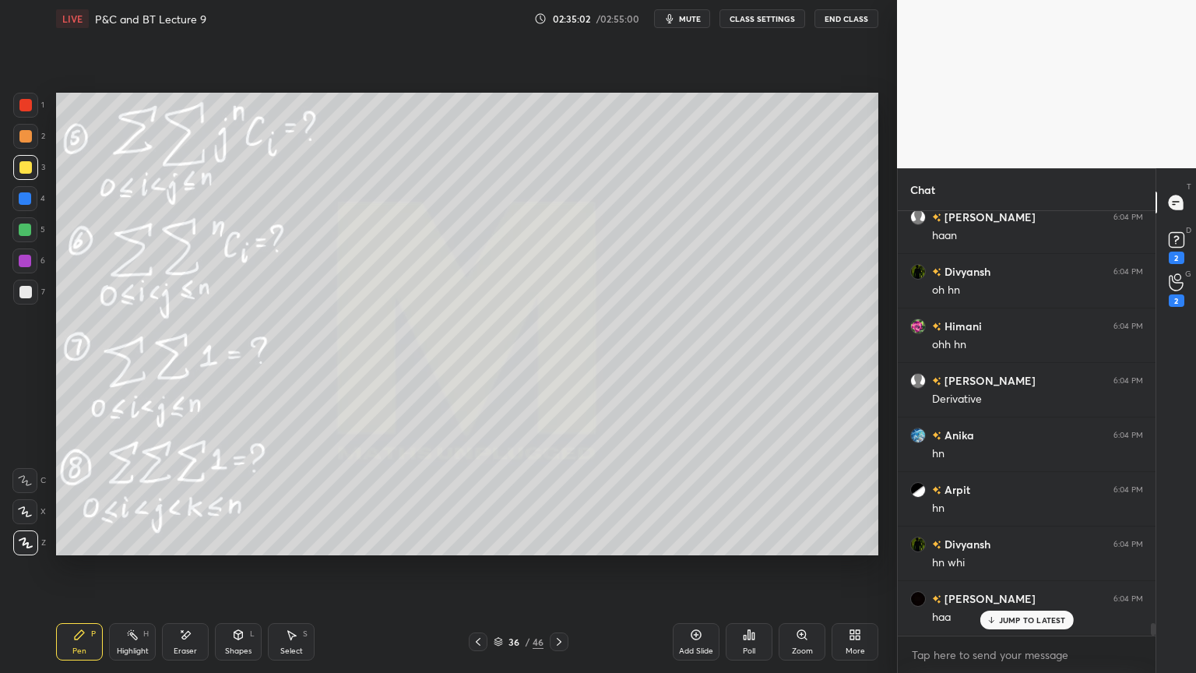
scroll to position [14096, 0]
click at [191, 637] on icon at bounding box center [185, 634] width 12 height 13
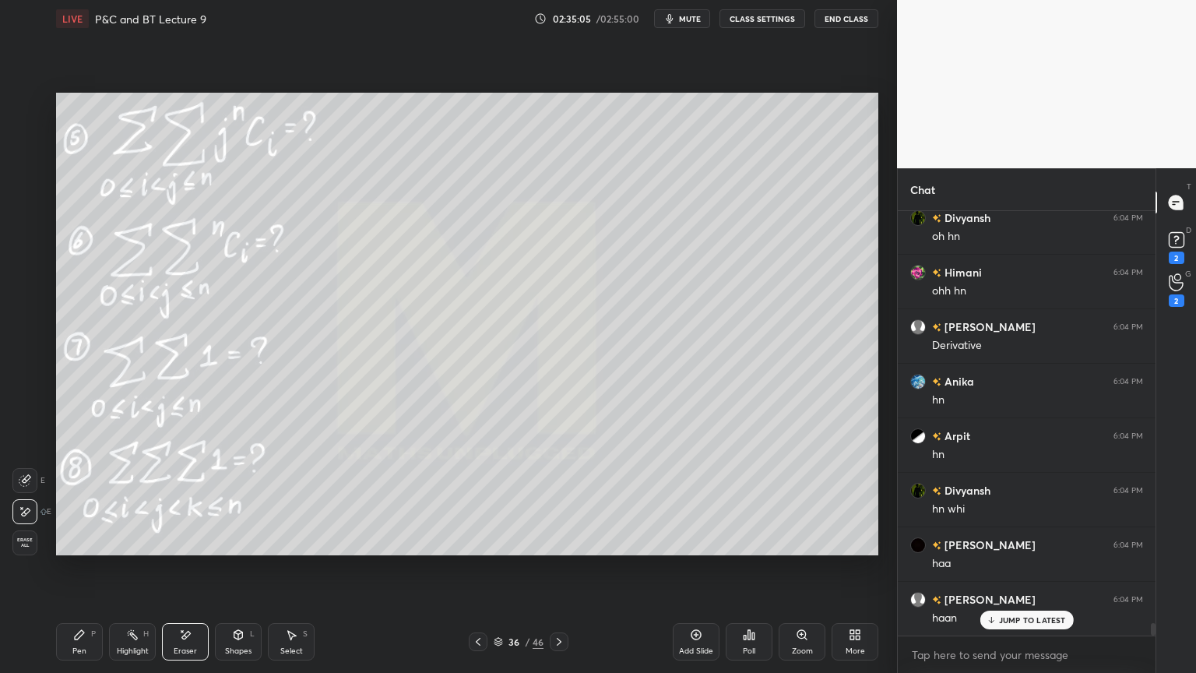
click at [106, 643] on div "Pen P Highlight H Eraser Shapes L Select S" at bounding box center [210, 641] width 308 height 37
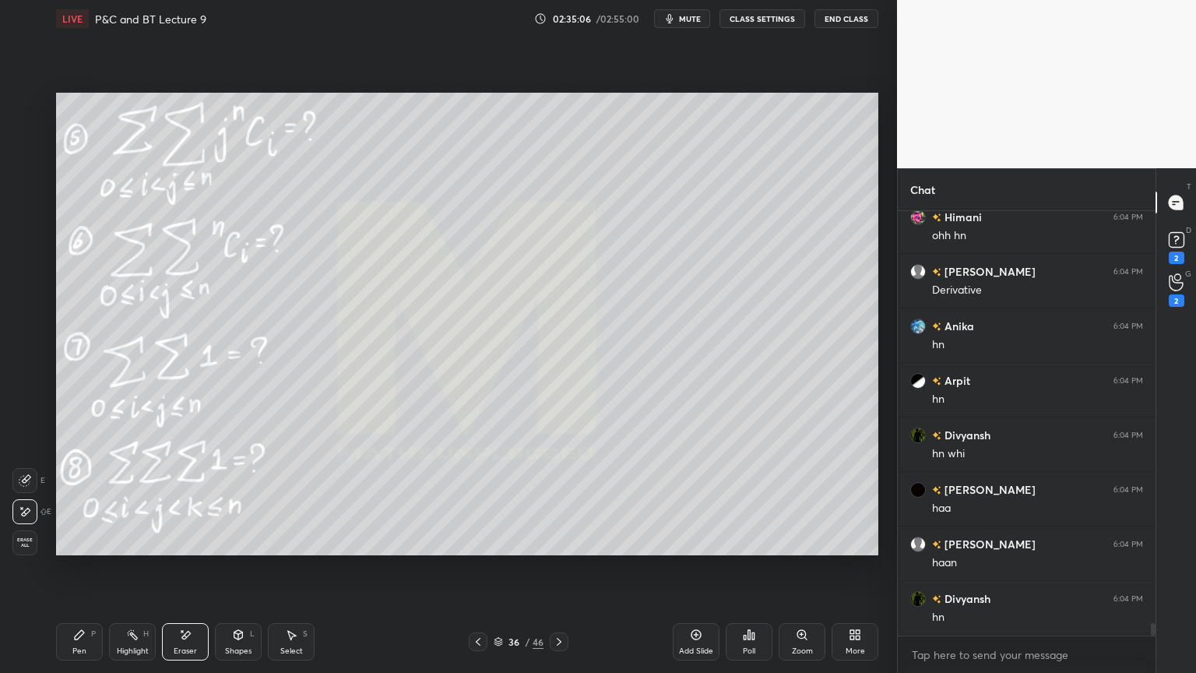
click at [90, 642] on div "Pen P" at bounding box center [79, 641] width 47 height 37
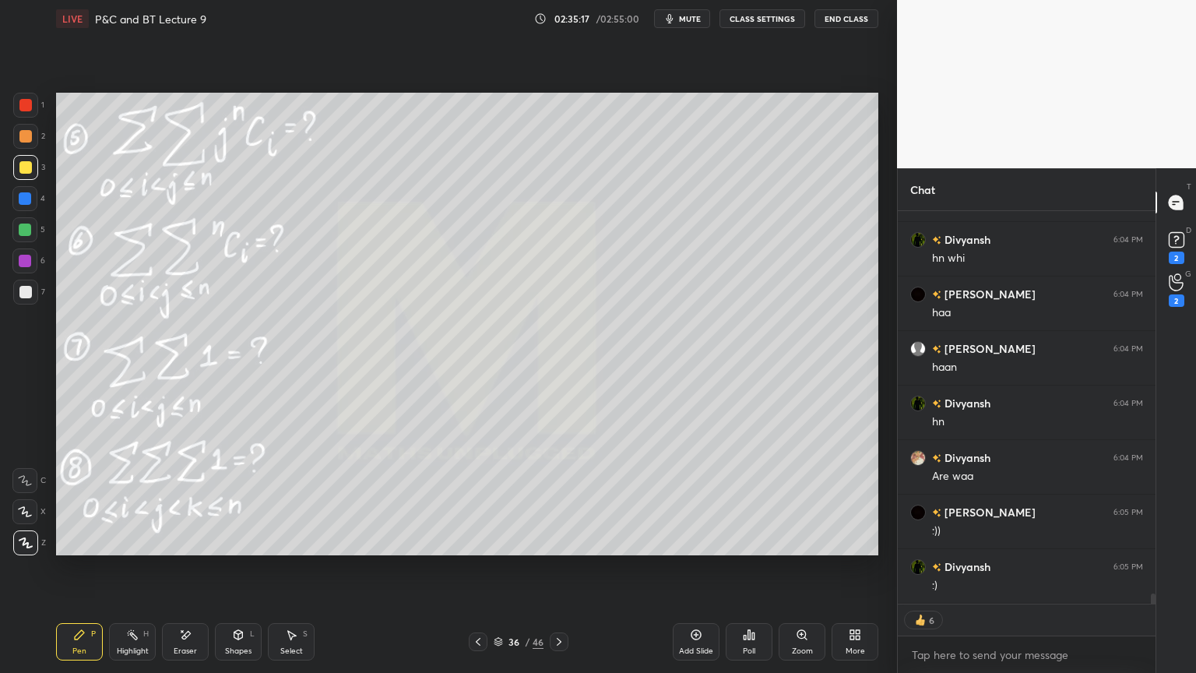
scroll to position [14401, 0]
click at [181, 643] on div "Eraser" at bounding box center [185, 641] width 47 height 37
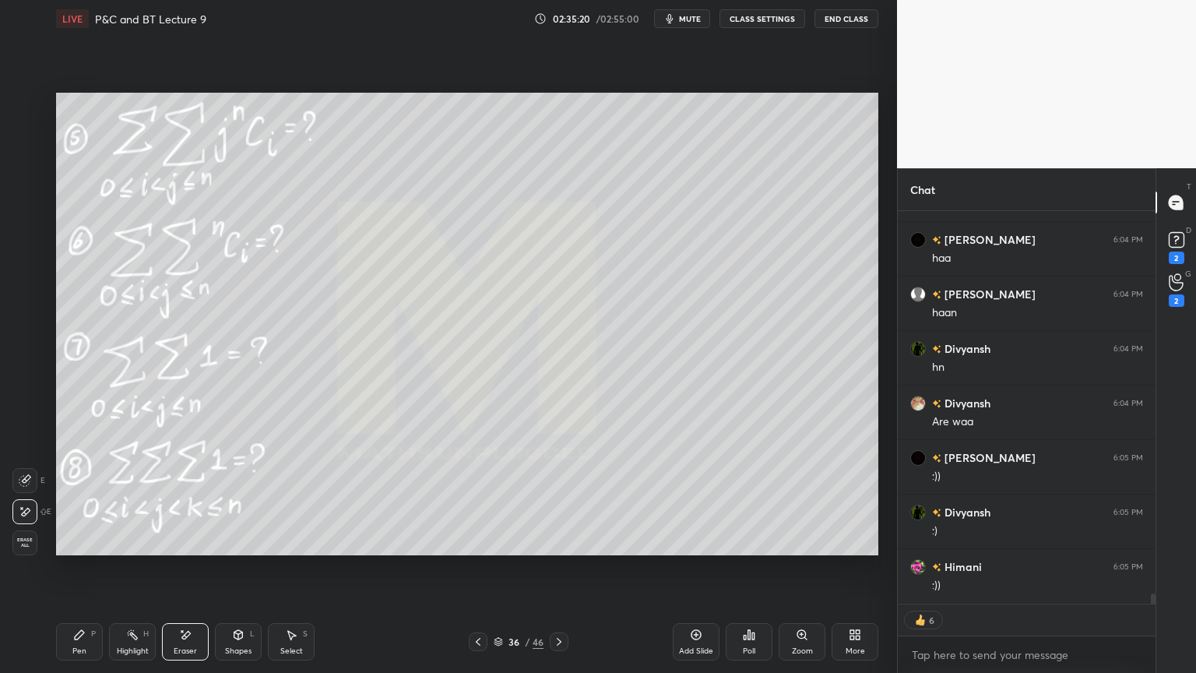
drag, startPoint x: 302, startPoint y: 635, endPoint x: 308, endPoint y: 627, distance: 10.2
click at [301, 634] on div "Select S" at bounding box center [291, 641] width 47 height 37
drag, startPoint x: 600, startPoint y: 526, endPoint x: 619, endPoint y: 536, distance: 21.9
click at [619, 536] on div "0 ° Undo Copy Duplicate Duplicate to new slide Delete" at bounding box center [467, 324] width 822 height 463
drag, startPoint x: 564, startPoint y: 498, endPoint x: 544, endPoint y: 498, distance: 20.2
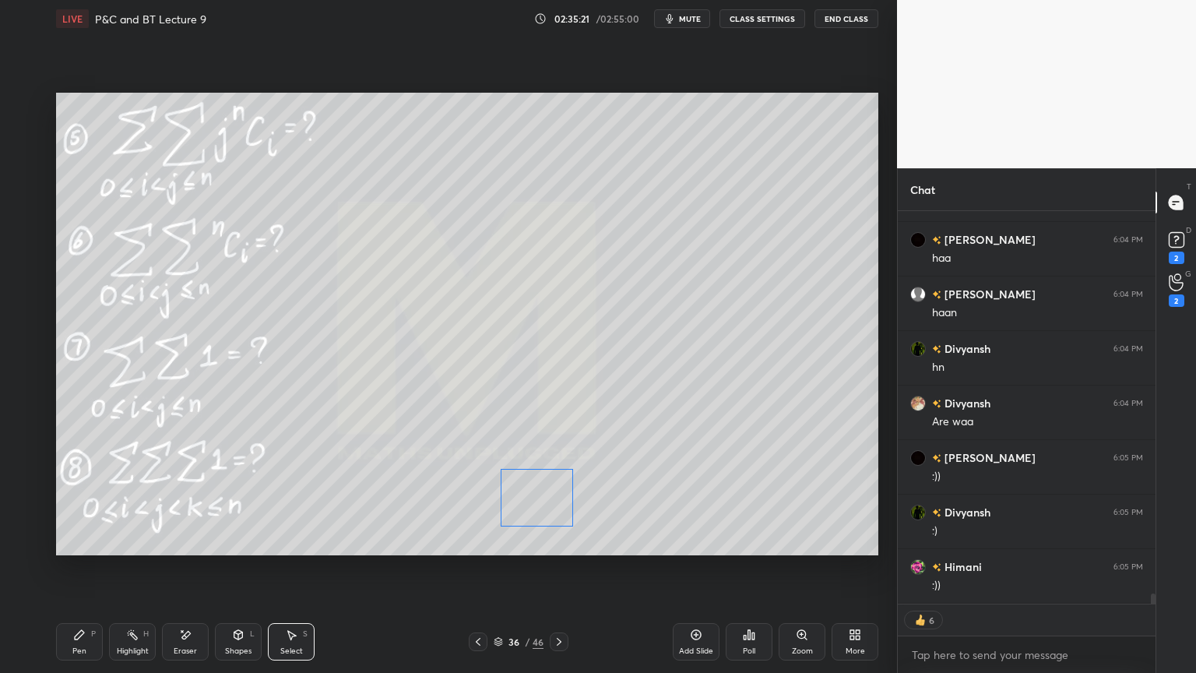
click at [544, 498] on div "0 ° Undo Copy Duplicate Duplicate to new slide Delete" at bounding box center [467, 324] width 822 height 463
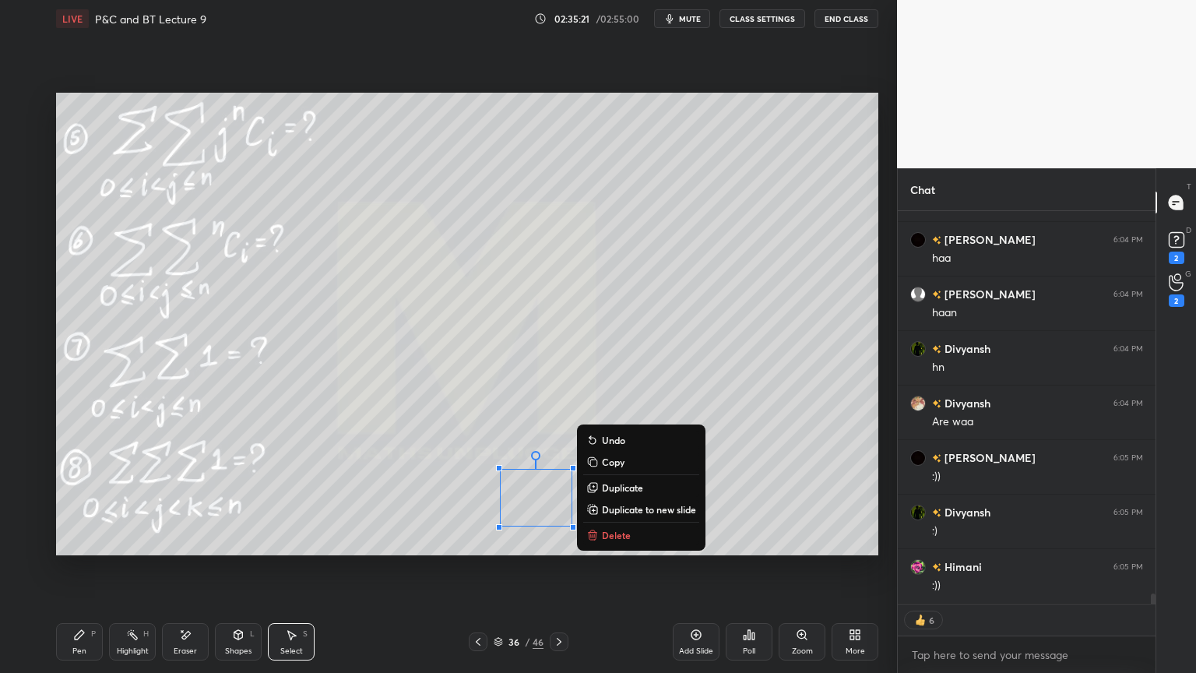
drag, startPoint x: 452, startPoint y: 460, endPoint x: 347, endPoint y: 540, distance: 132.9
click at [452, 459] on div "0 ° Undo Copy Duplicate Duplicate to new slide Delete" at bounding box center [467, 324] width 822 height 463
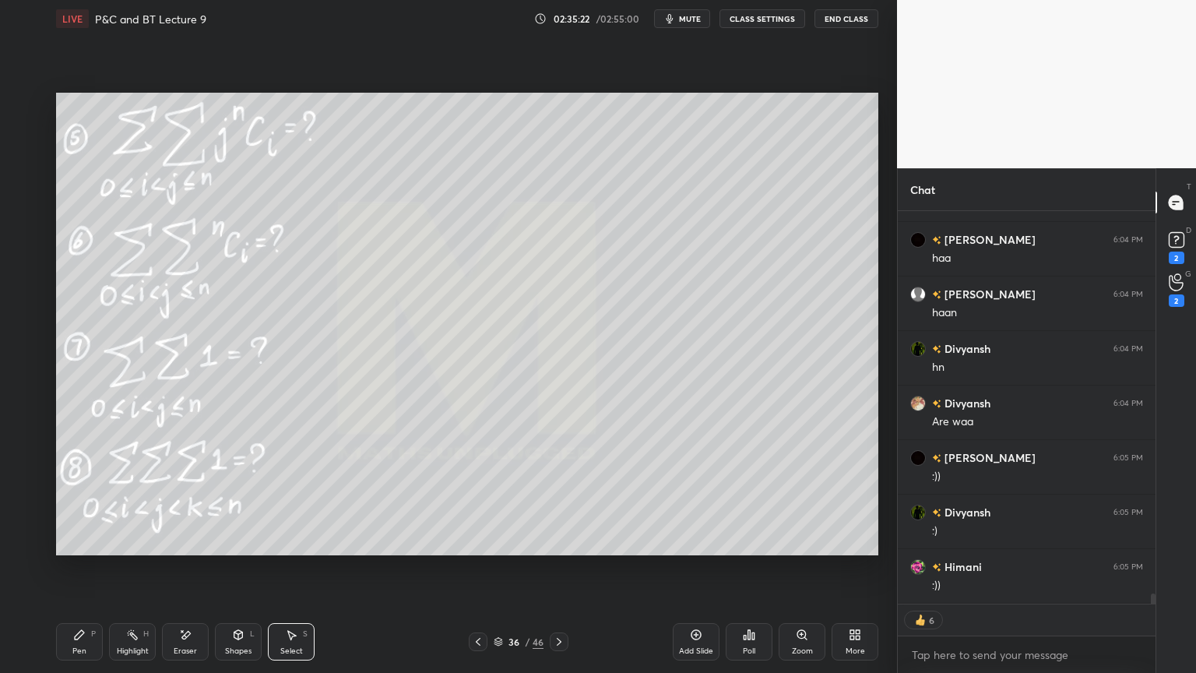
drag, startPoint x: 90, startPoint y: 641, endPoint x: 262, endPoint y: 598, distance: 176.6
click at [90, 640] on div "Pen P" at bounding box center [79, 641] width 47 height 37
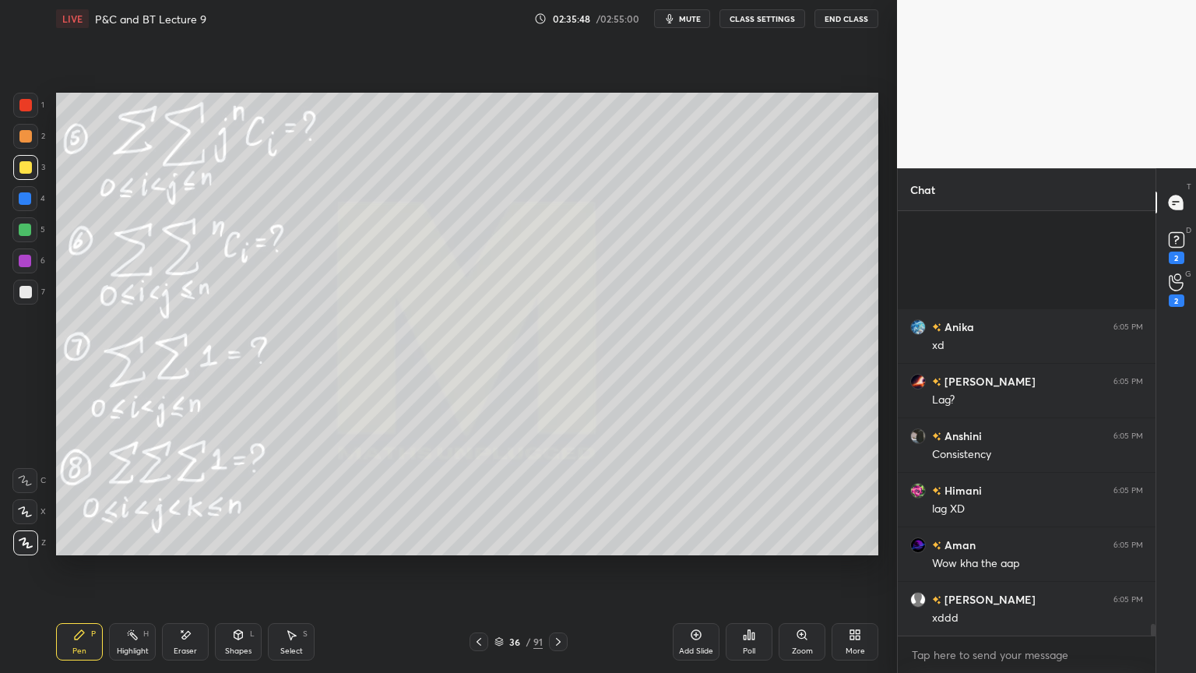
scroll to position [15459, 0]
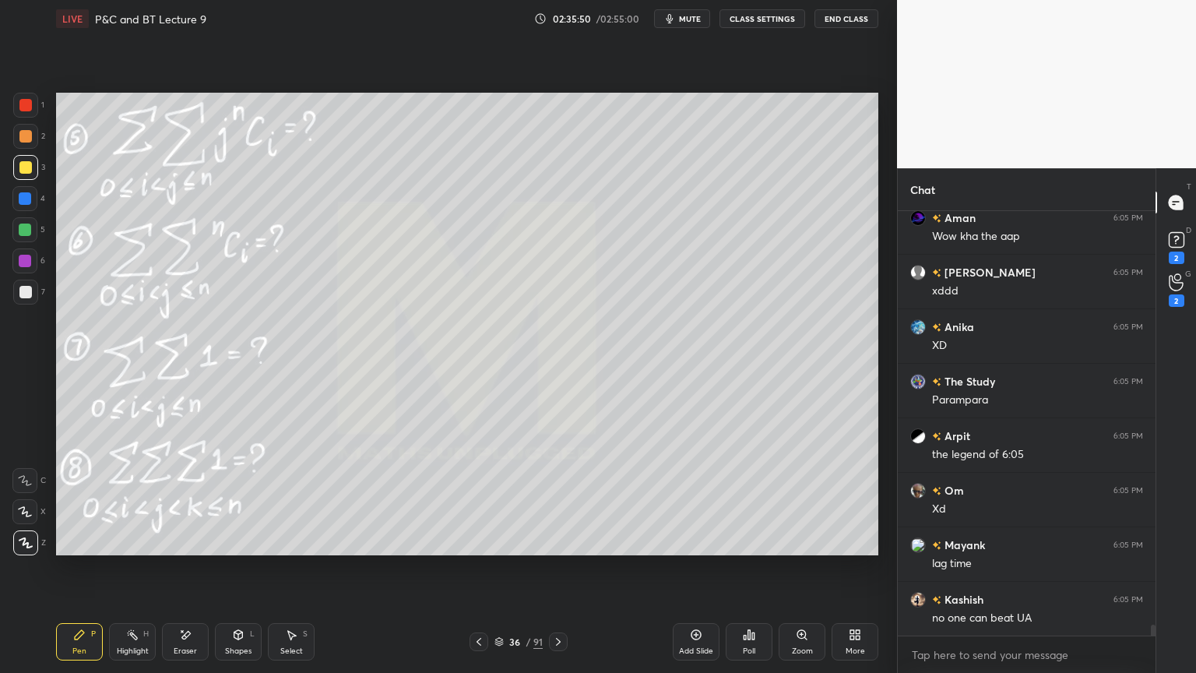
click at [1019, 624] on div "Aman 6:05 PM Wow kha the aap Akshita 6:05 PM xddd Anika 6:05 PM XD The Study 6:…" at bounding box center [1027, 423] width 258 height 424
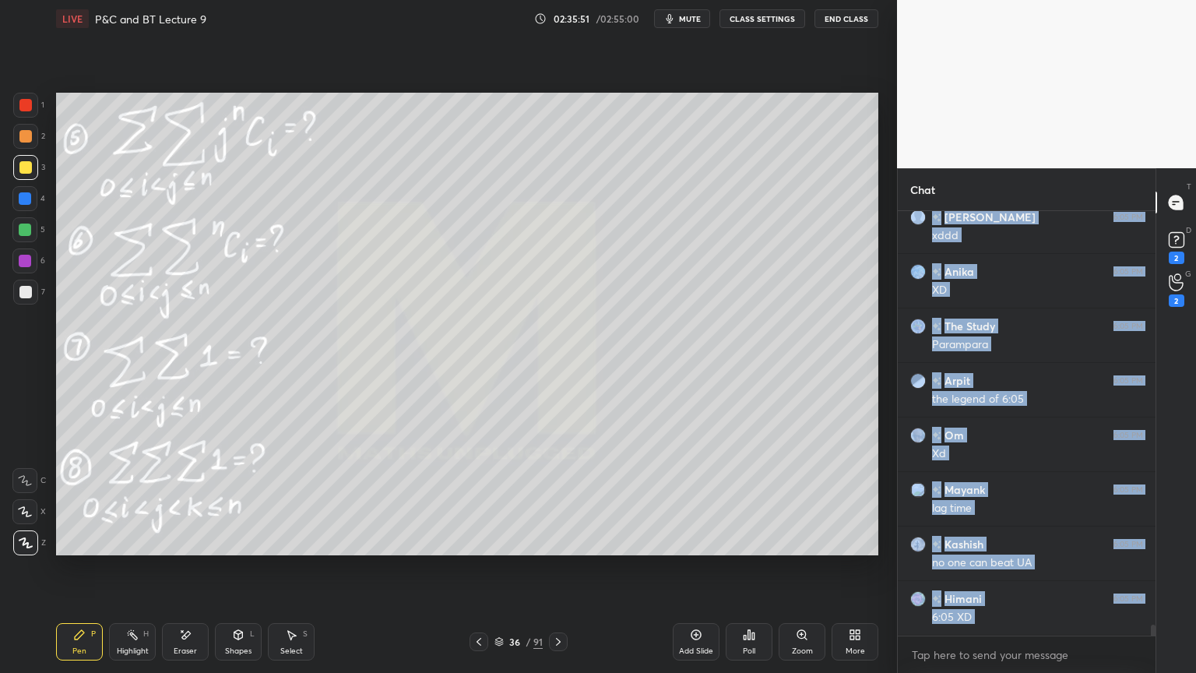
click at [1005, 660] on div "JUMP TO LATEST" at bounding box center [1026, 669] width 93 height 19
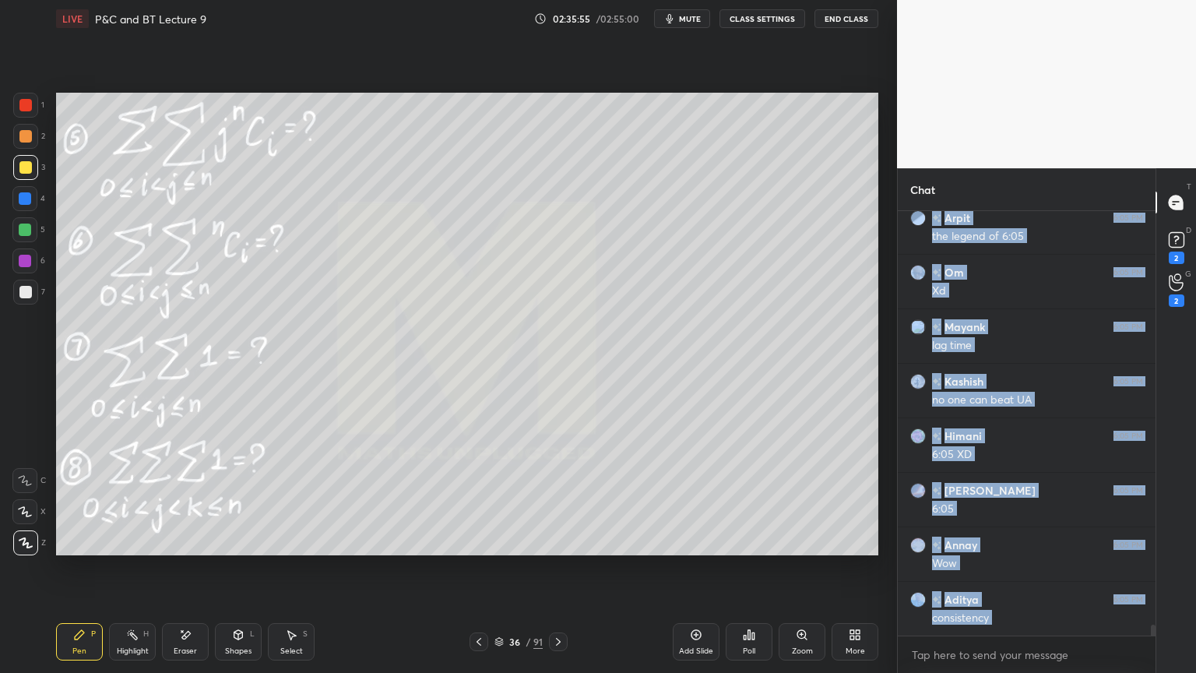
click at [992, 623] on div "Arpit 6:05 PM the legend of 6:05 Om 6:05 PM Xd Mayank 6:05 PM lag time Kashish …" at bounding box center [1027, 423] width 258 height 424
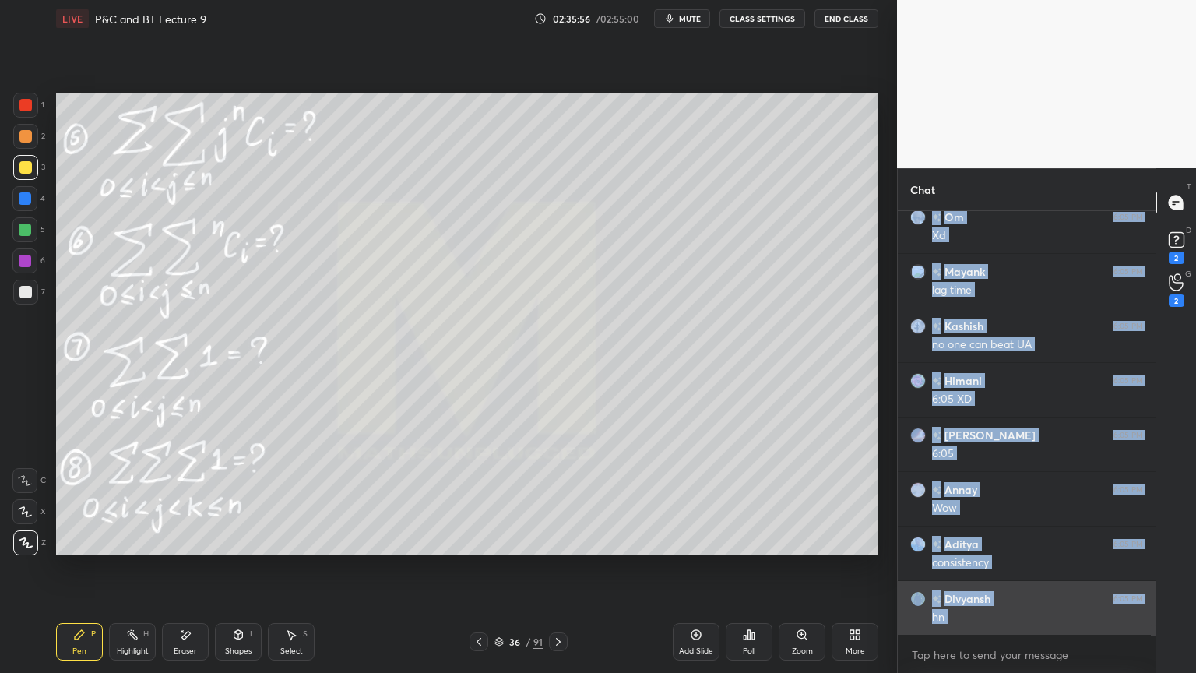
click at [1014, 608] on div "hn" at bounding box center [1037, 616] width 211 height 19
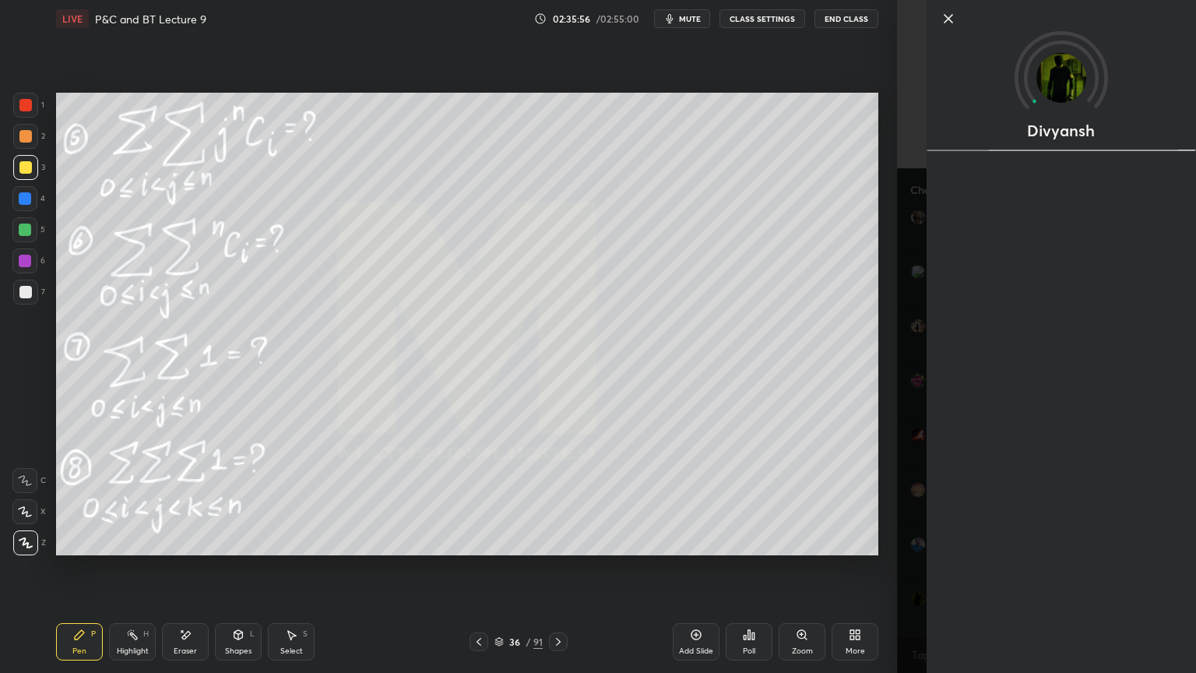
click at [934, 594] on div "Divyansh" at bounding box center [1061, 336] width 269 height 673
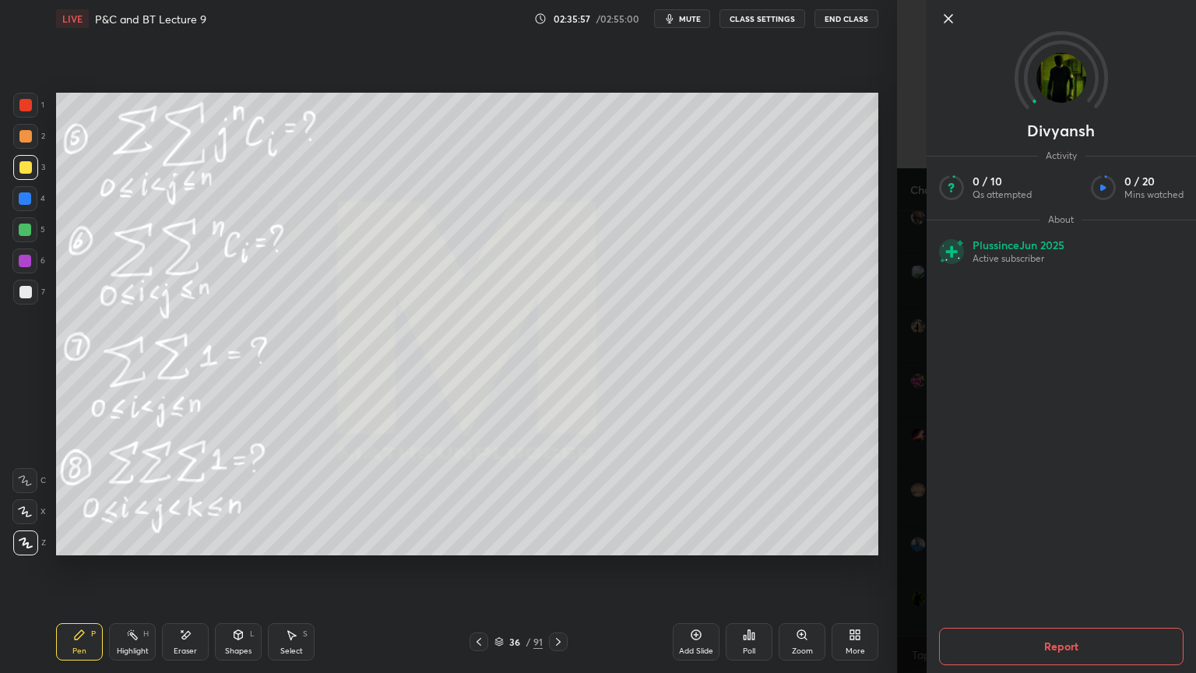
click at [912, 593] on div "Divyansh Activity 0 / 10 Qs attempted 0 / 20 Mins watched About Plus since Jun …" at bounding box center [1046, 336] width 299 height 673
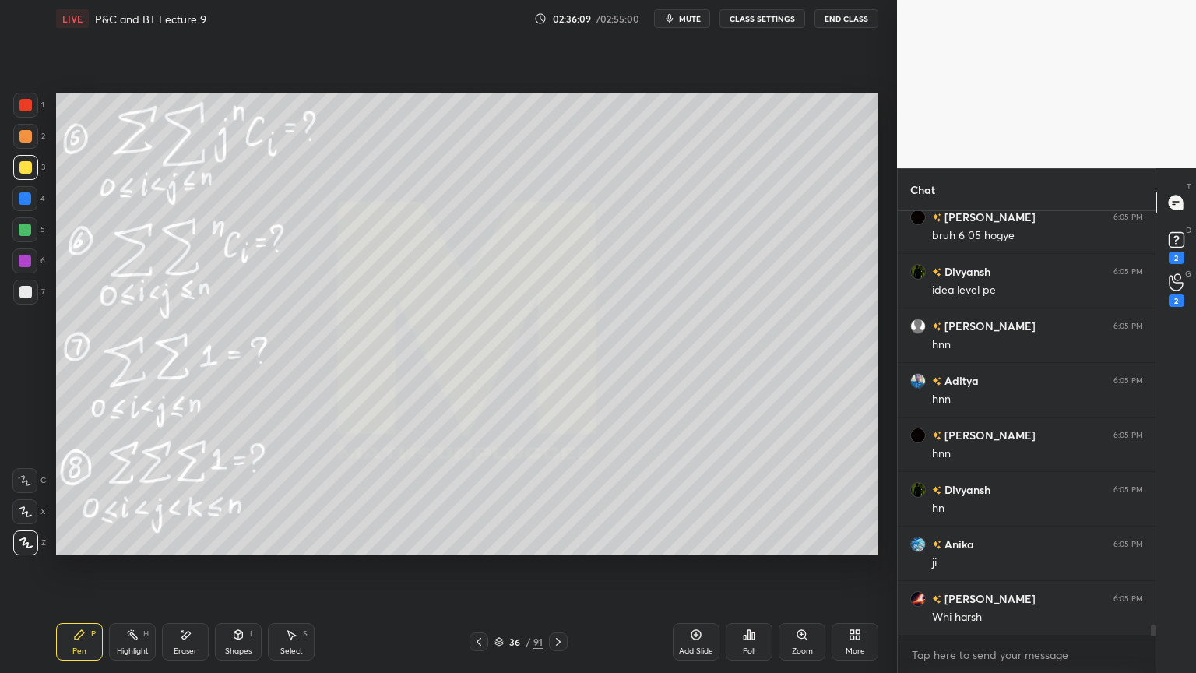
click at [480, 639] on icon at bounding box center [479, 641] width 12 height 12
click at [560, 645] on icon at bounding box center [558, 641] width 12 height 12
drag, startPoint x: 181, startPoint y: 646, endPoint x: 153, endPoint y: 628, distance: 32.2
click at [181, 645] on div "Eraser" at bounding box center [185, 641] width 47 height 37
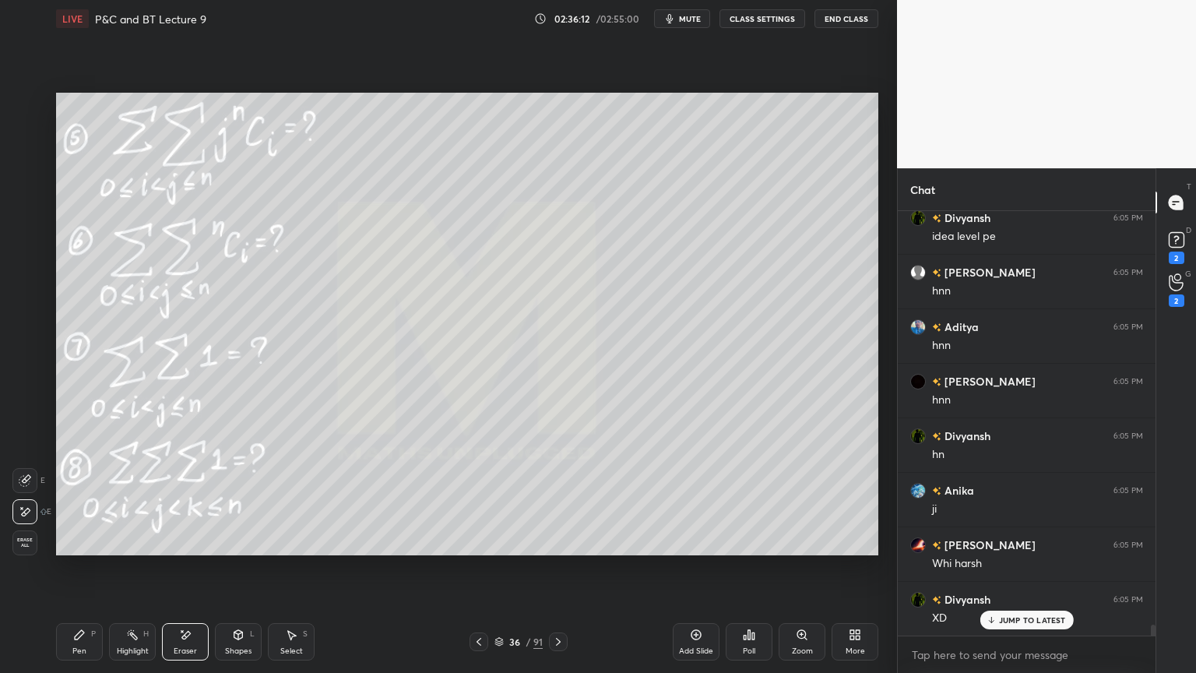
drag, startPoint x: 35, startPoint y: 544, endPoint x: 65, endPoint y: 567, distance: 37.8
click at [33, 544] on span "Erase all" at bounding box center [24, 542] width 23 height 11
click at [122, 644] on div "Highlight H" at bounding box center [132, 641] width 47 height 37
click at [88, 641] on div "Pen P" at bounding box center [79, 641] width 47 height 37
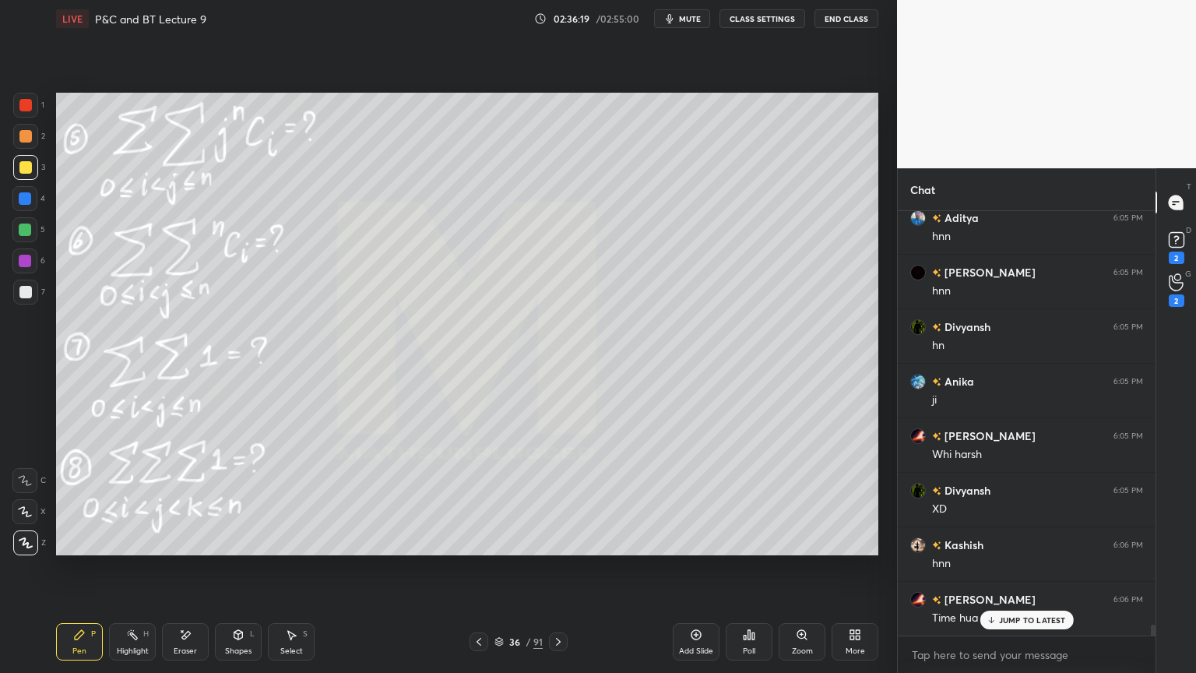
drag, startPoint x: 192, startPoint y: 639, endPoint x: 186, endPoint y: 611, distance: 28.6
click at [188, 641] on div "Eraser" at bounding box center [185, 641] width 47 height 37
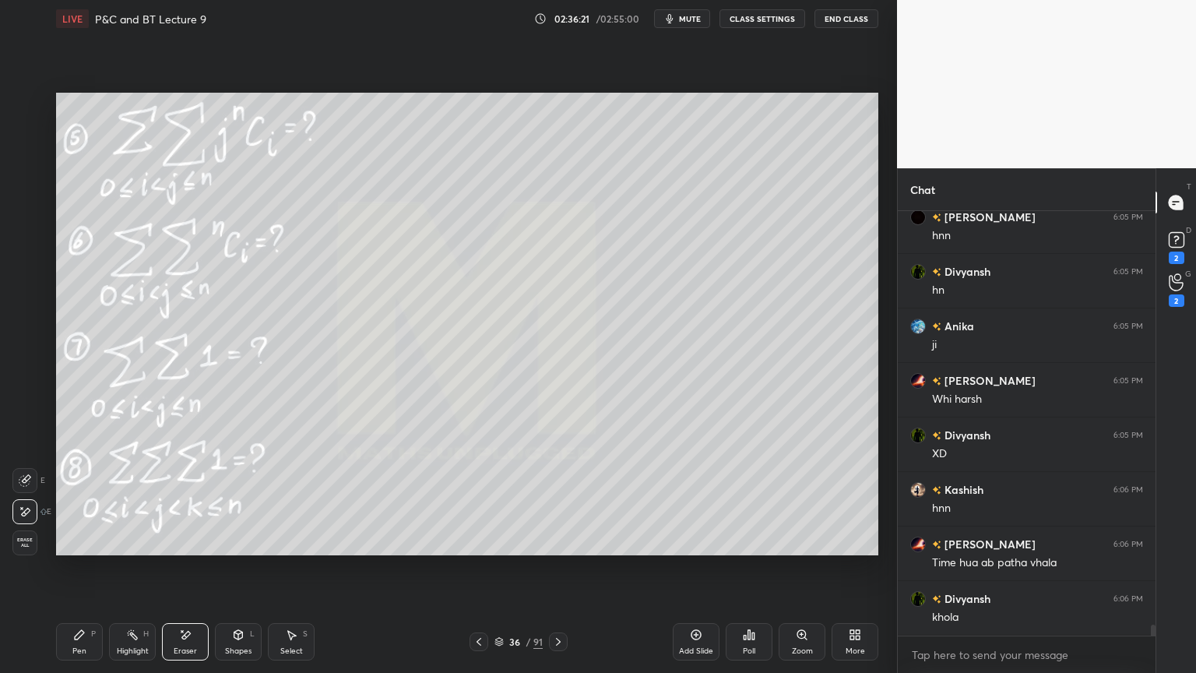
drag, startPoint x: 126, startPoint y: 643, endPoint x: 78, endPoint y: 644, distance: 48.3
click at [124, 645] on div "Highlight H" at bounding box center [132, 641] width 47 height 37
click at [77, 645] on div "Pen P" at bounding box center [79, 641] width 47 height 37
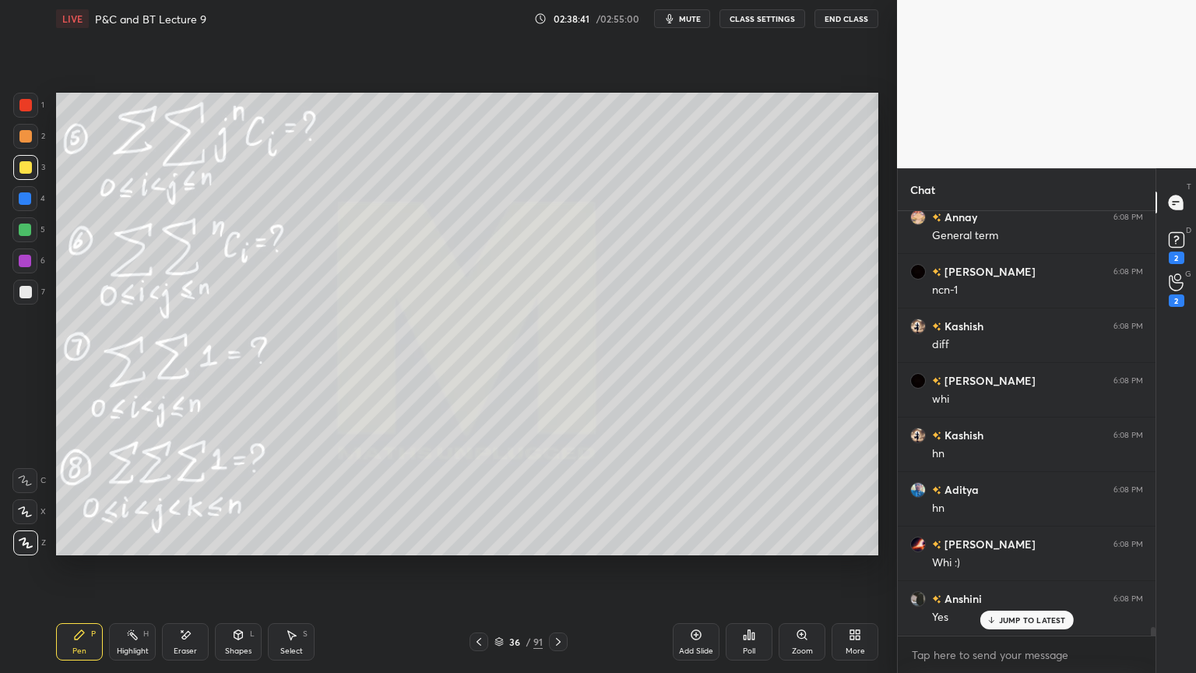
scroll to position [19921, 0]
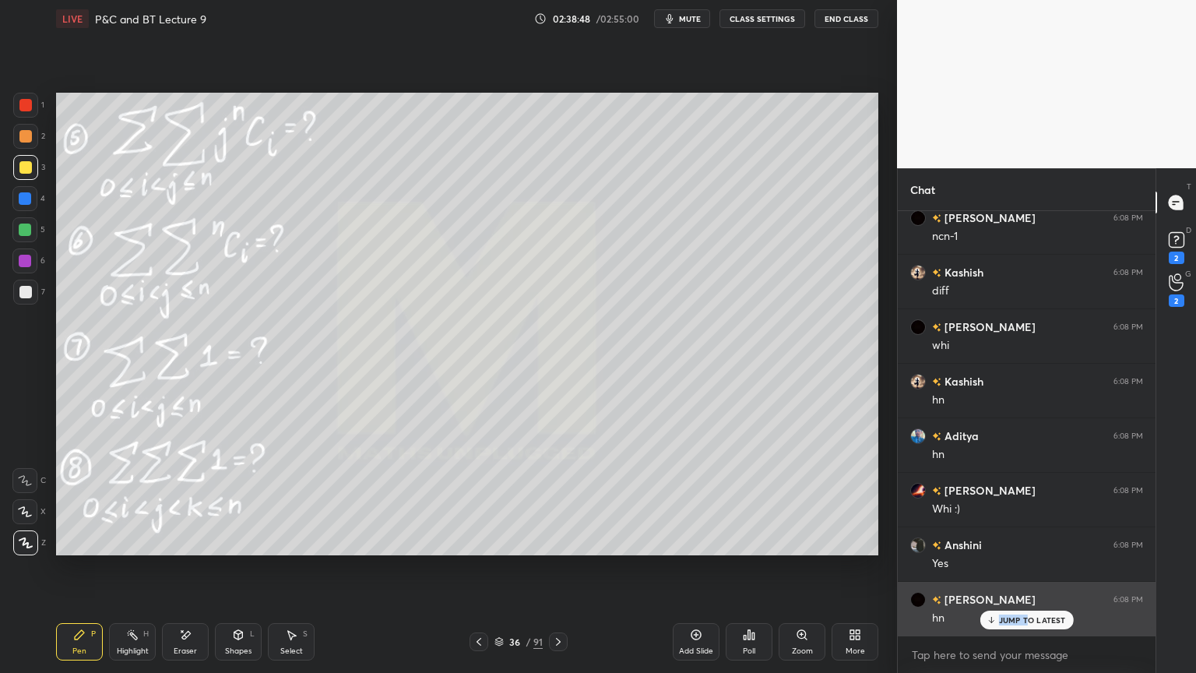
click at [1026, 615] on div "JUMP TO LATEST" at bounding box center [1026, 620] width 93 height 19
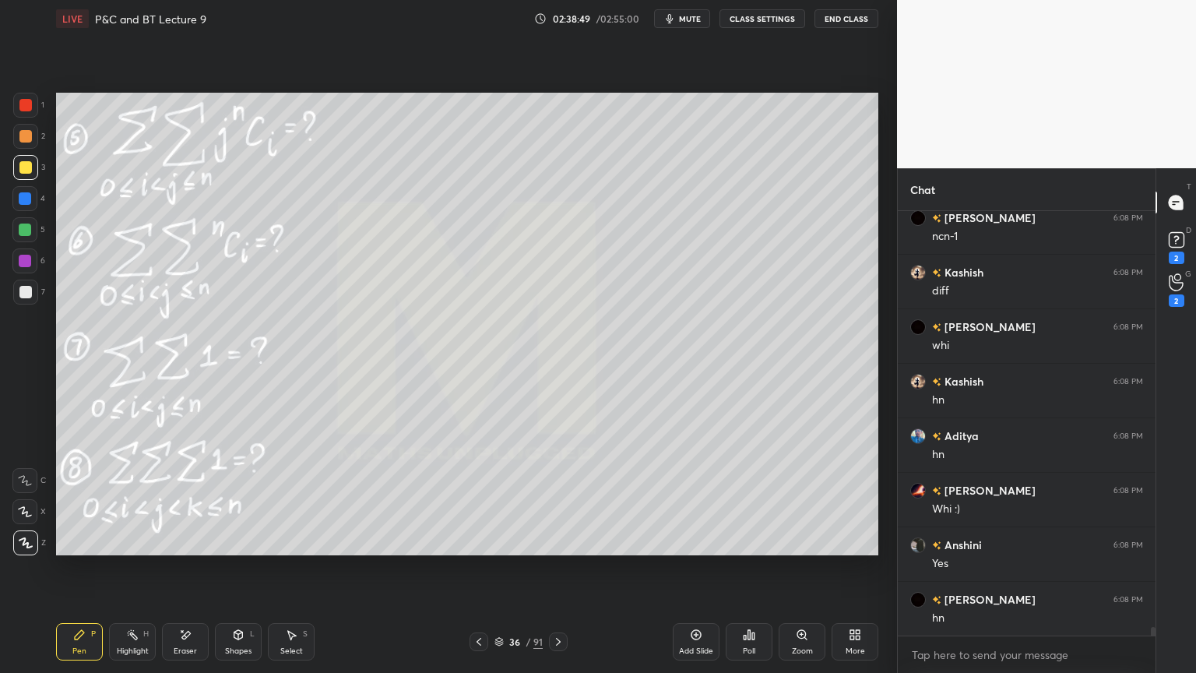
click at [189, 647] on div "Eraser" at bounding box center [185, 651] width 23 height 8
click at [25, 544] on span "Erase all" at bounding box center [24, 542] width 23 height 11
drag, startPoint x: 131, startPoint y: 654, endPoint x: 114, endPoint y: 653, distance: 17.2
click at [128, 653] on div "Highlight" at bounding box center [133, 651] width 32 height 8
drag, startPoint x: 96, startPoint y: 641, endPoint x: 151, endPoint y: 626, distance: 57.2
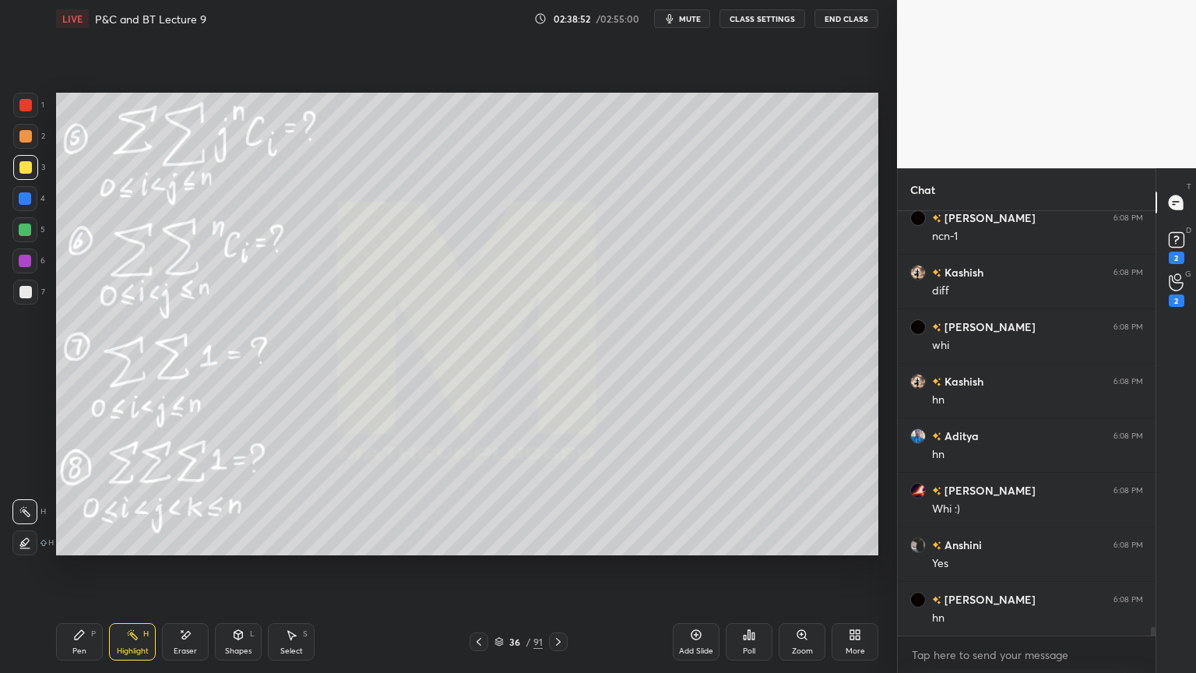
click at [95, 642] on div "Pen P" at bounding box center [79, 641] width 47 height 37
click at [195, 635] on div "Eraser" at bounding box center [185, 641] width 47 height 37
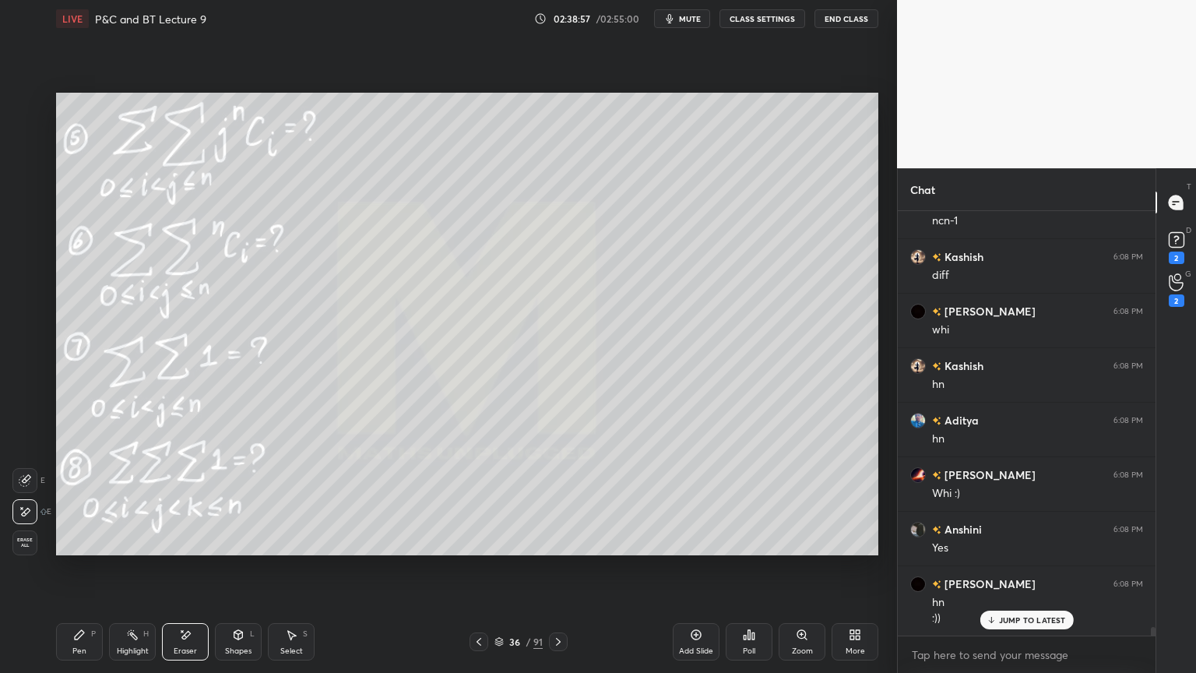
drag, startPoint x: 135, startPoint y: 635, endPoint x: 82, endPoint y: 637, distance: 53.0
click at [128, 637] on icon at bounding box center [132, 634] width 12 height 12
click at [81, 638] on div "Pen P" at bounding box center [79, 641] width 47 height 37
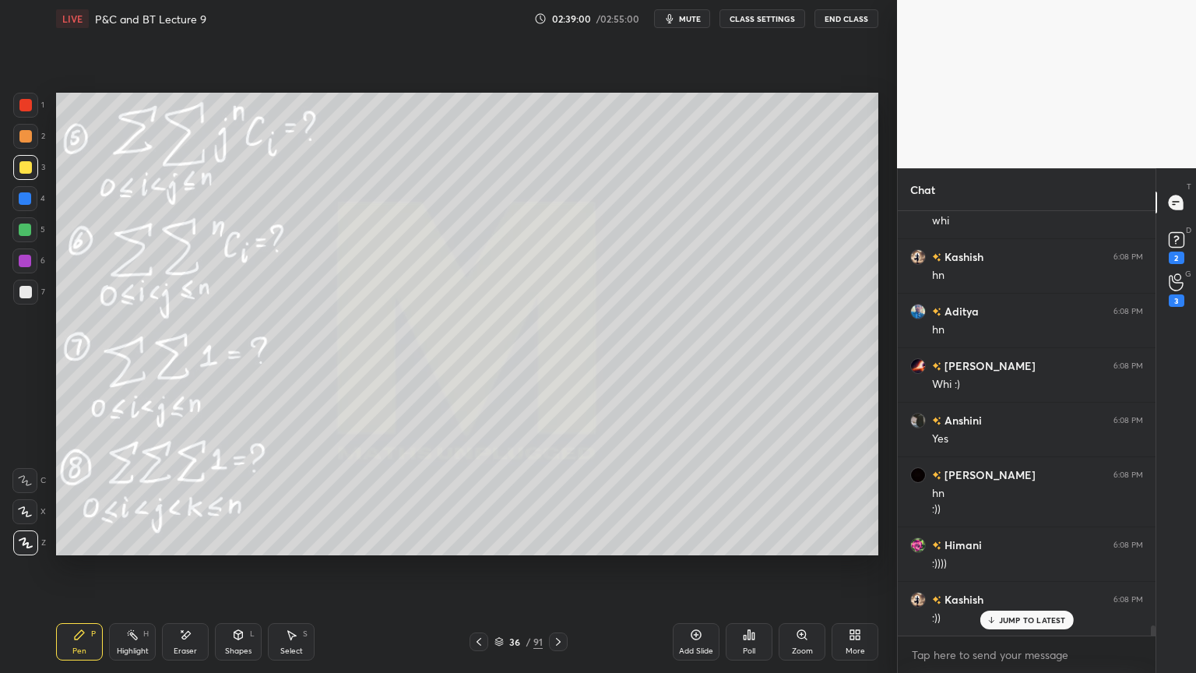
scroll to position [17425, 0]
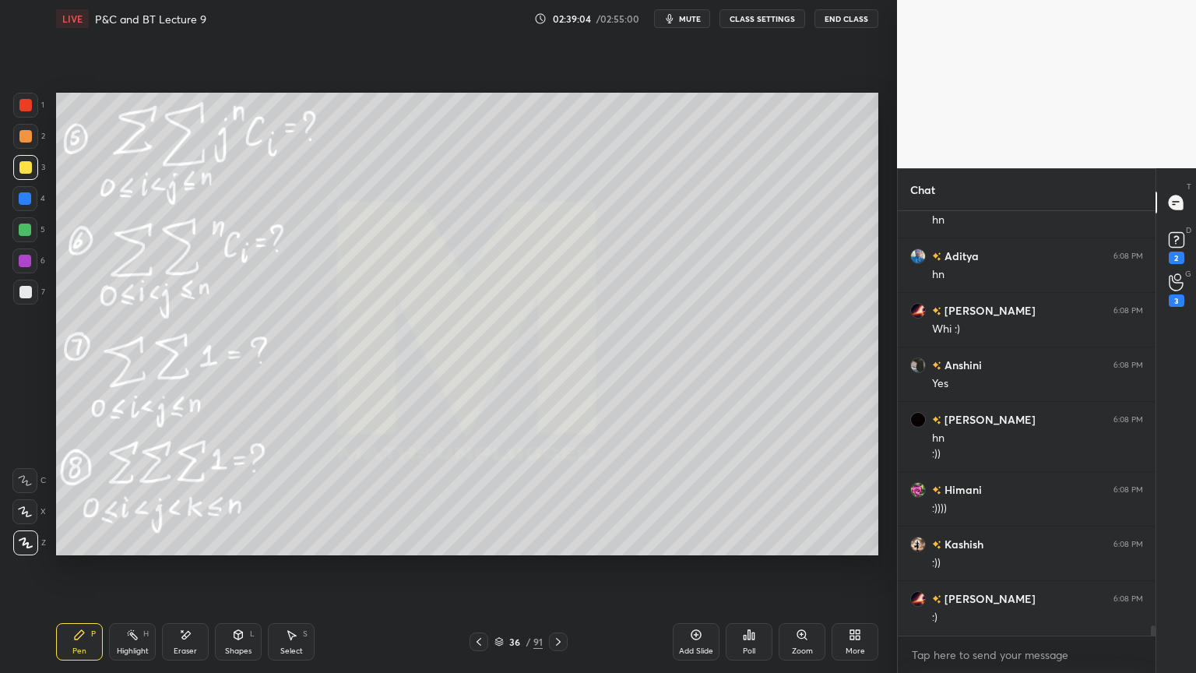
click at [185, 644] on div "Eraser" at bounding box center [185, 641] width 47 height 37
drag, startPoint x: 121, startPoint y: 628, endPoint x: 112, endPoint y: 640, distance: 15.6
click at [121, 629] on div "Highlight H" at bounding box center [132, 641] width 47 height 37
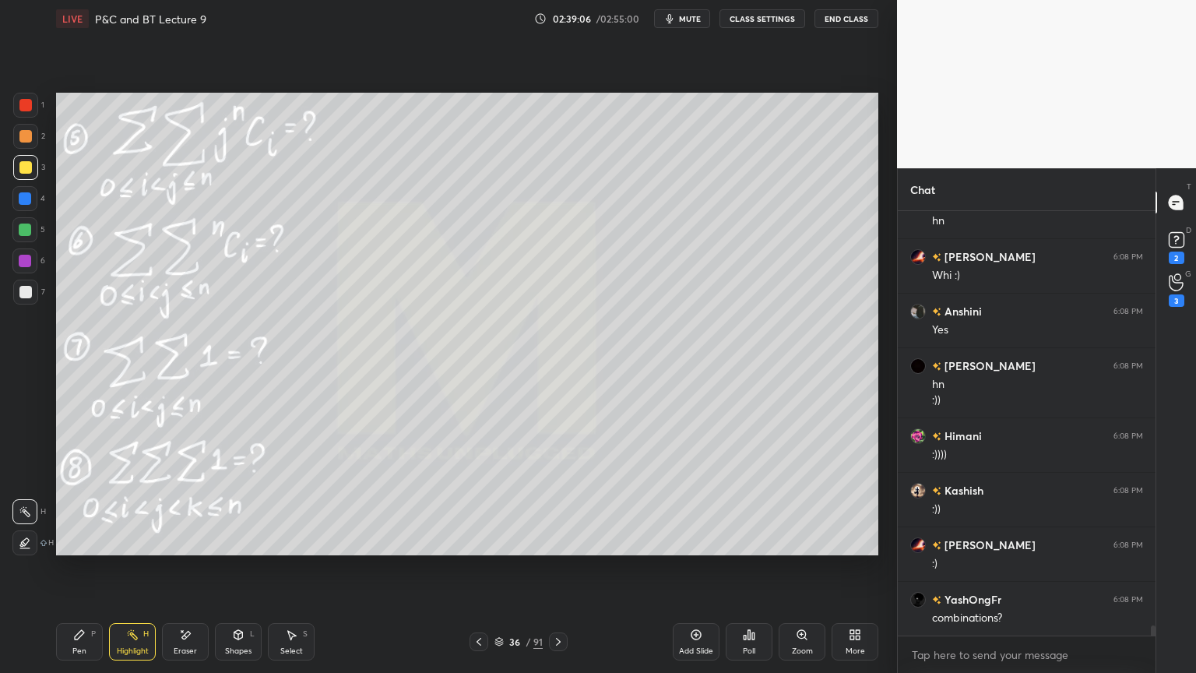
click at [86, 642] on div "Pen P" at bounding box center [79, 641] width 47 height 37
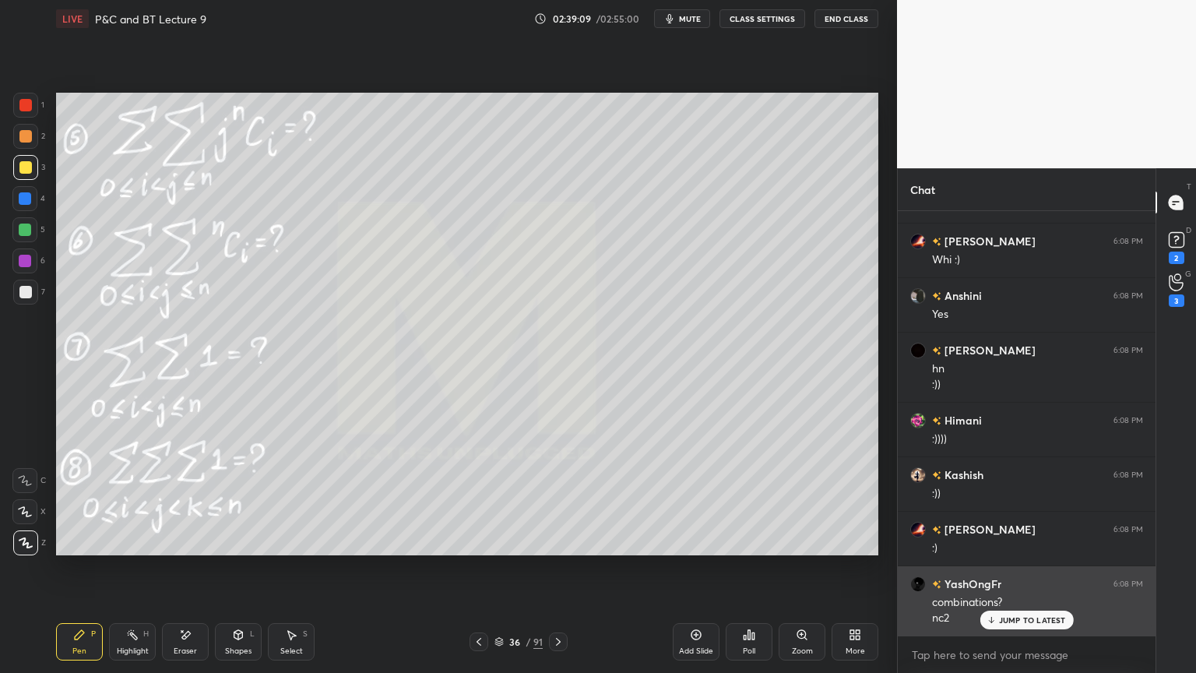
click at [999, 623] on div "JUMP TO LATEST" at bounding box center [1026, 620] width 93 height 19
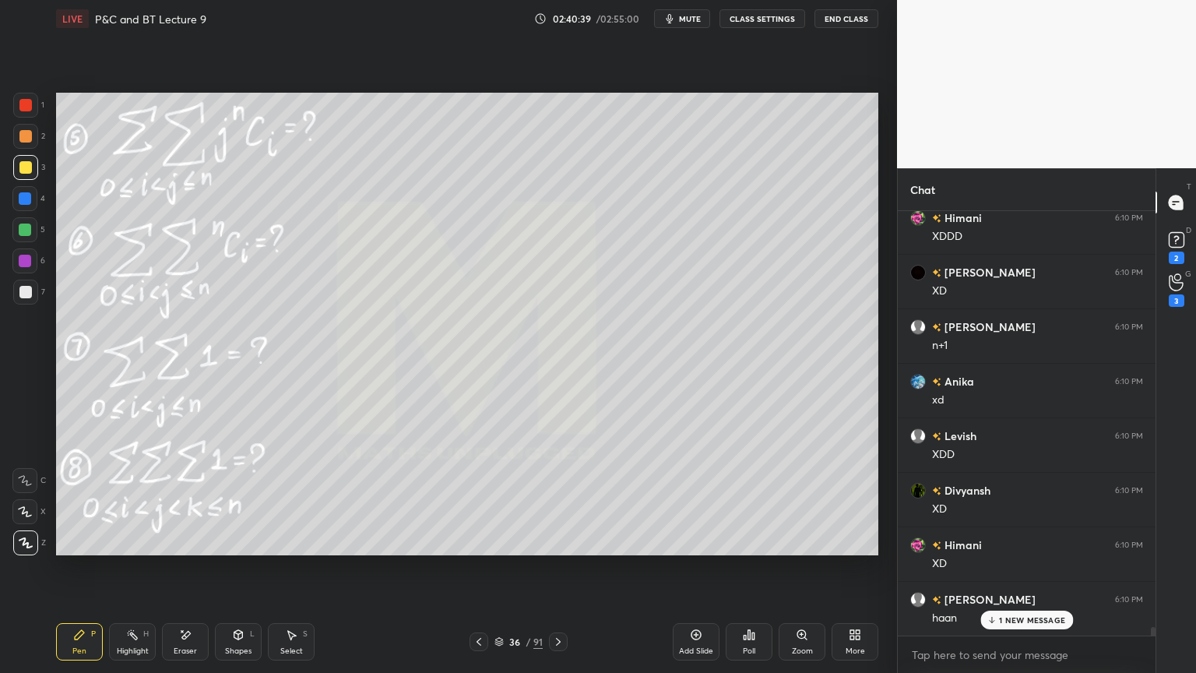
scroll to position [20260, 0]
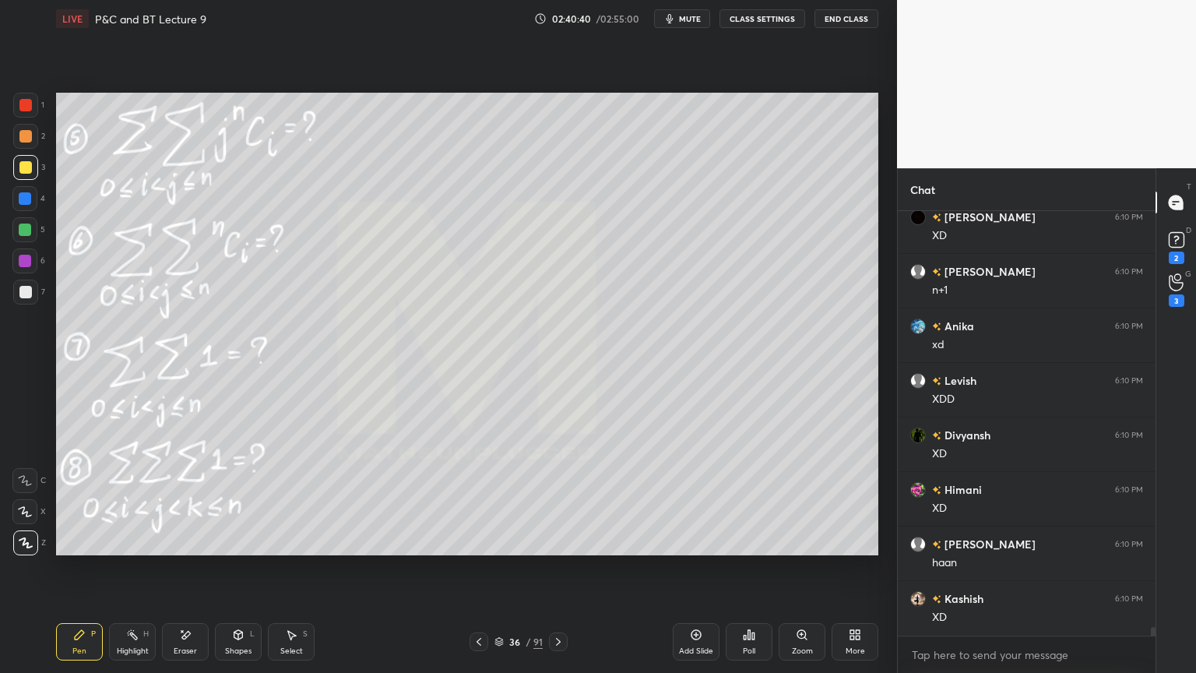
drag, startPoint x: 184, startPoint y: 643, endPoint x: 211, endPoint y: 620, distance: 35.9
click at [183, 644] on div "Eraser" at bounding box center [185, 641] width 47 height 37
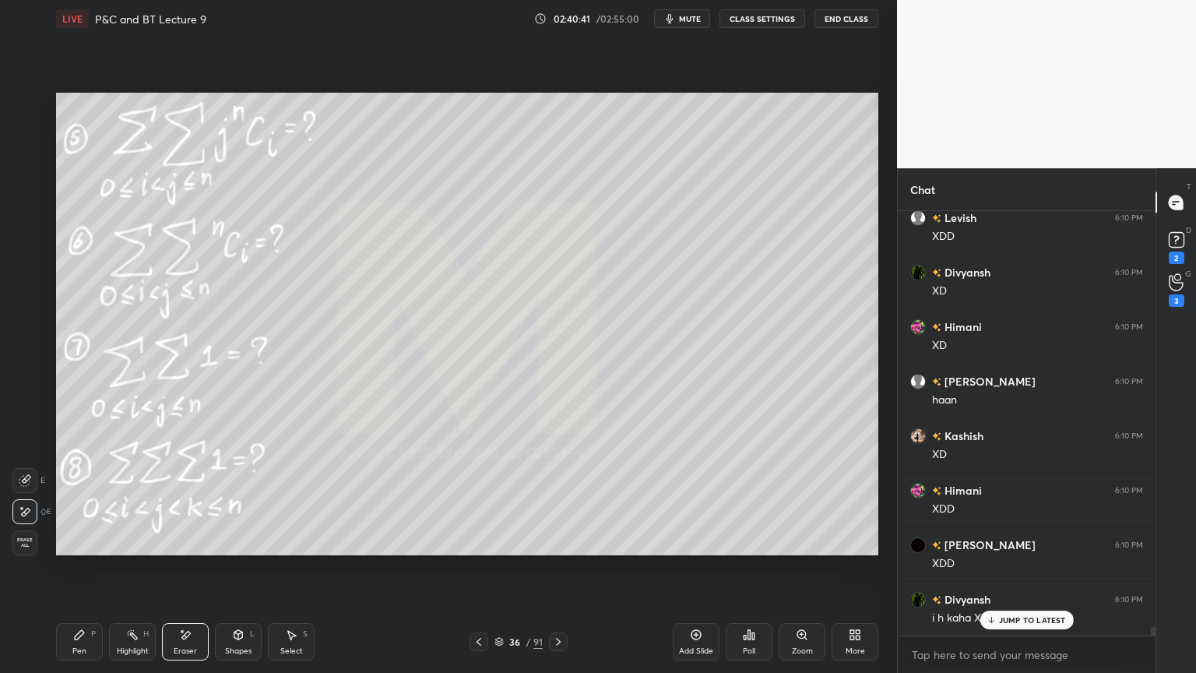
scroll to position [20531, 0]
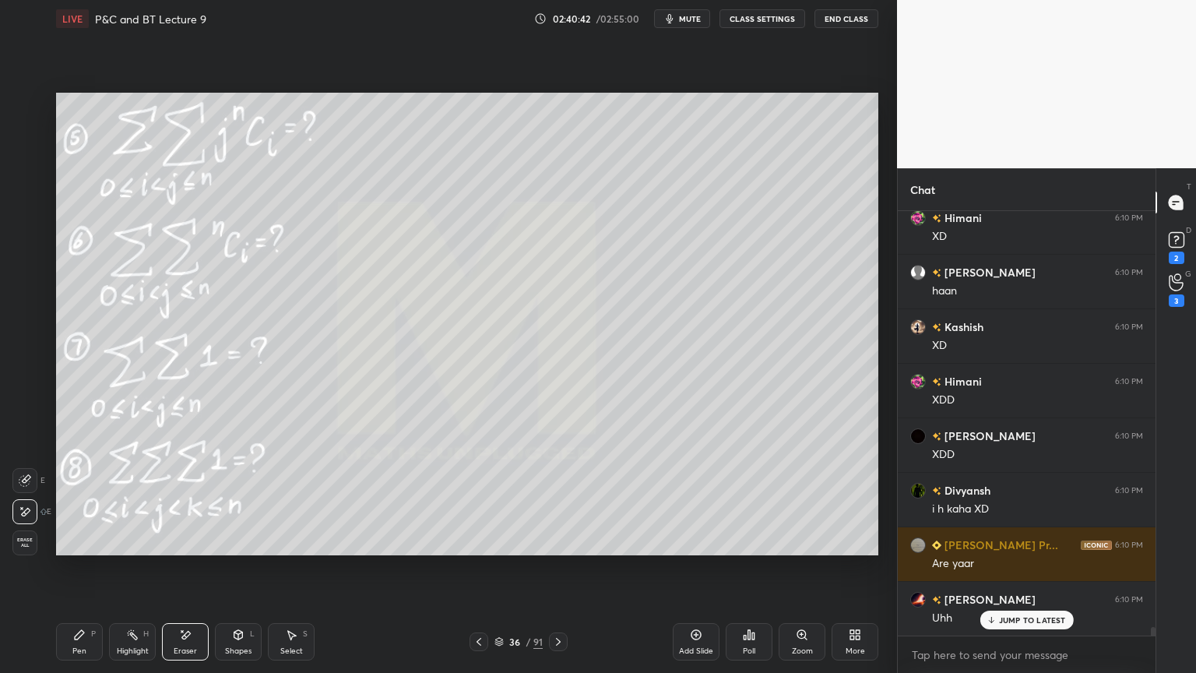
click at [121, 646] on div "Highlight H" at bounding box center [132, 641] width 47 height 37
click at [79, 647] on div "Pen" at bounding box center [79, 651] width 14 height 8
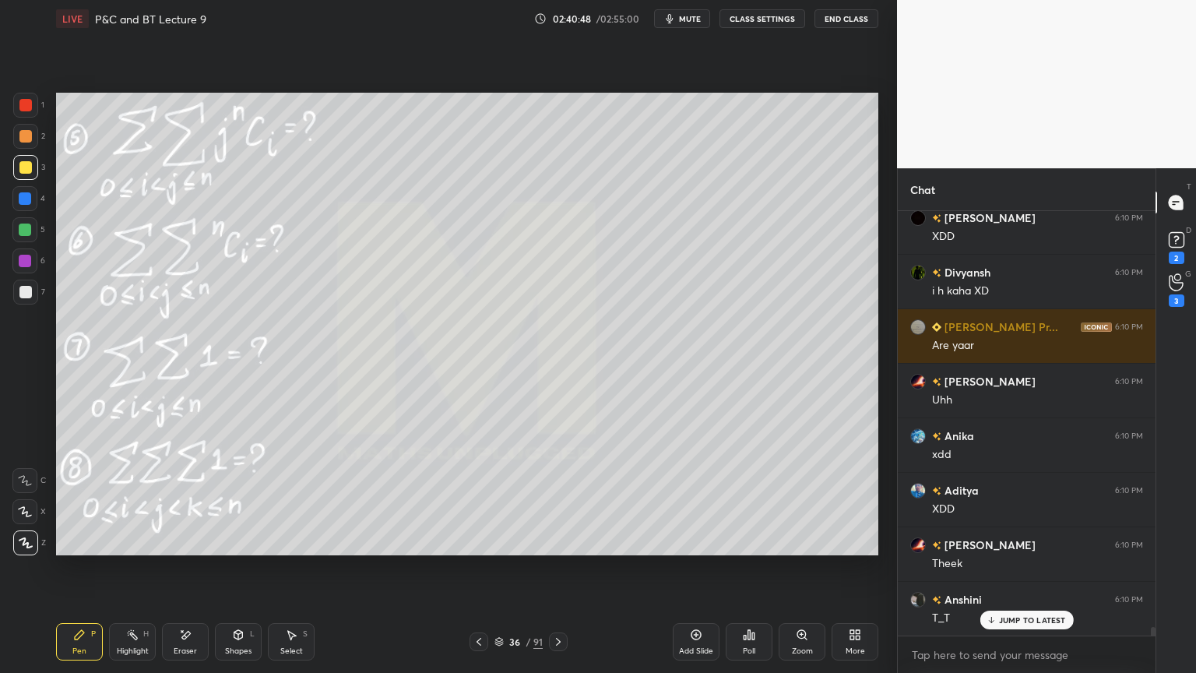
scroll to position [20805, 0]
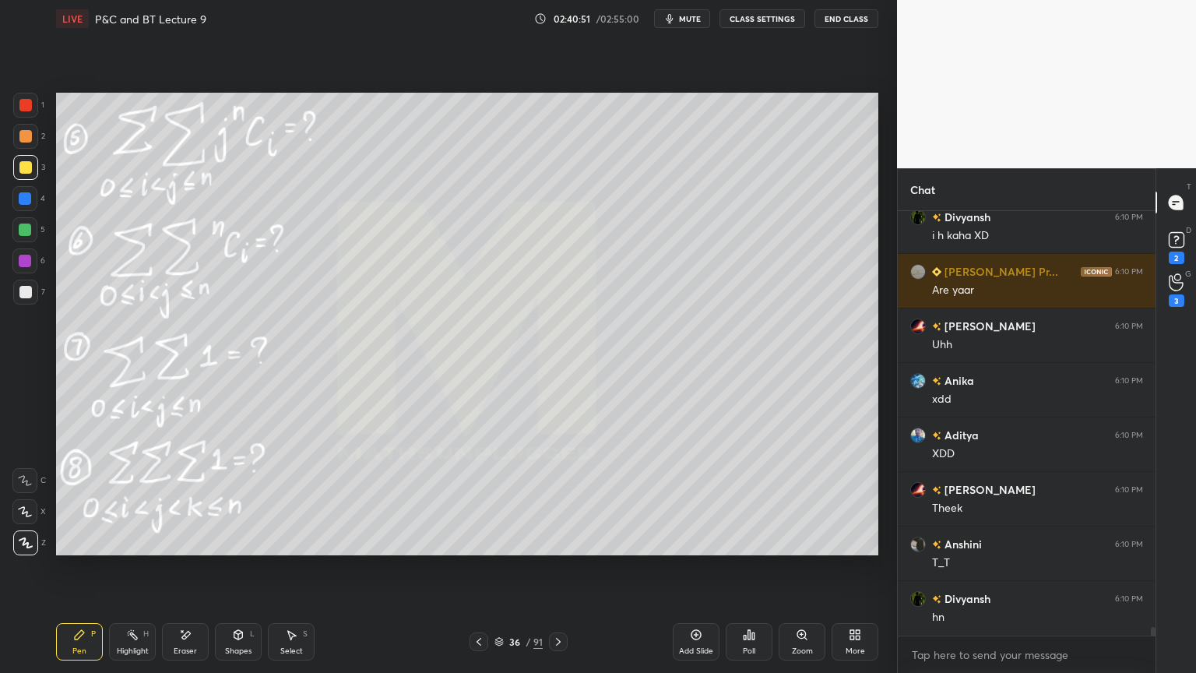
drag, startPoint x: 187, startPoint y: 645, endPoint x: 209, endPoint y: 604, distance: 46.4
click at [187, 645] on div "Eraser" at bounding box center [185, 641] width 47 height 37
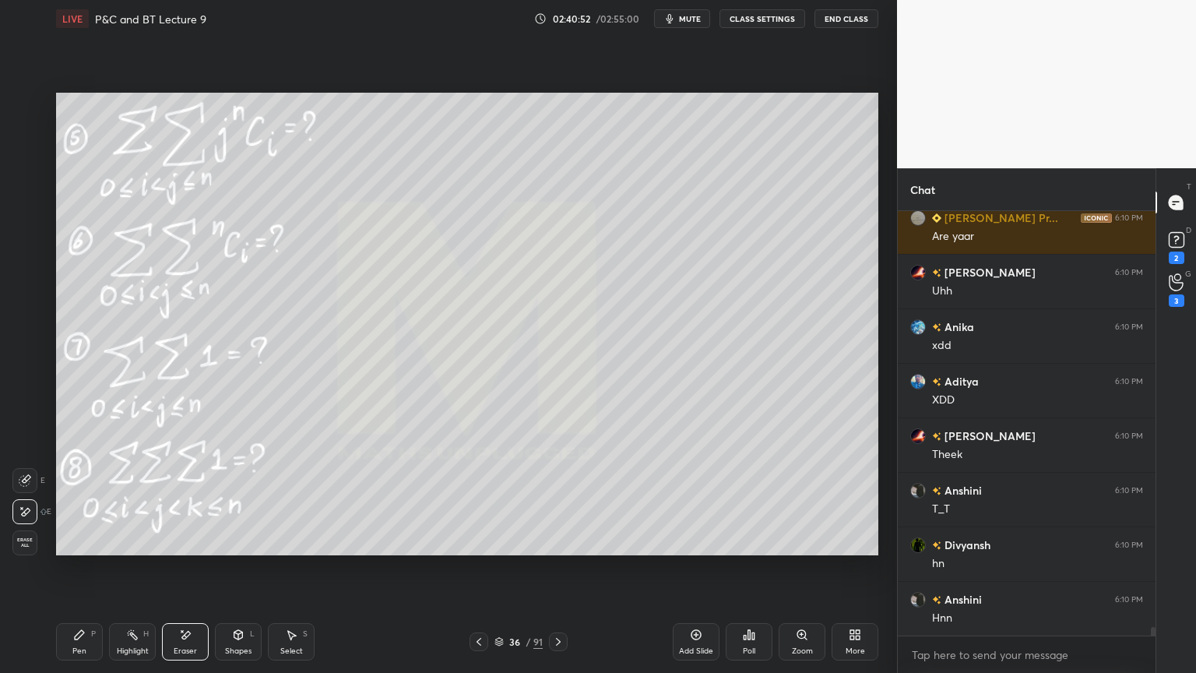
scroll to position [20914, 0]
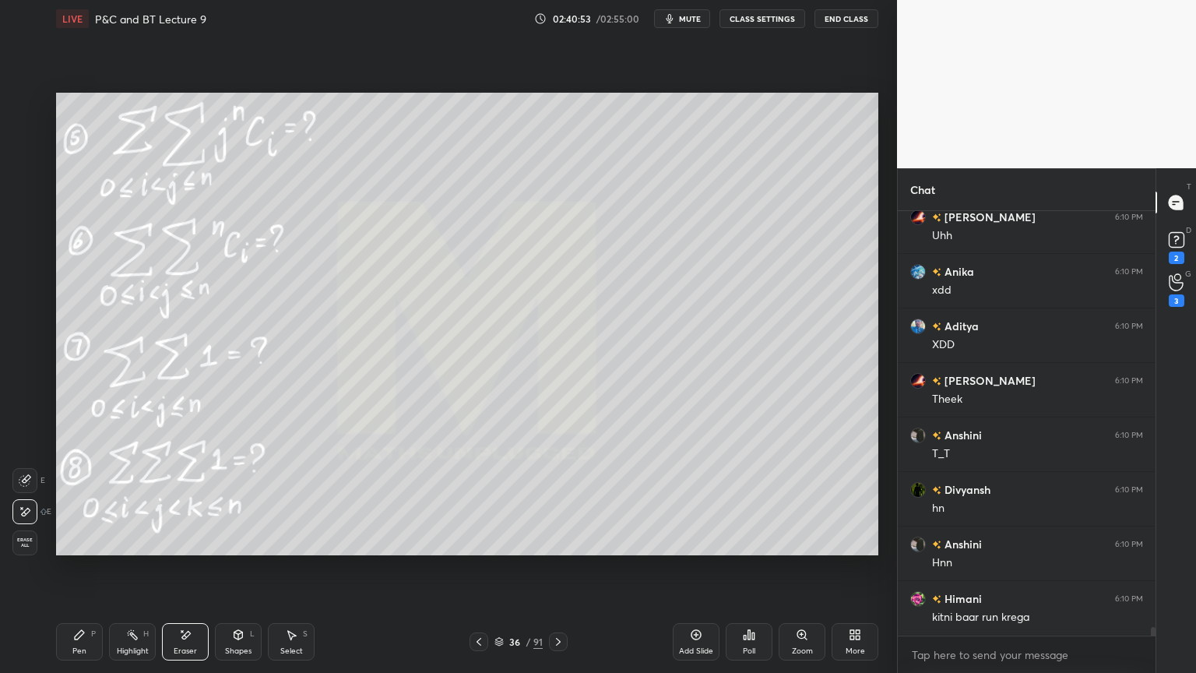
click at [122, 636] on div "Highlight H" at bounding box center [132, 641] width 47 height 37
click at [79, 632] on icon at bounding box center [79, 634] width 9 height 9
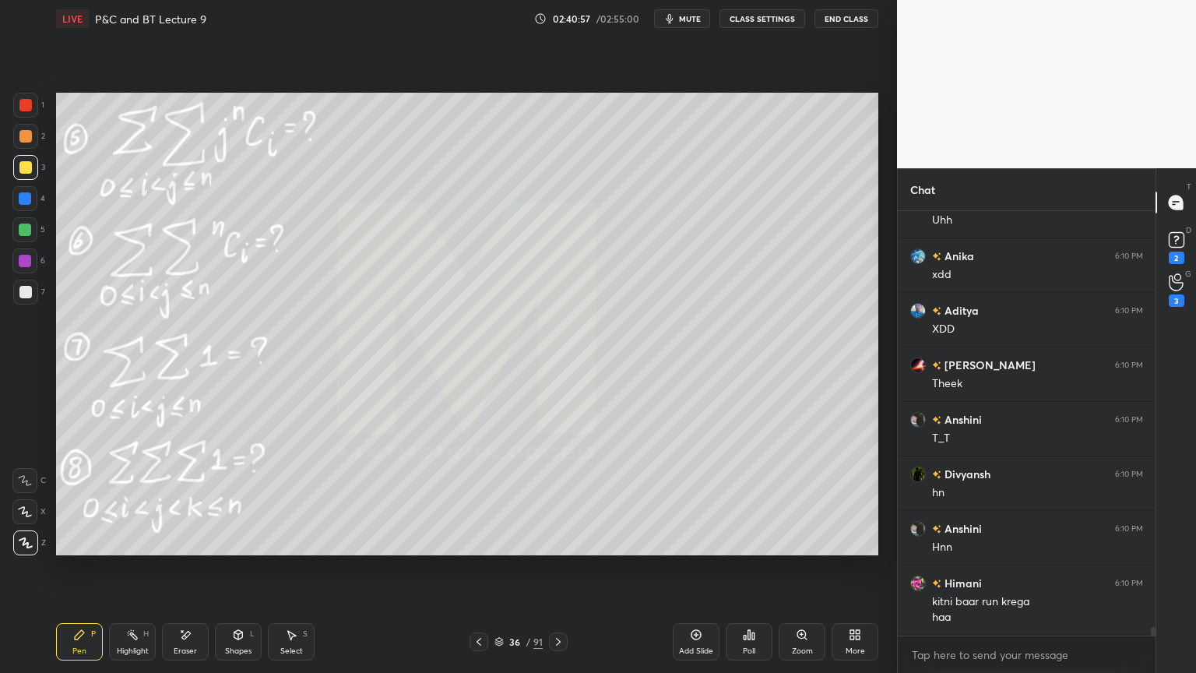
drag, startPoint x: 192, startPoint y: 639, endPoint x: 212, endPoint y: 587, distance: 55.0
click at [190, 636] on div "Eraser" at bounding box center [185, 641] width 47 height 37
drag, startPoint x: 126, startPoint y: 646, endPoint x: 76, endPoint y: 640, distance: 51.0
click at [125, 647] on div "Highlight" at bounding box center [133, 651] width 32 height 8
drag, startPoint x: 76, startPoint y: 640, endPoint x: 81, endPoint y: 630, distance: 11.5
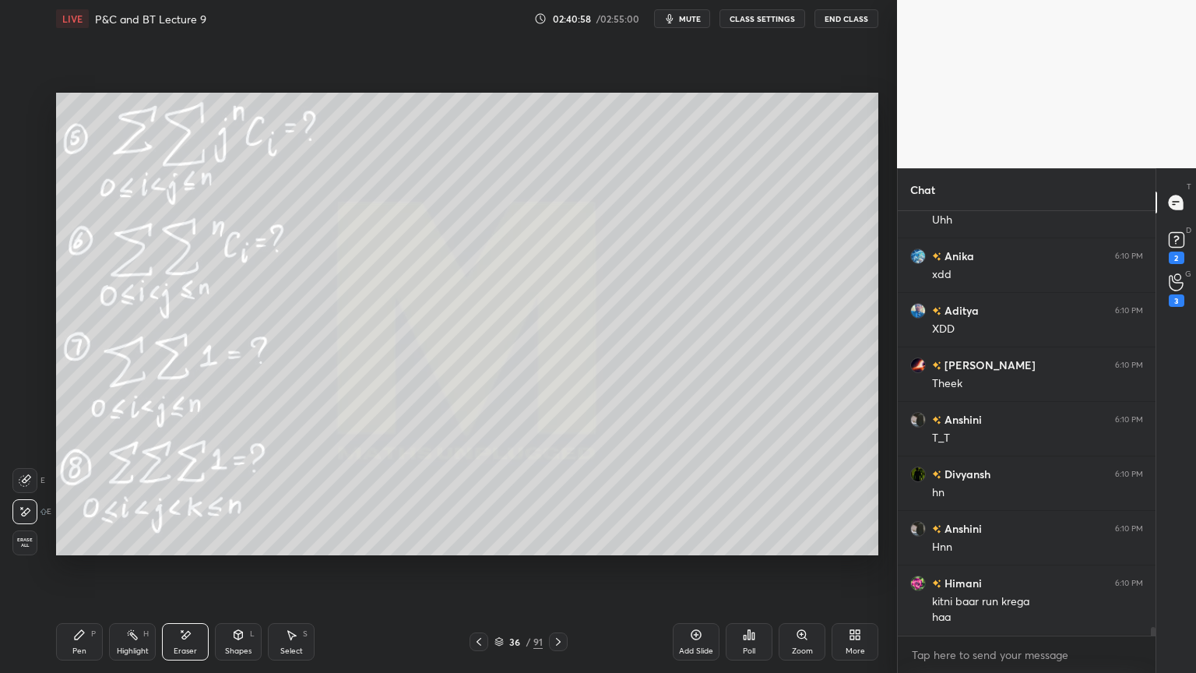
click at [76, 639] on div "Pen P" at bounding box center [79, 641] width 47 height 37
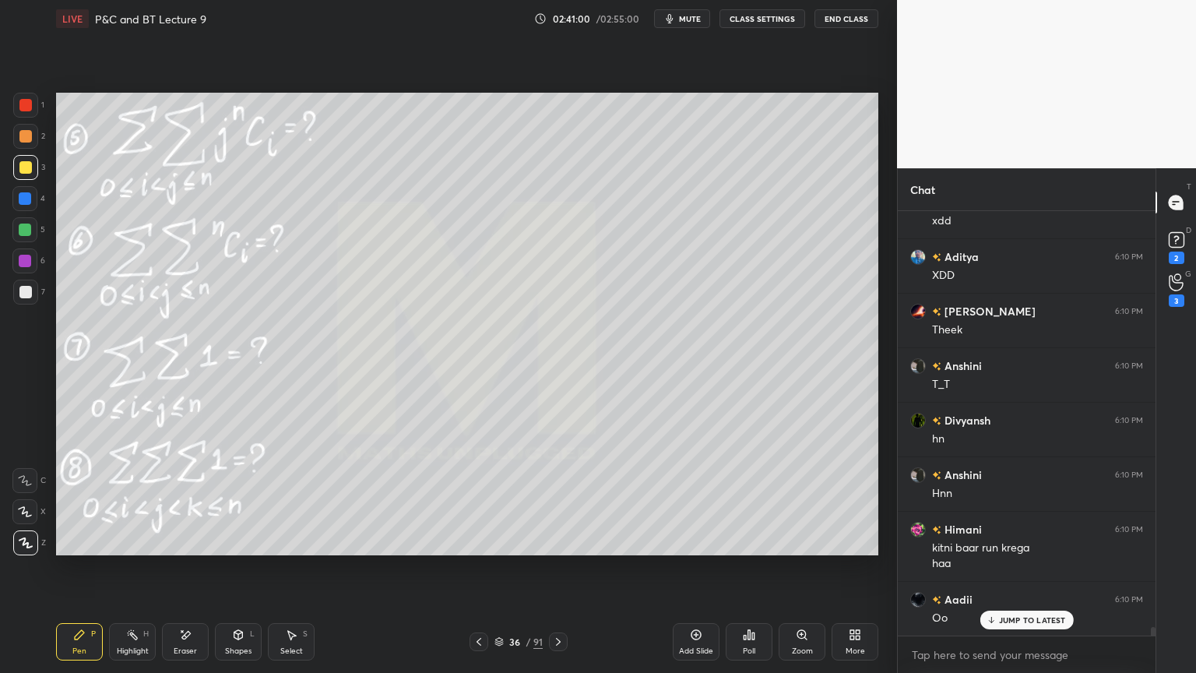
scroll to position [21038, 0]
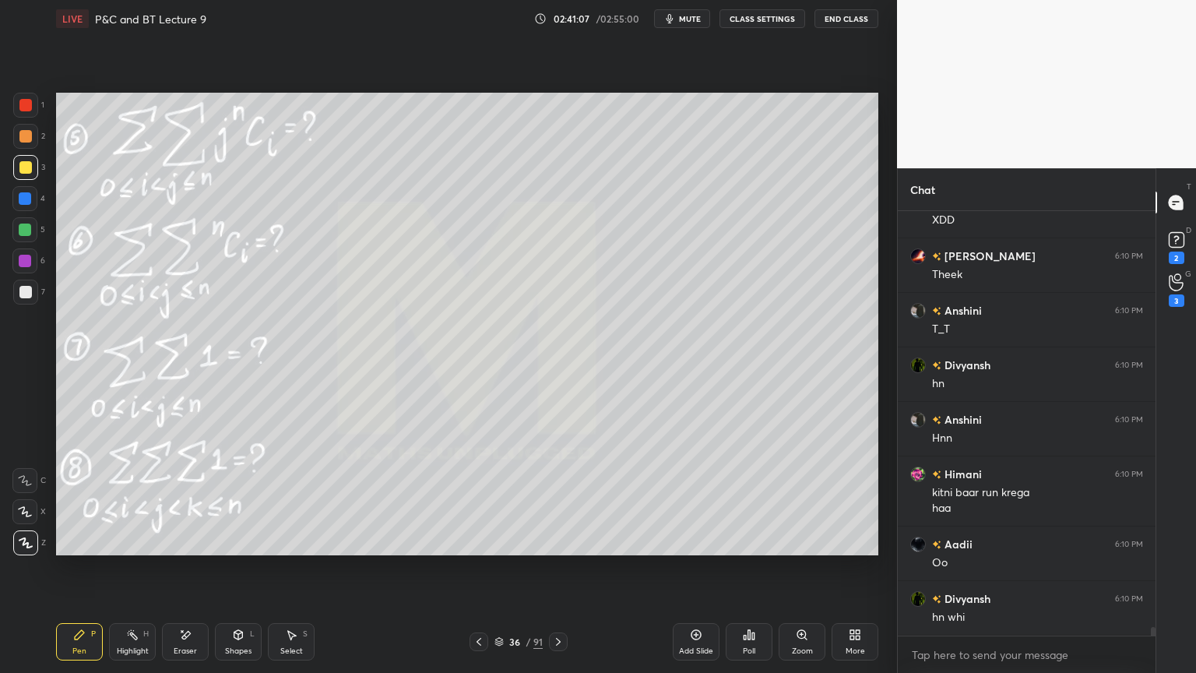
drag, startPoint x: 190, startPoint y: 654, endPoint x: 244, endPoint y: 557, distance: 111.2
click at [190, 652] on div "Eraser" at bounding box center [185, 651] width 23 height 8
drag, startPoint x: 120, startPoint y: 643, endPoint x: 70, endPoint y: 639, distance: 50.1
click at [118, 642] on div "Highlight H" at bounding box center [132, 641] width 47 height 37
click at [70, 639] on div "Pen P" at bounding box center [79, 641] width 47 height 37
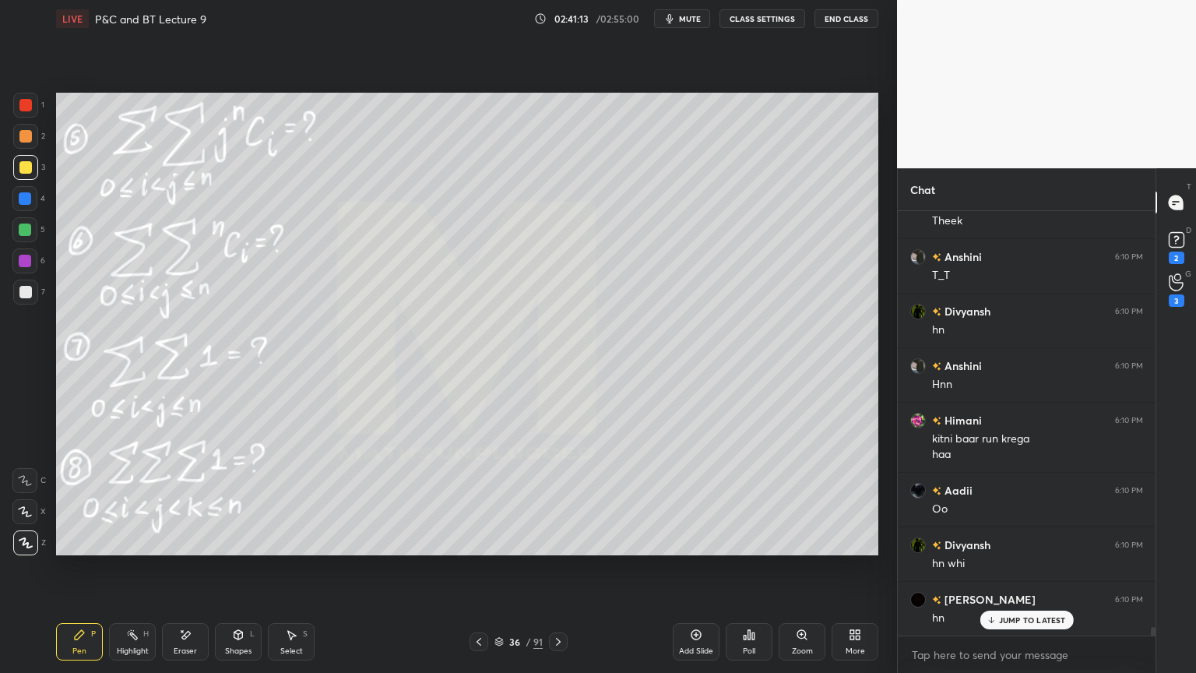
scroll to position [21161, 0]
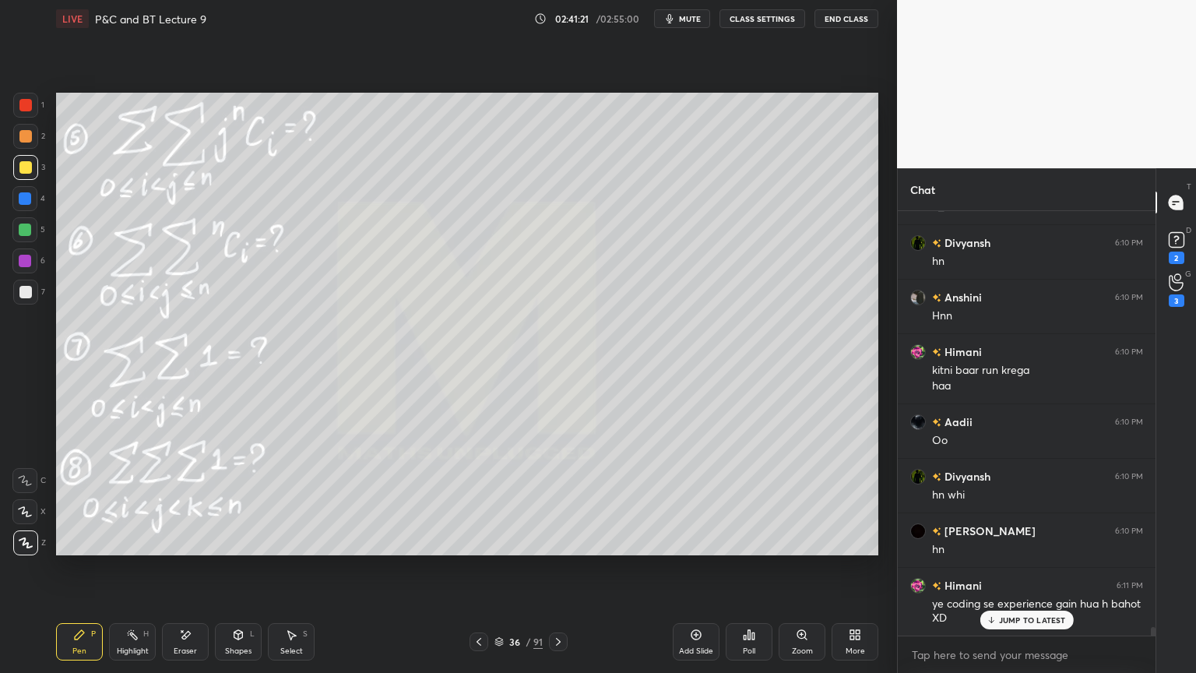
click at [197, 631] on div "Eraser" at bounding box center [185, 641] width 47 height 37
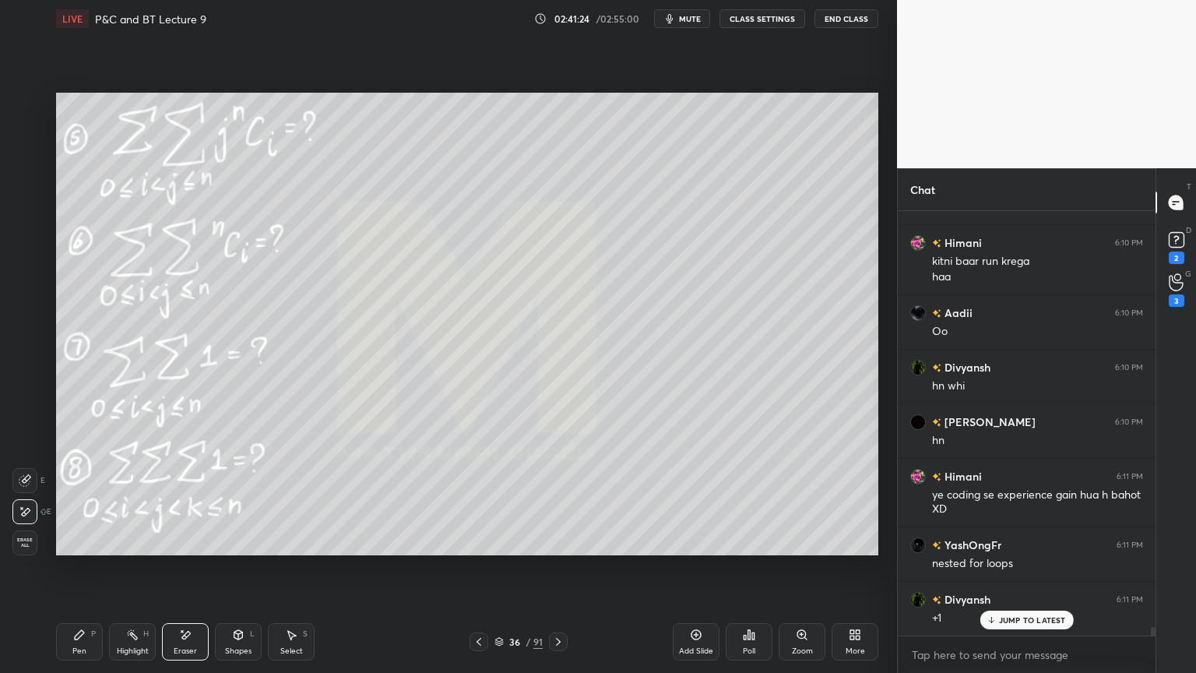
scroll to position [21325, 0]
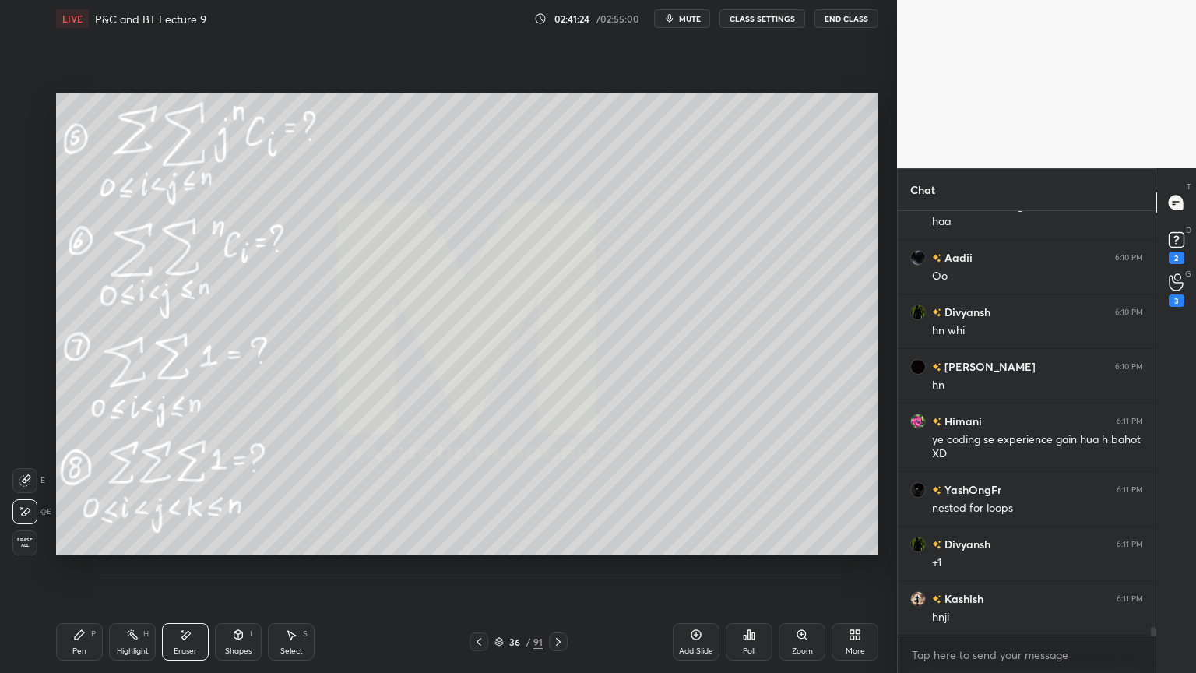
click at [287, 642] on div "Select S" at bounding box center [291, 641] width 47 height 37
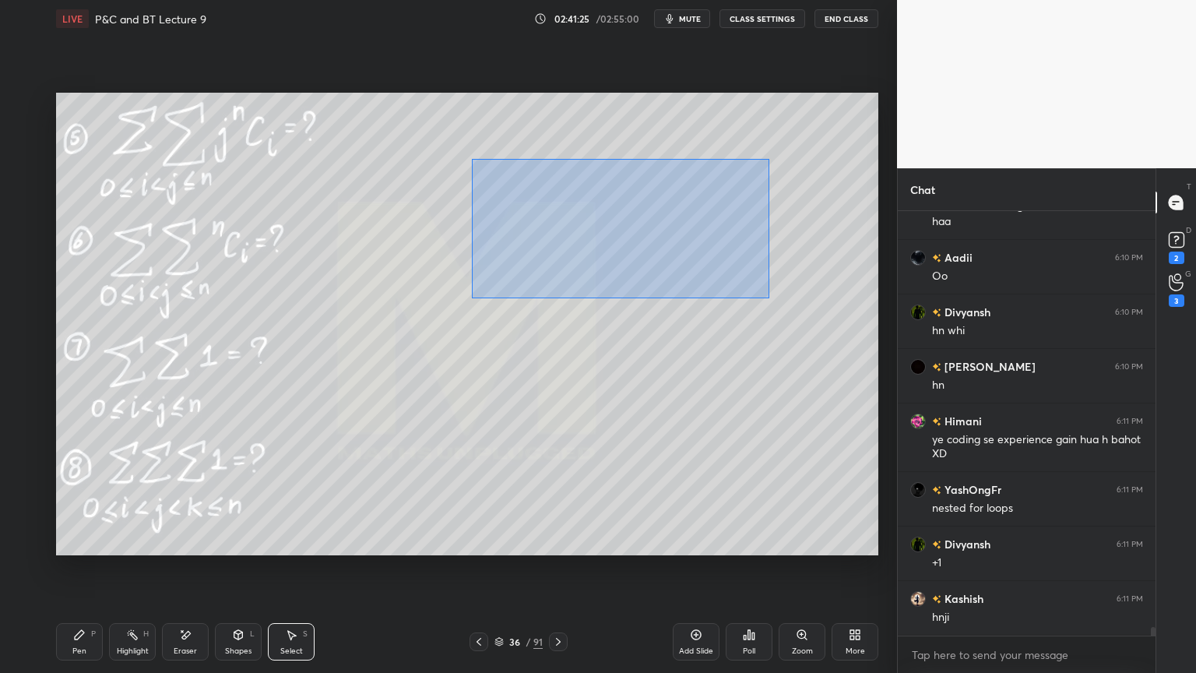
drag, startPoint x: 470, startPoint y: 159, endPoint x: 750, endPoint y: 289, distance: 308.3
click at [768, 297] on div "0 ° Undo Copy Duplicate Duplicate to new slide Delete" at bounding box center [467, 324] width 822 height 463
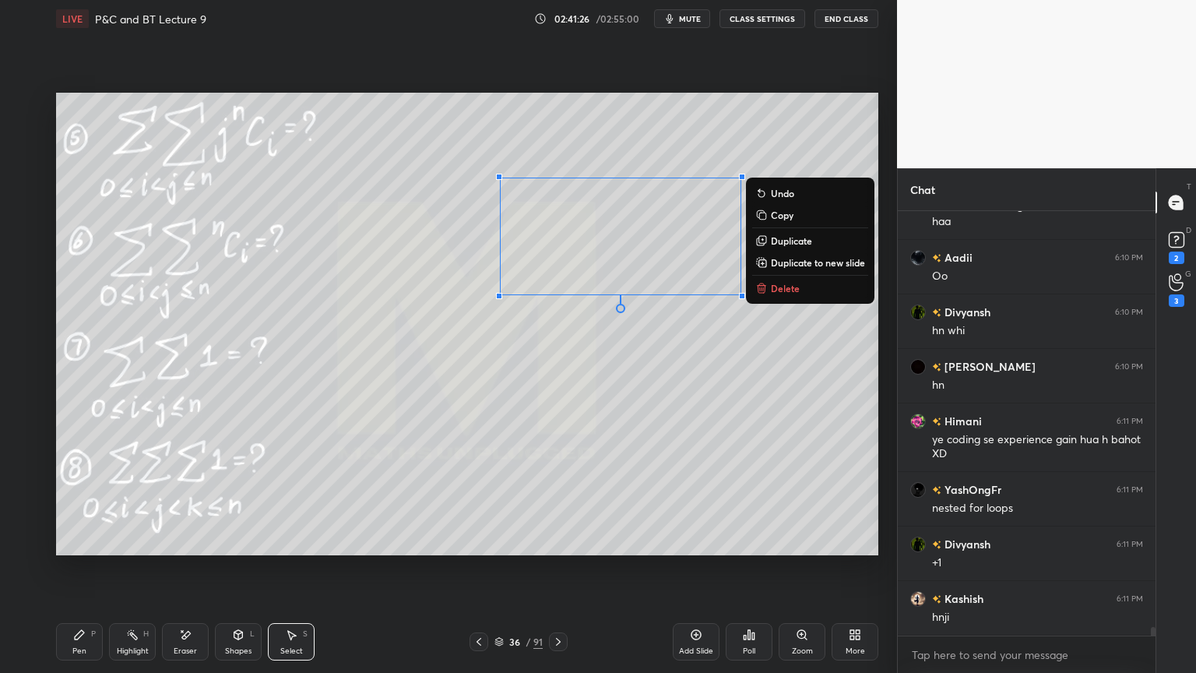
drag, startPoint x: 790, startPoint y: 287, endPoint x: 759, endPoint y: 297, distance: 32.0
click at [790, 287] on p "Delete" at bounding box center [785, 288] width 29 height 12
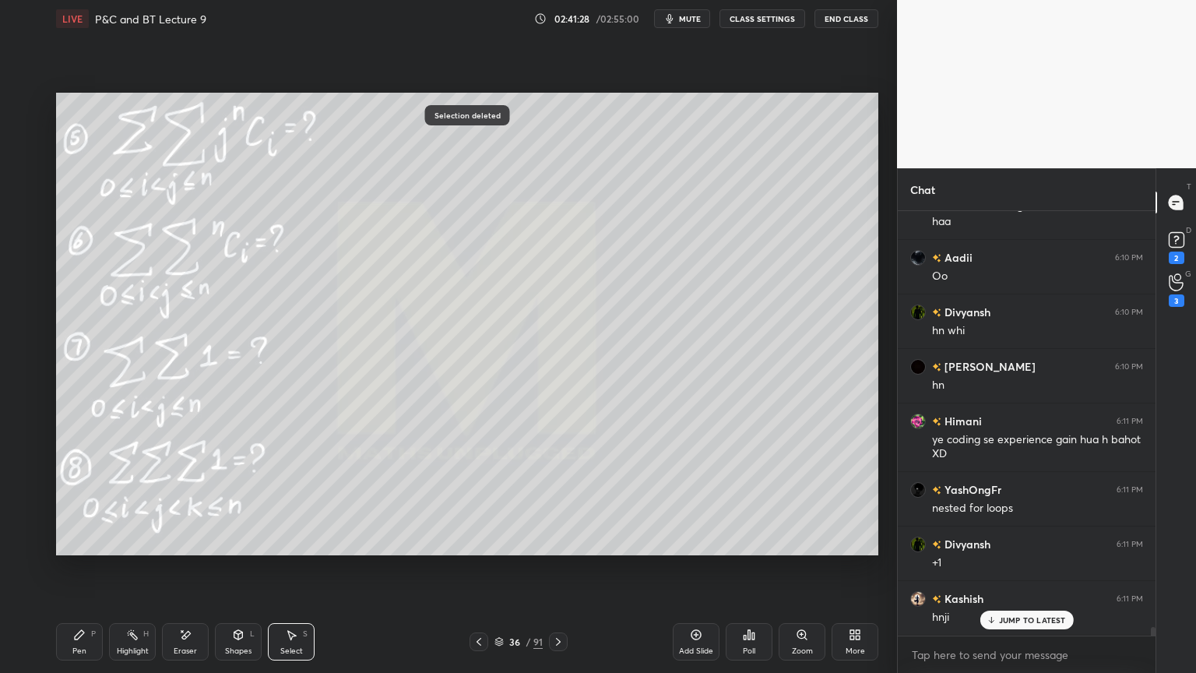
scroll to position [21379, 0]
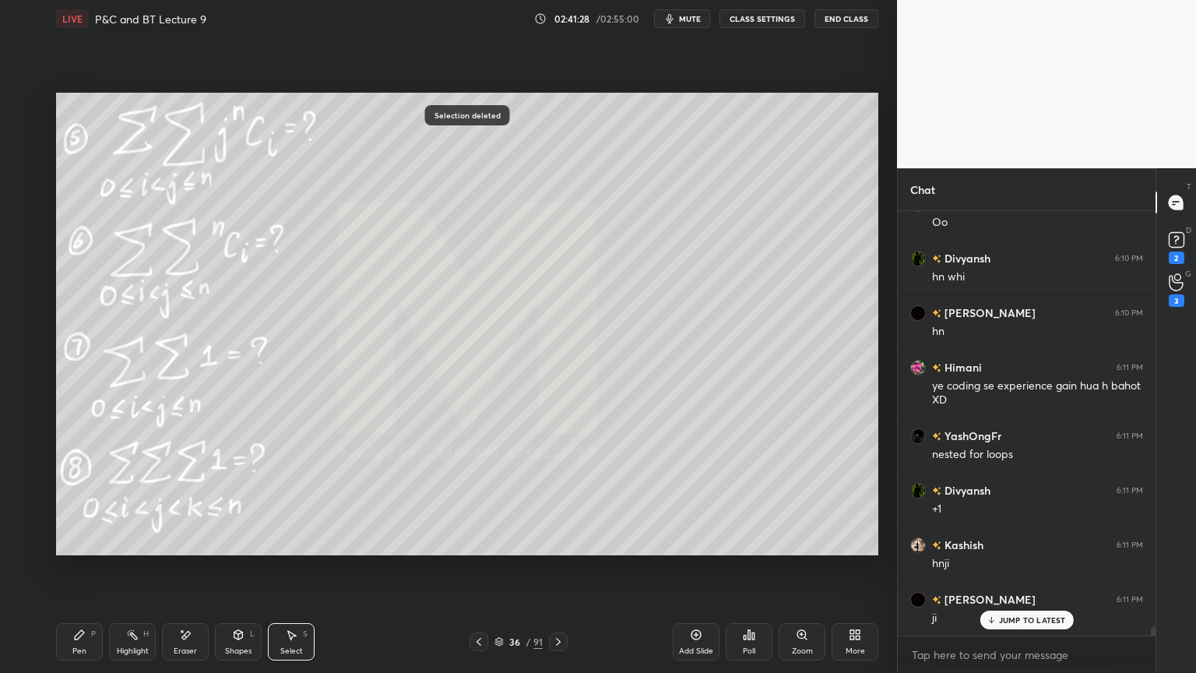
click at [127, 644] on div "Highlight H" at bounding box center [132, 641] width 47 height 37
click at [86, 652] on div "Pen P" at bounding box center [79, 641] width 47 height 37
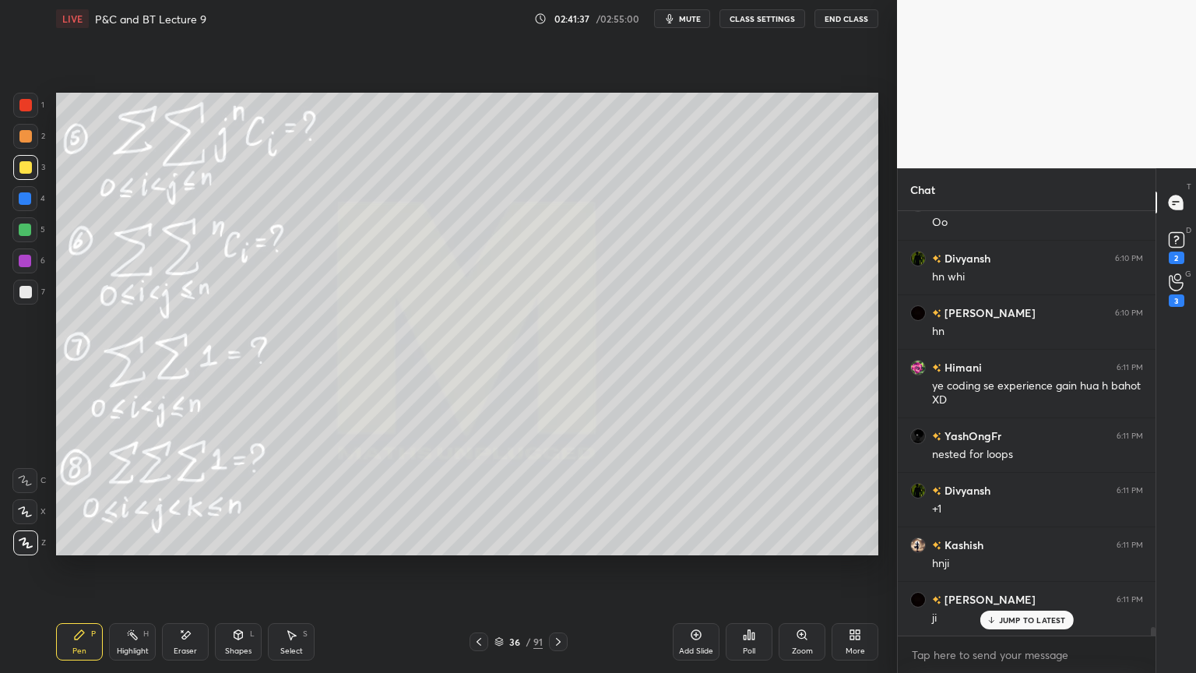
scroll to position [21434, 0]
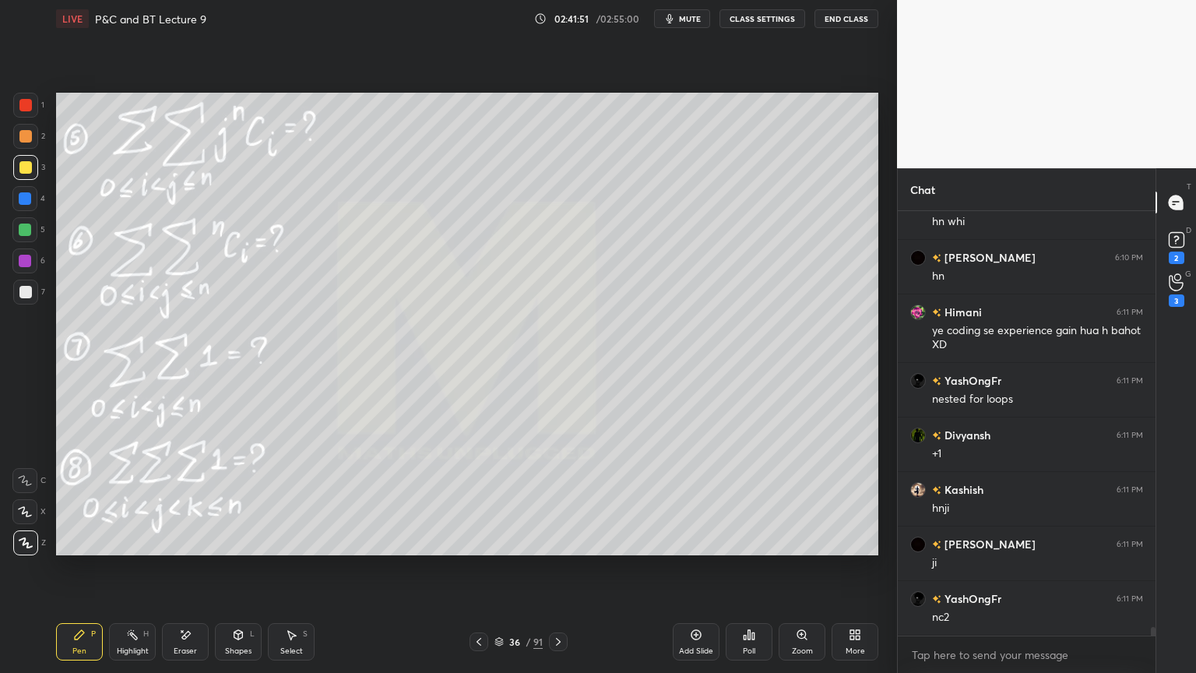
drag, startPoint x: 192, startPoint y: 642, endPoint x: 266, endPoint y: 586, distance: 93.3
click at [191, 643] on div "Eraser" at bounding box center [185, 641] width 47 height 37
click at [26, 539] on span "Erase all" at bounding box center [24, 542] width 23 height 11
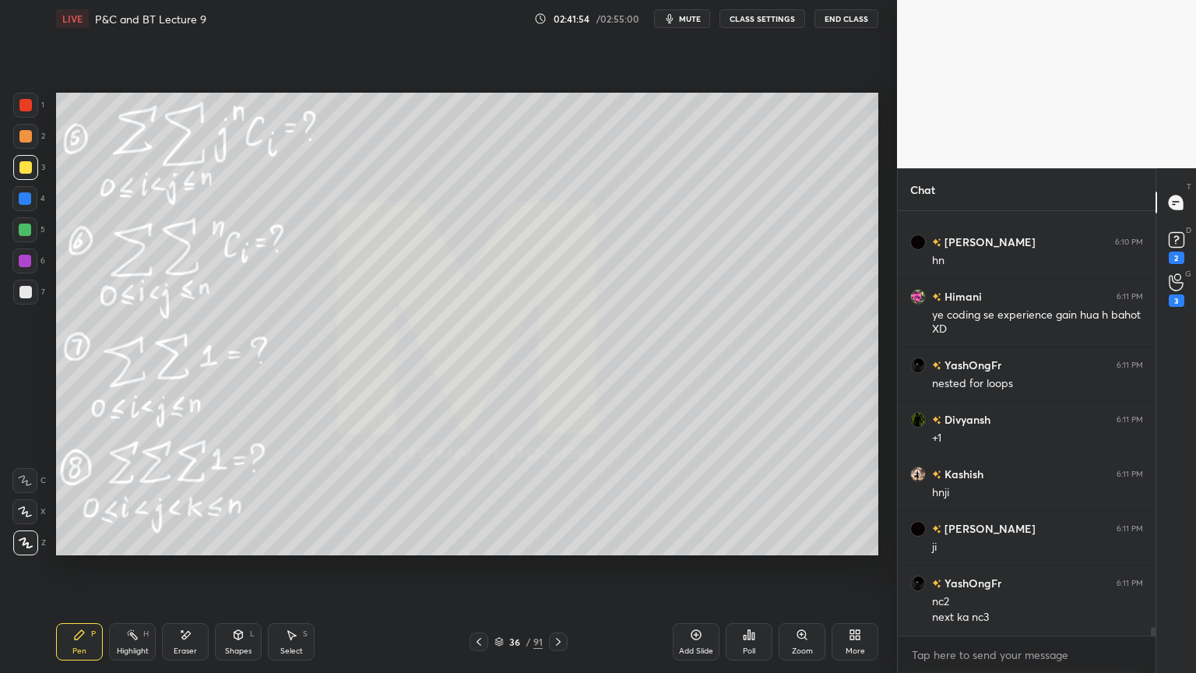
click at [136, 635] on icon at bounding box center [132, 634] width 12 height 12
click at [86, 641] on div "Pen P" at bounding box center [79, 641] width 47 height 37
drag, startPoint x: 196, startPoint y: 635, endPoint x: 207, endPoint y: 569, distance: 67.1
click at [195, 635] on div "Eraser" at bounding box center [185, 641] width 47 height 37
click at [126, 638] on icon at bounding box center [132, 634] width 12 height 12
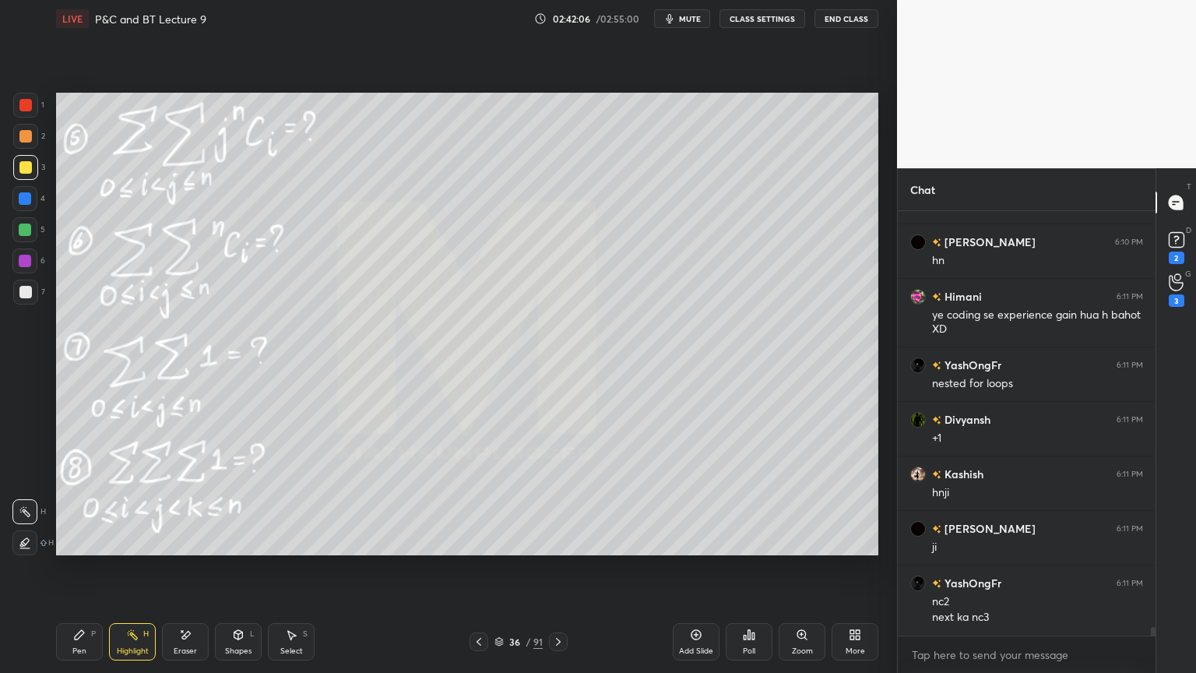
click at [83, 649] on div "Pen P" at bounding box center [79, 641] width 47 height 37
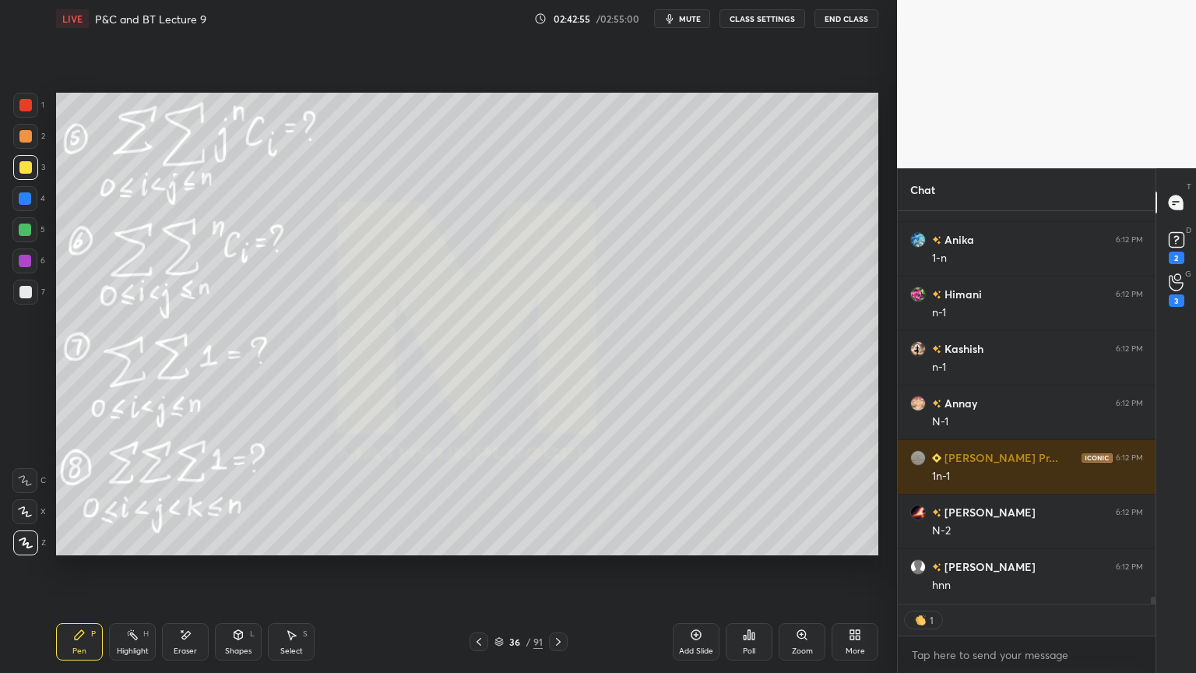
scroll to position [21449, 0]
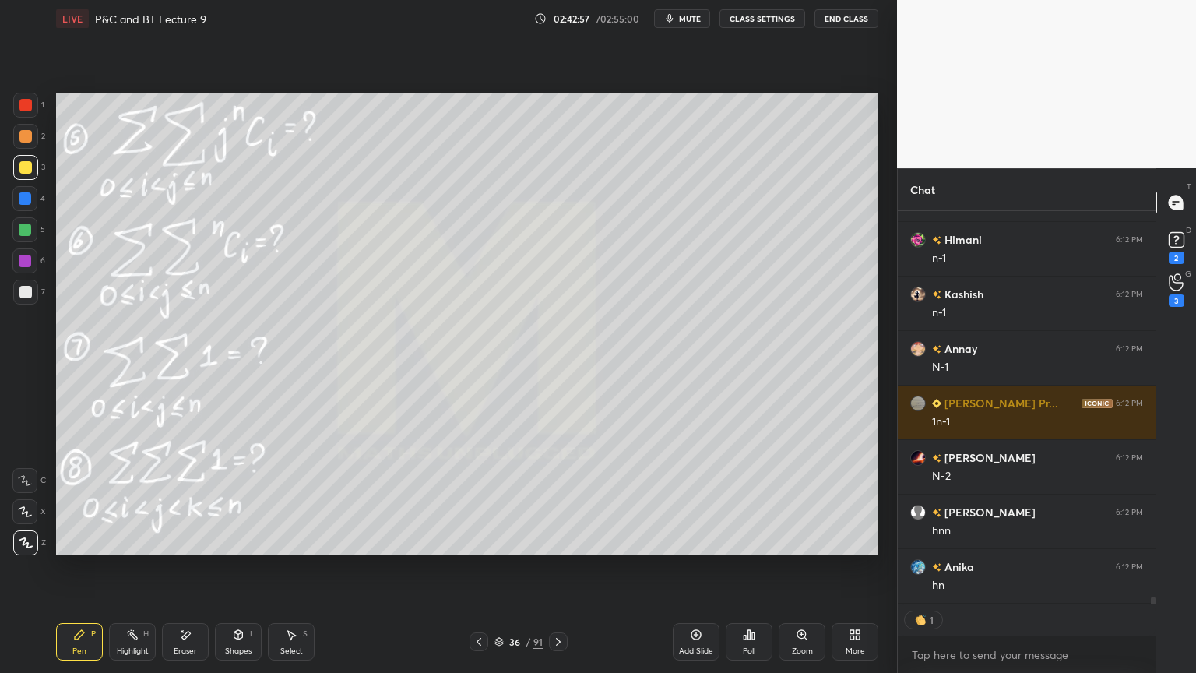
click at [188, 649] on div "Eraser" at bounding box center [185, 651] width 23 height 8
click at [79, 647] on div "Pen" at bounding box center [79, 651] width 14 height 8
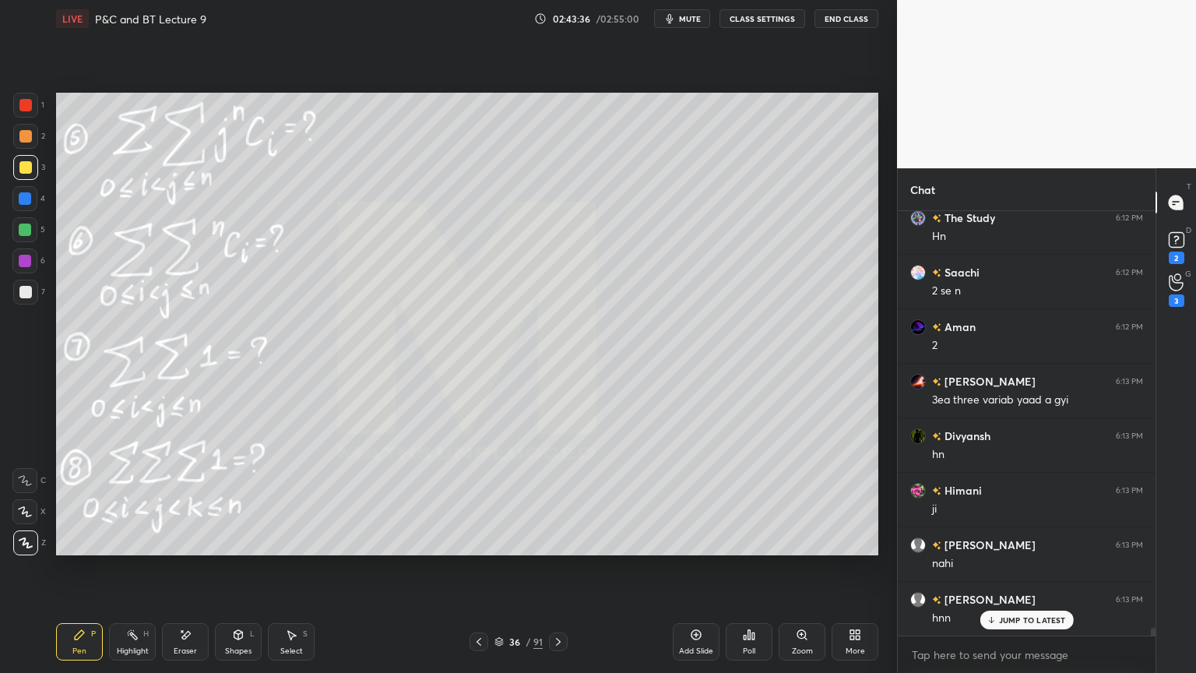
scroll to position [22030, 0]
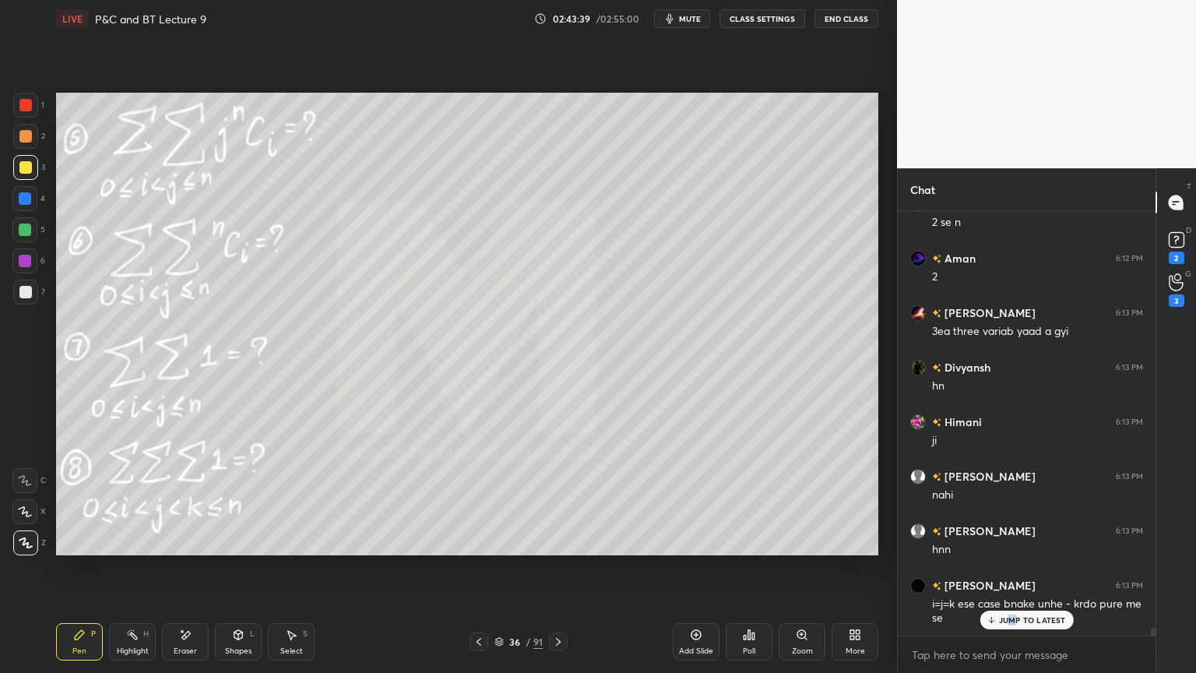
click at [1012, 620] on p "JUMP TO LATEST" at bounding box center [1032, 619] width 67 height 9
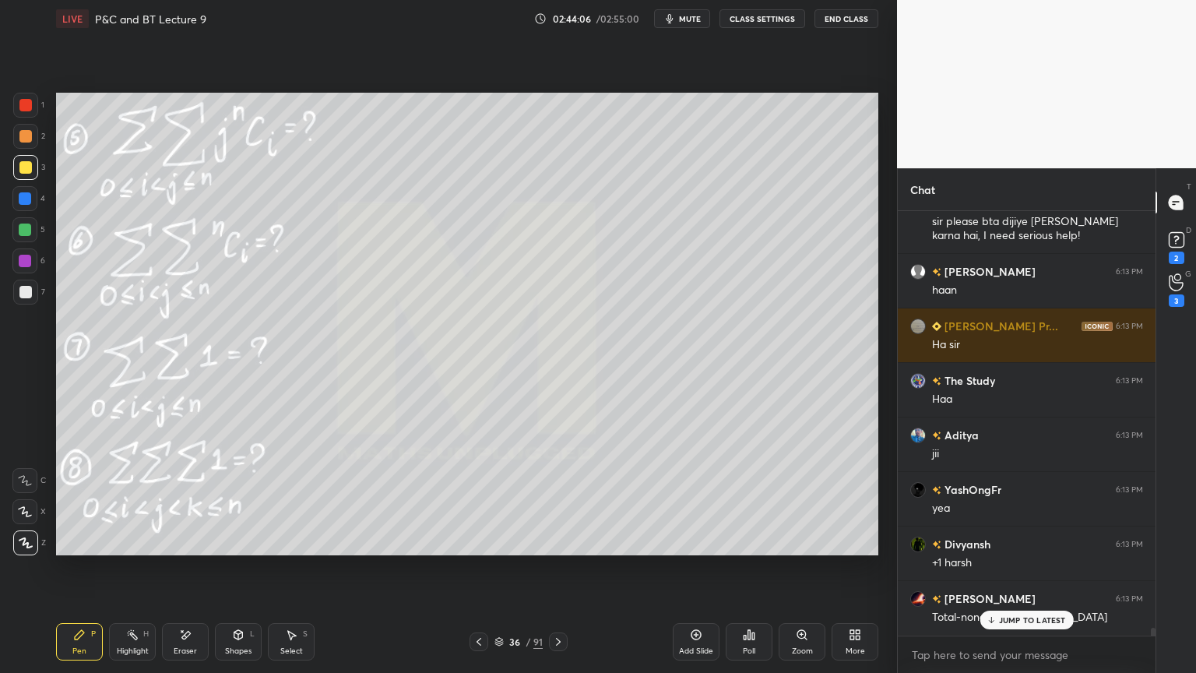
scroll to position [22534, 0]
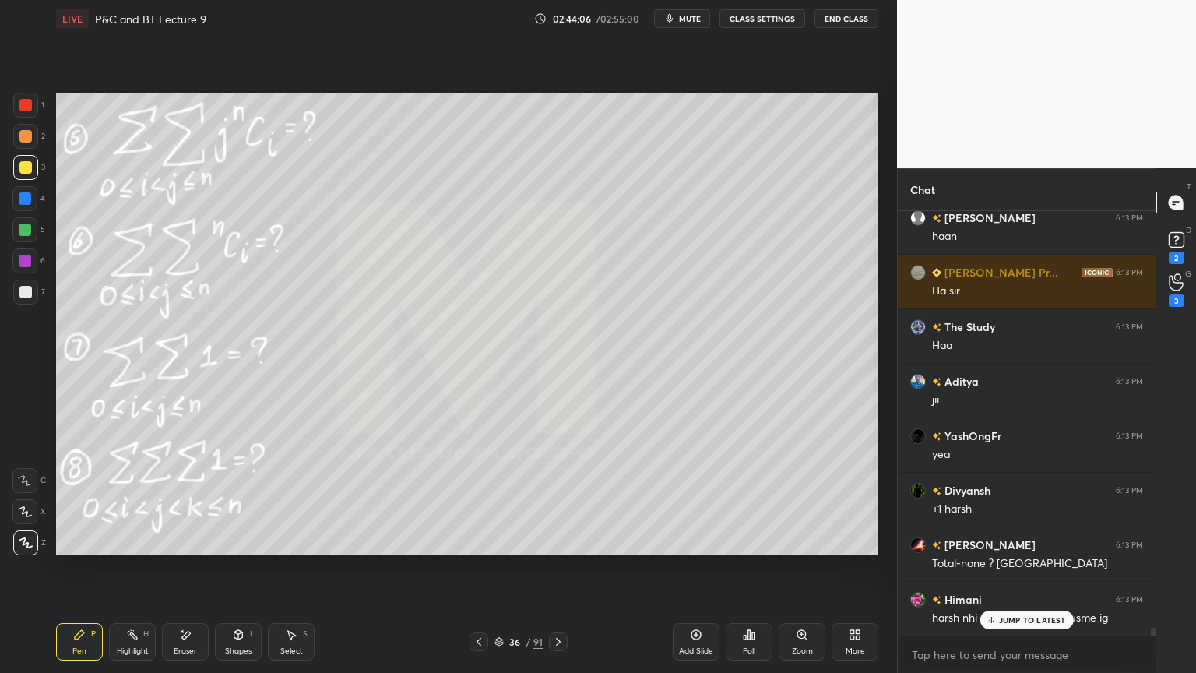
click at [179, 640] on icon at bounding box center [185, 634] width 12 height 13
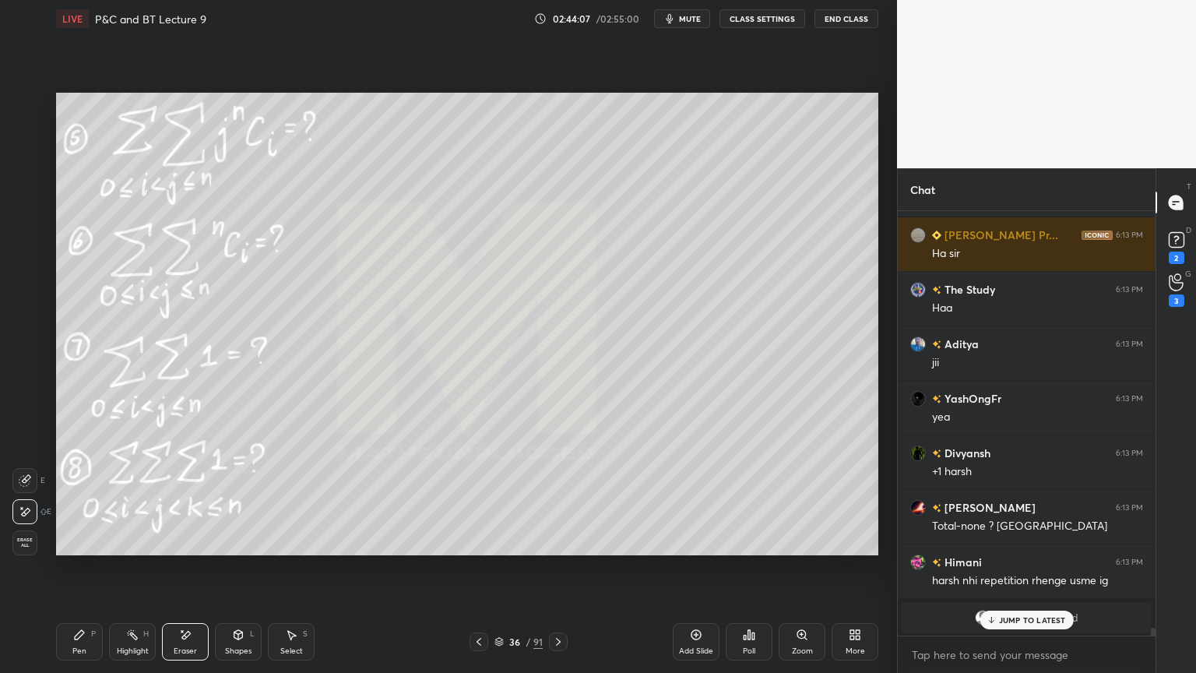
click at [31, 547] on div "Erase all" at bounding box center [24, 542] width 25 height 25
click at [132, 641] on div "Highlight H" at bounding box center [132, 641] width 47 height 37
click at [85, 639] on div "Pen P" at bounding box center [79, 641] width 47 height 37
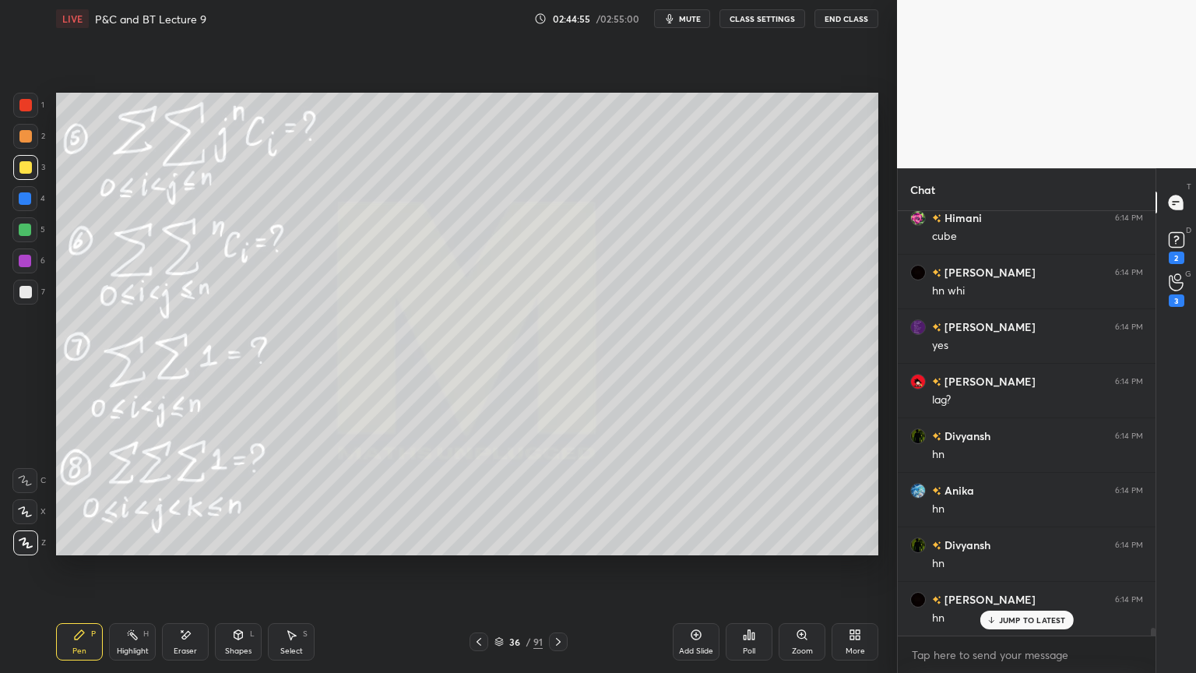
scroll to position [23063, 0]
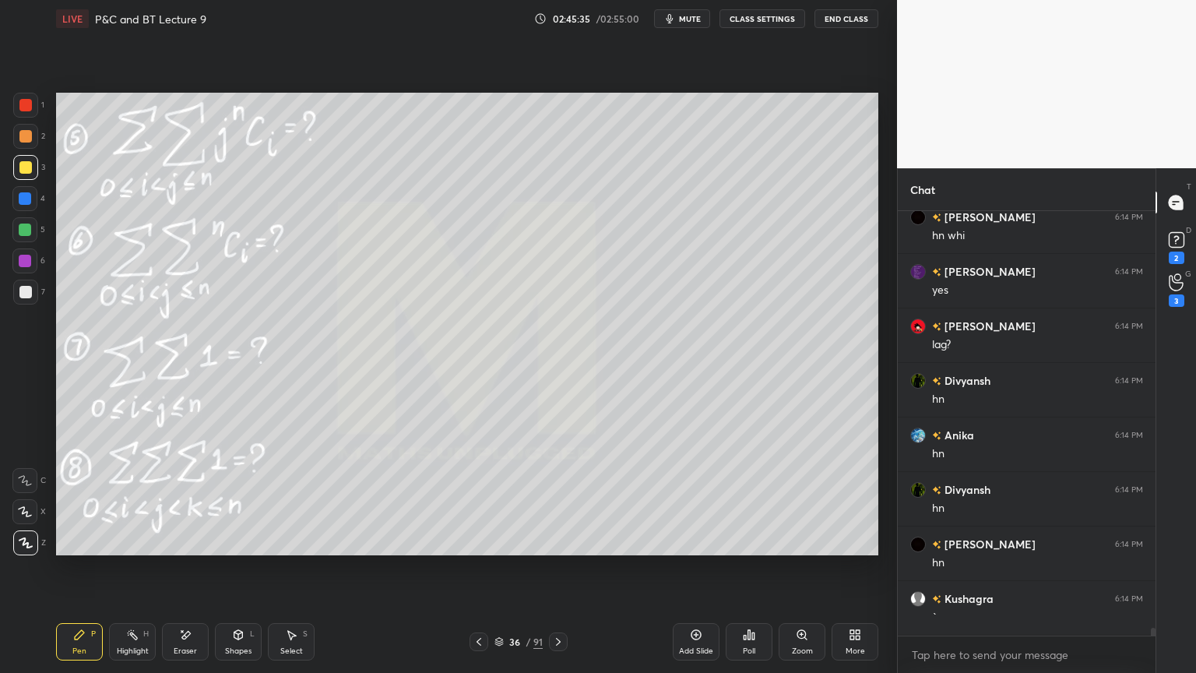
click at [171, 641] on div "Eraser" at bounding box center [185, 641] width 47 height 37
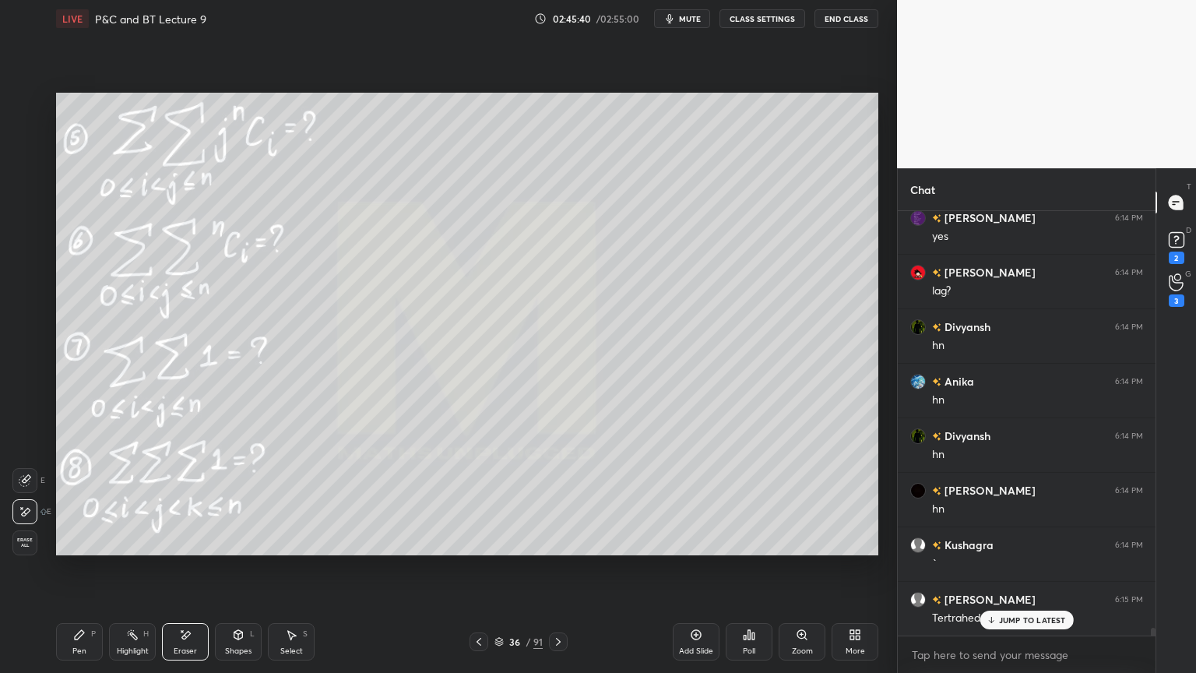
drag, startPoint x: 33, startPoint y: 541, endPoint x: 41, endPoint y: 544, distance: 8.9
click at [33, 541] on span "Erase all" at bounding box center [24, 542] width 23 height 11
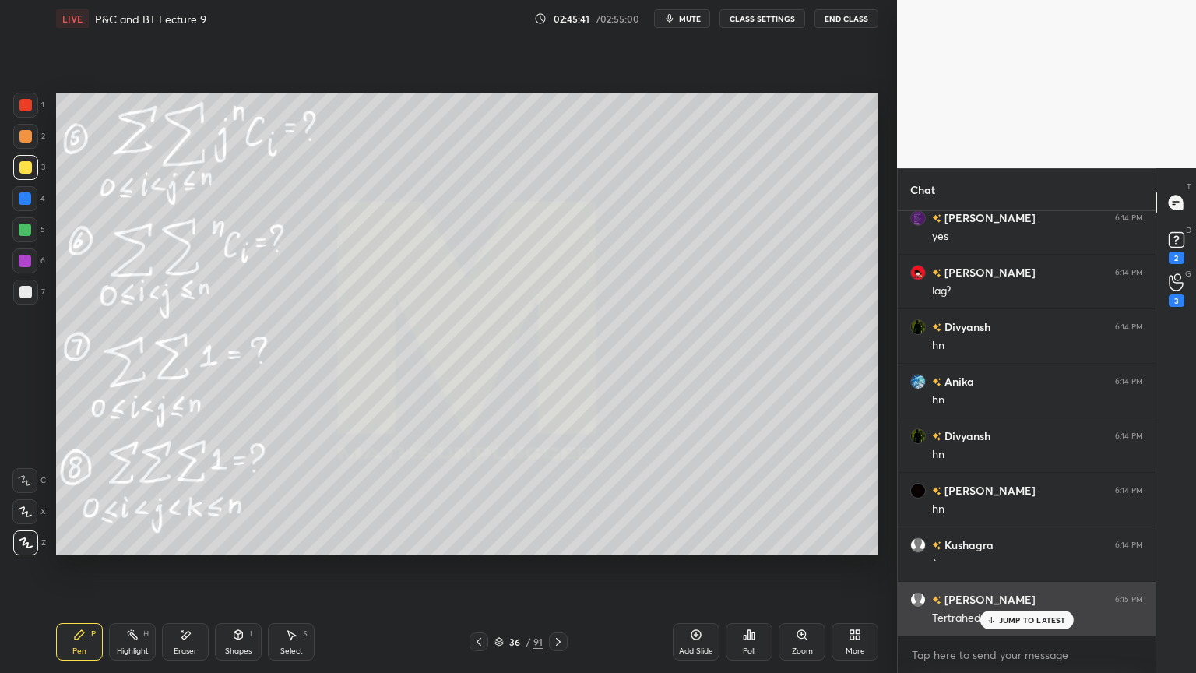
drag, startPoint x: 997, startPoint y: 620, endPoint x: 977, endPoint y: 621, distance: 20.3
click at [994, 622] on div "JUMP TO LATEST" at bounding box center [1026, 620] width 93 height 19
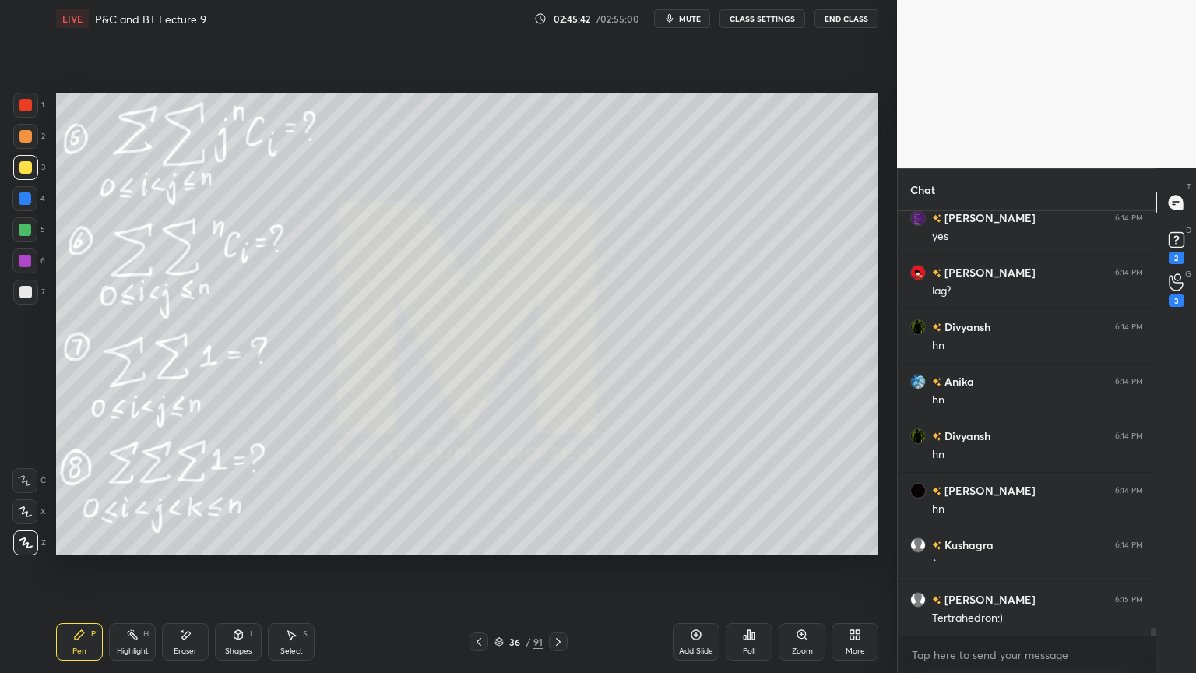
drag, startPoint x: 125, startPoint y: 648, endPoint x: 83, endPoint y: 639, distance: 42.2
click at [124, 651] on div "Highlight" at bounding box center [133, 651] width 32 height 8
drag, startPoint x: 83, startPoint y: 639, endPoint x: 145, endPoint y: 618, distance: 65.0
click at [82, 639] on icon at bounding box center [79, 634] width 12 height 12
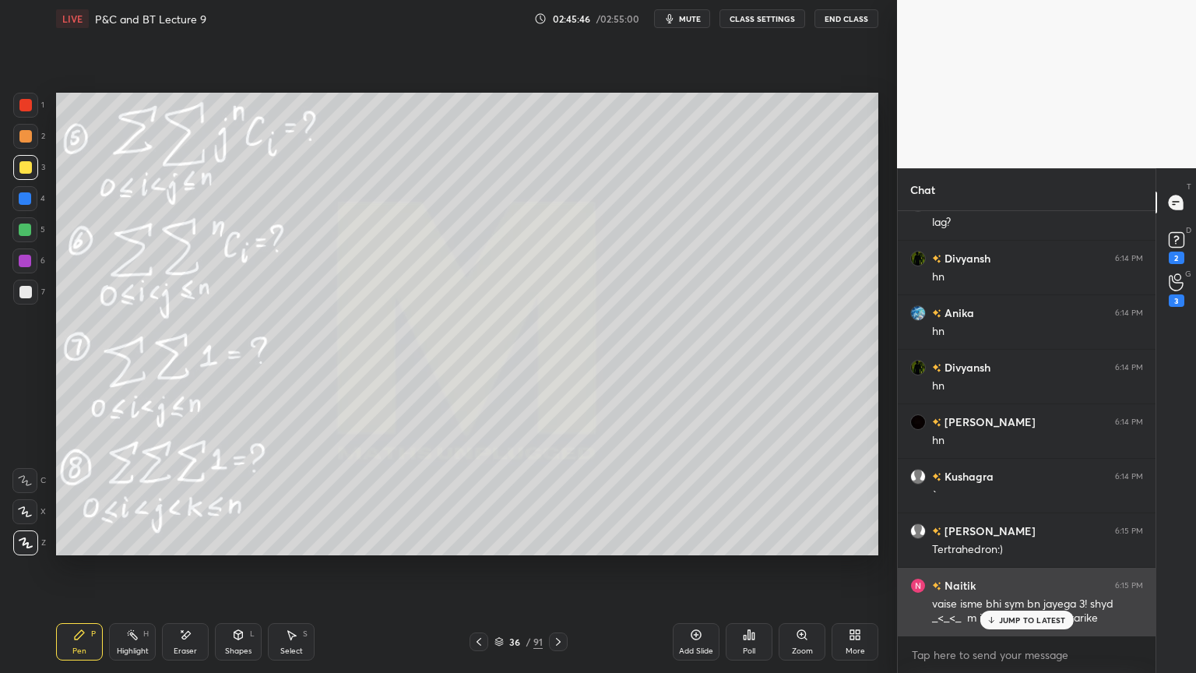
drag, startPoint x: 1011, startPoint y: 614, endPoint x: 992, endPoint y: 611, distance: 18.9
click at [1011, 614] on div "JUMP TO LATEST" at bounding box center [1026, 620] width 93 height 19
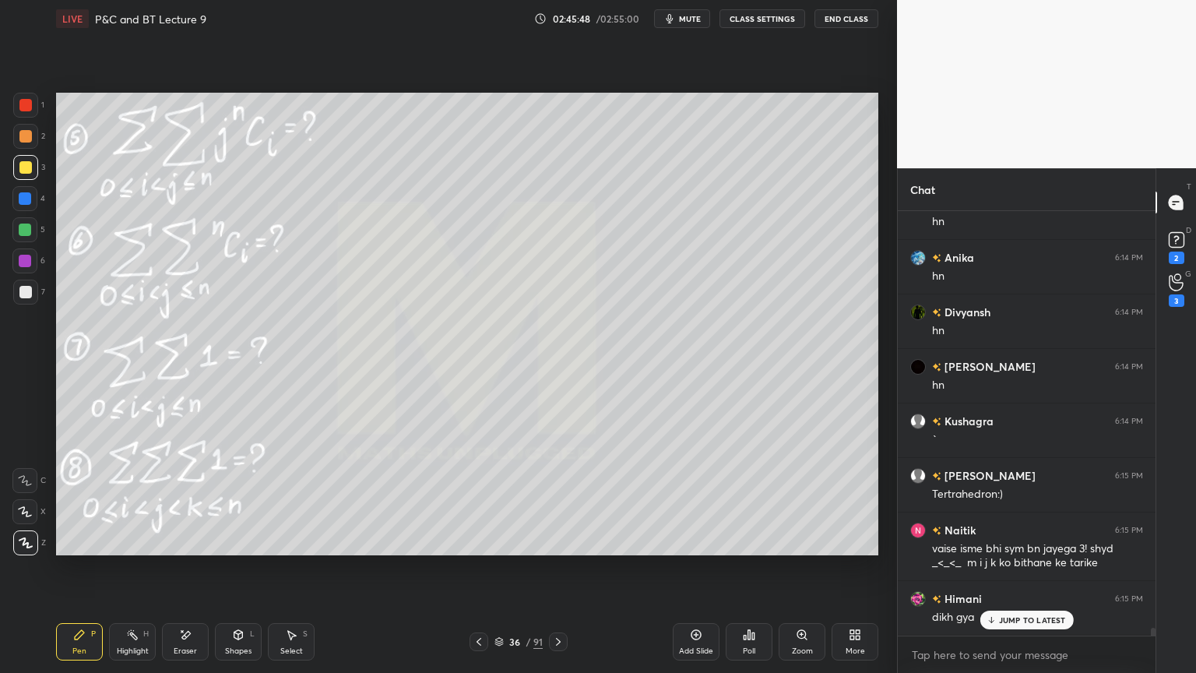
scroll to position [23294, 0]
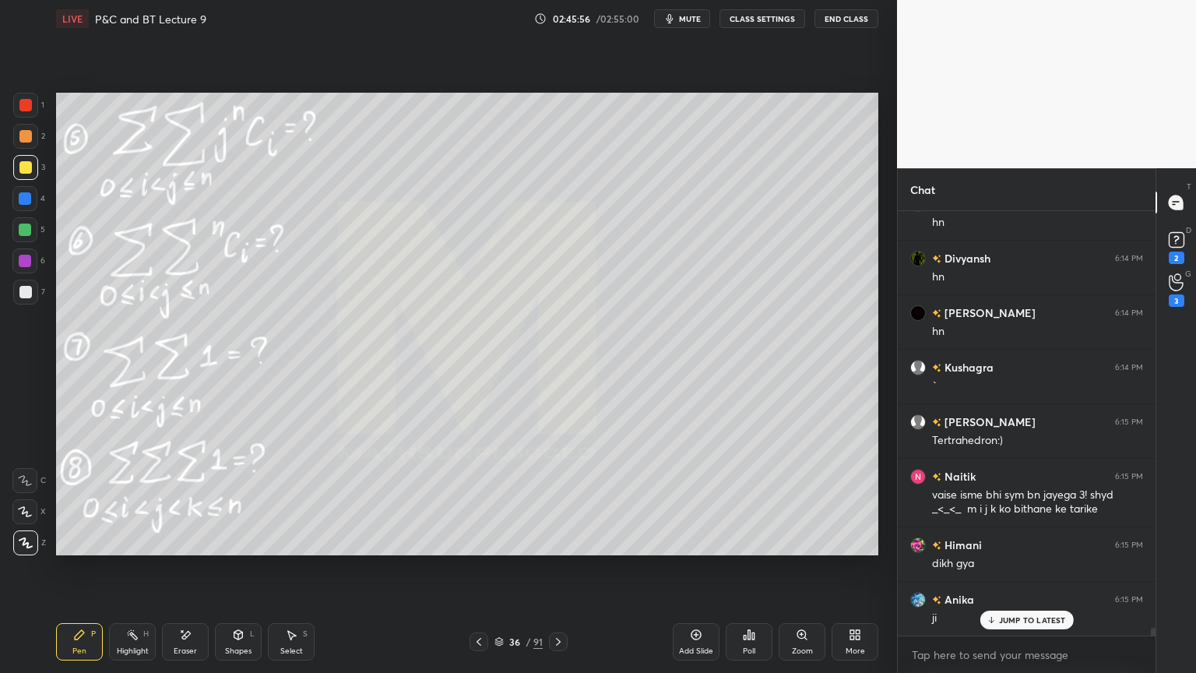
click at [561, 639] on icon at bounding box center [558, 641] width 12 height 12
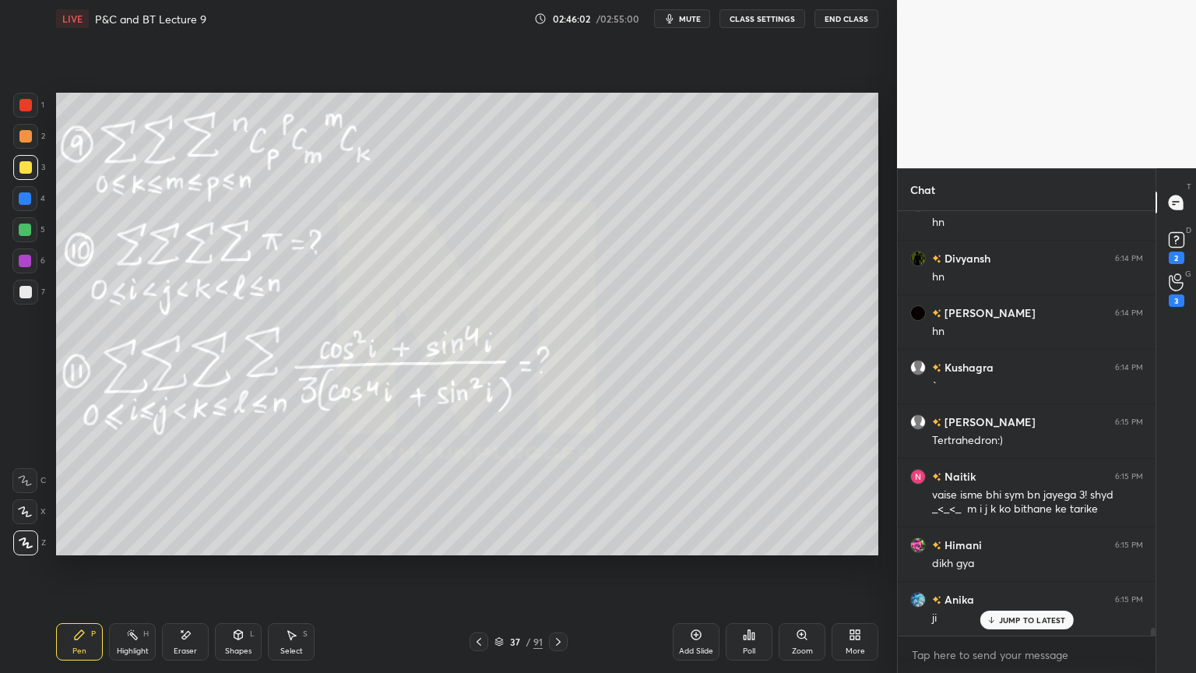
click at [192, 628] on div "Eraser" at bounding box center [185, 641] width 47 height 37
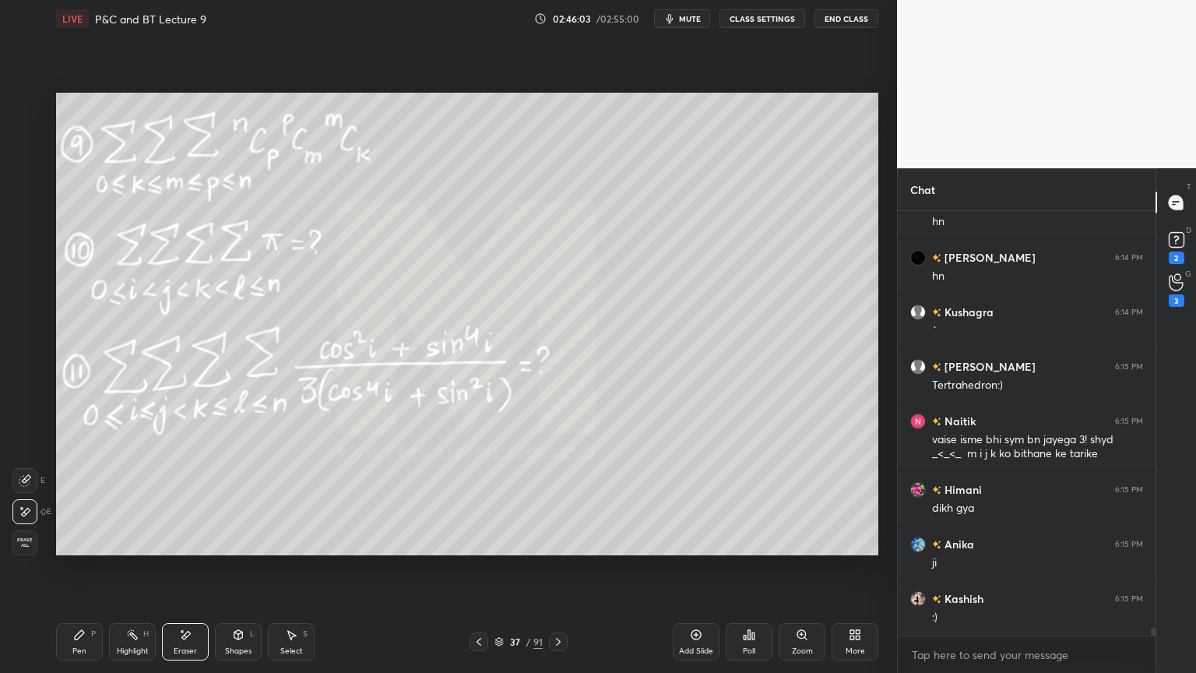
click at [97, 642] on div "Pen P" at bounding box center [79, 641] width 47 height 37
click at [482, 639] on icon at bounding box center [479, 641] width 12 height 12
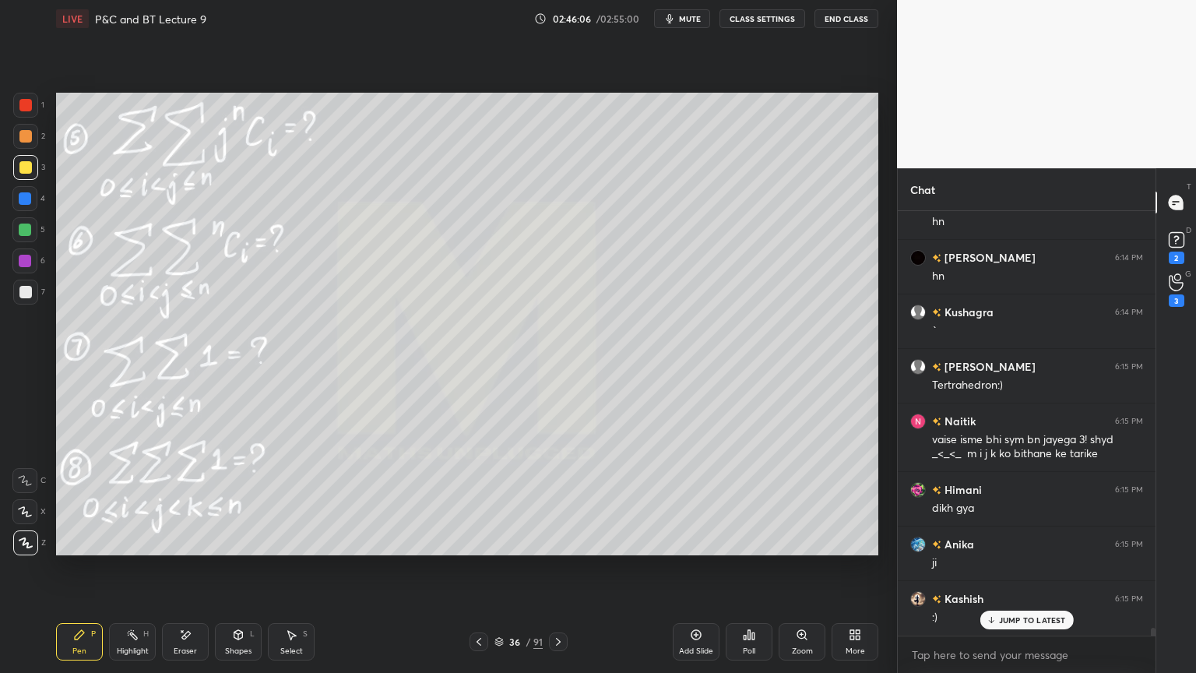
scroll to position [23403, 0]
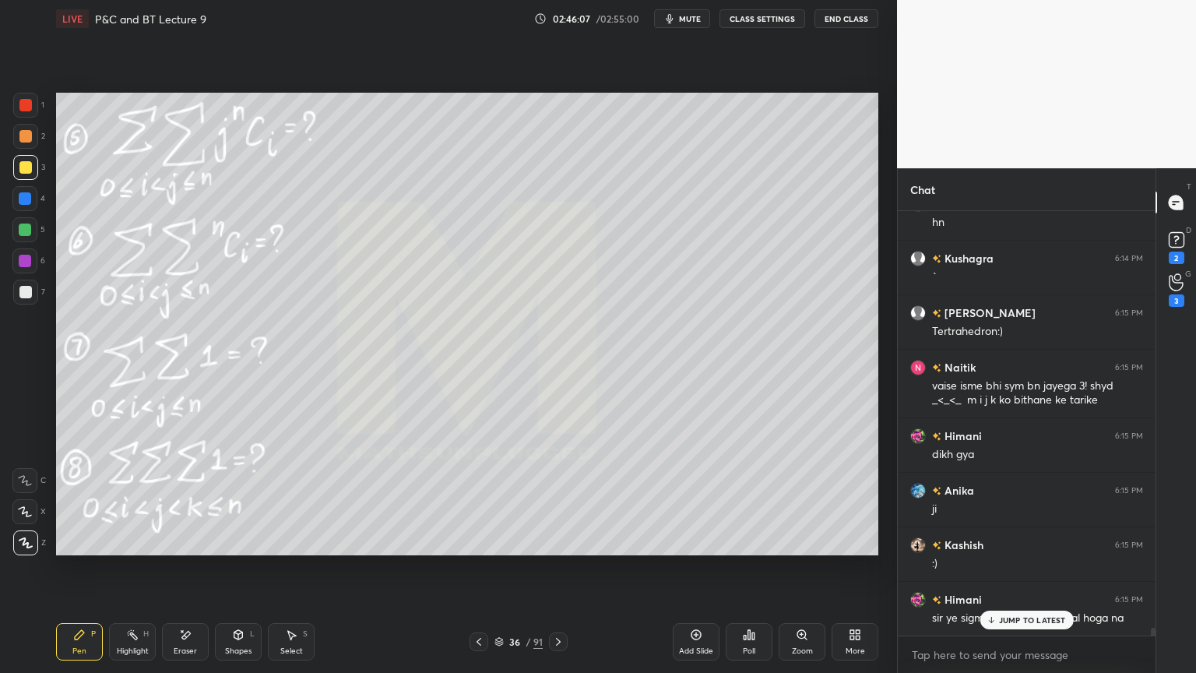
click at [478, 644] on icon at bounding box center [479, 641] width 12 height 12
click at [559, 639] on icon at bounding box center [558, 641] width 12 height 12
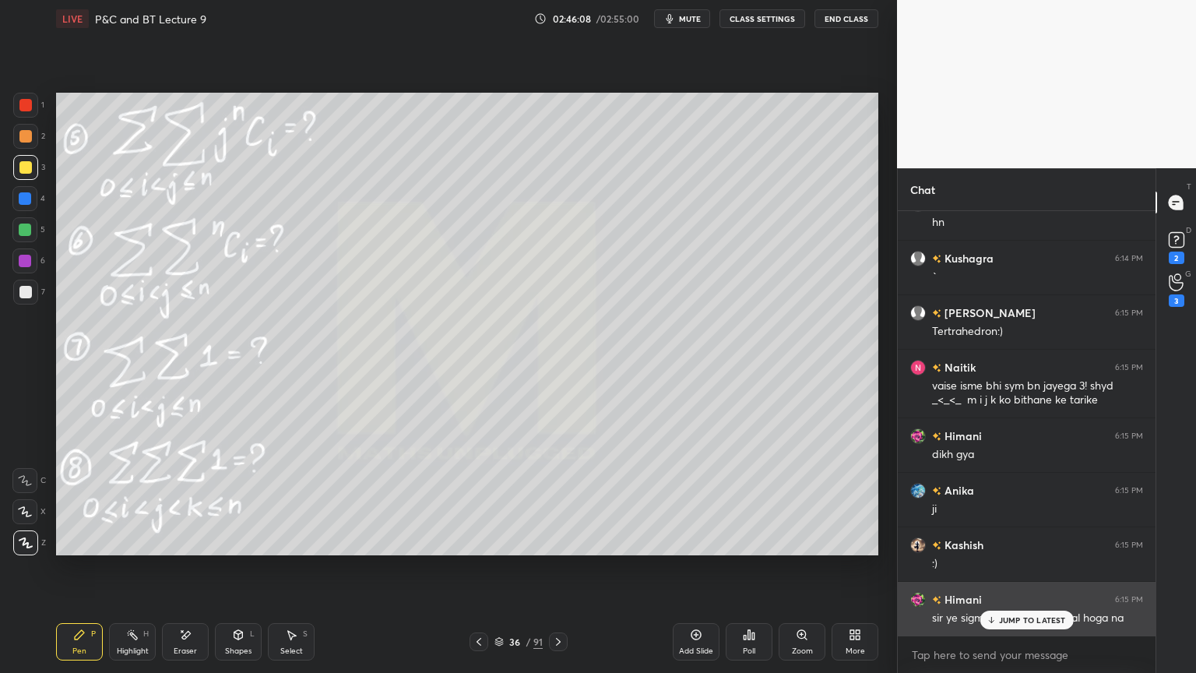
click at [1009, 619] on p "JUMP TO LATEST" at bounding box center [1032, 619] width 67 height 9
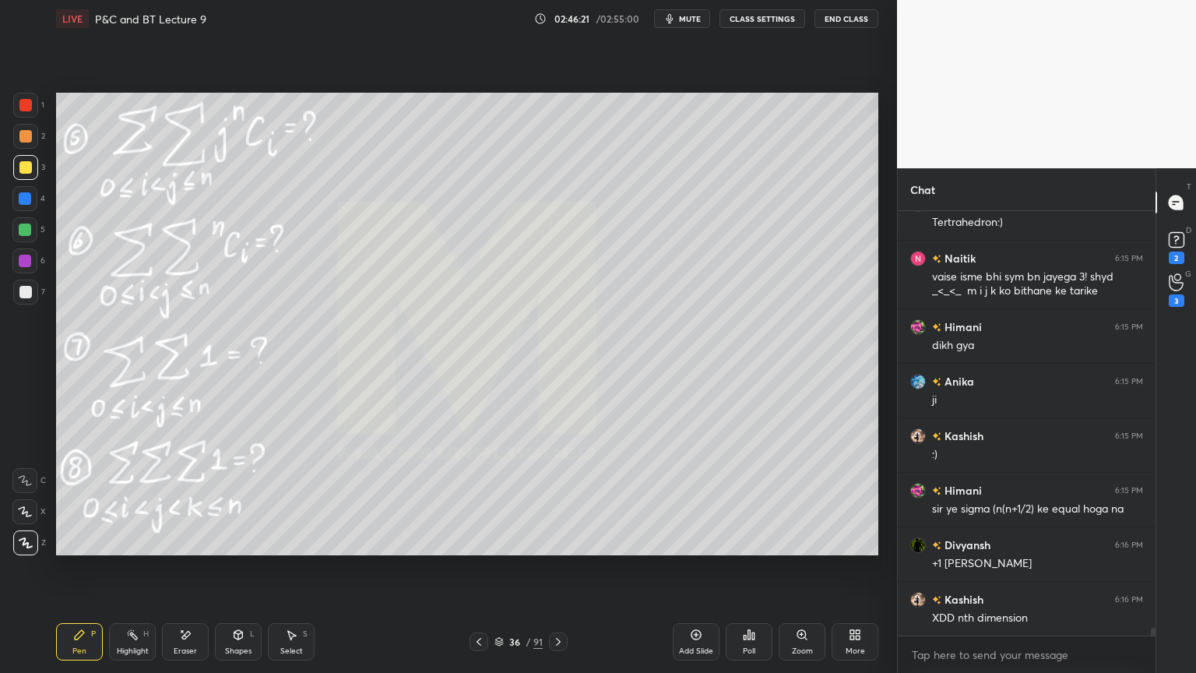
scroll to position [23568, 0]
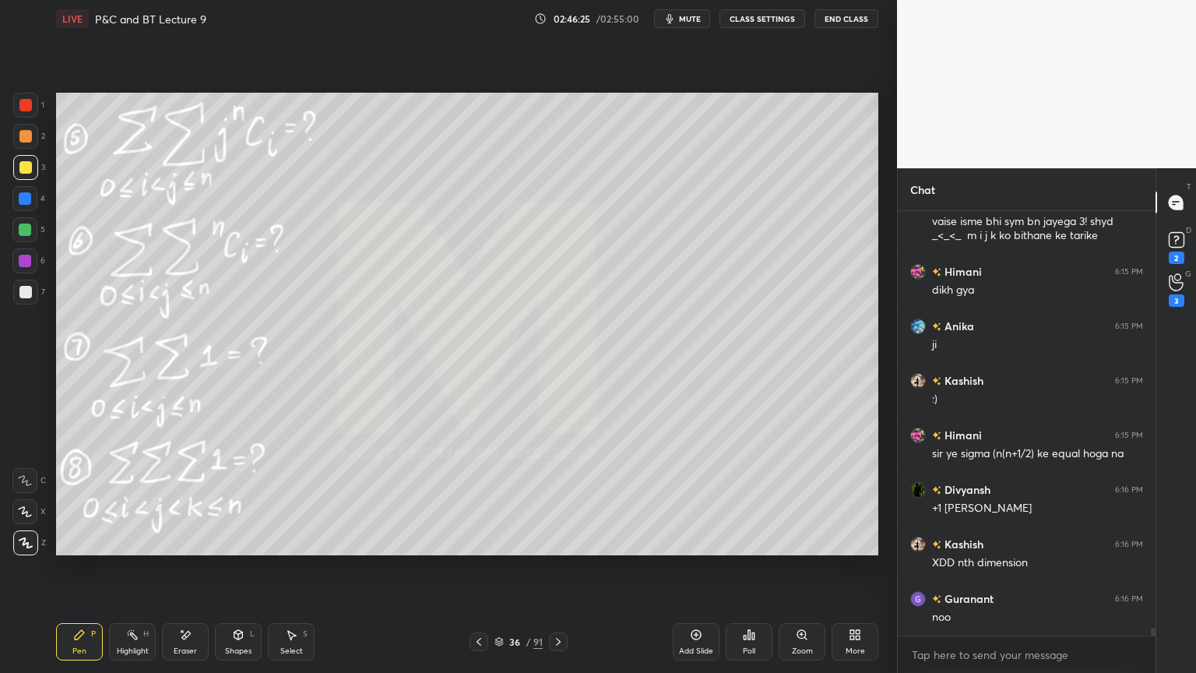
click at [23, 159] on div at bounding box center [25, 167] width 25 height 25
click at [22, 132] on div at bounding box center [25, 136] width 12 height 12
drag, startPoint x: 25, startPoint y: 169, endPoint x: 26, endPoint y: 140, distance: 28.8
click at [24, 167] on div at bounding box center [25, 167] width 12 height 12
drag, startPoint x: 26, startPoint y: 138, endPoint x: 30, endPoint y: 153, distance: 15.3
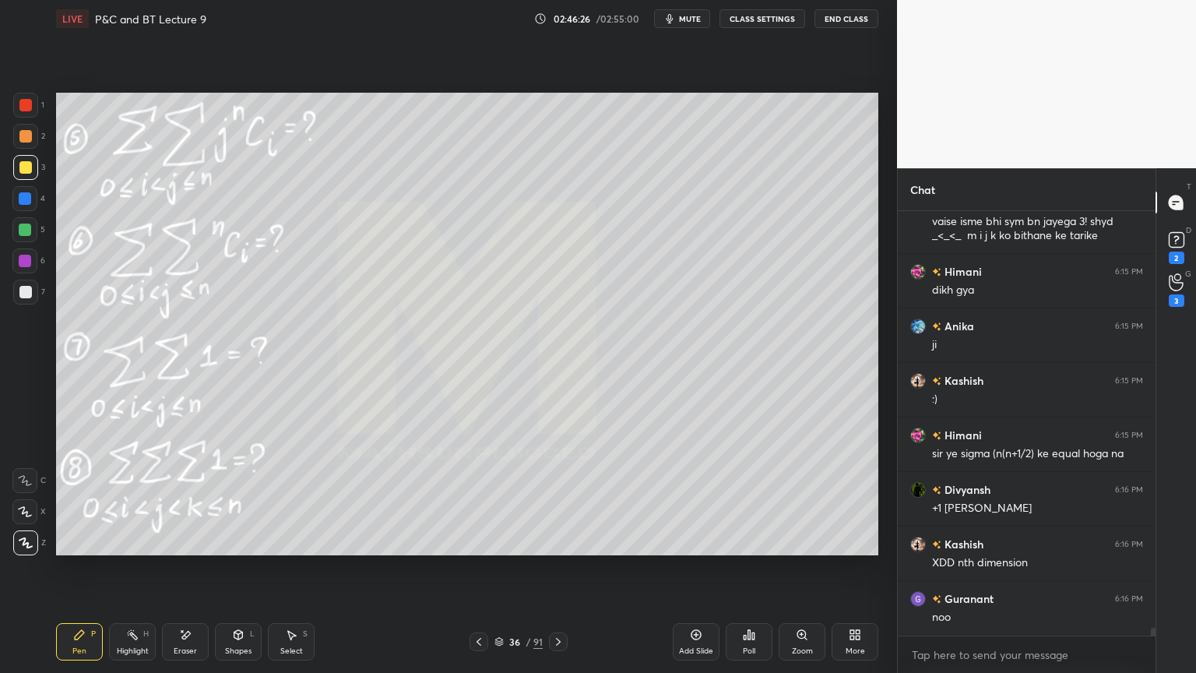
click at [26, 136] on div at bounding box center [25, 136] width 12 height 12
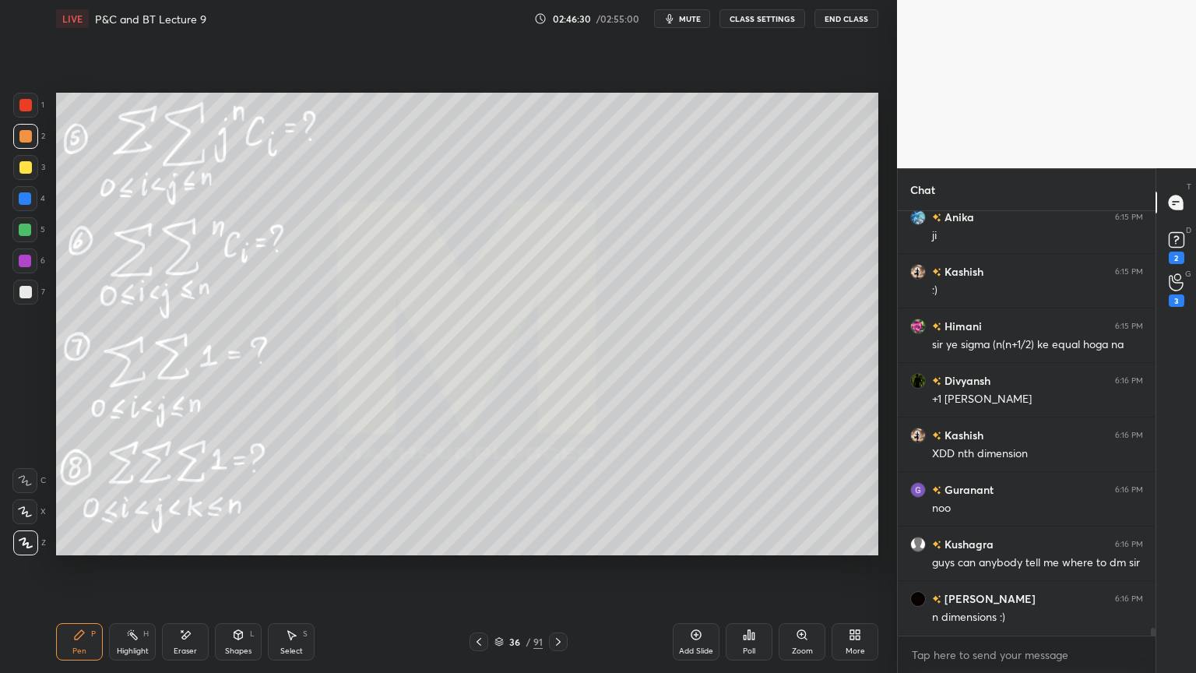
scroll to position [23731, 0]
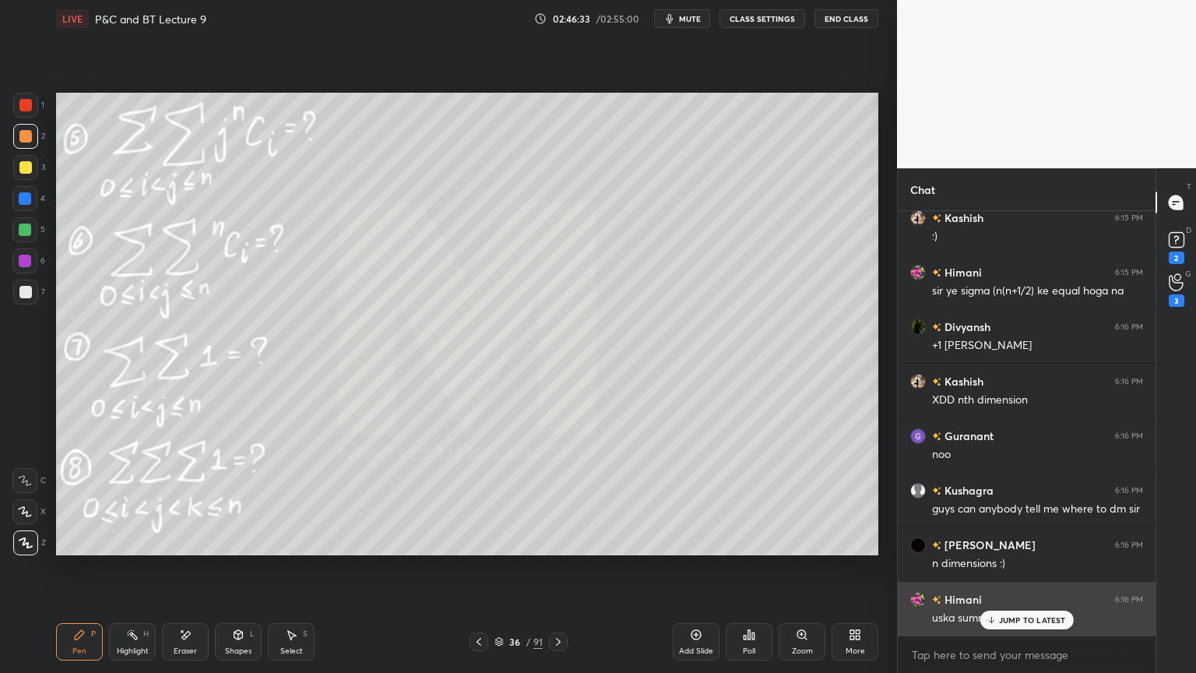
drag, startPoint x: 1012, startPoint y: 622, endPoint x: 945, endPoint y: 591, distance: 73.9
click at [1011, 622] on p "JUMP TO LATEST" at bounding box center [1032, 619] width 67 height 9
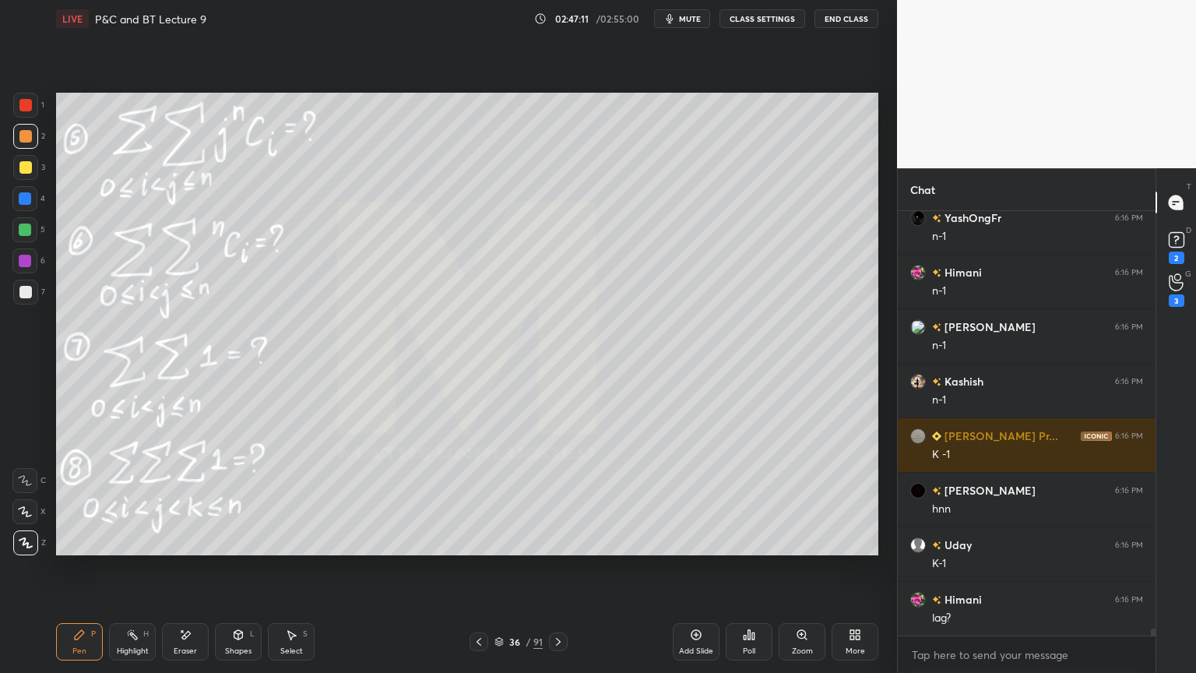
scroll to position [24509, 0]
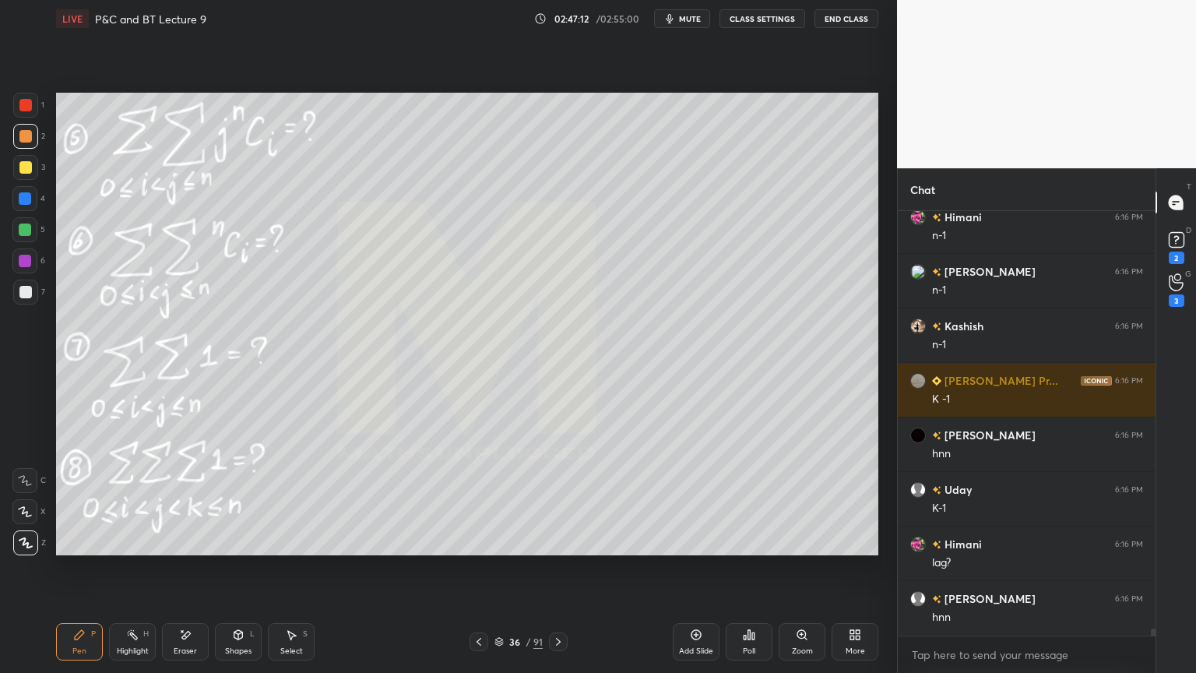
click at [197, 644] on div "Eraser" at bounding box center [185, 641] width 47 height 37
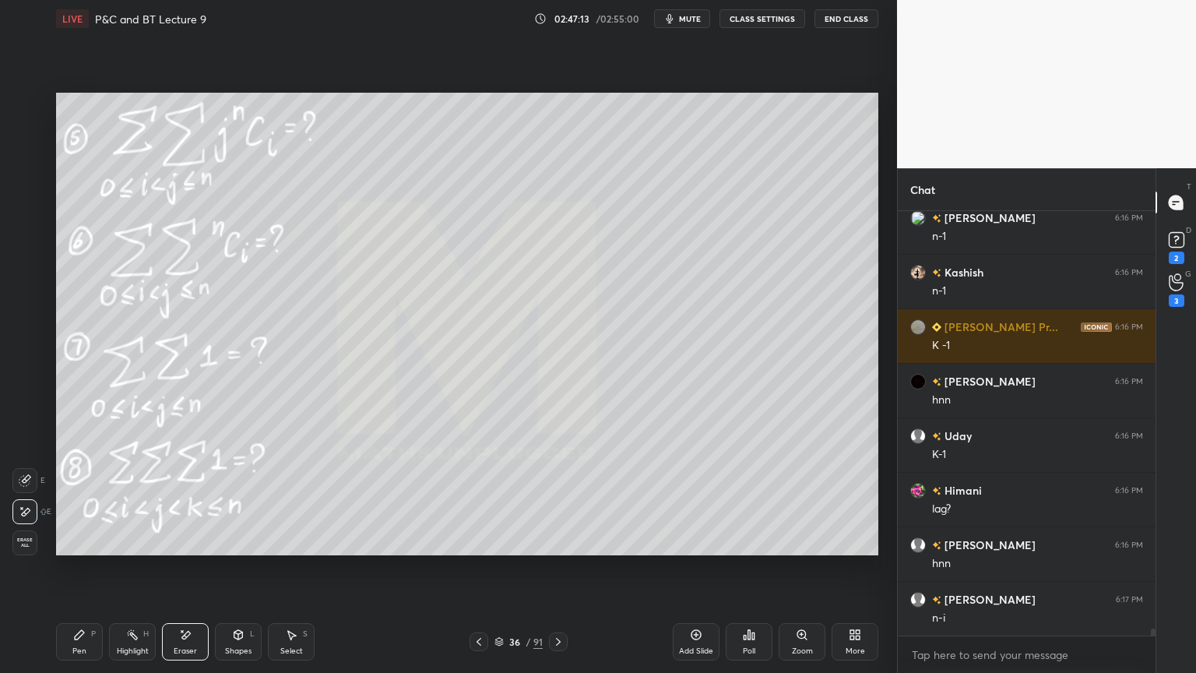
click at [127, 645] on div "Highlight H" at bounding box center [132, 641] width 47 height 37
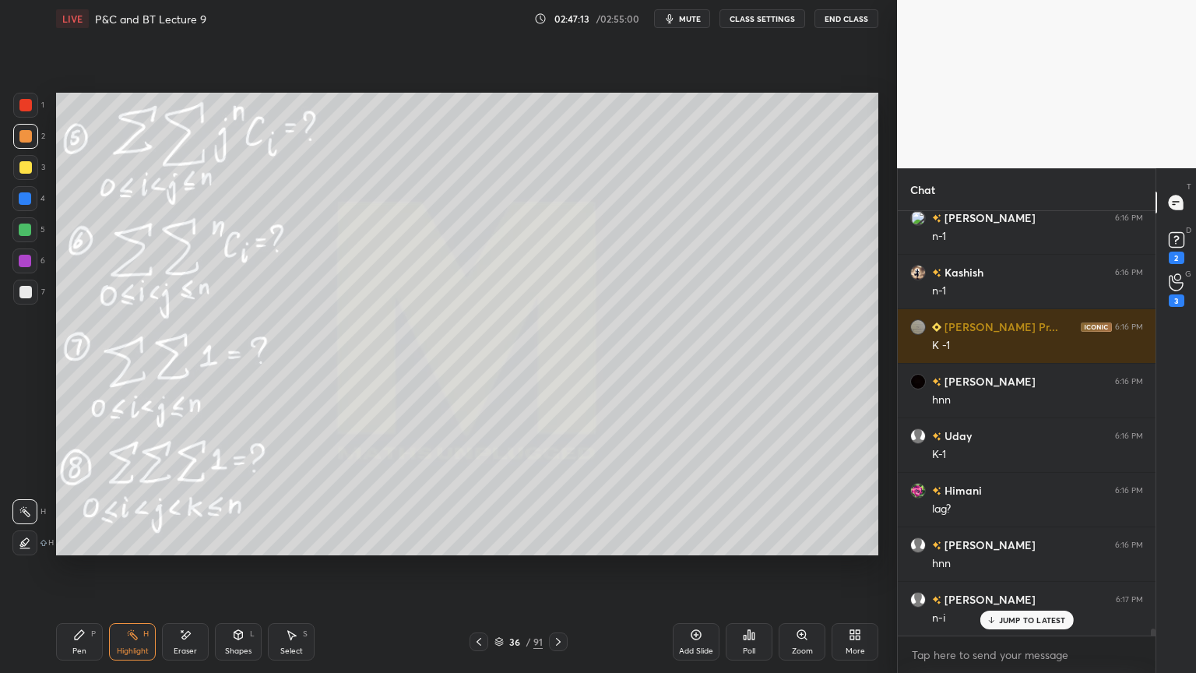
drag, startPoint x: 83, startPoint y: 640, endPoint x: 217, endPoint y: 589, distance: 143.5
click at [83, 641] on div "Pen P" at bounding box center [79, 641] width 47 height 37
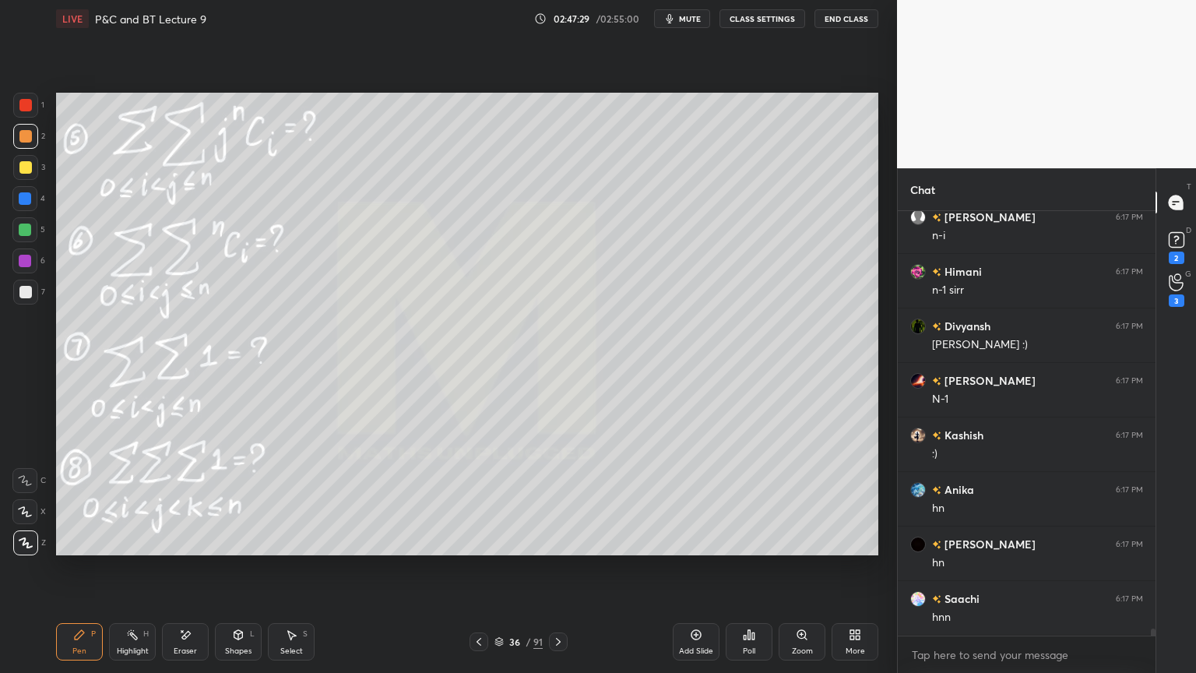
scroll to position [24998, 0]
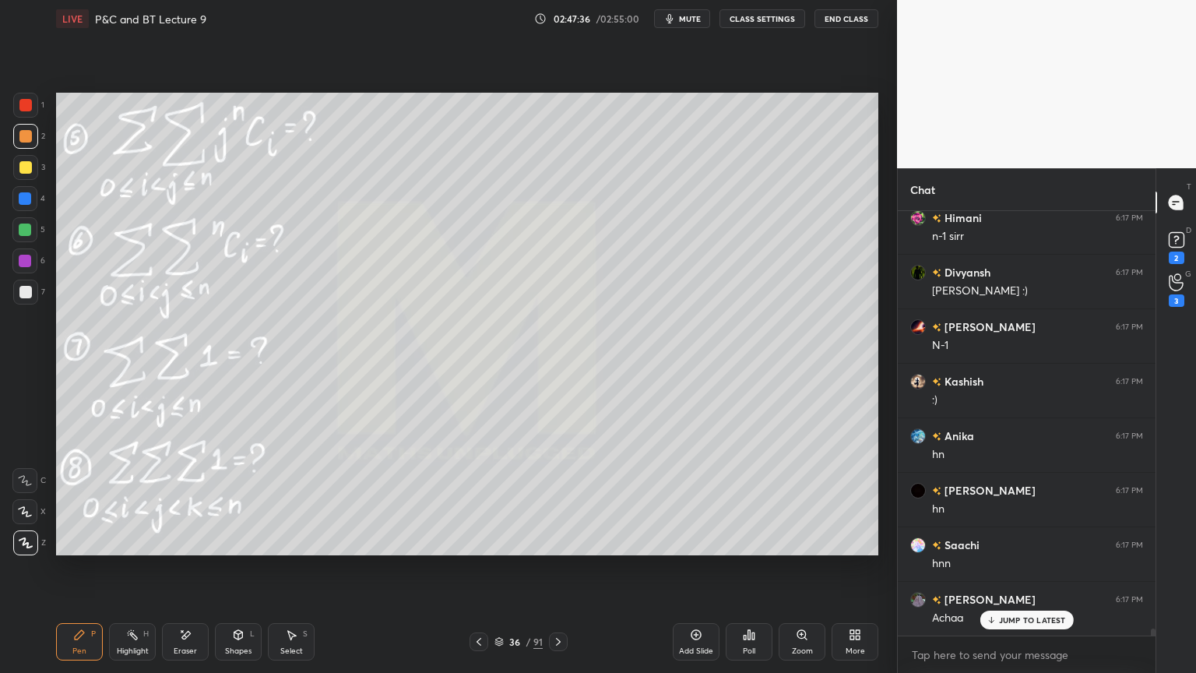
click at [182, 642] on div "Eraser" at bounding box center [185, 641] width 47 height 37
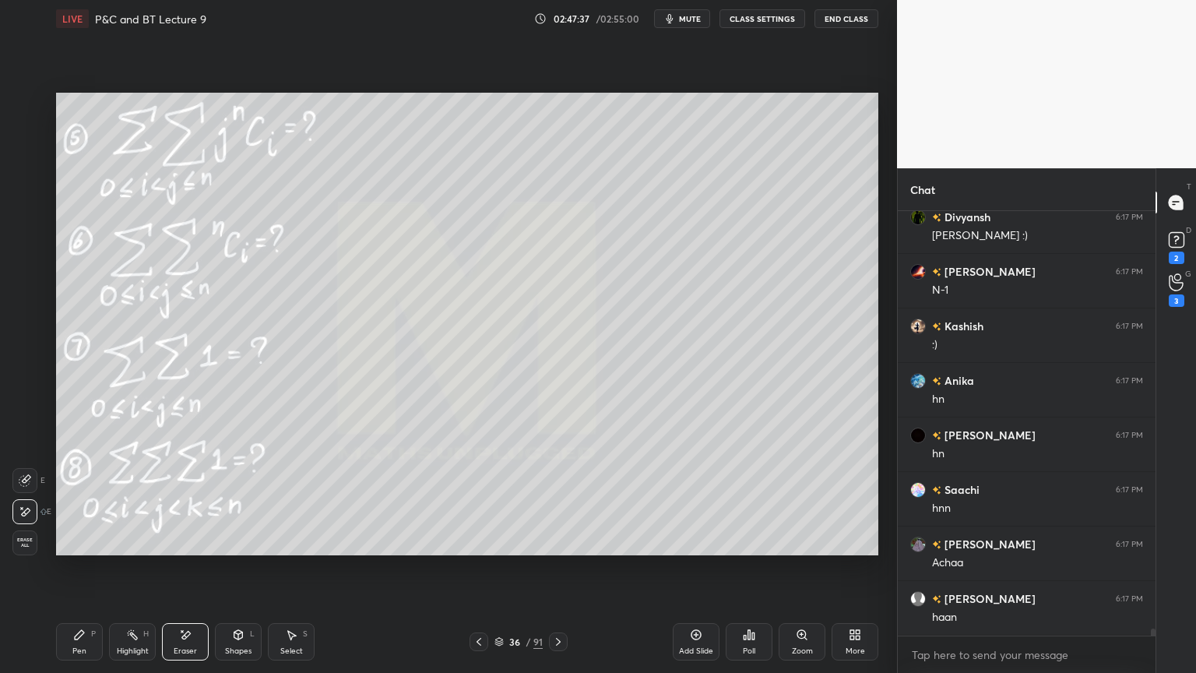
drag, startPoint x: 136, startPoint y: 638, endPoint x: 90, endPoint y: 642, distance: 46.2
click at [132, 638] on icon at bounding box center [132, 634] width 12 height 12
click at [90, 642] on div "Pen P" at bounding box center [79, 641] width 47 height 37
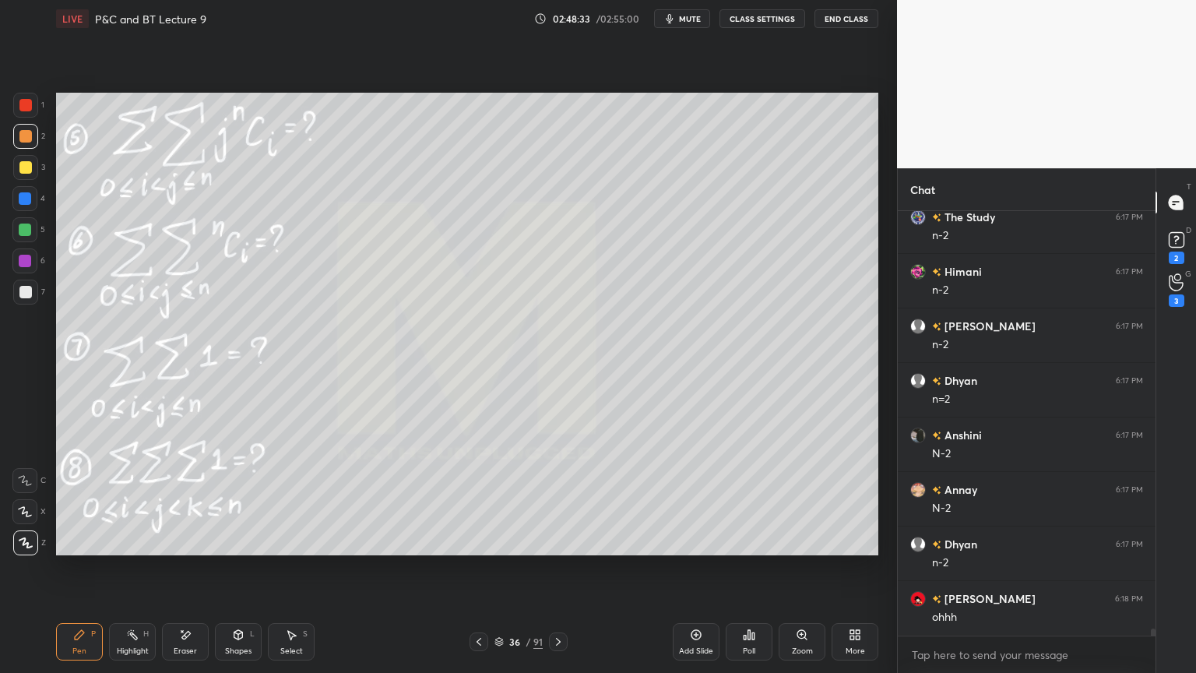
scroll to position [26431, 0]
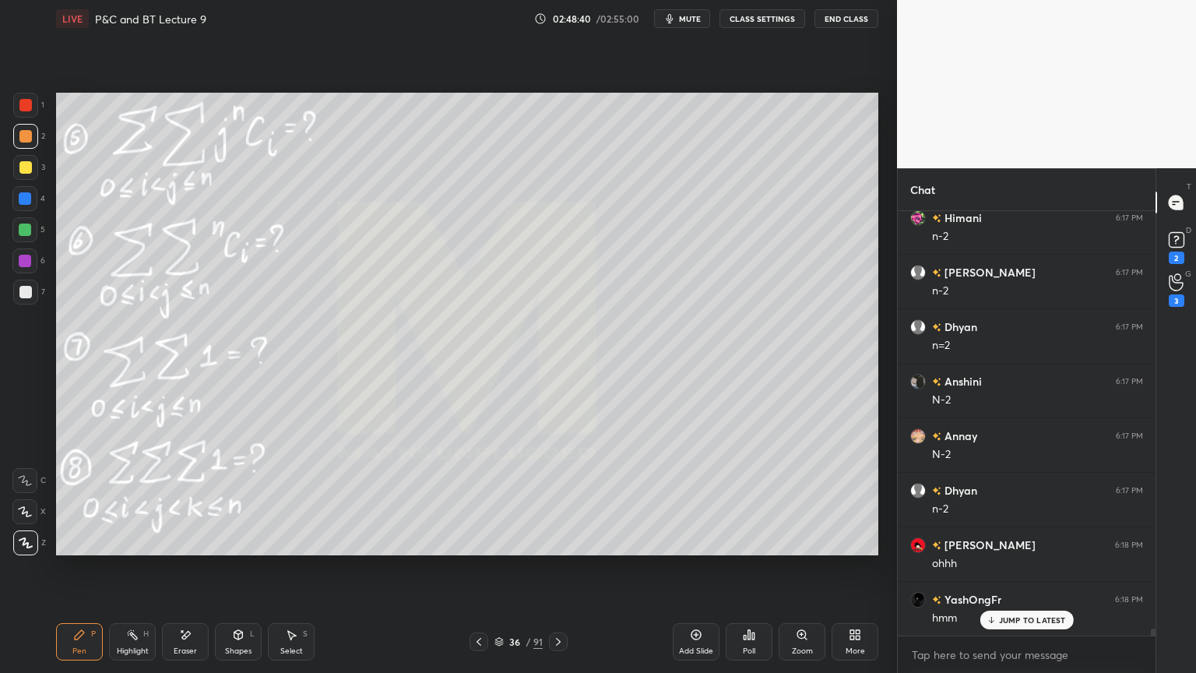
click at [185, 643] on div "Eraser" at bounding box center [185, 641] width 47 height 37
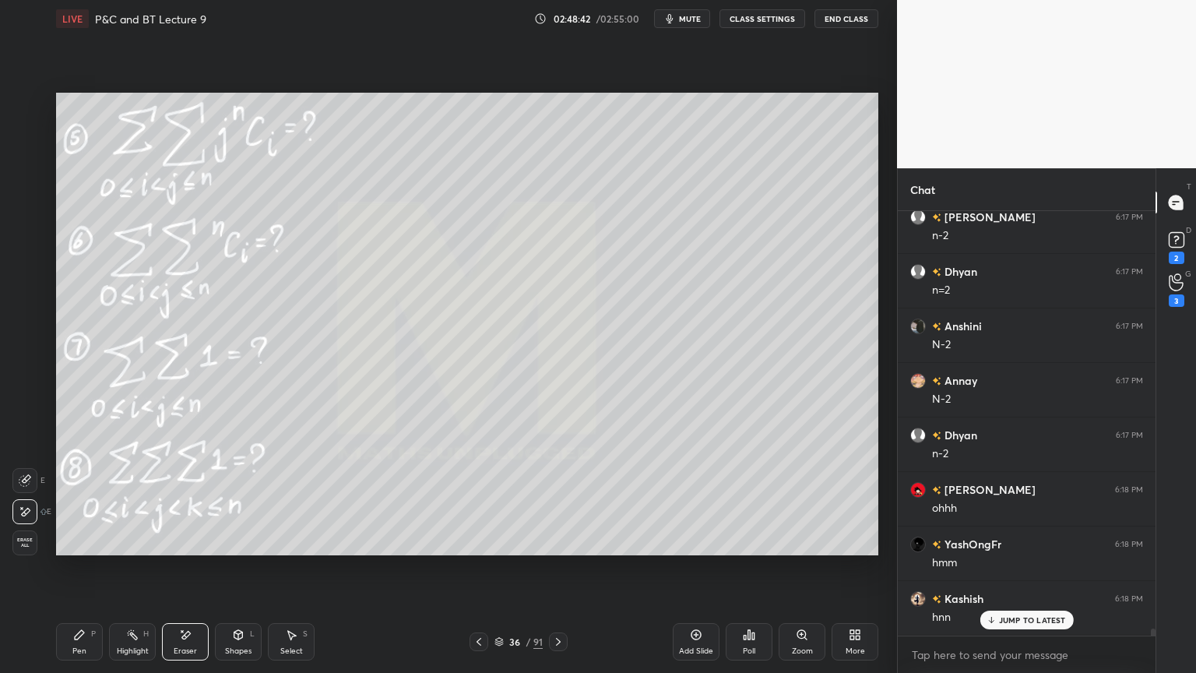
scroll to position [26540, 0]
click at [87, 647] on div "Pen P" at bounding box center [79, 641] width 47 height 37
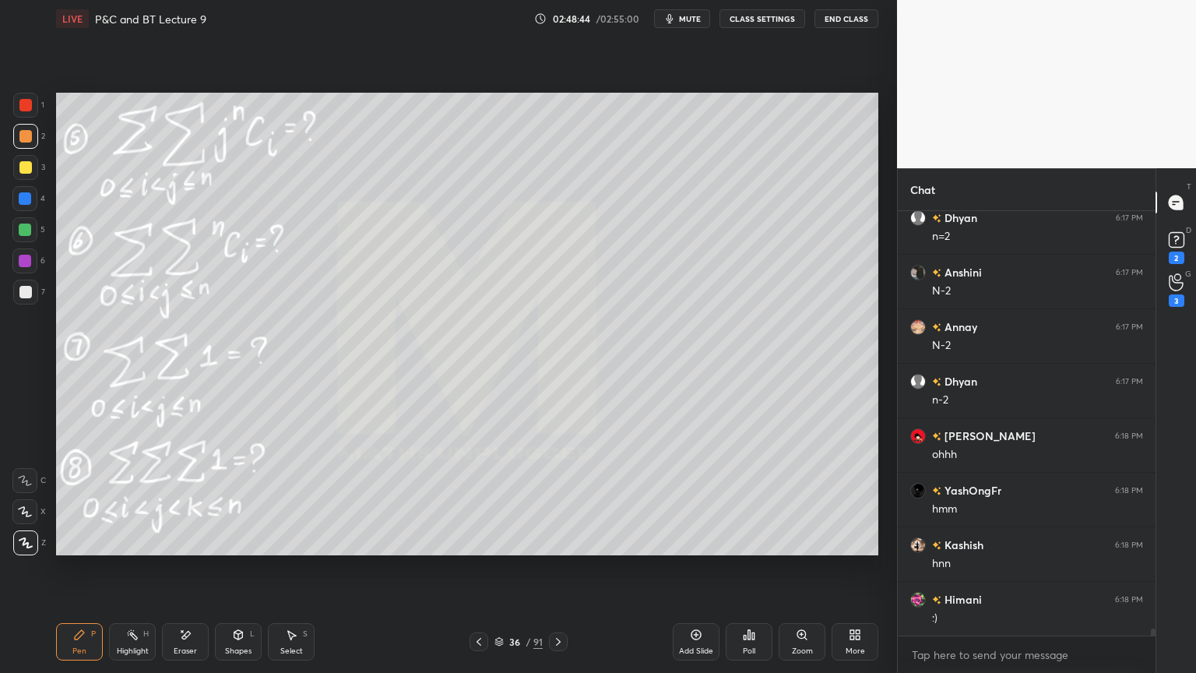
scroll to position [26596, 0]
click at [292, 637] on icon at bounding box center [291, 634] width 12 height 12
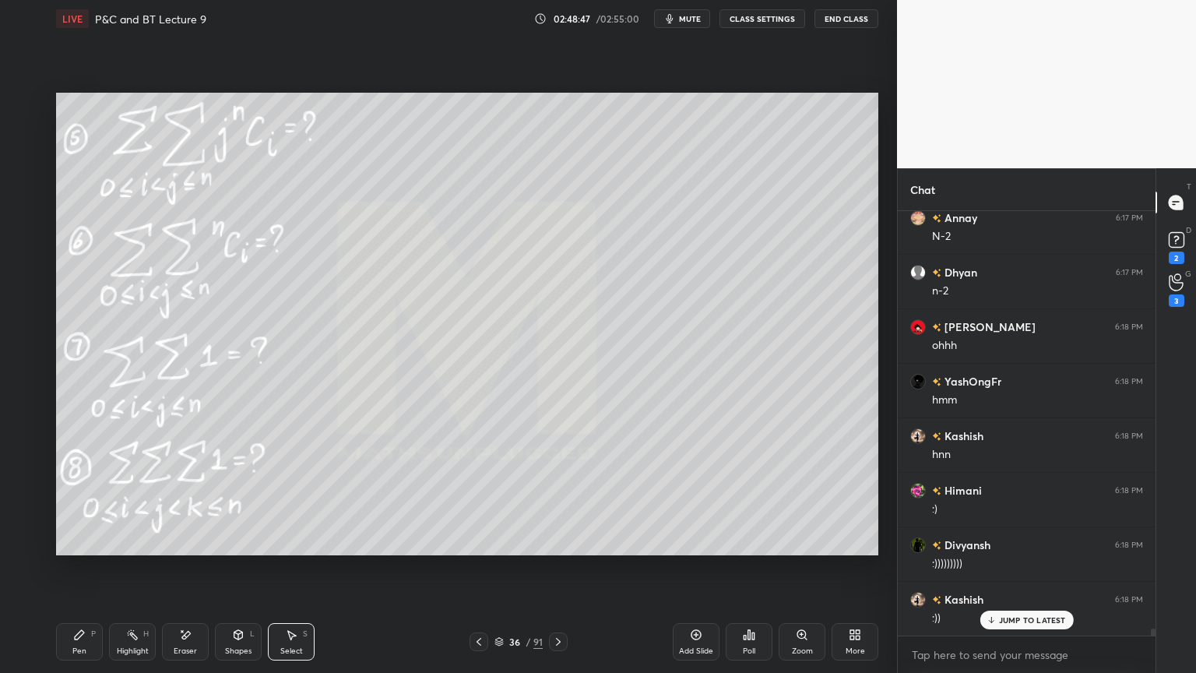
scroll to position [26705, 0]
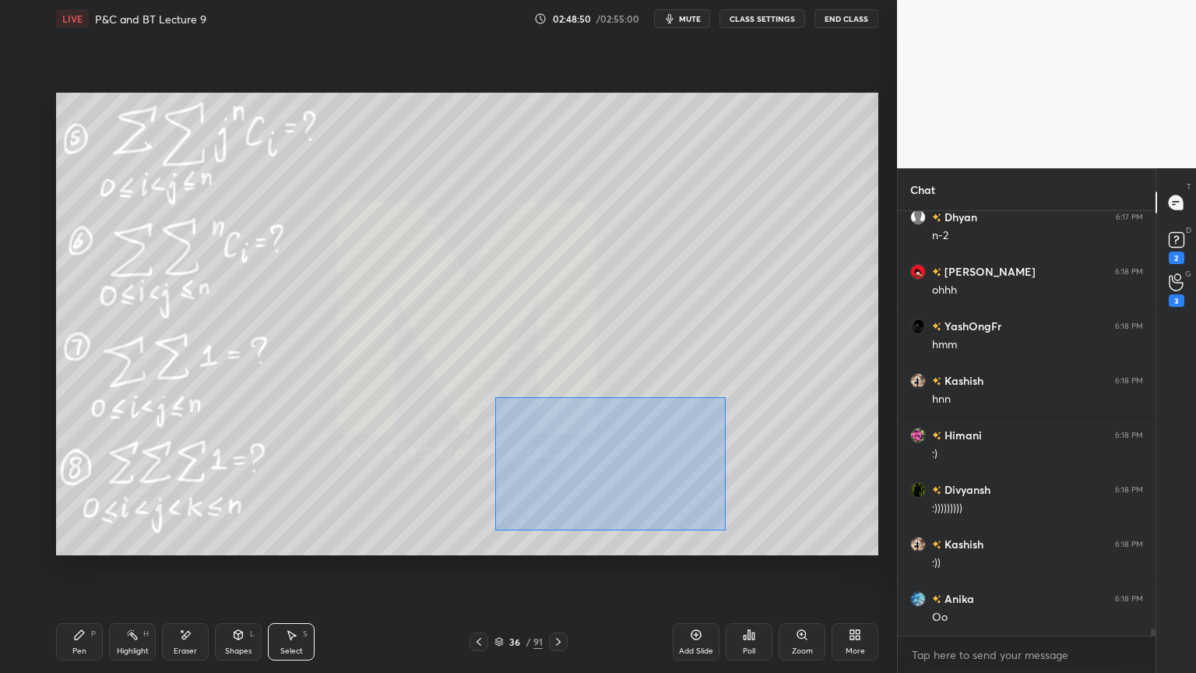
drag, startPoint x: 495, startPoint y: 396, endPoint x: 723, endPoint y: 515, distance: 256.4
click at [724, 531] on div "0 ° Undo Copy Duplicate Duplicate to new slide Delete" at bounding box center [467, 324] width 822 height 463
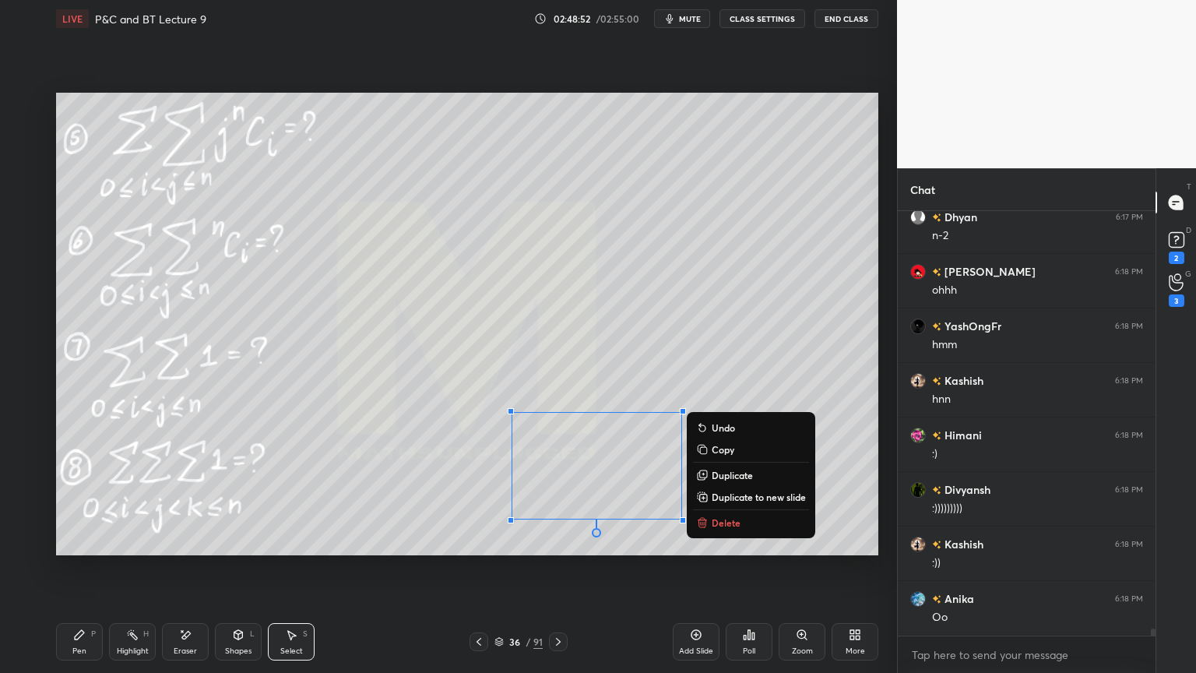
click at [727, 523] on p "Delete" at bounding box center [726, 522] width 29 height 12
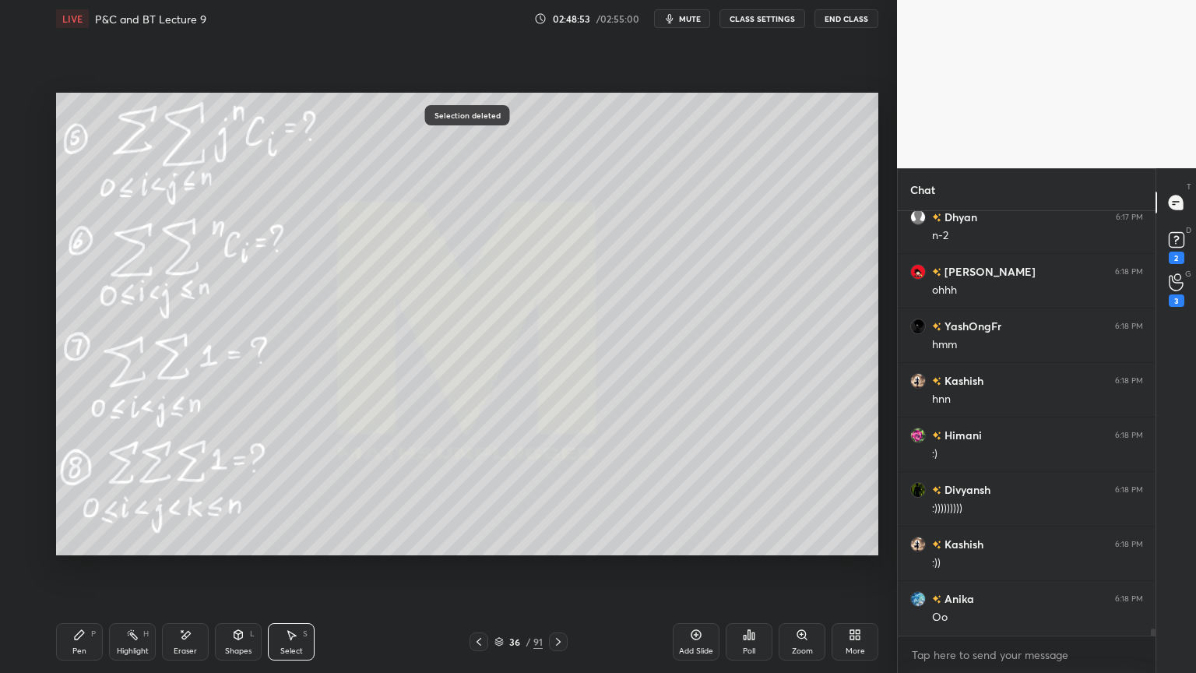
drag, startPoint x: 176, startPoint y: 642, endPoint x: 170, endPoint y: 561, distance: 81.2
click at [178, 642] on div "Eraser" at bounding box center [185, 641] width 47 height 37
click at [126, 645] on div "Highlight H" at bounding box center [132, 641] width 47 height 37
click at [76, 654] on div "Pen" at bounding box center [79, 651] width 14 height 8
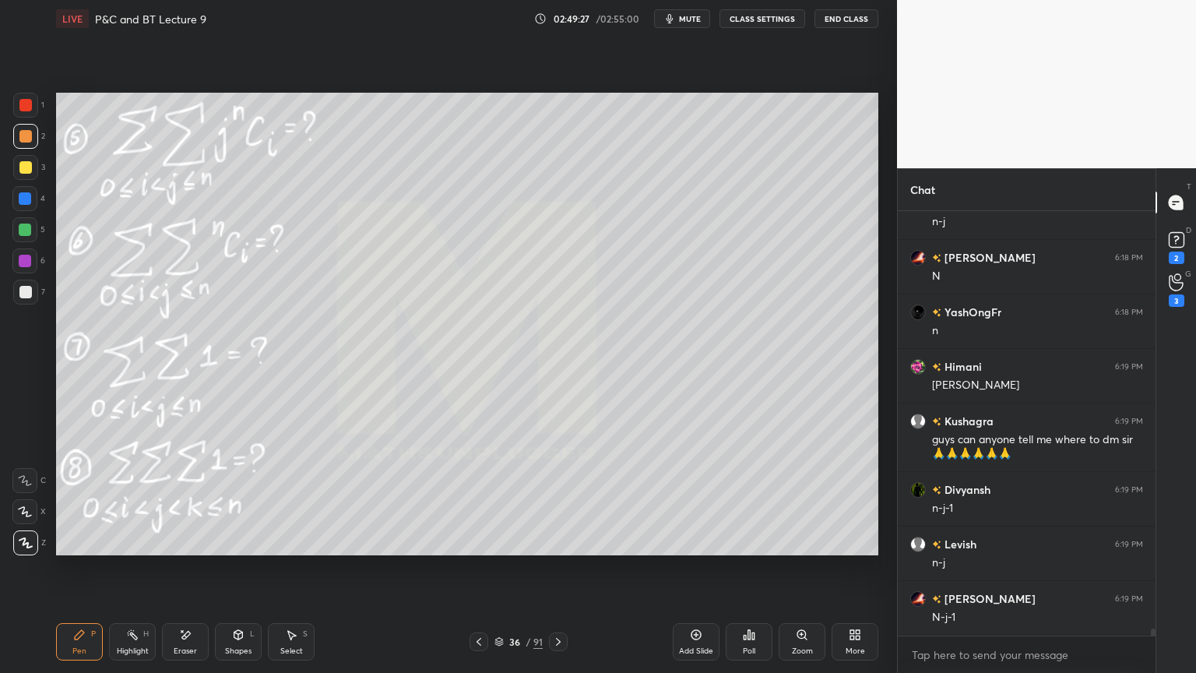
scroll to position [25771, 0]
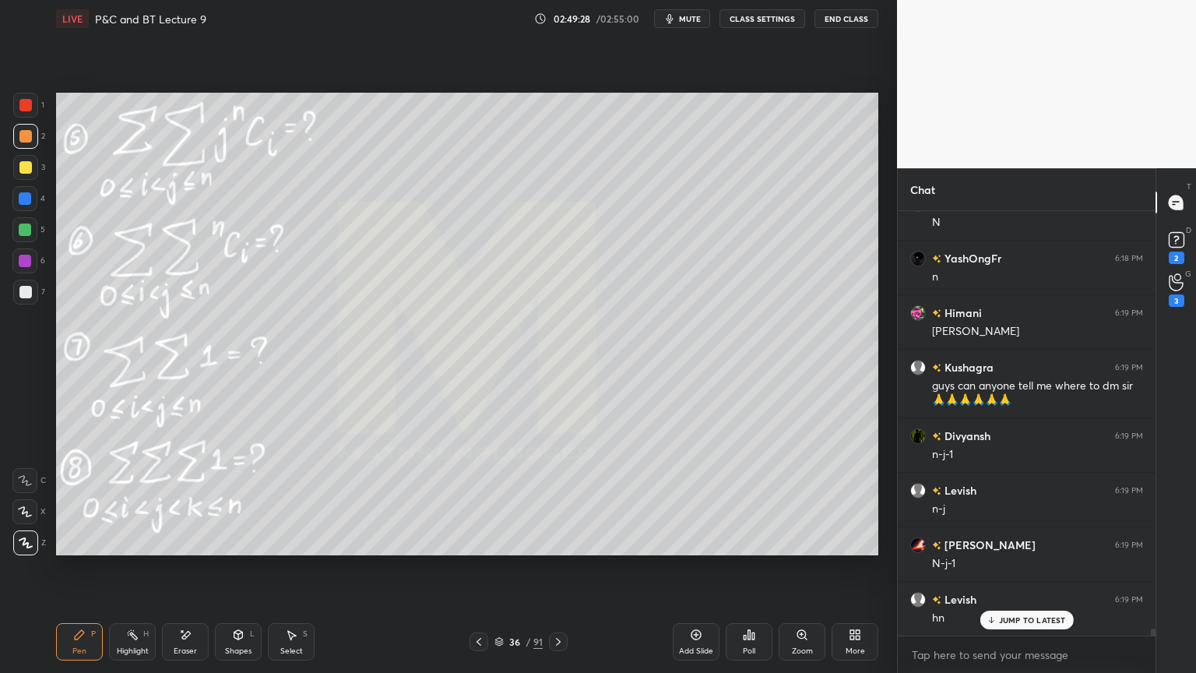
drag, startPoint x: 192, startPoint y: 644, endPoint x: 321, endPoint y: 562, distance: 153.0
click at [192, 643] on div "Eraser" at bounding box center [185, 641] width 47 height 37
click at [136, 632] on icon at bounding box center [132, 634] width 12 height 12
click at [93, 635] on div "Pen P" at bounding box center [79, 641] width 47 height 37
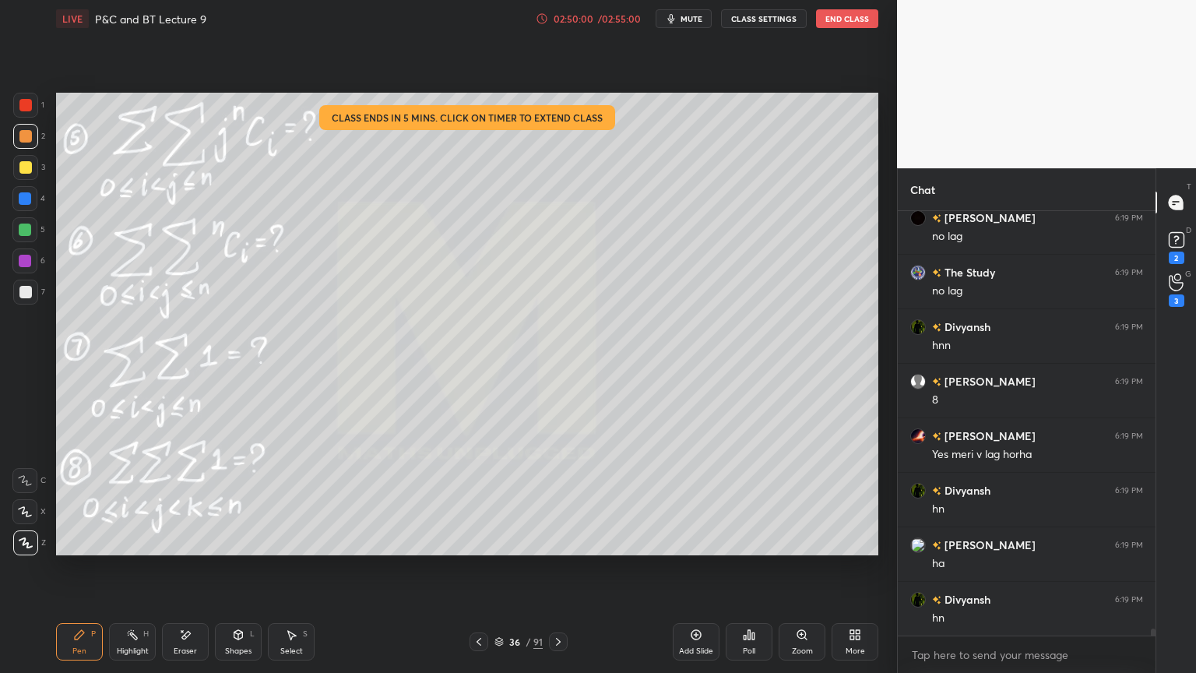
scroll to position [26206, 0]
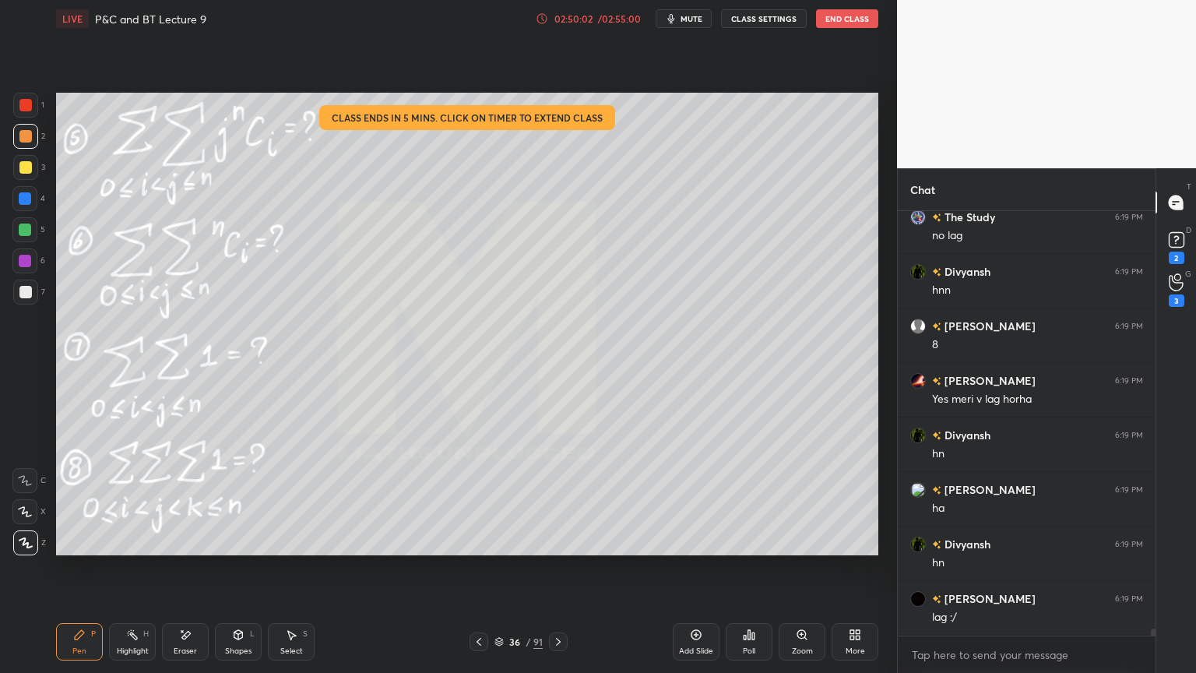
click at [180, 644] on div "Eraser" at bounding box center [185, 641] width 47 height 37
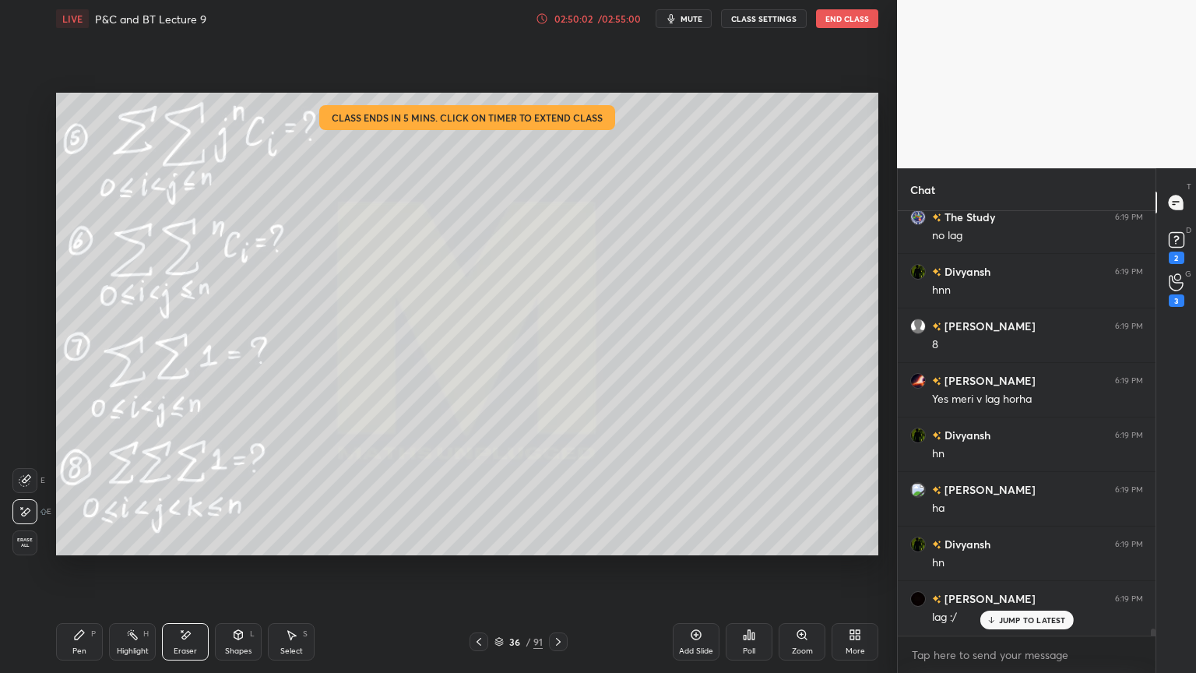
scroll to position [26260, 0]
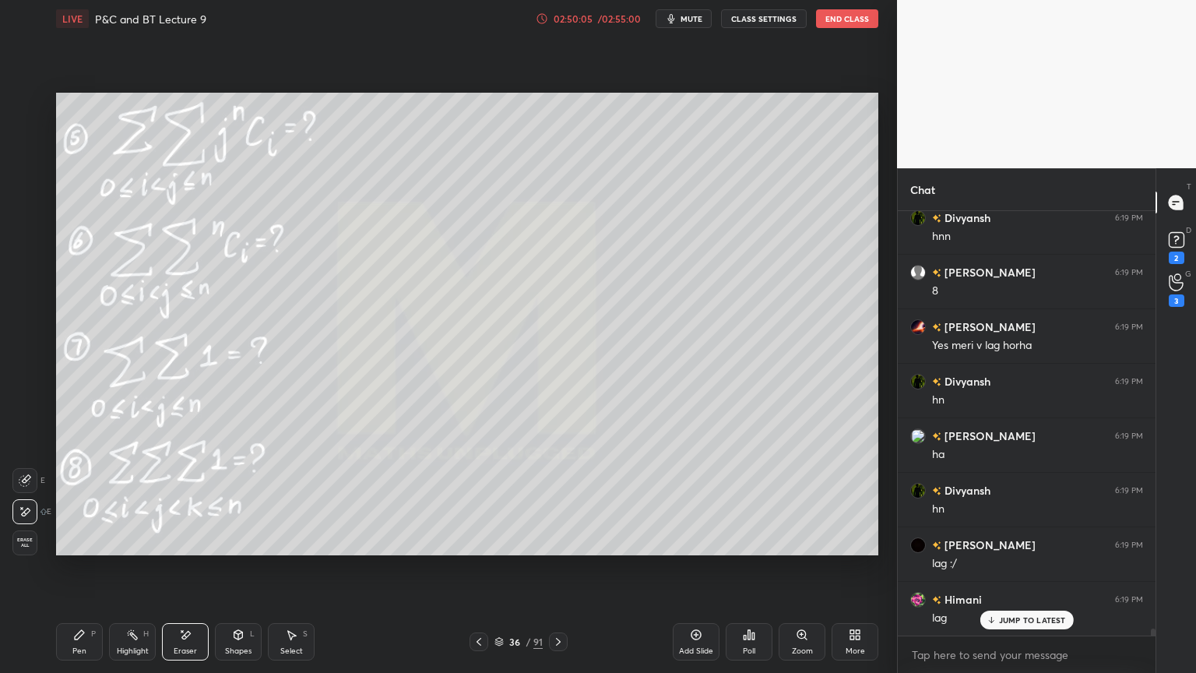
click at [118, 649] on div "Highlight" at bounding box center [133, 651] width 32 height 8
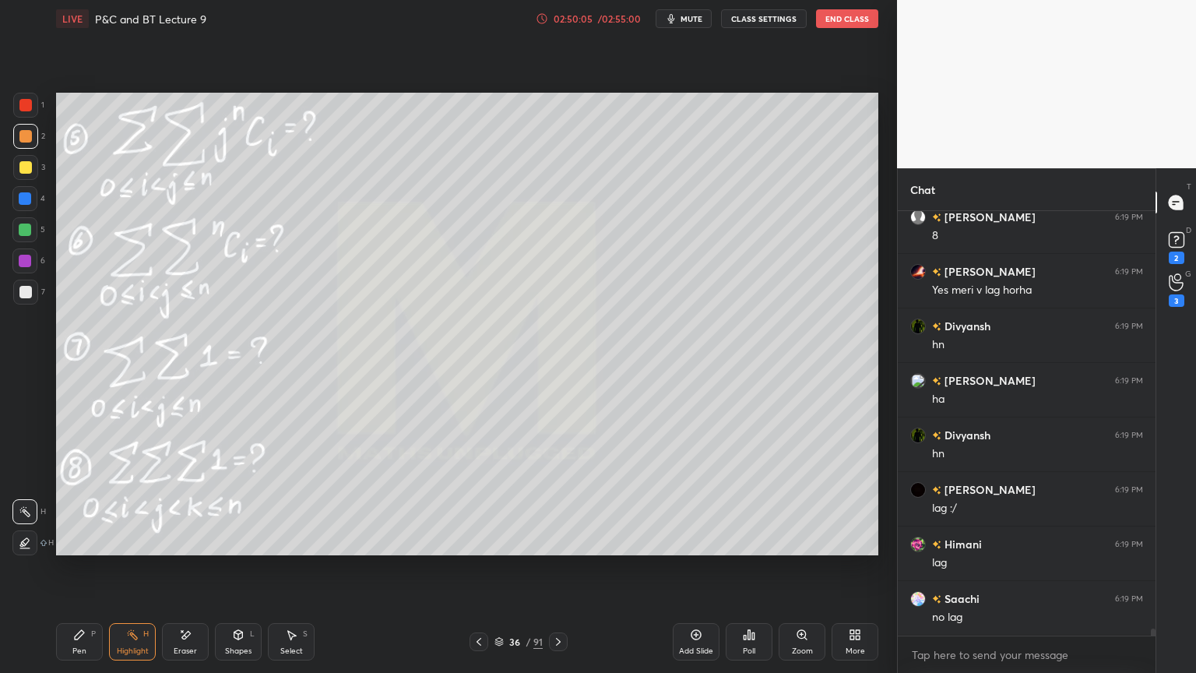
drag, startPoint x: 78, startPoint y: 648, endPoint x: 121, endPoint y: 641, distance: 44.2
click at [76, 647] on div "Pen" at bounding box center [79, 651] width 14 height 8
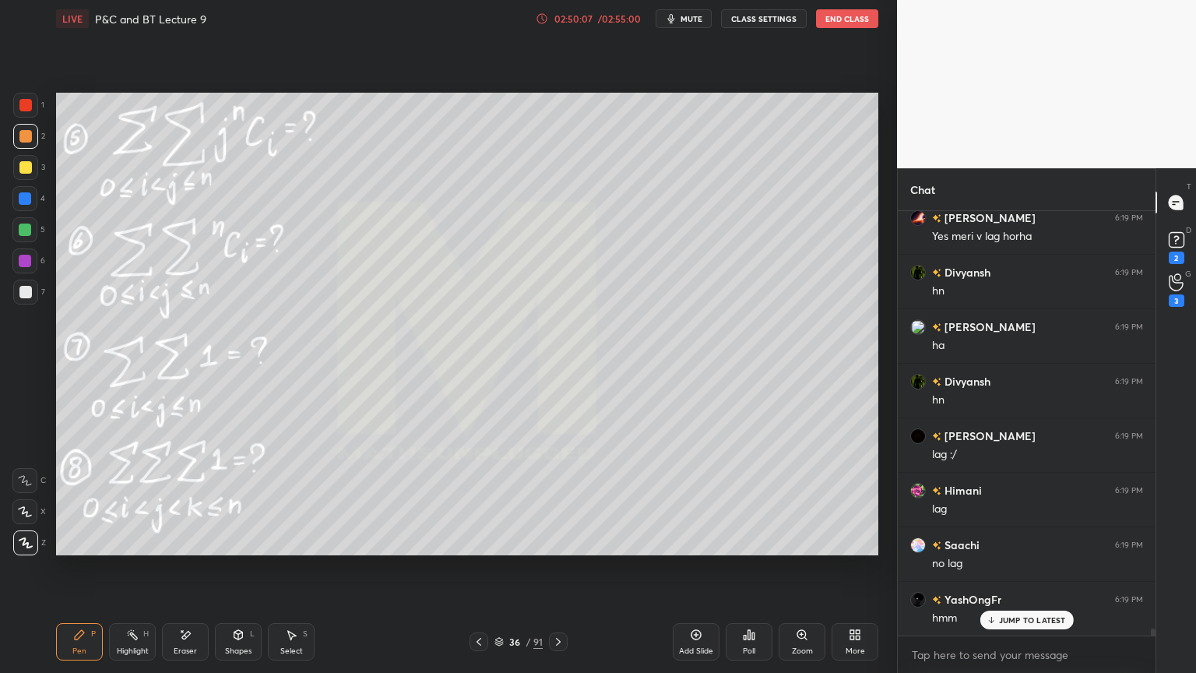
scroll to position [26478, 0]
click at [1008, 620] on p "JUMP TO LATEST" at bounding box center [1032, 619] width 67 height 9
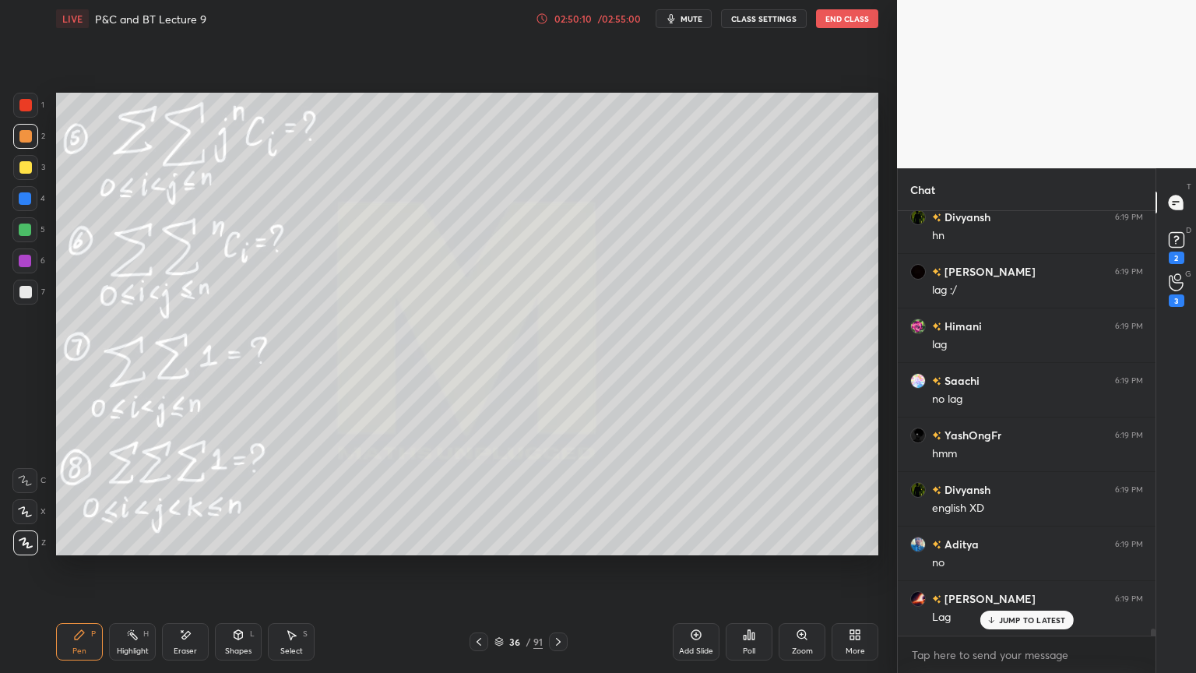
scroll to position [26696, 0]
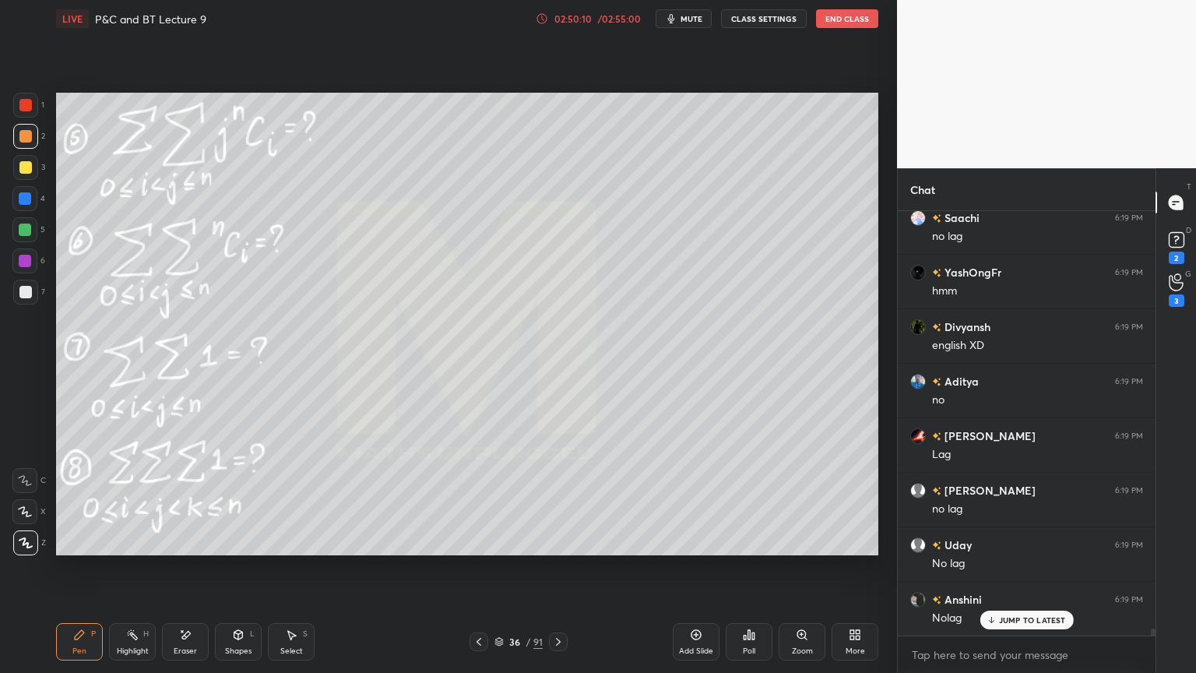
click at [184, 639] on icon at bounding box center [185, 634] width 12 height 13
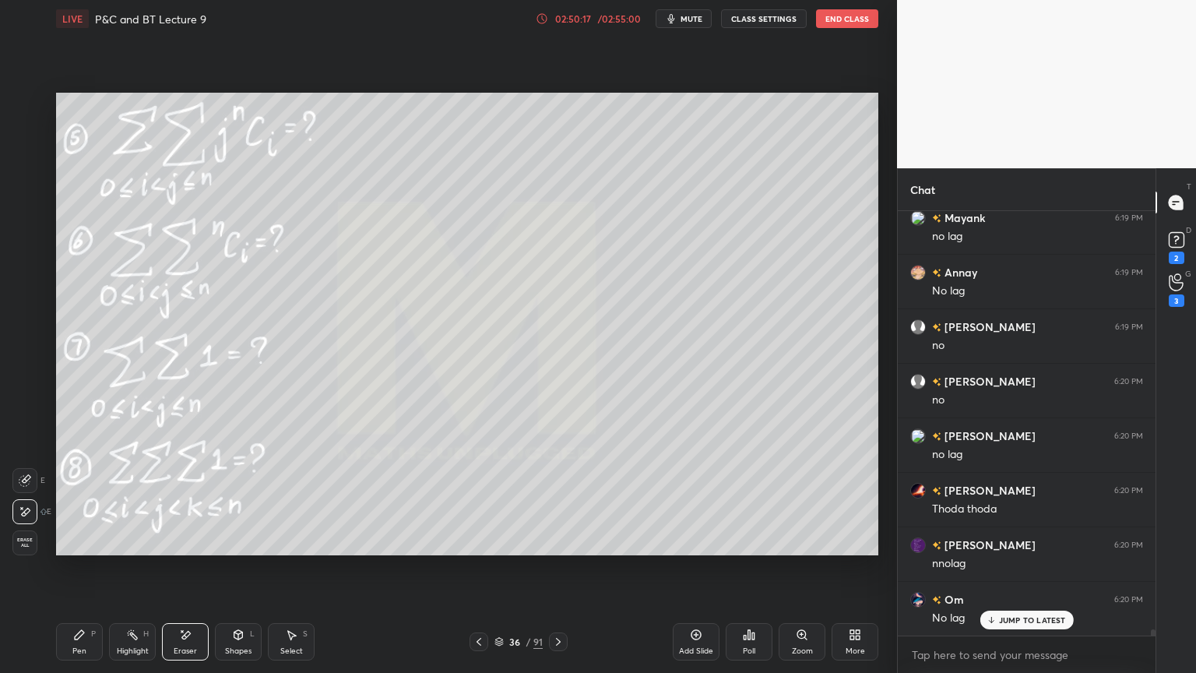
scroll to position [27459, 0]
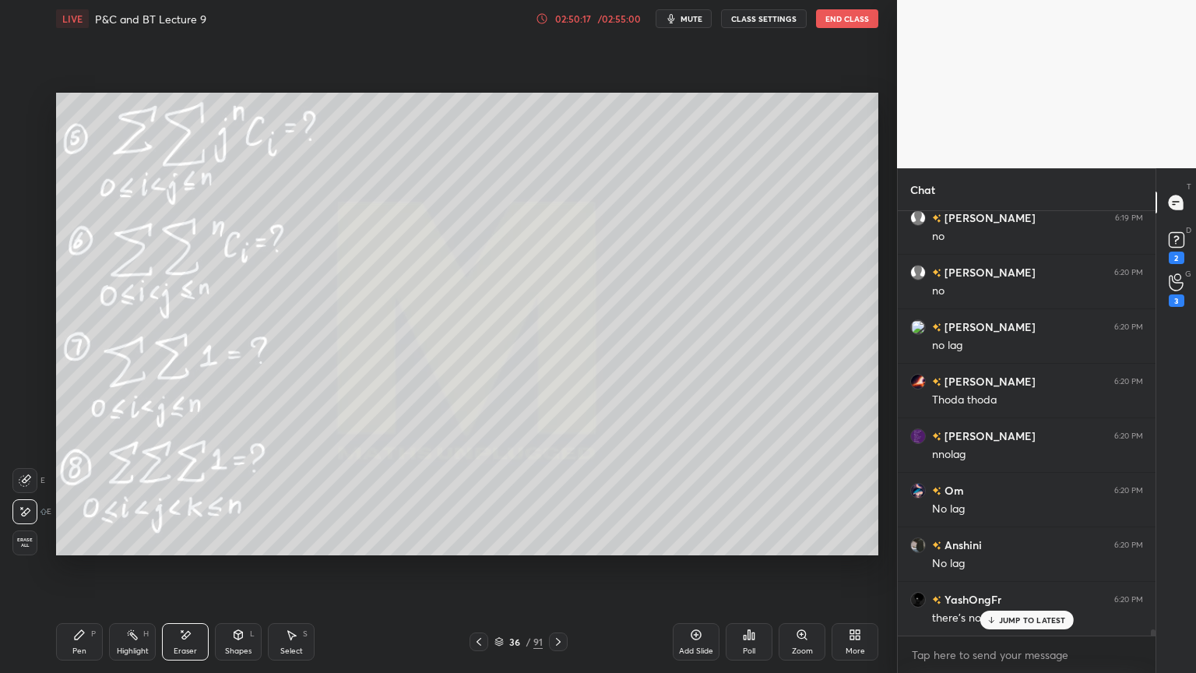
click at [118, 644] on div "Highlight H" at bounding box center [132, 641] width 47 height 37
click at [84, 649] on div "Pen P" at bounding box center [79, 641] width 47 height 37
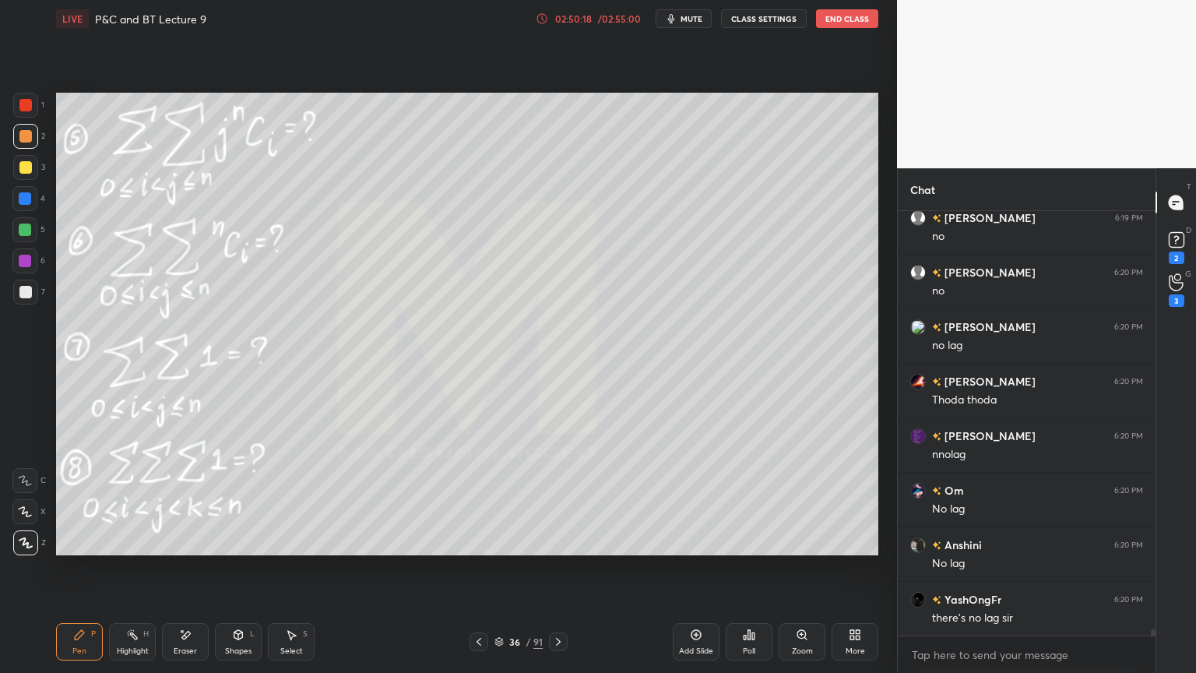
scroll to position [27515, 0]
click at [178, 648] on div "Eraser" at bounding box center [185, 651] width 23 height 8
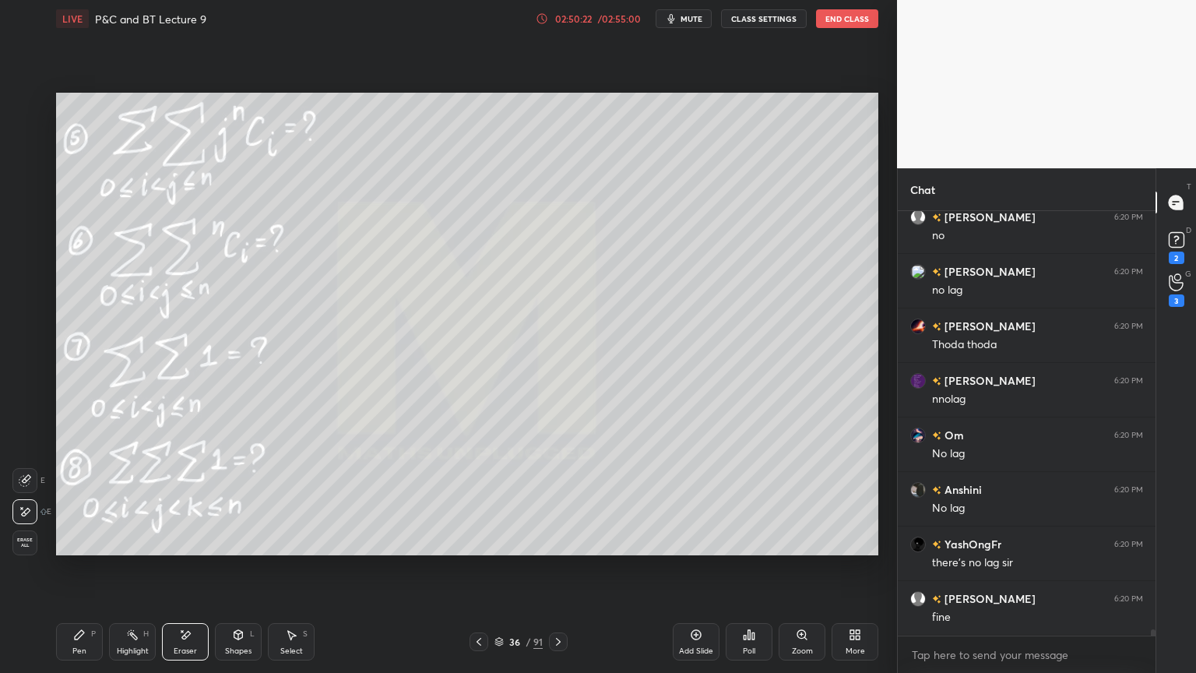
drag, startPoint x: 109, startPoint y: 649, endPoint x: 81, endPoint y: 642, distance: 28.7
click at [111, 646] on div "Pen P Highlight H Eraser Shapes L Select S" at bounding box center [210, 641] width 308 height 37
drag, startPoint x: 81, startPoint y: 642, endPoint x: 155, endPoint y: 570, distance: 103.5
click at [79, 641] on div "Pen P" at bounding box center [79, 641] width 47 height 37
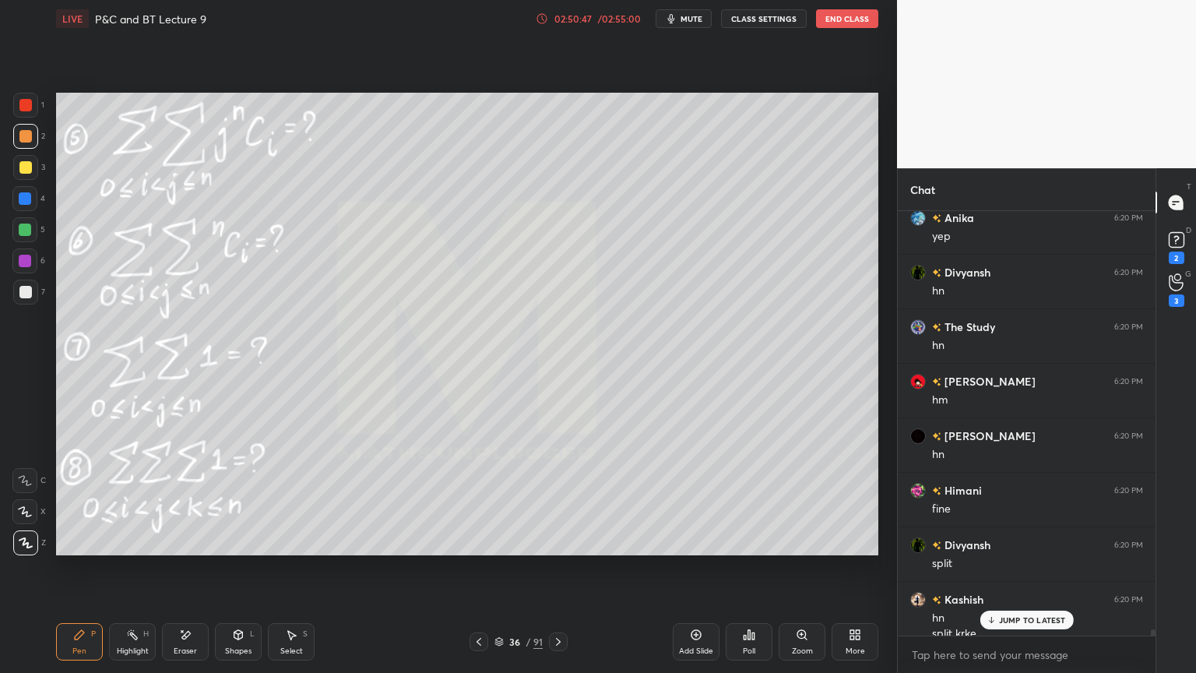
scroll to position [28020, 0]
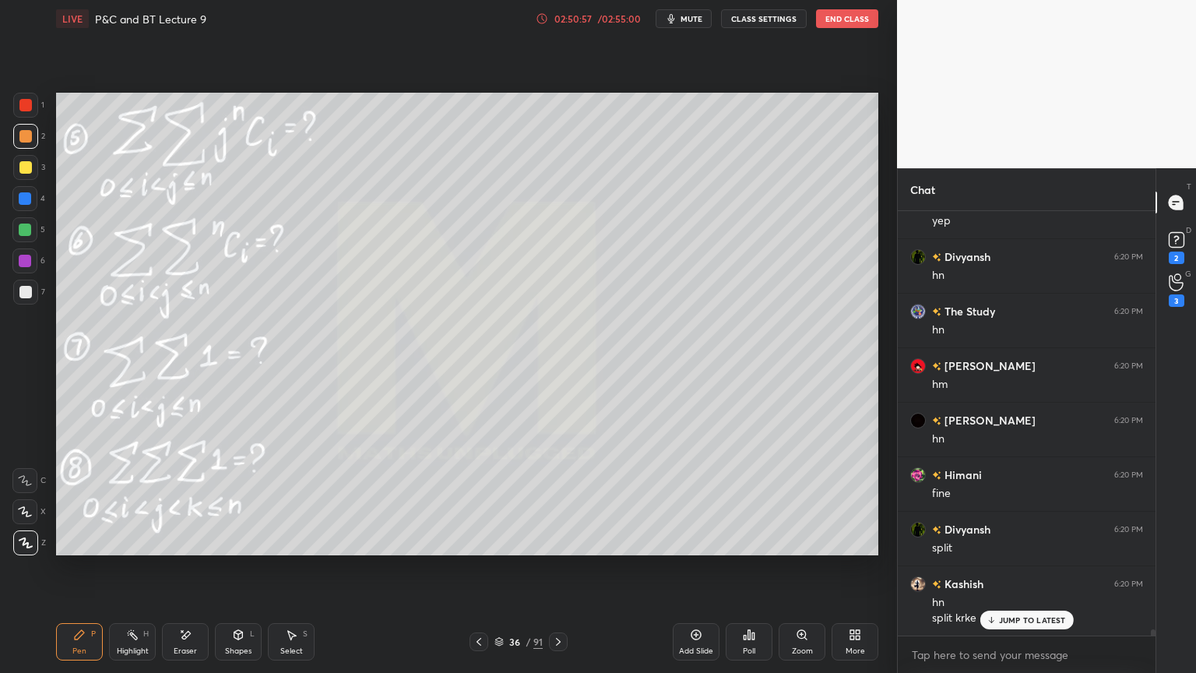
click at [199, 640] on div "Eraser" at bounding box center [185, 641] width 47 height 37
click at [82, 647] on div "Pen" at bounding box center [79, 651] width 14 height 8
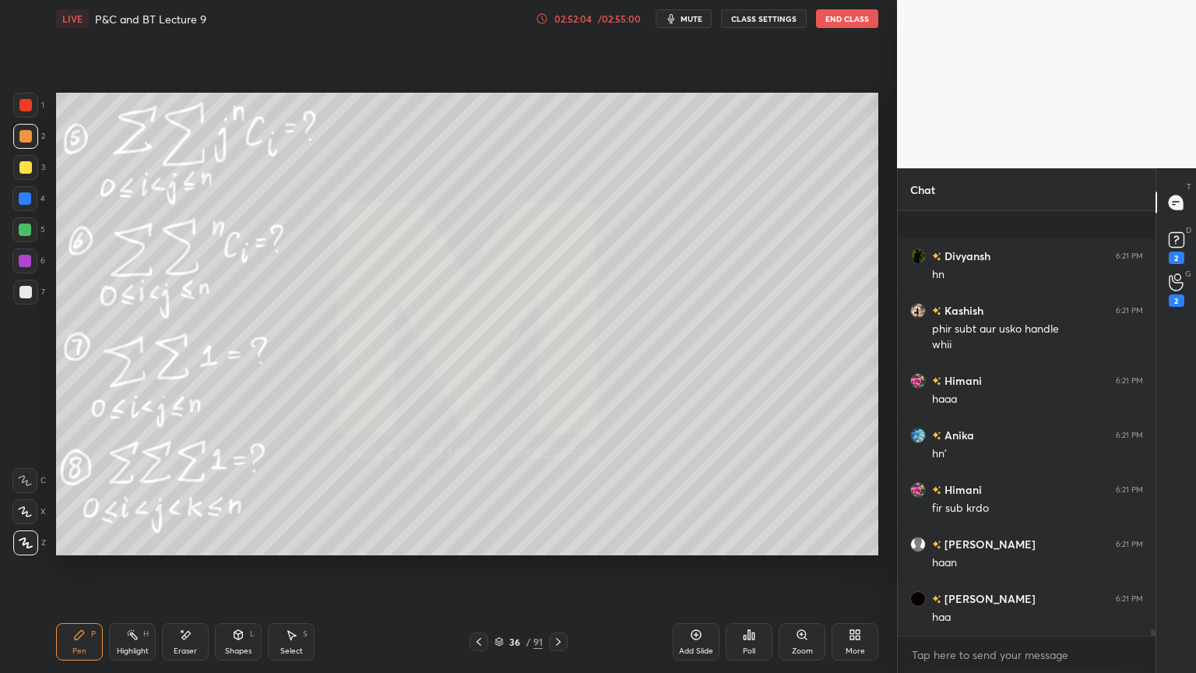
scroll to position [29620, 0]
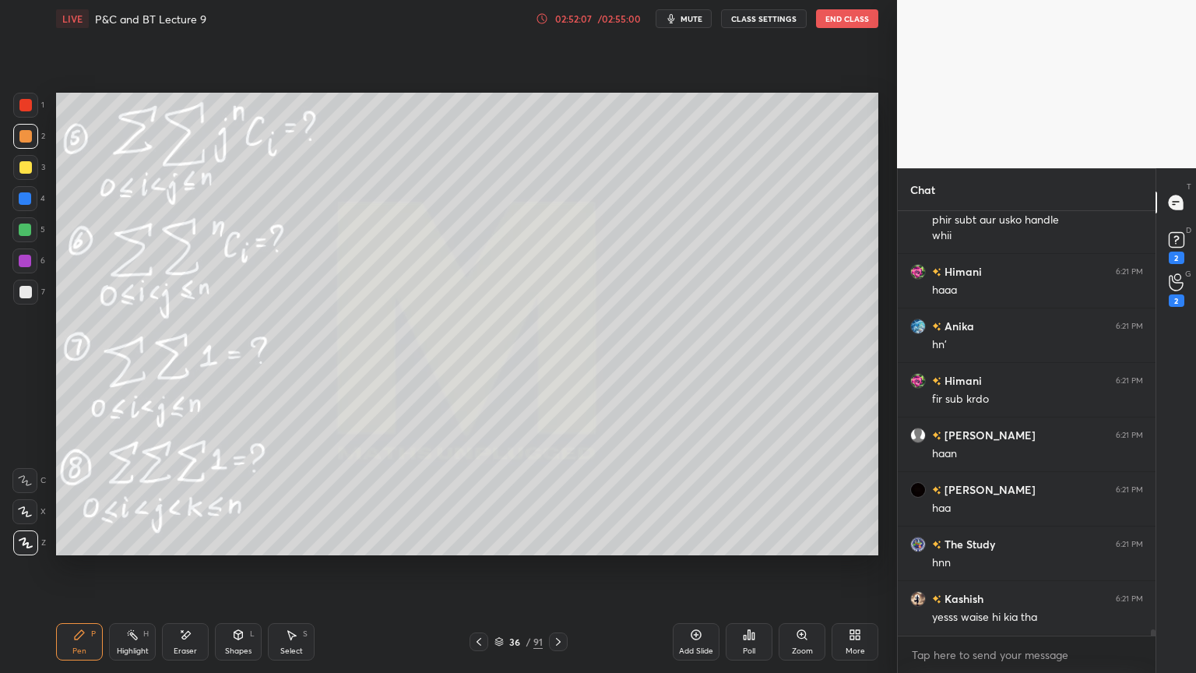
drag, startPoint x: 191, startPoint y: 637, endPoint x: 249, endPoint y: 620, distance: 60.9
click at [190, 637] on div "Eraser" at bounding box center [185, 641] width 47 height 37
click at [107, 640] on div "Pen P Highlight H Eraser Shapes L Select S" at bounding box center [210, 641] width 308 height 37
click at [69, 642] on div "Pen P" at bounding box center [79, 641] width 47 height 37
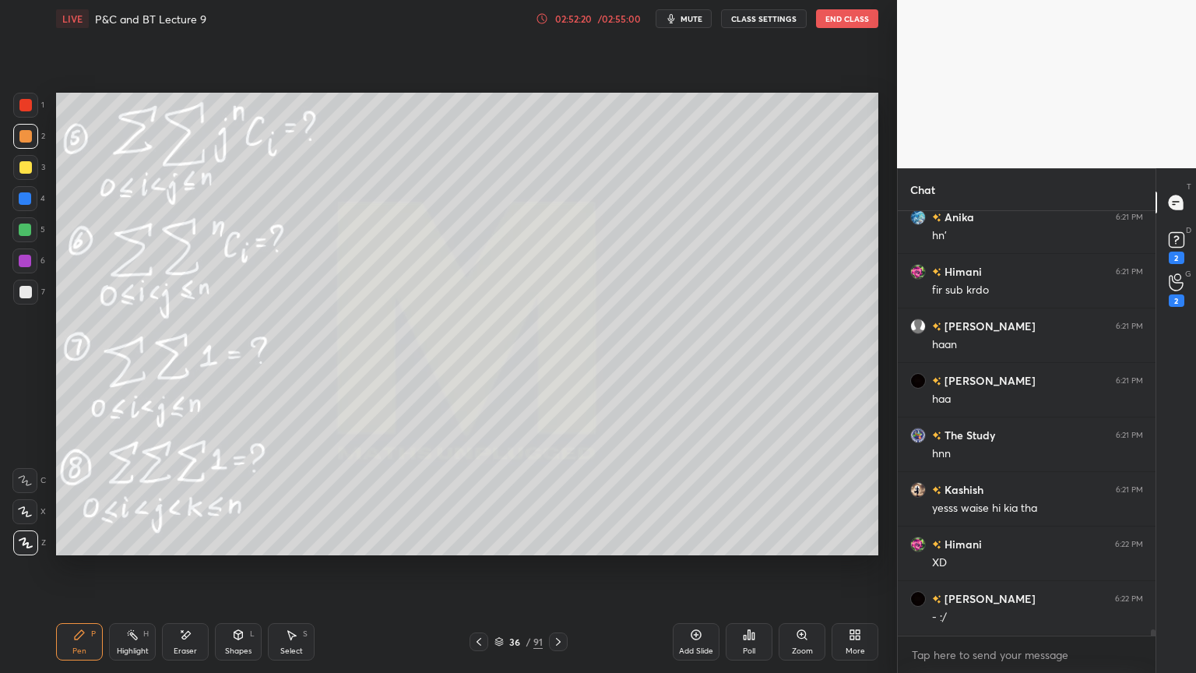
scroll to position [29783, 0]
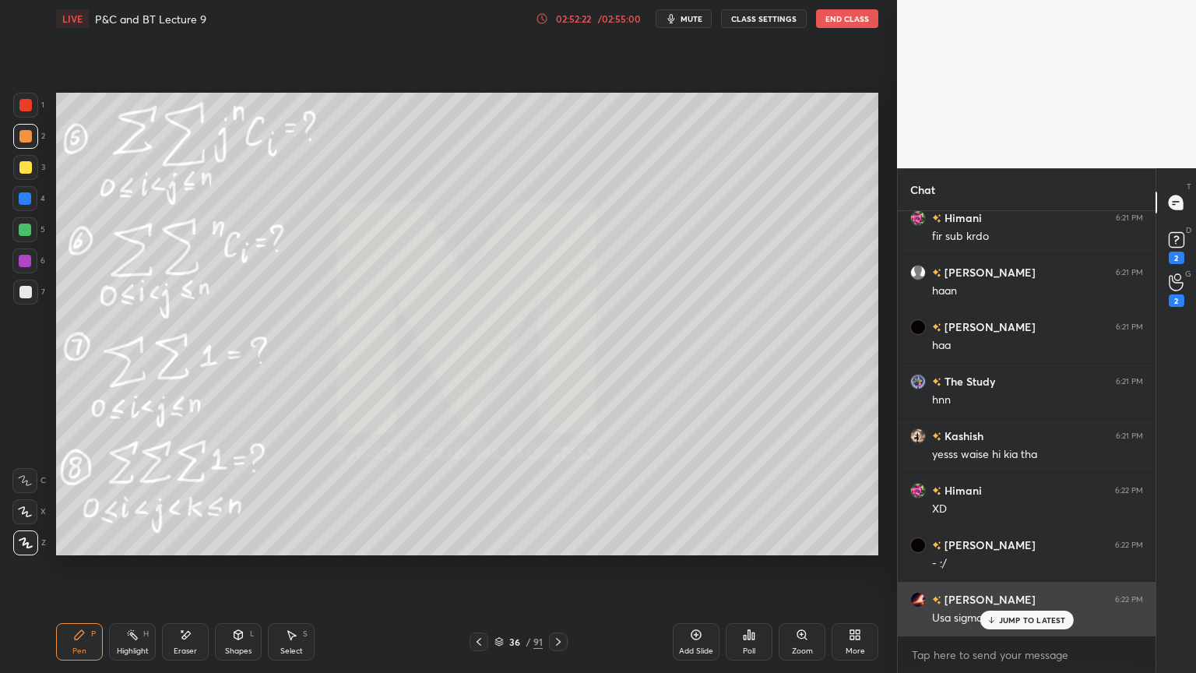
drag, startPoint x: 1001, startPoint y: 621, endPoint x: 984, endPoint y: 607, distance: 21.7
click at [1001, 621] on p "JUMP TO LATEST" at bounding box center [1032, 619] width 67 height 9
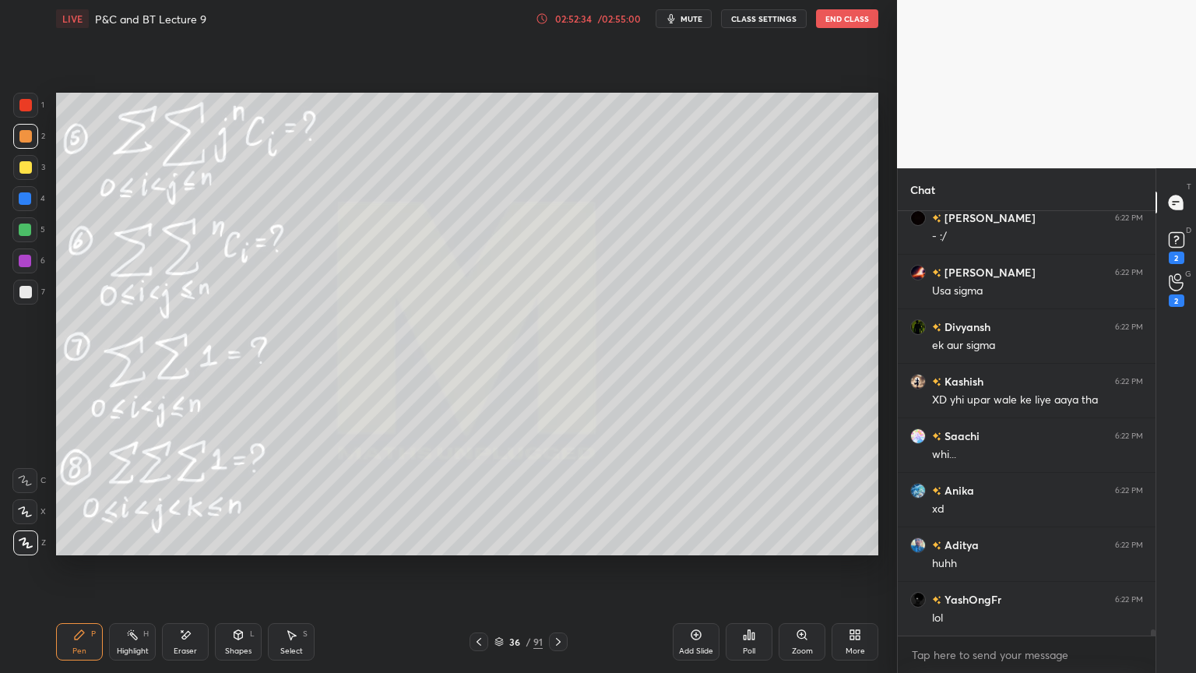
scroll to position [30165, 0]
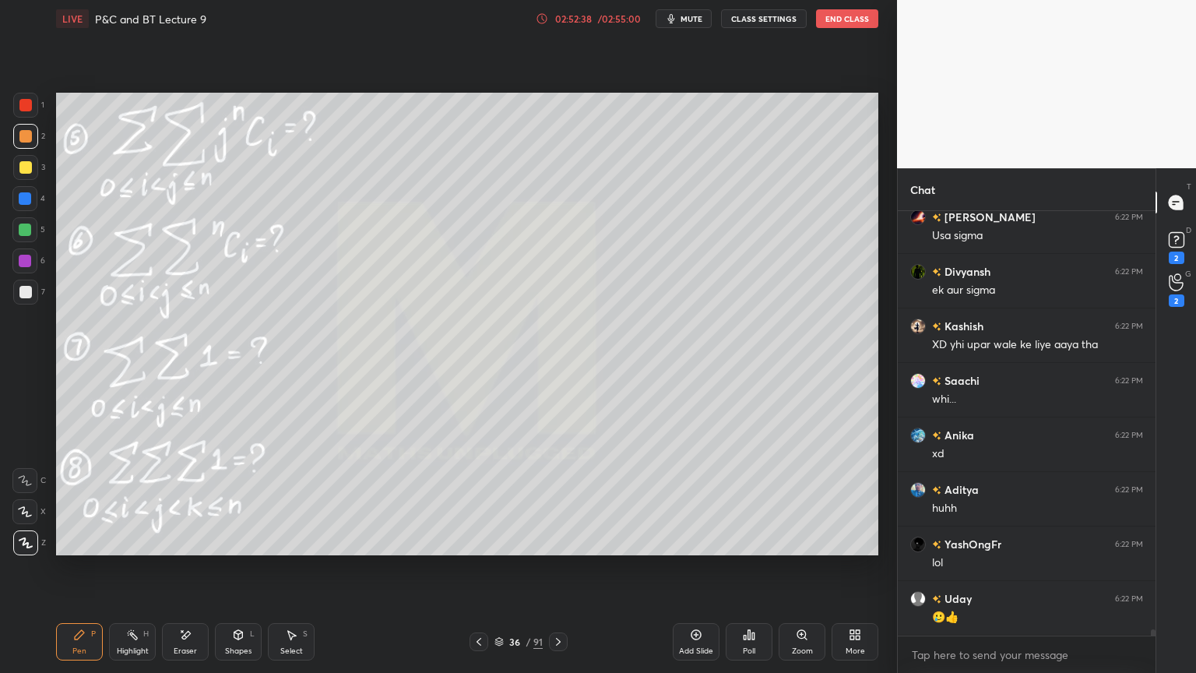
click at [305, 632] on div "Select S" at bounding box center [291, 641] width 47 height 37
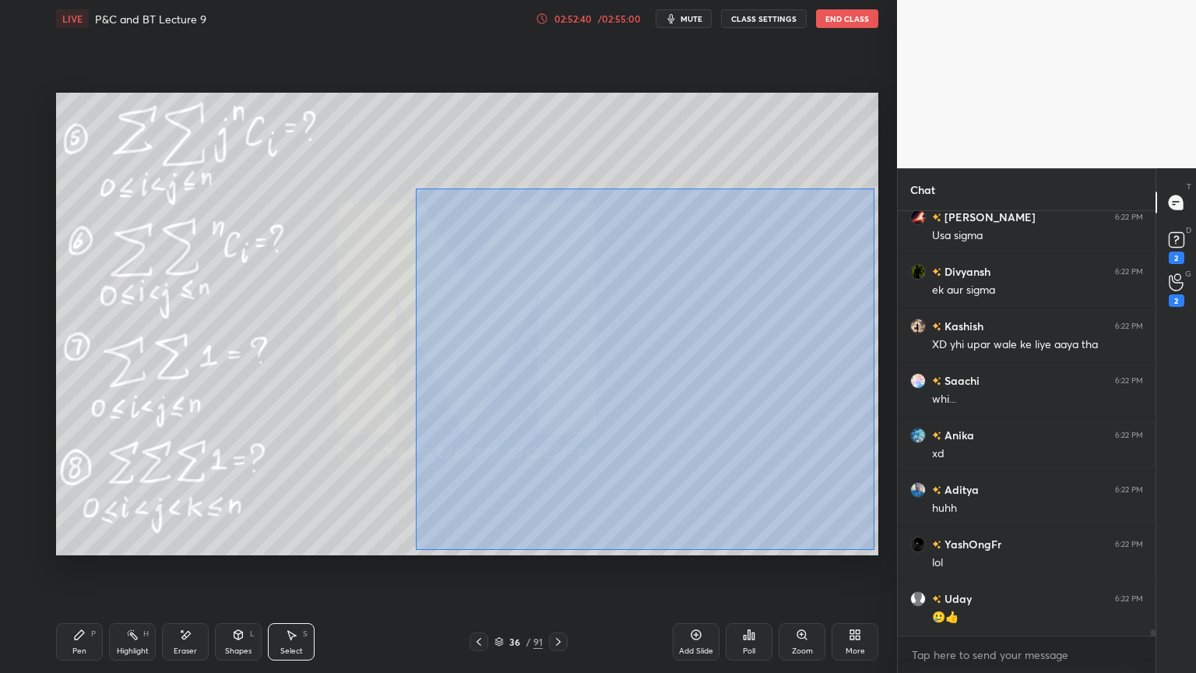
drag, startPoint x: 418, startPoint y: 189, endPoint x: 867, endPoint y: 530, distance: 563.5
click at [872, 550] on div "0 ° Undo Copy Duplicate Duplicate to new slide Delete" at bounding box center [467, 324] width 822 height 463
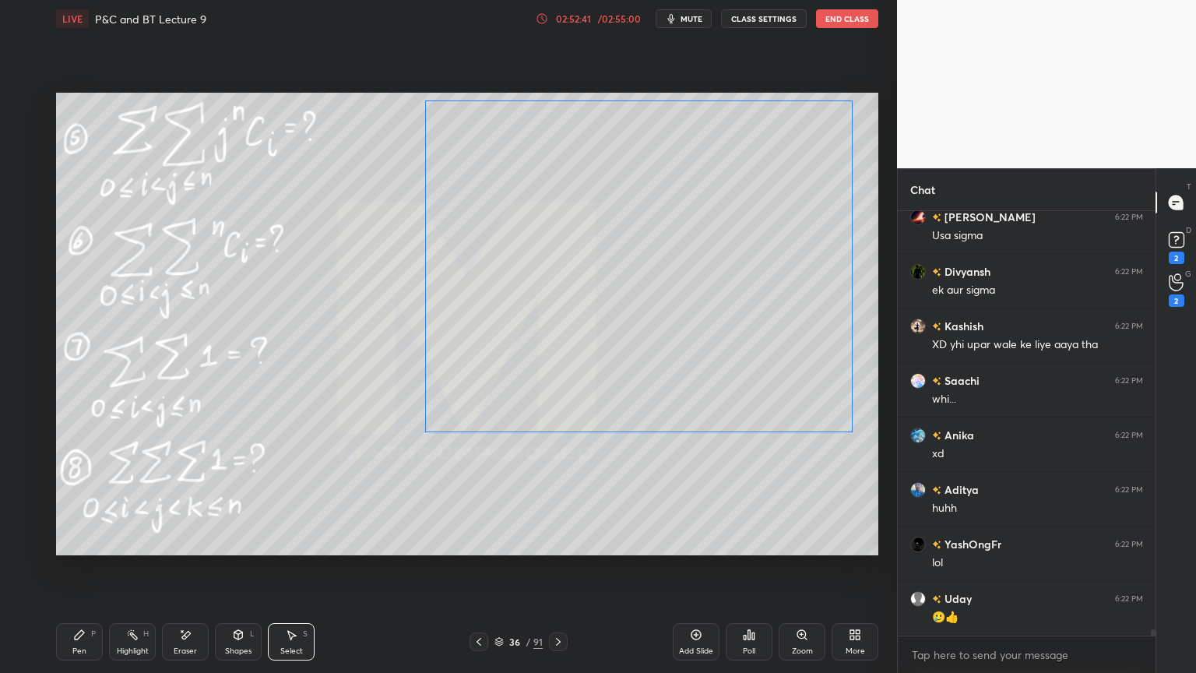
drag, startPoint x: 787, startPoint y: 430, endPoint x: 758, endPoint y: 433, distance: 29.0
click at [780, 347] on div "0 ° Undo Copy Duplicate Duplicate to new slide Delete" at bounding box center [467, 324] width 822 height 463
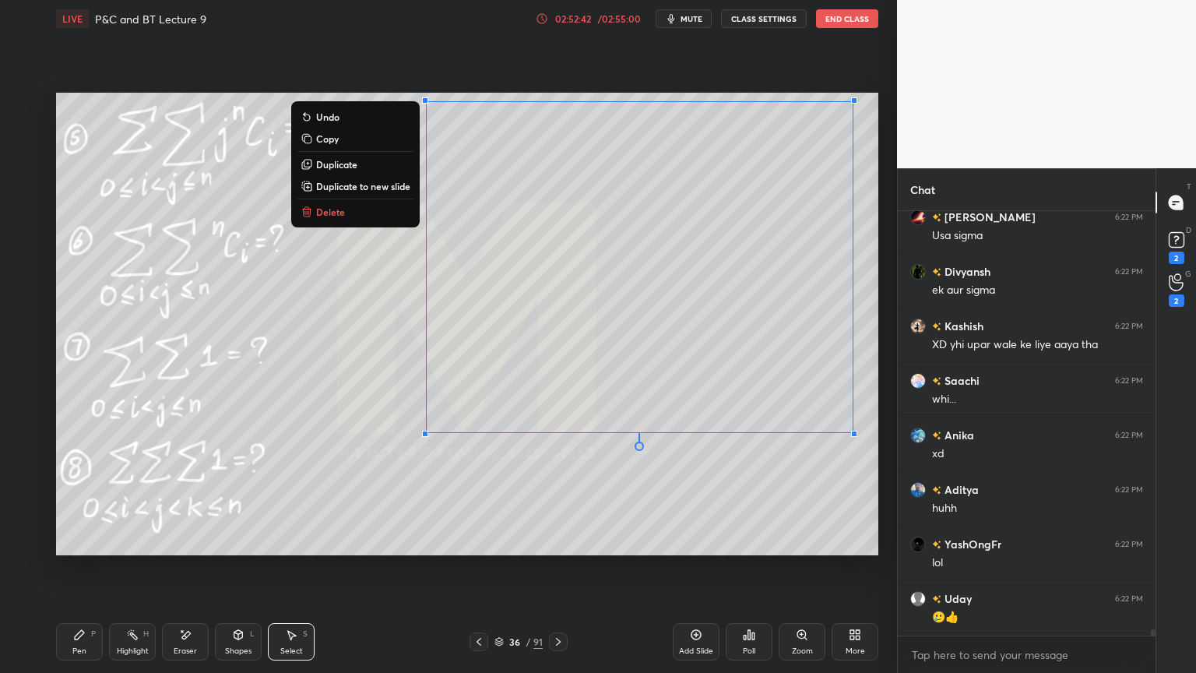
click at [752, 488] on div "0 ° Undo Copy Duplicate Duplicate to new slide Delete" at bounding box center [467, 324] width 822 height 463
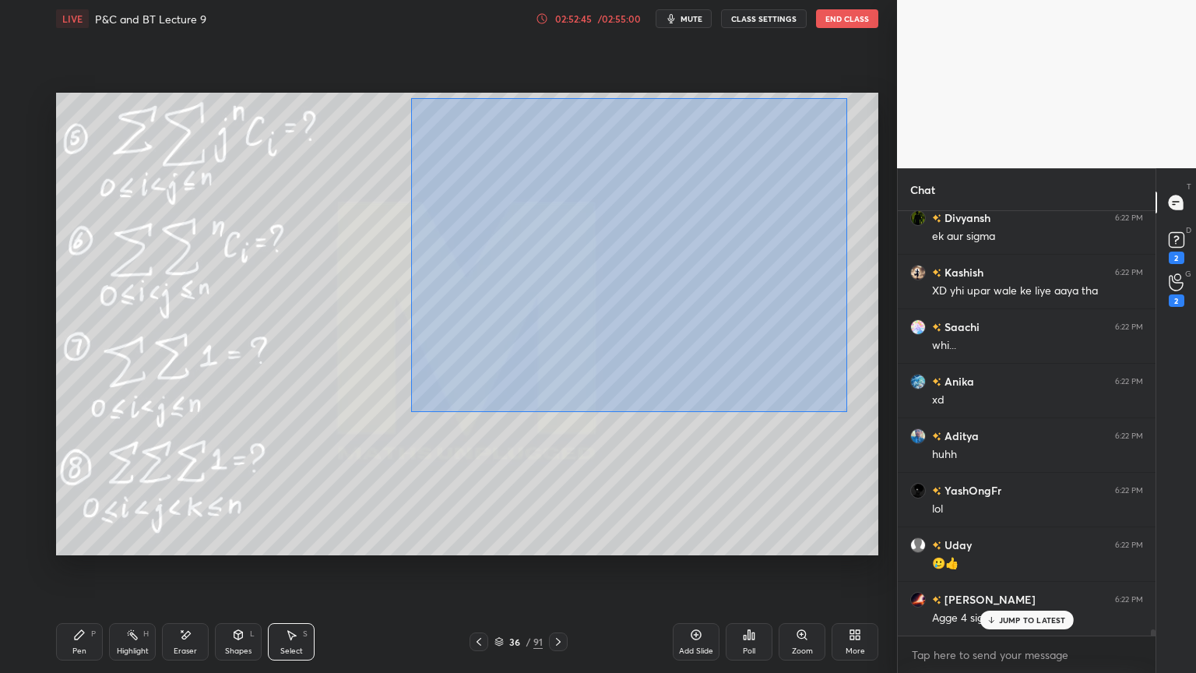
scroll to position [30384, 0]
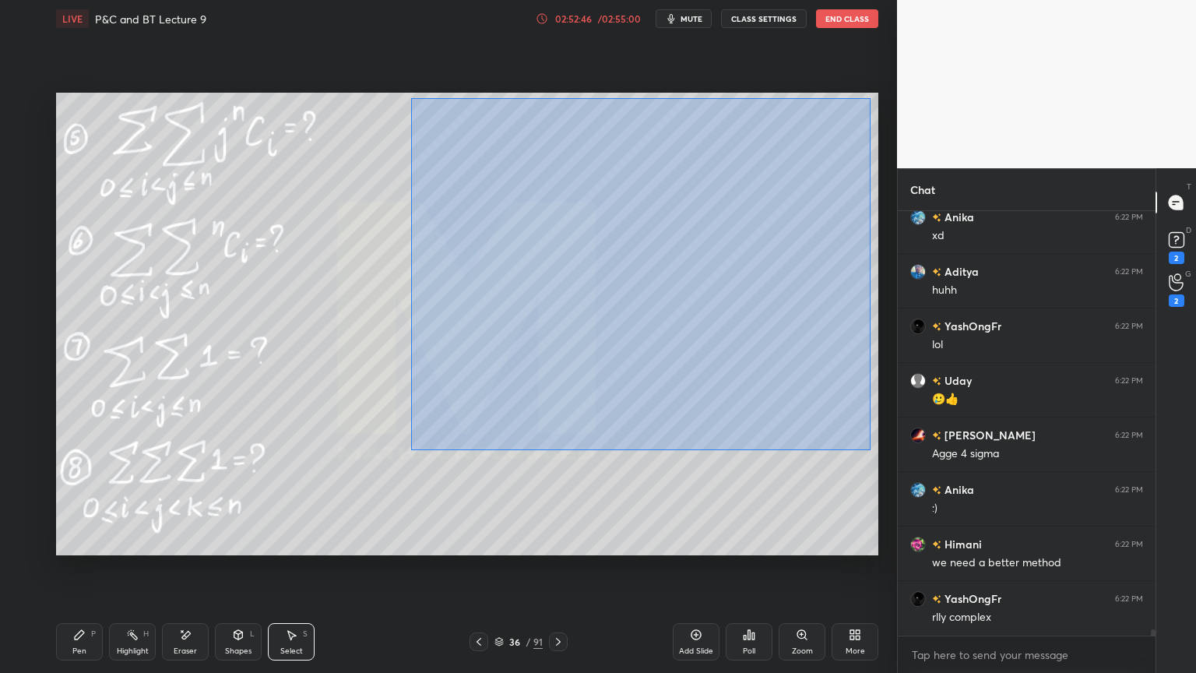
drag, startPoint x: 410, startPoint y: 97, endPoint x: 859, endPoint y: 425, distance: 555.6
click at [871, 450] on div "0 ° Undo Copy Duplicate Duplicate to new slide Delete" at bounding box center [467, 324] width 822 height 463
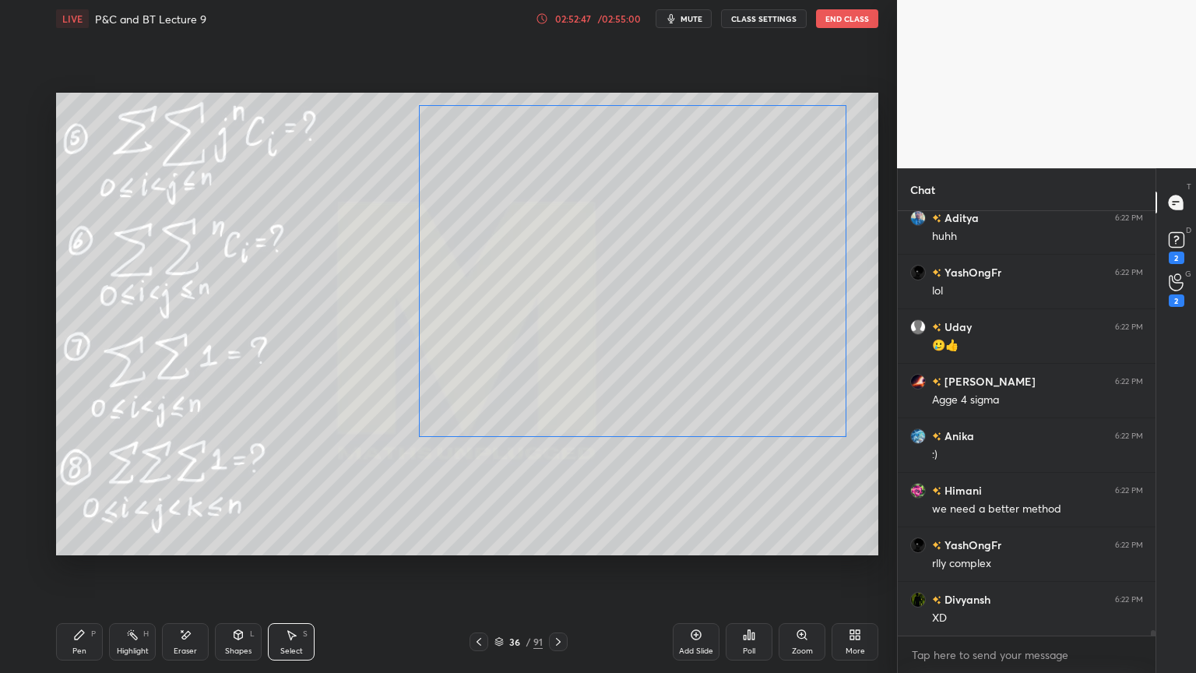
scroll to position [30493, 0]
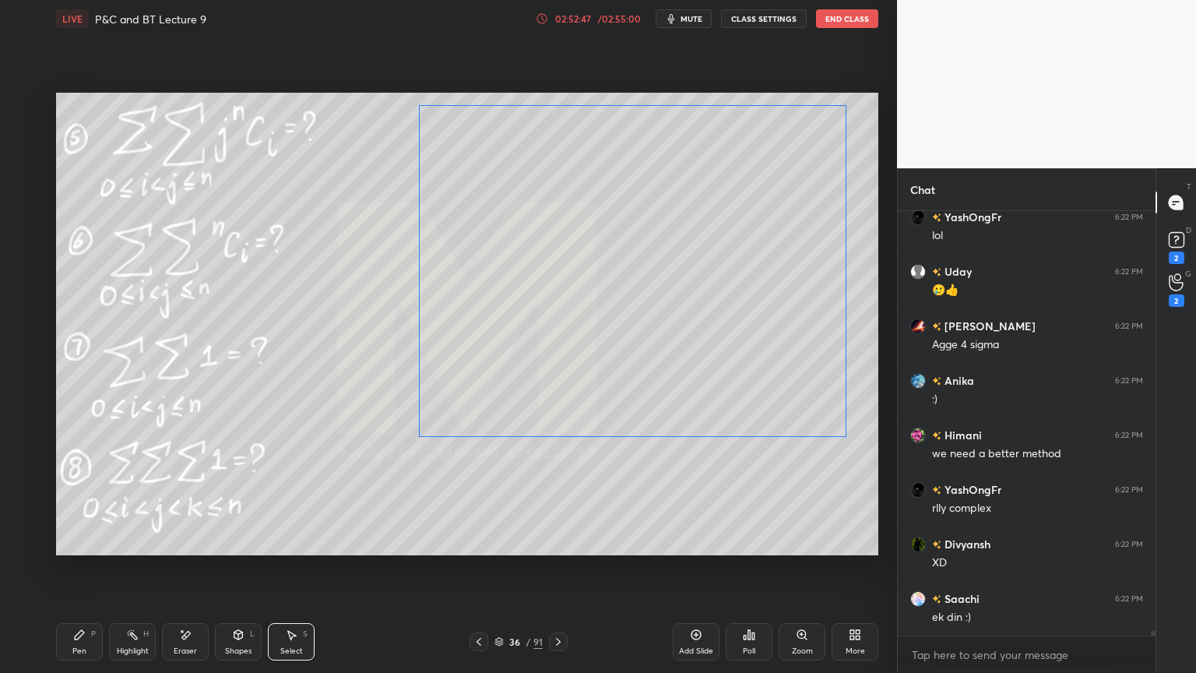
click at [756, 338] on div "0 ° Undo Copy Duplicate Duplicate to new slide Delete" at bounding box center [467, 324] width 822 height 463
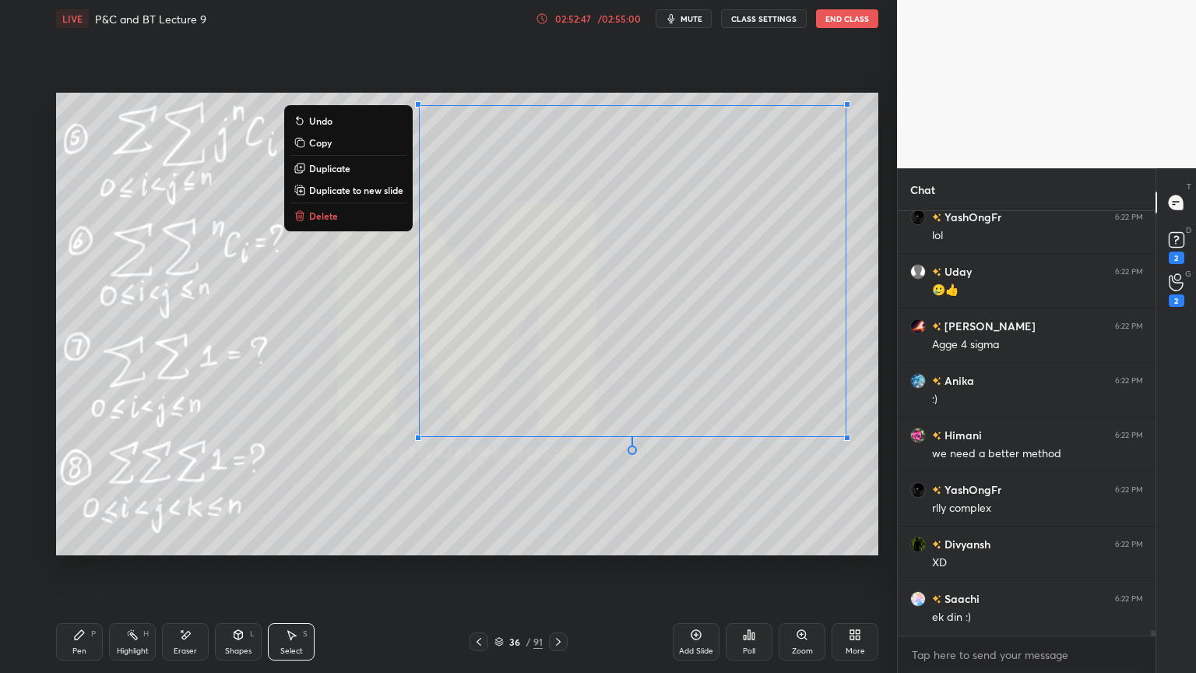
click at [683, 495] on div "0 ° Undo Copy Duplicate Duplicate to new slide Delete" at bounding box center [467, 324] width 822 height 463
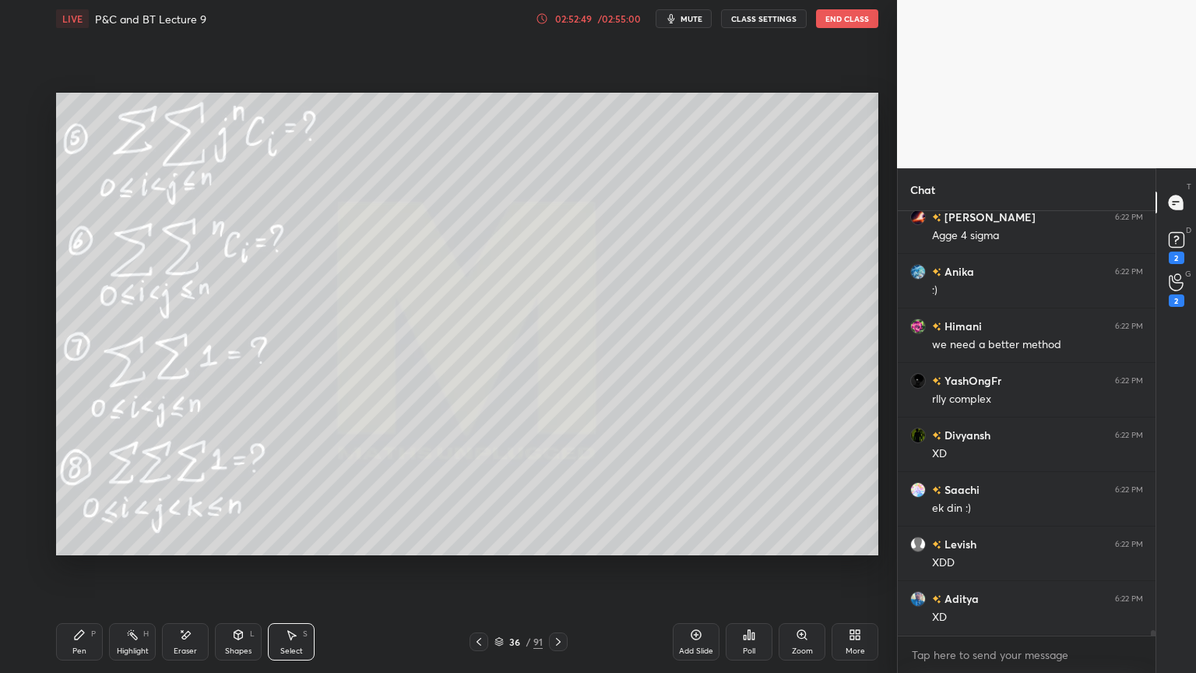
scroll to position [30655, 0]
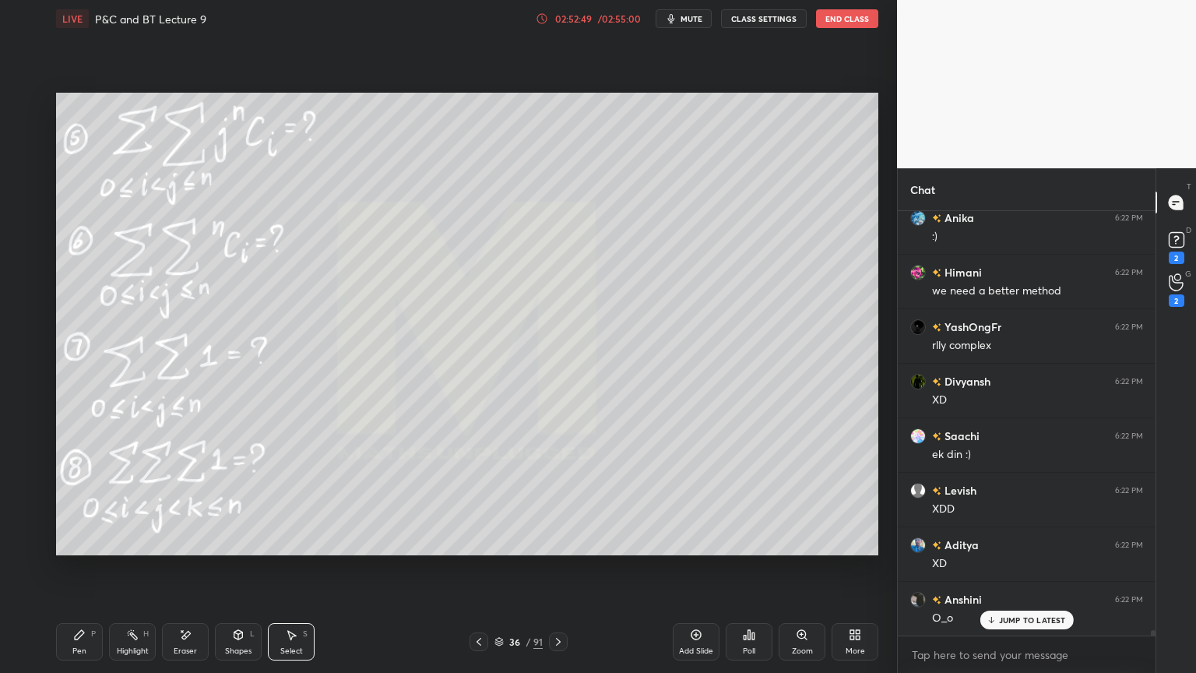
drag, startPoint x: 138, startPoint y: 647, endPoint x: 90, endPoint y: 644, distance: 48.4
click at [136, 649] on div "Highlight" at bounding box center [133, 651] width 32 height 8
drag, startPoint x: 90, startPoint y: 644, endPoint x: 136, endPoint y: 614, distance: 55.1
click at [83, 643] on div "Pen P" at bounding box center [79, 641] width 47 height 37
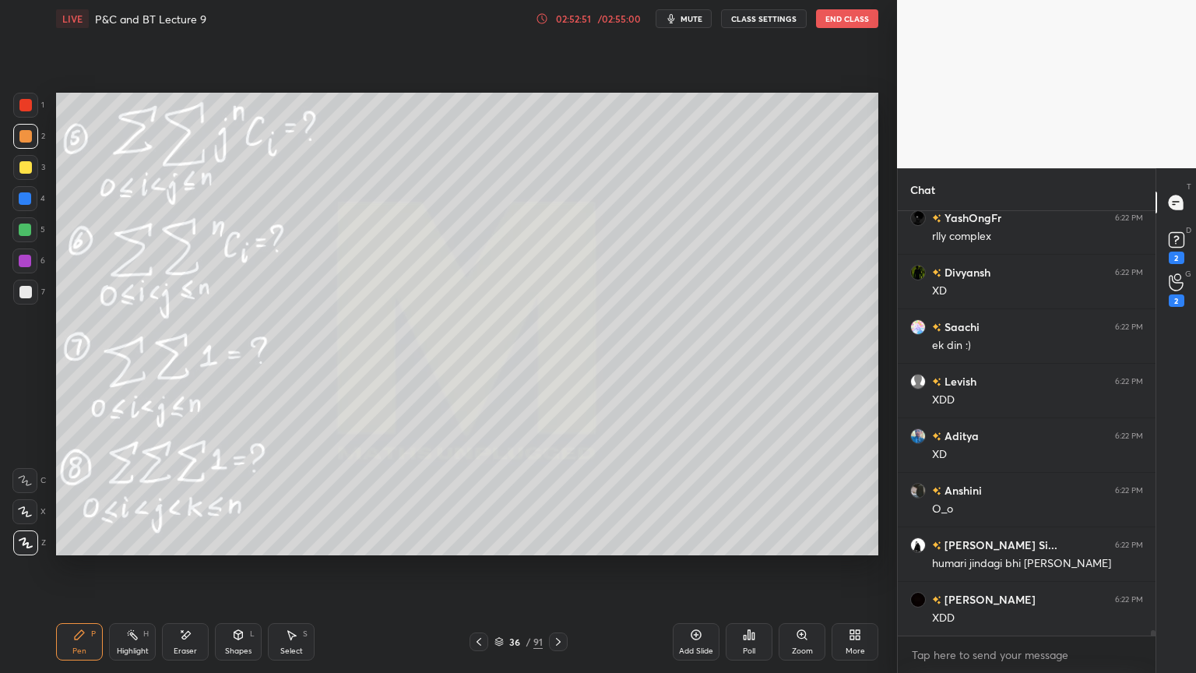
scroll to position [30820, 0]
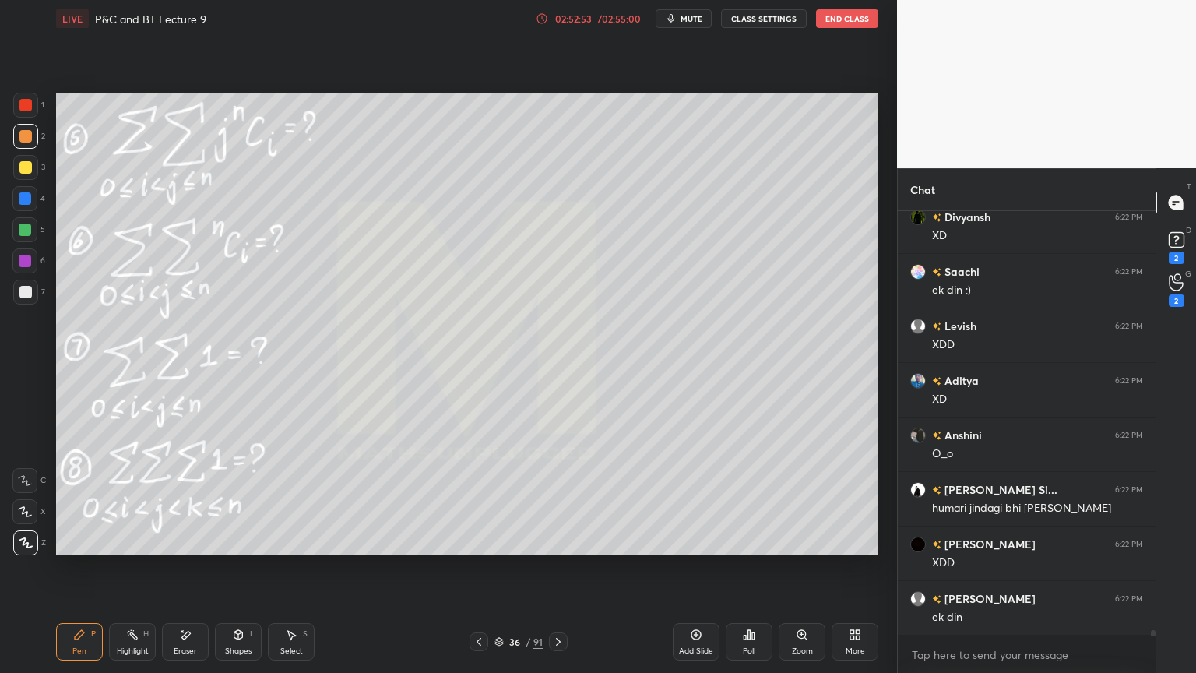
click at [181, 642] on div "Eraser" at bounding box center [185, 641] width 47 height 37
click at [23, 548] on div "Erase all" at bounding box center [24, 542] width 25 height 25
click at [117, 653] on div "Highlight H" at bounding box center [132, 641] width 47 height 37
drag, startPoint x: 85, startPoint y: 646, endPoint x: 112, endPoint y: 639, distance: 28.0
click at [80, 646] on div "Pen P" at bounding box center [79, 641] width 47 height 37
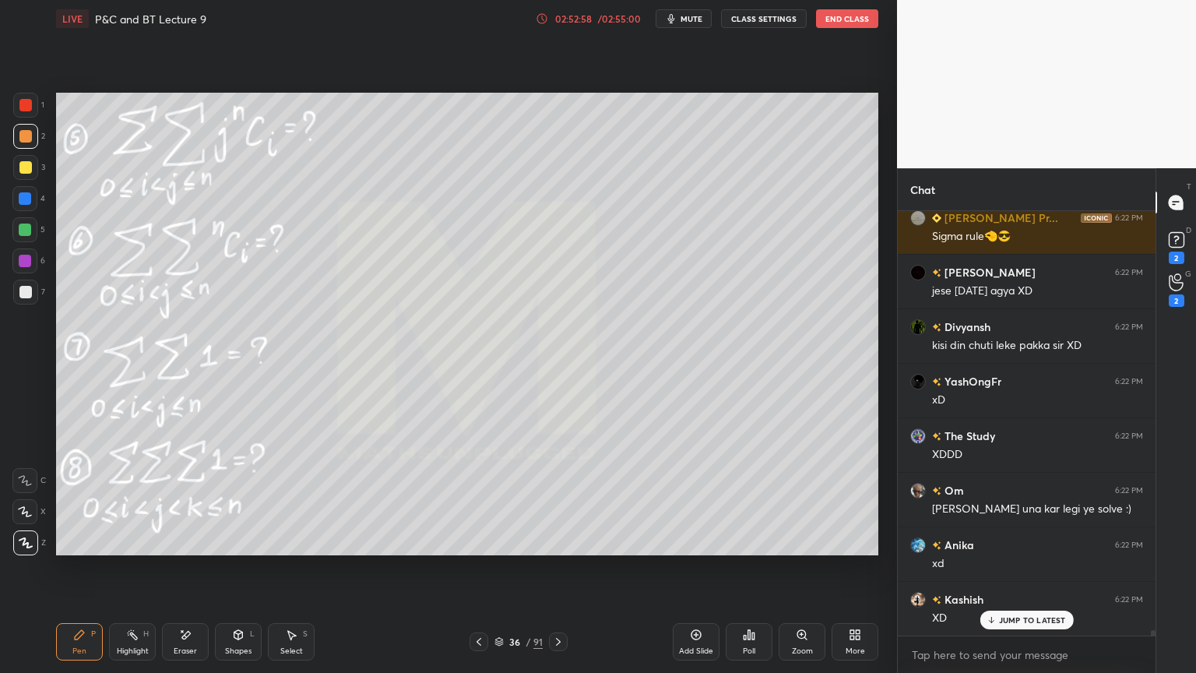
scroll to position [31365, 0]
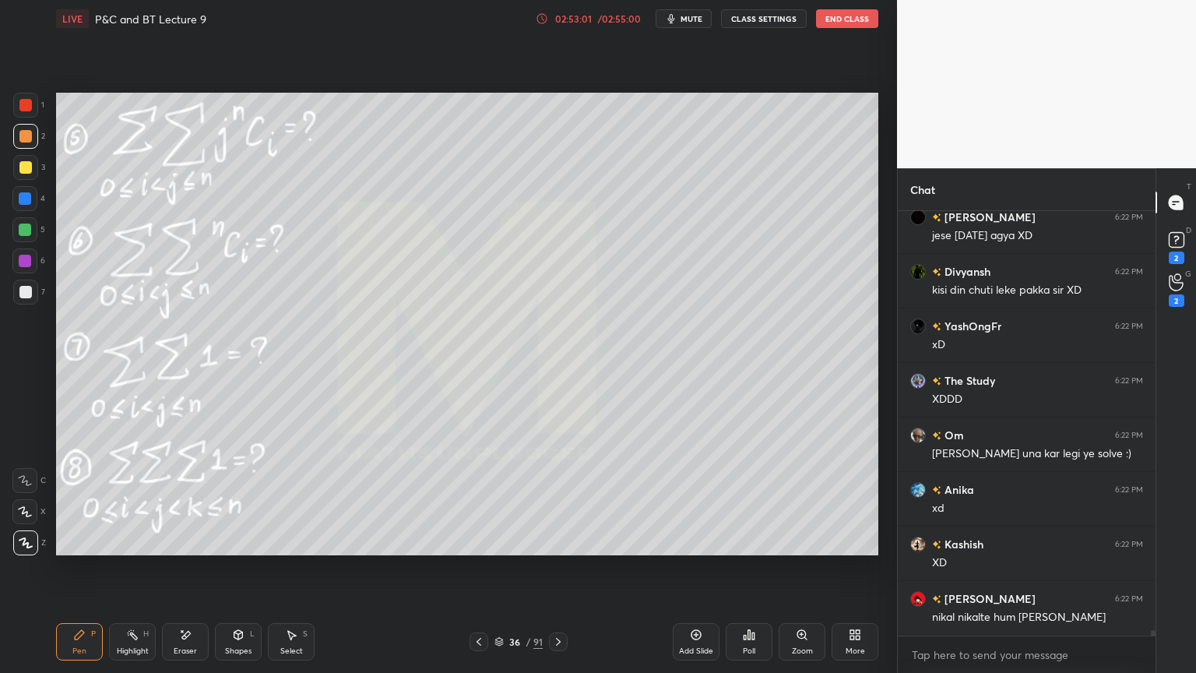
click at [186, 639] on div "Eraser" at bounding box center [185, 641] width 47 height 37
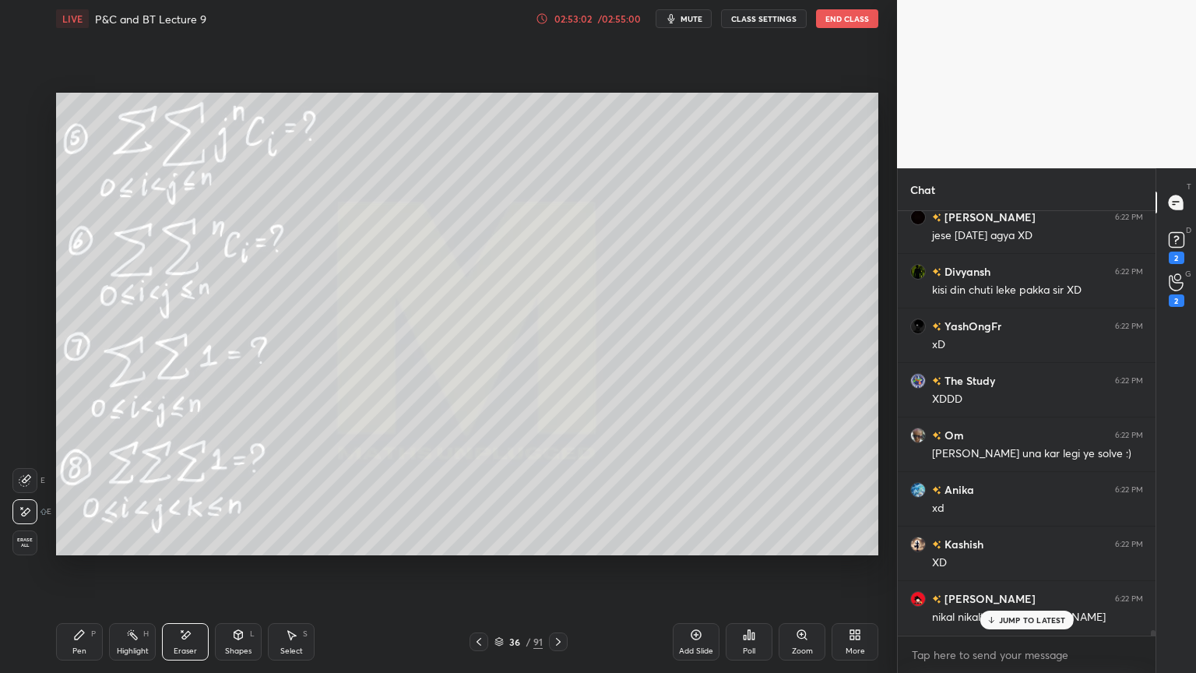
scroll to position [31418, 0]
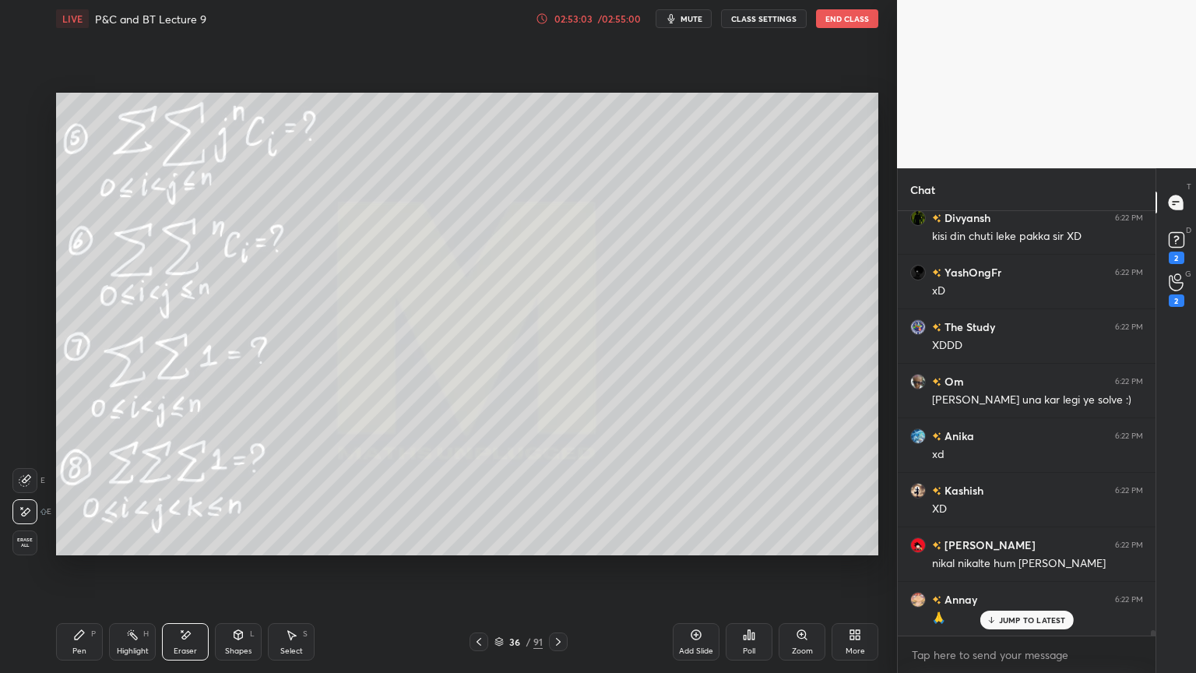
click at [136, 643] on div "Highlight H" at bounding box center [132, 641] width 47 height 37
click at [91, 644] on div "Pen P" at bounding box center [79, 641] width 47 height 37
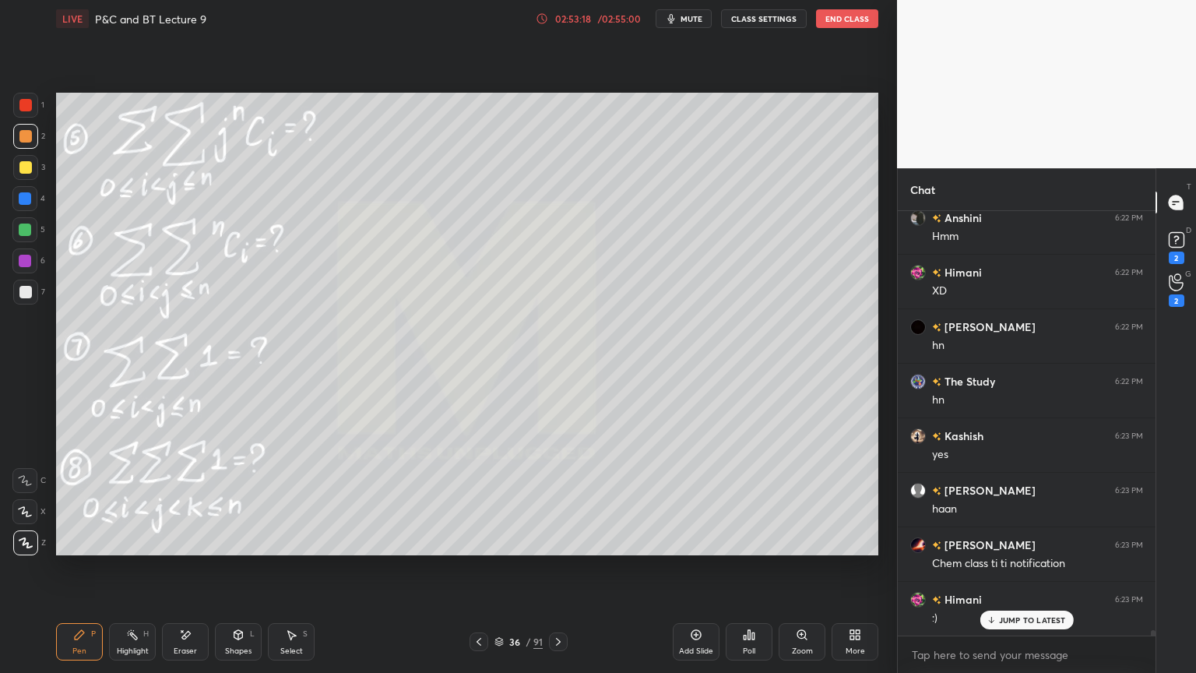
scroll to position [31964, 0]
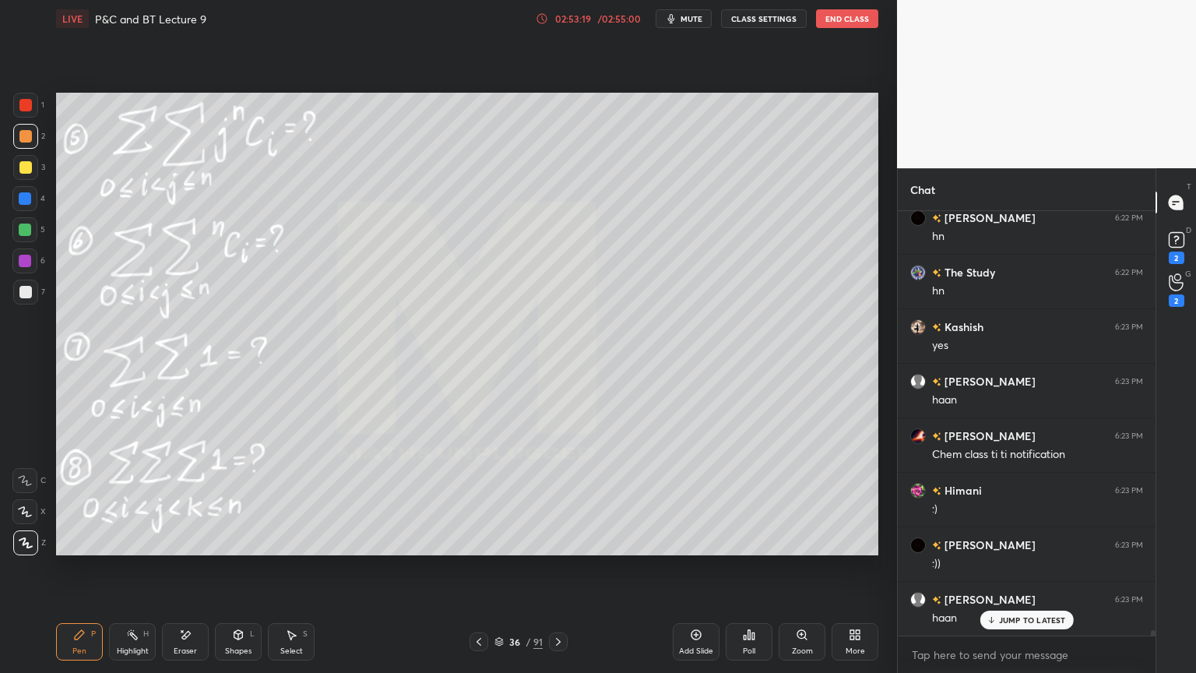
click at [1004, 621] on p "JUMP TO LATEST" at bounding box center [1032, 619] width 67 height 9
click at [562, 642] on icon at bounding box center [558, 641] width 12 height 12
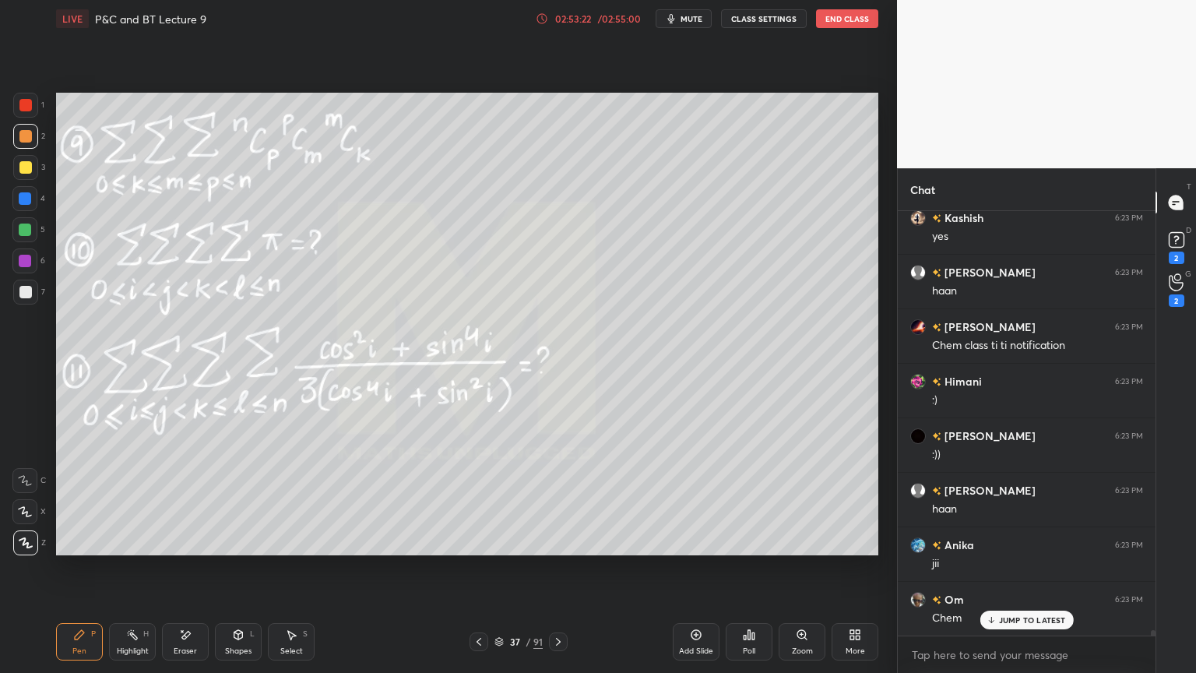
scroll to position [32128, 0]
click at [1005, 624] on div "The Study 6:22 PM XDDD Om 6:22 PM Kashish una kar legi ye solve :) Anika 6:22 P…" at bounding box center [1027, 423] width 258 height 424
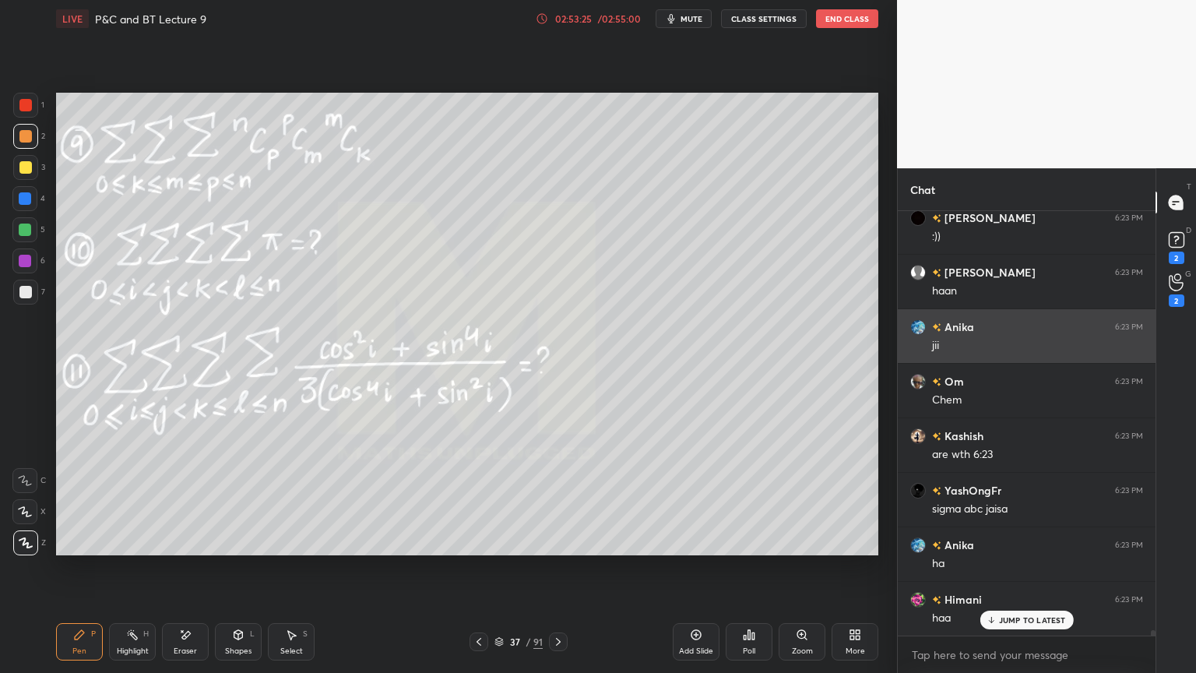
scroll to position [32400, 0]
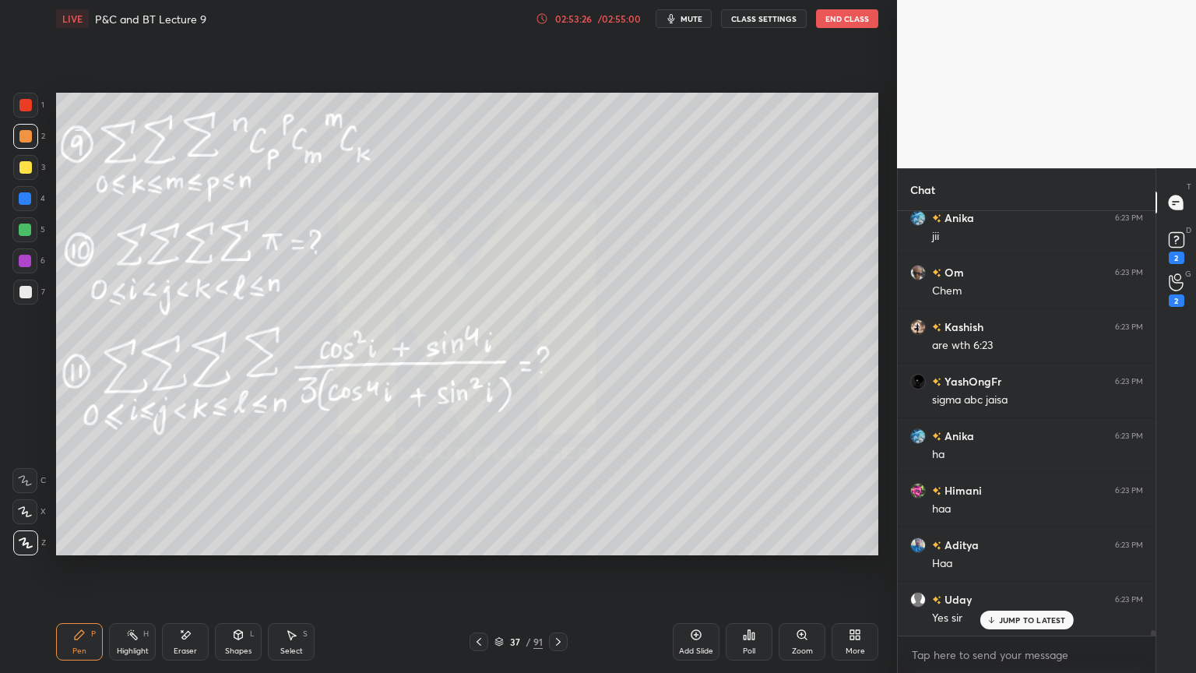
click at [1011, 613] on div "JUMP TO LATEST" at bounding box center [1026, 620] width 93 height 19
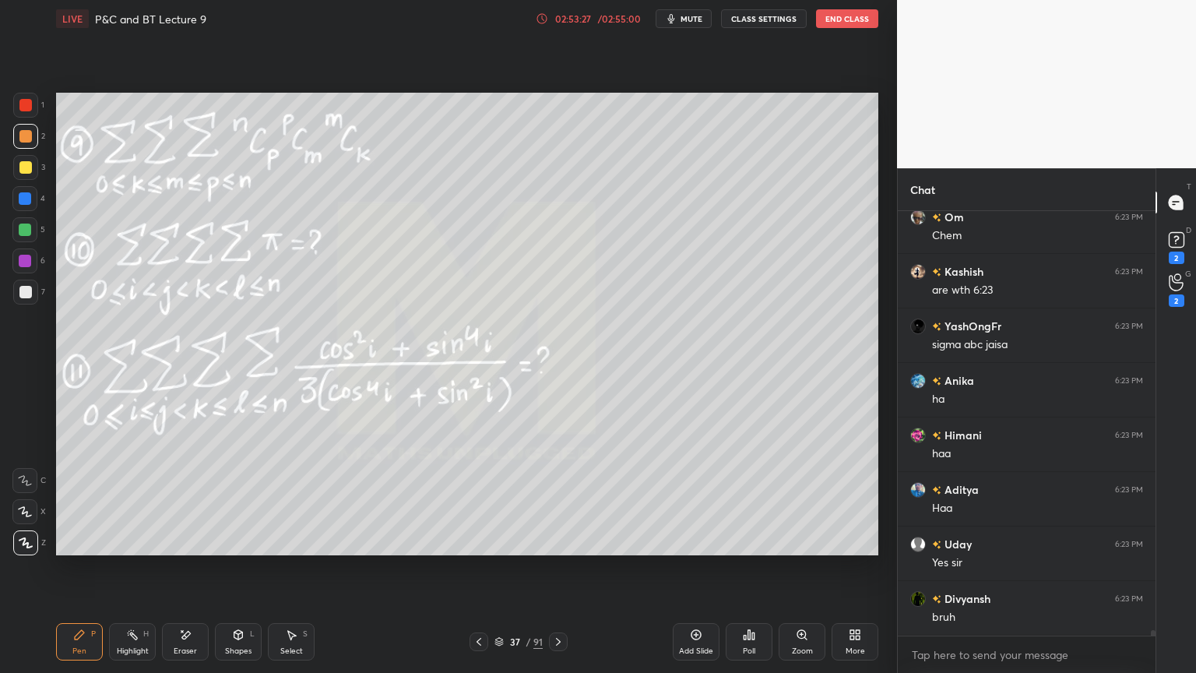
scroll to position [32564, 0]
click at [498, 646] on icon at bounding box center [499, 641] width 9 height 9
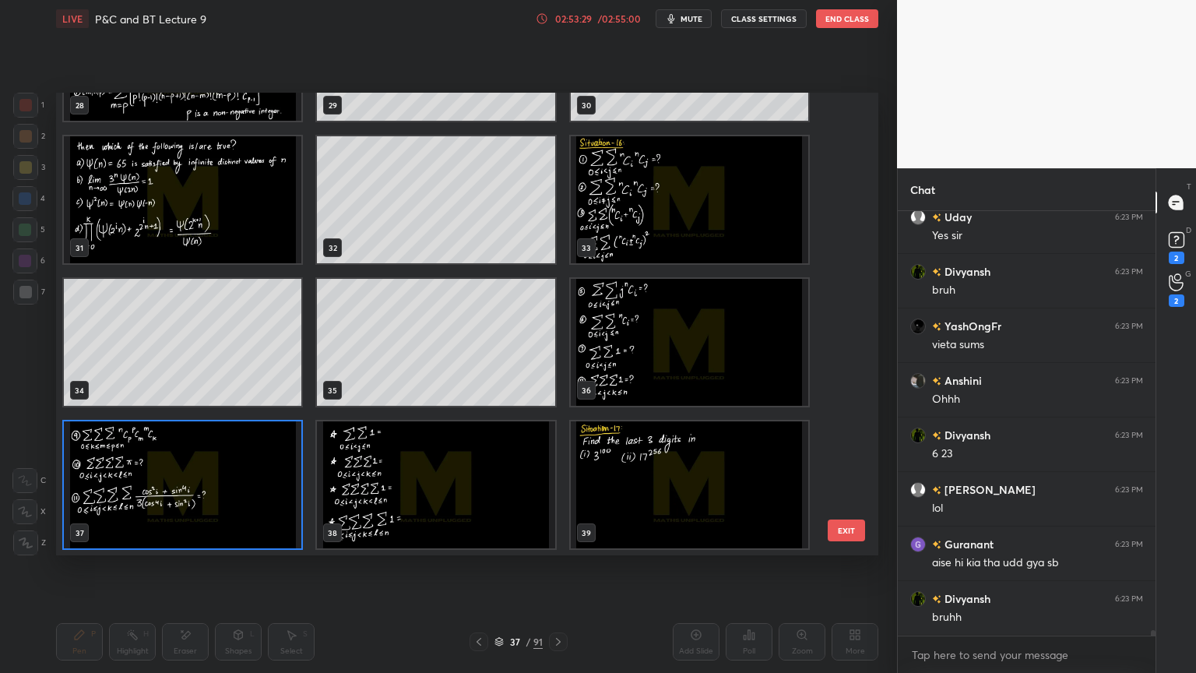
click at [200, 466] on img "grid" at bounding box center [183, 484] width 238 height 127
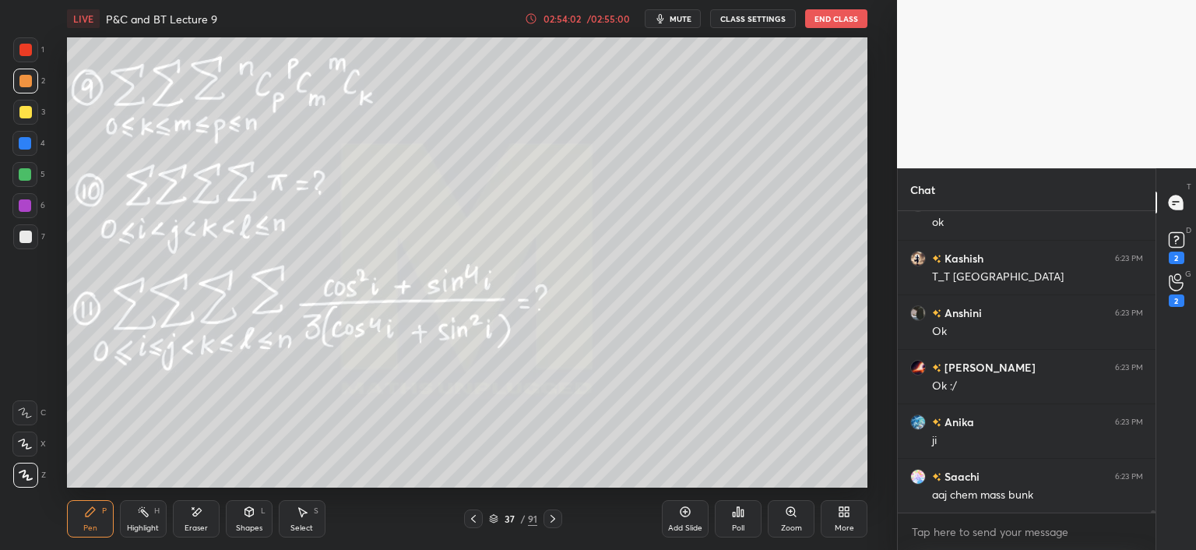
click at [474, 523] on icon at bounding box center [473, 518] width 12 height 12
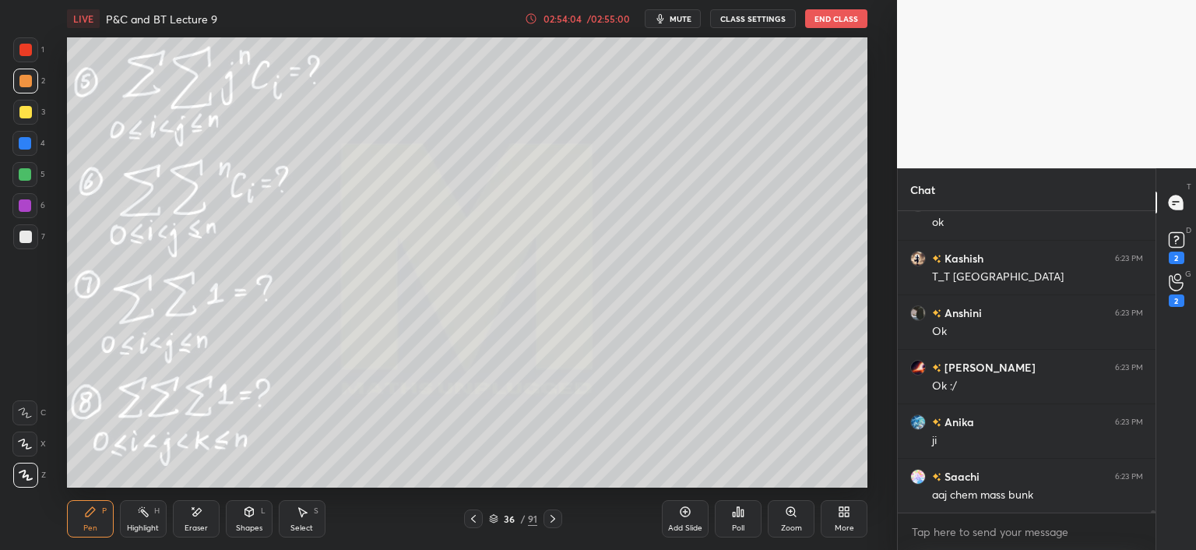
click at [554, 520] on icon at bounding box center [553, 518] width 12 height 12
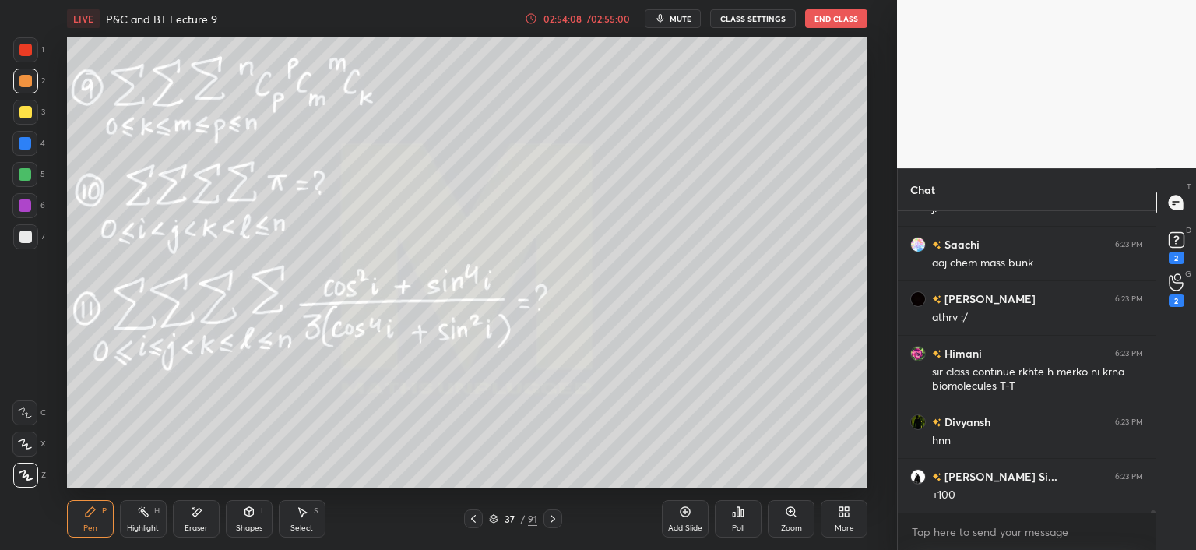
drag, startPoint x: 26, startPoint y: 210, endPoint x: 62, endPoint y: 206, distance: 36.9
click at [26, 209] on div at bounding box center [25, 205] width 12 height 12
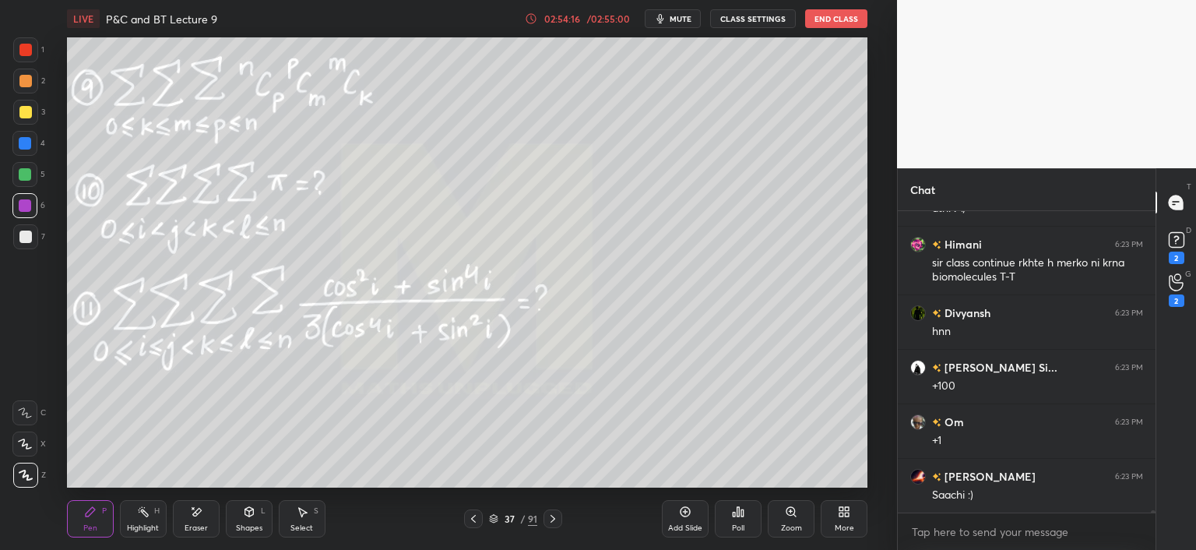
click at [475, 518] on icon at bounding box center [473, 518] width 12 height 12
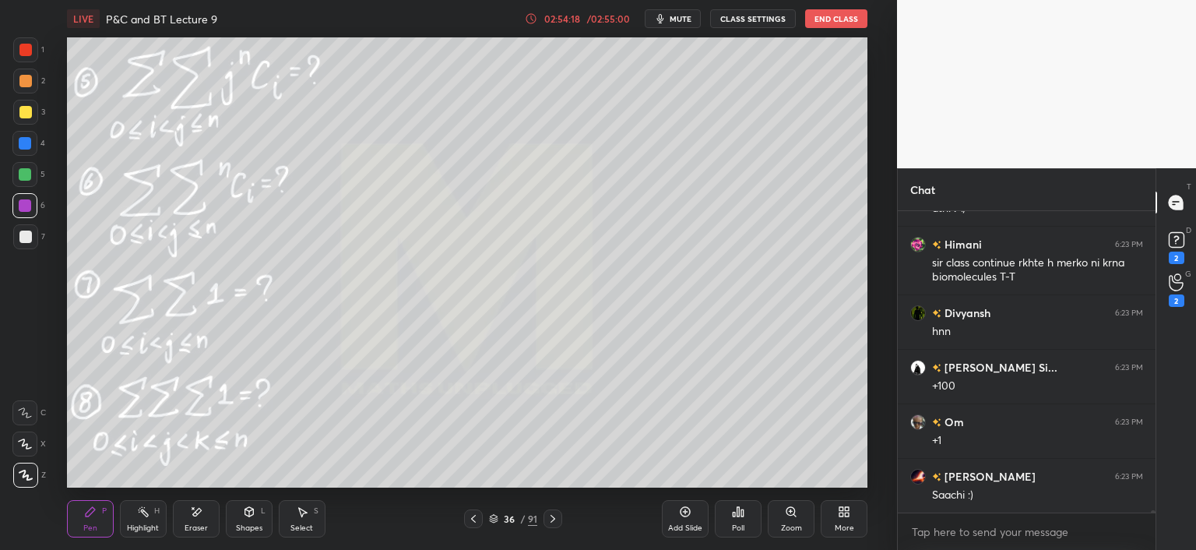
drag, startPoint x: 204, startPoint y: 524, endPoint x: 210, endPoint y: 518, distance: 8.8
click at [204, 526] on div "Eraser" at bounding box center [196, 528] width 23 height 8
click at [132, 522] on div "Highlight H" at bounding box center [143, 518] width 47 height 37
drag, startPoint x: 91, startPoint y: 515, endPoint x: 108, endPoint y: 502, distance: 21.7
click at [90, 515] on div "Pen P" at bounding box center [90, 518] width 47 height 37
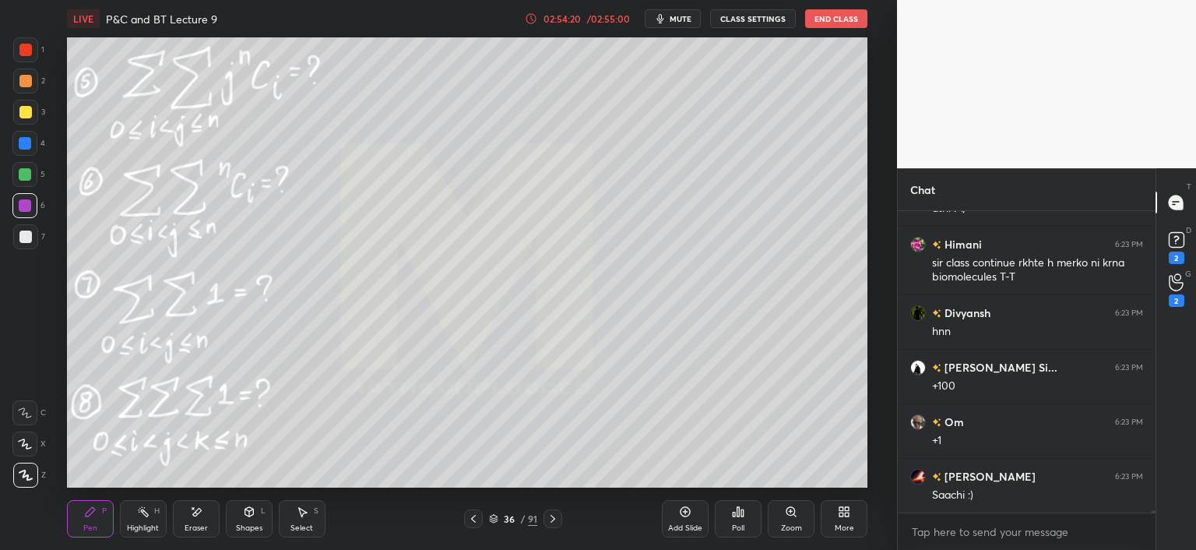
click at [552, 523] on icon at bounding box center [553, 518] width 12 height 12
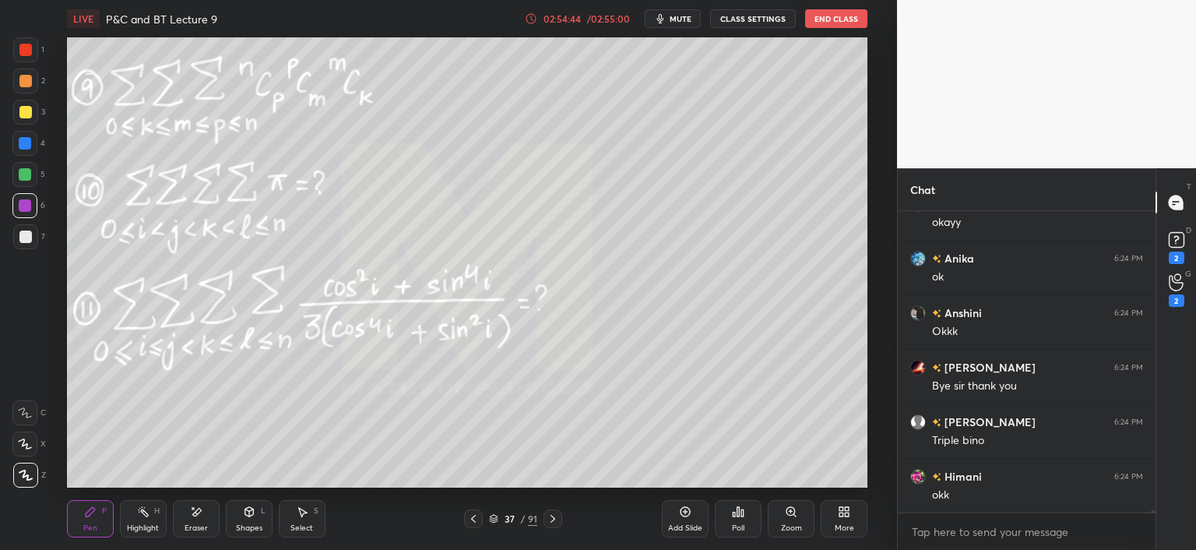
scroll to position [36164, 0]
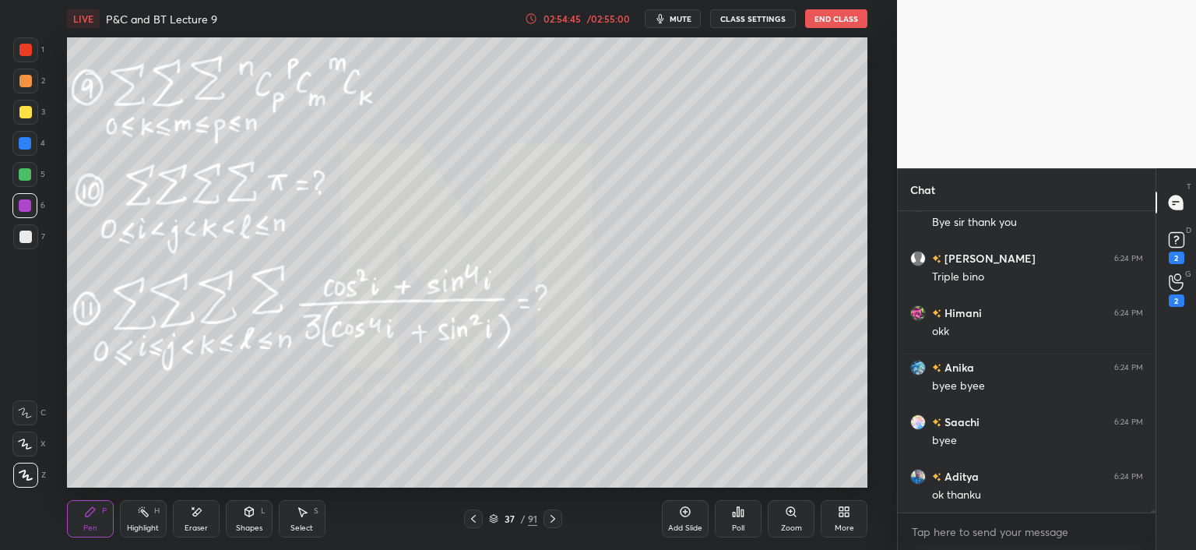
click at [681, 17] on span "mute" at bounding box center [681, 18] width 22 height 11
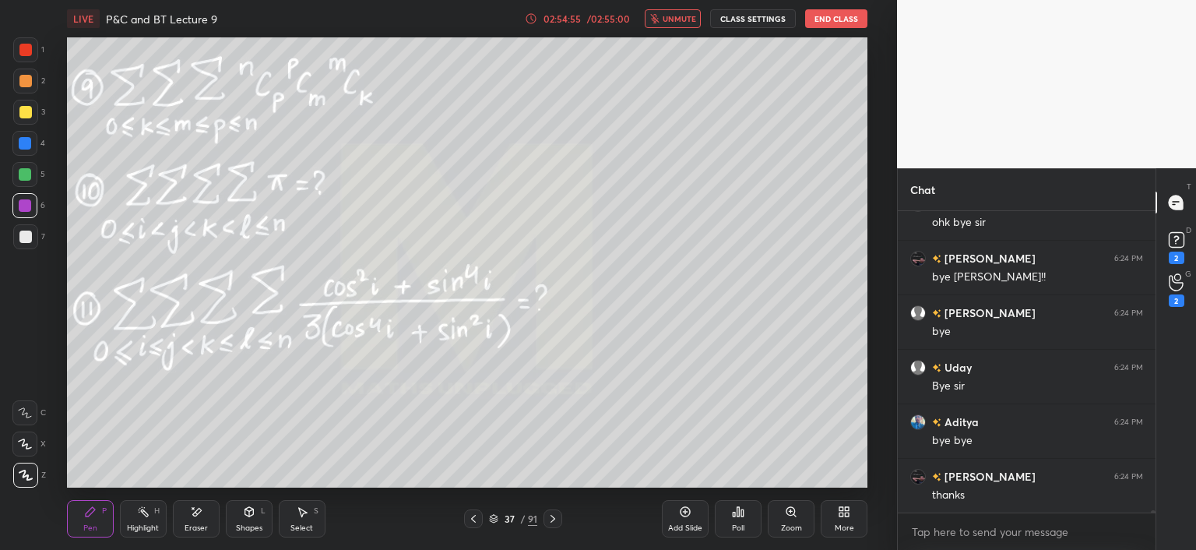
scroll to position [36927, 0]
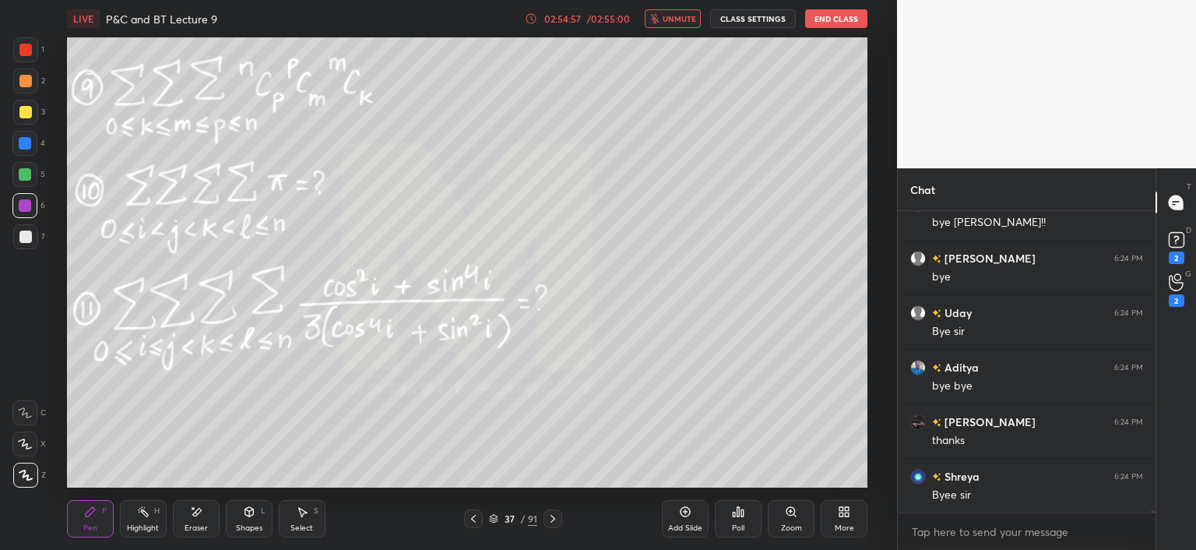
click at [832, 22] on button "End Class" at bounding box center [836, 18] width 62 height 19
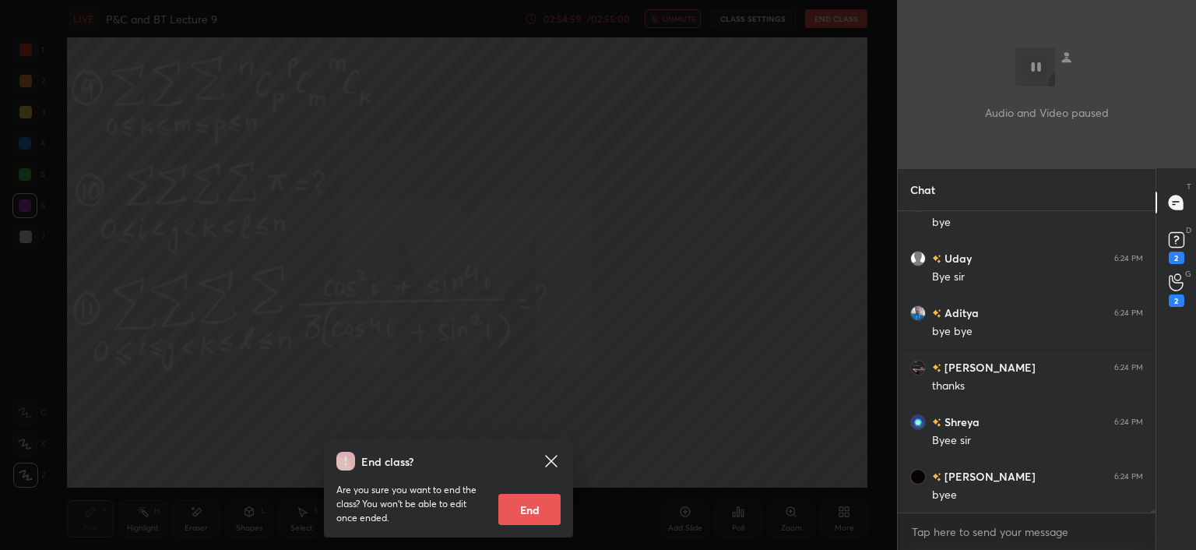
scroll to position [37036, 0]
click at [527, 506] on button "End" at bounding box center [529, 509] width 62 height 31
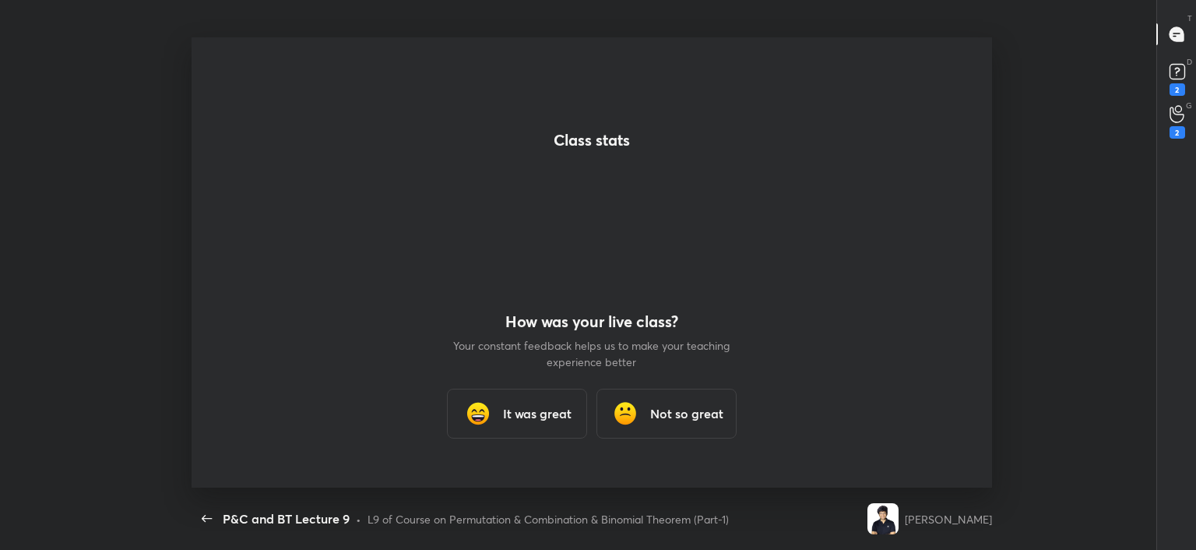
scroll to position [450, 1090]
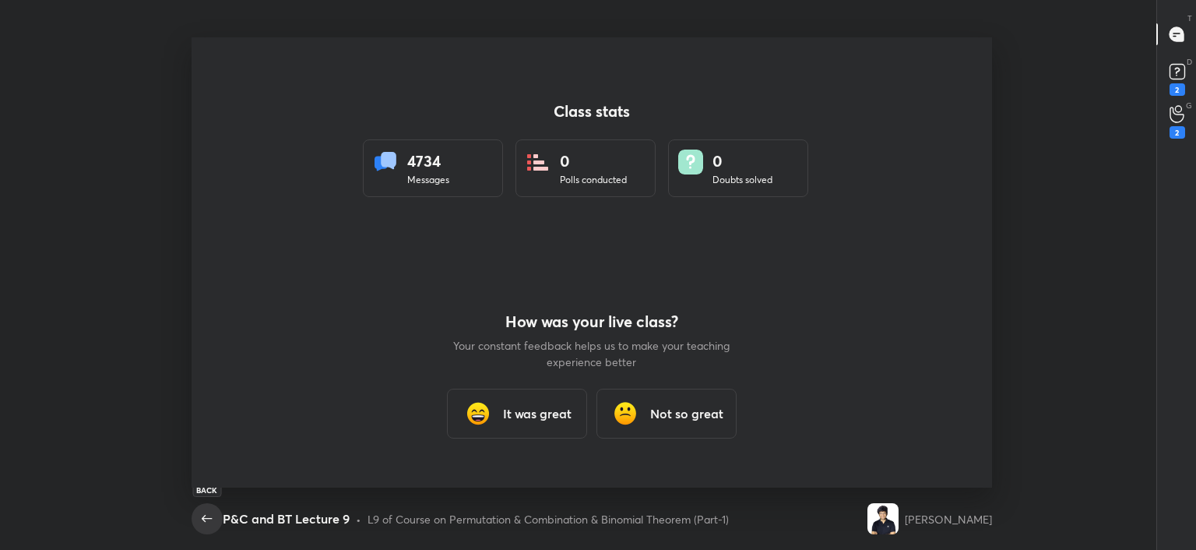
click at [208, 517] on icon "button" at bounding box center [207, 518] width 19 height 19
